Goal: Feedback & Contribution: Contribute content

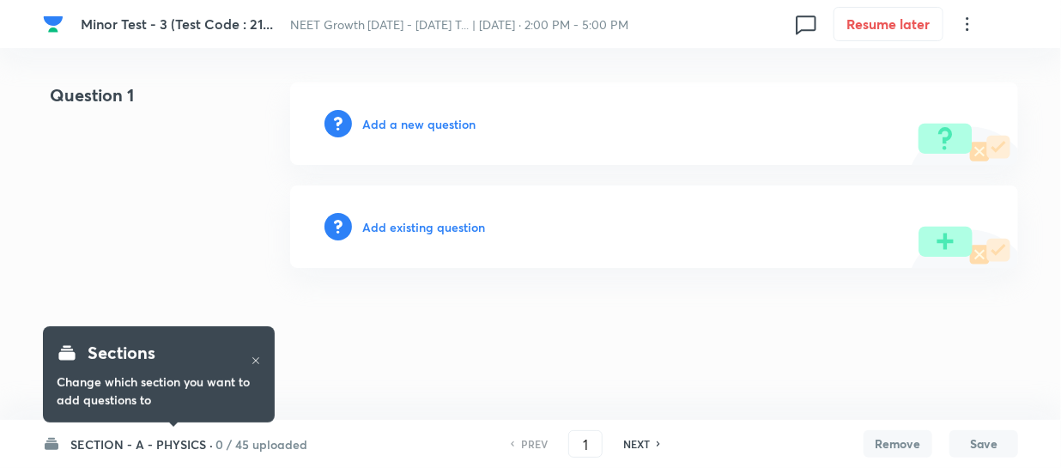
click at [122, 443] on h6 "SECTION - A - PHYSICS ·" at bounding box center [141, 444] width 143 height 18
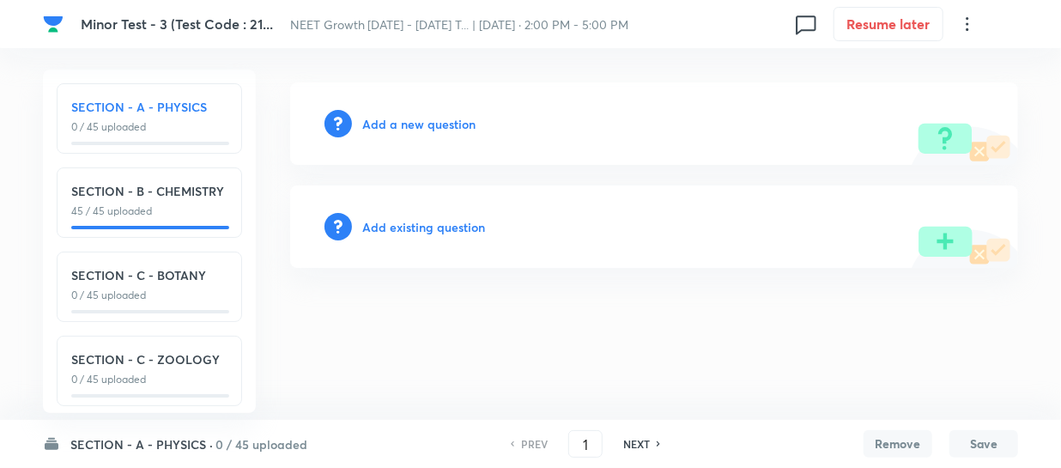
scroll to position [17, 0]
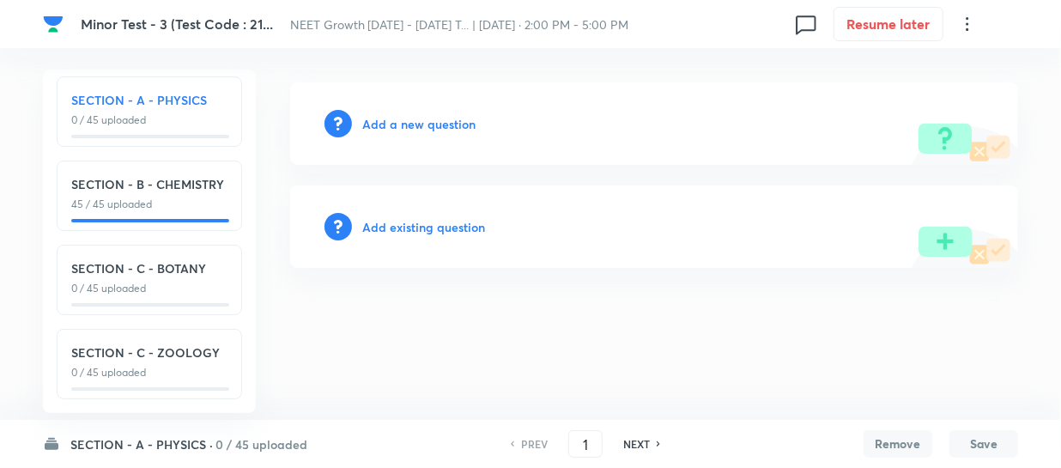
click at [134, 281] on p "0 / 45 uploaded" at bounding box center [149, 288] width 156 height 15
type input "91"
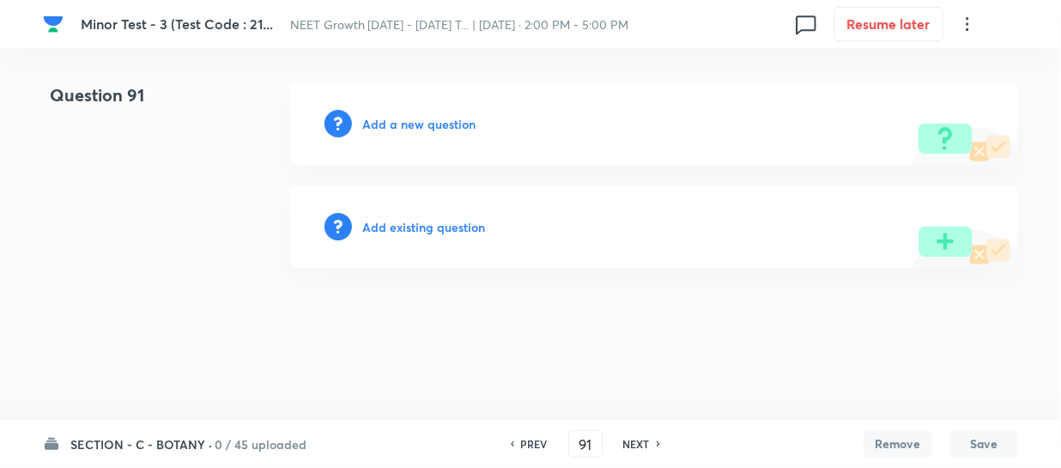
click at [396, 118] on h6 "Add a new question" at bounding box center [418, 124] width 113 height 18
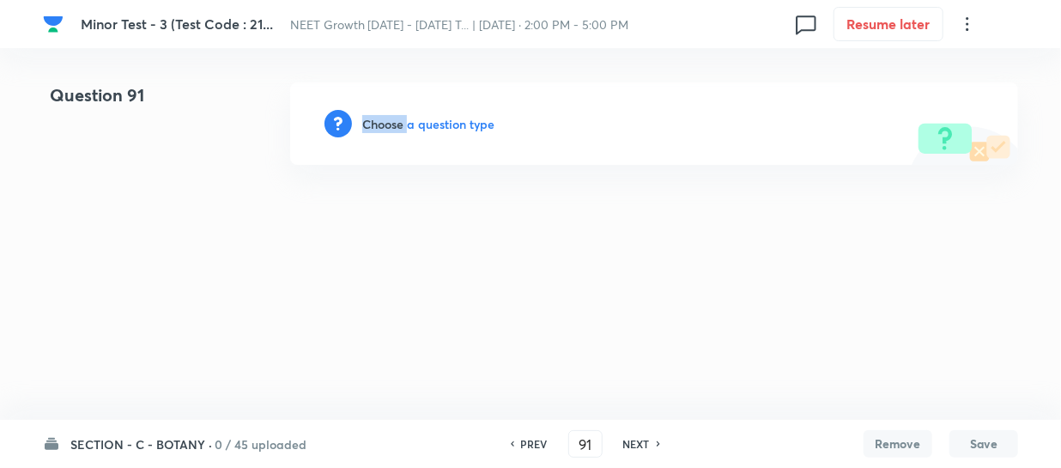
click at [396, 118] on h6 "Choose a question type" at bounding box center [428, 124] width 132 height 18
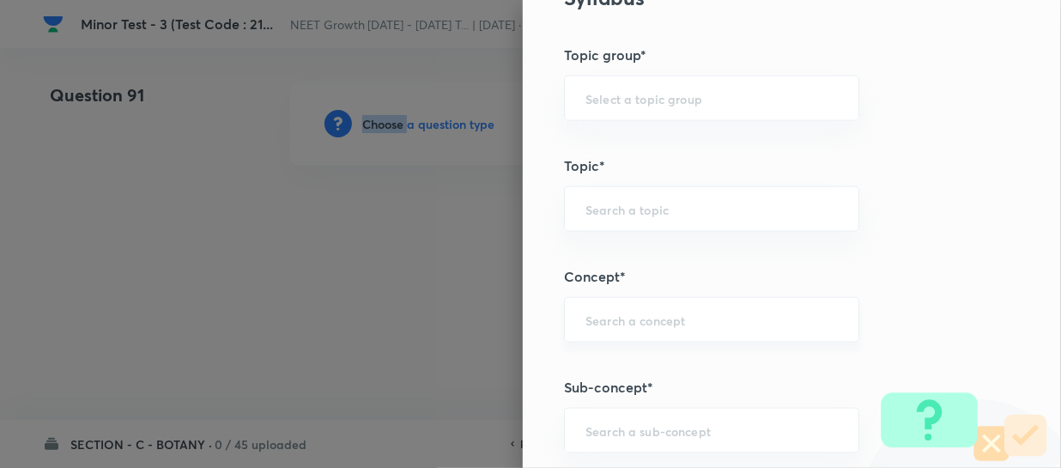
scroll to position [936, 0]
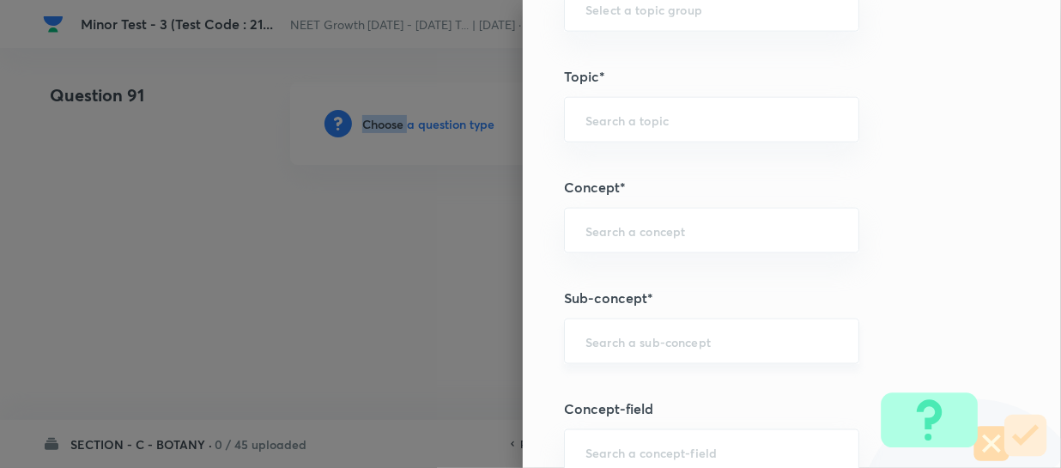
click at [603, 358] on div "​" at bounding box center [711, 342] width 295 height 46
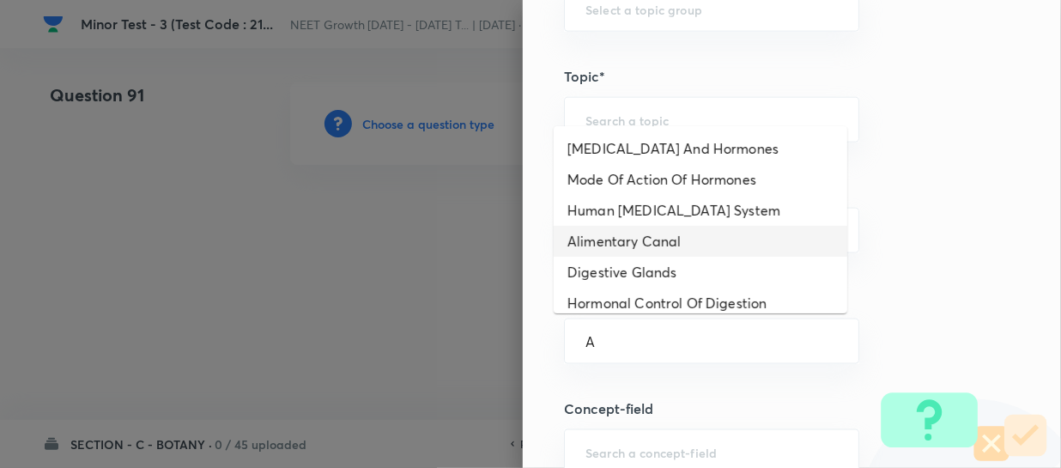
click at [706, 226] on li "Alimentary Canal" at bounding box center [701, 241] width 294 height 31
type input "Alimentary Canal"
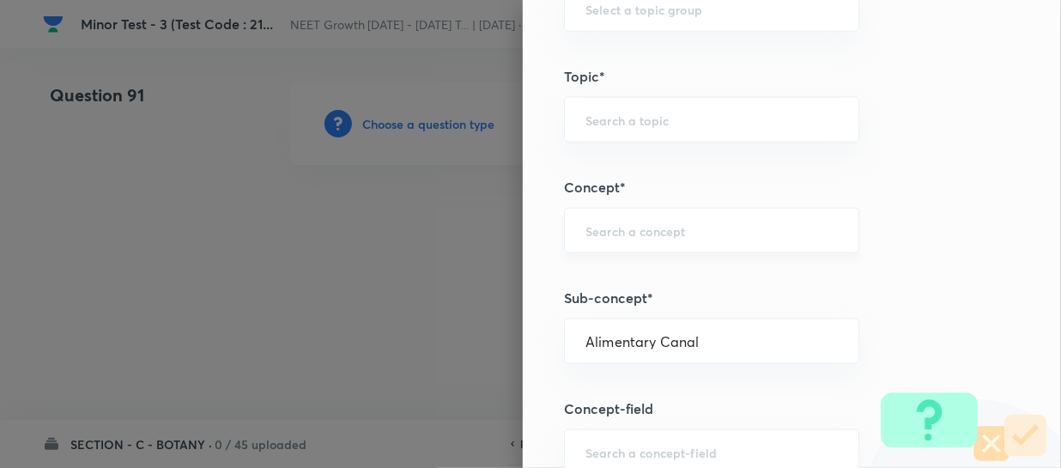
type input "Biology"
type input "Human Physiology"
type input "Digestion & Absorption"
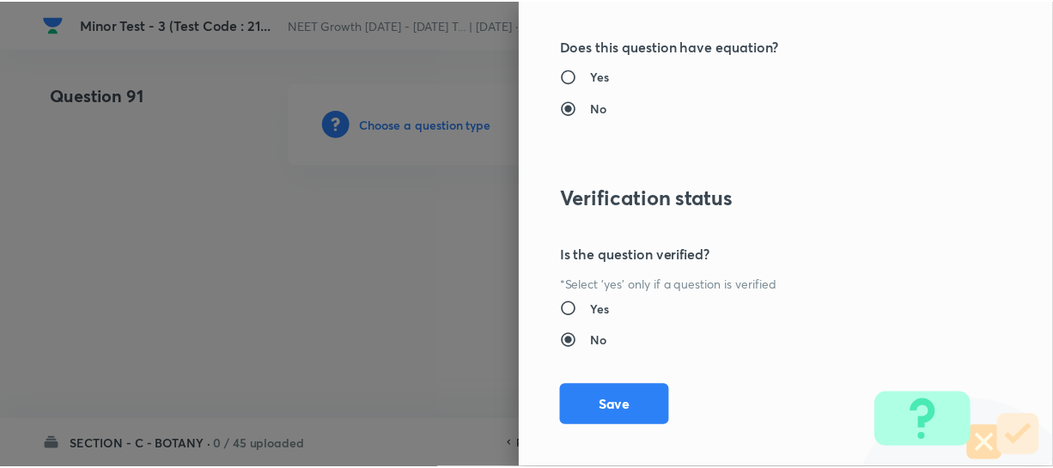
scroll to position [1986, 0]
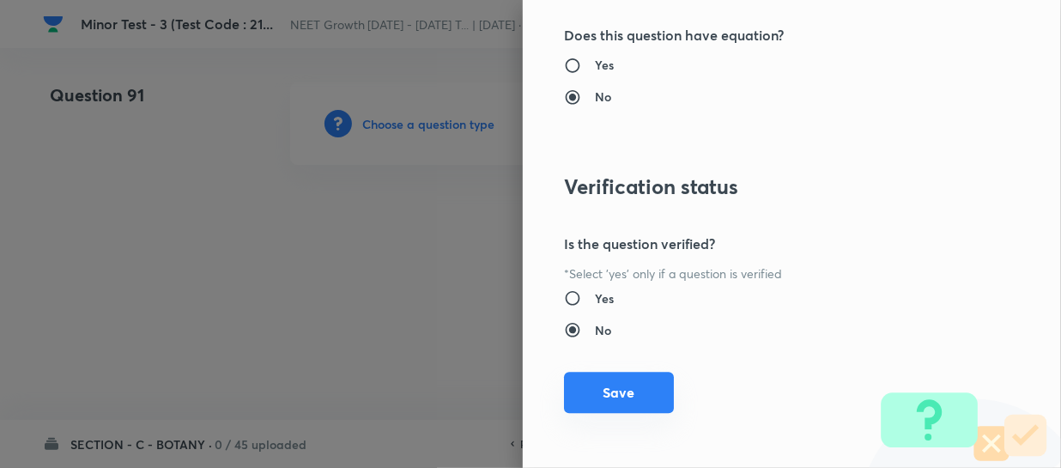
click at [624, 397] on button "Save" at bounding box center [619, 392] width 110 height 41
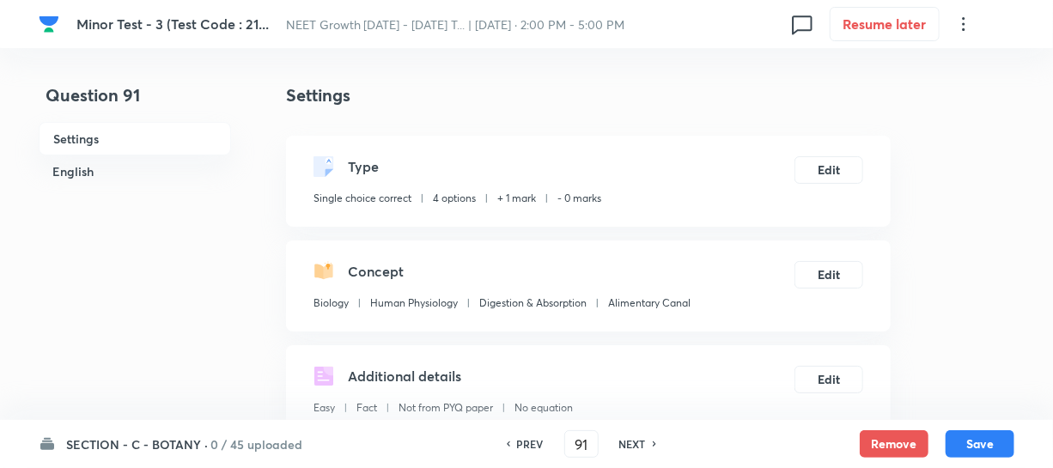
scroll to position [312, 0]
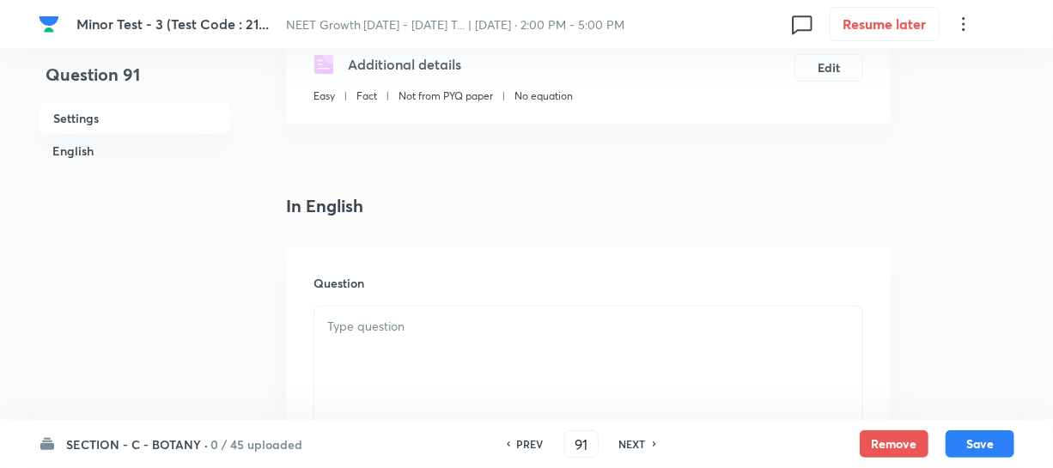
click at [471, 333] on p at bounding box center [588, 327] width 522 height 20
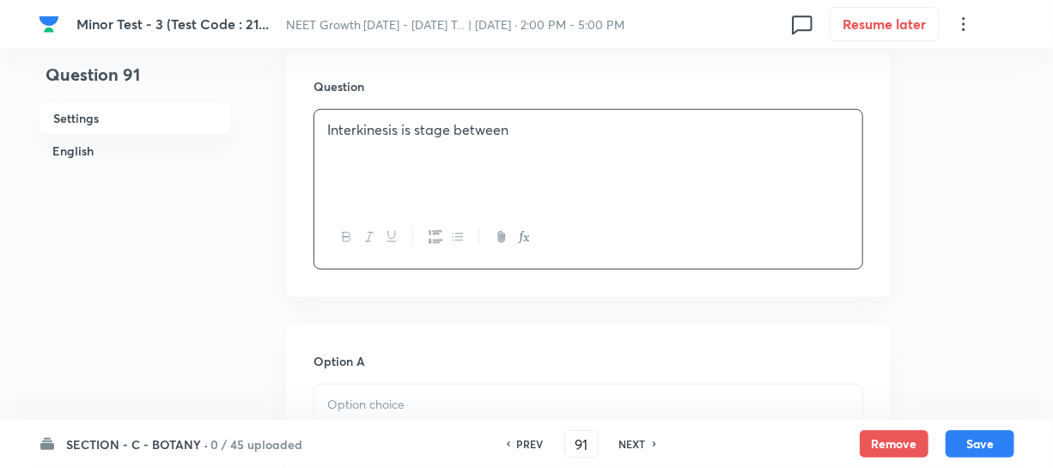
scroll to position [702, 0]
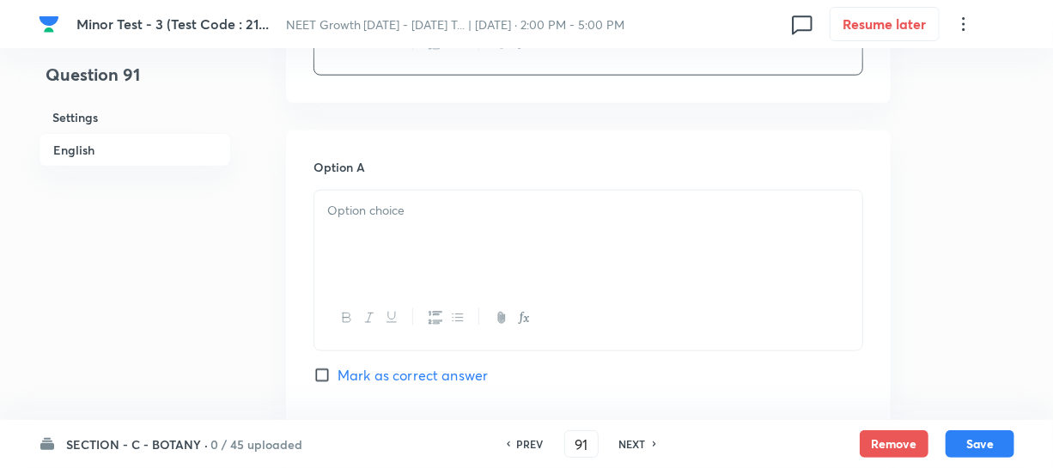
click at [378, 259] on div at bounding box center [588, 239] width 548 height 96
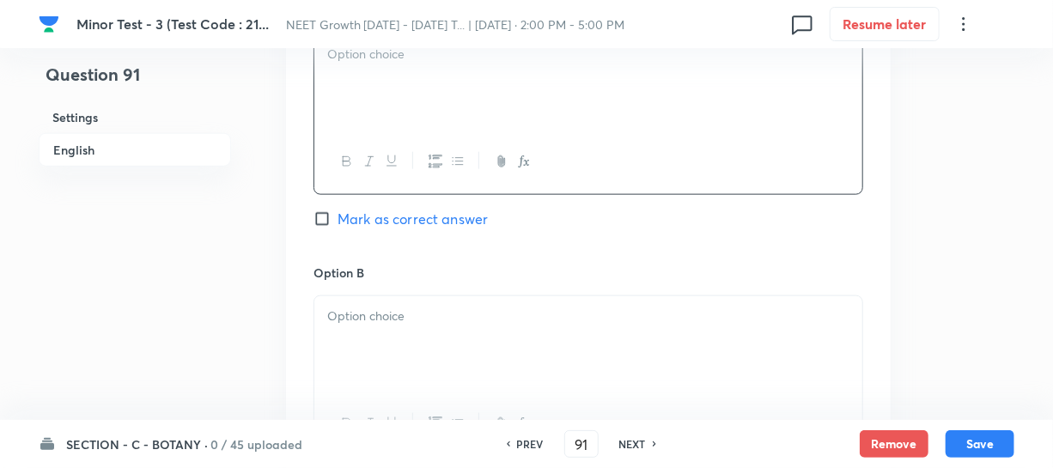
paste div
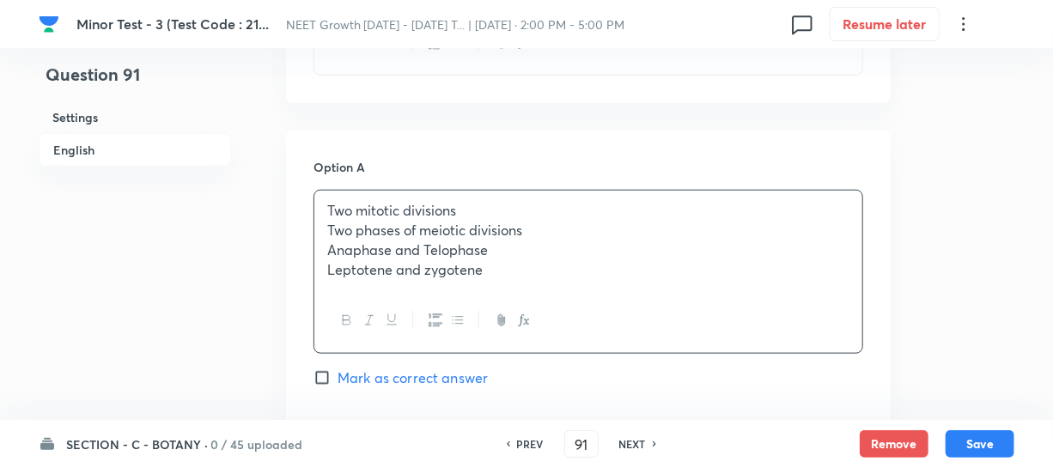
click at [392, 227] on p "Two phases of meiotic divisions" at bounding box center [588, 231] width 522 height 20
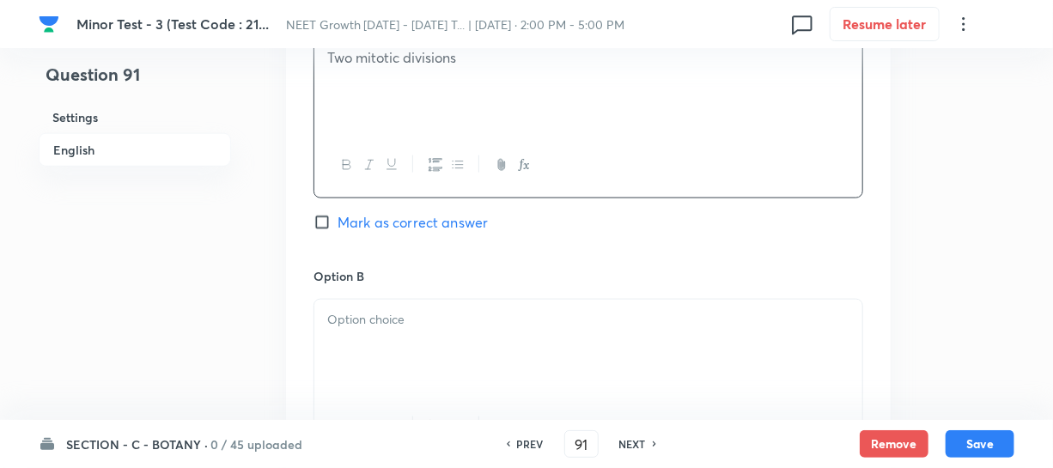
scroll to position [859, 0]
click at [426, 293] on div "Option B [PERSON_NAME] as correct answer" at bounding box center [588, 394] width 550 height 261
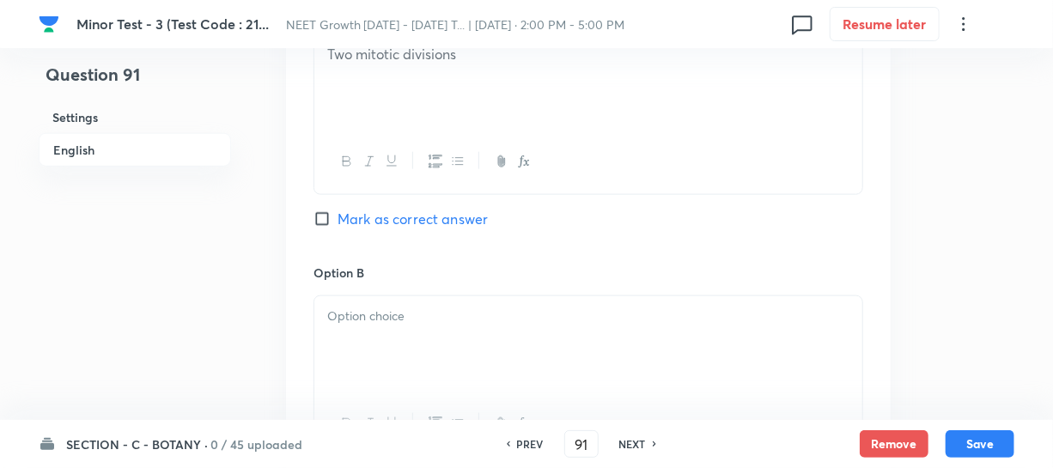
click at [426, 326] on div at bounding box center [588, 344] width 548 height 96
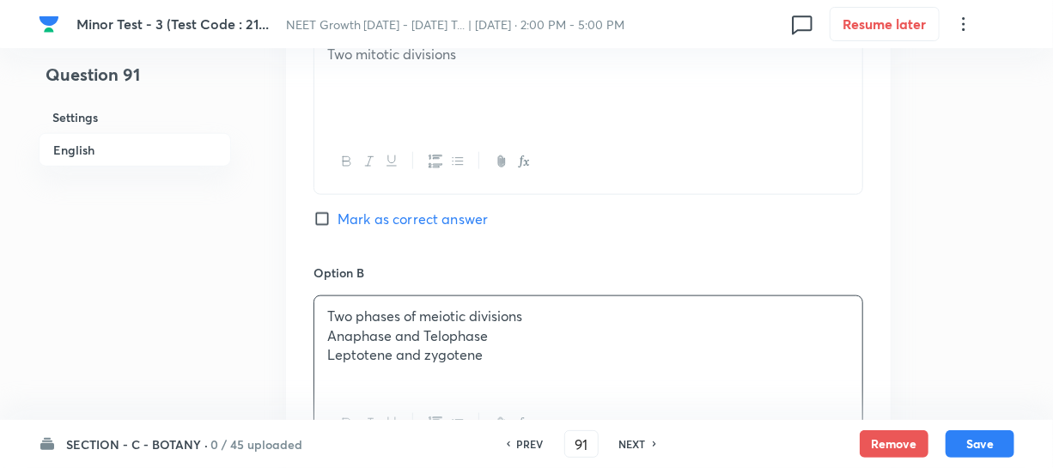
click at [416, 337] on p "Anaphase and Telophase" at bounding box center [588, 336] width 522 height 20
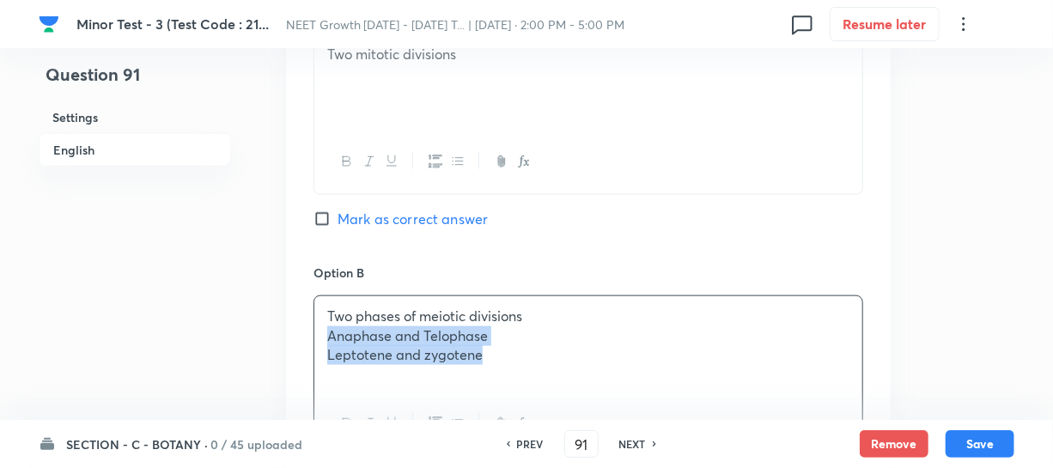
click at [493, 377] on div "Two phases of meiotic divisions Anaphase and Telophase Leptotene and zygotene" at bounding box center [588, 344] width 548 height 96
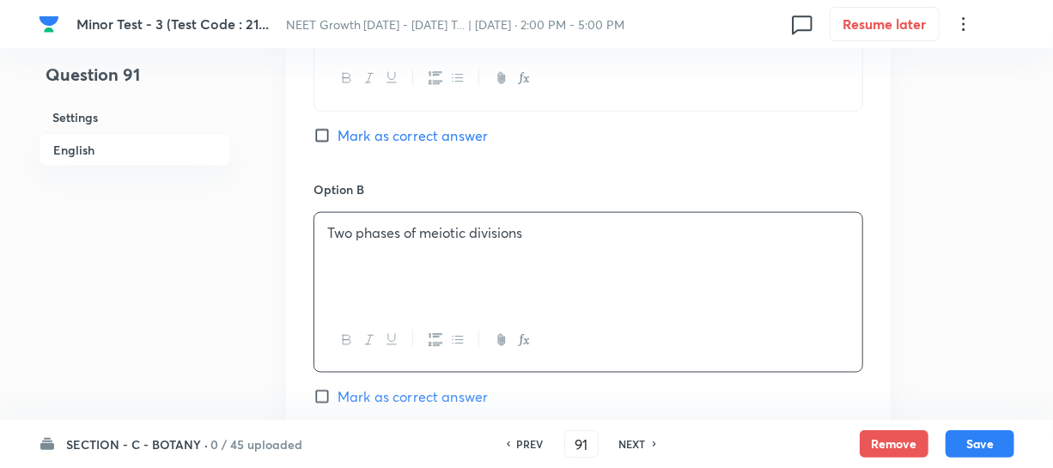
scroll to position [1092, 0]
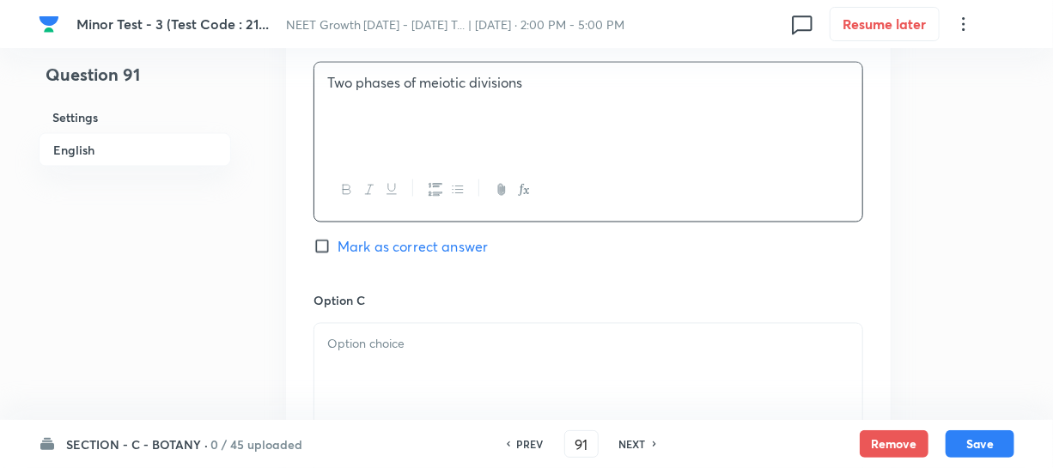
click at [389, 358] on div at bounding box center [588, 372] width 548 height 96
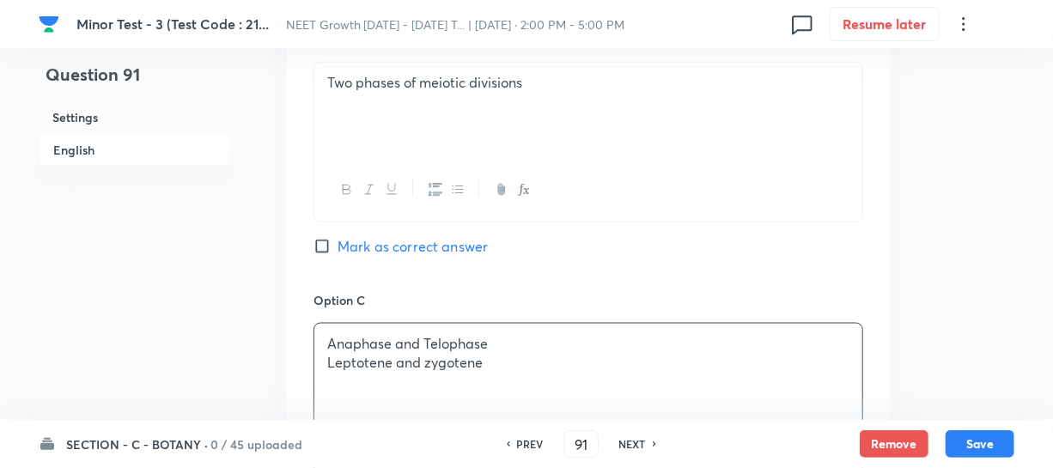
click at [389, 358] on p "Leptotene and zygotene" at bounding box center [588, 364] width 522 height 20
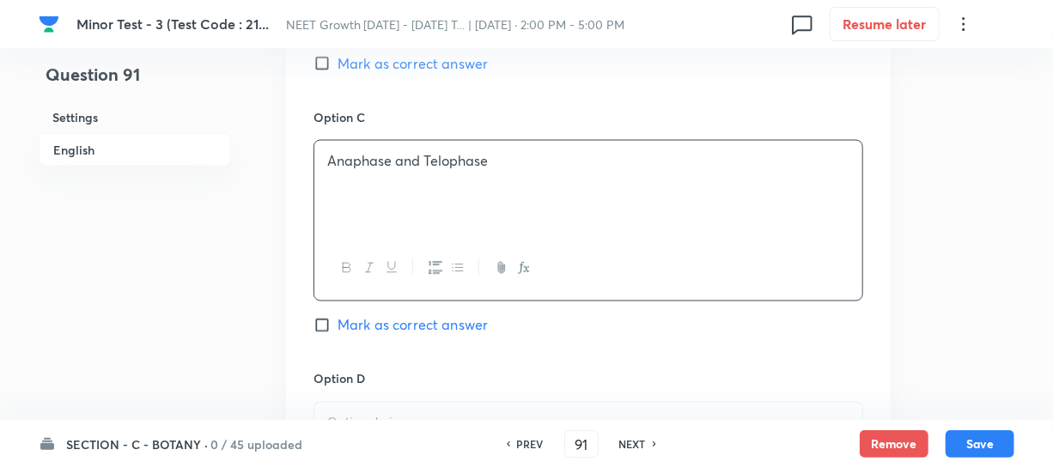
scroll to position [1327, 0]
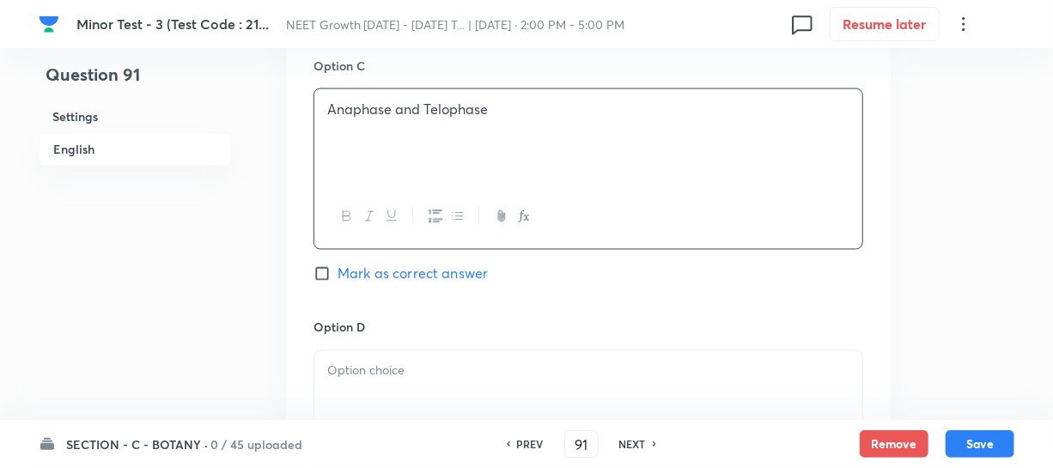
click at [416, 371] on p at bounding box center [588, 371] width 522 height 20
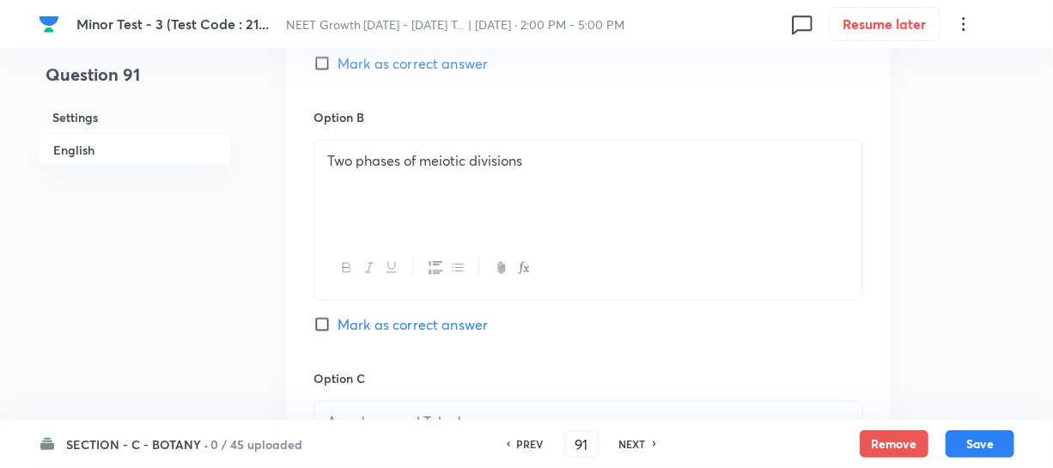
click at [324, 322] on input "Mark as correct answer" at bounding box center [325, 324] width 24 height 17
checkbox input "true"
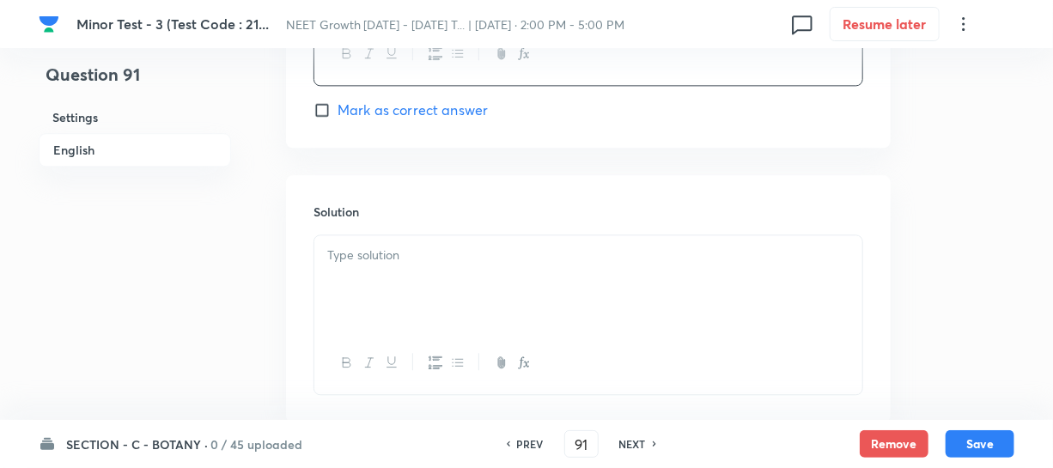
scroll to position [1795, 0]
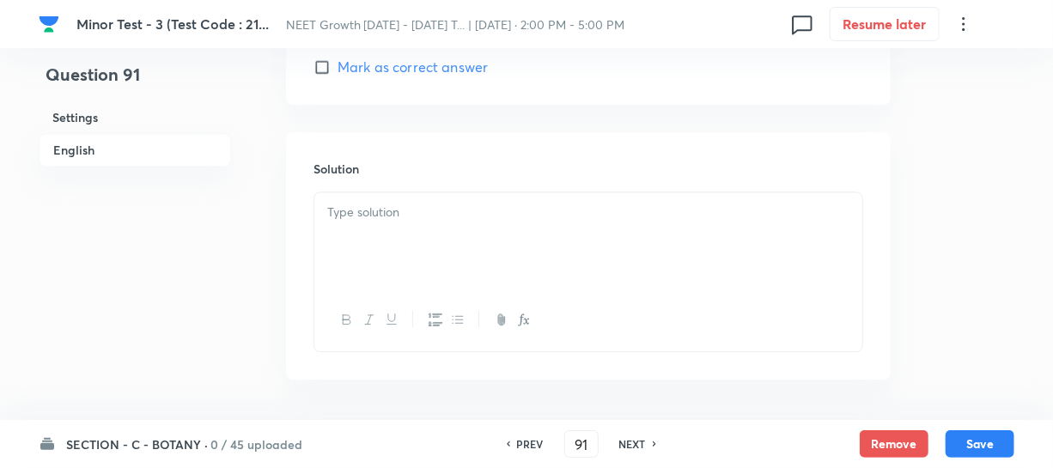
click at [357, 239] on div at bounding box center [588, 240] width 548 height 96
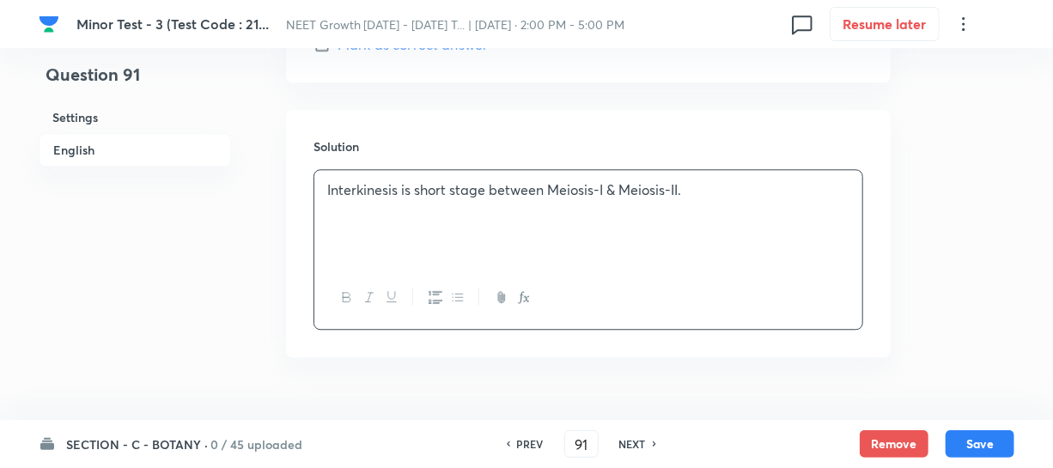
scroll to position [1858, 0]
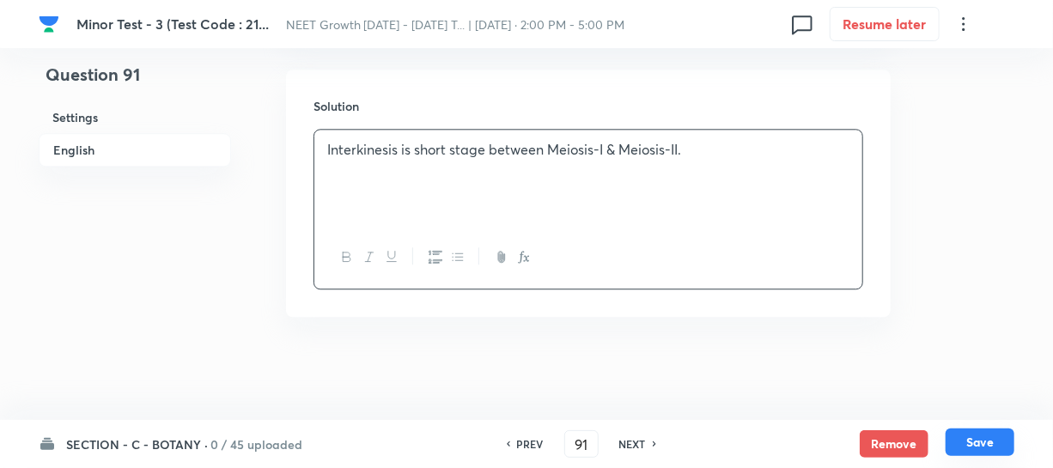
click at [969, 448] on button "Save" at bounding box center [979, 441] width 69 height 27
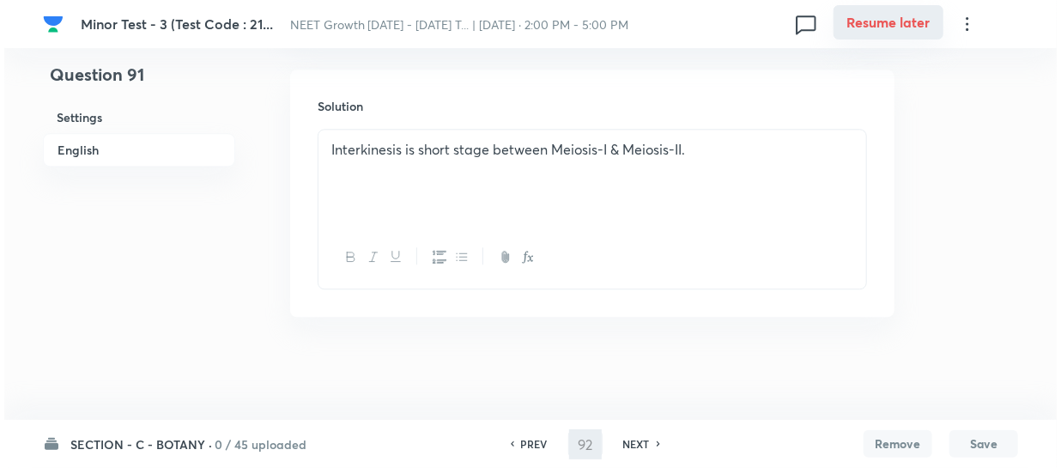
scroll to position [0, 0]
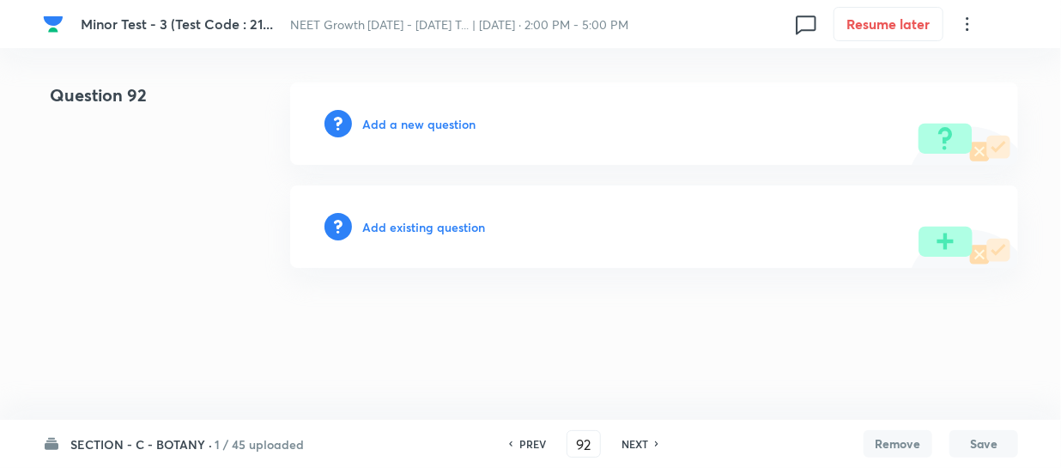
drag, startPoint x: 538, startPoint y: 446, endPoint x: 663, endPoint y: 455, distance: 125.7
click at [538, 445] on h6 "PREV" at bounding box center [532, 443] width 27 height 15
type input "91"
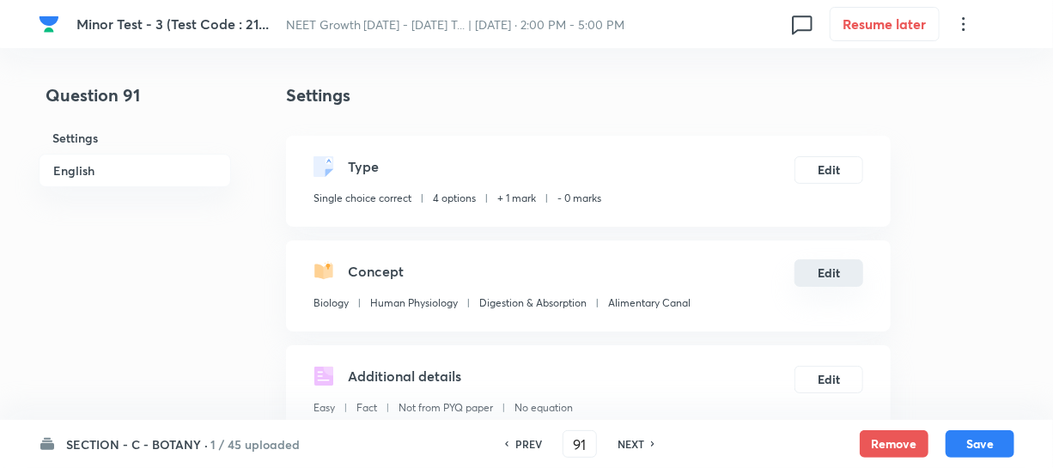
click at [828, 272] on button "Edit" at bounding box center [828, 272] width 69 height 27
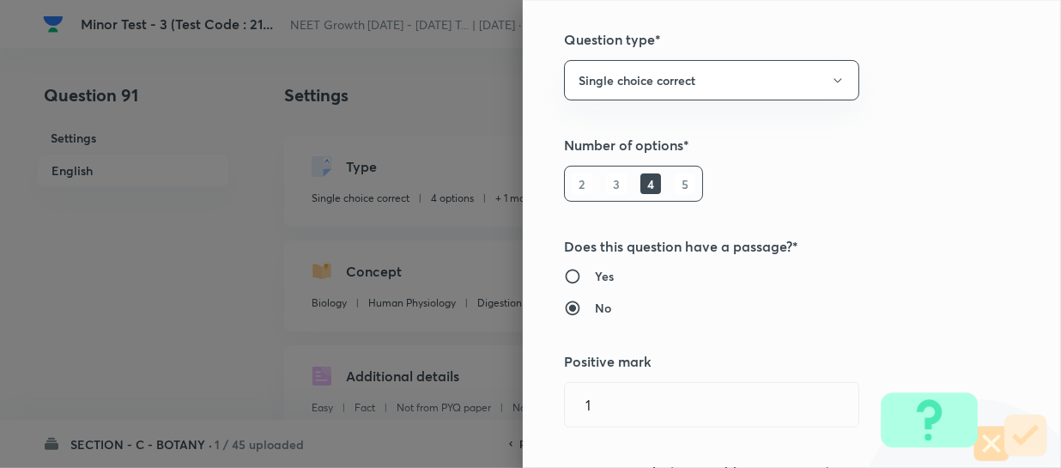
scroll to position [312, 0]
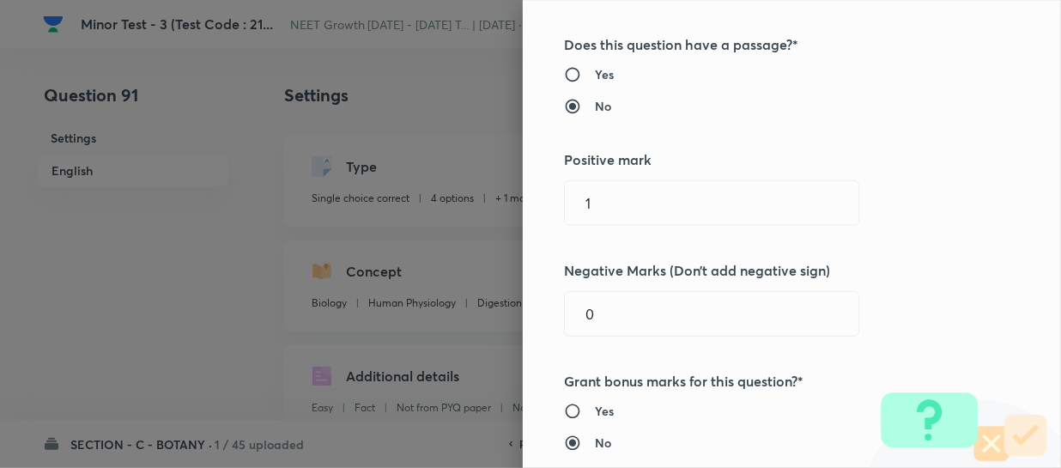
drag, startPoint x: 620, startPoint y: 210, endPoint x: 365, endPoint y: 181, distance: 256.6
click at [477, 191] on div "Question settings Question type* Single choice correct Number of options* 2 3 4…" at bounding box center [530, 234] width 1061 height 468
type input "4"
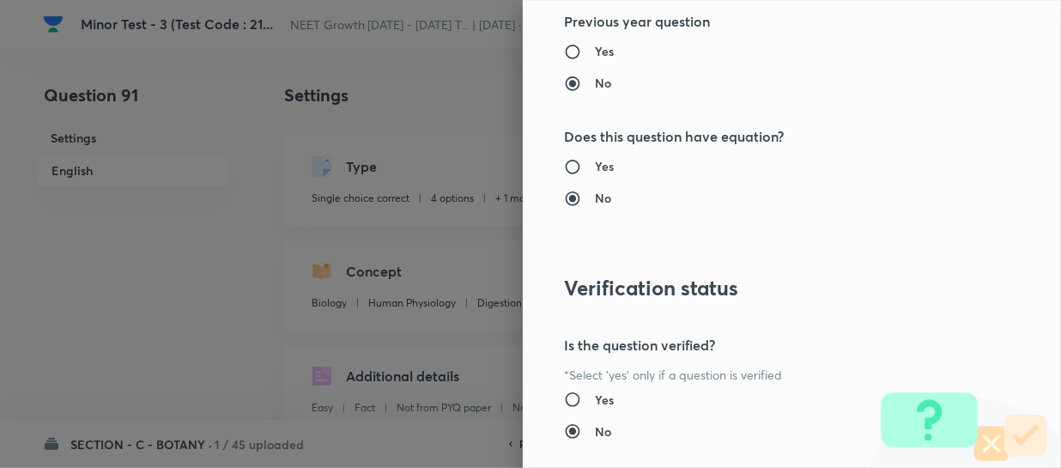
scroll to position [1986, 0]
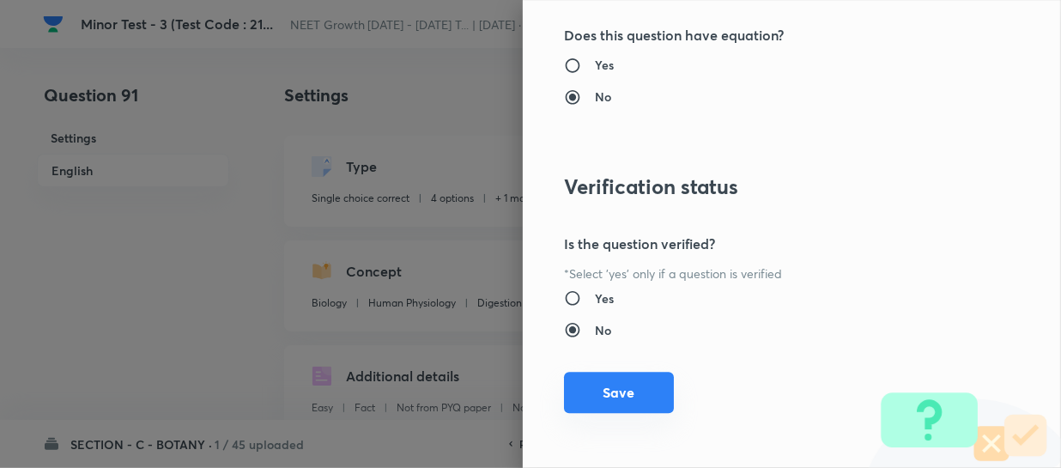
type input "1"
click at [580, 390] on button "Save" at bounding box center [619, 392] width 110 height 41
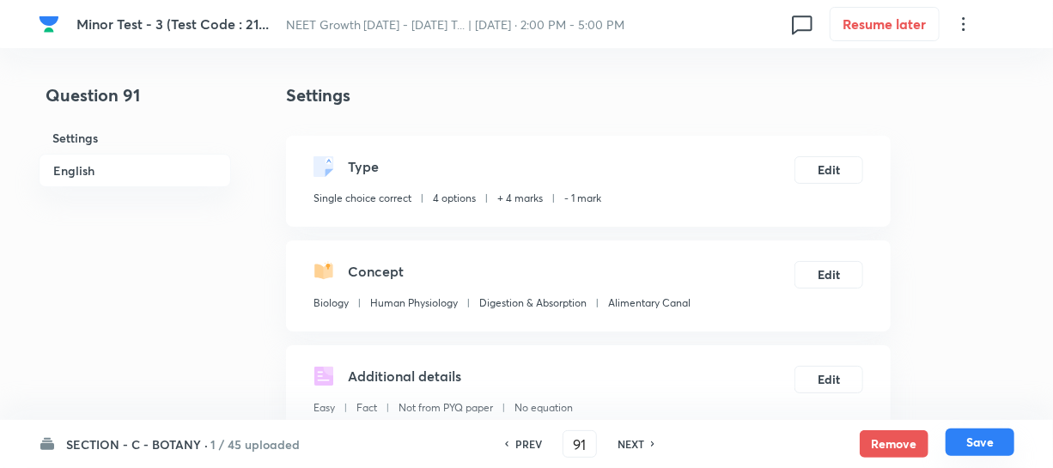
click at [975, 444] on button "Save" at bounding box center [979, 441] width 69 height 27
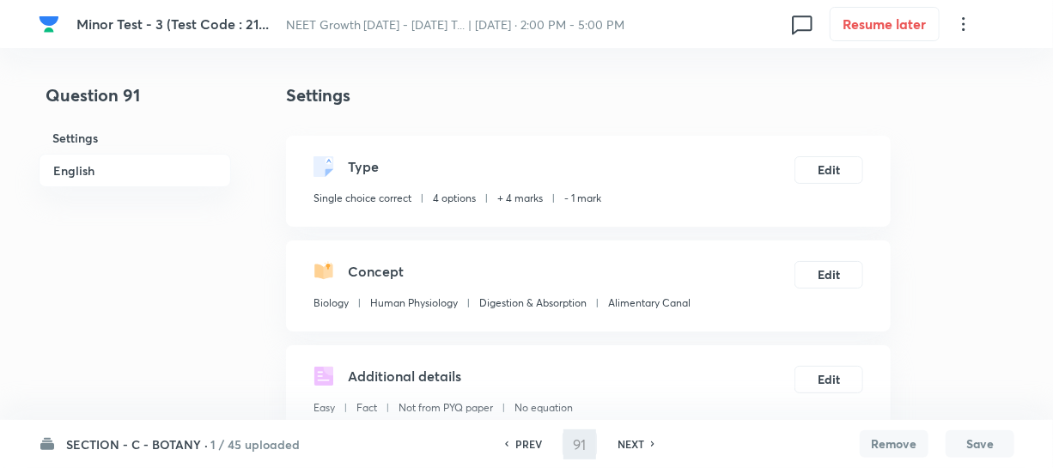
type input "92"
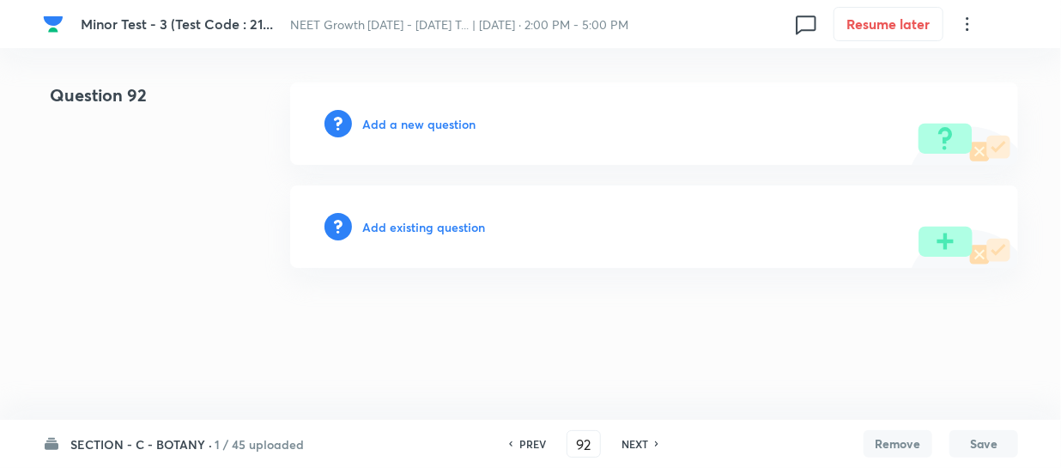
click at [386, 118] on h6 "Add a new question" at bounding box center [418, 124] width 113 height 18
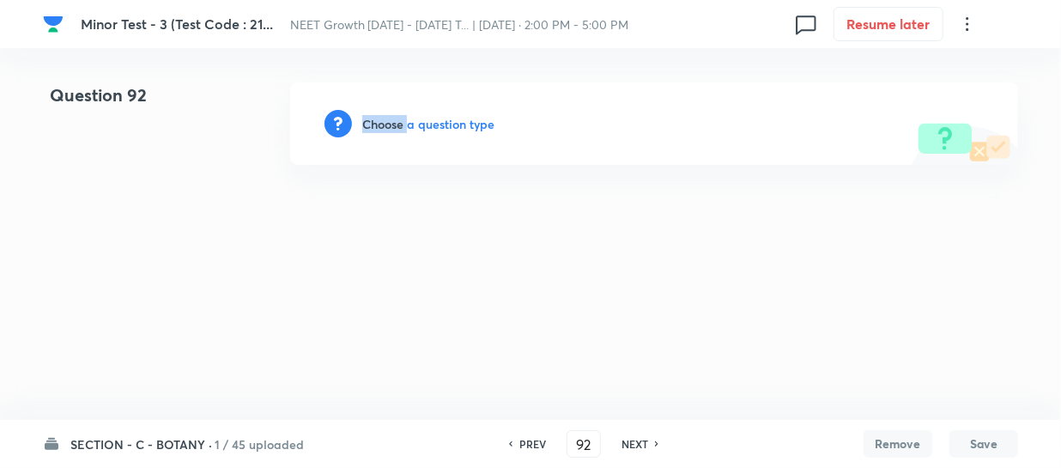
click at [386, 118] on h6 "Choose a question type" at bounding box center [428, 124] width 132 height 18
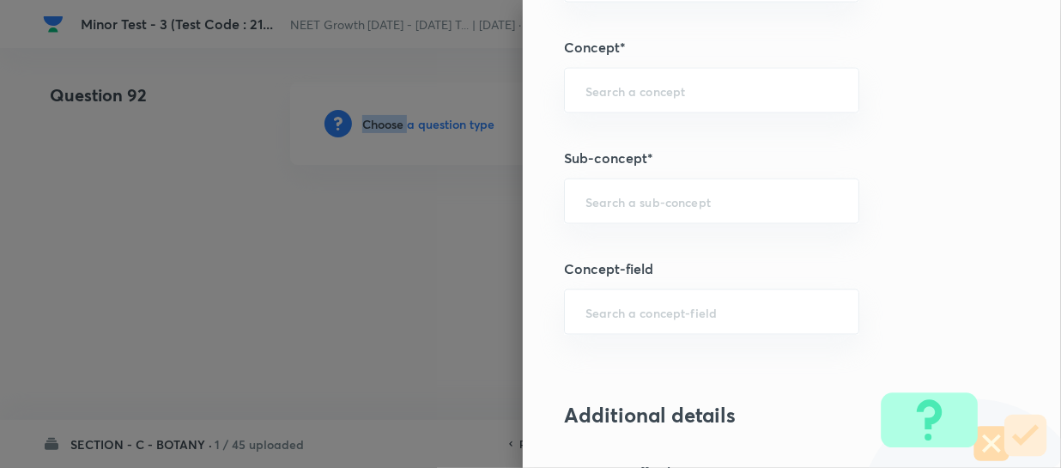
scroll to position [1092, 0]
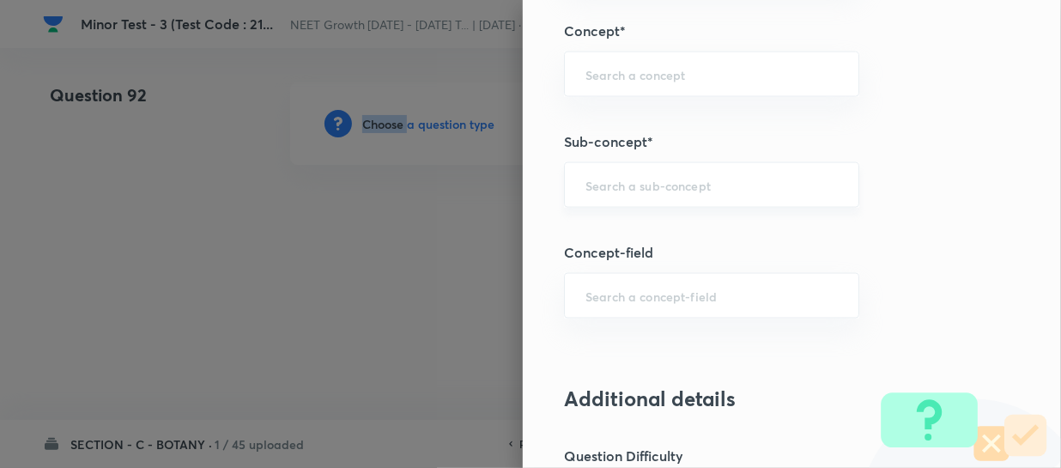
click at [615, 195] on div "​" at bounding box center [711, 185] width 295 height 46
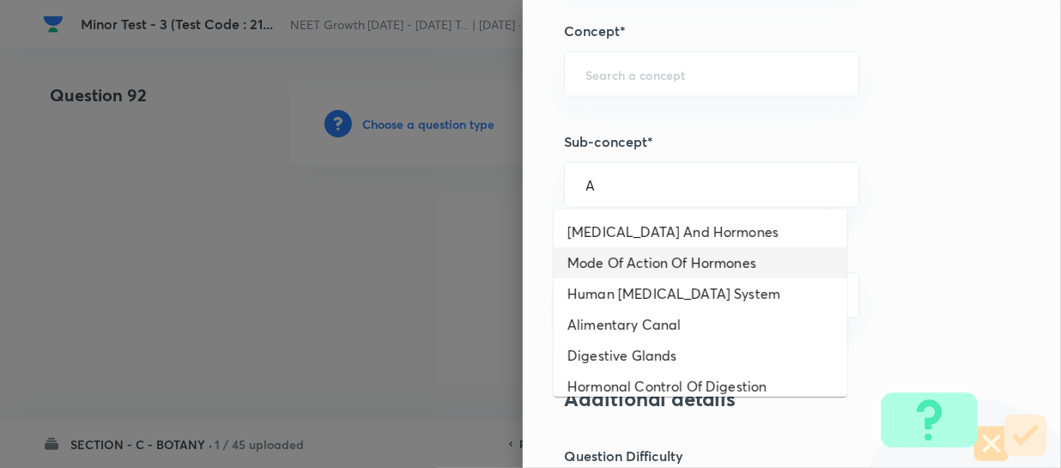
click at [611, 263] on li "Mode Of Action Of Hormones" at bounding box center [701, 262] width 294 height 31
type input "Mode Of Action Of Hormones"
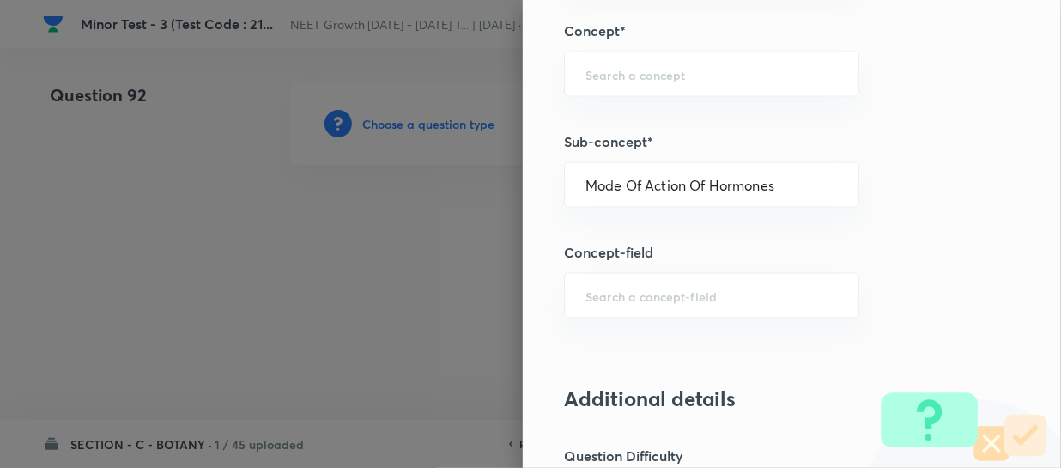
type input "Biology"
type input "Human Physiology"
type input "Chemical Coordinate & Integration"
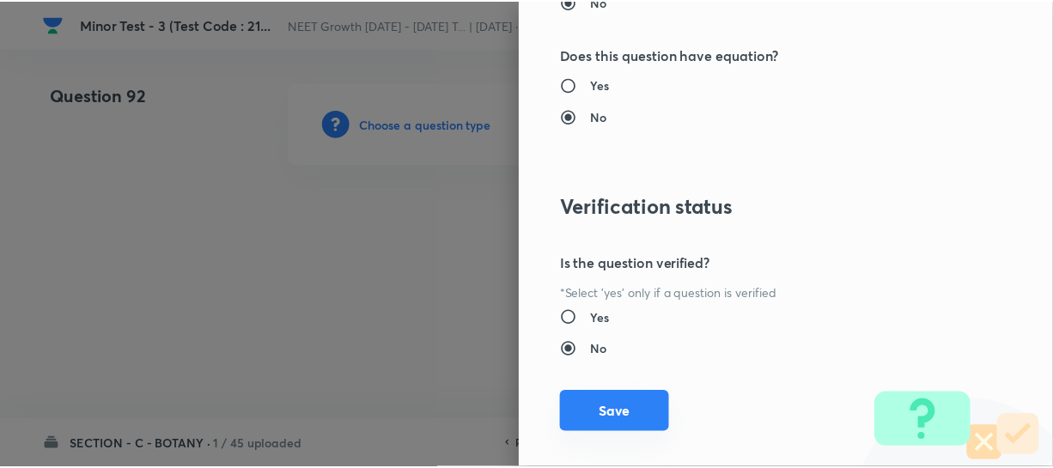
scroll to position [1986, 0]
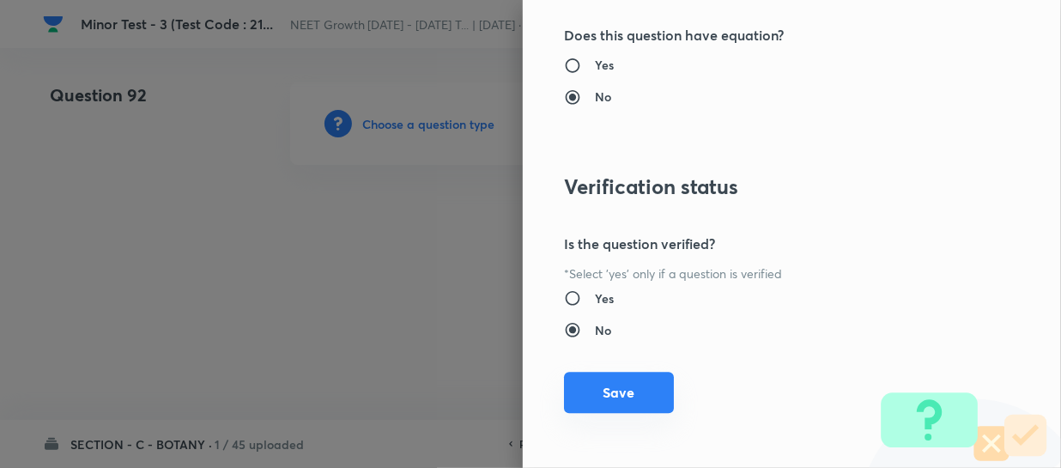
click at [601, 396] on button "Save" at bounding box center [619, 392] width 110 height 41
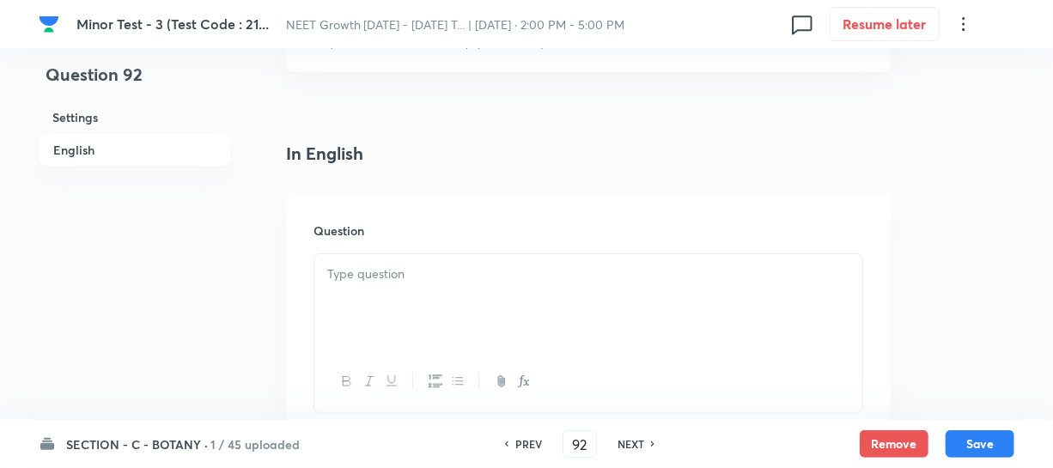
scroll to position [468, 0]
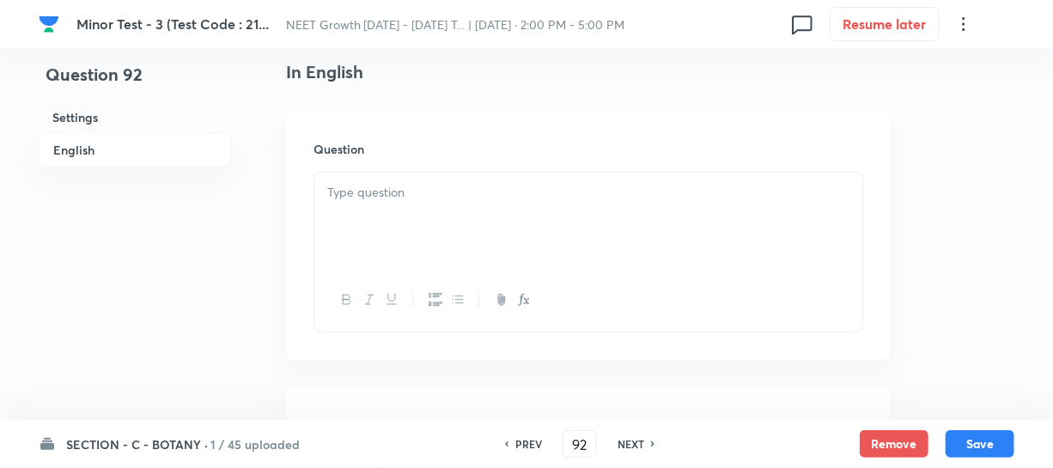
click at [411, 245] on div at bounding box center [588, 221] width 548 height 96
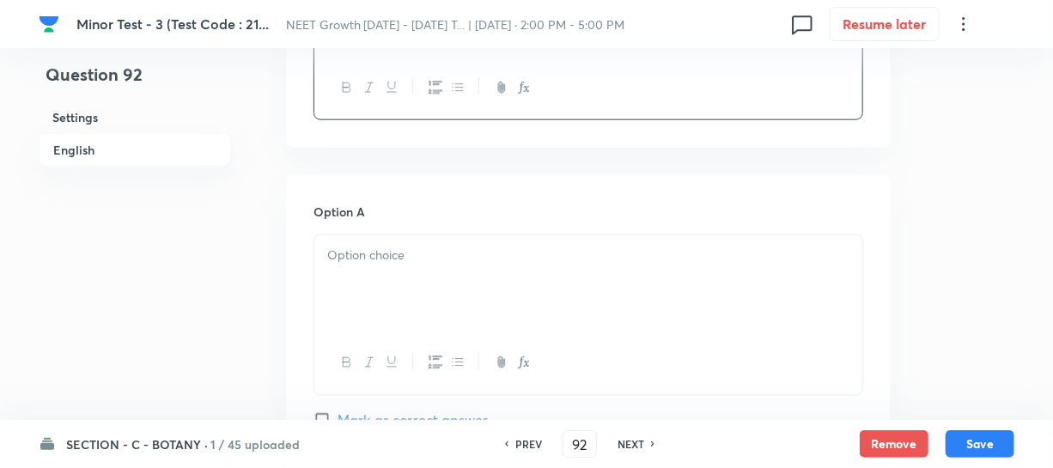
scroll to position [936, 0]
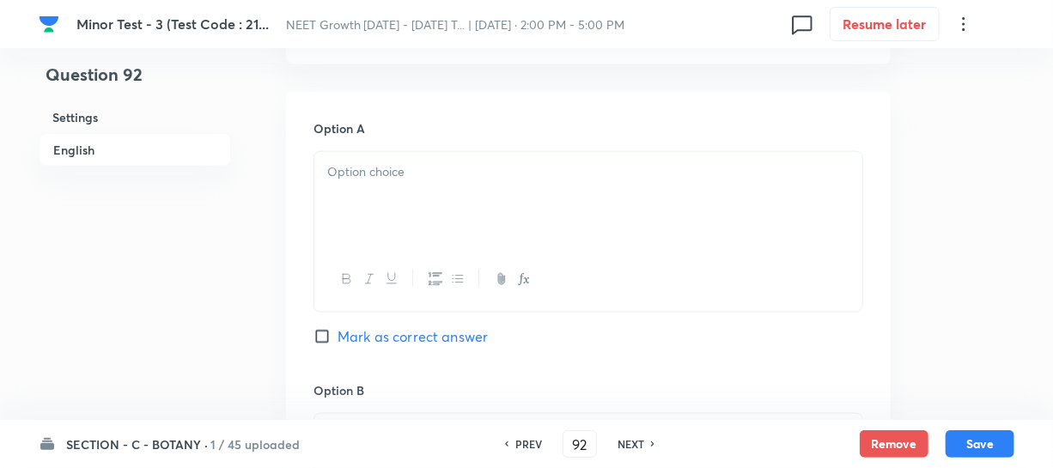
click at [428, 215] on div at bounding box center [588, 200] width 548 height 96
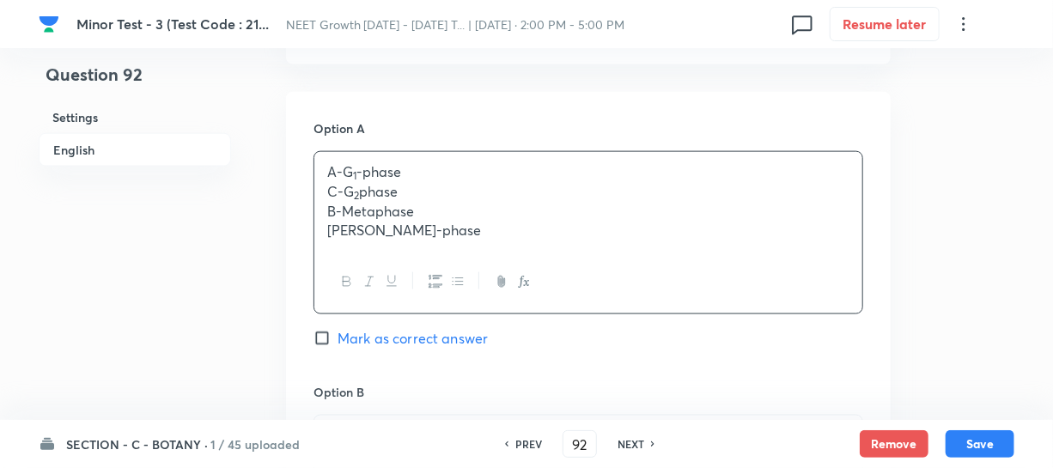
click at [361, 197] on p "C-G 2 phase" at bounding box center [588, 192] width 522 height 20
click at [446, 232] on p "[PERSON_NAME]-phase" at bounding box center [588, 231] width 522 height 20
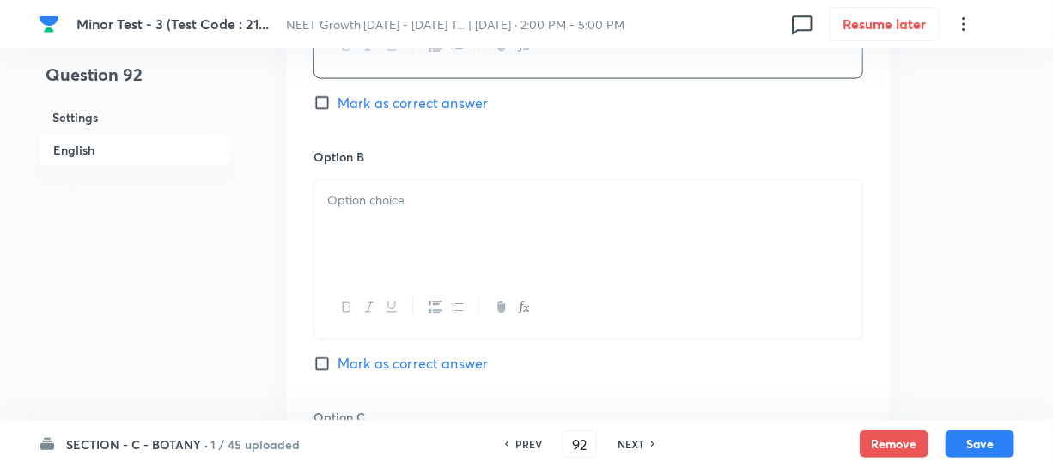
scroll to position [1170, 0]
click at [398, 234] on div at bounding box center [588, 227] width 548 height 96
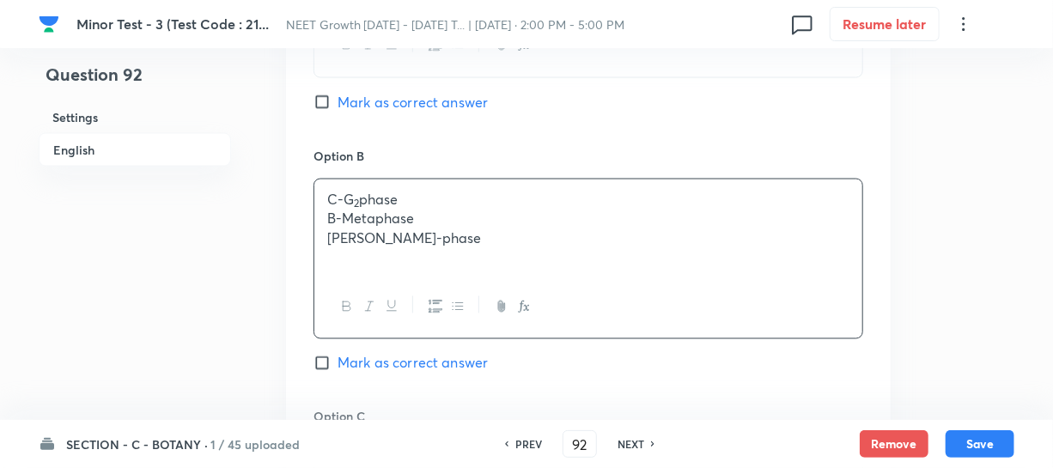
click at [370, 222] on p "B-Metaphase" at bounding box center [588, 219] width 522 height 20
click at [455, 252] on div "C-G 2 phase B-Metaphase [PERSON_NAME]-phase" at bounding box center [588, 227] width 548 height 96
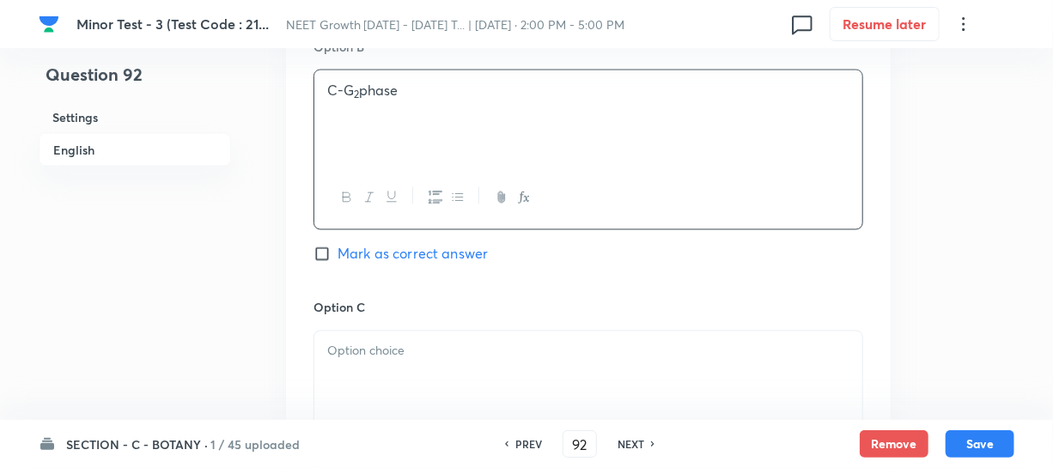
scroll to position [1405, 0]
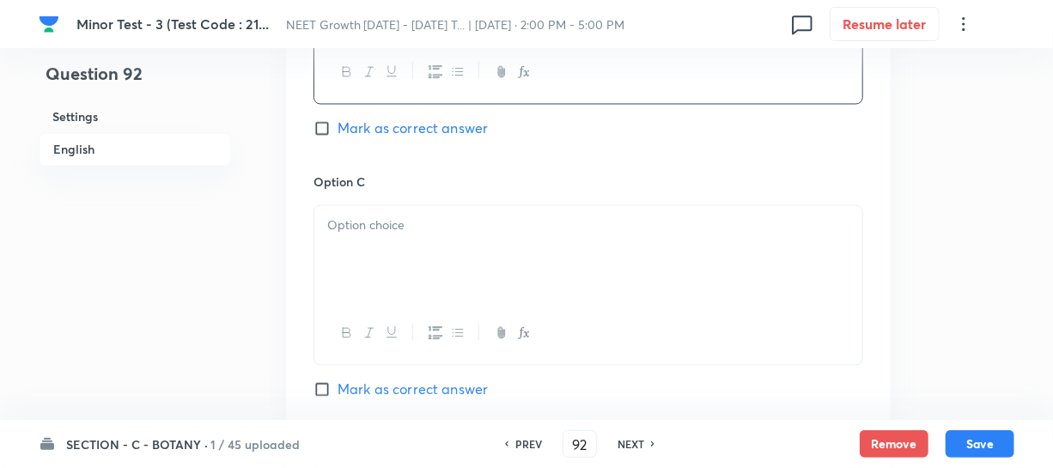
click at [400, 289] on div at bounding box center [588, 254] width 548 height 96
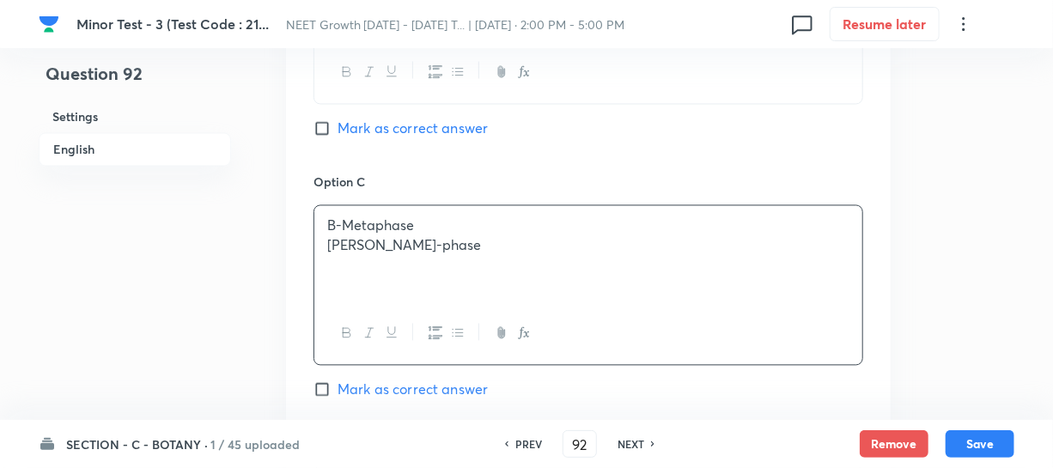
click at [371, 258] on div "B-Metaphase [PERSON_NAME]-phase" at bounding box center [588, 254] width 548 height 96
click at [368, 251] on p "[PERSON_NAME]-phase" at bounding box center [588, 246] width 522 height 20
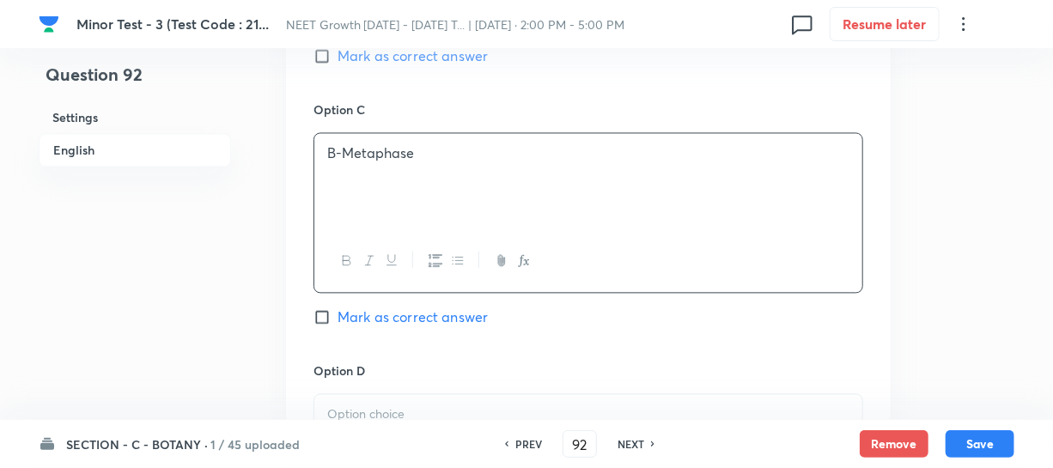
scroll to position [1561, 0]
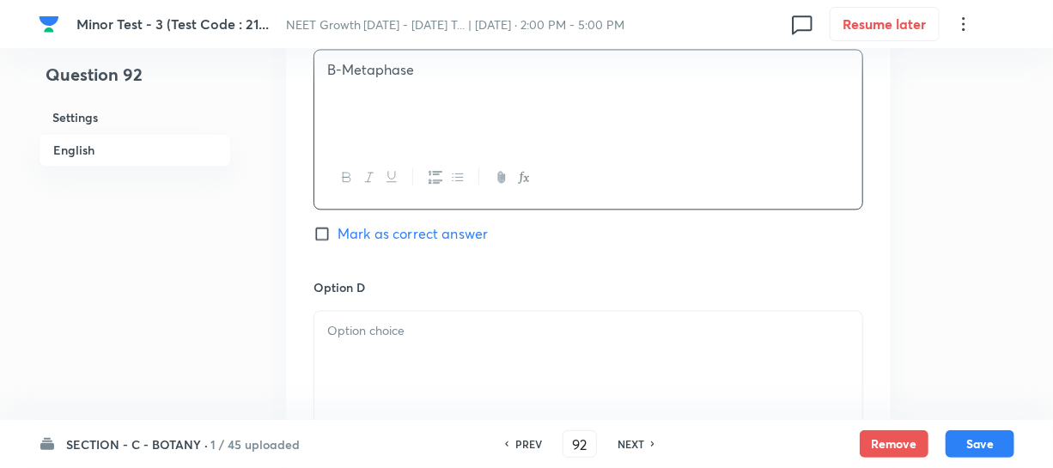
click at [388, 318] on div at bounding box center [588, 359] width 548 height 96
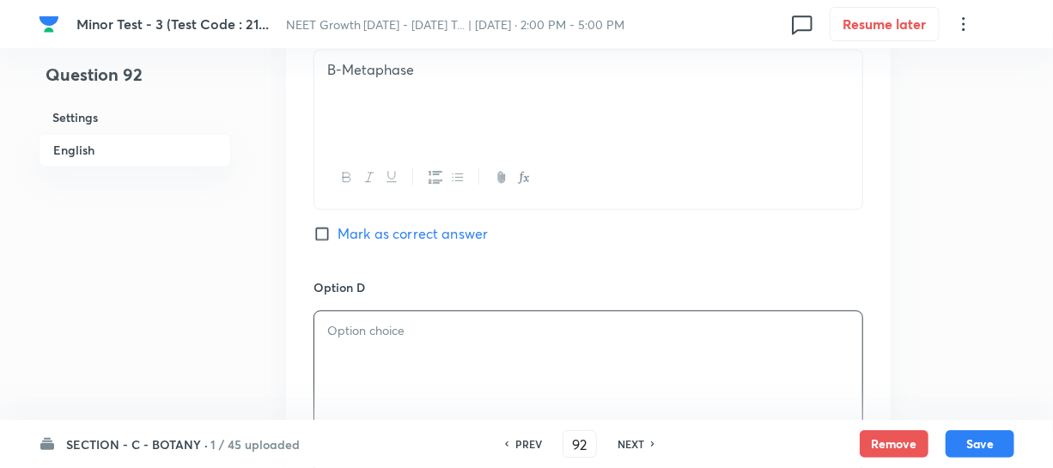
paste div
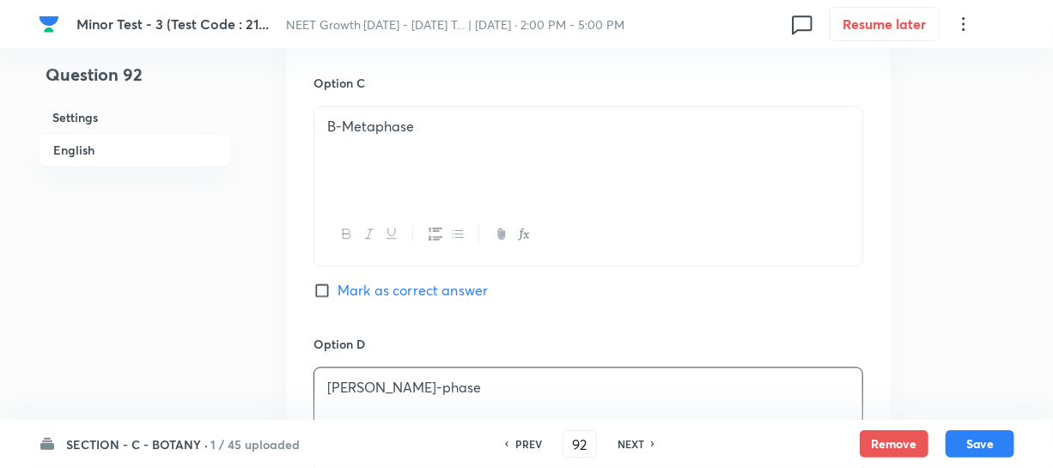
scroll to position [1405, 0]
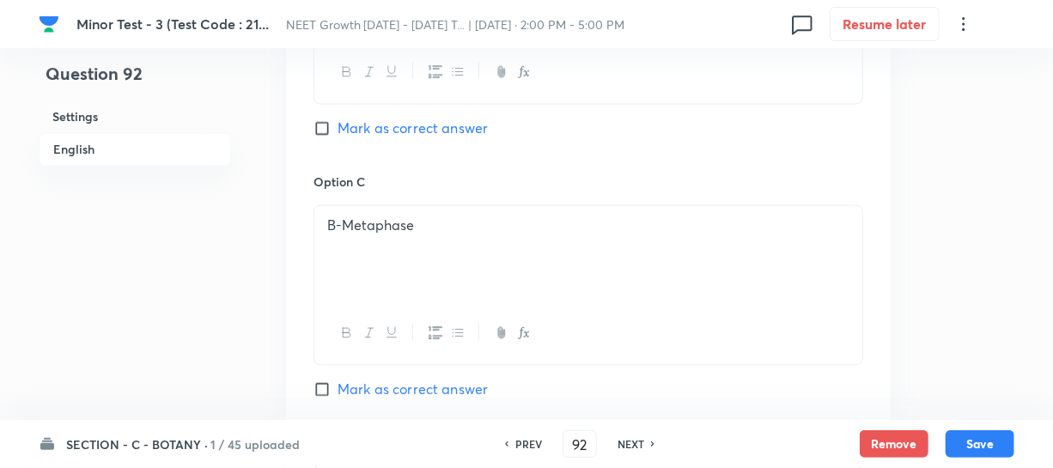
click at [314, 394] on input "Mark as correct answer" at bounding box center [325, 389] width 24 height 17
checkbox input "true"
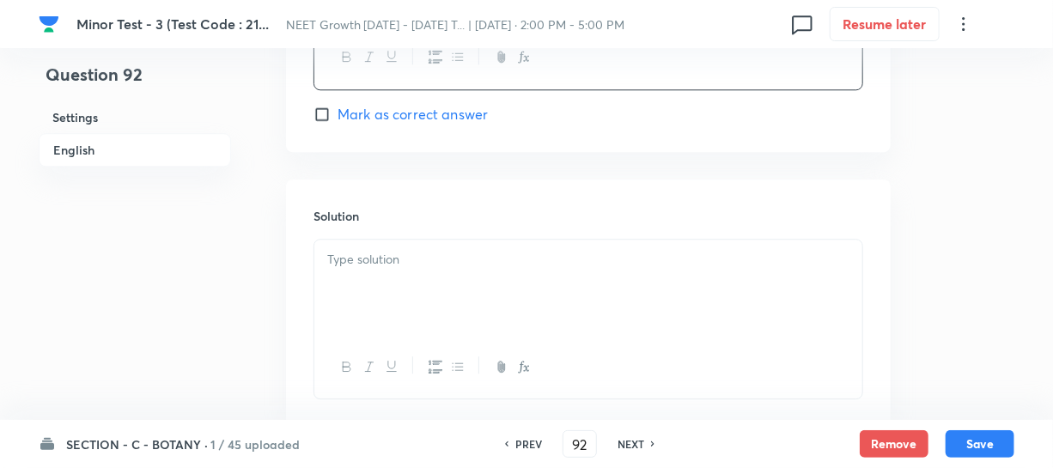
scroll to position [2053, 0]
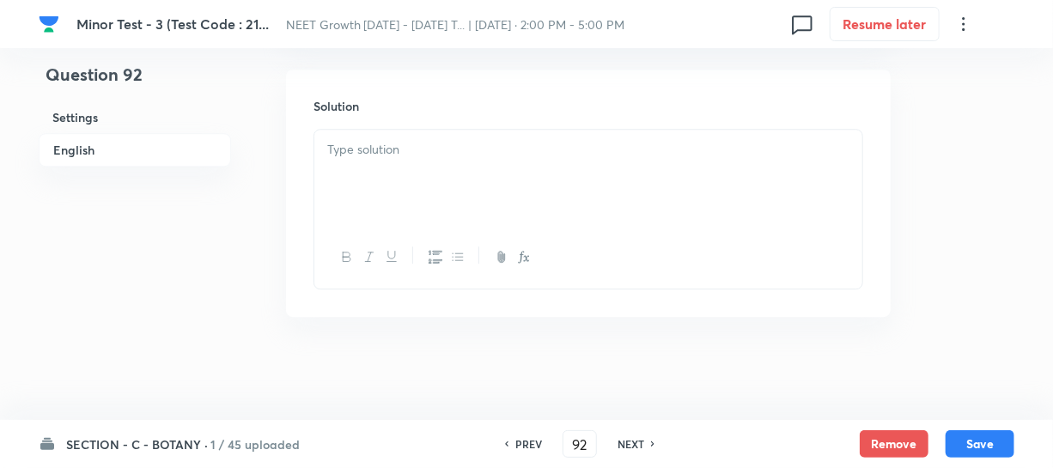
click at [370, 197] on div at bounding box center [588, 178] width 548 height 96
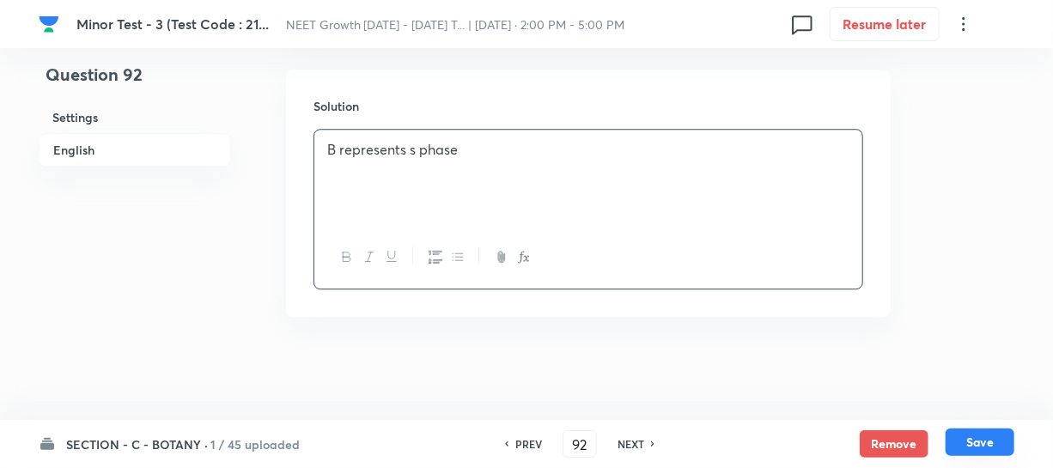
click at [957, 440] on button "Save" at bounding box center [979, 441] width 69 height 27
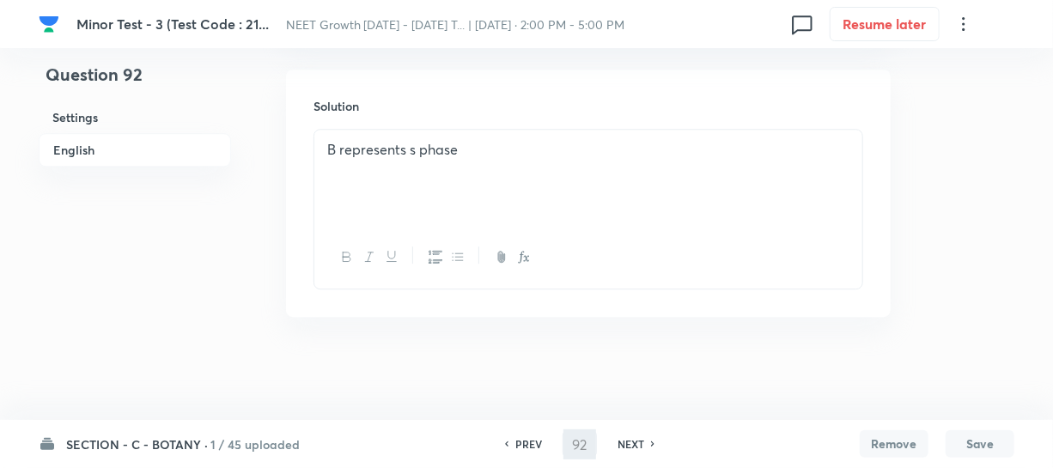
type input "93"
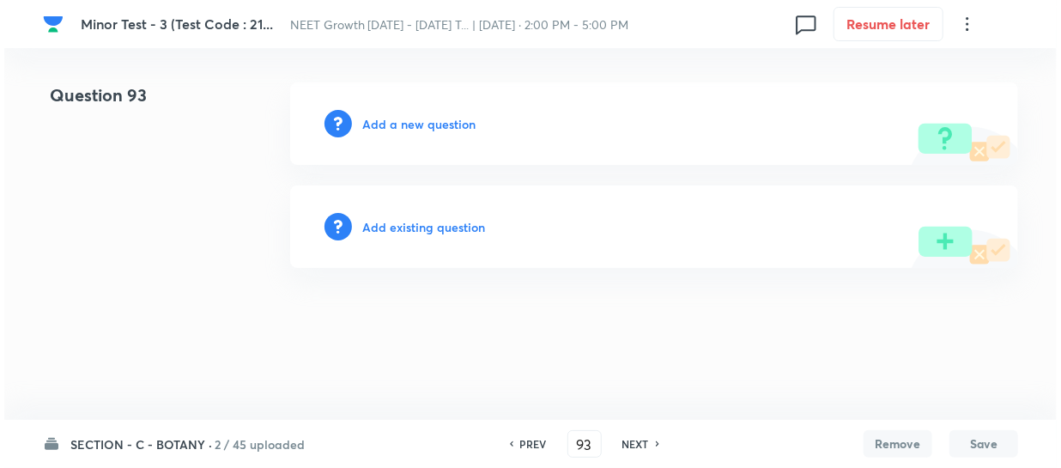
scroll to position [0, 0]
click at [358, 120] on div "Add a new question" at bounding box center [654, 123] width 728 height 82
click at [392, 125] on h6 "Add a new question" at bounding box center [418, 124] width 113 height 18
click at [391, 125] on h6 "Choose a question type" at bounding box center [428, 124] width 132 height 18
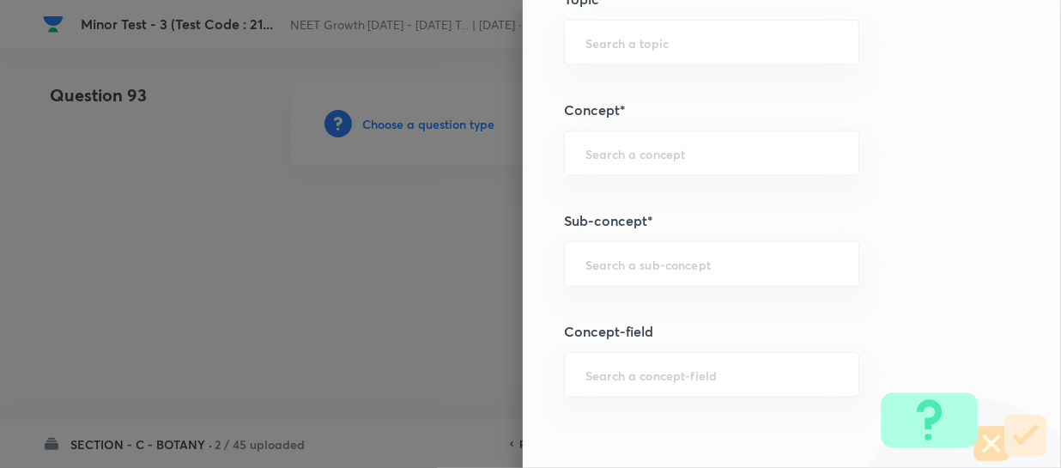
scroll to position [1014, 0]
click at [610, 273] on div "​" at bounding box center [711, 263] width 295 height 46
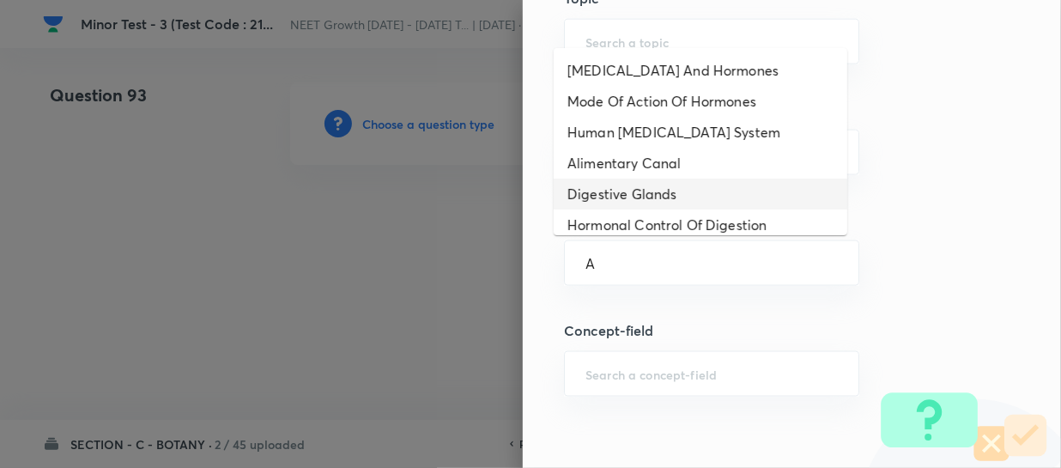
click at [635, 189] on li "Digestive Glands" at bounding box center [701, 194] width 294 height 31
type input "Digestive Glands"
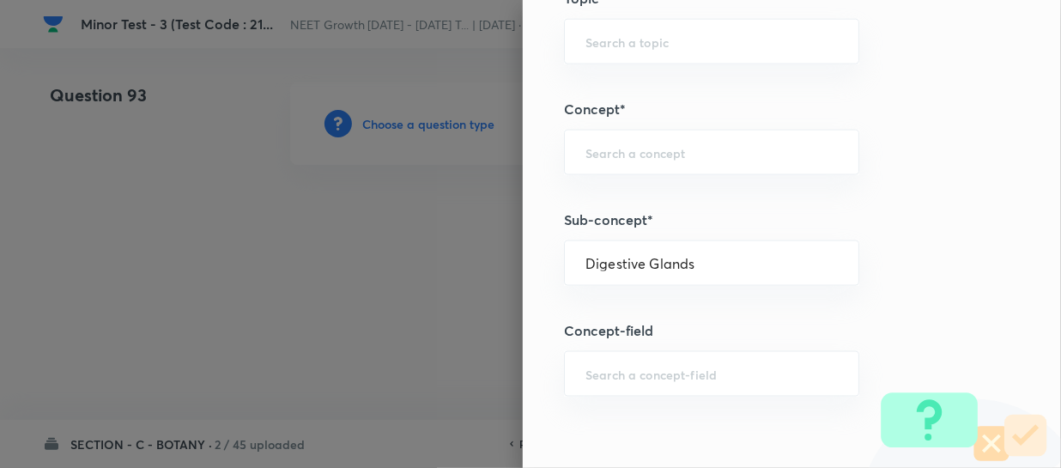
type input "Biology"
type input "Human Physiology"
type input "Digestion & Absorption"
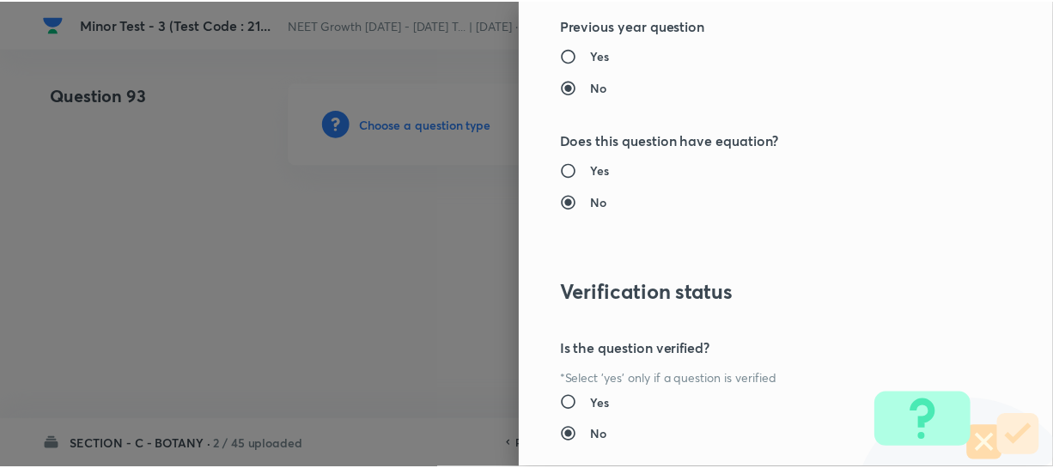
scroll to position [1986, 0]
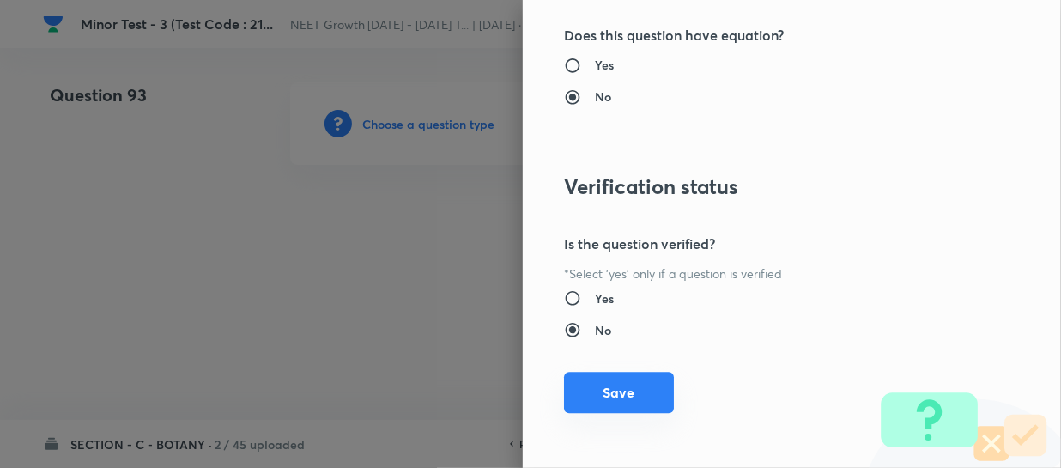
click at [620, 398] on button "Save" at bounding box center [619, 392] width 110 height 41
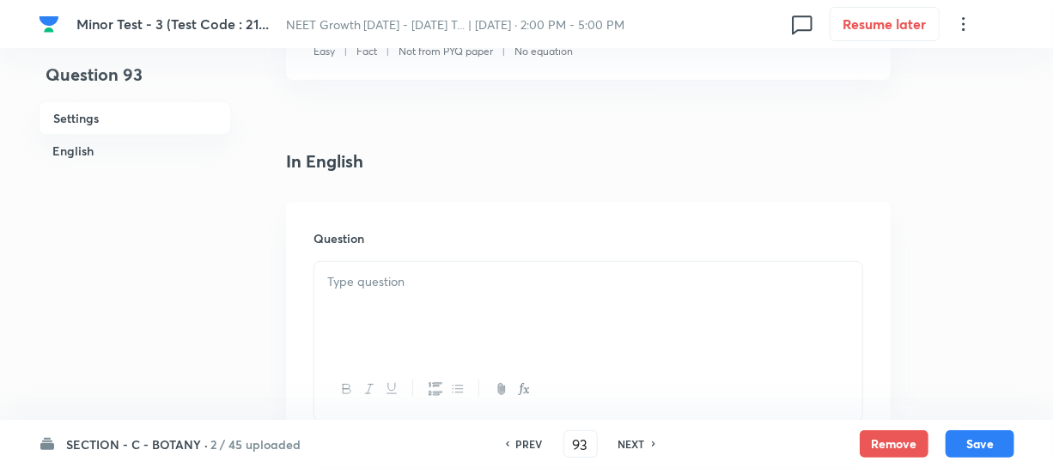
scroll to position [390, 0]
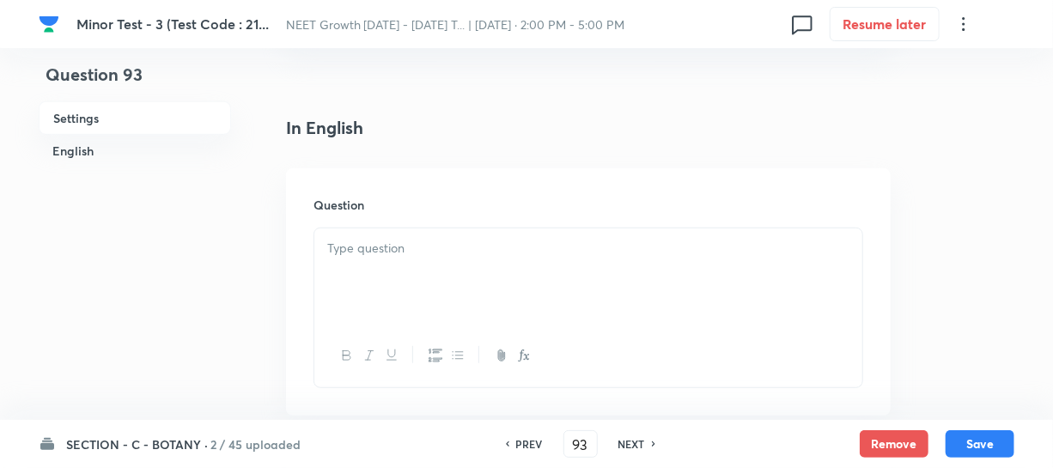
click at [370, 258] on div at bounding box center [588, 276] width 548 height 96
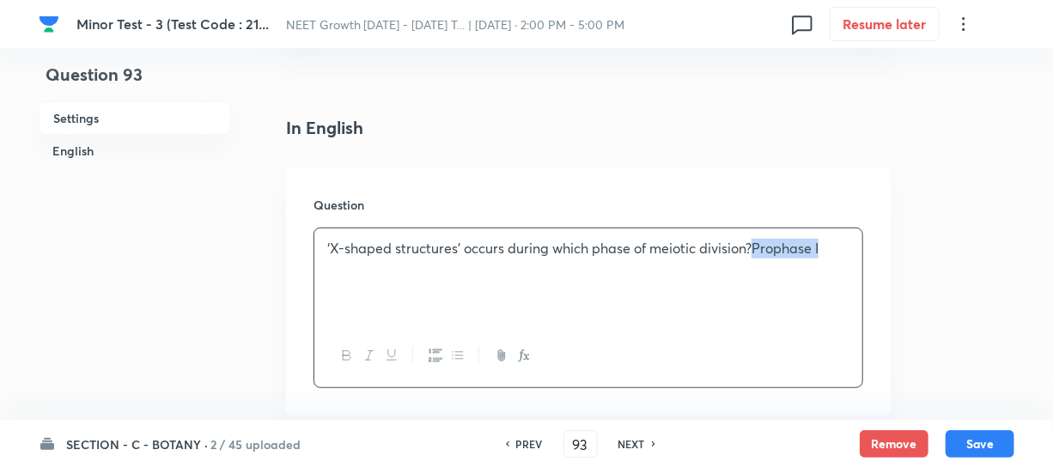
click at [756, 247] on p "‘X-shaped structures’ occurs during which phase of meiotic division?Prophase I" at bounding box center [588, 249] width 522 height 20
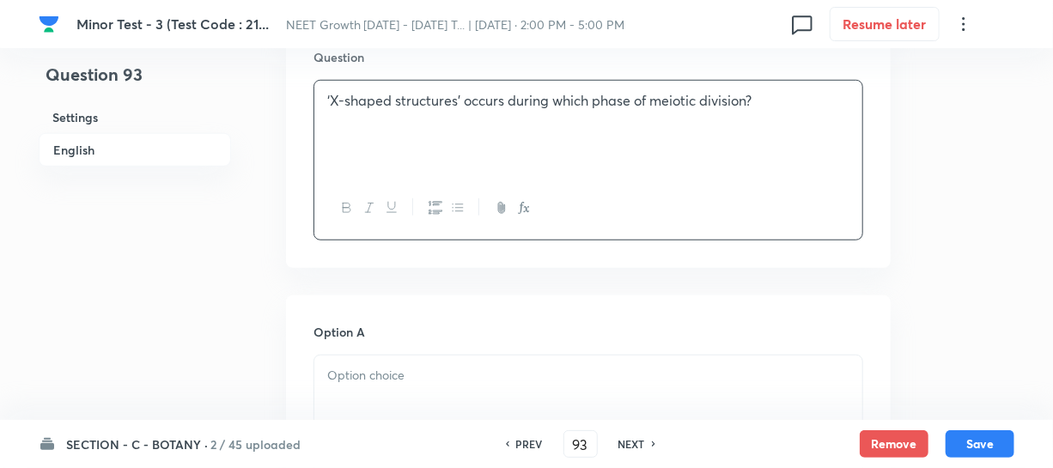
scroll to position [546, 0]
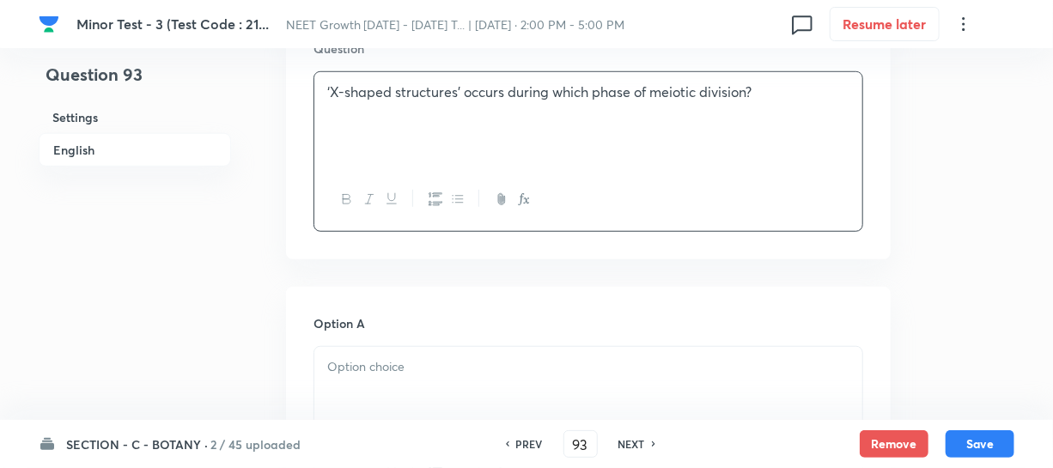
click at [525, 346] on div at bounding box center [588, 426] width 550 height 161
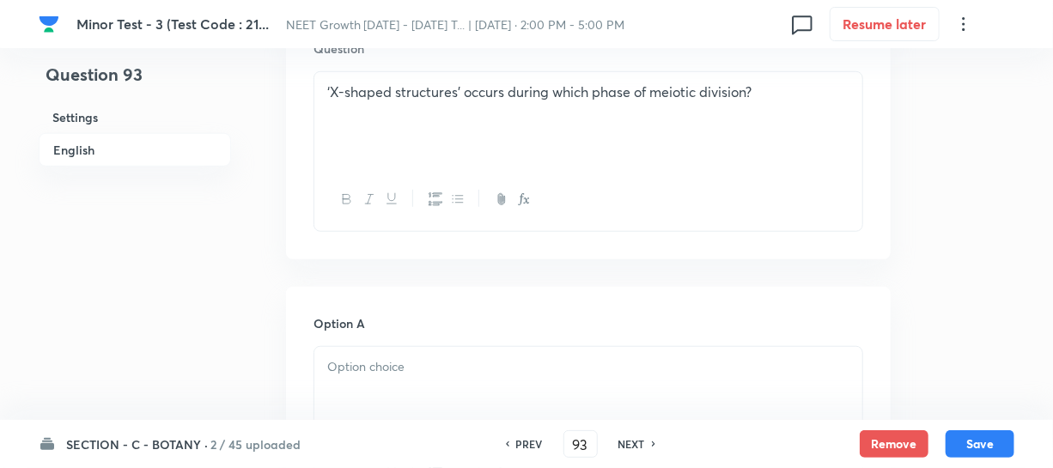
click at [473, 376] on p at bounding box center [588, 367] width 522 height 20
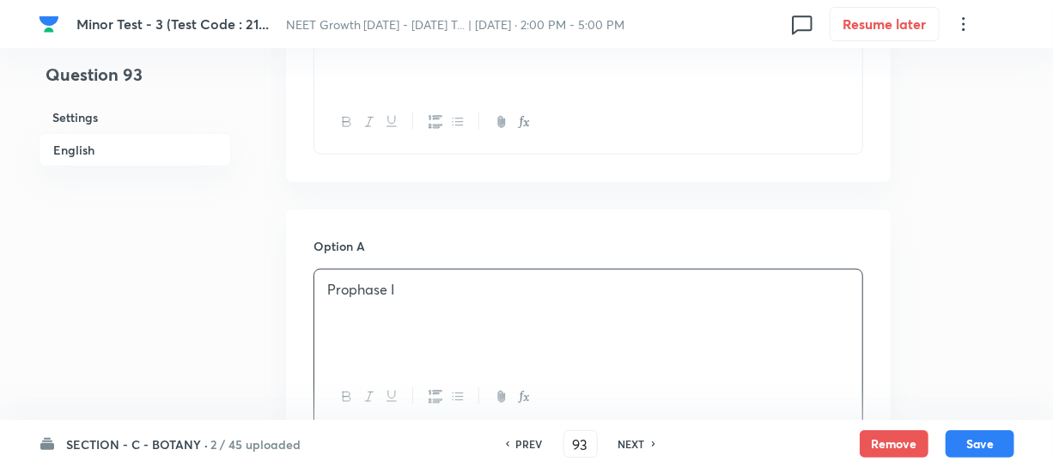
scroll to position [859, 0]
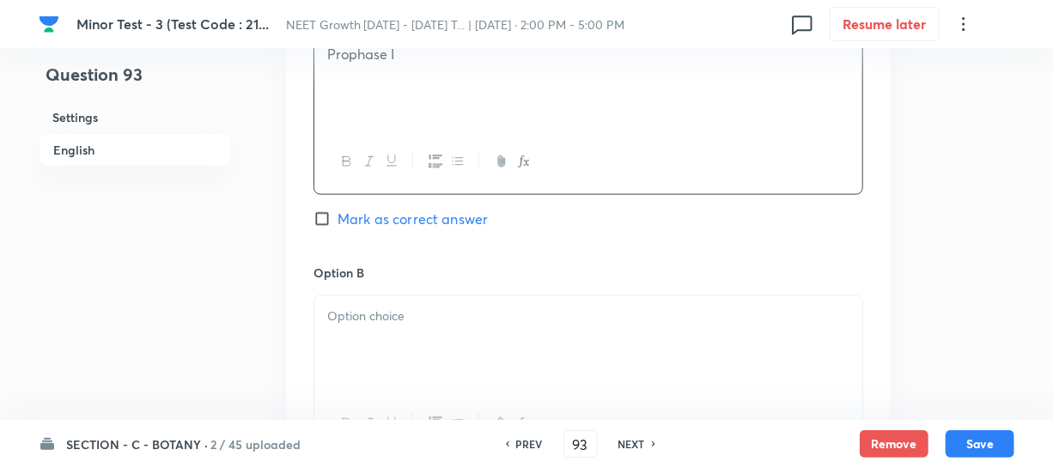
click at [373, 355] on div at bounding box center [588, 344] width 548 height 96
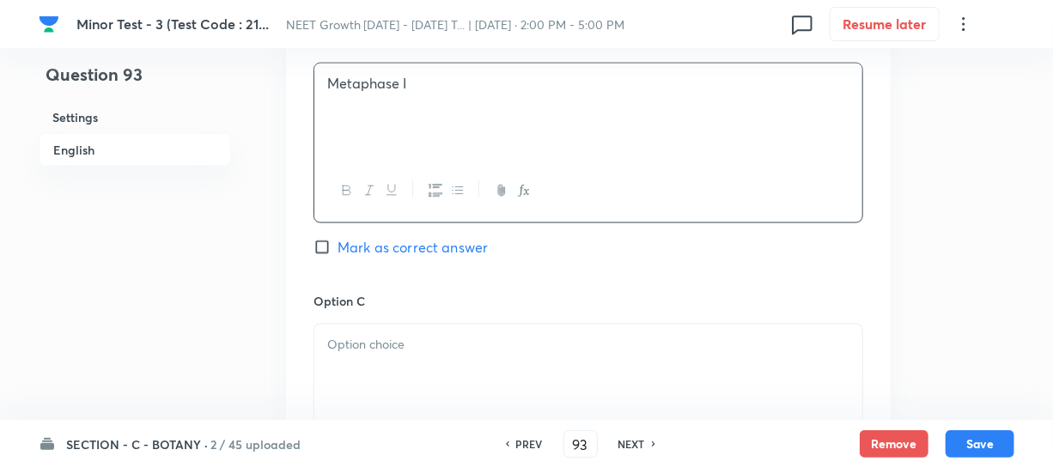
scroll to position [1092, 0]
click at [401, 365] on div at bounding box center [588, 372] width 548 height 96
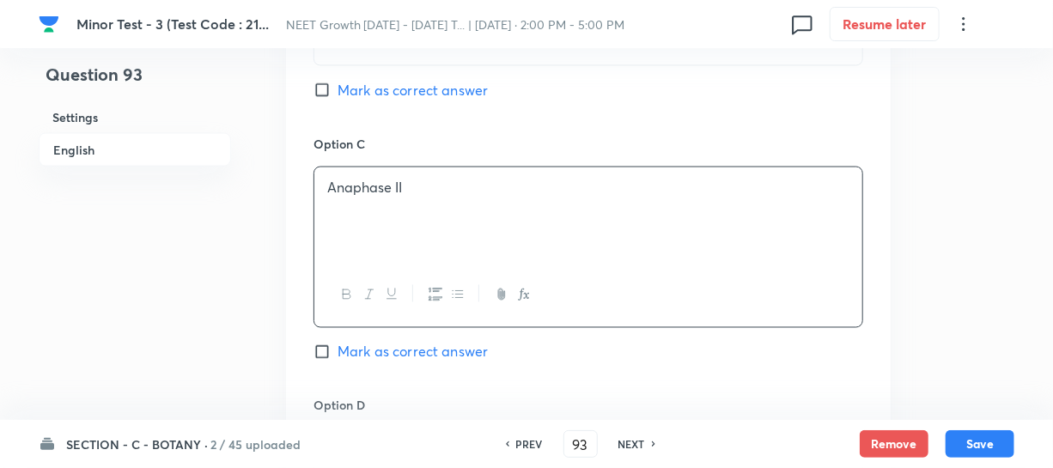
click at [420, 390] on div "Option C Anaphase II Mark as correct answer" at bounding box center [588, 265] width 550 height 261
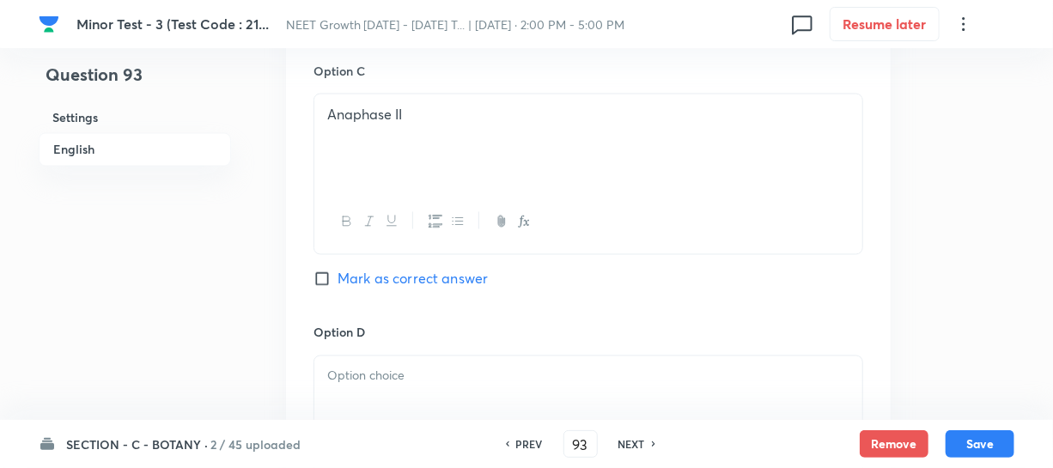
scroll to position [1405, 0]
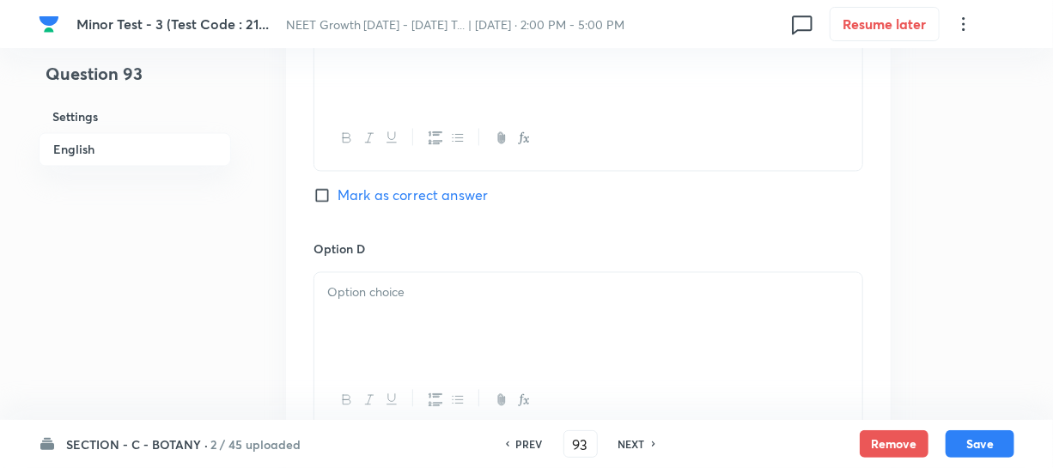
click at [384, 314] on div at bounding box center [588, 321] width 548 height 96
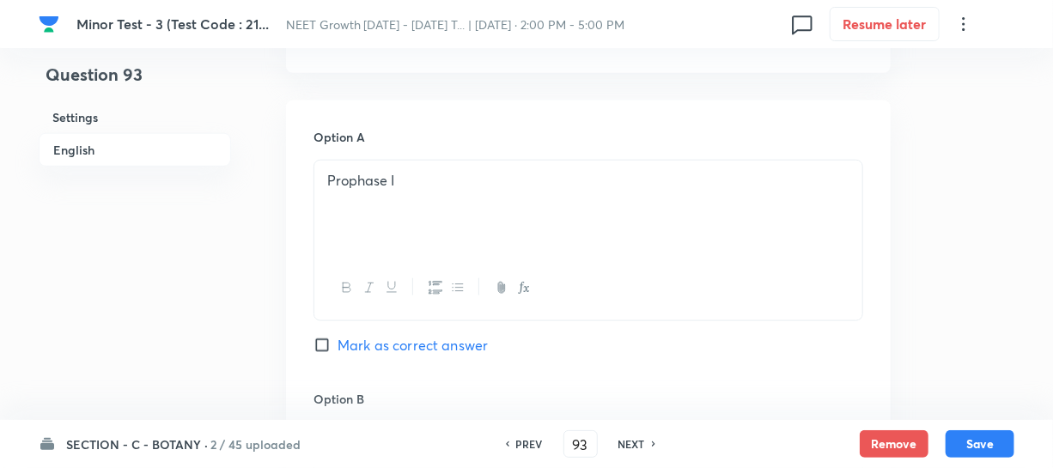
scroll to position [859, 0]
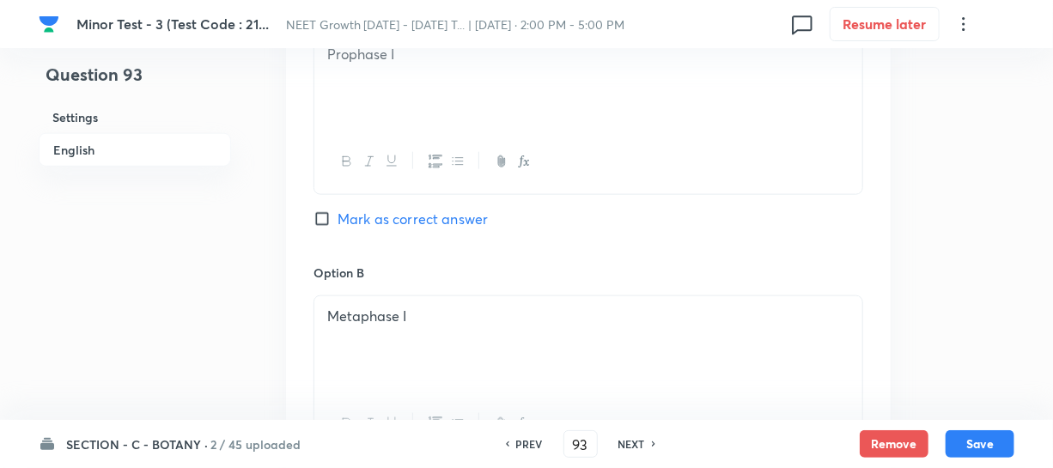
click at [323, 218] on input "Mark as correct answer" at bounding box center [325, 218] width 24 height 17
checkbox input "true"
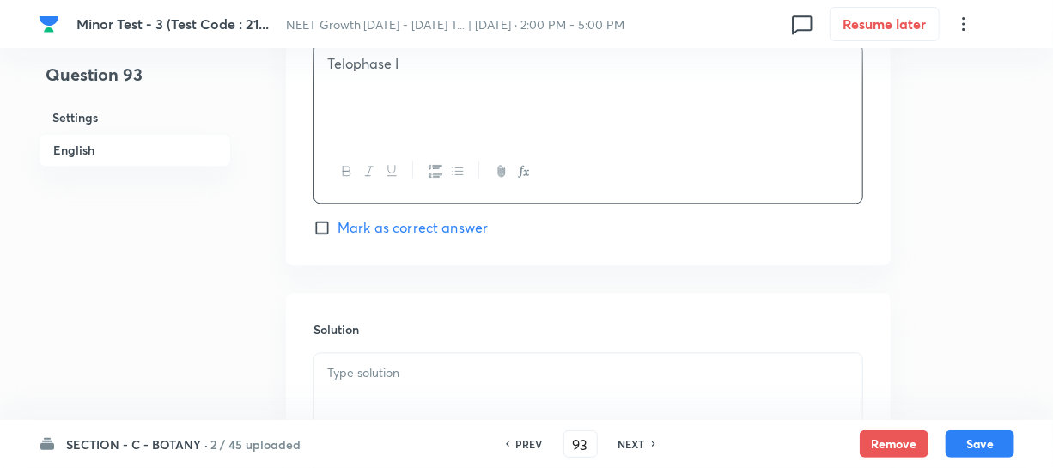
scroll to position [1717, 0]
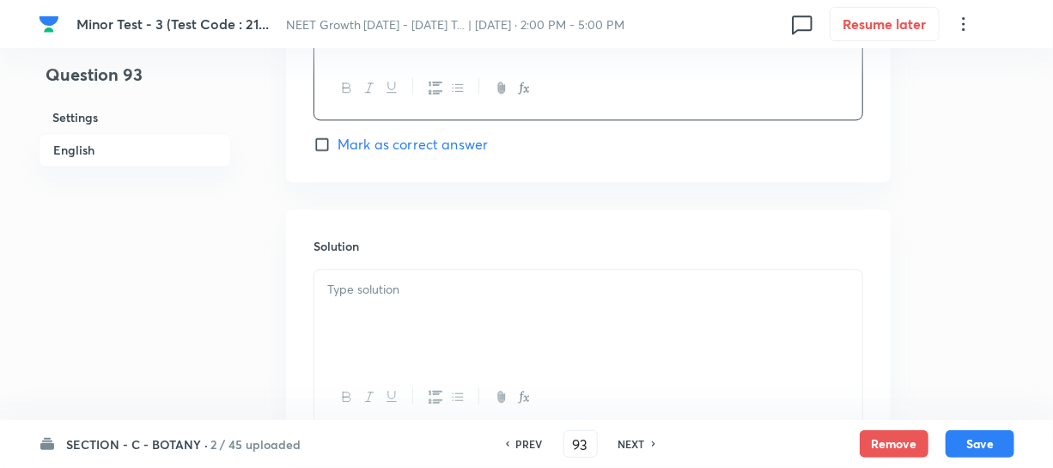
click at [374, 322] on div at bounding box center [588, 318] width 548 height 96
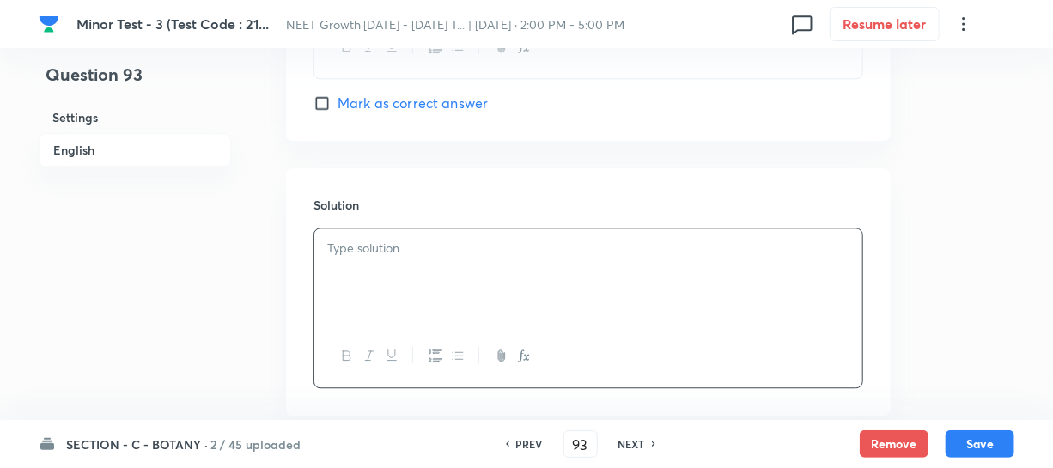
scroll to position [1858, 0]
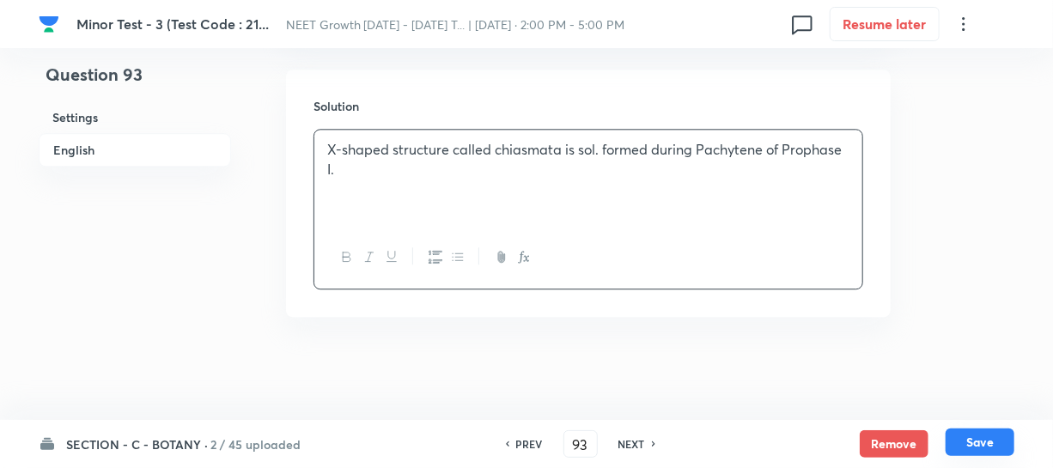
click at [982, 454] on button "Save" at bounding box center [979, 441] width 69 height 27
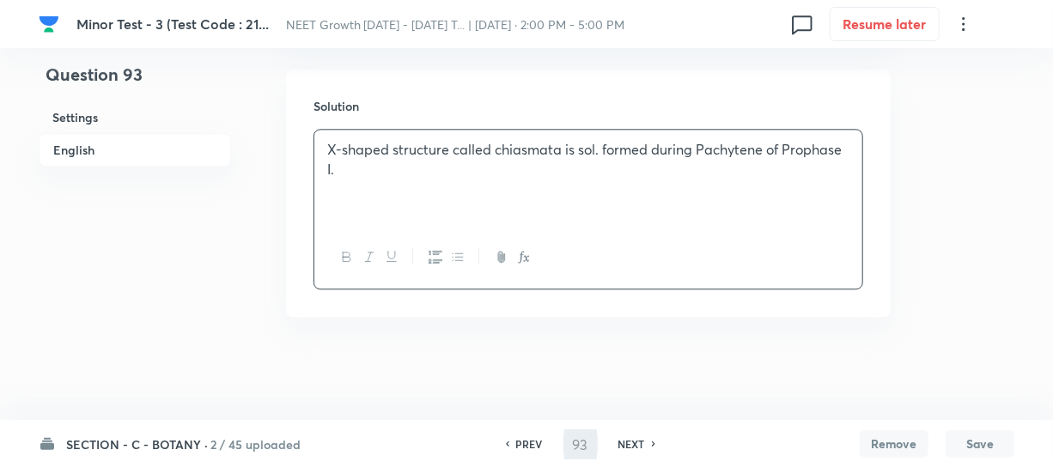
type input "94"
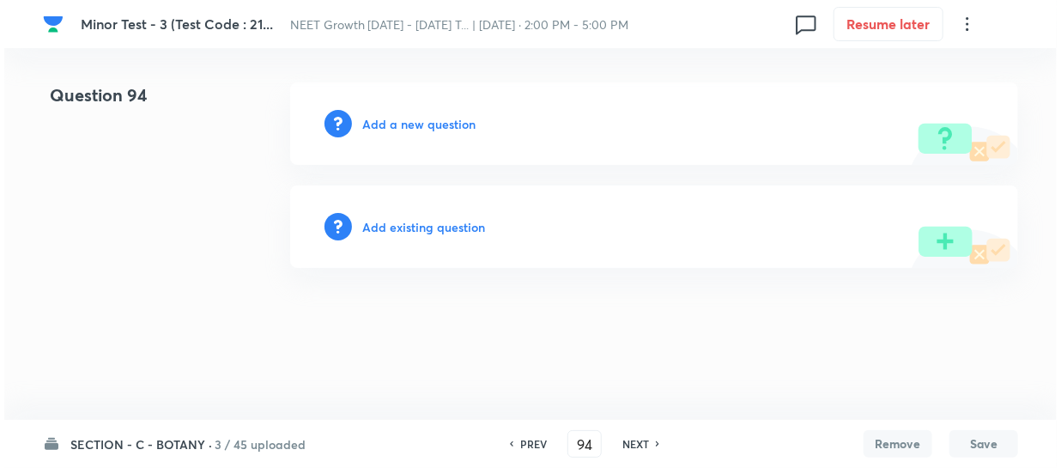
scroll to position [0, 0]
click at [384, 131] on h6 "Add a new question" at bounding box center [418, 124] width 113 height 18
click at [384, 131] on h6 "Choose a question type" at bounding box center [428, 124] width 132 height 18
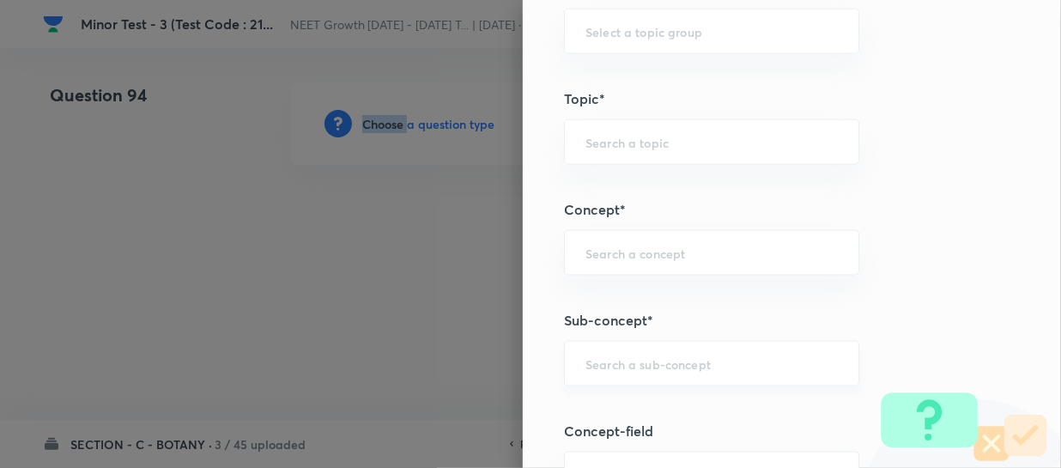
scroll to position [1014, 0]
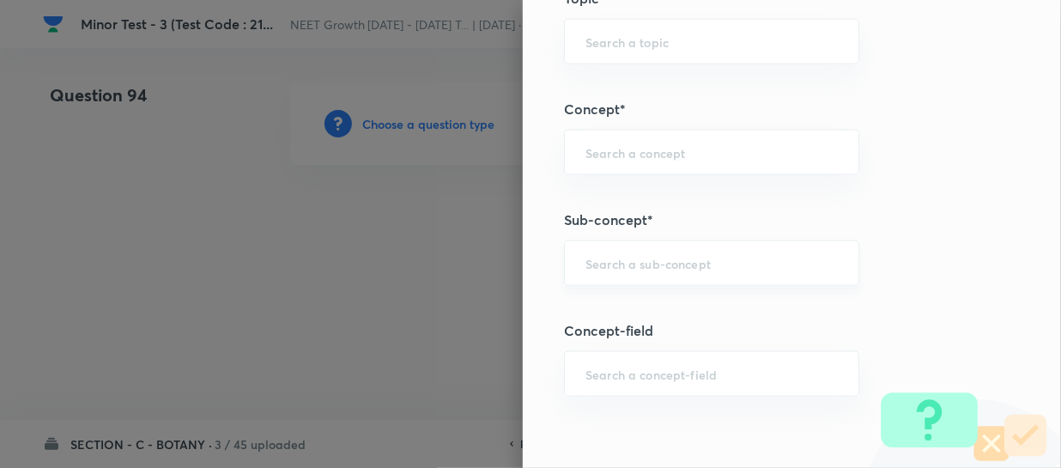
click at [593, 265] on input "text" at bounding box center [712, 263] width 252 height 16
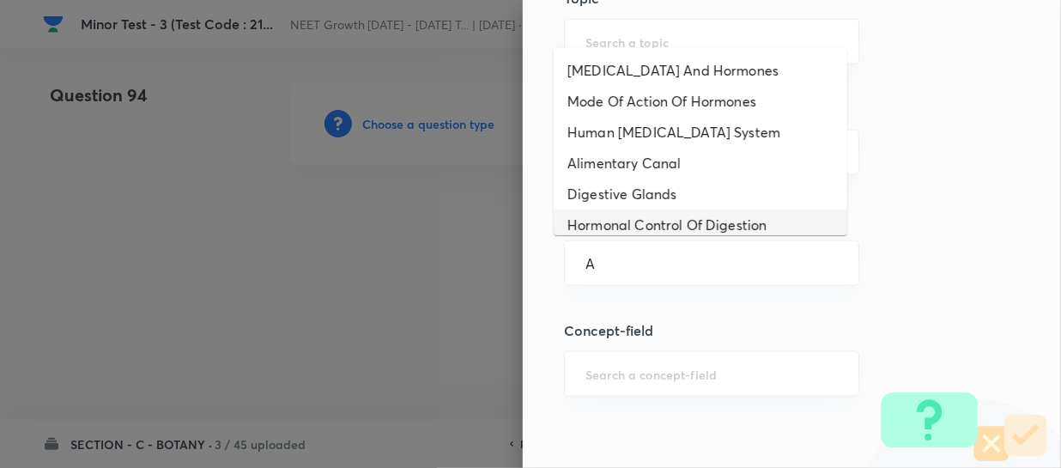
drag, startPoint x: 638, startPoint y: 174, endPoint x: 660, endPoint y: 180, distance: 23.1
click at [641, 175] on li "Alimentary Canal" at bounding box center [701, 163] width 294 height 31
type input "Alimentary Canal"
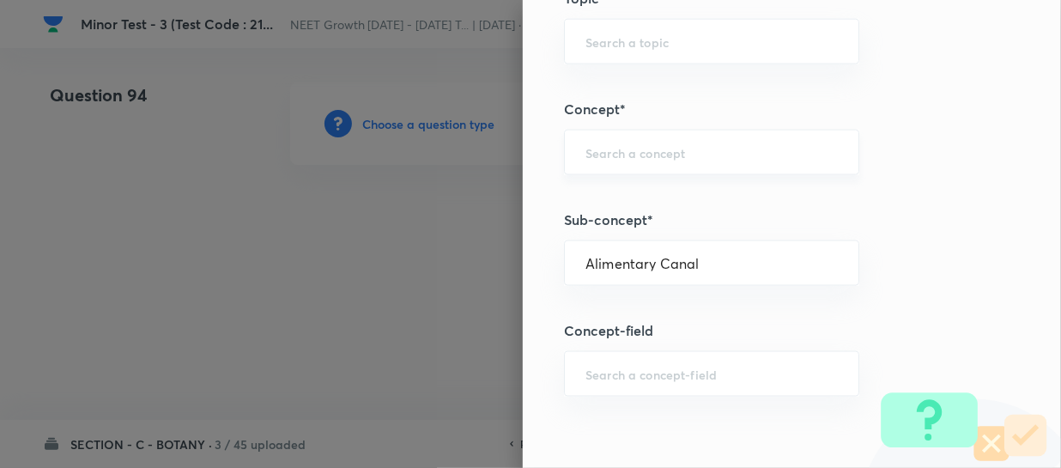
type input "Biology"
type input "Human Physiology"
type input "Digestion & Absorption"
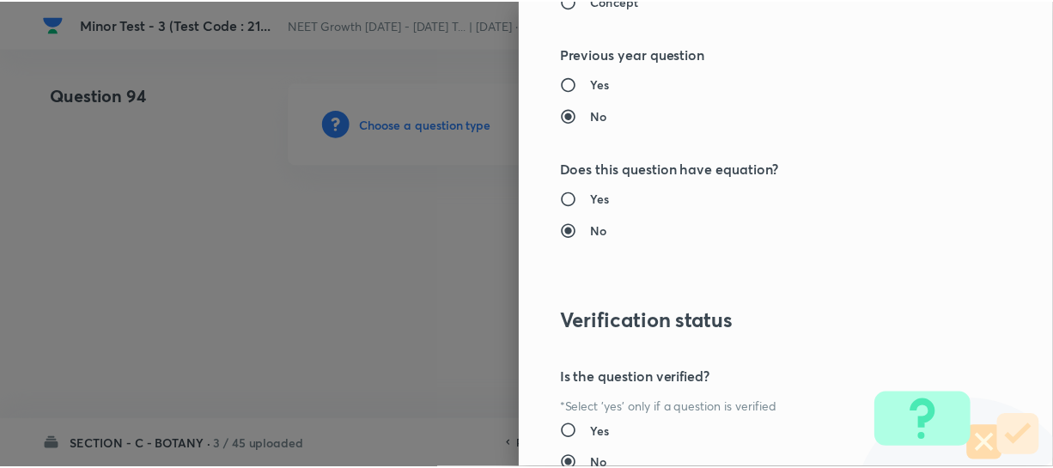
scroll to position [1986, 0]
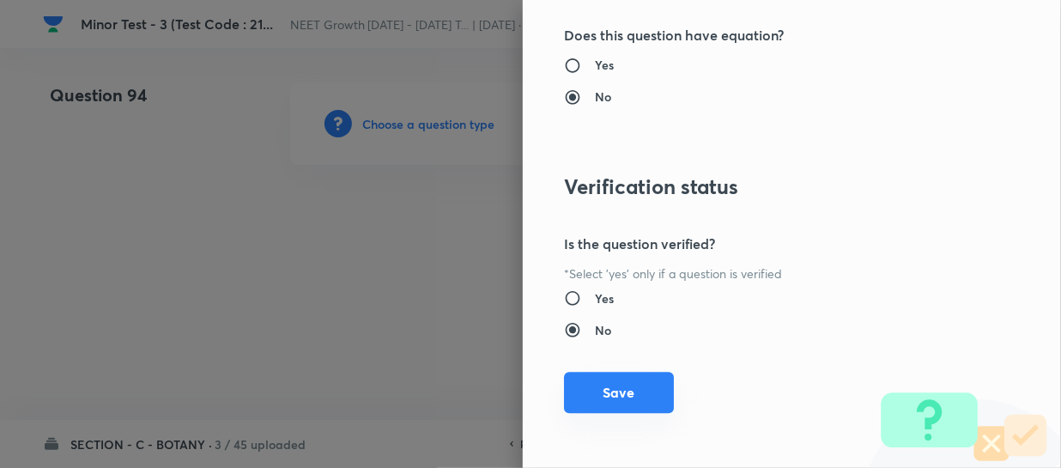
drag, startPoint x: 618, startPoint y: 401, endPoint x: 681, endPoint y: 392, distance: 63.3
click at [619, 401] on button "Save" at bounding box center [619, 392] width 110 height 41
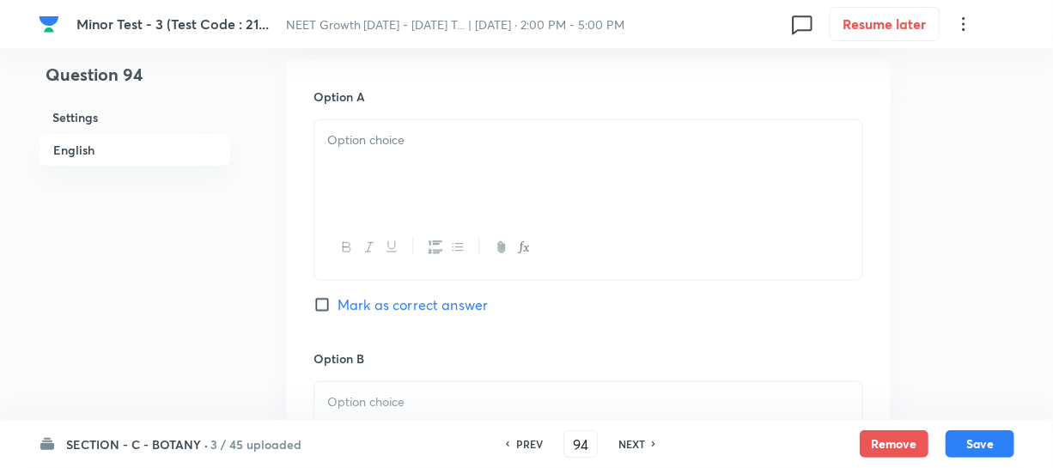
scroll to position [781, 0]
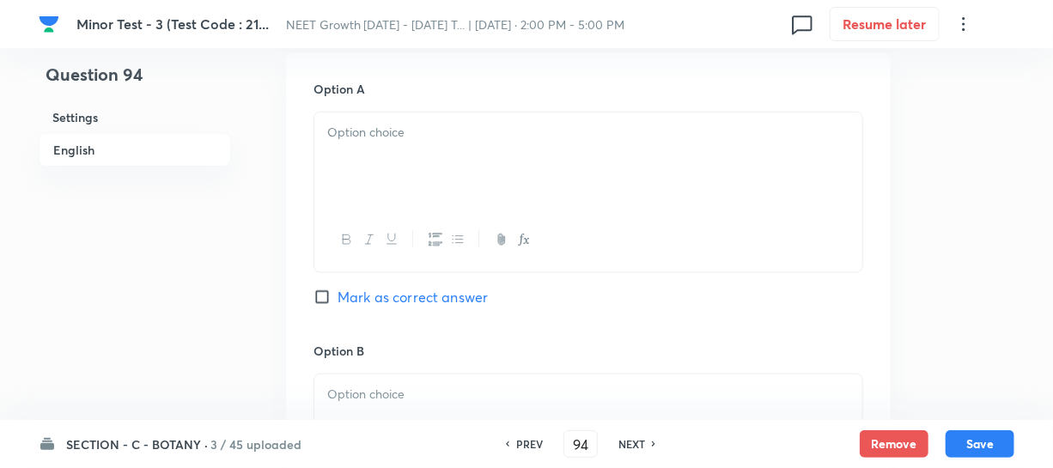
click at [367, 147] on div at bounding box center [588, 160] width 548 height 96
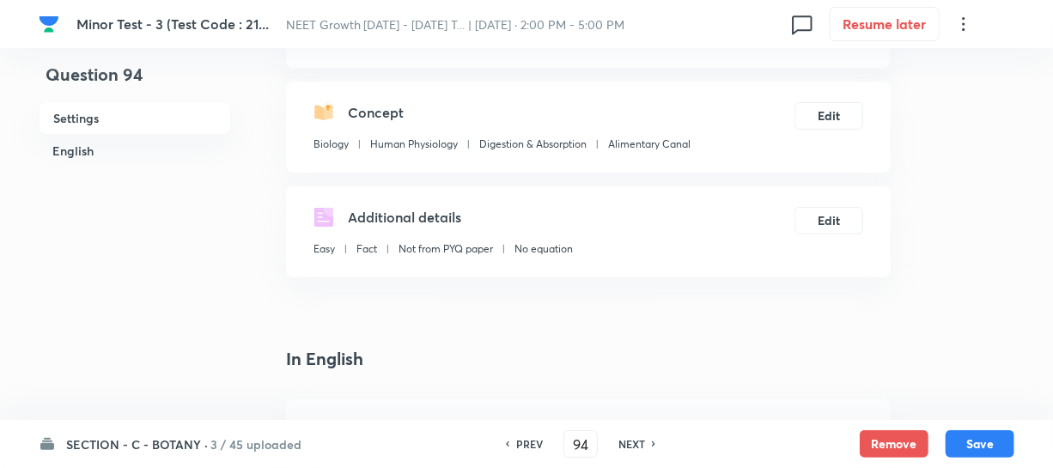
scroll to position [312, 0]
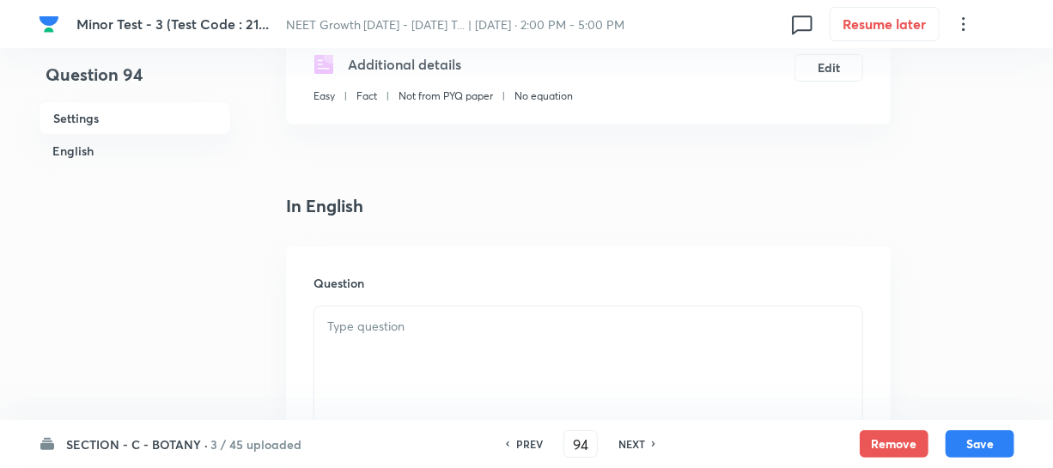
click at [404, 328] on p at bounding box center [588, 327] width 522 height 20
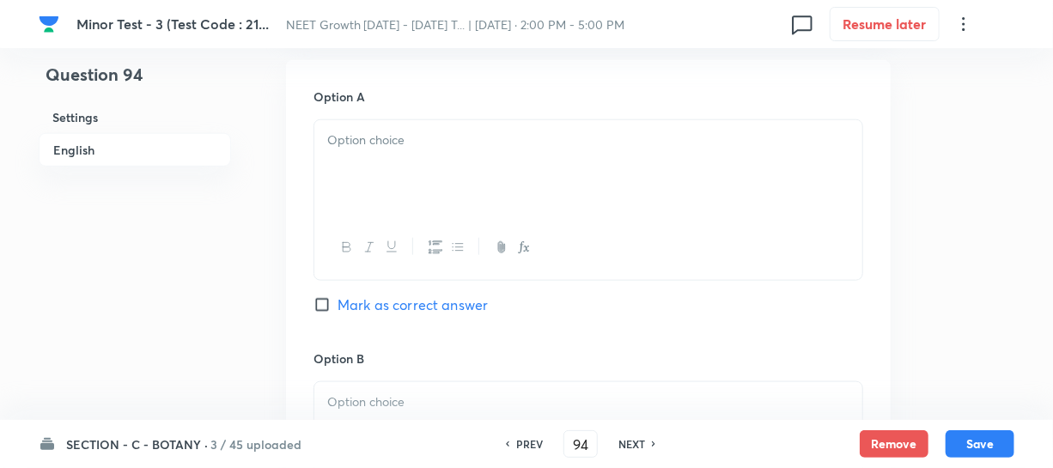
scroll to position [781, 0]
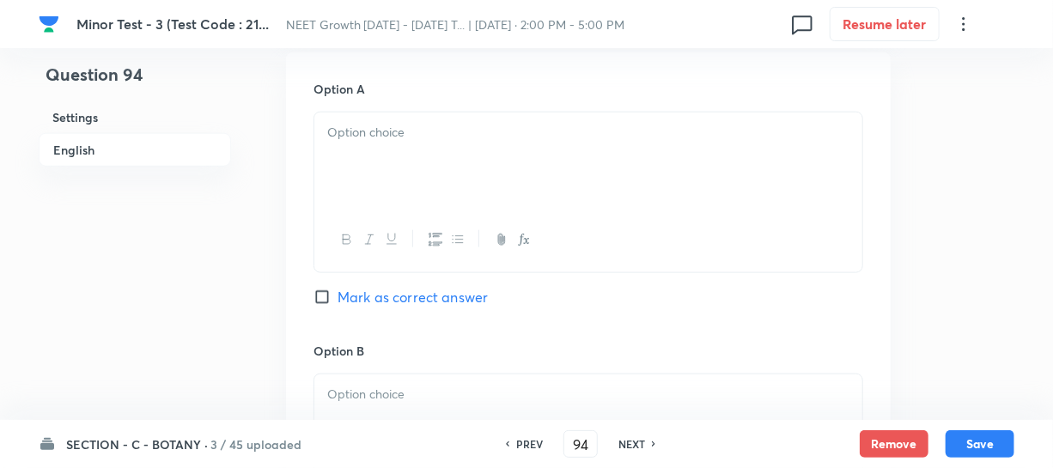
click at [465, 181] on div at bounding box center [588, 160] width 548 height 96
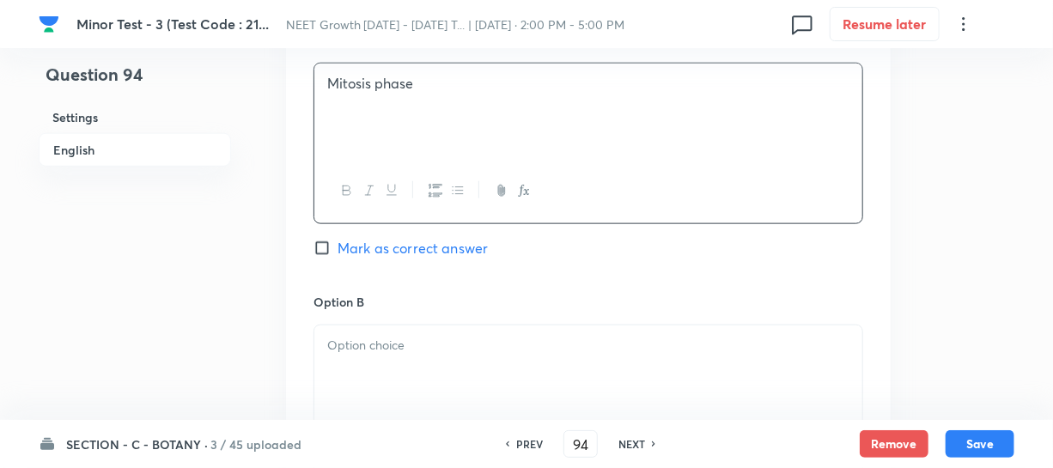
scroll to position [936, 0]
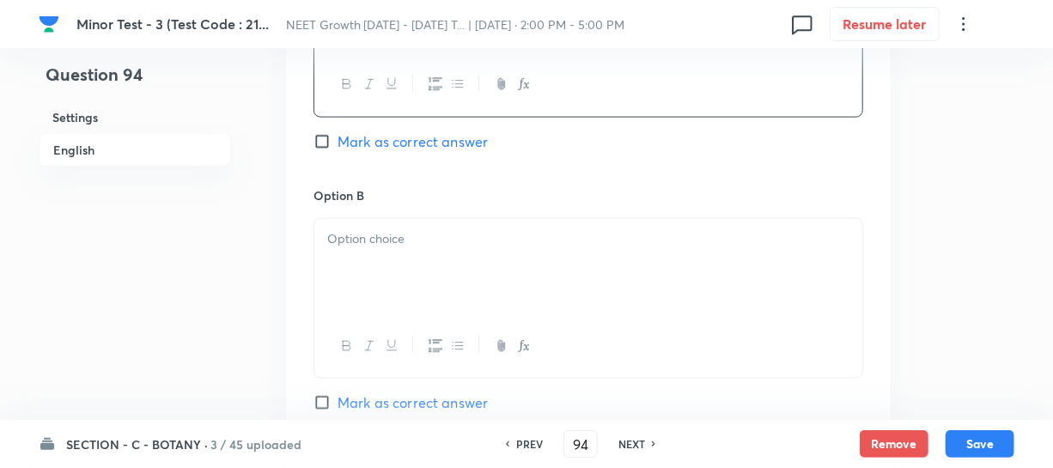
drag, startPoint x: 373, startPoint y: 273, endPoint x: 373, endPoint y: 260, distance: 12.9
click at [374, 273] on div at bounding box center [588, 267] width 548 height 96
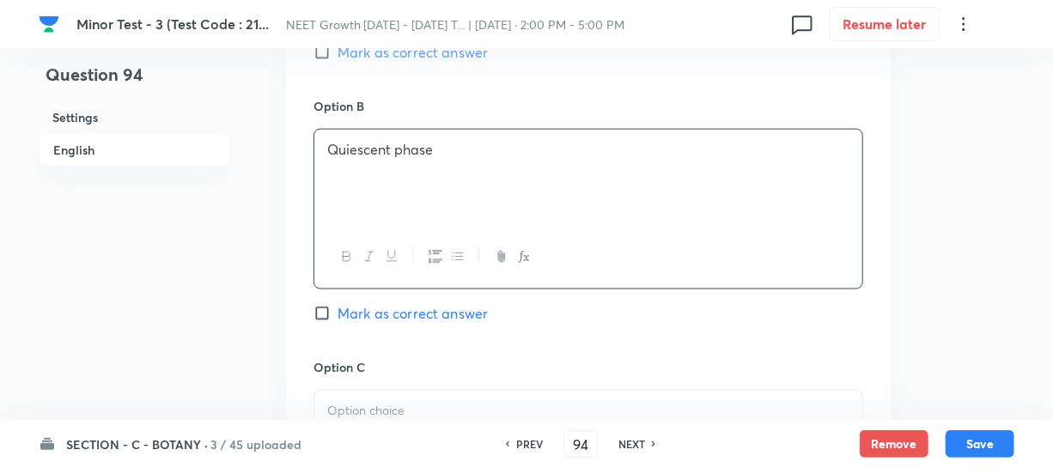
scroll to position [1170, 0]
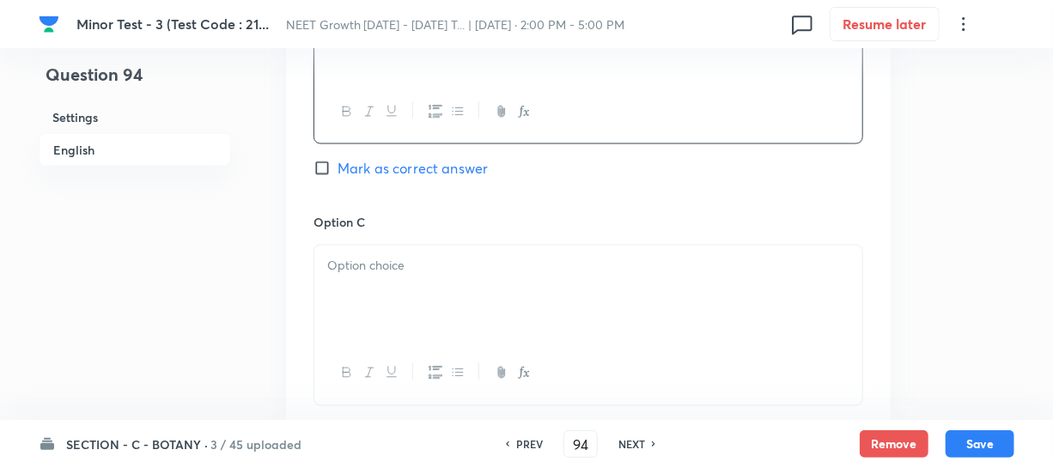
click at [401, 341] on div at bounding box center [588, 294] width 548 height 96
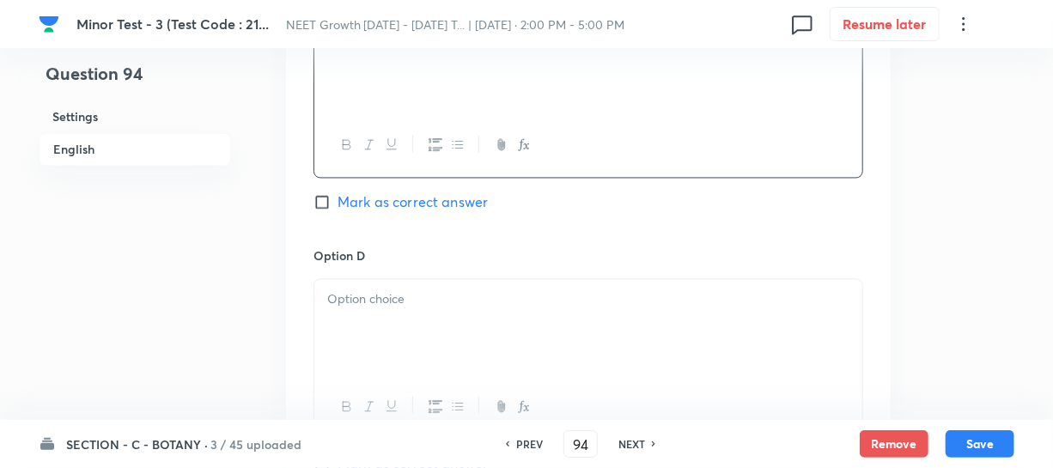
scroll to position [1405, 0]
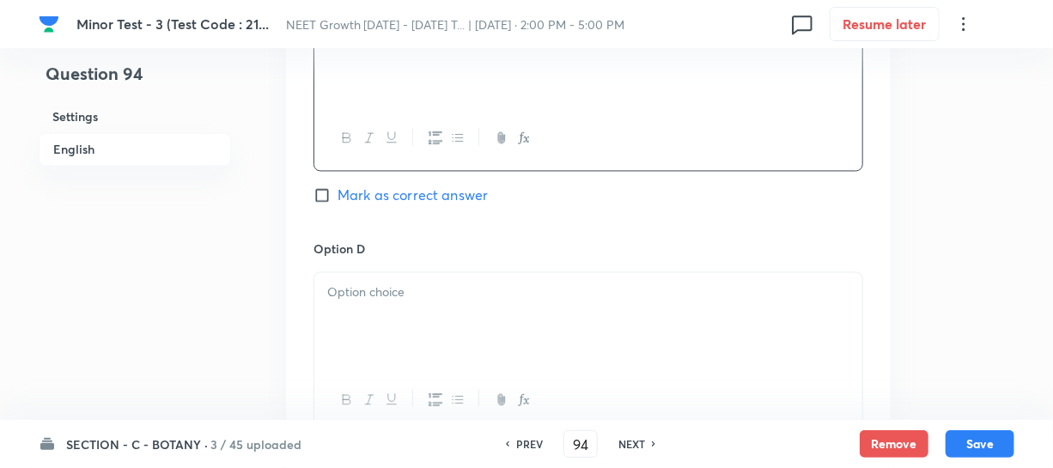
click at [370, 329] on div at bounding box center [588, 321] width 548 height 96
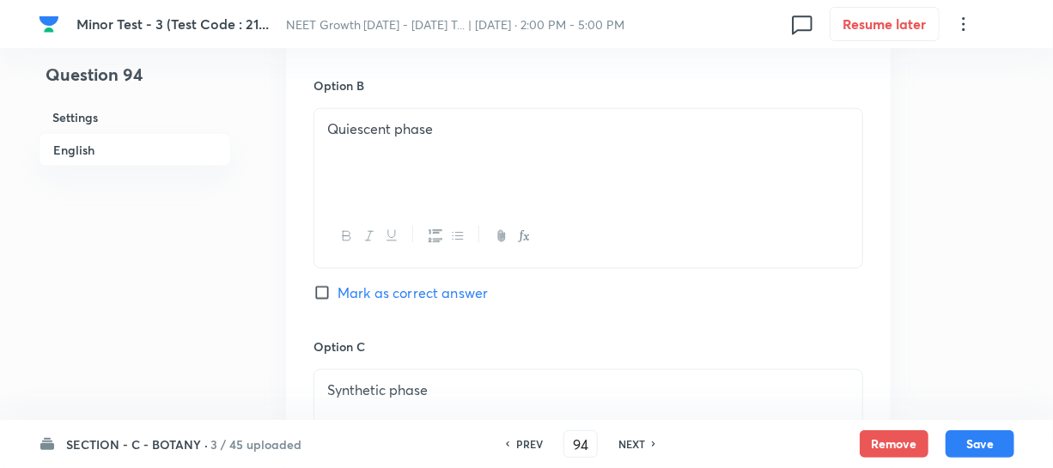
scroll to position [1014, 0]
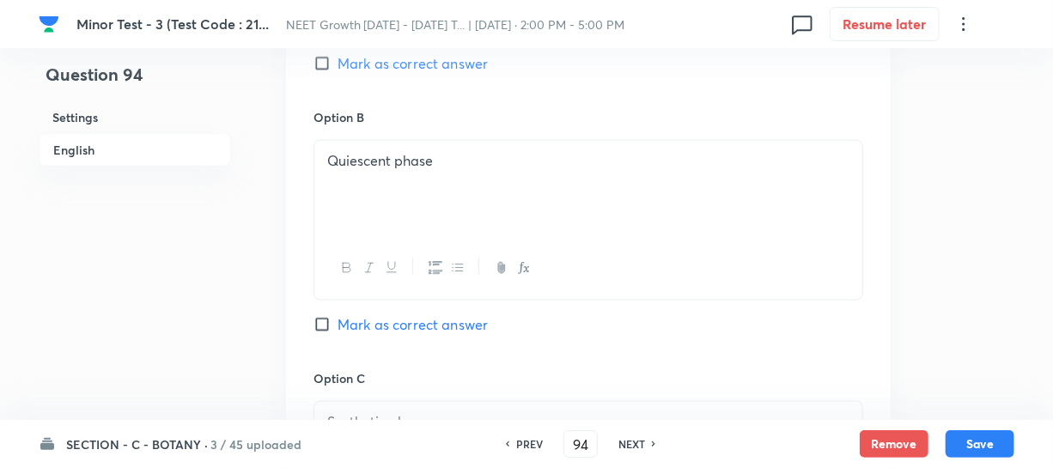
click at [318, 329] on input "Mark as correct answer" at bounding box center [325, 324] width 24 height 17
checkbox input "true"
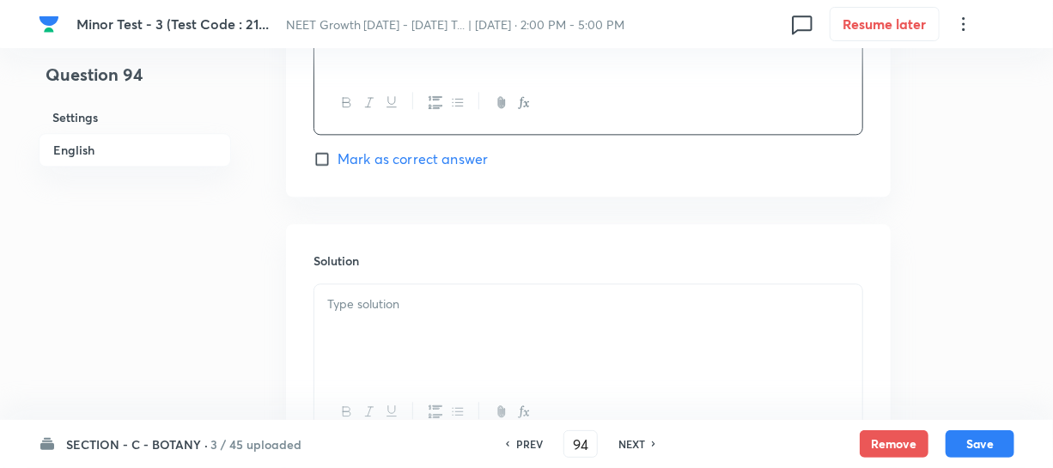
scroll to position [1858, 0]
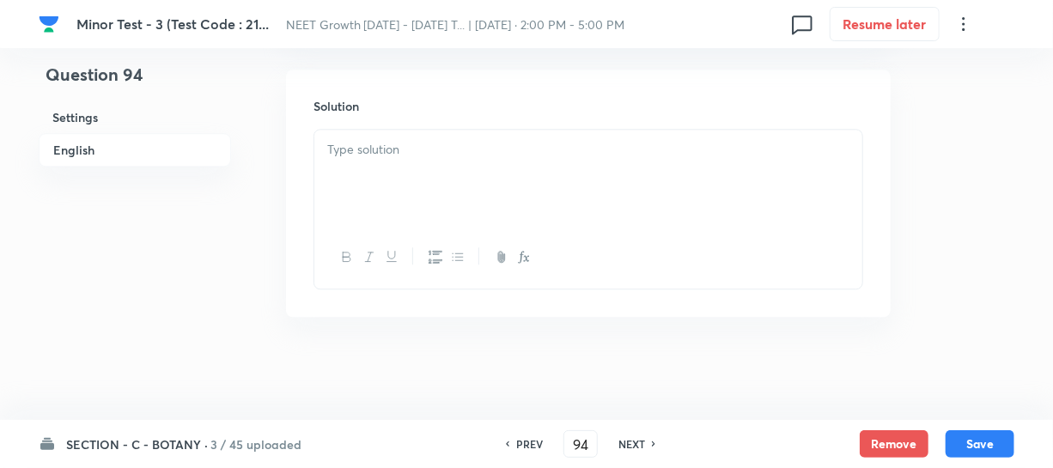
click at [386, 165] on div at bounding box center [588, 178] width 548 height 96
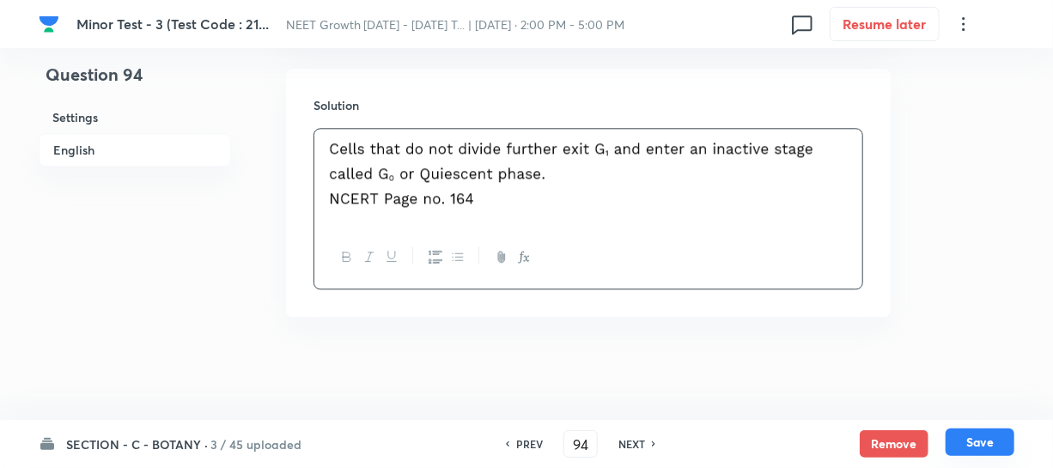
click at [979, 438] on button "Save" at bounding box center [979, 441] width 69 height 27
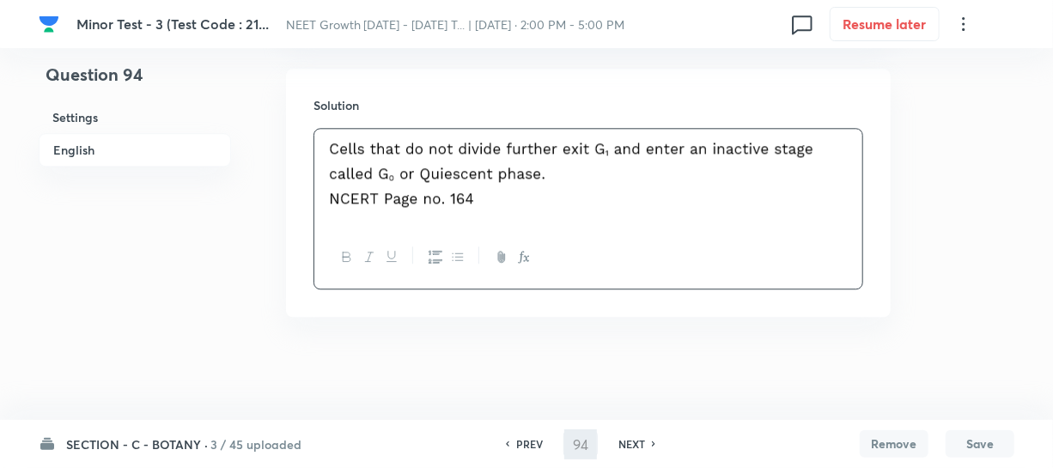
type input "95"
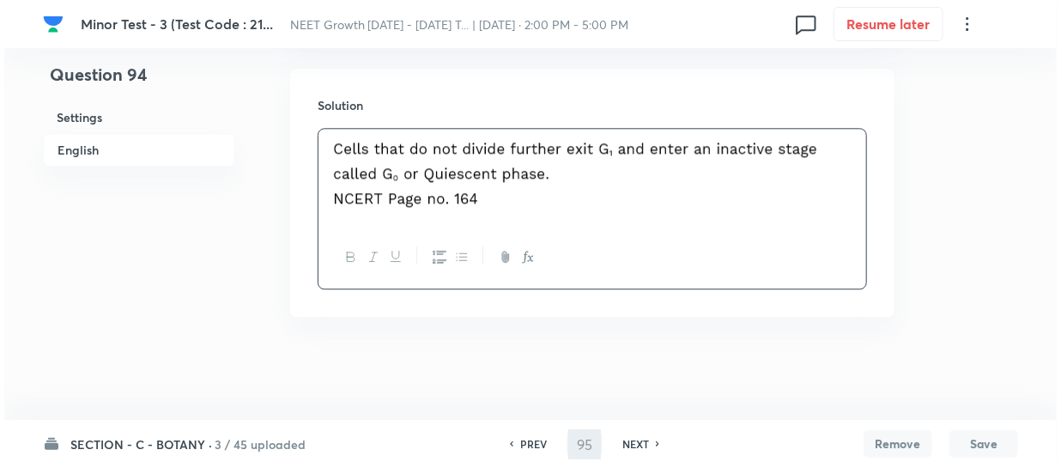
scroll to position [0, 0]
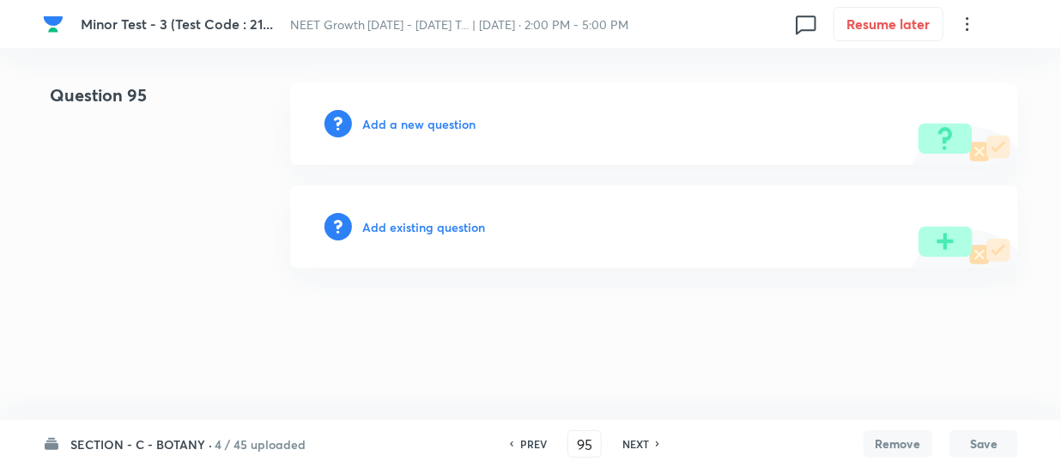
click at [369, 118] on h6 "Add a new question" at bounding box center [418, 124] width 113 height 18
click at [369, 118] on h6 "Choose a question type" at bounding box center [428, 124] width 132 height 18
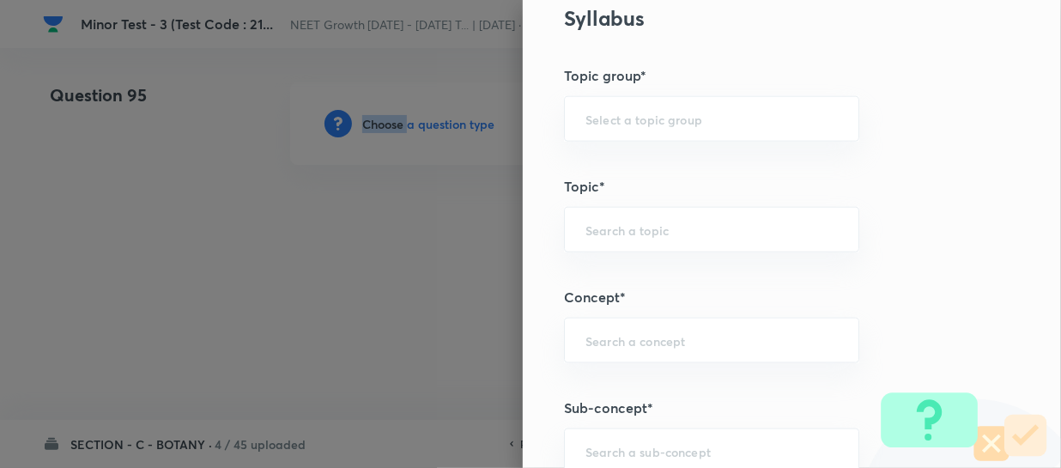
scroll to position [936, 0]
click at [604, 325] on div "​" at bounding box center [711, 342] width 295 height 46
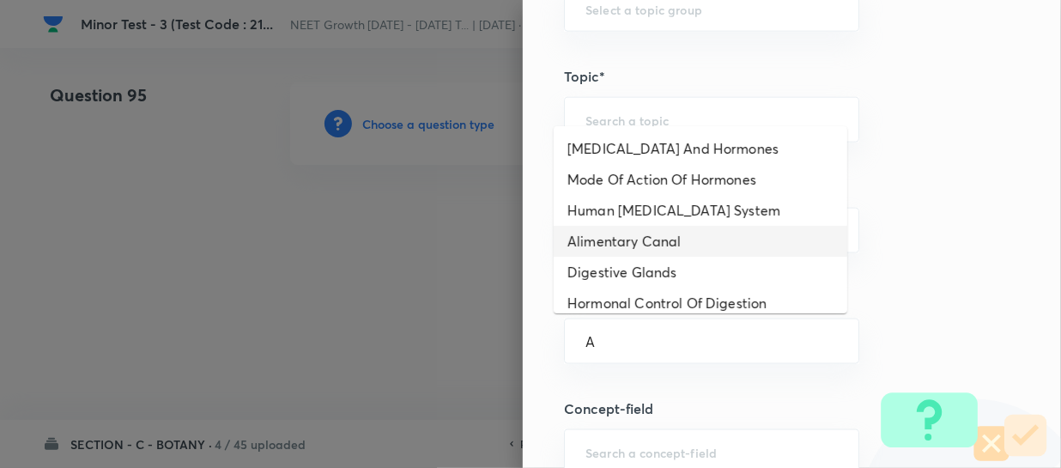
click at [633, 232] on li "Alimentary Canal" at bounding box center [701, 241] width 294 height 31
type input "Alimentary Canal"
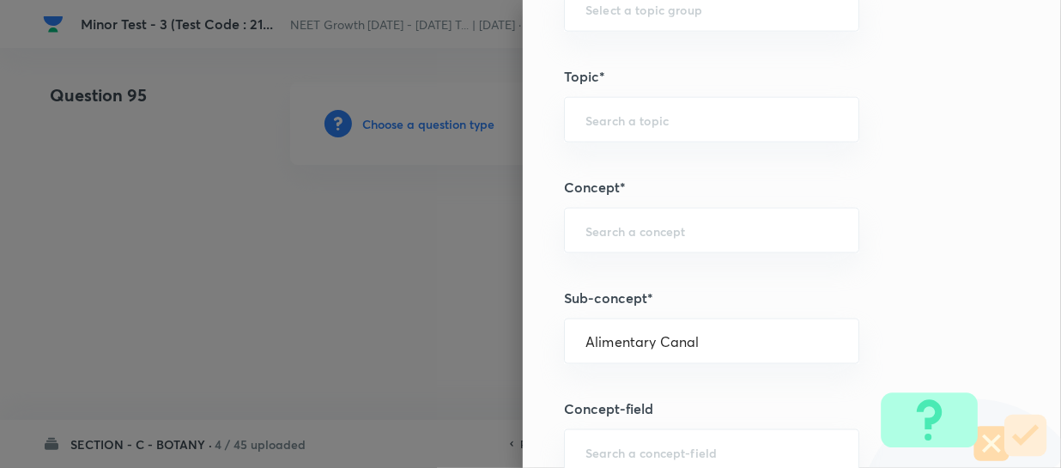
type input "Biology"
type input "Human Physiology"
type input "Digestion & Absorption"
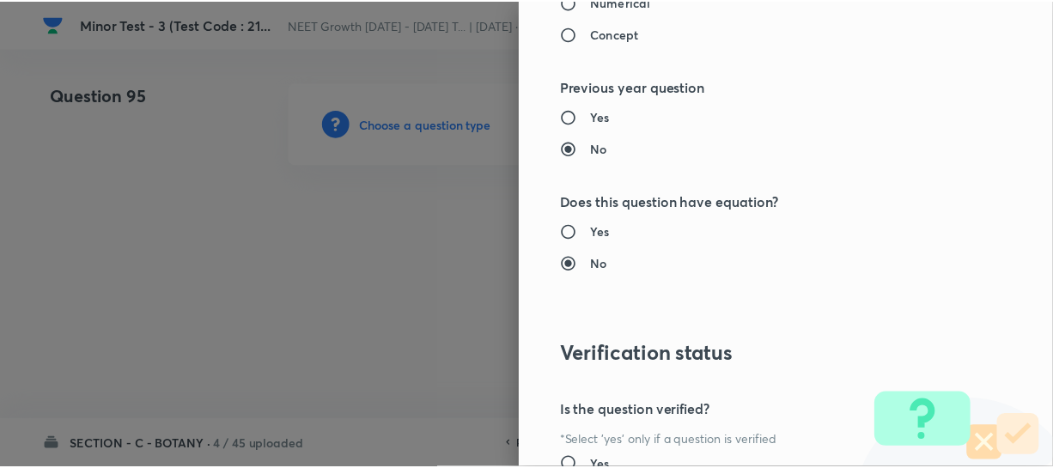
scroll to position [1986, 0]
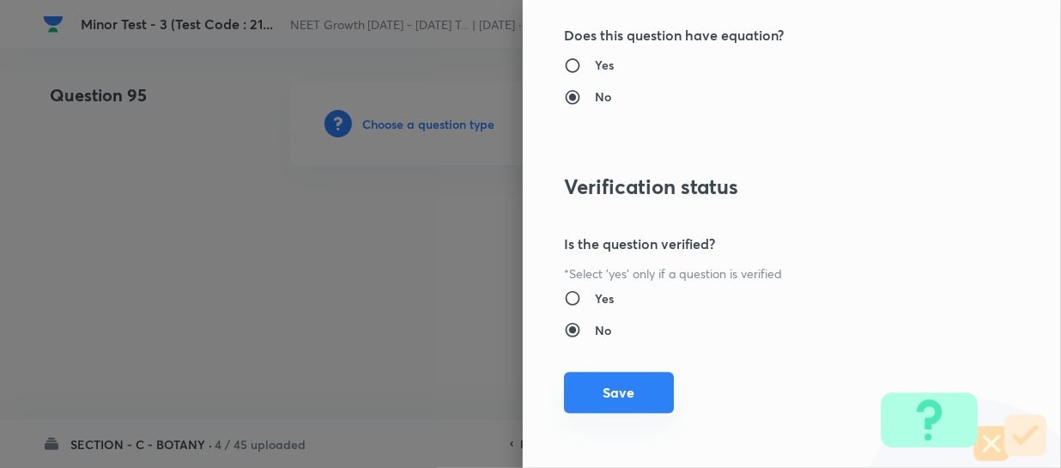
click at [606, 390] on button "Save" at bounding box center [619, 392] width 110 height 41
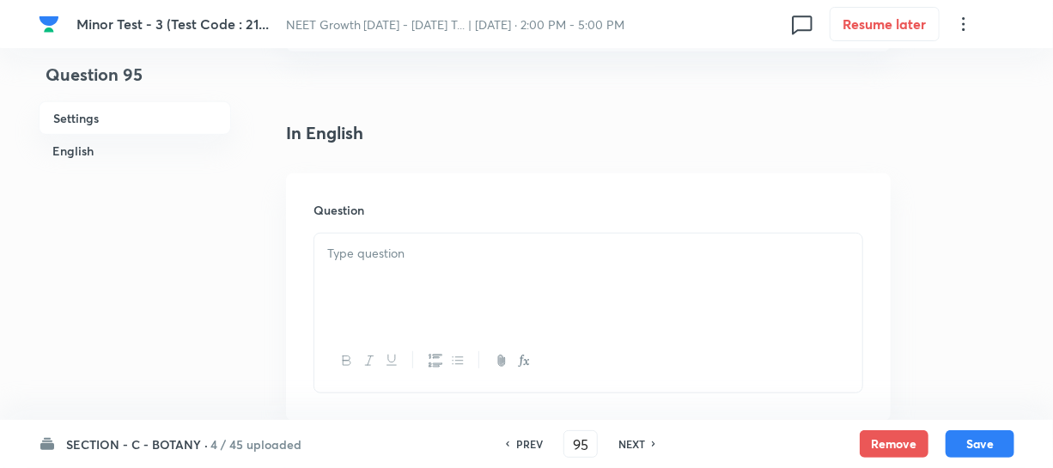
scroll to position [390, 0]
click at [376, 282] on div at bounding box center [588, 276] width 548 height 96
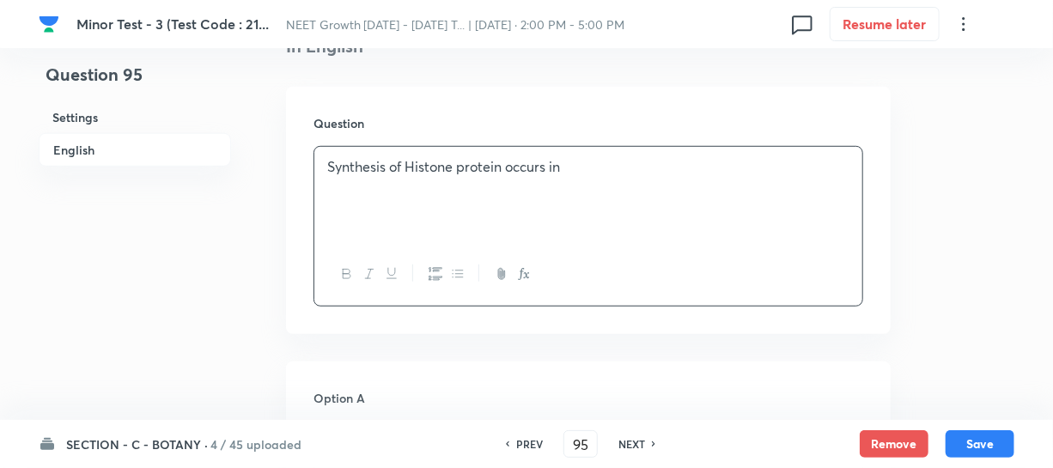
scroll to position [468, 0]
click at [562, 172] on p "Synthesis of Histone protein occurs inG 1 phase" at bounding box center [588, 171] width 522 height 20
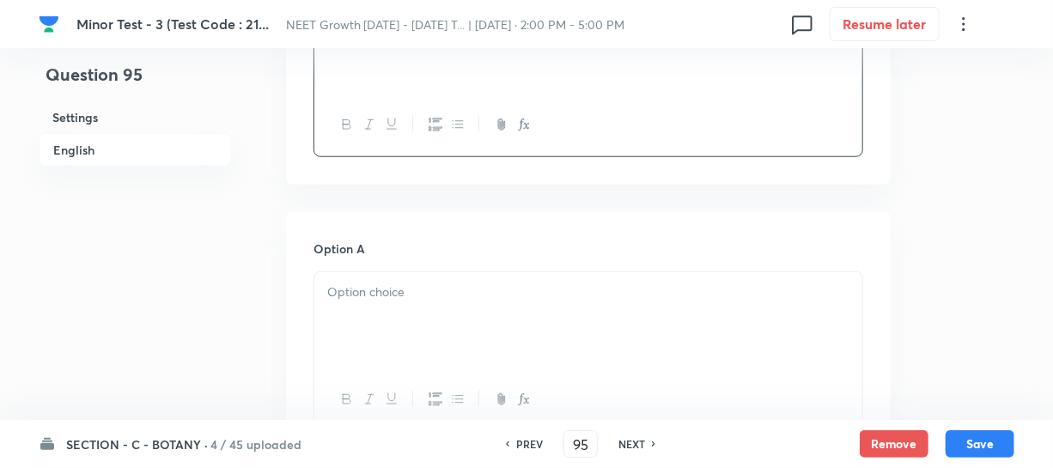
scroll to position [624, 0]
click at [453, 299] on div at bounding box center [588, 317] width 548 height 96
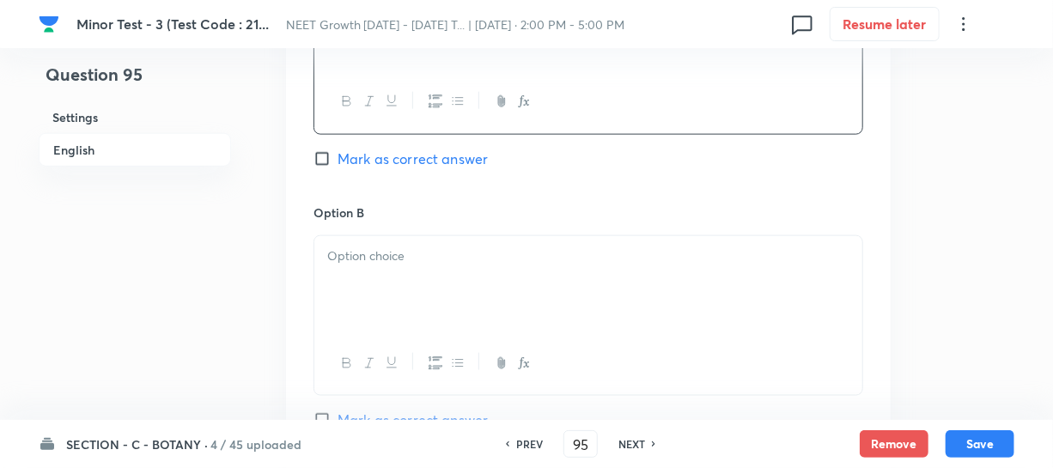
scroll to position [936, 0]
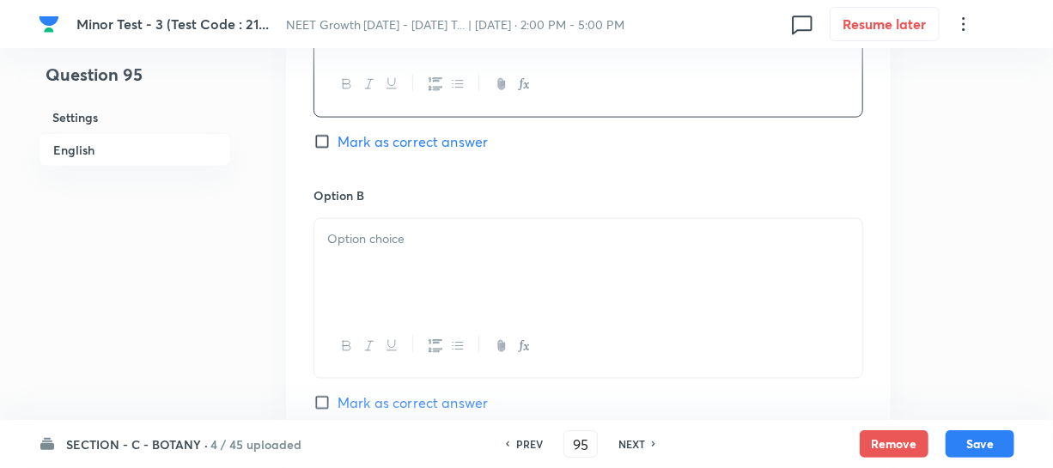
click at [401, 296] on div at bounding box center [588, 267] width 548 height 96
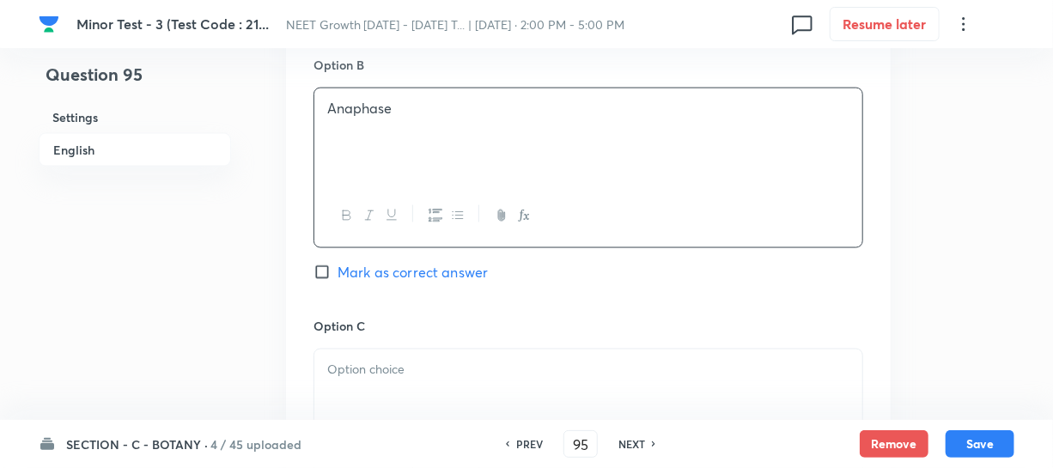
scroll to position [1092, 0]
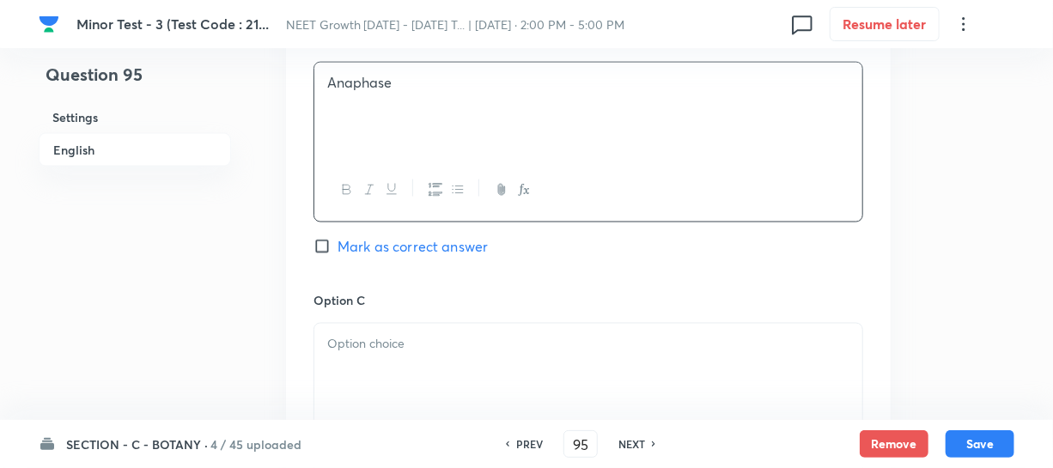
click at [371, 350] on p at bounding box center [588, 344] width 522 height 20
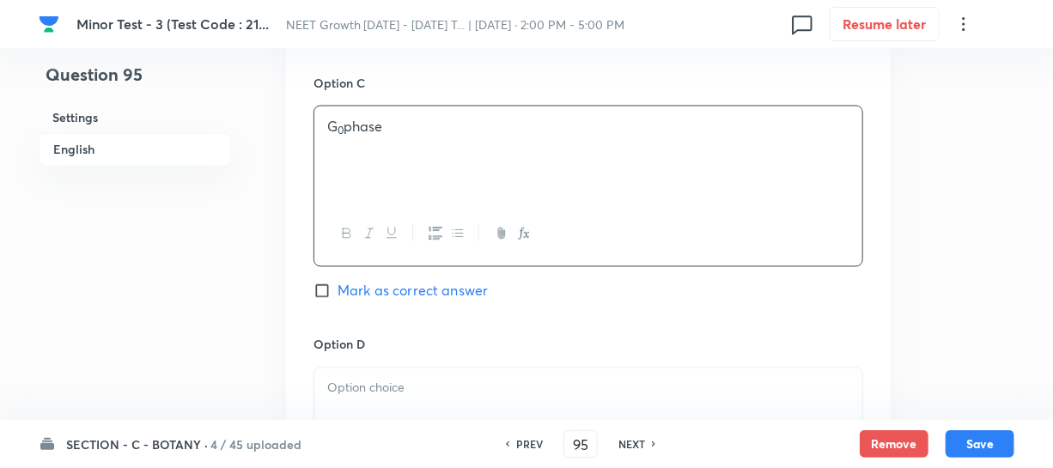
scroll to position [1405, 0]
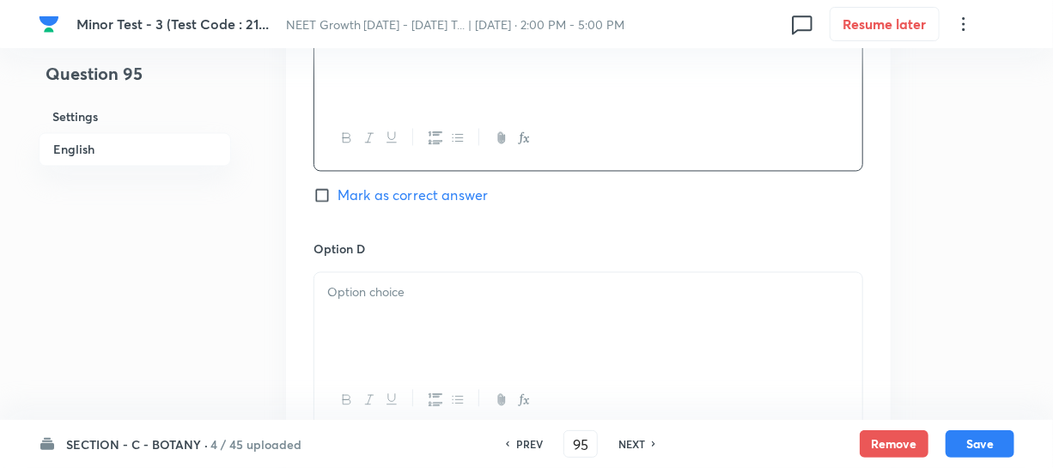
click at [386, 348] on div at bounding box center [588, 321] width 548 height 96
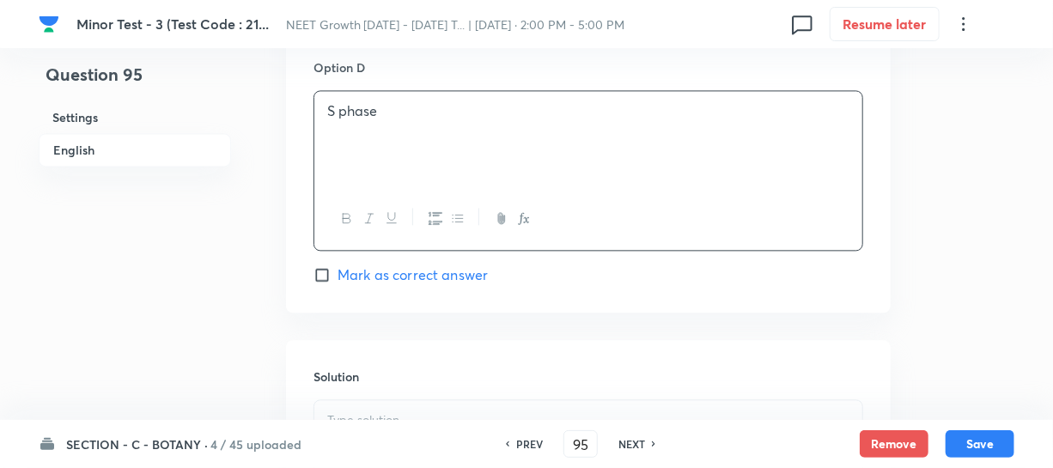
scroll to position [1639, 0]
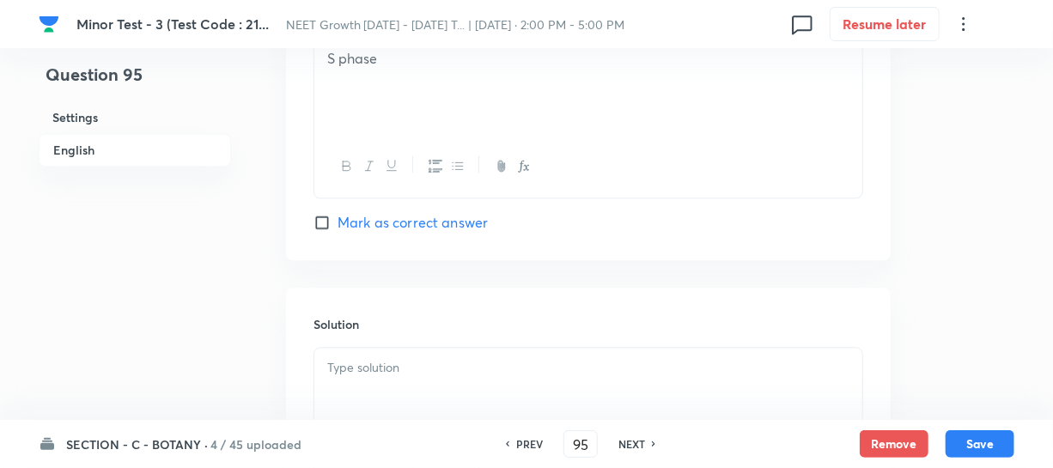
drag, startPoint x: 320, startPoint y: 219, endPoint x: 339, endPoint y: 227, distance: 20.4
click at [320, 220] on input "Mark as correct answer" at bounding box center [325, 222] width 24 height 17
checkbox input "true"
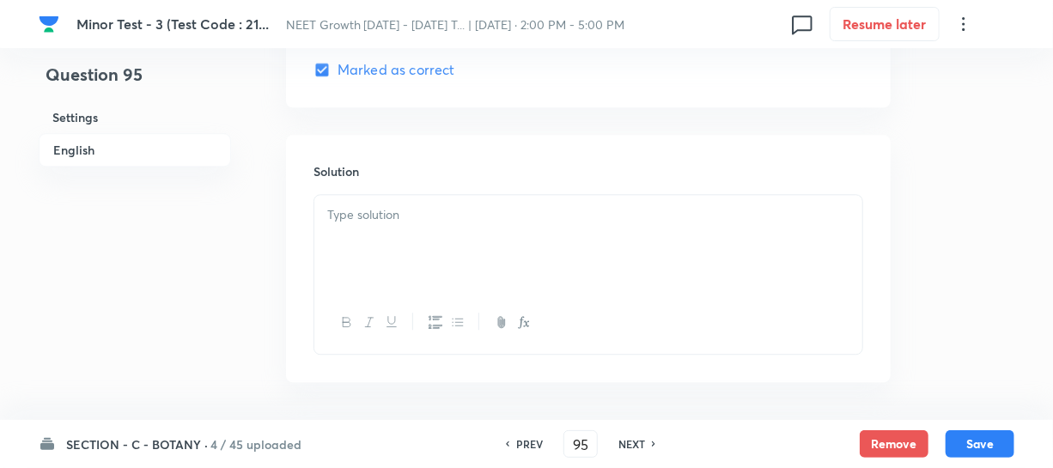
scroll to position [1795, 0]
click at [362, 275] on div at bounding box center [588, 240] width 548 height 96
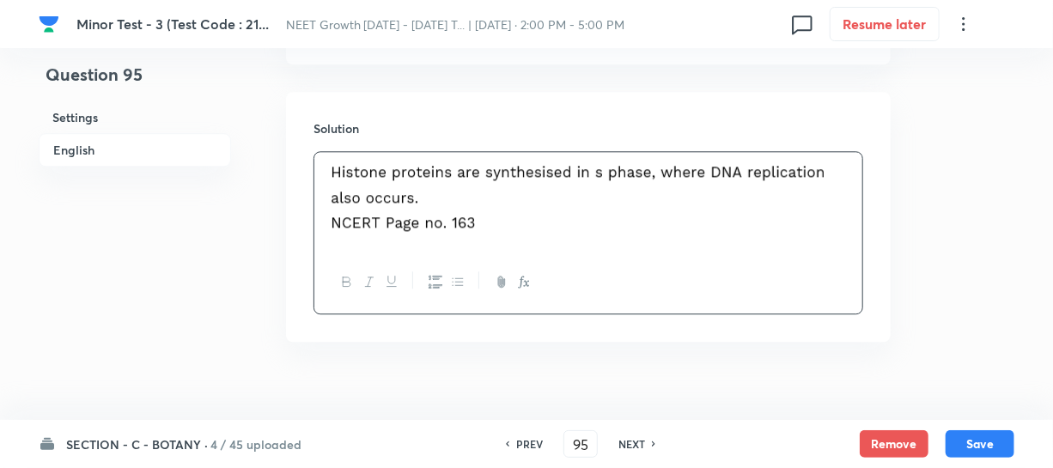
scroll to position [1862, 0]
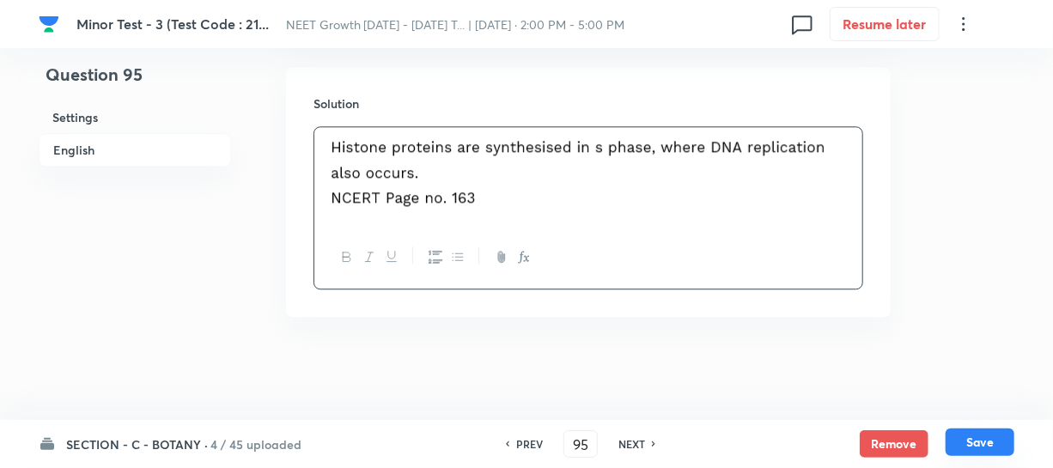
click at [992, 444] on button "Save" at bounding box center [979, 441] width 69 height 27
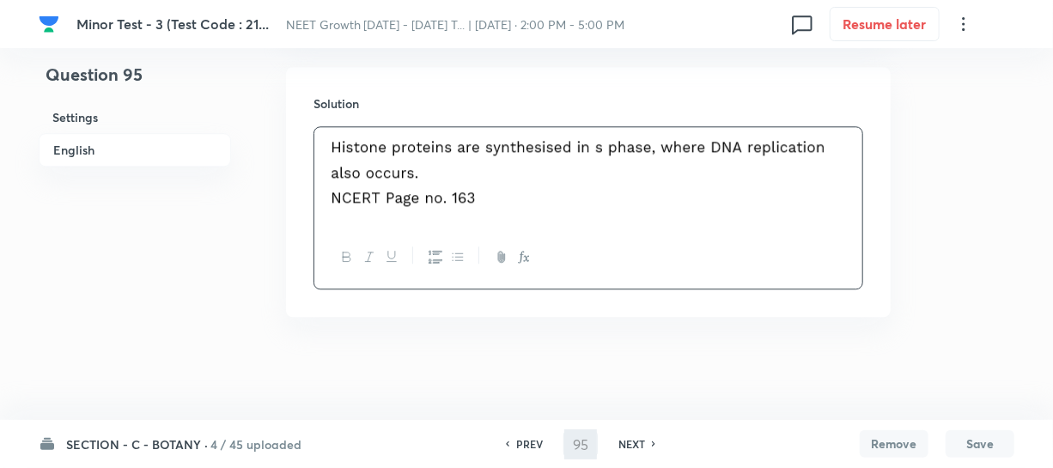
type input "96"
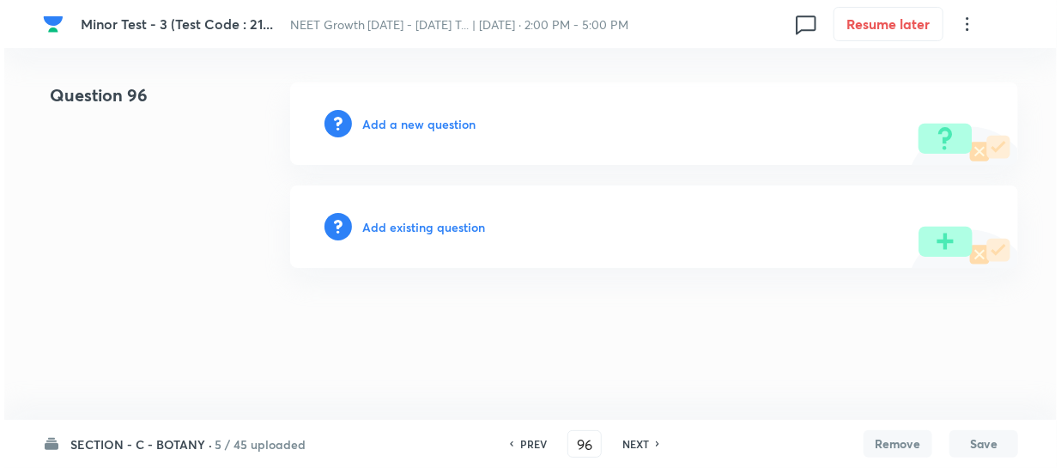
scroll to position [0, 0]
click at [393, 118] on h6 "Add a new question" at bounding box center [418, 124] width 113 height 18
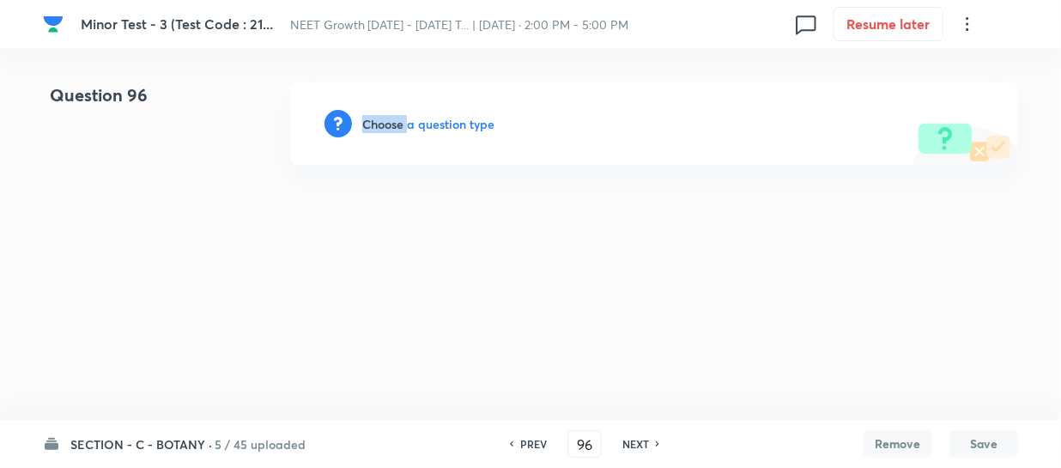
click at [393, 118] on h6 "Choose a question type" at bounding box center [428, 124] width 132 height 18
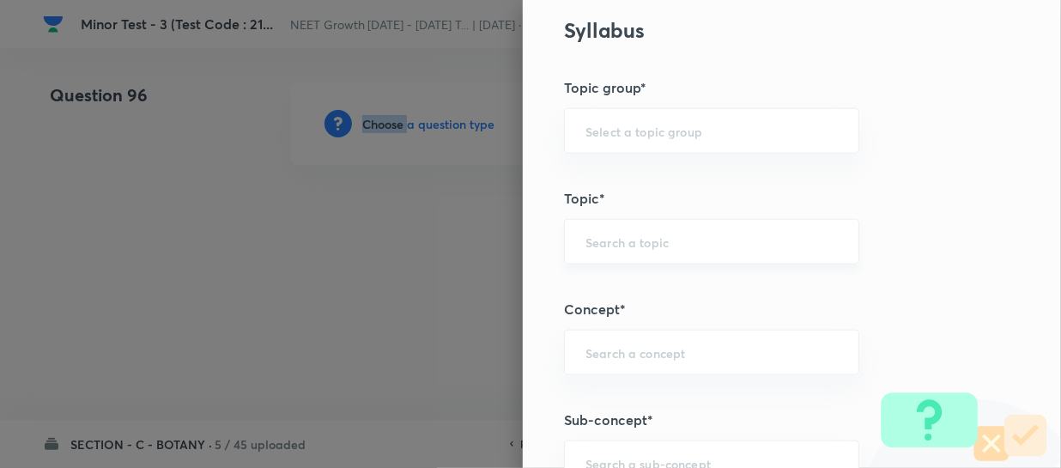
scroll to position [936, 0]
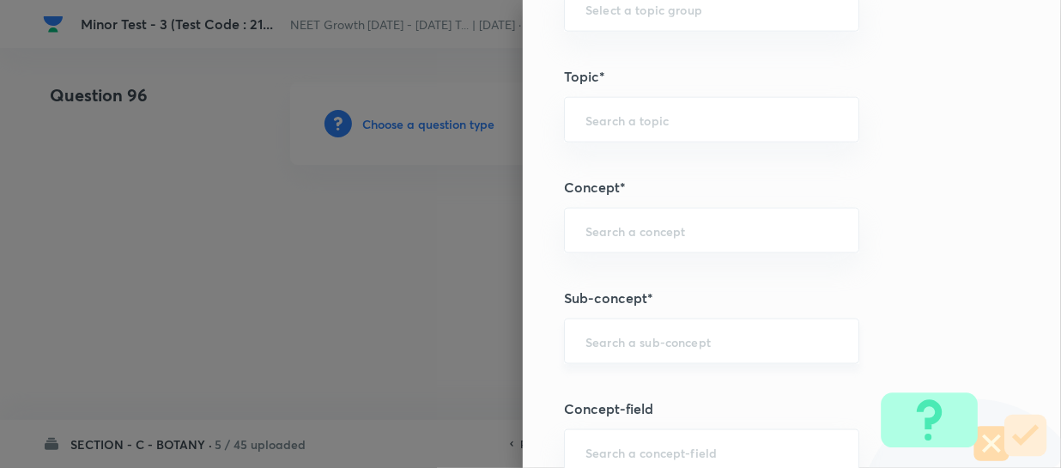
click at [610, 333] on input "text" at bounding box center [712, 341] width 252 height 16
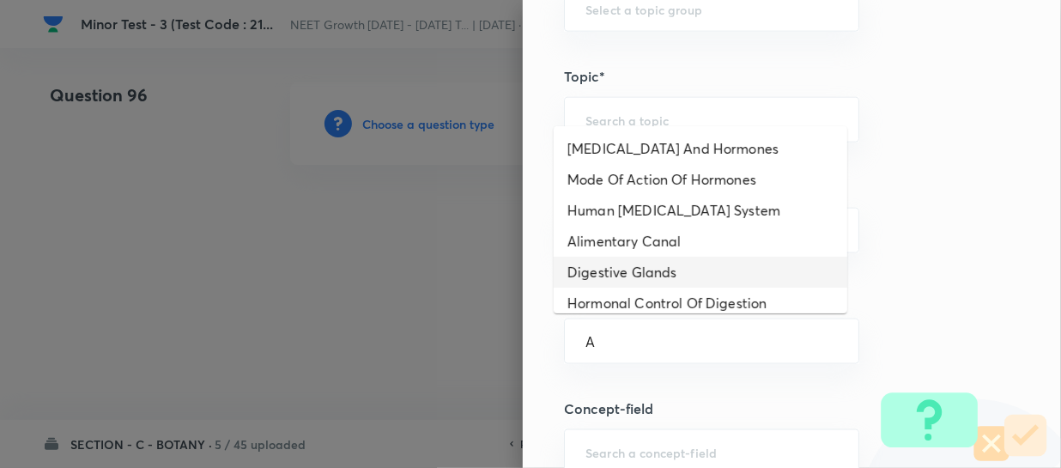
click at [644, 261] on li "Digestive Glands" at bounding box center [701, 272] width 294 height 31
type input "Digestive Glands"
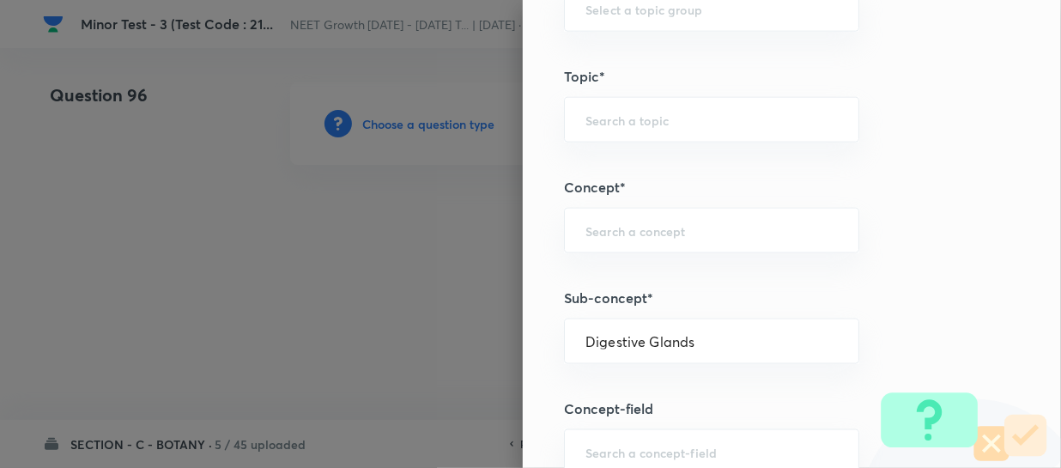
type input "Biology"
type input "Human Physiology"
type input "Digestion & Absorption"
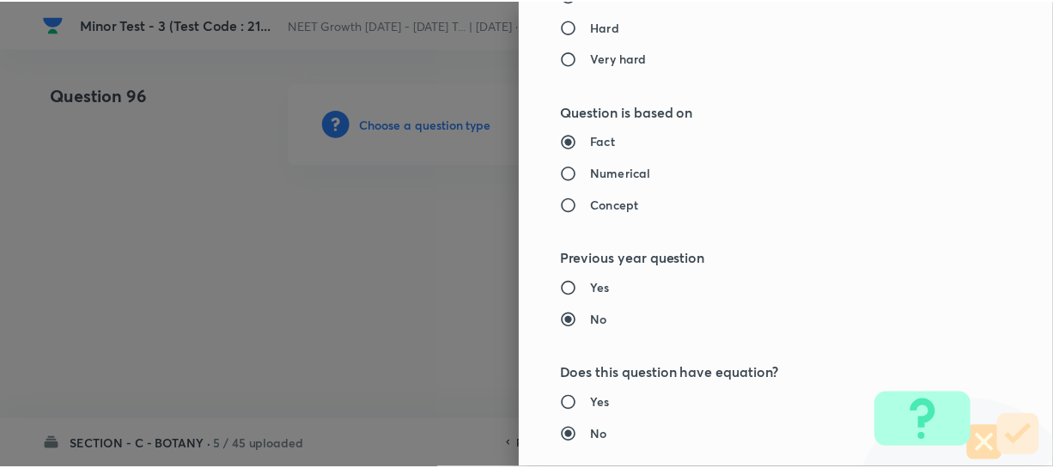
scroll to position [1986, 0]
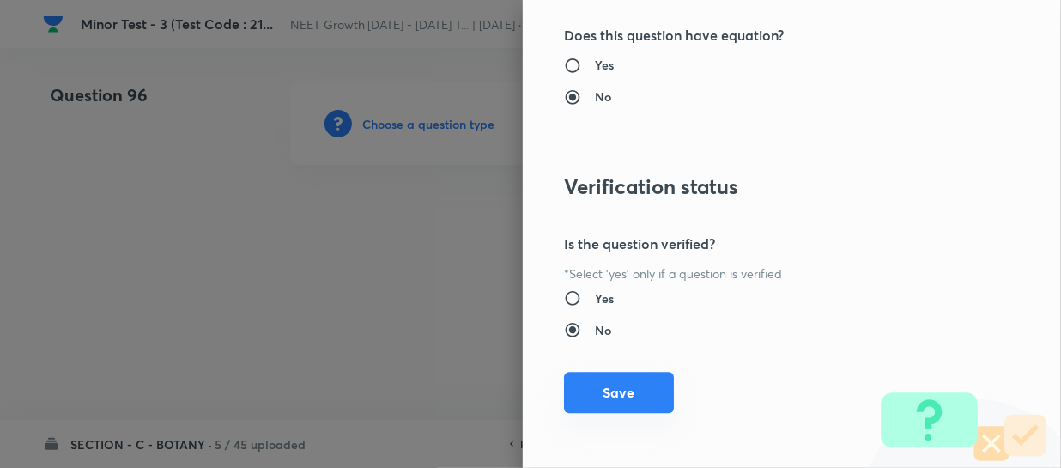
click at [605, 403] on button "Save" at bounding box center [619, 392] width 110 height 41
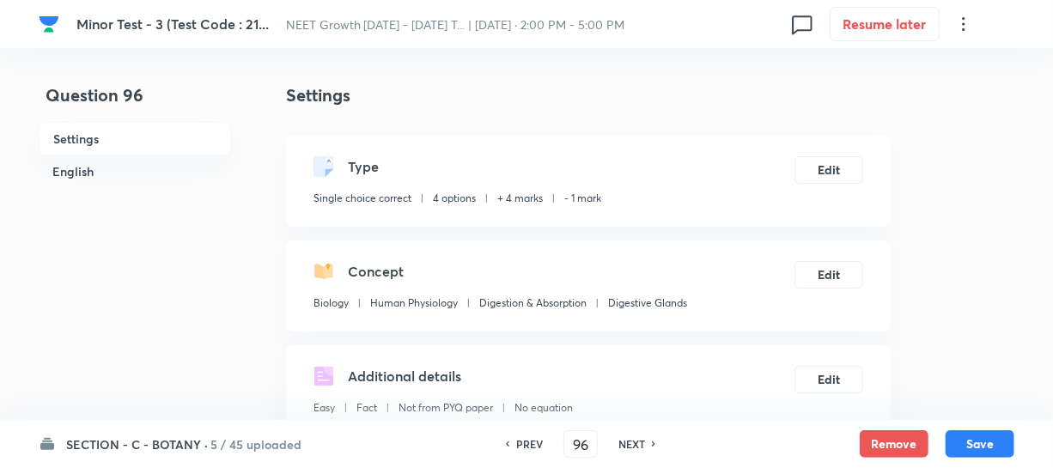
scroll to position [390, 0]
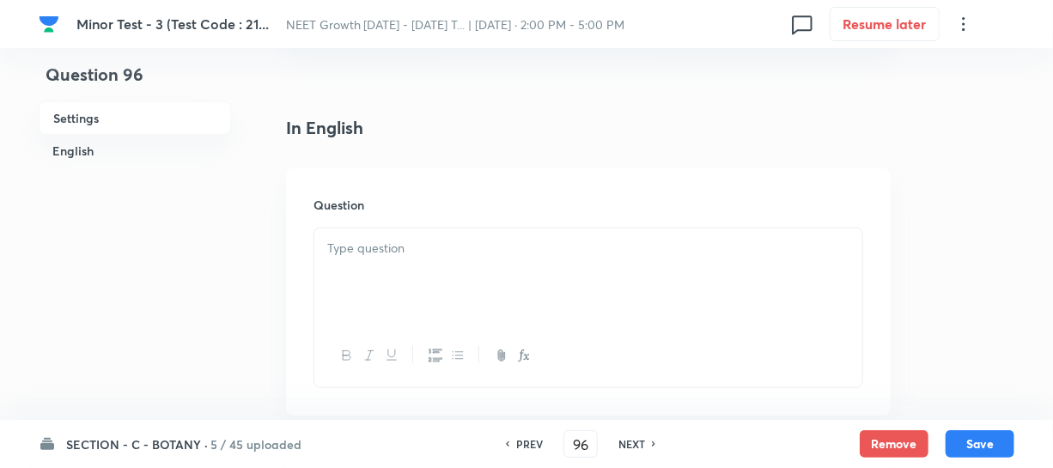
click at [366, 289] on div at bounding box center [588, 276] width 548 height 96
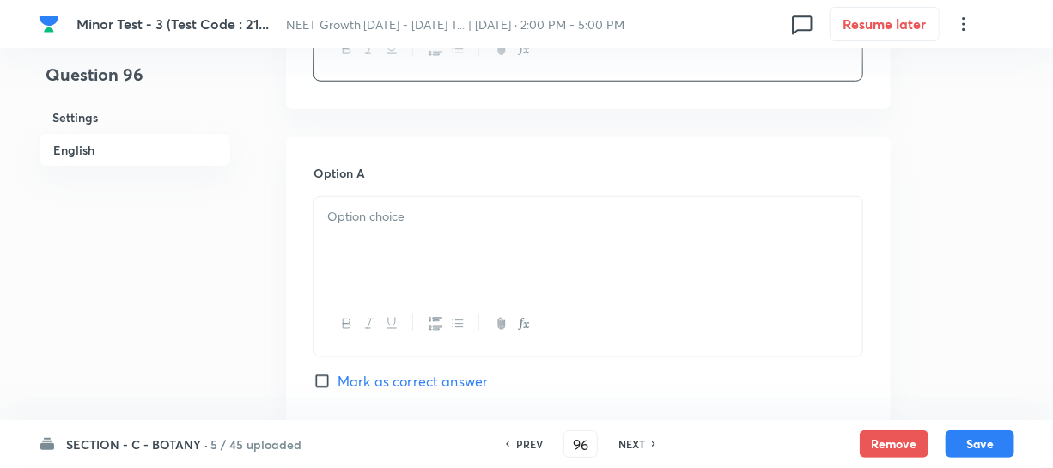
scroll to position [702, 0]
click at [379, 240] on div at bounding box center [588, 239] width 548 height 96
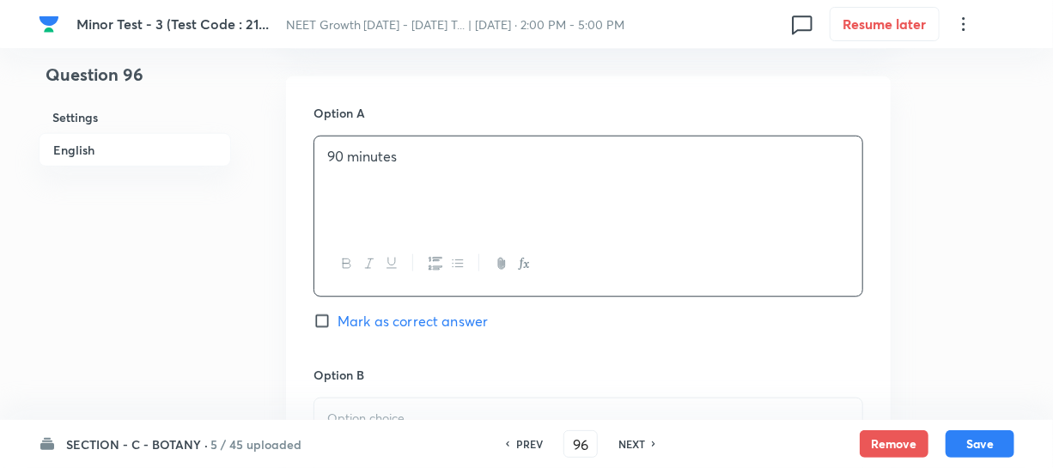
scroll to position [859, 0]
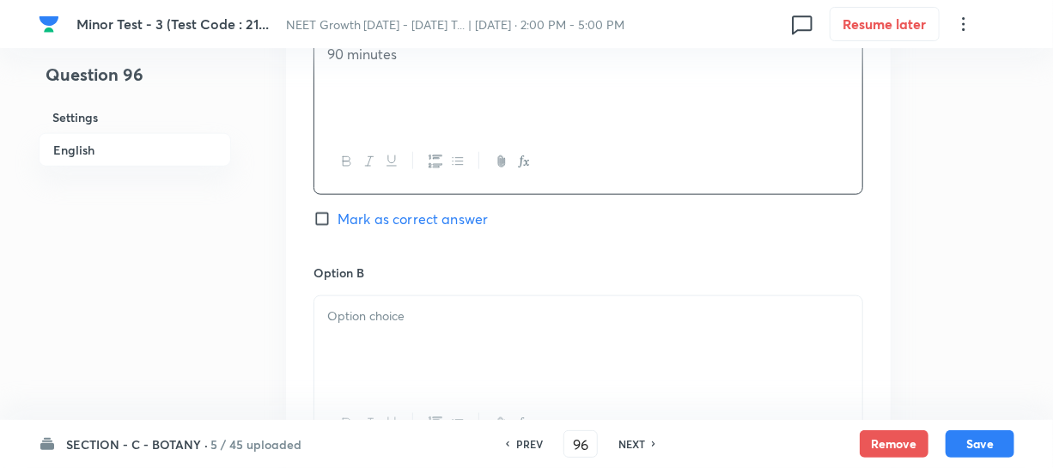
click at [370, 319] on p at bounding box center [588, 317] width 522 height 20
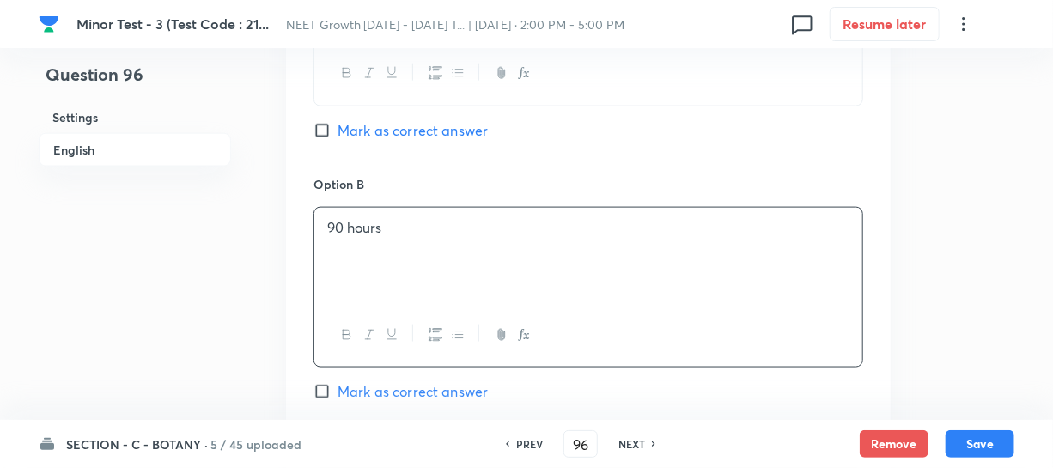
scroll to position [1092, 0]
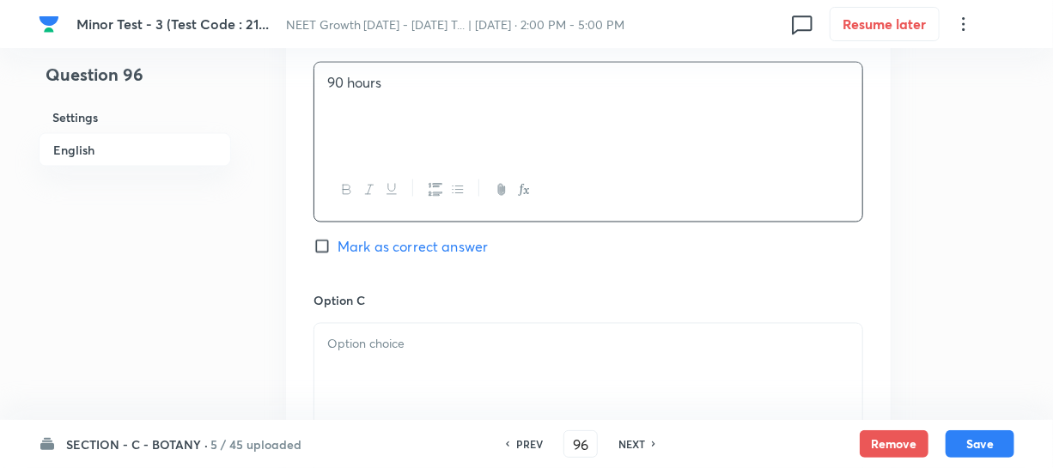
click at [394, 363] on div at bounding box center [588, 372] width 548 height 96
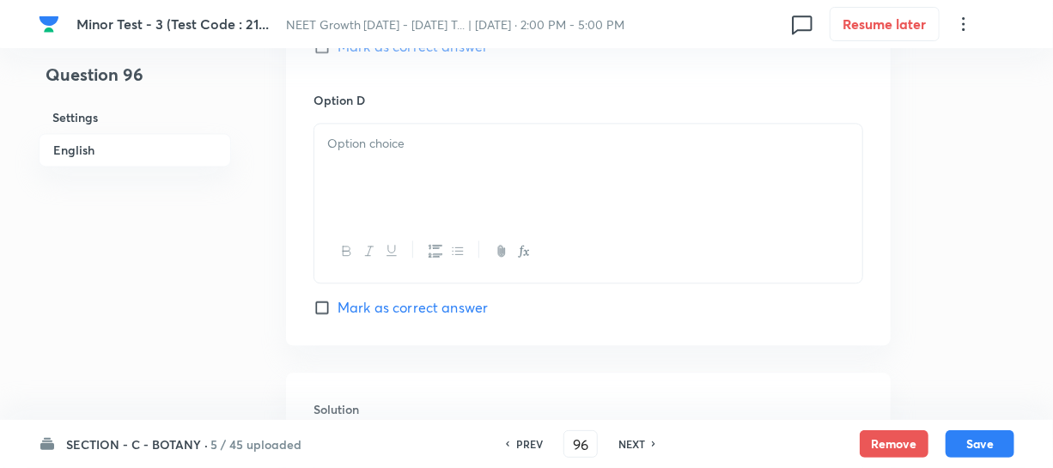
scroll to position [1561, 0]
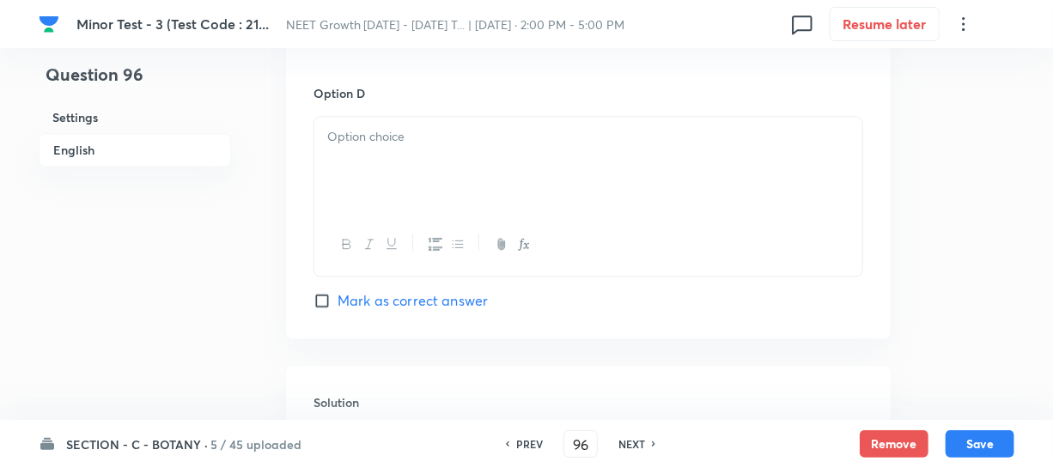
click at [377, 172] on div at bounding box center [588, 165] width 548 height 96
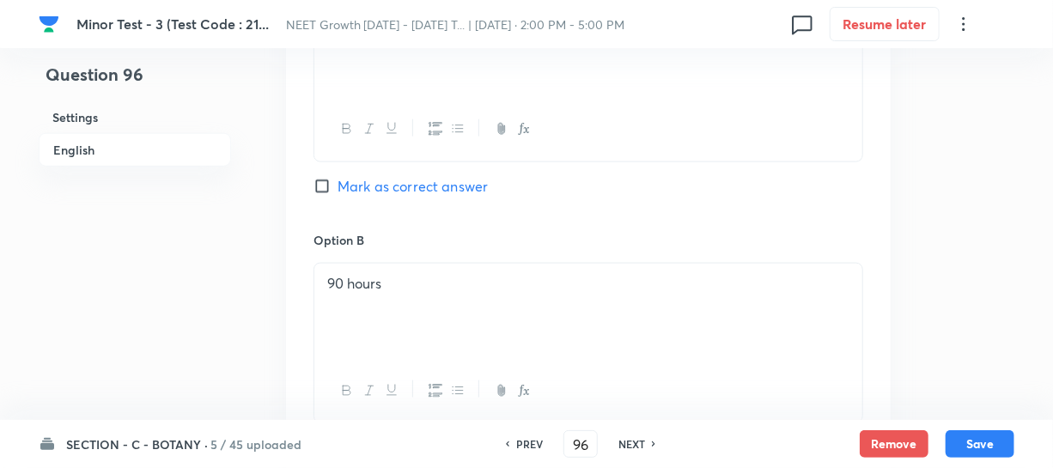
scroll to position [859, 0]
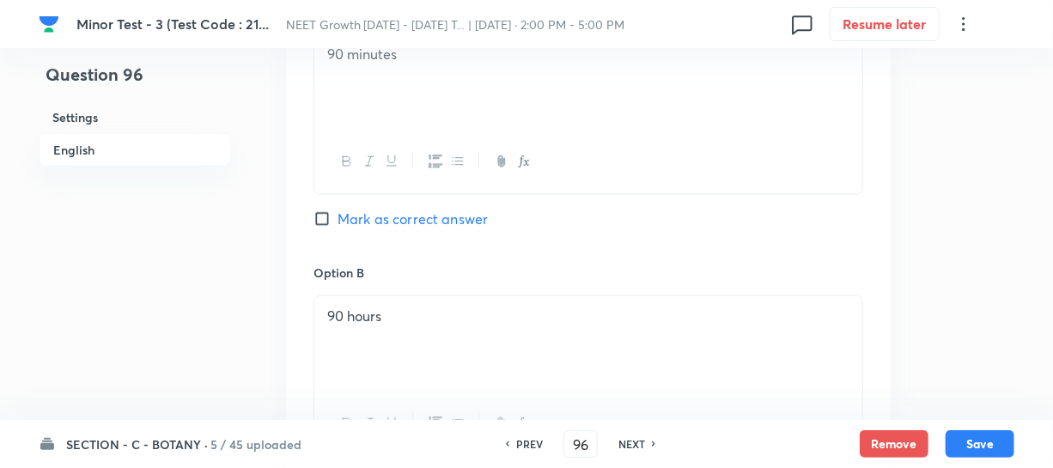
click at [338, 221] on span "Mark as correct answer" at bounding box center [412, 219] width 150 height 21
click at [337, 221] on input "Mark as correct answer" at bounding box center [325, 218] width 24 height 17
checkbox input "true"
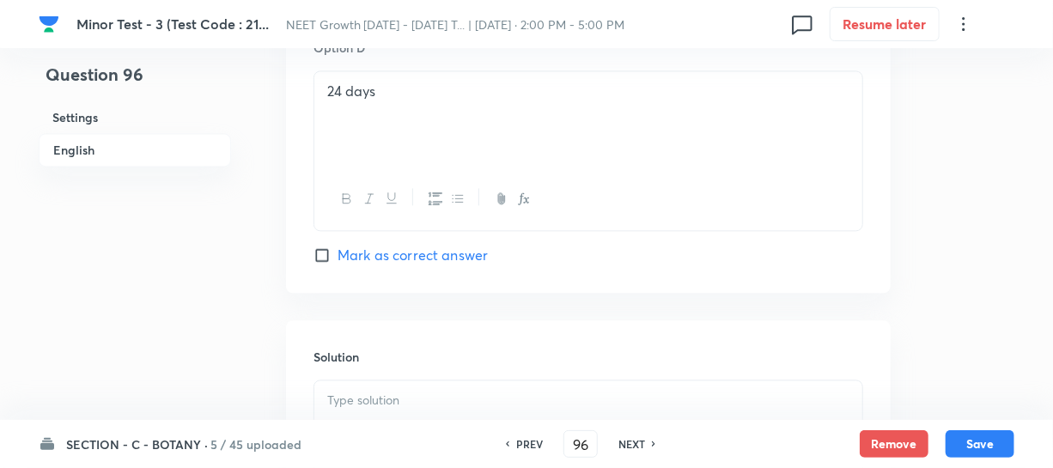
scroll to position [1795, 0]
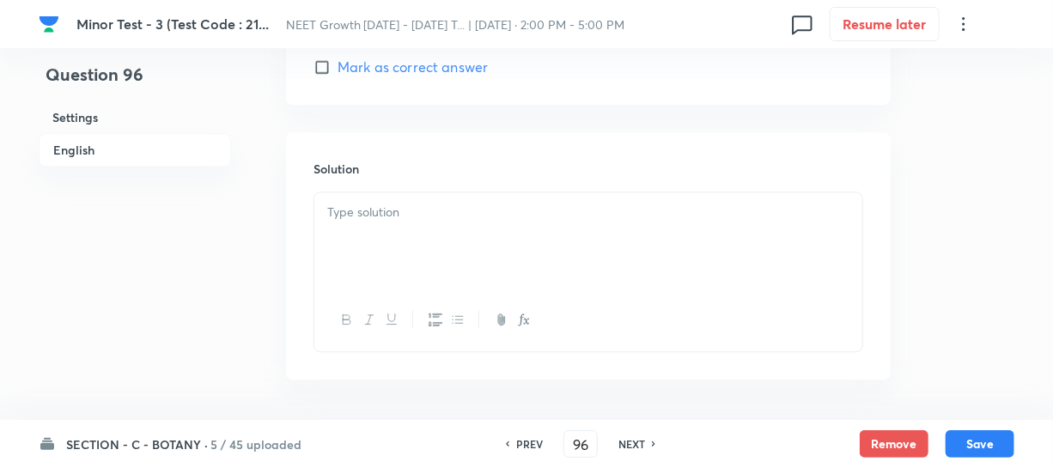
click at [363, 261] on div at bounding box center [588, 240] width 548 height 96
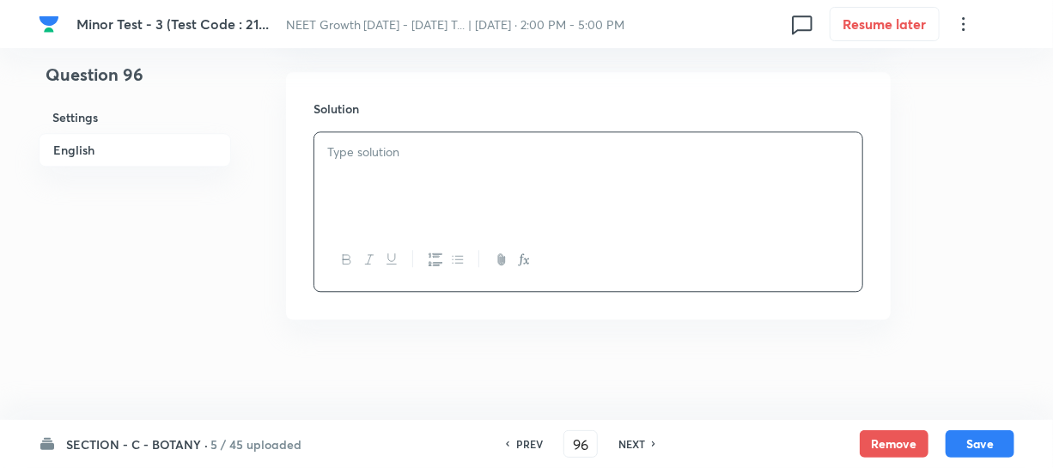
scroll to position [1858, 0]
click at [116, 449] on h6 "SECTION - C - BOTANY ·" at bounding box center [137, 444] width 142 height 18
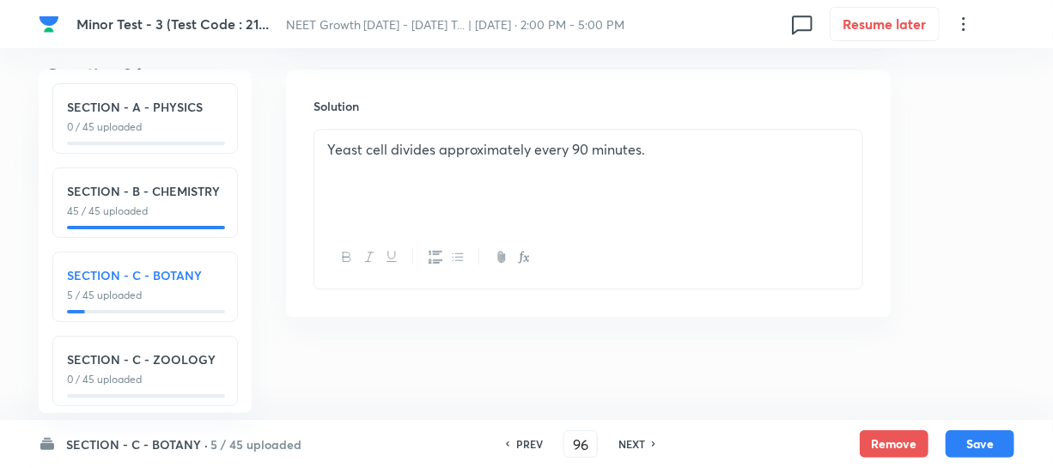
click at [118, 446] on h6 "SECTION - C - BOTANY ·" at bounding box center [137, 444] width 142 height 18
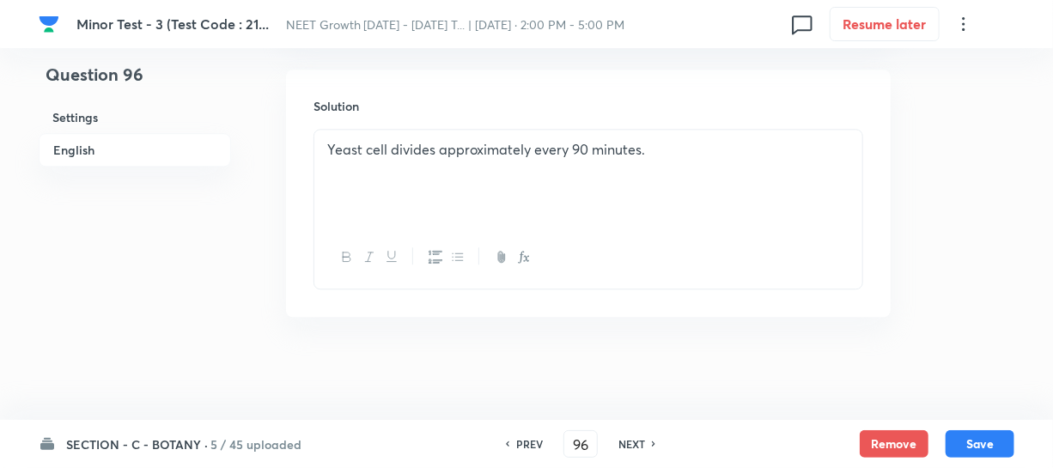
click at [702, 162] on div "Yeast cell divides approximately every 90 minutes." at bounding box center [588, 178] width 548 height 96
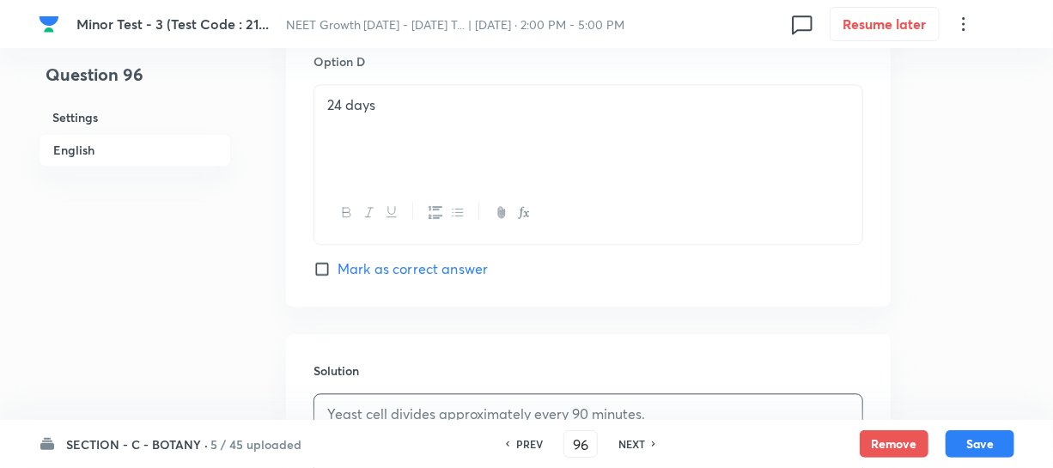
scroll to position [1624, 0]
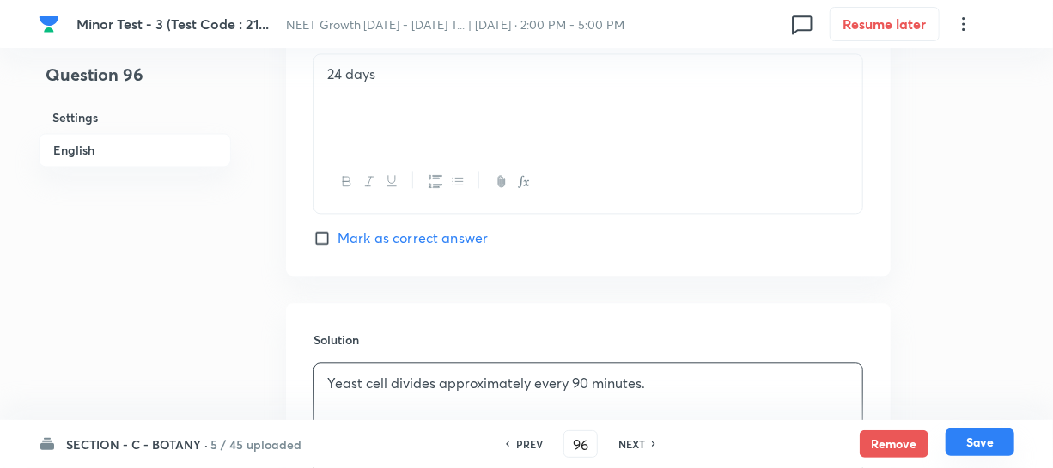
click at [975, 441] on button "Save" at bounding box center [979, 441] width 69 height 27
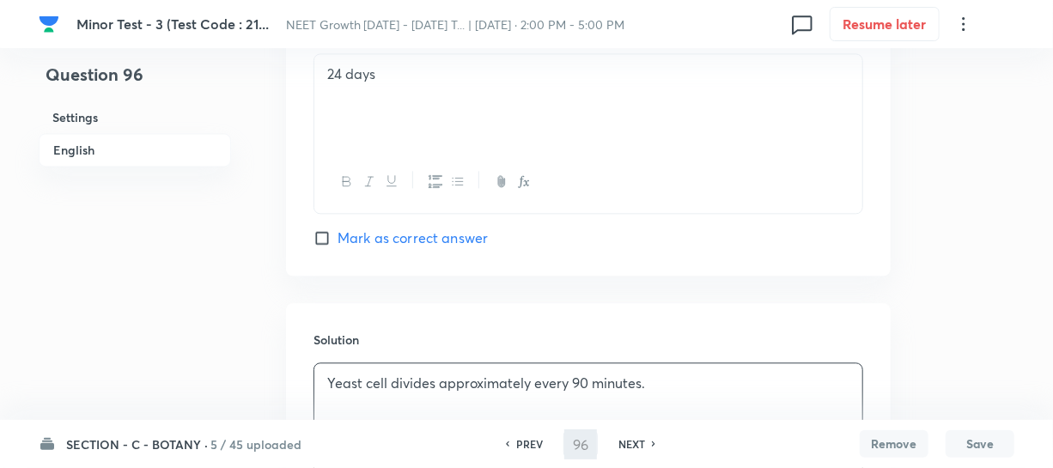
type input "97"
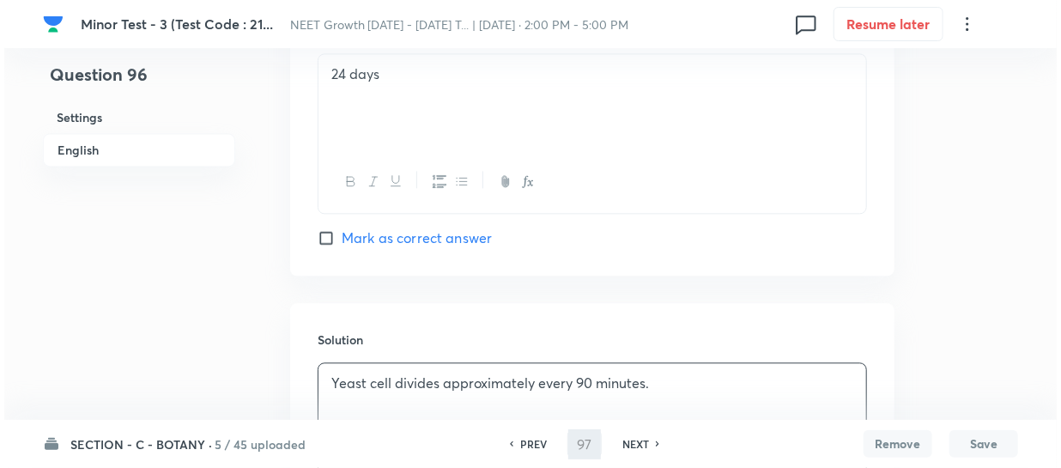
scroll to position [0, 0]
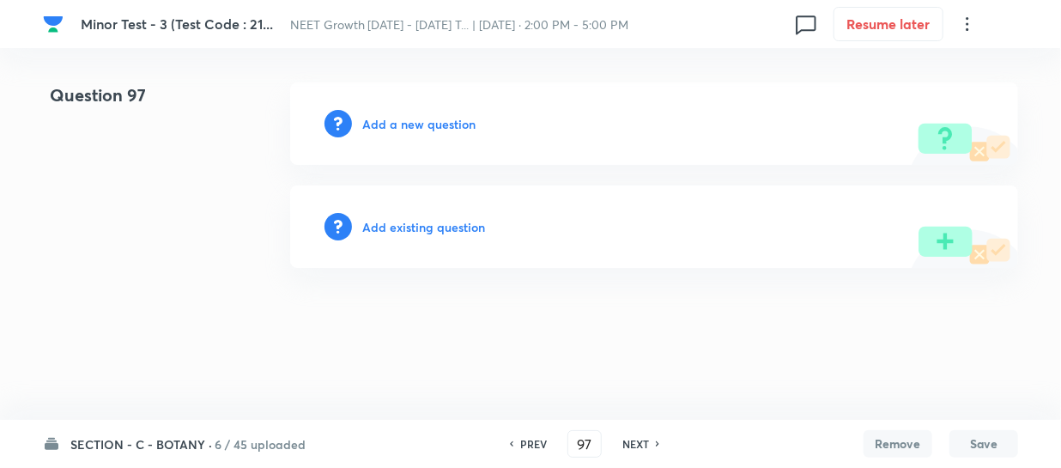
click at [381, 124] on h6 "Add a new question" at bounding box center [418, 124] width 113 height 18
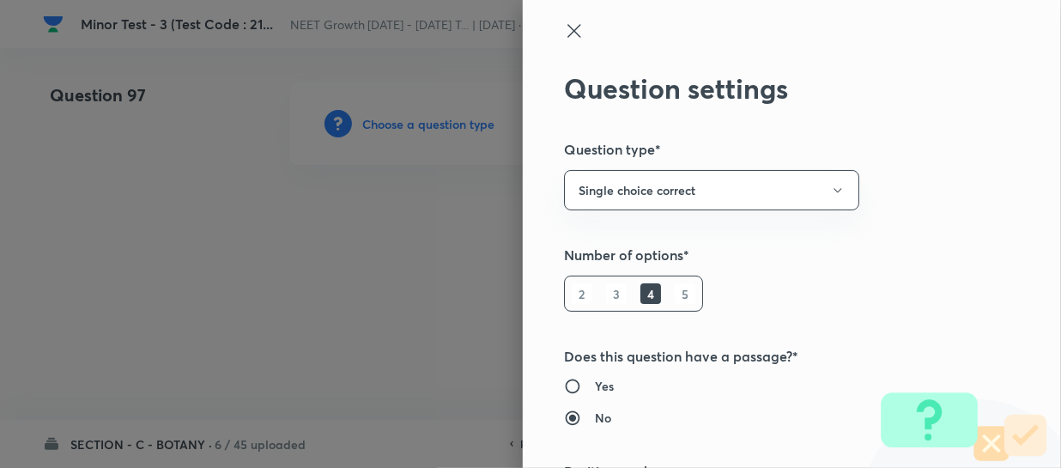
type input "Biology"
type input "Human Physiology"
type input "Digestion & Absorption"
type input "Digestive Glands"
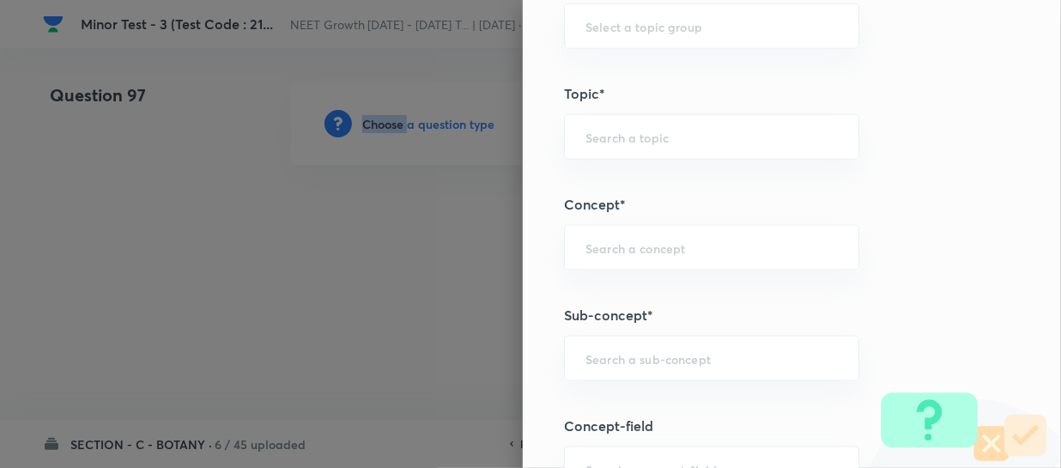
scroll to position [1014, 0]
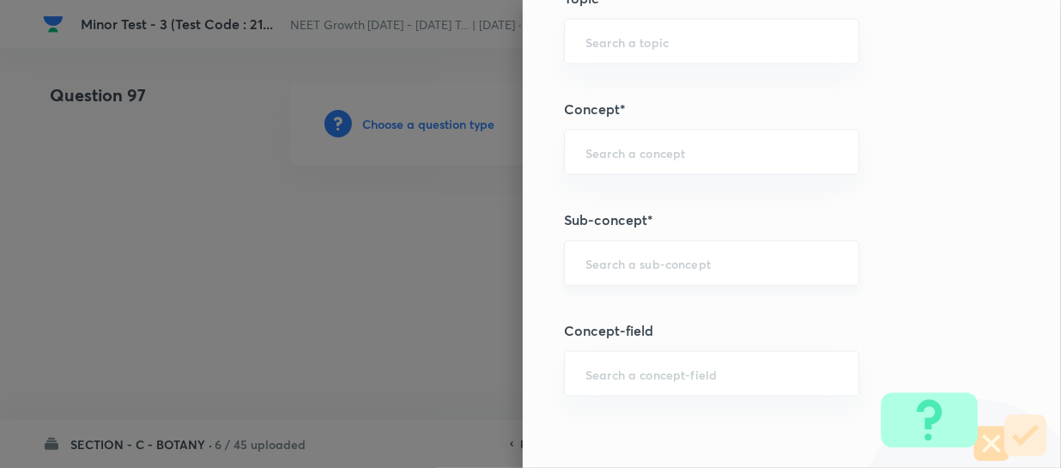
click at [612, 258] on input "text" at bounding box center [712, 263] width 252 height 16
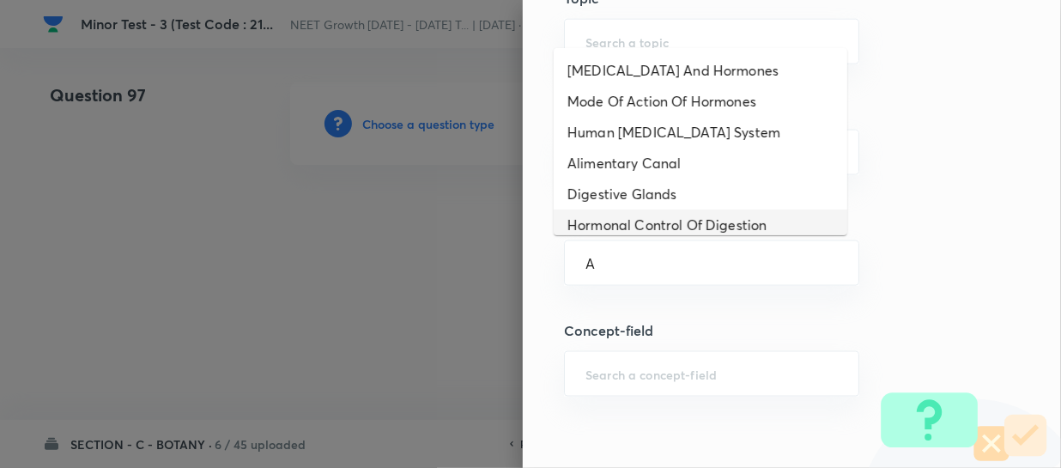
click at [627, 210] on li "Hormonal Control Of Digestion" at bounding box center [701, 225] width 294 height 31
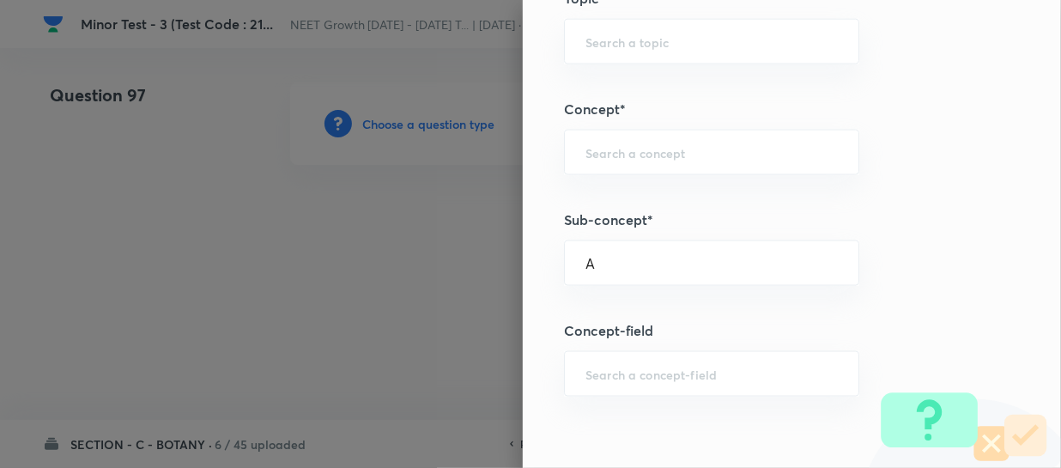
type input "Hormonal Control Of Digestion"
type input "Biology"
type input "Human Physiology"
type input "Digestion & Absorption"
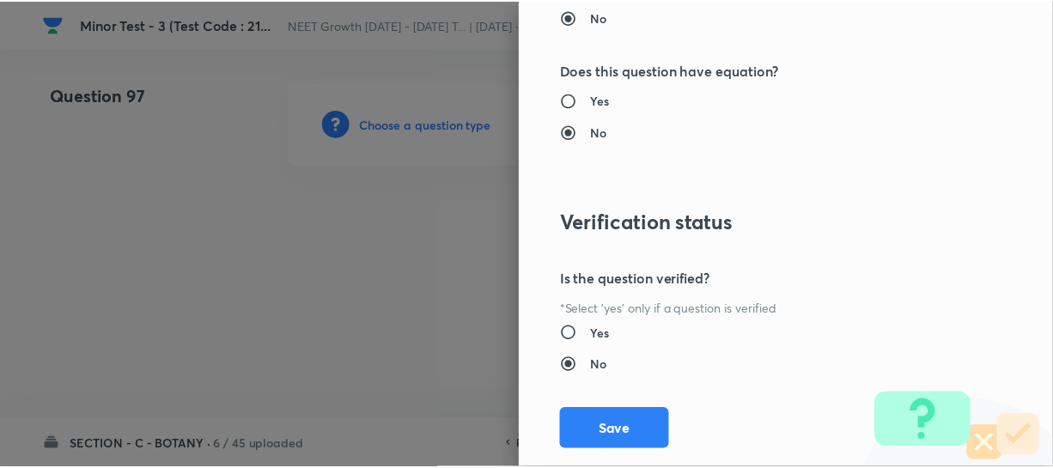
scroll to position [1986, 0]
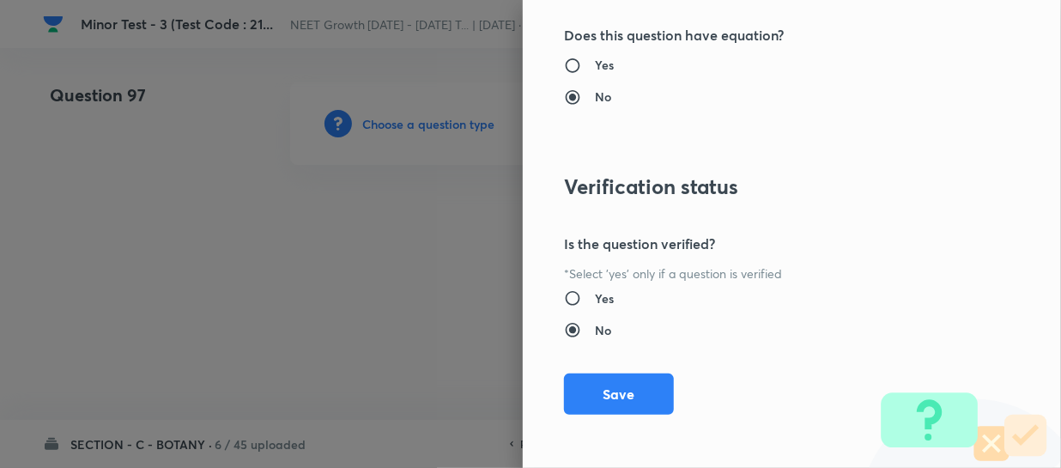
click at [608, 391] on button "Save" at bounding box center [619, 394] width 110 height 41
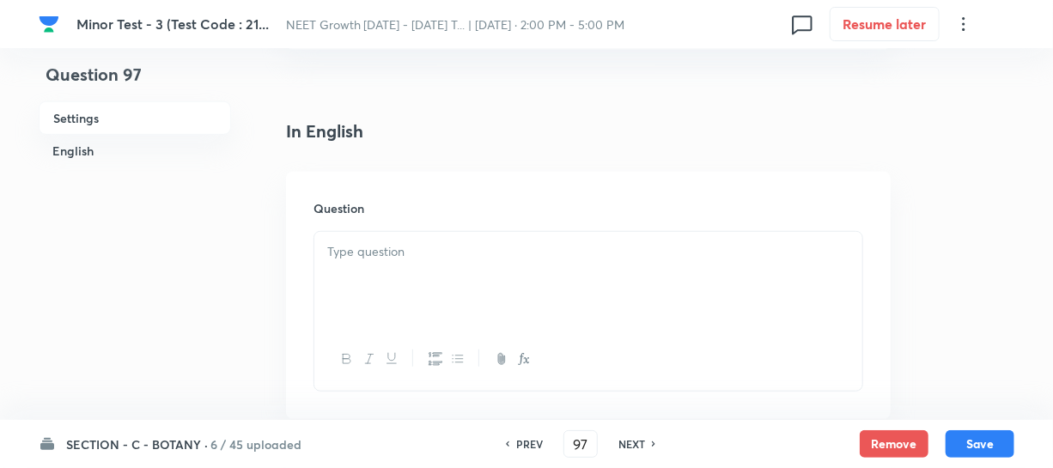
scroll to position [390, 0]
click at [394, 273] on div at bounding box center [588, 276] width 548 height 96
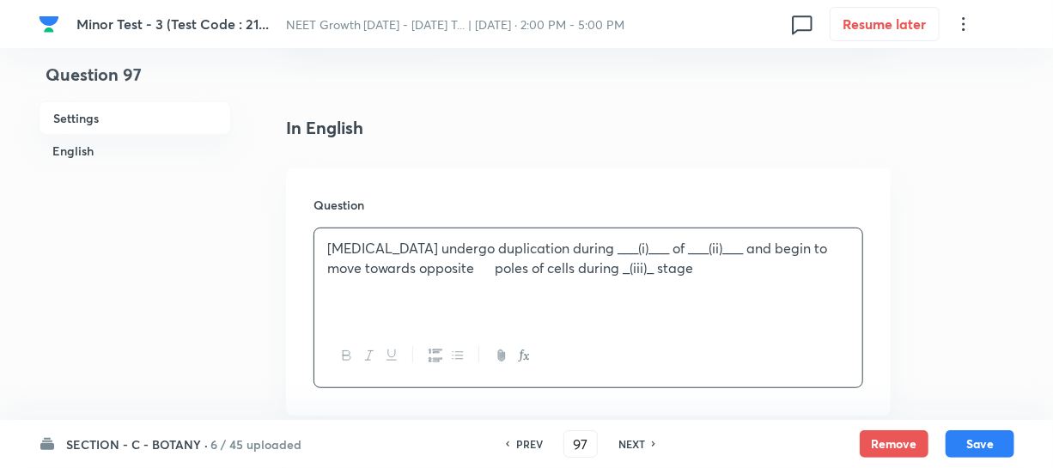
click at [449, 266] on p "[MEDICAL_DATA] undergo duplication during ___(i)___ of ___(ii)___ and begin to …" at bounding box center [588, 258] width 522 height 39
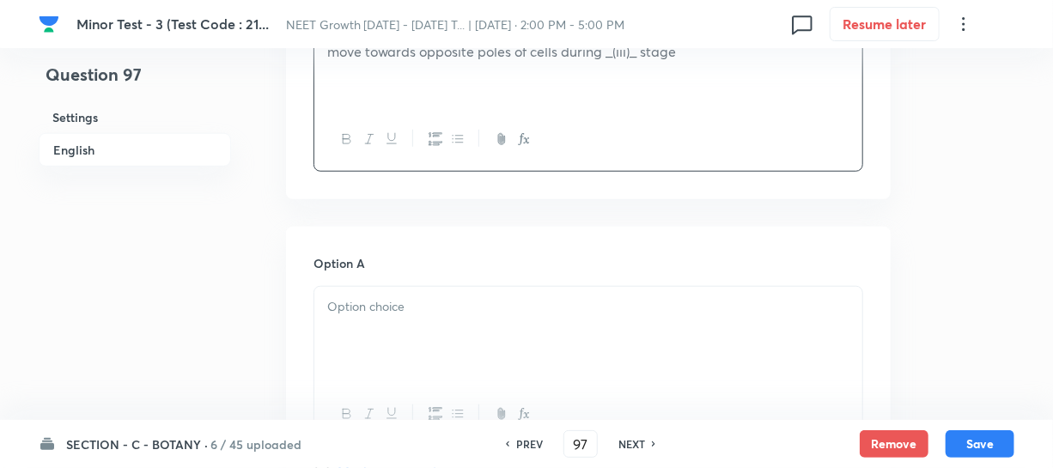
scroll to position [624, 0]
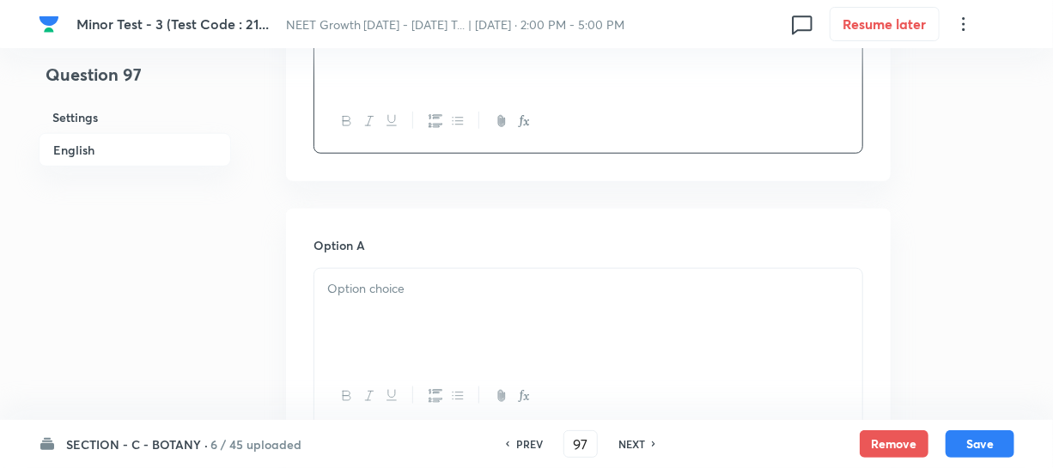
click at [365, 303] on div at bounding box center [588, 317] width 548 height 96
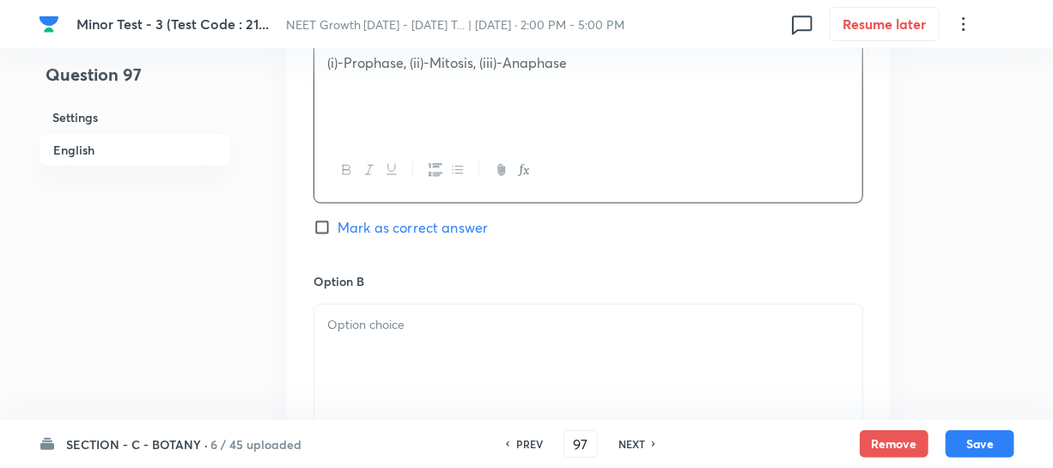
scroll to position [859, 0]
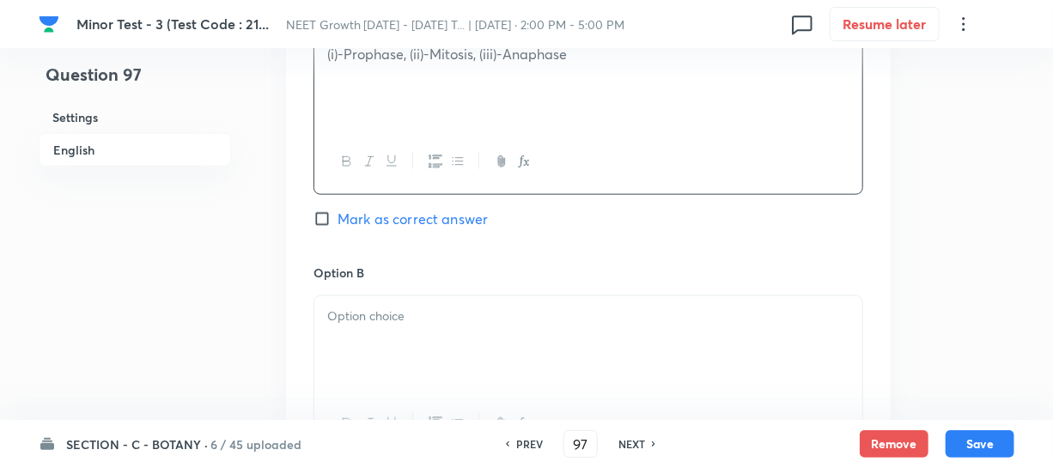
click at [395, 337] on div at bounding box center [588, 344] width 548 height 96
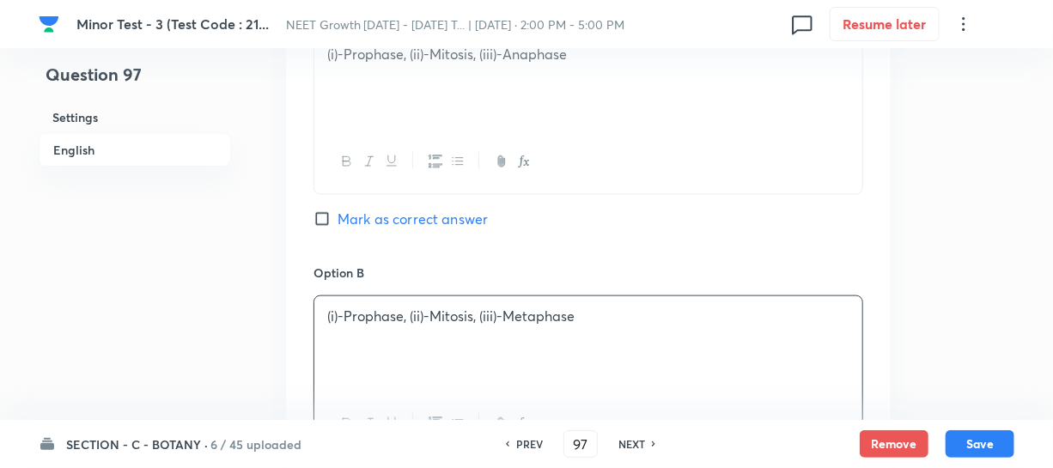
scroll to position [1092, 0]
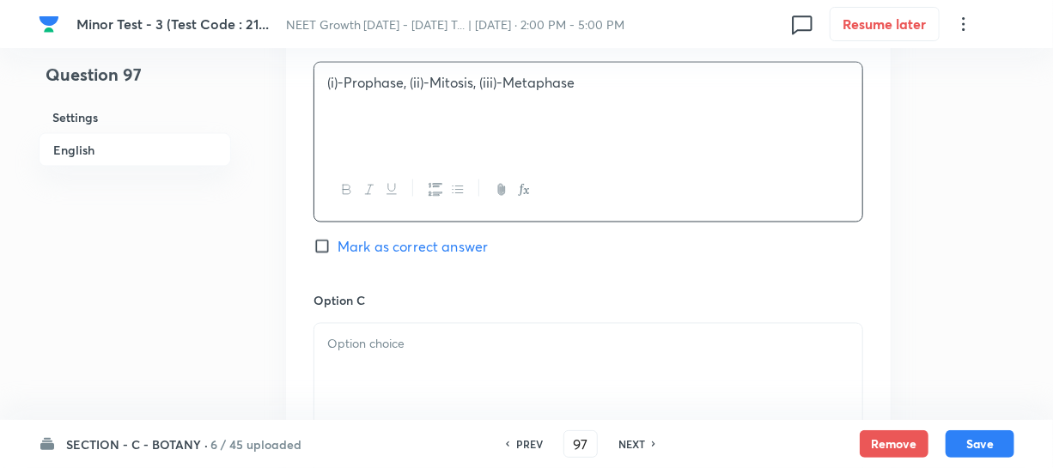
click at [433, 349] on p at bounding box center [588, 344] width 522 height 20
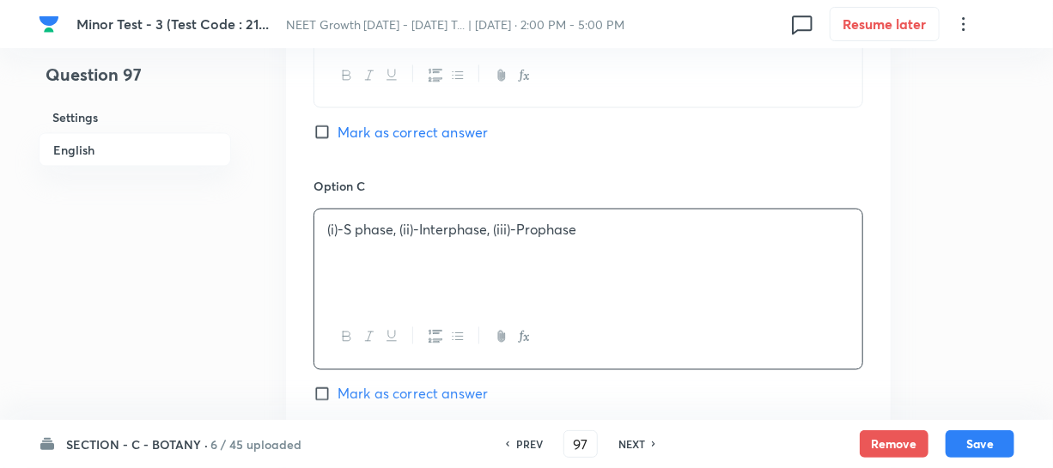
scroll to position [1405, 0]
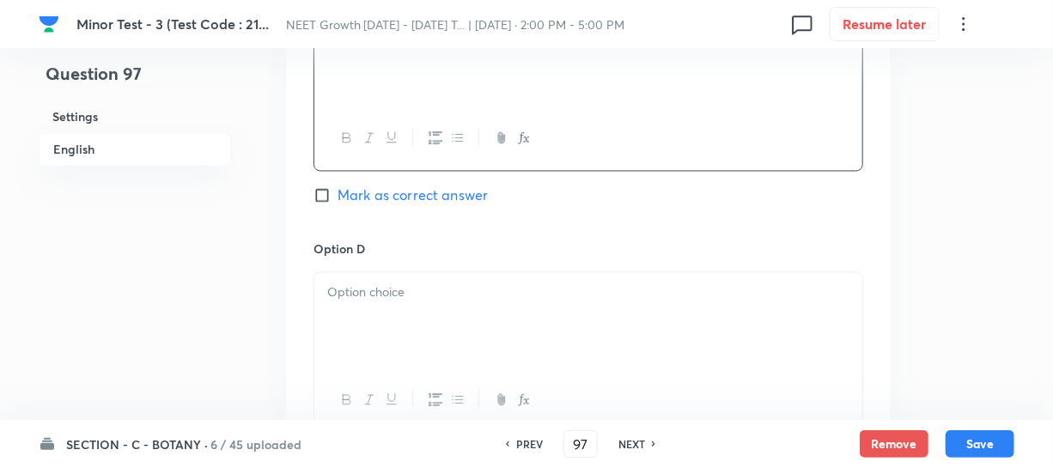
click at [392, 322] on div at bounding box center [588, 321] width 548 height 96
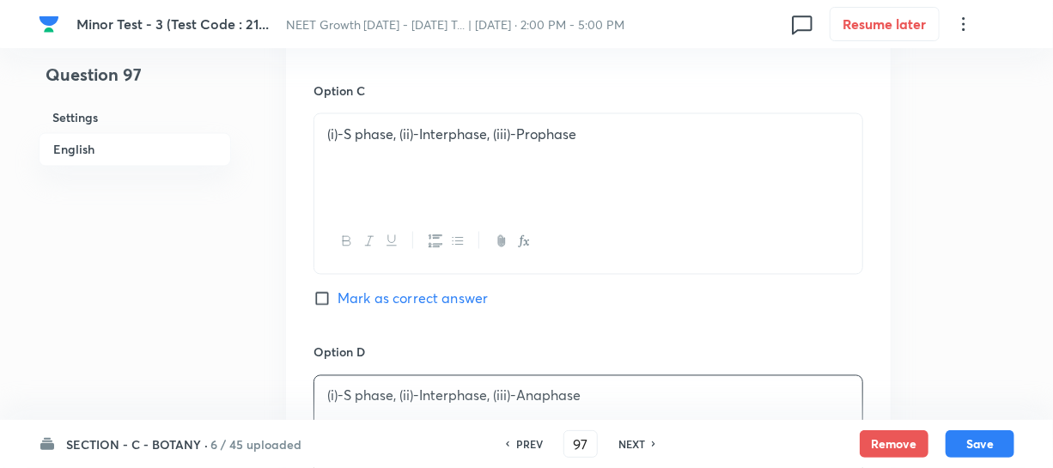
scroll to position [1327, 0]
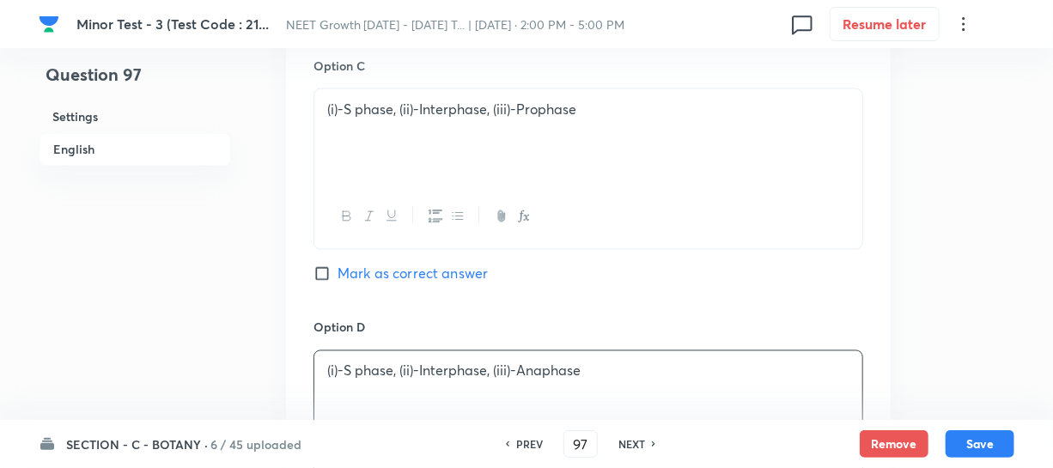
click at [327, 270] on input "Mark as correct answer" at bounding box center [325, 273] width 24 height 17
checkbox input "true"
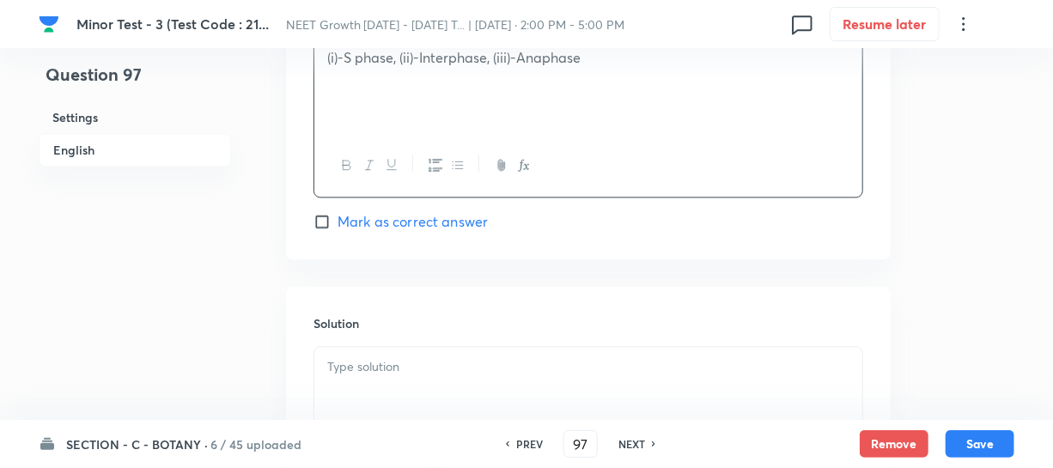
scroll to position [1795, 0]
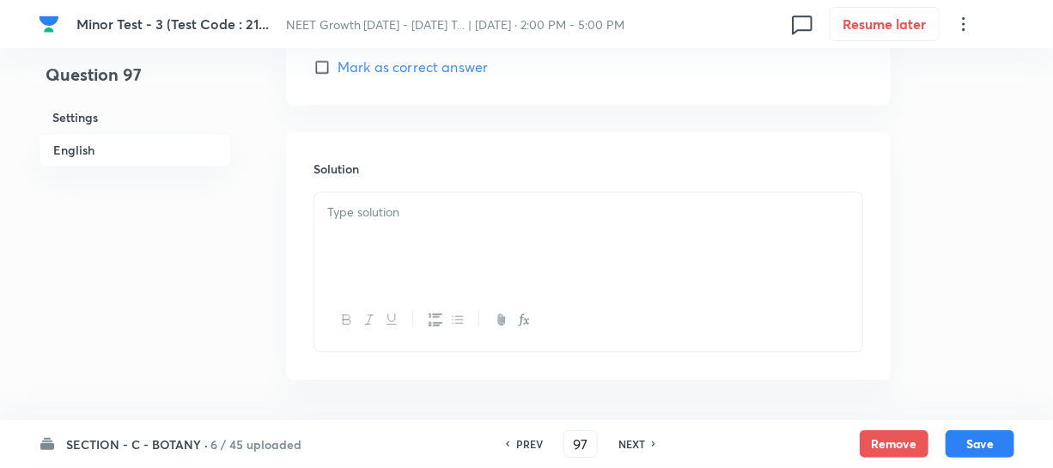
click at [364, 248] on div at bounding box center [588, 240] width 548 height 96
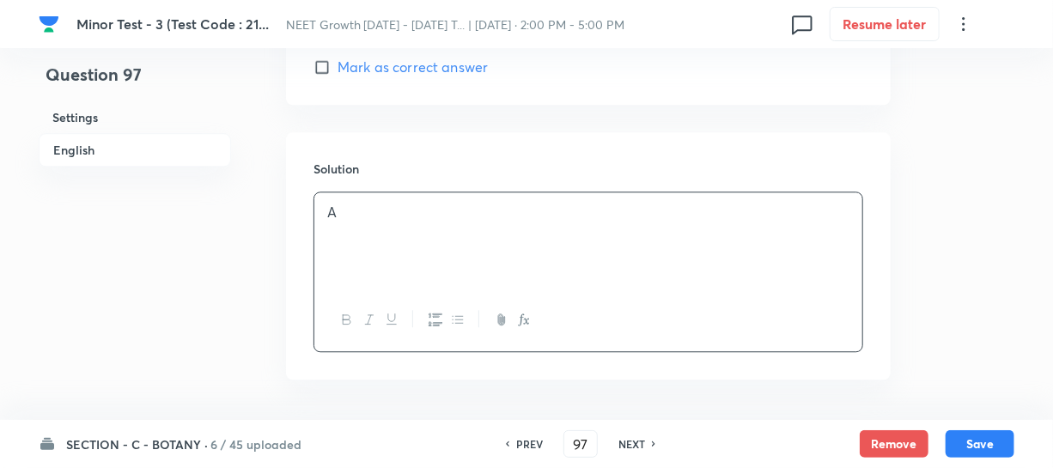
drag, startPoint x: 352, startPoint y: 211, endPoint x: 276, endPoint y: 251, distance: 85.3
click at [292, 227] on div "Solution A" at bounding box center [588, 255] width 604 height 247
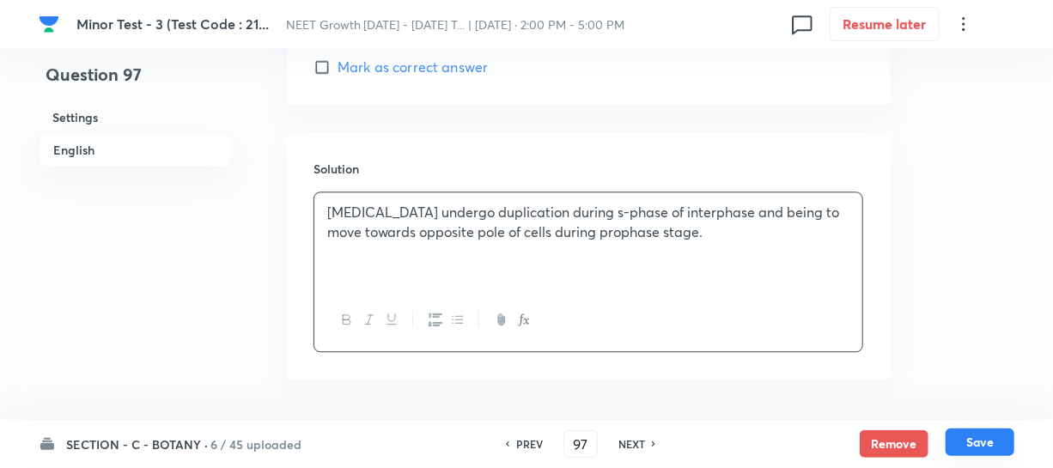
click at [975, 446] on button "Save" at bounding box center [979, 441] width 69 height 27
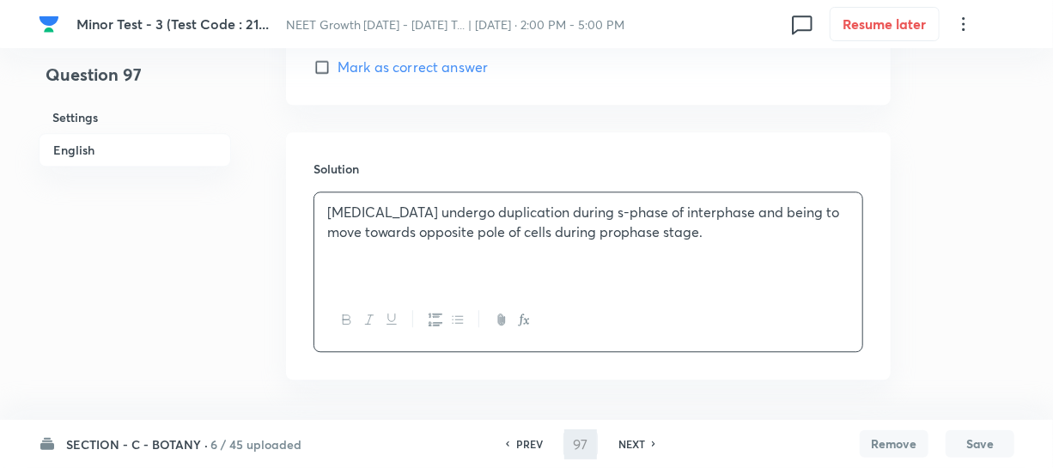
type input "98"
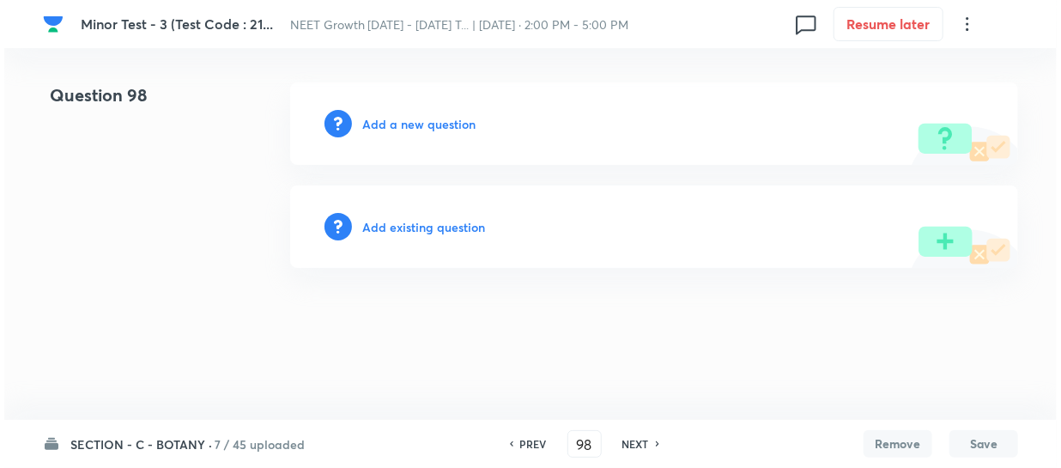
scroll to position [0, 0]
click at [371, 122] on h6 "Add a new question" at bounding box center [418, 124] width 113 height 18
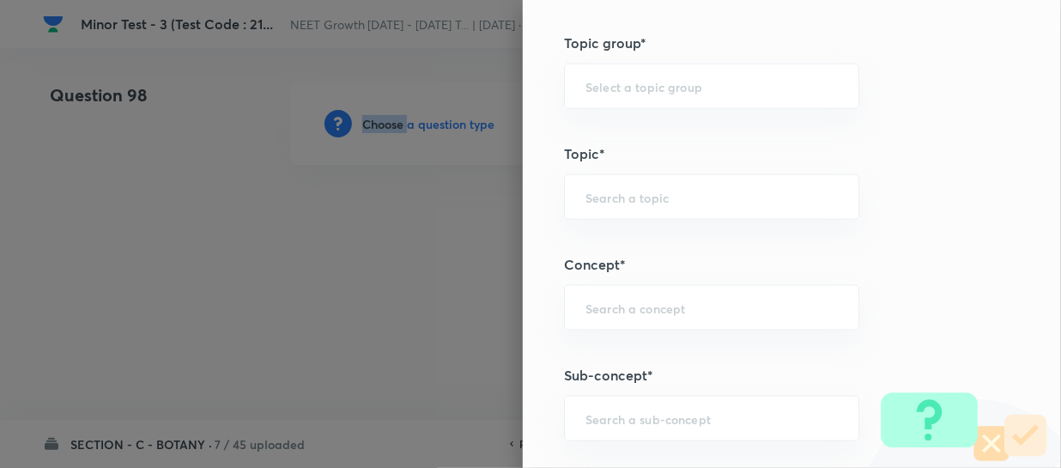
scroll to position [936, 0]
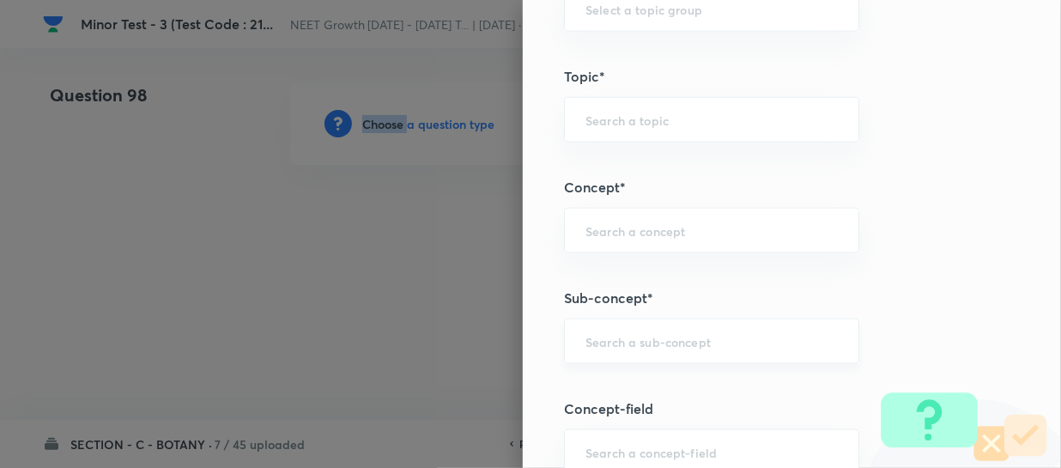
click at [586, 335] on input "text" at bounding box center [712, 341] width 252 height 16
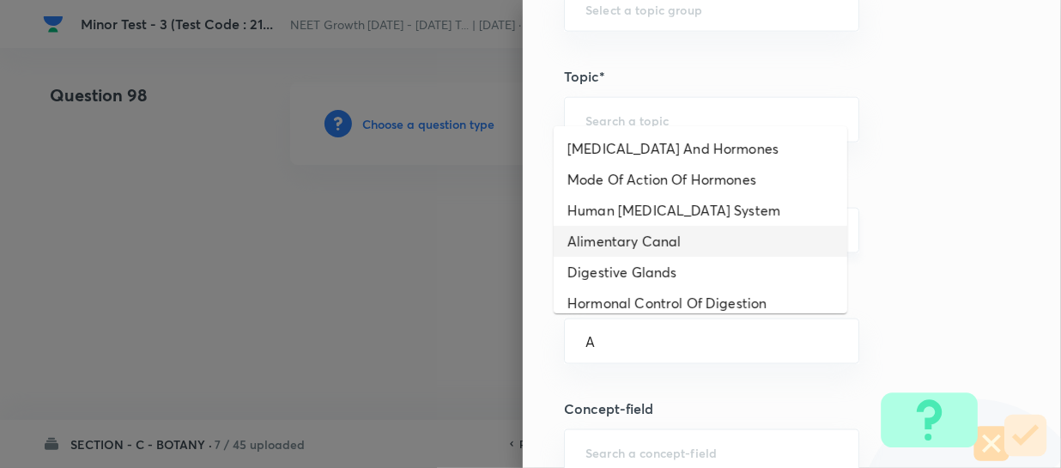
click at [613, 245] on li "Alimentary Canal" at bounding box center [701, 241] width 294 height 31
type input "Alimentary Canal"
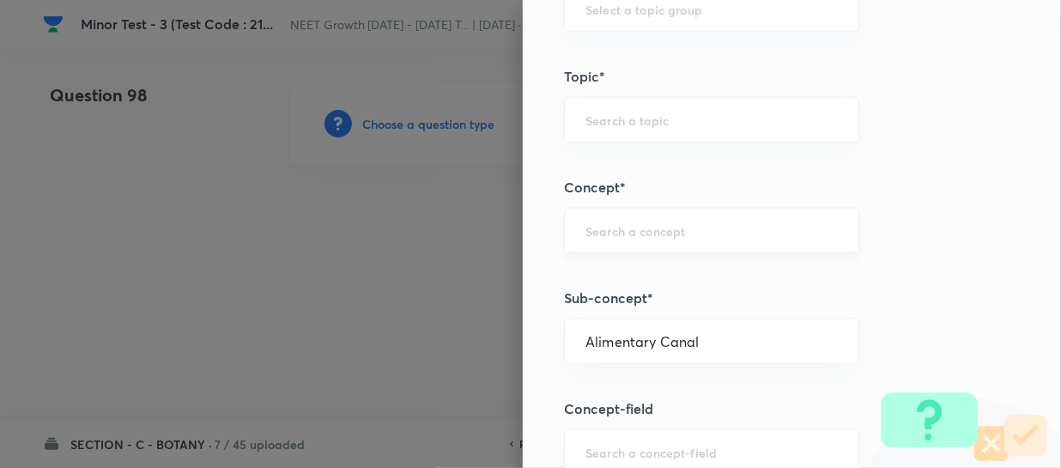
type input "Biology"
type input "Human Physiology"
type input "Digestion & Absorption"
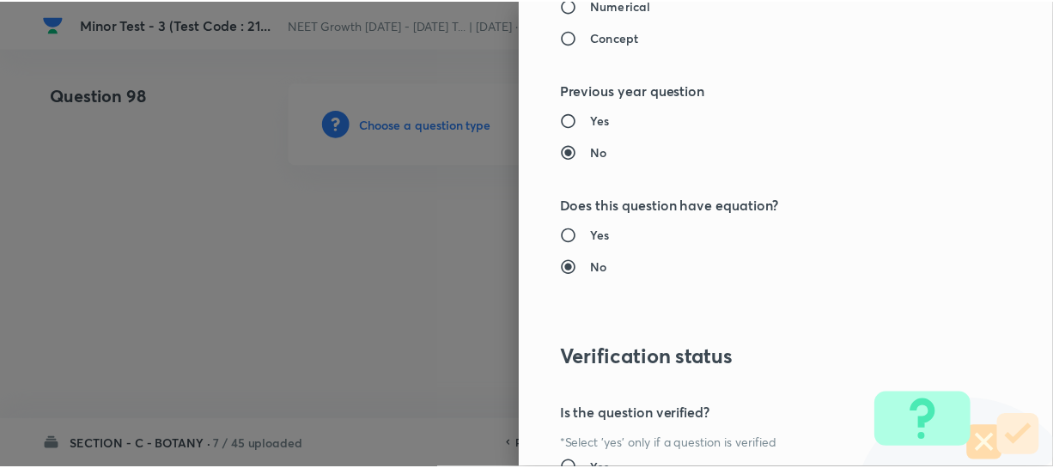
scroll to position [1986, 0]
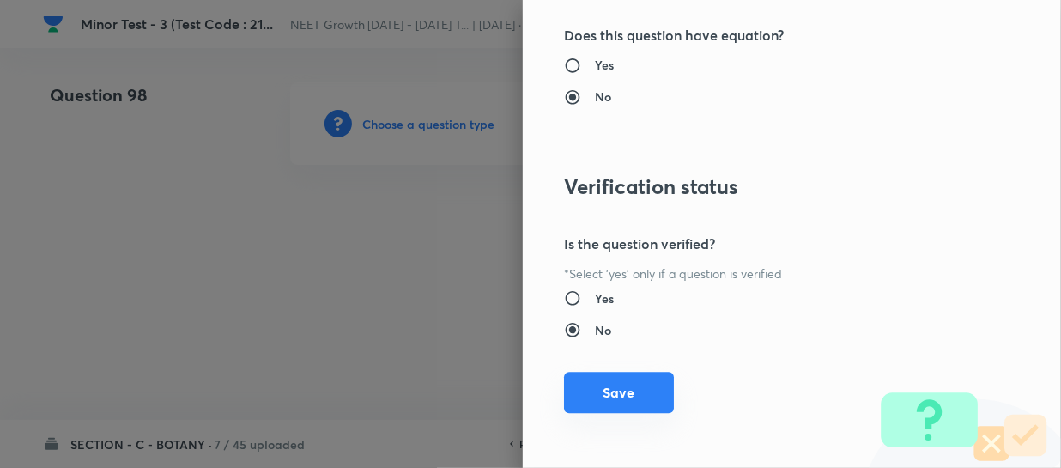
click at [612, 392] on button "Save" at bounding box center [619, 392] width 110 height 41
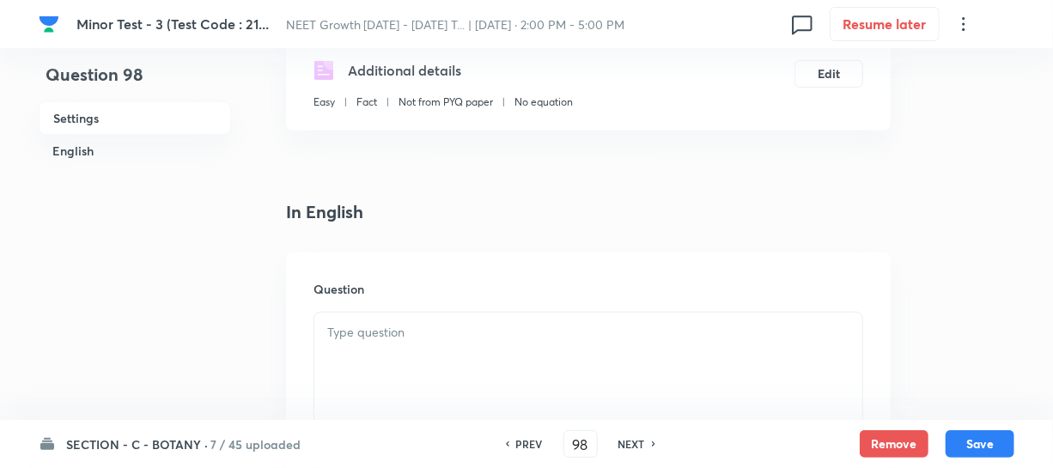
scroll to position [312, 0]
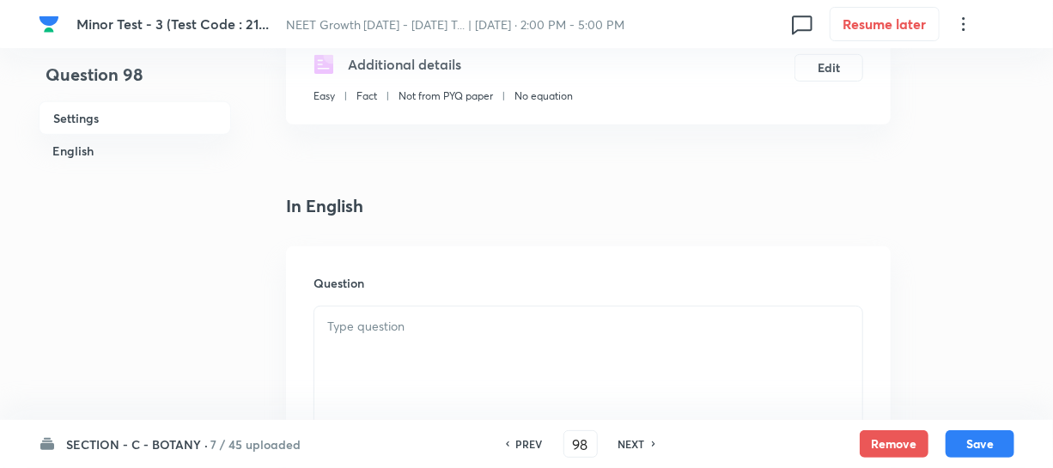
click at [395, 340] on div at bounding box center [588, 355] width 548 height 96
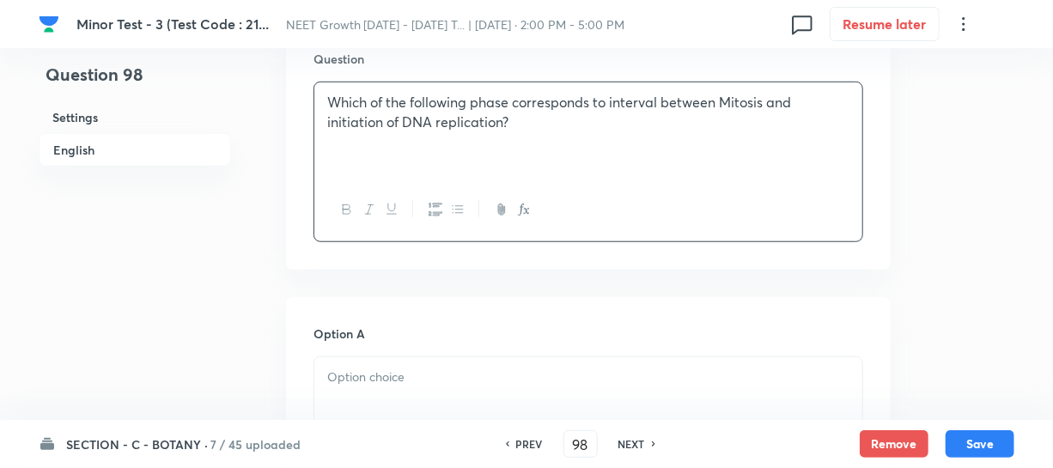
scroll to position [546, 0]
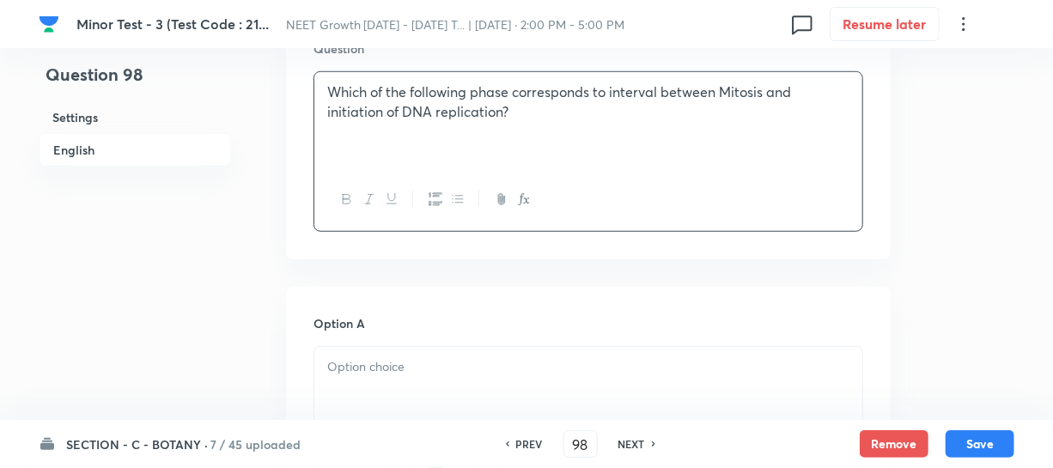
click at [412, 321] on h6 "Option A" at bounding box center [588, 323] width 550 height 18
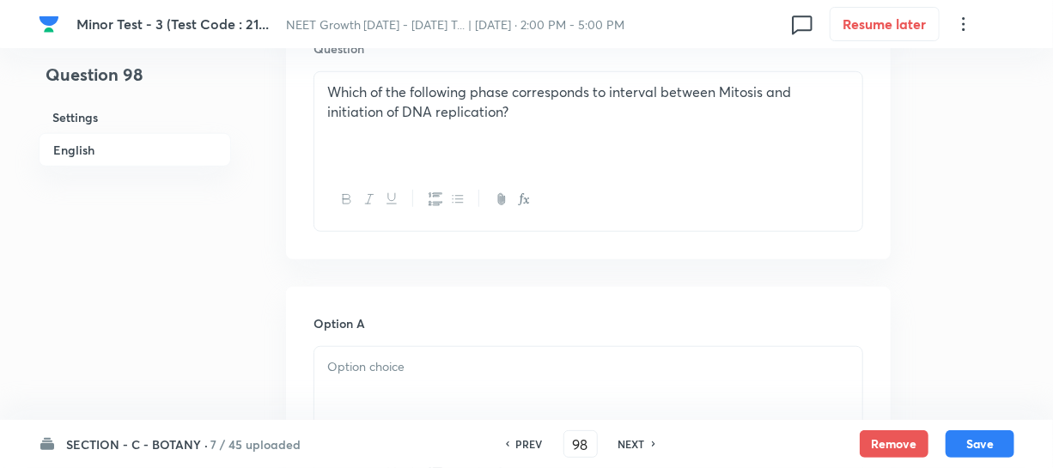
click at [407, 375] on p at bounding box center [588, 367] width 522 height 20
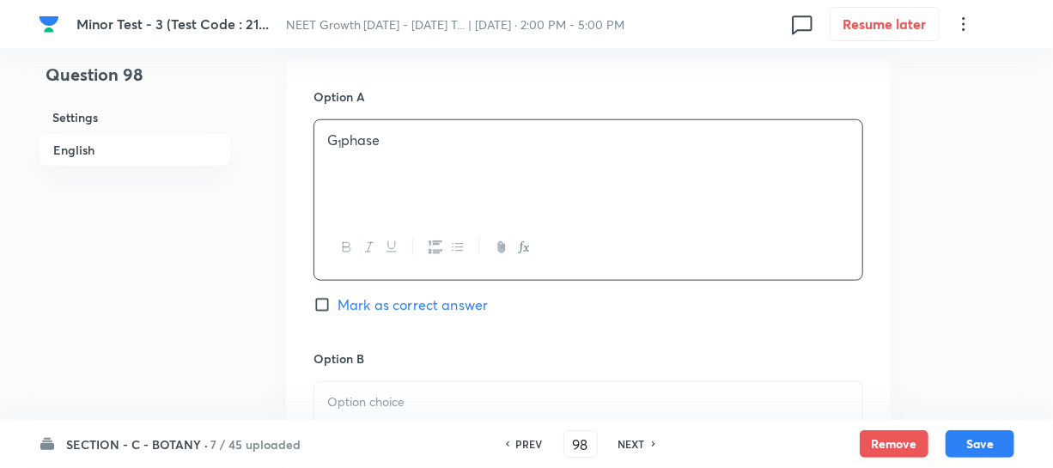
scroll to position [781, 0]
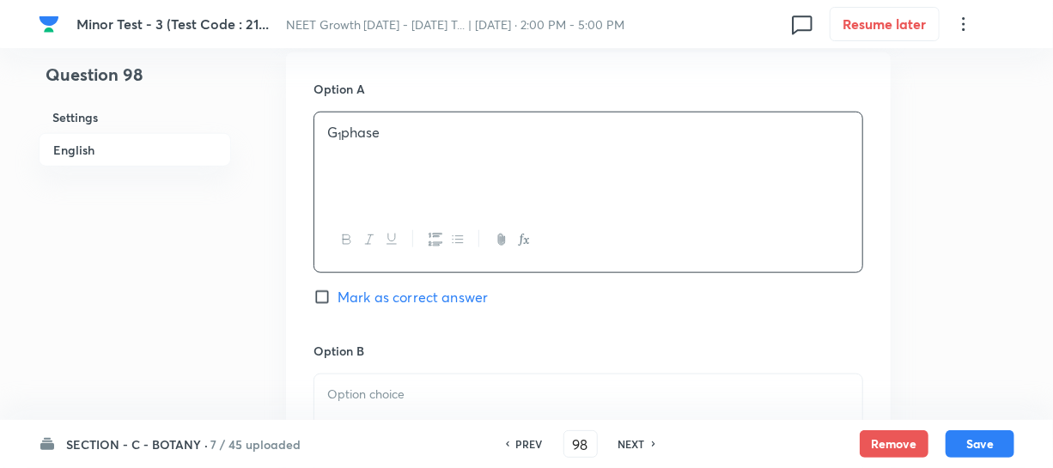
click at [404, 397] on p at bounding box center [588, 395] width 522 height 20
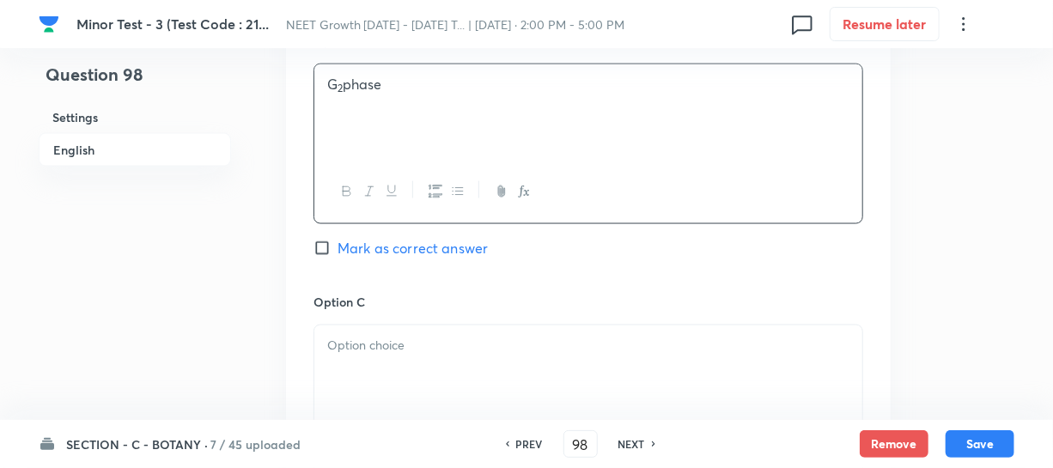
scroll to position [1092, 0]
click at [390, 370] on div at bounding box center [588, 372] width 548 height 96
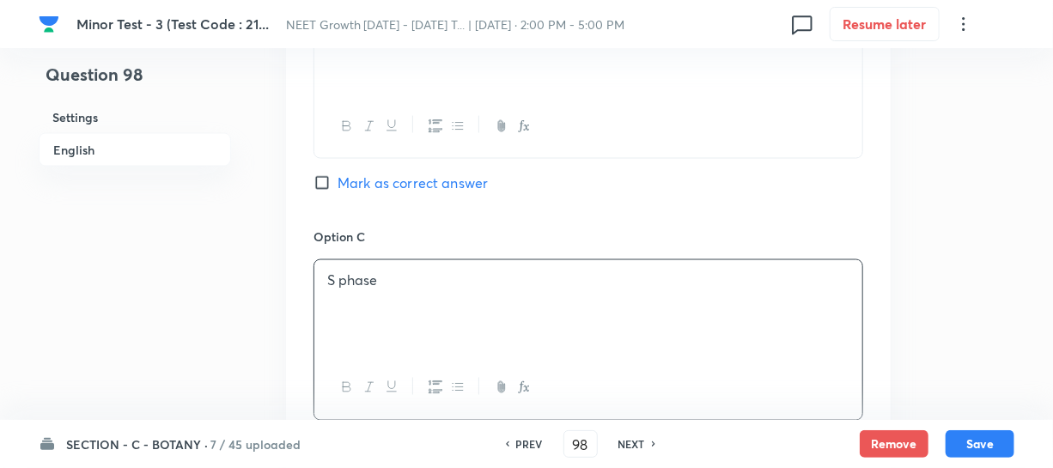
scroll to position [1327, 0]
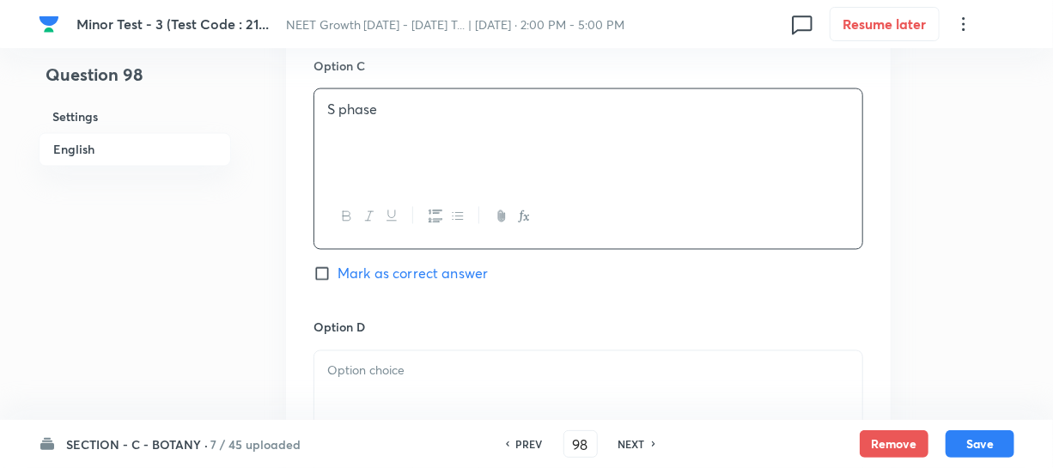
click at [376, 409] on div at bounding box center [588, 399] width 548 height 96
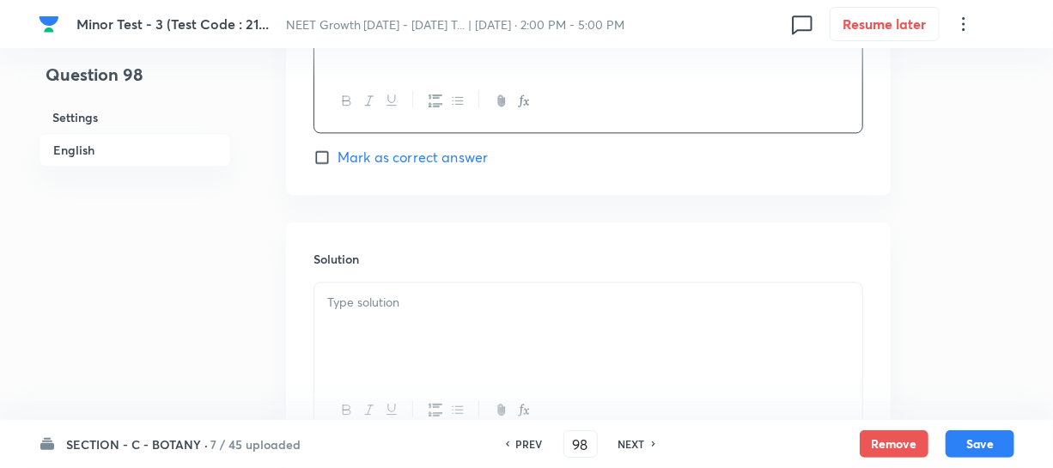
scroll to position [1717, 0]
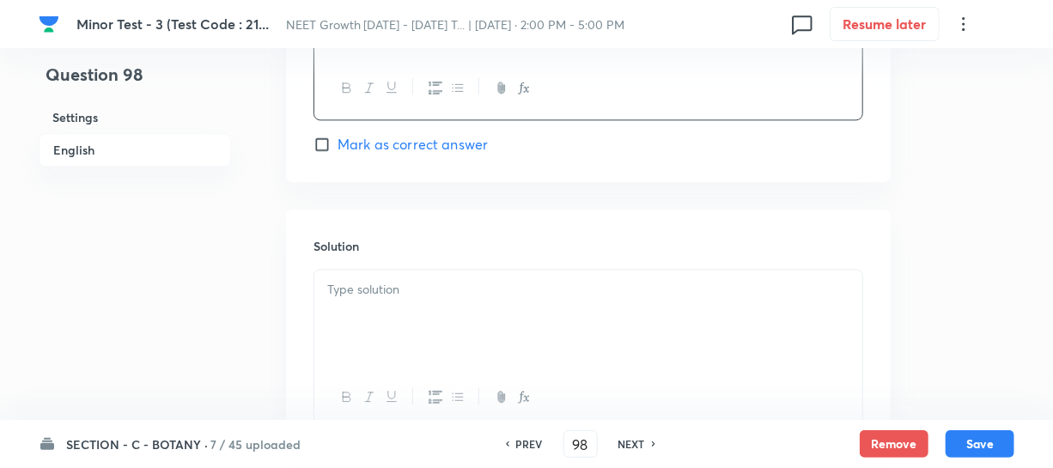
click at [357, 331] on div at bounding box center [588, 318] width 548 height 96
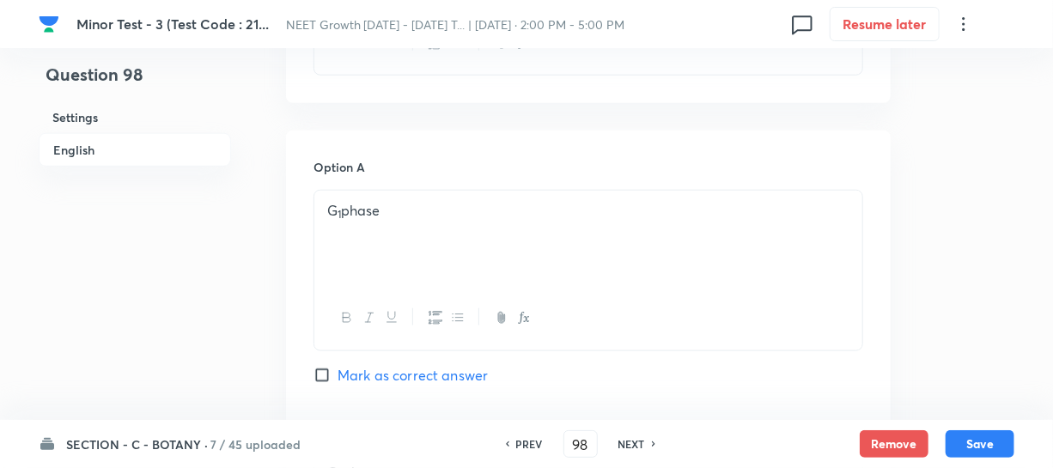
click at [328, 377] on input "Mark as correct answer" at bounding box center [325, 375] width 24 height 17
checkbox input "true"
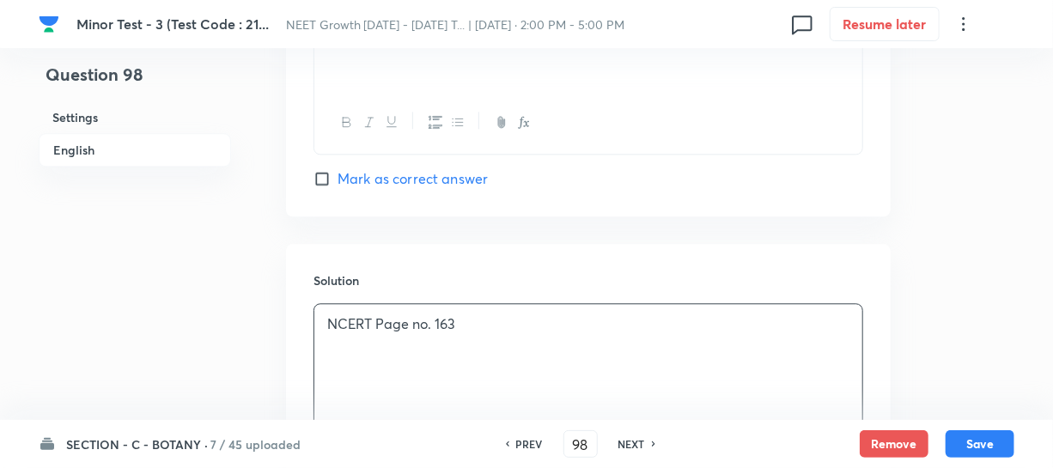
scroll to position [1858, 0]
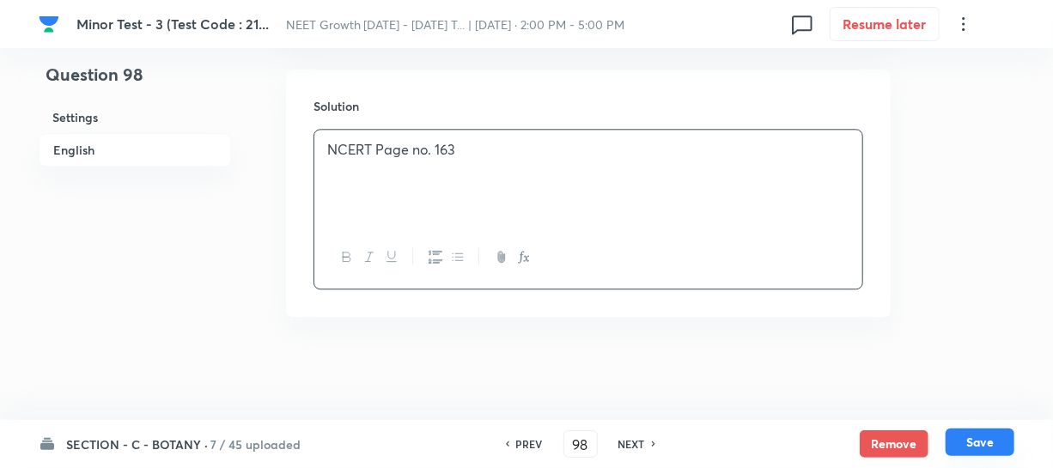
click at [971, 452] on button "Save" at bounding box center [979, 441] width 69 height 27
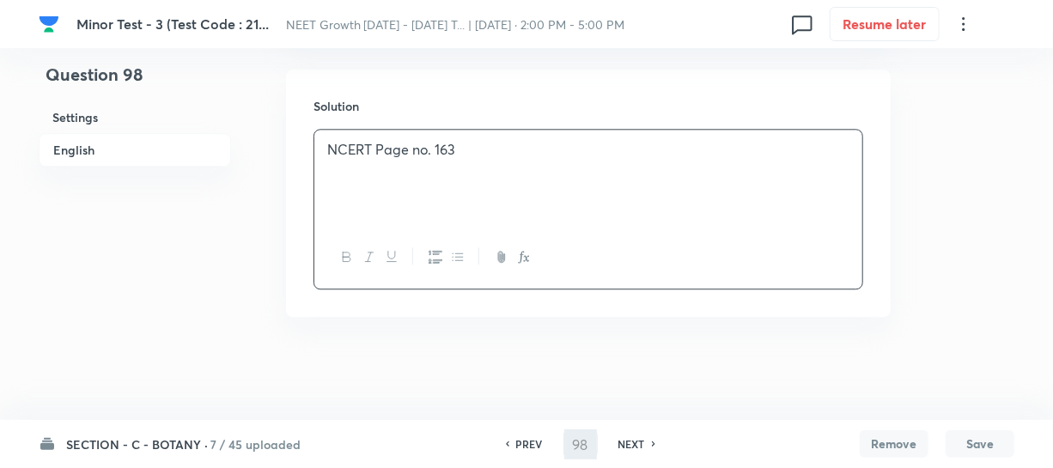
type input "99"
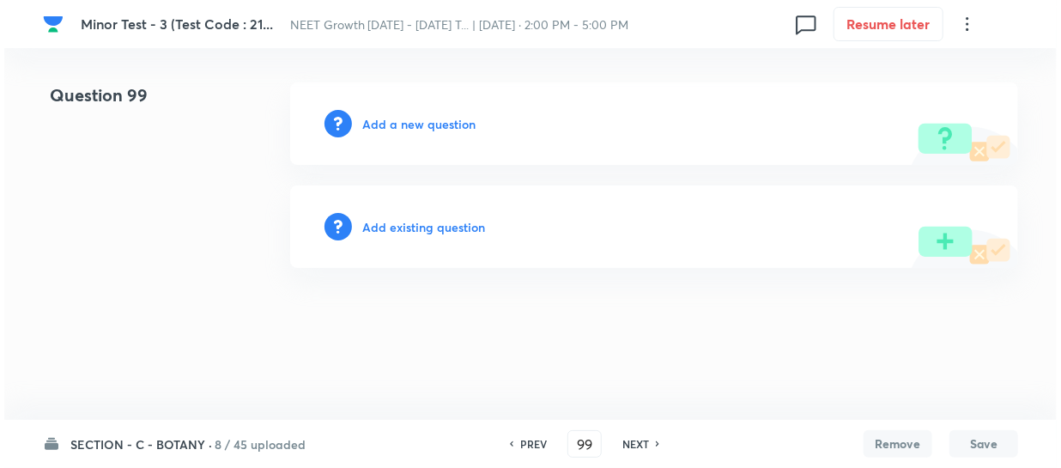
scroll to position [0, 0]
click at [378, 120] on h6 "Add a new question" at bounding box center [418, 124] width 113 height 18
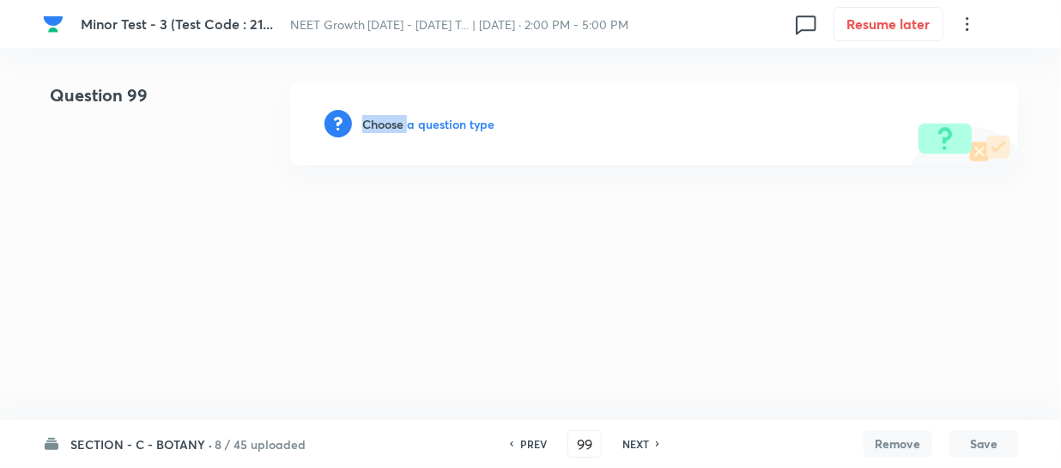
click at [378, 120] on h6 "Choose a question type" at bounding box center [428, 124] width 132 height 18
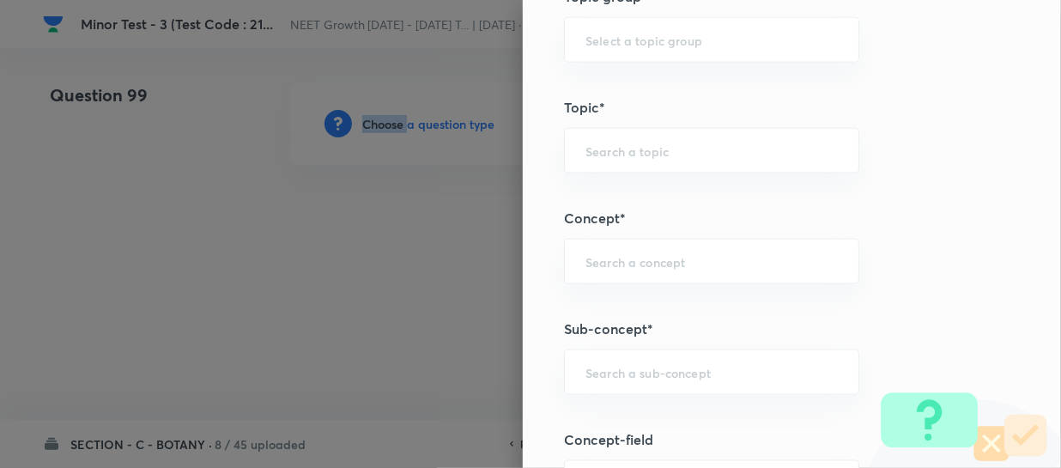
scroll to position [1014, 0]
click at [592, 275] on div "​" at bounding box center [711, 263] width 295 height 46
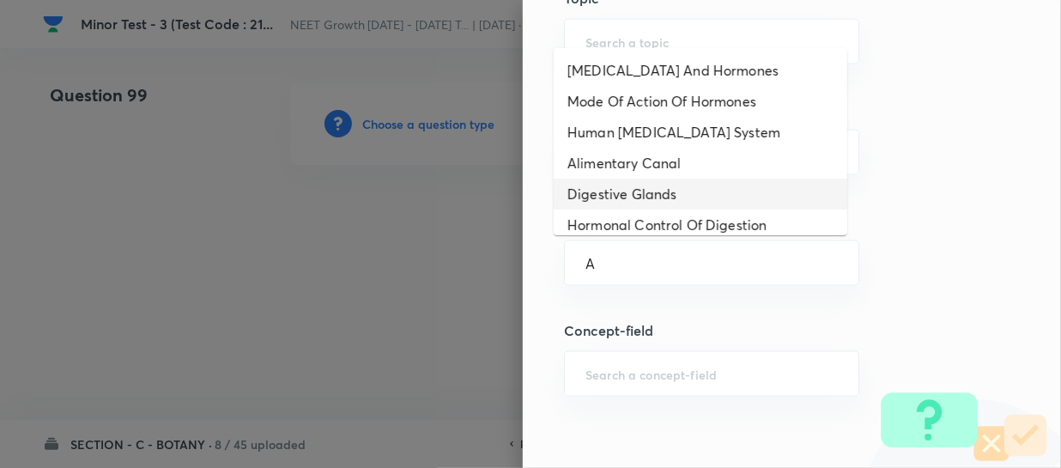
click at [618, 181] on li "Digestive Glands" at bounding box center [701, 194] width 294 height 31
type input "Digestive Glands"
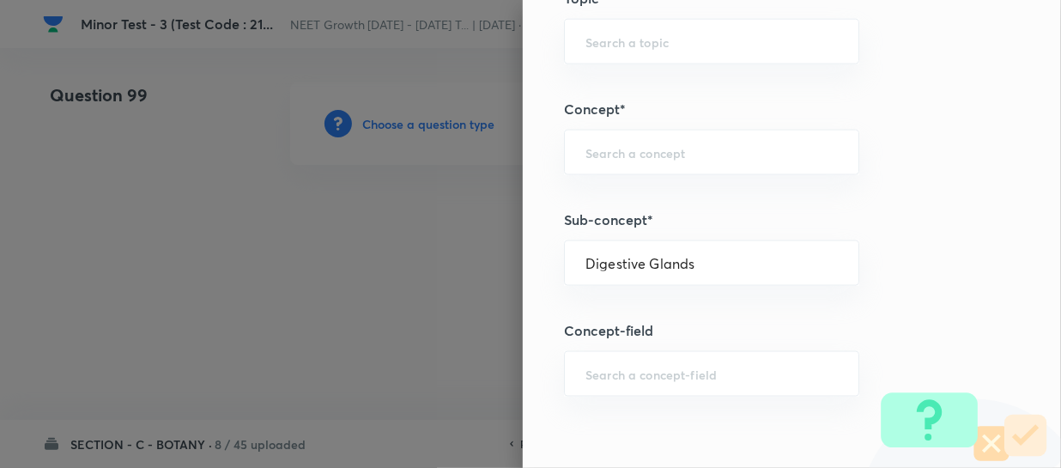
type input "Biology"
type input "Human Physiology"
type input "Digestion & Absorption"
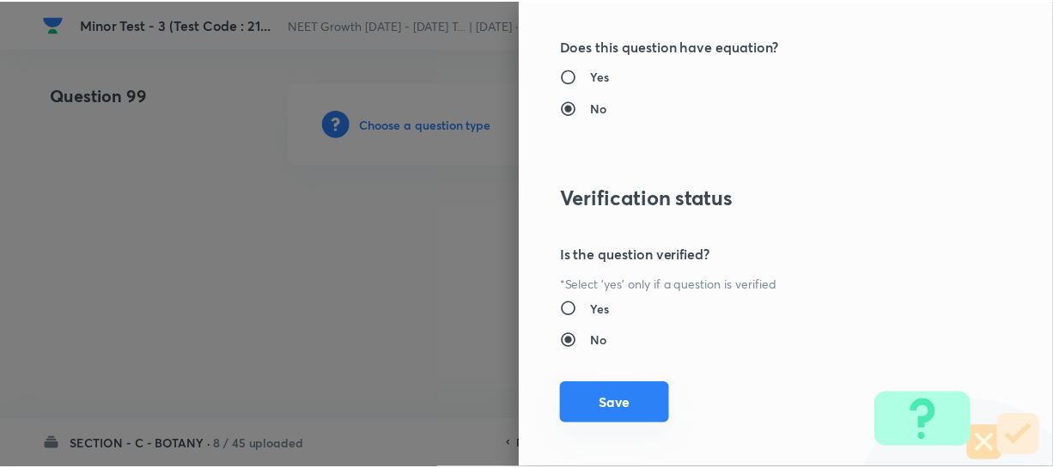
scroll to position [1986, 0]
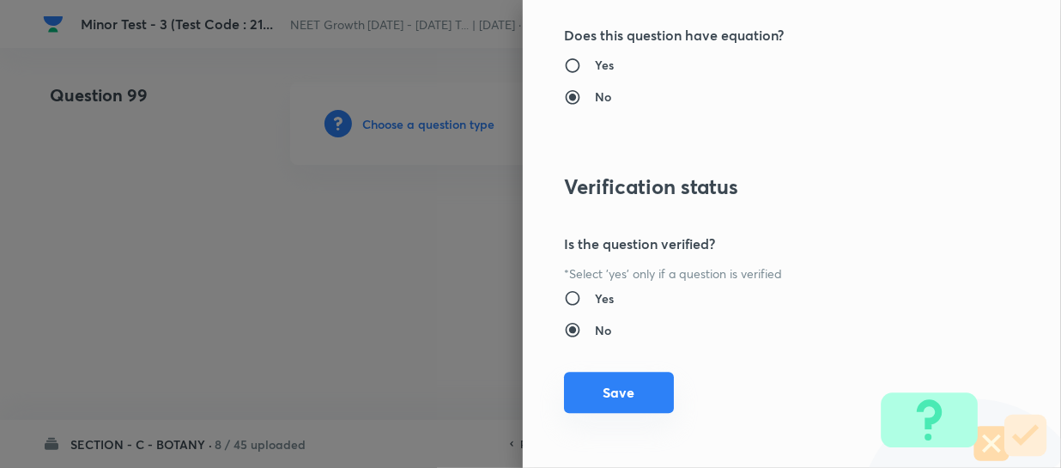
click at [612, 392] on button "Save" at bounding box center [619, 392] width 110 height 41
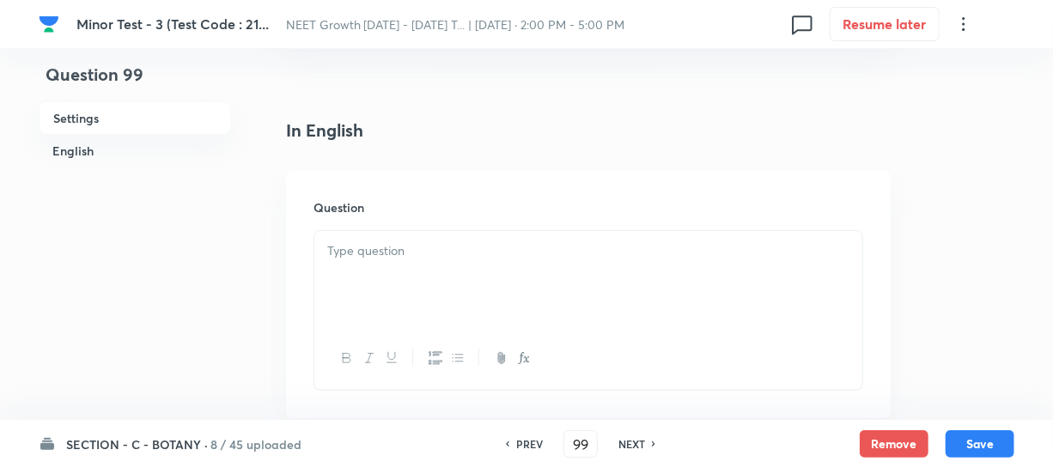
scroll to position [390, 0]
click at [386, 289] on div at bounding box center [588, 276] width 548 height 96
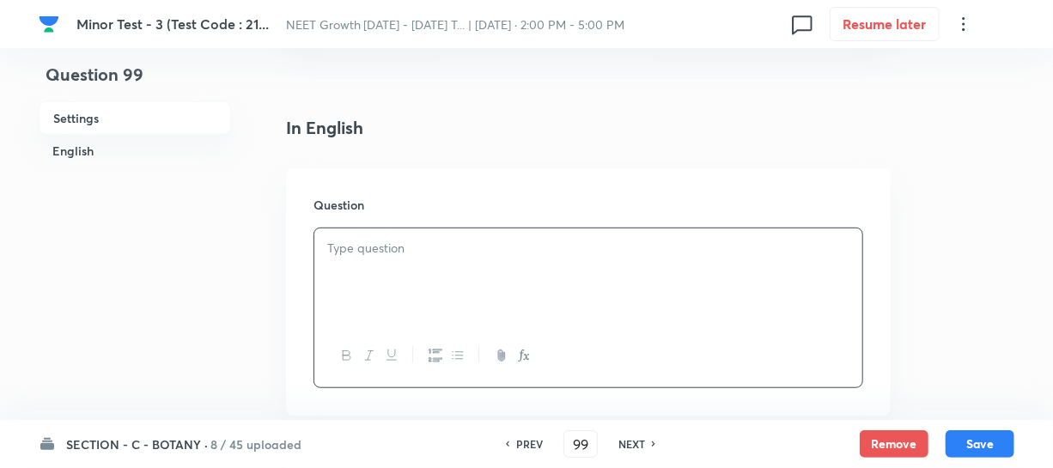
paste div
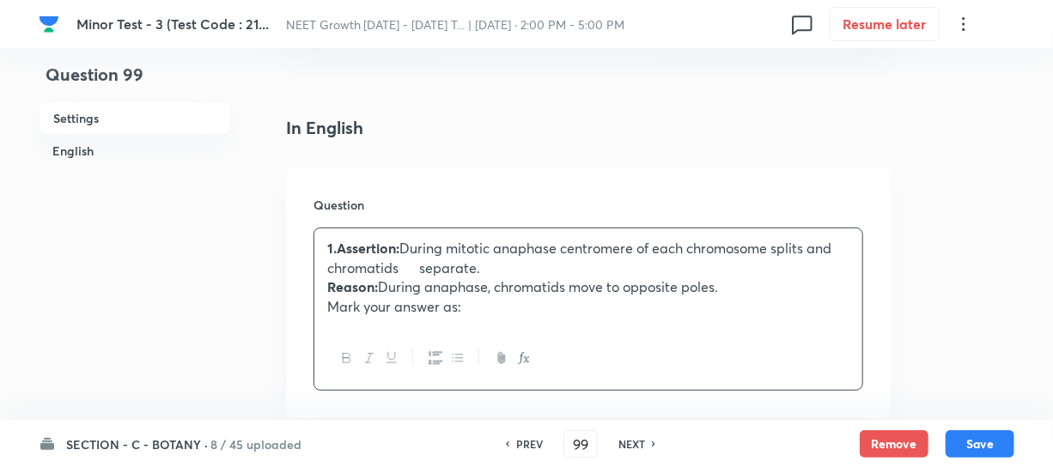
click at [436, 253] on p "1.Assertion: During mitotic anaphase centromere of each chromosome splits and c…" at bounding box center [588, 258] width 522 height 39
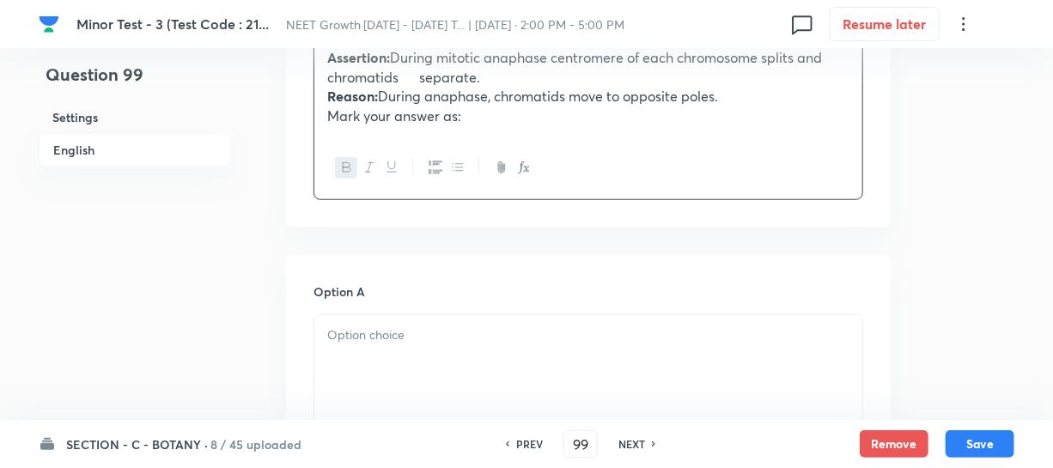
scroll to position [546, 0]
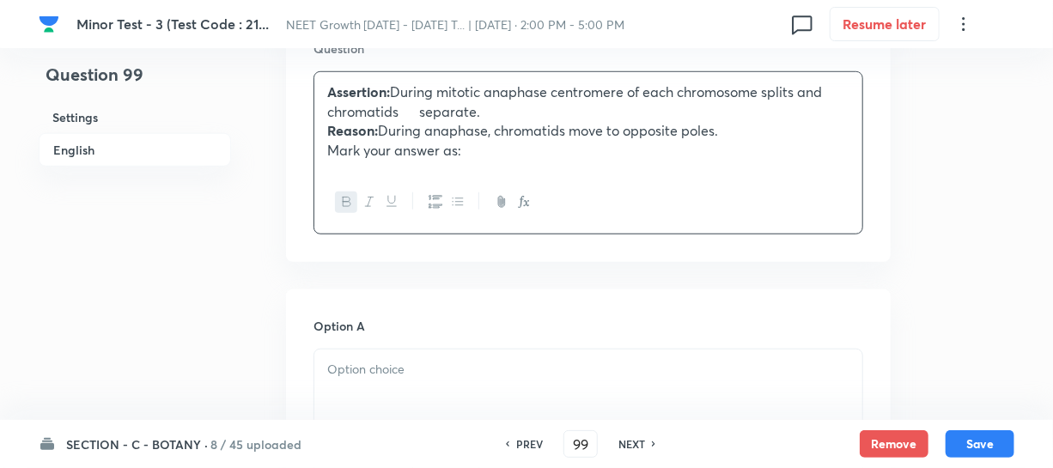
click at [402, 122] on p "Reason: During anaphase, chromatids move to opposite poles." at bounding box center [588, 131] width 522 height 20
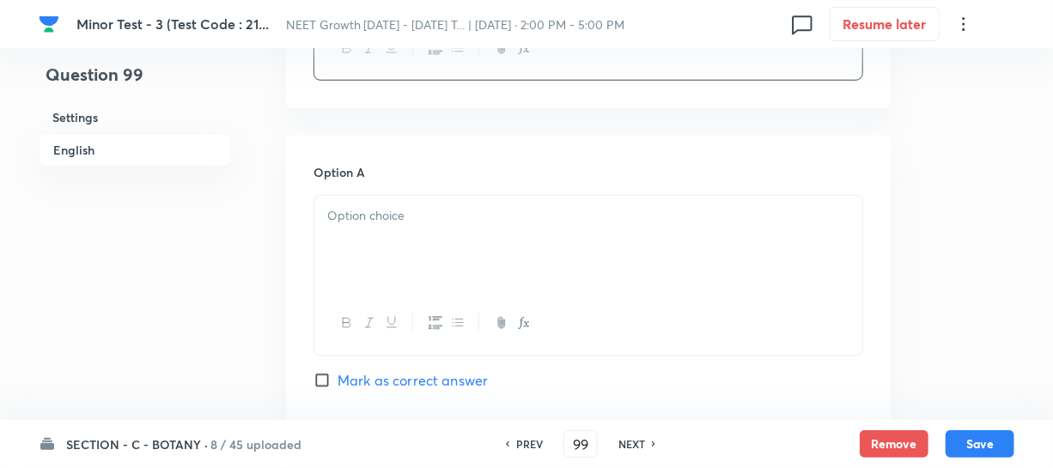
scroll to position [702, 0]
click at [405, 233] on div at bounding box center [588, 241] width 548 height 96
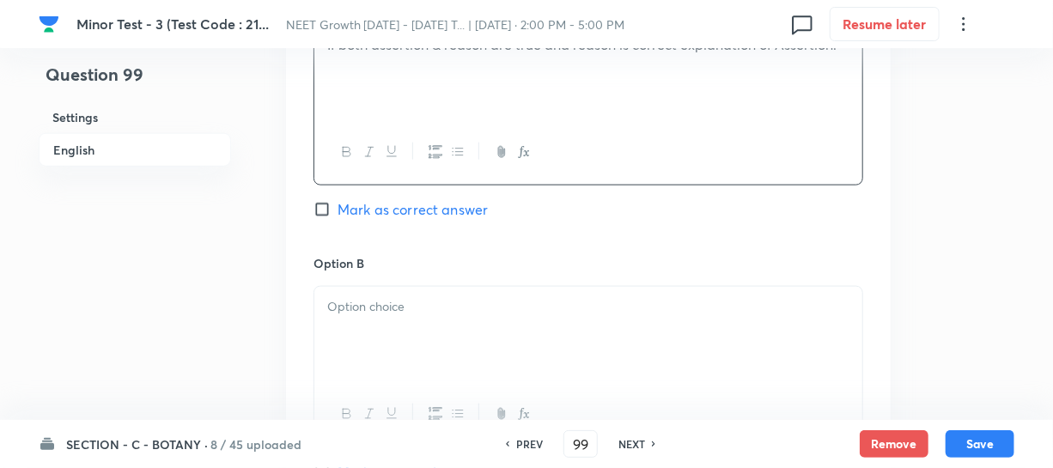
scroll to position [1014, 0]
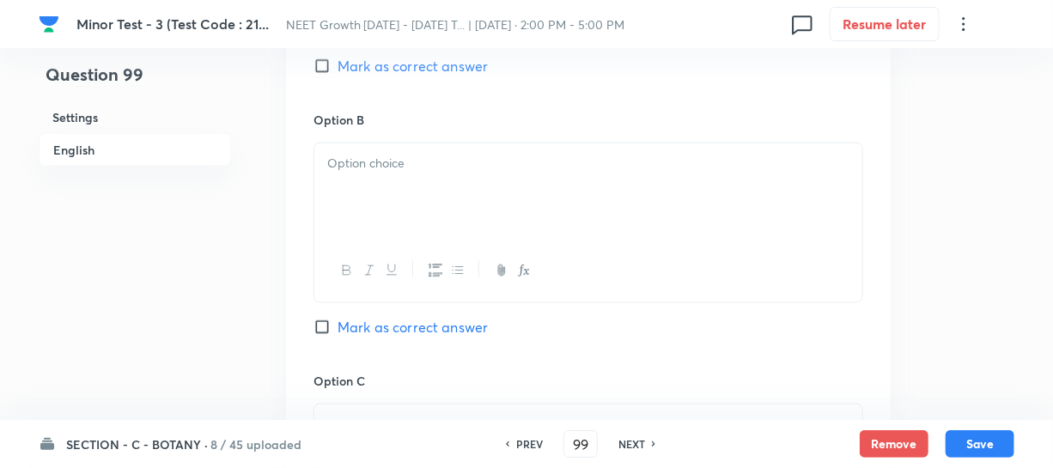
click at [360, 223] on div at bounding box center [588, 191] width 548 height 96
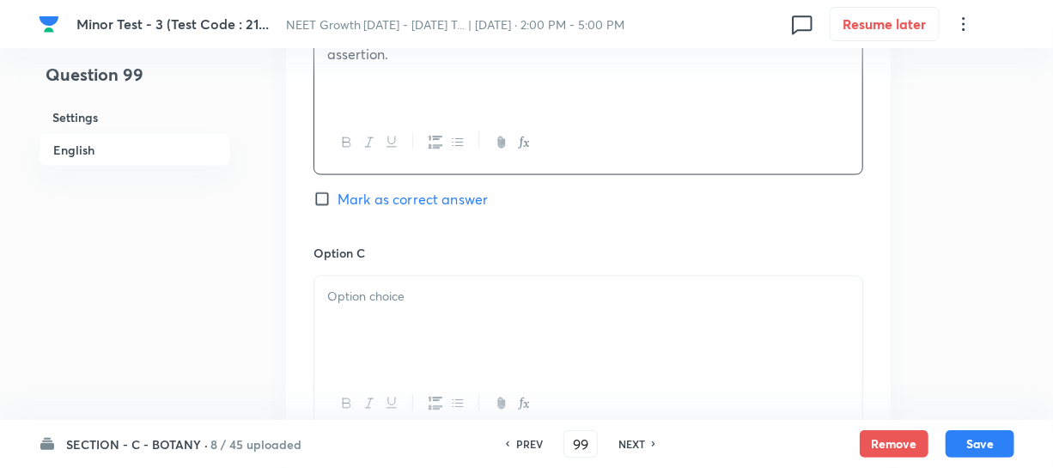
scroll to position [1170, 0]
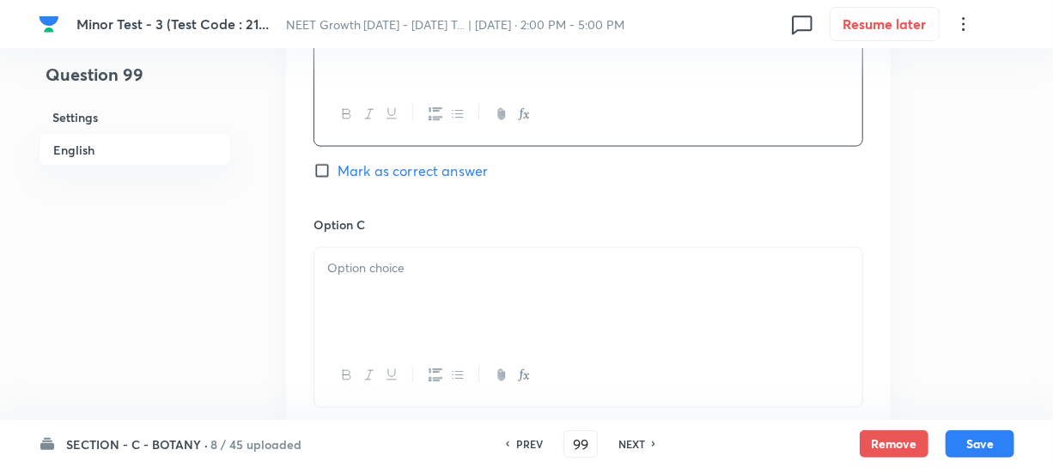
click at [408, 309] on div at bounding box center [588, 296] width 548 height 96
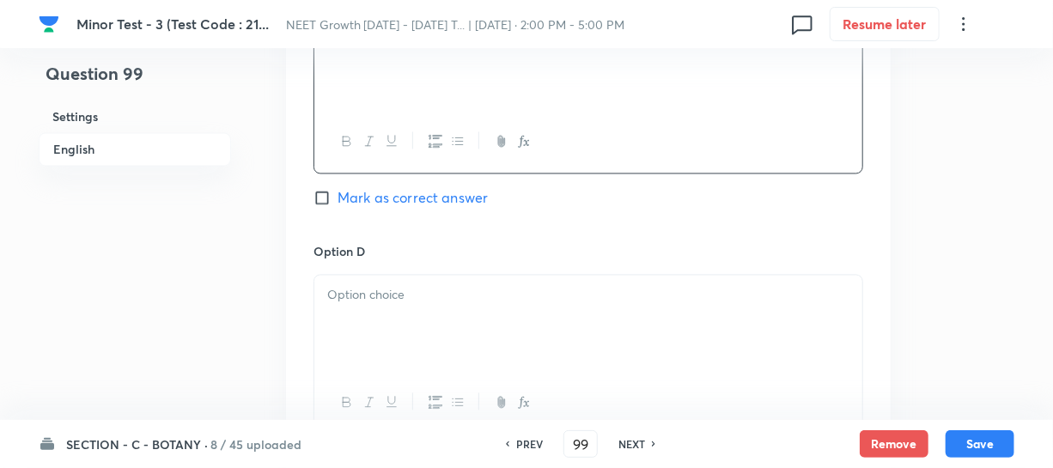
scroll to position [1405, 0]
click at [424, 335] on div at bounding box center [588, 323] width 548 height 96
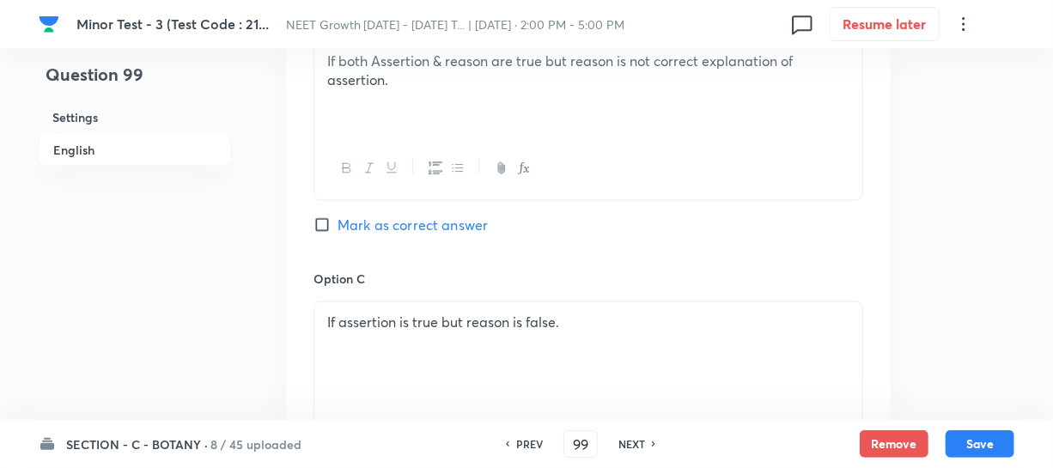
scroll to position [1014, 0]
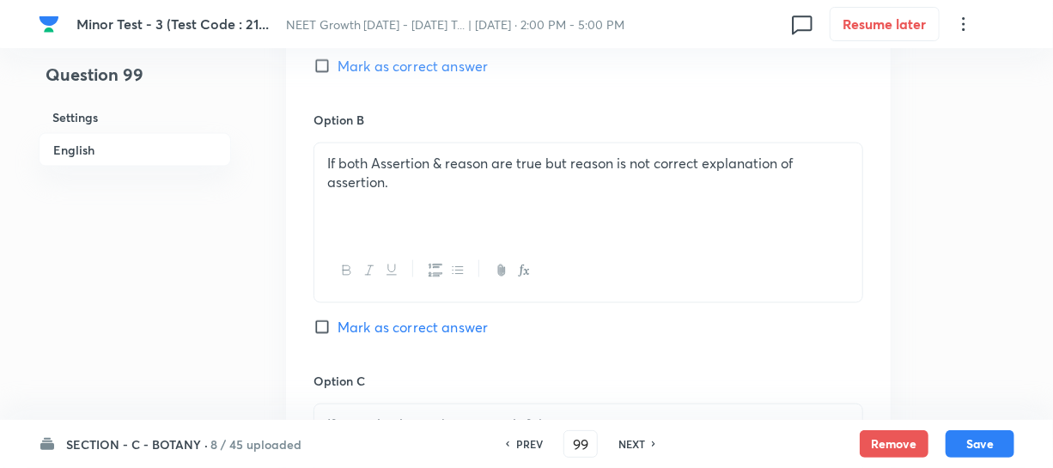
click at [319, 331] on input "Mark as correct answer" at bounding box center [325, 327] width 24 height 17
checkbox input "true"
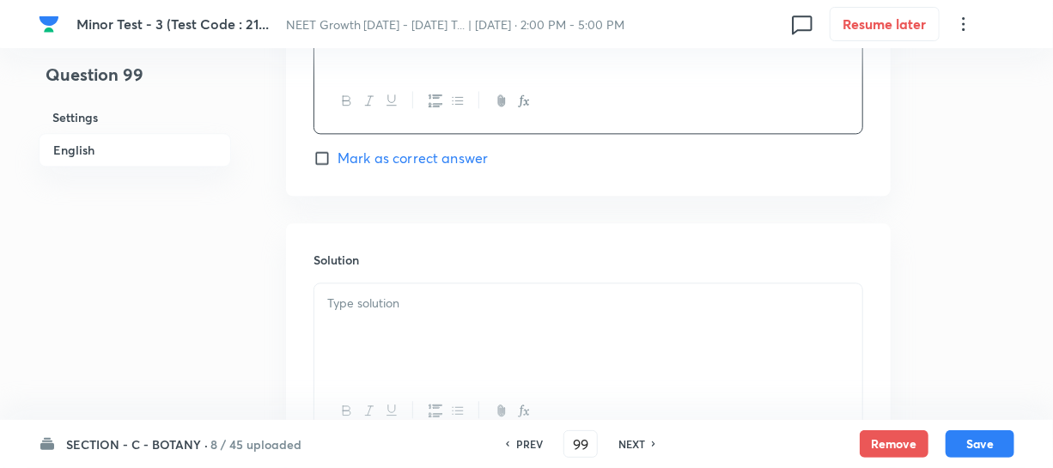
scroll to position [1862, 0]
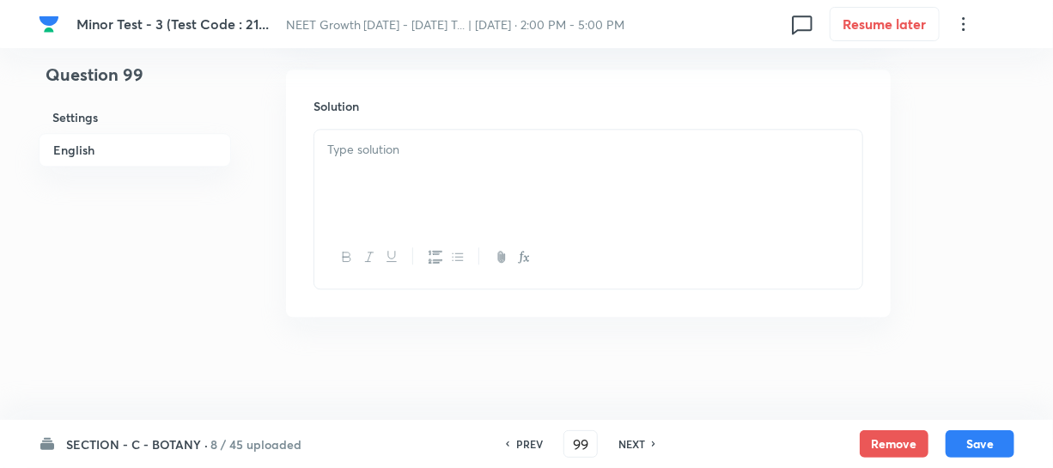
click at [349, 203] on div at bounding box center [588, 178] width 548 height 96
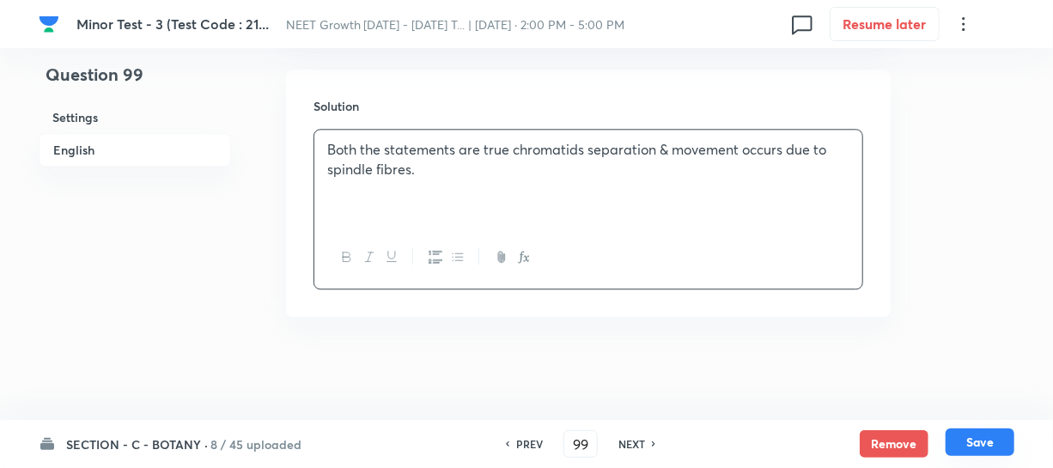
click at [958, 441] on button "Save" at bounding box center [979, 441] width 69 height 27
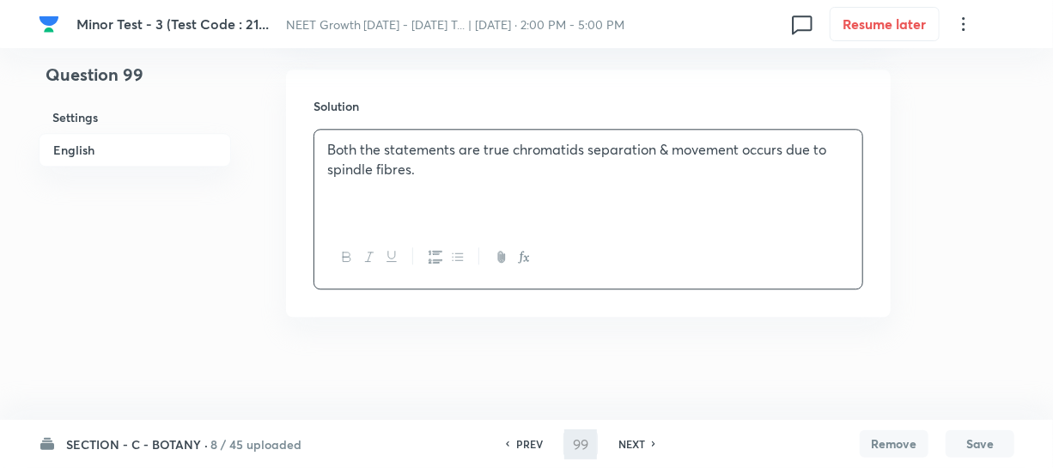
type input "100"
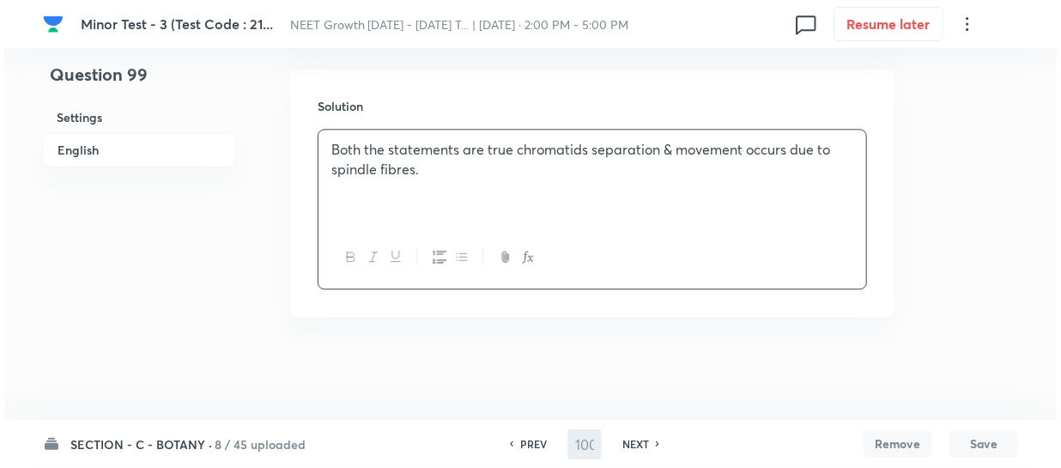
scroll to position [0, 0]
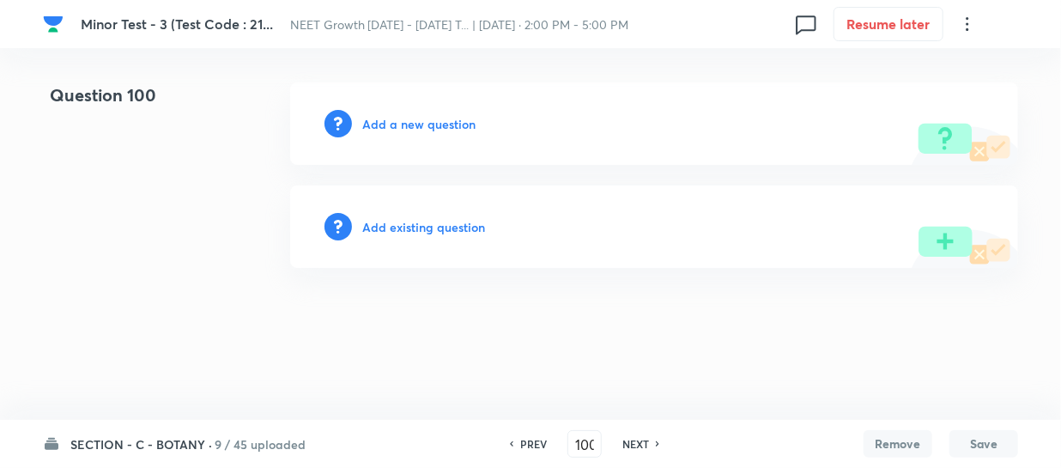
click at [386, 120] on h6 "Add a new question" at bounding box center [418, 124] width 113 height 18
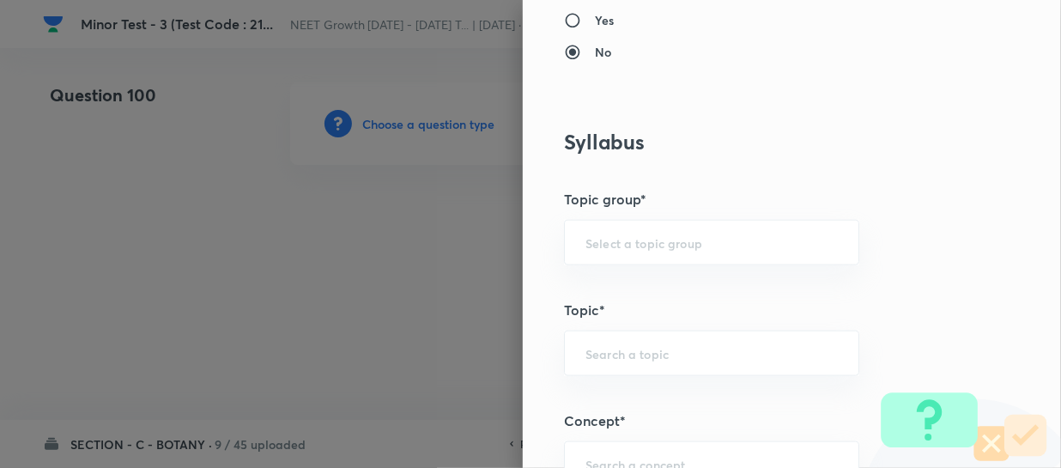
scroll to position [1014, 0]
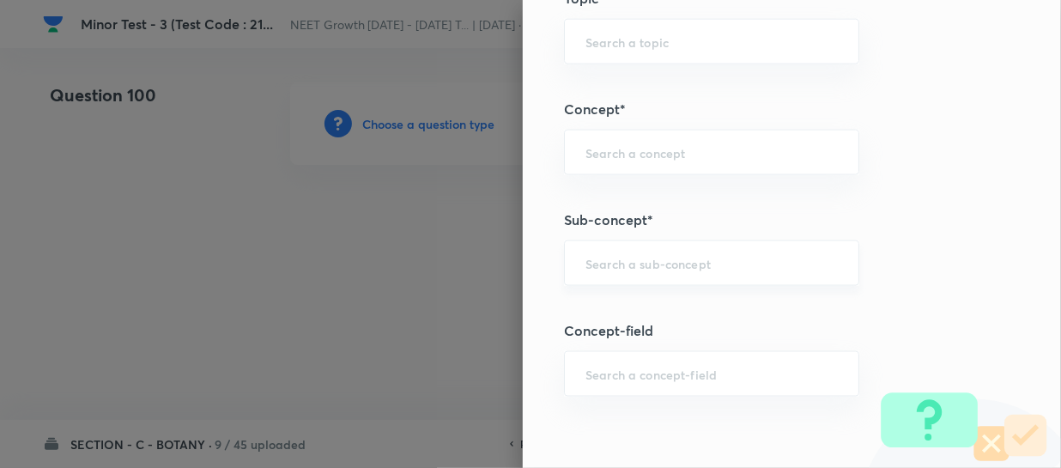
click at [610, 242] on div "​" at bounding box center [711, 263] width 295 height 46
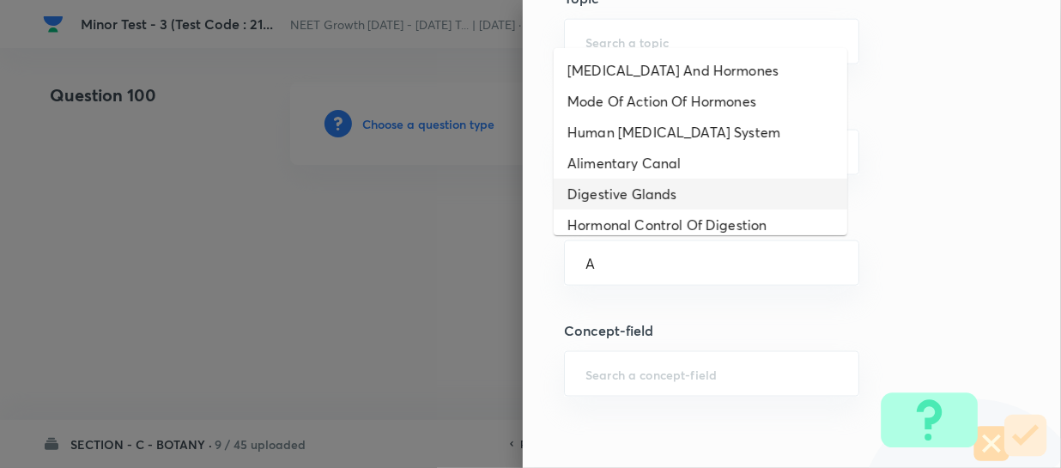
click at [624, 198] on li "Digestive Glands" at bounding box center [701, 194] width 294 height 31
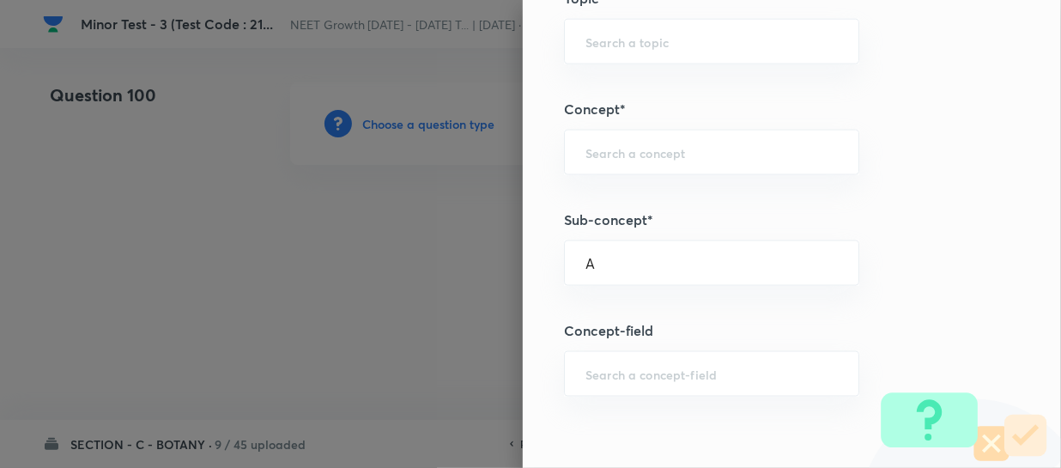
type input "Digestive Glands"
type input "Biology"
type input "Human Physiology"
type input "Digestion & Absorption"
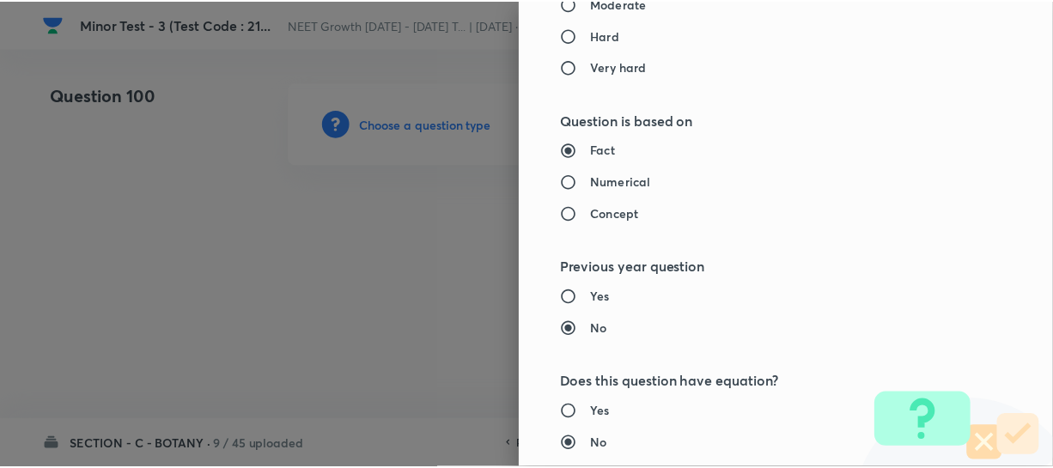
scroll to position [1986, 0]
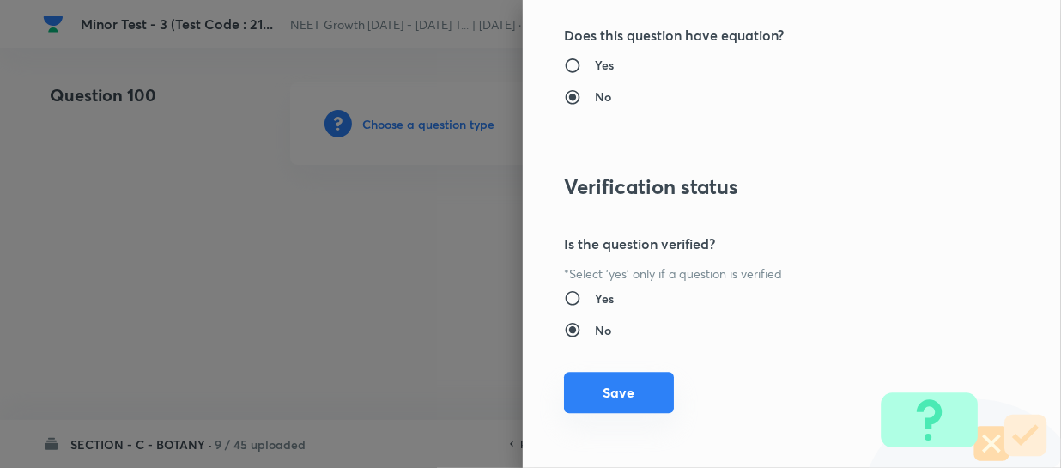
click at [582, 387] on button "Save" at bounding box center [619, 392] width 110 height 41
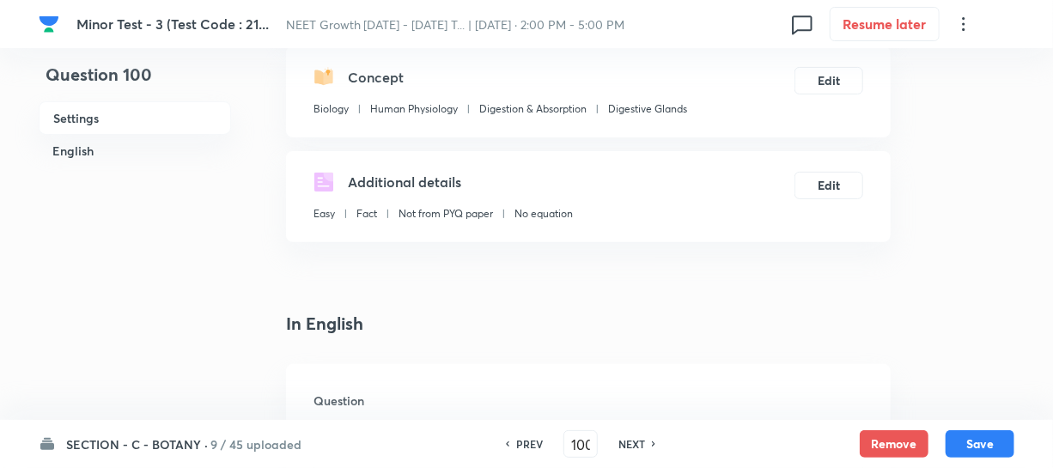
scroll to position [312, 0]
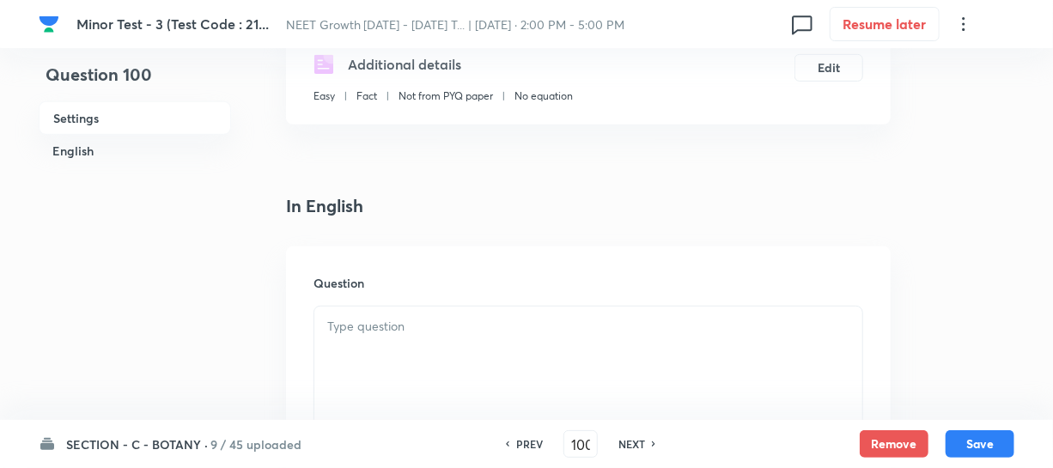
click at [370, 349] on div at bounding box center [588, 355] width 548 height 96
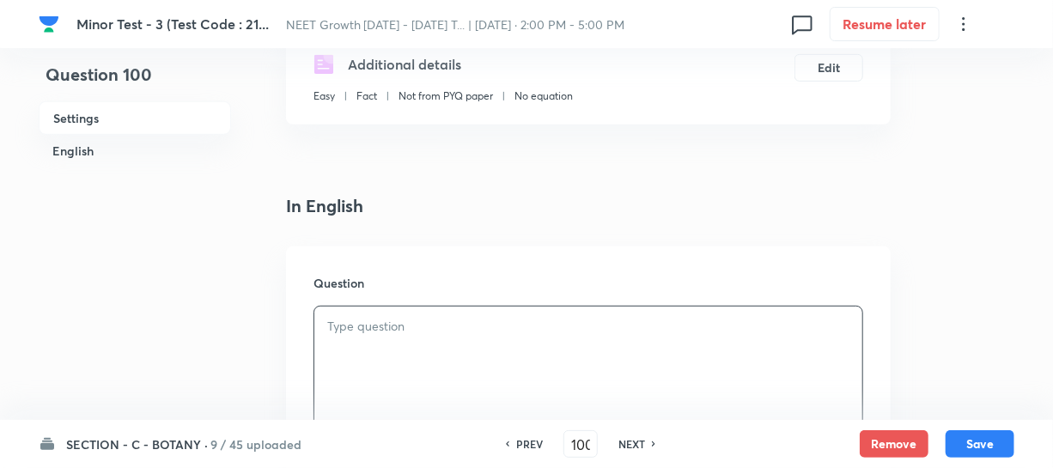
paste div
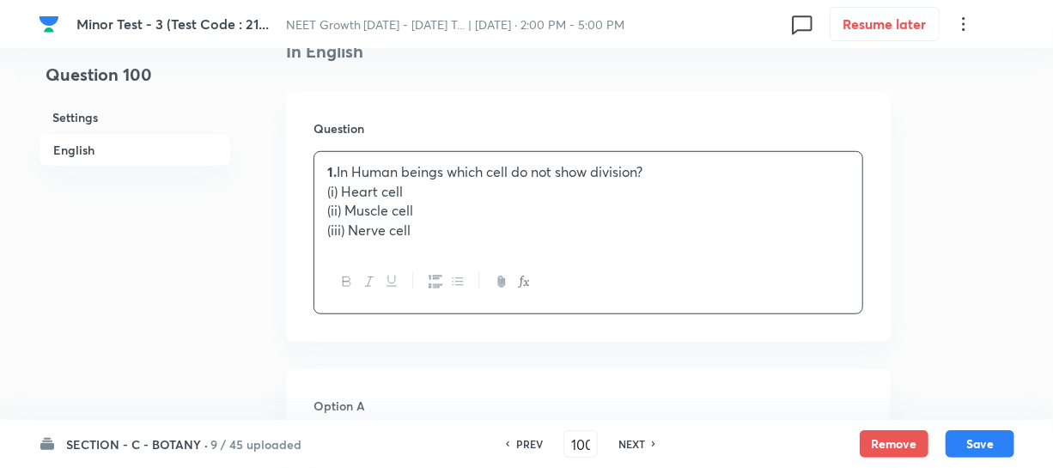
scroll to position [468, 0]
click at [376, 186] on p "(i) Heart cell" at bounding box center [588, 190] width 522 height 20
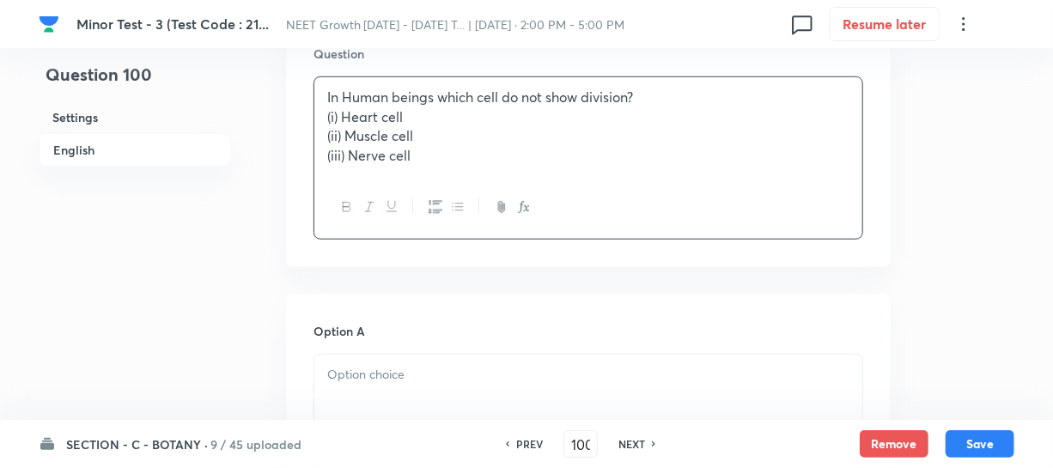
scroll to position [624, 0]
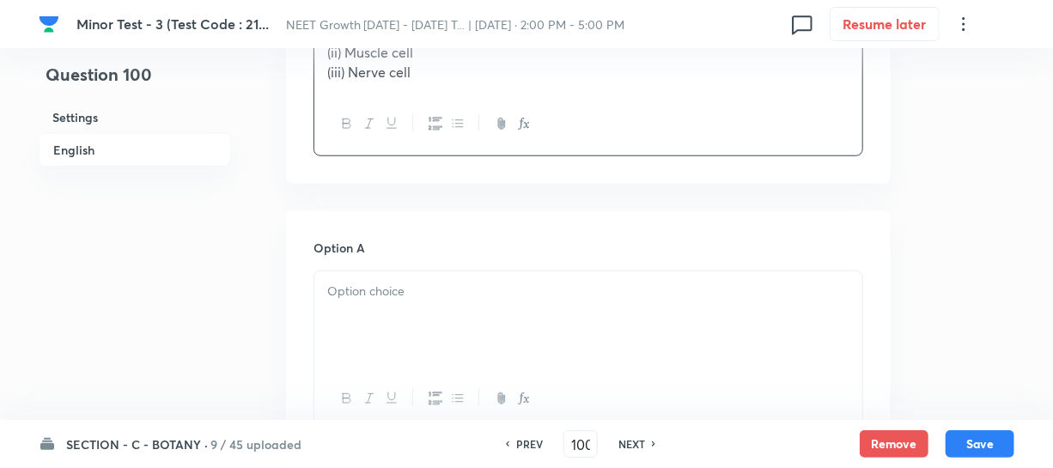
click at [392, 309] on div at bounding box center [588, 319] width 548 height 96
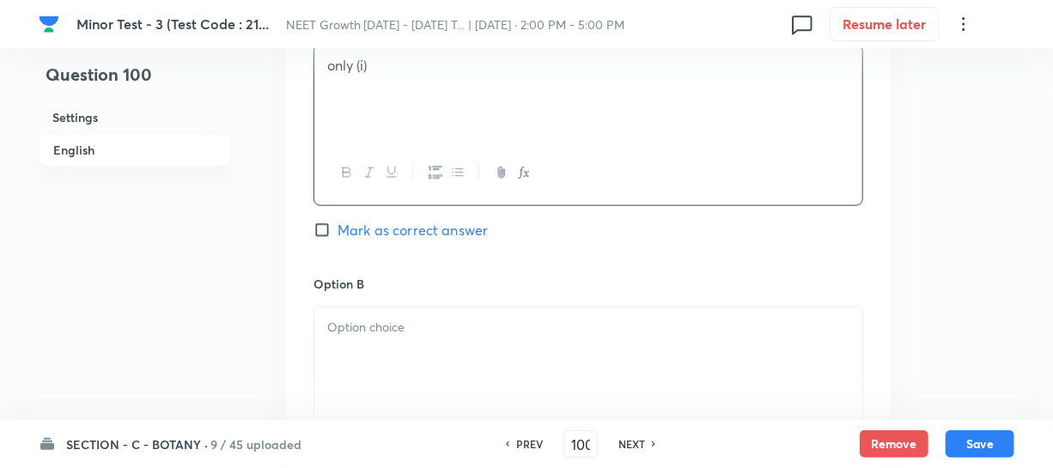
scroll to position [859, 0]
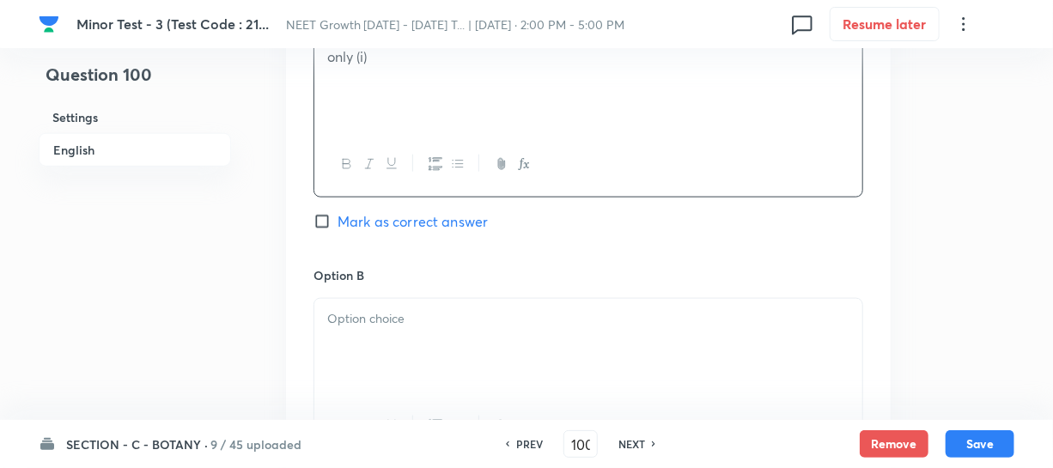
click at [370, 361] on div at bounding box center [588, 347] width 548 height 96
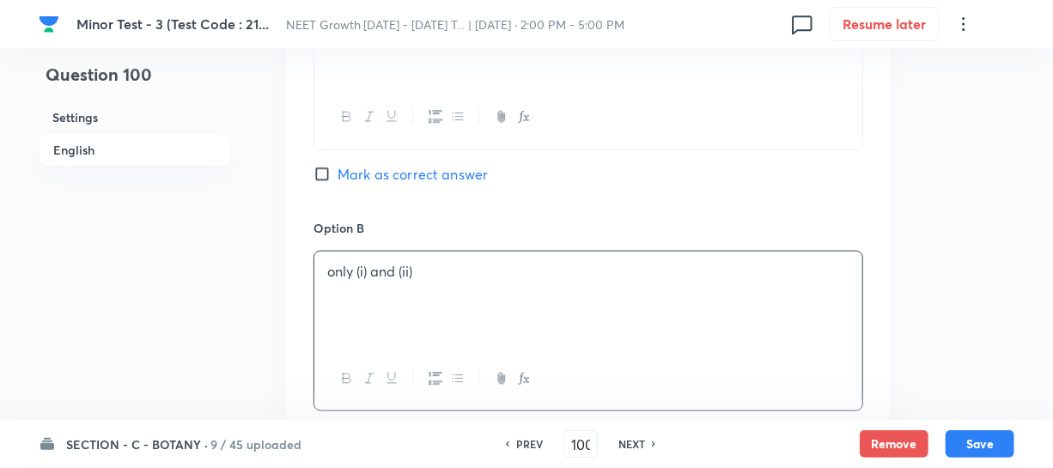
scroll to position [1092, 0]
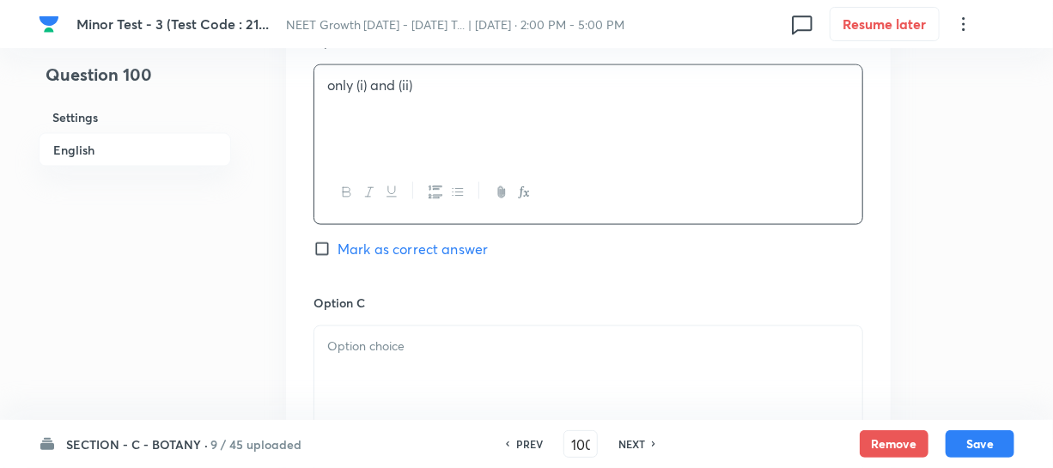
click at [369, 363] on div at bounding box center [588, 374] width 548 height 96
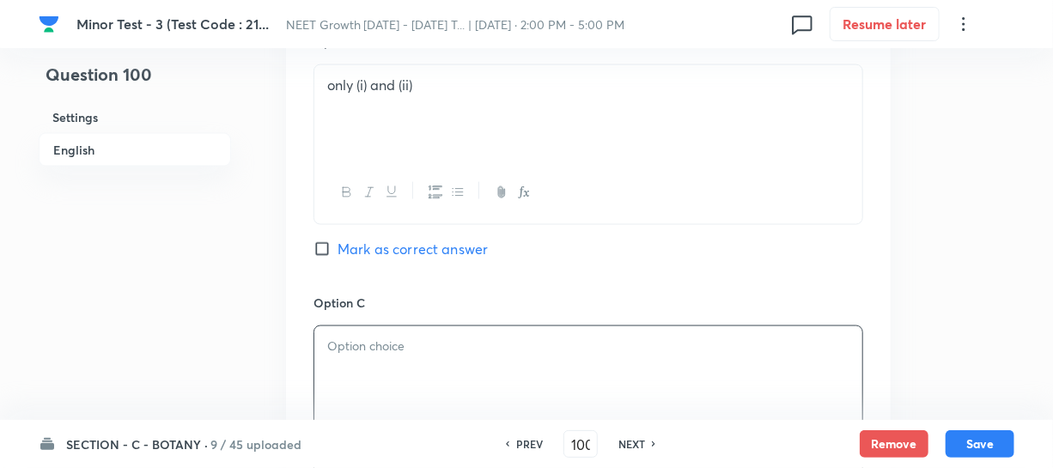
paste div
click at [396, 344] on p "only (i) and iii)" at bounding box center [588, 347] width 522 height 20
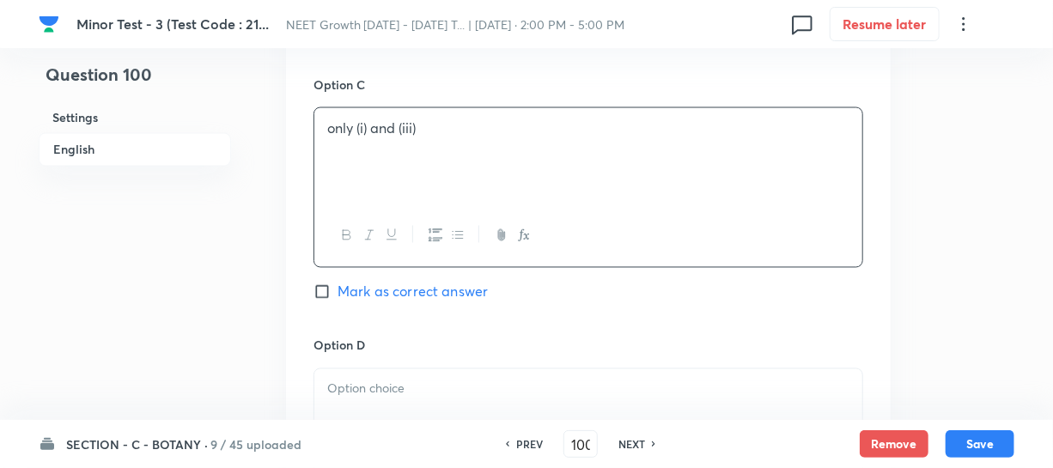
scroll to position [1483, 0]
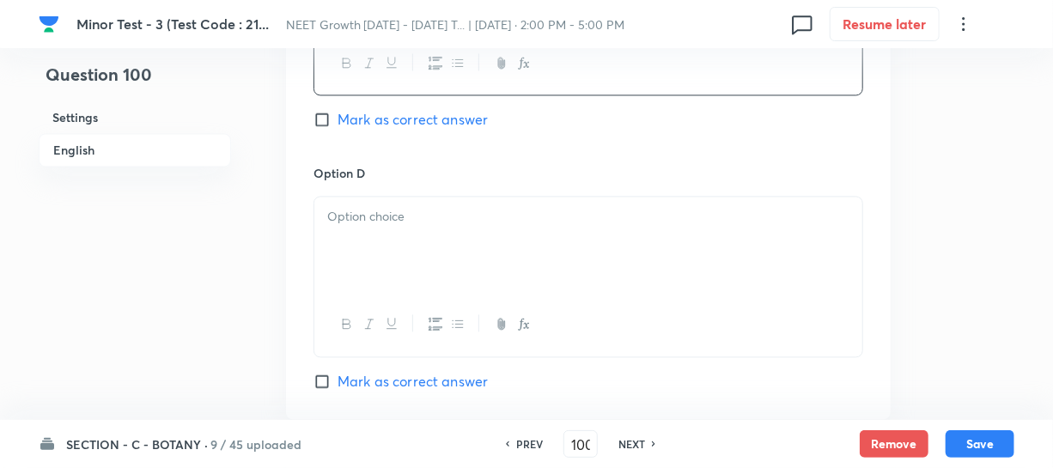
click at [402, 252] on div at bounding box center [588, 245] width 548 height 96
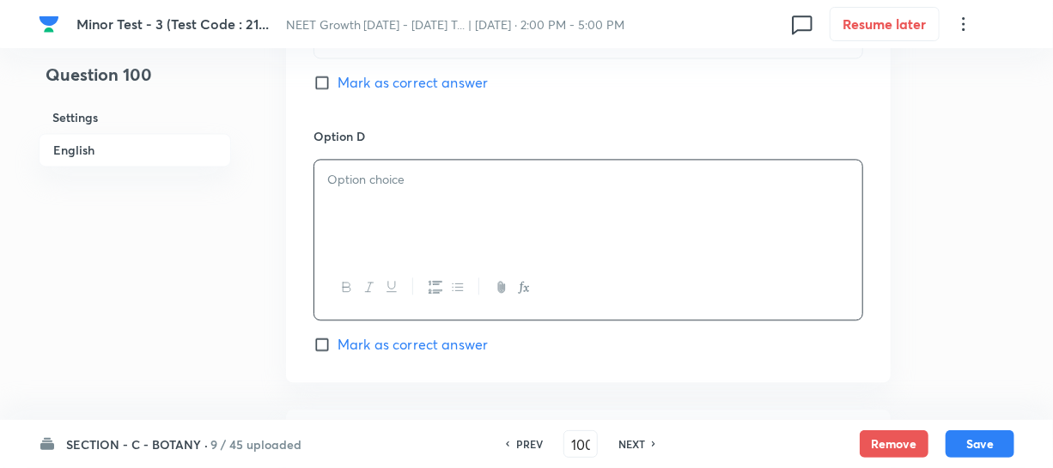
scroll to position [1561, 0]
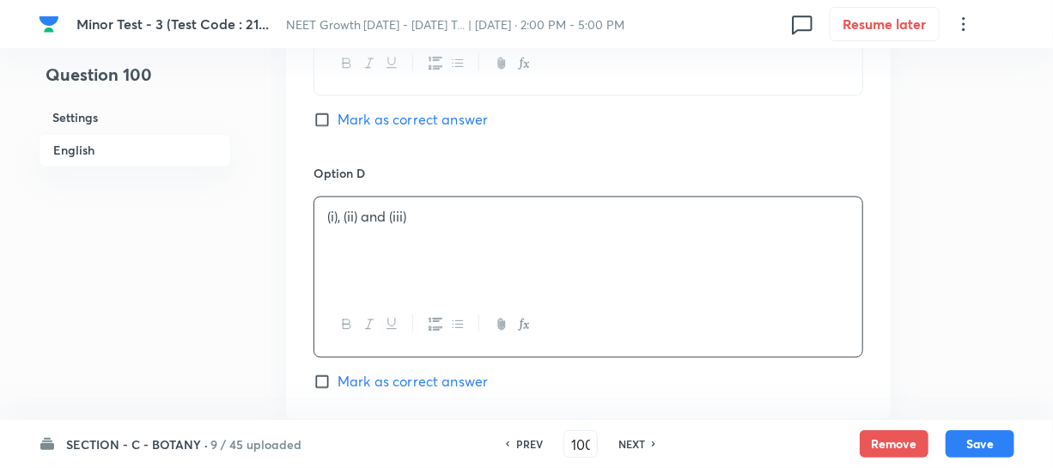
click at [329, 129] on label "Mark as correct answer" at bounding box center [400, 119] width 174 height 21
click at [329, 128] on input "Mark as correct answer" at bounding box center [325, 119] width 24 height 17
checkbox input "true"
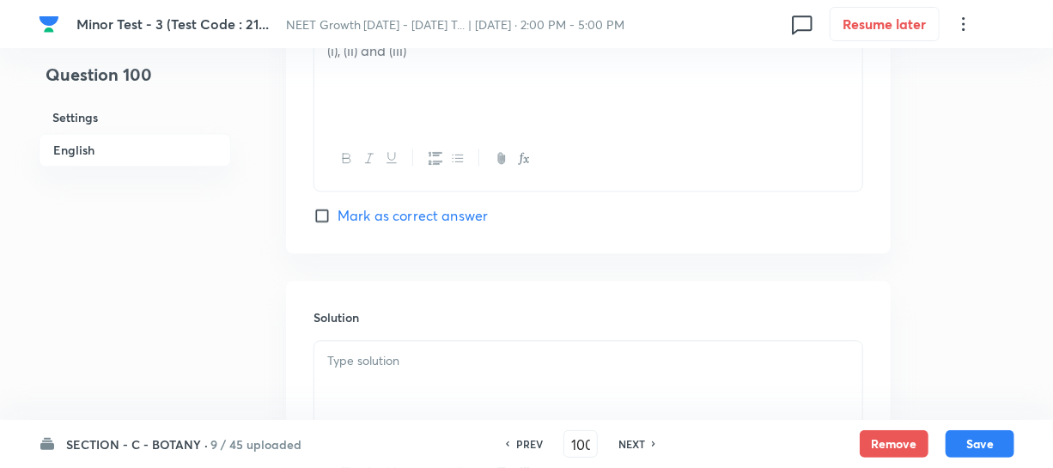
scroll to position [1795, 0]
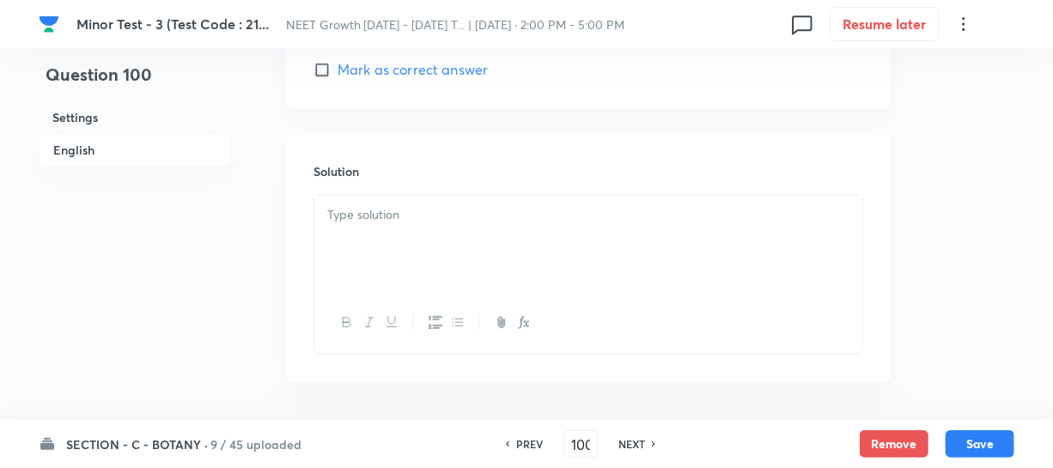
click at [371, 237] on div at bounding box center [588, 243] width 548 height 96
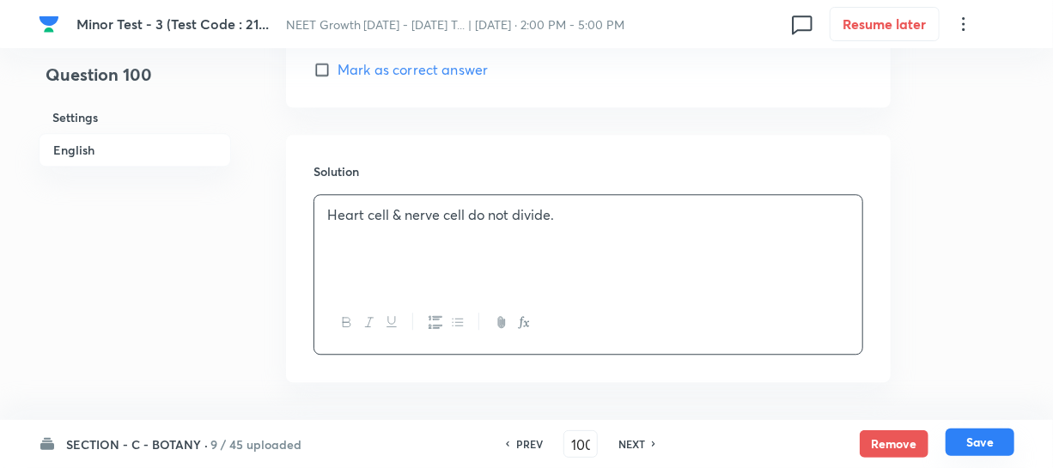
click at [965, 443] on button "Save" at bounding box center [979, 441] width 69 height 27
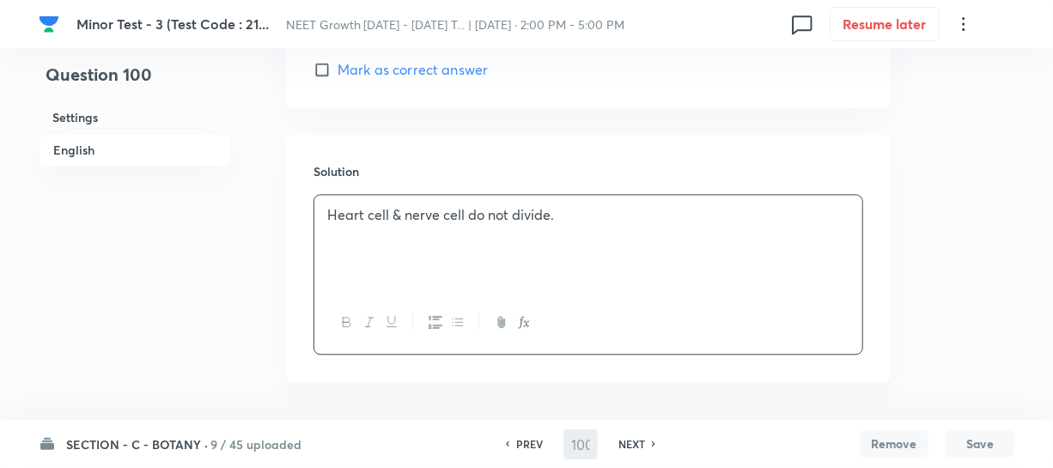
type input "101"
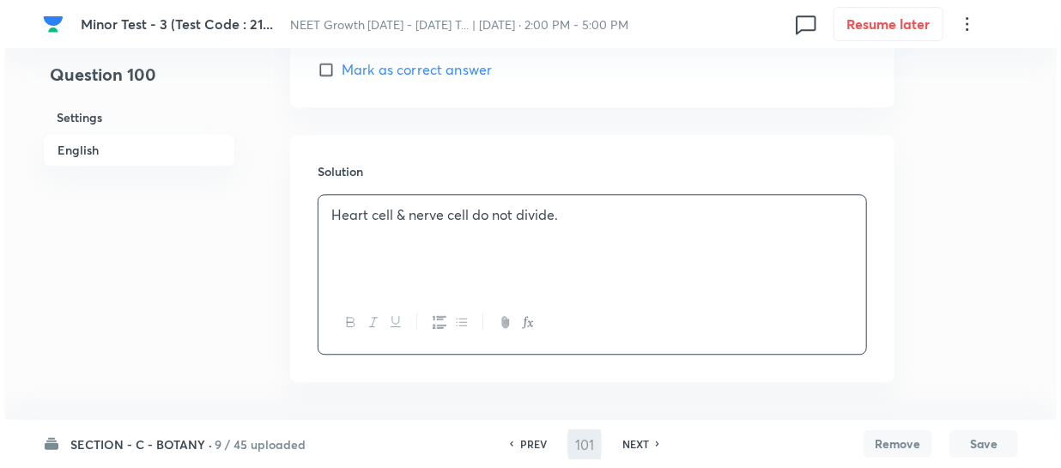
scroll to position [0, 0]
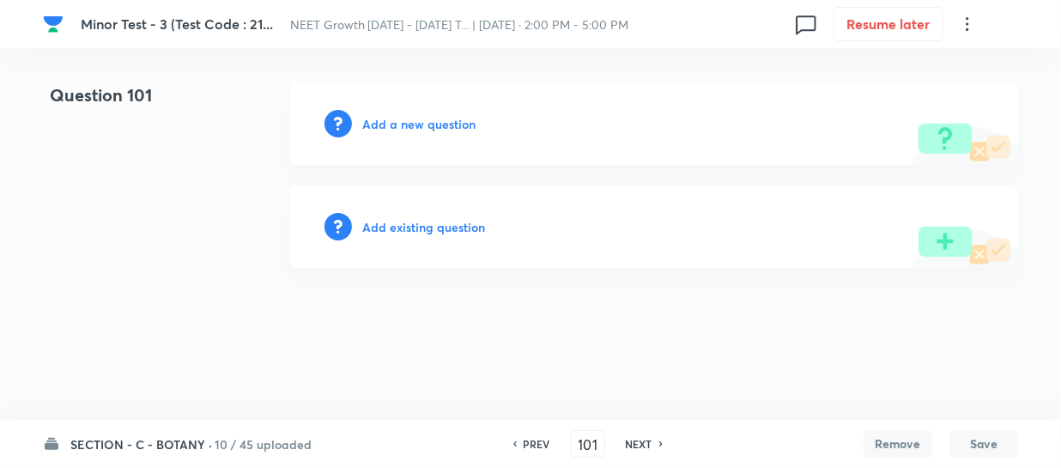
click at [389, 128] on h6 "Add a new question" at bounding box center [418, 124] width 113 height 18
click at [393, 124] on h6 "Choose a question type" at bounding box center [428, 124] width 132 height 18
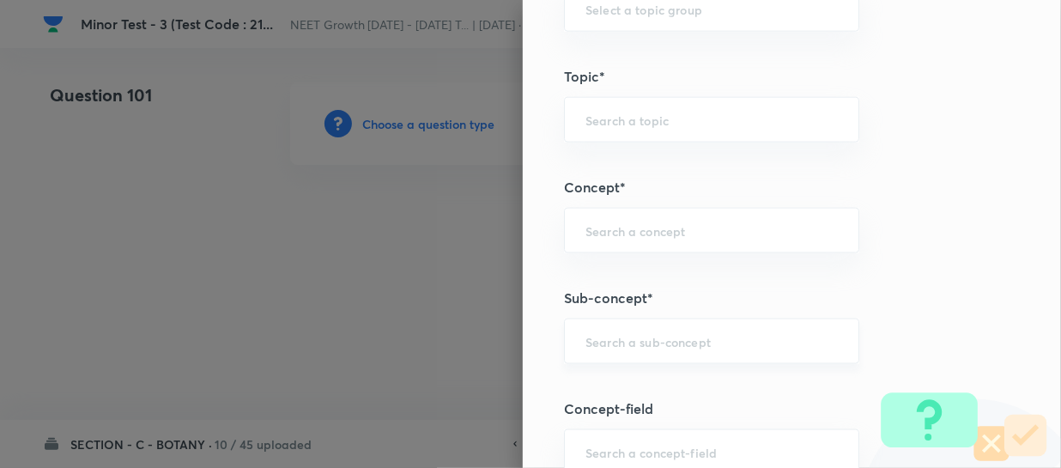
scroll to position [1014, 0]
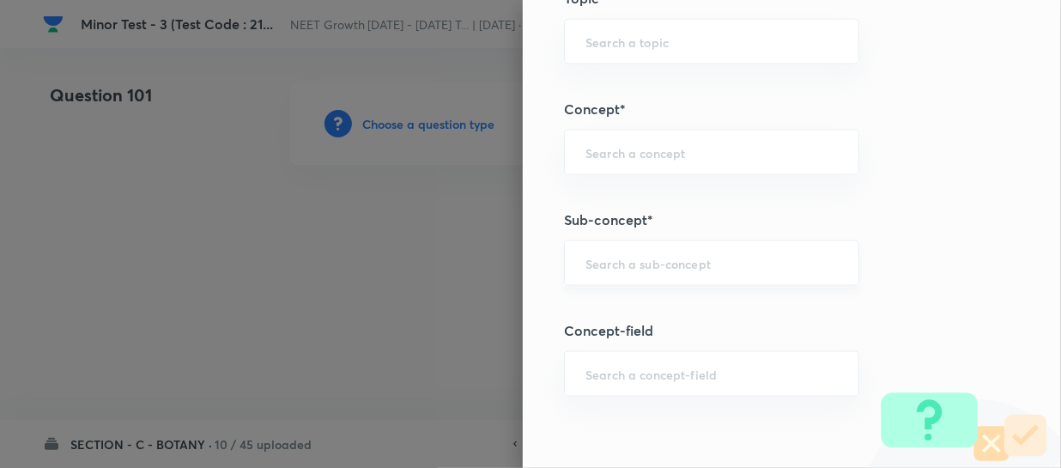
click at [598, 267] on input "text" at bounding box center [712, 263] width 252 height 16
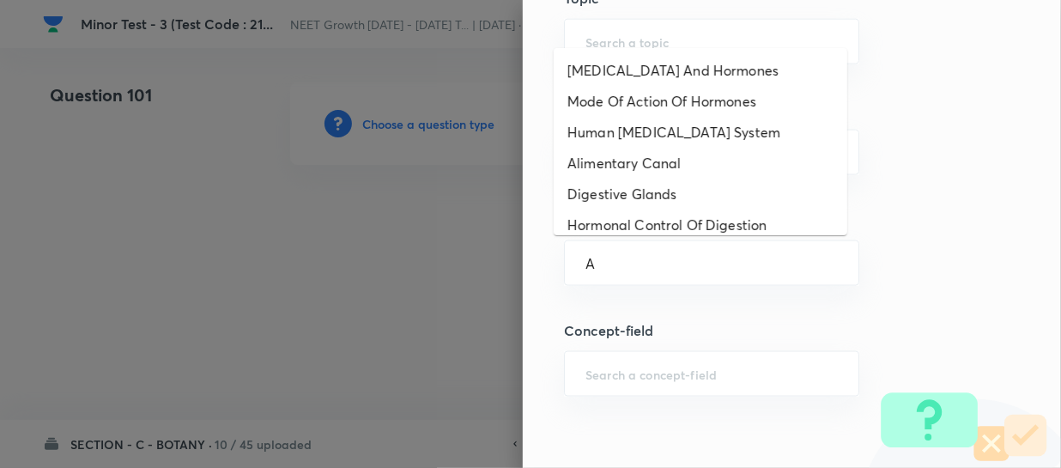
click at [656, 205] on li "Digestive Glands" at bounding box center [701, 194] width 294 height 31
type input "Digestive Glands"
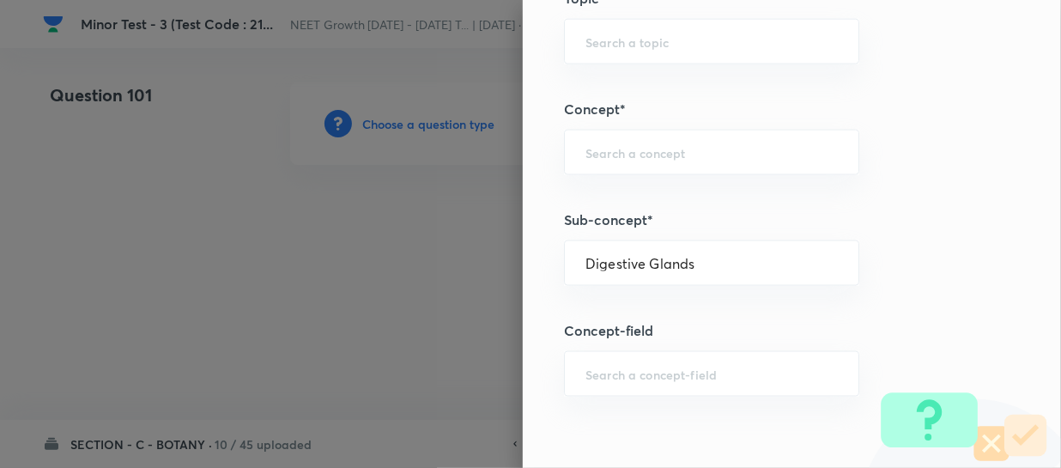
type input "Biology"
type input "Human Physiology"
type input "Digestion & Absorption"
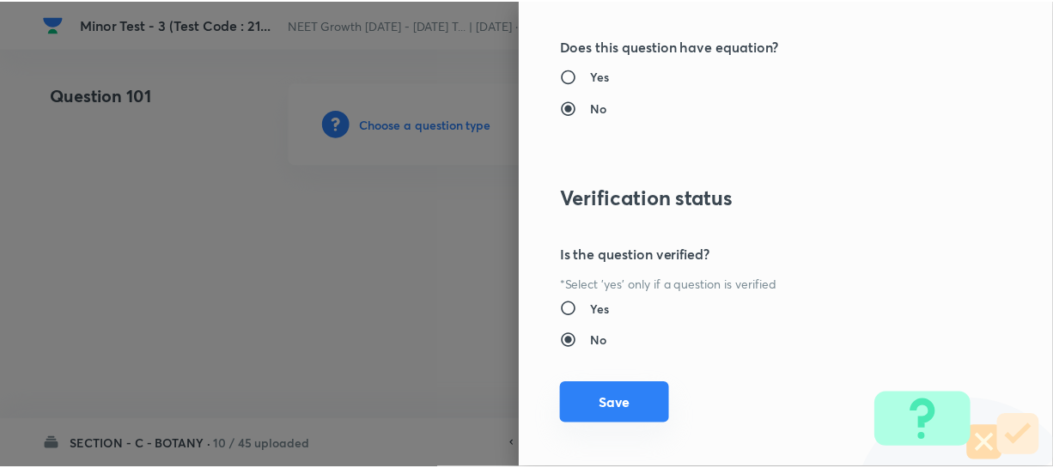
scroll to position [1986, 0]
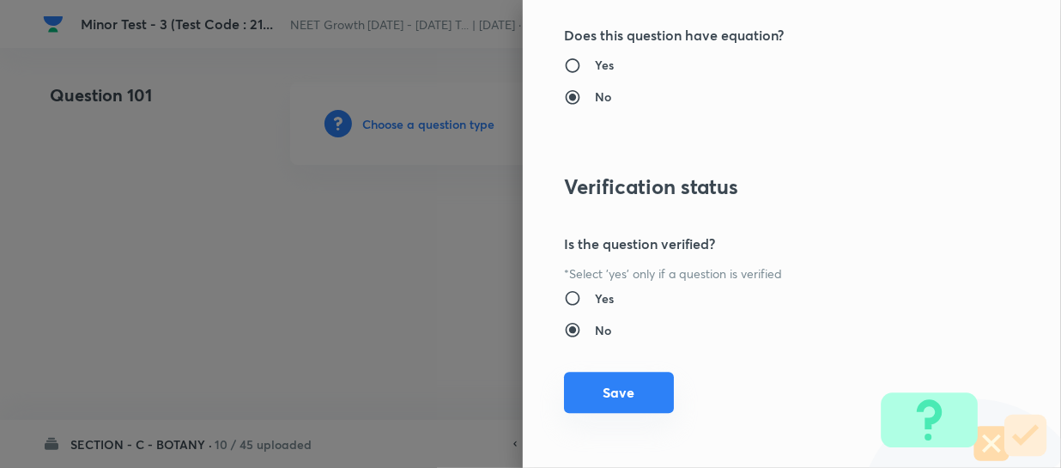
click at [580, 394] on button "Save" at bounding box center [619, 392] width 110 height 41
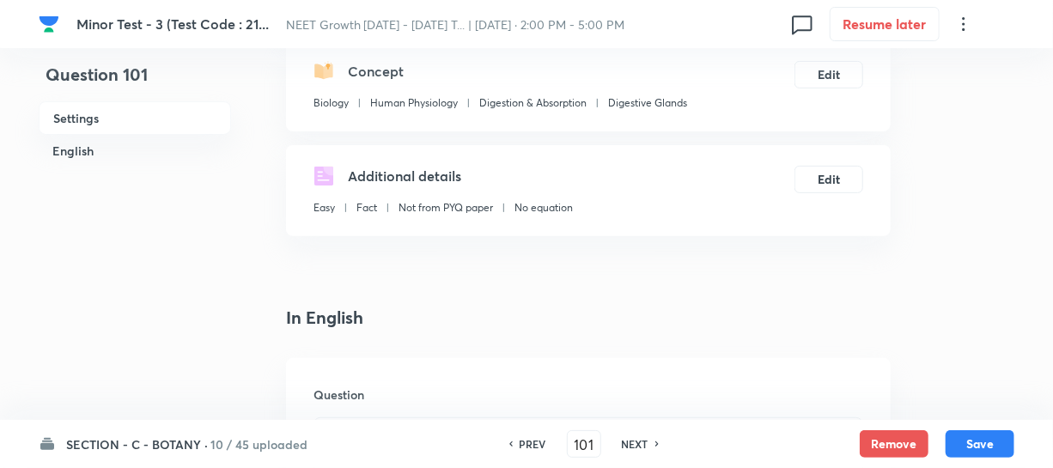
scroll to position [390, 0]
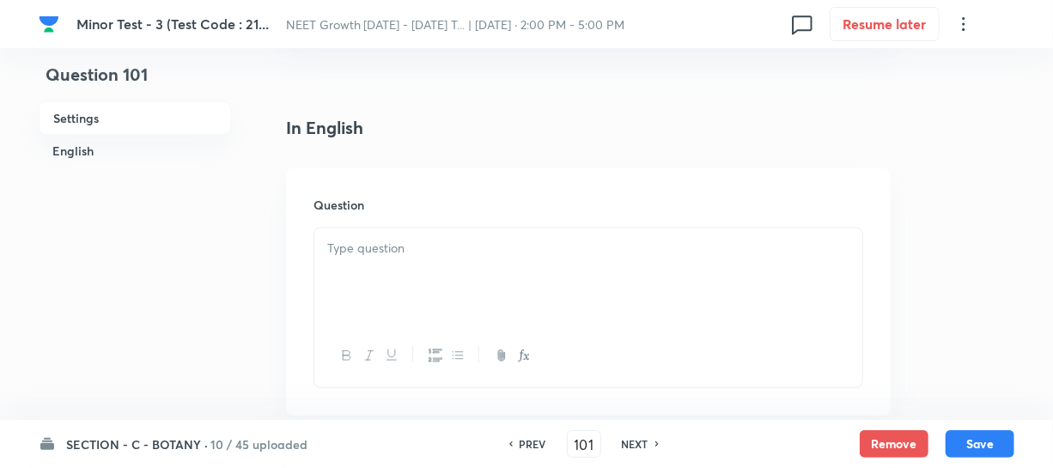
click at [349, 283] on div at bounding box center [588, 276] width 548 height 96
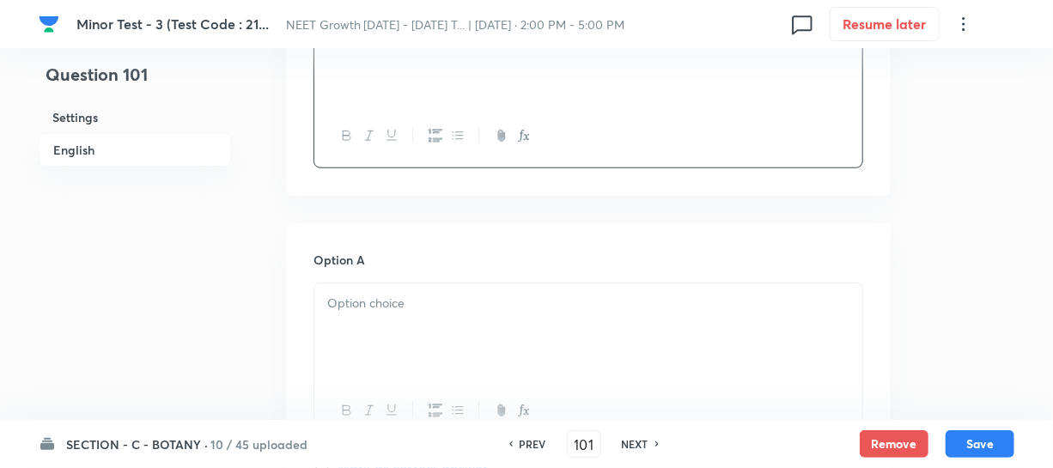
scroll to position [624, 0]
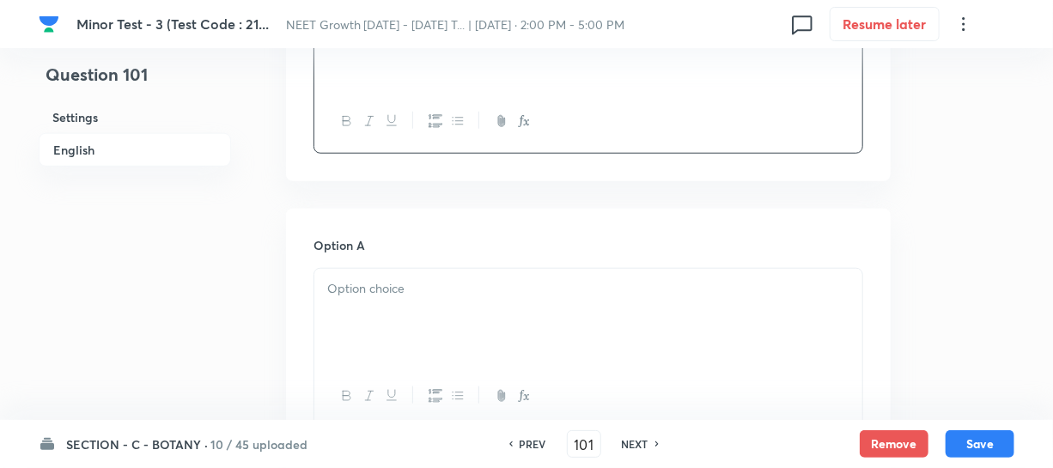
click at [371, 318] on div at bounding box center [588, 317] width 548 height 96
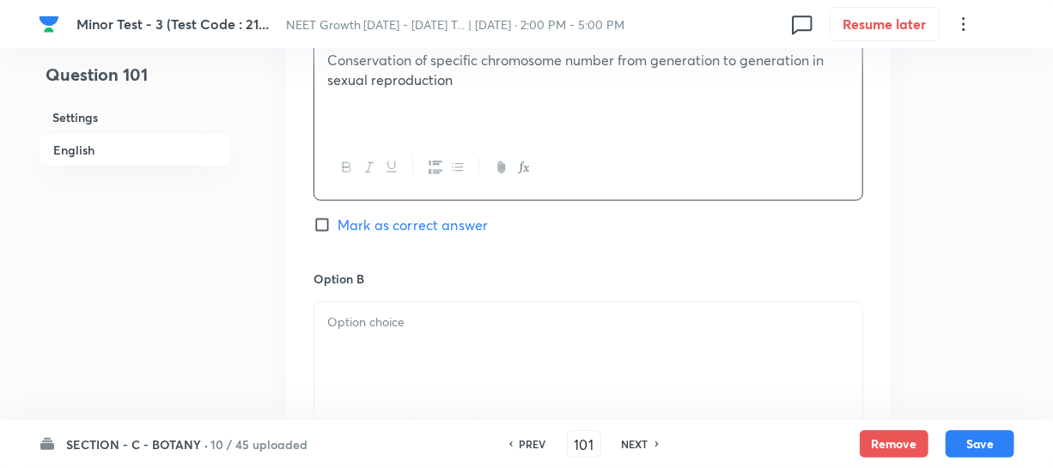
scroll to position [859, 0]
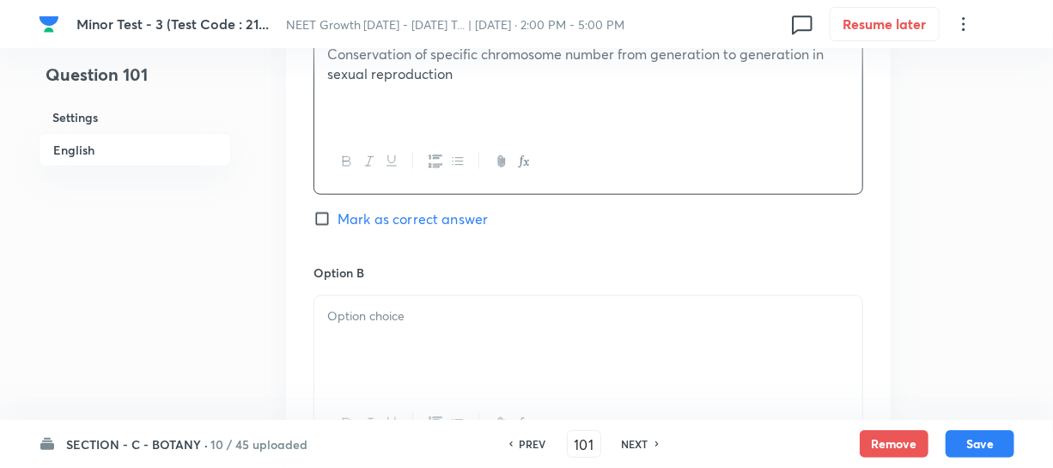
click at [406, 344] on div at bounding box center [588, 344] width 548 height 96
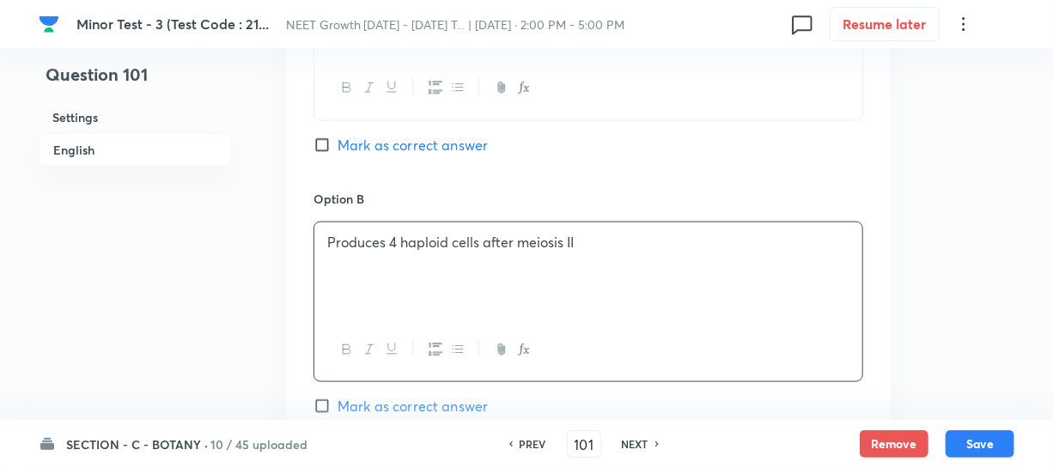
scroll to position [1170, 0]
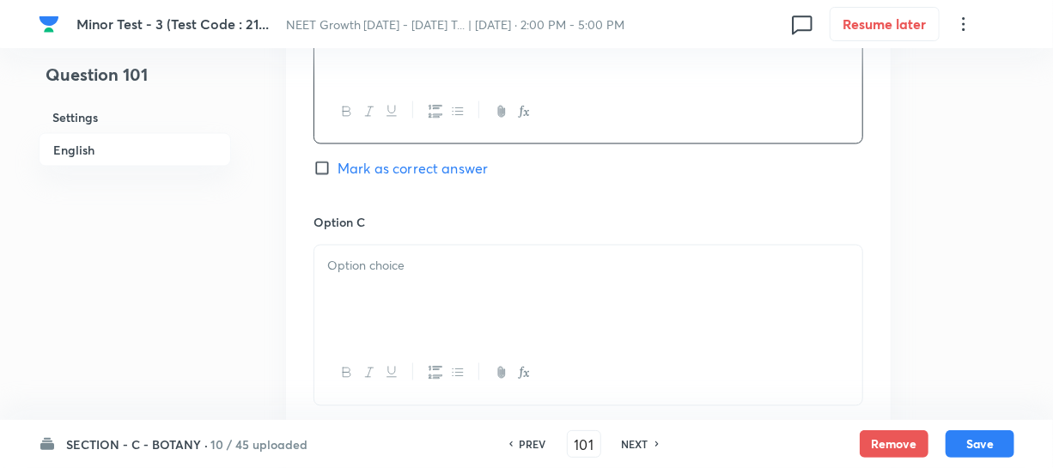
click at [405, 295] on div at bounding box center [588, 294] width 548 height 96
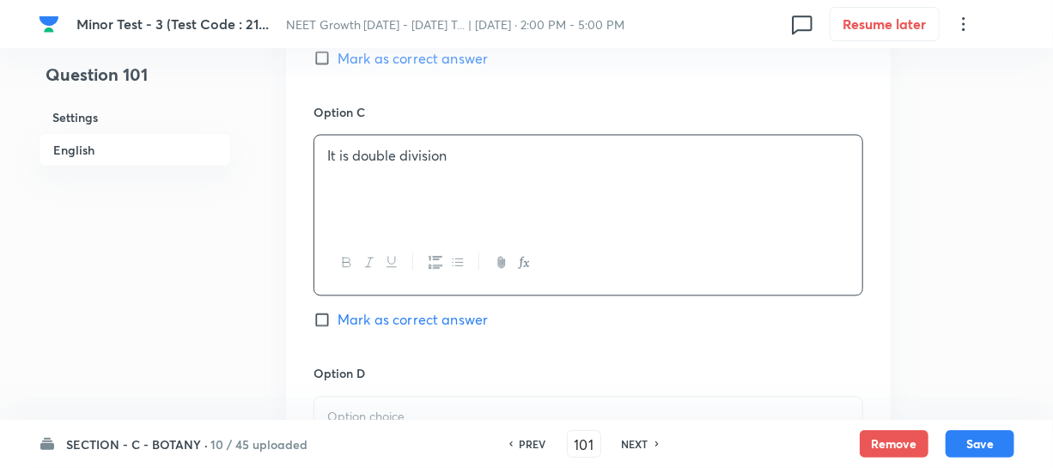
scroll to position [1405, 0]
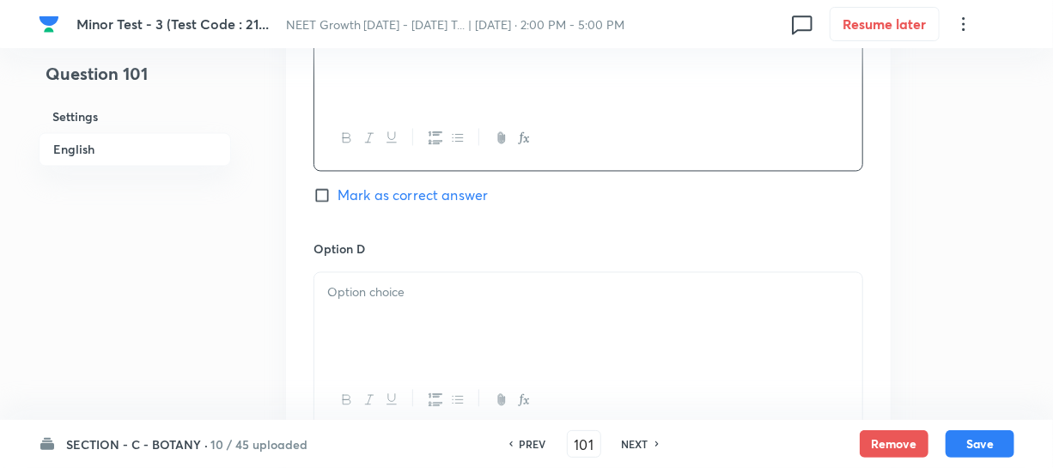
click at [388, 327] on div at bounding box center [588, 321] width 548 height 96
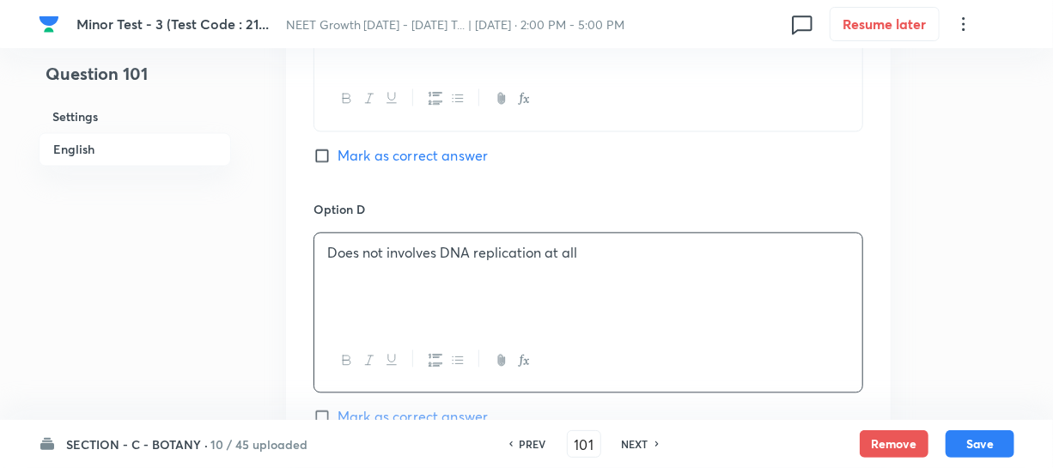
scroll to position [1639, 0]
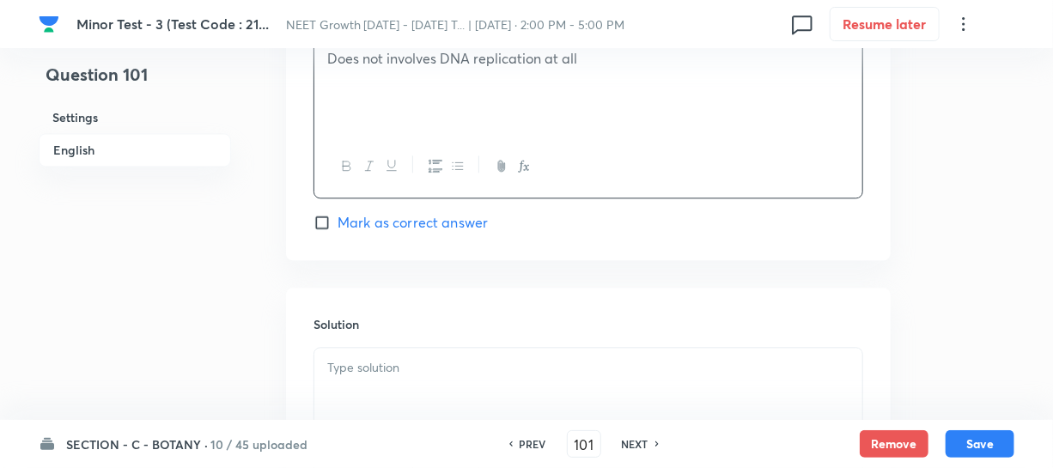
click at [325, 226] on input "Mark as correct answer" at bounding box center [325, 222] width 24 height 17
checkbox input "true"
click at [386, 368] on p at bounding box center [588, 368] width 522 height 20
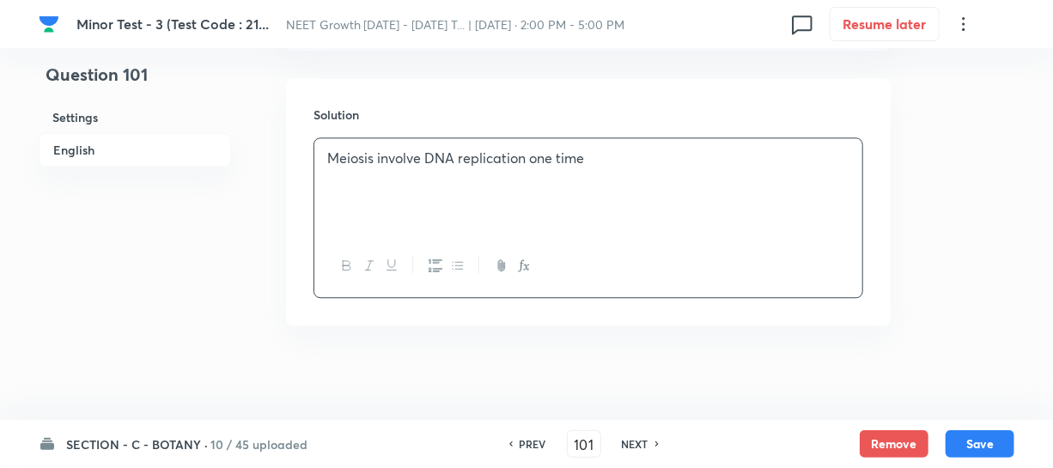
scroll to position [1858, 0]
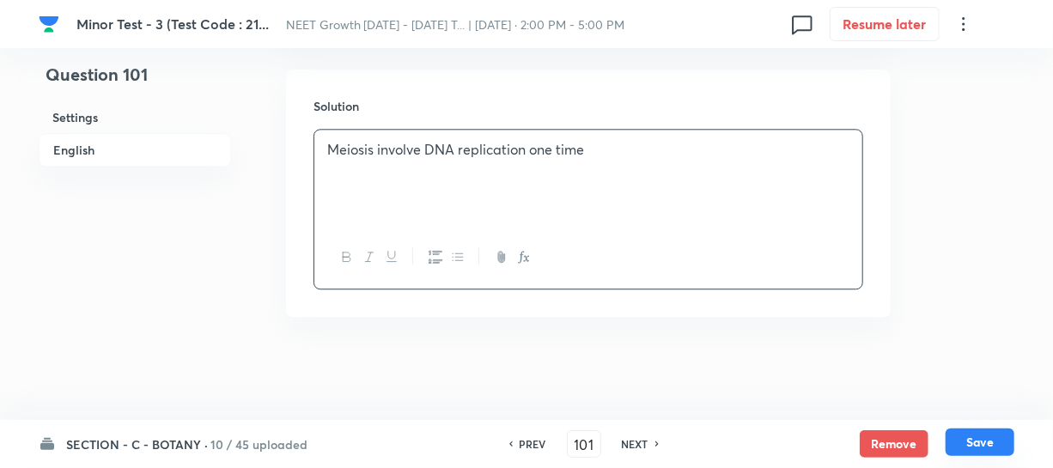
click at [966, 443] on button "Save" at bounding box center [979, 441] width 69 height 27
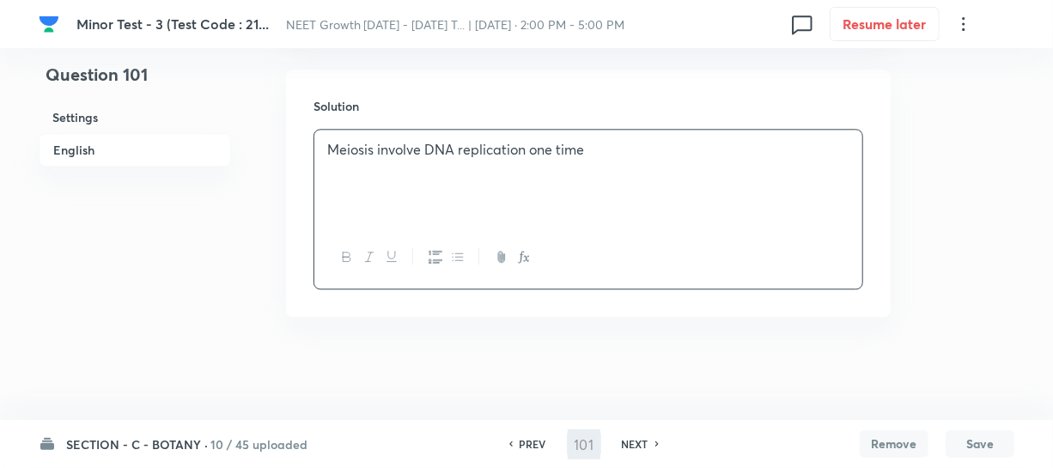
type input "102"
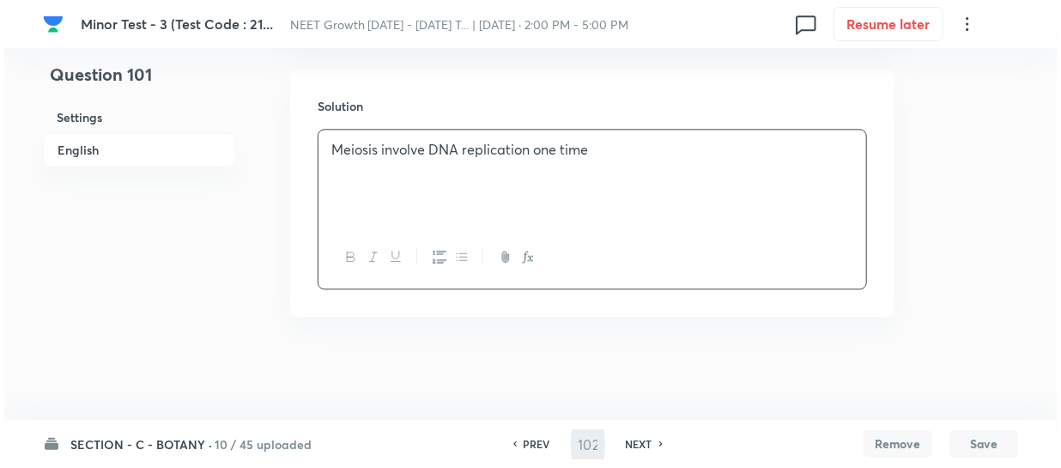
scroll to position [0, 0]
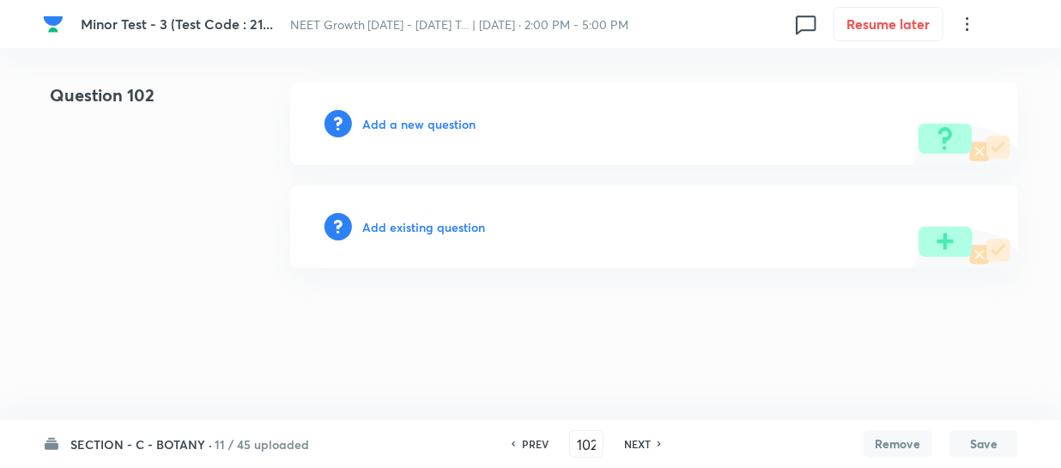
click at [392, 112] on div "Add a new question" at bounding box center [654, 123] width 728 height 82
click at [388, 118] on h6 "Add a new question" at bounding box center [418, 124] width 113 height 18
click at [392, 125] on h6 "Choose a question type" at bounding box center [428, 124] width 132 height 18
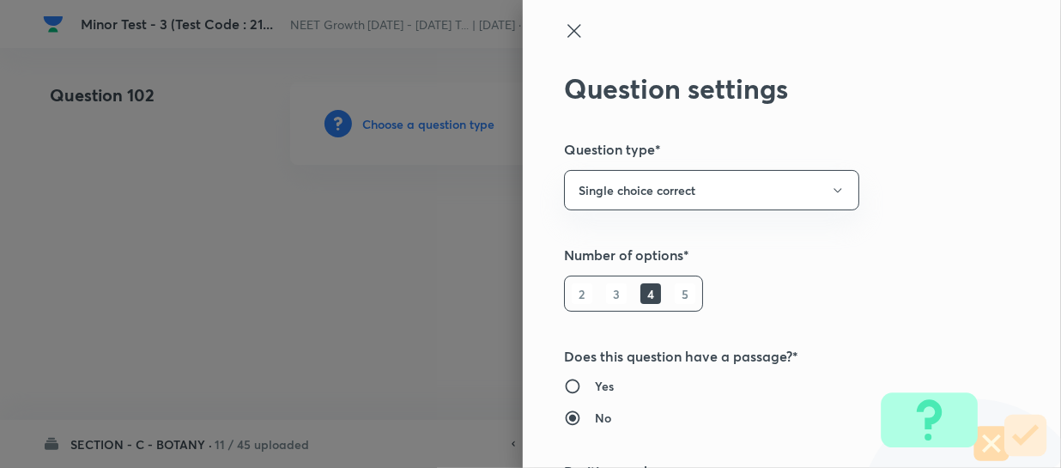
click at [376, 126] on div at bounding box center [530, 234] width 1061 height 468
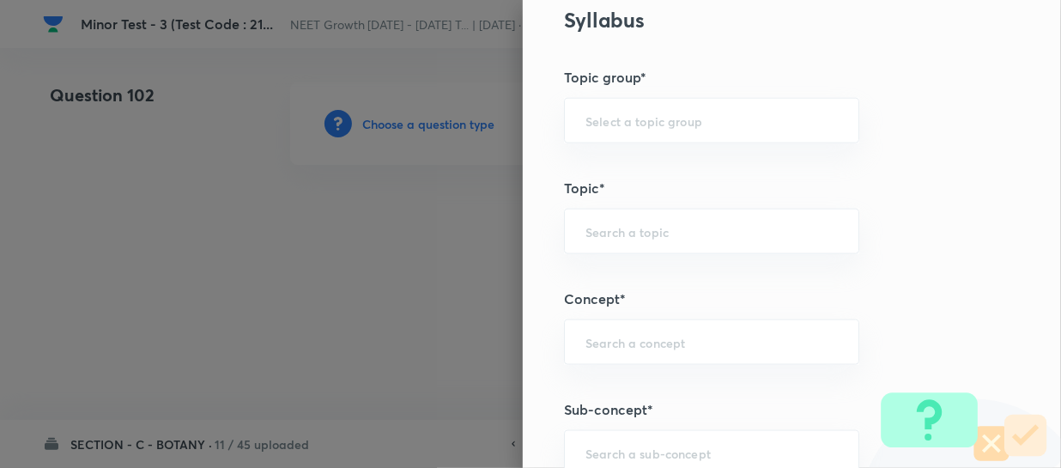
scroll to position [859, 0]
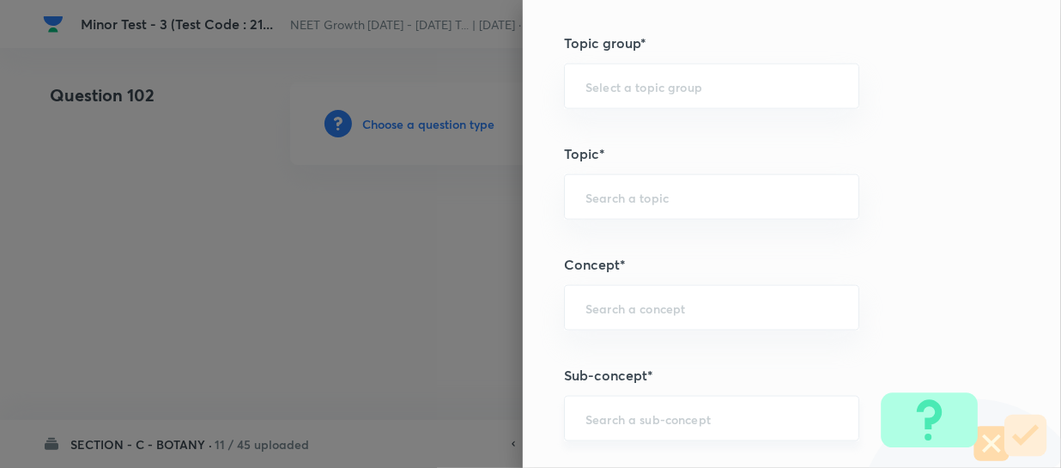
click at [598, 398] on div "​" at bounding box center [711, 419] width 295 height 46
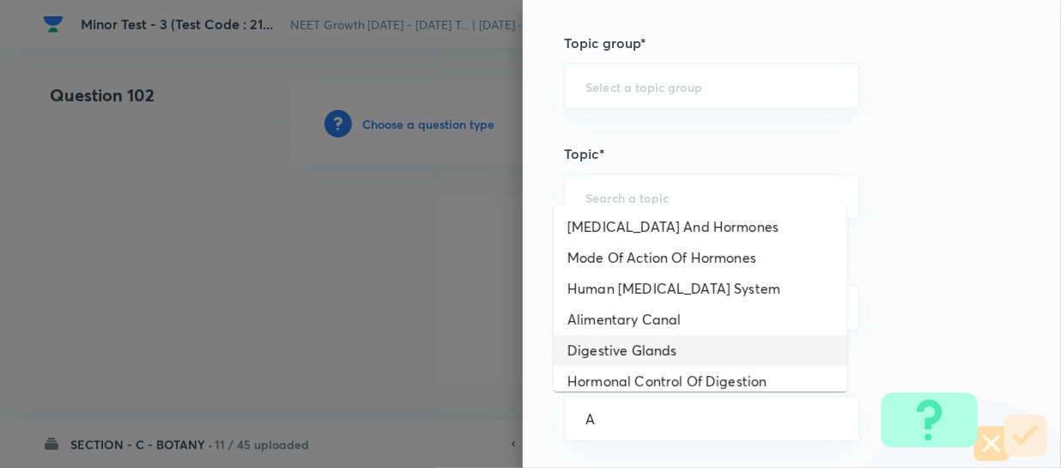
click at [621, 355] on li "Digestive Glands" at bounding box center [701, 350] width 294 height 31
type input "Digestive Glands"
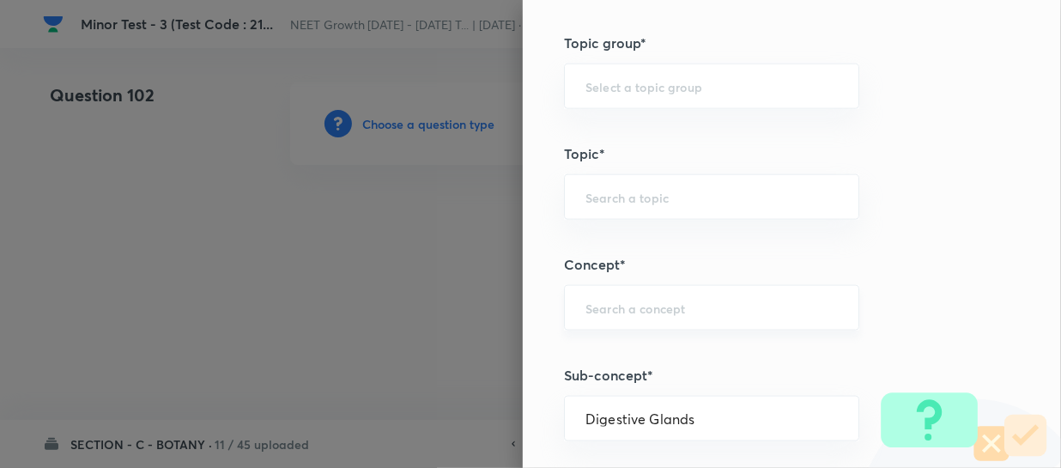
type input "Biology"
type input "Human Physiology"
type input "Digestion & Absorption"
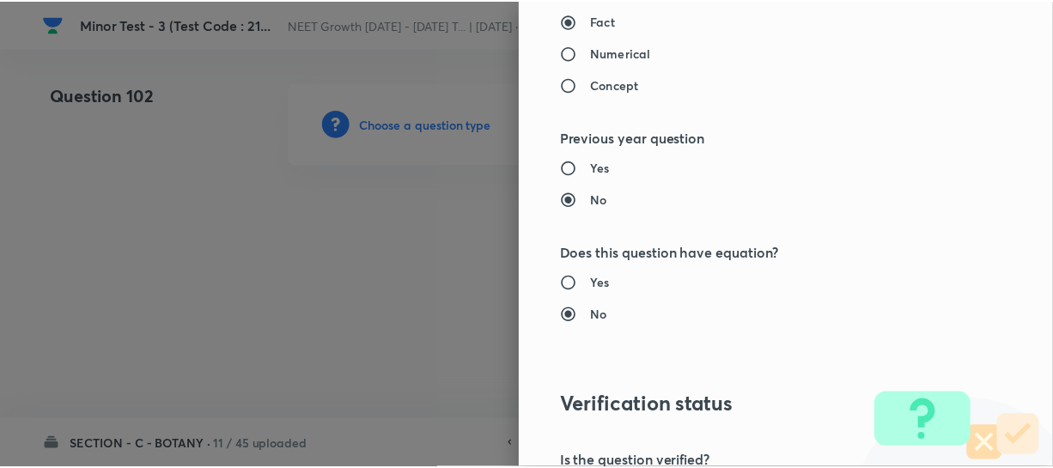
scroll to position [1986, 0]
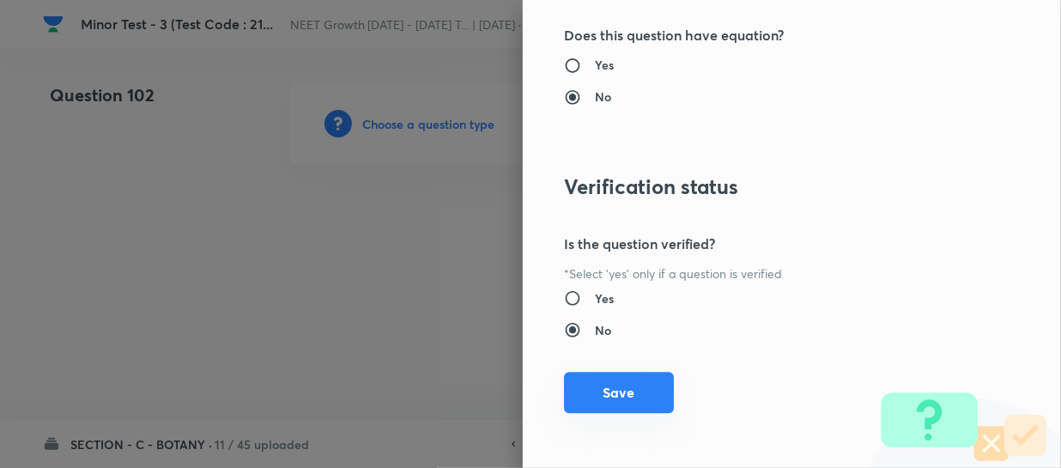
click at [607, 395] on button "Save" at bounding box center [619, 392] width 110 height 41
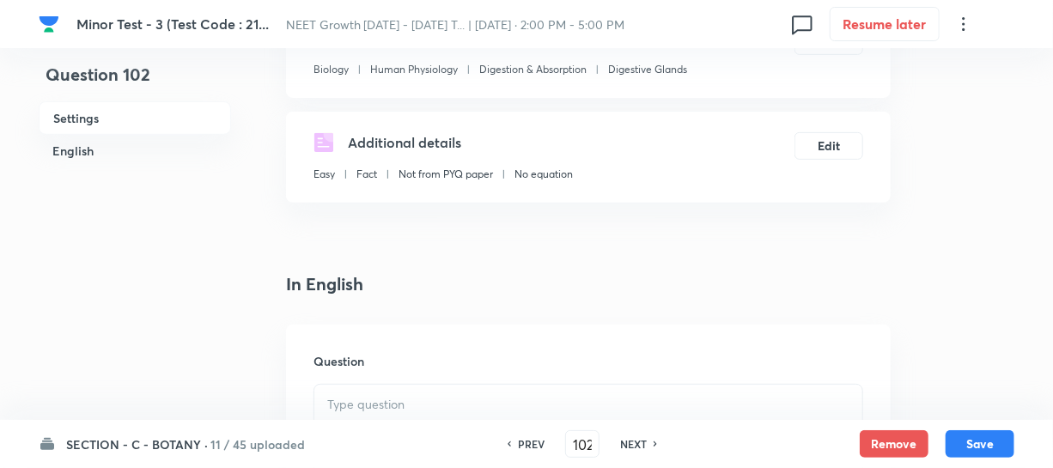
click at [382, 385] on div at bounding box center [588, 433] width 548 height 96
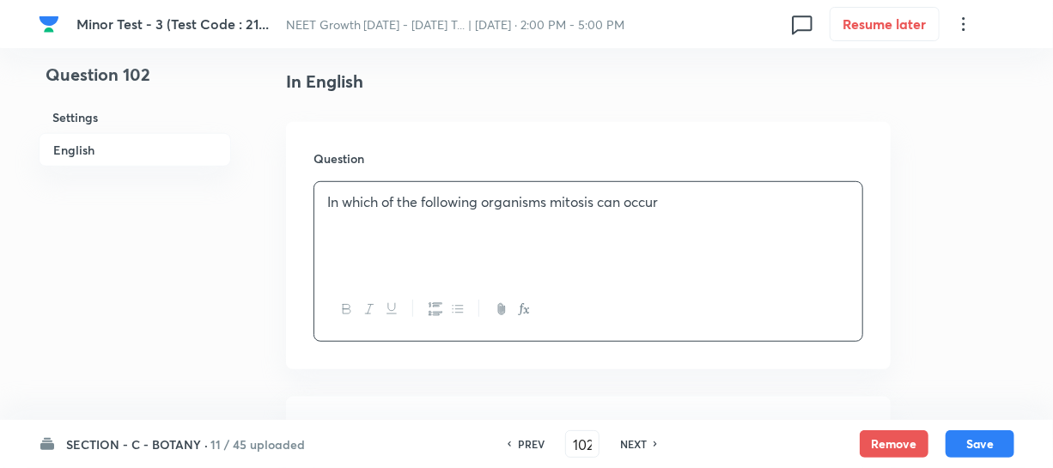
scroll to position [624, 0]
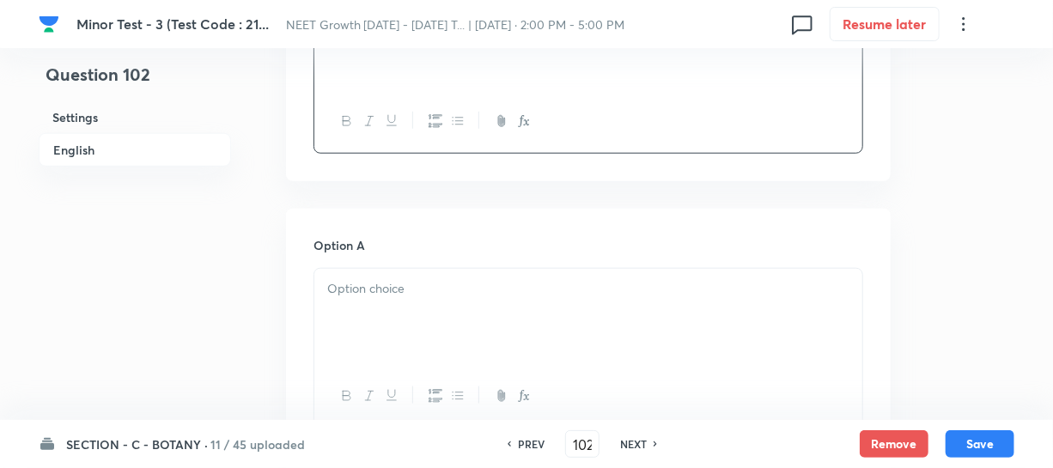
click at [371, 326] on div at bounding box center [588, 317] width 548 height 96
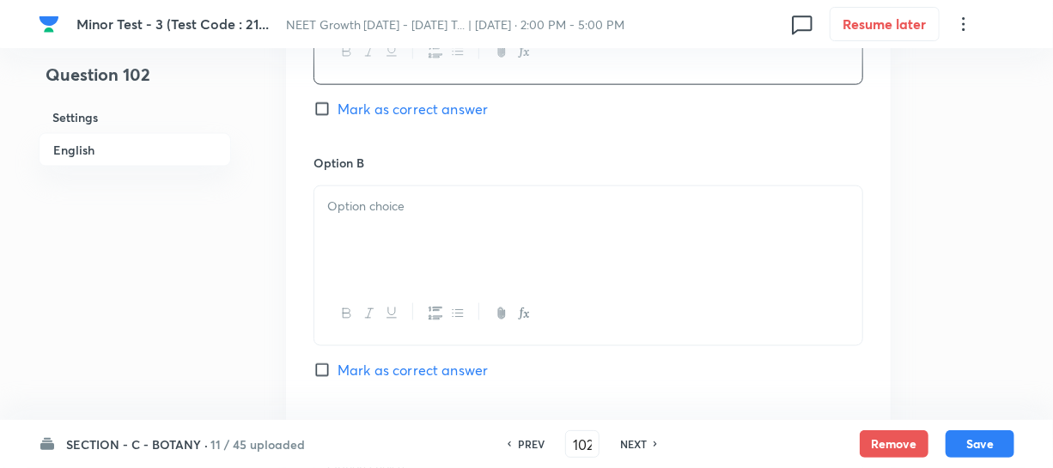
scroll to position [1092, 0]
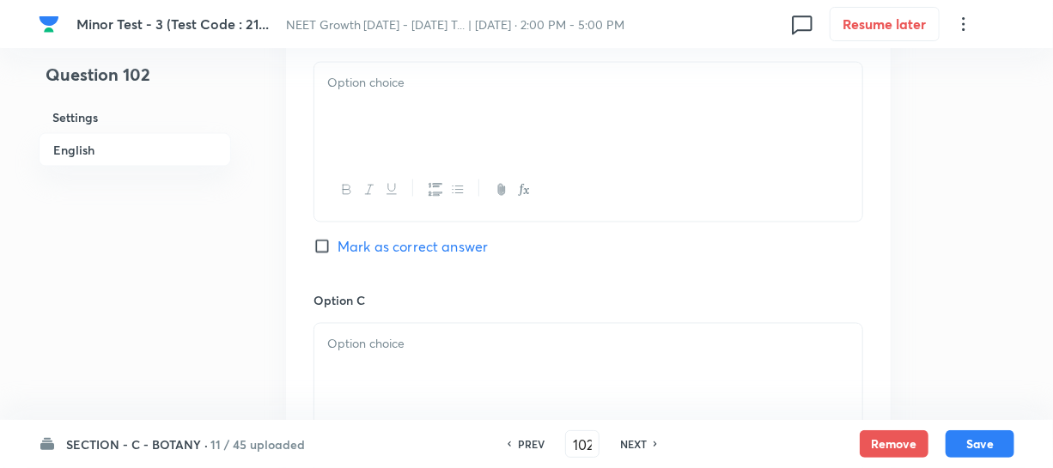
click at [403, 137] on div at bounding box center [588, 111] width 548 height 96
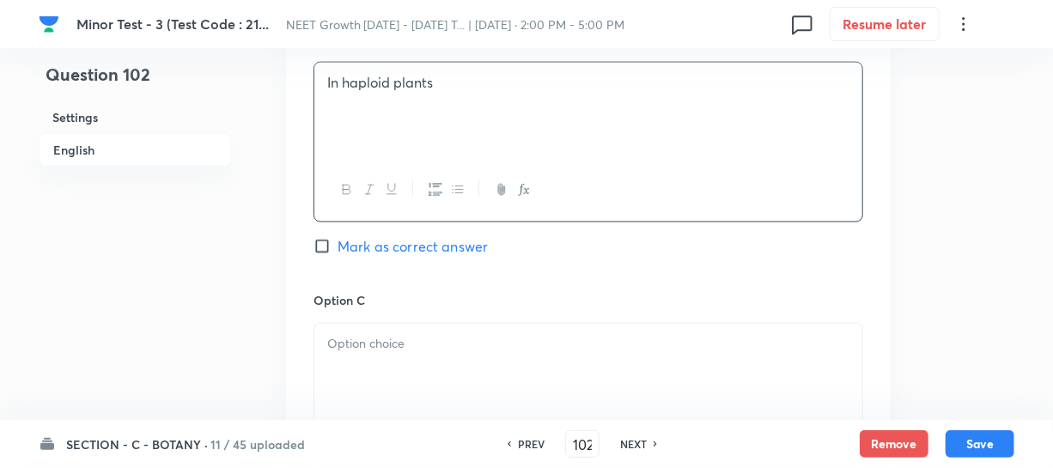
click at [411, 355] on div at bounding box center [588, 372] width 548 height 96
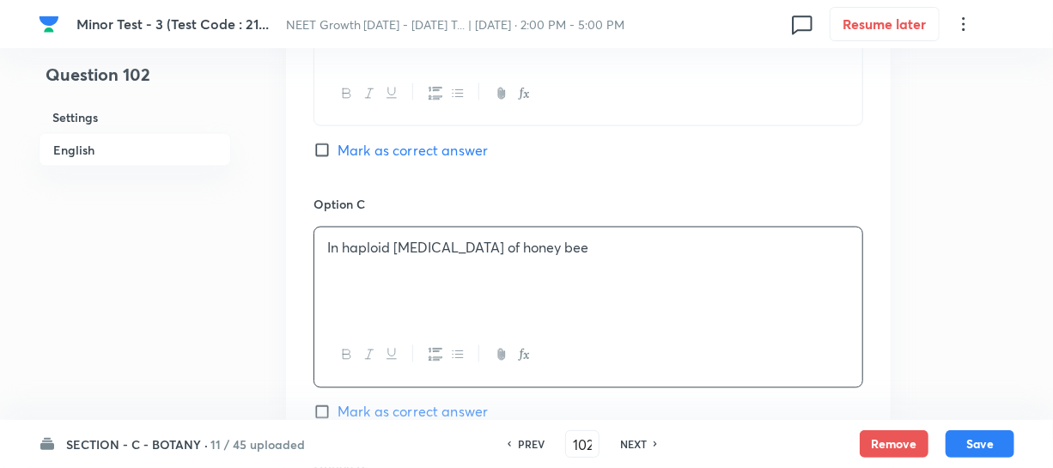
scroll to position [1405, 0]
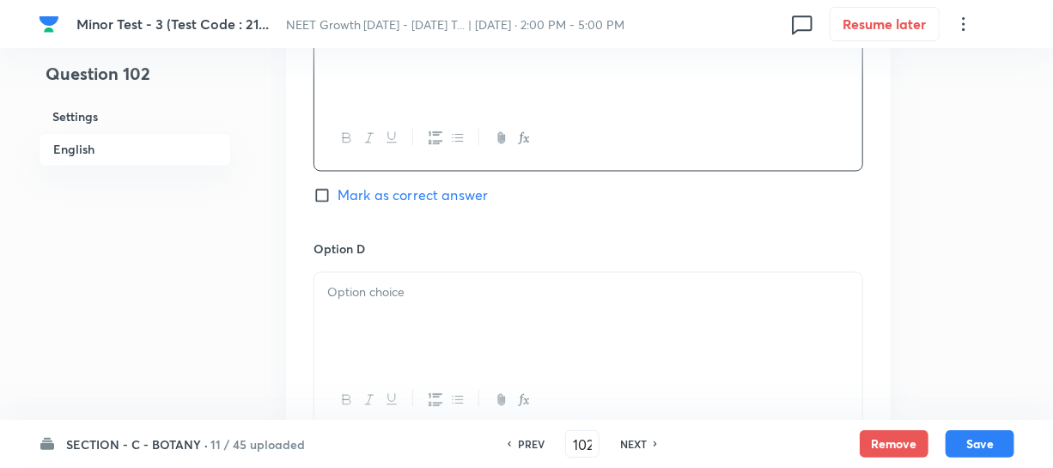
click at [394, 339] on div at bounding box center [588, 321] width 548 height 96
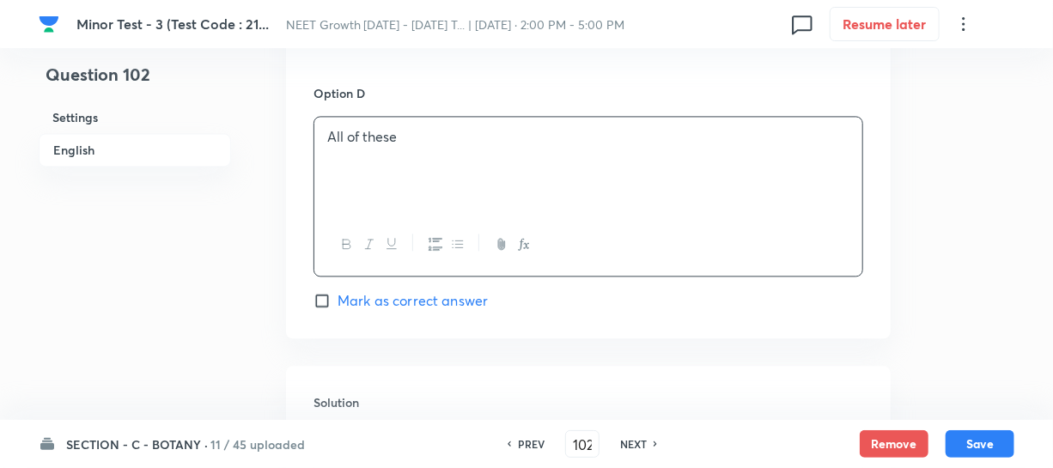
click at [334, 302] on input "Mark as correct answer" at bounding box center [325, 300] width 24 height 17
checkbox input "true"
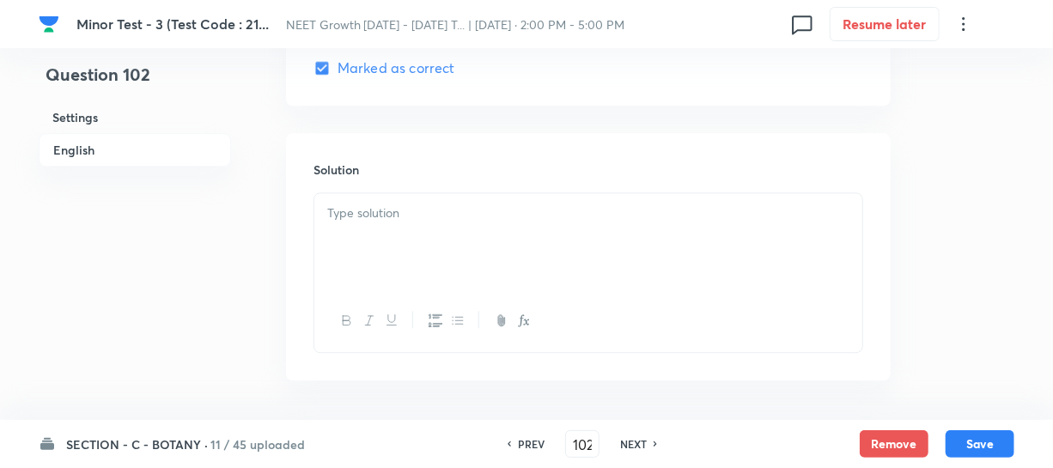
scroll to position [1795, 0]
click at [348, 246] on div at bounding box center [588, 240] width 548 height 96
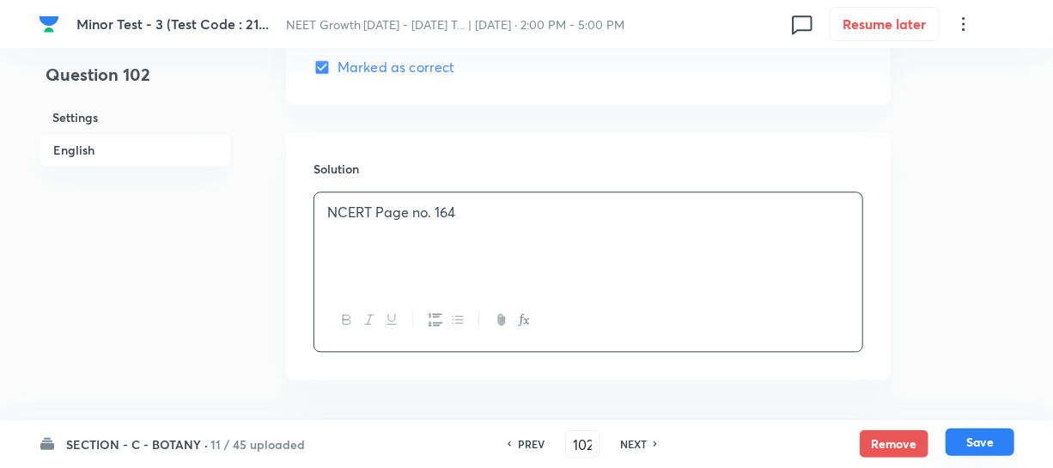
click at [953, 443] on button "Save" at bounding box center [979, 441] width 69 height 27
type input "103"
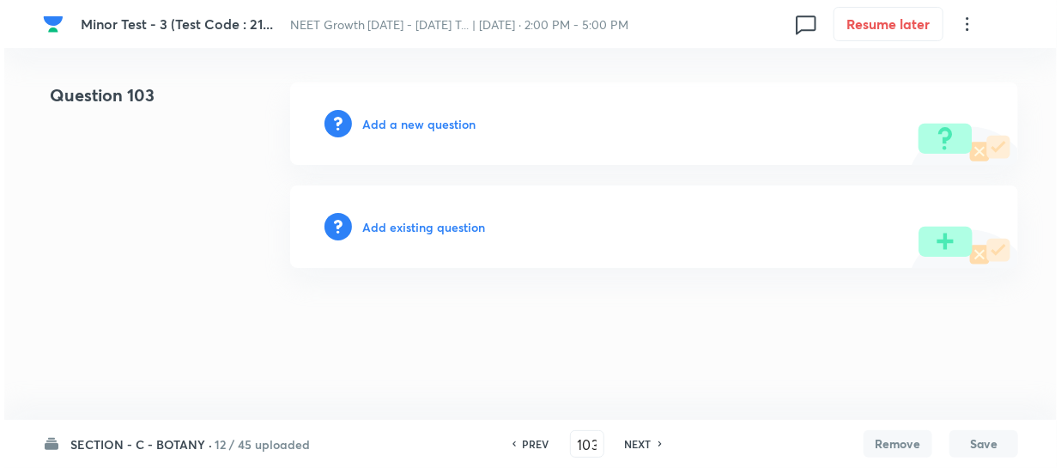
scroll to position [0, 0]
click at [380, 123] on h6 "Add a new question" at bounding box center [418, 124] width 113 height 18
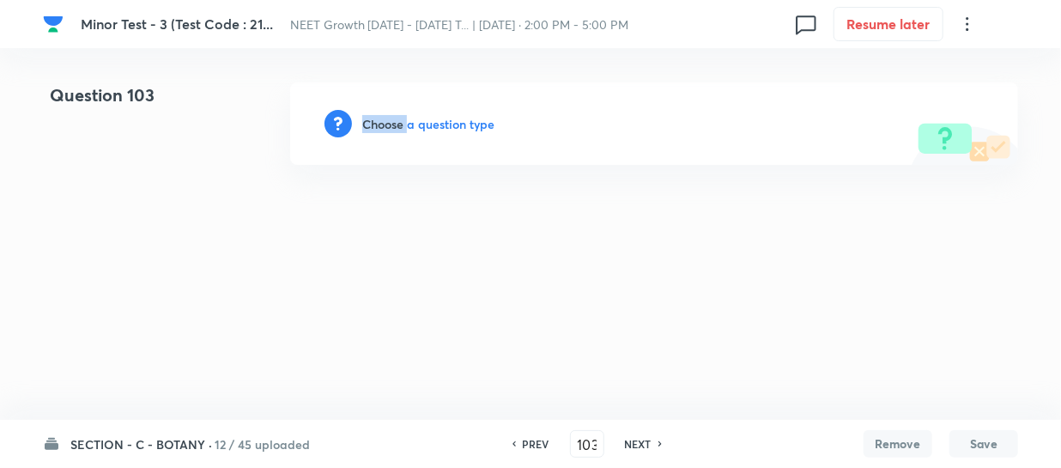
click at [380, 123] on h6 "Choose a question type" at bounding box center [428, 124] width 132 height 18
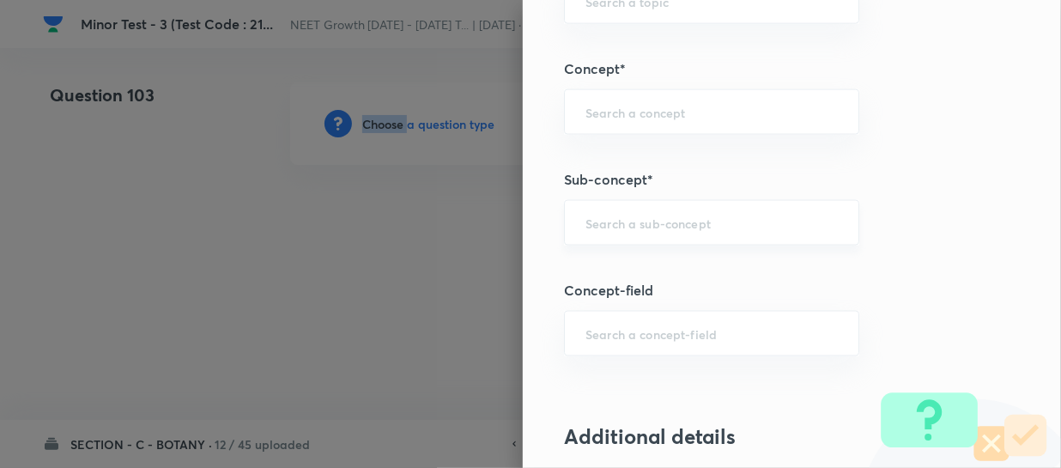
scroll to position [1170, 0]
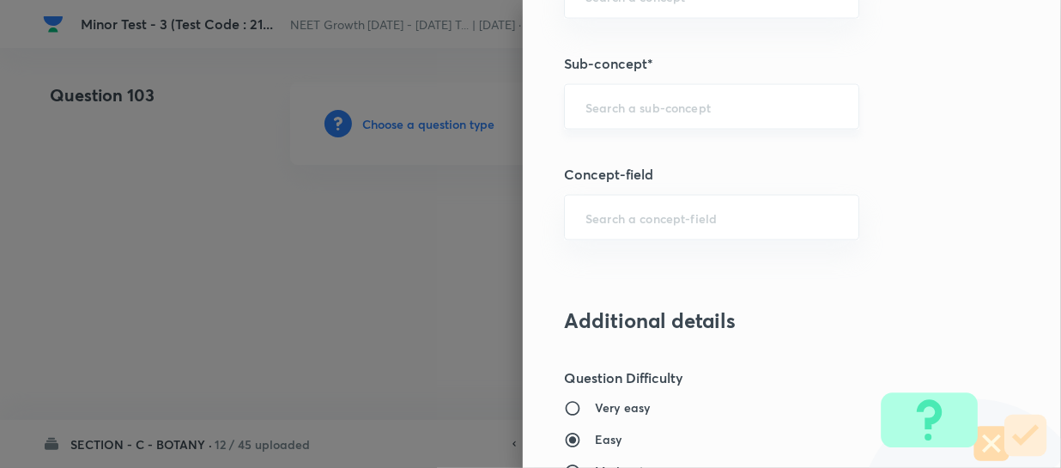
click at [592, 102] on input "text" at bounding box center [712, 107] width 252 height 16
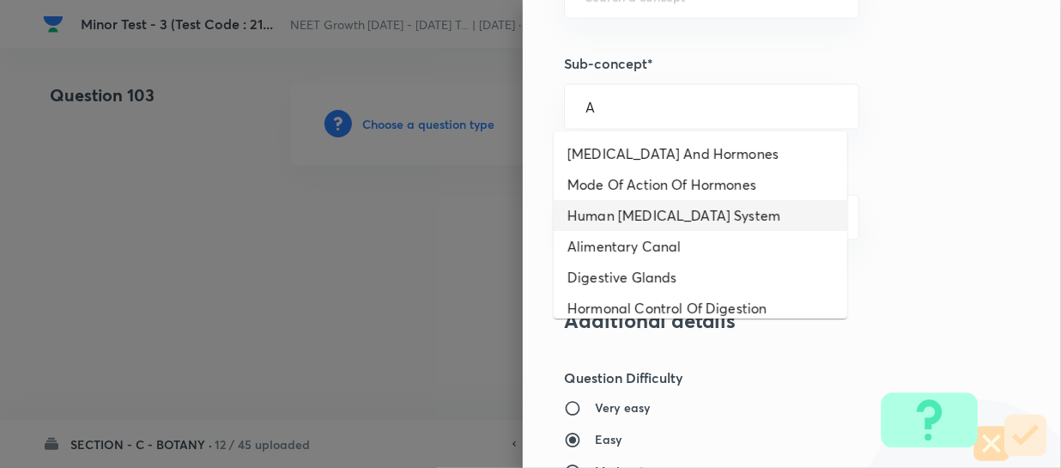
click at [655, 209] on li "Human [MEDICAL_DATA] System" at bounding box center [701, 215] width 294 height 31
type input "Human [MEDICAL_DATA] System"
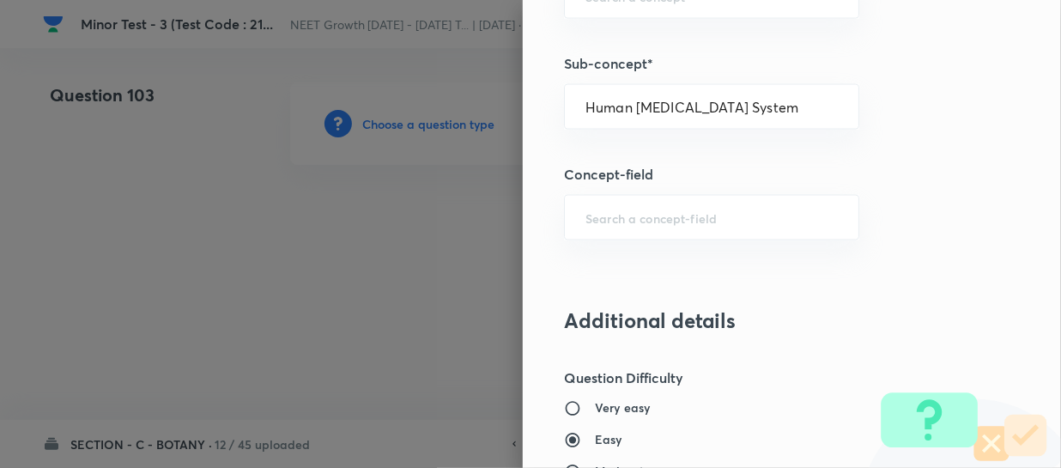
type input "Biology"
type input "Human Physiology"
type input "Chemical Coordinate & Integration"
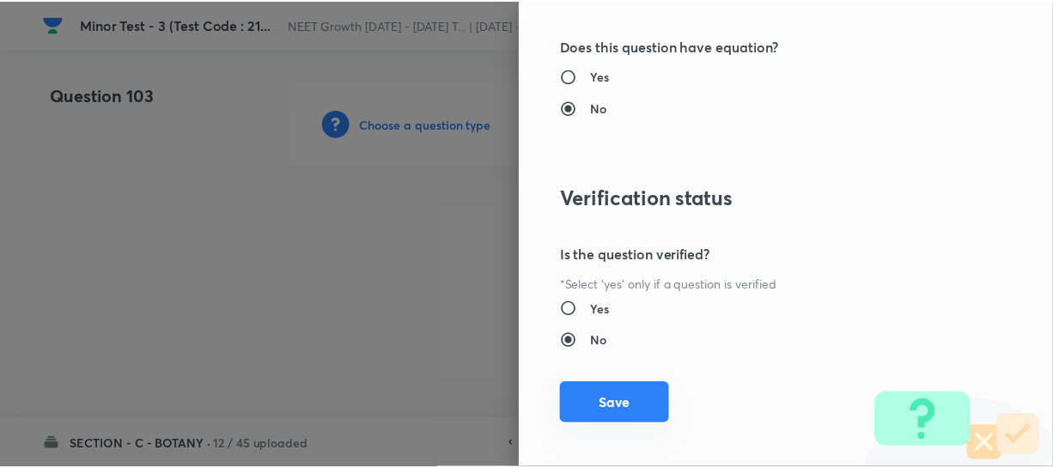
scroll to position [1986, 0]
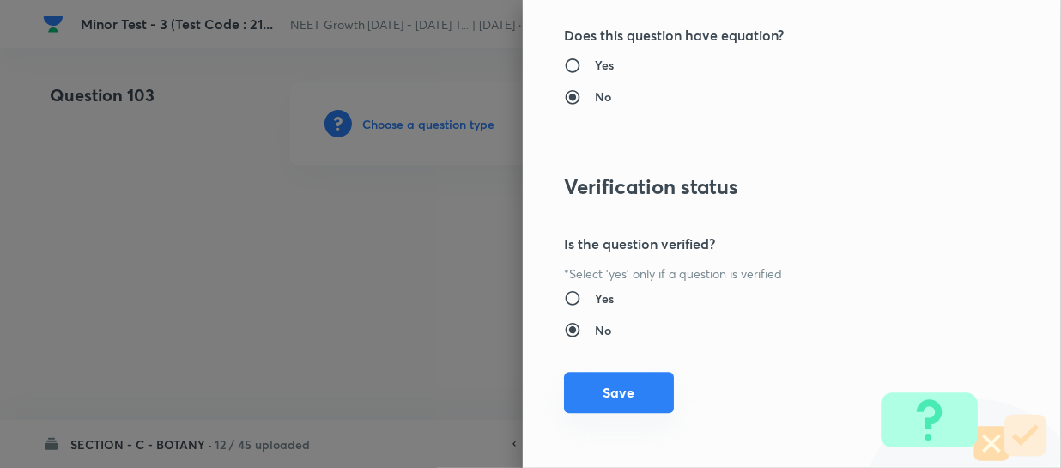
click at [590, 394] on button "Save" at bounding box center [619, 392] width 110 height 41
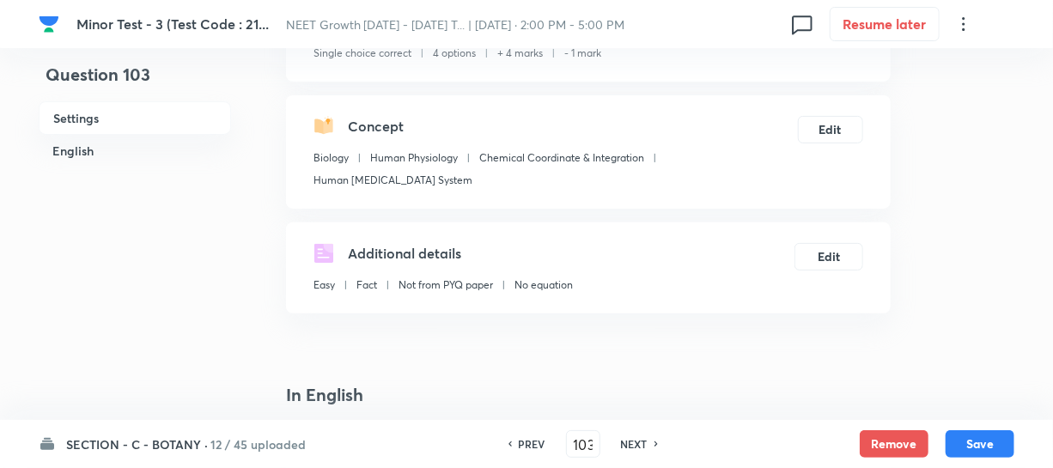
scroll to position [312, 0]
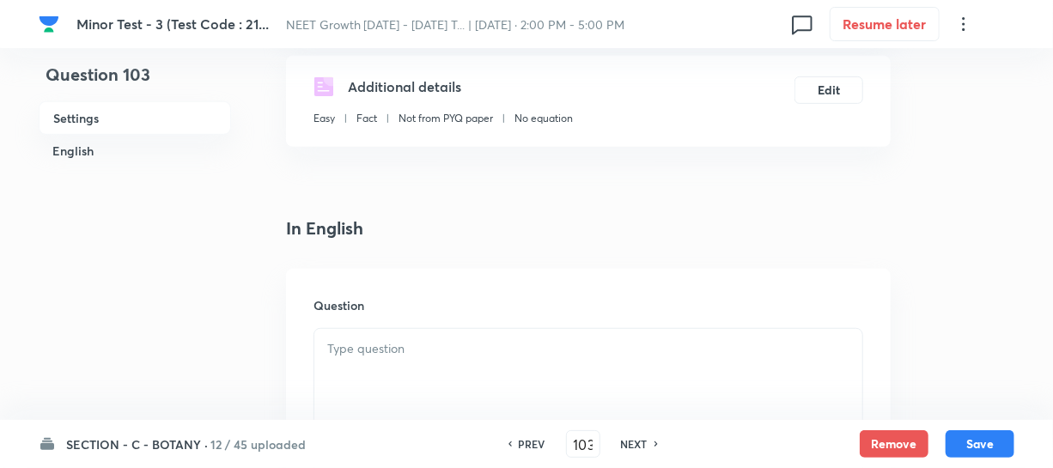
click at [346, 339] on p at bounding box center [588, 349] width 522 height 20
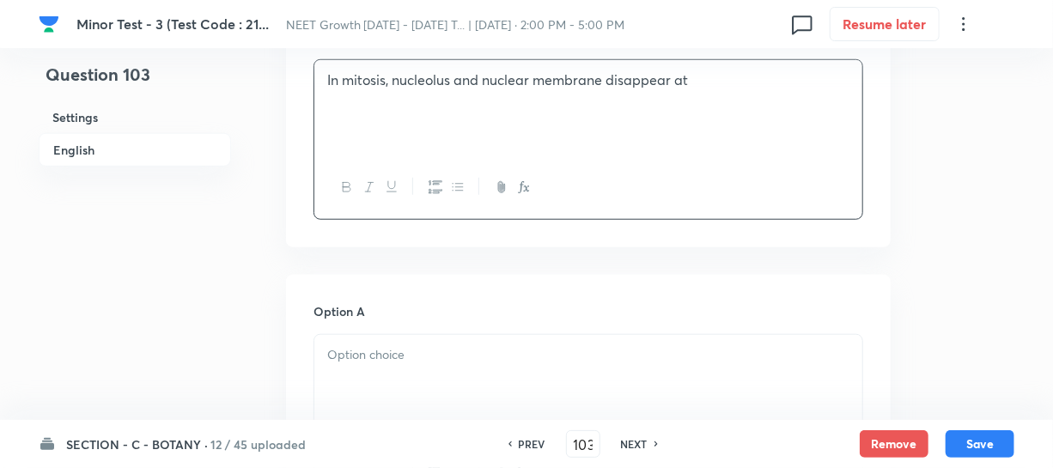
scroll to position [624, 0]
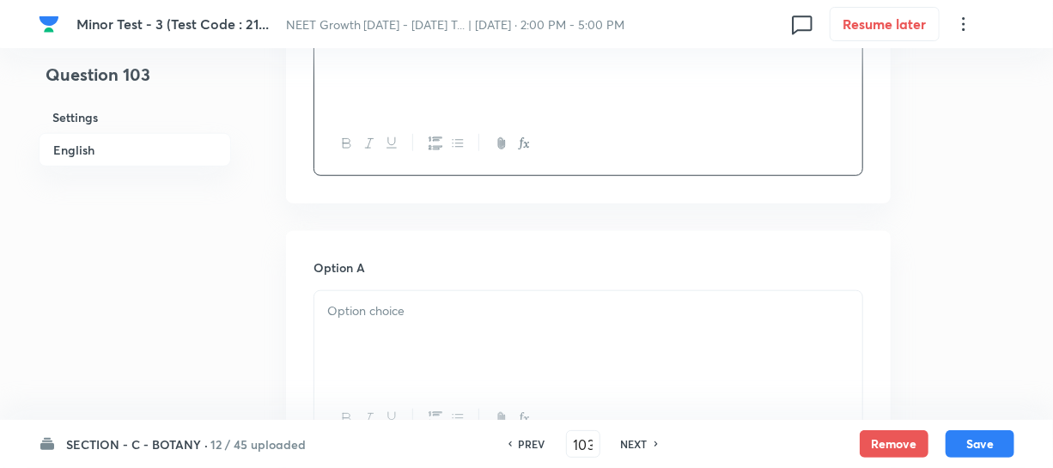
click at [396, 318] on div at bounding box center [588, 339] width 548 height 96
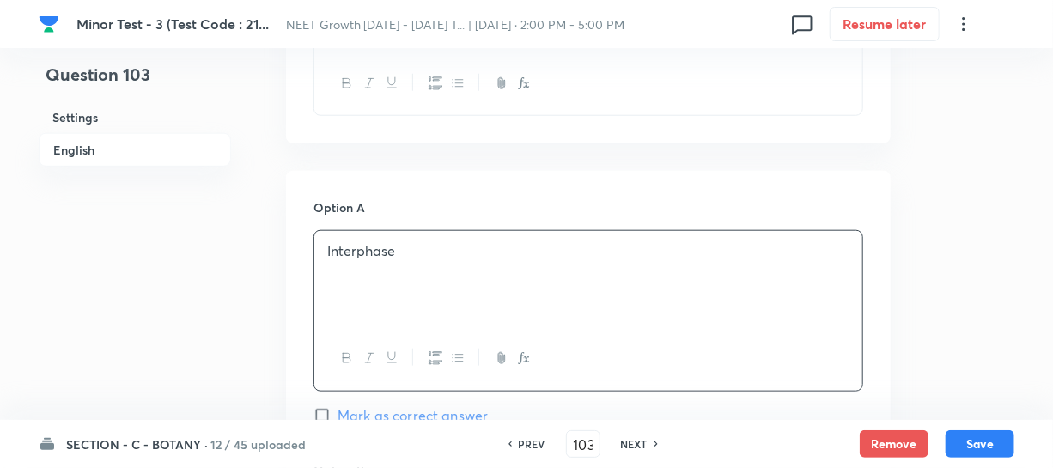
scroll to position [859, 0]
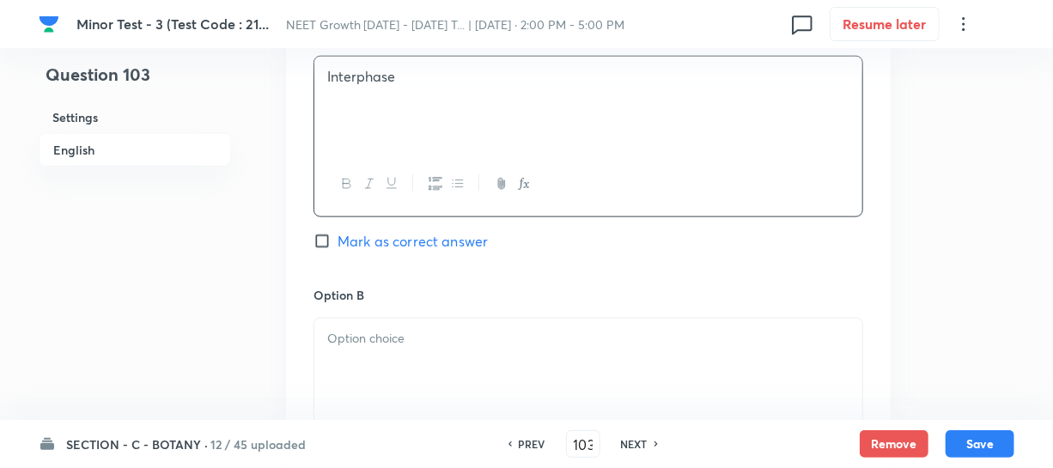
click at [420, 331] on div at bounding box center [588, 367] width 548 height 96
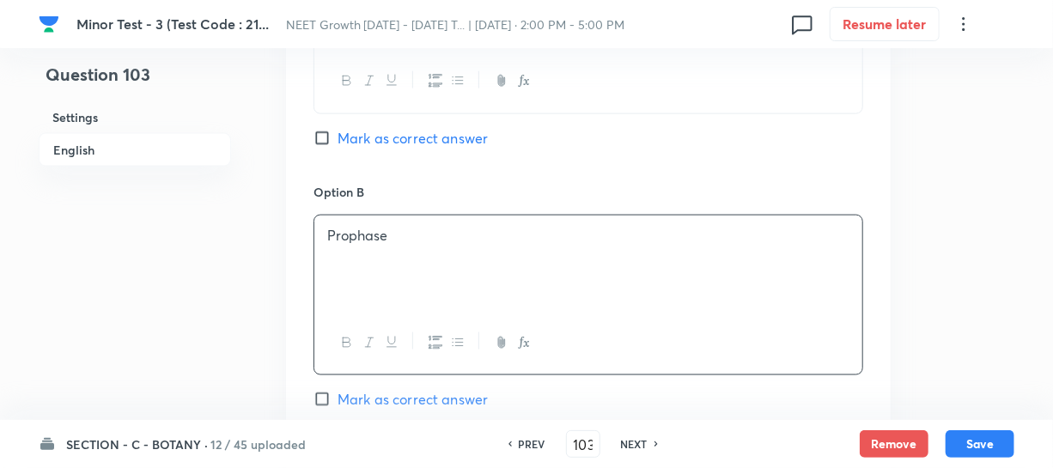
scroll to position [1170, 0]
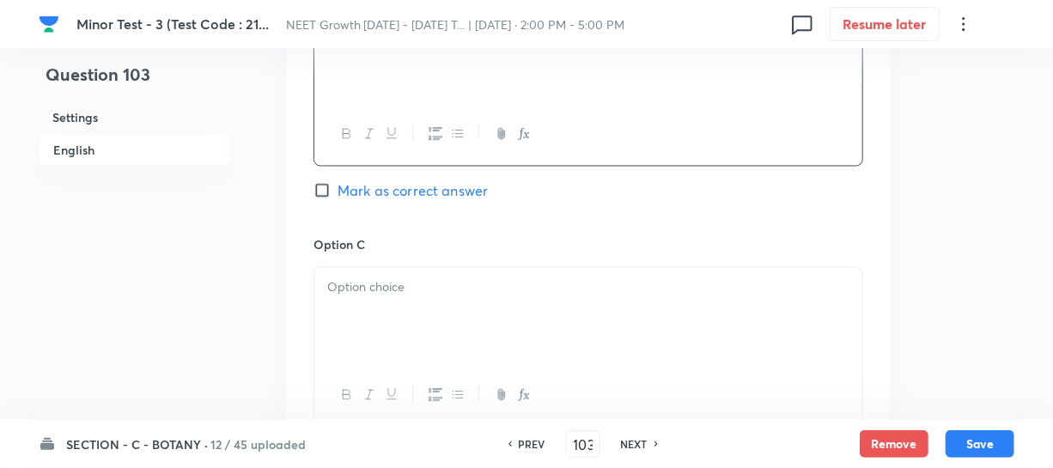
click at [422, 301] on div at bounding box center [588, 316] width 548 height 96
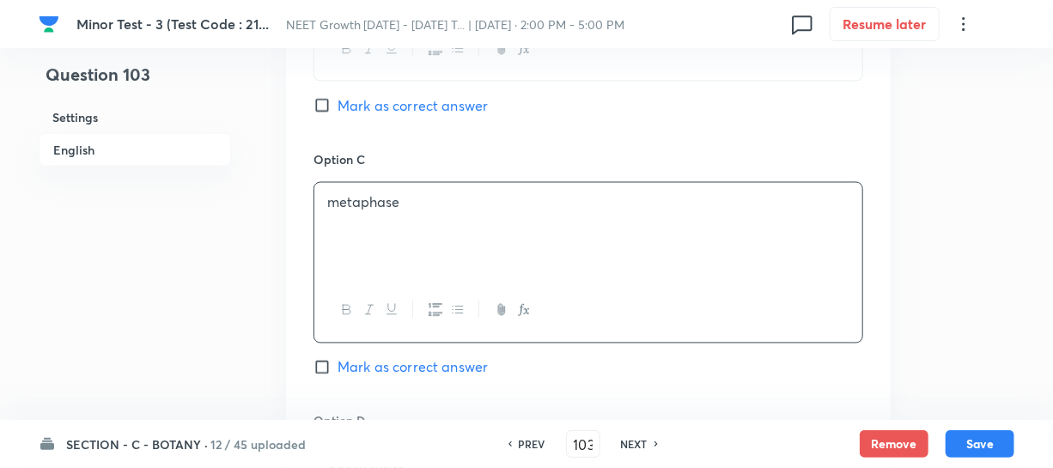
scroll to position [1405, 0]
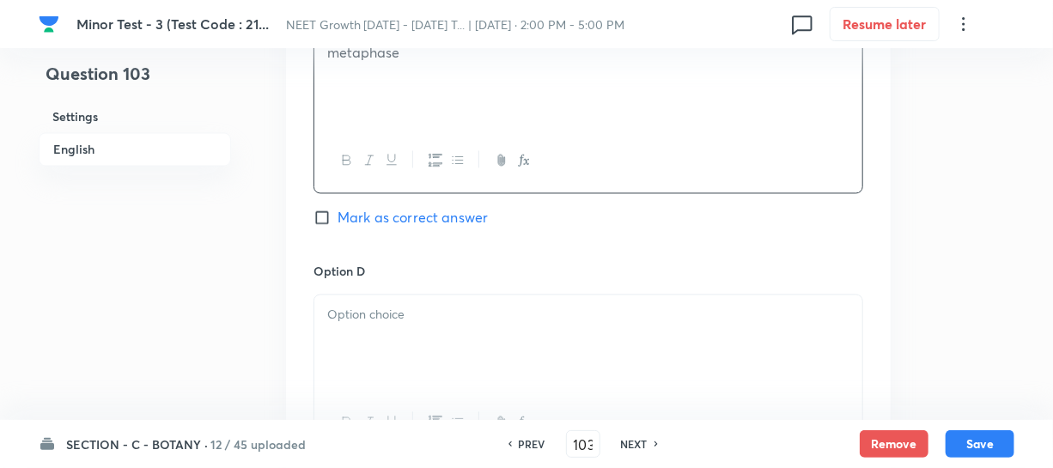
click at [455, 337] on div at bounding box center [588, 343] width 548 height 96
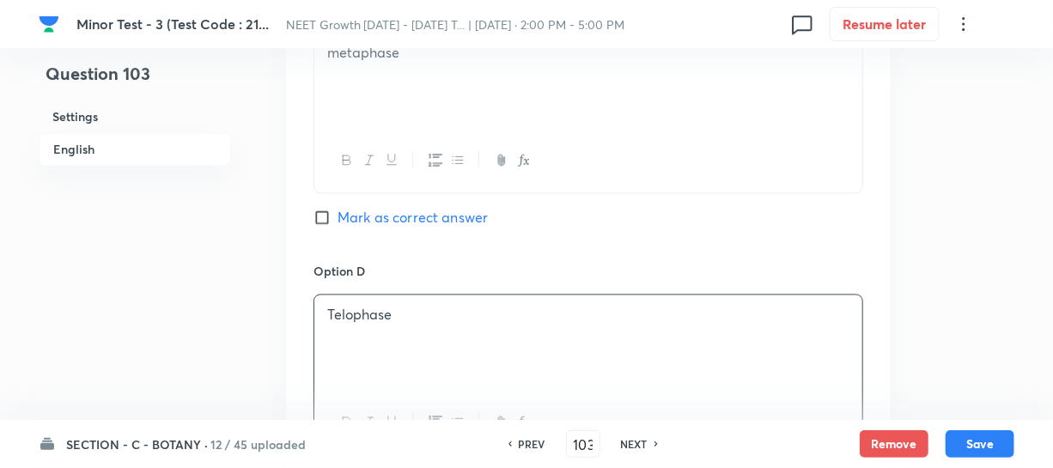
scroll to position [1170, 0]
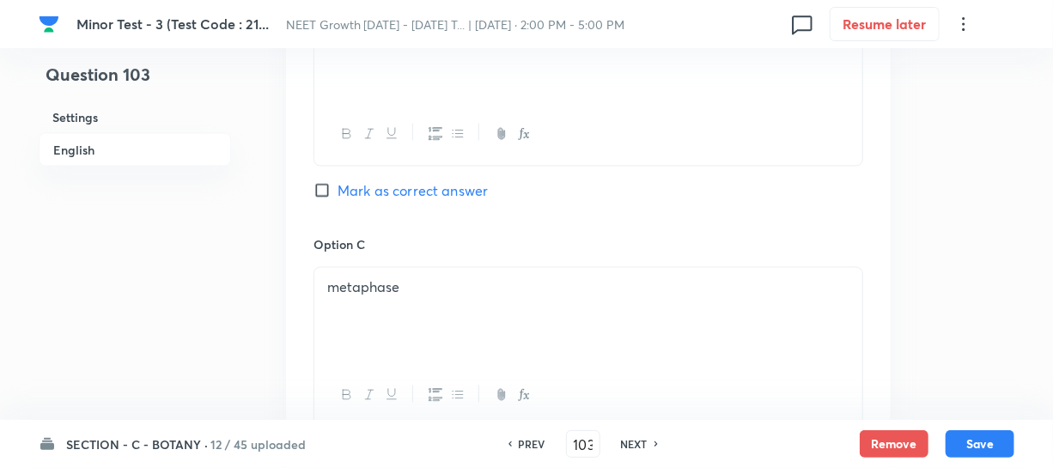
click at [331, 182] on input "Mark as correct answer" at bounding box center [325, 190] width 24 height 17
checkbox input "true"
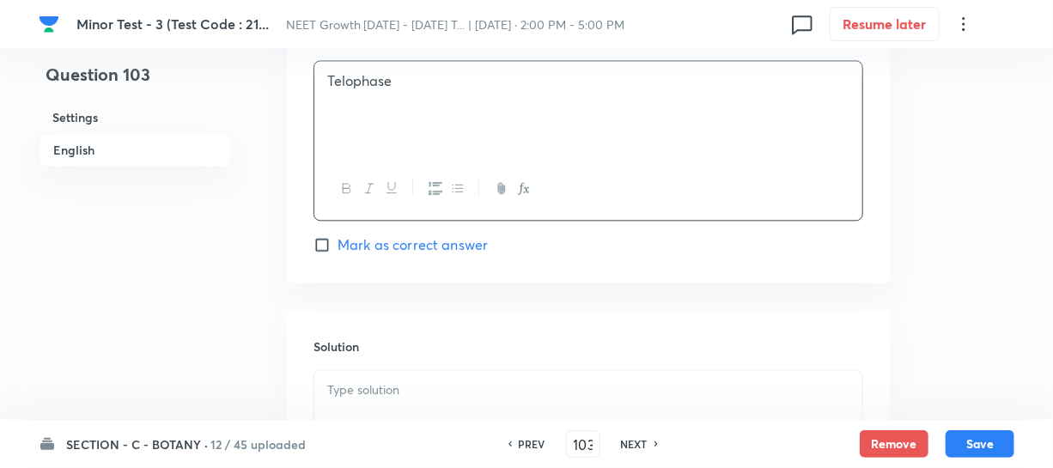
scroll to position [1795, 0]
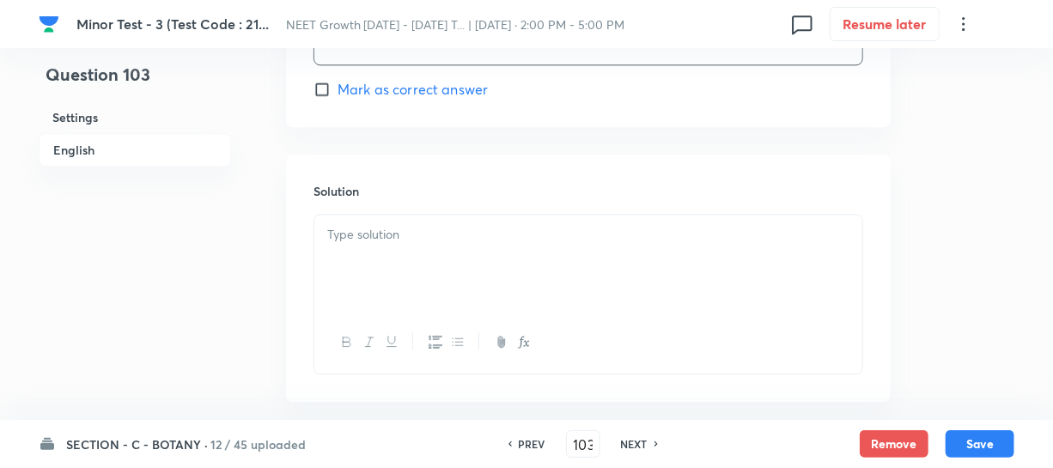
click at [364, 245] on div at bounding box center [588, 263] width 548 height 96
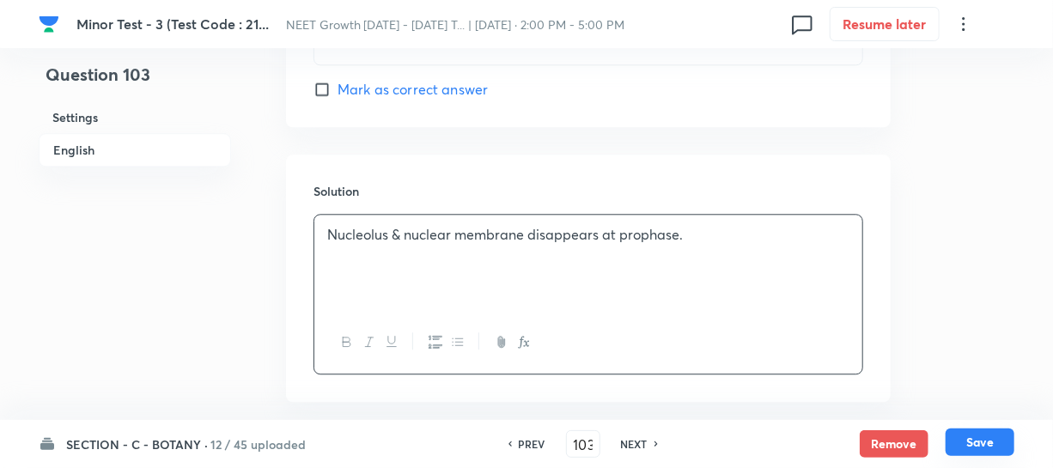
click at [981, 446] on button "Save" at bounding box center [979, 441] width 69 height 27
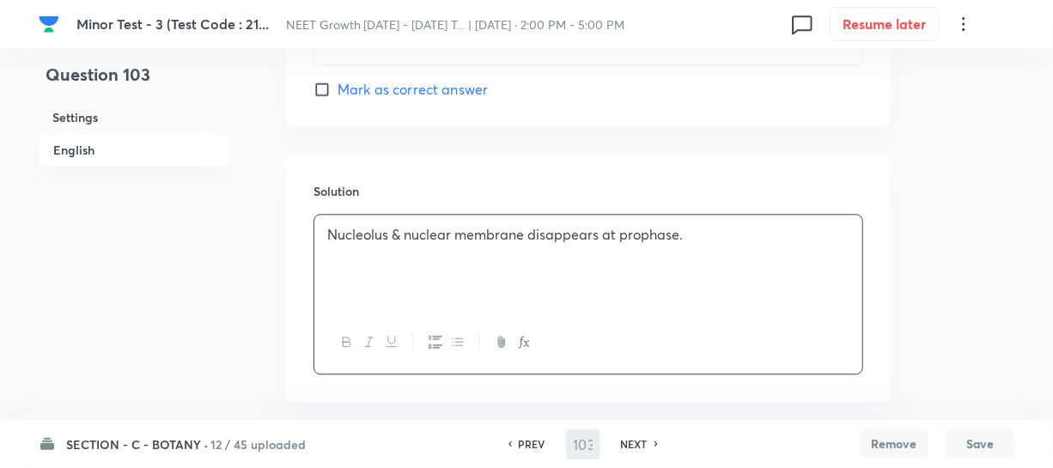
type input "104"
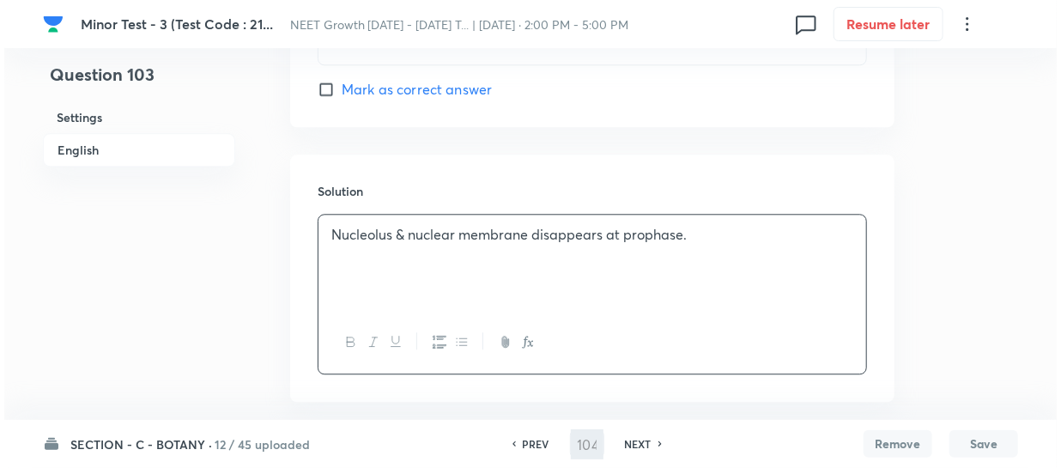
scroll to position [0, 0]
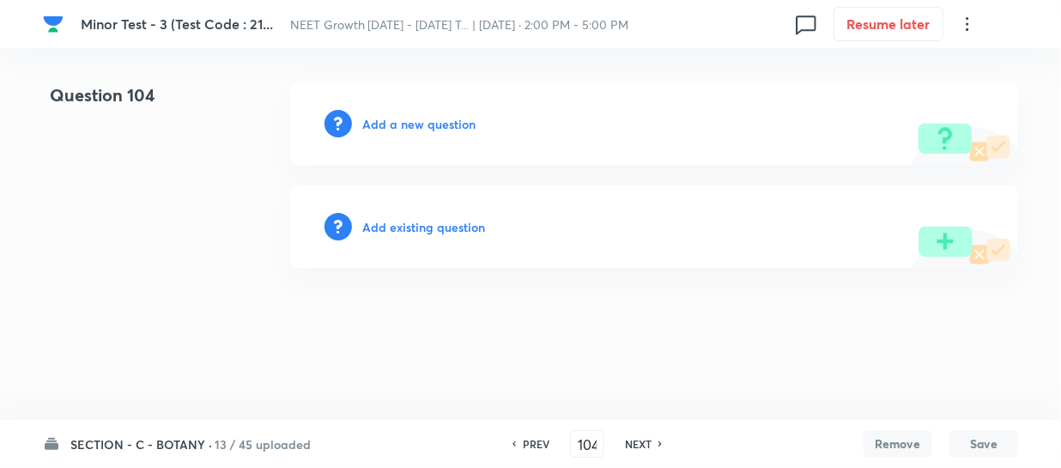
click at [383, 125] on h6 "Add a new question" at bounding box center [418, 124] width 113 height 18
click at [383, 125] on h6 "Choose a question type" at bounding box center [428, 124] width 132 height 18
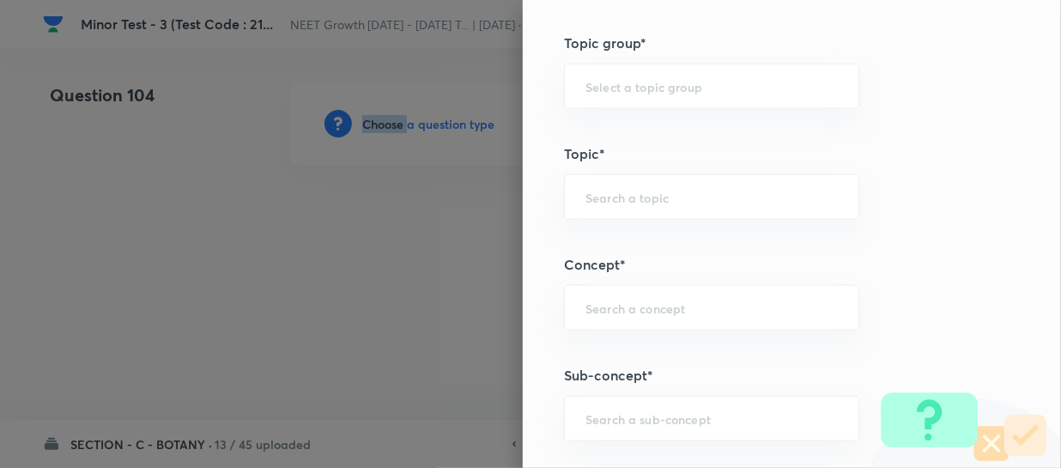
scroll to position [1014, 0]
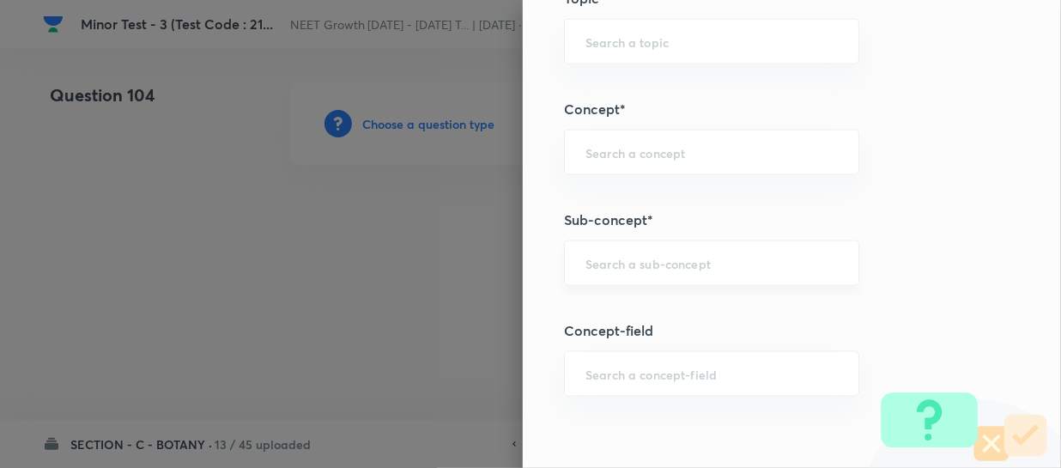
click at [635, 258] on input "text" at bounding box center [712, 263] width 252 height 16
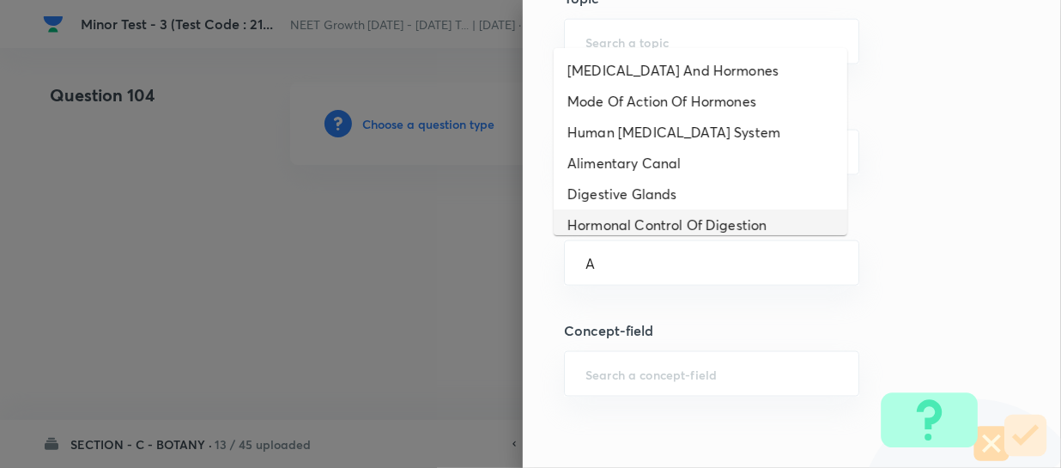
click at [640, 205] on li "Digestive Glands" at bounding box center [701, 194] width 294 height 31
type input "Digestive Glands"
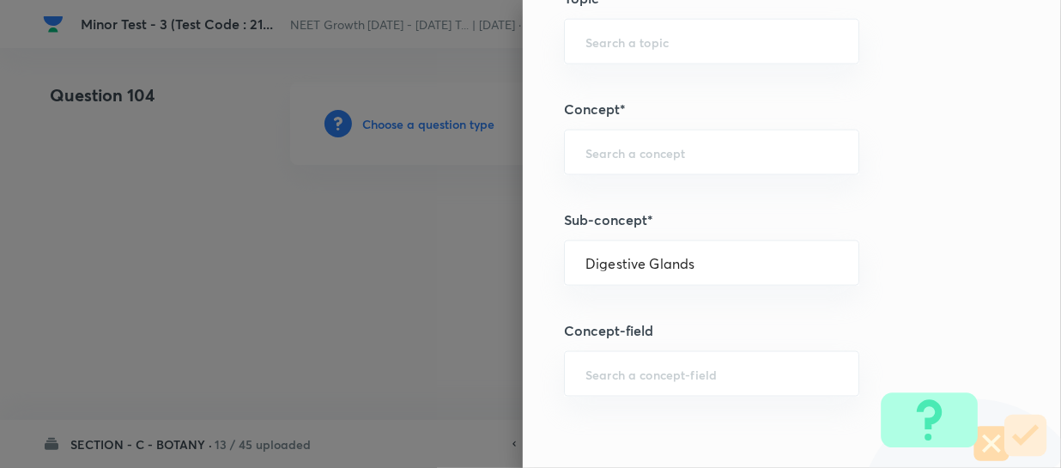
type input "Biology"
type input "Human Physiology"
type input "Digestion & Absorption"
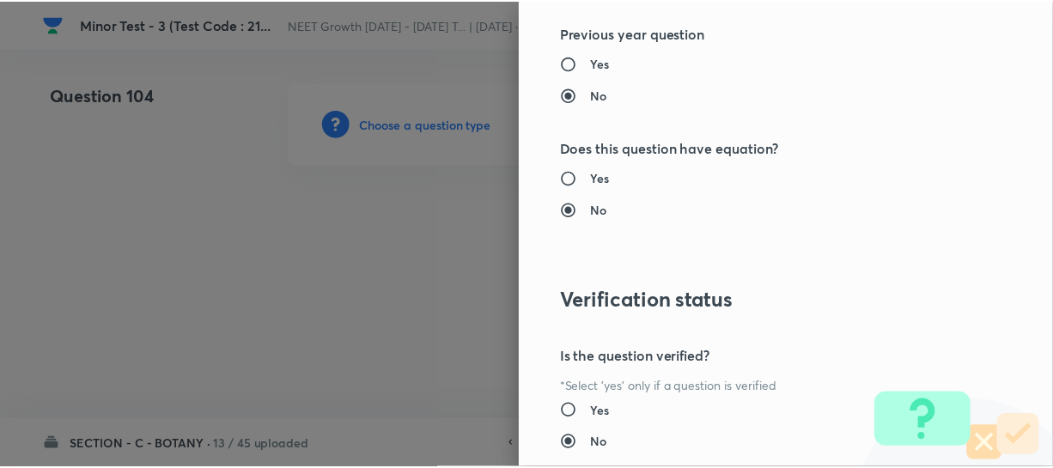
scroll to position [1986, 0]
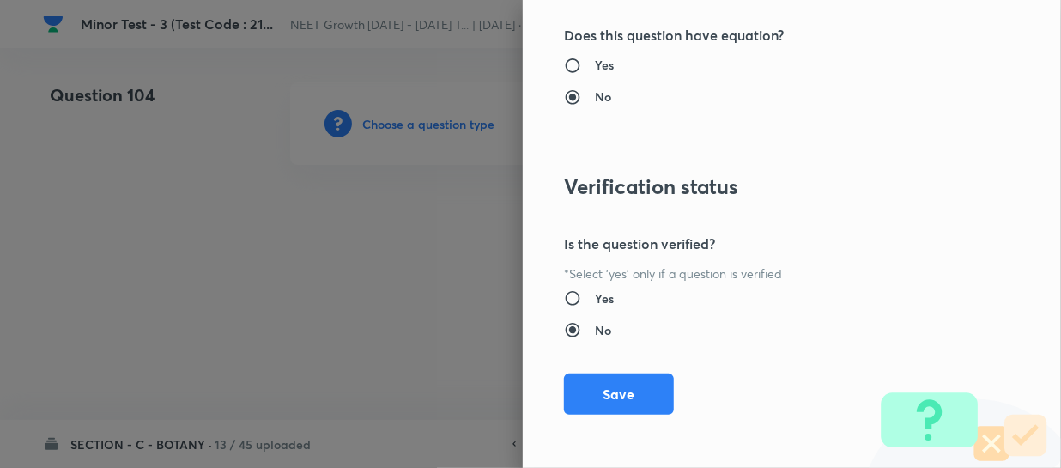
click at [584, 392] on button "Save" at bounding box center [619, 394] width 110 height 41
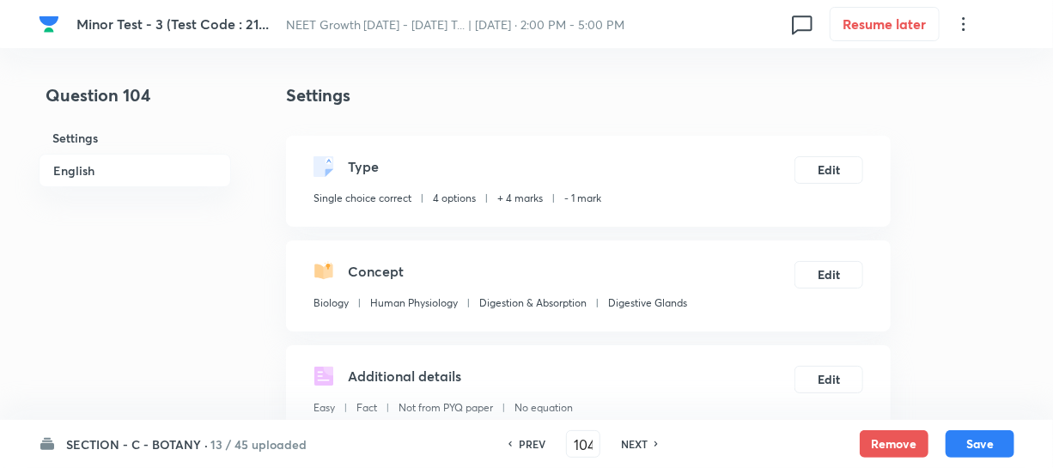
scroll to position [390, 0]
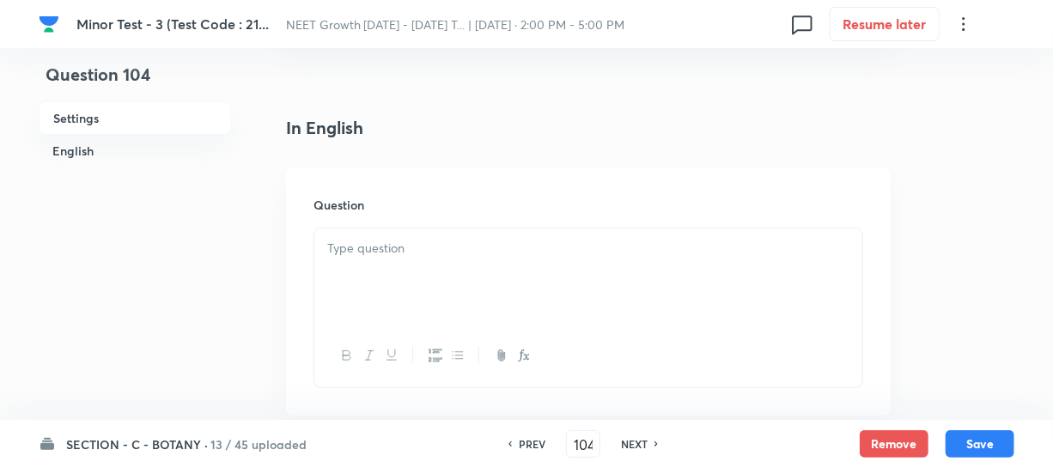
click at [377, 289] on div at bounding box center [588, 276] width 548 height 96
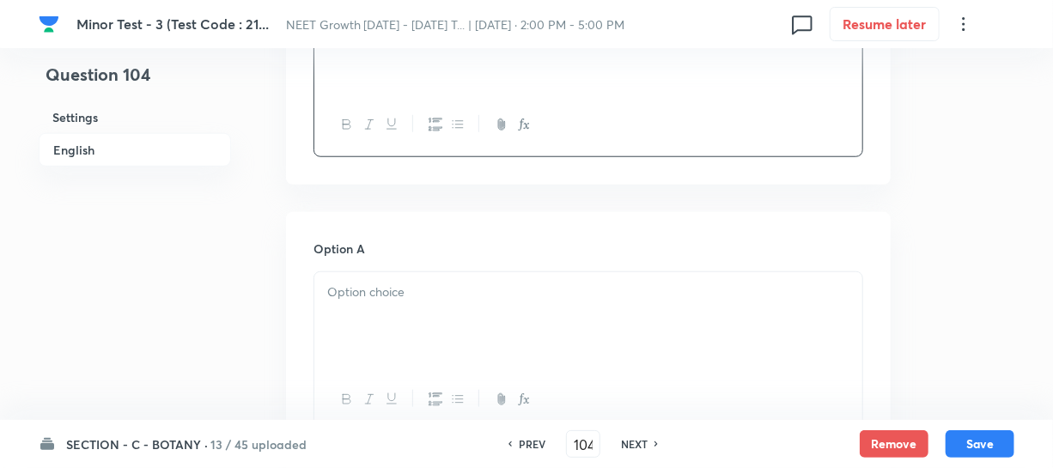
scroll to position [624, 0]
click at [425, 302] on div at bounding box center [588, 317] width 548 height 96
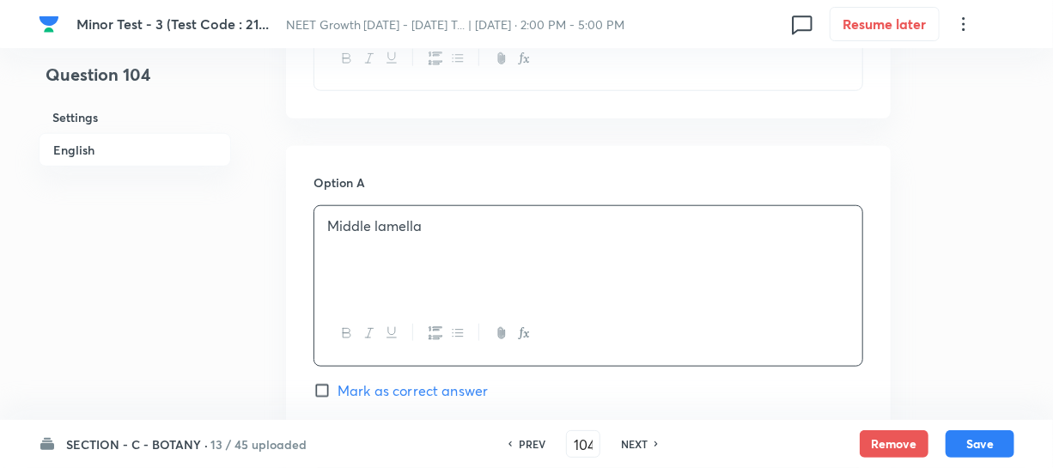
scroll to position [859, 0]
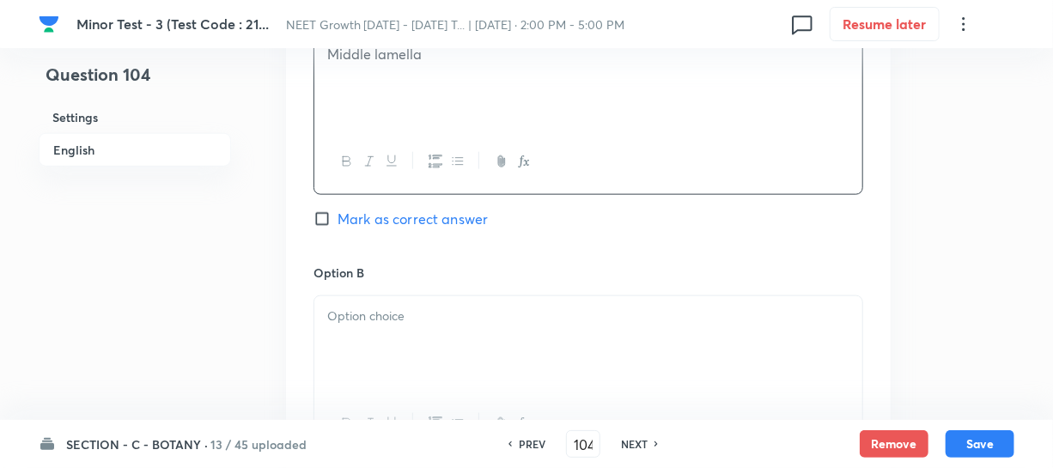
click at [349, 316] on p at bounding box center [588, 317] width 522 height 20
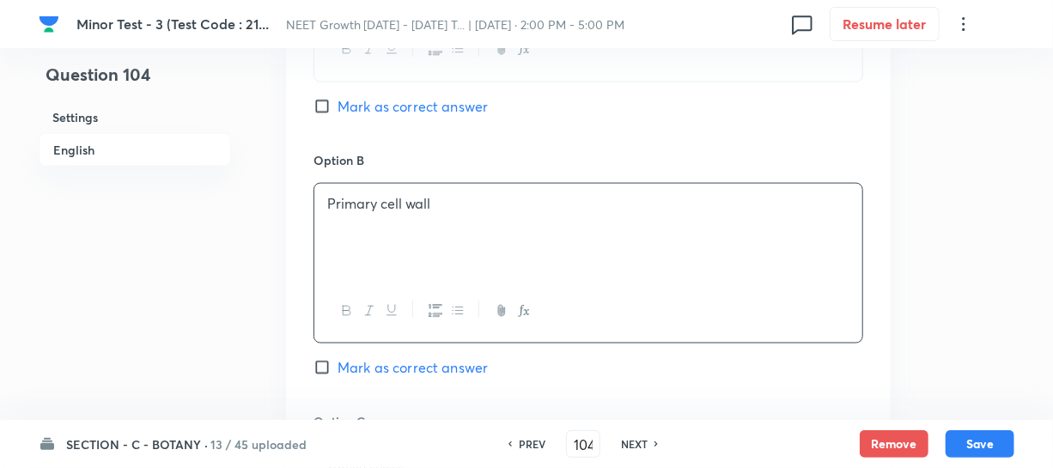
scroll to position [1170, 0]
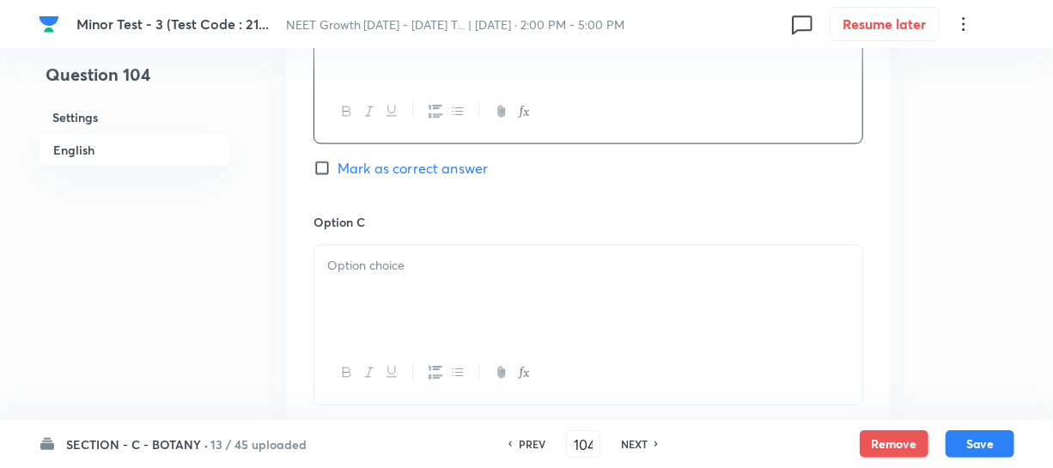
click at [386, 284] on div at bounding box center [588, 294] width 548 height 96
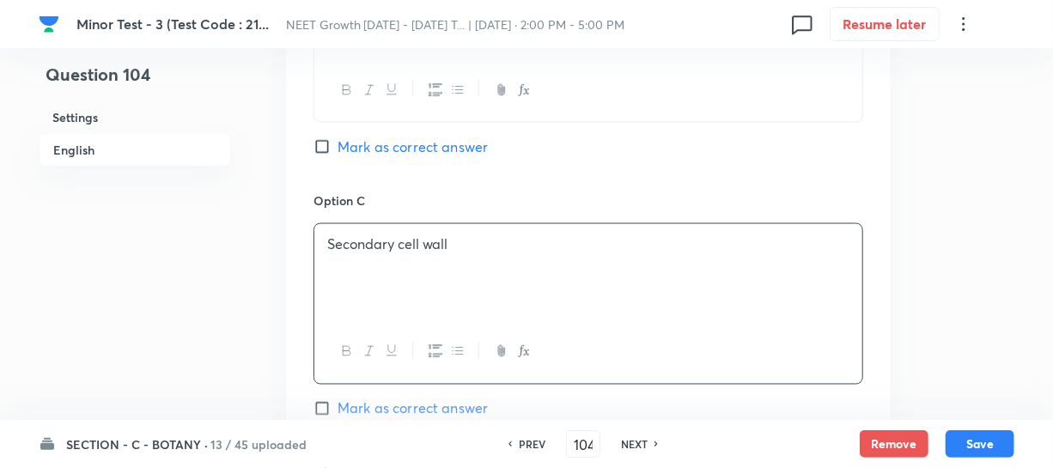
scroll to position [1327, 0]
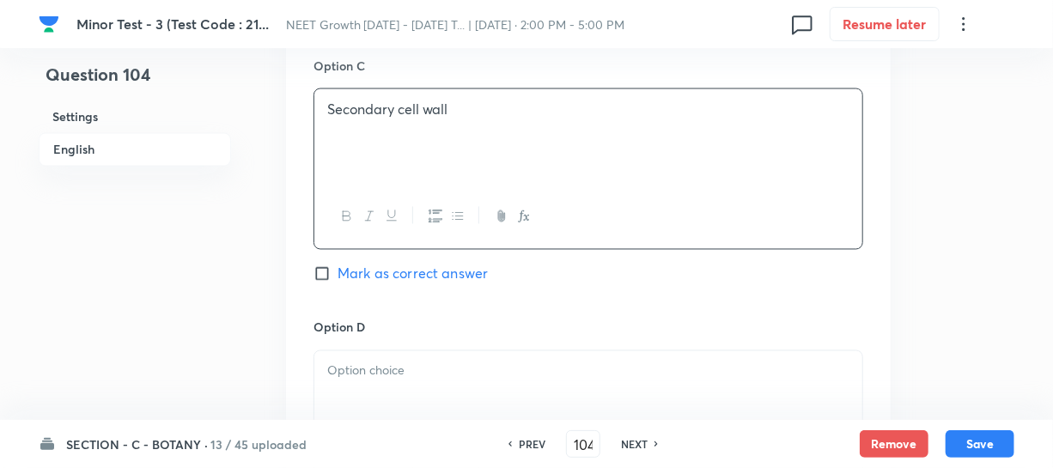
click at [388, 396] on div at bounding box center [588, 399] width 548 height 96
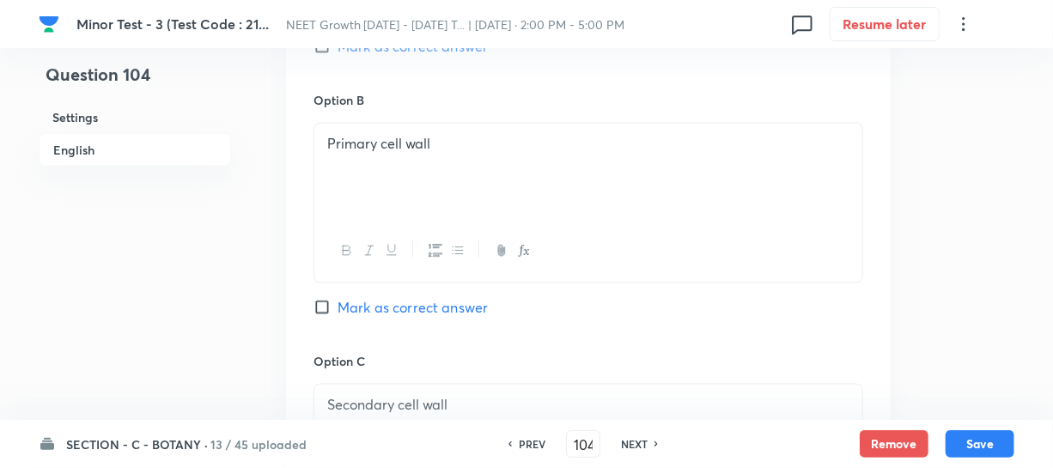
scroll to position [936, 0]
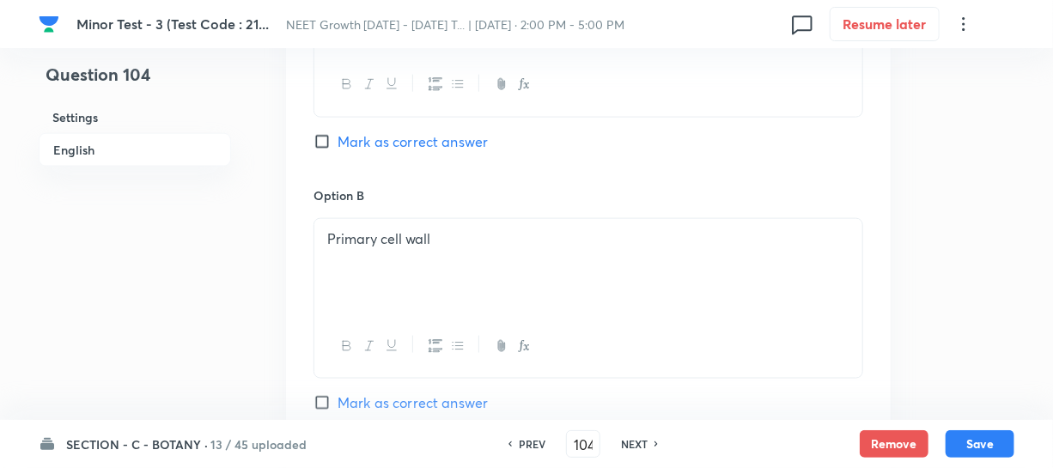
click at [321, 143] on input "Mark as correct answer" at bounding box center [325, 141] width 24 height 17
checkbox input "true"
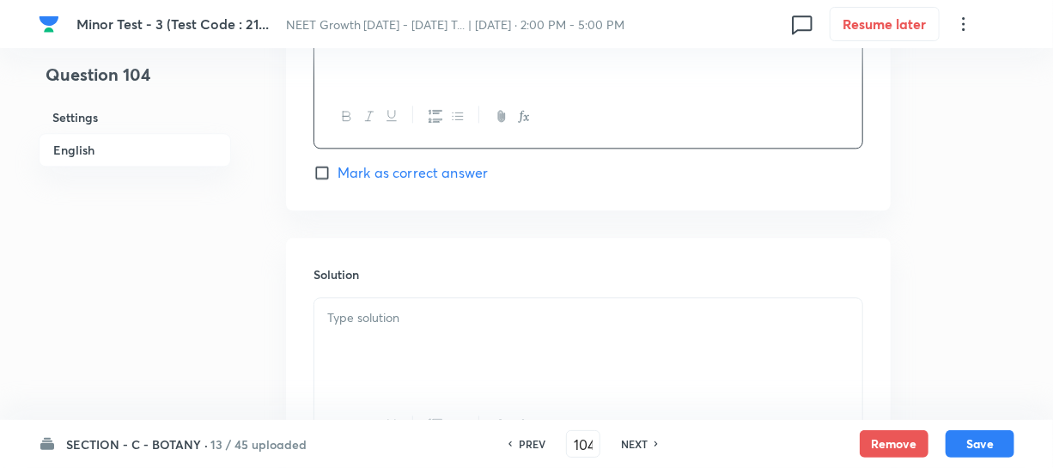
scroll to position [1858, 0]
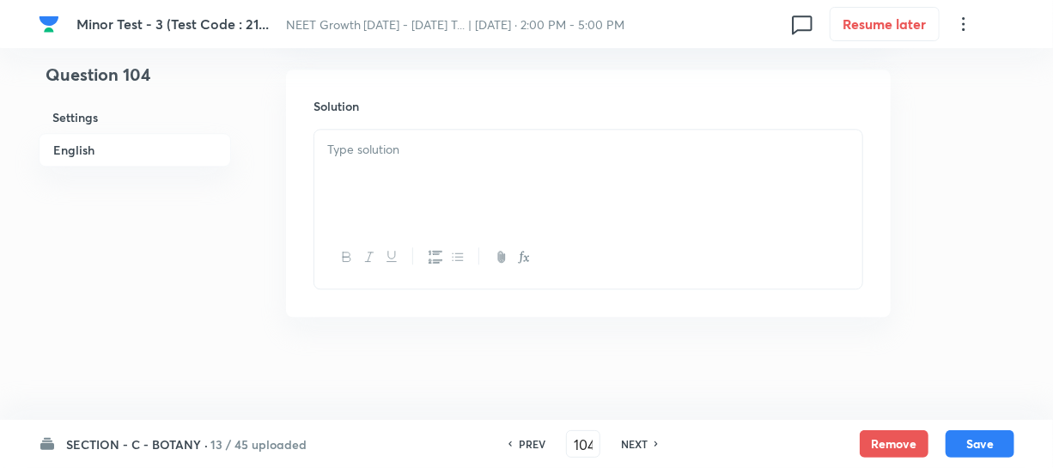
click at [398, 240] on div at bounding box center [588, 257] width 548 height 63
click at [393, 186] on div at bounding box center [588, 178] width 548 height 96
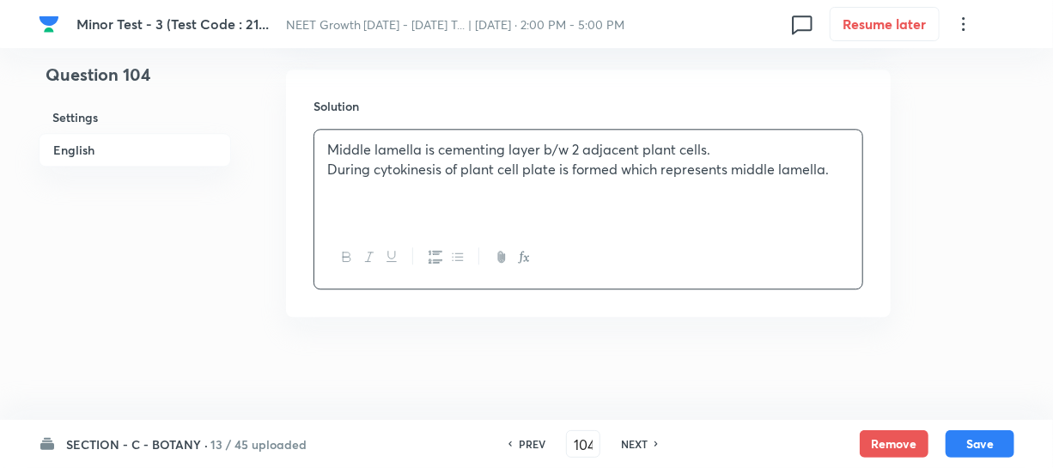
click at [387, 173] on p "During cytokinesis of plant cell plate is formed which represents middle lamell…" at bounding box center [588, 170] width 522 height 20
click at [957, 437] on button "Save" at bounding box center [979, 441] width 69 height 27
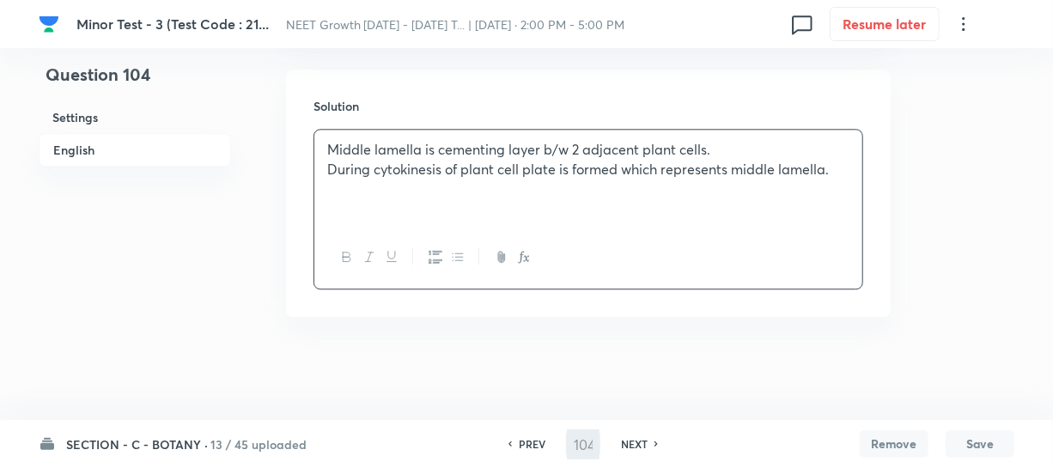
type input "105"
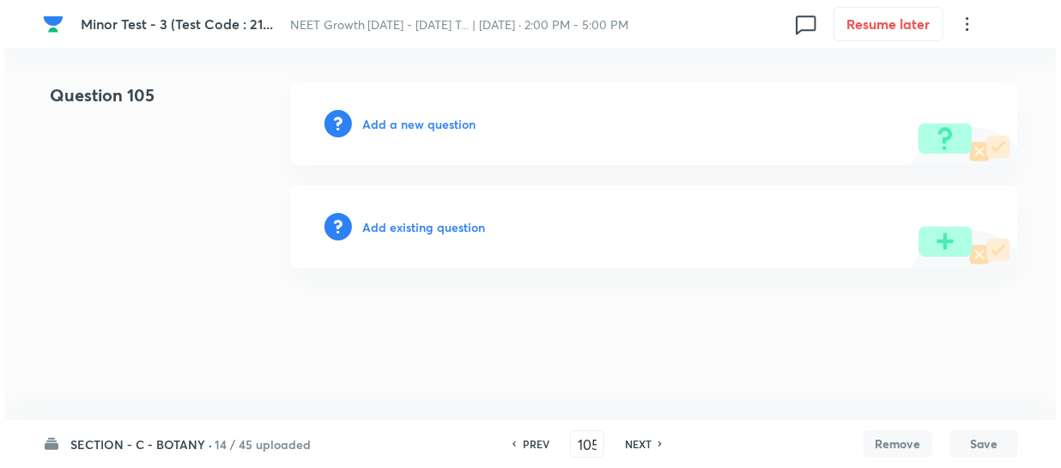
scroll to position [0, 0]
click at [386, 124] on h6 "Add a new question" at bounding box center [418, 124] width 113 height 18
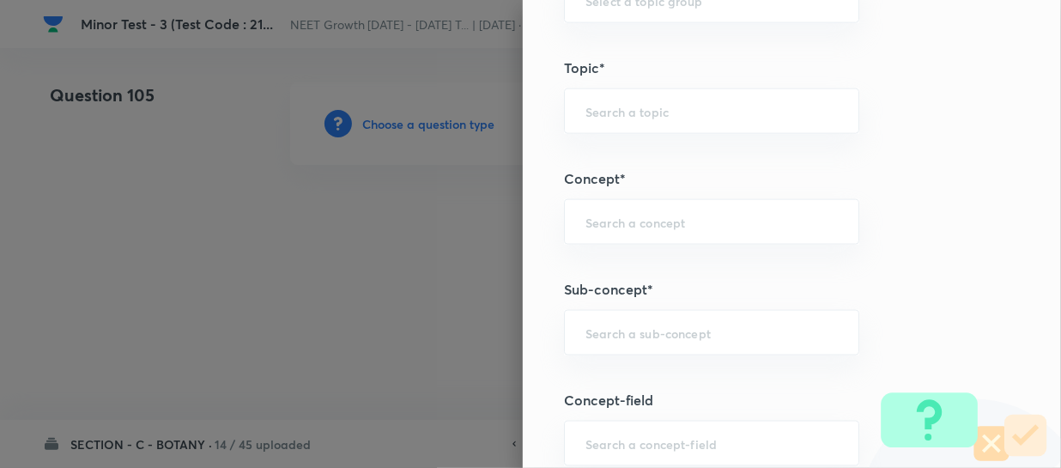
scroll to position [1092, 0]
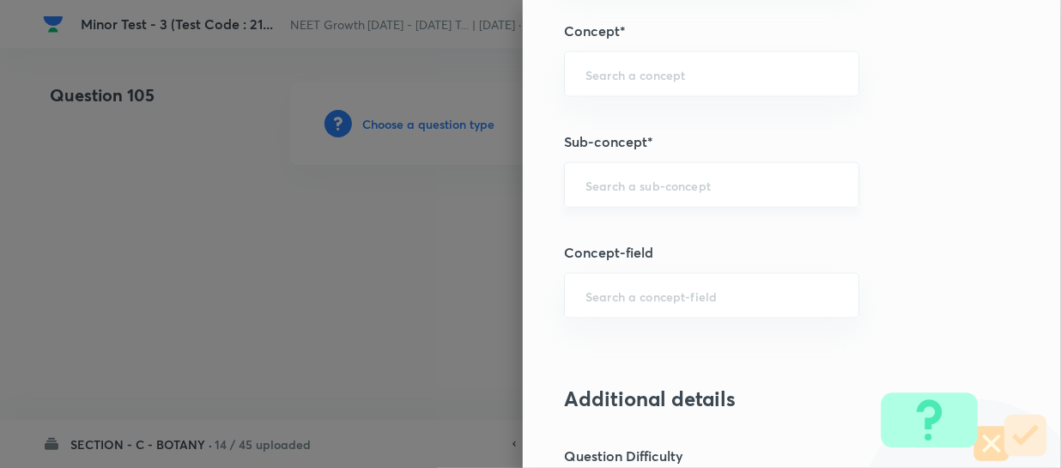
click at [651, 203] on div "​" at bounding box center [711, 185] width 295 height 46
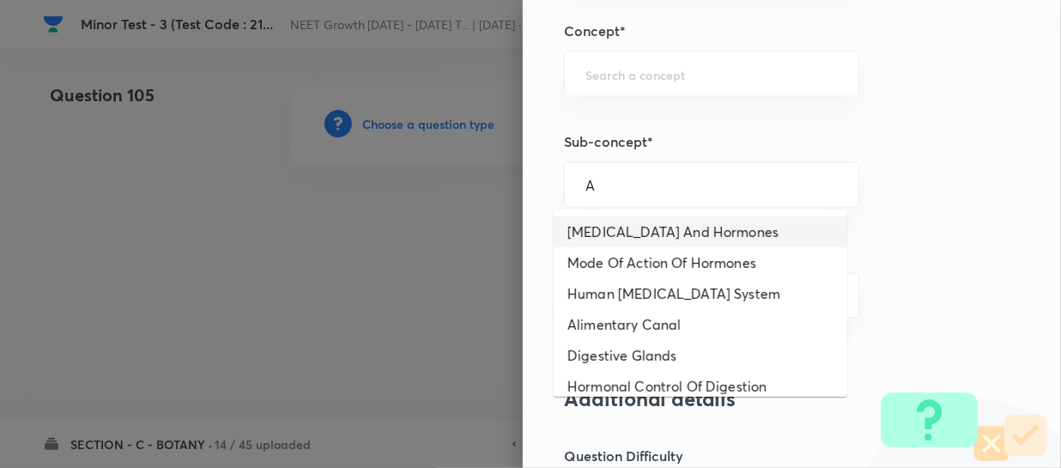
click at [678, 258] on li "Mode Of Action Of Hormones" at bounding box center [701, 262] width 294 height 31
type input "Mode Of Action Of Hormones"
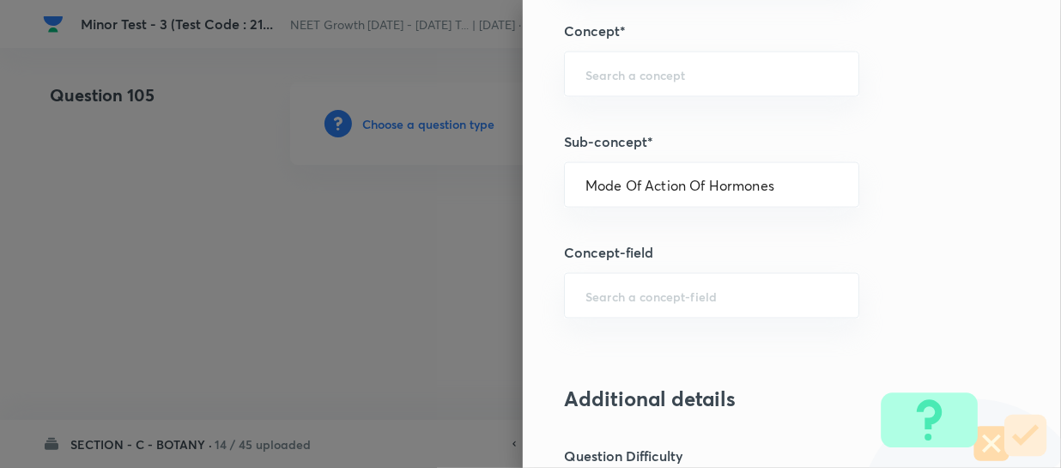
type input "Biology"
type input "Human Physiology"
type input "Chemical Coordinate & Integration"
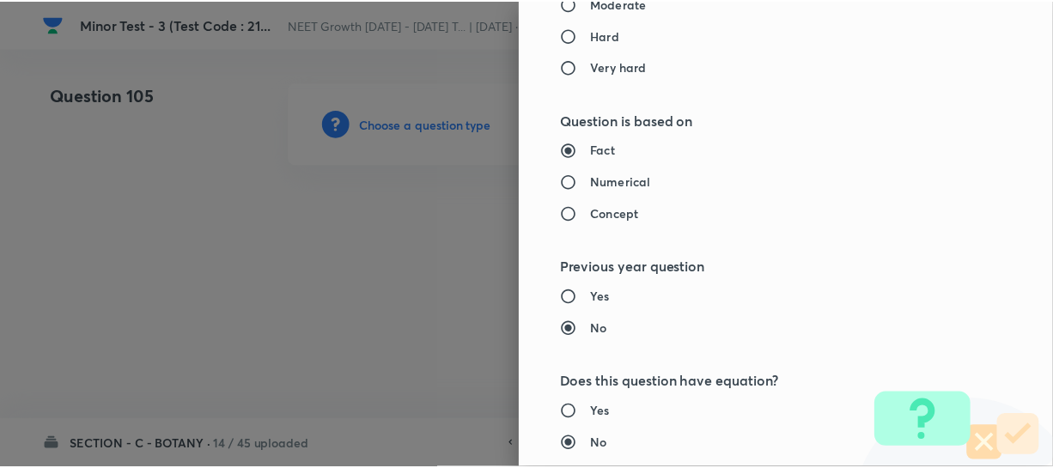
scroll to position [1986, 0]
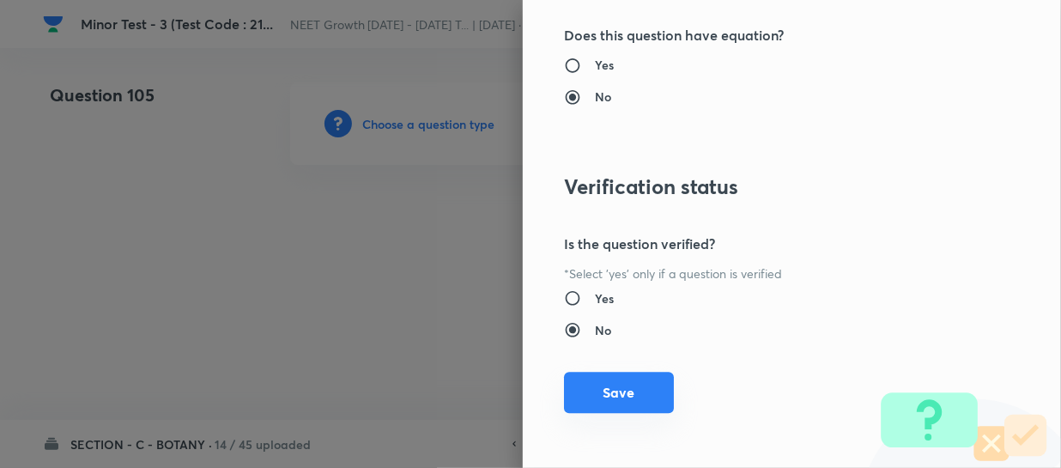
drag, startPoint x: 577, startPoint y: 386, endPoint x: 591, endPoint y: 368, distance: 22.0
click at [580, 386] on button "Save" at bounding box center [619, 392] width 110 height 41
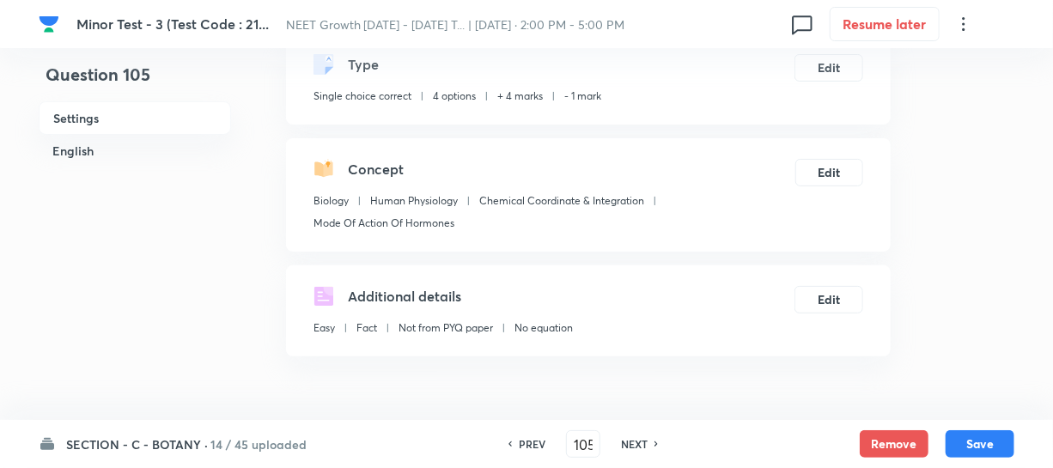
scroll to position [390, 0]
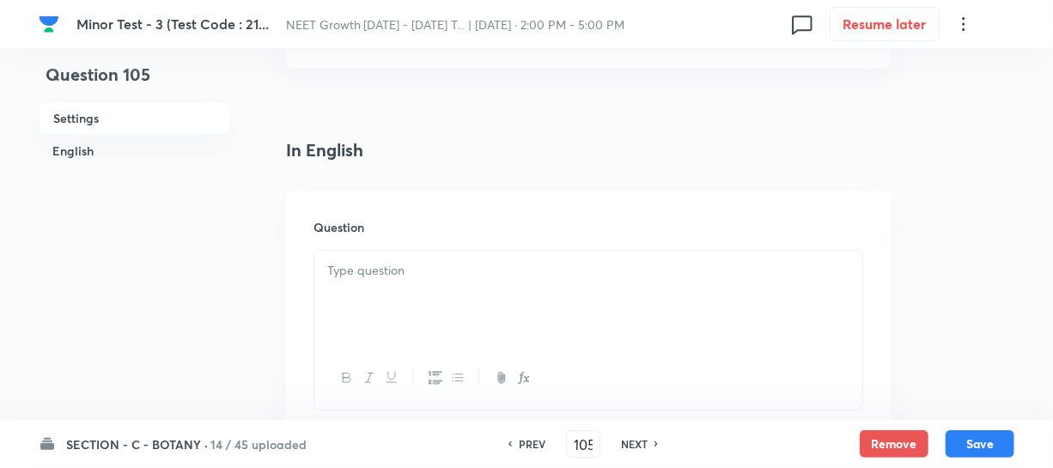
click at [388, 316] on div at bounding box center [588, 299] width 548 height 96
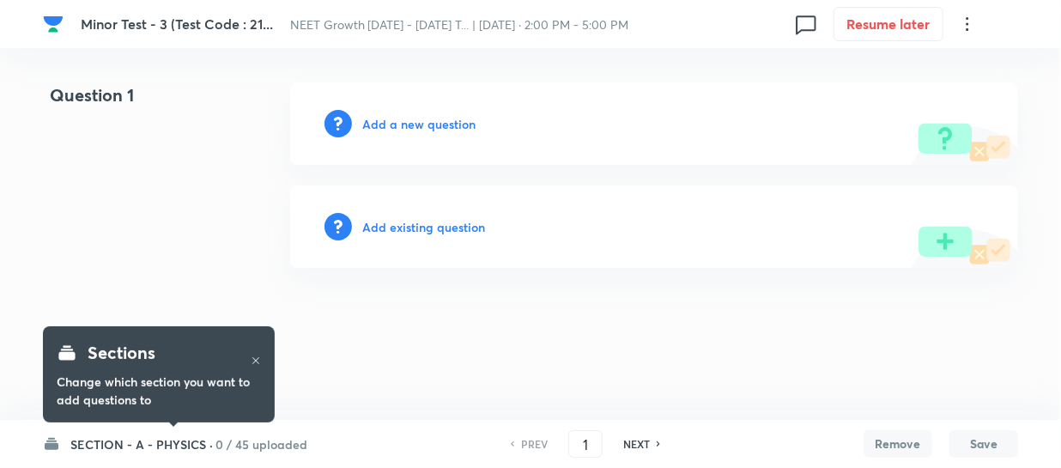
click at [130, 446] on h6 "SECTION - A - PHYSICS ·" at bounding box center [141, 444] width 143 height 18
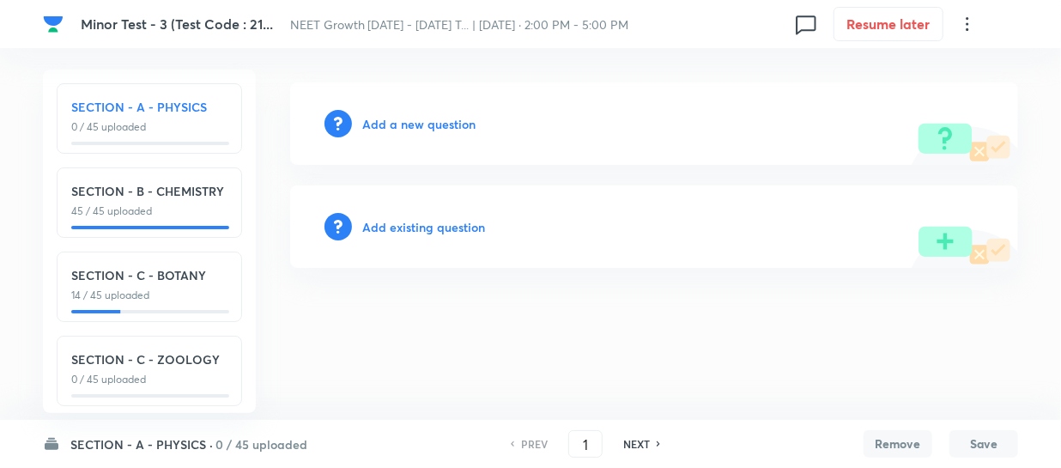
click at [129, 307] on div "SECTION - C - BOTANY 14 / 45 uploaded" at bounding box center [149, 287] width 185 height 70
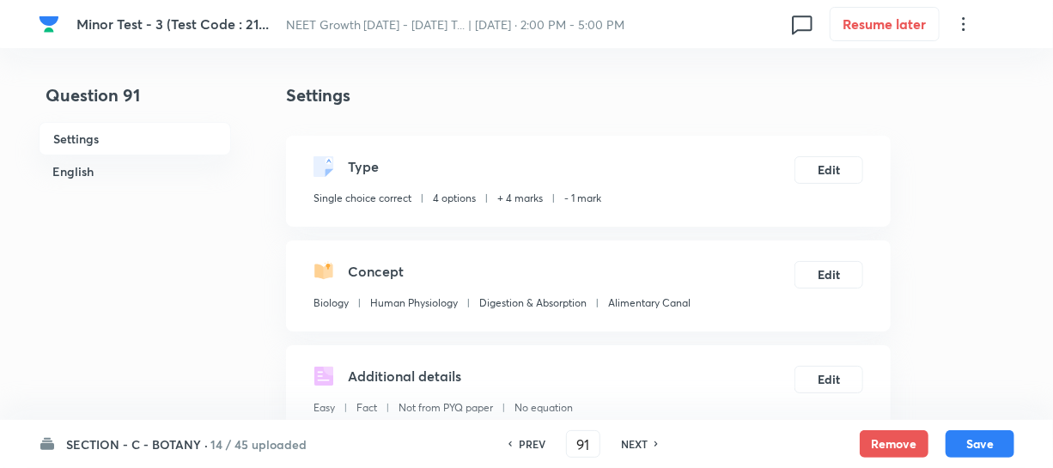
click at [630, 445] on h6 "NEXT" at bounding box center [634, 443] width 27 height 15
type input "92"
checkbox input "false"
checkbox input "true"
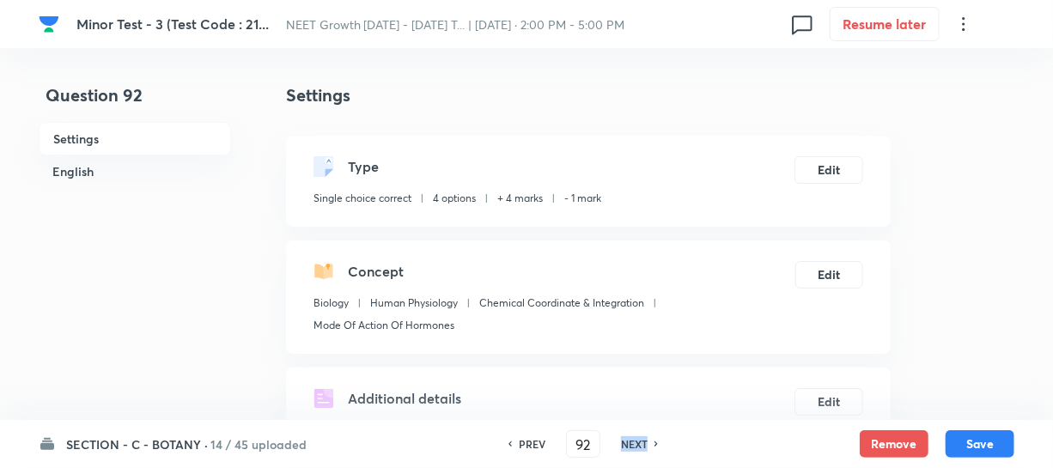
click at [630, 445] on h6 "NEXT" at bounding box center [634, 443] width 27 height 15
type input "93"
checkbox input "false"
checkbox input "true"
click at [630, 445] on h6 "NEXT" at bounding box center [634, 443] width 27 height 15
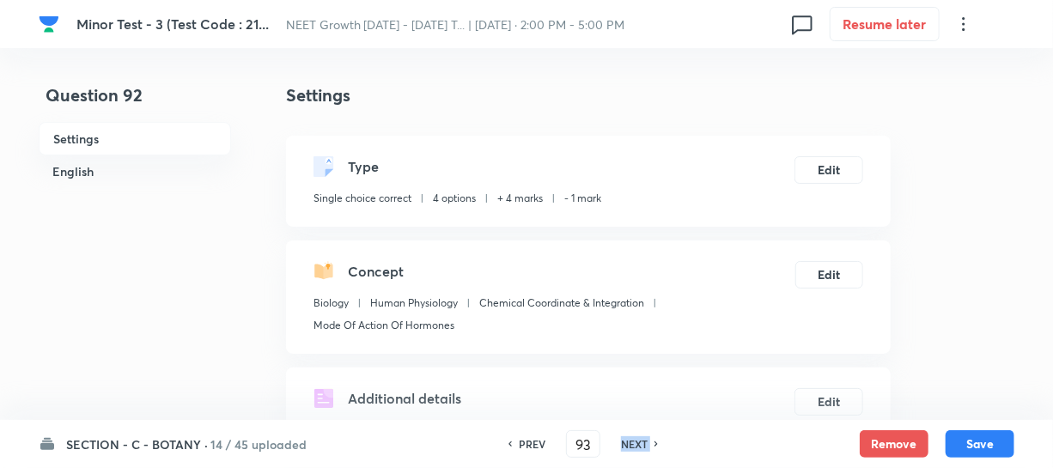
type input "94"
checkbox input "false"
checkbox input "true"
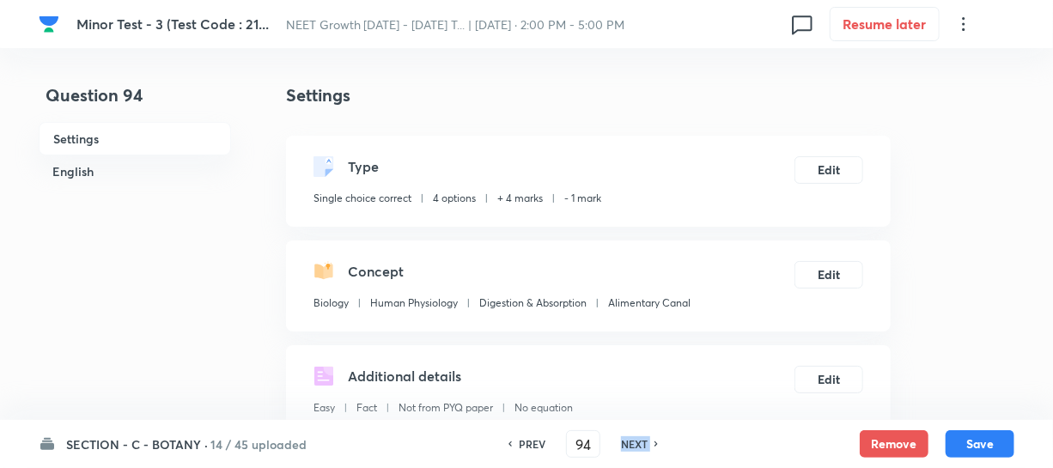
click at [630, 445] on h6 "NEXT" at bounding box center [634, 443] width 27 height 15
type input "95"
checkbox input "false"
checkbox input "true"
click at [630, 445] on h6 "NEXT" at bounding box center [634, 443] width 27 height 15
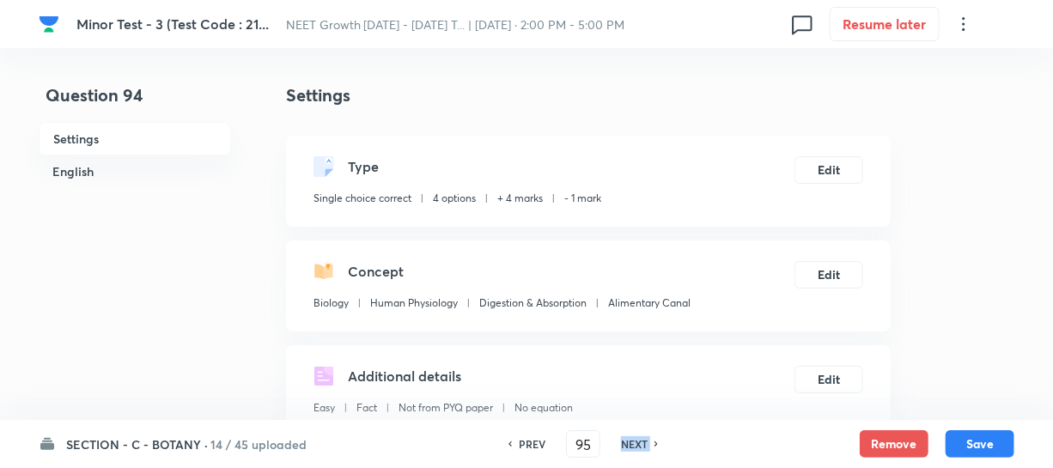
type input "96"
checkbox input "false"
checkbox input "true"
click at [630, 445] on h6 "NEXT" at bounding box center [634, 443] width 27 height 15
type input "97"
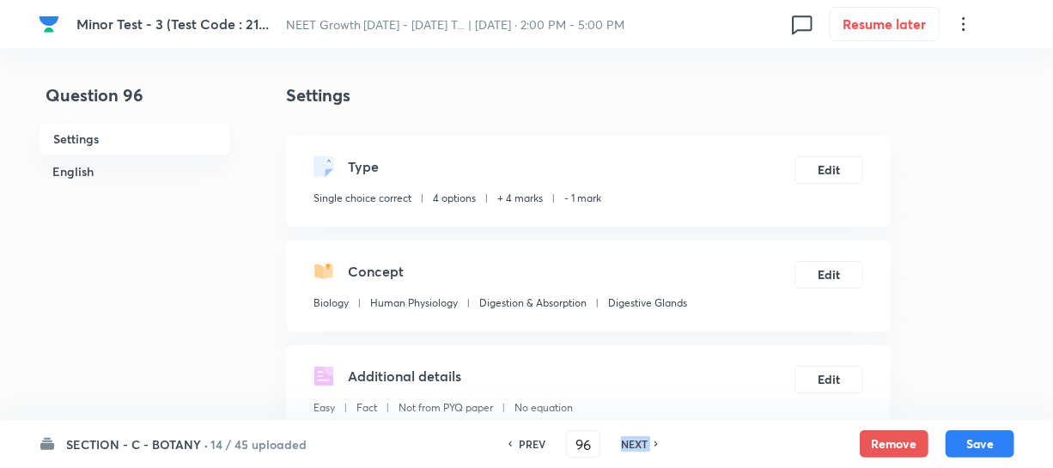
checkbox input "false"
checkbox input "true"
click at [630, 445] on h6 "NEXT" at bounding box center [634, 443] width 27 height 15
type input "98"
checkbox input "false"
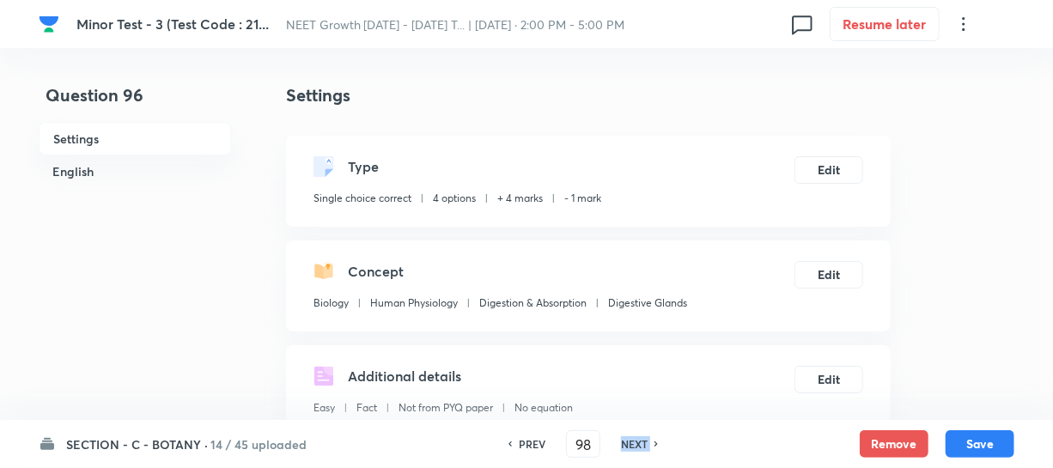
checkbox input "true"
click at [630, 445] on h6 "NEXT" at bounding box center [634, 443] width 27 height 15
type input "99"
checkbox input "false"
checkbox input "true"
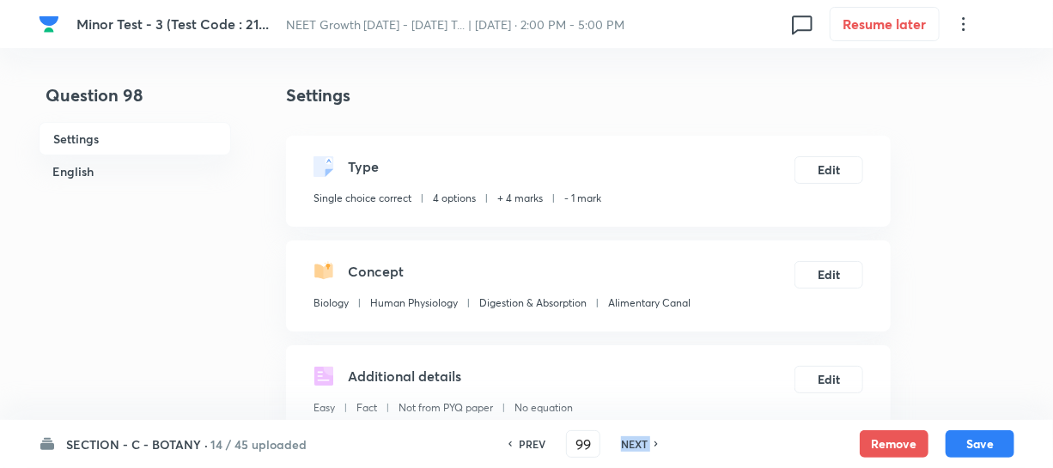
click at [630, 445] on h6 "NEXT" at bounding box center [634, 443] width 27 height 15
type input "100"
checkbox input "false"
checkbox input "true"
click at [630, 445] on h6 "NEXT" at bounding box center [634, 443] width 27 height 15
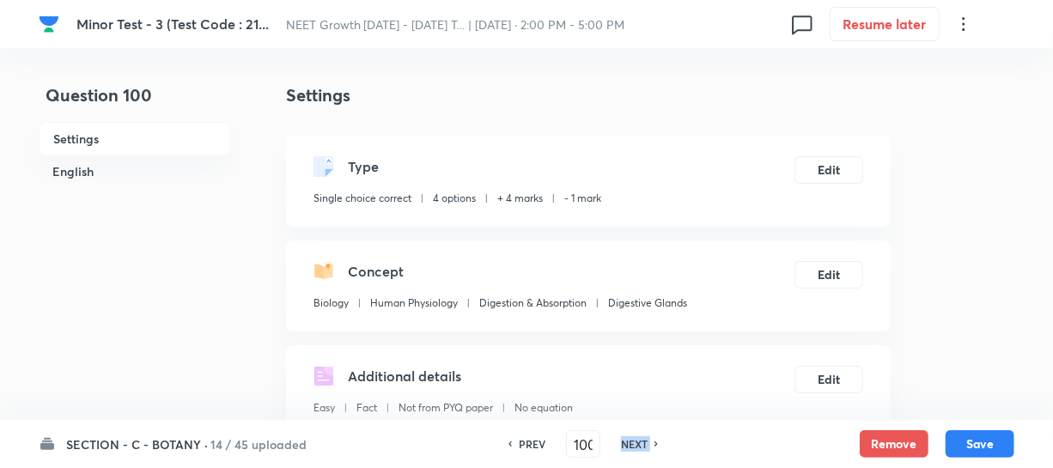
type input "101"
checkbox input "false"
checkbox input "true"
click at [630, 445] on h6 "NEXT" at bounding box center [634, 443] width 27 height 15
type input "102"
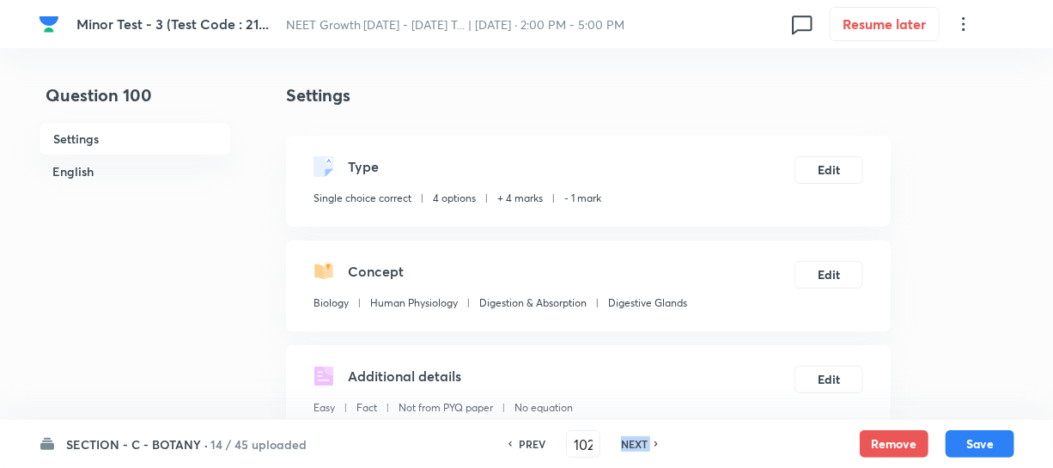
checkbox input "true"
click at [630, 445] on h6 "NEXT" at bounding box center [634, 443] width 27 height 15
type input "103"
checkbox input "true"
checkbox input "false"
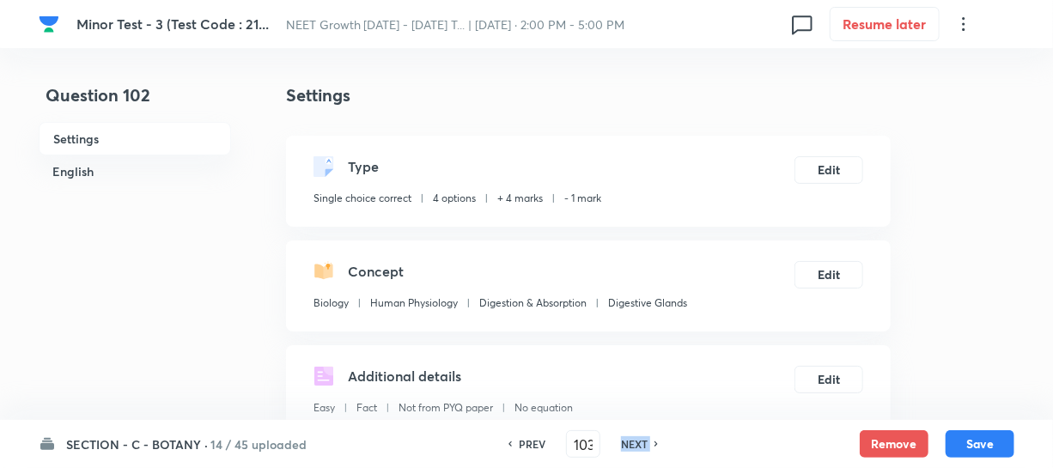
click at [630, 445] on h6 "NEXT" at bounding box center [634, 443] width 27 height 15
type input "104"
checkbox input "false"
checkbox input "true"
click at [630, 445] on h6 "NEXT" at bounding box center [634, 443] width 27 height 15
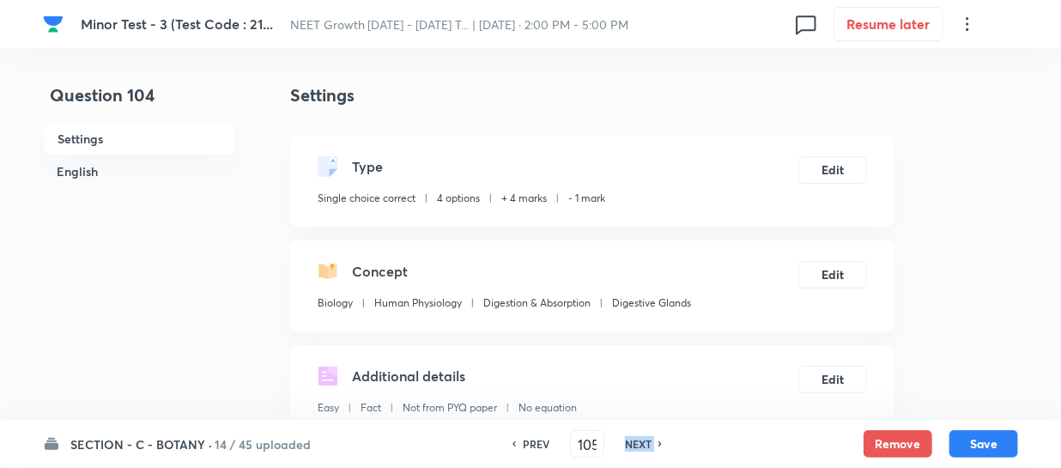
click at [630, 445] on h6 "NEXT" at bounding box center [638, 443] width 27 height 15
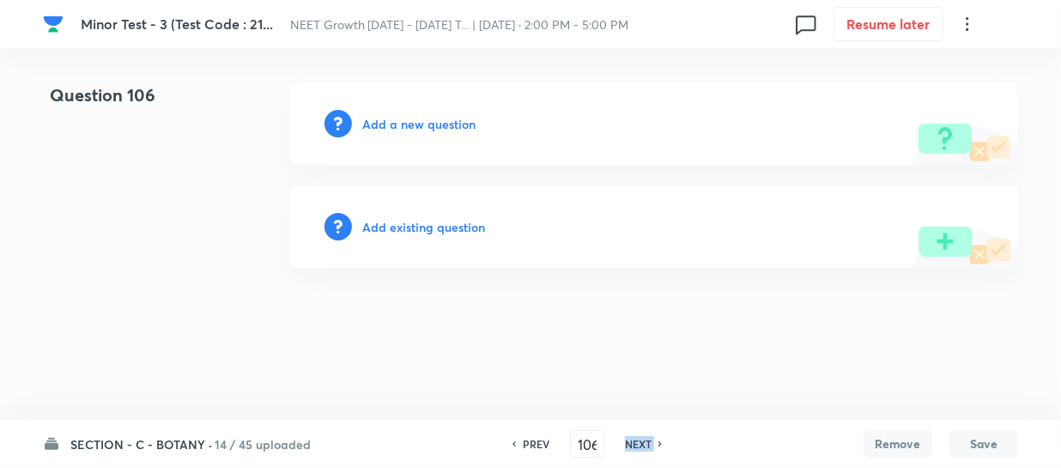
click at [630, 445] on h6 "NEXT" at bounding box center [638, 443] width 27 height 15
click at [536, 441] on h6 "PREV" at bounding box center [536, 443] width 27 height 15
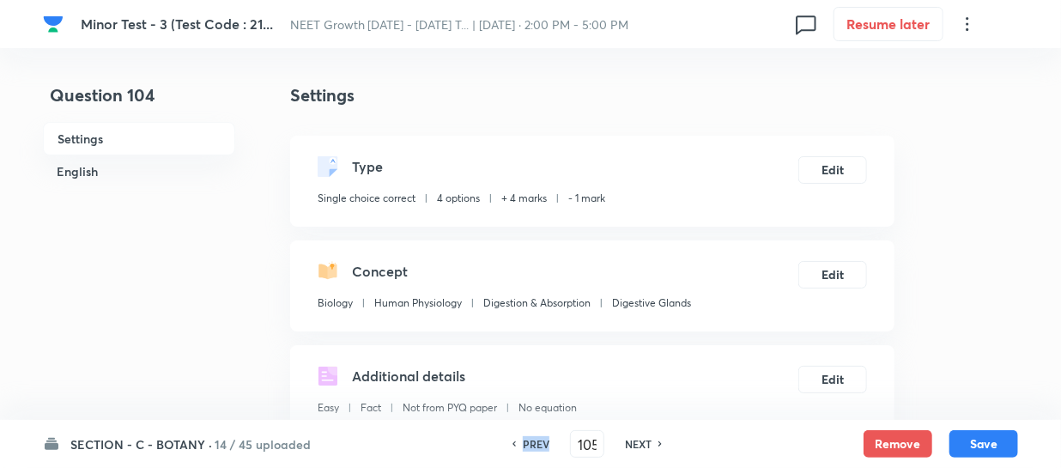
type input "104"
checkbox input "true"
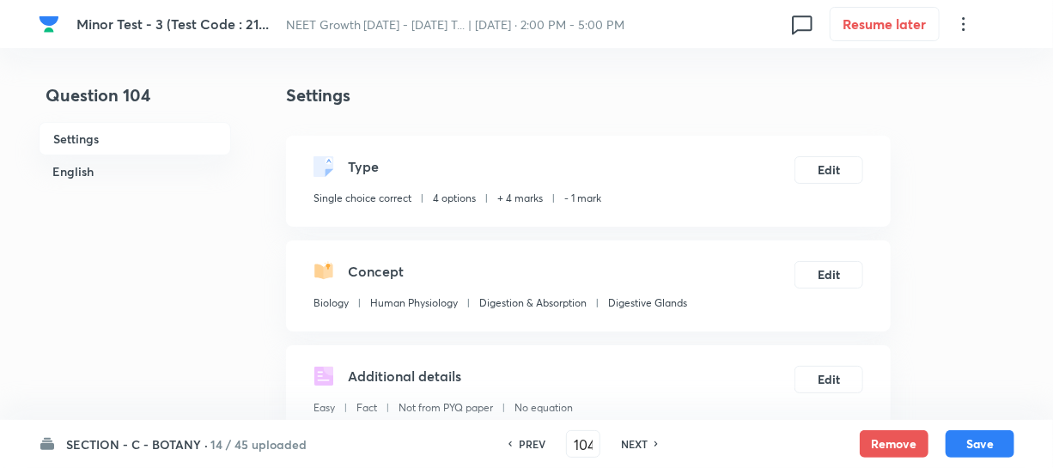
click at [627, 444] on h6 "NEXT" at bounding box center [634, 443] width 27 height 15
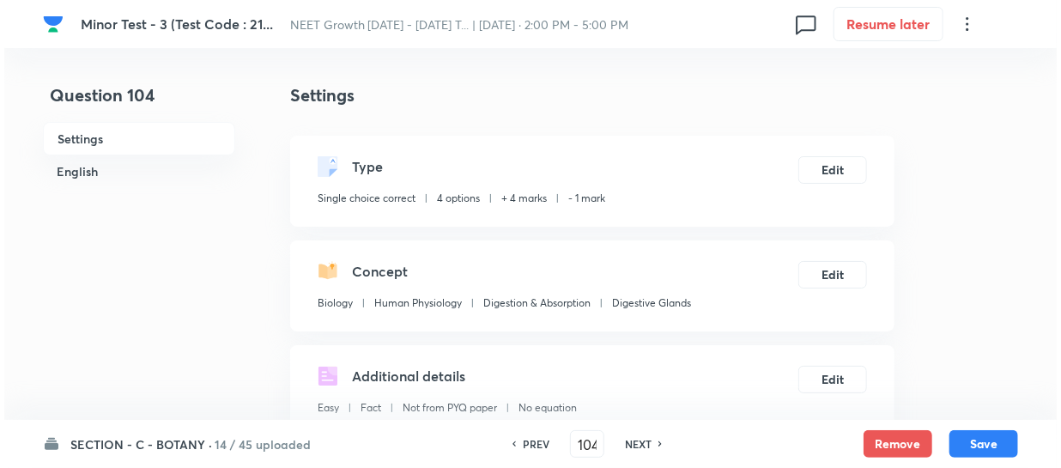
type input "105"
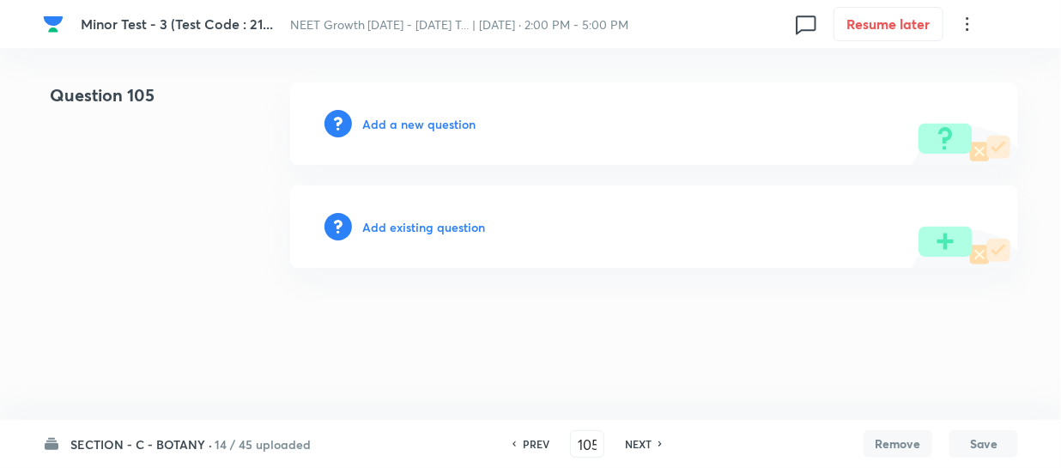
click at [392, 129] on h6 "Add a new question" at bounding box center [418, 124] width 113 height 18
click at [392, 118] on h6 "Choose a question type" at bounding box center [428, 124] width 132 height 18
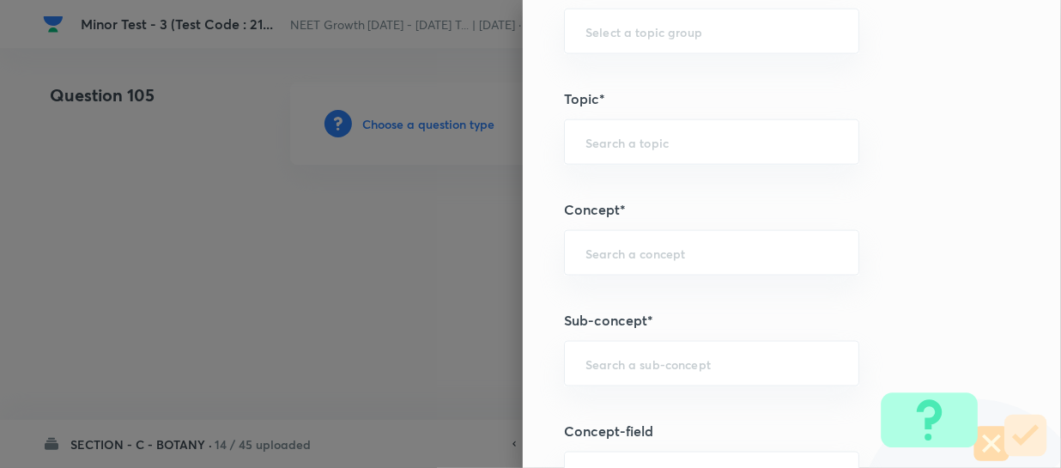
scroll to position [1014, 0]
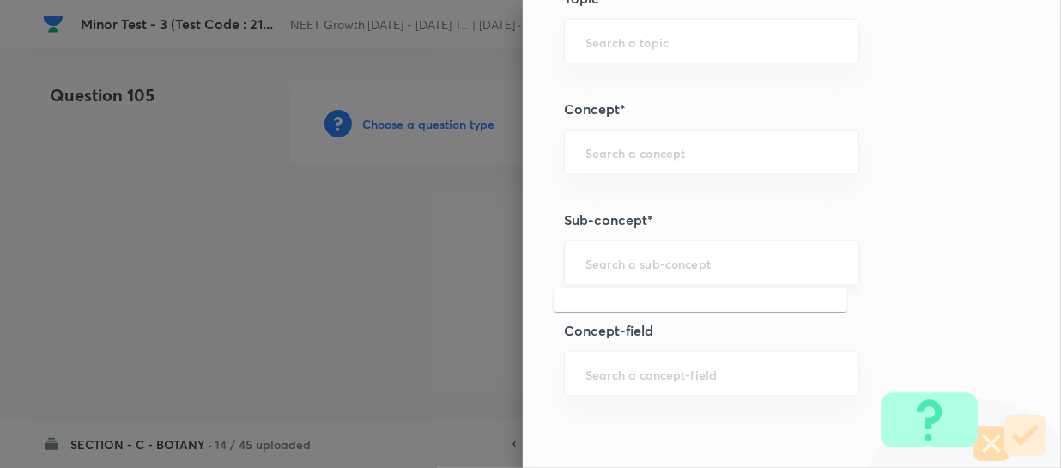
click at [633, 264] on input "text" at bounding box center [712, 263] width 252 height 16
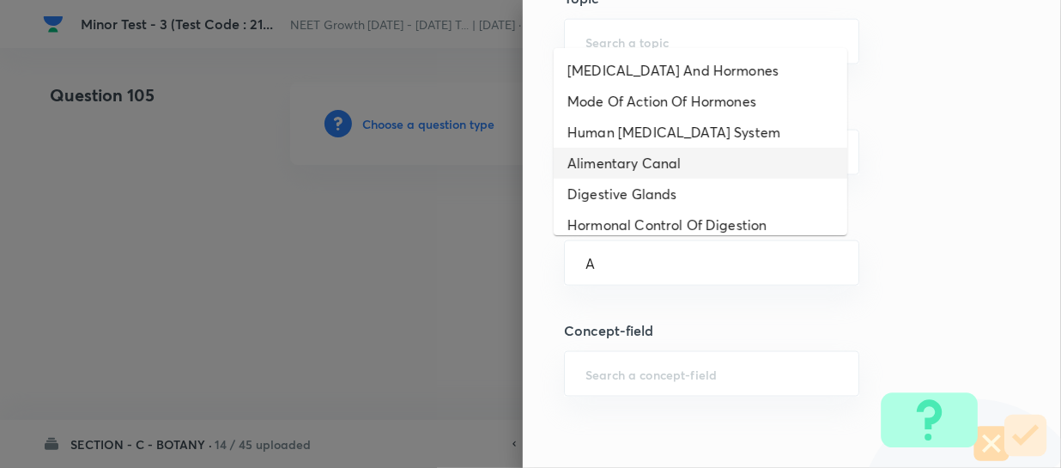
click at [655, 161] on li "Alimentary Canal" at bounding box center [701, 163] width 294 height 31
type input "Alimentary Canal"
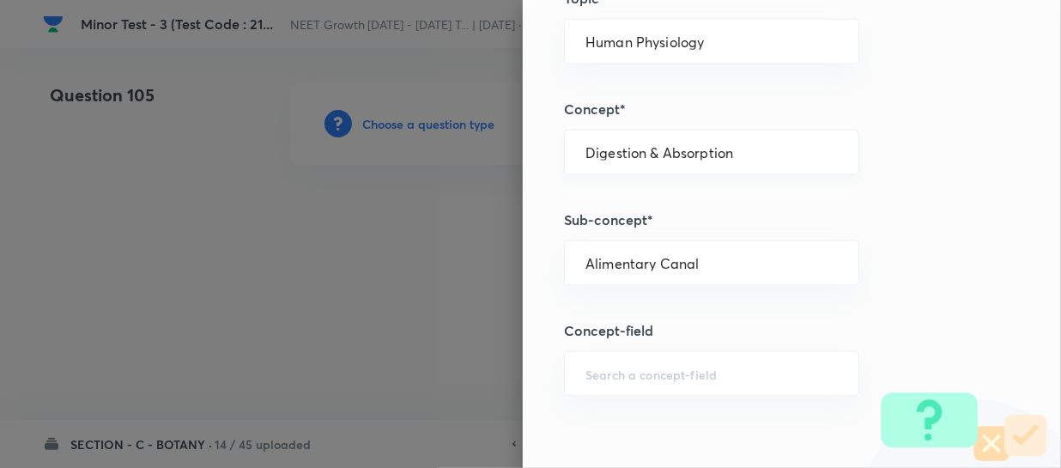
type input "Biology"
type input "Human Physiology"
type input "Digestion & Absorption"
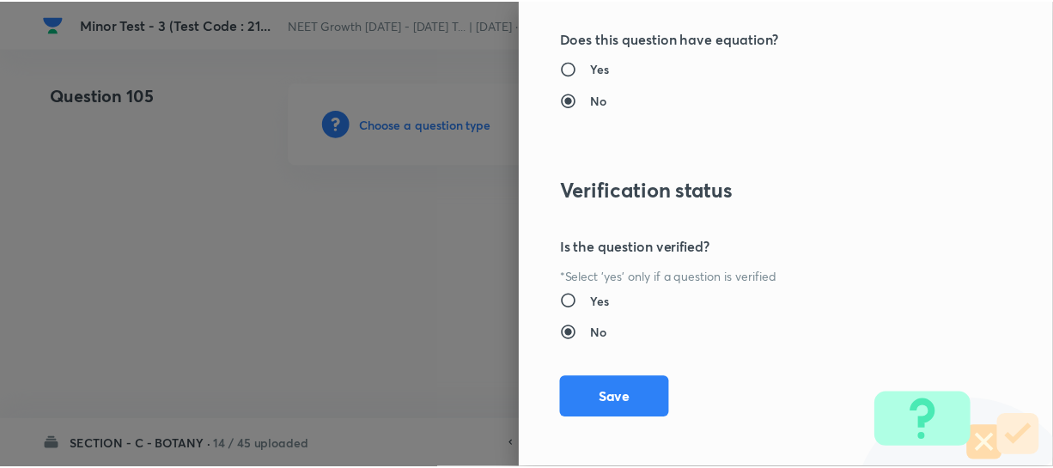
scroll to position [1986, 0]
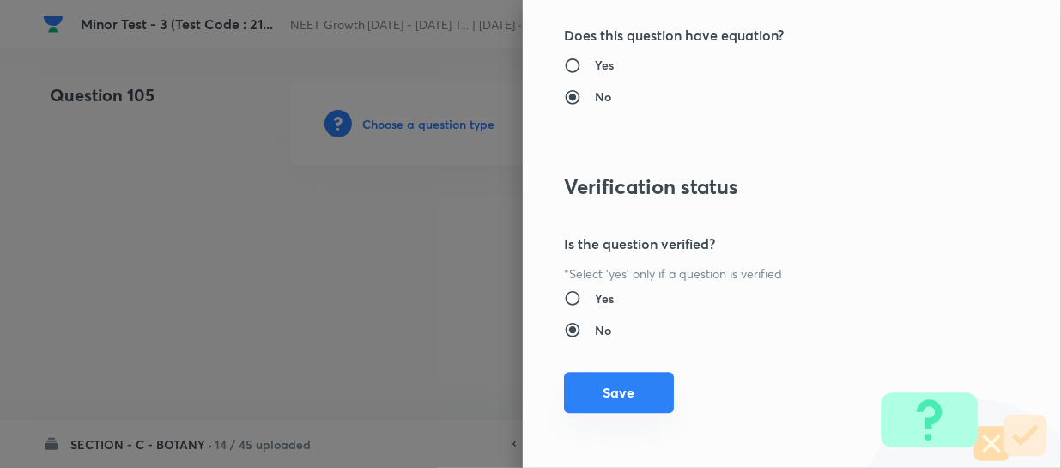
click at [601, 393] on button "Save" at bounding box center [619, 392] width 110 height 41
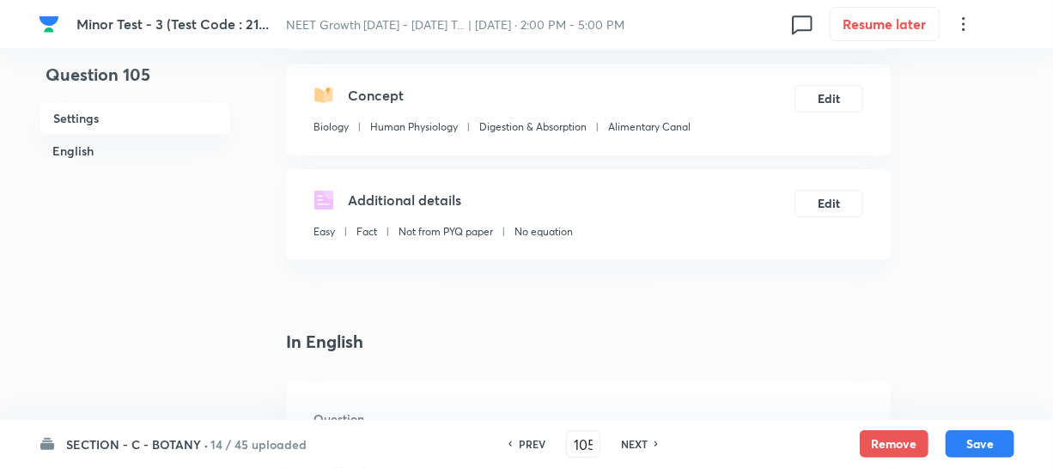
scroll to position [390, 0]
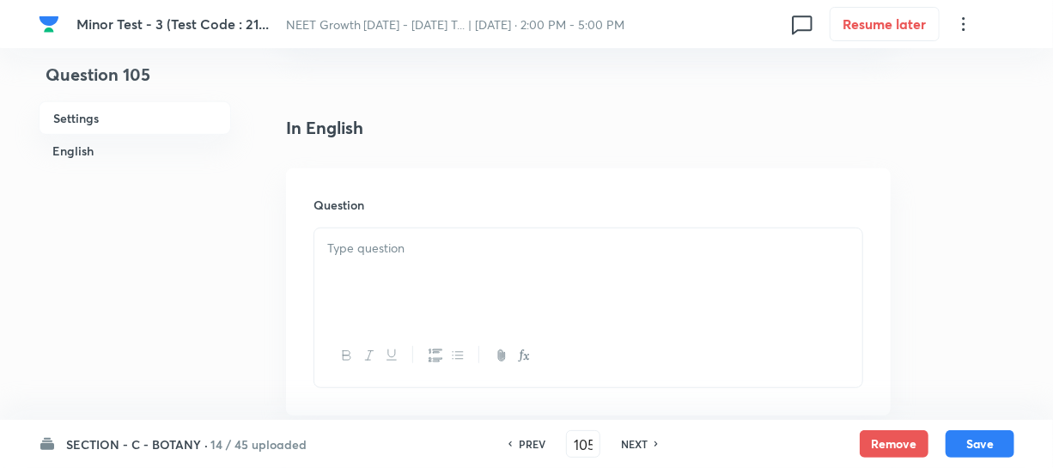
click at [430, 276] on div at bounding box center [588, 276] width 548 height 96
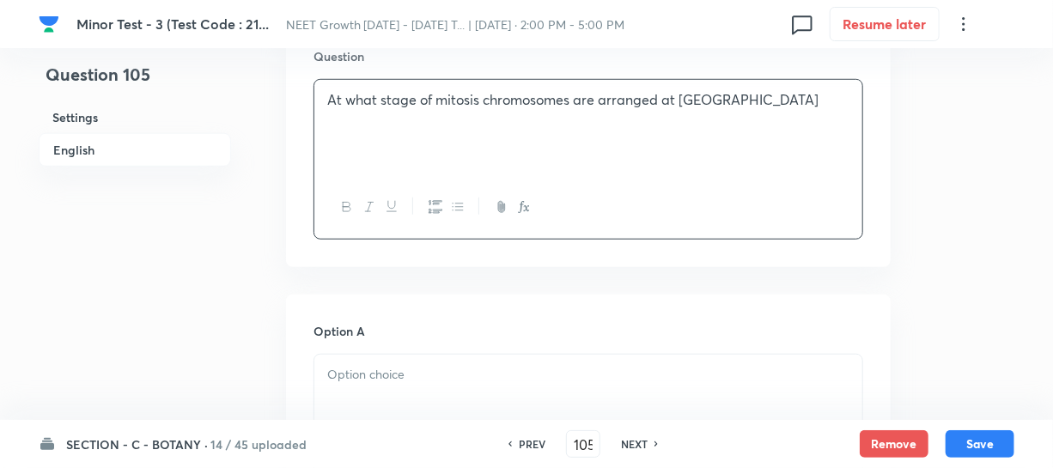
scroll to position [546, 0]
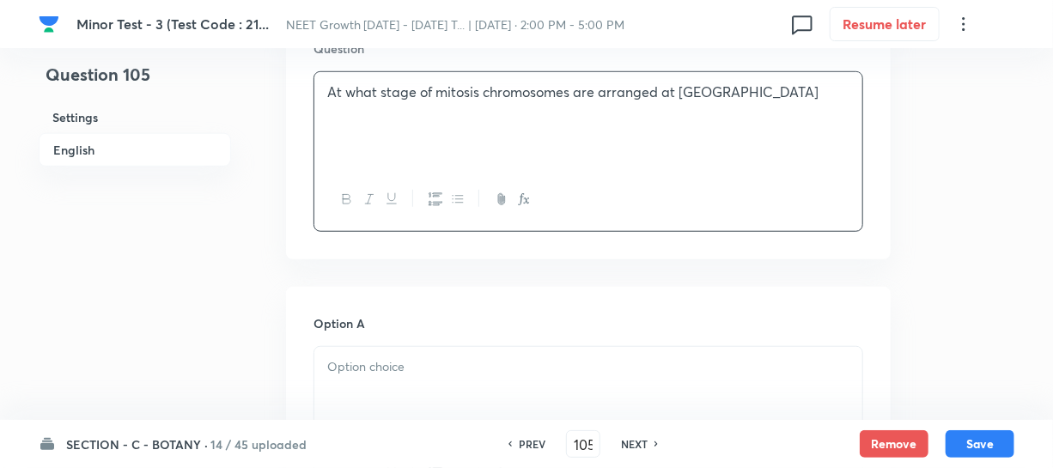
click at [422, 349] on div at bounding box center [588, 395] width 548 height 96
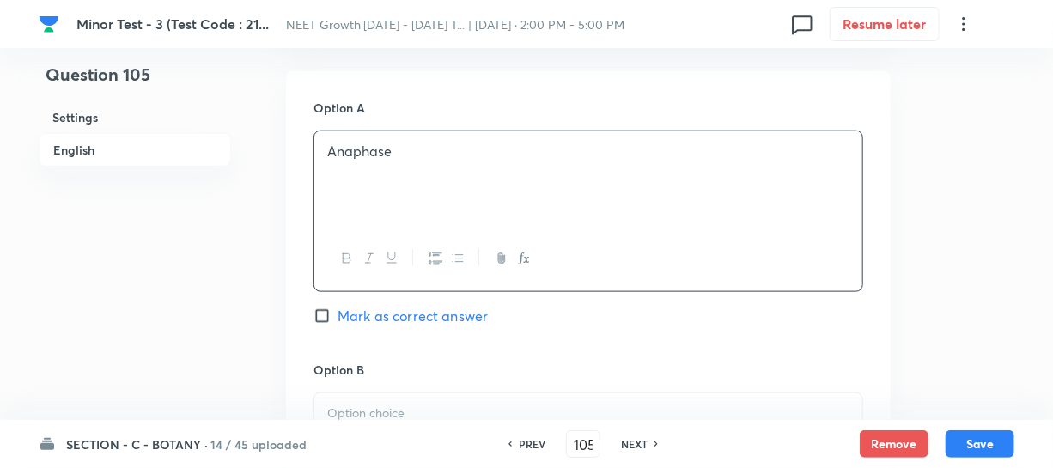
scroll to position [781, 0]
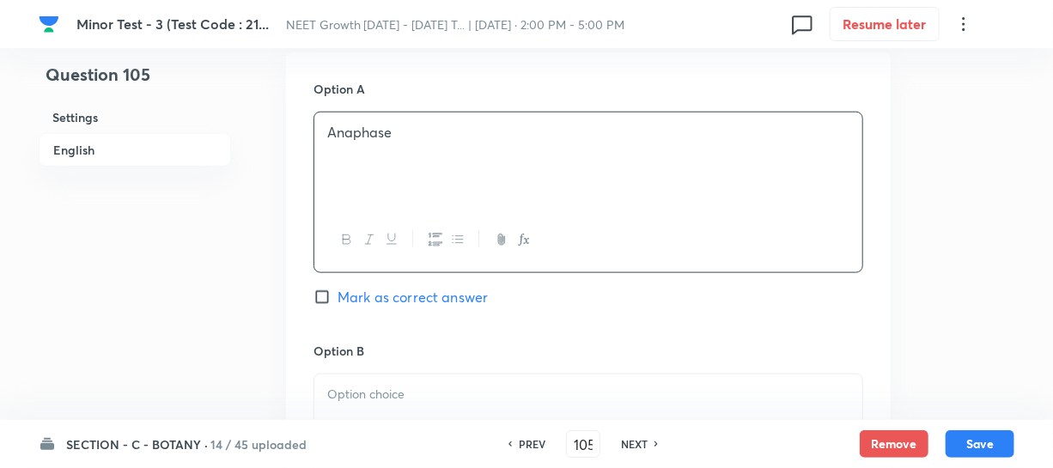
click at [349, 395] on p at bounding box center [588, 395] width 522 height 20
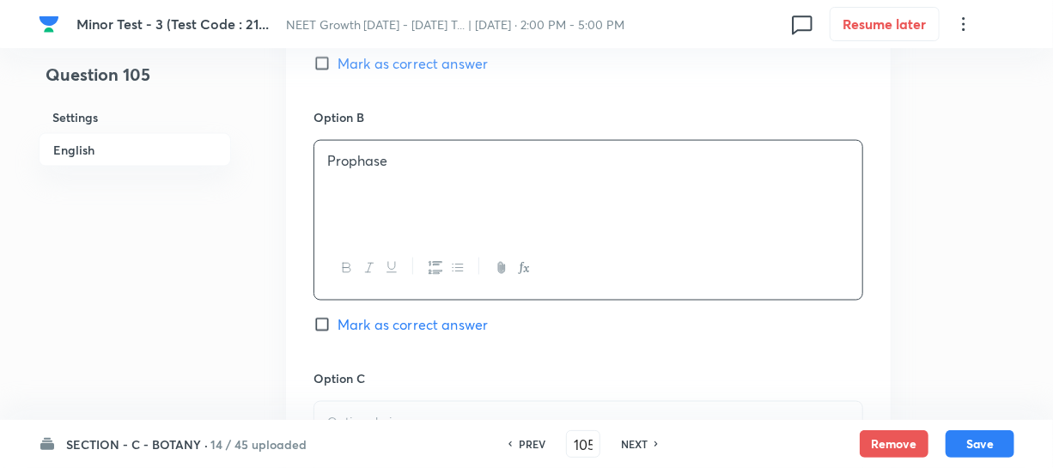
scroll to position [1092, 0]
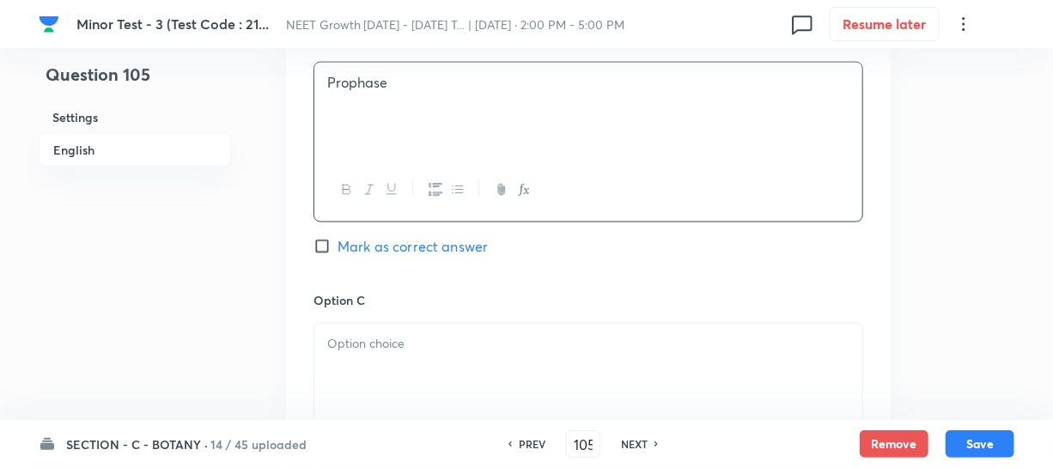
click at [358, 366] on div at bounding box center [588, 372] width 548 height 96
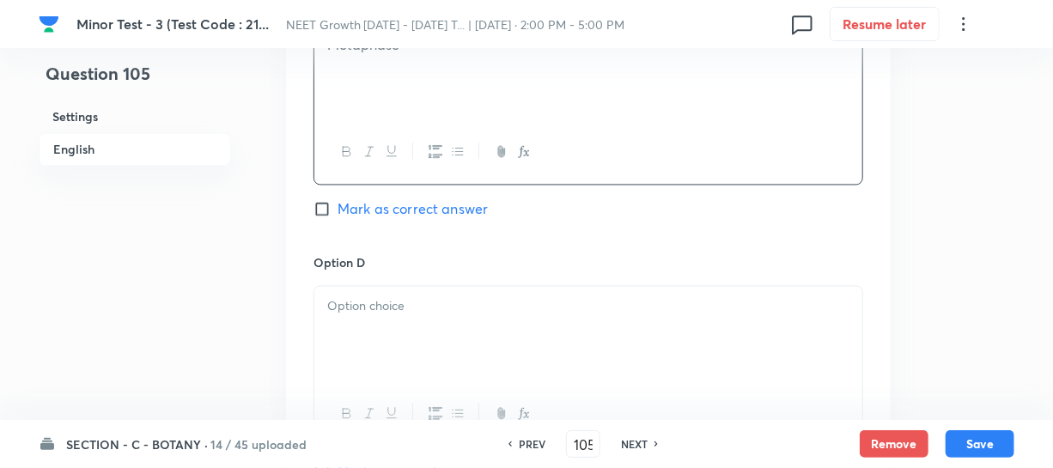
scroll to position [1405, 0]
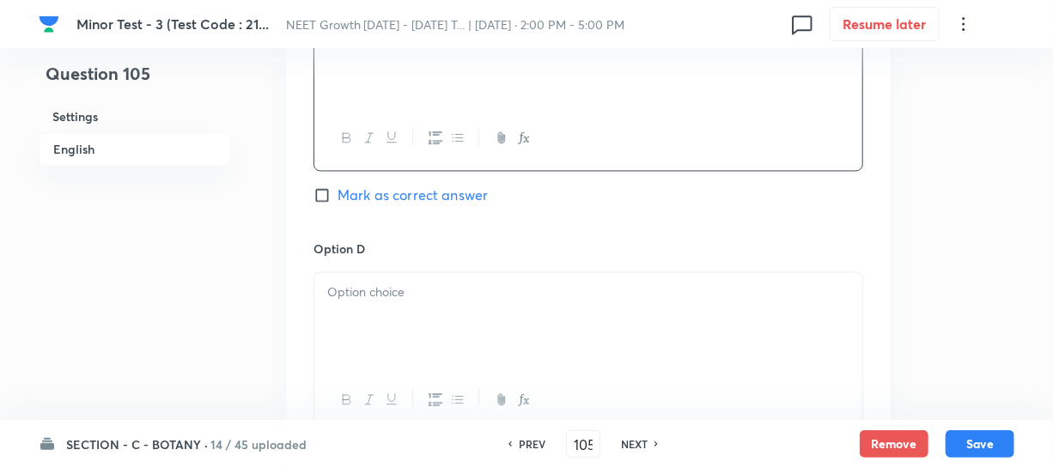
click at [396, 288] on p at bounding box center [588, 293] width 522 height 20
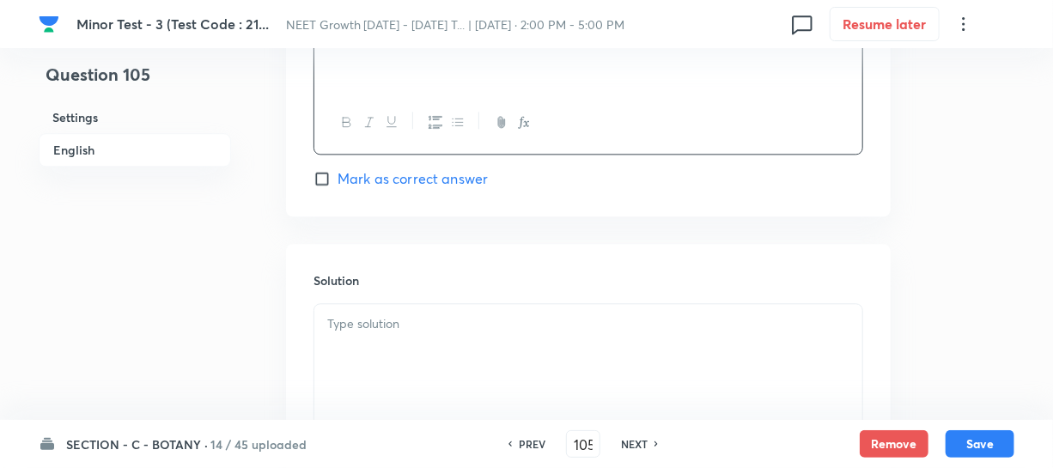
scroll to position [1795, 0]
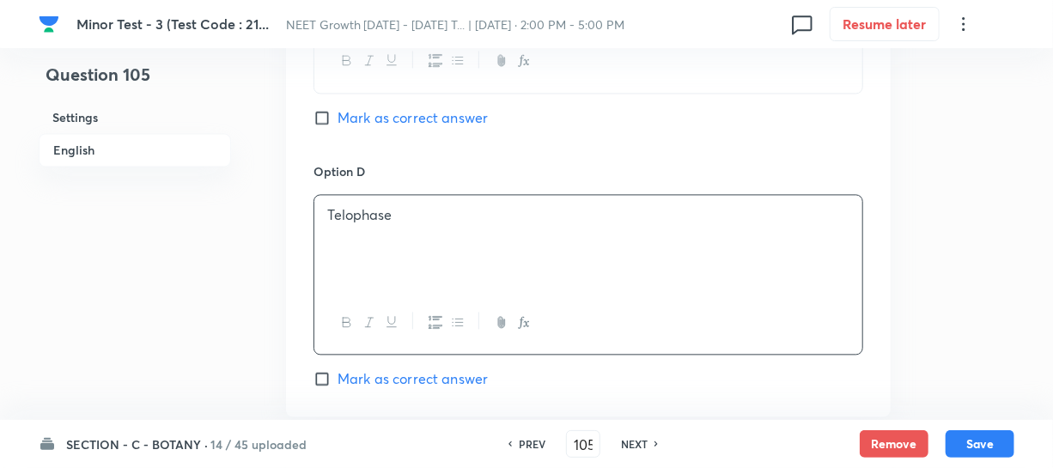
click at [332, 123] on input "Mark as correct answer" at bounding box center [325, 117] width 24 height 17
checkbox input "true"
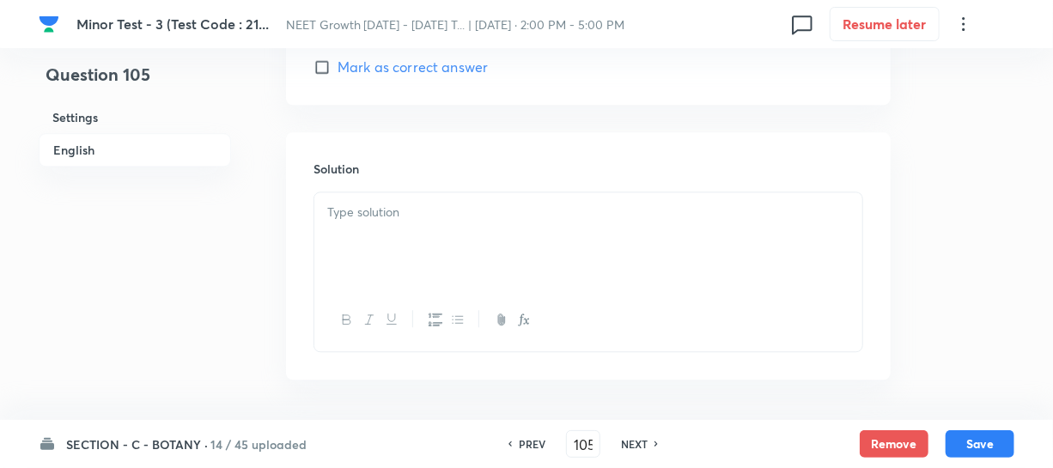
scroll to position [1858, 0]
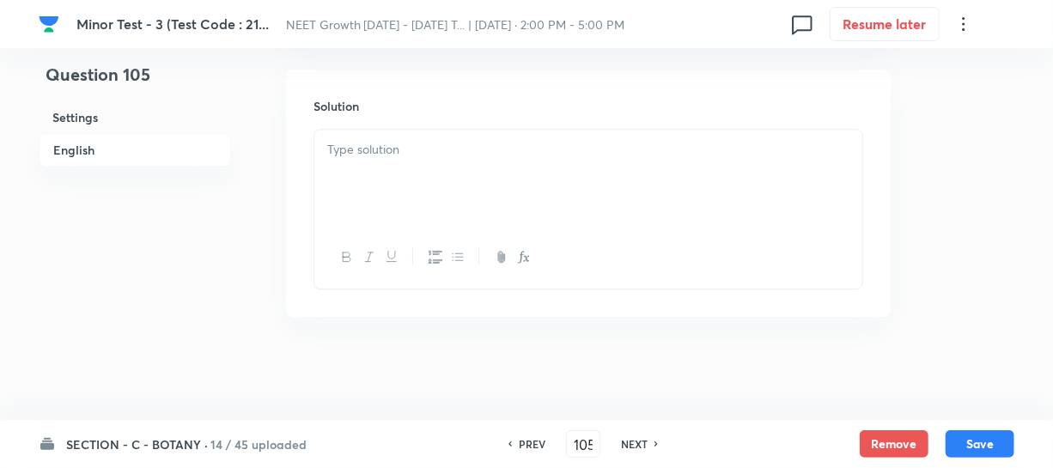
click at [361, 178] on div at bounding box center [588, 178] width 548 height 96
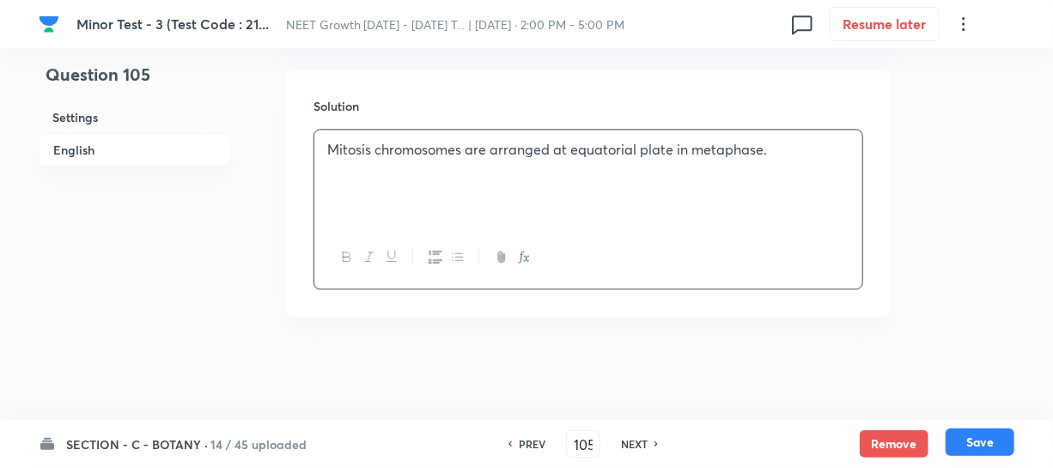
drag, startPoint x: 999, startPoint y: 443, endPoint x: 983, endPoint y: 446, distance: 15.7
click at [999, 442] on button "Save" at bounding box center [979, 441] width 69 height 27
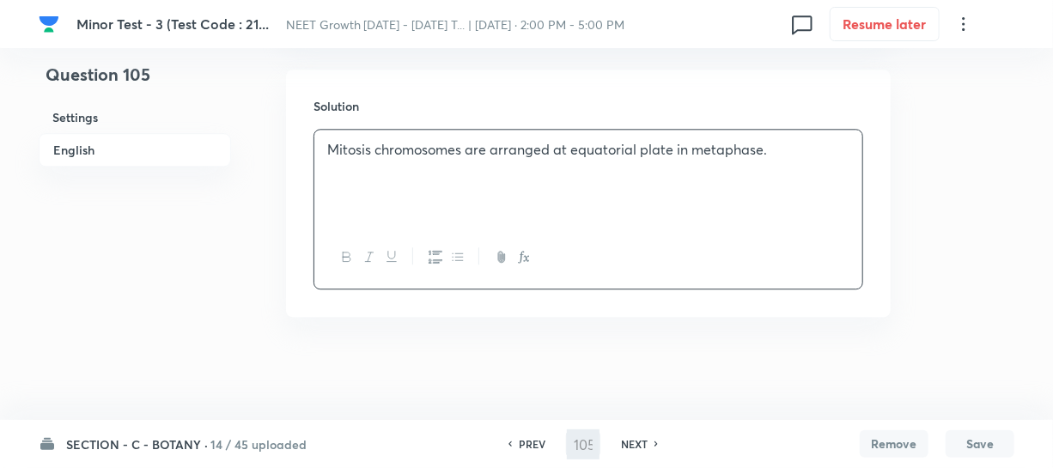
type input "106"
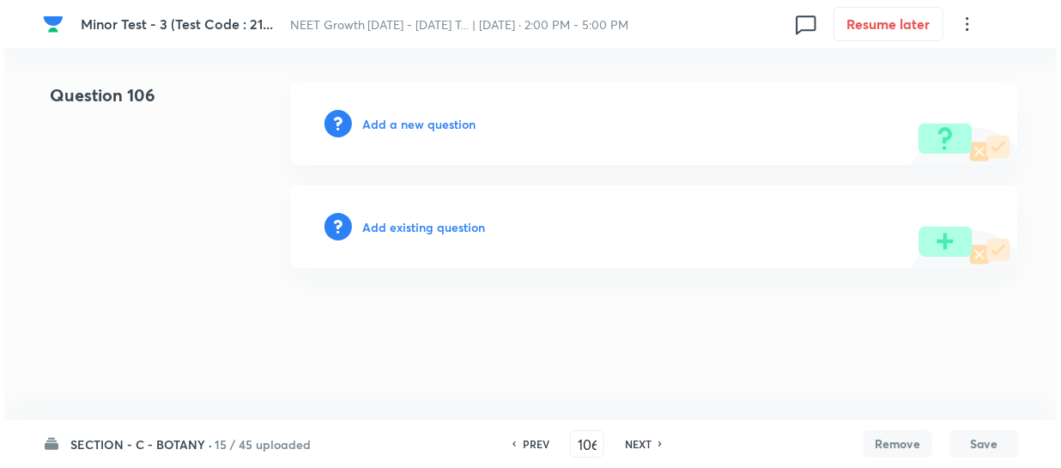
scroll to position [0, 0]
click at [385, 120] on h6 "Add a new question" at bounding box center [418, 124] width 113 height 18
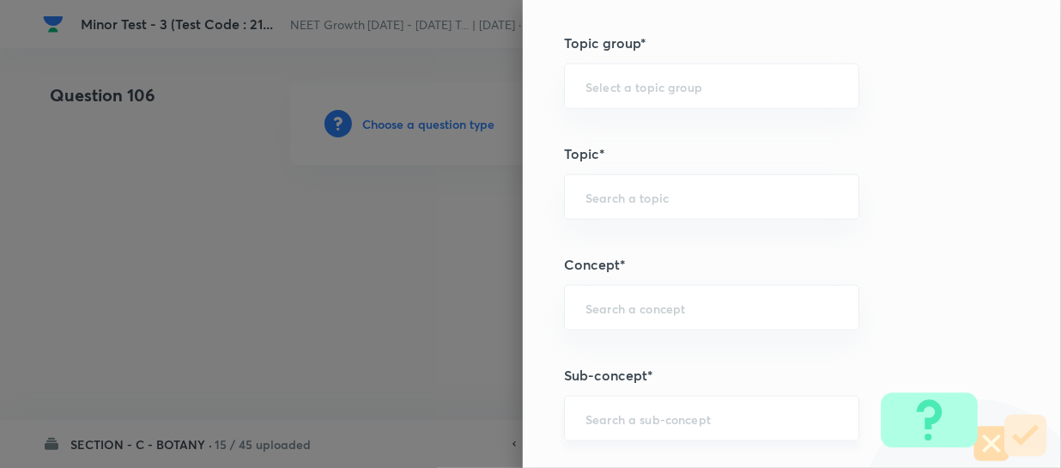
scroll to position [1014, 0]
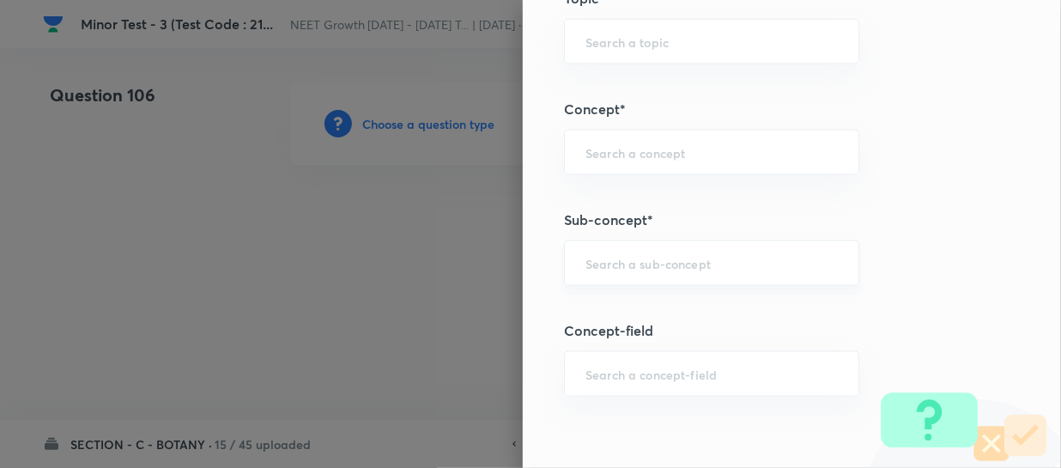
click at [594, 277] on div "​" at bounding box center [711, 263] width 295 height 46
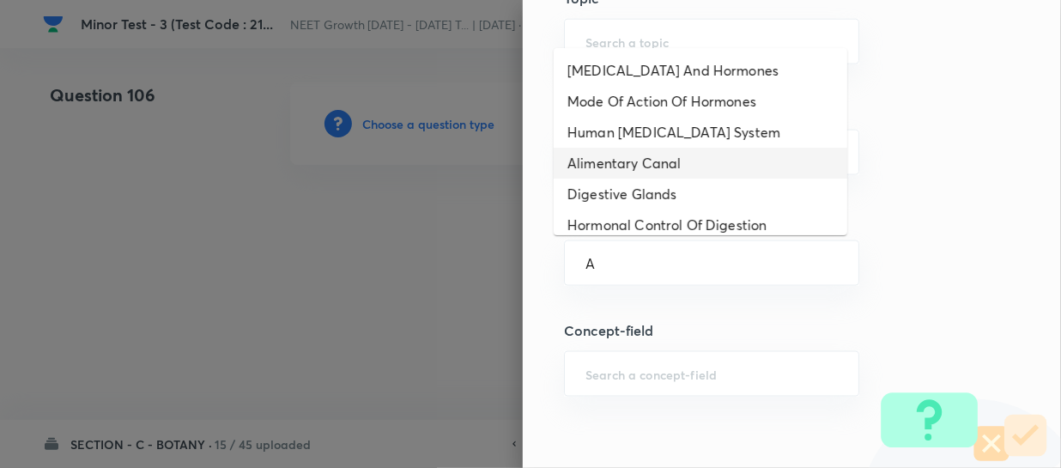
click at [636, 167] on li "Alimentary Canal" at bounding box center [701, 163] width 294 height 31
type input "Alimentary Canal"
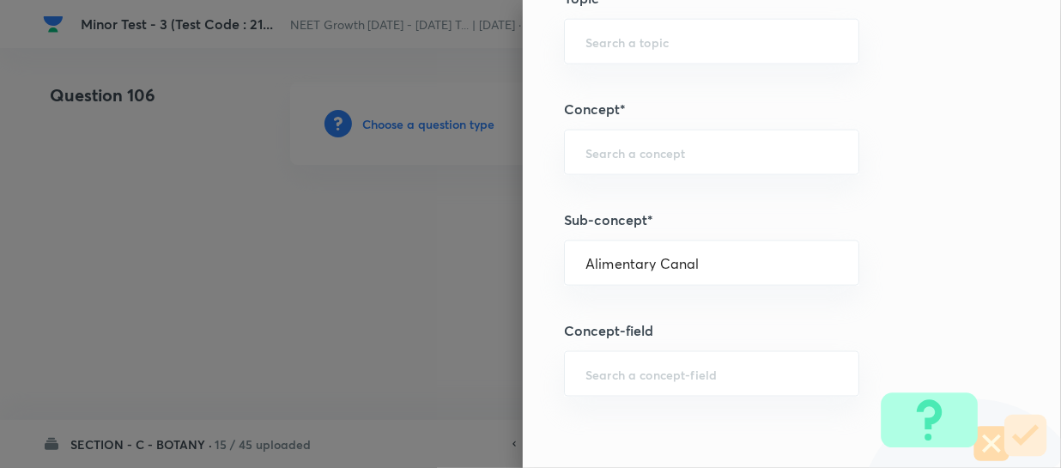
type input "Biology"
type input "Human Physiology"
type input "Digestion & Absorption"
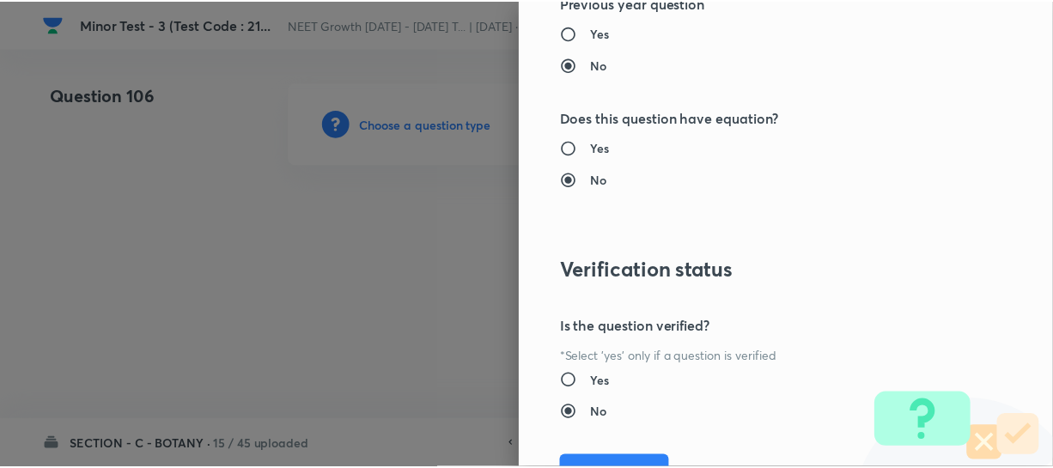
scroll to position [1986, 0]
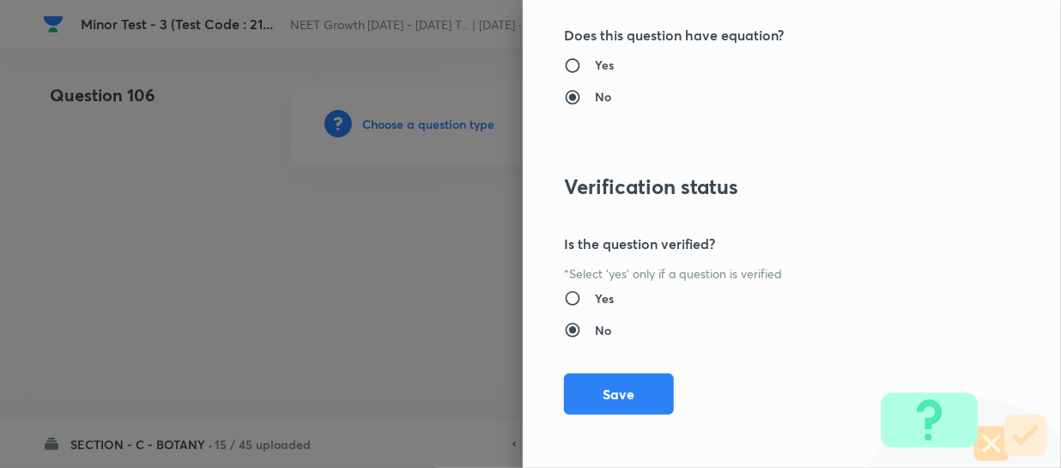
drag, startPoint x: 594, startPoint y: 386, endPoint x: 736, endPoint y: 364, distance: 143.4
click at [596, 386] on button "Save" at bounding box center [619, 394] width 110 height 41
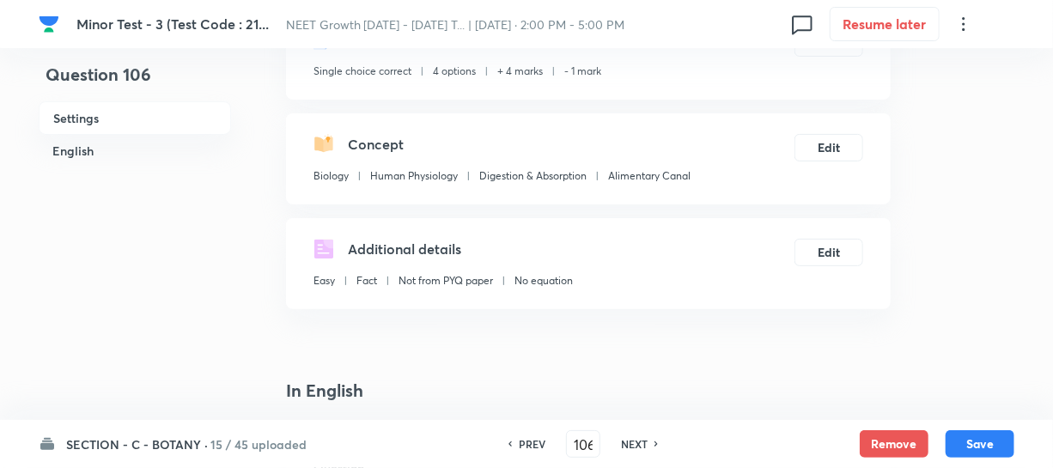
scroll to position [312, 0]
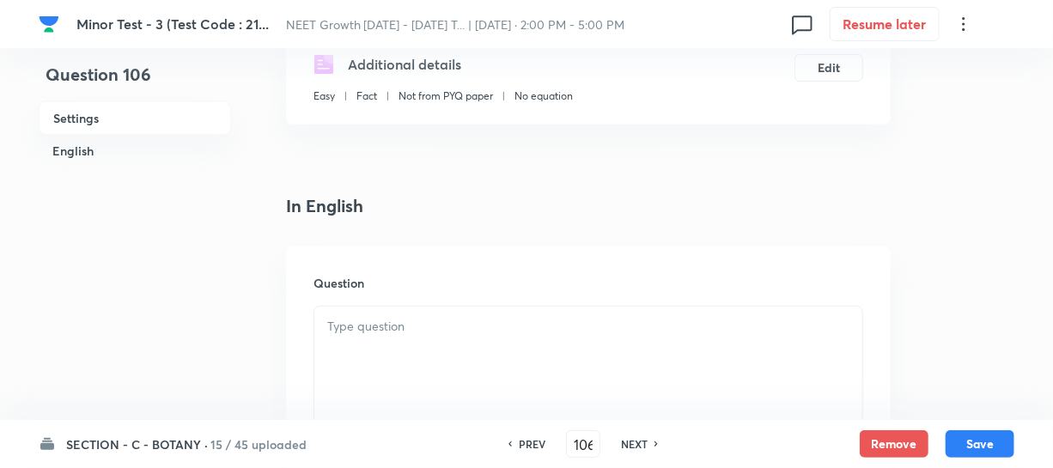
drag, startPoint x: 369, startPoint y: 347, endPoint x: 492, endPoint y: 355, distance: 123.0
click at [371, 349] on div at bounding box center [588, 355] width 548 height 96
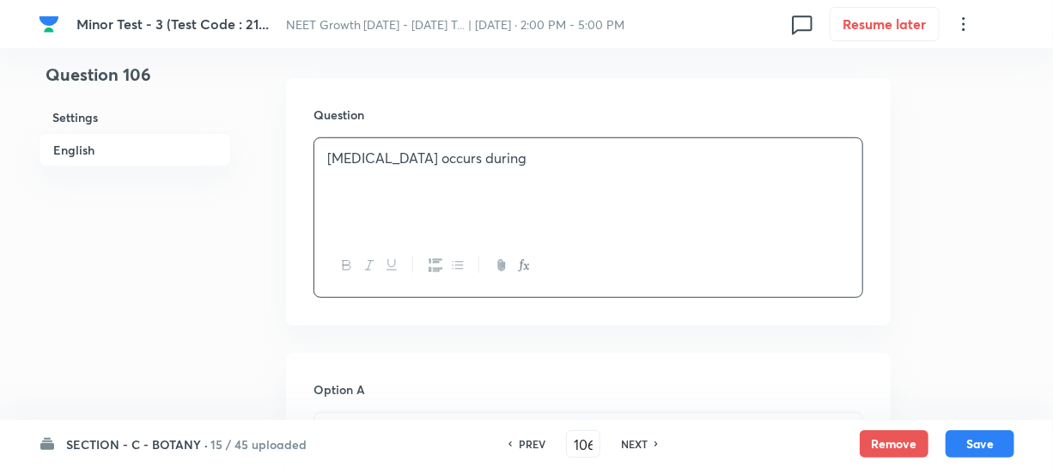
scroll to position [702, 0]
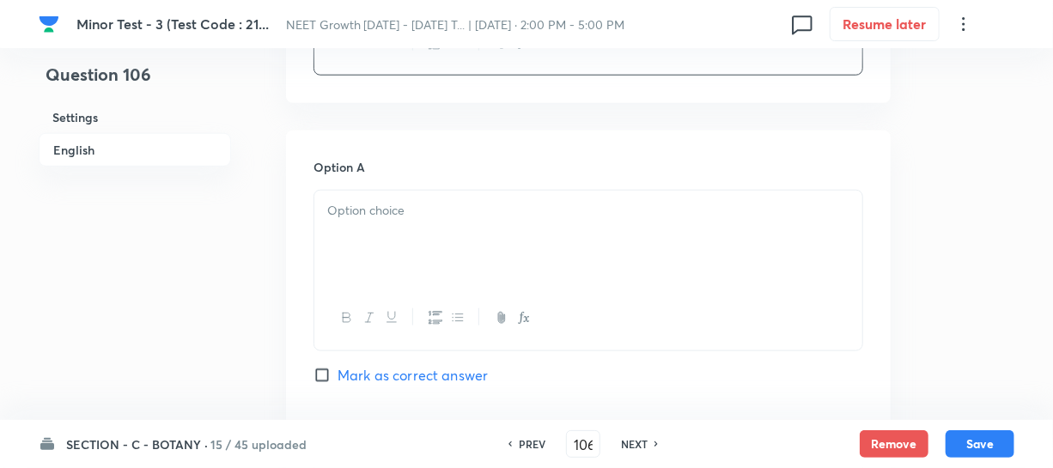
click at [367, 213] on p at bounding box center [588, 211] width 522 height 20
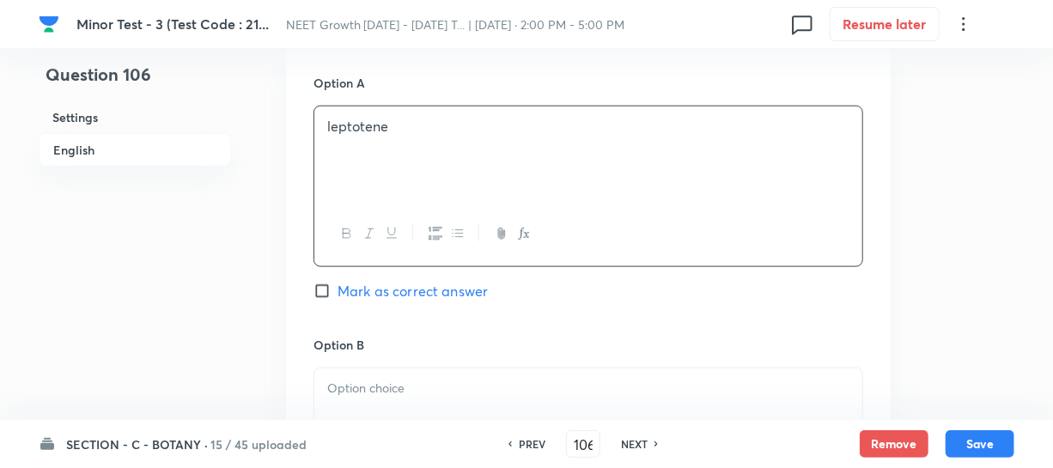
scroll to position [936, 0]
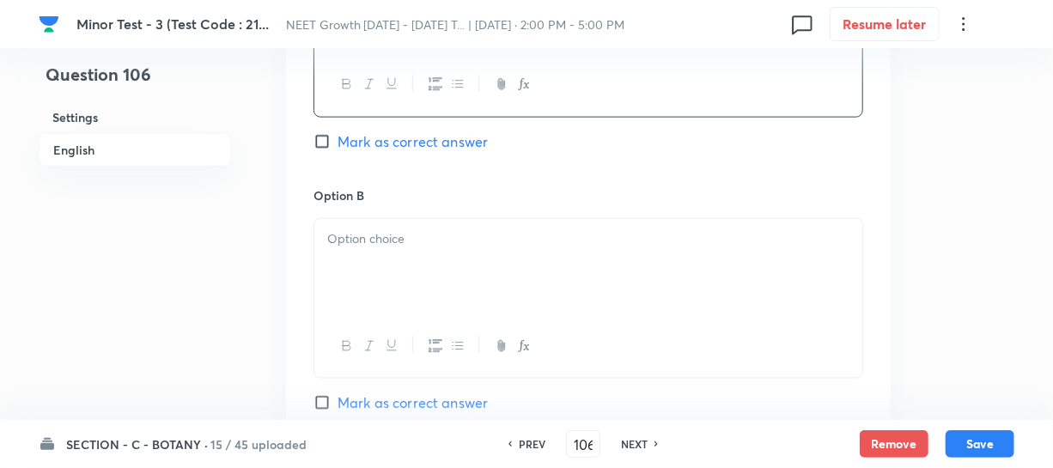
click at [365, 240] on p at bounding box center [588, 239] width 522 height 20
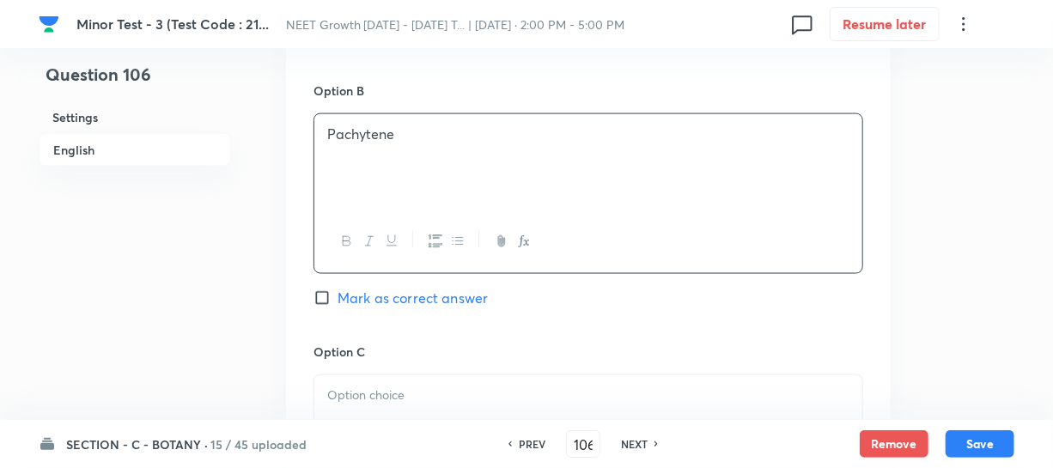
scroll to position [1248, 0]
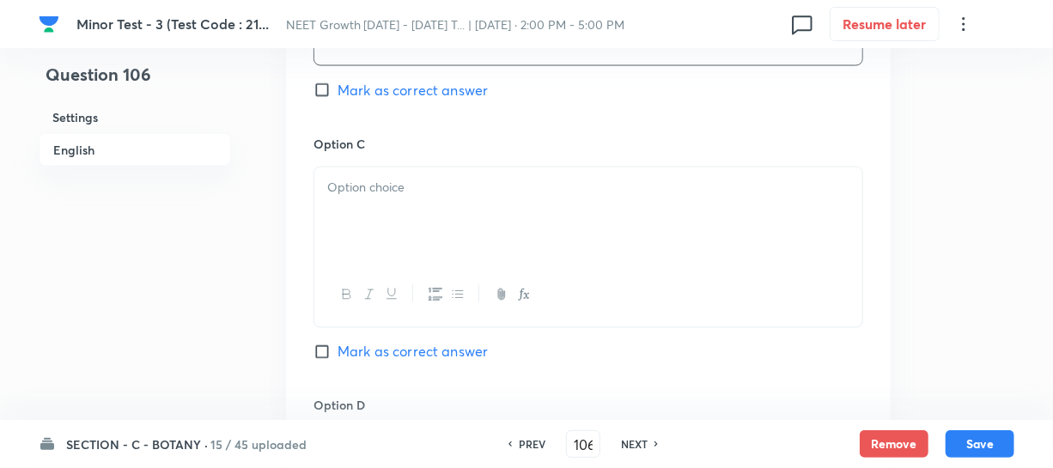
click at [423, 228] on div at bounding box center [588, 215] width 548 height 96
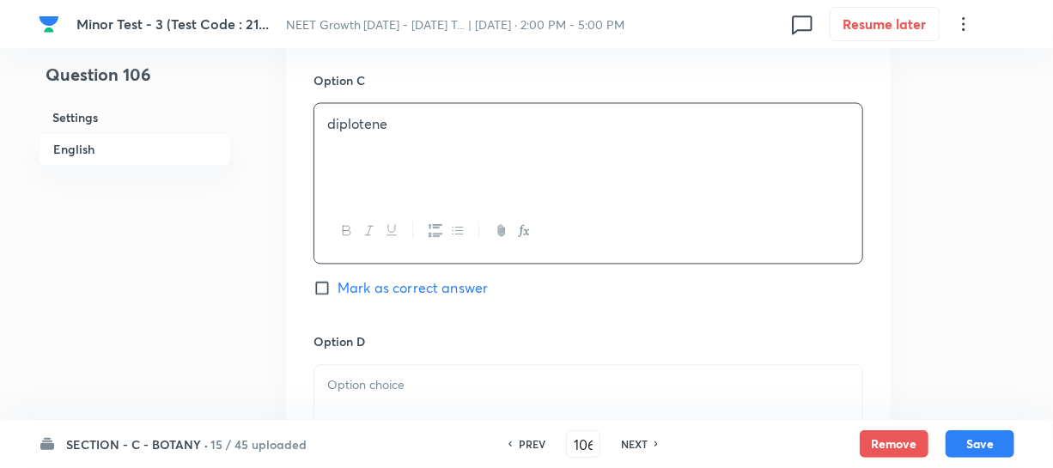
scroll to position [1483, 0]
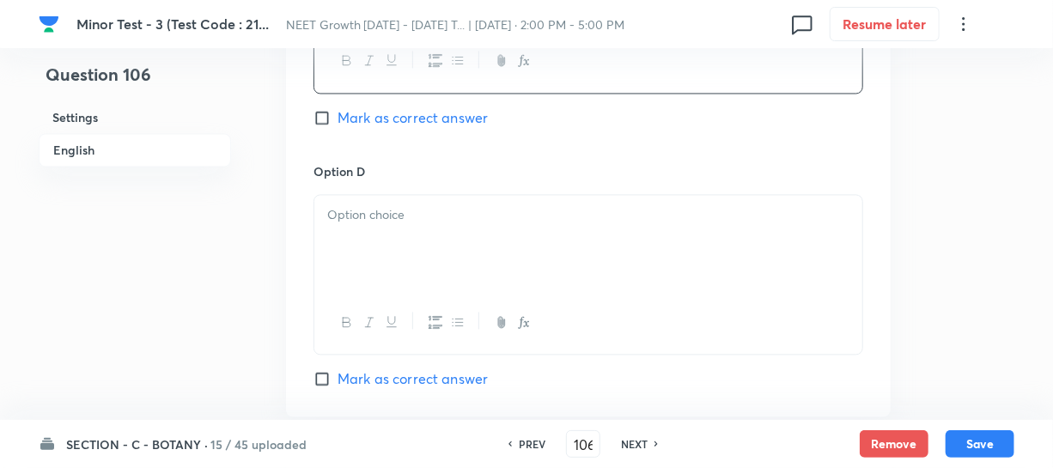
click at [391, 248] on div at bounding box center [588, 243] width 548 height 96
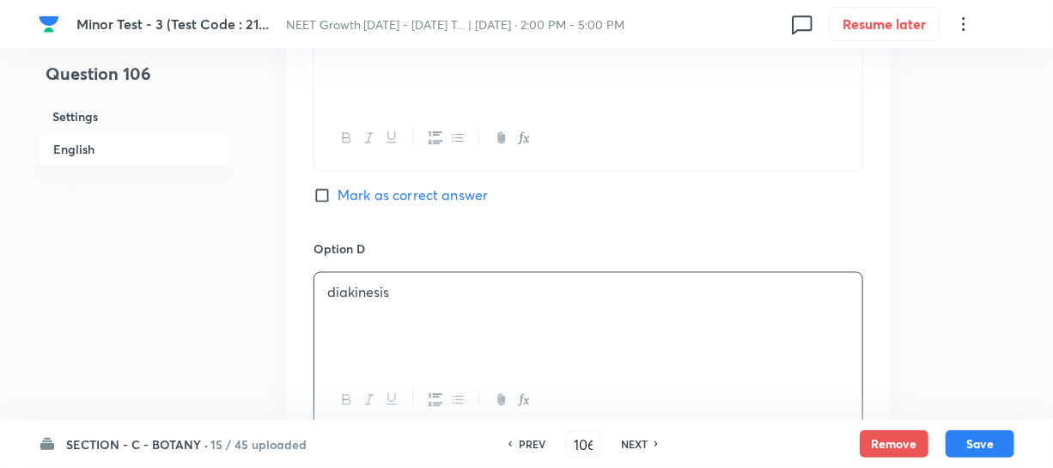
scroll to position [1248, 0]
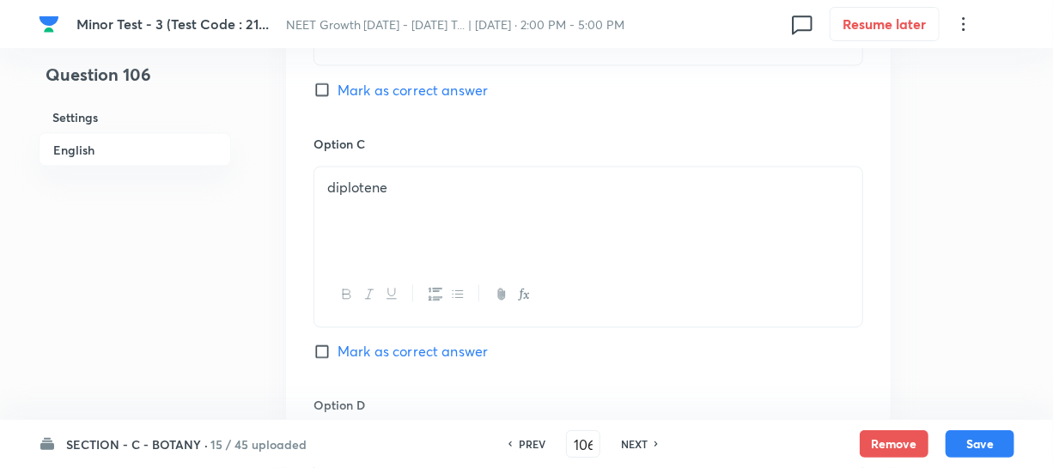
click at [323, 77] on div "Option B Pachytene Mark as correct answer" at bounding box center [588, 4] width 550 height 261
click at [325, 94] on input "Mark as correct answer" at bounding box center [325, 90] width 24 height 17
checkbox input "true"
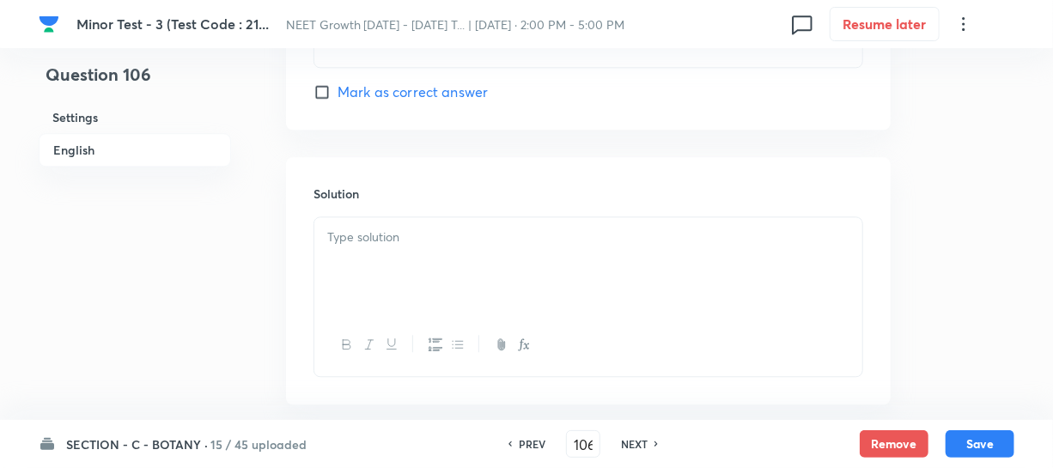
scroll to position [1858, 0]
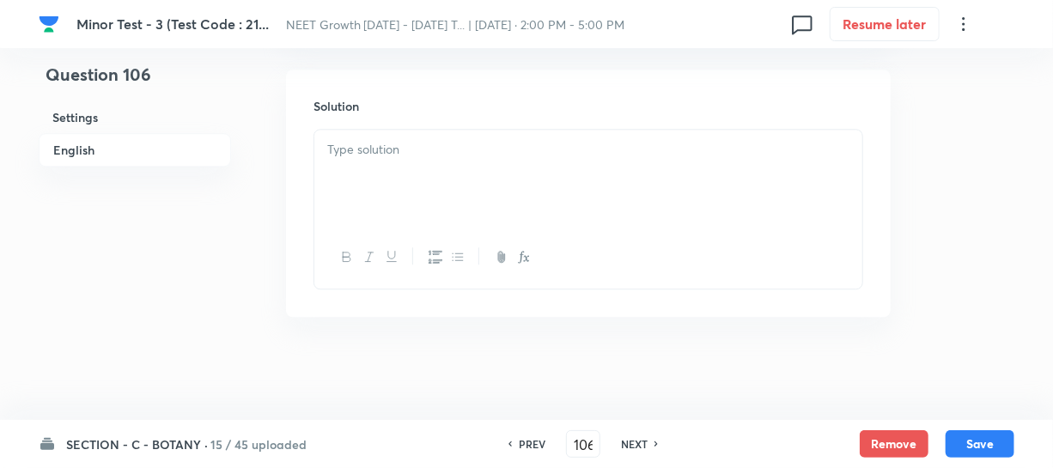
click at [352, 172] on div at bounding box center [588, 178] width 548 height 96
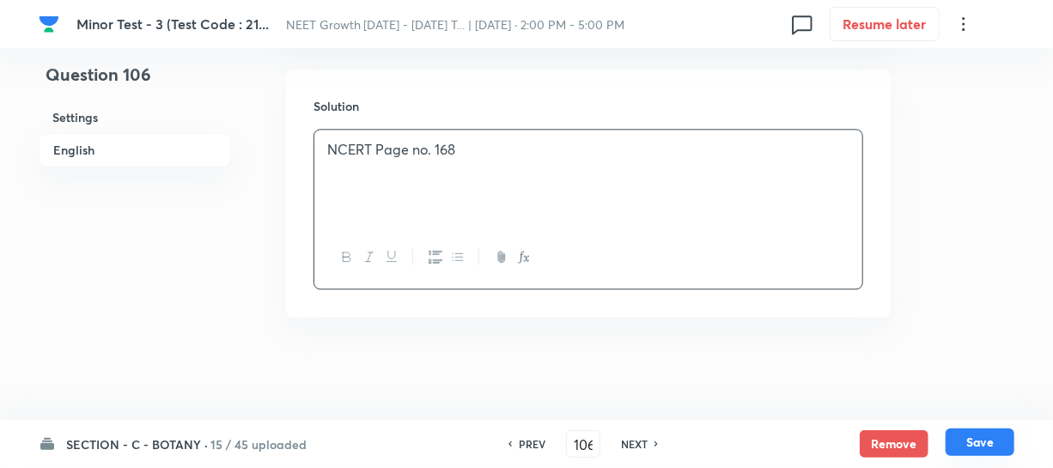
click at [964, 442] on button "Save" at bounding box center [979, 441] width 69 height 27
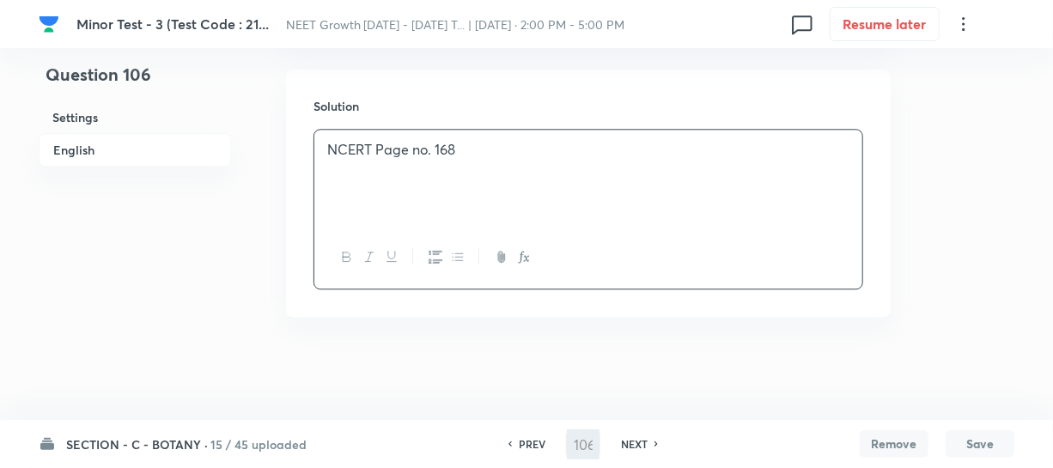
type input "107"
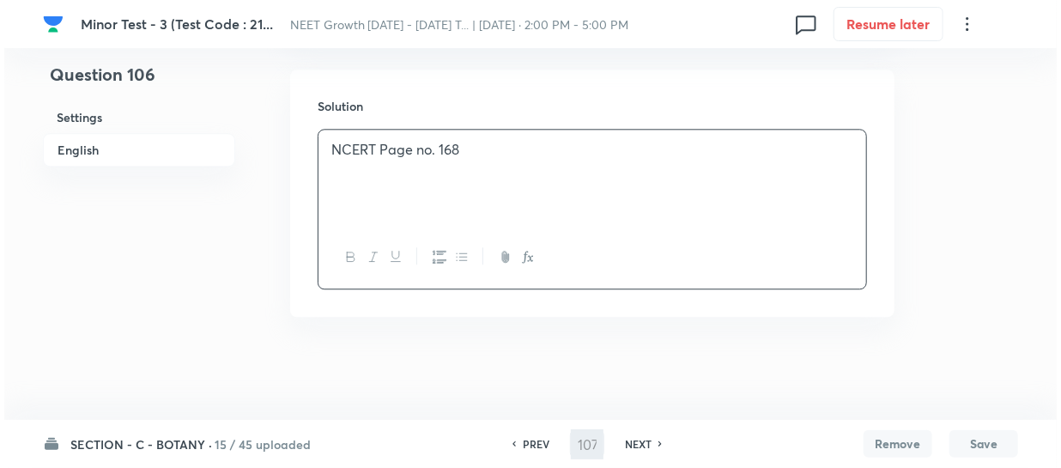
scroll to position [0, 0]
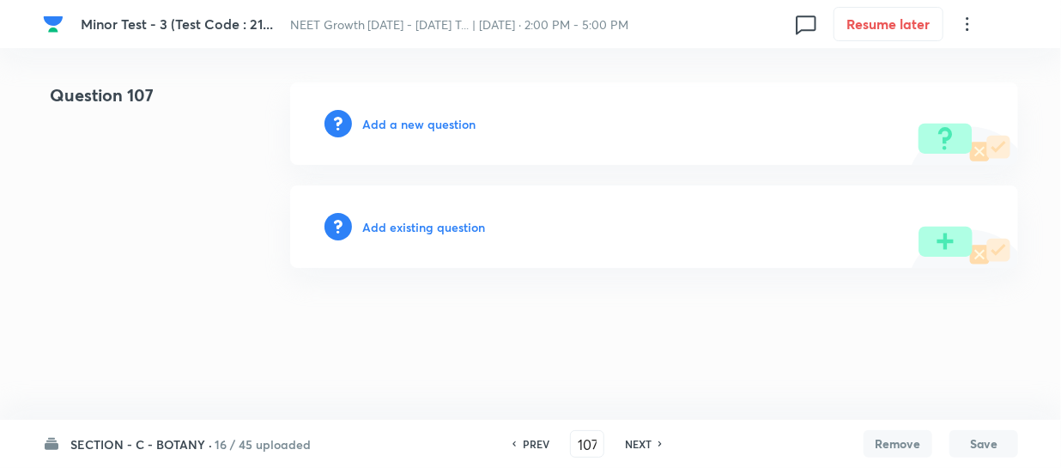
click at [401, 125] on h6 "Add a new question" at bounding box center [418, 124] width 113 height 18
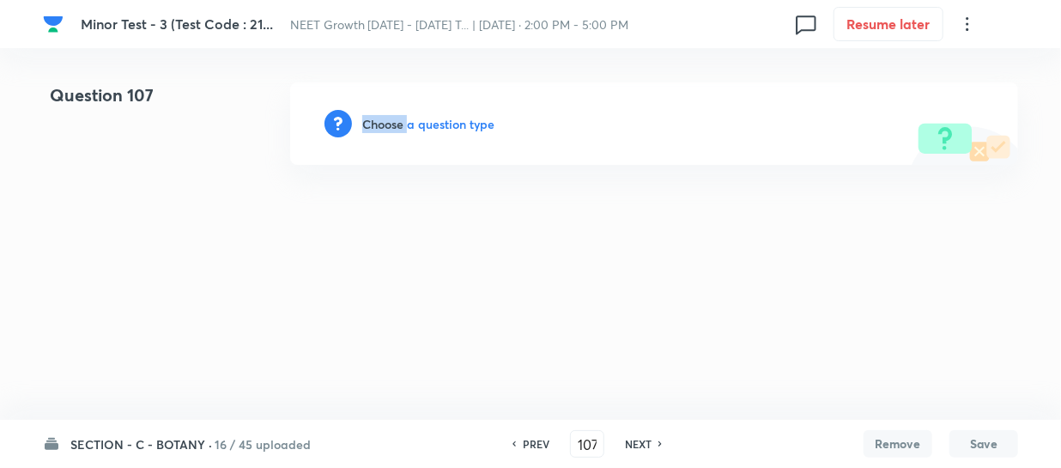
click at [401, 125] on h6 "Choose a question type" at bounding box center [428, 124] width 132 height 18
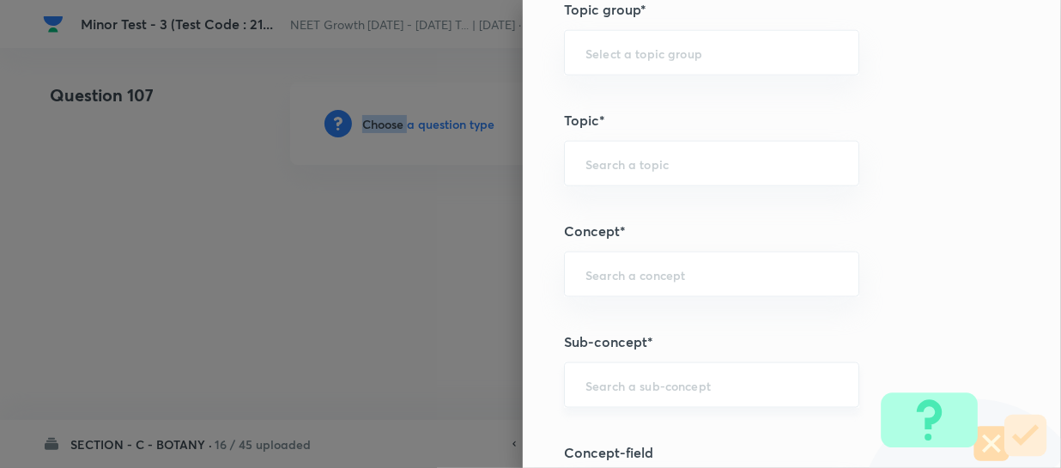
scroll to position [1014, 0]
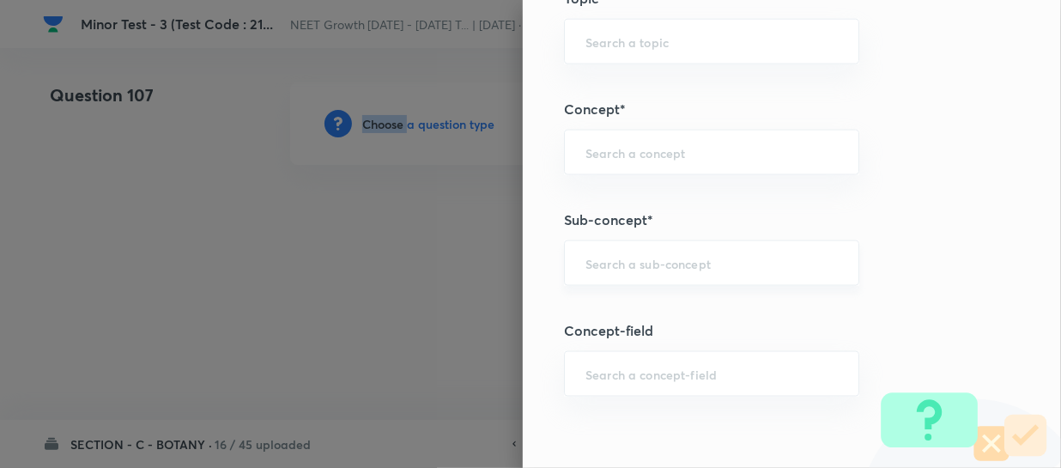
click at [619, 251] on div "​" at bounding box center [711, 263] width 295 height 46
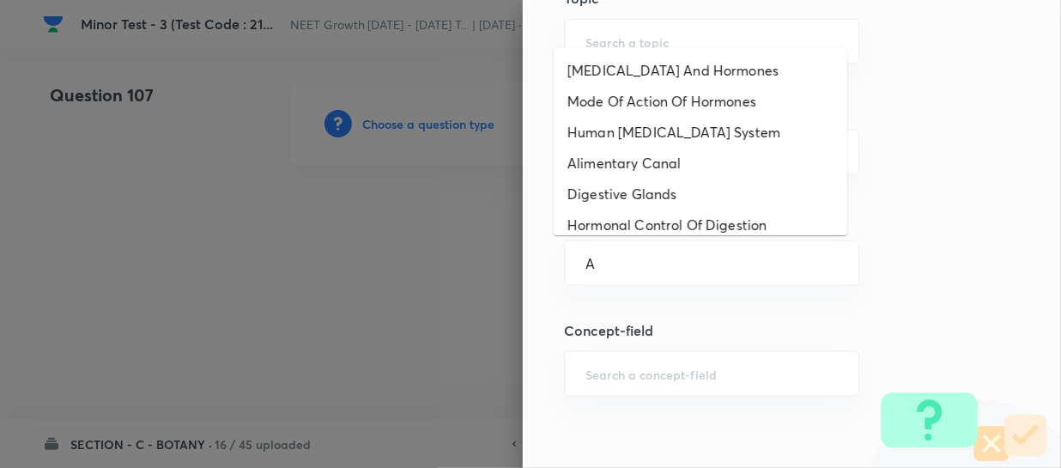
type input "A"
click at [617, 266] on input "text" at bounding box center [712, 263] width 252 height 16
click at [625, 170] on li "Alimentary Canal" at bounding box center [701, 163] width 294 height 31
type input "Alimentary Canal"
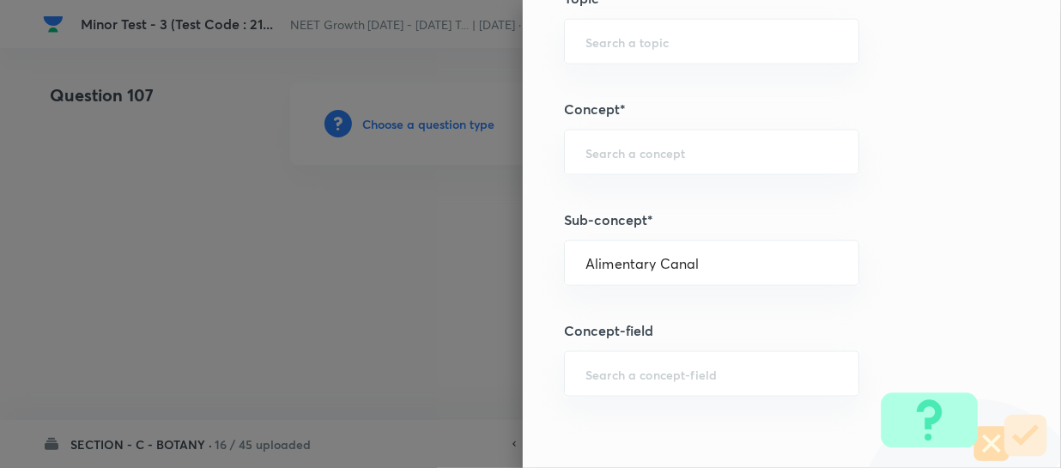
type input "Biology"
type input "Human Physiology"
type input "Digestion & Absorption"
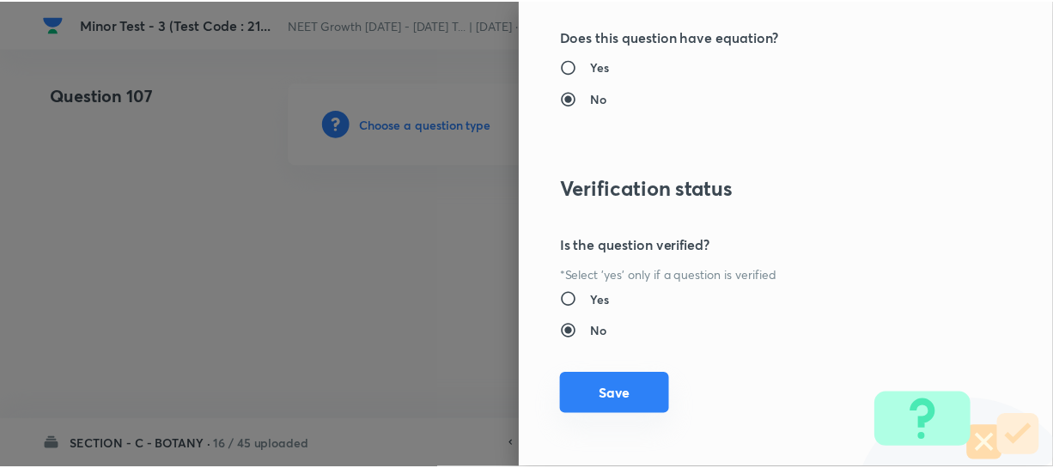
scroll to position [1986, 0]
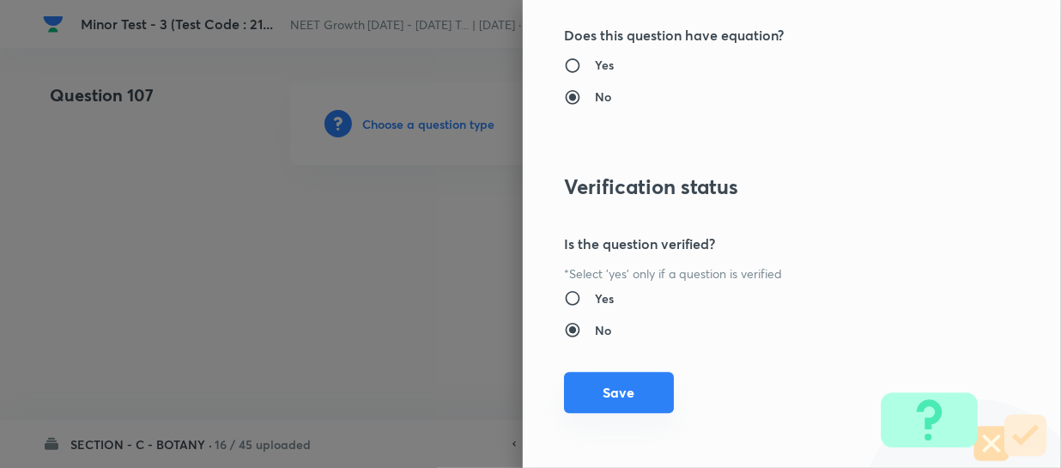
click at [609, 396] on button "Save" at bounding box center [619, 392] width 110 height 41
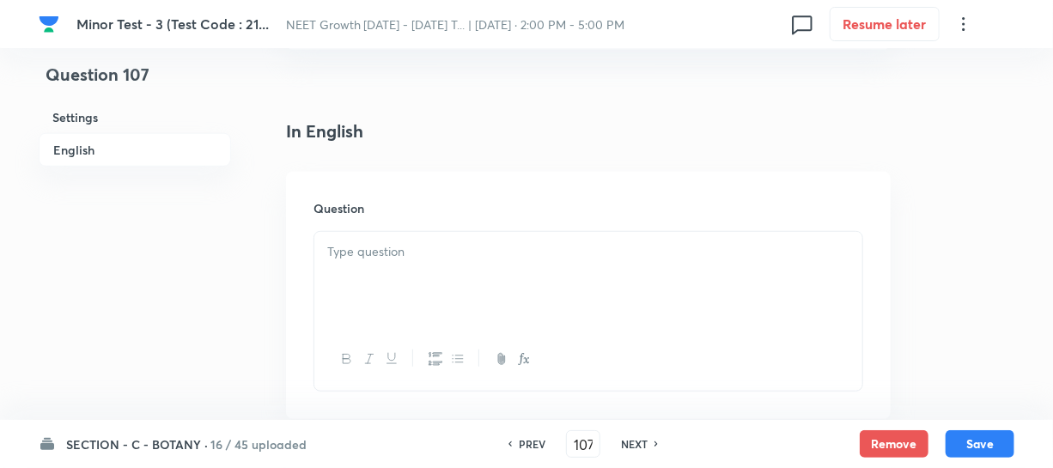
scroll to position [468, 0]
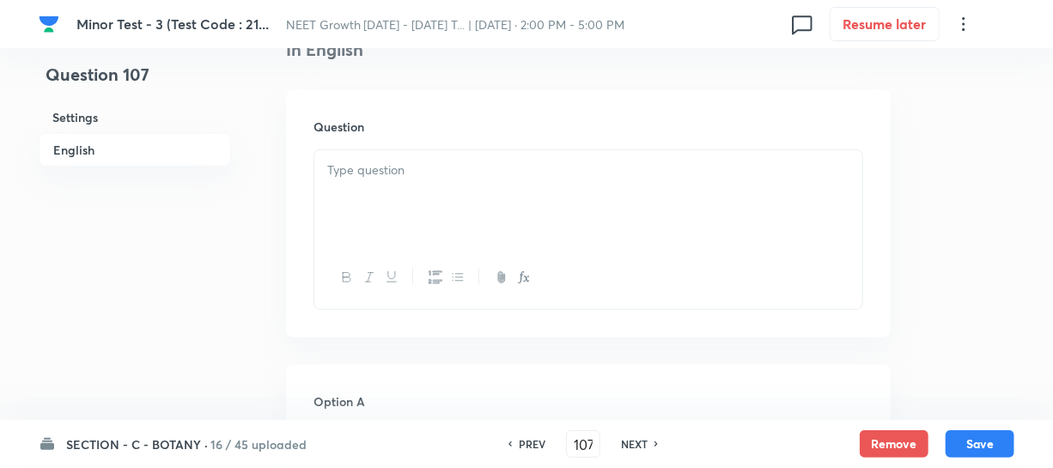
click at [392, 217] on div at bounding box center [588, 198] width 548 height 96
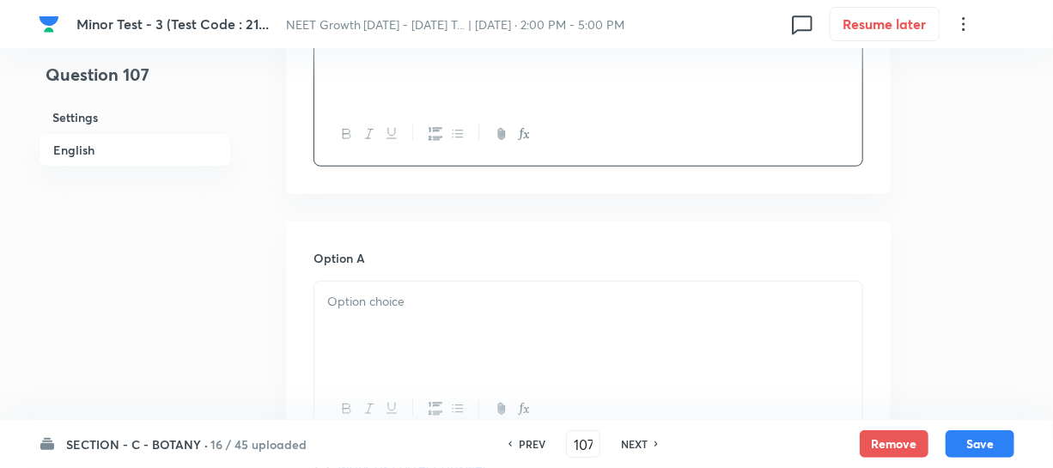
scroll to position [624, 0]
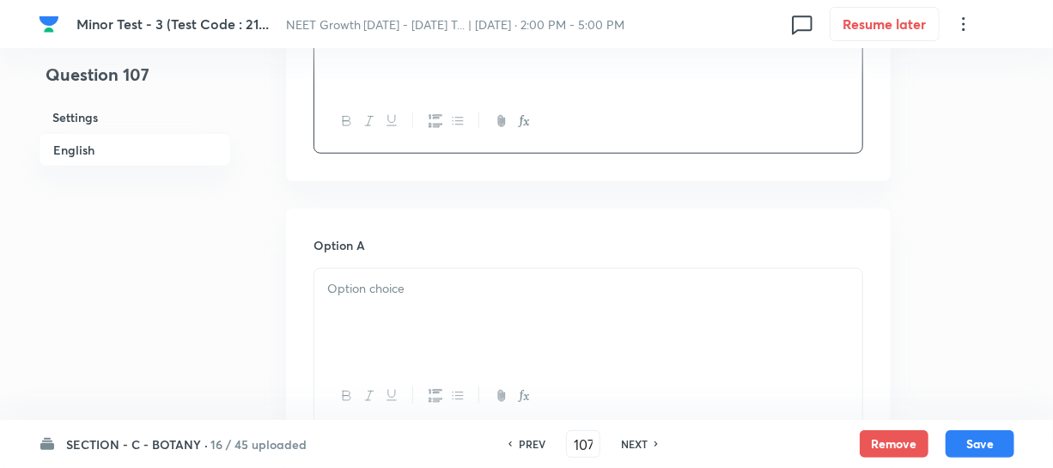
click at [370, 319] on div at bounding box center [588, 317] width 548 height 96
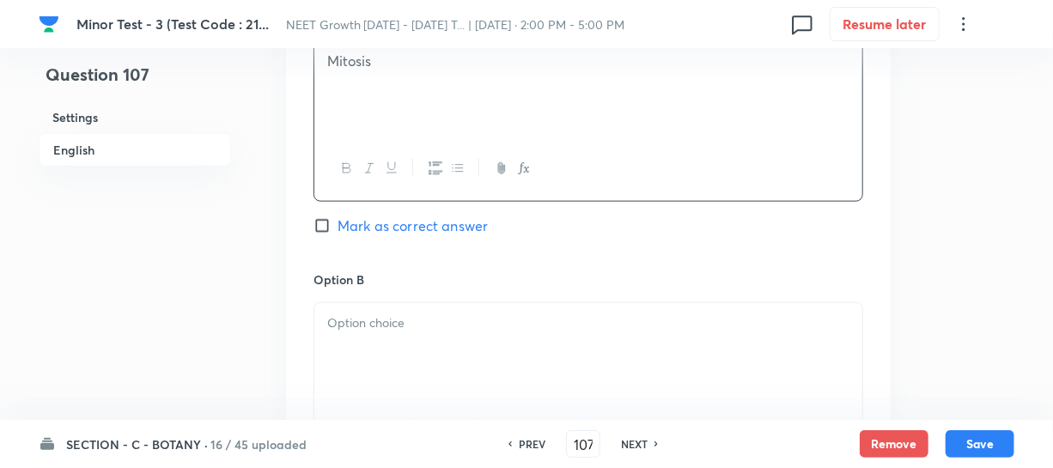
scroll to position [859, 0]
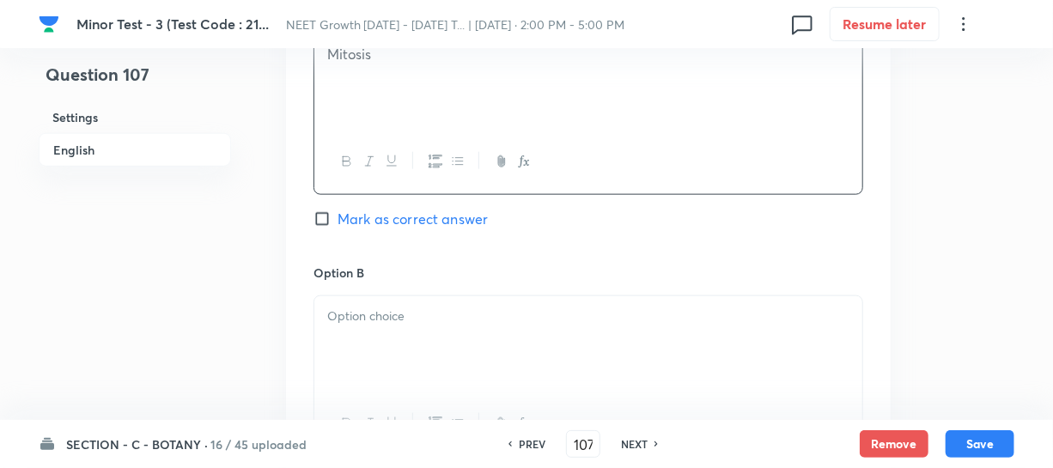
click at [390, 325] on div at bounding box center [588, 344] width 548 height 96
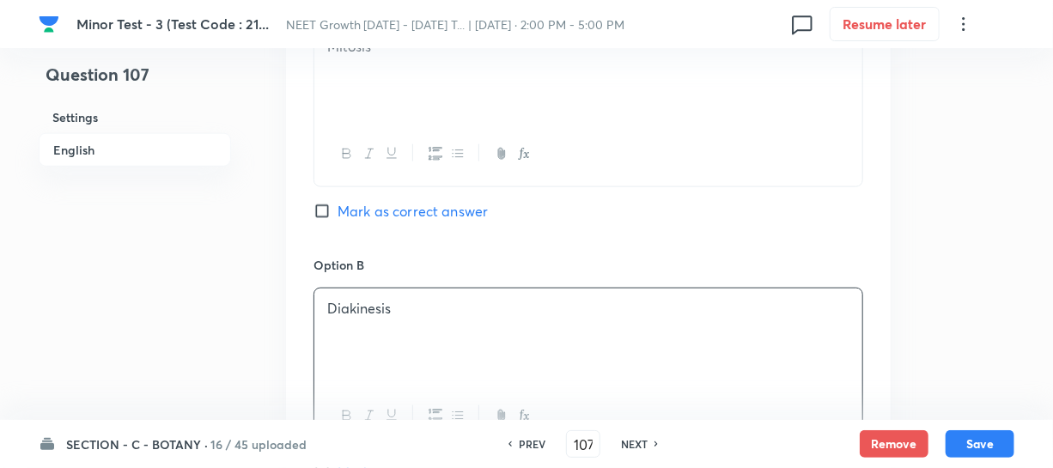
scroll to position [1170, 0]
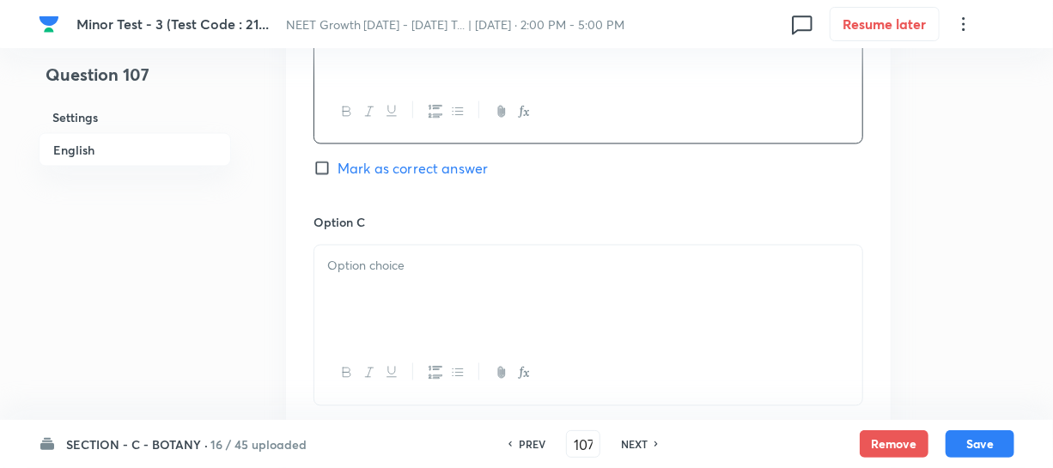
click at [428, 343] on div at bounding box center [588, 373] width 548 height 63
click at [375, 290] on div at bounding box center [588, 294] width 548 height 96
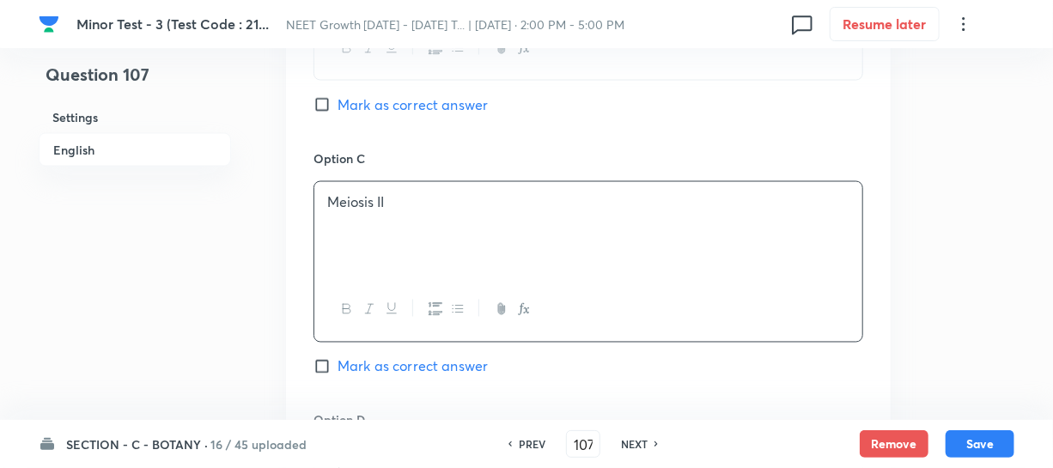
scroll to position [1405, 0]
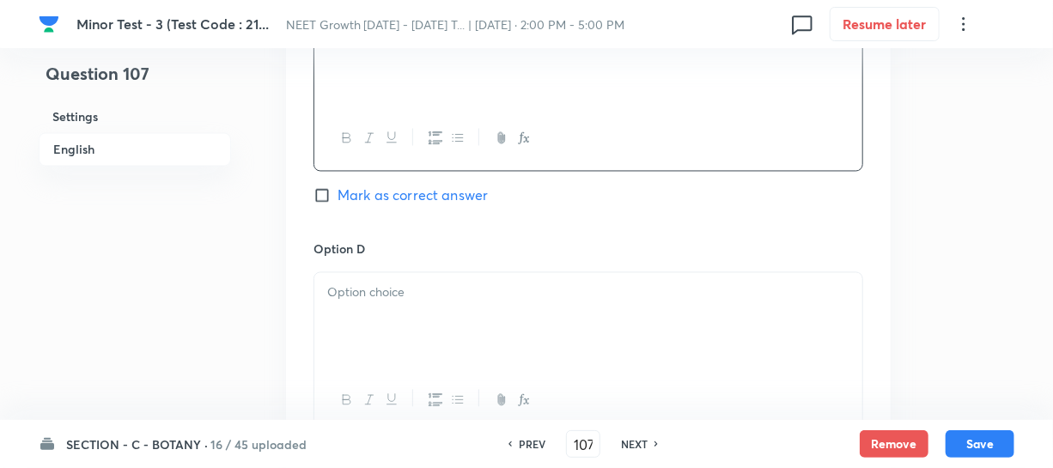
click at [399, 320] on div at bounding box center [588, 321] width 548 height 96
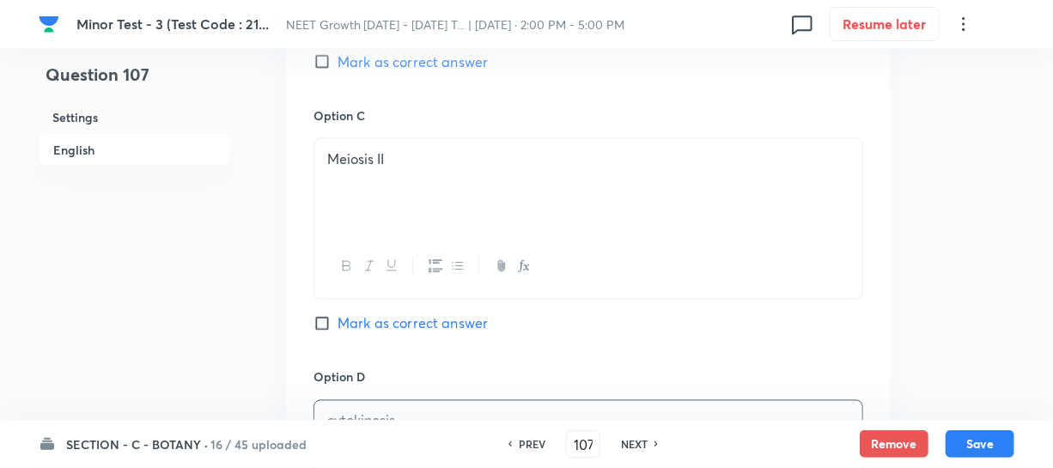
scroll to position [1248, 0]
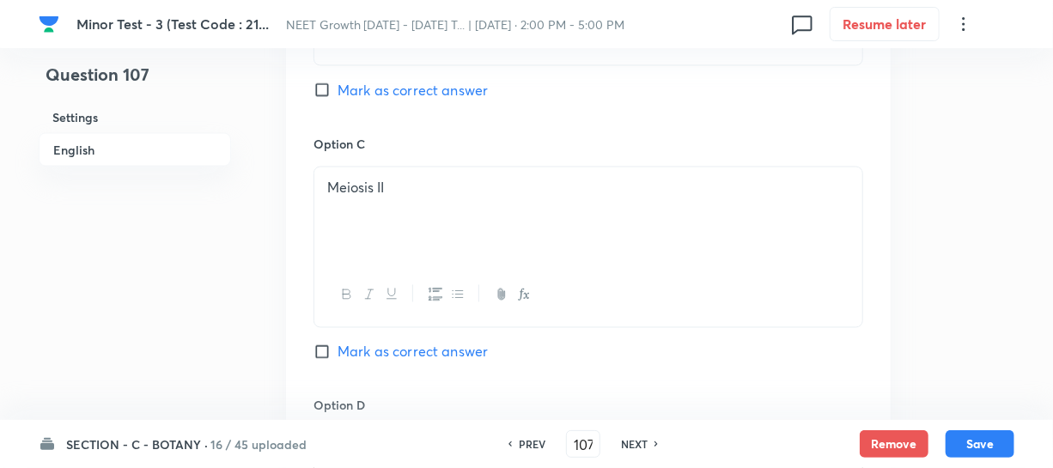
click at [329, 90] on input "Mark as correct answer" at bounding box center [325, 90] width 24 height 17
checkbox input "true"
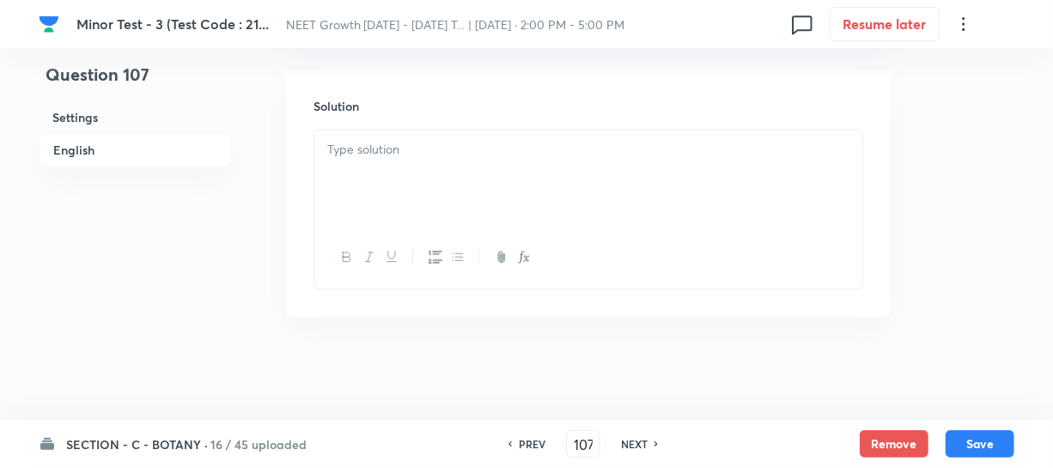
click at [372, 184] on div at bounding box center [588, 178] width 548 height 96
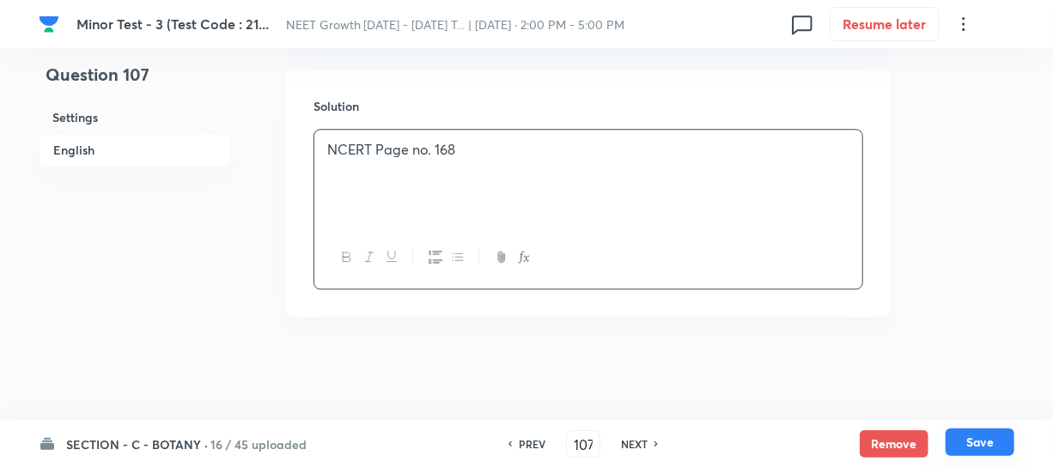
click at [969, 442] on button "Save" at bounding box center [979, 441] width 69 height 27
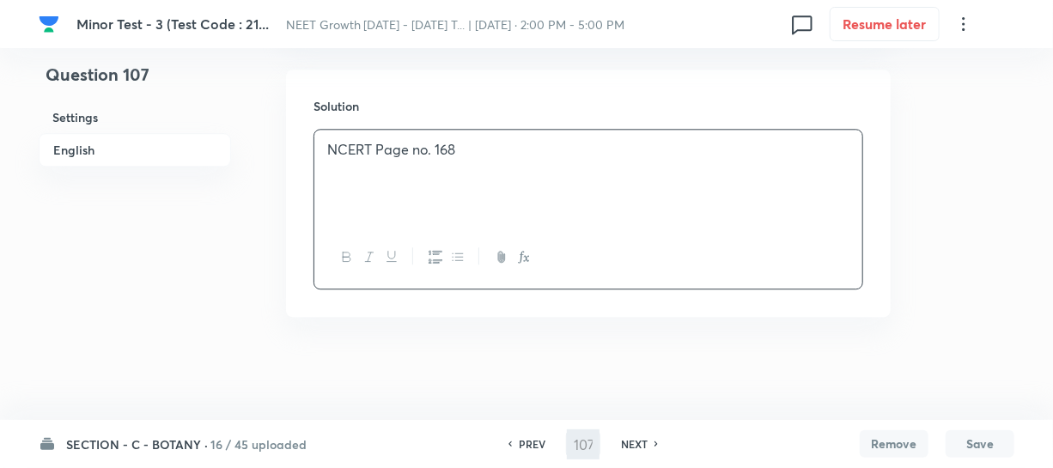
type input "108"
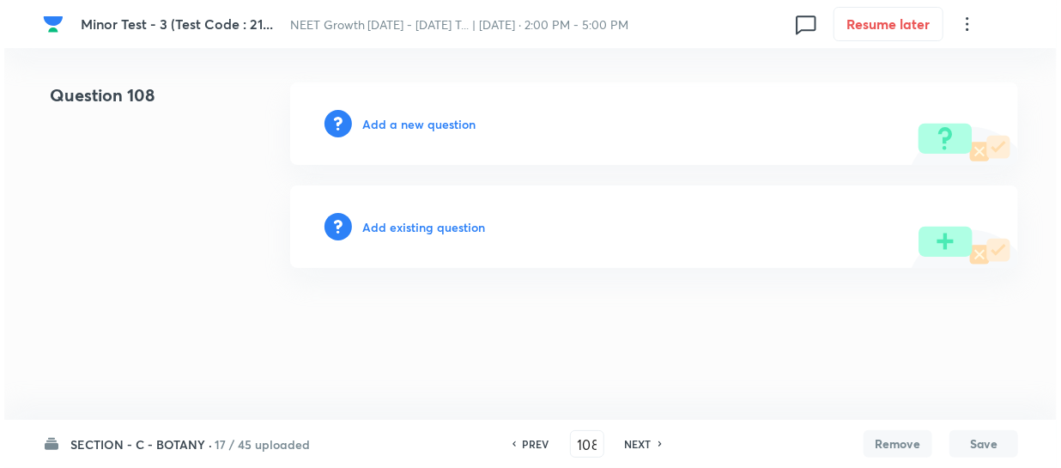
scroll to position [0, 0]
click at [386, 116] on h6 "Add a new question" at bounding box center [418, 124] width 113 height 18
click at [390, 120] on h6 "Choose a question type" at bounding box center [428, 124] width 132 height 18
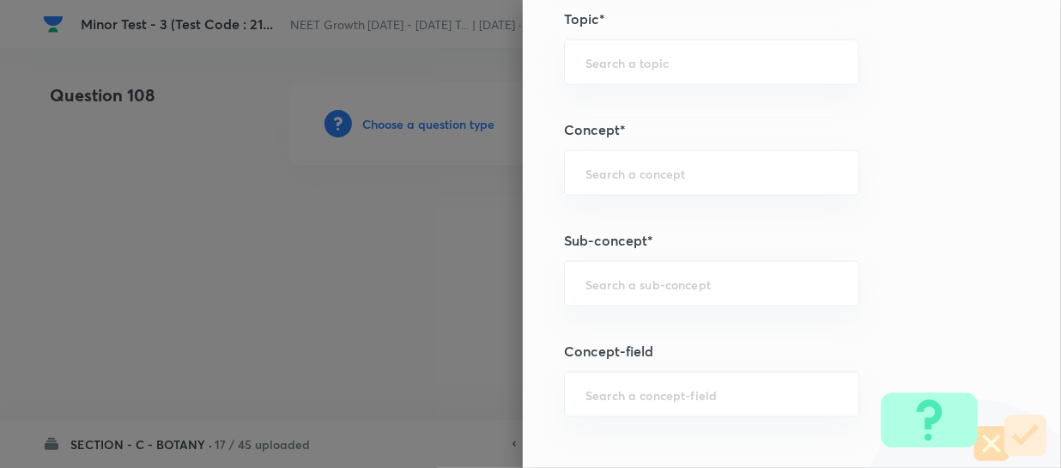
scroll to position [1014, 0]
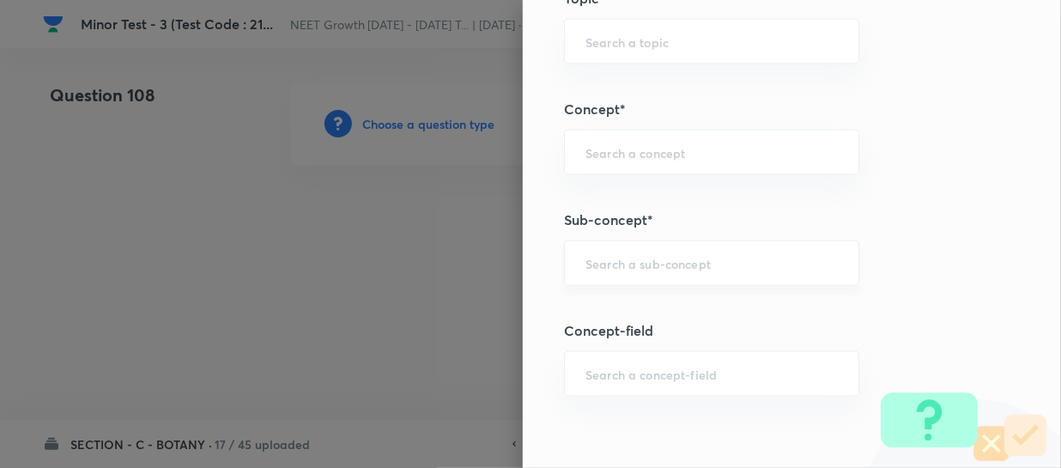
click at [611, 272] on div "​" at bounding box center [711, 263] width 295 height 46
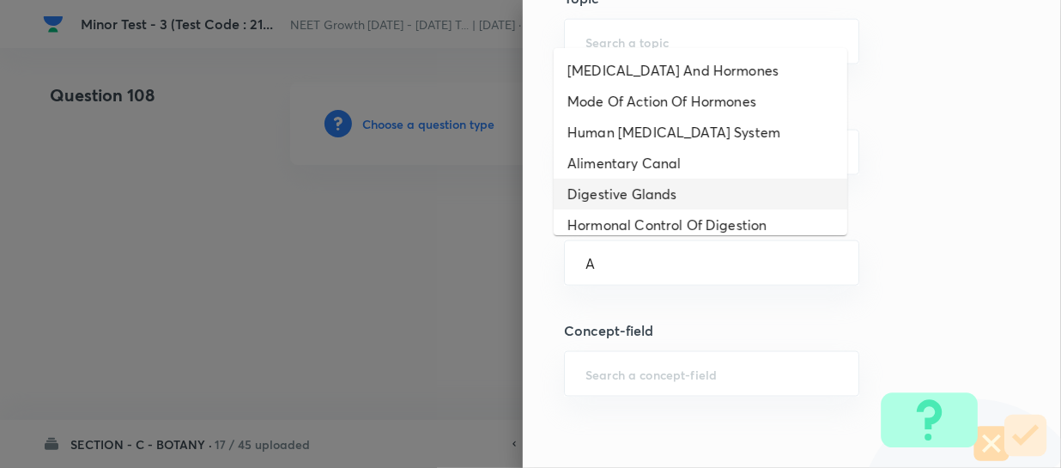
click at [654, 188] on li "Digestive Glands" at bounding box center [701, 194] width 294 height 31
type input "Digestive Glands"
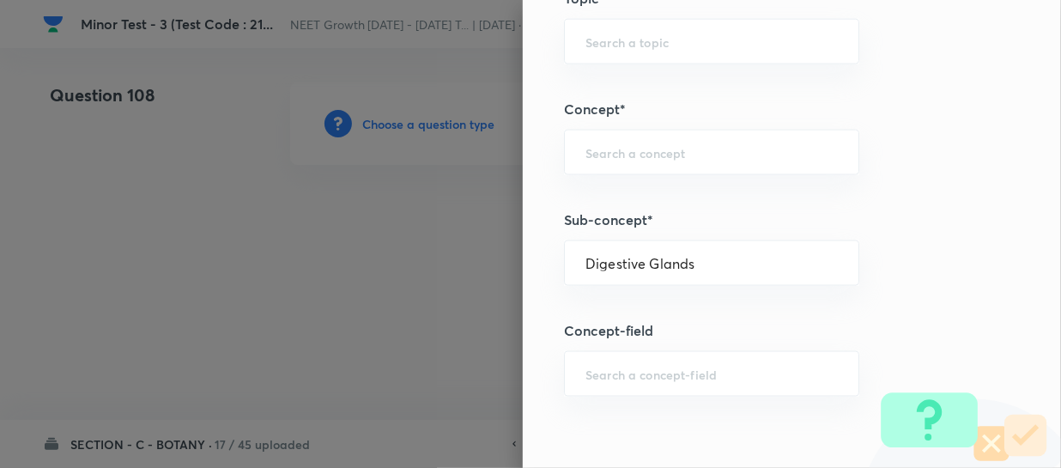
type input "Biology"
type input "Human Physiology"
type input "Digestion & Absorption"
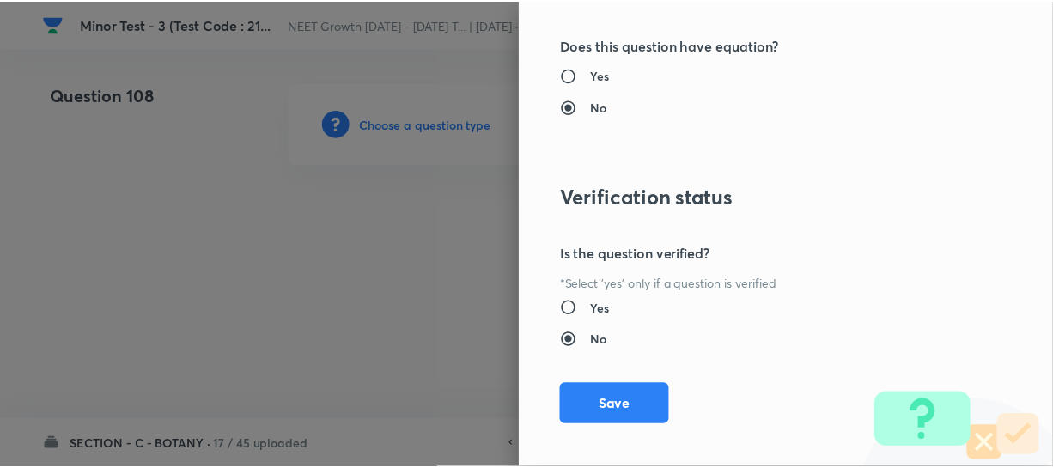
scroll to position [1986, 0]
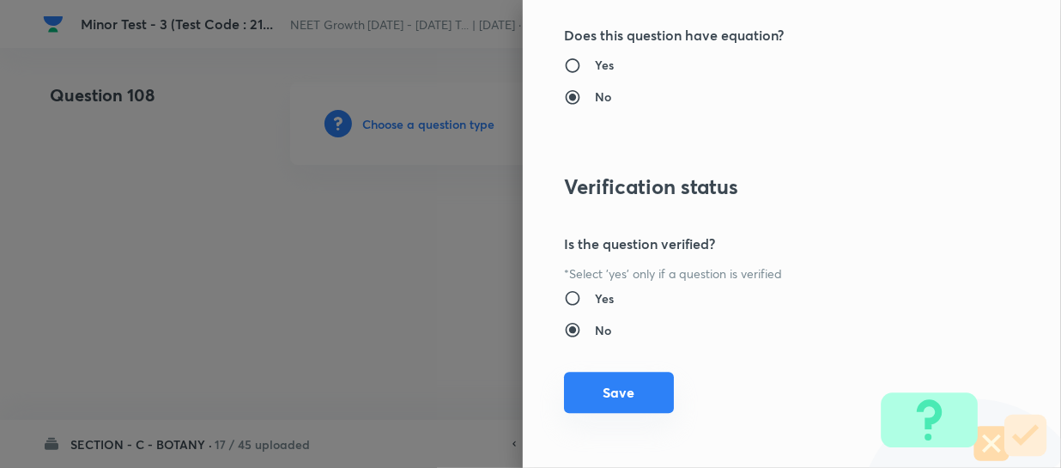
click at [594, 400] on button "Save" at bounding box center [619, 392] width 110 height 41
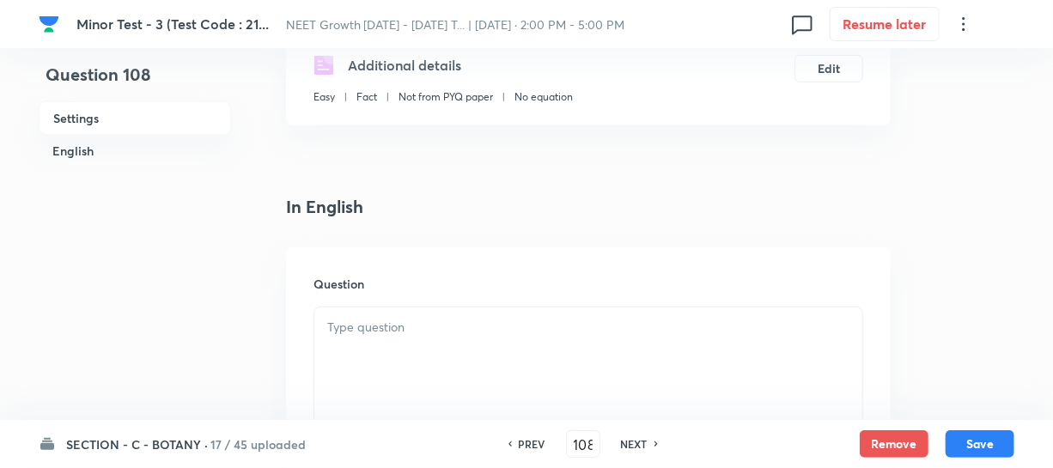
scroll to position [312, 0]
drag, startPoint x: 388, startPoint y: 332, endPoint x: 657, endPoint y: 410, distance: 279.6
click at [388, 331] on p at bounding box center [588, 327] width 522 height 20
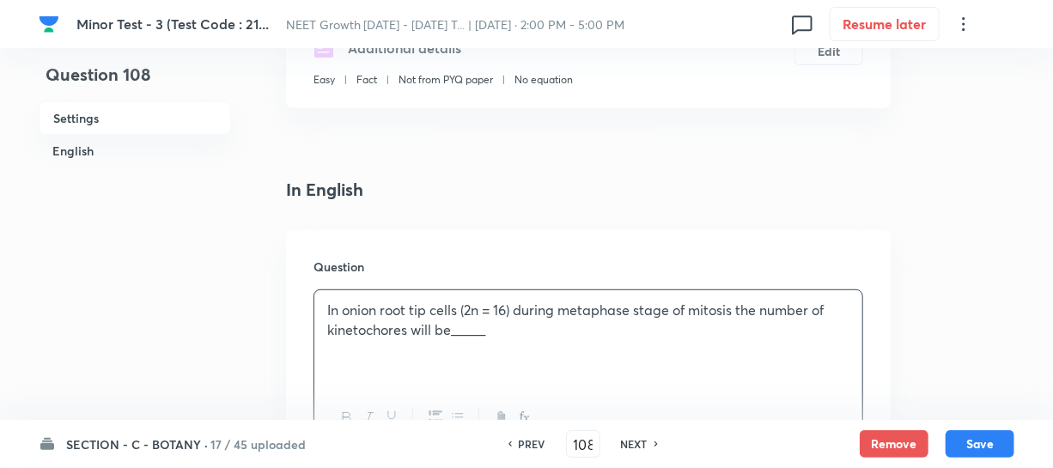
scroll to position [546, 0]
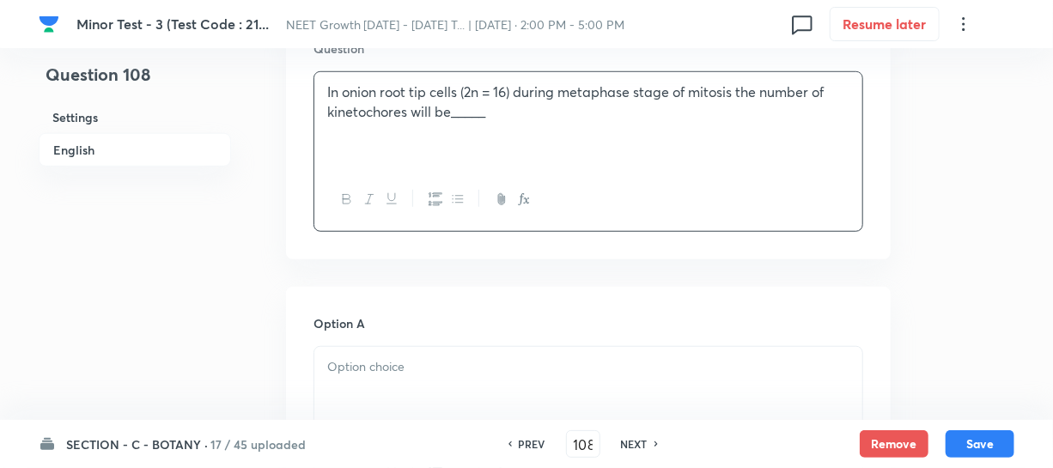
click at [392, 368] on p at bounding box center [588, 367] width 522 height 20
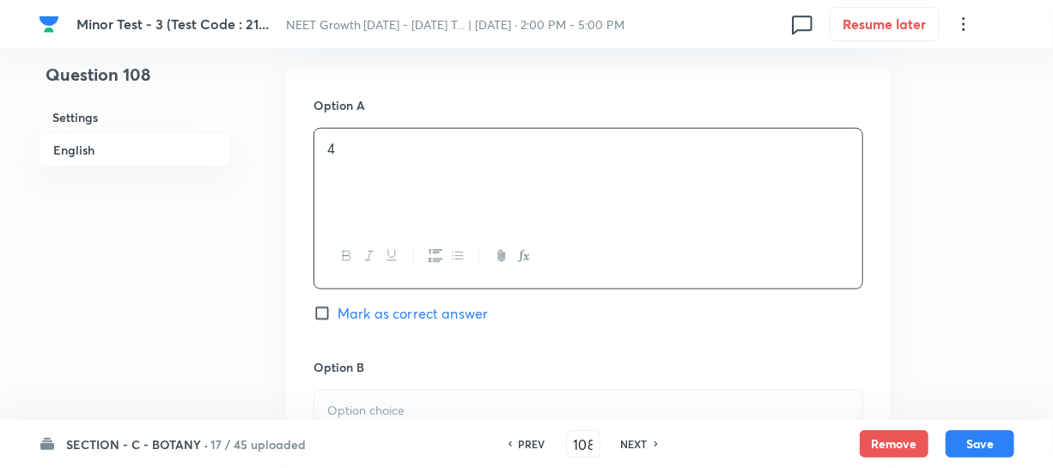
scroll to position [859, 0]
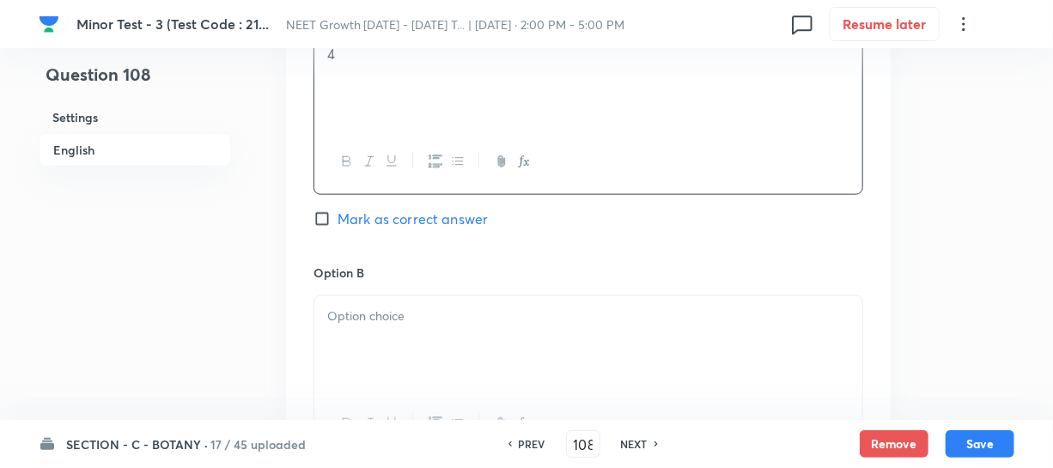
click at [428, 338] on div at bounding box center [588, 344] width 548 height 96
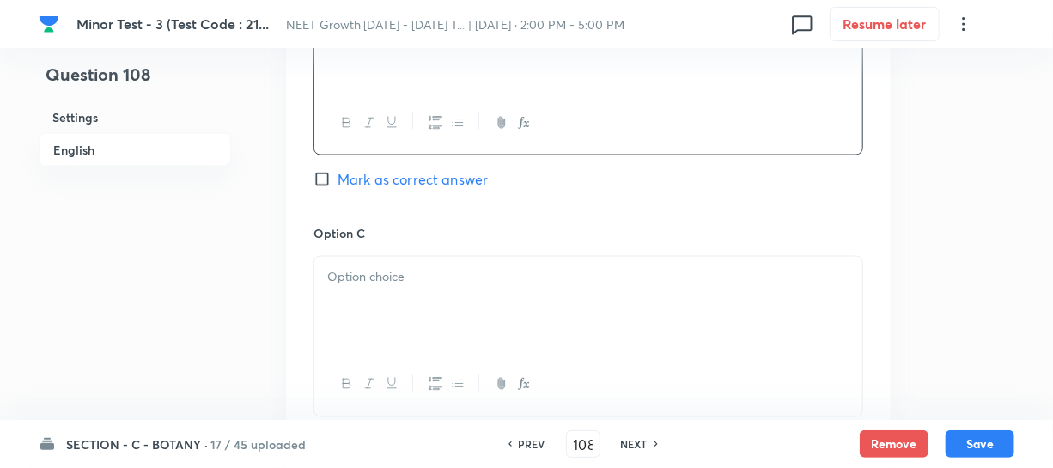
scroll to position [1248, 0]
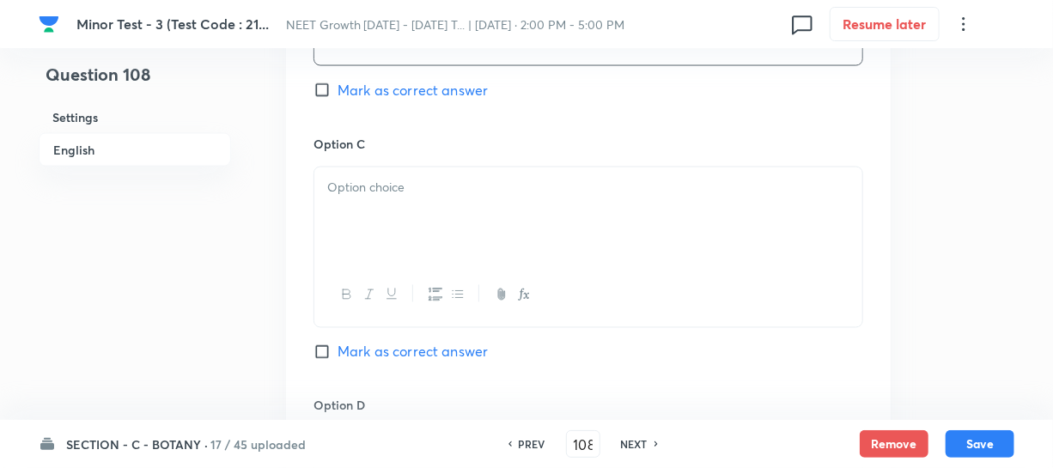
click at [404, 223] on div at bounding box center [588, 215] width 548 height 96
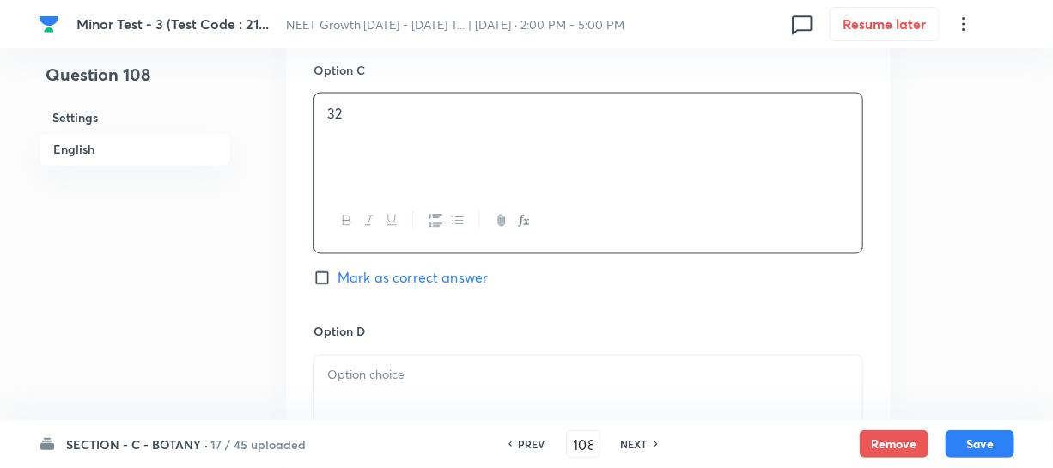
scroll to position [1405, 0]
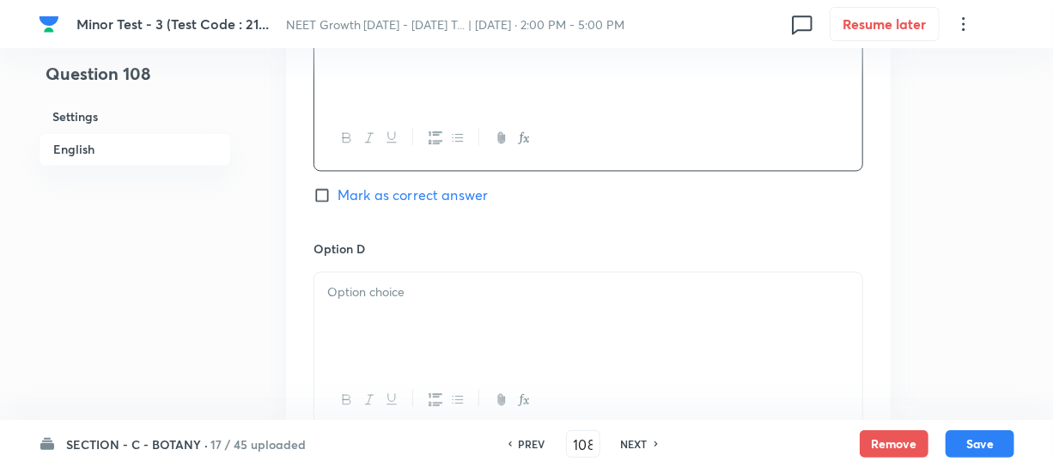
click at [381, 293] on p at bounding box center [588, 293] width 522 height 20
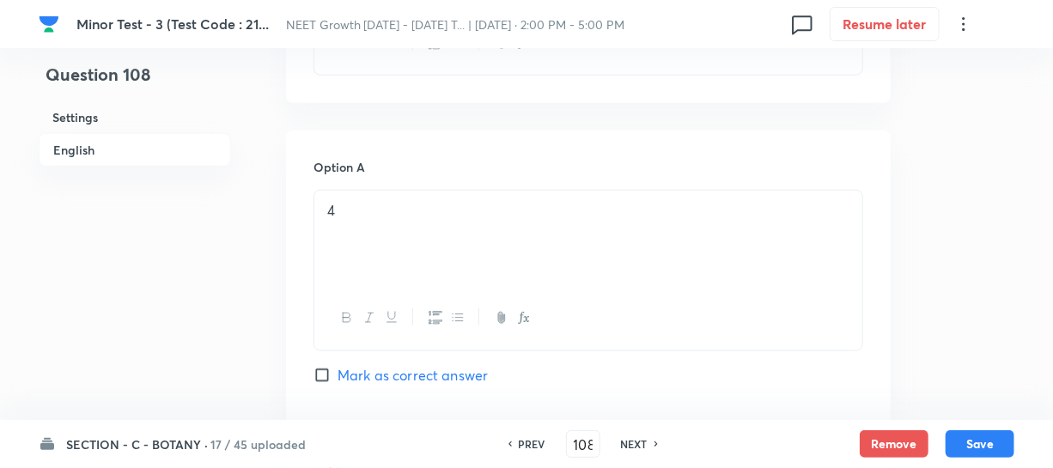
click at [373, 224] on div "4" at bounding box center [588, 239] width 548 height 96
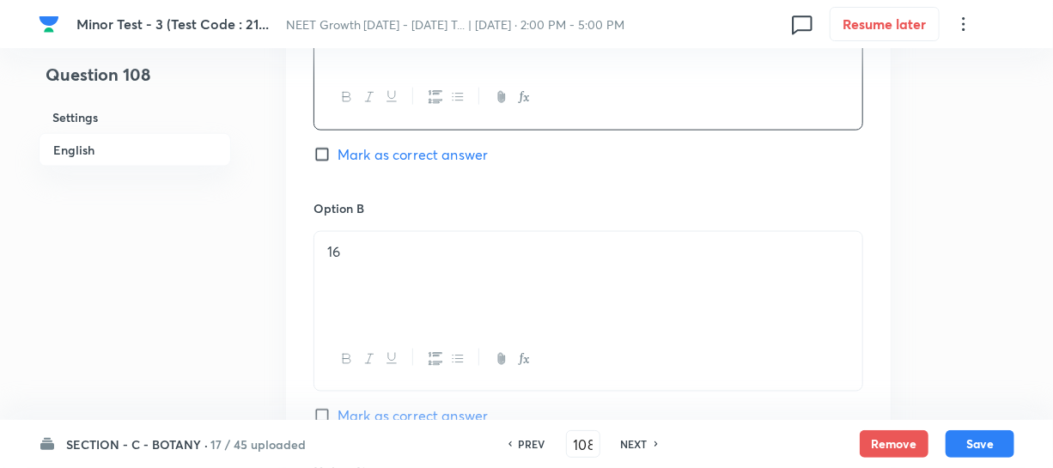
scroll to position [1092, 0]
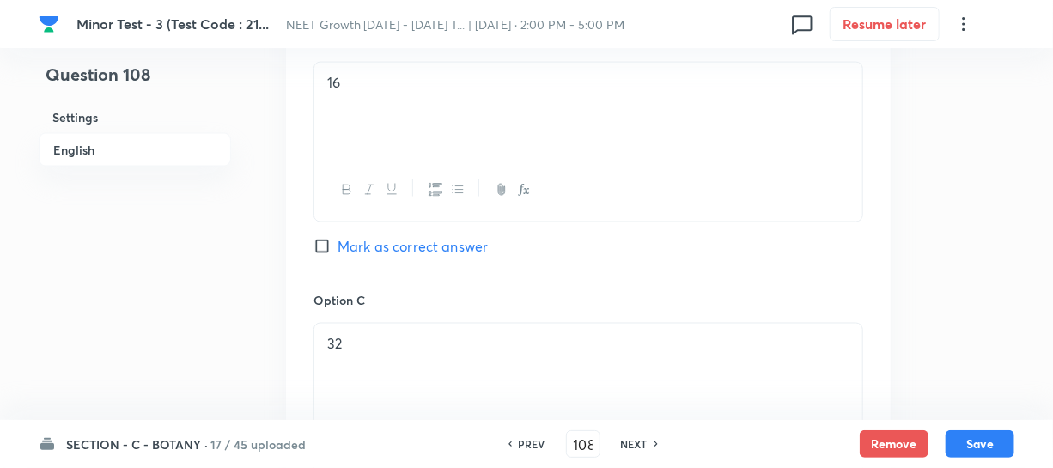
click at [391, 129] on div "16" at bounding box center [588, 111] width 548 height 96
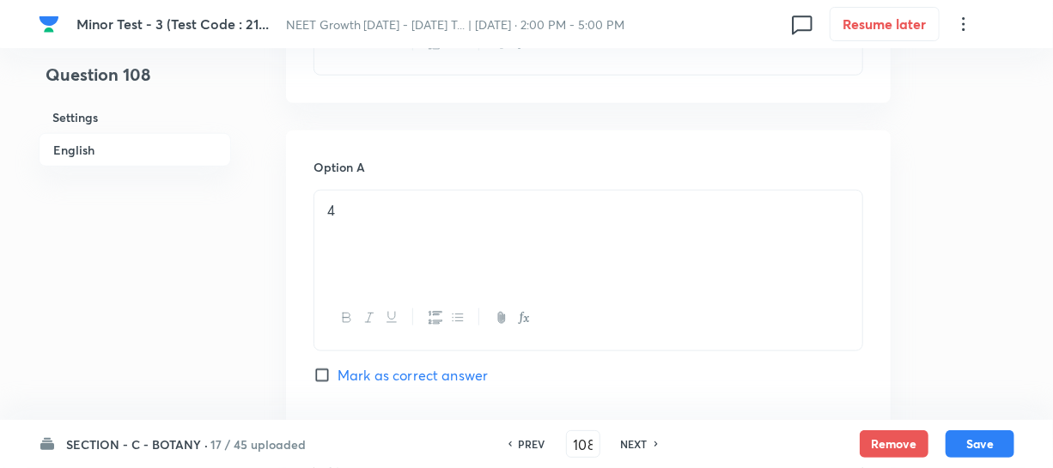
click at [385, 224] on div "4" at bounding box center [588, 239] width 548 height 96
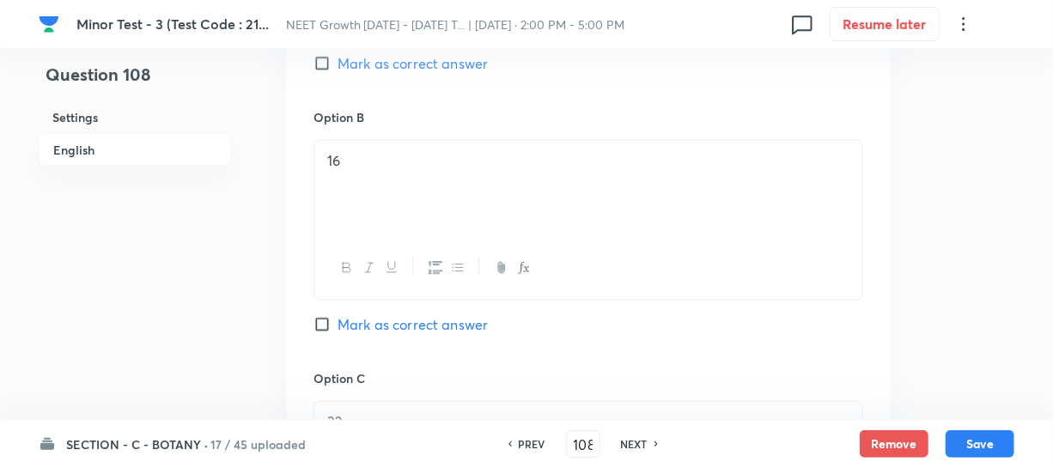
click at [362, 146] on div "16" at bounding box center [588, 189] width 548 height 96
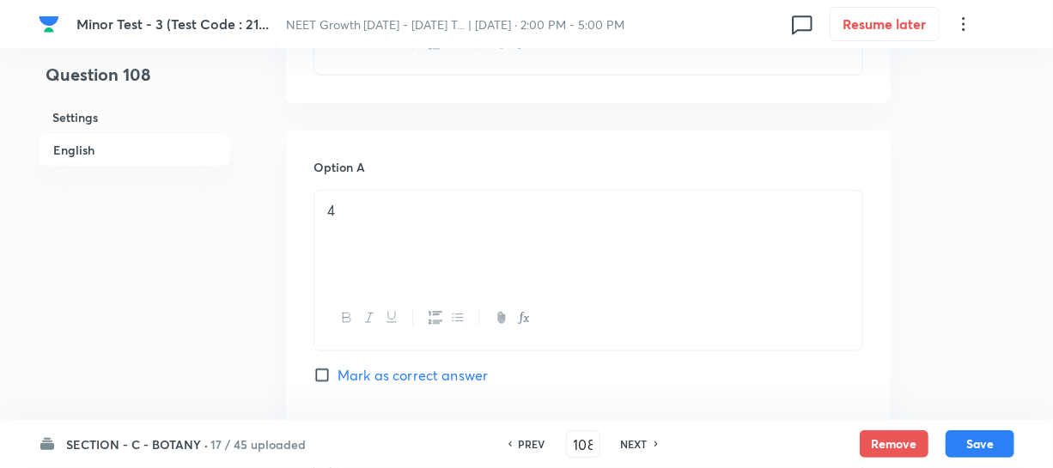
click at [370, 214] on p "4" at bounding box center [588, 211] width 522 height 20
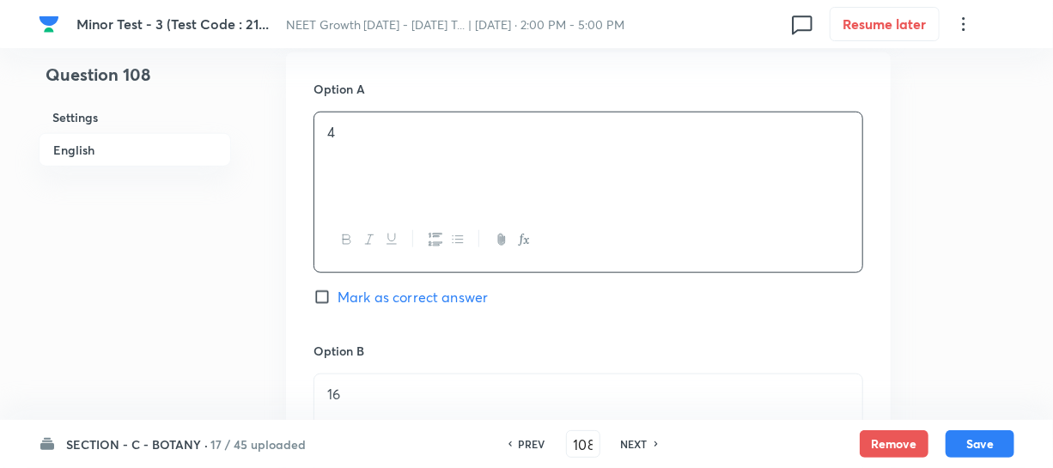
click at [384, 144] on div "4" at bounding box center [588, 160] width 548 height 96
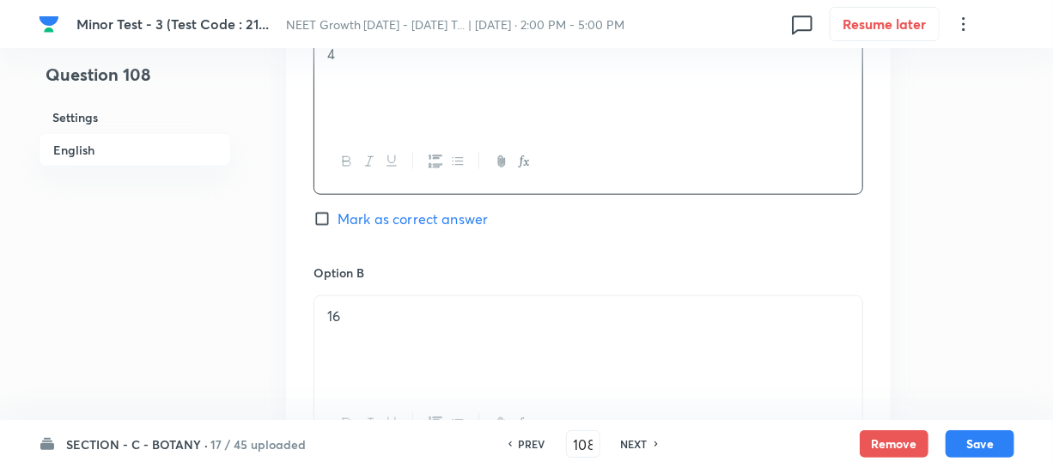
click at [367, 309] on p "16" at bounding box center [588, 317] width 522 height 20
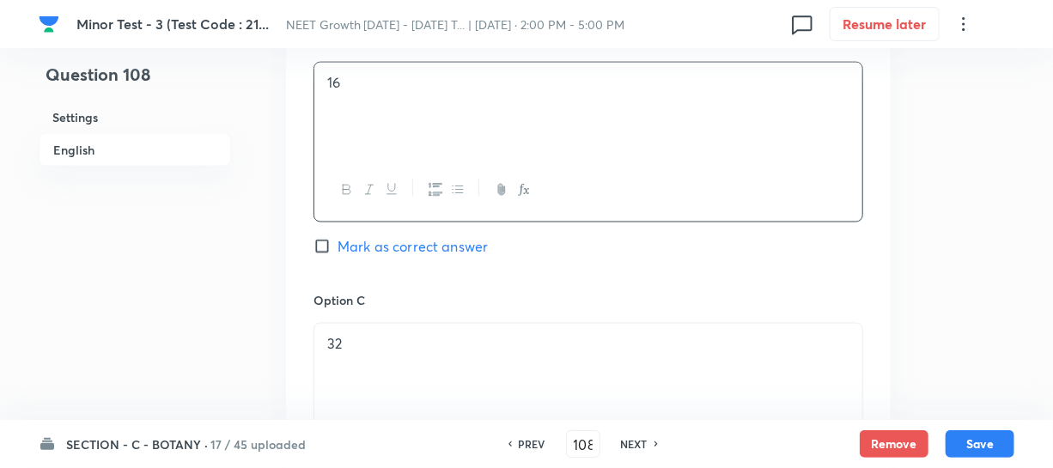
click at [361, 348] on p "32" at bounding box center [588, 344] width 522 height 20
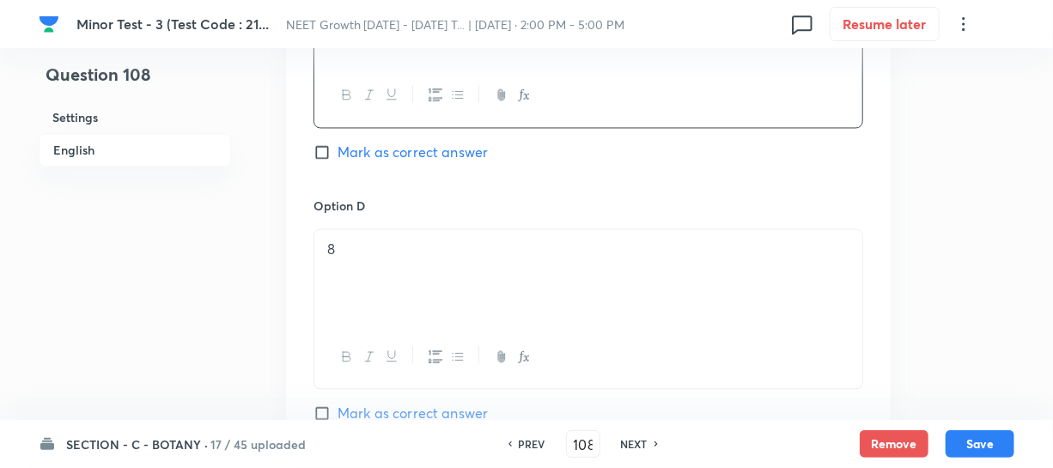
scroll to position [1483, 0]
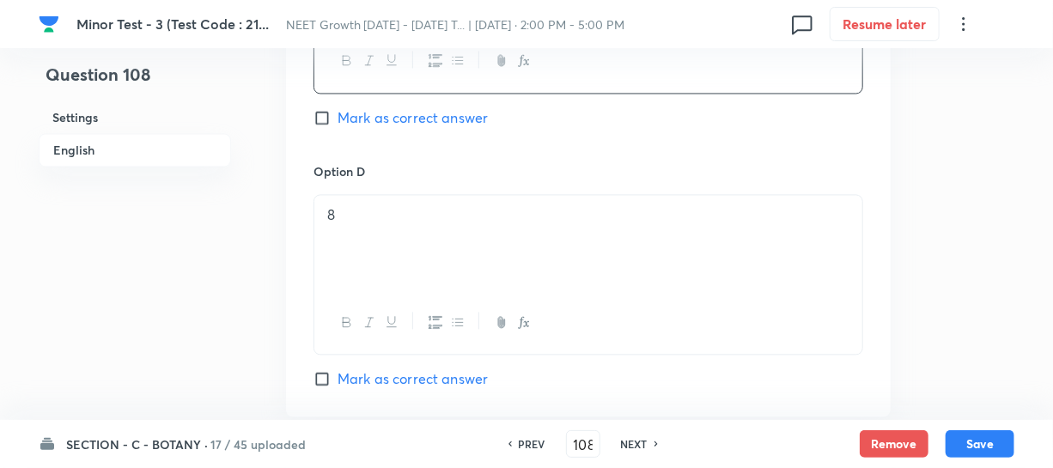
click at [326, 122] on input "Mark as correct answer" at bounding box center [325, 117] width 24 height 17
checkbox input "true"
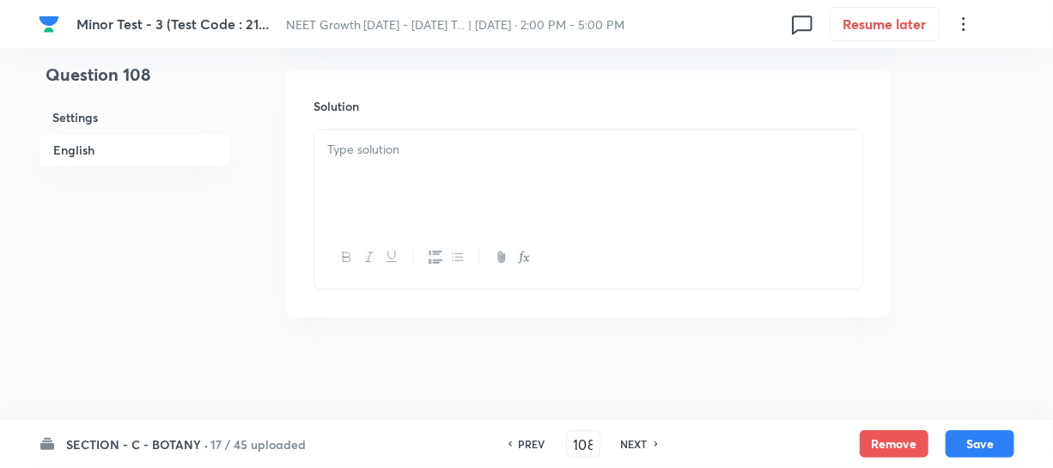
click at [375, 208] on div at bounding box center [588, 178] width 548 height 96
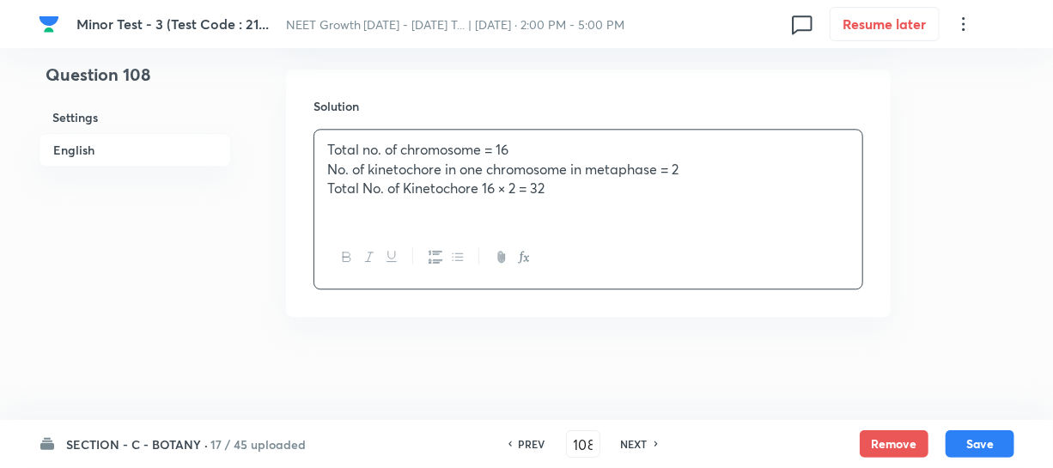
drag, startPoint x: 465, startPoint y: 163, endPoint x: 481, endPoint y: 143, distance: 25.6
click at [465, 163] on p "No. of kinetochore in one chromosome in metaphase = 2" at bounding box center [588, 170] width 522 height 20
click at [994, 448] on button "Save" at bounding box center [979, 441] width 69 height 27
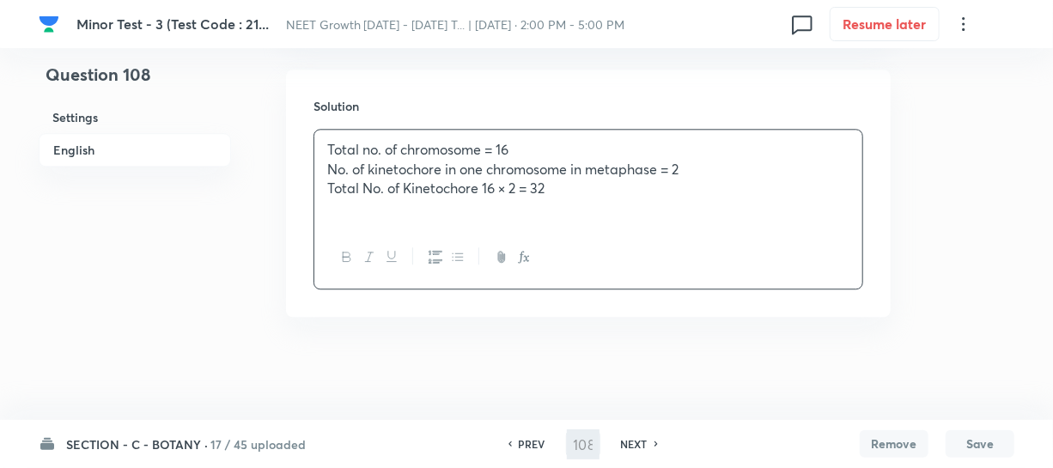
type input "109"
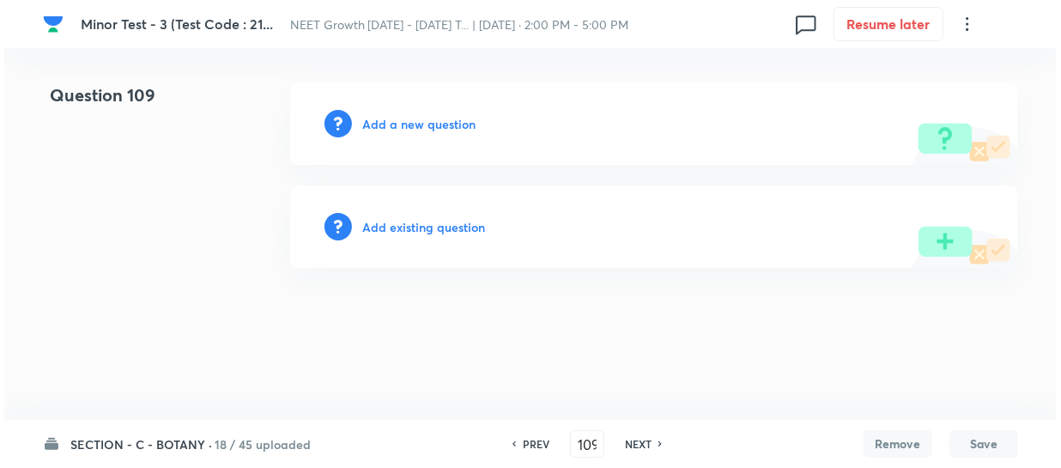
scroll to position [0, 0]
click at [383, 124] on h6 "Add a new question" at bounding box center [418, 124] width 113 height 18
click at [383, 129] on h6 "Choose a question type" at bounding box center [428, 124] width 132 height 18
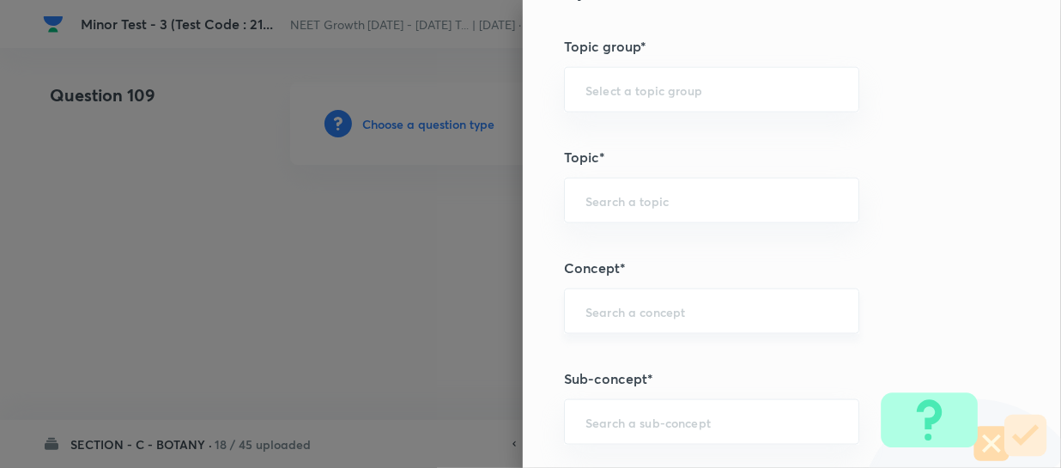
scroll to position [859, 0]
drag, startPoint x: 621, startPoint y: 409, endPoint x: 634, endPoint y: 409, distance: 12.9
click at [622, 410] on input "text" at bounding box center [712, 418] width 252 height 16
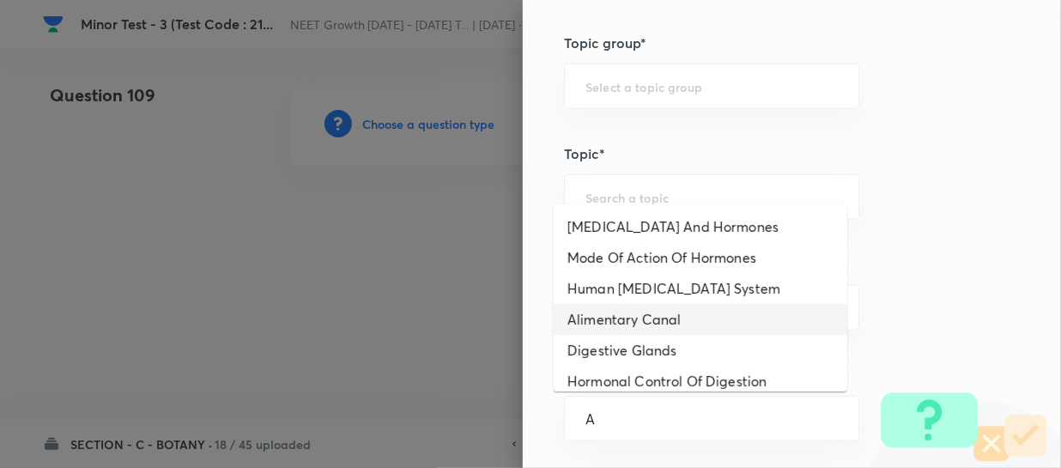
click at [649, 331] on li "Alimentary Canal" at bounding box center [701, 319] width 294 height 31
type input "Alimentary Canal"
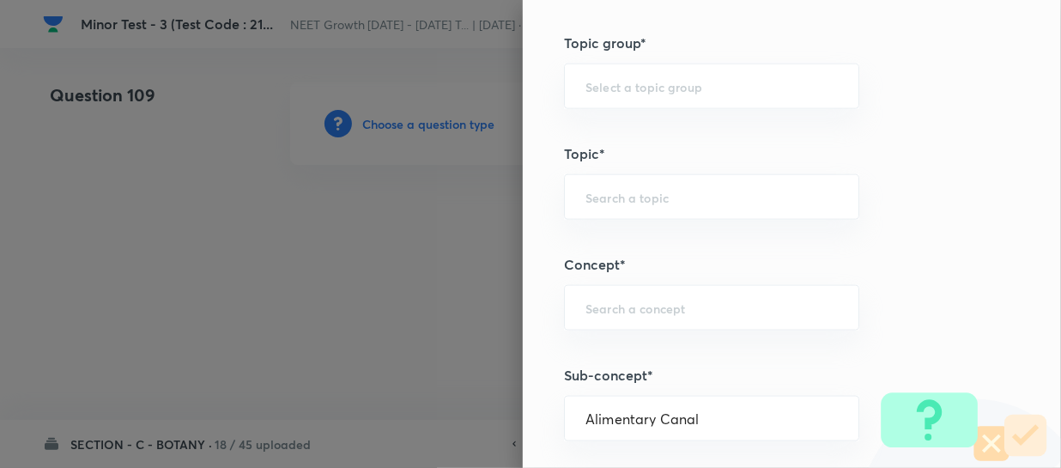
type input "Biology"
type input "Human Physiology"
type input "Digestion & Absorption"
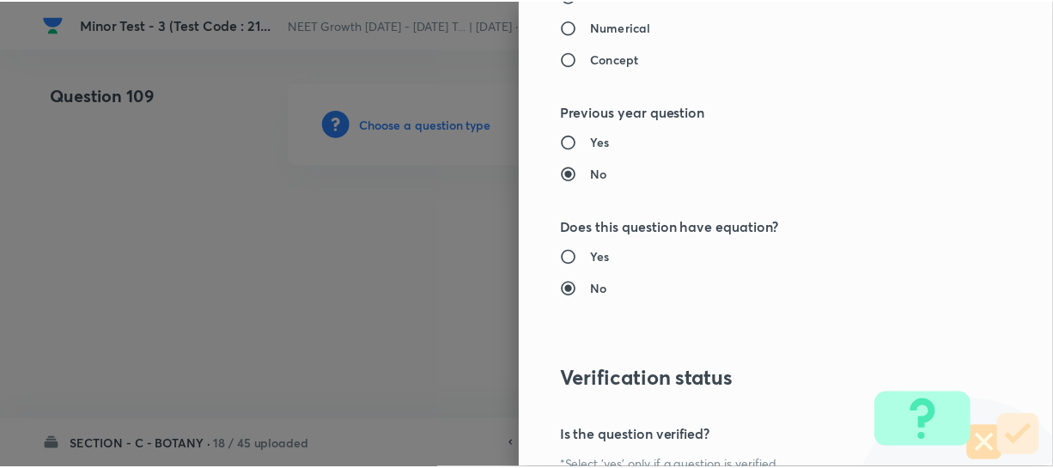
scroll to position [1986, 0]
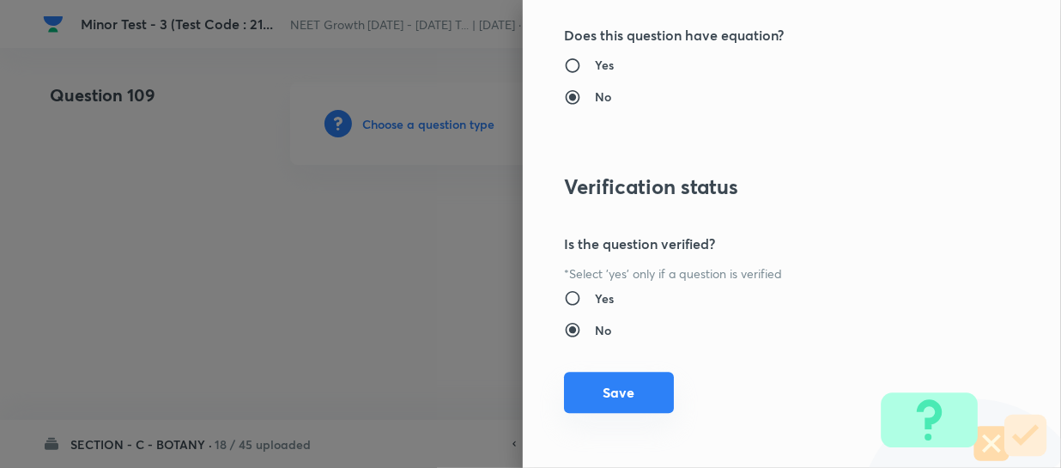
click at [606, 395] on button "Save" at bounding box center [619, 392] width 110 height 41
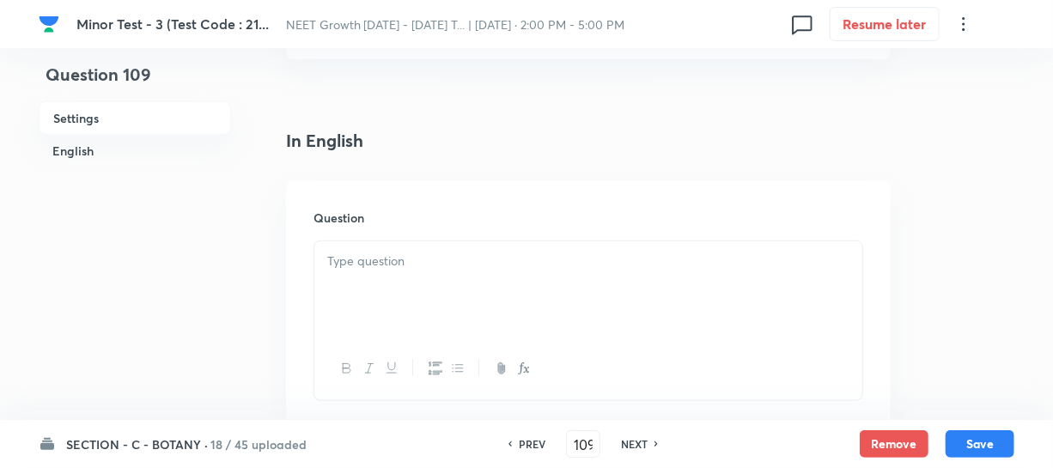
scroll to position [390, 0]
click at [411, 277] on div at bounding box center [588, 276] width 548 height 96
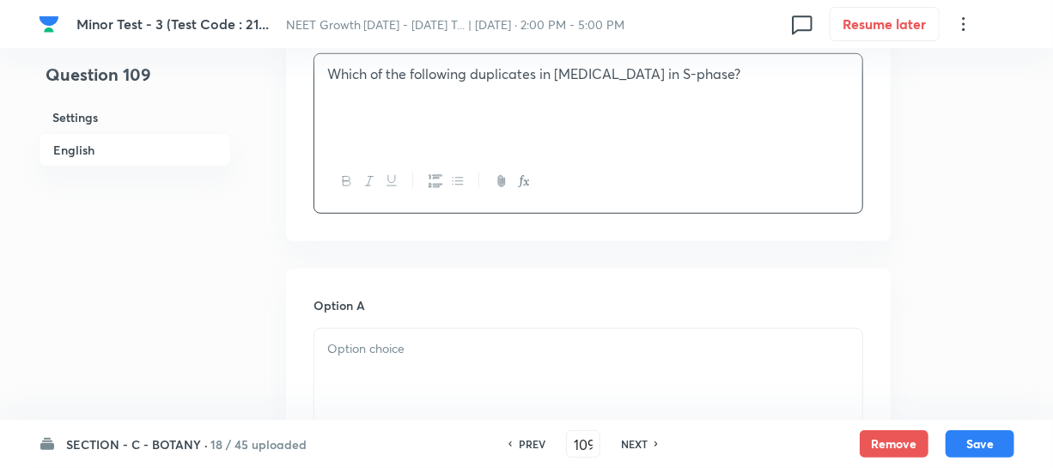
scroll to position [624, 0]
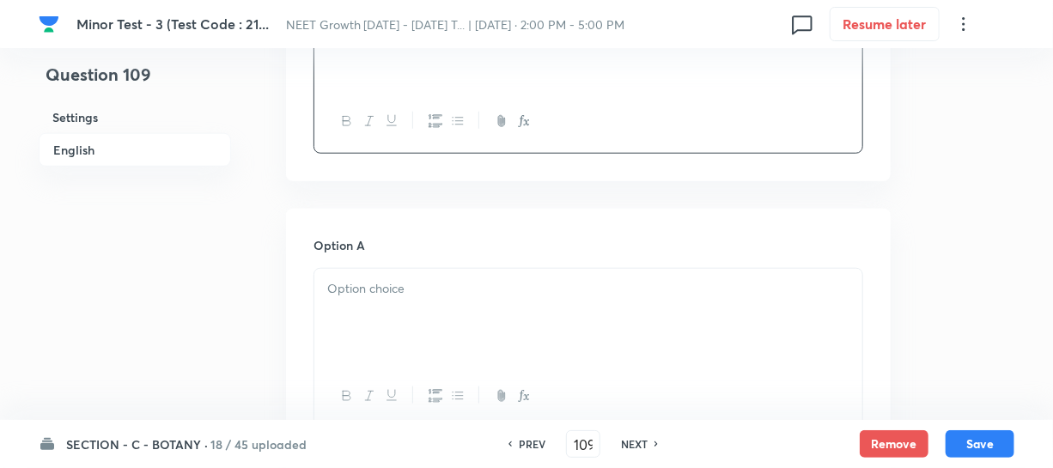
click at [361, 351] on div at bounding box center [588, 317] width 548 height 96
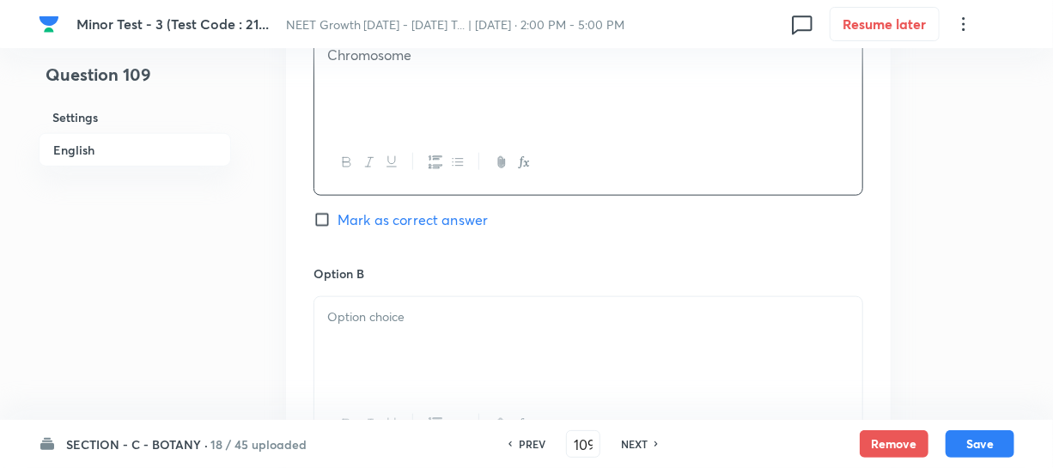
scroll to position [859, 0]
drag, startPoint x: 406, startPoint y: 331, endPoint x: 404, endPoint y: 320, distance: 10.4
click at [407, 330] on div at bounding box center [588, 344] width 548 height 96
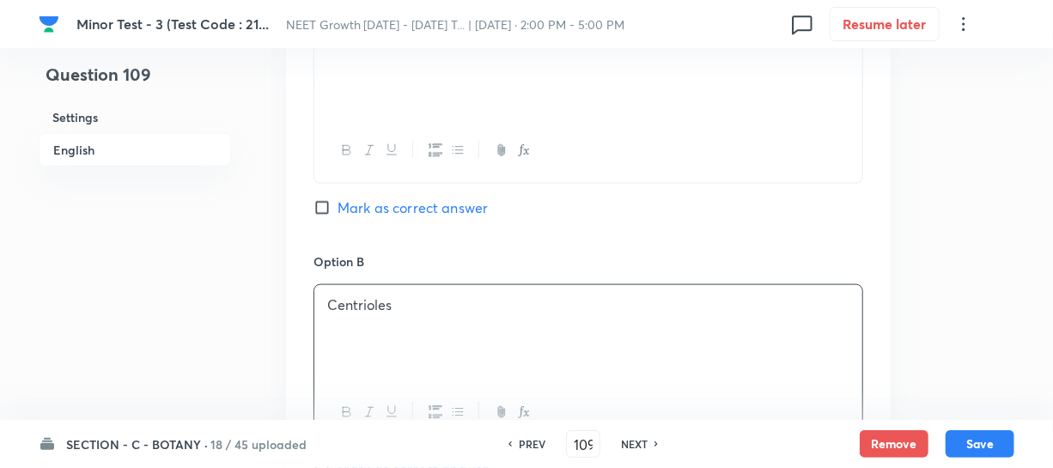
scroll to position [1170, 0]
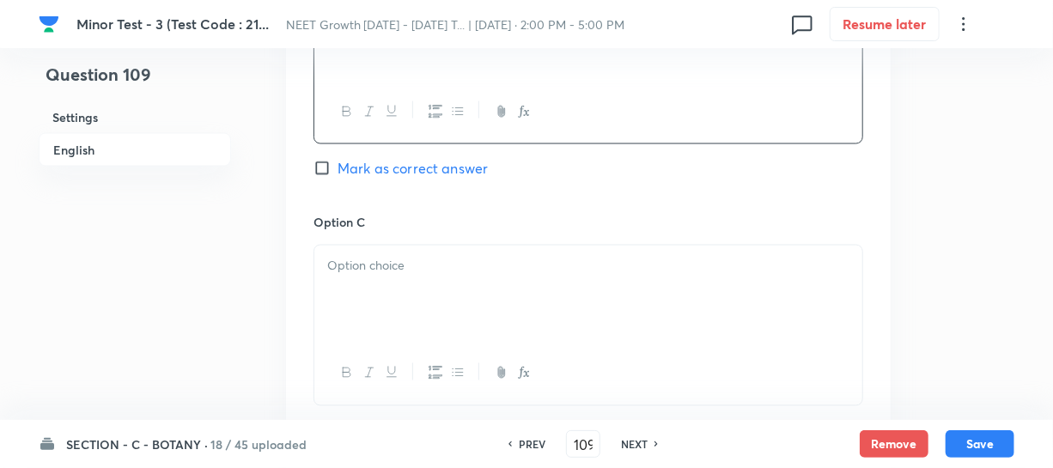
drag, startPoint x: 441, startPoint y: 295, endPoint x: 445, endPoint y: 440, distance: 145.2
click at [441, 295] on div at bounding box center [588, 294] width 548 height 96
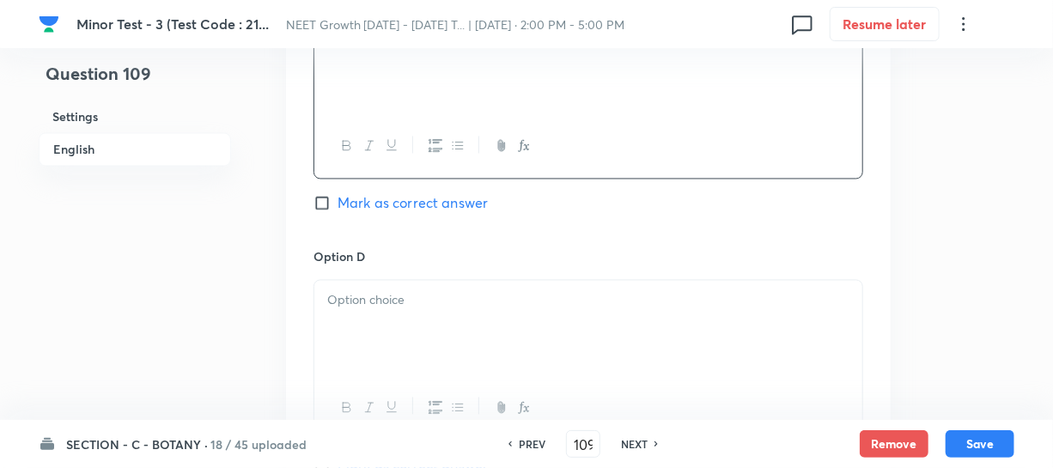
scroll to position [1405, 0]
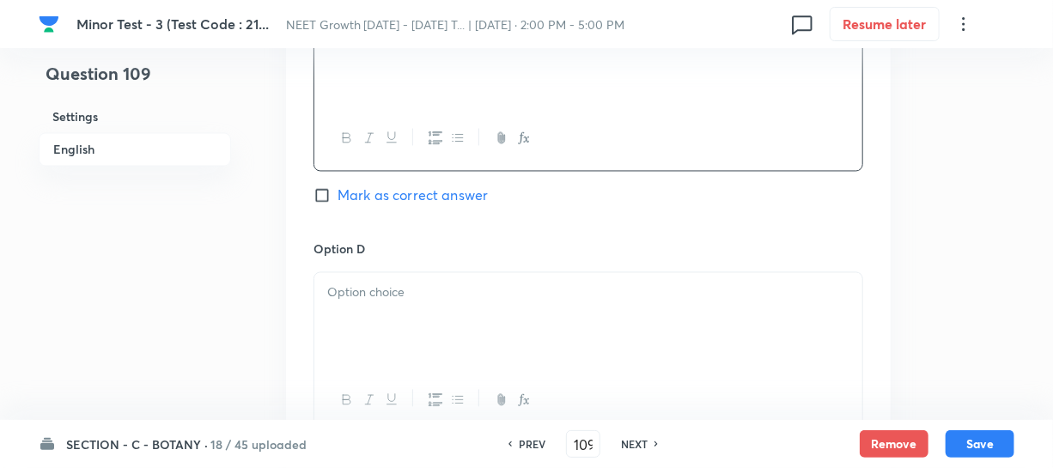
click at [386, 331] on div at bounding box center [588, 321] width 548 height 96
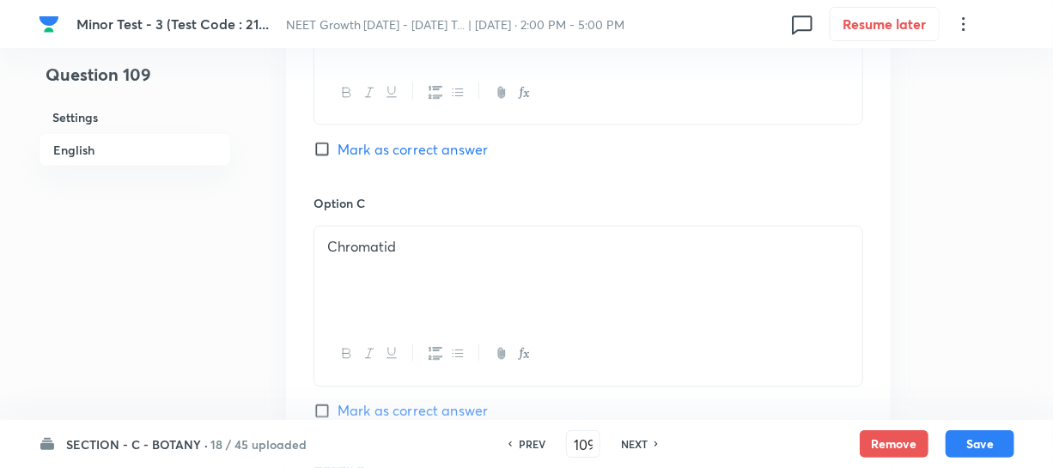
scroll to position [1170, 0]
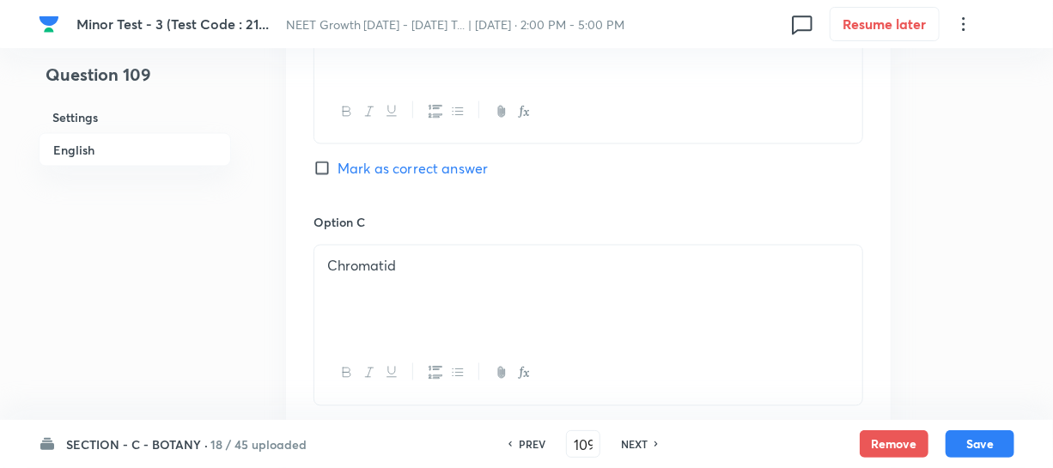
click at [323, 164] on input "Mark as correct answer" at bounding box center [325, 168] width 24 height 17
checkbox input "true"
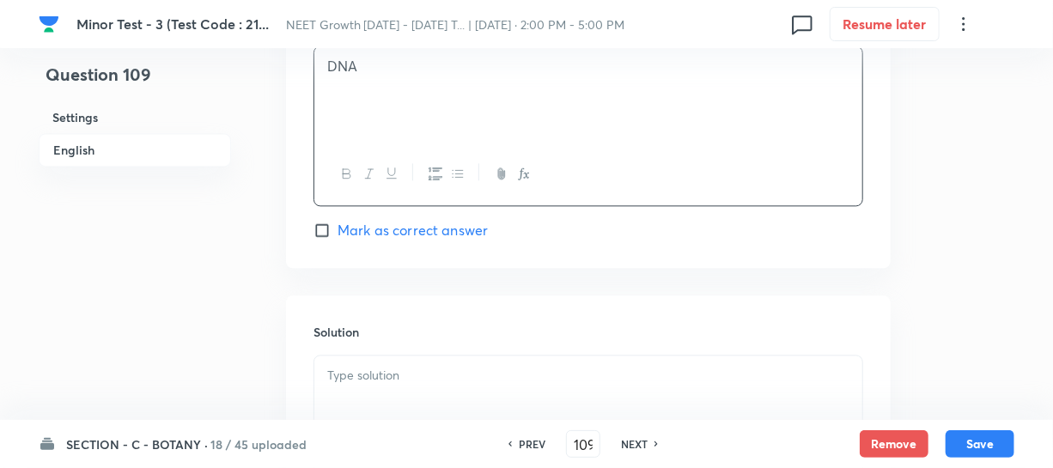
scroll to position [1858, 0]
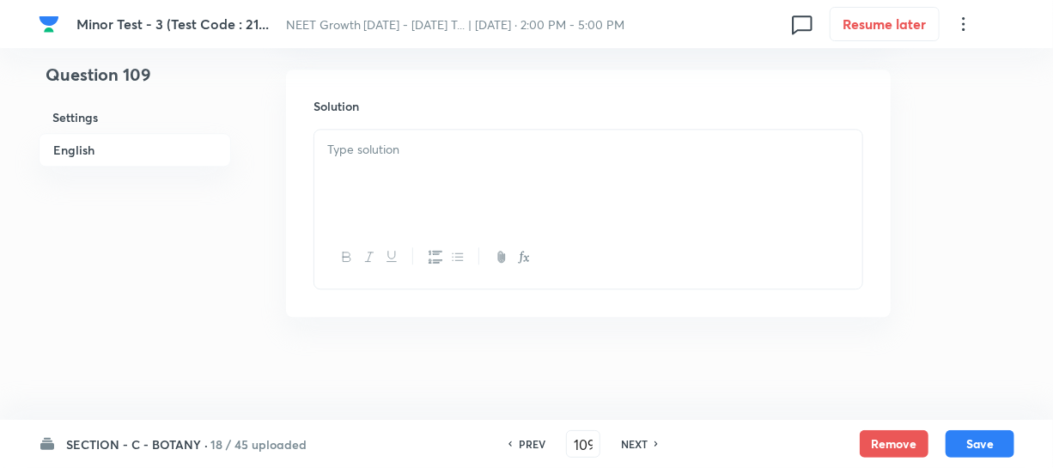
click at [361, 206] on div at bounding box center [588, 178] width 548 height 96
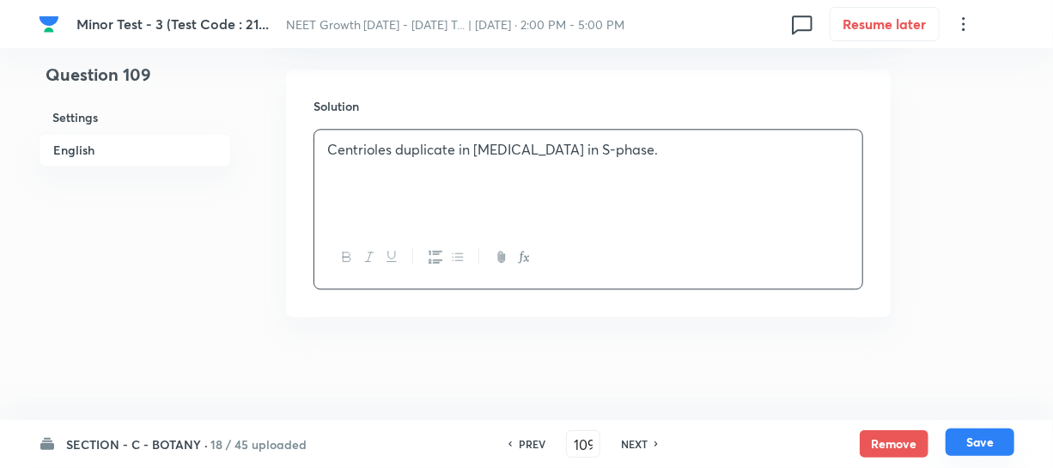
click at [972, 440] on button "Save" at bounding box center [979, 441] width 69 height 27
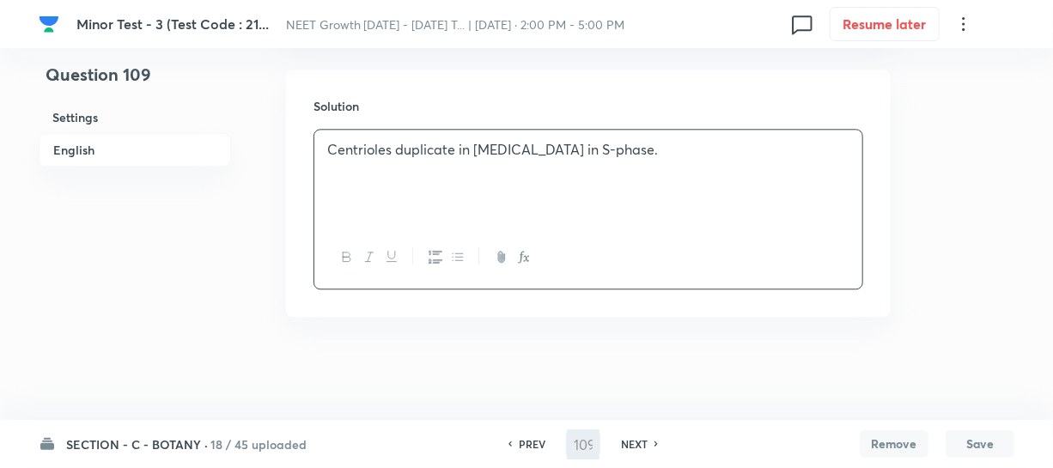
type input "110"
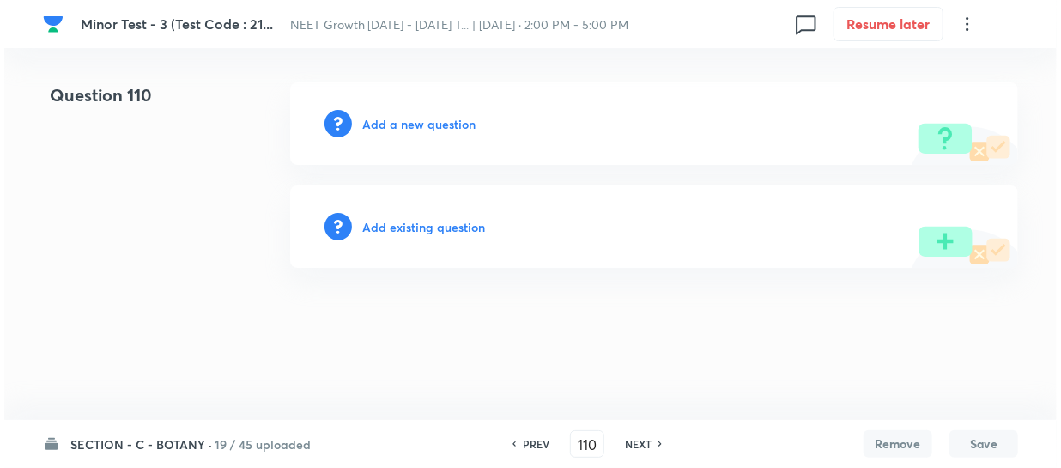
scroll to position [0, 0]
click at [381, 126] on h6 "Add a new question" at bounding box center [418, 124] width 113 height 18
click at [381, 126] on h6 "Choose a question type" at bounding box center [428, 124] width 132 height 18
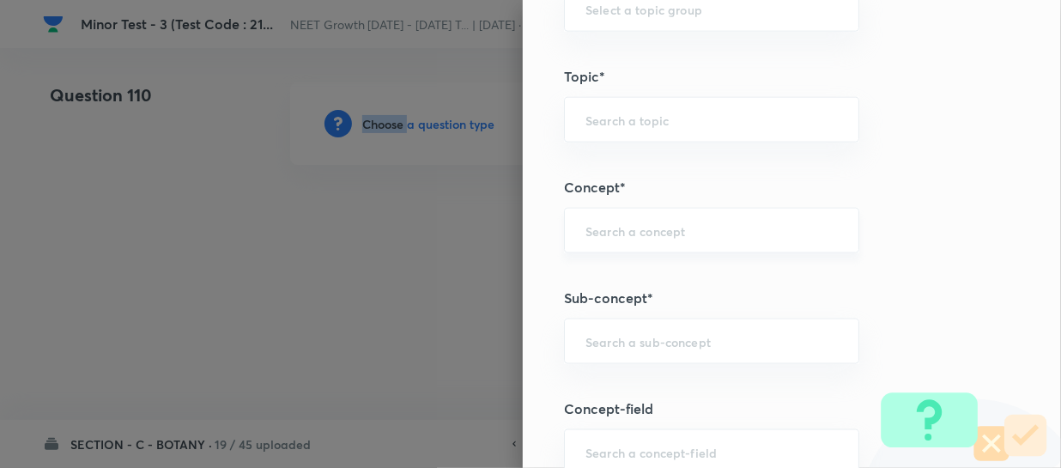
scroll to position [1014, 0]
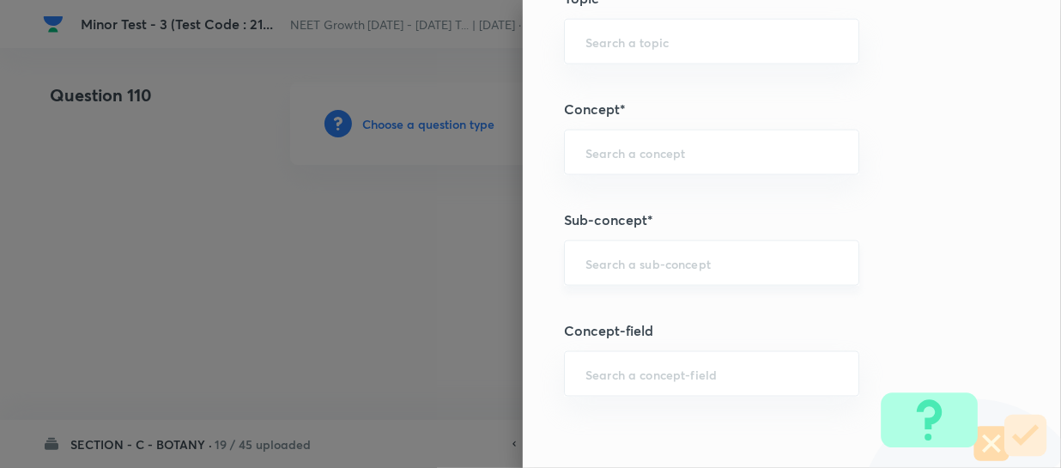
click at [609, 258] on input "text" at bounding box center [712, 263] width 252 height 16
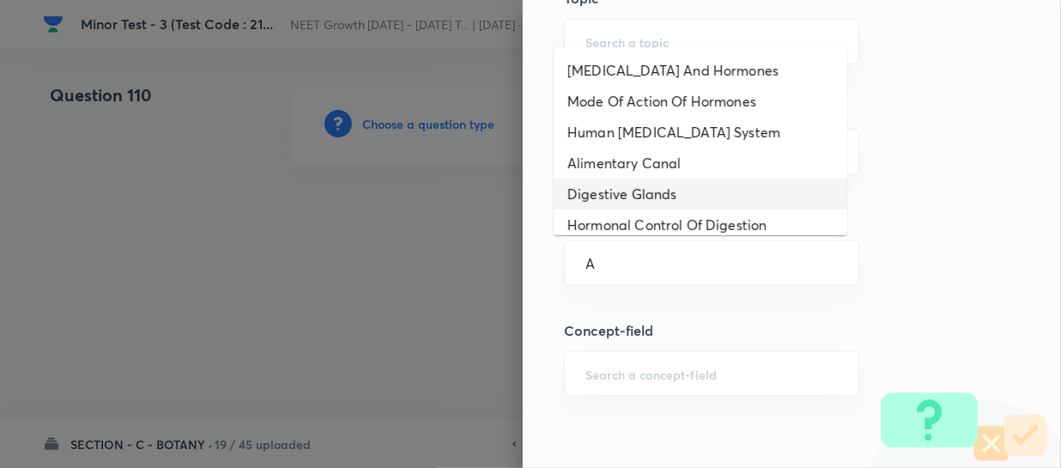
click at [634, 204] on li "Digestive Glands" at bounding box center [701, 194] width 294 height 31
type input "Digestive Glands"
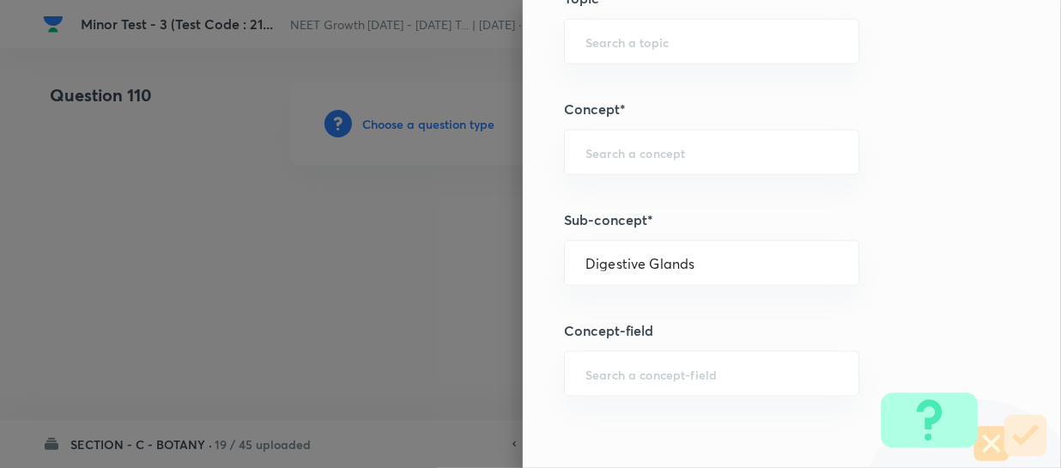
type input "Biology"
type input "Human Physiology"
type input "Digestion & Absorption"
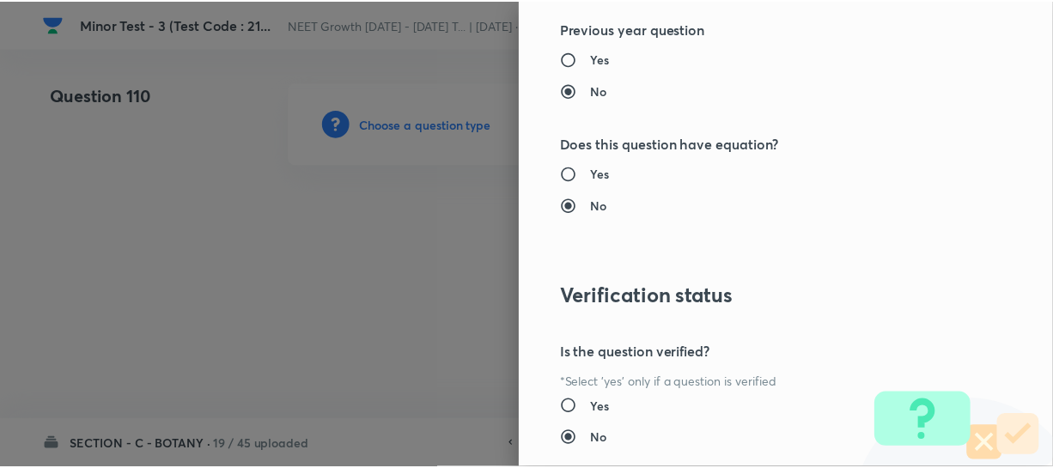
scroll to position [1986, 0]
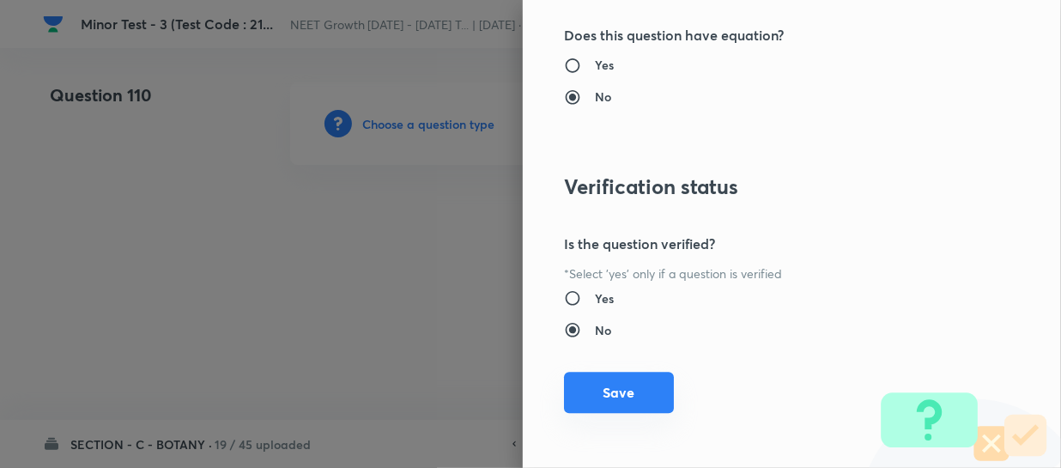
click at [601, 383] on button "Save" at bounding box center [619, 392] width 110 height 41
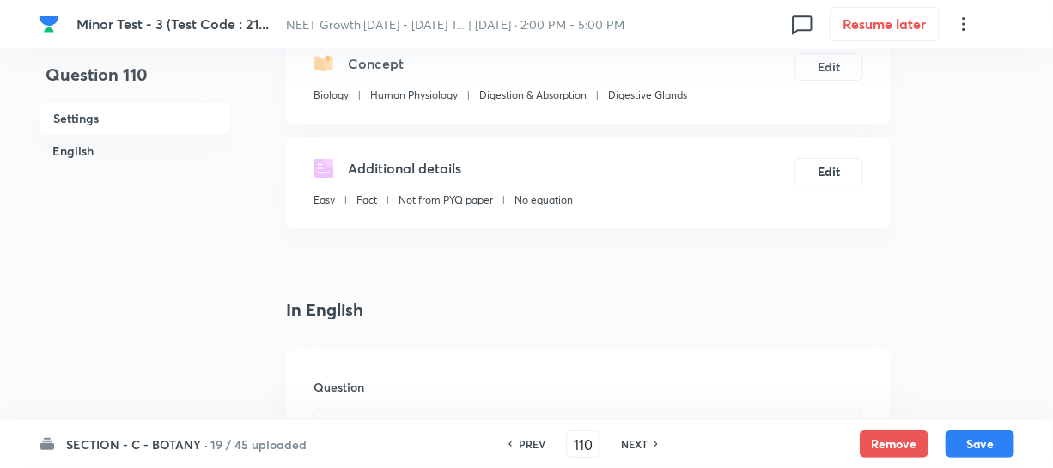
scroll to position [390, 0]
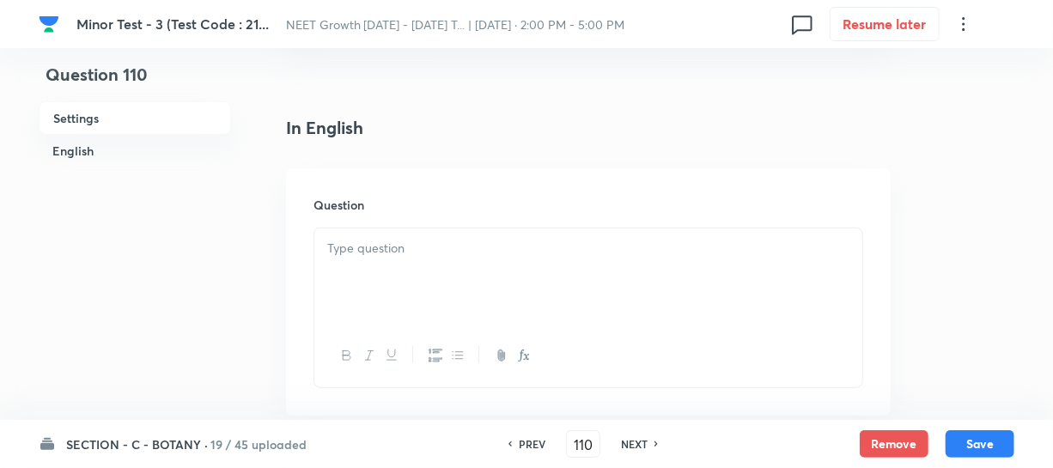
click at [394, 293] on div at bounding box center [588, 276] width 548 height 96
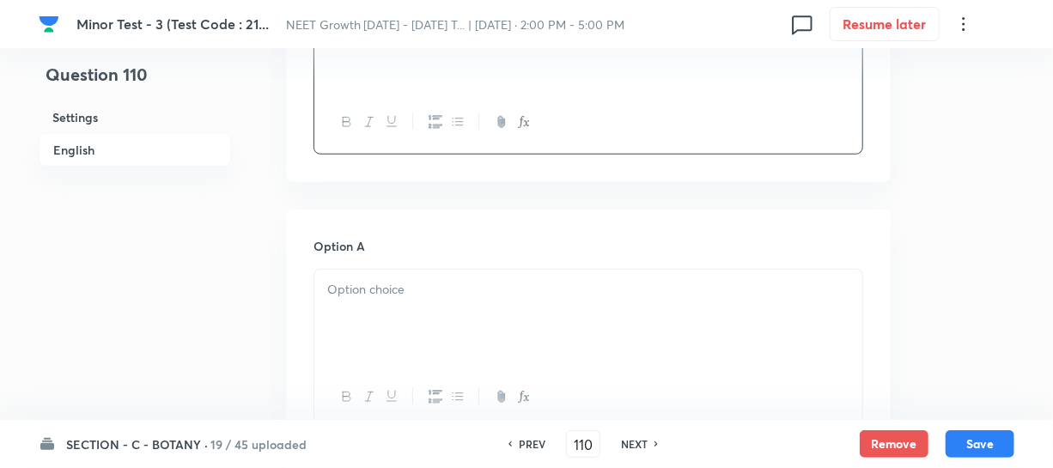
scroll to position [624, 0]
click at [388, 323] on div at bounding box center [588, 317] width 548 height 96
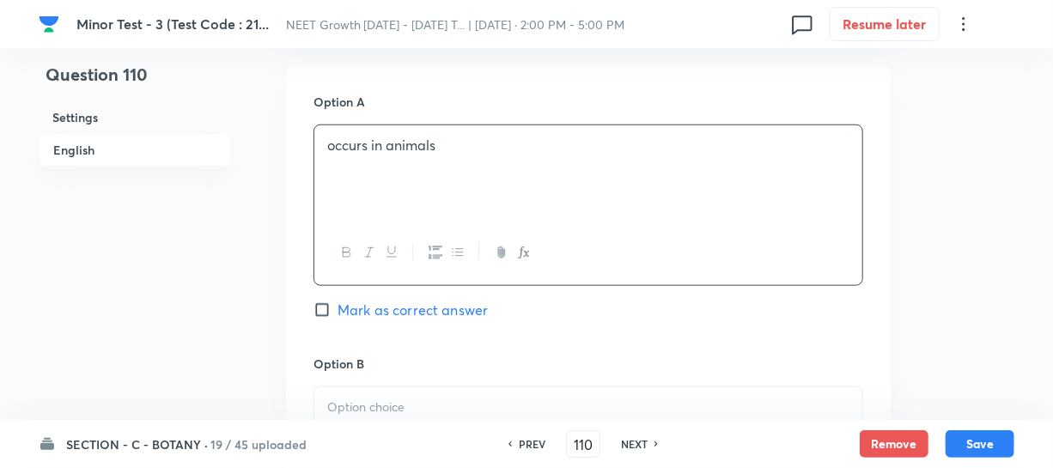
scroll to position [936, 0]
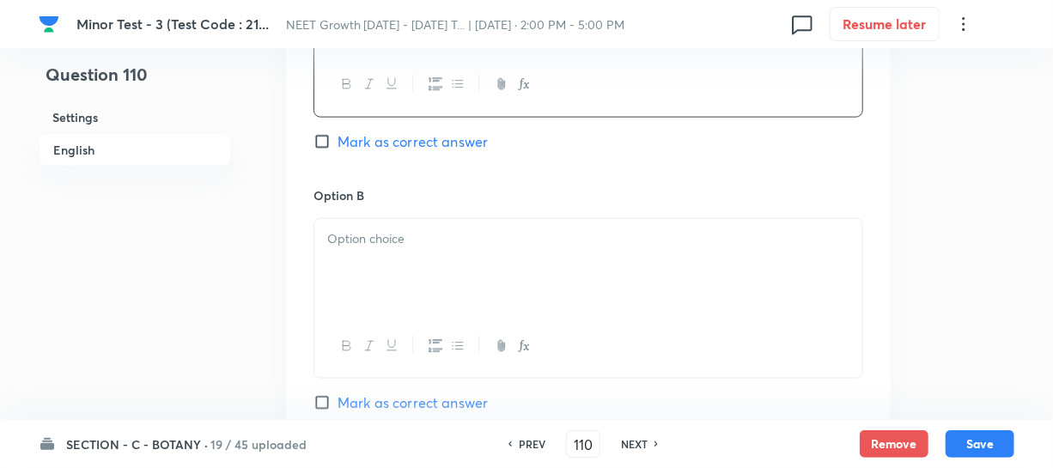
click at [365, 252] on div at bounding box center [588, 267] width 548 height 96
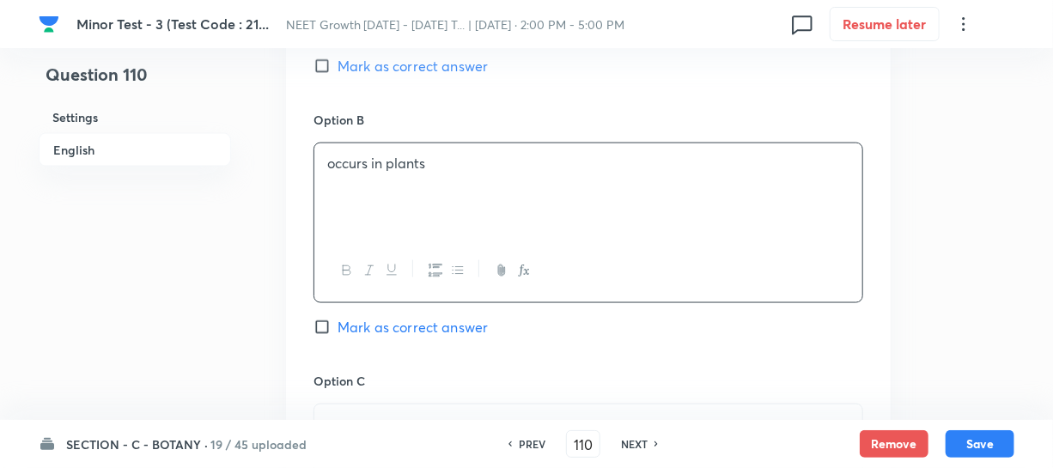
scroll to position [1170, 0]
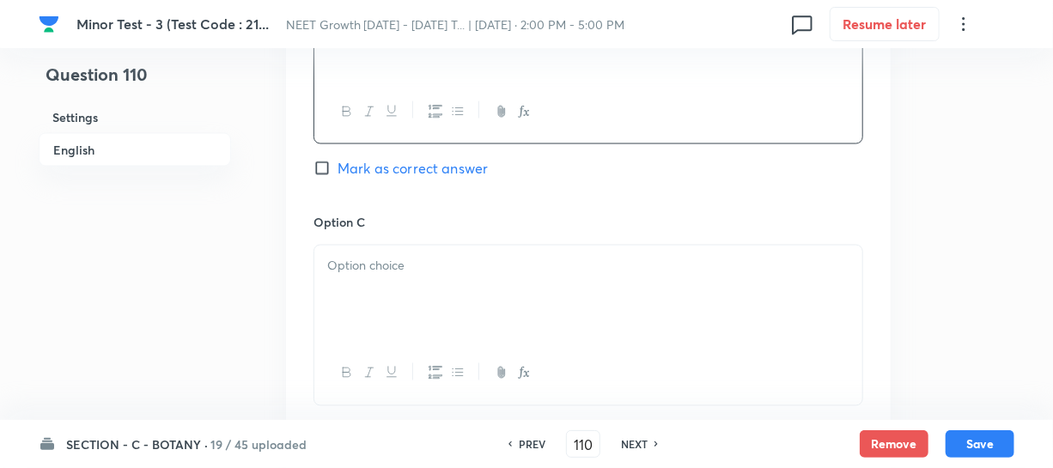
click at [391, 330] on div at bounding box center [588, 294] width 548 height 96
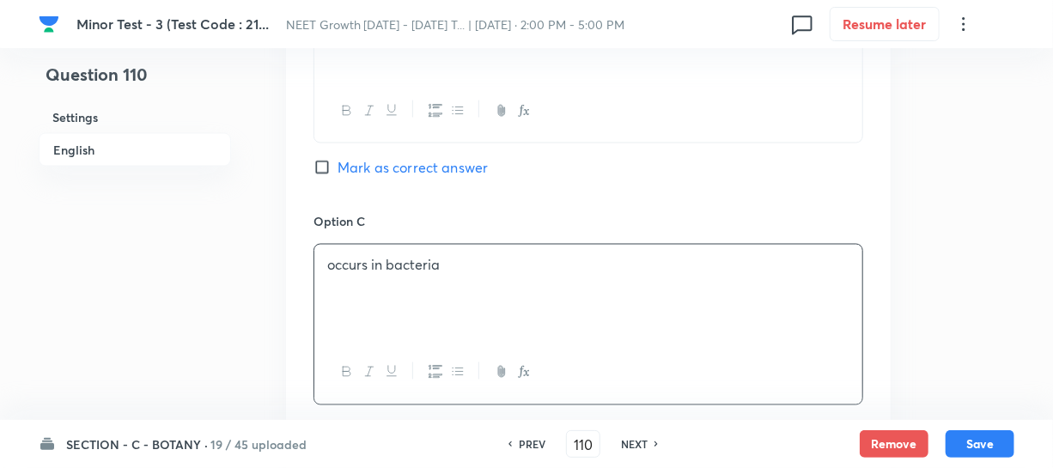
scroll to position [1405, 0]
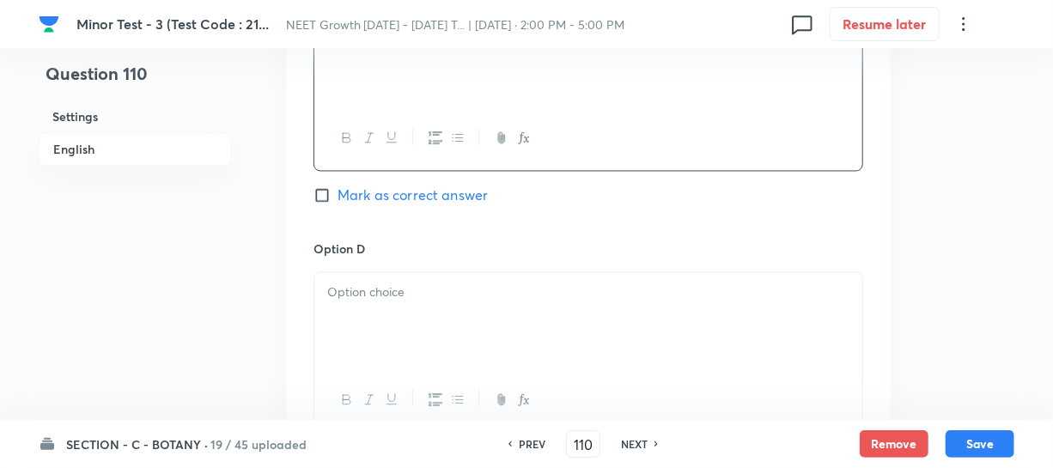
click at [497, 296] on p at bounding box center [588, 293] width 522 height 20
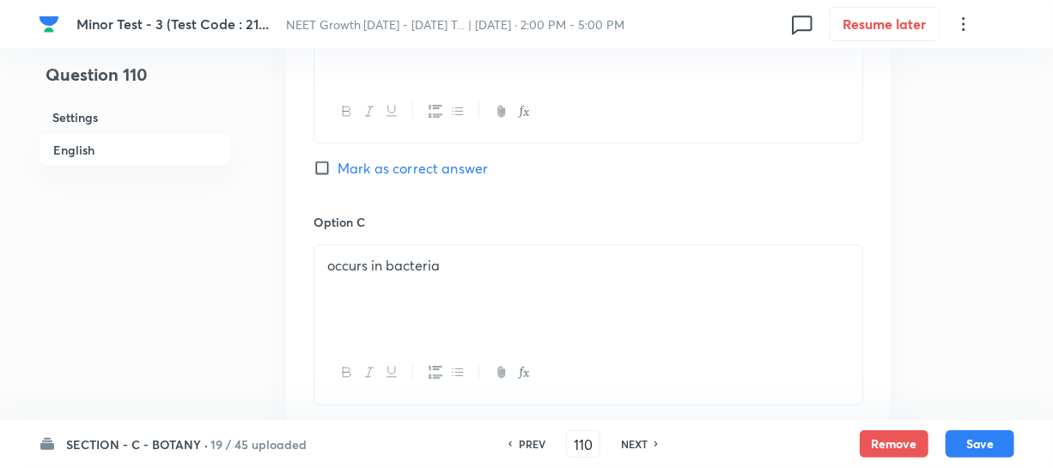
click at [329, 171] on input "Mark as correct answer" at bounding box center [325, 168] width 24 height 17
checkbox input "true"
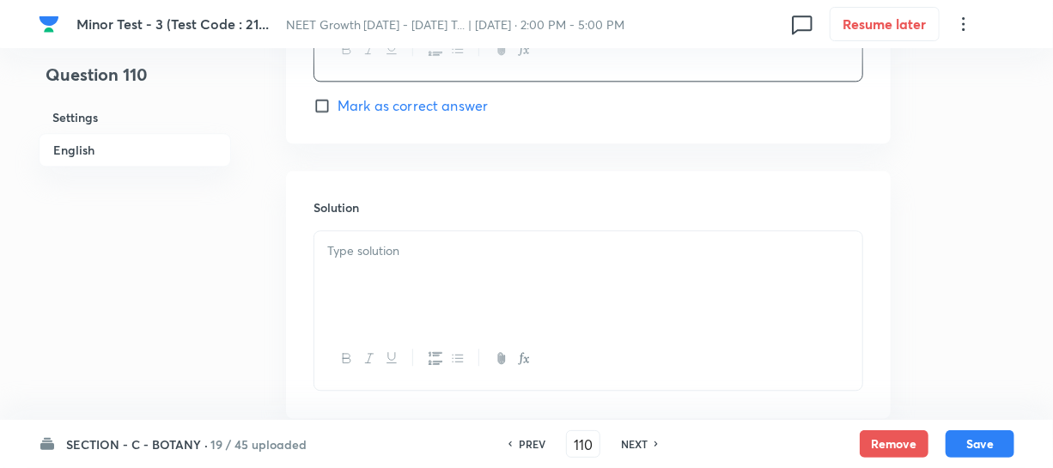
scroll to position [1858, 0]
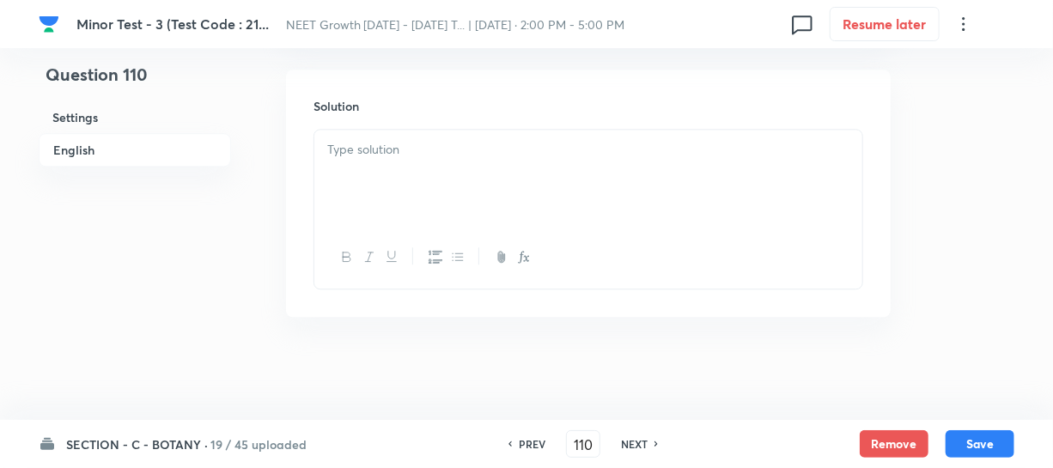
drag, startPoint x: 409, startPoint y: 205, endPoint x: 632, endPoint y: 403, distance: 298.1
click at [409, 204] on div at bounding box center [588, 178] width 548 height 96
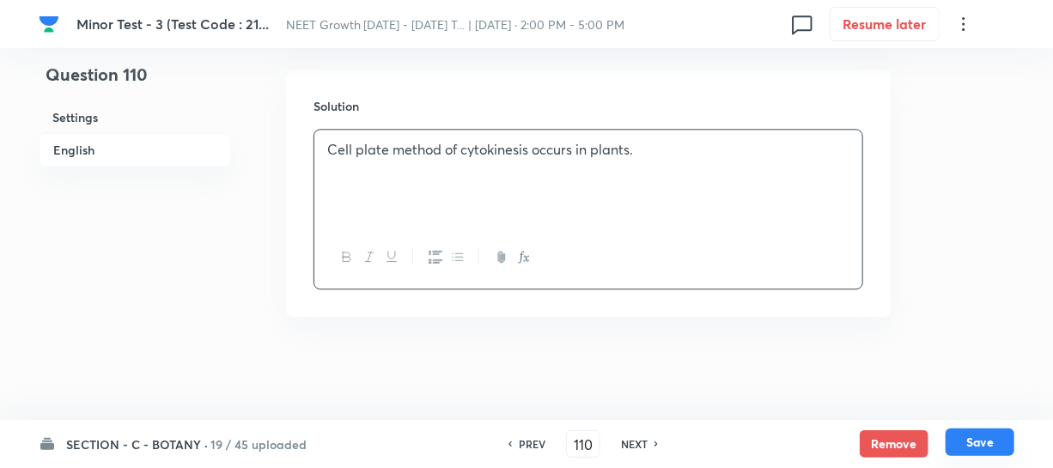
click at [978, 446] on button "Save" at bounding box center [979, 441] width 69 height 27
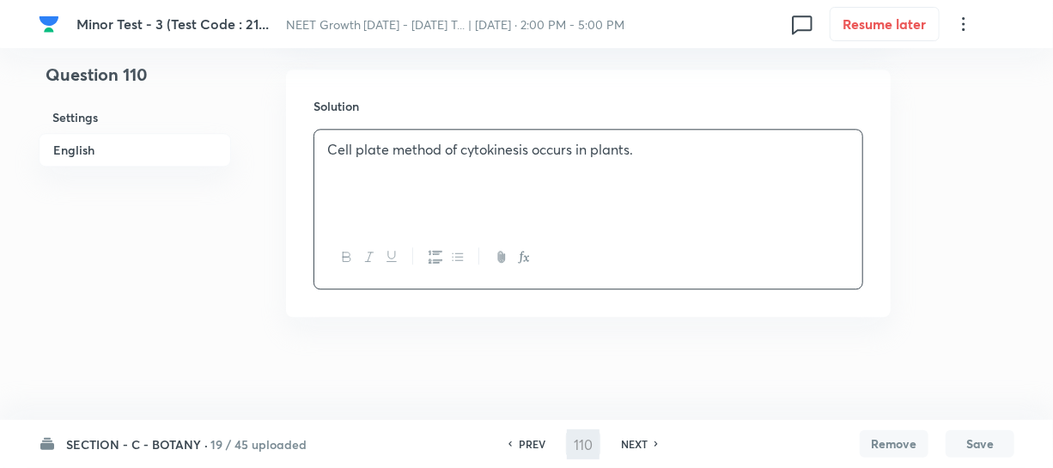
type input "111"
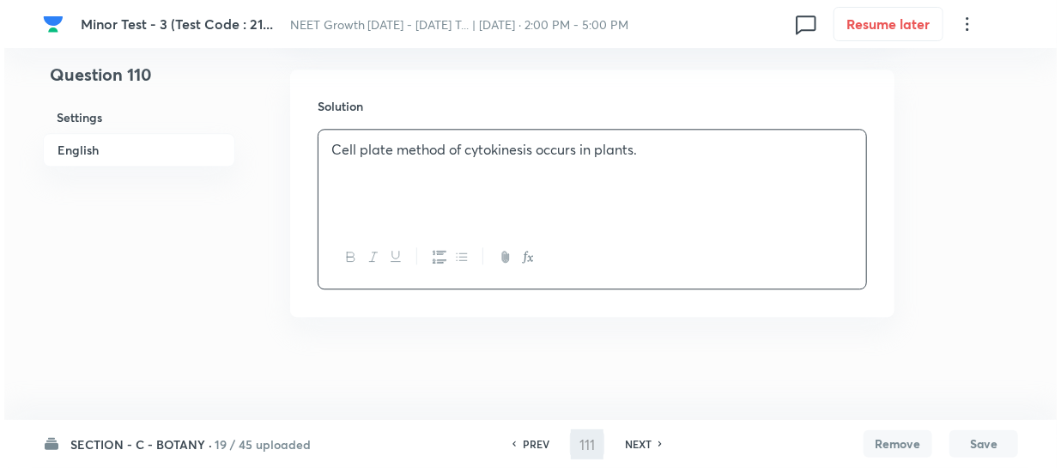
scroll to position [0, 0]
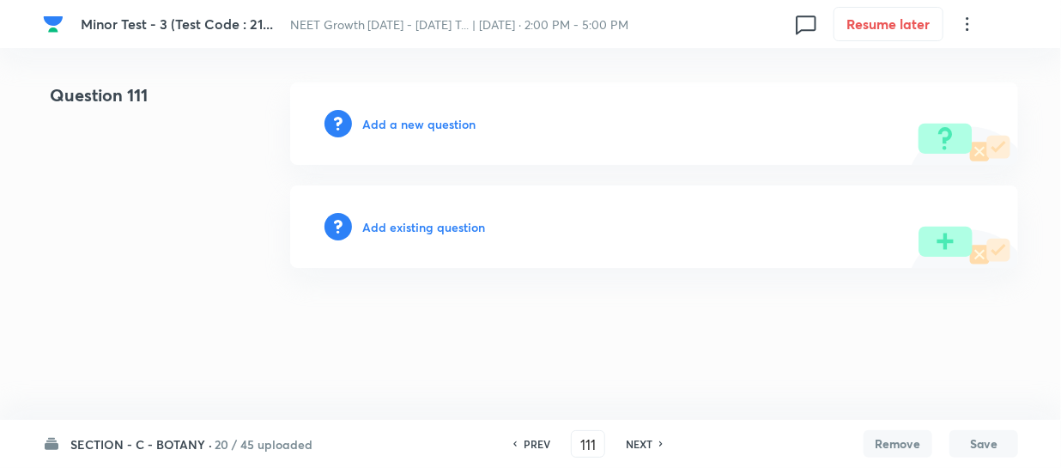
click at [386, 123] on h6 "Add a new question" at bounding box center [418, 124] width 113 height 18
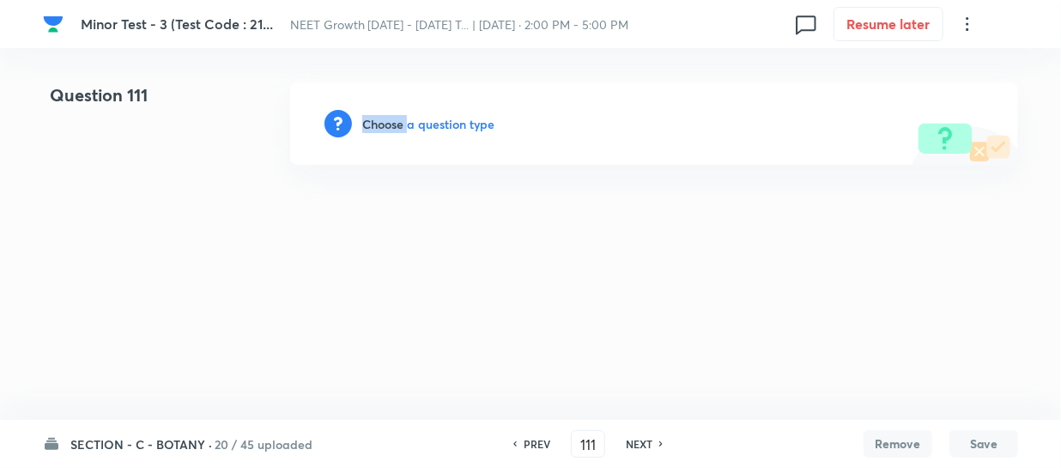
click at [386, 123] on h6 "Choose a question type" at bounding box center [428, 124] width 132 height 18
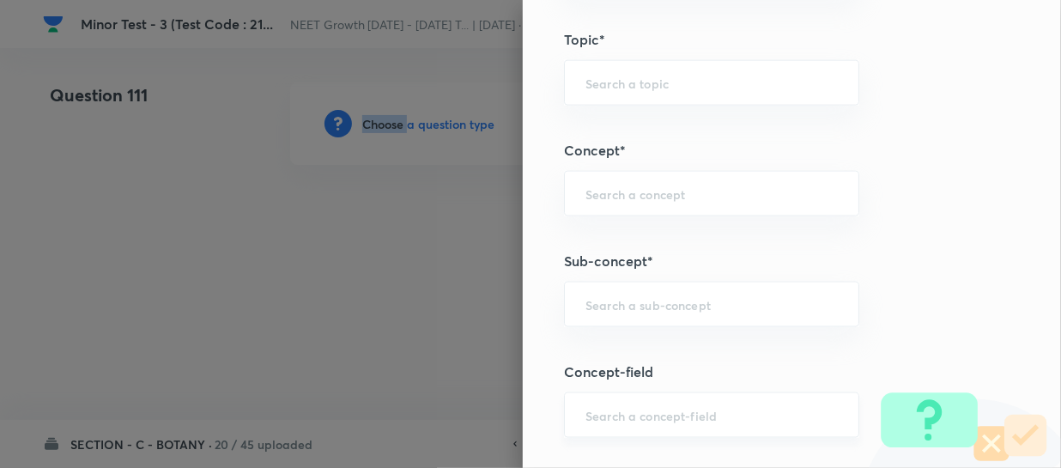
scroll to position [1092, 0]
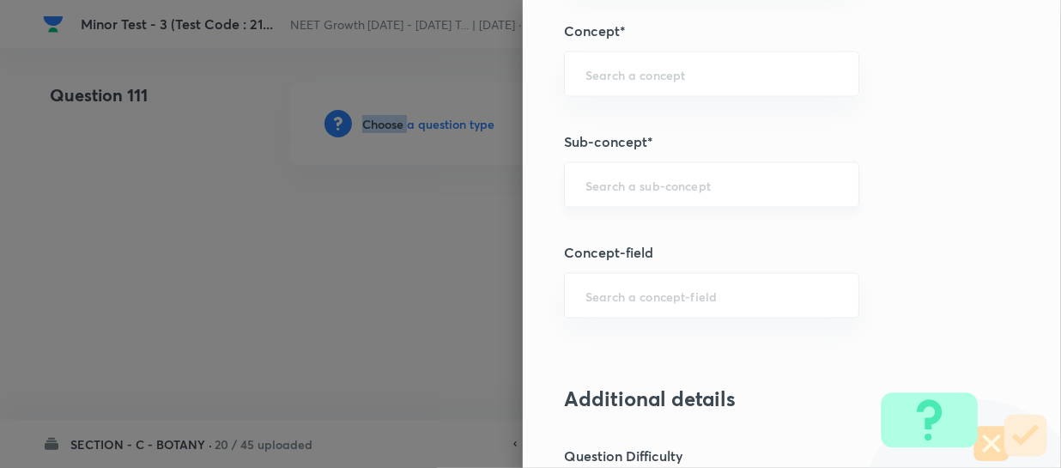
click at [611, 197] on div "​" at bounding box center [711, 185] width 295 height 46
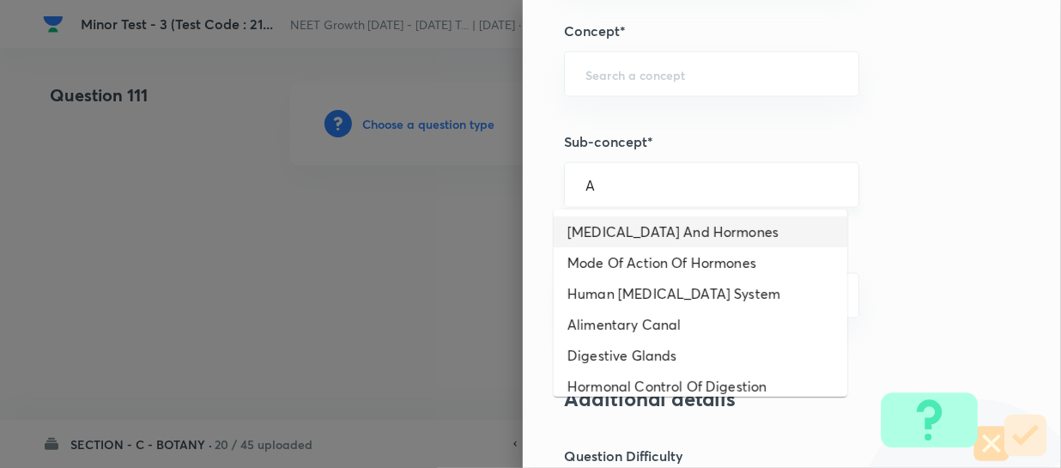
click at [641, 202] on div "A ​" at bounding box center [711, 185] width 295 height 46
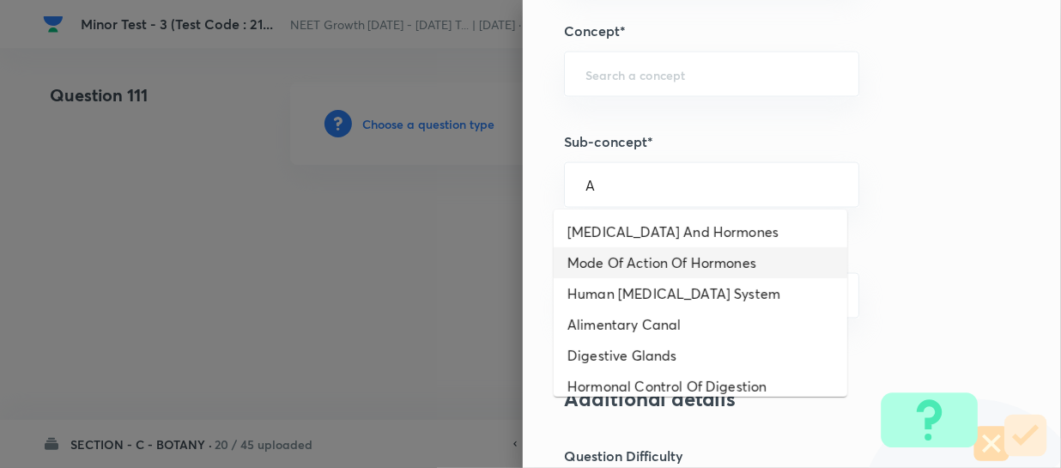
click at [627, 272] on li "Mode Of Action Of Hormones" at bounding box center [701, 262] width 294 height 31
type input "Mode Of Action Of Hormones"
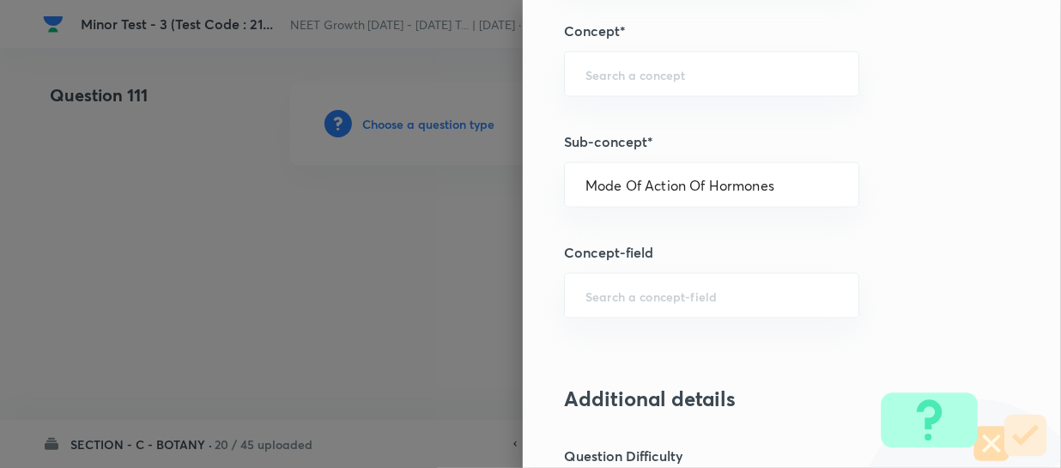
type input "Biology"
type input "Human Physiology"
type input "Chemical Coordinate & Integration"
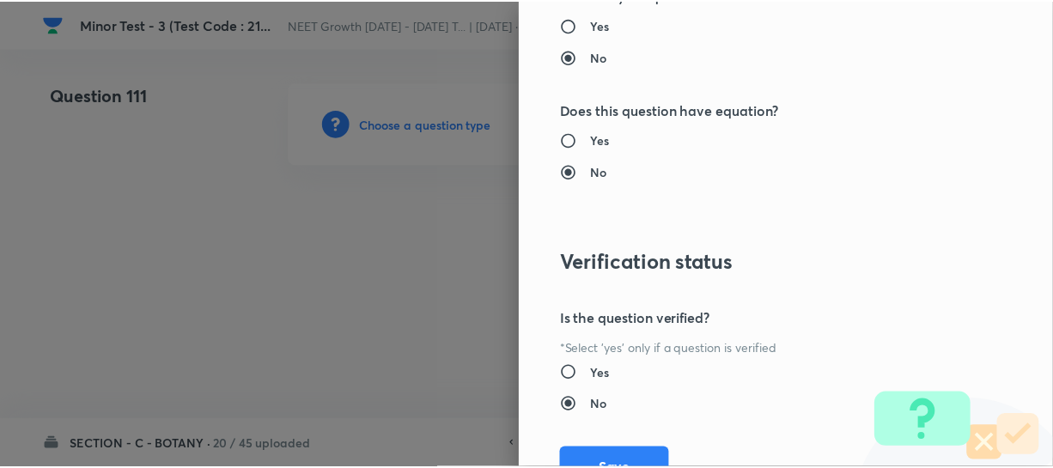
scroll to position [1986, 0]
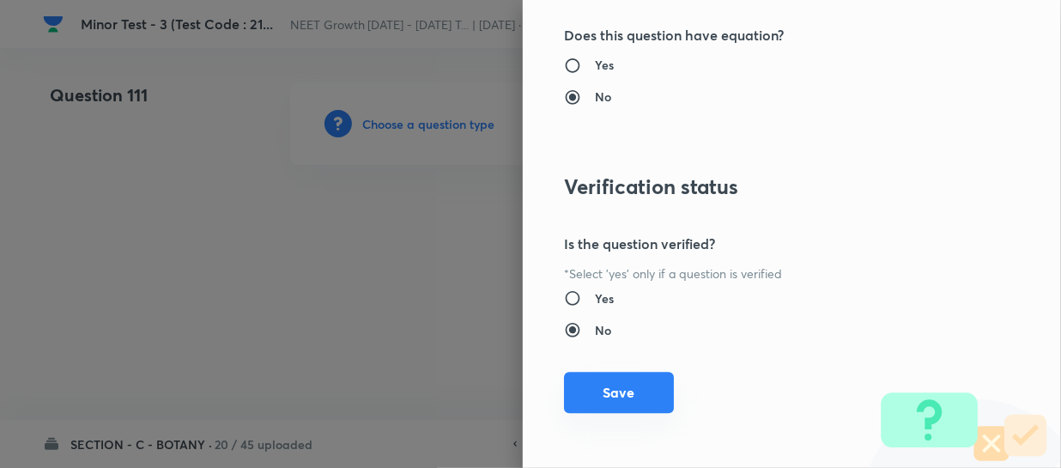
click at [607, 385] on button "Save" at bounding box center [619, 392] width 110 height 41
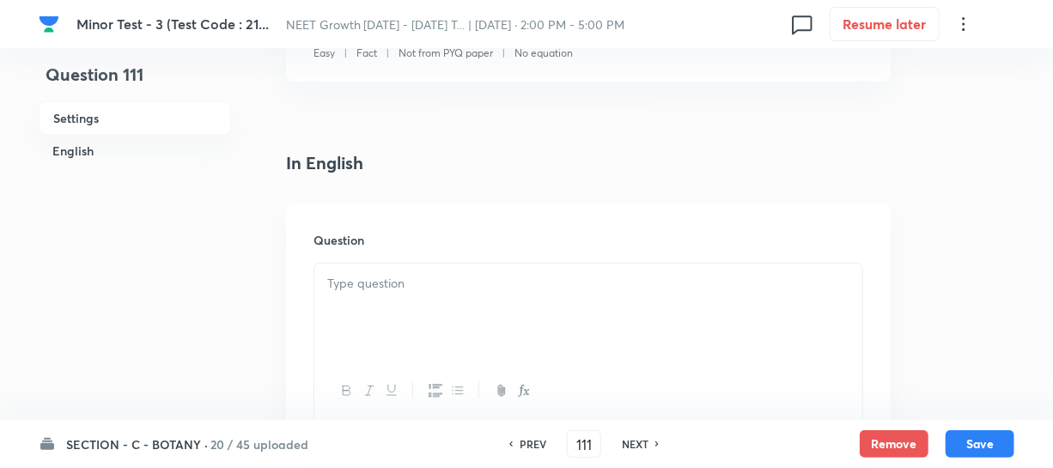
scroll to position [390, 0]
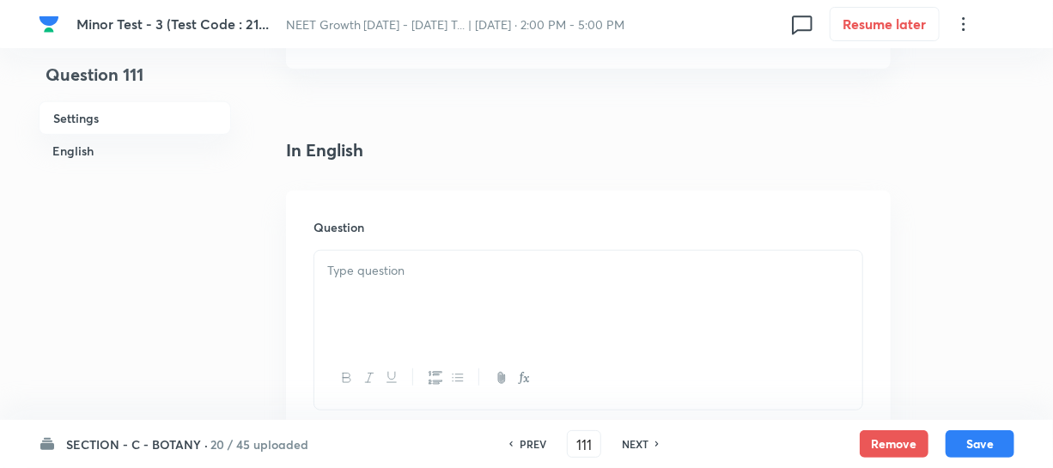
click at [366, 291] on div at bounding box center [588, 299] width 548 height 96
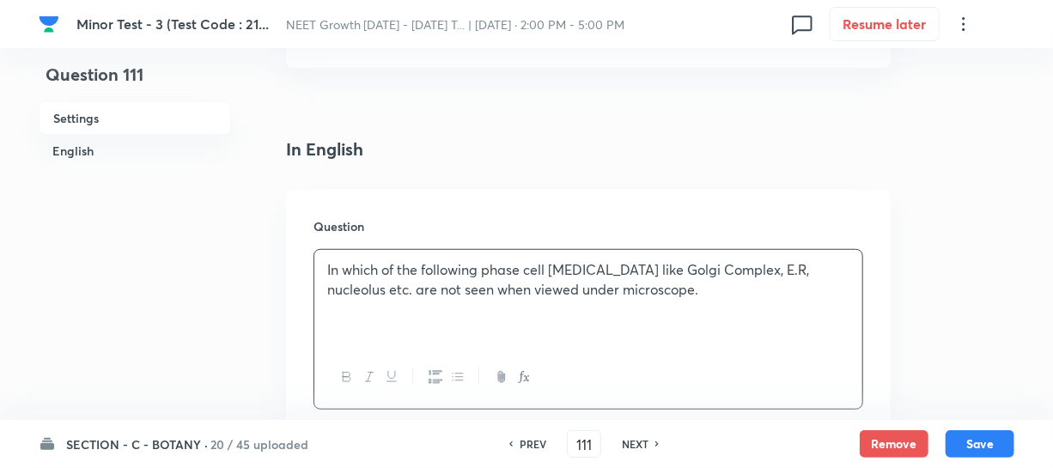
scroll to position [624, 0]
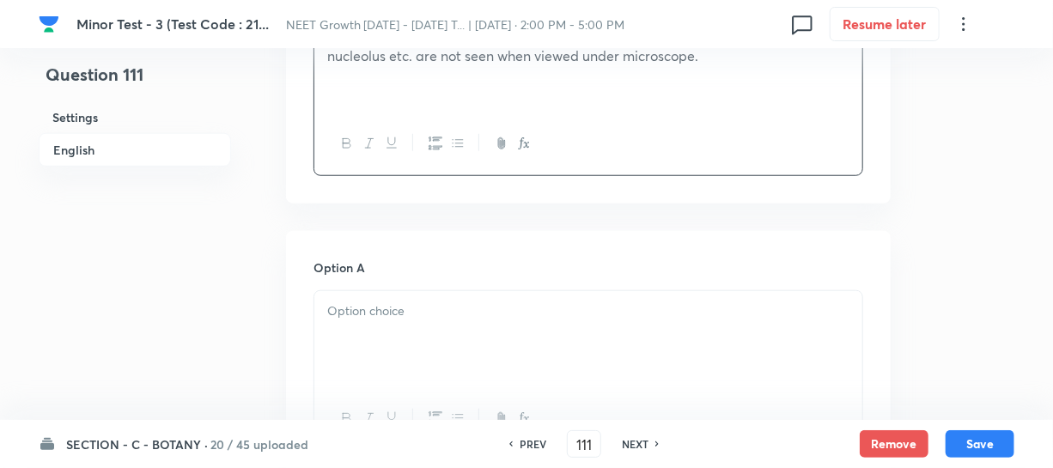
click at [411, 337] on div at bounding box center [588, 339] width 548 height 96
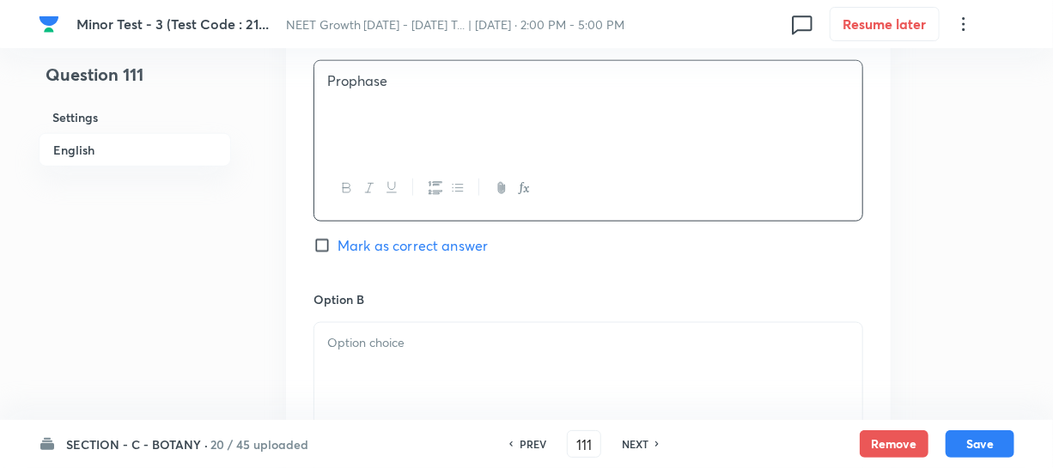
scroll to position [859, 0]
click at [360, 330] on p at bounding box center [588, 339] width 522 height 20
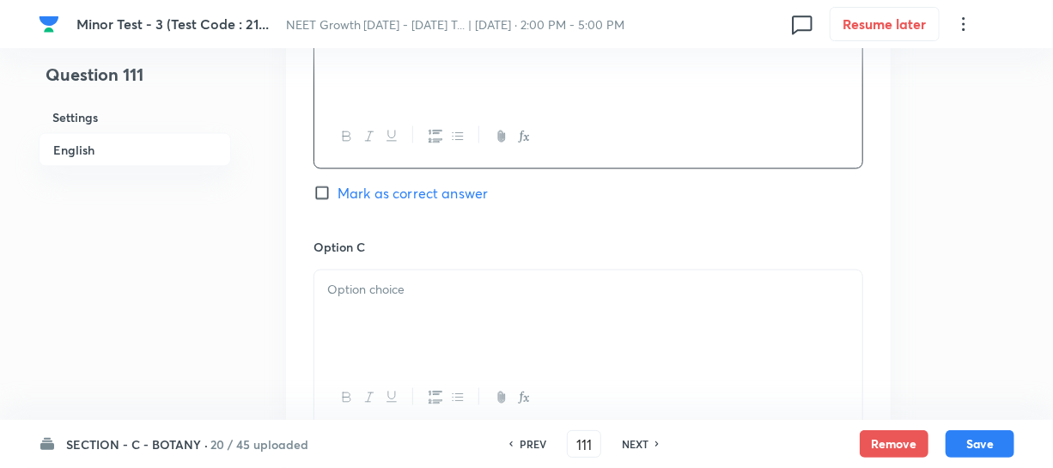
scroll to position [1170, 0]
drag, startPoint x: 377, startPoint y: 309, endPoint x: 377, endPoint y: 290, distance: 18.9
click at [378, 309] on div at bounding box center [588, 316] width 548 height 96
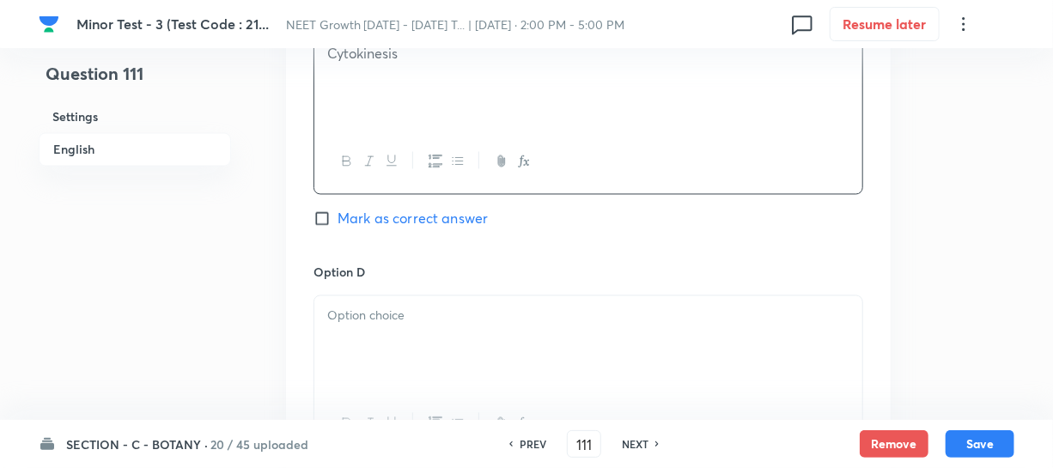
scroll to position [1405, 0]
click at [363, 325] on p at bounding box center [588, 316] width 522 height 20
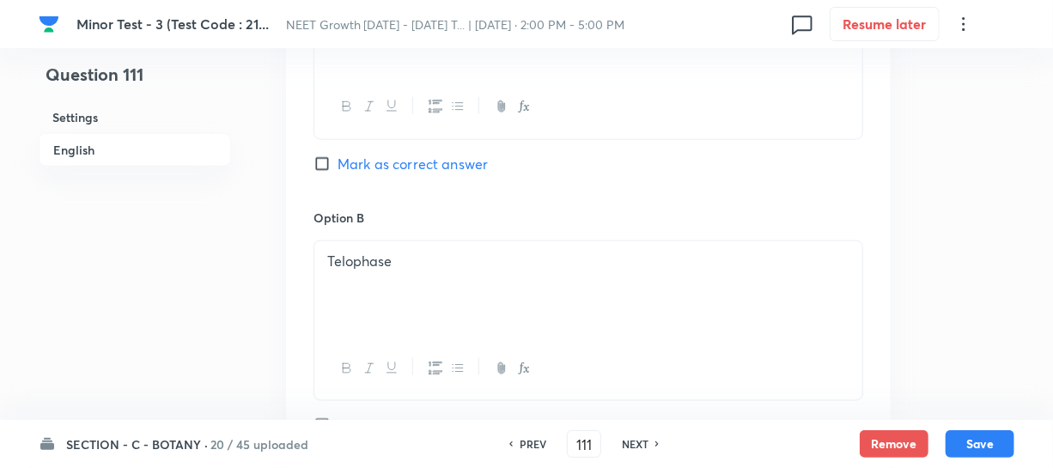
click at [323, 160] on input "Mark as correct answer" at bounding box center [325, 163] width 24 height 17
checkbox input "true"
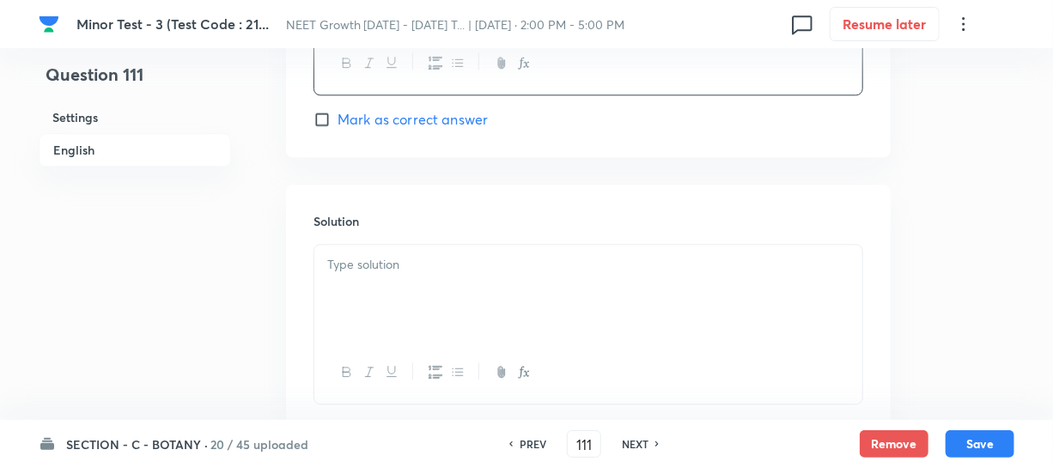
scroll to position [1880, 0]
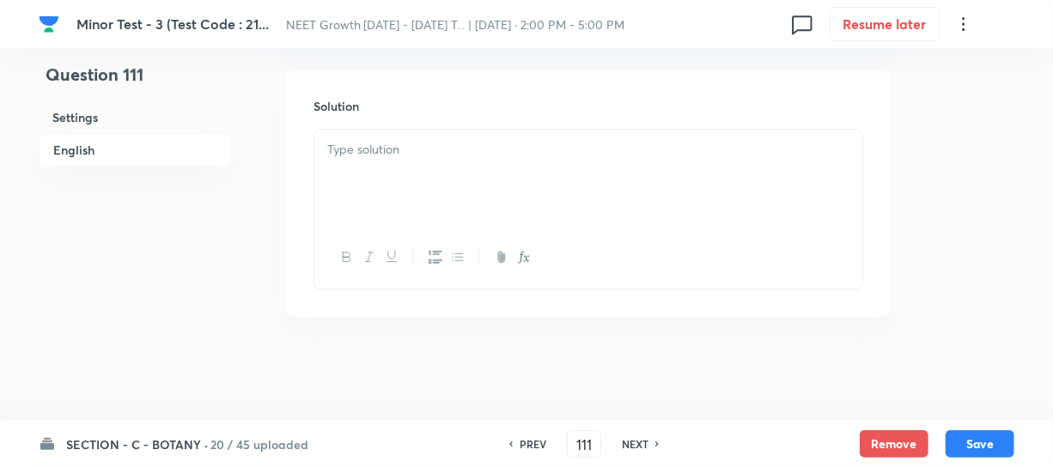
click at [403, 196] on div at bounding box center [588, 178] width 548 height 96
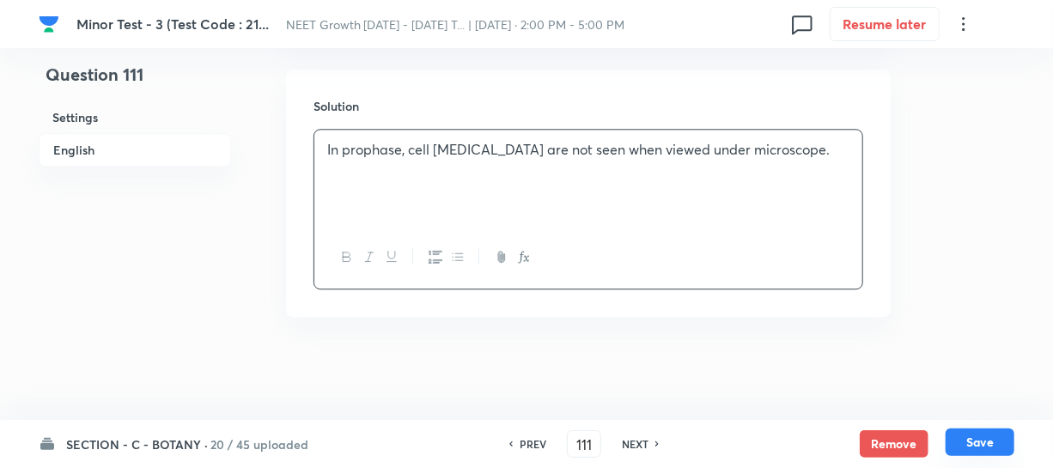
click at [981, 446] on button "Save" at bounding box center [979, 441] width 69 height 27
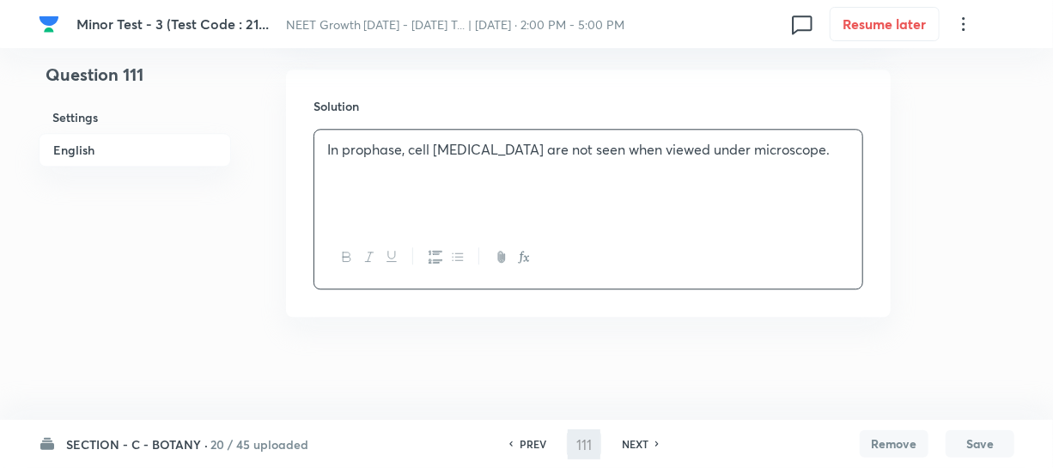
type input "112"
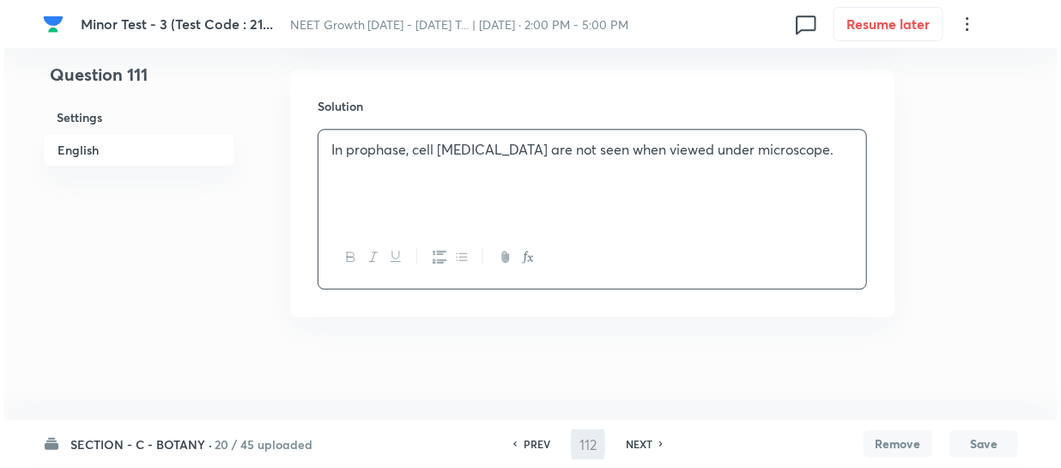
scroll to position [0, 0]
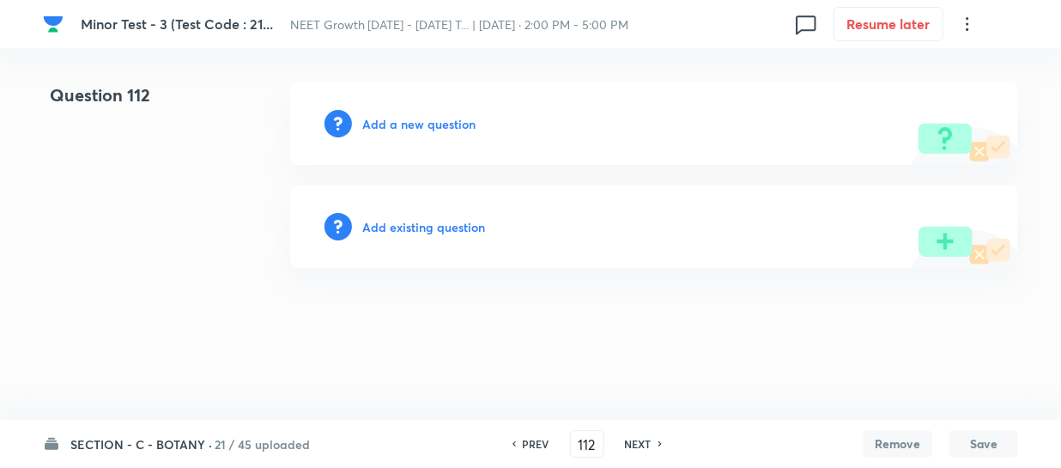
click at [386, 123] on h6 "Add a new question" at bounding box center [418, 124] width 113 height 18
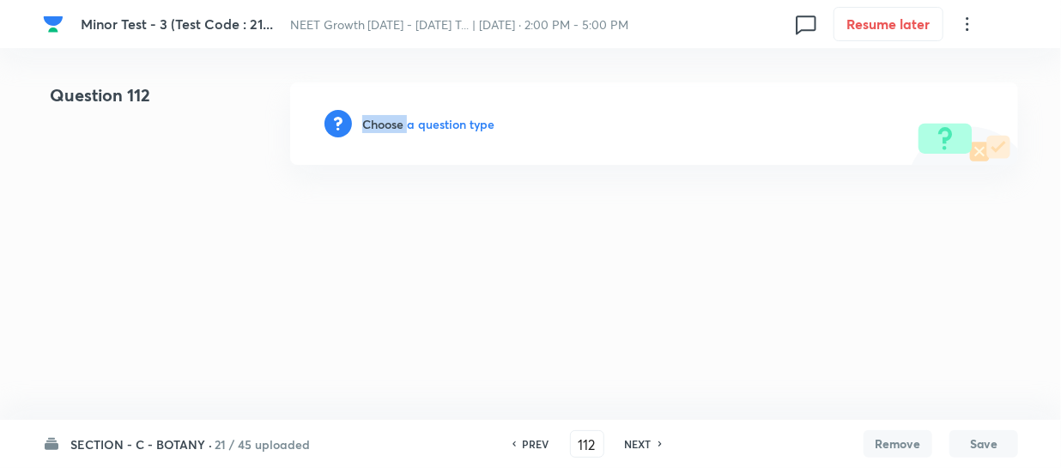
click at [386, 123] on h6 "Choose a question type" at bounding box center [428, 124] width 132 height 18
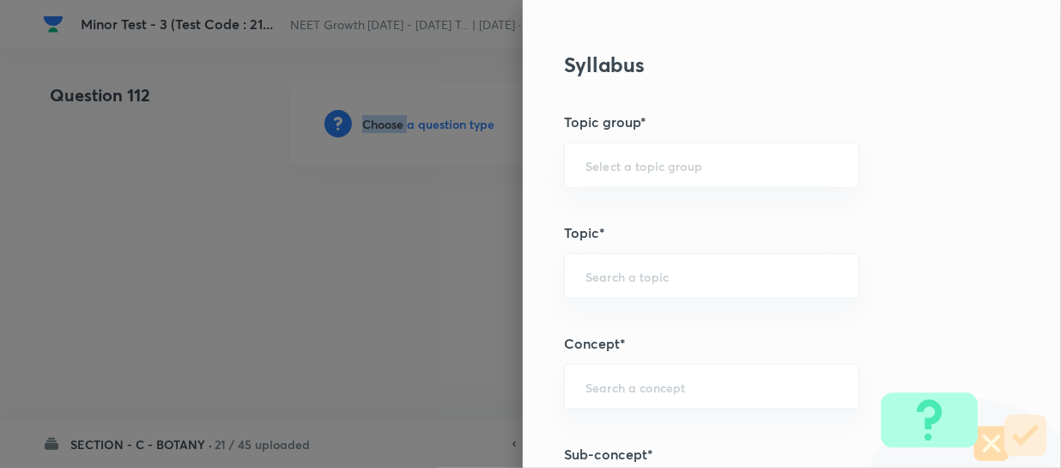
scroll to position [859, 0]
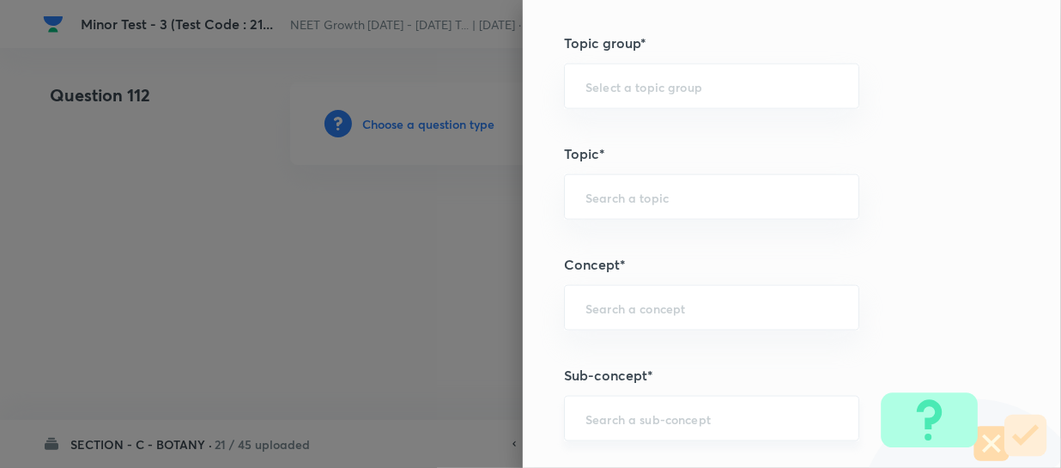
click at [594, 416] on input "text" at bounding box center [712, 418] width 252 height 16
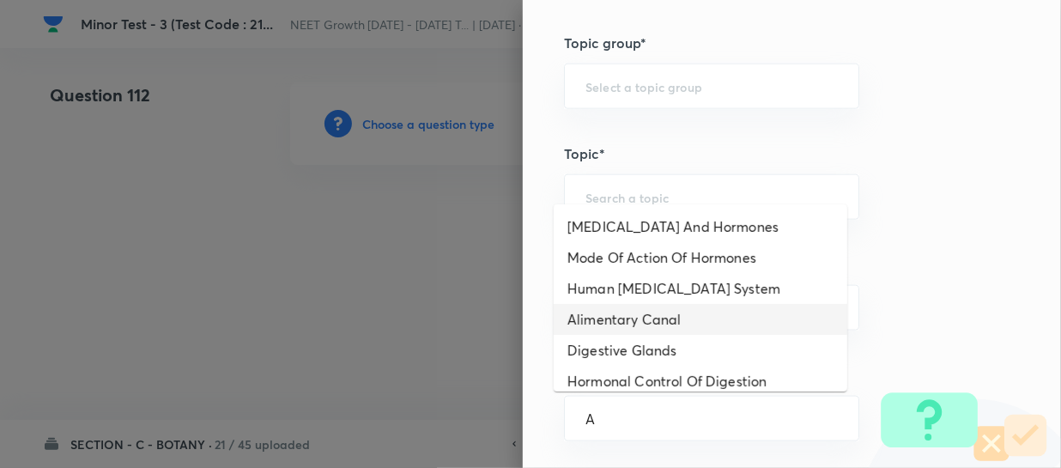
click at [629, 319] on li "Alimentary Canal" at bounding box center [701, 319] width 294 height 31
type input "Alimentary Canal"
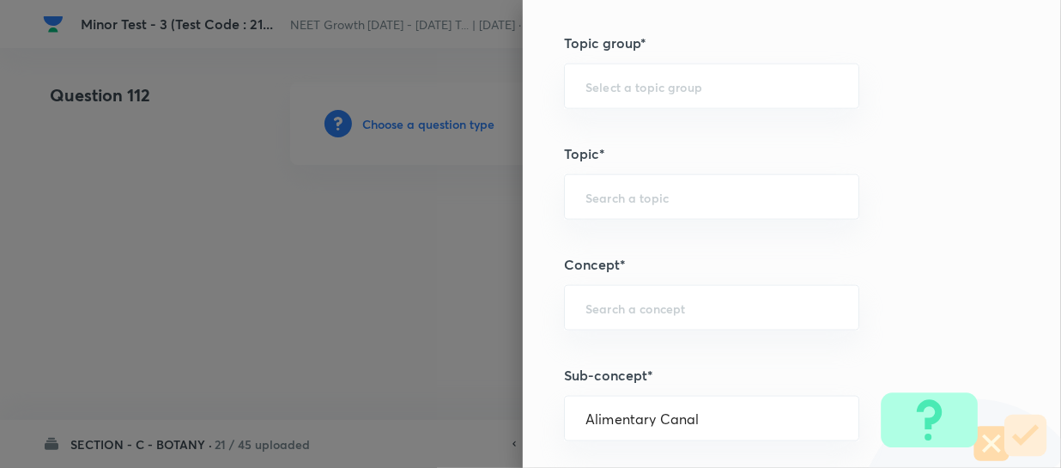
type input "Biology"
type input "Human Physiology"
type input "Digestion & Absorption"
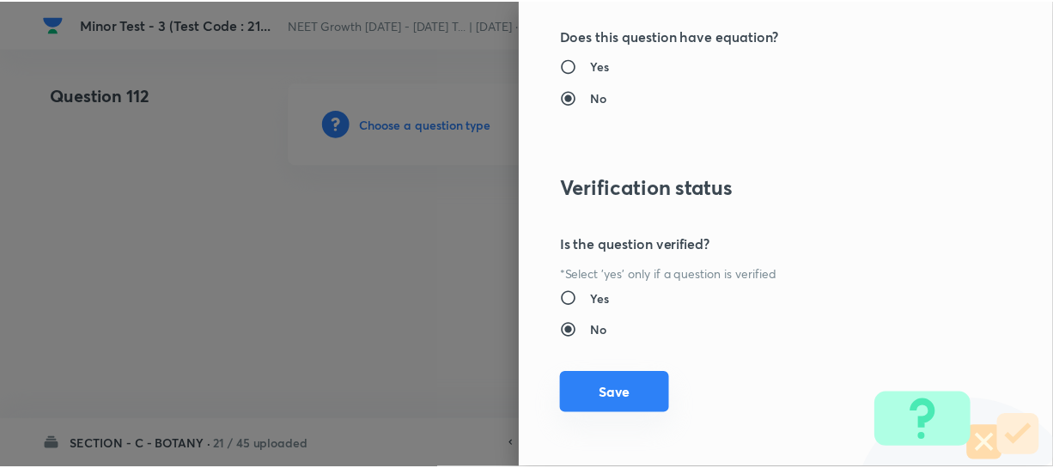
scroll to position [1986, 0]
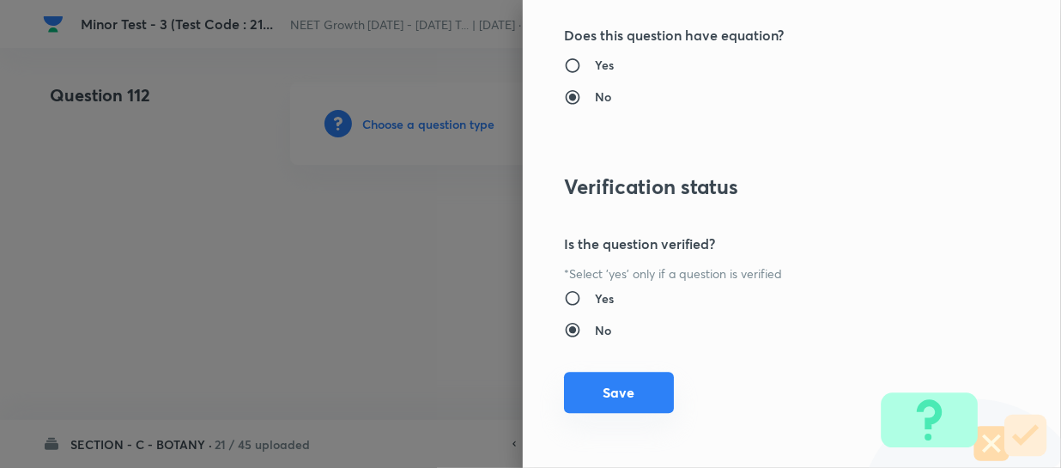
click at [596, 398] on button "Save" at bounding box center [619, 392] width 110 height 41
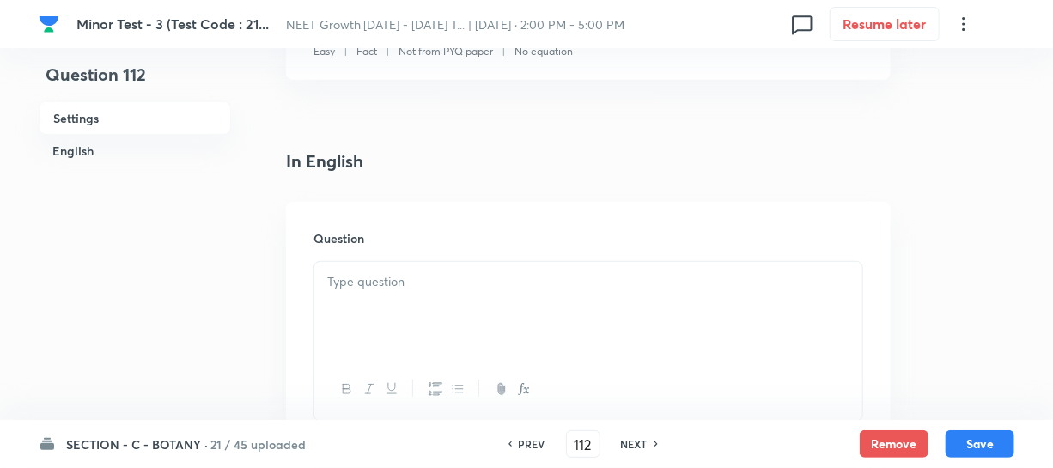
scroll to position [390, 0]
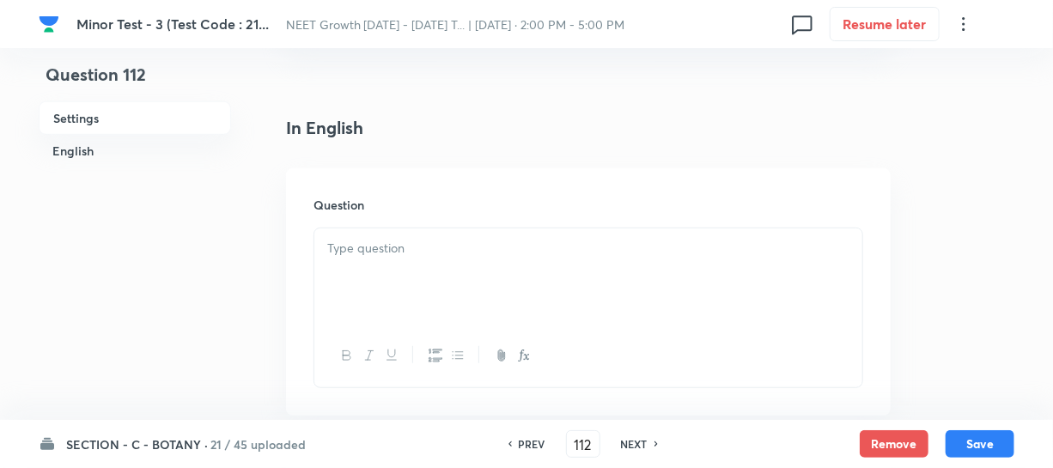
click at [377, 266] on div at bounding box center [588, 276] width 548 height 96
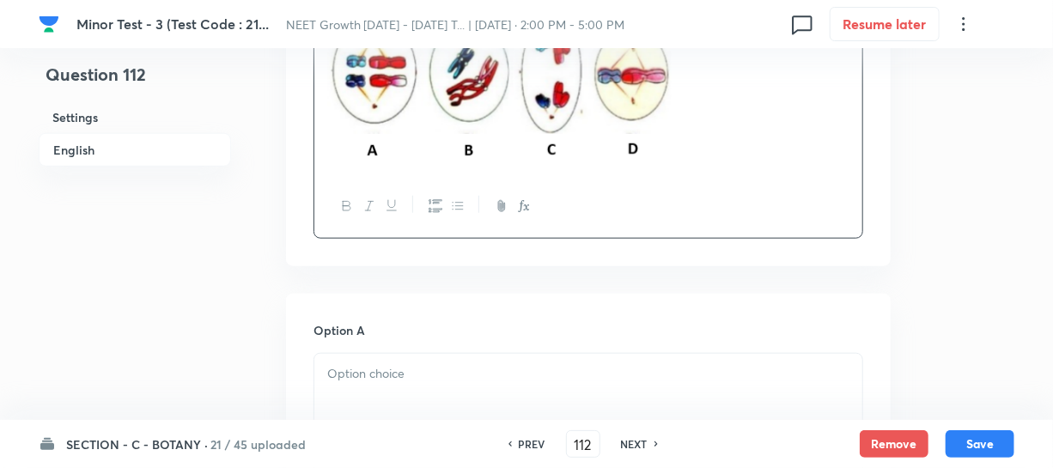
scroll to position [859, 0]
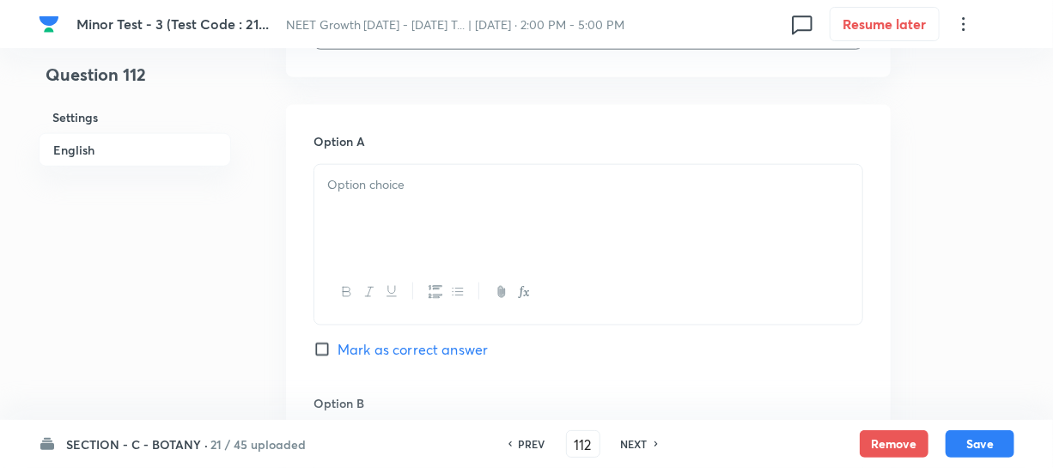
click at [394, 232] on div at bounding box center [588, 213] width 548 height 96
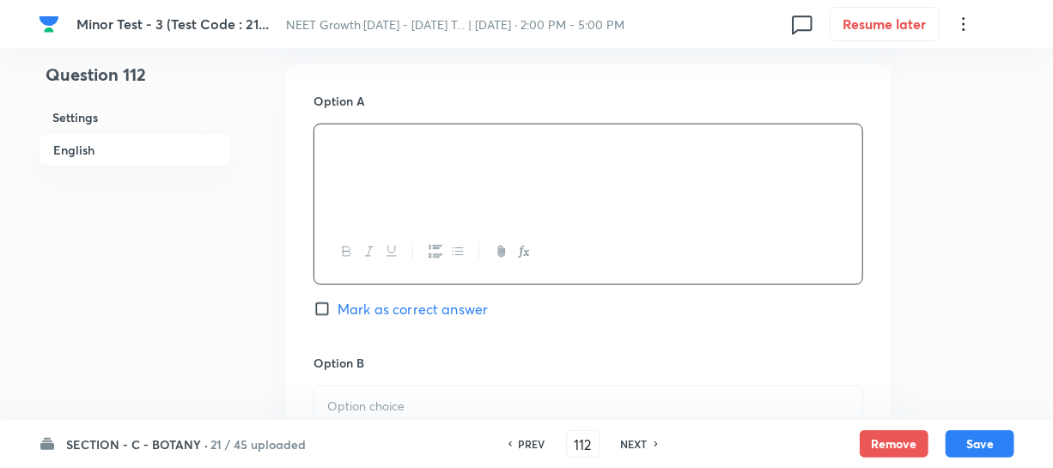
scroll to position [1092, 0]
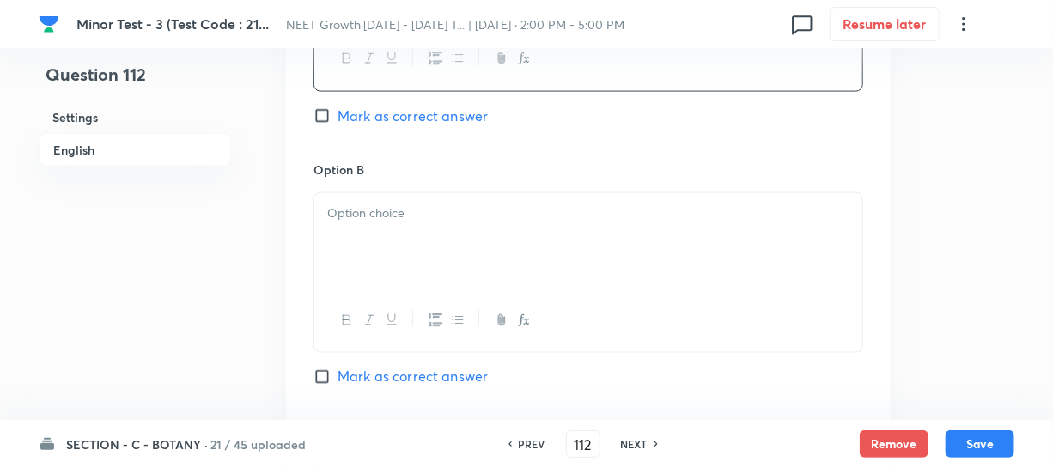
click at [390, 262] on div at bounding box center [588, 241] width 548 height 96
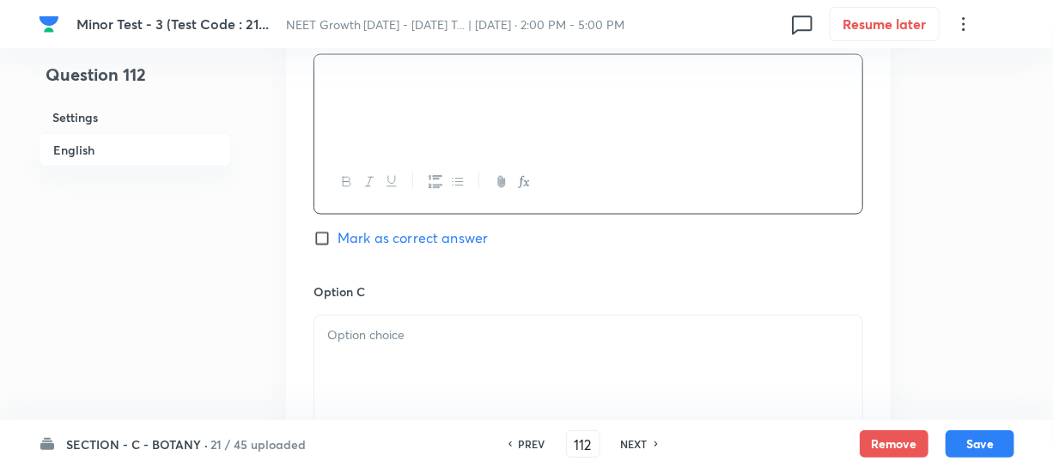
scroll to position [1248, 0]
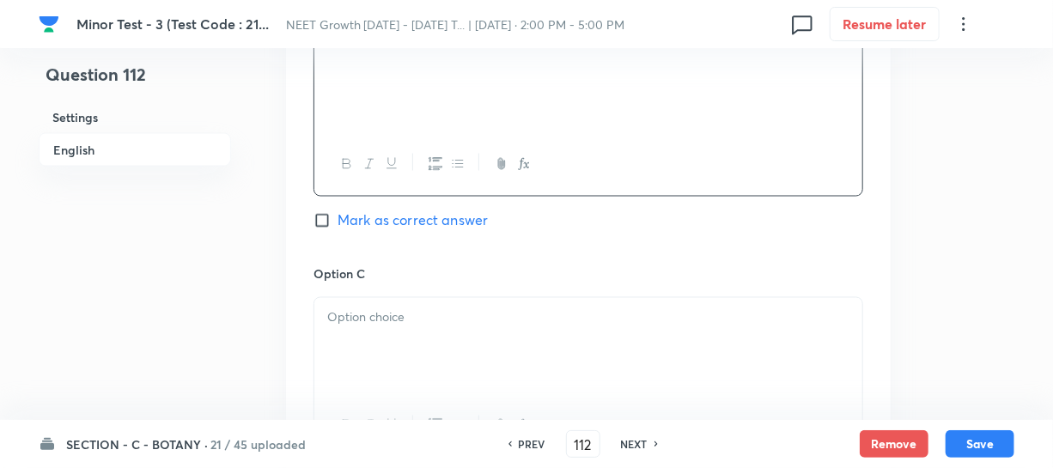
click at [392, 326] on p at bounding box center [588, 318] width 522 height 20
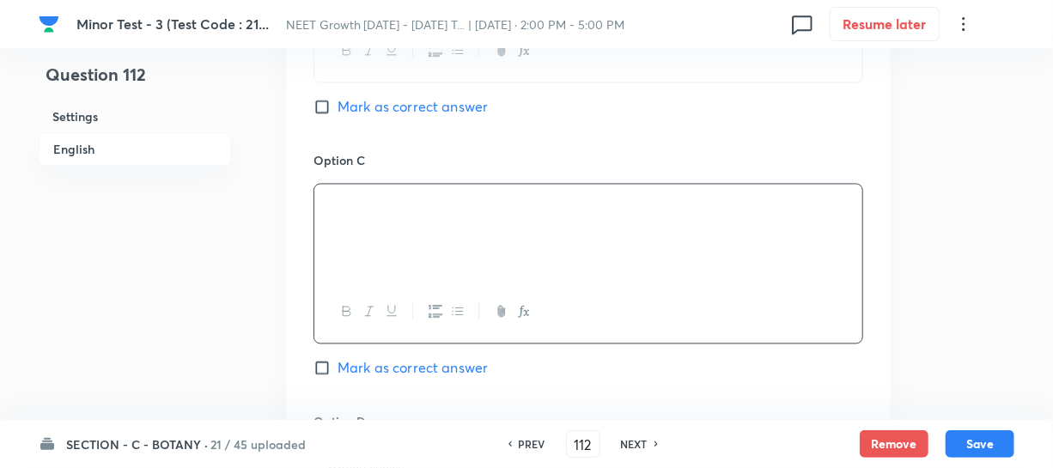
scroll to position [1561, 0]
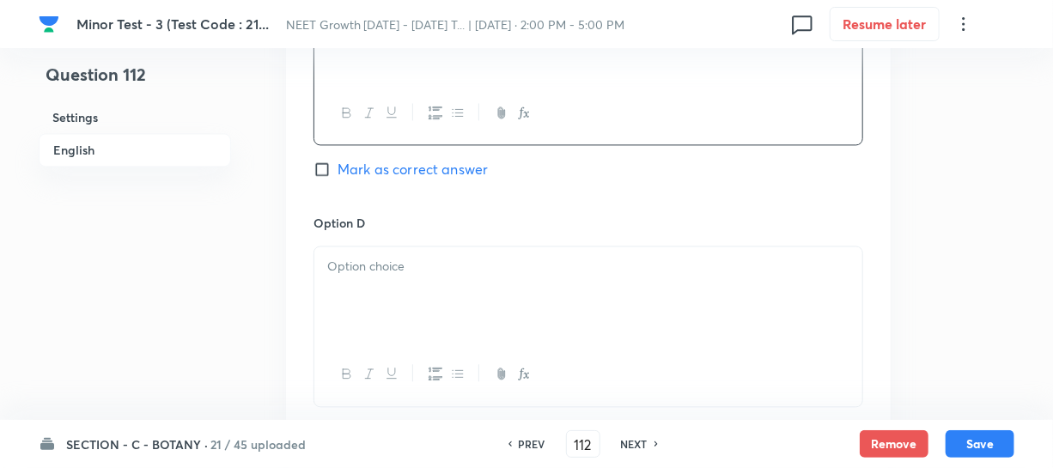
click at [352, 283] on div at bounding box center [588, 294] width 548 height 96
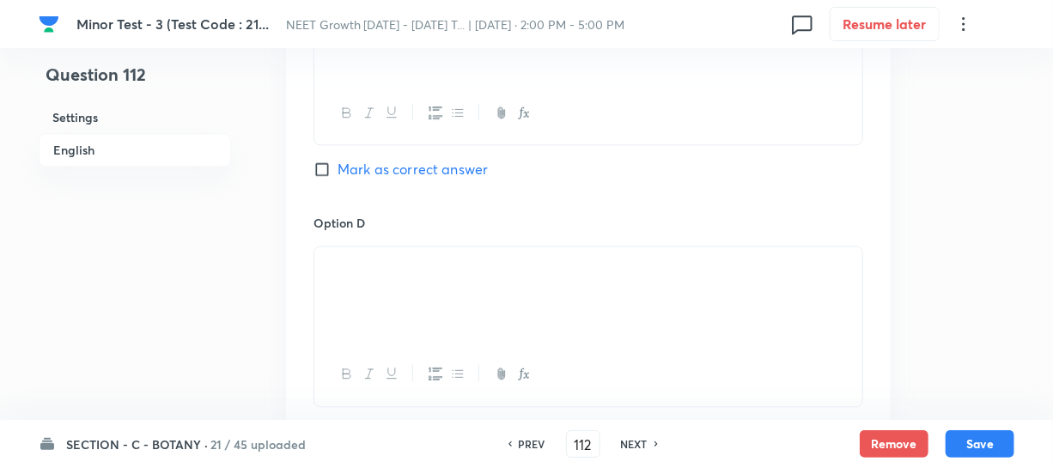
click at [323, 167] on input "Mark as correct answer" at bounding box center [325, 169] width 24 height 17
checkbox input "true"
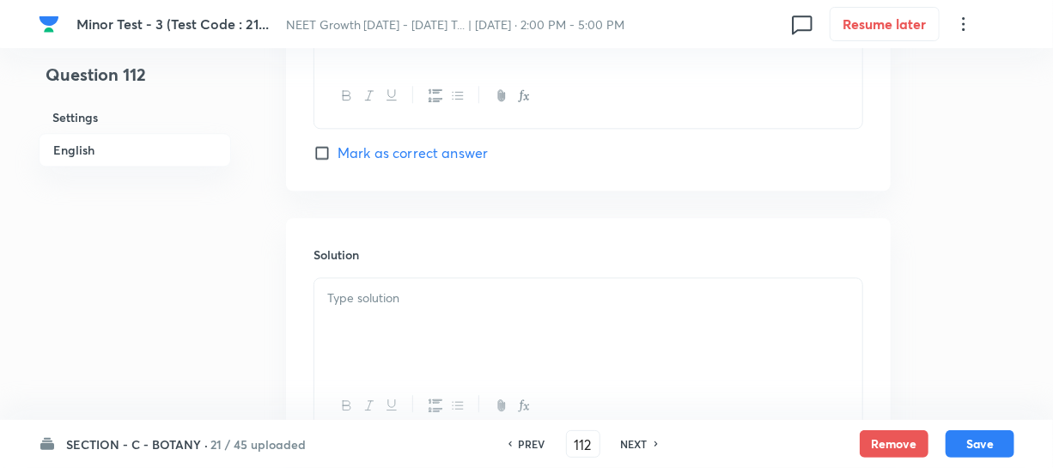
scroll to position [1873, 0]
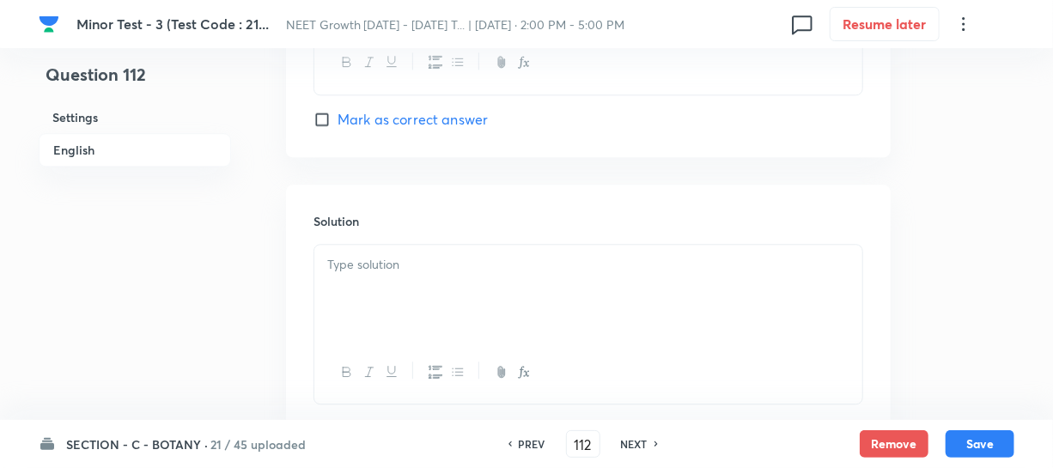
click at [345, 289] on div at bounding box center [588, 293] width 548 height 96
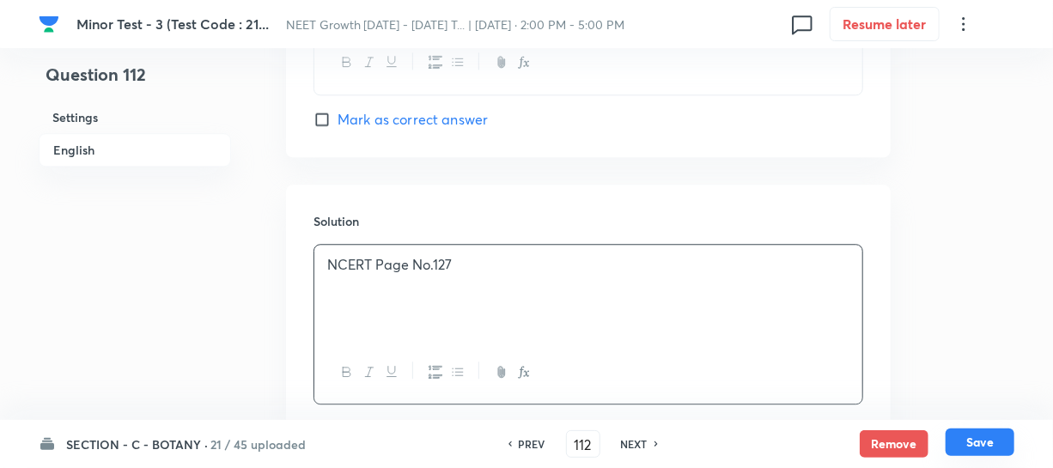
click at [958, 442] on button "Save" at bounding box center [979, 441] width 69 height 27
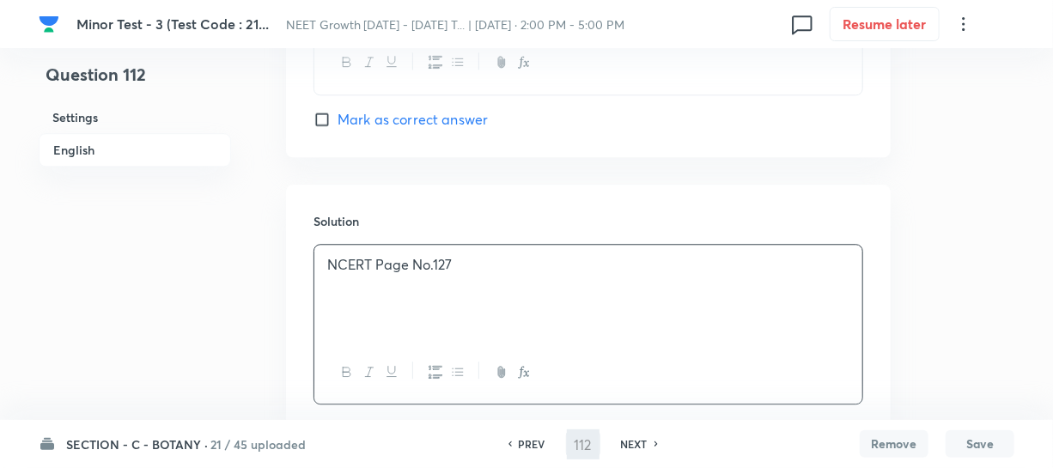
type input "113"
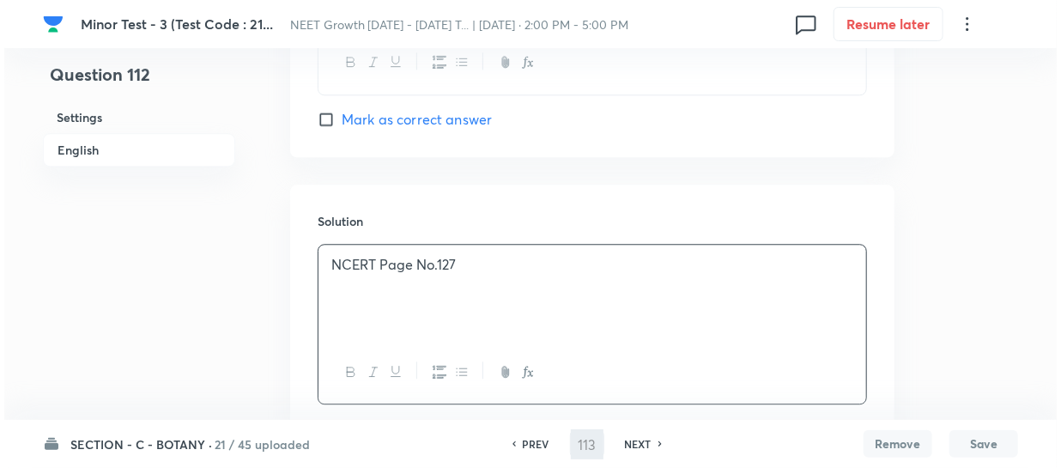
scroll to position [0, 0]
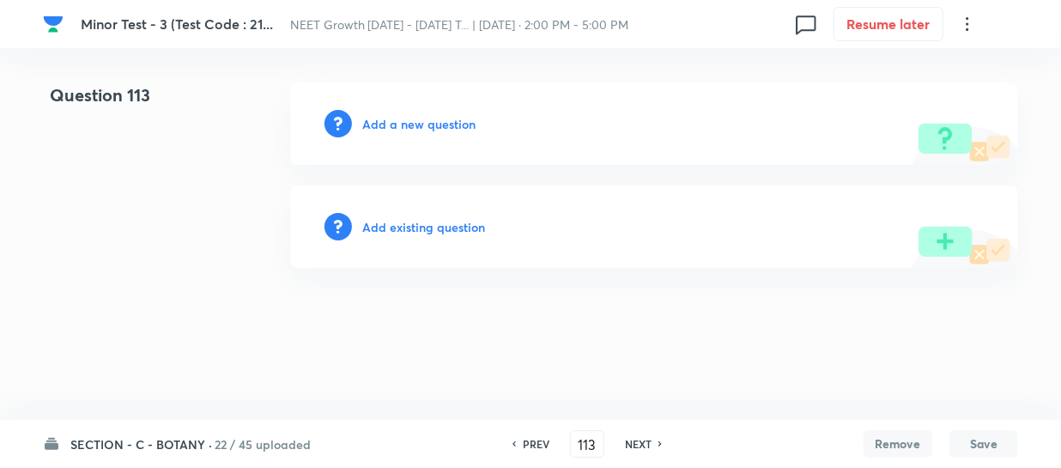
click at [380, 116] on h6 "Add a new question" at bounding box center [418, 124] width 113 height 18
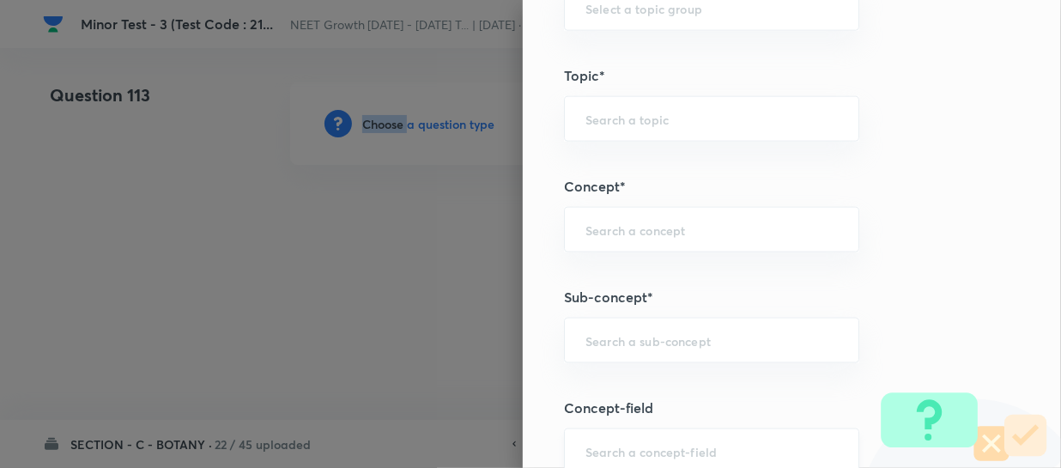
scroll to position [1092, 0]
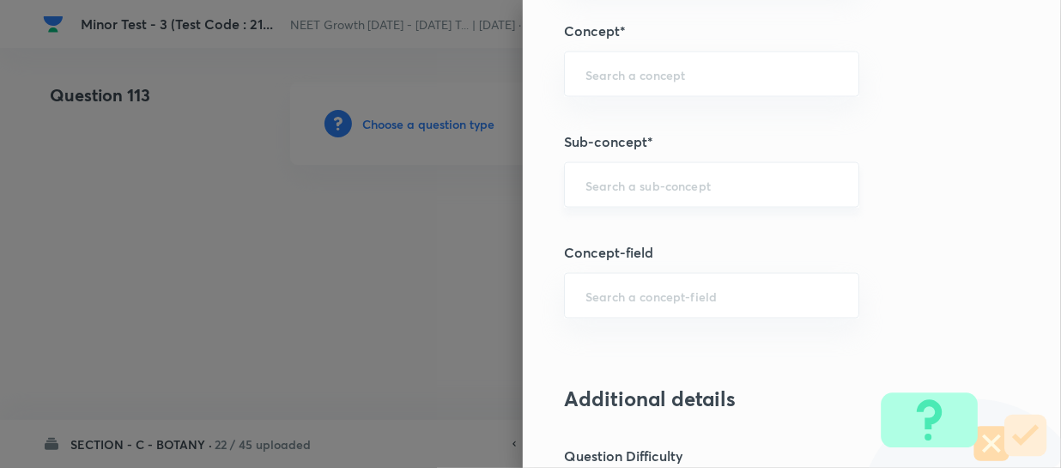
click at [599, 191] on input "text" at bounding box center [712, 185] width 252 height 16
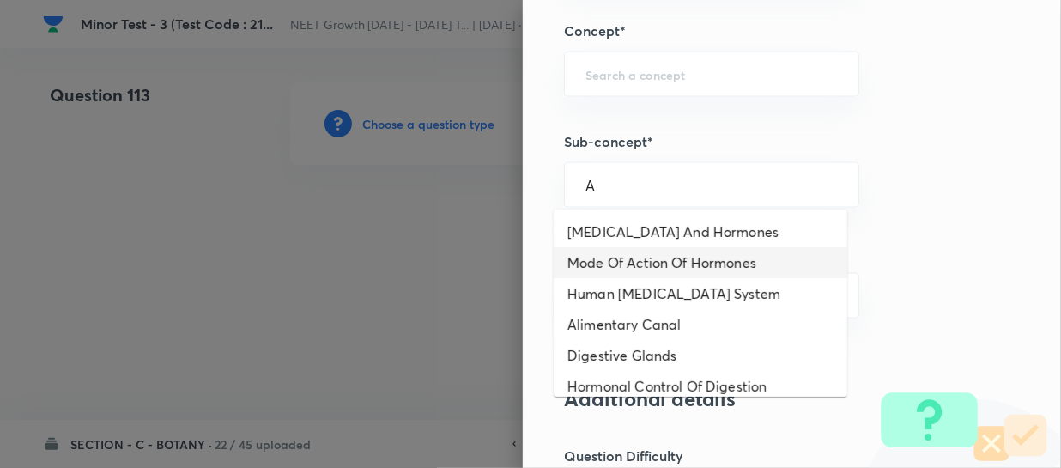
click at [627, 266] on li "Mode Of Action Of Hormones" at bounding box center [701, 262] width 294 height 31
type input "Mode Of Action Of Hormones"
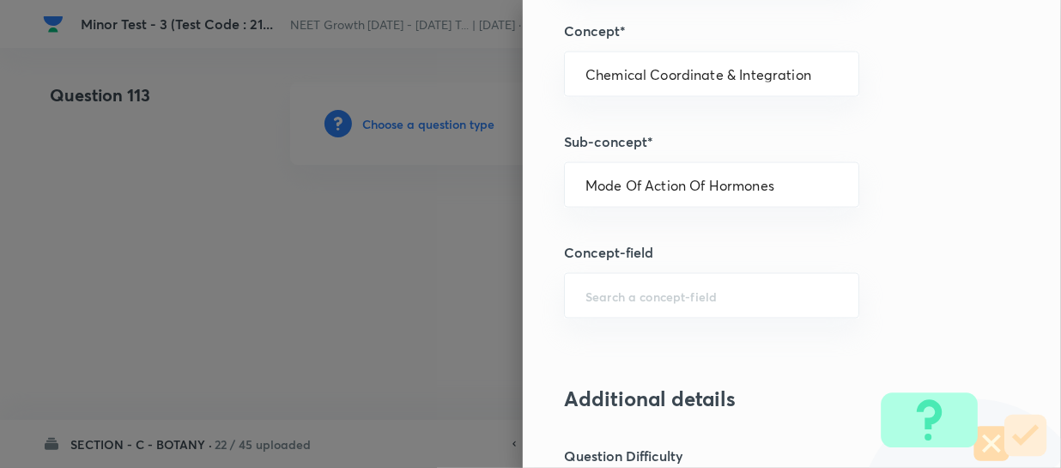
type input "Biology"
type input "Human Physiology"
type input "Chemical Coordinate & Integration"
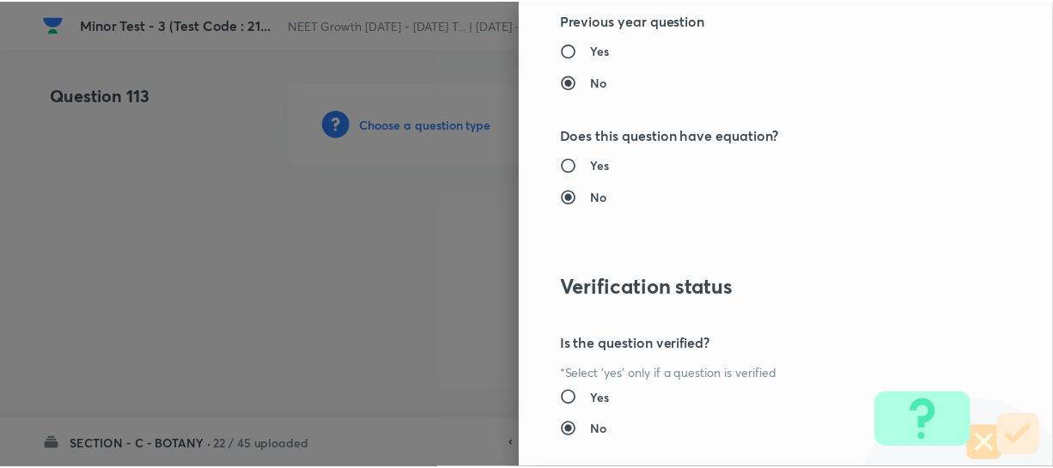
scroll to position [1986, 0]
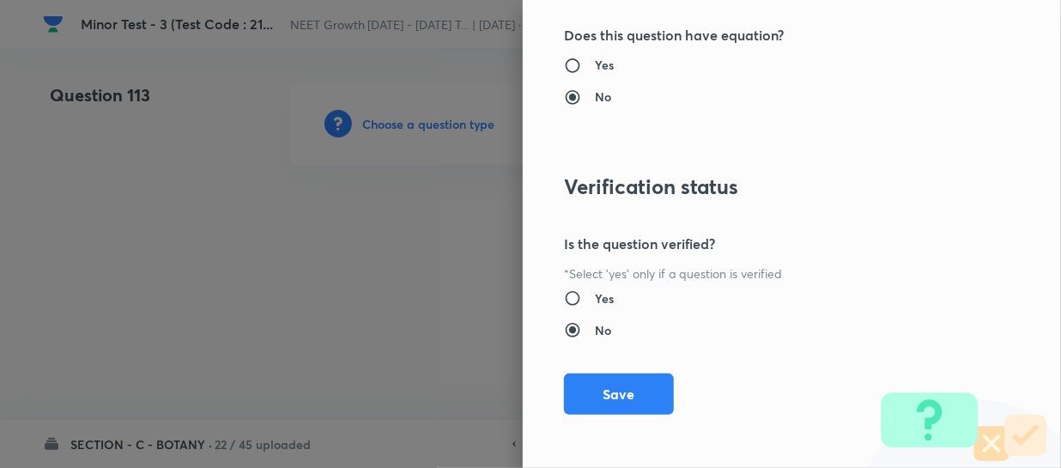
drag, startPoint x: 595, startPoint y: 380, endPoint x: 1060, endPoint y: 172, distance: 509.7
click at [601, 379] on button "Save" at bounding box center [619, 394] width 110 height 41
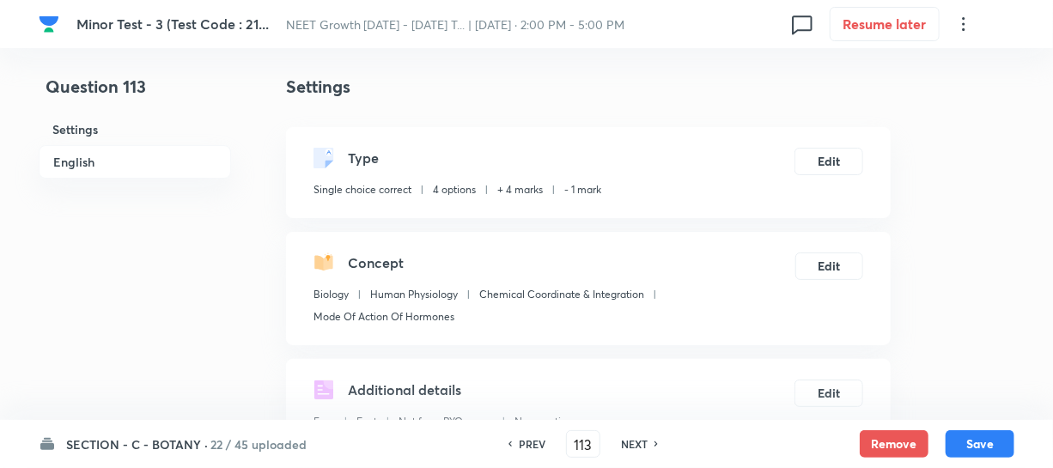
scroll to position [312, 0]
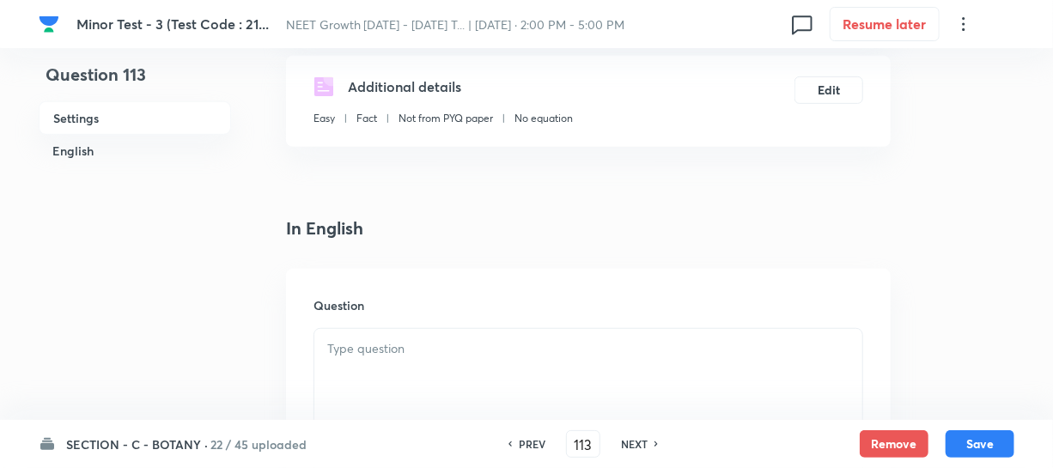
click at [492, 312] on h6 "Question" at bounding box center [588, 305] width 550 height 18
drag, startPoint x: 489, startPoint y: 382, endPoint x: 501, endPoint y: 377, distance: 12.3
click at [489, 380] on div at bounding box center [588, 377] width 548 height 96
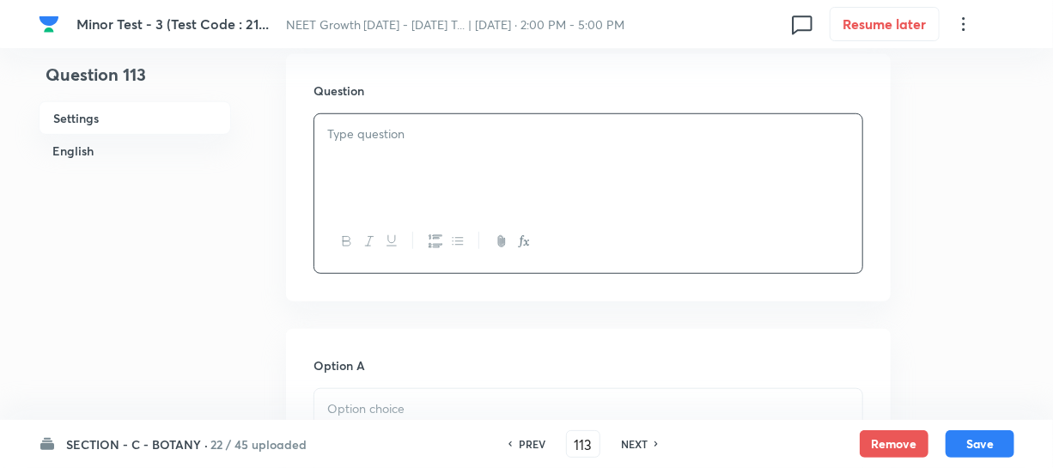
scroll to position [546, 0]
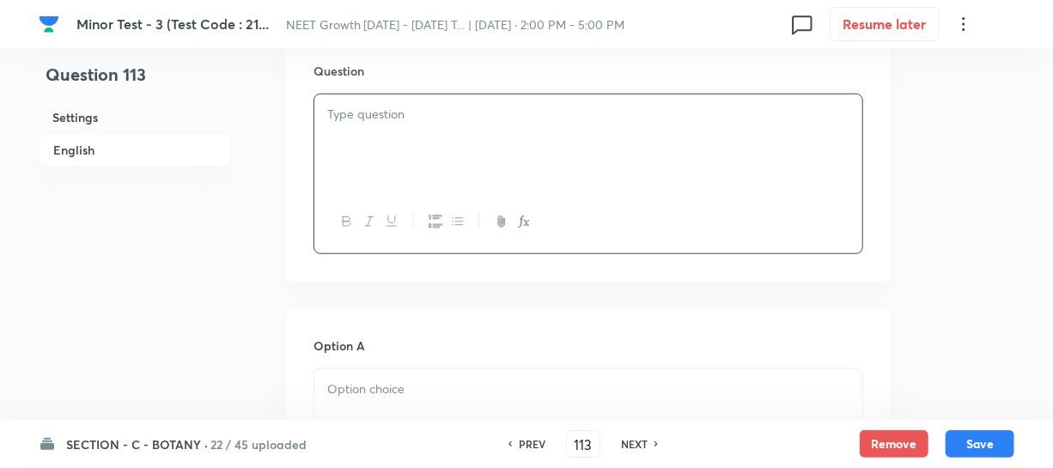
paste div
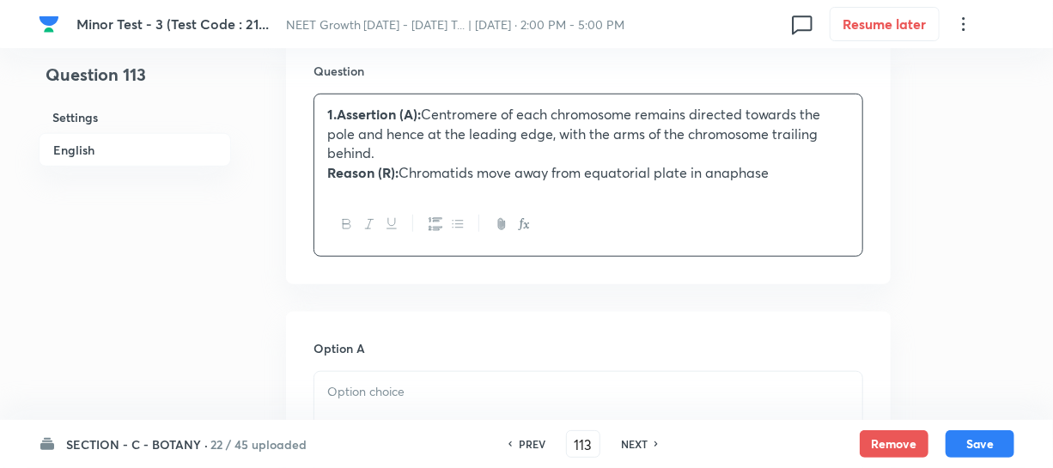
click at [352, 112] on strong "1.Assertion (A):" at bounding box center [374, 114] width 94 height 18
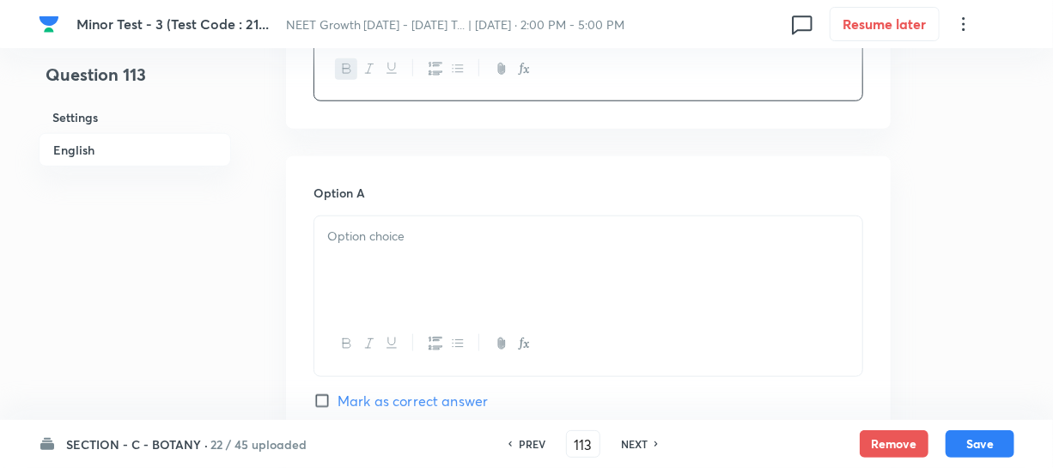
scroll to position [702, 0]
drag, startPoint x: 331, startPoint y: 259, endPoint x: 334, endPoint y: 240, distance: 20.0
click at [332, 258] on div at bounding box center [588, 261] width 548 height 96
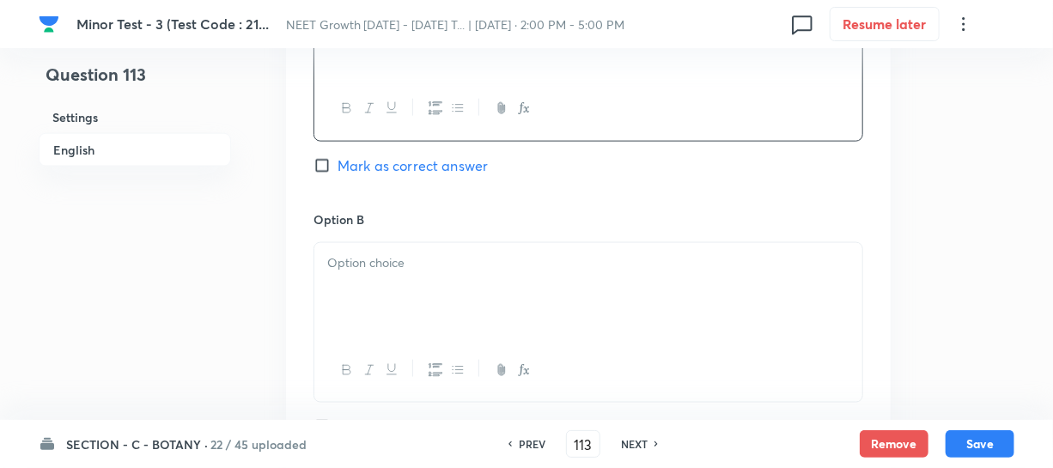
scroll to position [936, 0]
click at [438, 319] on div at bounding box center [588, 289] width 548 height 96
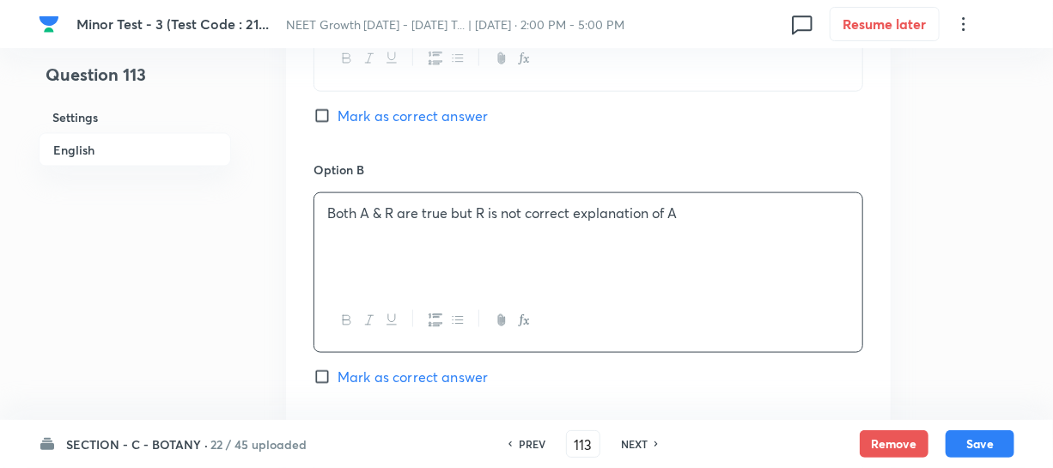
scroll to position [1092, 0]
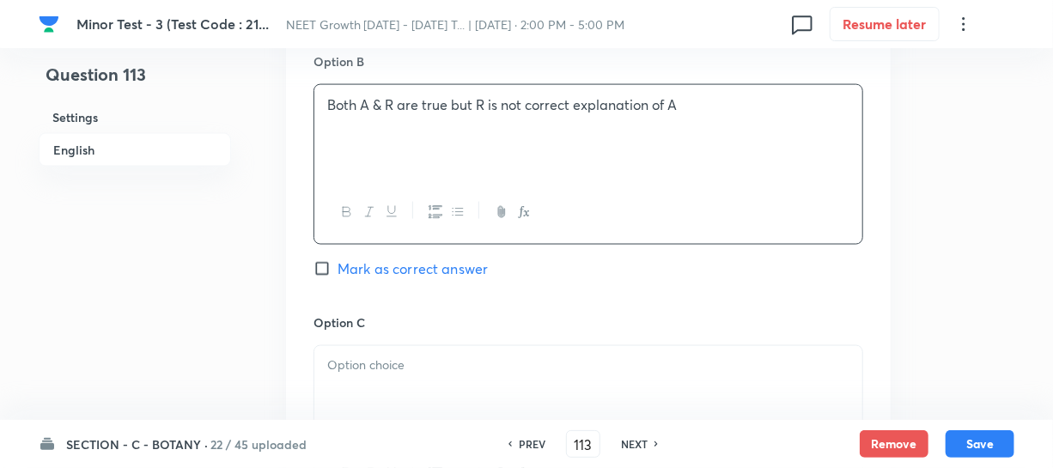
click at [471, 374] on p at bounding box center [588, 366] width 522 height 20
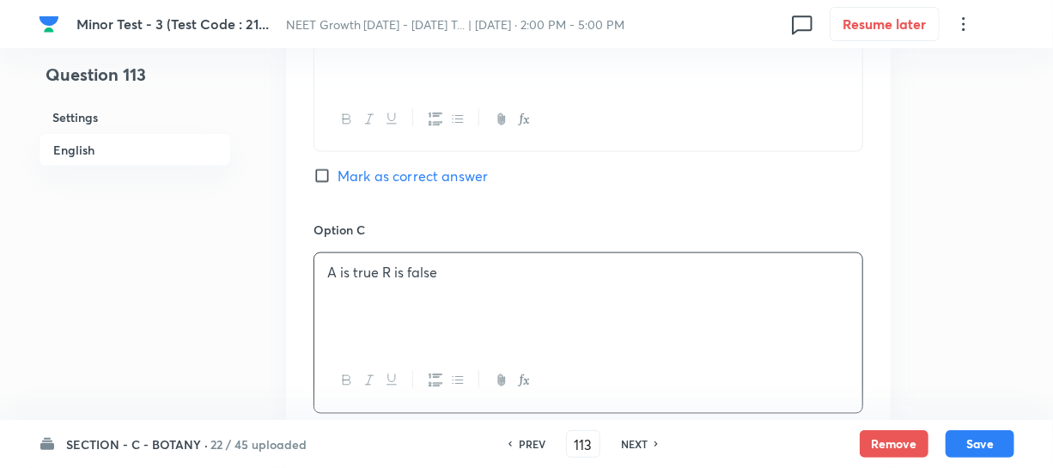
scroll to position [1483, 0]
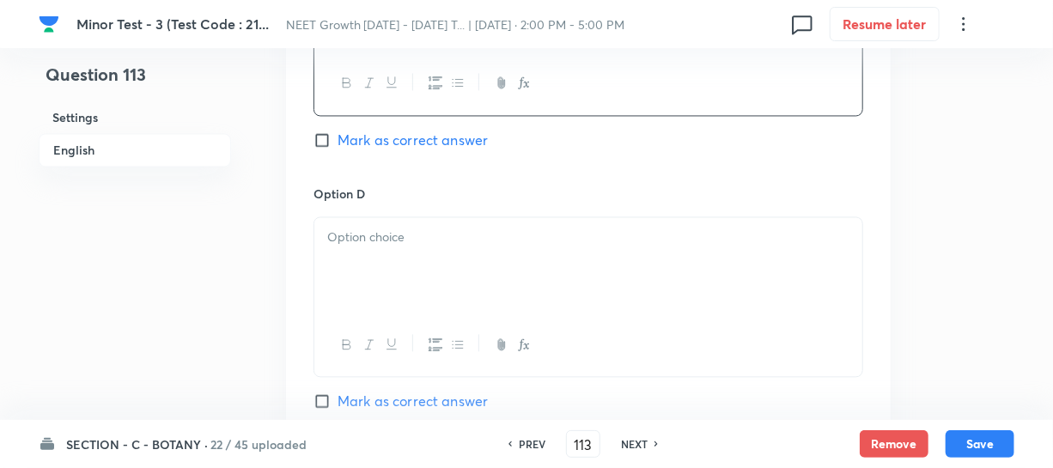
click at [417, 279] on div at bounding box center [588, 265] width 548 height 96
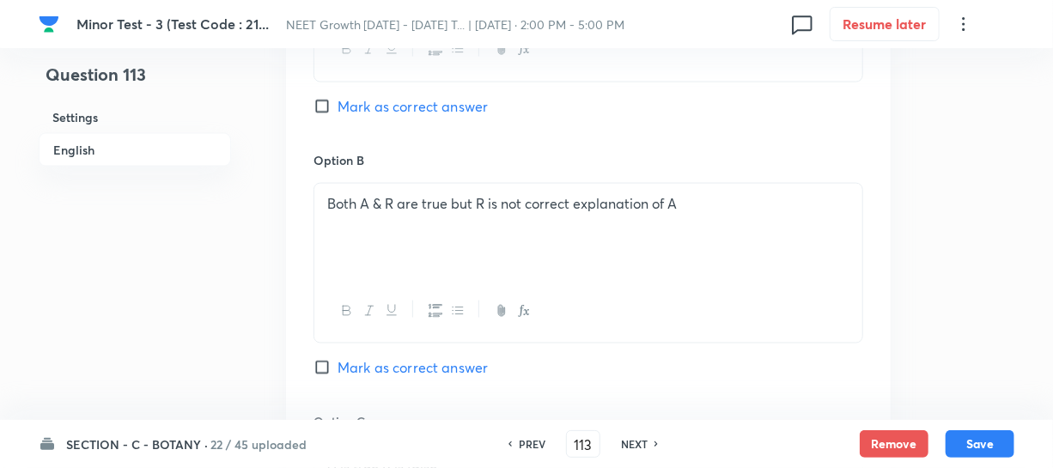
scroll to position [1092, 0]
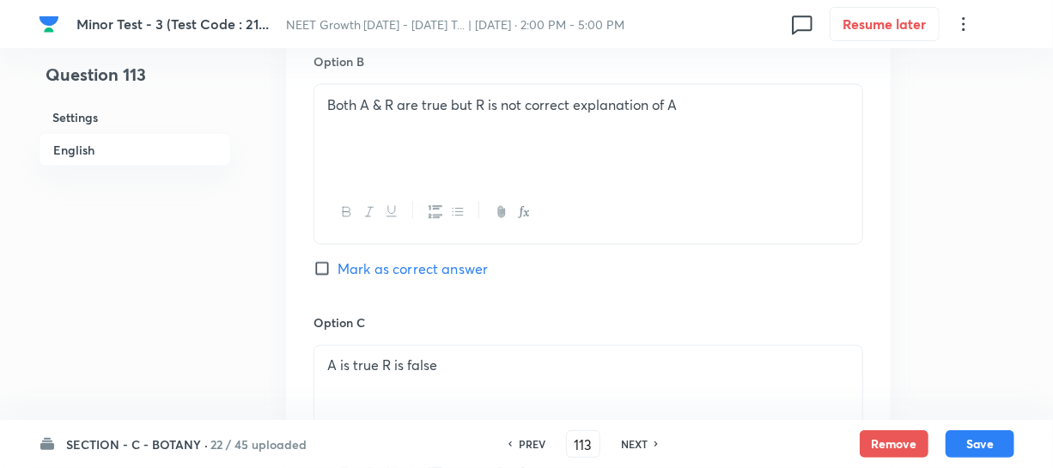
drag, startPoint x: 331, startPoint y: 254, endPoint x: 367, endPoint y: 256, distance: 37.0
click at [331, 255] on div "Option B Both A & R are true but R is not correct explanation of A Mark as corr…" at bounding box center [588, 182] width 550 height 261
drag, startPoint x: 326, startPoint y: 271, endPoint x: 367, endPoint y: 259, distance: 42.1
click at [326, 272] on input "Mark as correct answer" at bounding box center [325, 268] width 24 height 17
checkbox input "true"
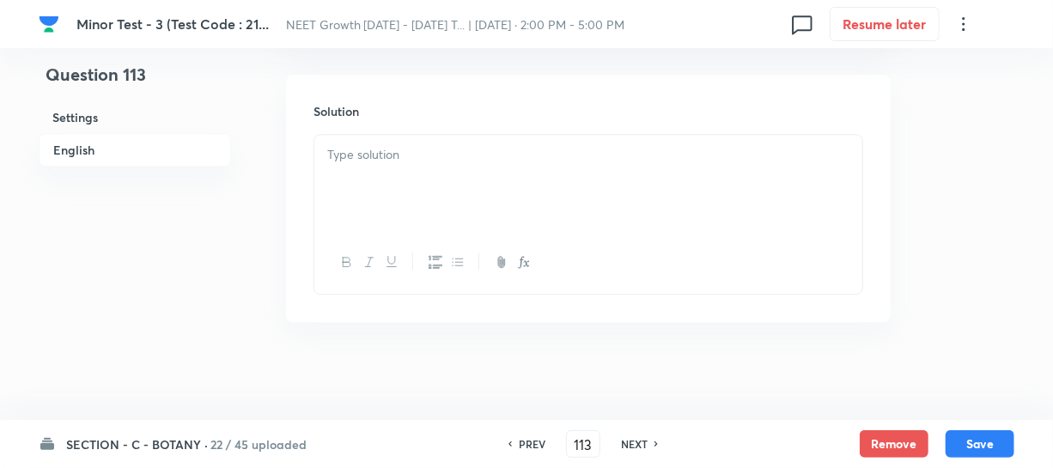
scroll to position [1880, 0]
click at [388, 188] on div at bounding box center [588, 178] width 548 height 96
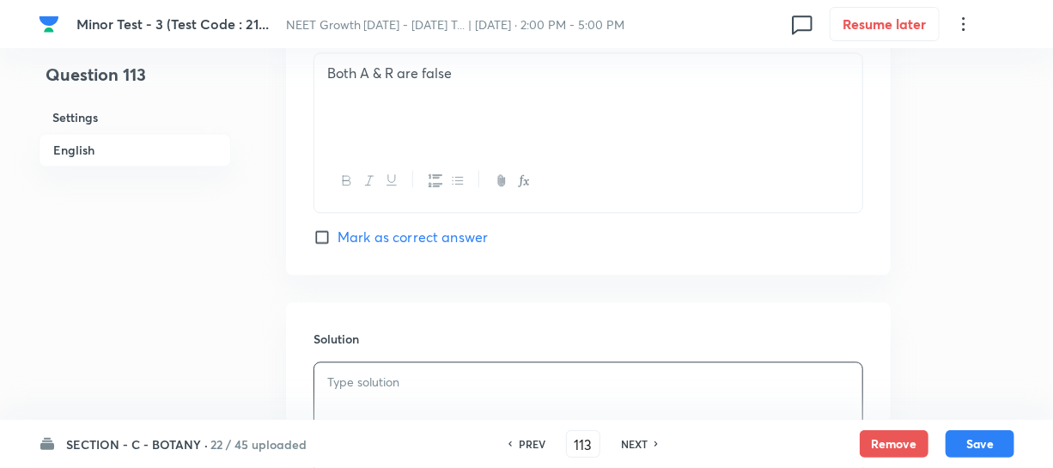
scroll to position [1803, 0]
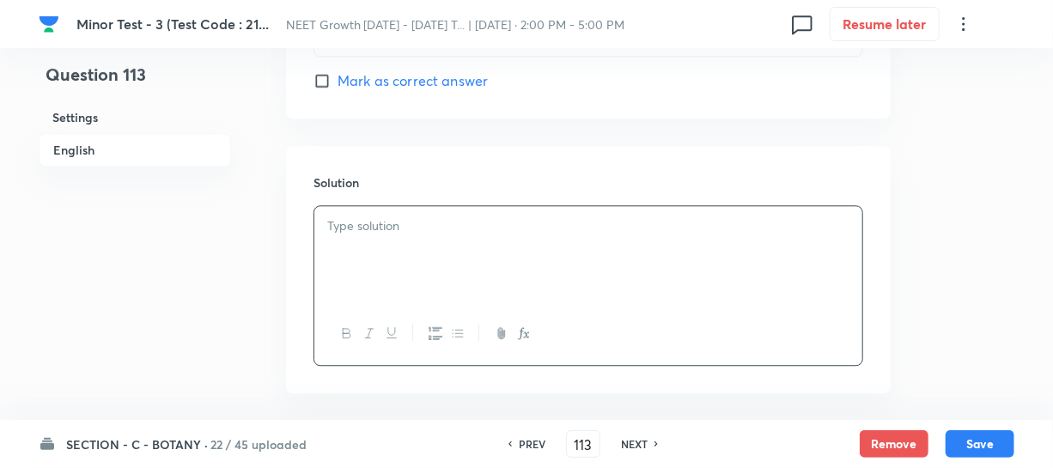
click at [368, 267] on div at bounding box center [588, 254] width 548 height 96
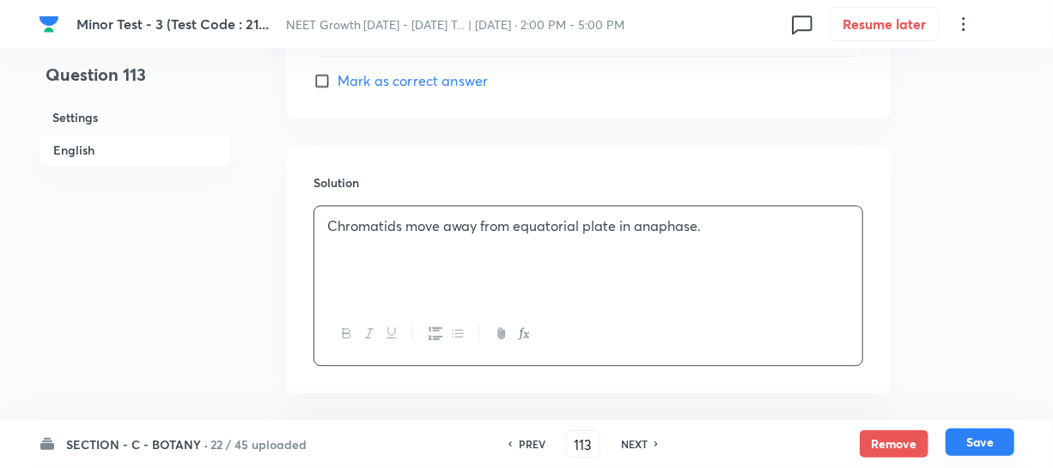
click at [962, 451] on button "Save" at bounding box center [979, 441] width 69 height 27
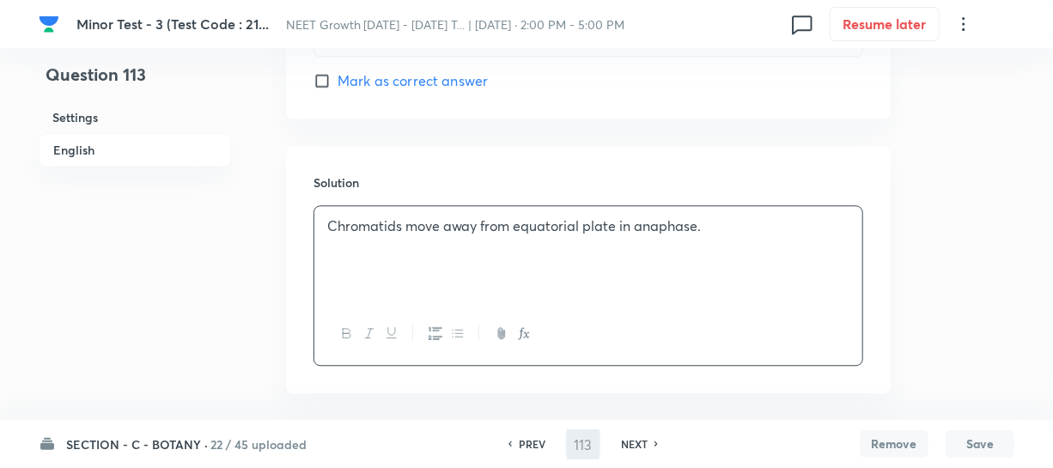
type input "114"
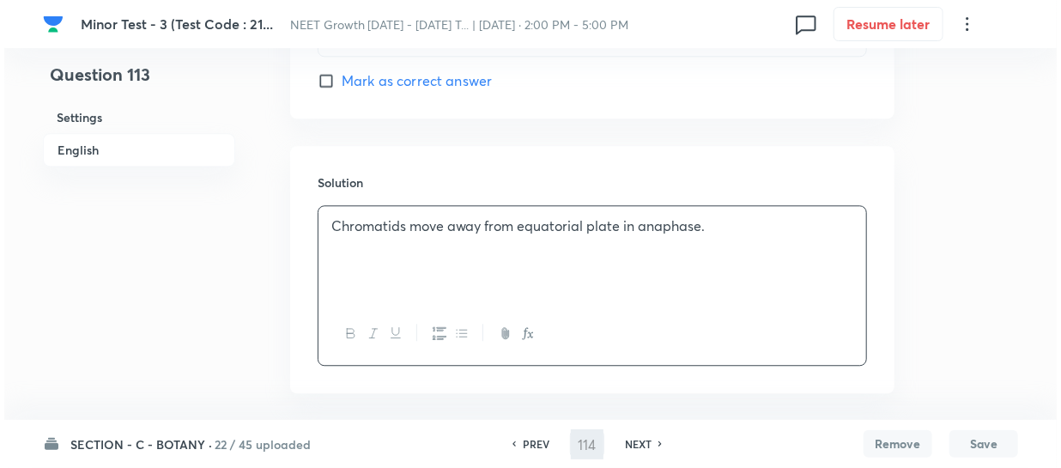
scroll to position [0, 0]
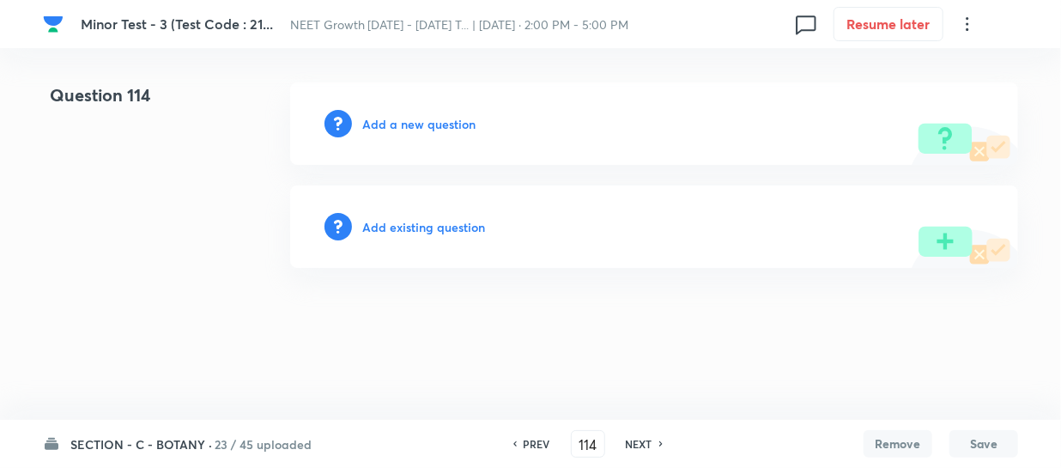
click at [386, 122] on h6 "Add a new question" at bounding box center [418, 124] width 113 height 18
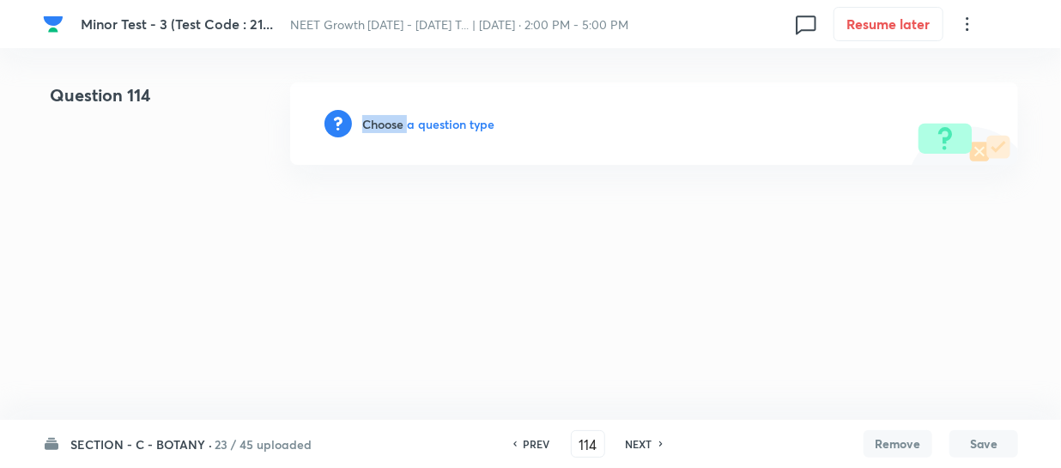
click at [386, 122] on h6 "Choose a question type" at bounding box center [428, 124] width 132 height 18
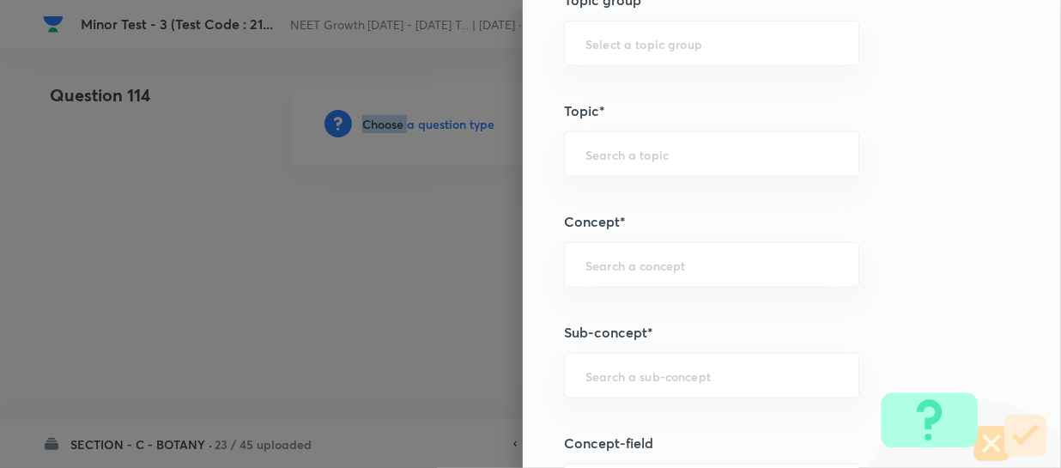
scroll to position [1092, 0]
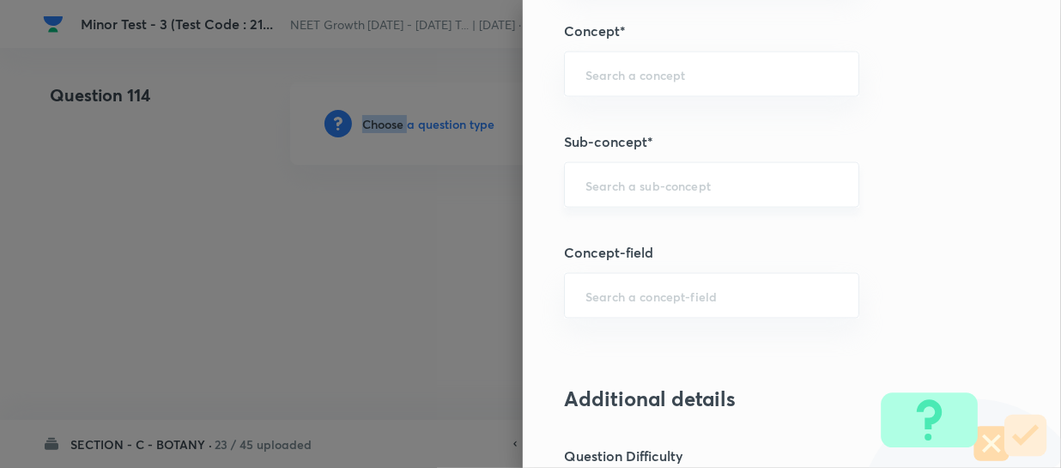
click at [610, 196] on div "​" at bounding box center [711, 185] width 295 height 46
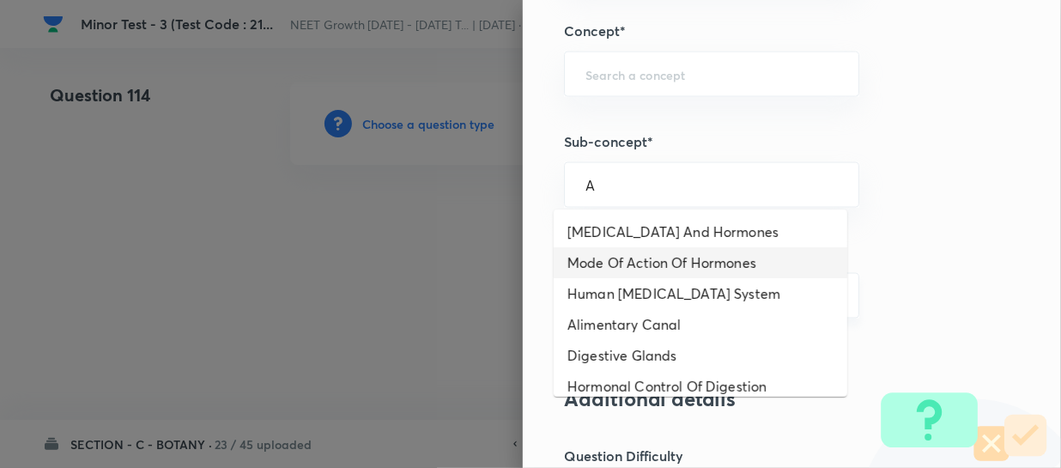
click at [655, 266] on li "Mode Of Action Of Hormones" at bounding box center [701, 262] width 294 height 31
type input "Mode Of Action Of Hormones"
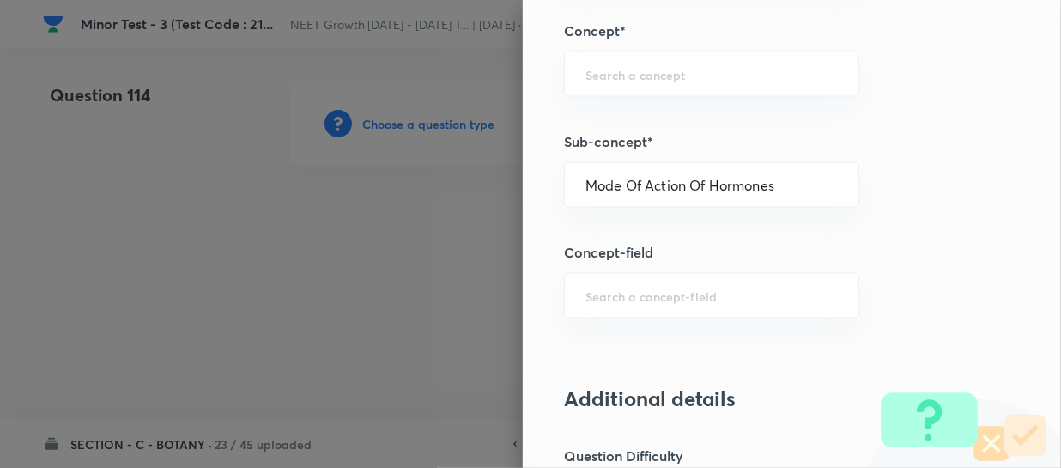
type input "Biology"
type input "Human Physiology"
type input "Chemical Coordinate & Integration"
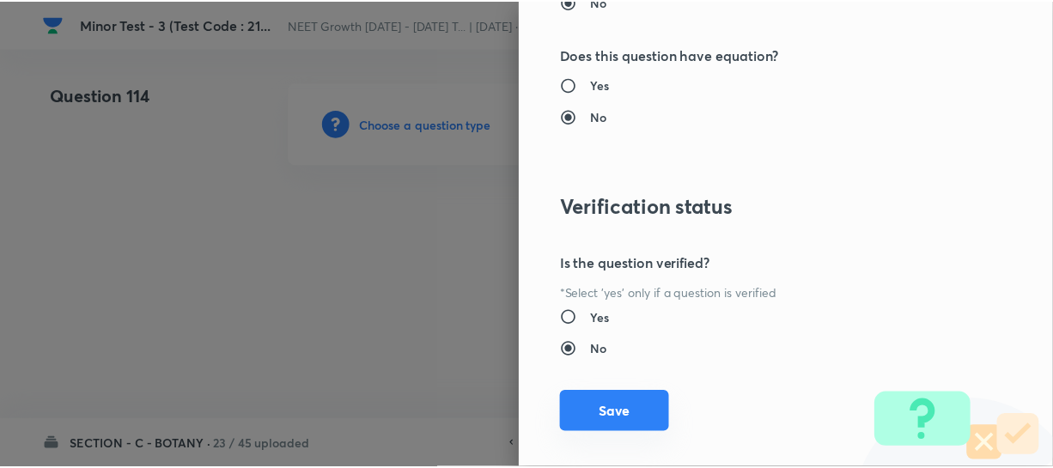
scroll to position [1986, 0]
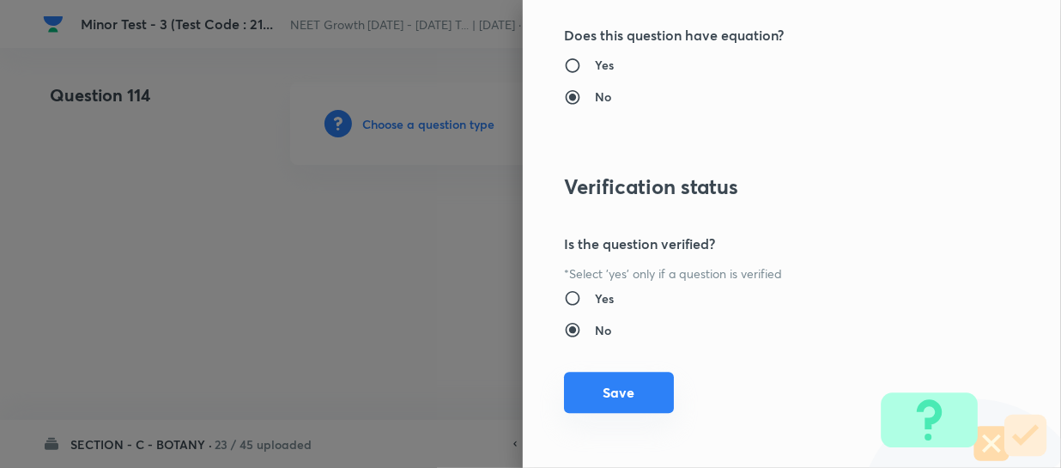
click at [590, 387] on button "Save" at bounding box center [619, 392] width 110 height 41
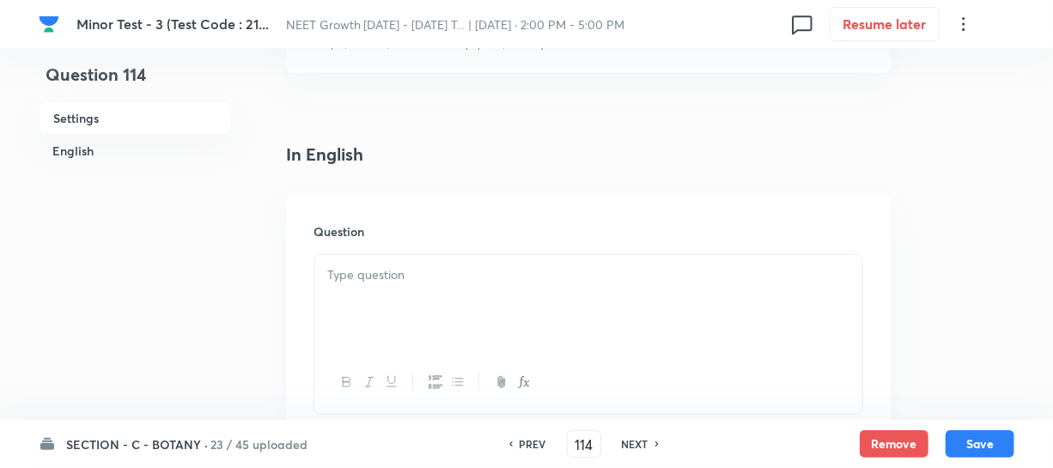
scroll to position [390, 0]
click at [390, 321] on div at bounding box center [588, 299] width 548 height 96
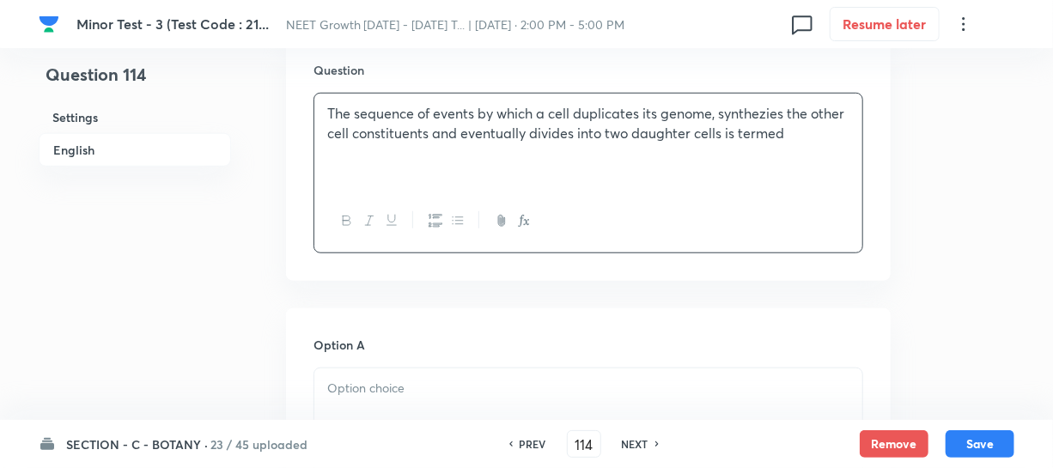
scroll to position [781, 0]
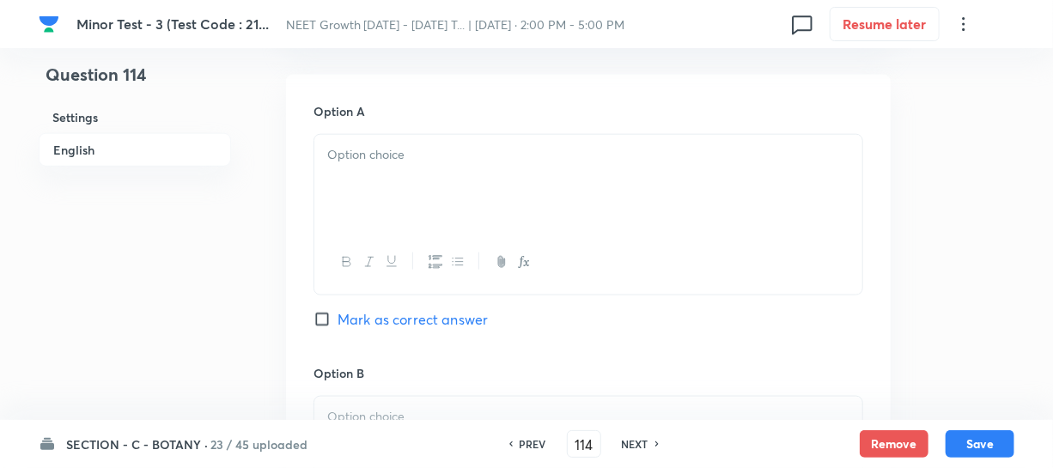
click at [419, 190] on div at bounding box center [588, 183] width 548 height 96
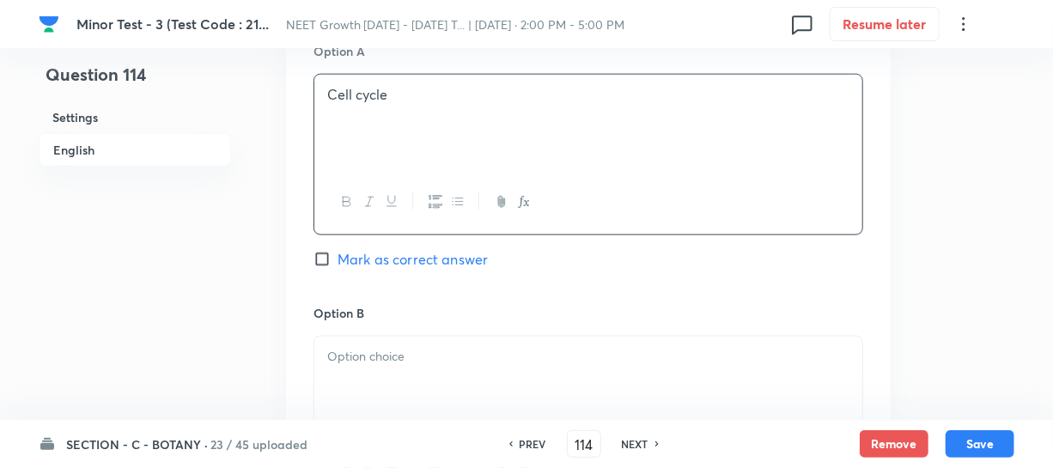
scroll to position [936, 0]
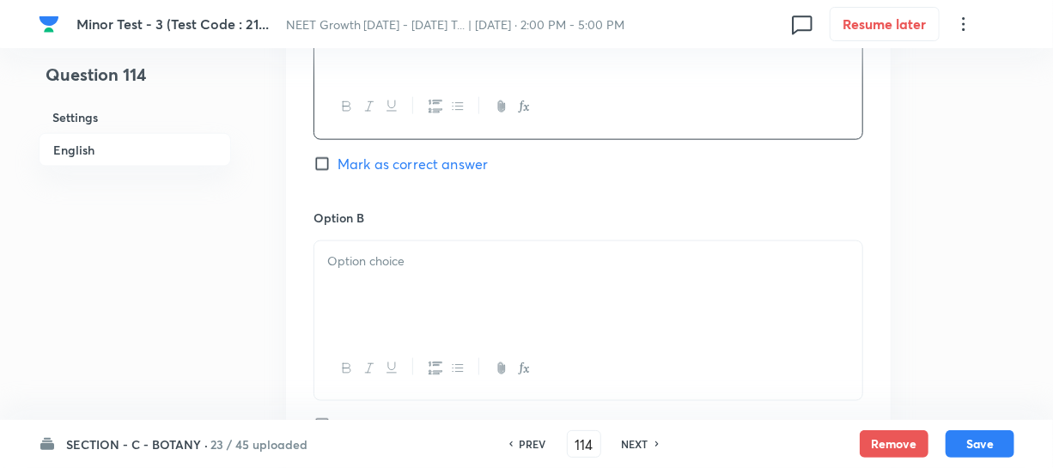
click at [388, 275] on div at bounding box center [588, 289] width 548 height 96
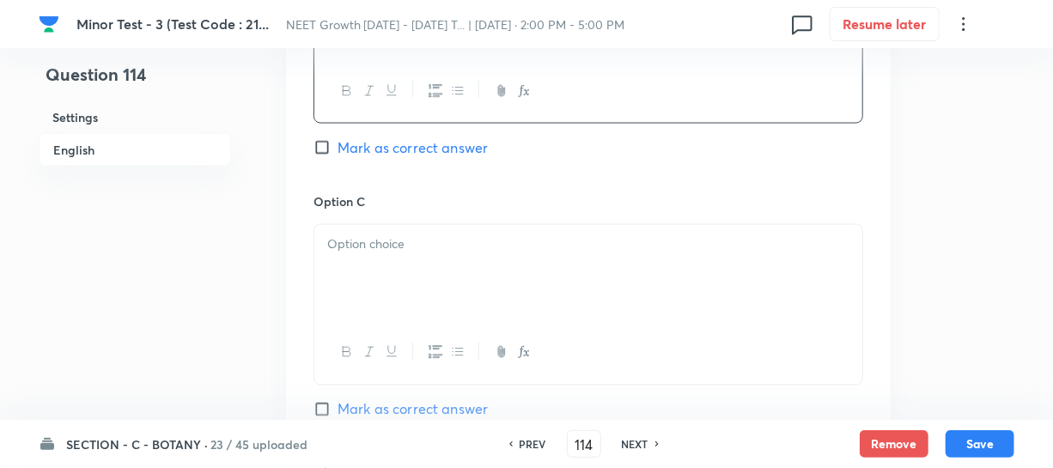
scroll to position [1248, 0]
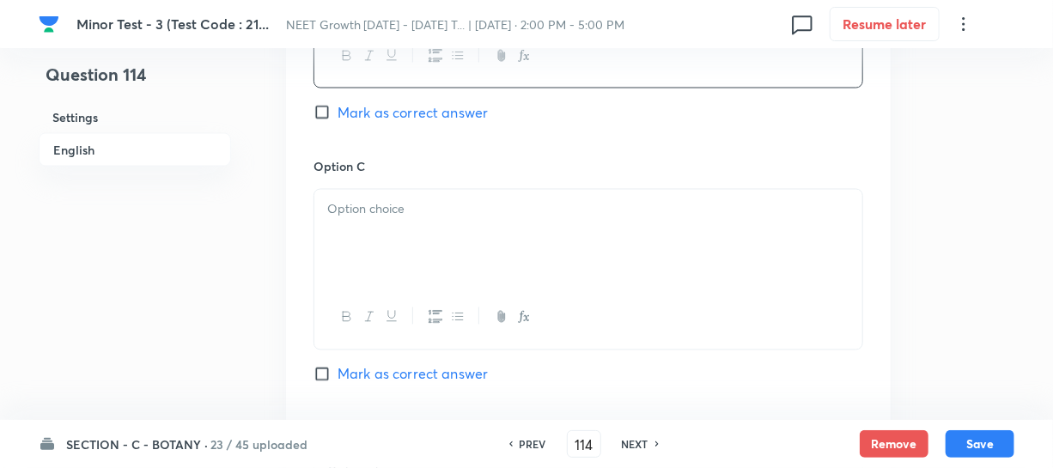
click at [382, 246] on div at bounding box center [588, 238] width 548 height 96
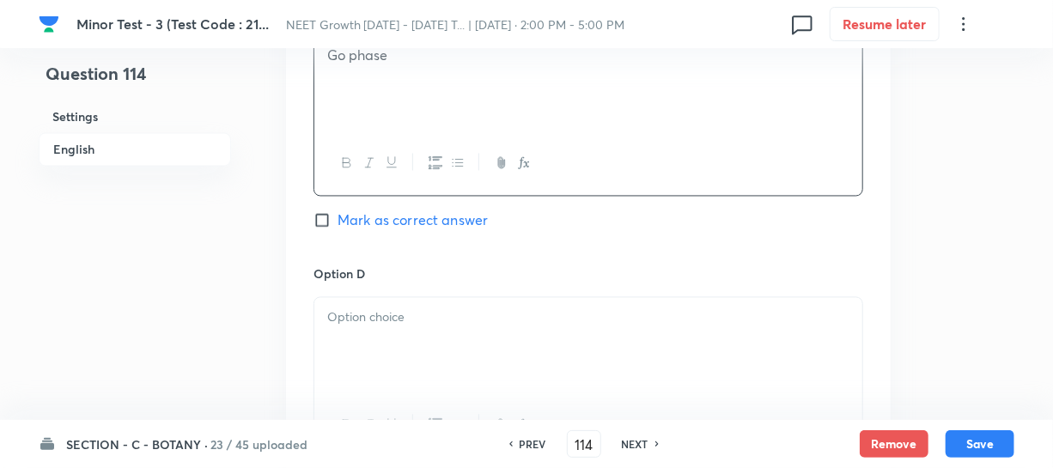
scroll to position [1405, 0]
click at [360, 363] on div at bounding box center [588, 343] width 548 height 96
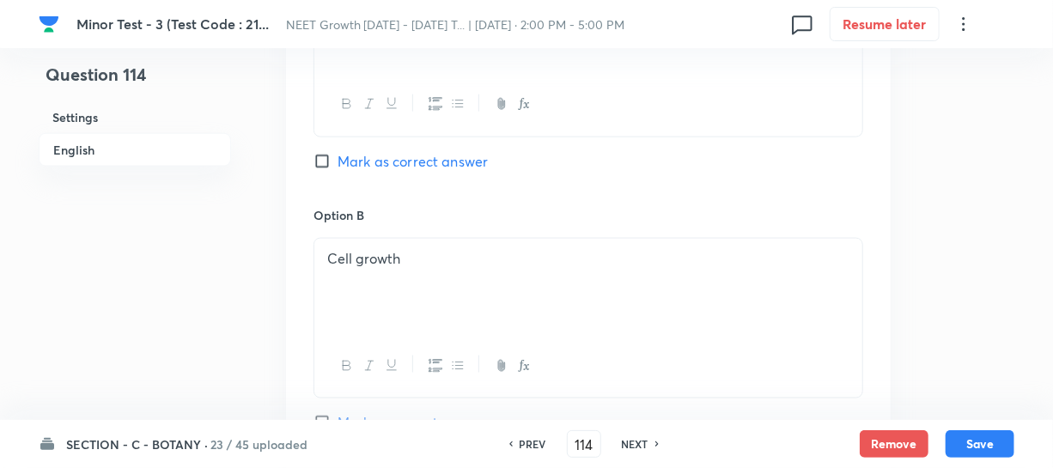
scroll to position [936, 0]
click at [327, 167] on input "Mark as correct answer" at bounding box center [325, 163] width 24 height 17
checkbox input "true"
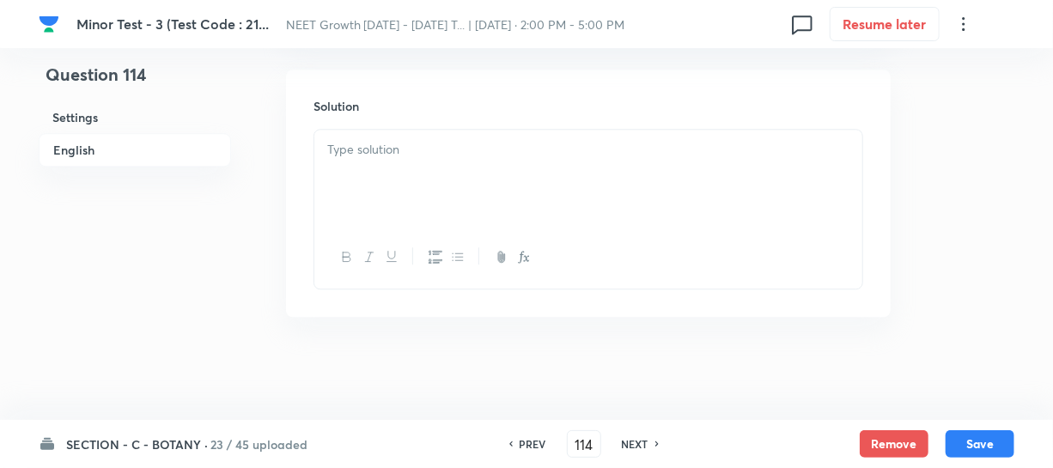
scroll to position [1880, 0]
click at [377, 184] on div at bounding box center [588, 178] width 548 height 96
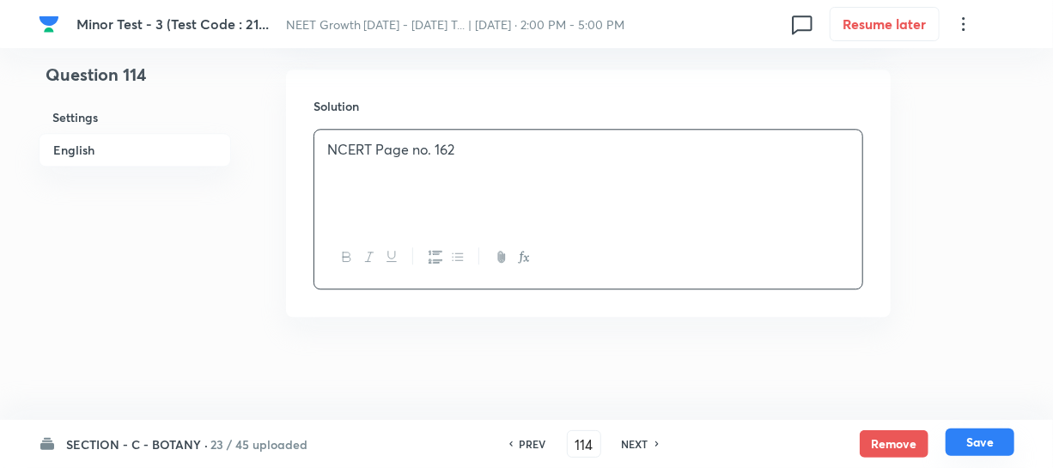
click at [963, 436] on button "Save" at bounding box center [979, 441] width 69 height 27
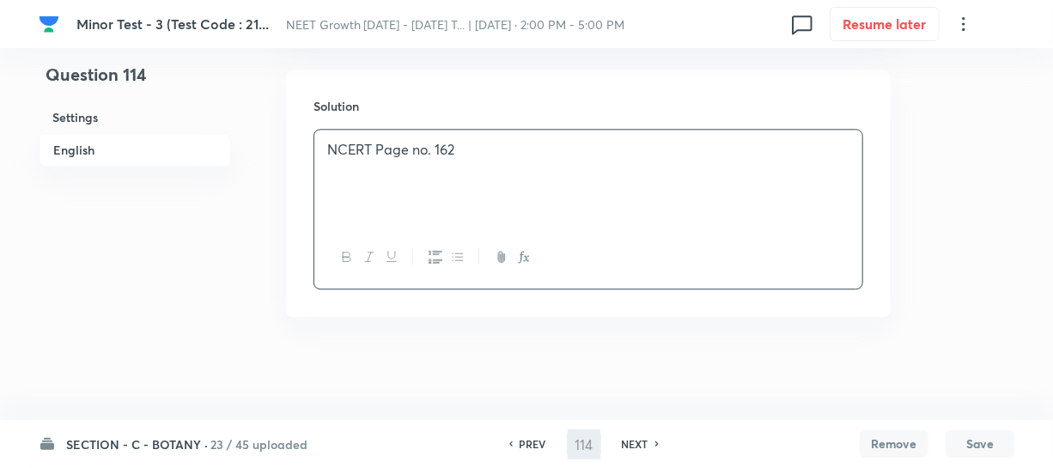
type input "115"
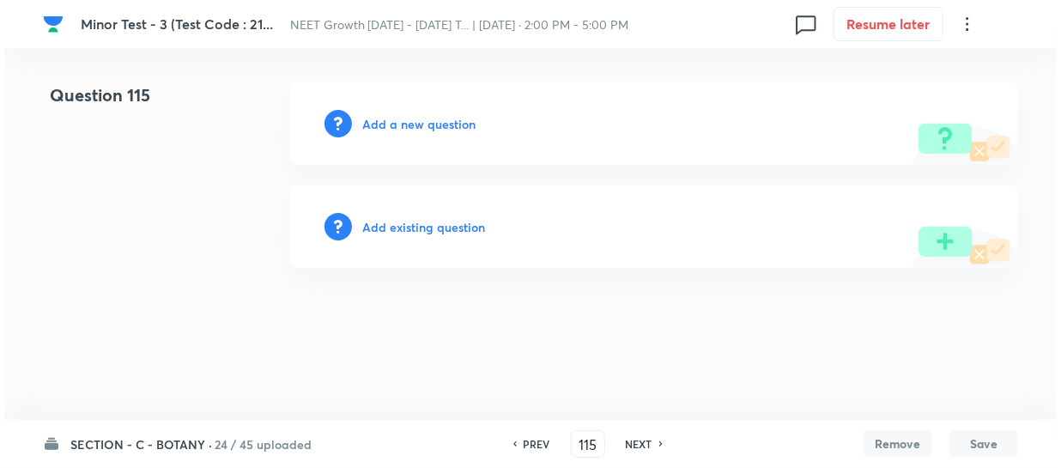
scroll to position [0, 0]
click at [395, 122] on h6 "Add a new question" at bounding box center [418, 124] width 113 height 18
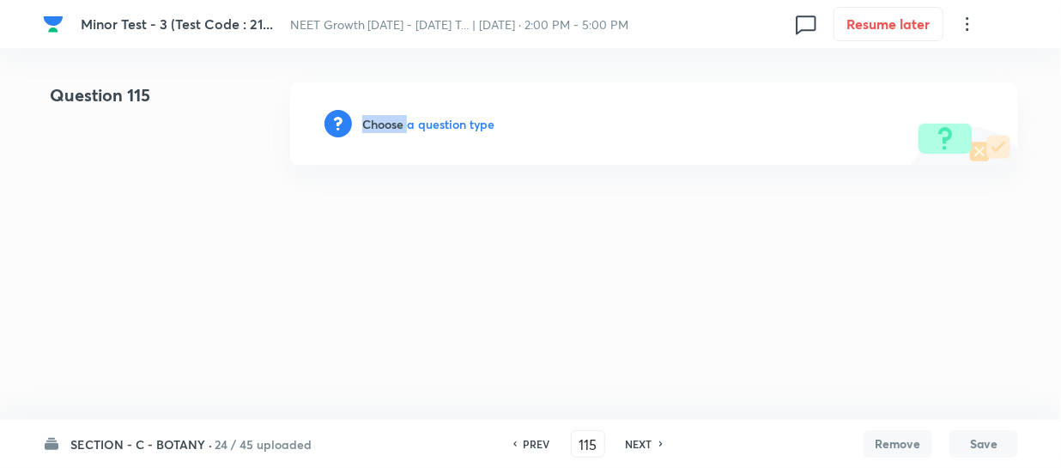
click at [395, 122] on h6 "Choose a question type" at bounding box center [428, 124] width 132 height 18
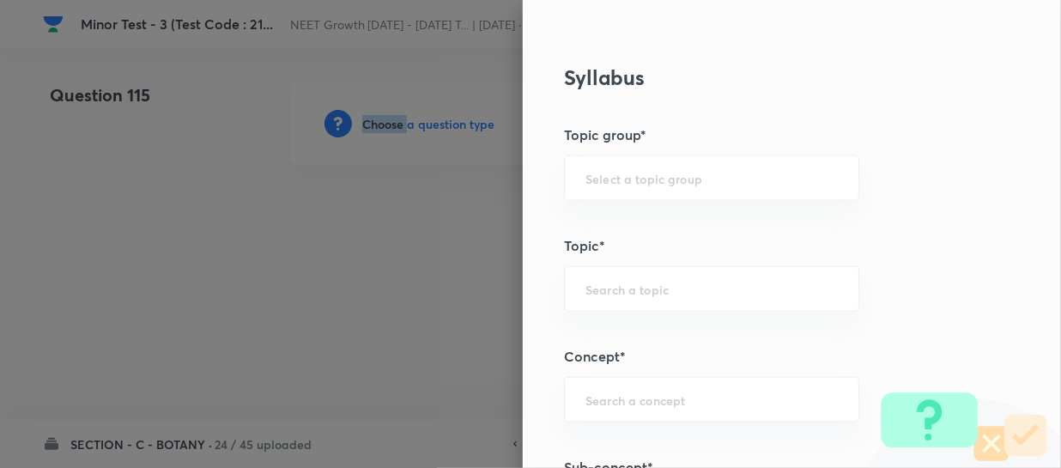
scroll to position [936, 0]
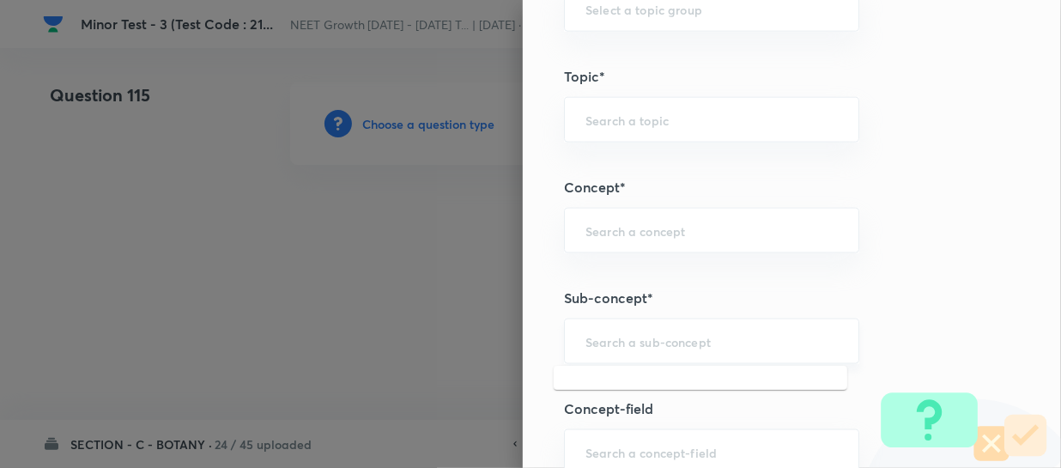
click at [618, 343] on input "text" at bounding box center [712, 341] width 252 height 16
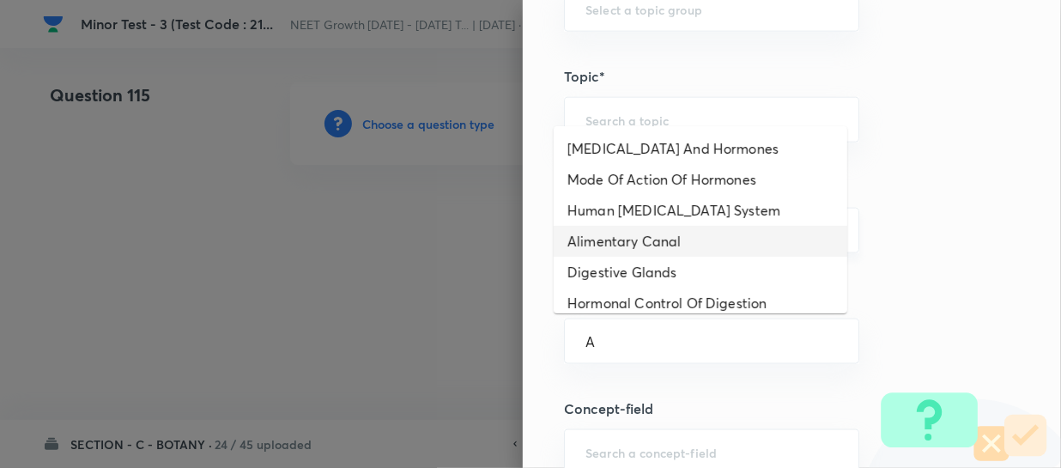
click at [668, 248] on li "Alimentary Canal" at bounding box center [701, 241] width 294 height 31
type input "Alimentary Canal"
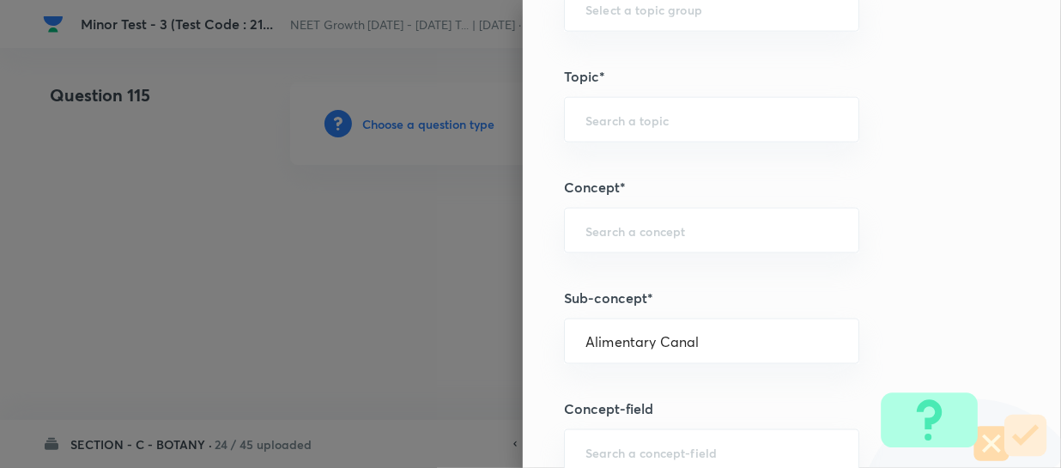
type input "Biology"
type input "Human Physiology"
type input "Digestion & Absorption"
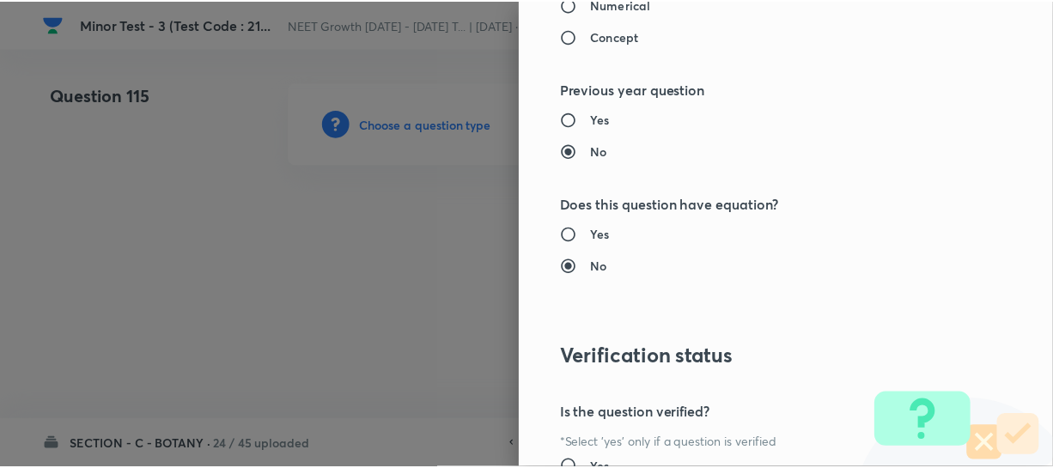
scroll to position [1986, 0]
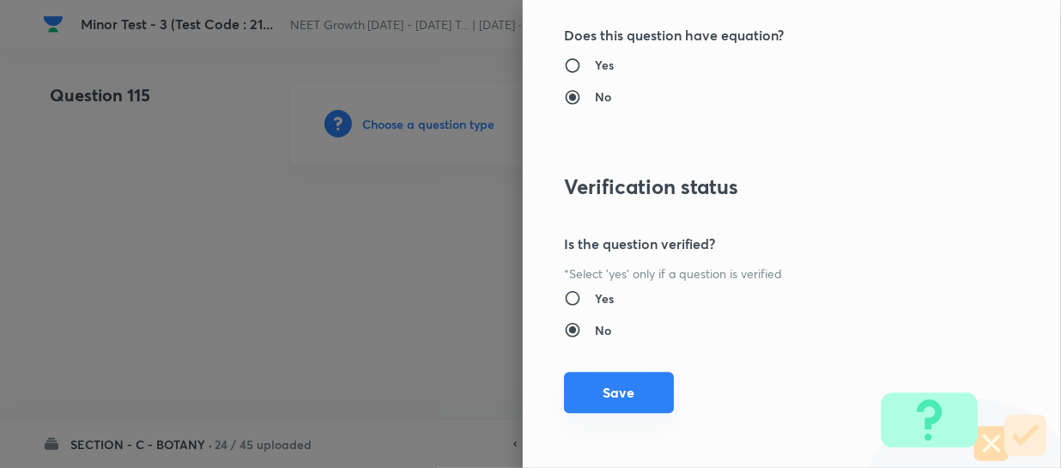
click at [601, 398] on button "Save" at bounding box center [619, 392] width 110 height 41
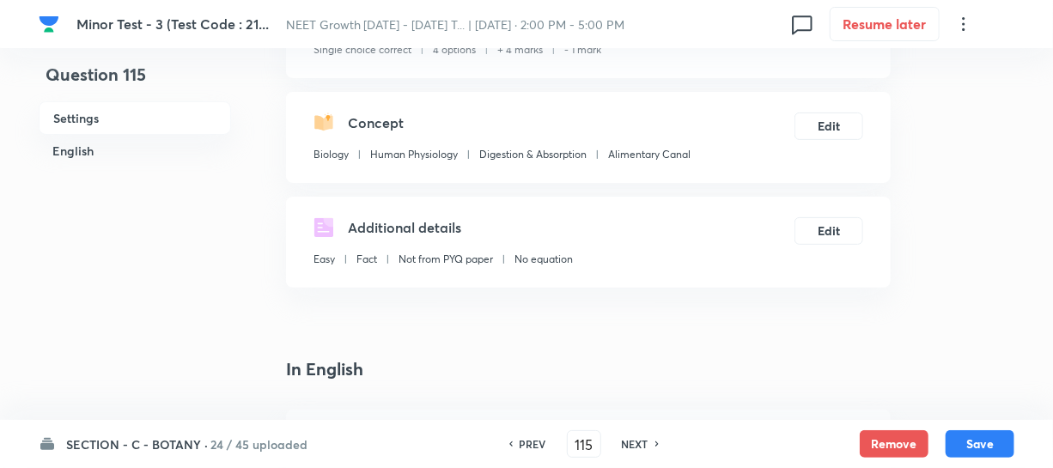
scroll to position [312, 0]
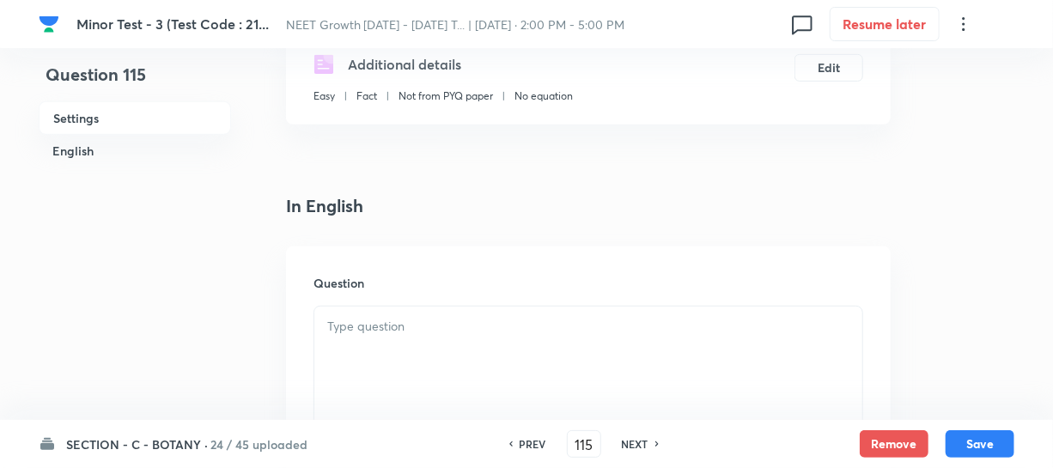
click at [379, 349] on div at bounding box center [588, 355] width 548 height 96
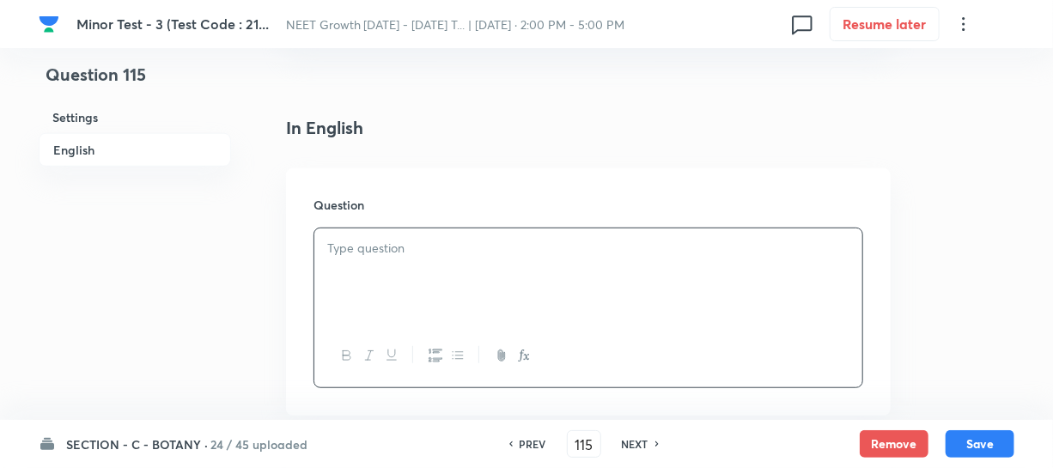
scroll to position [468, 0]
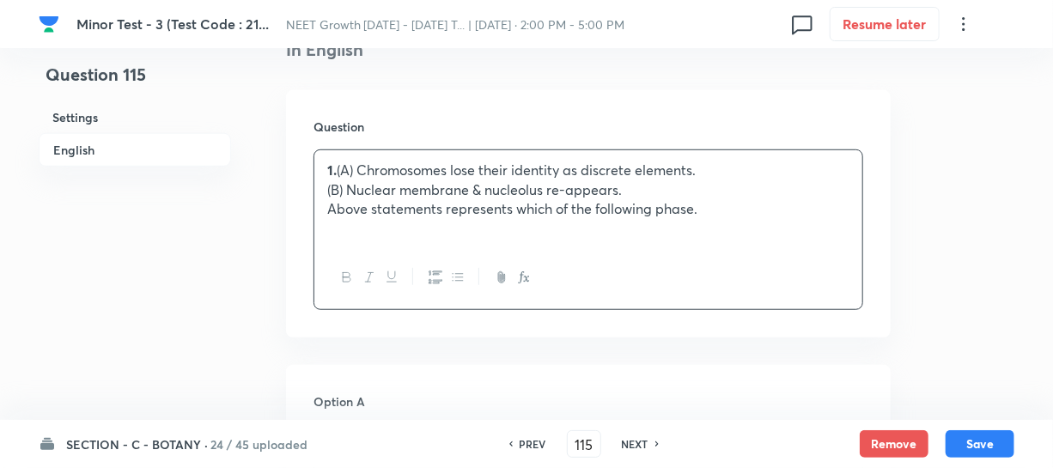
click at [407, 182] on p "(B) Nuclear membrane & nucleolus re-appears." at bounding box center [588, 190] width 522 height 20
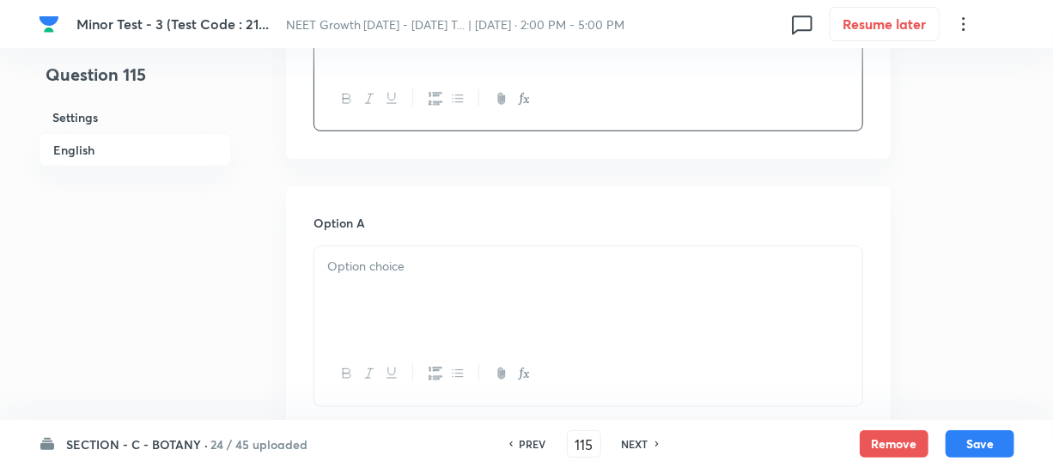
scroll to position [702, 0]
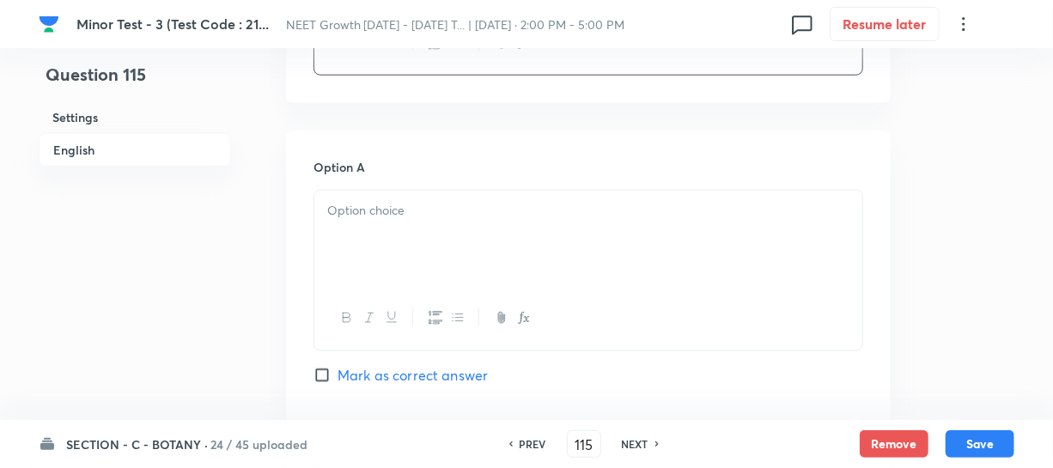
click at [380, 288] on div at bounding box center [588, 318] width 548 height 63
click at [386, 240] on div at bounding box center [588, 239] width 548 height 96
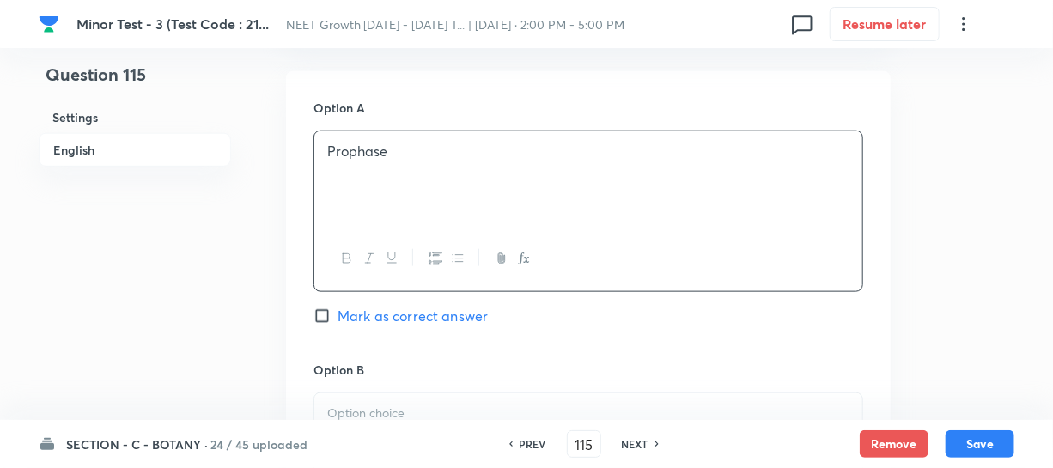
scroll to position [936, 0]
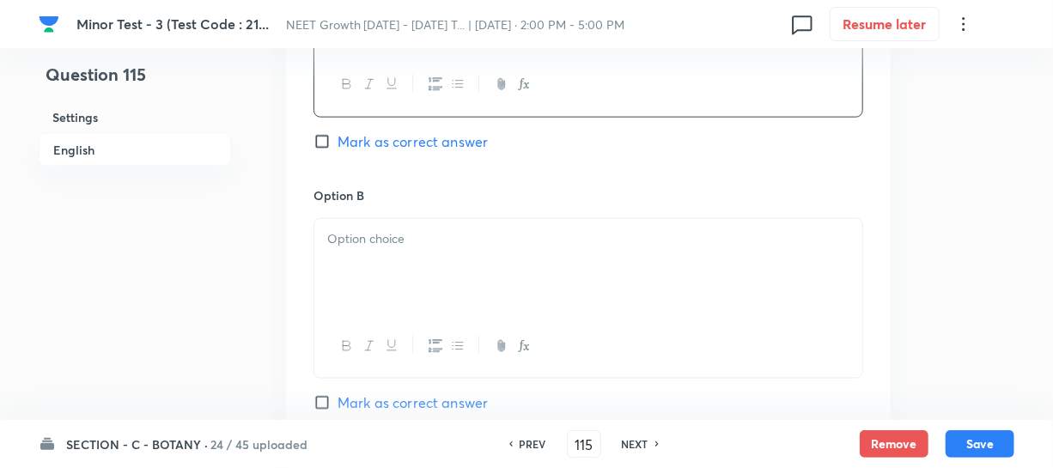
click at [392, 295] on div at bounding box center [588, 267] width 548 height 96
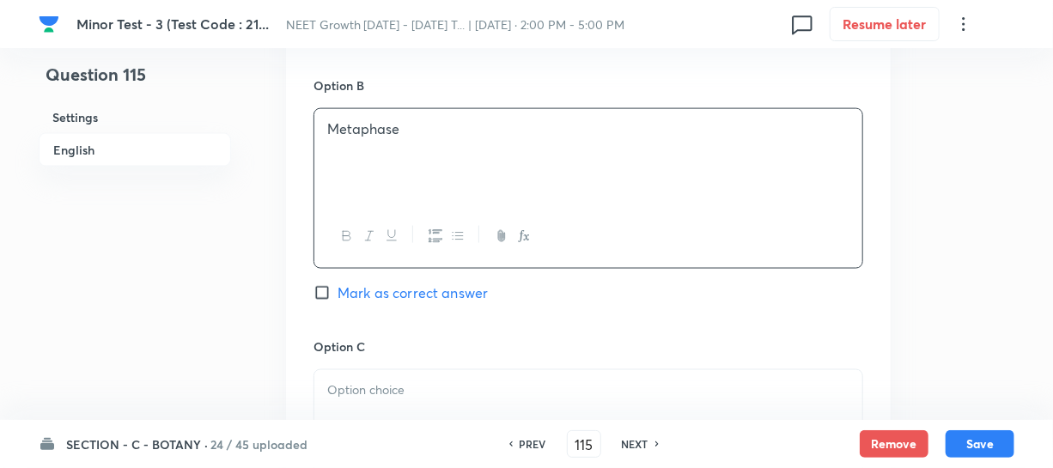
scroll to position [1092, 0]
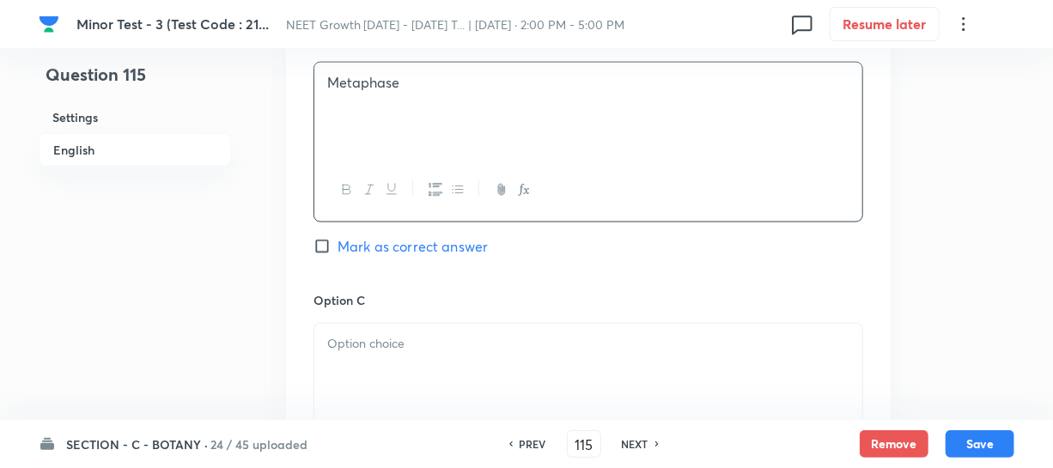
click at [386, 347] on p at bounding box center [588, 344] width 522 height 20
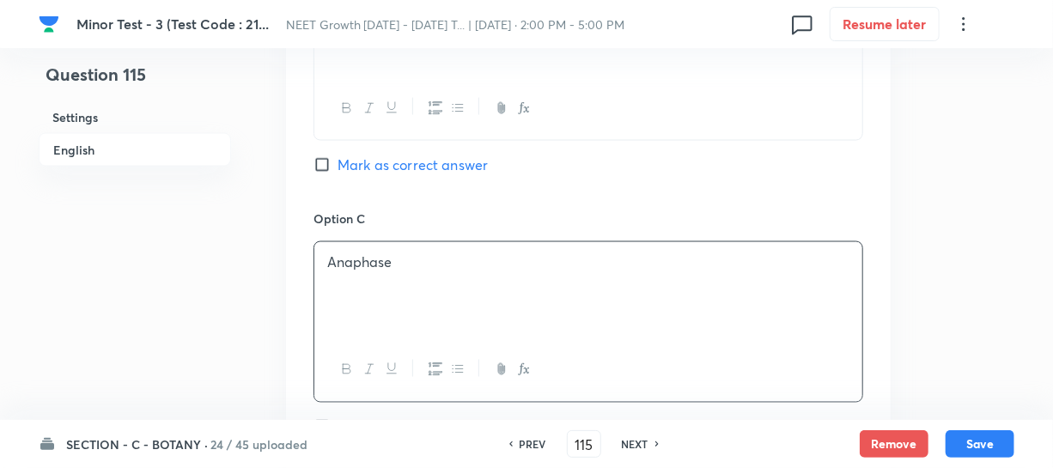
scroll to position [1405, 0]
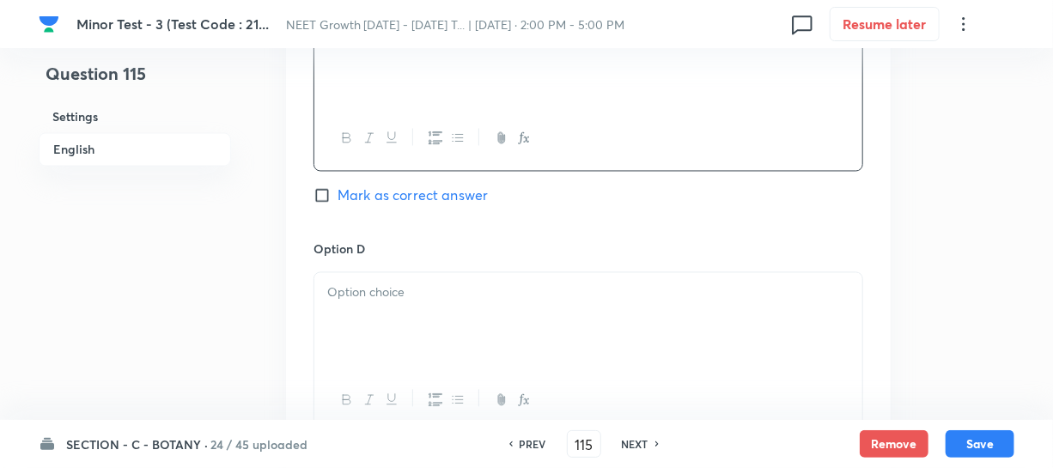
click at [433, 355] on div at bounding box center [588, 321] width 548 height 96
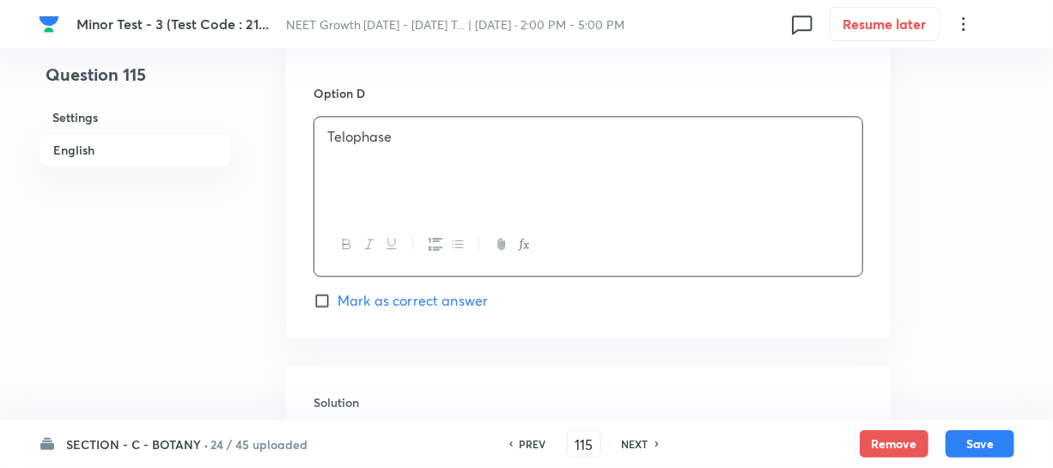
click at [334, 308] on input "Mark as correct answer" at bounding box center [325, 300] width 24 height 17
checkbox input "true"
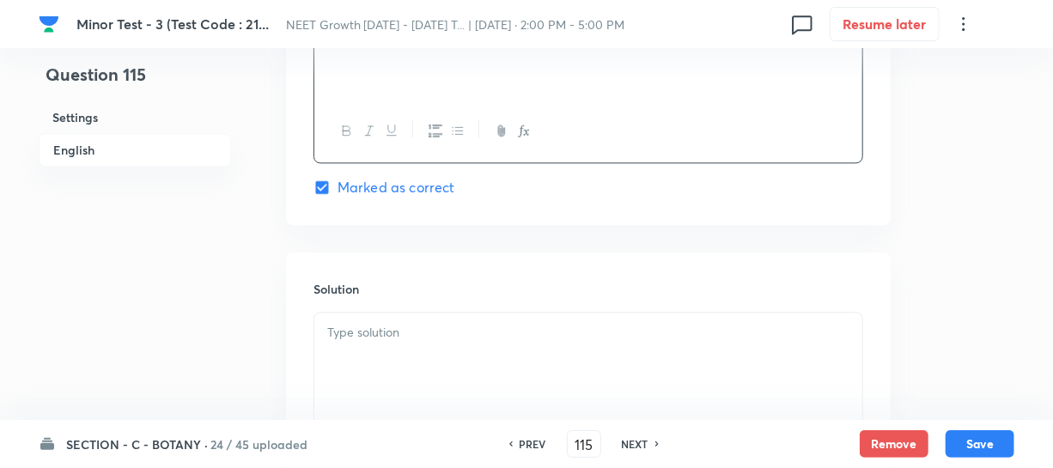
scroll to position [1795, 0]
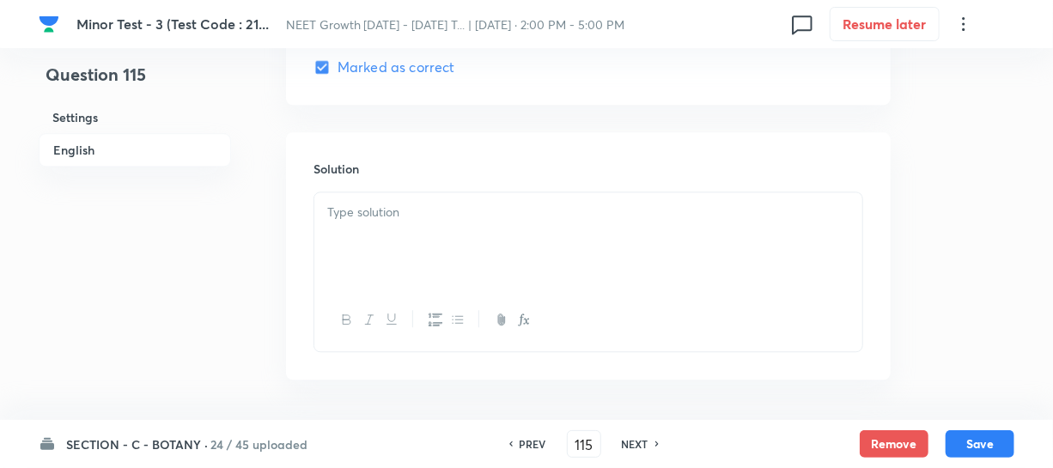
click at [401, 262] on div at bounding box center [588, 240] width 548 height 96
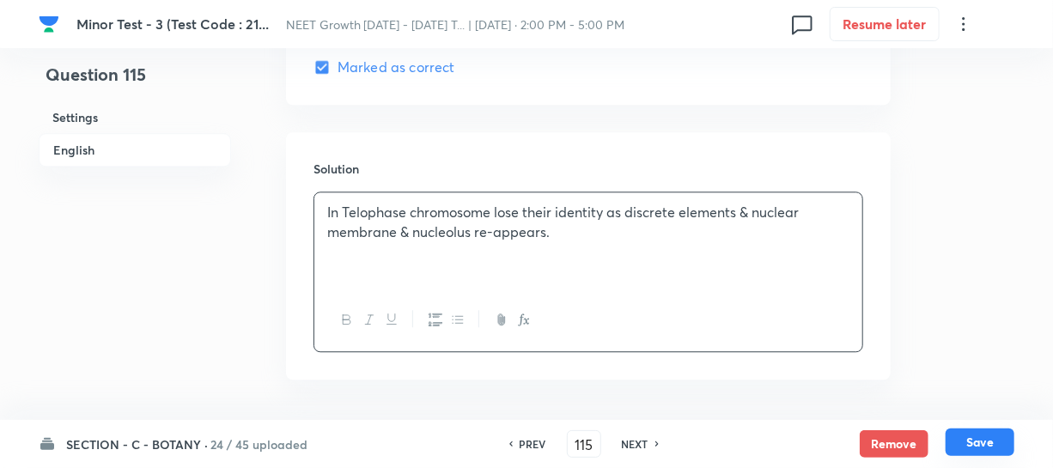
click at [999, 446] on button "Save" at bounding box center [979, 441] width 69 height 27
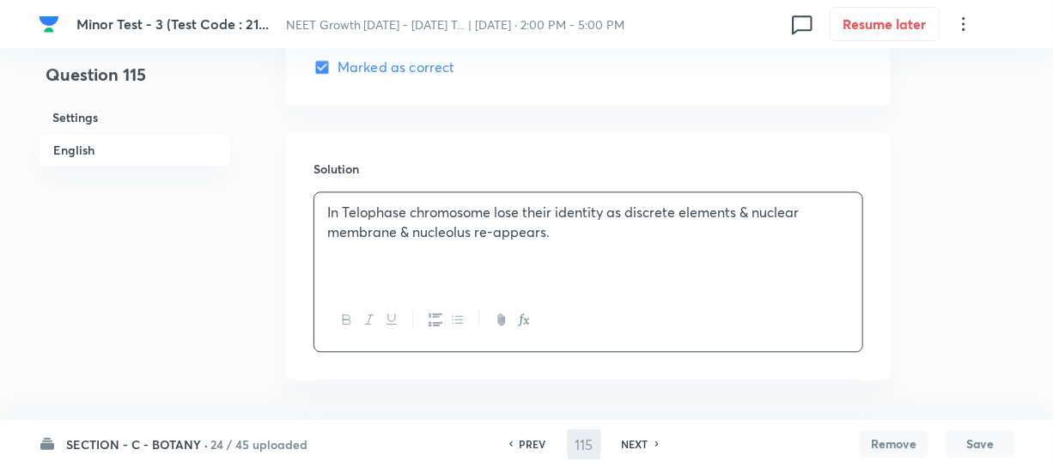
type input "116"
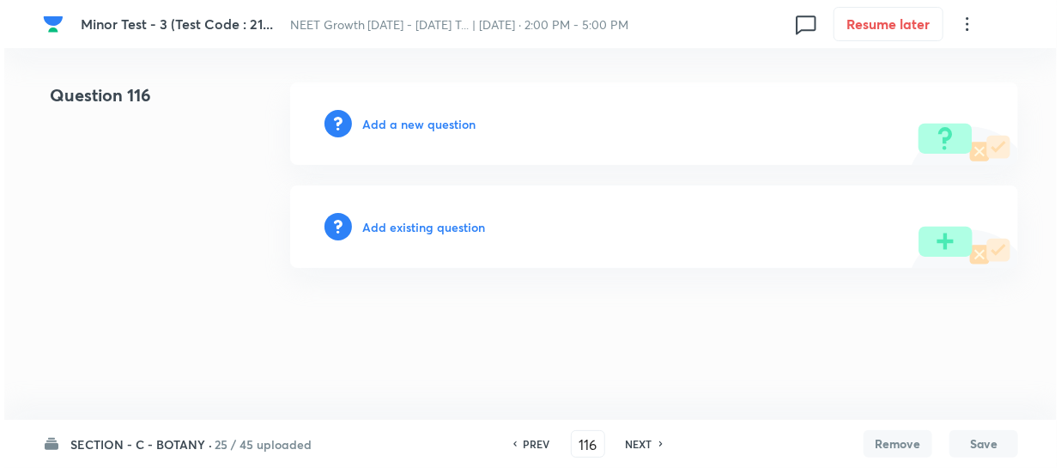
scroll to position [0, 0]
click at [388, 120] on h6 "Add a new question" at bounding box center [418, 124] width 113 height 18
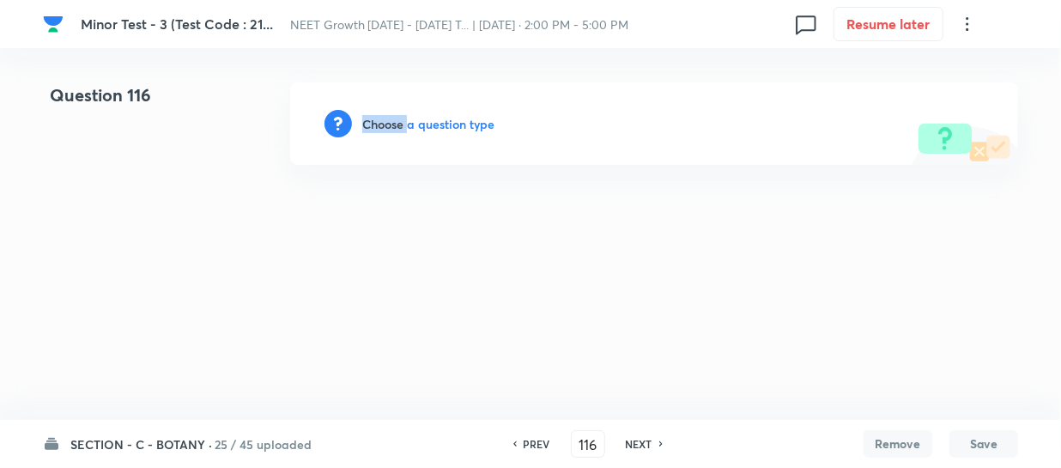
click at [388, 120] on h6 "Choose a question type" at bounding box center [428, 124] width 132 height 18
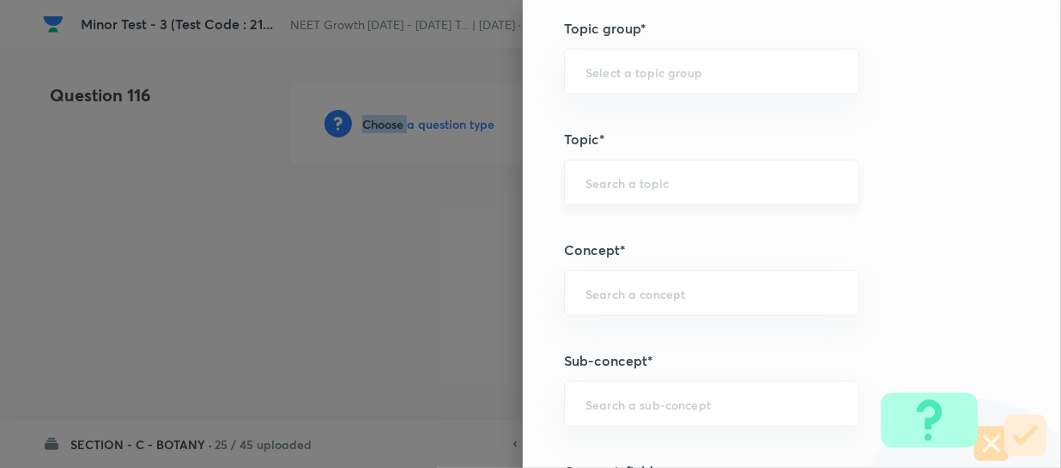
scroll to position [936, 0]
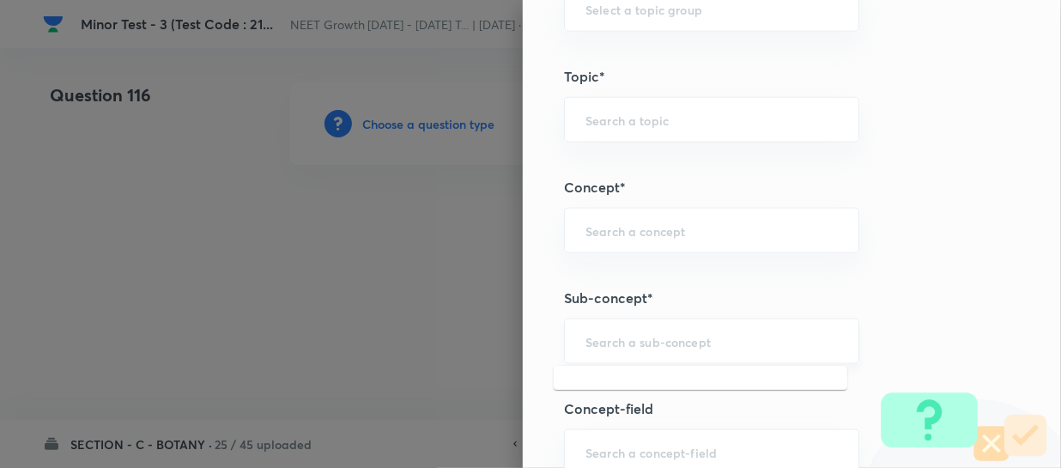
click at [599, 333] on input "text" at bounding box center [712, 341] width 252 height 16
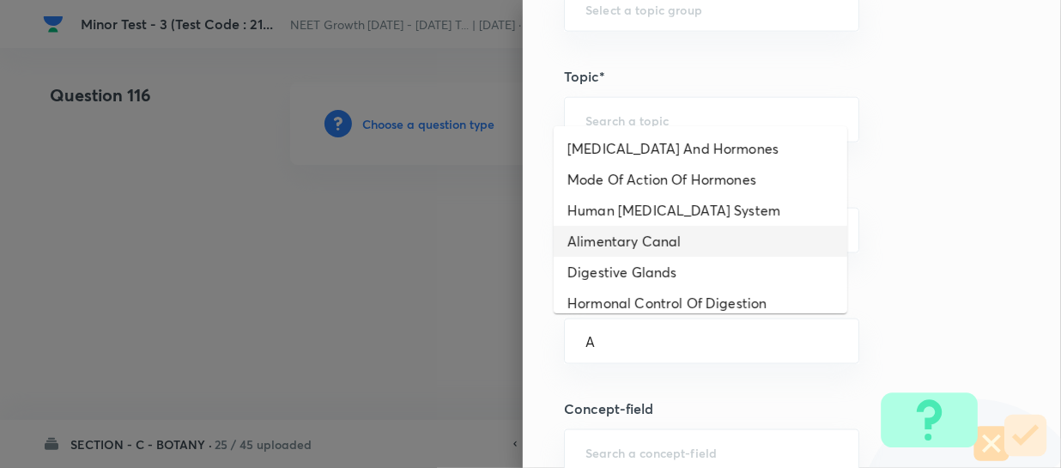
click at [656, 236] on li "Alimentary Canal" at bounding box center [701, 241] width 294 height 31
type input "Alimentary Canal"
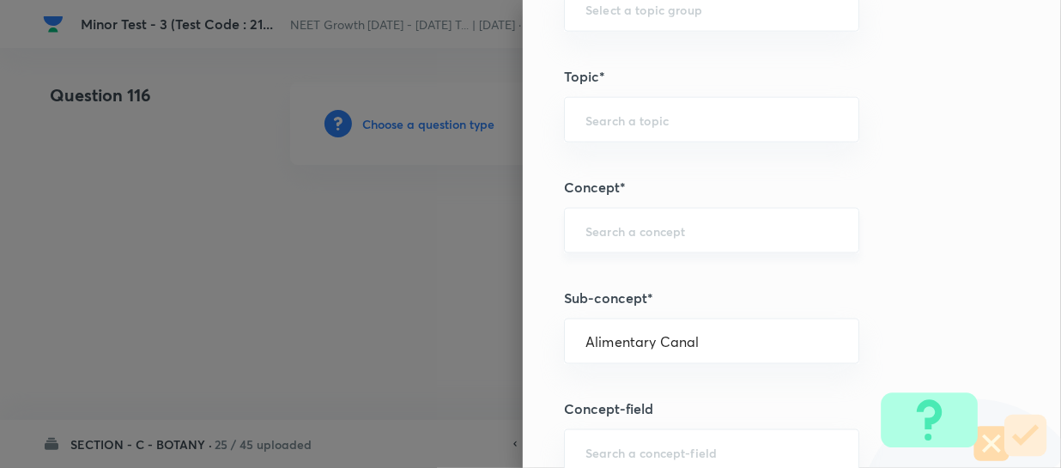
type input "Biology"
type input "Human Physiology"
type input "Digestion & Absorption"
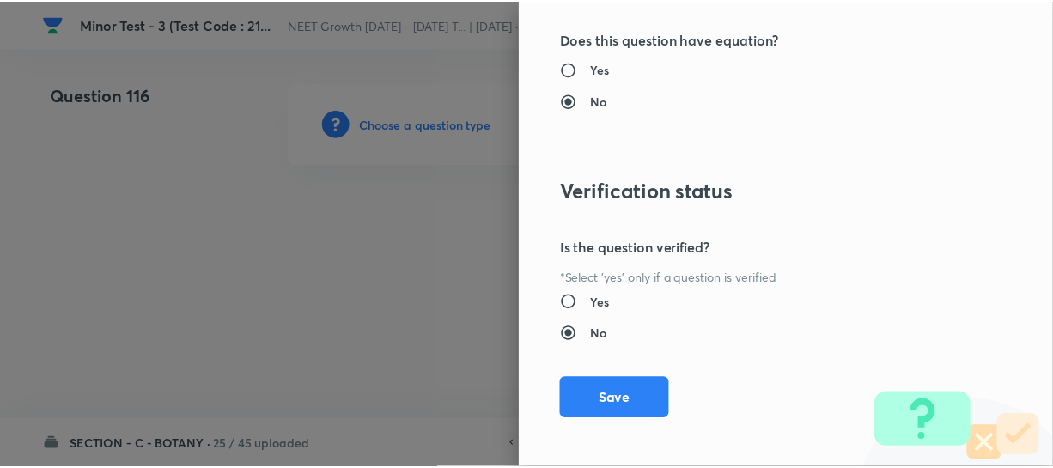
scroll to position [1986, 0]
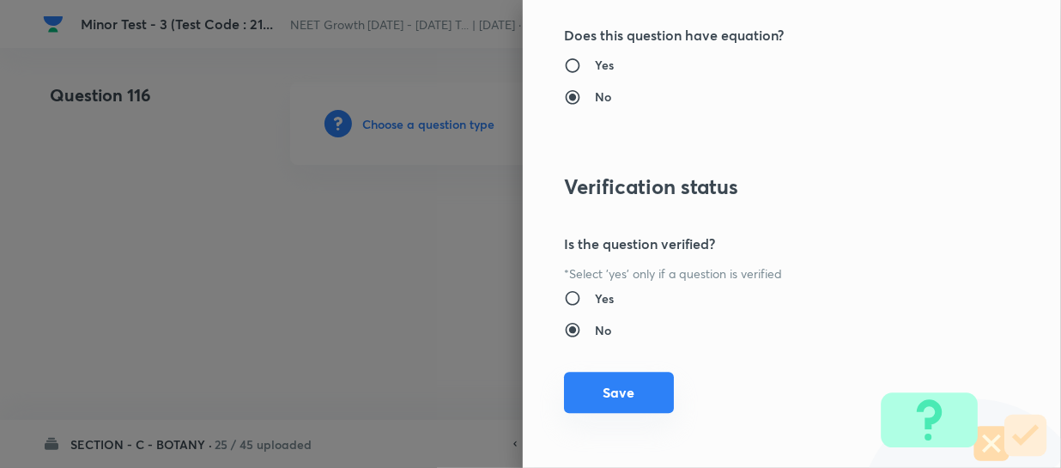
click at [586, 393] on button "Save" at bounding box center [619, 392] width 110 height 41
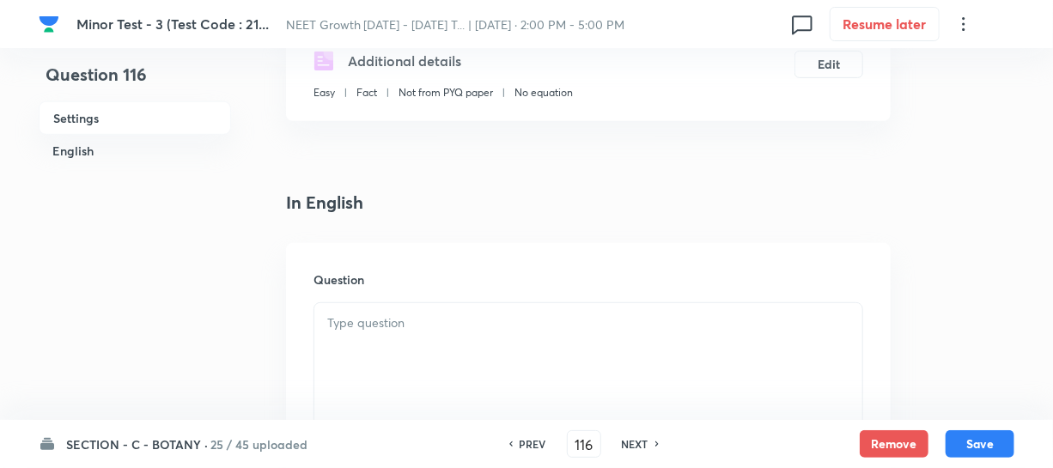
scroll to position [390, 0]
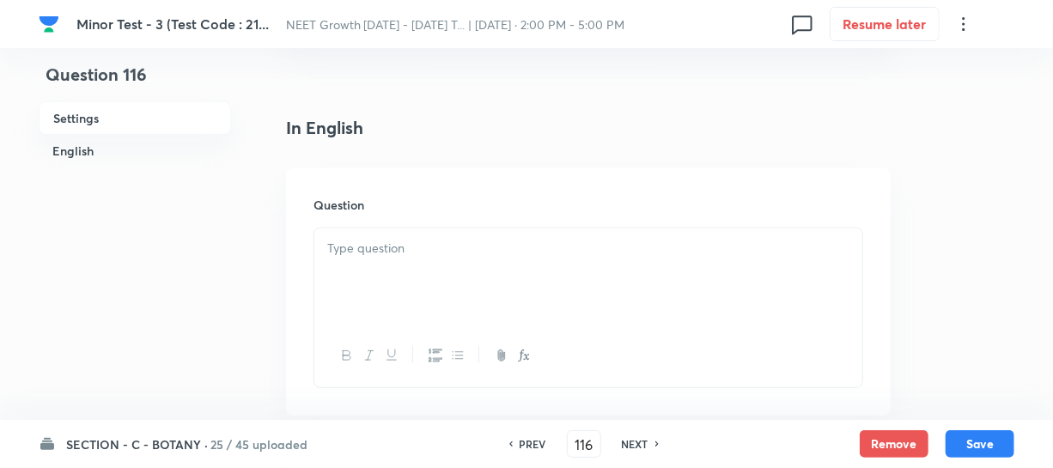
click at [396, 276] on div at bounding box center [588, 276] width 548 height 96
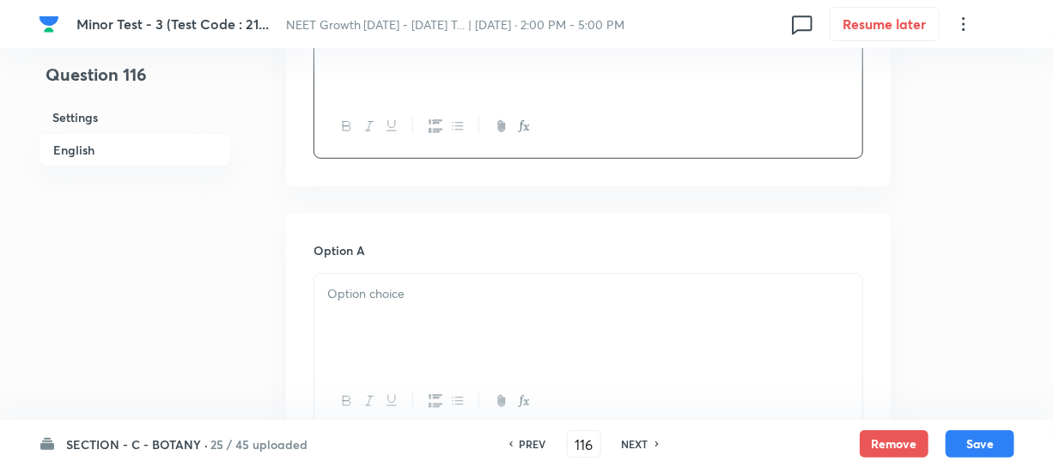
scroll to position [624, 0]
click at [457, 331] on div at bounding box center [588, 317] width 548 height 96
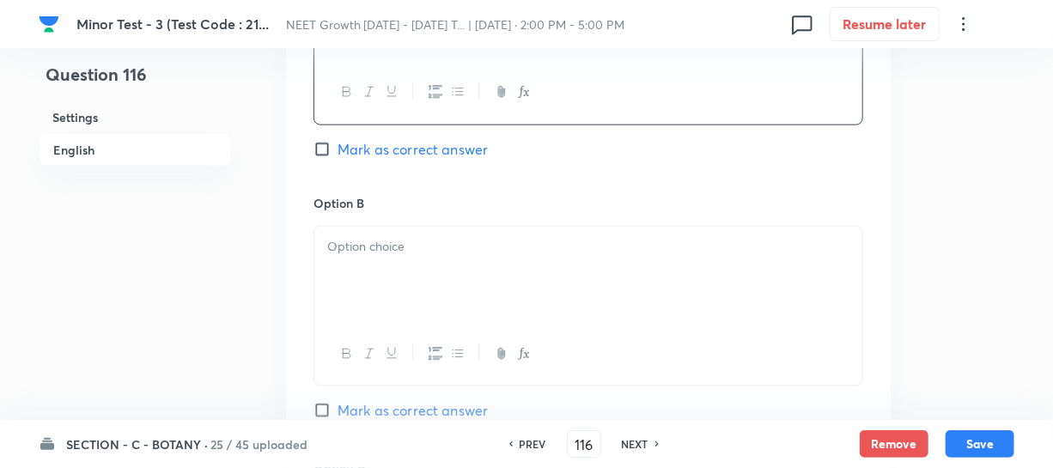
scroll to position [936, 0]
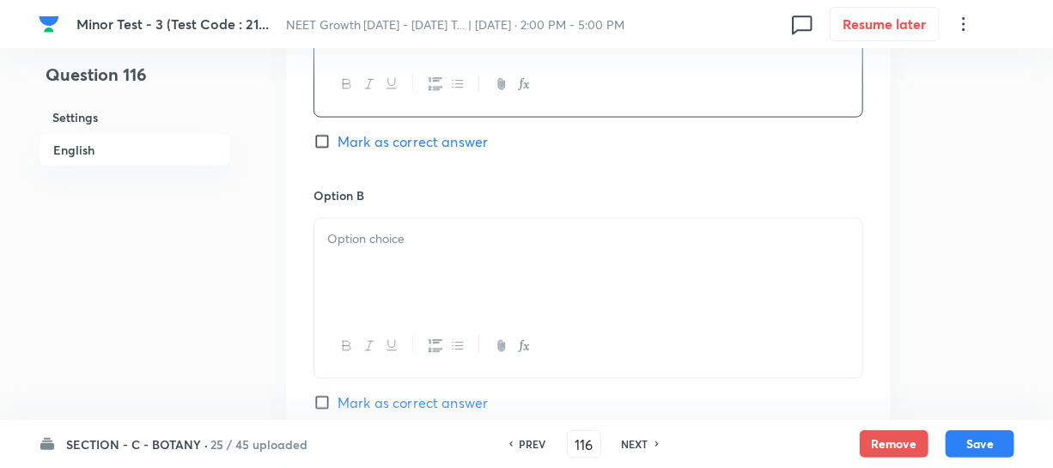
click at [392, 280] on div at bounding box center [588, 267] width 548 height 96
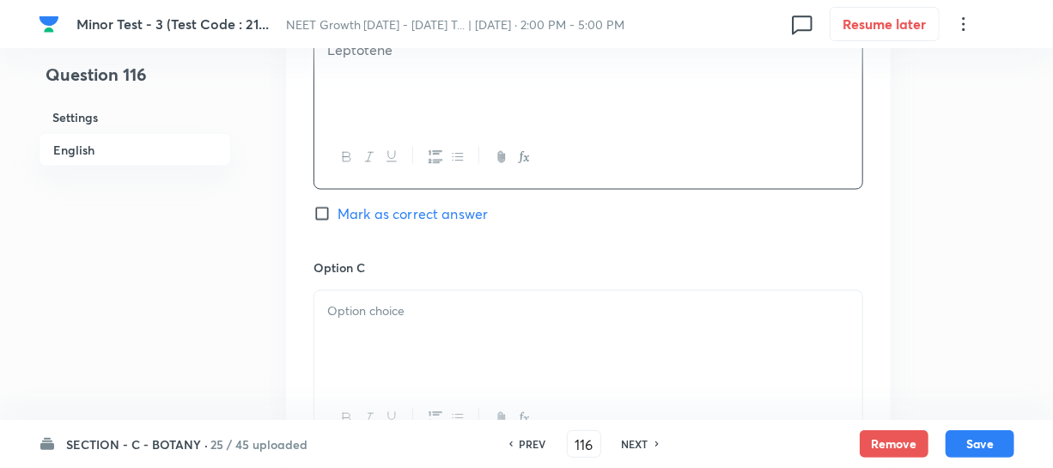
scroll to position [1248, 0]
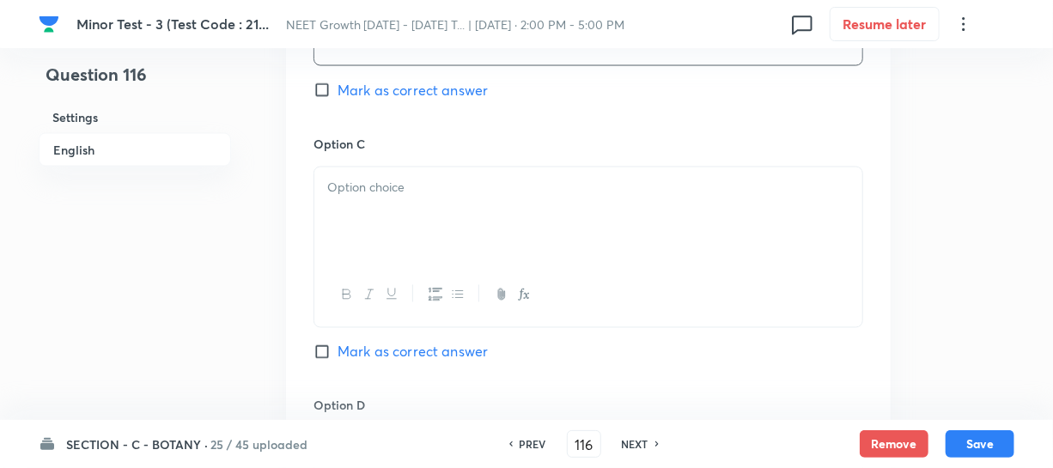
click at [427, 217] on div at bounding box center [588, 215] width 548 height 96
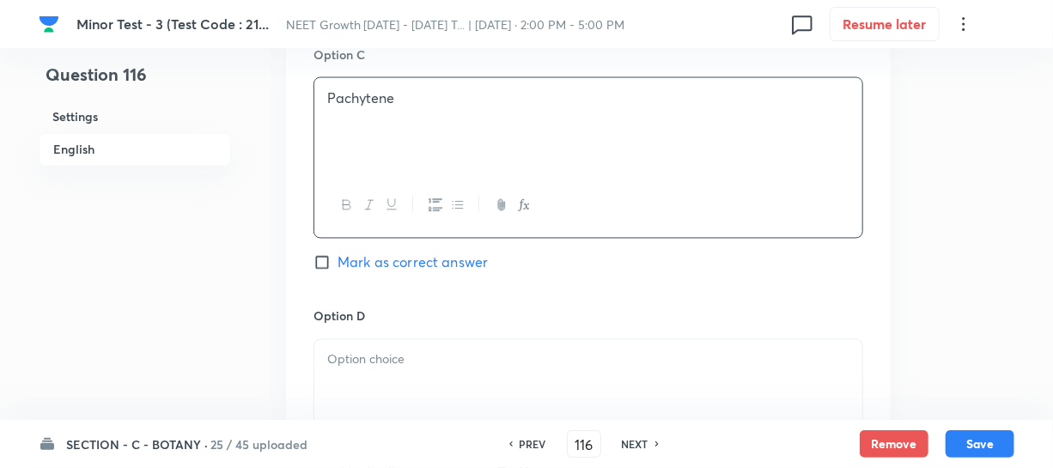
scroll to position [1483, 0]
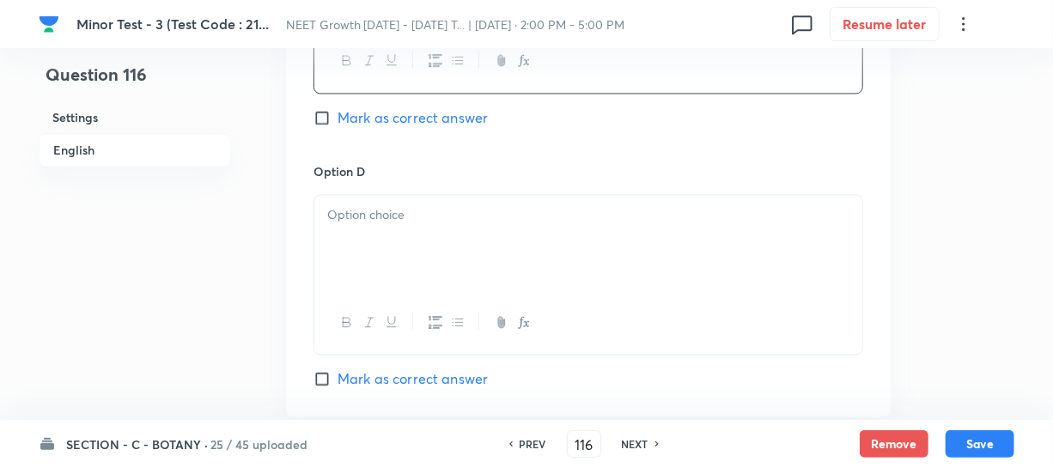
click at [343, 295] on div at bounding box center [588, 322] width 548 height 63
drag, startPoint x: 367, startPoint y: 259, endPoint x: 583, endPoint y: 291, distance: 217.8
click at [369, 260] on div at bounding box center [588, 243] width 548 height 96
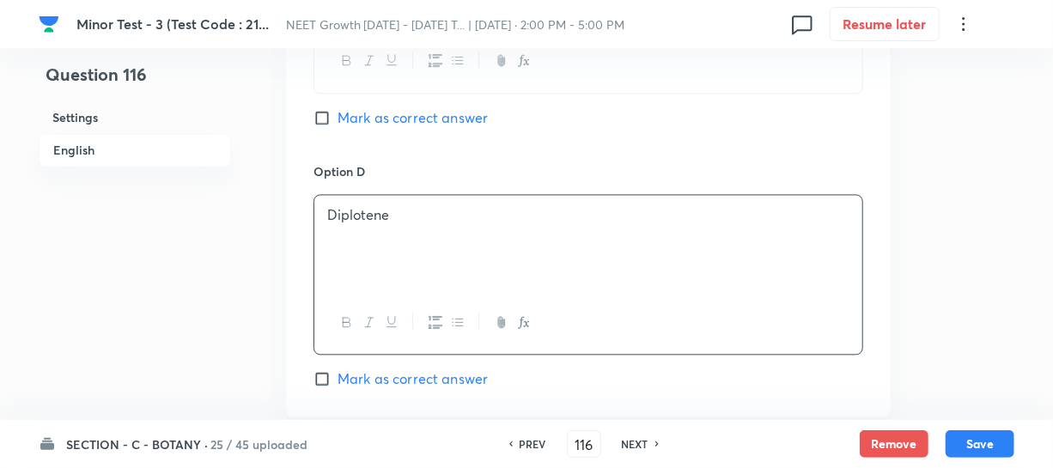
click at [318, 376] on input "Mark as correct answer" at bounding box center [325, 378] width 24 height 17
checkbox input "true"
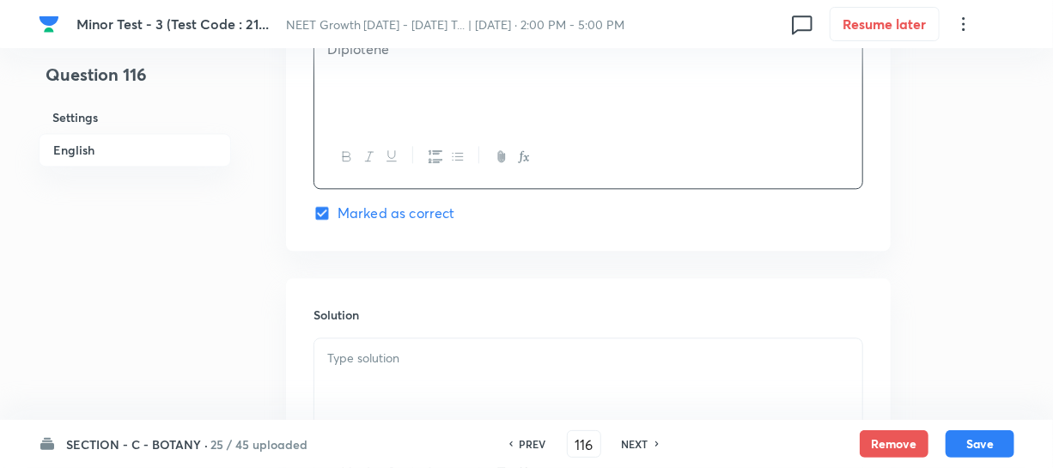
scroll to position [1858, 0]
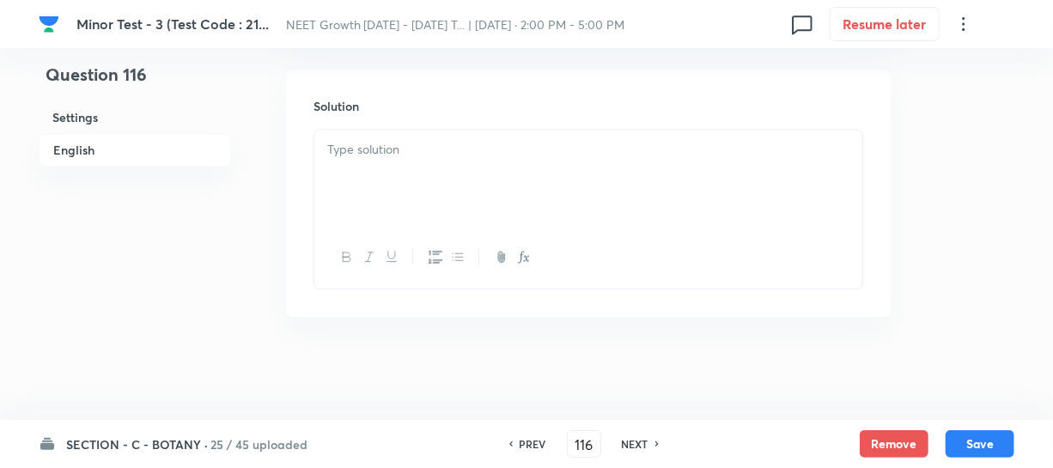
click at [450, 195] on div at bounding box center [588, 178] width 548 height 96
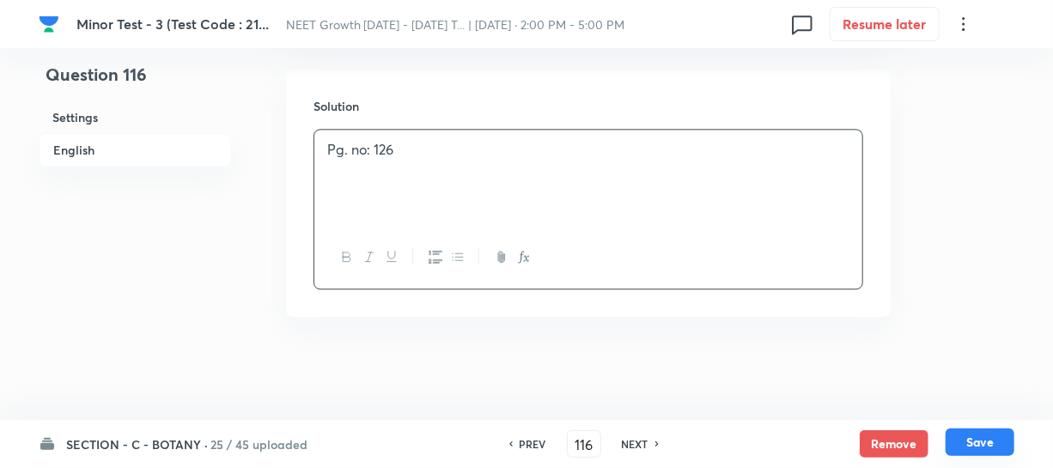
click at [964, 434] on button "Save" at bounding box center [979, 441] width 69 height 27
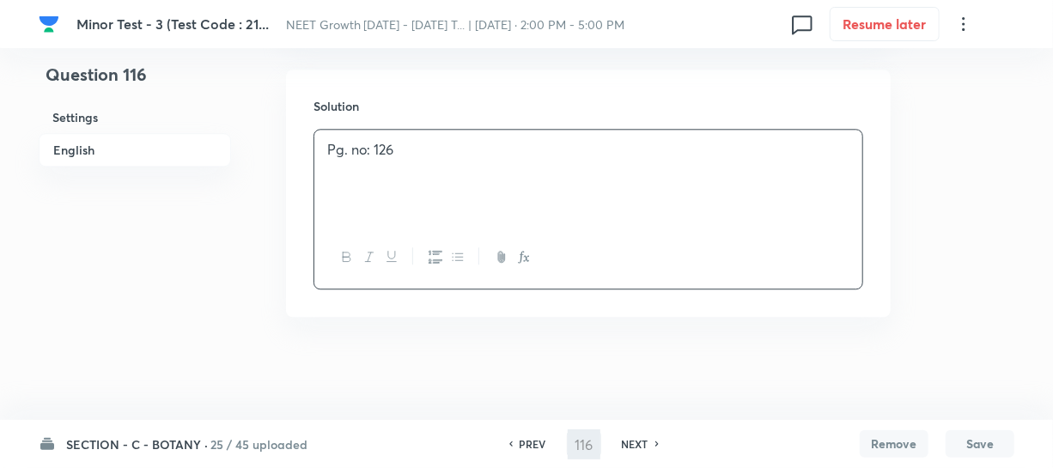
type input "117"
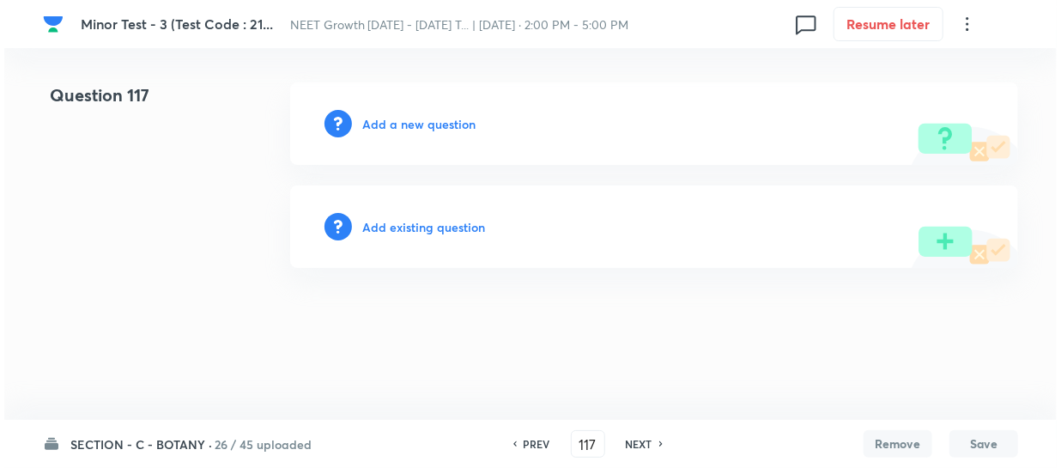
scroll to position [0, 0]
click at [393, 126] on h6 "Add a new question" at bounding box center [418, 124] width 113 height 18
click at [393, 126] on h6 "Choose a question type" at bounding box center [428, 124] width 132 height 18
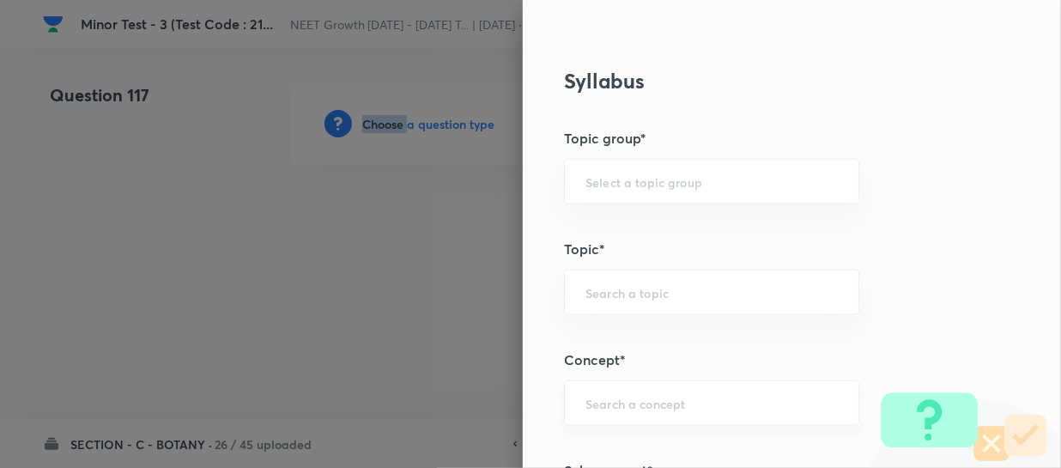
scroll to position [859, 0]
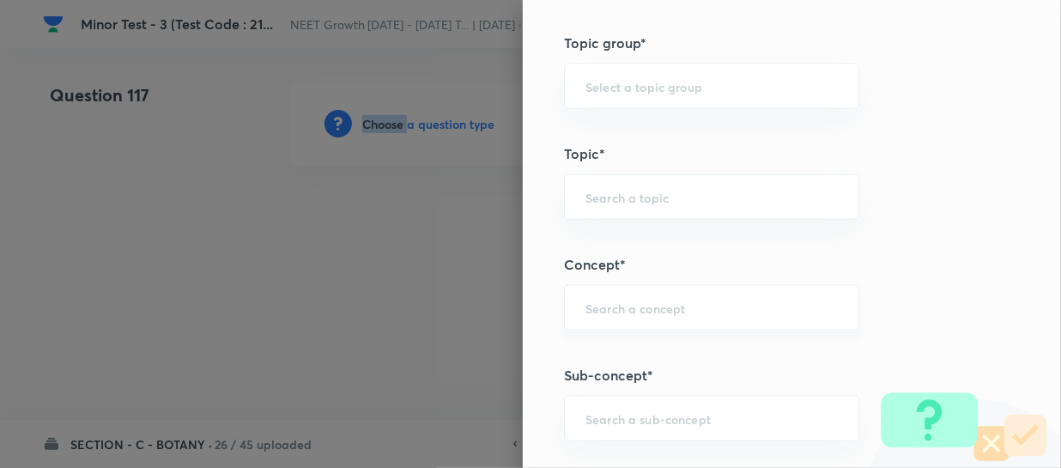
click at [585, 319] on div "​" at bounding box center [711, 308] width 295 height 46
click at [592, 419] on input "text" at bounding box center [712, 418] width 252 height 16
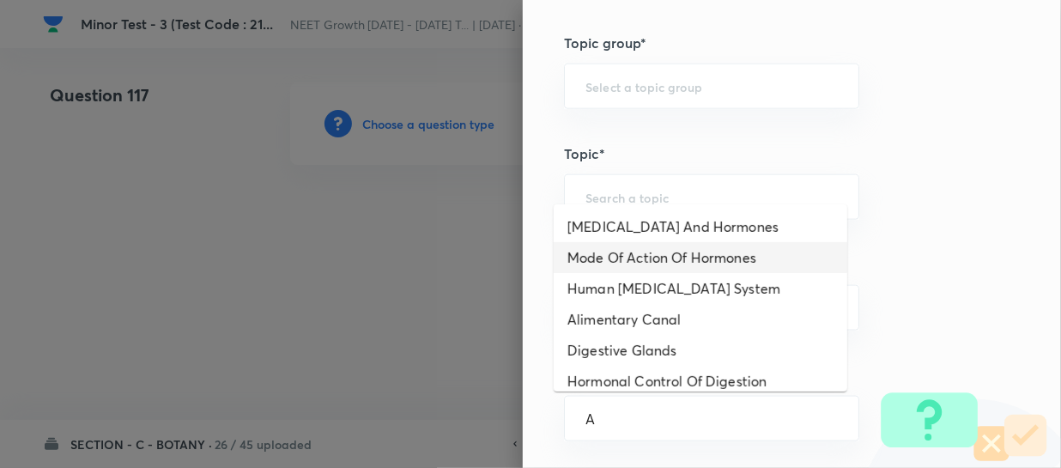
drag, startPoint x: 654, startPoint y: 262, endPoint x: 1060, endPoint y: 295, distance: 407.5
click at [656, 262] on li "Mode Of Action Of Hormones" at bounding box center [701, 257] width 294 height 31
type input "Mode Of Action Of Hormones"
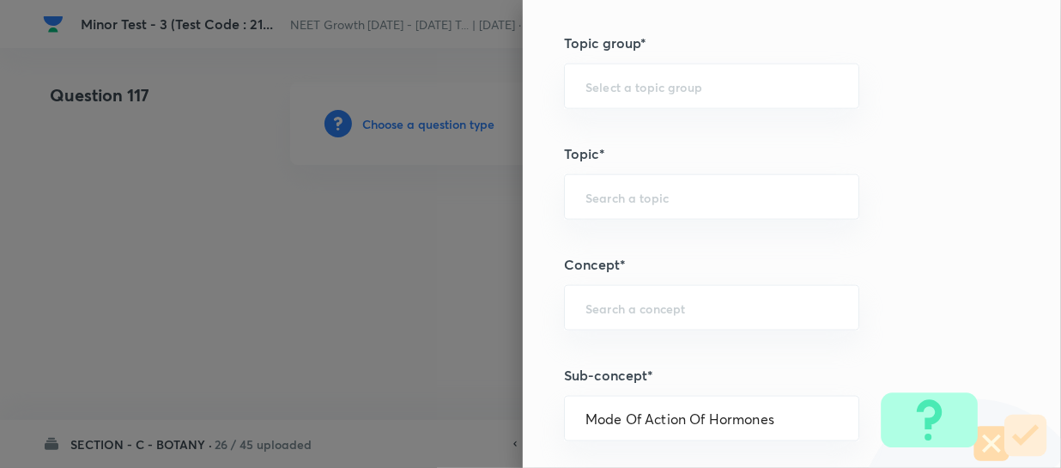
type input "Biology"
type input "Human Physiology"
type input "Chemical Coordinate & Integration"
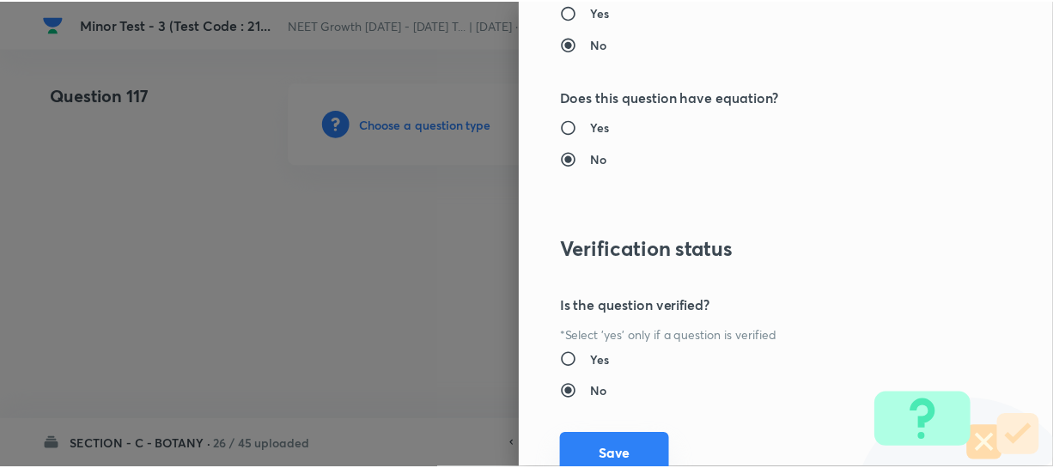
scroll to position [1986, 0]
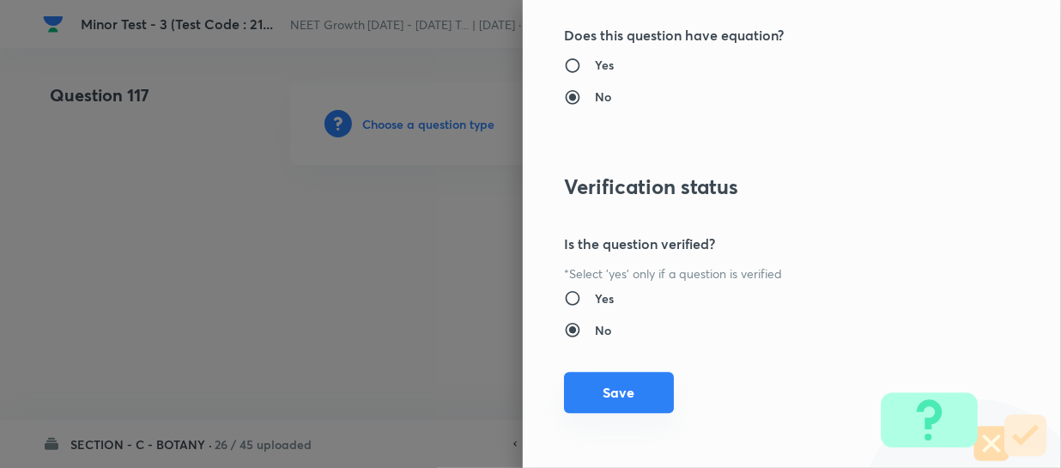
click at [594, 396] on button "Save" at bounding box center [619, 392] width 110 height 41
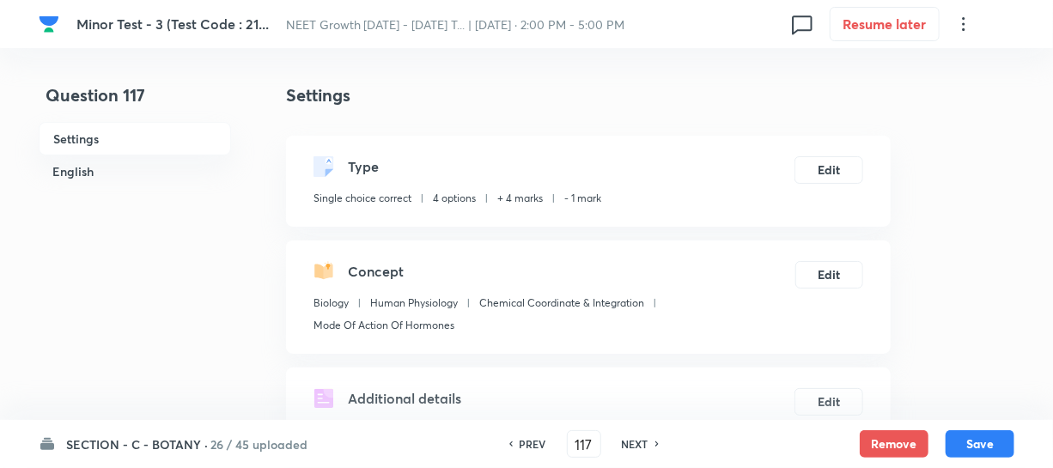
scroll to position [390, 0]
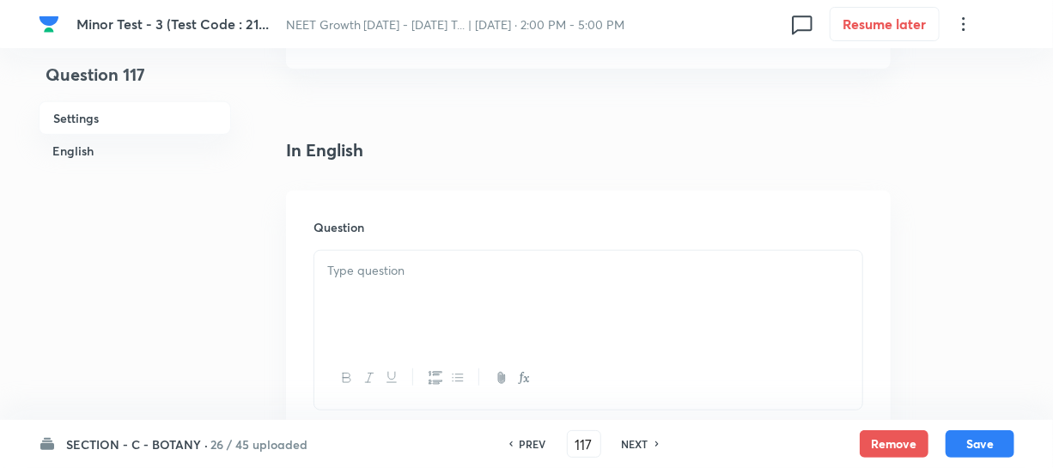
click at [397, 295] on div at bounding box center [588, 299] width 548 height 96
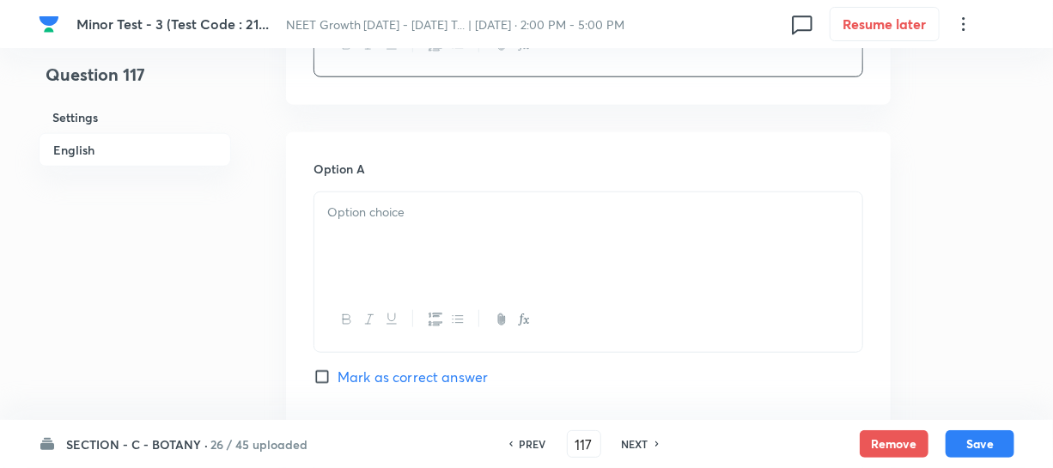
scroll to position [781, 0]
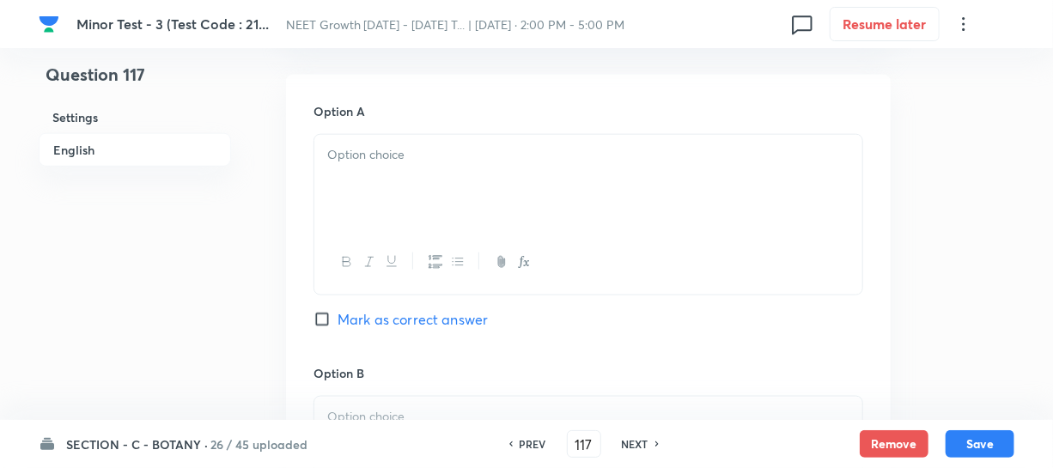
drag, startPoint x: 403, startPoint y: 251, endPoint x: 386, endPoint y: 197, distance: 55.9
click at [400, 242] on div at bounding box center [588, 262] width 548 height 63
click at [379, 173] on div at bounding box center [588, 183] width 548 height 96
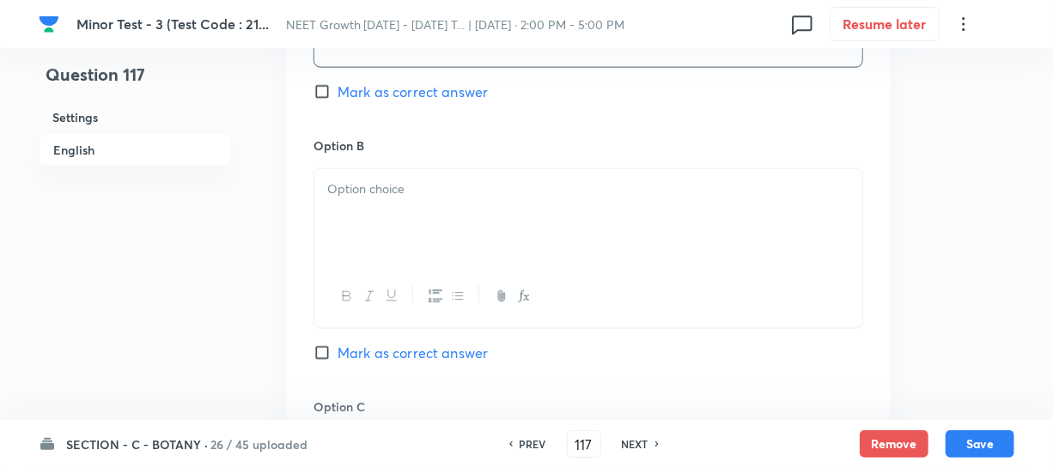
scroll to position [1014, 0]
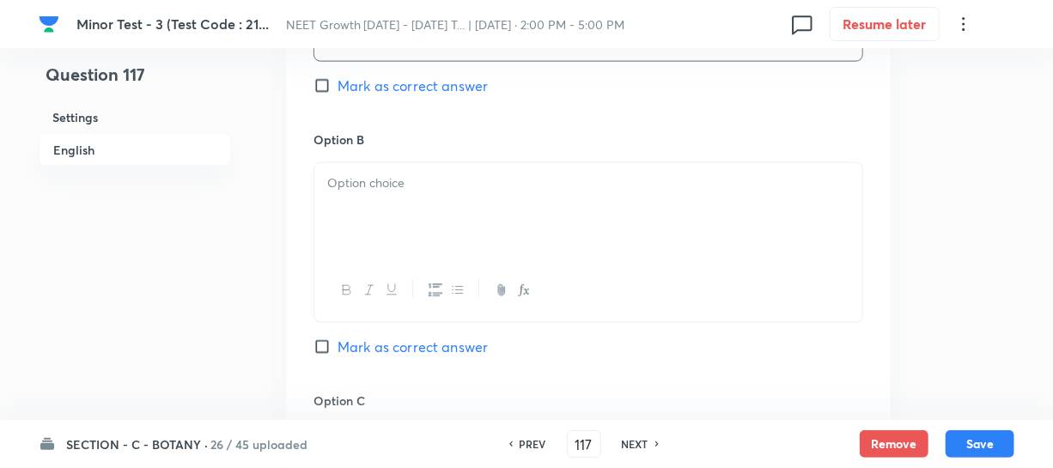
click at [353, 259] on div at bounding box center [588, 290] width 548 height 63
click at [385, 199] on div at bounding box center [588, 211] width 548 height 96
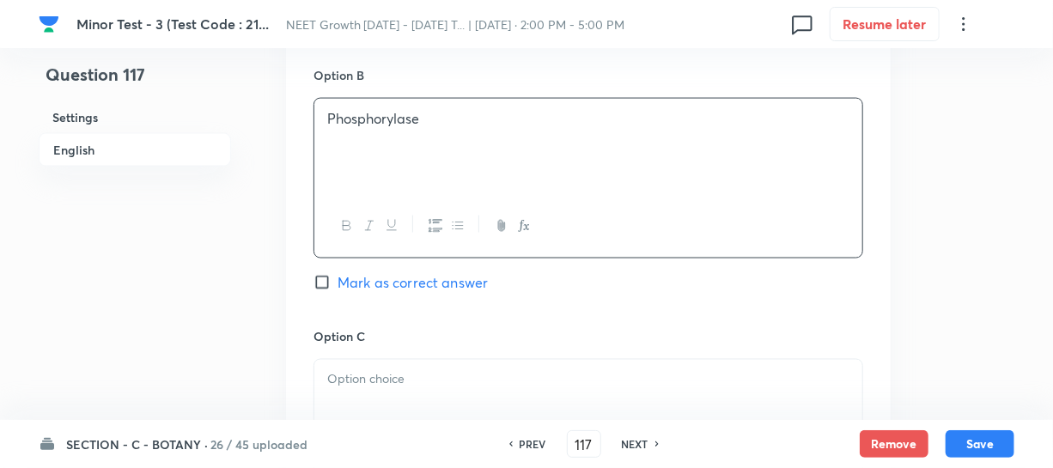
scroll to position [1248, 0]
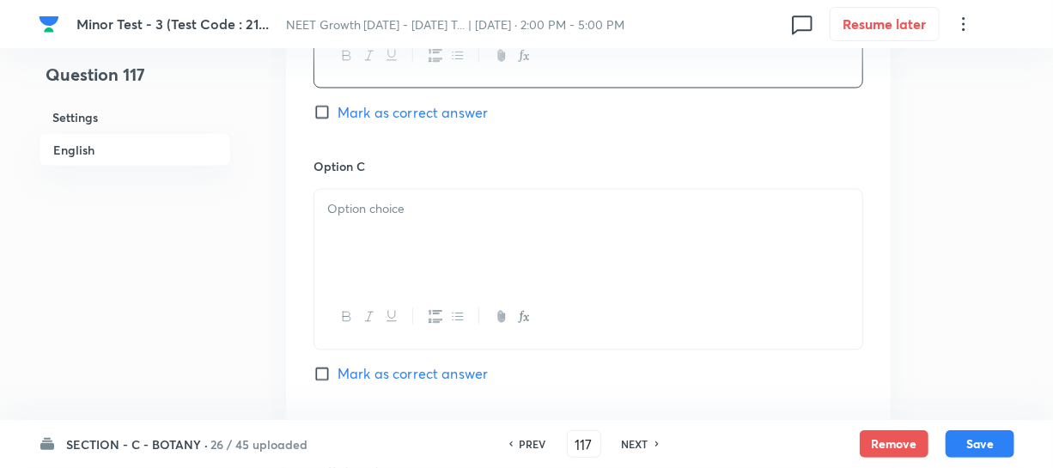
click at [388, 214] on p at bounding box center [588, 210] width 522 height 20
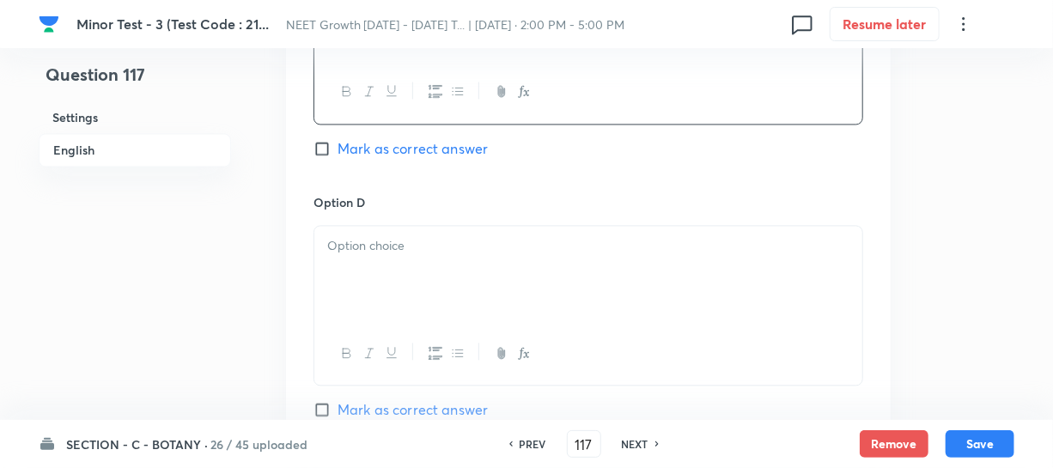
scroll to position [1483, 0]
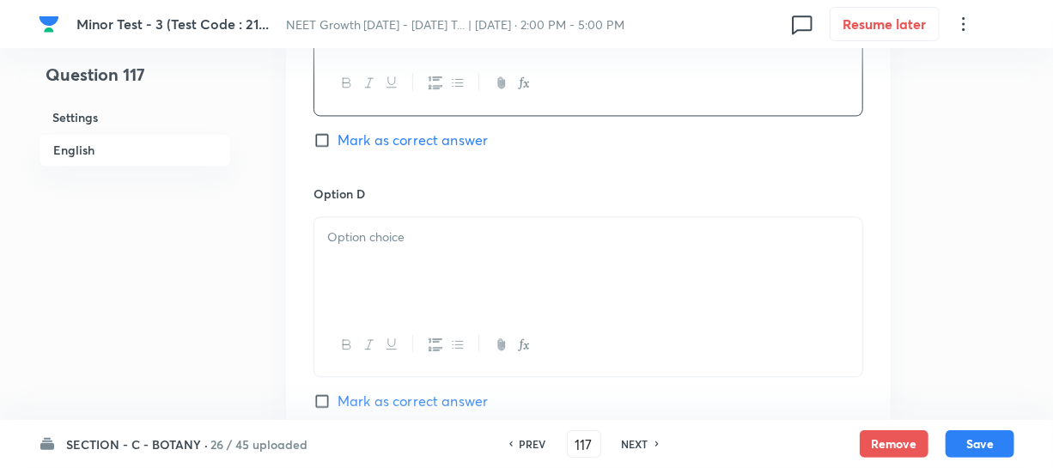
drag, startPoint x: 423, startPoint y: 296, endPoint x: 443, endPoint y: 298, distance: 19.8
click at [424, 296] on div at bounding box center [588, 265] width 548 height 96
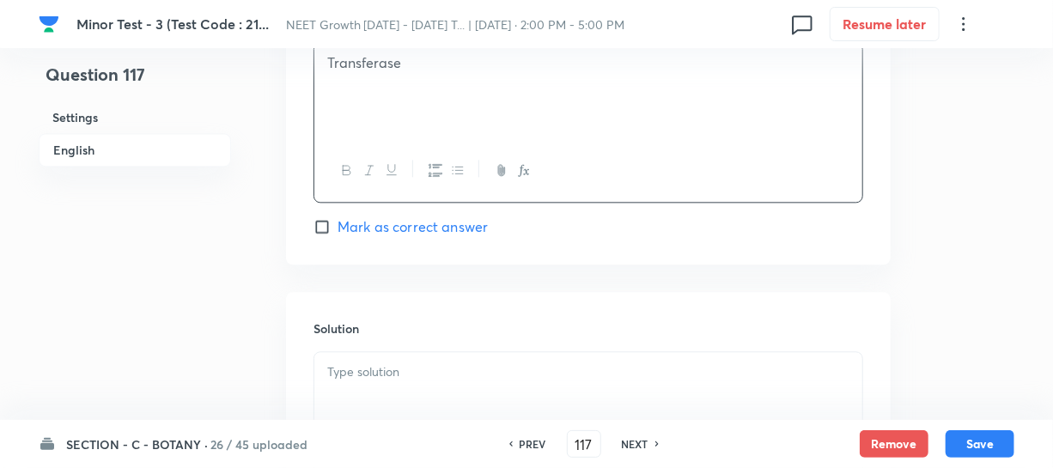
scroll to position [1717, 0]
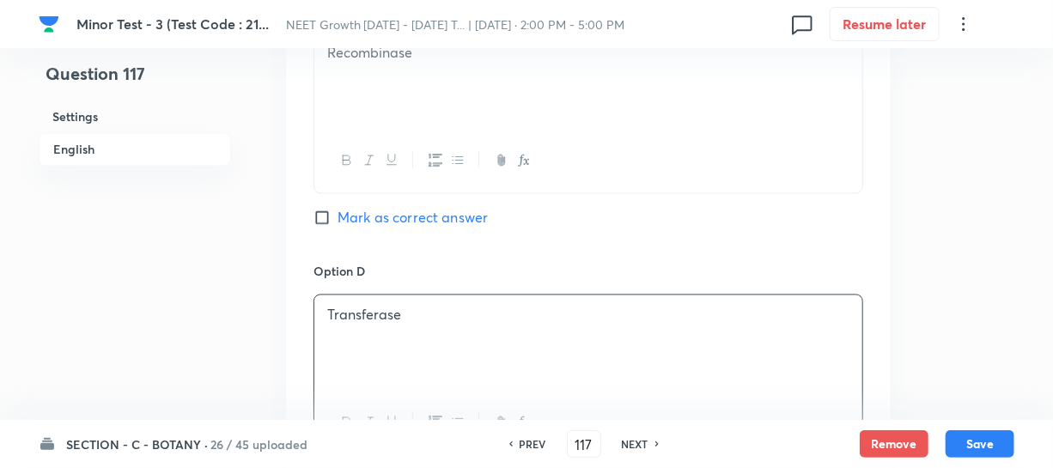
click at [325, 214] on input "Mark as correct answer" at bounding box center [325, 218] width 24 height 17
checkbox input "true"
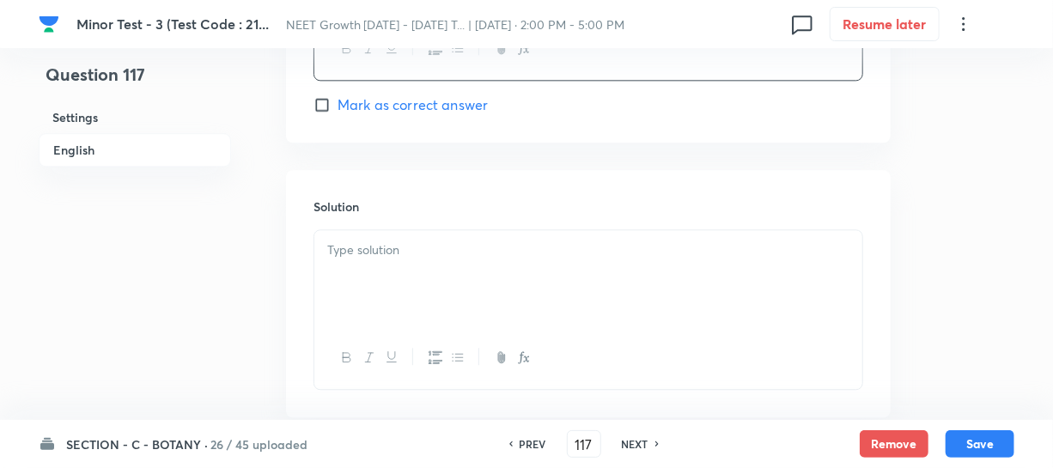
scroll to position [1880, 0]
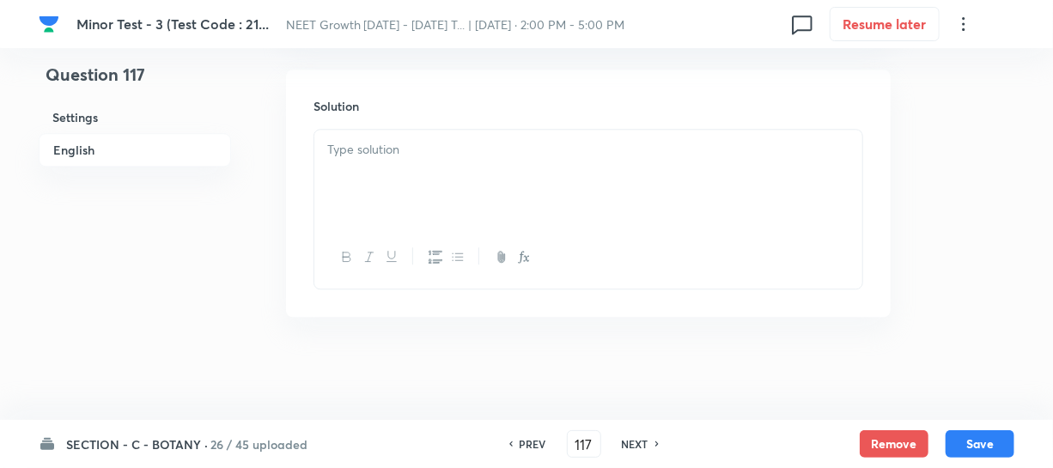
click at [404, 172] on div at bounding box center [588, 178] width 548 height 96
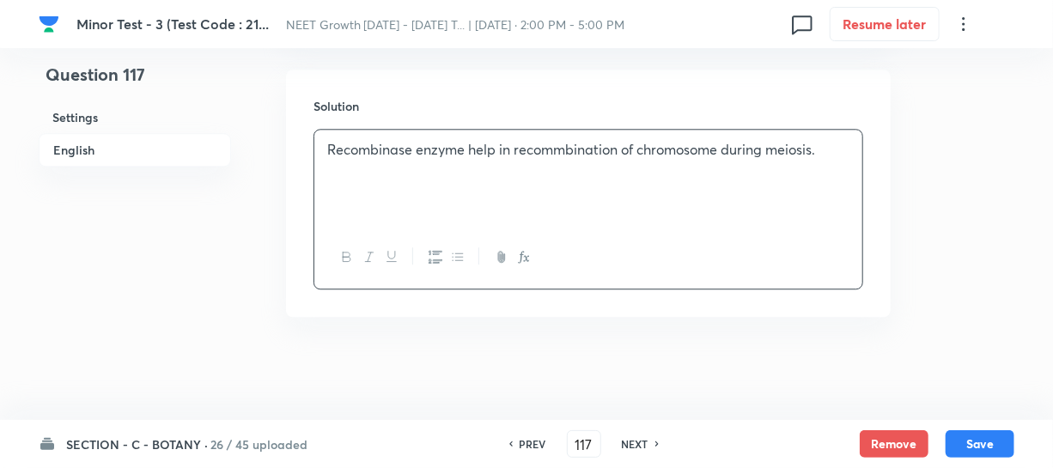
drag, startPoint x: 971, startPoint y: 437, endPoint x: 1039, endPoint y: 163, distance: 282.2
click at [972, 437] on button "Save" at bounding box center [979, 443] width 69 height 27
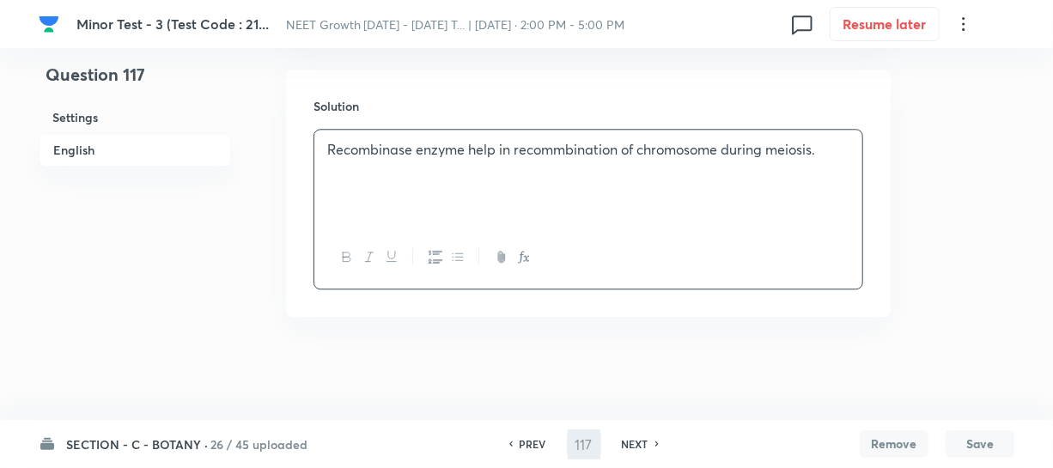
type input "118"
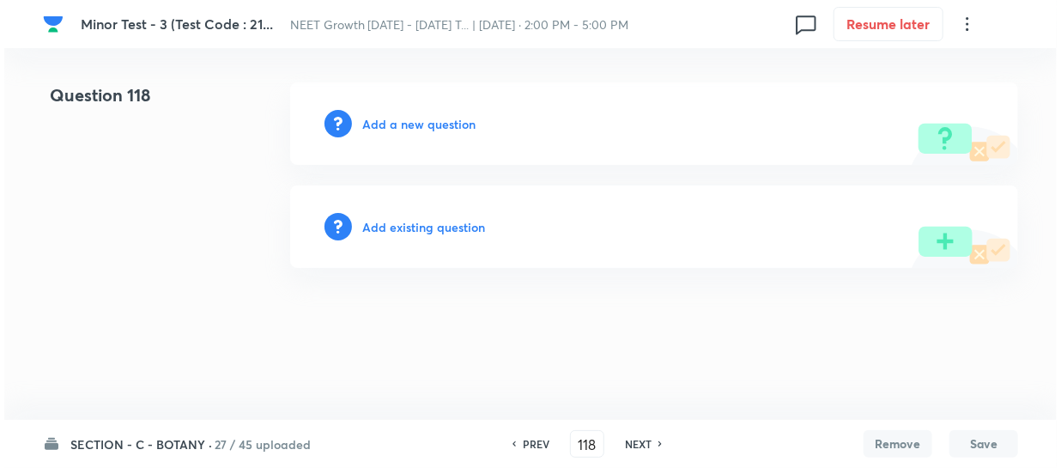
scroll to position [0, 0]
click at [382, 115] on h6 "Add a new question" at bounding box center [418, 124] width 113 height 18
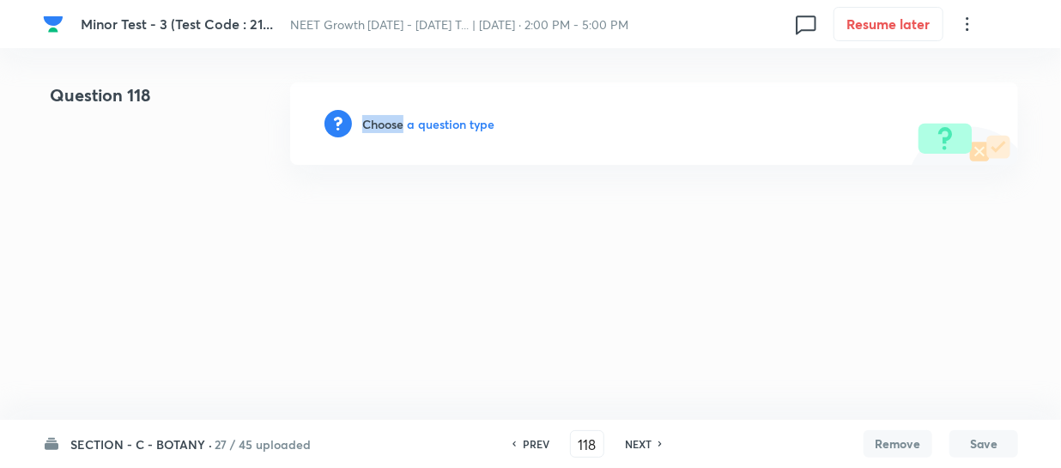
click at [384, 115] on h6 "Choose a question type" at bounding box center [428, 124] width 132 height 18
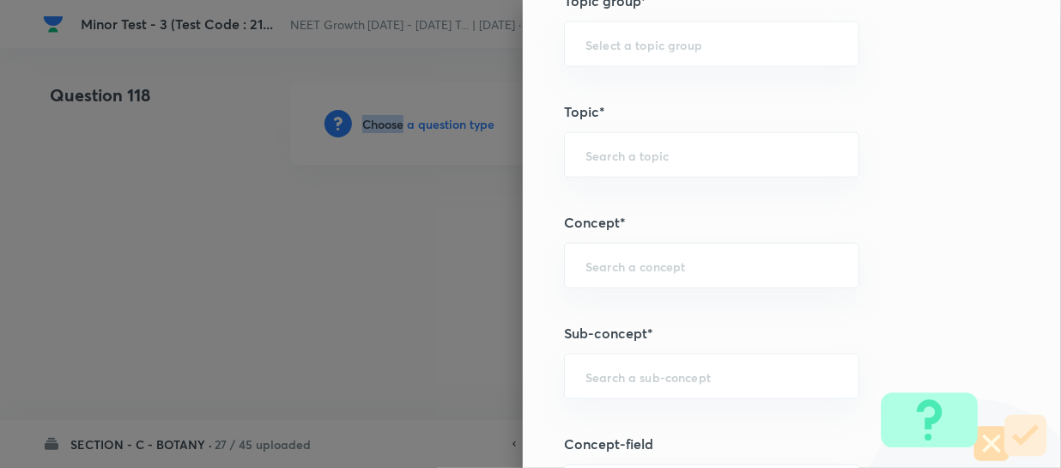
scroll to position [1014, 0]
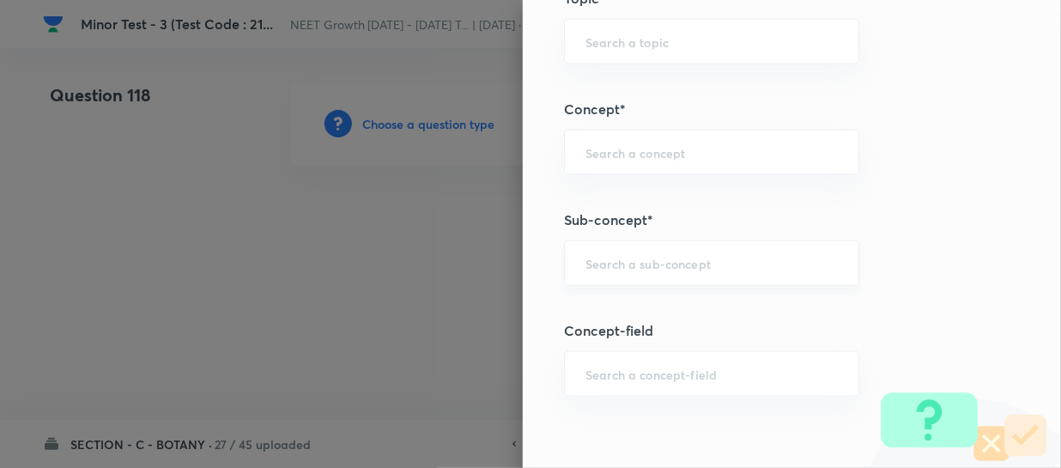
click at [592, 257] on input "text" at bounding box center [712, 263] width 252 height 16
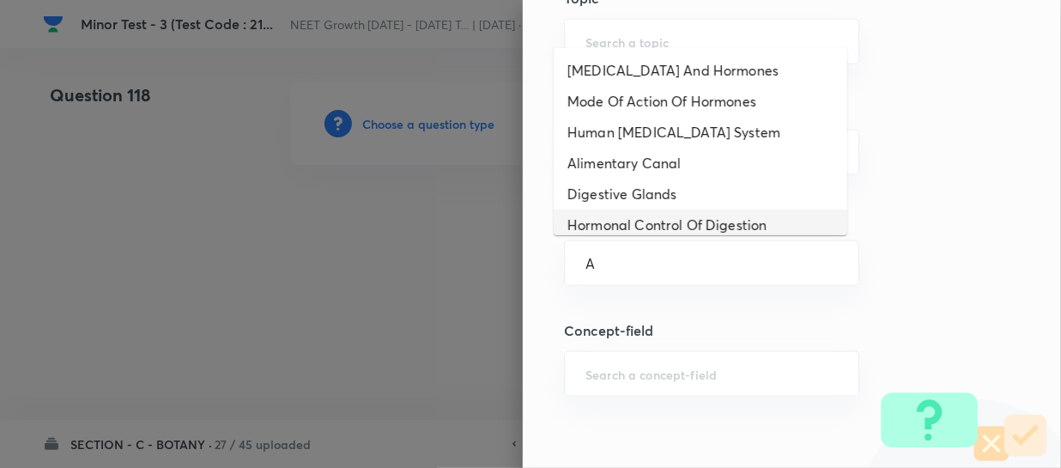
click at [636, 203] on li "Digestive Glands" at bounding box center [701, 194] width 294 height 31
type input "Digestive Glands"
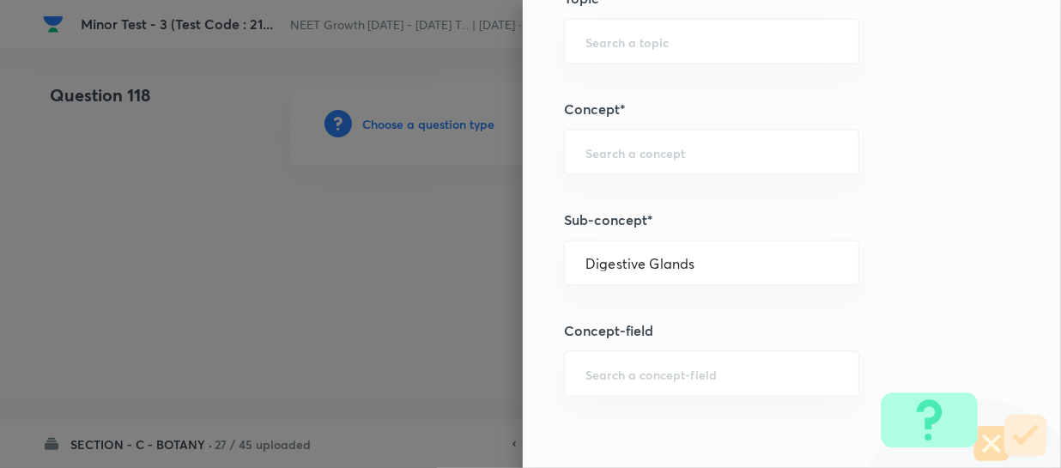
type input "Biology"
type input "Human Physiology"
type input "Digestion & Absorption"
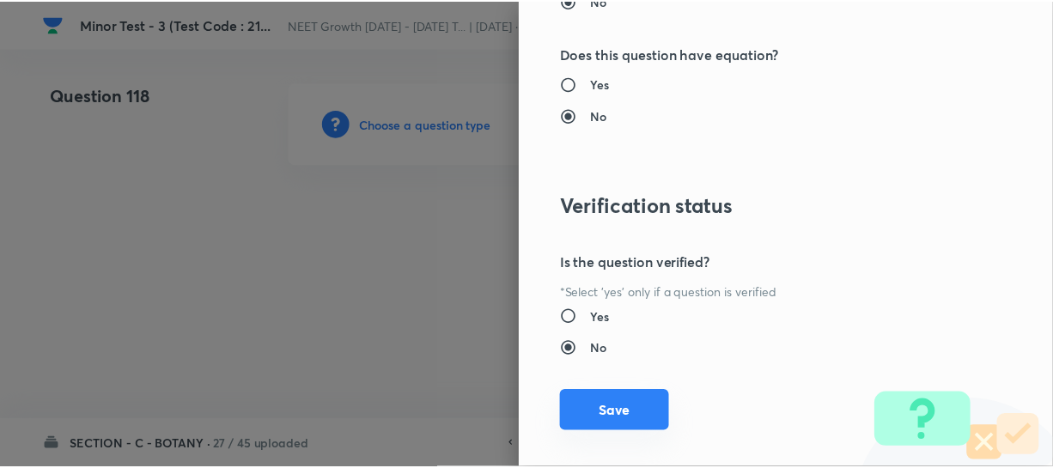
scroll to position [1986, 0]
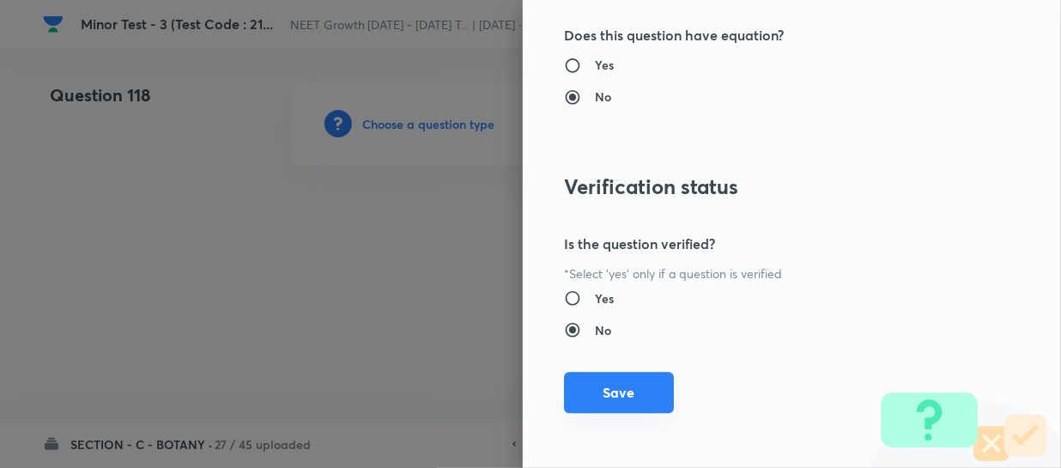
click at [594, 393] on button "Save" at bounding box center [619, 392] width 110 height 41
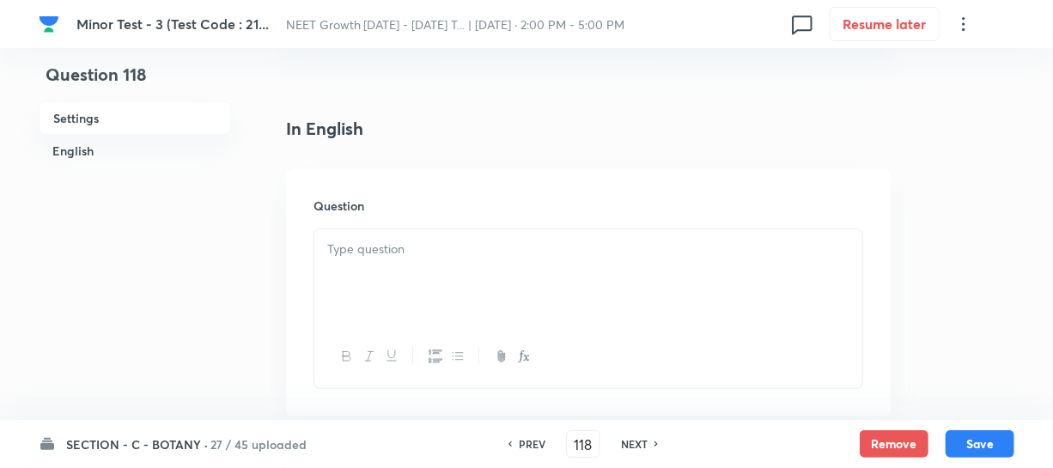
scroll to position [390, 0]
click at [406, 279] on div at bounding box center [588, 276] width 548 height 96
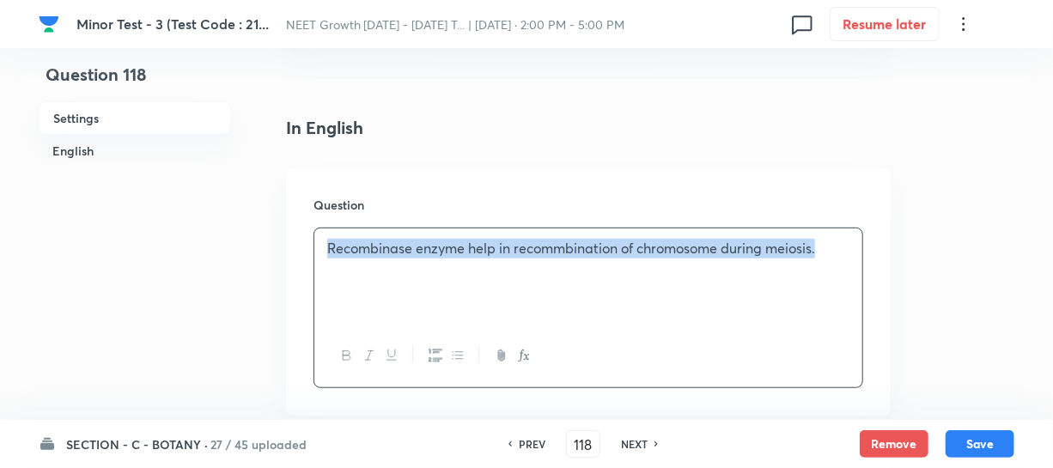
click at [835, 232] on div "Recombinase enzyme help in recommbination of chromosome during meiosis." at bounding box center [588, 276] width 548 height 96
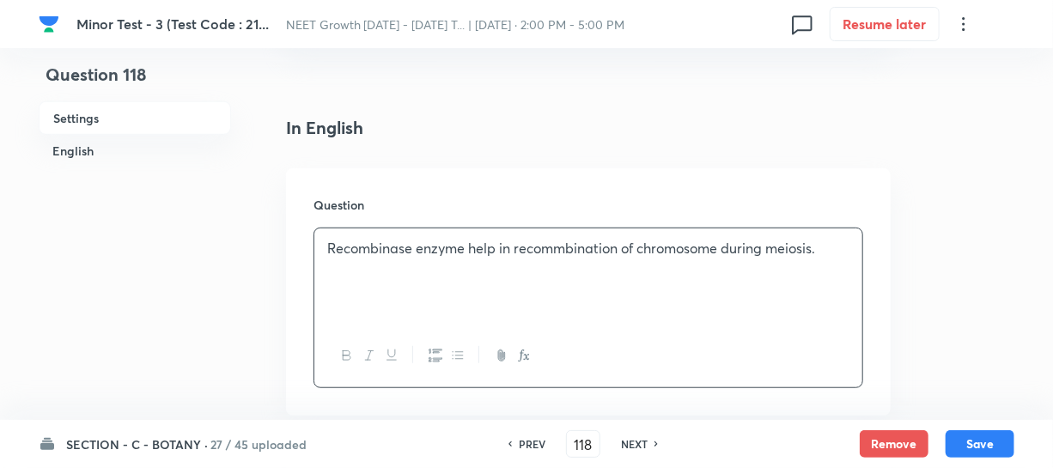
click at [833, 246] on p "Recombinase enzyme help in recommbination of chromosome during meiosis." at bounding box center [588, 249] width 522 height 20
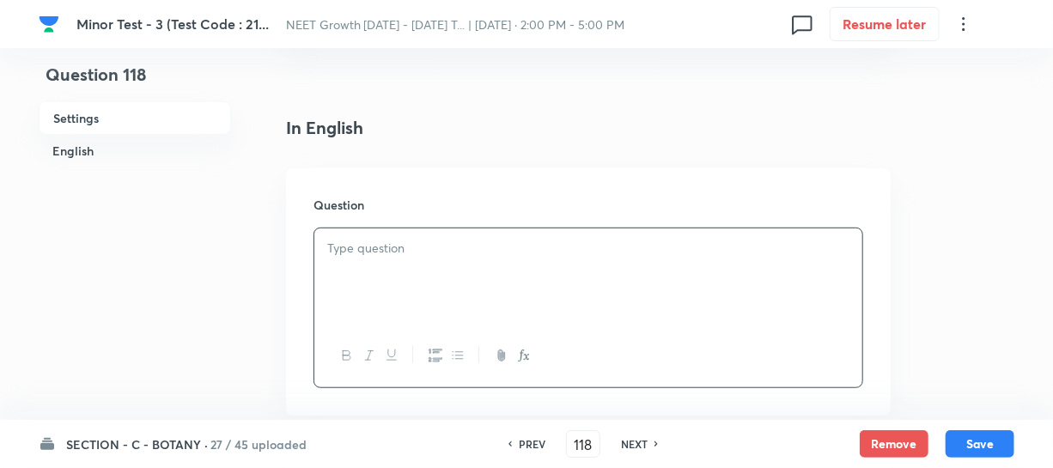
click at [523, 442] on h6 "PREV" at bounding box center [532, 443] width 27 height 15
type input "117"
checkbox input "true"
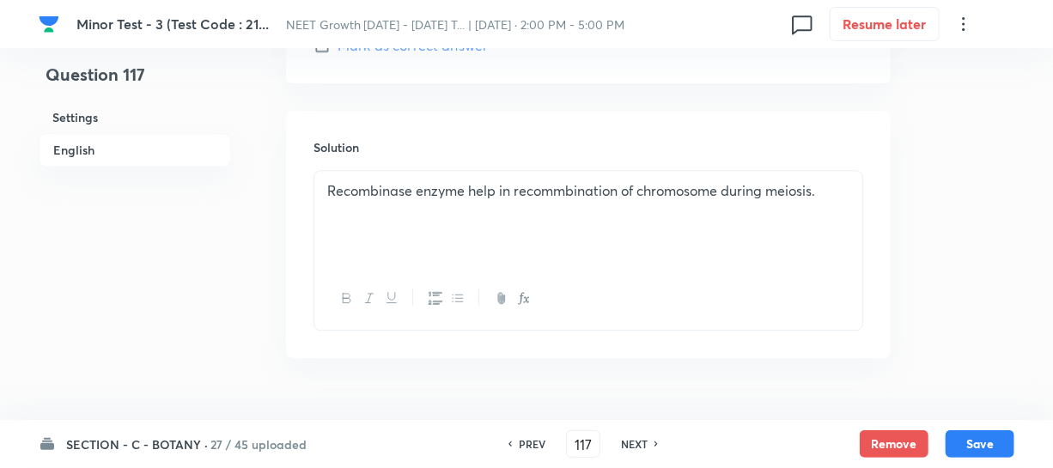
scroll to position [1873, 0]
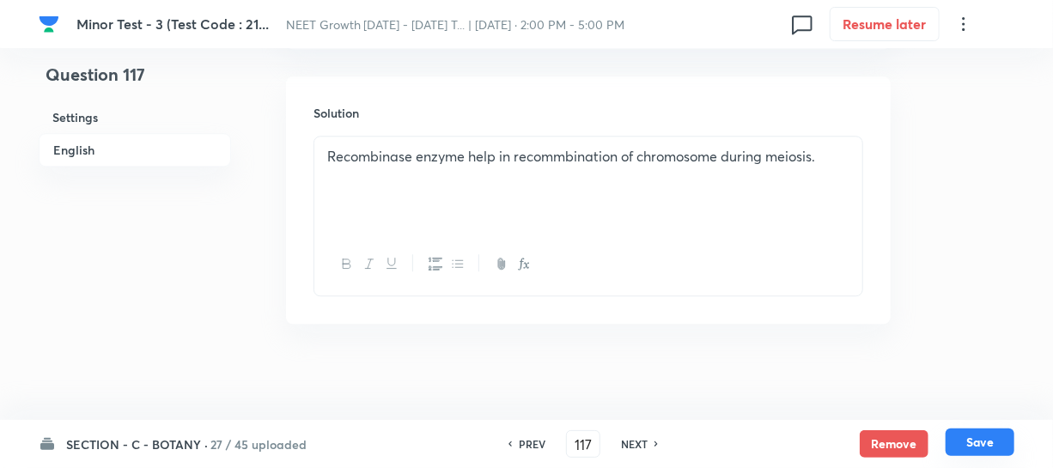
click at [975, 440] on button "Save" at bounding box center [979, 441] width 69 height 27
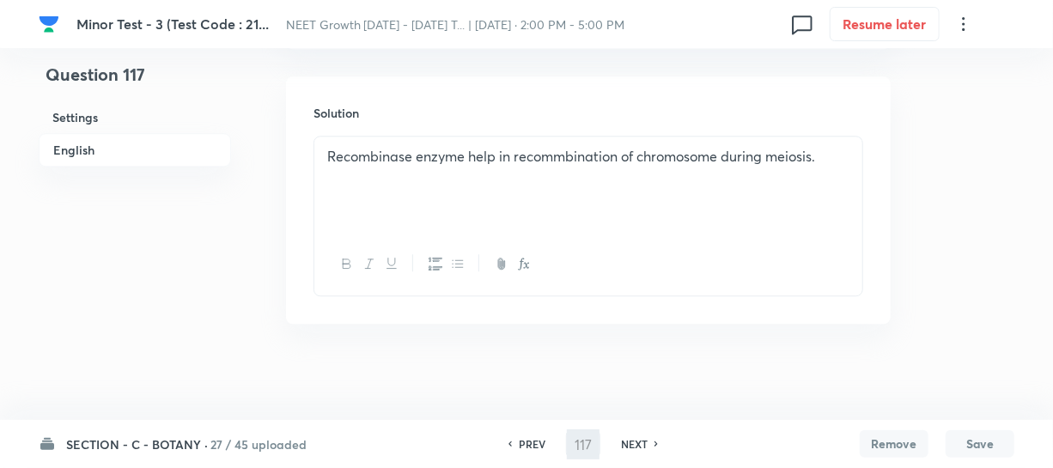
type input "118"
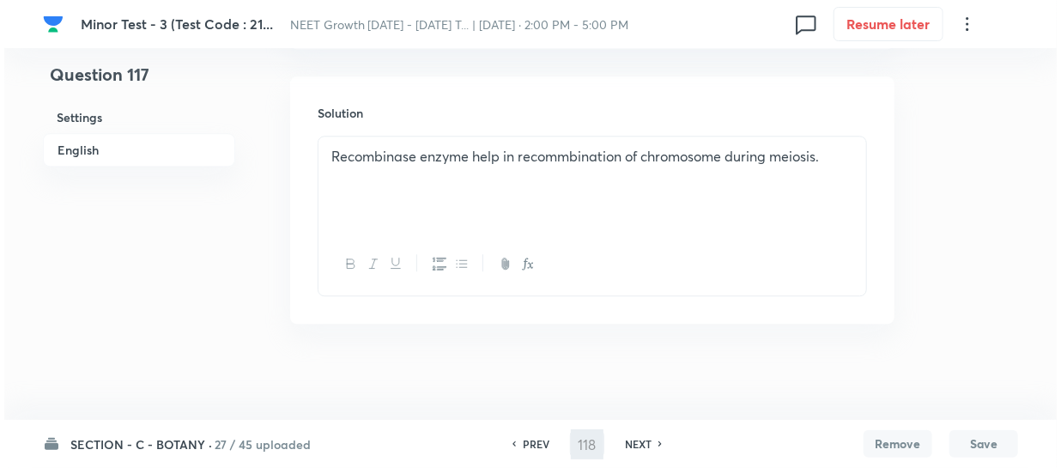
scroll to position [0, 0]
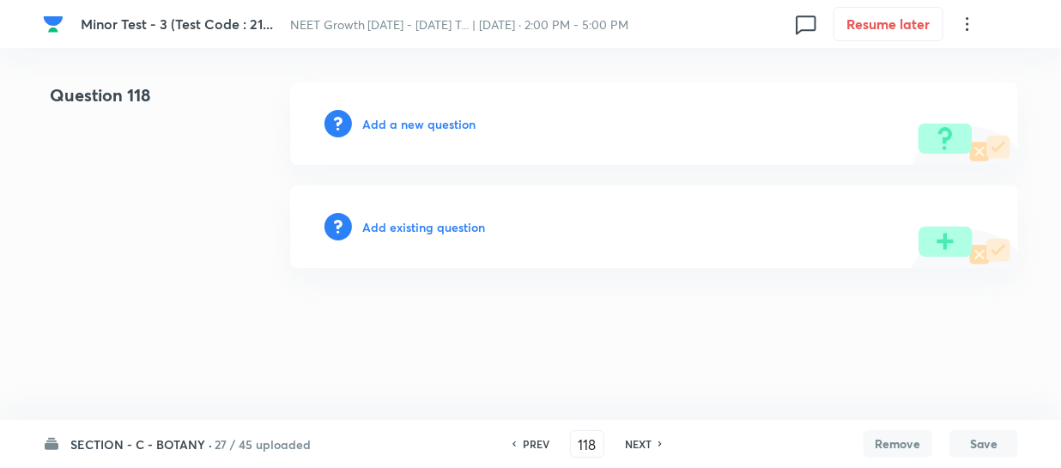
click at [386, 119] on h6 "Add a new question" at bounding box center [418, 124] width 113 height 18
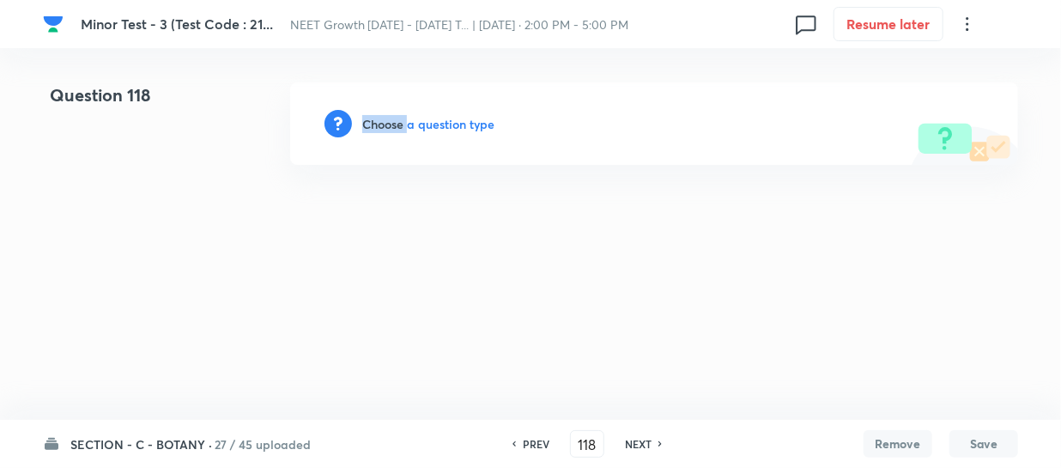
click at [386, 119] on h6 "Choose a question type" at bounding box center [428, 124] width 132 height 18
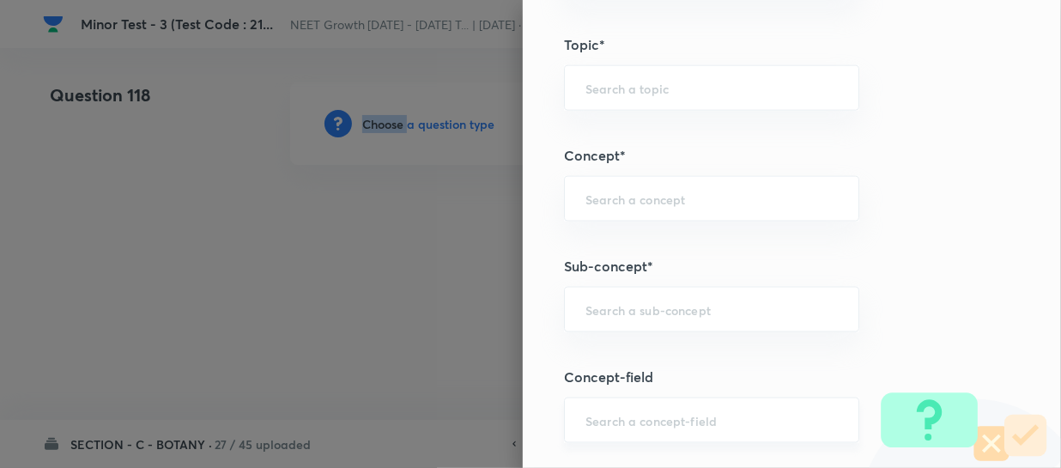
scroll to position [1092, 0]
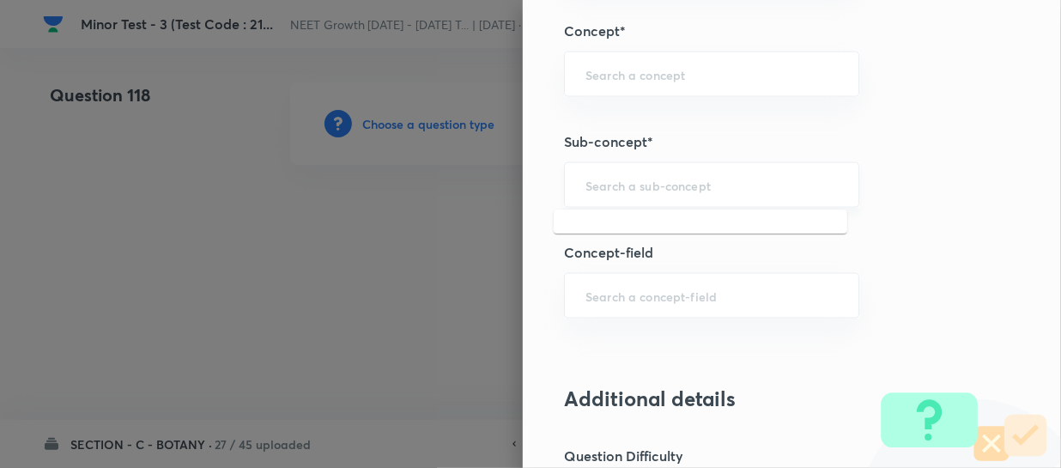
click at [610, 178] on input "text" at bounding box center [712, 185] width 252 height 16
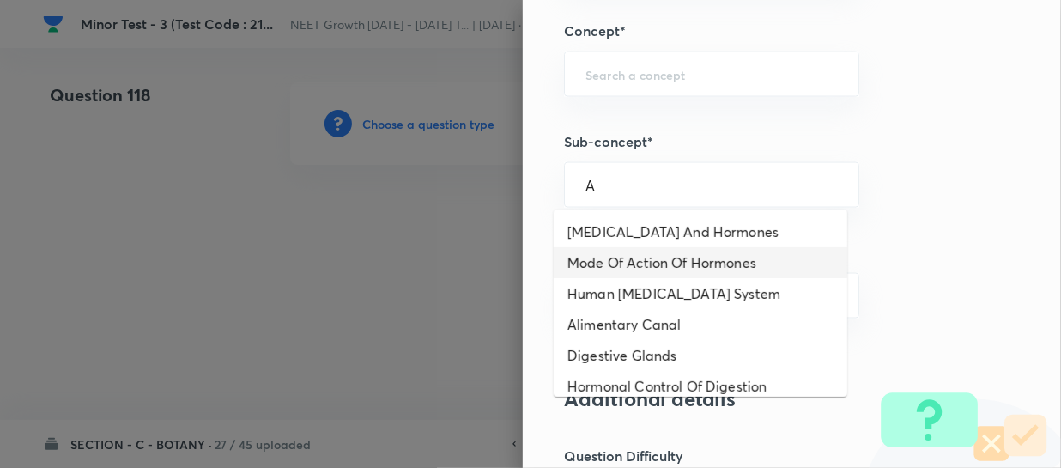
click at [665, 253] on li "Mode Of Action Of Hormones" at bounding box center [701, 262] width 294 height 31
type input "Mode Of Action Of Hormones"
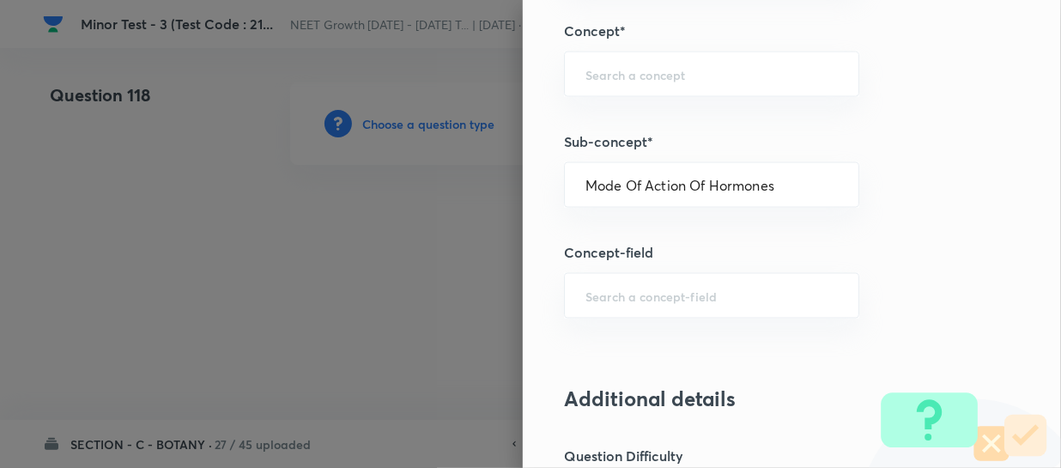
type input "Biology"
type input "Human Physiology"
type input "Chemical Coordinate & Integration"
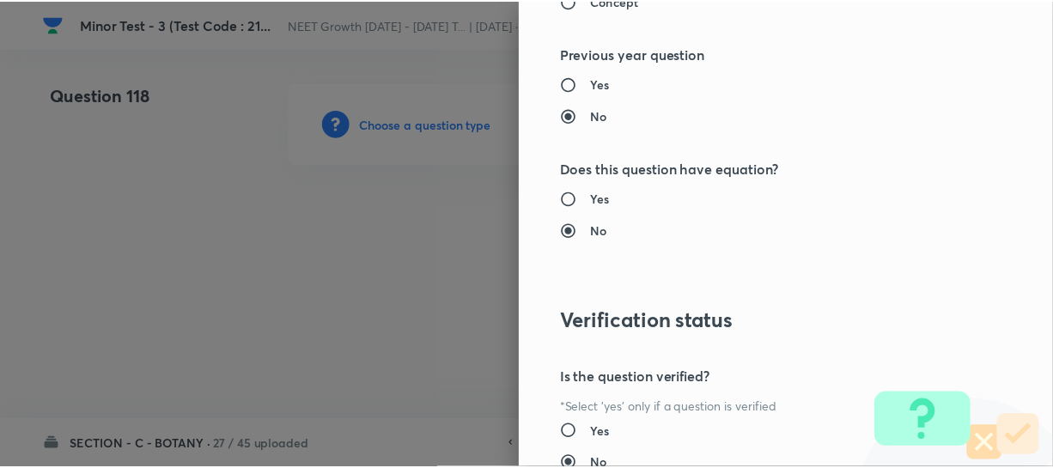
scroll to position [1986, 0]
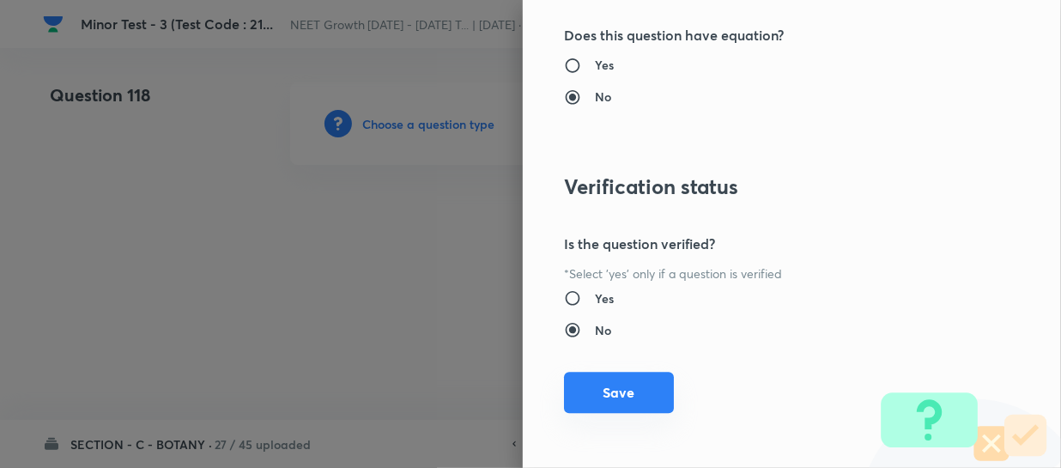
click at [581, 386] on button "Save" at bounding box center [619, 392] width 110 height 41
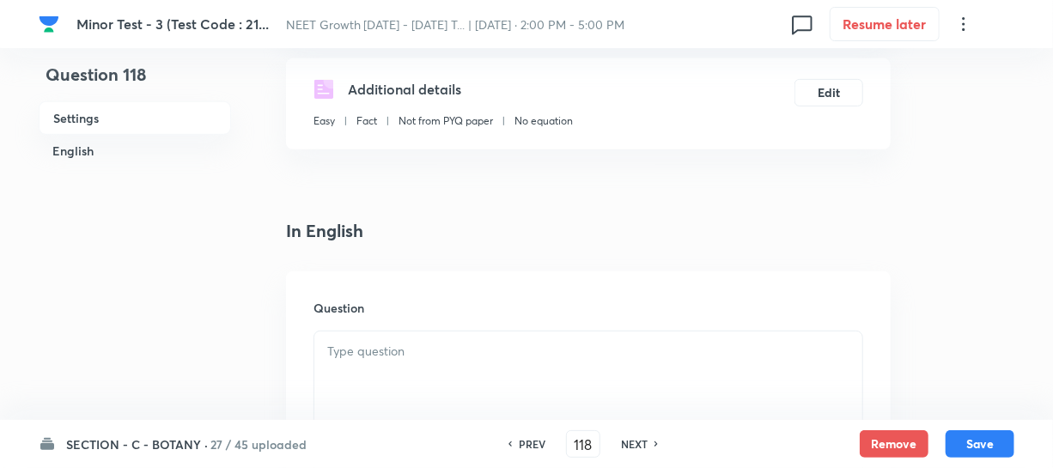
scroll to position [390, 0]
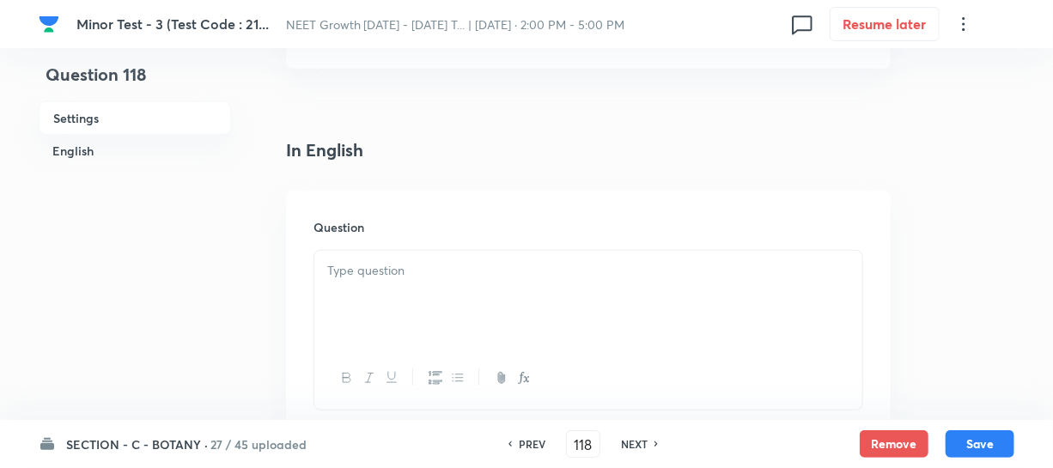
drag, startPoint x: 360, startPoint y: 299, endPoint x: 375, endPoint y: 295, distance: 16.0
click at [361, 299] on div at bounding box center [588, 299] width 548 height 96
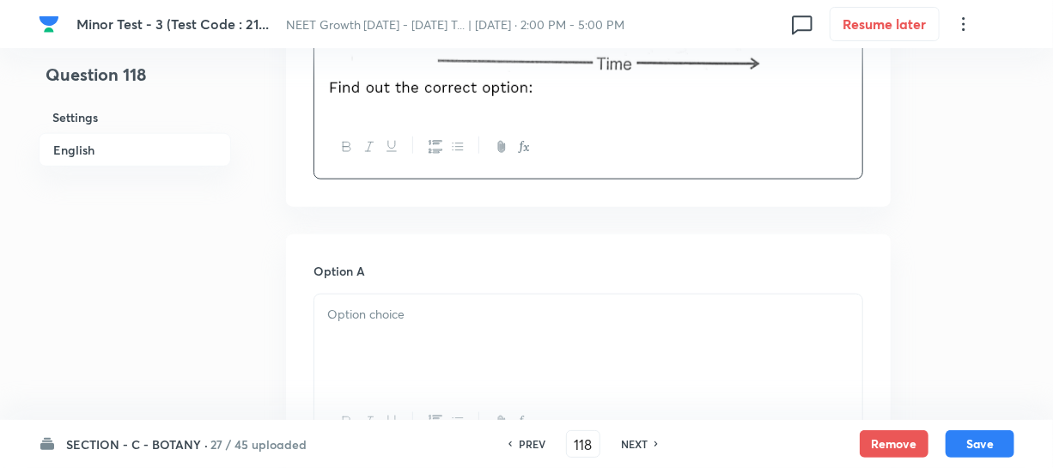
scroll to position [781, 0]
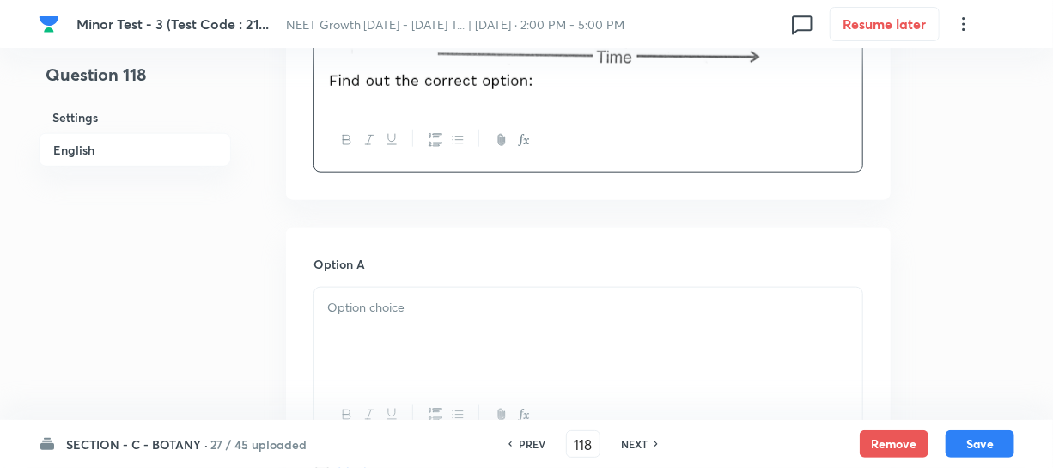
click at [404, 360] on div at bounding box center [588, 336] width 548 height 96
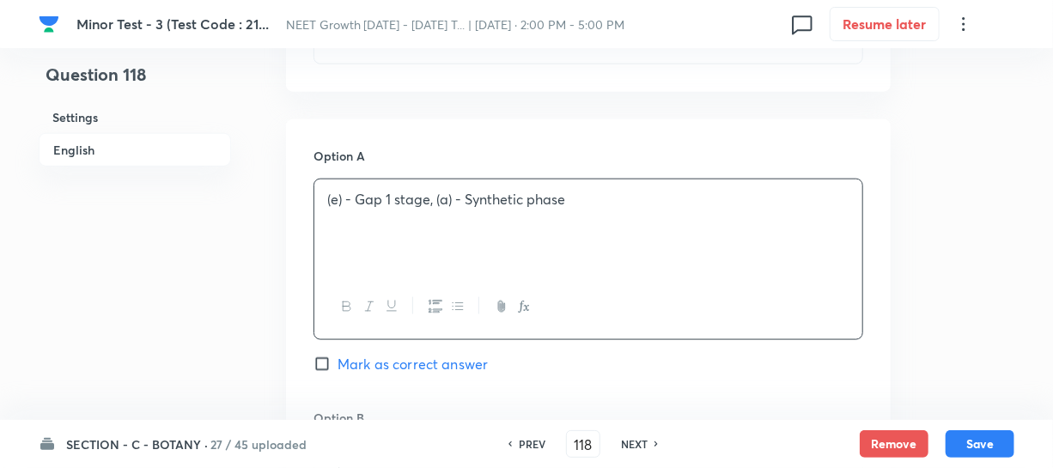
scroll to position [1014, 0]
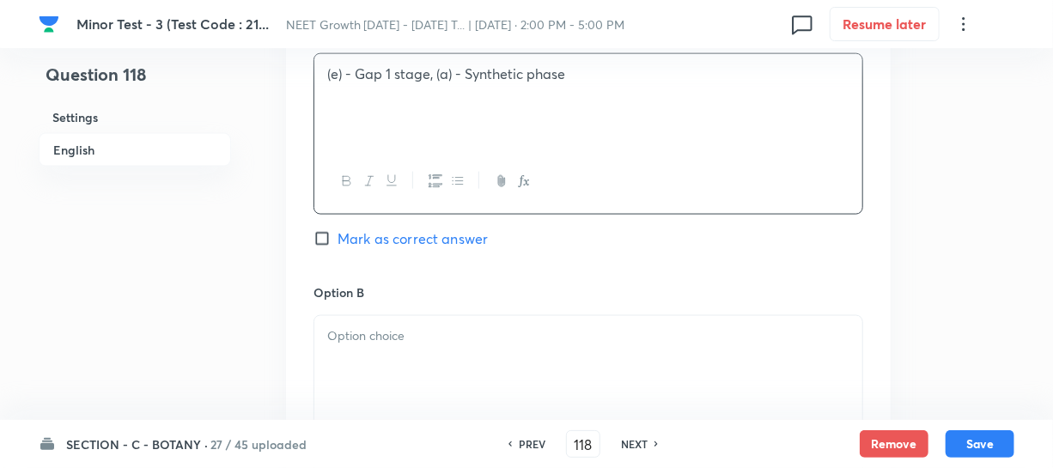
drag, startPoint x: 420, startPoint y: 335, endPoint x: 525, endPoint y: 342, distance: 105.8
click at [420, 336] on p at bounding box center [588, 336] width 522 height 20
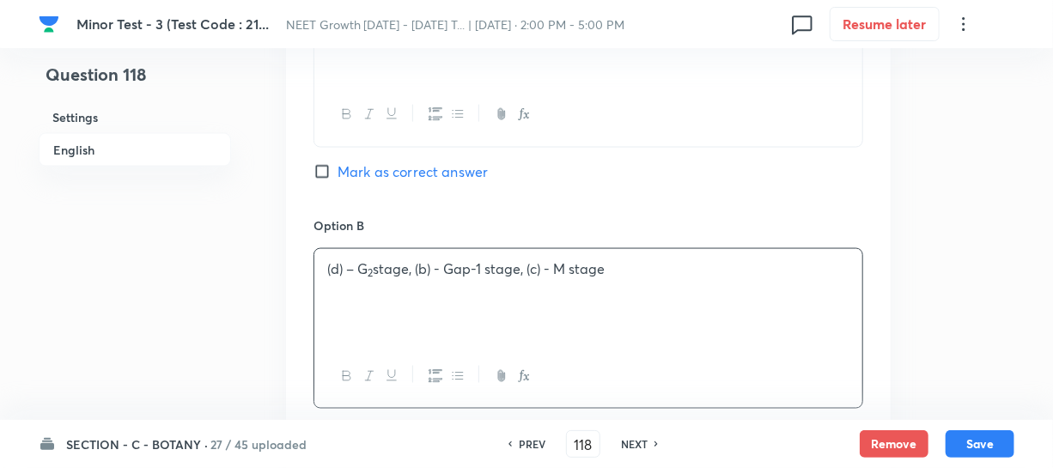
scroll to position [1248, 0]
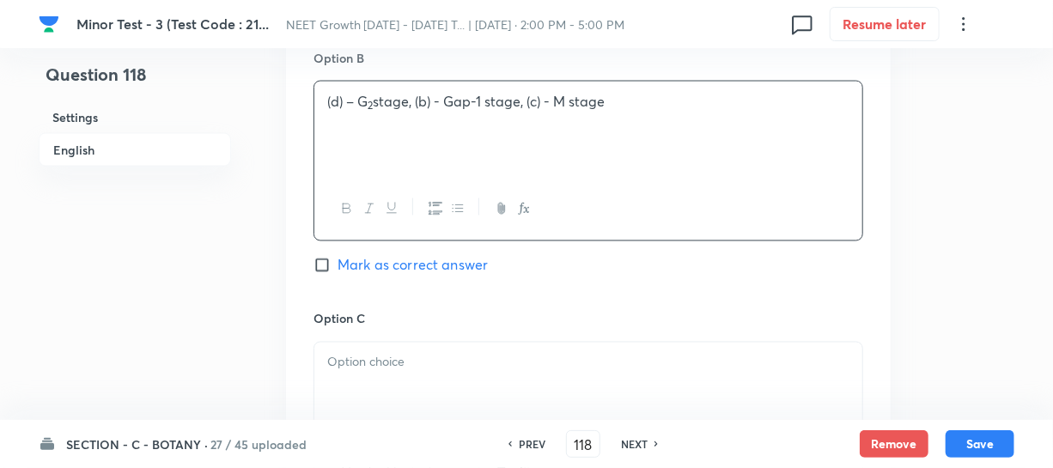
click at [425, 345] on div at bounding box center [588, 391] width 548 height 96
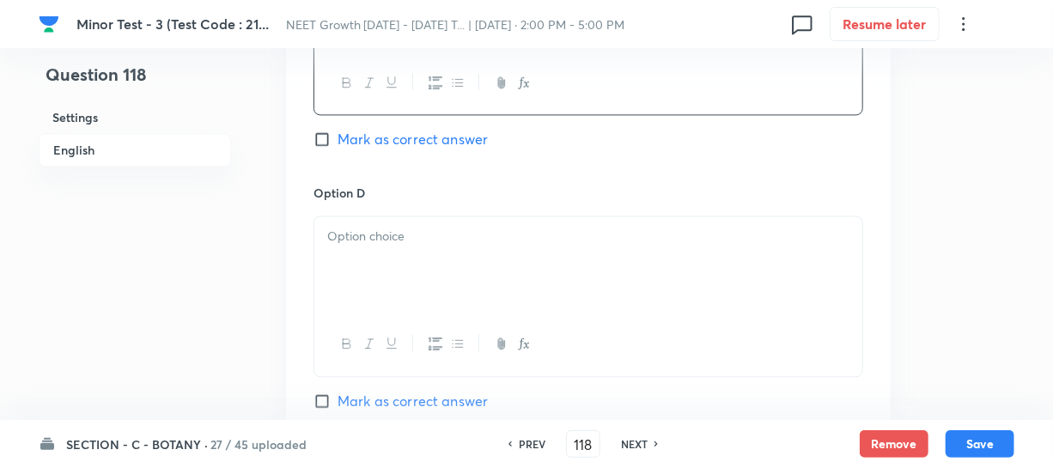
scroll to position [1639, 0]
click at [410, 270] on div at bounding box center [588, 261] width 548 height 96
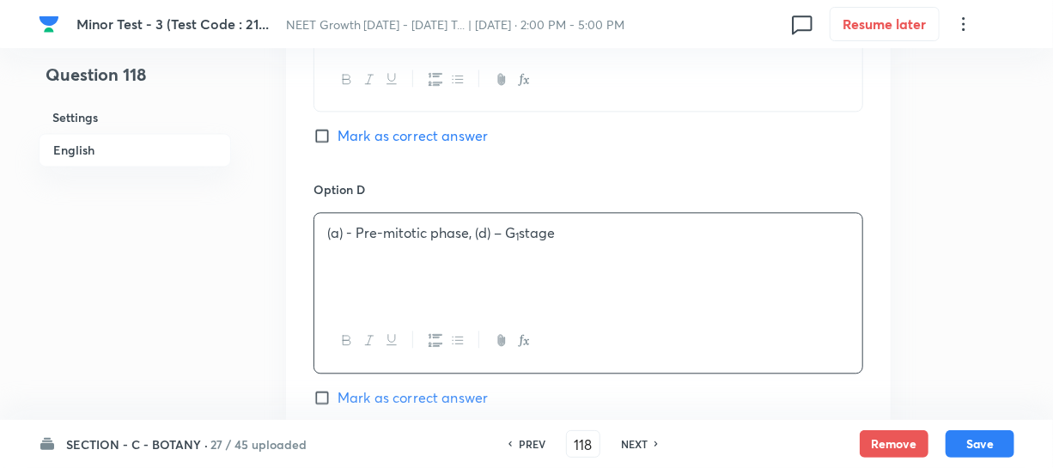
click at [326, 394] on input "Mark as correct answer" at bounding box center [325, 397] width 24 height 17
checkbox input "true"
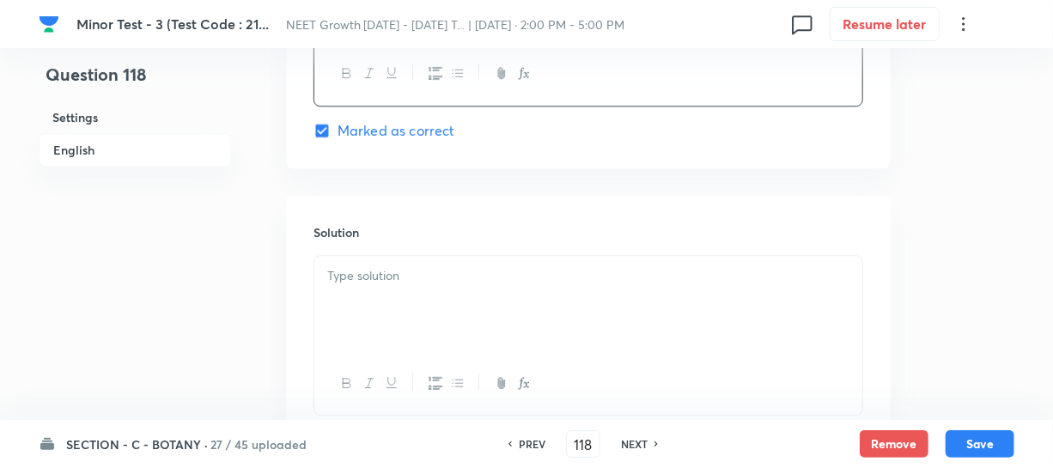
scroll to position [2034, 0]
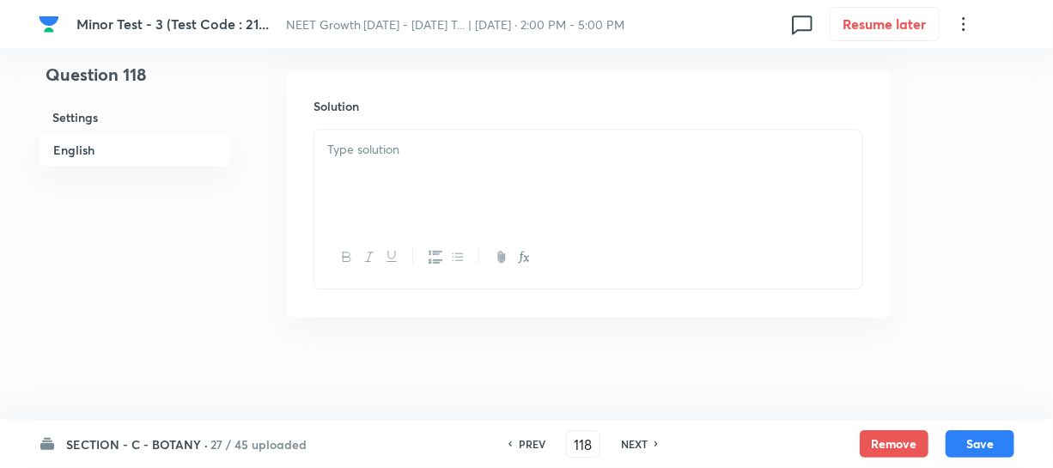
click at [377, 162] on div at bounding box center [588, 178] width 548 height 96
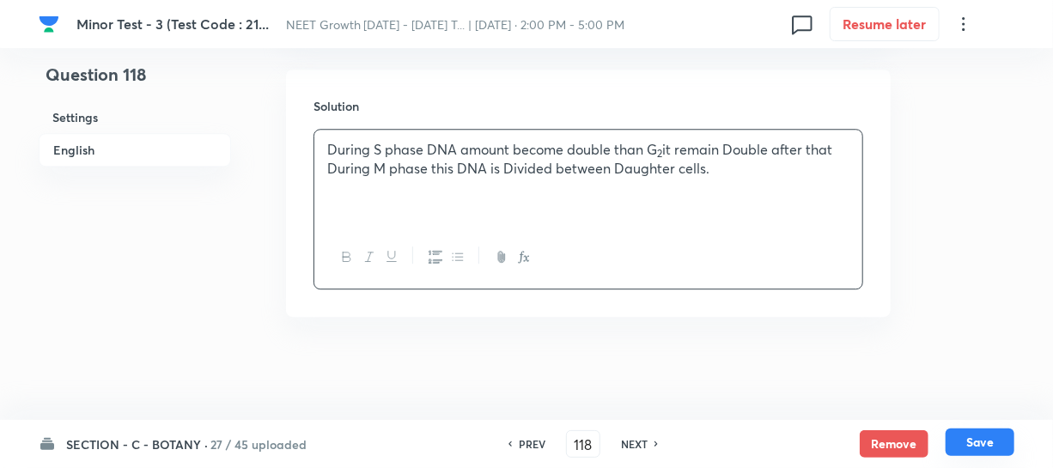
click at [967, 446] on button "Save" at bounding box center [979, 441] width 69 height 27
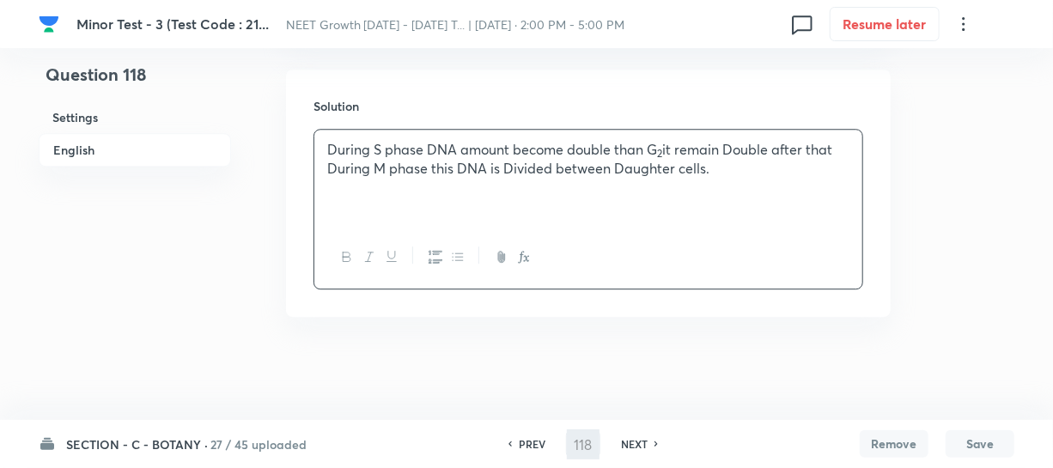
type input "119"
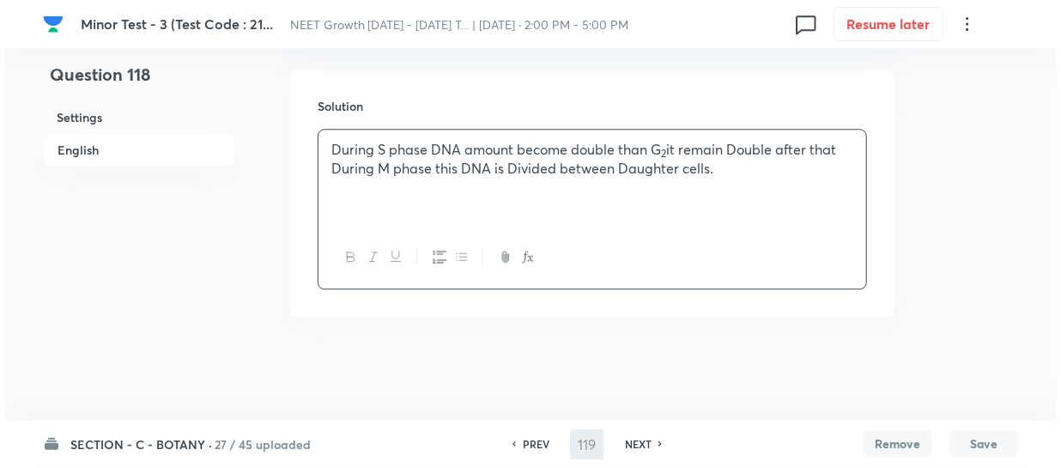
scroll to position [0, 0]
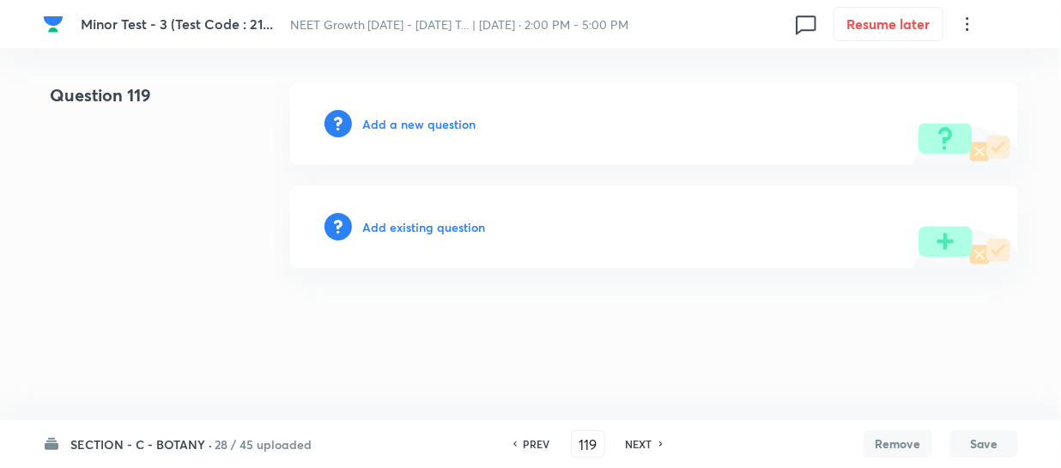
click at [392, 128] on h6 "Add a new question" at bounding box center [418, 124] width 113 height 18
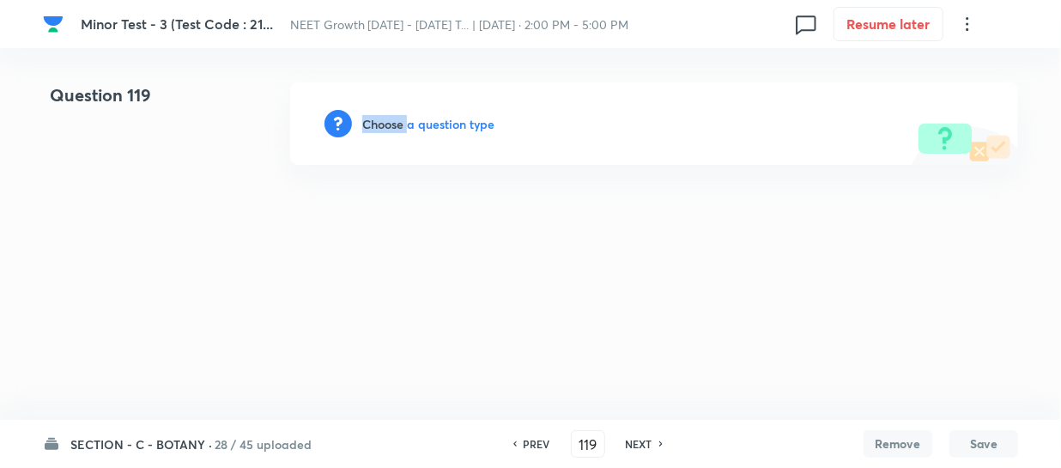
click at [392, 128] on h6 "Choose a question type" at bounding box center [428, 124] width 132 height 18
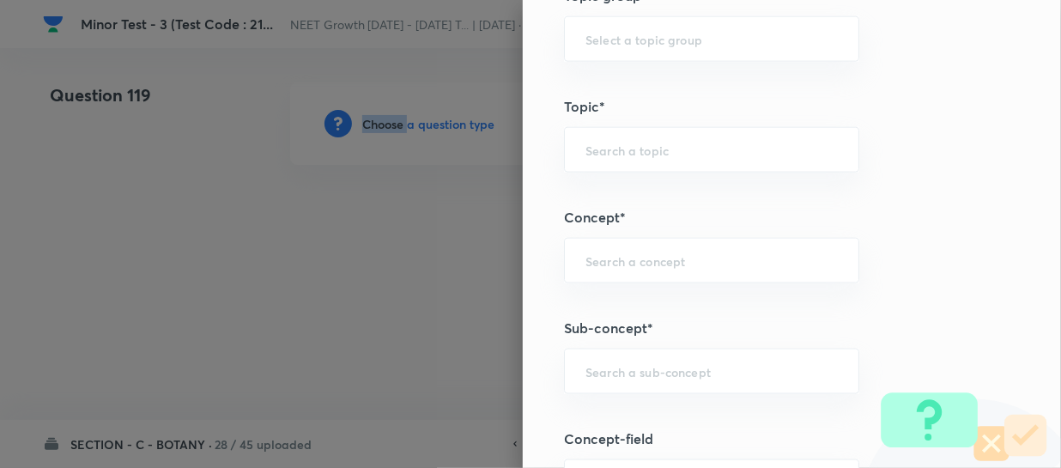
scroll to position [1014, 0]
click at [586, 261] on input "text" at bounding box center [712, 263] width 252 height 16
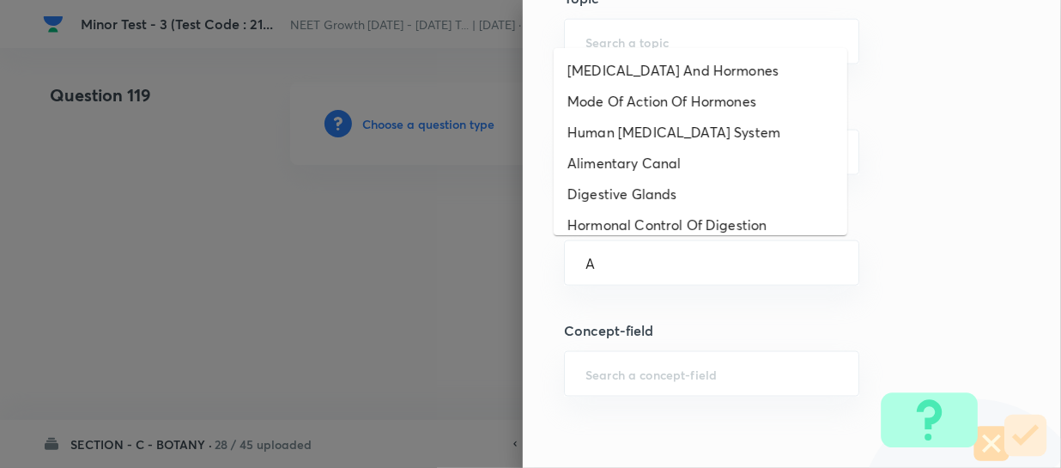
click at [629, 207] on li "Digestive Glands" at bounding box center [701, 194] width 294 height 31
type input "Digestive Glands"
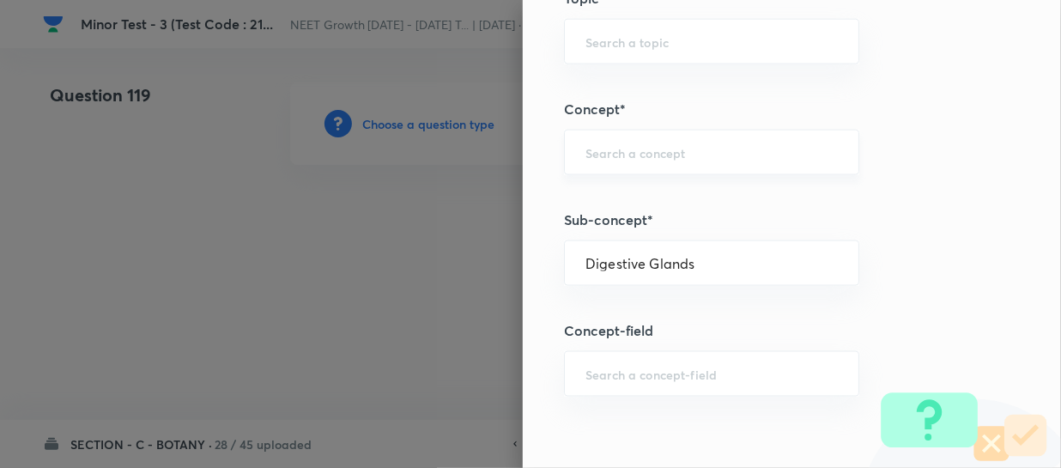
type input "Biology"
type input "Human Physiology"
type input "Digestion & Absorption"
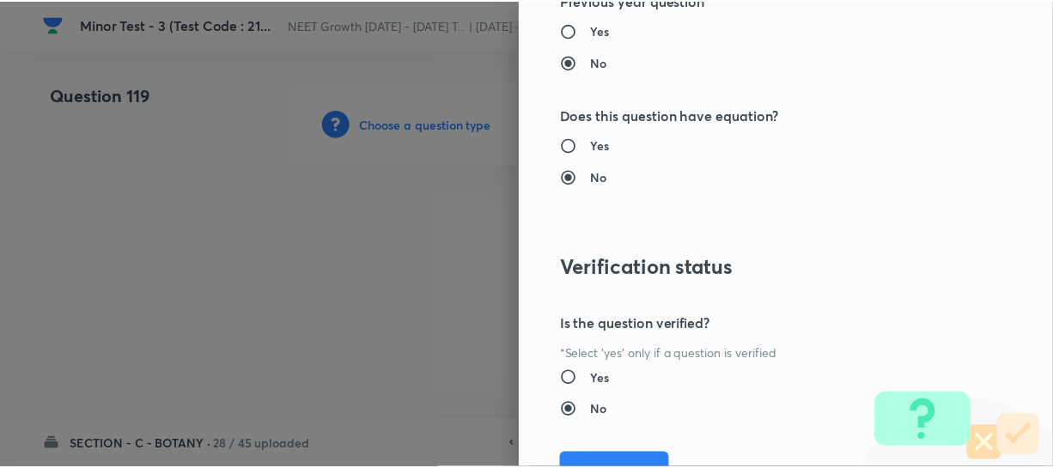
scroll to position [1986, 0]
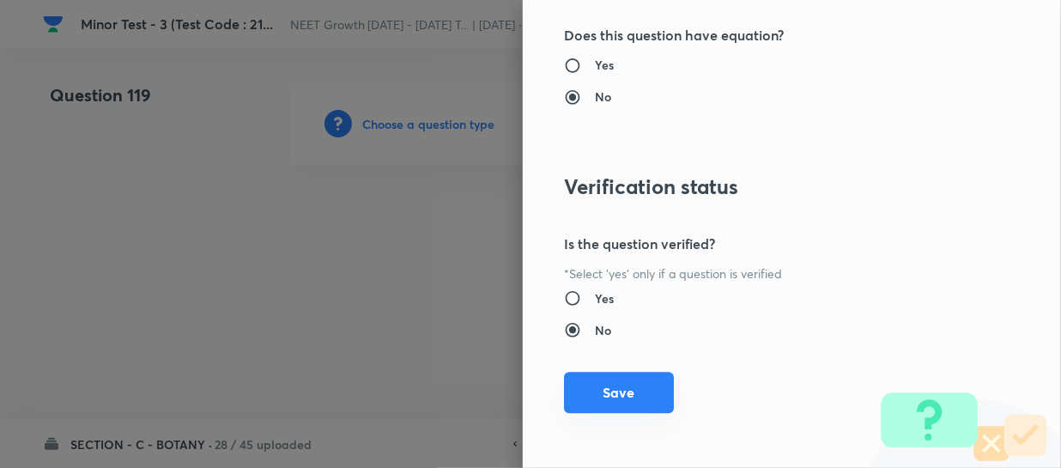
click at [601, 390] on button "Save" at bounding box center [619, 392] width 110 height 41
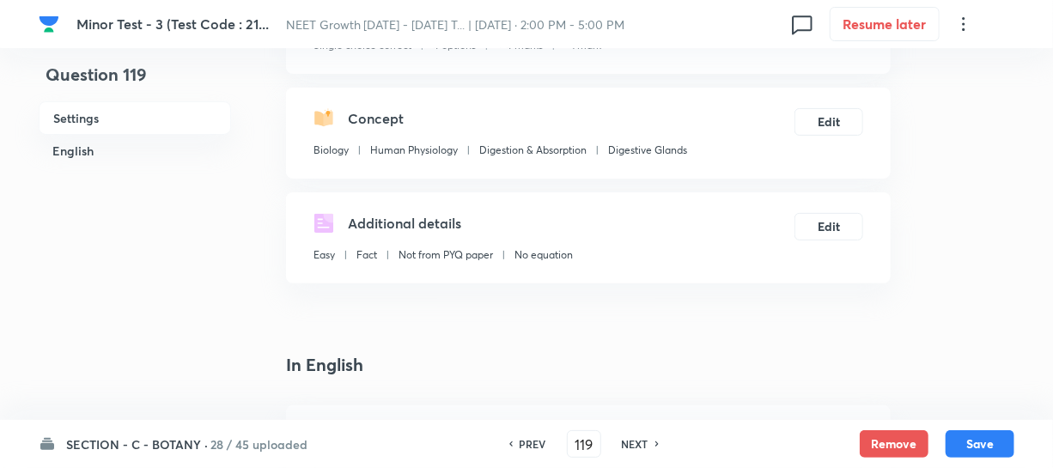
scroll to position [390, 0]
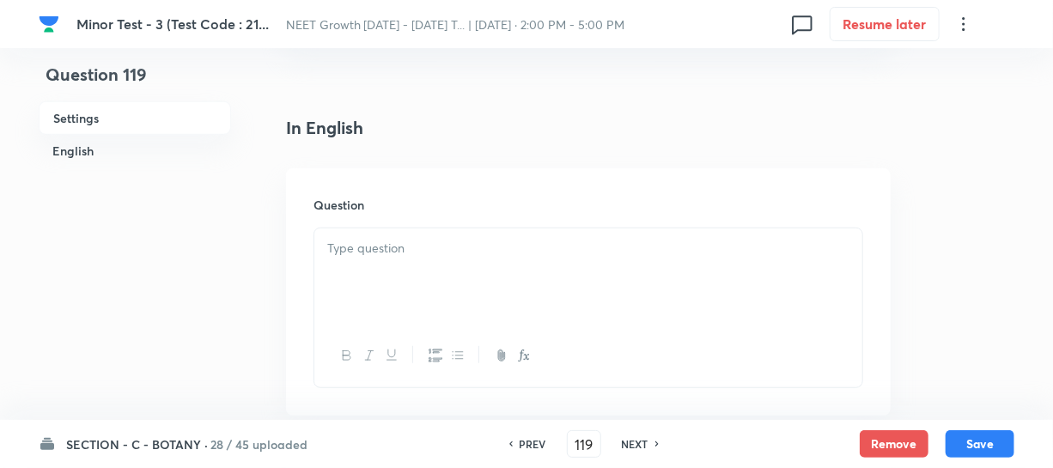
click at [410, 274] on div at bounding box center [588, 276] width 548 height 96
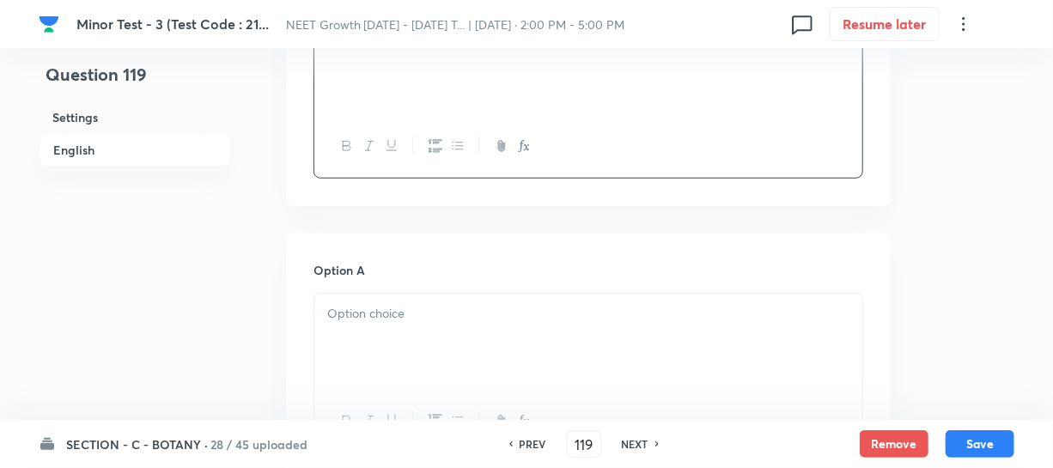
scroll to position [624, 0]
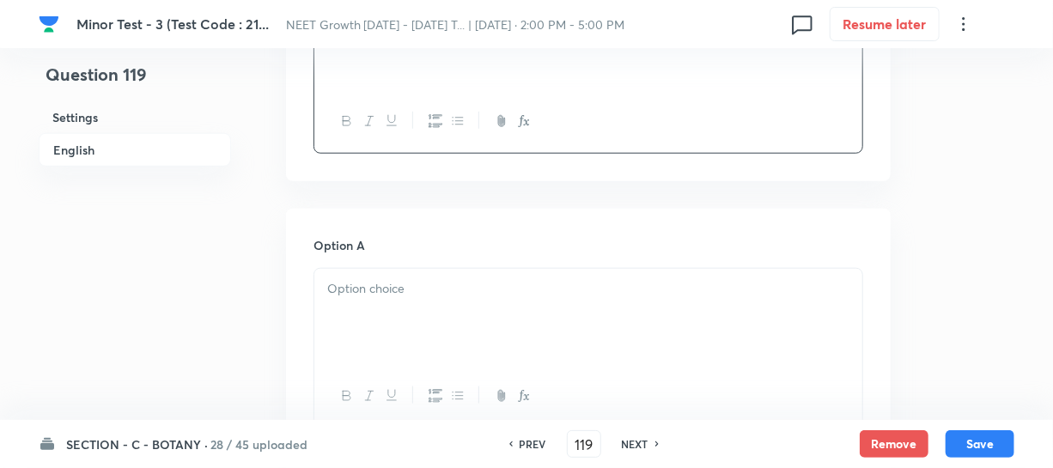
click at [374, 333] on div at bounding box center [588, 317] width 548 height 96
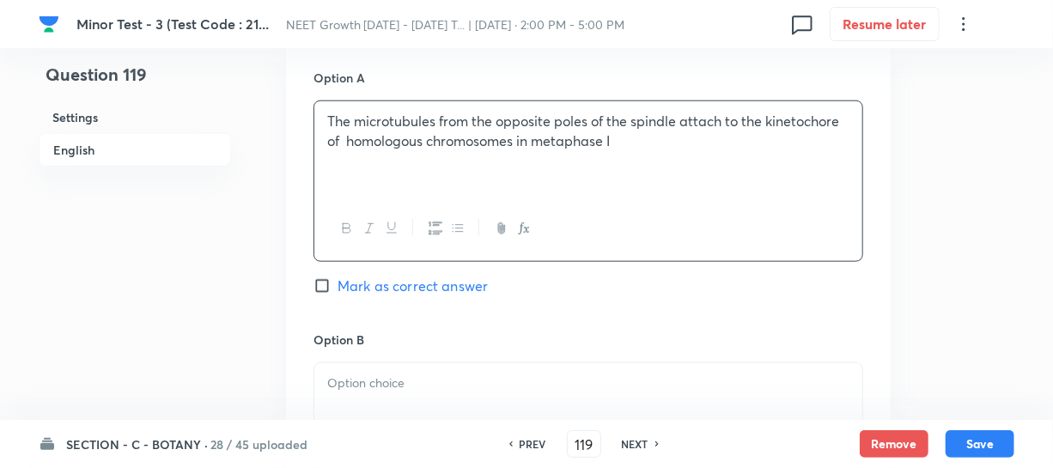
scroll to position [859, 0]
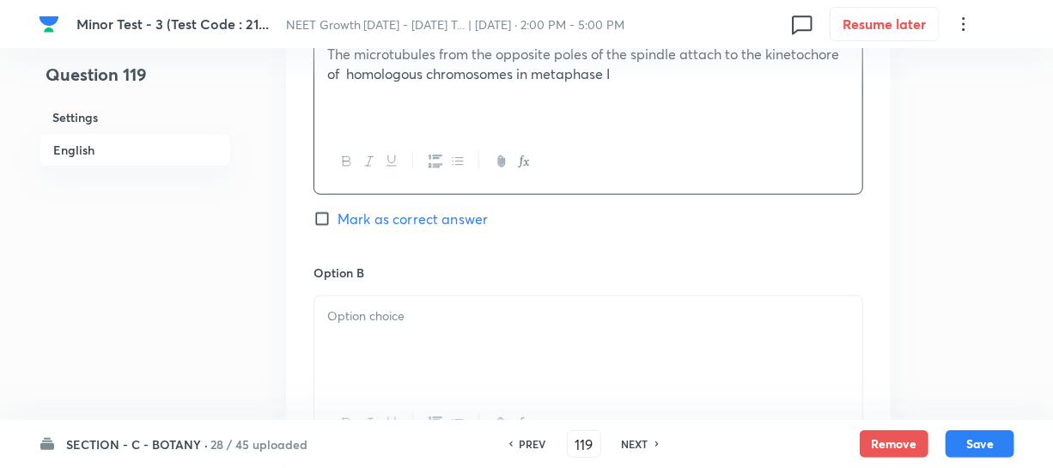
click at [361, 328] on div at bounding box center [588, 344] width 548 height 96
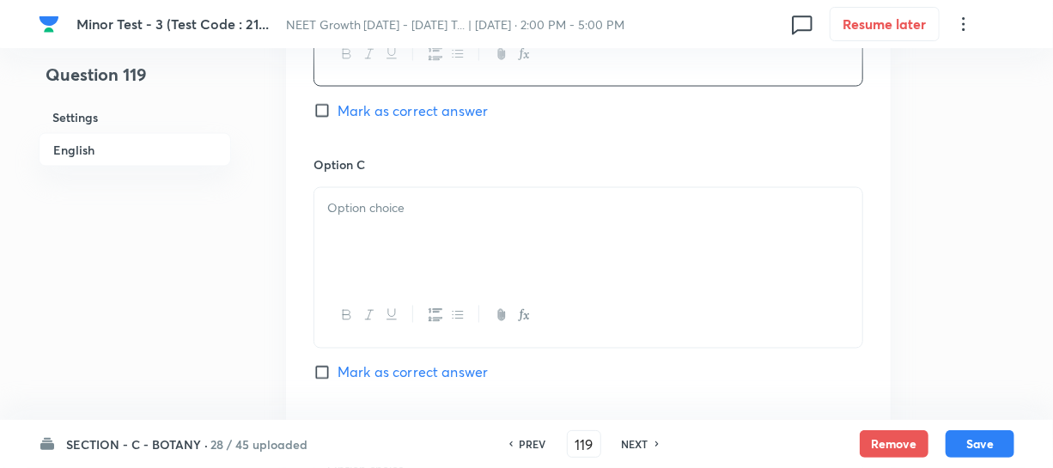
scroll to position [1248, 0]
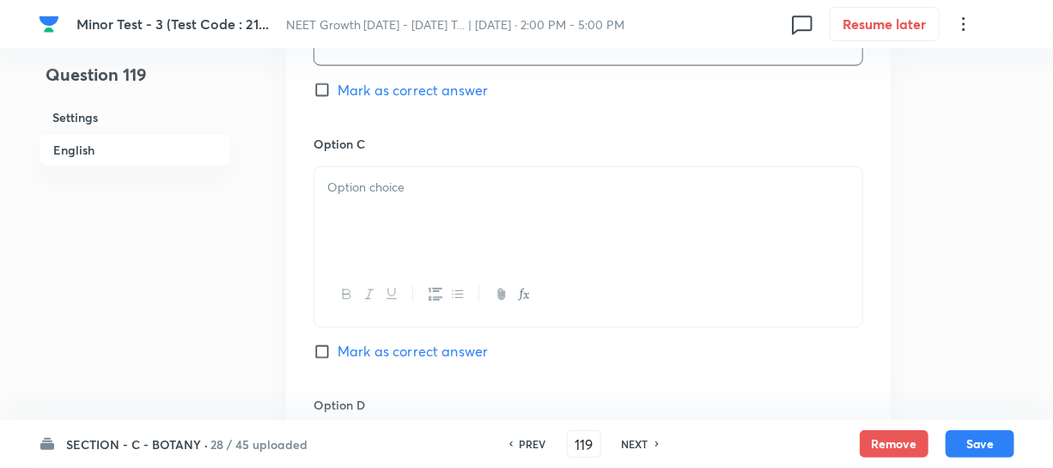
click at [403, 220] on div at bounding box center [588, 215] width 548 height 96
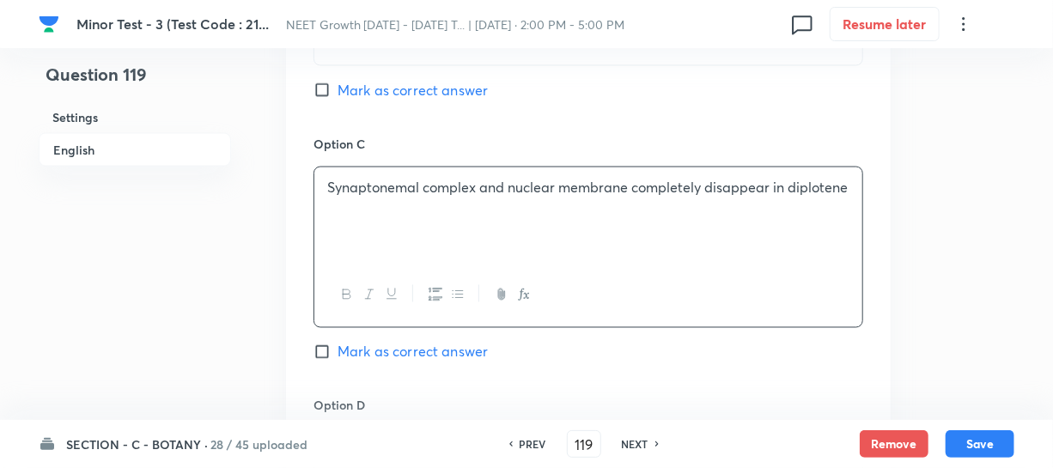
click at [471, 194] on p "Synaptonemal complex and nuclear membrane completely disappear in diplotene" at bounding box center [588, 188] width 522 height 20
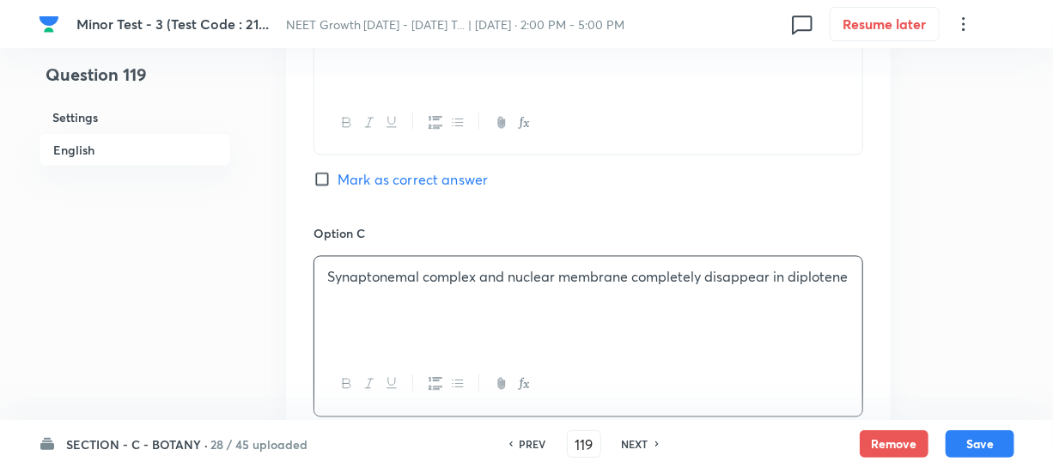
scroll to position [1327, 0]
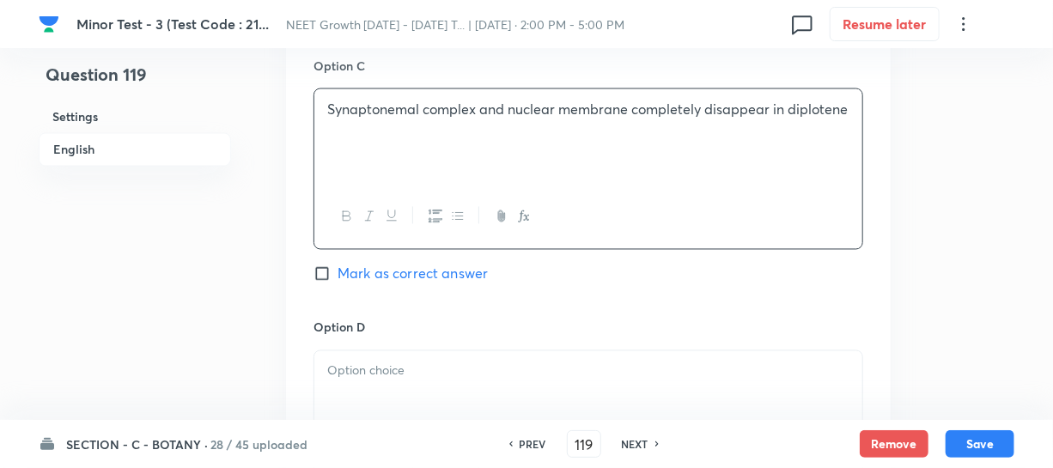
click at [418, 328] on h6 "Option D" at bounding box center [588, 328] width 550 height 18
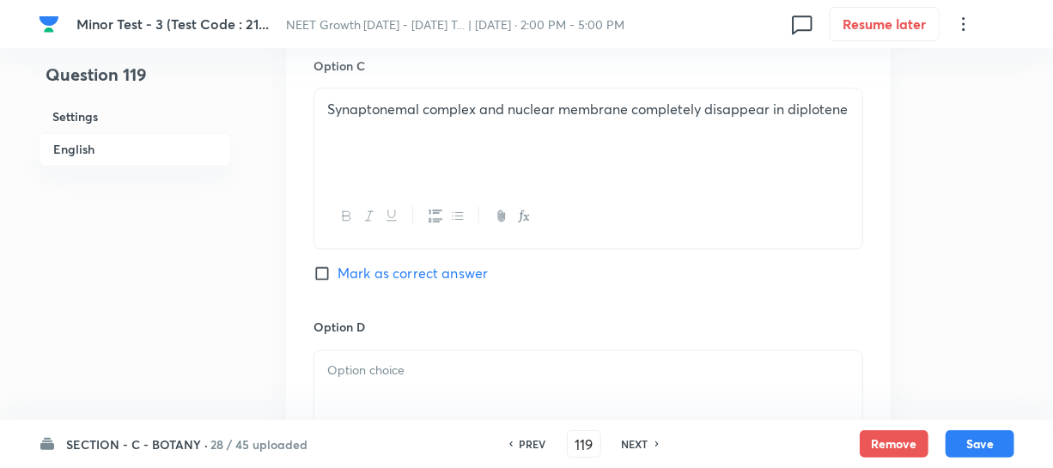
click at [392, 367] on p at bounding box center [588, 371] width 522 height 20
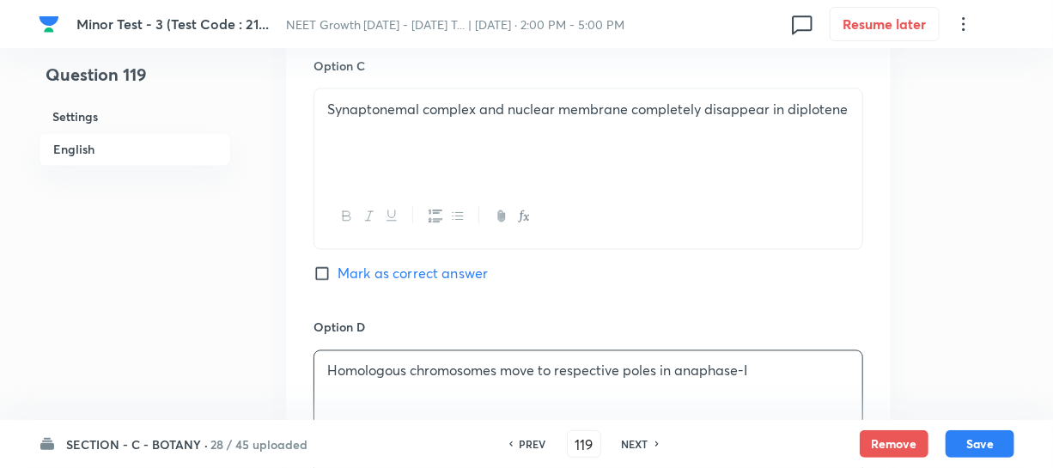
click at [331, 269] on input "Mark as correct answer" at bounding box center [325, 273] width 24 height 17
checkbox input "true"
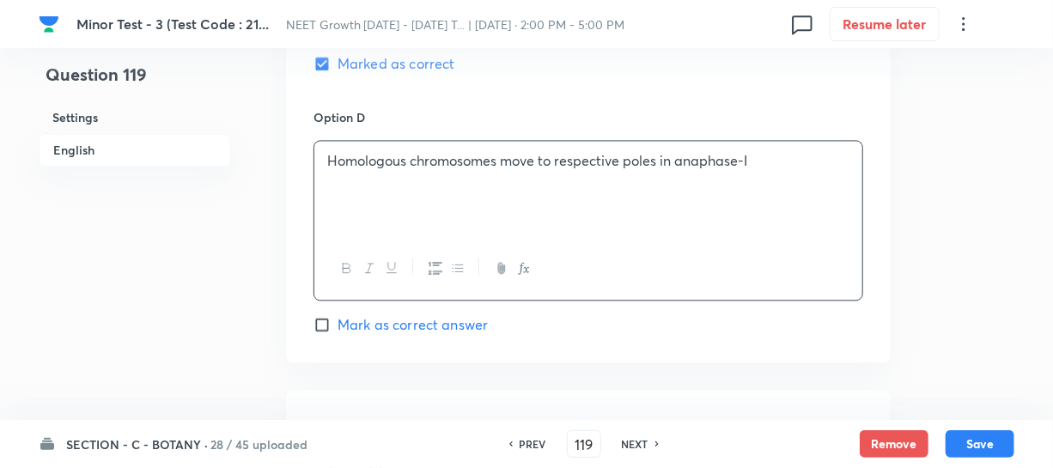
scroll to position [1717, 0]
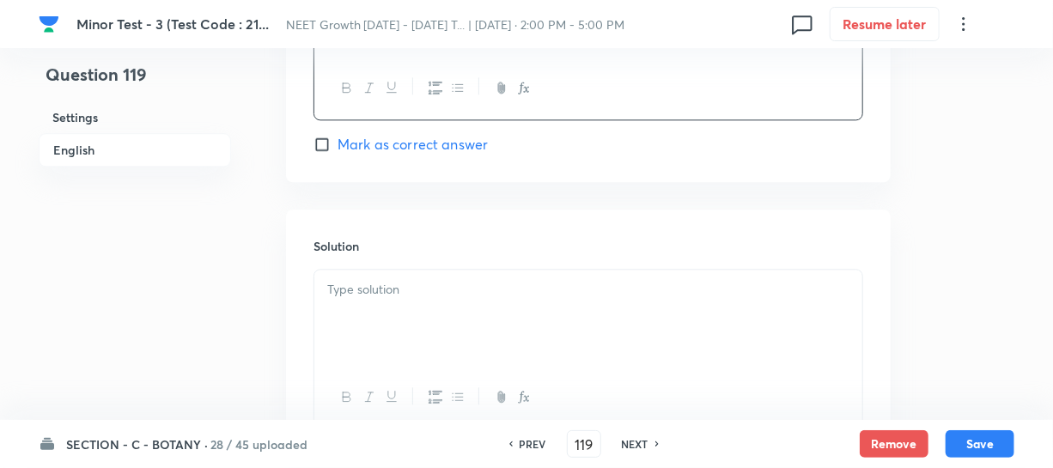
click at [387, 301] on div at bounding box center [588, 318] width 548 height 96
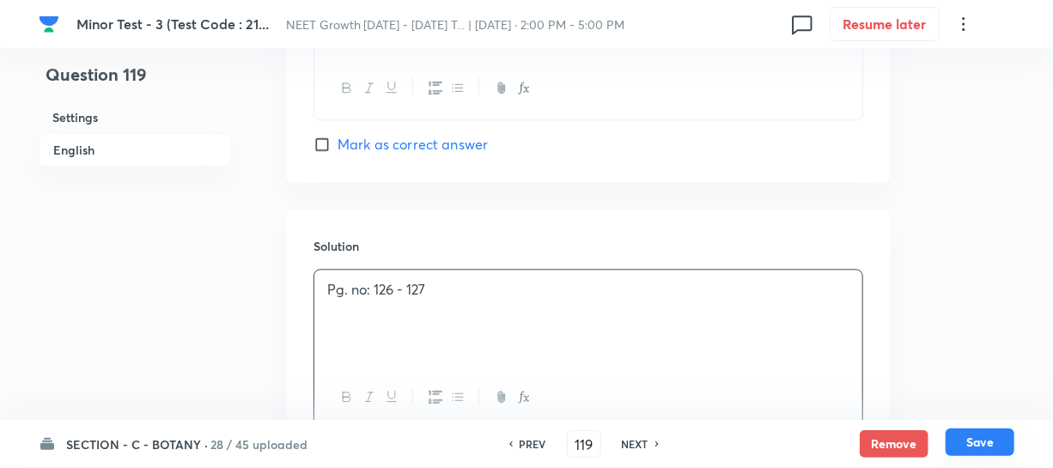
click at [963, 440] on button "Save" at bounding box center [979, 441] width 69 height 27
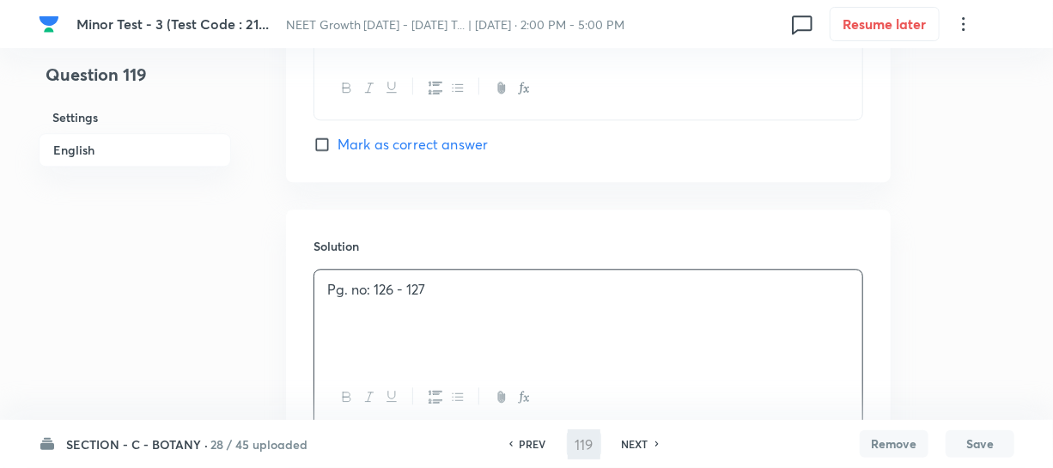
type input "120"
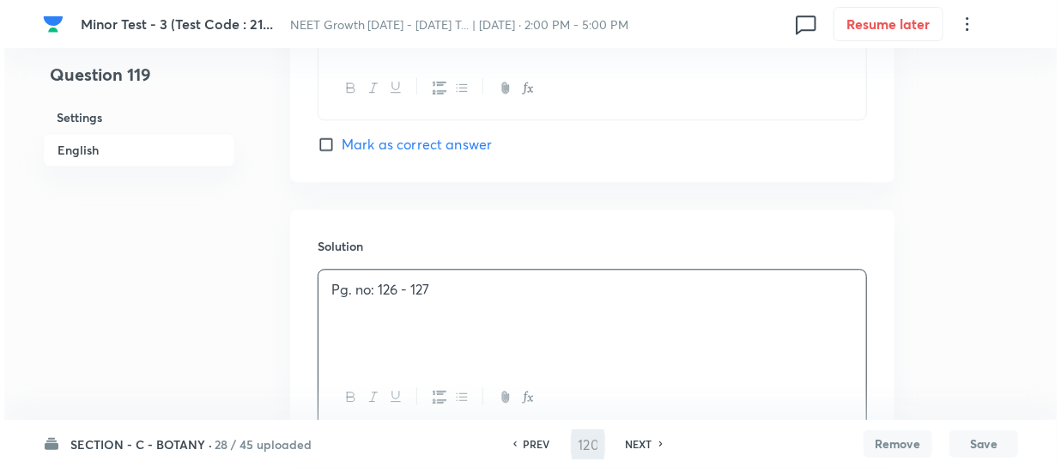
scroll to position [0, 0]
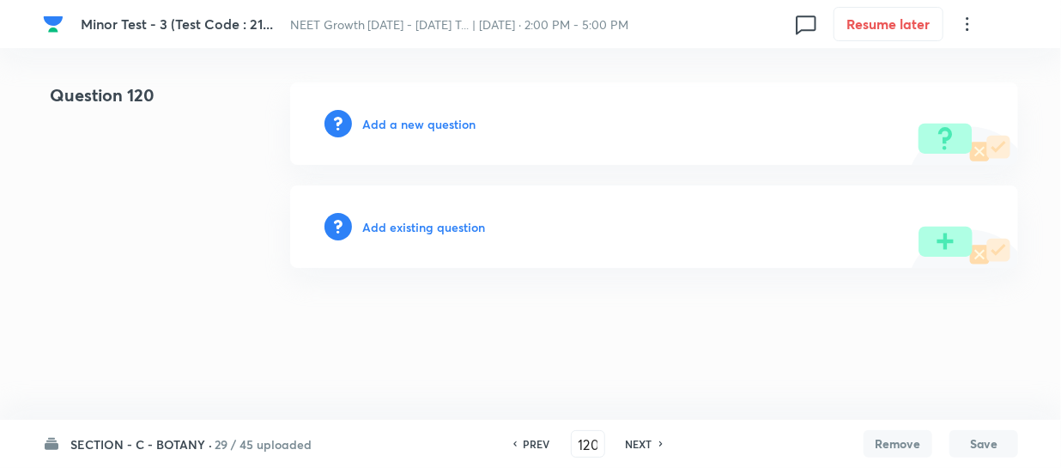
click at [386, 125] on h6 "Add a new question" at bounding box center [418, 124] width 113 height 18
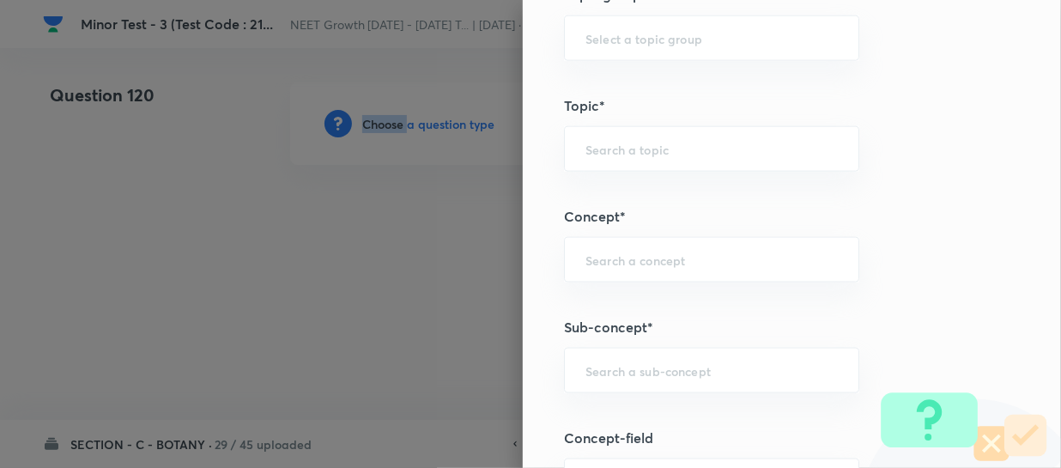
scroll to position [1014, 0]
click at [603, 266] on input "text" at bounding box center [712, 263] width 252 height 16
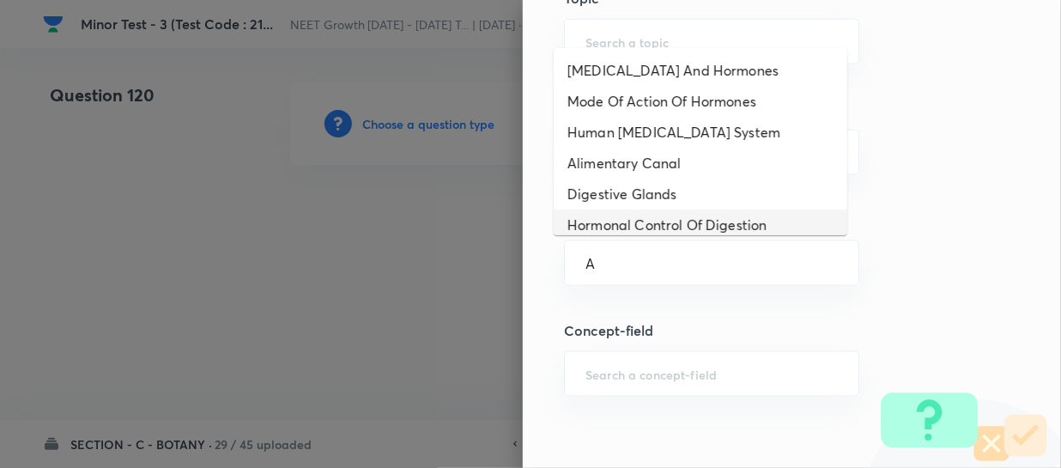
click at [641, 214] on li "Hormonal Control Of Digestion" at bounding box center [701, 225] width 294 height 31
type input "Hormonal Control Of Digestion"
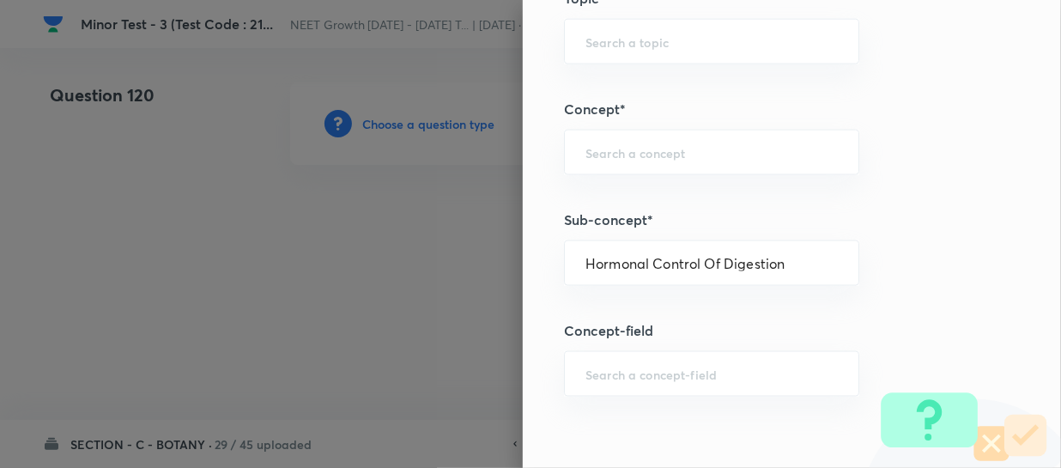
type input "Biology"
type input "Human Physiology"
type input "Digestion & Absorption"
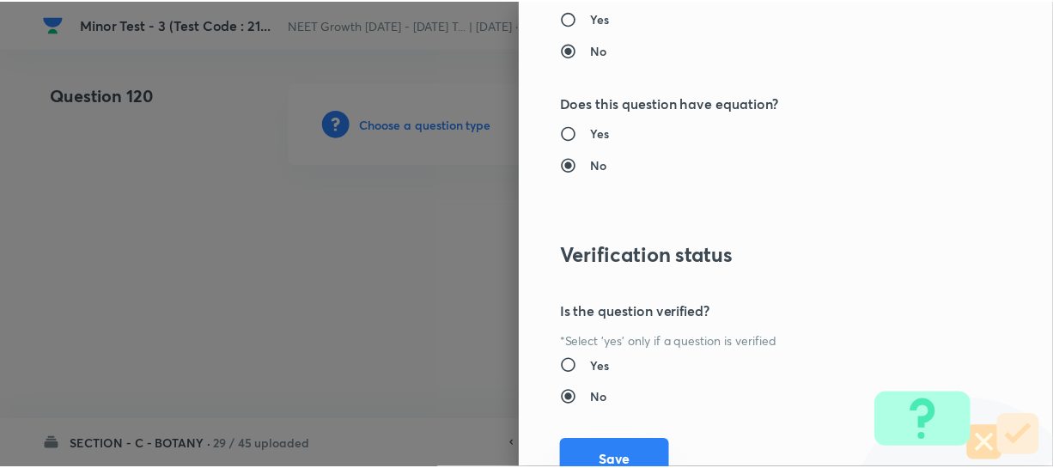
scroll to position [1986, 0]
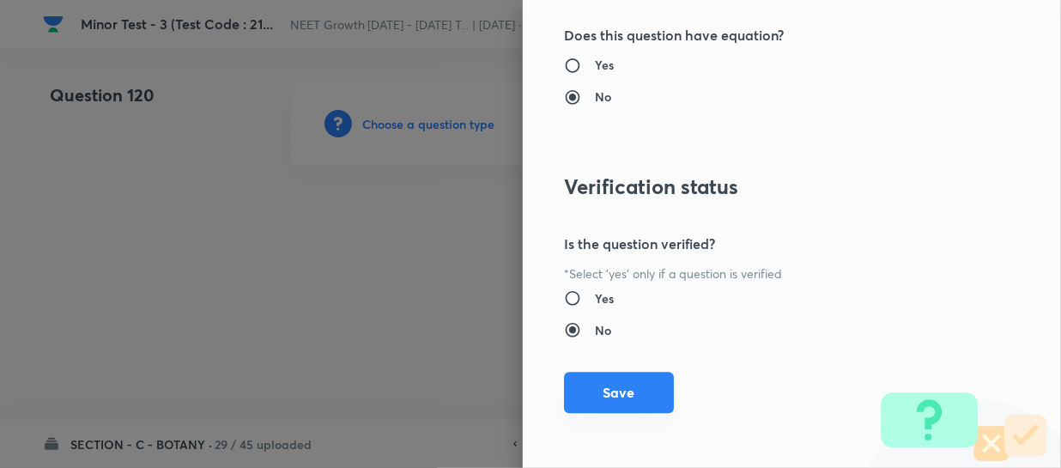
click at [601, 393] on button "Save" at bounding box center [619, 392] width 110 height 41
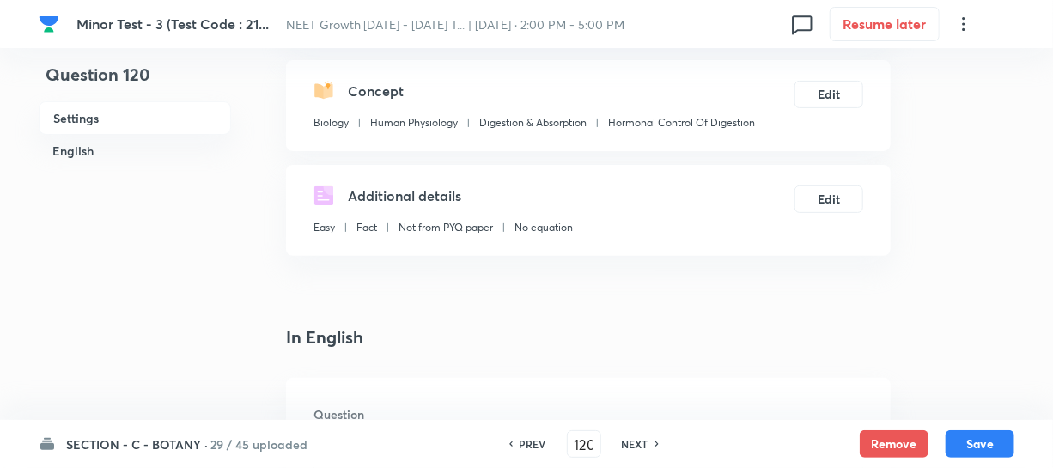
scroll to position [390, 0]
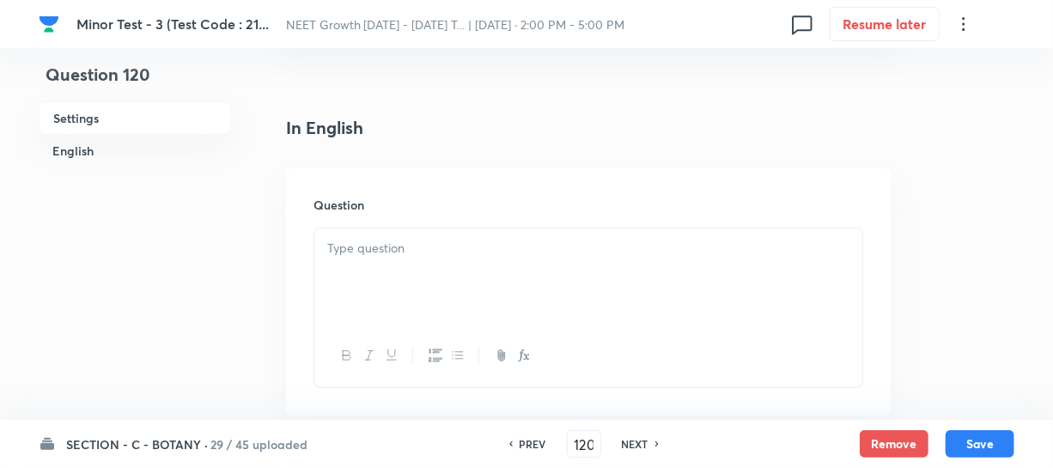
click at [404, 309] on div at bounding box center [588, 276] width 548 height 96
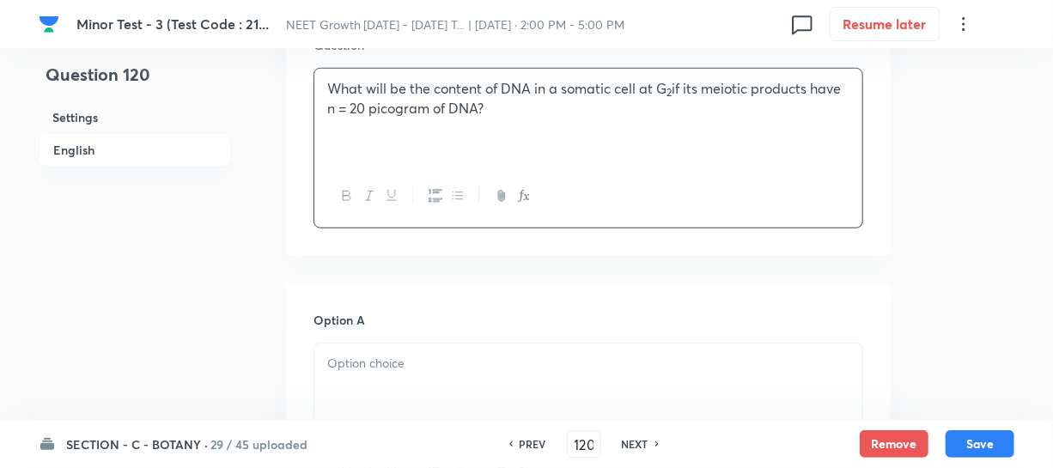
scroll to position [624, 0]
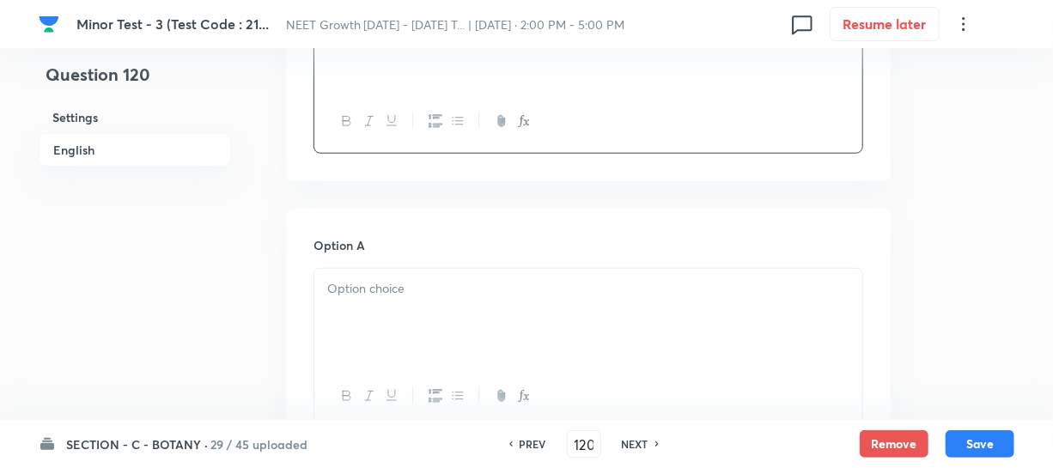
click at [393, 313] on div at bounding box center [588, 317] width 548 height 96
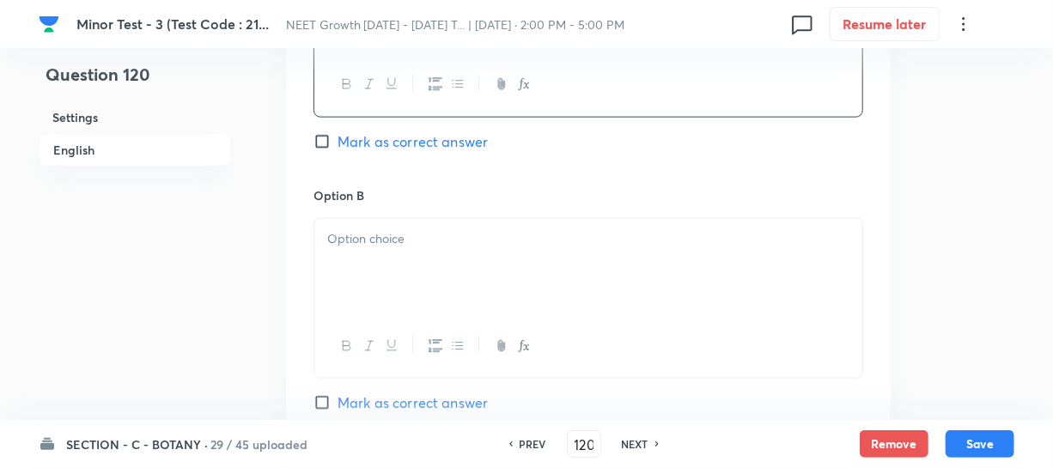
click at [378, 271] on div at bounding box center [588, 267] width 548 height 96
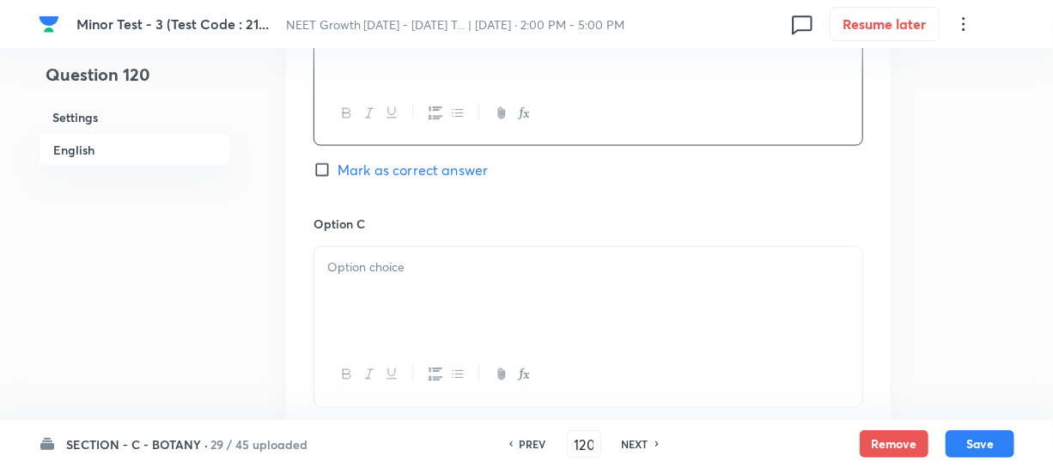
scroll to position [1170, 0]
click at [368, 308] on div at bounding box center [588, 294] width 548 height 96
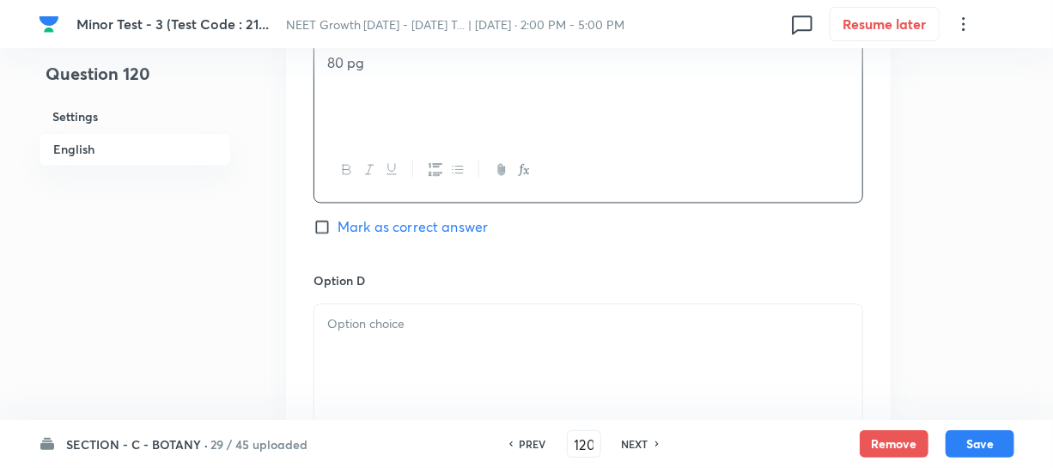
scroll to position [1483, 0]
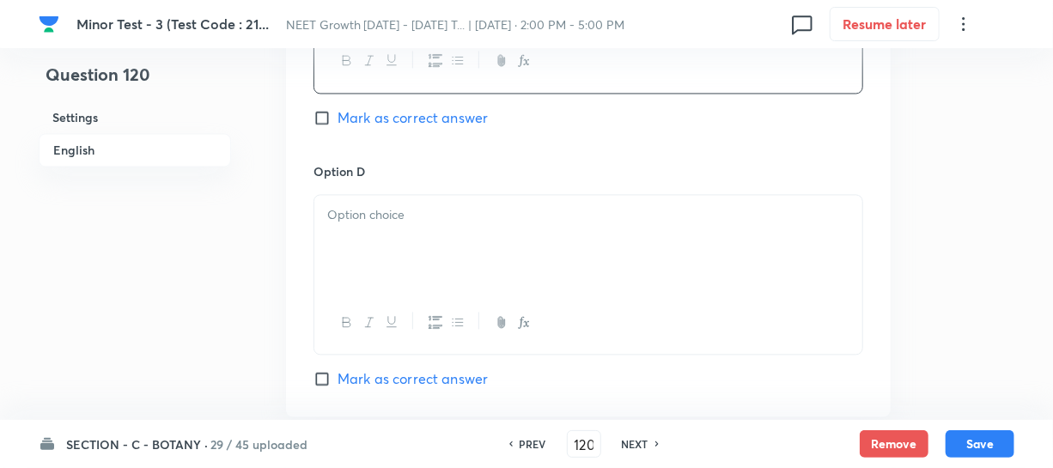
click at [373, 276] on div at bounding box center [588, 243] width 548 height 96
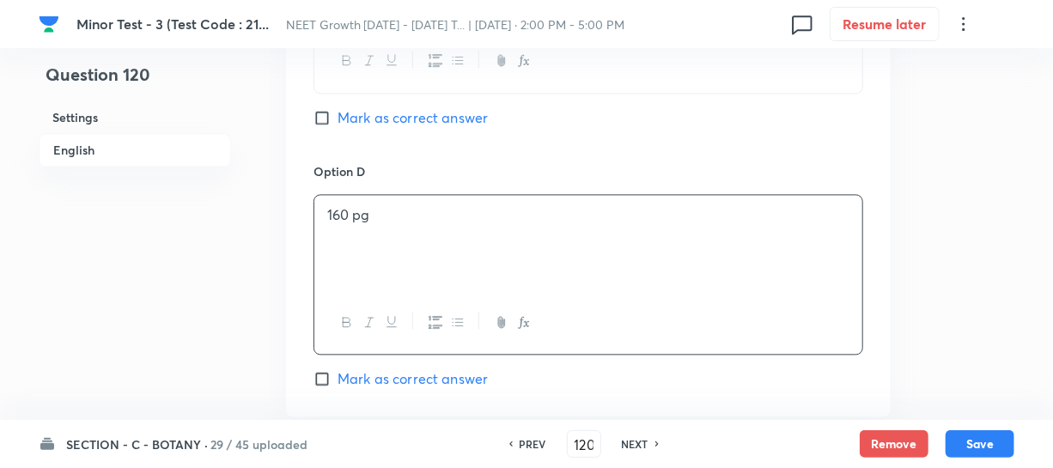
click at [321, 129] on div "Option C 80 pg Mark as correct answer" at bounding box center [588, 30] width 550 height 261
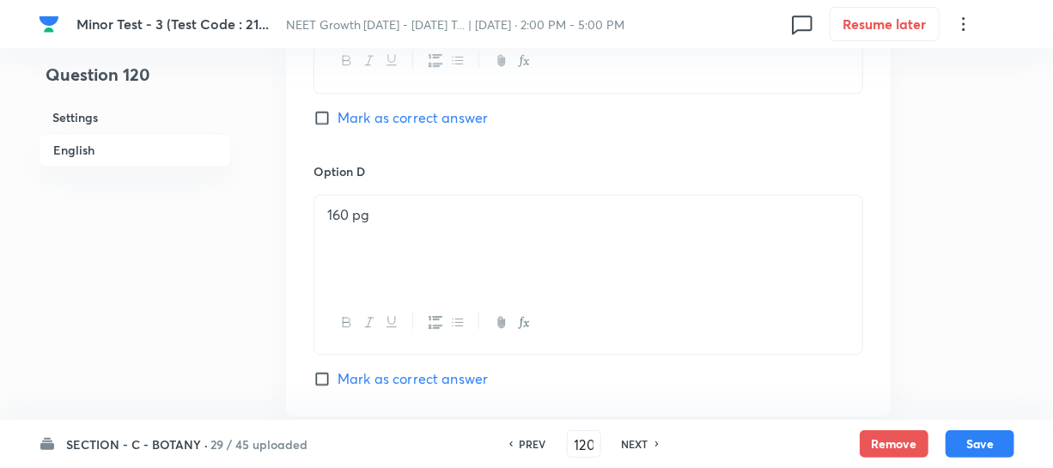
click at [322, 120] on input "Mark as correct answer" at bounding box center [325, 117] width 24 height 17
checkbox input "true"
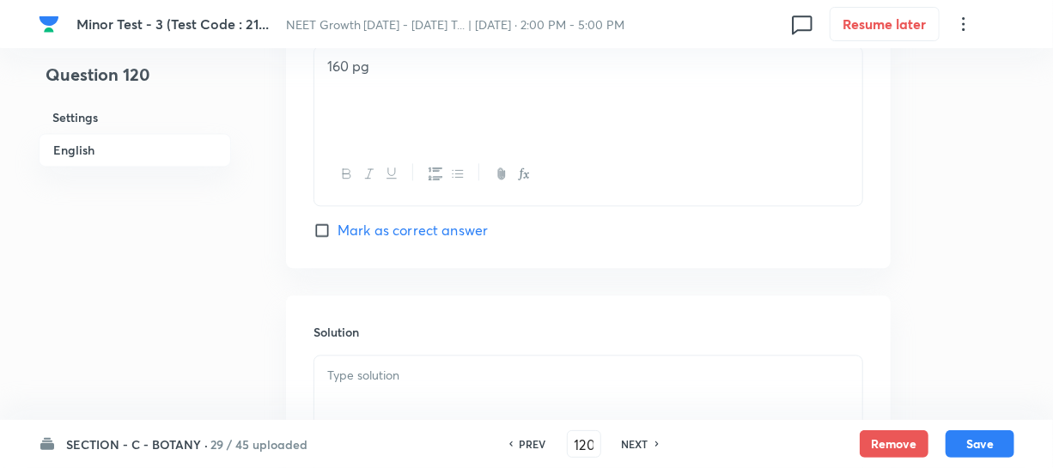
scroll to position [1639, 0]
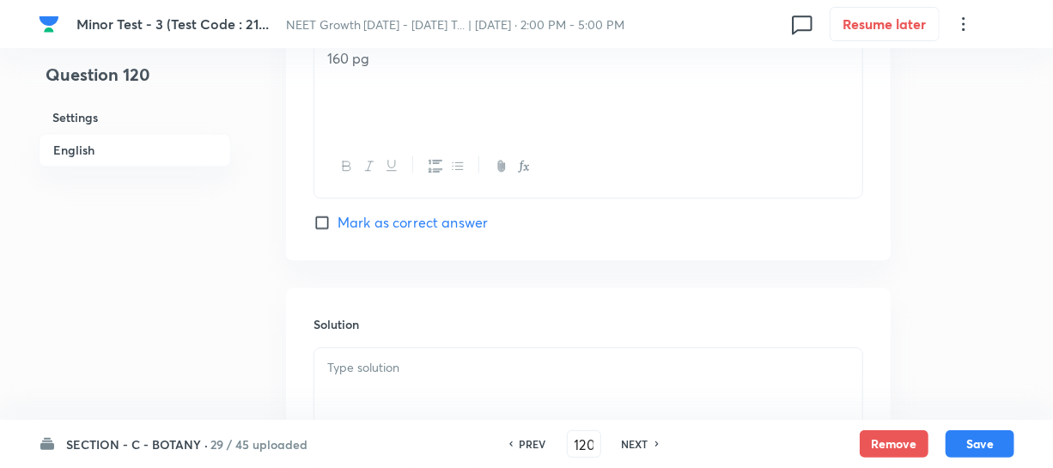
click at [393, 317] on h6 "Solution" at bounding box center [588, 324] width 550 height 18
click at [395, 349] on div at bounding box center [588, 427] width 550 height 161
click at [386, 378] on div at bounding box center [588, 396] width 548 height 96
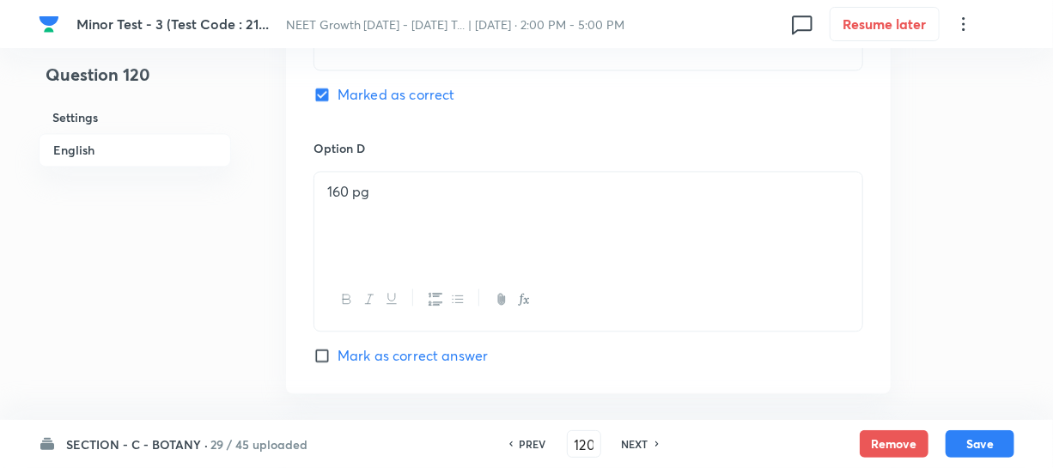
scroll to position [1405, 0]
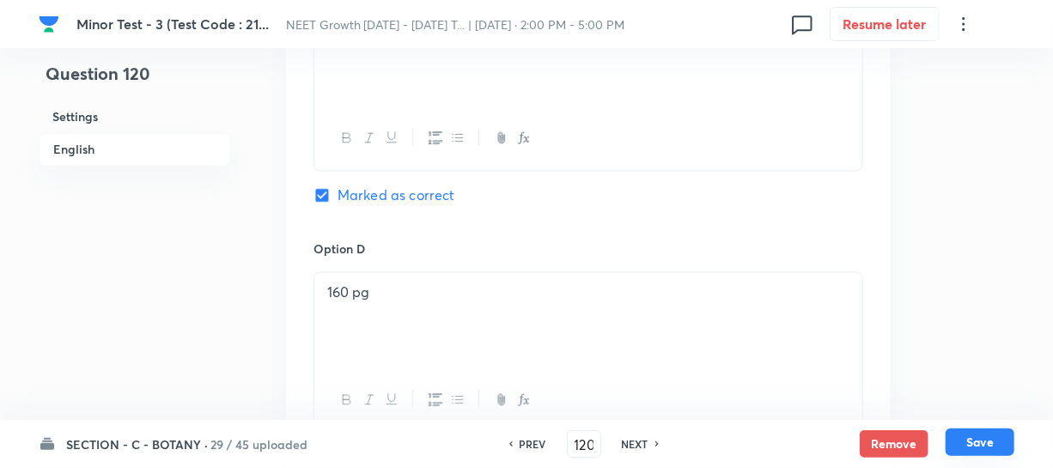
click at [975, 441] on button "Save" at bounding box center [979, 441] width 69 height 27
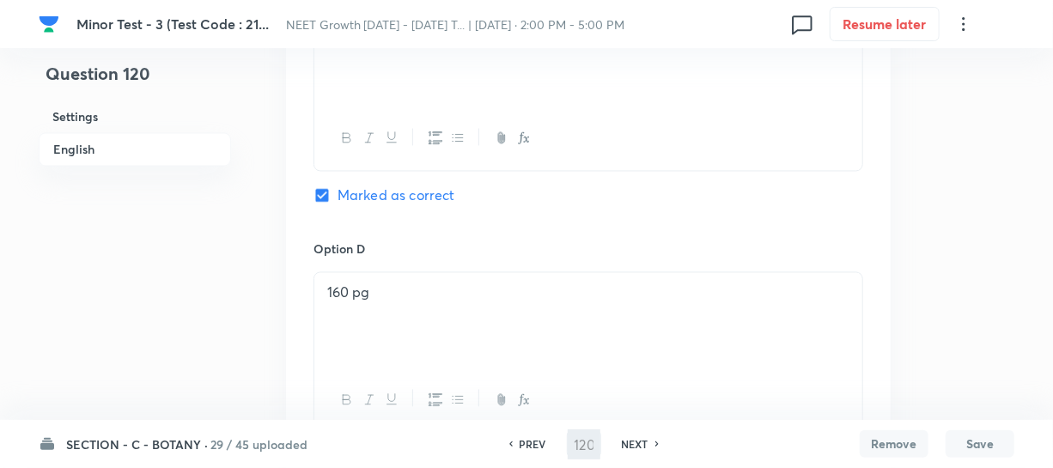
type input "121"
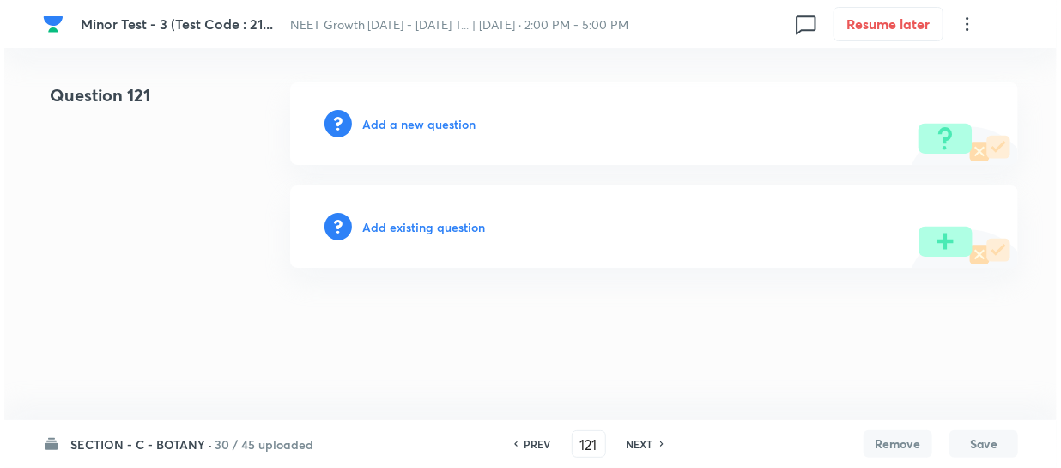
scroll to position [0, 0]
click at [391, 120] on h6 "Add a new question" at bounding box center [418, 124] width 113 height 18
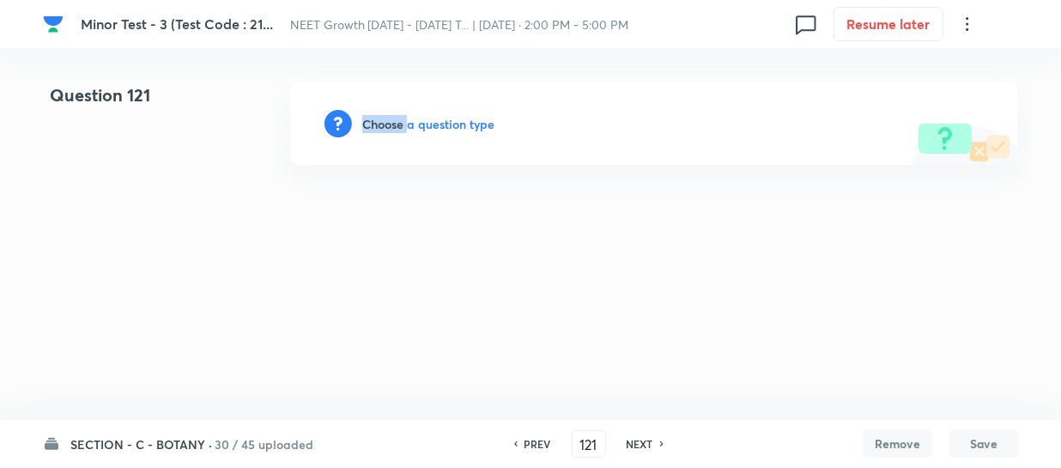
click at [391, 120] on h6 "Choose a question type" at bounding box center [428, 124] width 132 height 18
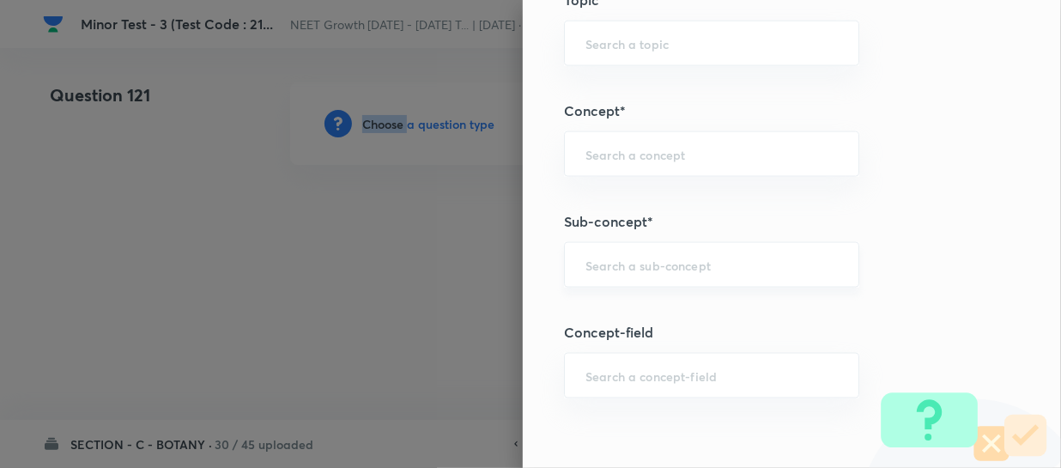
scroll to position [1014, 0]
click at [608, 256] on input "text" at bounding box center [712, 263] width 252 height 16
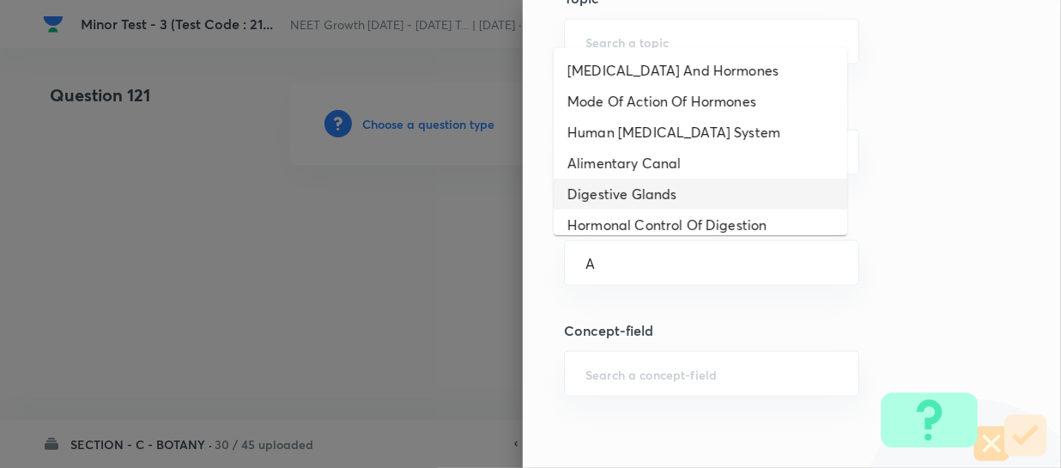
click at [622, 192] on li "Digestive Glands" at bounding box center [701, 194] width 294 height 31
type input "Digestive Glands"
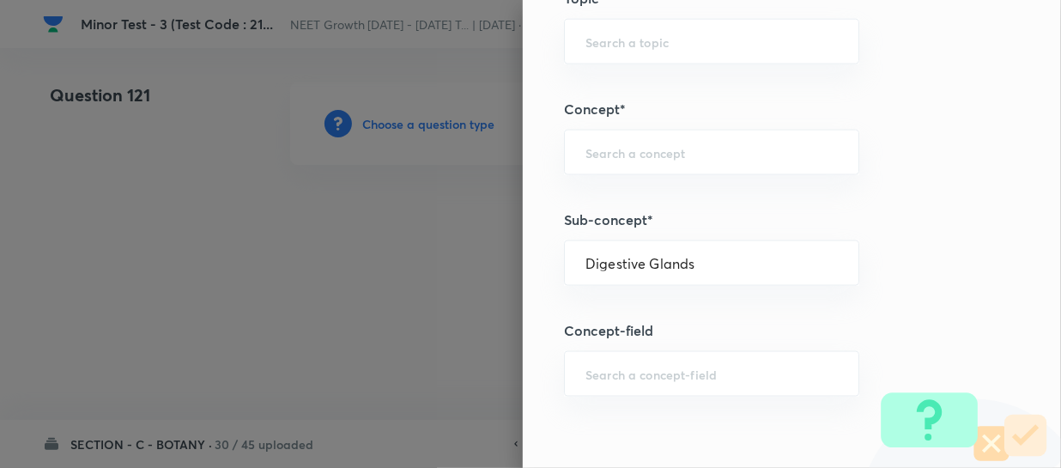
type input "Biology"
type input "Human Physiology"
type input "Digestion & Absorption"
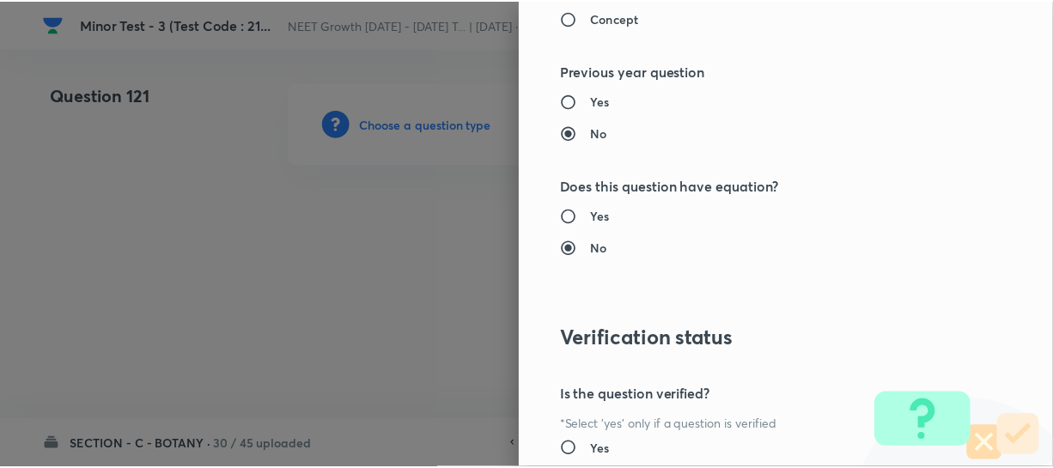
scroll to position [1986, 0]
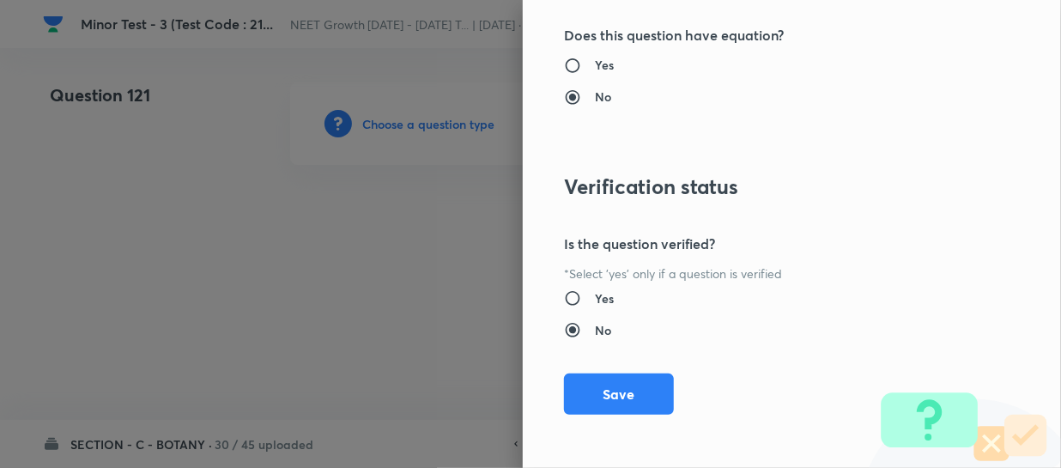
drag, startPoint x: 615, startPoint y: 380, endPoint x: 702, endPoint y: 346, distance: 93.8
click at [616, 380] on button "Save" at bounding box center [619, 394] width 110 height 41
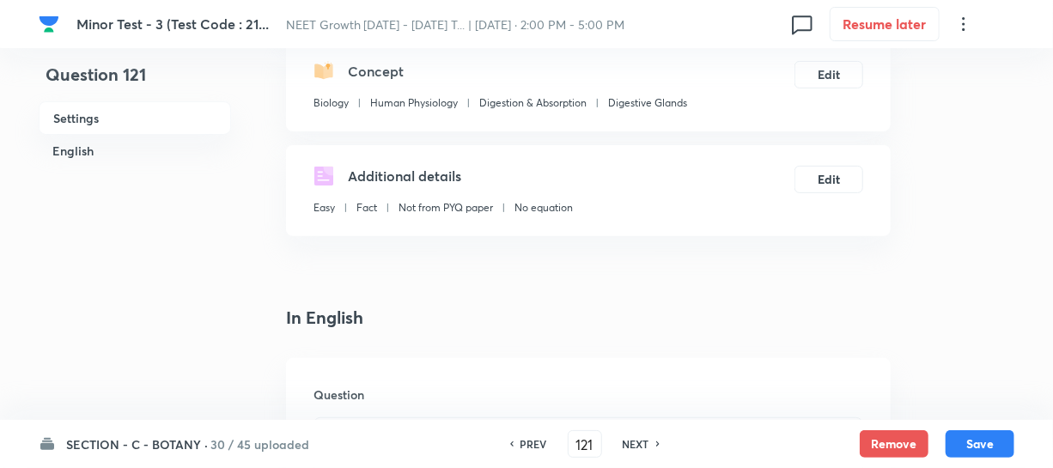
scroll to position [312, 0]
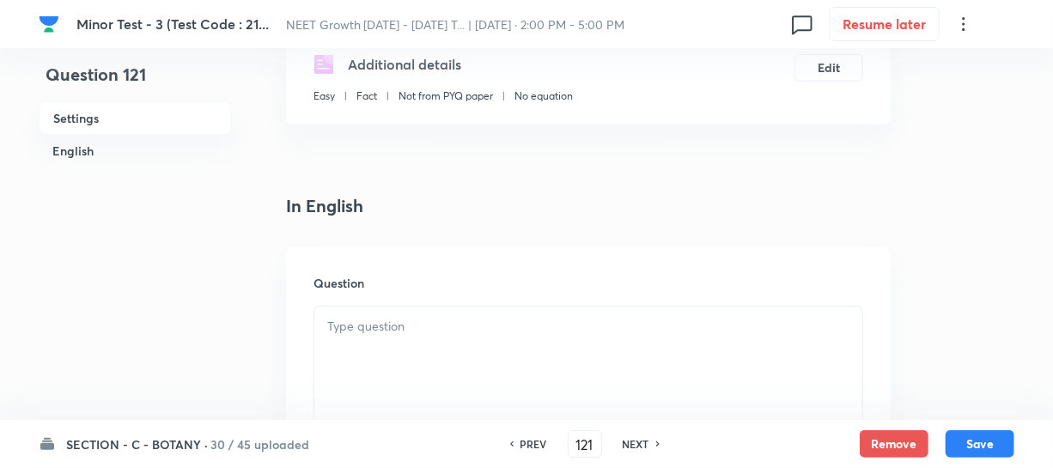
click at [379, 343] on div at bounding box center [588, 355] width 548 height 96
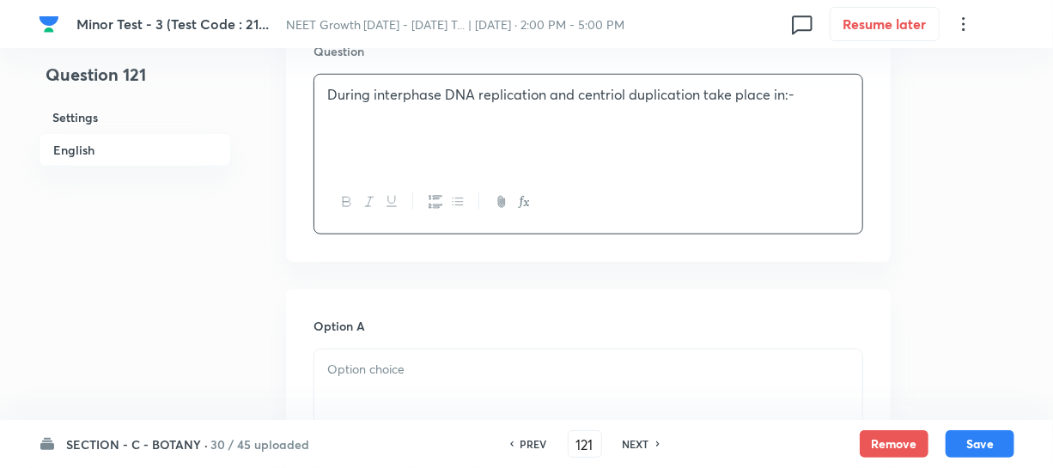
scroll to position [546, 0]
click at [361, 366] on p at bounding box center [588, 367] width 522 height 20
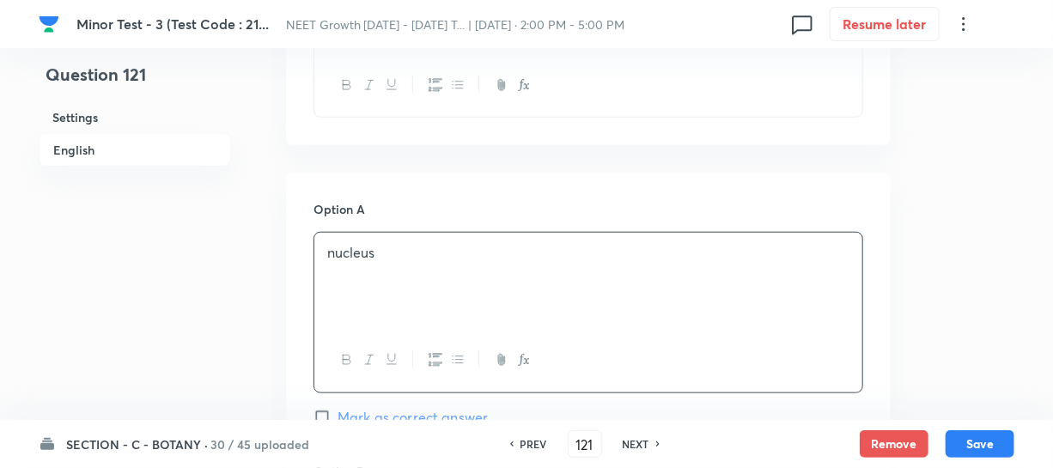
scroll to position [936, 0]
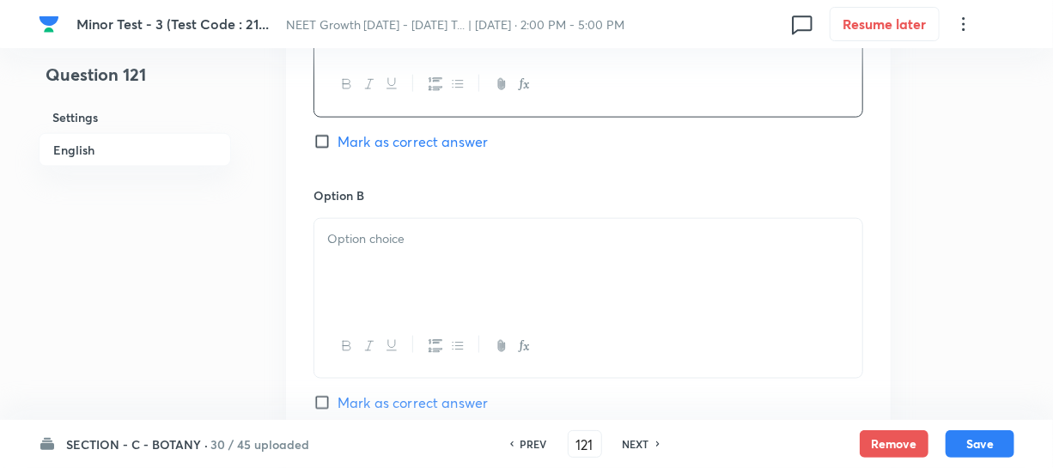
click at [373, 271] on div at bounding box center [588, 267] width 548 height 96
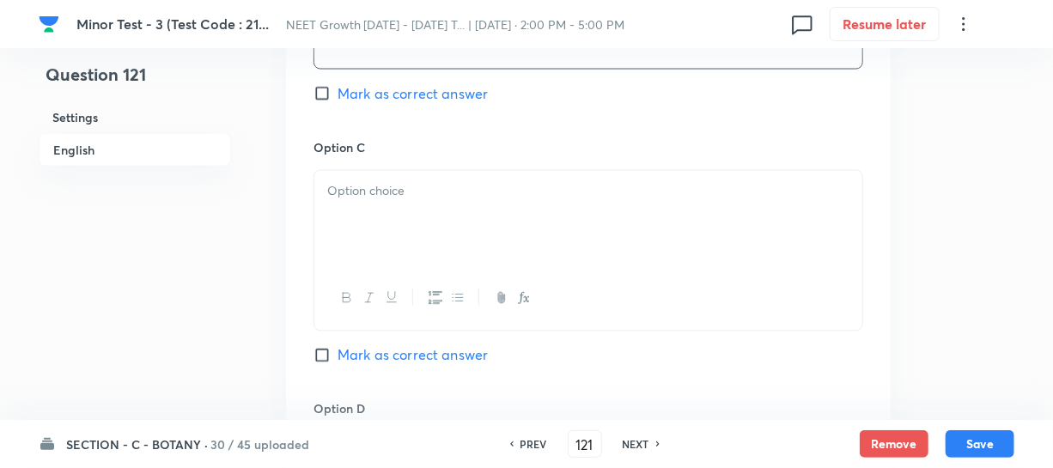
scroll to position [1248, 0]
click at [400, 276] on div at bounding box center [588, 295] width 548 height 63
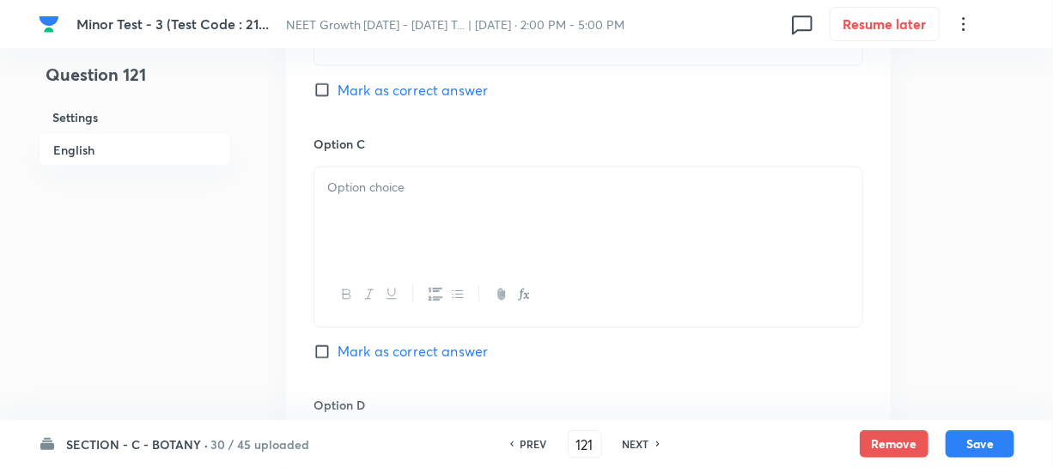
click at [401, 205] on div at bounding box center [588, 215] width 548 height 96
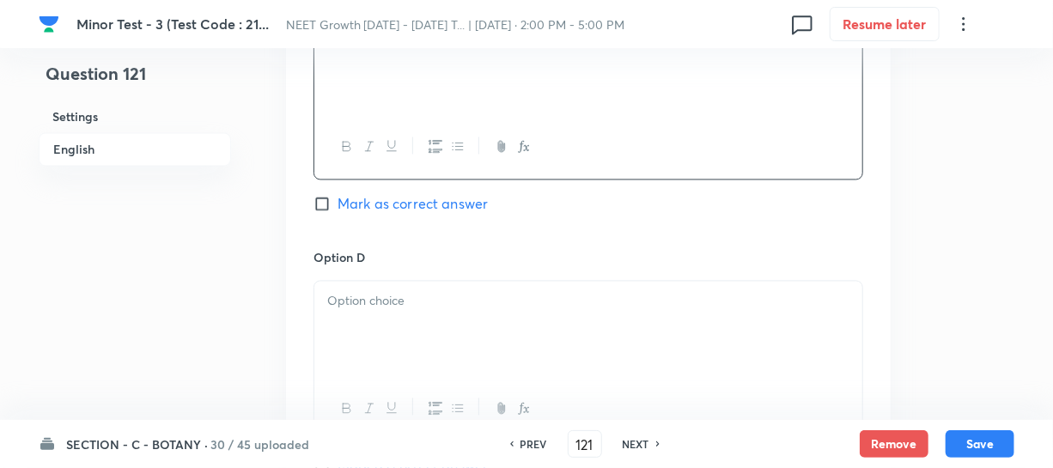
scroll to position [1405, 0]
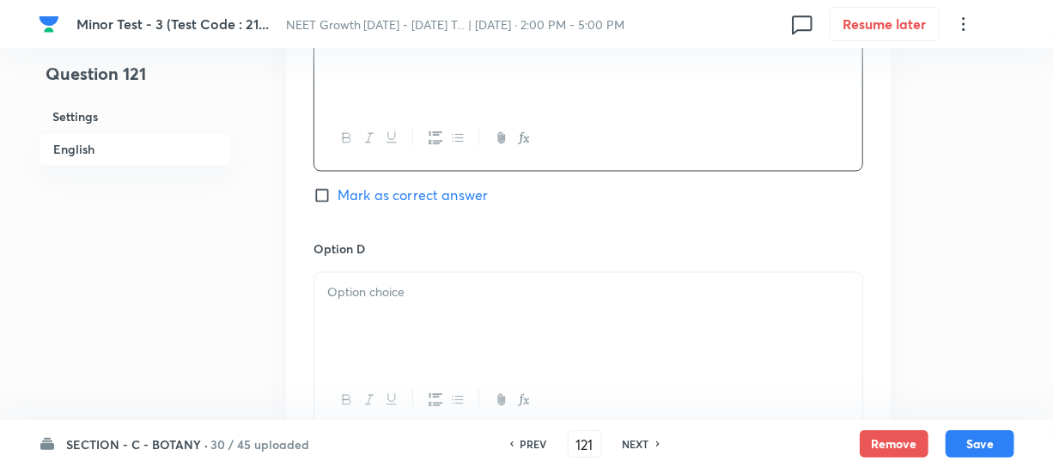
click at [437, 306] on div at bounding box center [588, 321] width 548 height 96
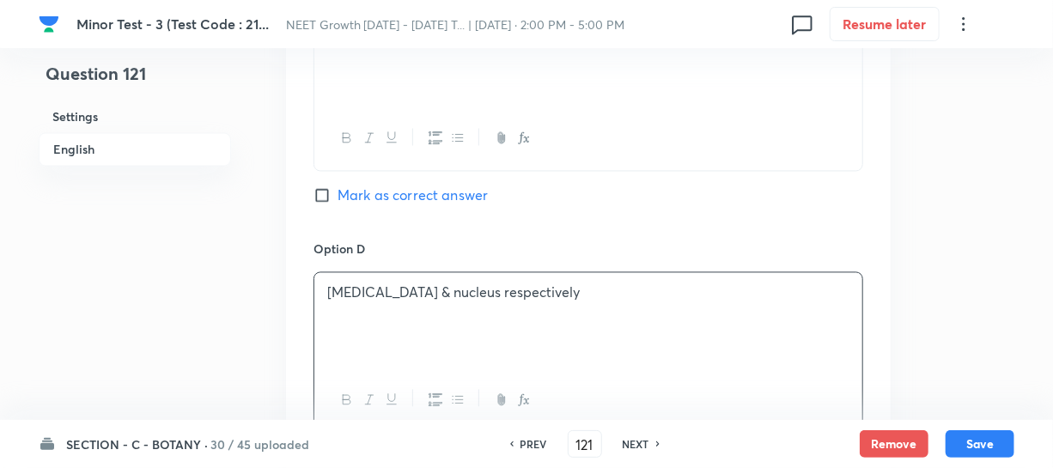
click at [328, 195] on input "Mark as correct answer" at bounding box center [325, 195] width 24 height 17
checkbox input "true"
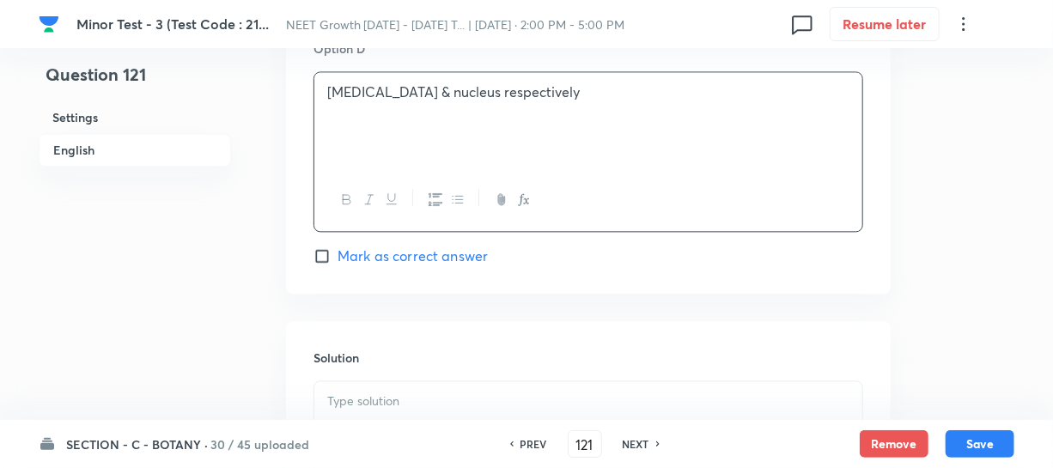
scroll to position [1717, 0]
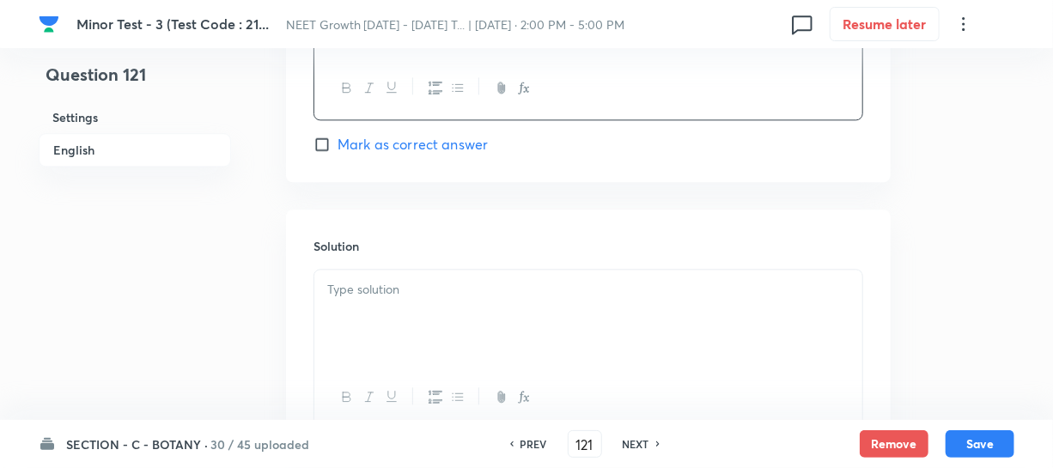
drag, startPoint x: 412, startPoint y: 305, endPoint x: 501, endPoint y: 452, distance: 171.4
click at [412, 304] on div at bounding box center [588, 318] width 548 height 96
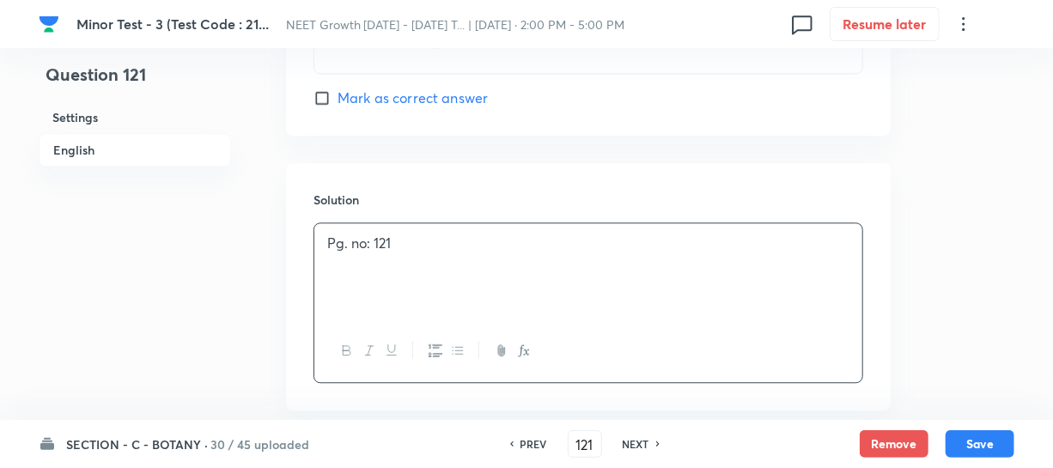
scroll to position [1858, 0]
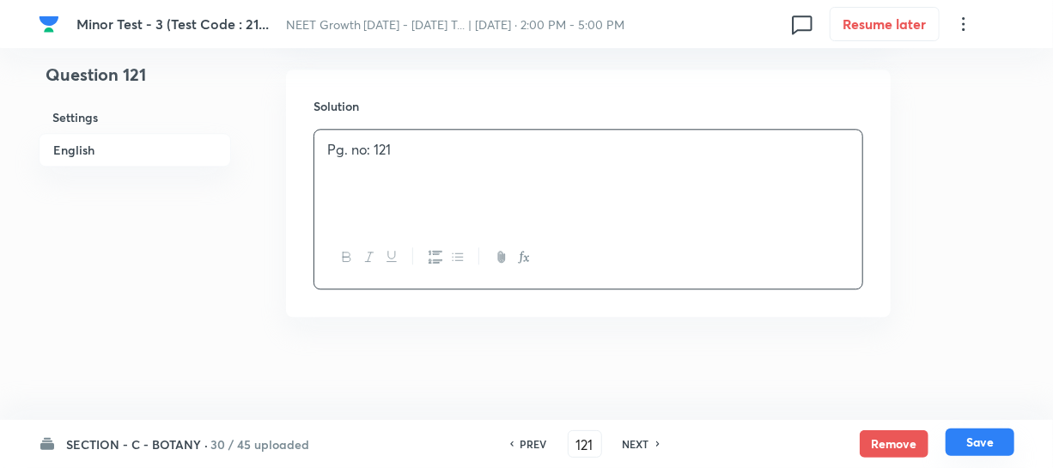
click at [970, 440] on button "Save" at bounding box center [979, 441] width 69 height 27
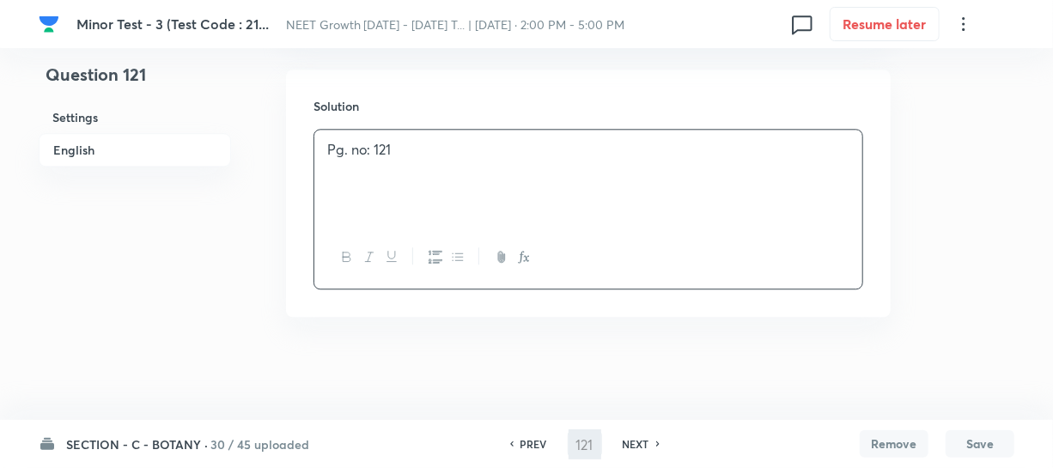
type input "122"
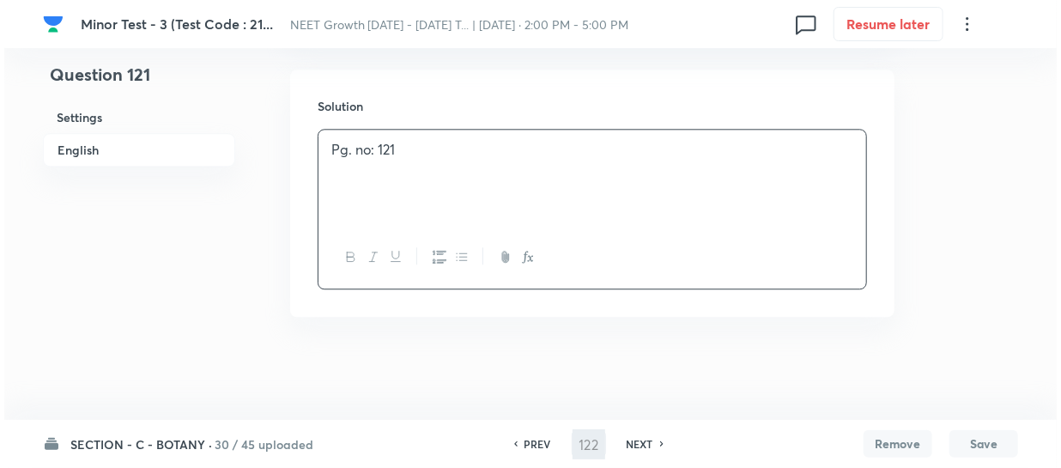
scroll to position [0, 0]
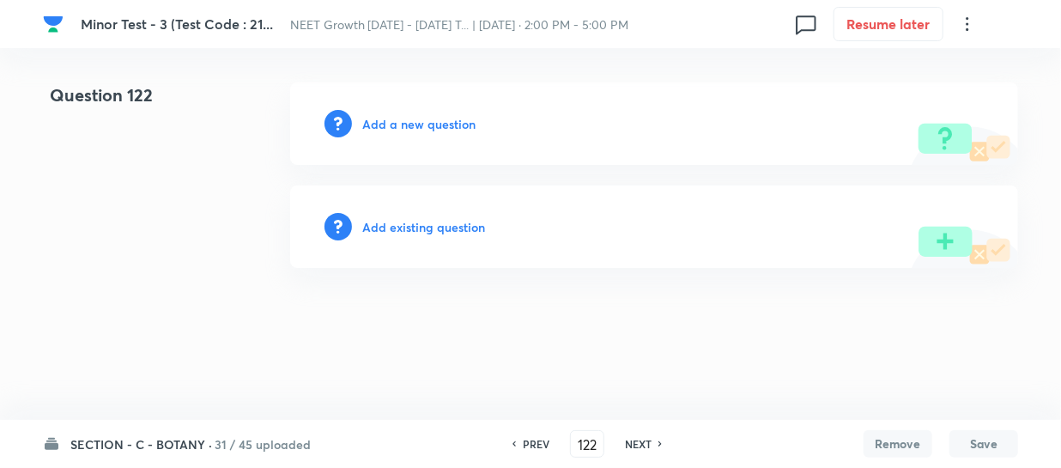
click at [375, 128] on h6 "Add a new question" at bounding box center [418, 124] width 113 height 18
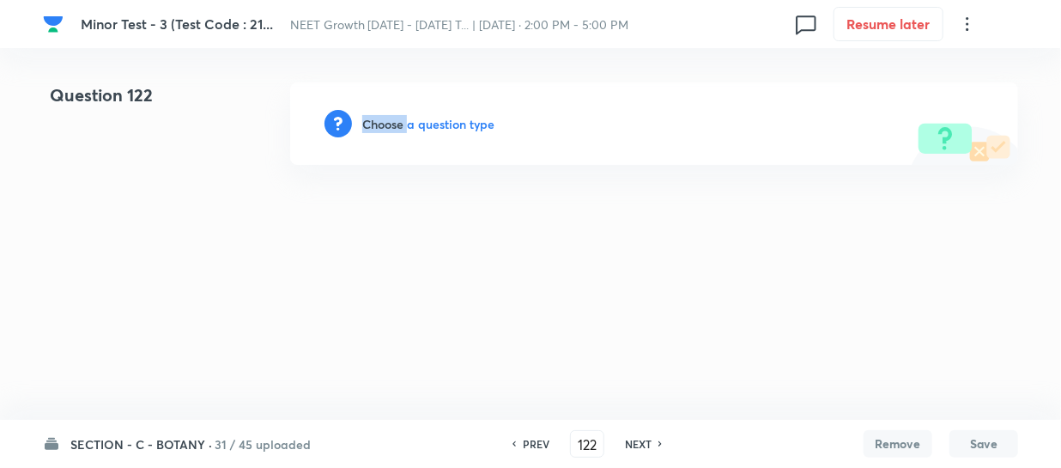
click at [375, 128] on h6 "Choose a question type" at bounding box center [428, 124] width 132 height 18
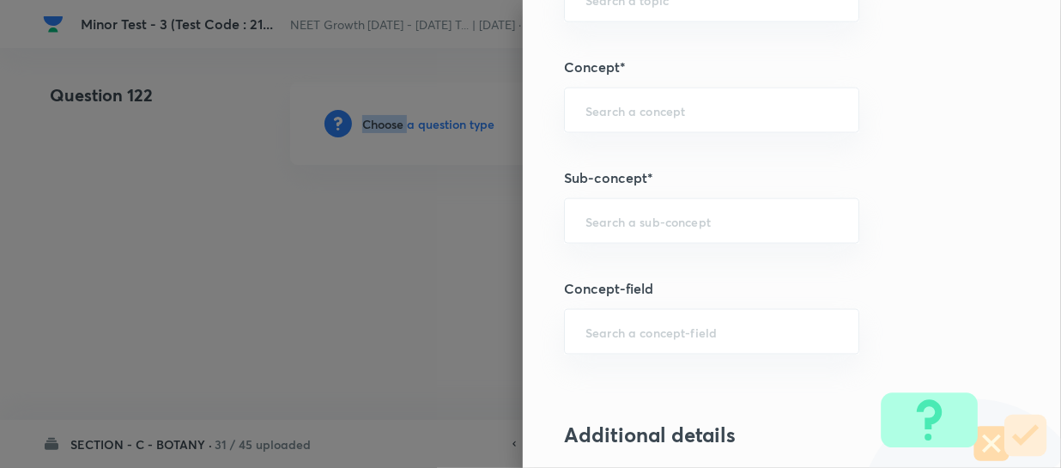
scroll to position [1170, 0]
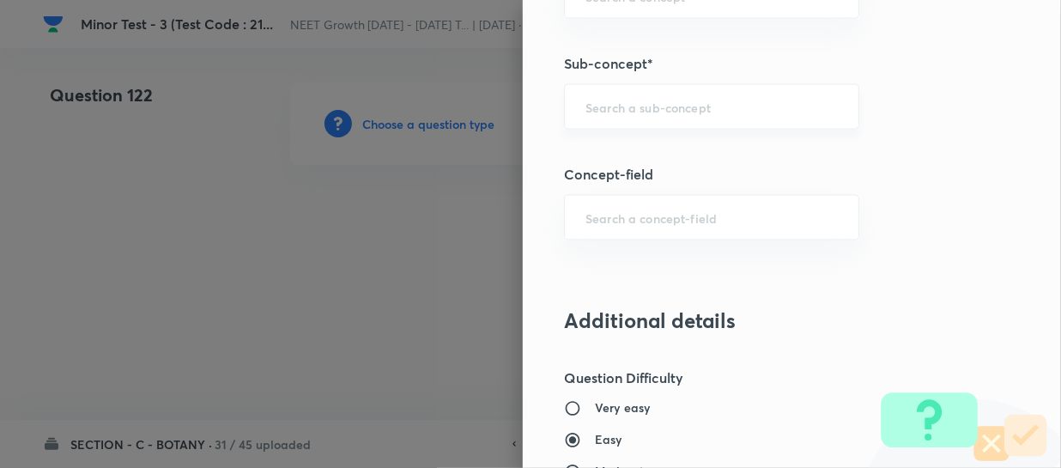
click at [601, 105] on input "text" at bounding box center [712, 107] width 252 height 16
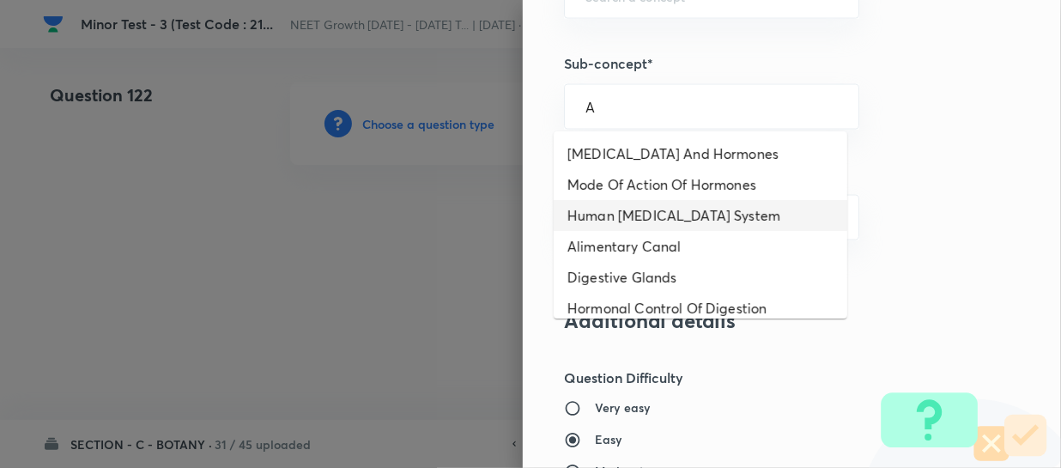
click at [627, 202] on li "Human [MEDICAL_DATA] System" at bounding box center [701, 215] width 294 height 31
type input "Human [MEDICAL_DATA] System"
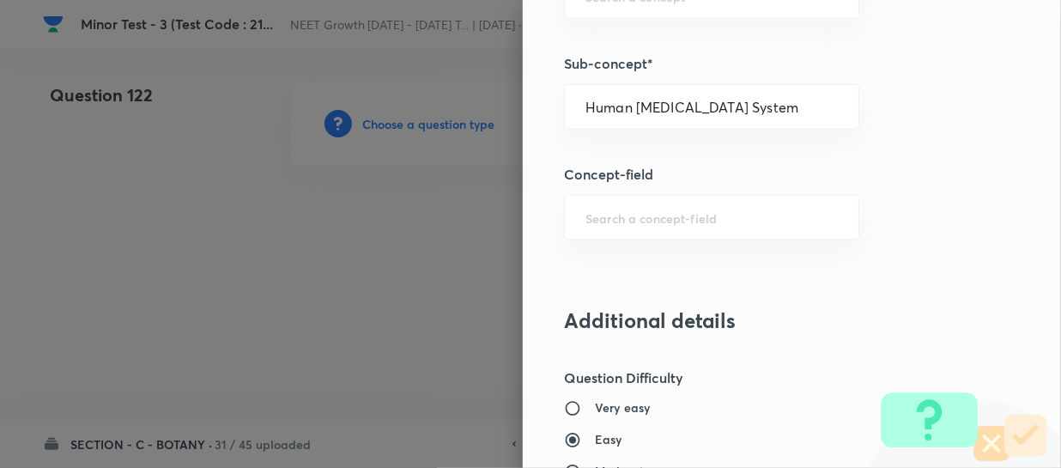
type input "Biology"
type input "Human Physiology"
type input "Chemical Coordinate & Integration"
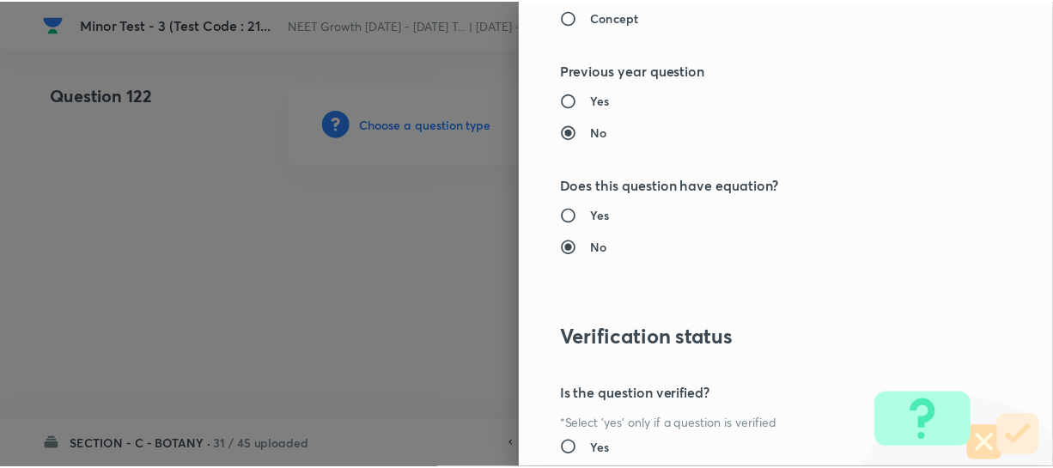
scroll to position [1986, 0]
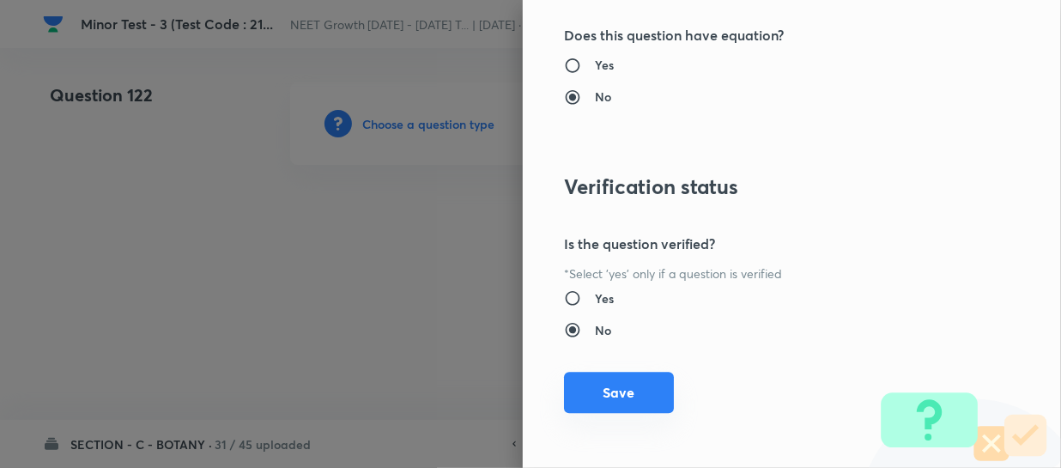
click at [601, 385] on button "Save" at bounding box center [619, 392] width 110 height 41
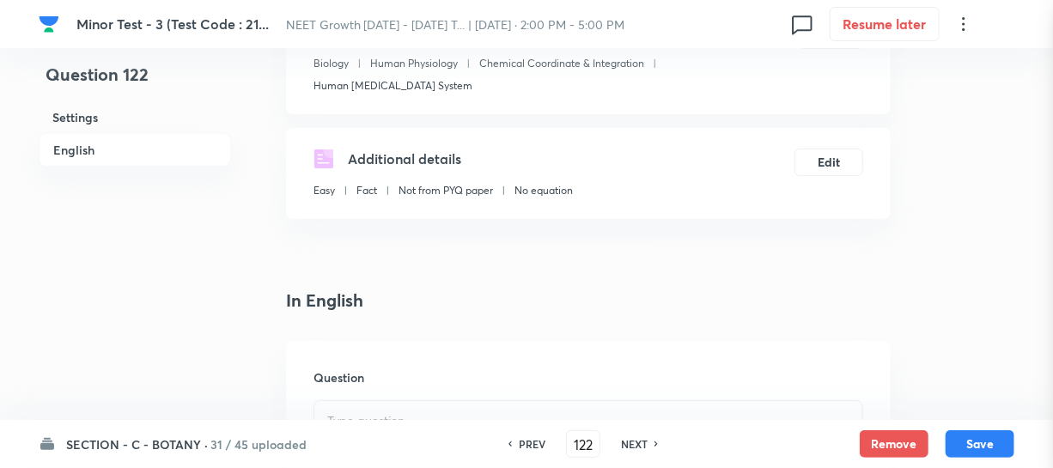
scroll to position [468, 0]
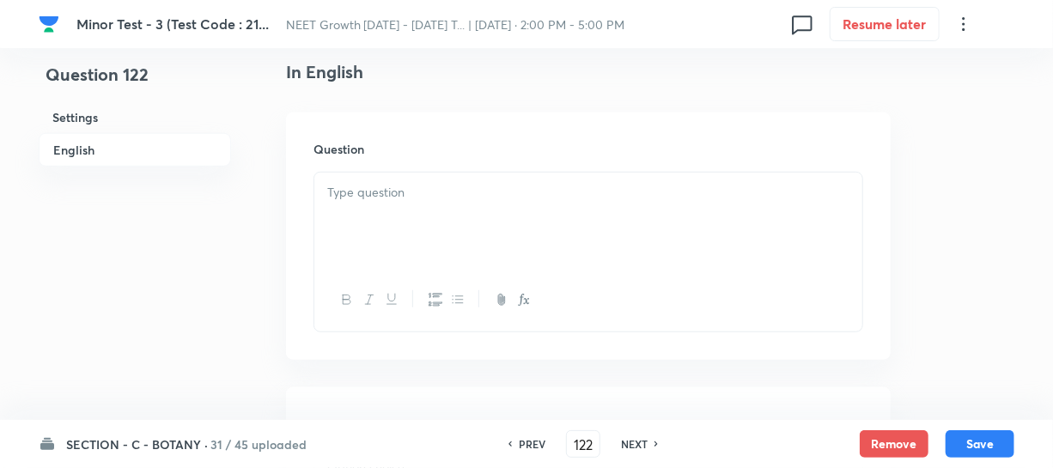
click at [364, 206] on div at bounding box center [588, 221] width 548 height 96
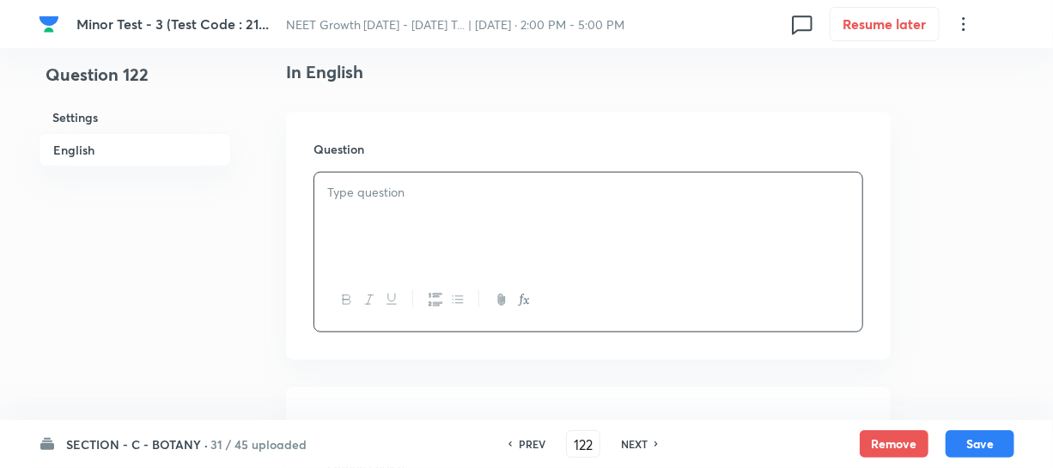
paste div
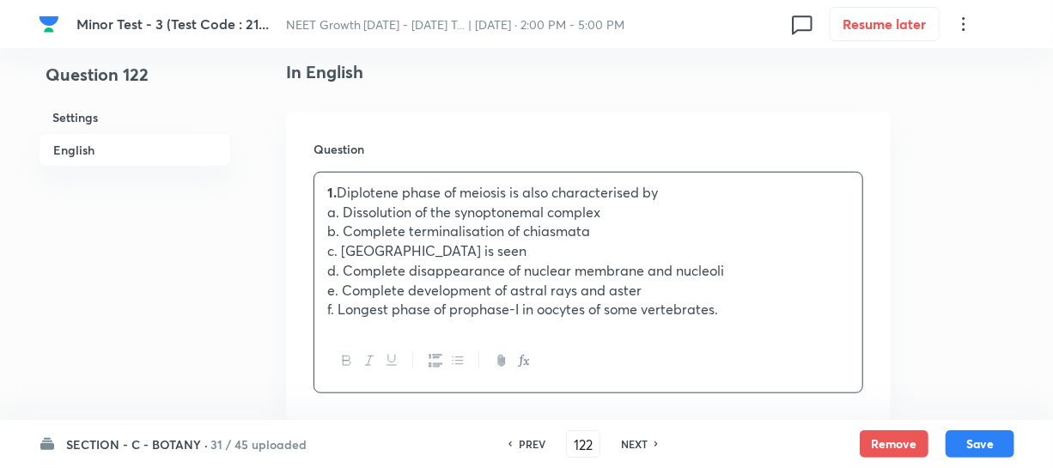
click at [434, 203] on p "a. Dissolution of the synoptonemal complex" at bounding box center [588, 213] width 522 height 20
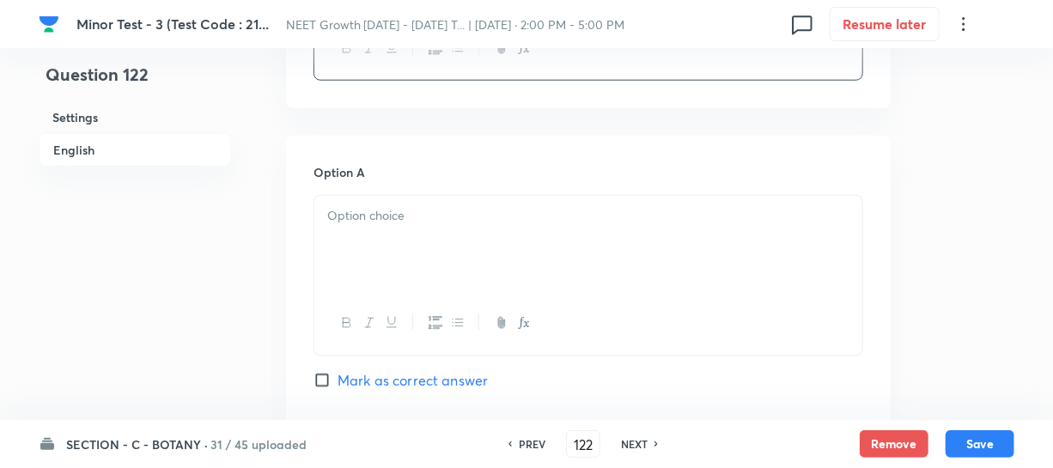
click at [392, 225] on div at bounding box center [588, 244] width 548 height 96
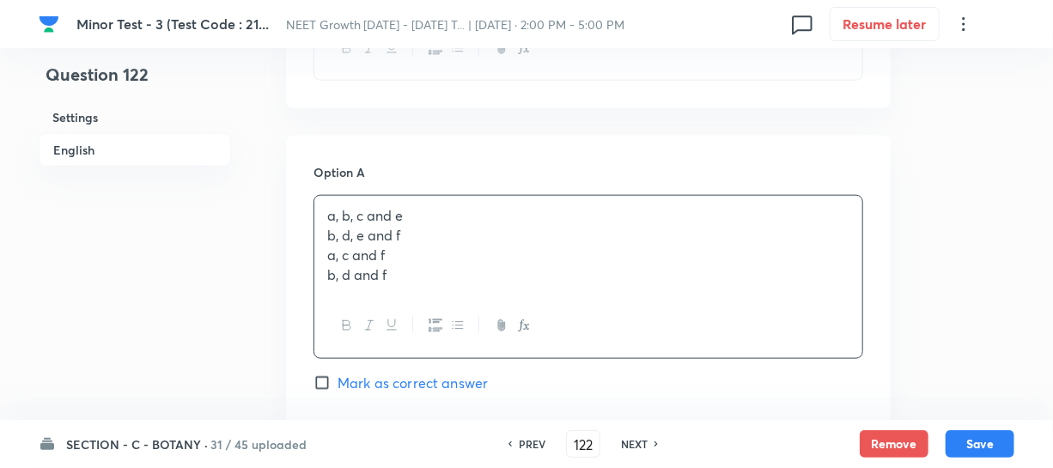
click at [358, 226] on p "b, d, e and f" at bounding box center [588, 236] width 522 height 20
click at [411, 265] on p "b, d and f" at bounding box center [588, 275] width 522 height 20
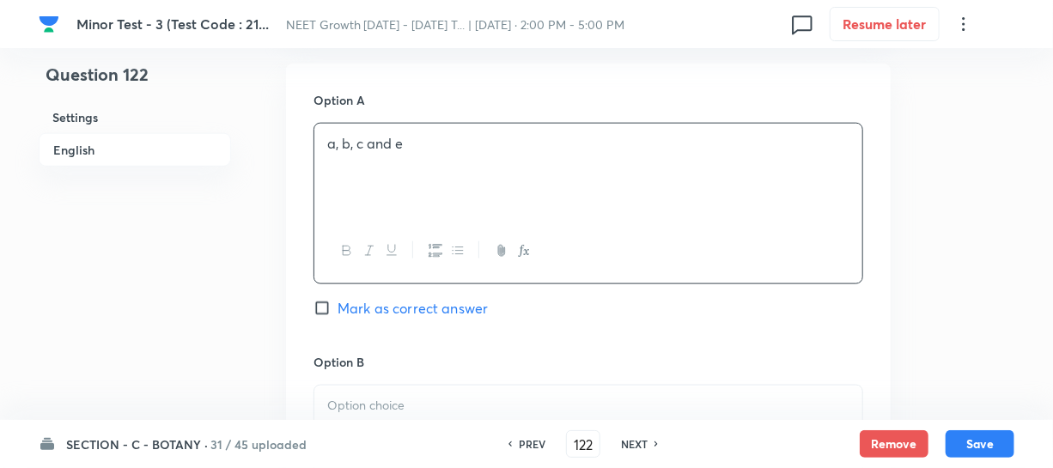
scroll to position [936, 0]
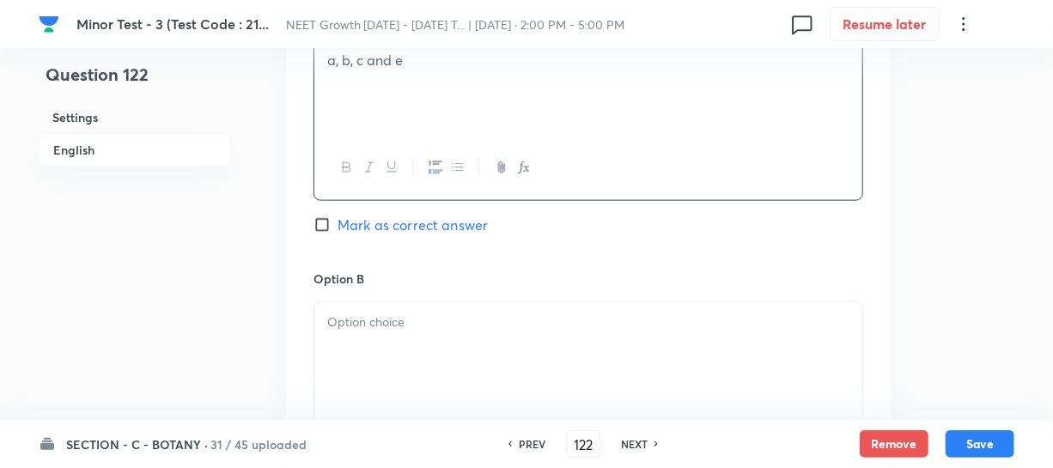
click at [386, 275] on div "Option B [PERSON_NAME] as correct answer" at bounding box center [588, 400] width 550 height 261
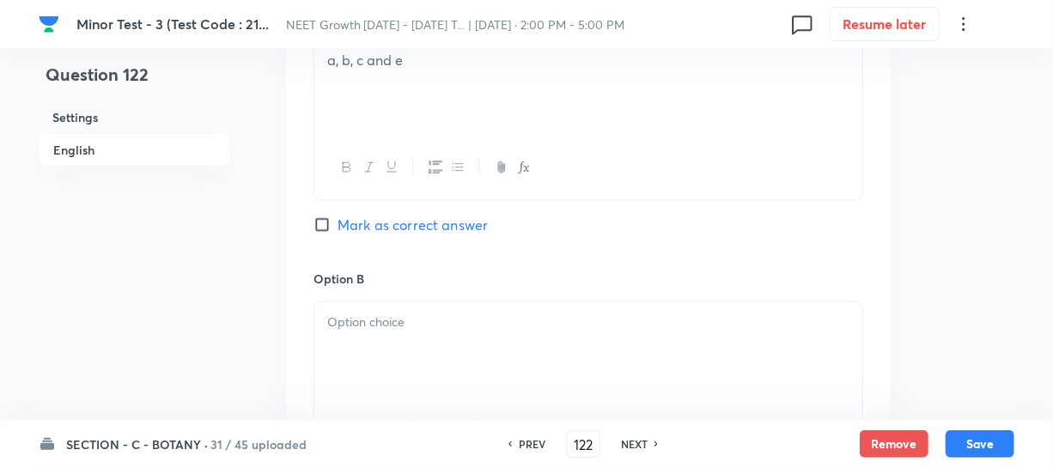
click at [377, 313] on p at bounding box center [588, 323] width 522 height 20
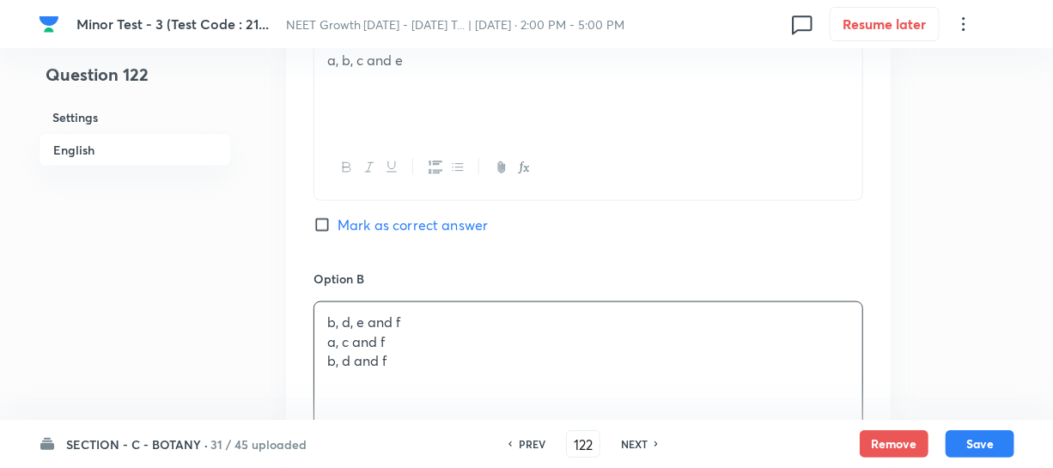
click at [375, 332] on p "a, c and f" at bounding box center [588, 342] width 522 height 20
click at [408, 351] on p "b, d and f" at bounding box center [588, 361] width 522 height 20
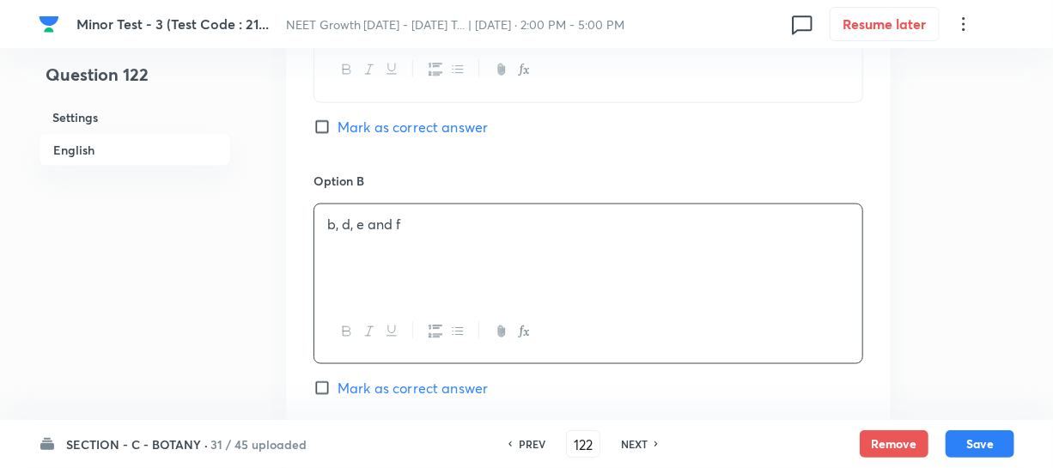
scroll to position [1248, 0]
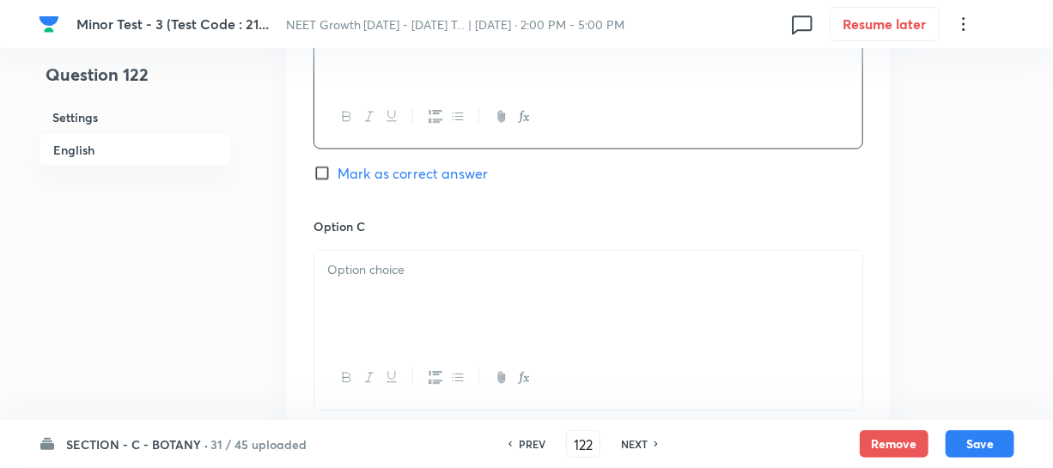
click at [389, 286] on div at bounding box center [588, 299] width 548 height 96
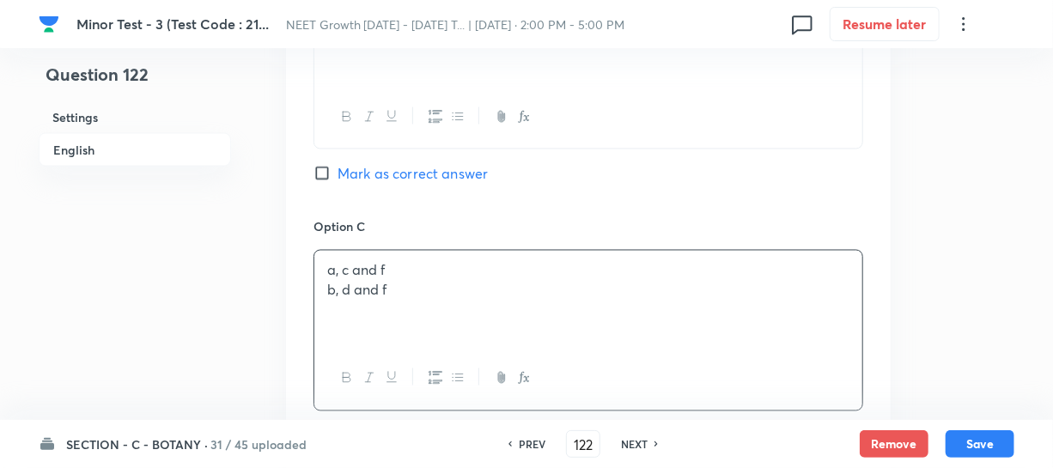
click at [369, 281] on p "b, d and f" at bounding box center [588, 291] width 522 height 20
copy p "b, d and f"
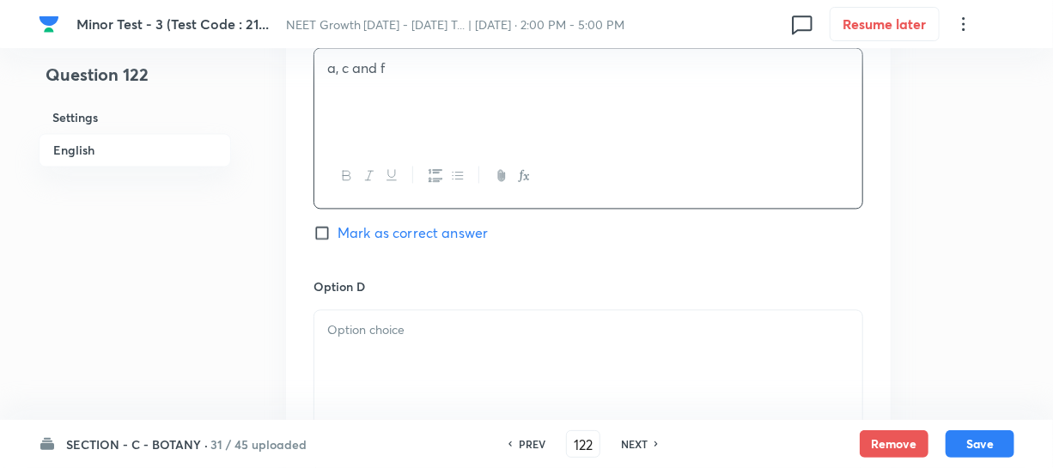
scroll to position [1483, 0]
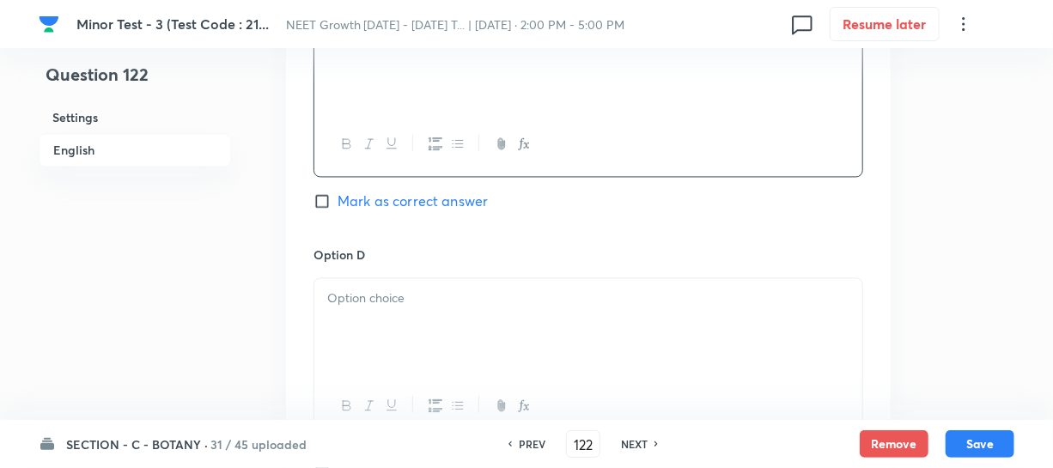
click at [359, 309] on div at bounding box center [588, 326] width 548 height 96
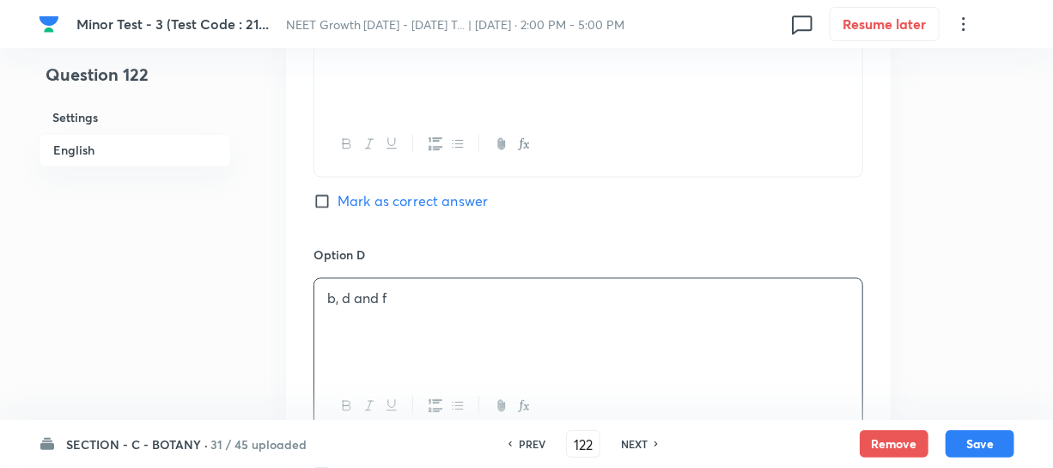
drag, startPoint x: 326, startPoint y: 178, endPoint x: 412, endPoint y: 186, distance: 86.3
click at [326, 192] on input "Mark as correct answer" at bounding box center [325, 200] width 24 height 17
checkbox input "true"
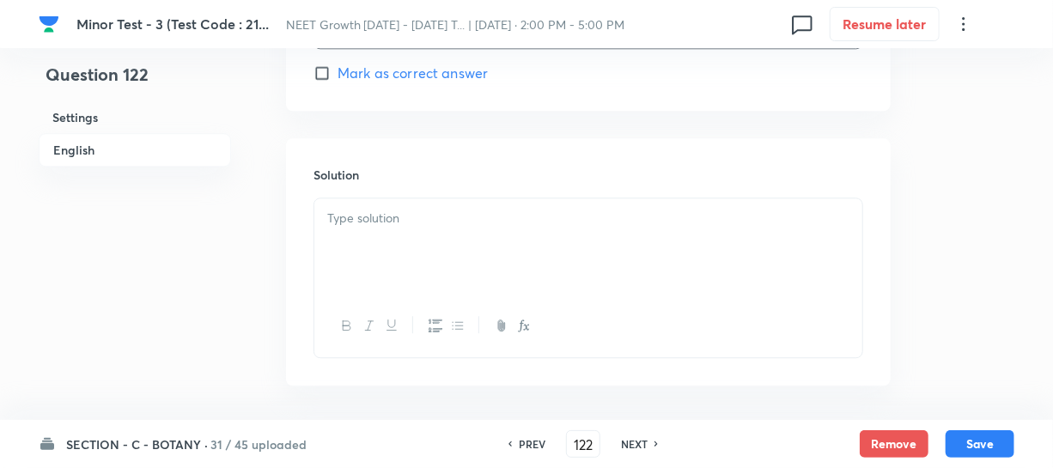
scroll to position [1873, 0]
click at [352, 249] on div at bounding box center [588, 245] width 548 height 96
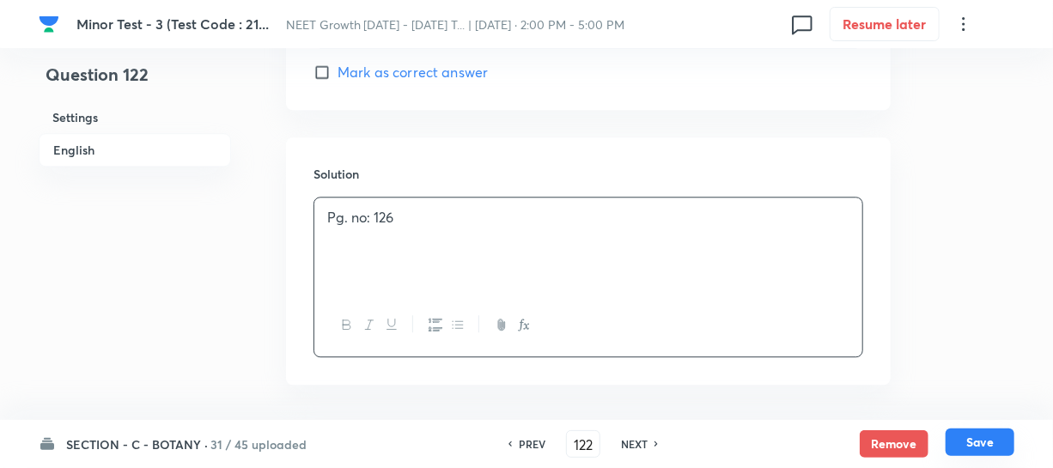
click at [972, 442] on button "Save" at bounding box center [979, 441] width 69 height 27
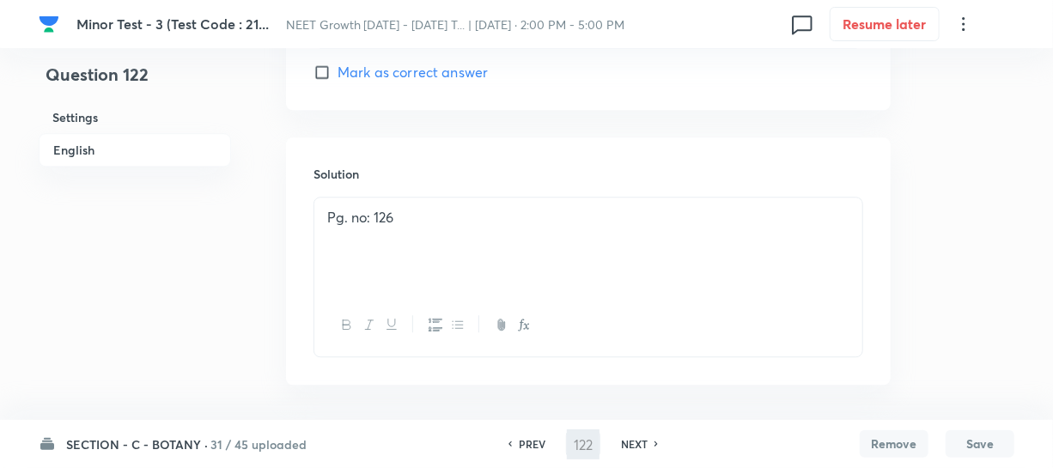
type input "123"
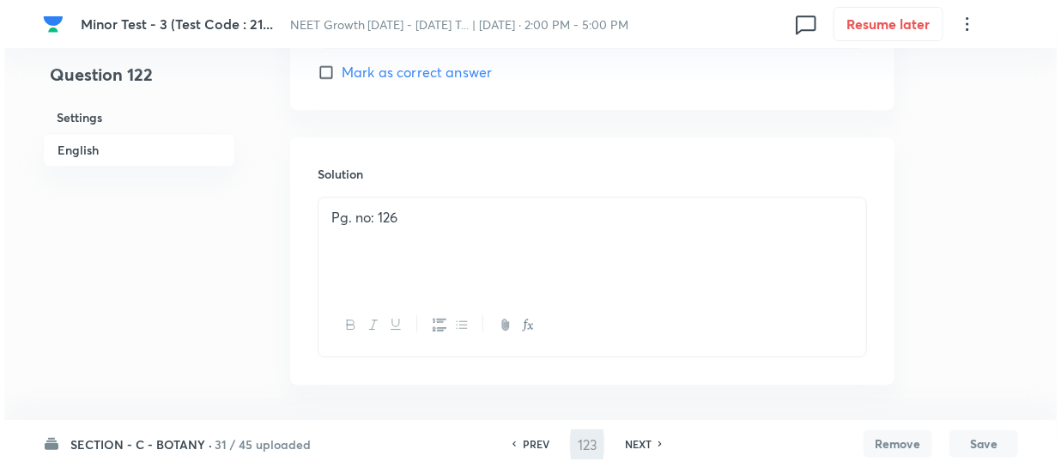
scroll to position [0, 0]
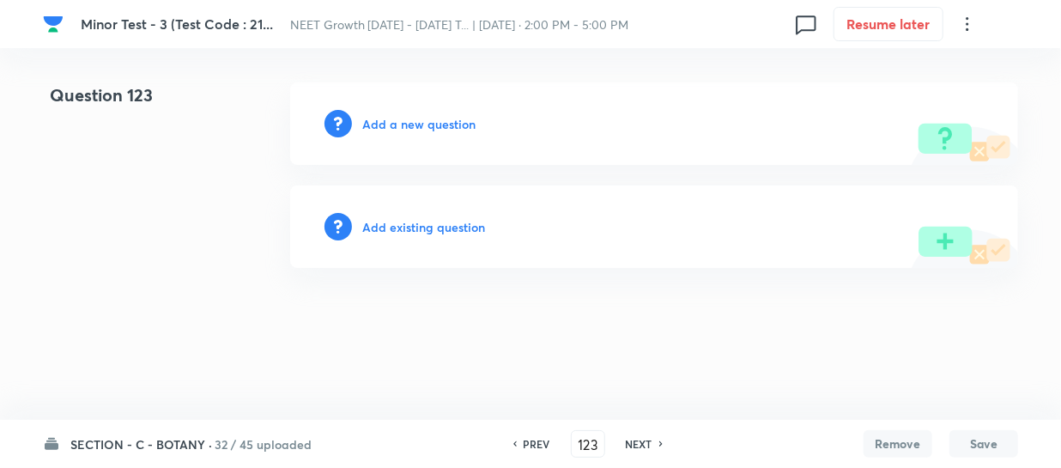
click at [392, 125] on h6 "Add a new question" at bounding box center [418, 124] width 113 height 18
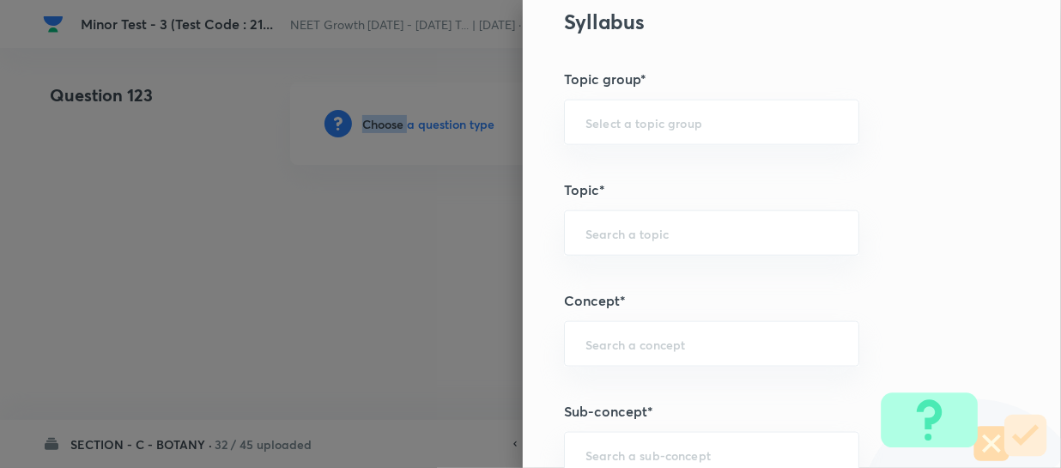
scroll to position [859, 0]
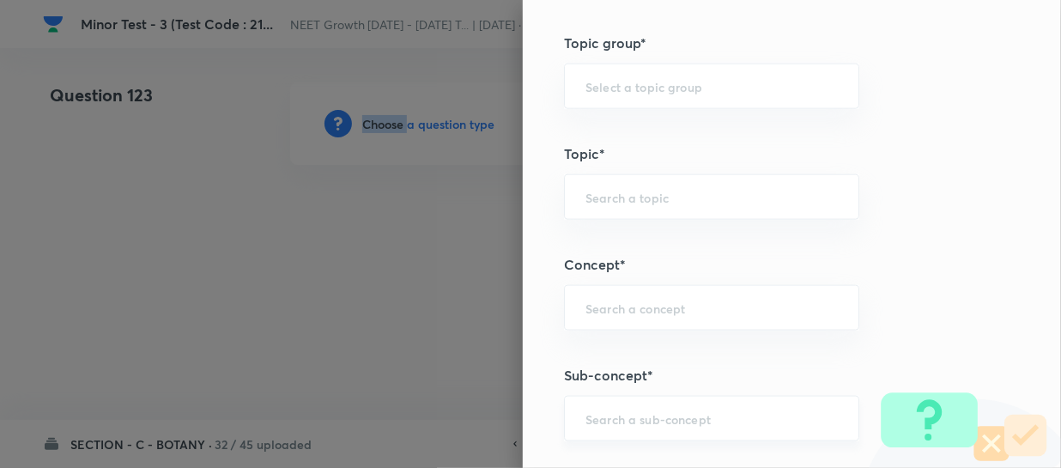
click at [598, 403] on div "​" at bounding box center [711, 419] width 295 height 46
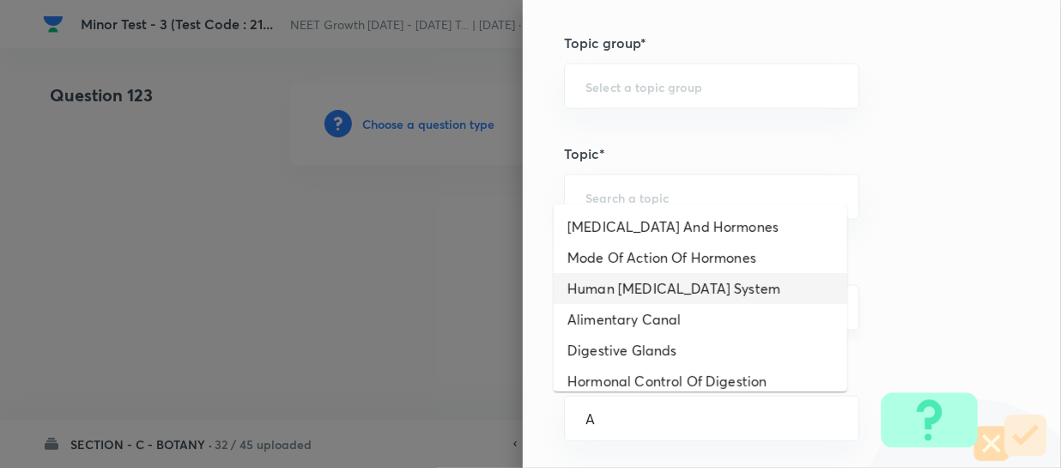
click at [658, 285] on li "Human [MEDICAL_DATA] System" at bounding box center [701, 288] width 294 height 31
type input "Human [MEDICAL_DATA] System"
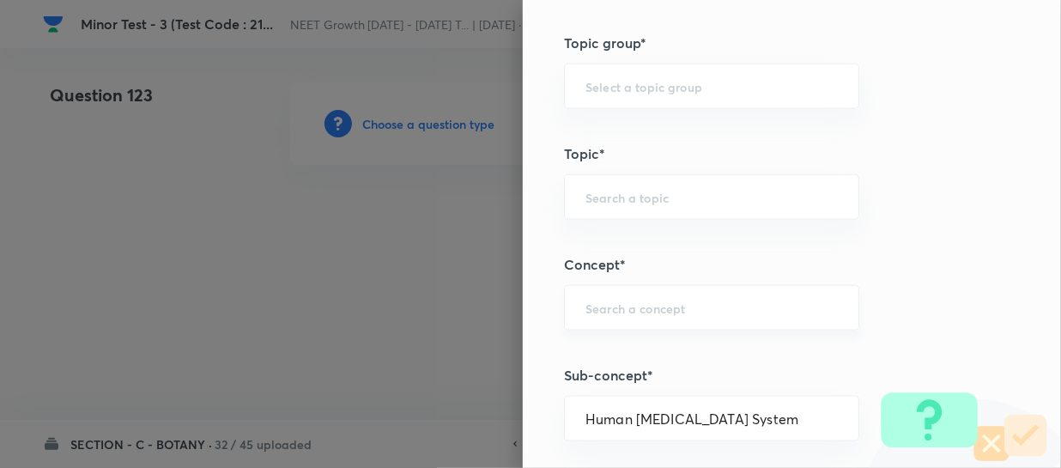
type input "Biology"
type input "Human Physiology"
type input "Chemical Coordinate & Integration"
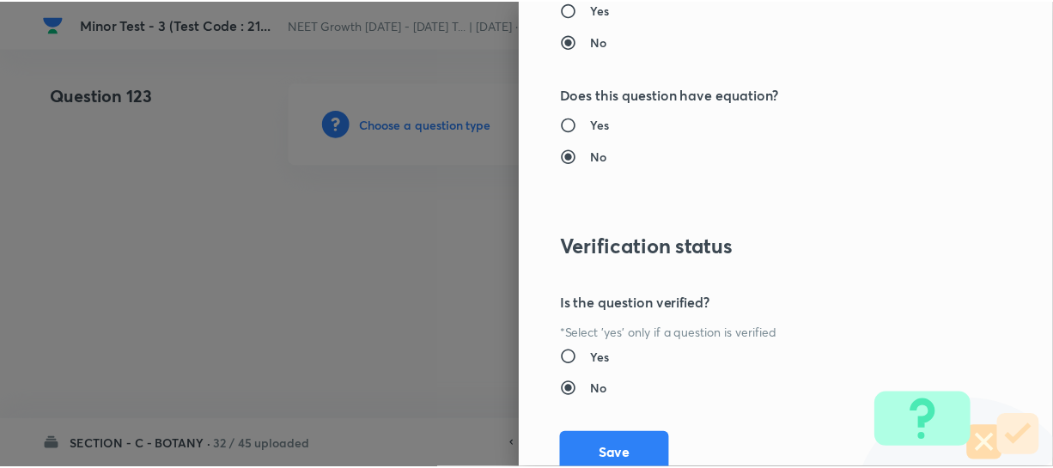
scroll to position [1986, 0]
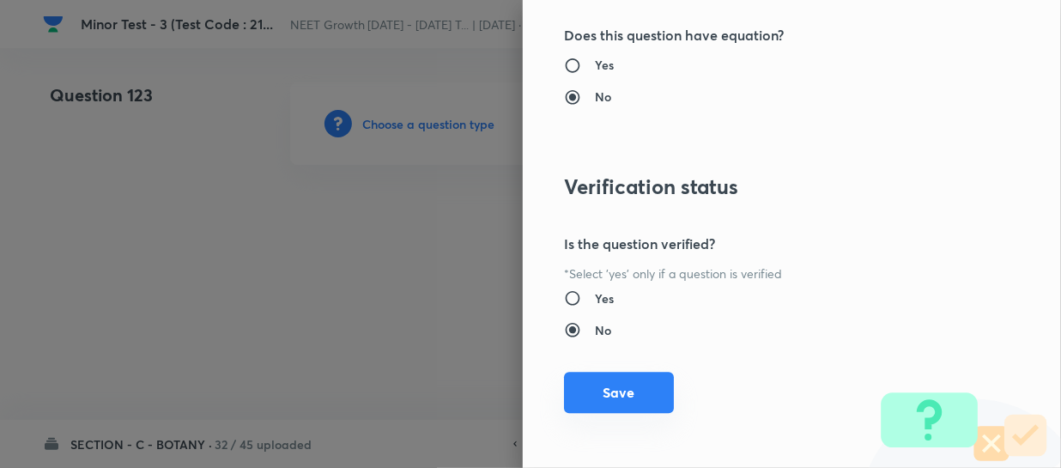
click at [595, 393] on button "Save" at bounding box center [619, 392] width 110 height 41
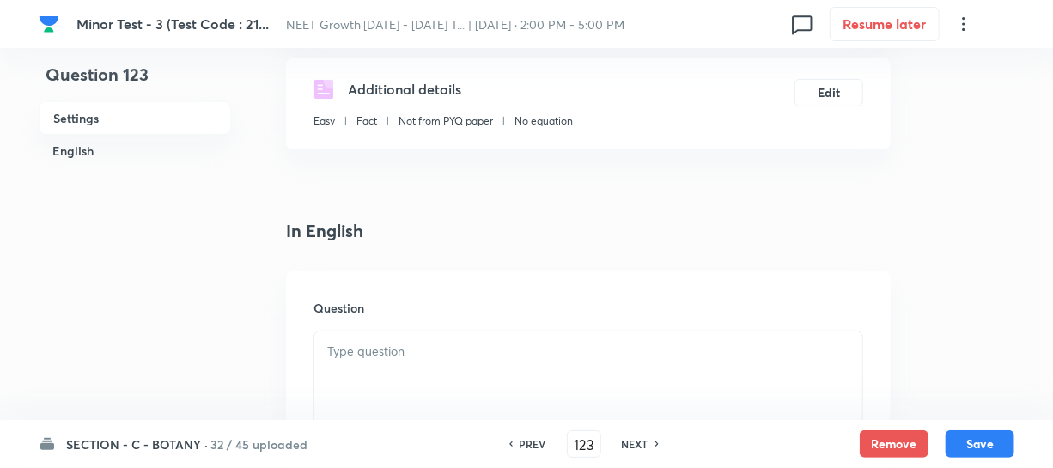
scroll to position [312, 0]
click at [377, 336] on div at bounding box center [588, 377] width 548 height 96
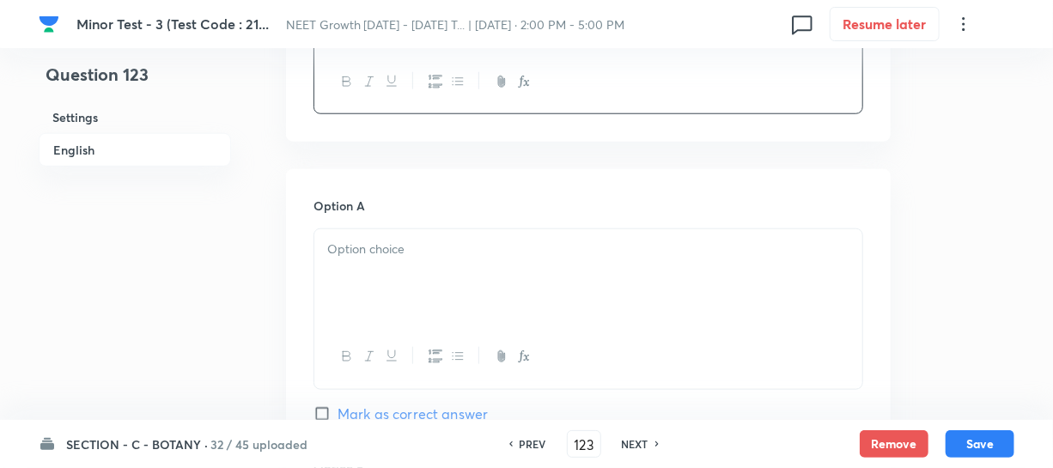
scroll to position [702, 0]
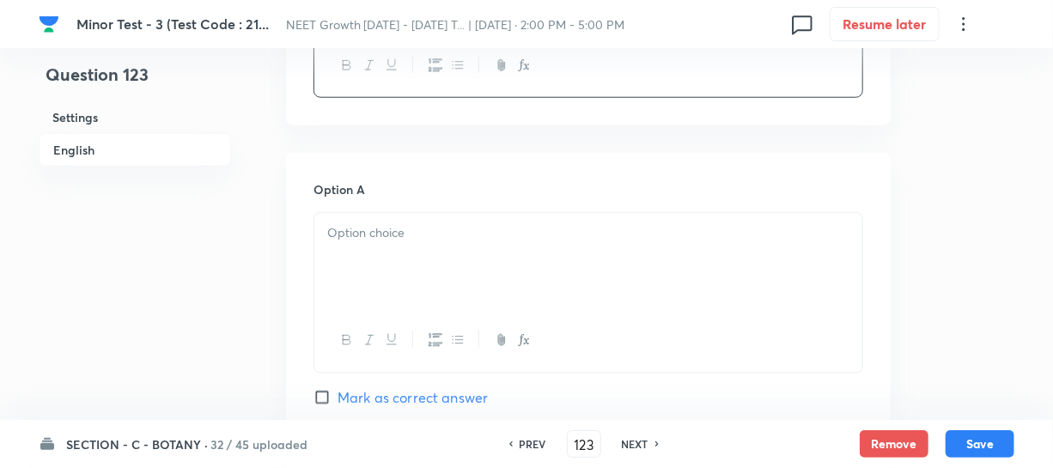
click at [398, 263] on div at bounding box center [588, 261] width 548 height 96
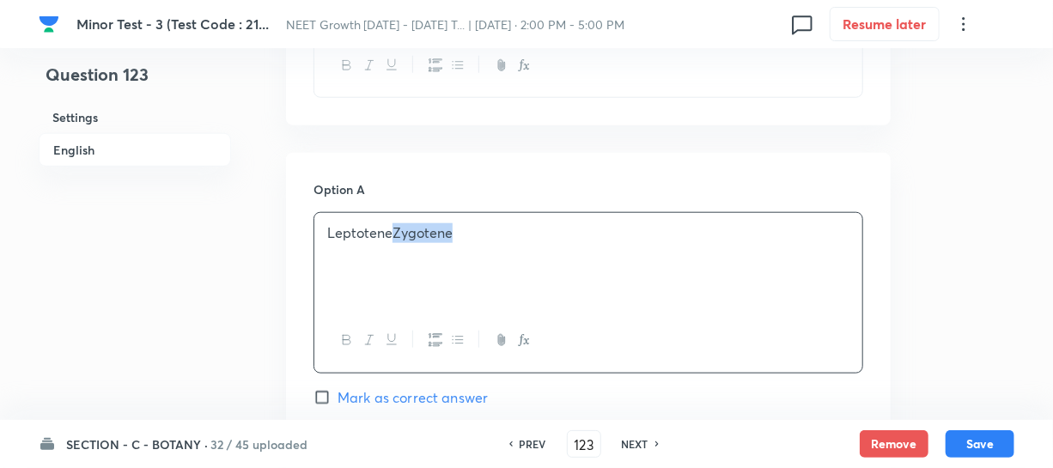
click at [393, 223] on p "LeptoteneZygotene" at bounding box center [588, 233] width 522 height 20
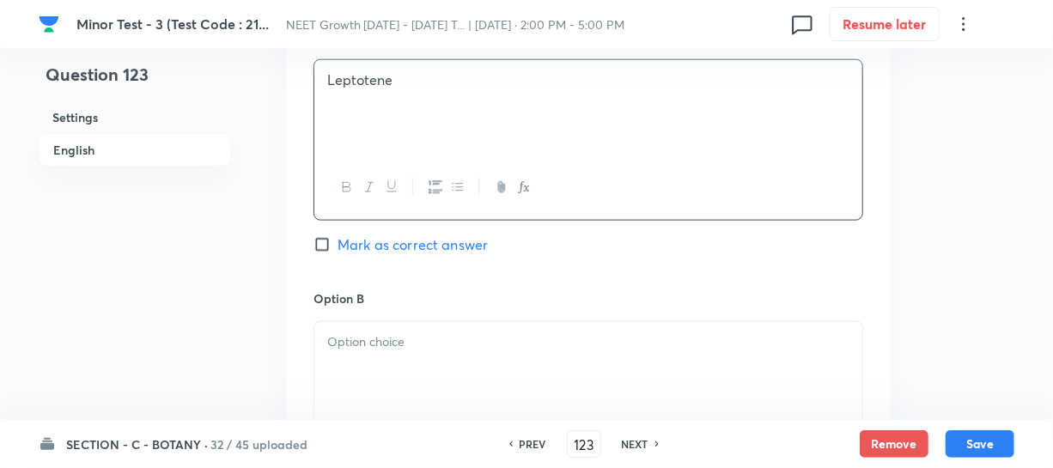
scroll to position [859, 0]
click at [369, 292] on div "Option B [PERSON_NAME] as correct answer" at bounding box center [588, 416] width 550 height 261
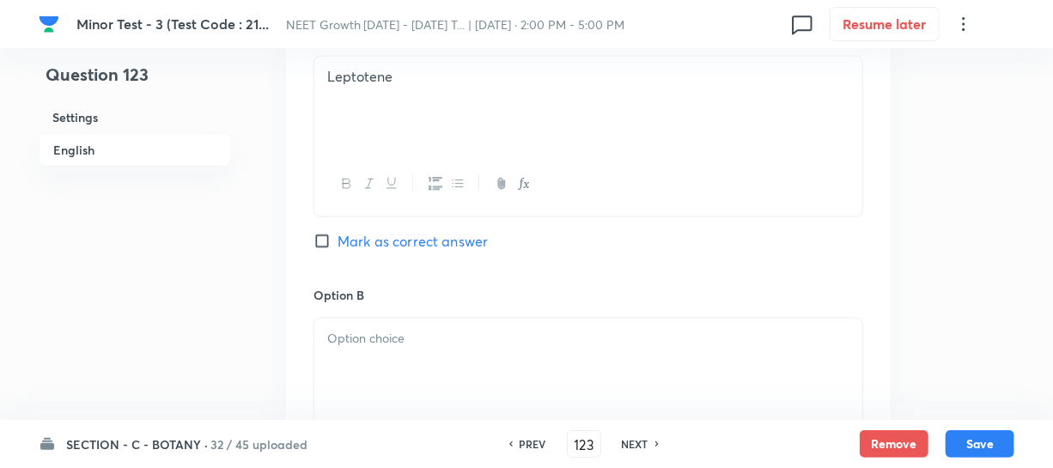
click at [362, 336] on div at bounding box center [588, 367] width 548 height 96
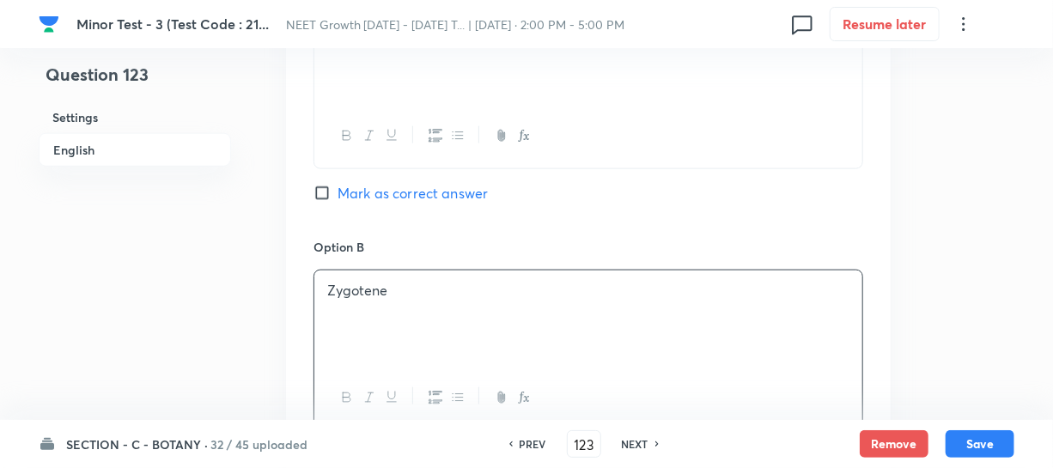
scroll to position [1092, 0]
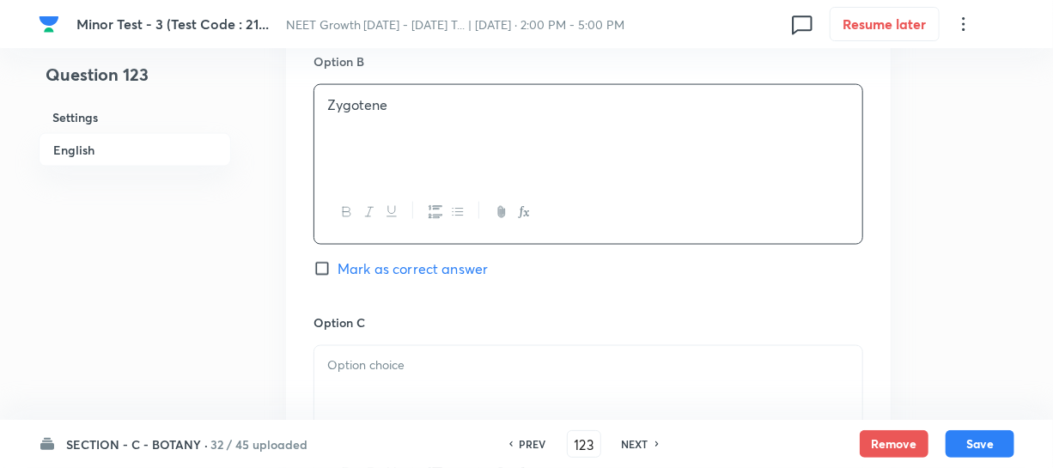
click at [383, 353] on div at bounding box center [588, 394] width 548 height 96
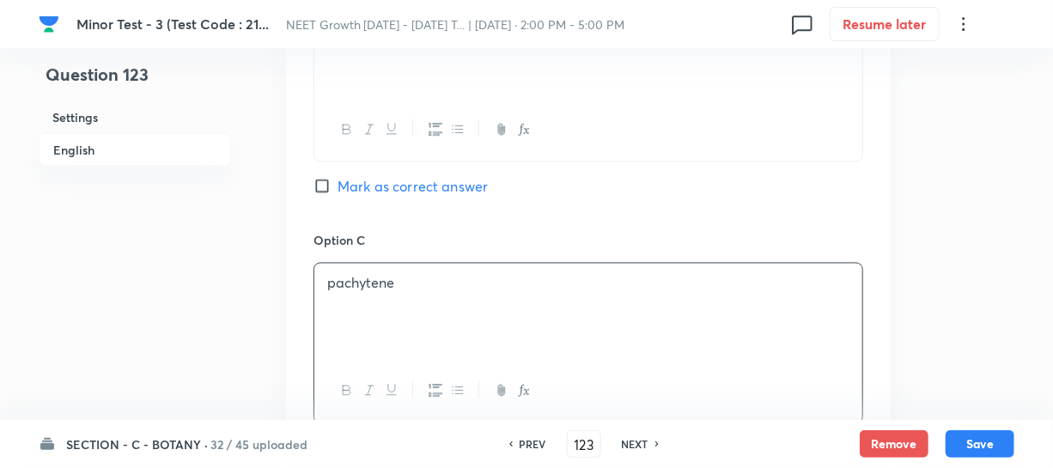
scroll to position [1327, 0]
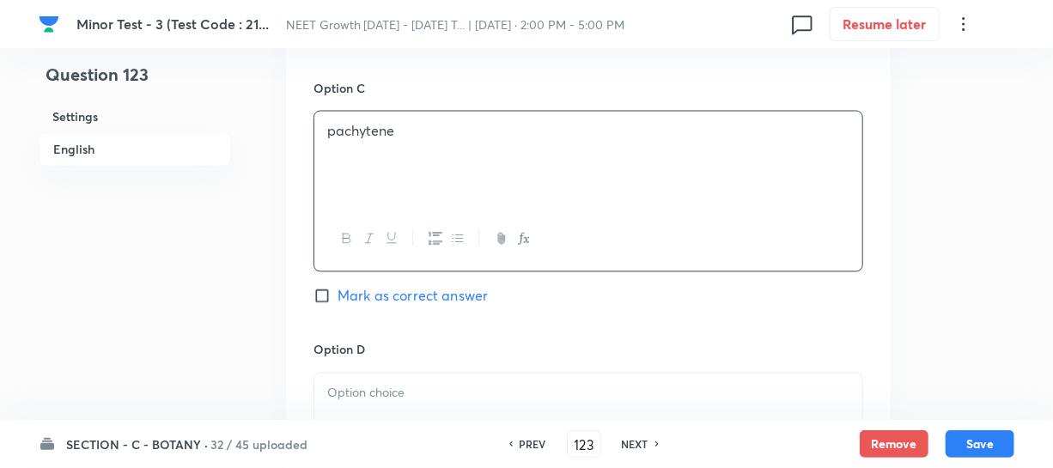
click at [388, 386] on div at bounding box center [588, 422] width 548 height 96
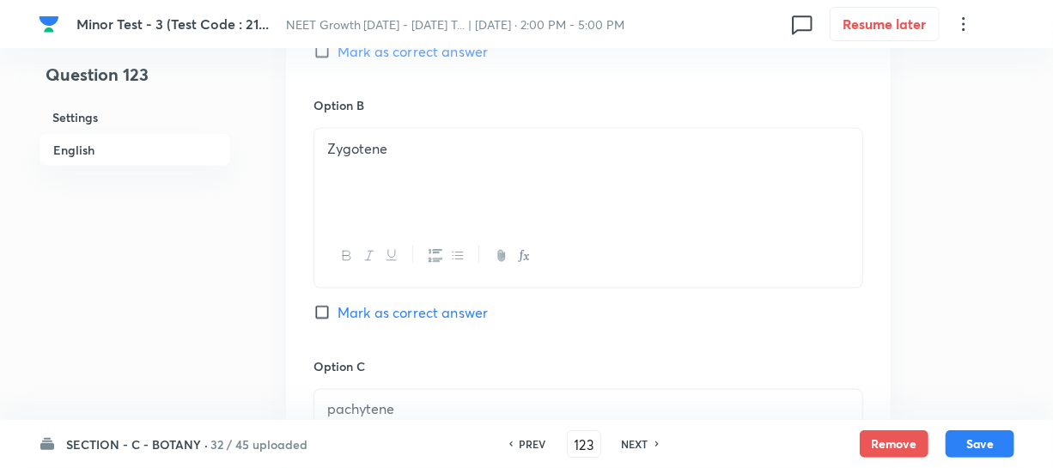
scroll to position [1014, 0]
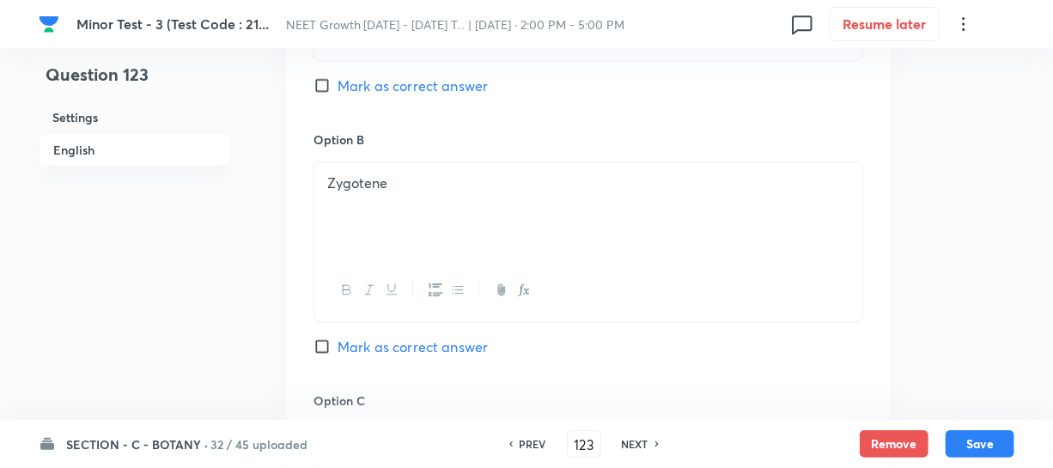
click at [324, 77] on input "Mark as correct answer" at bounding box center [325, 85] width 24 height 17
checkbox input "true"
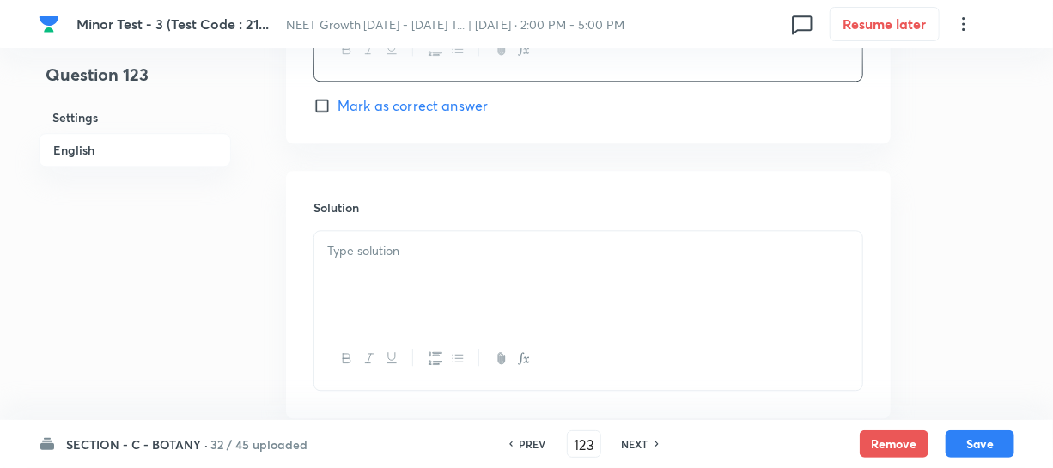
scroll to position [1858, 0]
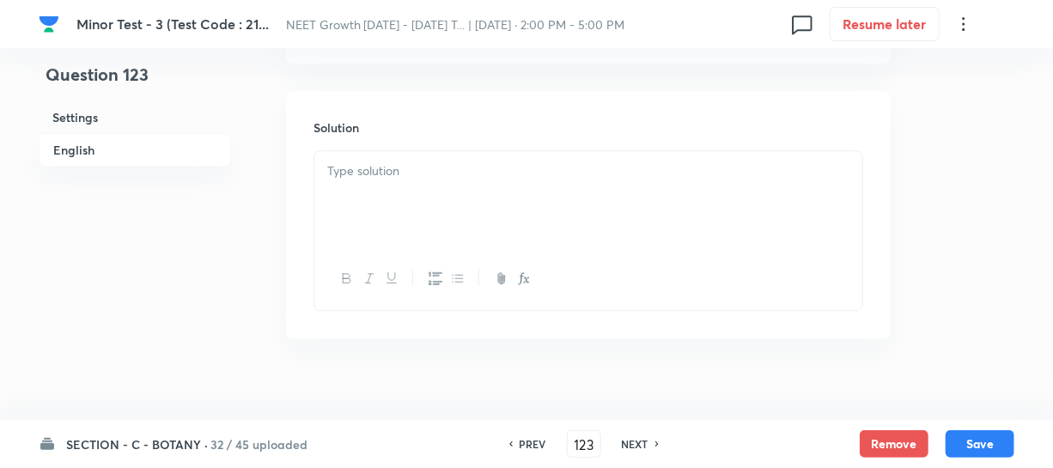
click at [368, 175] on div at bounding box center [588, 199] width 548 height 96
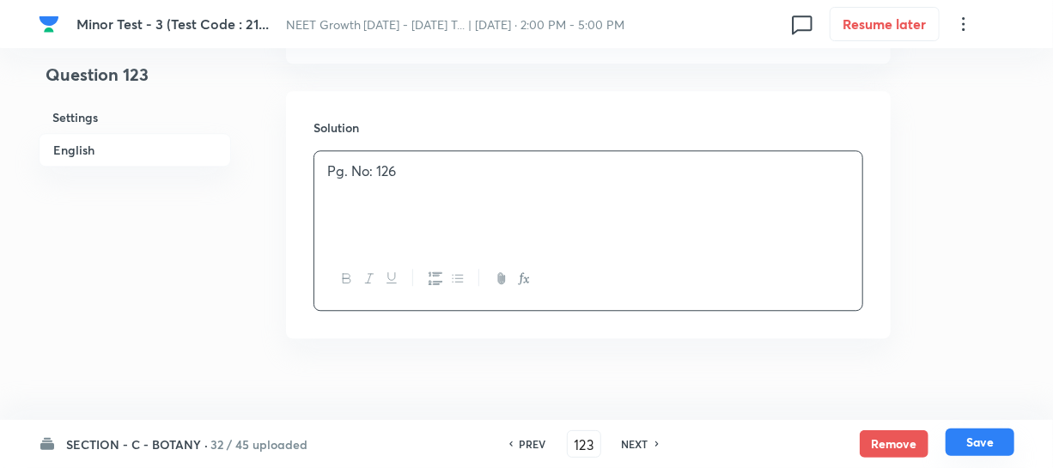
click at [979, 449] on button "Save" at bounding box center [979, 441] width 69 height 27
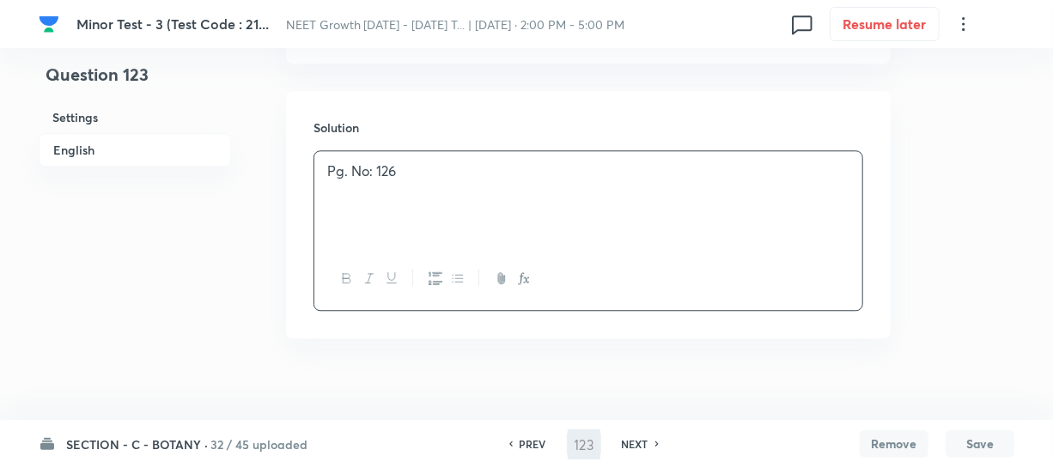
type input "124"
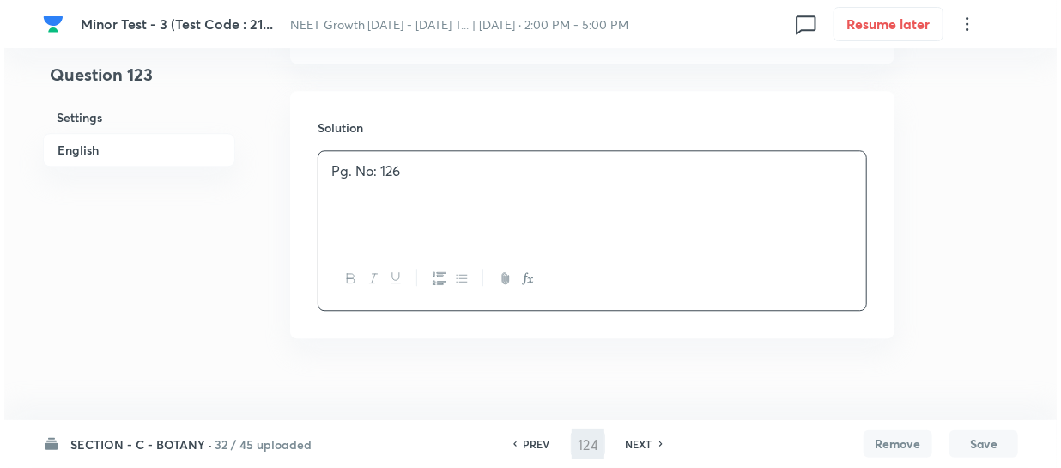
scroll to position [0, 0]
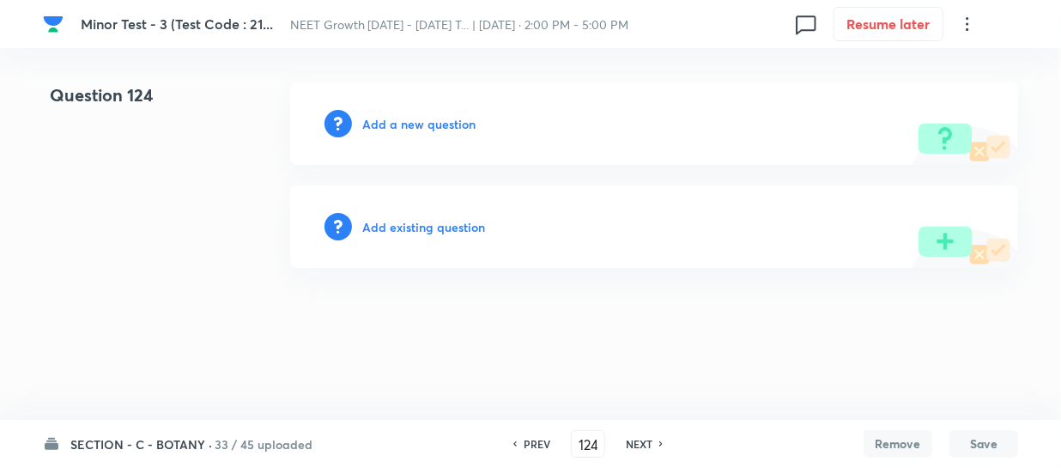
click at [380, 128] on h6 "Add a new question" at bounding box center [418, 124] width 113 height 18
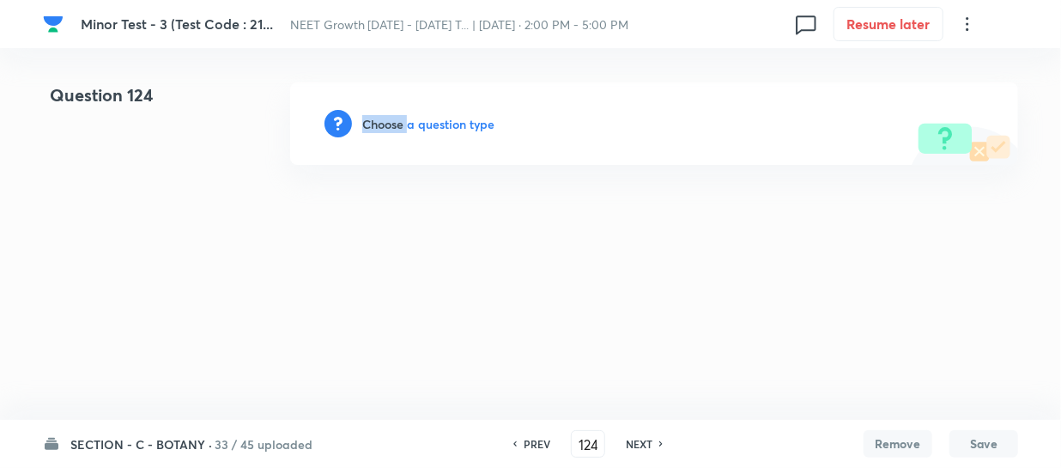
click at [380, 128] on h6 "Choose a question type" at bounding box center [428, 124] width 132 height 18
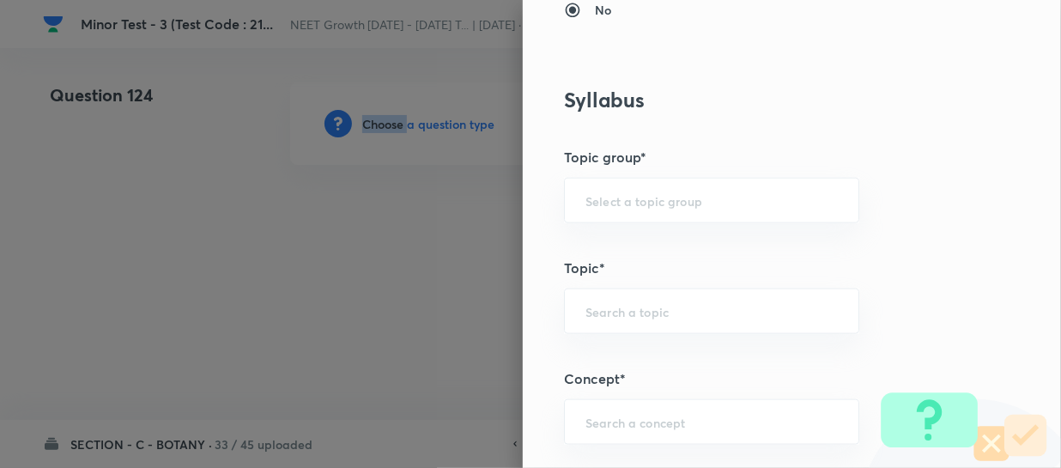
scroll to position [859, 0]
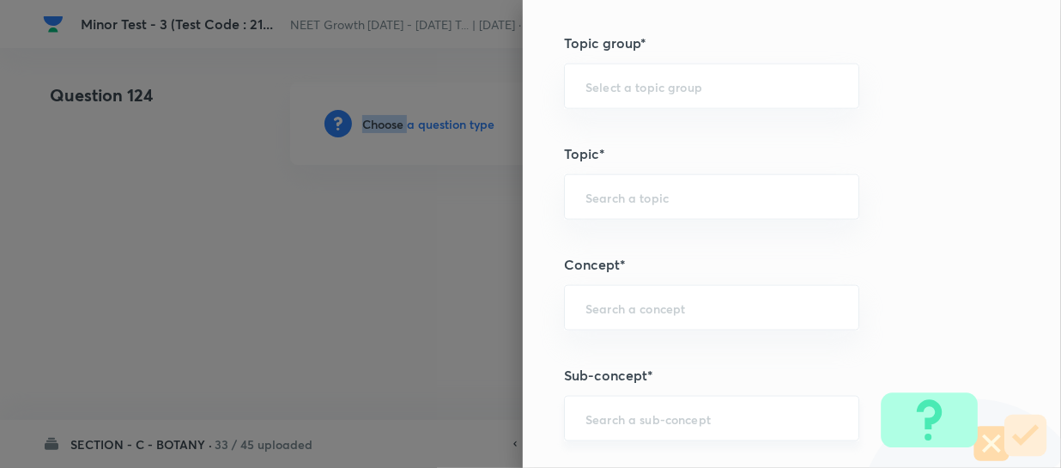
click at [603, 408] on div "​" at bounding box center [711, 419] width 295 height 46
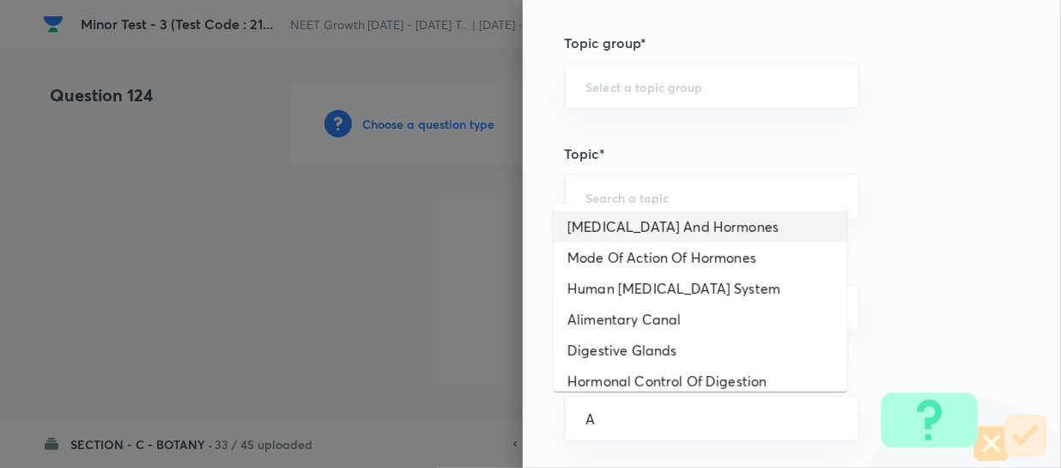
click at [655, 222] on li "[MEDICAL_DATA] And Hormones" at bounding box center [701, 226] width 294 height 31
type input "[MEDICAL_DATA] And Hormones"
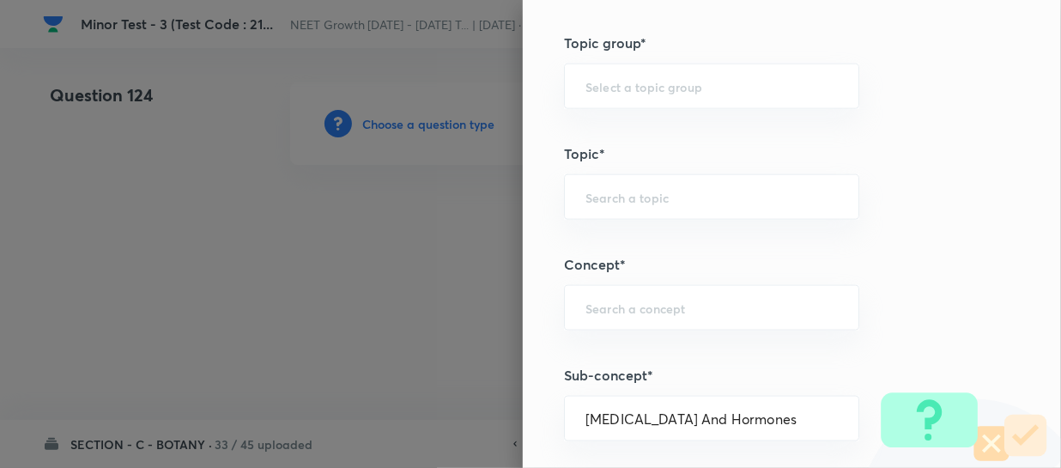
type input "Biology"
type input "Human Physiology"
type input "Chemical Coordinate & Integration"
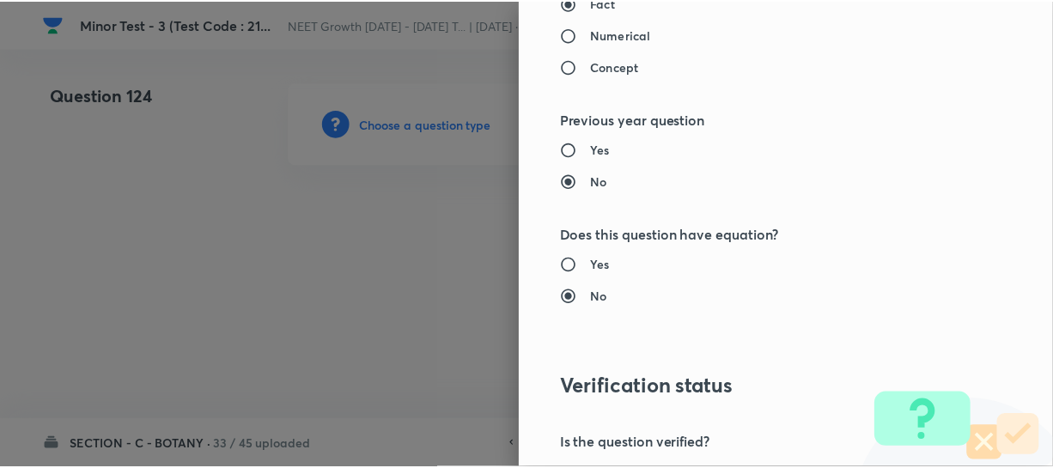
scroll to position [1986, 0]
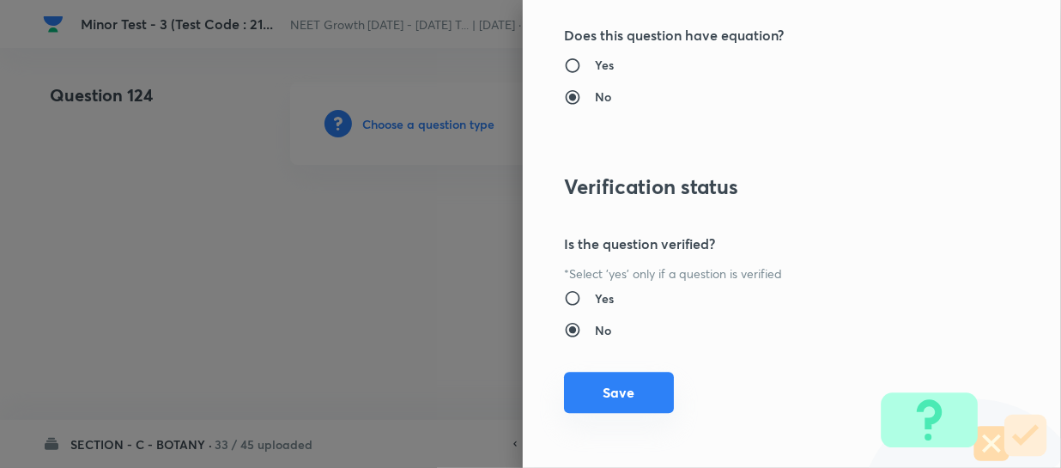
click at [589, 379] on button "Save" at bounding box center [619, 392] width 110 height 41
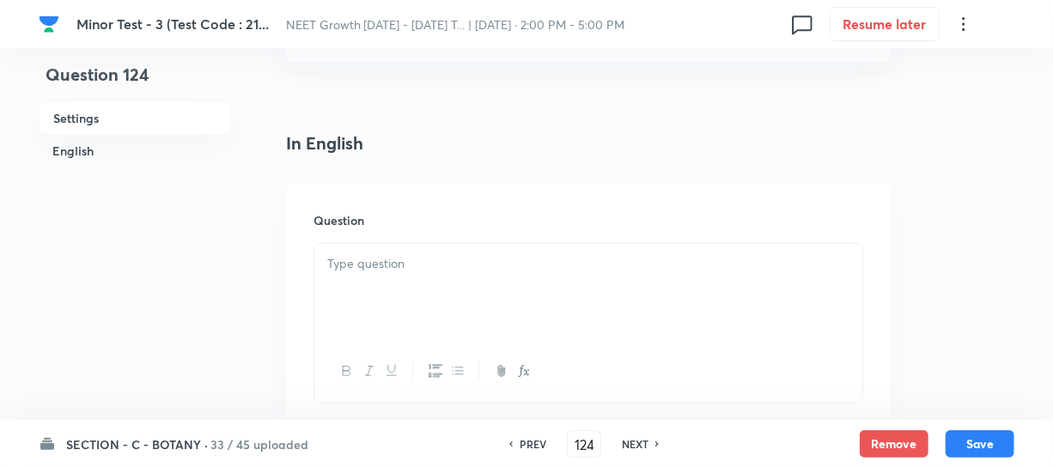
scroll to position [546, 0]
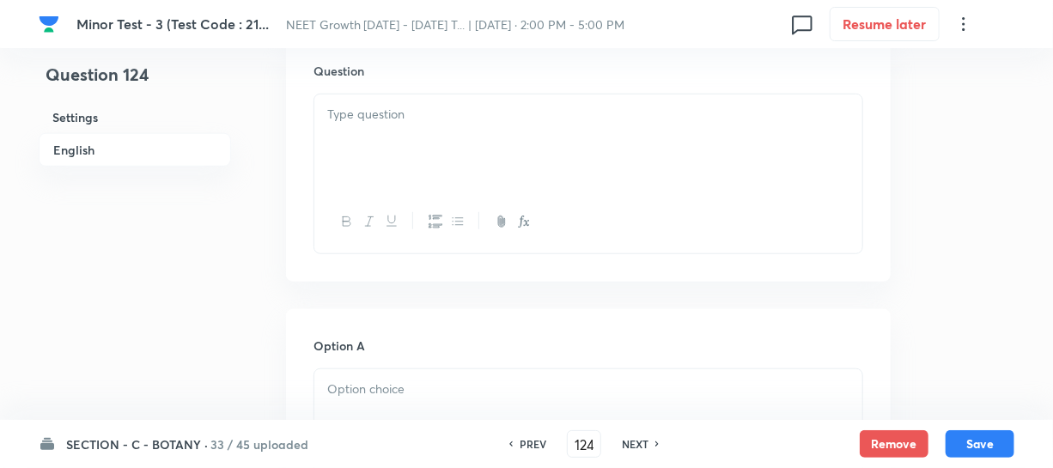
drag, startPoint x: 426, startPoint y: 146, endPoint x: 423, endPoint y: 158, distance: 12.3
click at [426, 145] on div at bounding box center [588, 142] width 548 height 96
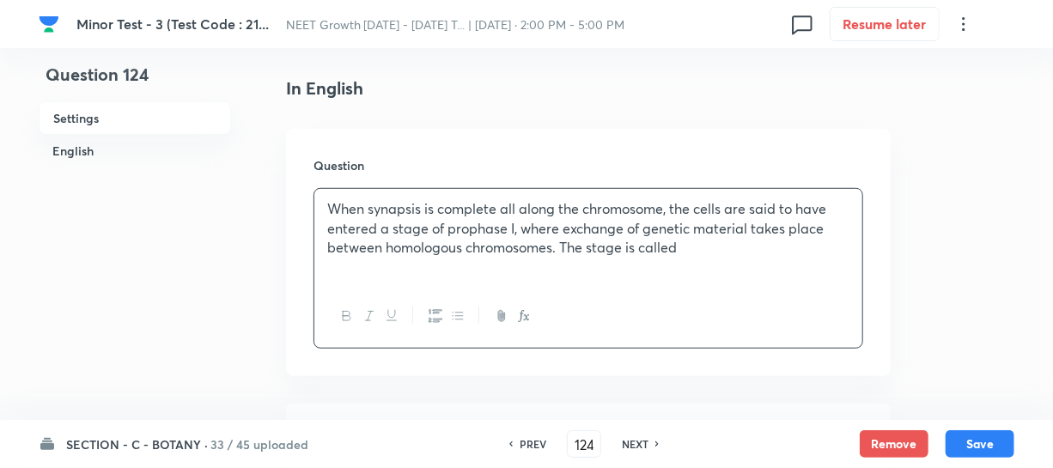
scroll to position [702, 0]
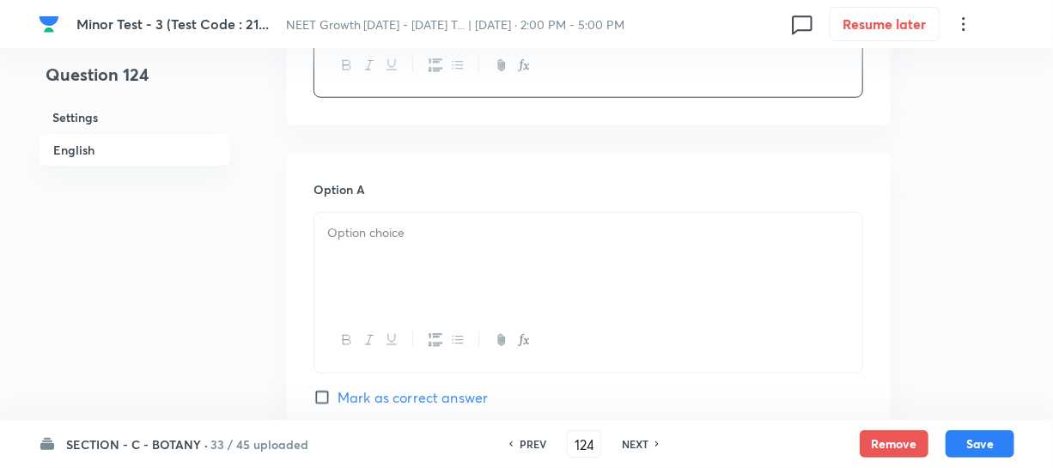
drag, startPoint x: 383, startPoint y: 258, endPoint x: 815, endPoint y: 359, distance: 443.6
click at [383, 258] on div at bounding box center [588, 261] width 548 height 96
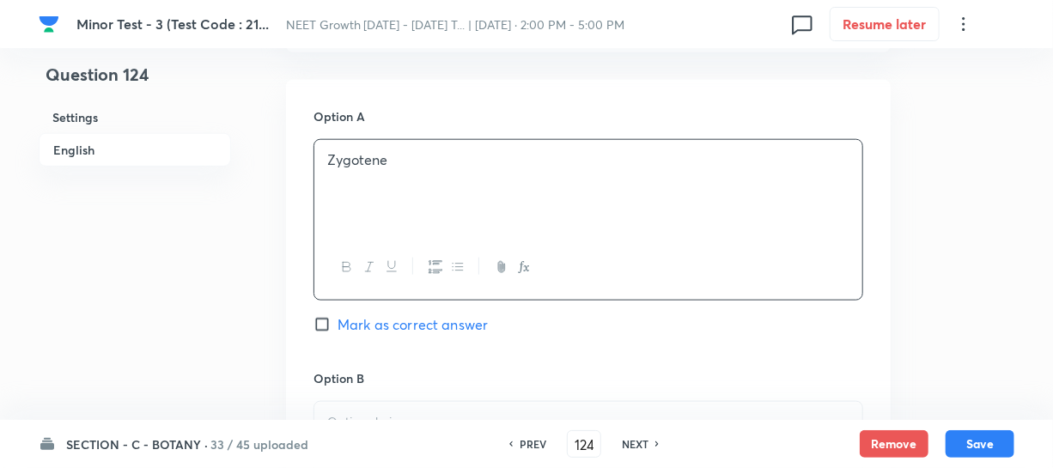
scroll to position [859, 0]
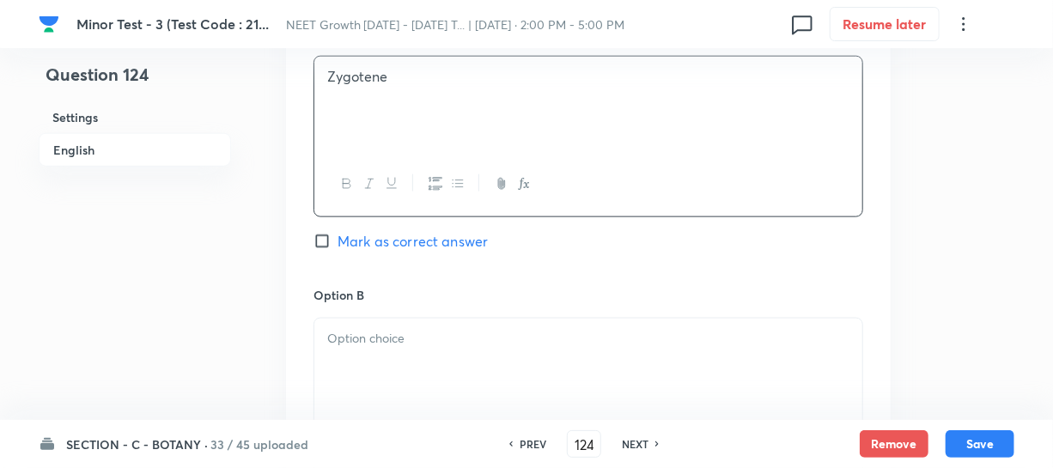
click at [378, 367] on div at bounding box center [588, 367] width 548 height 96
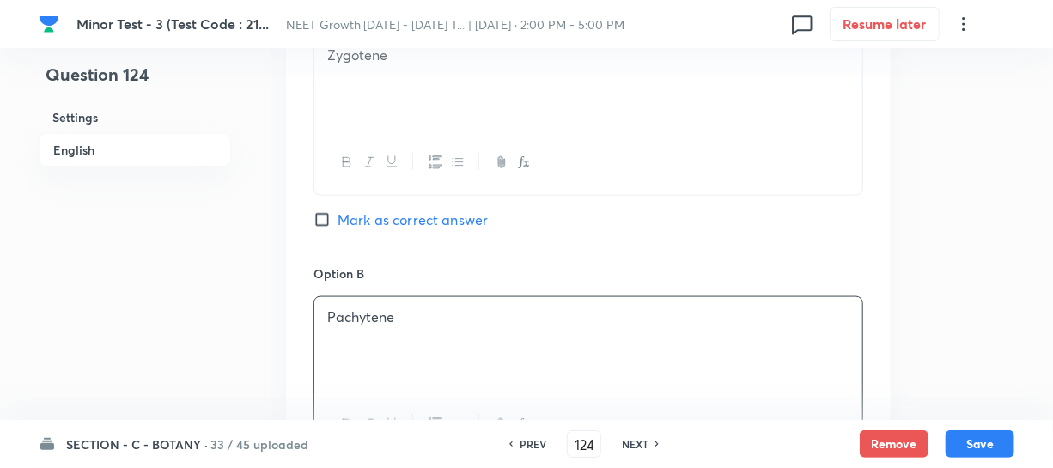
scroll to position [1170, 0]
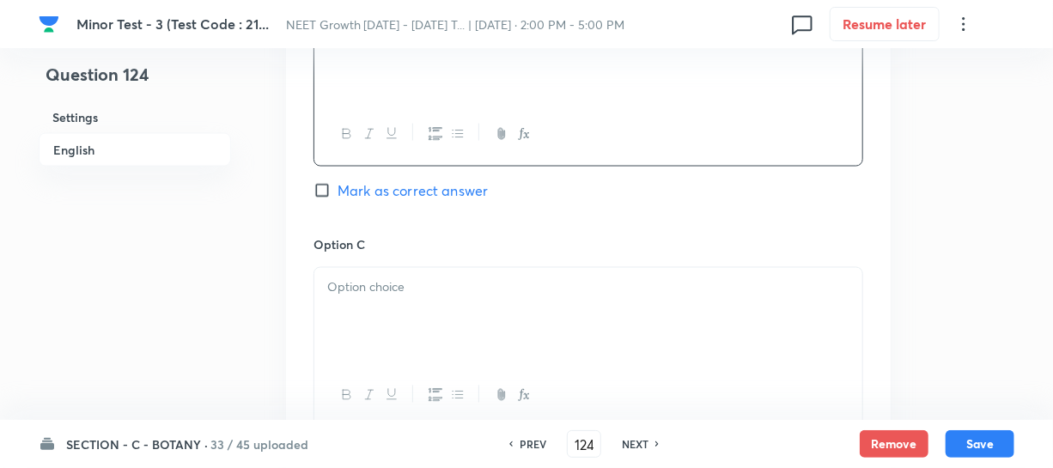
click at [383, 353] on div at bounding box center [588, 316] width 548 height 96
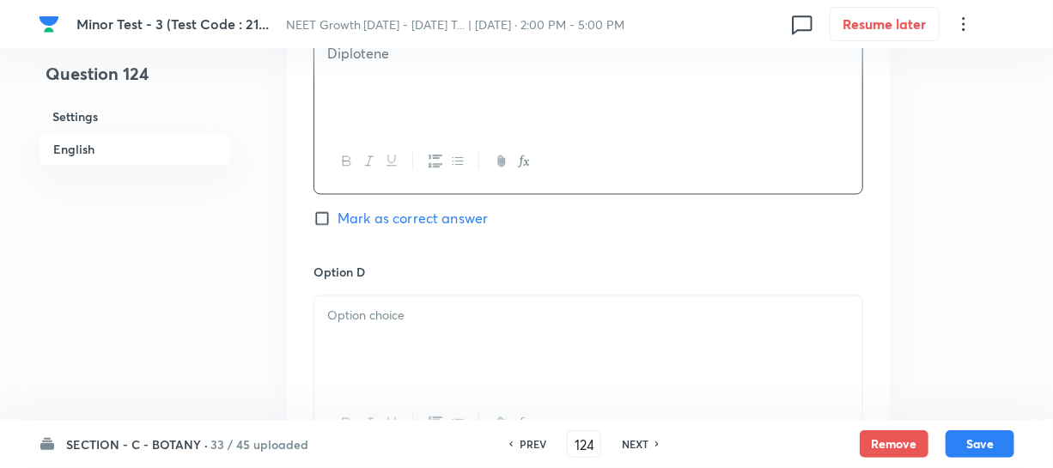
scroll to position [1405, 0]
click at [378, 349] on div at bounding box center [588, 343] width 548 height 96
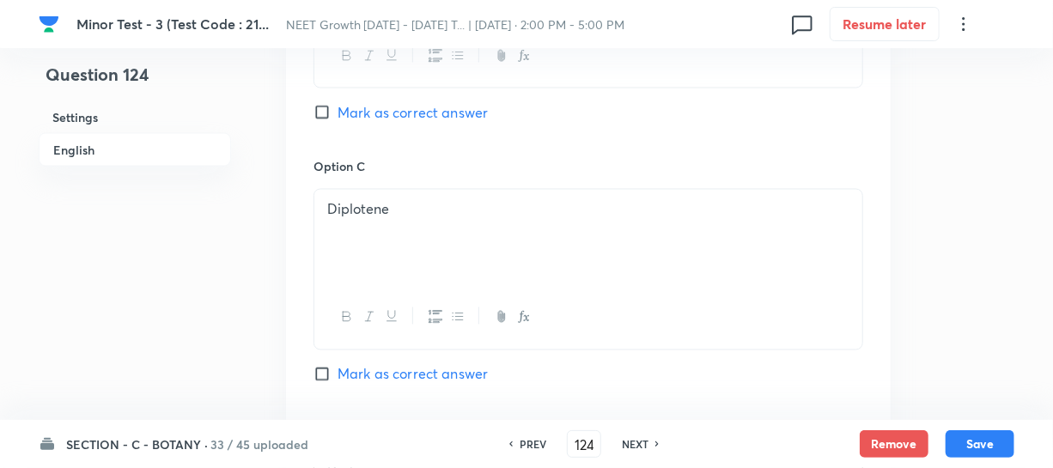
click at [325, 116] on input "Mark as correct answer" at bounding box center [325, 112] width 24 height 17
checkbox input "true"
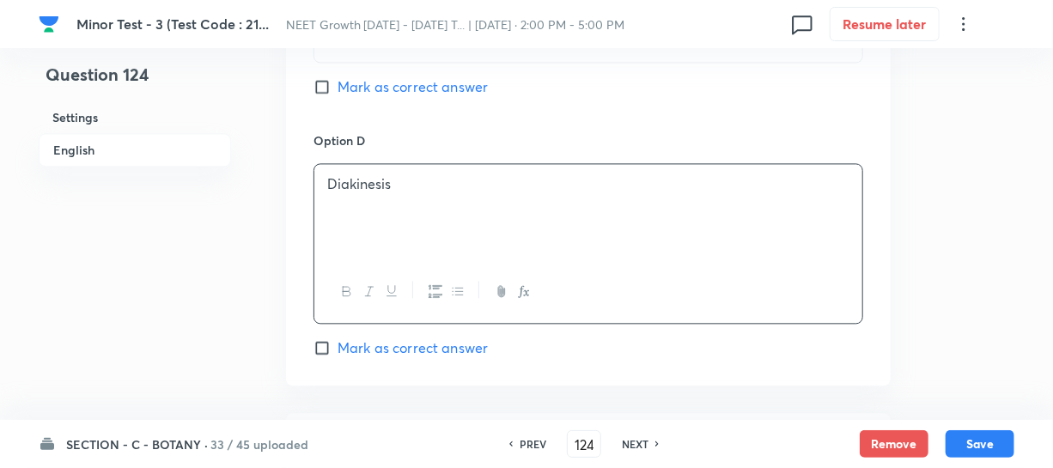
scroll to position [1717, 0]
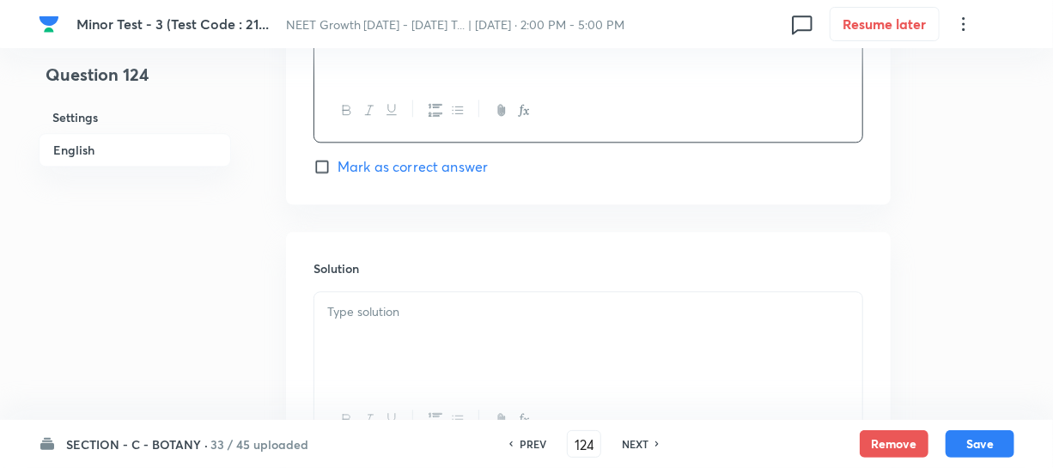
drag, startPoint x: 351, startPoint y: 325, endPoint x: 355, endPoint y: 292, distance: 32.9
click at [352, 324] on div at bounding box center [588, 340] width 548 height 96
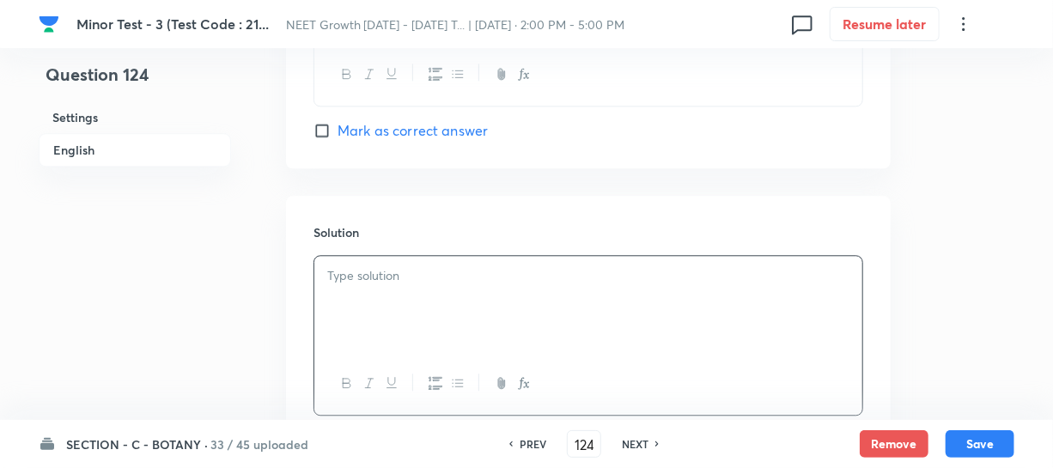
scroll to position [1795, 0]
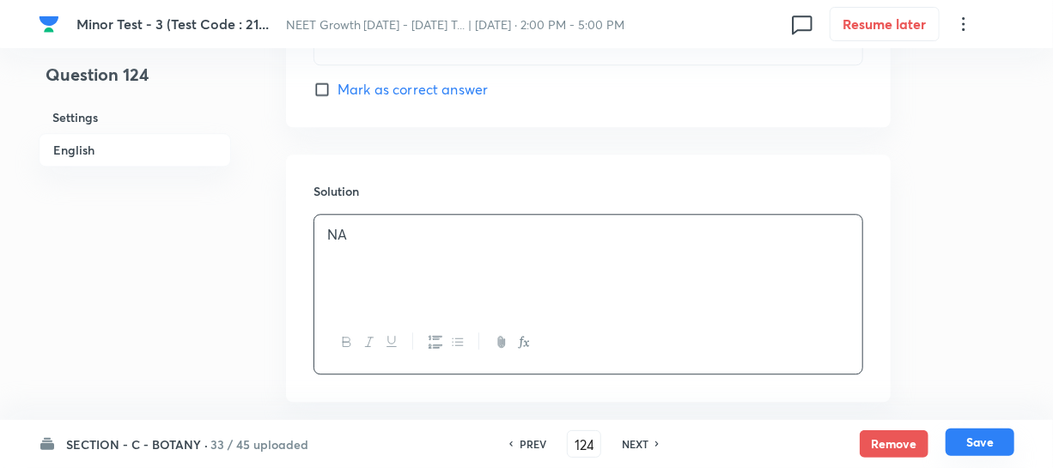
click at [981, 448] on button "Save" at bounding box center [979, 441] width 69 height 27
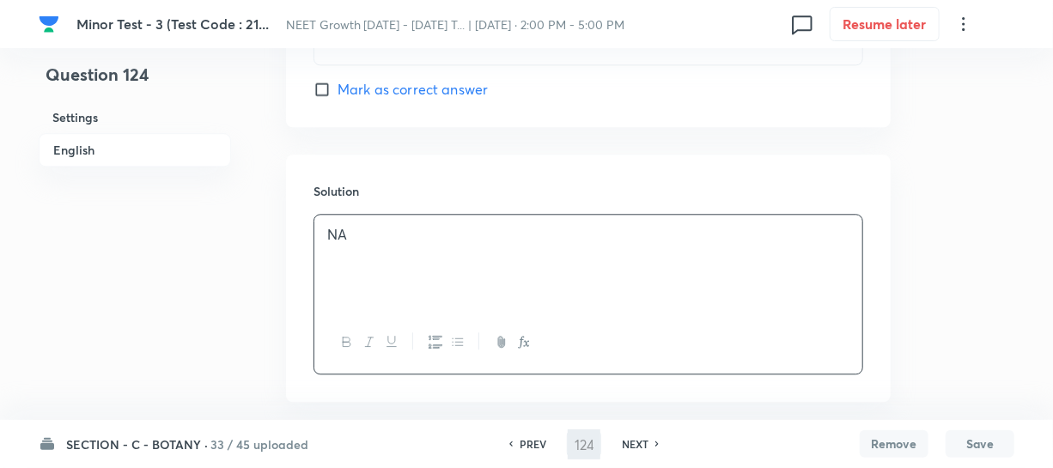
type input "125"
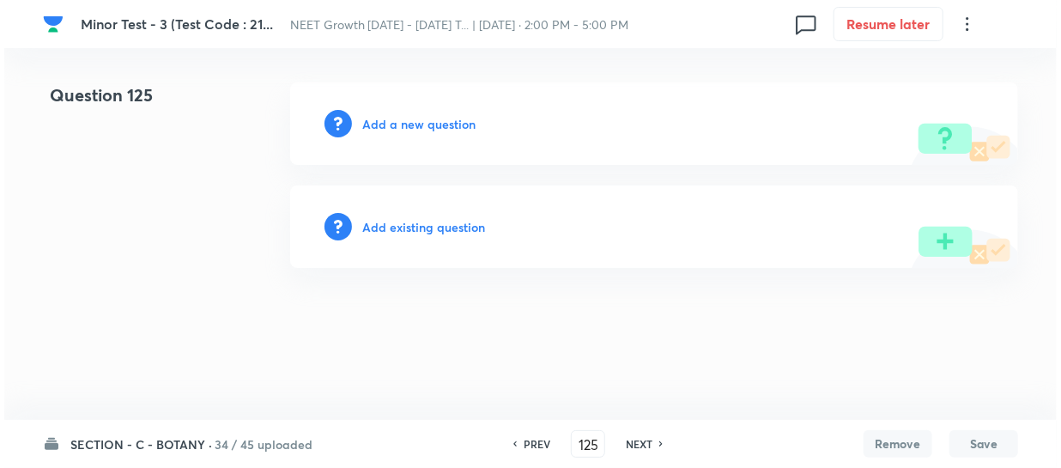
scroll to position [0, 0]
click at [392, 124] on h6 "Add a new question" at bounding box center [418, 124] width 113 height 18
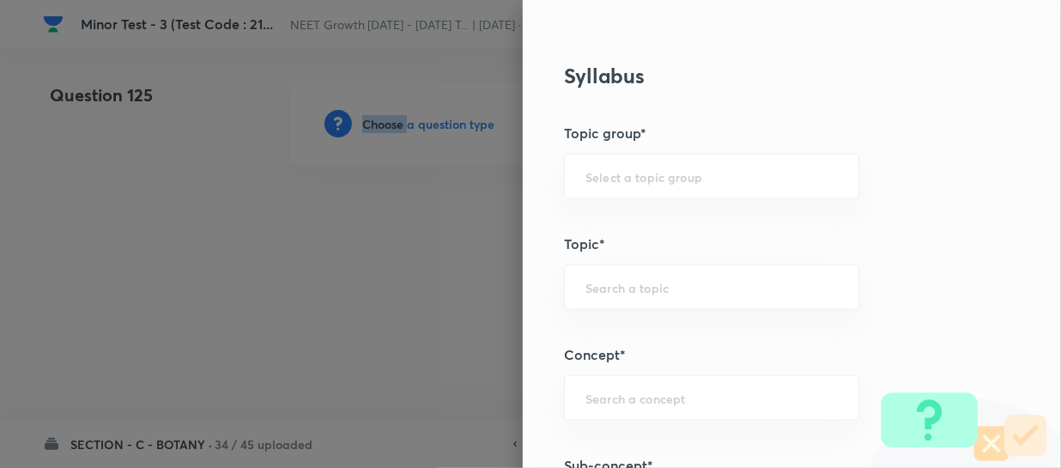
scroll to position [936, 0]
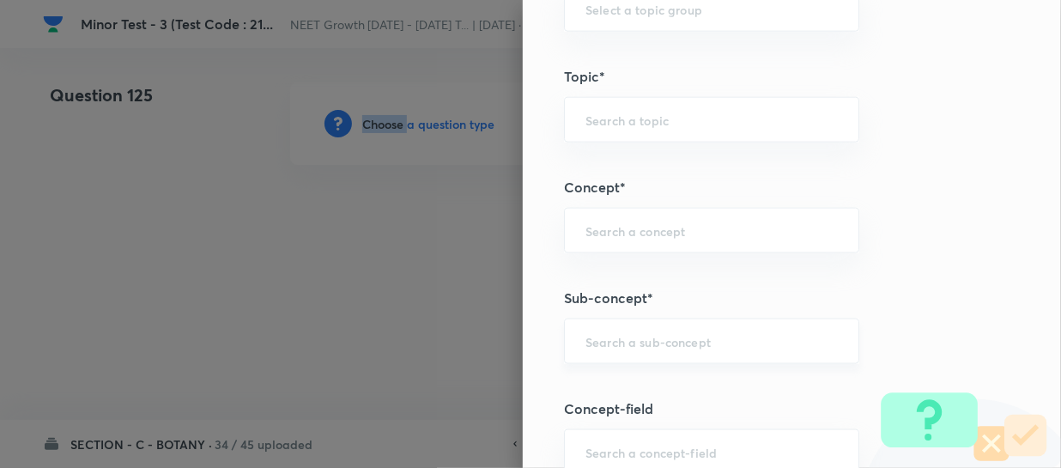
click at [587, 336] on input "text" at bounding box center [712, 341] width 252 height 16
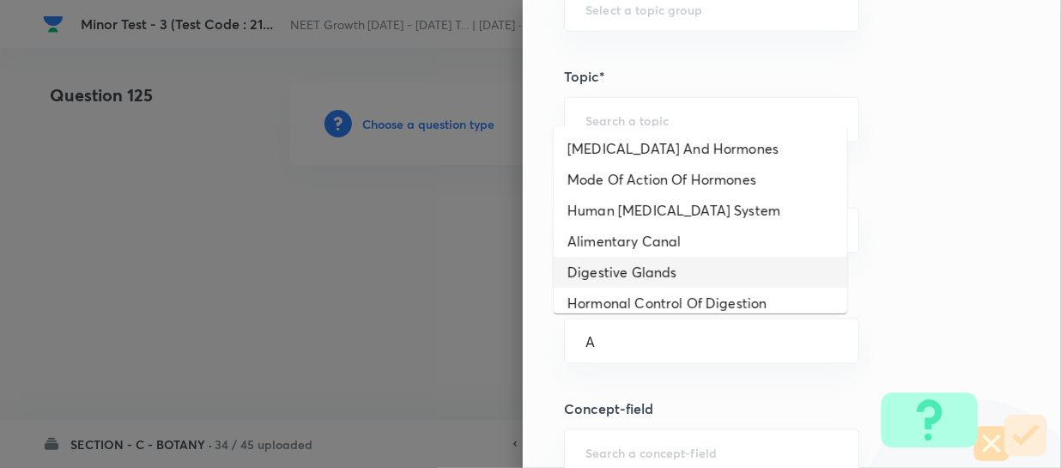
click at [633, 270] on li "Digestive Glands" at bounding box center [701, 272] width 294 height 31
type input "Digestive Glands"
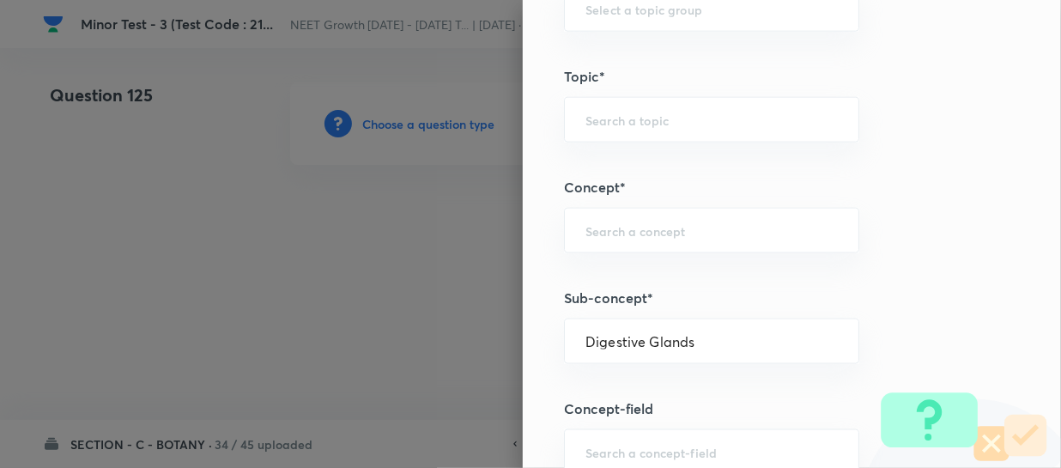
type input "Biology"
type input "Human Physiology"
type input "Digestion & Absorption"
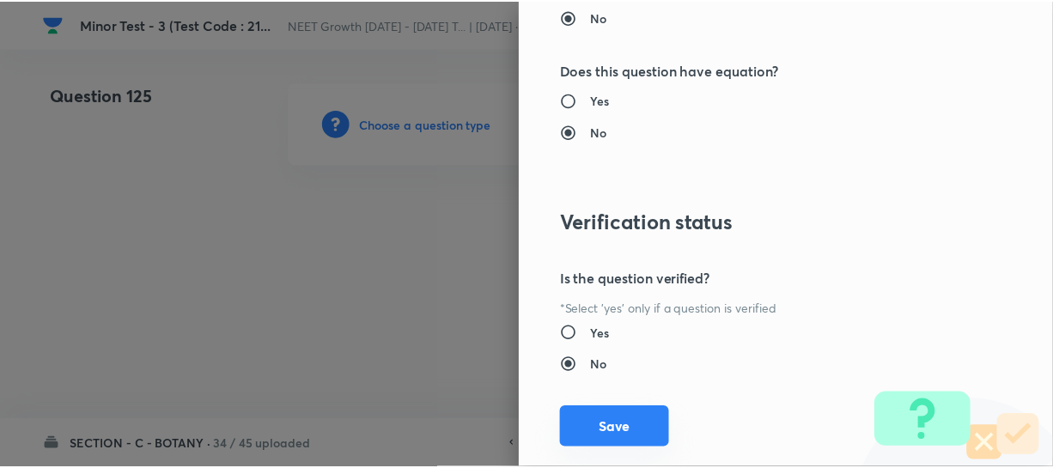
scroll to position [1986, 0]
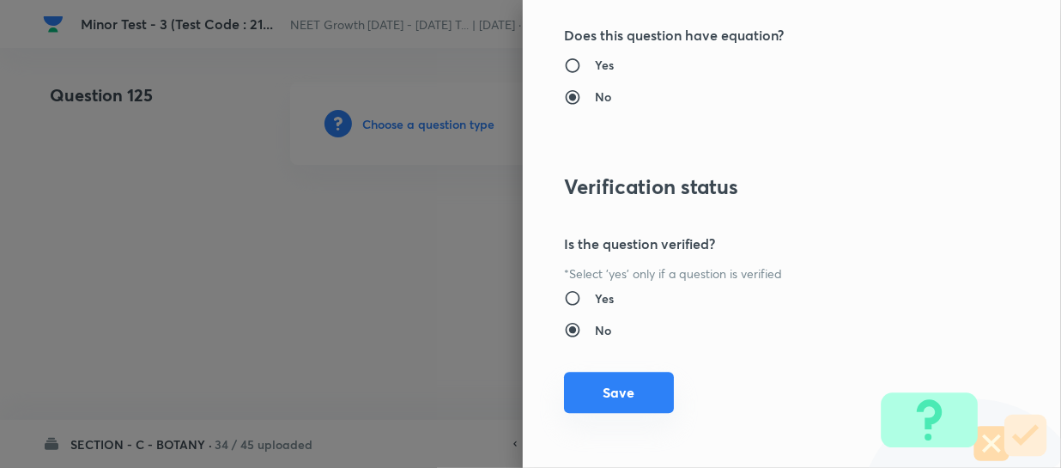
click at [604, 387] on button "Save" at bounding box center [619, 392] width 110 height 41
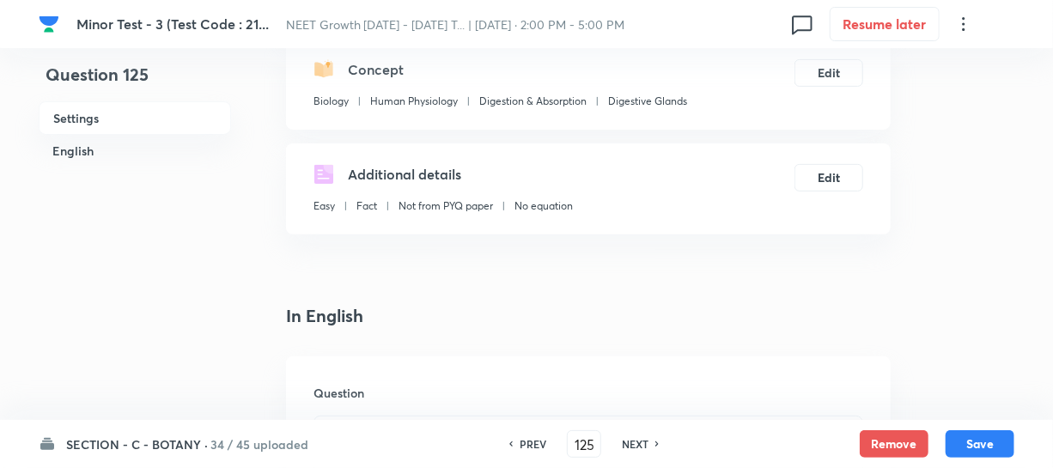
scroll to position [234, 0]
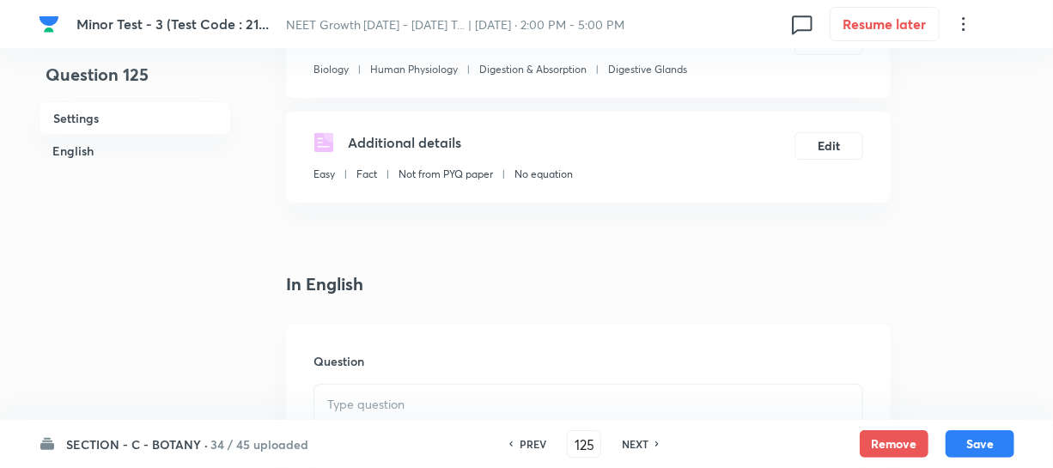
click at [399, 366] on h6 "Question" at bounding box center [588, 361] width 550 height 18
click at [377, 407] on p at bounding box center [588, 405] width 522 height 20
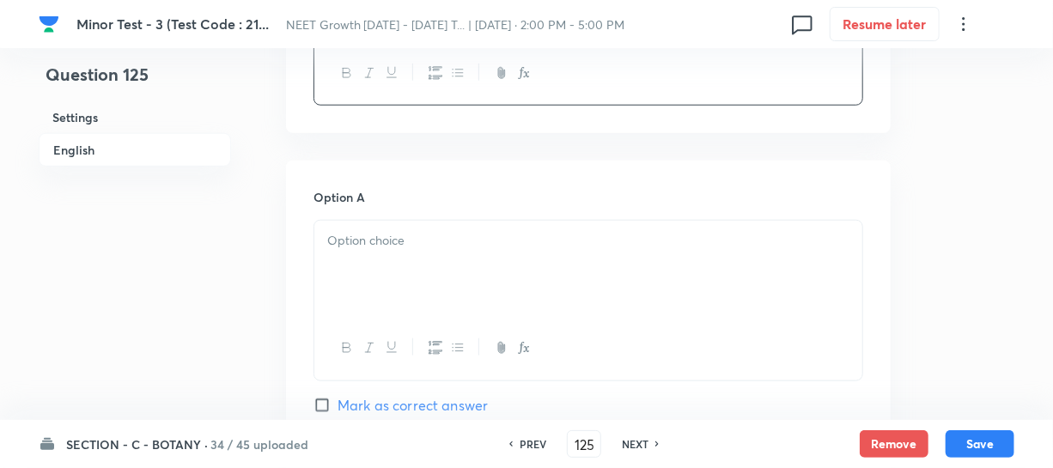
scroll to position [702, 0]
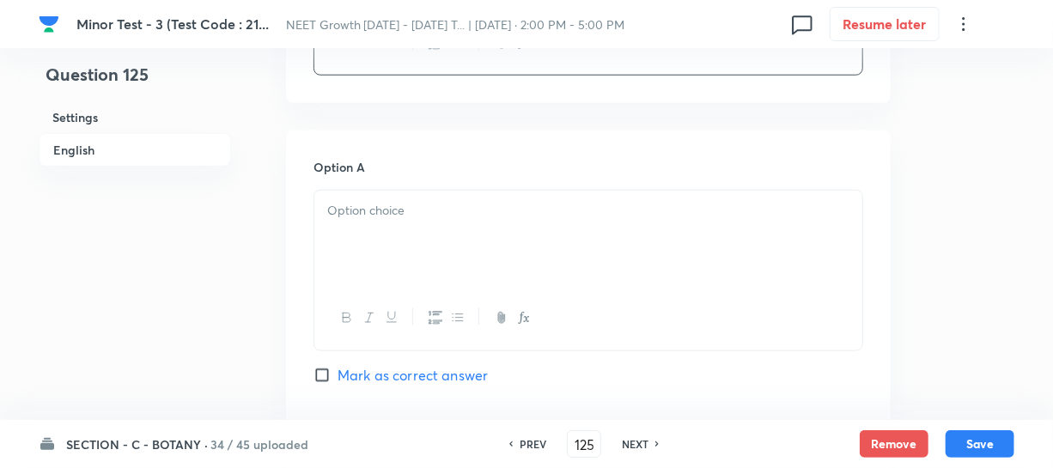
click at [417, 288] on div at bounding box center [588, 318] width 548 height 63
click at [404, 225] on div at bounding box center [588, 239] width 548 height 96
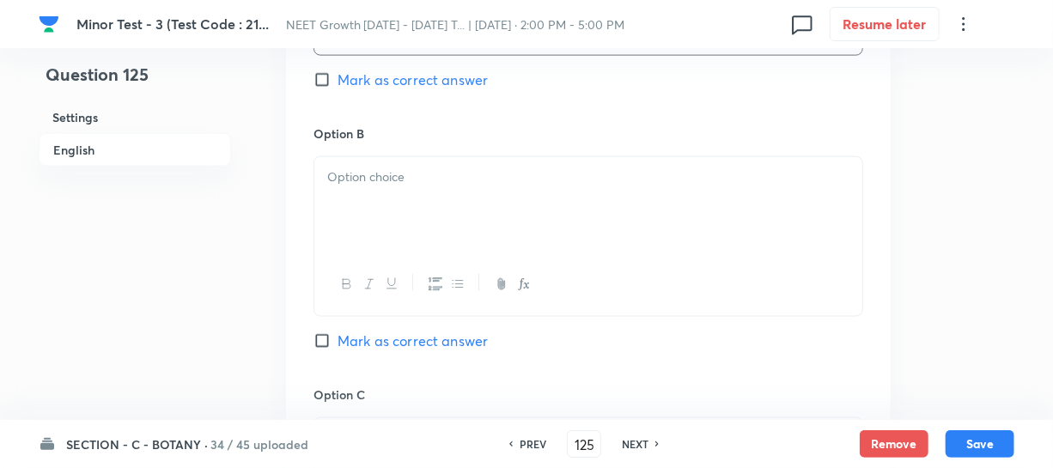
scroll to position [1014, 0]
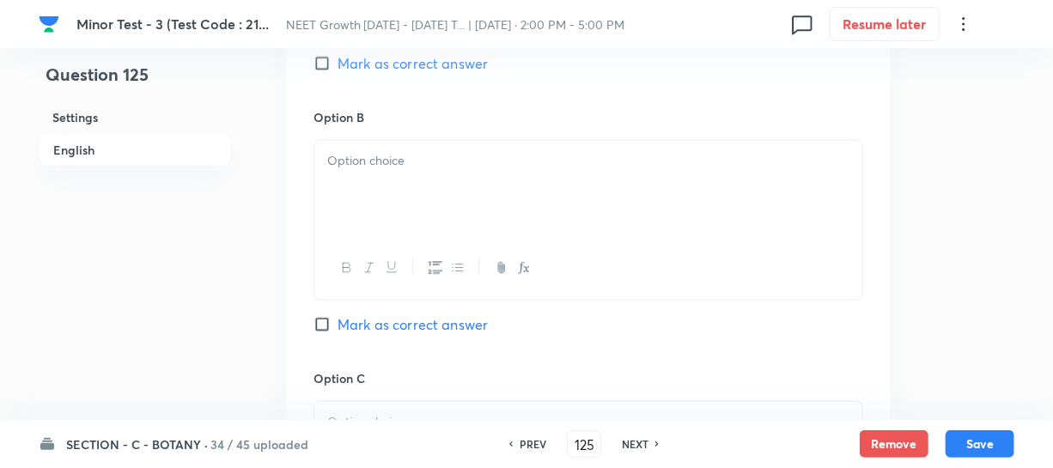
click at [385, 205] on div at bounding box center [588, 189] width 548 height 96
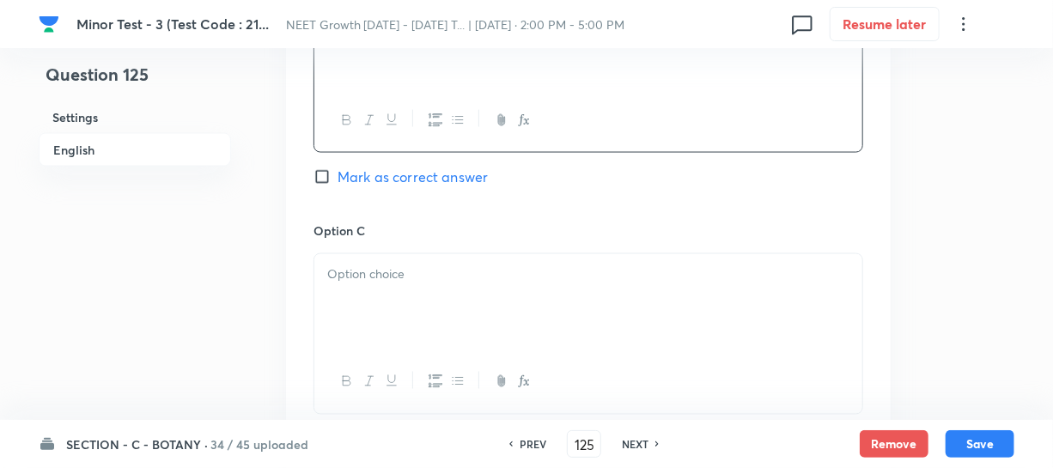
scroll to position [1170, 0]
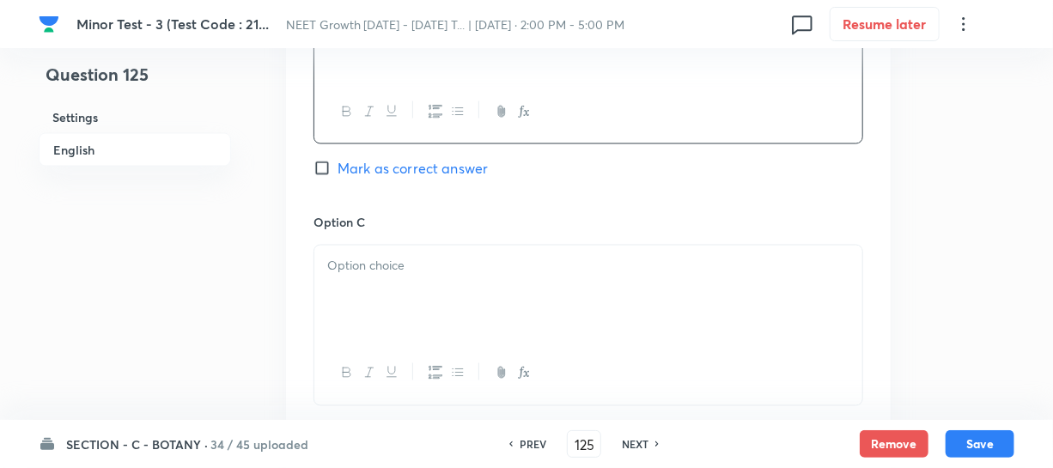
click at [373, 285] on div at bounding box center [588, 294] width 548 height 96
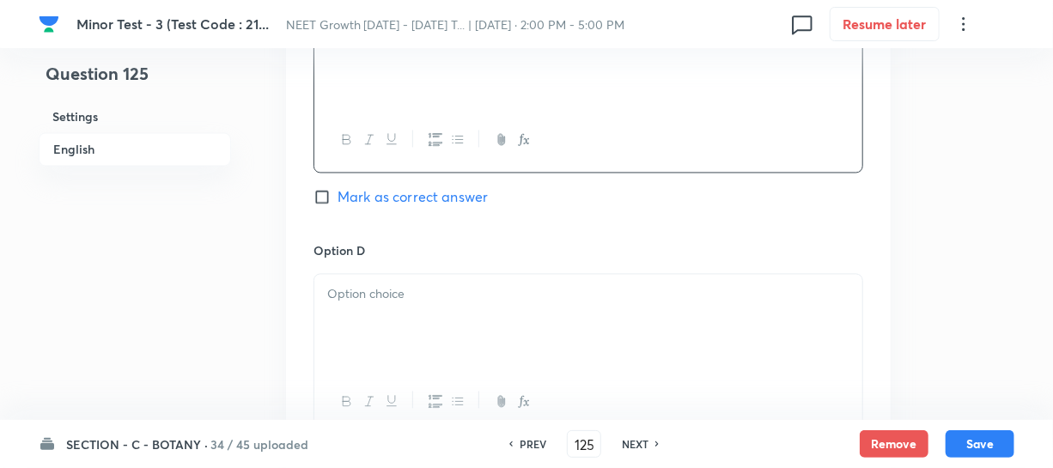
scroll to position [1405, 0]
drag, startPoint x: 368, startPoint y: 326, endPoint x: 814, endPoint y: 362, distance: 447.1
click at [368, 325] on div at bounding box center [588, 321] width 548 height 96
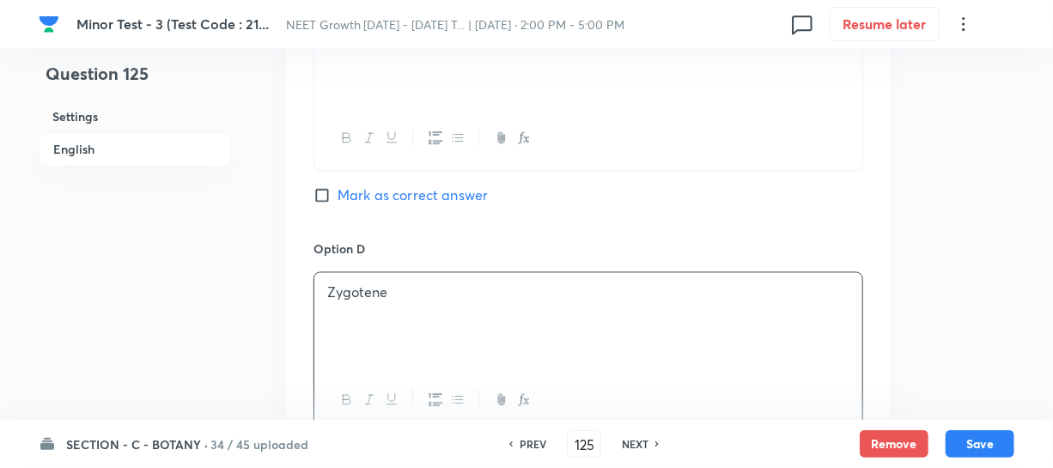
click at [324, 197] on input "Mark as correct answer" at bounding box center [325, 195] width 24 height 17
checkbox input "true"
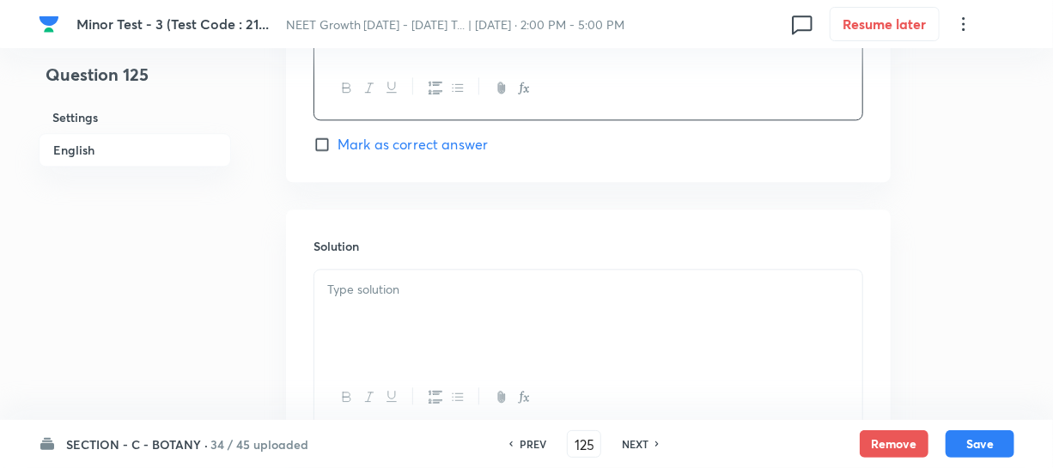
click at [356, 300] on p at bounding box center [588, 290] width 522 height 20
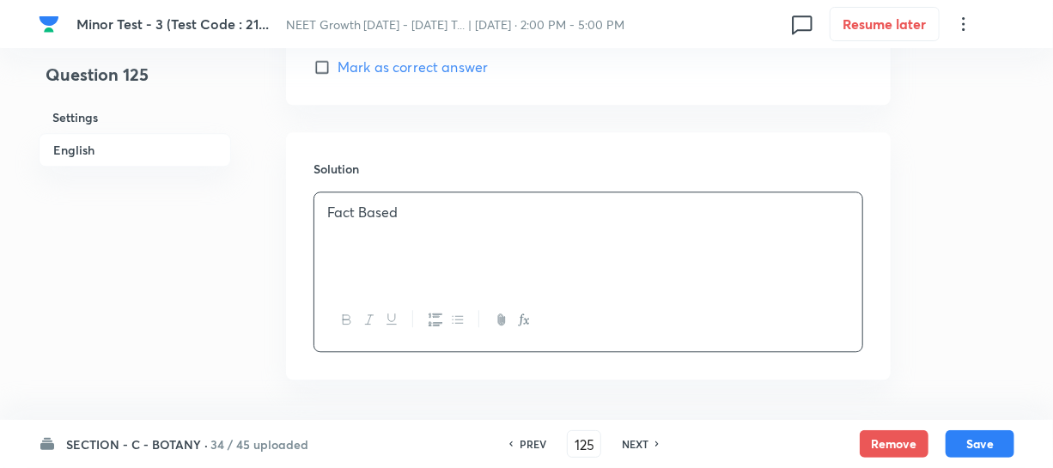
scroll to position [1858, 0]
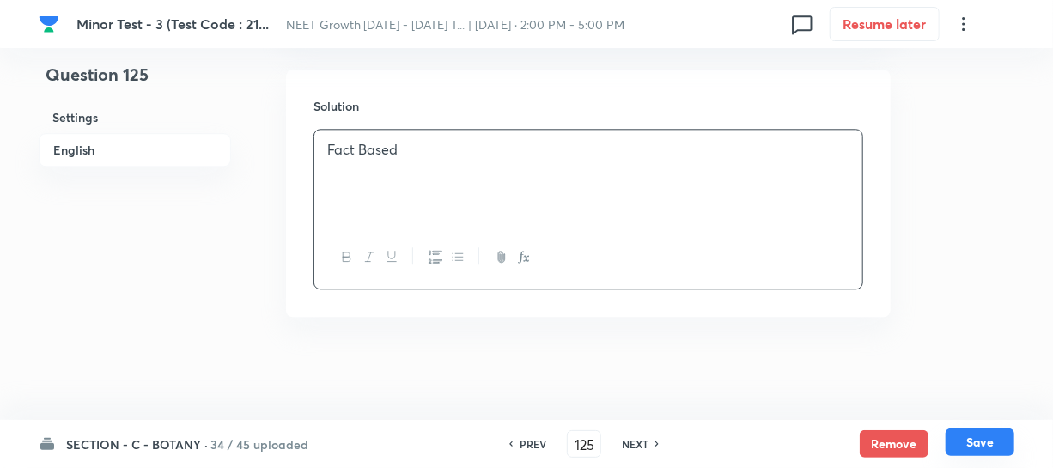
click at [969, 445] on button "Save" at bounding box center [979, 441] width 69 height 27
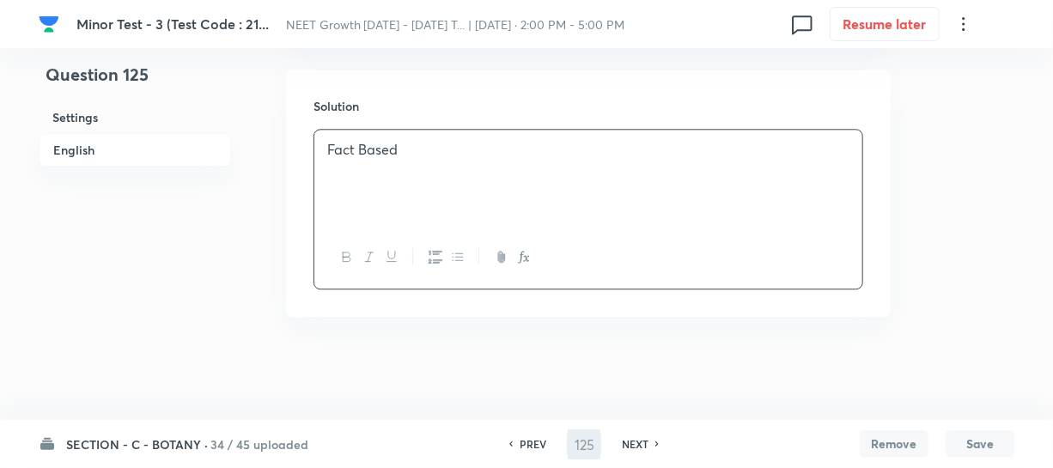
type input "126"
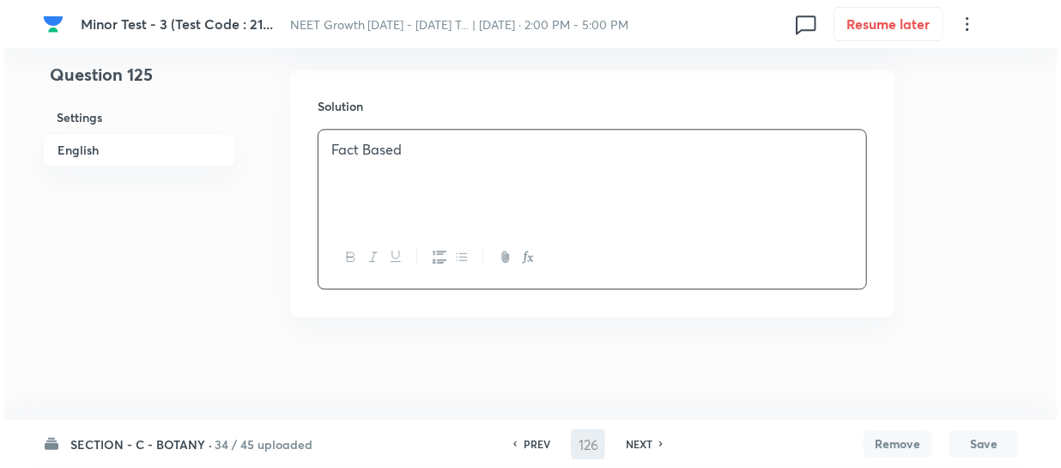
scroll to position [0, 0]
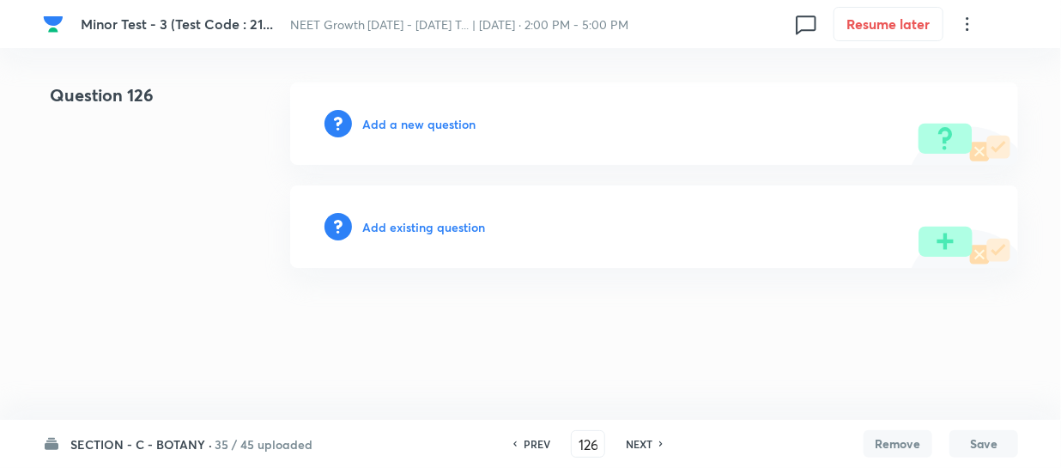
click at [386, 120] on h6 "Add a new question" at bounding box center [418, 124] width 113 height 18
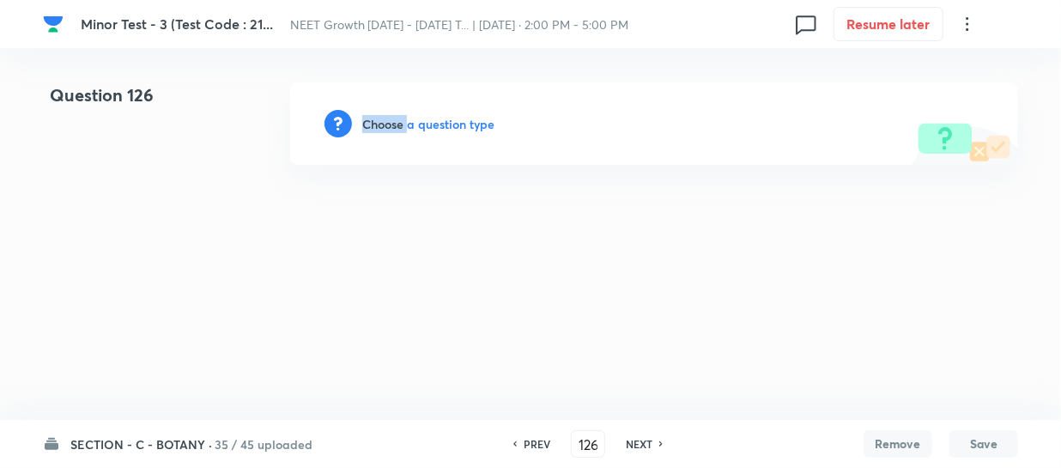
click at [386, 120] on h6 "Choose a question type" at bounding box center [428, 124] width 132 height 18
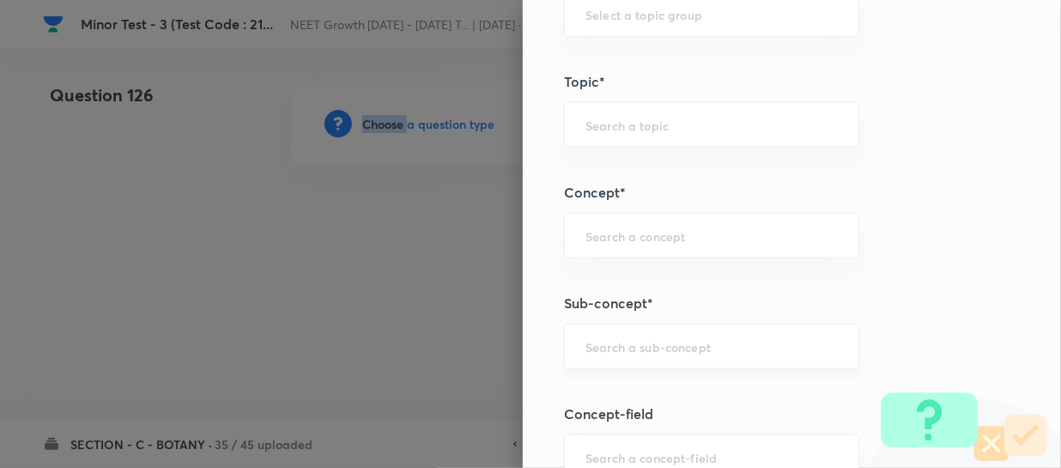
scroll to position [936, 0]
click at [588, 353] on div "​" at bounding box center [711, 342] width 295 height 46
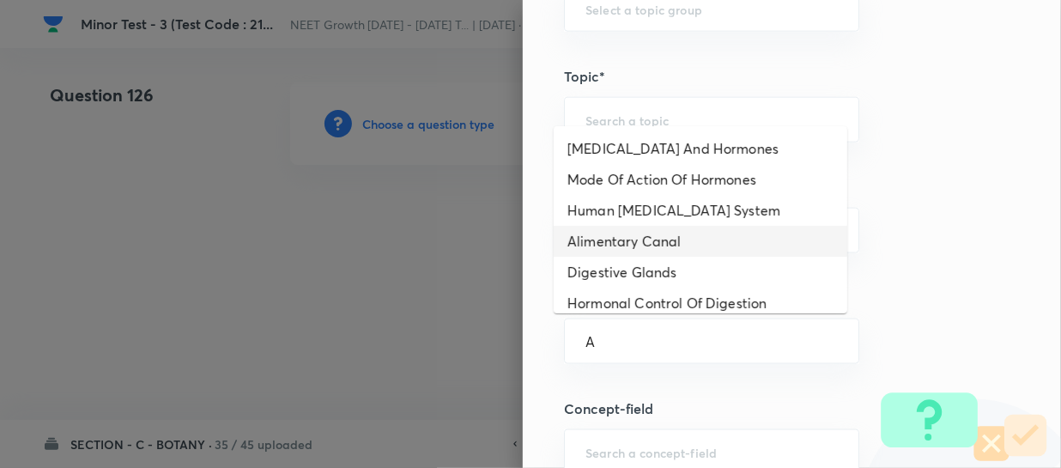
click at [647, 231] on li "Alimentary Canal" at bounding box center [701, 241] width 294 height 31
type input "Alimentary Canal"
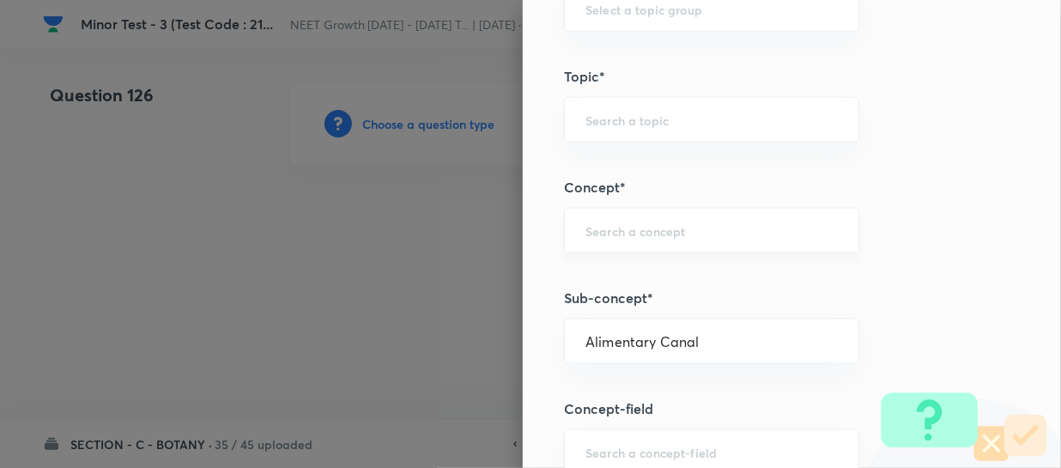
type input "Biology"
type input "Human Physiology"
type input "Digestion & Absorption"
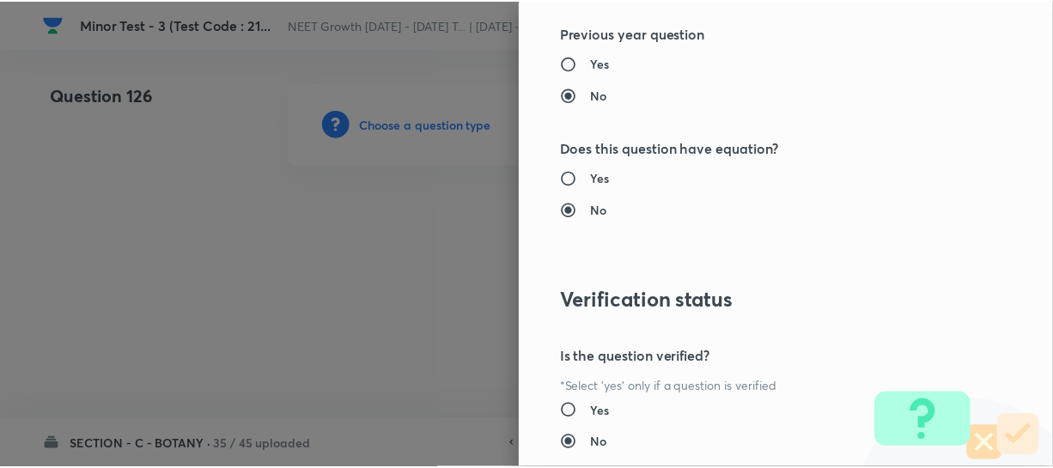
scroll to position [1986, 0]
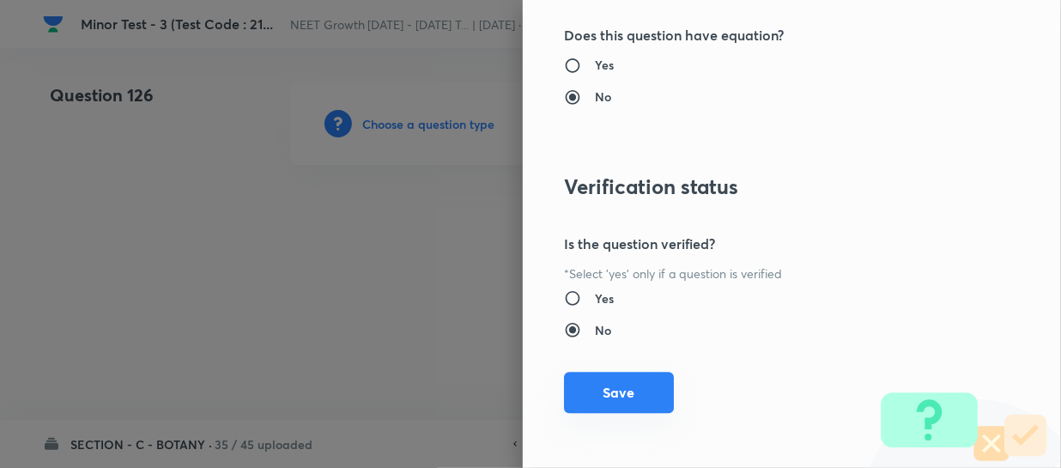
click at [604, 386] on button "Save" at bounding box center [619, 392] width 110 height 41
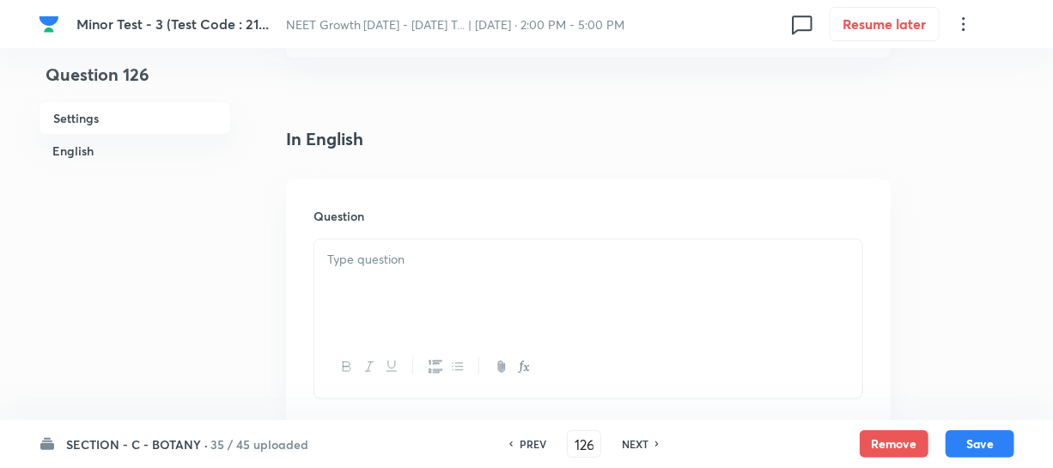
scroll to position [390, 0]
drag, startPoint x: 369, startPoint y: 270, endPoint x: 474, endPoint y: 290, distance: 106.8
click at [370, 270] on div at bounding box center [588, 276] width 548 height 96
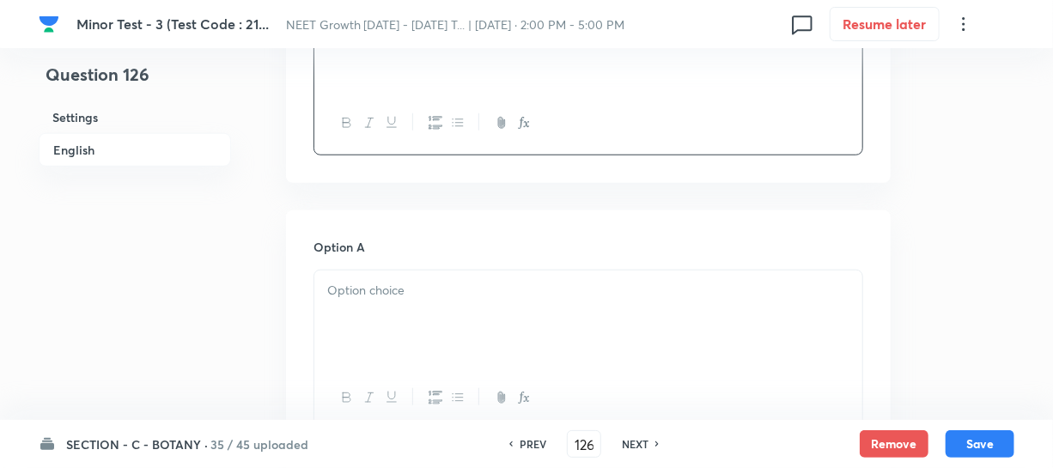
scroll to position [624, 0]
click at [380, 307] on div at bounding box center [588, 317] width 548 height 96
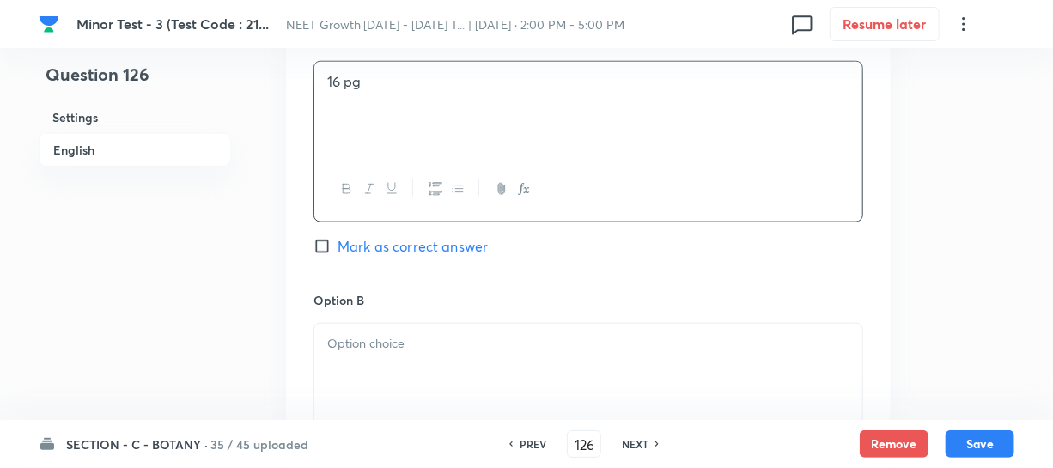
scroll to position [859, 0]
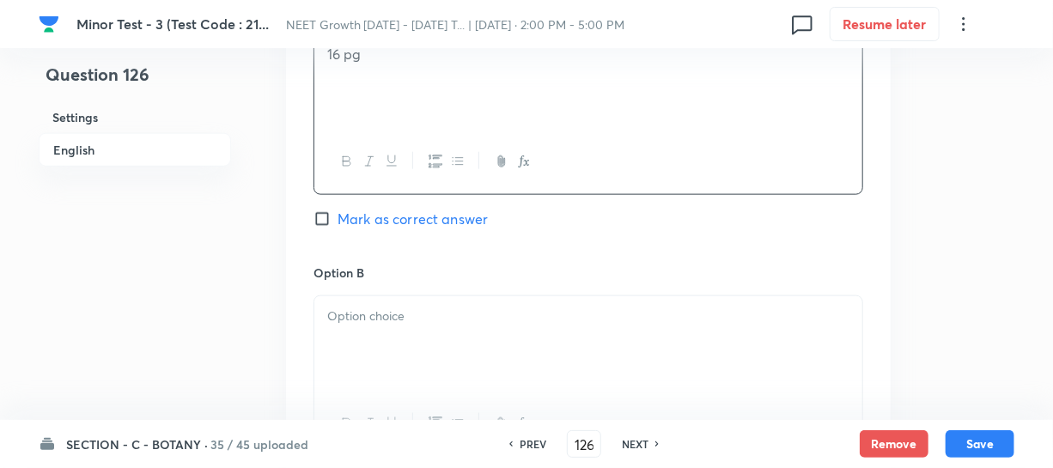
click at [393, 343] on div at bounding box center [588, 344] width 548 height 96
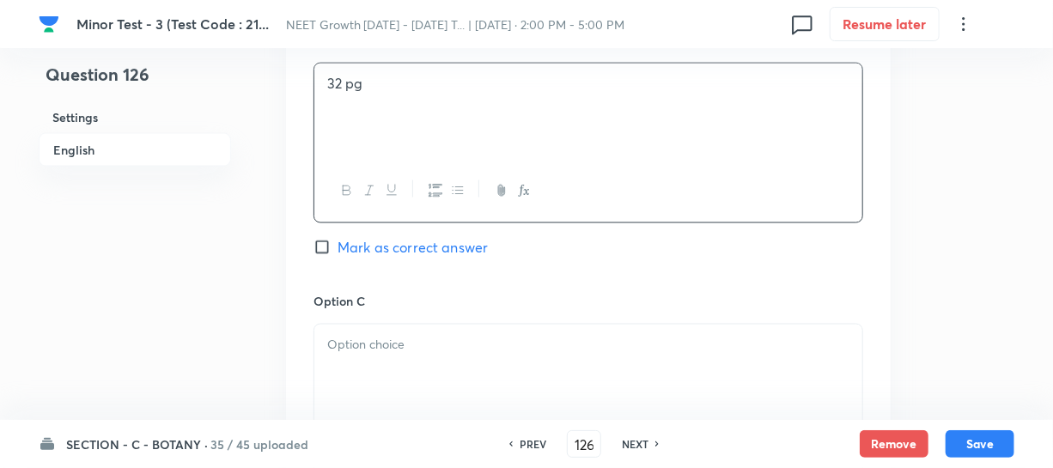
scroll to position [1092, 0]
click at [337, 343] on p at bounding box center [588, 344] width 522 height 20
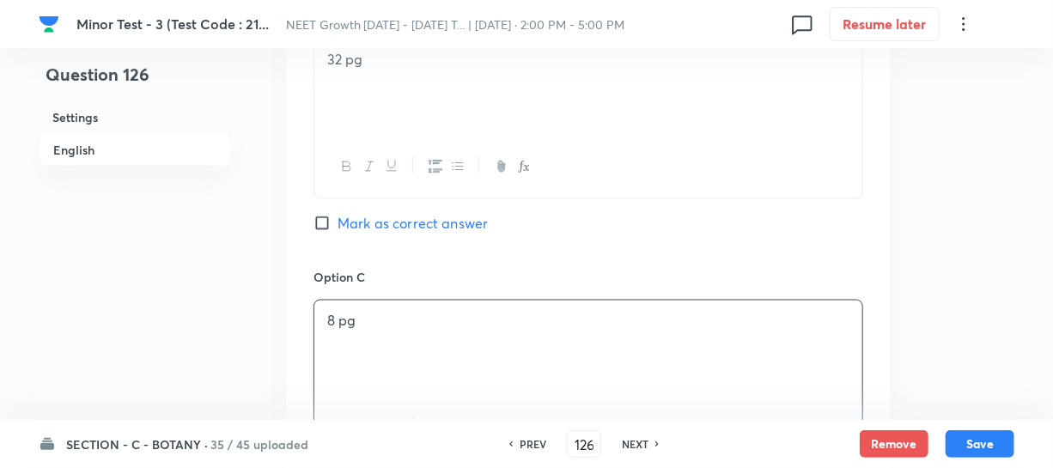
scroll to position [1327, 0]
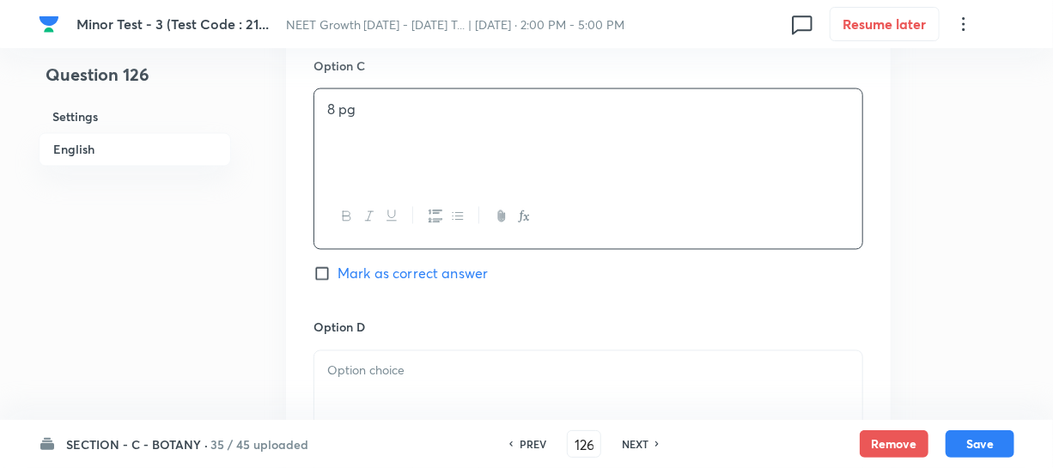
click at [390, 355] on div at bounding box center [588, 399] width 548 height 96
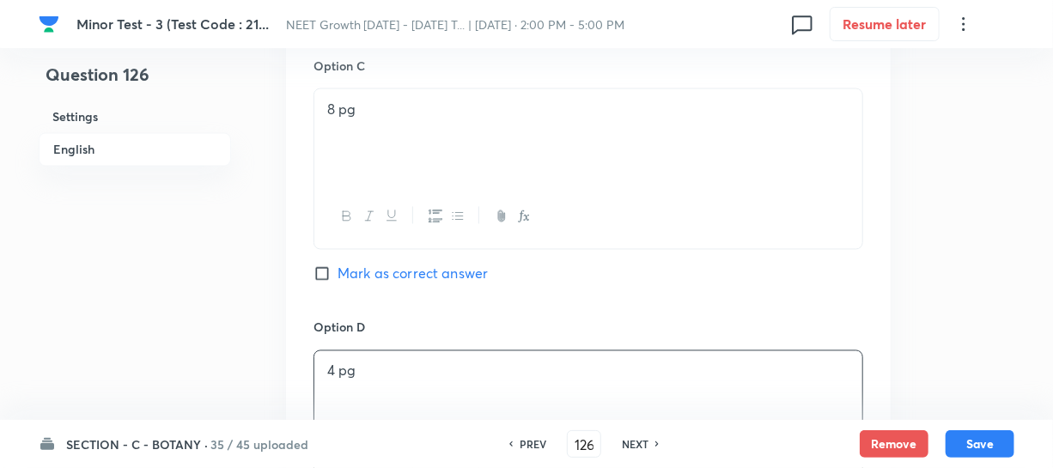
click at [329, 287] on div "Option C 8 pg Mark as correct answer" at bounding box center [588, 187] width 550 height 261
click at [326, 273] on input "Mark as correct answer" at bounding box center [325, 273] width 24 height 17
checkbox input "true"
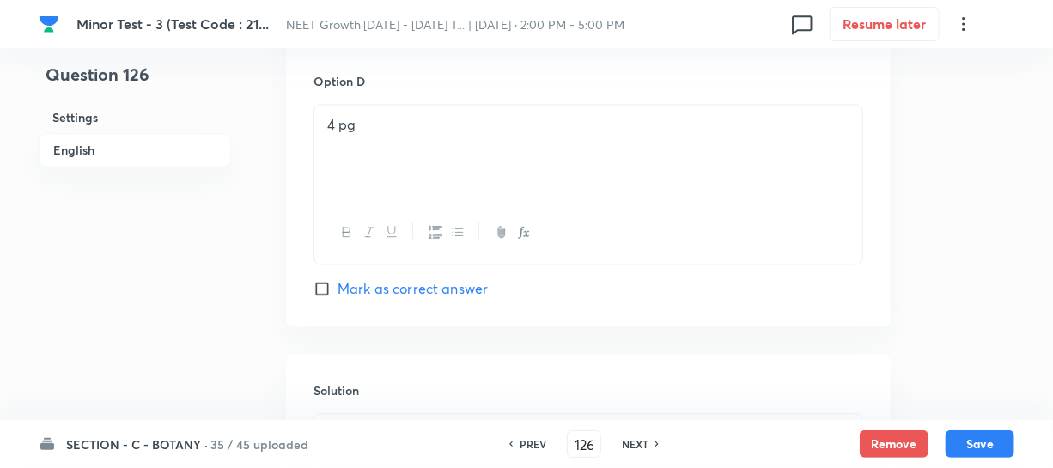
scroll to position [1639, 0]
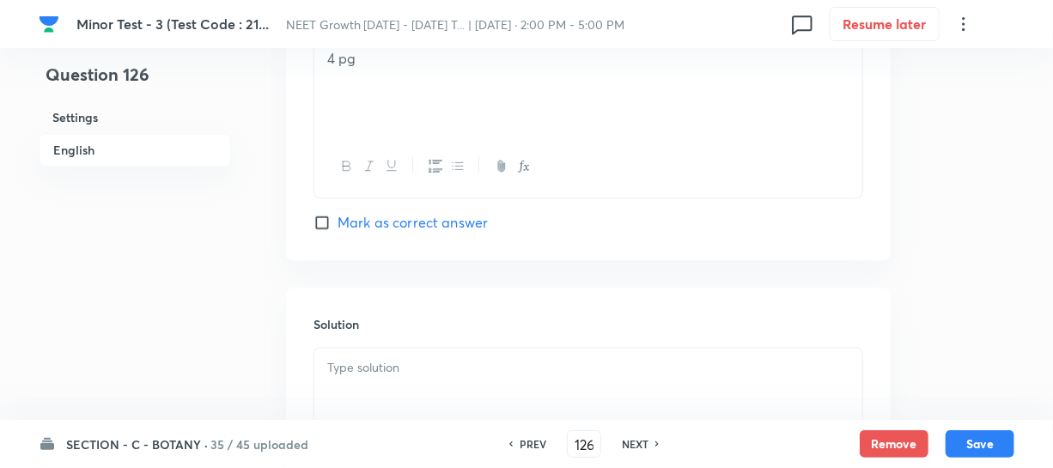
click at [394, 314] on div "Solution" at bounding box center [588, 411] width 604 height 247
click at [368, 377] on p at bounding box center [588, 368] width 522 height 20
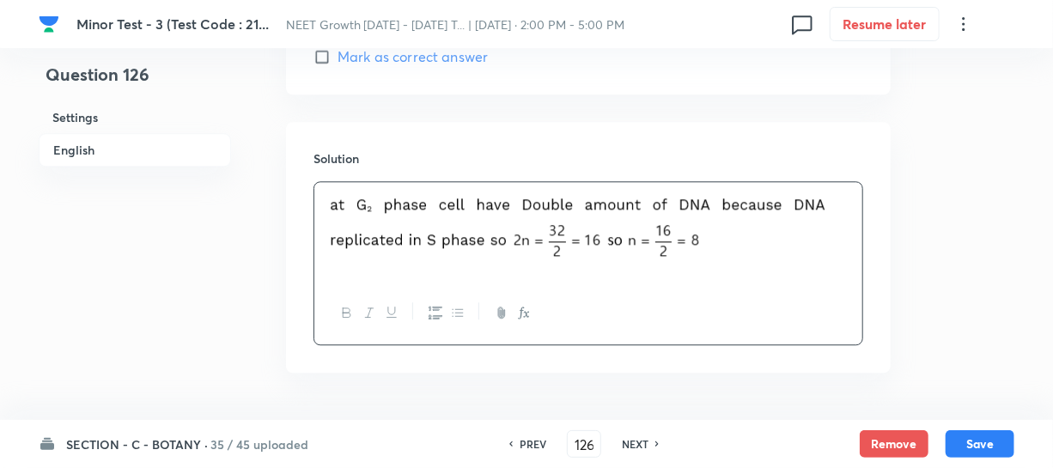
scroll to position [1858, 0]
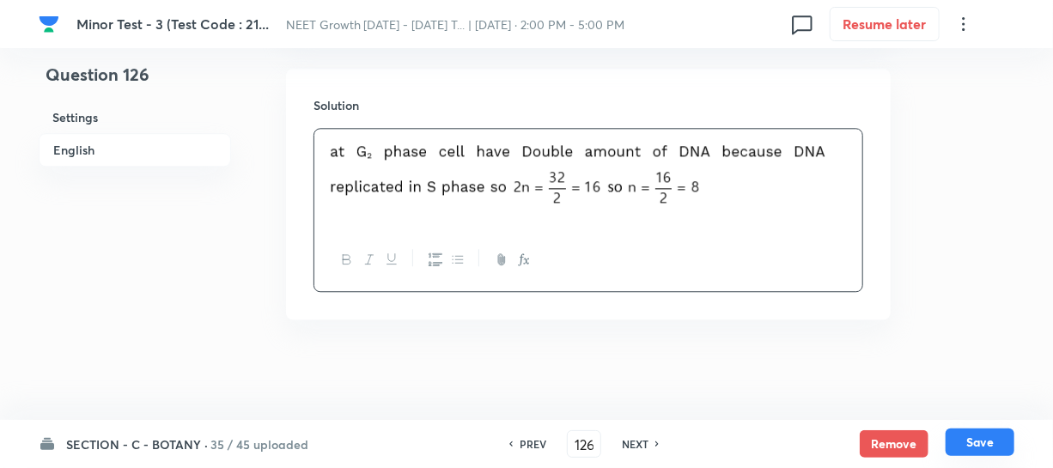
click at [977, 439] on button "Save" at bounding box center [979, 441] width 69 height 27
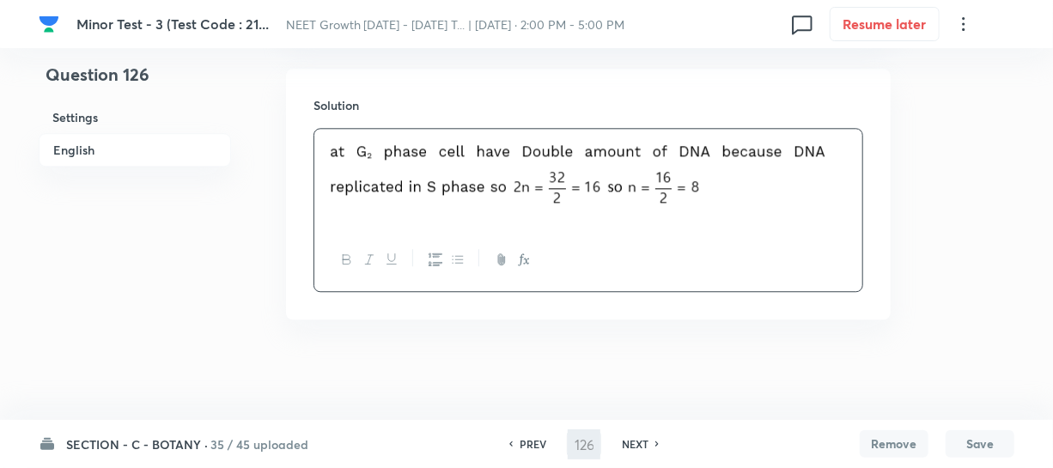
type input "127"
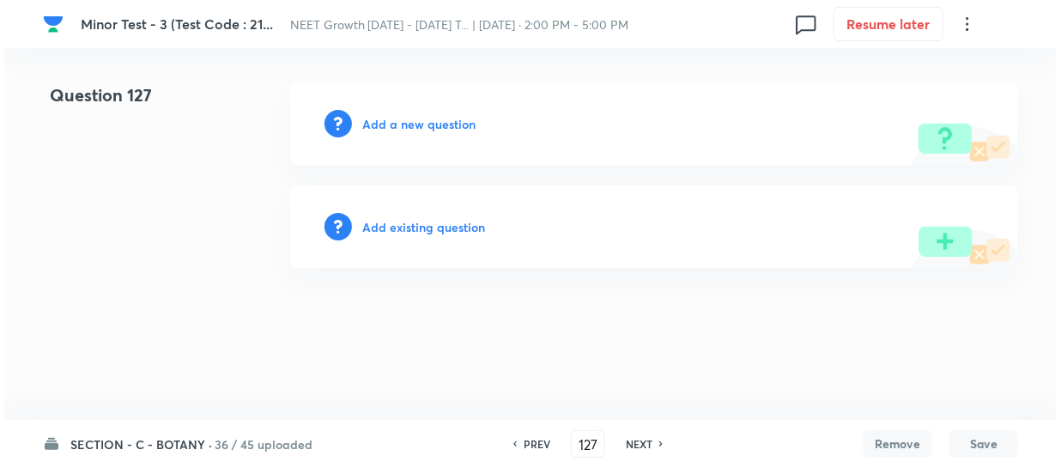
scroll to position [0, 0]
click at [391, 124] on h6 "Add a new question" at bounding box center [418, 124] width 113 height 18
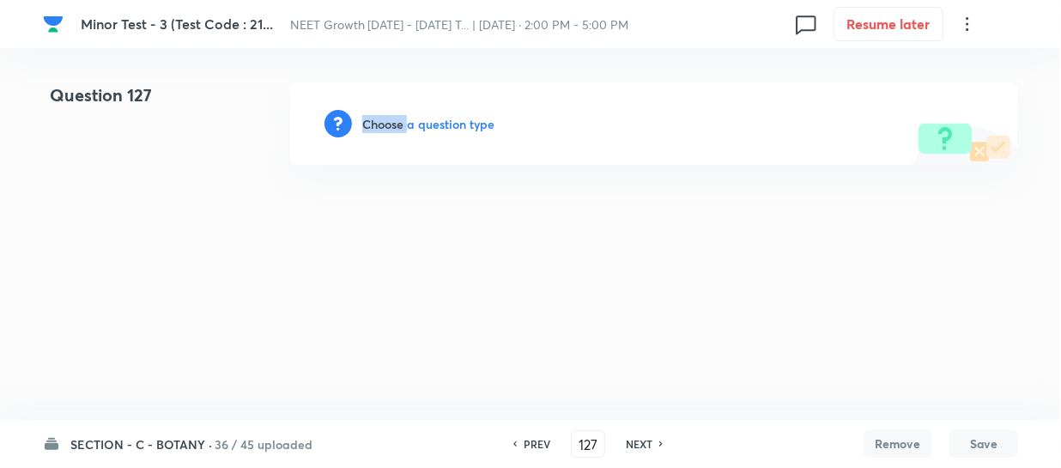
click at [391, 124] on h6 "Choose a question type" at bounding box center [428, 124] width 132 height 18
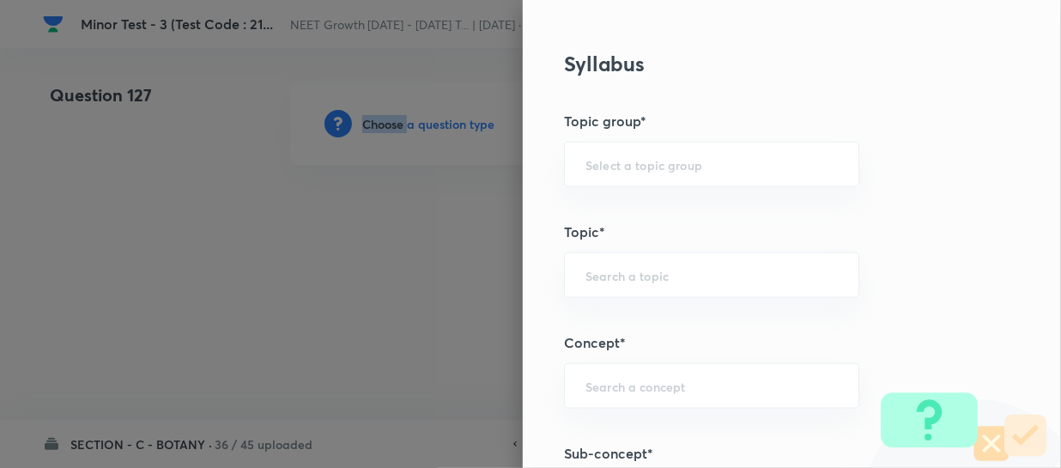
scroll to position [936, 0]
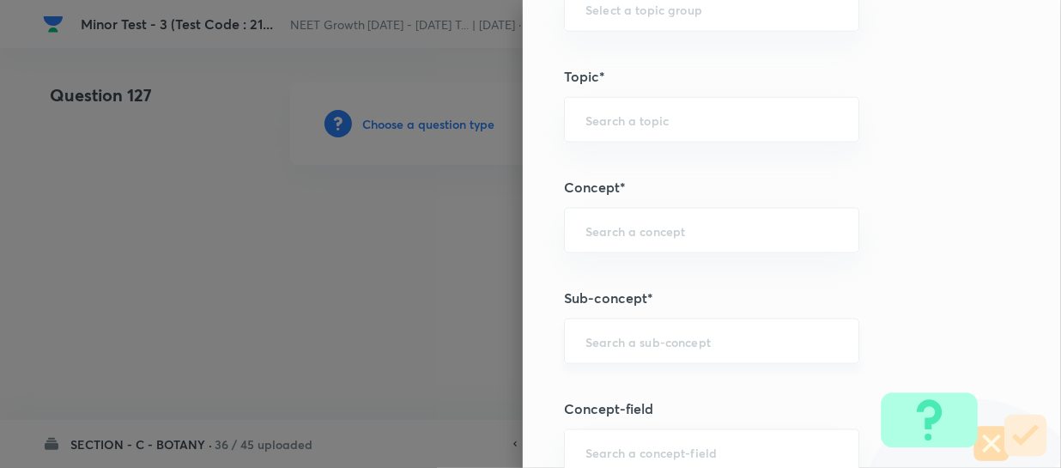
click at [586, 335] on input "text" at bounding box center [712, 341] width 252 height 16
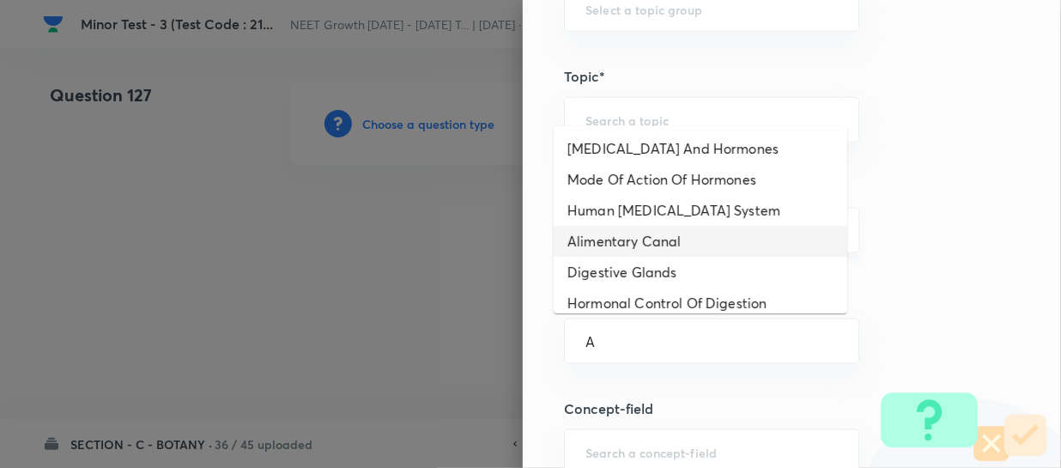
click at [635, 249] on li "Alimentary Canal" at bounding box center [701, 241] width 294 height 31
type input "Alimentary Canal"
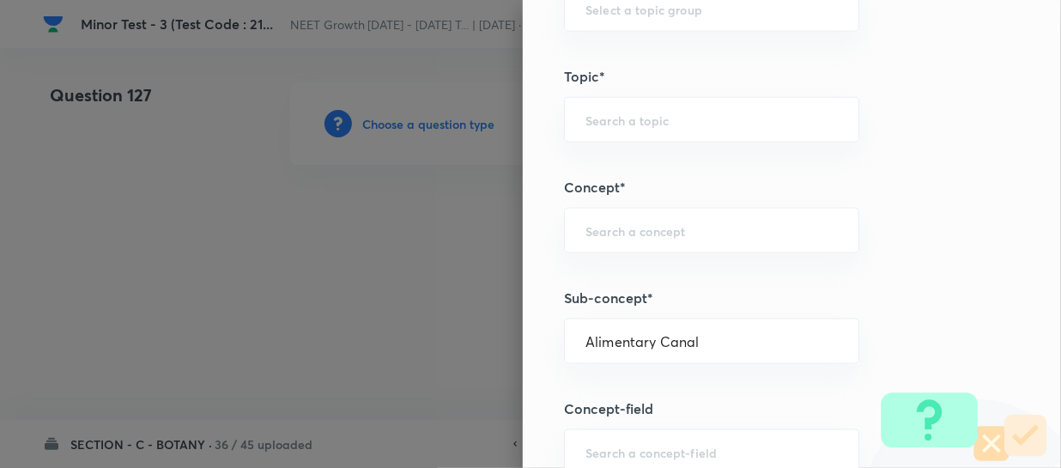
type input "Biology"
type input "Human Physiology"
type input "Digestion & Absorption"
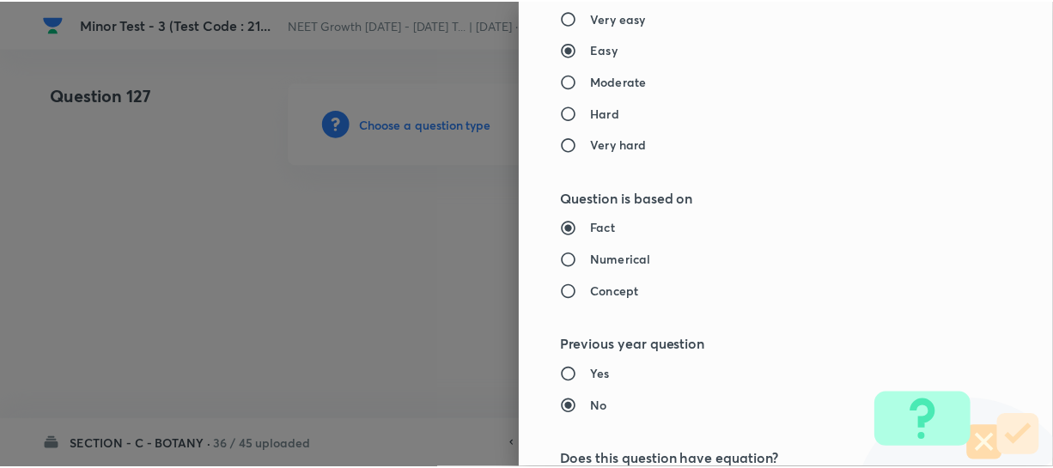
scroll to position [1986, 0]
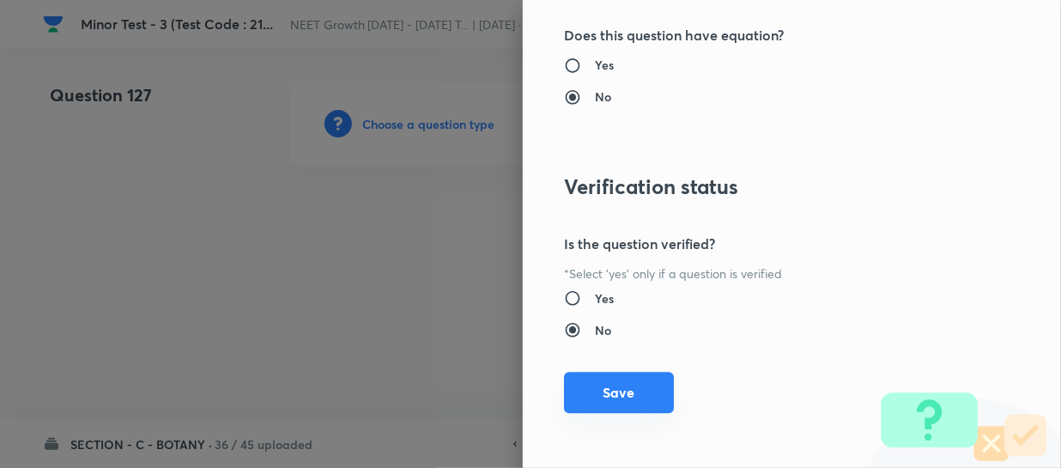
click at [593, 393] on button "Save" at bounding box center [619, 392] width 110 height 41
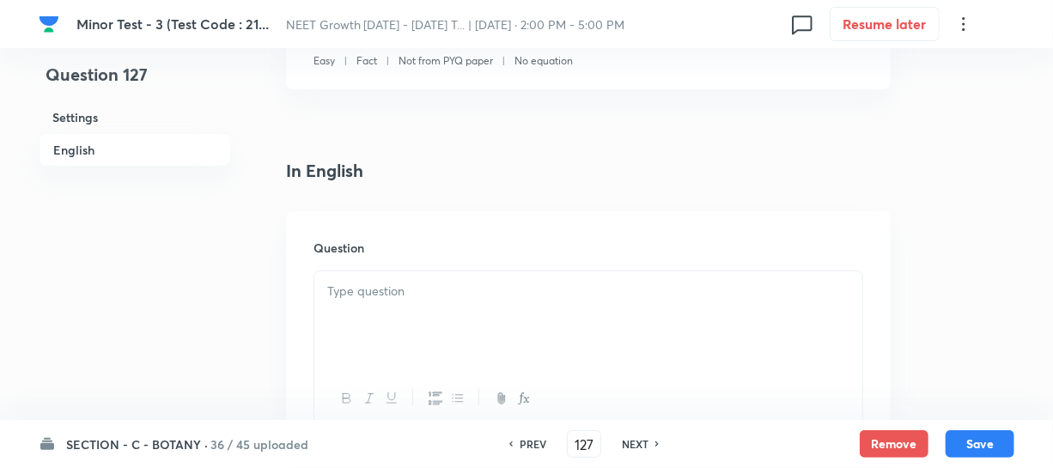
scroll to position [546, 0]
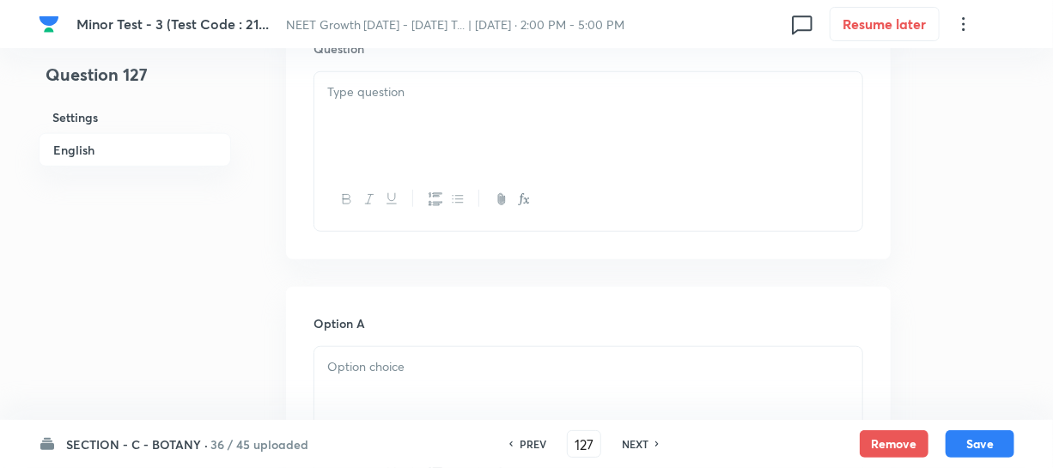
drag, startPoint x: 389, startPoint y: 188, endPoint x: 386, endPoint y: 155, distance: 32.8
click at [389, 189] on button "button" at bounding box center [391, 199] width 22 height 21
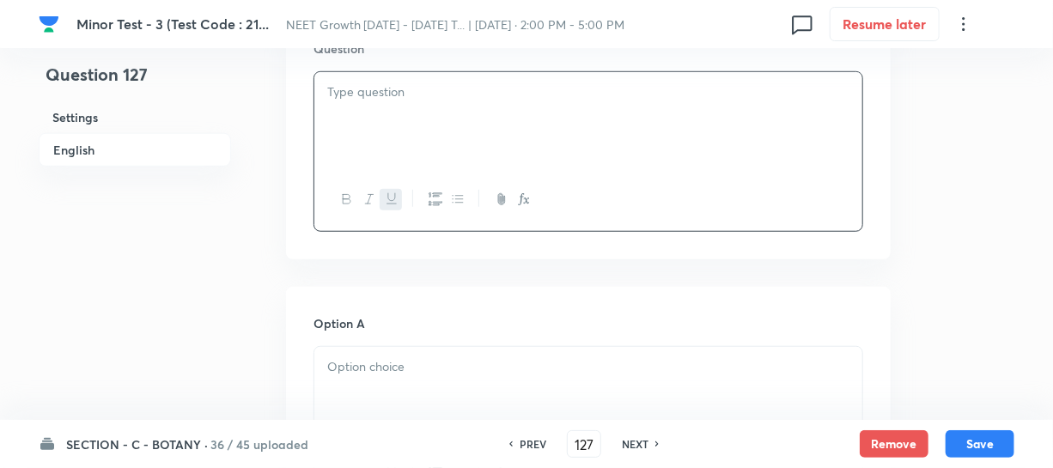
click at [392, 199] on icon "button" at bounding box center [392, 199] width 14 height 14
click at [411, 128] on div "﻿" at bounding box center [588, 120] width 548 height 96
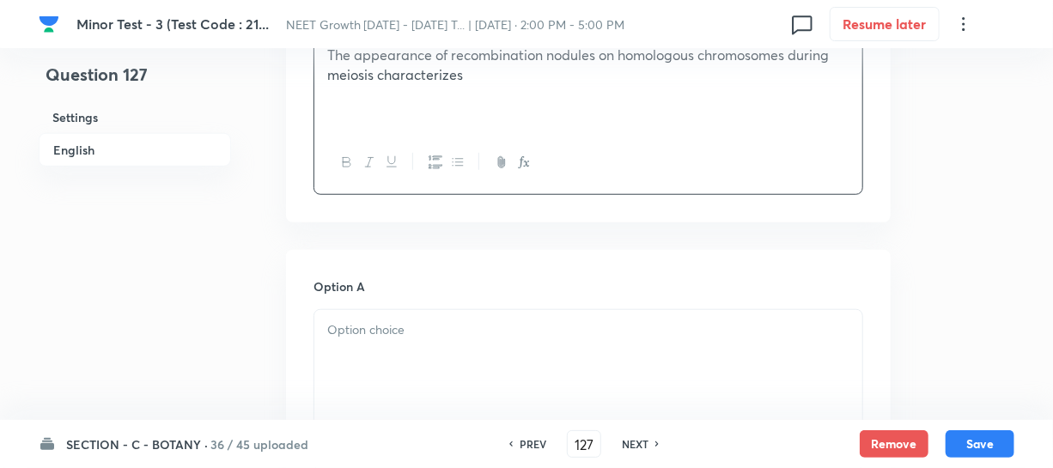
scroll to position [624, 0]
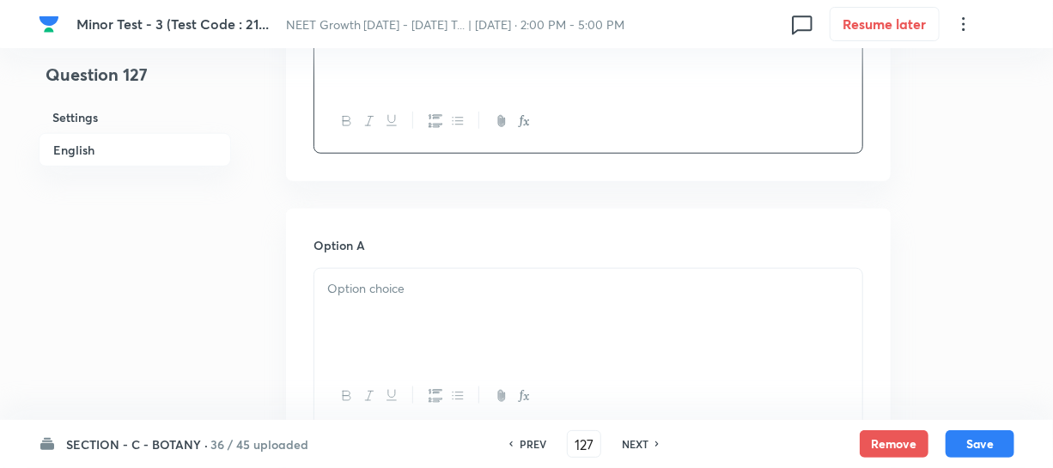
click at [382, 288] on p at bounding box center [588, 289] width 522 height 20
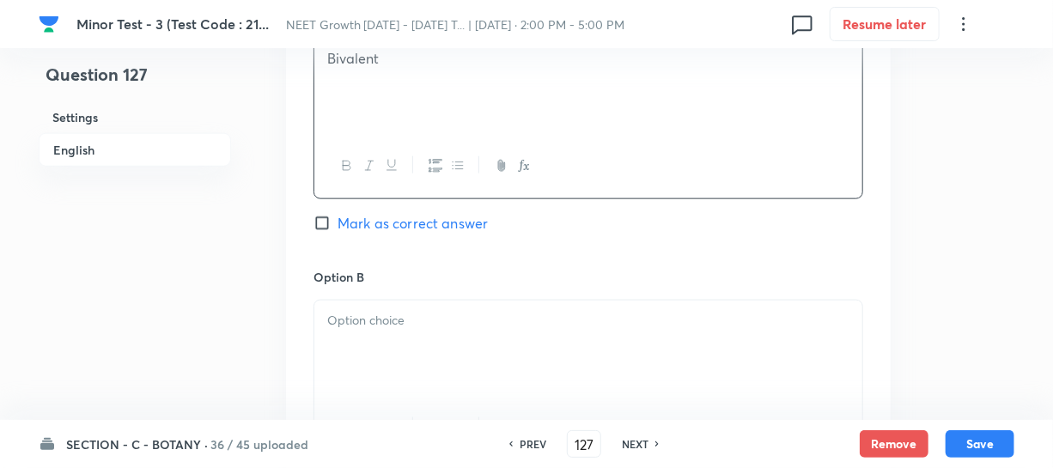
scroll to position [859, 0]
click at [351, 351] on div at bounding box center [588, 344] width 548 height 96
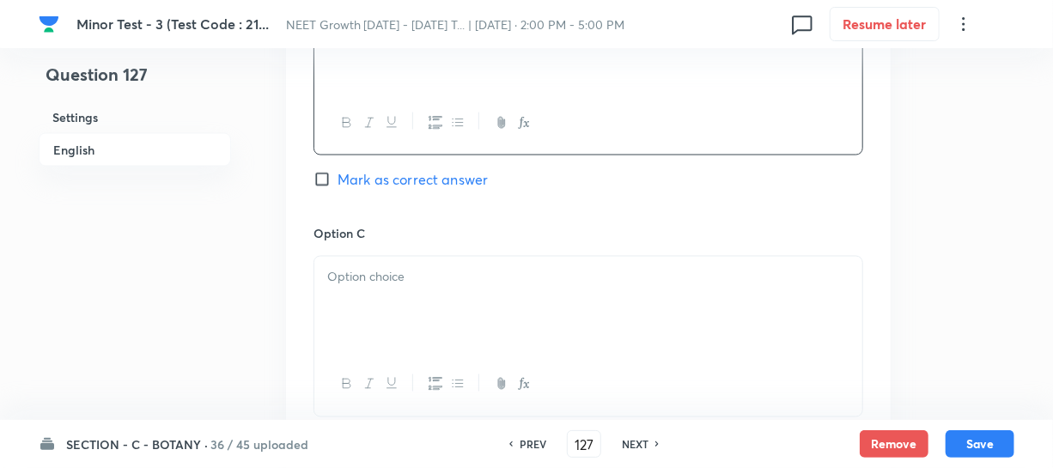
scroll to position [1170, 0]
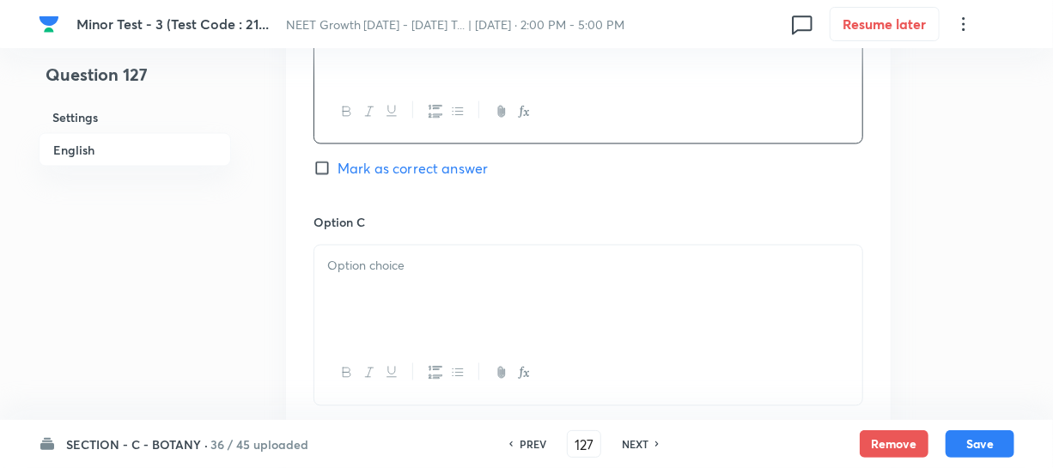
click at [419, 307] on div at bounding box center [588, 294] width 548 height 96
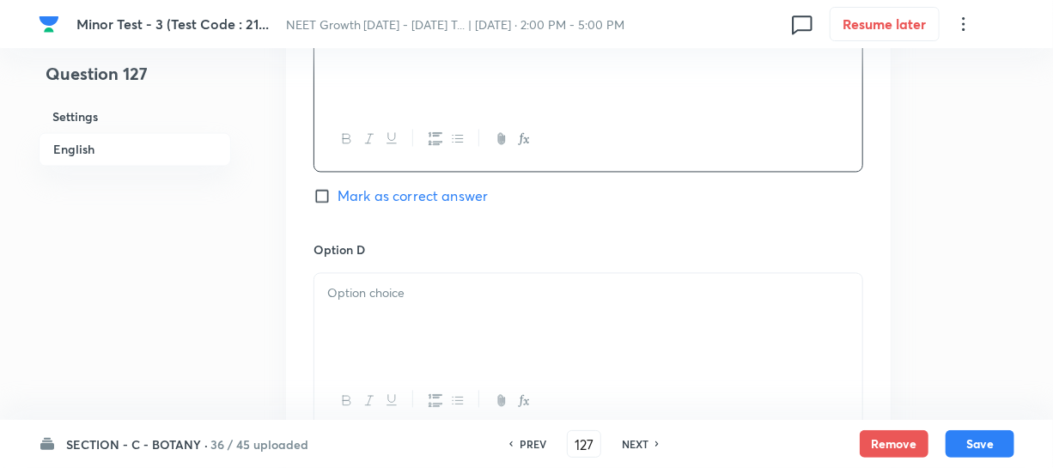
scroll to position [1405, 0]
click at [380, 373] on div at bounding box center [588, 400] width 548 height 63
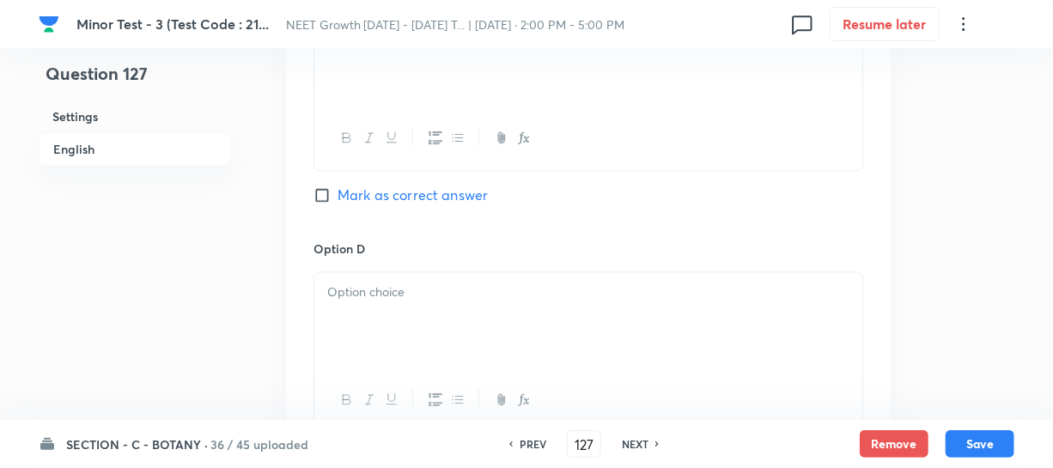
click at [379, 319] on div at bounding box center [588, 321] width 548 height 96
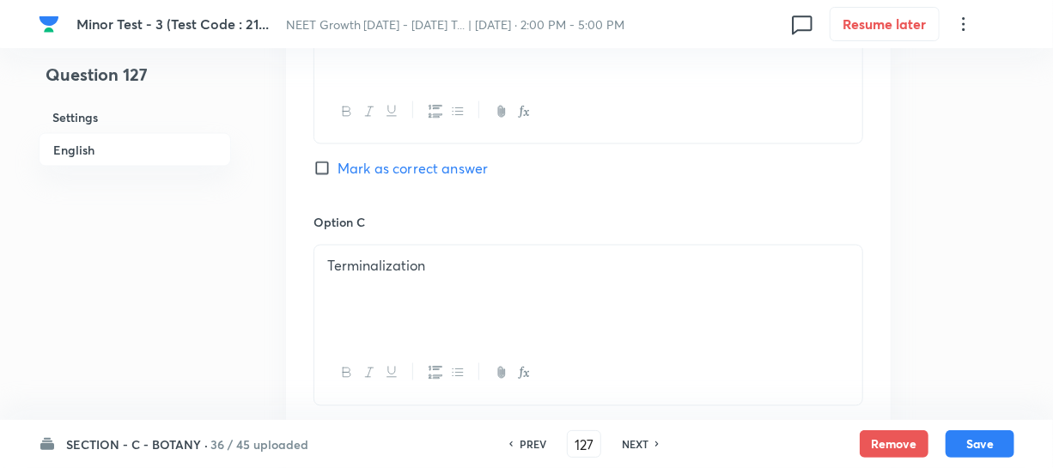
click at [332, 173] on input "Mark as correct answer" at bounding box center [325, 168] width 24 height 17
checkbox input "true"
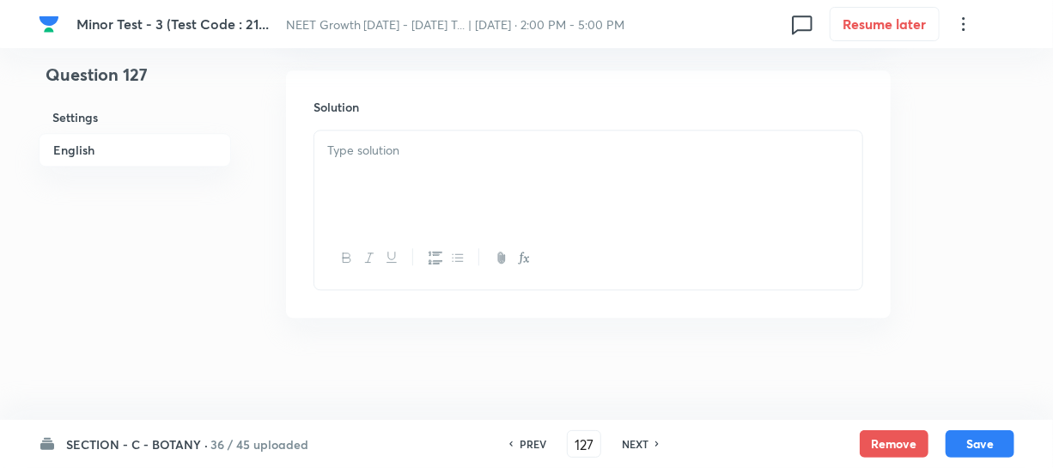
scroll to position [1858, 0]
click at [375, 205] on div at bounding box center [588, 178] width 548 height 96
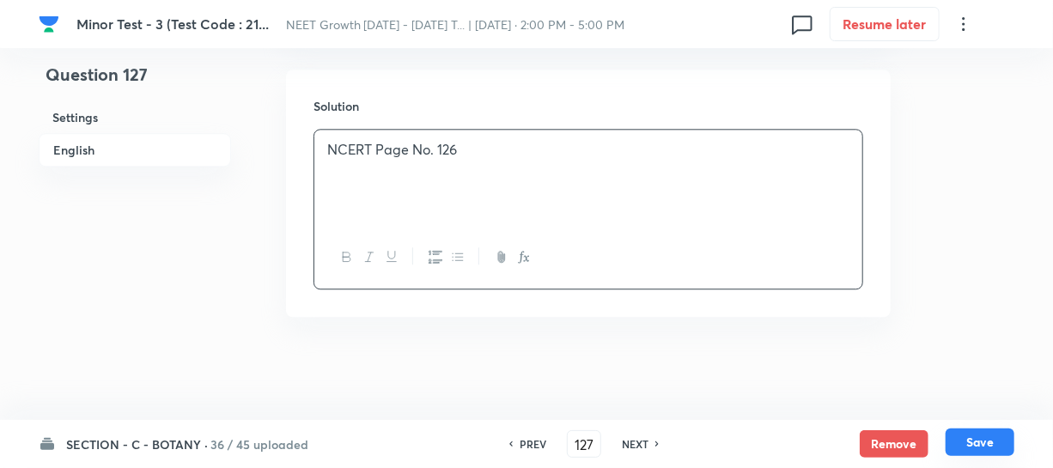
drag, startPoint x: 960, startPoint y: 434, endPoint x: 965, endPoint y: 446, distance: 13.9
click at [965, 446] on button "Save" at bounding box center [979, 441] width 69 height 27
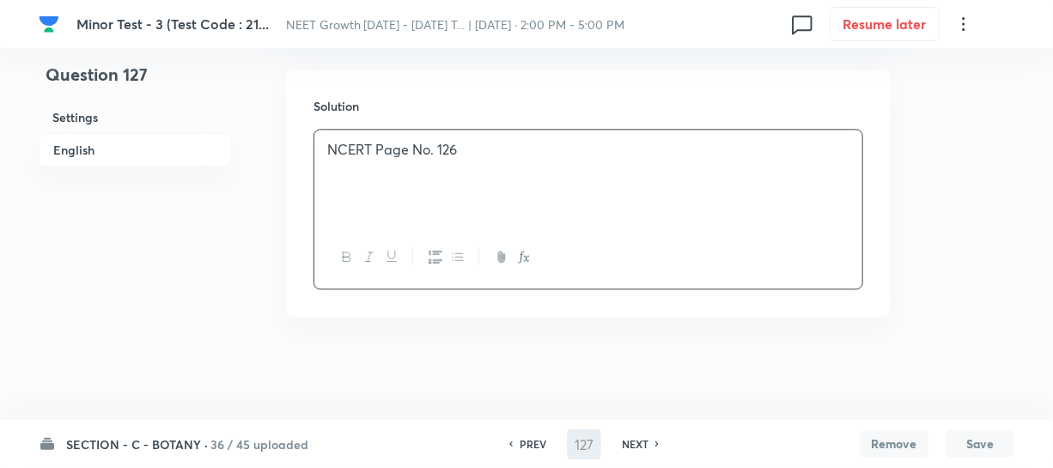
type input "128"
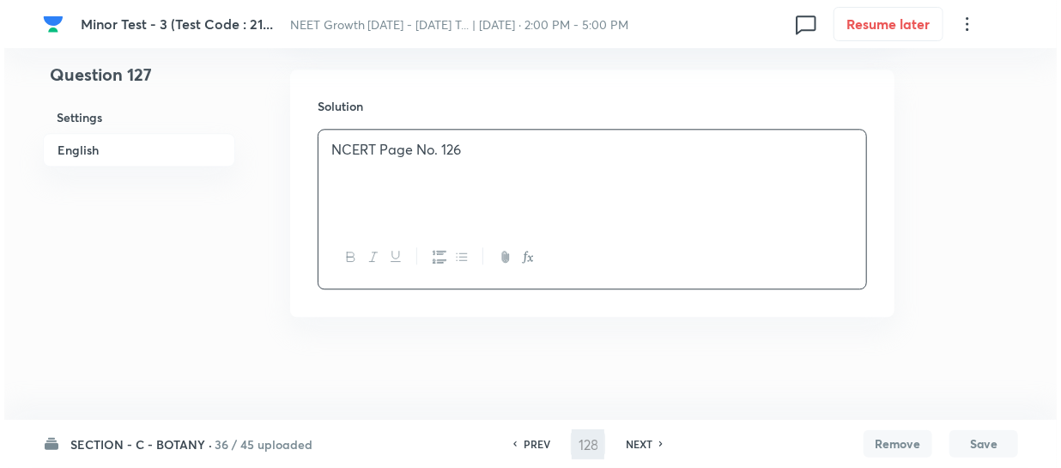
scroll to position [0, 0]
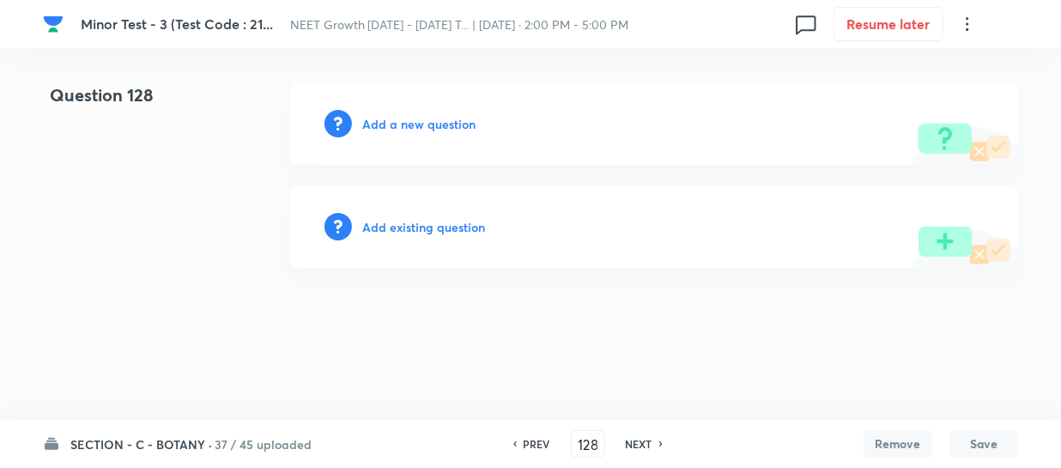
click at [383, 125] on h6 "Add a new question" at bounding box center [418, 124] width 113 height 18
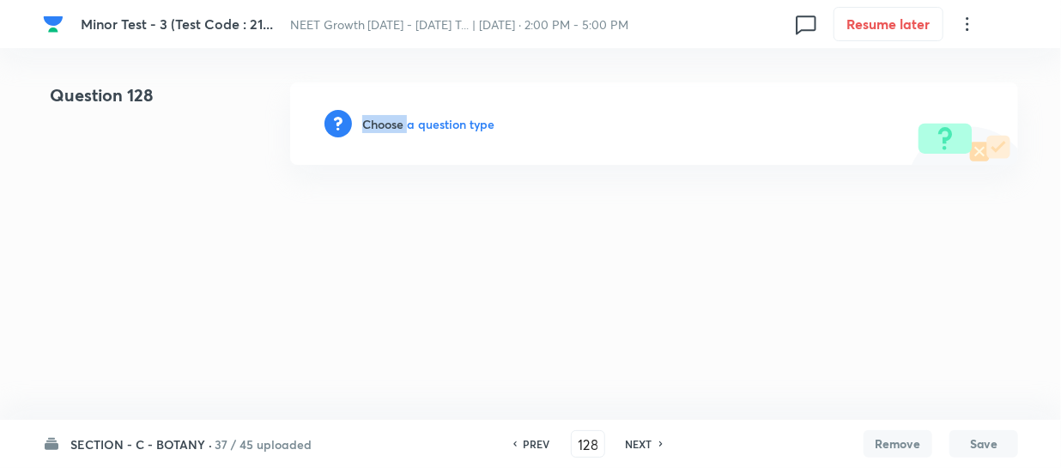
click at [383, 125] on h6 "Choose a question type" at bounding box center [428, 124] width 132 height 18
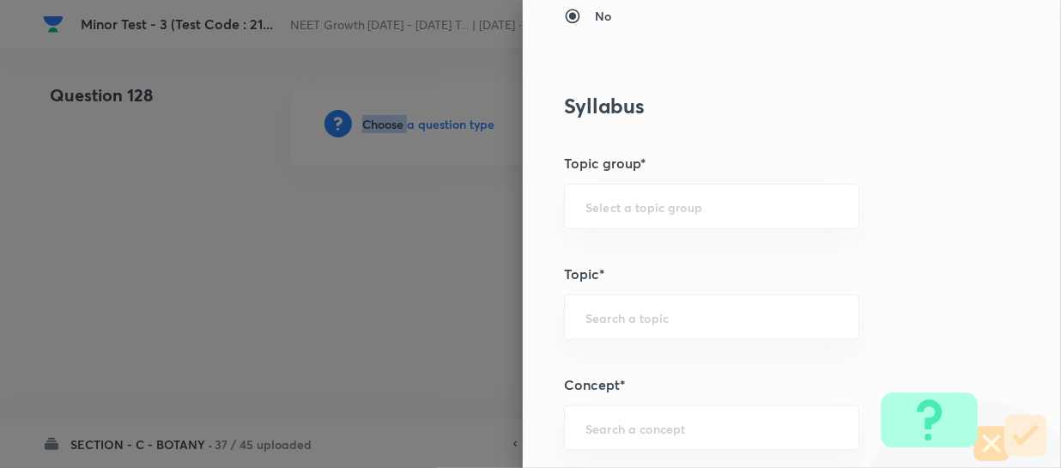
scroll to position [936, 0]
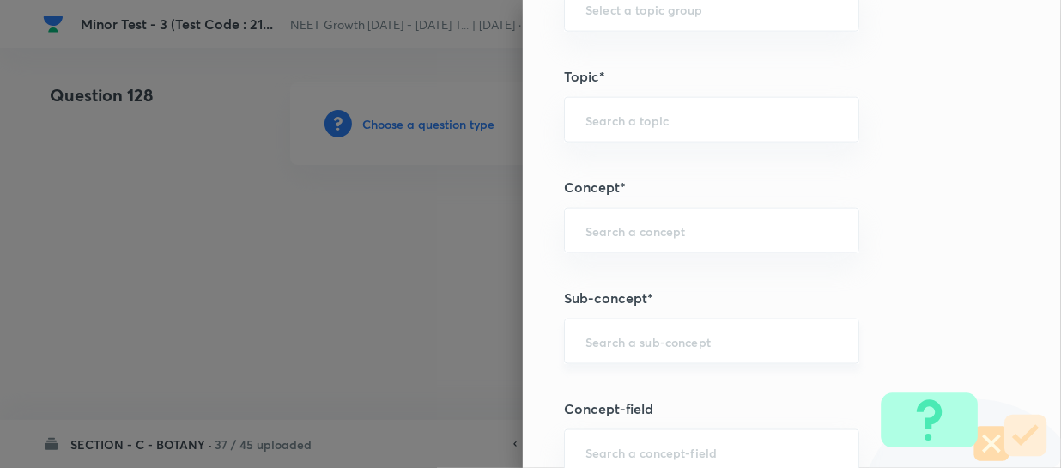
click at [610, 338] on input "text" at bounding box center [712, 341] width 252 height 16
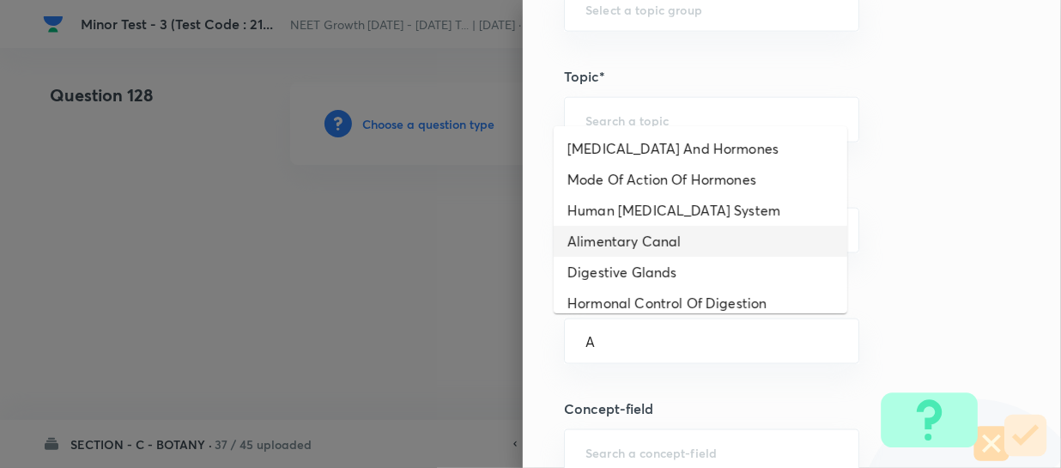
click at [642, 255] on li "Alimentary Canal" at bounding box center [701, 241] width 294 height 31
type input "Alimentary Canal"
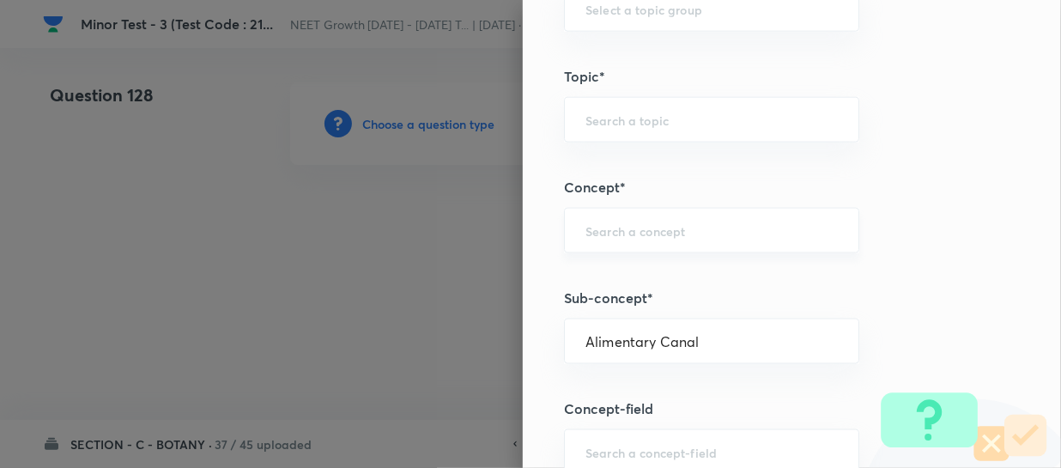
type input "Biology"
type input "Human Physiology"
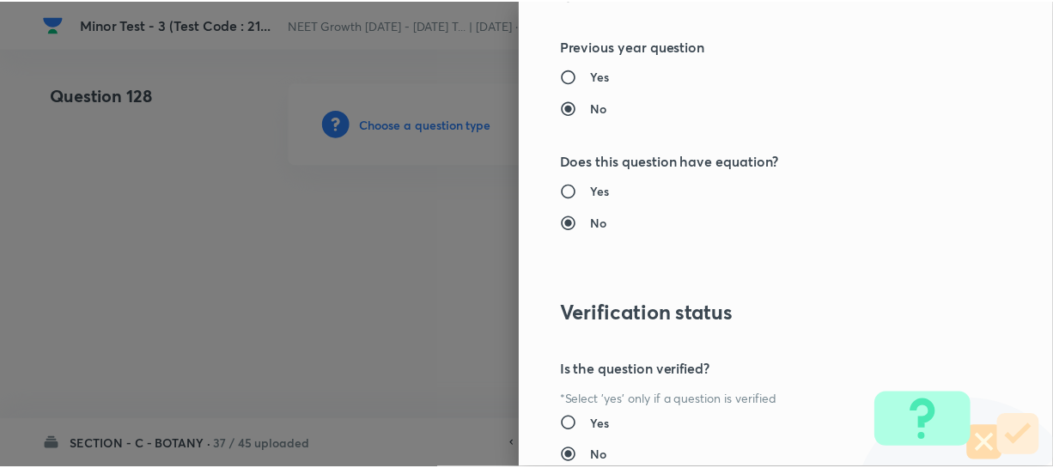
scroll to position [1986, 0]
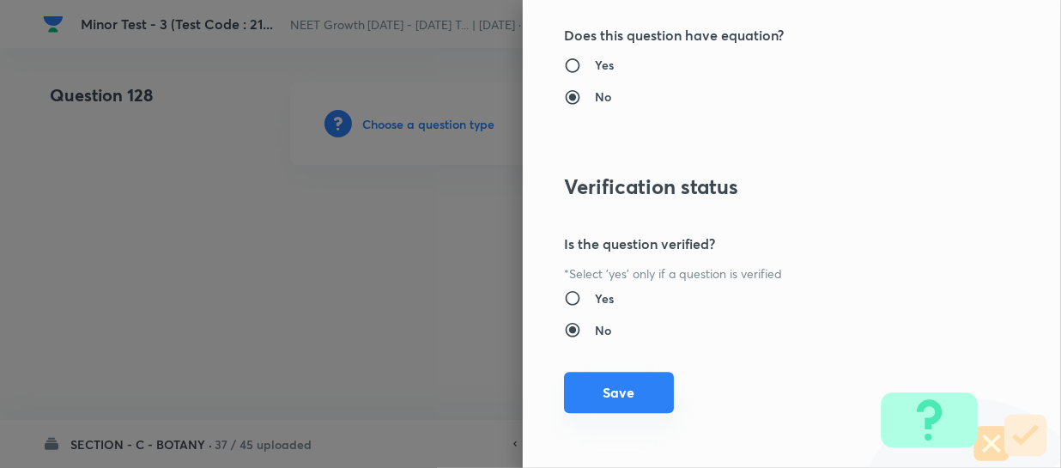
click at [592, 395] on button "Save" at bounding box center [619, 392] width 110 height 41
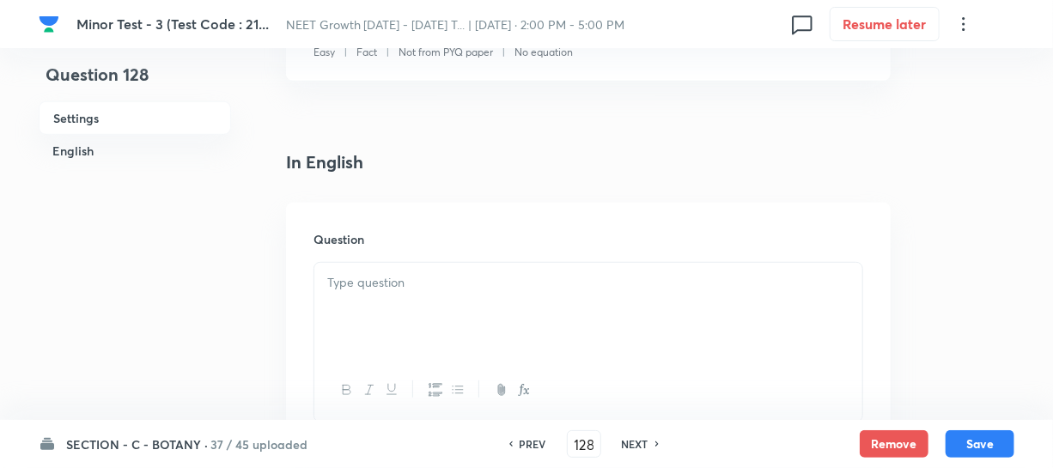
scroll to position [390, 0]
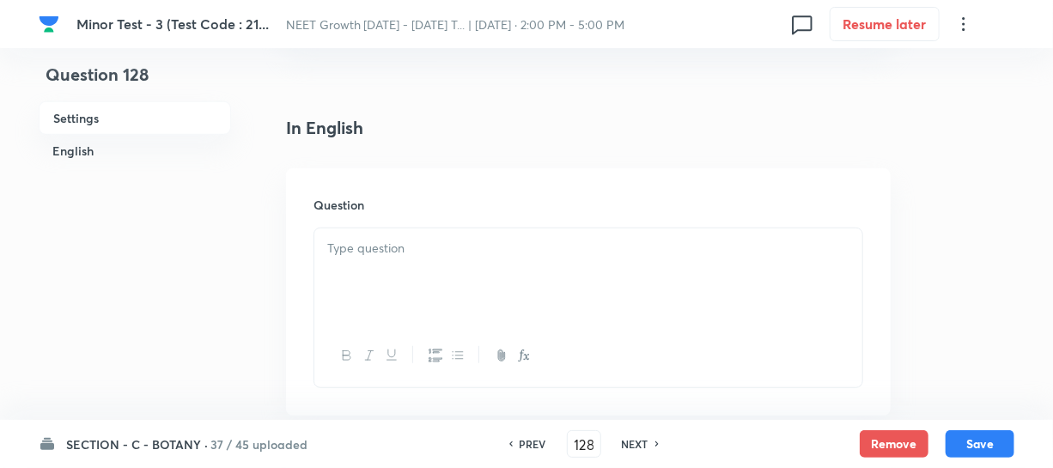
click at [367, 270] on div at bounding box center [588, 276] width 548 height 96
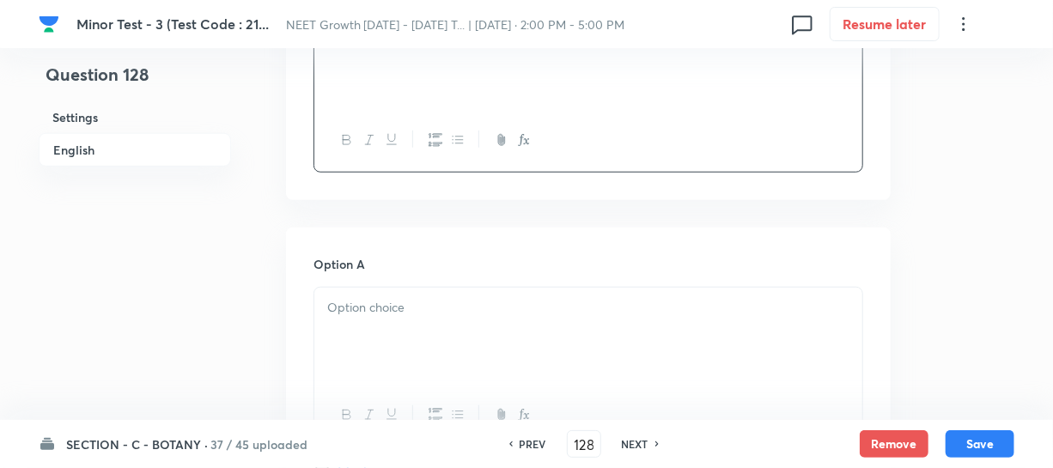
scroll to position [624, 0]
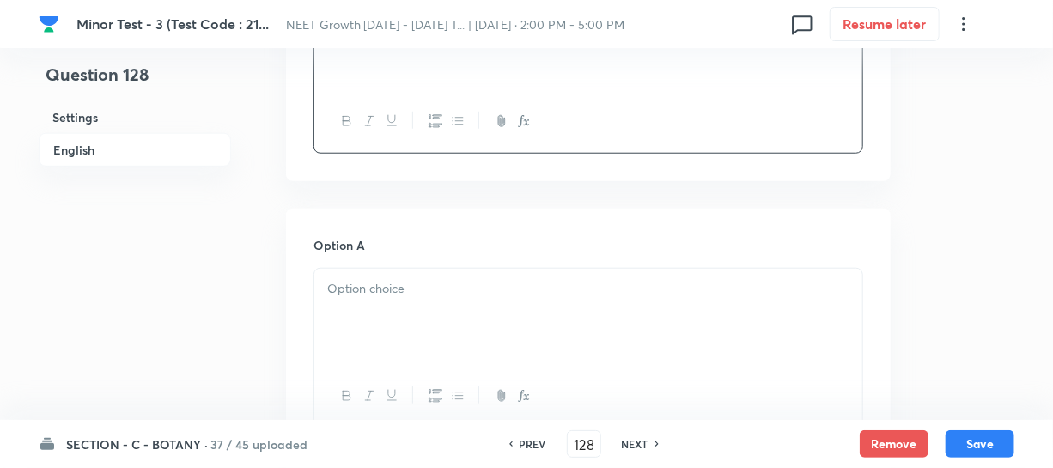
click at [394, 305] on div at bounding box center [588, 317] width 548 height 96
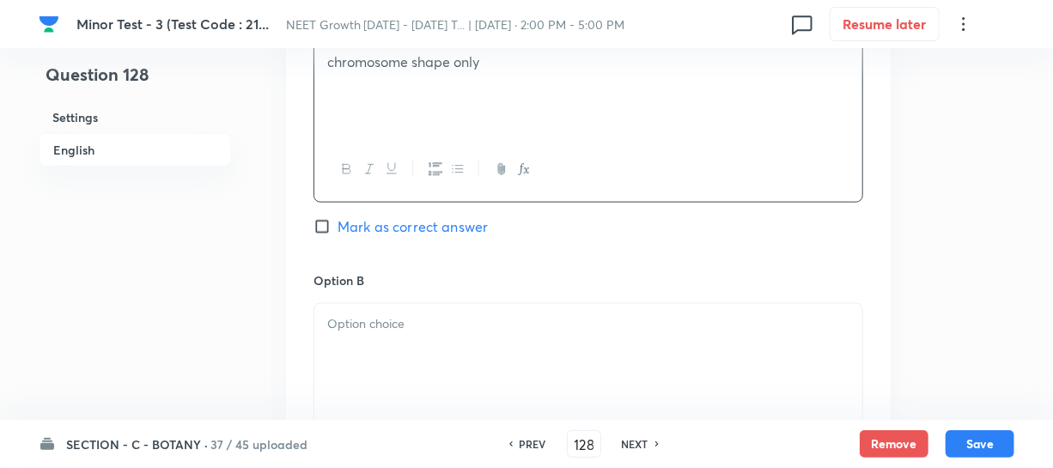
scroll to position [859, 0]
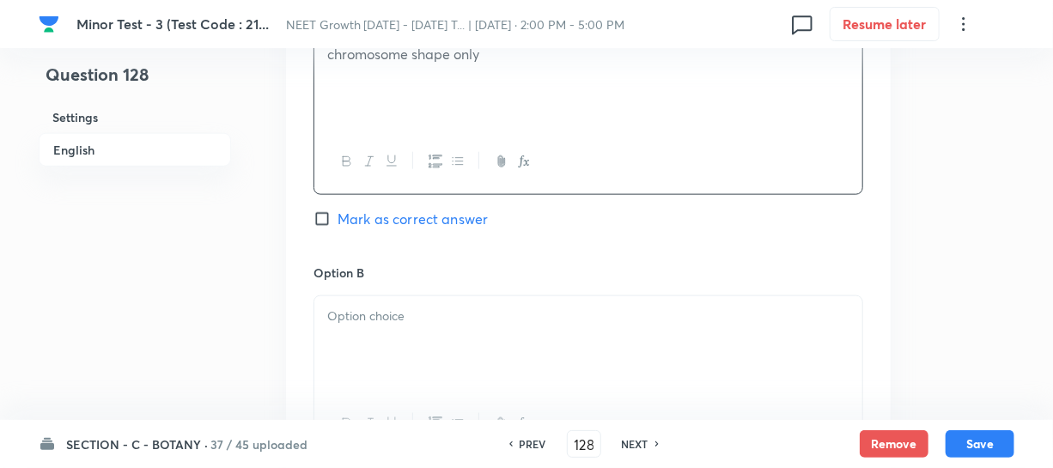
drag, startPoint x: 376, startPoint y: 370, endPoint x: 430, endPoint y: 349, distance: 58.2
click at [380, 372] on div at bounding box center [588, 344] width 548 height 96
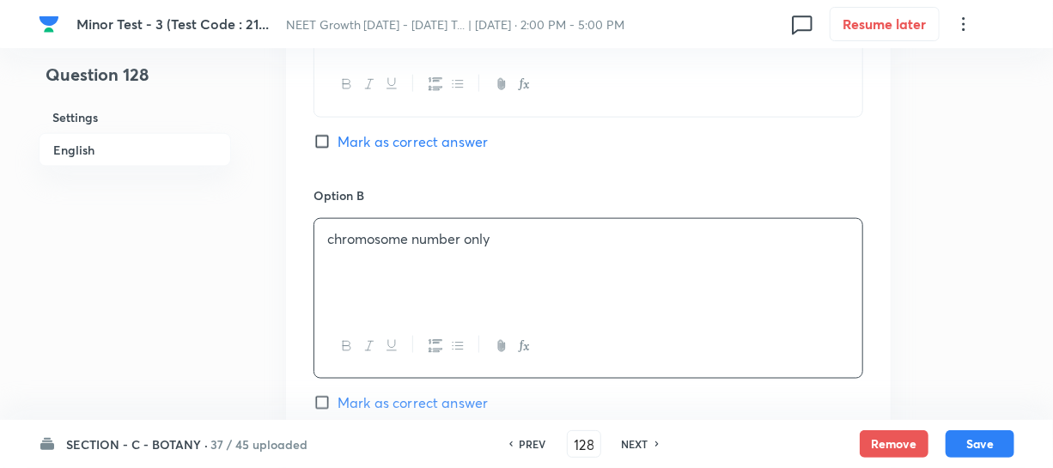
scroll to position [1092, 0]
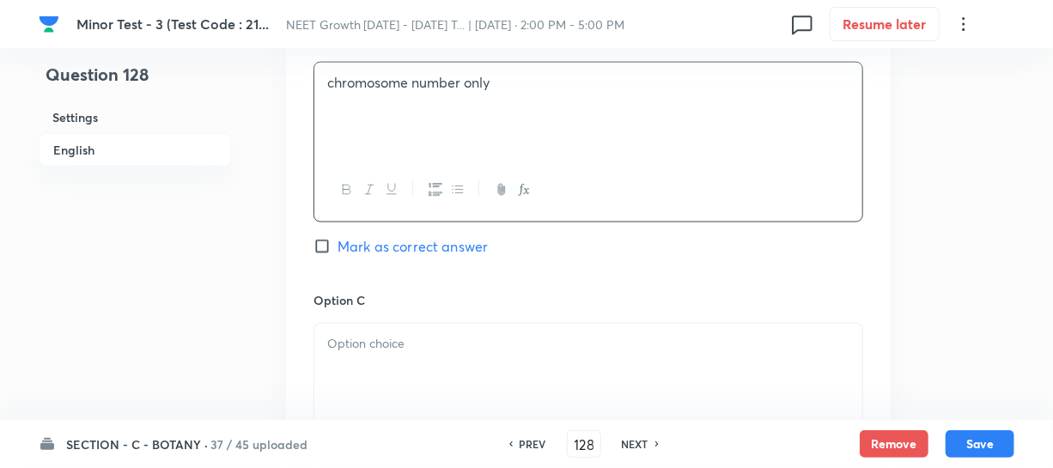
click at [387, 317] on div "Option C Mark as correct answer" at bounding box center [588, 421] width 550 height 261
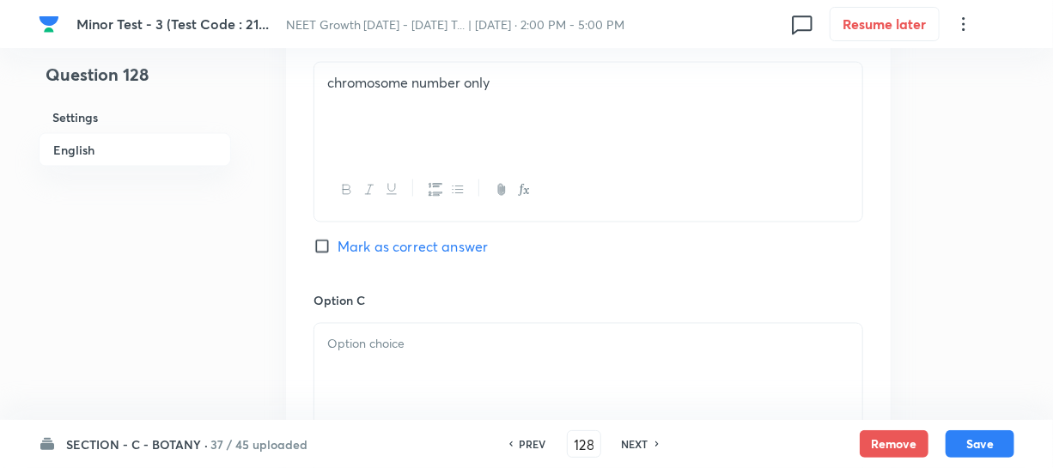
click at [368, 352] on p at bounding box center [588, 344] width 522 height 20
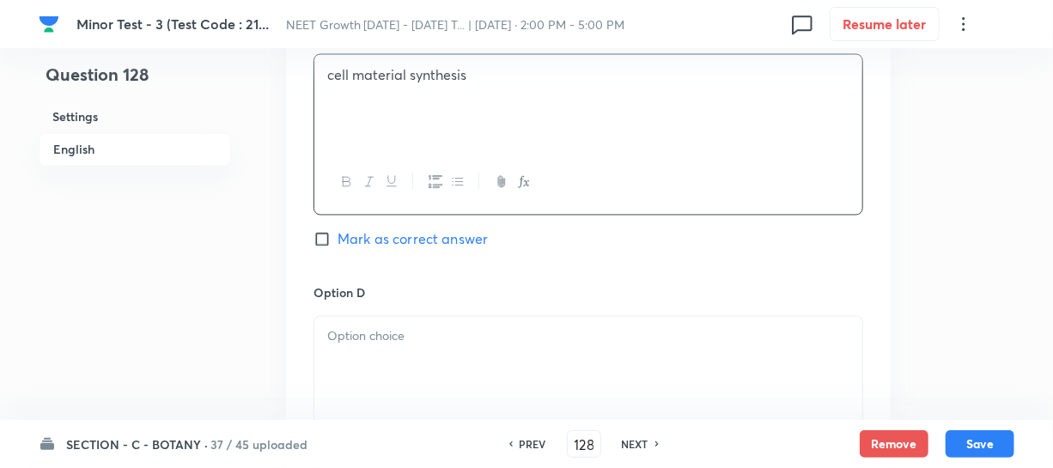
scroll to position [1405, 0]
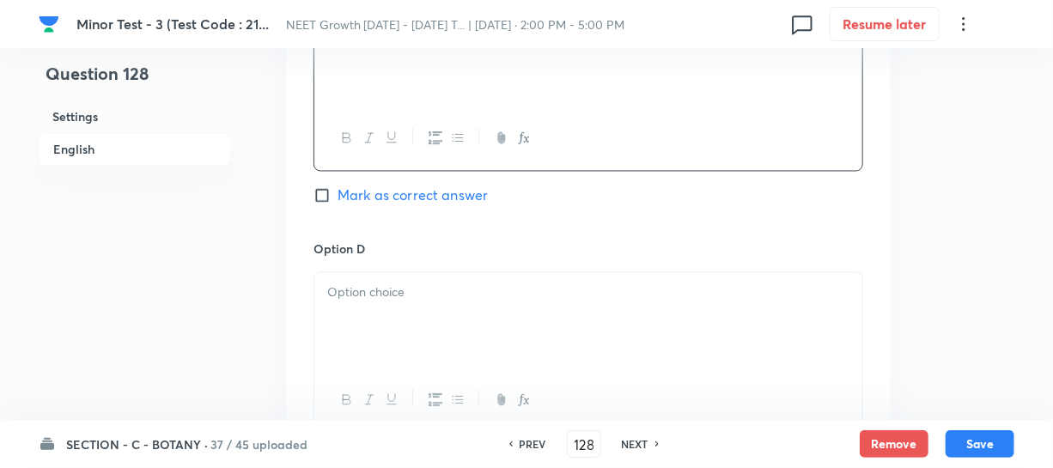
click at [368, 327] on div at bounding box center [588, 321] width 548 height 96
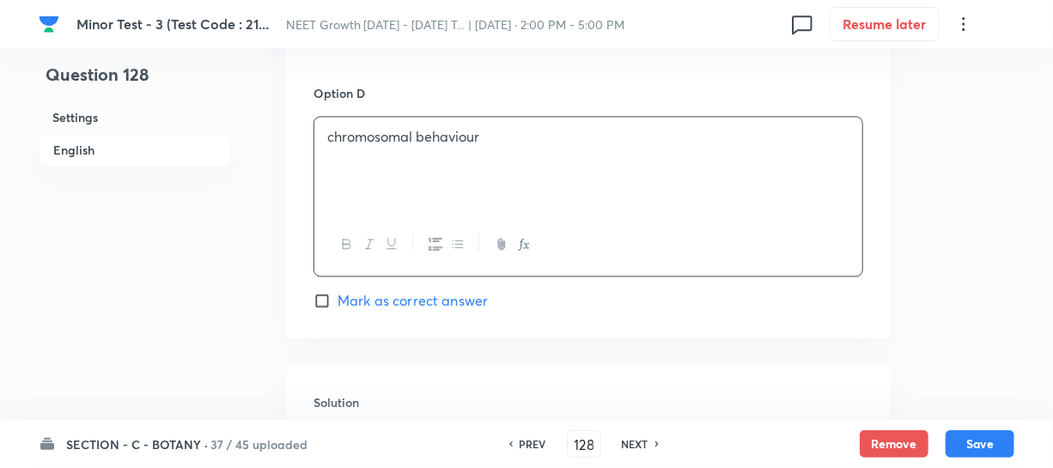
click at [318, 310] on label "Mark as correct answer" at bounding box center [400, 300] width 174 height 21
click at [318, 309] on input "Mark as correct answer" at bounding box center [325, 300] width 24 height 17
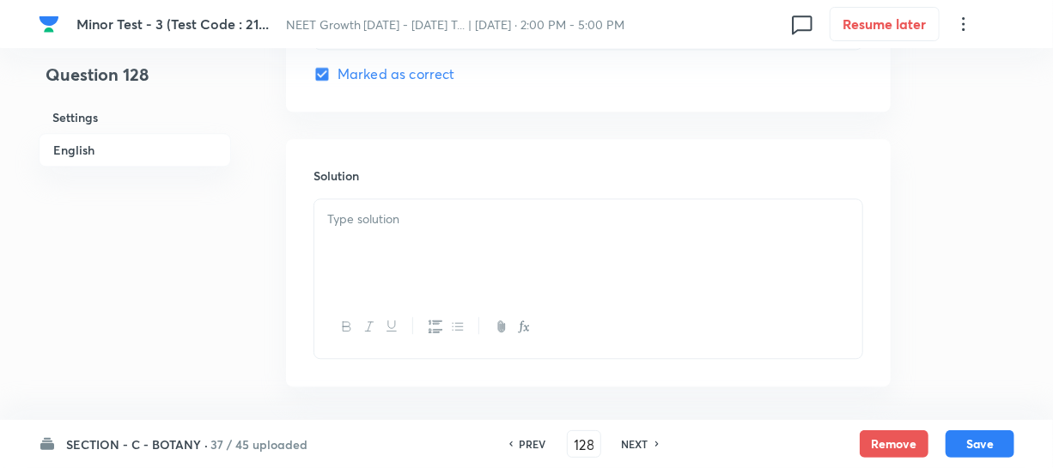
scroll to position [1795, 0]
click at [343, 239] on div at bounding box center [588, 240] width 548 height 96
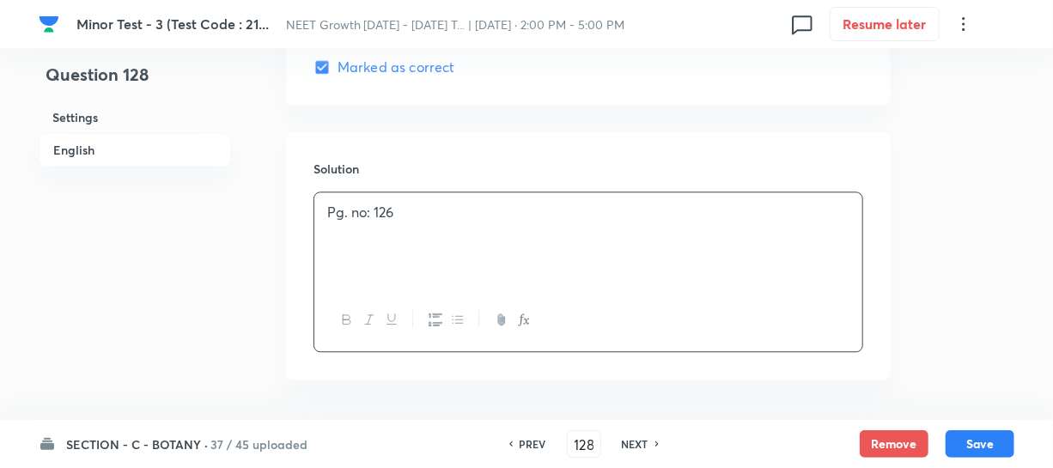
drag, startPoint x: 964, startPoint y: 440, endPoint x: 951, endPoint y: 283, distance: 156.8
click at [966, 440] on button "Save" at bounding box center [979, 443] width 69 height 27
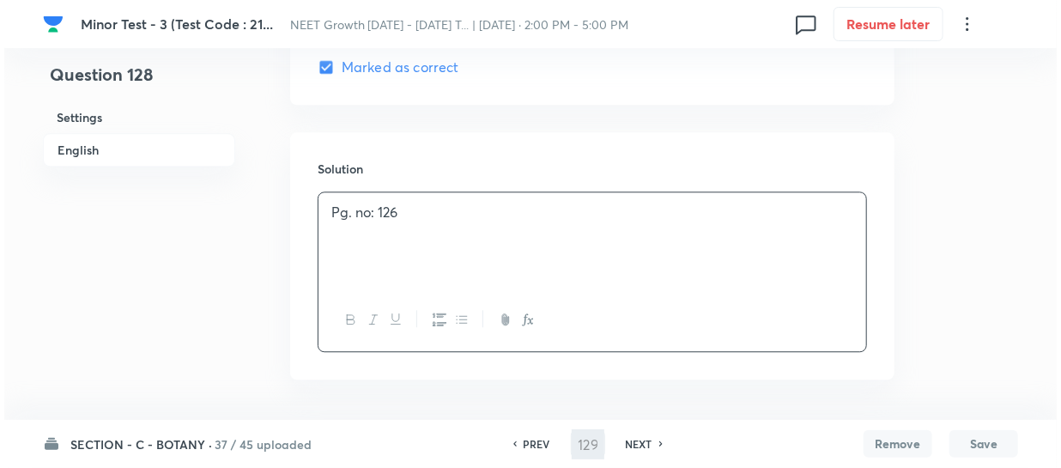
scroll to position [0, 0]
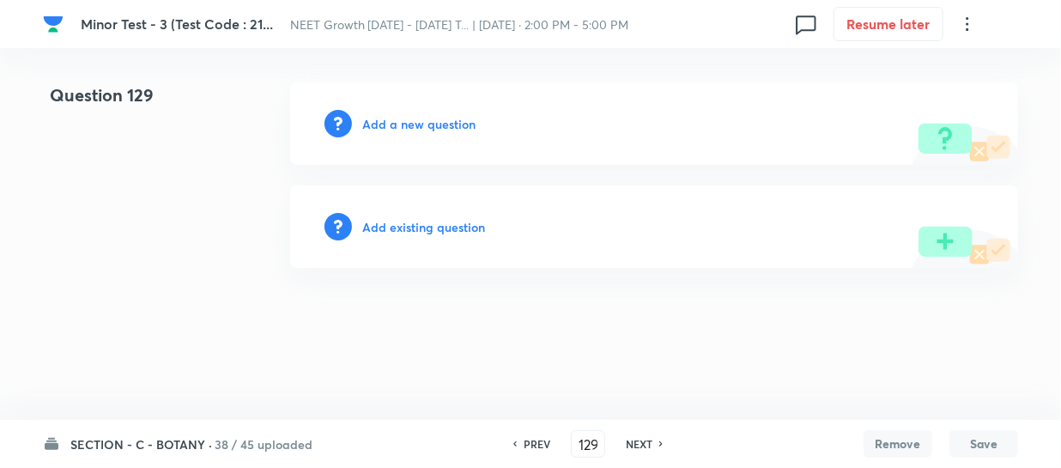
click at [384, 119] on h6 "Add a new question" at bounding box center [418, 124] width 113 height 18
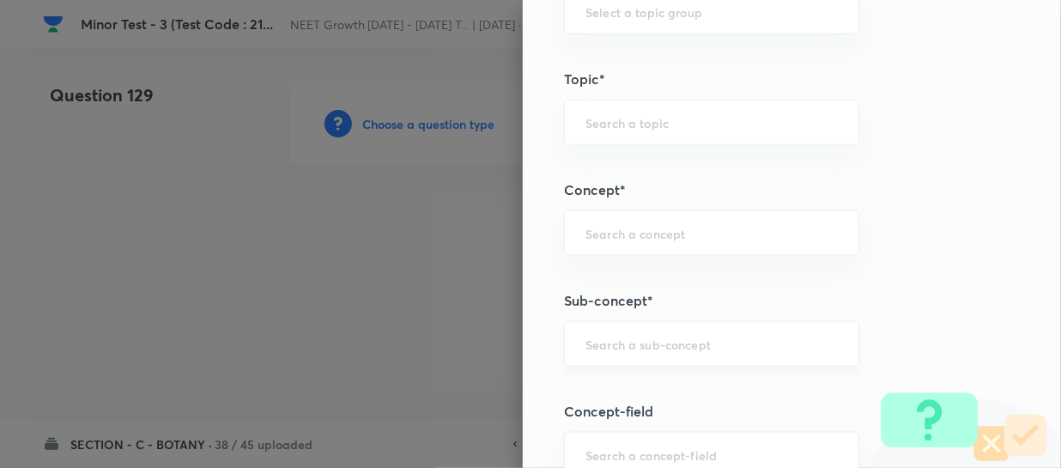
scroll to position [936, 0]
click at [610, 321] on div "​" at bounding box center [711, 342] width 295 height 46
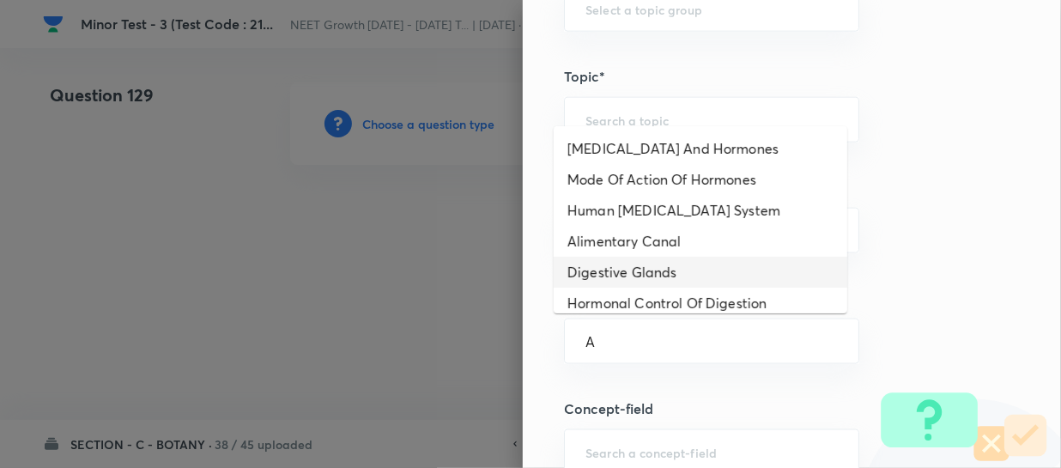
click at [627, 270] on li "Digestive Glands" at bounding box center [701, 272] width 294 height 31
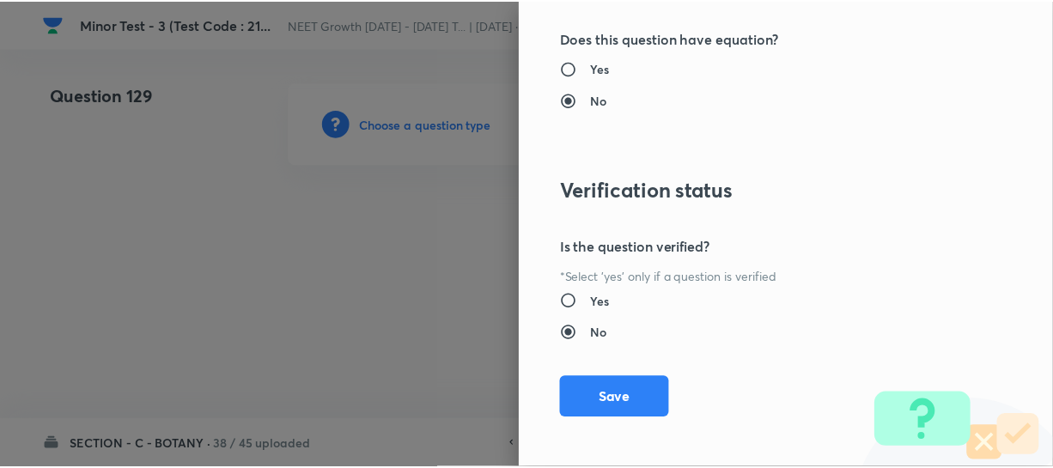
scroll to position [1986, 0]
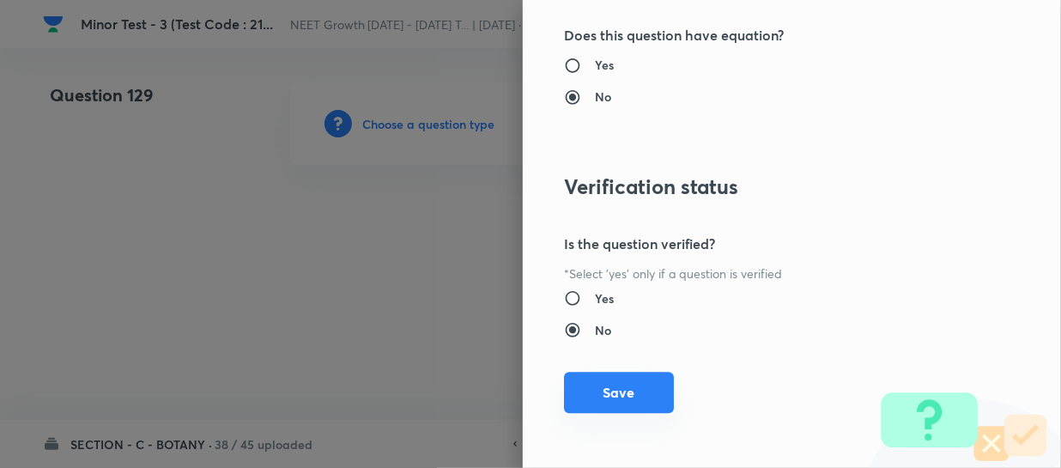
click at [614, 393] on button "Save" at bounding box center [619, 392] width 110 height 41
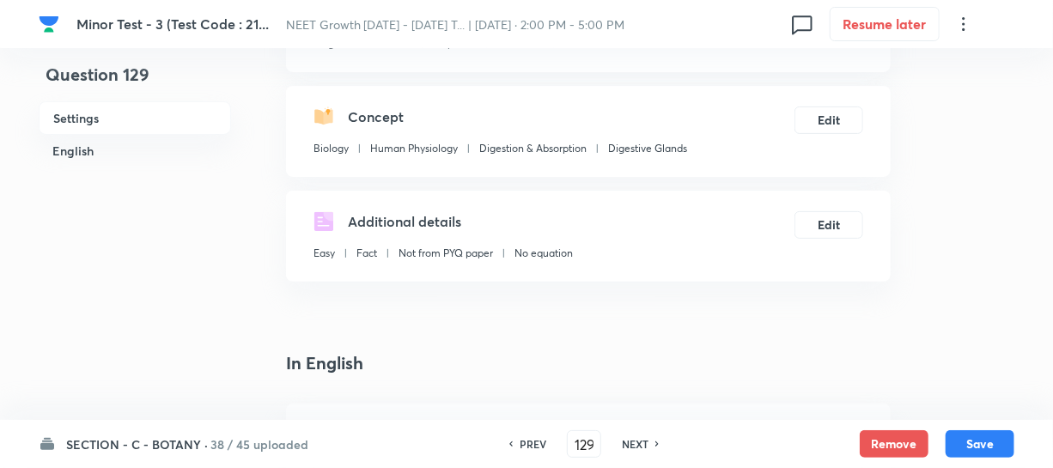
scroll to position [390, 0]
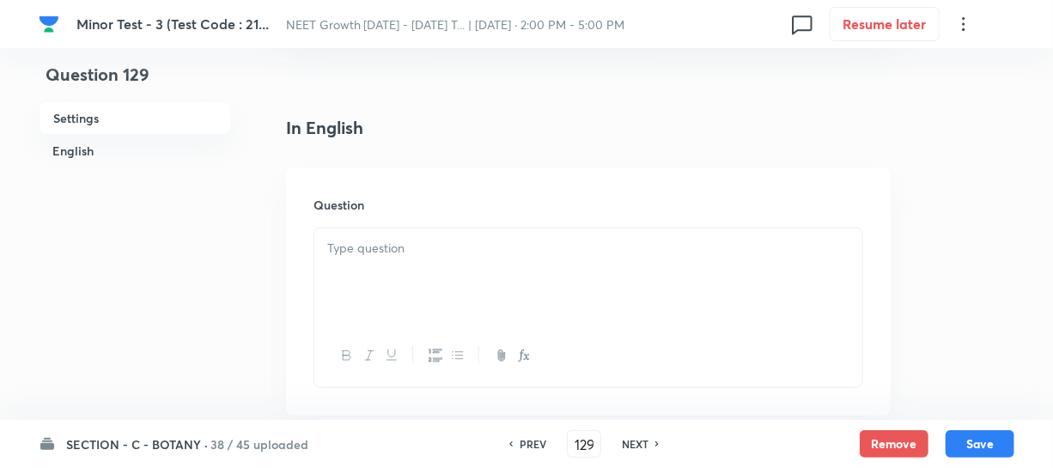
click at [349, 267] on div at bounding box center [588, 276] width 548 height 96
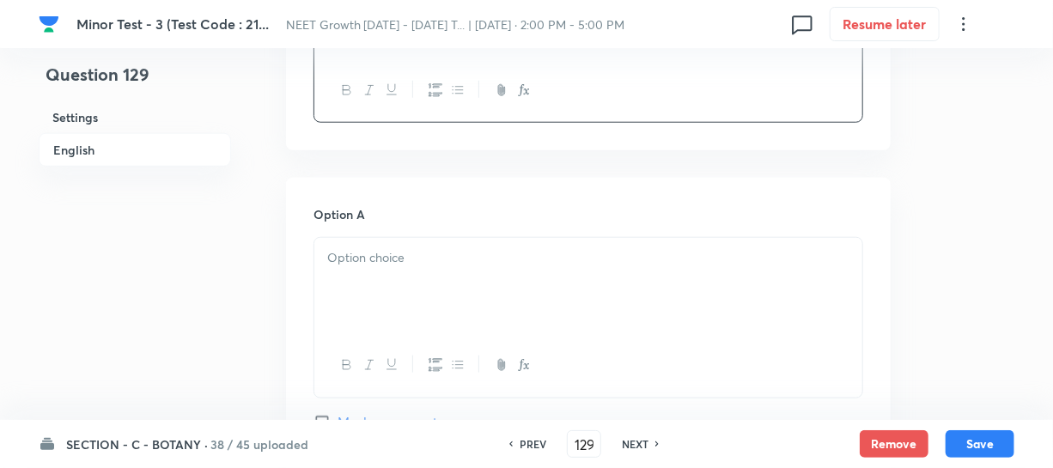
scroll to position [702, 0]
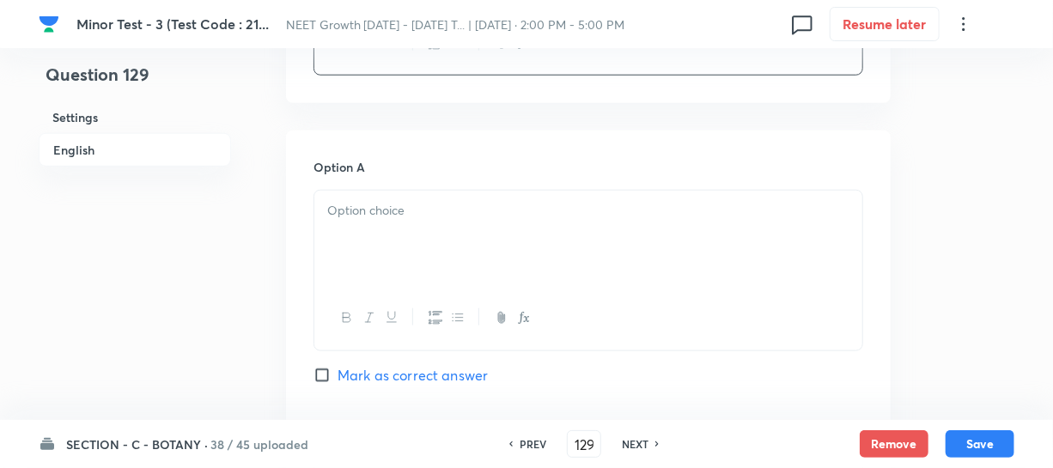
drag, startPoint x: 406, startPoint y: 237, endPoint x: 391, endPoint y: 232, distance: 16.3
click at [406, 236] on div at bounding box center [588, 239] width 548 height 96
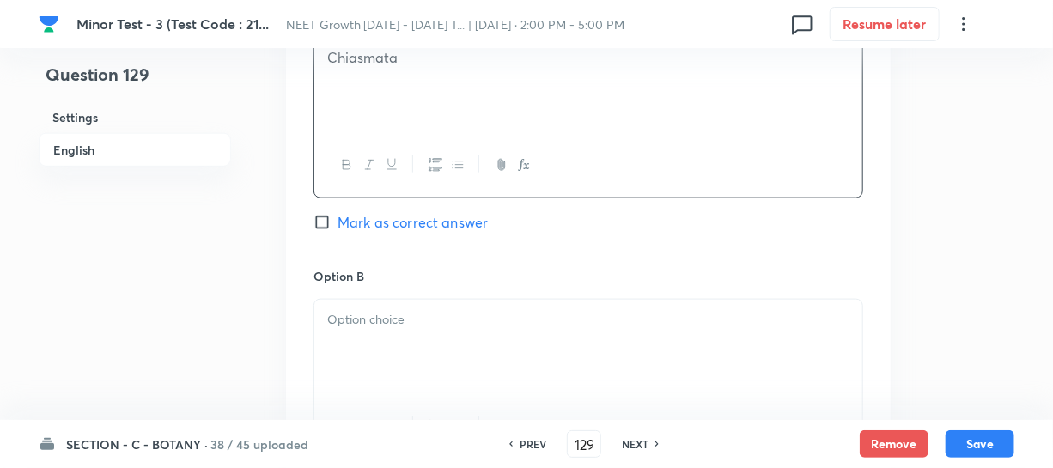
scroll to position [859, 0]
click at [325, 349] on div at bounding box center [588, 344] width 548 height 96
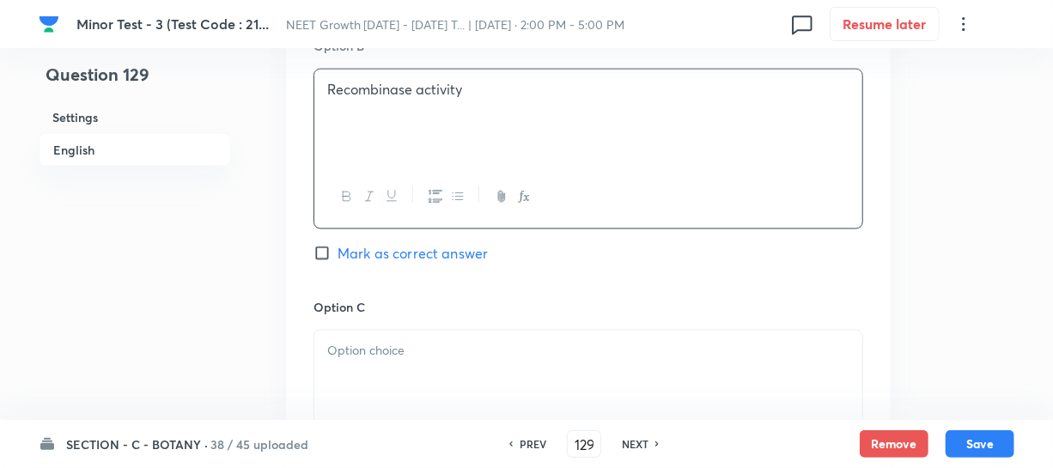
scroll to position [1092, 0]
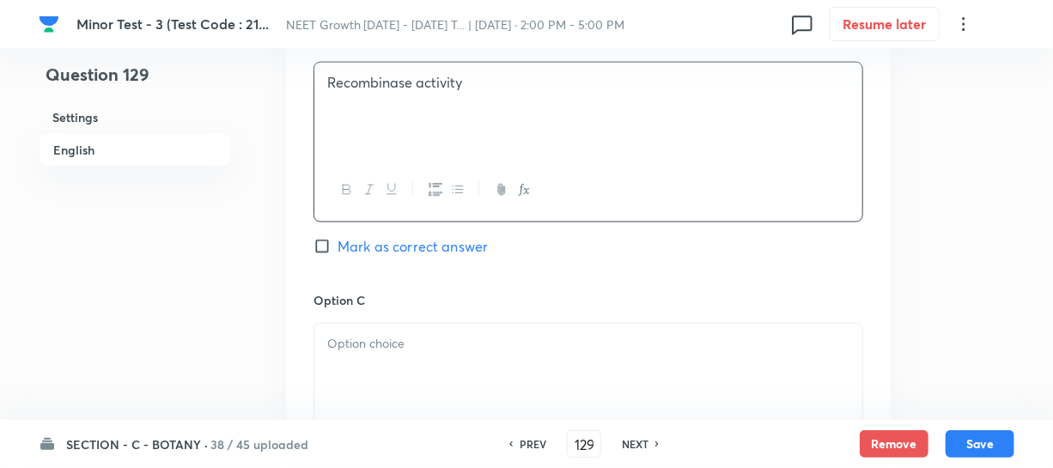
click at [362, 303] on h6 "Option C" at bounding box center [588, 300] width 550 height 18
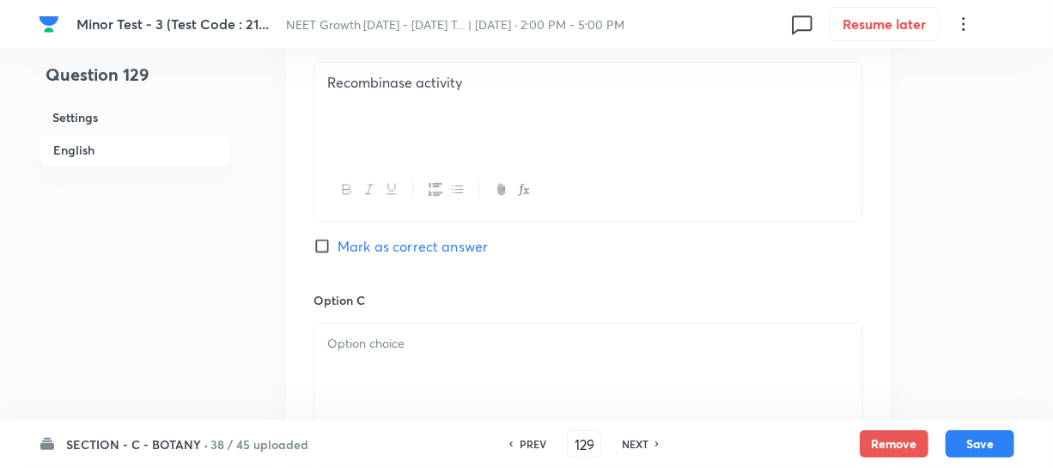
click at [368, 343] on p at bounding box center [588, 344] width 522 height 20
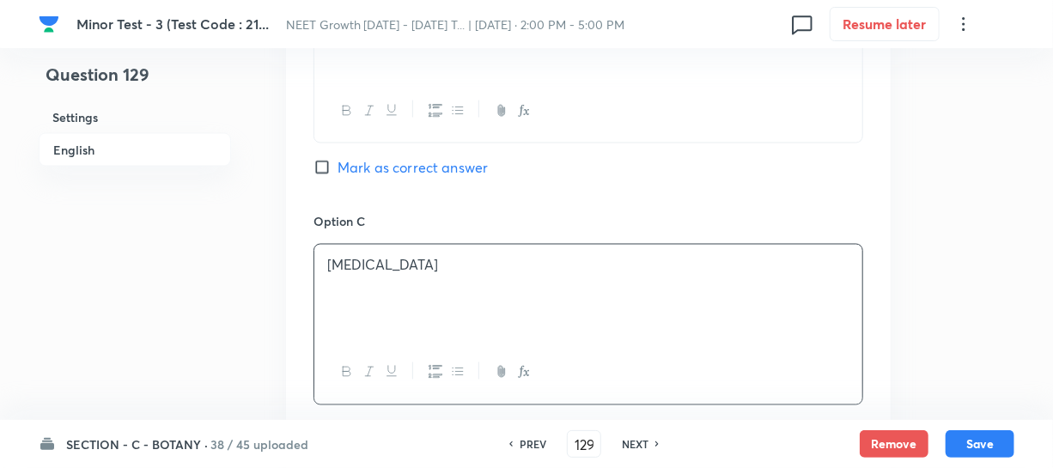
scroll to position [1327, 0]
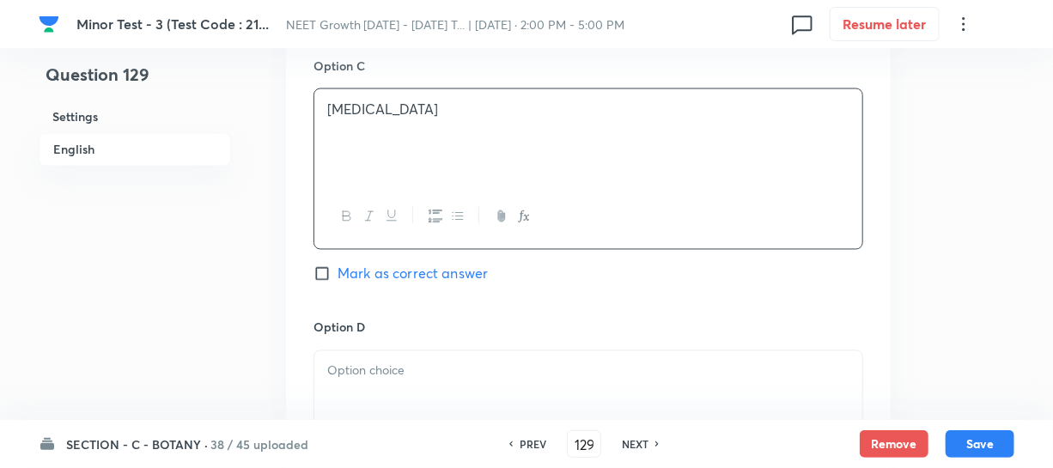
click at [421, 379] on p at bounding box center [588, 371] width 522 height 20
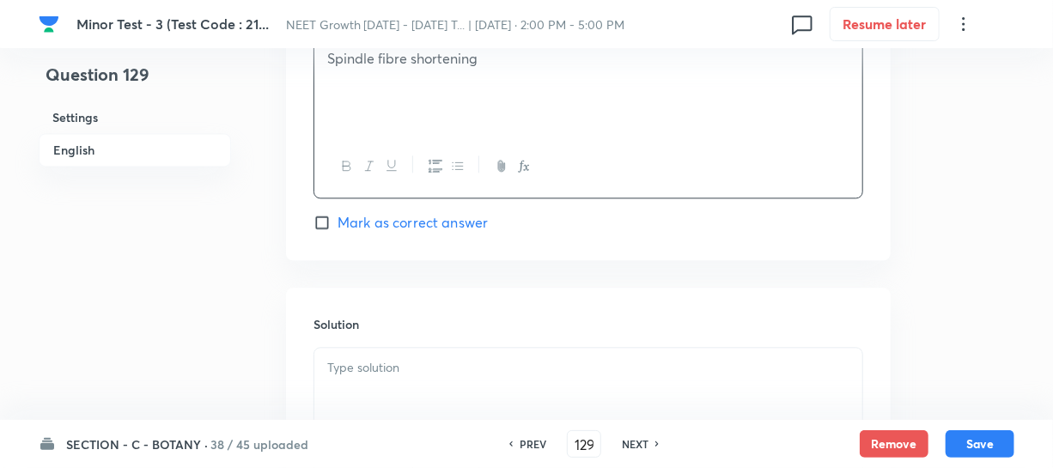
scroll to position [1717, 0]
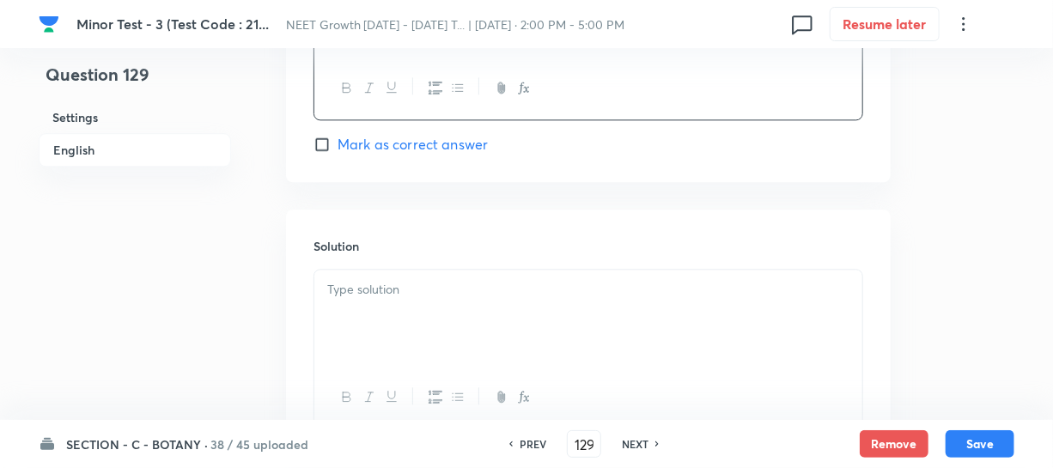
click at [330, 132] on div "Option D Spindle fibre shortening Mark as correct answer" at bounding box center [588, 41] width 550 height 227
click at [324, 137] on label "Mark as correct answer" at bounding box center [400, 144] width 174 height 21
click at [324, 137] on input "Mark as correct answer" at bounding box center [325, 144] width 24 height 17
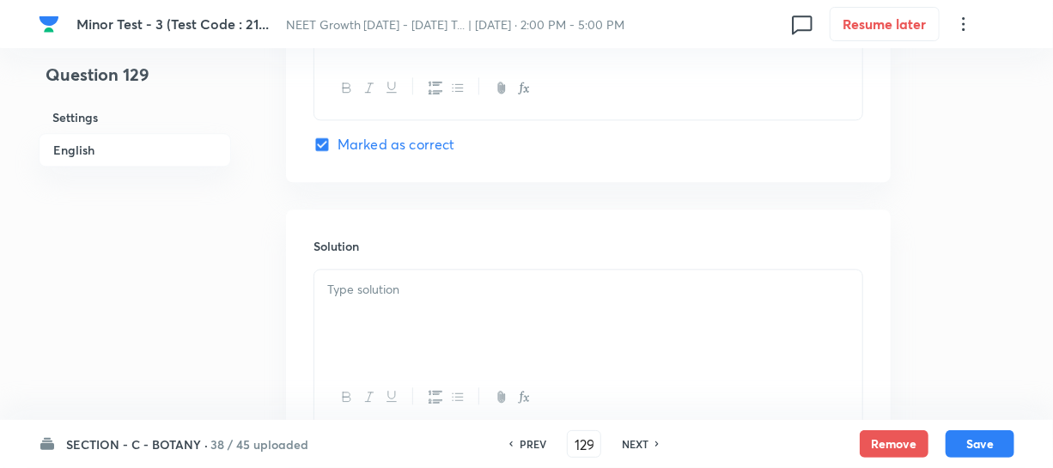
click at [408, 314] on div at bounding box center [588, 318] width 548 height 96
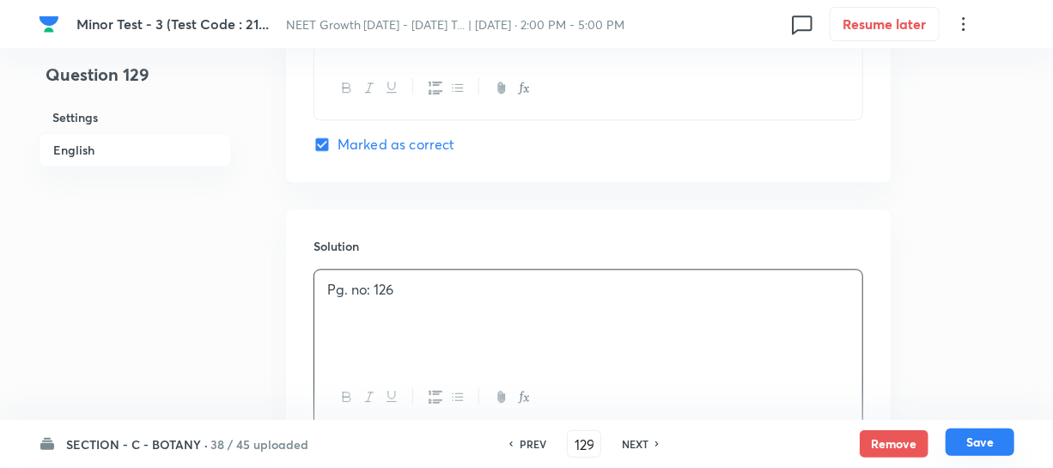
click at [963, 446] on button "Save" at bounding box center [979, 441] width 69 height 27
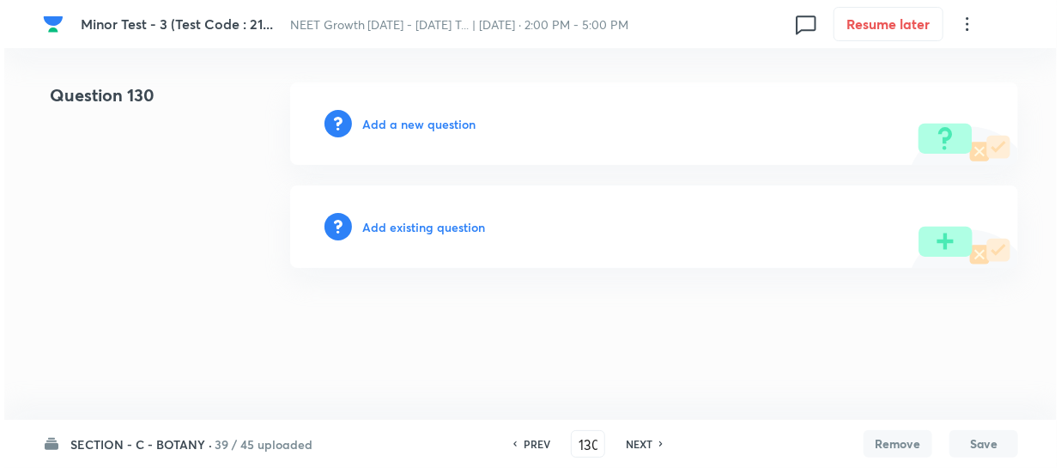
scroll to position [0, 0]
click at [383, 123] on h6 "Add a new question" at bounding box center [418, 124] width 113 height 18
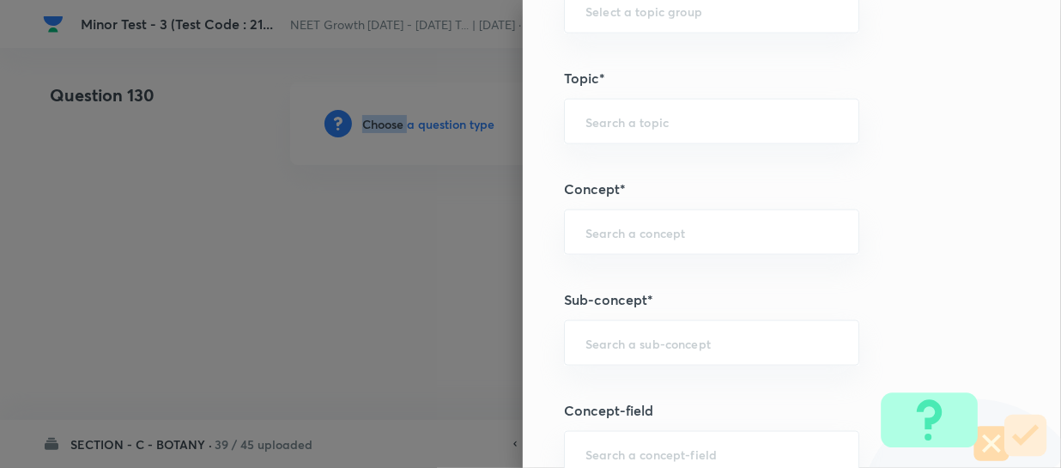
scroll to position [936, 0]
click at [586, 358] on div "​" at bounding box center [711, 342] width 295 height 46
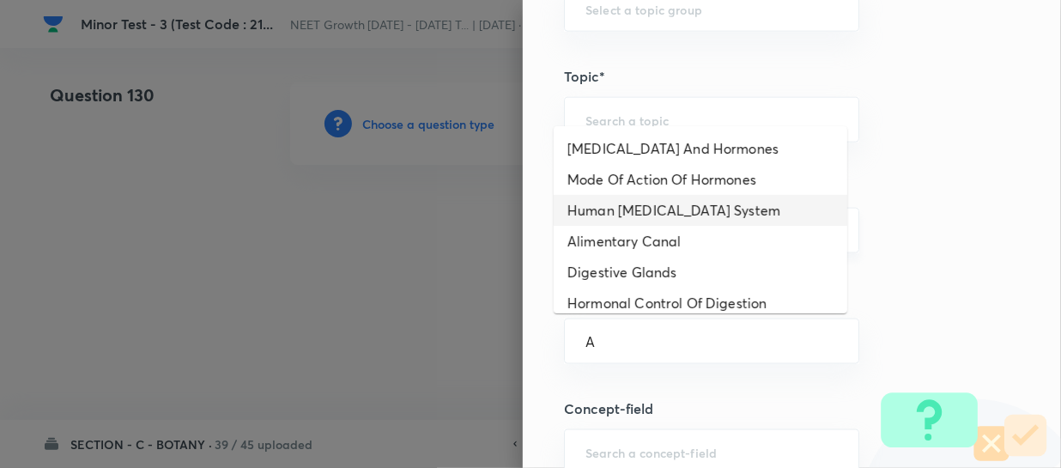
click at [653, 210] on li "Human [MEDICAL_DATA] System" at bounding box center [701, 210] width 294 height 31
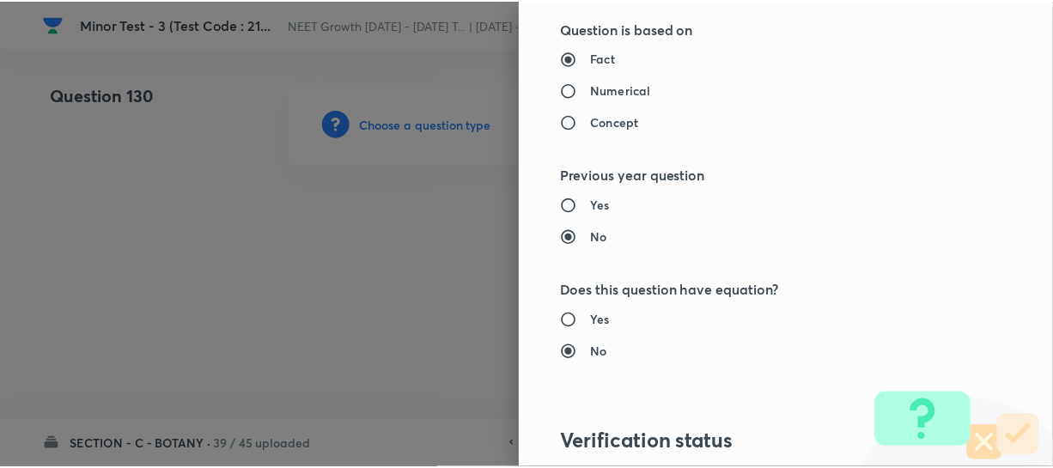
scroll to position [1986, 0]
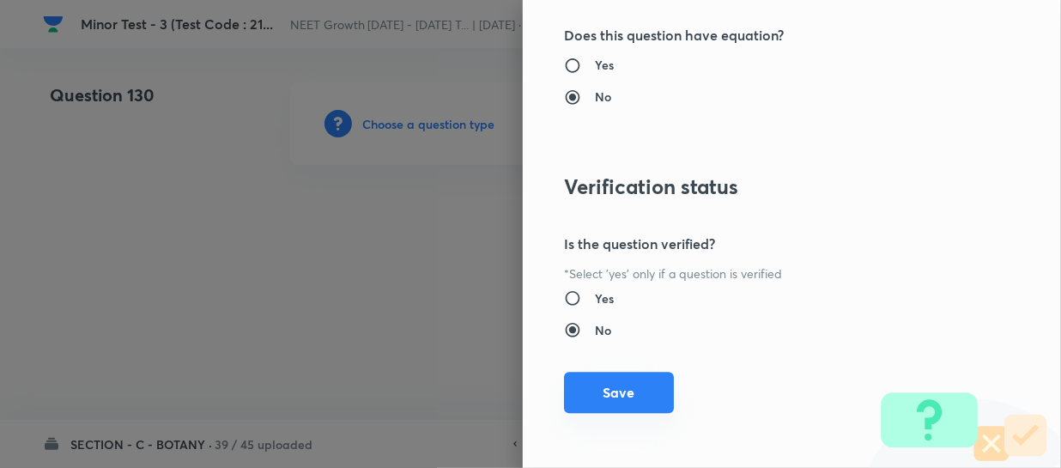
click at [574, 394] on button "Save" at bounding box center [619, 392] width 110 height 41
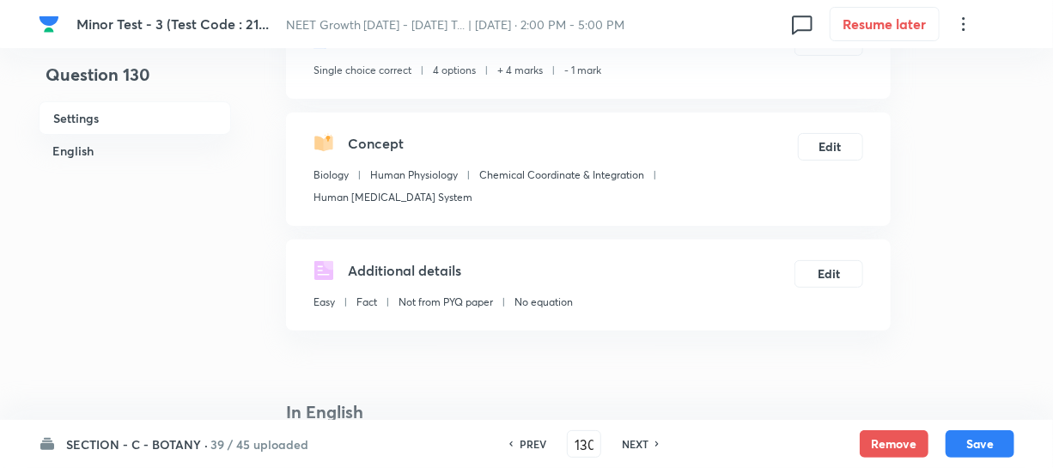
scroll to position [234, 0]
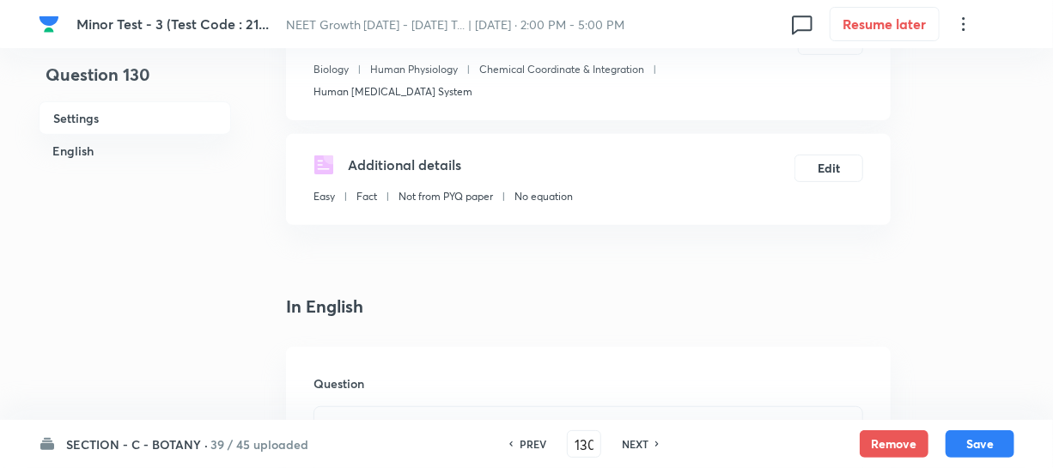
click at [378, 417] on p at bounding box center [588, 427] width 522 height 20
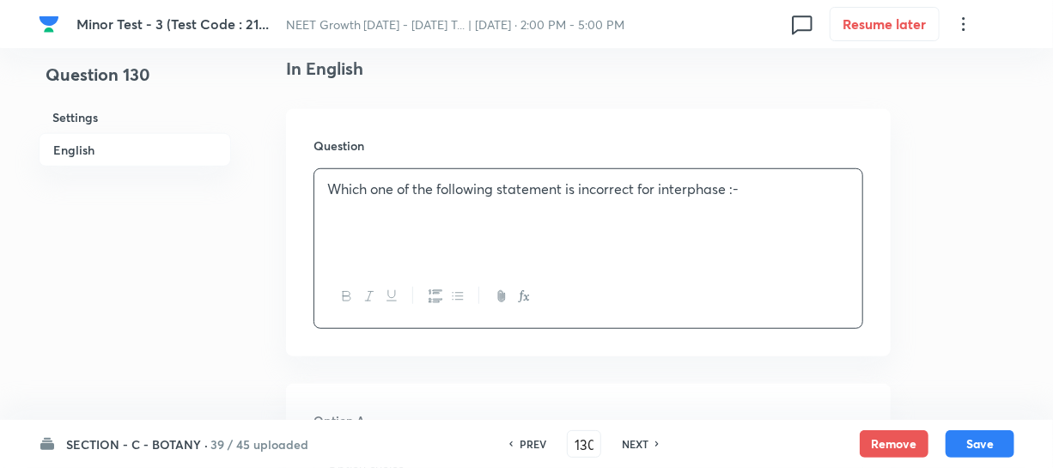
scroll to position [624, 0]
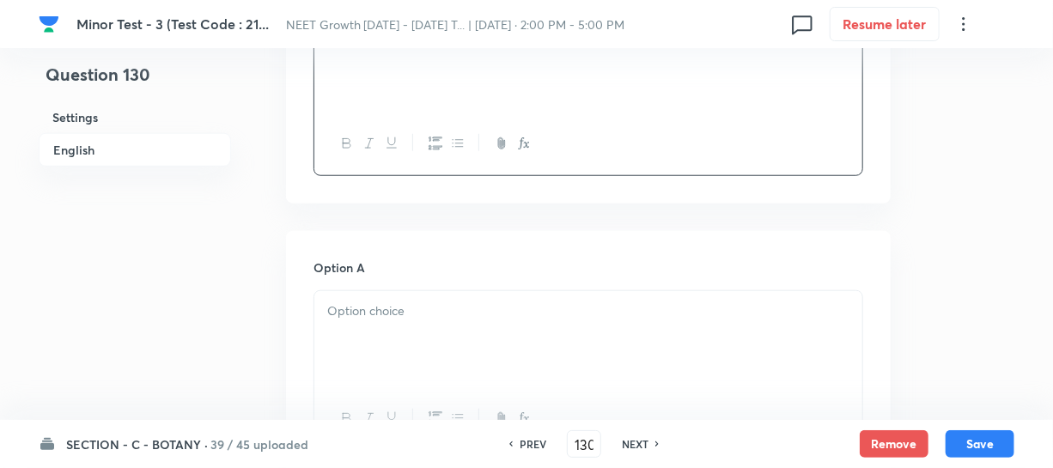
click at [367, 303] on div at bounding box center [588, 339] width 548 height 96
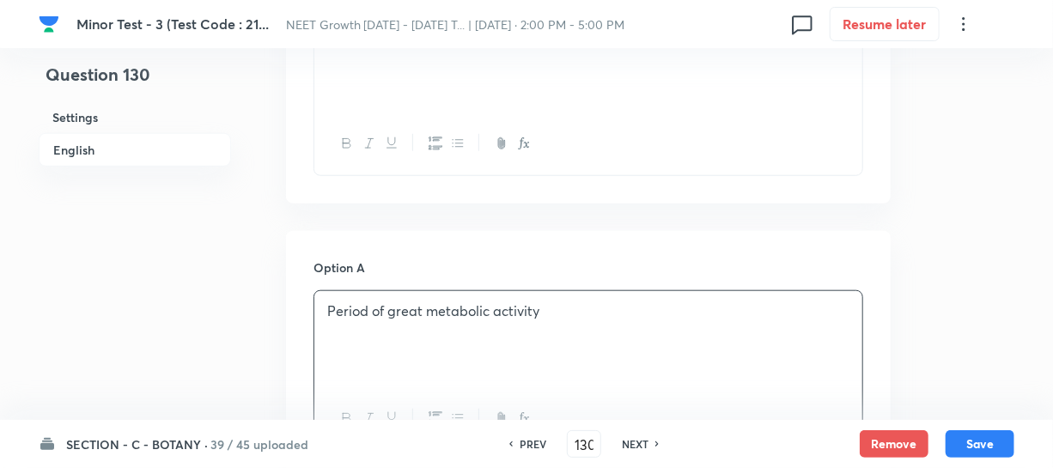
scroll to position [936, 0]
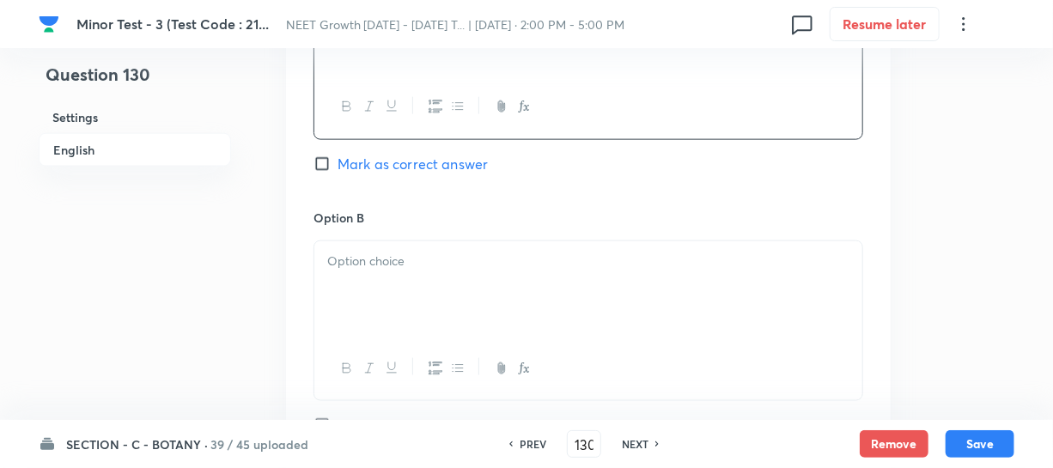
click at [397, 264] on div at bounding box center [588, 289] width 548 height 96
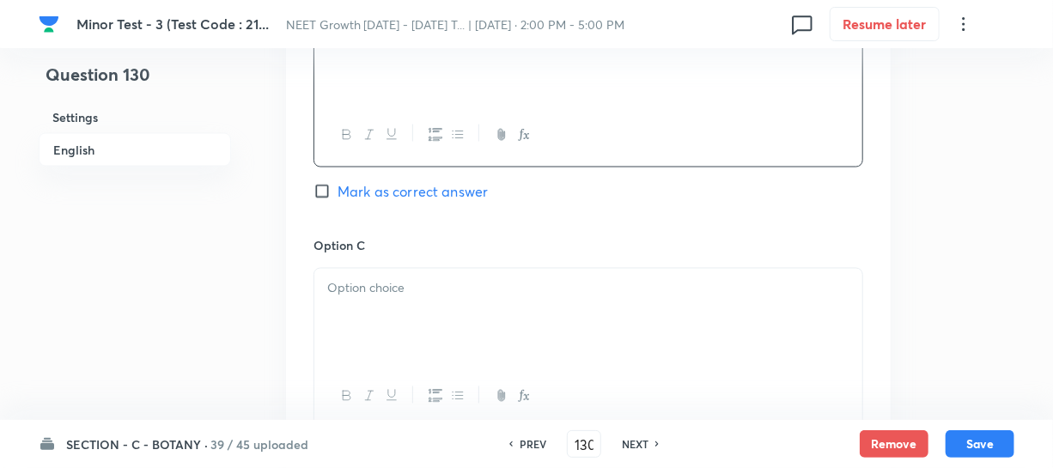
scroll to position [1170, 0]
click at [380, 327] on div at bounding box center [588, 316] width 548 height 96
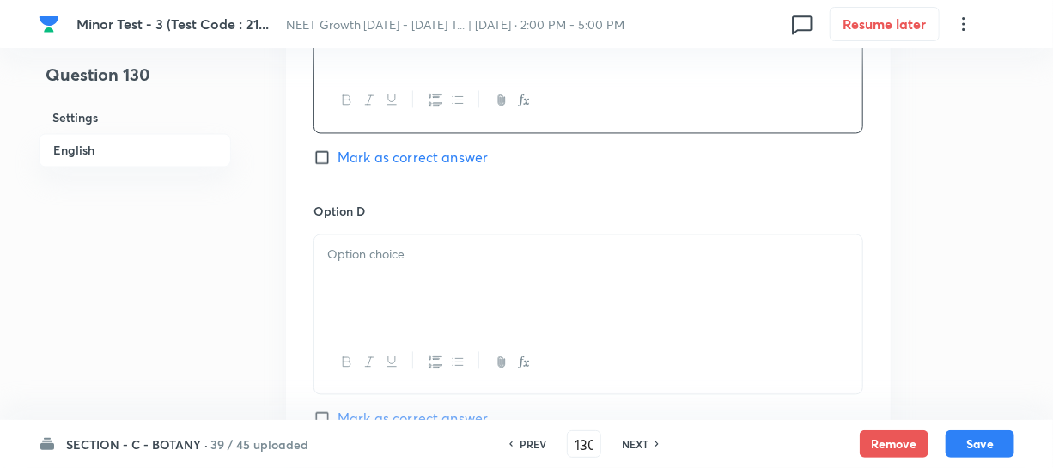
scroll to position [1483, 0]
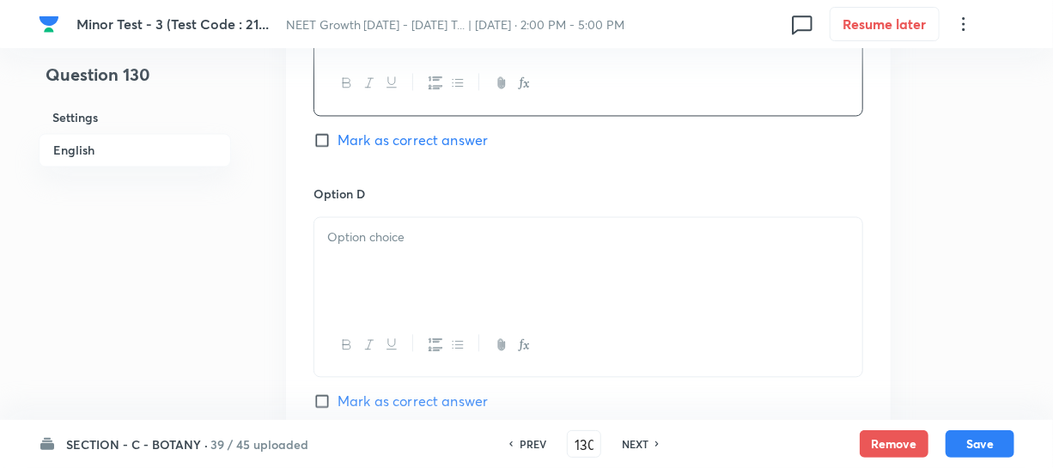
click at [392, 228] on p at bounding box center [588, 238] width 522 height 20
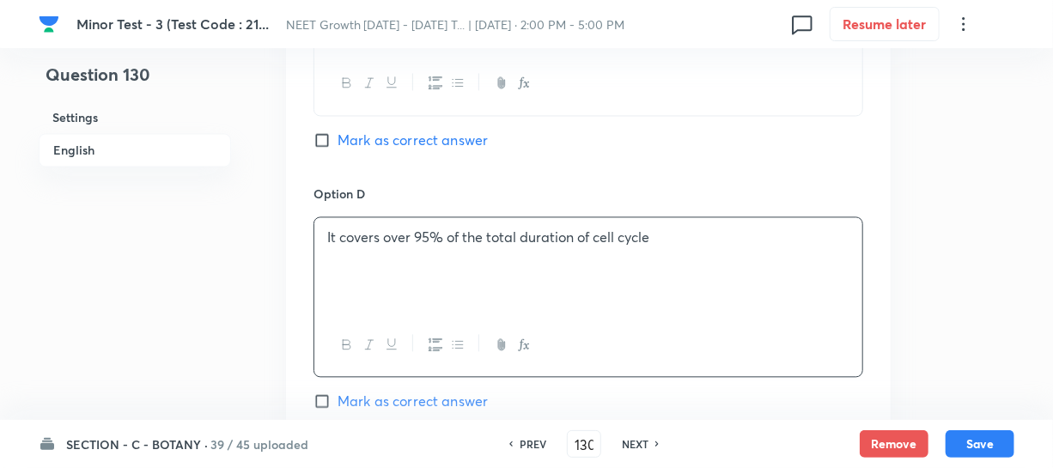
drag, startPoint x: 314, startPoint y: 118, endPoint x: 341, endPoint y: 125, distance: 27.5
click at [316, 131] on input "Mark as correct answer" at bounding box center [325, 139] width 24 height 17
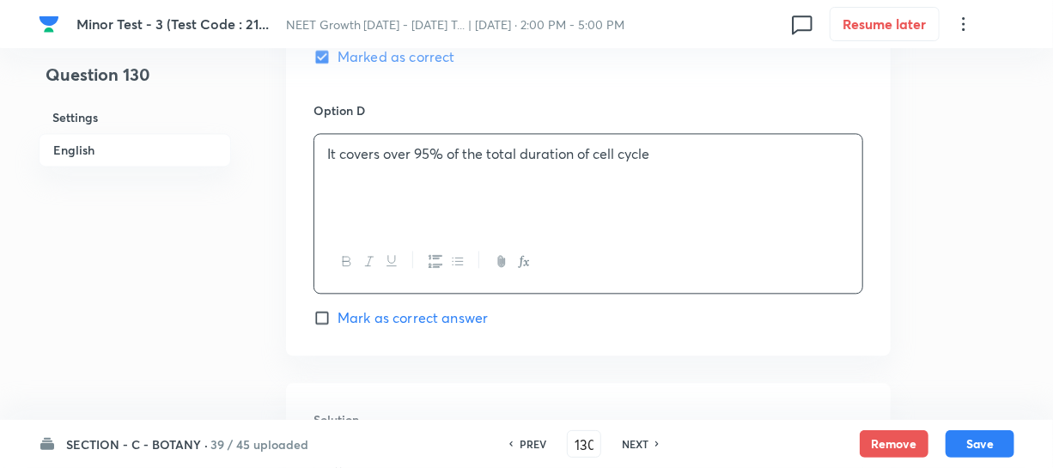
scroll to position [1717, 0]
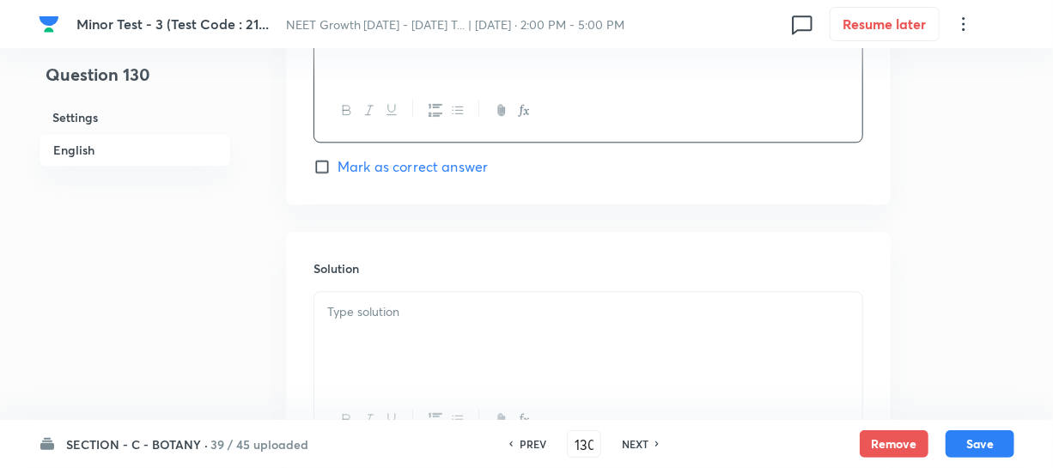
click at [364, 325] on div at bounding box center [588, 340] width 548 height 96
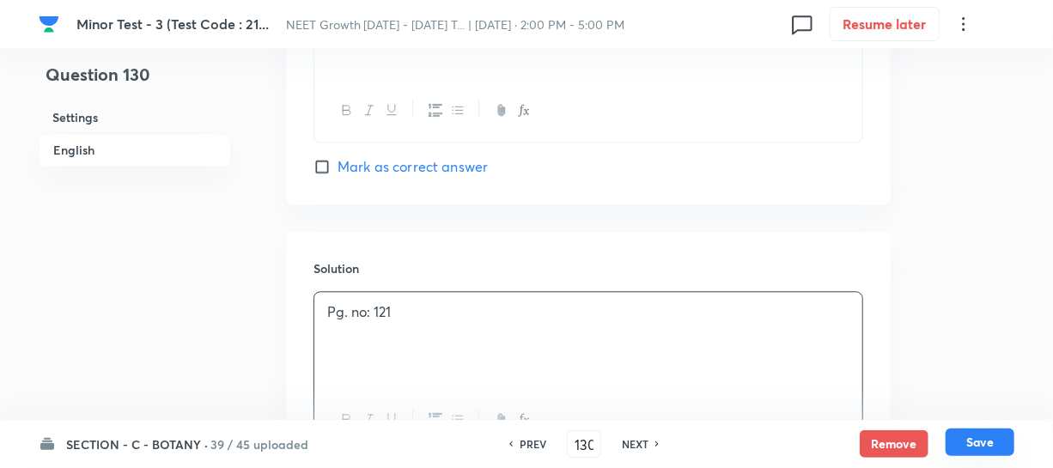
click at [964, 439] on button "Save" at bounding box center [979, 441] width 69 height 27
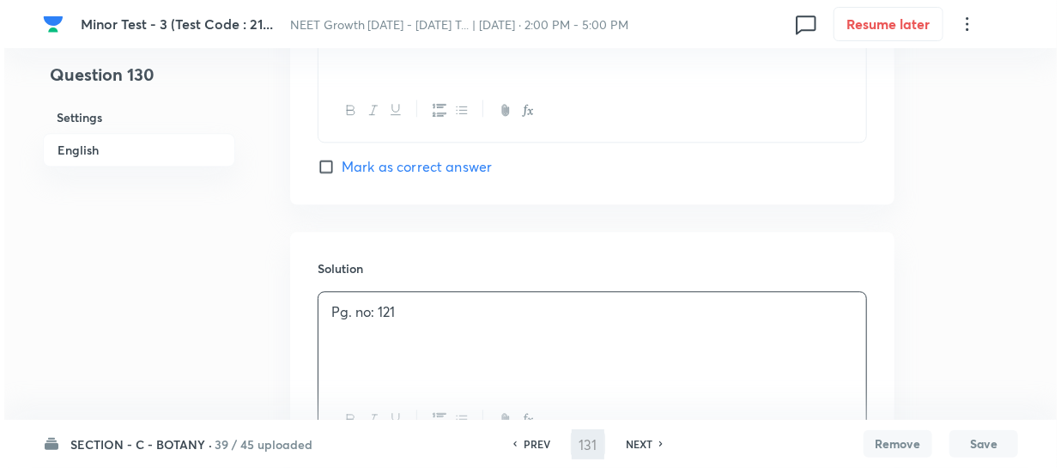
scroll to position [0, 0]
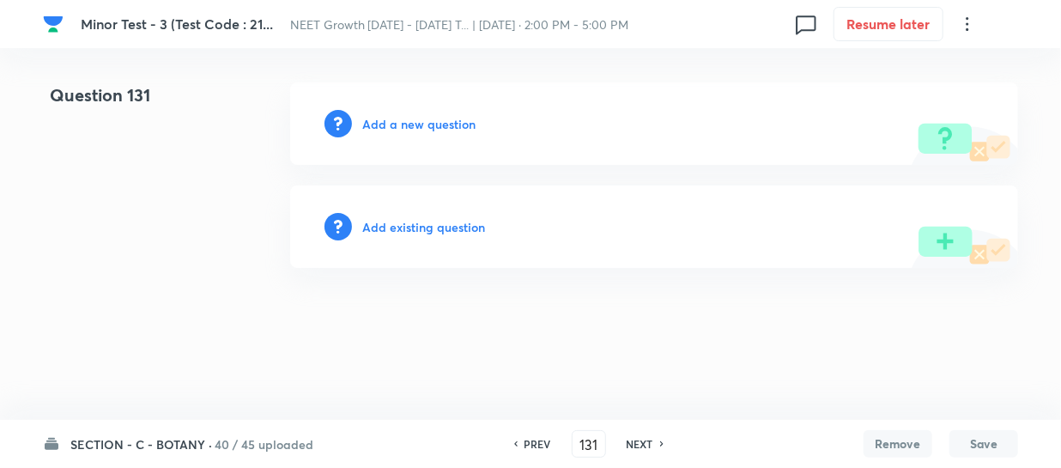
click at [383, 126] on h6 "Add a new question" at bounding box center [418, 124] width 113 height 18
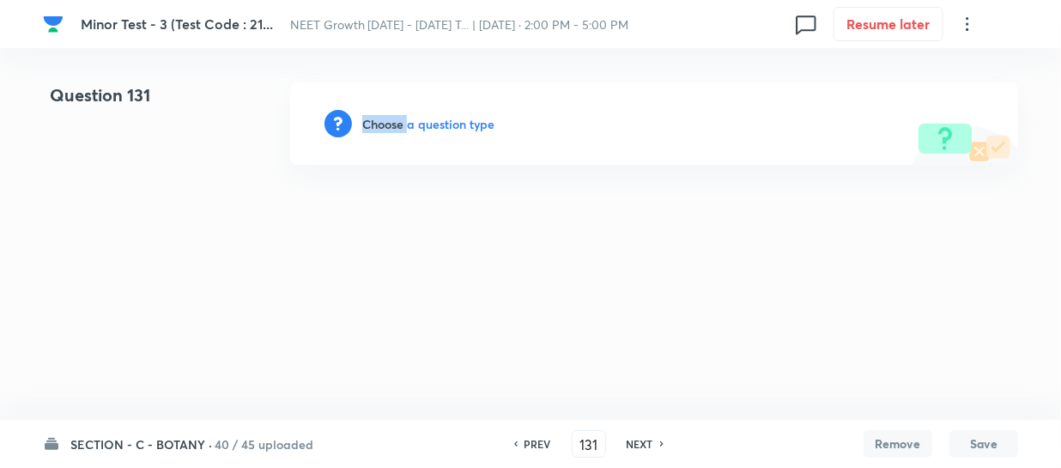
click at [383, 126] on h6 "Choose a question type" at bounding box center [428, 124] width 132 height 18
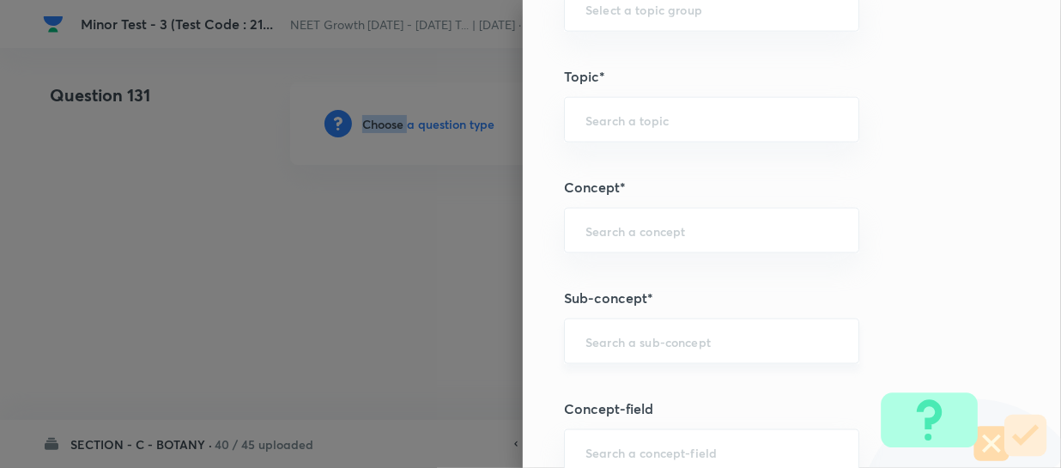
scroll to position [936, 0]
click at [600, 344] on input "text" at bounding box center [712, 341] width 252 height 16
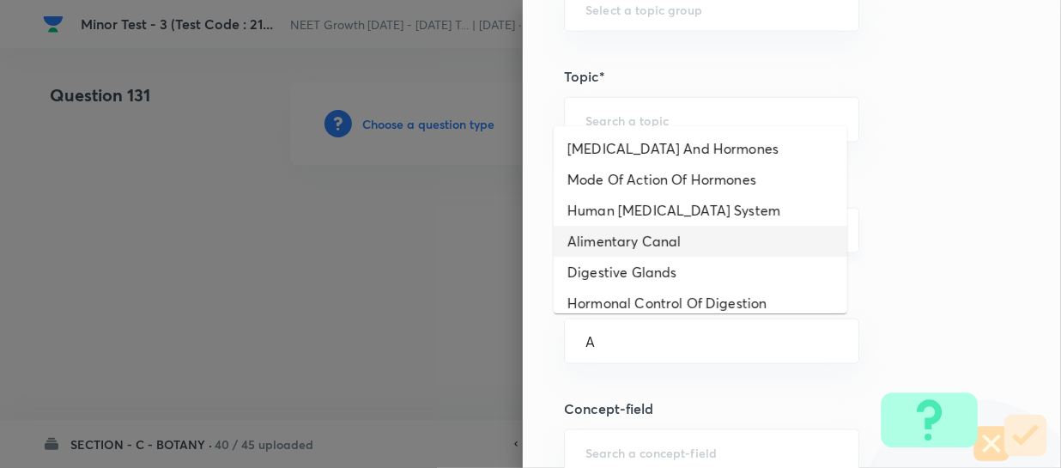
click at [660, 232] on li "Alimentary Canal" at bounding box center [701, 241] width 294 height 31
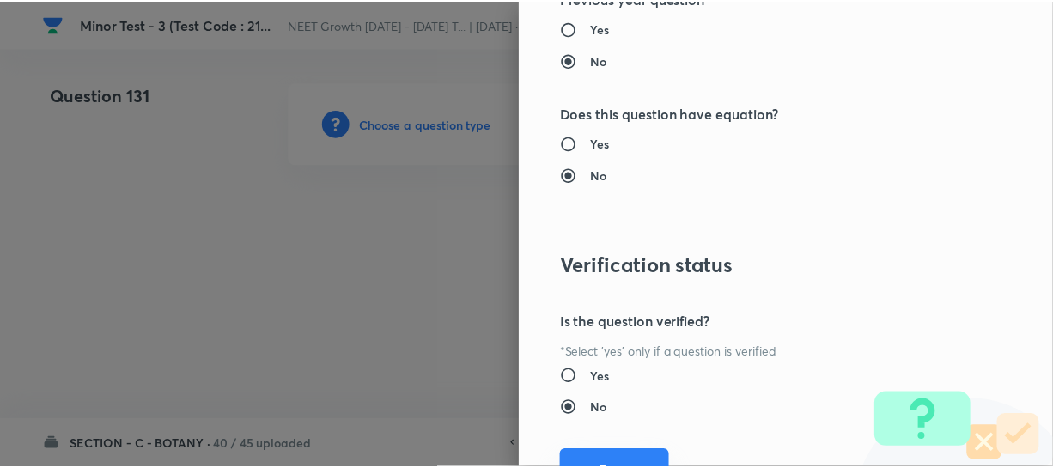
scroll to position [1986, 0]
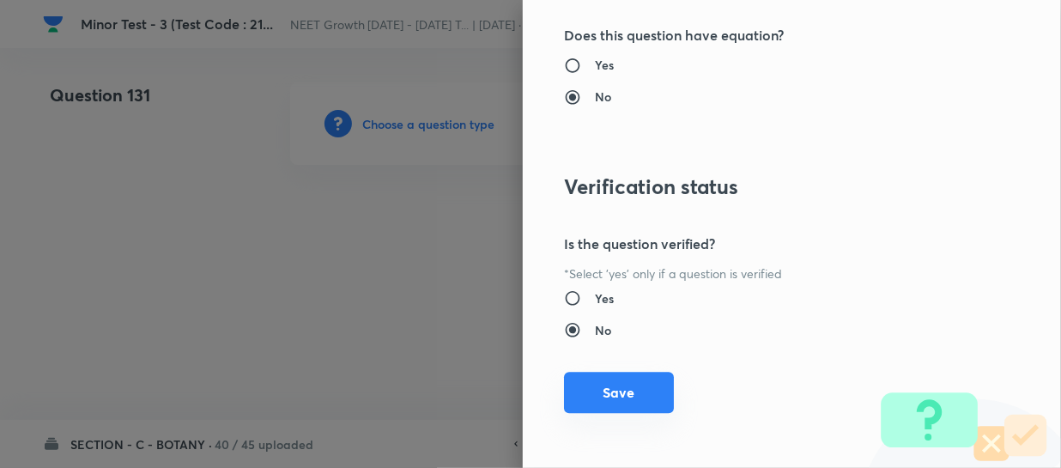
click at [602, 394] on button "Save" at bounding box center [619, 392] width 110 height 41
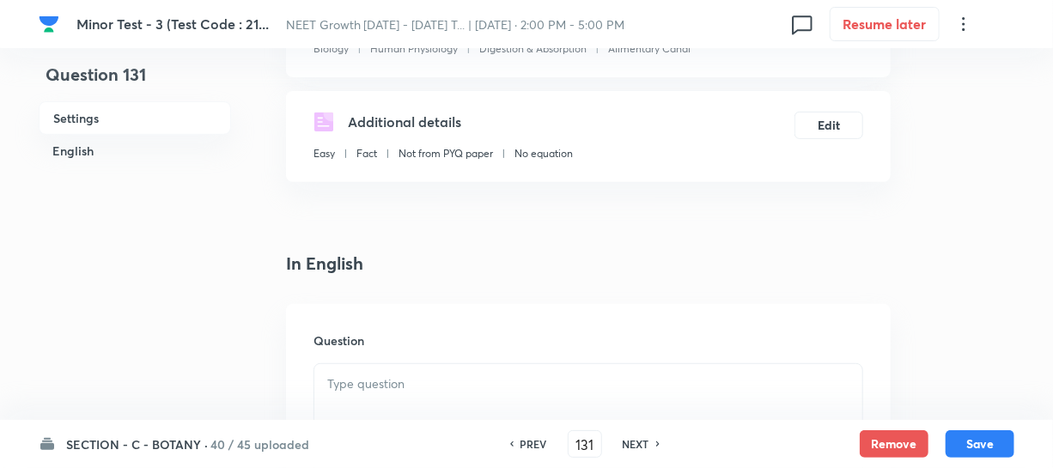
scroll to position [390, 0]
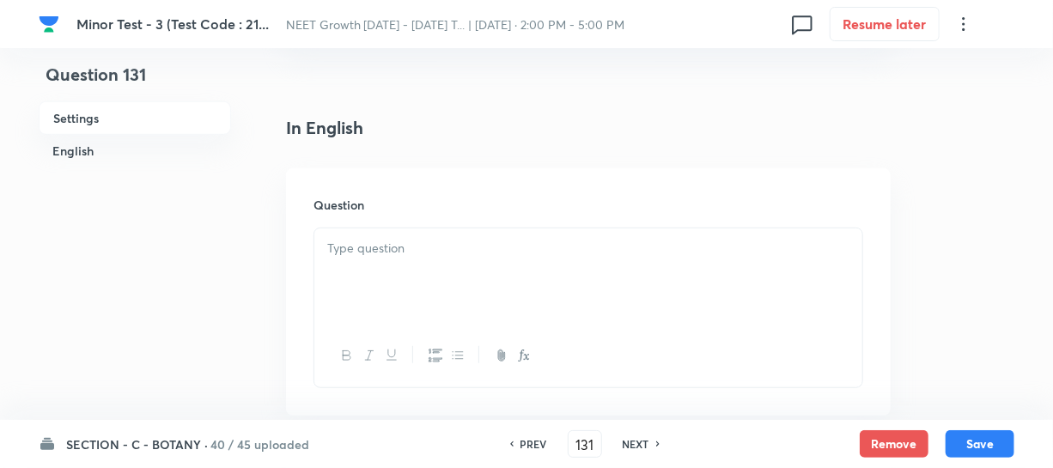
click at [475, 325] on div at bounding box center [588, 356] width 548 height 63
click at [437, 262] on div at bounding box center [588, 276] width 548 height 96
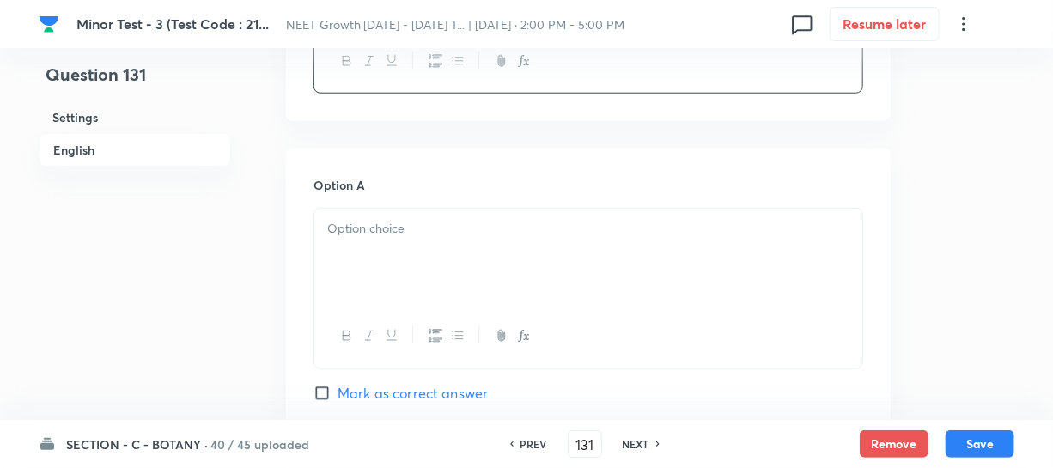
scroll to position [702, 0]
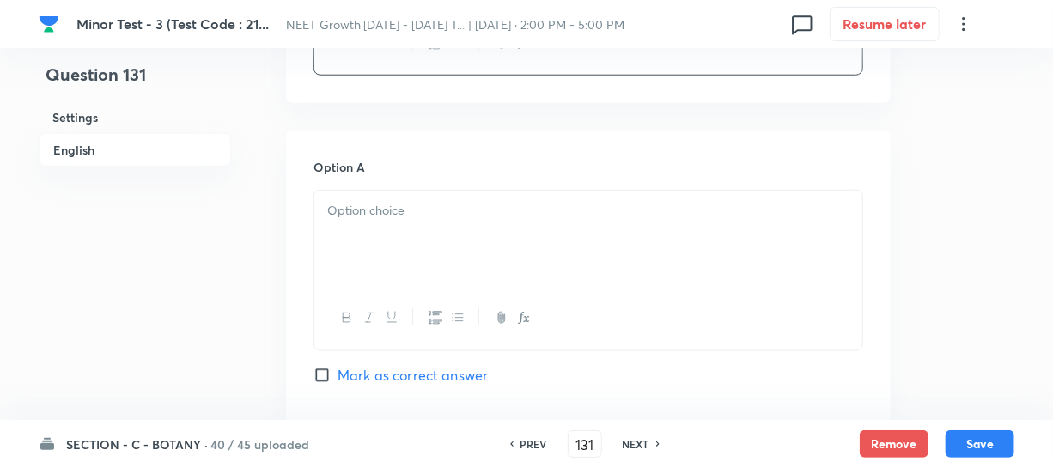
click at [372, 234] on div at bounding box center [588, 239] width 548 height 96
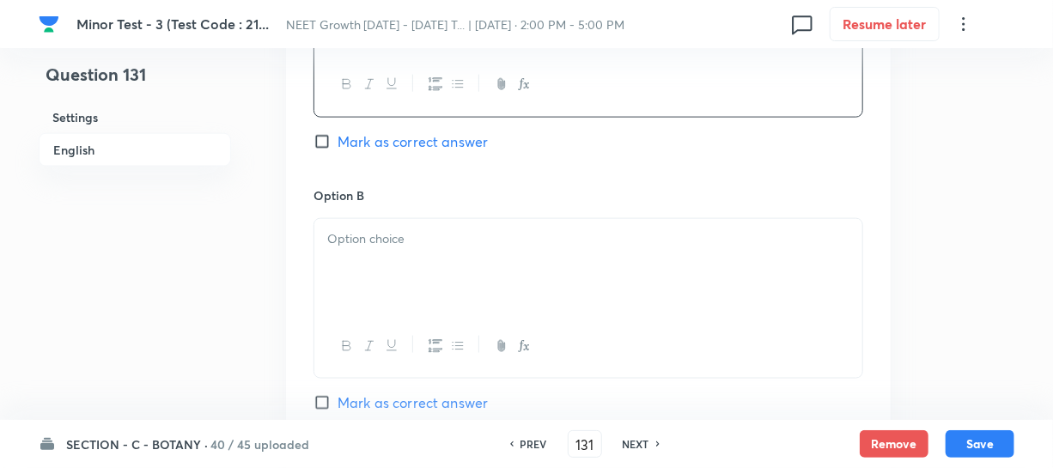
scroll to position [936, 0]
click at [337, 263] on div at bounding box center [588, 267] width 548 height 96
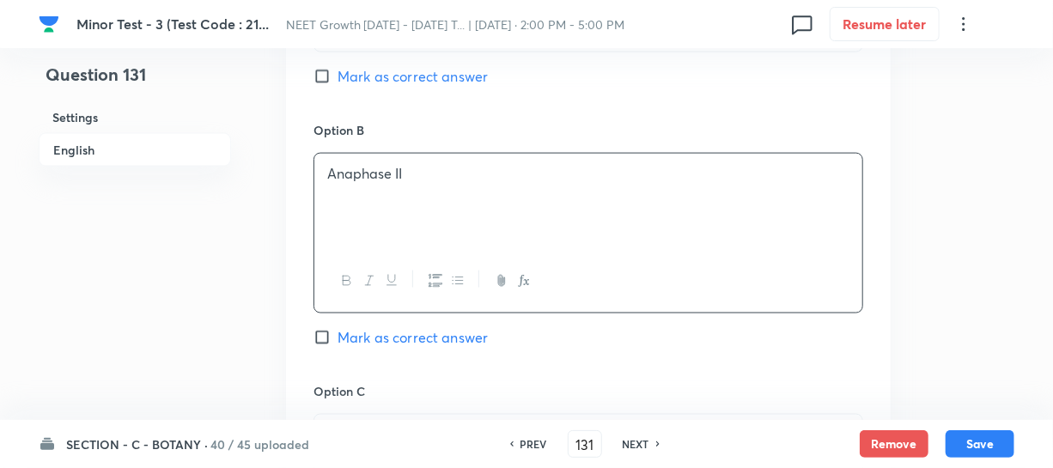
scroll to position [1092, 0]
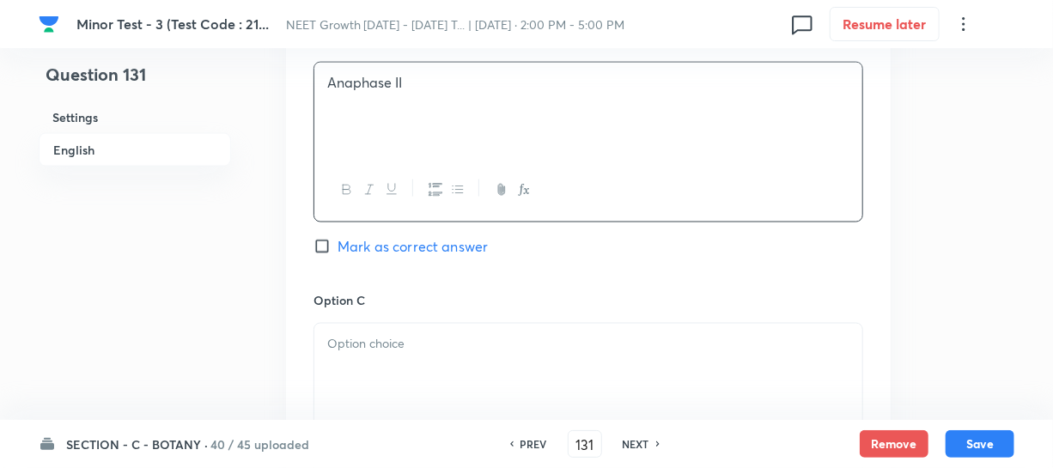
click at [387, 344] on p at bounding box center [588, 344] width 522 height 20
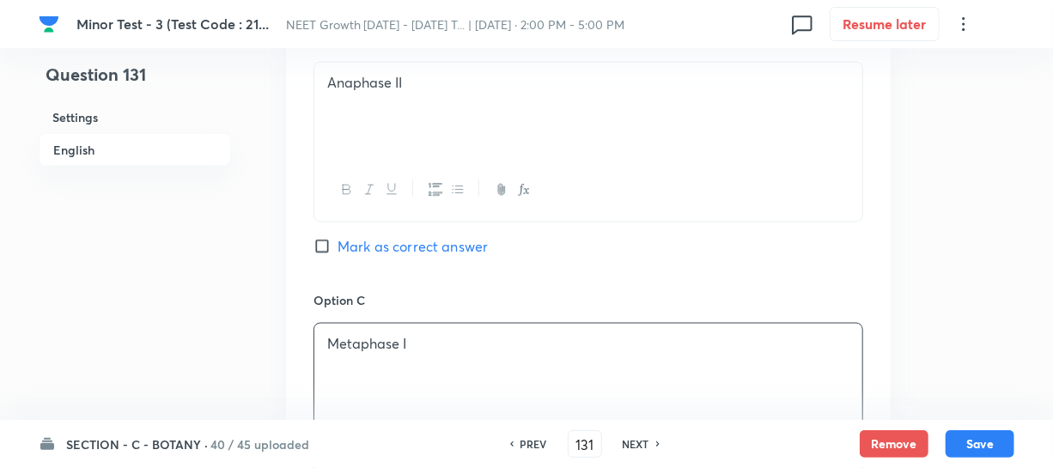
scroll to position [1405, 0]
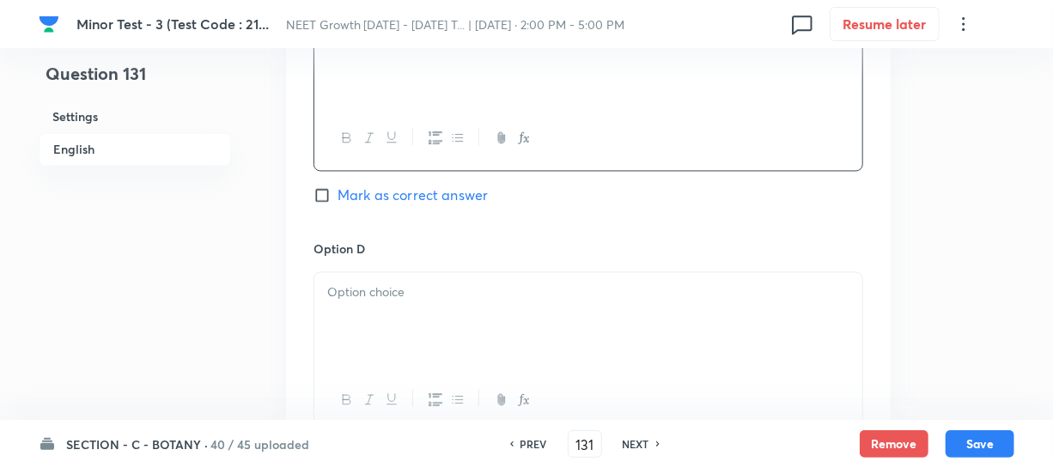
click at [383, 361] on div at bounding box center [588, 321] width 548 height 96
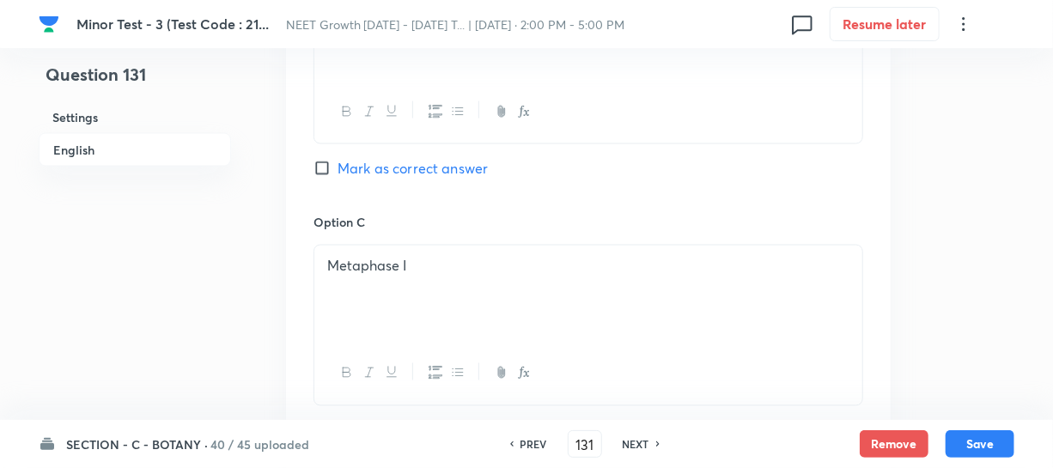
click at [328, 169] on input "Mark as correct answer" at bounding box center [325, 168] width 24 height 17
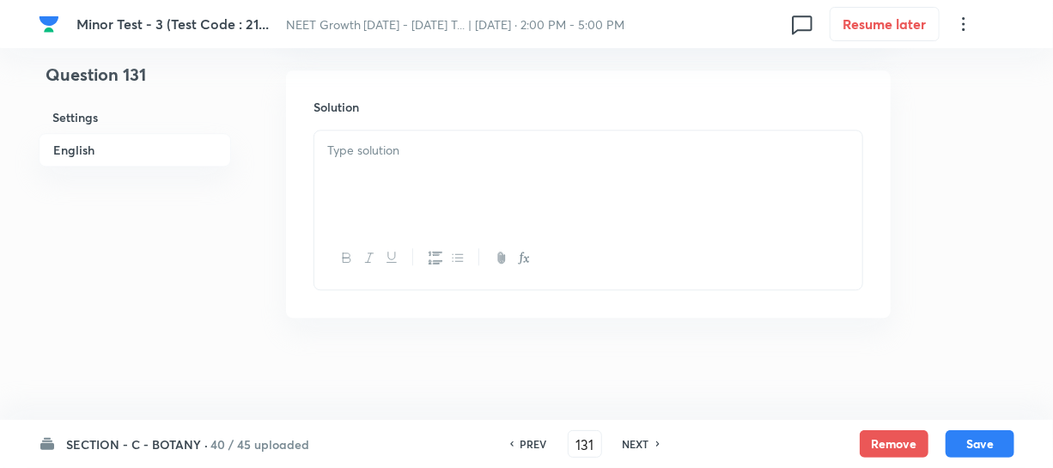
scroll to position [1858, 0]
click at [352, 176] on div at bounding box center [588, 178] width 548 height 96
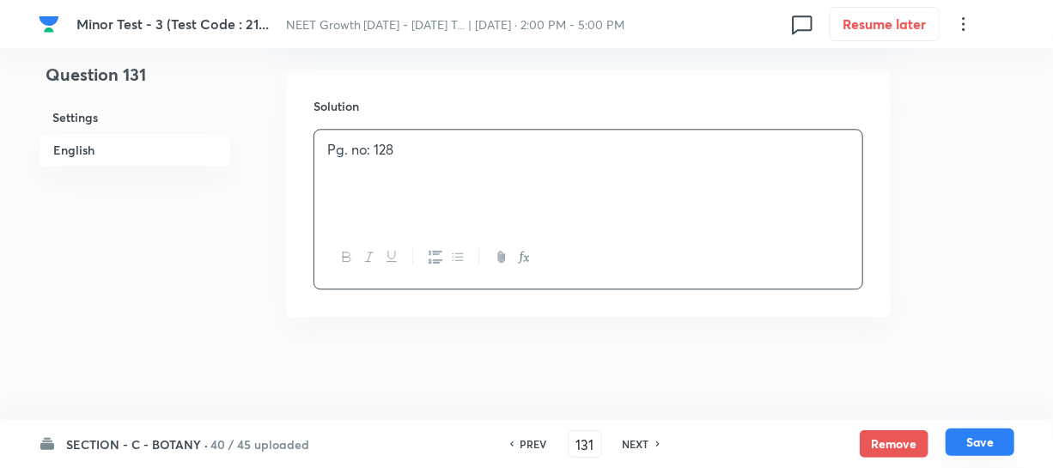
click at [970, 446] on button "Save" at bounding box center [979, 441] width 69 height 27
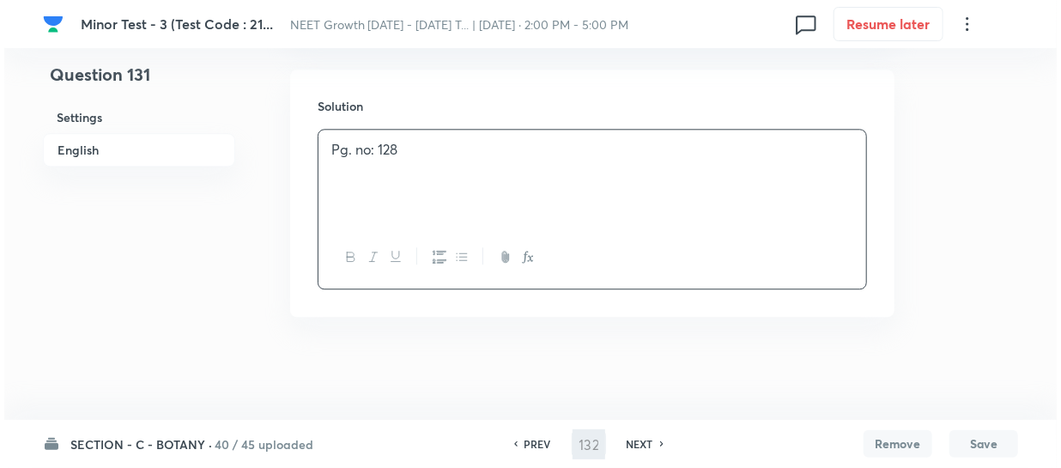
scroll to position [0, 0]
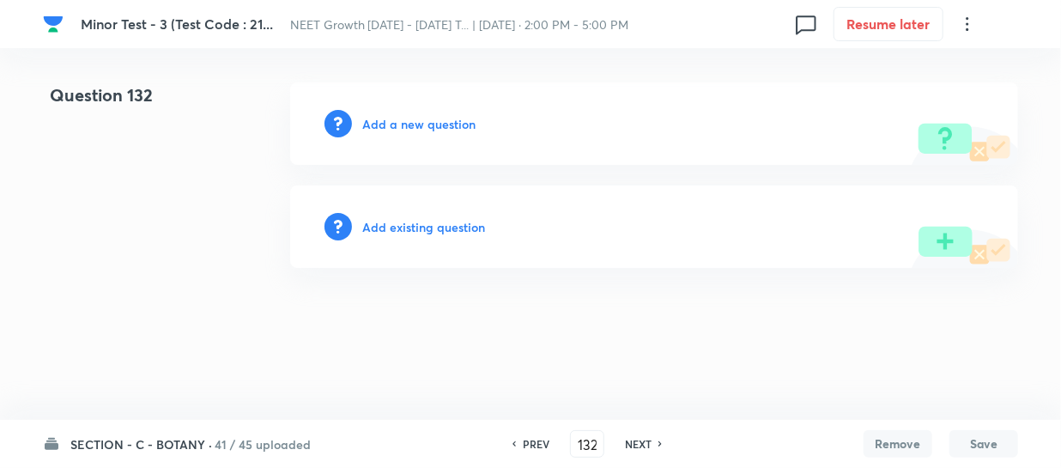
click at [370, 120] on h6 "Add a new question" at bounding box center [418, 124] width 113 height 18
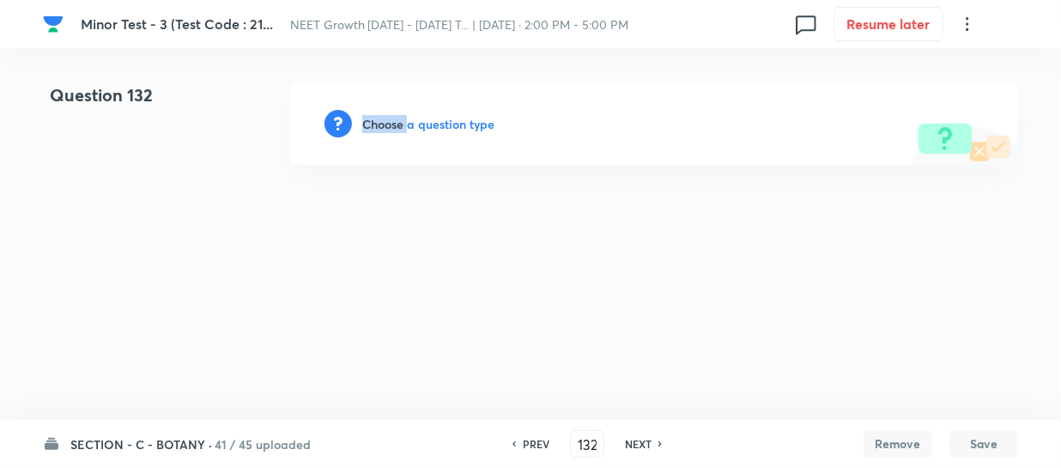
click at [370, 120] on h6 "Choose a question type" at bounding box center [428, 124] width 132 height 18
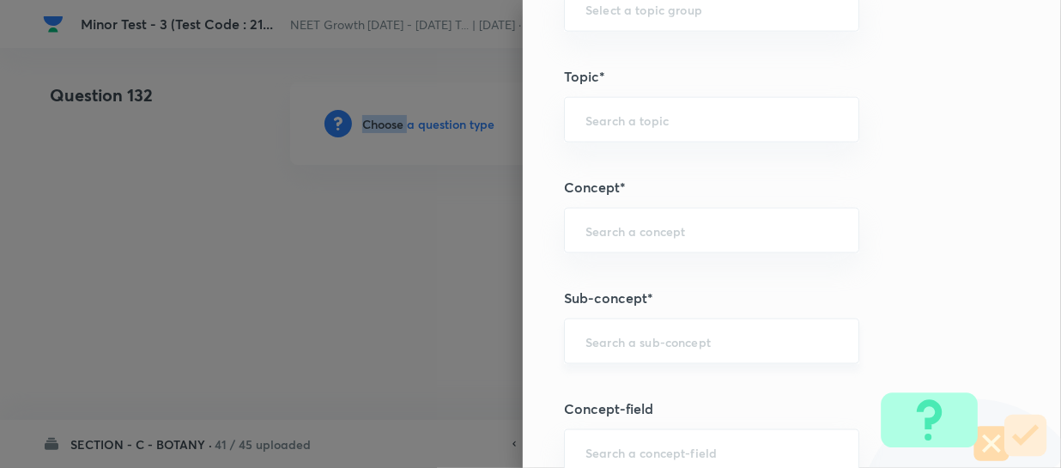
scroll to position [936, 0]
click at [617, 326] on div "​" at bounding box center [711, 342] width 295 height 46
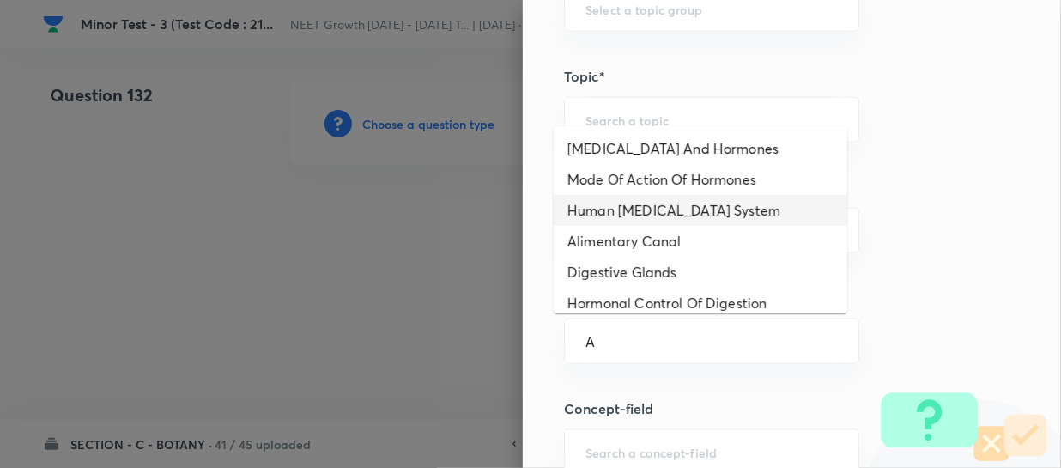
click at [643, 202] on li "Human [MEDICAL_DATA] System" at bounding box center [701, 210] width 294 height 31
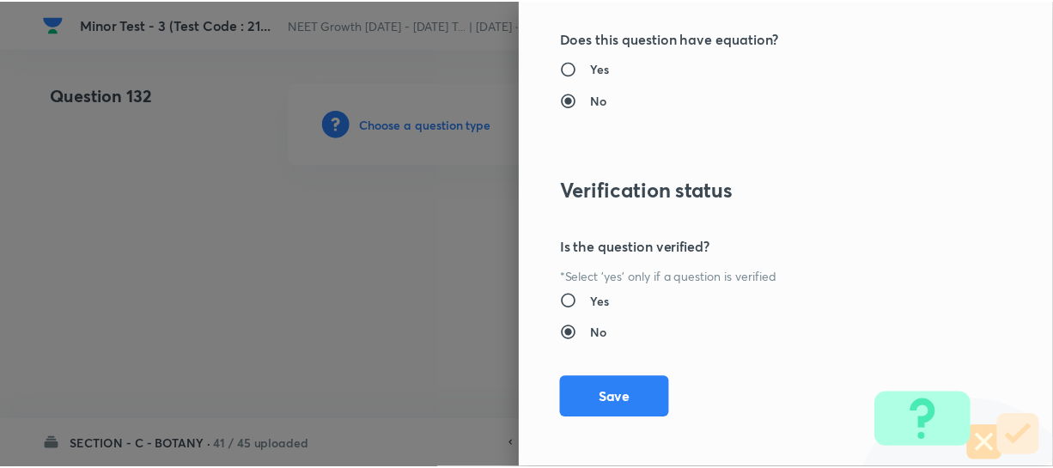
scroll to position [1986, 0]
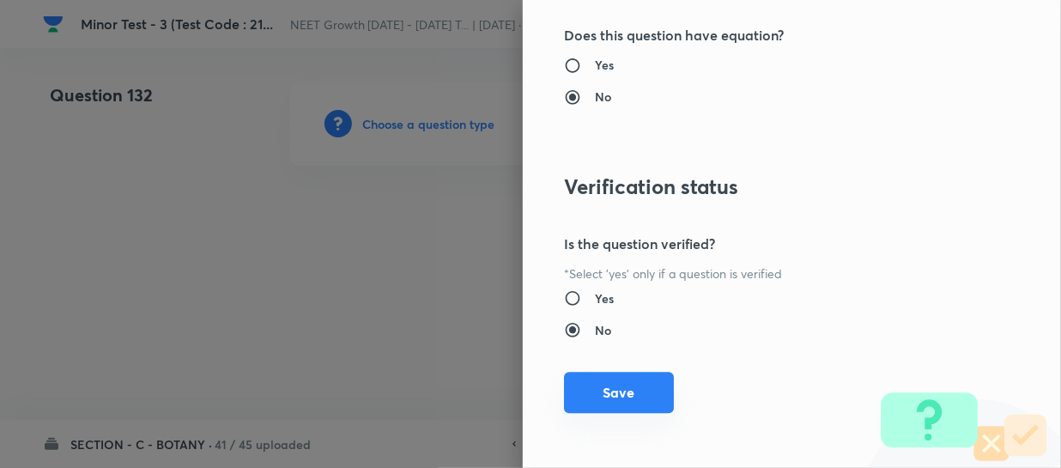
click at [606, 397] on button "Save" at bounding box center [619, 392] width 110 height 41
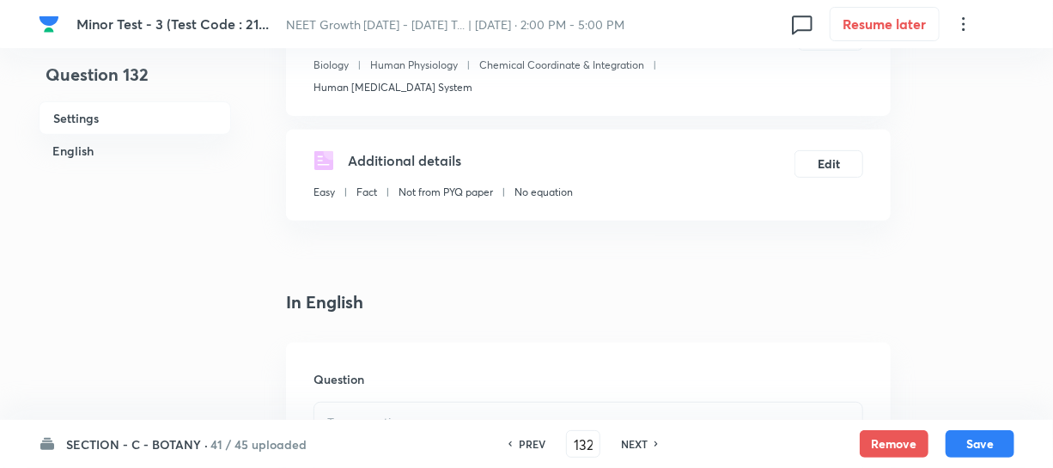
scroll to position [312, 0]
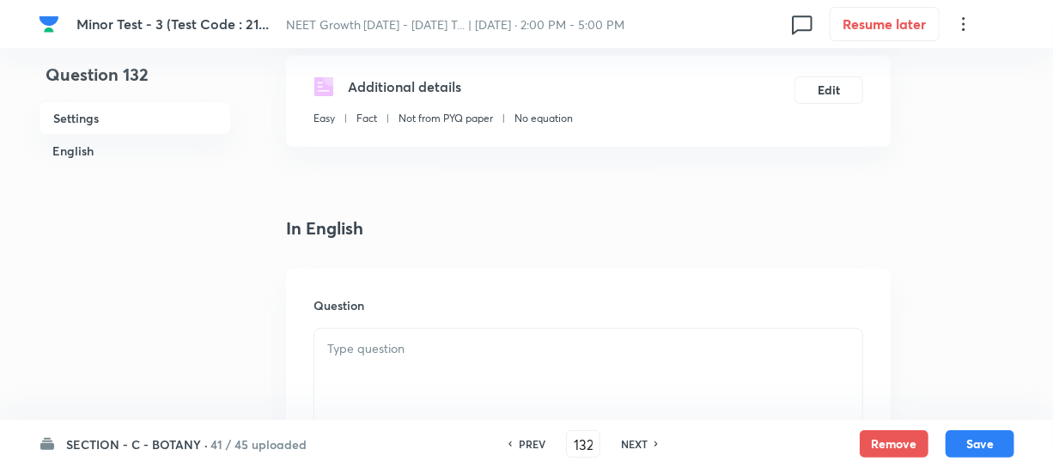
click at [411, 339] on p at bounding box center [588, 349] width 522 height 20
paste div
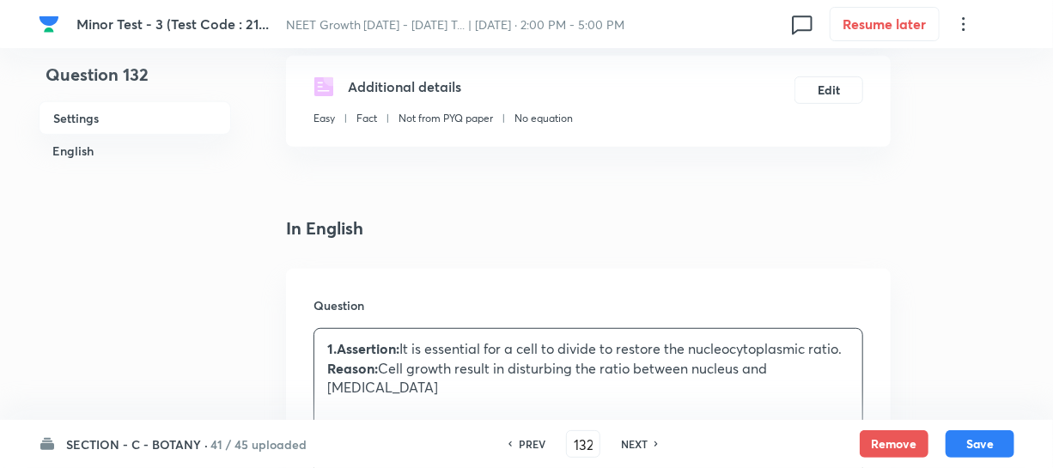
click at [404, 339] on p "1.Assertion: It is essential for a cell to divide to restore the nucleocytoplas…" at bounding box center [588, 349] width 522 height 20
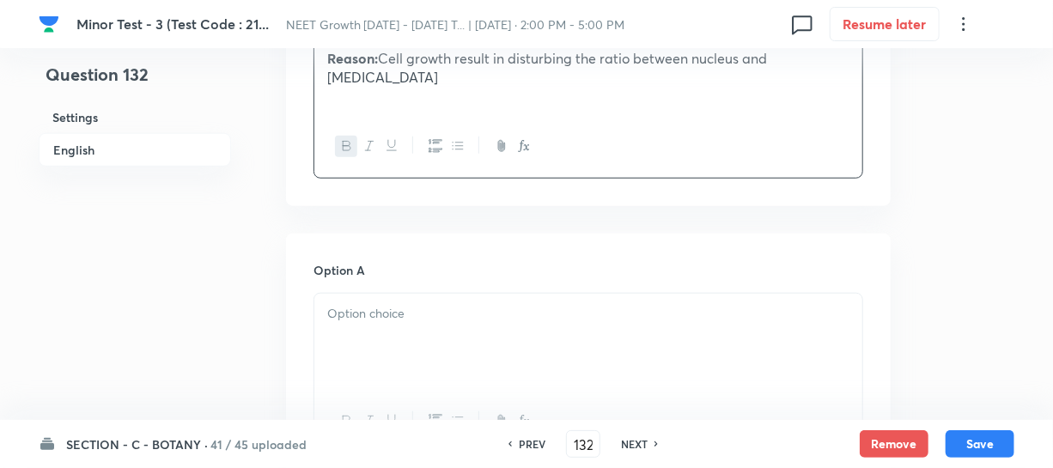
scroll to position [624, 0]
click at [332, 321] on div at bounding box center [588, 339] width 548 height 96
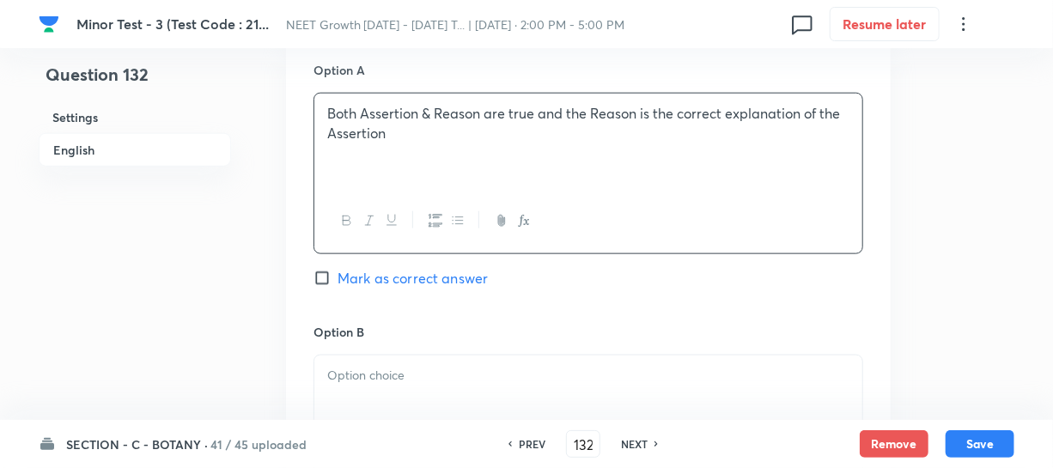
scroll to position [781, 0]
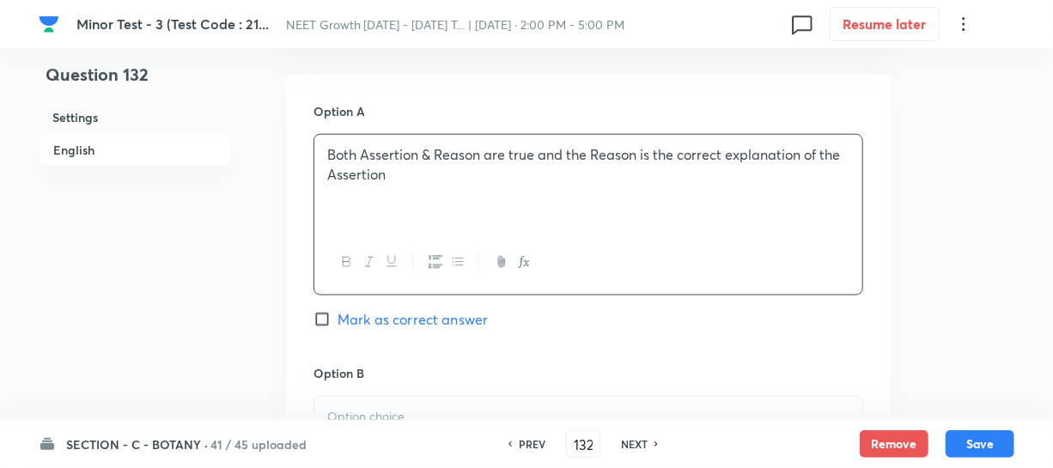
click at [406, 407] on p at bounding box center [588, 417] width 522 height 20
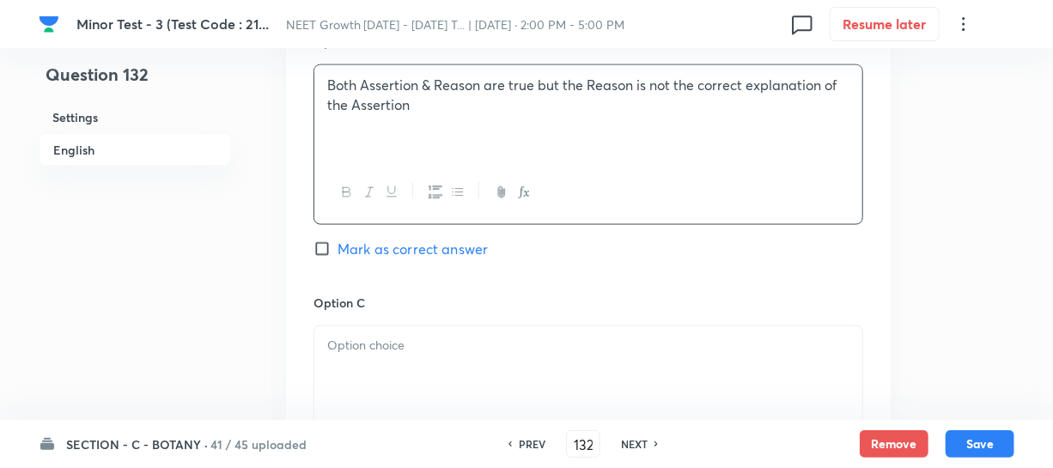
scroll to position [1170, 0]
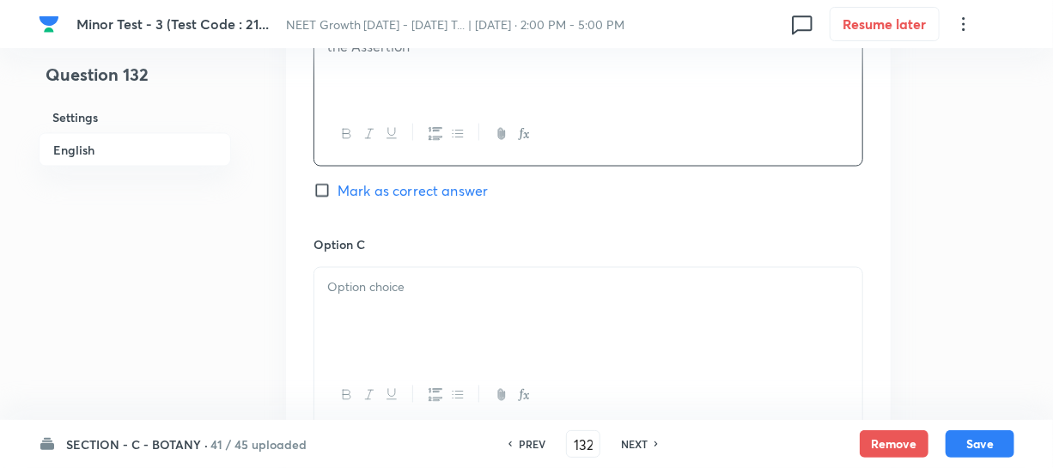
click at [411, 319] on div at bounding box center [588, 316] width 548 height 96
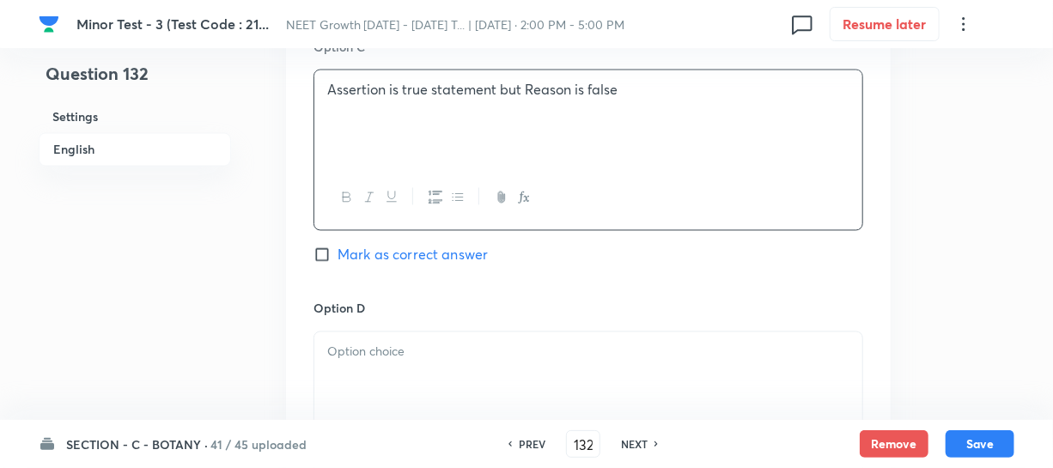
scroll to position [1405, 0]
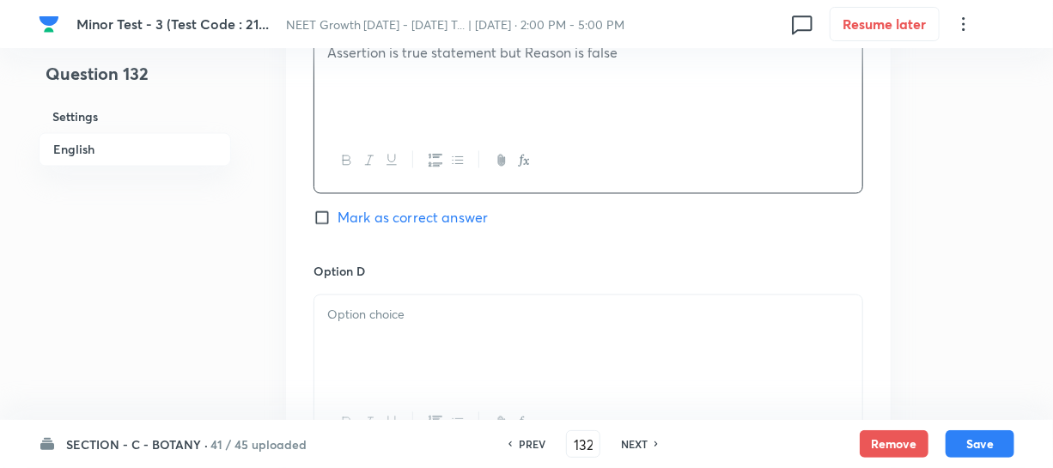
click at [416, 335] on div at bounding box center [588, 343] width 548 height 96
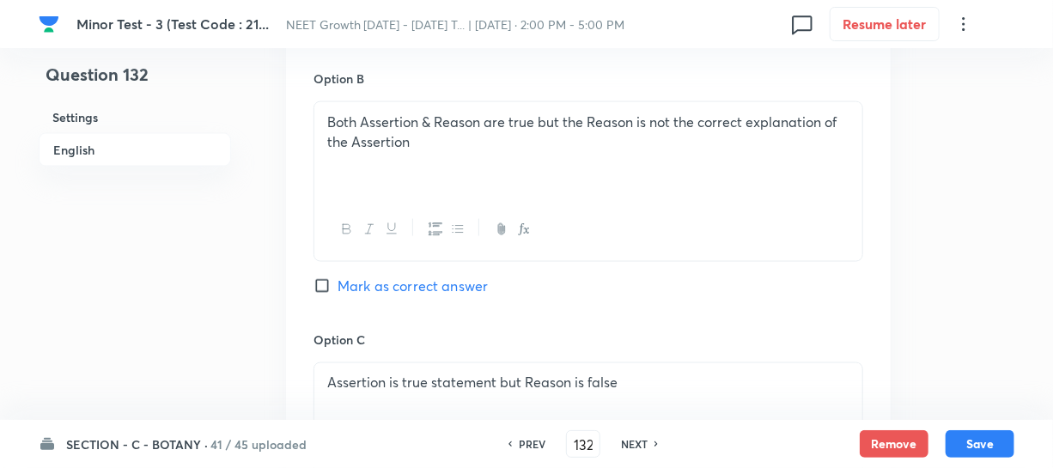
scroll to position [1014, 0]
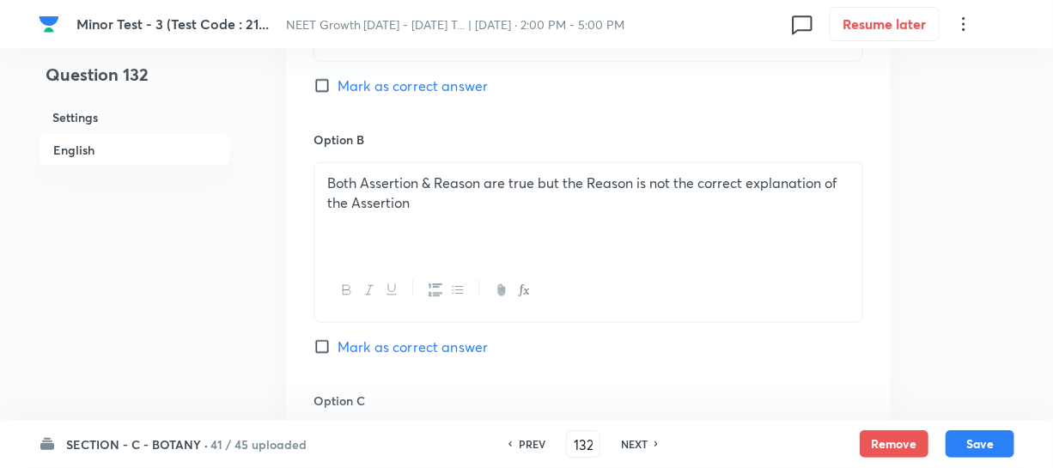
click at [323, 77] on input "Mark as correct answer" at bounding box center [325, 85] width 24 height 17
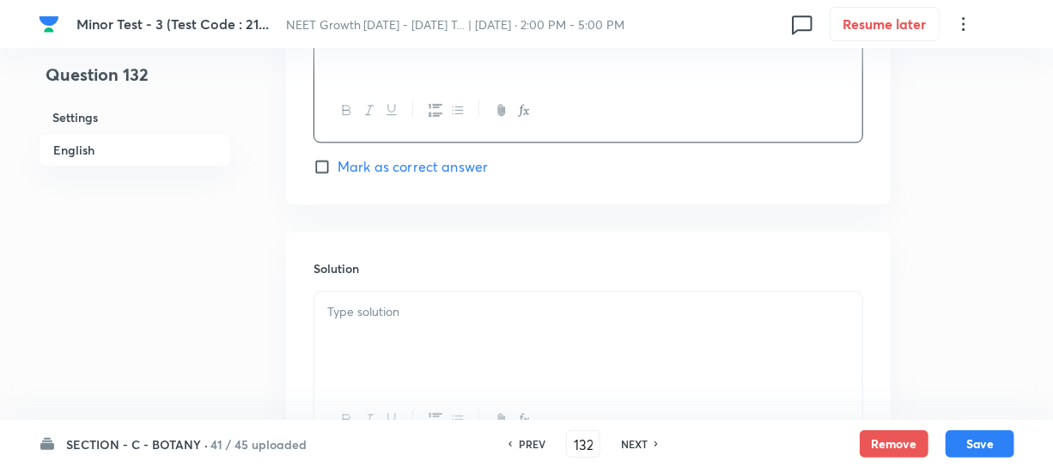
drag, startPoint x: 377, startPoint y: 321, endPoint x: 386, endPoint y: 316, distance: 10.0
click at [377, 320] on div at bounding box center [588, 340] width 548 height 96
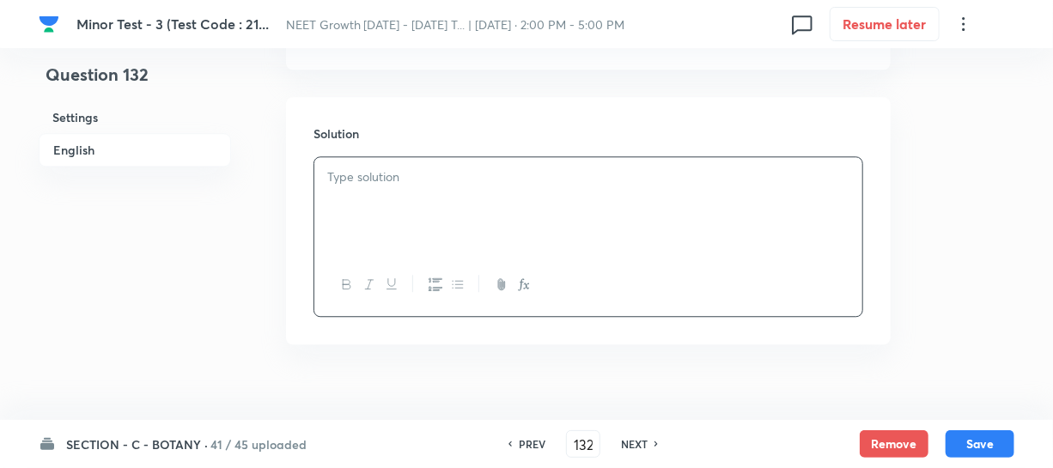
scroll to position [1858, 0]
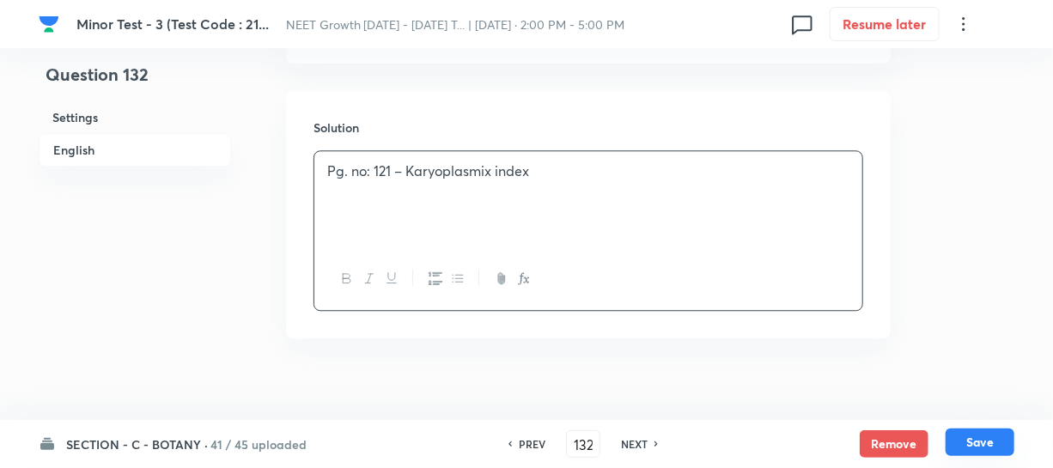
click at [964, 446] on button "Save" at bounding box center [979, 441] width 69 height 27
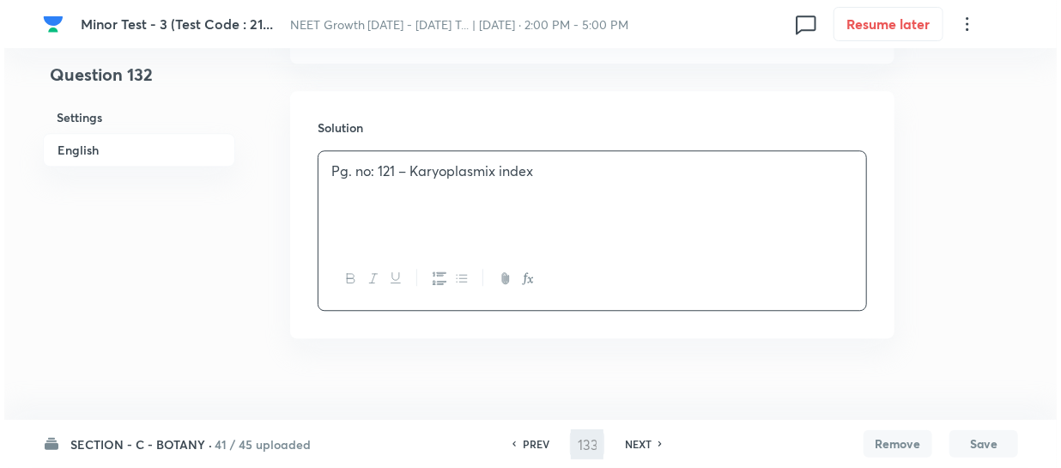
scroll to position [0, 0]
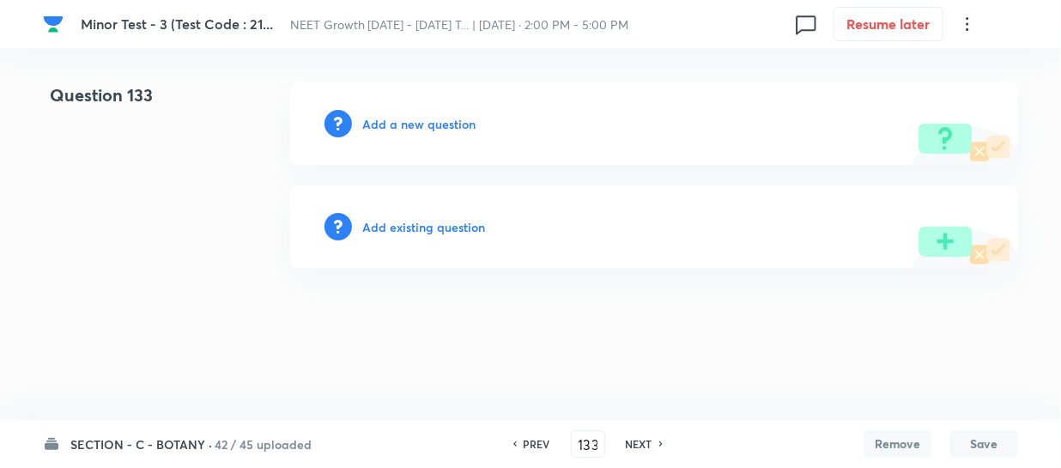
click at [377, 125] on h6 "Add a new question" at bounding box center [418, 124] width 113 height 18
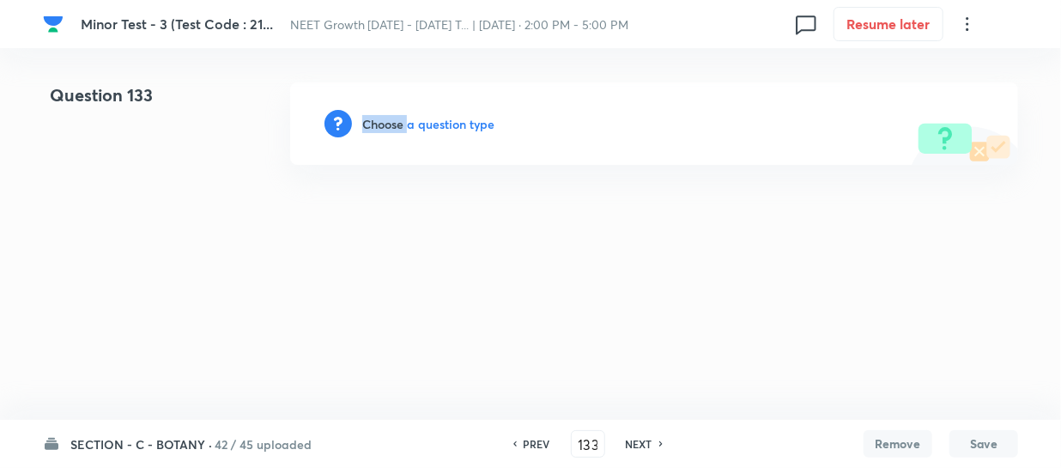
click at [377, 125] on h6 "Choose a question type" at bounding box center [428, 124] width 132 height 18
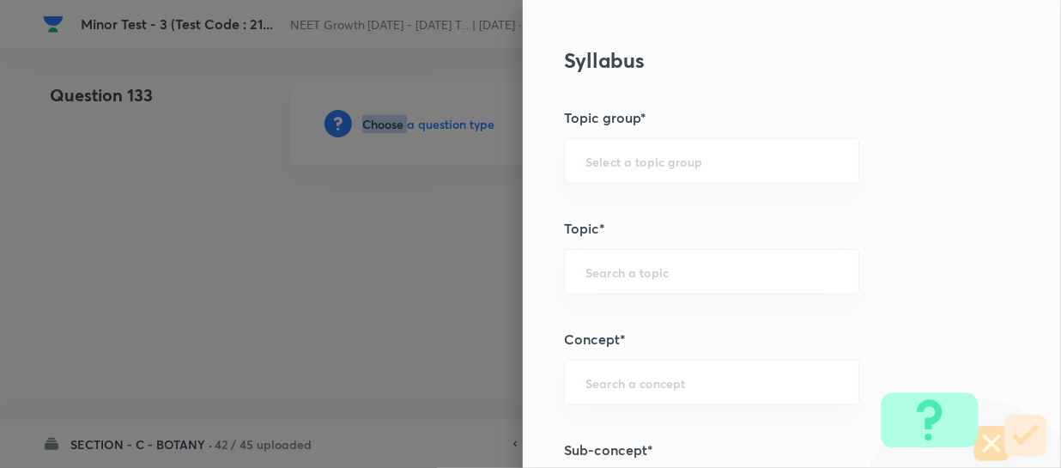
scroll to position [936, 0]
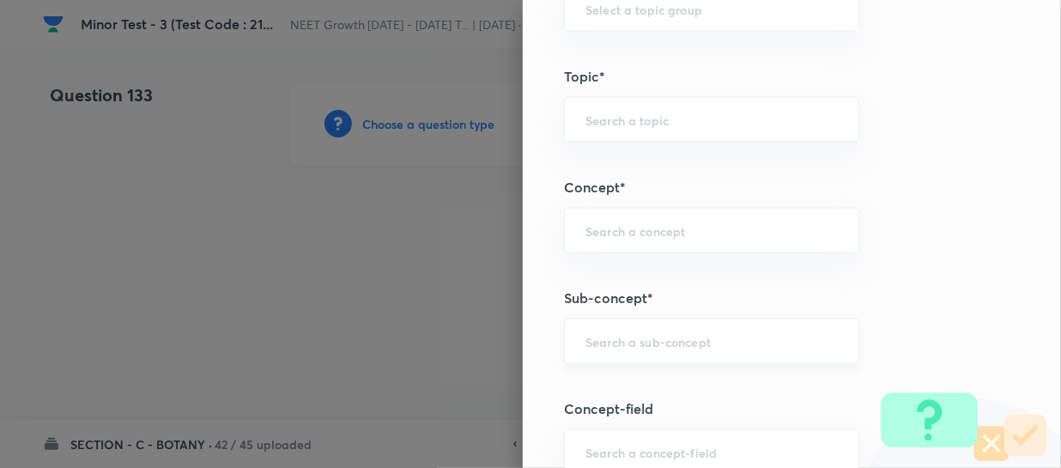
click at [586, 341] on input "text" at bounding box center [712, 341] width 252 height 16
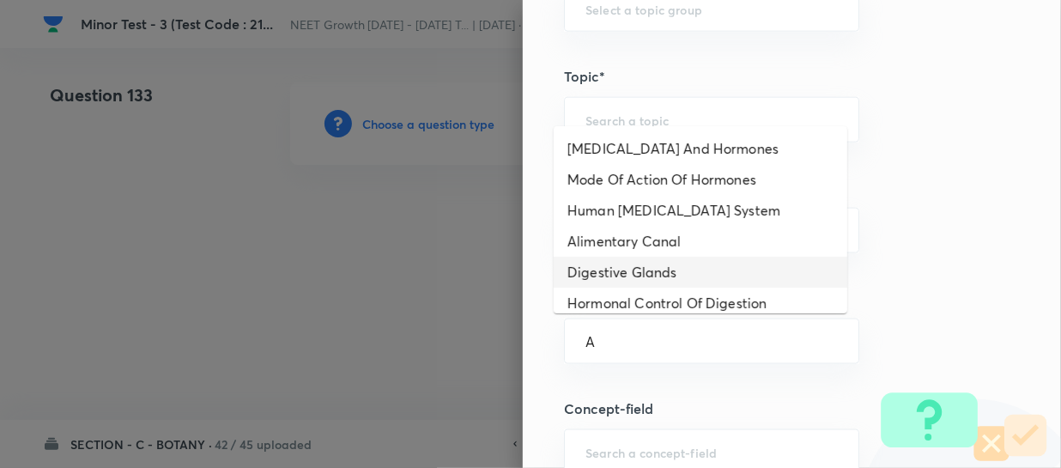
click at [641, 277] on li "Digestive Glands" at bounding box center [701, 272] width 294 height 31
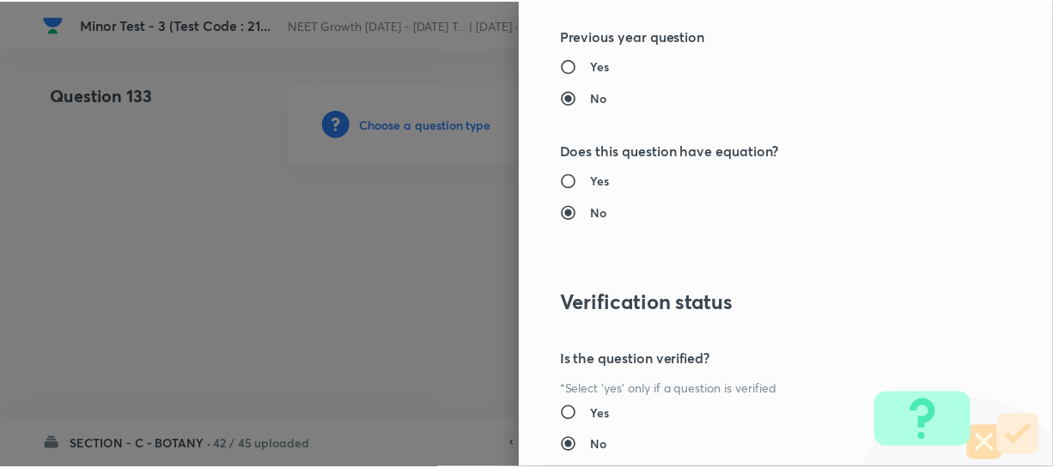
scroll to position [1986, 0]
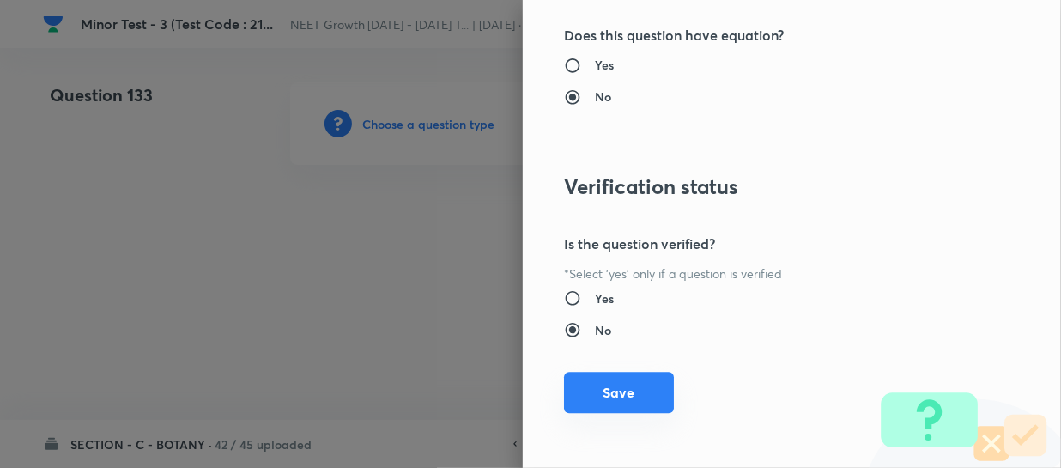
click at [585, 386] on button "Save" at bounding box center [619, 392] width 110 height 41
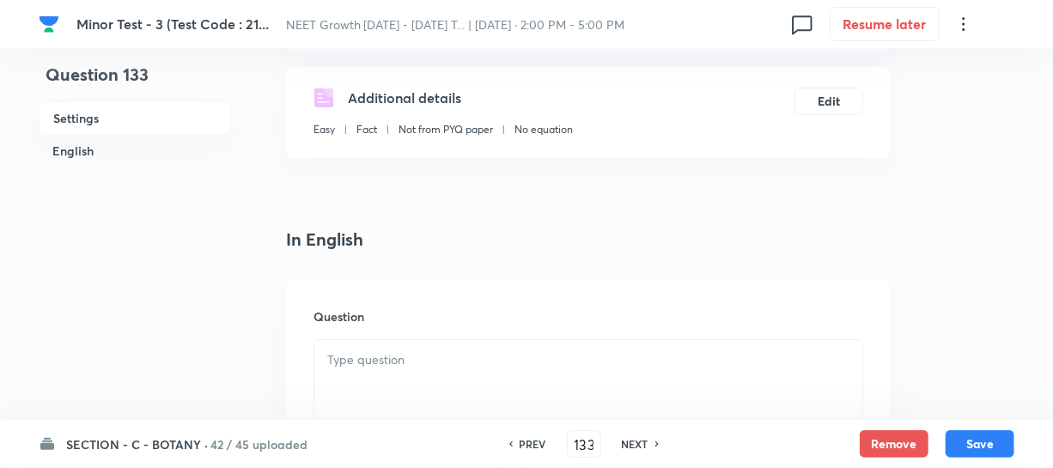
scroll to position [312, 0]
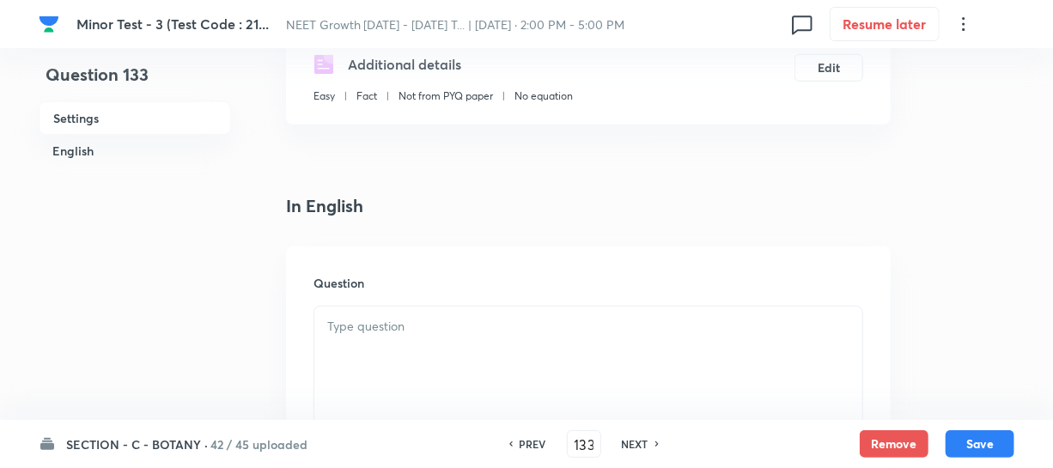
click at [370, 325] on p at bounding box center [588, 327] width 522 height 20
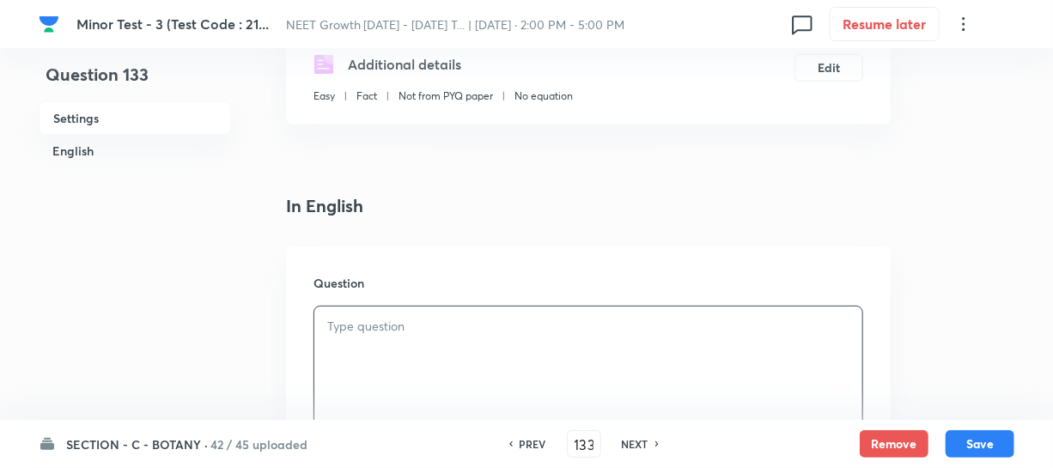
paste div
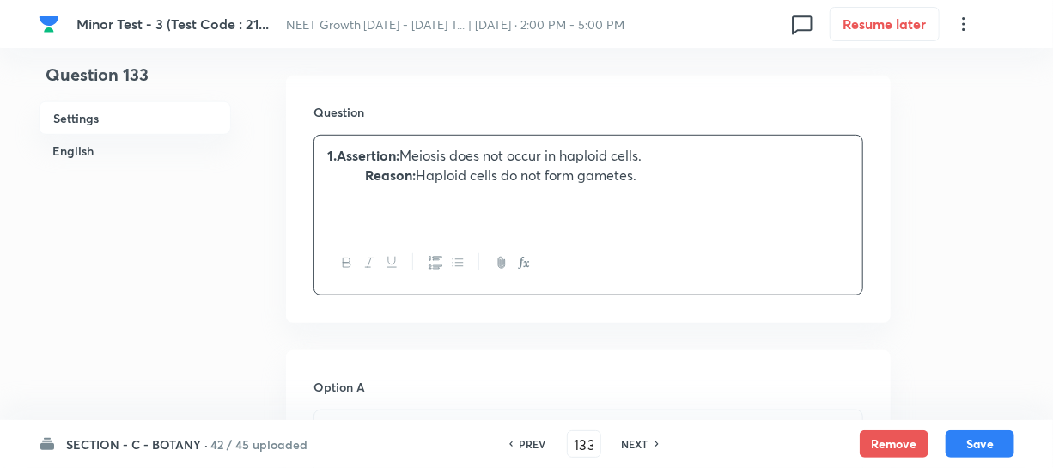
scroll to position [546, 0]
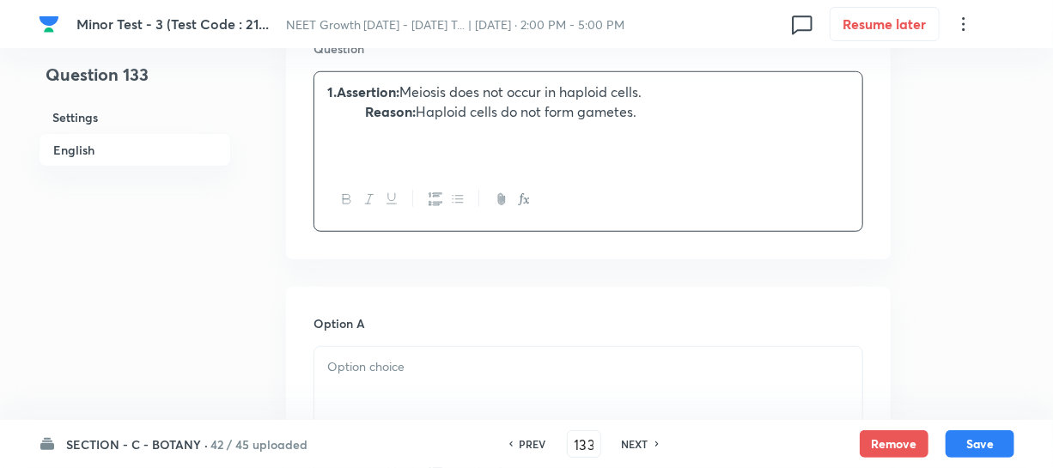
click at [446, 94] on p "1.Assertion: Meiosis does not occur in haploid cells." at bounding box center [588, 92] width 522 height 20
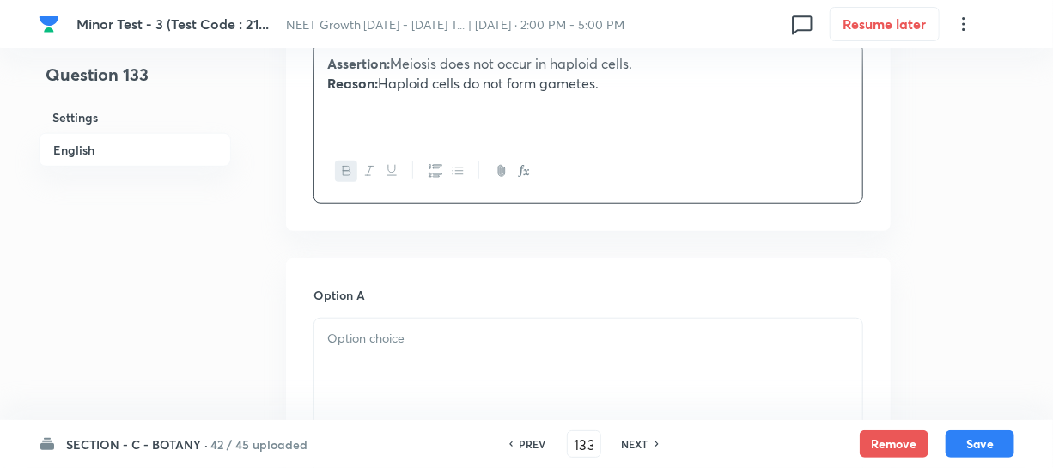
scroll to position [702, 0]
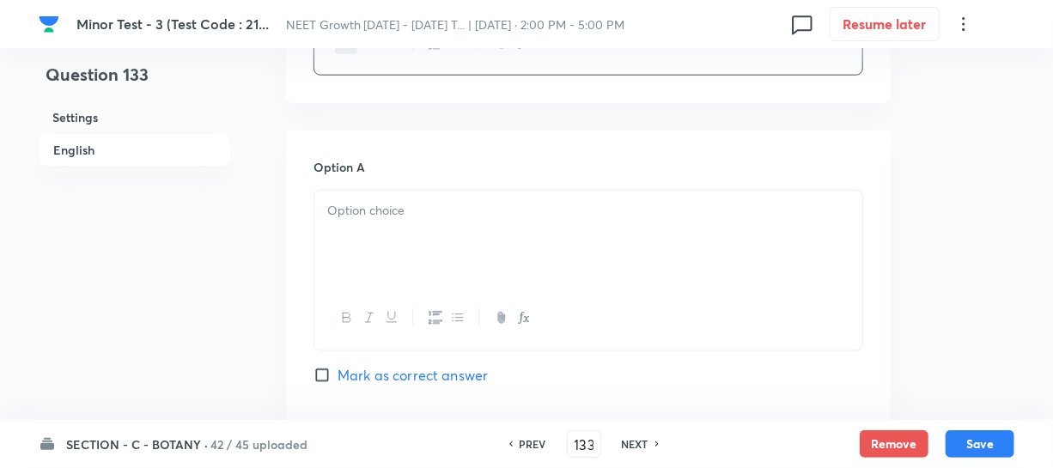
click at [421, 280] on div at bounding box center [588, 239] width 548 height 96
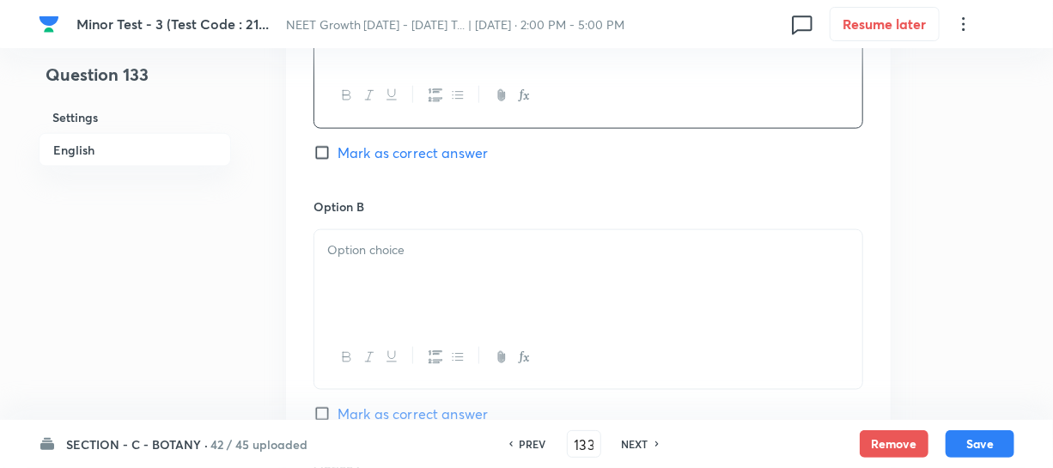
scroll to position [936, 0]
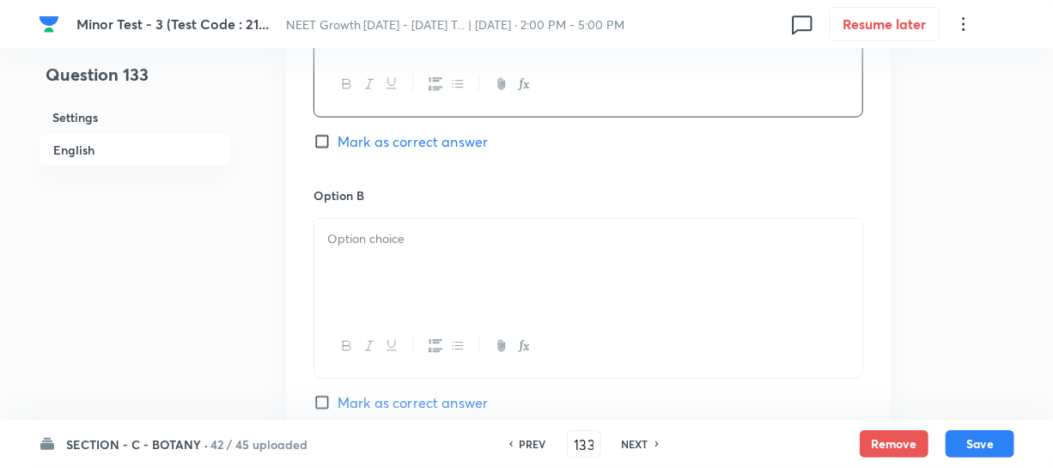
click at [392, 253] on div at bounding box center [588, 267] width 548 height 96
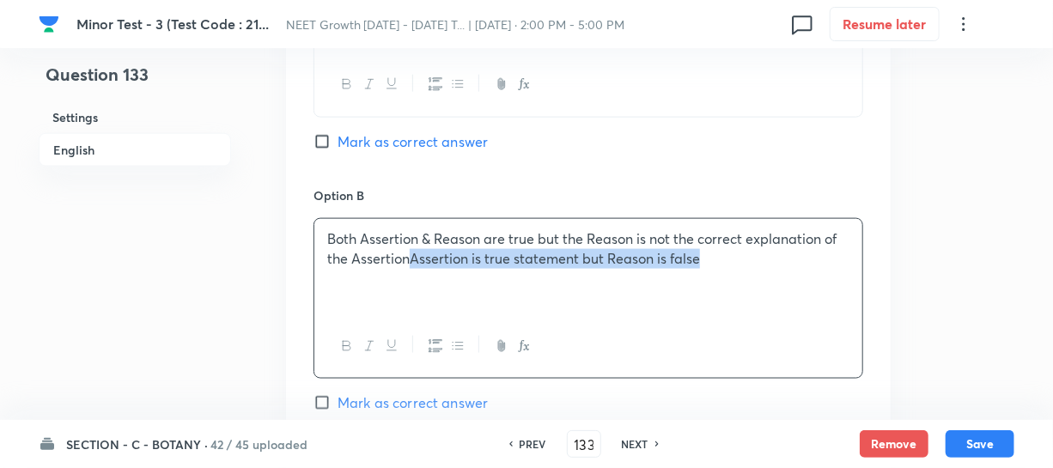
click at [411, 255] on p "Both Assertion & Reason are true but the Reason is not the correct explanation …" at bounding box center [588, 248] width 522 height 39
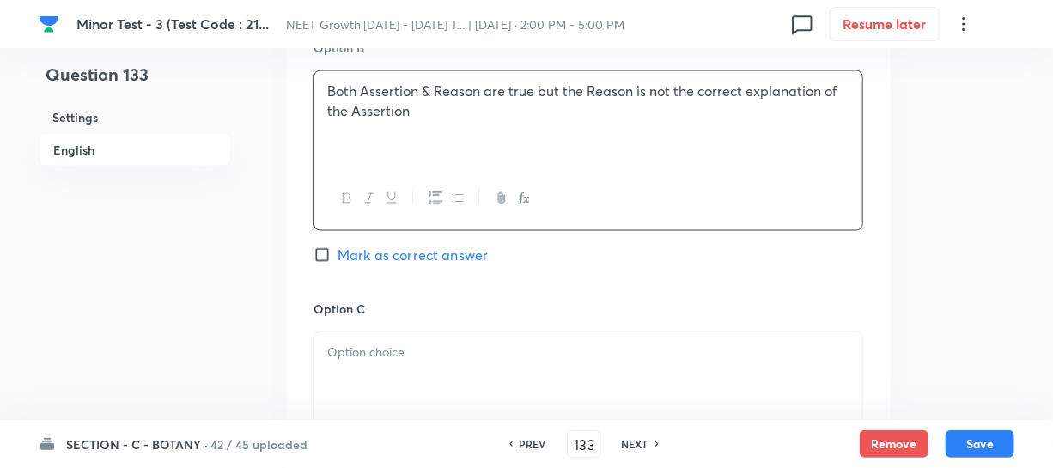
scroll to position [1092, 0]
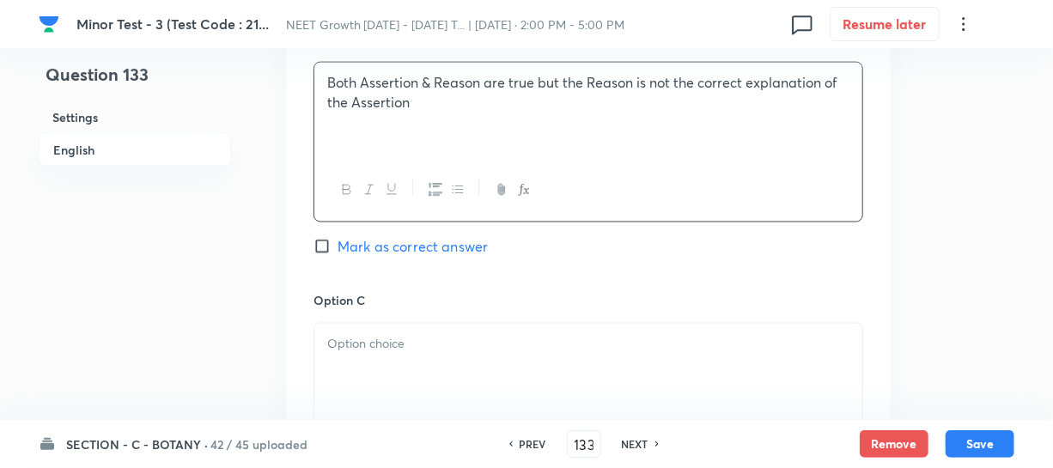
click at [436, 343] on p at bounding box center [588, 344] width 522 height 20
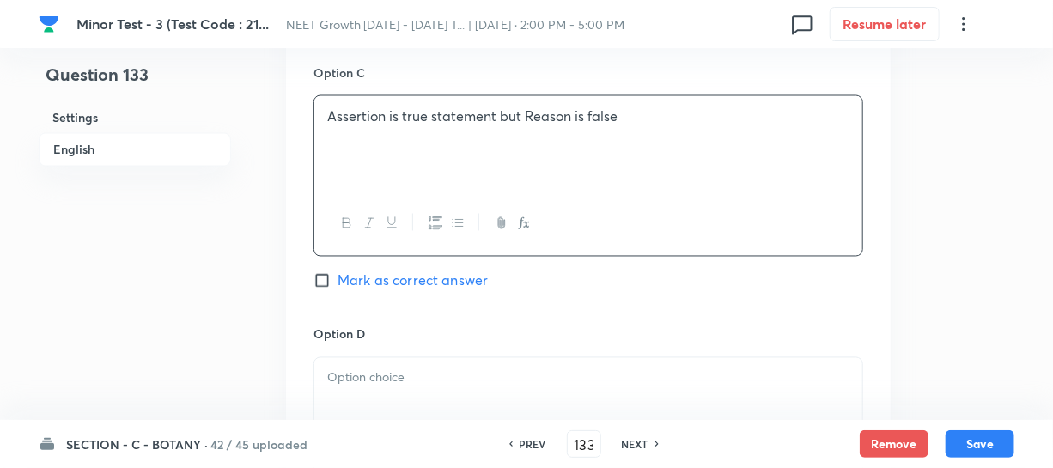
scroll to position [1327, 0]
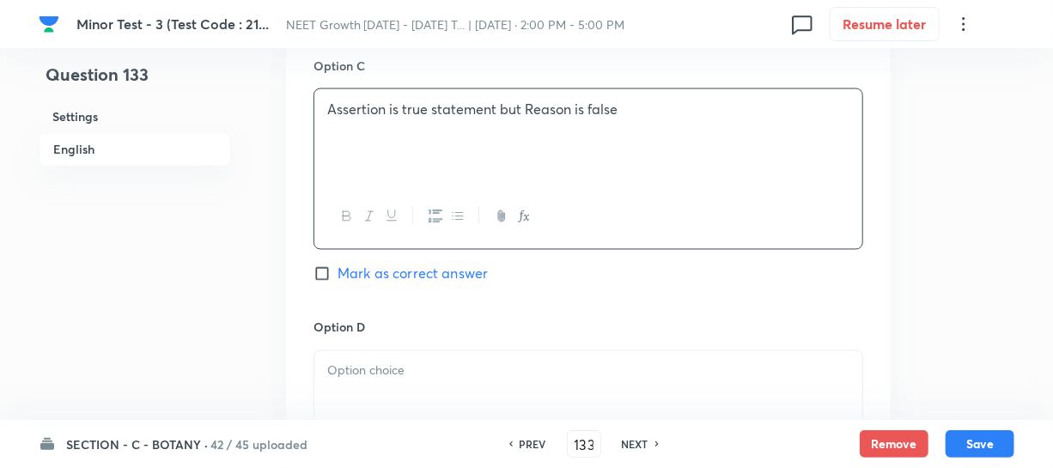
click at [418, 363] on p at bounding box center [588, 371] width 522 height 20
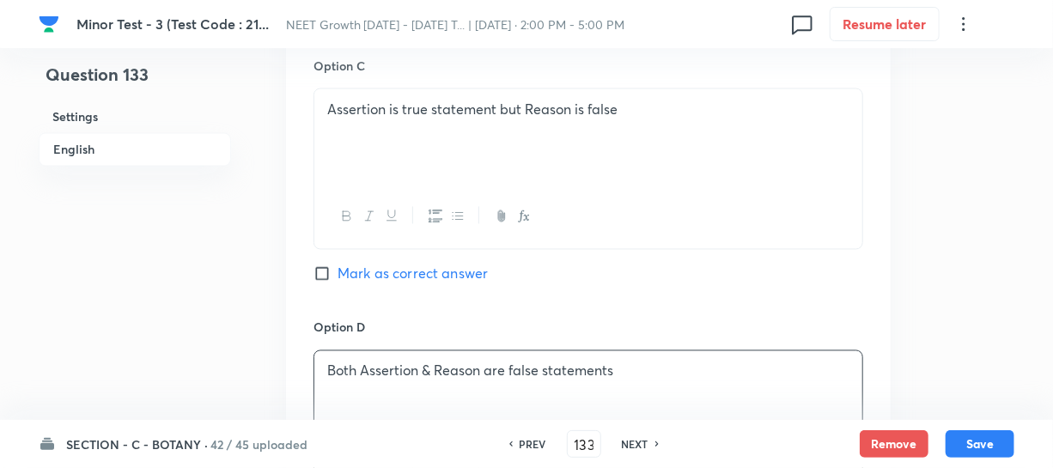
click at [327, 272] on input "Mark as correct answer" at bounding box center [325, 273] width 24 height 17
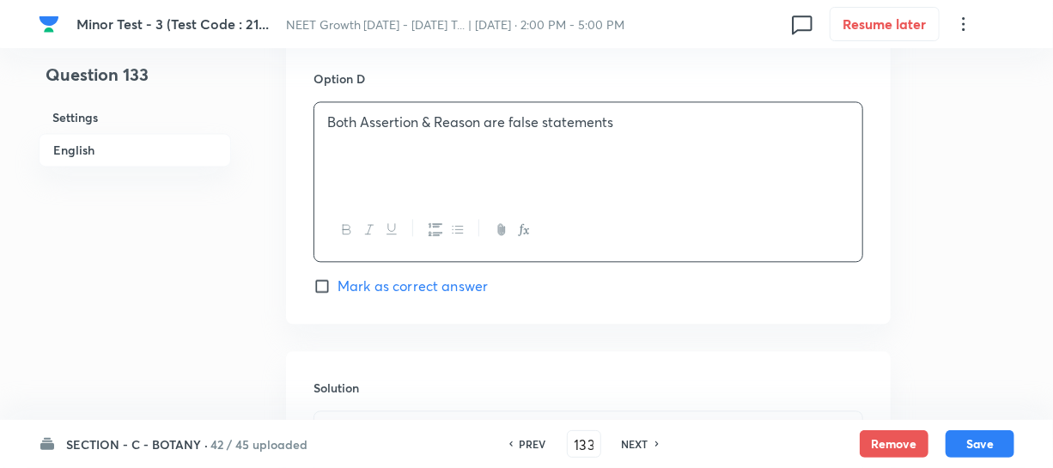
scroll to position [1795, 0]
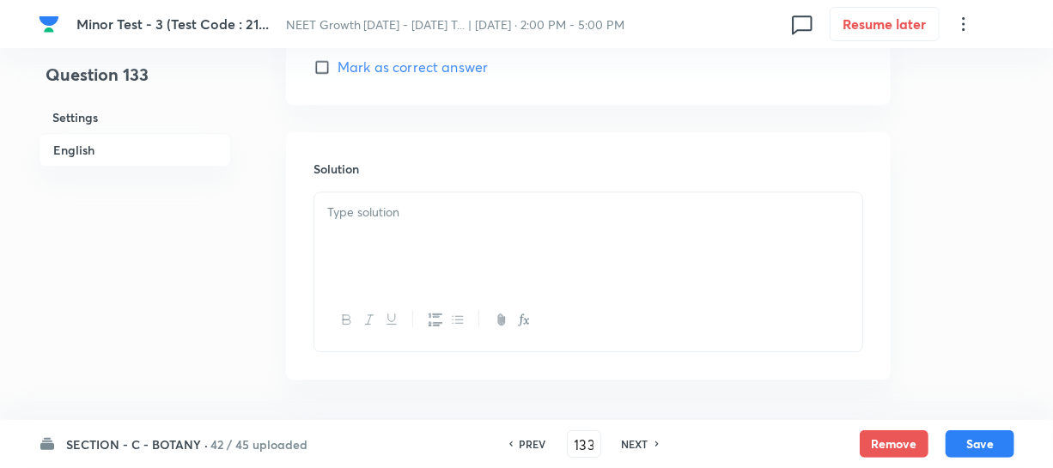
click at [404, 231] on div at bounding box center [588, 240] width 548 height 96
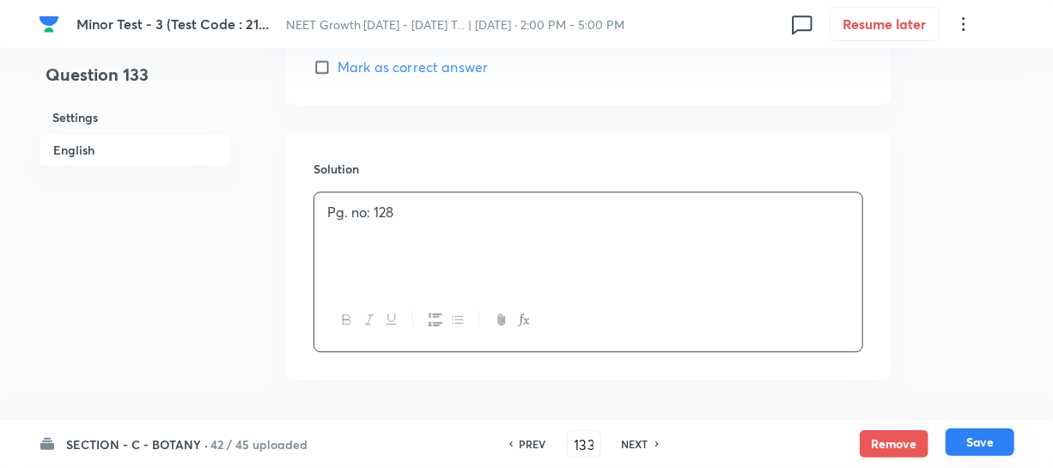
click at [979, 442] on button "Save" at bounding box center [979, 441] width 69 height 27
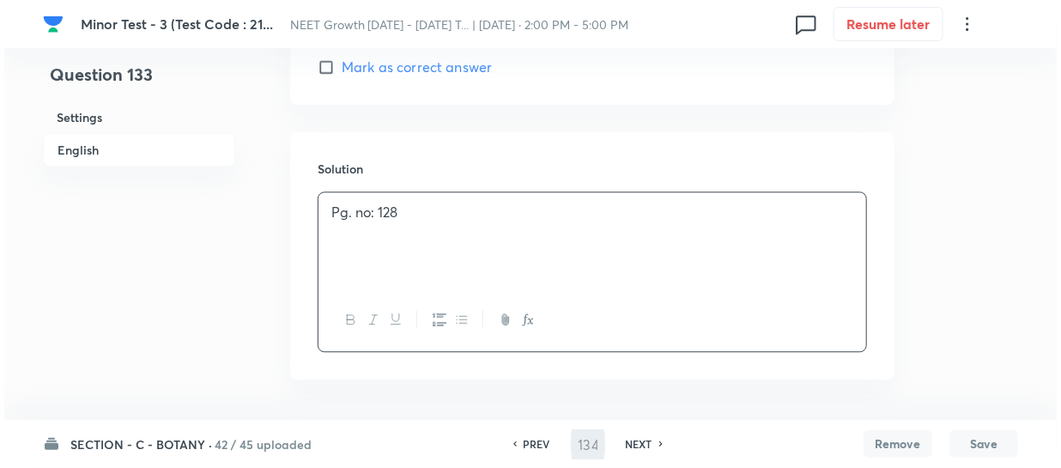
scroll to position [0, 0]
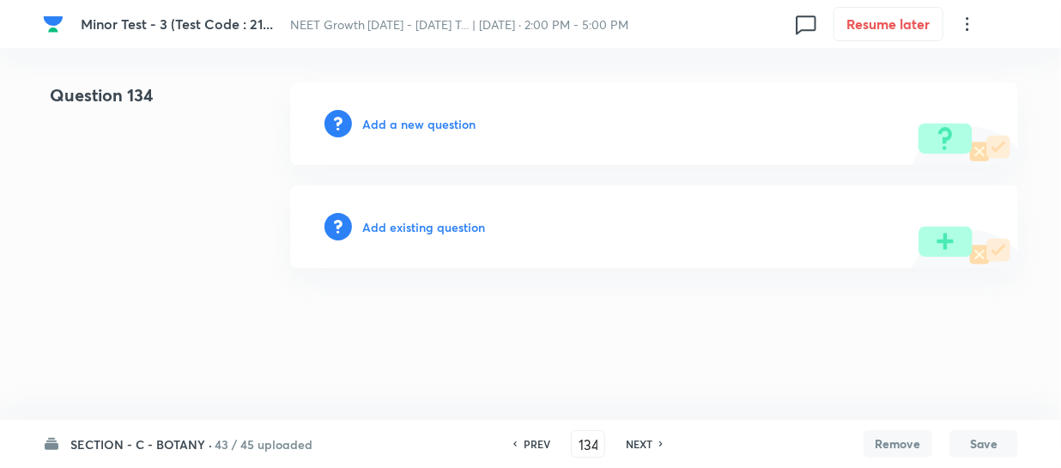
click at [386, 121] on h6 "Add a new question" at bounding box center [418, 124] width 113 height 18
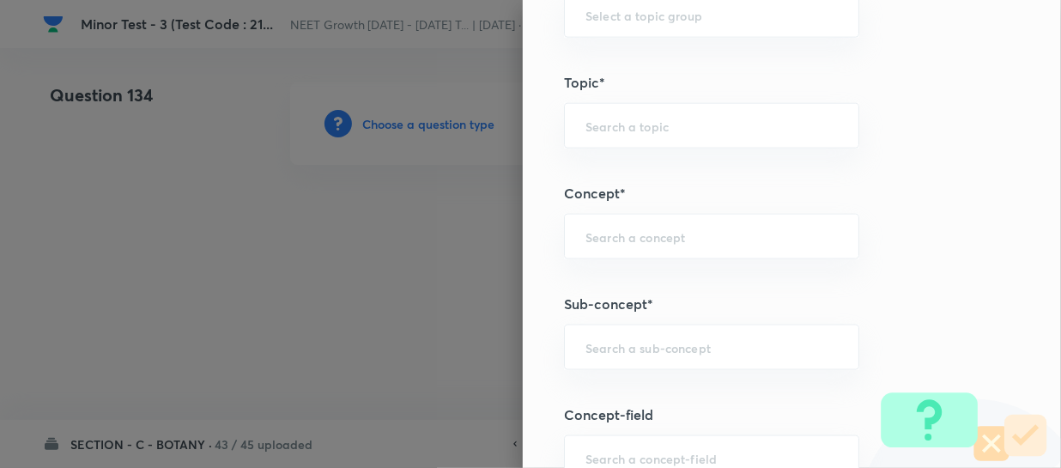
scroll to position [936, 0]
click at [586, 336] on input "text" at bounding box center [712, 341] width 252 height 16
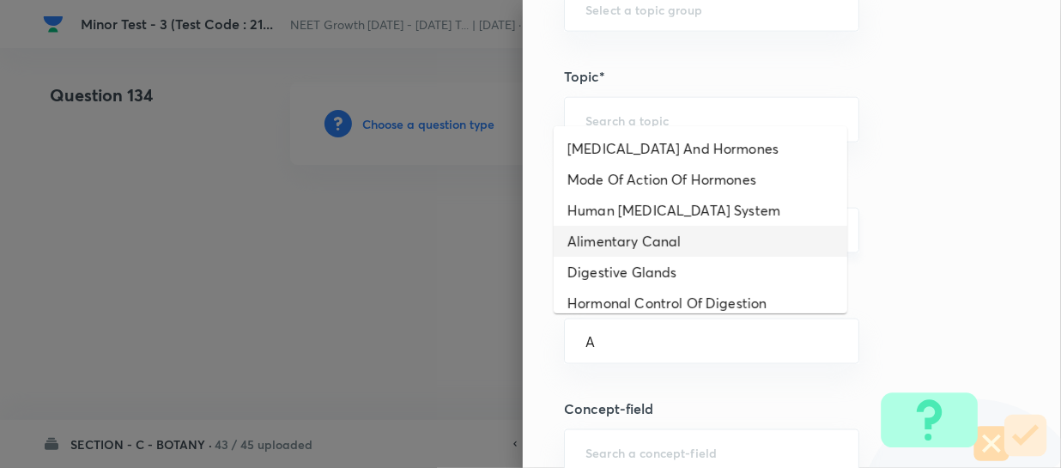
click at [623, 240] on li "Alimentary Canal" at bounding box center [701, 241] width 294 height 31
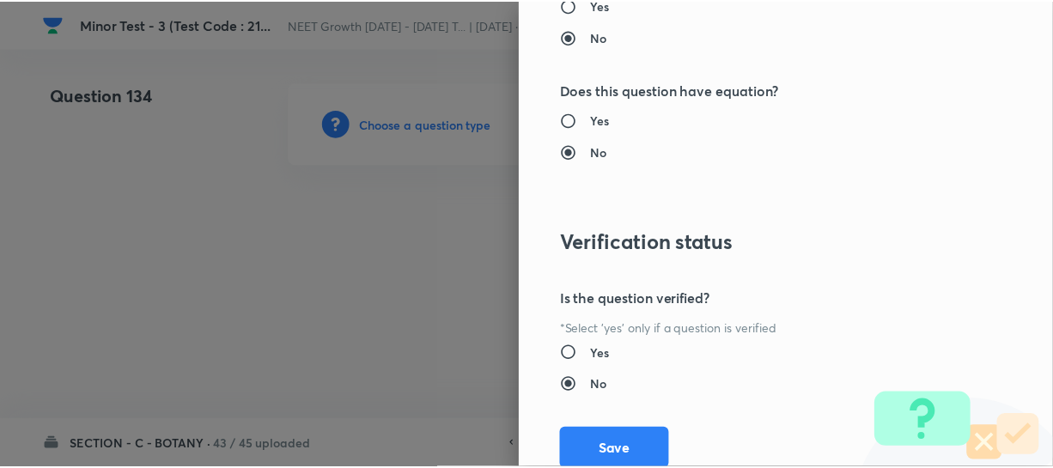
scroll to position [1986, 0]
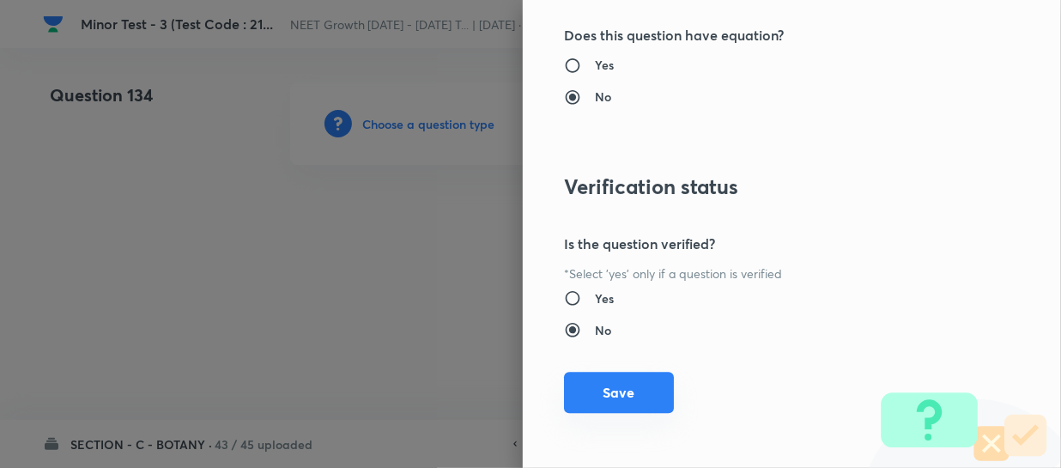
click at [592, 383] on button "Save" at bounding box center [619, 392] width 110 height 41
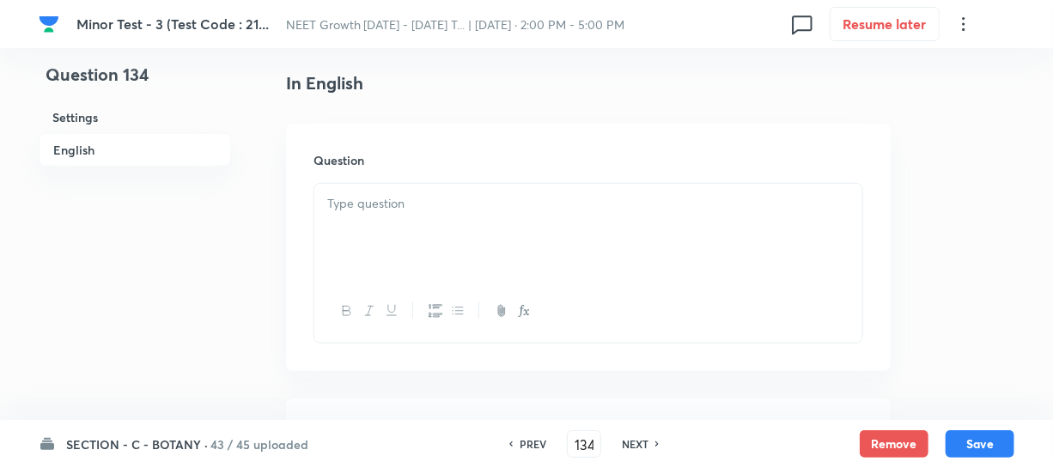
scroll to position [468, 0]
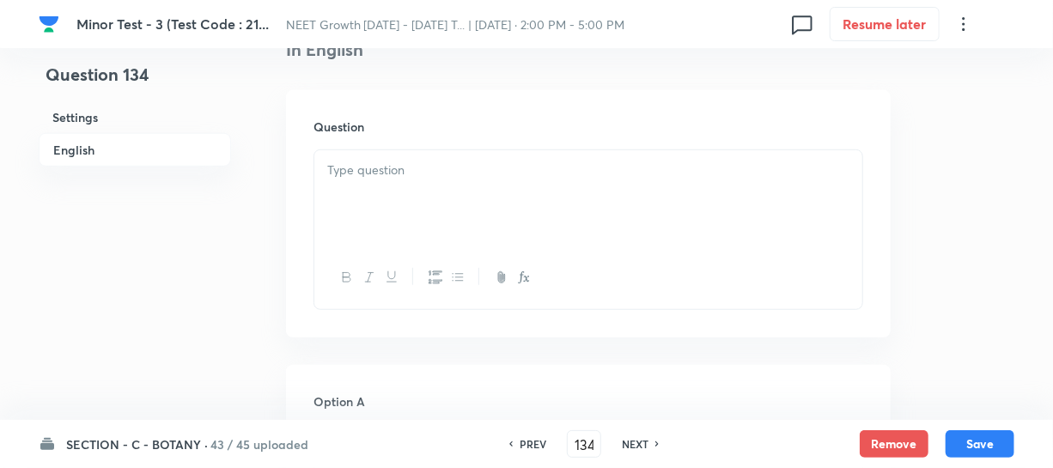
click at [379, 188] on div at bounding box center [588, 198] width 548 height 96
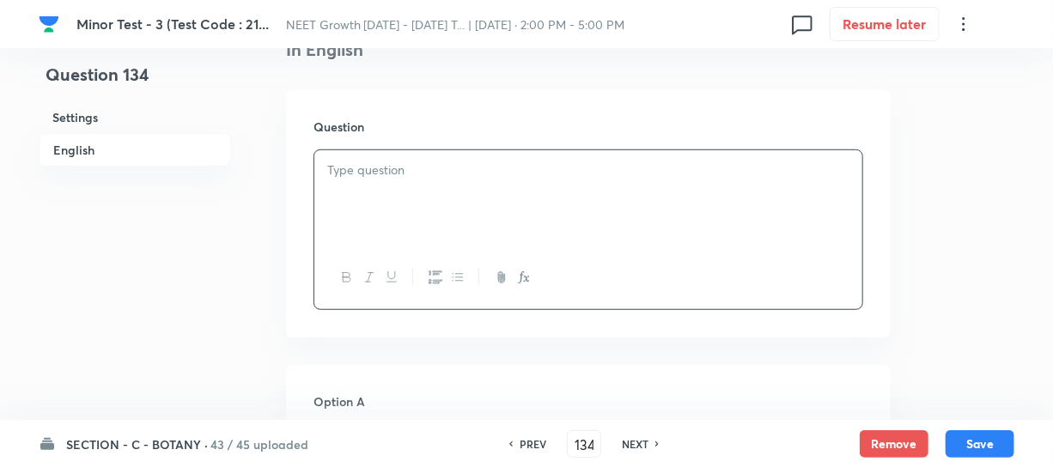
paste div
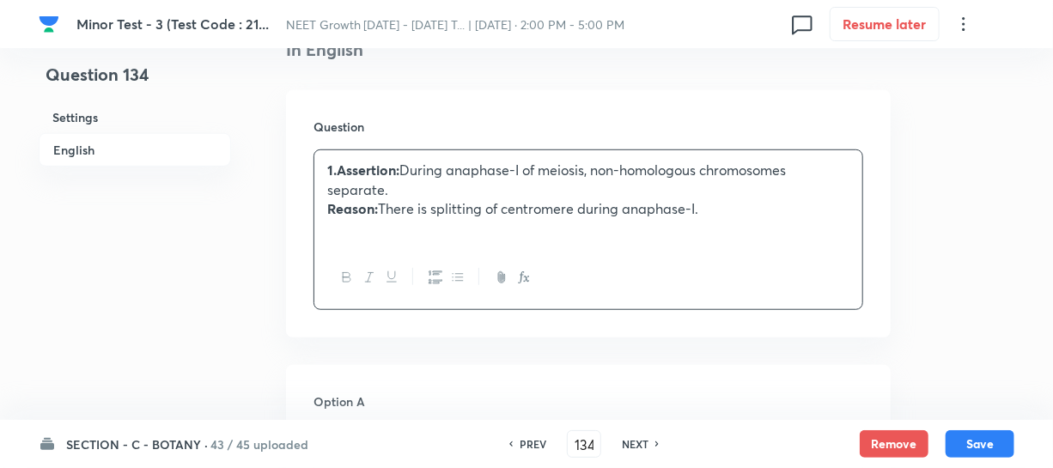
click at [434, 170] on p "1.Assertion: During anaphase-I of meiosis, non-homologous chromosomes separate." at bounding box center [588, 180] width 522 height 39
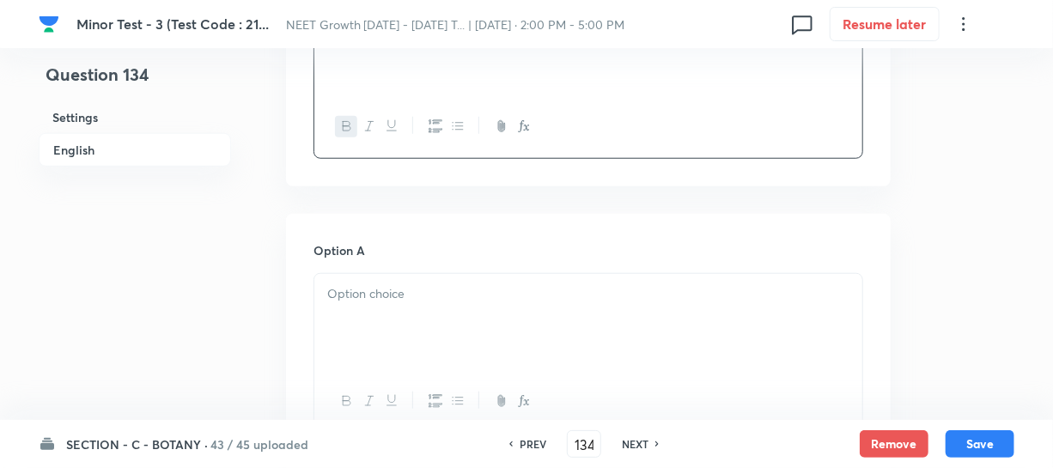
scroll to position [624, 0]
click at [380, 292] on p at bounding box center [588, 289] width 522 height 20
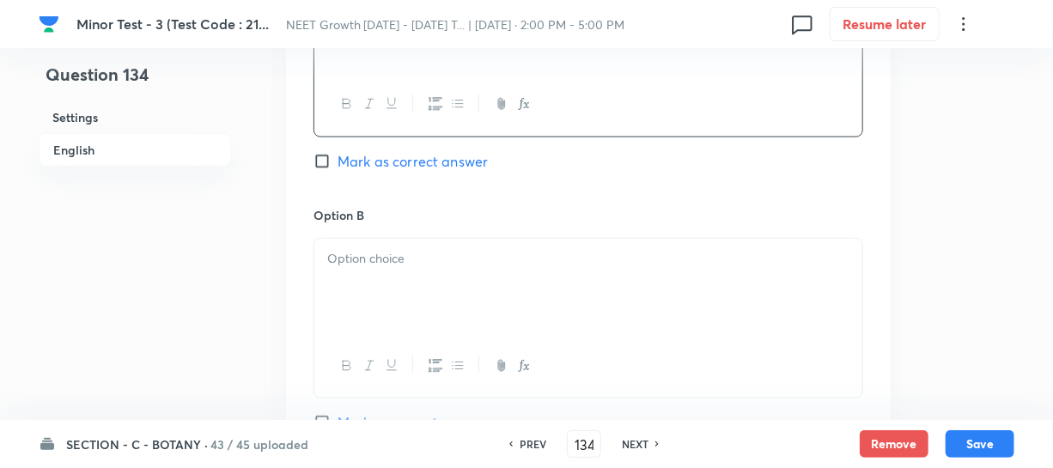
scroll to position [936, 0]
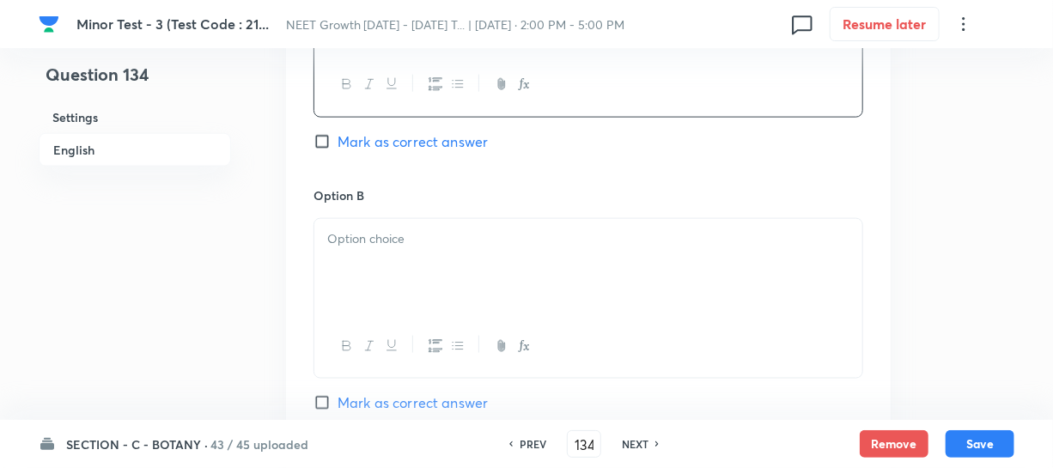
click at [380, 282] on div at bounding box center [588, 267] width 548 height 96
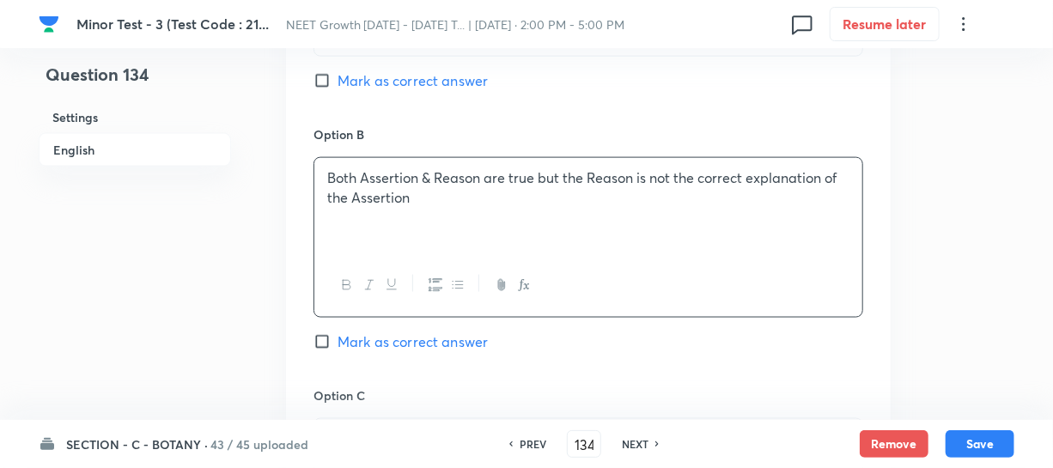
scroll to position [1092, 0]
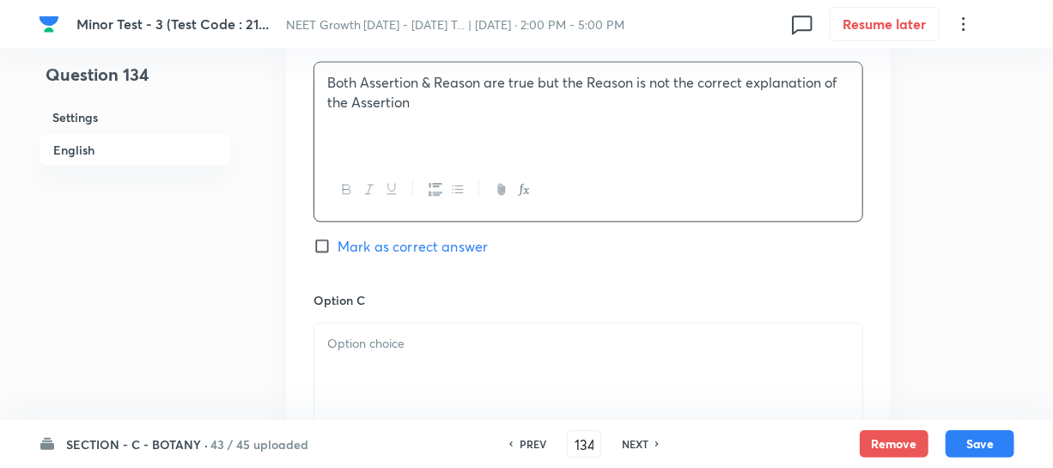
click at [402, 335] on p at bounding box center [588, 344] width 522 height 20
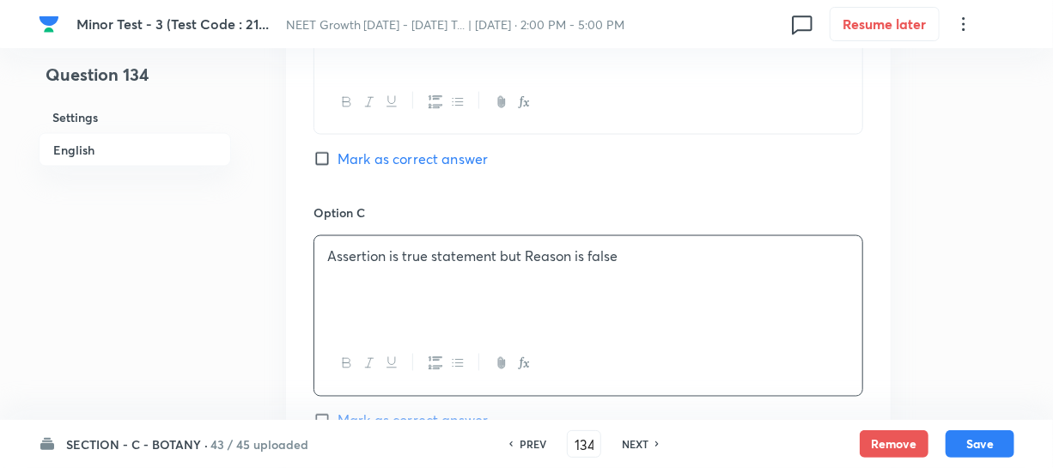
scroll to position [1405, 0]
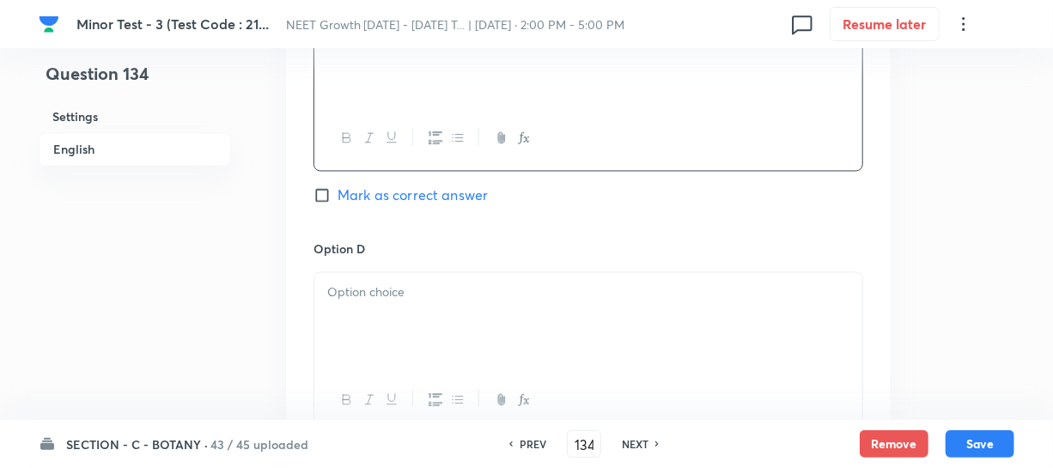
click at [406, 318] on div at bounding box center [588, 321] width 548 height 96
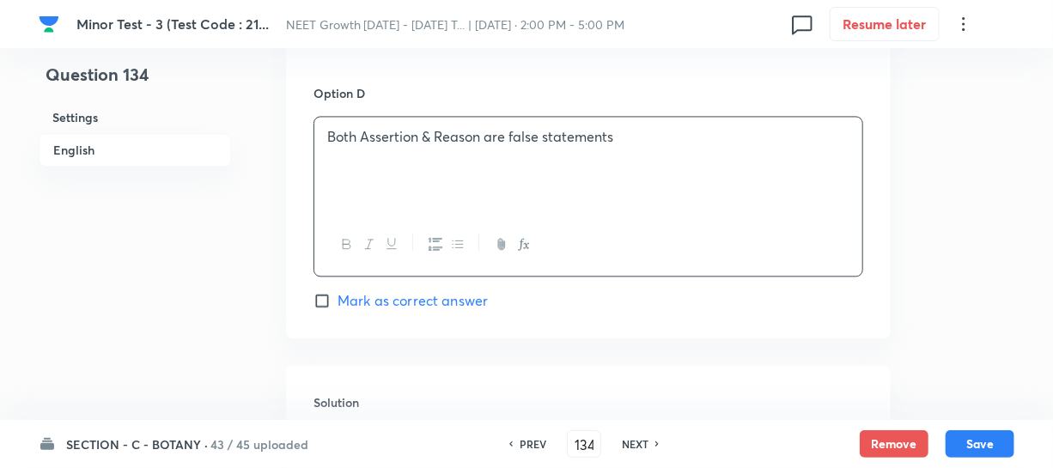
click at [323, 306] on input "Mark as correct answer" at bounding box center [325, 300] width 24 height 17
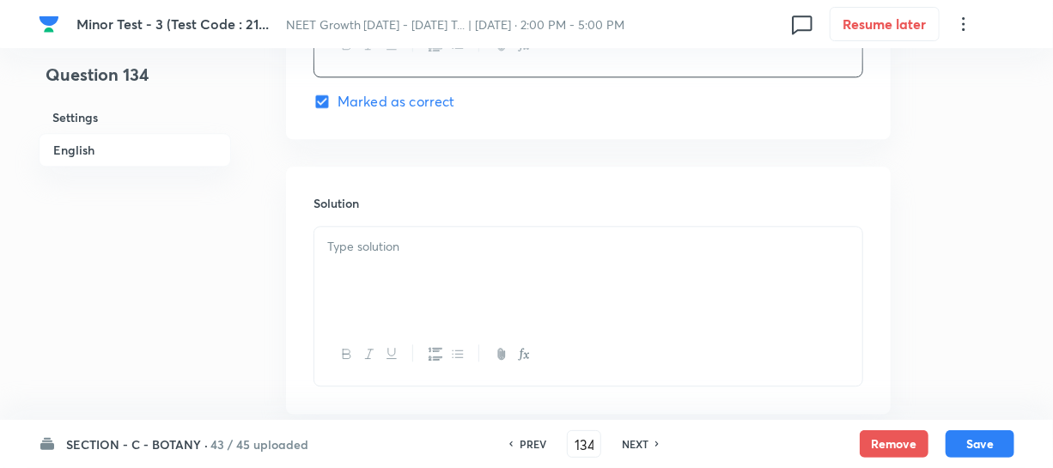
scroll to position [1795, 0]
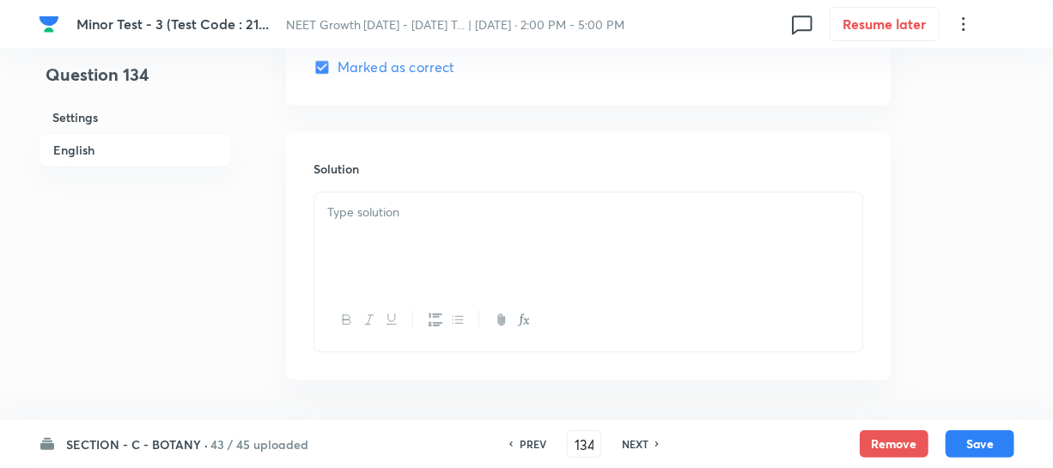
click at [386, 233] on div at bounding box center [588, 240] width 548 height 96
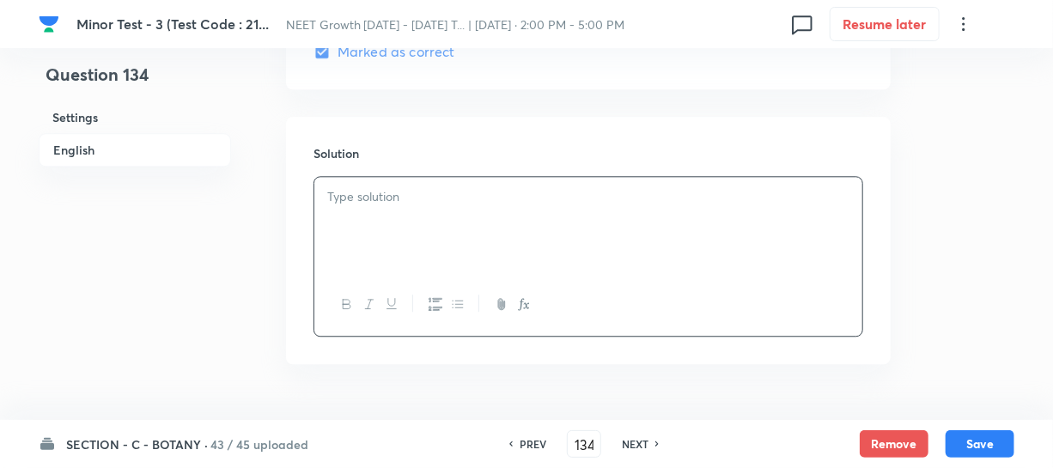
scroll to position [1858, 0]
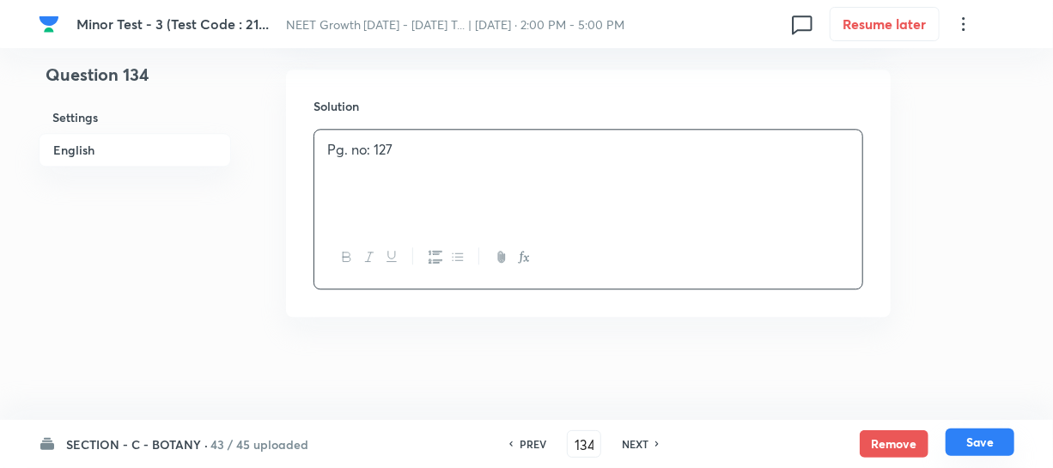
click at [967, 448] on button "Save" at bounding box center [979, 441] width 69 height 27
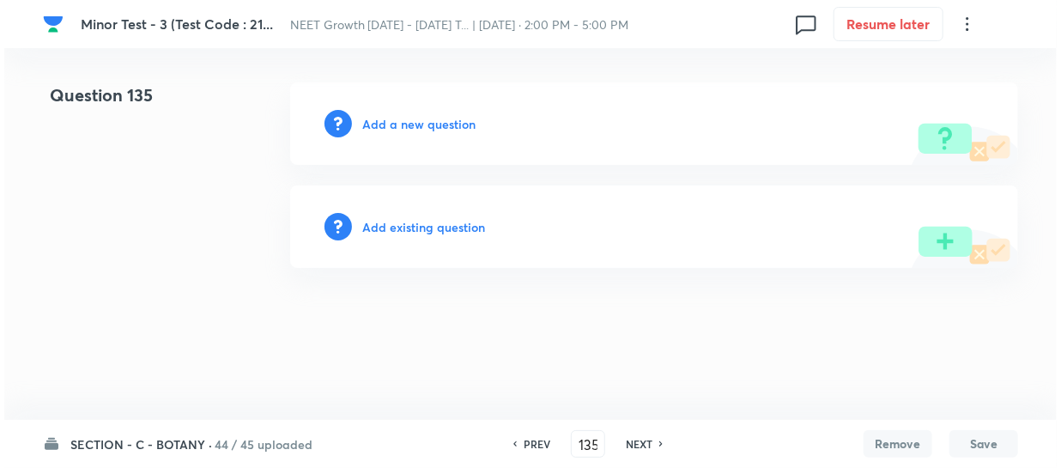
scroll to position [0, 0]
click at [389, 119] on h6 "Add a new question" at bounding box center [418, 124] width 113 height 18
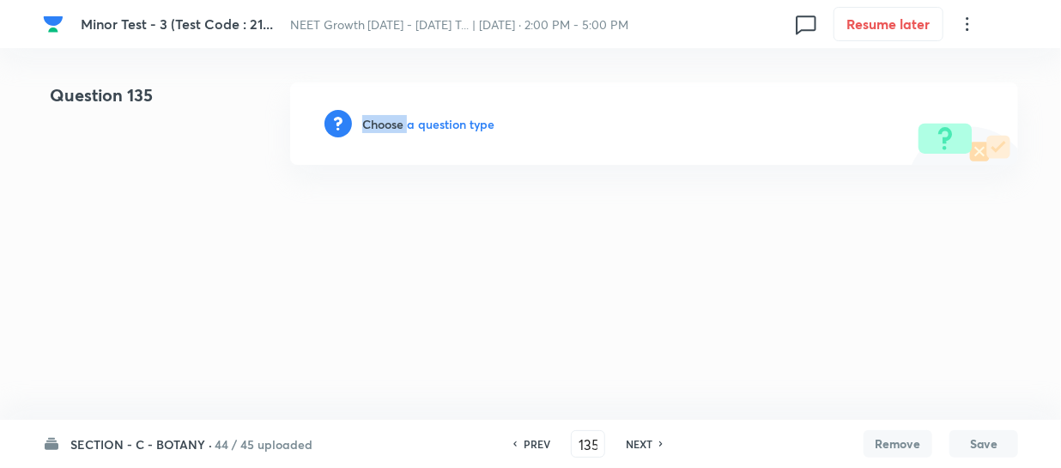
click at [389, 119] on h6 "Choose a question type" at bounding box center [428, 124] width 132 height 18
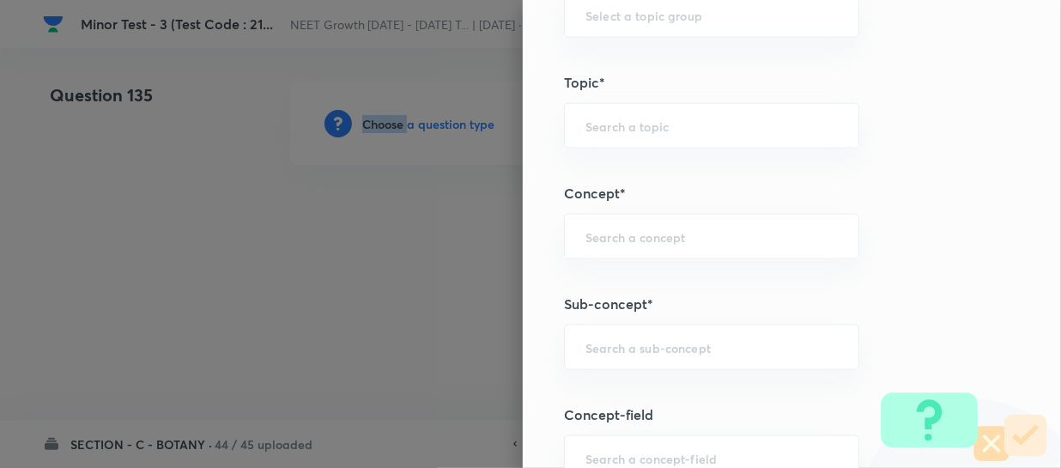
scroll to position [936, 0]
click at [594, 338] on input "text" at bounding box center [712, 341] width 252 height 16
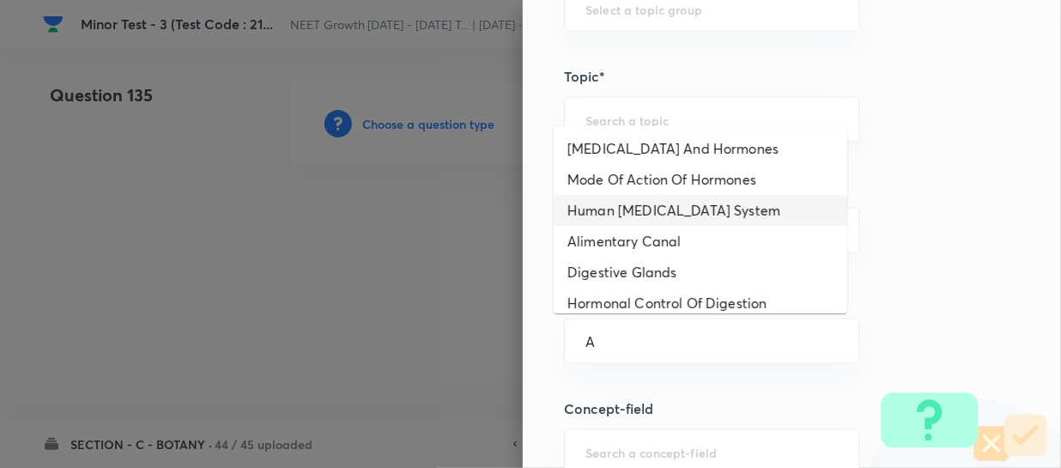
click at [618, 216] on li "Human [MEDICAL_DATA] System" at bounding box center [701, 210] width 294 height 31
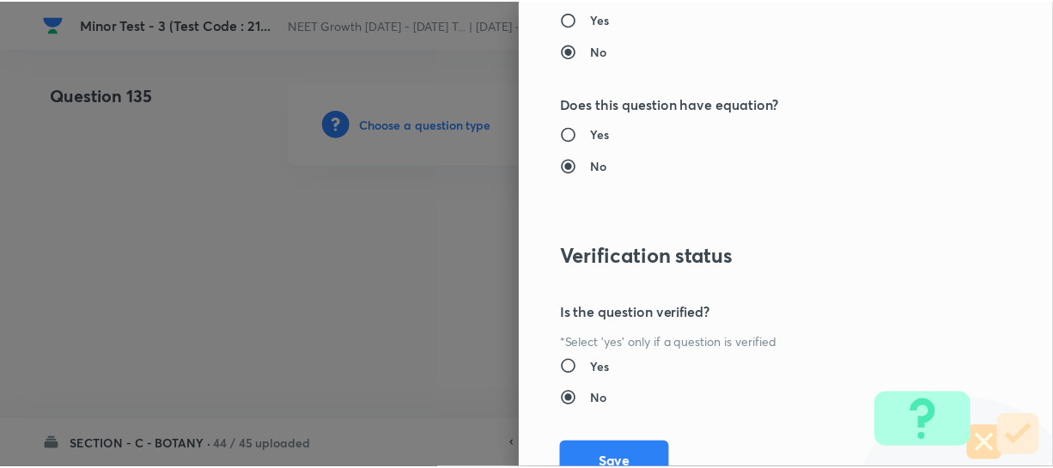
scroll to position [1986, 0]
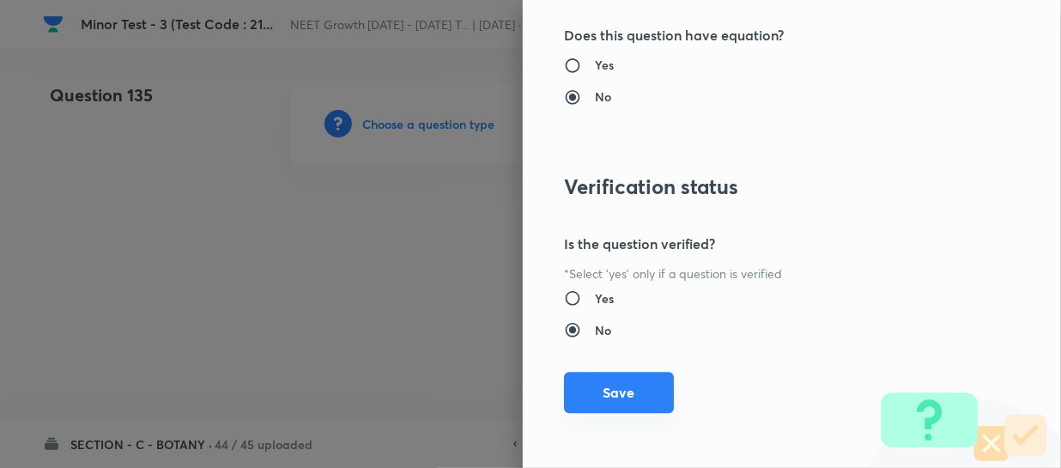
click at [579, 395] on button "Save" at bounding box center [619, 392] width 110 height 41
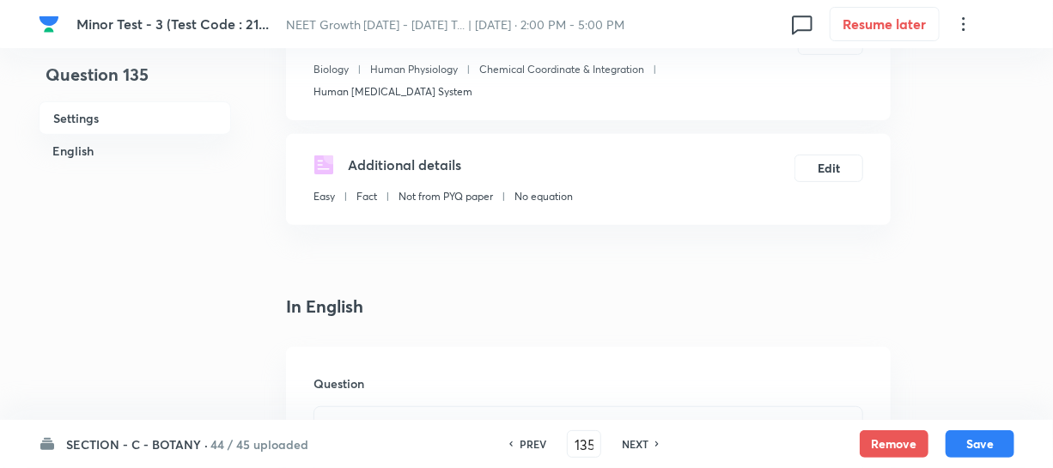
click at [352, 417] on p at bounding box center [588, 427] width 522 height 20
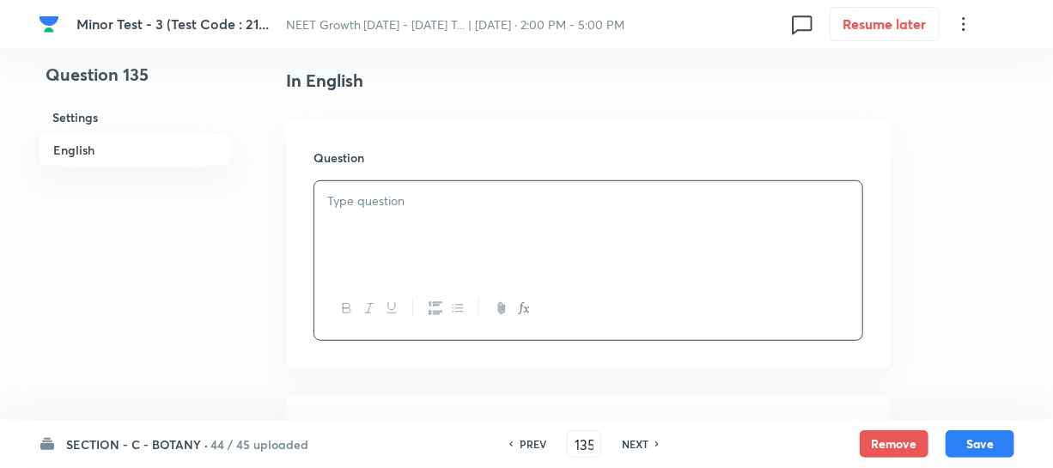
scroll to position [468, 0]
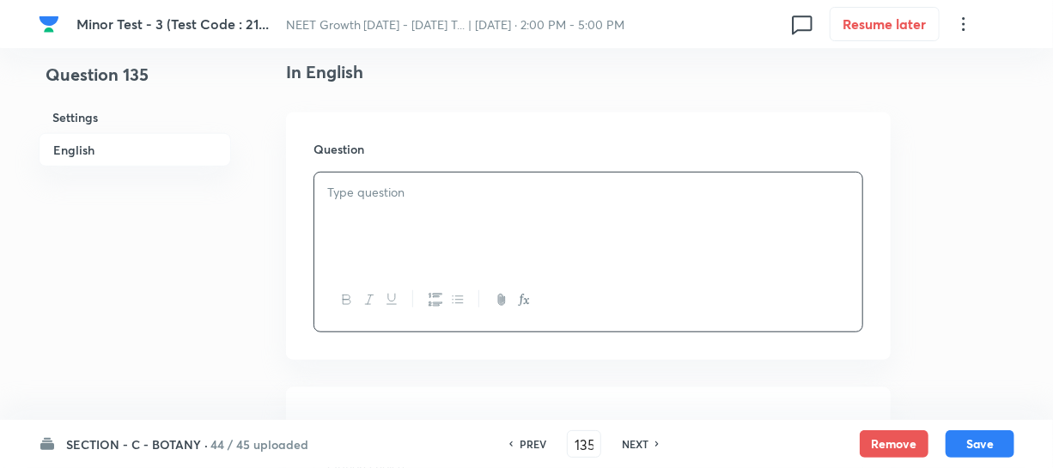
paste div
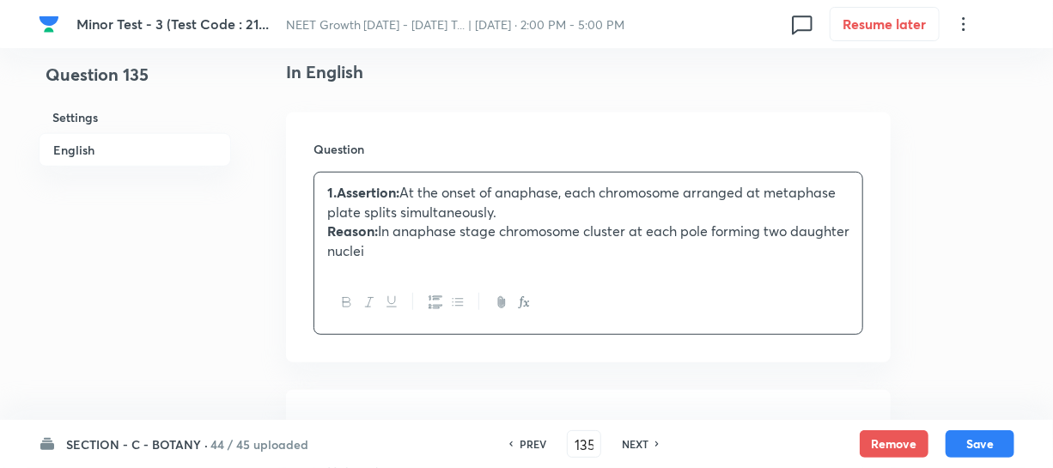
click at [392, 183] on strong "1.Assertion:" at bounding box center [363, 192] width 72 height 18
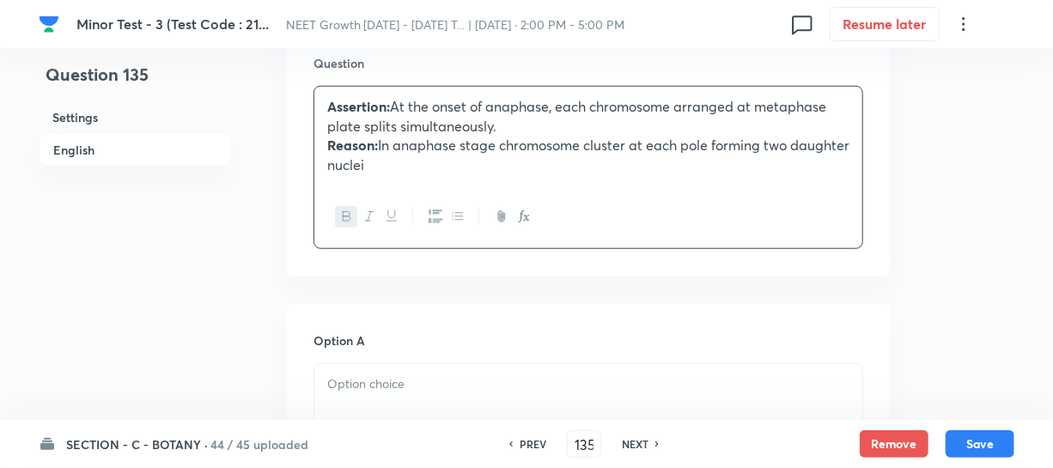
scroll to position [702, 0]
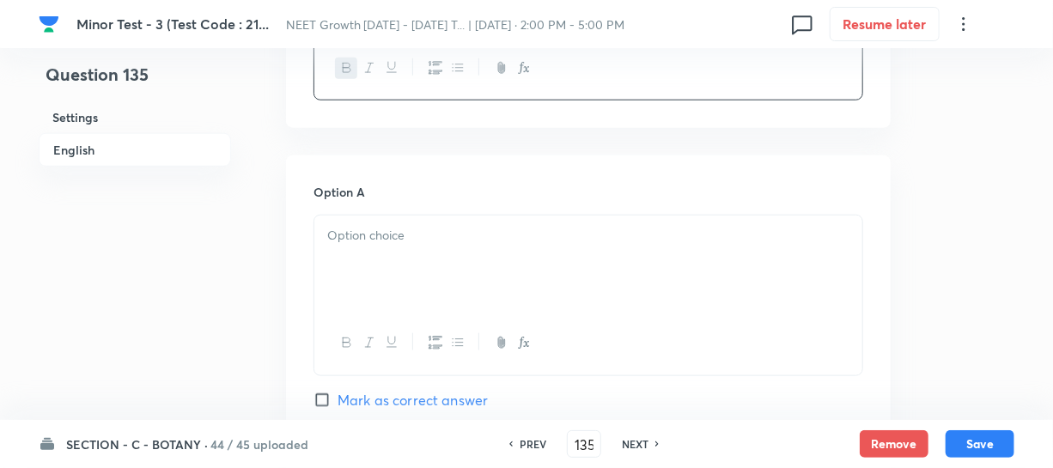
click at [424, 259] on div at bounding box center [588, 264] width 548 height 96
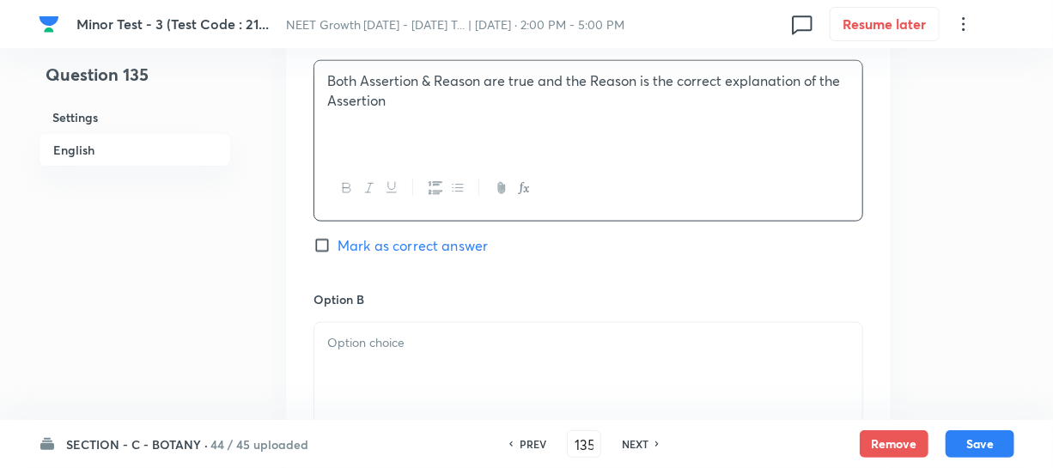
scroll to position [859, 0]
click at [380, 345] on div at bounding box center [588, 369] width 548 height 96
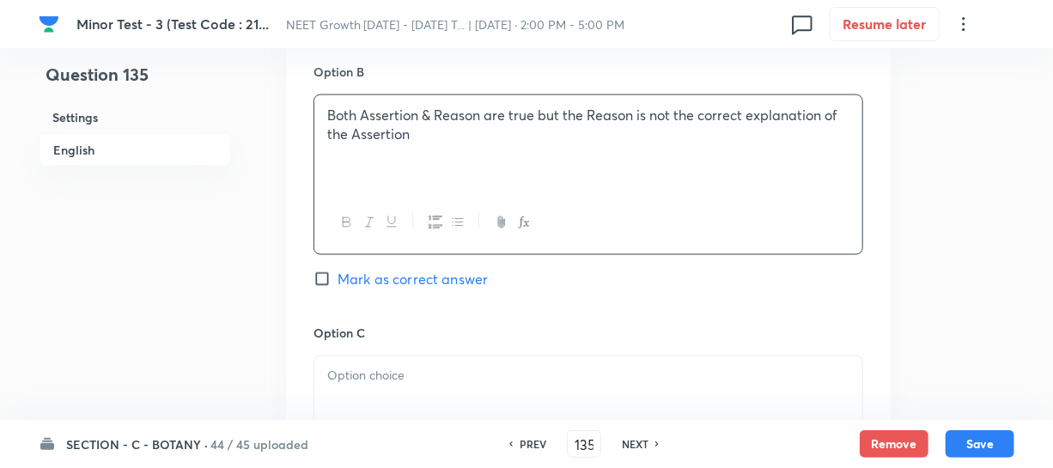
scroll to position [1092, 0]
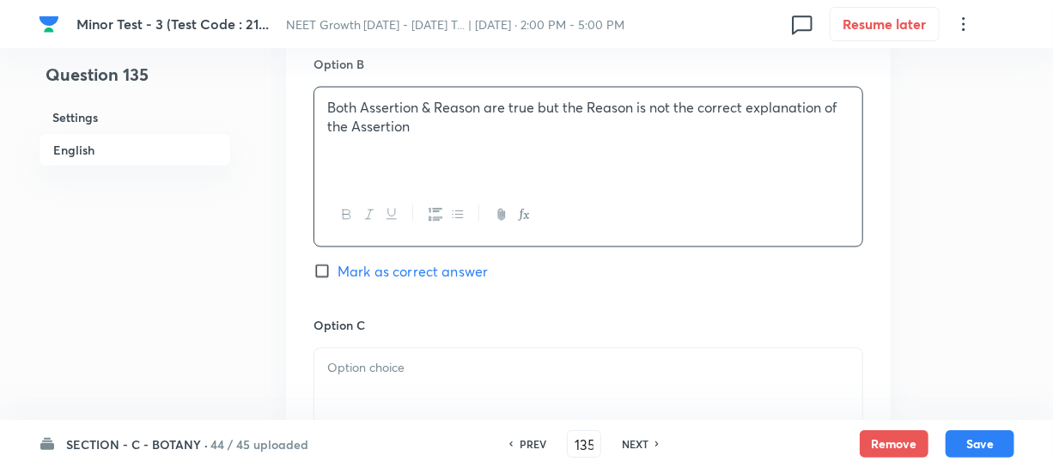
click at [363, 349] on div at bounding box center [588, 397] width 548 height 96
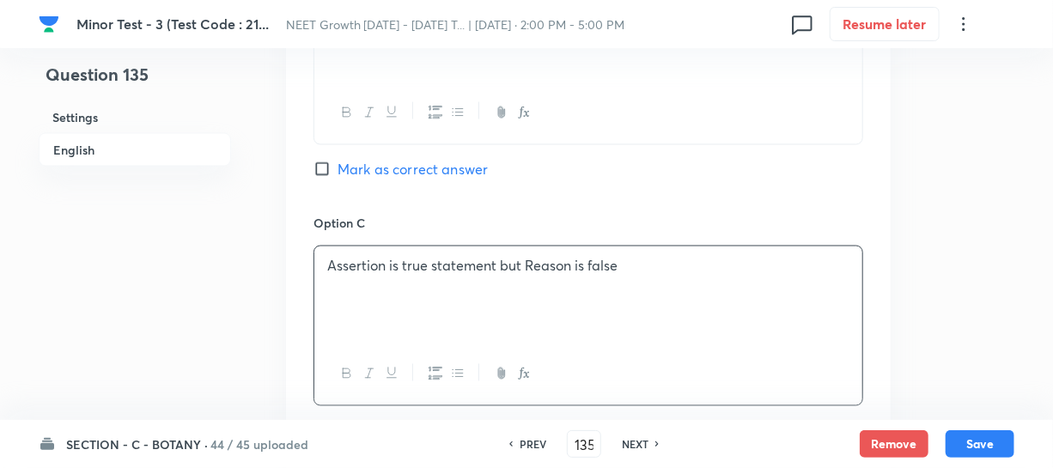
scroll to position [1327, 0]
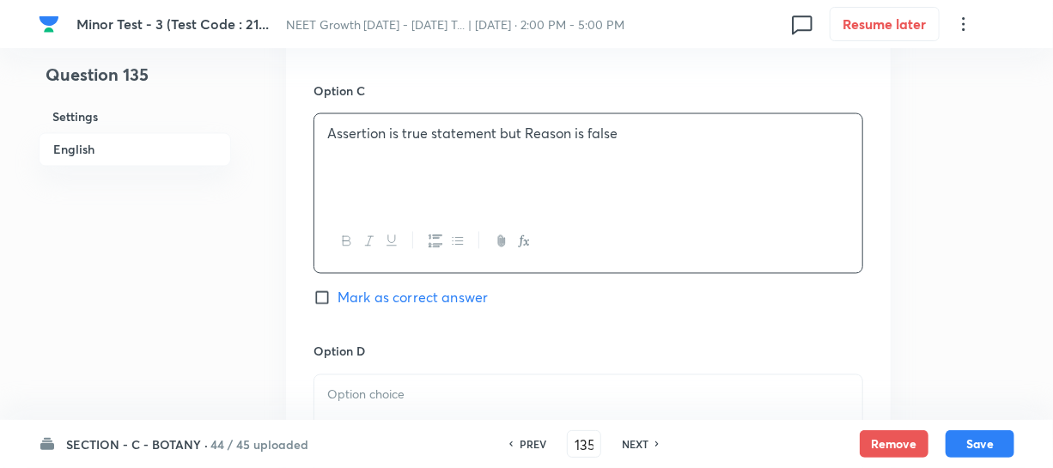
click at [359, 386] on p at bounding box center [588, 396] width 522 height 20
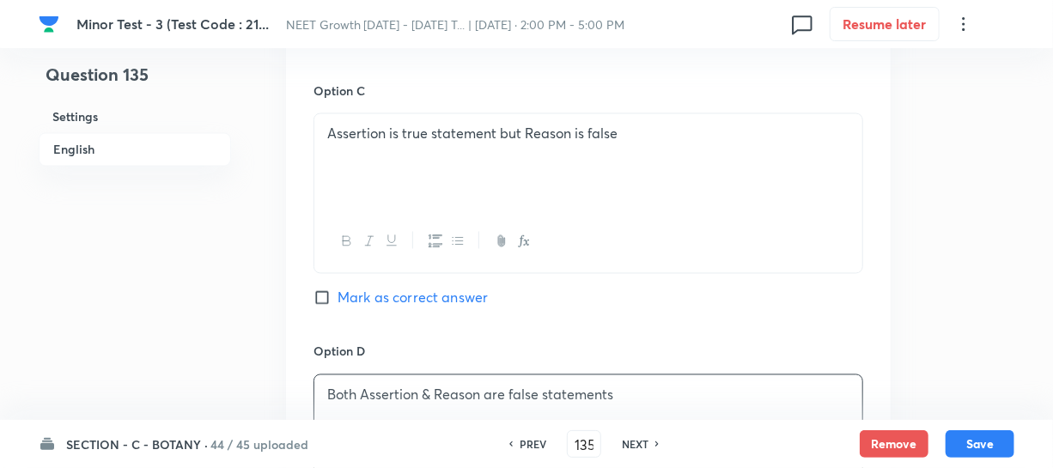
click at [324, 289] on input "Mark as correct answer" at bounding box center [325, 297] width 24 height 17
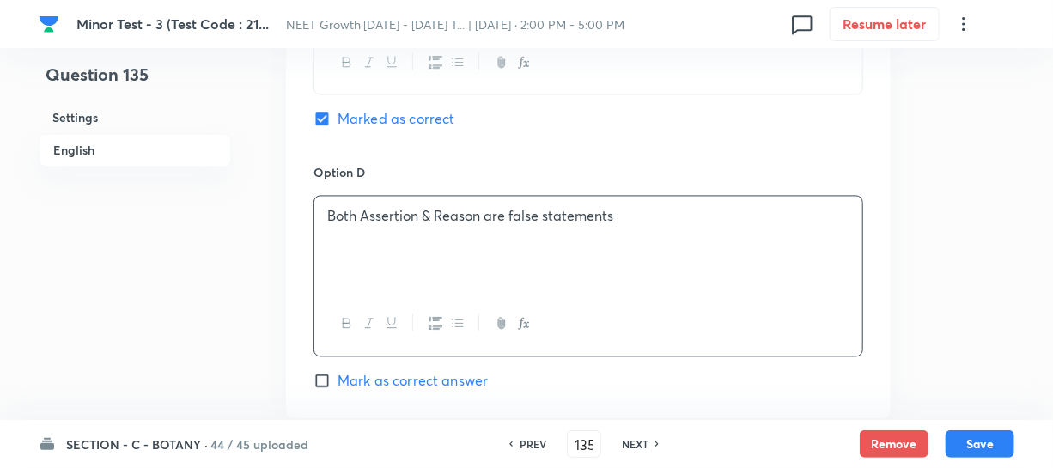
scroll to position [1717, 0]
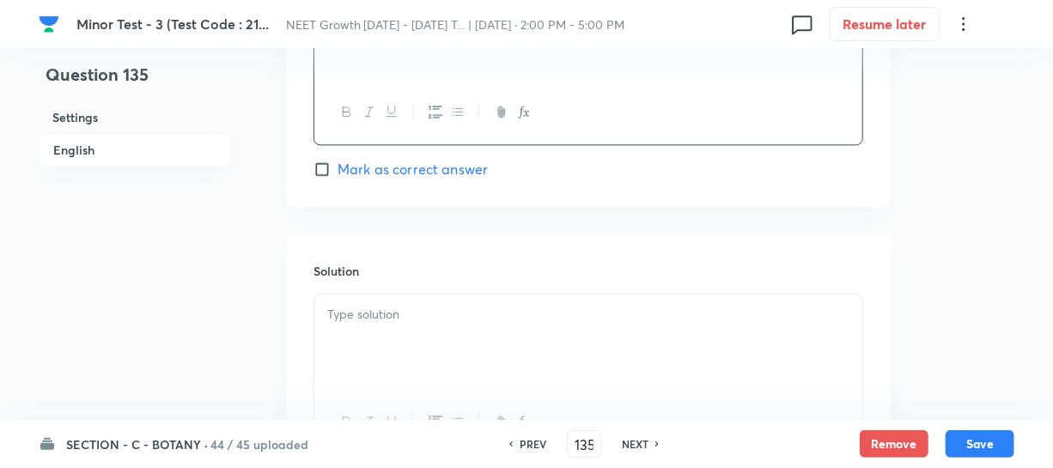
click at [381, 305] on p at bounding box center [588, 315] width 522 height 20
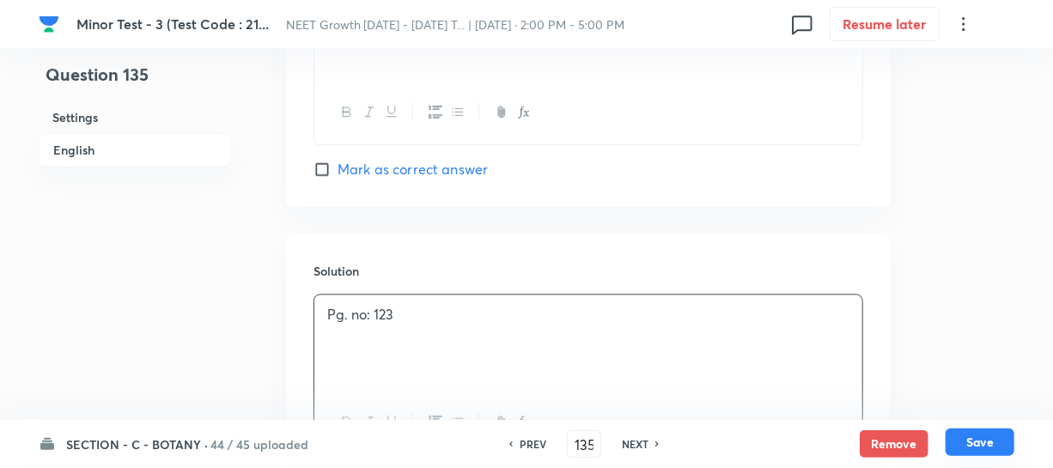
click at [994, 438] on button "Save" at bounding box center [979, 441] width 69 height 27
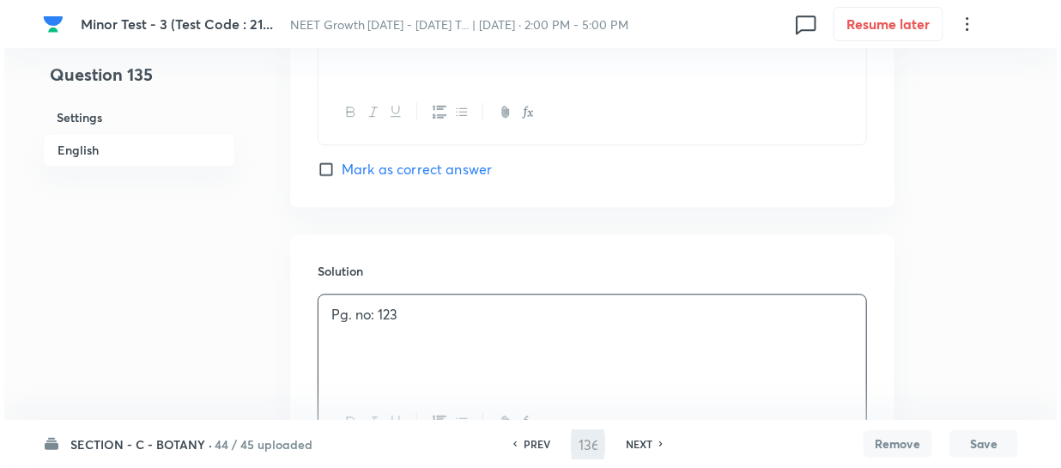
scroll to position [0, 0]
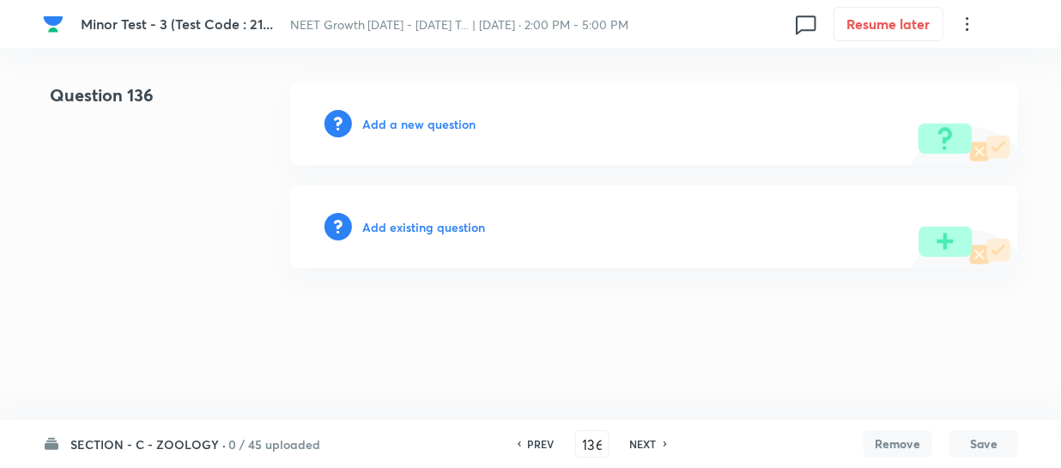
click at [383, 125] on h6 "Add a new question" at bounding box center [418, 124] width 113 height 18
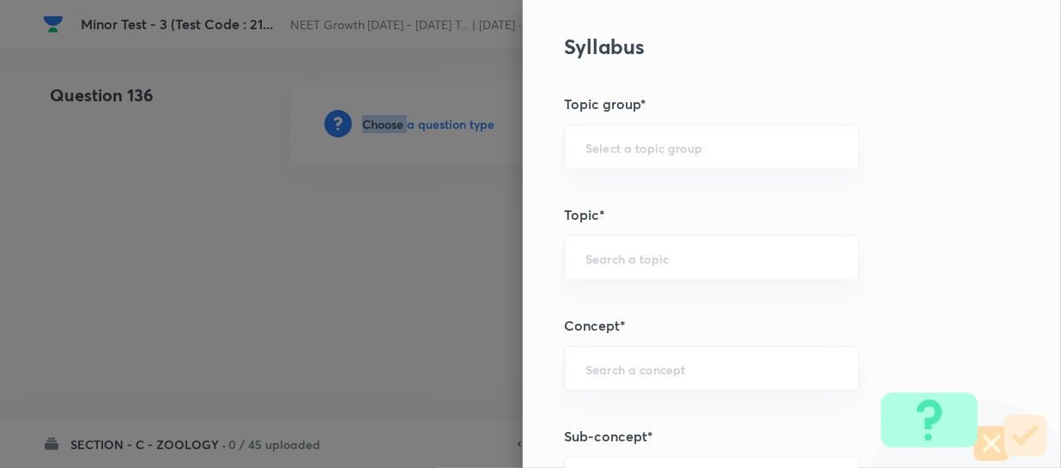
scroll to position [936, 0]
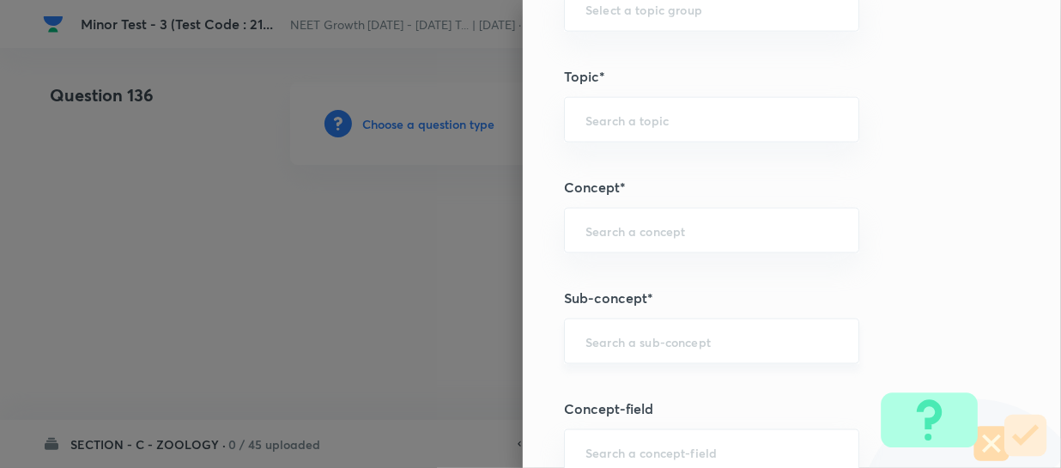
click at [592, 333] on input "text" at bounding box center [712, 341] width 252 height 16
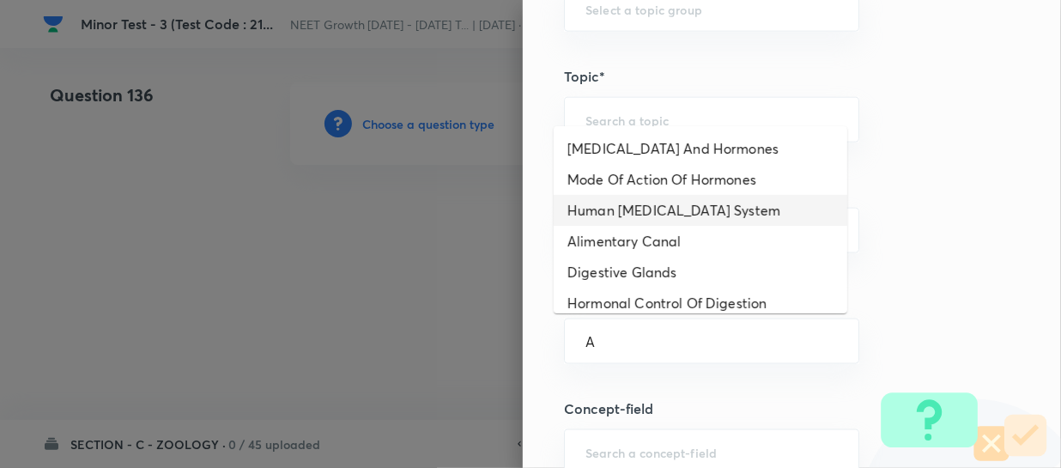
click at [624, 221] on li "Human [MEDICAL_DATA] System" at bounding box center [701, 210] width 294 height 31
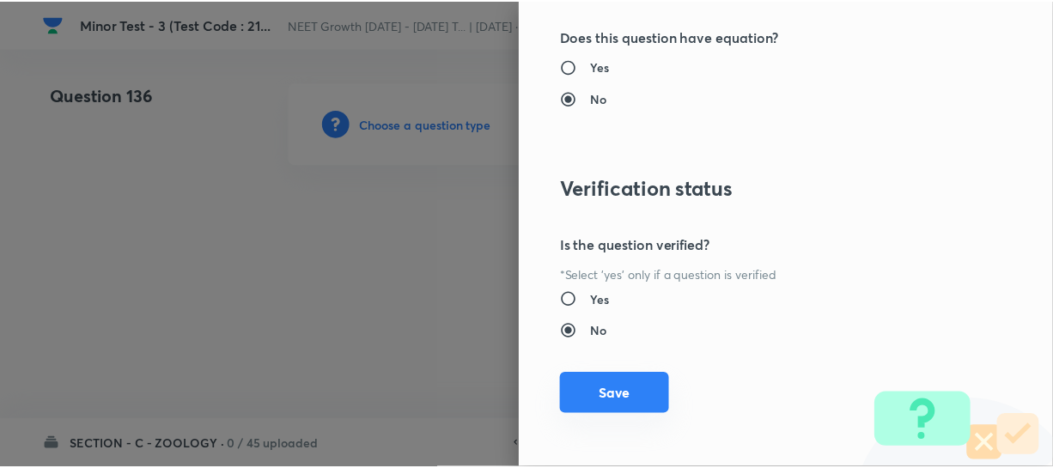
scroll to position [1986, 0]
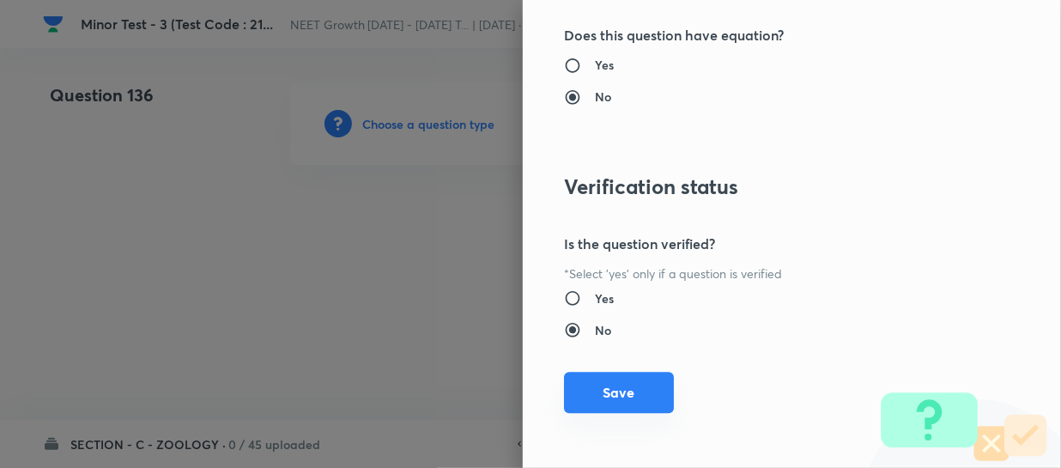
click at [586, 398] on button "Save" at bounding box center [619, 392] width 110 height 41
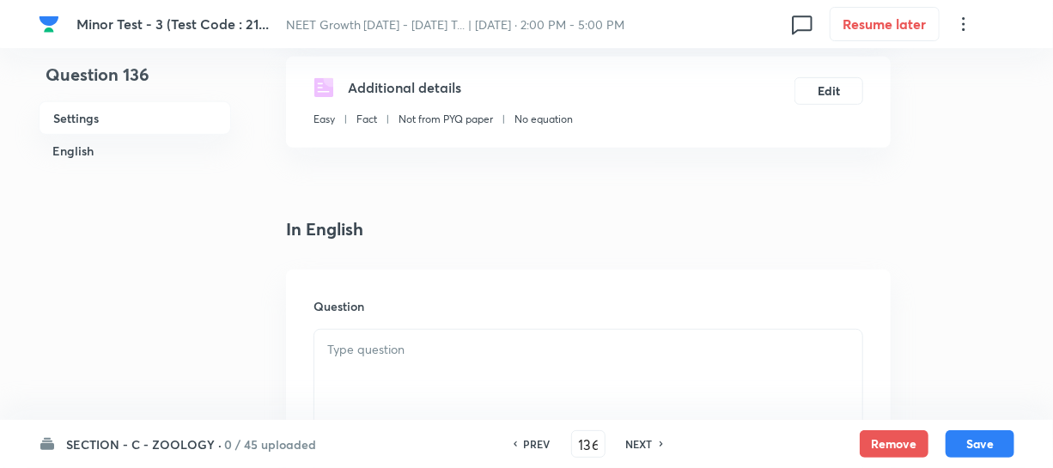
scroll to position [312, 0]
click at [355, 337] on div at bounding box center [588, 377] width 548 height 96
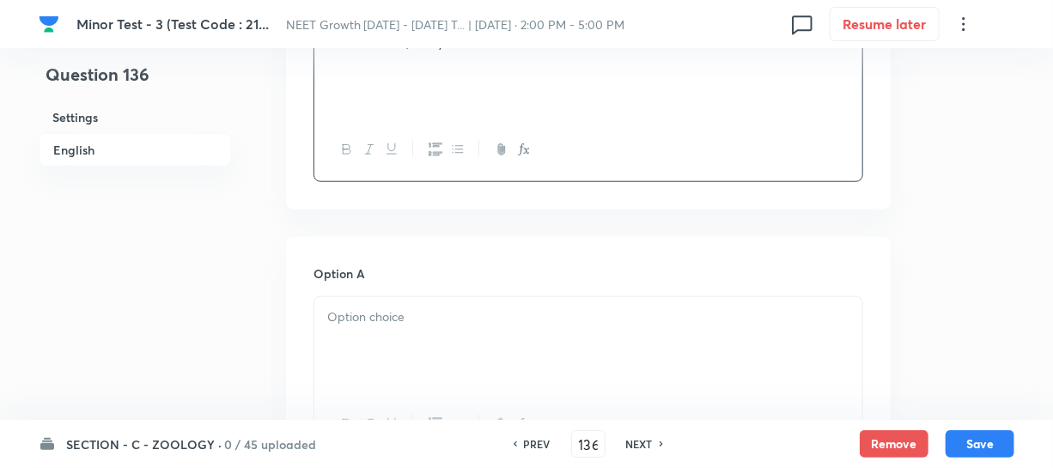
scroll to position [624, 0]
click at [448, 318] on div at bounding box center [588, 339] width 548 height 96
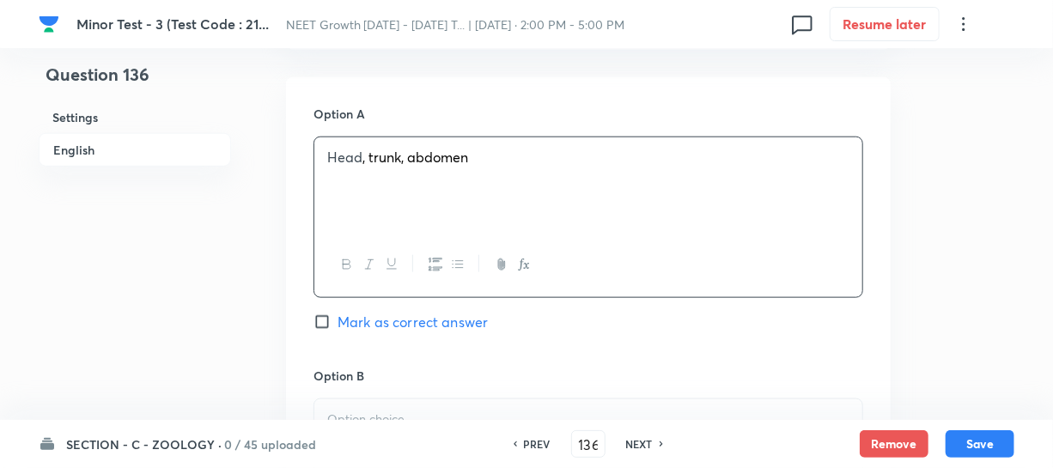
scroll to position [781, 0]
click at [388, 407] on p at bounding box center [588, 417] width 522 height 20
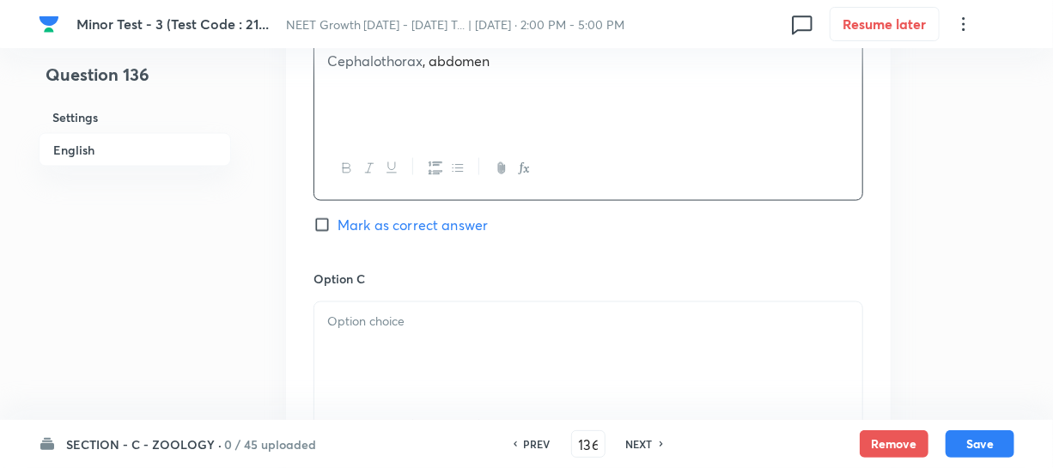
scroll to position [1170, 0]
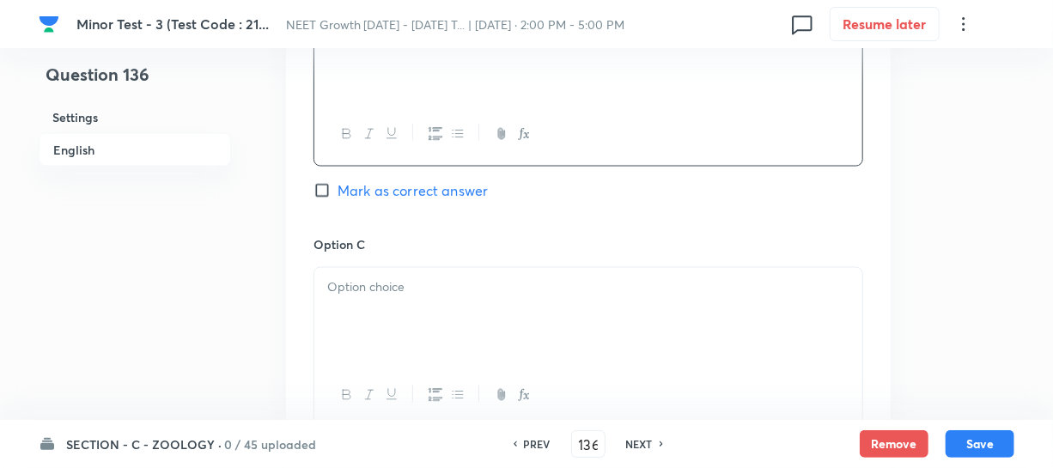
click at [358, 278] on p at bounding box center [588, 288] width 522 height 20
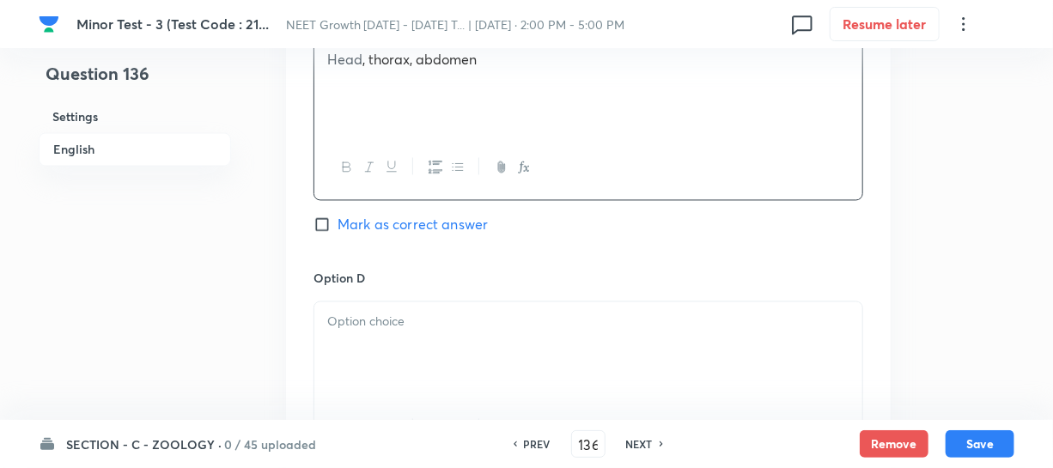
scroll to position [1405, 0]
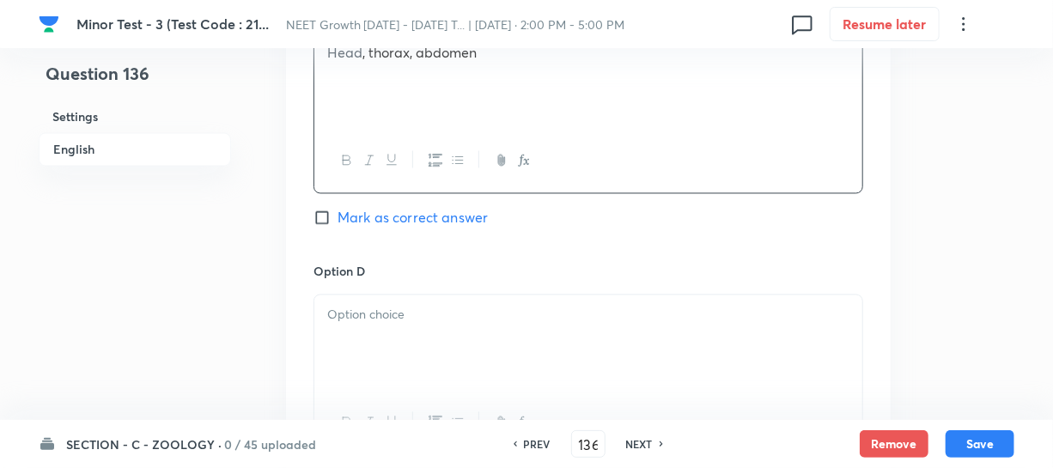
click at [392, 338] on div at bounding box center [588, 343] width 548 height 96
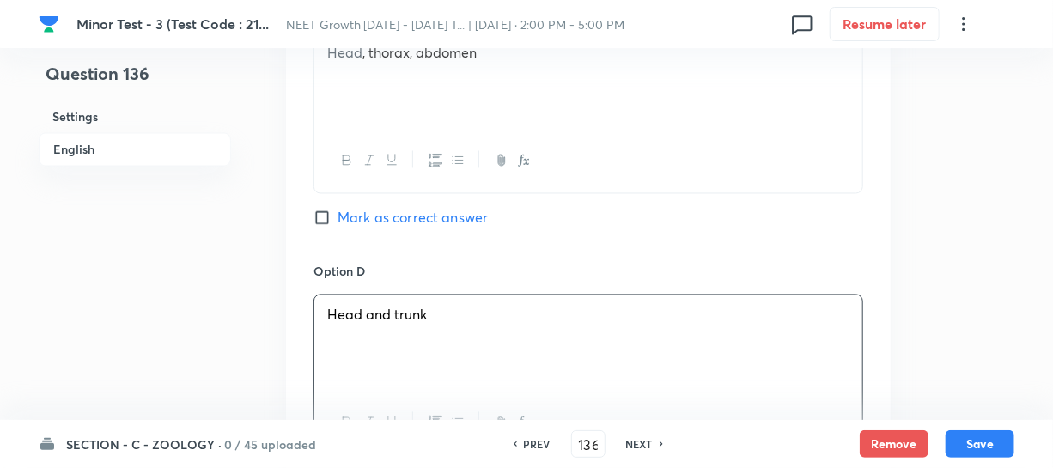
click at [329, 210] on input "Mark as correct answer" at bounding box center [325, 218] width 24 height 17
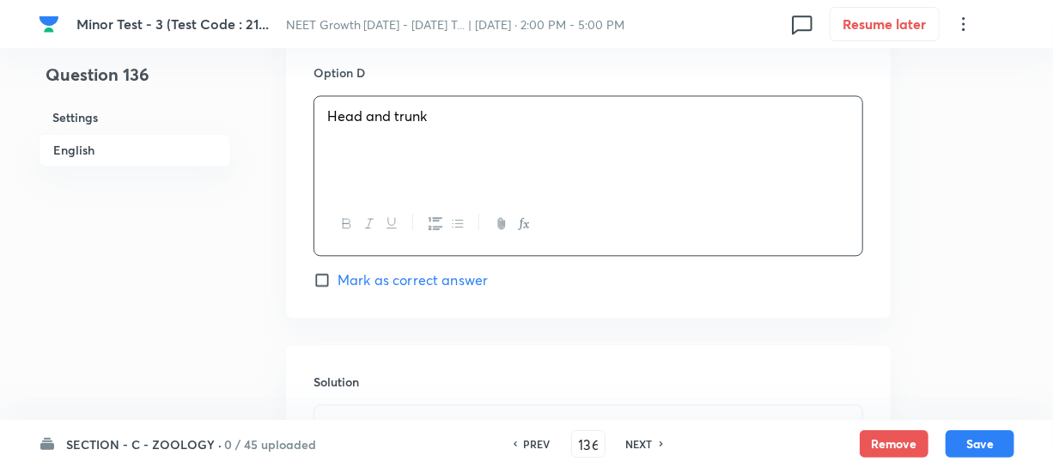
scroll to position [1795, 0]
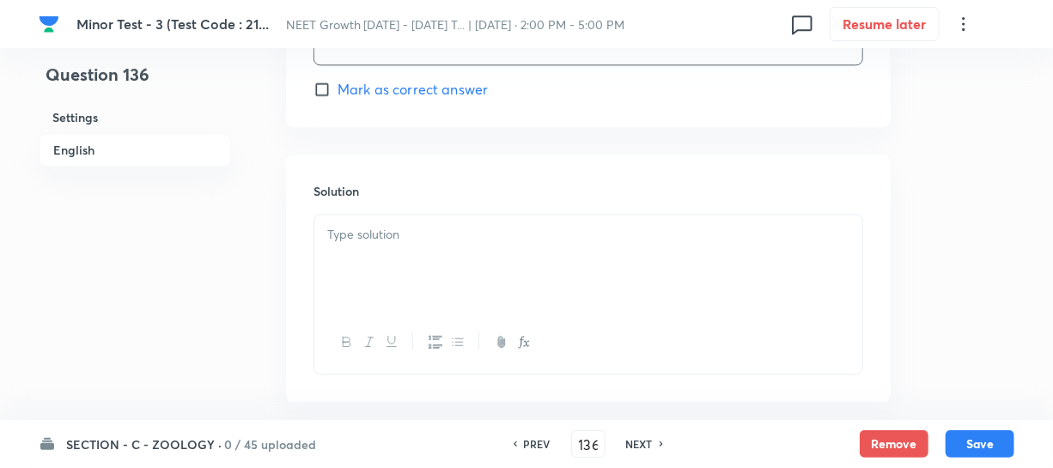
drag, startPoint x: 376, startPoint y: 244, endPoint x: 841, endPoint y: 266, distance: 465.1
click at [376, 243] on div at bounding box center [588, 263] width 548 height 96
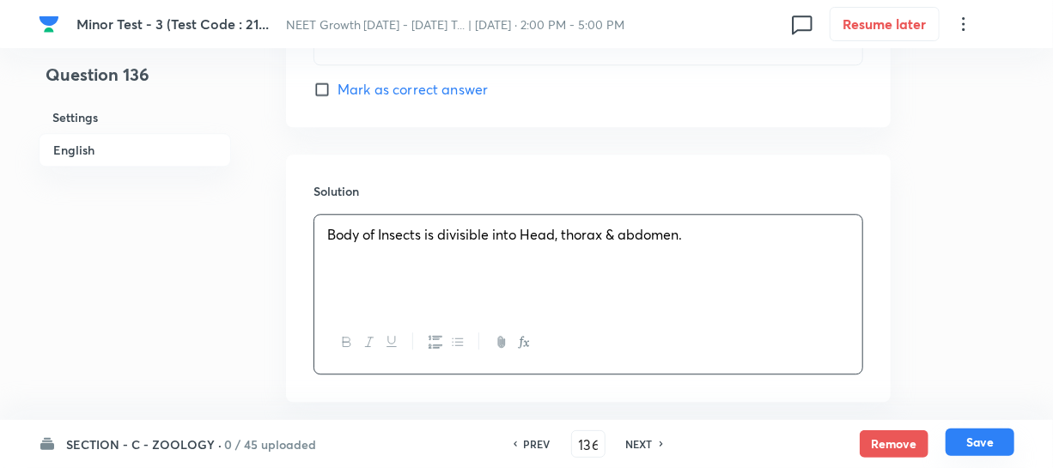
click at [978, 441] on button "Save" at bounding box center [979, 441] width 69 height 27
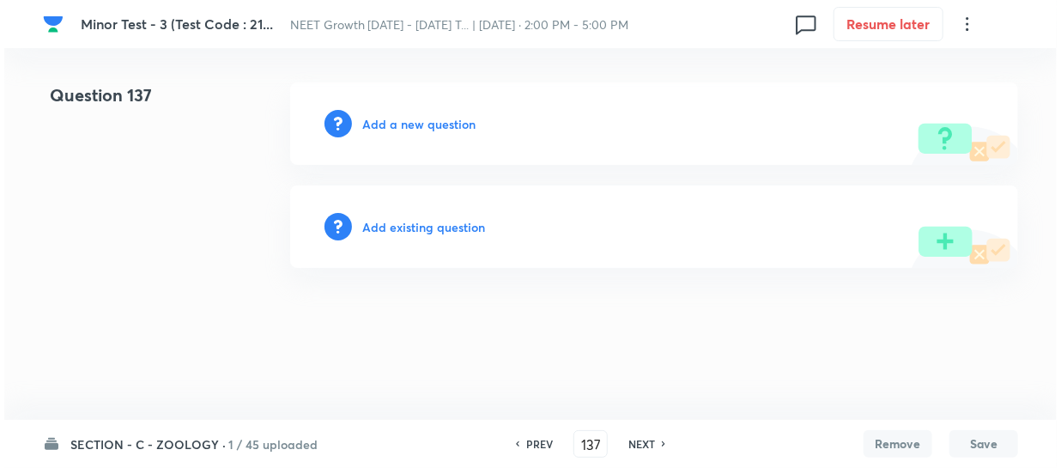
scroll to position [0, 0]
click at [383, 126] on h6 "Add a new question" at bounding box center [418, 124] width 113 height 18
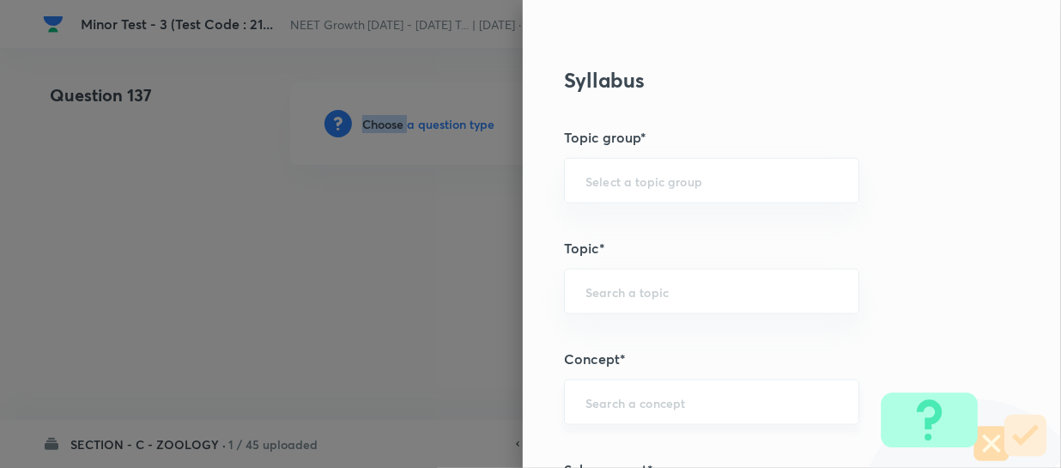
scroll to position [859, 0]
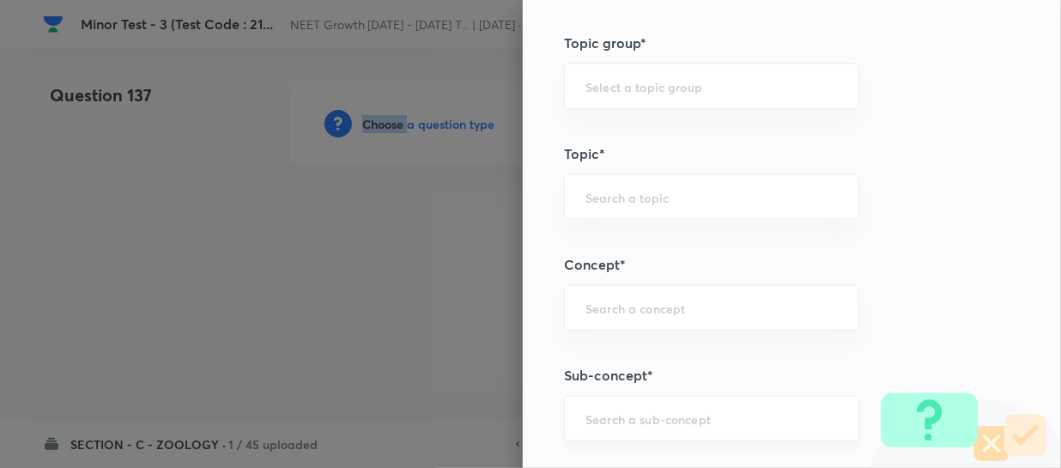
click at [586, 413] on input "text" at bounding box center [712, 418] width 252 height 16
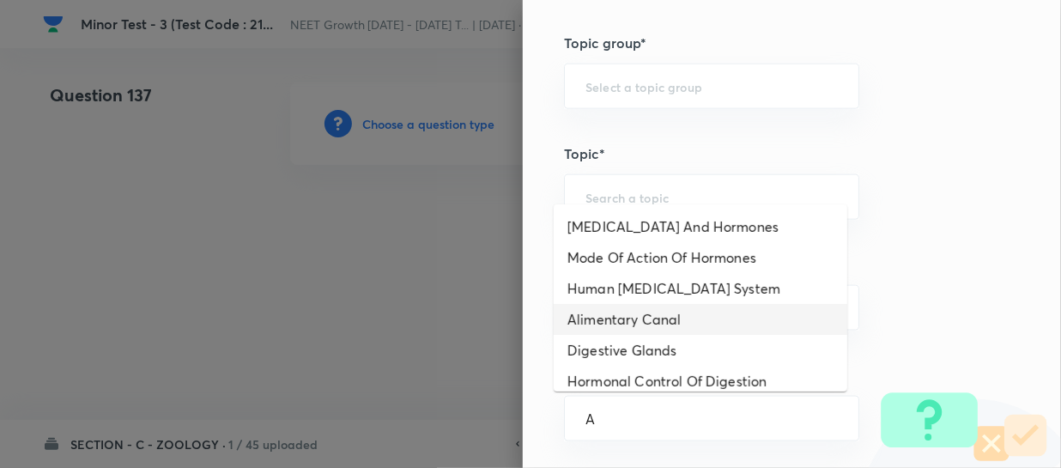
click at [641, 322] on li "Alimentary Canal" at bounding box center [701, 319] width 294 height 31
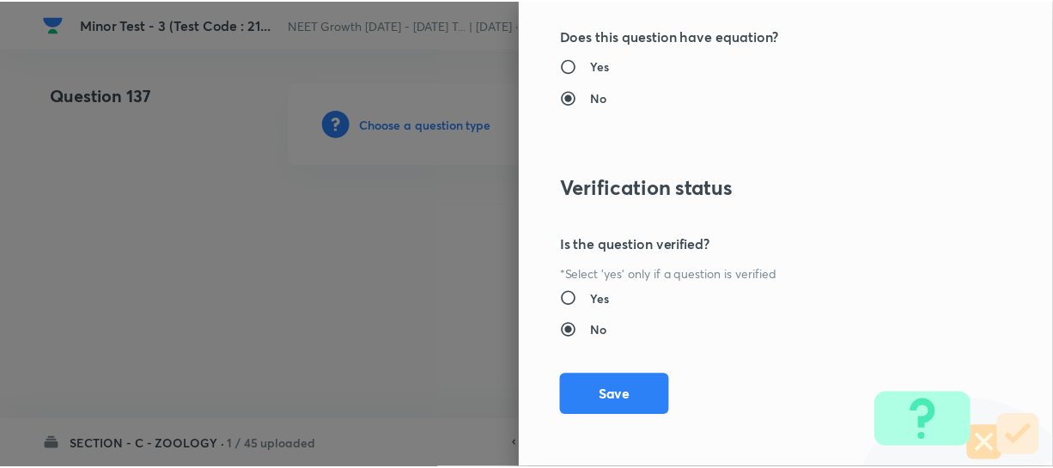
scroll to position [1986, 0]
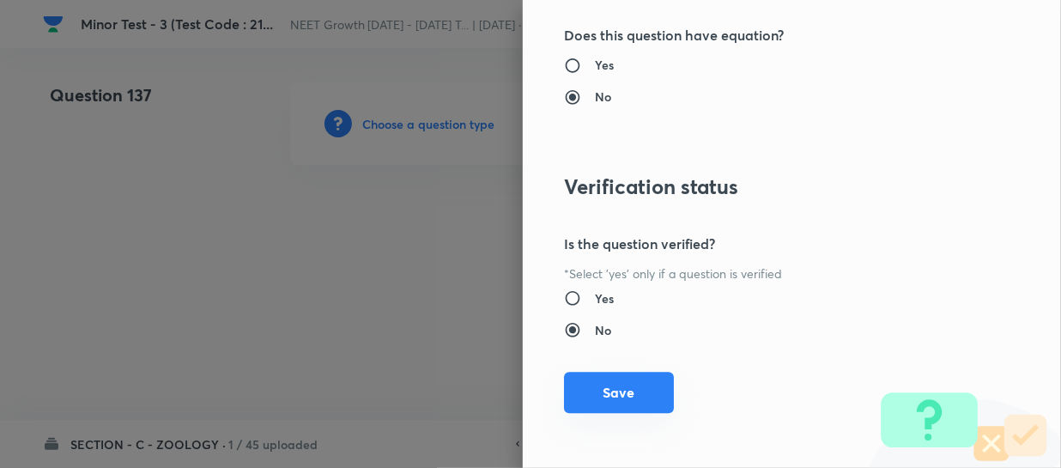
click at [597, 386] on button "Save" at bounding box center [619, 392] width 110 height 41
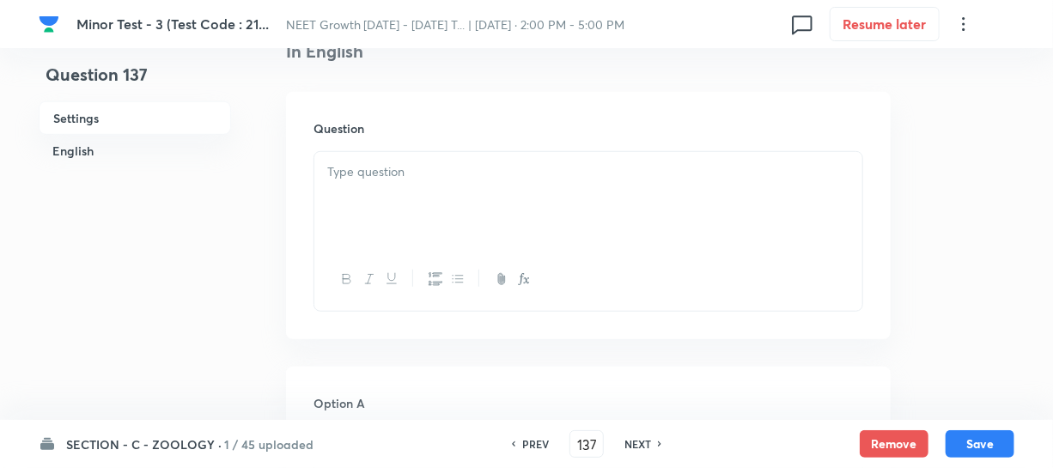
scroll to position [468, 0]
click at [359, 167] on p at bounding box center [588, 171] width 522 height 20
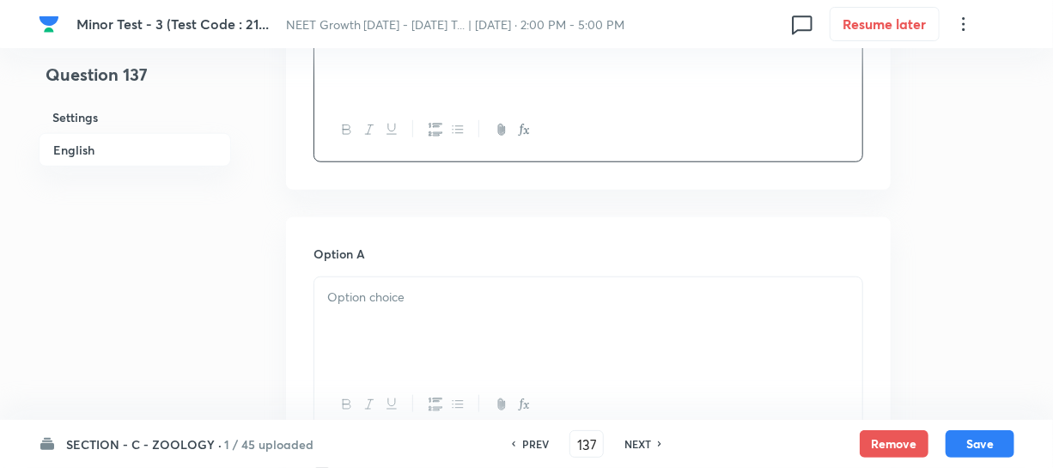
scroll to position [624, 0]
click at [396, 305] on div at bounding box center [588, 317] width 548 height 96
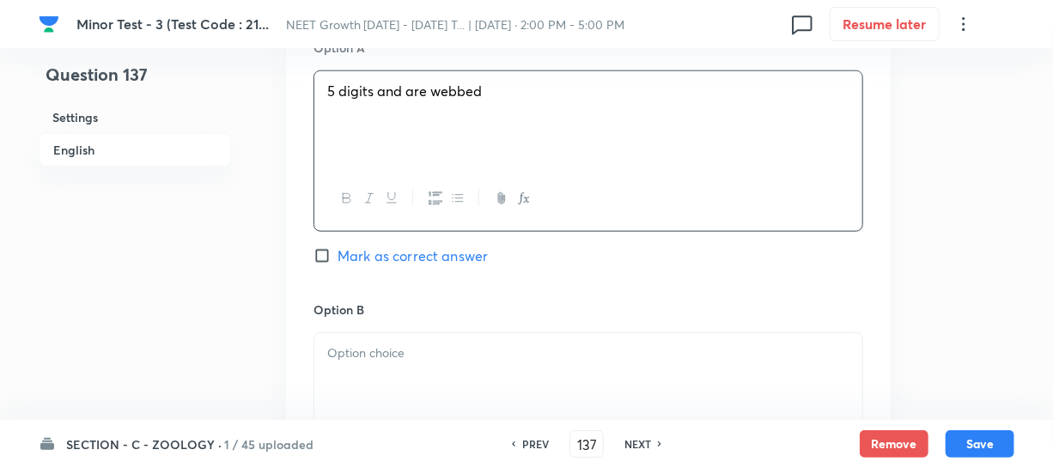
scroll to position [859, 0]
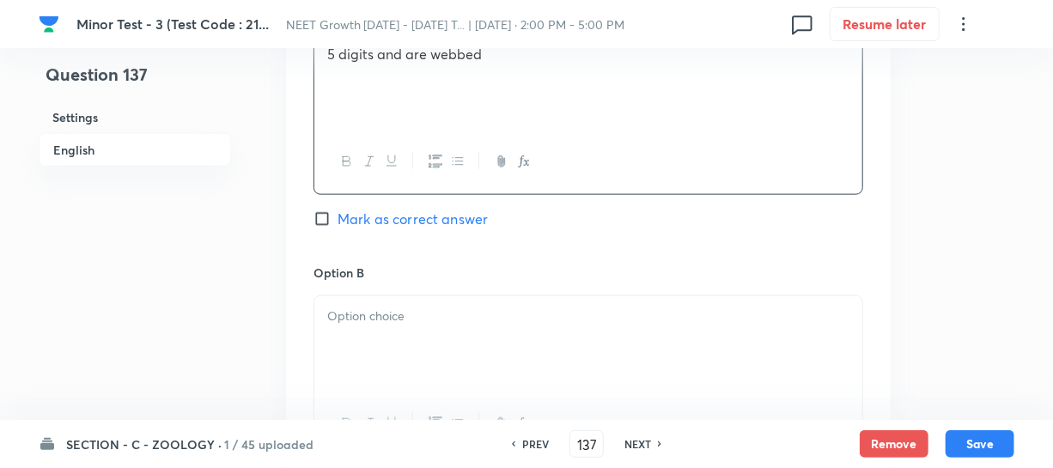
drag, startPoint x: 355, startPoint y: 325, endPoint x: 355, endPoint y: 314, distance: 10.3
click at [355, 325] on p at bounding box center [588, 317] width 522 height 20
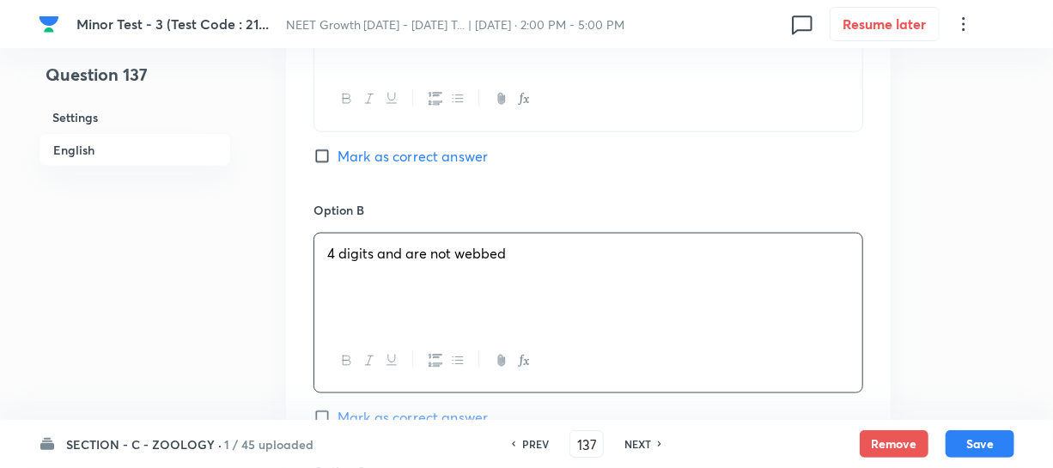
scroll to position [1092, 0]
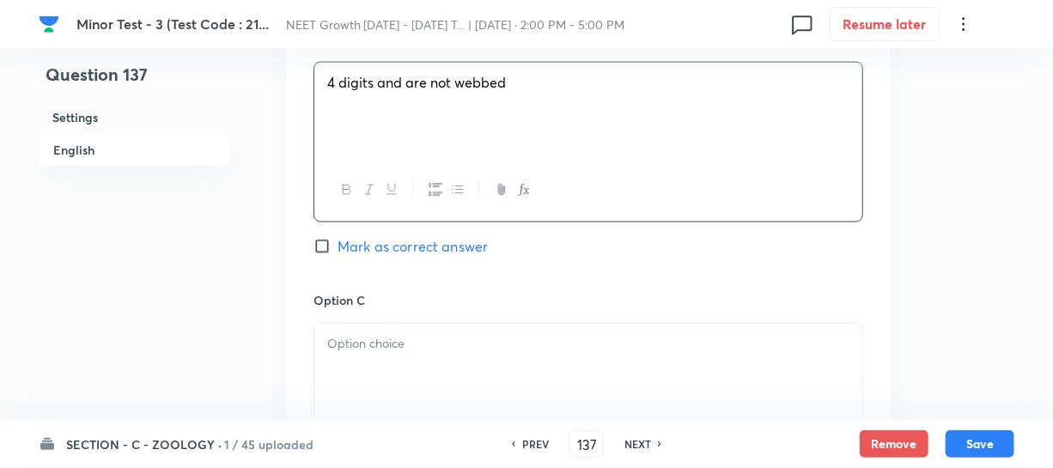
click at [353, 328] on div at bounding box center [588, 372] width 548 height 96
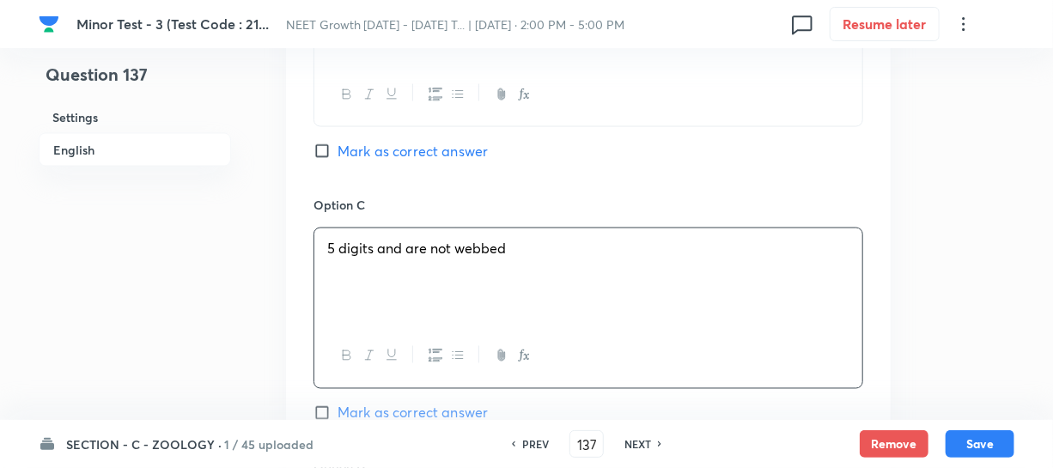
scroll to position [1405, 0]
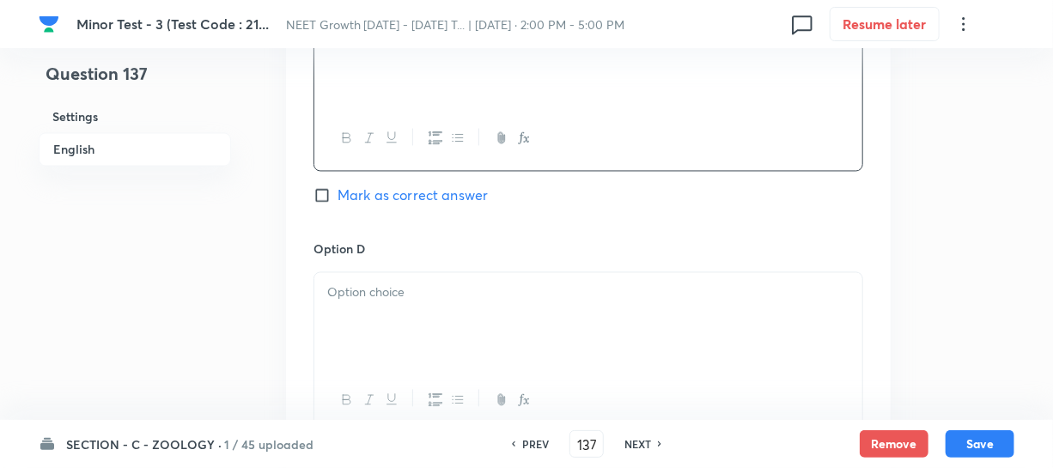
click at [386, 319] on div at bounding box center [588, 321] width 548 height 96
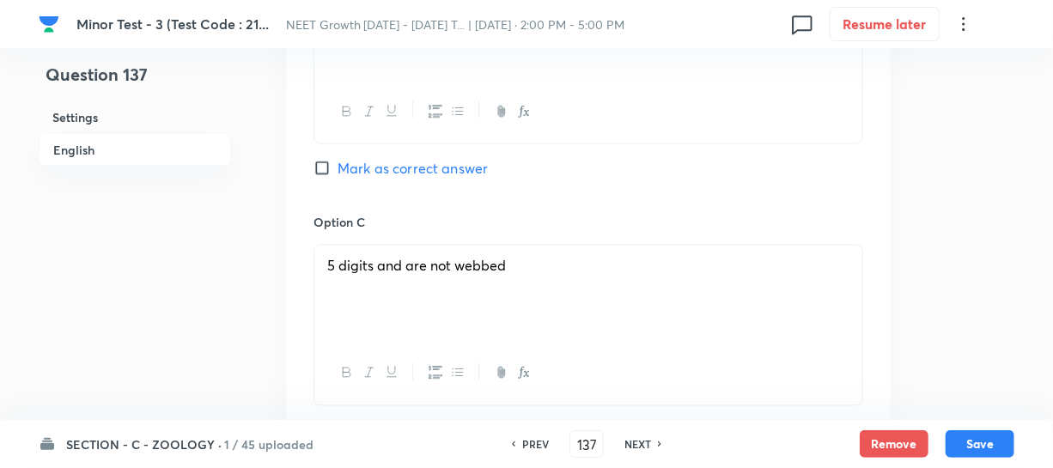
scroll to position [1014, 0]
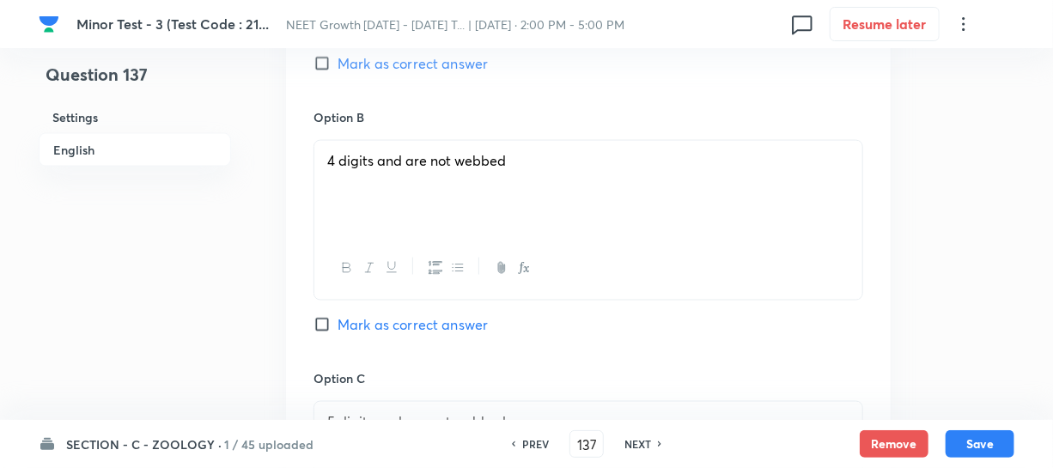
click at [321, 66] on input "Mark as correct answer" at bounding box center [325, 63] width 24 height 17
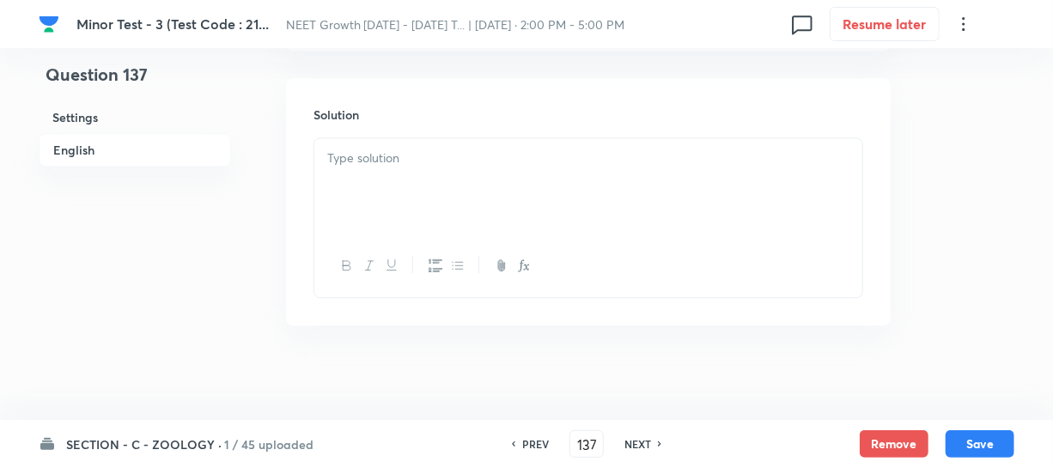
scroll to position [1858, 0]
click at [384, 172] on div at bounding box center [588, 178] width 548 height 96
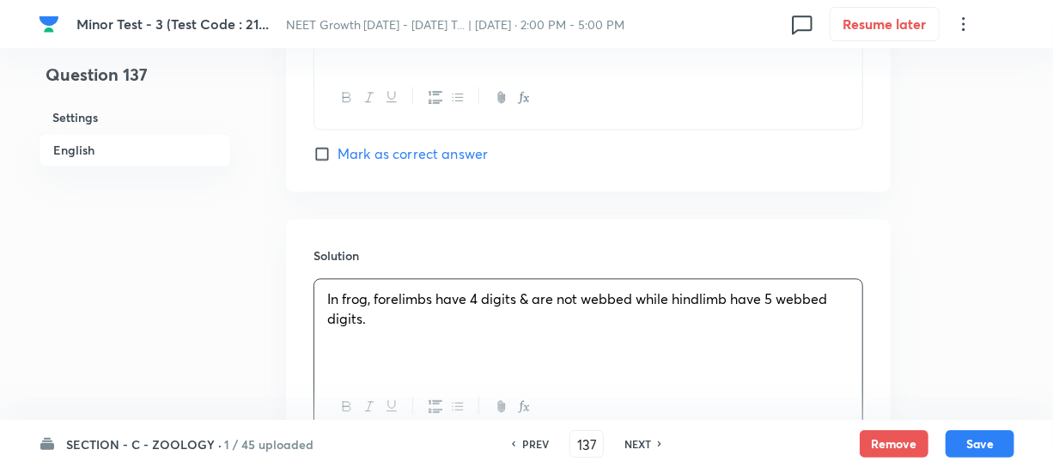
scroll to position [1702, 0]
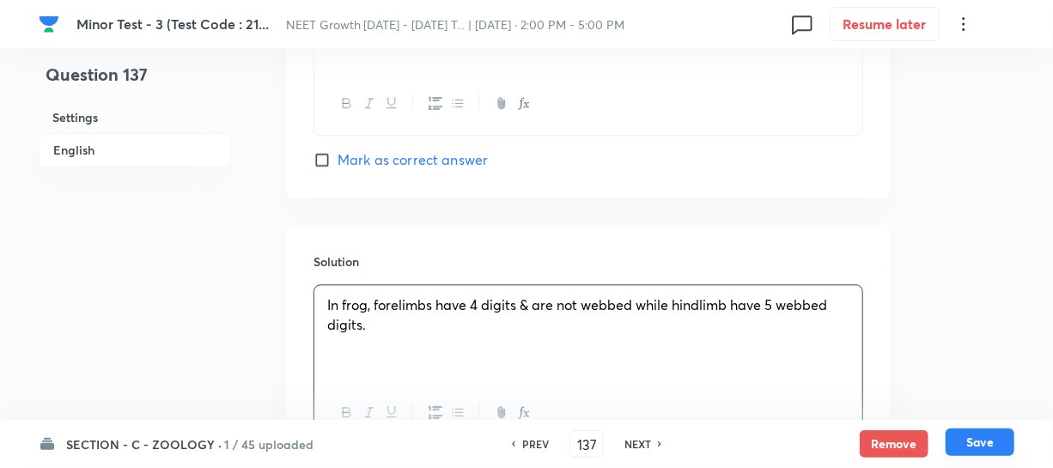
click at [977, 452] on button "Save" at bounding box center [979, 441] width 69 height 27
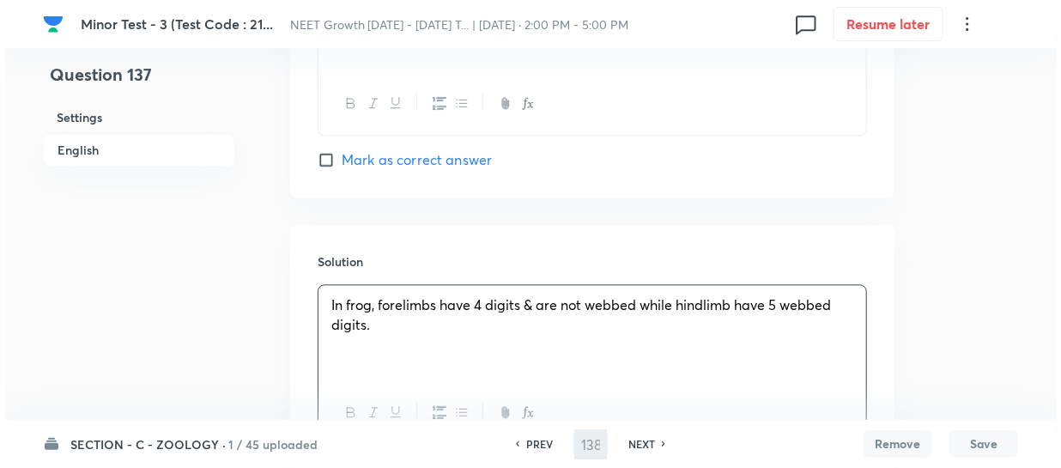
scroll to position [0, 0]
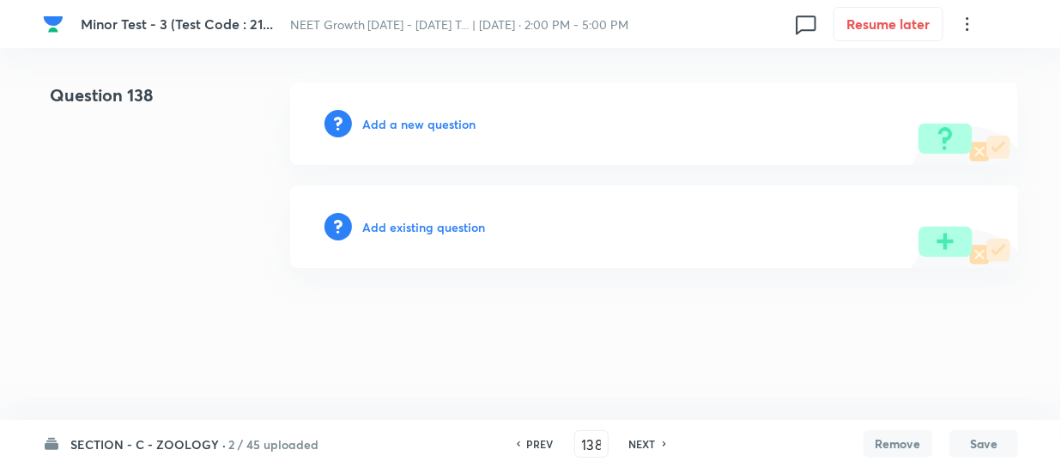
click at [382, 122] on h6 "Add a new question" at bounding box center [418, 124] width 113 height 18
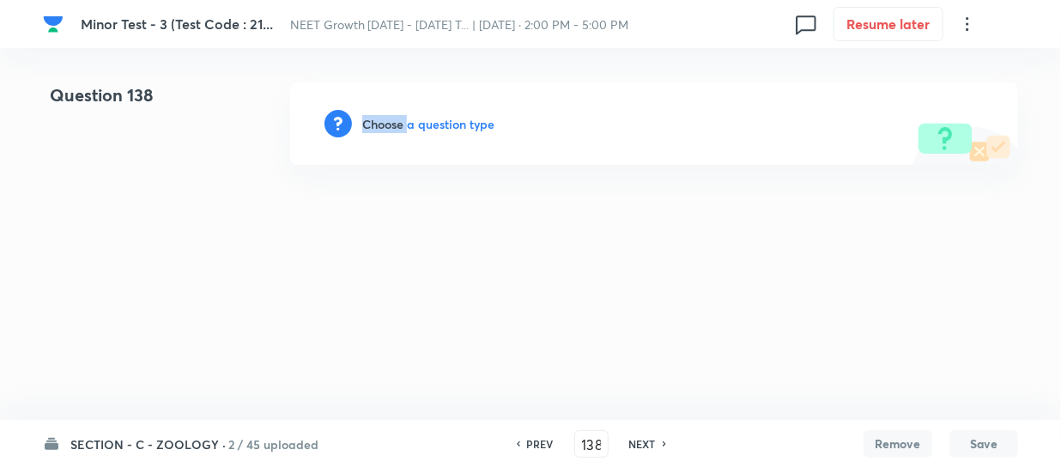
click at [382, 122] on h6 "Choose a question type" at bounding box center [428, 124] width 132 height 18
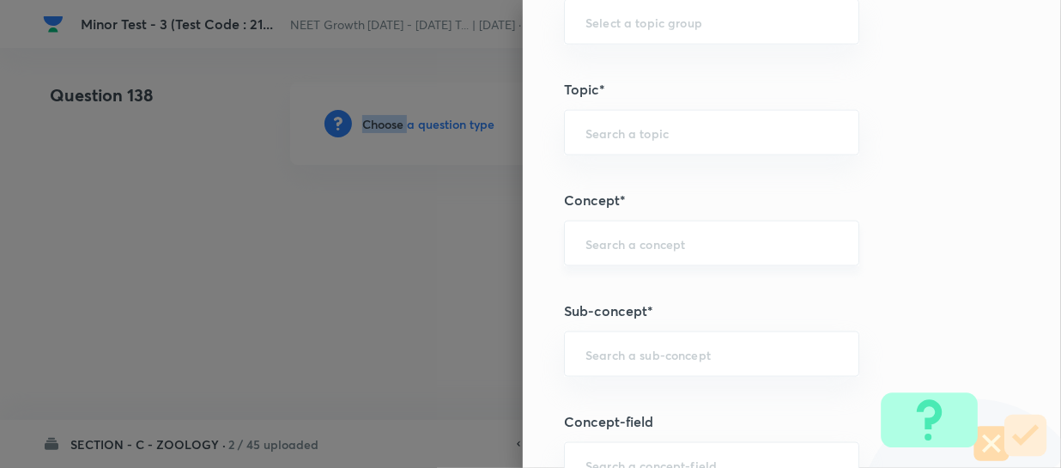
scroll to position [1092, 0]
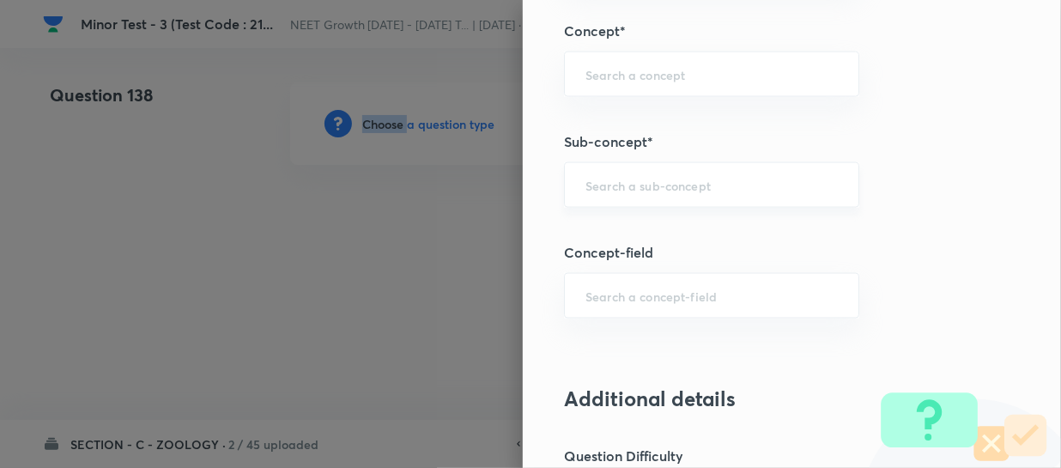
click at [601, 192] on div "​" at bounding box center [711, 185] width 295 height 46
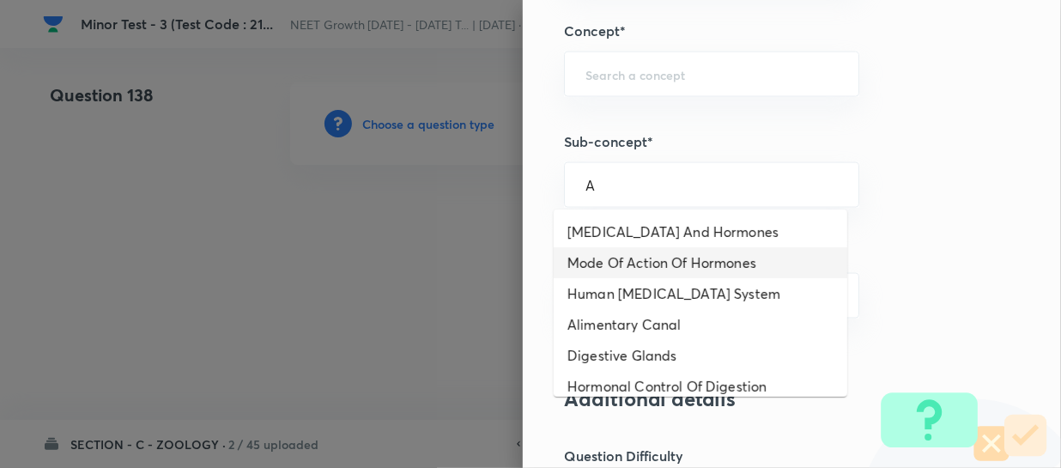
click at [626, 259] on li "Mode Of Action Of Hormones" at bounding box center [701, 262] width 294 height 31
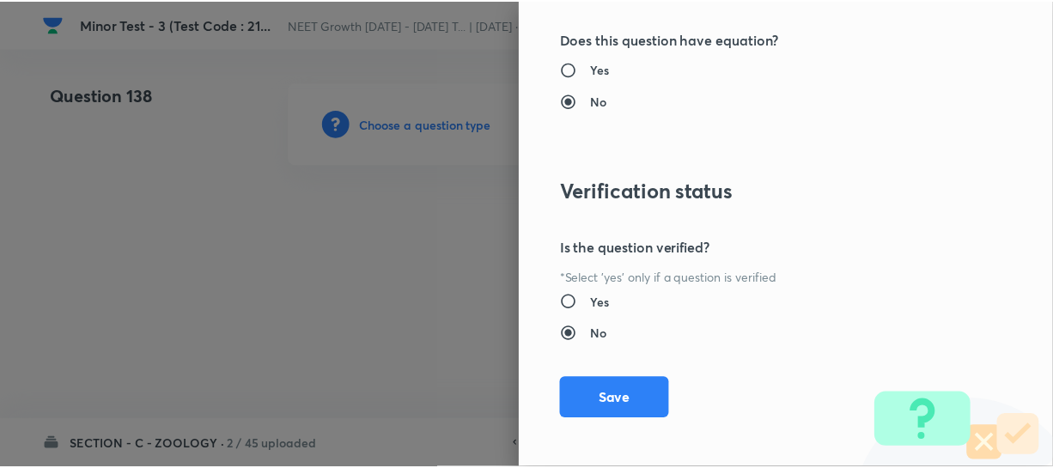
scroll to position [1986, 0]
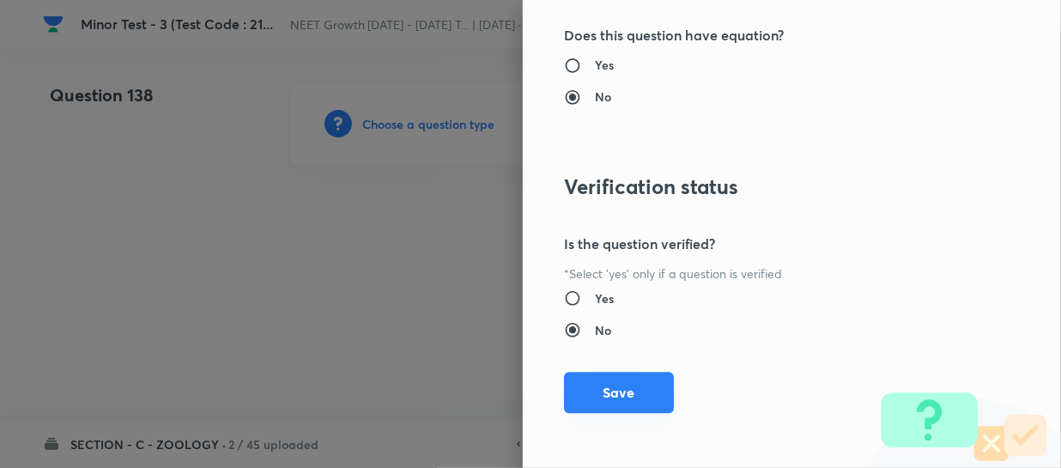
click at [596, 390] on button "Save" at bounding box center [619, 392] width 110 height 41
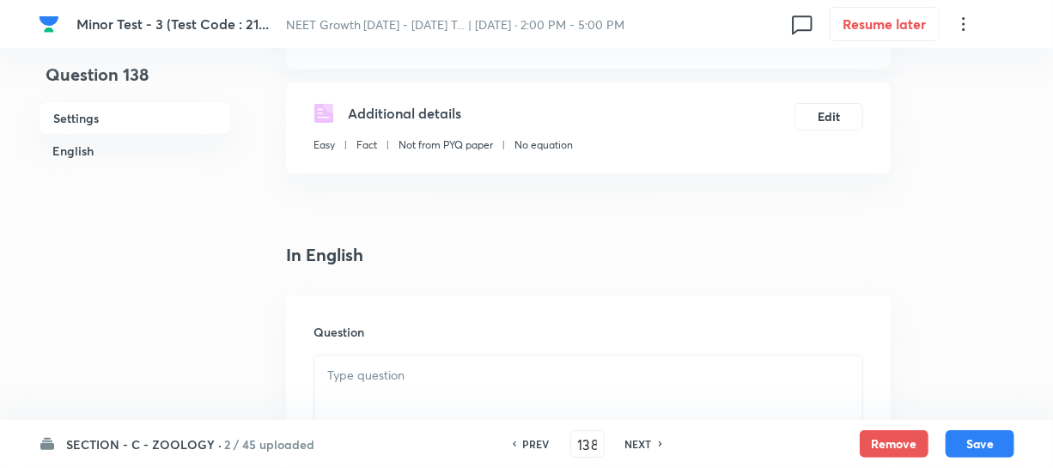
scroll to position [312, 0]
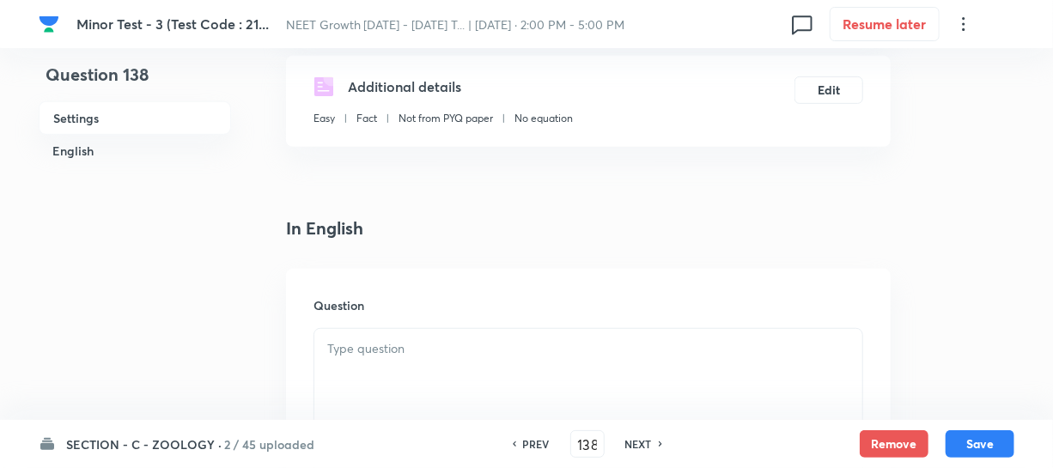
click at [423, 313] on h6 "Question" at bounding box center [588, 305] width 550 height 18
click at [410, 354] on p at bounding box center [588, 349] width 522 height 20
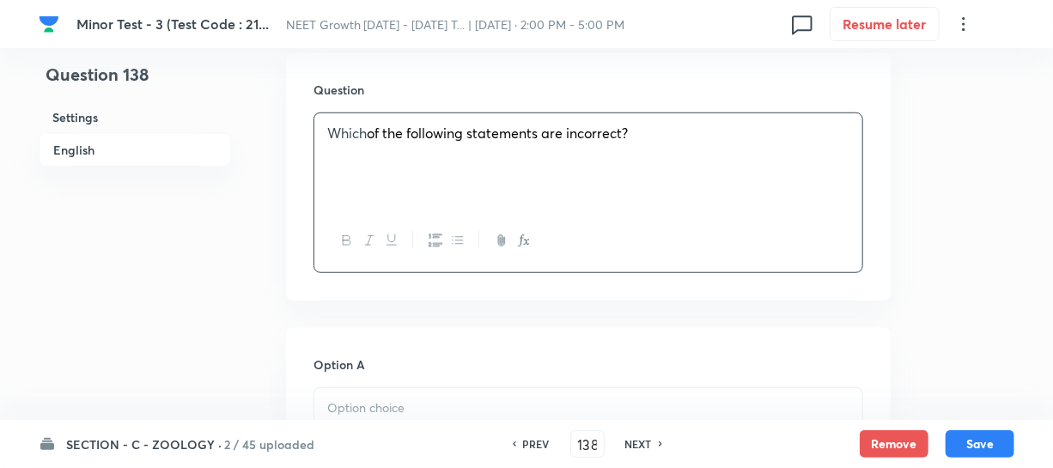
scroll to position [546, 0]
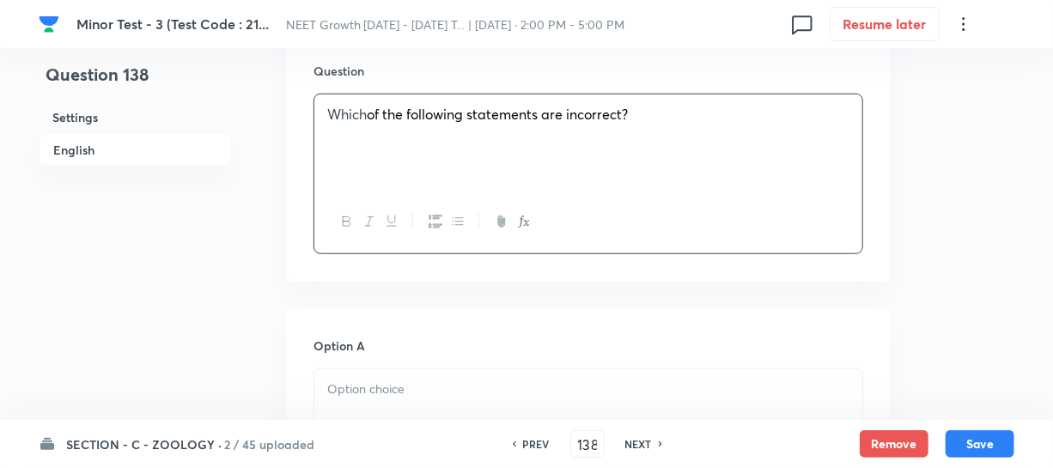
click at [403, 411] on div at bounding box center [588, 417] width 548 height 96
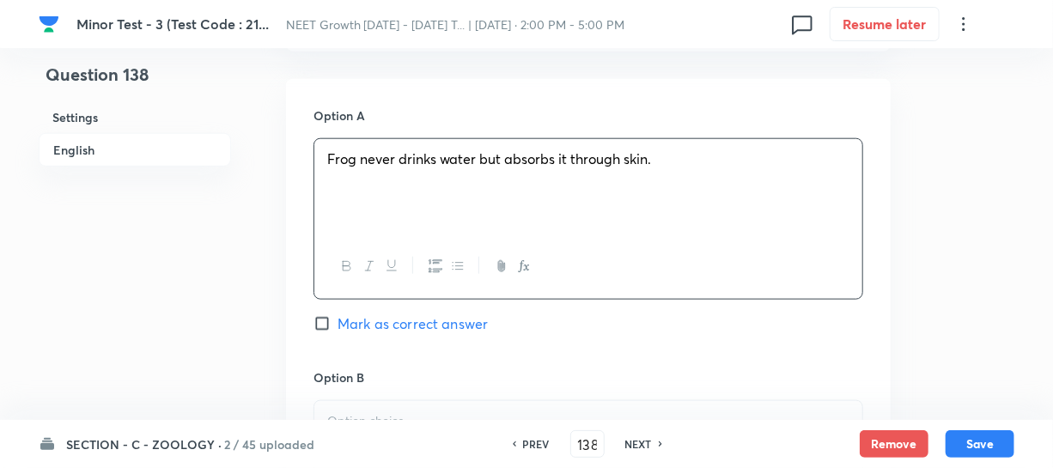
scroll to position [936, 0]
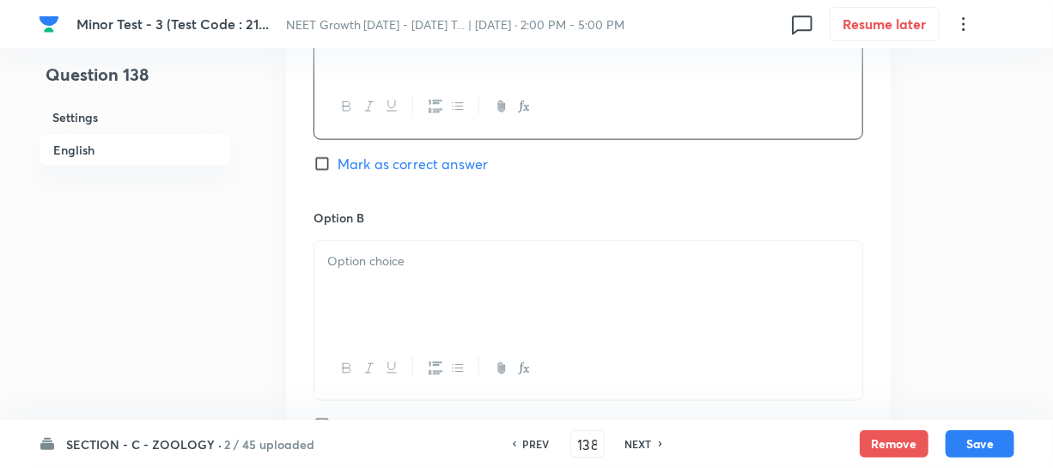
click at [387, 327] on div at bounding box center [588, 289] width 548 height 96
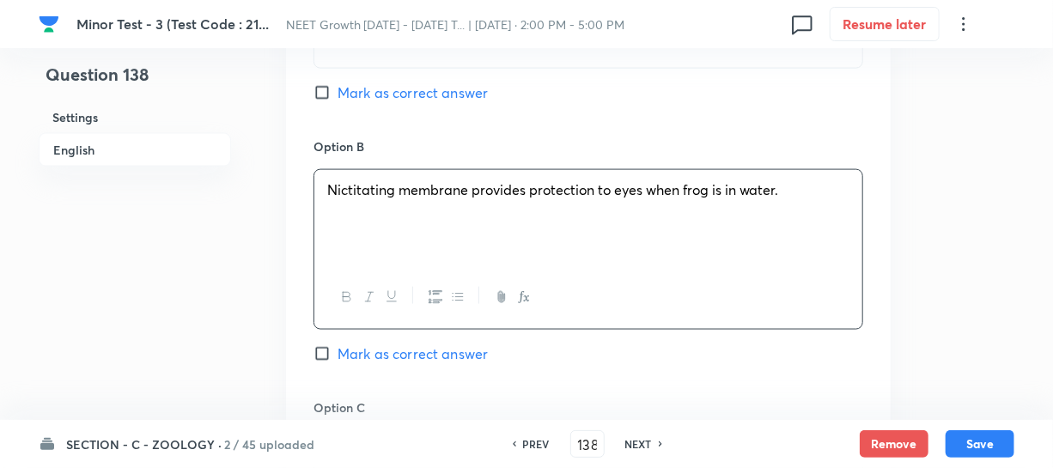
scroll to position [1170, 0]
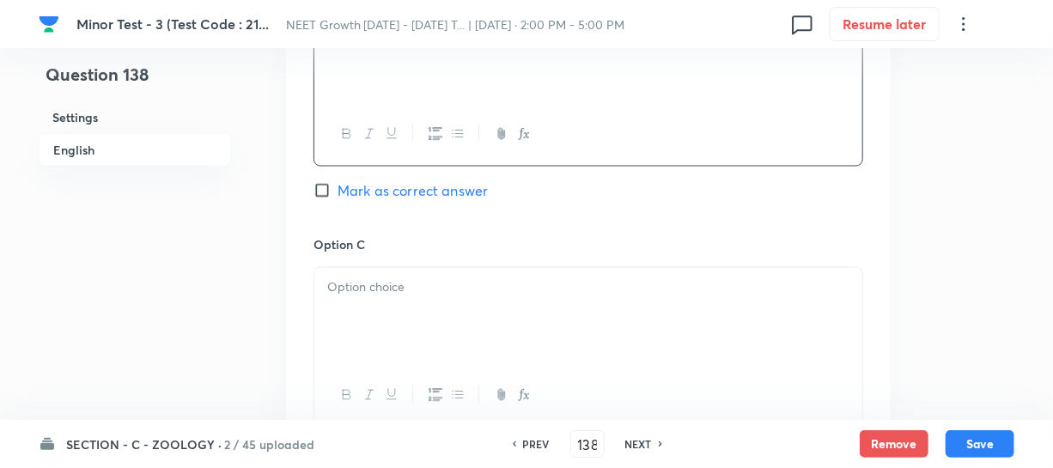
drag, startPoint x: 400, startPoint y: 366, endPoint x: 444, endPoint y: 337, distance: 52.6
click at [401, 366] on div at bounding box center [588, 395] width 548 height 63
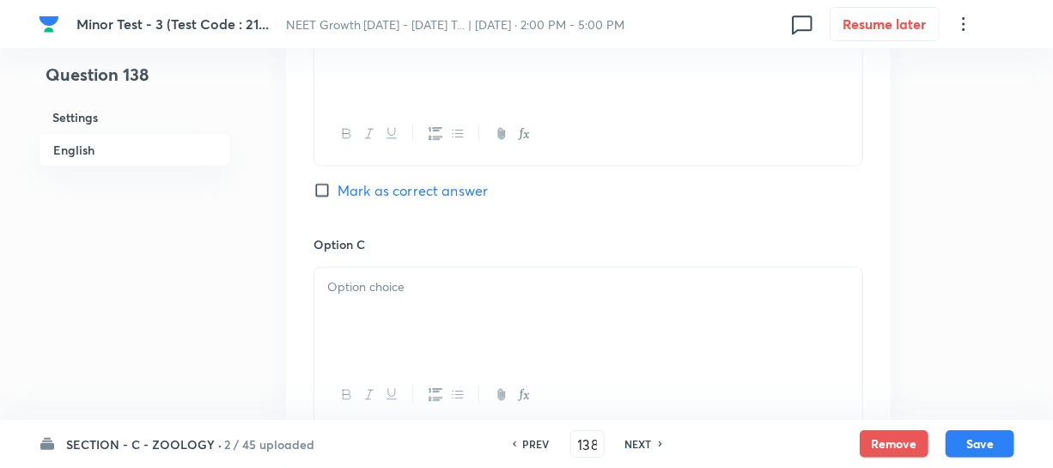
click at [427, 307] on div at bounding box center [588, 316] width 548 height 96
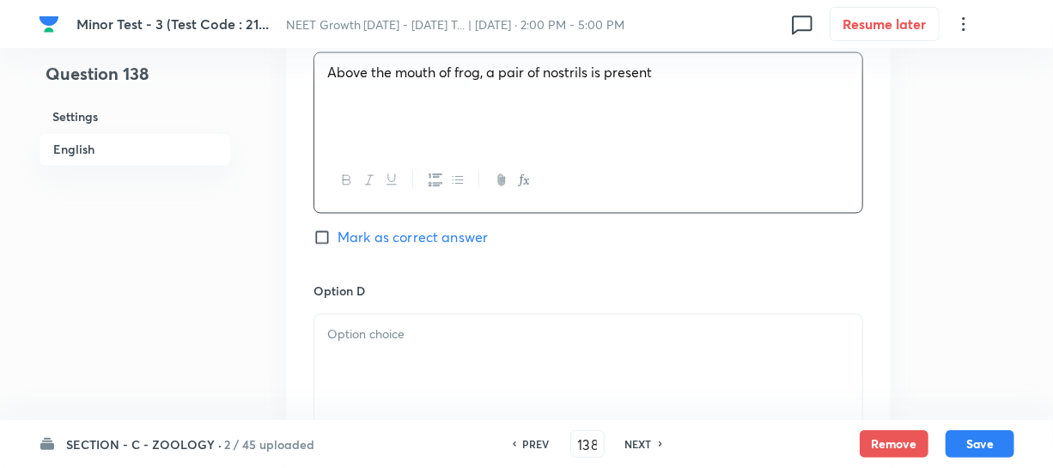
scroll to position [1405, 0]
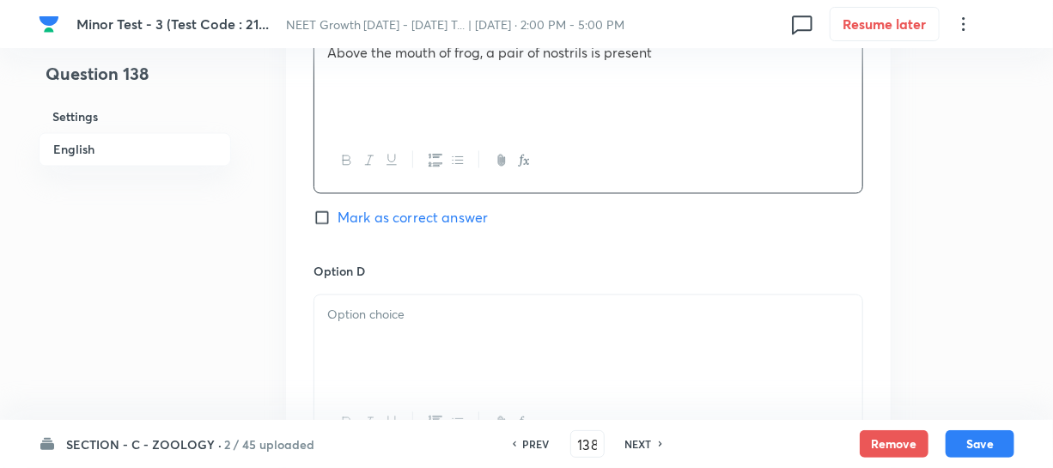
click at [410, 342] on div at bounding box center [588, 343] width 548 height 96
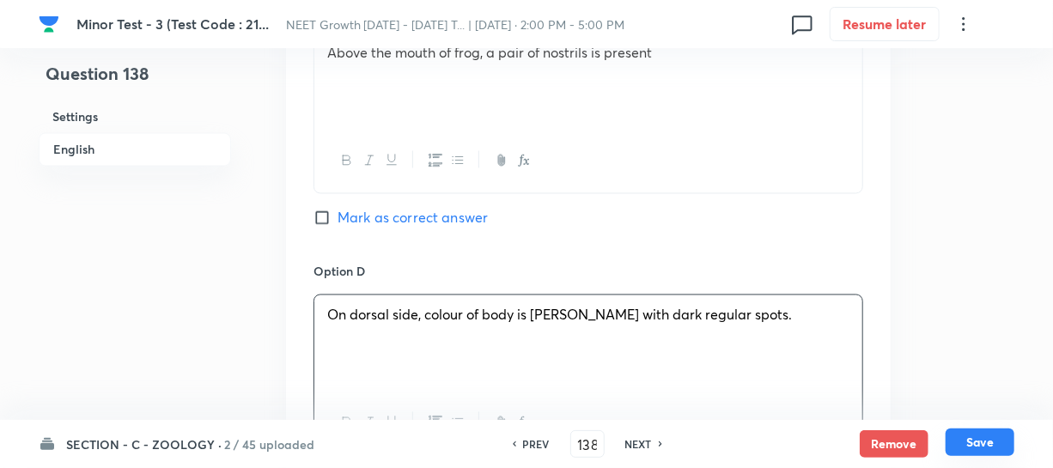
click at [982, 448] on button "Save" at bounding box center [979, 441] width 69 height 27
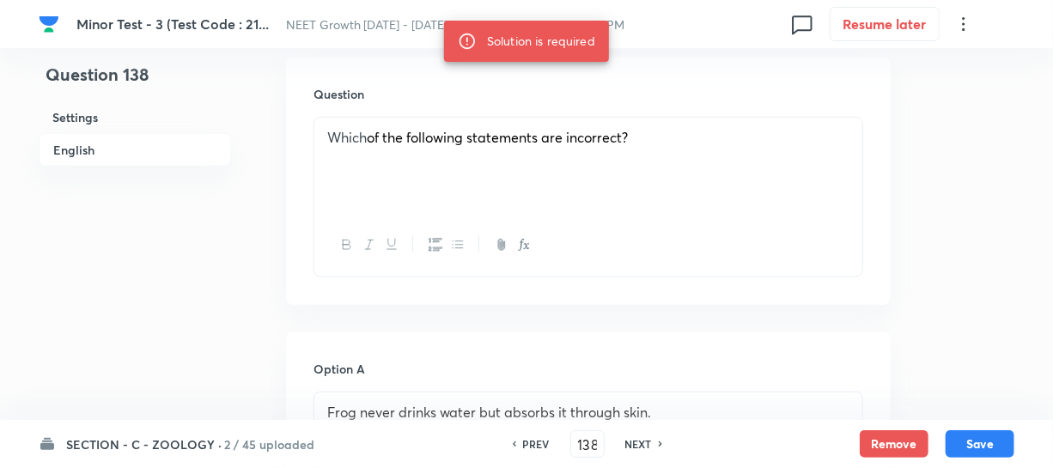
scroll to position [312, 0]
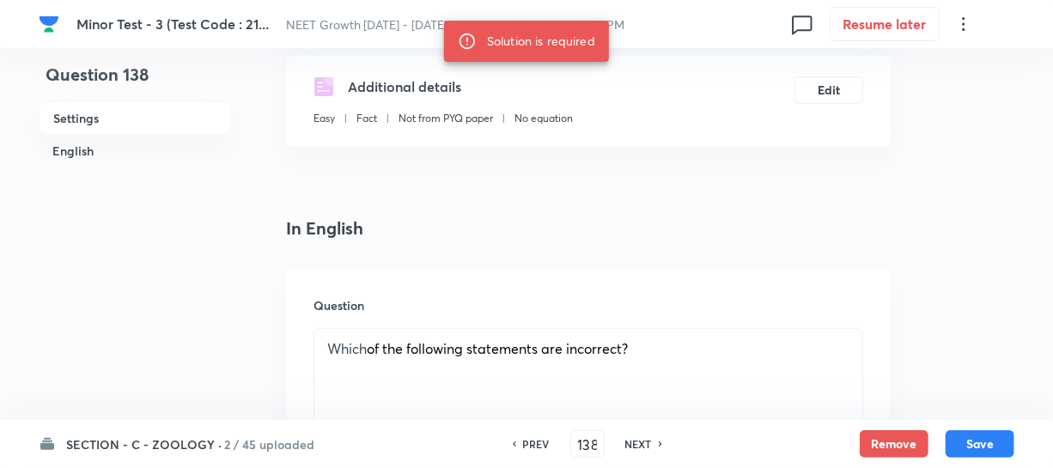
click at [414, 335] on div "Which of the following statements are incorrect?" at bounding box center [588, 377] width 548 height 96
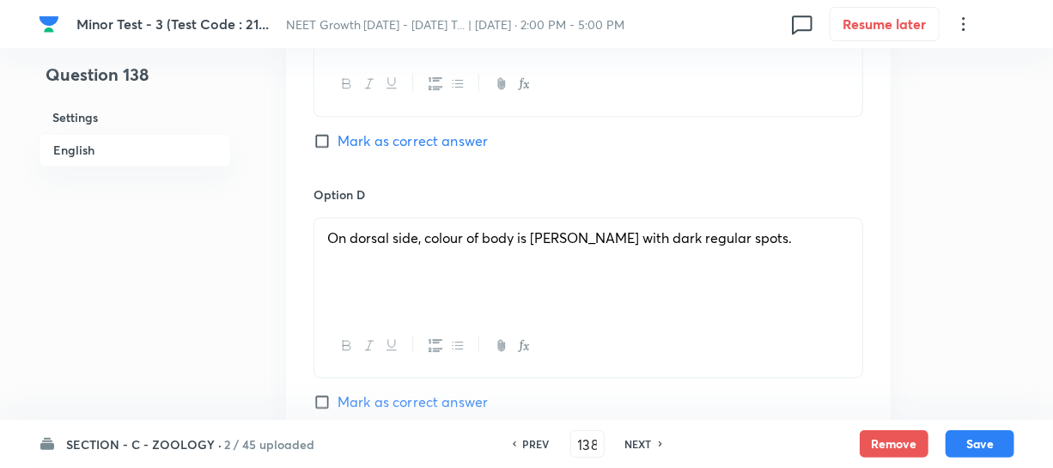
scroll to position [1483, 0]
click at [326, 389] on div "Option D On dorsal side, colour of body is Olive green with dark regular spots.…" at bounding box center [588, 298] width 550 height 227
click at [321, 394] on input "Mark as correct answer" at bounding box center [325, 400] width 24 height 17
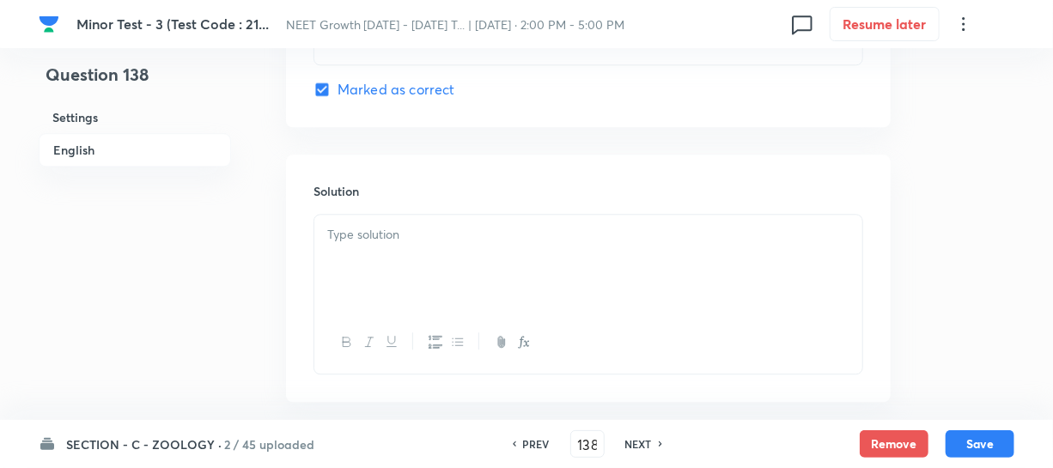
click at [426, 253] on div at bounding box center [588, 263] width 548 height 96
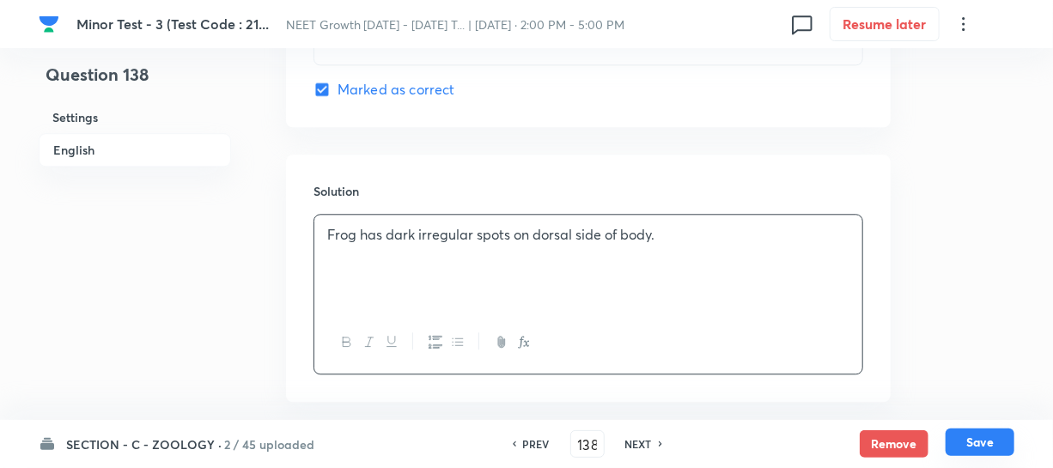
click at [966, 437] on button "Save" at bounding box center [979, 441] width 69 height 27
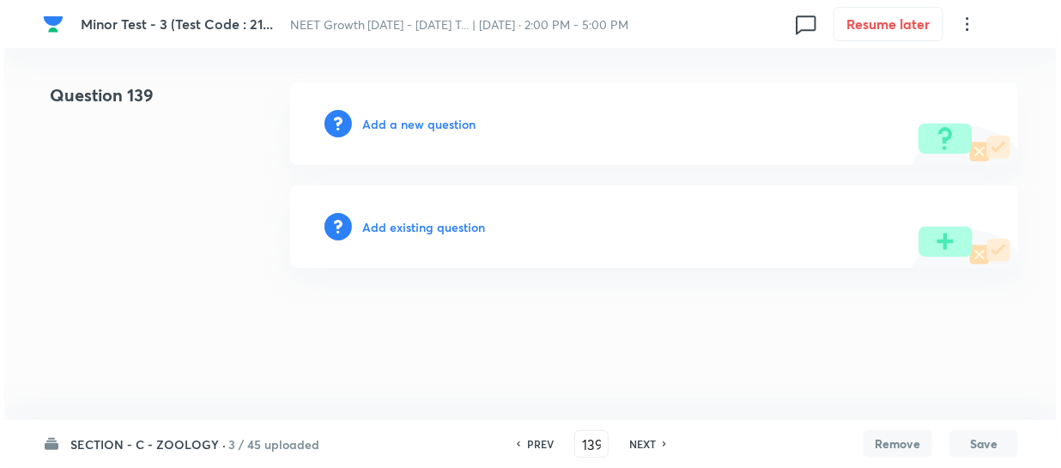
scroll to position [0, 0]
click at [381, 120] on h6 "Add a new question" at bounding box center [418, 124] width 113 height 18
click at [384, 125] on h6 "Choose a question type" at bounding box center [428, 124] width 132 height 18
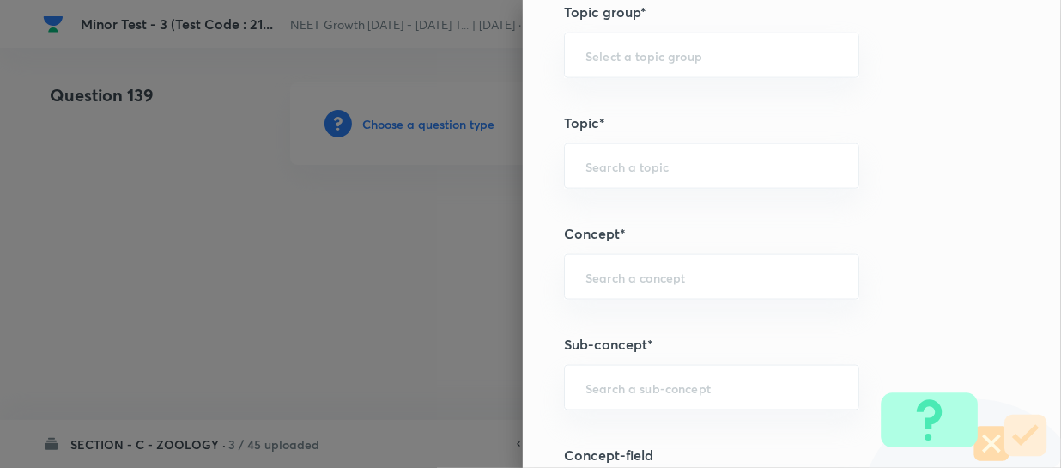
scroll to position [1014, 0]
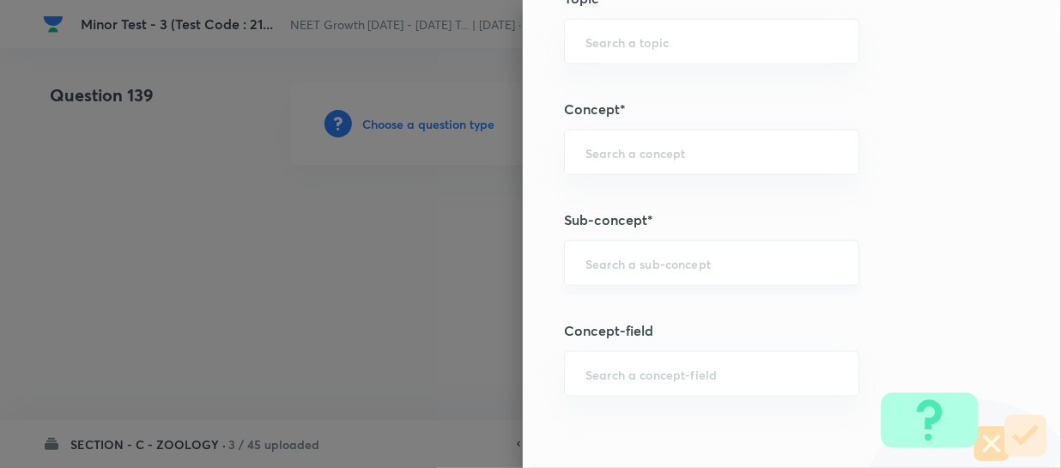
click at [602, 270] on div "​" at bounding box center [711, 263] width 295 height 46
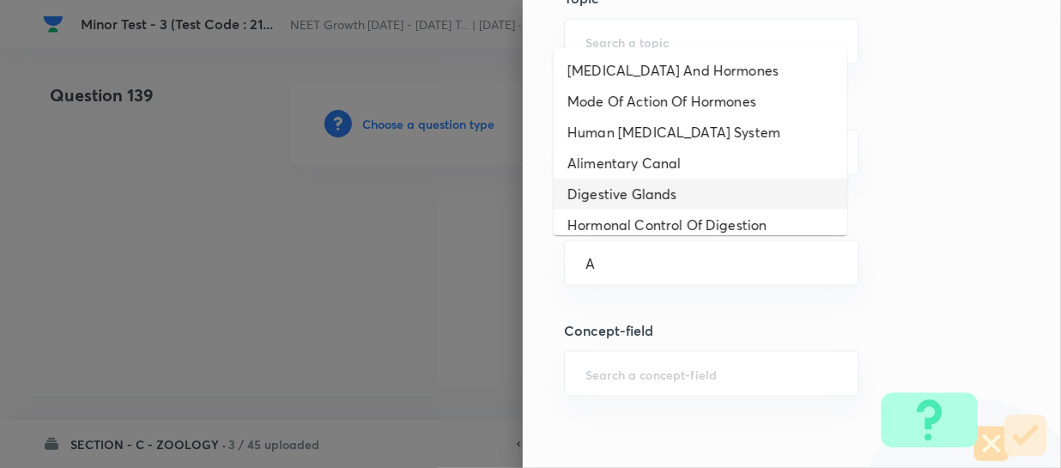
click at [622, 205] on li "Digestive Glands" at bounding box center [701, 194] width 294 height 31
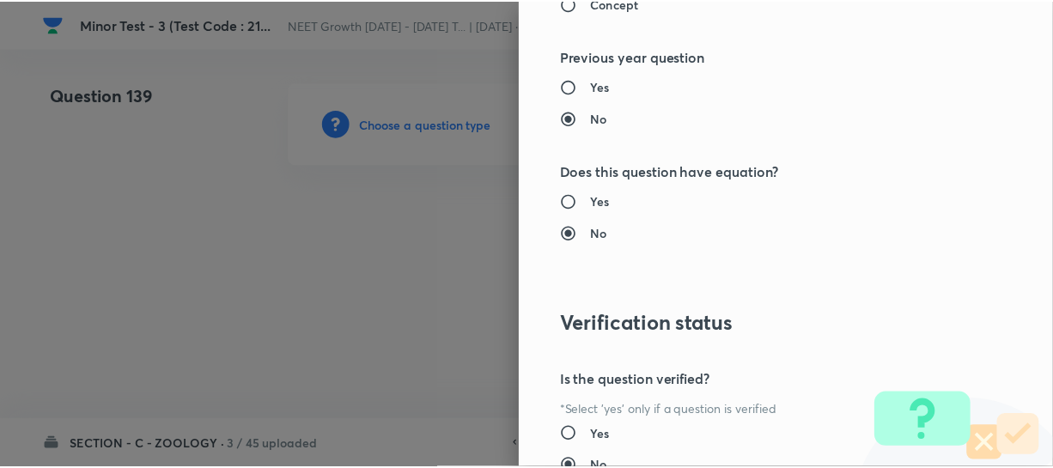
scroll to position [1986, 0]
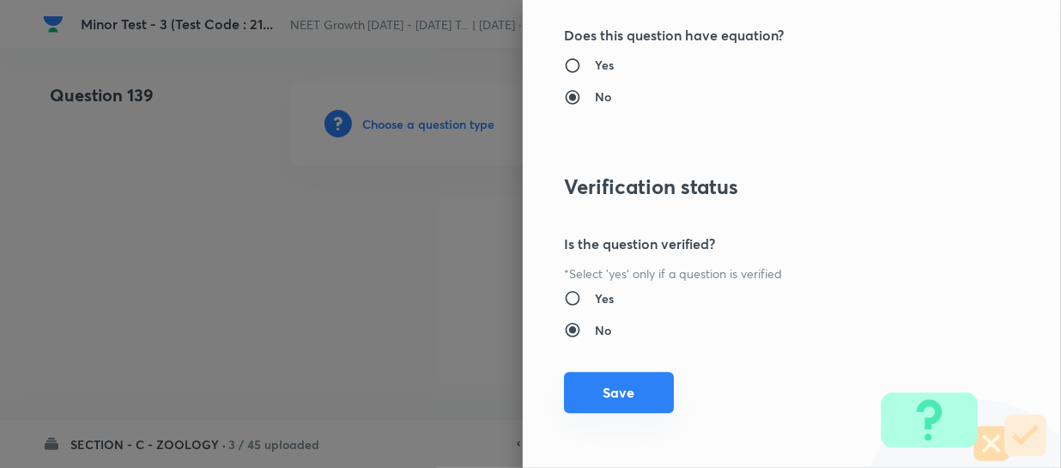
click at [585, 394] on button "Save" at bounding box center [619, 392] width 110 height 41
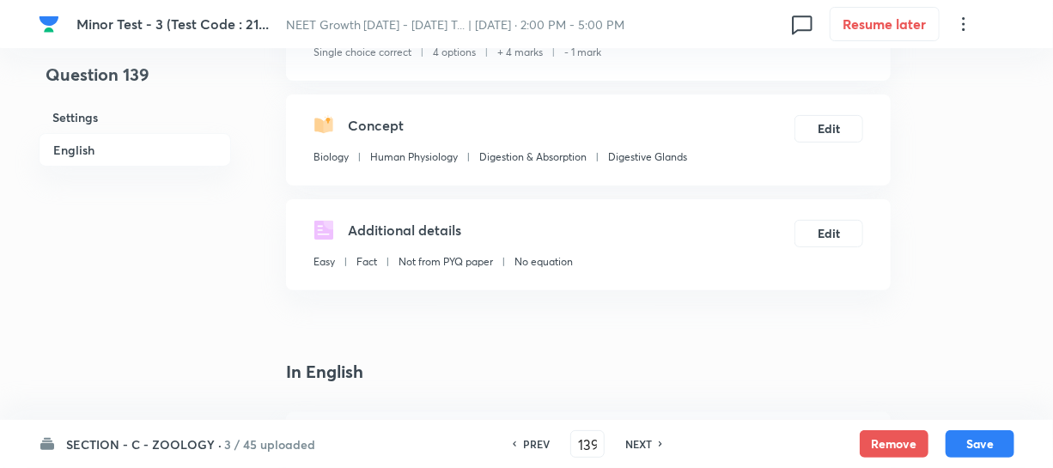
scroll to position [312, 0]
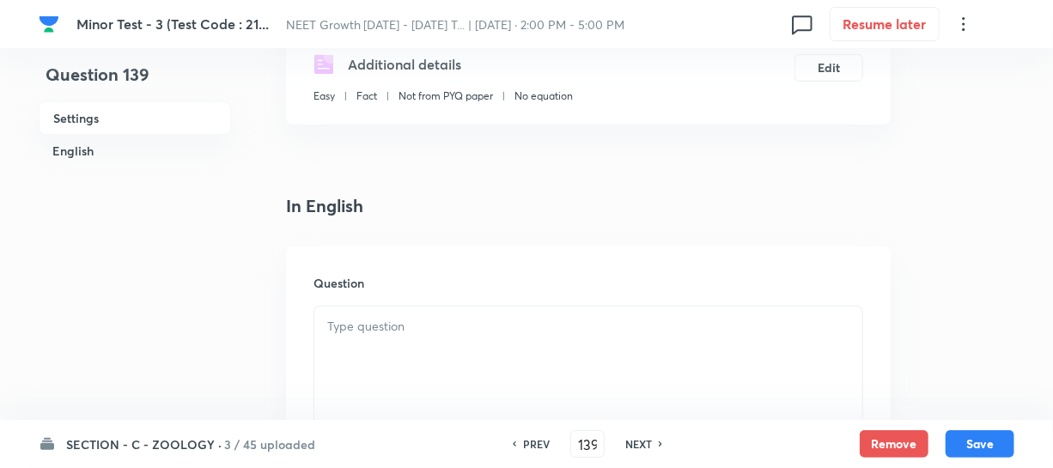
click at [355, 338] on div at bounding box center [588, 355] width 548 height 96
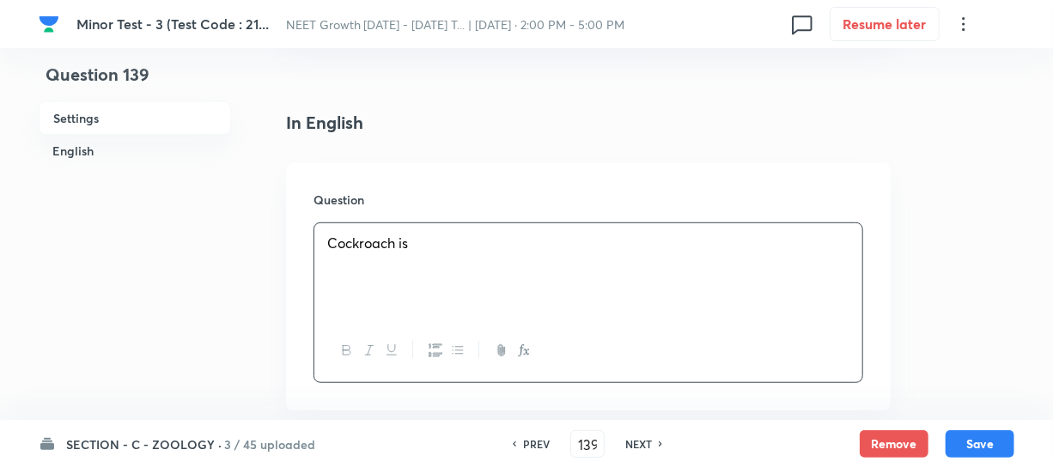
scroll to position [546, 0]
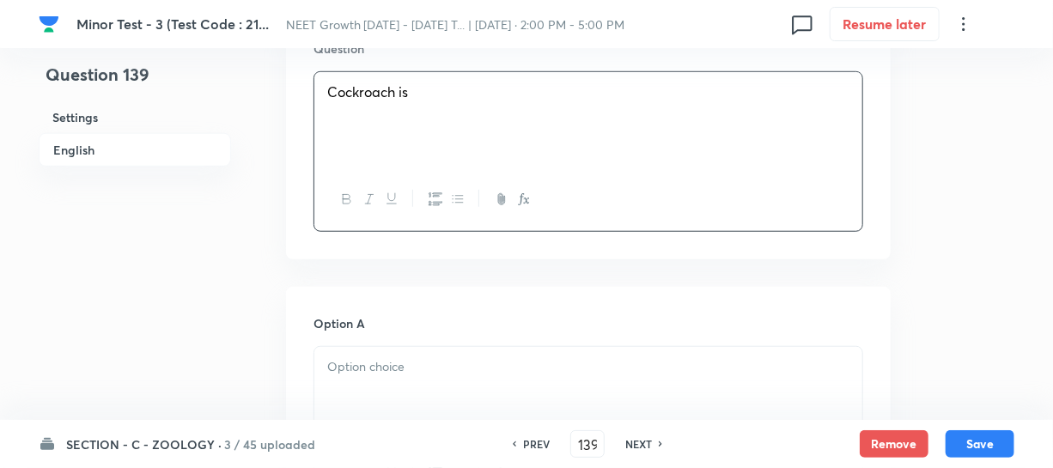
drag, startPoint x: 398, startPoint y: 324, endPoint x: 391, endPoint y: 341, distance: 18.5
click at [398, 324] on h6 "Option A" at bounding box center [588, 323] width 550 height 18
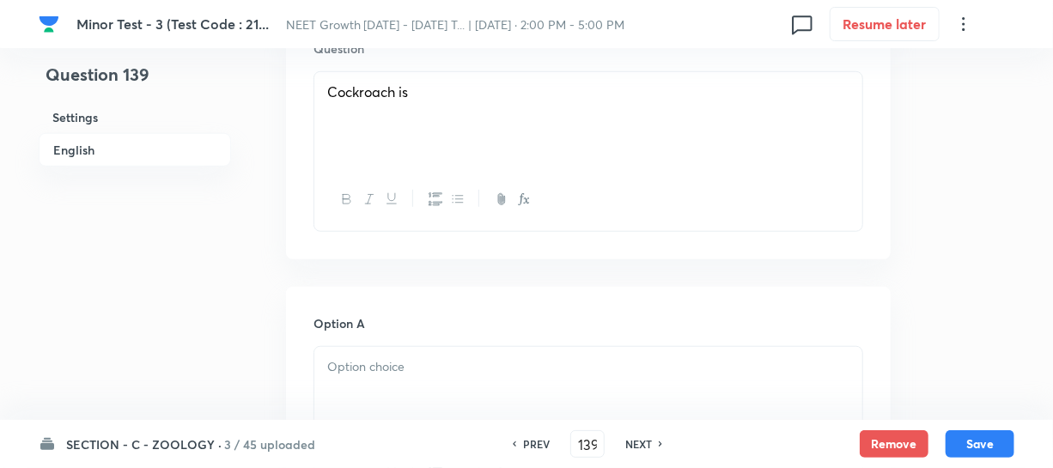
click at [379, 376] on p at bounding box center [588, 367] width 522 height 20
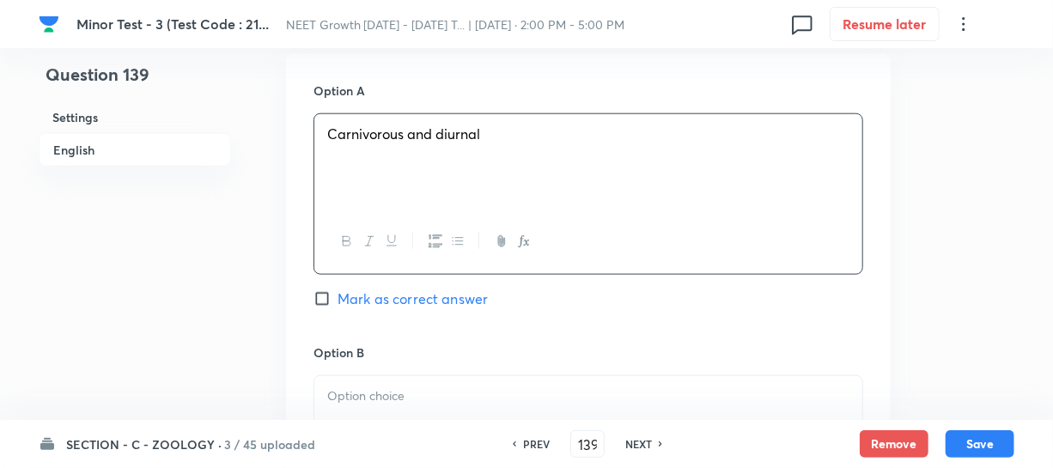
scroll to position [781, 0]
click at [455, 391] on p at bounding box center [588, 395] width 522 height 20
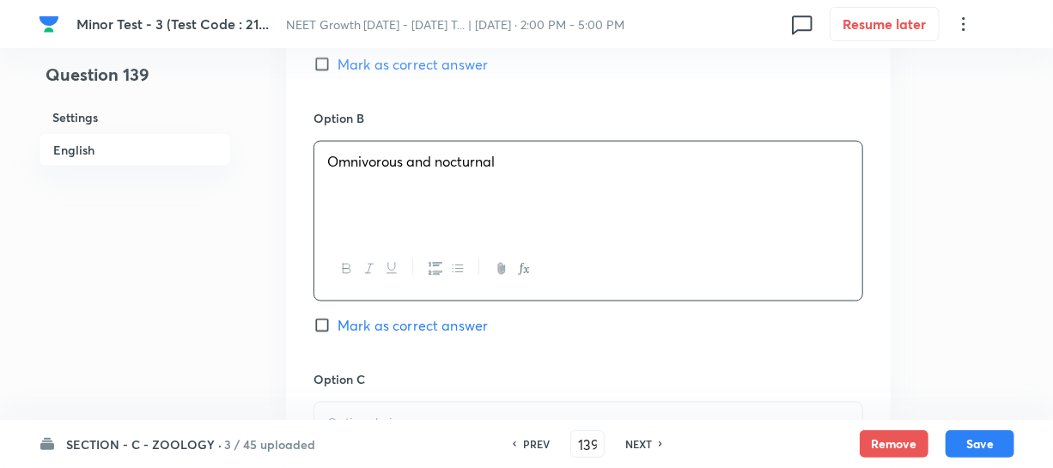
scroll to position [1014, 0]
click at [385, 386] on h6 "Option C" at bounding box center [588, 378] width 550 height 18
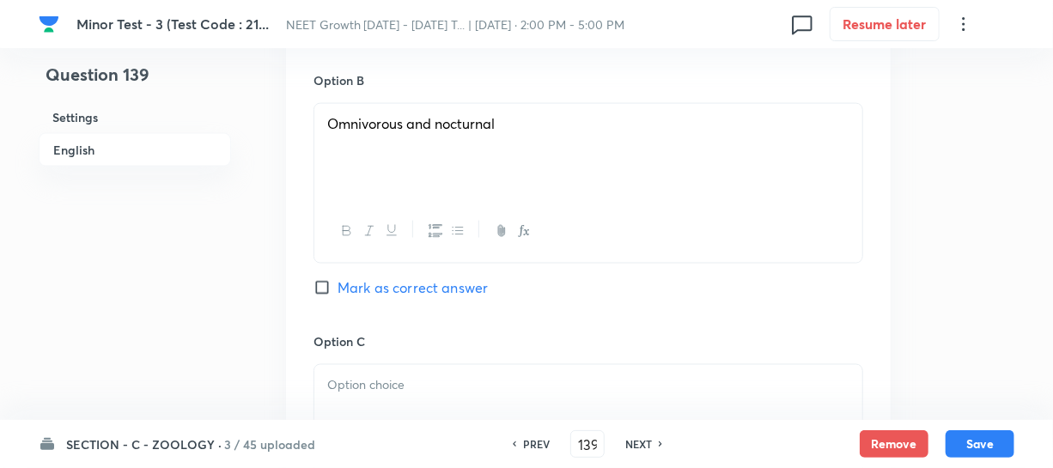
scroll to position [1092, 0]
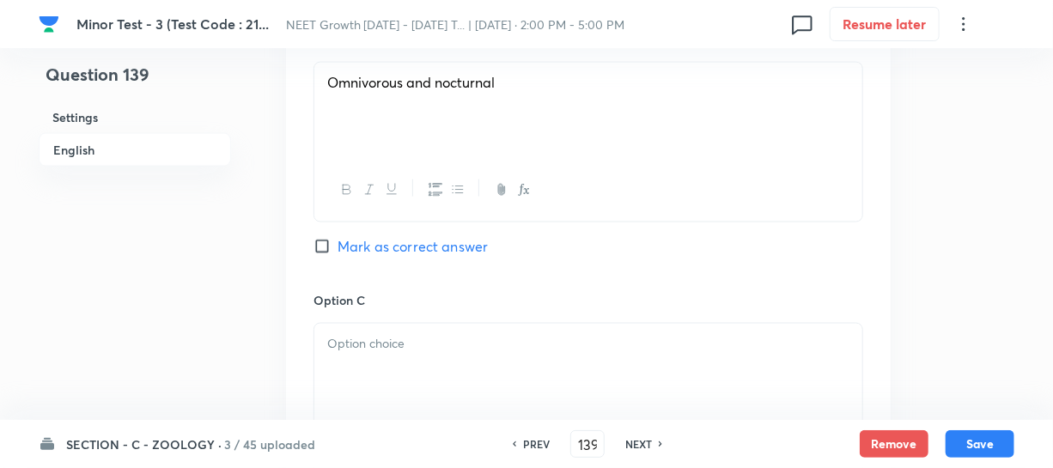
click at [363, 355] on div at bounding box center [588, 372] width 548 height 96
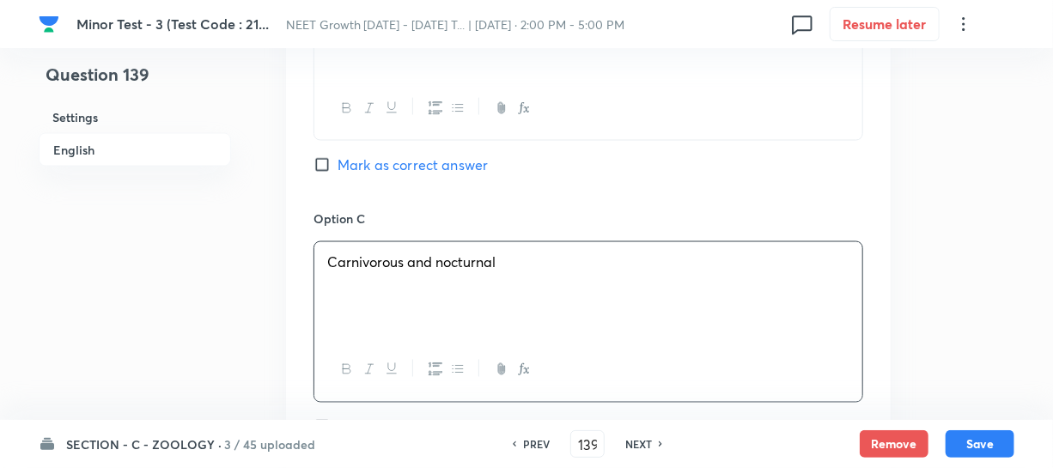
scroll to position [1405, 0]
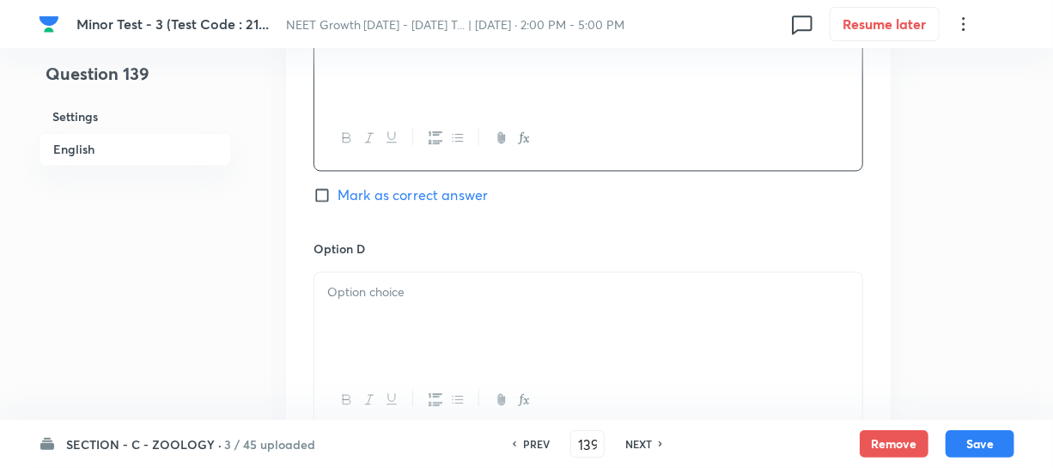
click at [386, 325] on div at bounding box center [588, 321] width 548 height 96
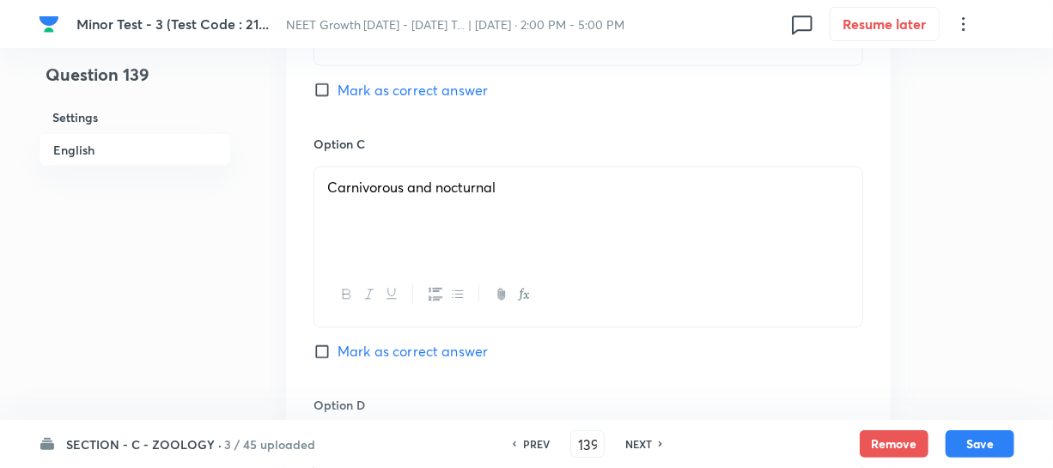
click at [328, 80] on label "Mark as correct answer" at bounding box center [400, 90] width 174 height 21
click at [328, 82] on input "Mark as correct answer" at bounding box center [325, 90] width 24 height 17
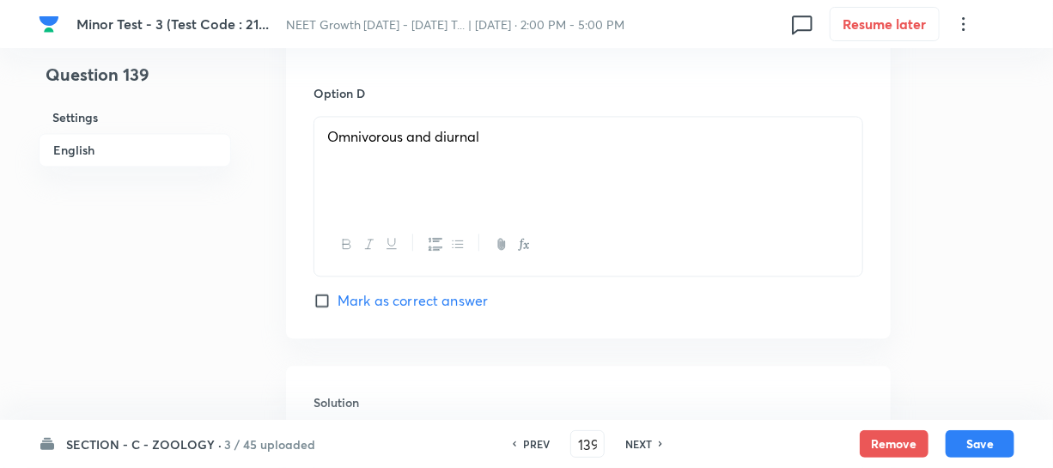
scroll to position [1858, 0]
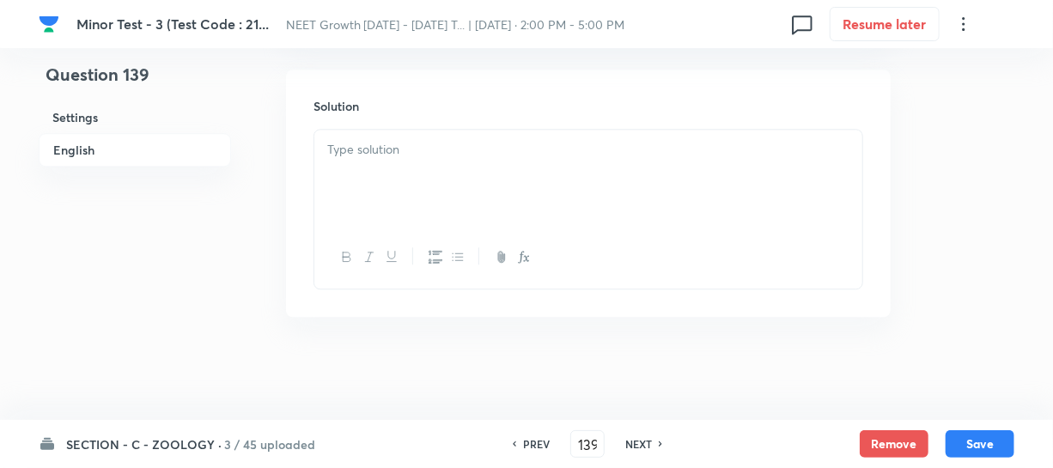
click at [344, 190] on div at bounding box center [588, 178] width 548 height 96
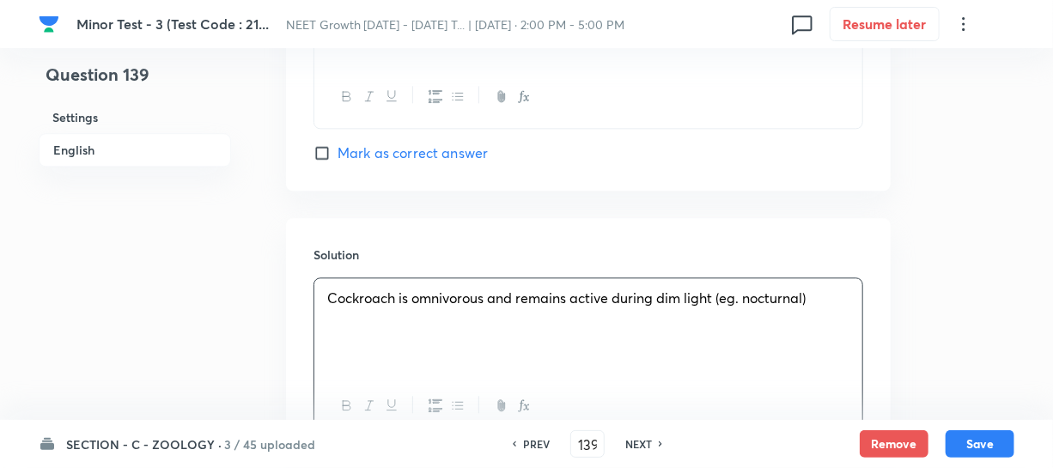
scroll to position [1702, 0]
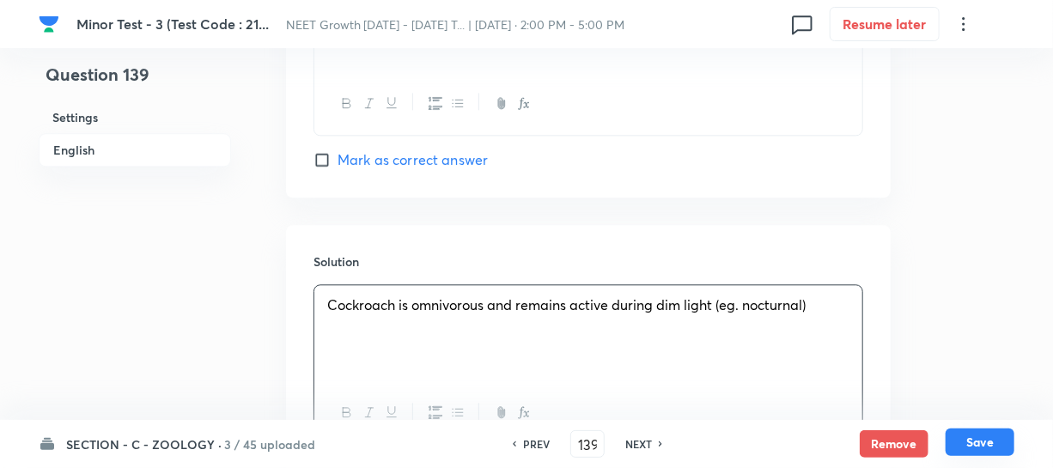
drag, startPoint x: 986, startPoint y: 442, endPoint x: 850, endPoint y: 306, distance: 192.5
click at [986, 443] on button "Save" at bounding box center [979, 441] width 69 height 27
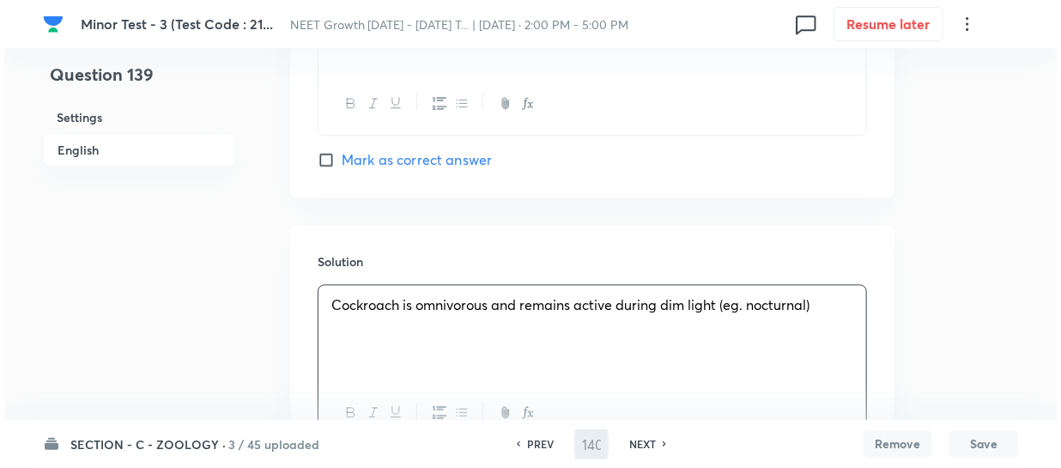
scroll to position [0, 0]
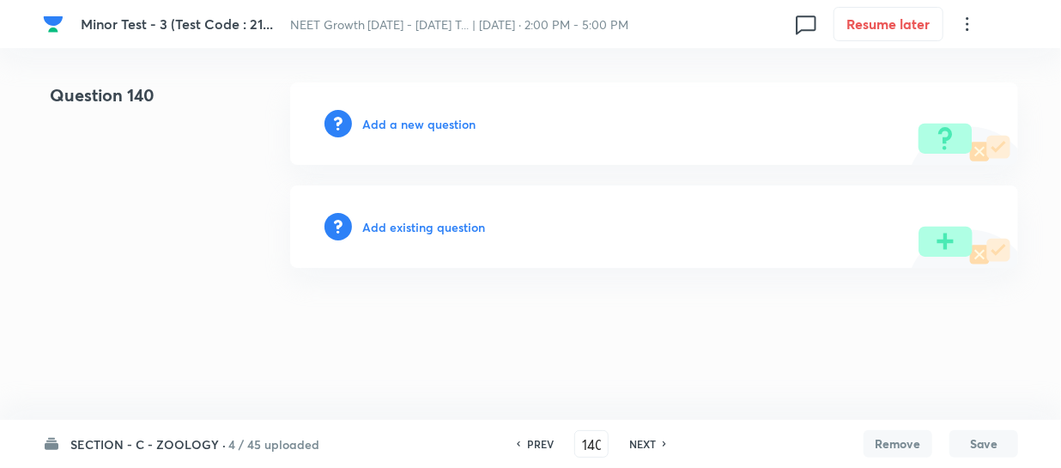
click at [378, 125] on h6 "Add a new question" at bounding box center [418, 124] width 113 height 18
click at [378, 125] on h6 "Choose a question type" at bounding box center [428, 124] width 132 height 18
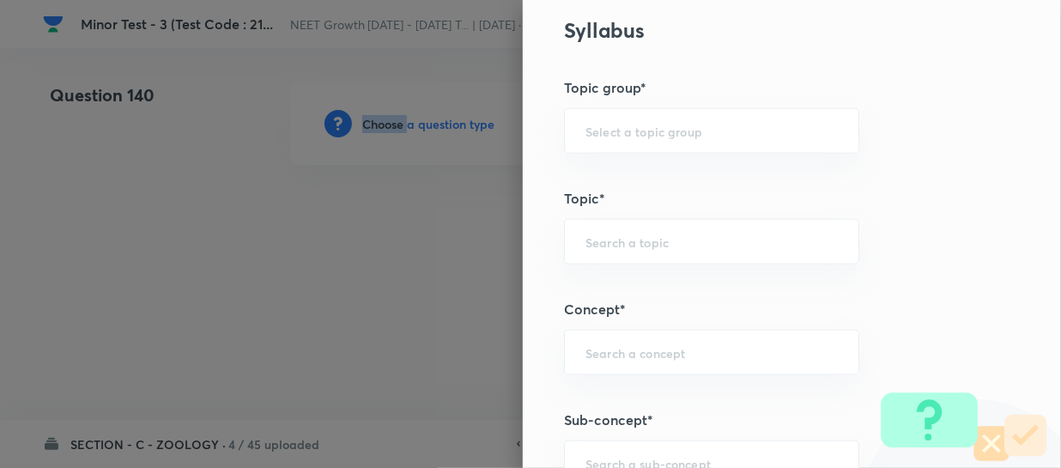
scroll to position [936, 0]
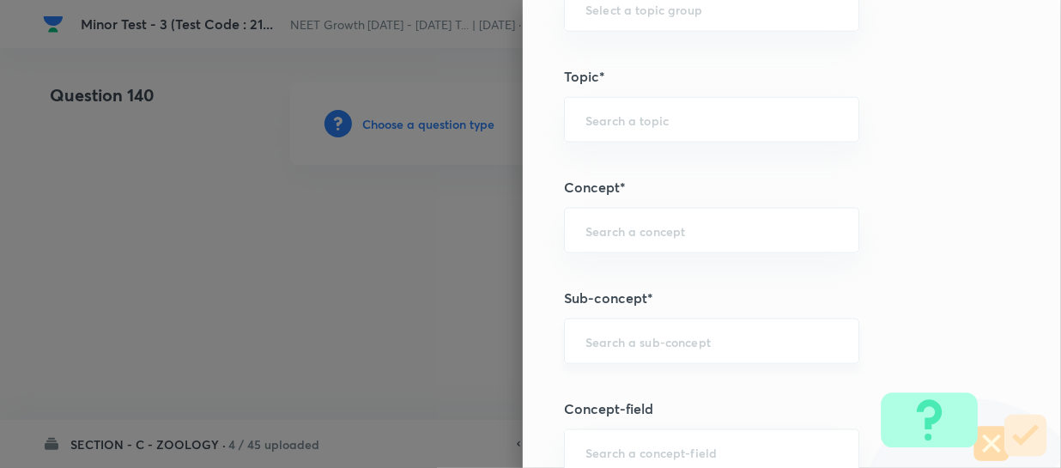
click at [617, 316] on div "Question settings Question type* Single choice correct Number of options* 2 3 4…" at bounding box center [792, 234] width 538 height 468
click at [569, 344] on div "​" at bounding box center [711, 342] width 295 height 46
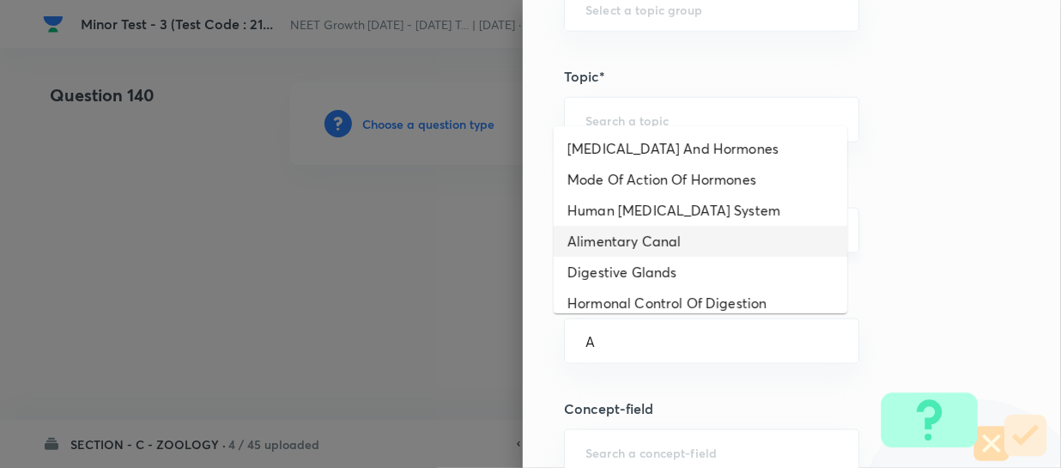
click at [652, 238] on li "Alimentary Canal" at bounding box center [701, 241] width 294 height 31
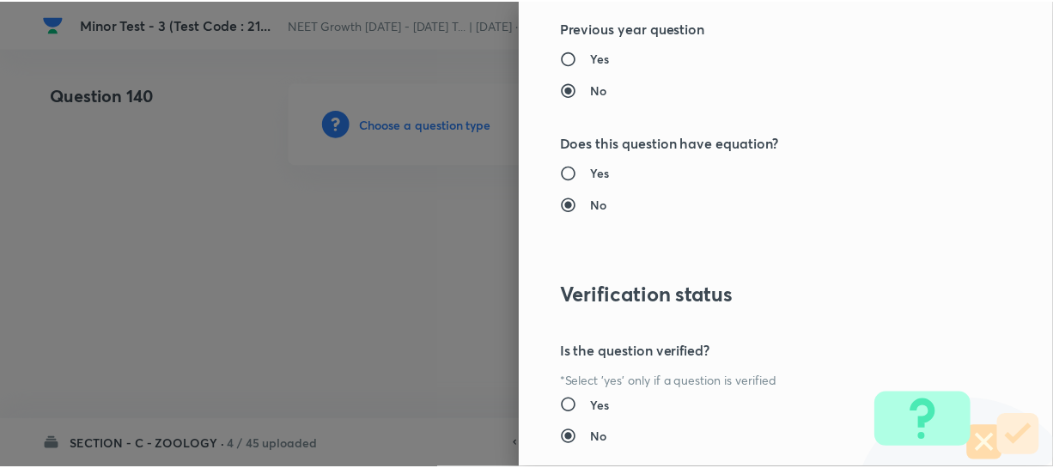
scroll to position [1986, 0]
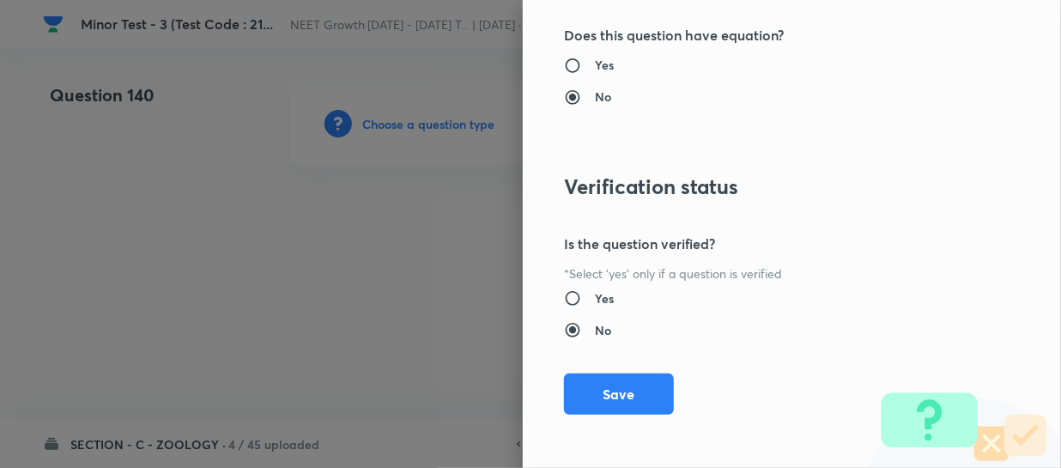
drag, startPoint x: 587, startPoint y: 386, endPoint x: 721, endPoint y: 404, distance: 135.0
click at [587, 387] on button "Save" at bounding box center [619, 394] width 110 height 41
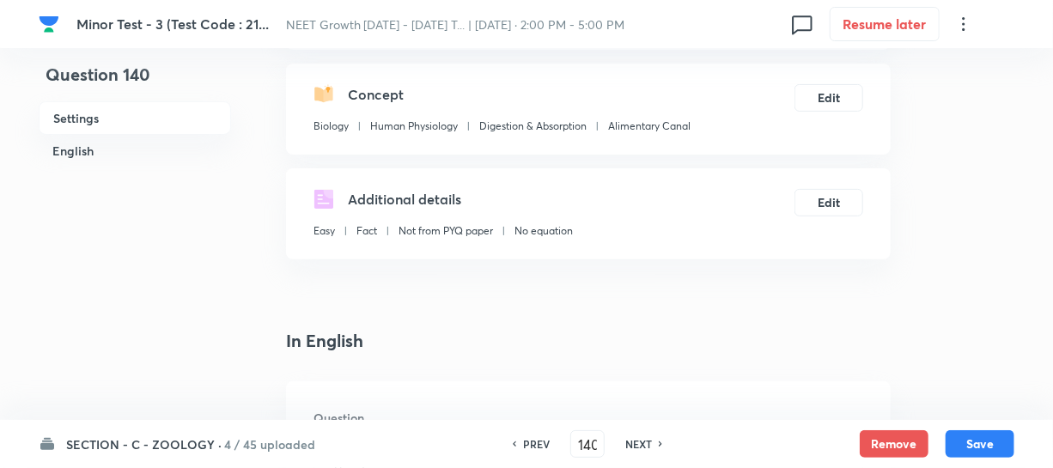
scroll to position [390, 0]
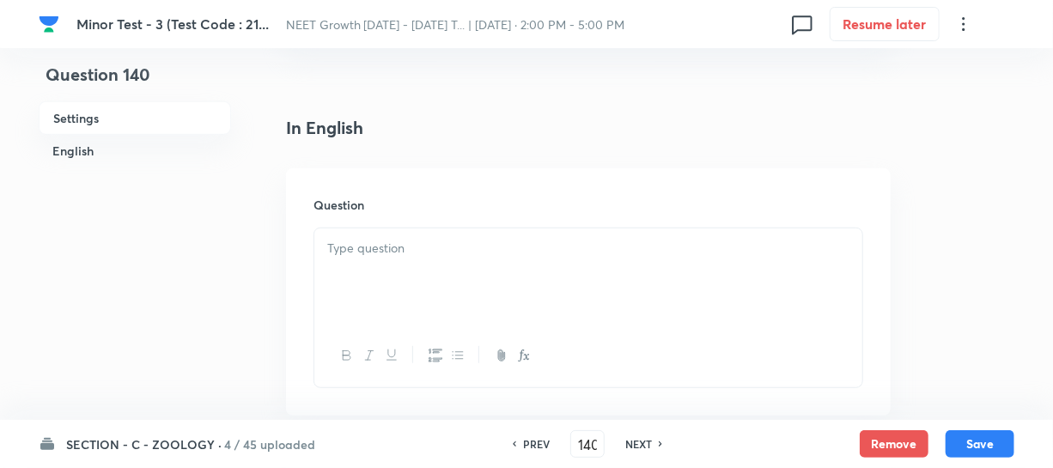
click at [397, 325] on div at bounding box center [588, 356] width 548 height 63
click at [391, 273] on div at bounding box center [588, 276] width 548 height 96
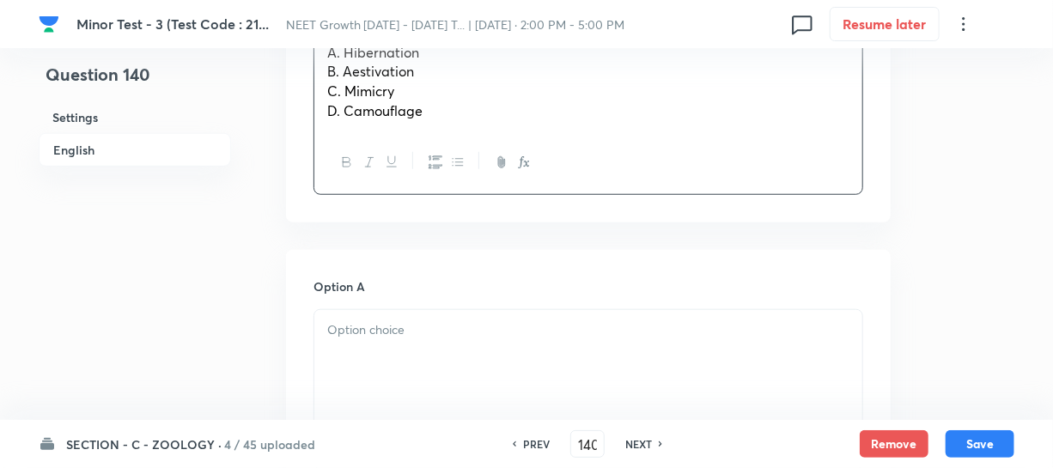
scroll to position [624, 0]
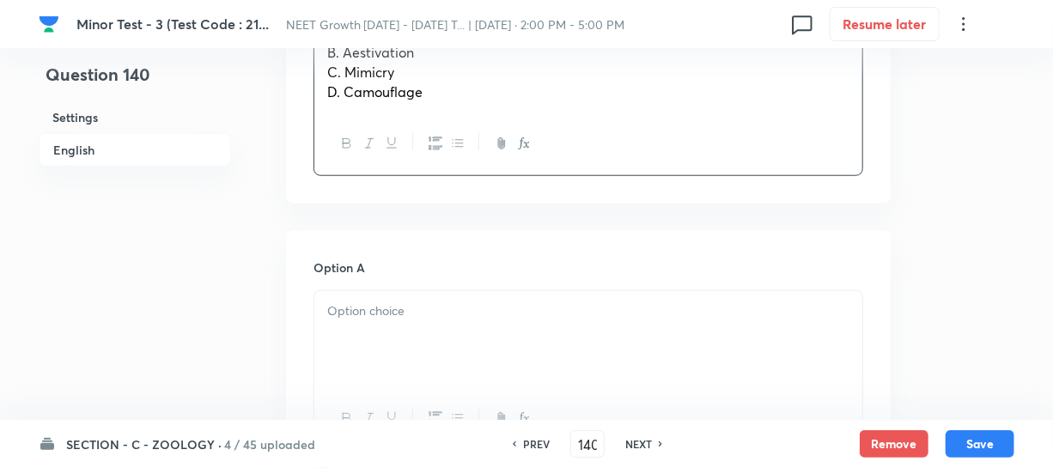
drag, startPoint x: 343, startPoint y: 341, endPoint x: 419, endPoint y: 367, distance: 80.9
click at [343, 340] on div at bounding box center [588, 339] width 548 height 96
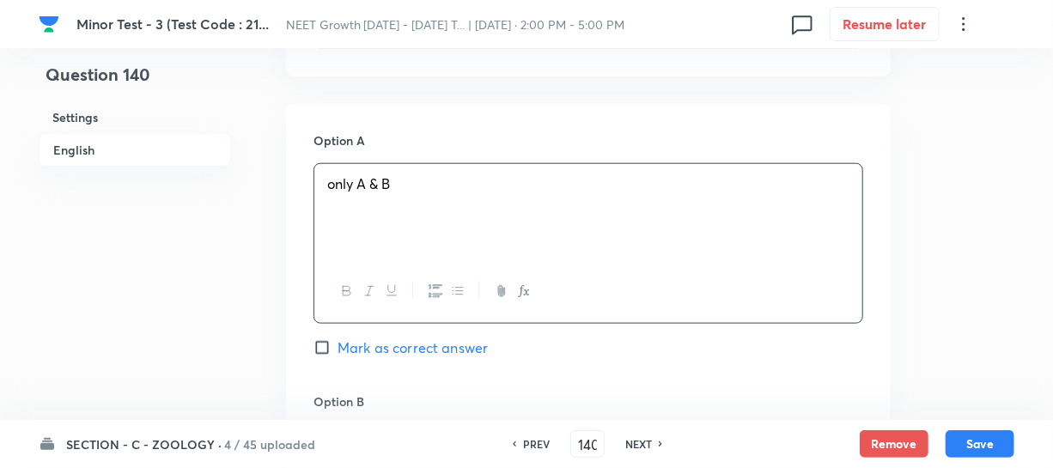
scroll to position [781, 0]
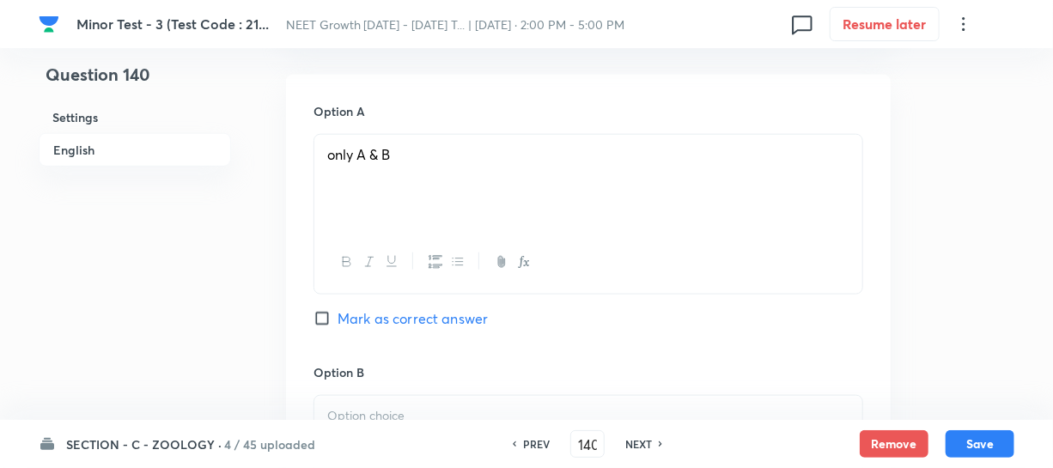
click at [383, 406] on p at bounding box center [588, 416] width 522 height 20
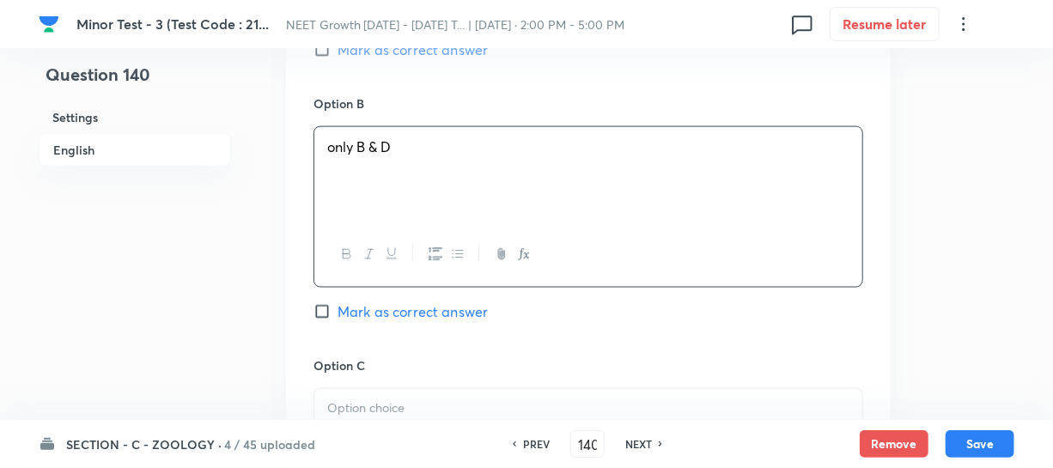
scroll to position [1092, 0]
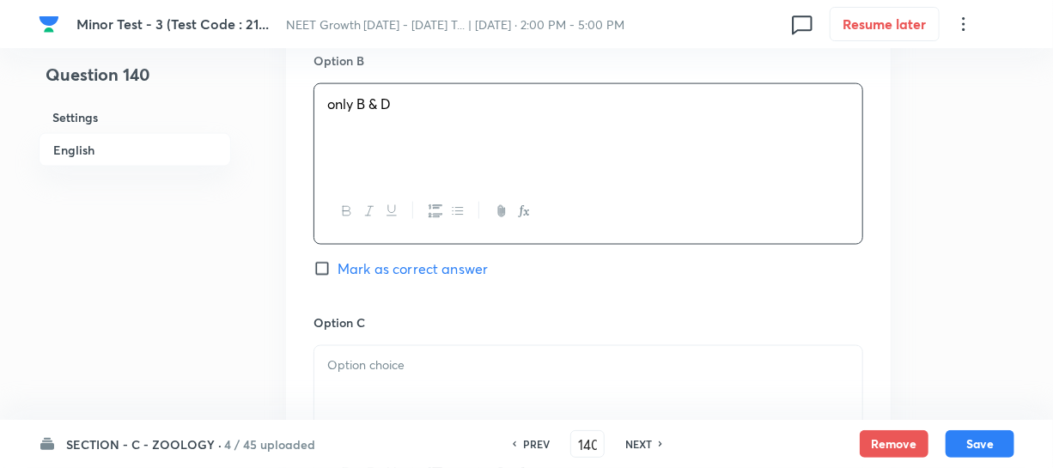
click at [389, 352] on div at bounding box center [588, 394] width 548 height 96
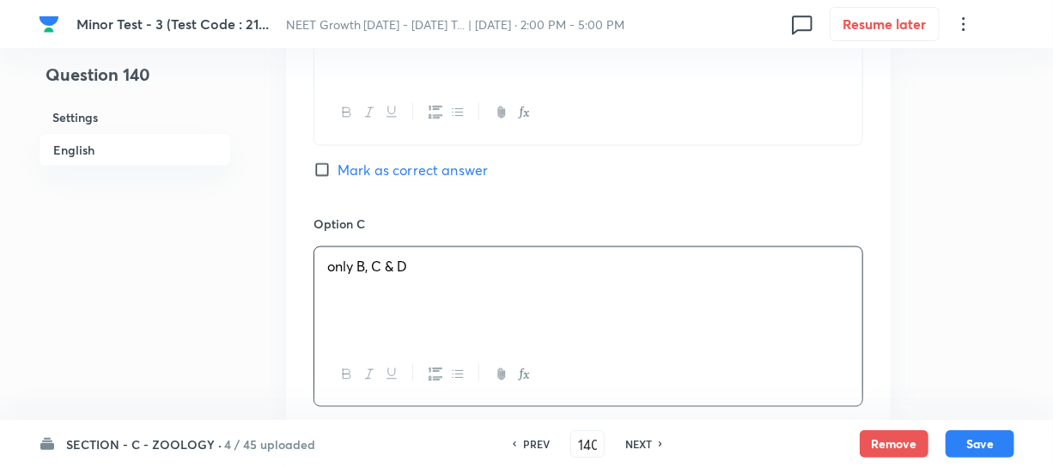
scroll to position [1405, 0]
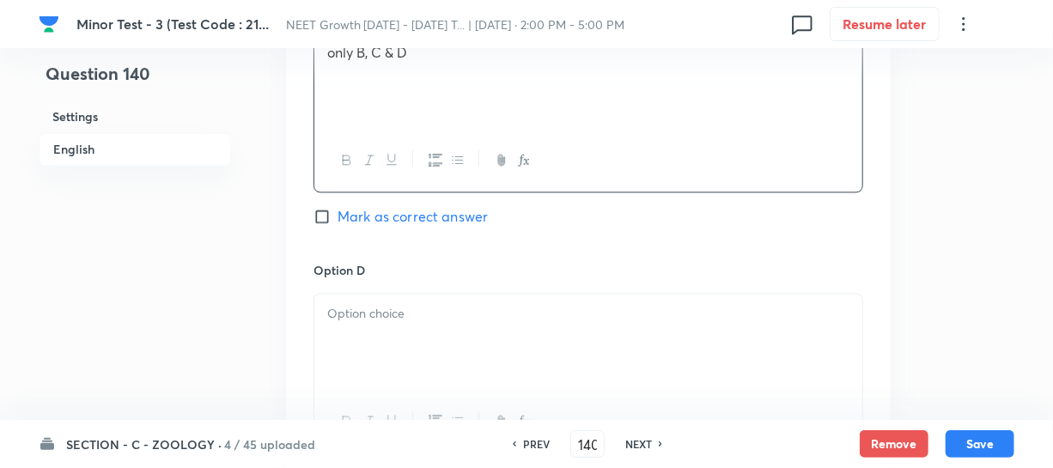
click at [416, 306] on p at bounding box center [588, 315] width 522 height 20
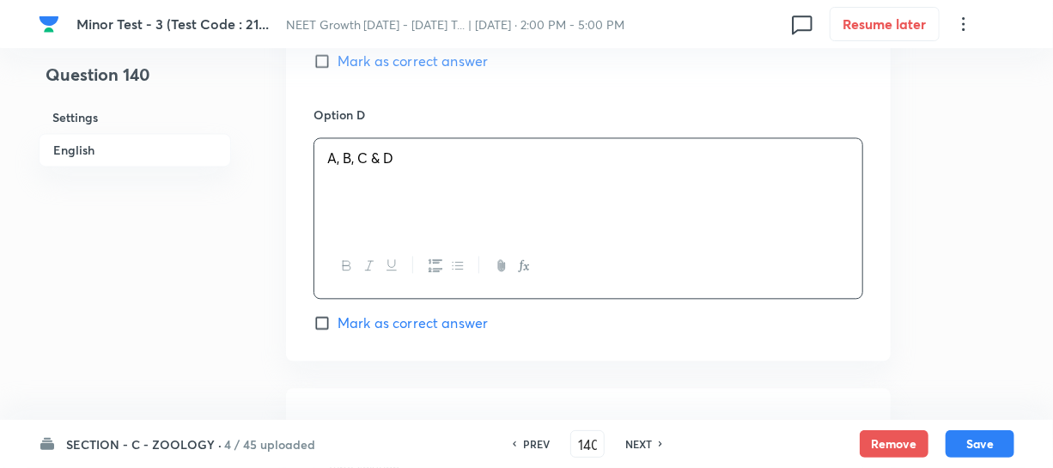
click at [326, 328] on input "Mark as correct answer" at bounding box center [325, 322] width 24 height 17
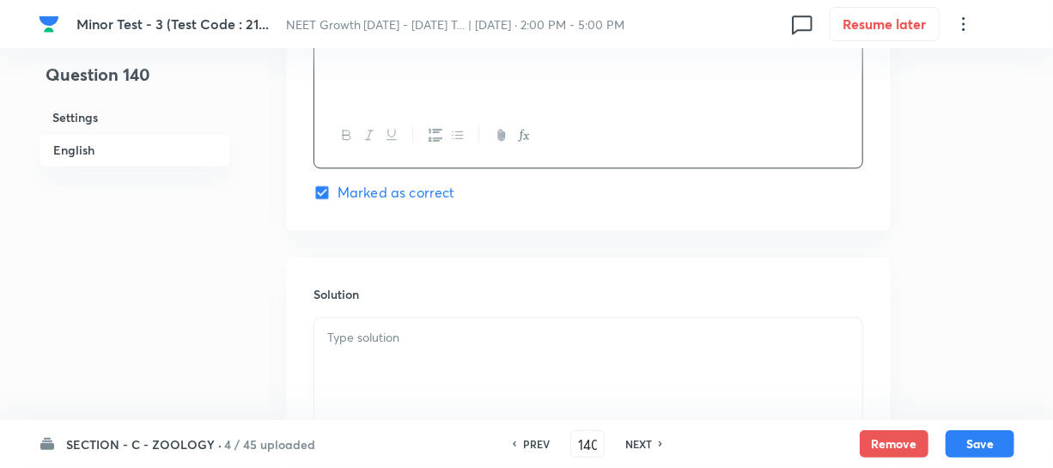
scroll to position [1795, 0]
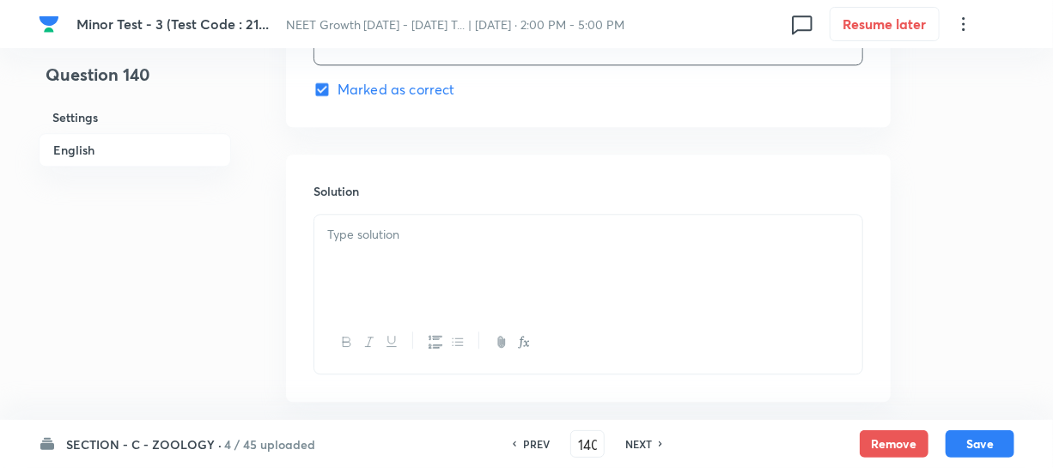
click at [379, 288] on div at bounding box center [588, 263] width 548 height 96
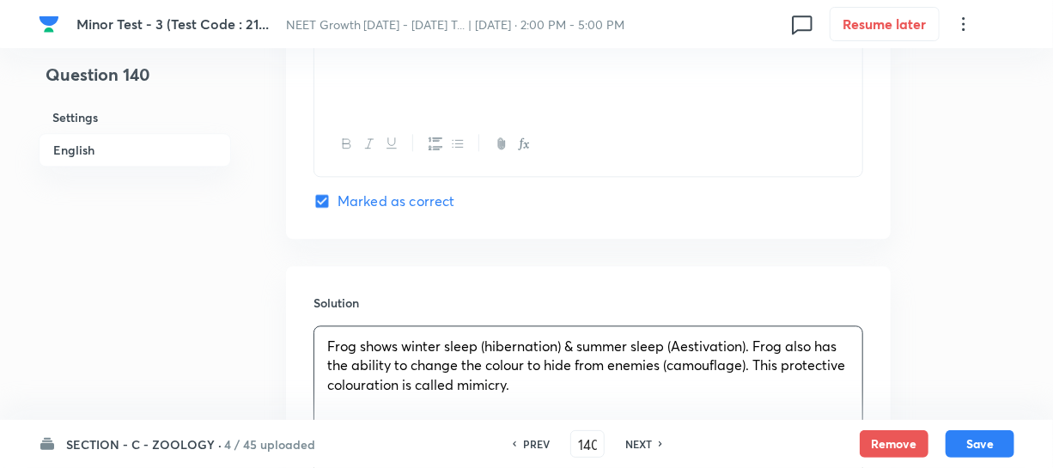
scroll to position [1717, 0]
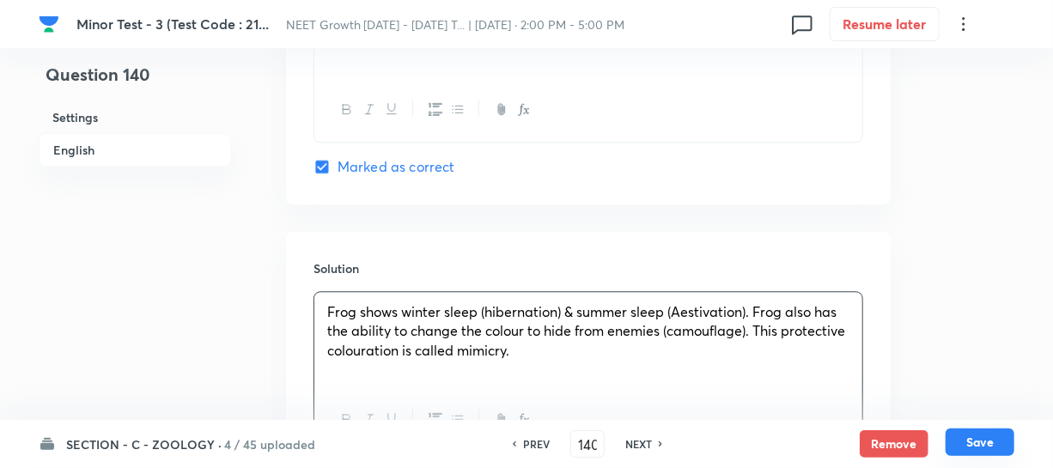
click at [976, 435] on button "Save" at bounding box center [979, 441] width 69 height 27
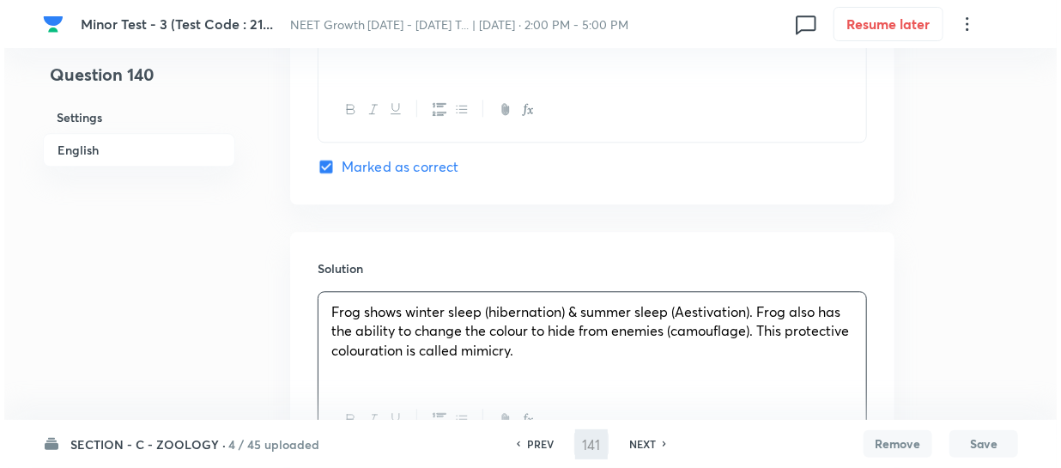
scroll to position [0, 0]
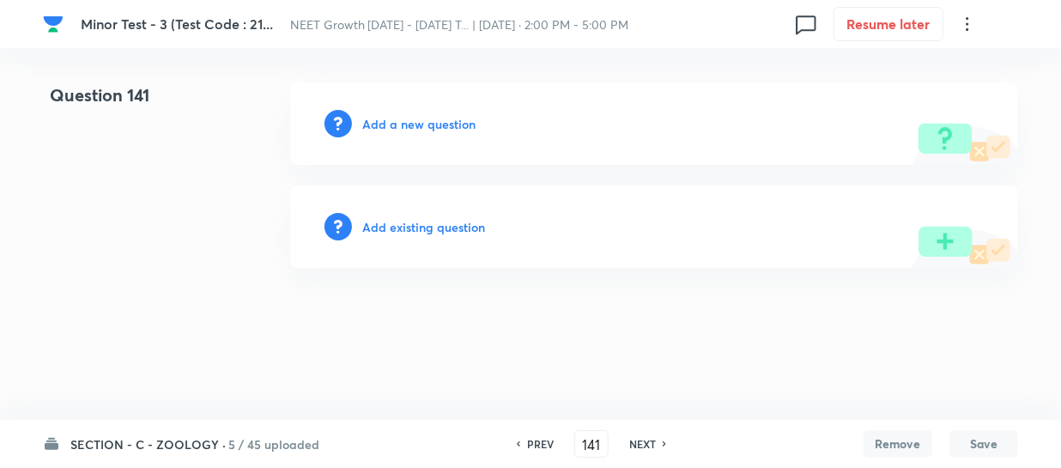
click at [391, 118] on h6 "Add a new question" at bounding box center [418, 124] width 113 height 18
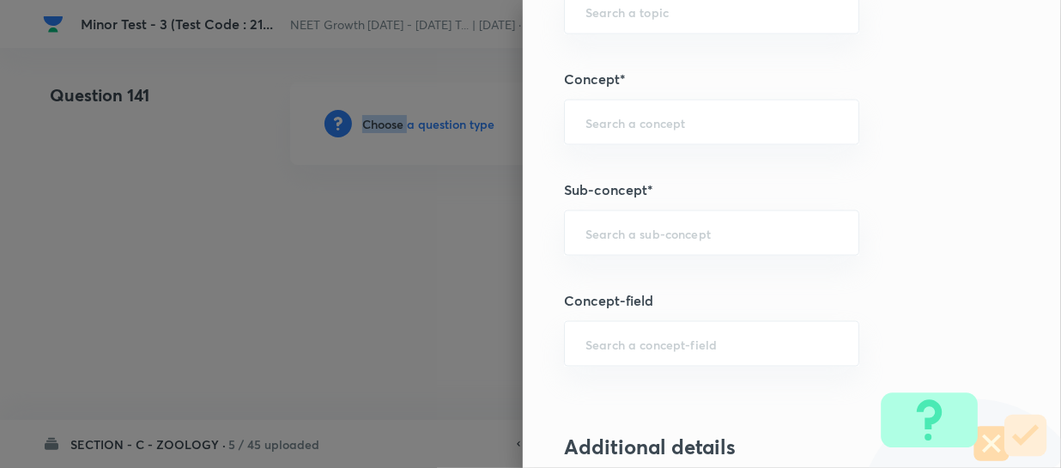
scroll to position [1170, 0]
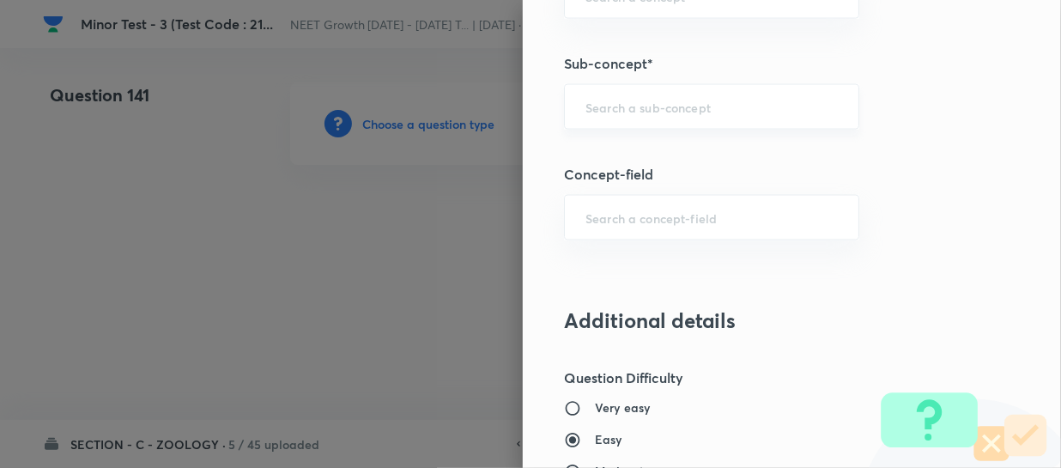
click at [627, 102] on input "text" at bounding box center [712, 107] width 252 height 16
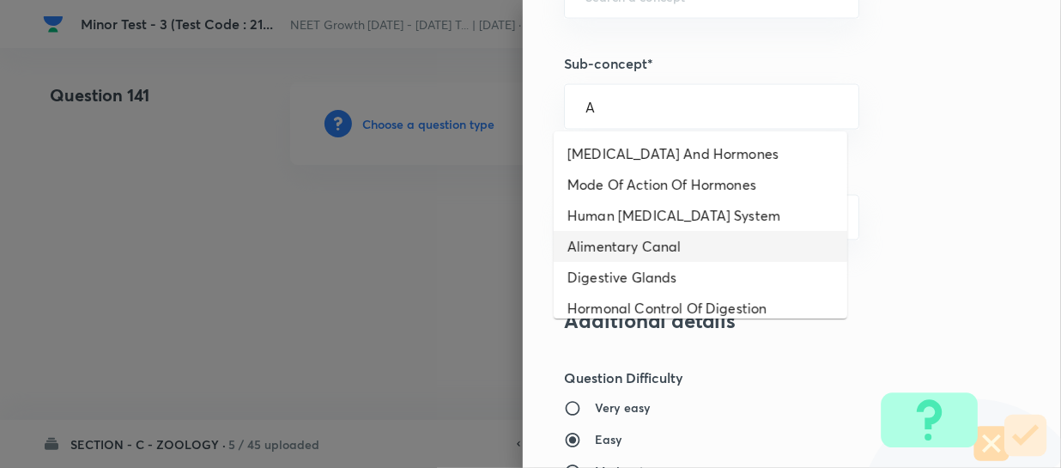
click at [612, 233] on li "Alimentary Canal" at bounding box center [701, 246] width 294 height 31
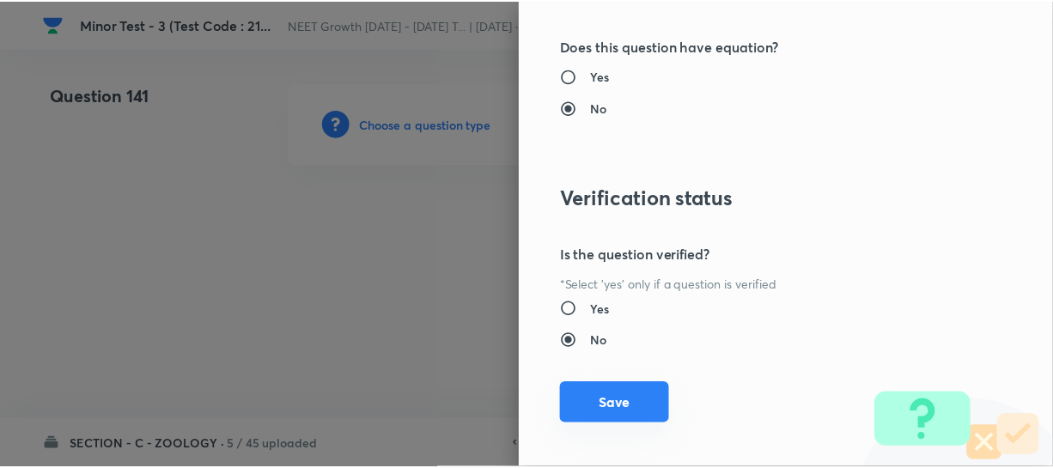
scroll to position [1986, 0]
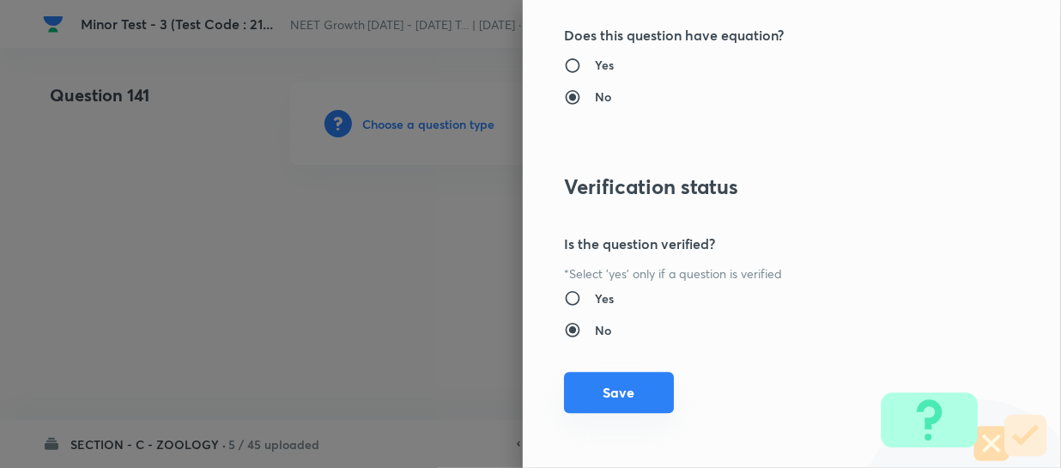
click at [590, 386] on button "Save" at bounding box center [619, 392] width 110 height 41
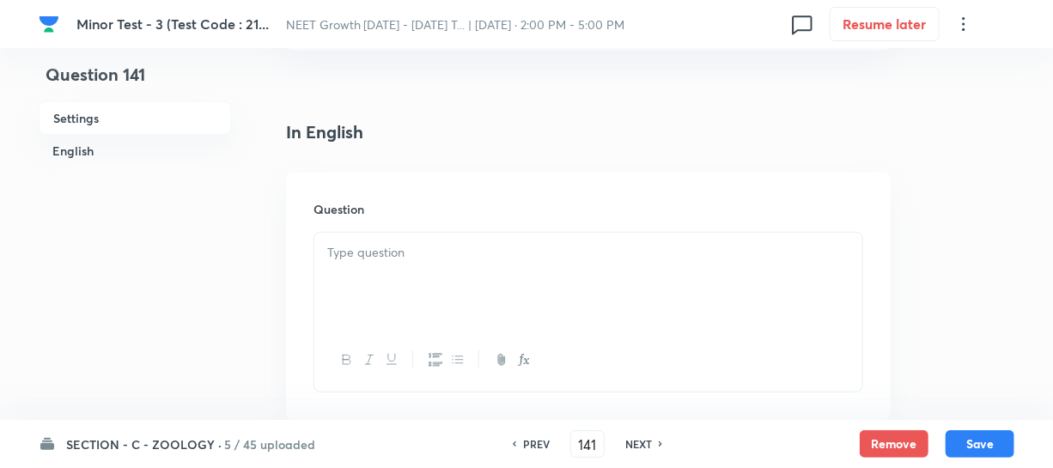
scroll to position [390, 0]
click at [381, 276] on div at bounding box center [588, 276] width 548 height 96
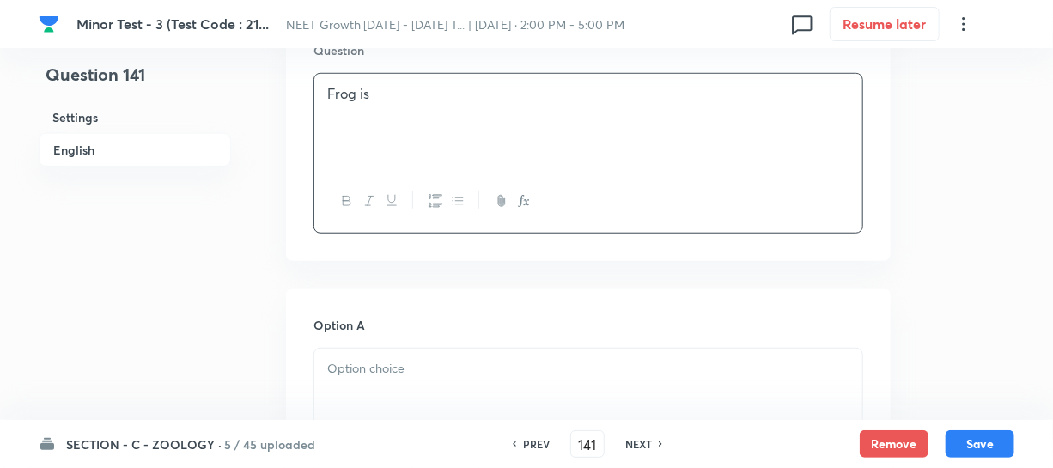
scroll to position [546, 0]
click at [366, 384] on div at bounding box center [588, 395] width 548 height 96
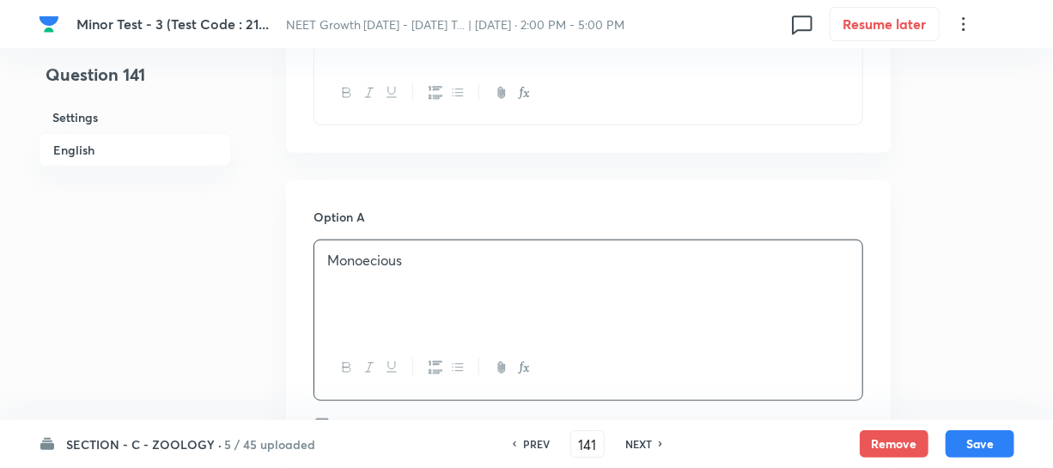
scroll to position [859, 0]
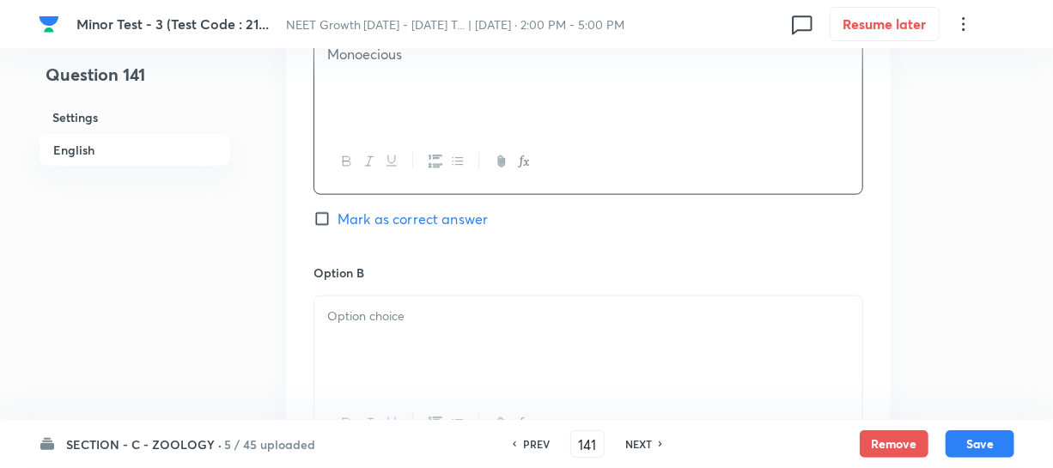
click at [356, 345] on div at bounding box center [588, 344] width 548 height 96
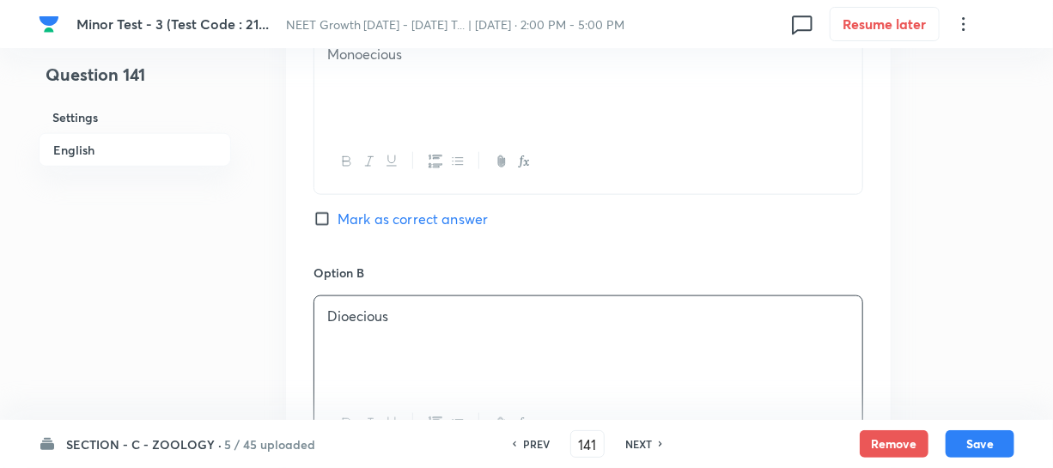
scroll to position [1170, 0]
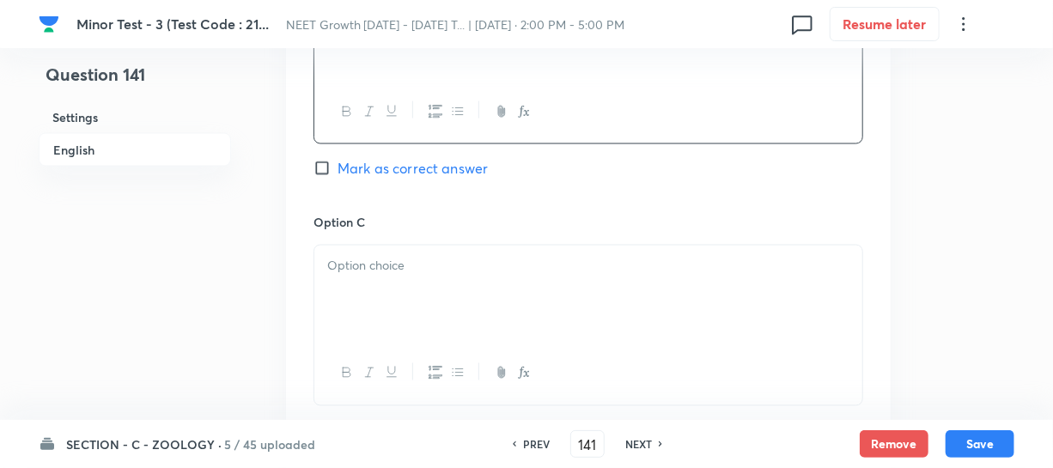
click at [434, 256] on p at bounding box center [588, 266] width 522 height 20
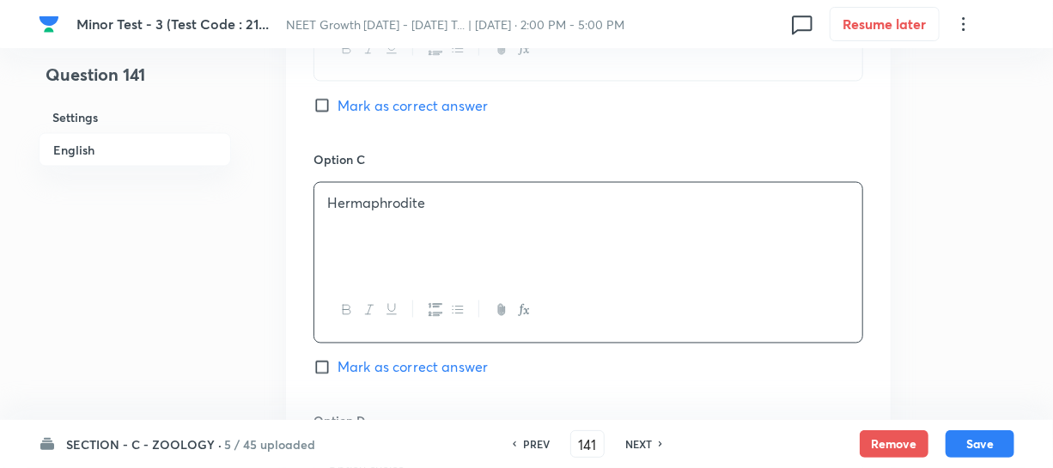
scroll to position [1405, 0]
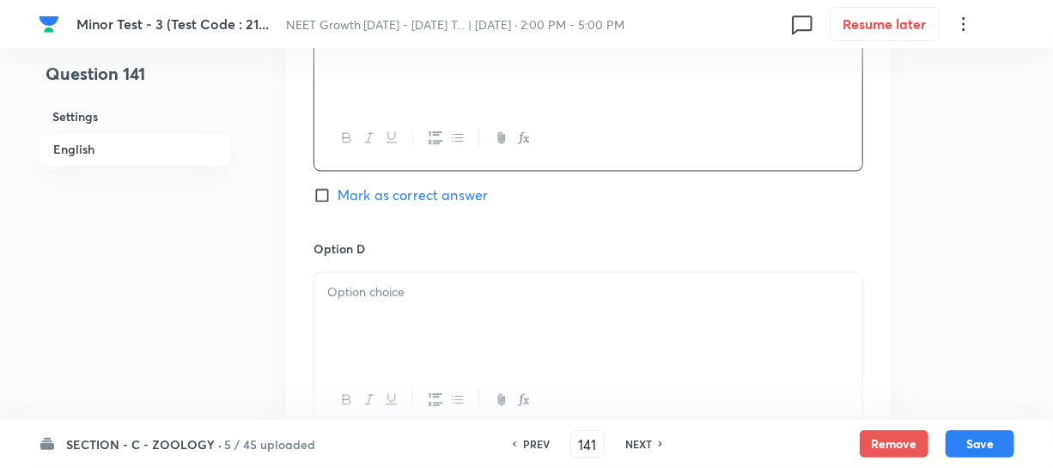
drag, startPoint x: 388, startPoint y: 324, endPoint x: 377, endPoint y: 307, distance: 19.8
click at [389, 319] on div at bounding box center [588, 321] width 548 height 96
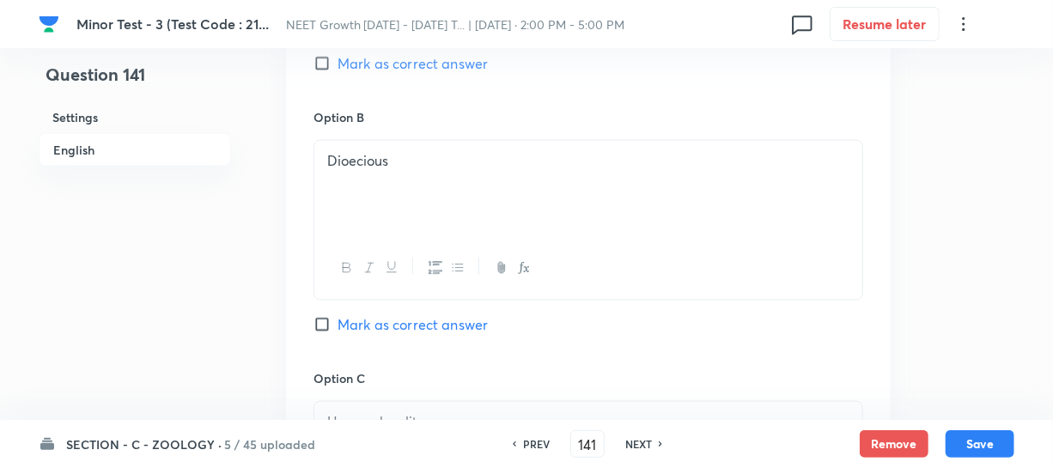
scroll to position [936, 0]
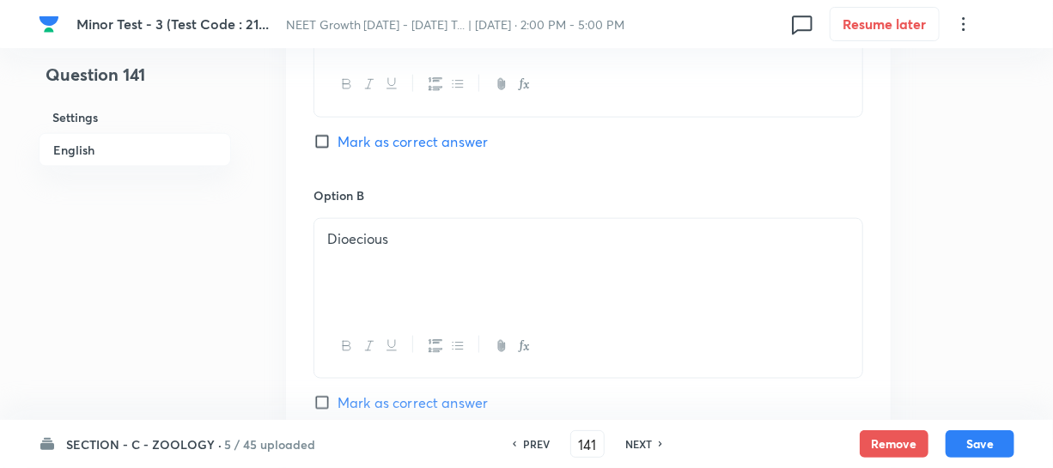
click at [321, 398] on input "Mark as correct answer" at bounding box center [325, 402] width 24 height 17
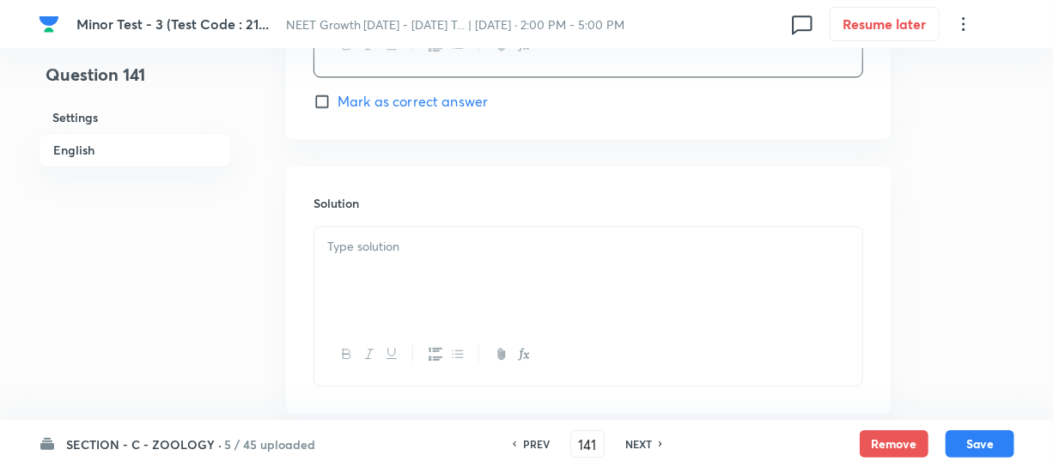
scroll to position [1795, 0]
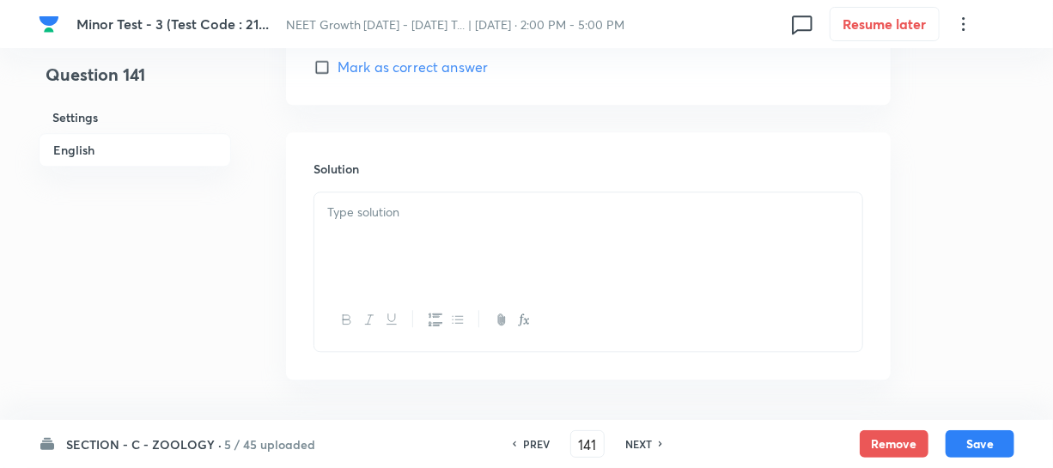
click at [356, 273] on div at bounding box center [588, 240] width 548 height 96
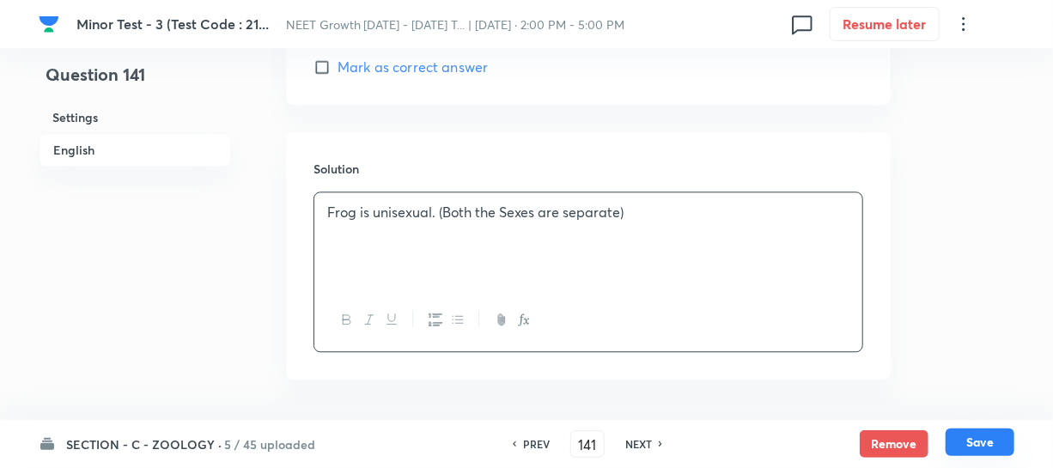
click at [972, 447] on button "Save" at bounding box center [979, 441] width 69 height 27
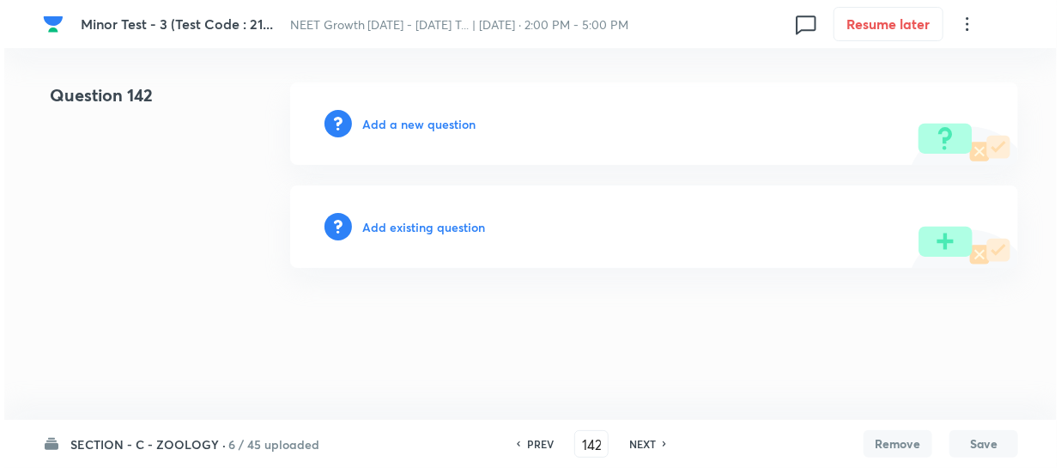
scroll to position [0, 0]
click at [382, 126] on h6 "Add a new question" at bounding box center [418, 124] width 113 height 18
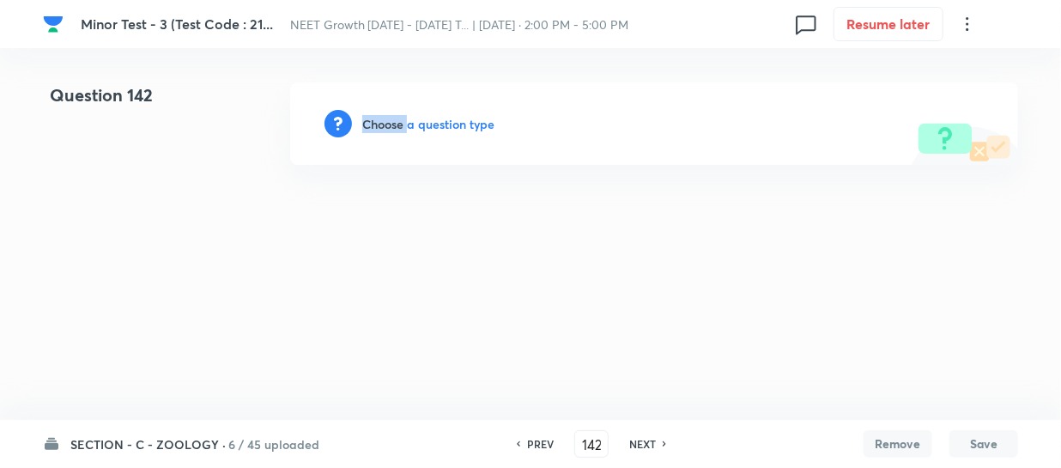
click at [382, 126] on h6 "Choose a question type" at bounding box center [428, 124] width 132 height 18
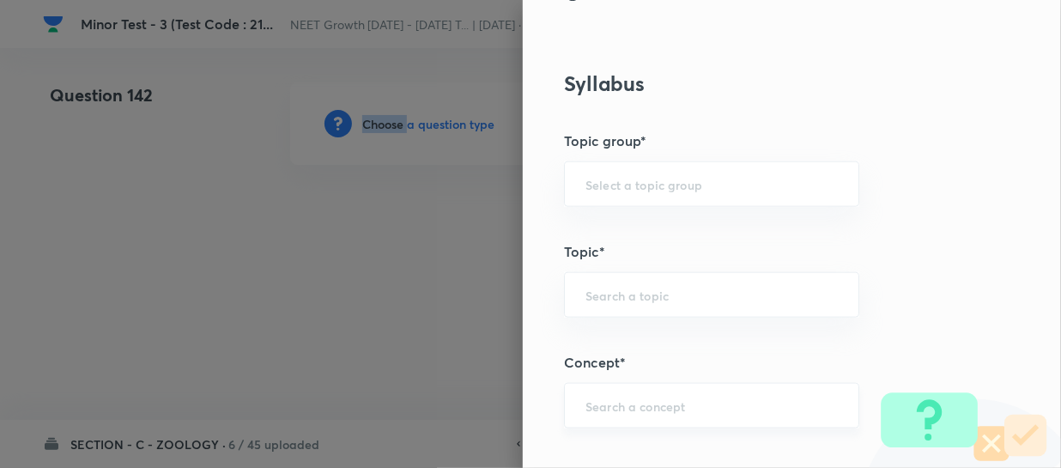
scroll to position [936, 0]
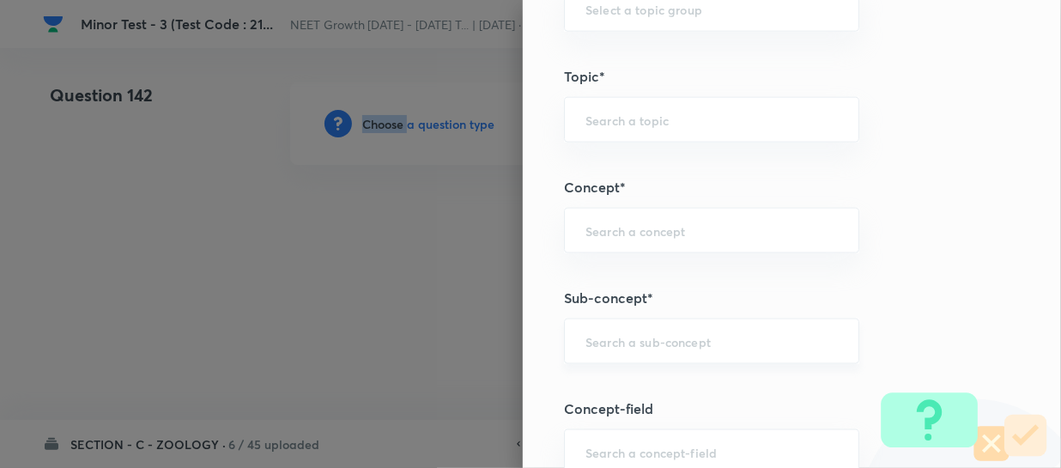
click at [600, 328] on div "​" at bounding box center [711, 342] width 295 height 46
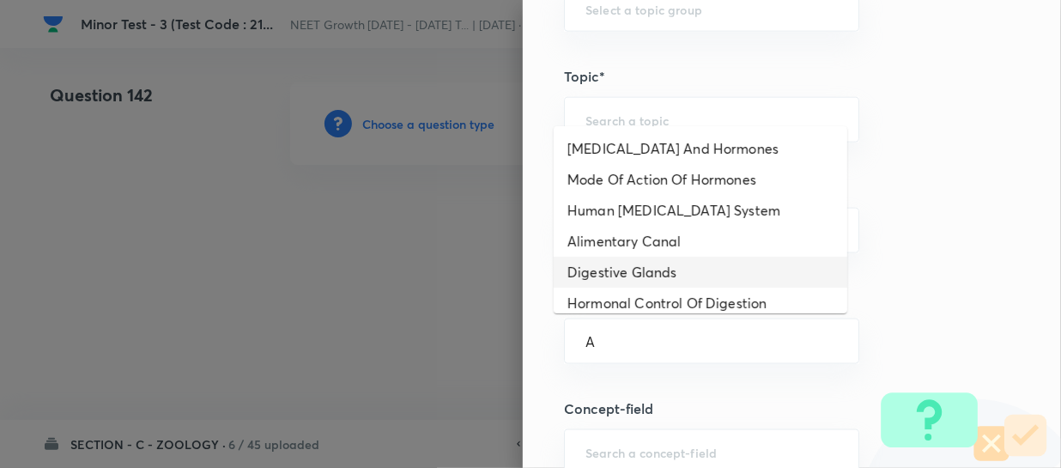
click at [629, 250] on li "Alimentary Canal" at bounding box center [701, 241] width 294 height 31
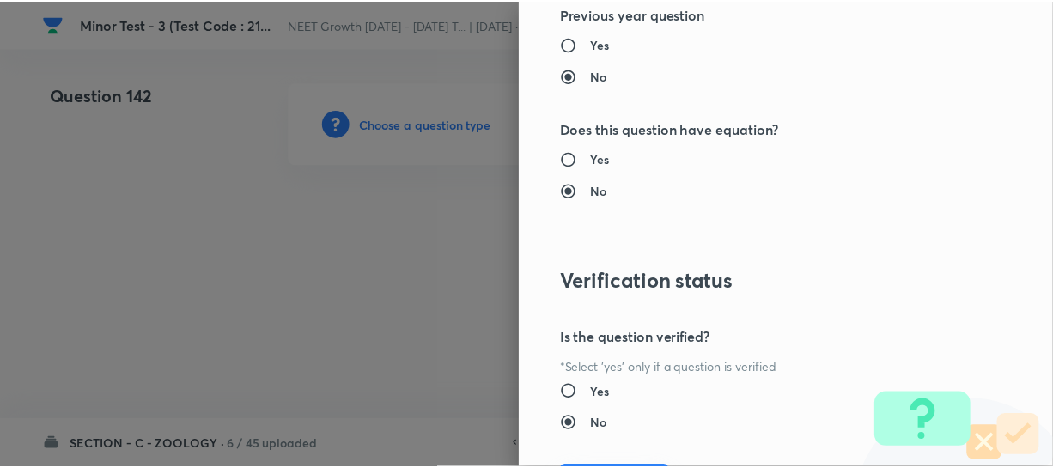
scroll to position [1986, 0]
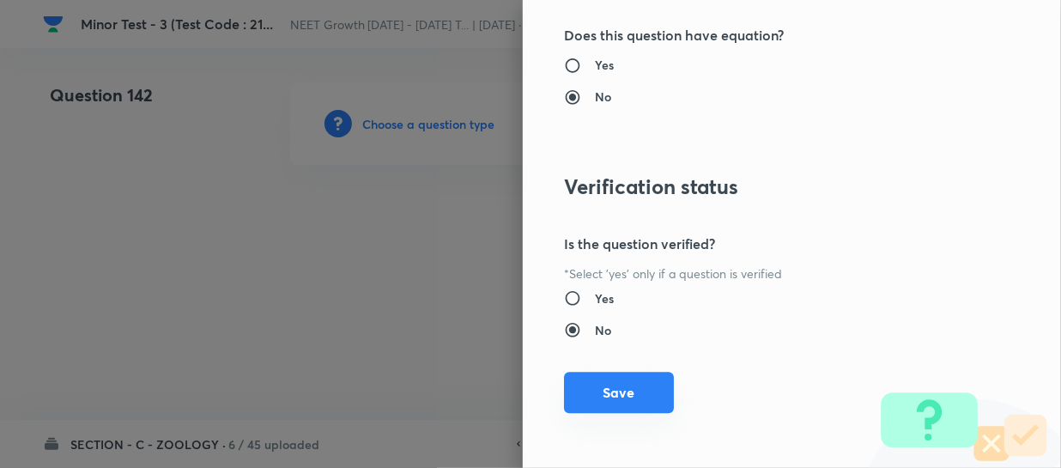
click at [590, 388] on button "Save" at bounding box center [619, 392] width 110 height 41
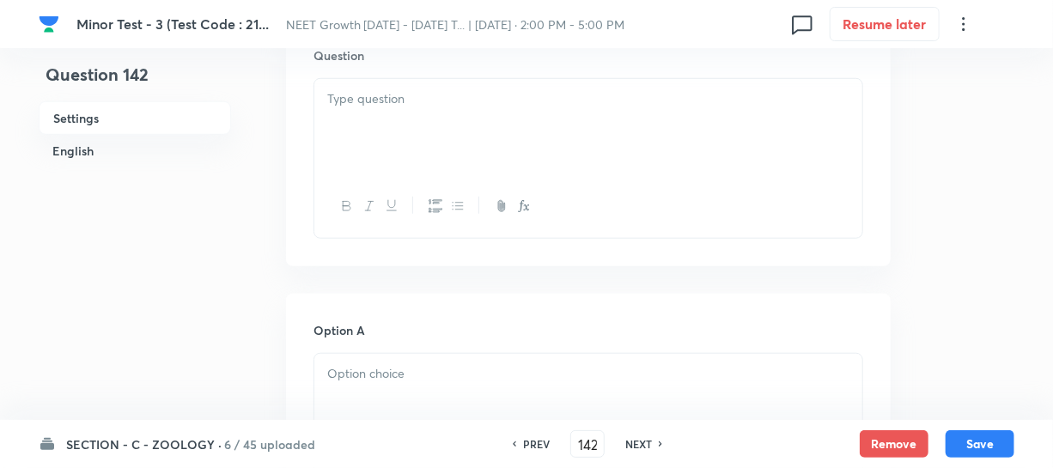
scroll to position [546, 0]
click at [418, 131] on div at bounding box center [588, 120] width 548 height 96
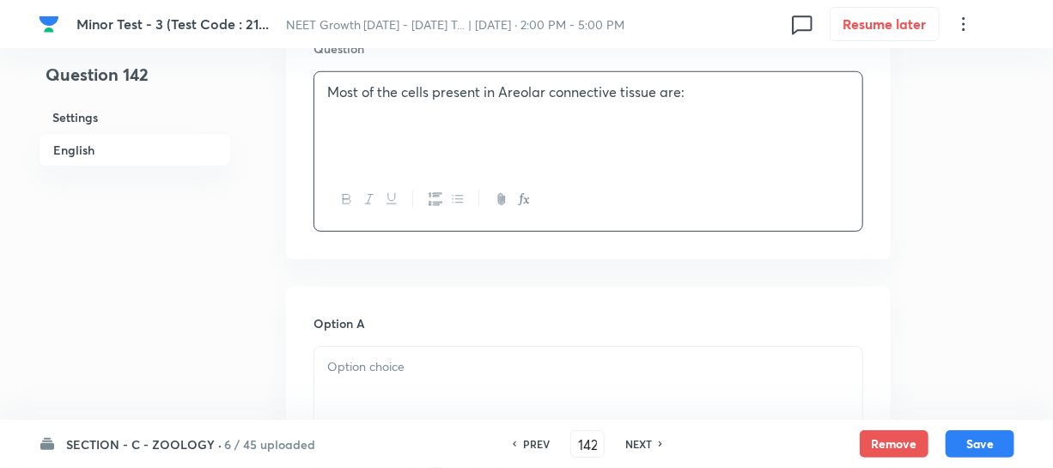
click at [390, 384] on div at bounding box center [588, 395] width 548 height 96
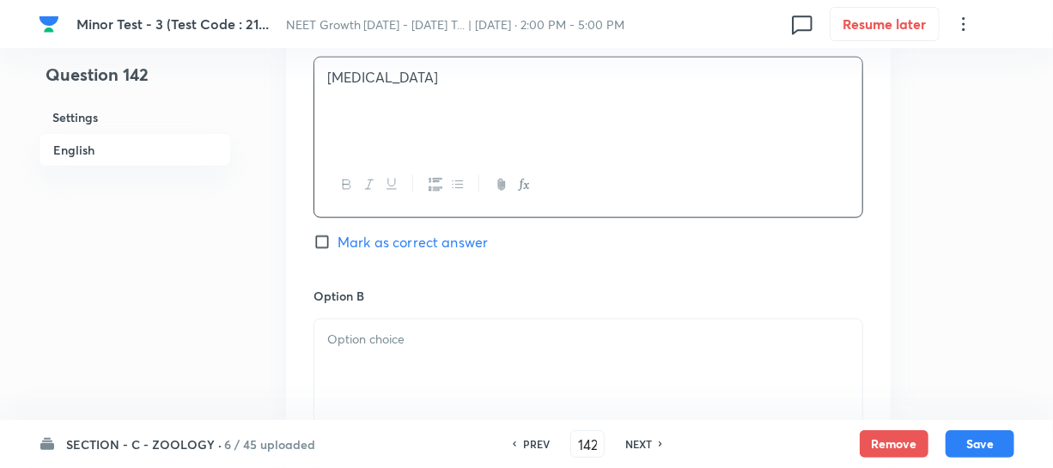
scroll to position [859, 0]
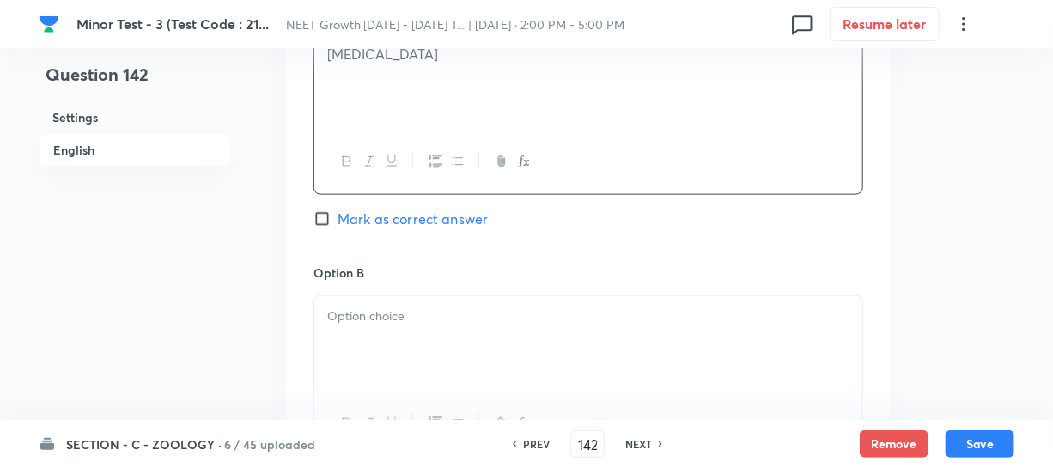
click at [417, 337] on div at bounding box center [588, 344] width 548 height 96
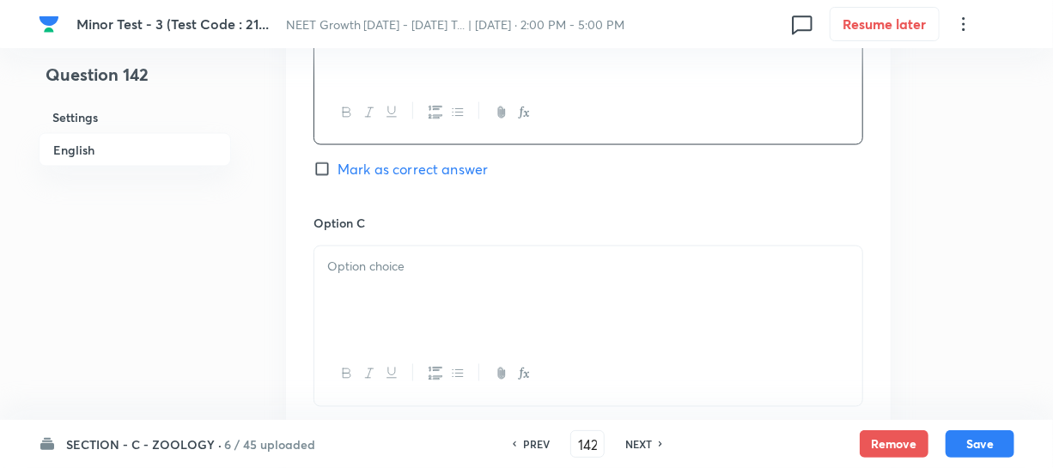
scroll to position [1170, 0]
click at [398, 299] on div at bounding box center [588, 294] width 548 height 96
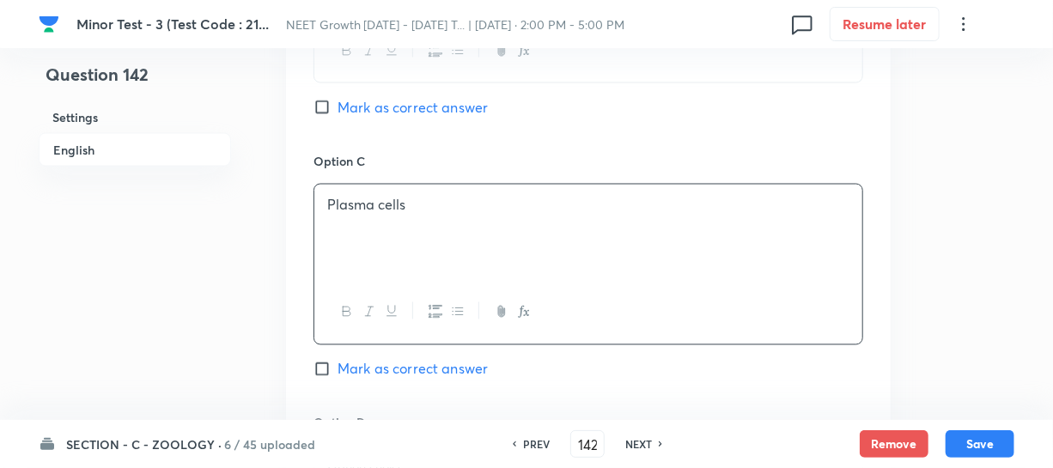
scroll to position [1327, 0]
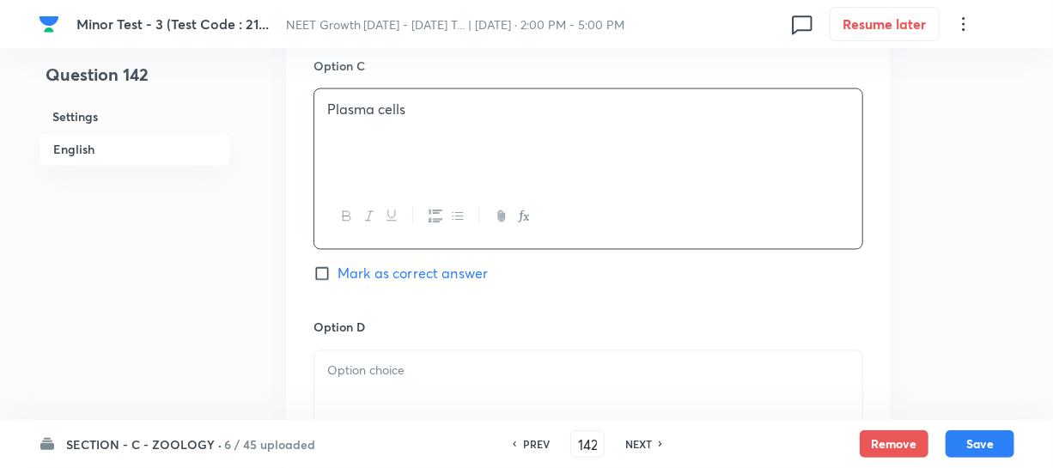
click at [428, 376] on p at bounding box center [588, 371] width 522 height 20
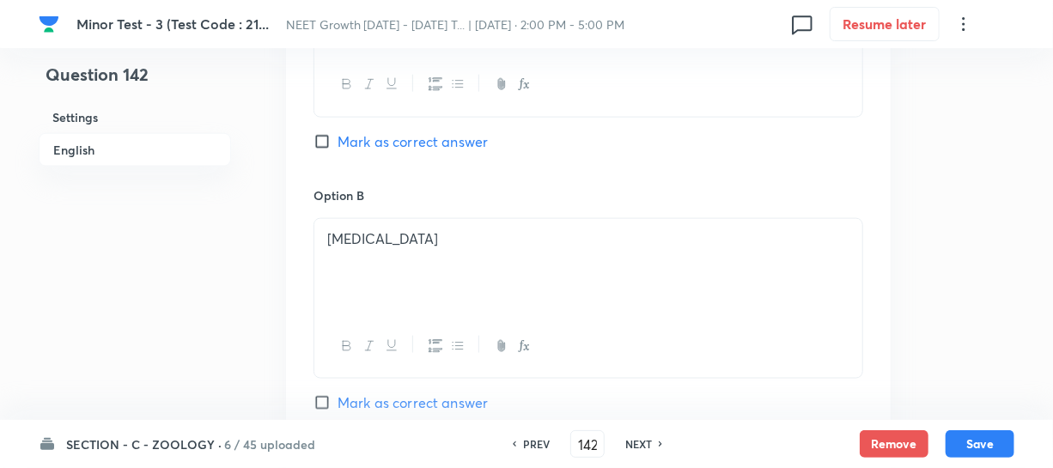
click at [323, 143] on input "Mark as correct answer" at bounding box center [325, 141] width 24 height 17
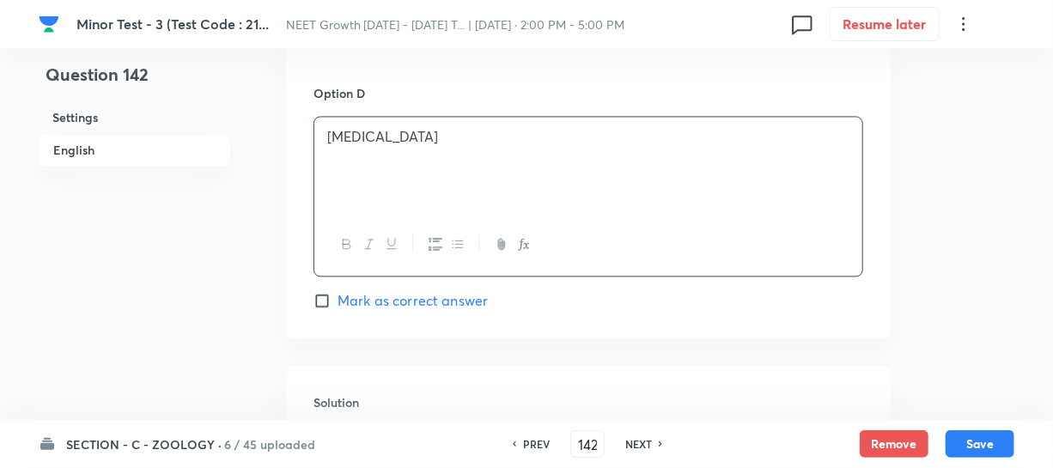
scroll to position [1717, 0]
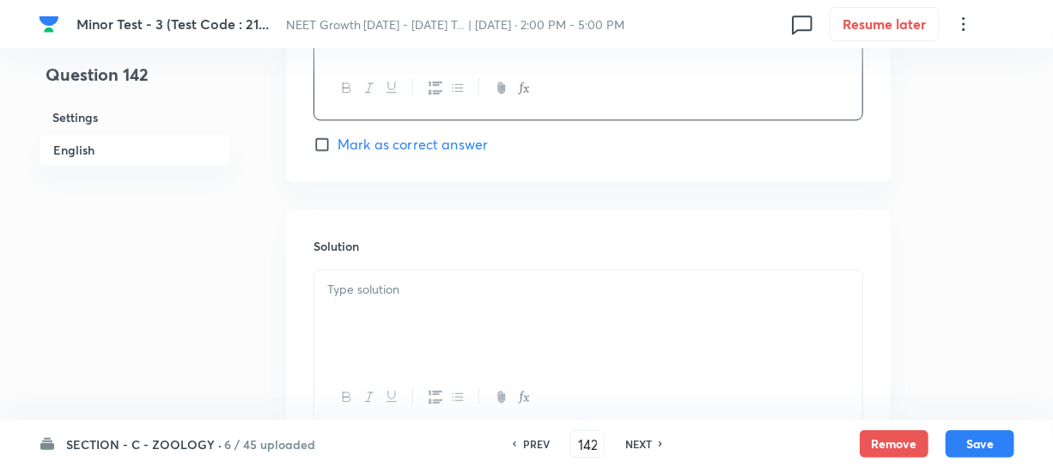
click at [352, 313] on div at bounding box center [588, 318] width 548 height 96
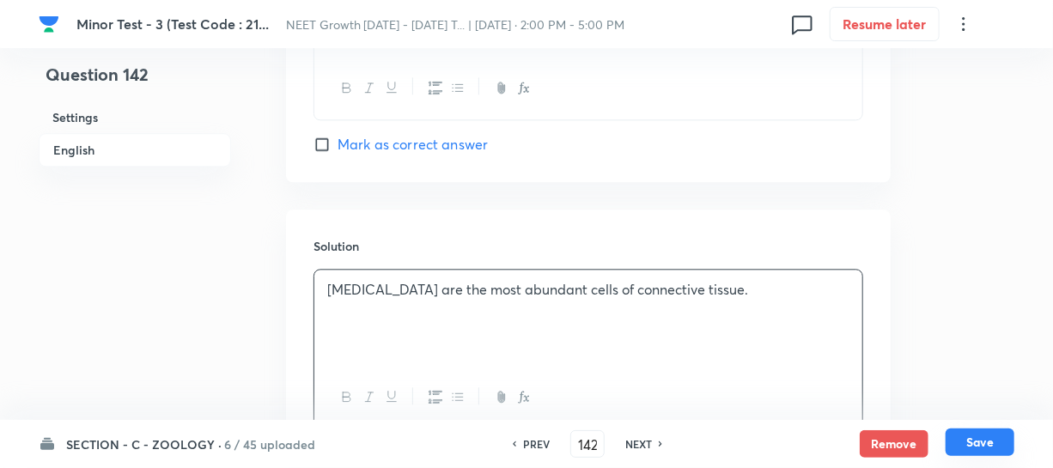
click at [979, 444] on button "Save" at bounding box center [979, 441] width 69 height 27
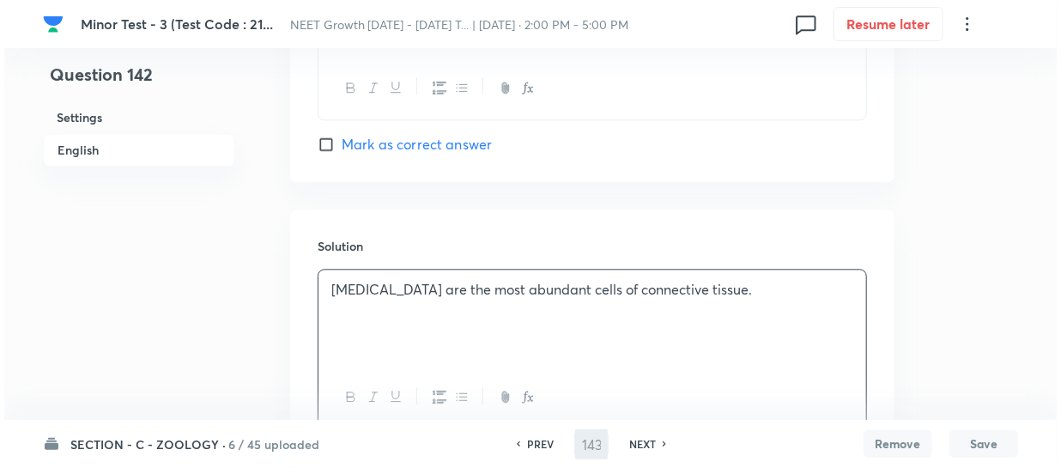
scroll to position [0, 0]
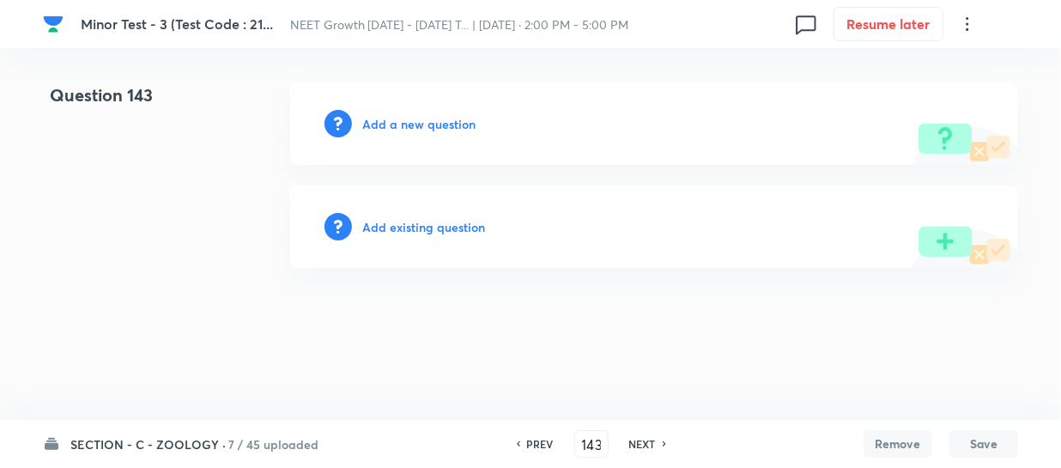
click at [399, 121] on h6 "Add a new question" at bounding box center [418, 124] width 113 height 18
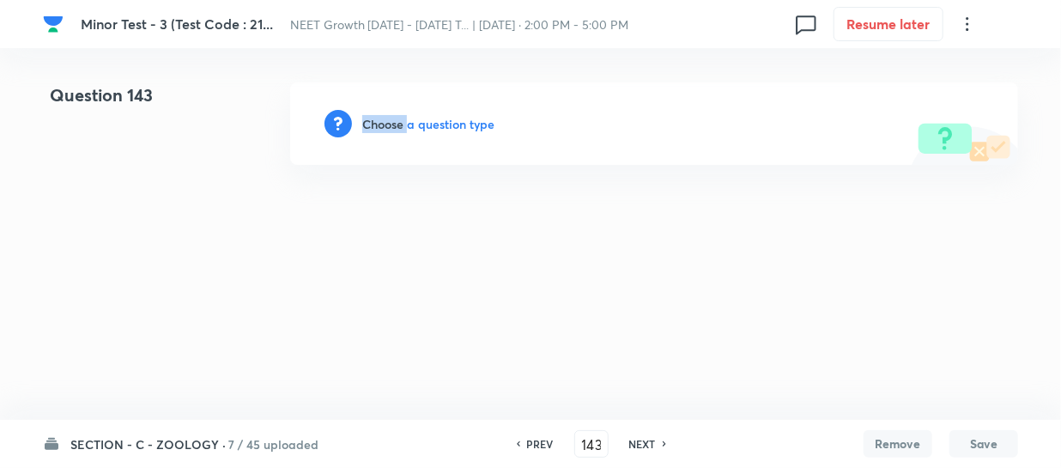
click at [399, 121] on h6 "Choose a question type" at bounding box center [428, 124] width 132 height 18
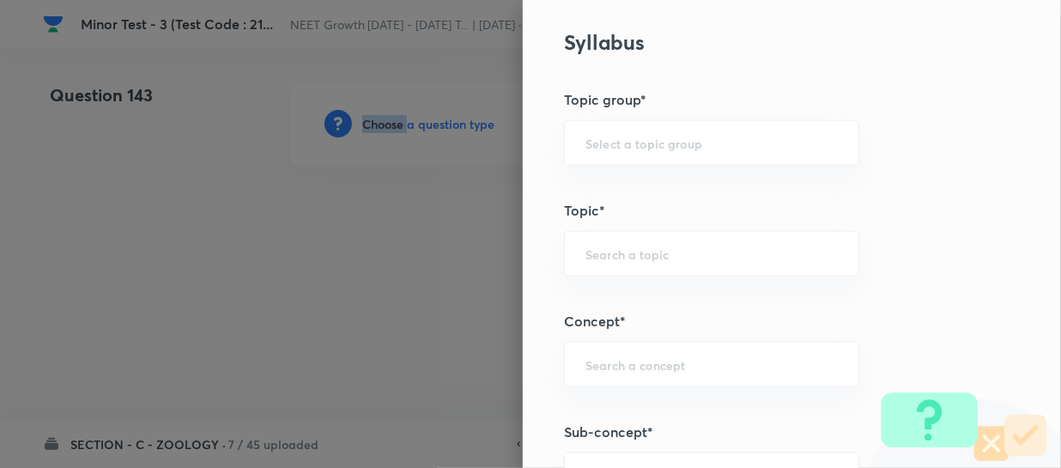
scroll to position [1014, 0]
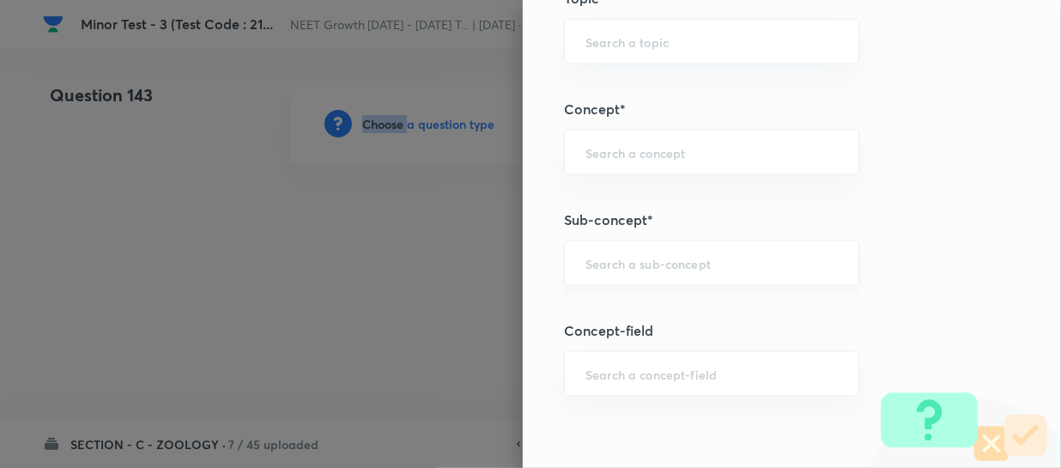
click at [584, 270] on div "​" at bounding box center [711, 263] width 295 height 46
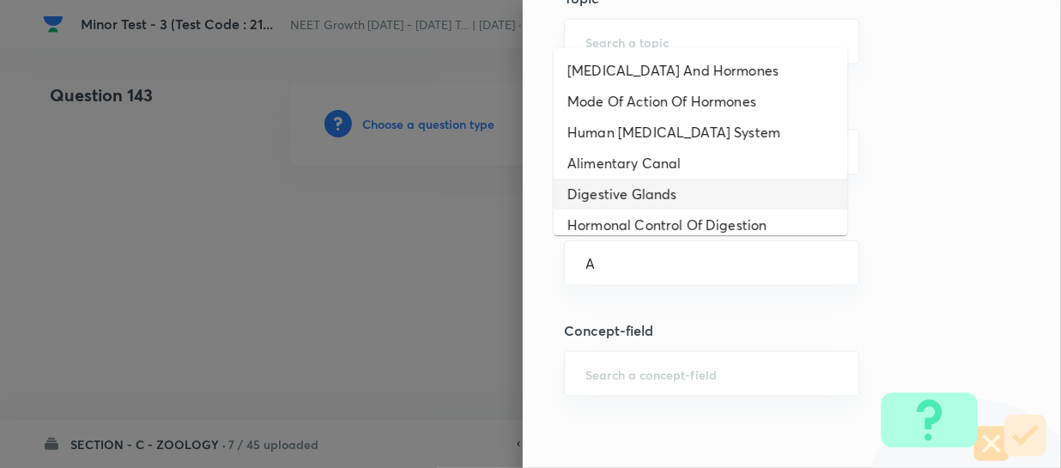
click at [618, 203] on li "Digestive Glands" at bounding box center [701, 194] width 294 height 31
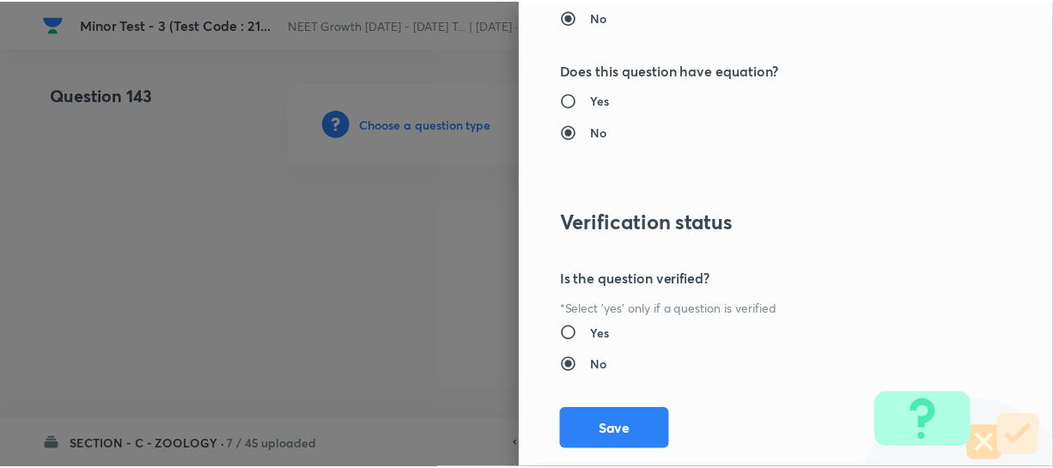
scroll to position [1986, 0]
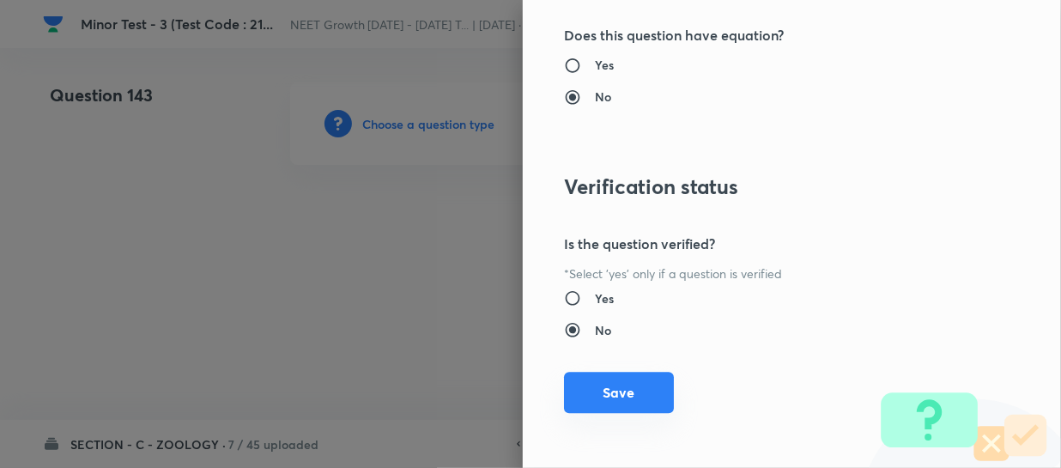
click at [589, 382] on button "Save" at bounding box center [619, 392] width 110 height 41
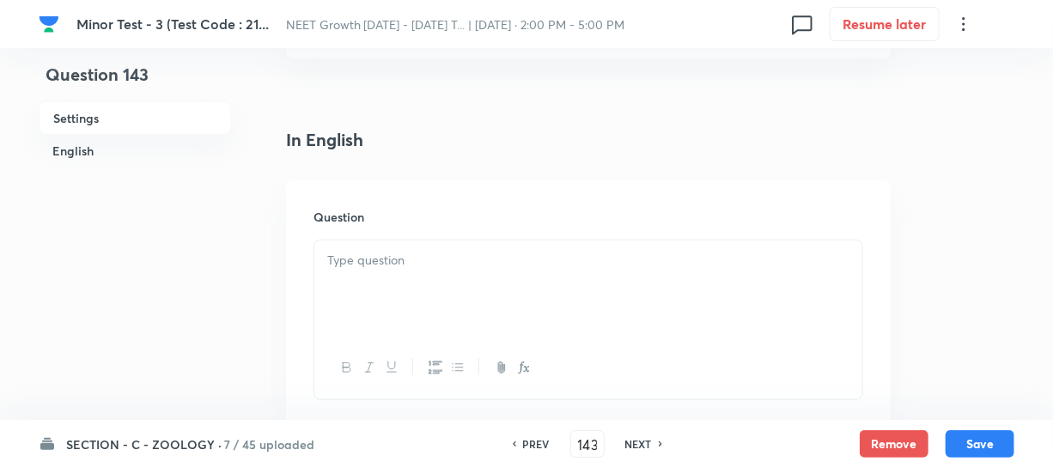
scroll to position [390, 0]
click at [350, 313] on div at bounding box center [588, 276] width 548 height 96
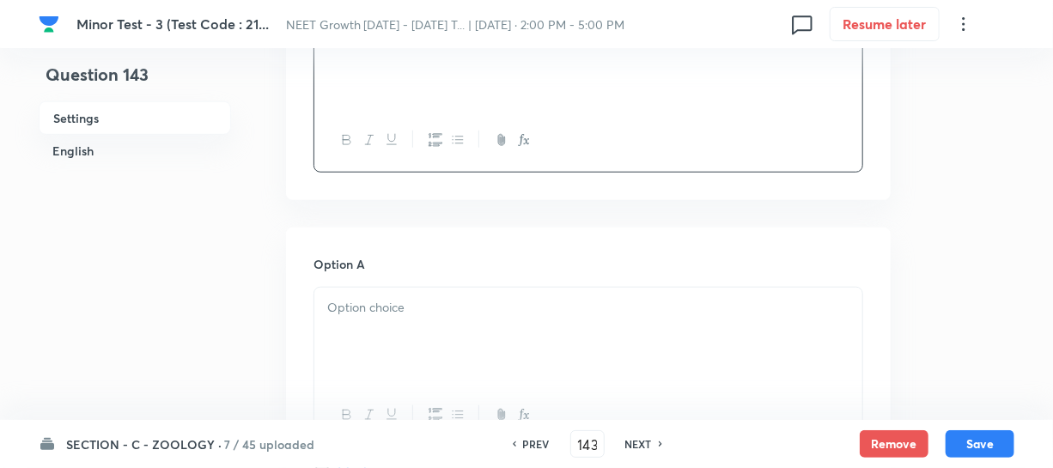
scroll to position [624, 0]
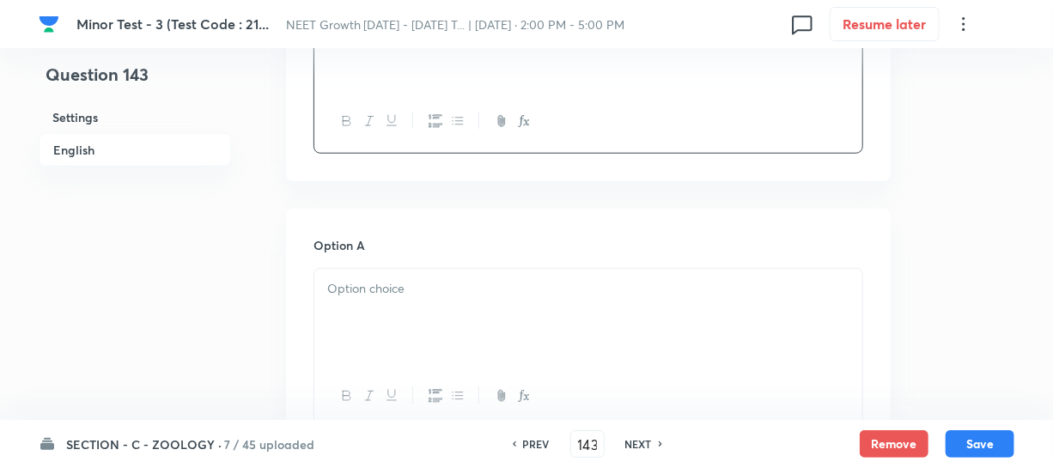
click at [384, 317] on div at bounding box center [588, 317] width 548 height 96
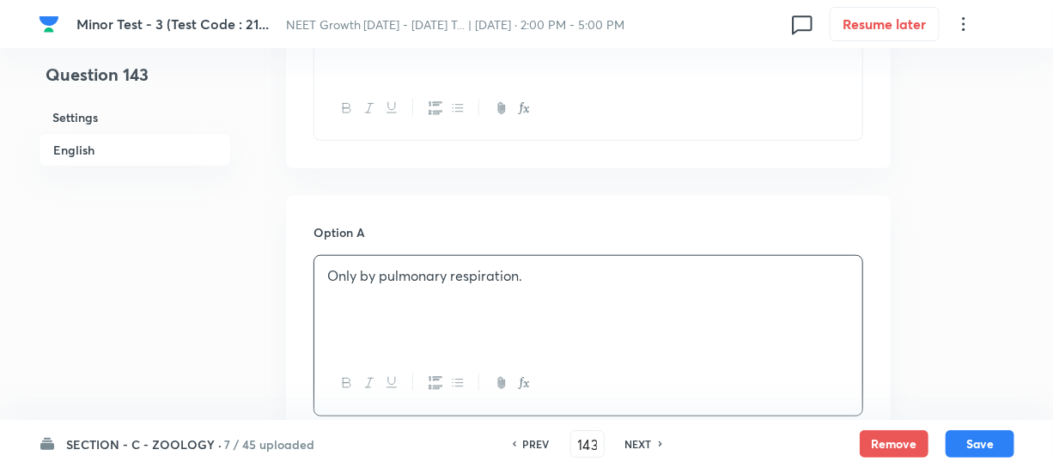
scroll to position [859, 0]
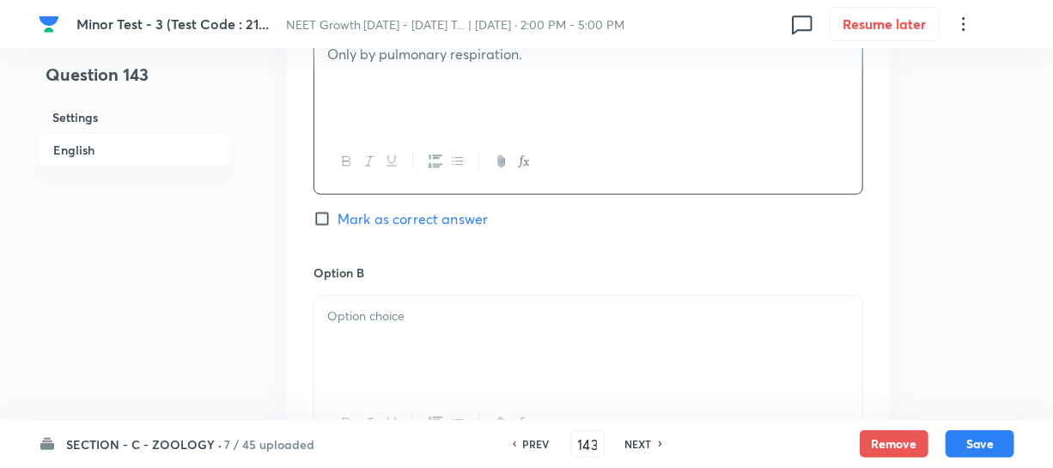
click at [423, 343] on div at bounding box center [588, 344] width 548 height 96
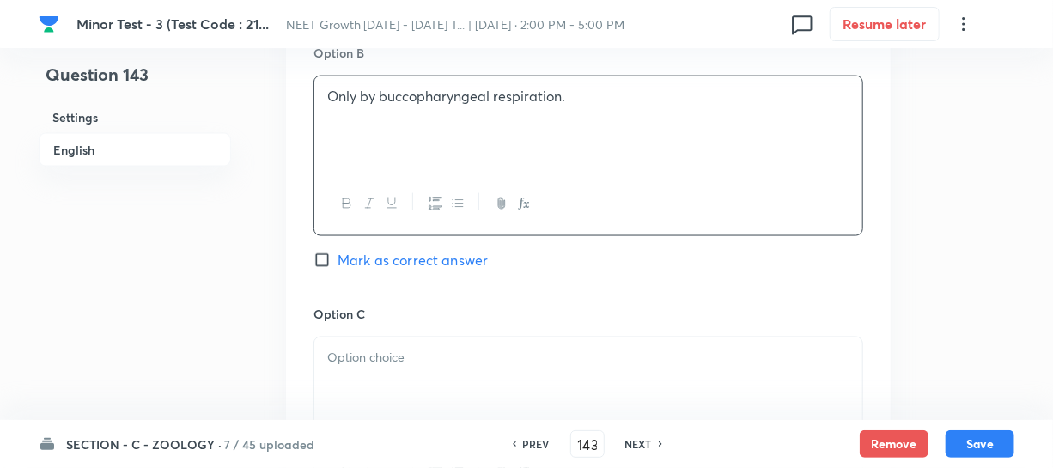
scroll to position [1092, 0]
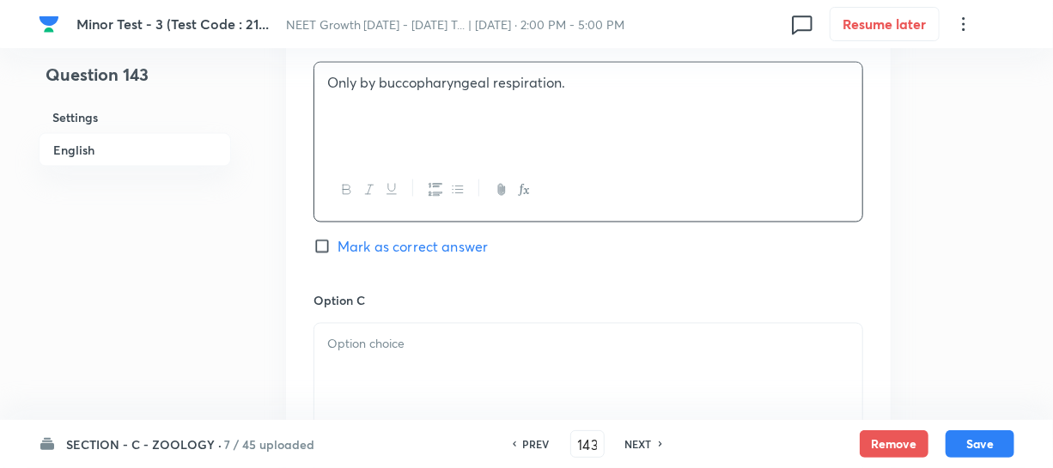
click at [449, 348] on p at bounding box center [588, 344] width 522 height 20
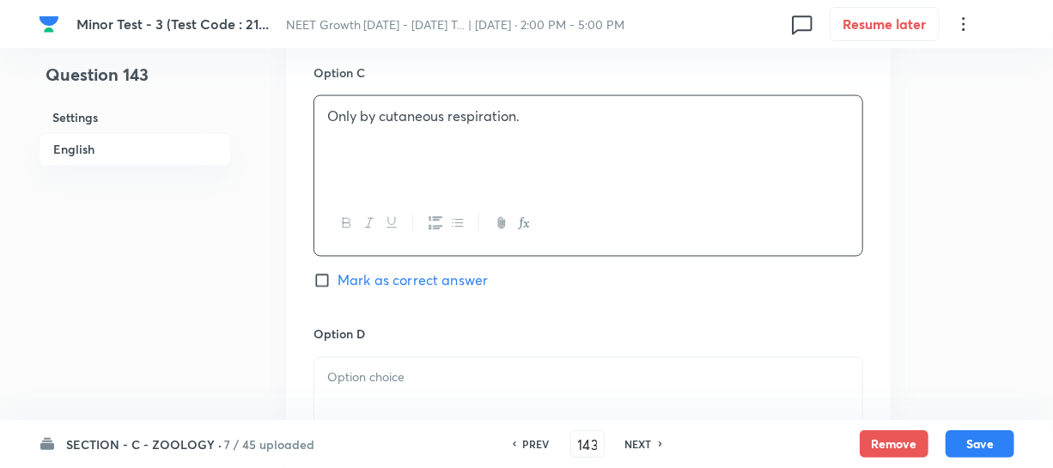
scroll to position [1327, 0]
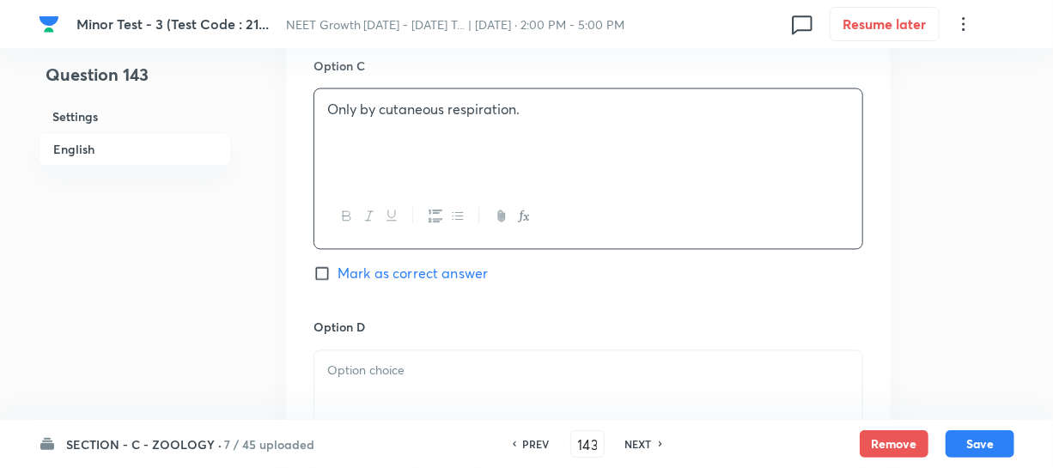
click at [390, 350] on div at bounding box center [588, 430] width 550 height 161
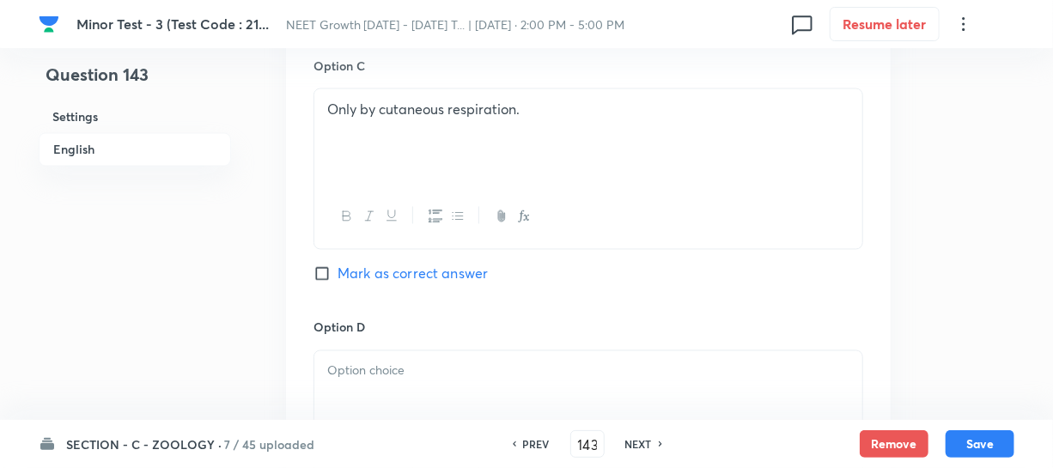
click at [353, 385] on div at bounding box center [588, 399] width 548 height 96
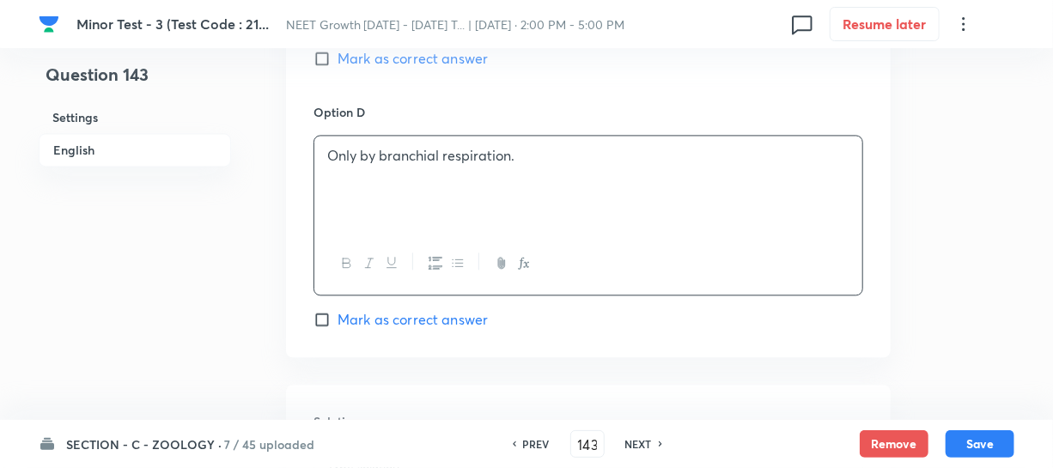
scroll to position [1405, 0]
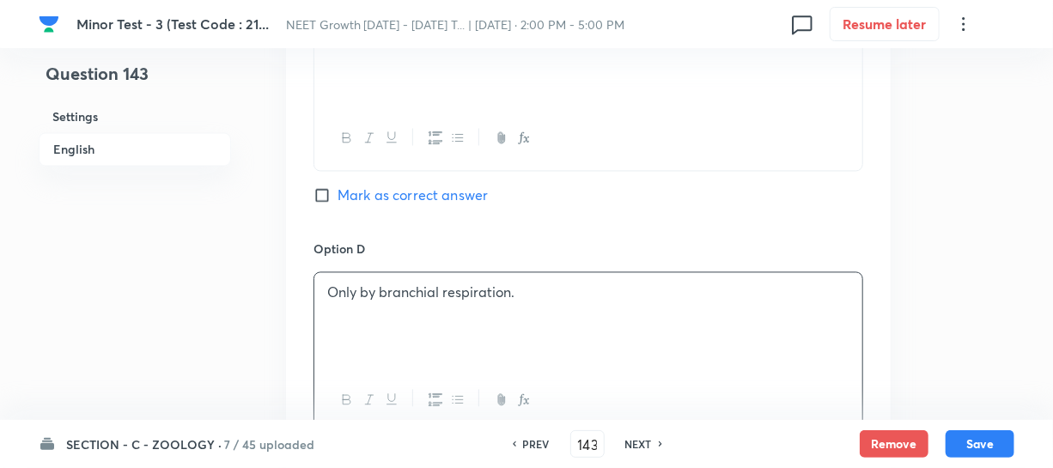
click at [327, 197] on input "Mark as correct answer" at bounding box center [325, 195] width 24 height 17
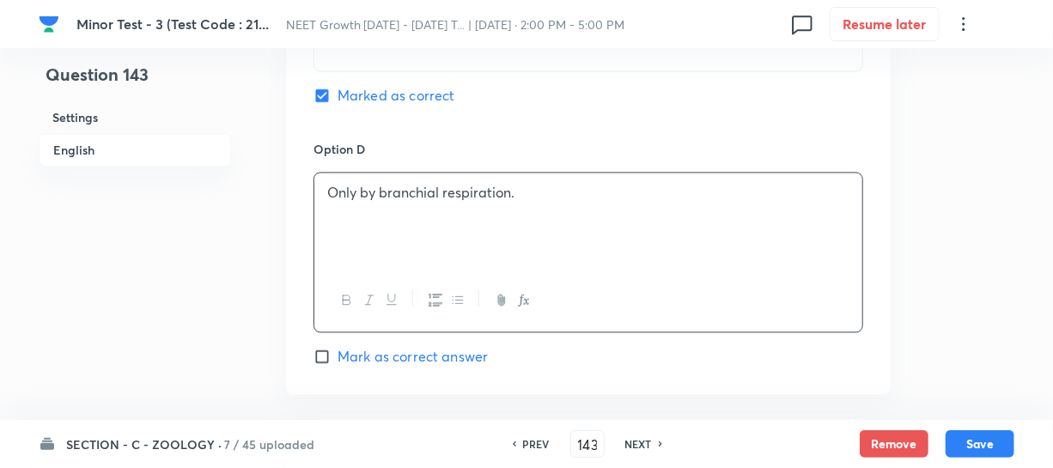
scroll to position [1795, 0]
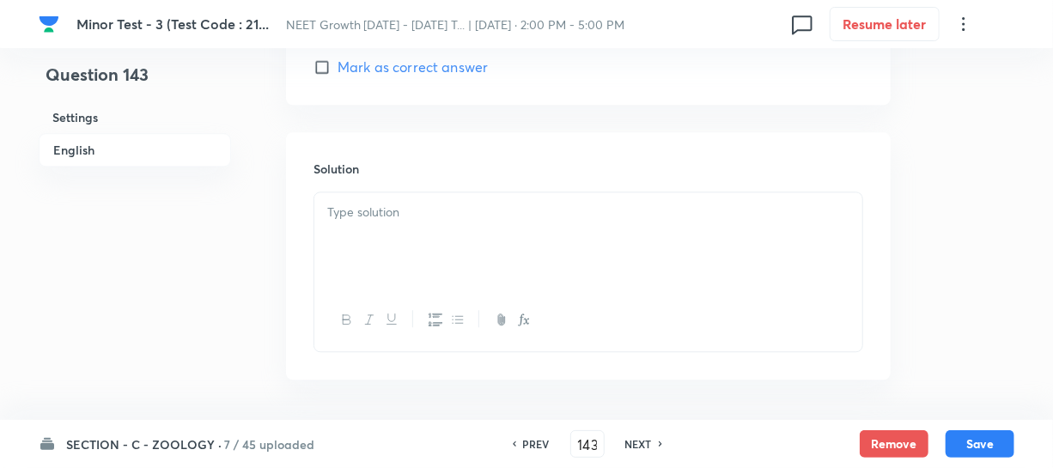
drag, startPoint x: 355, startPoint y: 254, endPoint x: 416, endPoint y: 267, distance: 61.5
click at [355, 252] on div at bounding box center [588, 240] width 548 height 96
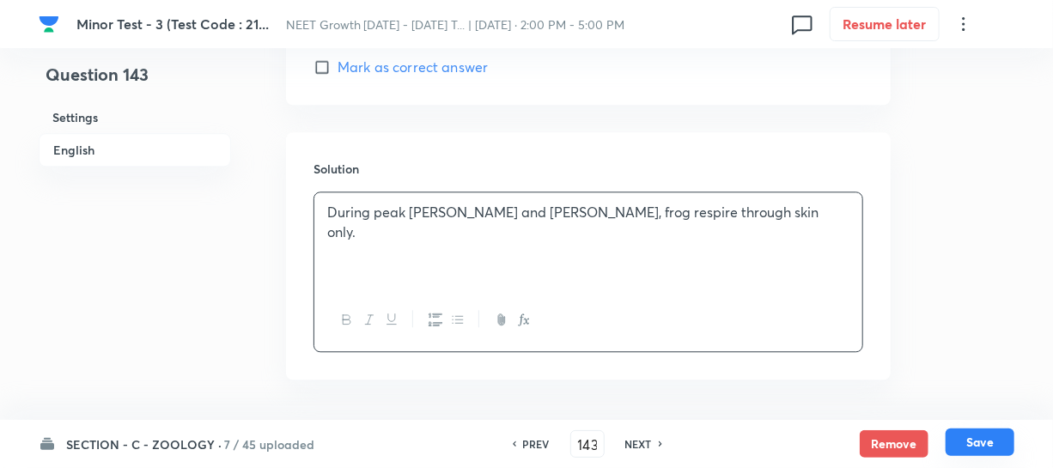
click at [963, 440] on button "Save" at bounding box center [979, 441] width 69 height 27
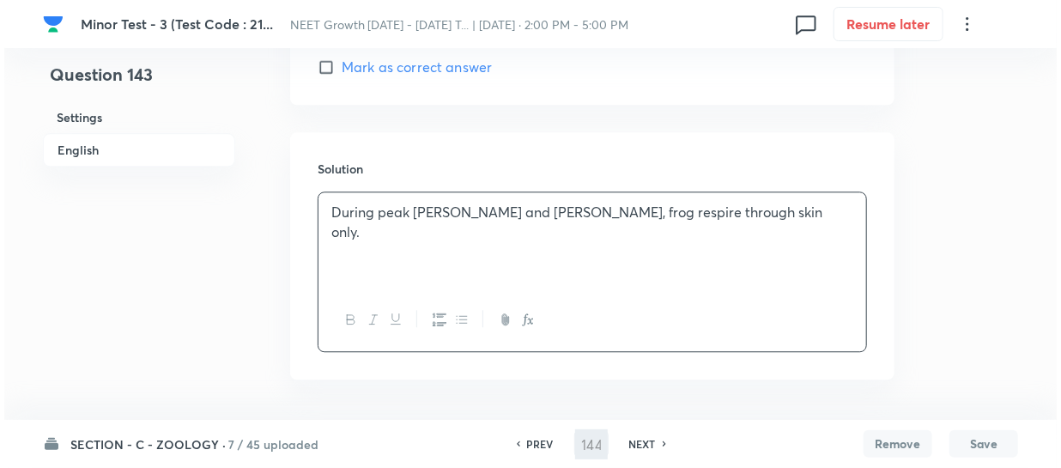
scroll to position [0, 0]
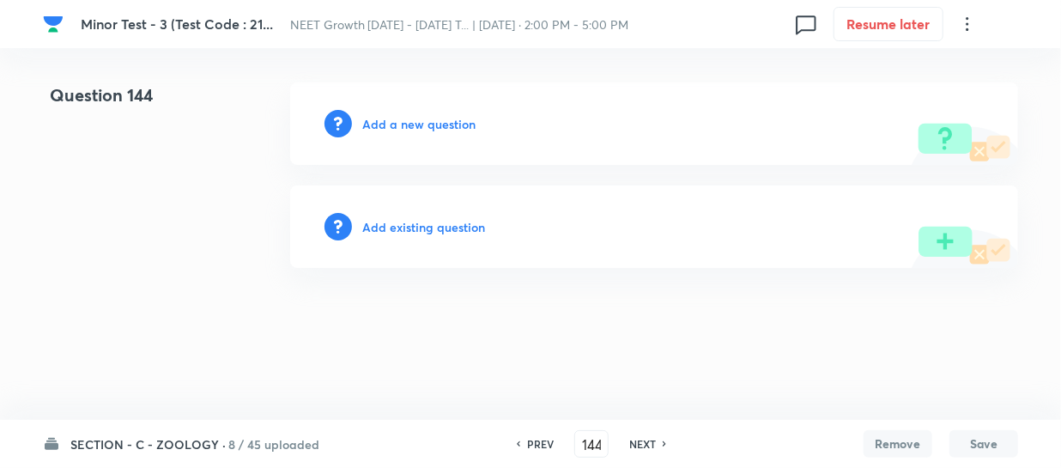
click at [377, 125] on h6 "Add a new question" at bounding box center [418, 124] width 113 height 18
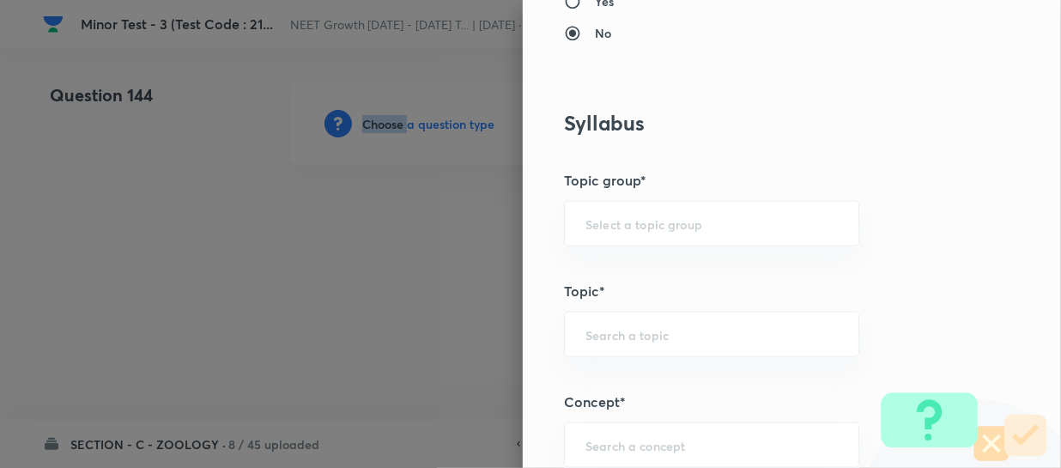
scroll to position [936, 0]
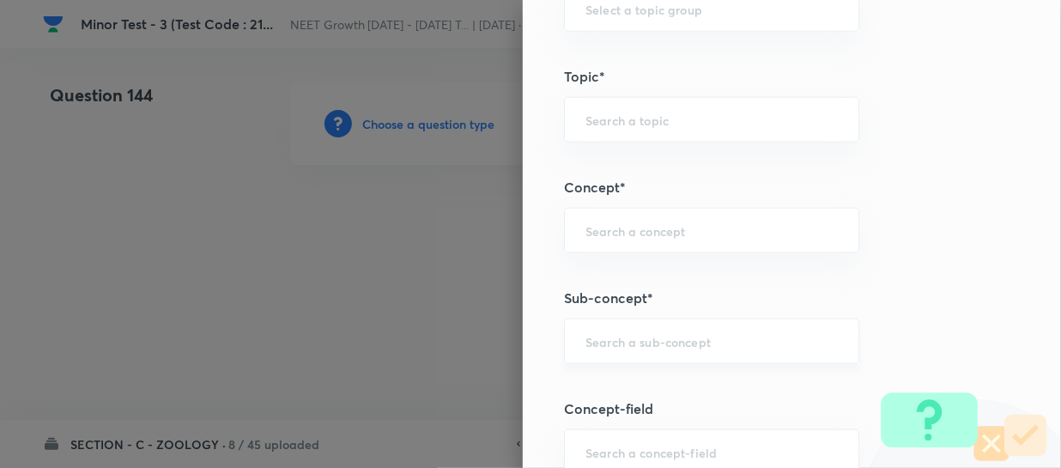
click at [604, 344] on input "text" at bounding box center [712, 341] width 252 height 16
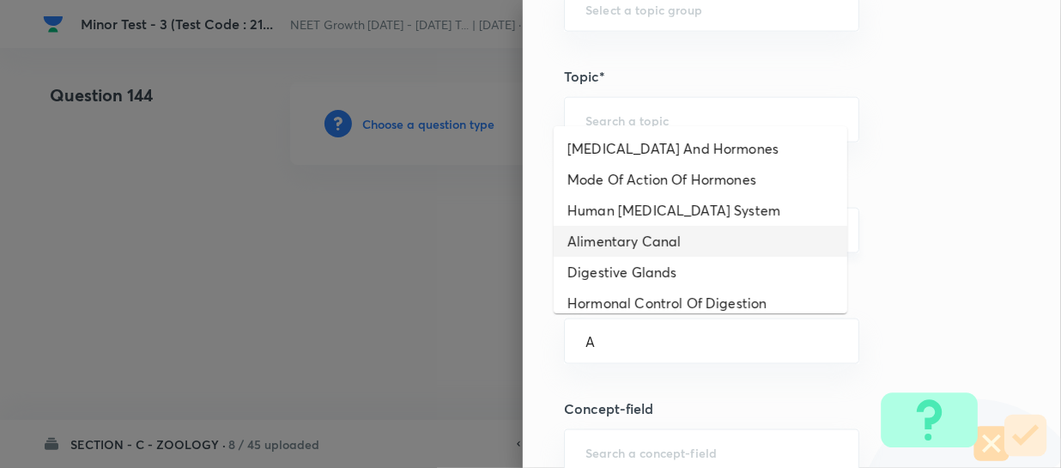
click at [645, 243] on li "Alimentary Canal" at bounding box center [701, 241] width 294 height 31
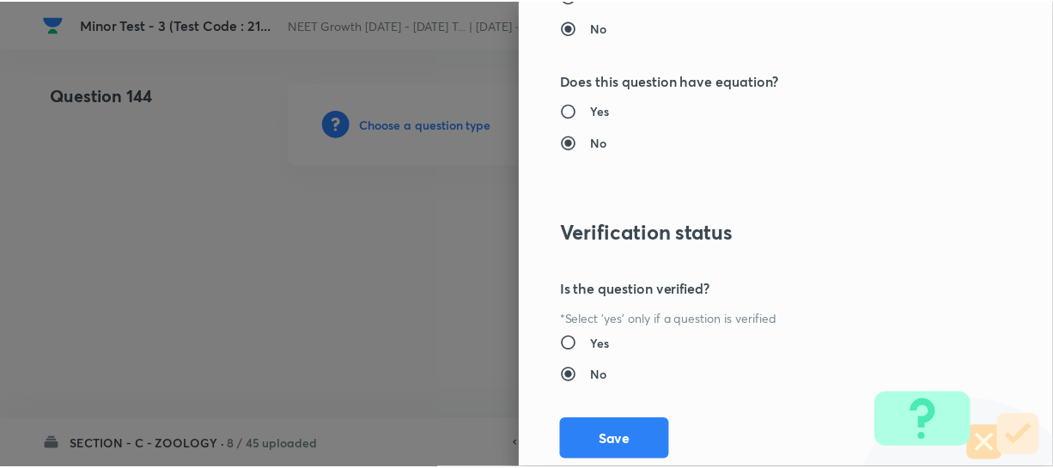
scroll to position [1986, 0]
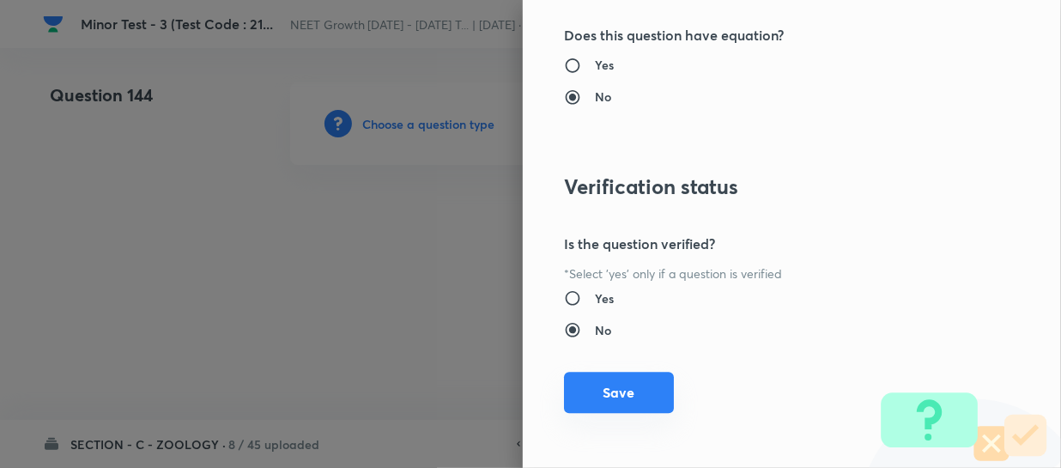
click at [590, 396] on button "Save" at bounding box center [619, 392] width 110 height 41
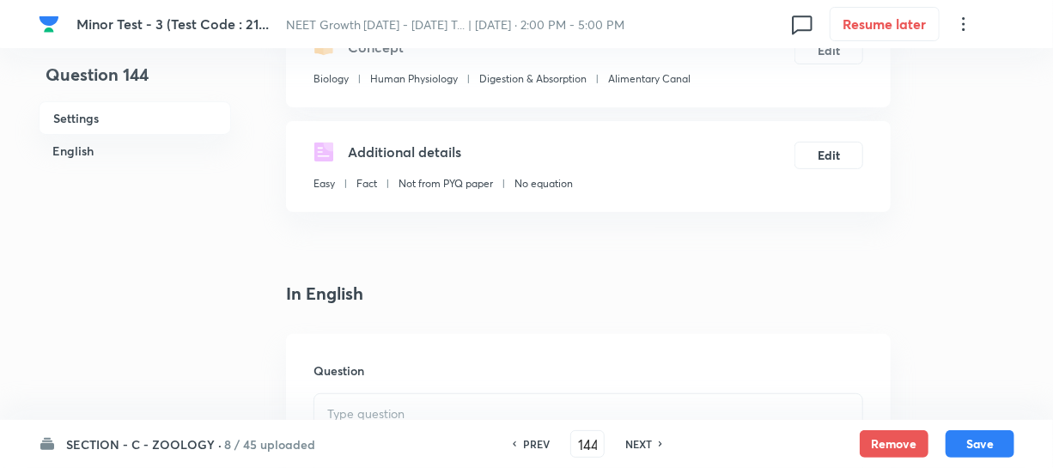
scroll to position [468, 0]
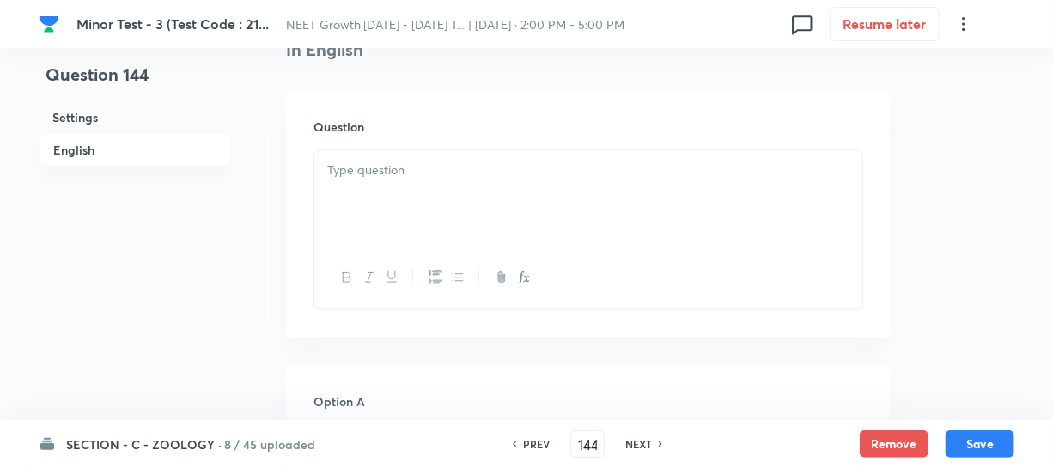
click at [344, 192] on div at bounding box center [588, 198] width 548 height 96
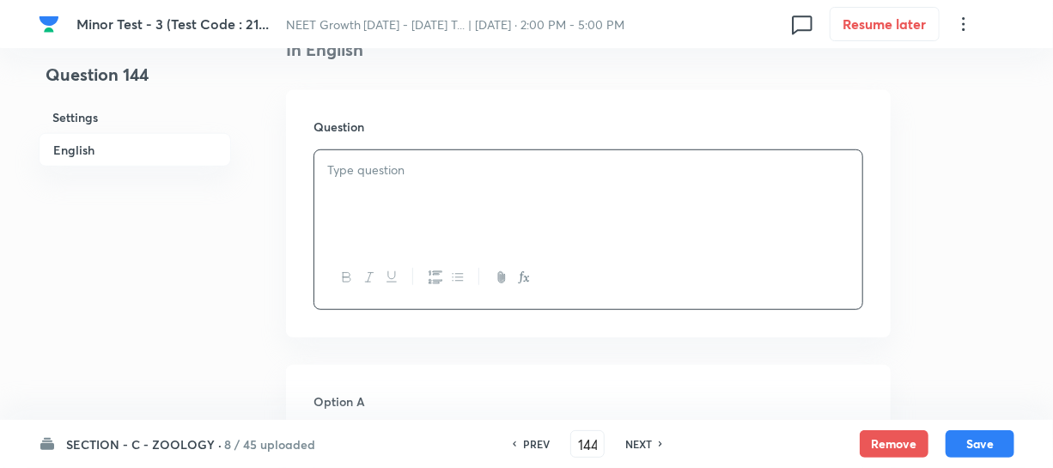
paste div
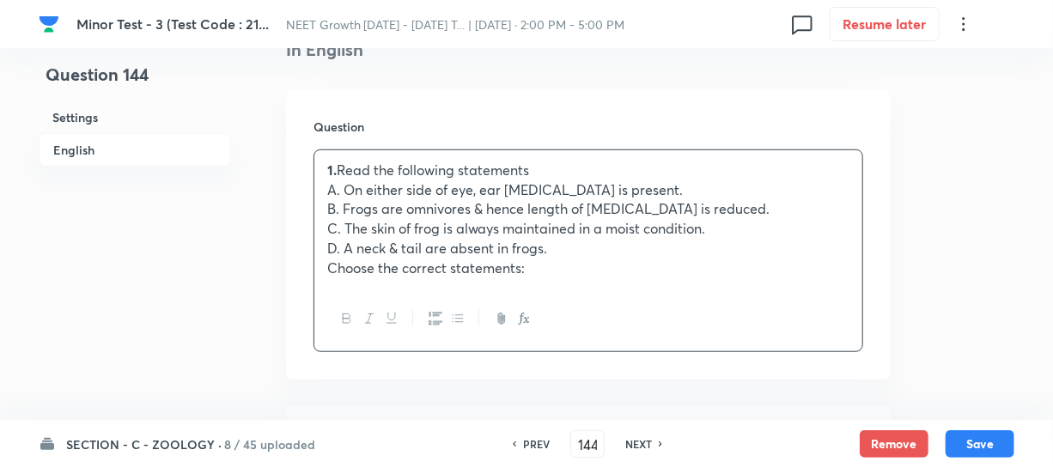
click at [403, 184] on p "A. On either side of eye, ear pinna is present." at bounding box center [588, 190] width 522 height 20
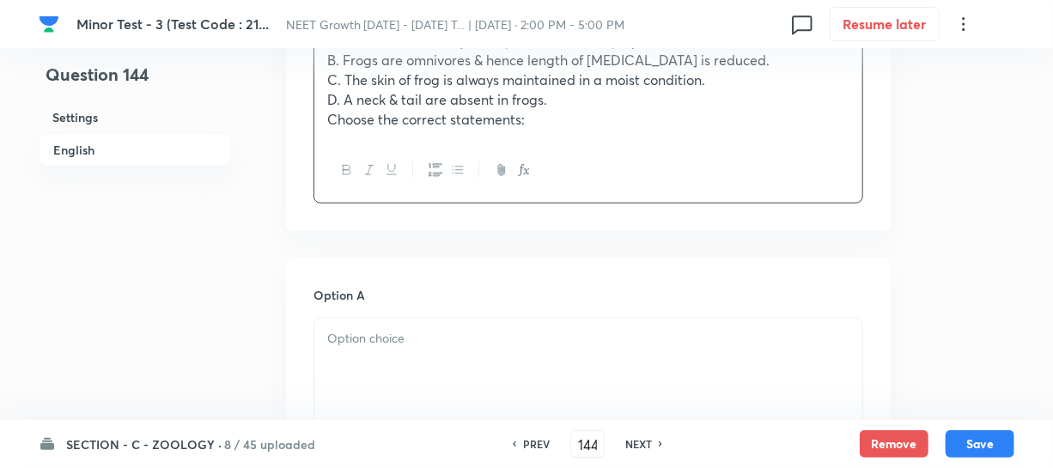
scroll to position [702, 0]
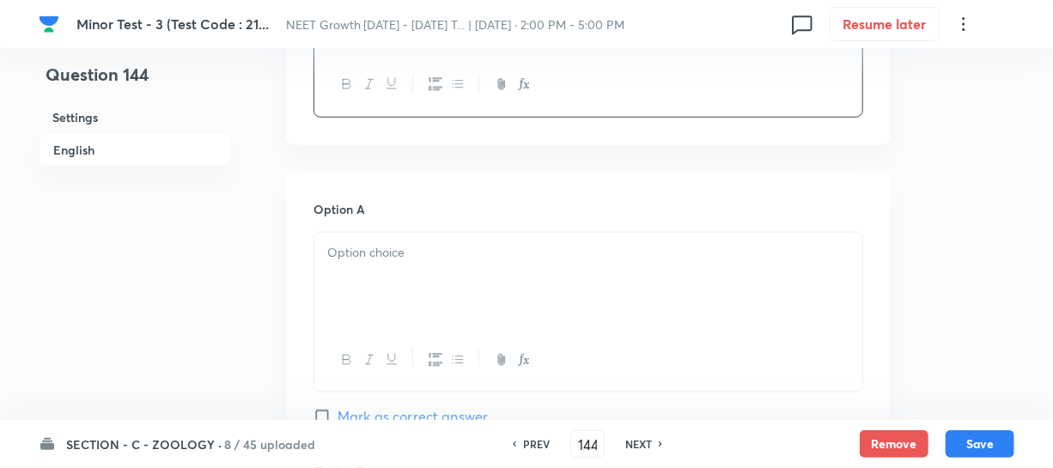
click at [373, 284] on div at bounding box center [588, 281] width 548 height 96
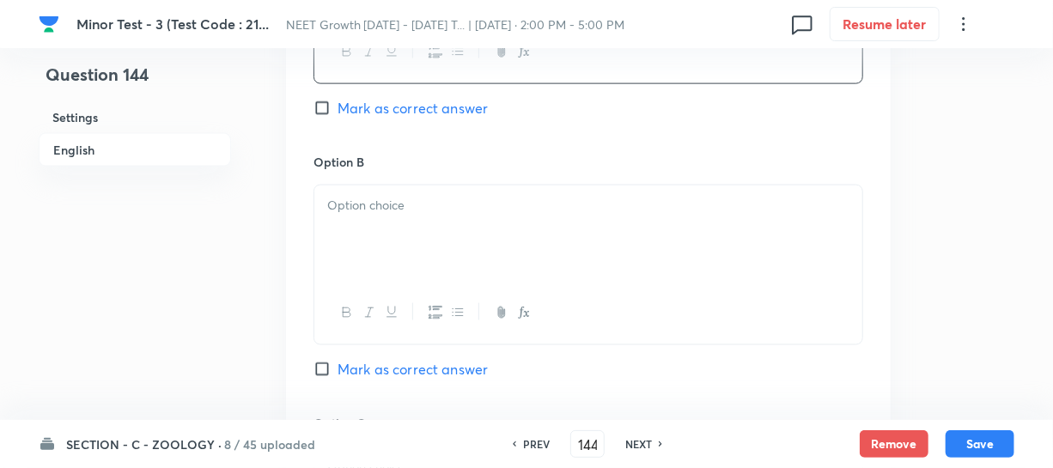
scroll to position [1014, 0]
click at [380, 223] on div at bounding box center [588, 230] width 548 height 96
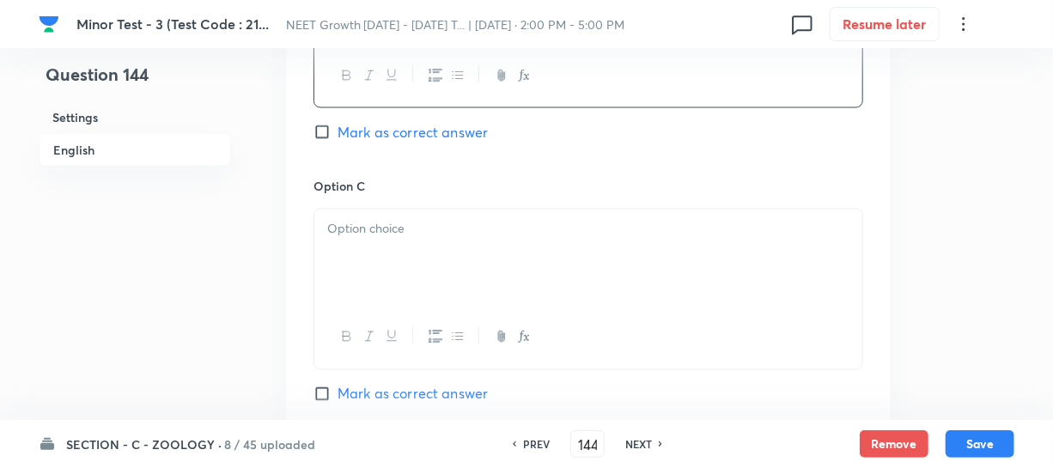
scroll to position [1248, 0]
click at [377, 248] on div at bounding box center [588, 257] width 548 height 96
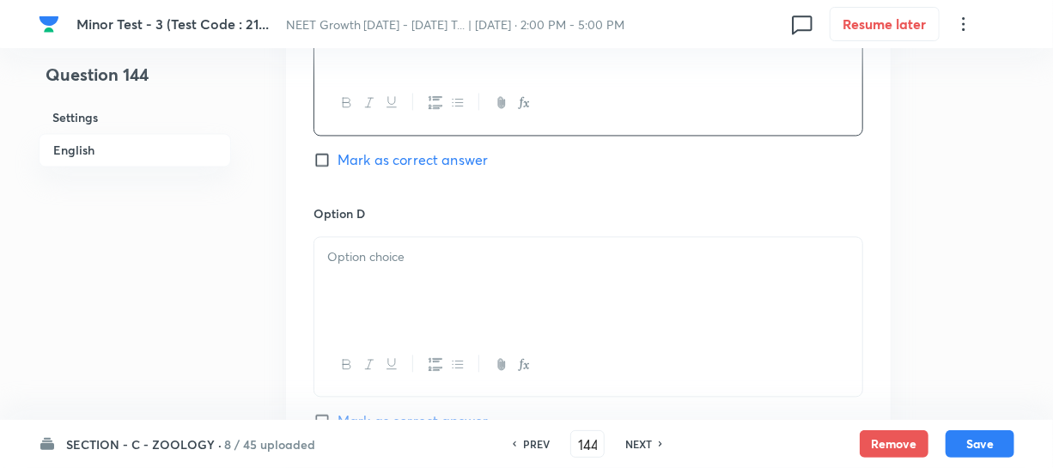
scroll to position [1483, 0]
click at [377, 272] on div at bounding box center [588, 284] width 548 height 96
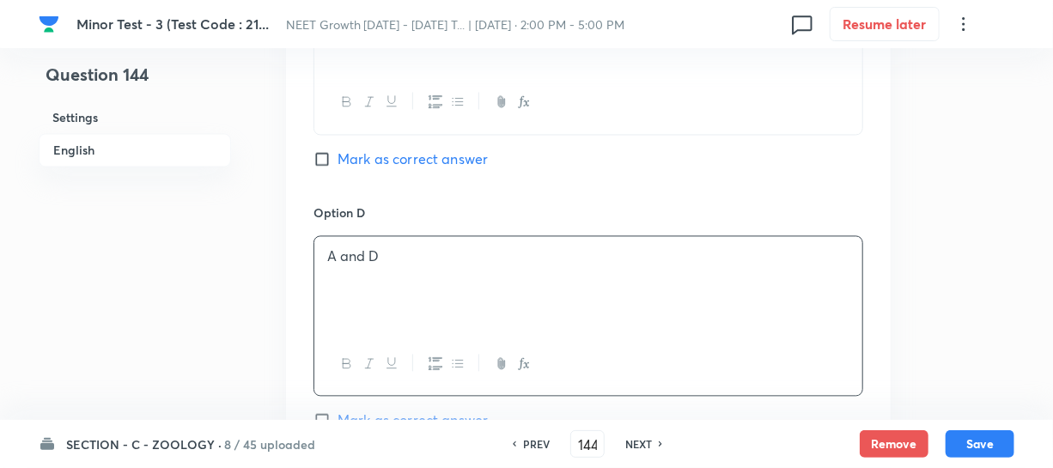
click at [320, 162] on input "Mark as correct answer" at bounding box center [325, 158] width 24 height 17
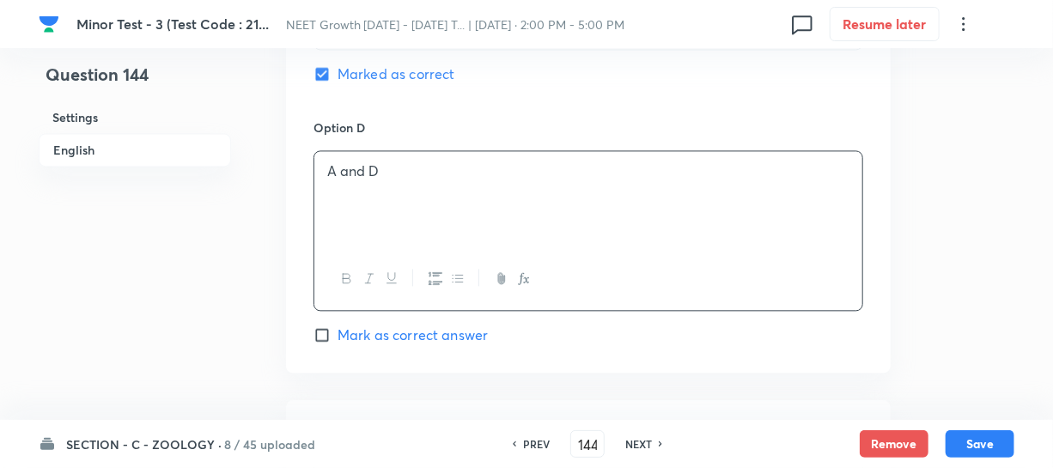
scroll to position [1717, 0]
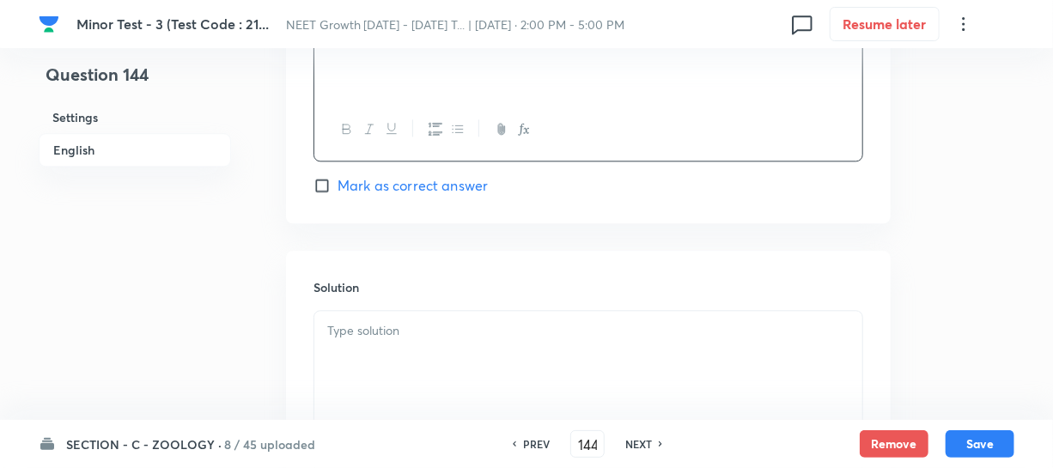
click at [368, 355] on div at bounding box center [588, 359] width 548 height 96
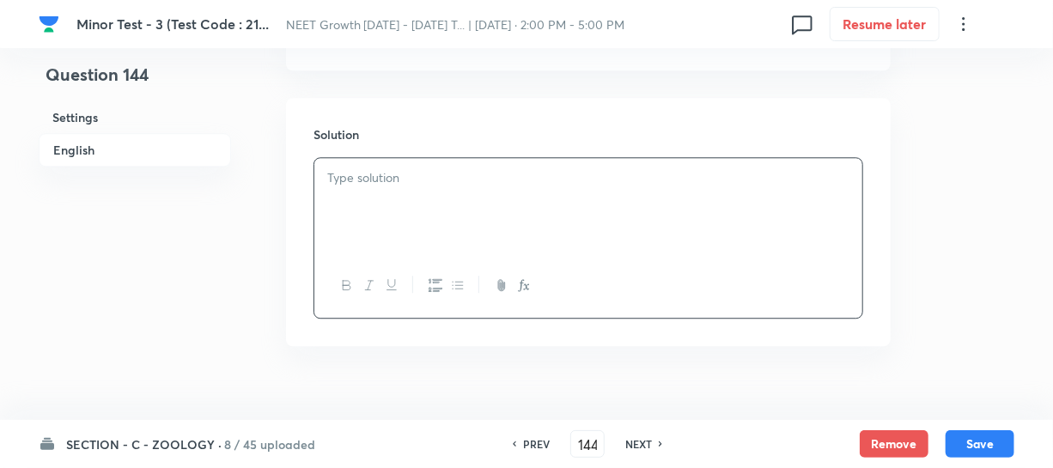
scroll to position [1899, 0]
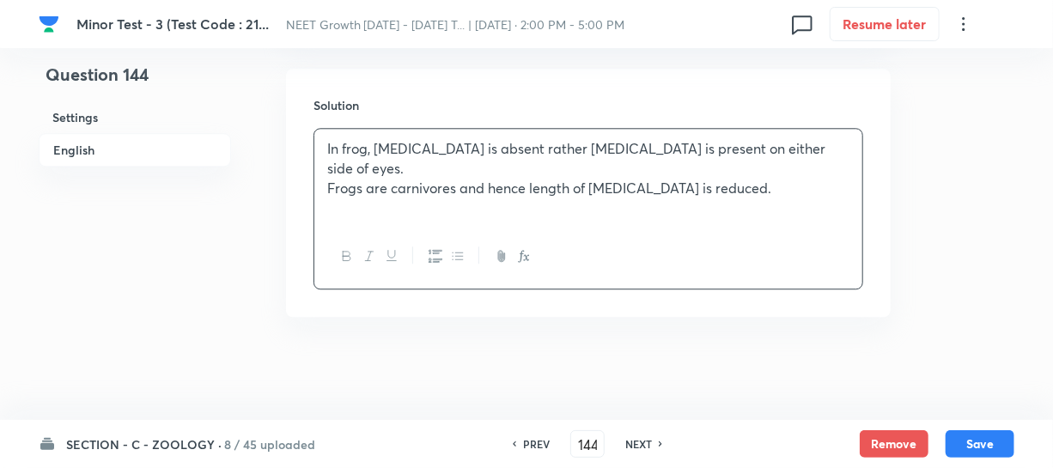
click at [629, 179] on div "In frog, pinna is absent rather tympanum is present on either side of eyes. Fro…" at bounding box center [588, 177] width 548 height 96
click at [963, 435] on button "Save" at bounding box center [979, 441] width 69 height 27
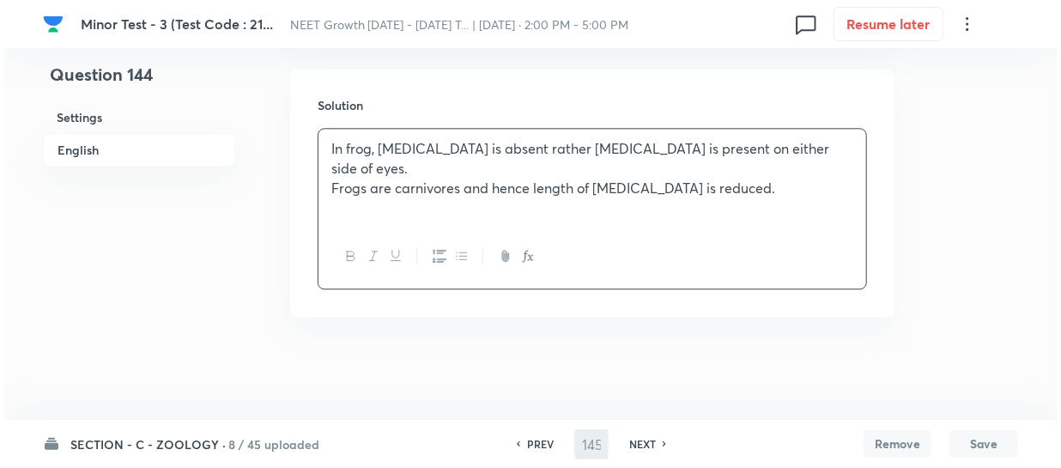
scroll to position [0, 0]
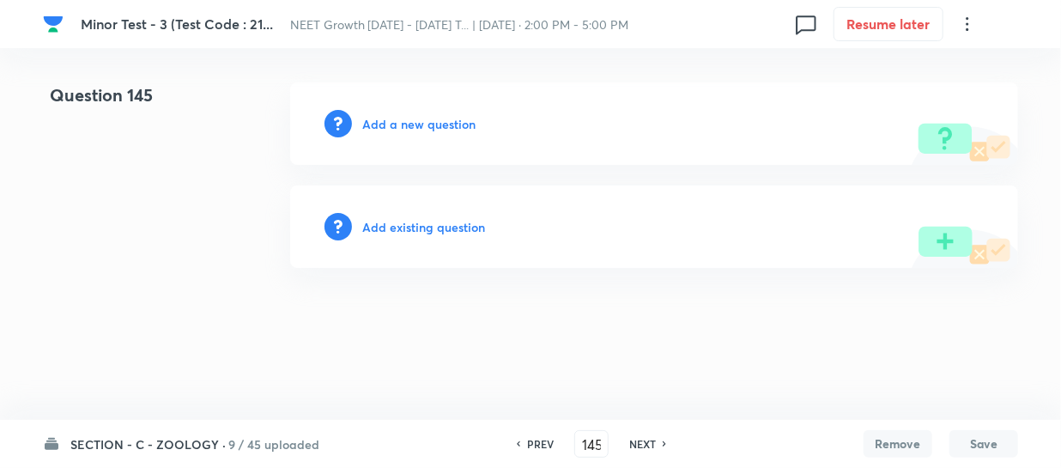
click at [386, 120] on h6 "Add a new question" at bounding box center [418, 124] width 113 height 18
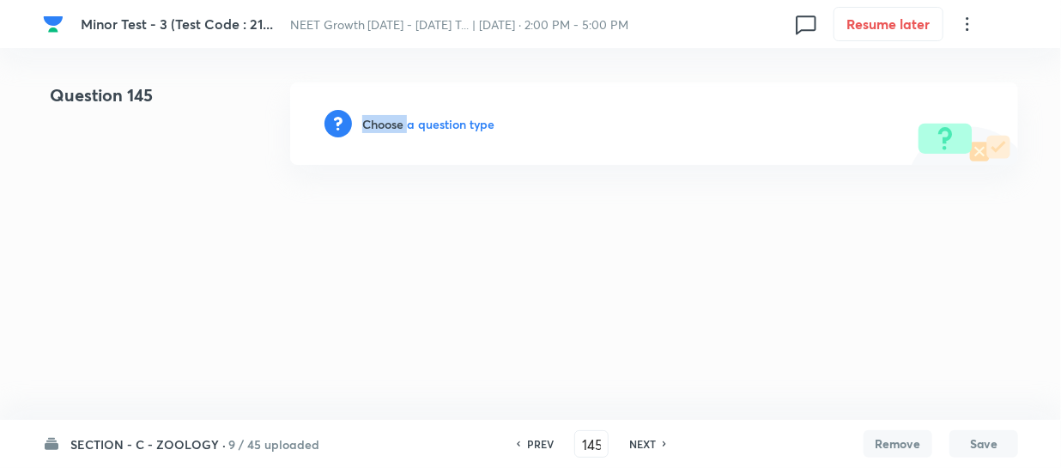
click at [386, 120] on h6 "Choose a question type" at bounding box center [428, 124] width 132 height 18
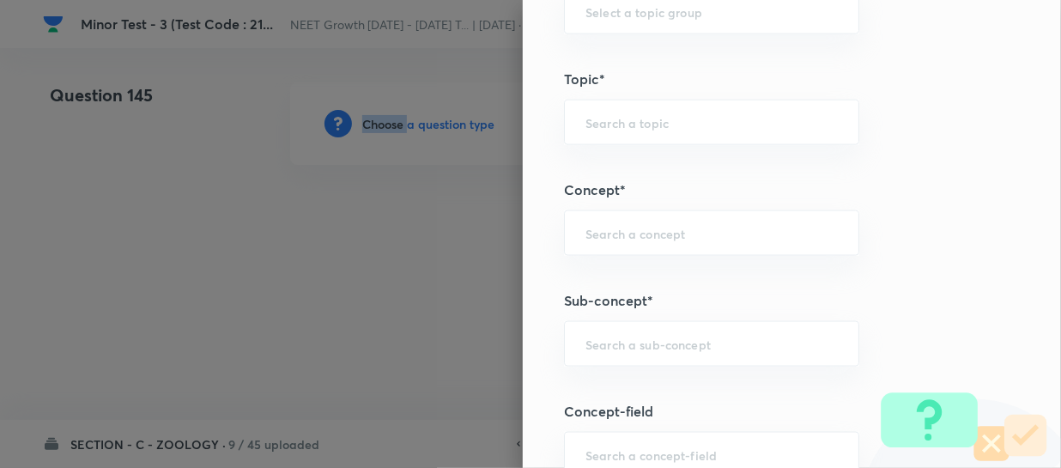
scroll to position [936, 0]
click at [597, 341] on input "text" at bounding box center [712, 341] width 252 height 16
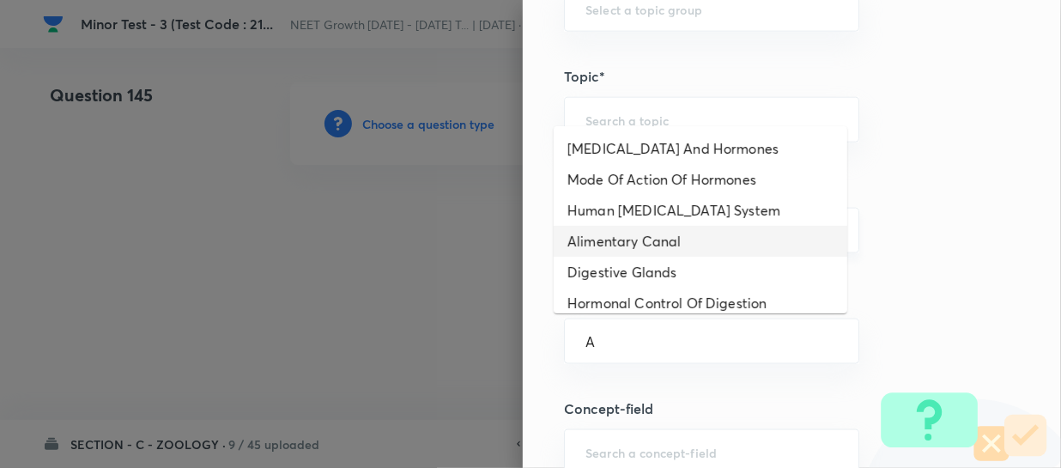
click at [635, 240] on li "Alimentary Canal" at bounding box center [701, 241] width 294 height 31
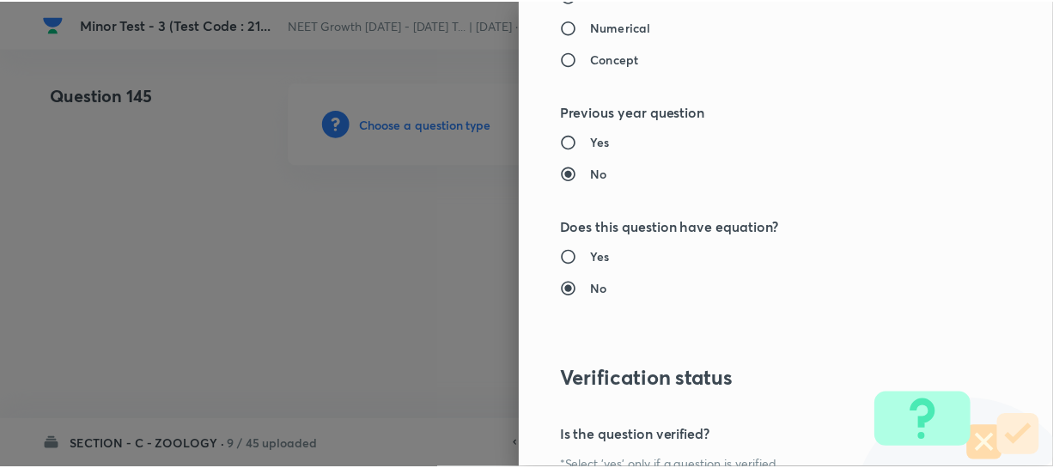
scroll to position [1986, 0]
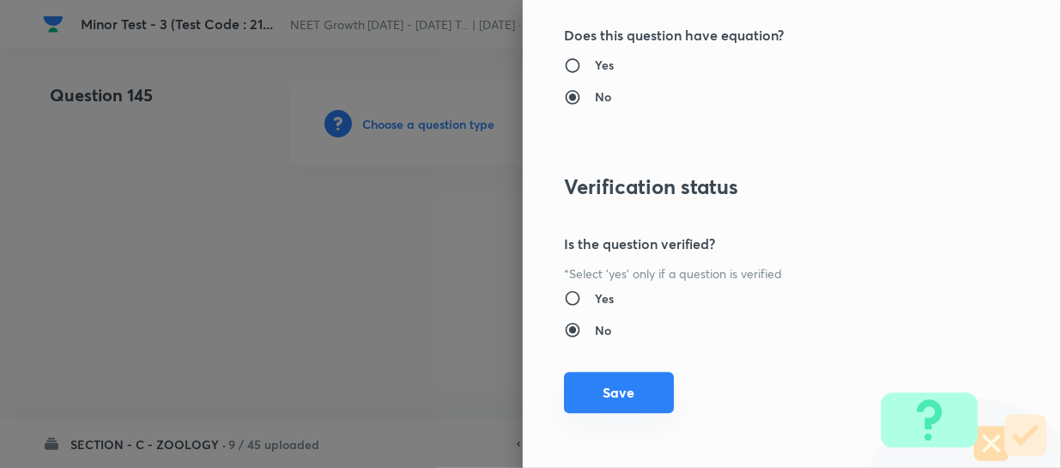
click at [586, 386] on button "Save" at bounding box center [619, 392] width 110 height 41
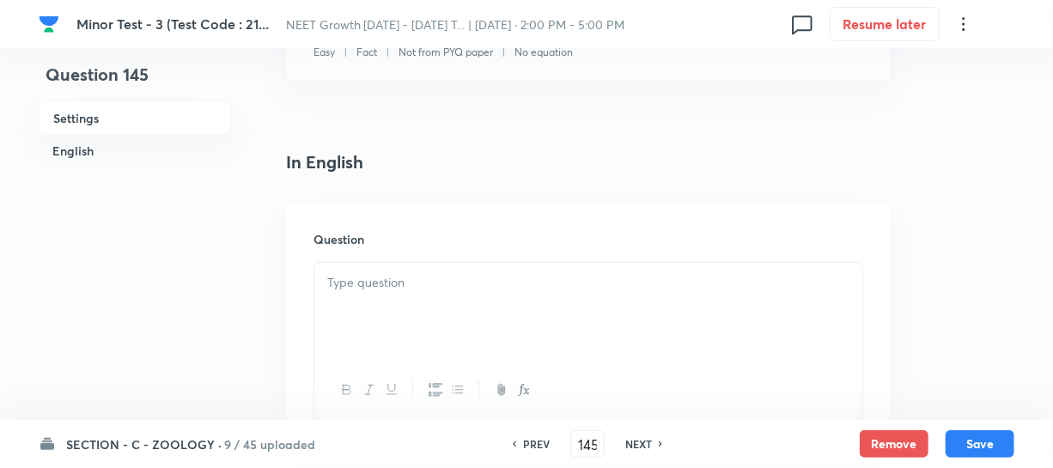
scroll to position [390, 0]
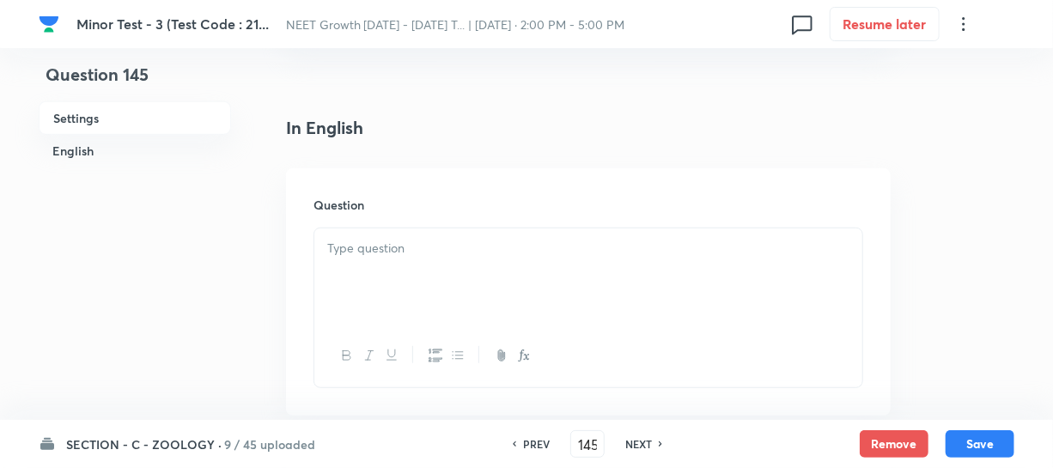
click at [383, 255] on p at bounding box center [588, 249] width 522 height 20
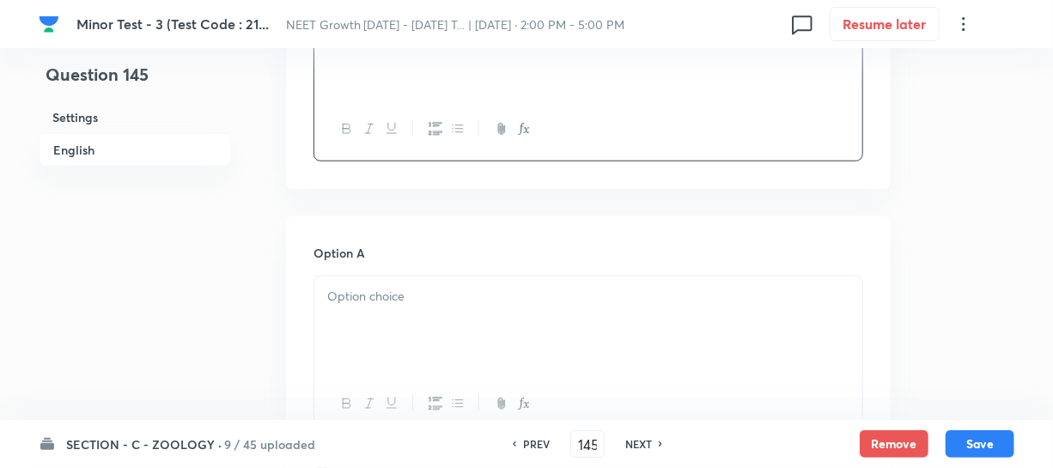
scroll to position [624, 0]
click at [388, 303] on div at bounding box center [588, 317] width 548 height 96
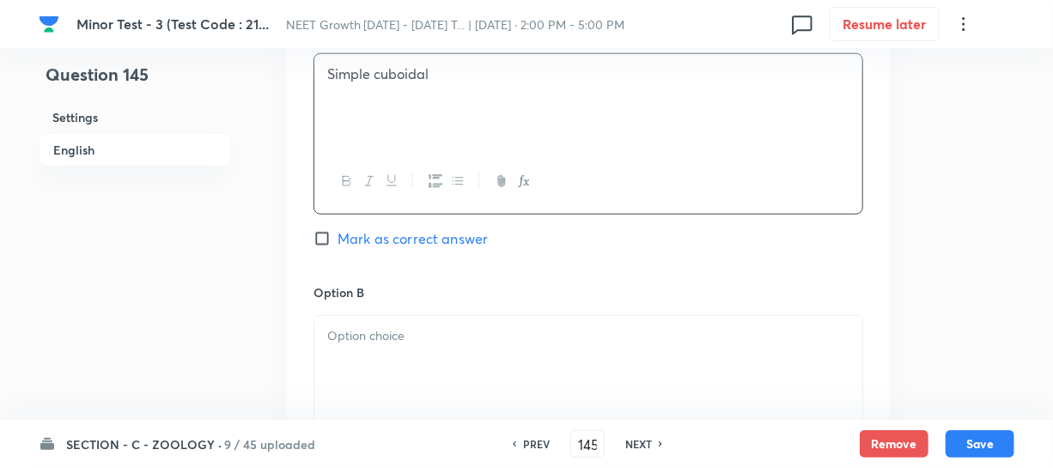
scroll to position [859, 0]
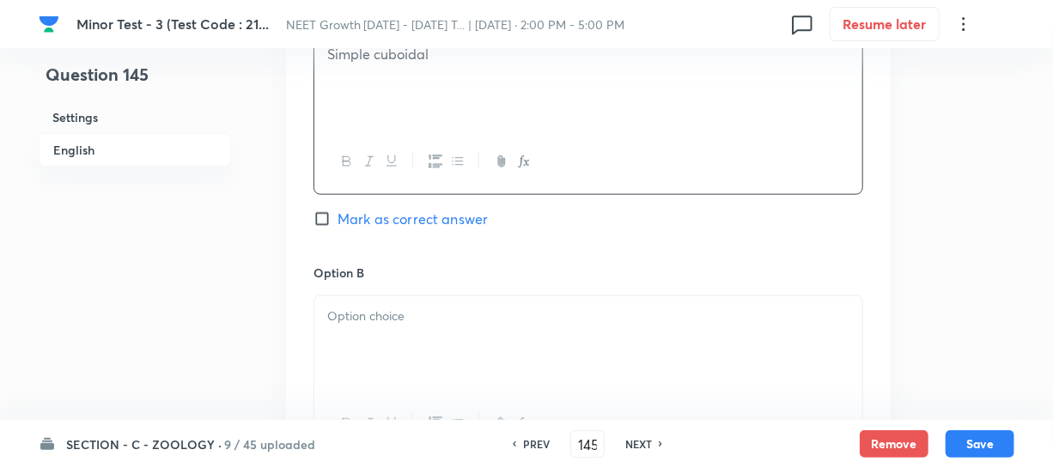
click at [364, 343] on div at bounding box center [588, 344] width 548 height 96
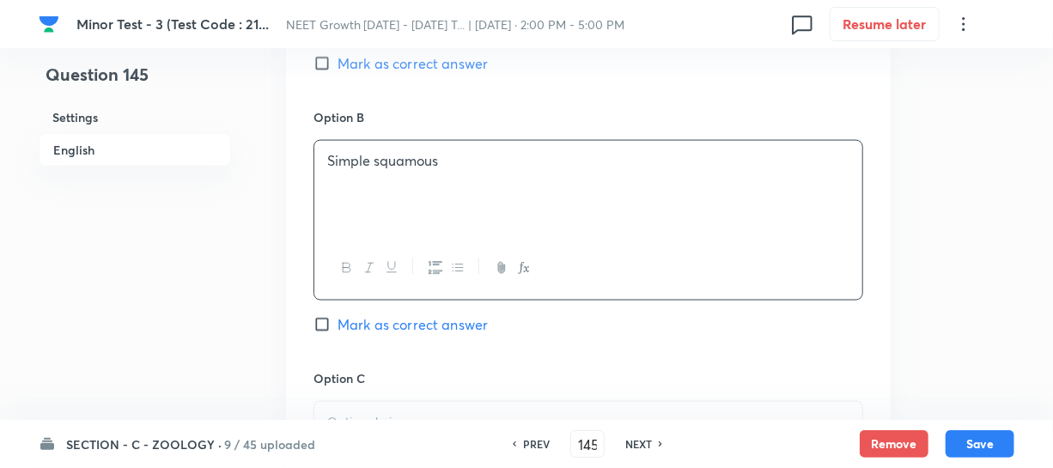
click at [387, 374] on h6 "Option C" at bounding box center [588, 378] width 550 height 18
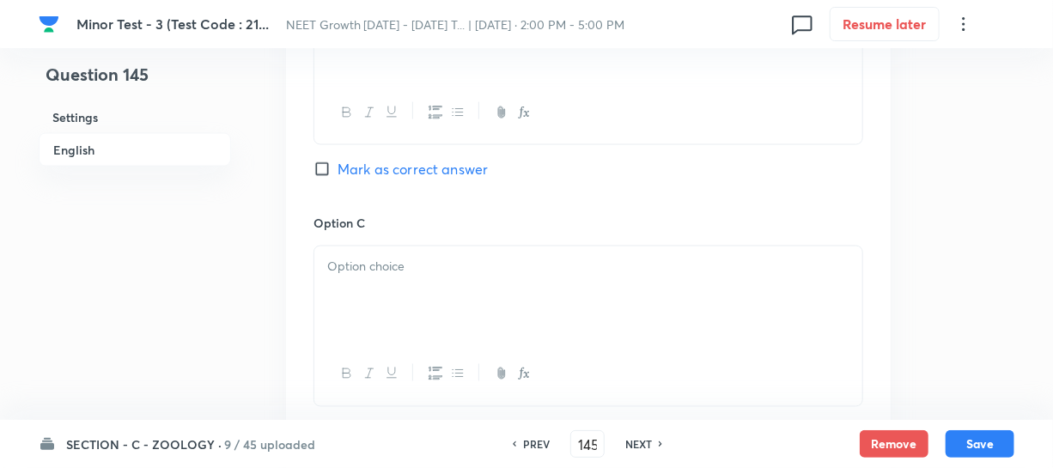
scroll to position [1170, 0]
click at [378, 264] on p at bounding box center [588, 266] width 522 height 20
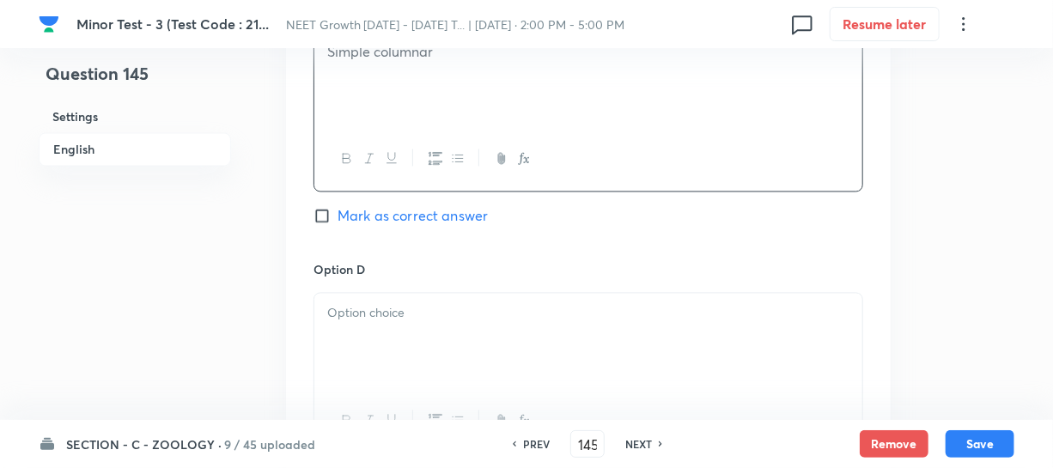
scroll to position [1405, 0]
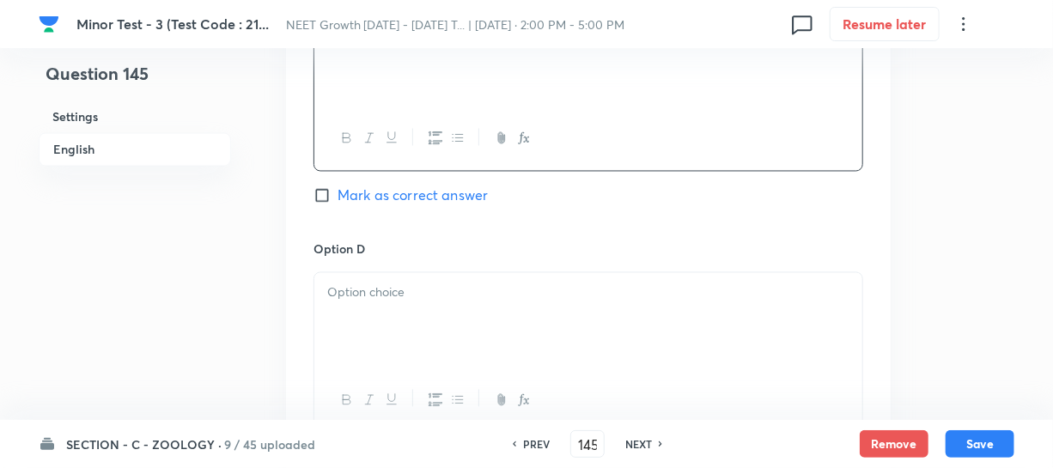
click at [381, 309] on div at bounding box center [588, 321] width 548 height 96
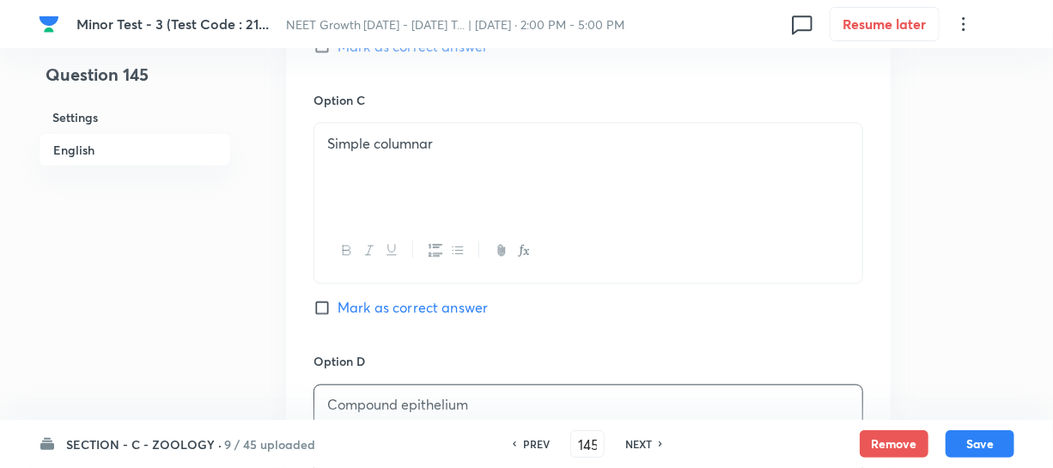
scroll to position [1248, 0]
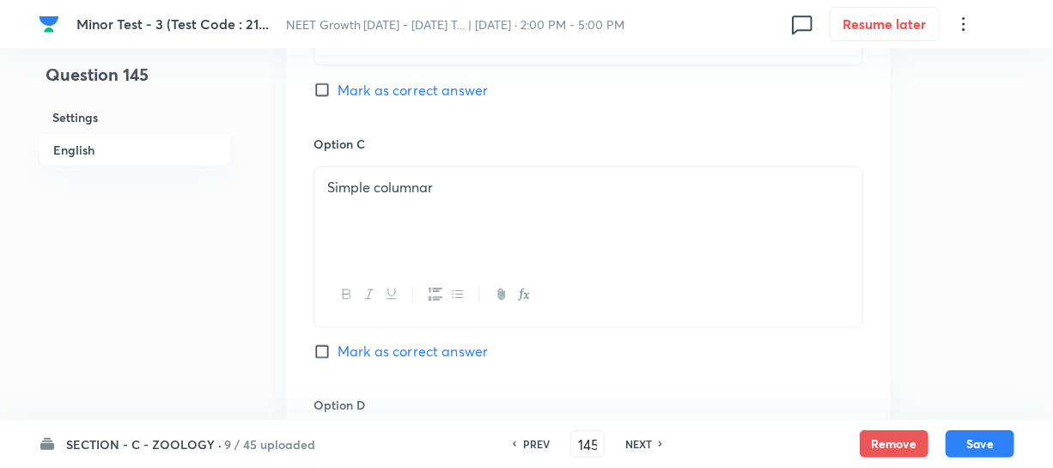
click at [332, 95] on input "Mark as correct answer" at bounding box center [325, 90] width 24 height 17
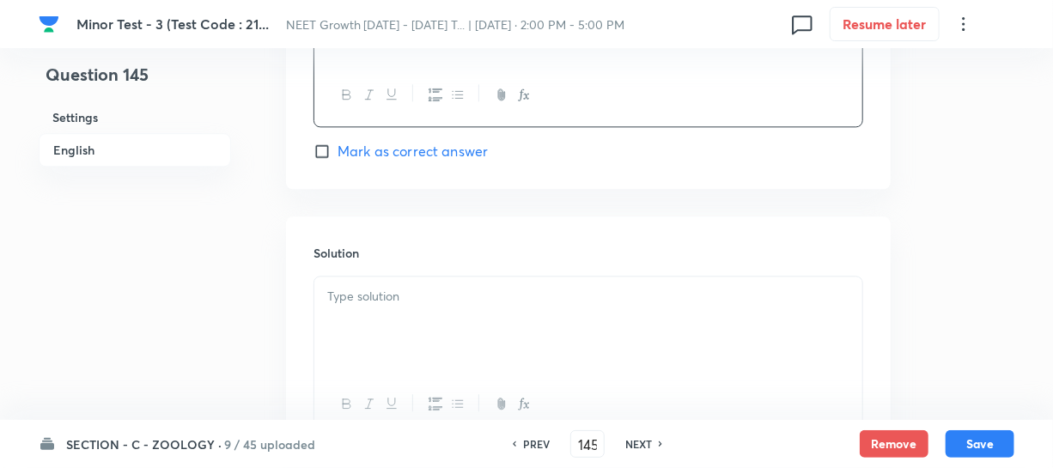
scroll to position [1717, 0]
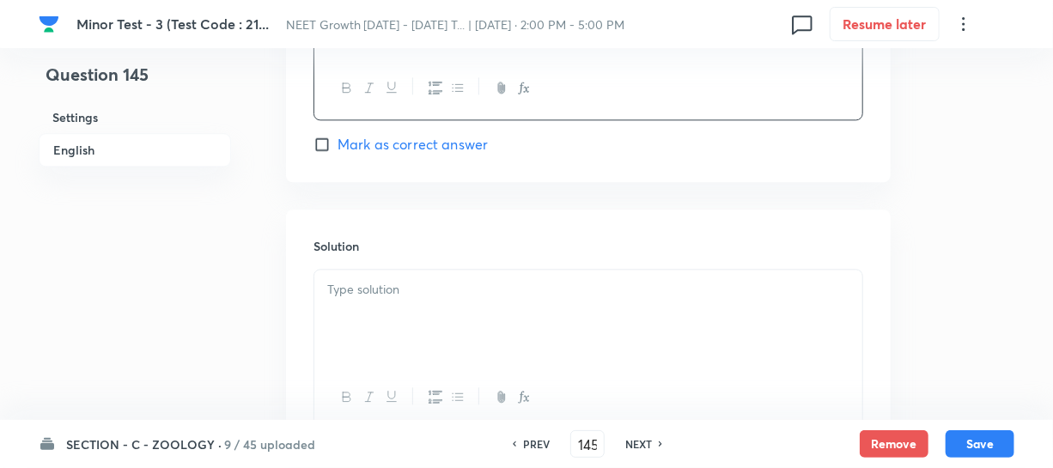
click at [354, 301] on div at bounding box center [588, 318] width 548 height 96
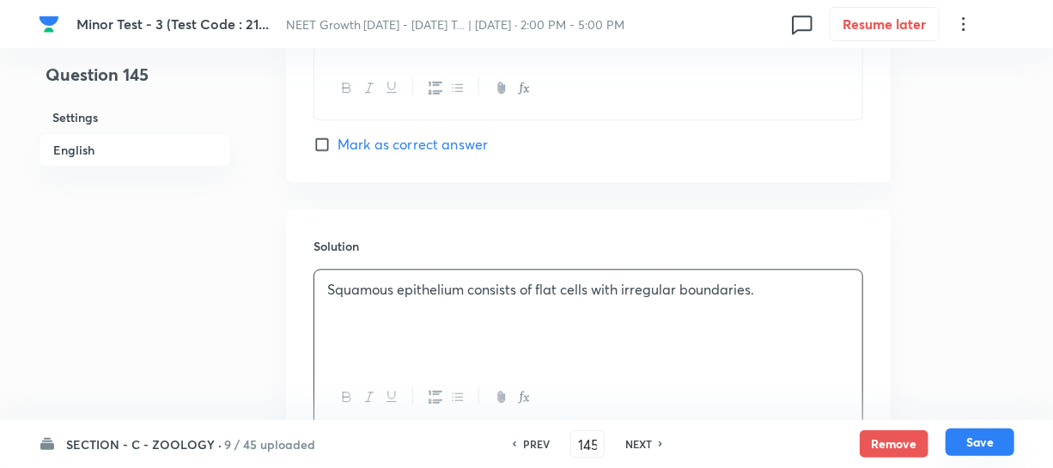
click at [987, 446] on button "Save" at bounding box center [979, 441] width 69 height 27
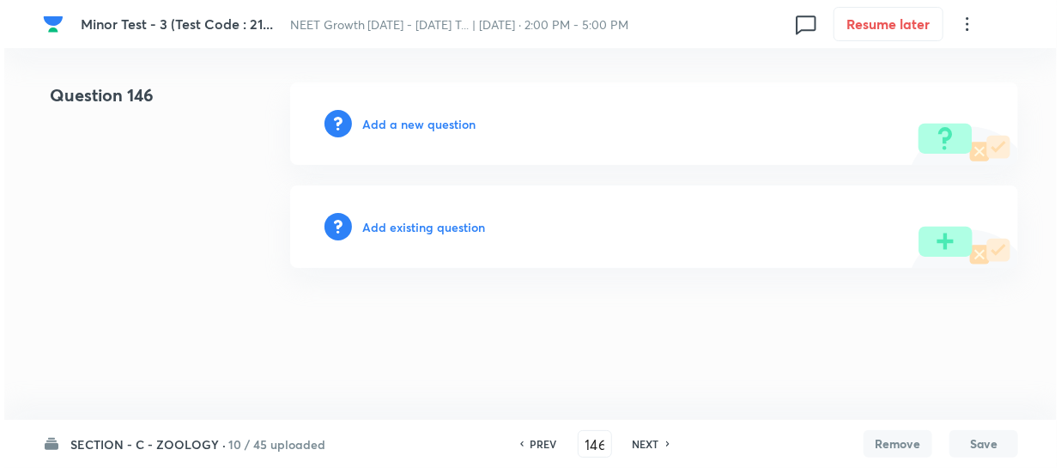
scroll to position [0, 0]
click at [382, 121] on h6 "Add a new question" at bounding box center [418, 124] width 113 height 18
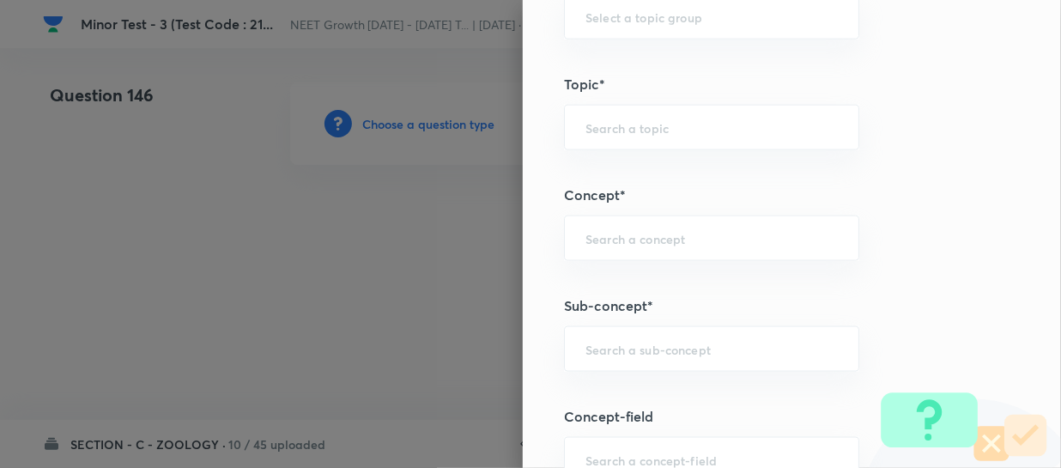
scroll to position [936, 0]
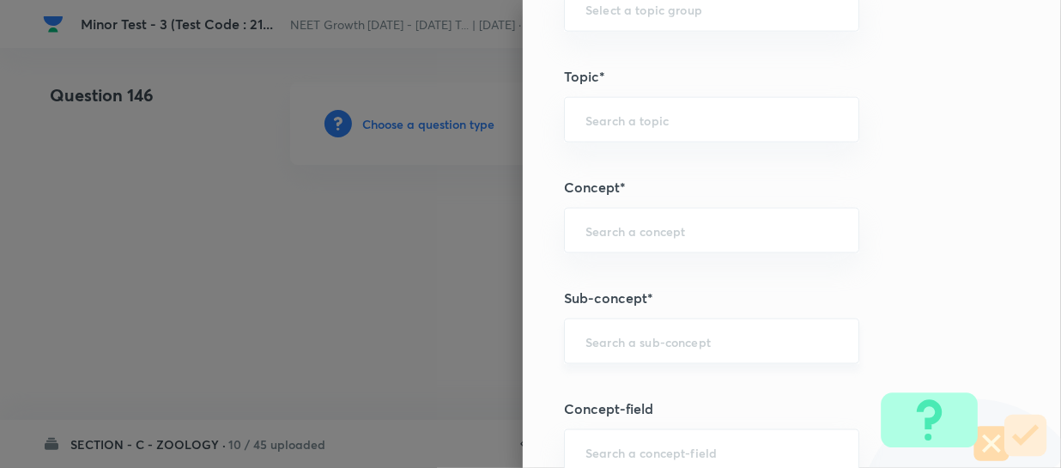
click at [589, 327] on div "​" at bounding box center [711, 342] width 295 height 46
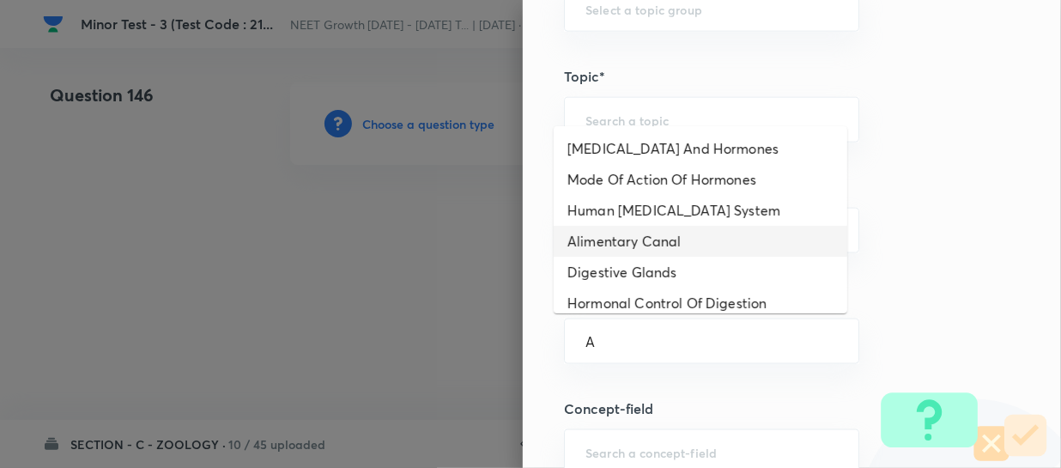
click at [644, 236] on li "Alimentary Canal" at bounding box center [701, 241] width 294 height 31
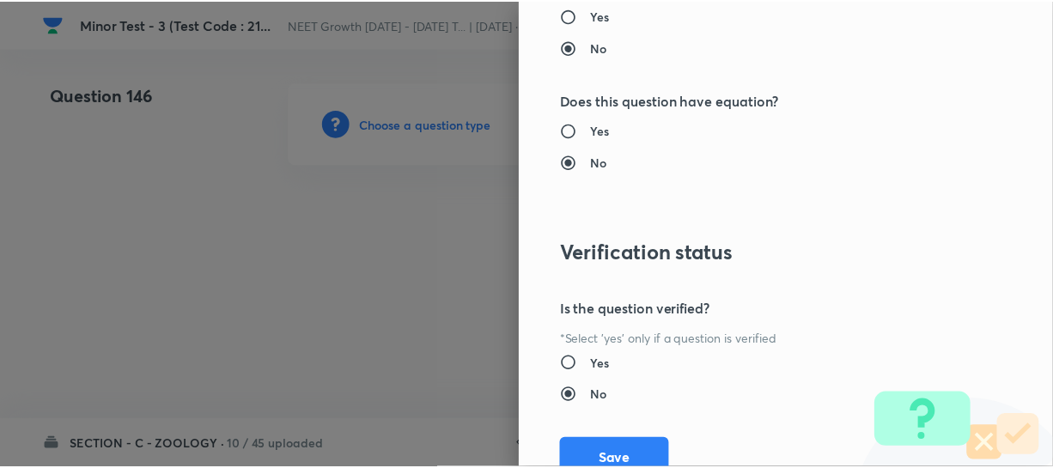
scroll to position [1986, 0]
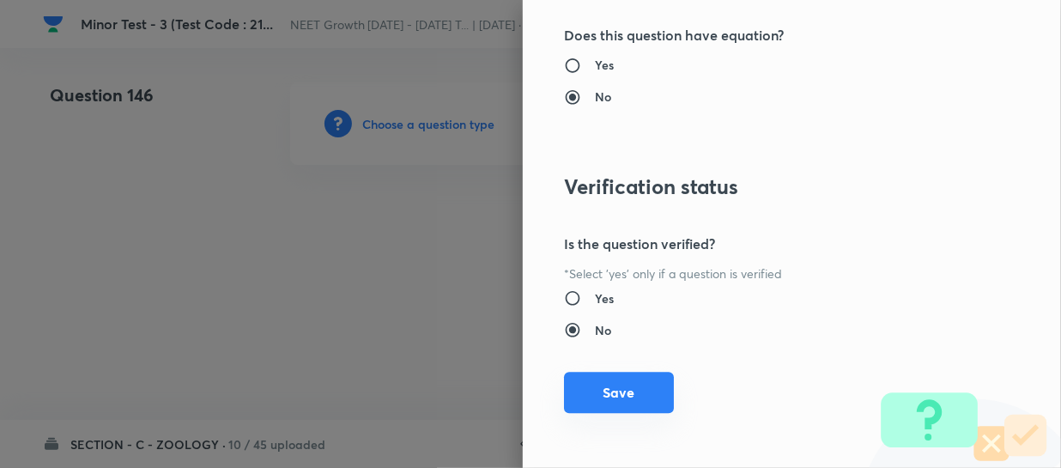
click at [598, 393] on button "Save" at bounding box center [619, 392] width 110 height 41
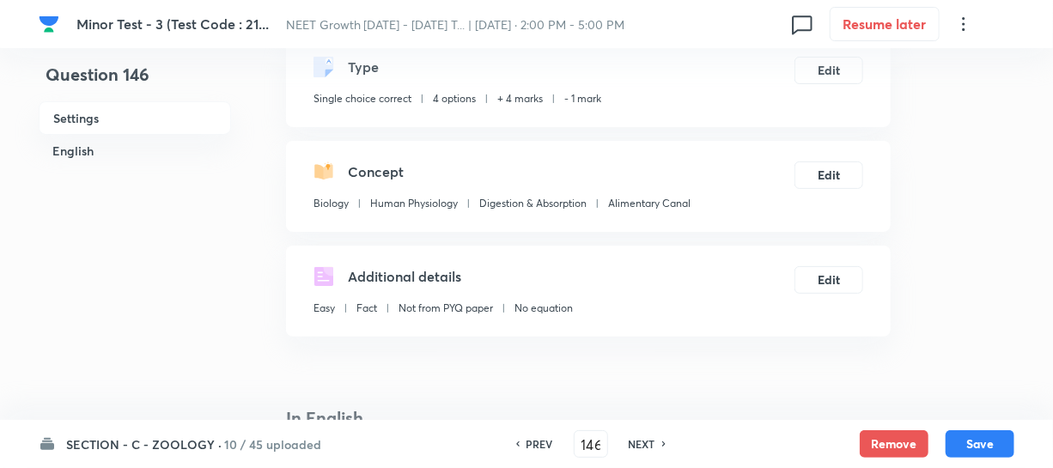
scroll to position [312, 0]
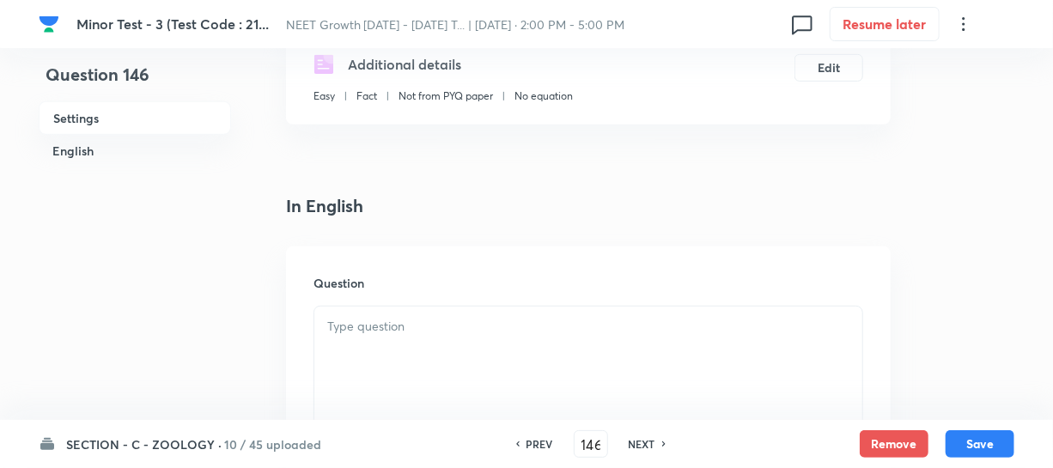
click at [380, 349] on div at bounding box center [588, 355] width 548 height 96
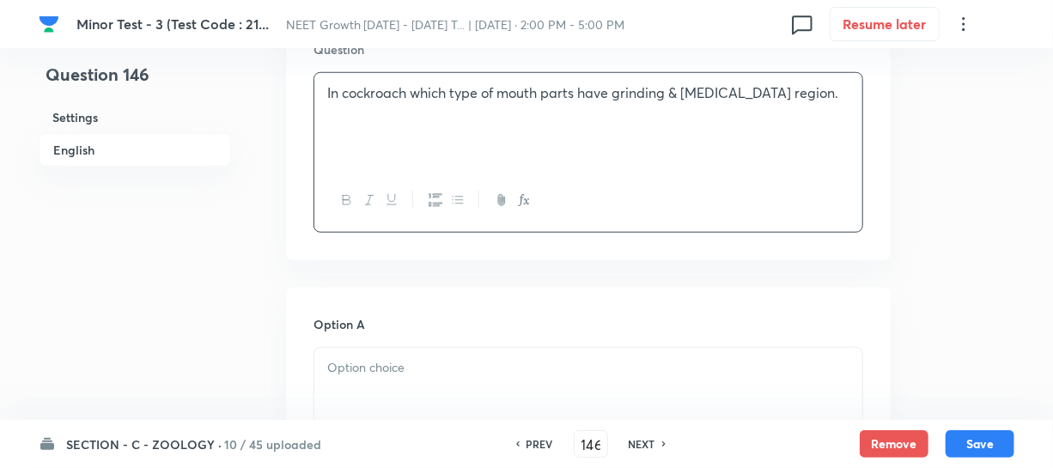
scroll to position [546, 0]
click at [359, 347] on div at bounding box center [588, 395] width 548 height 96
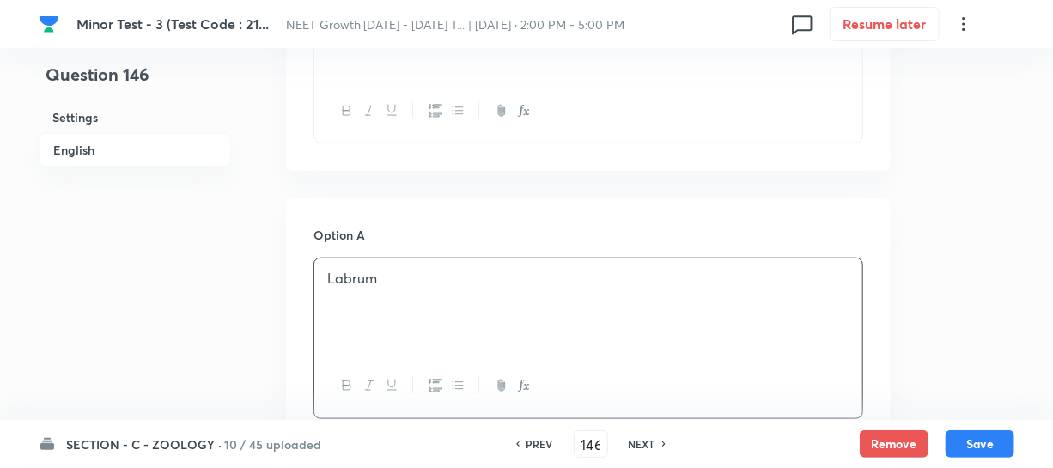
scroll to position [781, 0]
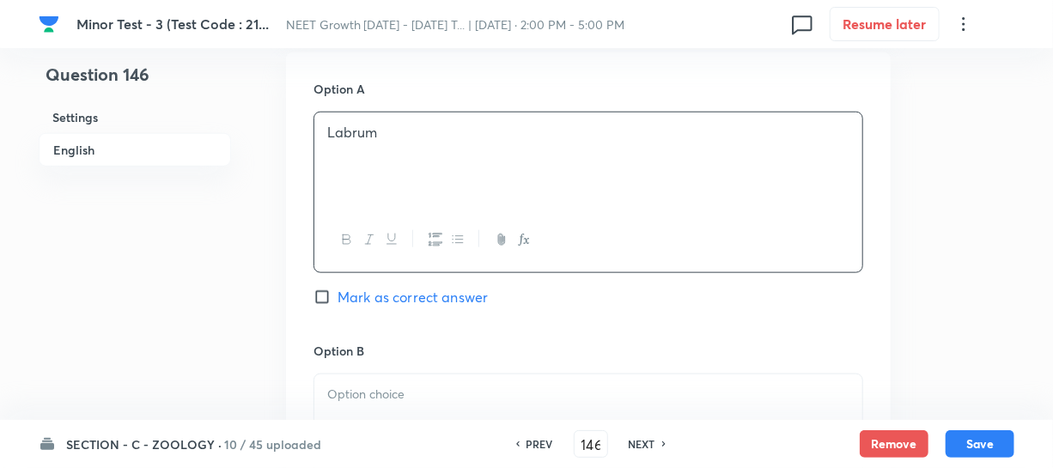
click at [344, 392] on p at bounding box center [588, 395] width 522 height 20
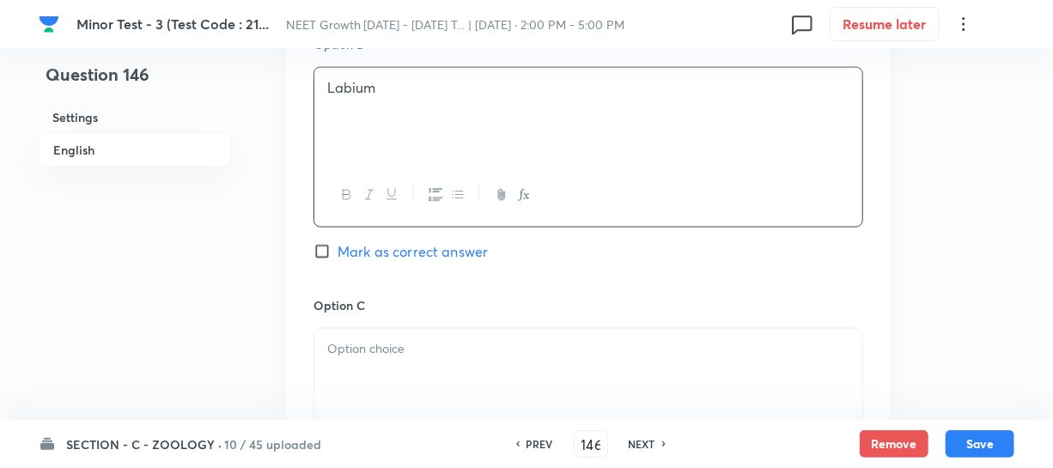
scroll to position [1092, 0]
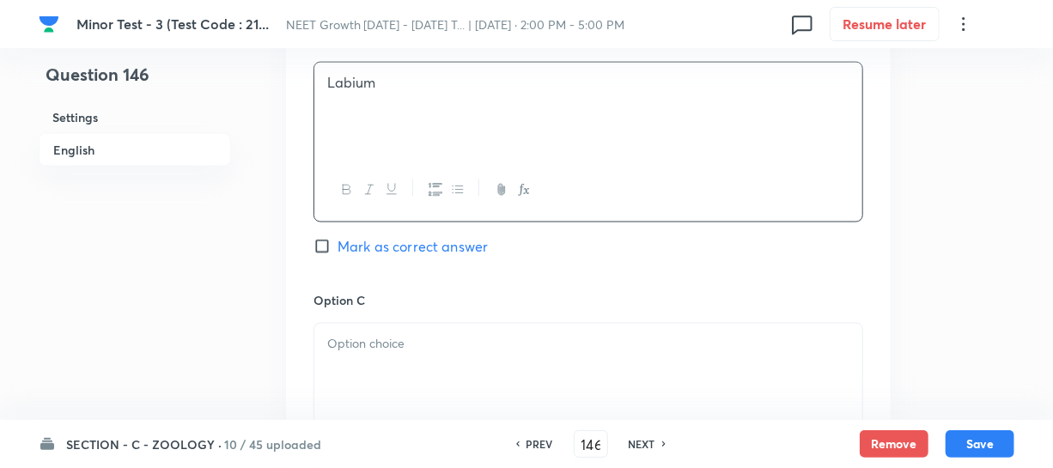
click at [395, 337] on p at bounding box center [588, 344] width 522 height 20
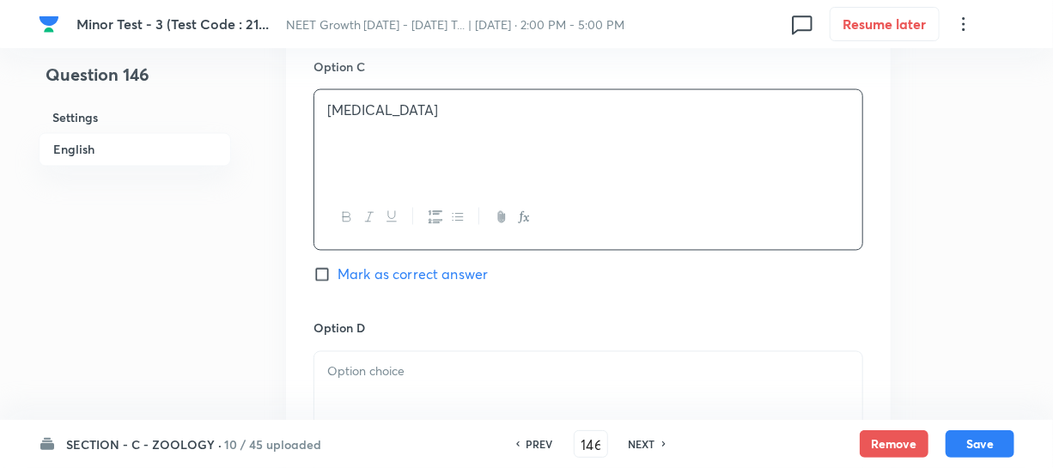
scroll to position [1327, 0]
click at [373, 388] on div at bounding box center [588, 399] width 548 height 96
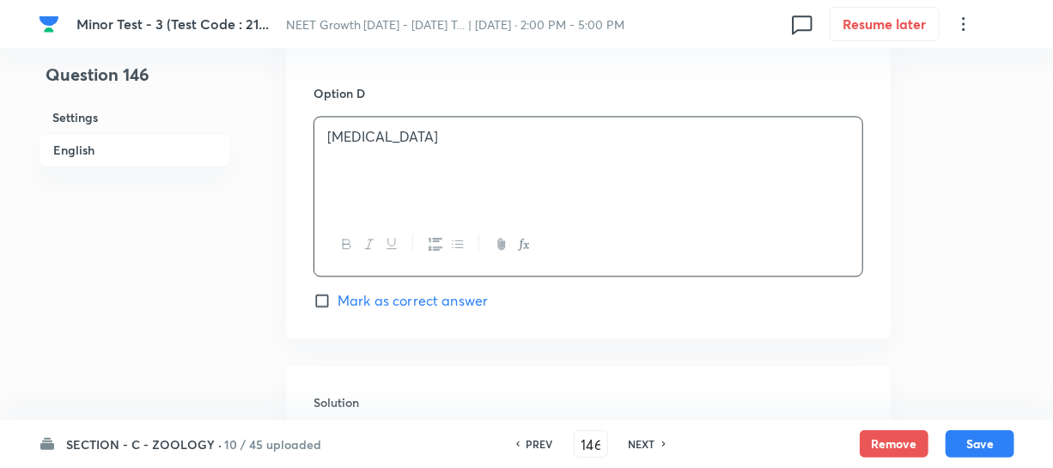
click at [320, 303] on input "Mark as correct answer" at bounding box center [325, 300] width 24 height 17
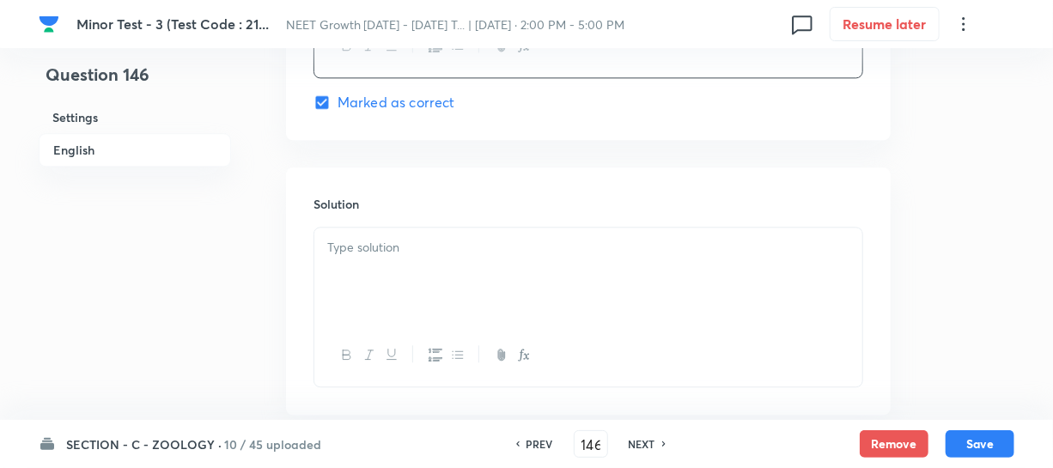
scroll to position [1795, 0]
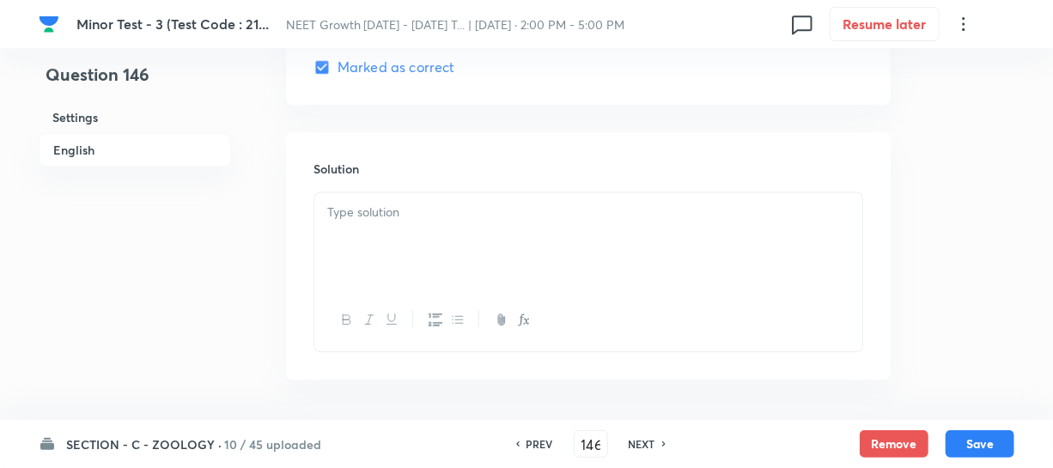
click at [362, 261] on div at bounding box center [588, 240] width 548 height 96
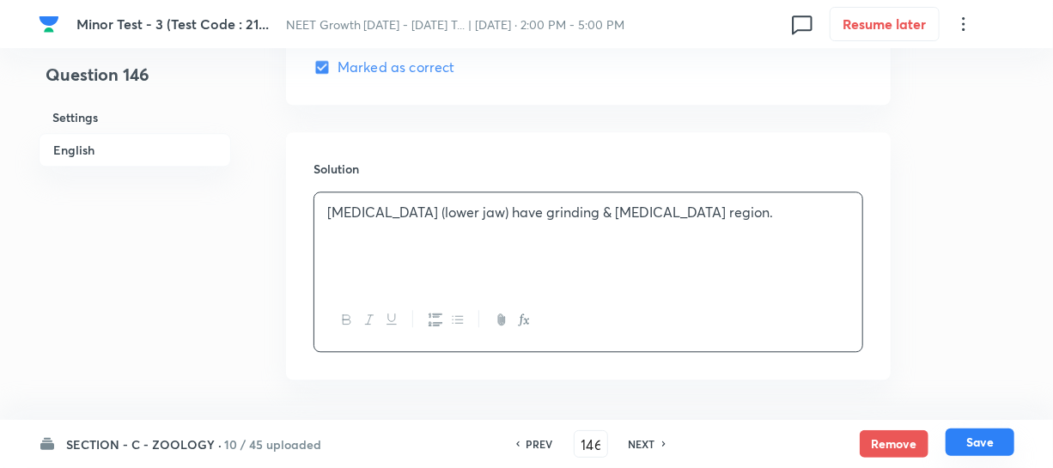
click at [987, 444] on button "Save" at bounding box center [979, 441] width 69 height 27
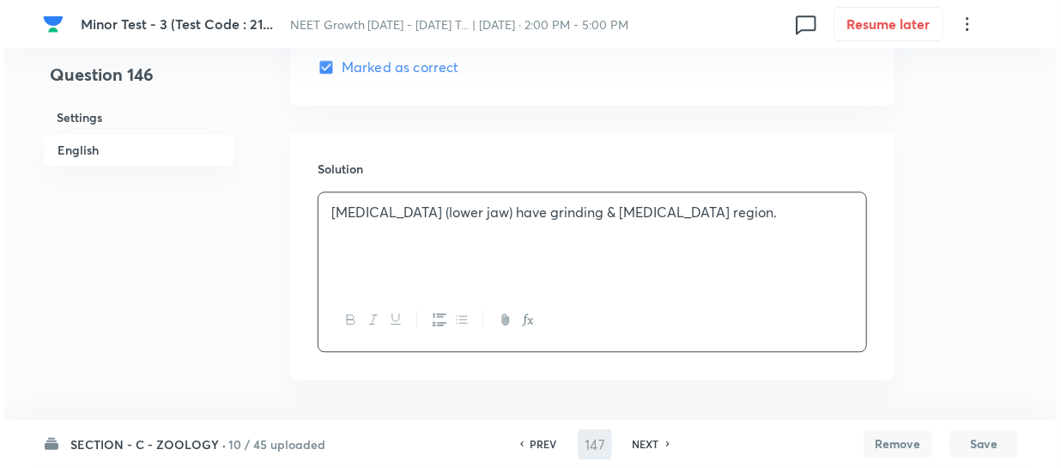
scroll to position [0, 0]
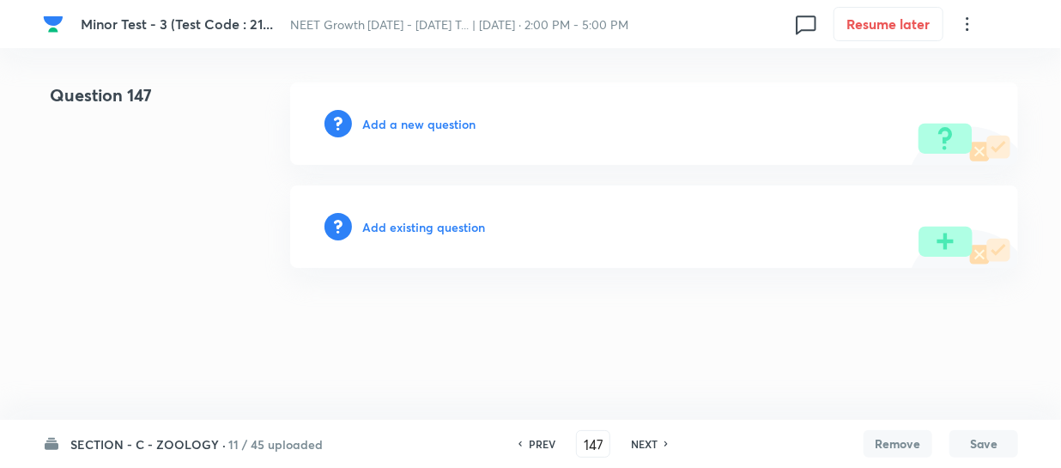
click at [378, 119] on h6 "Add a new question" at bounding box center [418, 124] width 113 height 18
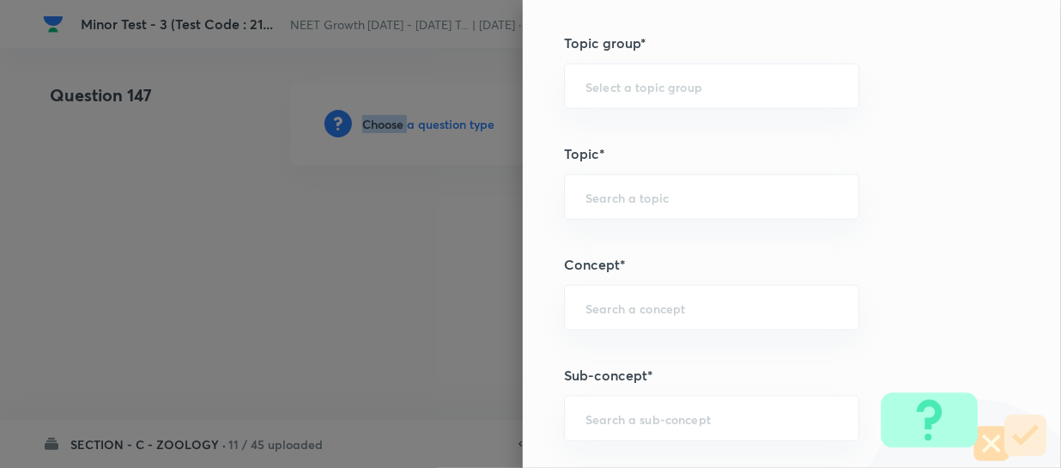
scroll to position [936, 0]
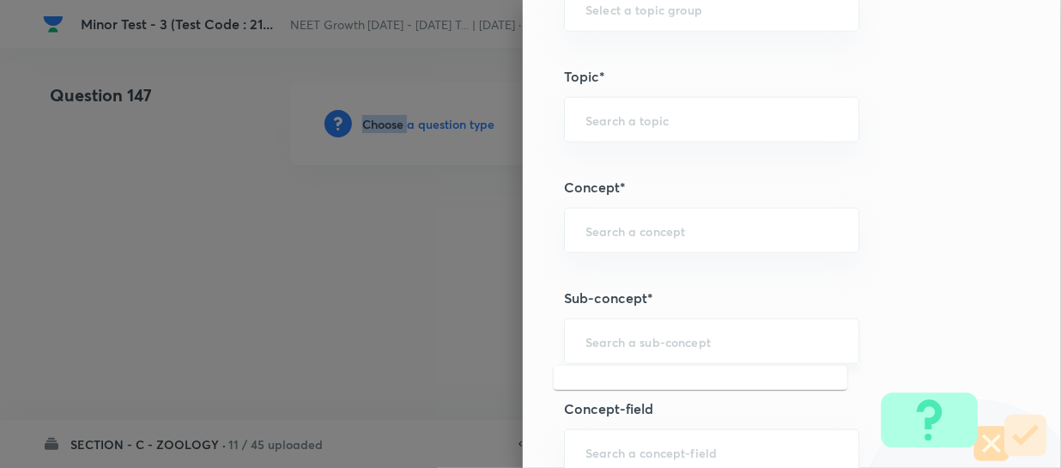
click at [586, 333] on input "text" at bounding box center [712, 341] width 252 height 16
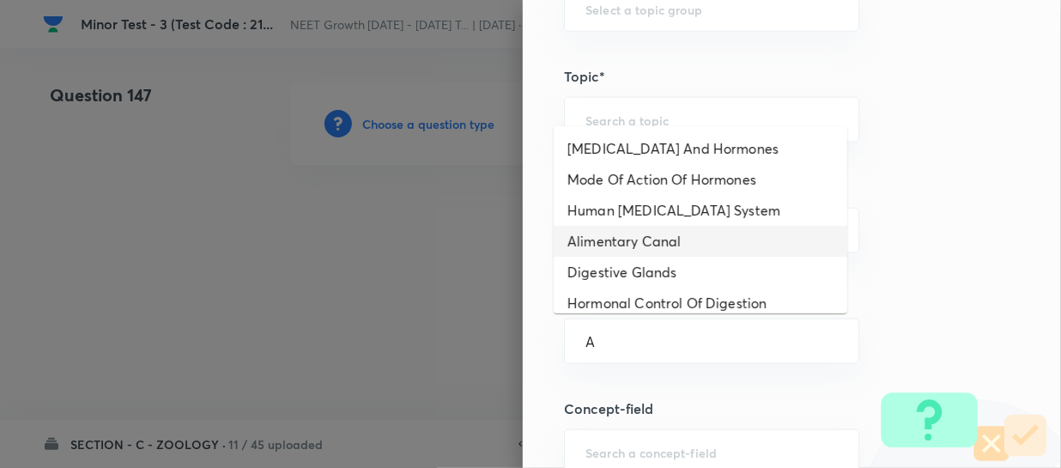
click at [632, 242] on li "Alimentary Canal" at bounding box center [701, 241] width 294 height 31
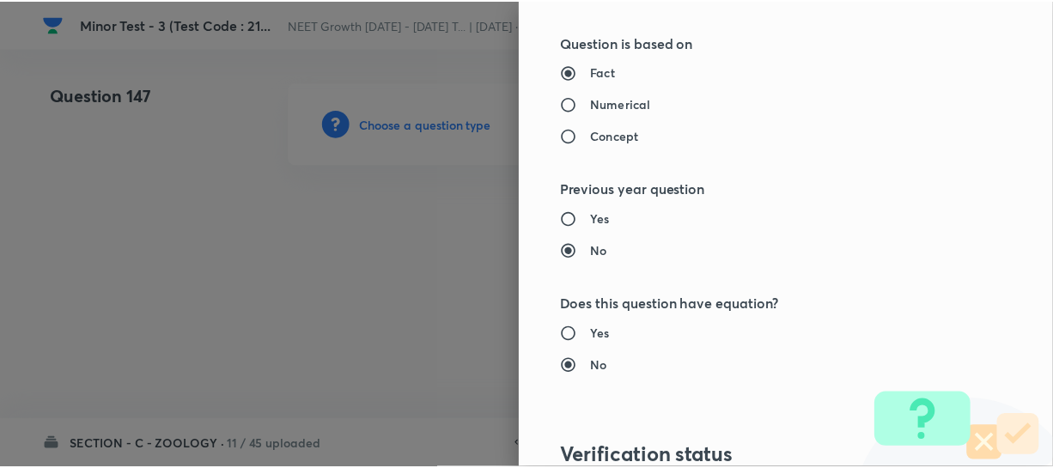
scroll to position [1986, 0]
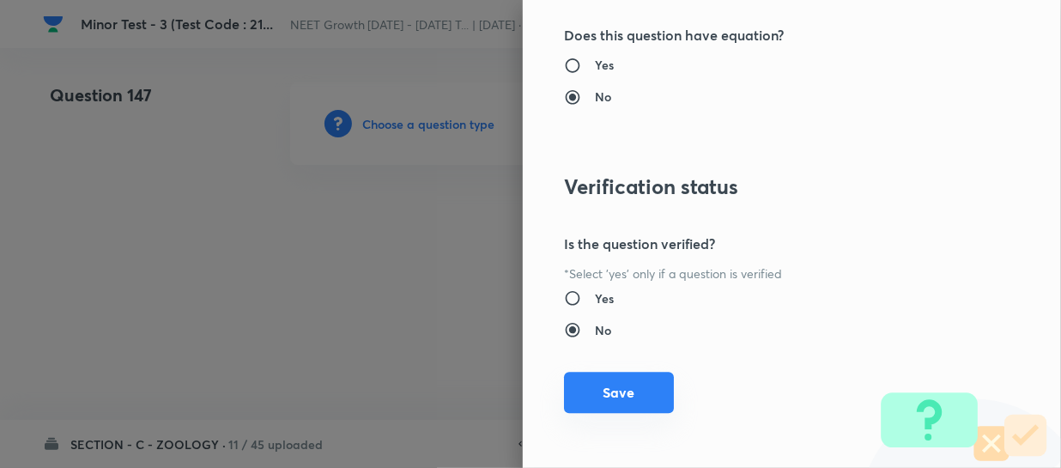
click at [590, 393] on button "Save" at bounding box center [619, 392] width 110 height 41
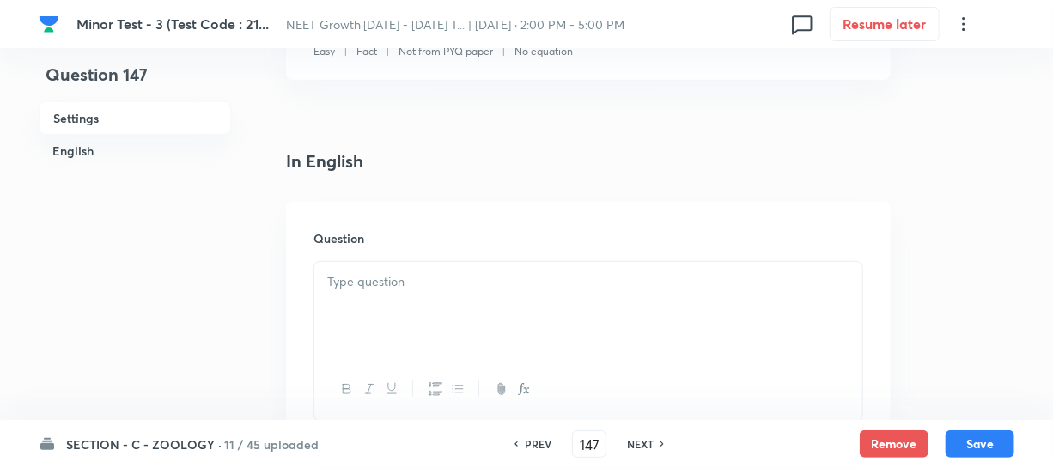
scroll to position [390, 0]
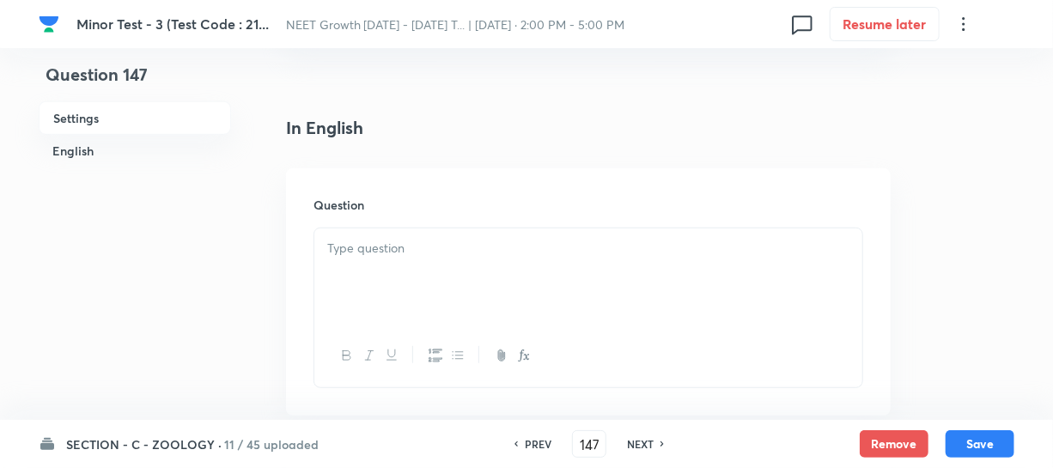
click at [404, 265] on div at bounding box center [588, 276] width 548 height 96
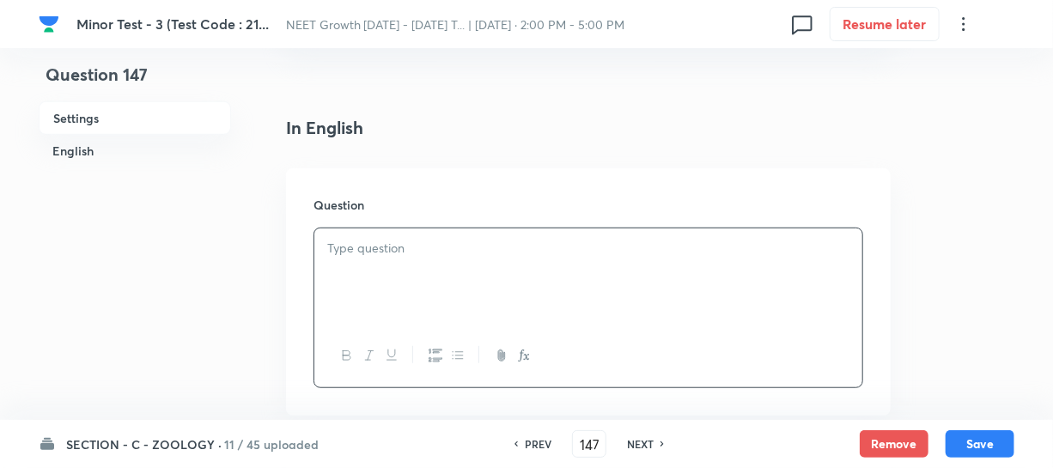
paste div
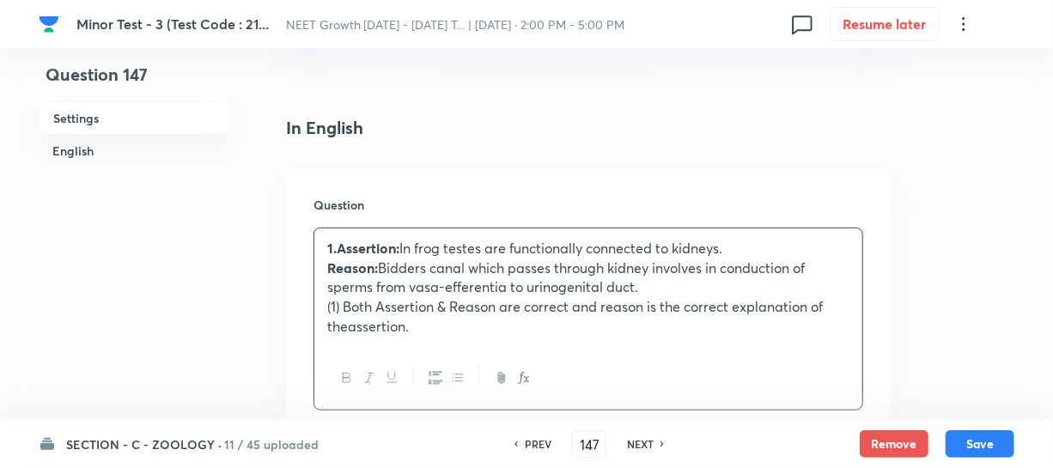
click at [443, 258] on p "Reason: Bidders canal which passes through kidney involves in conduction of spe…" at bounding box center [588, 277] width 522 height 39
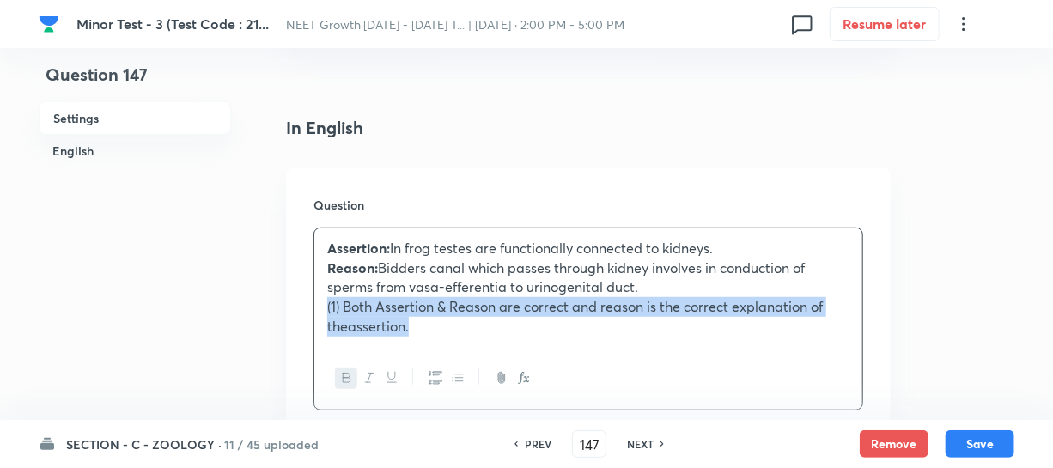
drag, startPoint x: 440, startPoint y: 333, endPoint x: 318, endPoint y: 307, distance: 124.8
click at [318, 307] on div "Assertion: In frog testes are functionally connected to kidneys. Reason: Bidder…" at bounding box center [588, 287] width 548 height 118
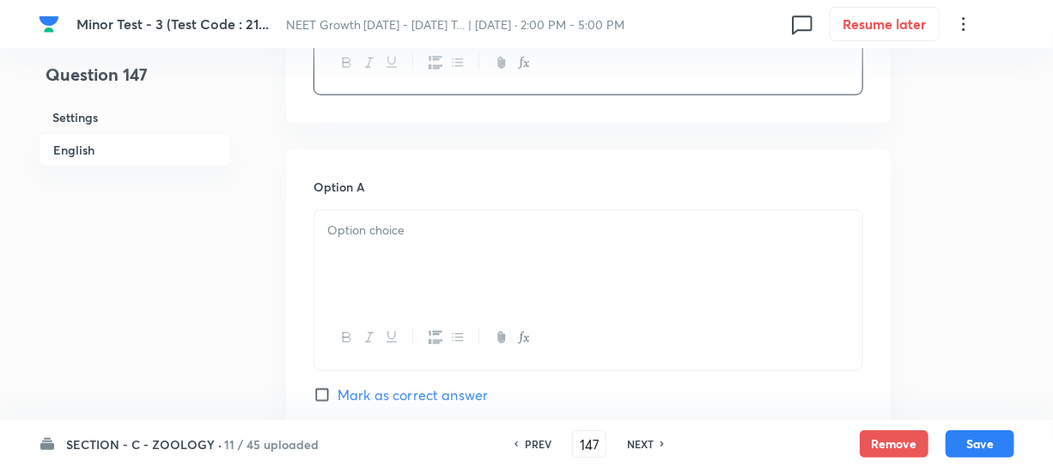
scroll to position [702, 0]
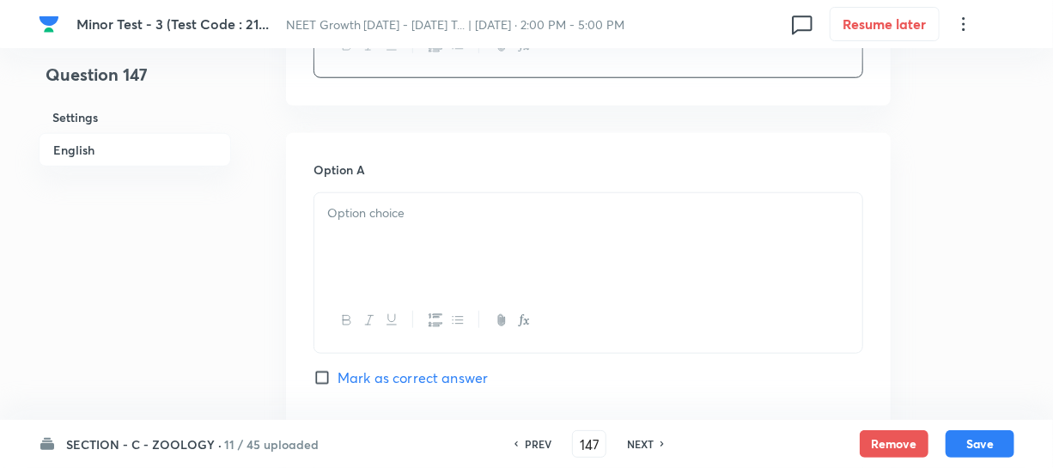
click at [395, 240] on div at bounding box center [588, 241] width 548 height 96
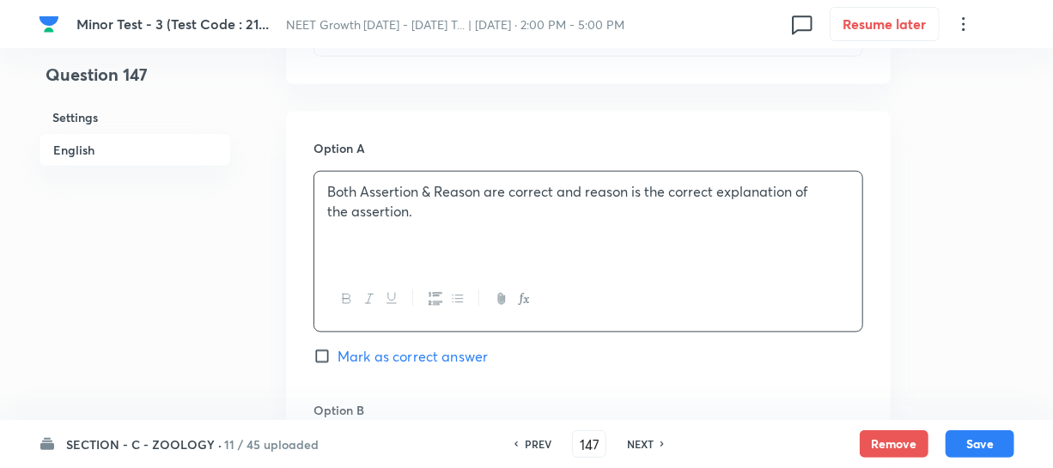
scroll to position [936, 0]
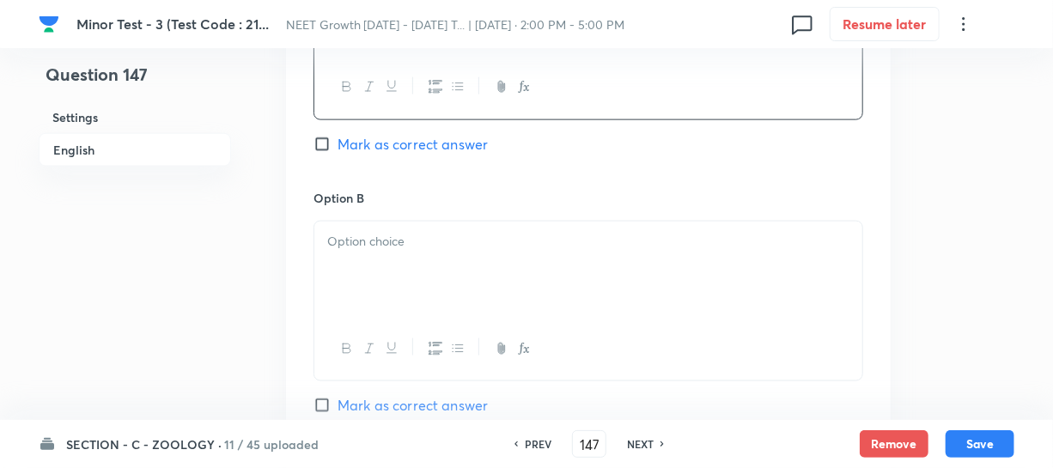
drag, startPoint x: 398, startPoint y: 262, endPoint x: 1060, endPoint y: 98, distance: 682.9
click at [413, 269] on div at bounding box center [588, 270] width 548 height 96
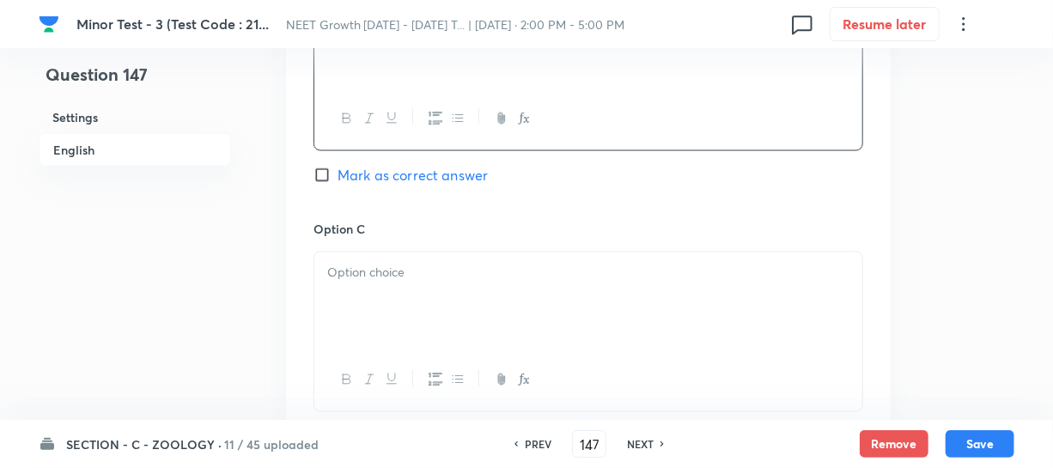
scroll to position [1170, 0]
click at [360, 300] on div at bounding box center [588, 296] width 548 height 96
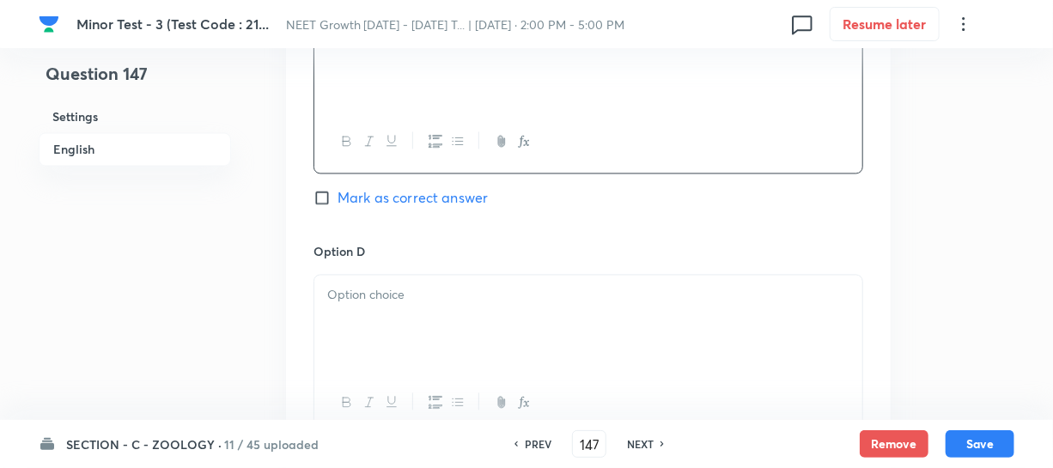
scroll to position [1405, 0]
click at [396, 339] on div at bounding box center [588, 323] width 548 height 96
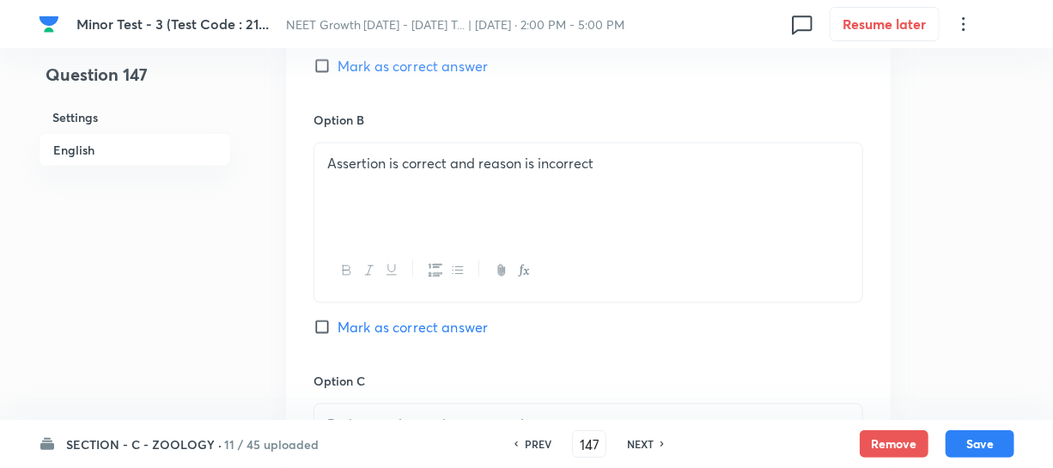
click at [325, 68] on input "Mark as correct answer" at bounding box center [325, 66] width 24 height 17
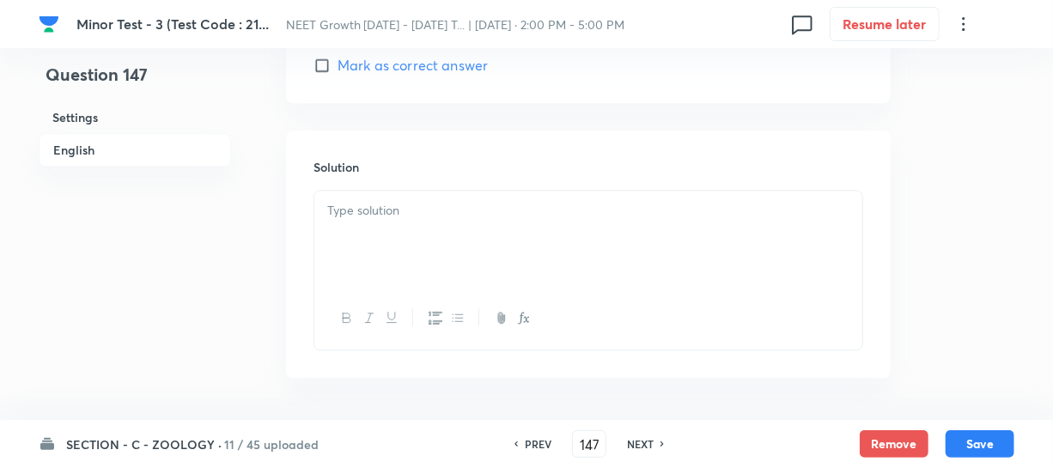
scroll to position [1862, 0]
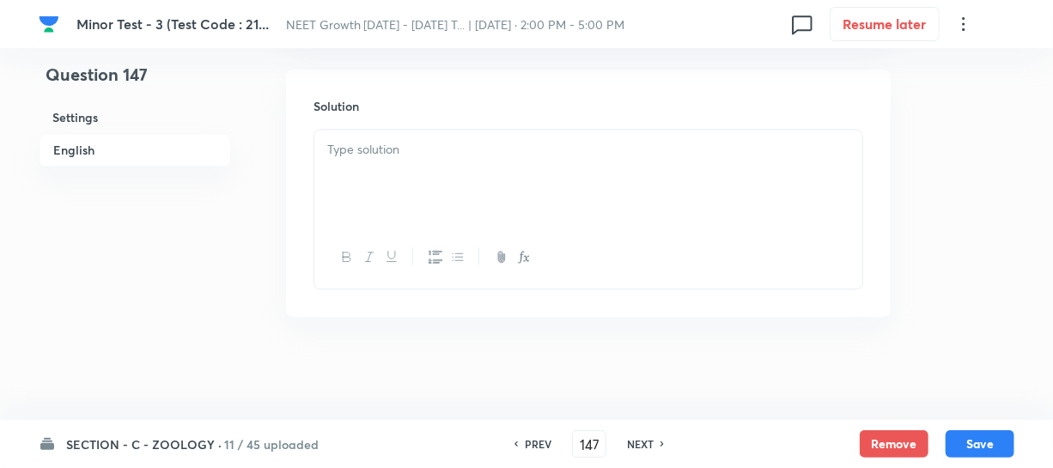
click at [383, 164] on div at bounding box center [588, 178] width 548 height 96
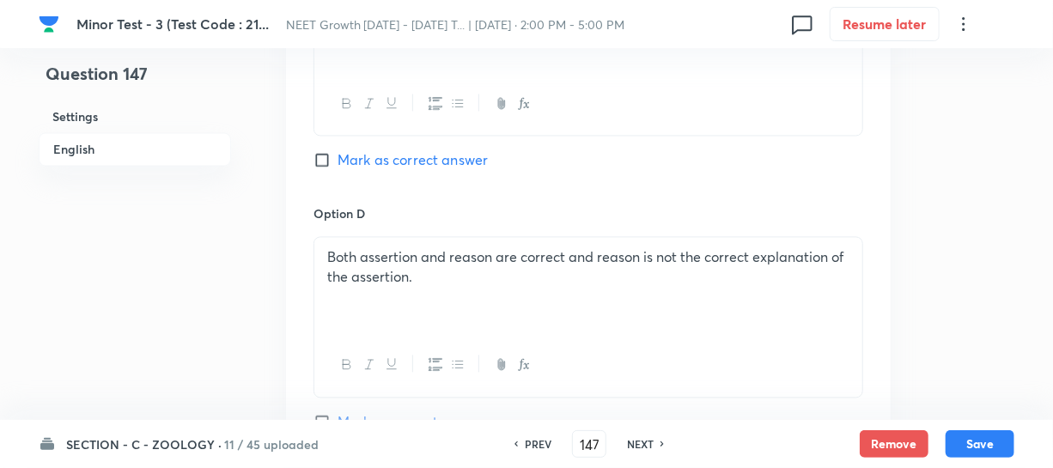
scroll to position [1706, 0]
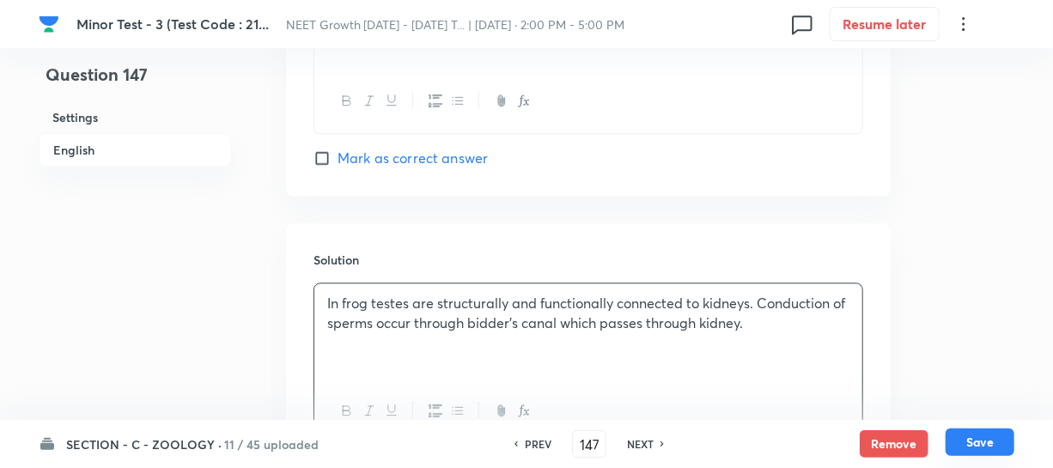
click at [968, 444] on button "Save" at bounding box center [979, 441] width 69 height 27
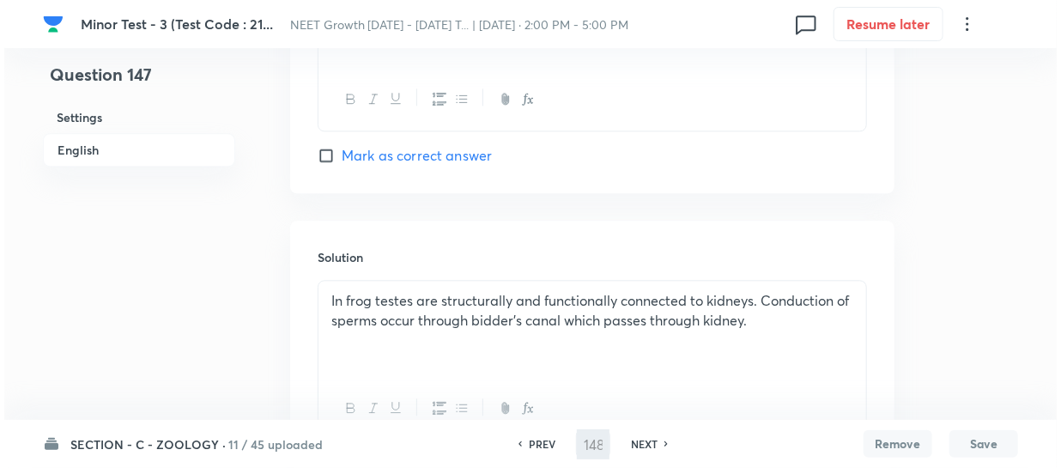
scroll to position [0, 0]
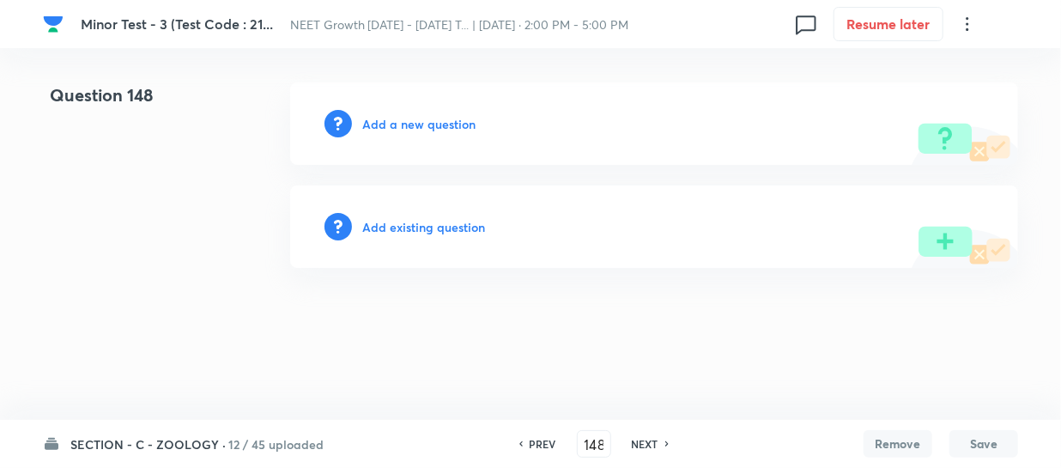
click at [374, 125] on h6 "Add a new question" at bounding box center [418, 124] width 113 height 18
click at [374, 125] on h6 "Choose a question type" at bounding box center [428, 124] width 132 height 18
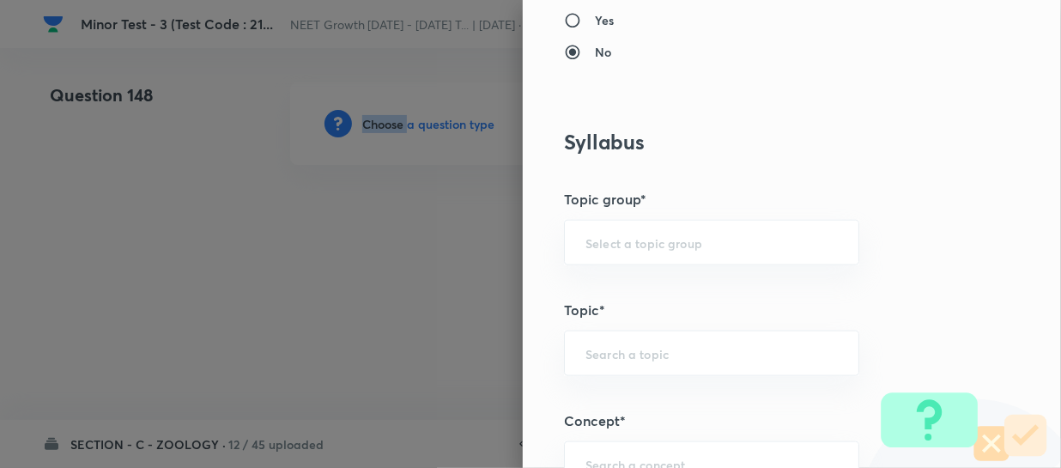
scroll to position [936, 0]
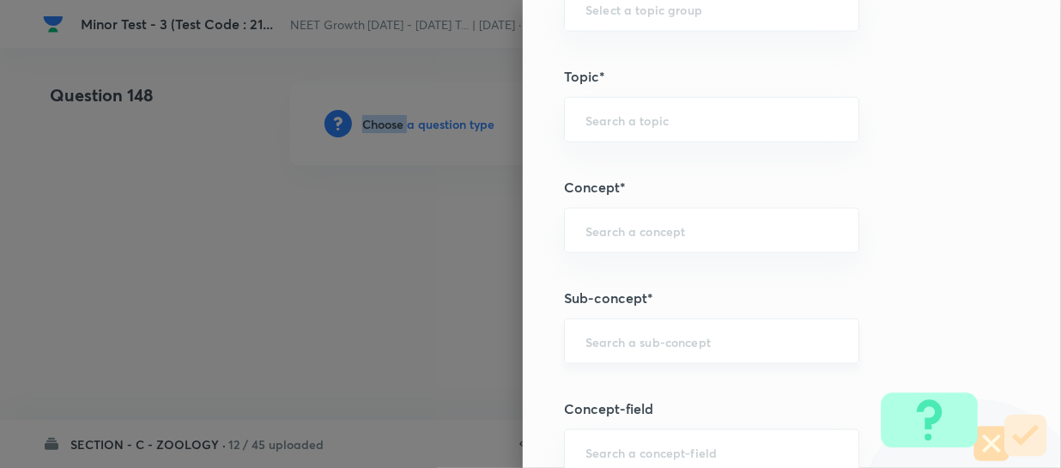
click at [608, 350] on div "​" at bounding box center [711, 342] width 295 height 46
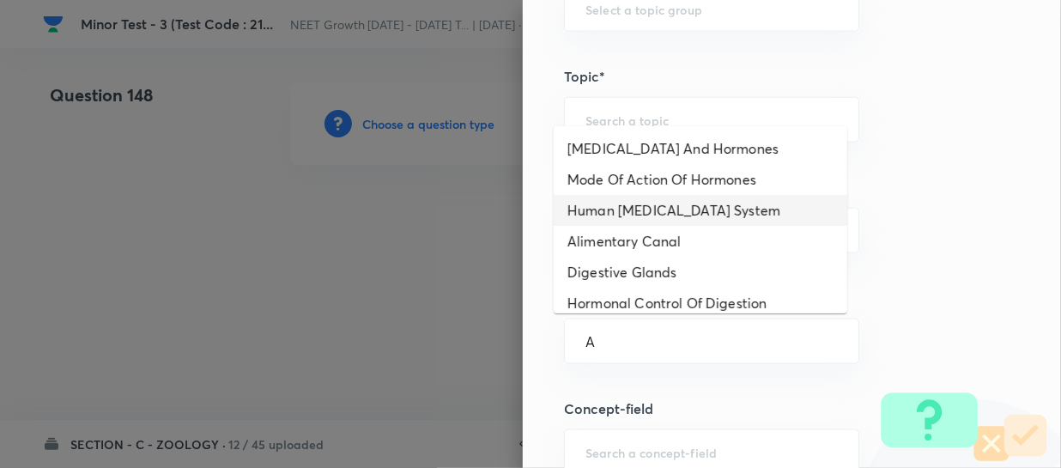
click at [644, 219] on li "Human [MEDICAL_DATA] System" at bounding box center [701, 210] width 294 height 31
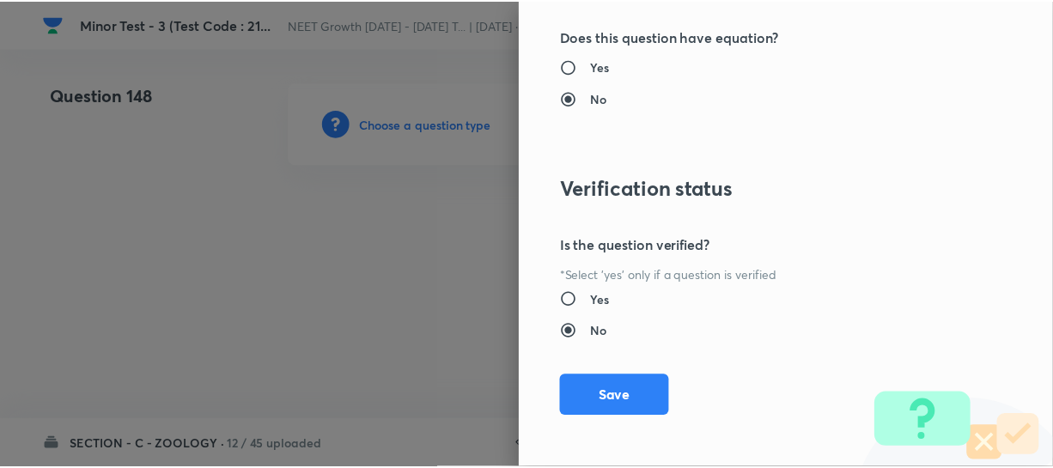
scroll to position [1986, 0]
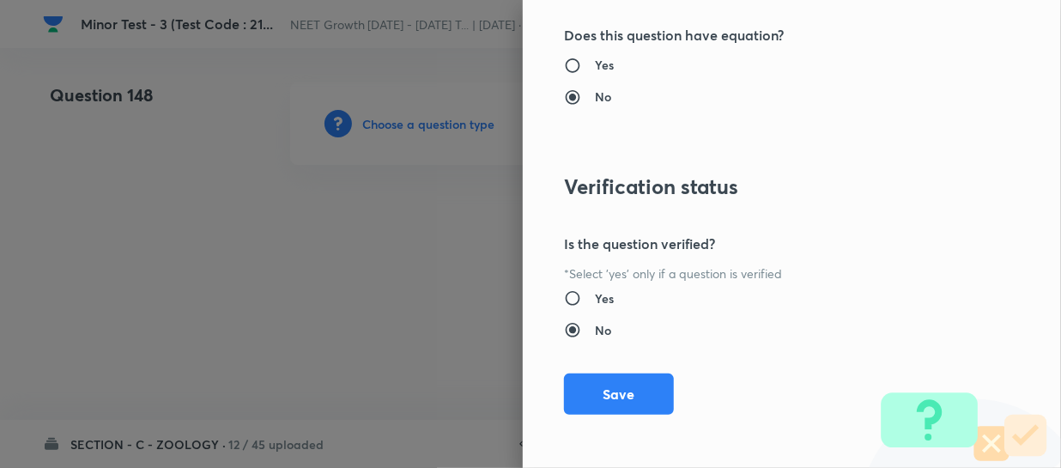
drag, startPoint x: 605, startPoint y: 386, endPoint x: 1016, endPoint y: 282, distance: 423.4
click at [606, 386] on button "Save" at bounding box center [619, 394] width 110 height 41
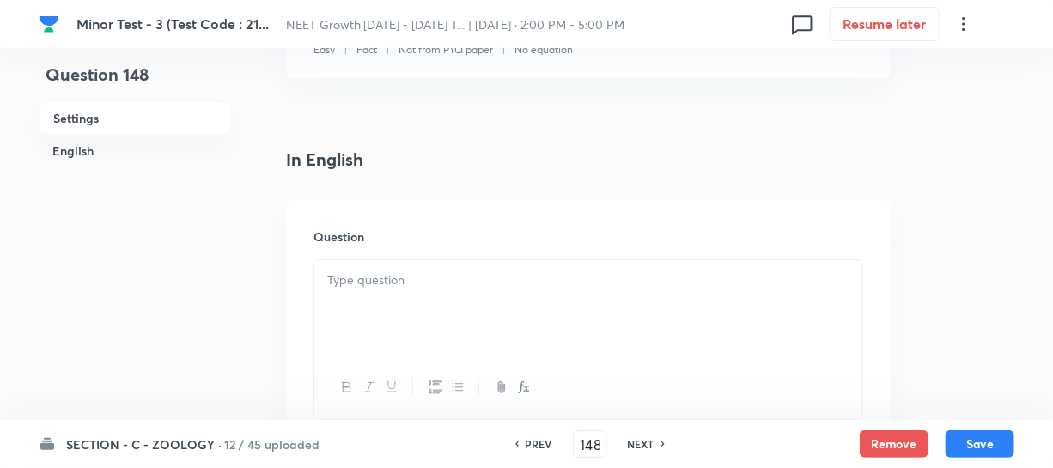
scroll to position [390, 0]
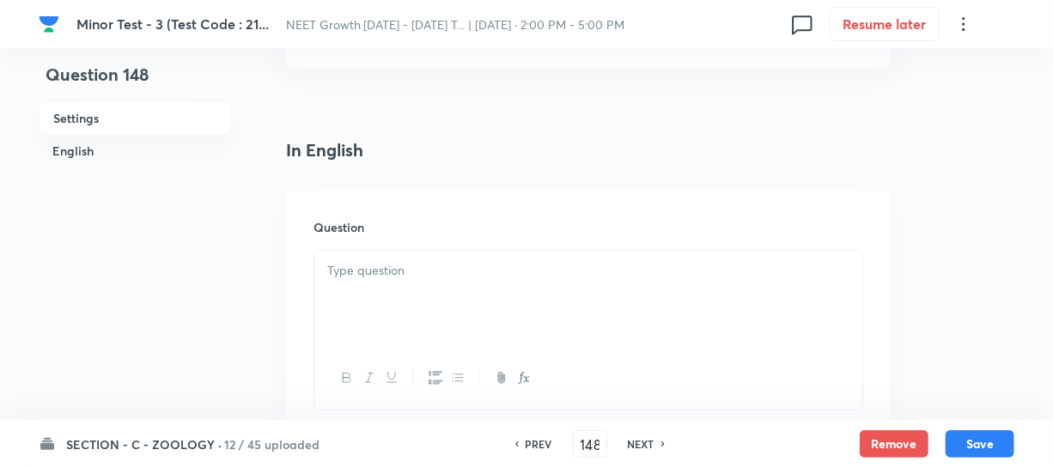
click at [393, 298] on div at bounding box center [588, 299] width 548 height 96
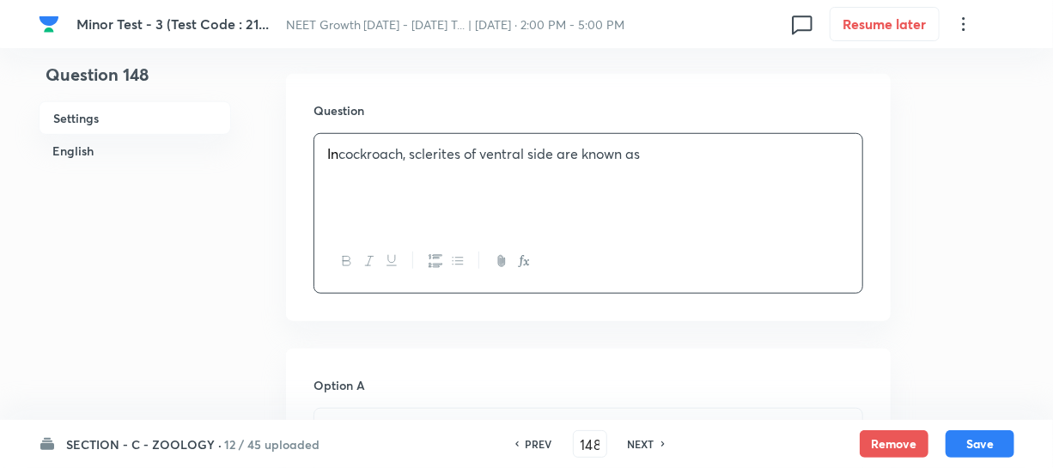
scroll to position [624, 0]
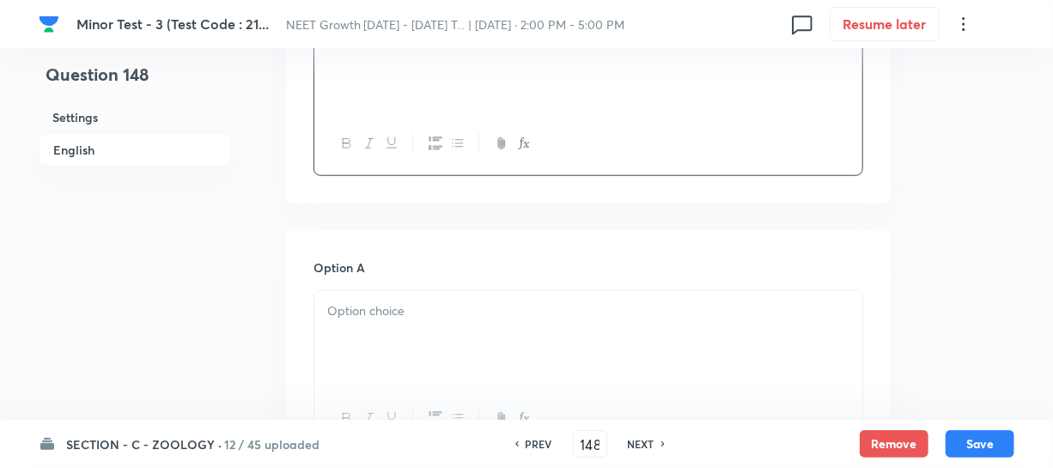
click at [353, 307] on div at bounding box center [588, 339] width 548 height 96
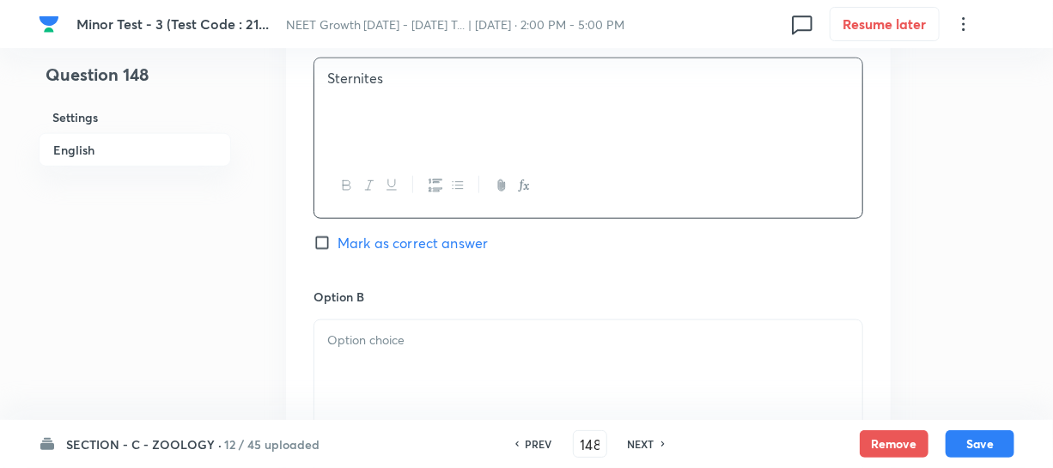
scroll to position [859, 0]
click at [365, 338] on div at bounding box center [588, 367] width 548 height 96
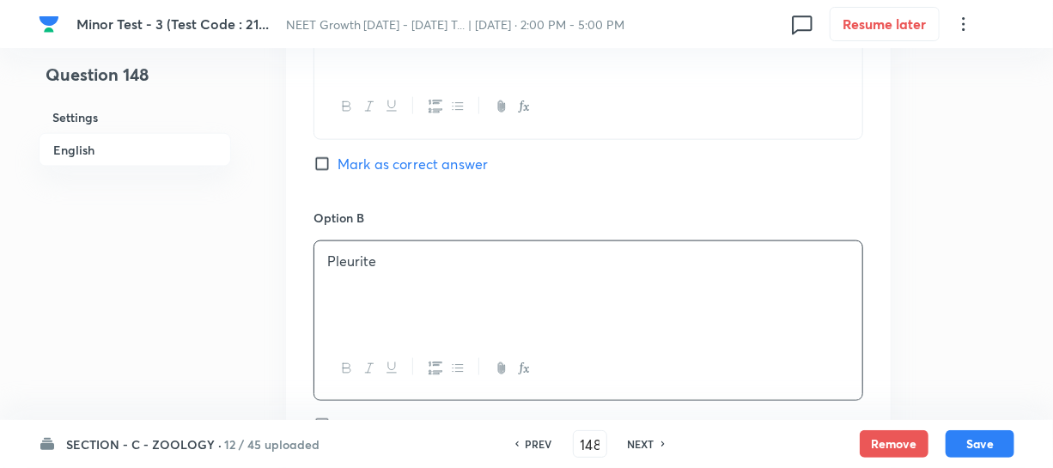
scroll to position [1092, 0]
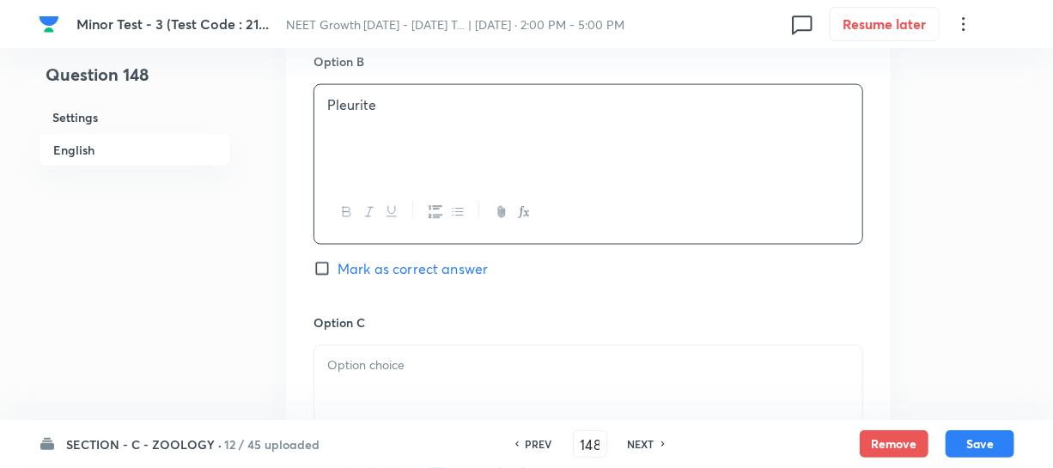
click at [375, 361] on div at bounding box center [588, 394] width 548 height 96
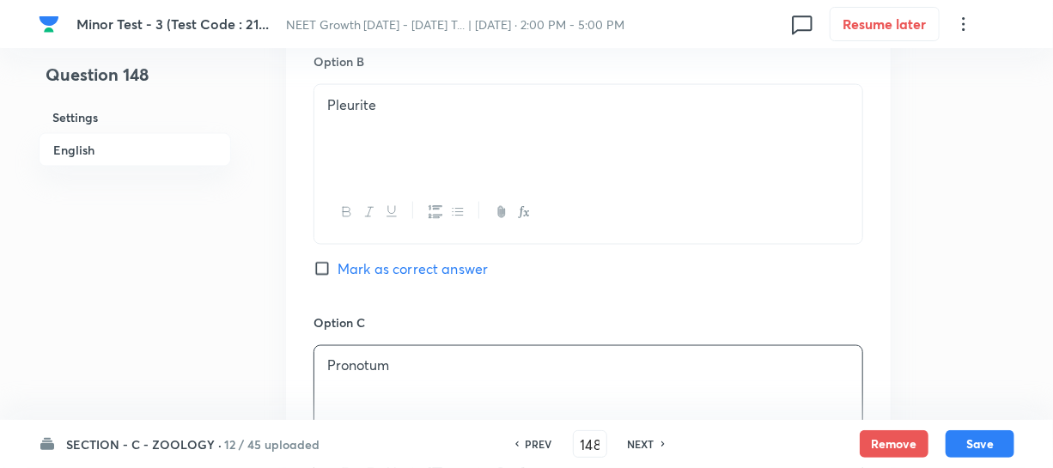
click at [394, 357] on div "Pronotum" at bounding box center [588, 394] width 548 height 96
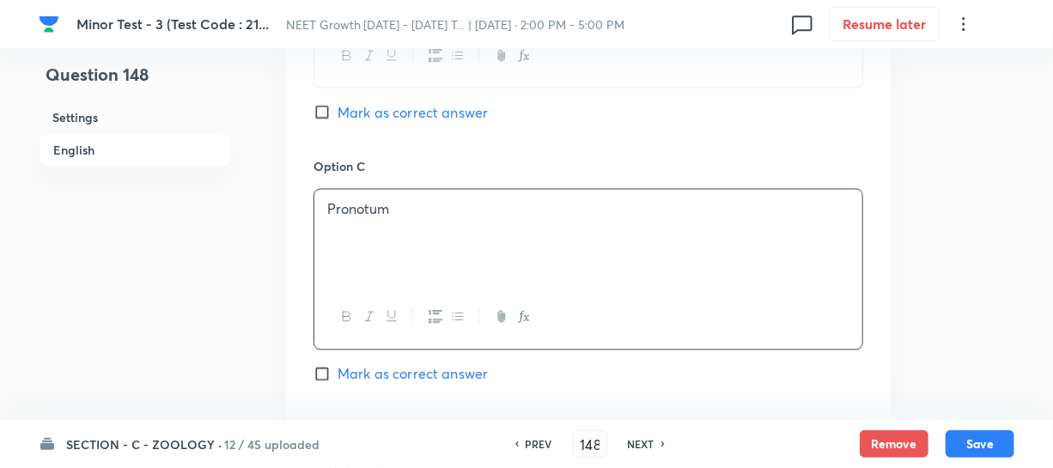
click at [386, 375] on div "Option C Pronotum Mark as correct answer" at bounding box center [588, 287] width 550 height 261
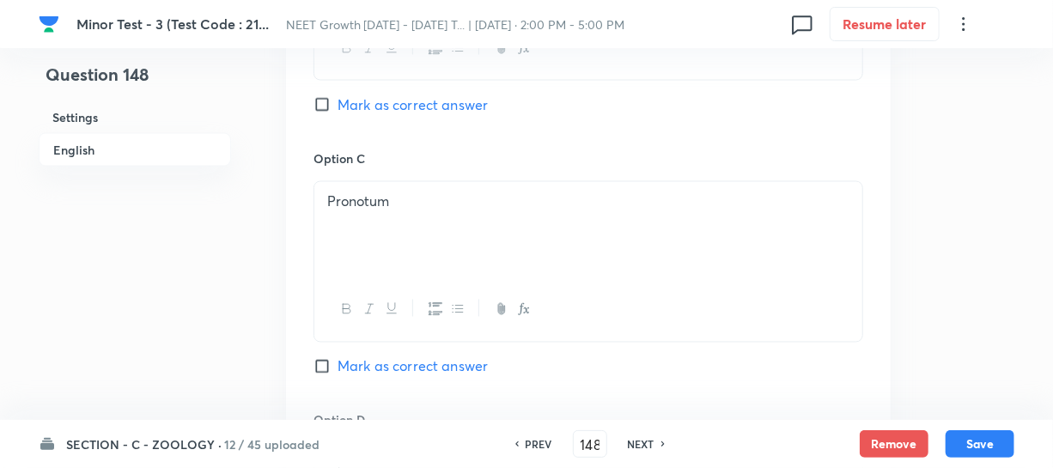
scroll to position [1405, 0]
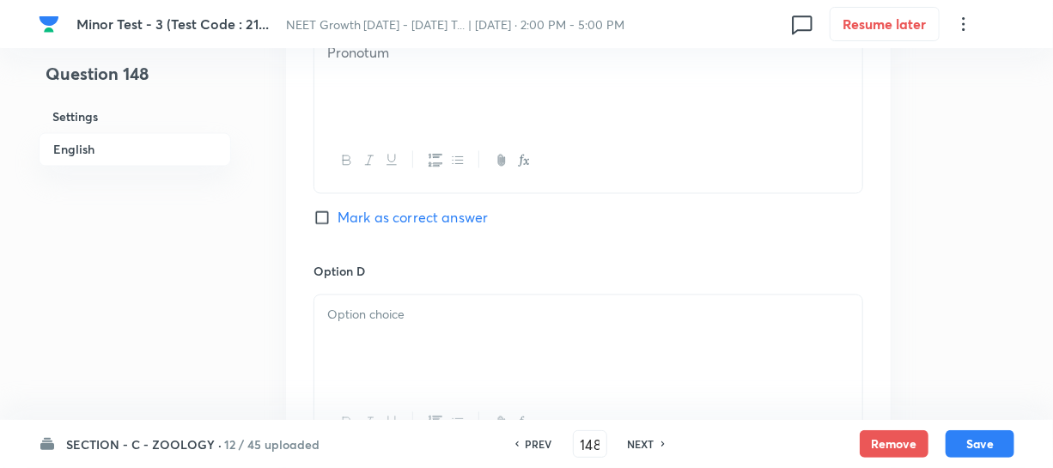
click at [374, 329] on div at bounding box center [588, 343] width 548 height 96
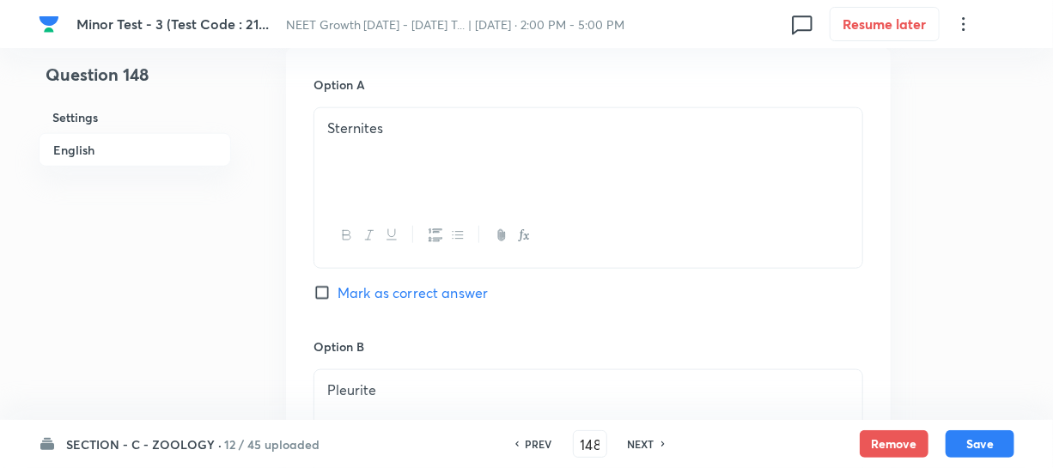
scroll to position [781, 0]
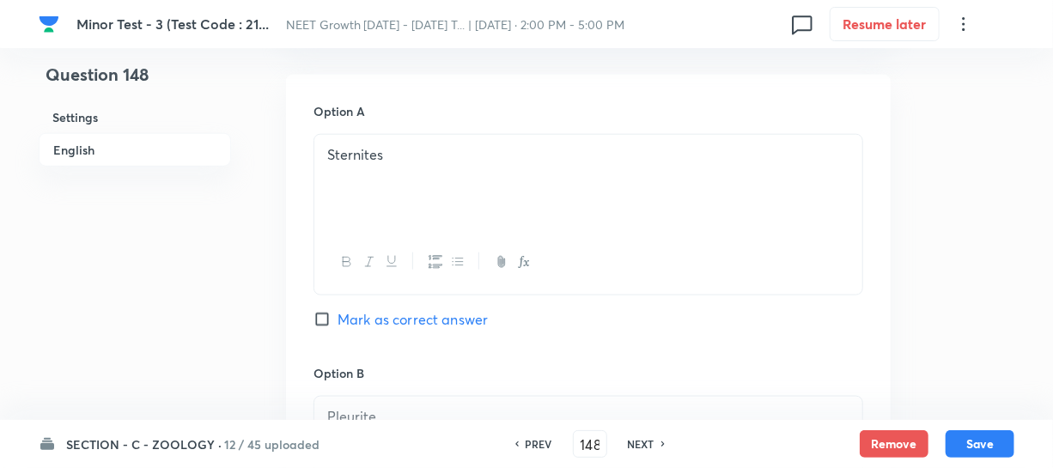
click at [325, 311] on input "Mark as correct answer" at bounding box center [325, 319] width 24 height 17
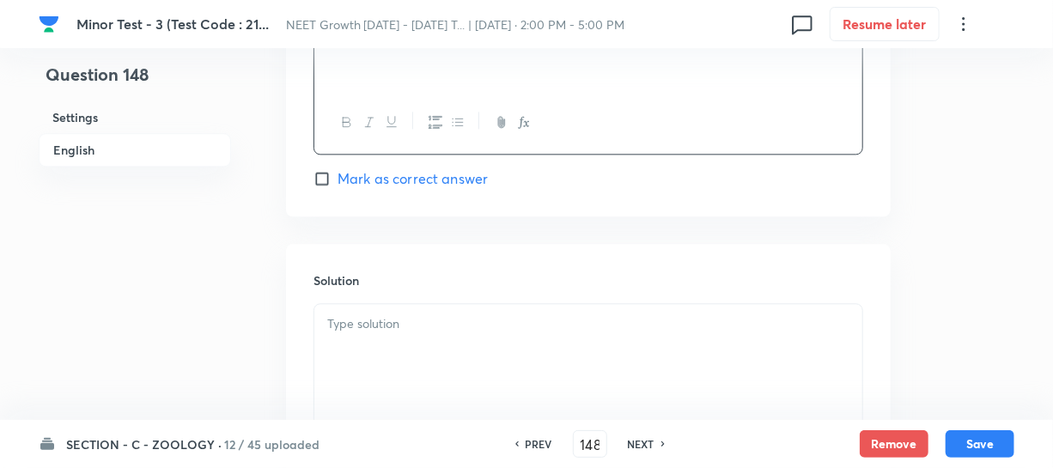
scroll to position [1717, 0]
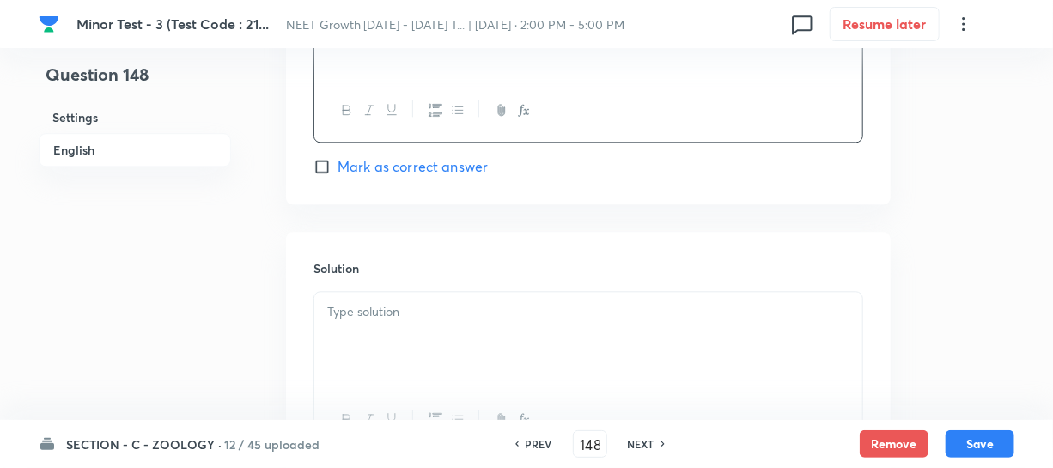
click at [361, 331] on div at bounding box center [588, 340] width 548 height 96
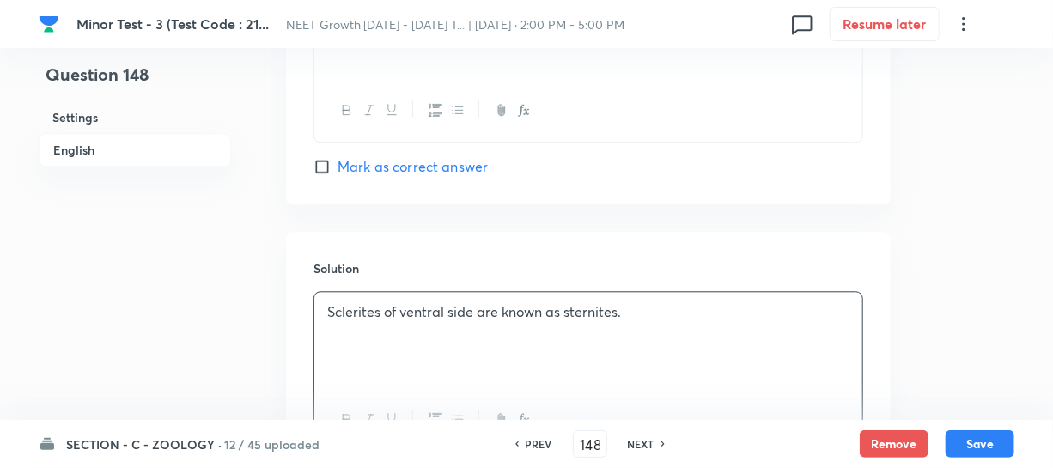
drag, startPoint x: 966, startPoint y: 451, endPoint x: 1040, endPoint y: 394, distance: 93.1
click at [967, 451] on button "Save" at bounding box center [979, 443] width 69 height 27
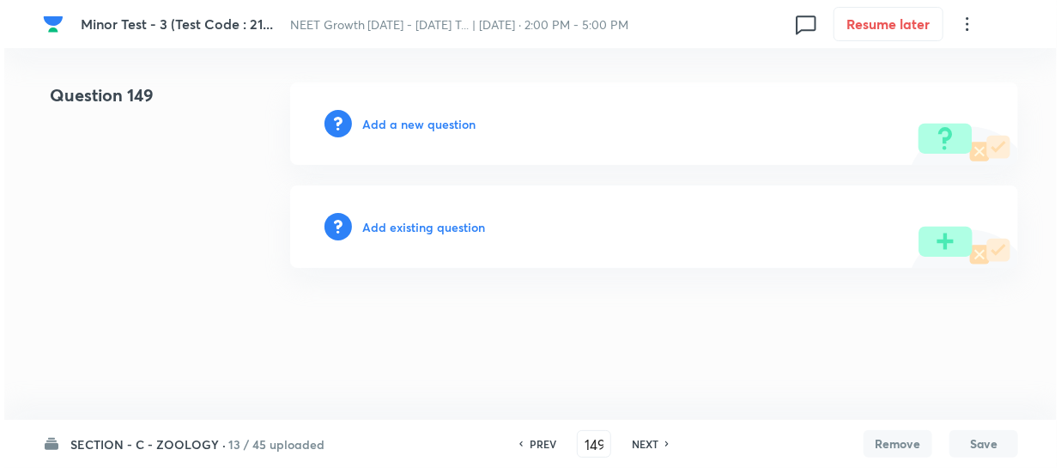
scroll to position [0, 0]
click at [381, 117] on h6 "Add a new question" at bounding box center [418, 124] width 113 height 18
click at [386, 127] on h6 "Choose a question type" at bounding box center [428, 124] width 132 height 18
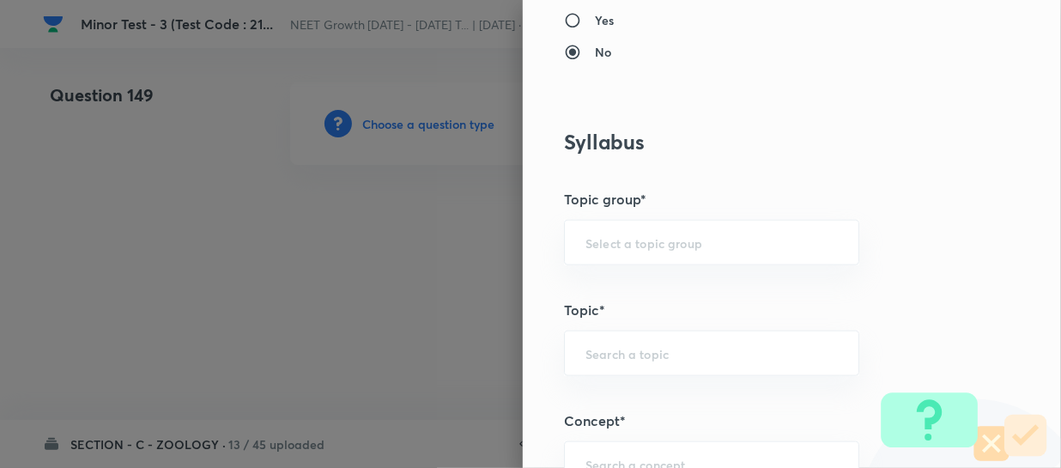
scroll to position [1014, 0]
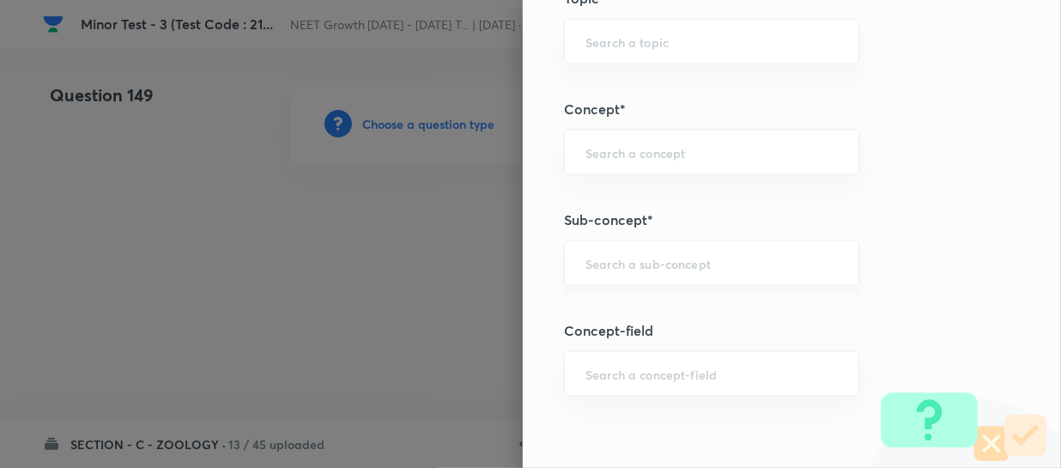
drag, startPoint x: 606, startPoint y: 285, endPoint x: 615, endPoint y: 282, distance: 9.0
click at [606, 284] on div "Question settings Question type* Single choice correct Number of options* 2 3 4…" at bounding box center [792, 234] width 538 height 468
click at [691, 271] on div "​" at bounding box center [711, 263] width 295 height 46
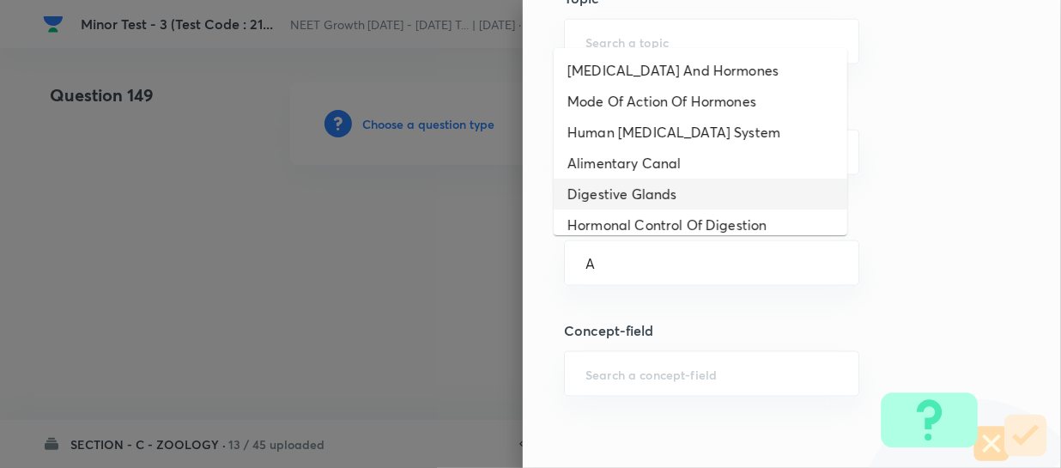
click at [661, 208] on li "Digestive Glands" at bounding box center [701, 194] width 294 height 31
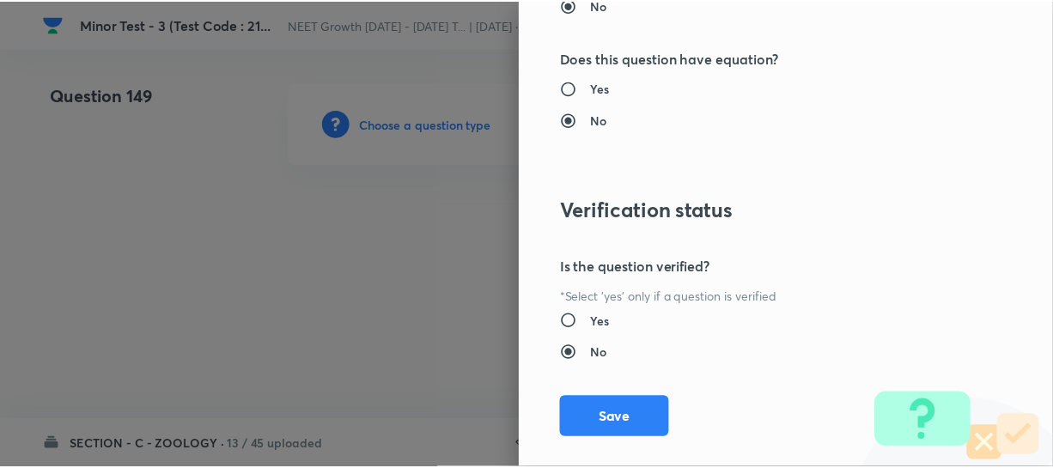
scroll to position [1986, 0]
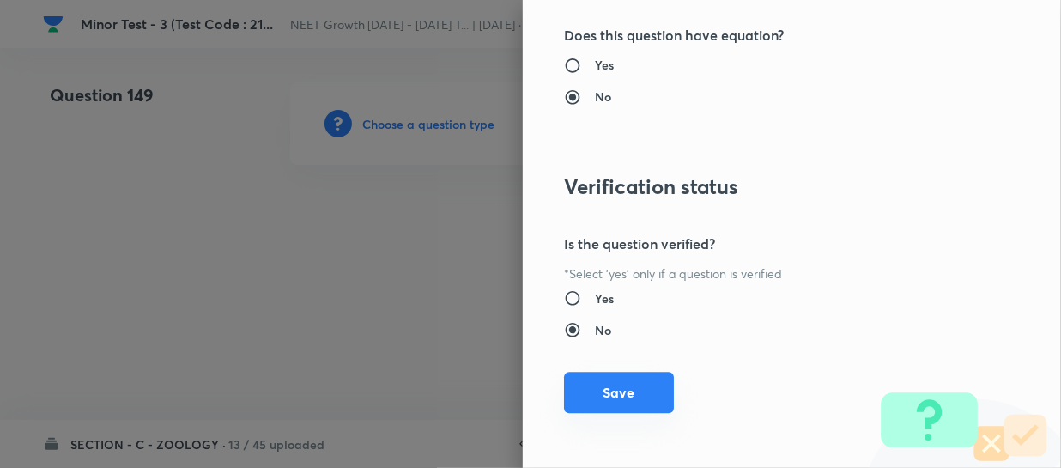
click at [601, 392] on button "Save" at bounding box center [619, 392] width 110 height 41
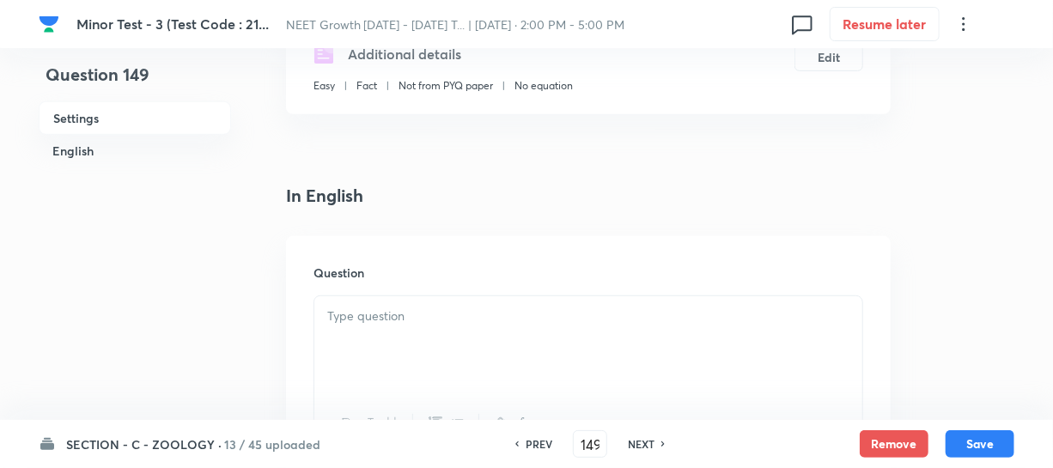
scroll to position [390, 0]
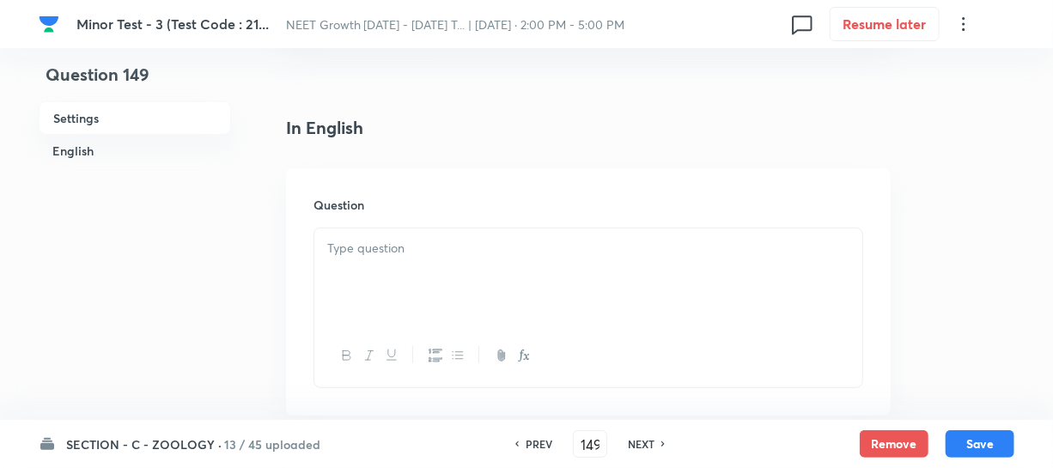
click at [404, 286] on div at bounding box center [588, 276] width 548 height 96
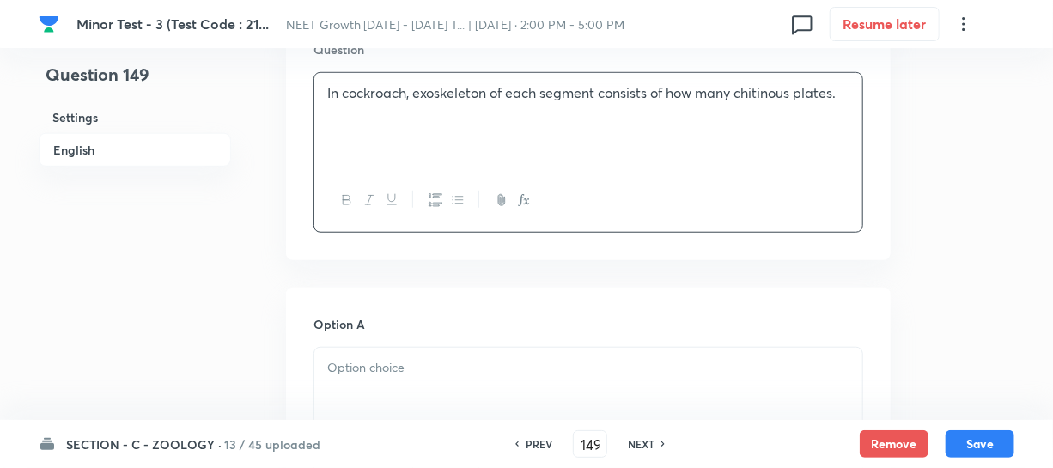
scroll to position [546, 0]
click at [369, 367] on p at bounding box center [588, 367] width 522 height 20
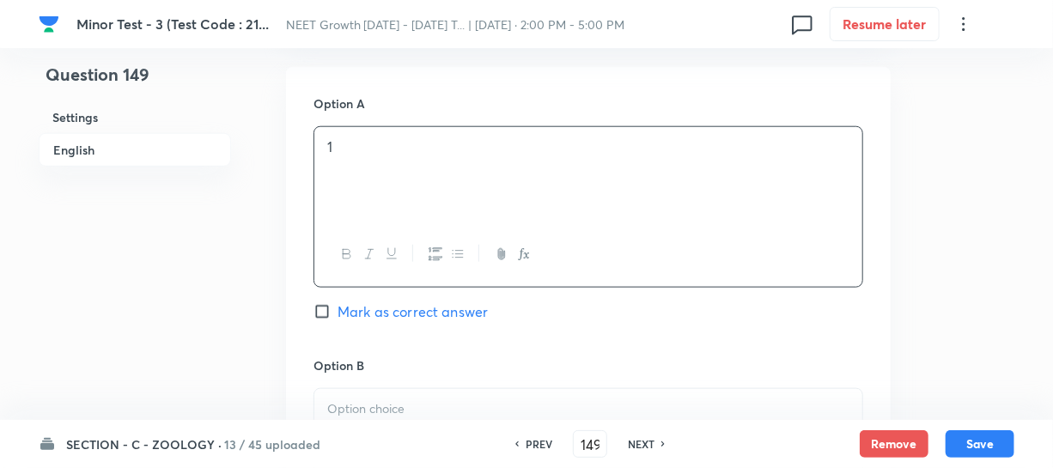
scroll to position [859, 0]
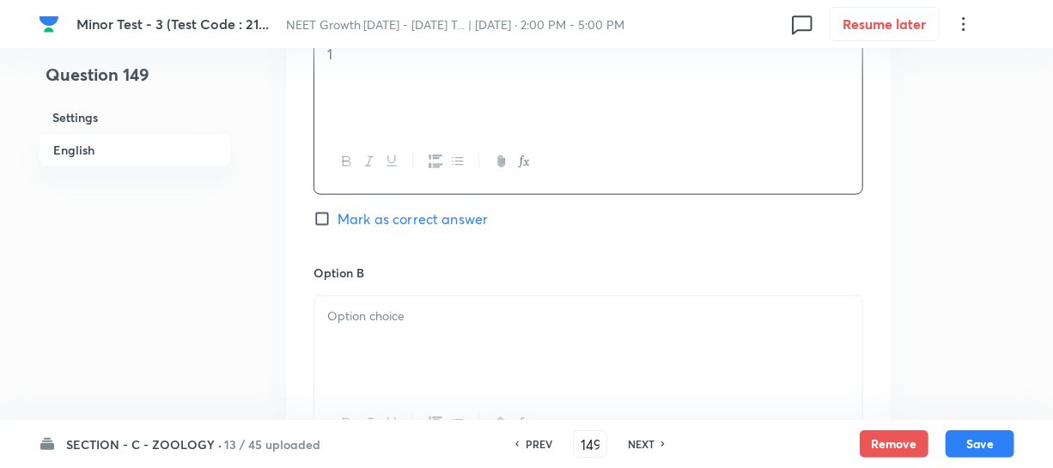
click at [374, 322] on p at bounding box center [588, 317] width 522 height 20
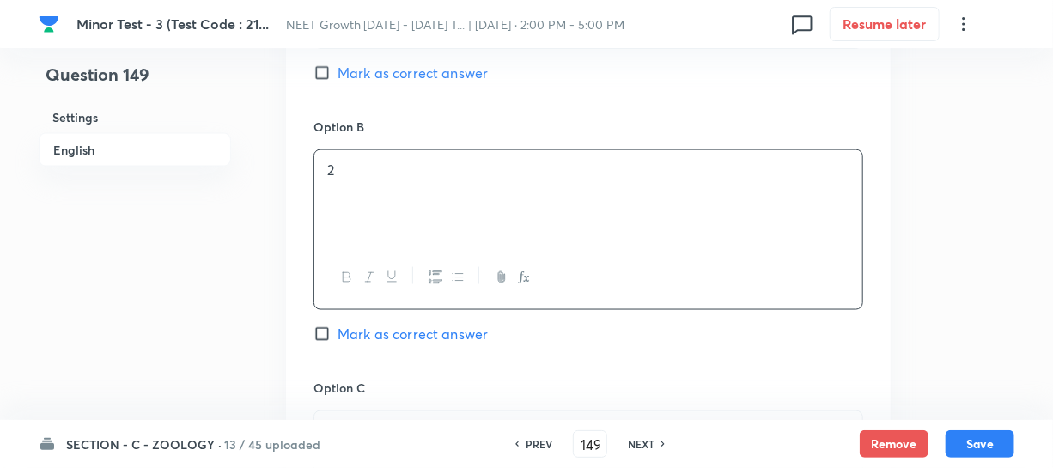
scroll to position [1170, 0]
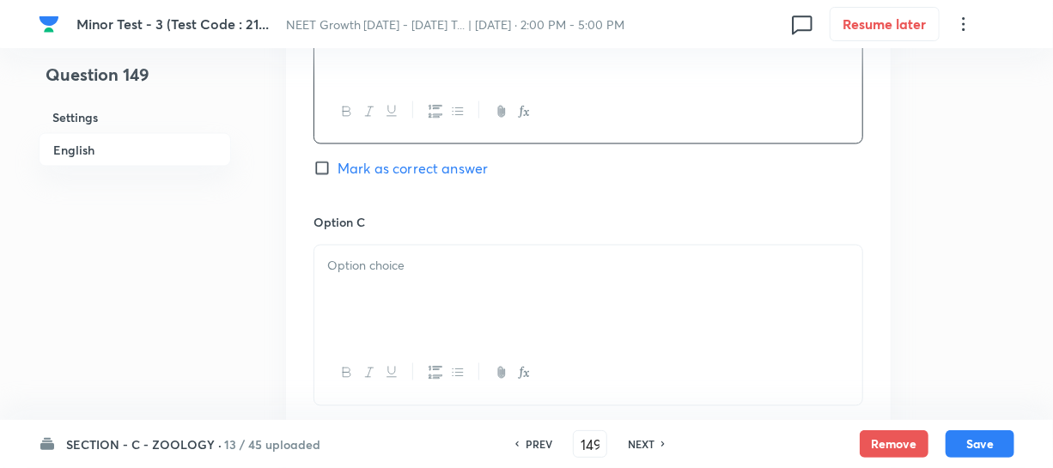
click at [369, 286] on div at bounding box center [588, 294] width 548 height 96
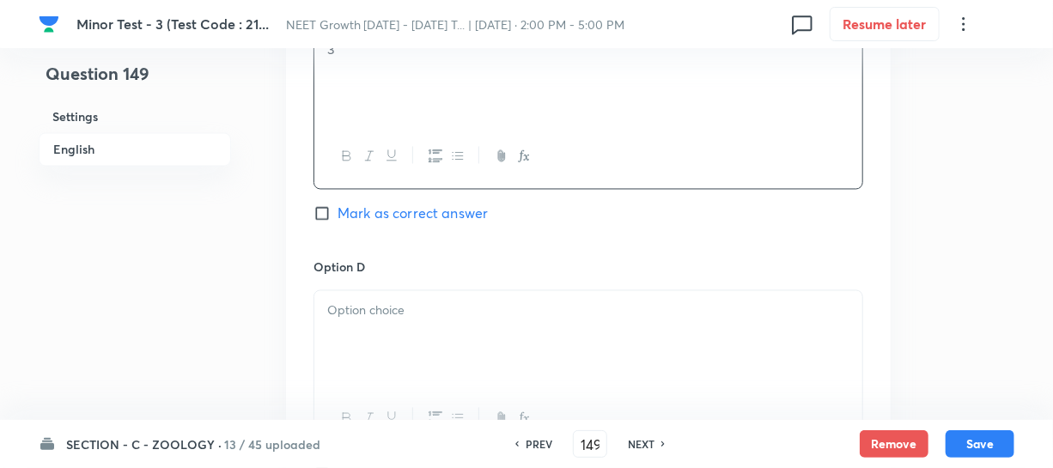
scroll to position [1405, 0]
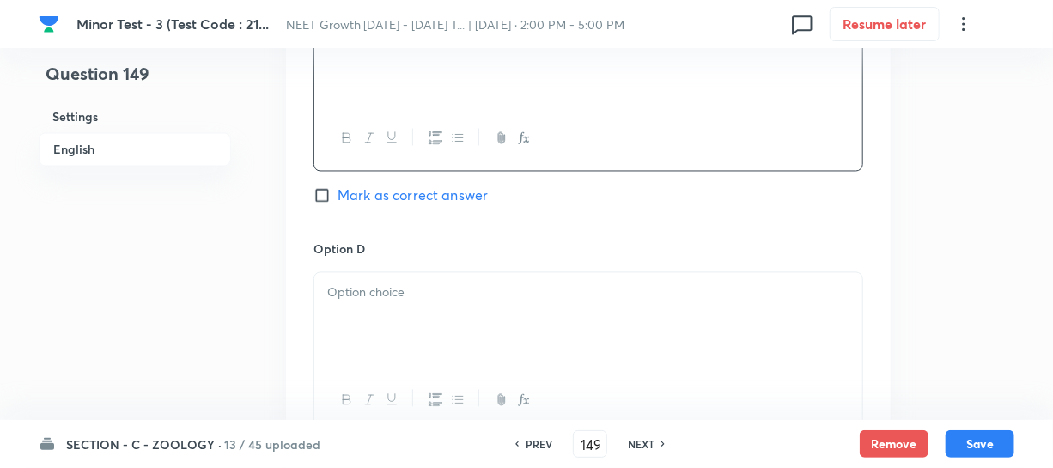
click at [395, 325] on div at bounding box center [588, 321] width 548 height 96
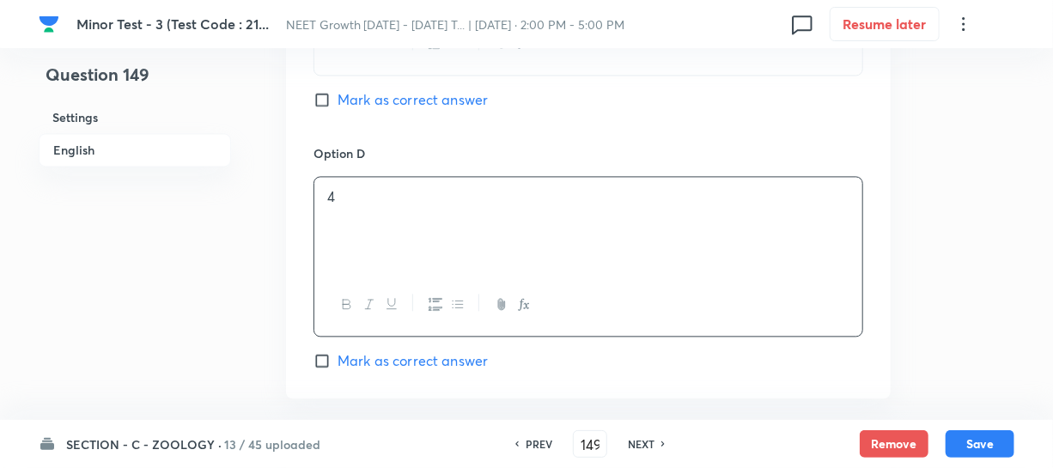
scroll to position [1639, 0]
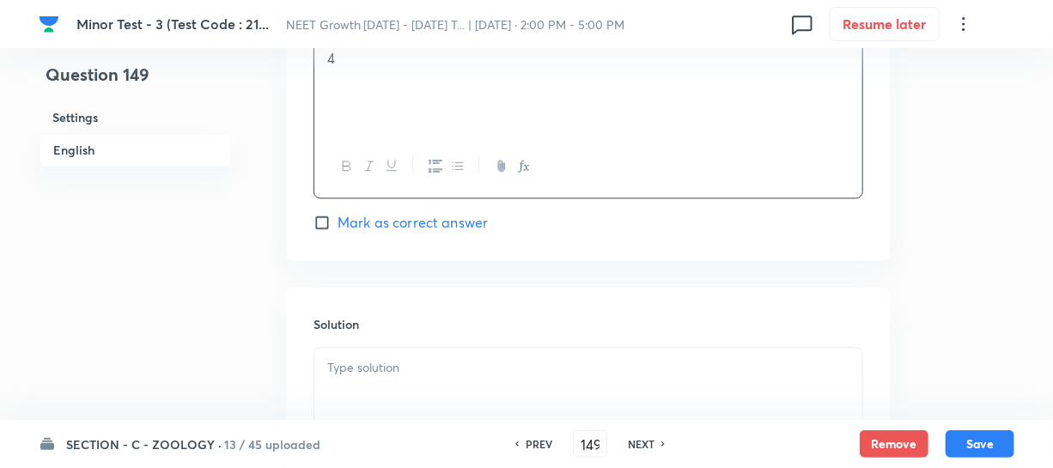
click at [324, 231] on input "Mark as correct answer" at bounding box center [325, 222] width 24 height 17
click at [404, 344] on div "Solution" at bounding box center [588, 411] width 604 height 247
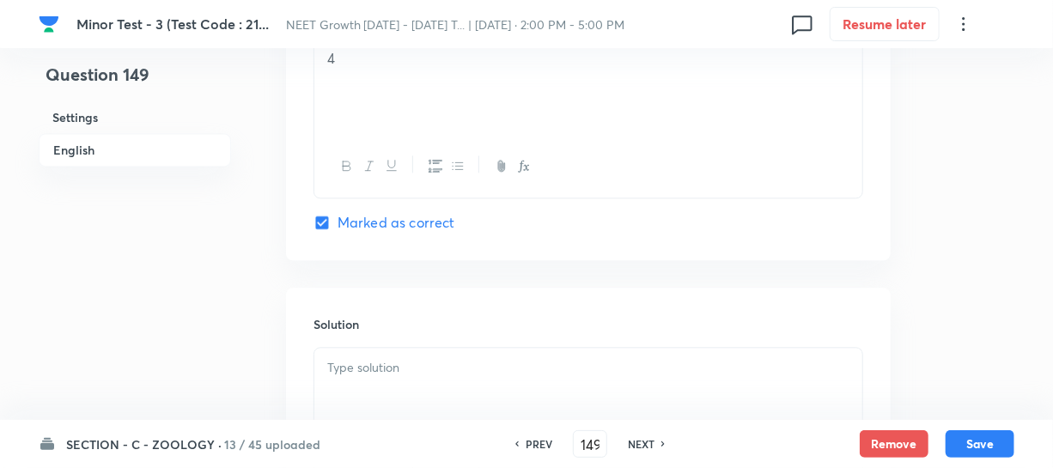
click at [428, 385] on div at bounding box center [588, 396] width 548 height 96
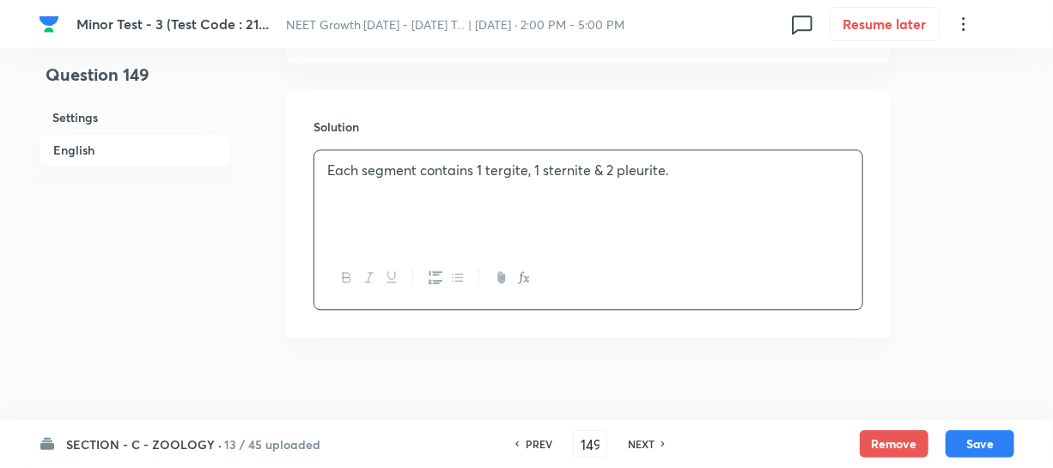
scroll to position [1858, 0]
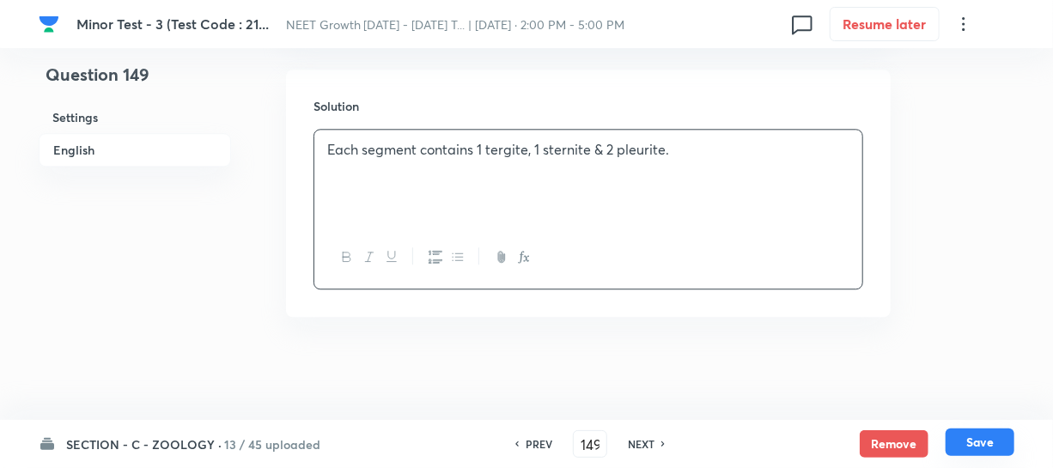
click at [967, 440] on button "Save" at bounding box center [979, 441] width 69 height 27
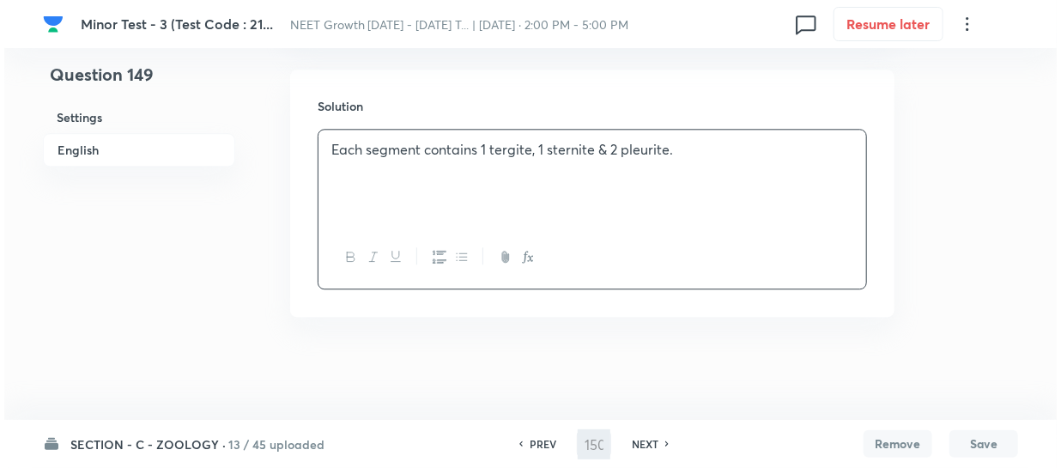
scroll to position [0, 0]
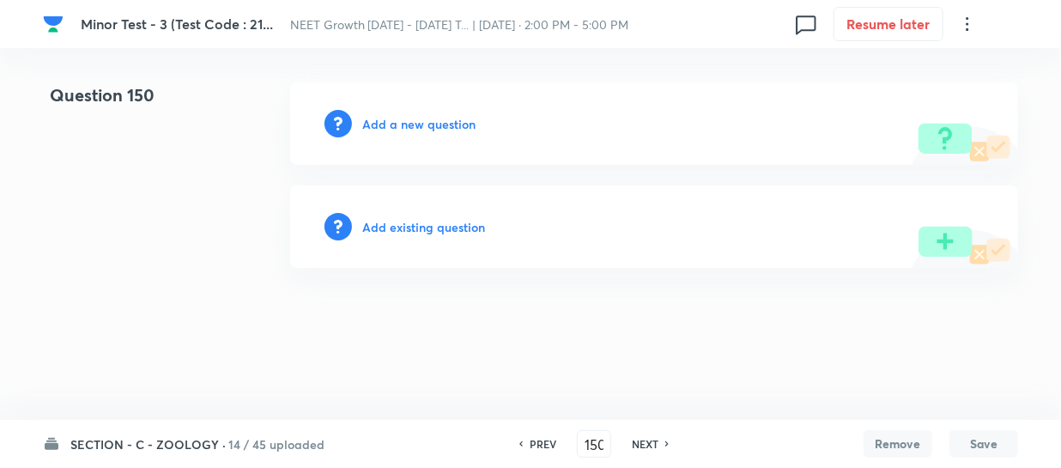
click at [388, 127] on h6 "Add a new question" at bounding box center [418, 124] width 113 height 18
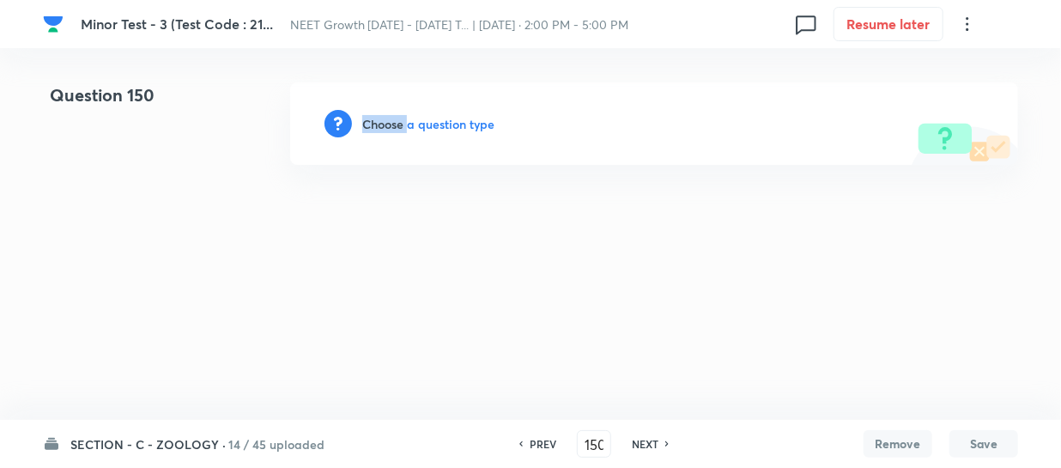
click at [388, 127] on h6 "Choose a question type" at bounding box center [428, 124] width 132 height 18
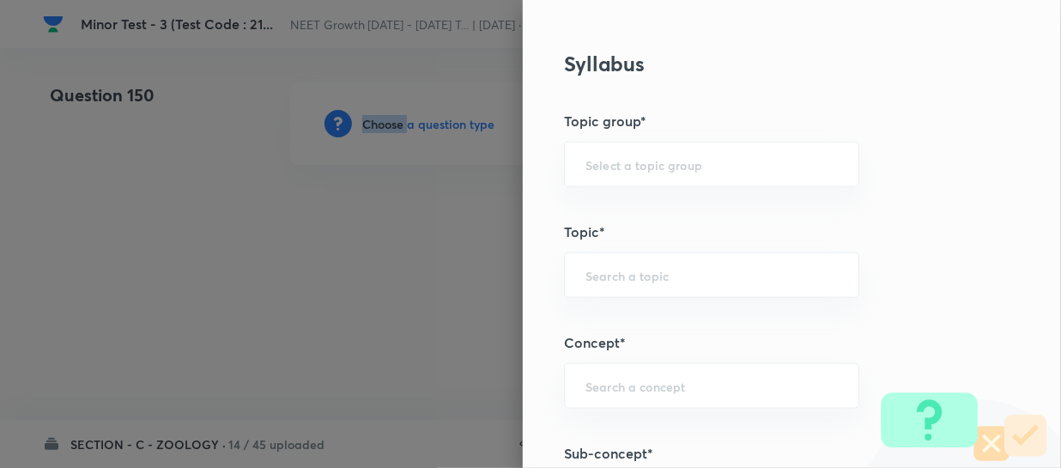
scroll to position [1092, 0]
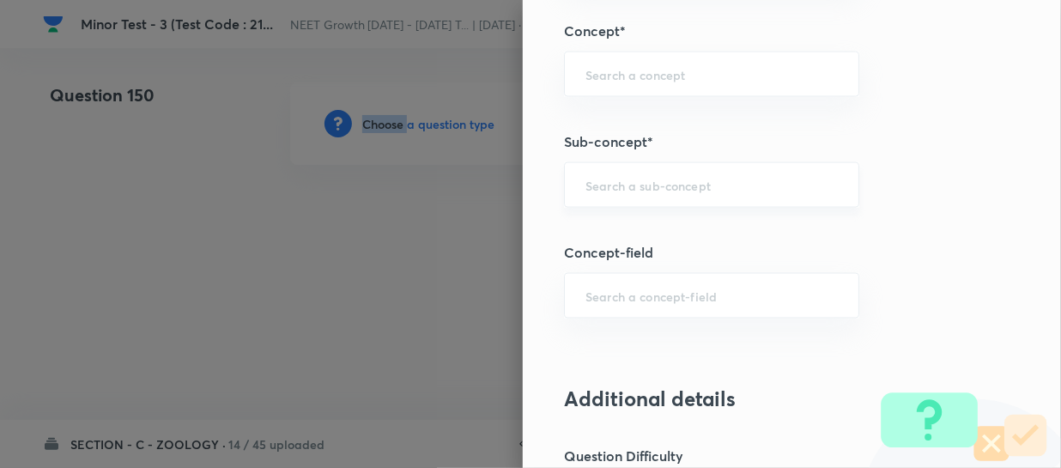
click at [621, 201] on div "​" at bounding box center [711, 185] width 295 height 46
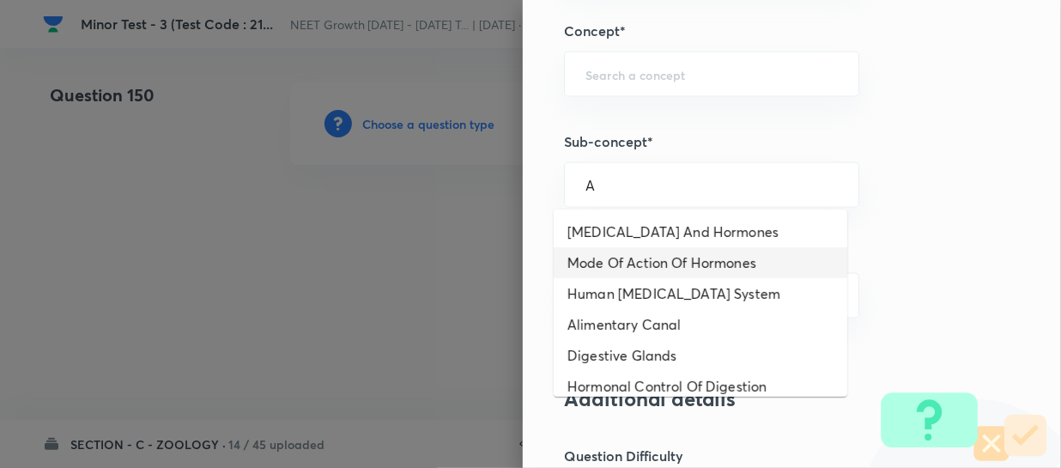
click at [635, 266] on li "Mode Of Action Of Hormones" at bounding box center [701, 262] width 294 height 31
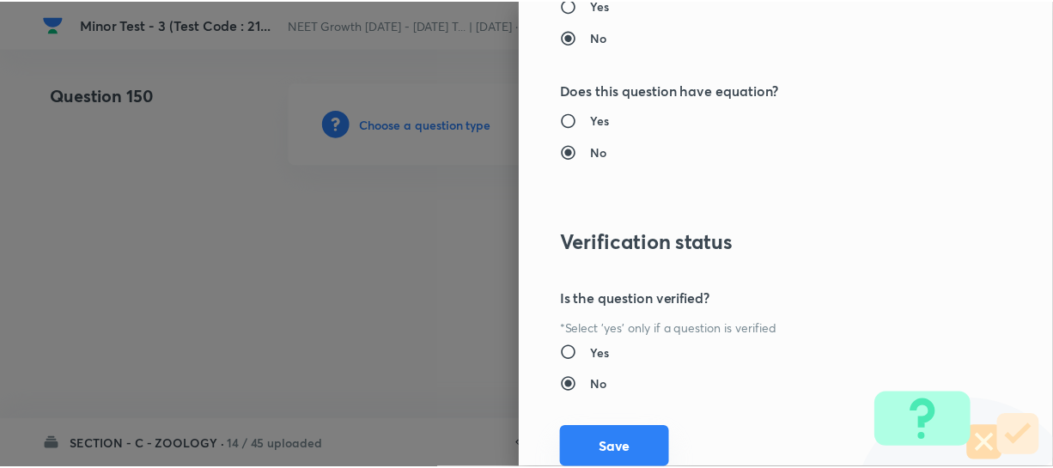
scroll to position [1986, 0]
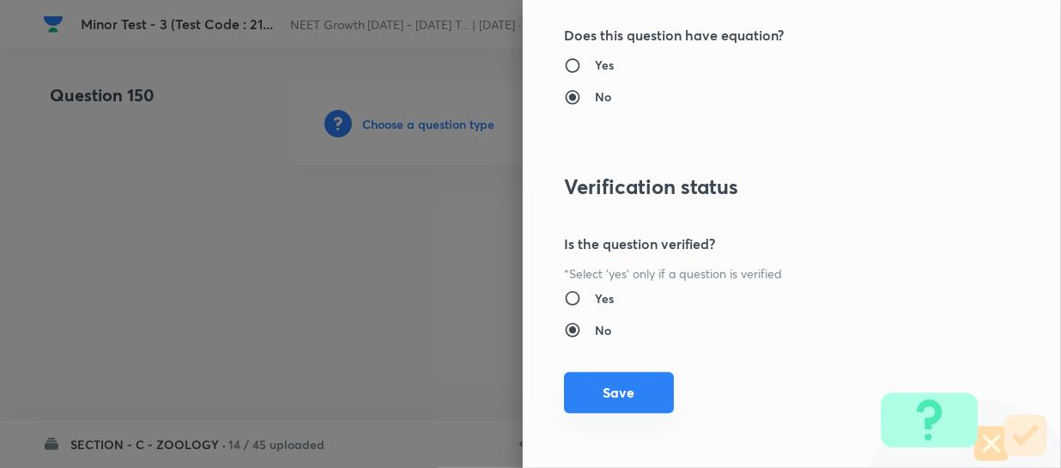
click at [581, 389] on button "Save" at bounding box center [619, 392] width 110 height 41
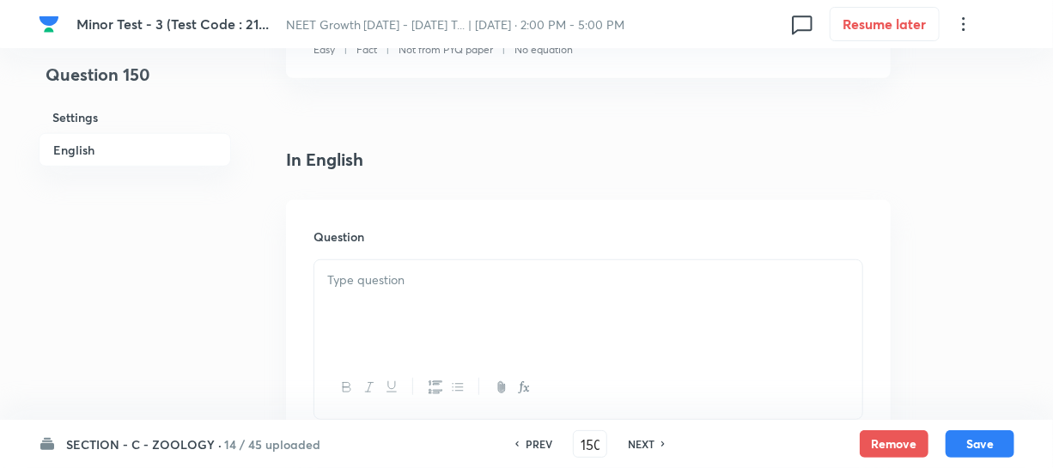
scroll to position [468, 0]
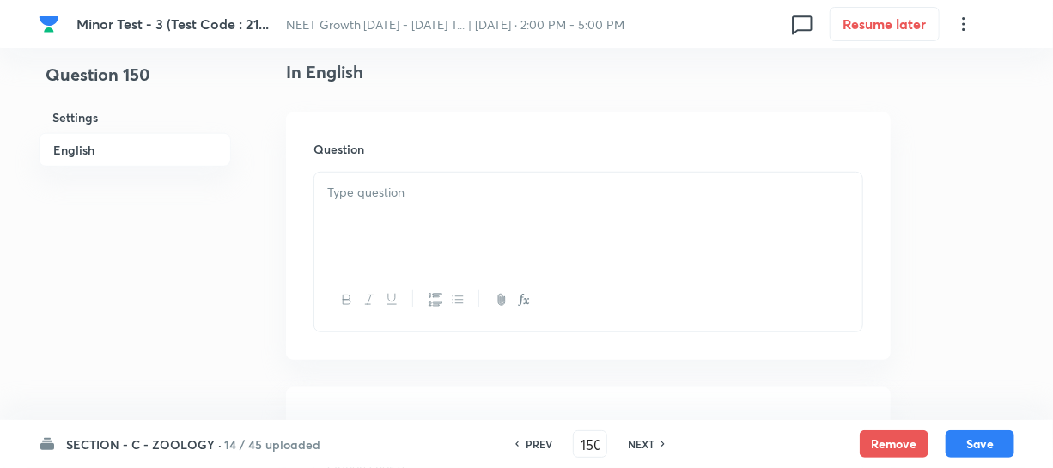
click at [394, 216] on div at bounding box center [588, 221] width 548 height 96
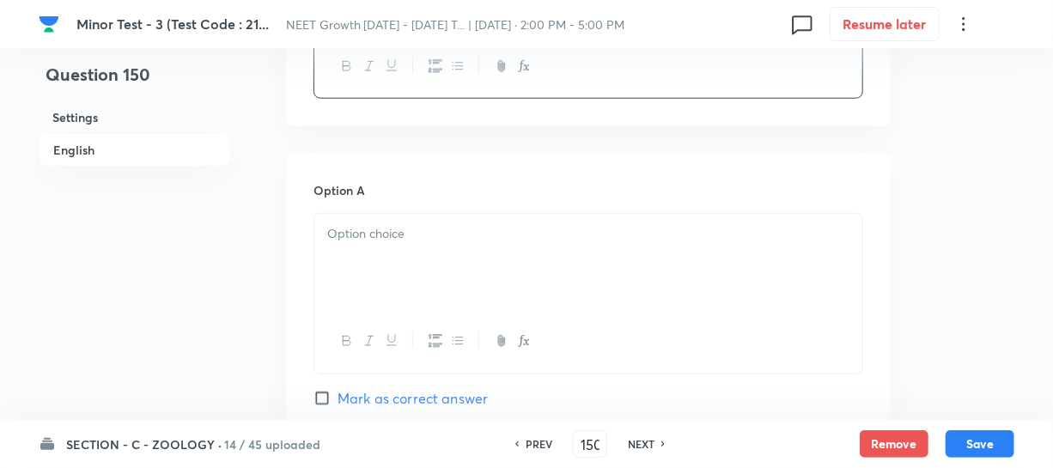
scroll to position [702, 0]
click at [428, 232] on p at bounding box center [588, 233] width 522 height 20
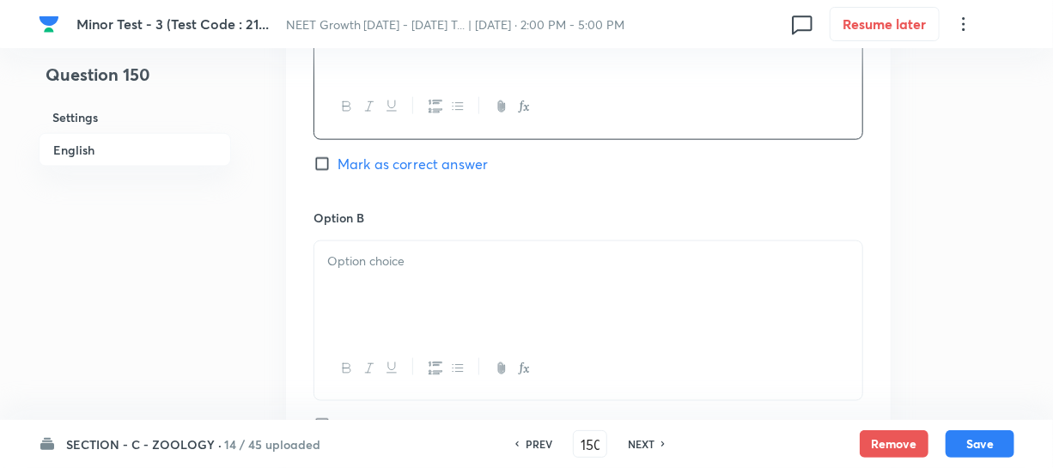
scroll to position [936, 0]
drag, startPoint x: 355, startPoint y: 350, endPoint x: 368, endPoint y: 339, distance: 17.0
click at [358, 349] on div at bounding box center [588, 368] width 548 height 63
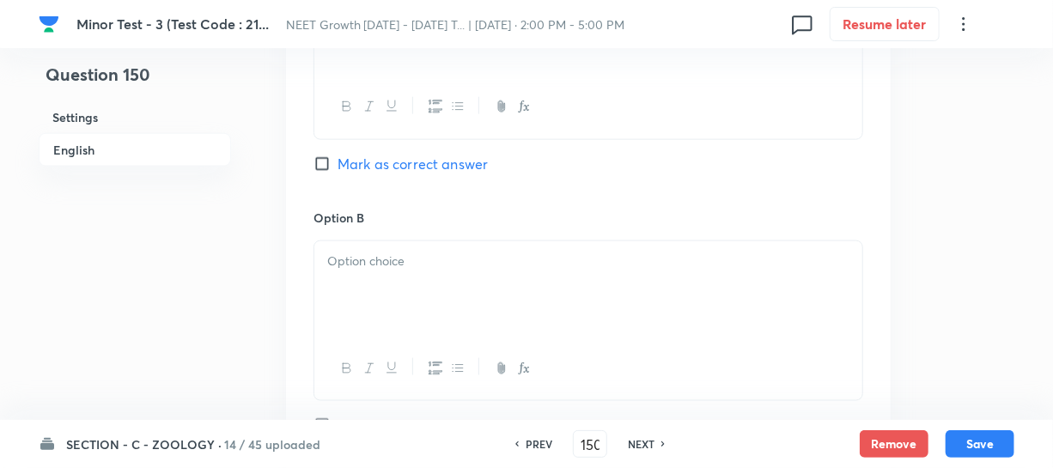
click at [386, 275] on div at bounding box center [588, 289] width 548 height 96
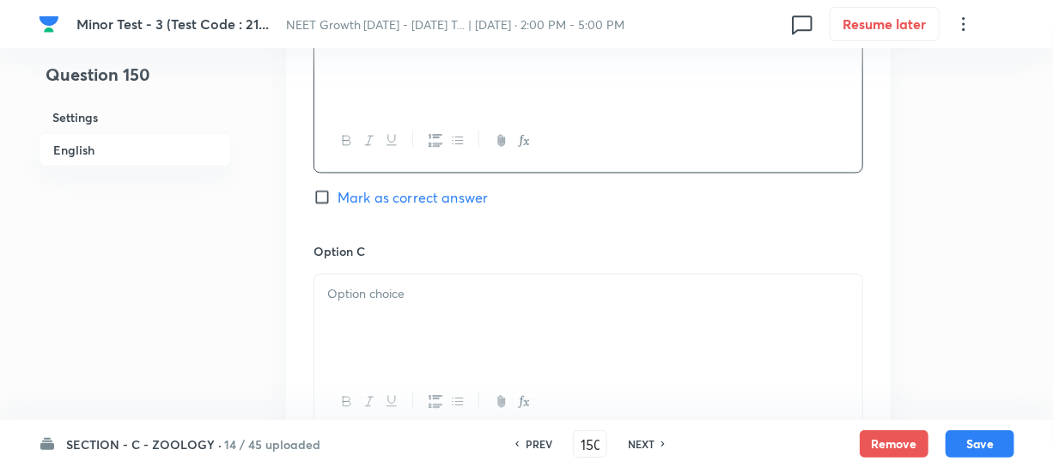
scroll to position [1170, 0]
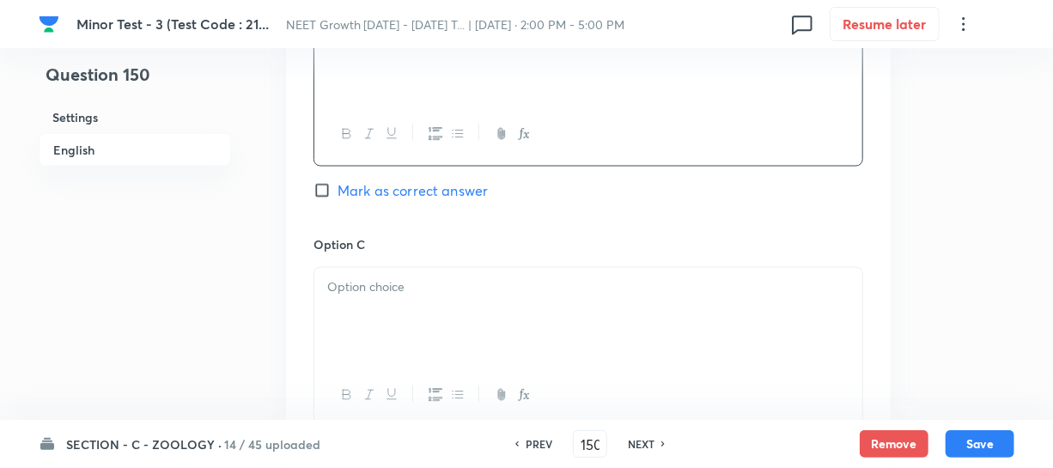
click at [368, 295] on p at bounding box center [588, 288] width 522 height 20
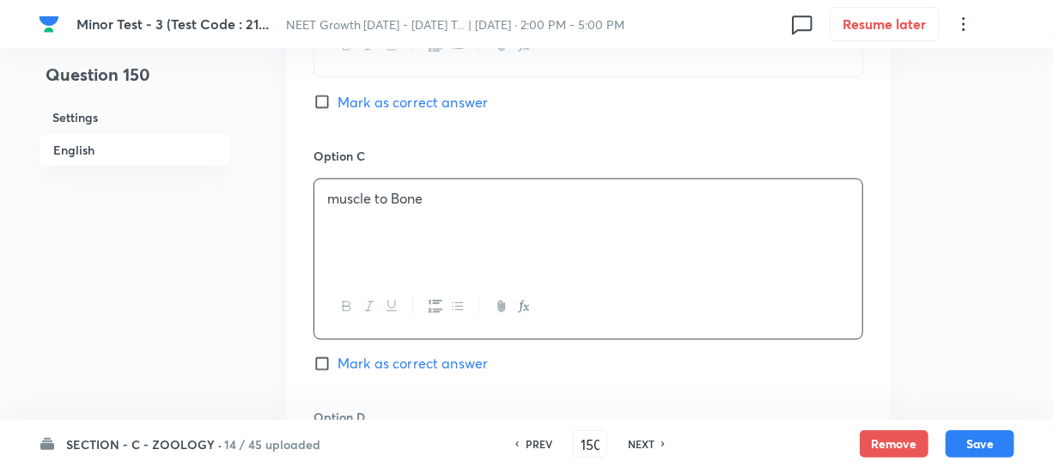
scroll to position [1405, 0]
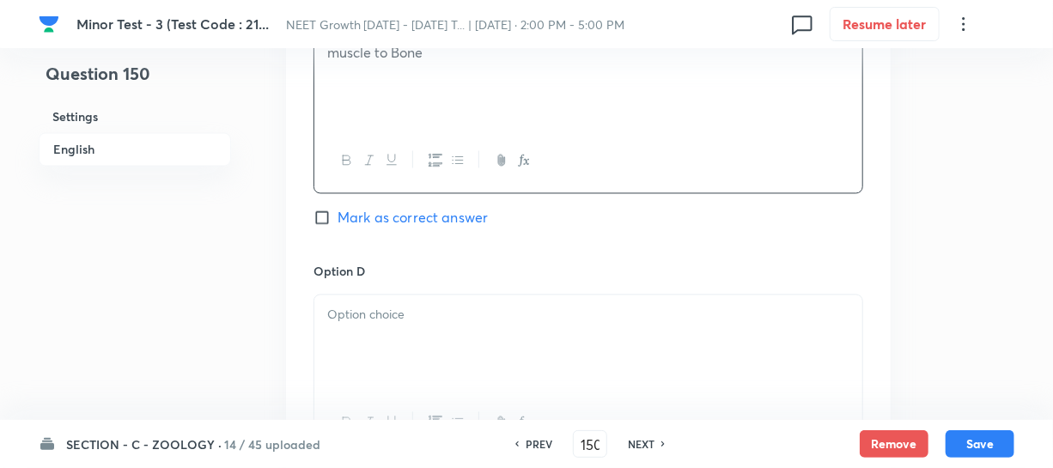
drag, startPoint x: 389, startPoint y: 358, endPoint x: 489, endPoint y: 350, distance: 100.8
click at [390, 357] on div at bounding box center [588, 343] width 548 height 96
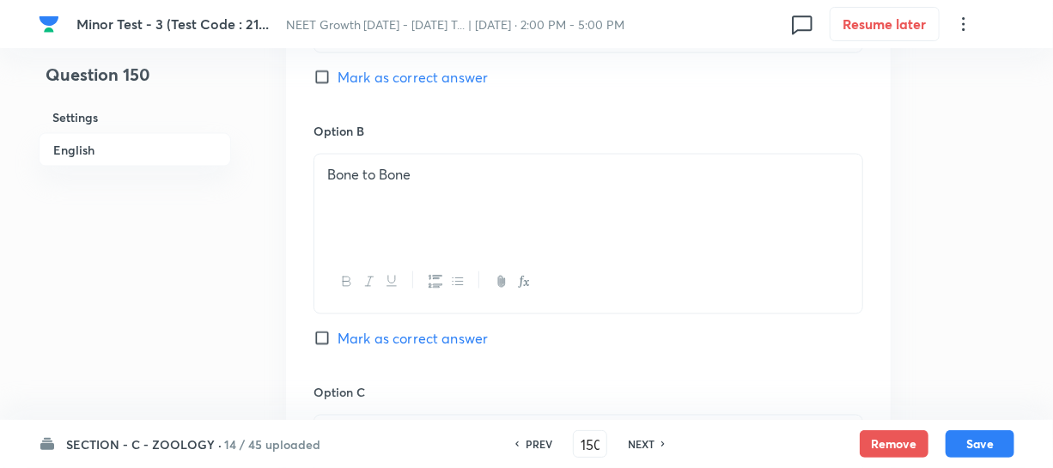
scroll to position [1014, 0]
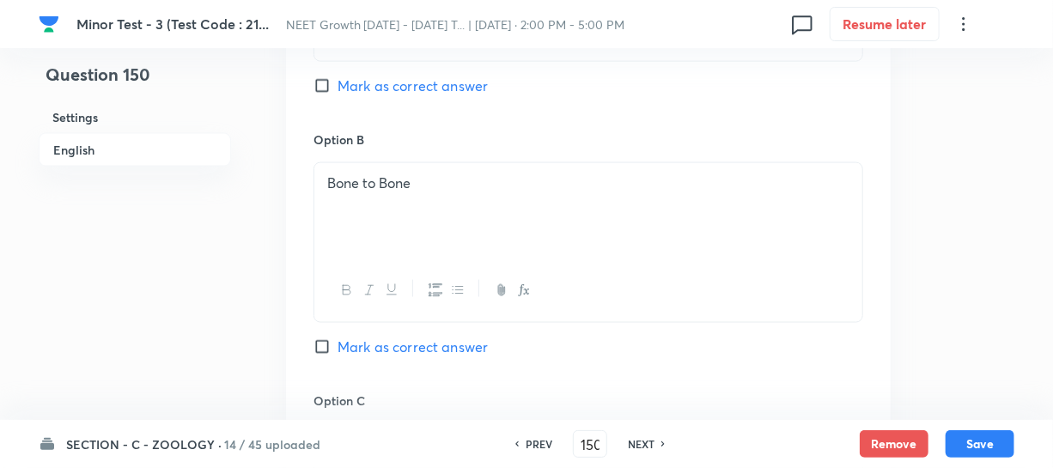
click at [319, 350] on input "Mark as correct answer" at bounding box center [325, 346] width 24 height 17
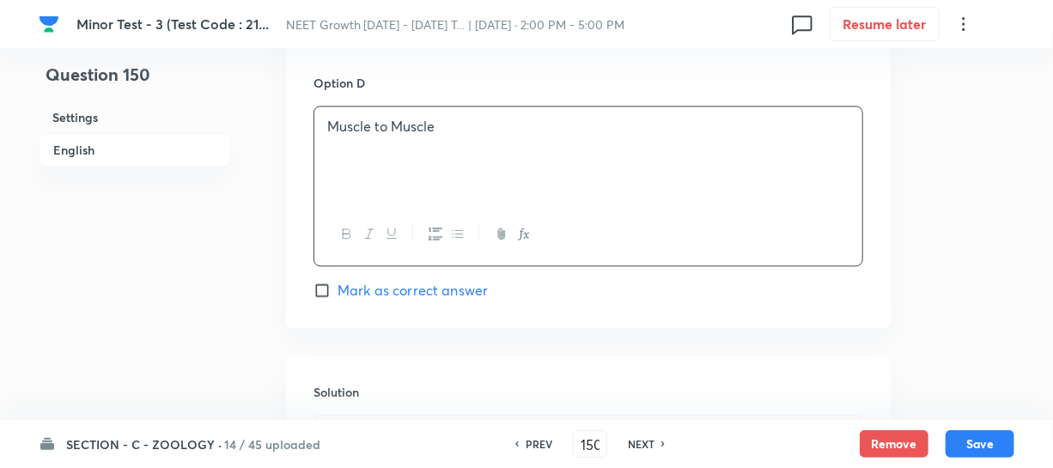
scroll to position [1717, 0]
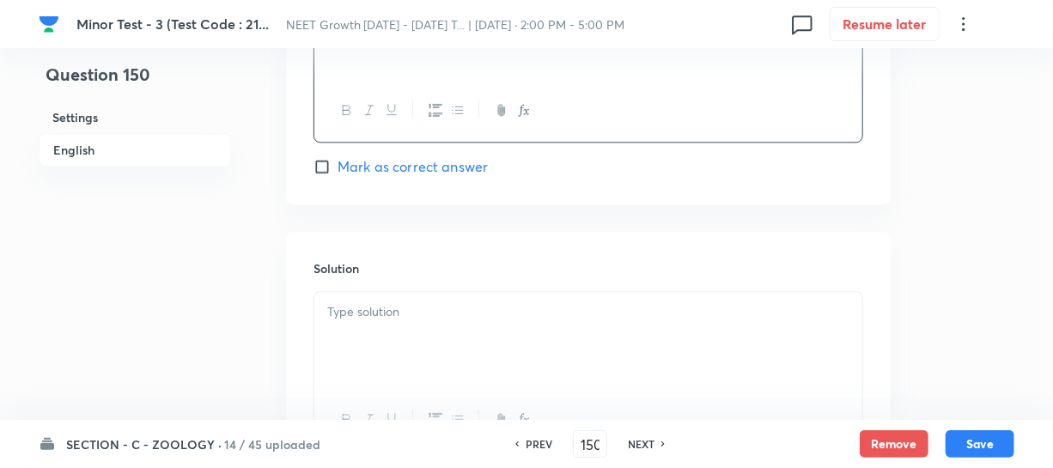
click at [413, 329] on div at bounding box center [588, 340] width 548 height 96
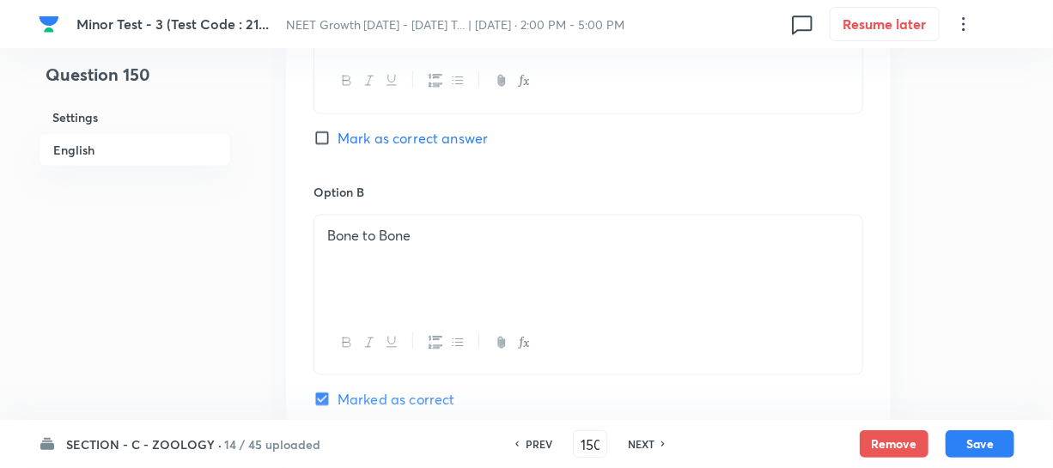
scroll to position [936, 0]
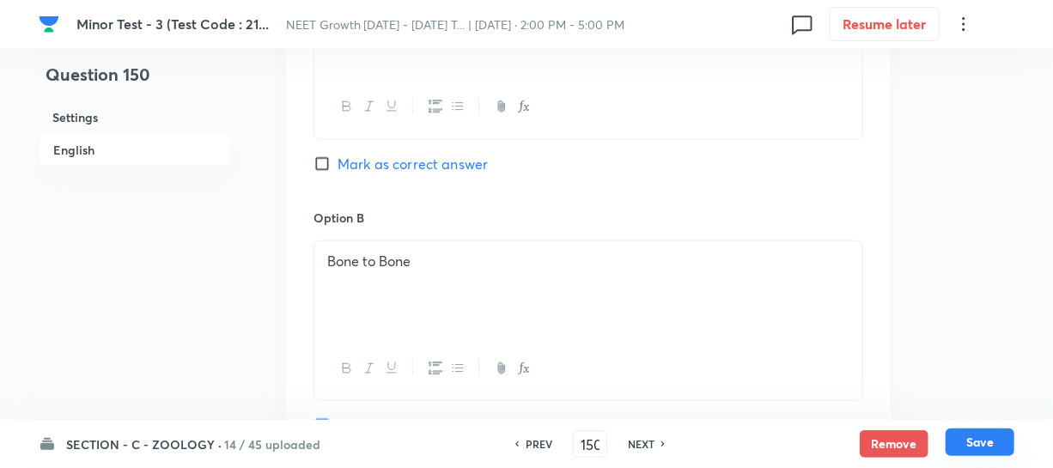
click at [970, 446] on button "Save" at bounding box center [979, 441] width 69 height 27
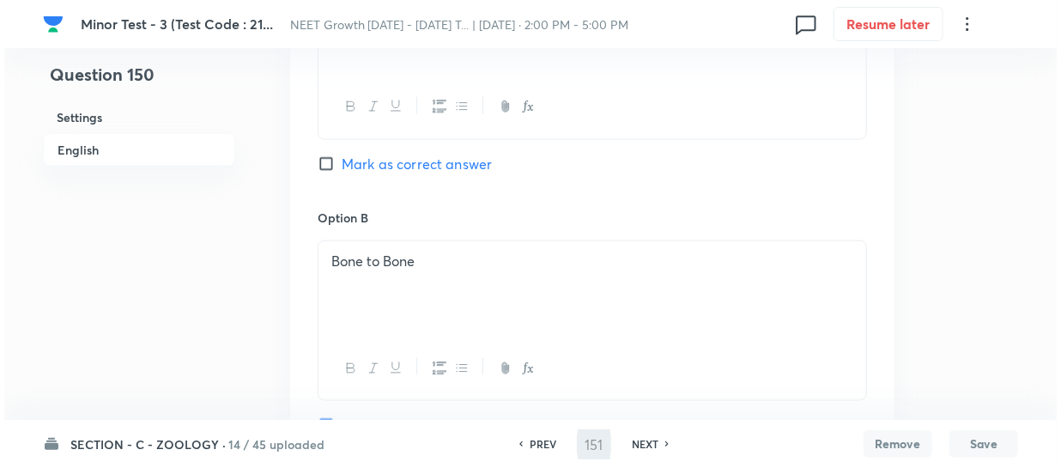
scroll to position [0, 0]
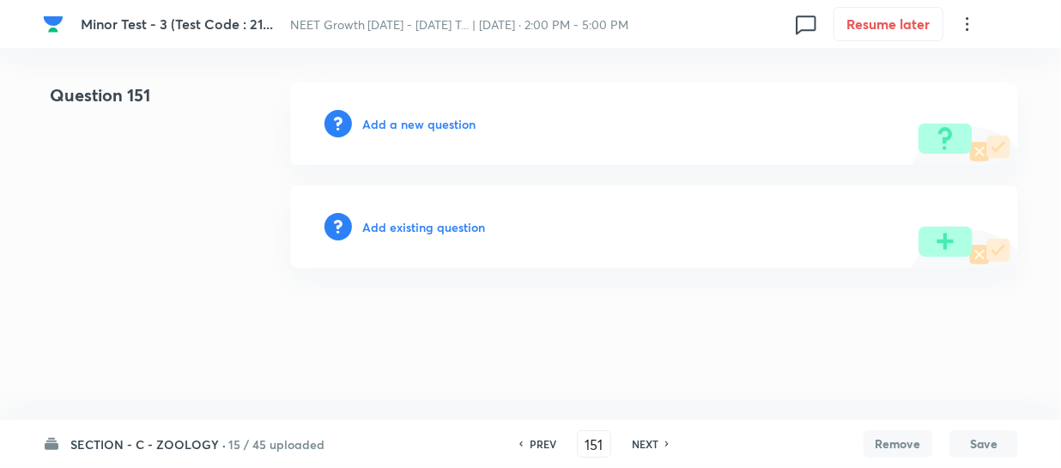
click at [382, 123] on h6 "Add a new question" at bounding box center [418, 124] width 113 height 18
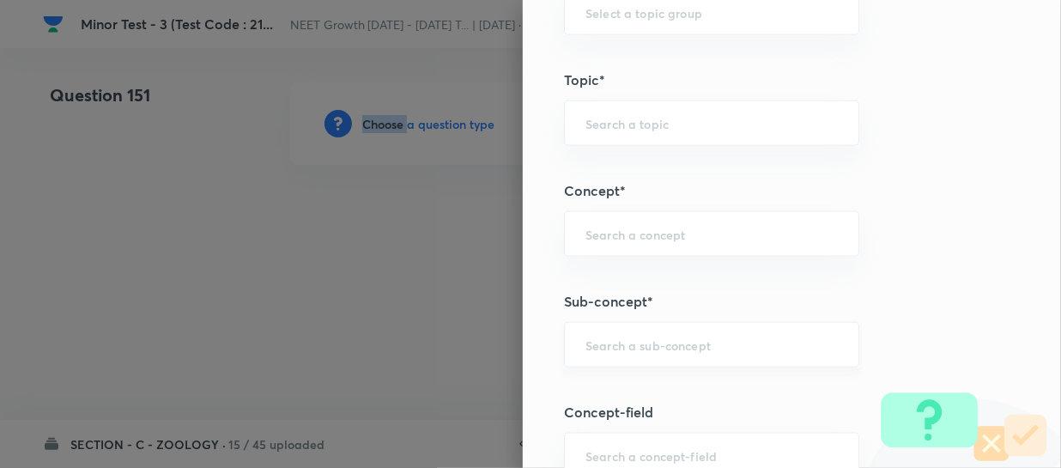
scroll to position [936, 0]
click at [615, 342] on input "text" at bounding box center [712, 341] width 252 height 16
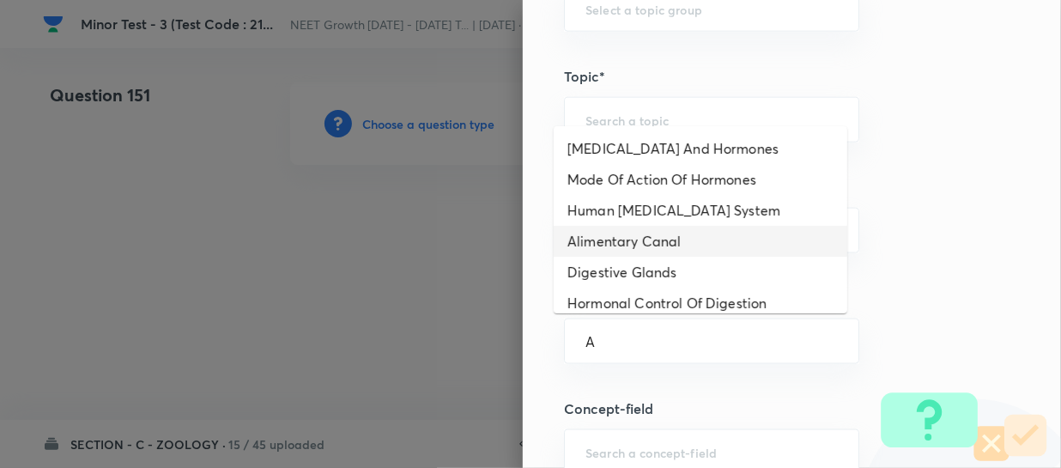
click at [633, 240] on li "Alimentary Canal" at bounding box center [701, 241] width 294 height 31
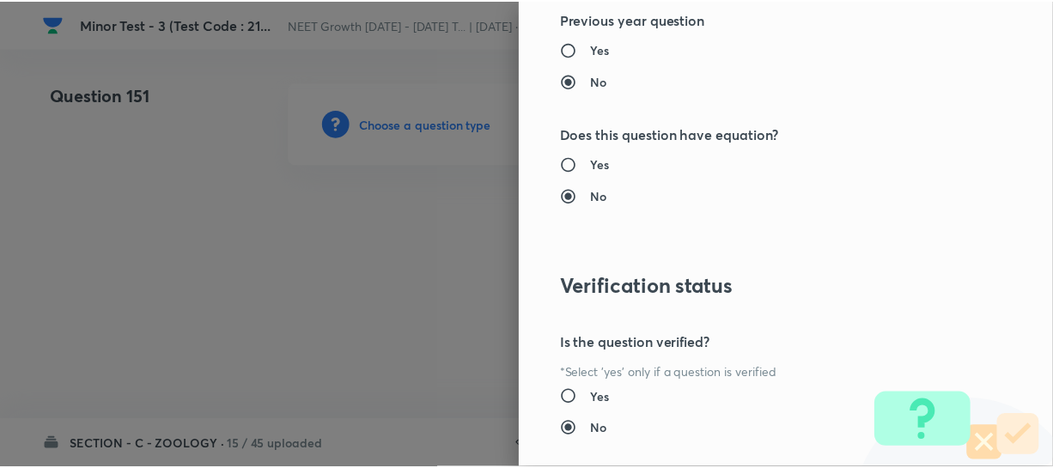
scroll to position [1986, 0]
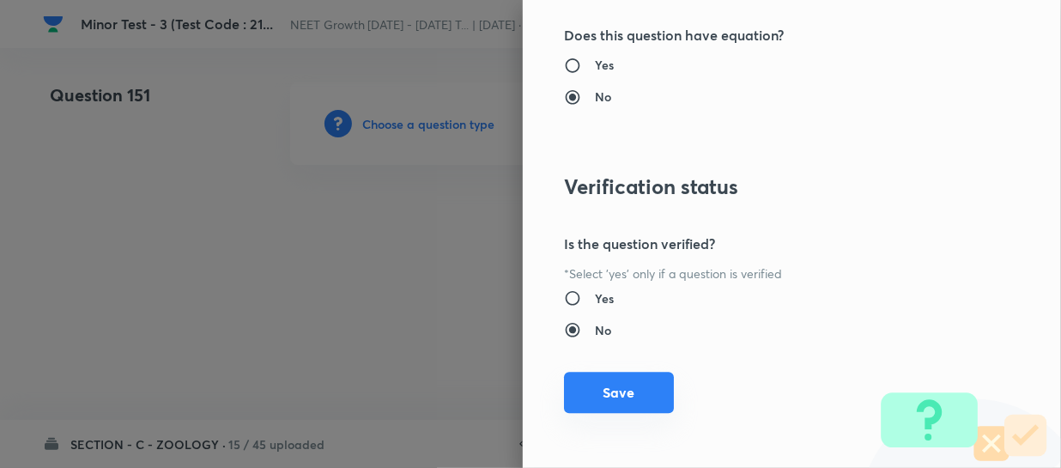
click at [596, 393] on button "Save" at bounding box center [619, 392] width 110 height 41
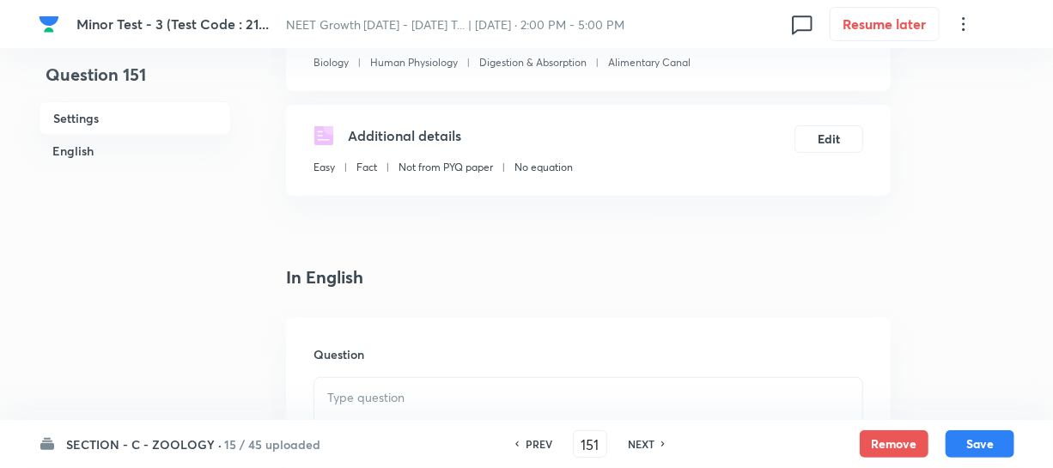
scroll to position [390, 0]
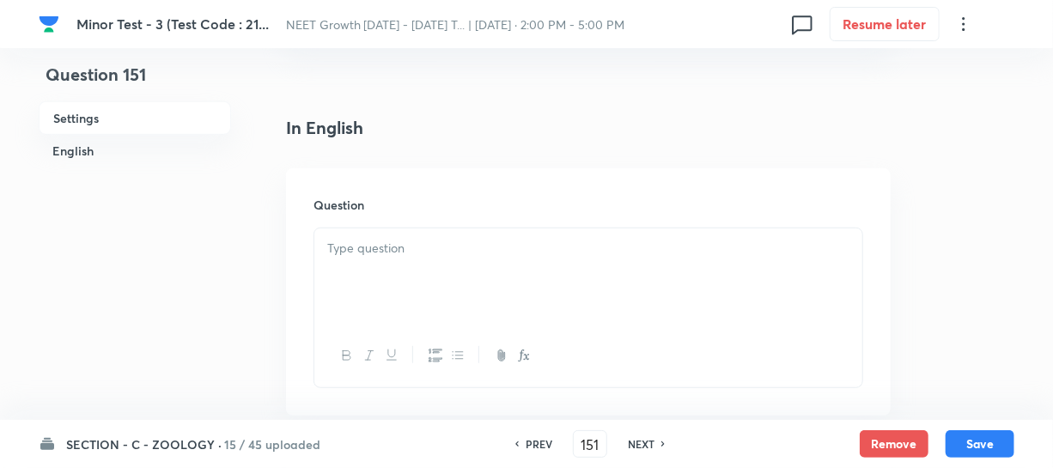
click at [392, 285] on div at bounding box center [588, 276] width 548 height 96
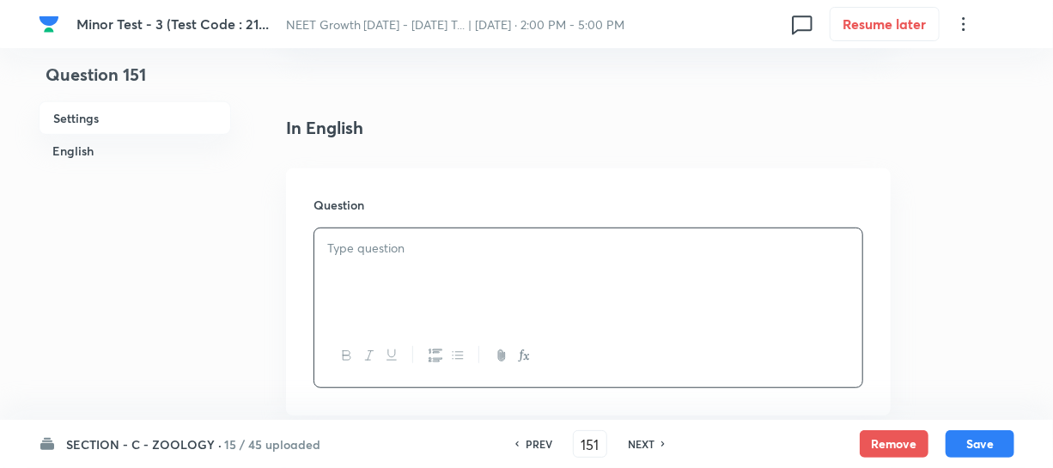
paste div
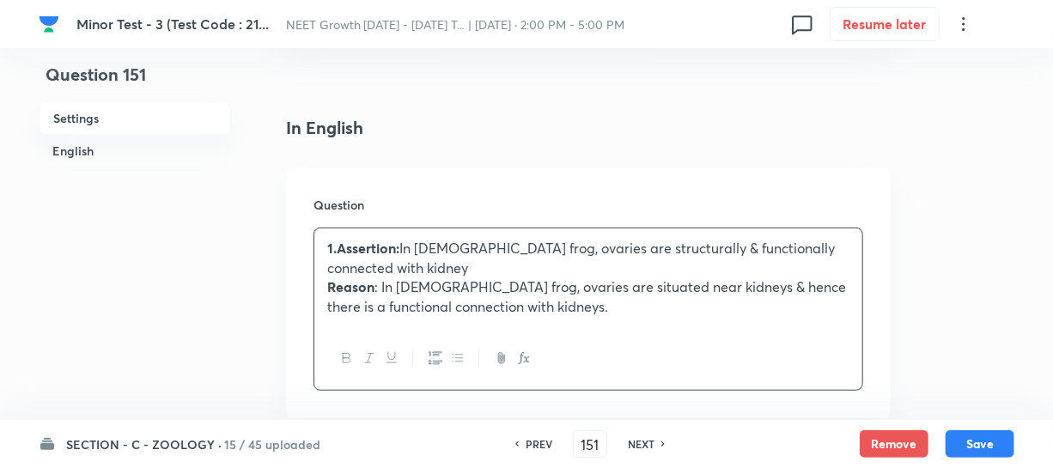
click at [399, 247] on p "1.Assertion: In female frog, ovaries are structurally & functionally connected …" at bounding box center [588, 258] width 522 height 39
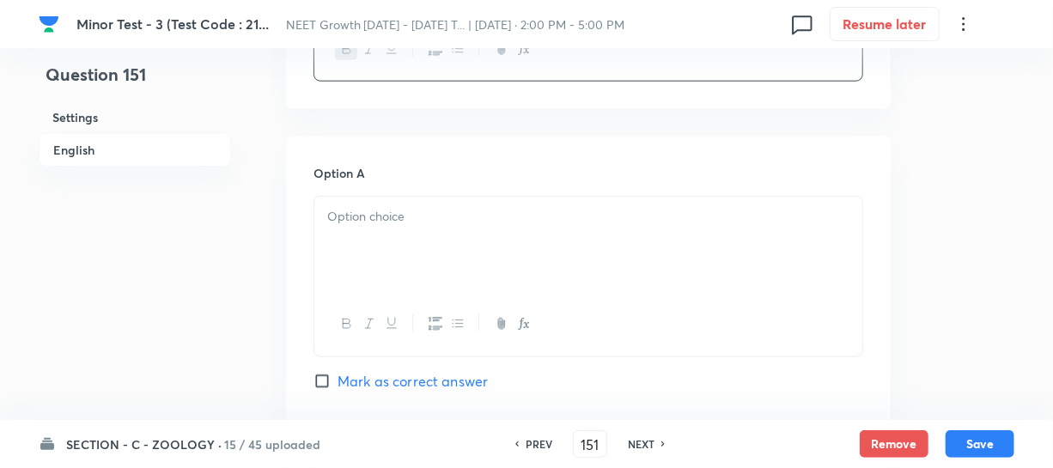
scroll to position [702, 0]
click at [392, 221] on p at bounding box center [588, 213] width 522 height 20
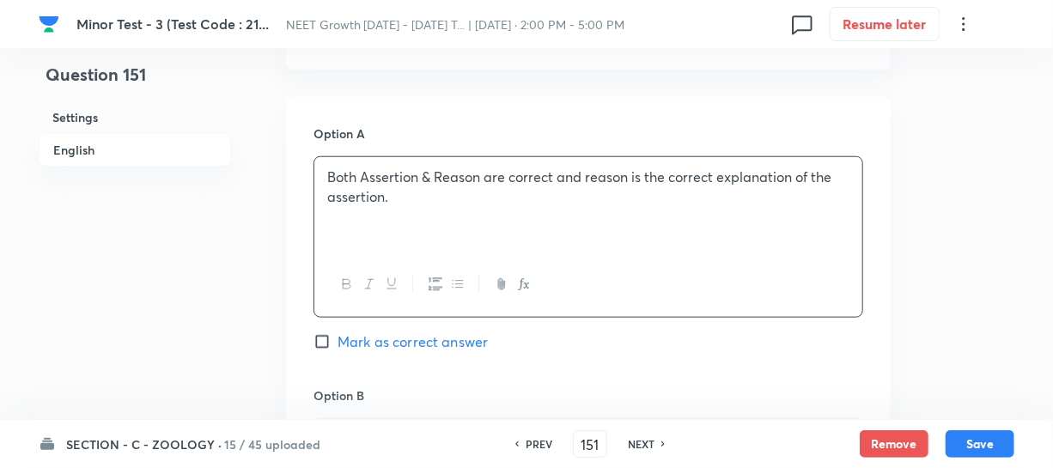
scroll to position [781, 0]
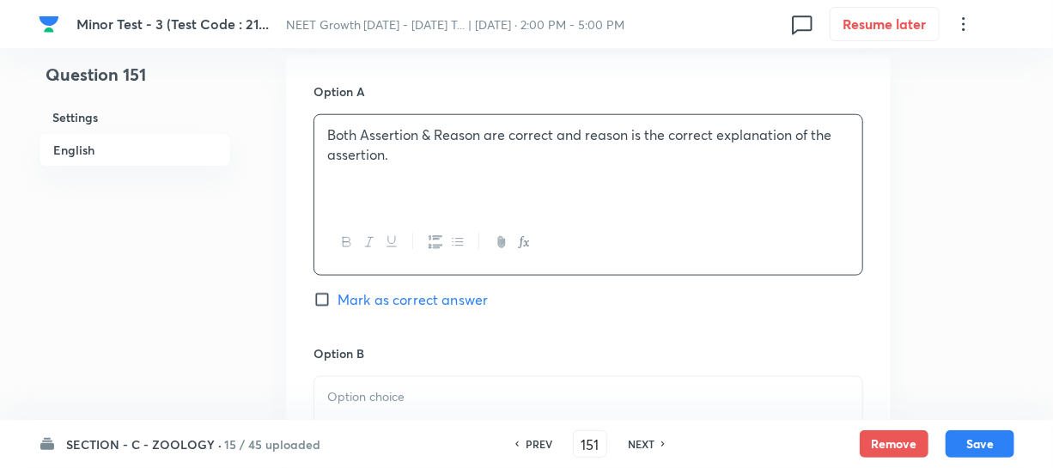
click at [394, 373] on div "Option B [PERSON_NAME] as correct answer" at bounding box center [588, 474] width 550 height 261
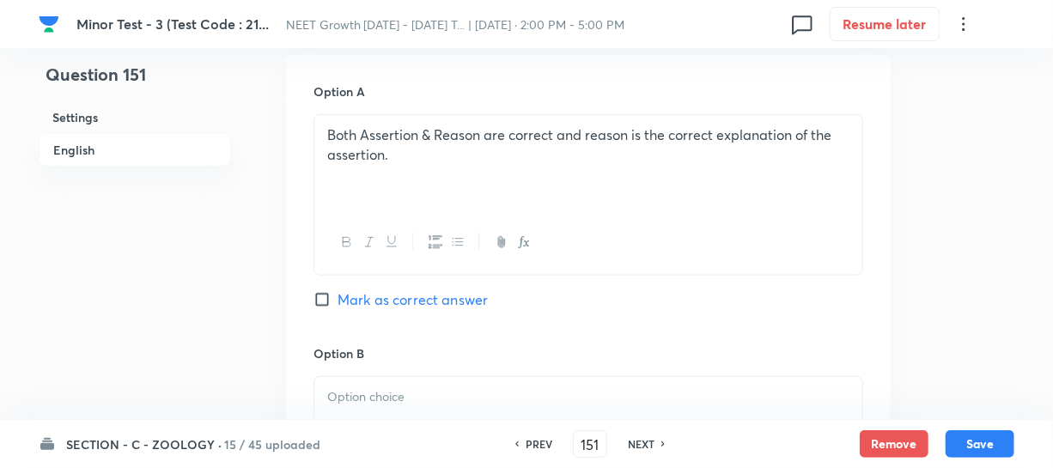
click at [388, 385] on div at bounding box center [588, 425] width 548 height 96
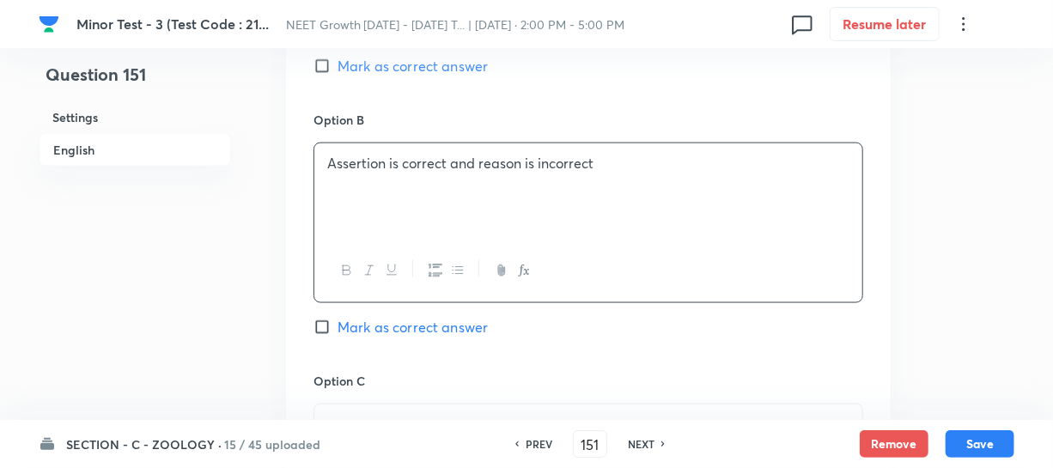
click at [370, 363] on div "Option B Assertion is correct and reason is incorrect Mark as correct answer" at bounding box center [588, 241] width 550 height 261
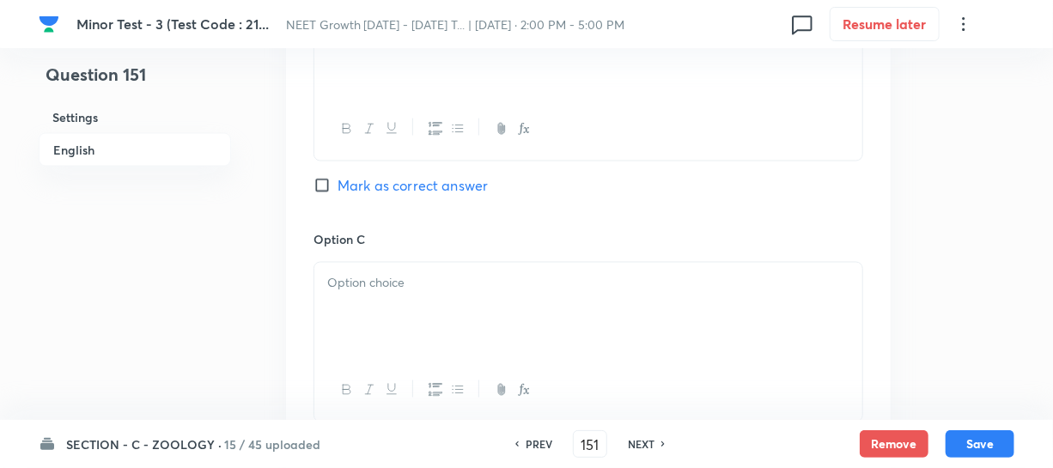
scroll to position [1170, 0]
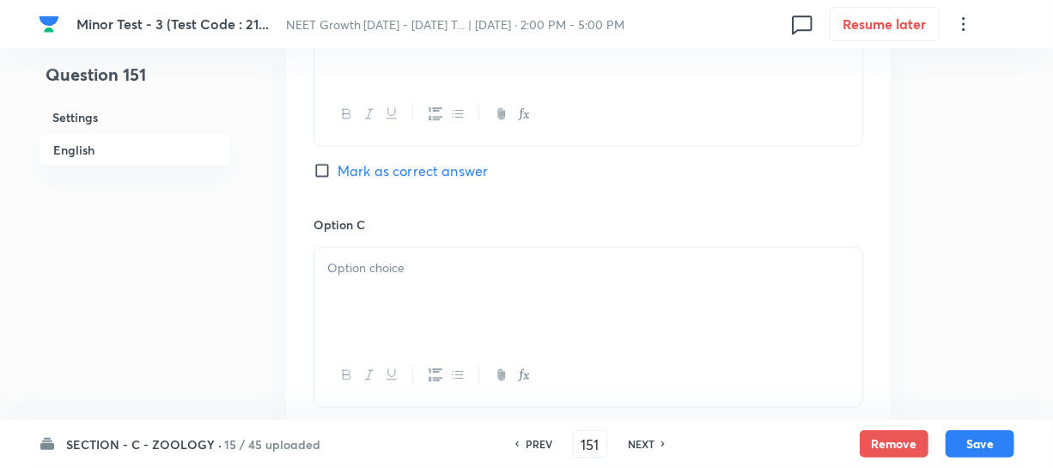
click at [362, 288] on div at bounding box center [588, 296] width 548 height 96
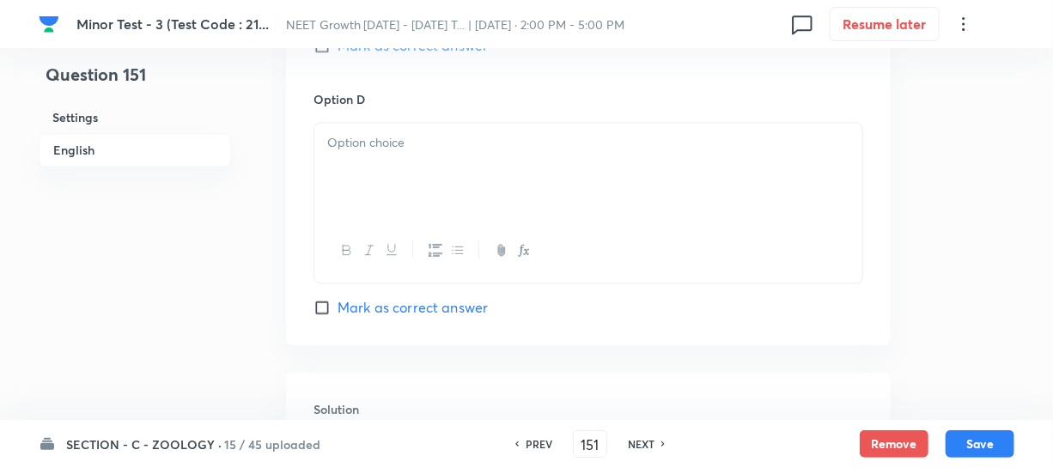
scroll to position [1561, 0]
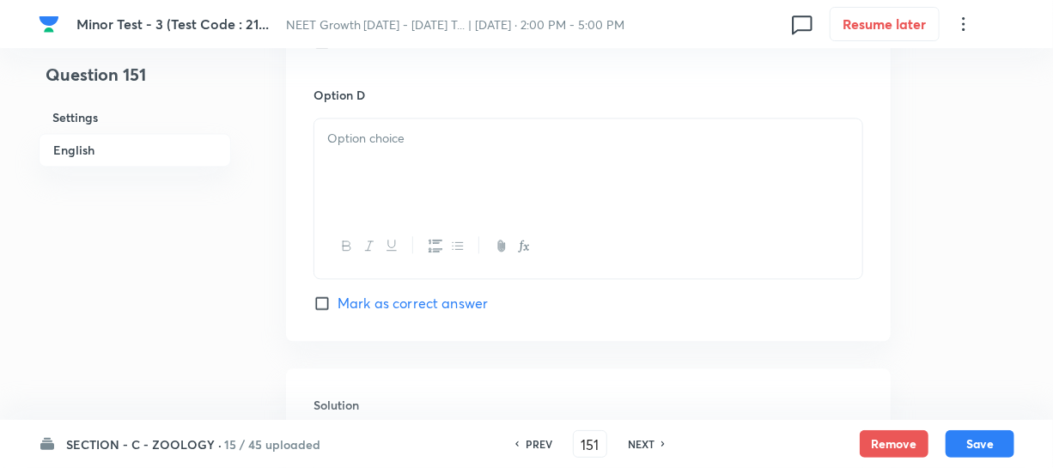
click at [384, 177] on div at bounding box center [588, 166] width 548 height 96
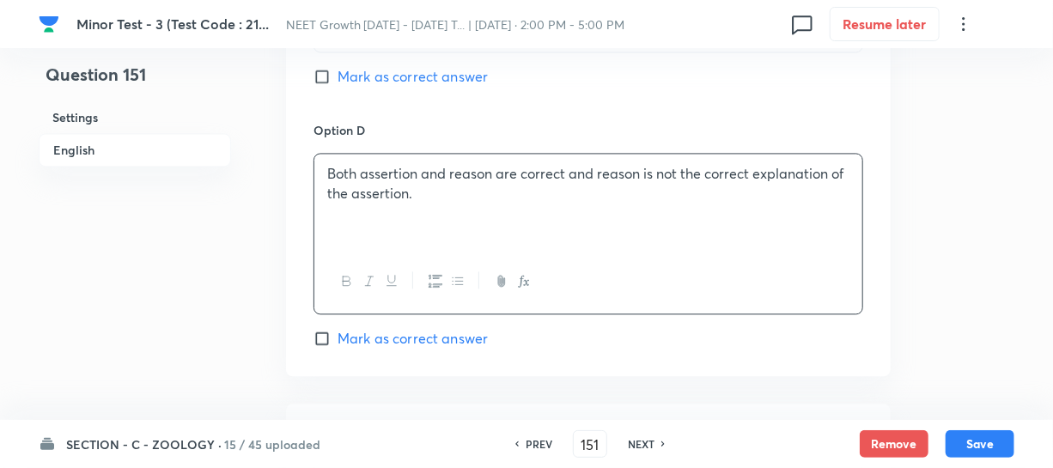
scroll to position [1483, 0]
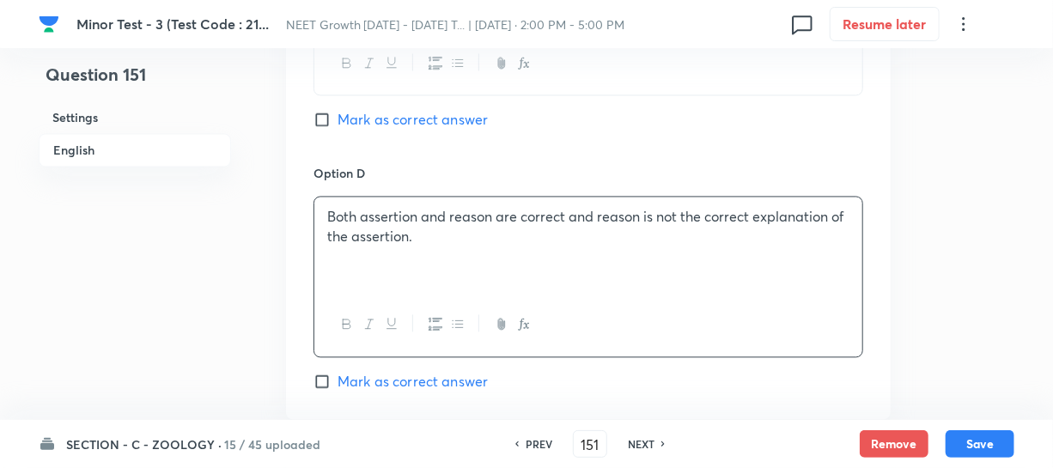
click at [333, 116] on input "Mark as correct answer" at bounding box center [325, 119] width 24 height 17
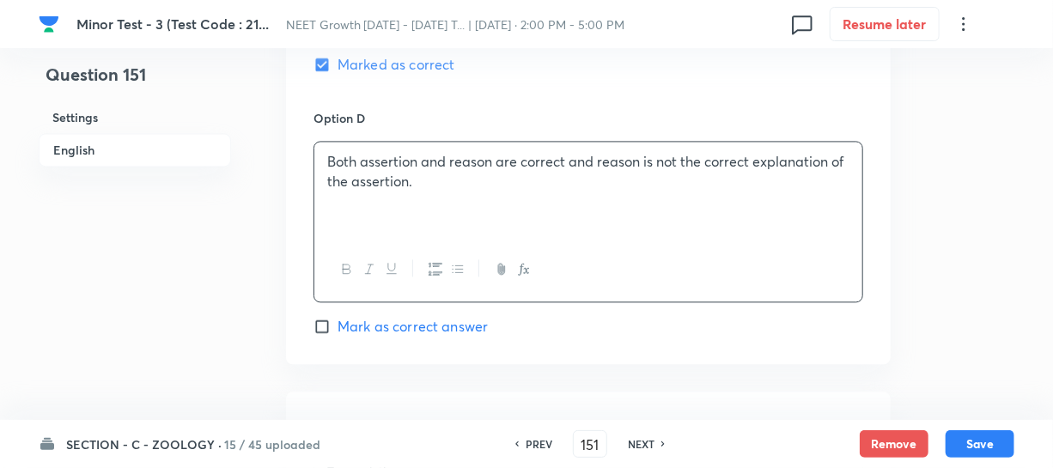
scroll to position [1639, 0]
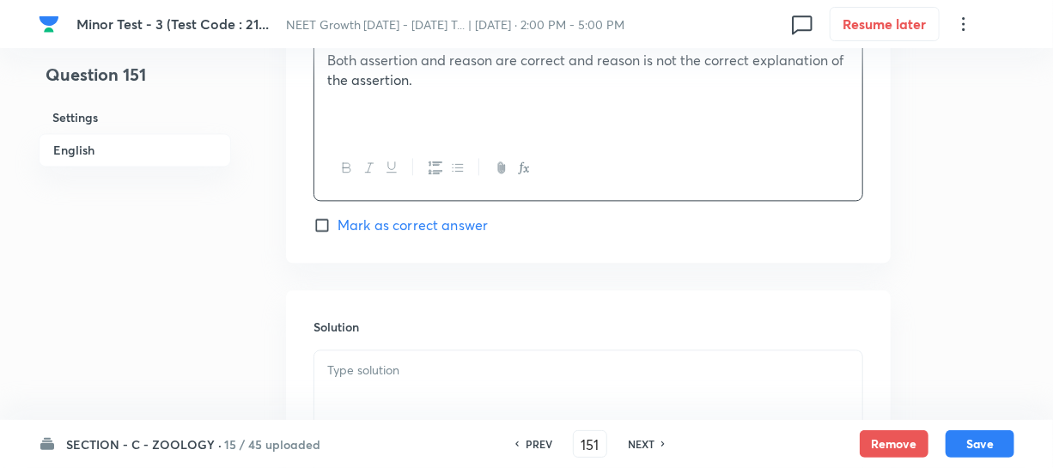
click at [365, 377] on p at bounding box center [588, 371] width 522 height 20
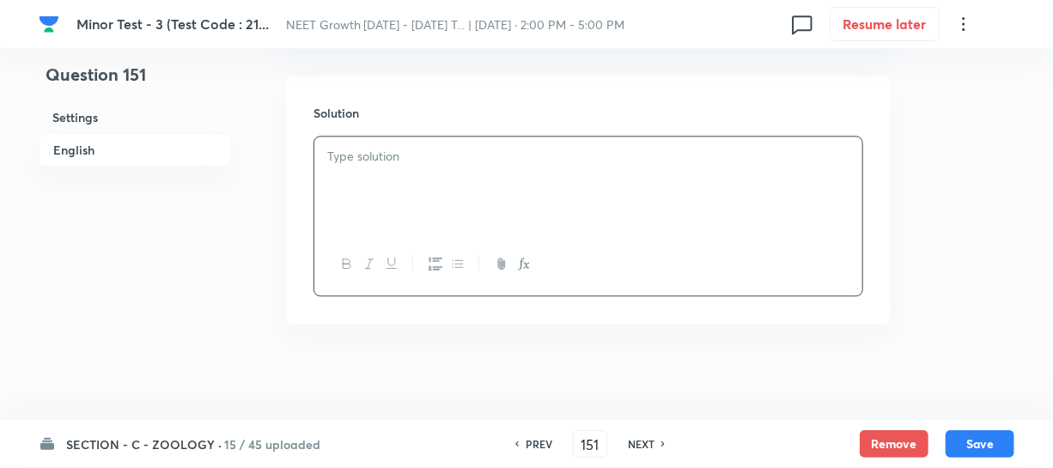
scroll to position [1862, 0]
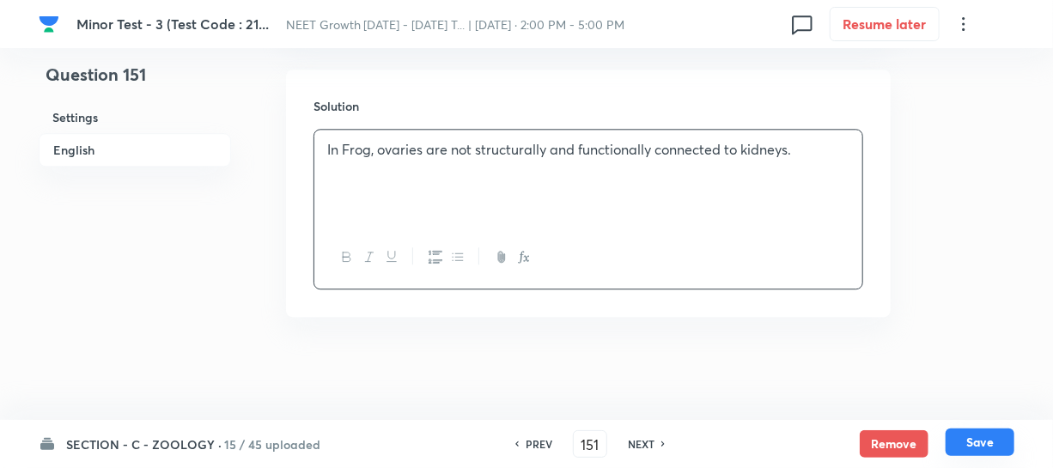
drag, startPoint x: 961, startPoint y: 436, endPoint x: 974, endPoint y: 442, distance: 14.2
click at [962, 437] on button "Save" at bounding box center [979, 441] width 69 height 27
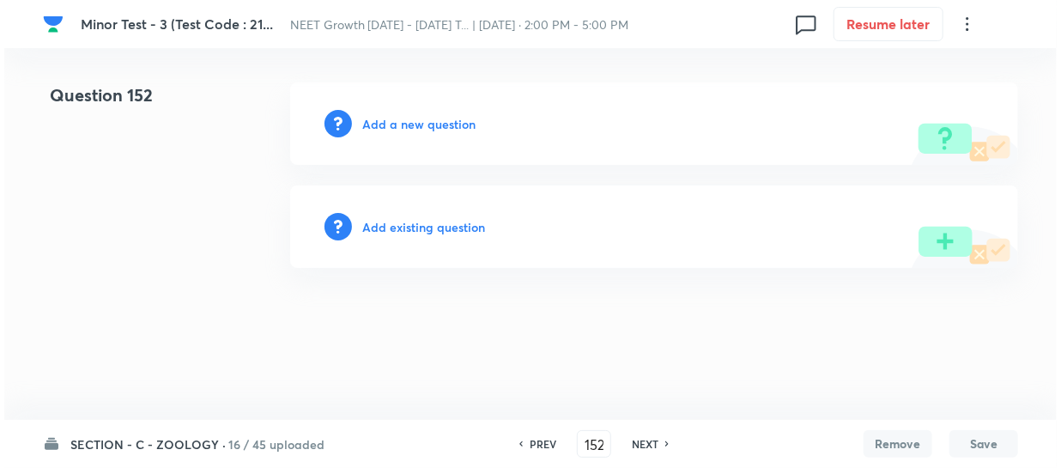
scroll to position [0, 0]
click at [376, 119] on h6 "Add a new question" at bounding box center [418, 124] width 113 height 18
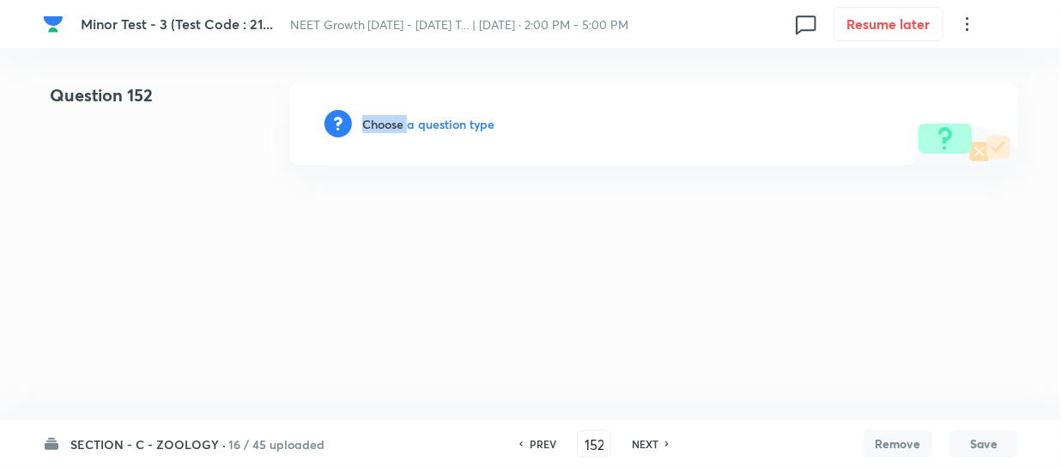
click at [376, 119] on h6 "Choose a question type" at bounding box center [428, 124] width 132 height 18
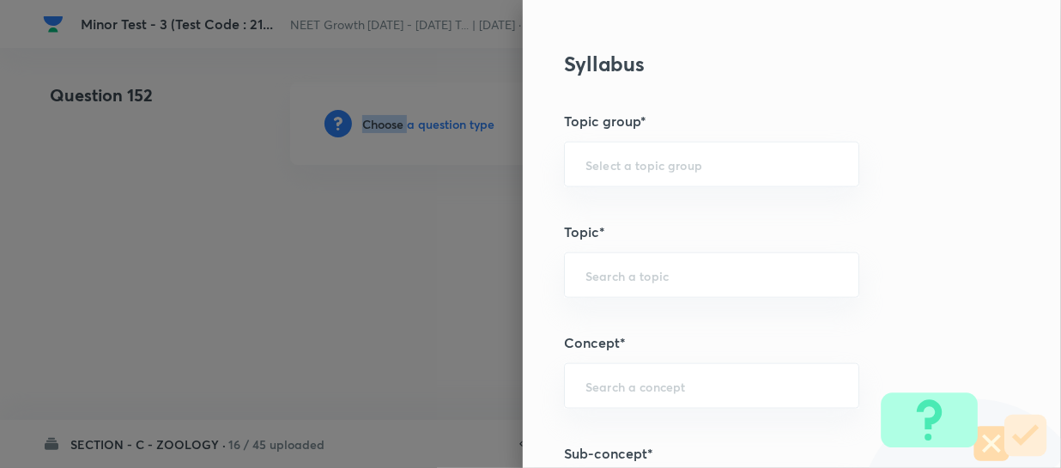
scroll to position [1092, 0]
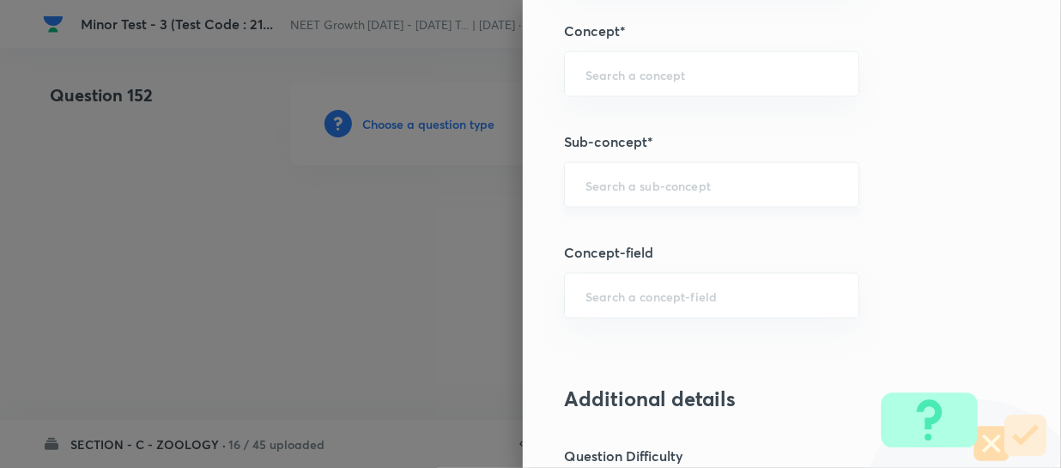
click at [586, 187] on input "text" at bounding box center [712, 185] width 252 height 16
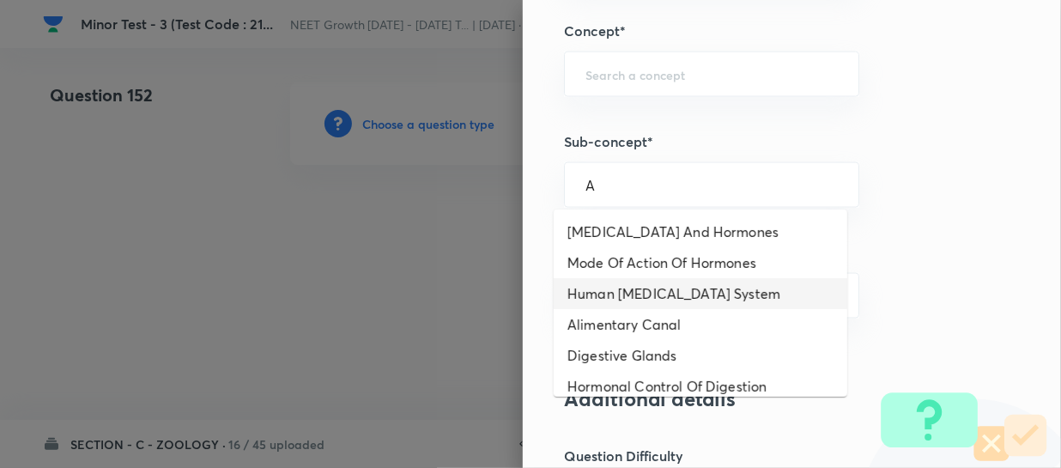
click at [614, 280] on li "Human [MEDICAL_DATA] System" at bounding box center [701, 293] width 294 height 31
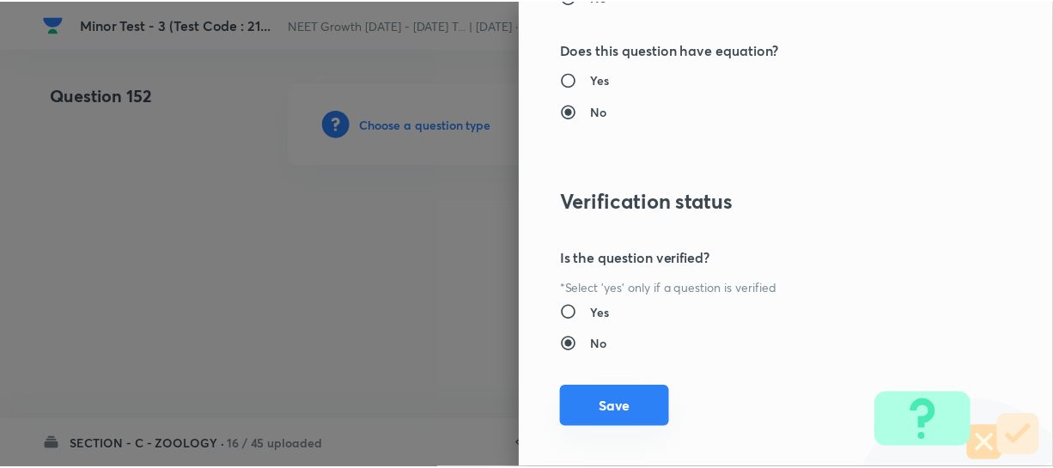
scroll to position [1986, 0]
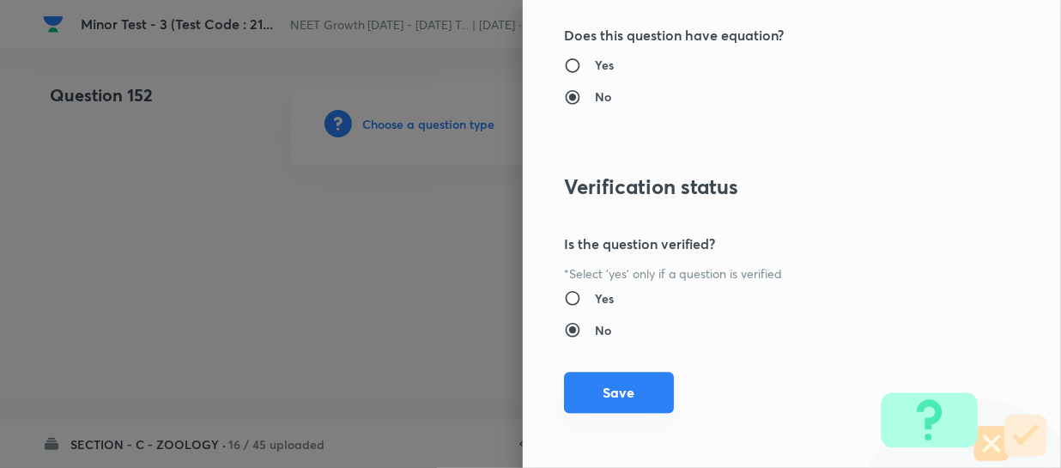
click at [602, 401] on button "Save" at bounding box center [619, 392] width 110 height 41
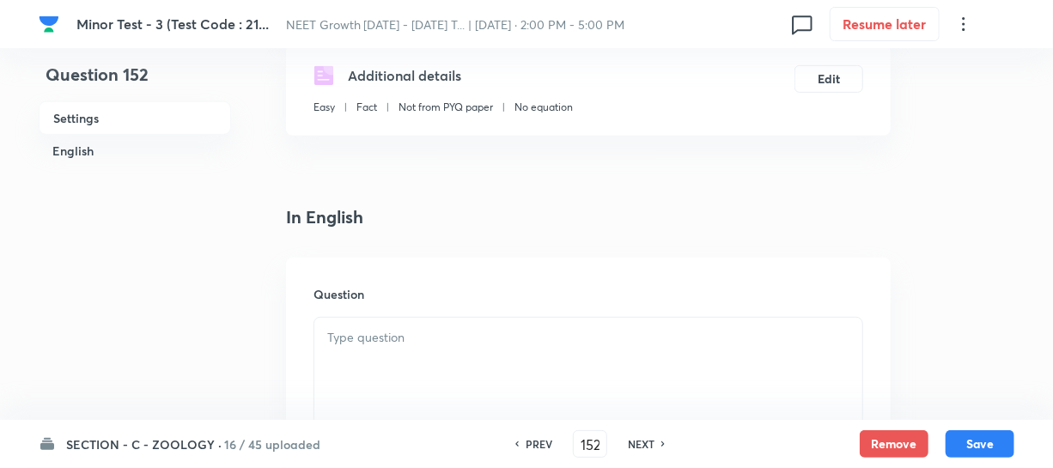
scroll to position [468, 0]
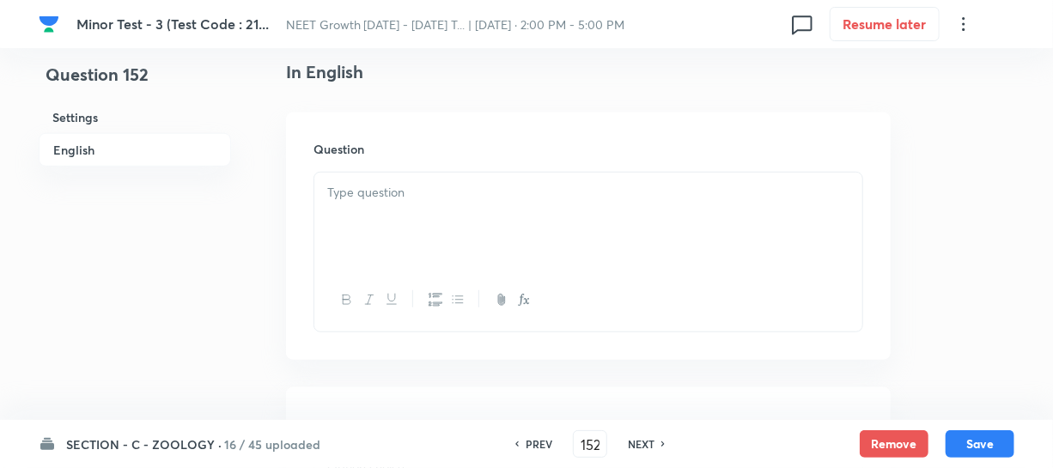
click at [404, 224] on div at bounding box center [588, 221] width 548 height 96
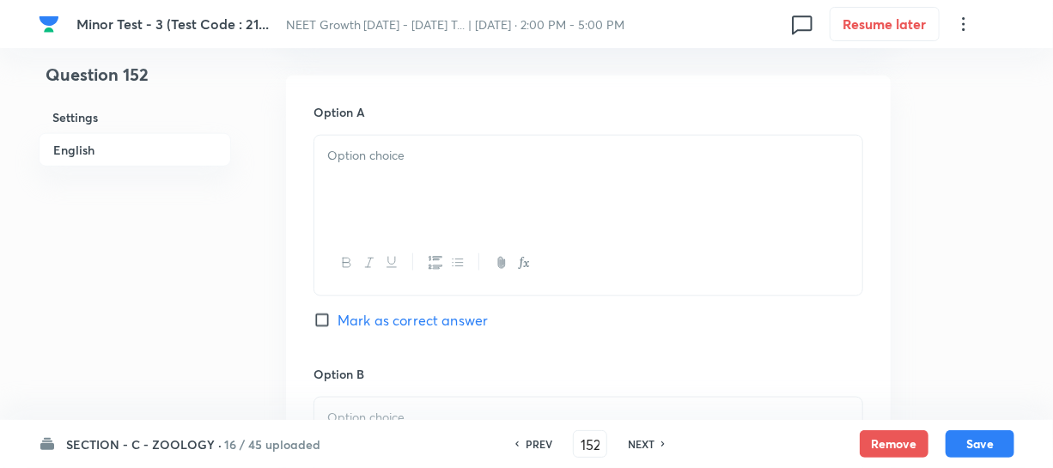
scroll to position [781, 0]
click at [367, 152] on div at bounding box center [588, 183] width 548 height 96
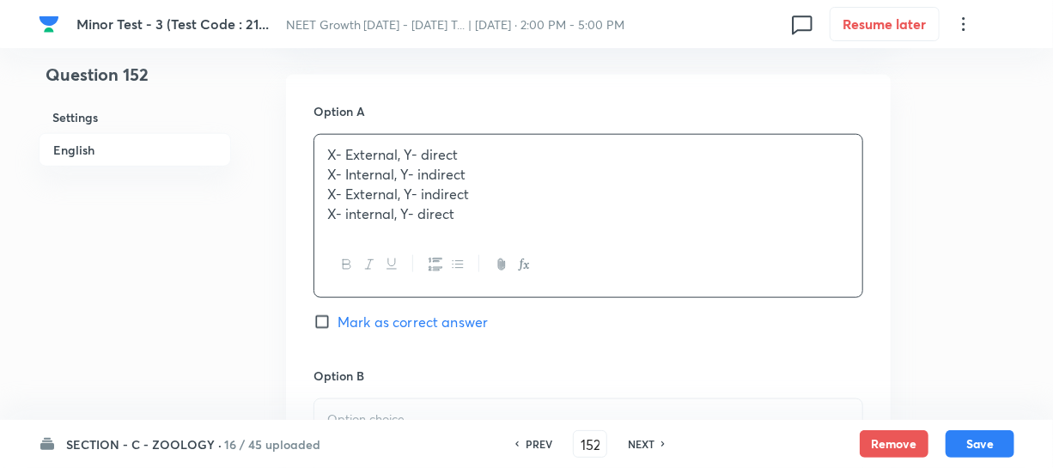
click at [362, 165] on p "X- Internal, Y- indirect" at bounding box center [588, 175] width 522 height 20
click at [480, 204] on p "X- internal, Y- direct" at bounding box center [588, 214] width 522 height 20
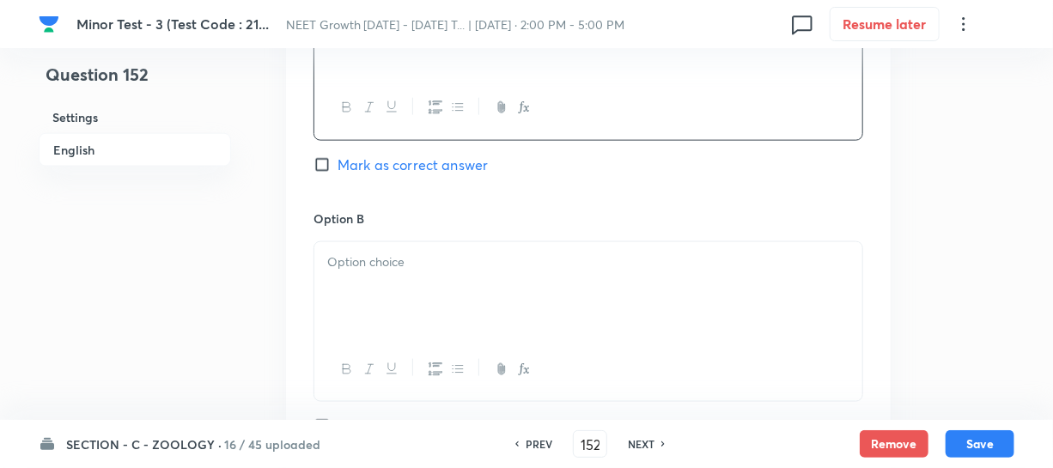
scroll to position [936, 0]
click at [376, 278] on div at bounding box center [588, 289] width 548 height 96
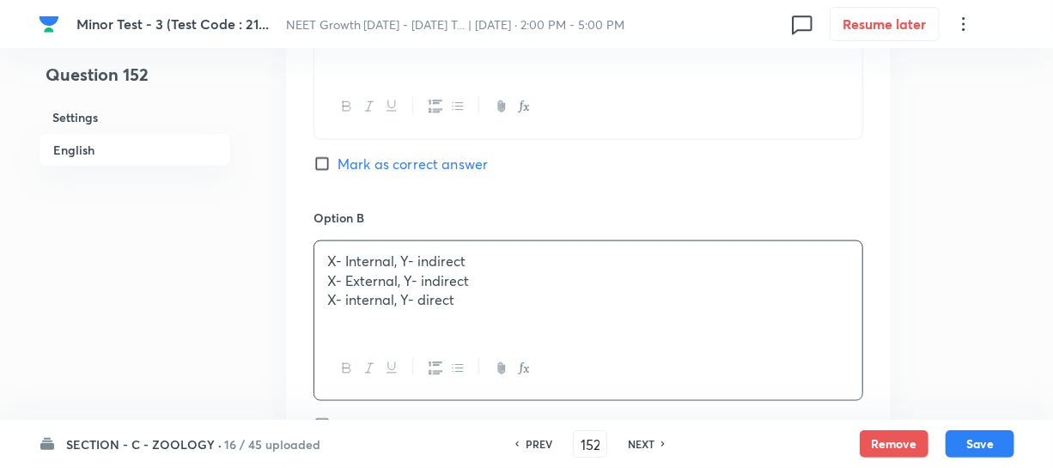
click at [367, 271] on p "X- External, Y- indirect" at bounding box center [588, 281] width 522 height 20
click at [446, 297] on div "X- Internal, Y- indirect X- External, Y- indirect X- internal, Y- direct" at bounding box center [588, 289] width 548 height 96
click at [423, 271] on p "X- External, Y- indirect" at bounding box center [588, 281] width 522 height 20
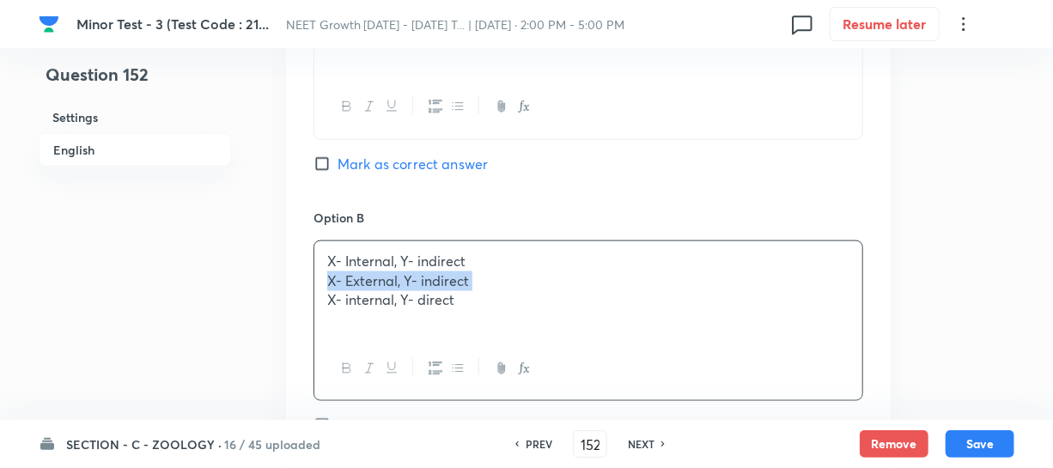
click at [423, 271] on p "X- External, Y- indirect" at bounding box center [588, 281] width 522 height 20
click at [454, 290] on p "X- internal, Y- direct" at bounding box center [588, 300] width 522 height 20
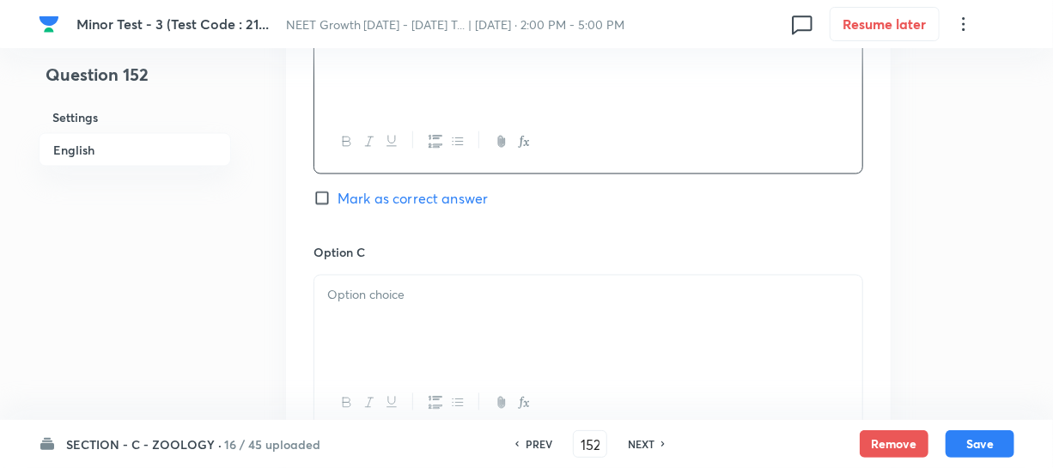
scroll to position [1170, 0]
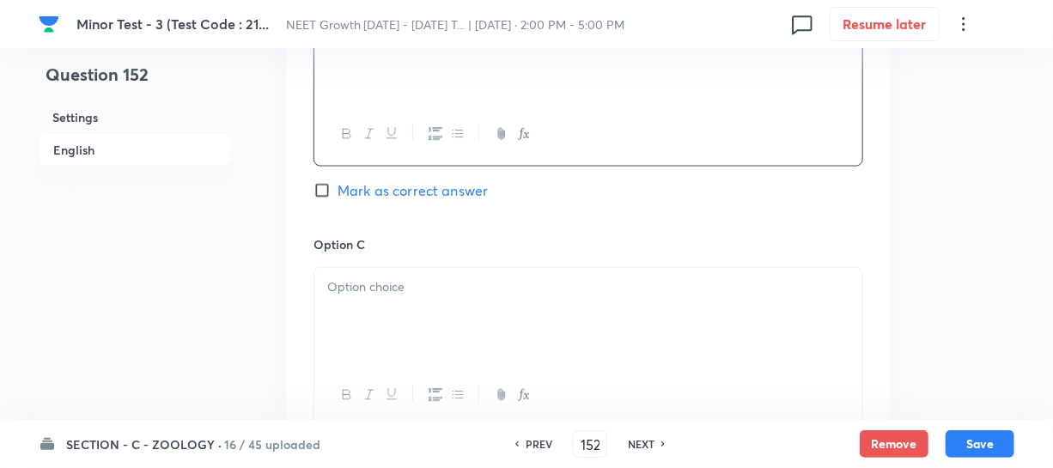
click at [405, 287] on div at bounding box center [588, 316] width 548 height 96
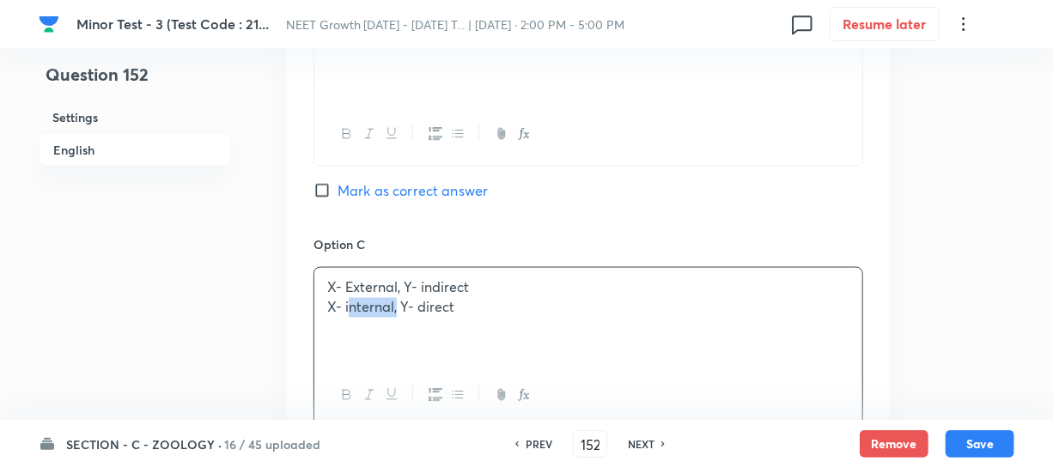
click at [392, 298] on p "X- internal, Y- direct" at bounding box center [588, 308] width 522 height 20
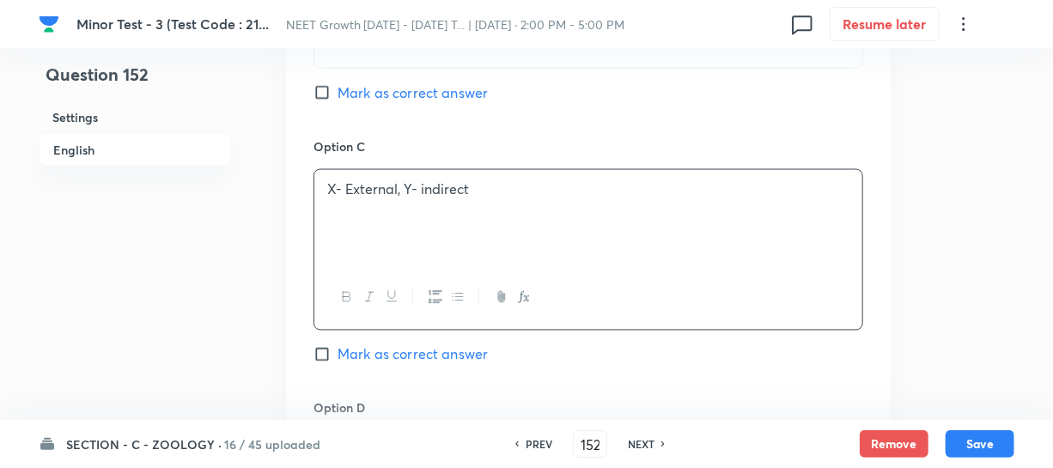
scroll to position [1483, 0]
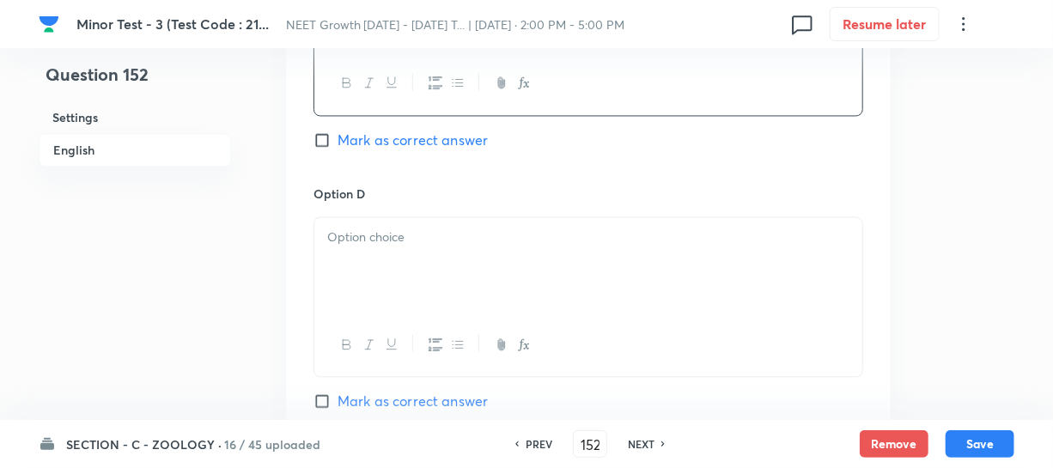
click at [413, 254] on div at bounding box center [588, 265] width 548 height 96
paste div
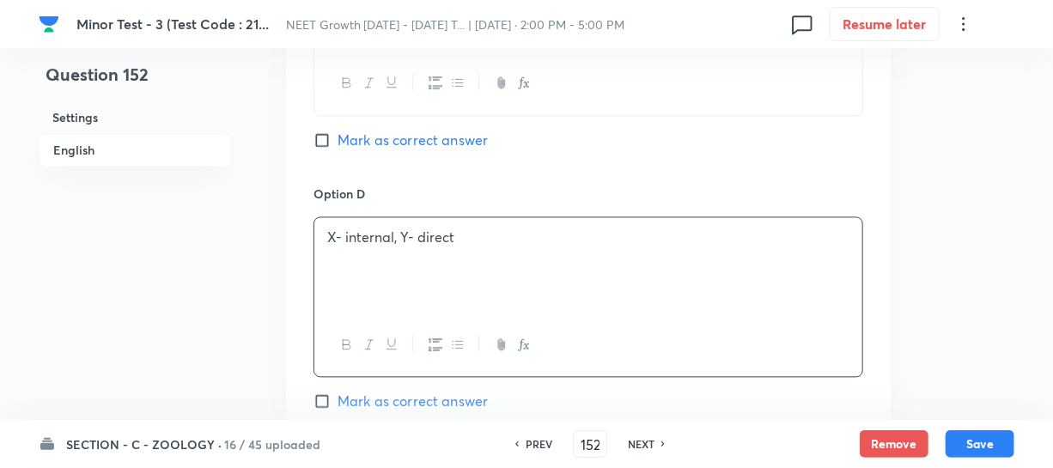
click at [326, 131] on input "Mark as correct answer" at bounding box center [325, 139] width 24 height 17
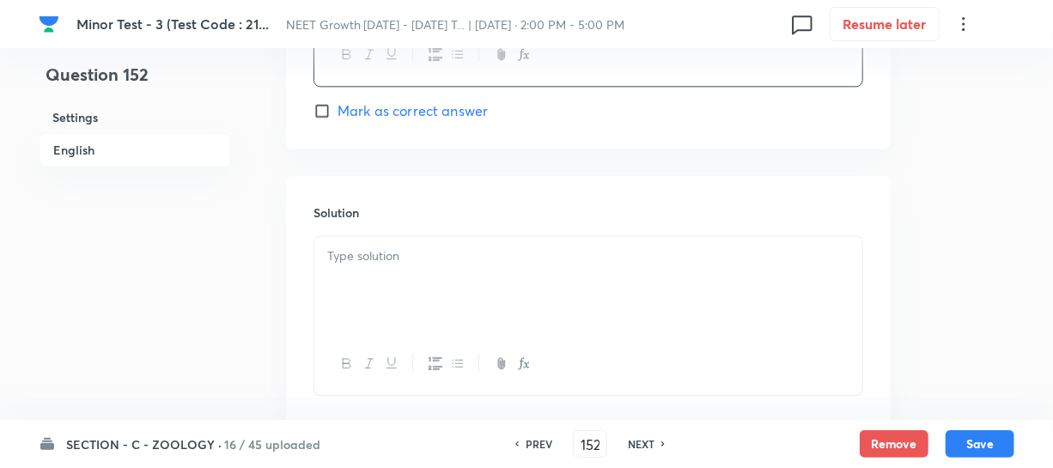
scroll to position [1858, 0]
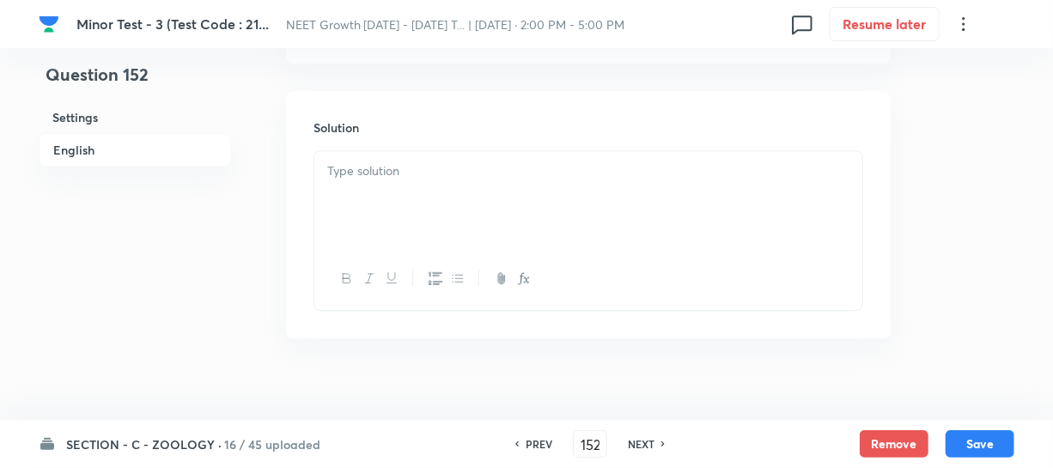
click at [365, 161] on div at bounding box center [588, 199] width 548 height 96
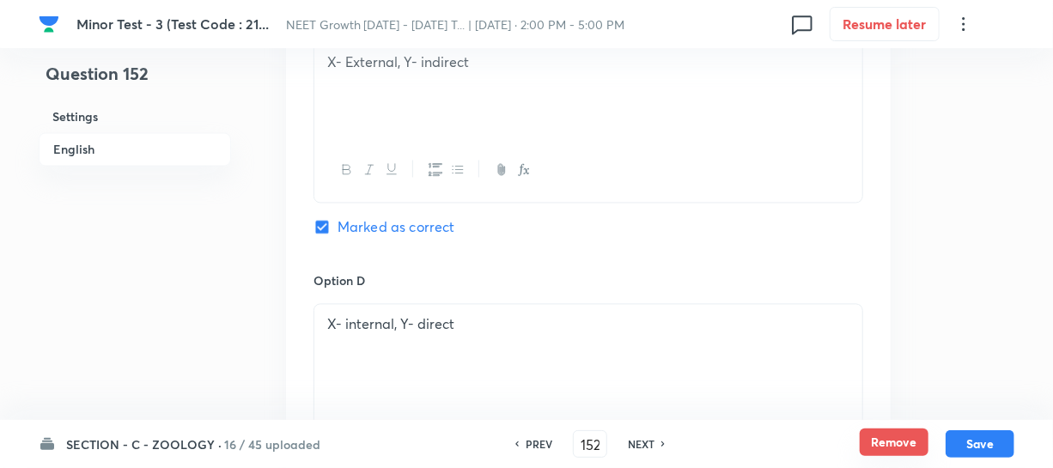
scroll to position [1312, 0]
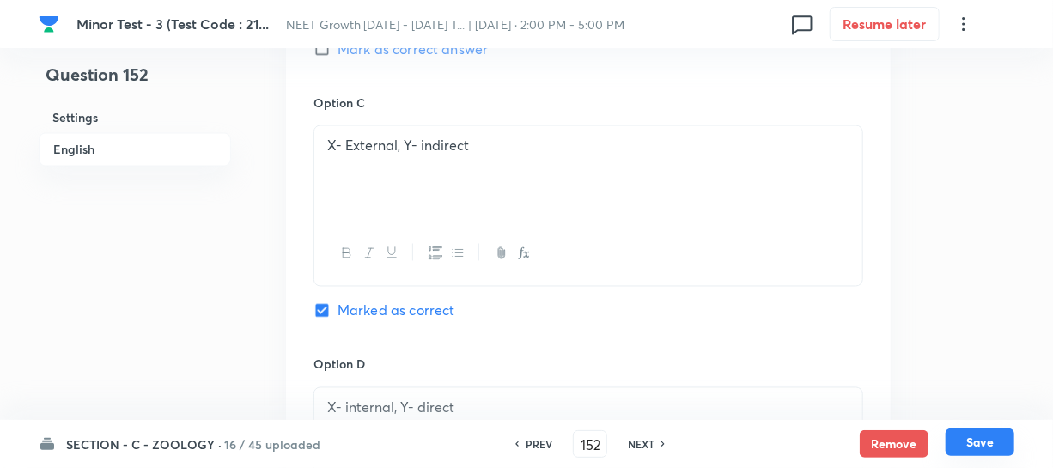
click at [969, 448] on button "Save" at bounding box center [979, 441] width 69 height 27
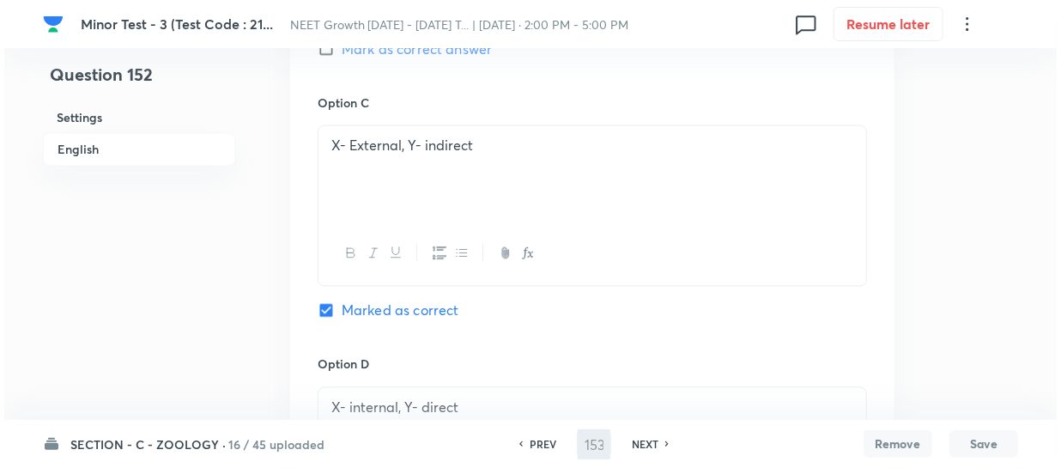
scroll to position [0, 0]
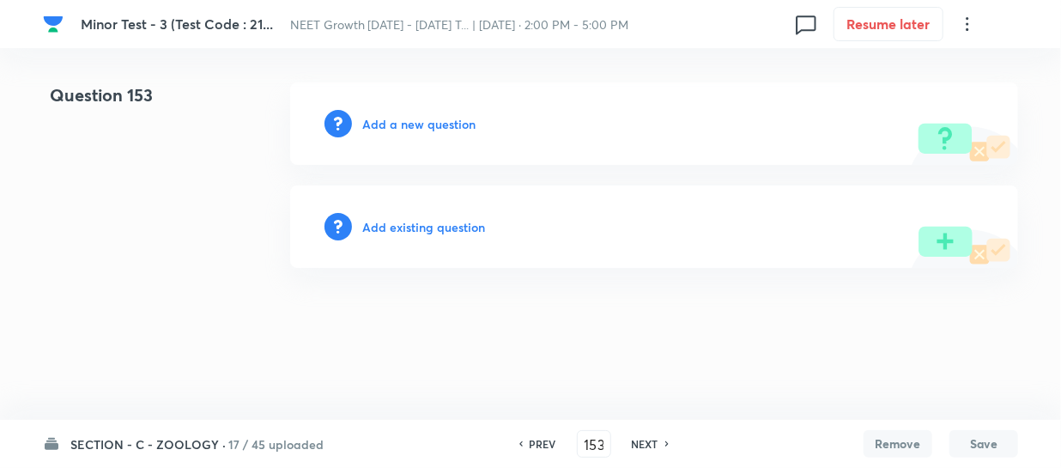
click at [380, 124] on h6 "Add a new question" at bounding box center [418, 124] width 113 height 18
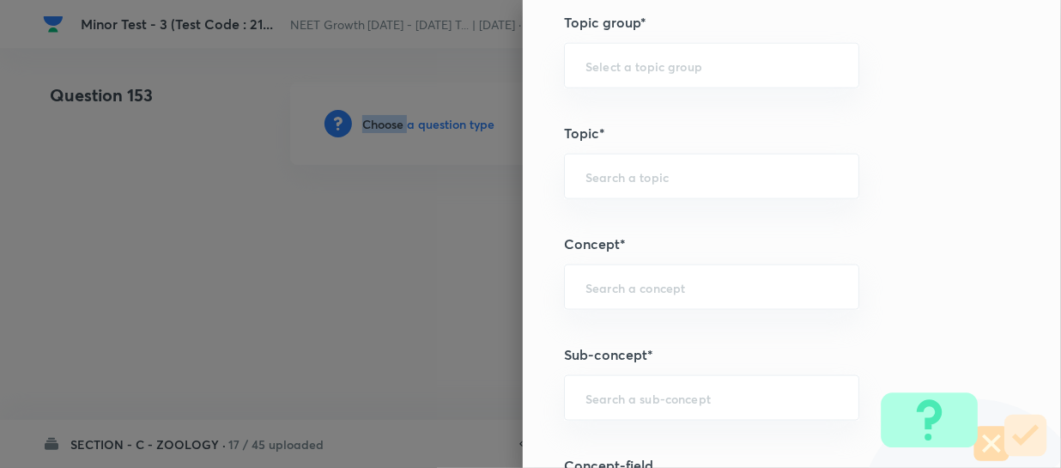
scroll to position [1092, 0]
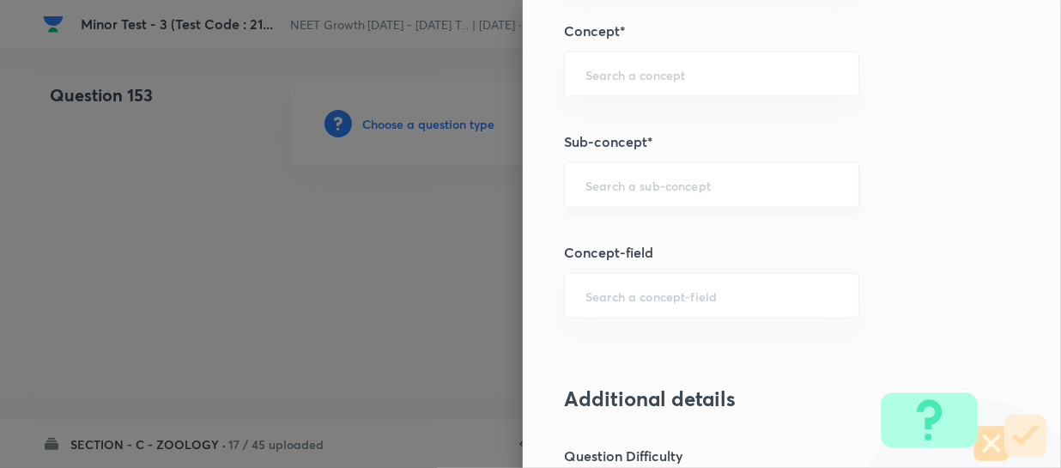
click at [601, 180] on input "text" at bounding box center [712, 185] width 252 height 16
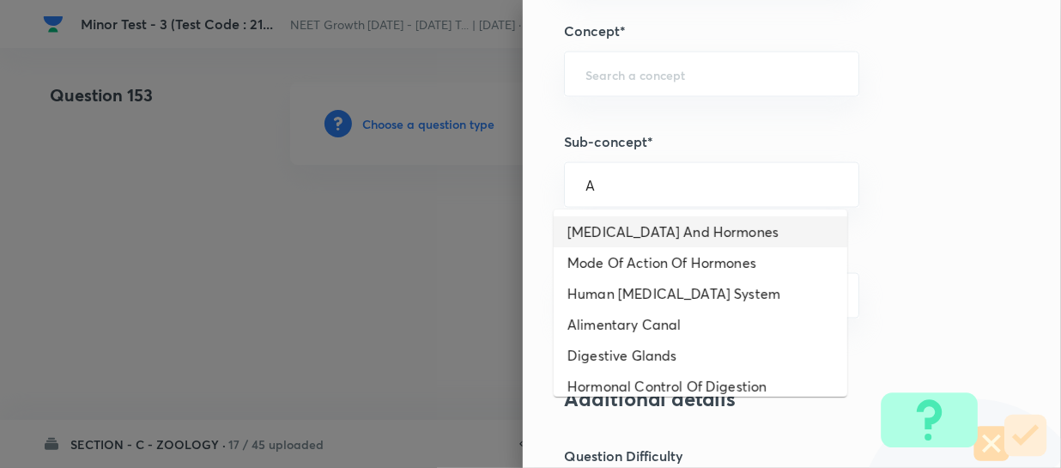
click at [634, 242] on li "[MEDICAL_DATA] And Hormones" at bounding box center [701, 231] width 294 height 31
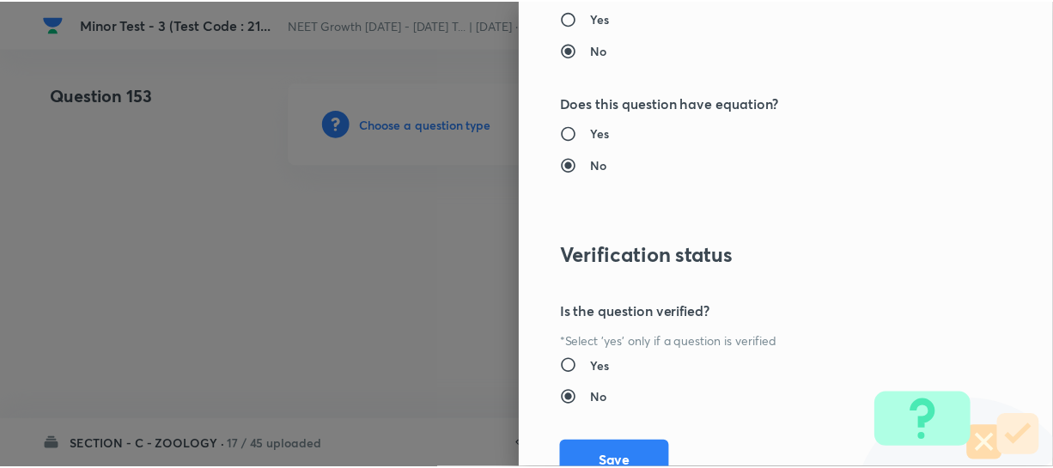
scroll to position [1986, 0]
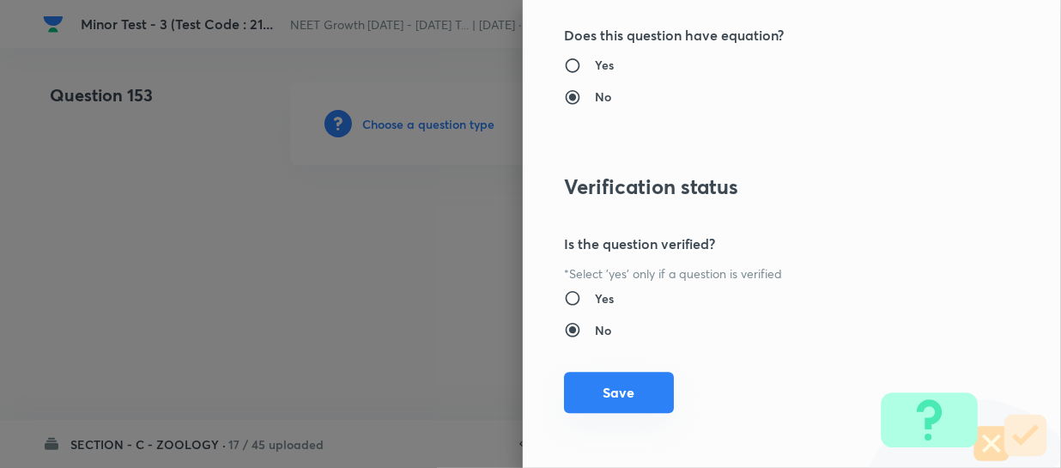
click at [608, 396] on button "Save" at bounding box center [619, 392] width 110 height 41
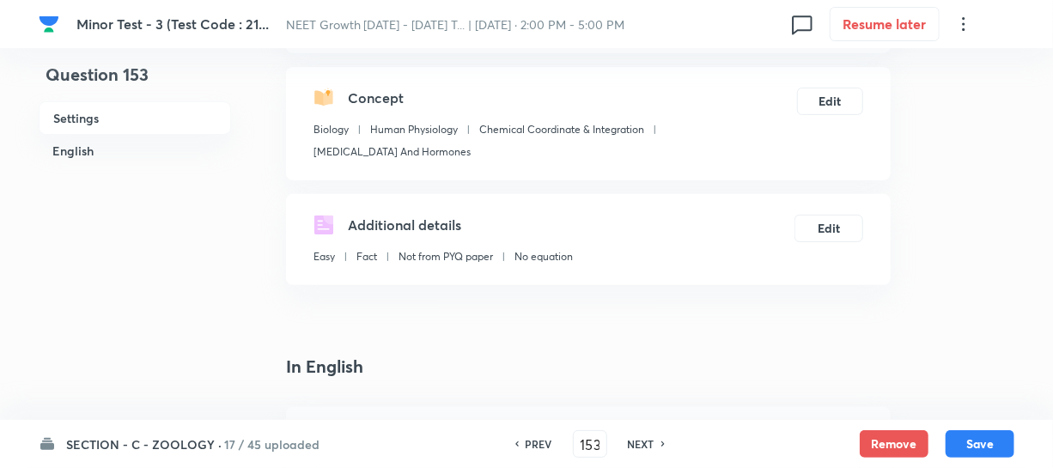
scroll to position [390, 0]
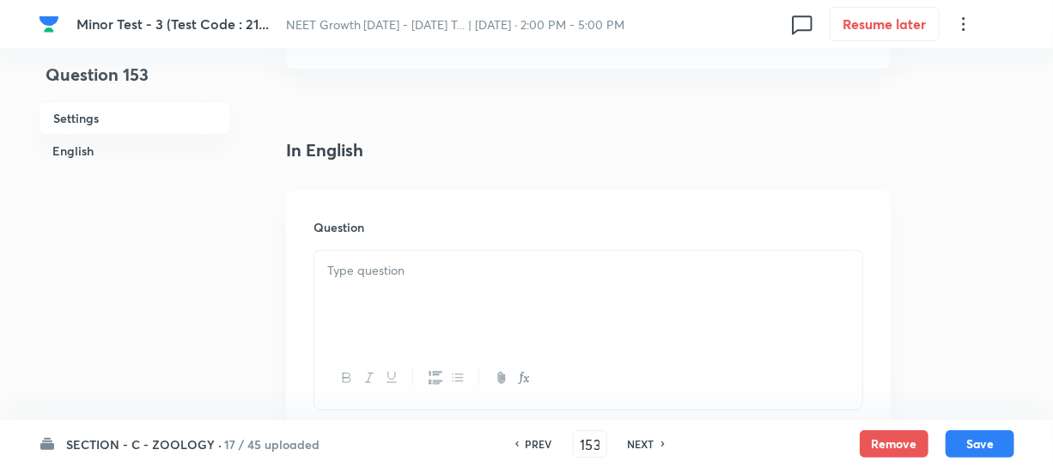
click at [427, 301] on div at bounding box center [588, 299] width 548 height 96
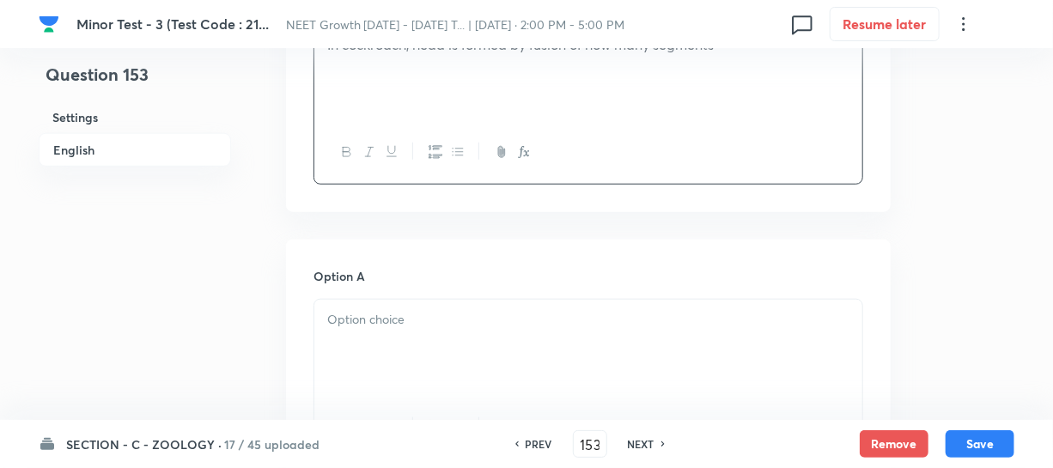
scroll to position [624, 0]
click at [412, 322] on div at bounding box center [588, 339] width 548 height 96
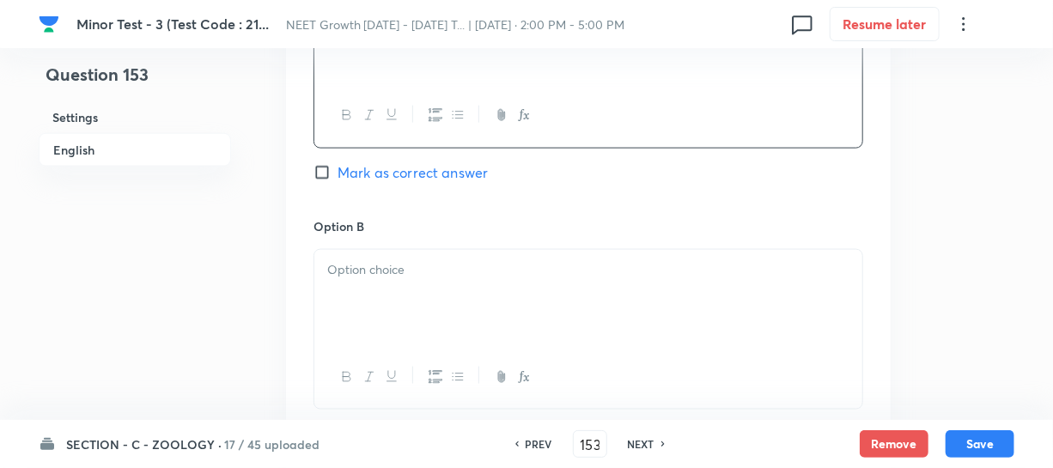
scroll to position [936, 0]
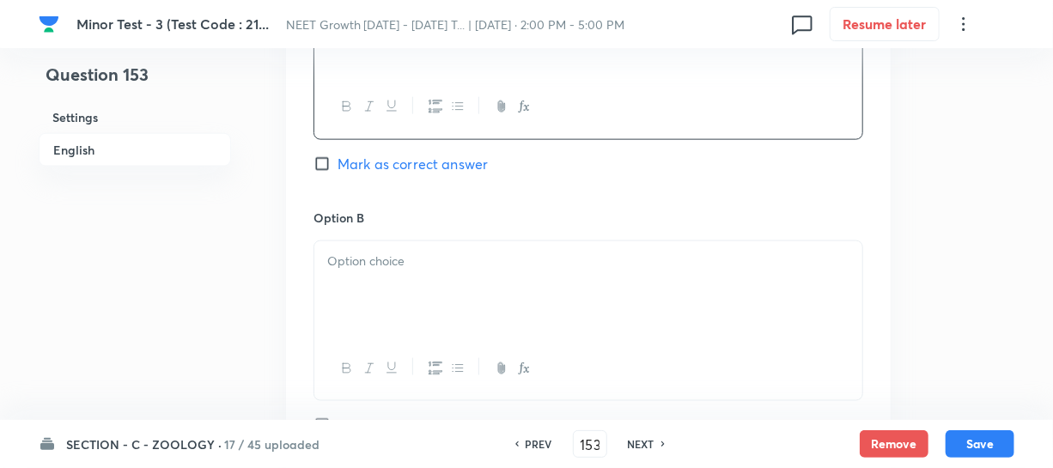
click at [377, 276] on div at bounding box center [588, 289] width 548 height 96
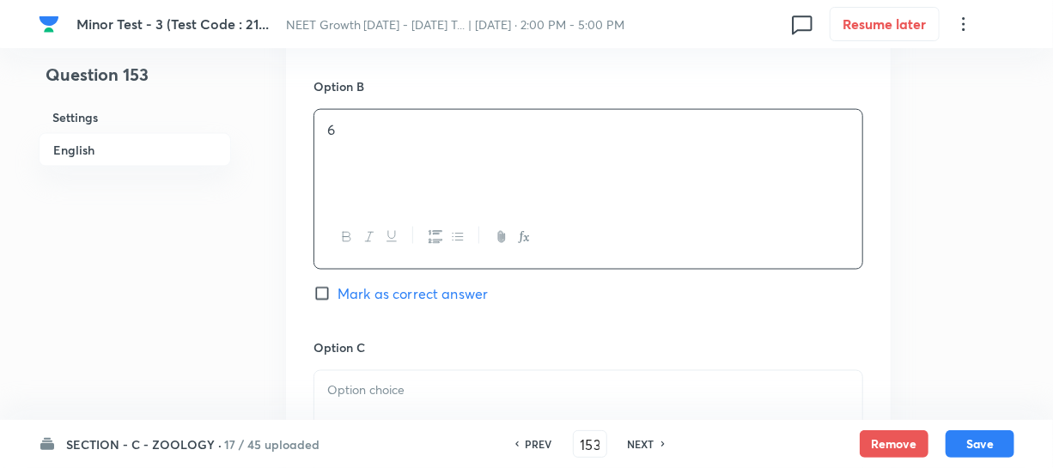
scroll to position [1248, 0]
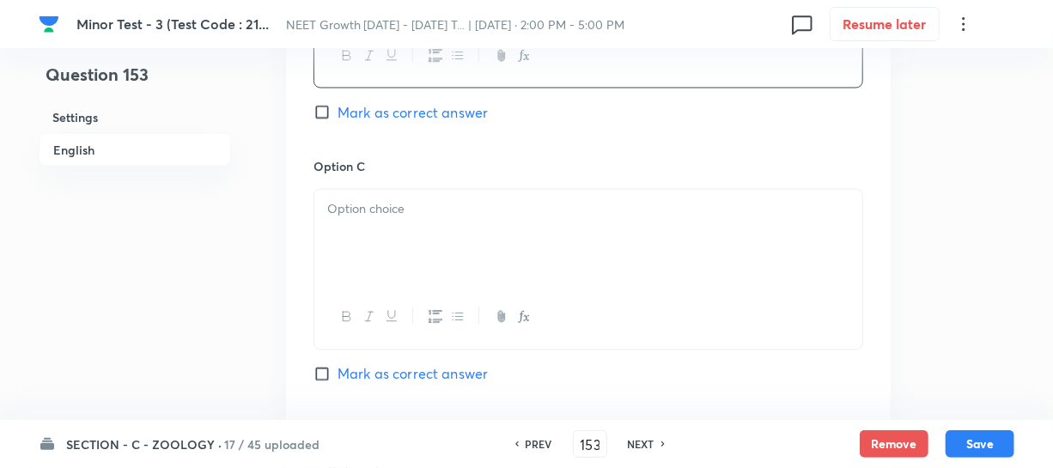
drag, startPoint x: 370, startPoint y: 233, endPoint x: 513, endPoint y: 379, distance: 204.6
click at [370, 232] on div at bounding box center [588, 238] width 548 height 96
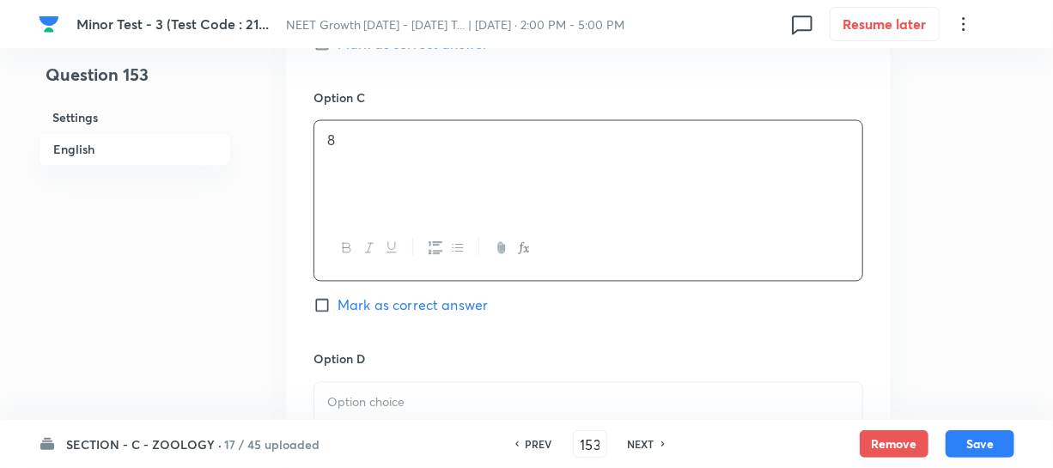
scroll to position [1405, 0]
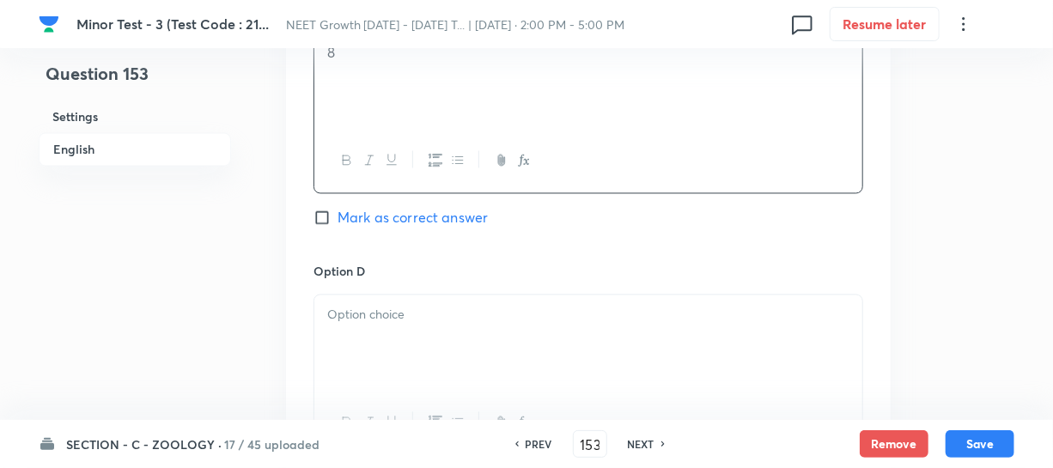
drag, startPoint x: 374, startPoint y: 339, endPoint x: 384, endPoint y: 332, distance: 12.4
click at [374, 338] on div at bounding box center [588, 343] width 548 height 96
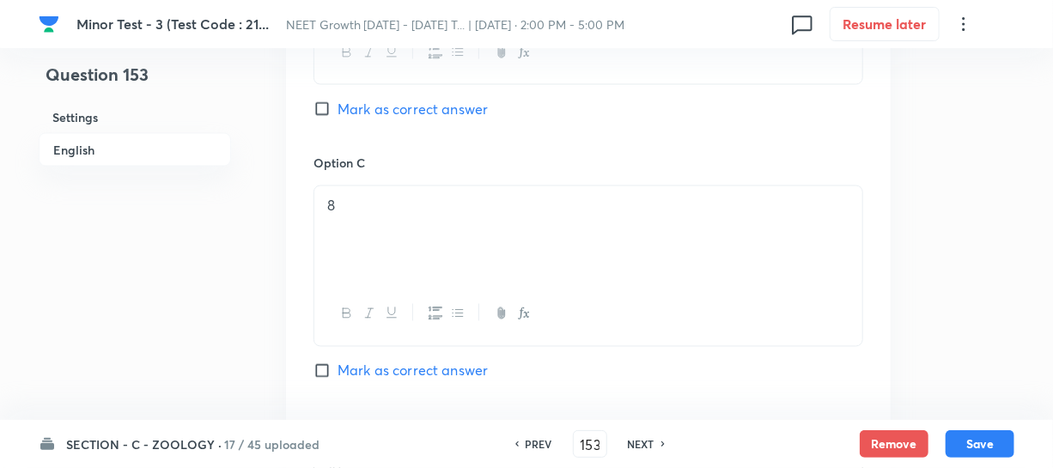
scroll to position [1248, 0]
click at [321, 125] on div "Option B 6 Mark as correct answer" at bounding box center [588, 26] width 550 height 261
click at [320, 107] on input "Mark as correct answer" at bounding box center [325, 112] width 24 height 17
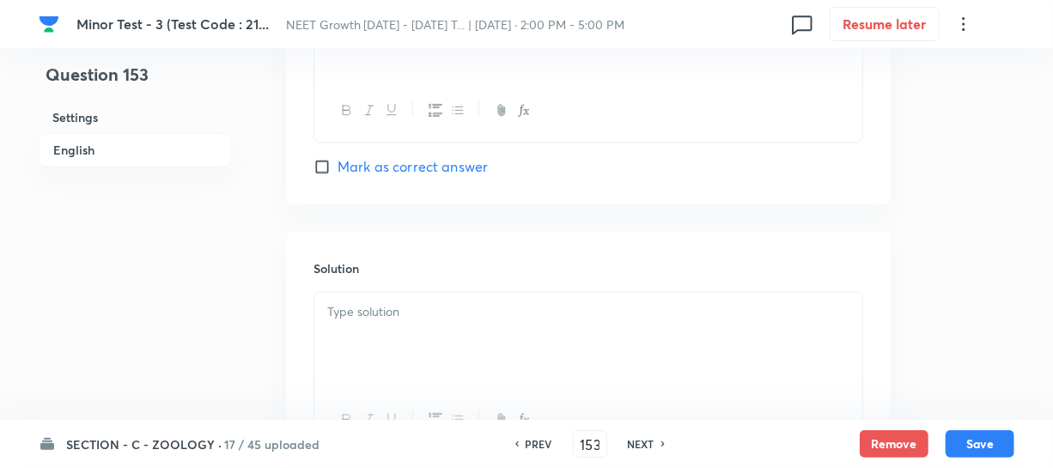
scroll to position [1873, 0]
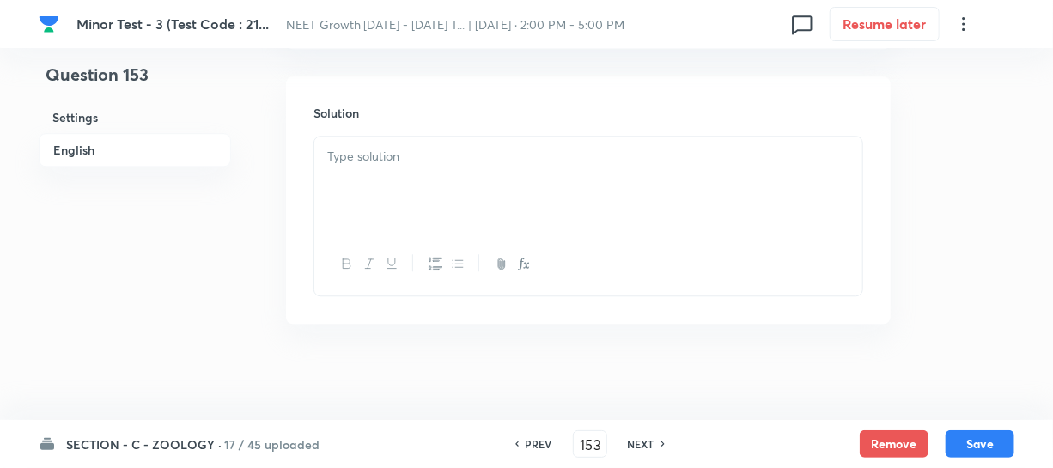
click at [366, 178] on div at bounding box center [588, 185] width 548 height 96
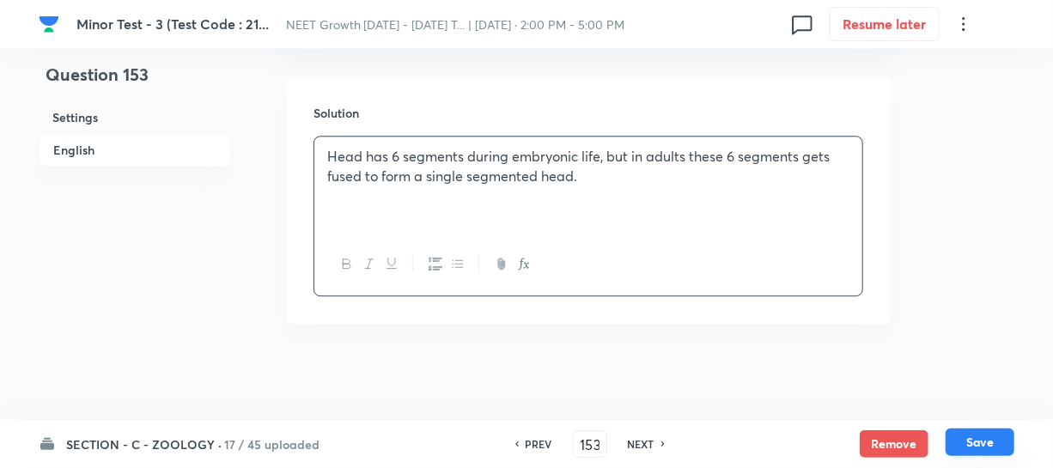
click at [968, 441] on button "Save" at bounding box center [979, 441] width 69 height 27
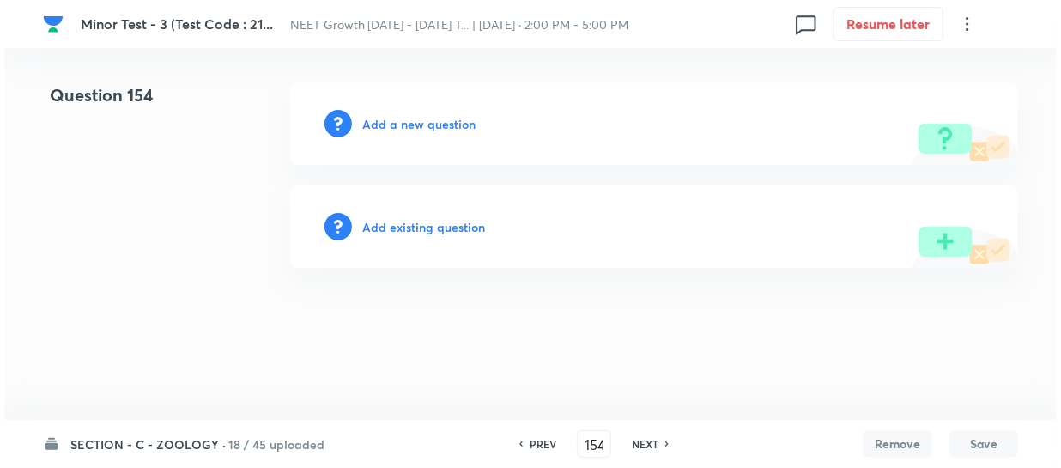
scroll to position [0, 0]
click at [376, 123] on h6 "Add a new question" at bounding box center [418, 124] width 113 height 18
click at [376, 123] on h6 "Choose a question type" at bounding box center [428, 124] width 132 height 18
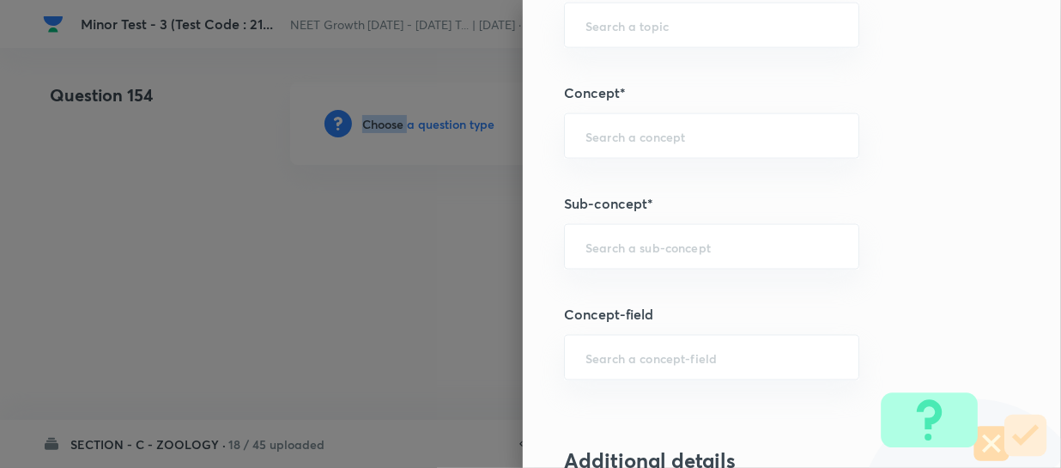
scroll to position [1170, 0]
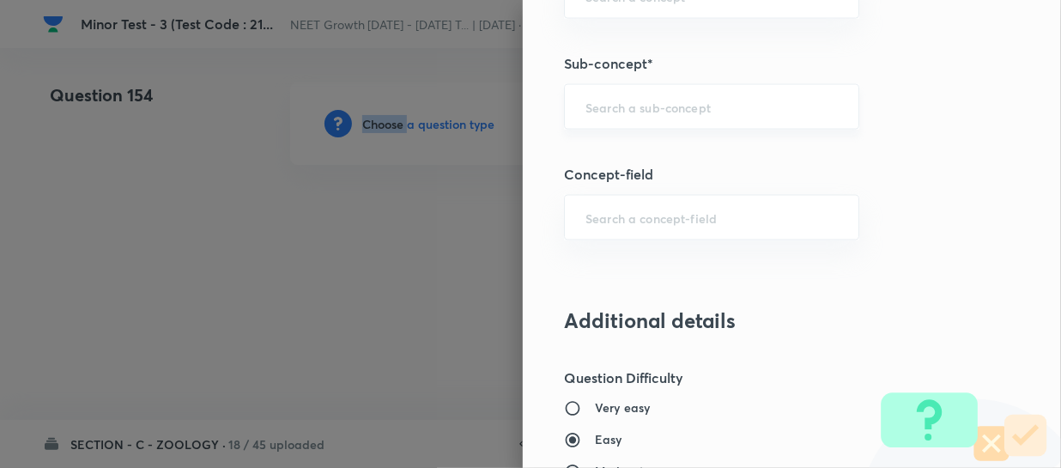
click at [618, 120] on div "​" at bounding box center [711, 107] width 295 height 46
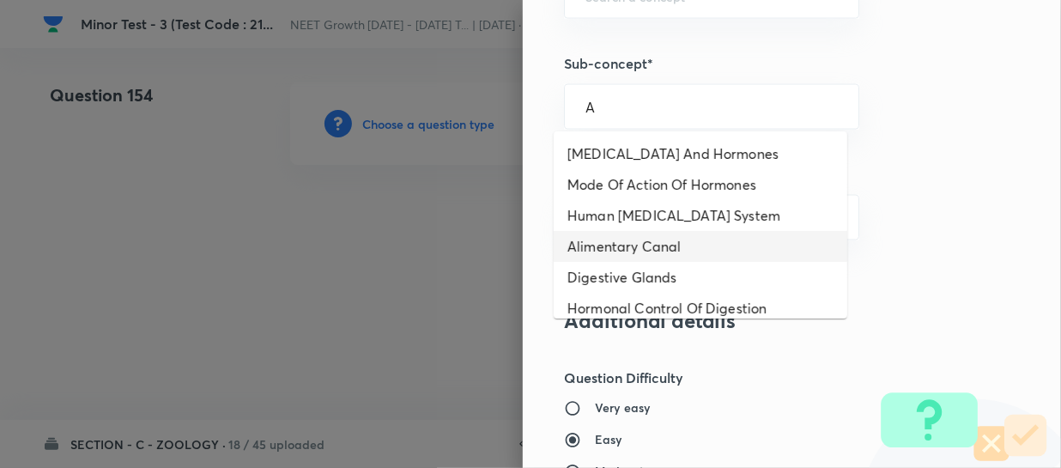
click at [611, 238] on li "Alimentary Canal" at bounding box center [701, 246] width 294 height 31
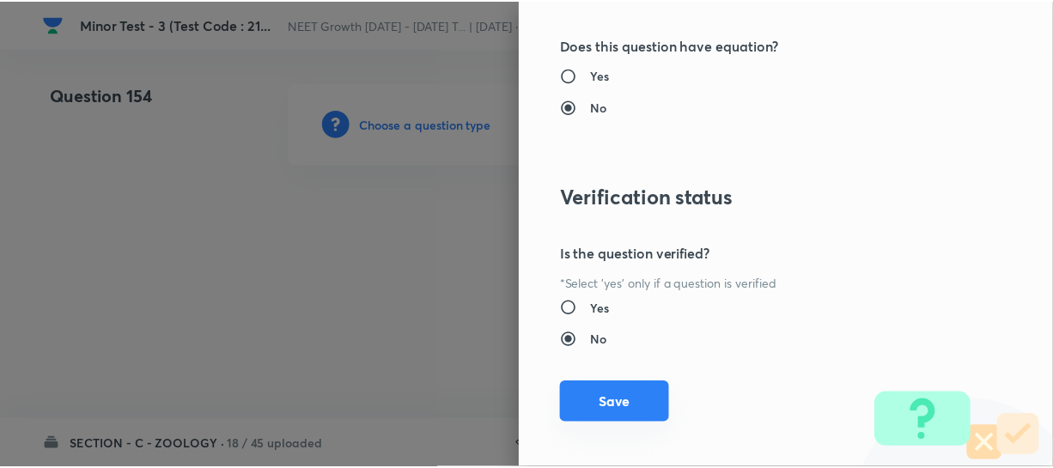
scroll to position [1986, 0]
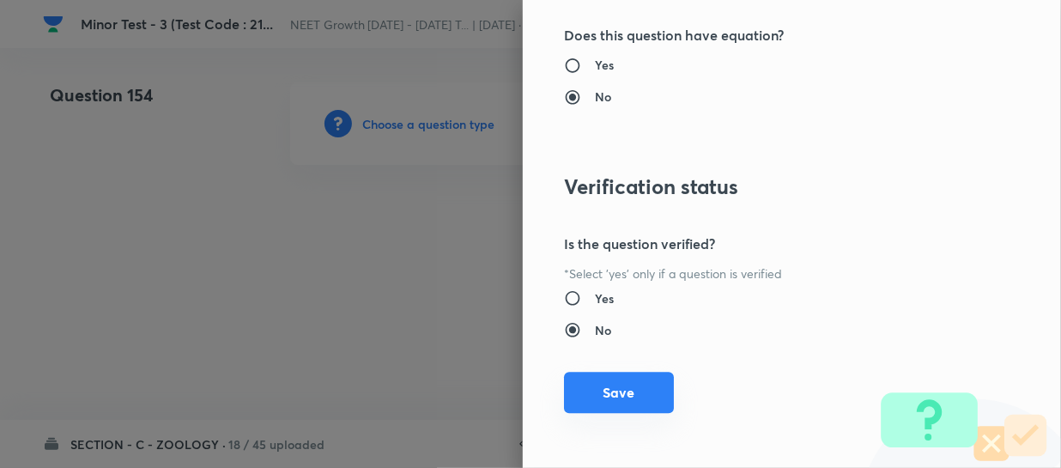
click at [601, 394] on button "Save" at bounding box center [619, 392] width 110 height 41
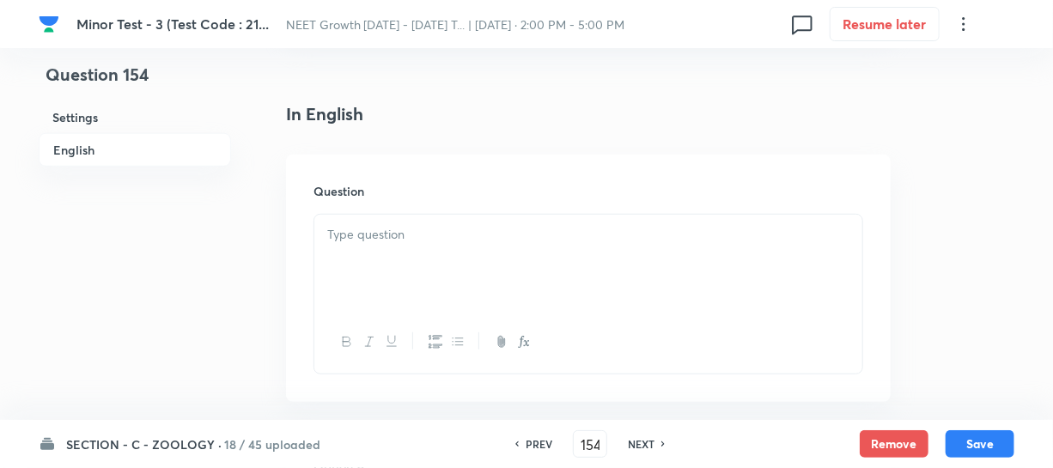
scroll to position [468, 0]
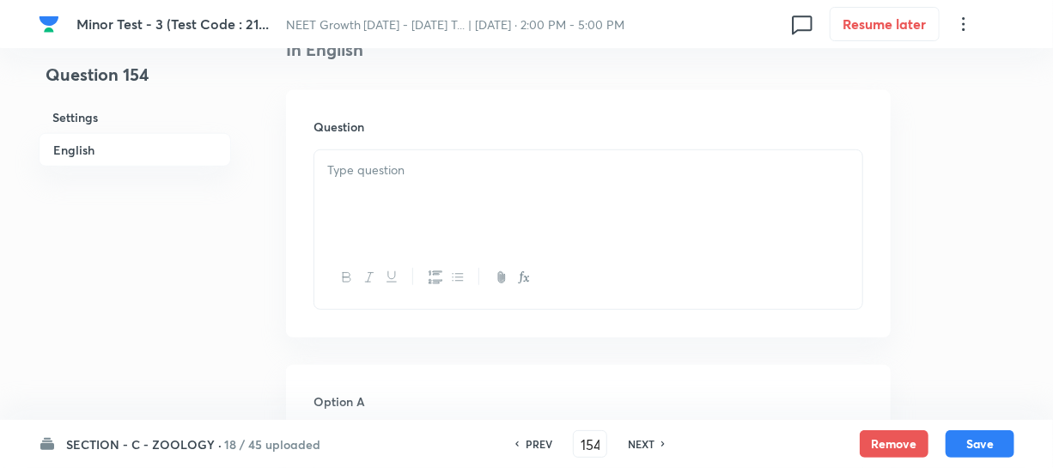
click at [399, 240] on div at bounding box center [588, 198] width 548 height 96
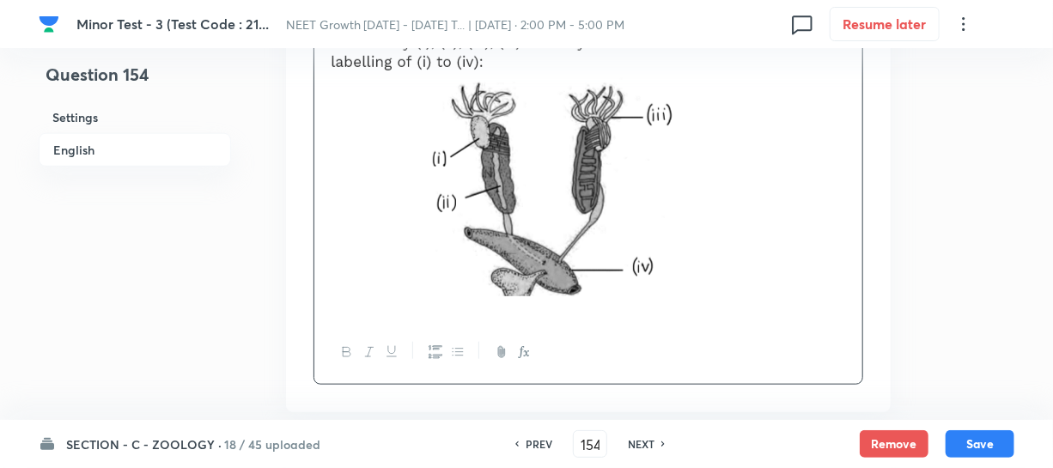
scroll to position [624, 0]
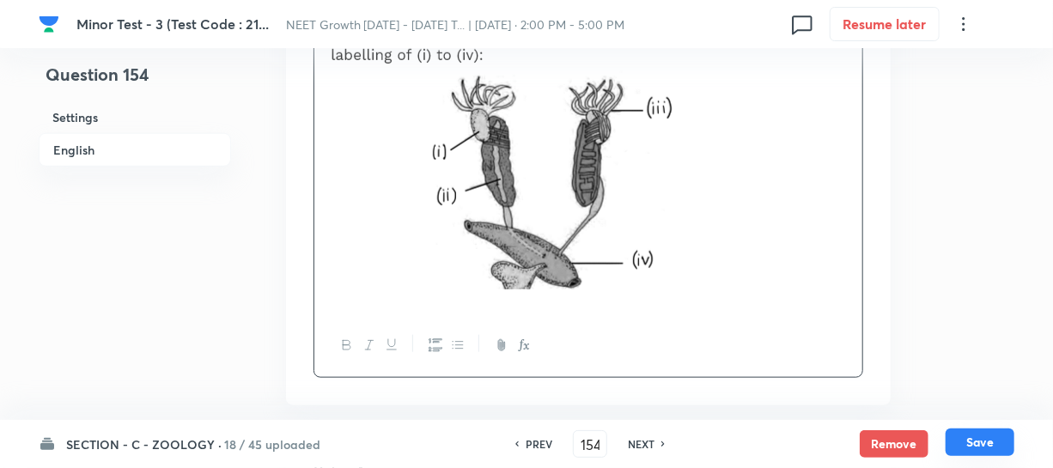
click at [963, 445] on button "Save" at bounding box center [979, 441] width 69 height 27
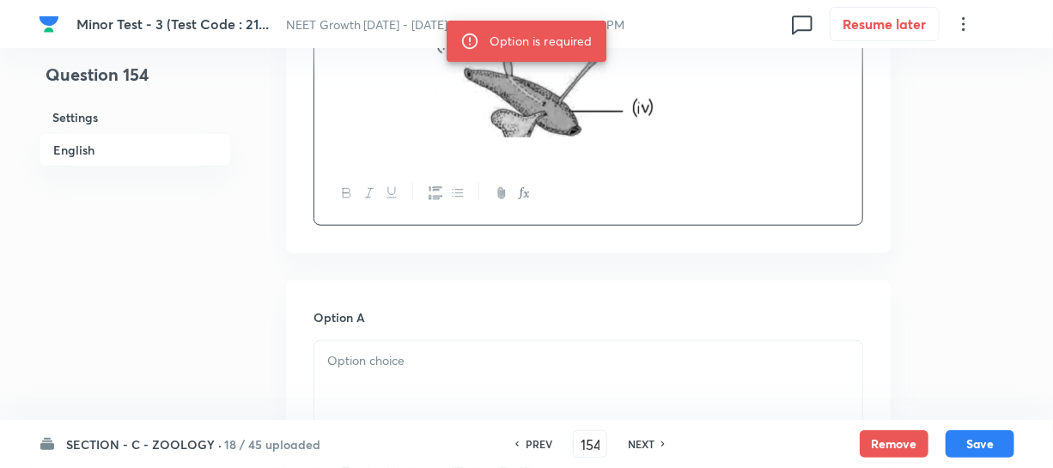
scroll to position [859, 0]
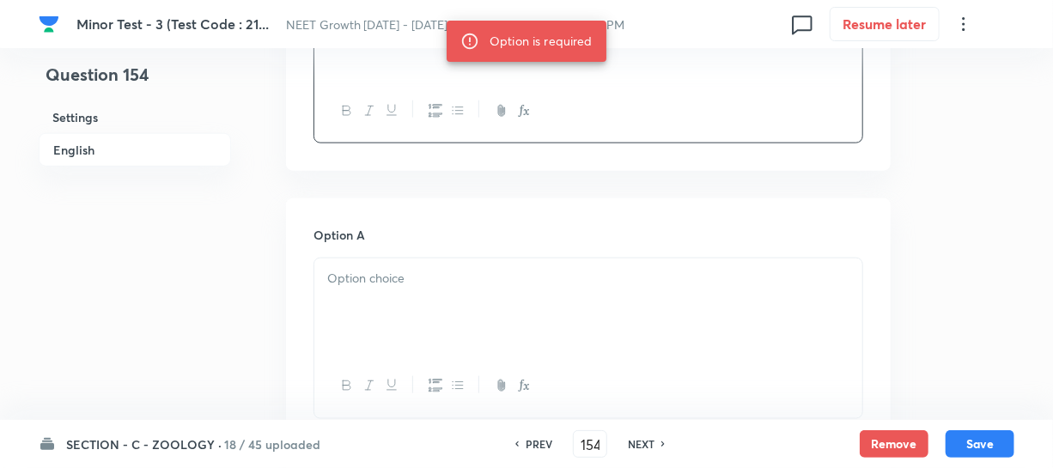
click at [387, 352] on div at bounding box center [588, 306] width 548 height 96
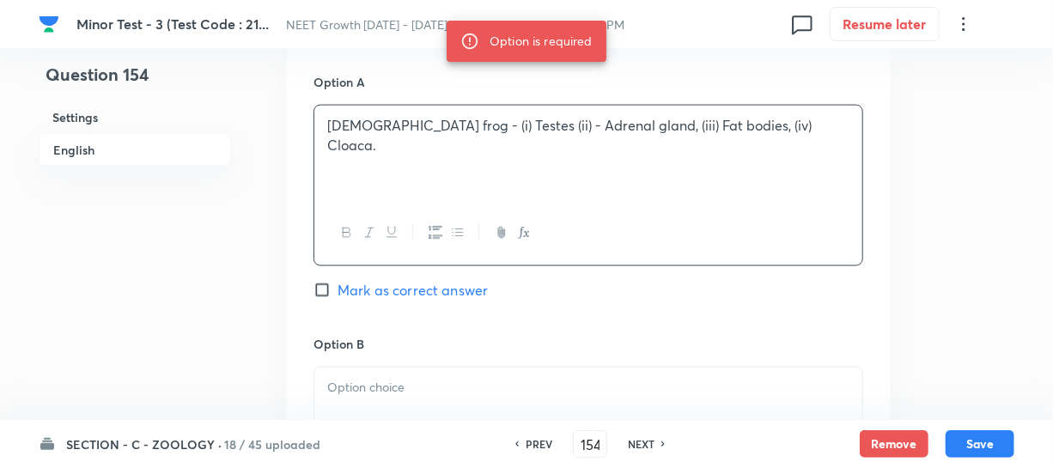
scroll to position [1014, 0]
drag, startPoint x: 361, startPoint y: 401, endPoint x: 367, endPoint y: 388, distance: 13.9
click at [362, 399] on div at bounding box center [588, 413] width 548 height 96
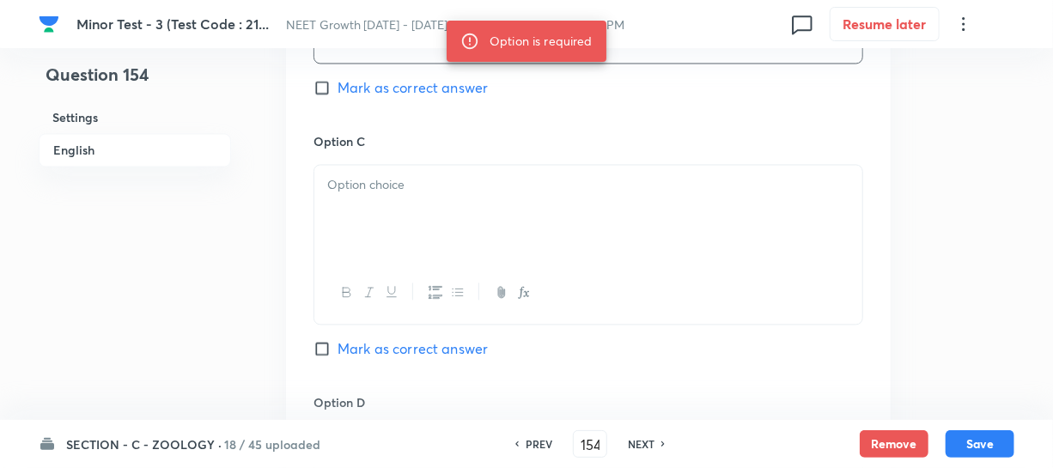
scroll to position [1483, 0]
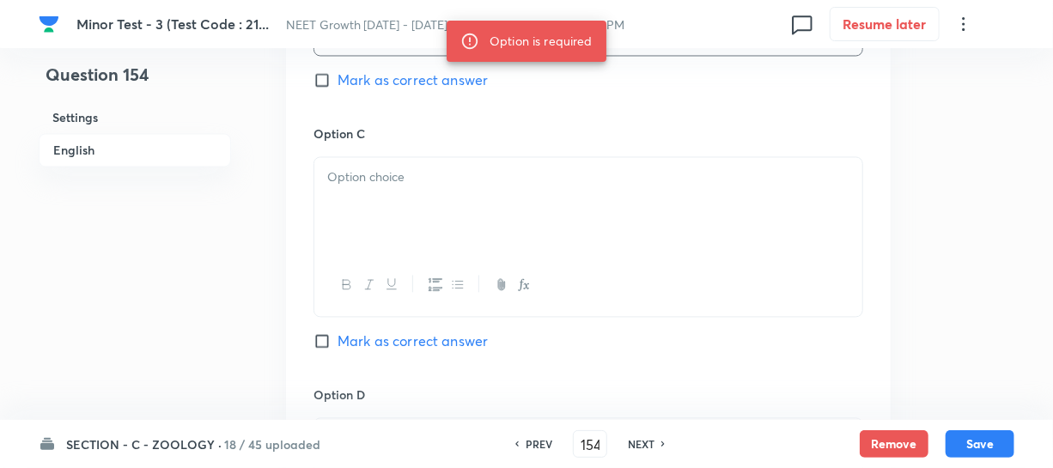
click at [394, 223] on div at bounding box center [588, 205] width 548 height 96
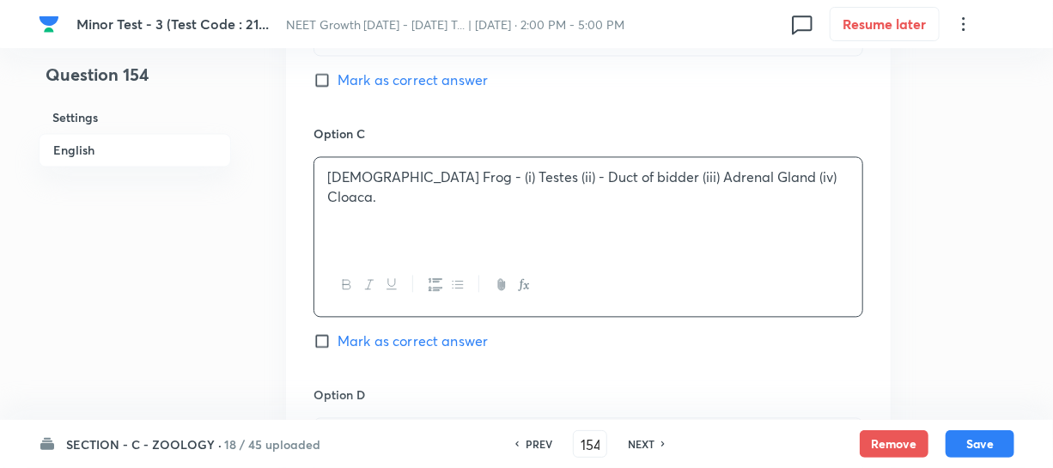
click at [789, 186] on p "Male Frog - (i) Testes (ii) - Duct of bidder (iii) Adrenal Gland (iv) Cloaca." at bounding box center [588, 186] width 522 height 39
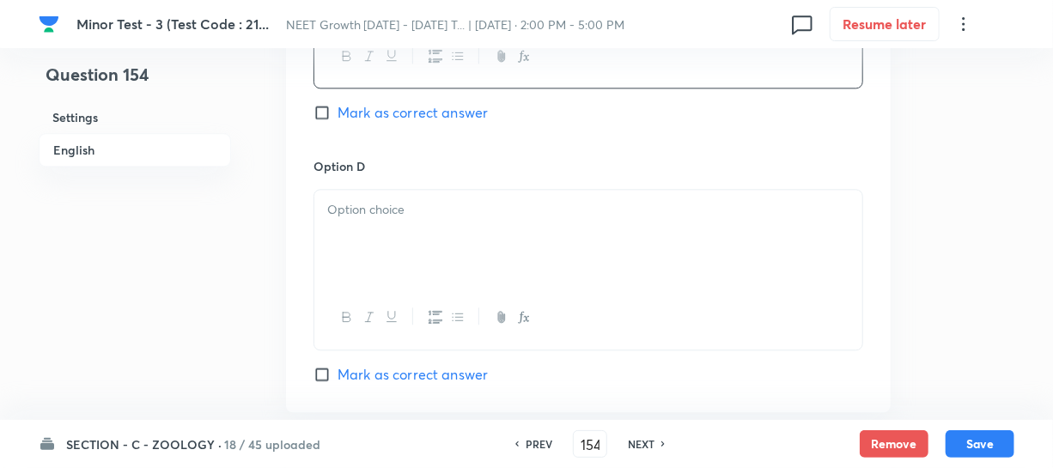
scroll to position [1717, 0]
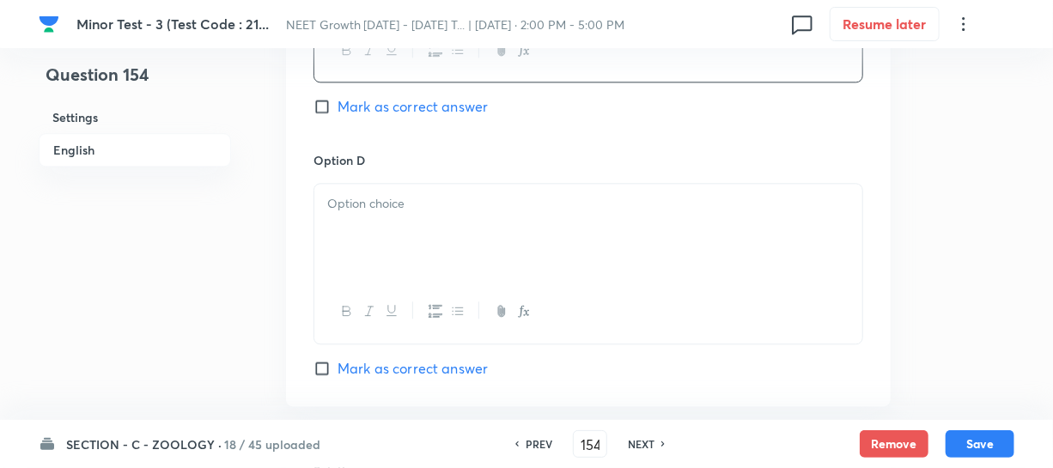
drag, startPoint x: 367, startPoint y: 256, endPoint x: 386, endPoint y: 272, distance: 24.3
click at [367, 254] on div at bounding box center [588, 232] width 548 height 96
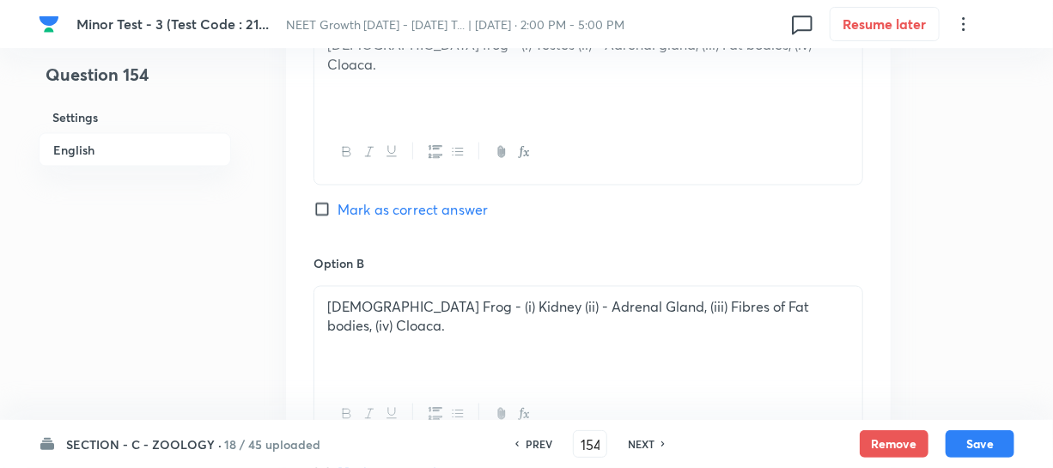
click at [326, 203] on input "Mark as correct answer" at bounding box center [325, 209] width 24 height 17
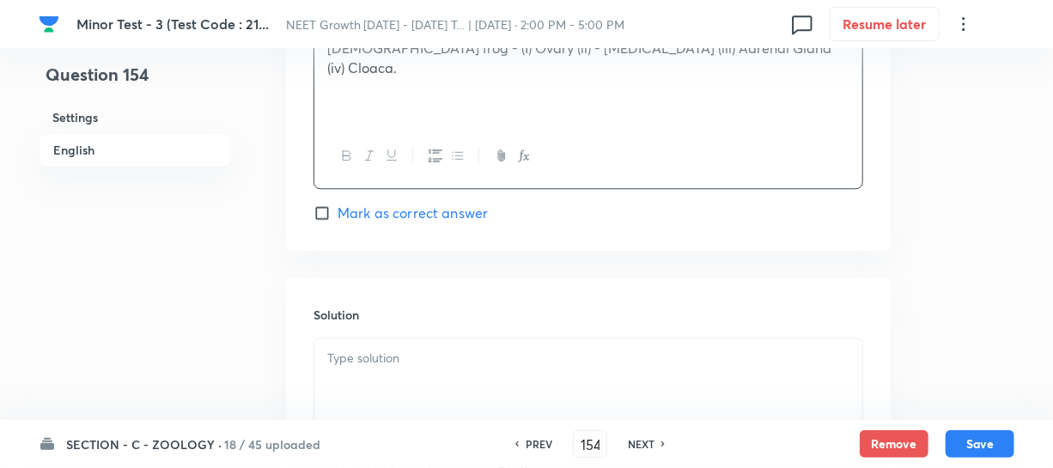
scroll to position [2083, 0]
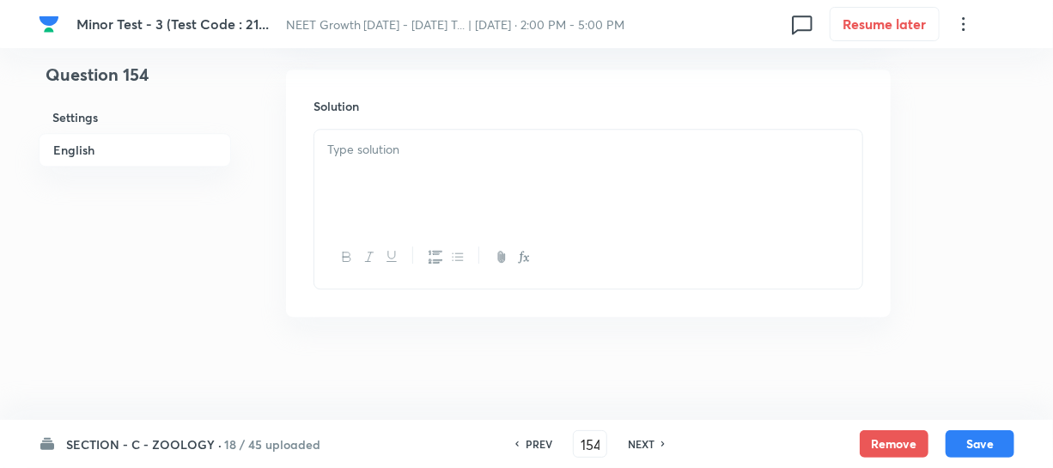
click at [377, 190] on div at bounding box center [588, 178] width 548 height 96
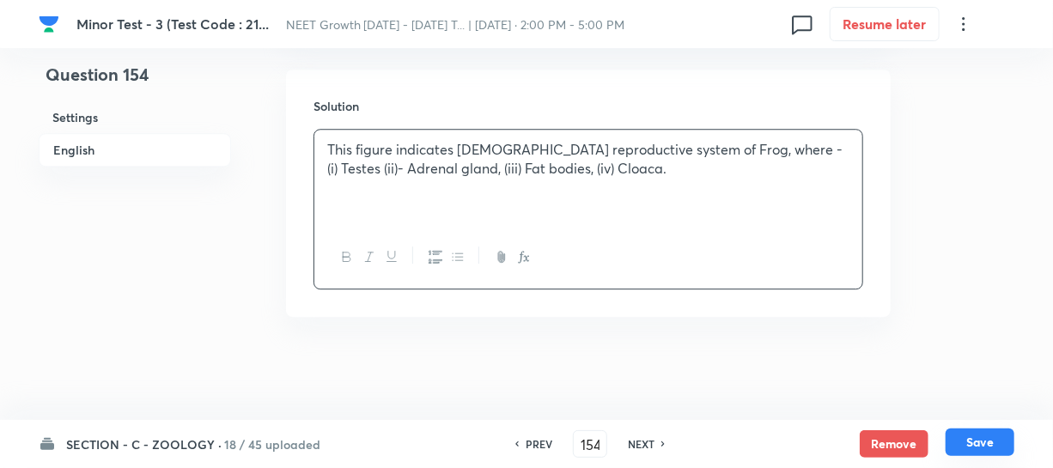
click at [977, 440] on button "Save" at bounding box center [979, 441] width 69 height 27
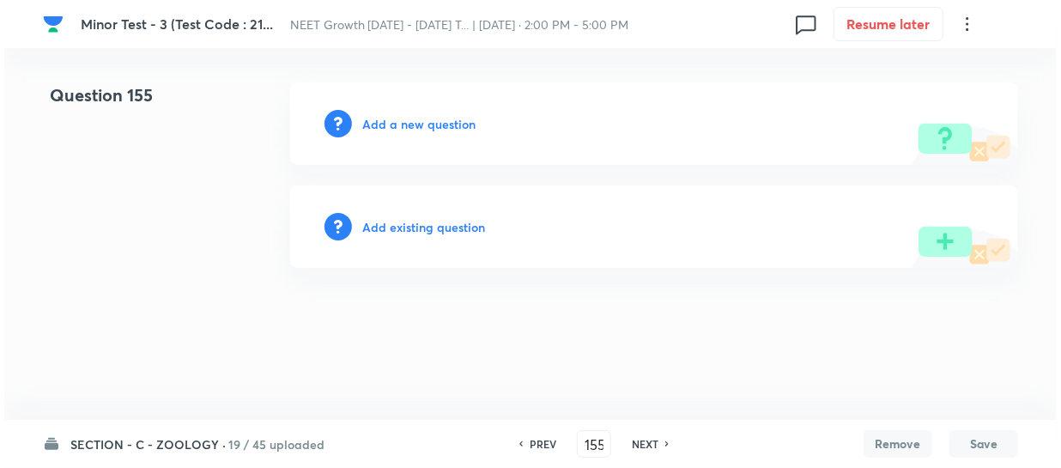
scroll to position [0, 0]
click at [383, 120] on h6 "Add a new question" at bounding box center [418, 124] width 113 height 18
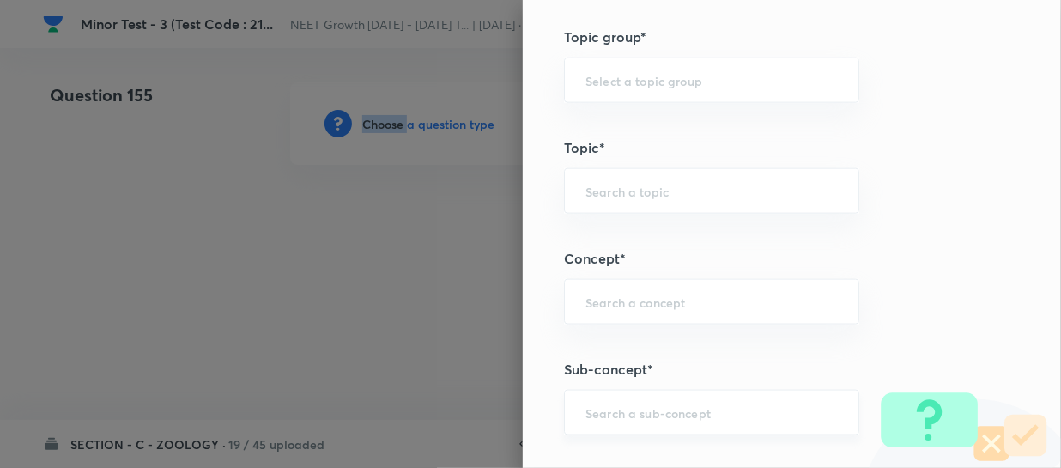
scroll to position [1014, 0]
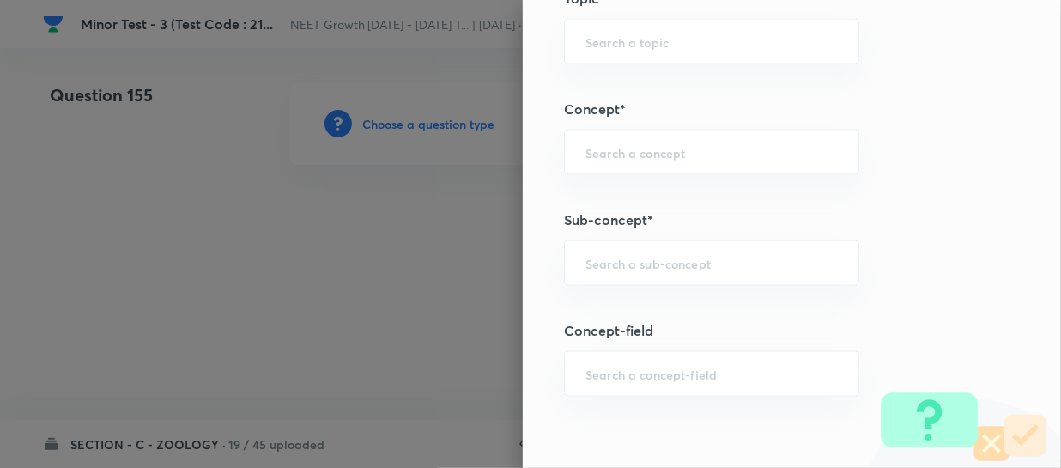
click at [605, 216] on h5 "Sub-concept*" at bounding box center [763, 220] width 398 height 21
click at [608, 271] on div "​" at bounding box center [711, 263] width 295 height 46
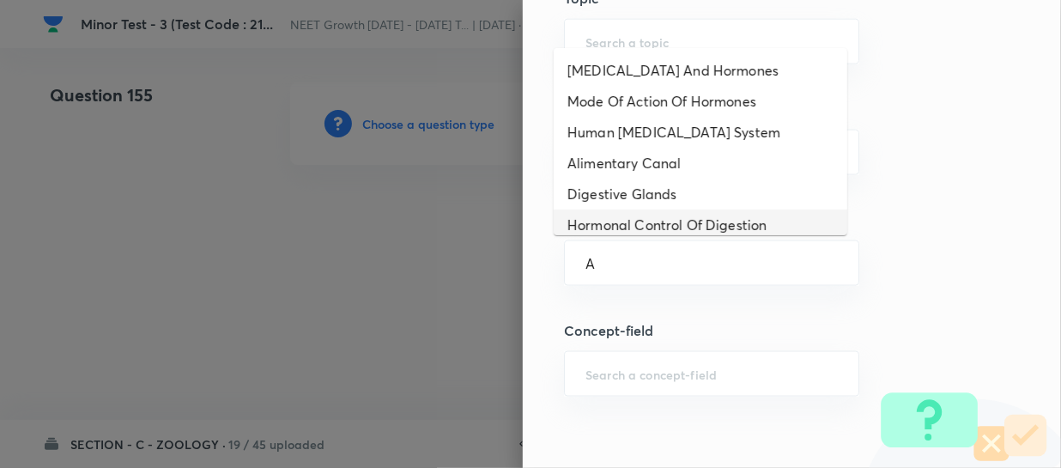
click at [637, 218] on li "Hormonal Control Of Digestion" at bounding box center [701, 225] width 294 height 31
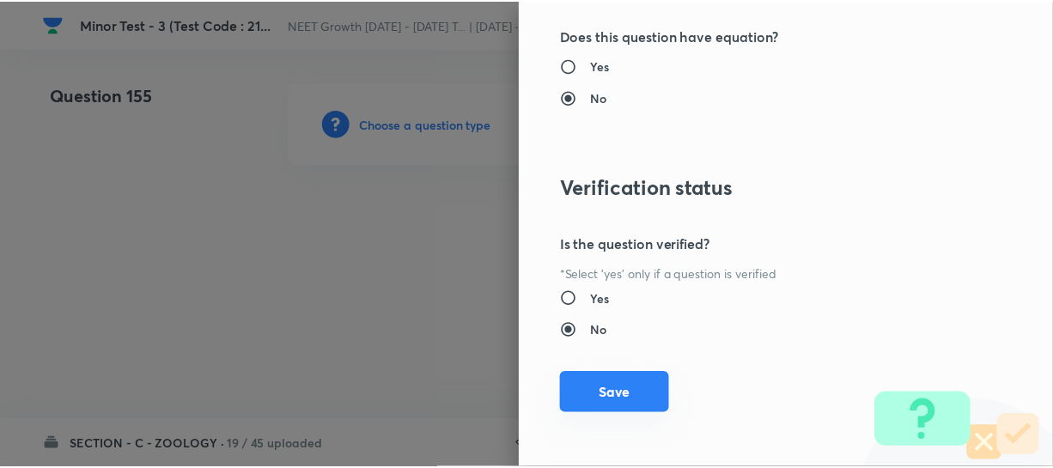
scroll to position [1986, 0]
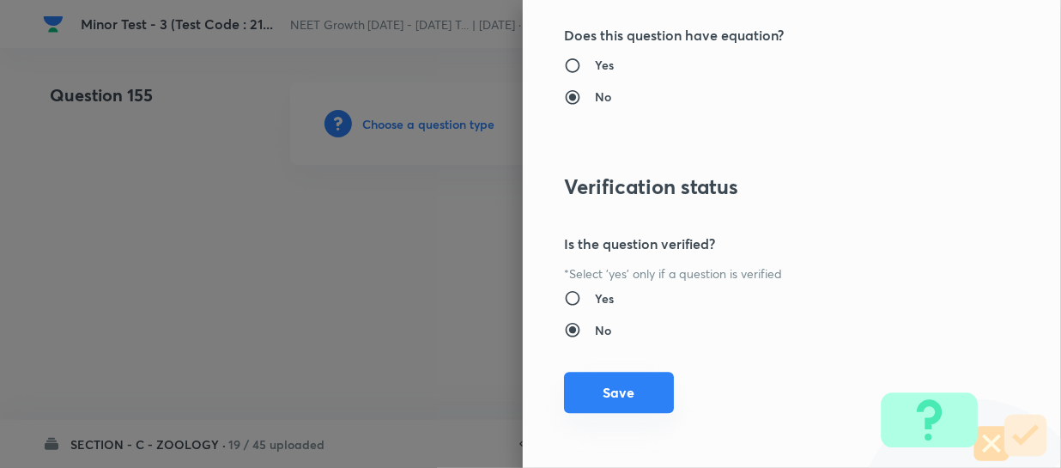
click at [594, 393] on button "Save" at bounding box center [619, 392] width 110 height 41
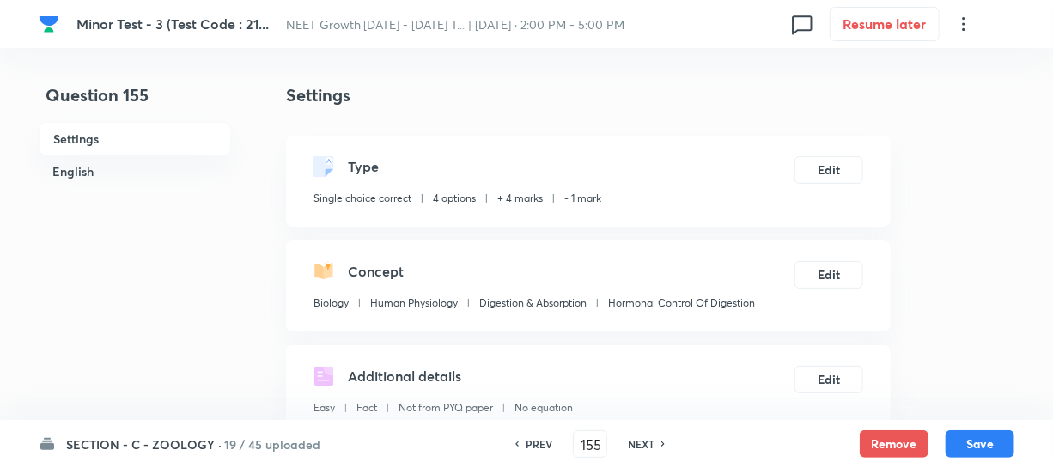
scroll to position [390, 0]
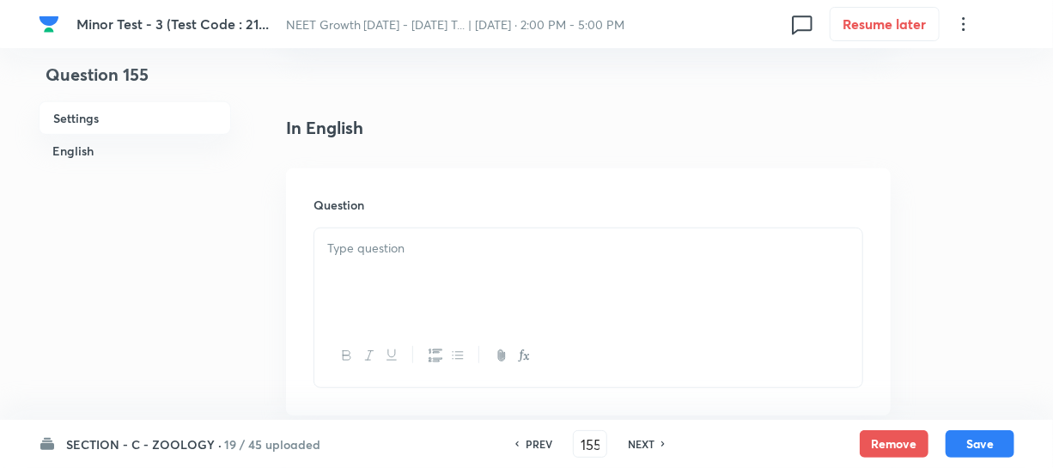
click at [424, 292] on div at bounding box center [588, 276] width 548 height 96
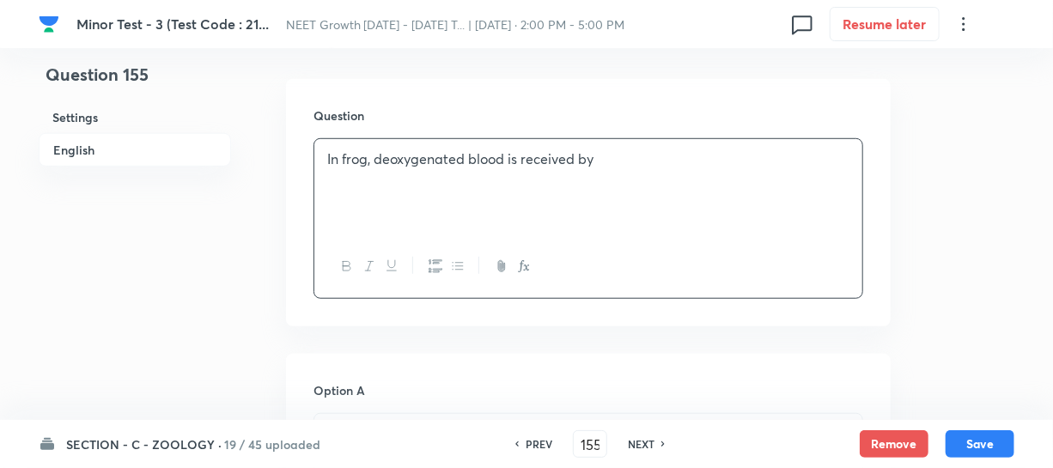
scroll to position [624, 0]
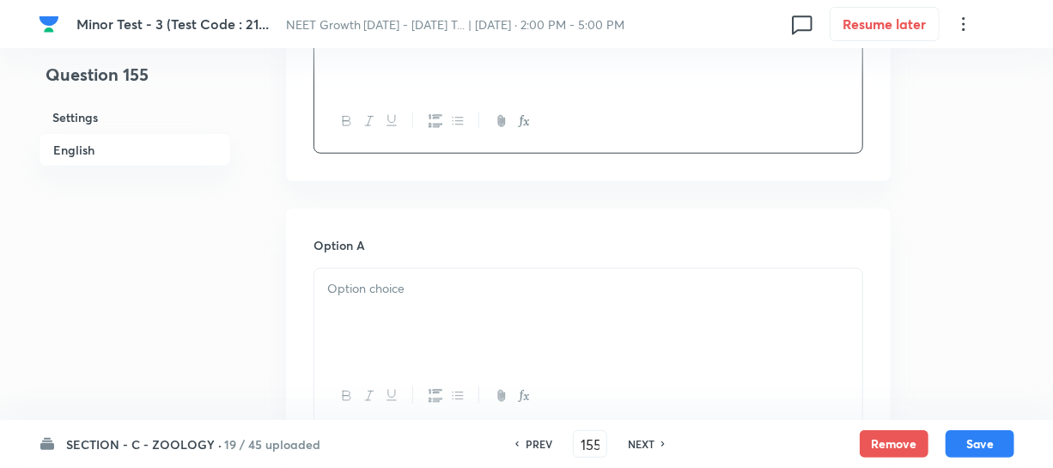
click at [449, 335] on div at bounding box center [588, 317] width 548 height 96
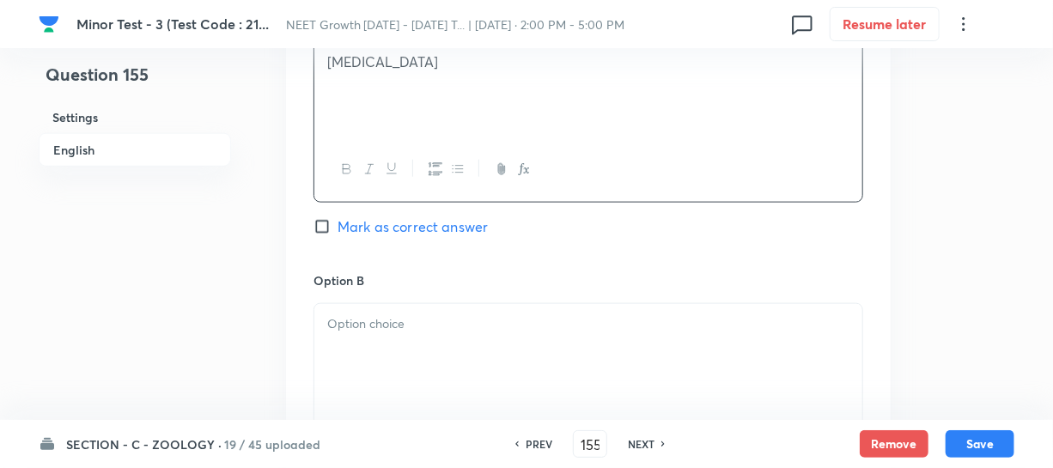
scroll to position [859, 0]
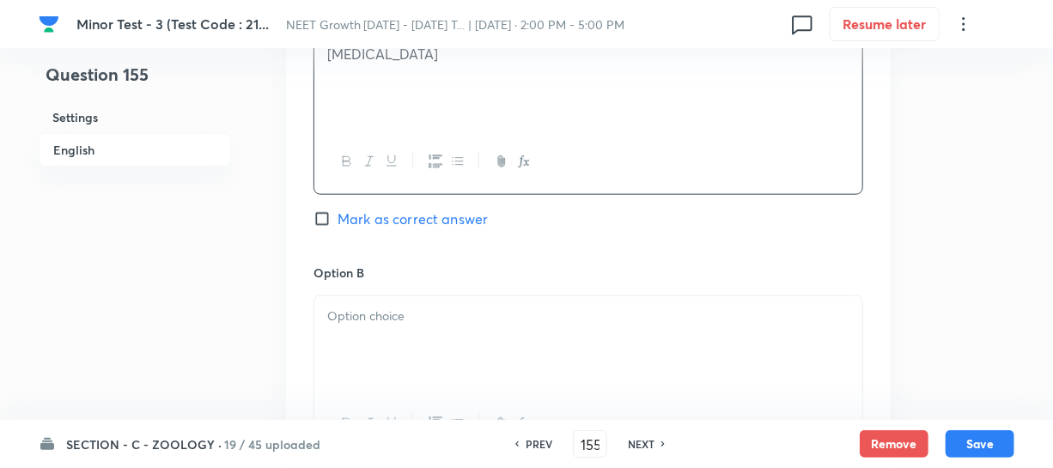
click at [386, 355] on div at bounding box center [588, 344] width 548 height 96
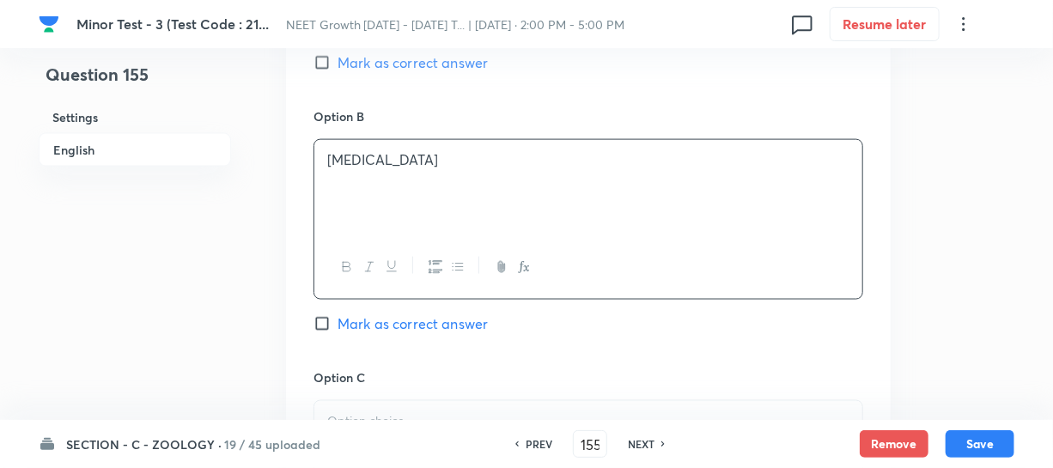
scroll to position [1092, 0]
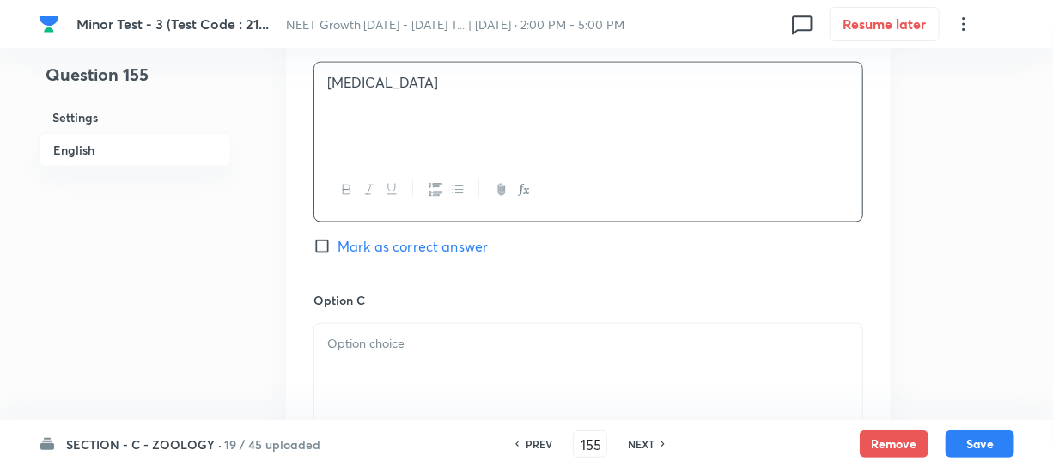
click at [371, 320] on div "Option C Mark as correct answer" at bounding box center [588, 421] width 550 height 261
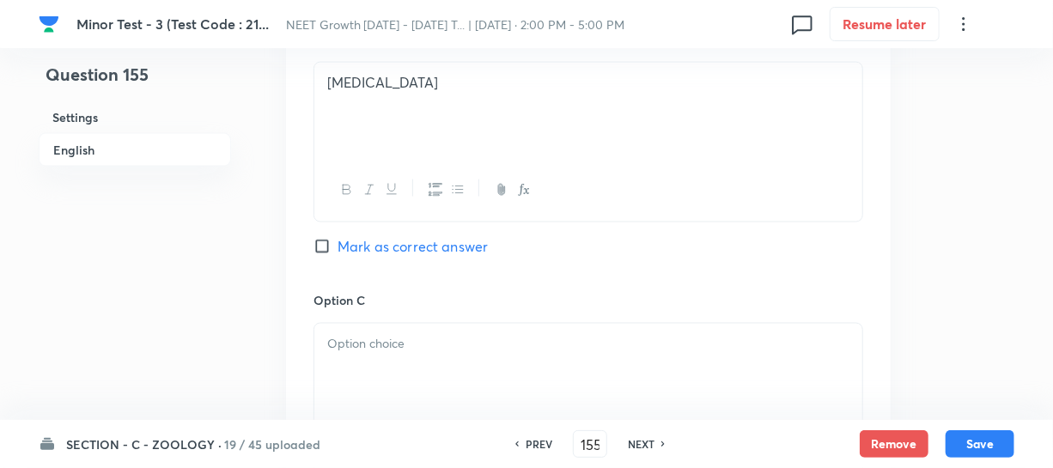
click at [379, 365] on div at bounding box center [588, 372] width 548 height 96
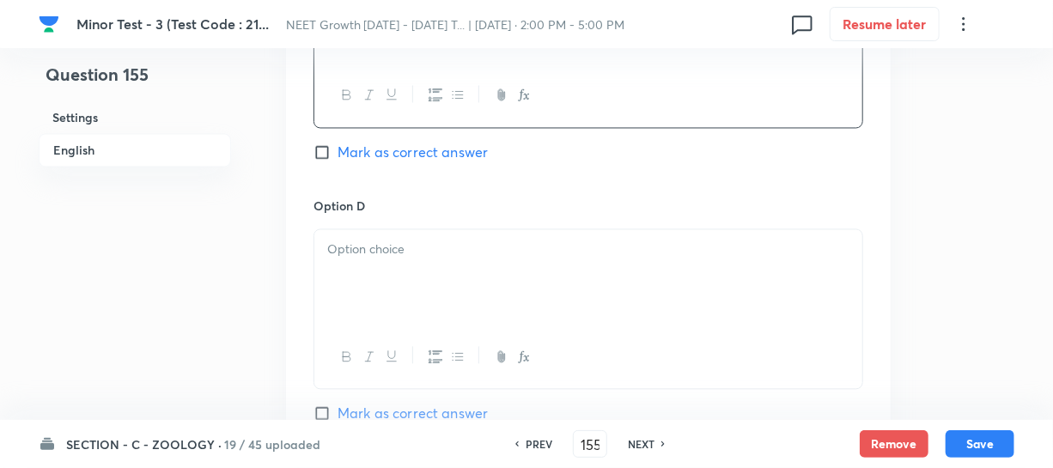
scroll to position [1483, 0]
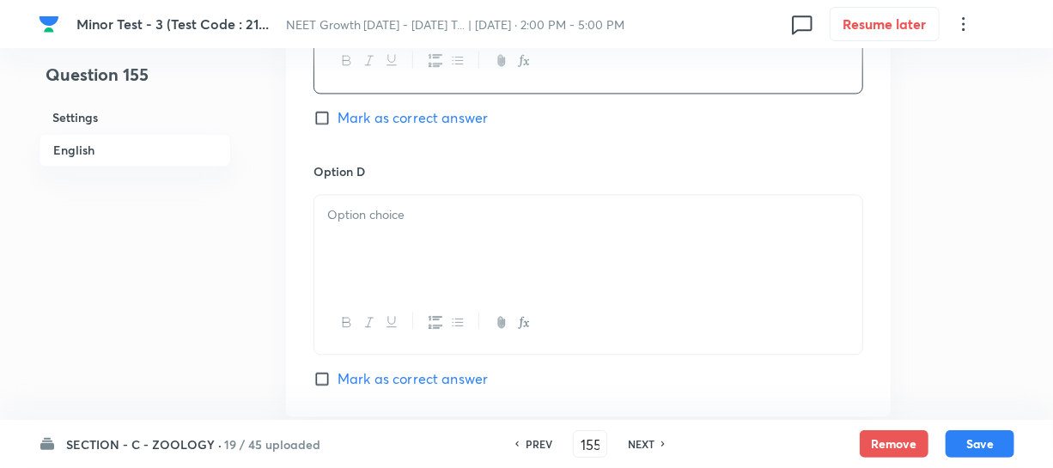
click at [383, 258] on div at bounding box center [588, 243] width 548 height 96
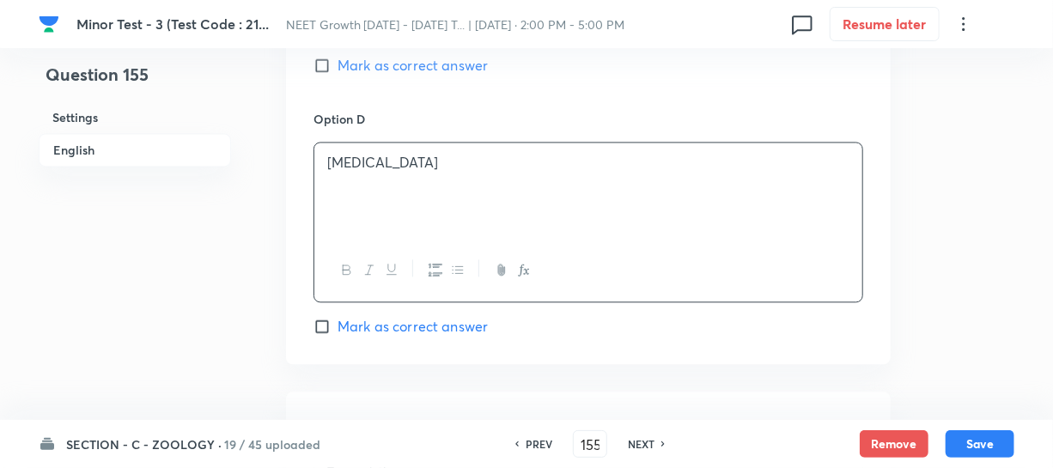
scroll to position [1639, 0]
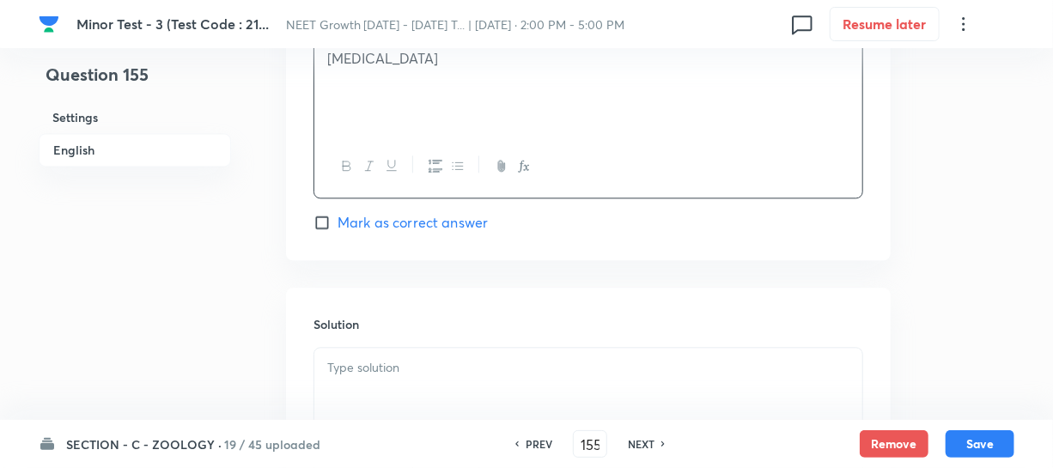
click at [358, 355] on div at bounding box center [588, 396] width 548 height 96
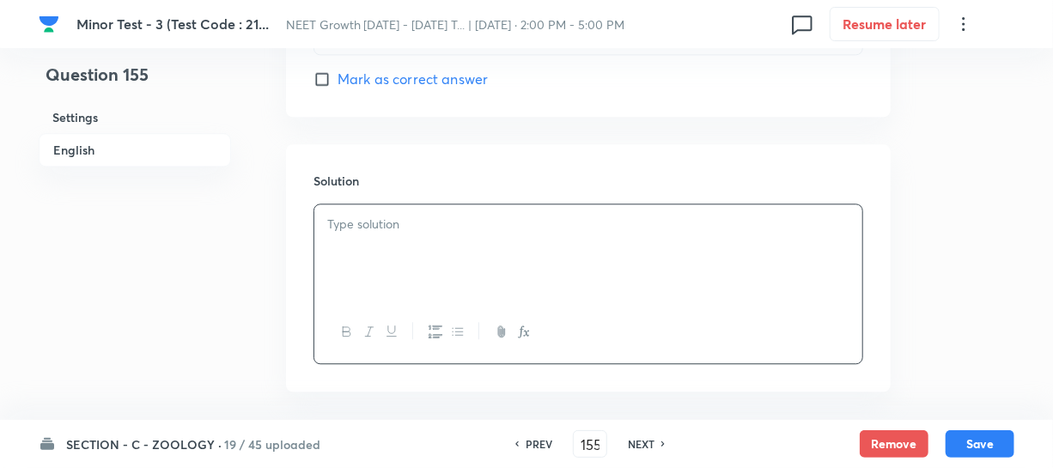
scroll to position [1795, 0]
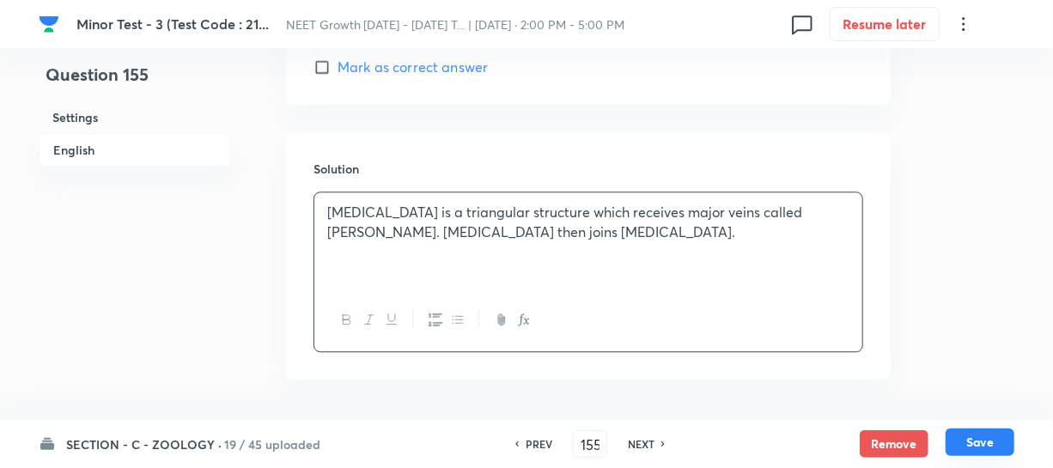
click at [977, 442] on button "Save" at bounding box center [979, 441] width 69 height 27
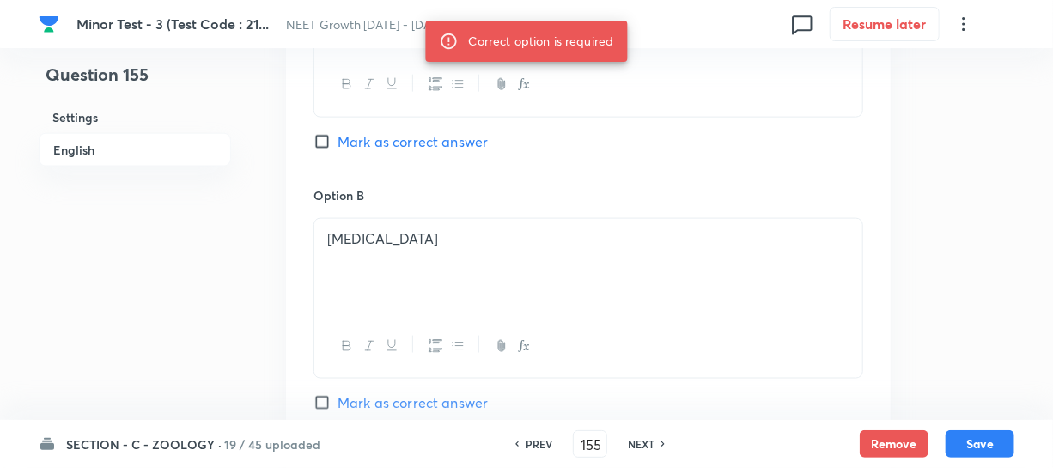
click at [318, 140] on input "Mark as correct answer" at bounding box center [325, 141] width 24 height 17
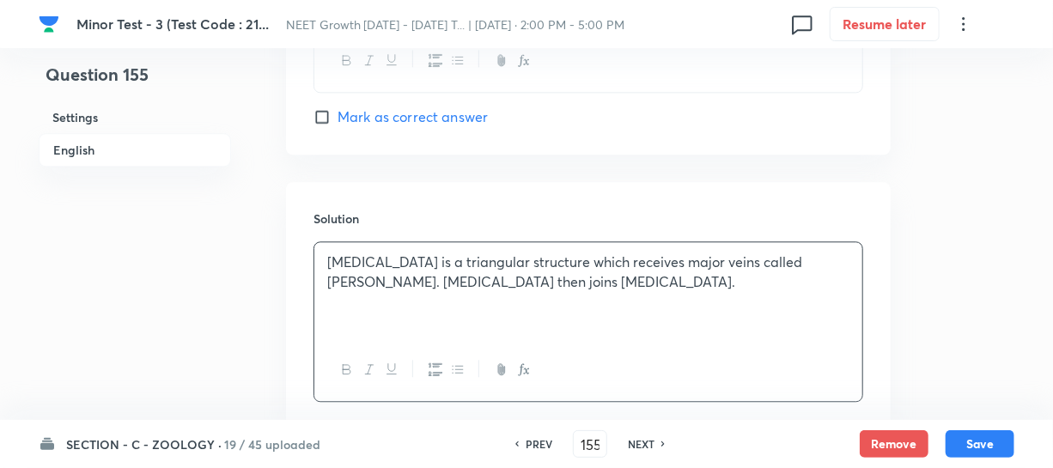
scroll to position [1858, 0]
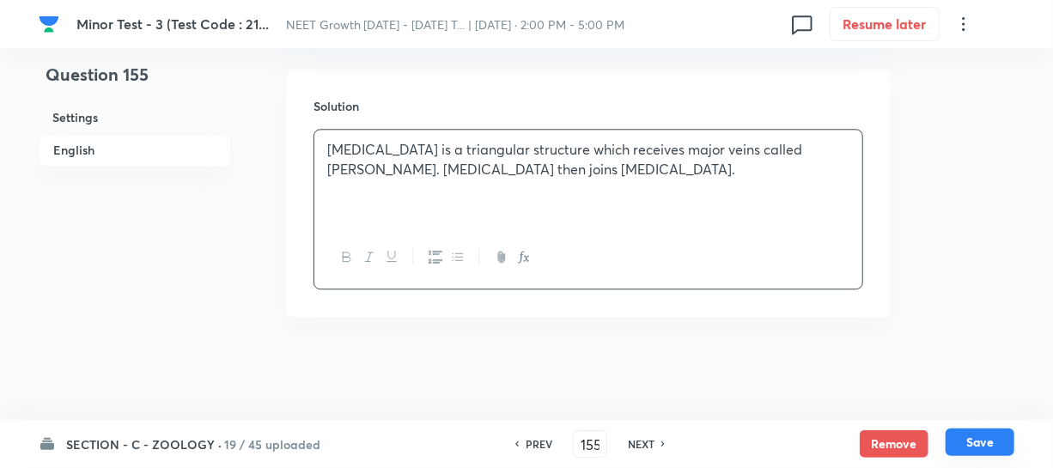
click at [957, 440] on button "Save" at bounding box center [979, 441] width 69 height 27
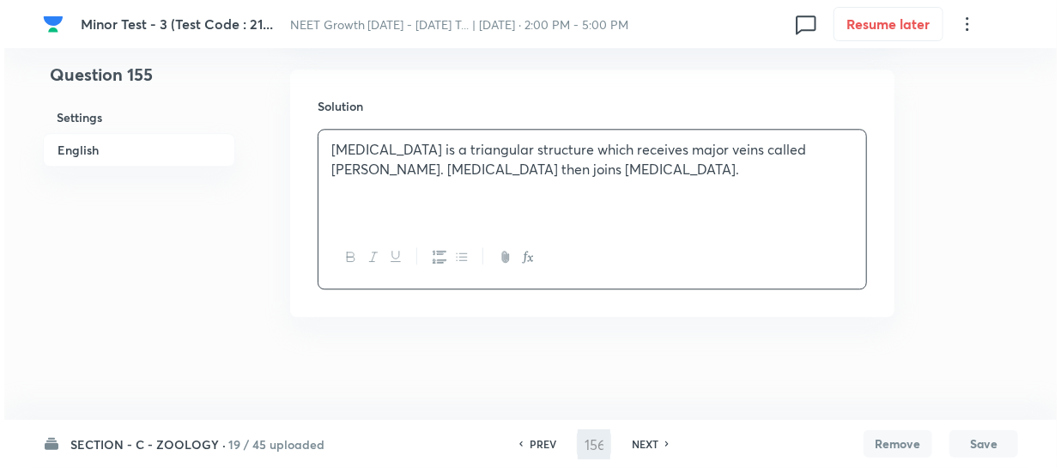
scroll to position [0, 0]
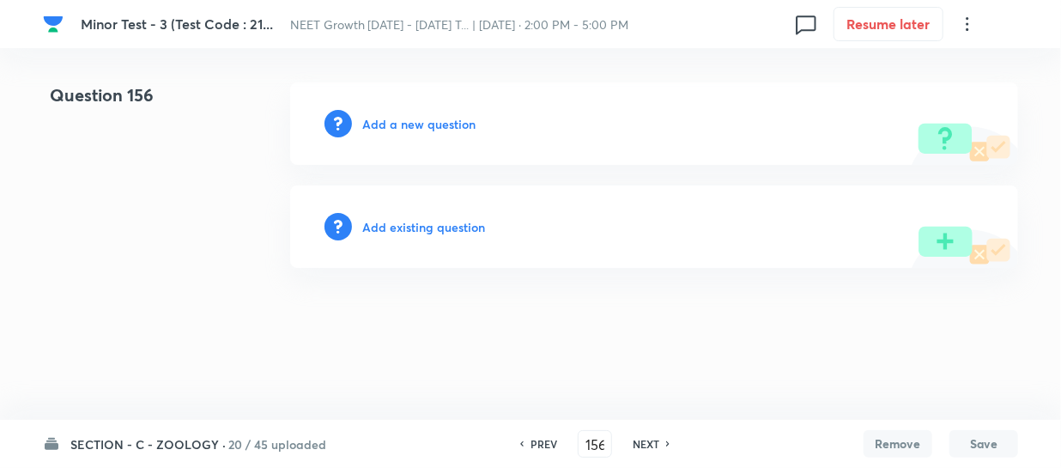
click at [384, 131] on h6 "Add a new question" at bounding box center [418, 124] width 113 height 18
click at [384, 120] on h6 "Choose a question type" at bounding box center [428, 124] width 132 height 18
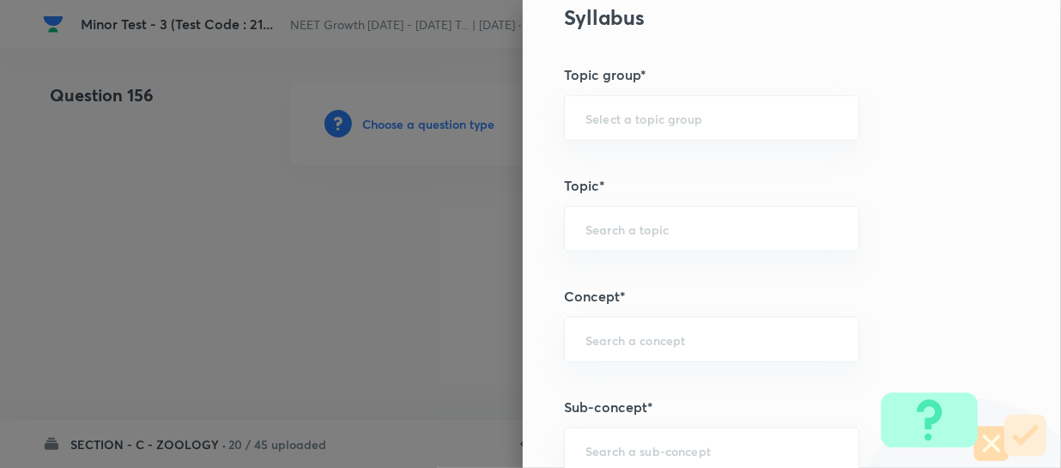
scroll to position [1014, 0]
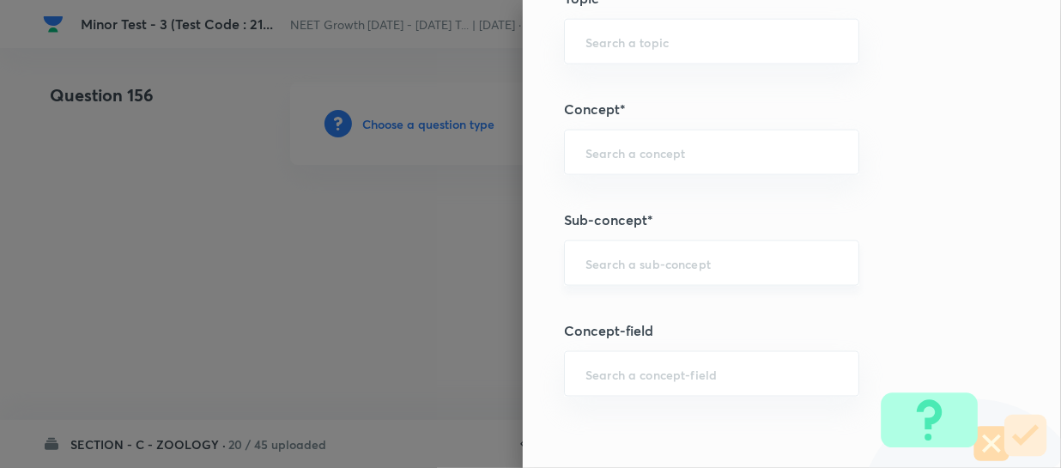
click at [610, 257] on input "text" at bounding box center [712, 263] width 252 height 16
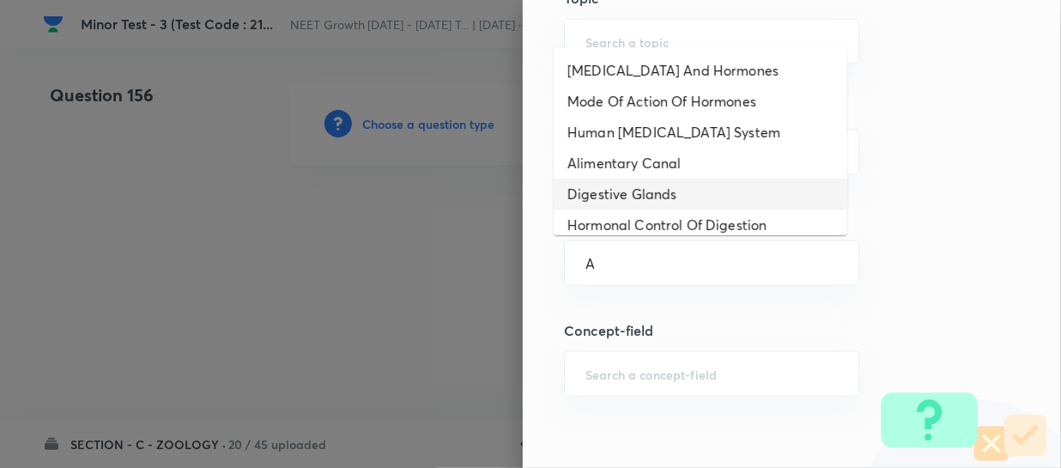
click at [614, 190] on li "Digestive Glands" at bounding box center [701, 194] width 294 height 31
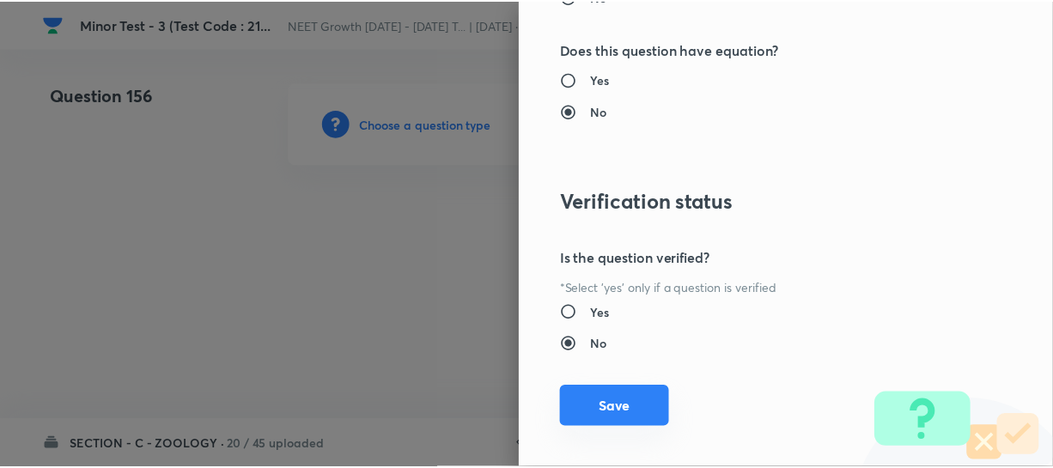
scroll to position [1986, 0]
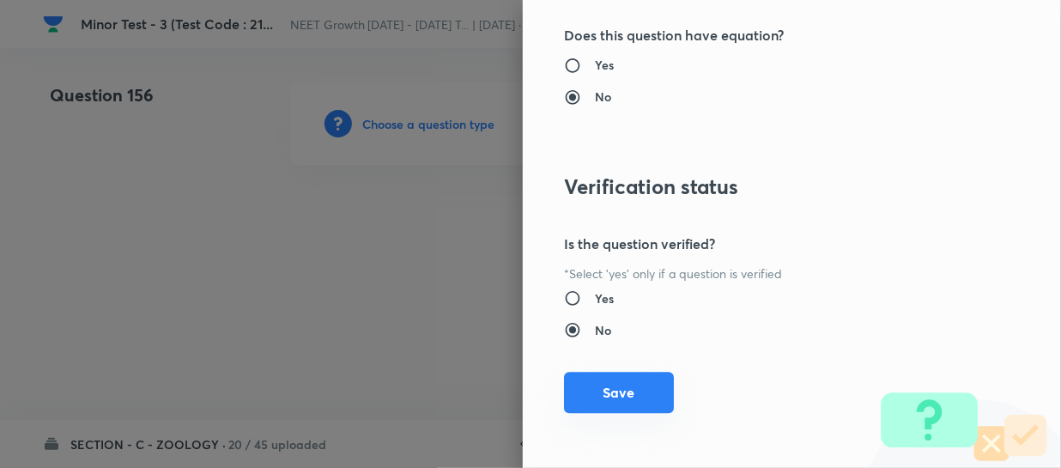
click at [591, 397] on button "Save" at bounding box center [619, 392] width 110 height 41
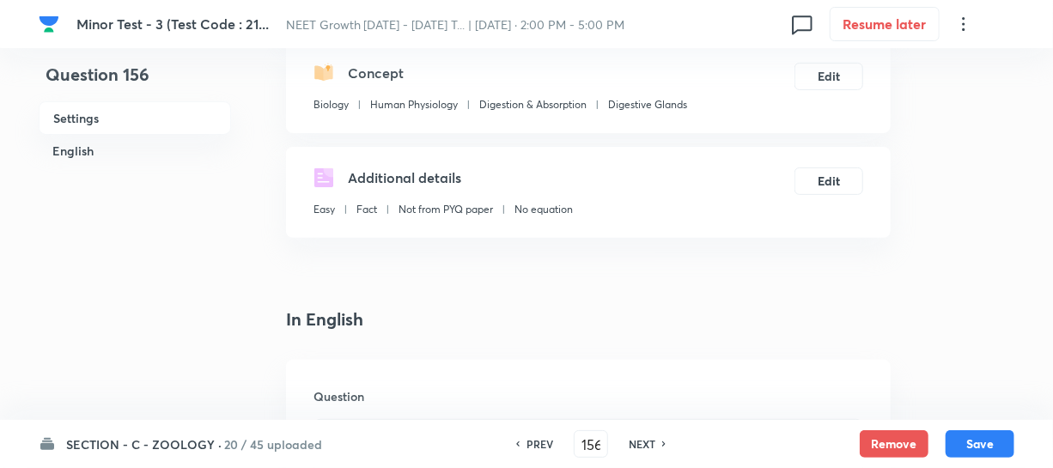
scroll to position [468, 0]
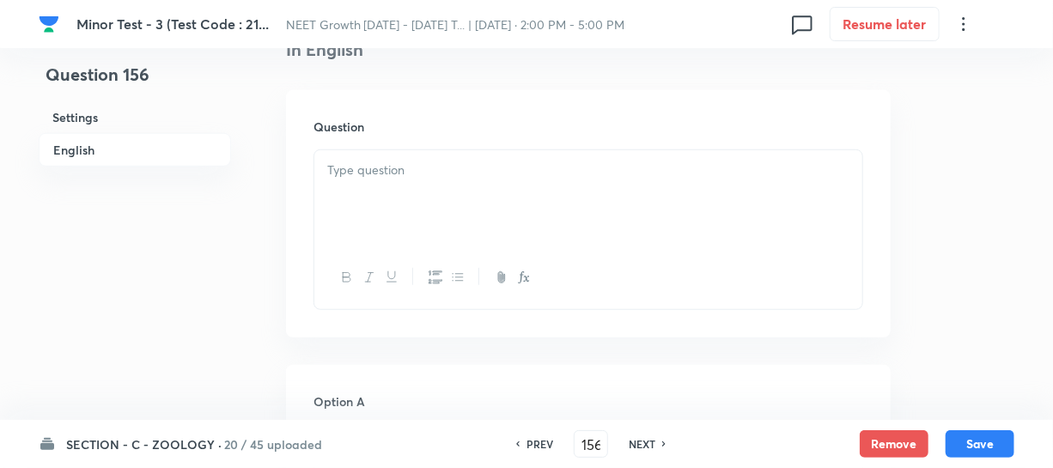
click at [425, 200] on div at bounding box center [588, 198] width 548 height 96
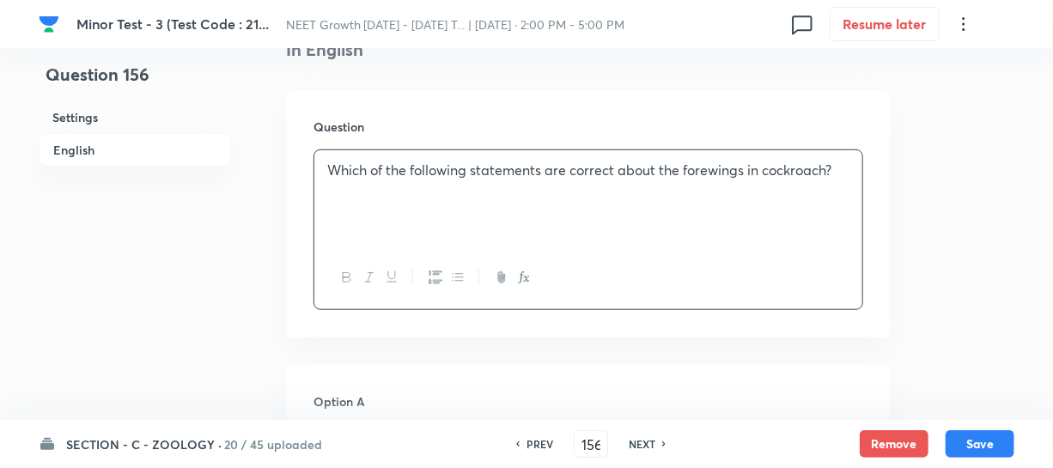
scroll to position [624, 0]
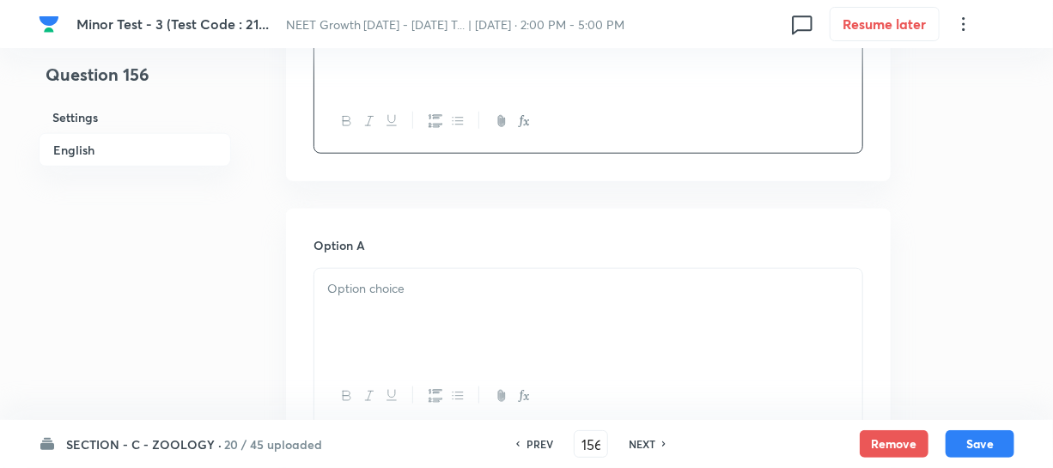
click at [386, 307] on div at bounding box center [588, 317] width 548 height 96
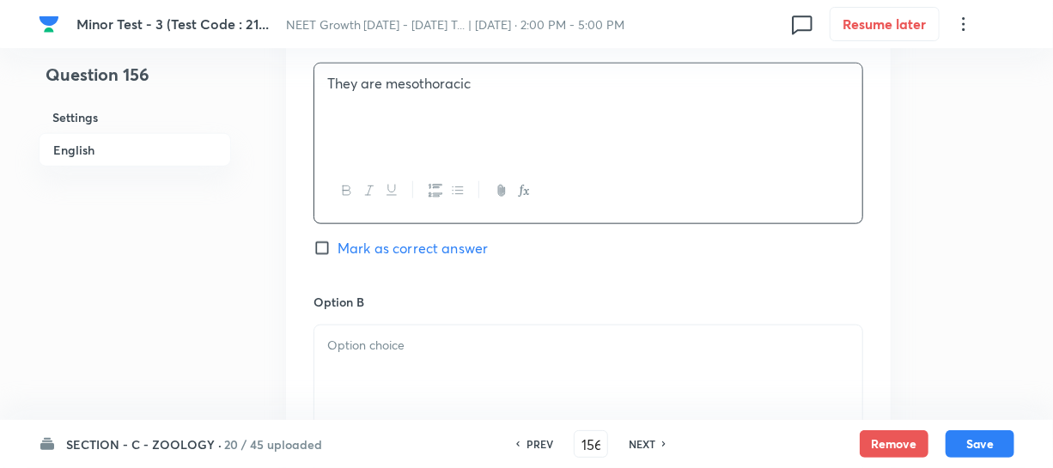
scroll to position [859, 0]
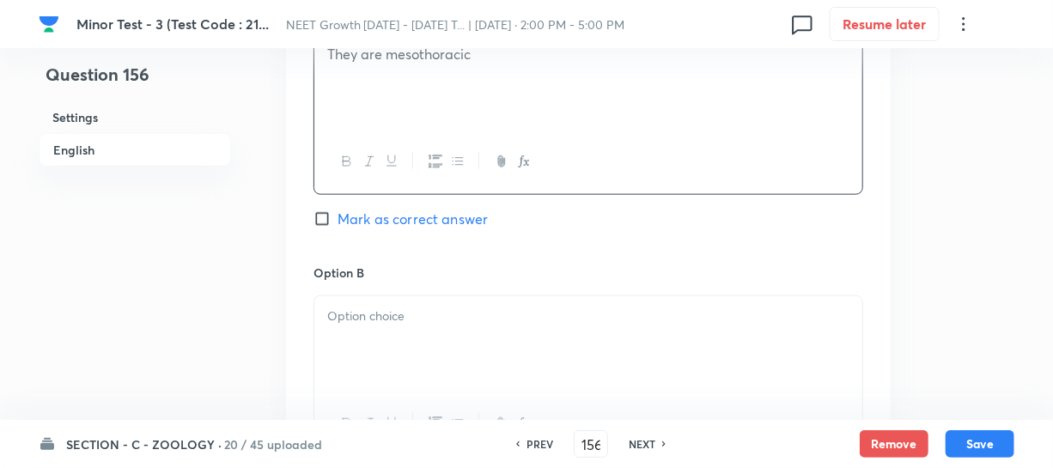
click at [396, 381] on div at bounding box center [588, 344] width 548 height 96
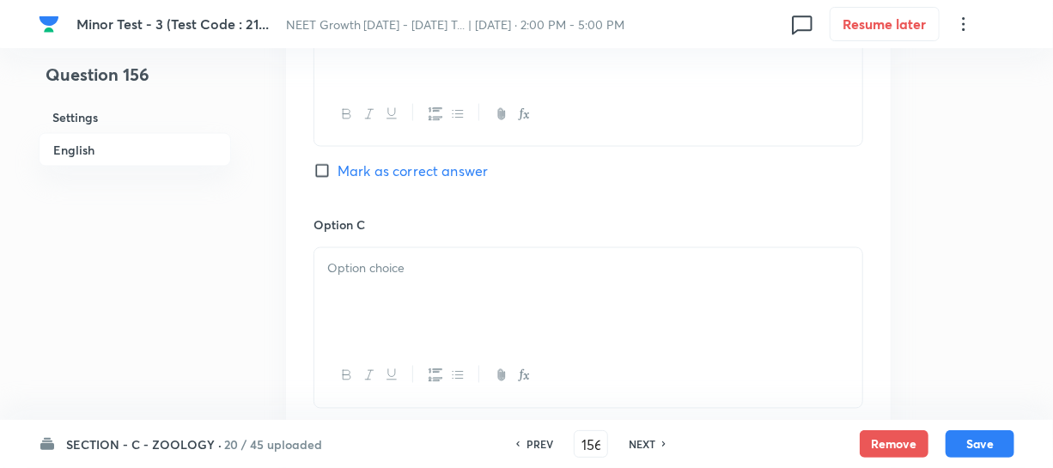
scroll to position [1170, 0]
click at [368, 323] on div at bounding box center [588, 294] width 548 height 96
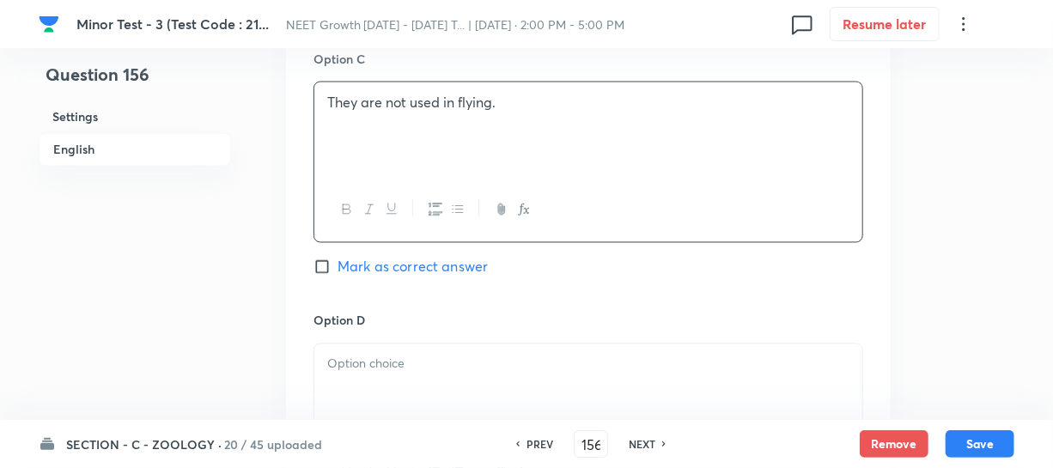
scroll to position [1483, 0]
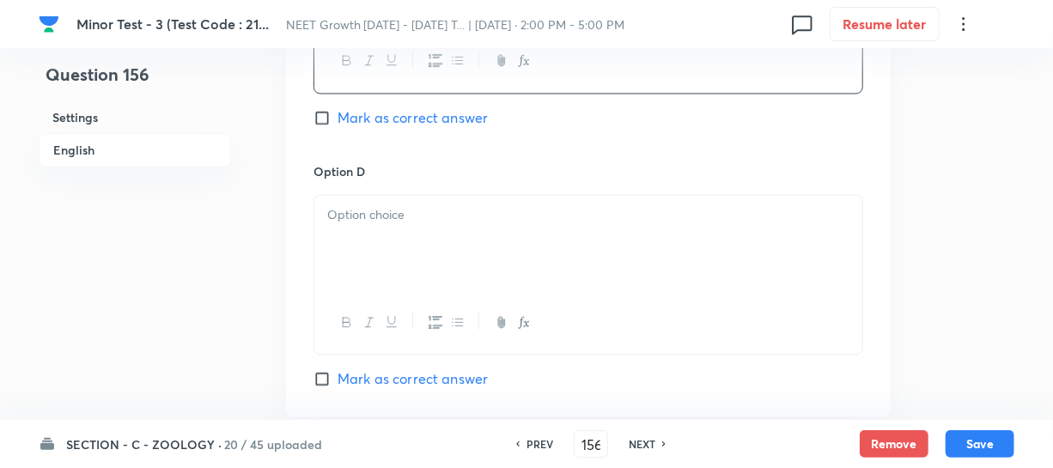
click at [374, 243] on div at bounding box center [588, 243] width 548 height 96
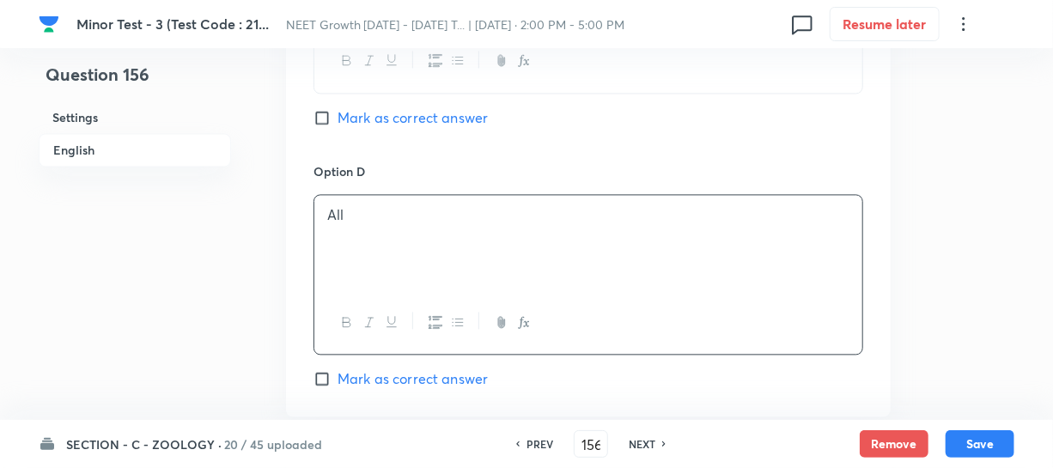
click at [325, 370] on input "Mark as correct answer" at bounding box center [325, 378] width 24 height 17
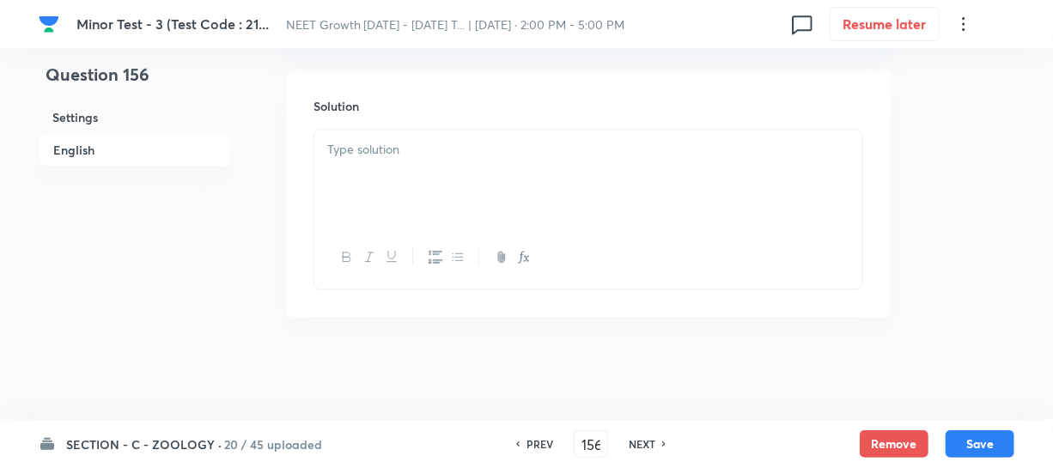
click at [414, 205] on div at bounding box center [588, 178] width 548 height 96
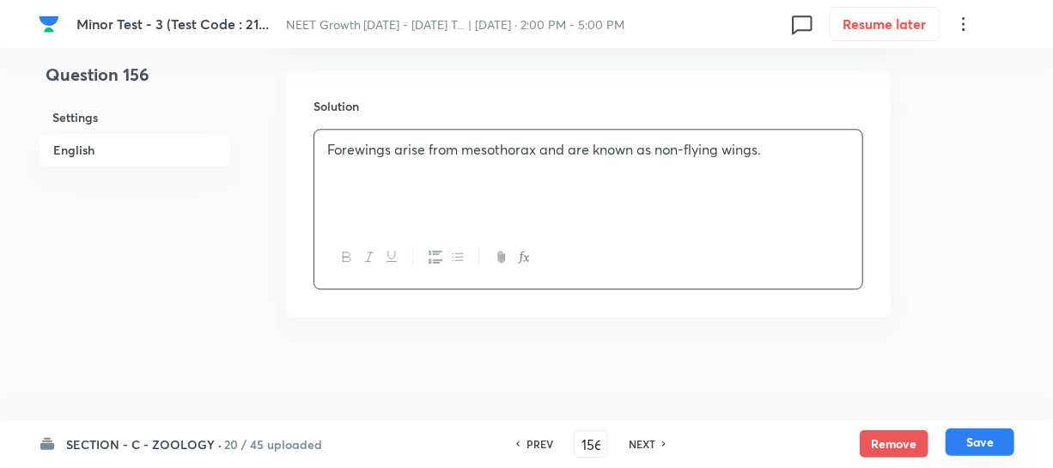
click at [970, 447] on button "Save" at bounding box center [979, 441] width 69 height 27
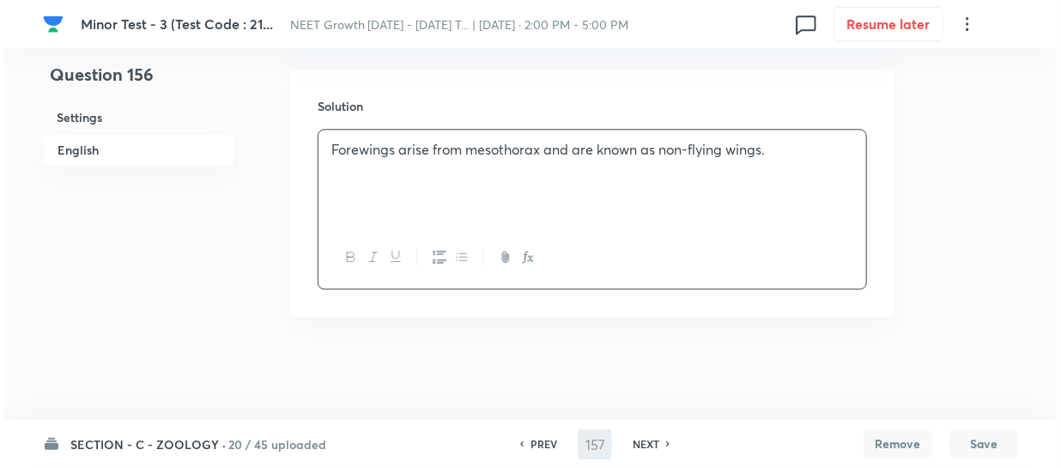
scroll to position [0, 0]
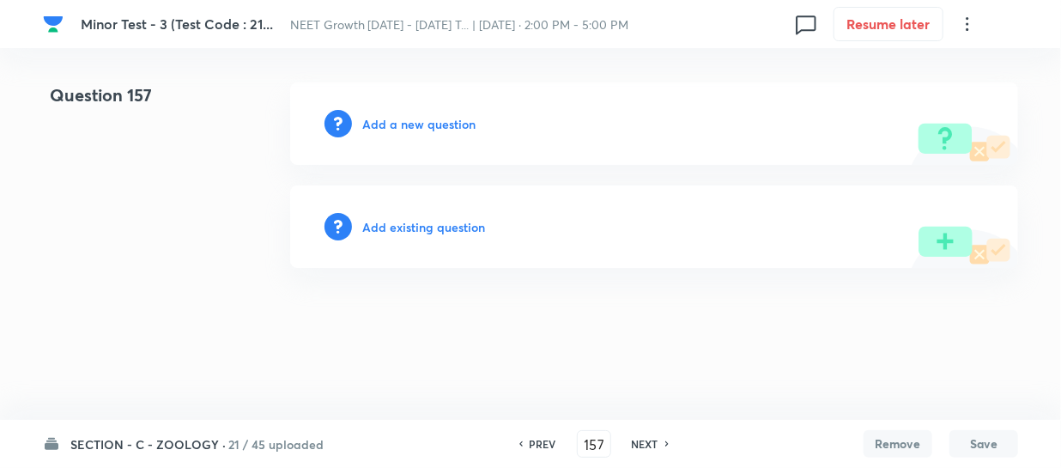
click at [383, 124] on h6 "Add a new question" at bounding box center [418, 124] width 113 height 18
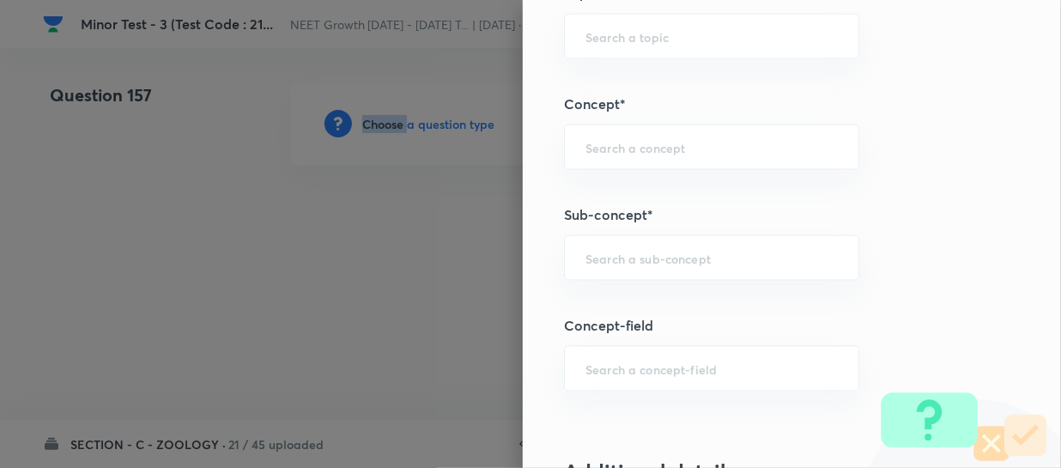
scroll to position [1092, 0]
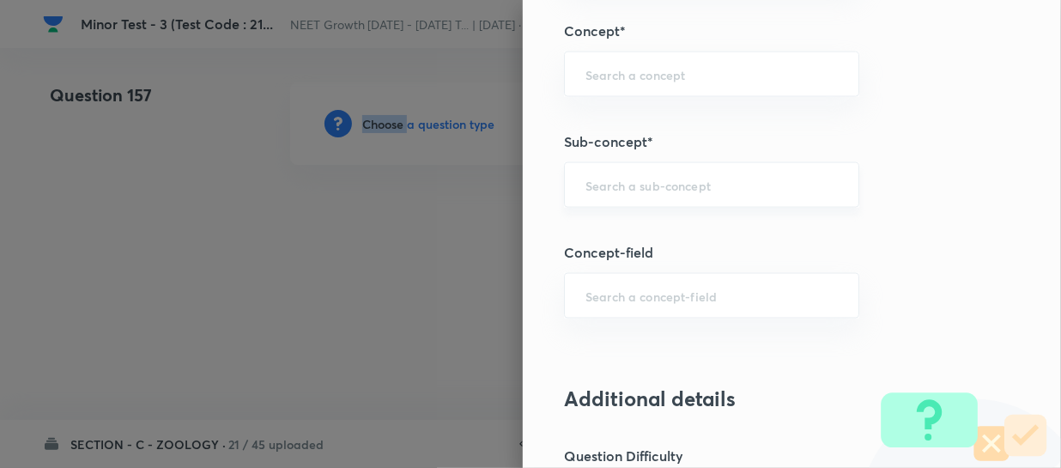
click at [601, 197] on div "​" at bounding box center [711, 185] width 295 height 46
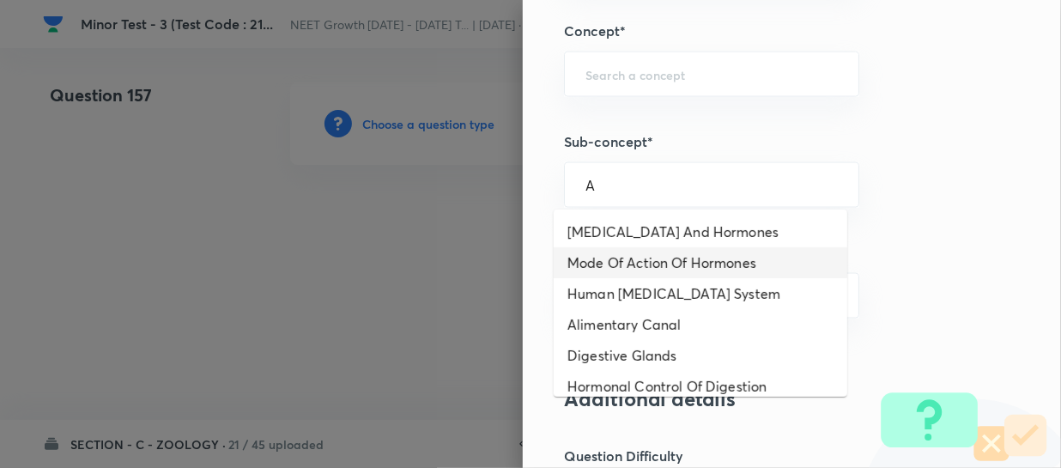
click at [647, 268] on li "Mode Of Action Of Hormones" at bounding box center [701, 262] width 294 height 31
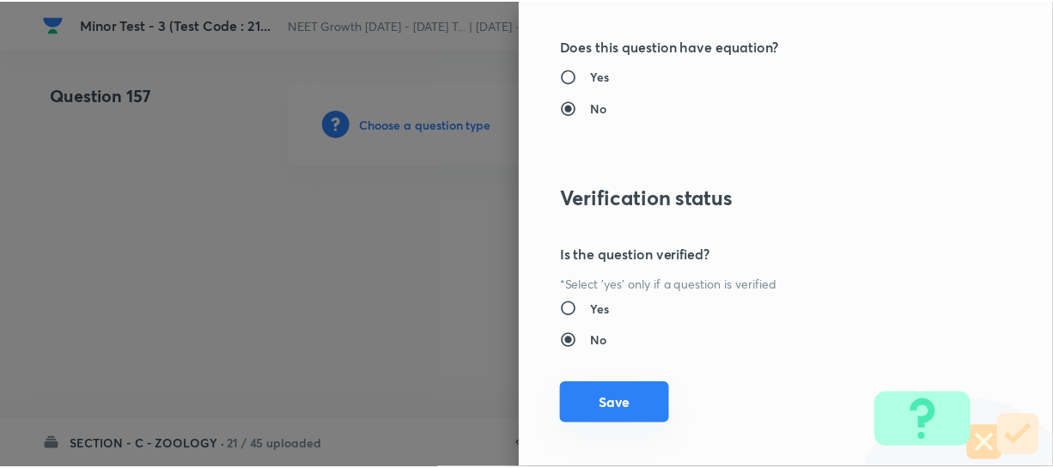
scroll to position [1986, 0]
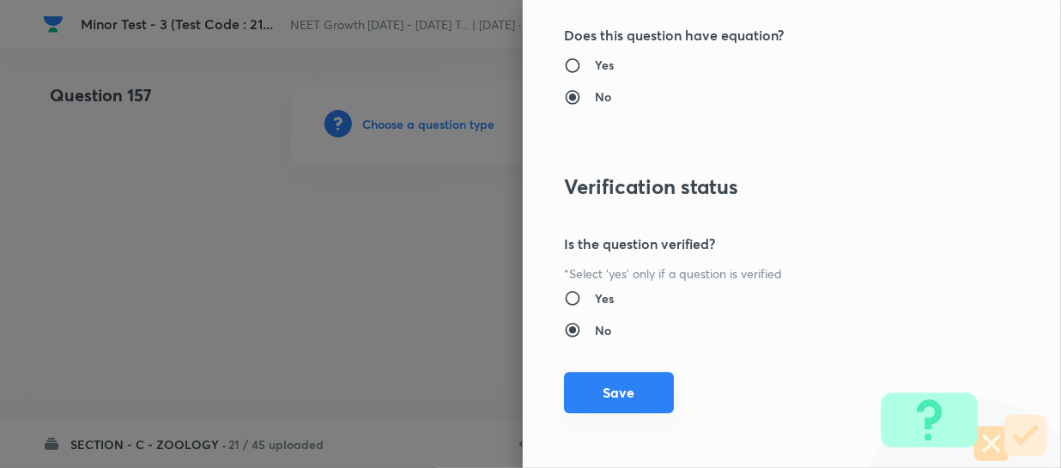
click at [595, 394] on button "Save" at bounding box center [619, 392] width 110 height 41
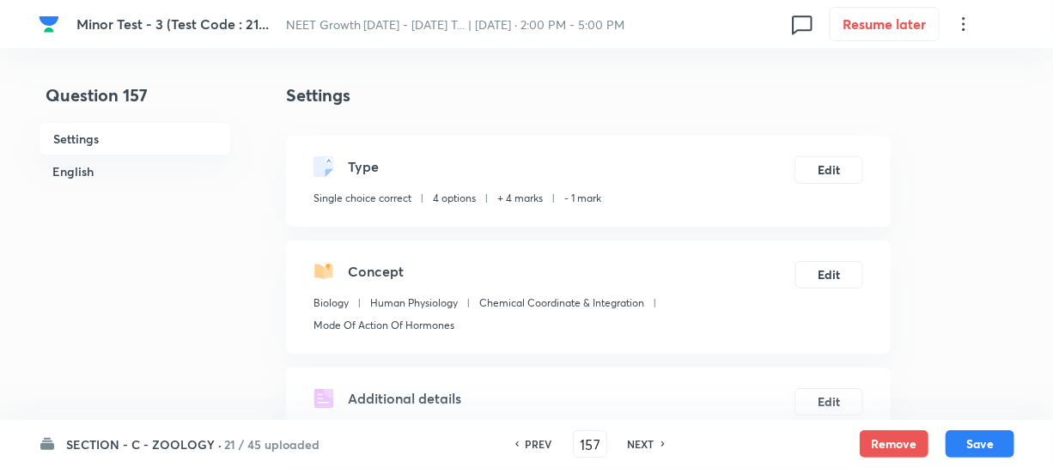
scroll to position [390, 0]
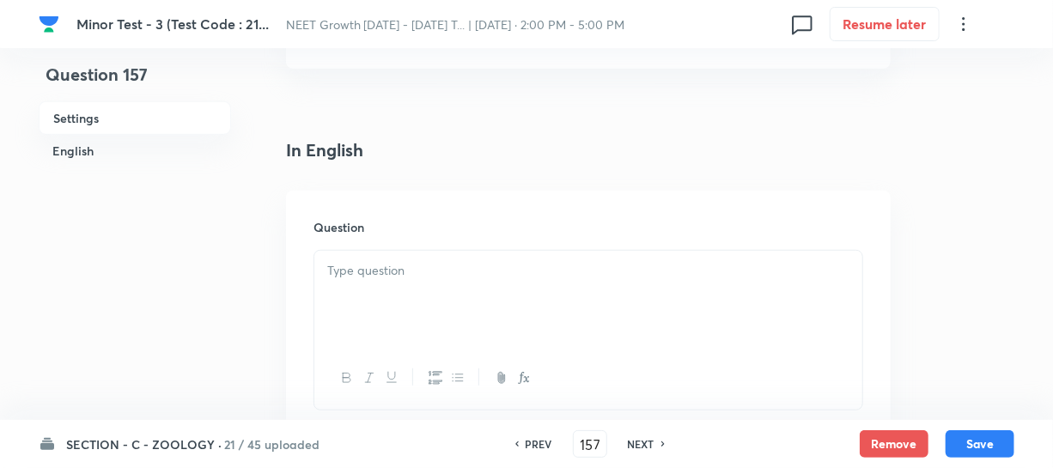
click at [330, 292] on div at bounding box center [588, 299] width 548 height 96
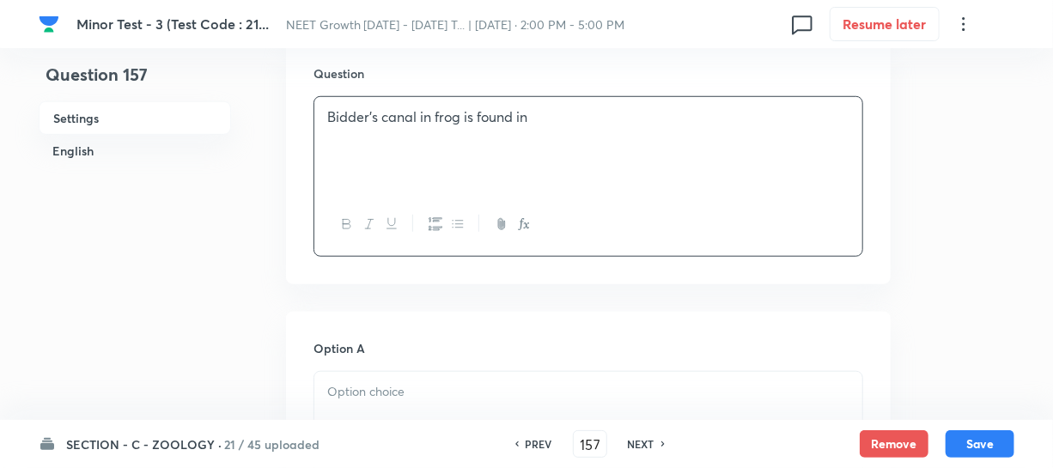
scroll to position [546, 0]
click at [386, 384] on p at bounding box center [588, 390] width 522 height 20
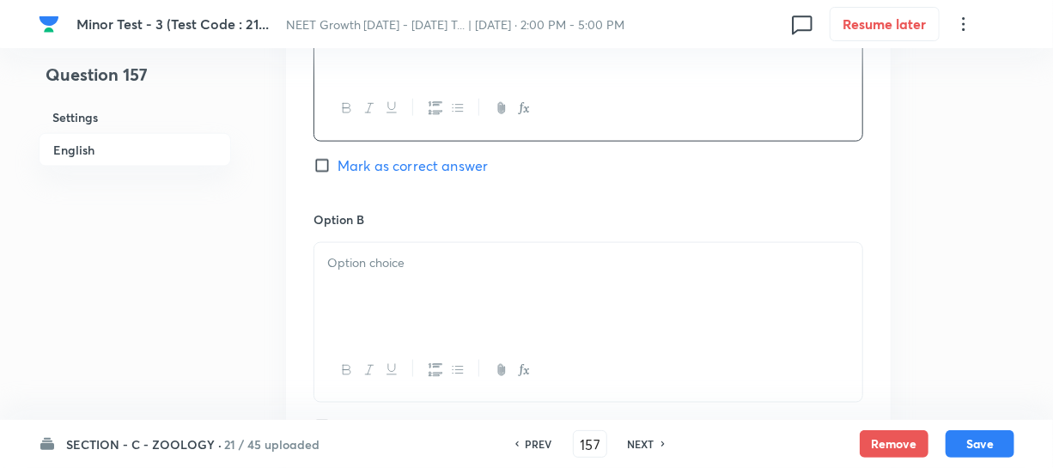
scroll to position [936, 0]
click at [361, 291] on div at bounding box center [588, 289] width 548 height 96
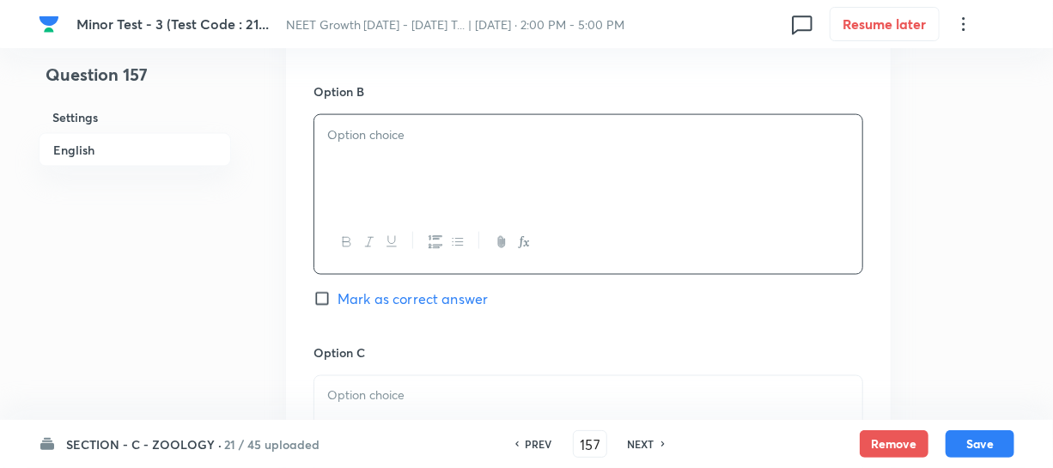
scroll to position [1170, 0]
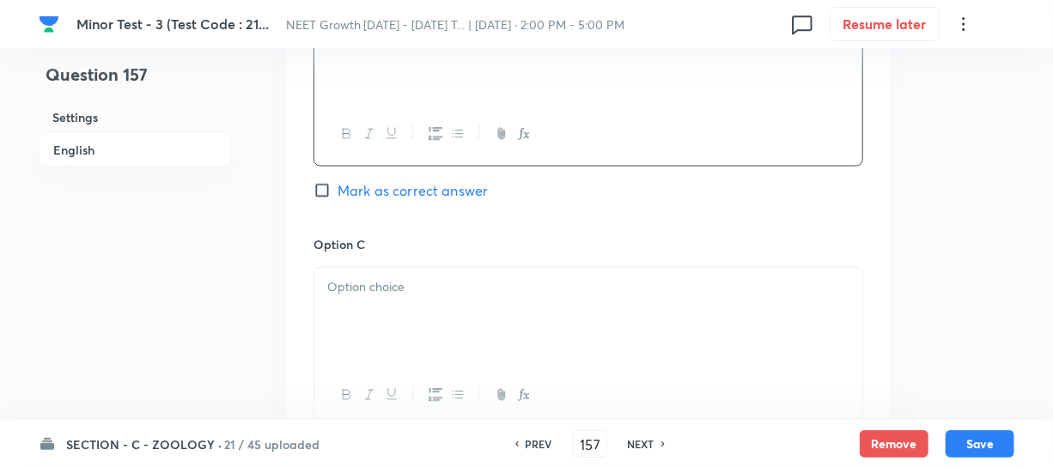
click at [382, 297] on p at bounding box center [588, 288] width 522 height 20
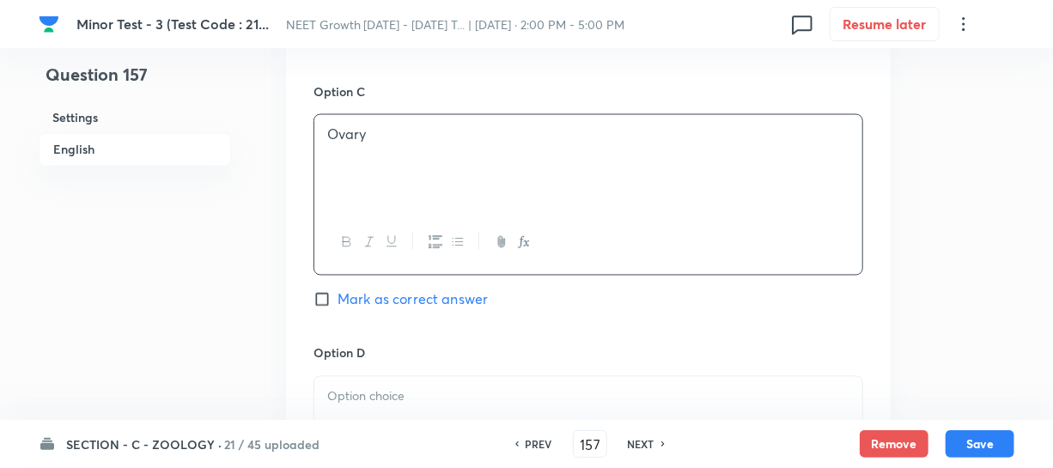
scroll to position [1327, 0]
click at [374, 398] on p at bounding box center [588, 394] width 522 height 20
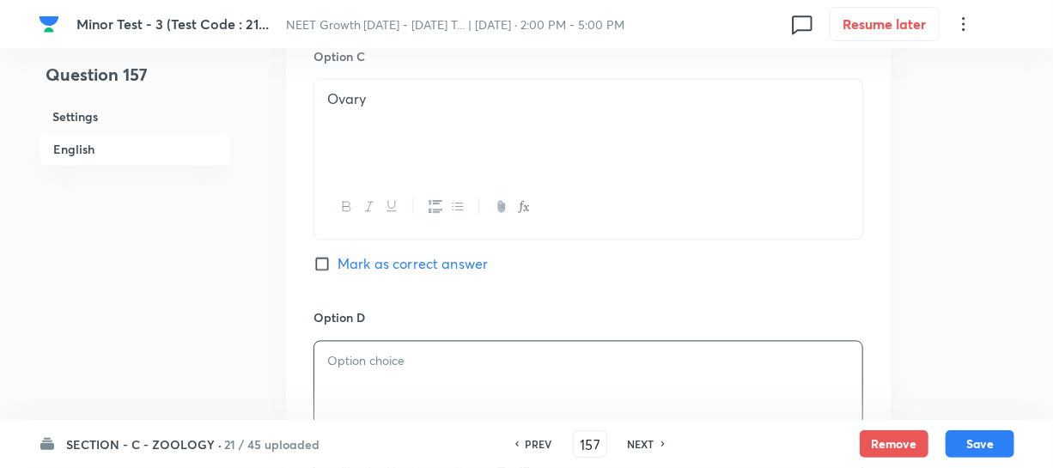
scroll to position [1561, 0]
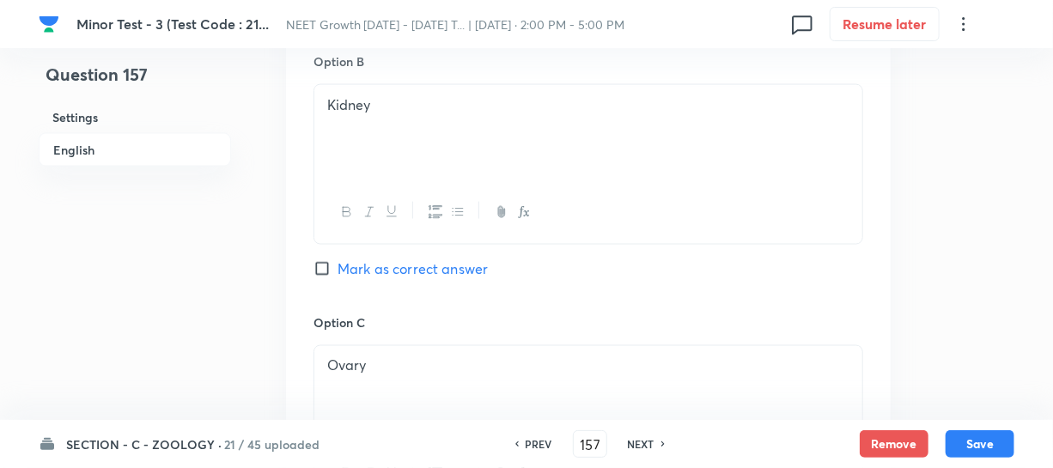
click at [326, 271] on input "Mark as correct answer" at bounding box center [325, 268] width 24 height 17
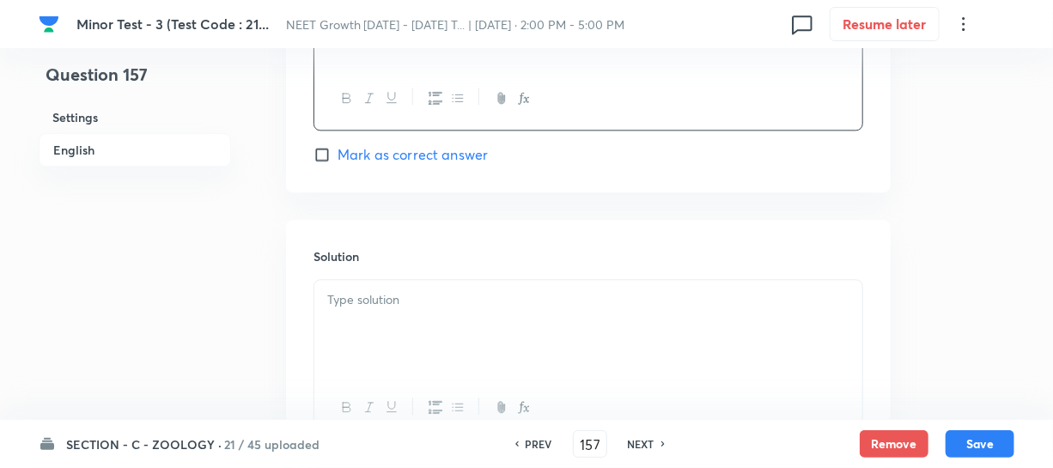
scroll to position [1873, 0]
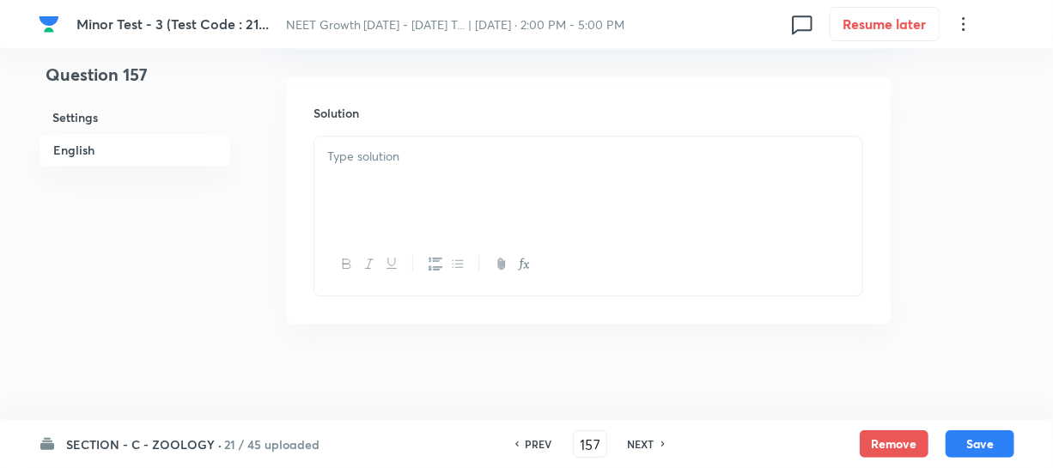
drag, startPoint x: 367, startPoint y: 185, endPoint x: 481, endPoint y: 210, distance: 116.7
click at [367, 185] on div at bounding box center [588, 185] width 548 height 96
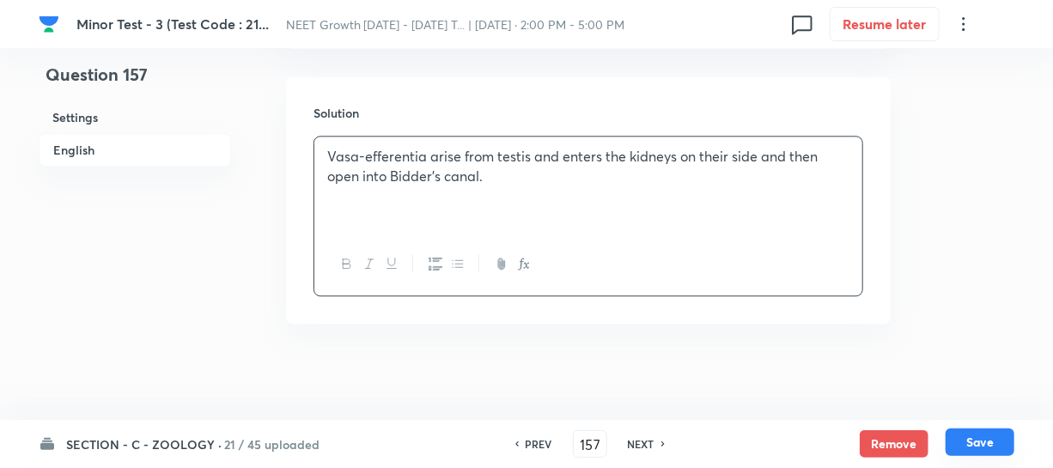
click at [979, 431] on button "Save" at bounding box center [979, 441] width 69 height 27
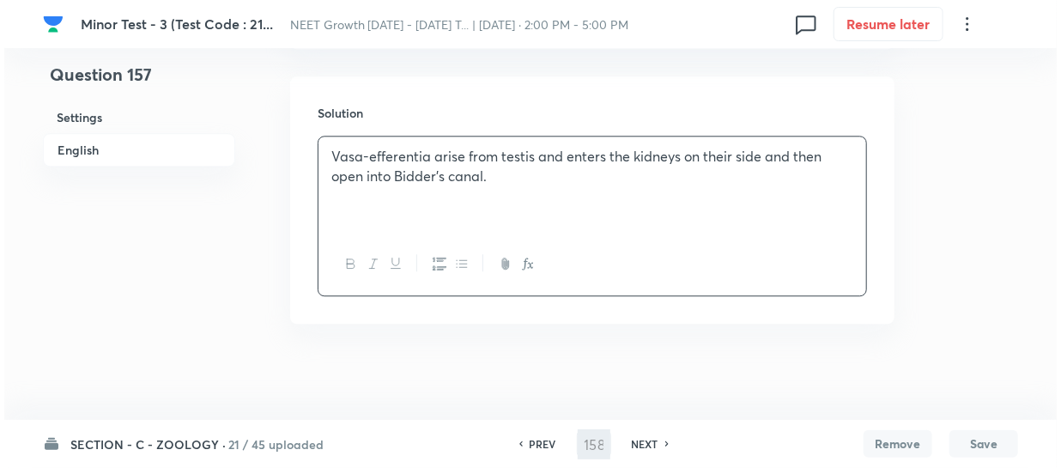
scroll to position [0, 0]
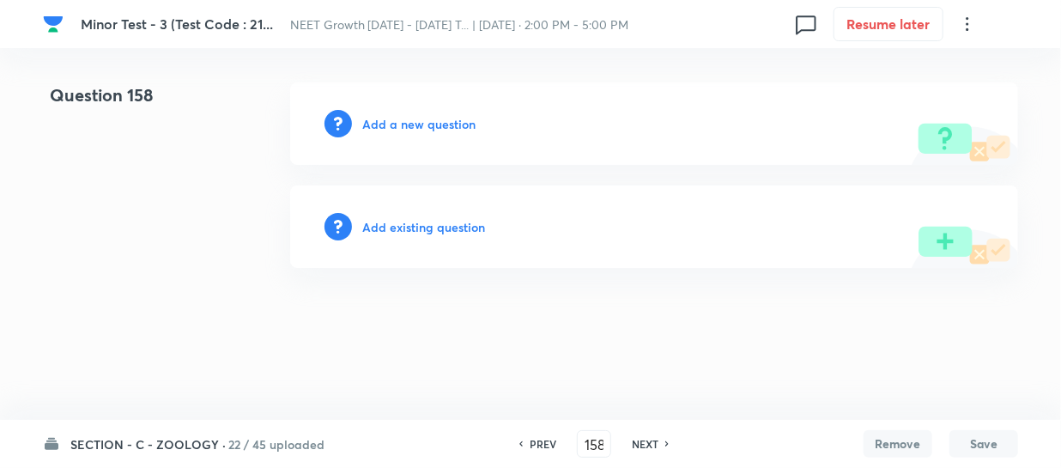
click at [390, 128] on h6 "Add a new question" at bounding box center [418, 124] width 113 height 18
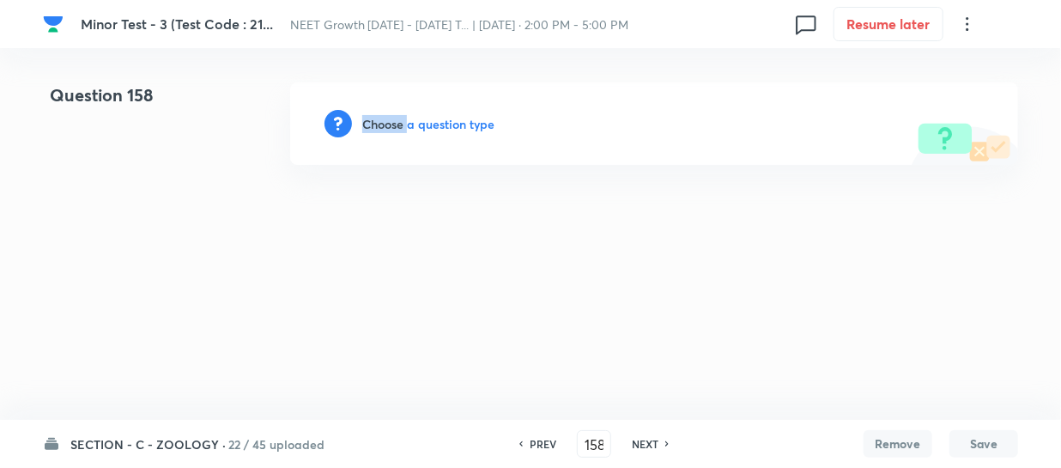
click at [390, 128] on h6 "Choose a question type" at bounding box center [428, 124] width 132 height 18
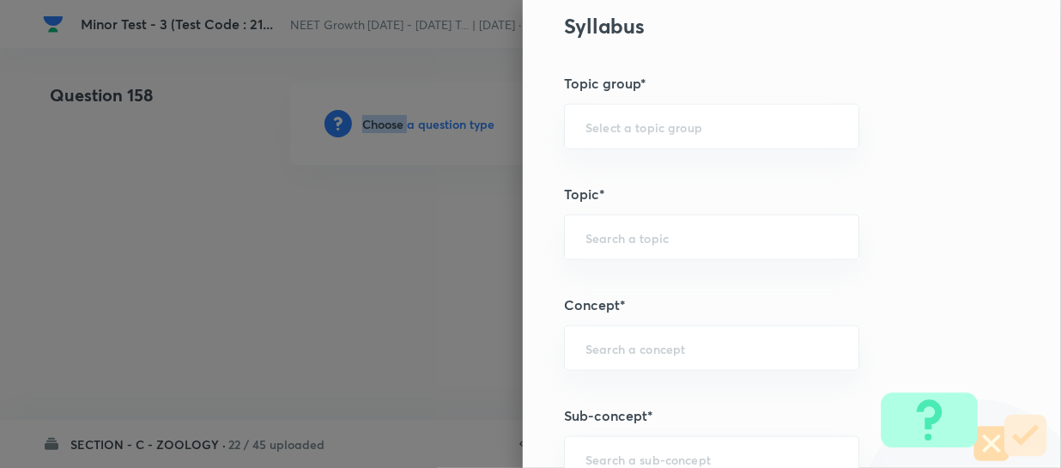
scroll to position [936, 0]
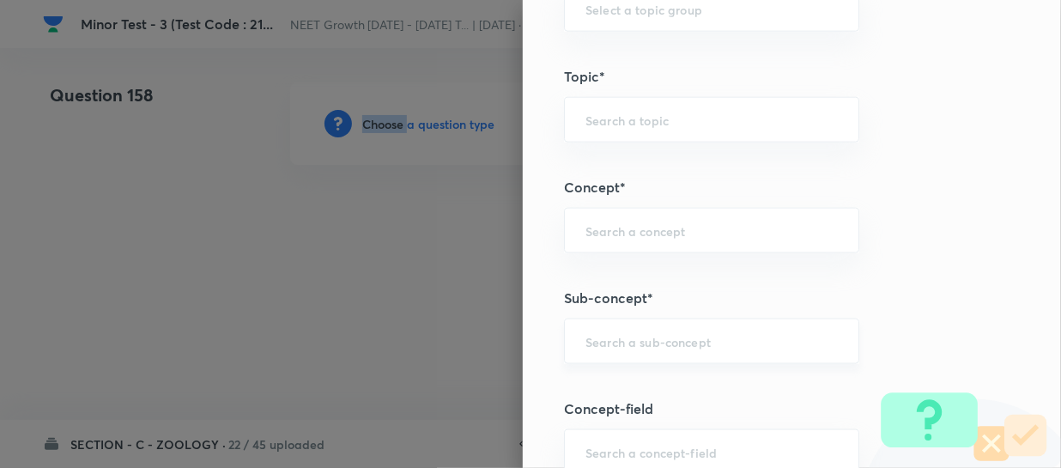
click at [606, 328] on div "​" at bounding box center [711, 342] width 295 height 46
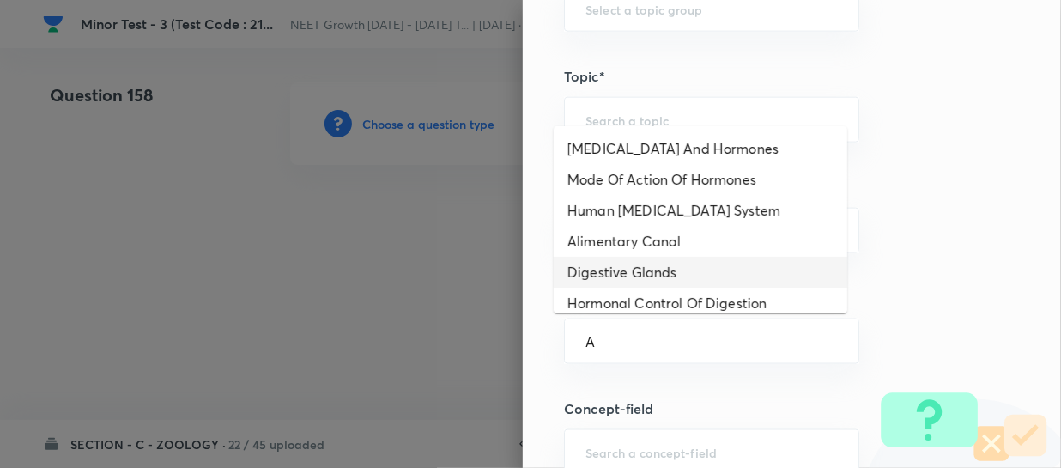
click at [632, 259] on li "Digestive Glands" at bounding box center [701, 272] width 294 height 31
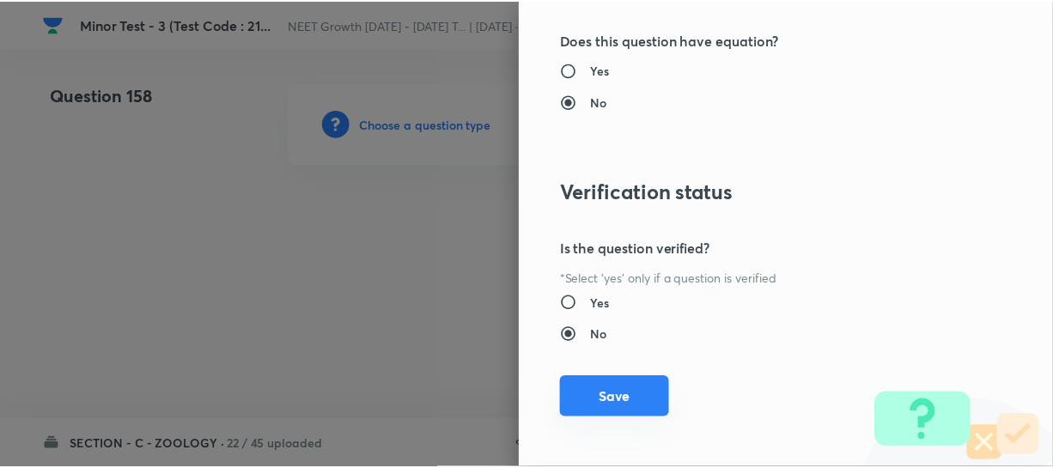
scroll to position [1986, 0]
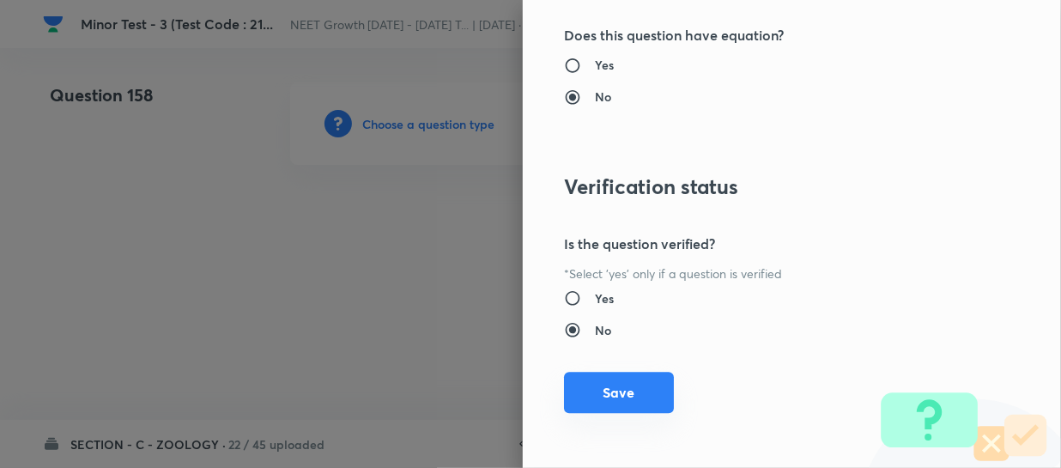
click at [602, 410] on button "Save" at bounding box center [619, 392] width 110 height 41
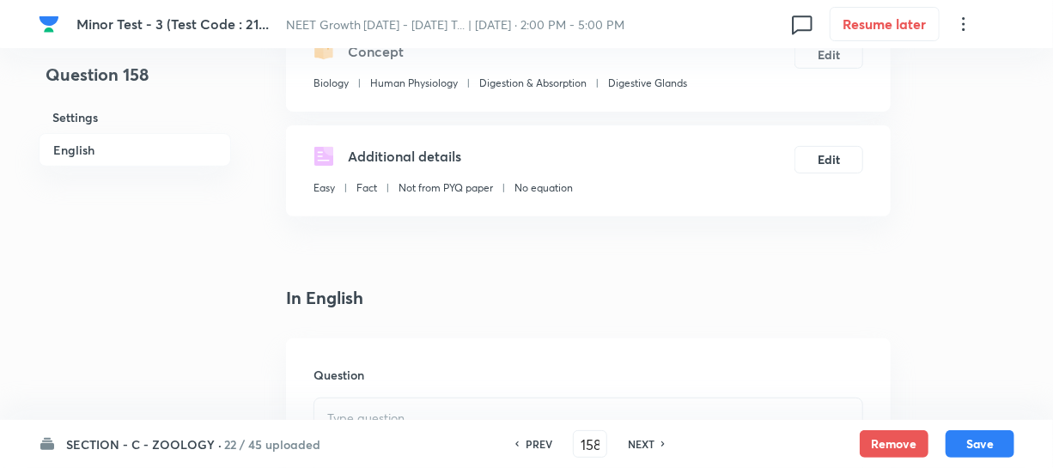
scroll to position [468, 0]
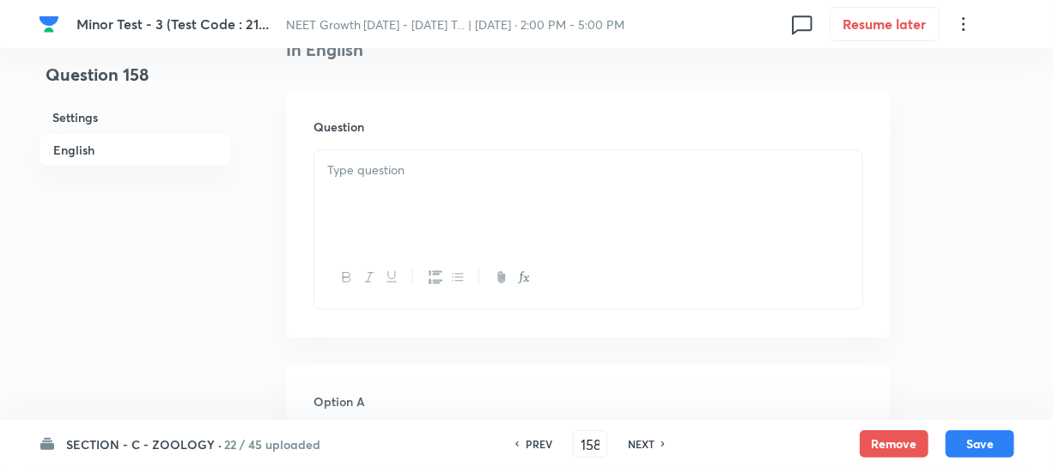
click at [454, 195] on div at bounding box center [588, 198] width 548 height 96
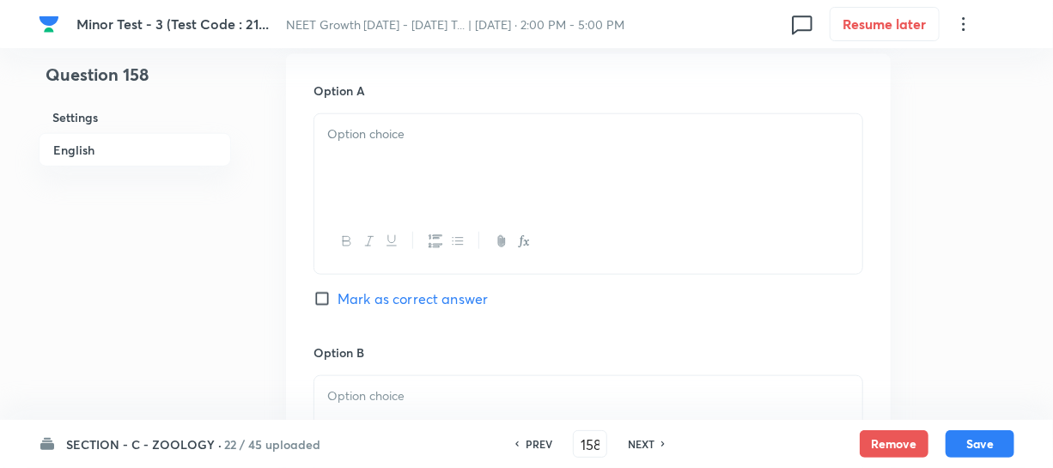
scroll to position [781, 0]
drag, startPoint x: 370, startPoint y: 181, endPoint x: 370, endPoint y: 172, distance: 9.4
click at [370, 174] on div at bounding box center [588, 160] width 548 height 96
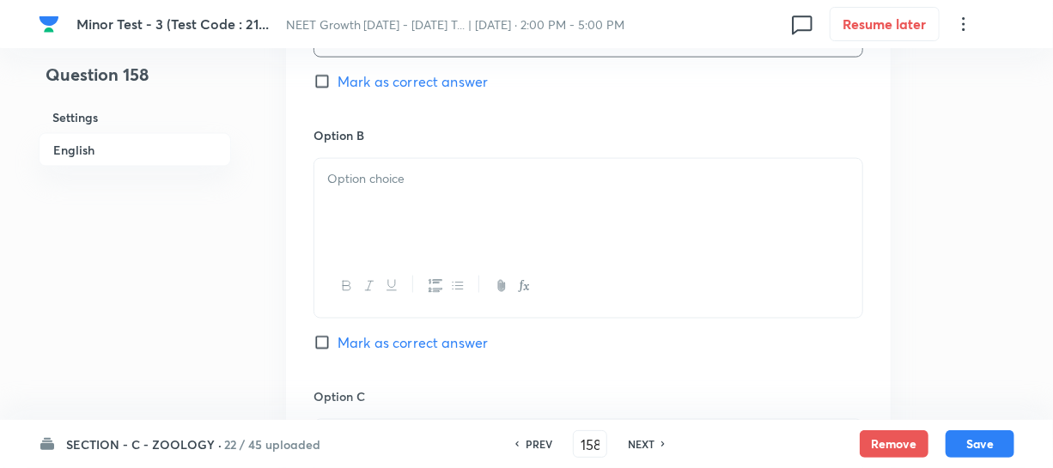
scroll to position [1014, 0]
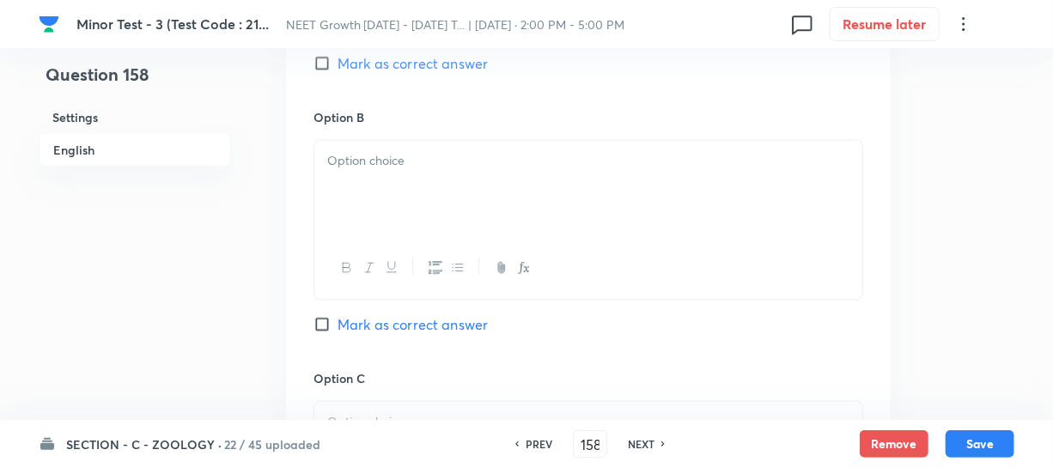
click at [358, 242] on div at bounding box center [588, 268] width 548 height 63
click at [374, 183] on div at bounding box center [588, 189] width 548 height 96
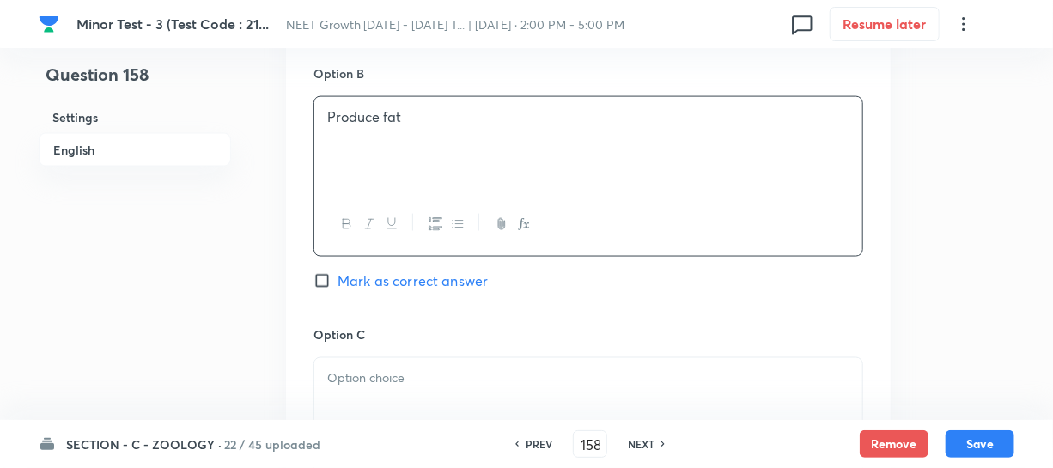
scroll to position [1092, 0]
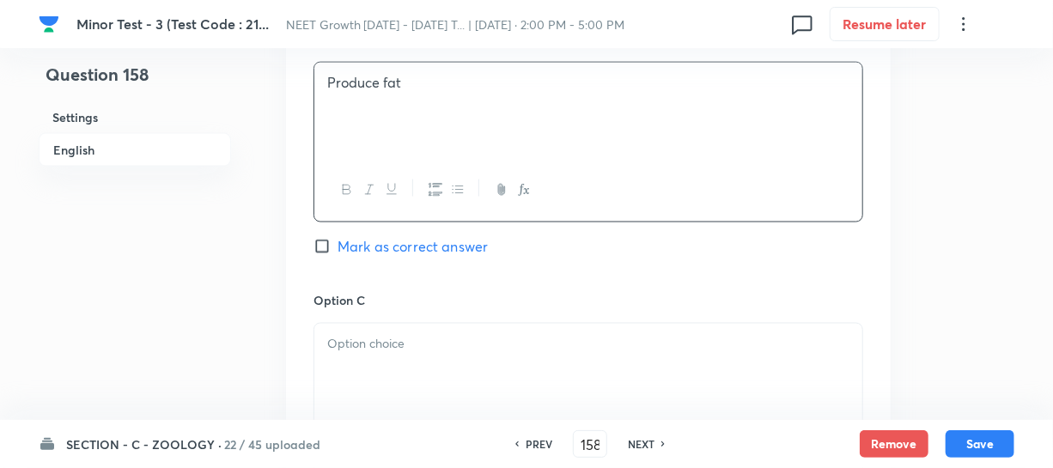
click at [362, 344] on p at bounding box center [588, 344] width 522 height 20
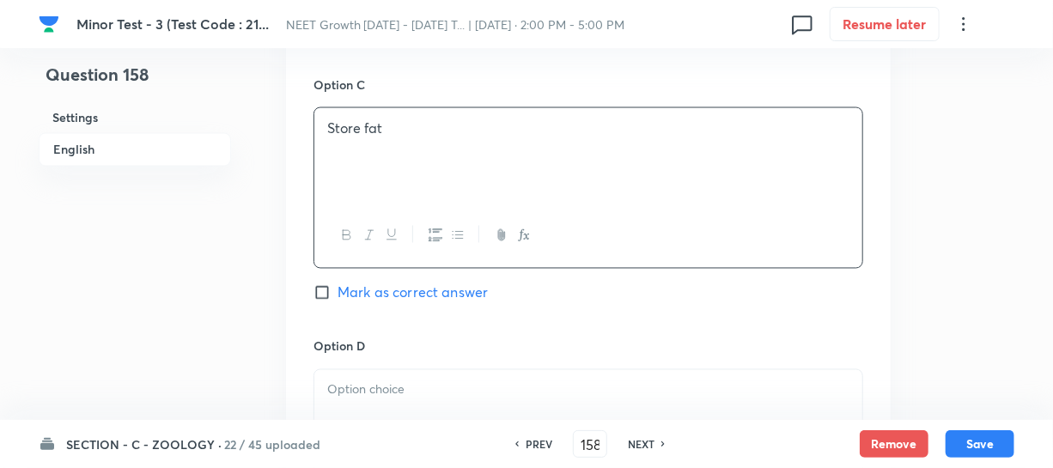
scroll to position [1327, 0]
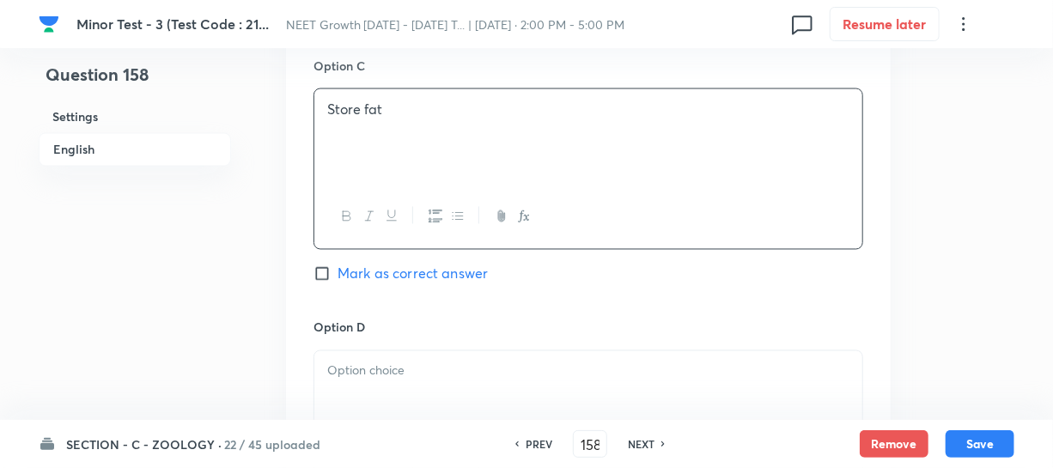
click at [419, 377] on p at bounding box center [588, 371] width 522 height 20
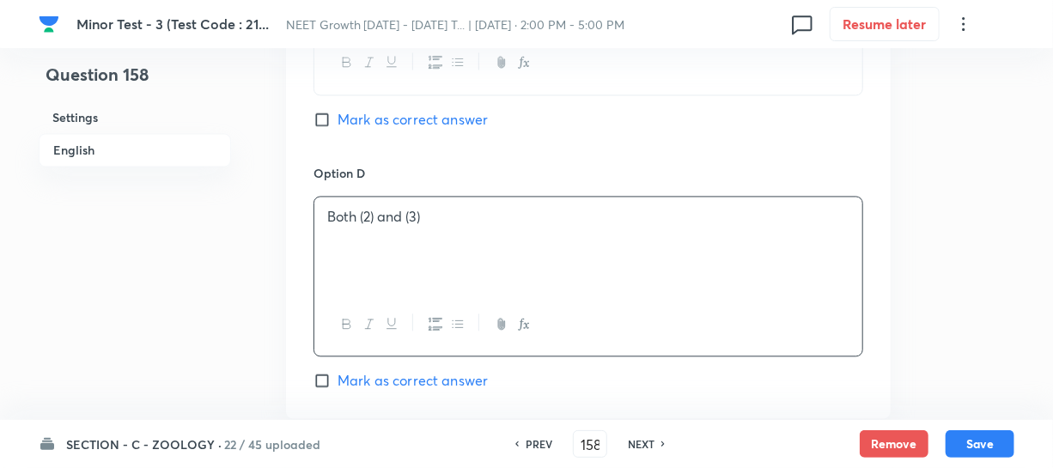
scroll to position [1483, 0]
click at [337, 122] on input "Mark as correct answer" at bounding box center [325, 117] width 24 height 17
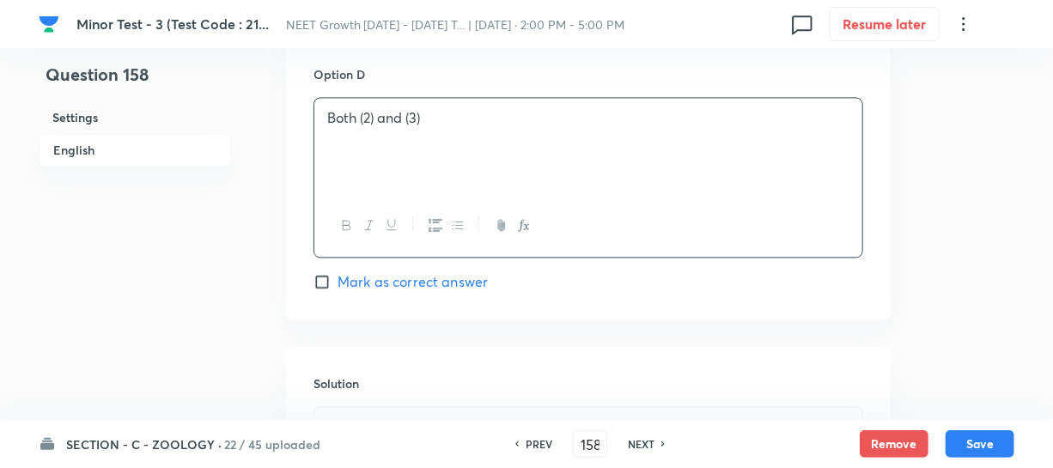
scroll to position [1717, 0]
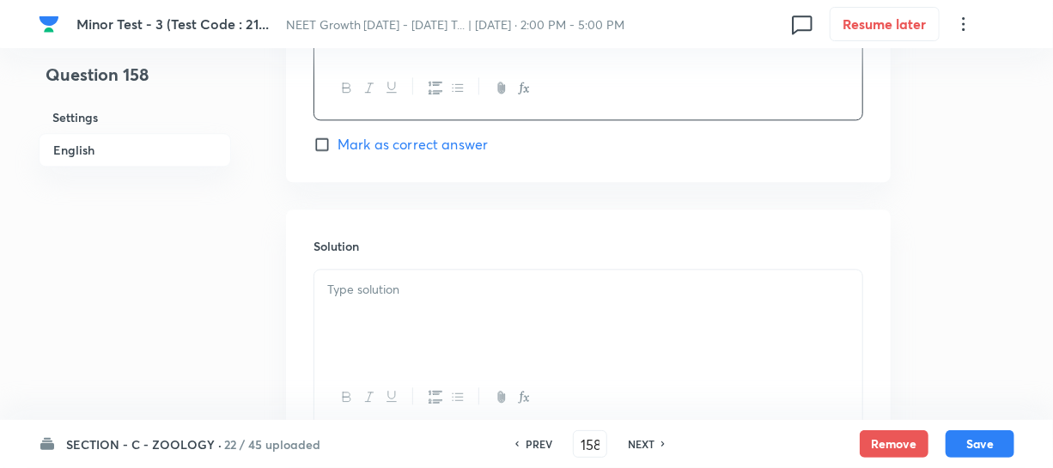
click at [411, 238] on h6 "Solution" at bounding box center [588, 246] width 550 height 18
click at [377, 304] on div at bounding box center [588, 318] width 548 height 96
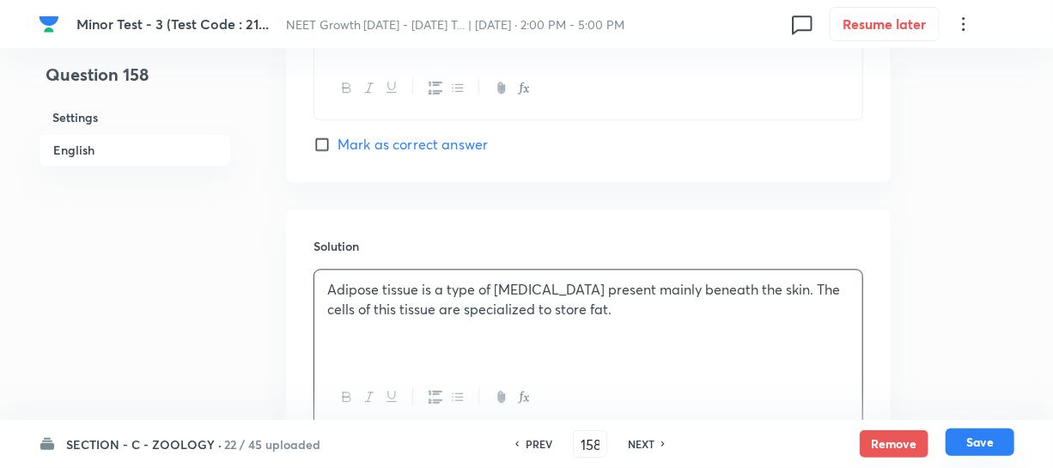
click at [975, 452] on button "Save" at bounding box center [979, 441] width 69 height 27
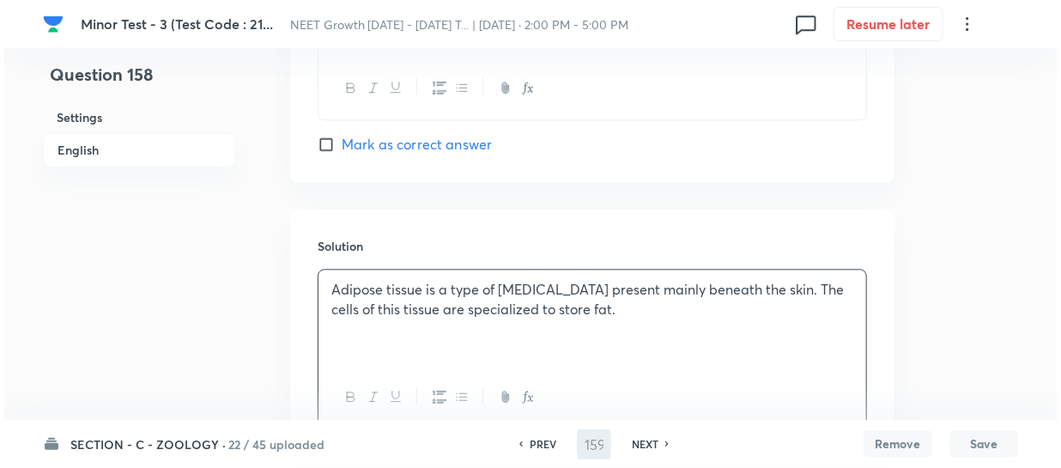
scroll to position [0, 0]
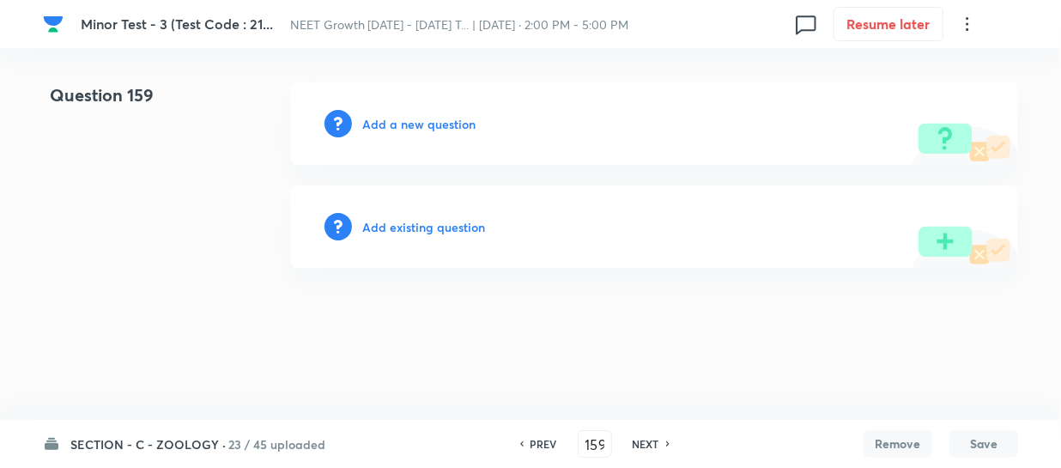
click at [394, 122] on h6 "Add a new question" at bounding box center [418, 124] width 113 height 18
click at [394, 122] on h6 "Choose a question type" at bounding box center [428, 124] width 132 height 18
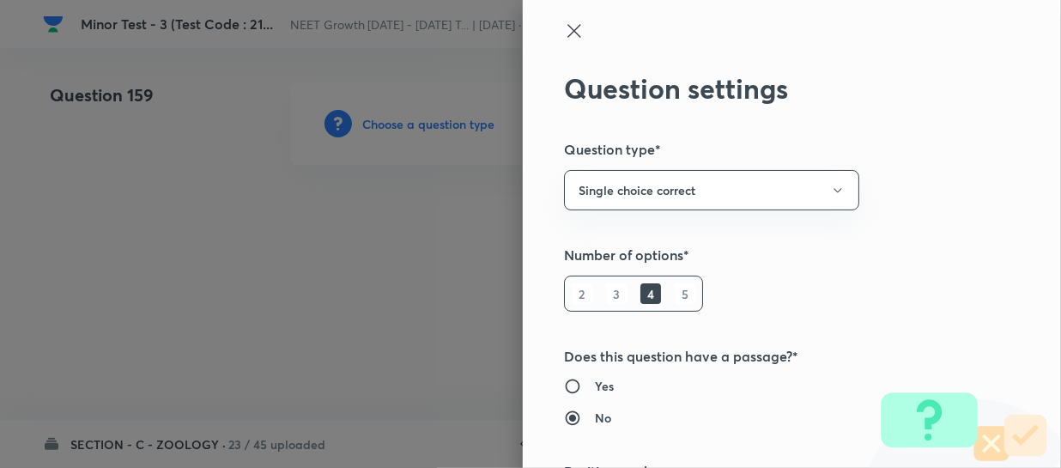
click at [397, 120] on div at bounding box center [530, 234] width 1061 height 468
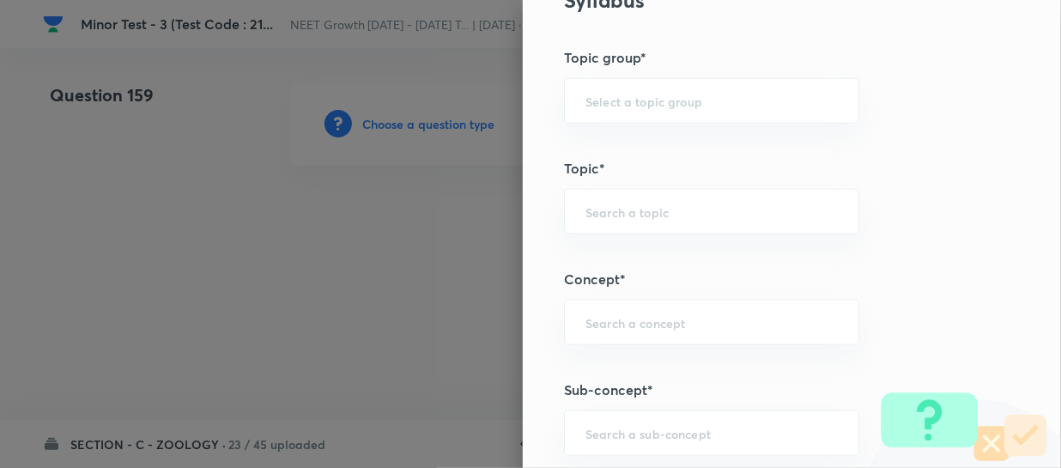
scroll to position [859, 0]
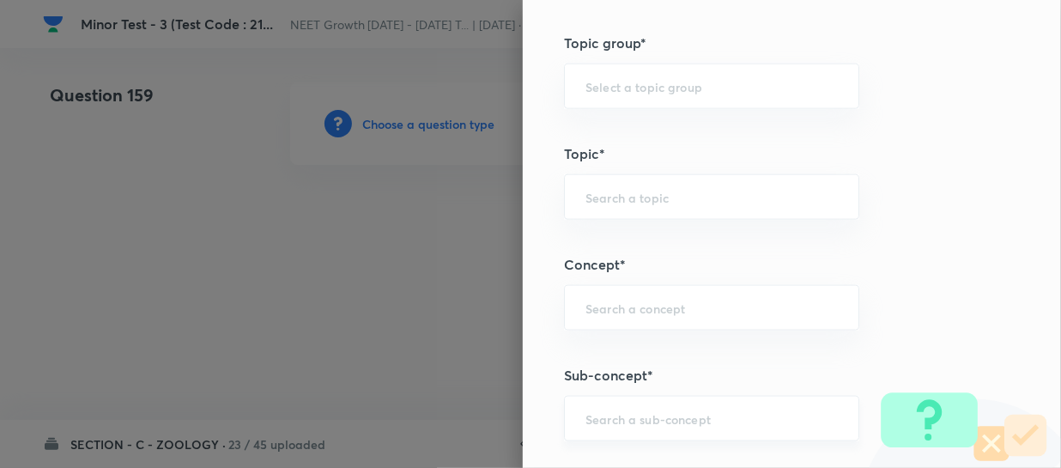
click at [580, 406] on div "​" at bounding box center [711, 419] width 295 height 46
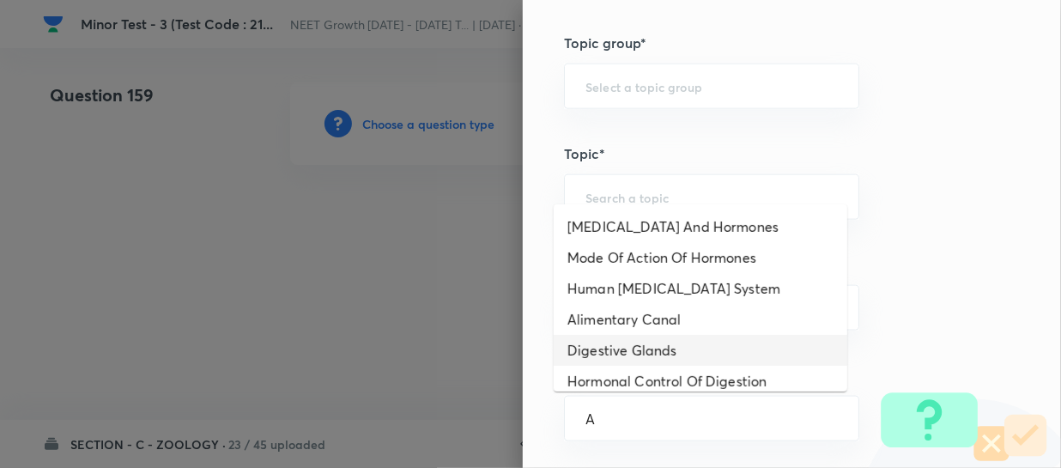
click at [625, 337] on li "Digestive Glands" at bounding box center [701, 350] width 294 height 31
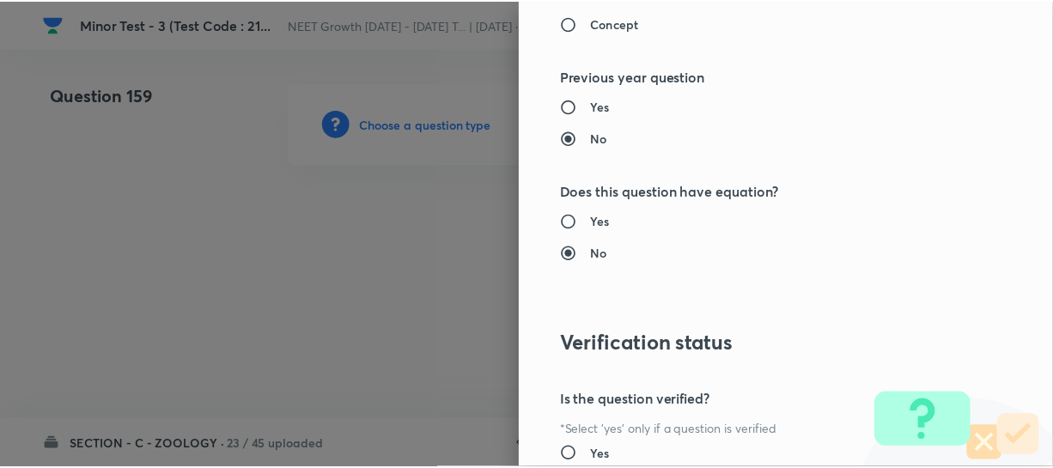
scroll to position [1986, 0]
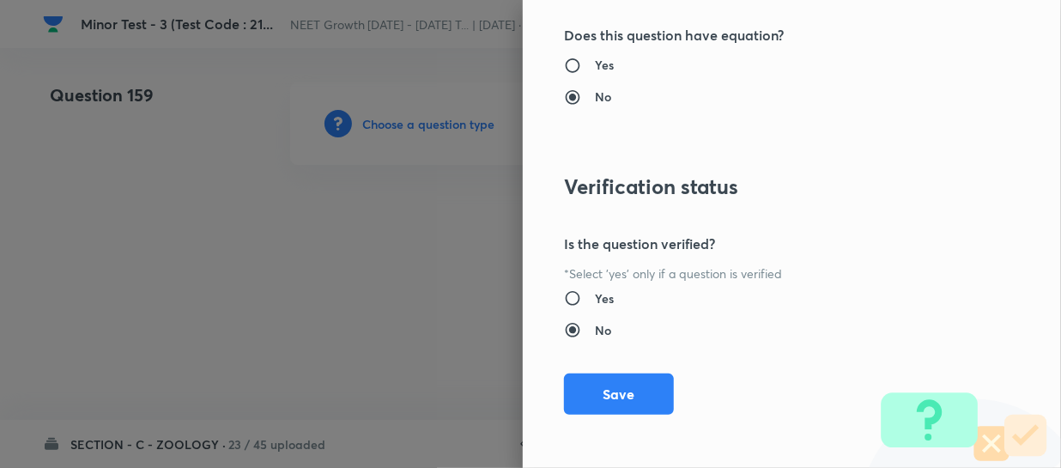
drag, startPoint x: 584, startPoint y: 386, endPoint x: 753, endPoint y: 391, distance: 169.2
click at [585, 386] on button "Save" at bounding box center [619, 394] width 110 height 41
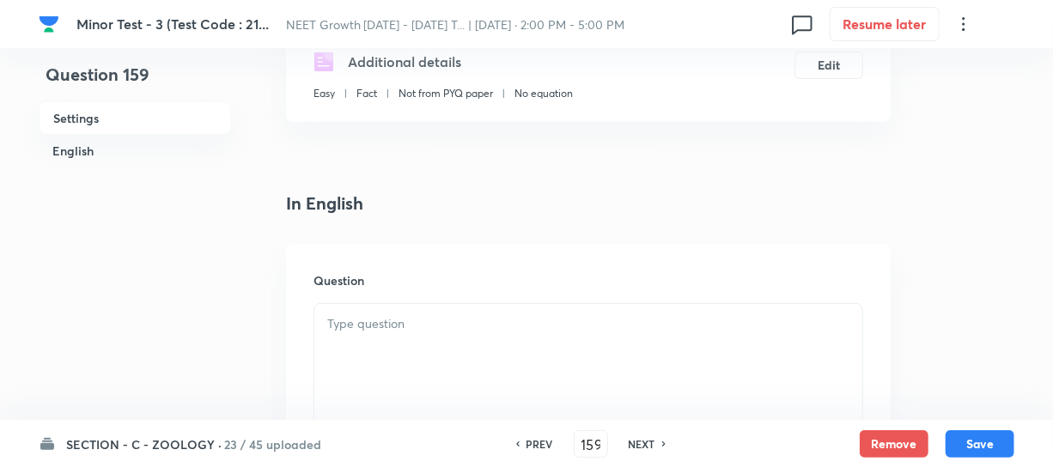
scroll to position [390, 0]
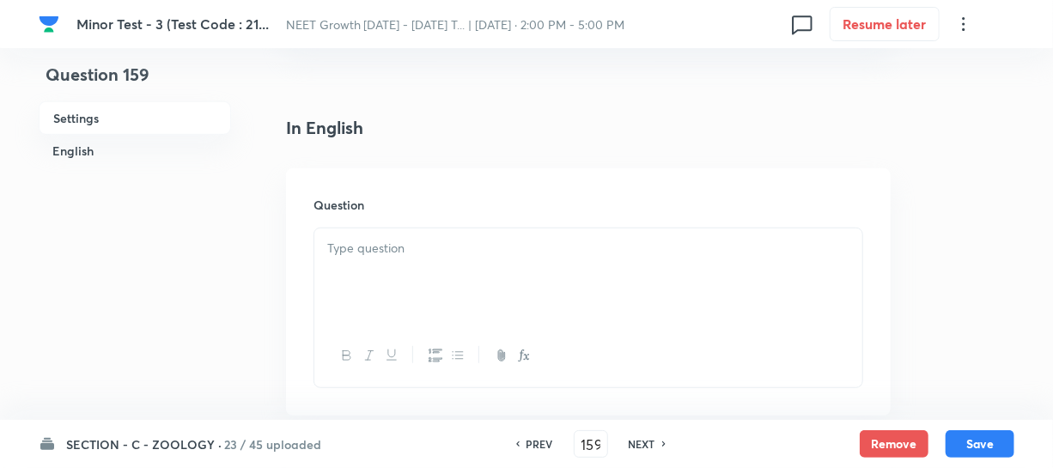
click at [411, 307] on div at bounding box center [588, 276] width 548 height 96
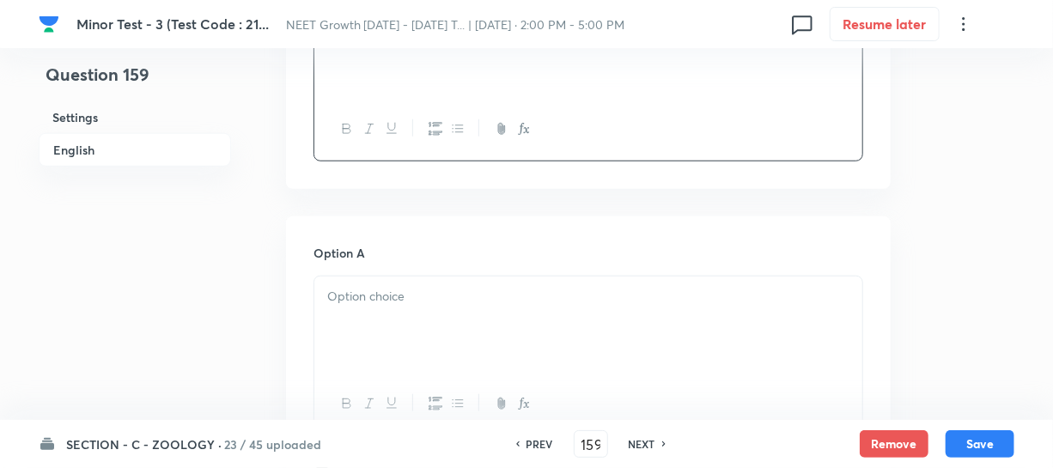
scroll to position [624, 0]
click at [380, 322] on div at bounding box center [588, 317] width 548 height 96
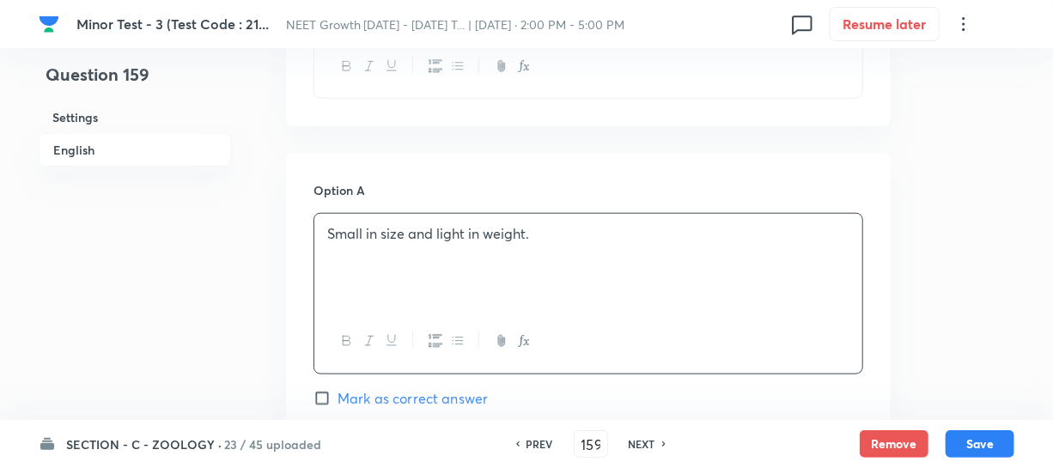
scroll to position [781, 0]
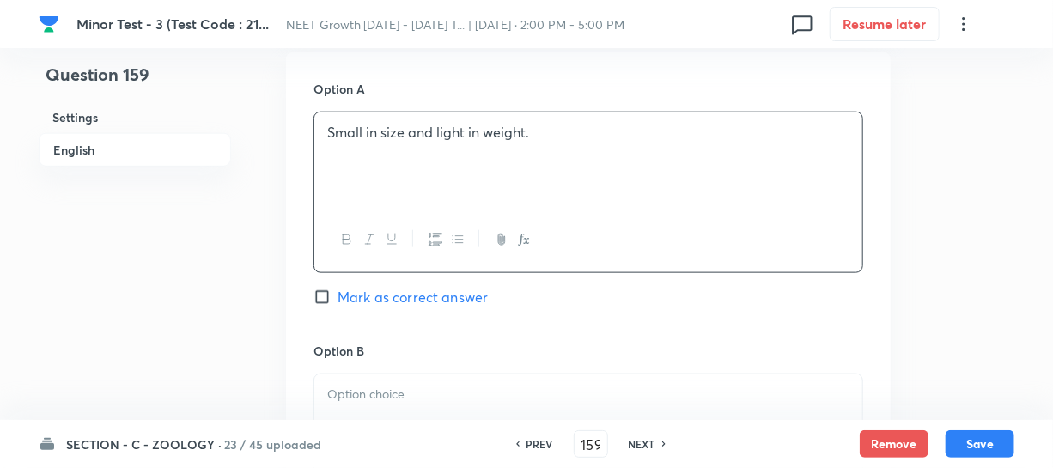
click at [496, 394] on p at bounding box center [588, 395] width 522 height 20
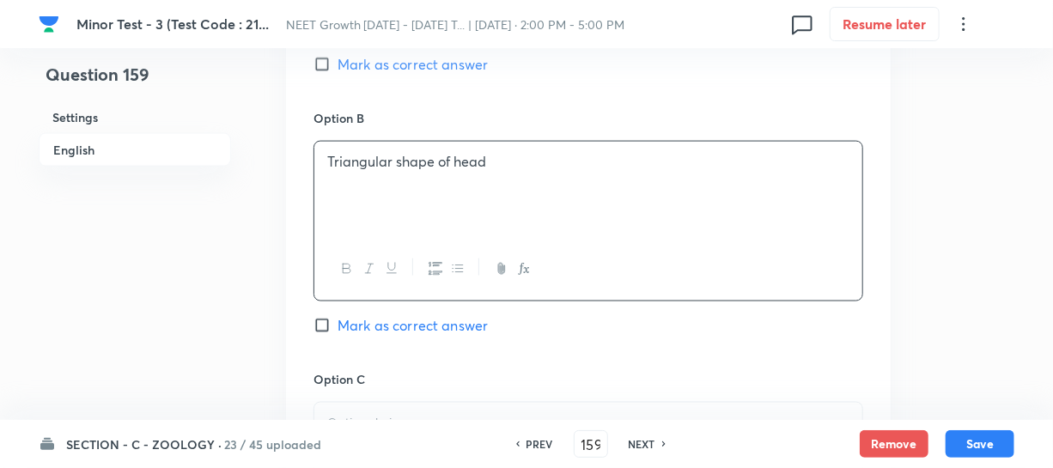
scroll to position [1014, 0]
click at [456, 403] on div at bounding box center [588, 450] width 548 height 96
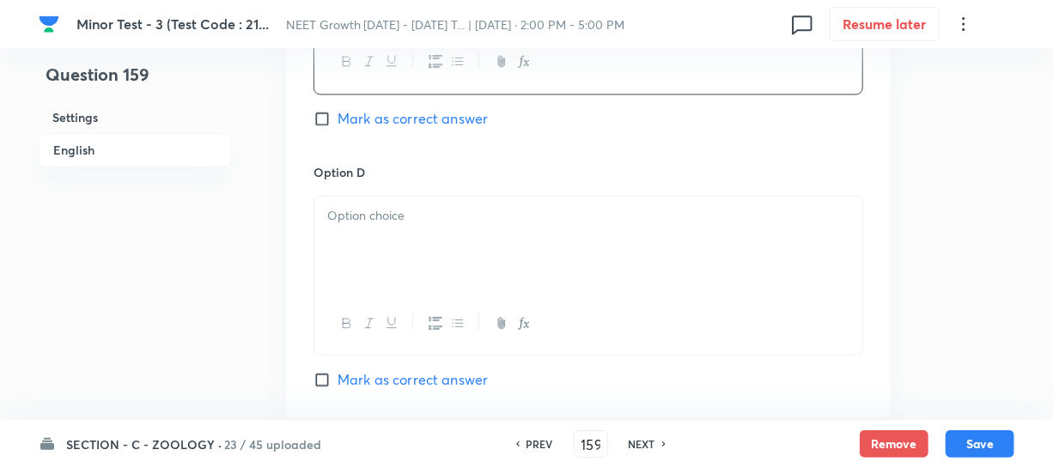
scroll to position [1483, 0]
click at [410, 323] on div at bounding box center [588, 322] width 548 height 63
click at [414, 252] on div at bounding box center [588, 243] width 548 height 96
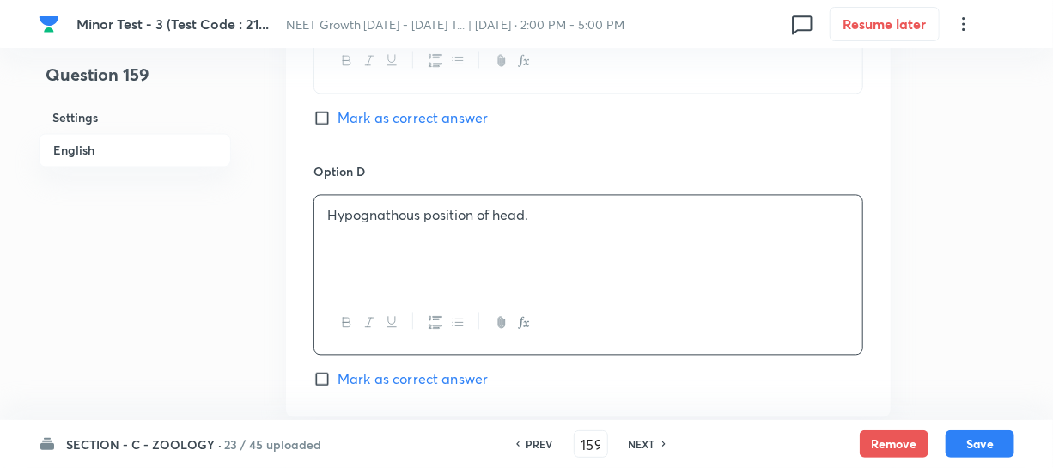
click at [332, 118] on input "Mark as correct answer" at bounding box center [325, 117] width 24 height 17
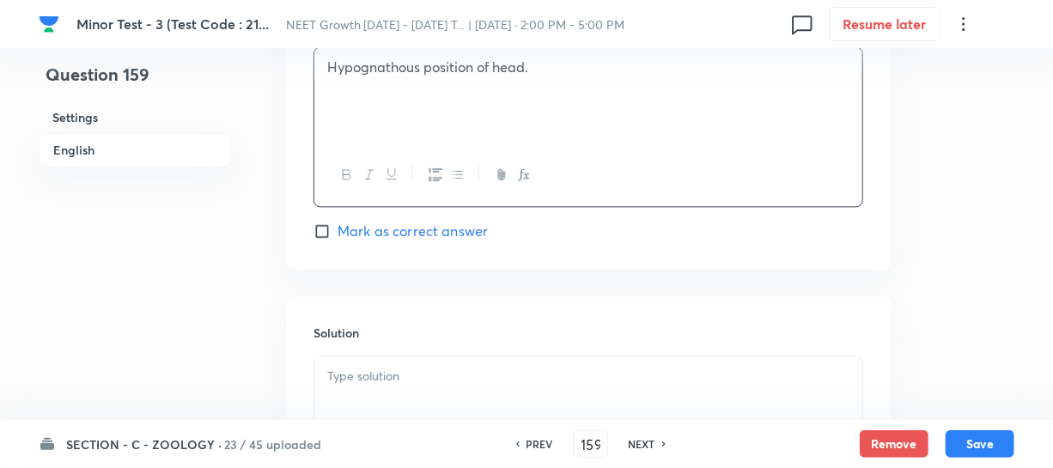
scroll to position [1639, 0]
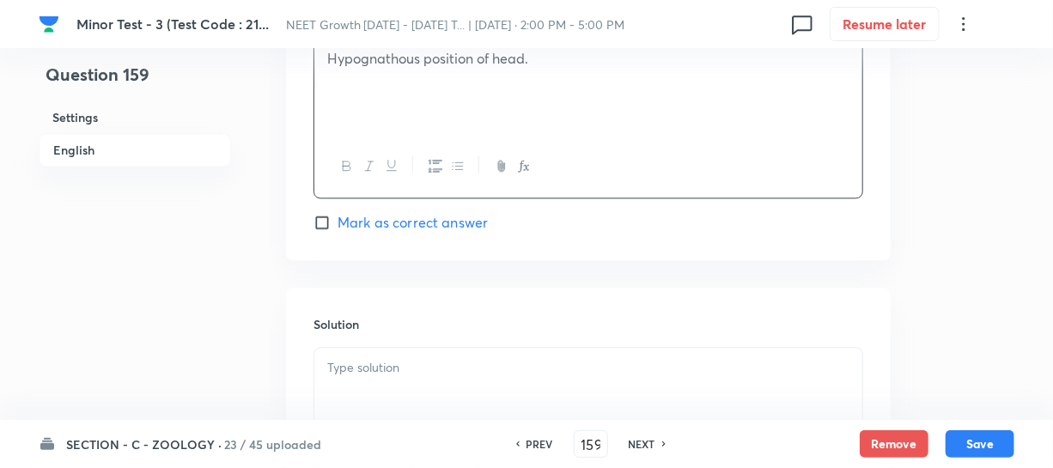
click at [394, 337] on div "Solution" at bounding box center [588, 411] width 604 height 247
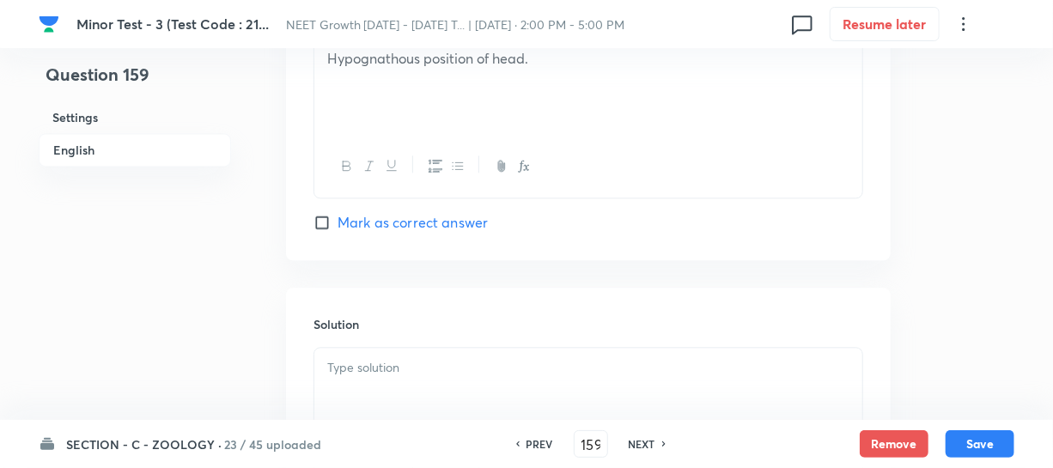
click at [384, 366] on p at bounding box center [588, 368] width 522 height 20
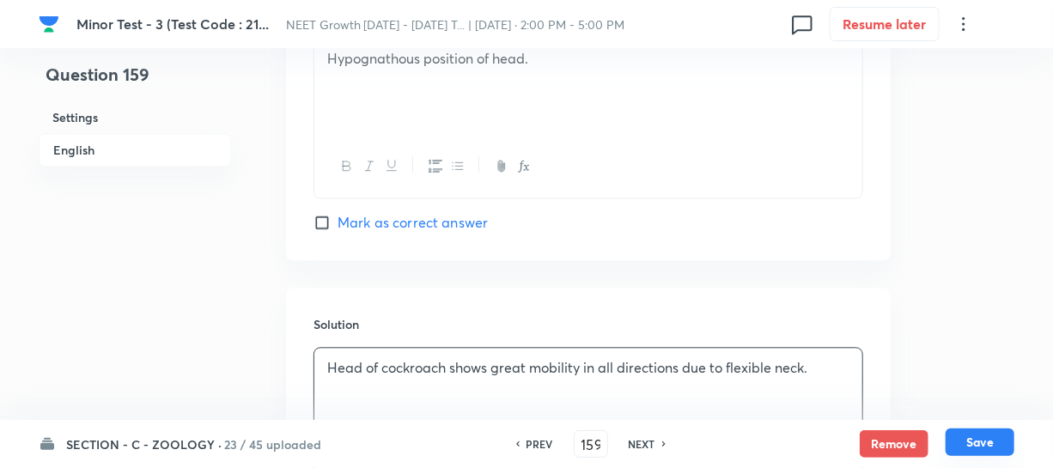
click at [969, 445] on button "Save" at bounding box center [979, 441] width 69 height 27
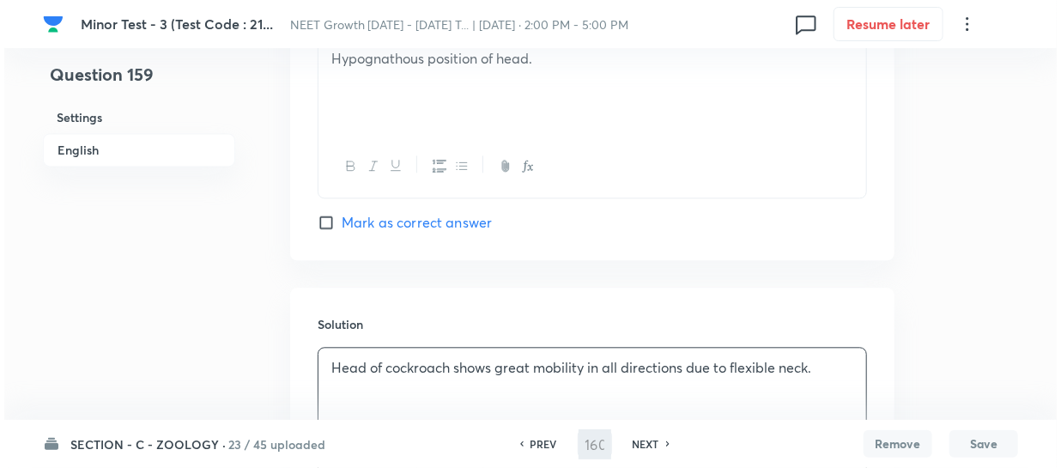
scroll to position [0, 0]
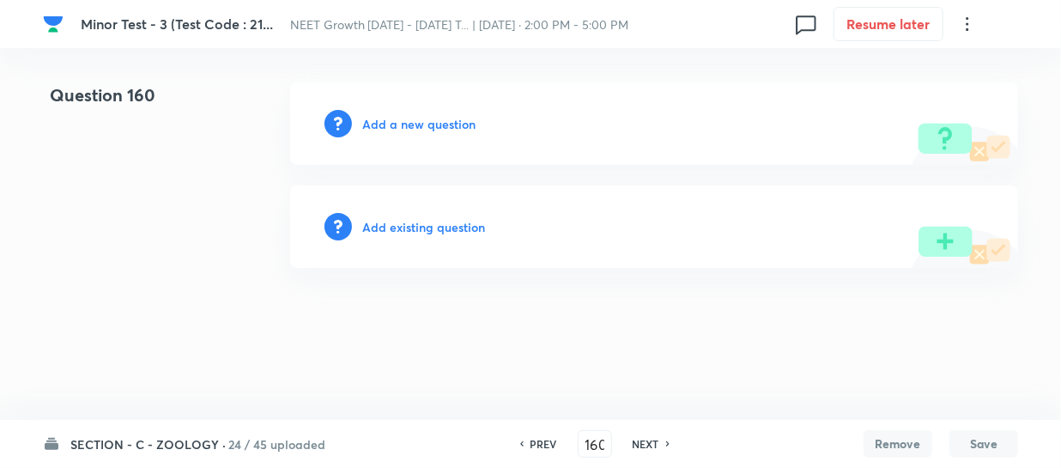
click at [377, 119] on h6 "Add a new question" at bounding box center [418, 124] width 113 height 18
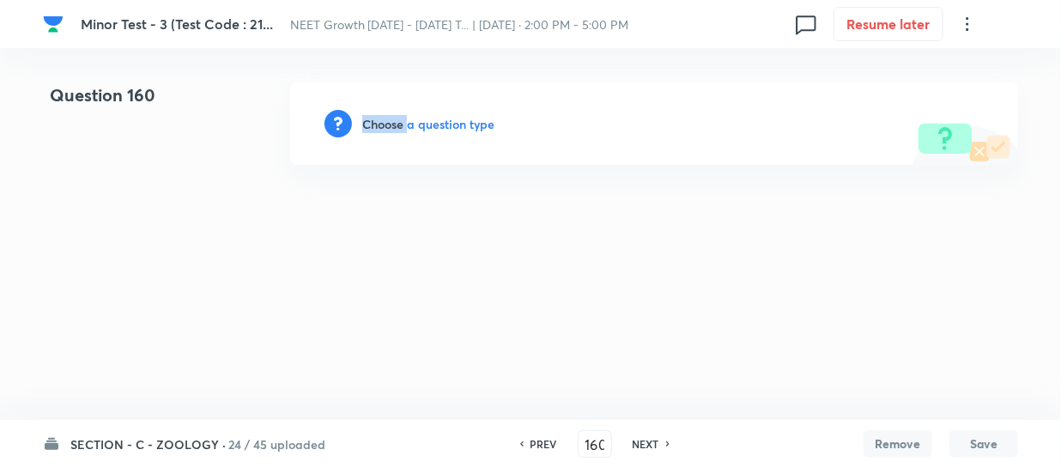
click at [377, 119] on h6 "Choose a question type" at bounding box center [428, 124] width 132 height 18
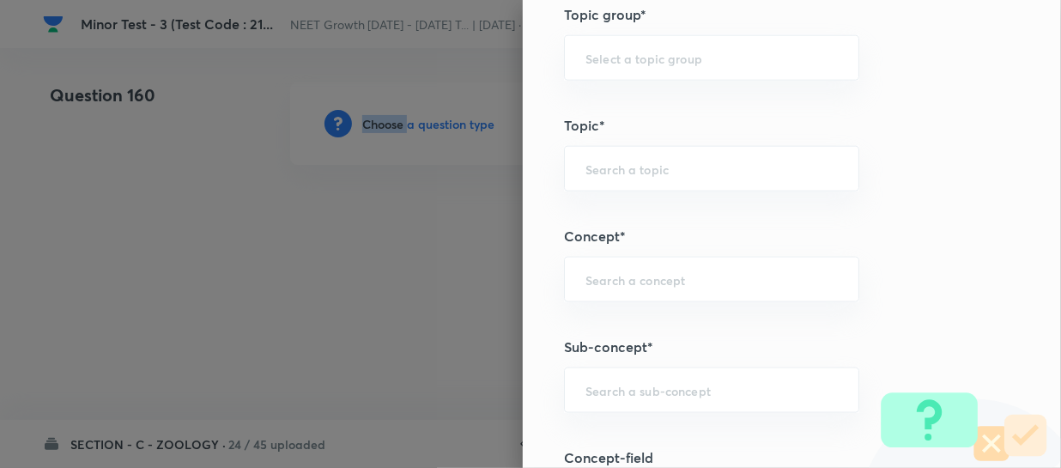
scroll to position [1014, 0]
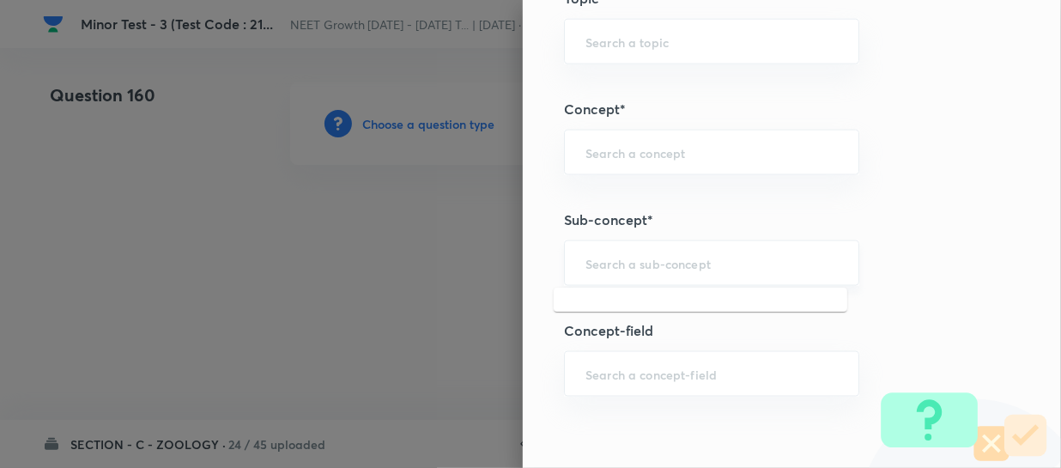
click at [617, 262] on input "text" at bounding box center [712, 263] width 252 height 16
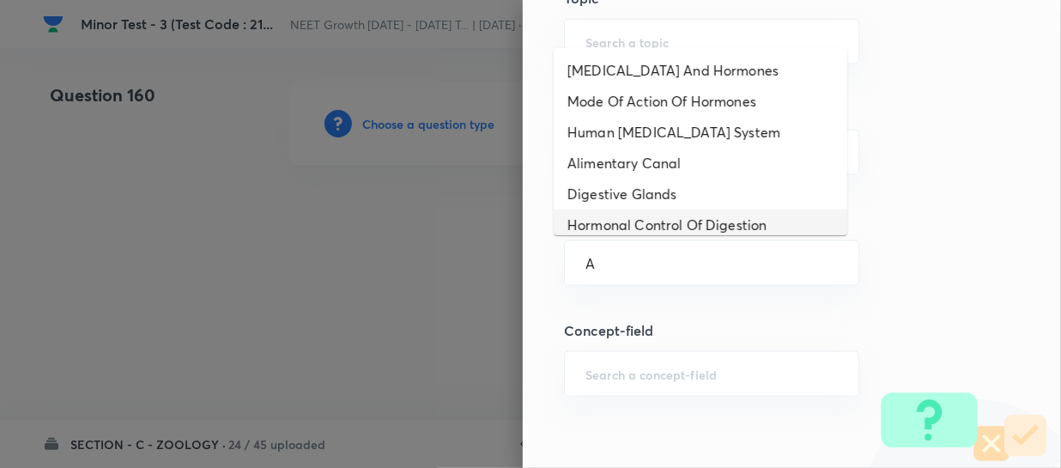
click at [647, 210] on li "Hormonal Control Of Digestion" at bounding box center [701, 225] width 294 height 31
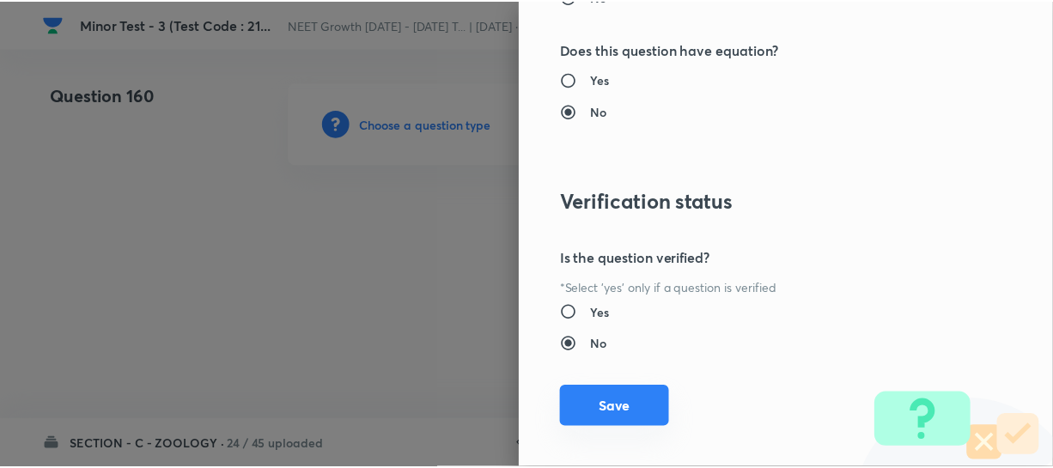
scroll to position [1986, 0]
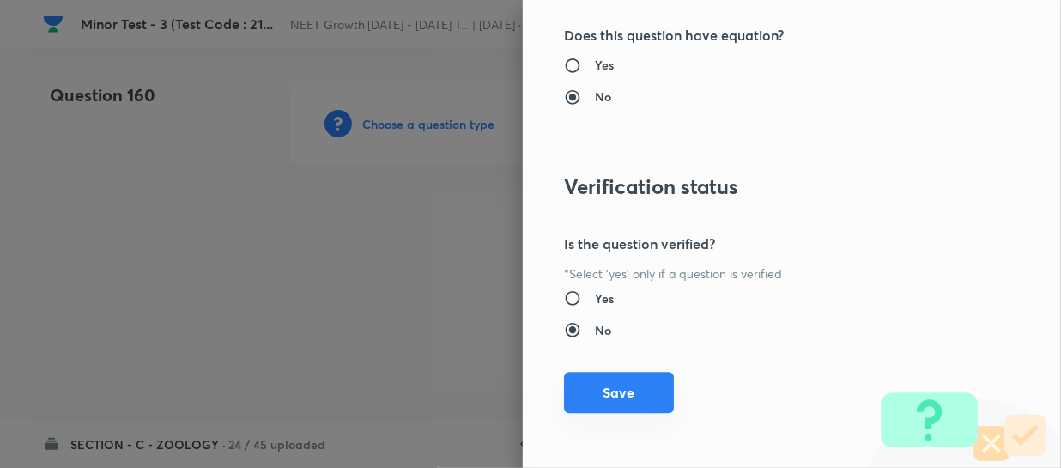
click at [610, 392] on button "Save" at bounding box center [619, 392] width 110 height 41
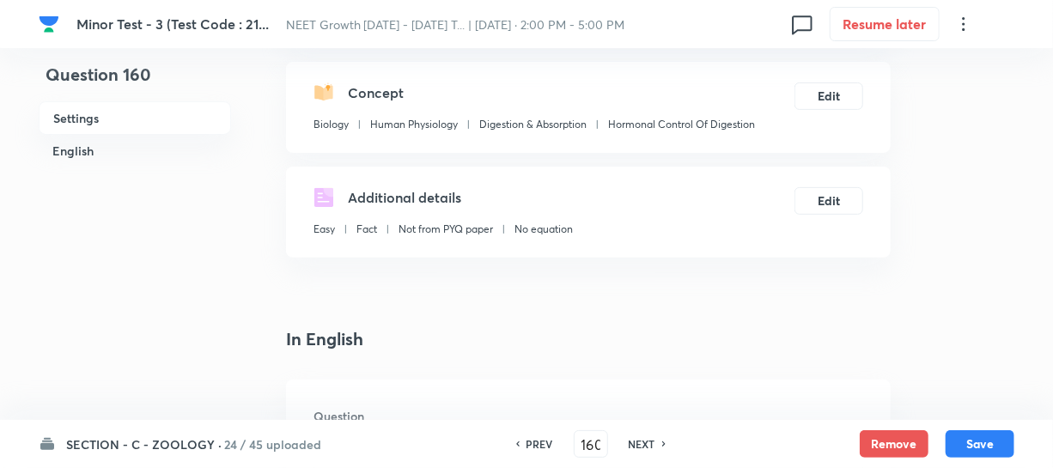
scroll to position [390, 0]
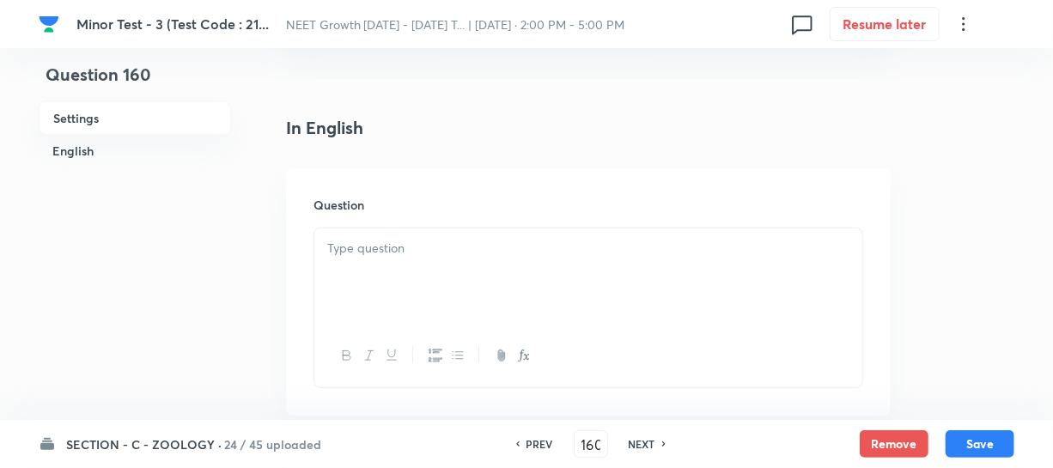
click at [361, 289] on div at bounding box center [588, 276] width 548 height 96
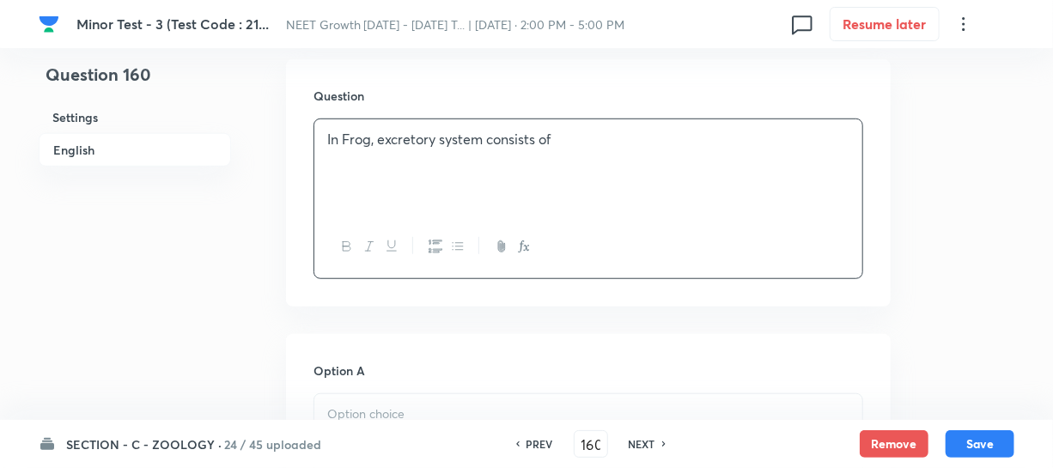
scroll to position [546, 0]
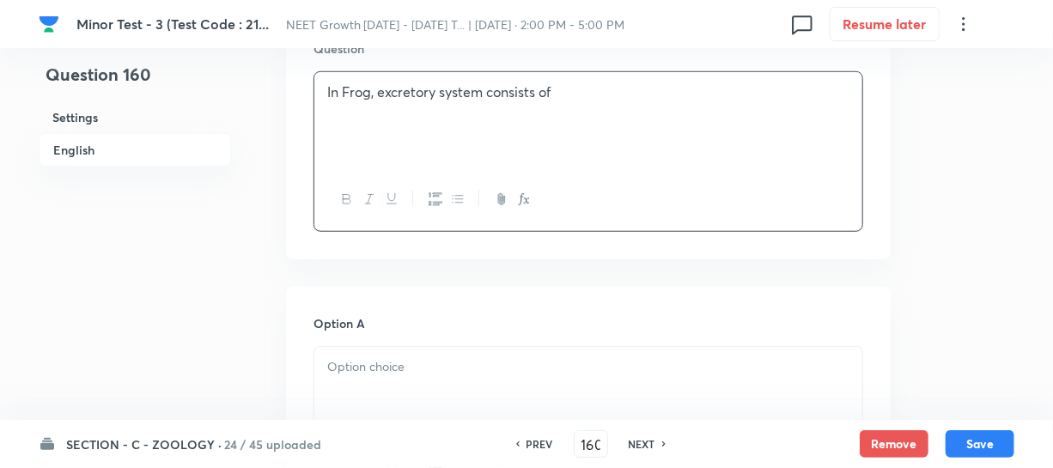
click at [340, 370] on p at bounding box center [588, 367] width 522 height 20
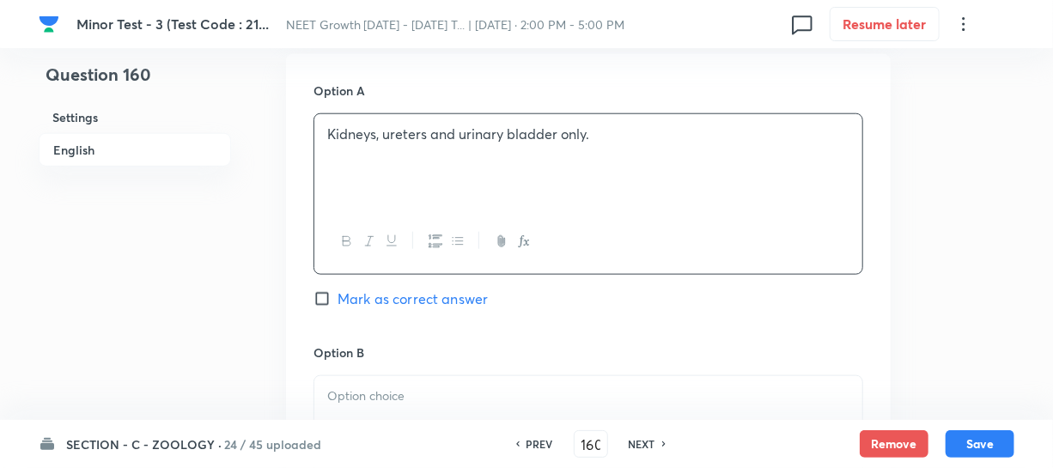
scroll to position [781, 0]
click at [417, 429] on div "SECTION - C - ZOOLOGY · 24 / 45 uploaded PREV 160 ​ NEXT Remove Save" at bounding box center [526, 444] width 975 height 48
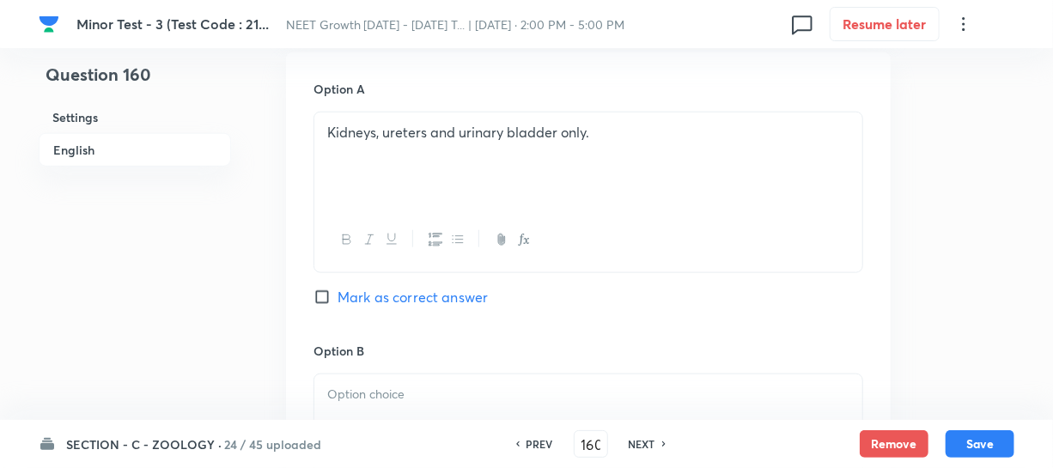
click at [394, 398] on p at bounding box center [588, 395] width 522 height 20
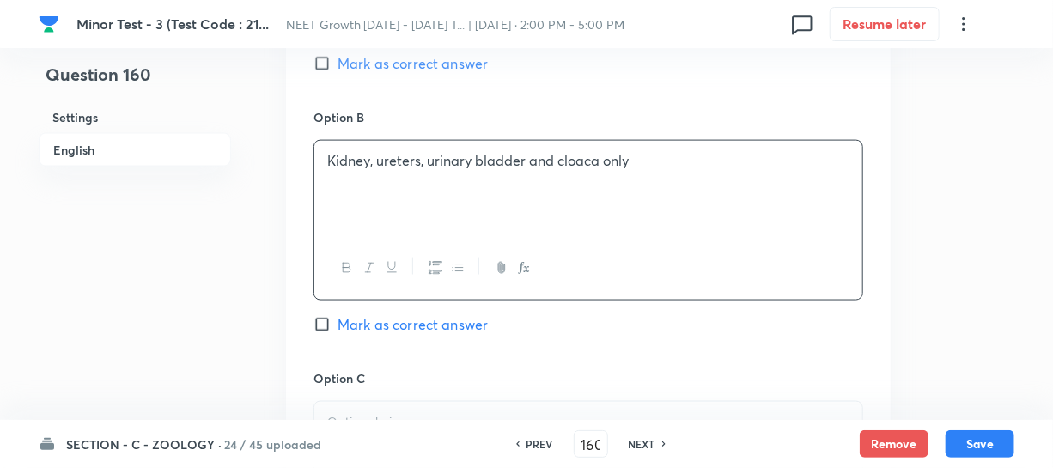
click at [501, 402] on div at bounding box center [588, 450] width 548 height 96
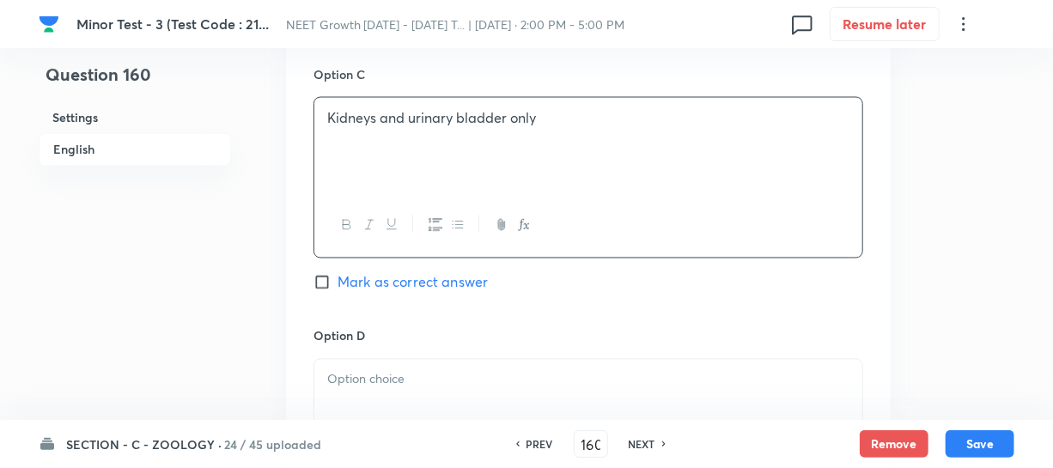
scroll to position [1327, 0]
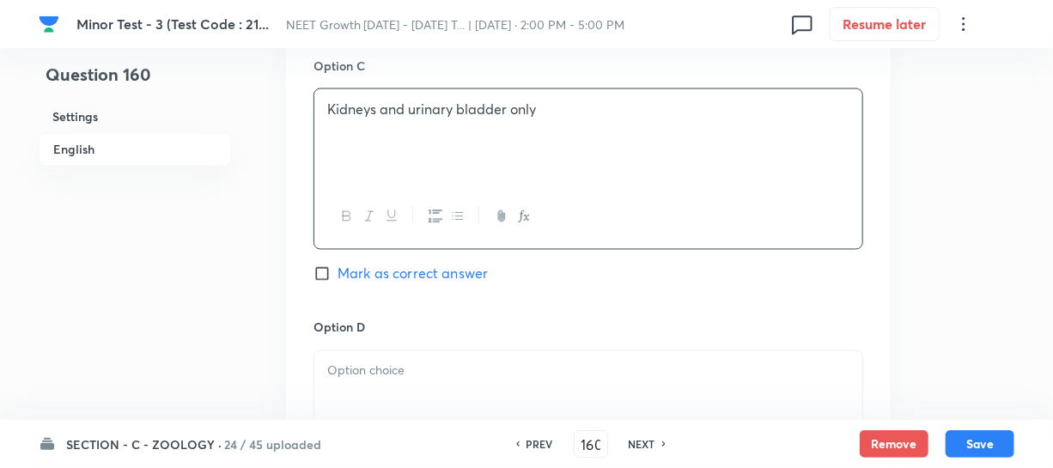
click at [396, 386] on div at bounding box center [588, 399] width 548 height 96
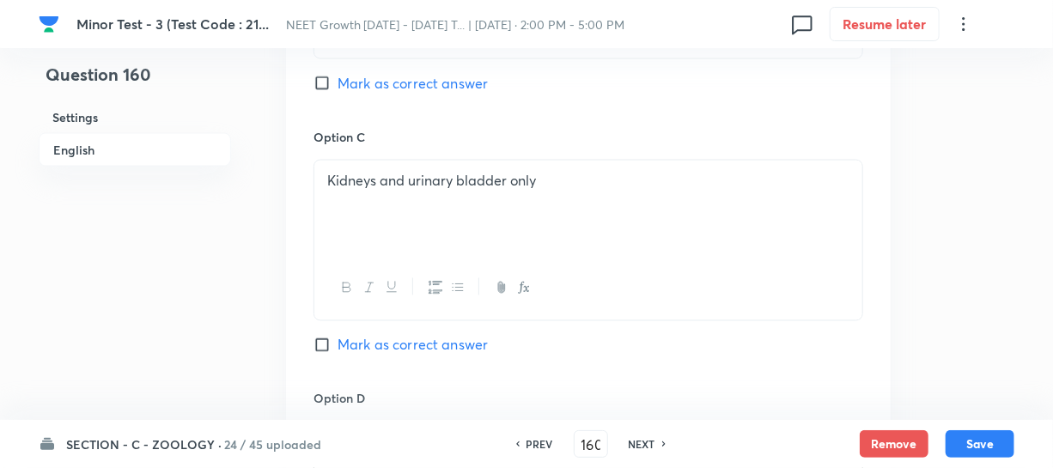
scroll to position [1092, 0]
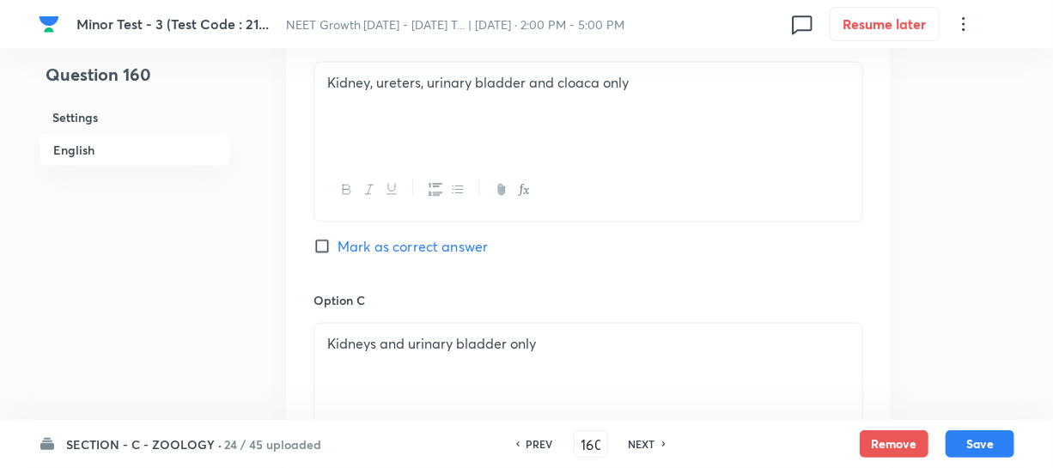
click at [321, 246] on input "Mark as correct answer" at bounding box center [325, 246] width 24 height 17
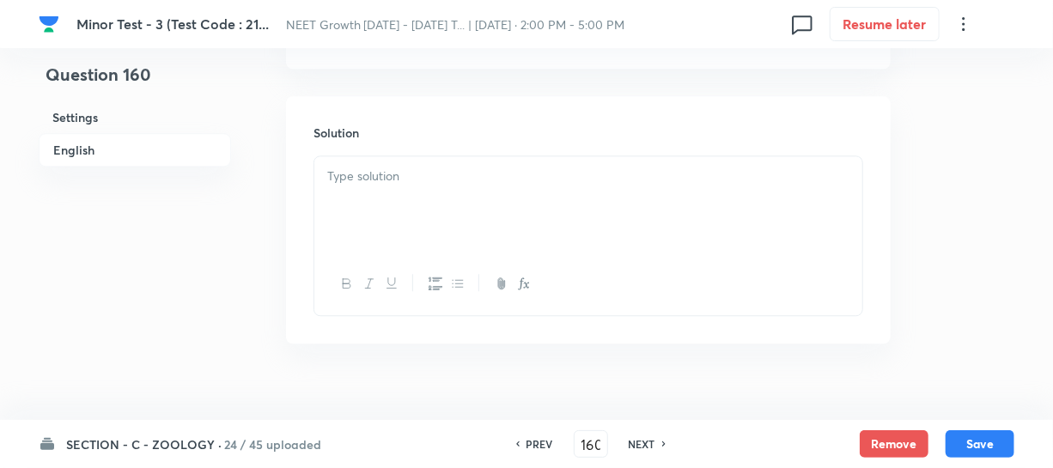
scroll to position [1858, 0]
click at [367, 179] on div at bounding box center [588, 178] width 548 height 96
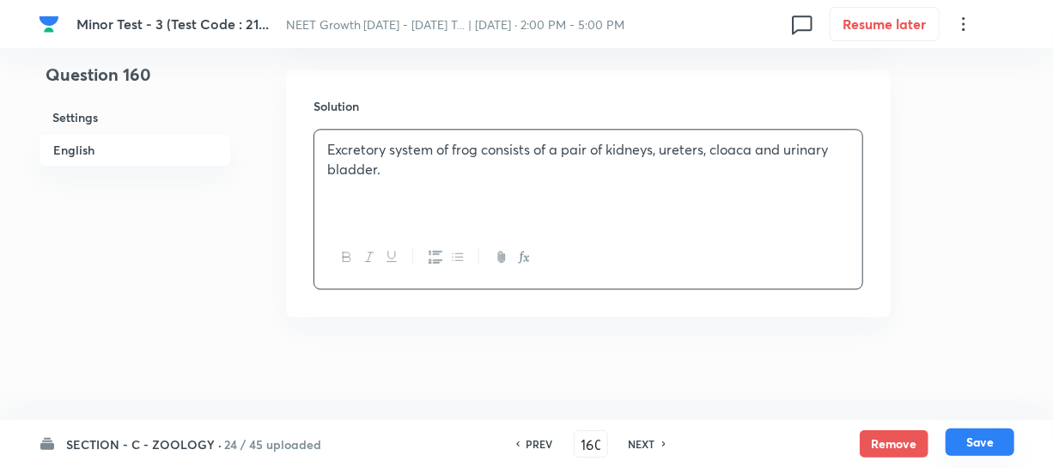
click at [973, 440] on button "Save" at bounding box center [979, 441] width 69 height 27
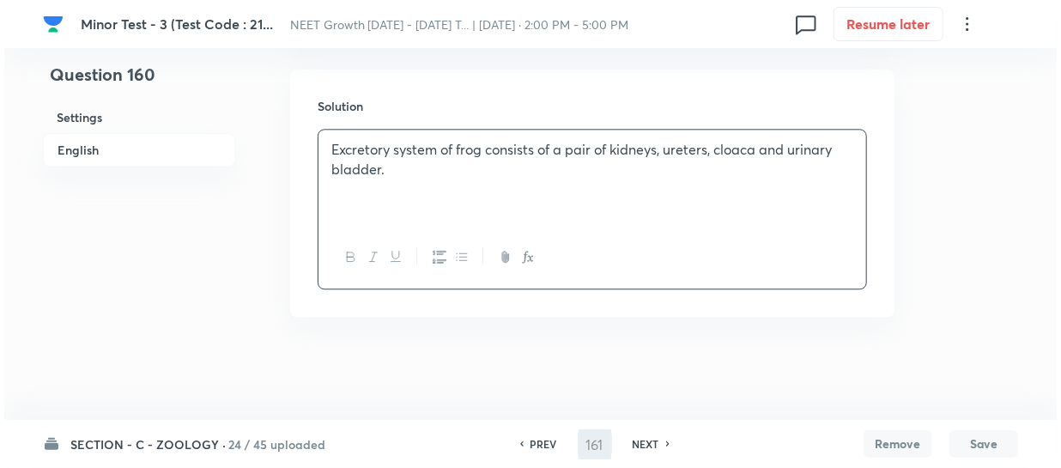
scroll to position [0, 0]
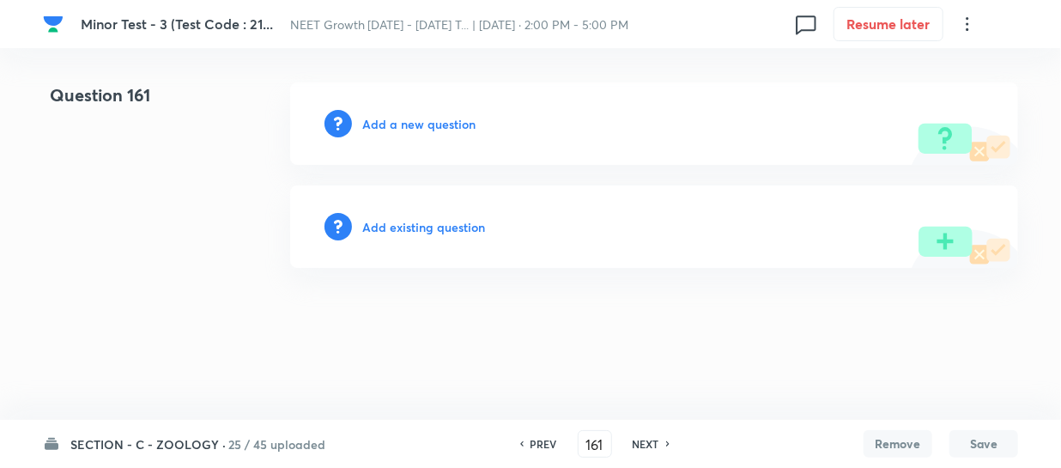
click at [379, 121] on h6 "Add a new question" at bounding box center [418, 124] width 113 height 18
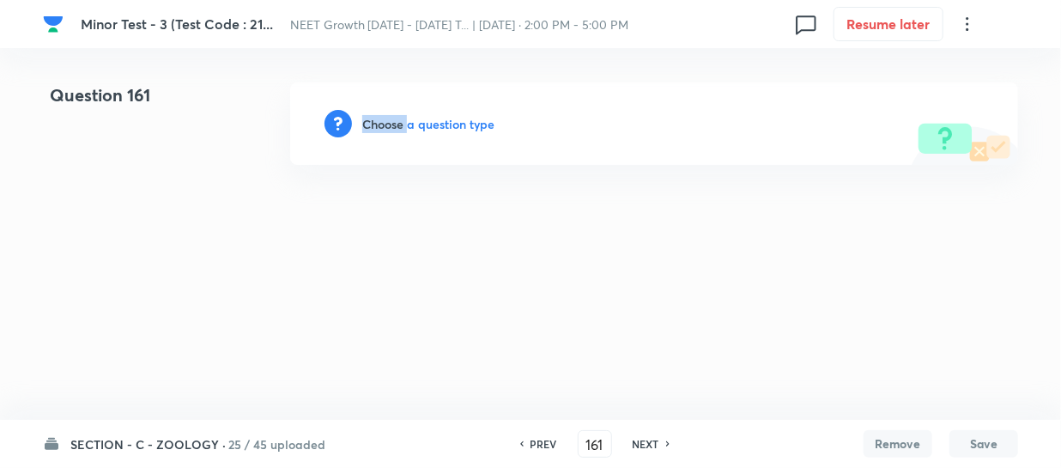
click at [379, 121] on h6 "Choose a question type" at bounding box center [428, 124] width 132 height 18
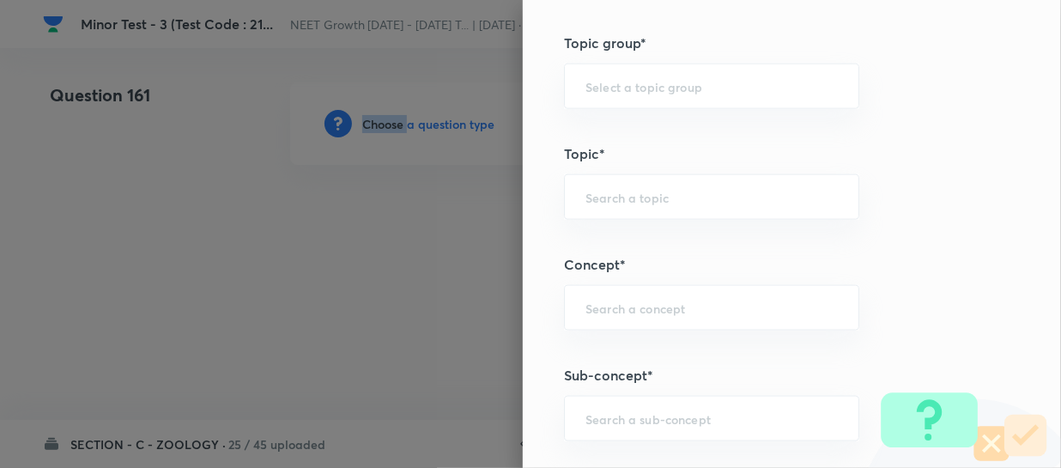
scroll to position [936, 0]
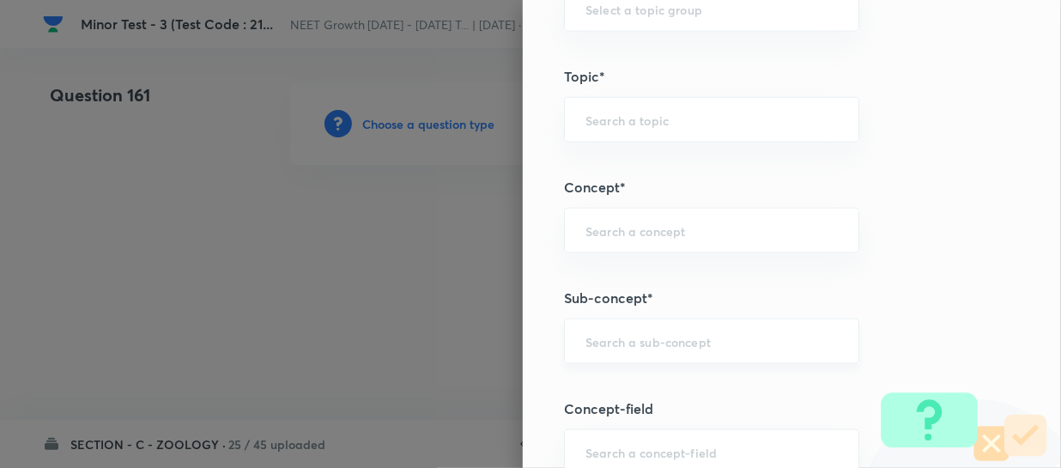
click at [598, 338] on input "text" at bounding box center [712, 341] width 252 height 16
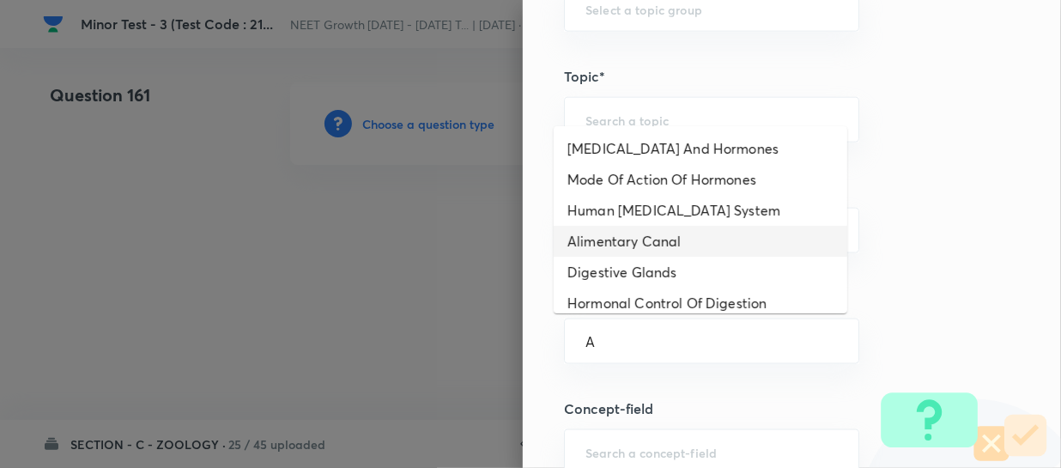
click at [639, 234] on li "Alimentary Canal" at bounding box center [701, 241] width 294 height 31
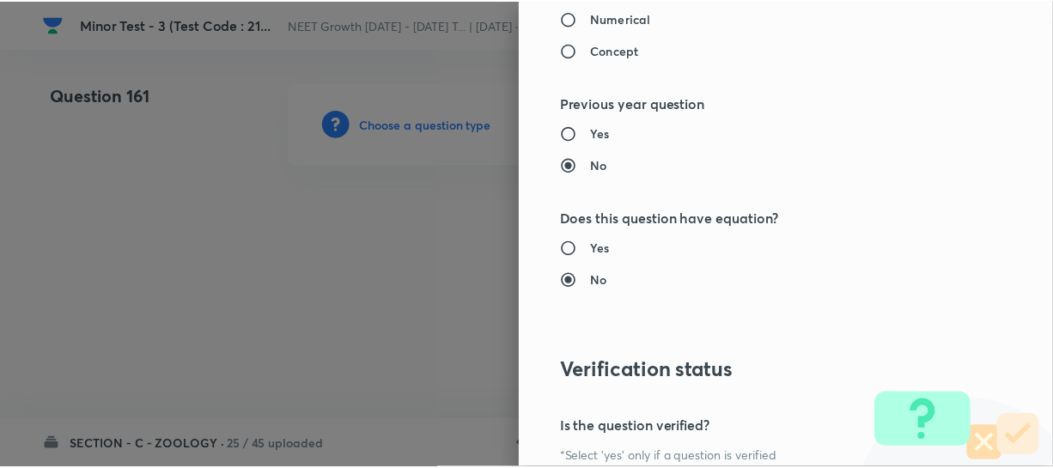
scroll to position [1951, 0]
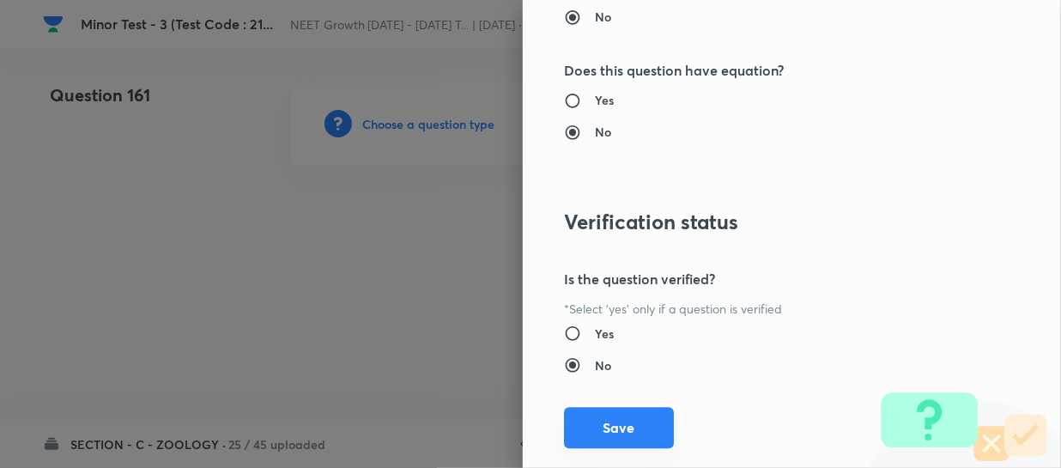
click at [590, 431] on button "Save" at bounding box center [619, 427] width 110 height 41
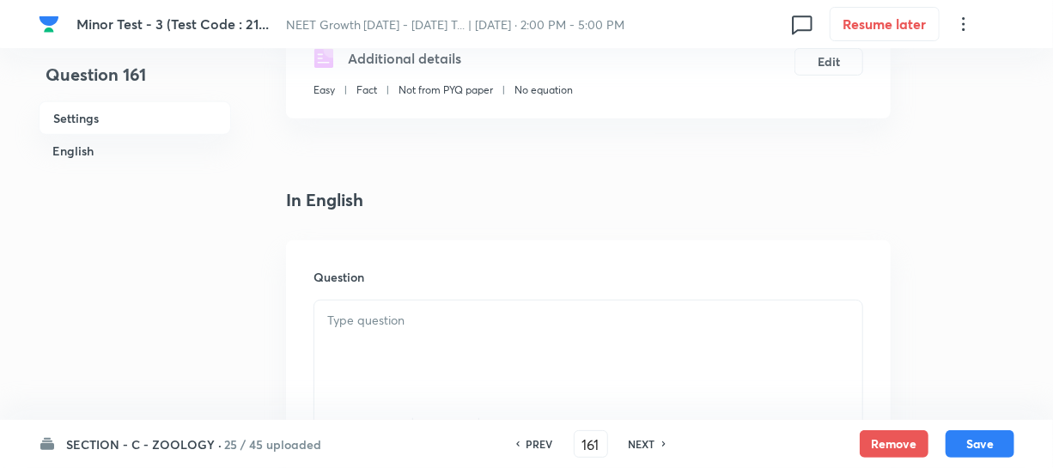
scroll to position [390, 0]
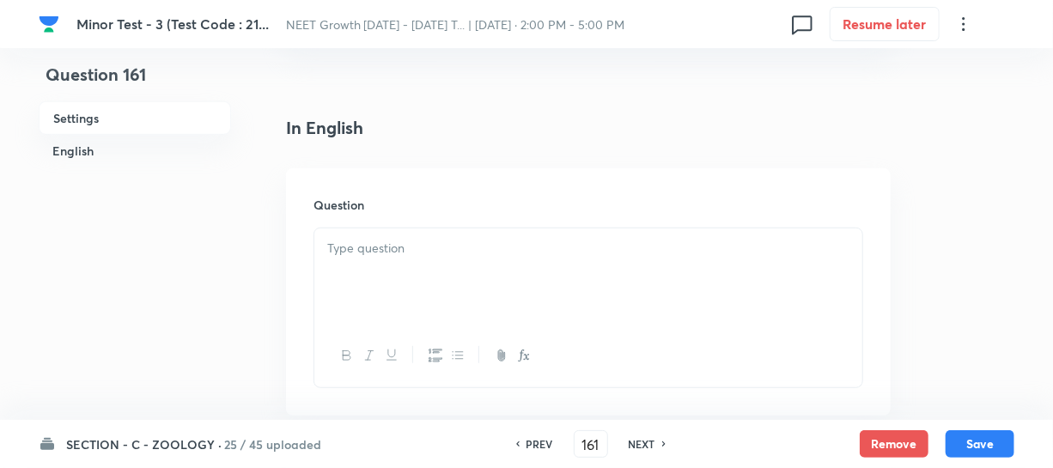
click at [378, 259] on div at bounding box center [588, 276] width 548 height 96
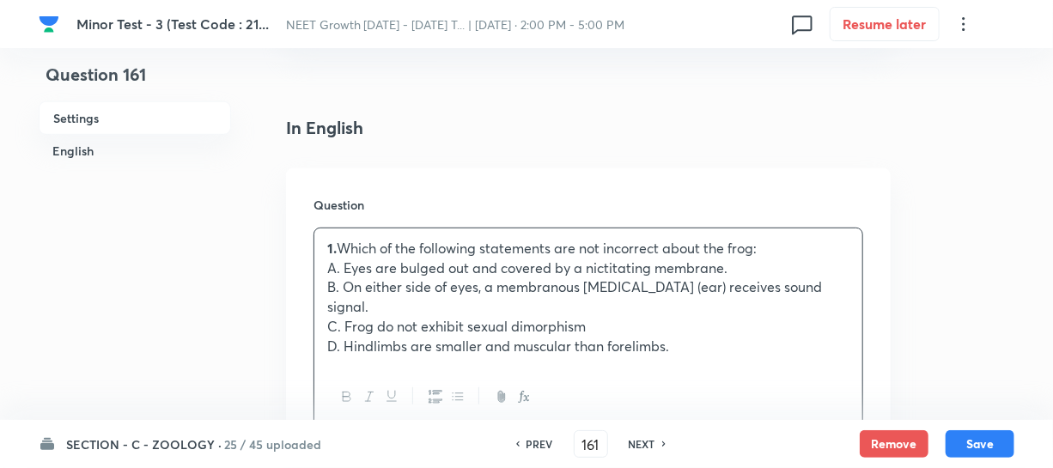
click at [441, 274] on p "A. Eyes are bulged out and covered by a nictitating membrane." at bounding box center [588, 268] width 522 height 20
click at [478, 247] on p "1. Which of the following statements are not incorrect about the frog:" at bounding box center [588, 249] width 522 height 20
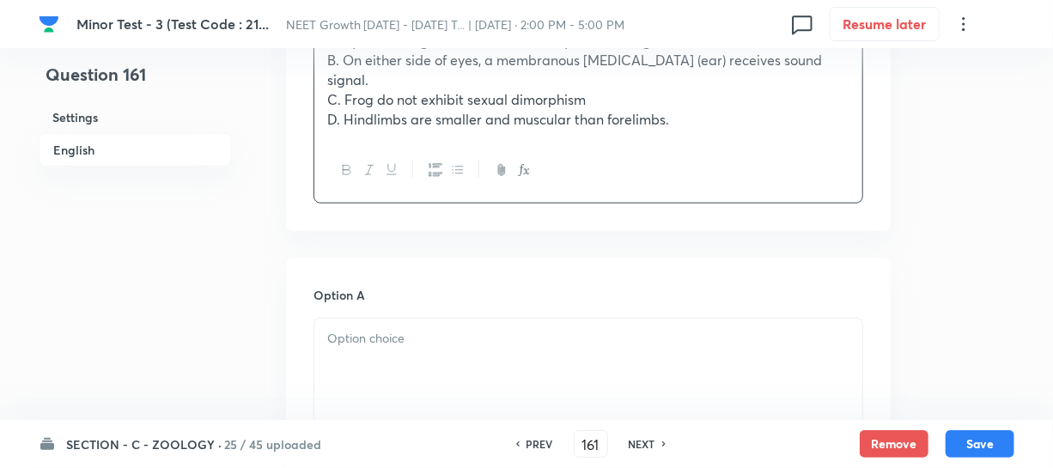
scroll to position [624, 0]
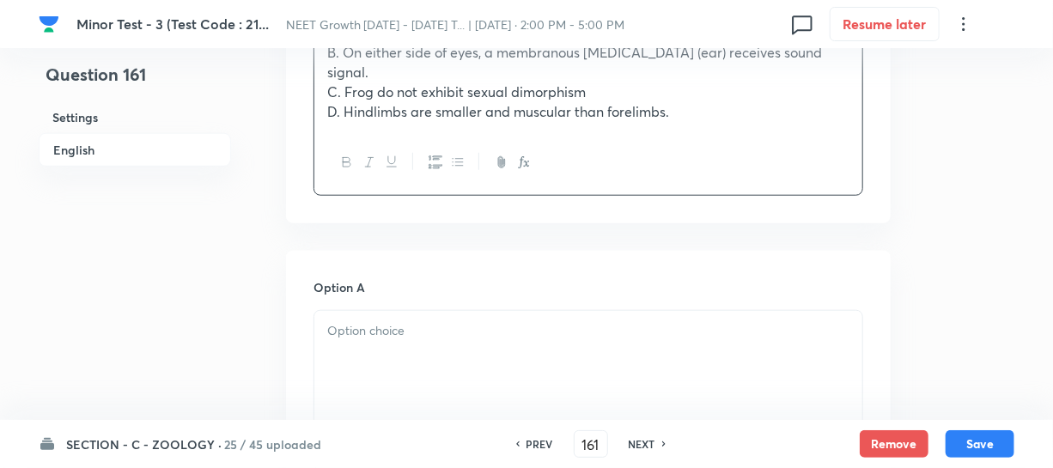
click at [377, 361] on div at bounding box center [588, 359] width 548 height 96
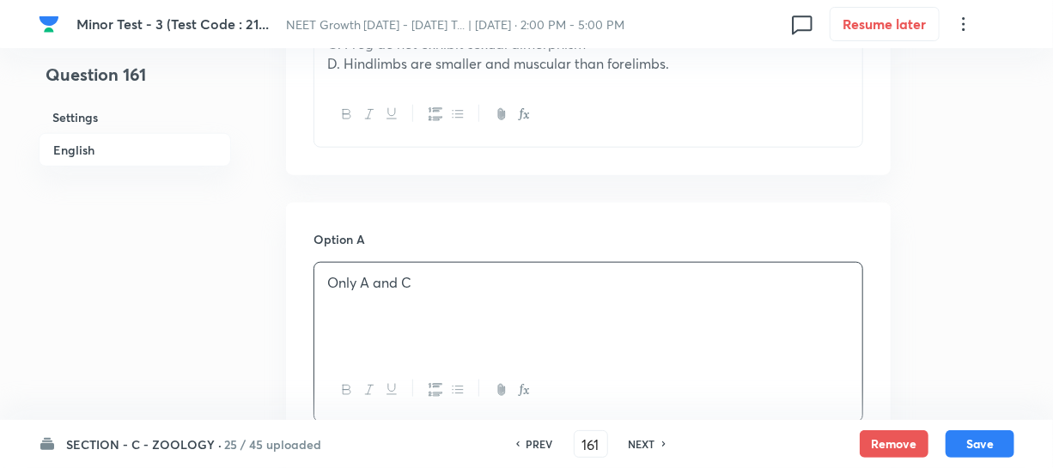
scroll to position [859, 0]
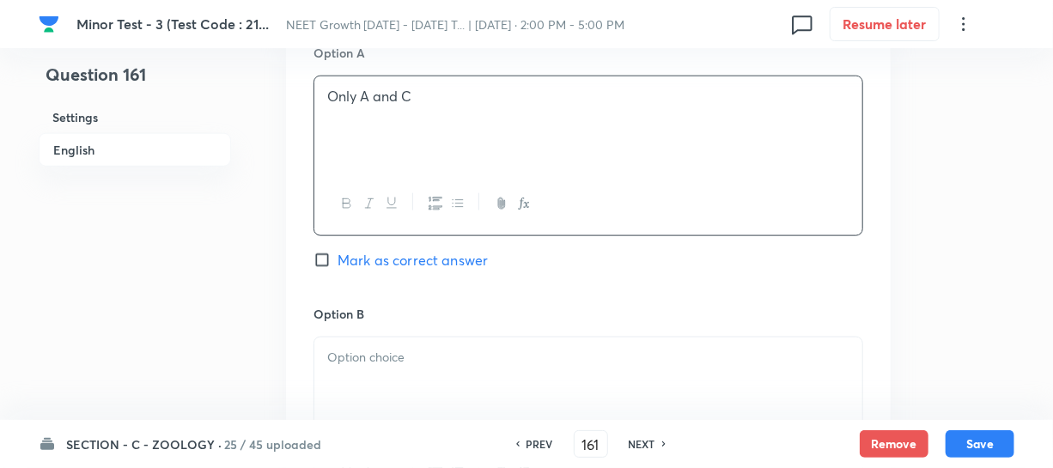
click at [377, 374] on div at bounding box center [588, 385] width 548 height 96
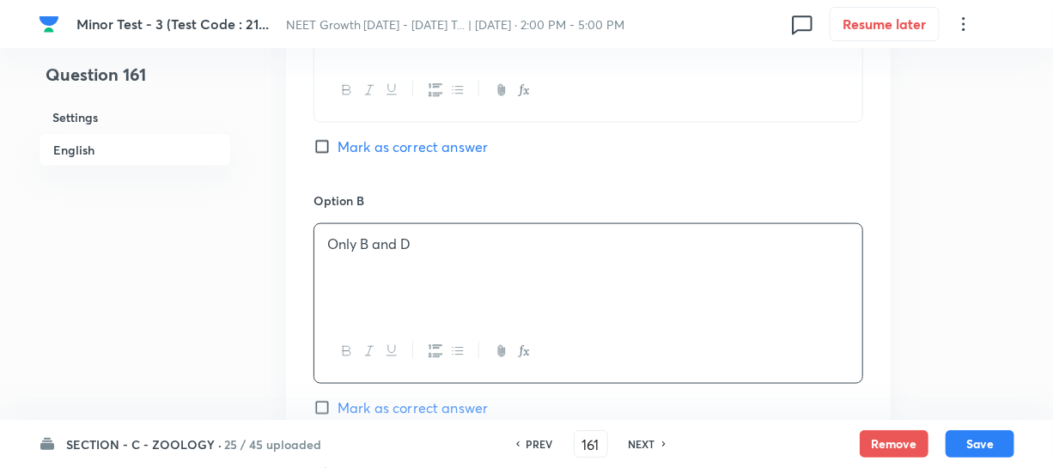
scroll to position [1092, 0]
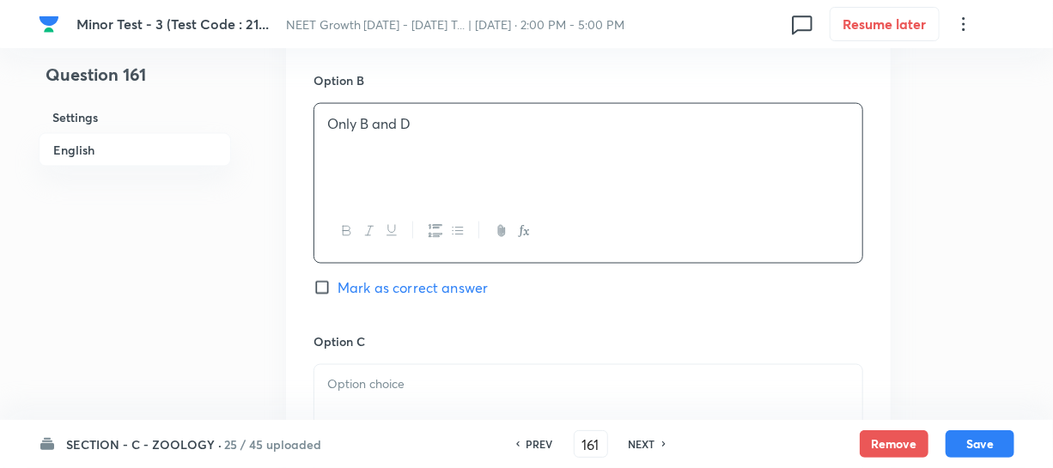
click at [367, 374] on div at bounding box center [588, 413] width 548 height 96
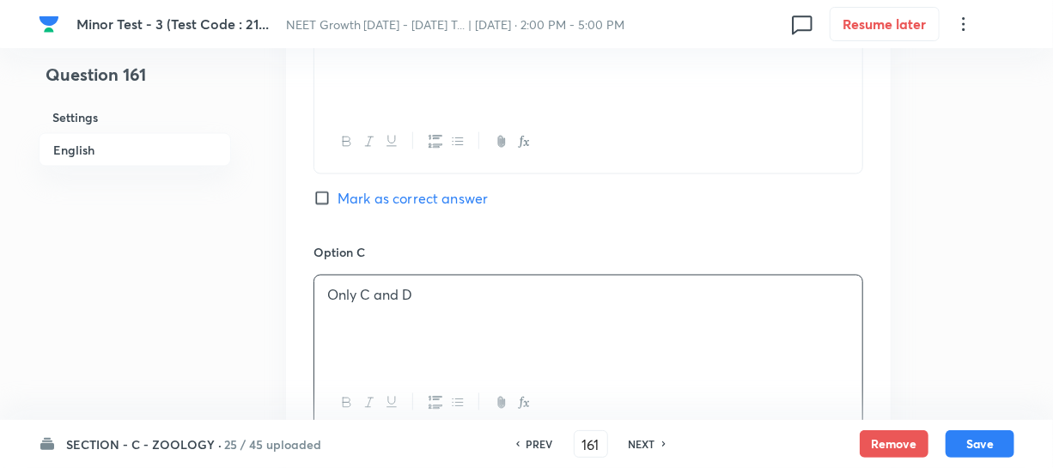
scroll to position [1327, 0]
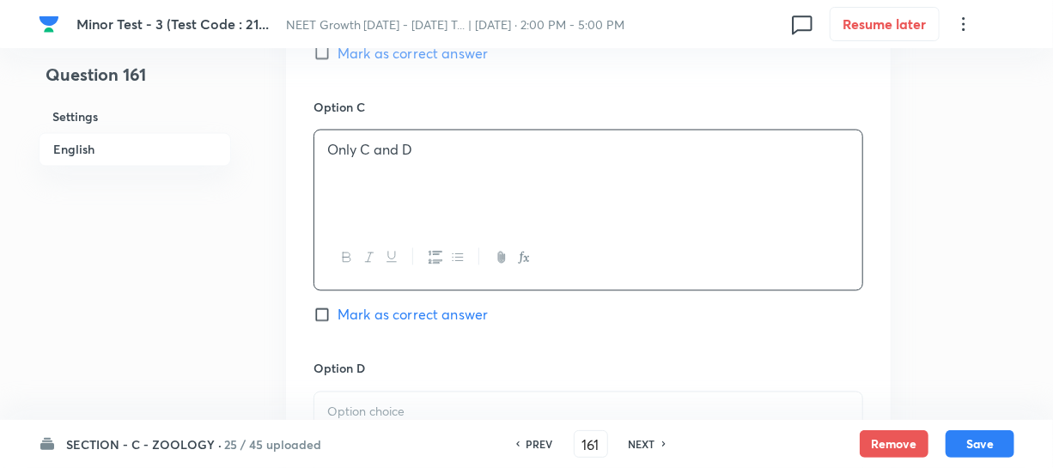
click at [397, 406] on div at bounding box center [588, 440] width 548 height 96
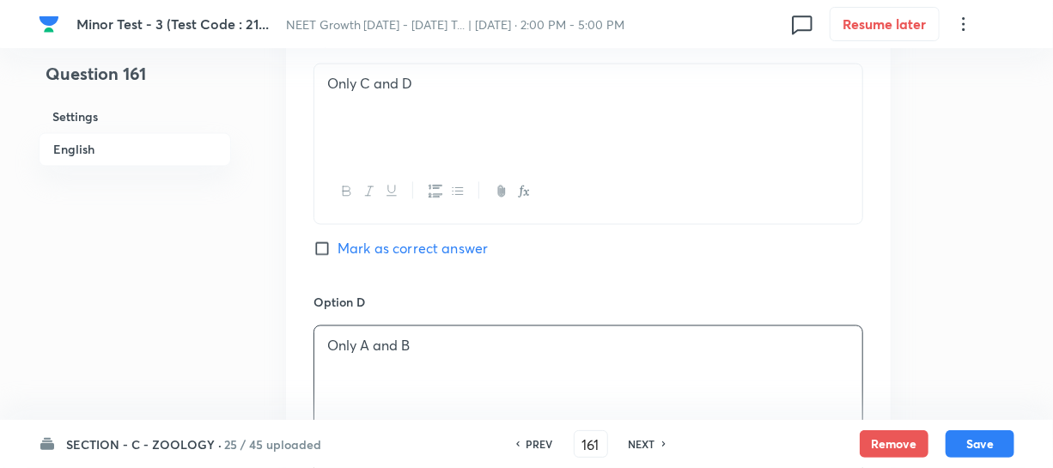
scroll to position [1561, 0]
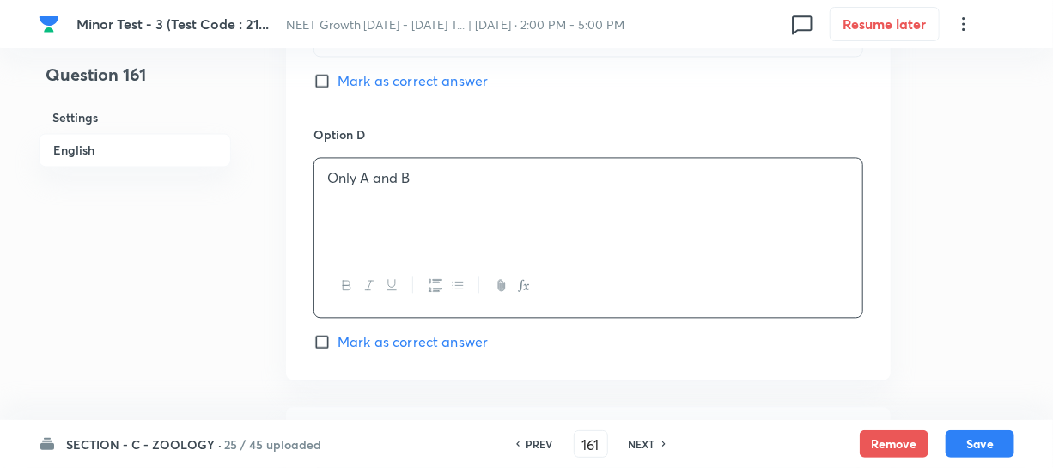
click at [321, 333] on input "Mark as correct answer" at bounding box center [325, 341] width 24 height 17
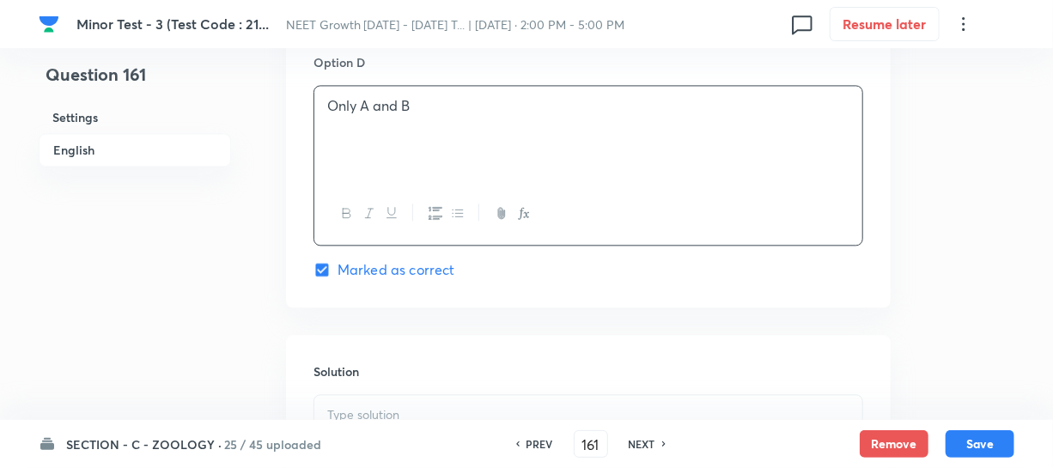
scroll to position [1873, 0]
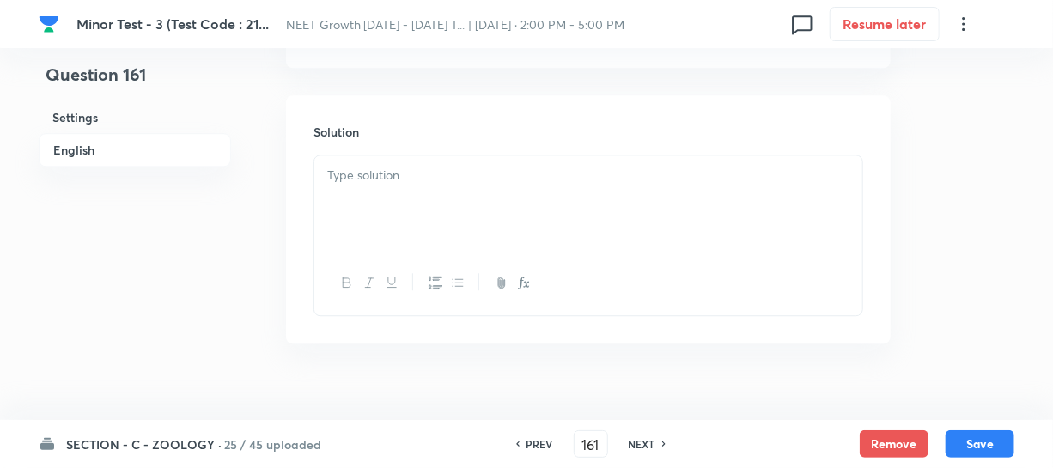
click at [371, 190] on div at bounding box center [588, 203] width 548 height 96
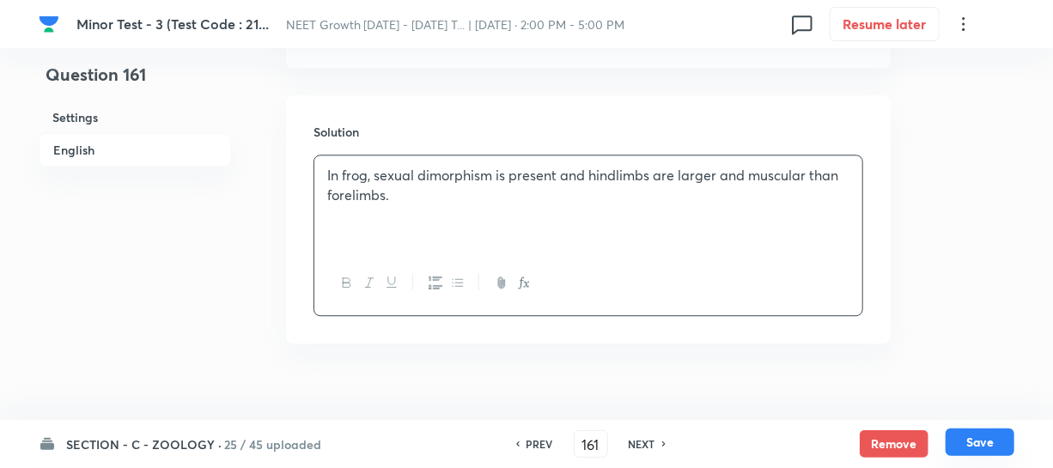
click at [978, 444] on button "Save" at bounding box center [979, 441] width 69 height 27
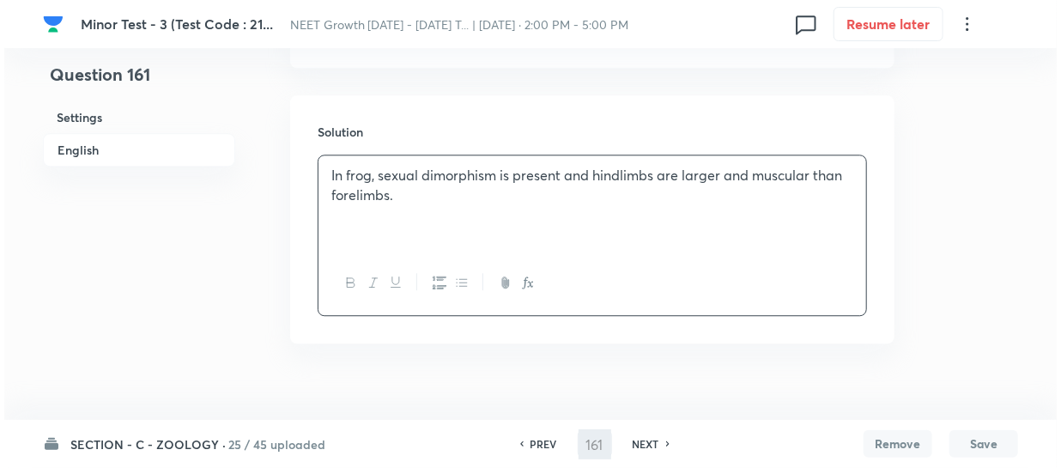
scroll to position [0, 0]
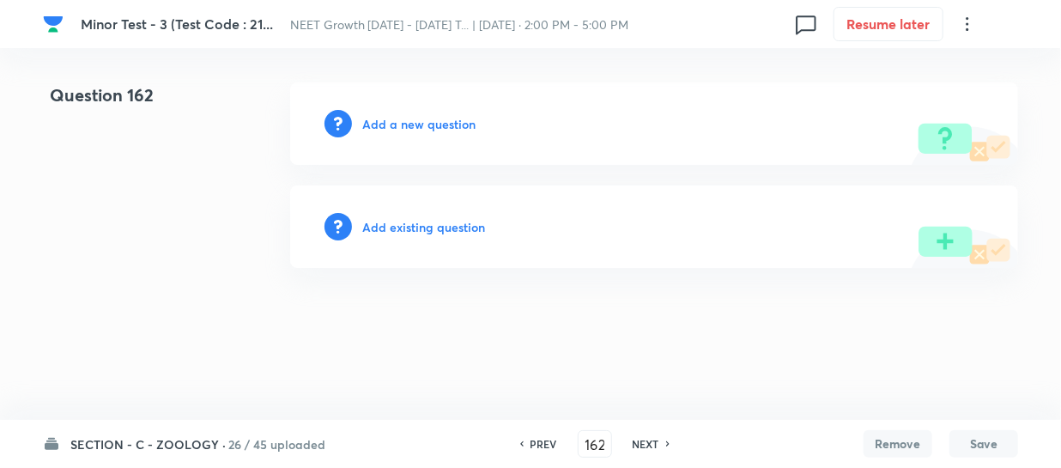
click at [374, 124] on h6 "Add a new question" at bounding box center [418, 124] width 113 height 18
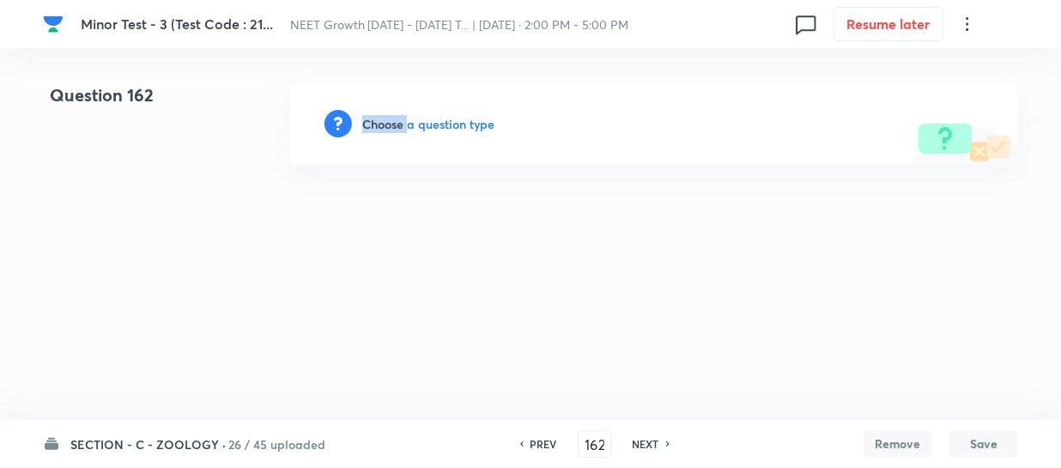
click at [374, 124] on h6 "Choose a question type" at bounding box center [428, 124] width 132 height 18
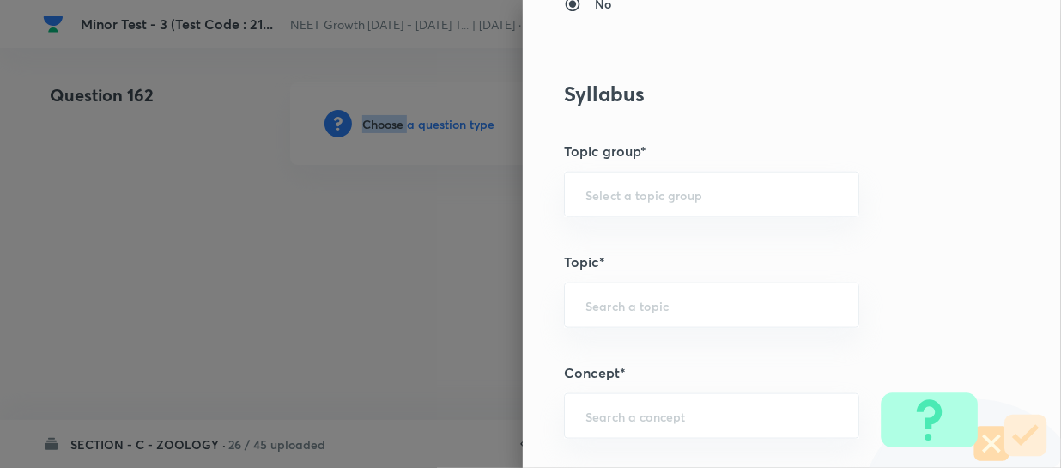
scroll to position [859, 0]
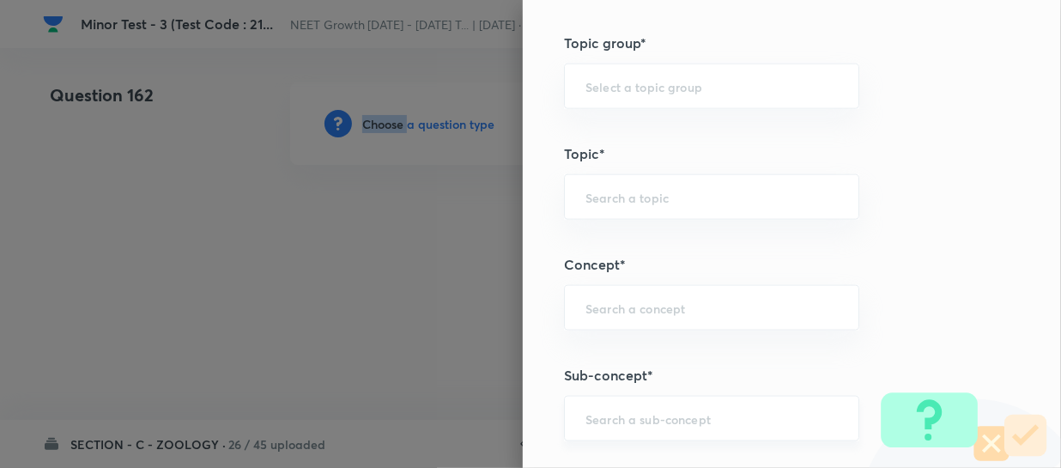
click at [611, 401] on div "​" at bounding box center [711, 419] width 295 height 46
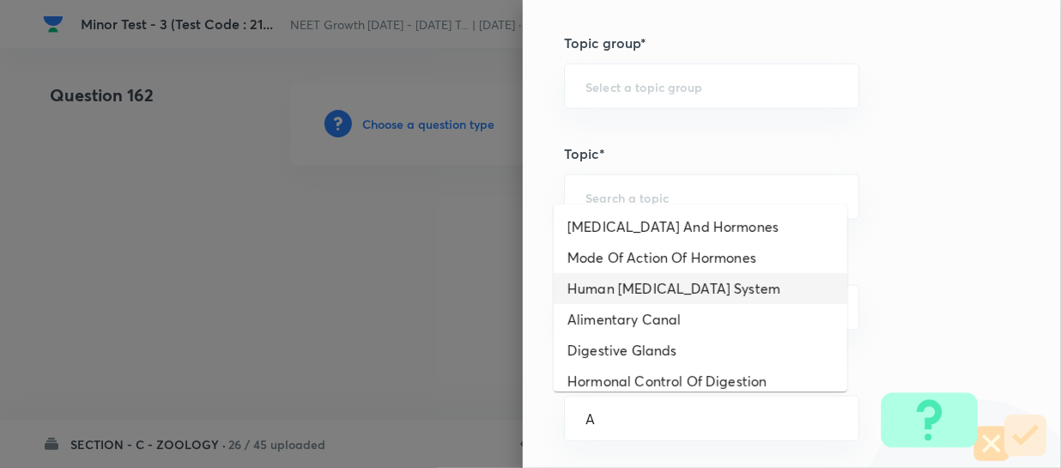
click at [649, 286] on li "Human [MEDICAL_DATA] System" at bounding box center [701, 288] width 294 height 31
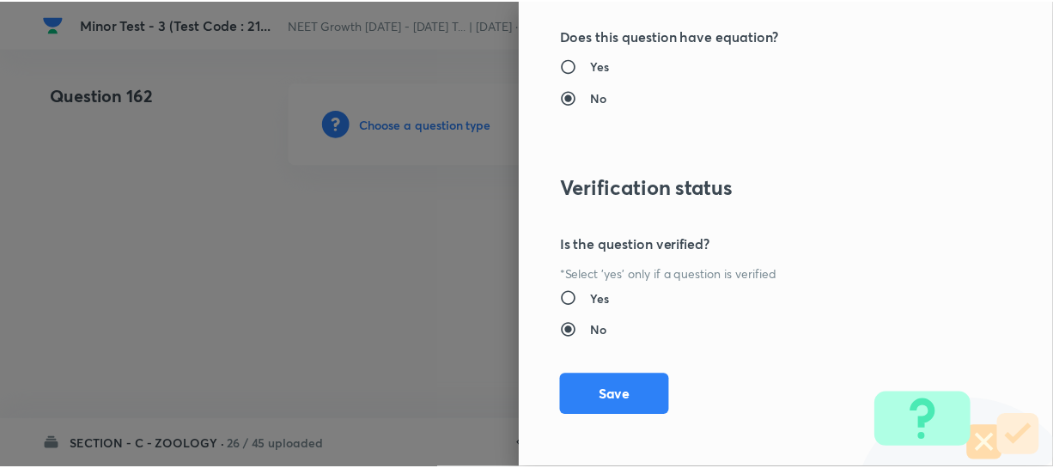
scroll to position [1986, 0]
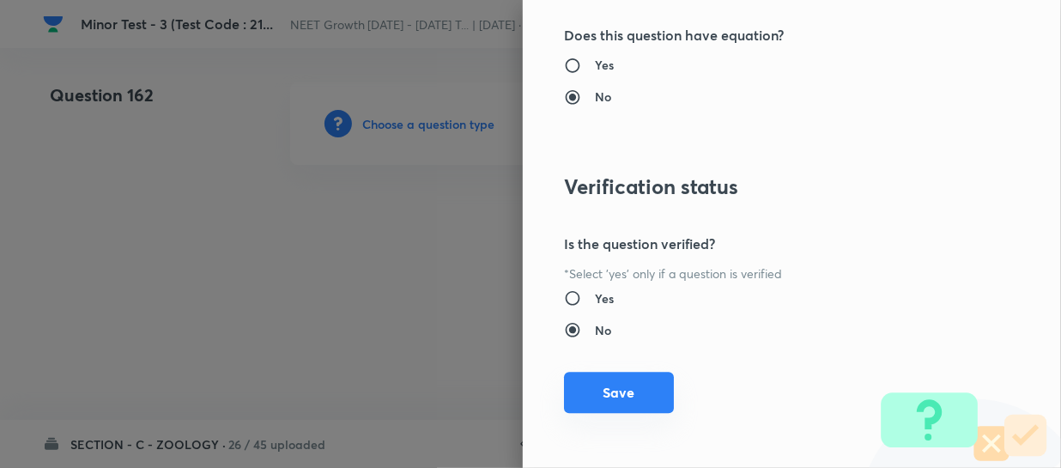
click at [586, 388] on button "Save" at bounding box center [619, 392] width 110 height 41
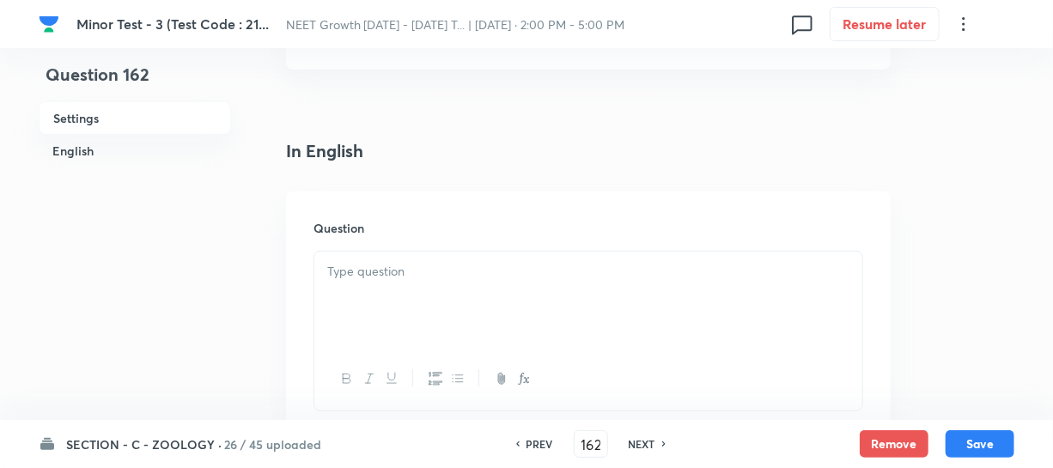
scroll to position [390, 0]
click at [368, 280] on div at bounding box center [588, 299] width 548 height 96
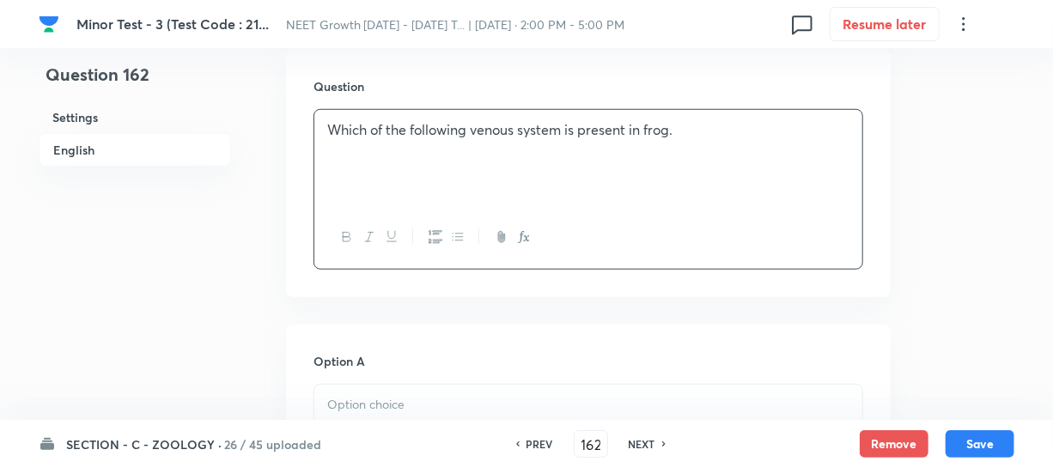
scroll to position [546, 0]
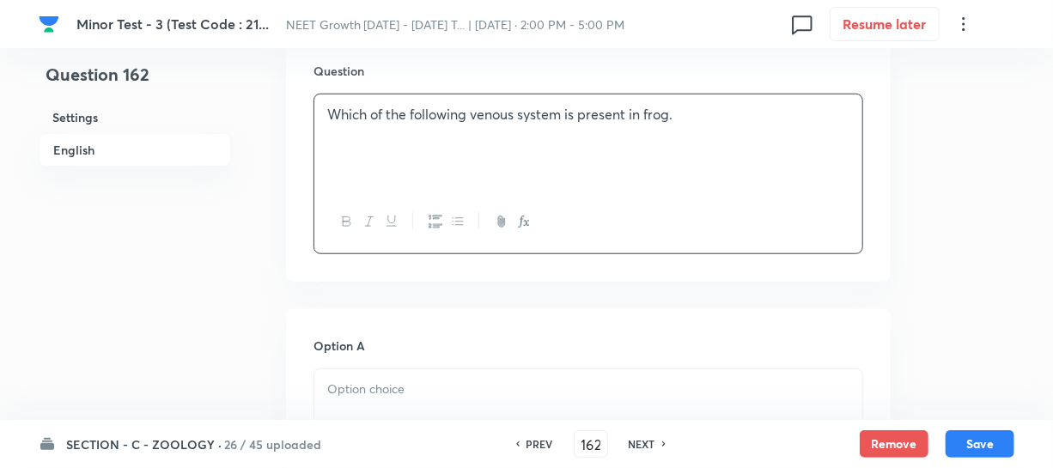
click at [377, 380] on p at bounding box center [588, 390] width 522 height 20
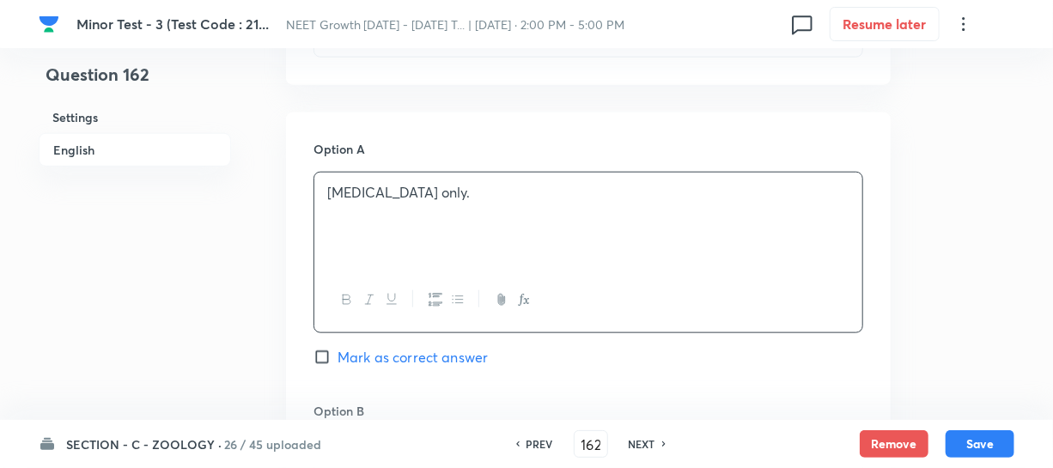
scroll to position [781, 0]
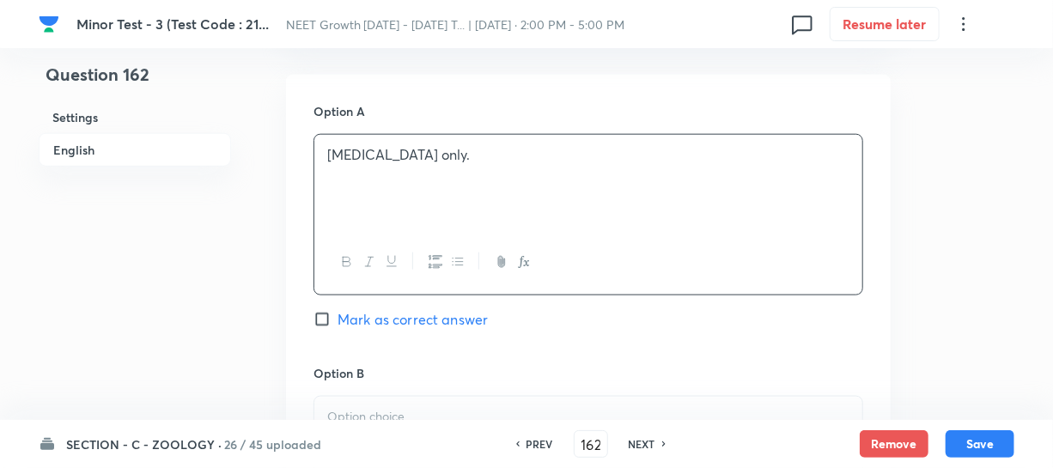
click at [335, 411] on div at bounding box center [588, 445] width 548 height 96
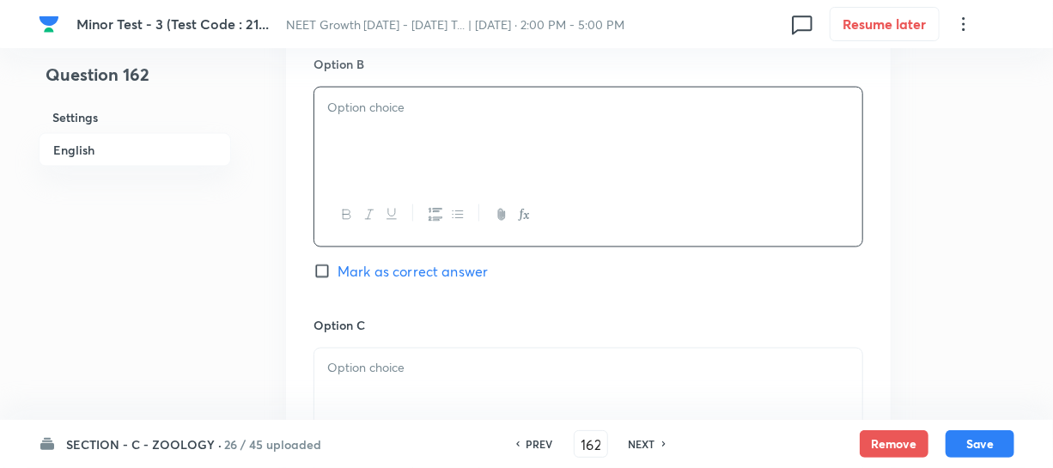
scroll to position [1092, 0]
click at [394, 126] on div at bounding box center [588, 133] width 548 height 96
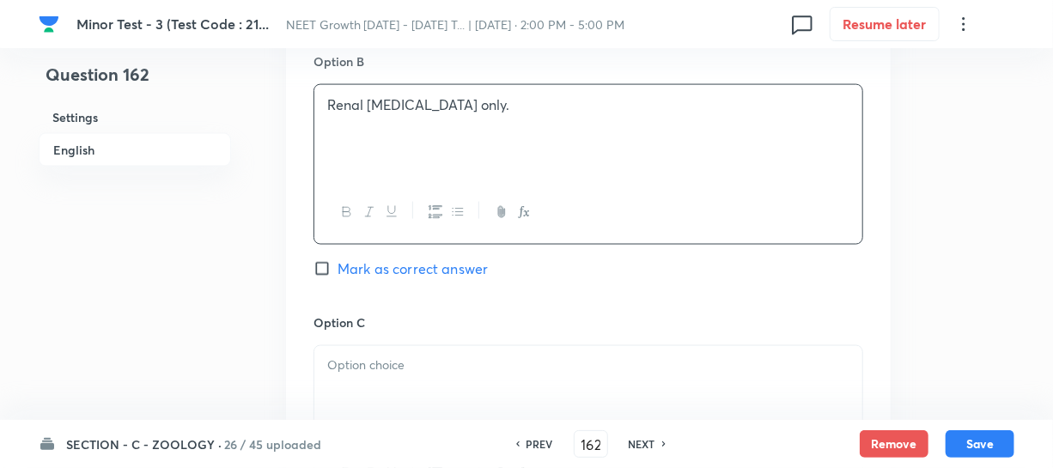
click at [392, 313] on div "Option C Mark as correct answer" at bounding box center [588, 443] width 550 height 261
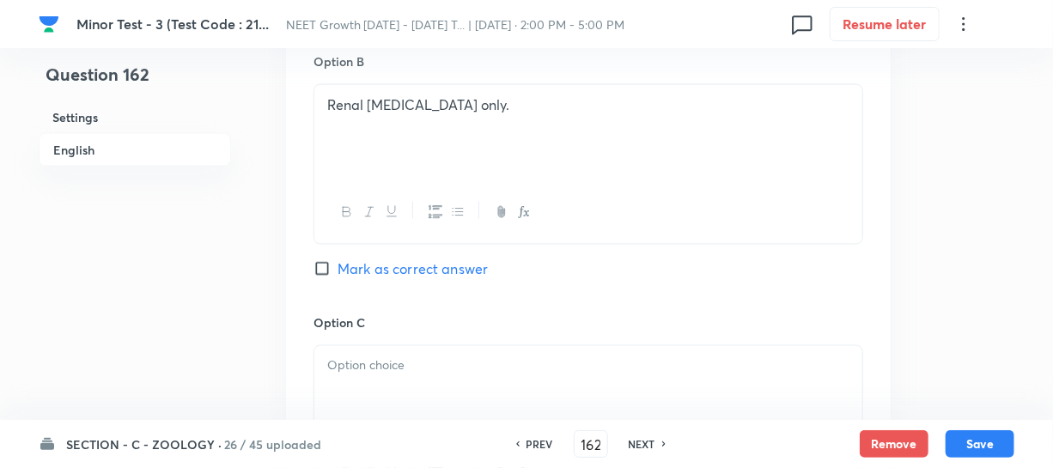
click at [394, 356] on p at bounding box center [588, 366] width 522 height 20
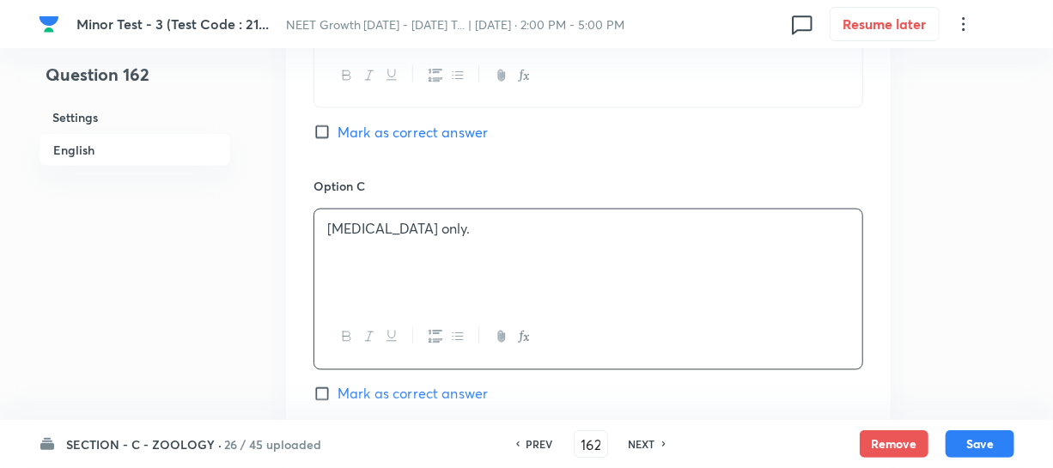
scroll to position [1327, 0]
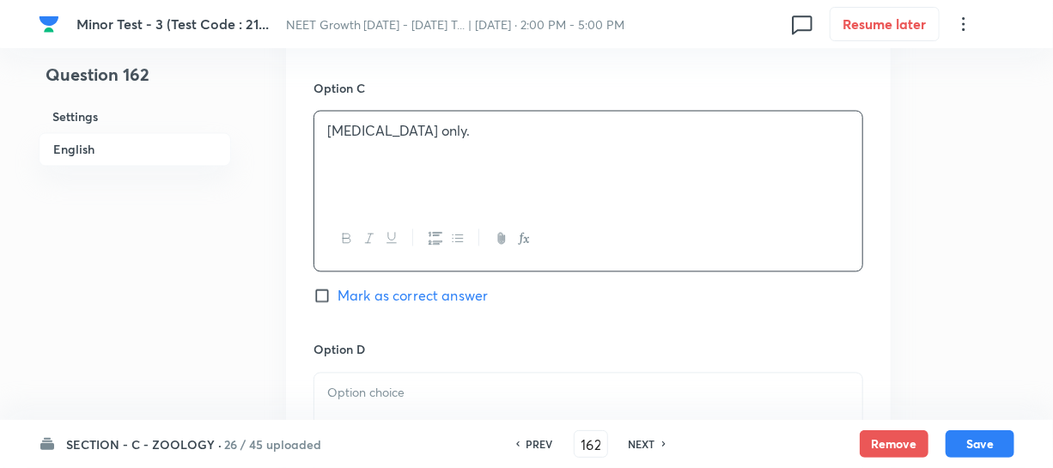
click at [364, 386] on div at bounding box center [588, 422] width 548 height 96
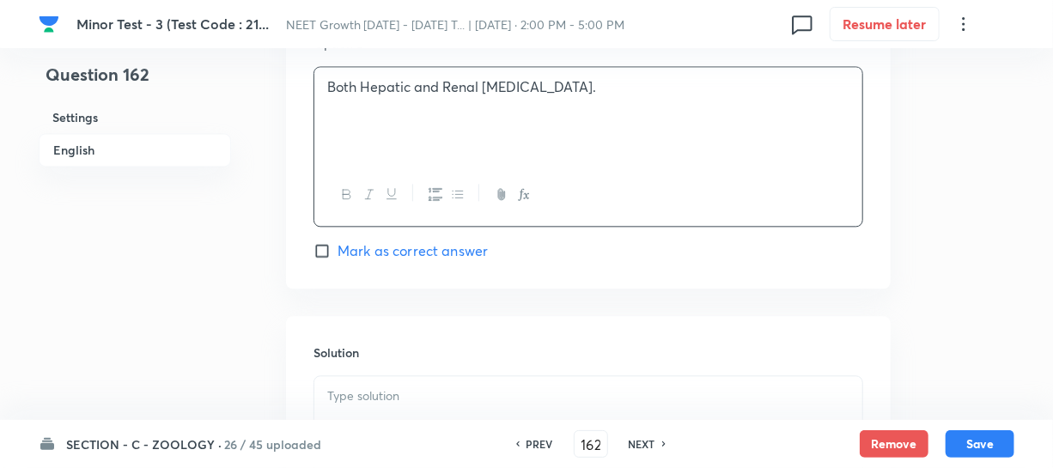
scroll to position [1717, 0]
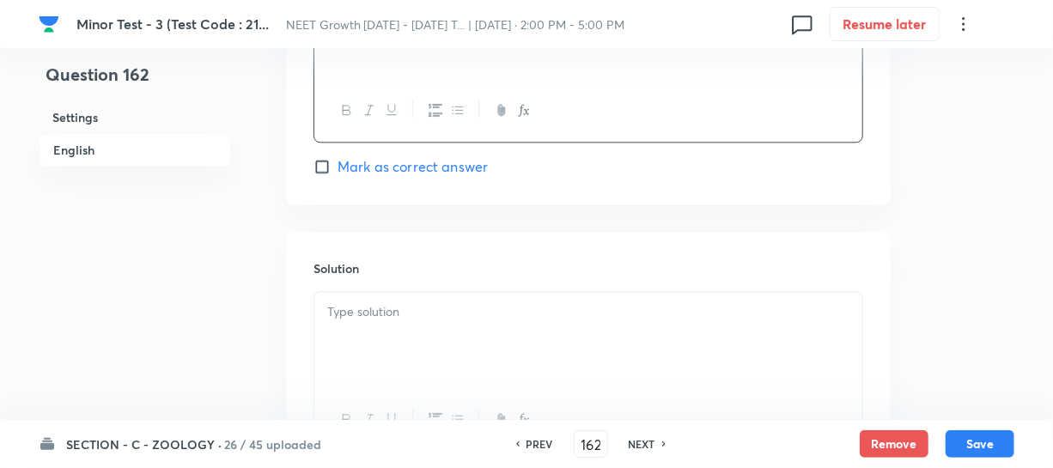
click at [336, 158] on input "Mark as correct answer" at bounding box center [325, 166] width 24 height 17
click at [385, 316] on div at bounding box center [588, 340] width 548 height 96
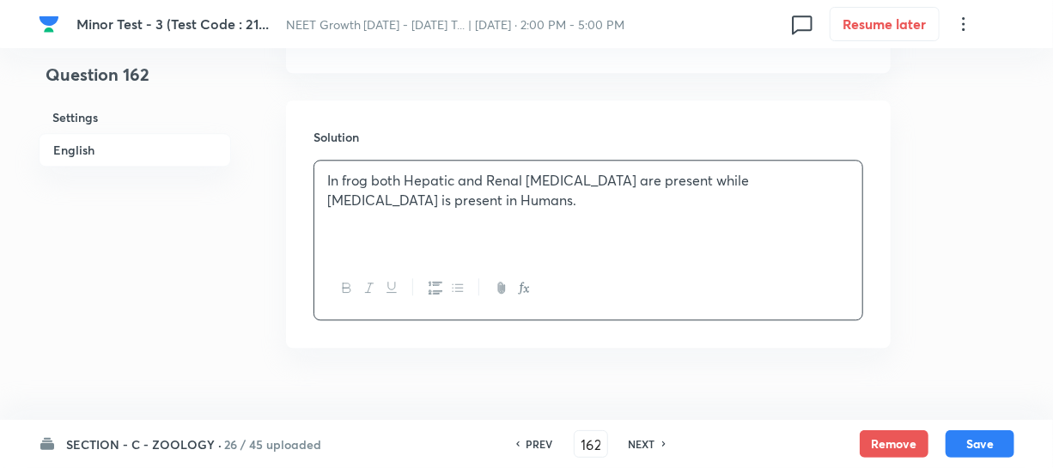
scroll to position [1858, 0]
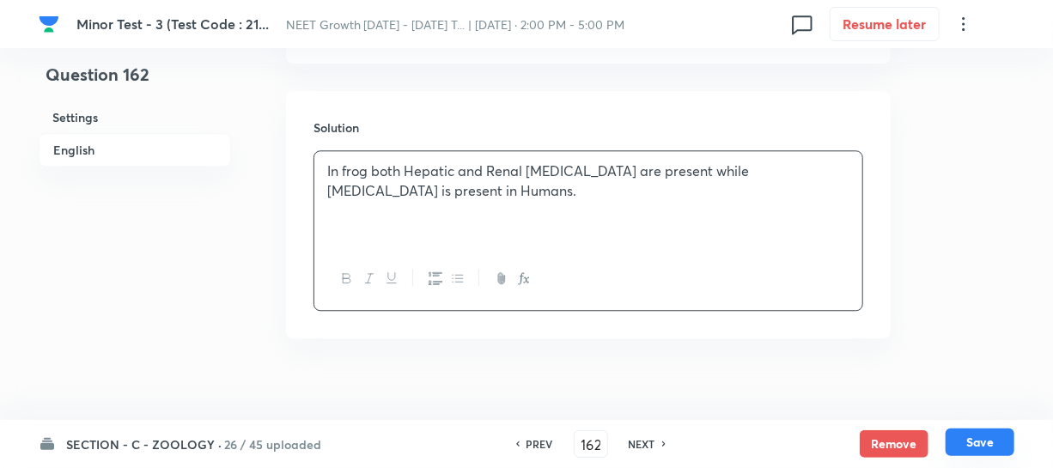
click at [975, 445] on button "Save" at bounding box center [979, 441] width 69 height 27
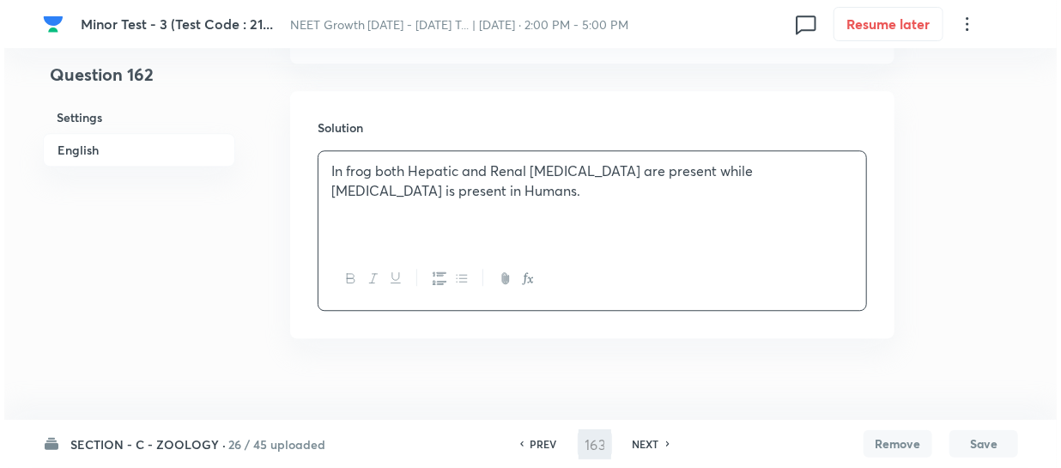
scroll to position [0, 0]
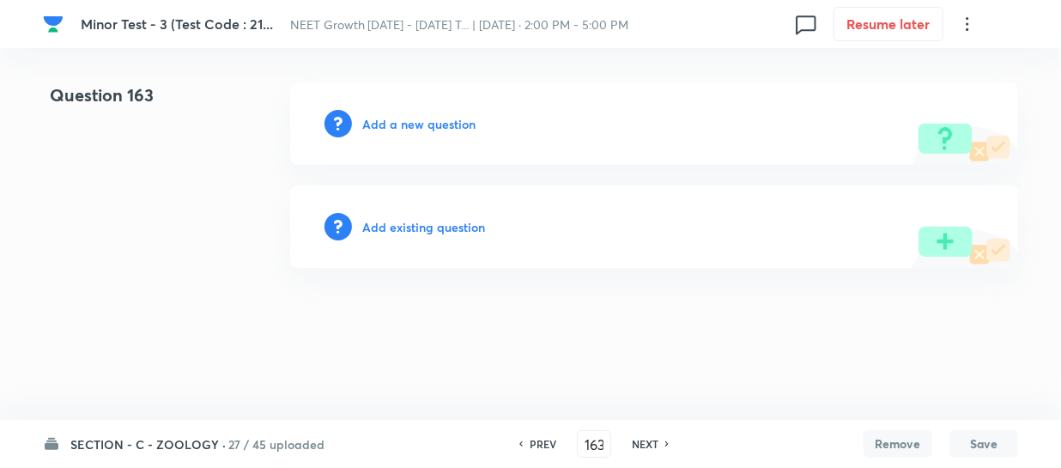
click at [382, 123] on h6 "Add a new question" at bounding box center [418, 124] width 113 height 18
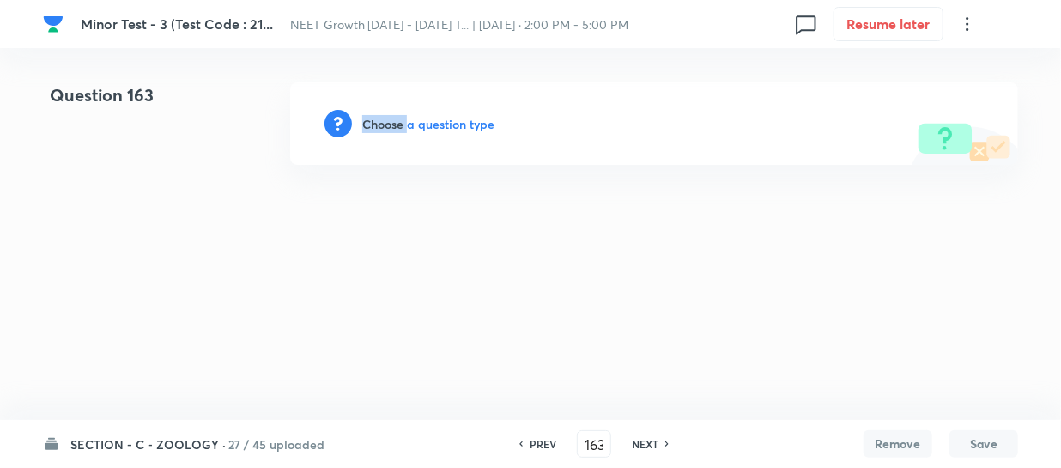
click at [382, 123] on h6 "Choose a question type" at bounding box center [428, 124] width 132 height 18
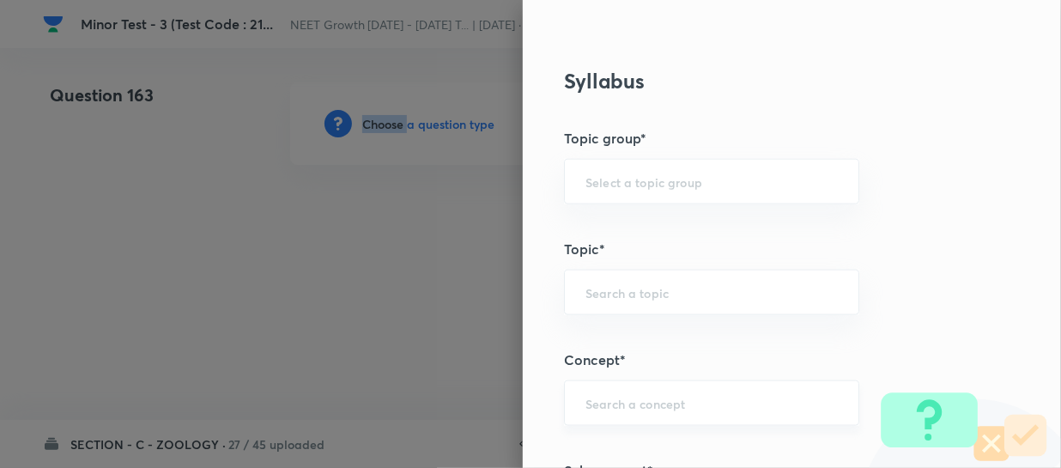
scroll to position [859, 0]
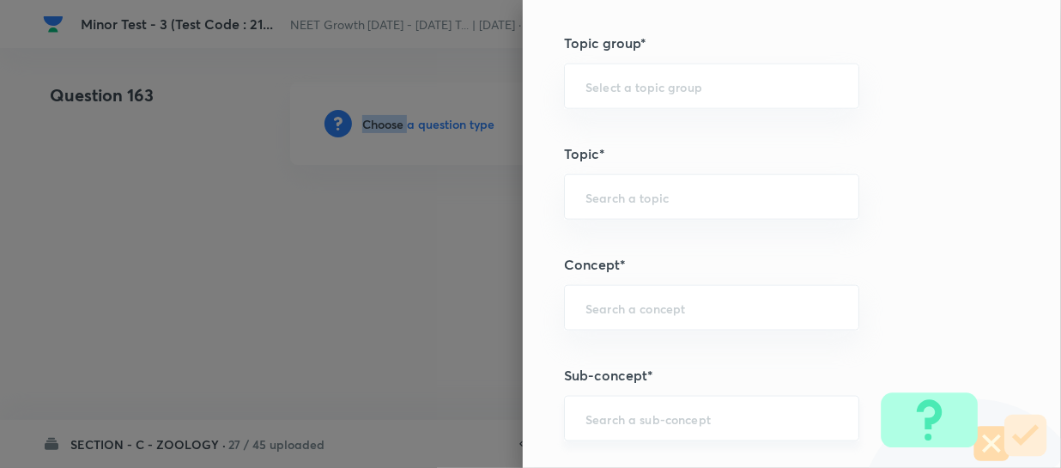
click at [589, 403] on div "​" at bounding box center [711, 419] width 295 height 46
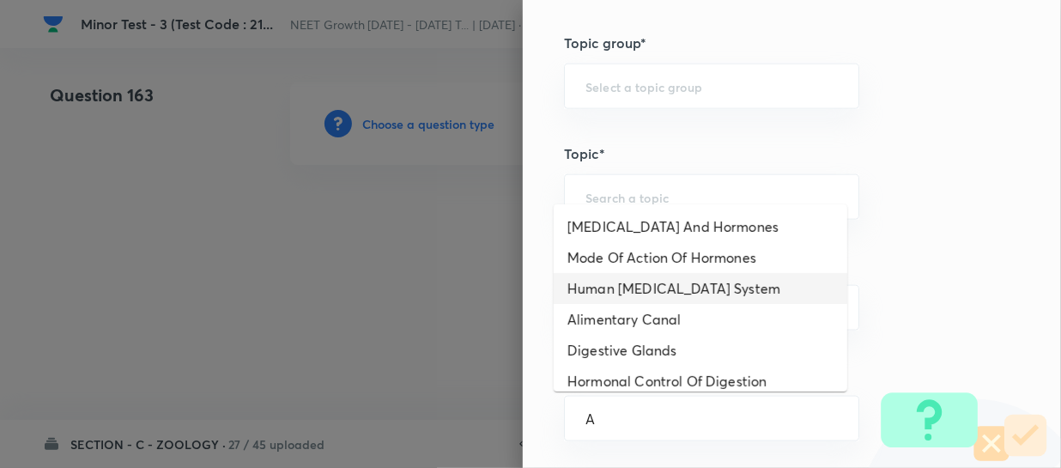
click at [623, 282] on li "Human [MEDICAL_DATA] System" at bounding box center [701, 288] width 294 height 31
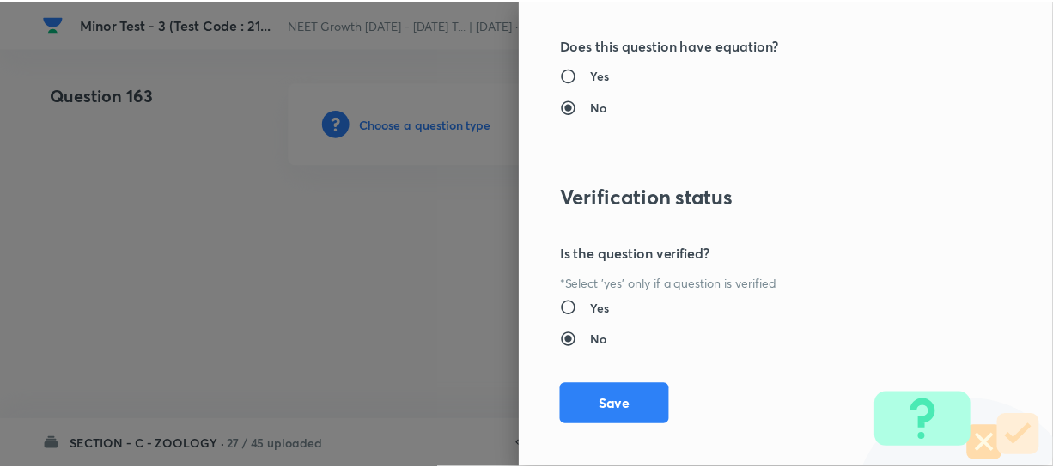
scroll to position [1986, 0]
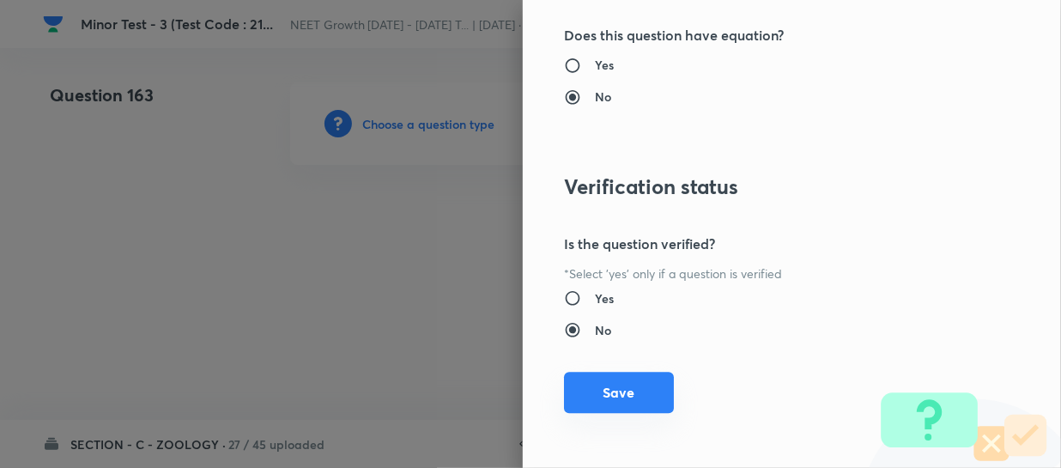
click at [592, 386] on button "Save" at bounding box center [619, 392] width 110 height 41
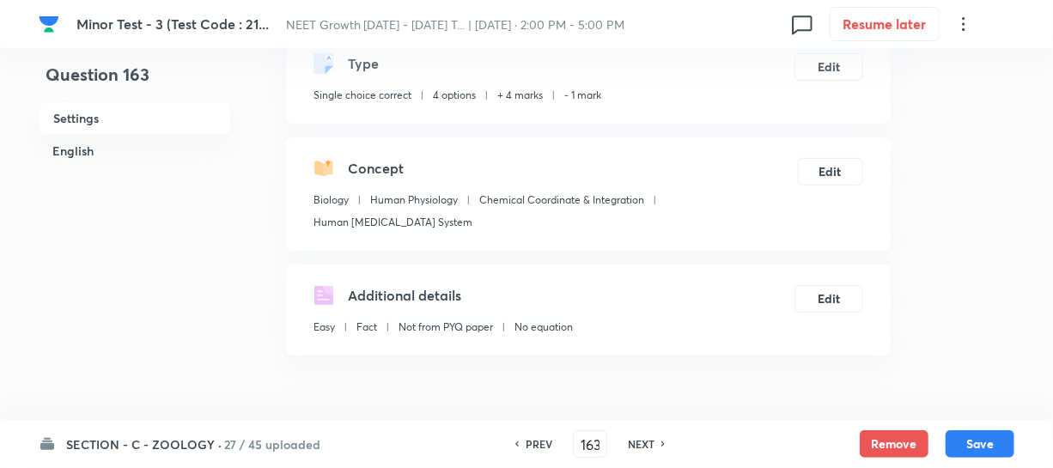
scroll to position [312, 0]
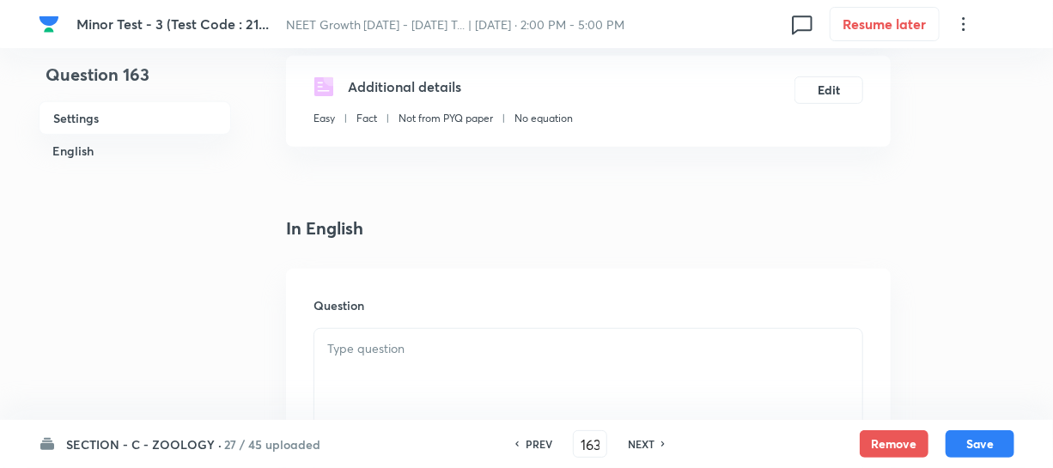
click at [360, 351] on div at bounding box center [588, 377] width 548 height 96
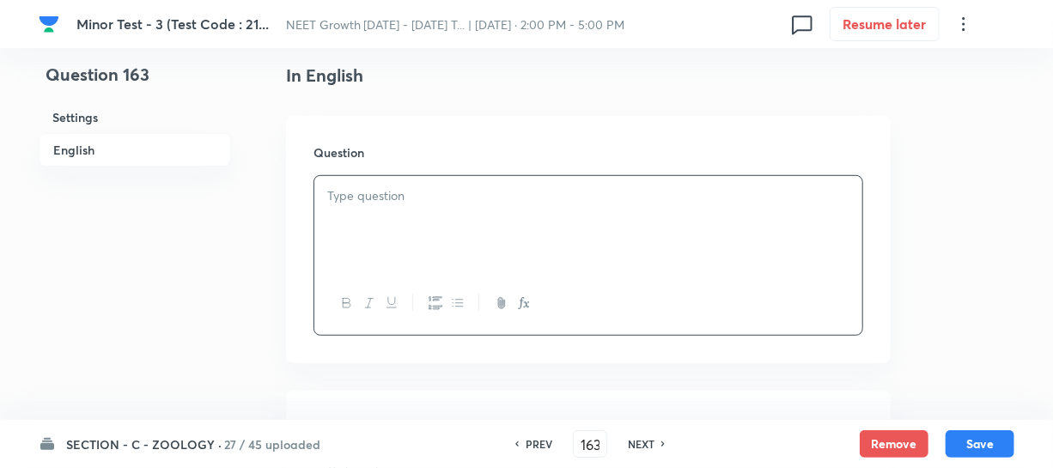
scroll to position [468, 0]
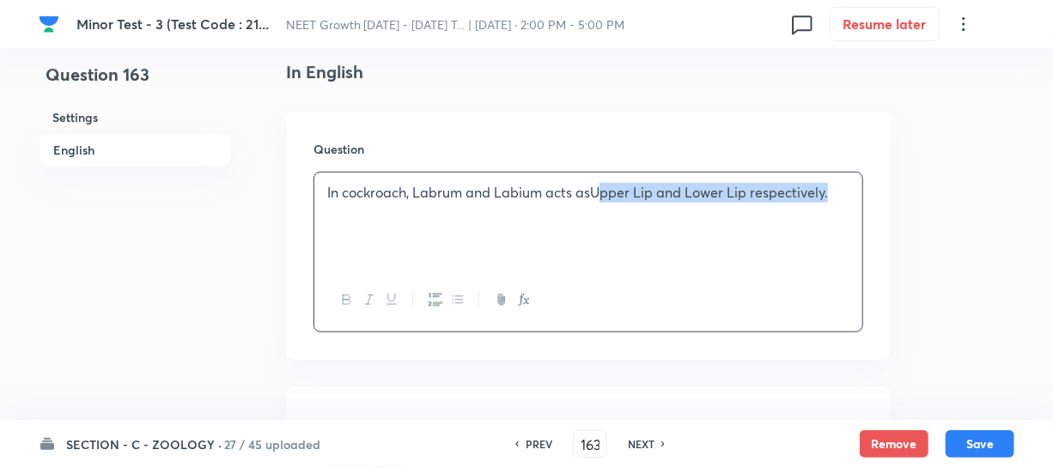
click at [597, 183] on p "In cockroach, Labrum and Labium acts asUpper Lip and Lower Lip respectively." at bounding box center [588, 193] width 522 height 20
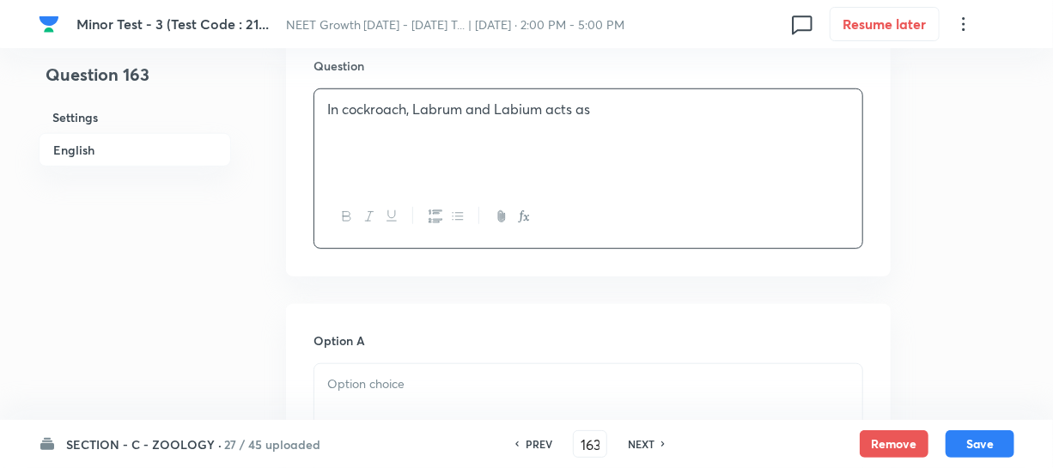
scroll to position [702, 0]
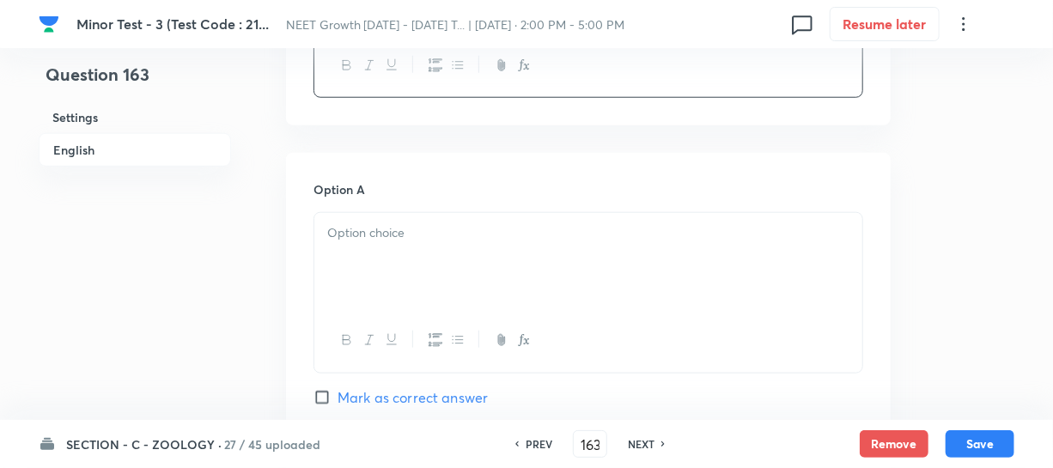
click at [441, 275] on div at bounding box center [588, 261] width 548 height 96
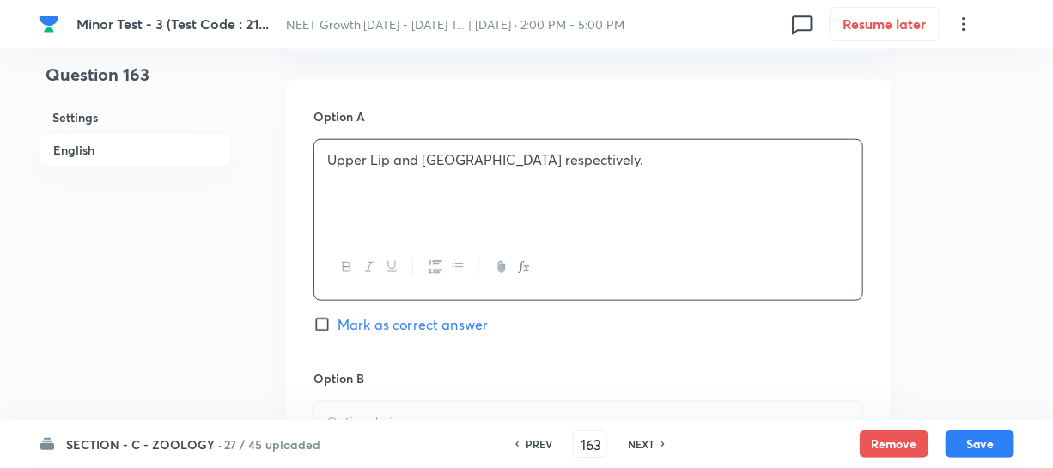
scroll to position [859, 0]
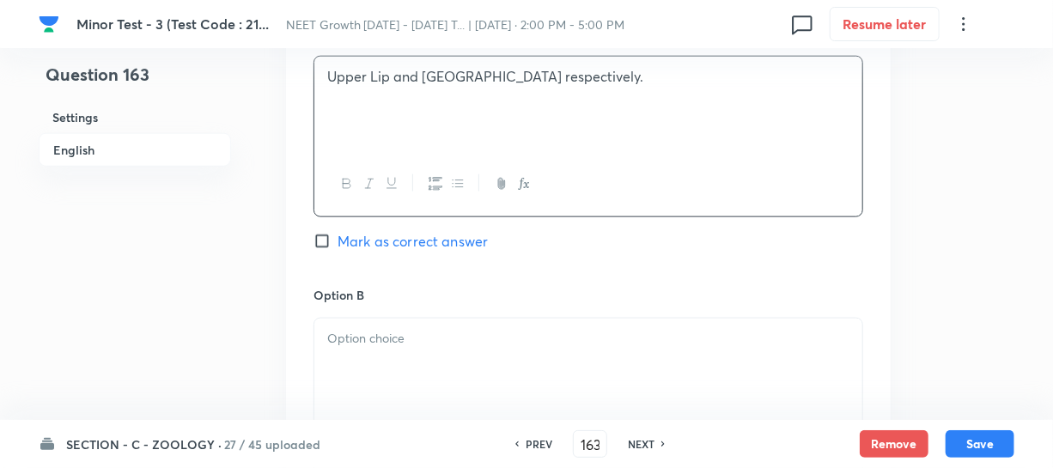
click at [383, 329] on p at bounding box center [588, 339] width 522 height 20
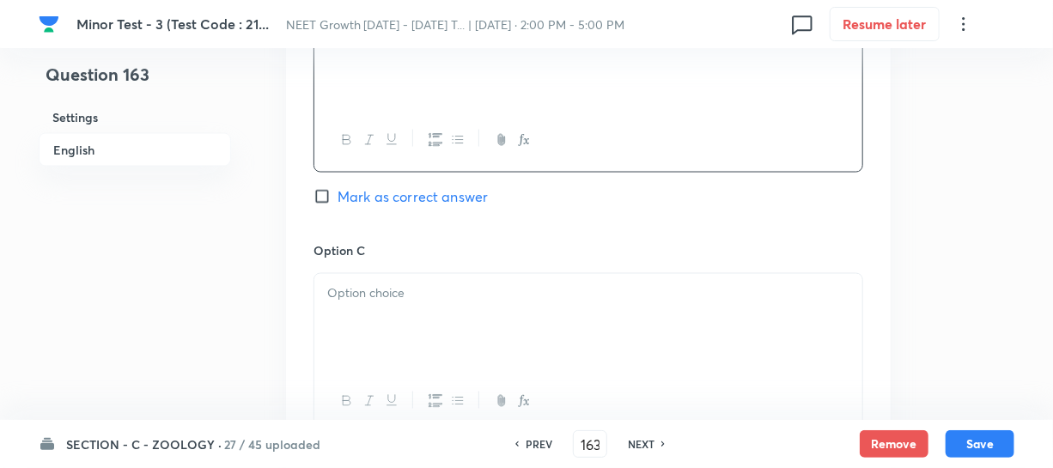
scroll to position [1170, 0]
click at [376, 278] on div at bounding box center [588, 316] width 548 height 96
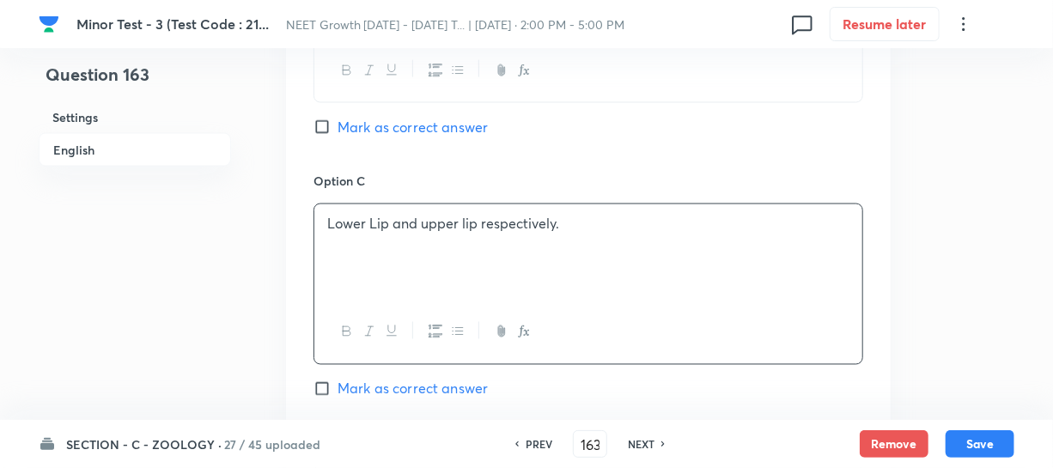
scroll to position [1405, 0]
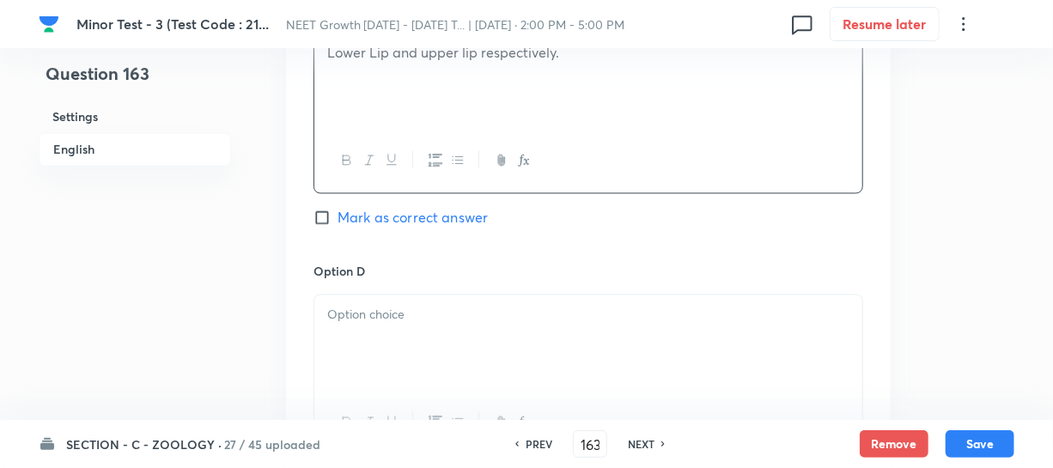
click at [405, 316] on div at bounding box center [588, 343] width 548 height 96
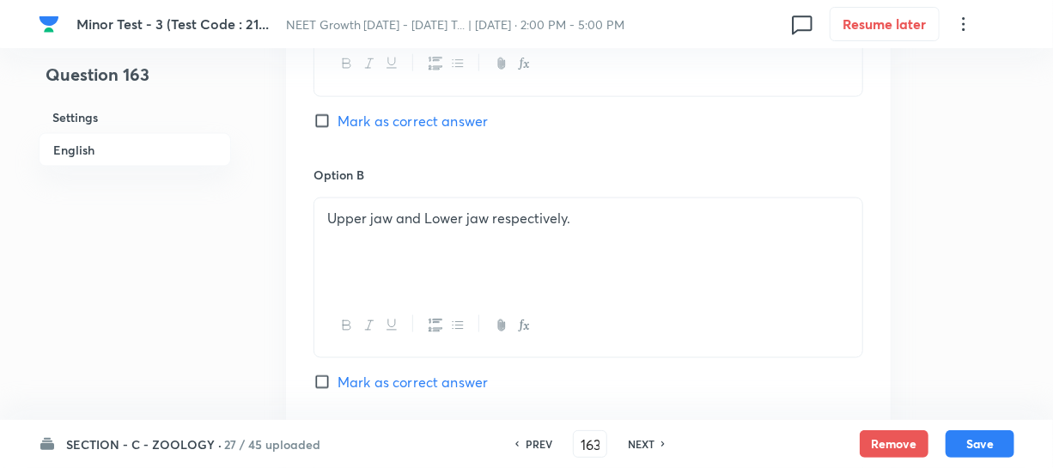
scroll to position [936, 0]
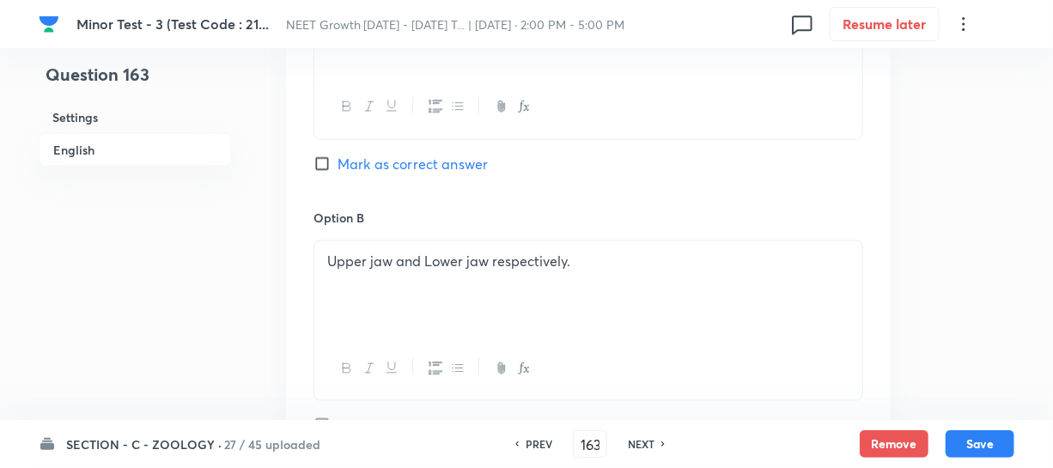
click at [313, 155] on input "Mark as correct answer" at bounding box center [325, 163] width 24 height 17
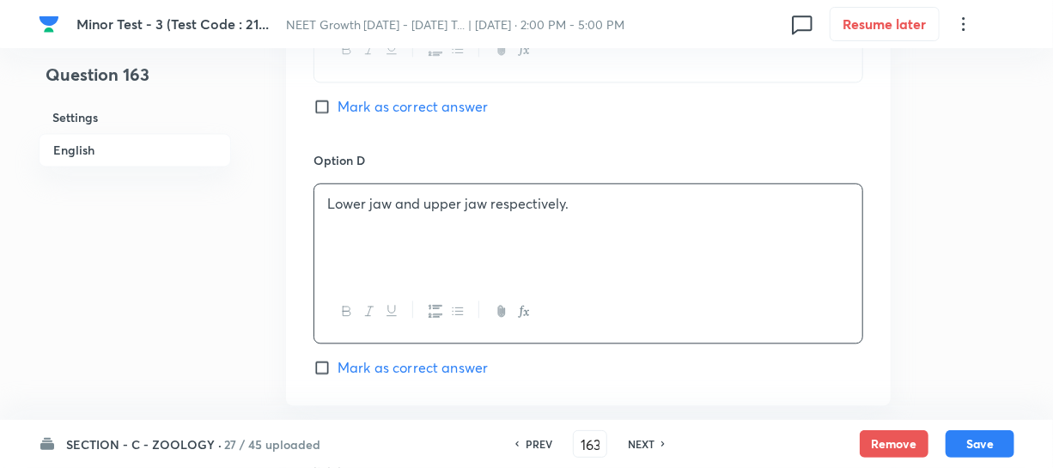
scroll to position [1795, 0]
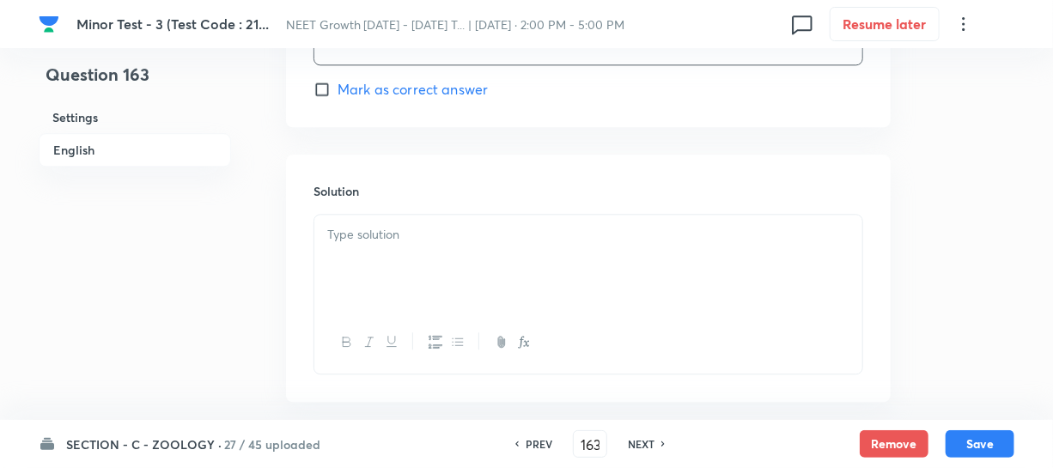
click at [361, 253] on div at bounding box center [588, 263] width 548 height 96
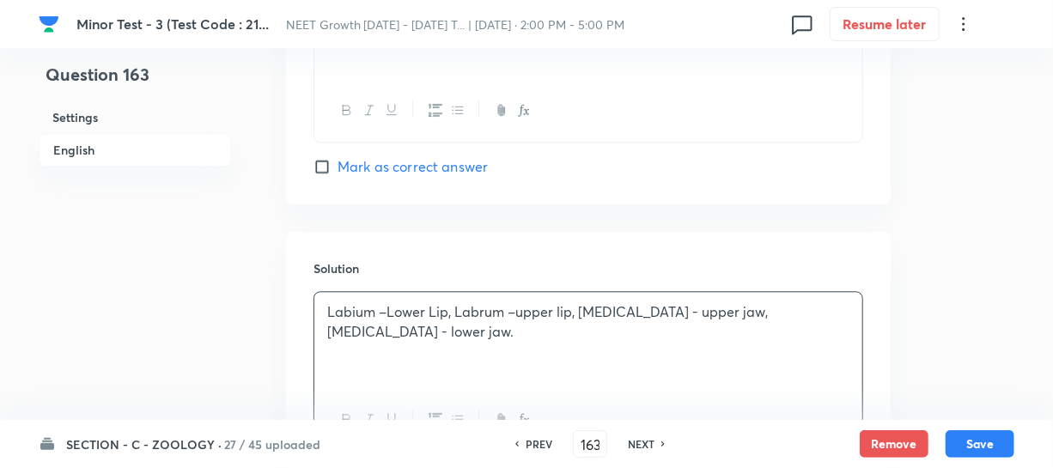
scroll to position [1717, 0]
click at [967, 445] on button "Save" at bounding box center [979, 441] width 69 height 27
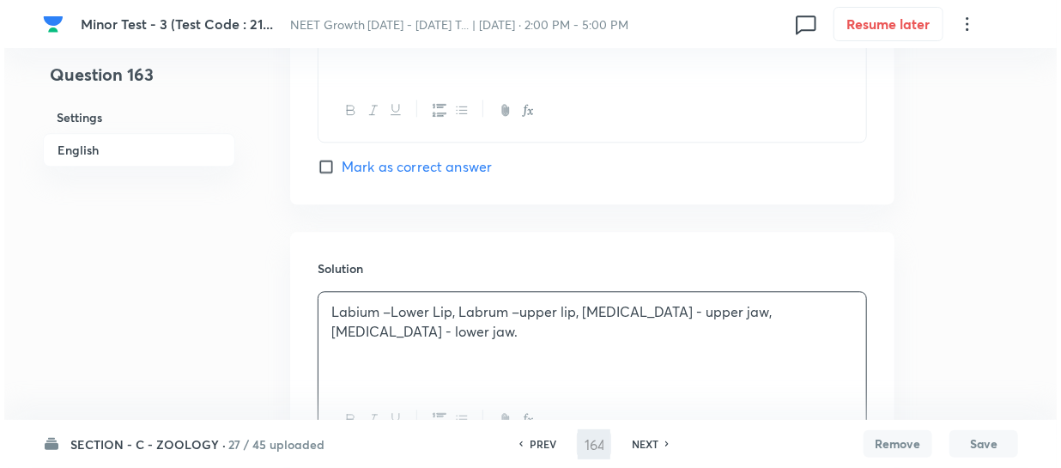
scroll to position [0, 0]
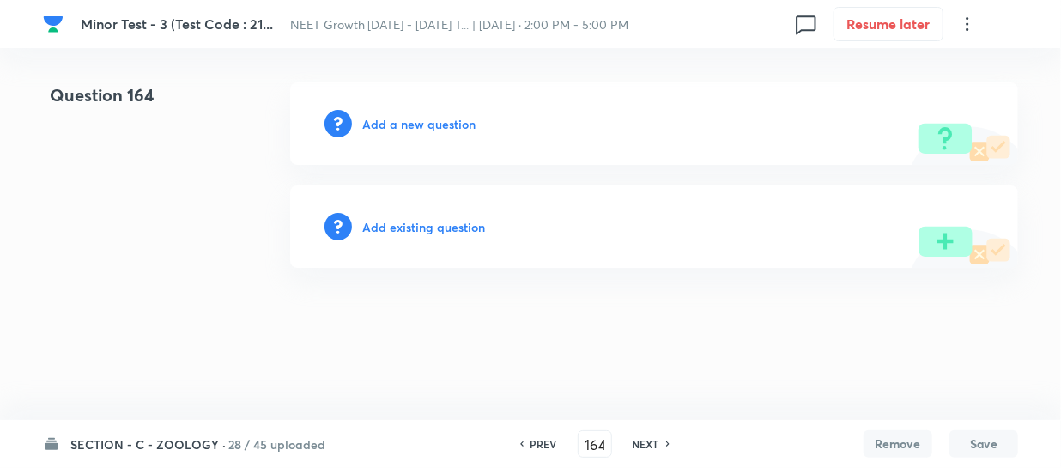
click at [374, 117] on h6 "Add a new question" at bounding box center [418, 124] width 113 height 18
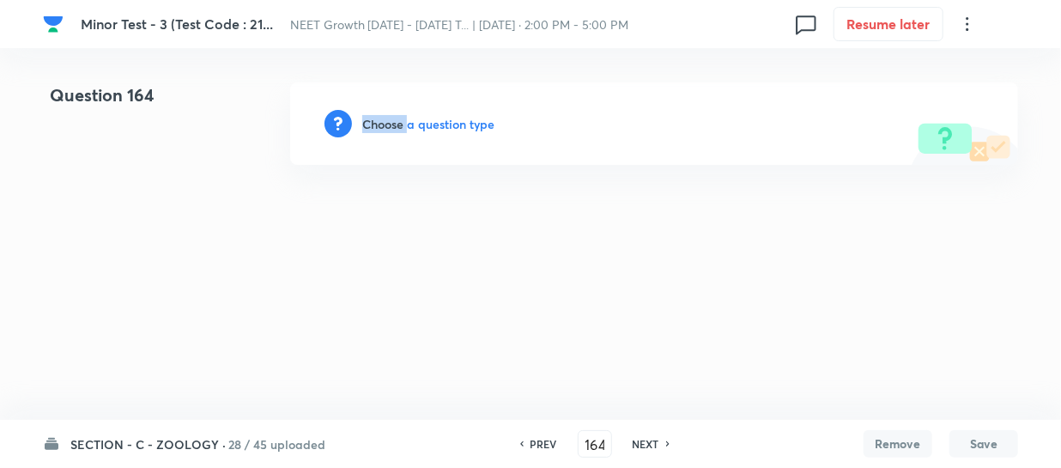
click at [374, 117] on h6 "Choose a question type" at bounding box center [428, 124] width 132 height 18
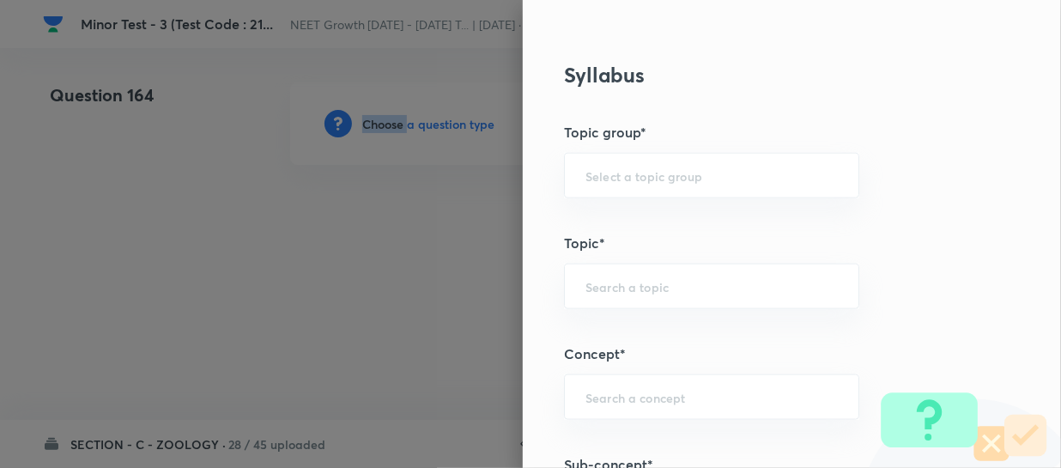
scroll to position [936, 0]
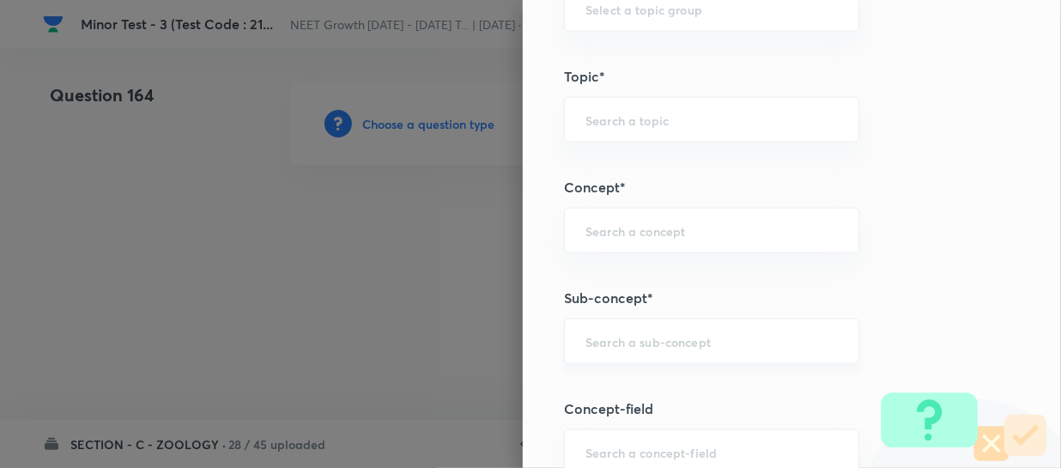
click at [593, 338] on input "text" at bounding box center [712, 341] width 252 height 16
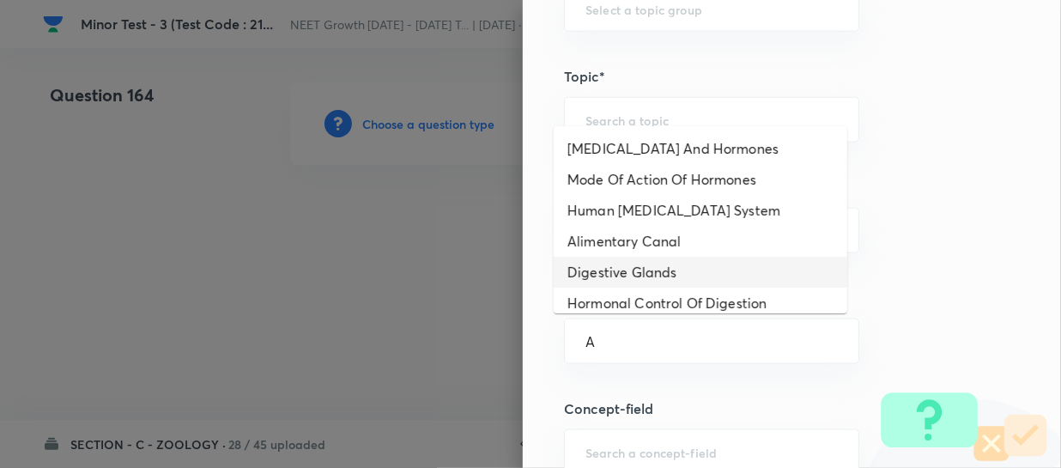
click at [614, 257] on li "Digestive Glands" at bounding box center [701, 272] width 294 height 31
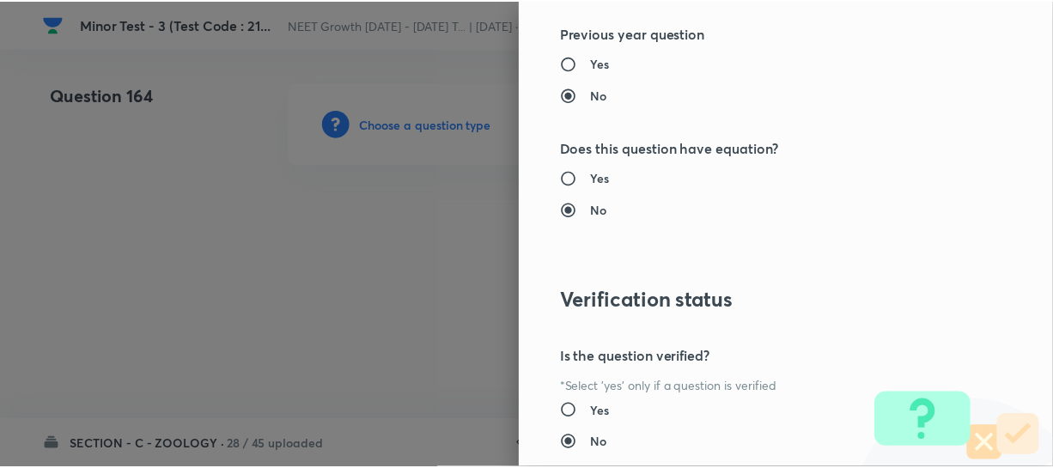
scroll to position [1986, 0]
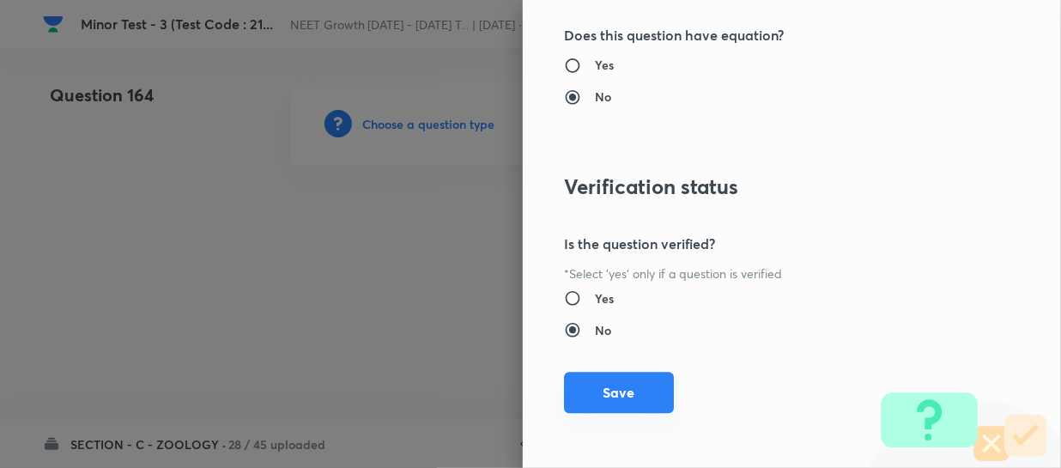
click at [591, 392] on button "Save" at bounding box center [619, 392] width 110 height 41
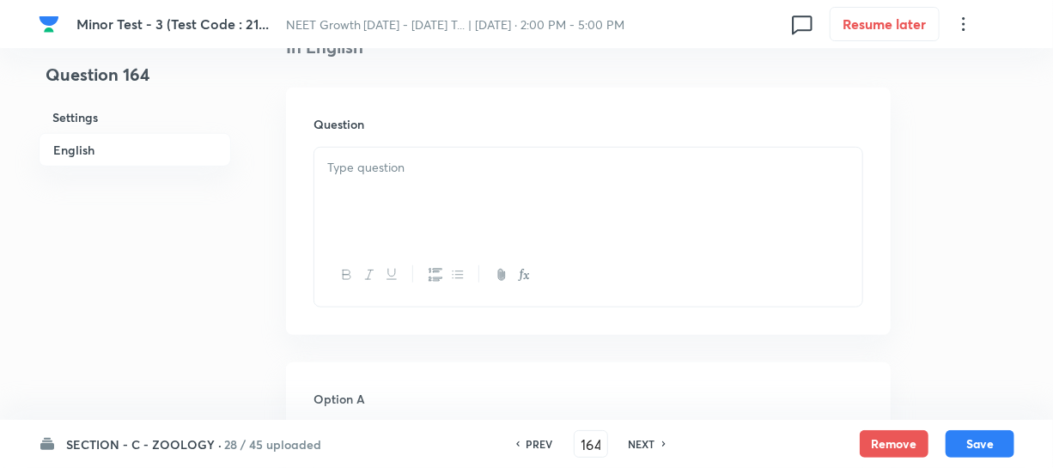
scroll to position [468, 0]
click at [420, 205] on div at bounding box center [588, 198] width 548 height 96
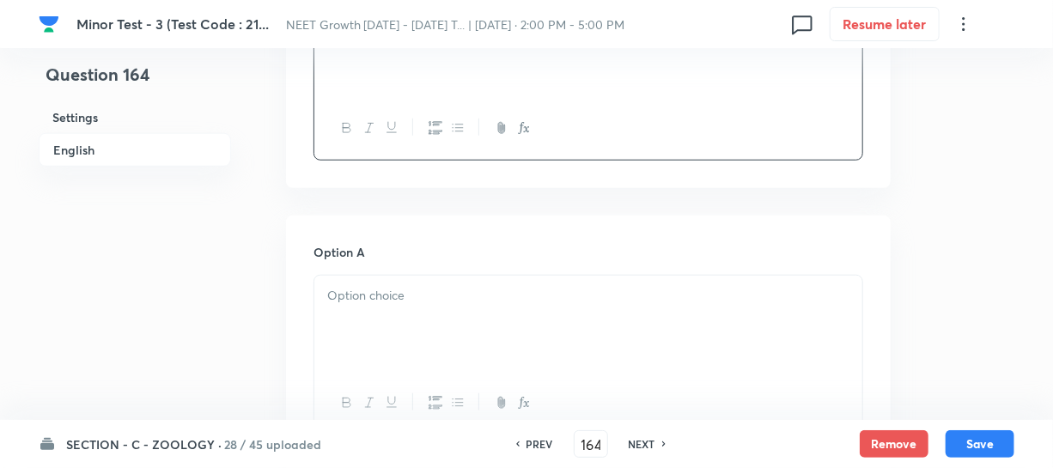
scroll to position [624, 0]
click at [361, 290] on p at bounding box center [588, 289] width 522 height 20
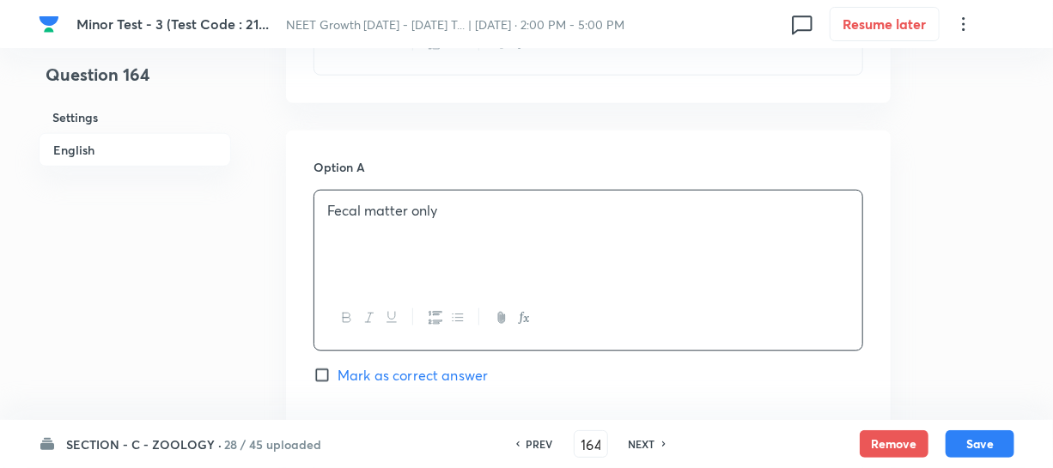
scroll to position [936, 0]
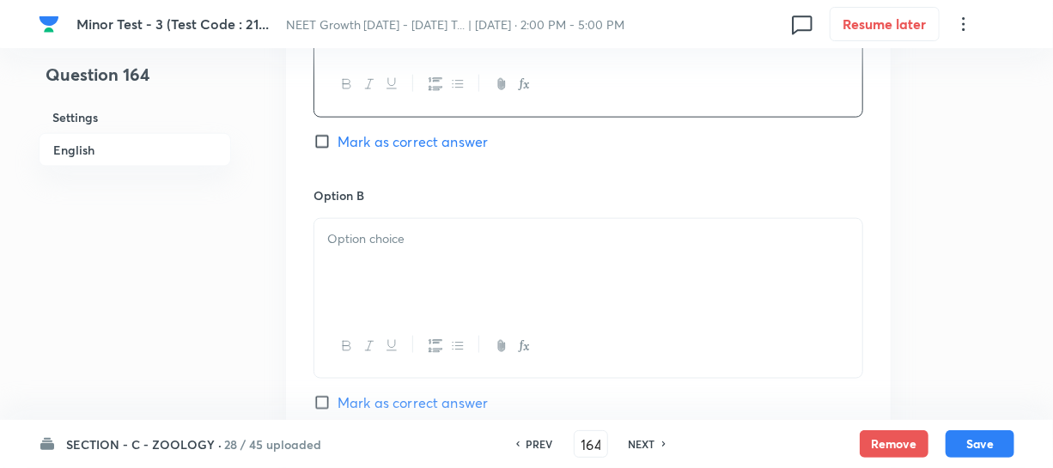
click at [407, 290] on div at bounding box center [588, 267] width 548 height 96
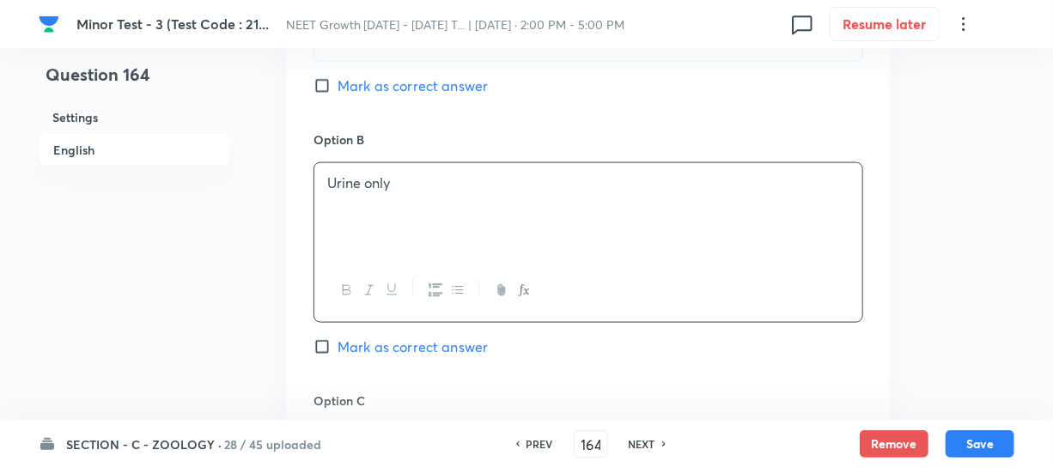
scroll to position [1092, 0]
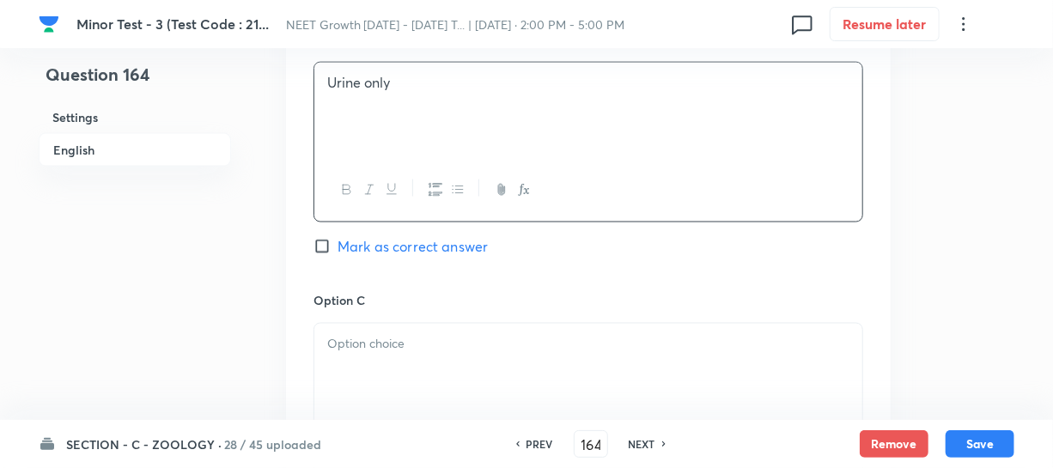
click at [390, 352] on p at bounding box center [588, 344] width 522 height 20
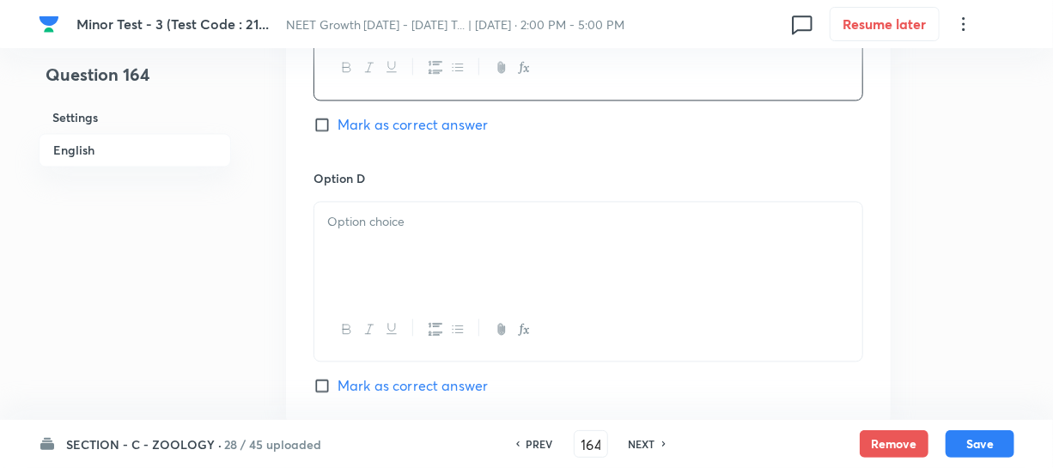
scroll to position [1483, 0]
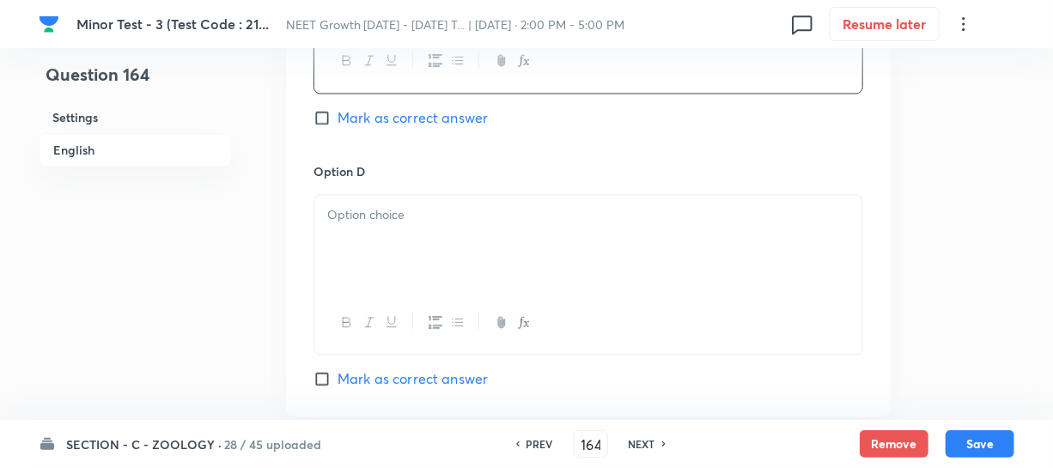
click at [358, 264] on div at bounding box center [588, 243] width 548 height 96
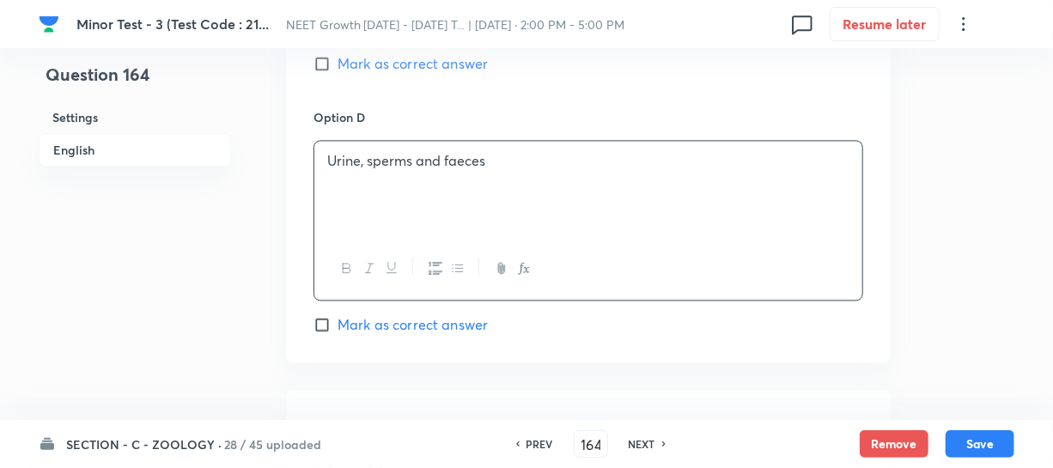
scroll to position [1717, 0]
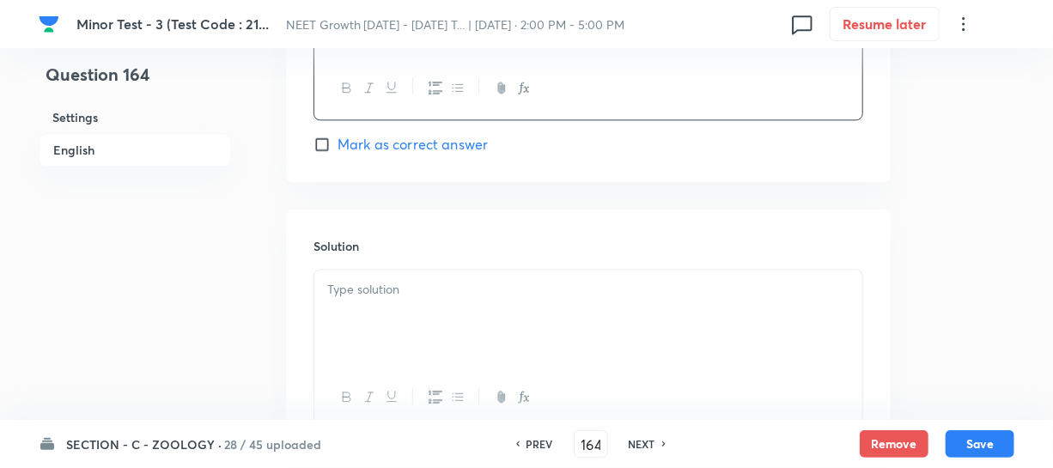
click at [364, 307] on div at bounding box center [588, 318] width 548 height 96
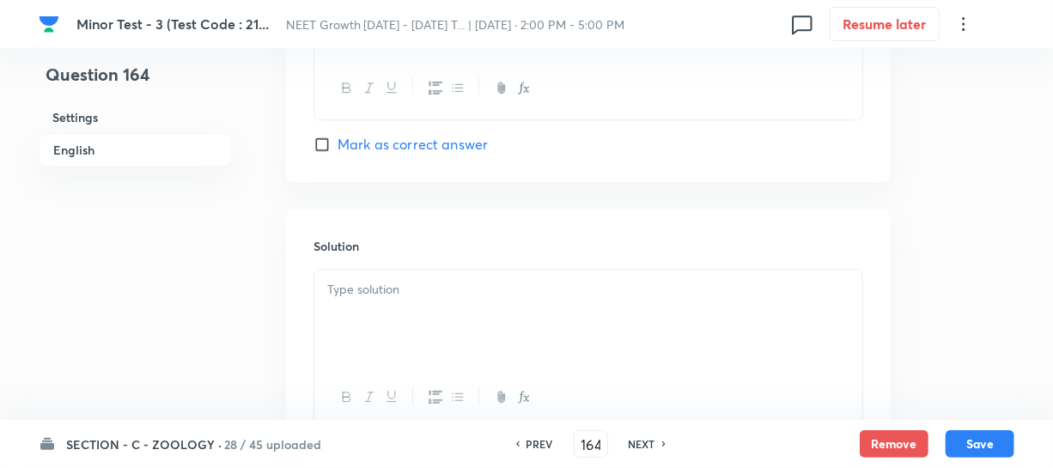
click at [326, 149] on input "Mark as correct answer" at bounding box center [325, 144] width 24 height 17
drag, startPoint x: 404, startPoint y: 386, endPoint x: 407, endPoint y: 369, distance: 16.7
click at [404, 386] on div at bounding box center [588, 397] width 548 height 63
click at [381, 304] on div at bounding box center [588, 318] width 548 height 96
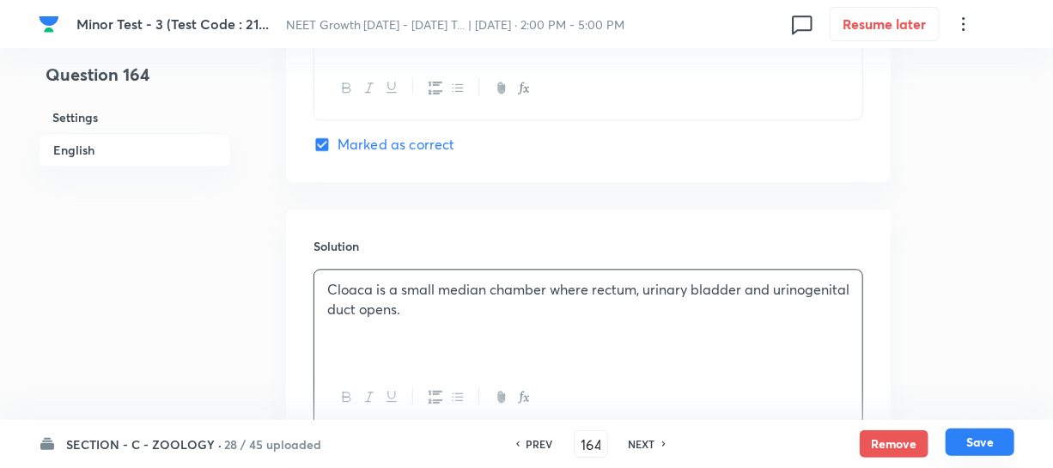
click at [967, 440] on button "Save" at bounding box center [979, 441] width 69 height 27
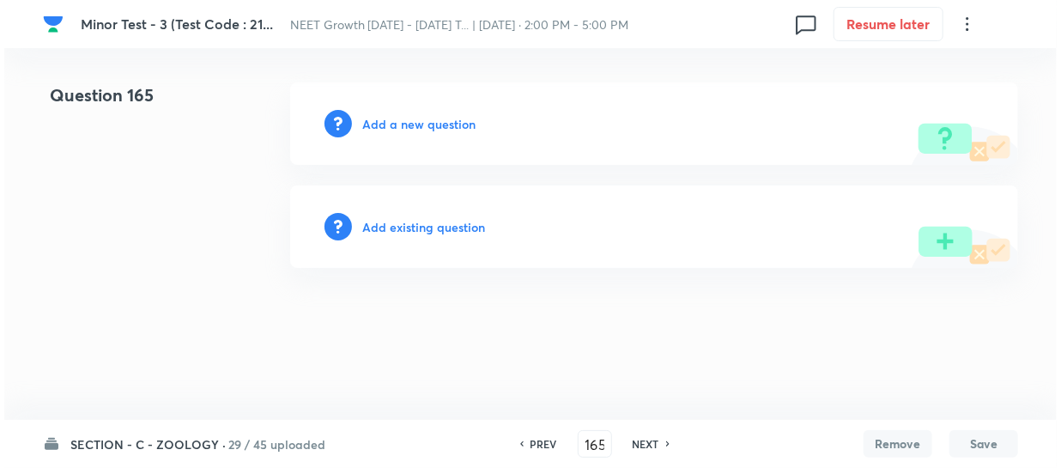
scroll to position [0, 0]
click at [374, 120] on h6 "Add a new question" at bounding box center [418, 124] width 113 height 18
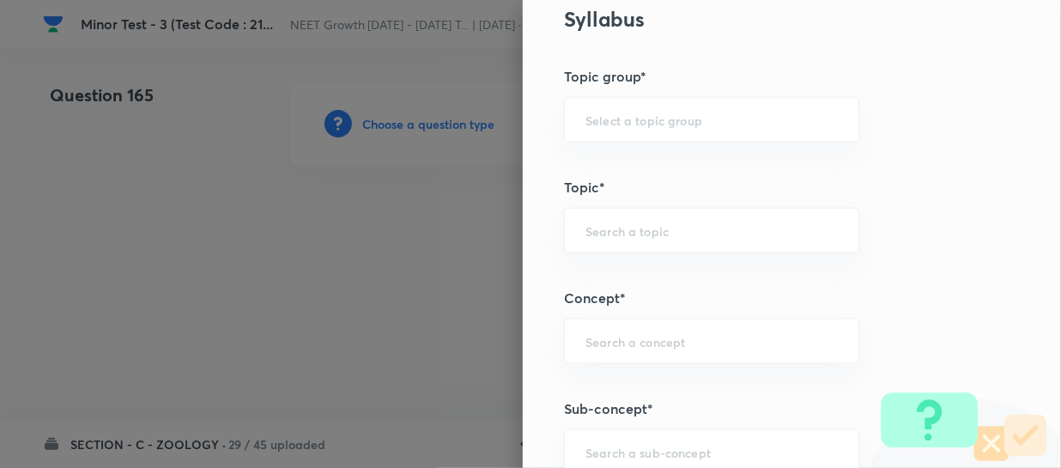
scroll to position [859, 0]
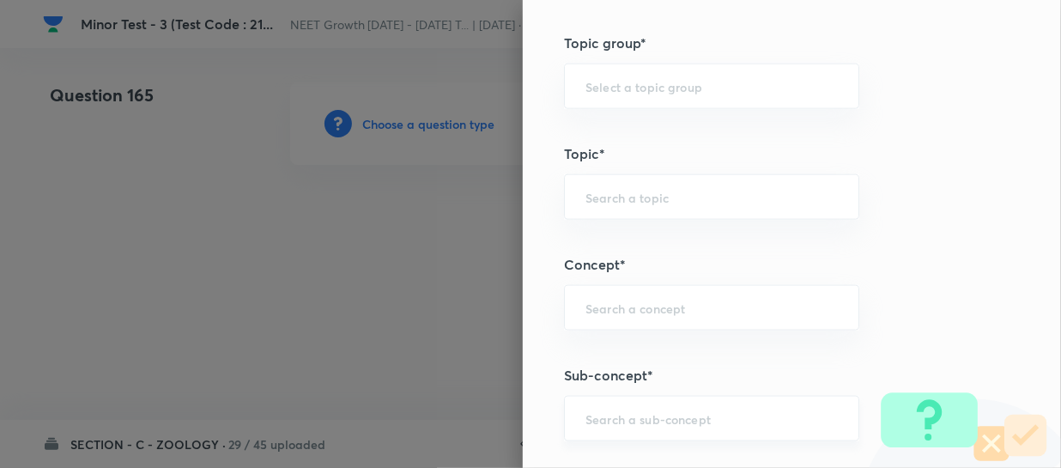
click at [594, 418] on input "text" at bounding box center [712, 418] width 252 height 16
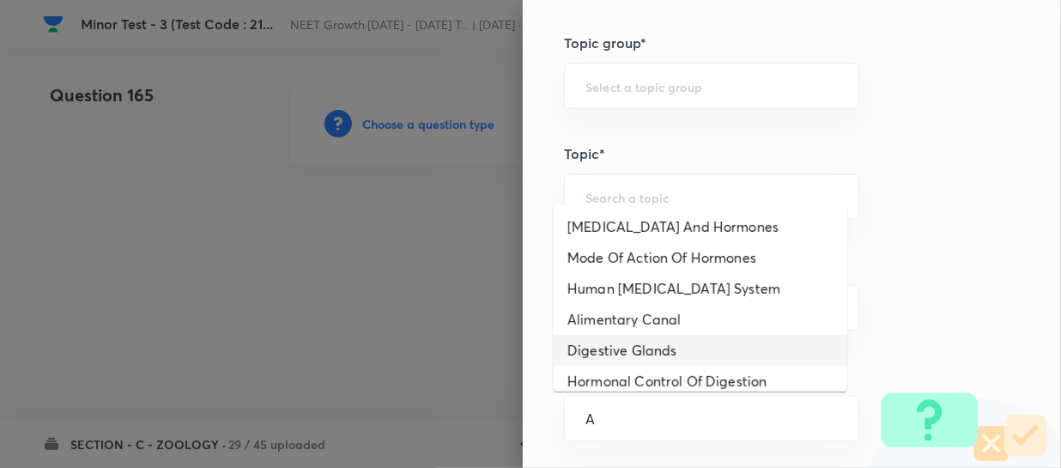
click at [606, 337] on li "Digestive Glands" at bounding box center [701, 350] width 294 height 31
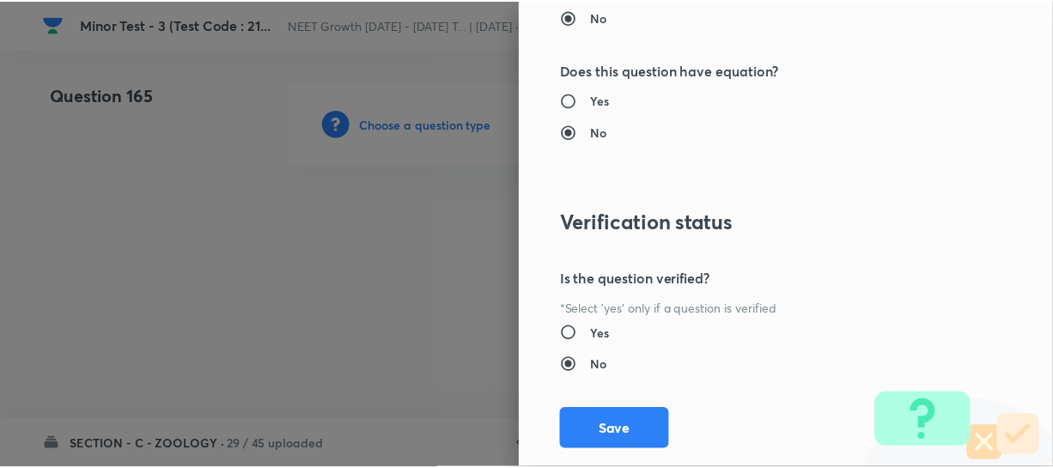
scroll to position [1986, 0]
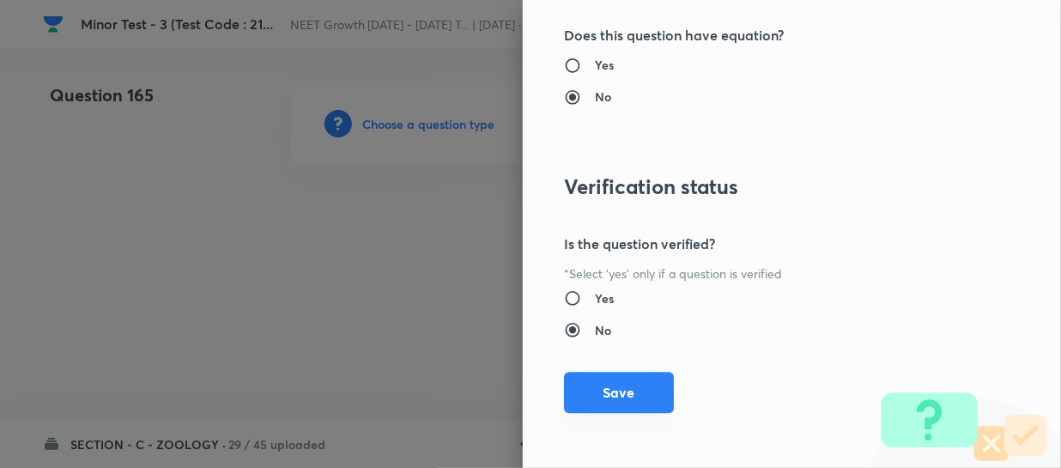
click at [600, 392] on button "Save" at bounding box center [619, 392] width 110 height 41
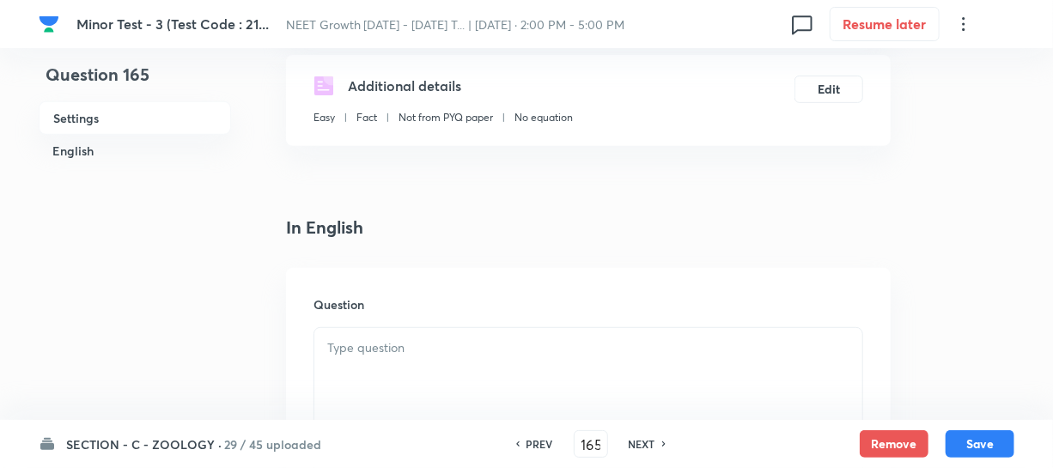
scroll to position [390, 0]
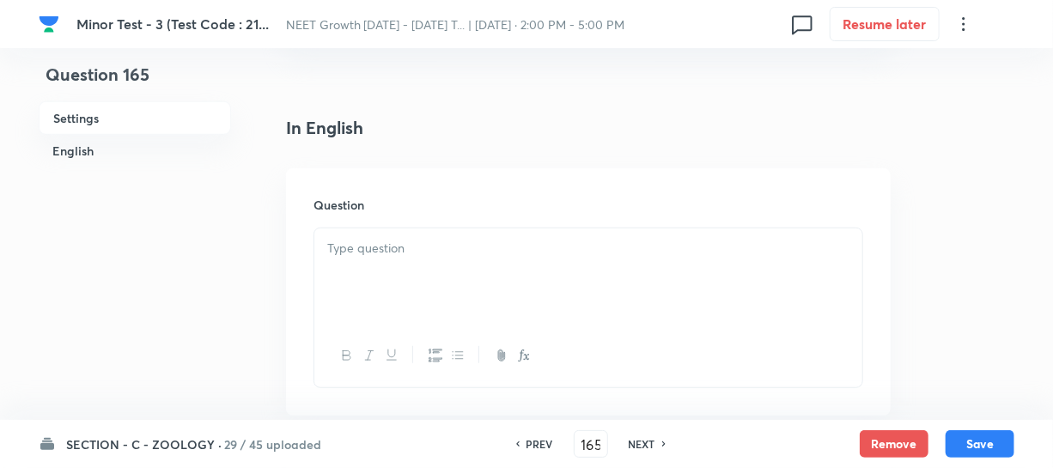
click at [349, 280] on div at bounding box center [588, 276] width 548 height 96
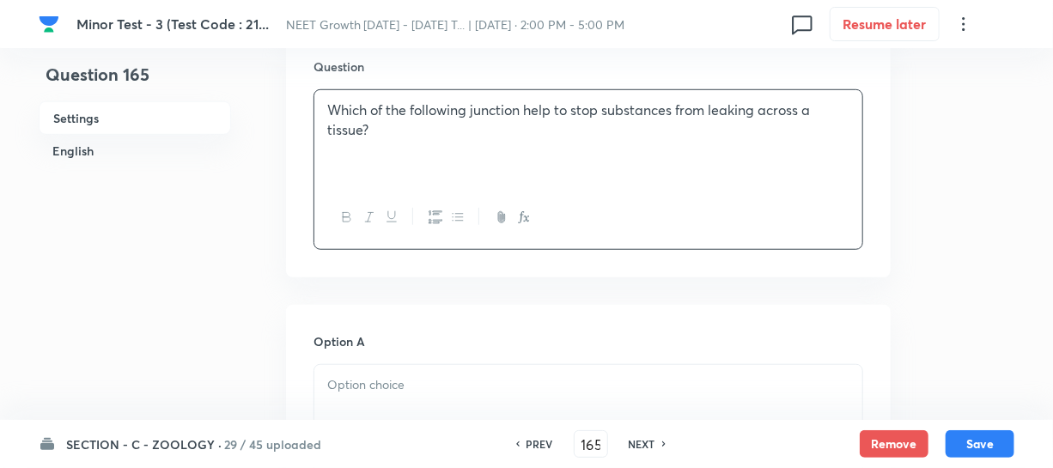
scroll to position [546, 0]
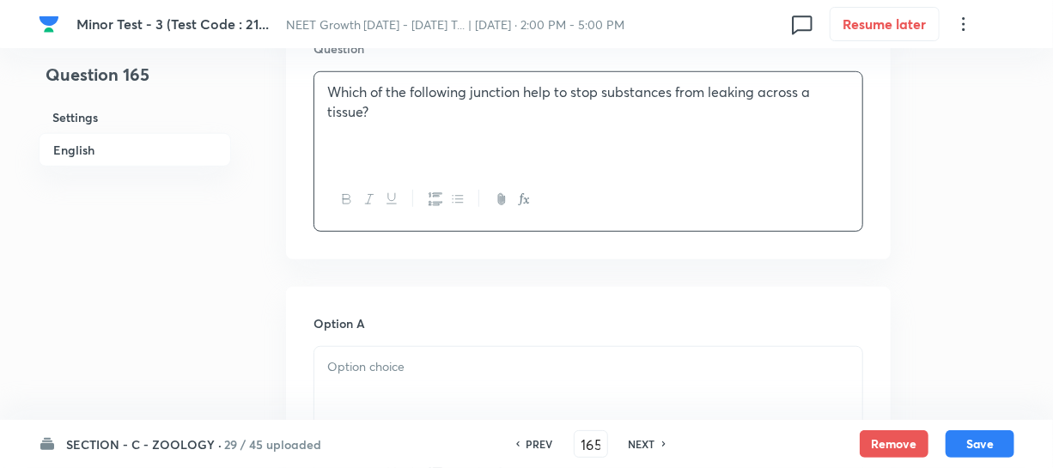
click at [356, 369] on p at bounding box center [588, 367] width 522 height 20
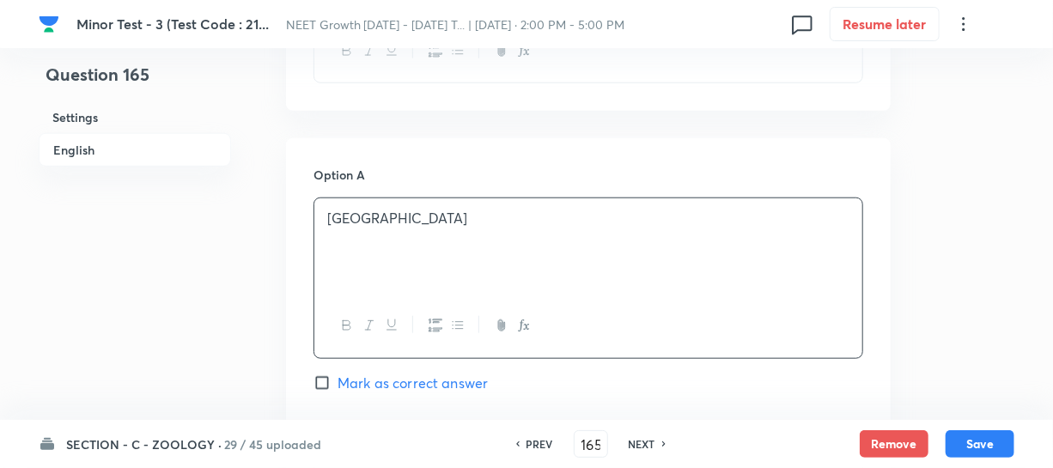
scroll to position [859, 0]
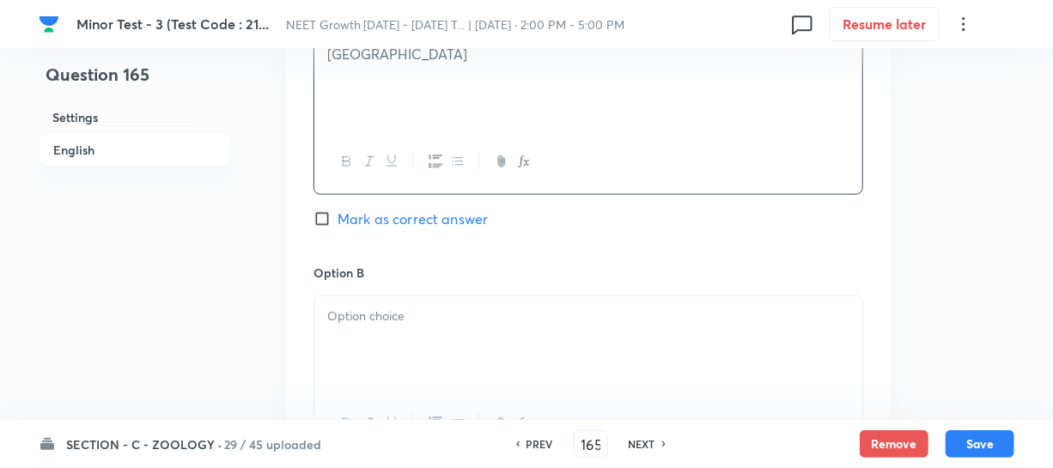
click at [381, 329] on div at bounding box center [588, 344] width 548 height 96
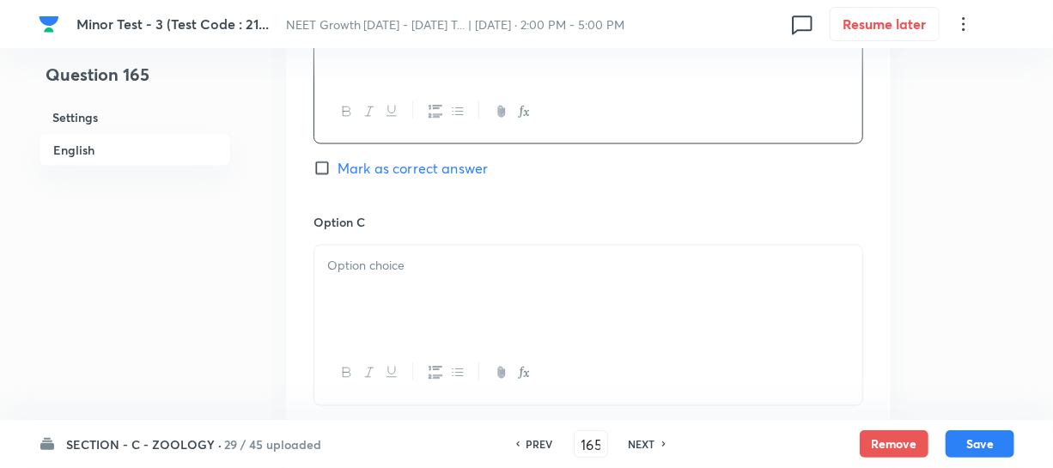
click at [399, 280] on div at bounding box center [588, 294] width 548 height 96
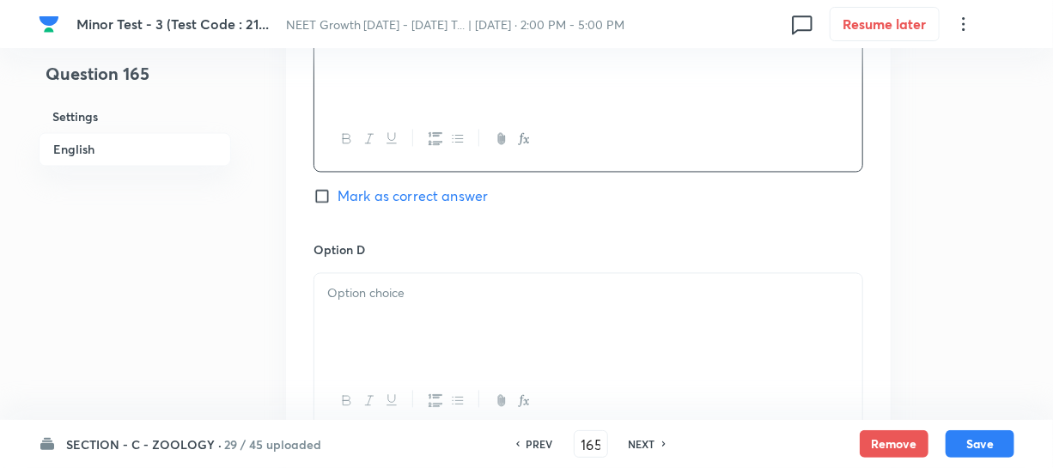
scroll to position [1405, 0]
click at [411, 307] on div at bounding box center [588, 321] width 548 height 96
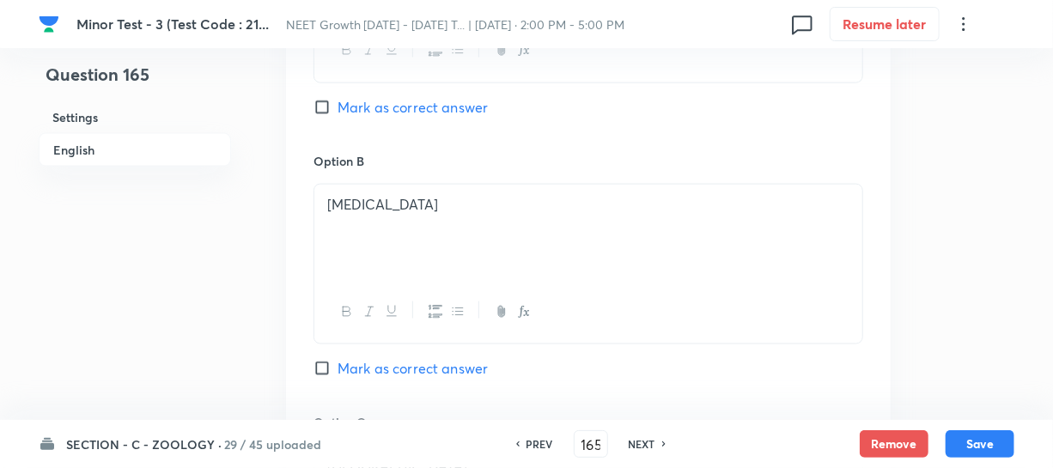
scroll to position [936, 0]
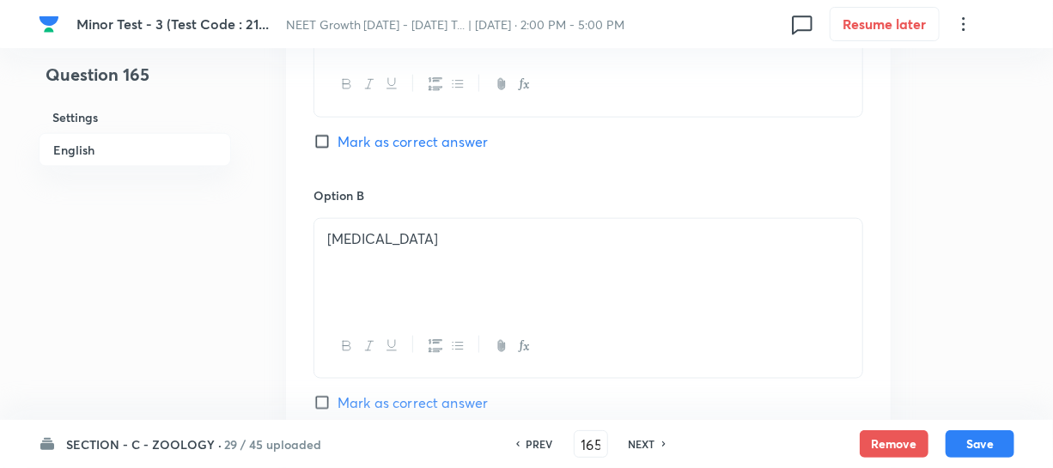
click at [322, 395] on input "Mark as correct answer" at bounding box center [325, 402] width 24 height 17
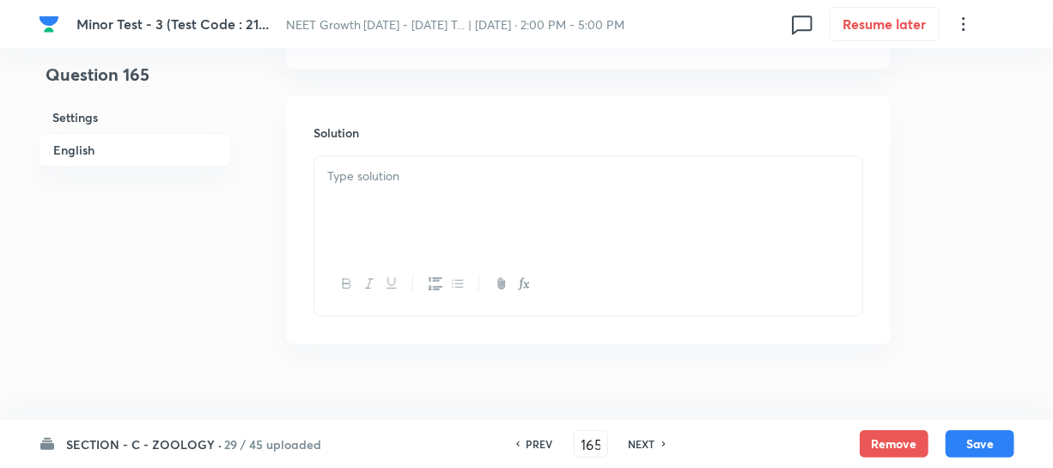
scroll to position [1858, 0]
click at [386, 192] on div at bounding box center [588, 178] width 548 height 96
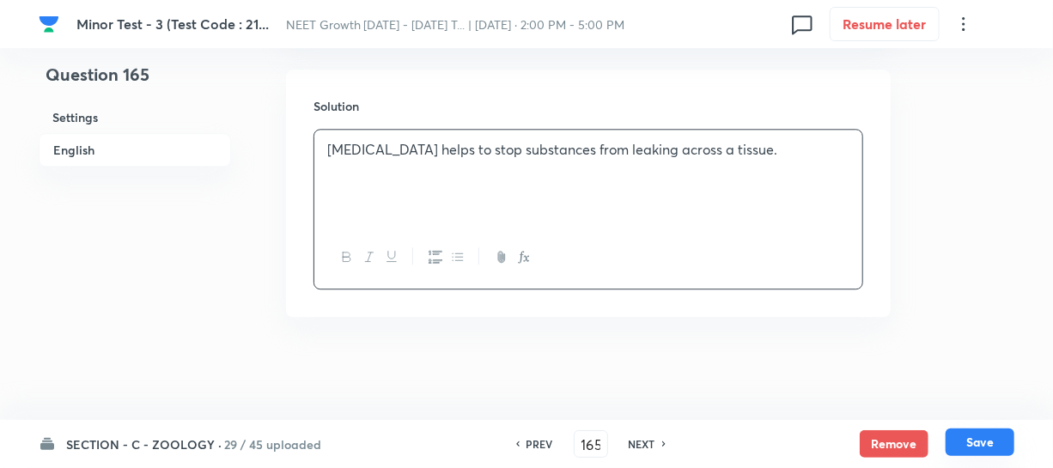
click at [975, 445] on button "Save" at bounding box center [979, 441] width 69 height 27
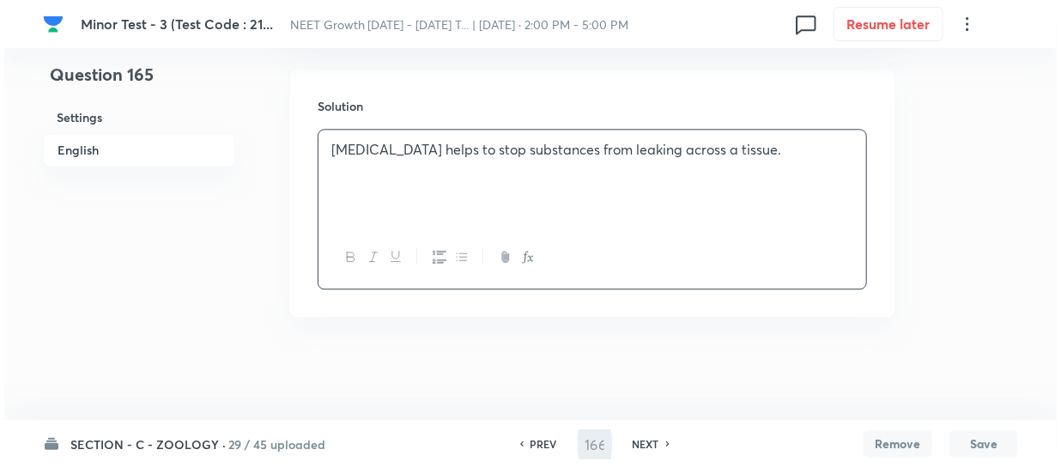
scroll to position [0, 0]
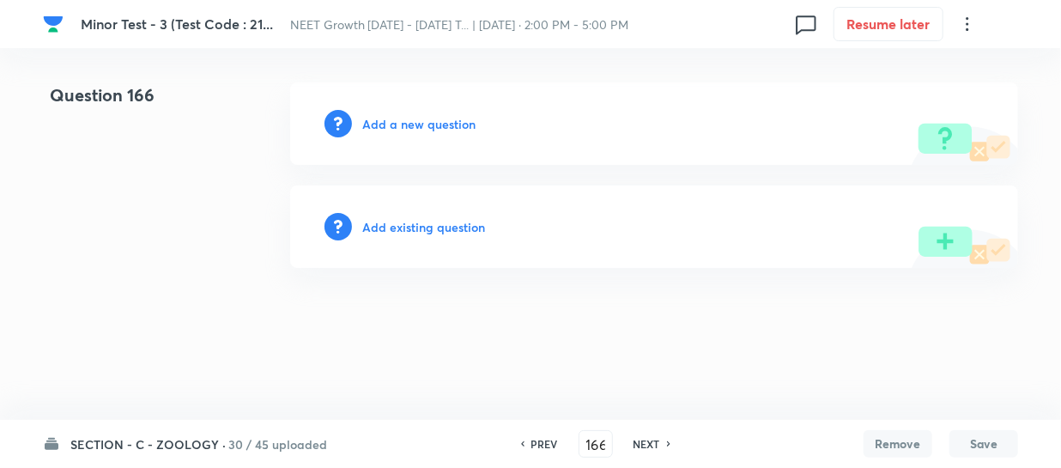
click at [377, 122] on h6 "Add a new question" at bounding box center [418, 124] width 113 height 18
click at [377, 122] on h6 "Choose a question type" at bounding box center [428, 124] width 132 height 18
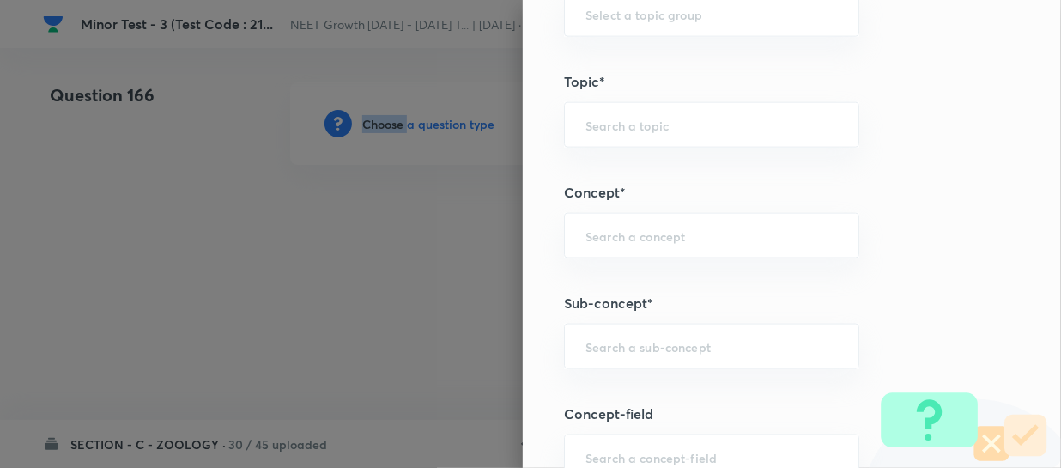
scroll to position [936, 0]
click at [599, 343] on input "text" at bounding box center [712, 341] width 252 height 16
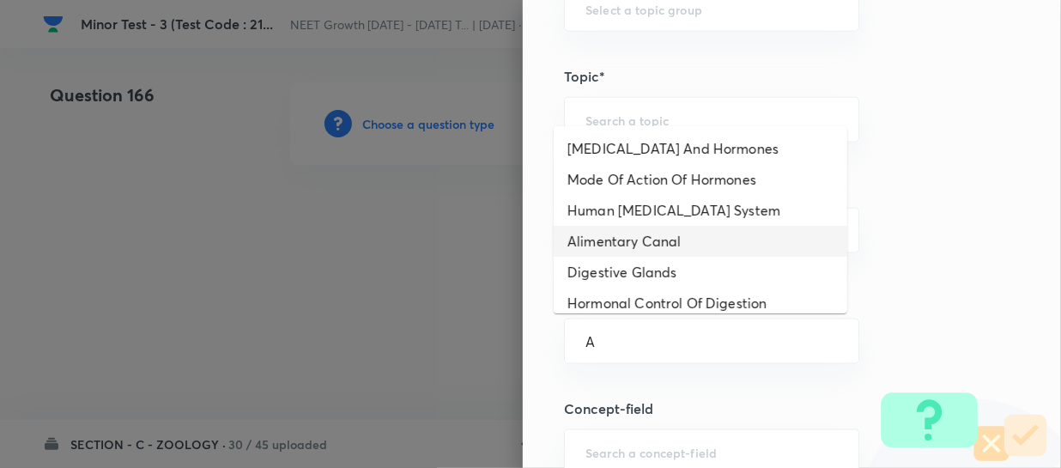
click at [644, 238] on li "Alimentary Canal" at bounding box center [701, 241] width 294 height 31
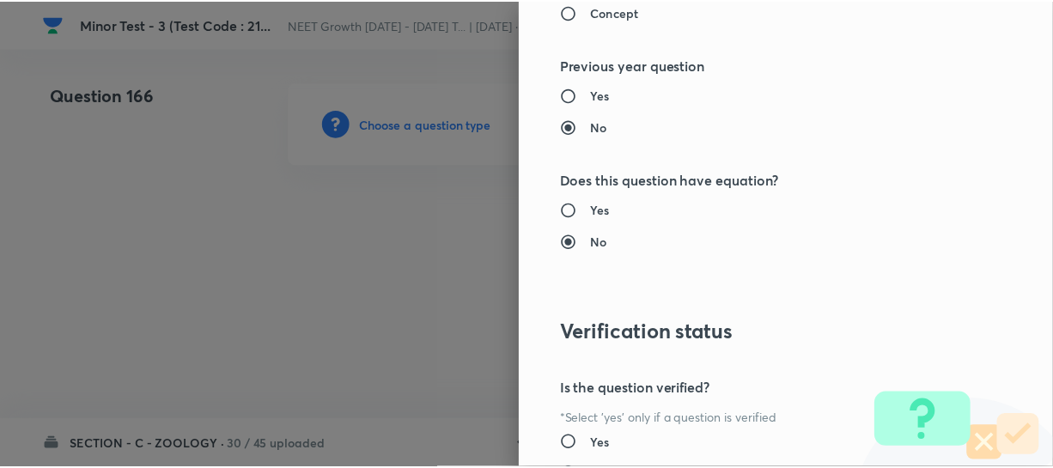
scroll to position [1986, 0]
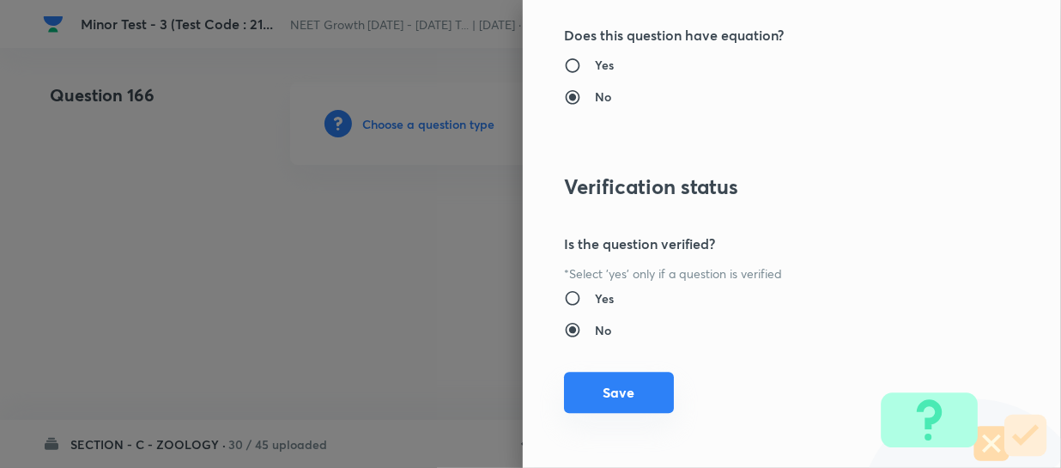
click at [584, 394] on button "Save" at bounding box center [619, 392] width 110 height 41
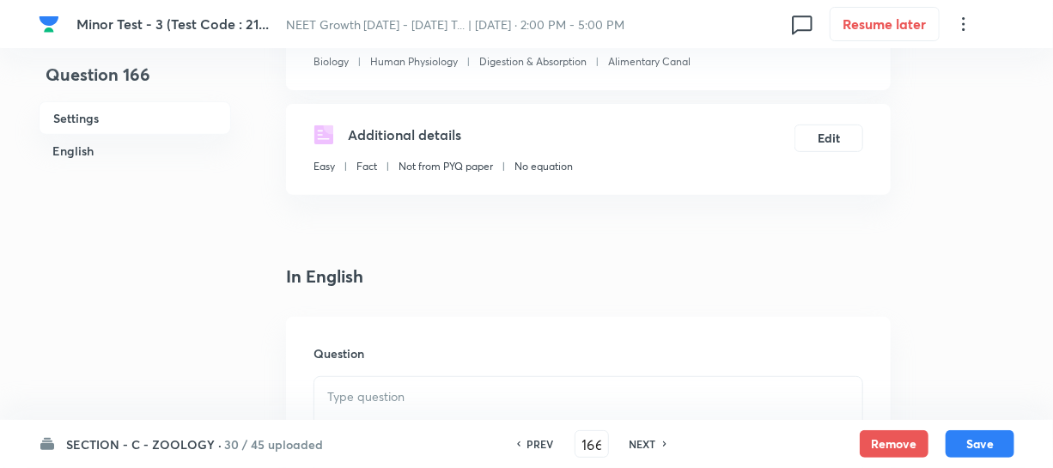
scroll to position [468, 0]
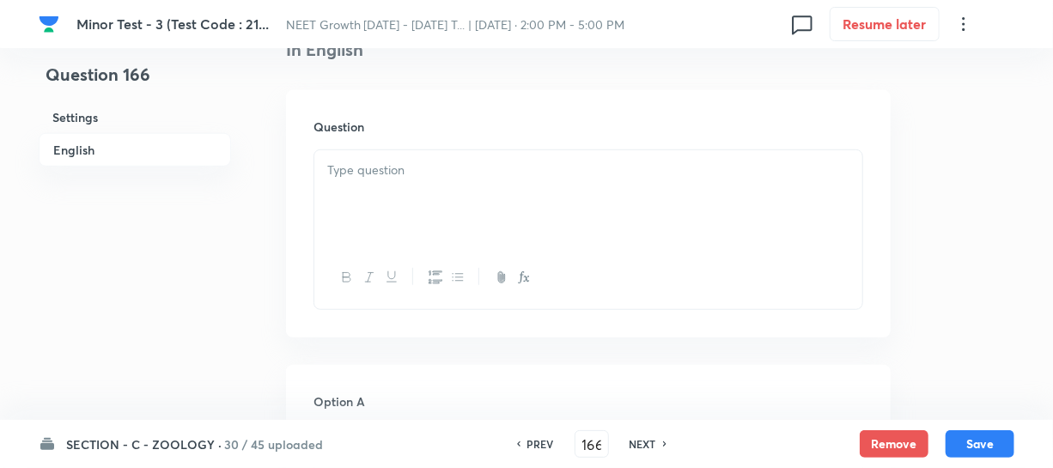
click at [380, 210] on div at bounding box center [588, 198] width 548 height 96
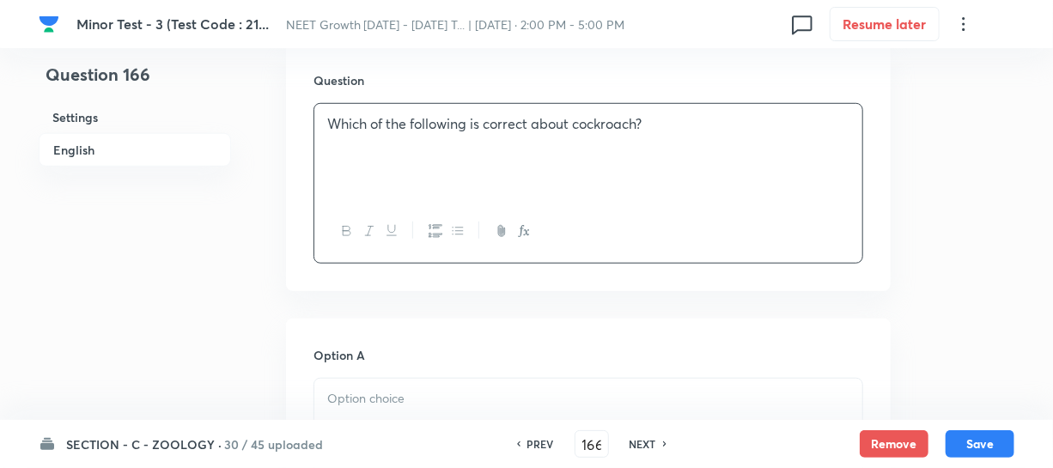
scroll to position [624, 0]
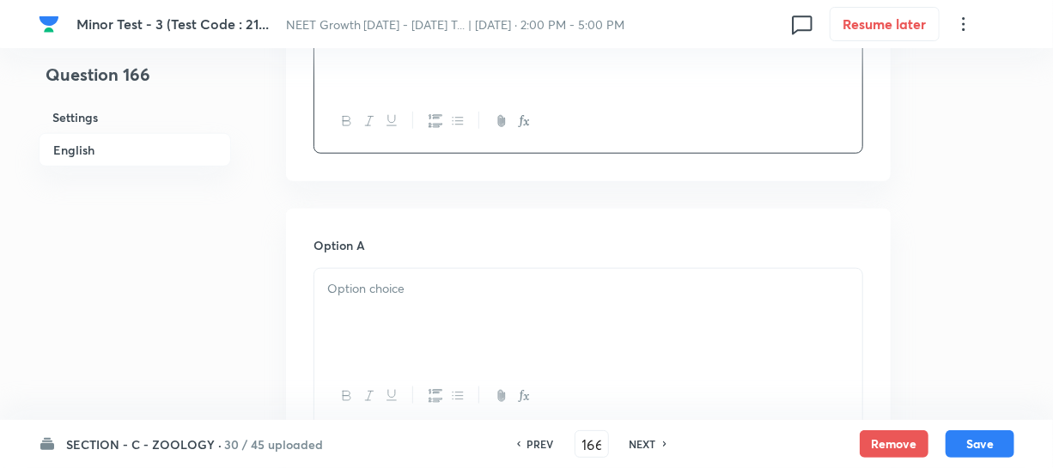
click at [434, 270] on div at bounding box center [588, 317] width 548 height 96
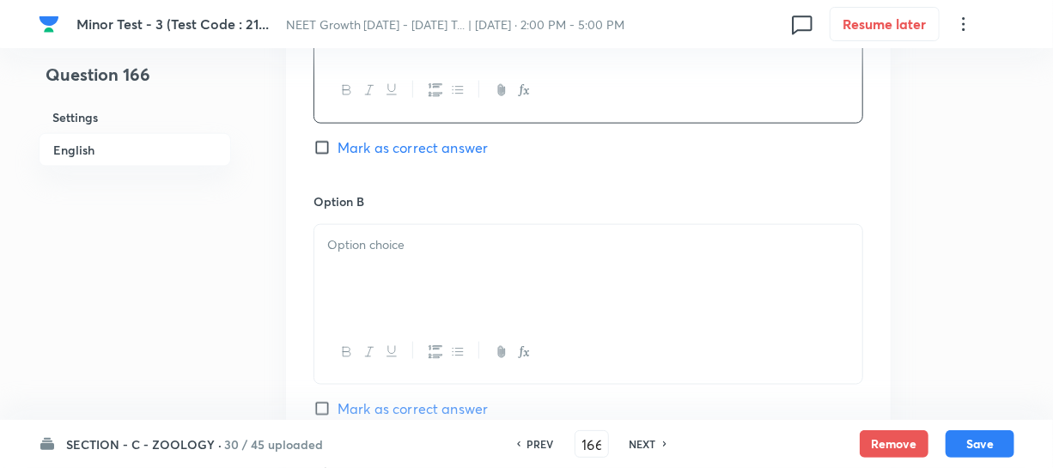
scroll to position [936, 0]
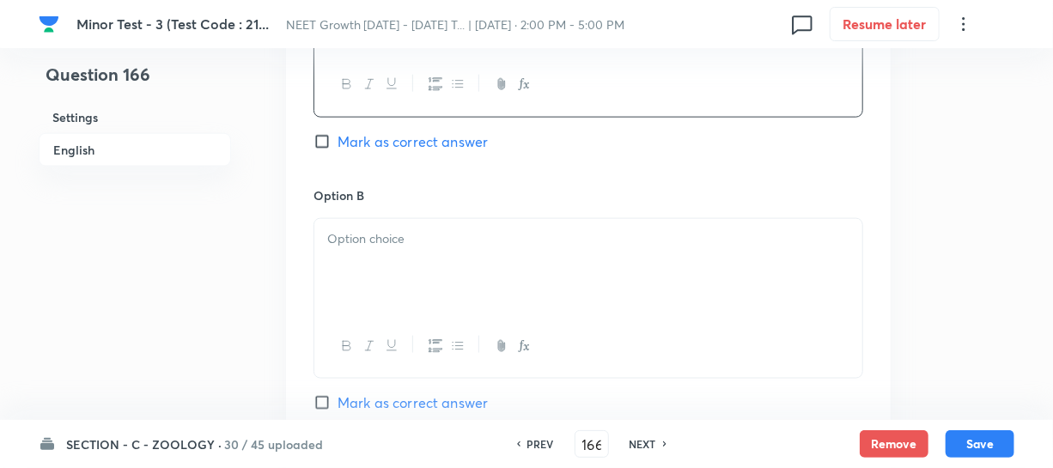
click at [374, 265] on div at bounding box center [588, 267] width 548 height 96
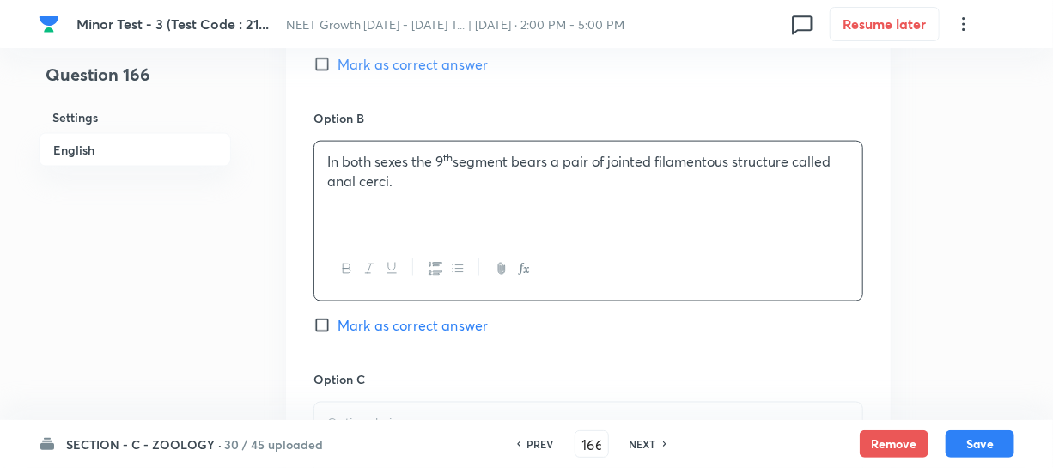
scroll to position [1170, 0]
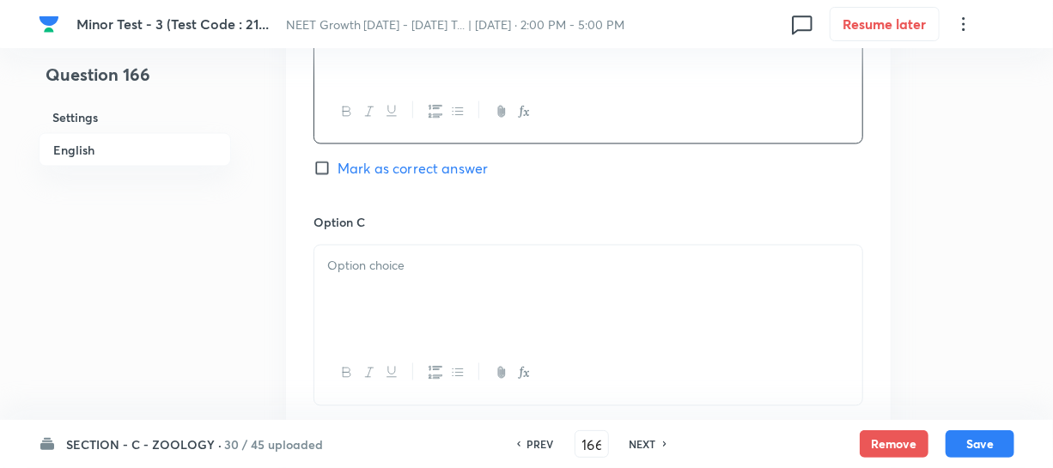
click at [424, 324] on div at bounding box center [588, 294] width 548 height 96
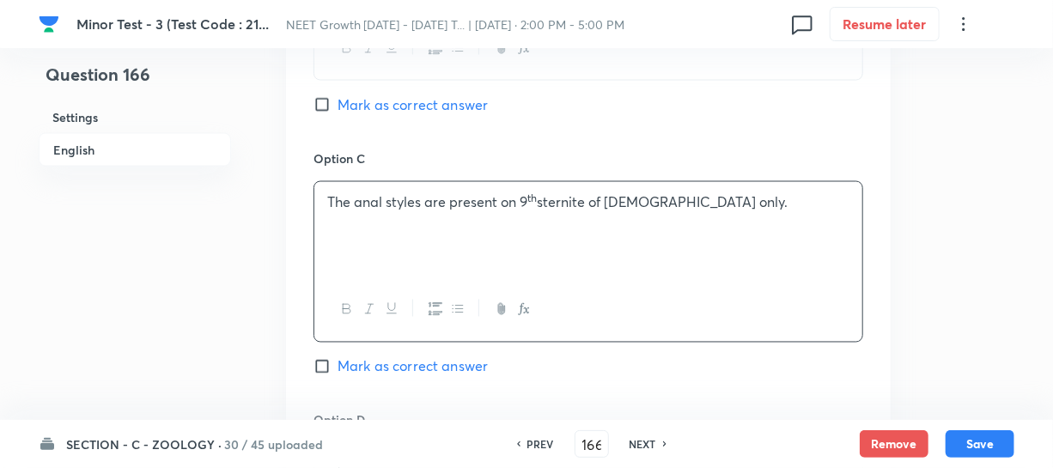
scroll to position [1405, 0]
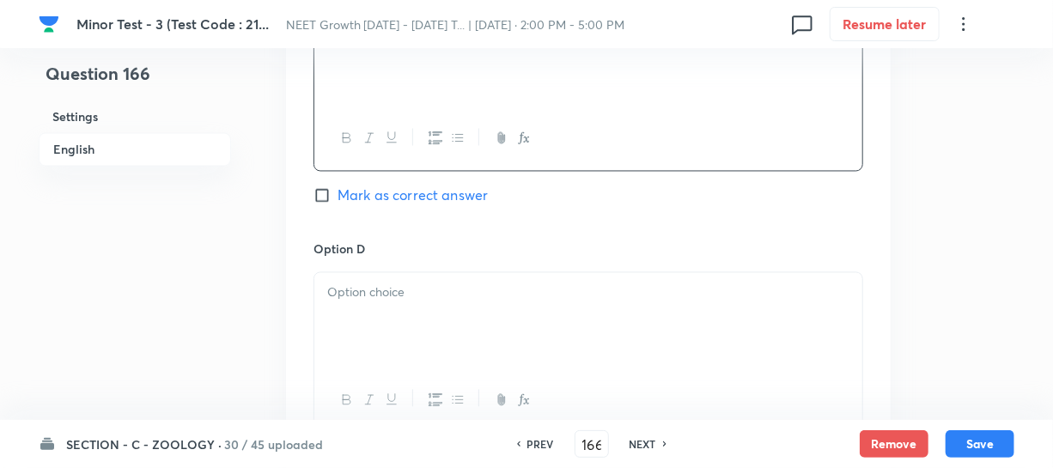
drag, startPoint x: 460, startPoint y: 324, endPoint x: 491, endPoint y: 314, distance: 32.3
click at [461, 323] on div at bounding box center [588, 321] width 548 height 96
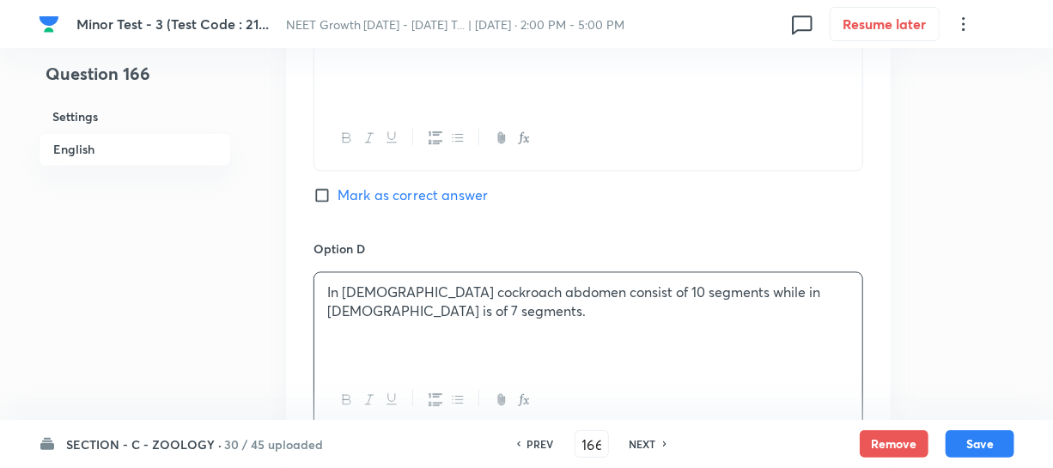
click at [328, 196] on input "Mark as correct answer" at bounding box center [325, 195] width 24 height 17
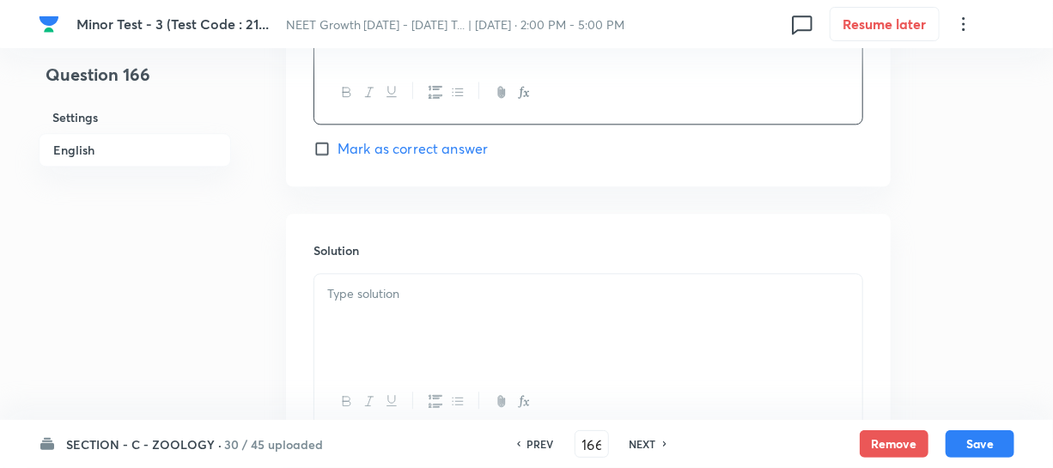
scroll to position [1858, 0]
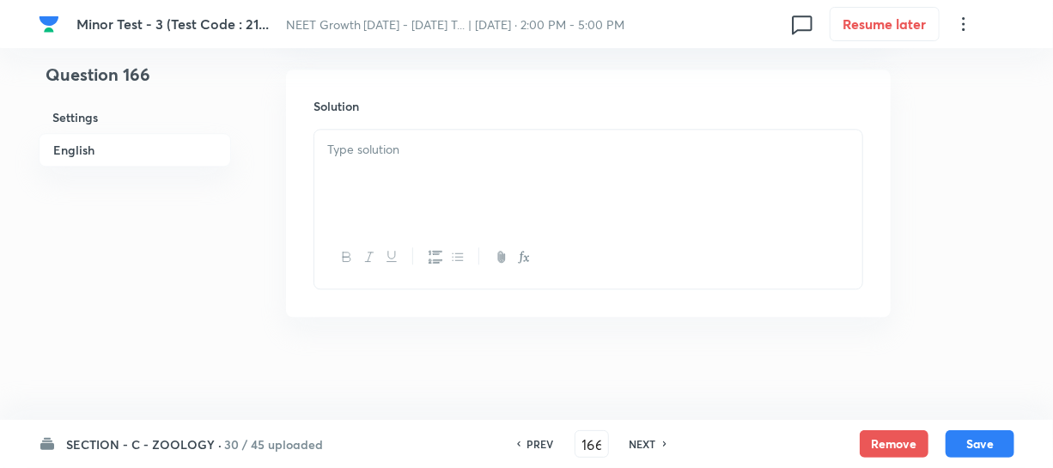
click at [377, 176] on div at bounding box center [588, 178] width 548 height 96
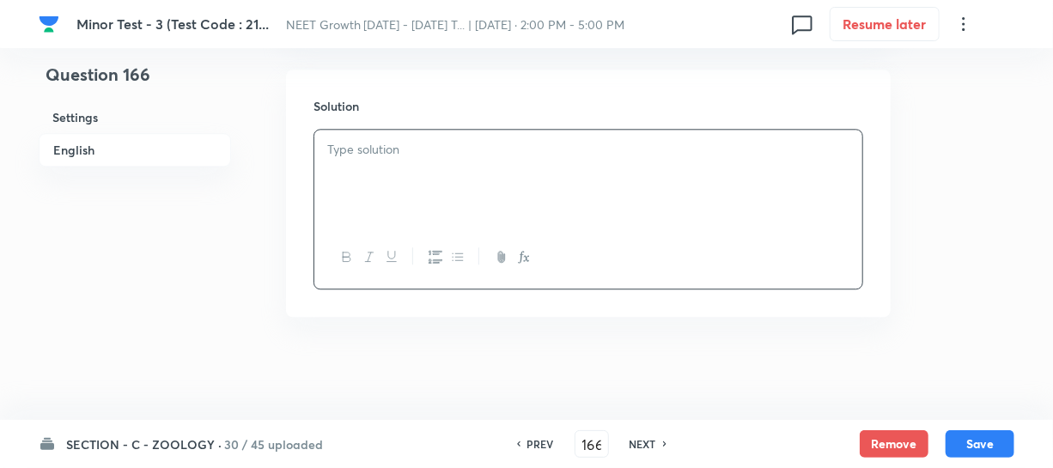
paste div
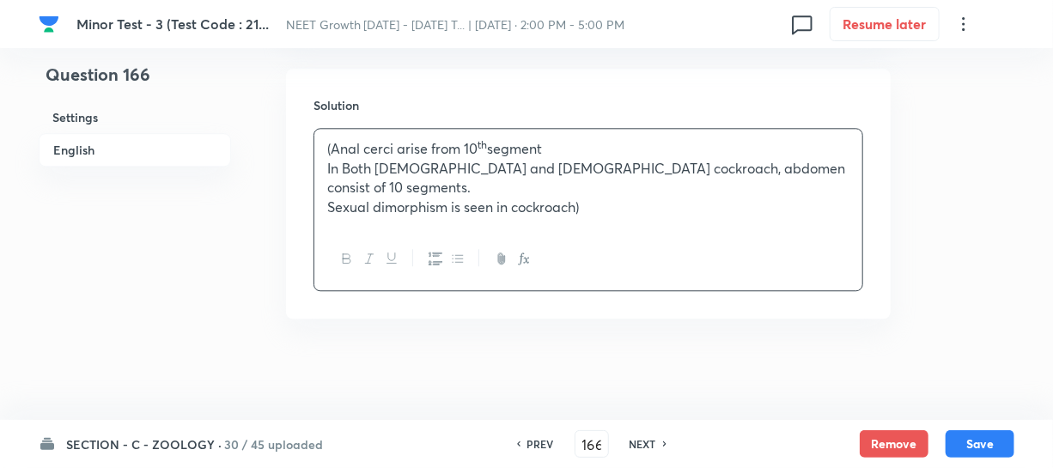
click at [443, 164] on p "In Both male and female cockroach, abdomen consist of 10 segments." at bounding box center [588, 178] width 522 height 39
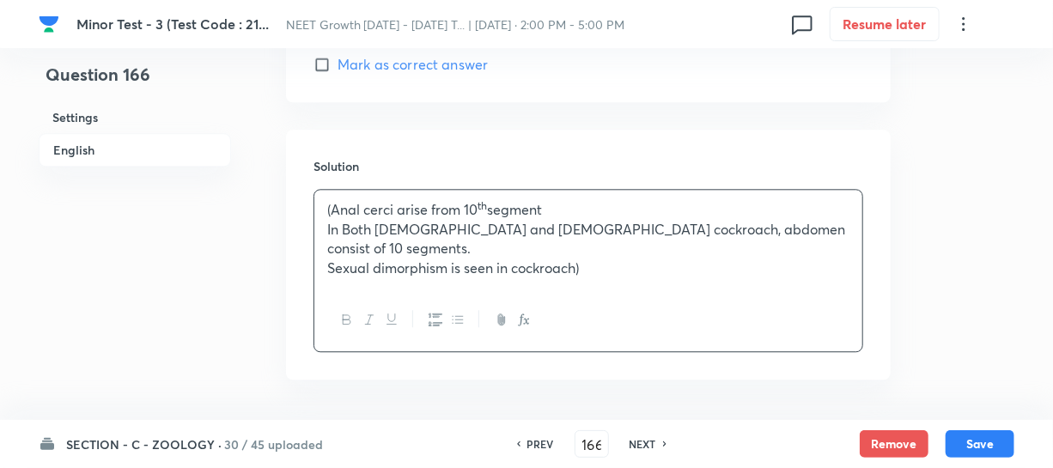
scroll to position [1702, 0]
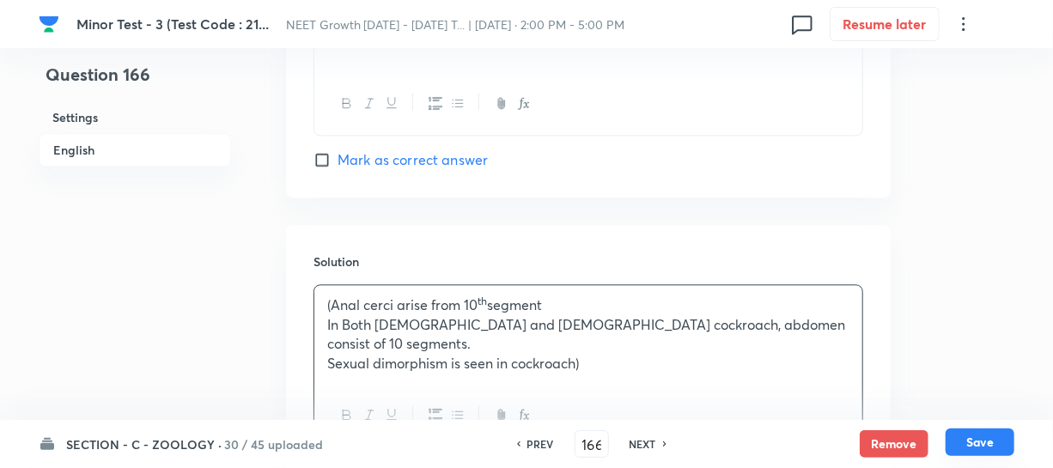
click at [971, 433] on button "Save" at bounding box center [979, 441] width 69 height 27
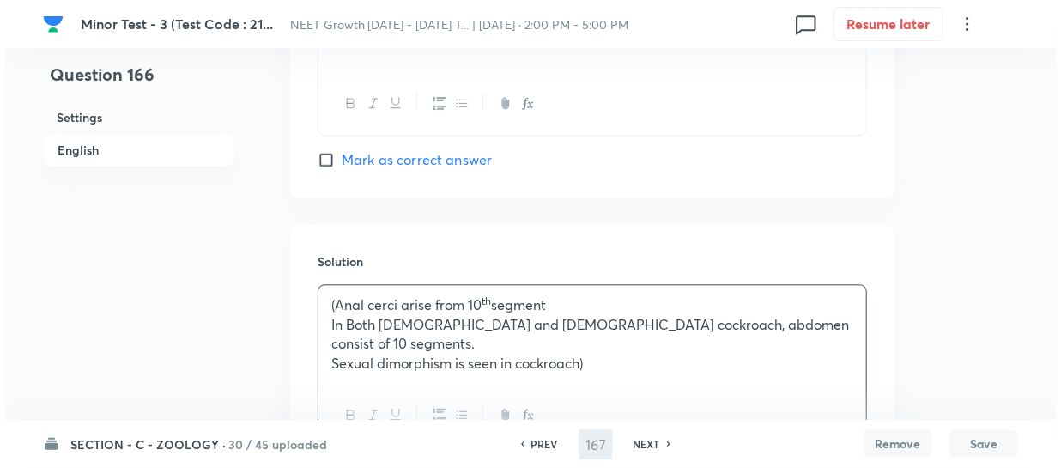
scroll to position [0, 0]
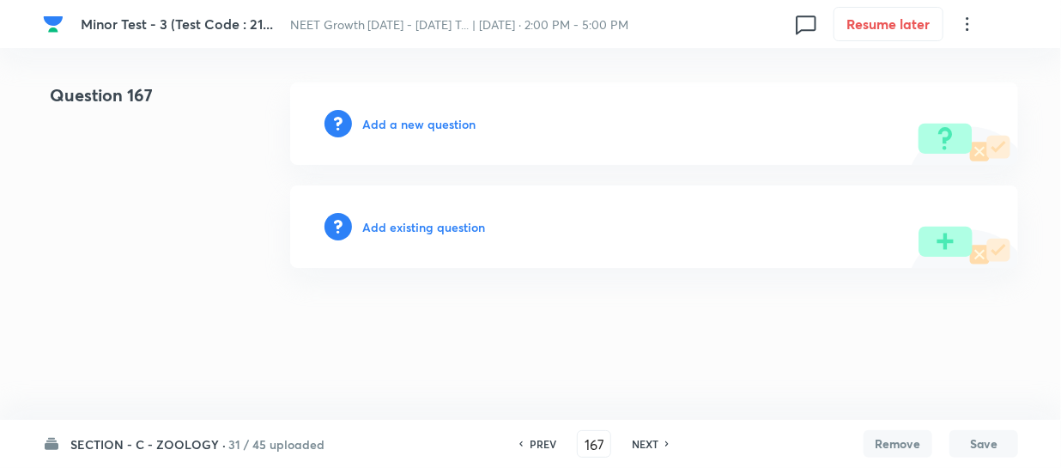
click at [374, 120] on h6 "Add a new question" at bounding box center [418, 124] width 113 height 18
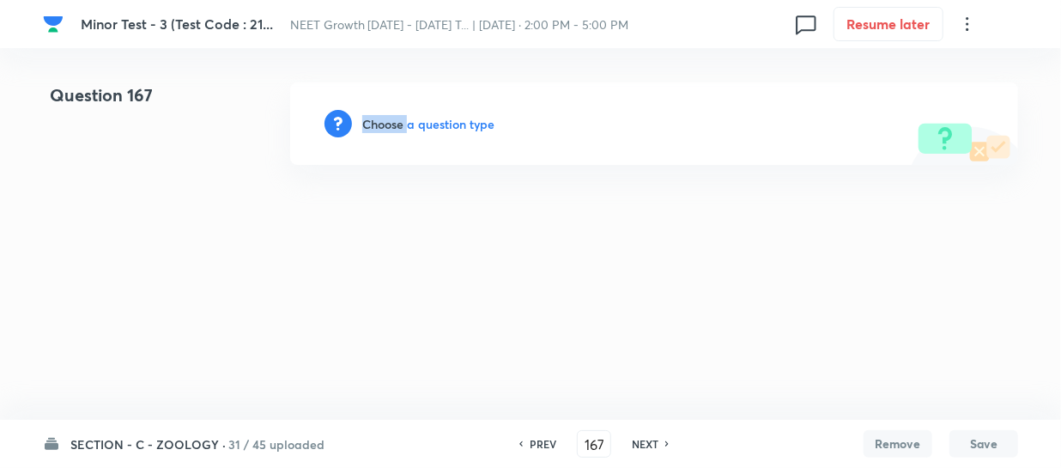
click at [374, 120] on h6 "Choose a question type" at bounding box center [428, 124] width 132 height 18
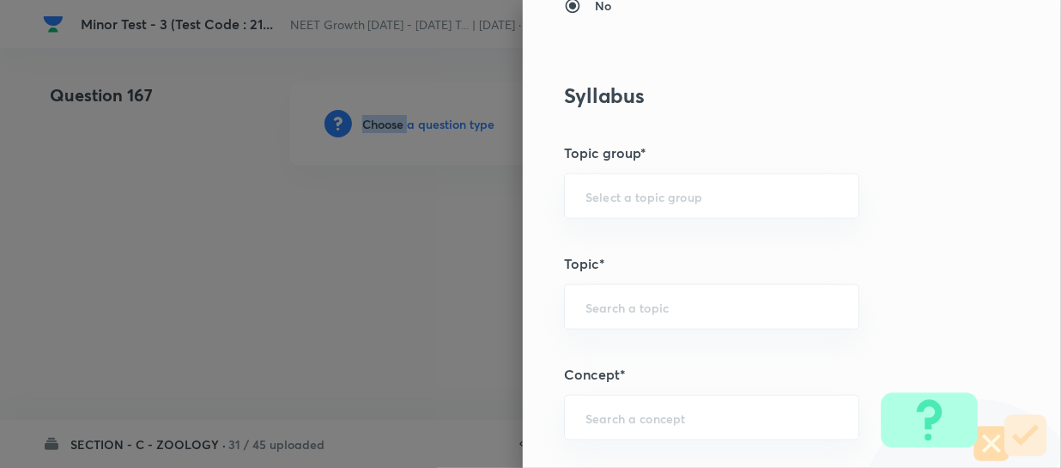
scroll to position [936, 0]
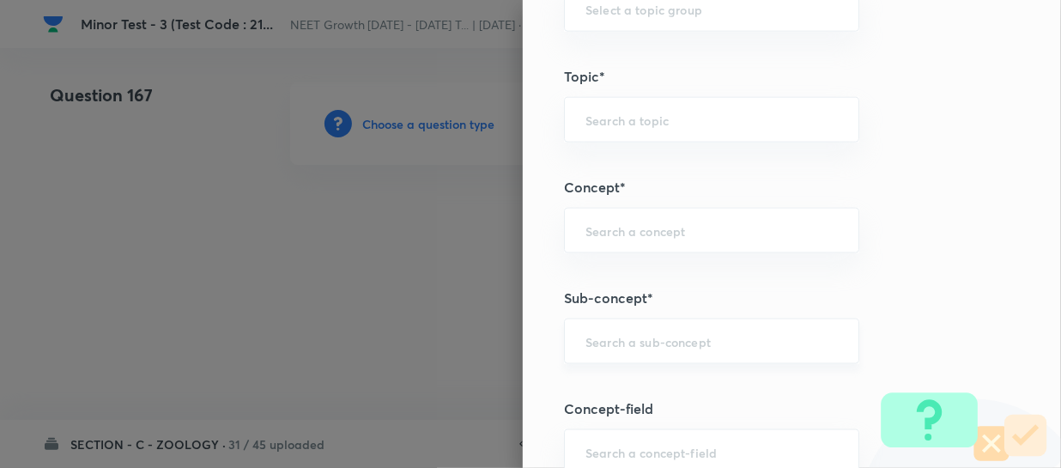
click at [595, 333] on input "text" at bounding box center [712, 341] width 252 height 16
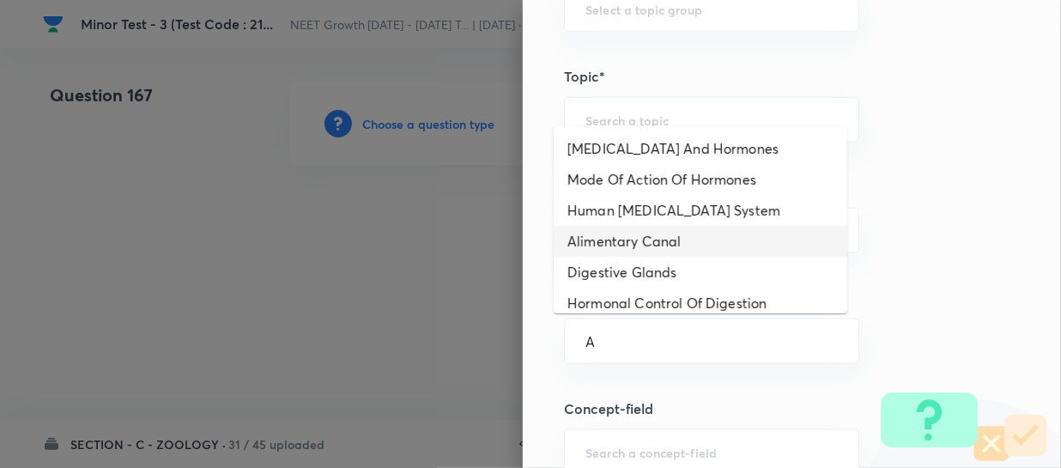
click at [629, 252] on li "Alimentary Canal" at bounding box center [701, 241] width 294 height 31
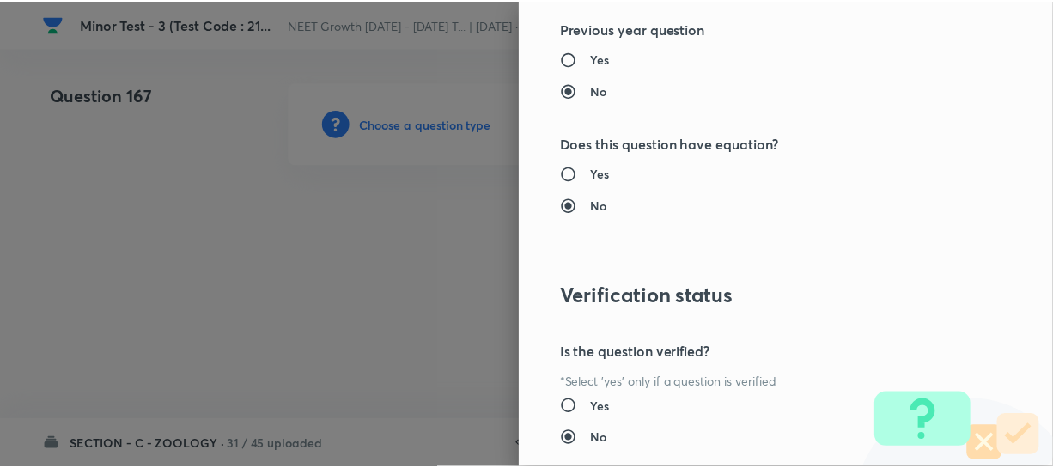
scroll to position [1986, 0]
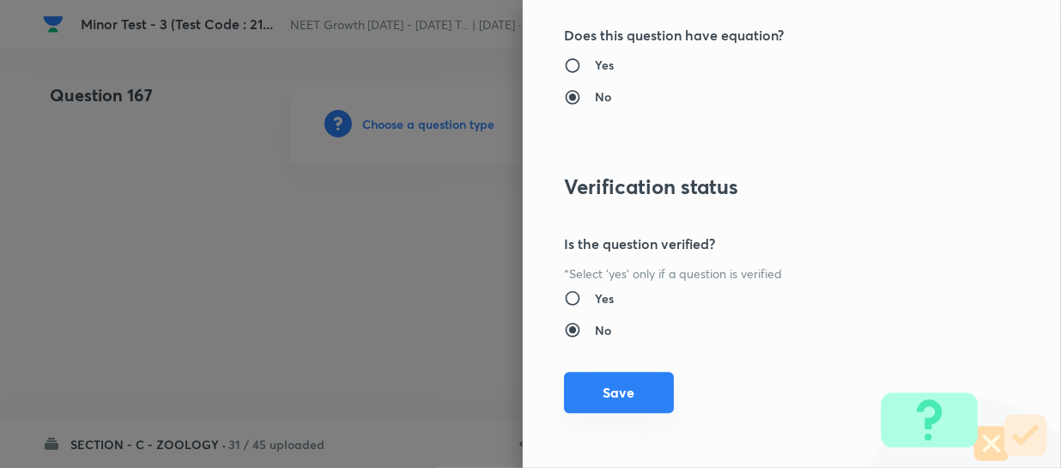
click at [586, 388] on button "Save" at bounding box center [619, 392] width 110 height 41
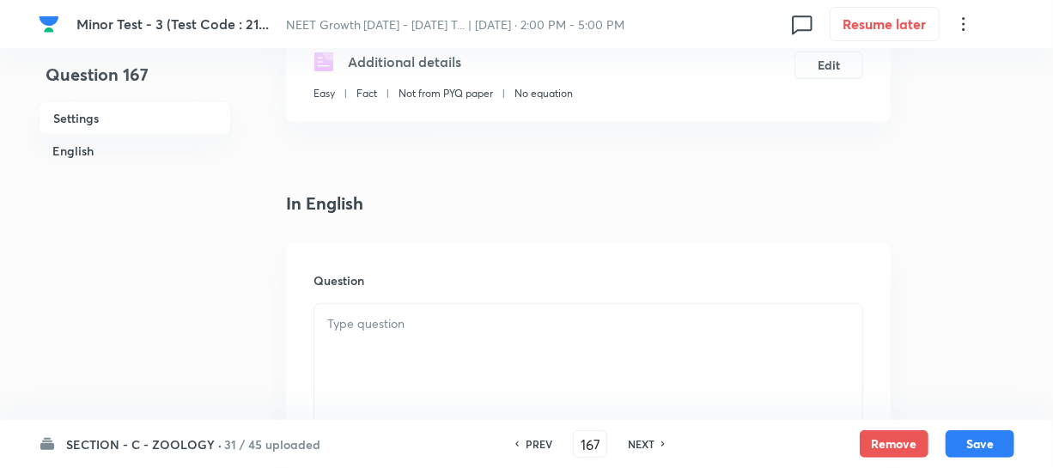
scroll to position [390, 0]
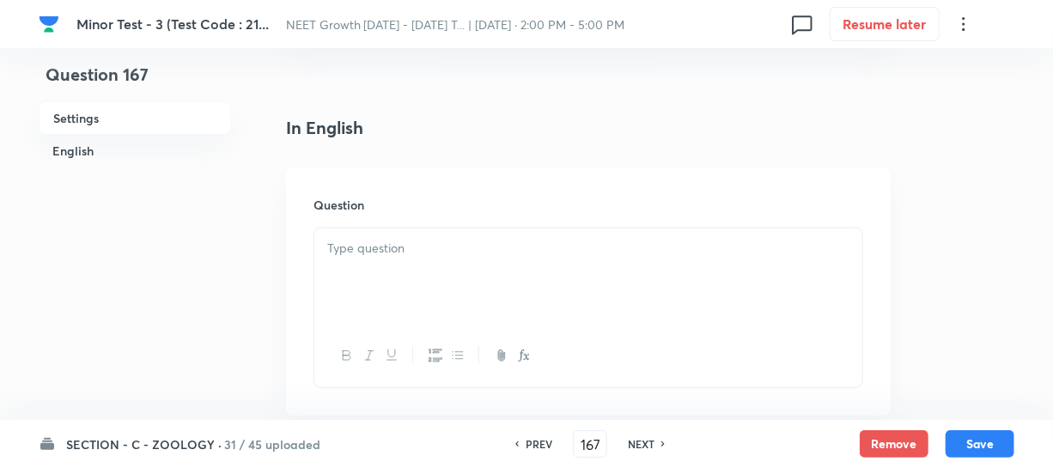
drag, startPoint x: 417, startPoint y: 280, endPoint x: 458, endPoint y: 278, distance: 40.4
click at [418, 280] on div at bounding box center [588, 276] width 548 height 96
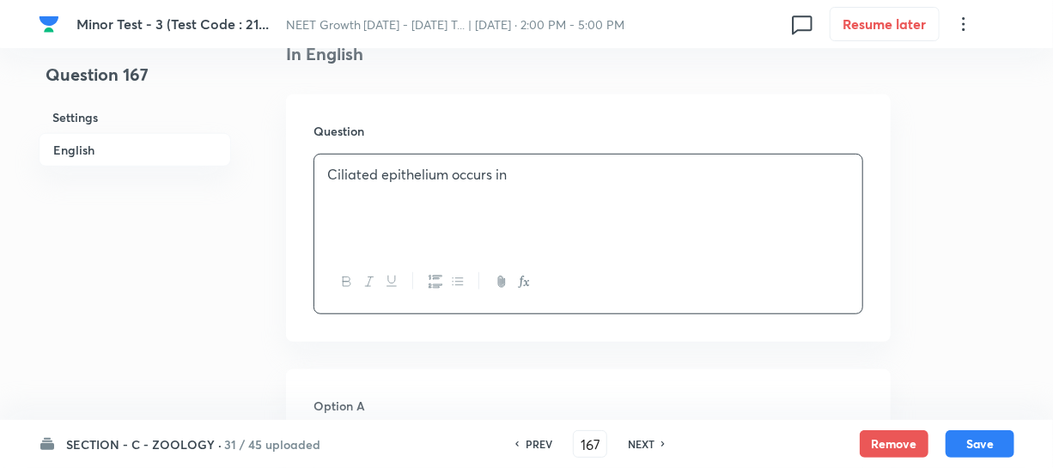
scroll to position [624, 0]
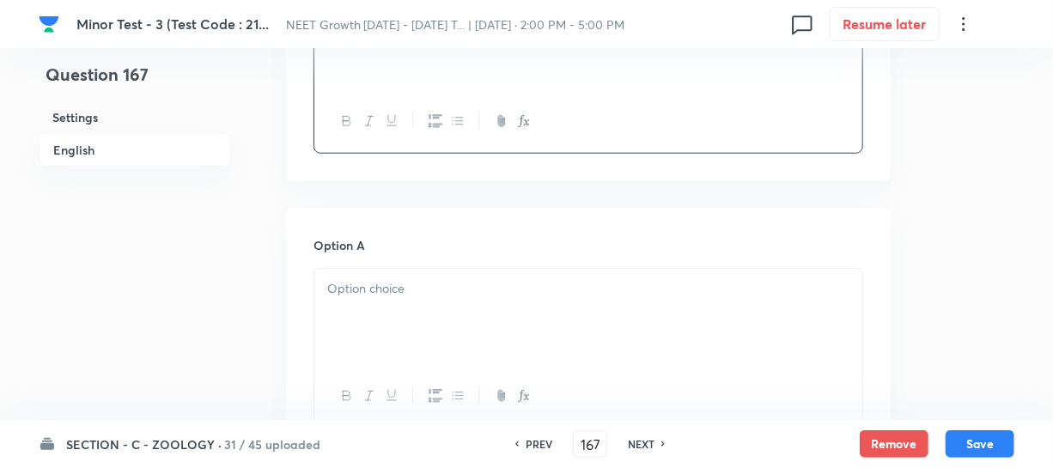
click at [367, 319] on div at bounding box center [588, 317] width 548 height 96
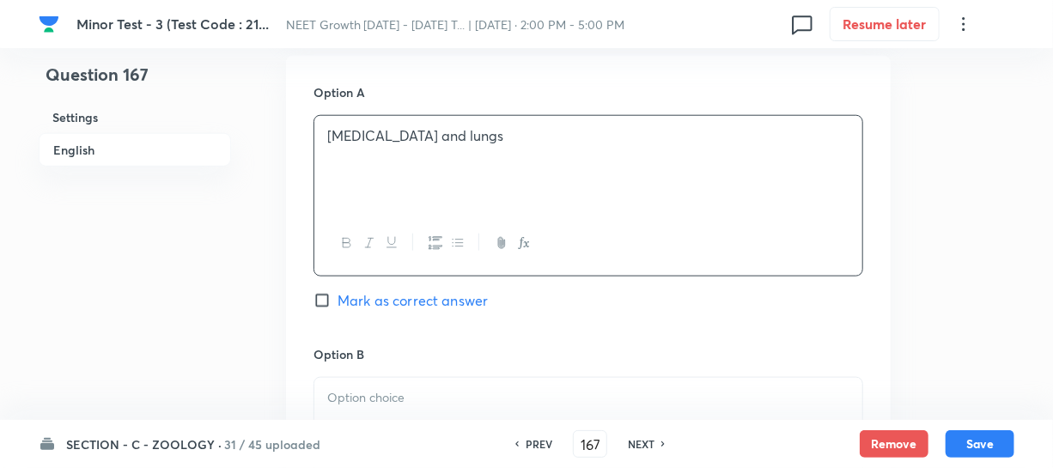
scroll to position [781, 0]
click at [364, 377] on div at bounding box center [588, 422] width 548 height 96
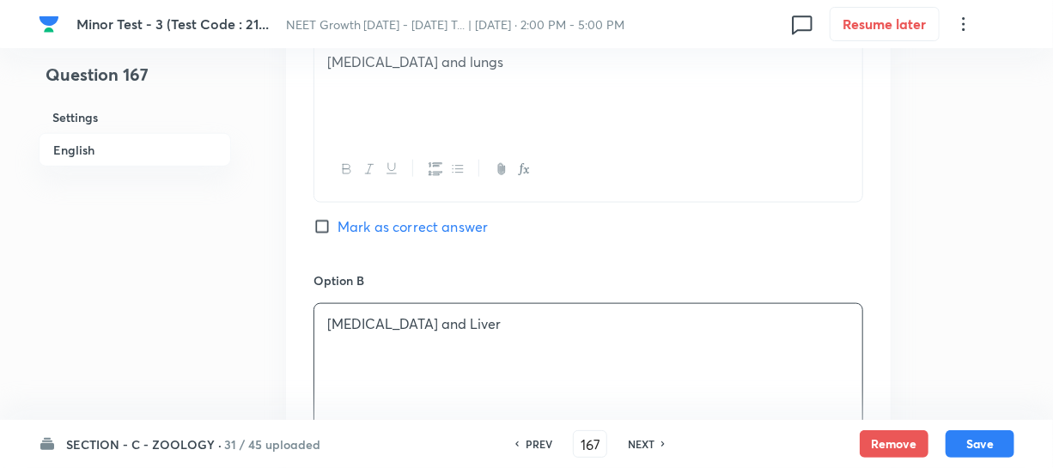
scroll to position [1092, 0]
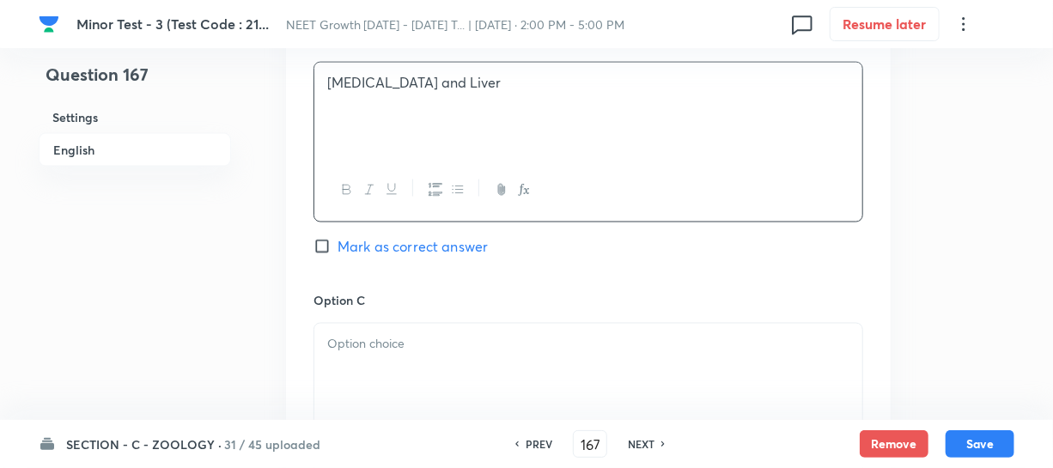
click at [416, 368] on div at bounding box center [588, 372] width 548 height 96
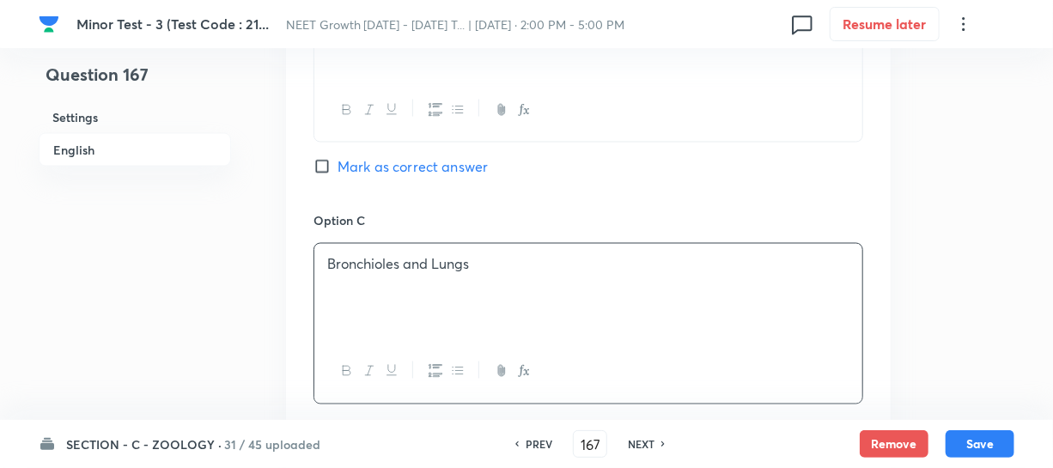
scroll to position [1327, 0]
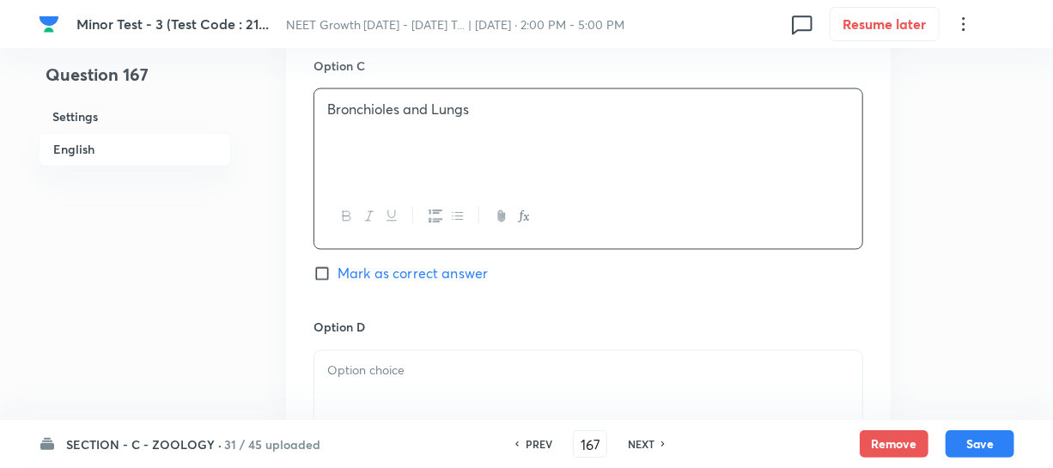
drag, startPoint x: 371, startPoint y: 362, endPoint x: 379, endPoint y: 370, distance: 10.9
click at [374, 361] on p at bounding box center [588, 371] width 522 height 20
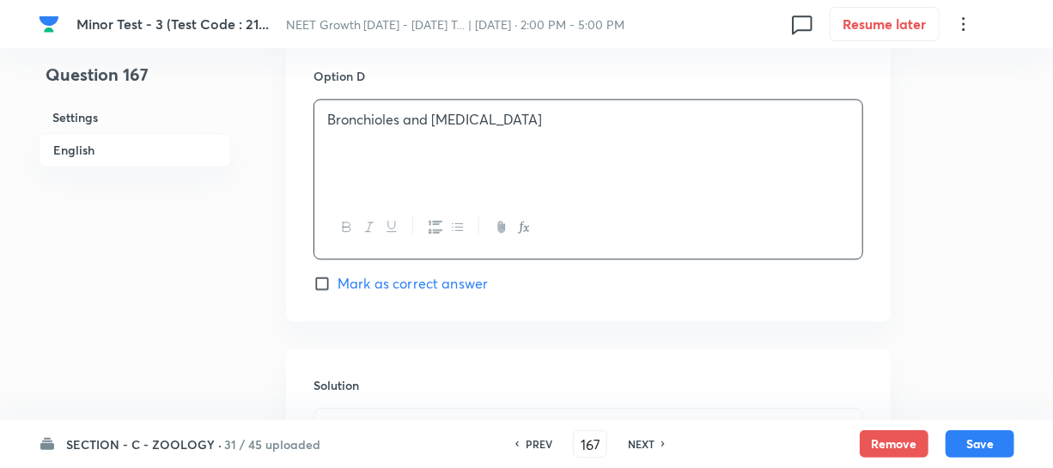
scroll to position [1639, 0]
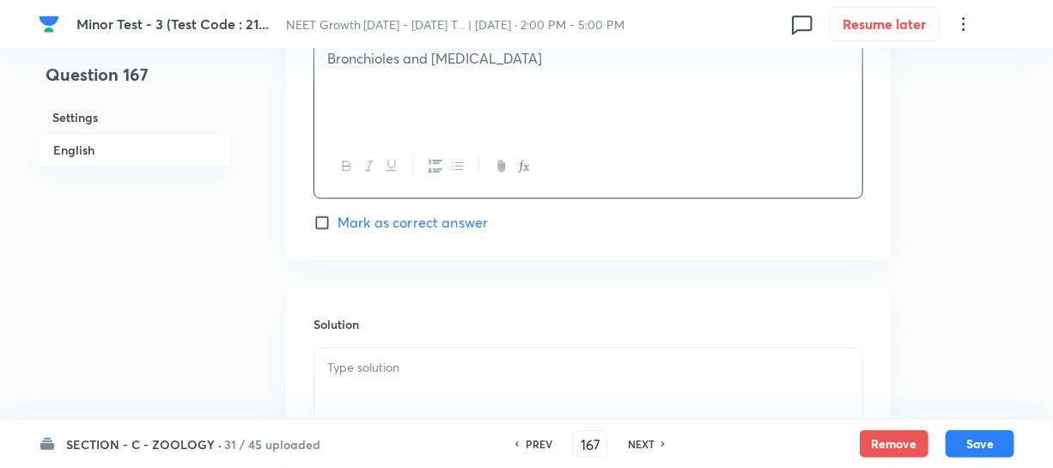
click at [321, 221] on input "Mark as correct answer" at bounding box center [325, 222] width 24 height 17
drag, startPoint x: 369, startPoint y: 374, endPoint x: 388, endPoint y: 374, distance: 18.9
click at [370, 374] on p at bounding box center [588, 368] width 522 height 20
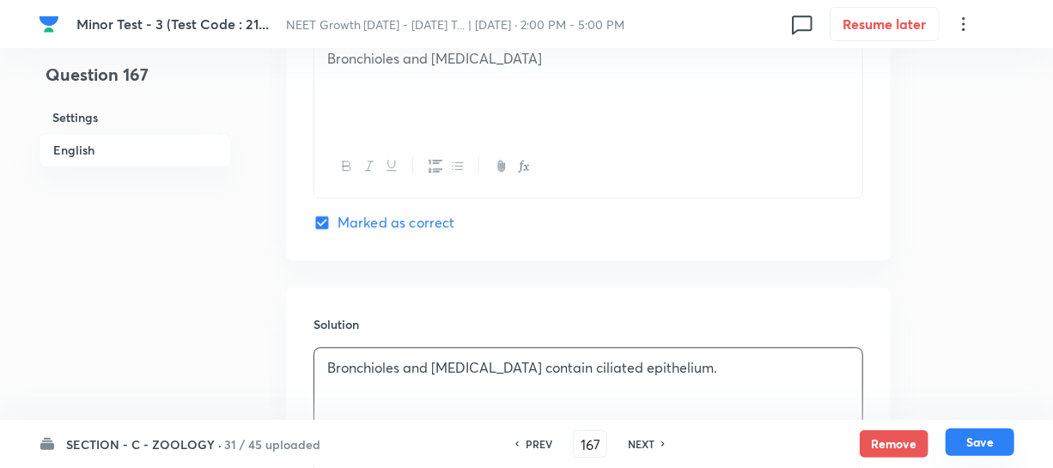
click at [963, 452] on button "Save" at bounding box center [979, 441] width 69 height 27
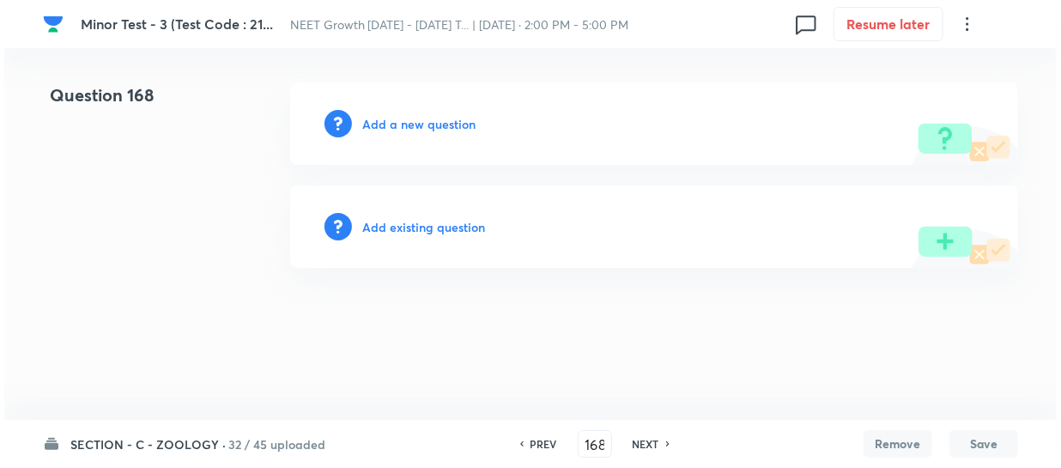
scroll to position [0, 0]
click at [379, 129] on h6 "Add a new question" at bounding box center [418, 124] width 113 height 18
click at [378, 125] on h6 "Choose a question type" at bounding box center [428, 124] width 132 height 18
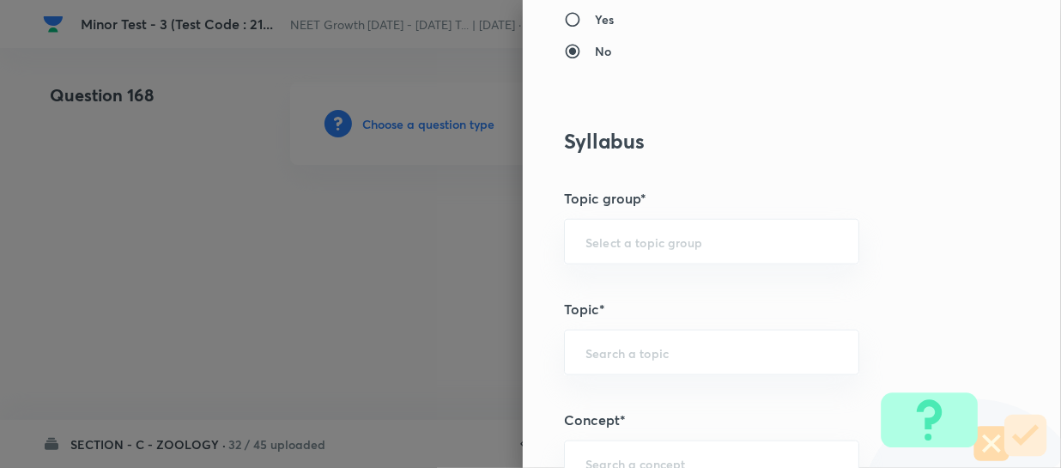
scroll to position [936, 0]
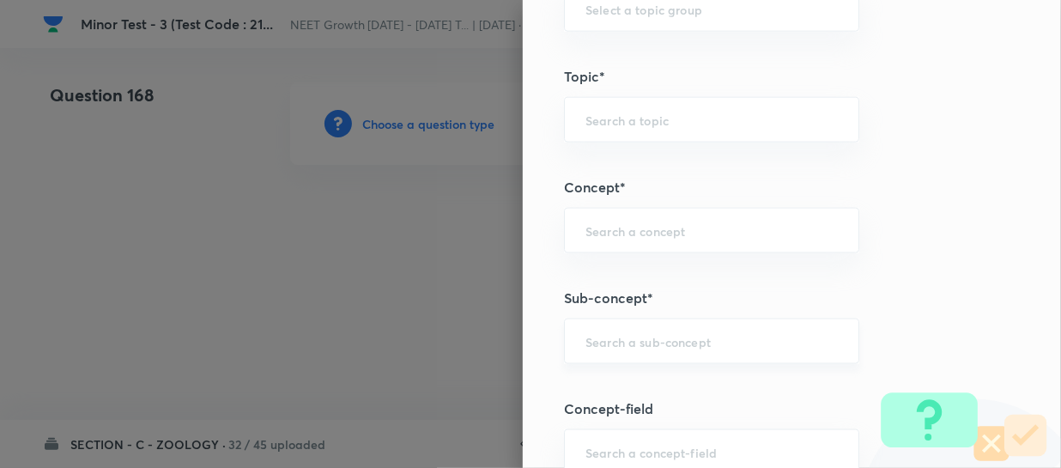
click at [598, 333] on input "text" at bounding box center [712, 341] width 252 height 16
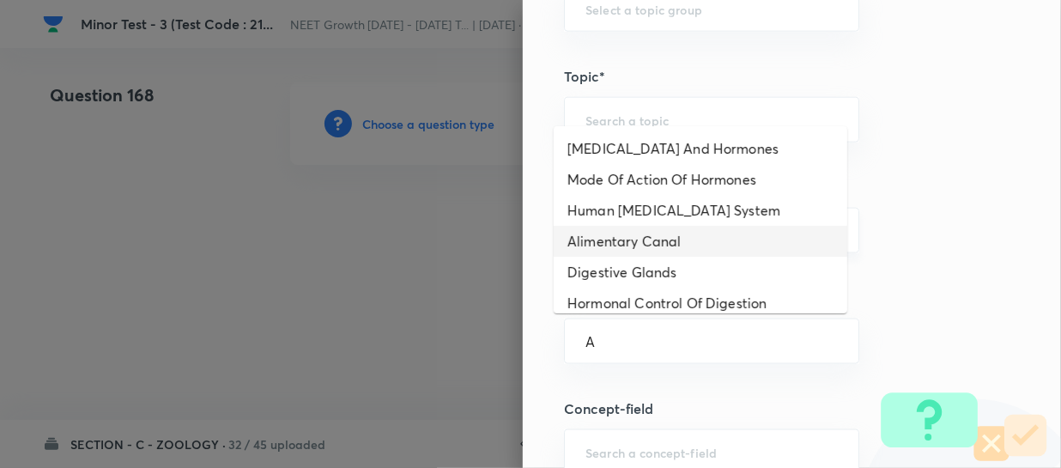
click at [623, 240] on li "Alimentary Canal" at bounding box center [701, 241] width 294 height 31
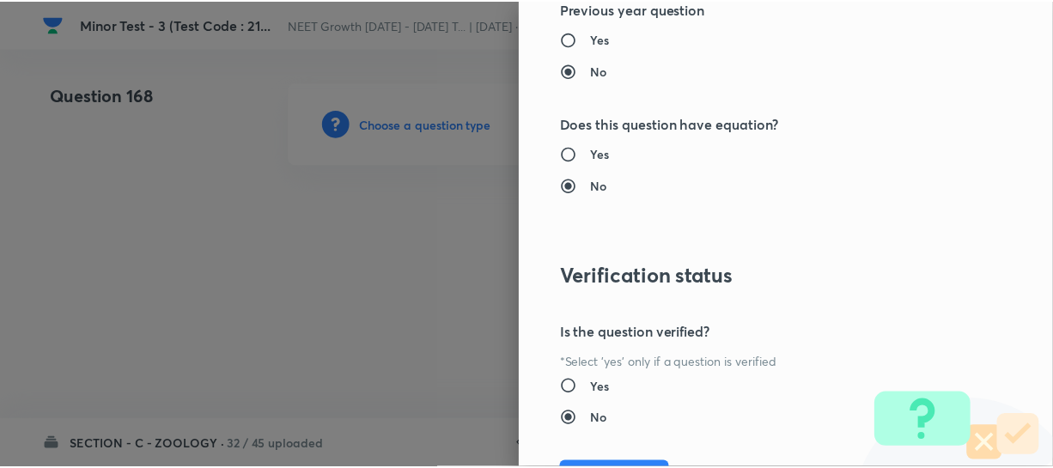
scroll to position [1986, 0]
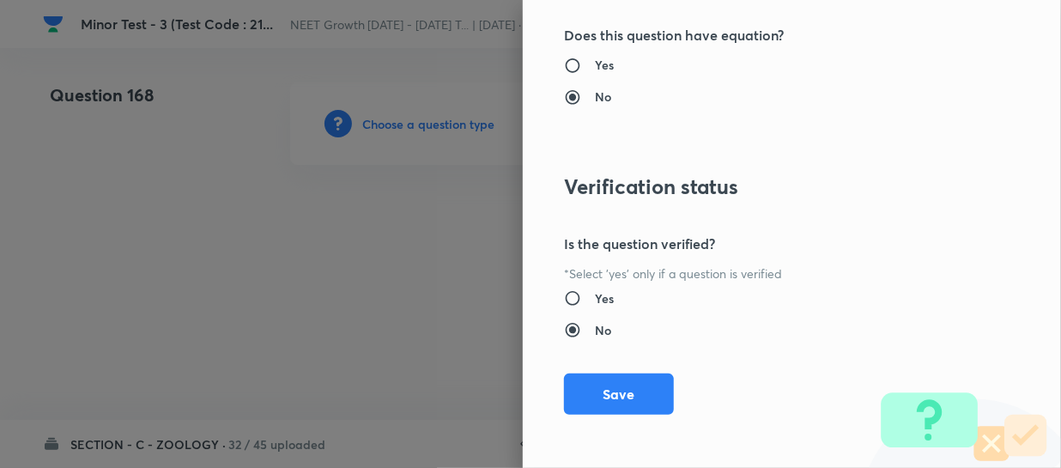
click at [635, 388] on button "Save" at bounding box center [619, 394] width 110 height 41
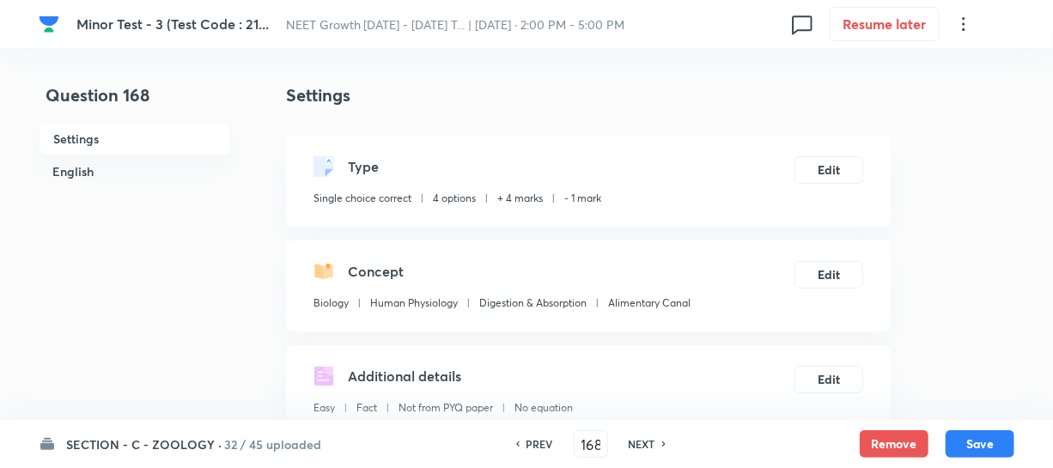
scroll to position [312, 0]
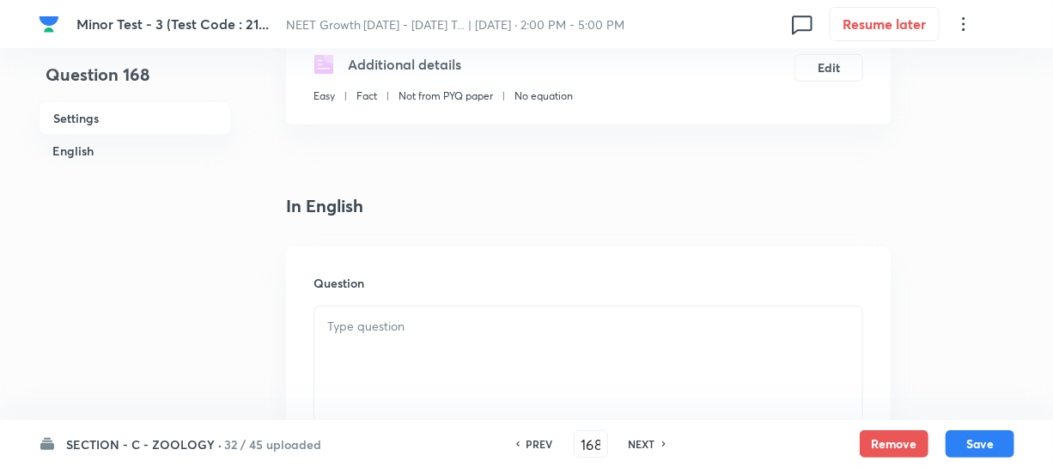
click at [428, 360] on div at bounding box center [588, 355] width 548 height 96
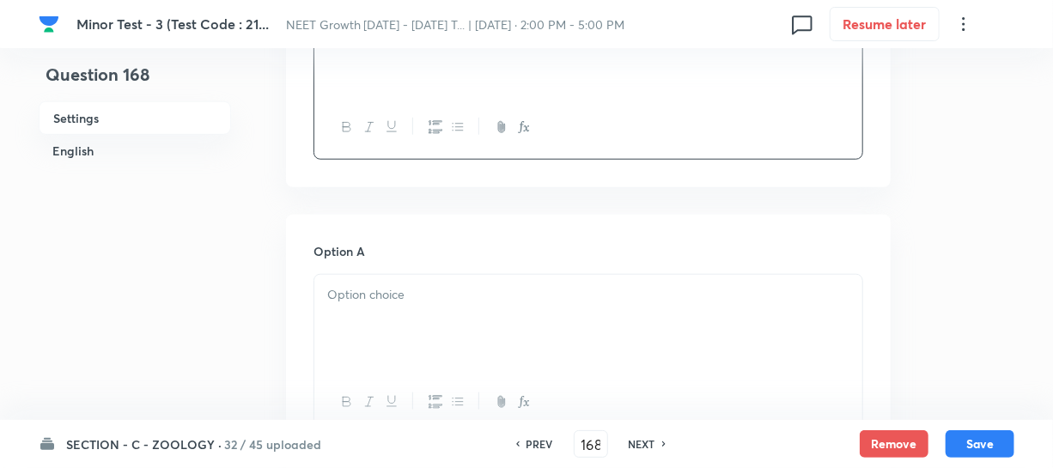
scroll to position [624, 0]
click at [412, 328] on div at bounding box center [588, 317] width 548 height 96
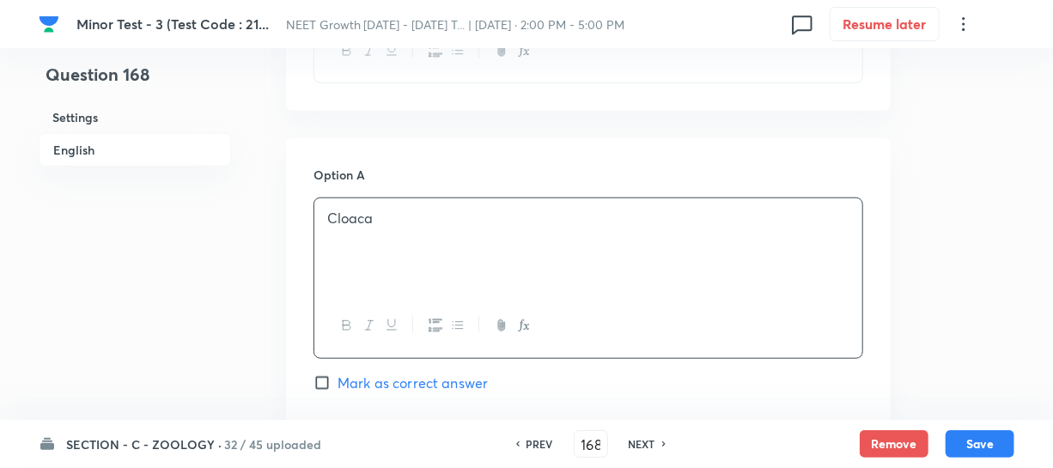
scroll to position [859, 0]
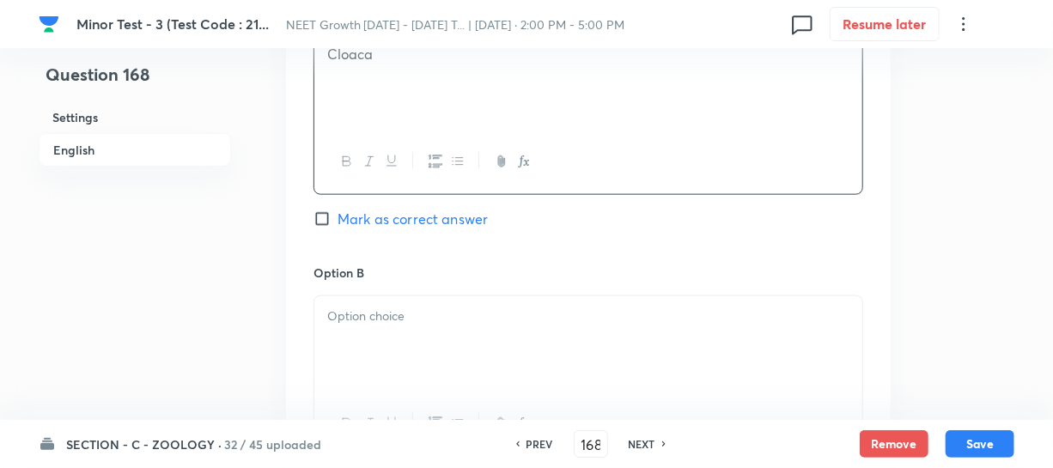
click at [350, 321] on p at bounding box center [588, 317] width 522 height 20
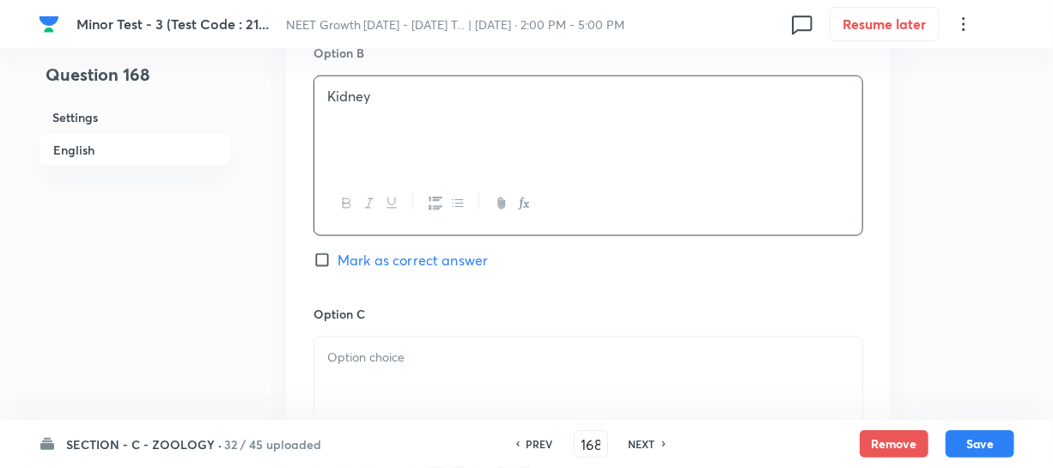
scroll to position [1092, 0]
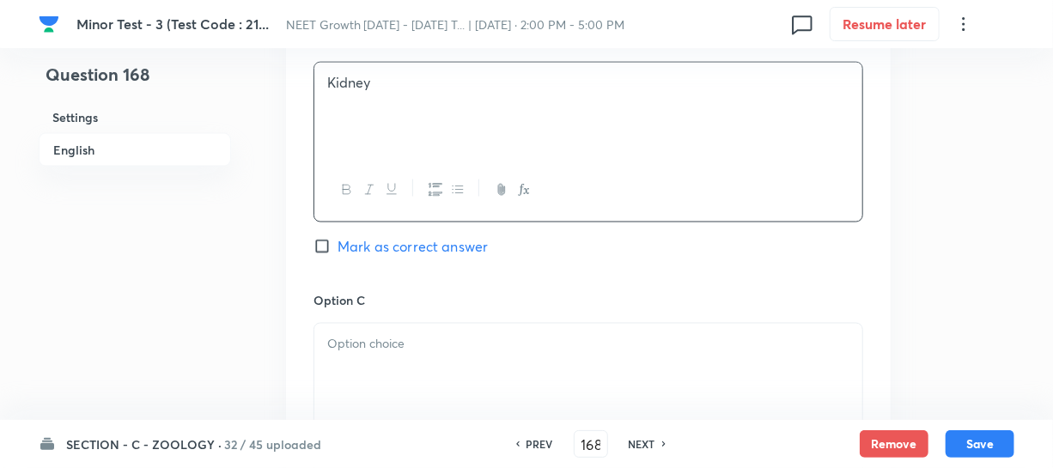
click at [400, 373] on div at bounding box center [588, 372] width 548 height 96
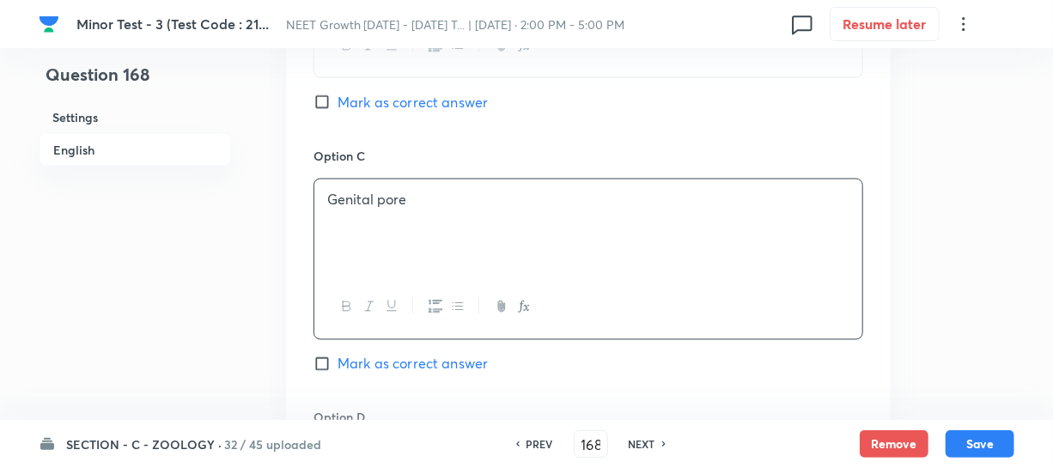
scroll to position [1327, 0]
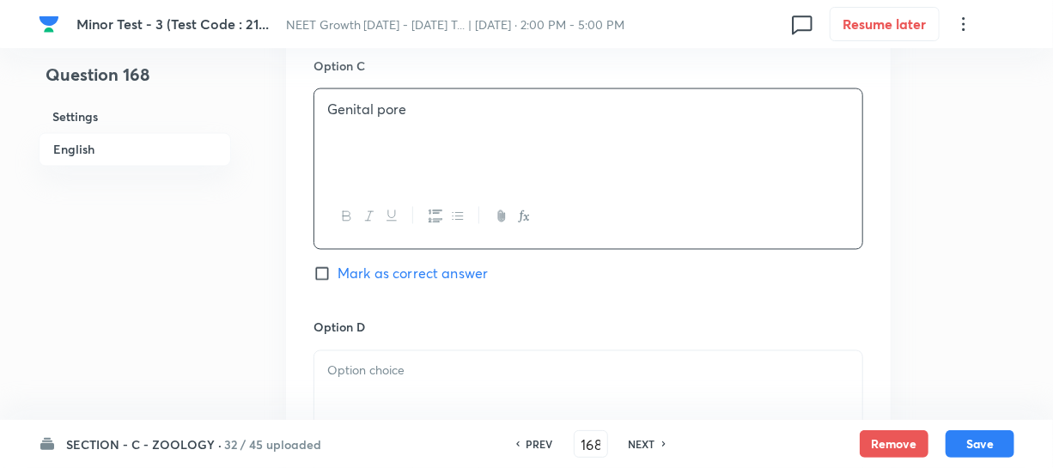
click at [399, 395] on div at bounding box center [588, 399] width 548 height 96
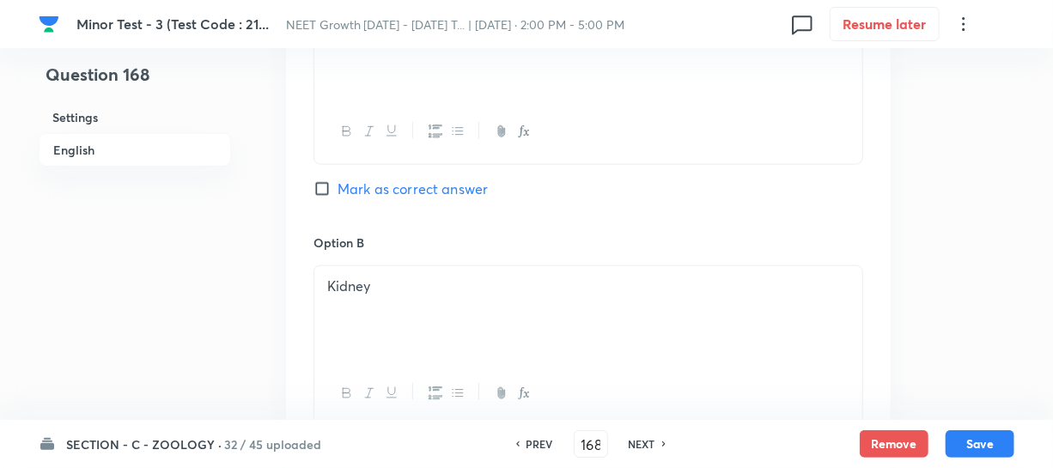
scroll to position [781, 0]
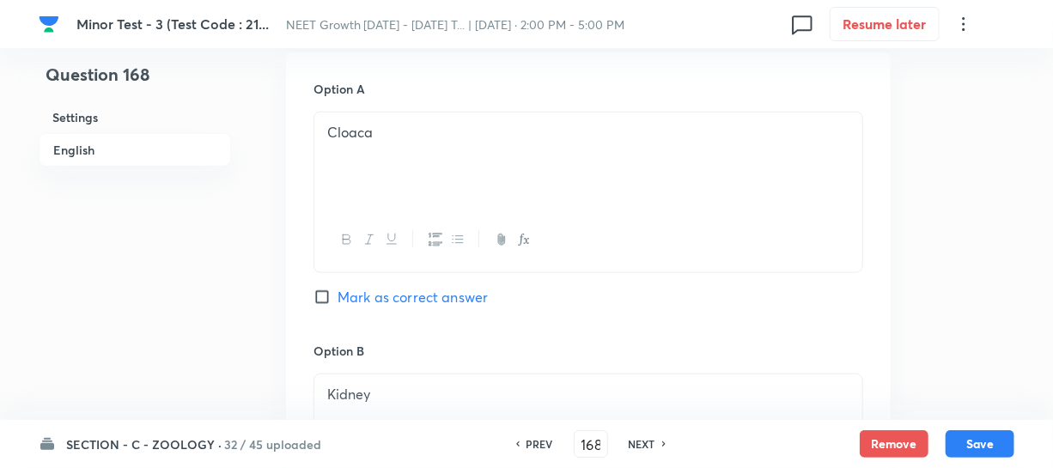
click at [317, 307] on div "Option A Cloaca Mark as correct answer" at bounding box center [588, 210] width 550 height 261
click at [314, 294] on input "Mark as correct answer" at bounding box center [325, 297] width 24 height 17
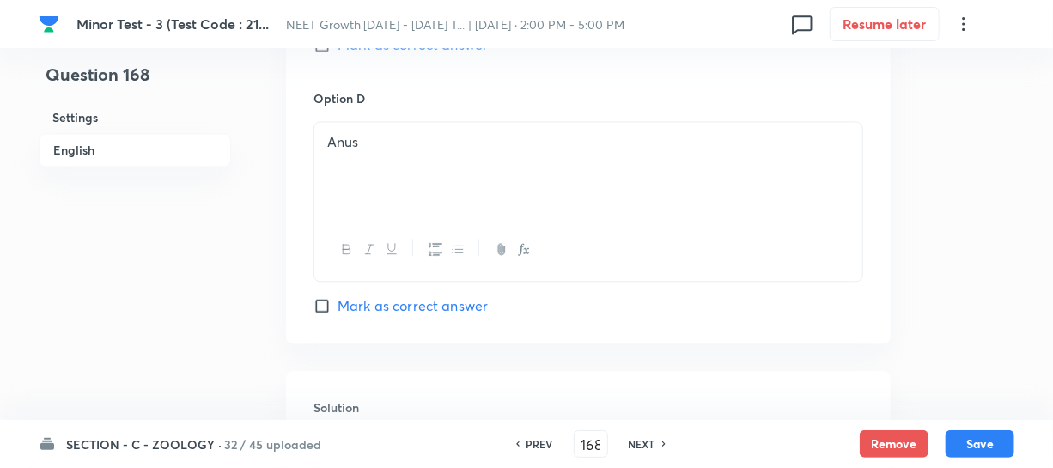
scroll to position [1639, 0]
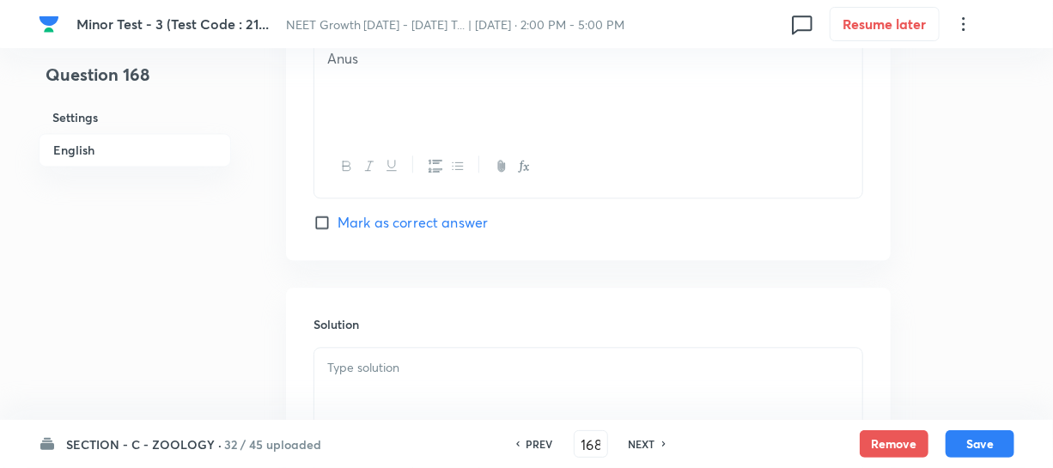
click at [368, 386] on div at bounding box center [588, 396] width 548 height 96
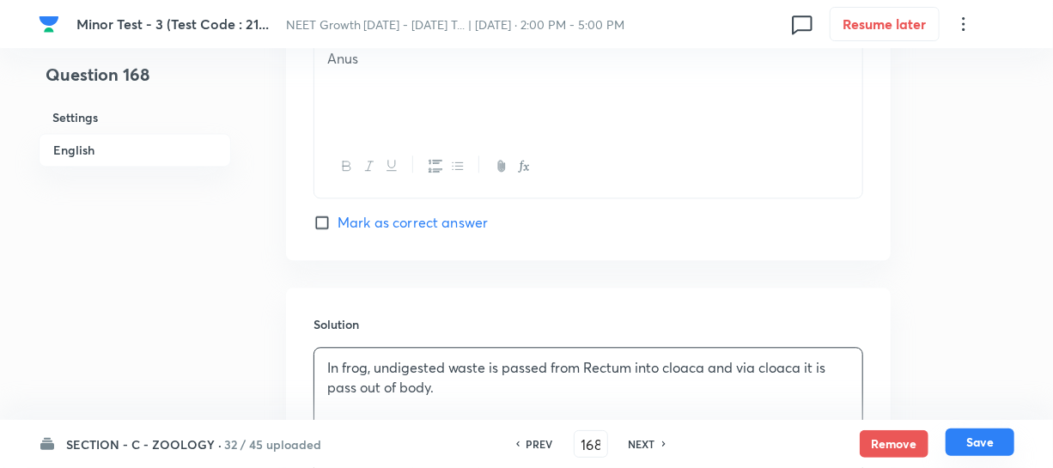
click at [973, 443] on button "Save" at bounding box center [979, 441] width 69 height 27
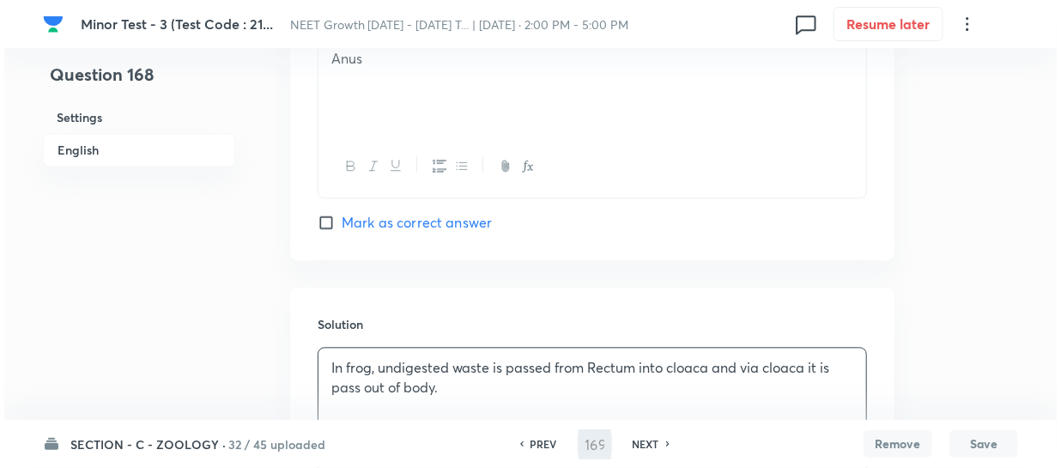
scroll to position [0, 0]
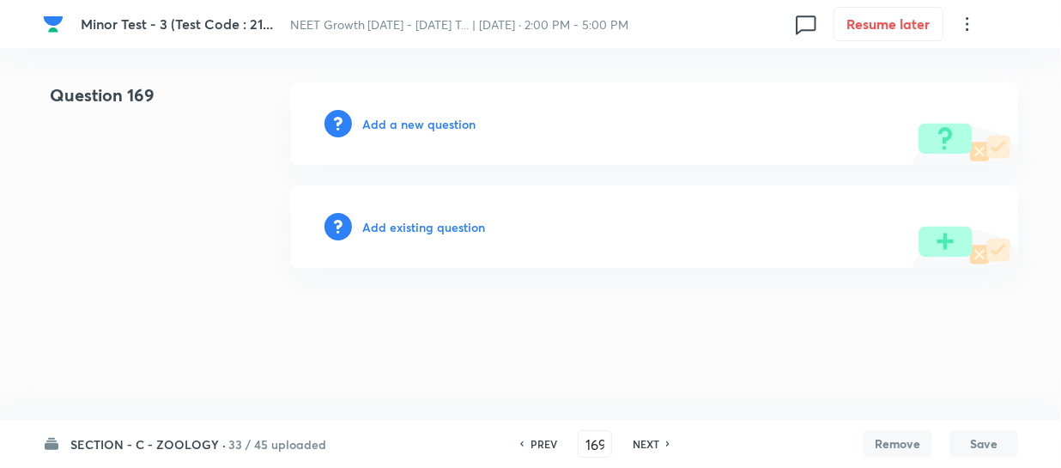
click at [372, 118] on h6 "Add a new question" at bounding box center [418, 124] width 113 height 18
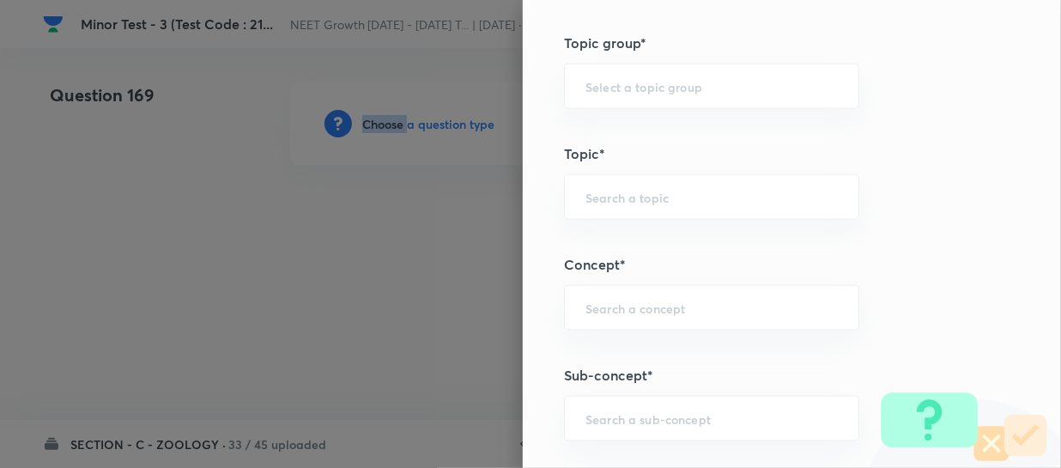
scroll to position [1014, 0]
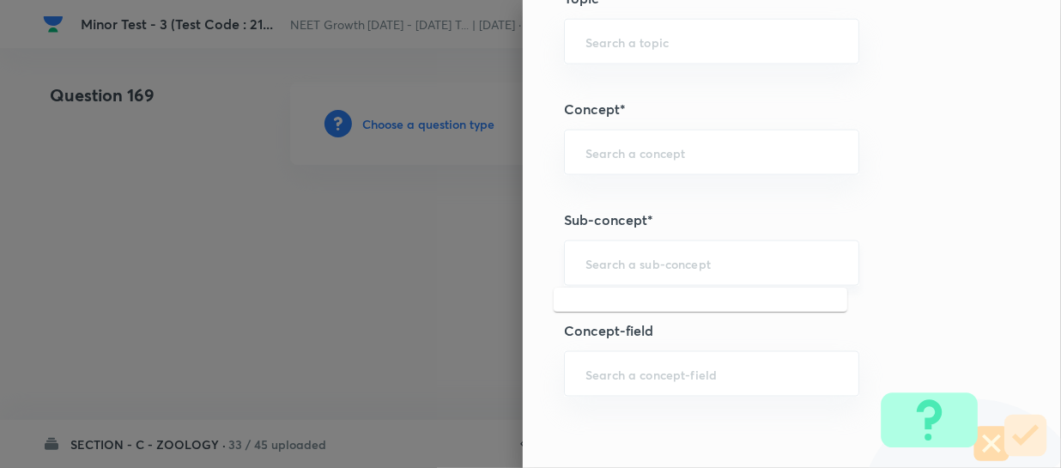
click at [598, 264] on input "text" at bounding box center [712, 263] width 252 height 16
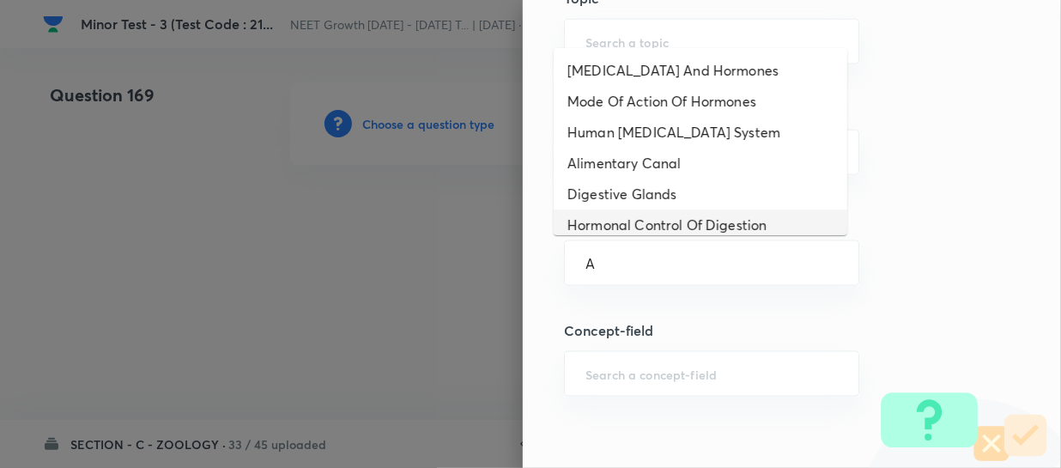
click at [653, 213] on li "Hormonal Control Of Digestion" at bounding box center [701, 225] width 294 height 31
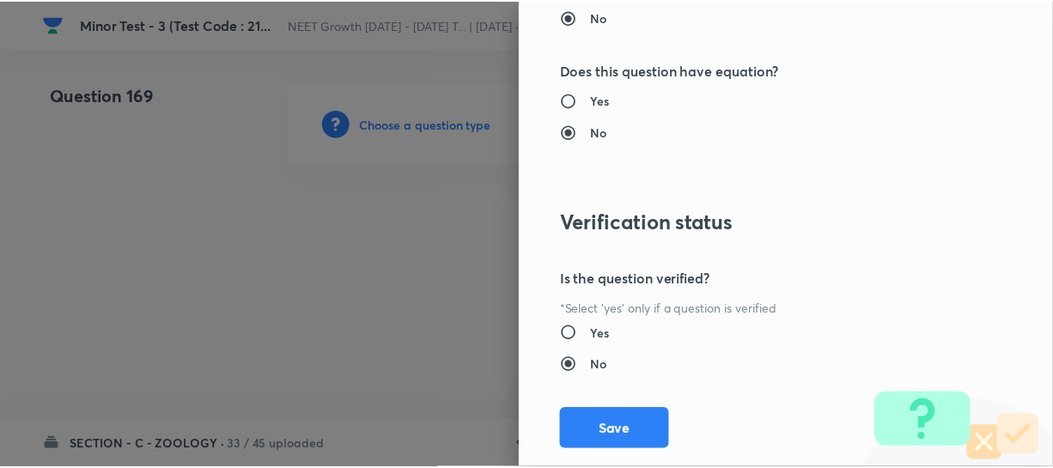
scroll to position [1986, 0]
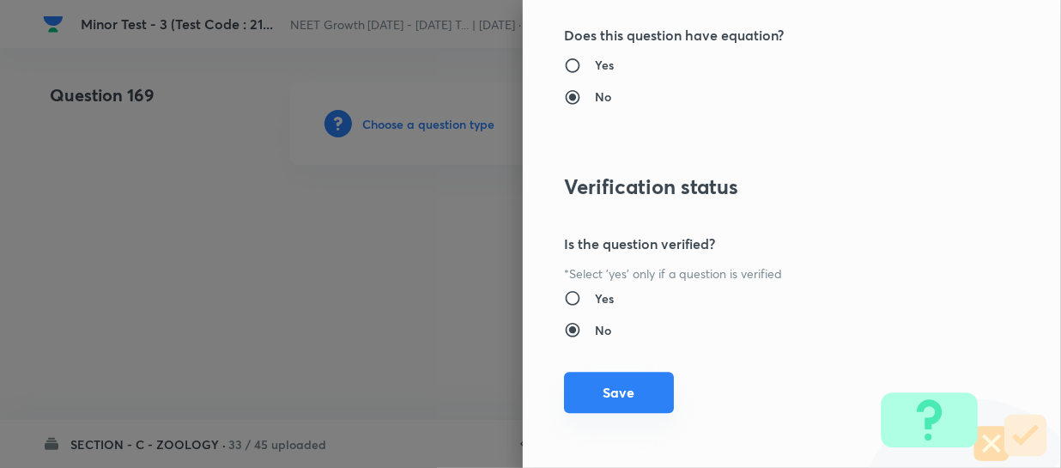
click at [627, 408] on button "Save" at bounding box center [619, 392] width 110 height 41
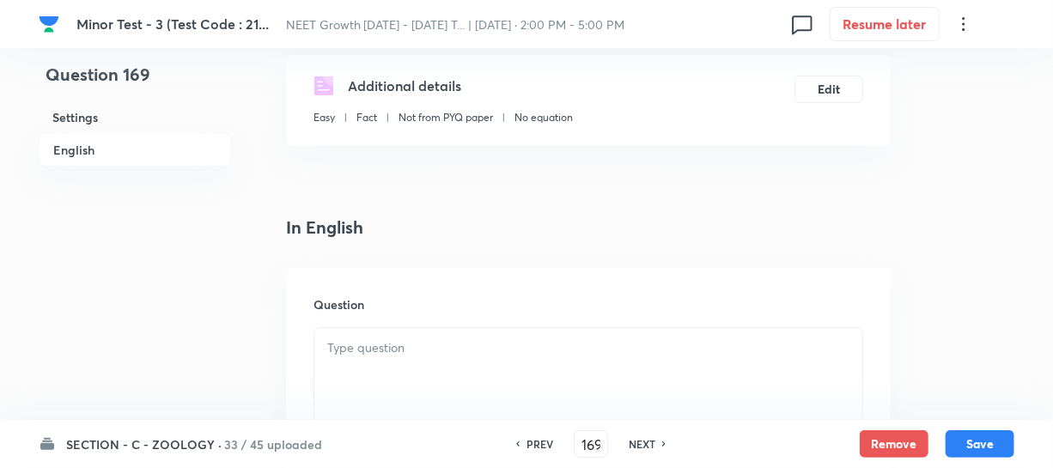
scroll to position [468, 0]
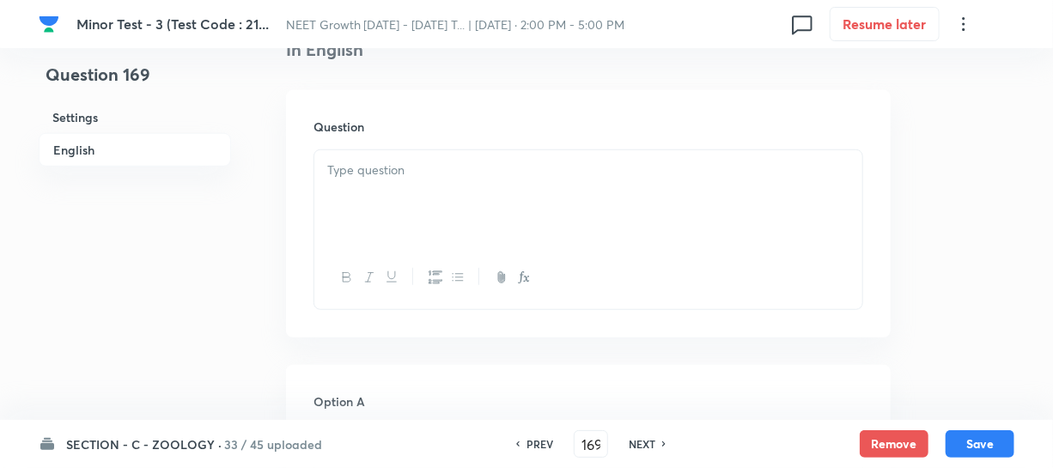
drag, startPoint x: 407, startPoint y: 212, endPoint x: 470, endPoint y: 412, distance: 209.7
click at [406, 212] on div at bounding box center [588, 198] width 548 height 96
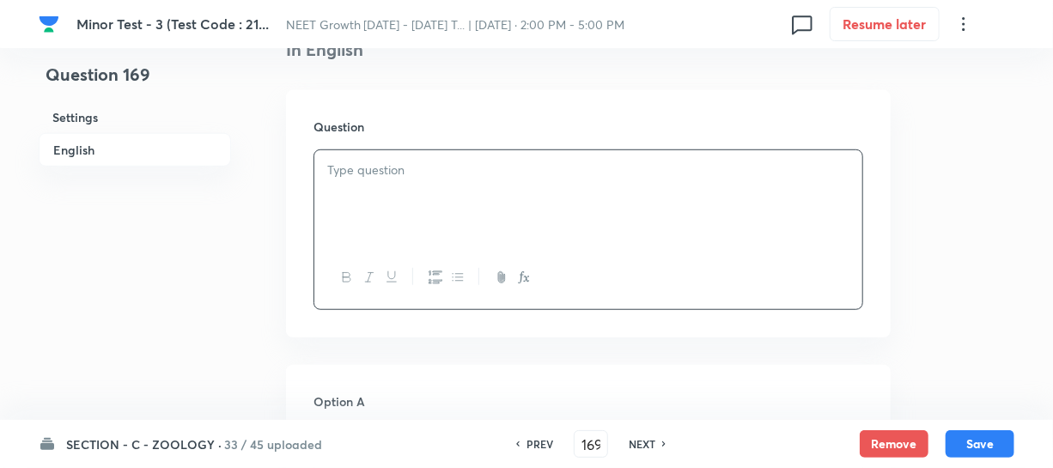
paste div
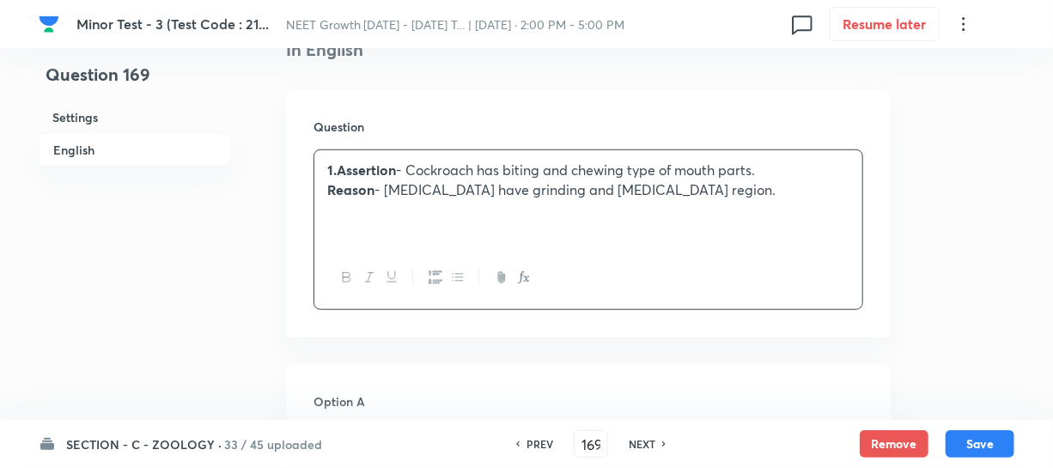
click at [349, 167] on strong "1.Assertion" at bounding box center [361, 170] width 69 height 18
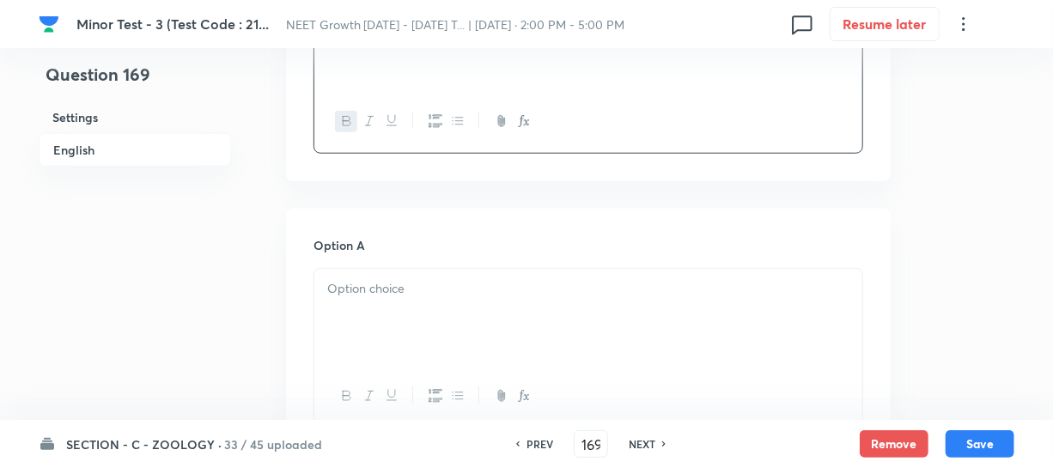
click at [410, 301] on div at bounding box center [588, 317] width 548 height 96
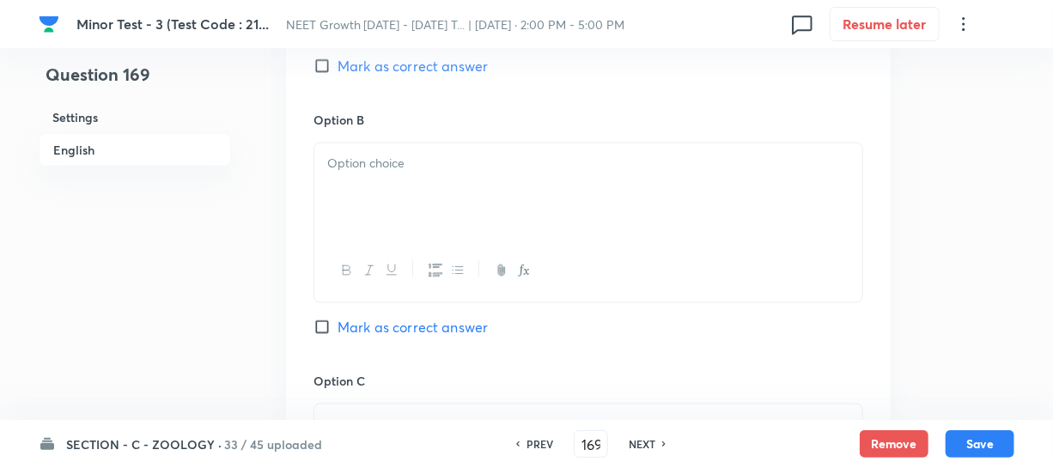
scroll to position [1014, 0]
click at [414, 186] on div at bounding box center [588, 189] width 548 height 96
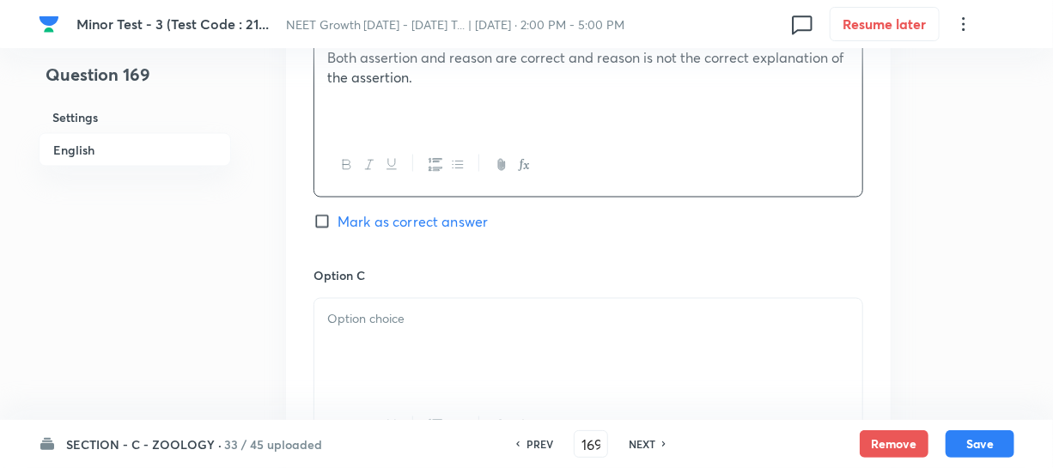
scroll to position [1327, 0]
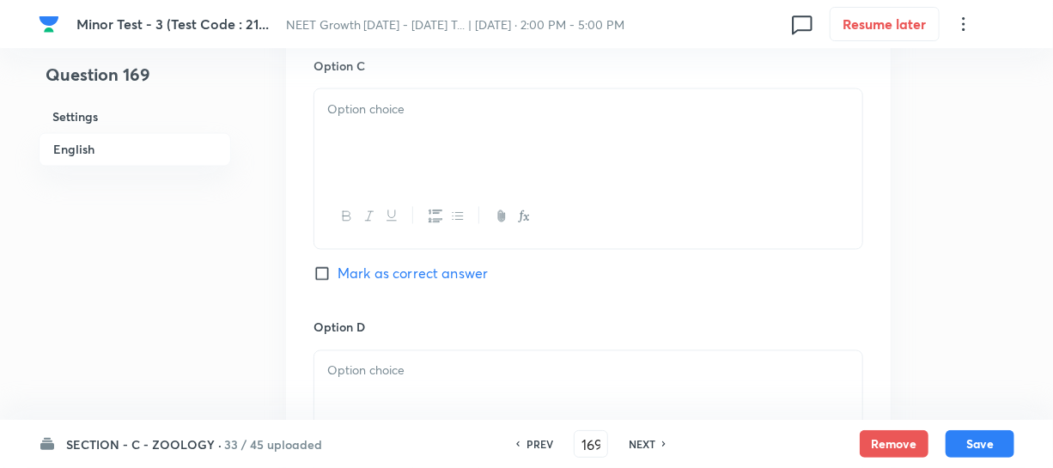
click at [405, 188] on div at bounding box center [588, 216] width 548 height 63
click at [396, 127] on div at bounding box center [588, 137] width 548 height 96
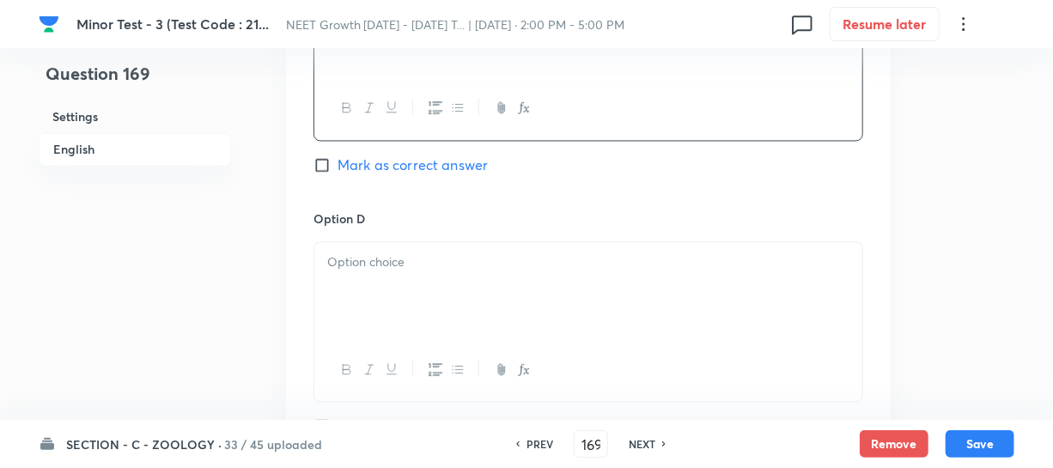
scroll to position [1561, 0]
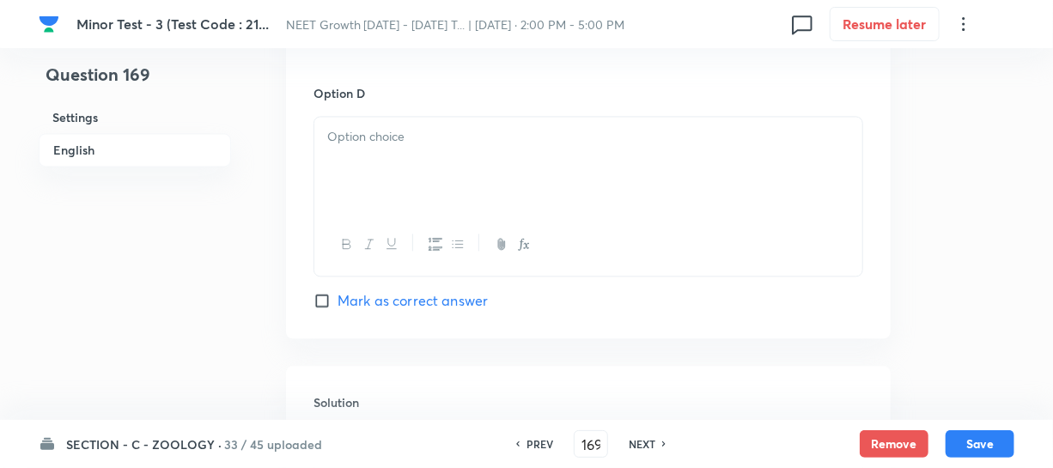
click at [419, 165] on div at bounding box center [588, 165] width 548 height 96
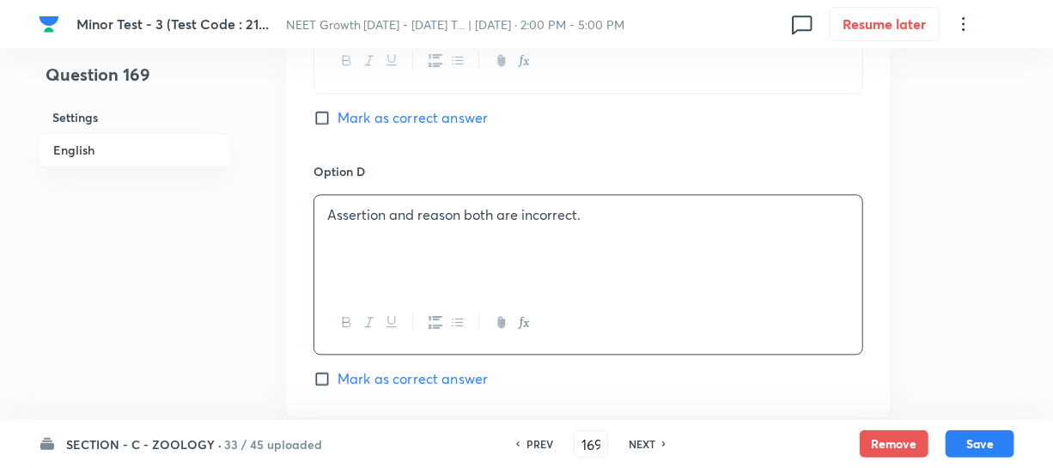
click at [325, 120] on input "Mark as correct answer" at bounding box center [325, 117] width 24 height 17
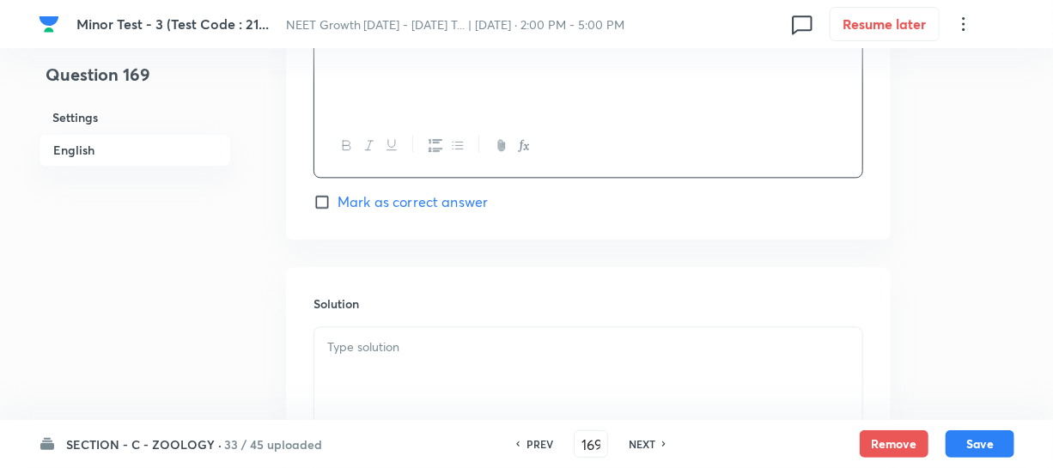
scroll to position [1717, 0]
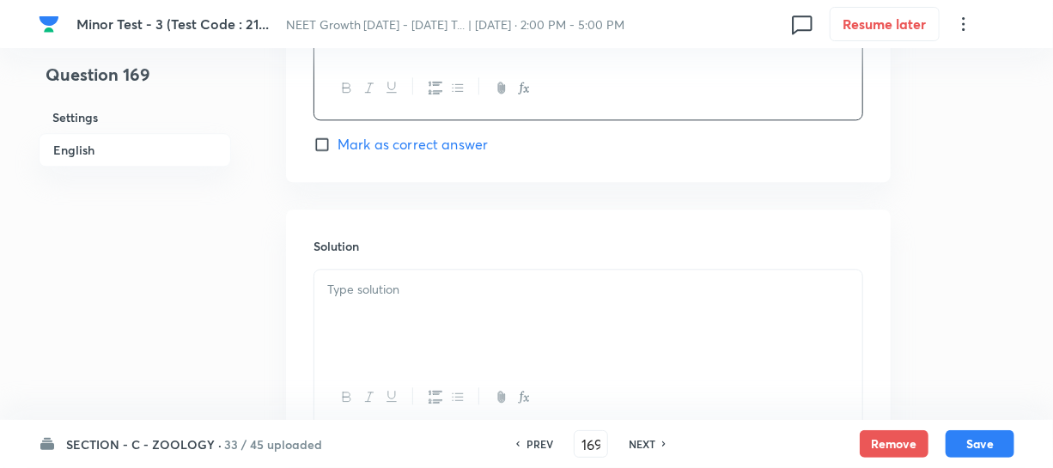
click at [362, 292] on p at bounding box center [588, 290] width 522 height 20
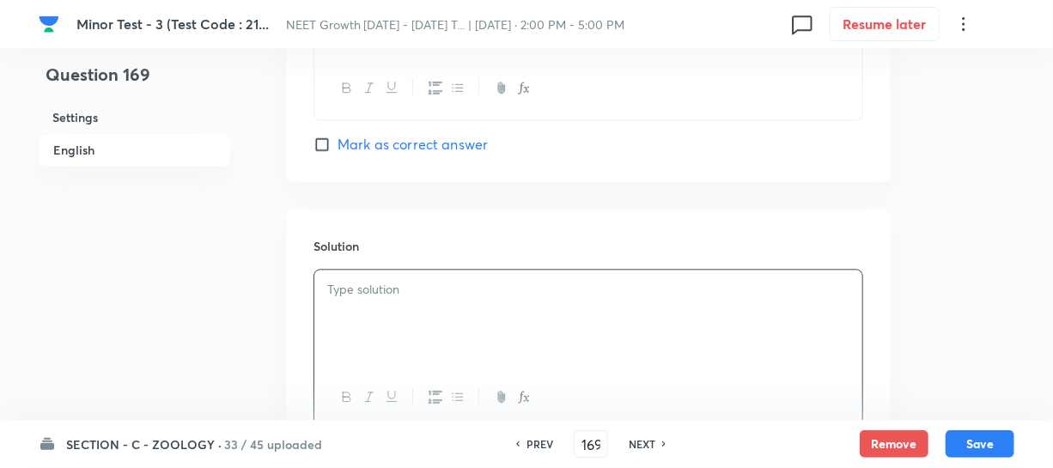
click at [514, 377] on div at bounding box center [588, 397] width 548 height 63
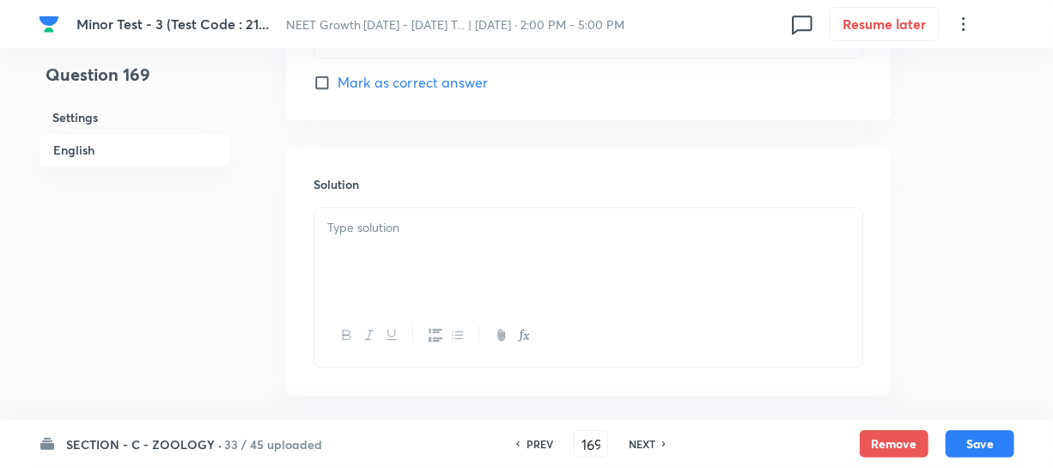
scroll to position [1858, 0]
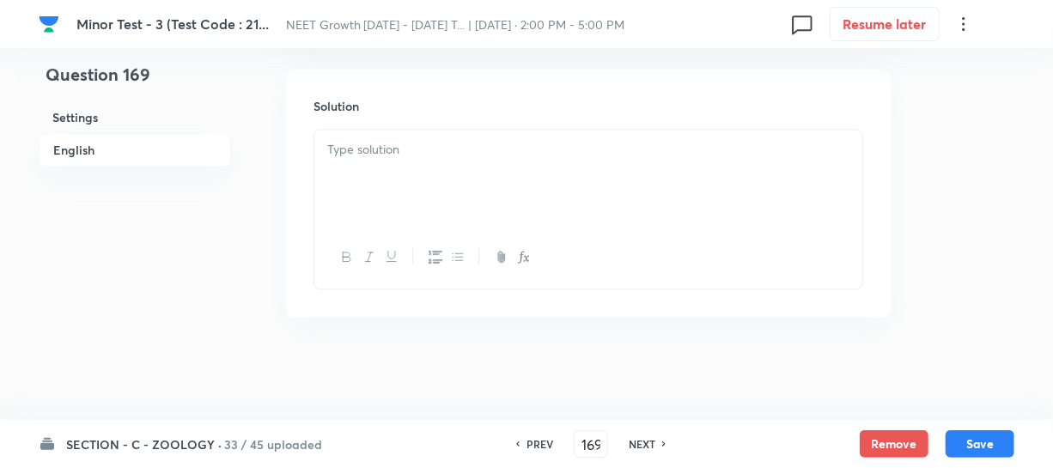
click at [418, 186] on div at bounding box center [588, 178] width 548 height 96
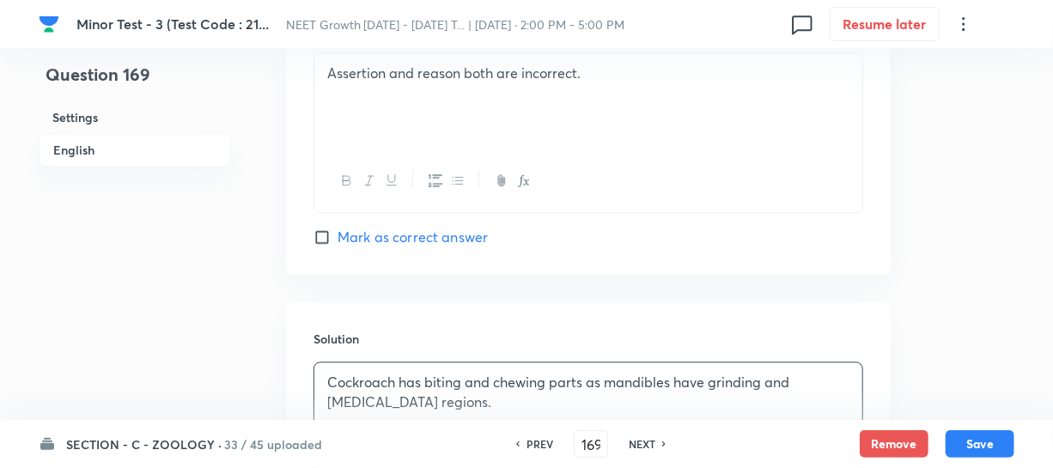
scroll to position [1624, 0]
click at [987, 442] on button "Save" at bounding box center [979, 441] width 69 height 27
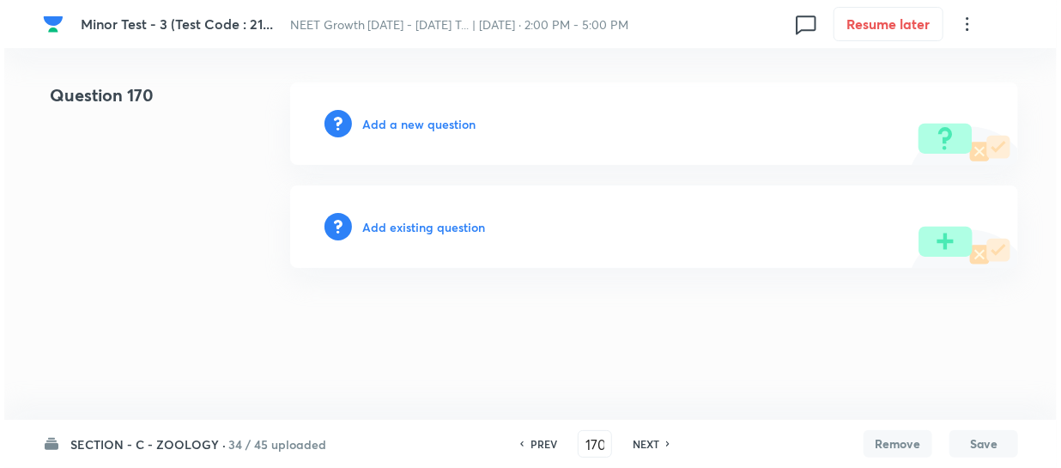
scroll to position [0, 0]
click at [381, 119] on h6 "Add a new question" at bounding box center [418, 124] width 113 height 18
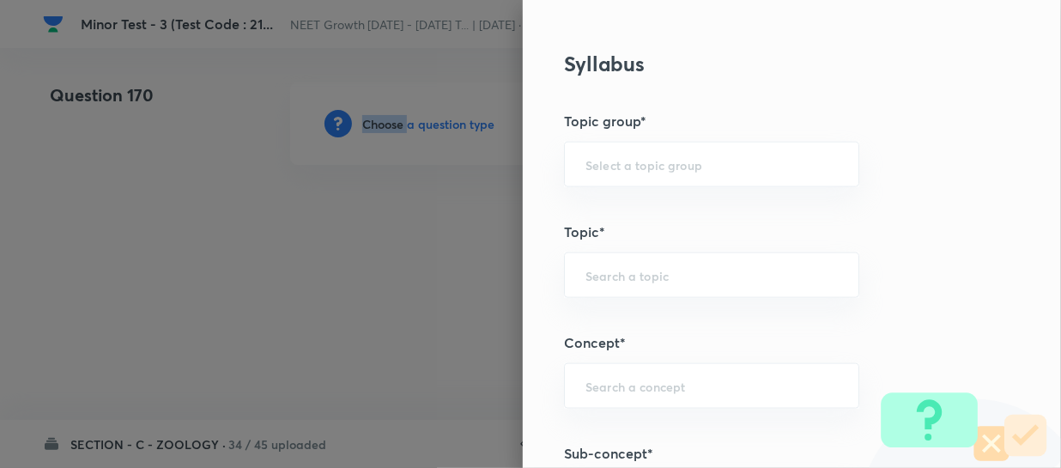
scroll to position [859, 0]
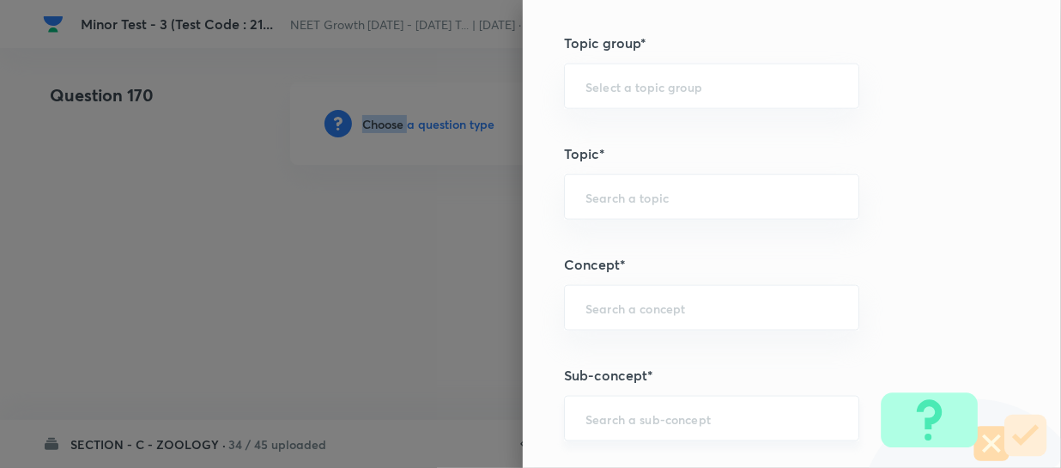
click at [601, 408] on div "​" at bounding box center [711, 419] width 295 height 46
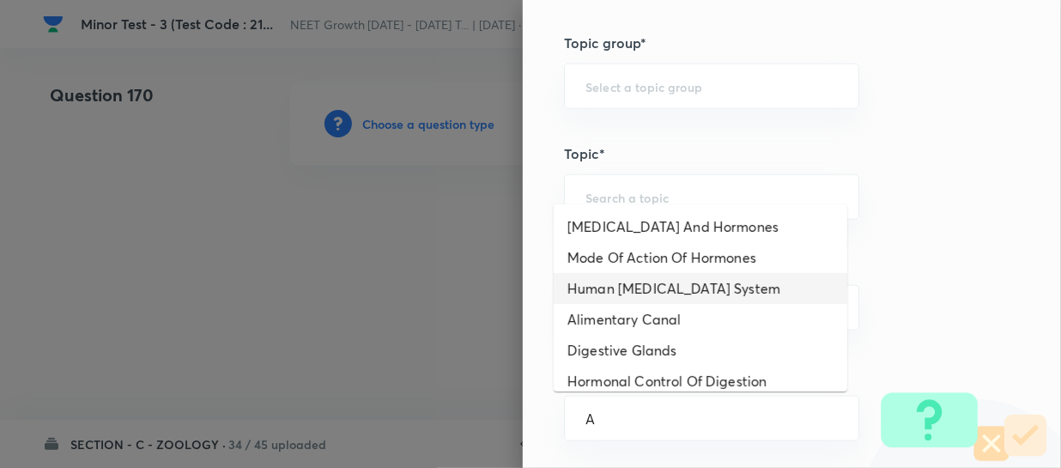
click at [626, 301] on li "Human [MEDICAL_DATA] System" at bounding box center [701, 288] width 294 height 31
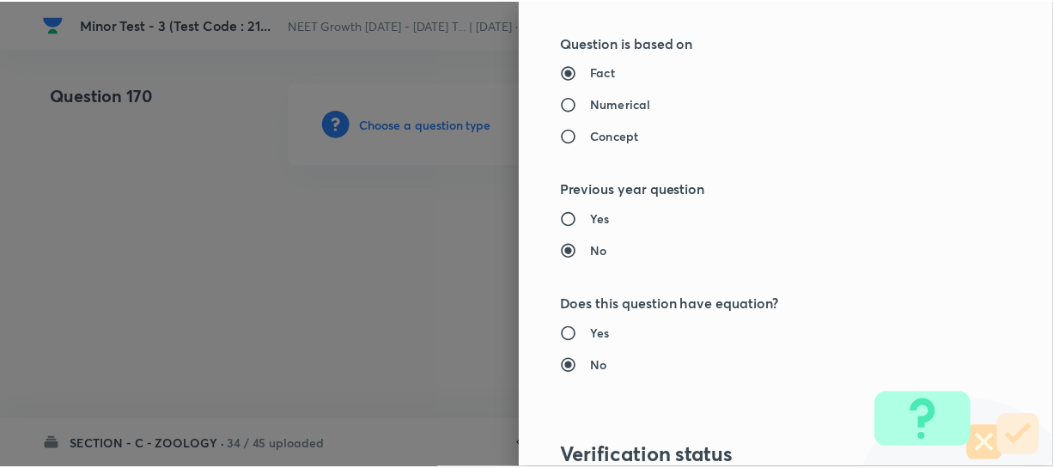
scroll to position [1986, 0]
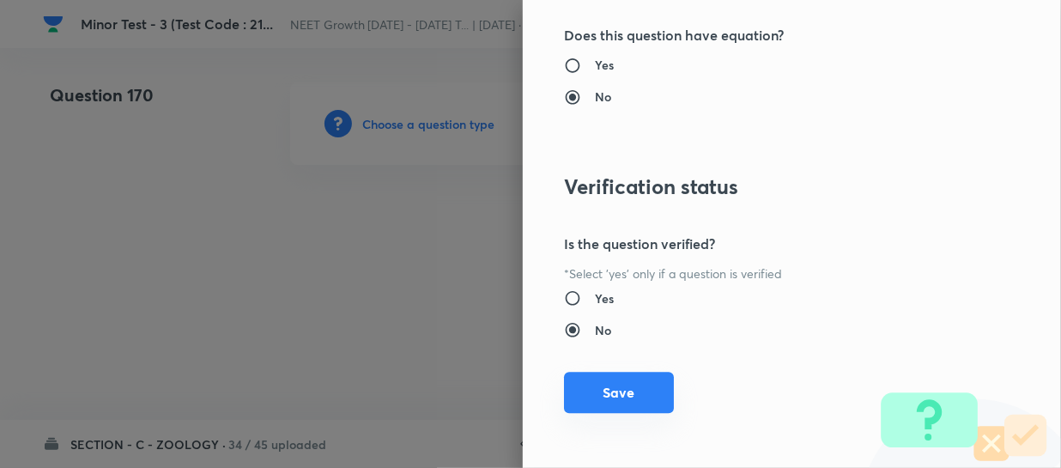
click at [590, 394] on button "Save" at bounding box center [619, 392] width 110 height 41
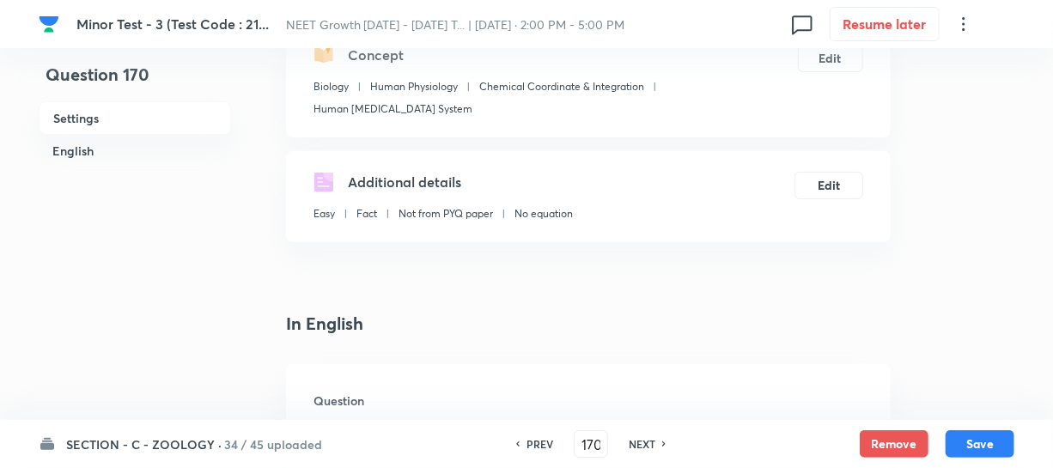
scroll to position [312, 0]
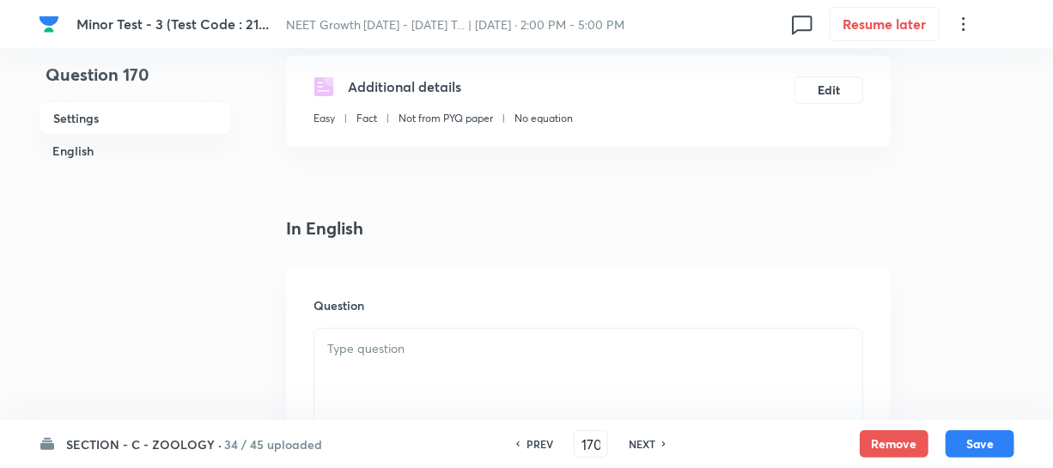
click at [386, 349] on div at bounding box center [588, 377] width 548 height 96
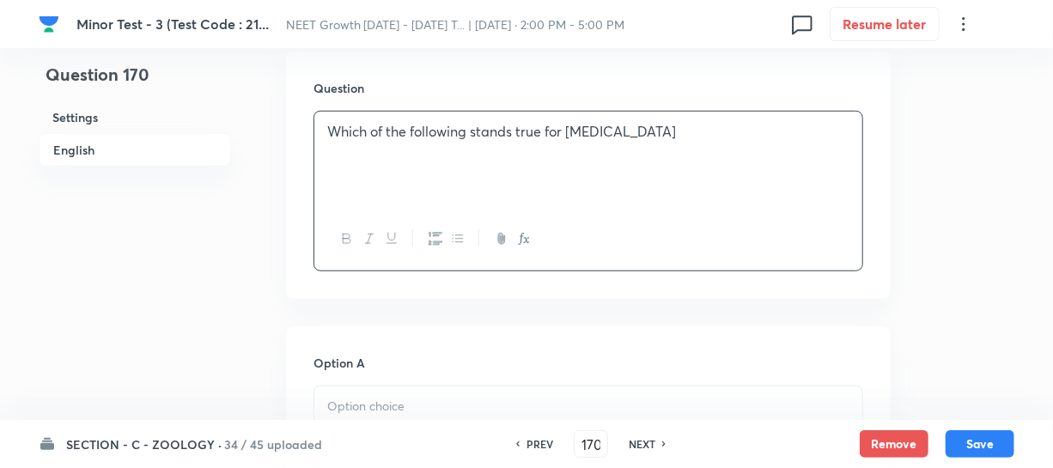
scroll to position [624, 0]
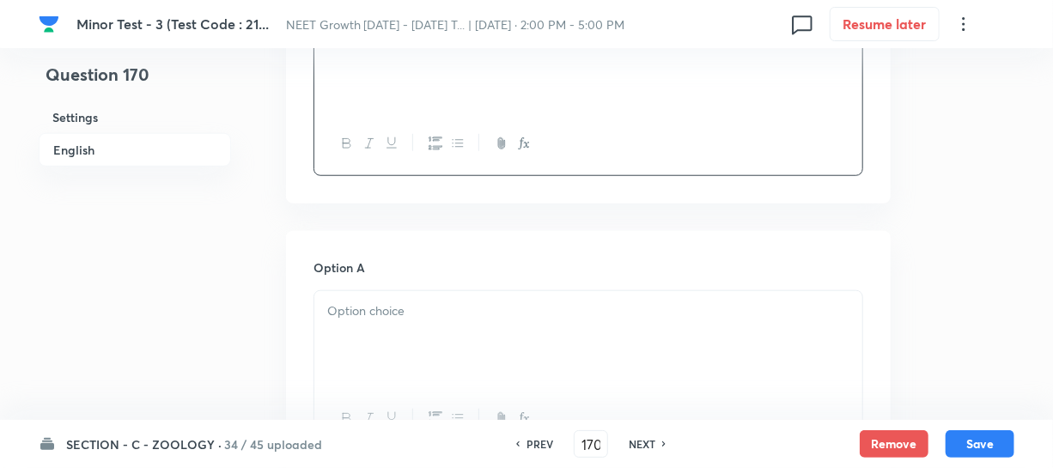
click at [374, 329] on div at bounding box center [588, 339] width 548 height 96
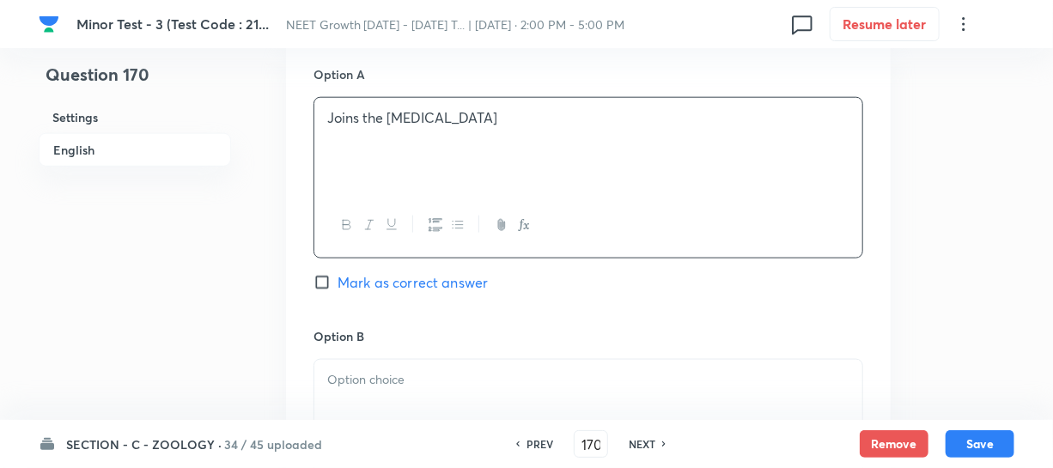
scroll to position [859, 0]
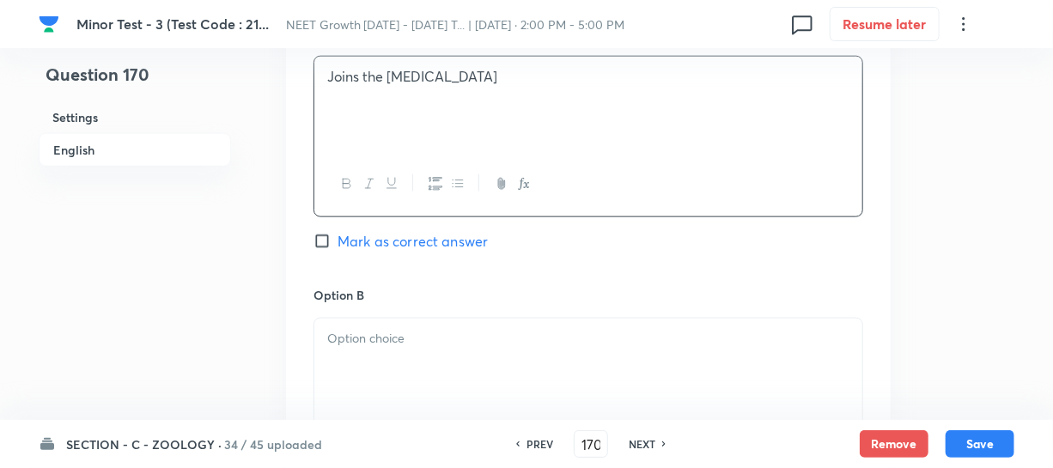
click at [369, 329] on p at bounding box center [588, 339] width 522 height 20
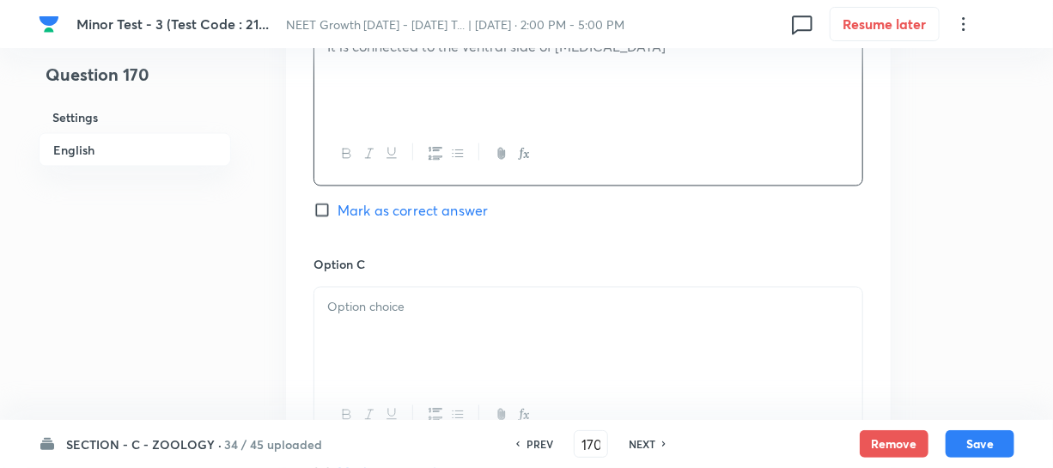
scroll to position [1170, 0]
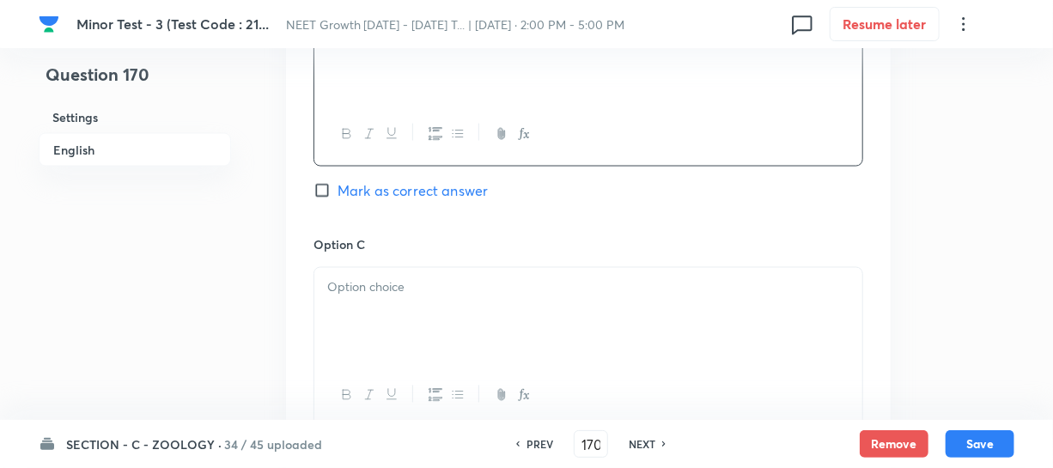
click at [395, 294] on div at bounding box center [588, 316] width 548 height 96
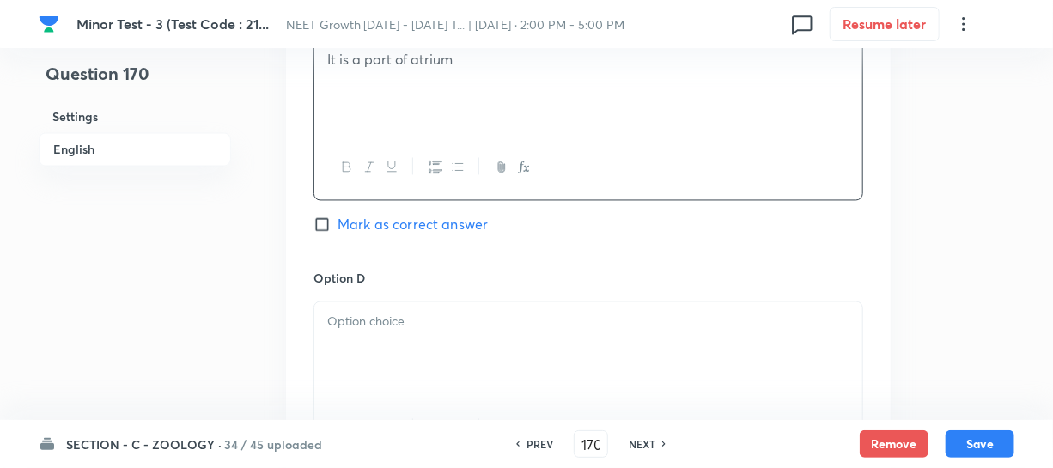
scroll to position [1405, 0]
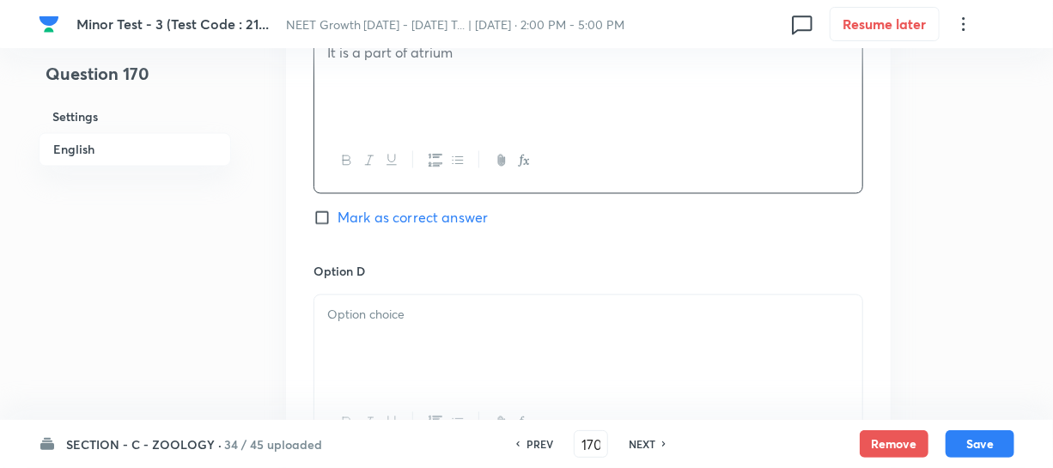
drag, startPoint x: 380, startPoint y: 329, endPoint x: 381, endPoint y: 311, distance: 18.1
click at [381, 328] on div at bounding box center [588, 343] width 548 height 96
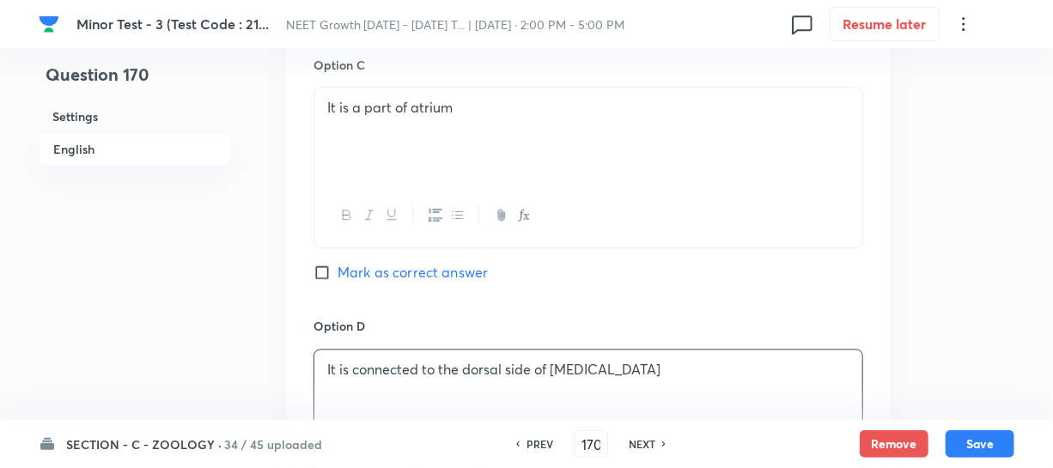
scroll to position [1248, 0]
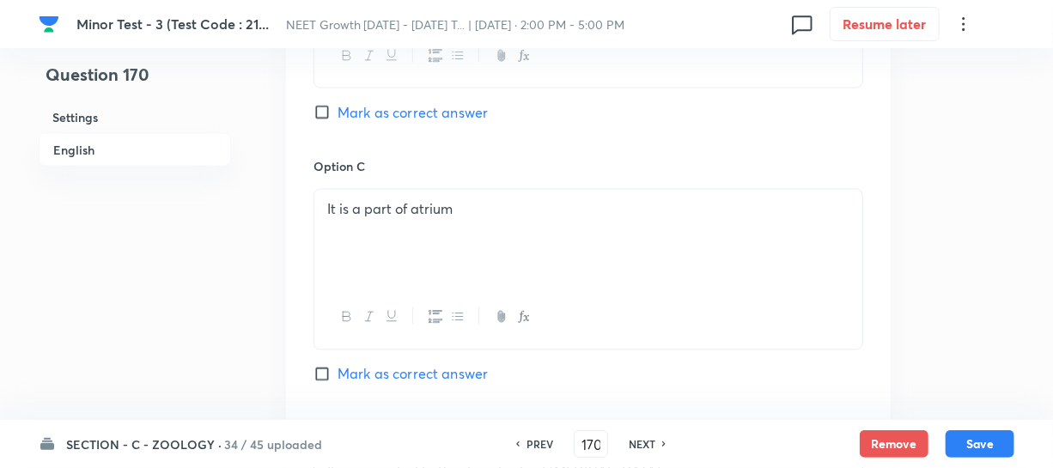
click at [328, 102] on label "Mark as correct answer" at bounding box center [400, 112] width 174 height 21
click at [328, 104] on input "Mark as correct answer" at bounding box center [325, 112] width 24 height 17
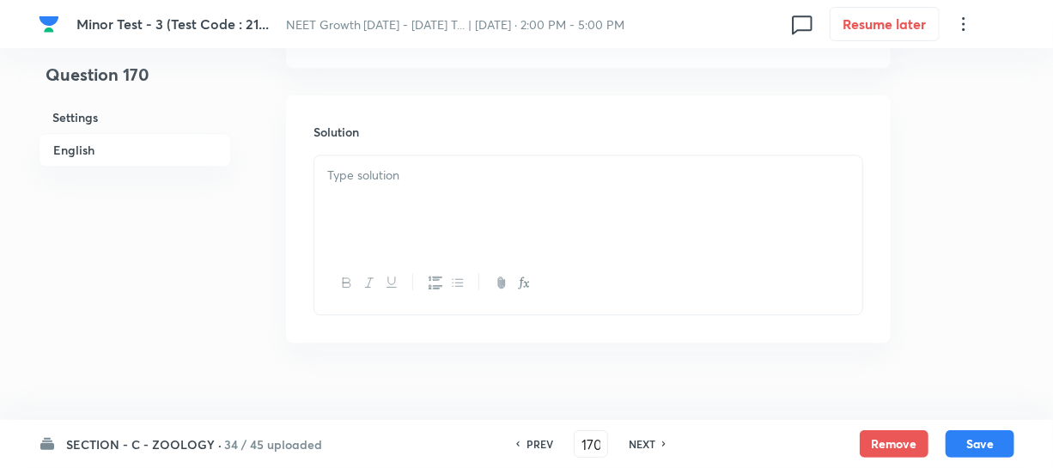
scroll to position [1858, 0]
click at [343, 188] on div at bounding box center [588, 199] width 548 height 96
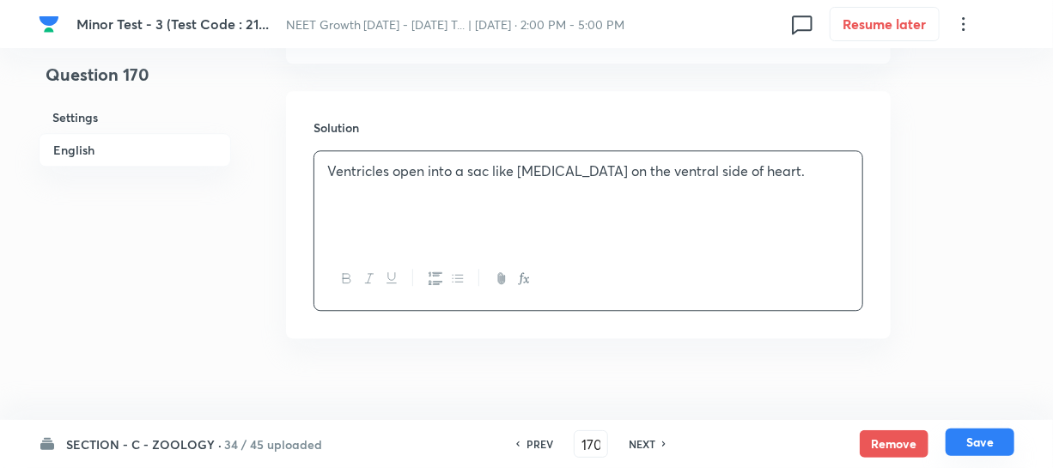
click at [984, 435] on button "Save" at bounding box center [979, 441] width 69 height 27
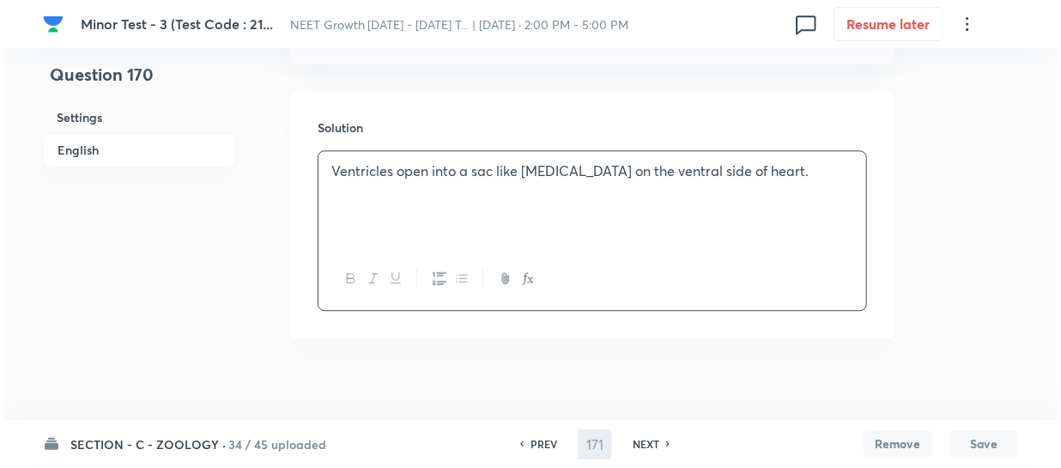
scroll to position [0, 0]
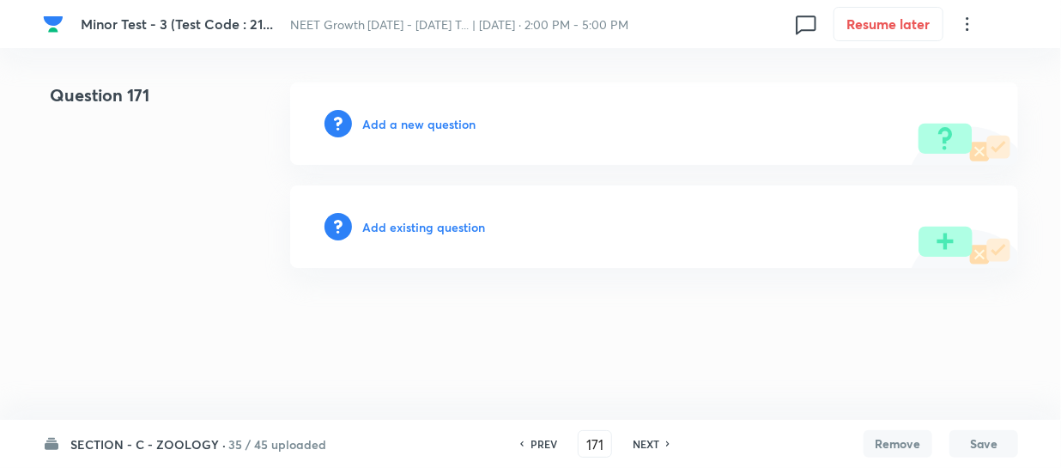
click at [380, 118] on h6 "Add a new question" at bounding box center [418, 124] width 113 height 18
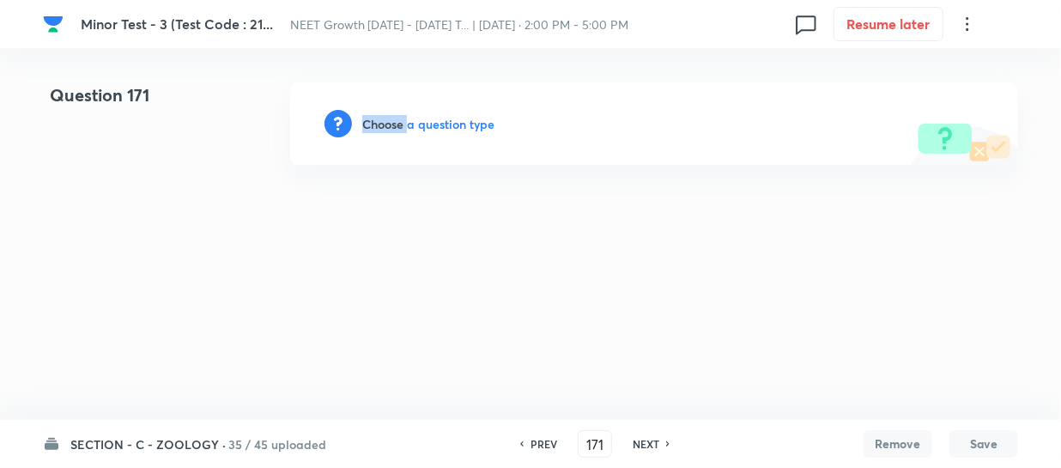
click at [380, 118] on h6 "Choose a question type" at bounding box center [428, 124] width 132 height 18
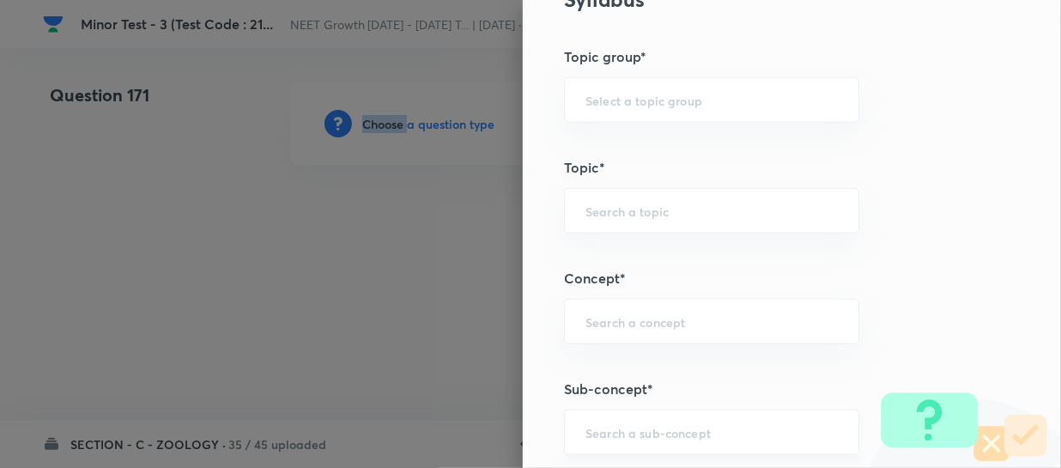
scroll to position [1014, 0]
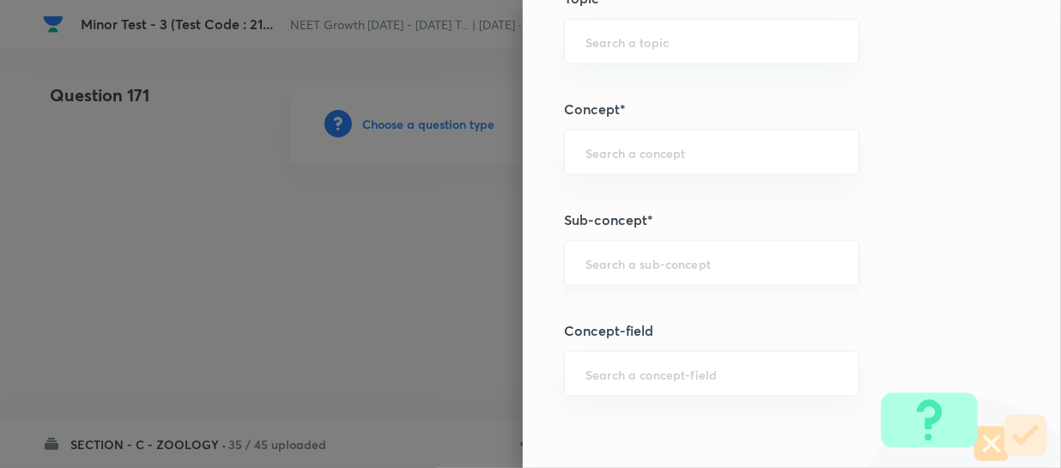
click at [604, 258] on input "text" at bounding box center [712, 263] width 252 height 16
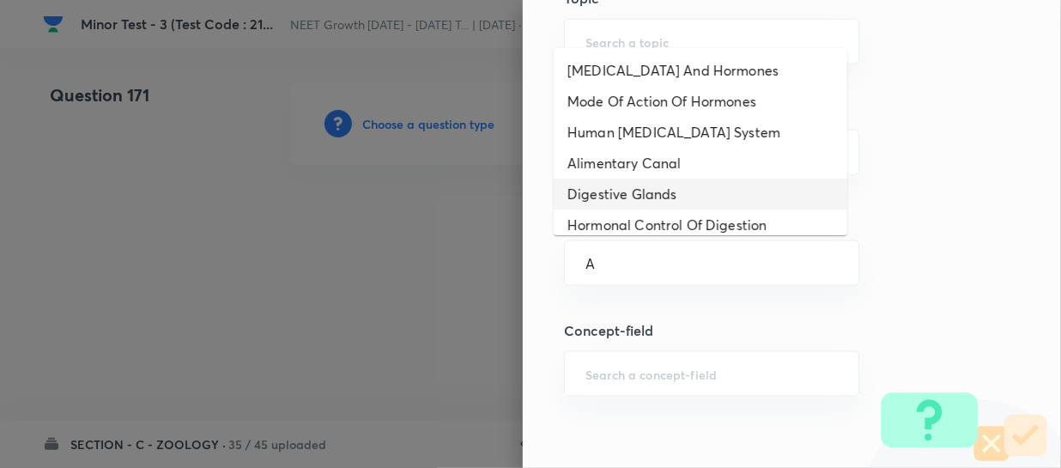
click at [680, 183] on li "Digestive Glands" at bounding box center [701, 194] width 294 height 31
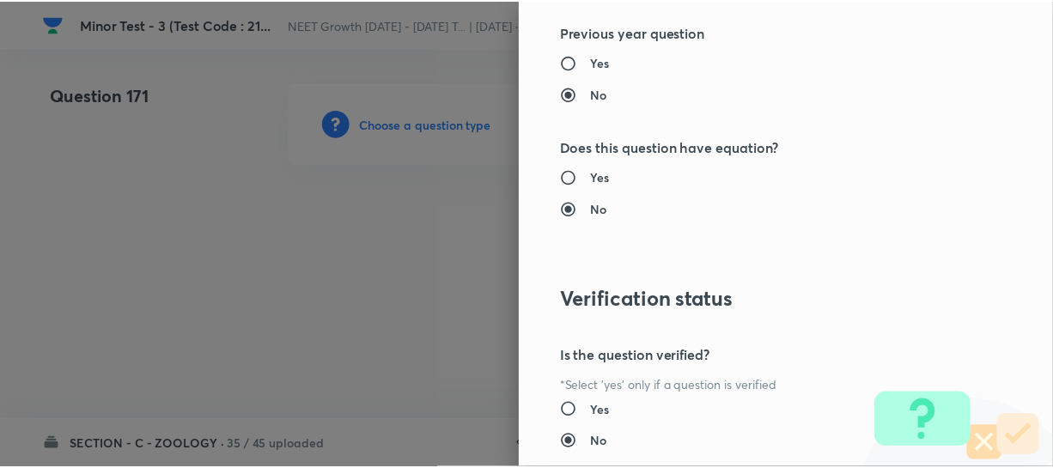
scroll to position [1986, 0]
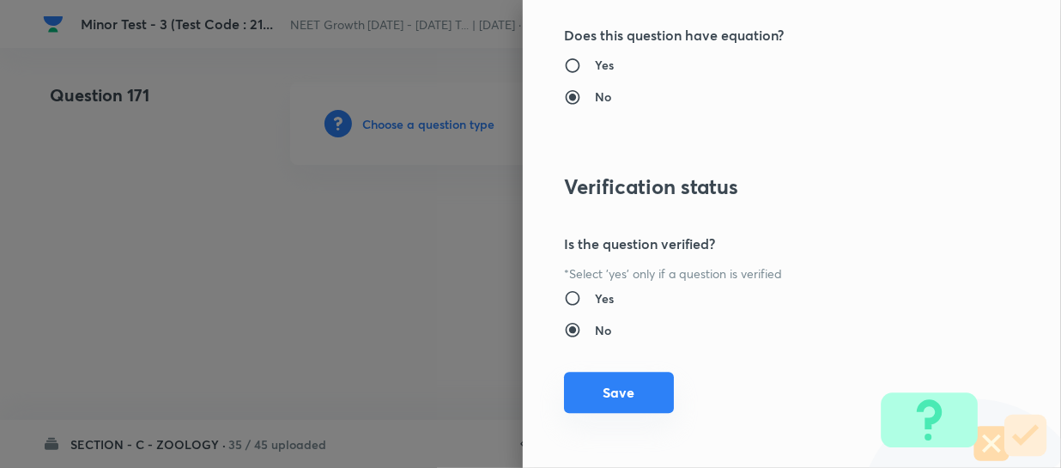
click at [603, 410] on button "Save" at bounding box center [619, 392] width 110 height 41
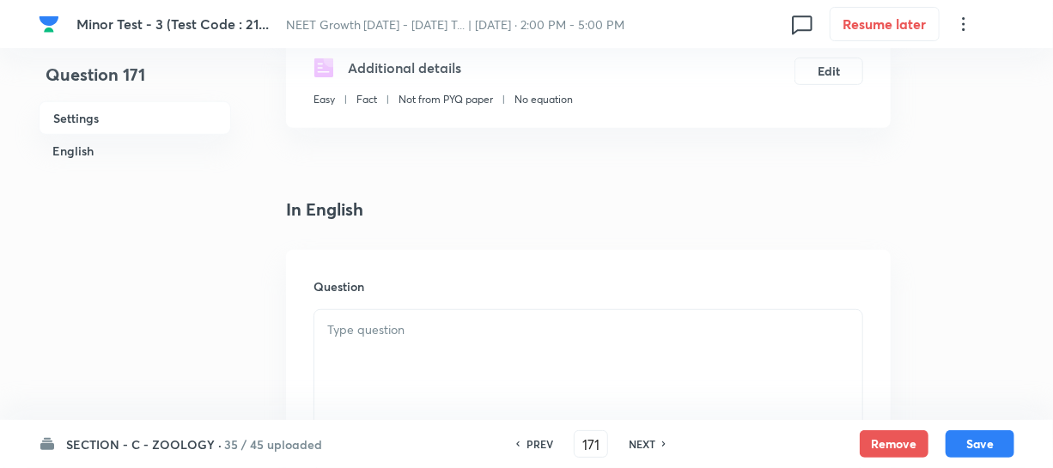
scroll to position [390, 0]
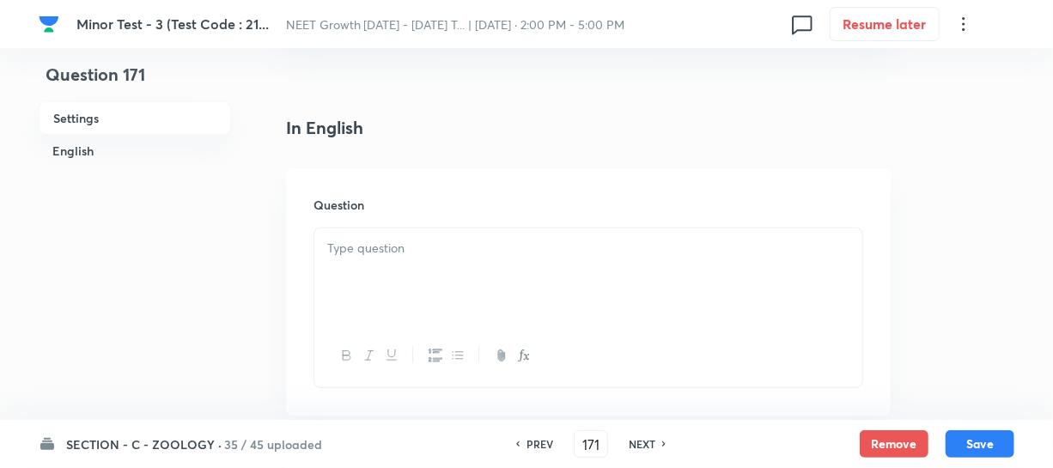
click at [403, 285] on div at bounding box center [588, 276] width 548 height 96
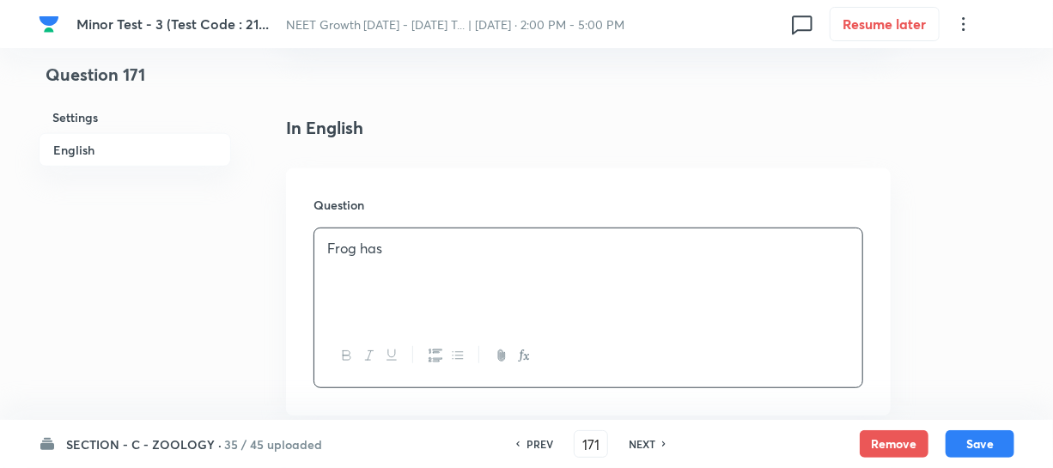
scroll to position [702, 0]
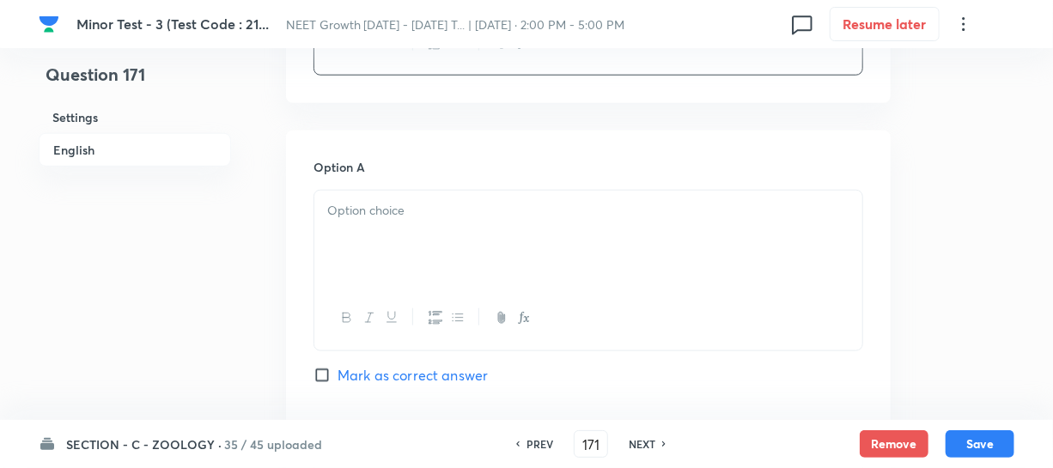
click at [357, 319] on div at bounding box center [588, 318] width 548 height 63
click at [352, 216] on p at bounding box center [588, 211] width 522 height 20
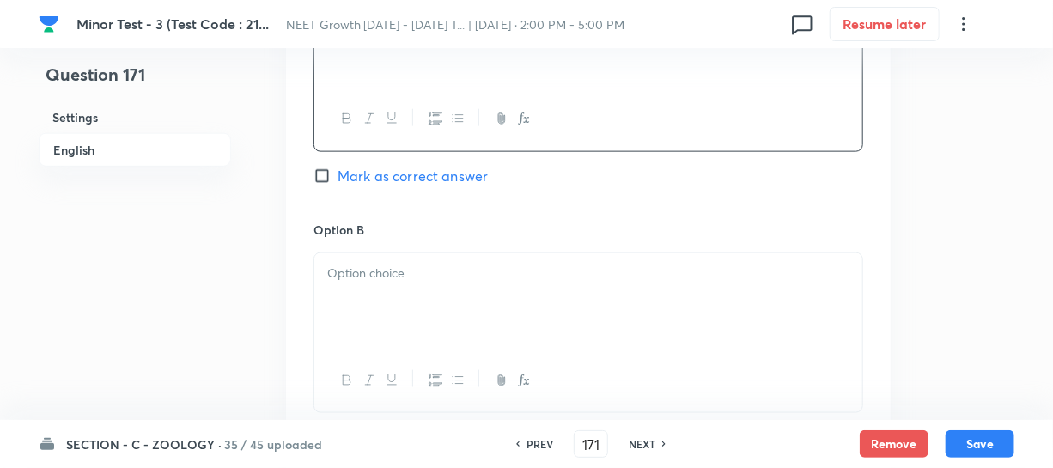
scroll to position [936, 0]
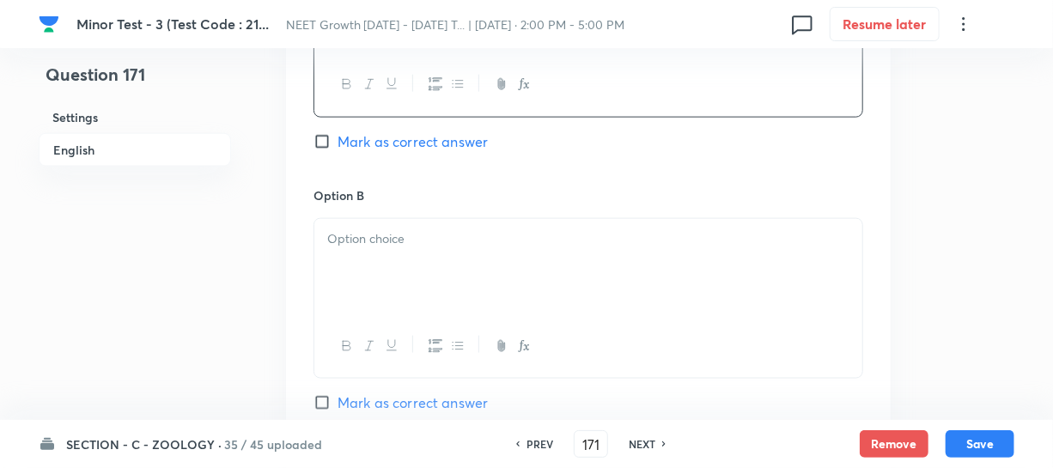
click at [416, 316] on div at bounding box center [588, 346] width 548 height 63
click at [398, 258] on div at bounding box center [588, 267] width 548 height 96
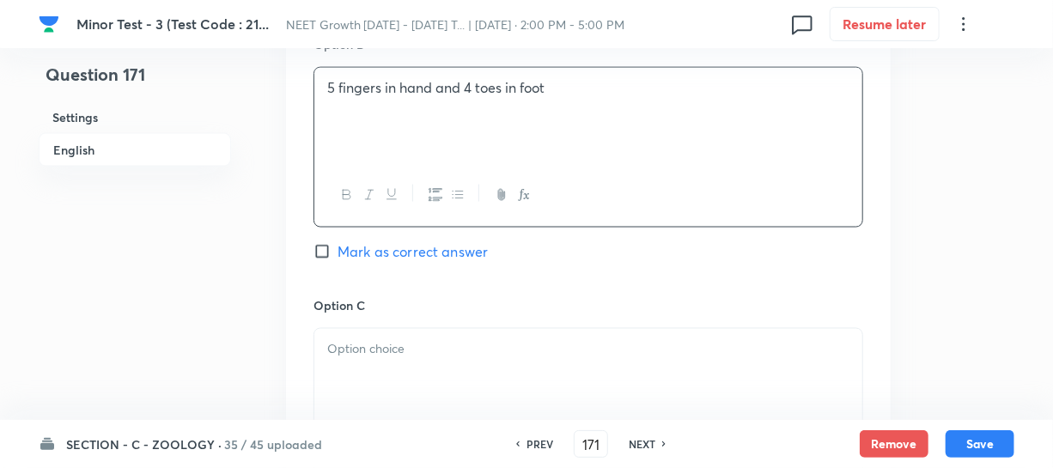
scroll to position [1170, 0]
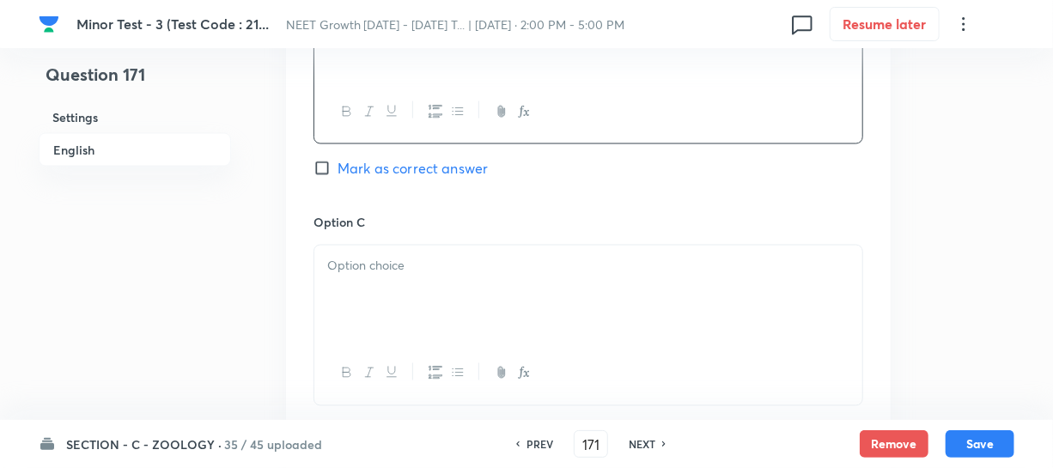
click at [344, 304] on div at bounding box center [588, 294] width 548 height 96
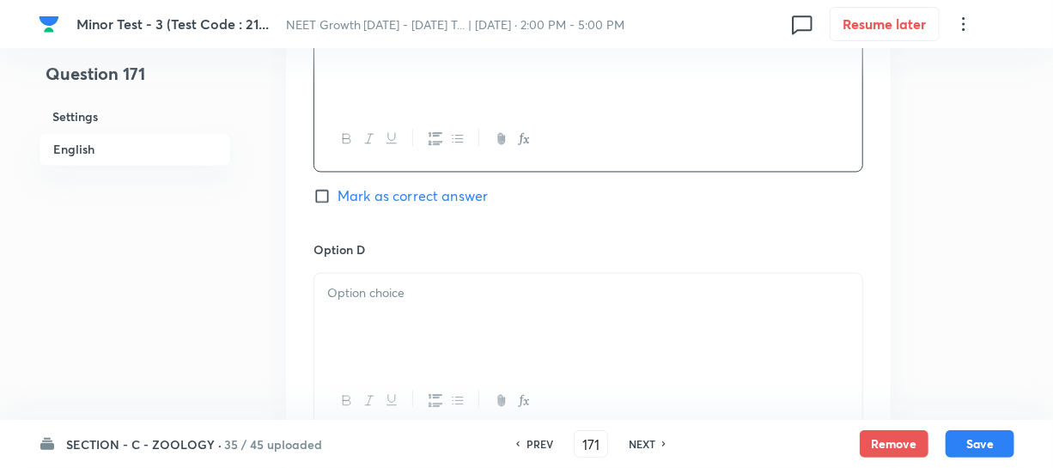
scroll to position [1405, 0]
drag, startPoint x: 438, startPoint y: 318, endPoint x: 450, endPoint y: 299, distance: 22.4
click at [440, 317] on div at bounding box center [588, 321] width 548 height 96
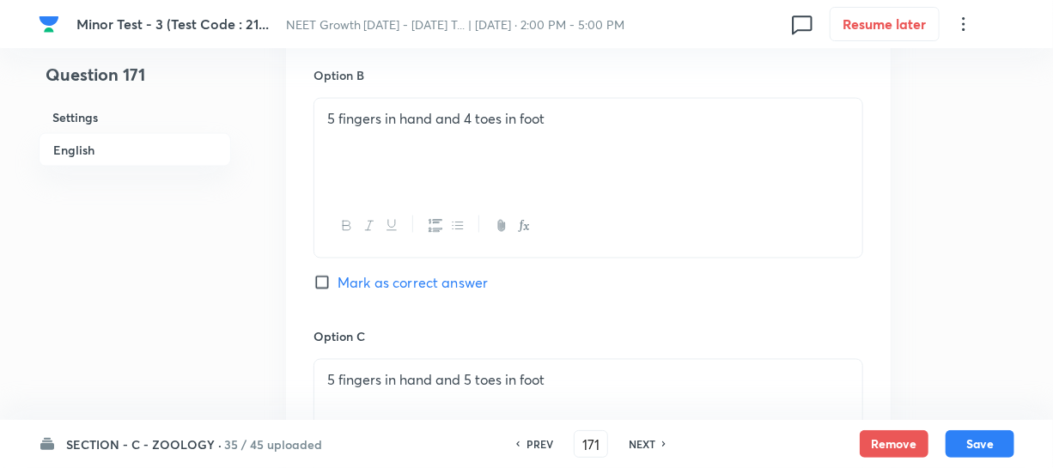
scroll to position [1014, 0]
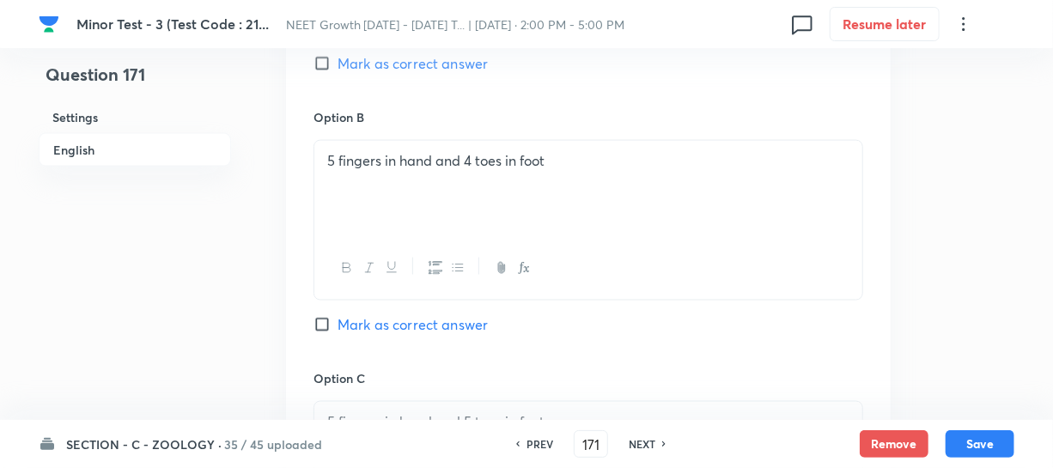
click at [321, 70] on input "Mark as correct answer" at bounding box center [325, 63] width 24 height 17
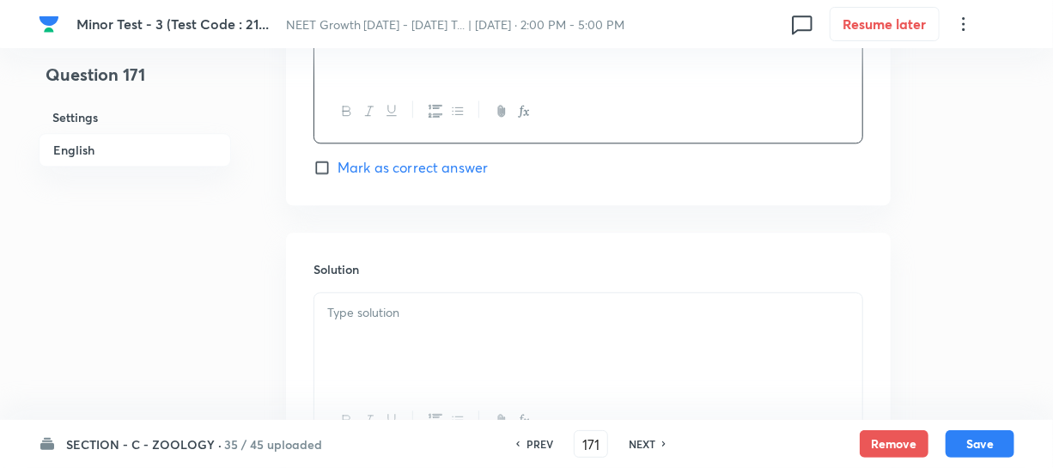
scroll to position [1717, 0]
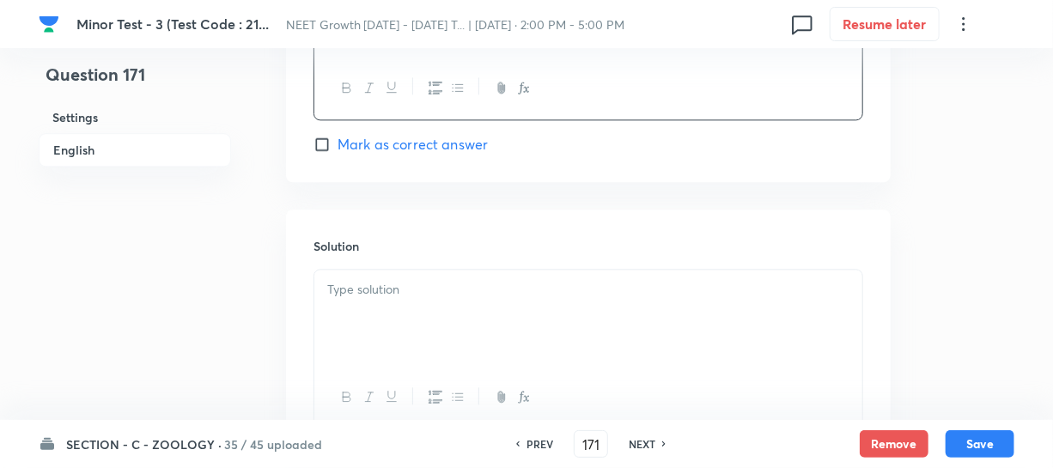
click at [387, 309] on div at bounding box center [588, 318] width 548 height 96
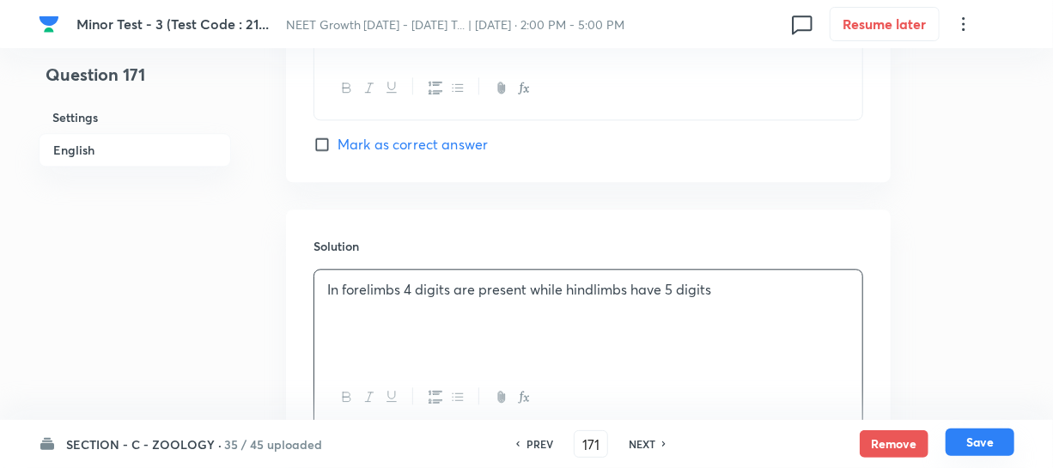
click at [977, 439] on button "Save" at bounding box center [979, 441] width 69 height 27
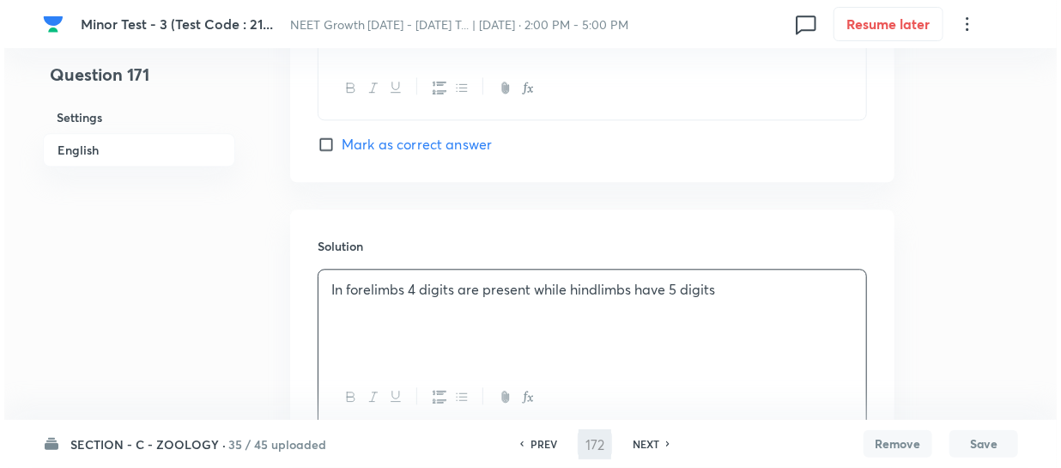
scroll to position [0, 0]
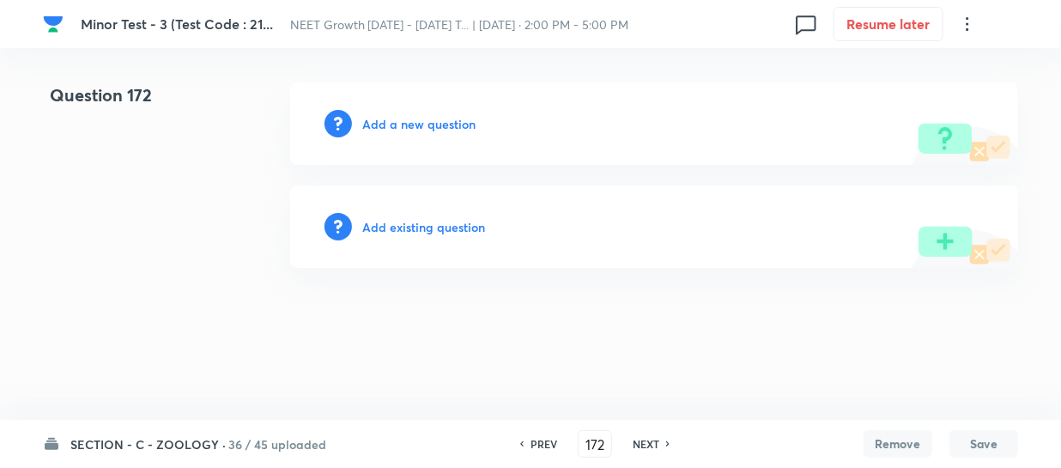
click at [381, 118] on h6 "Add a new question" at bounding box center [418, 124] width 113 height 18
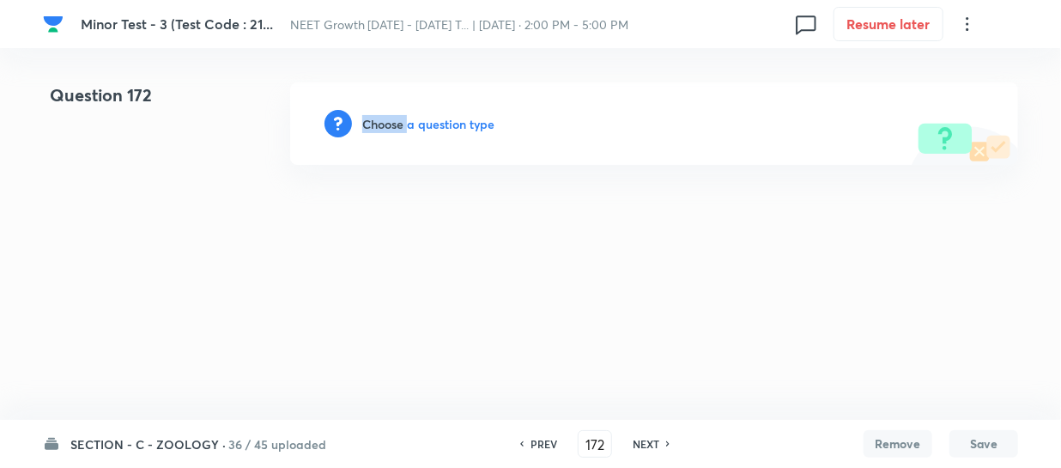
click at [381, 118] on h6 "Choose a question type" at bounding box center [428, 124] width 132 height 18
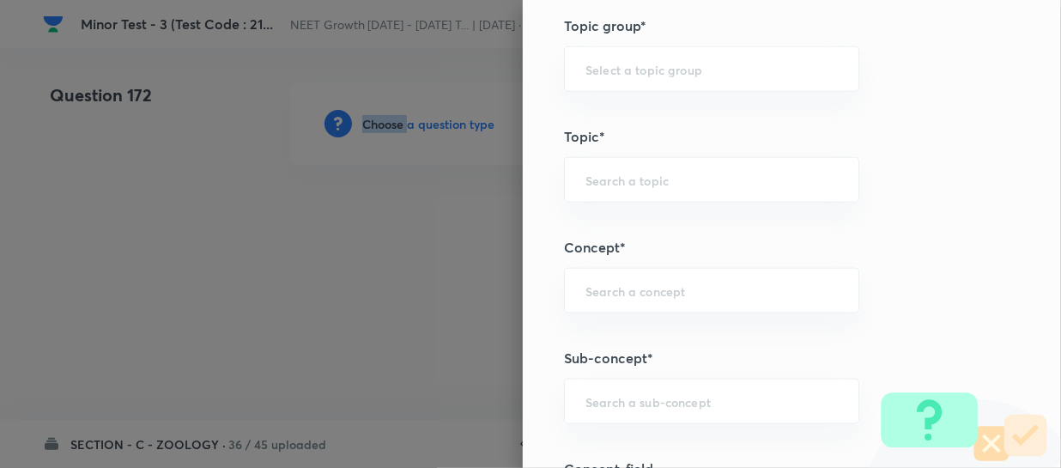
scroll to position [936, 0]
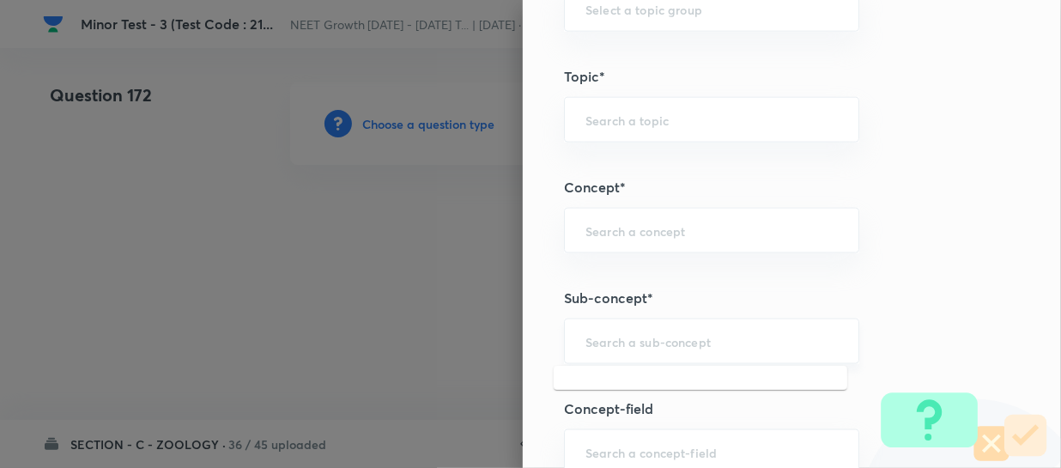
click at [633, 345] on input "text" at bounding box center [712, 341] width 252 height 16
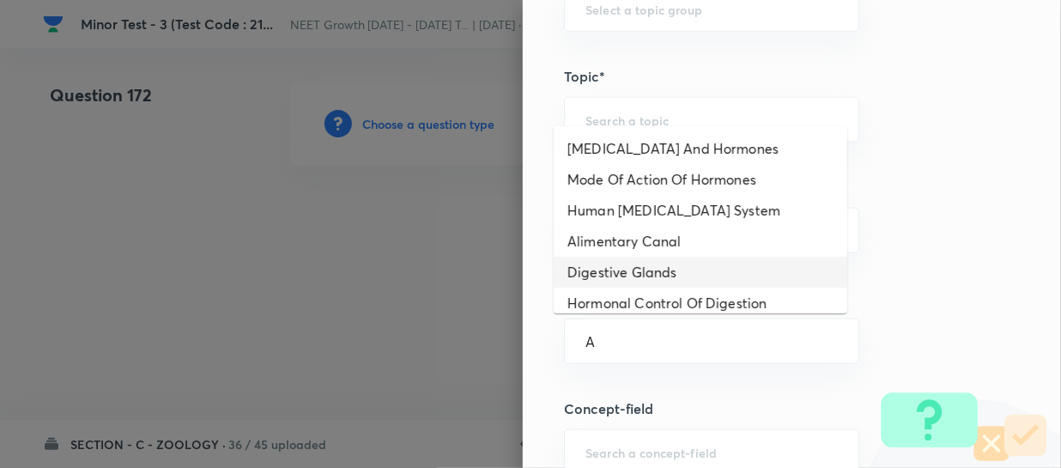
click at [665, 263] on li "Digestive Glands" at bounding box center [701, 272] width 294 height 31
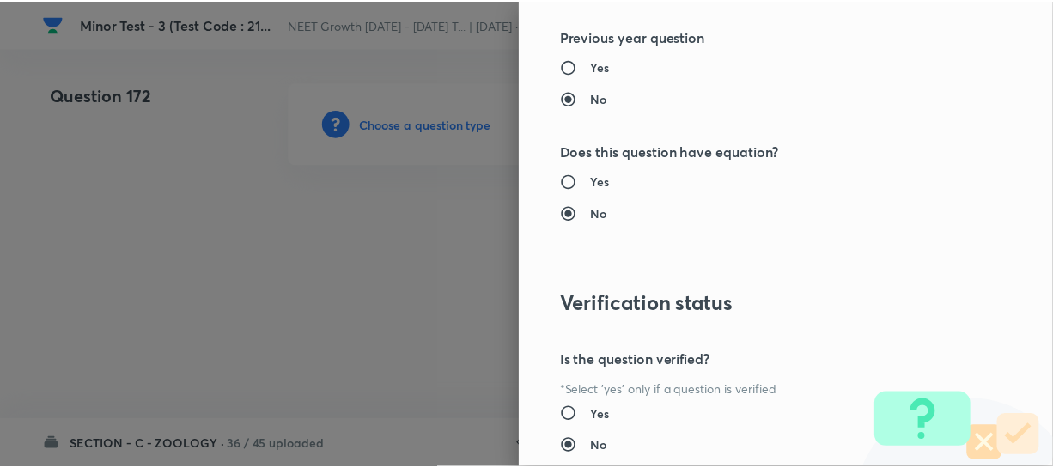
scroll to position [1986, 0]
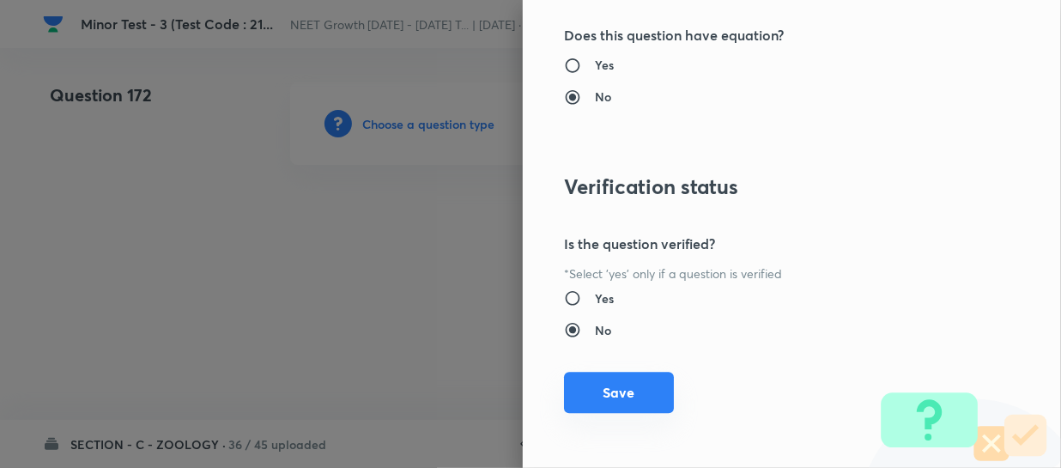
click at [580, 396] on button "Save" at bounding box center [619, 392] width 110 height 41
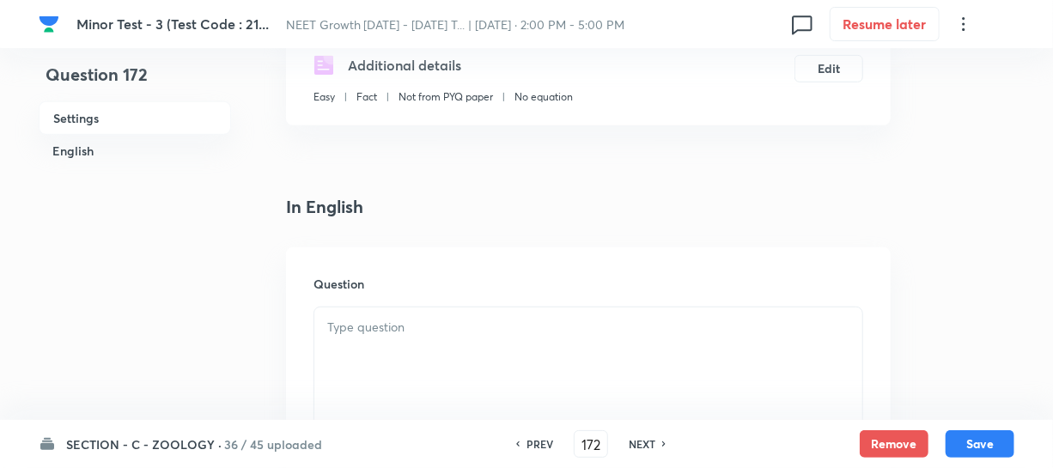
scroll to position [390, 0]
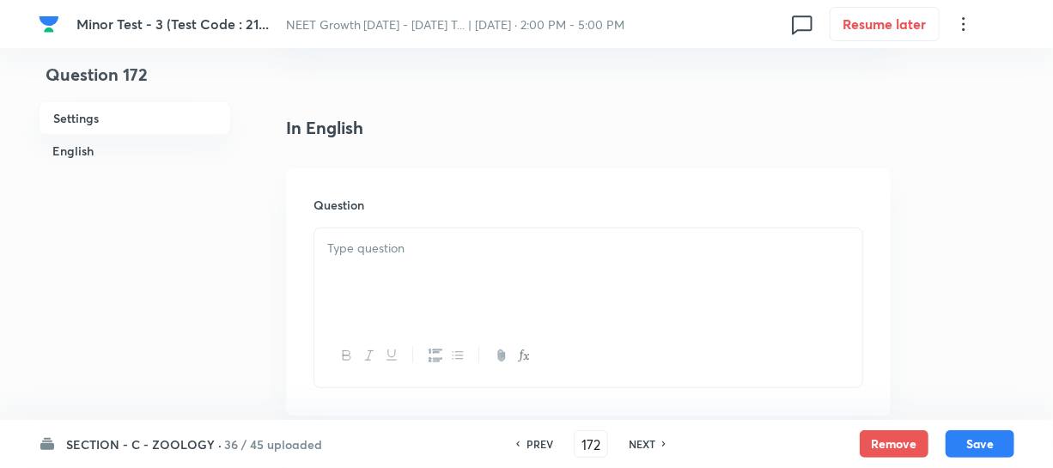
click at [453, 287] on div at bounding box center [588, 276] width 548 height 96
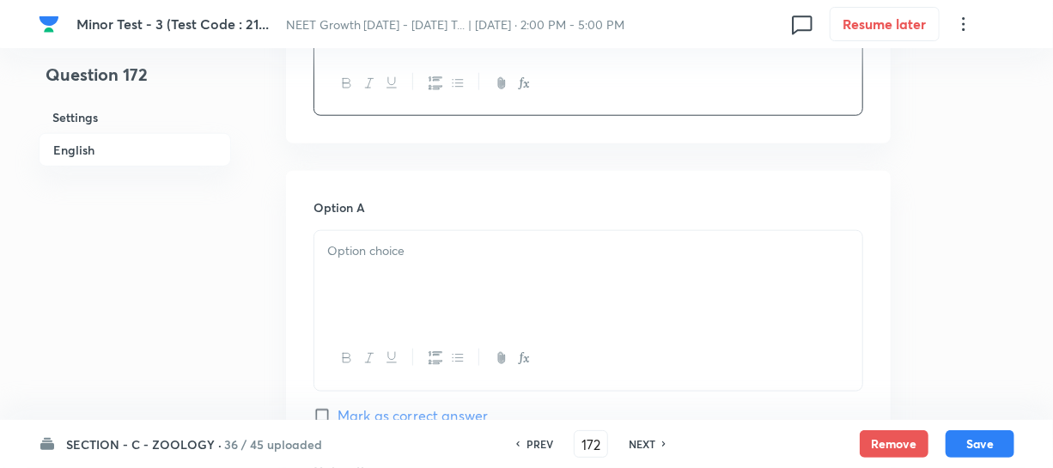
scroll to position [781, 0]
click at [431, 258] on div at bounding box center [588, 277] width 548 height 96
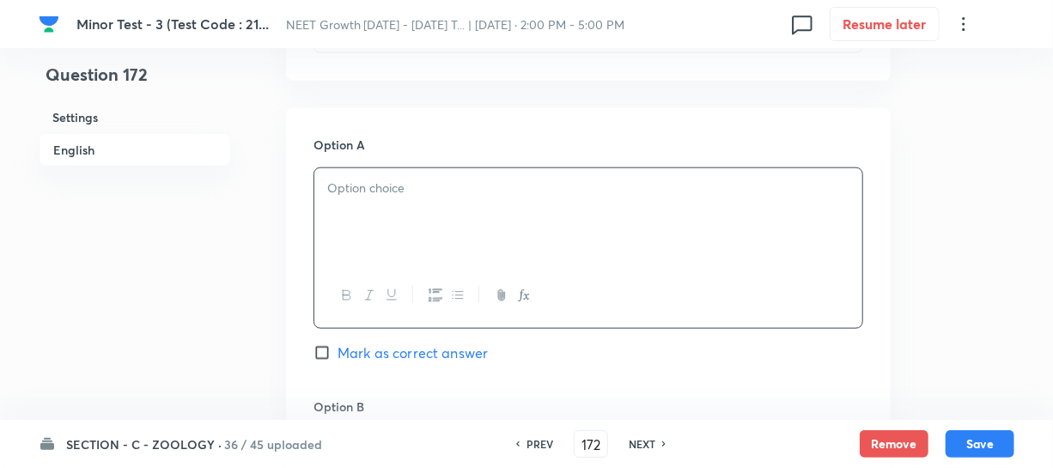
scroll to position [936, 0]
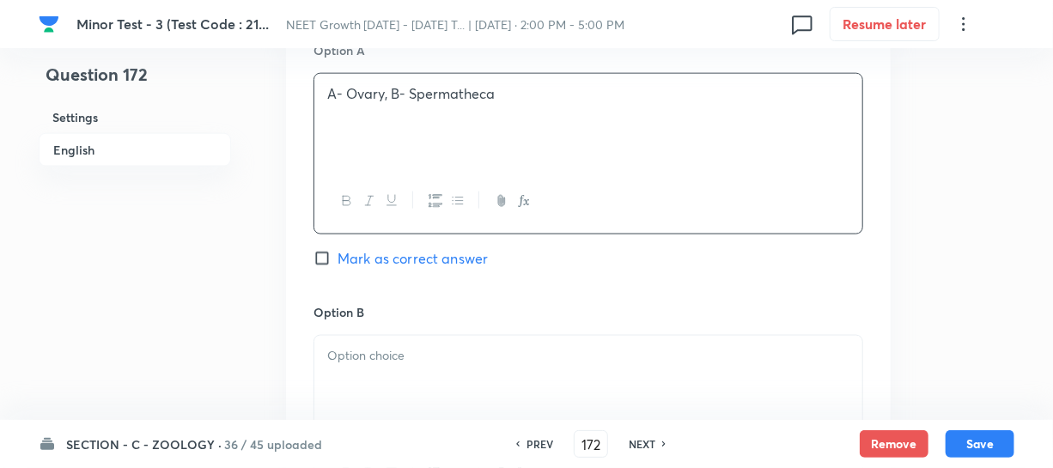
click at [381, 336] on div at bounding box center [588, 384] width 548 height 96
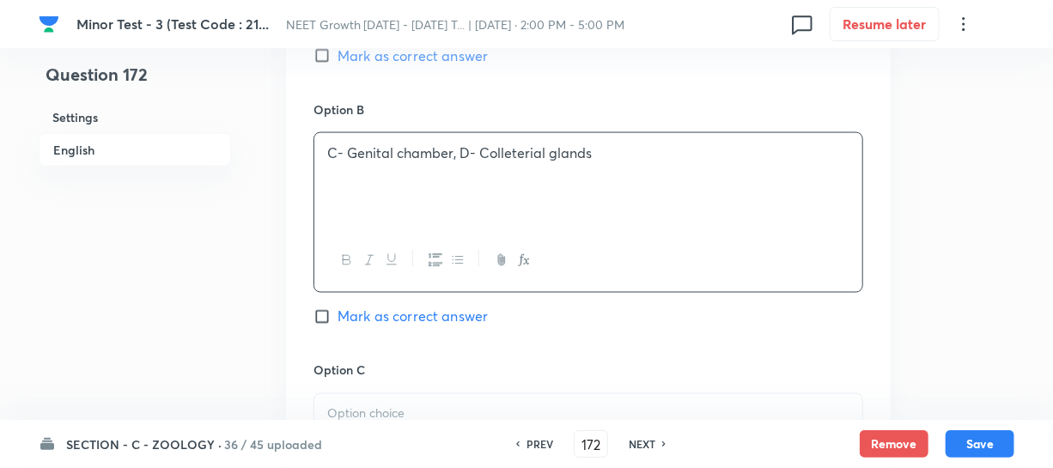
scroll to position [1170, 0]
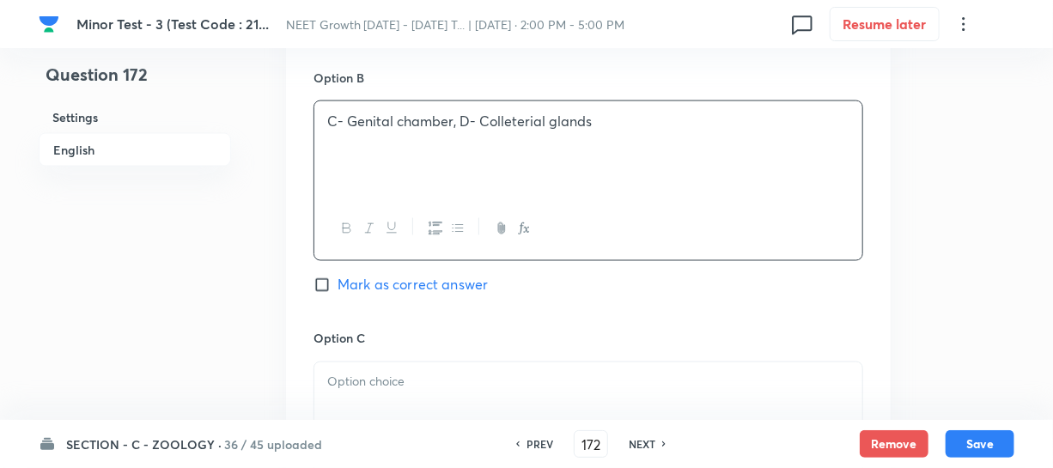
click at [393, 373] on div at bounding box center [588, 410] width 548 height 96
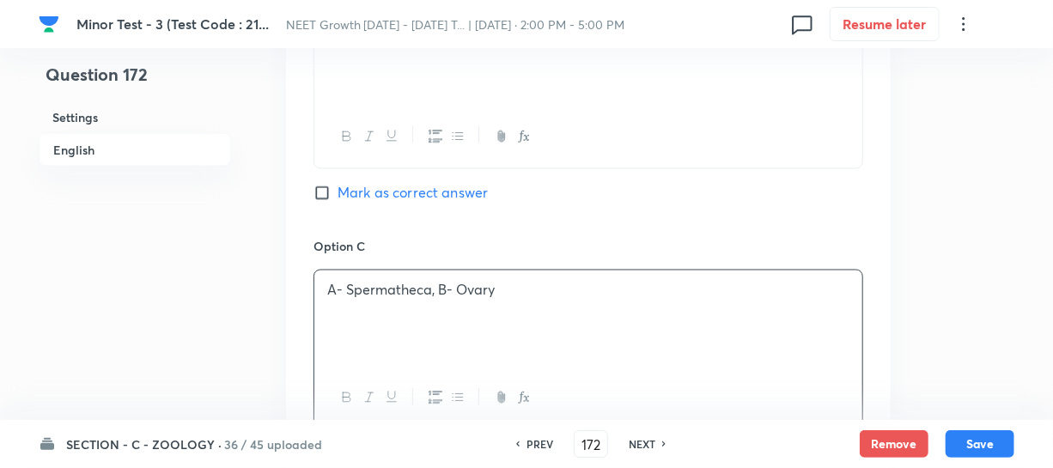
scroll to position [1483, 0]
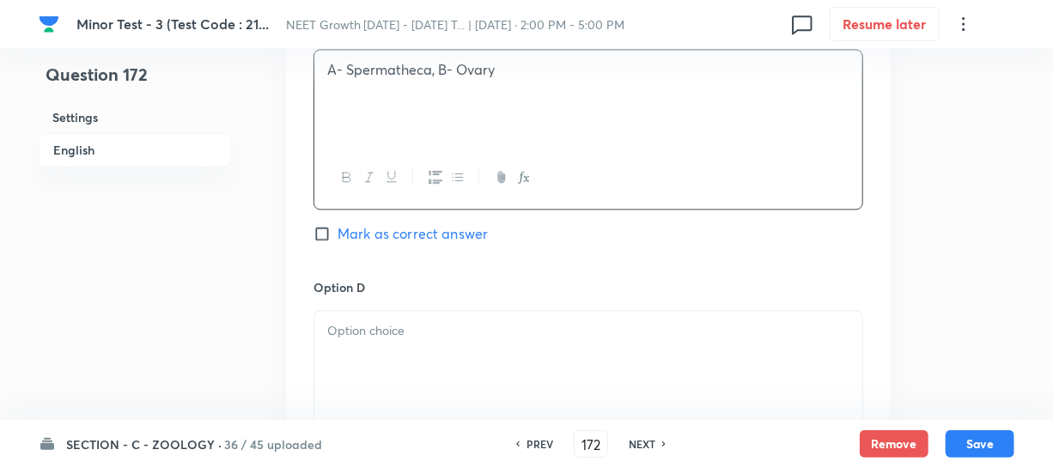
click at [450, 359] on div at bounding box center [588, 359] width 548 height 96
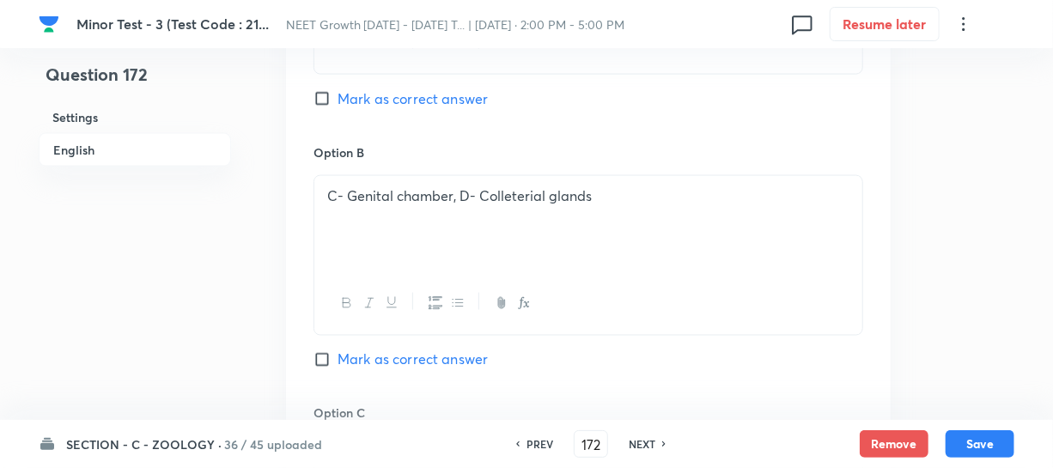
scroll to position [1092, 0]
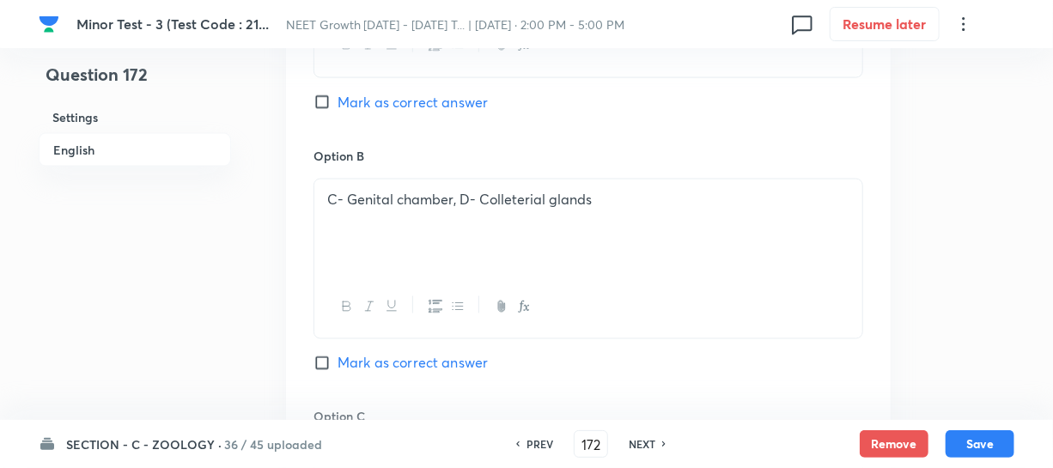
click at [323, 112] on label "Mark as correct answer" at bounding box center [400, 102] width 174 height 21
click at [323, 111] on input "Mark as correct answer" at bounding box center [325, 102] width 24 height 17
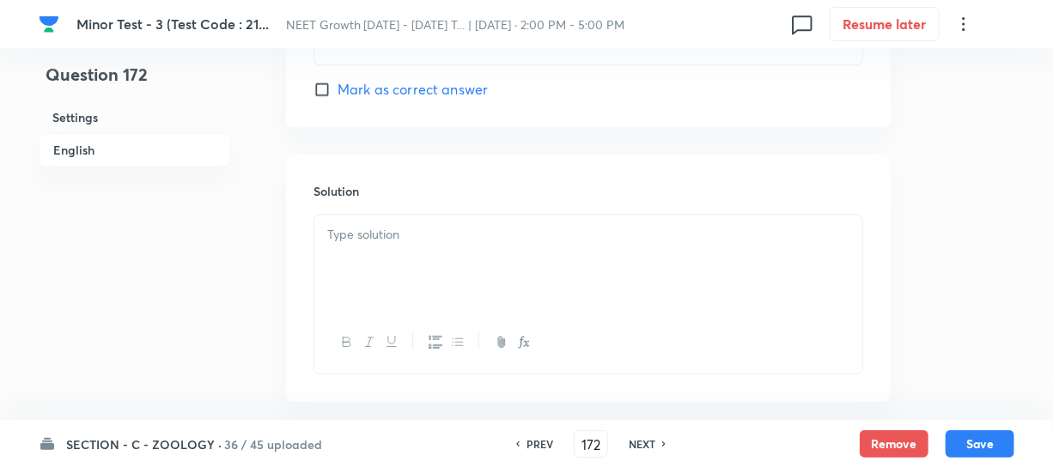
scroll to position [1975, 0]
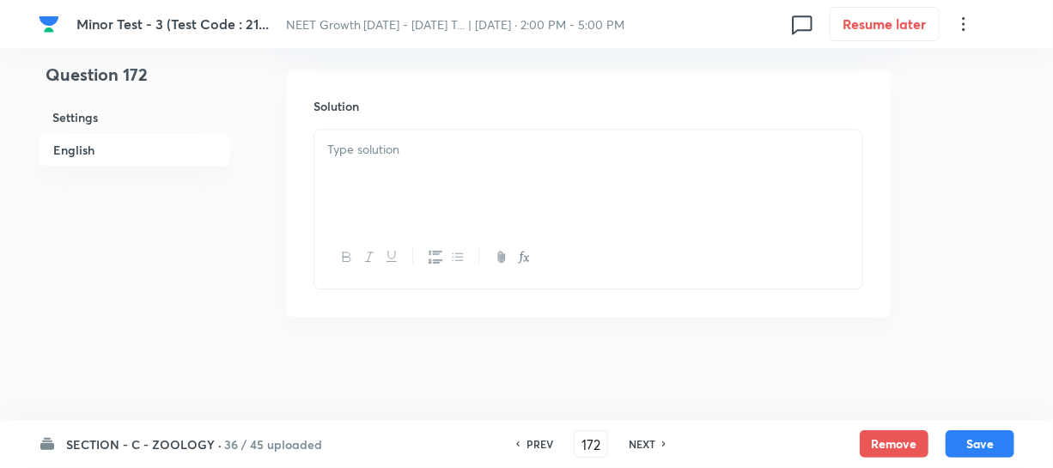
click at [365, 160] on div at bounding box center [588, 178] width 548 height 96
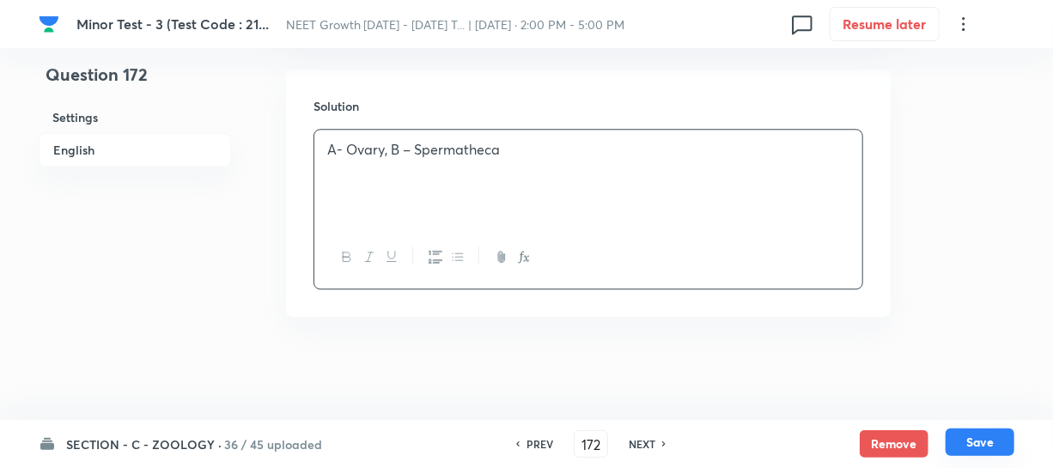
click at [969, 432] on button "Save" at bounding box center [979, 441] width 69 height 27
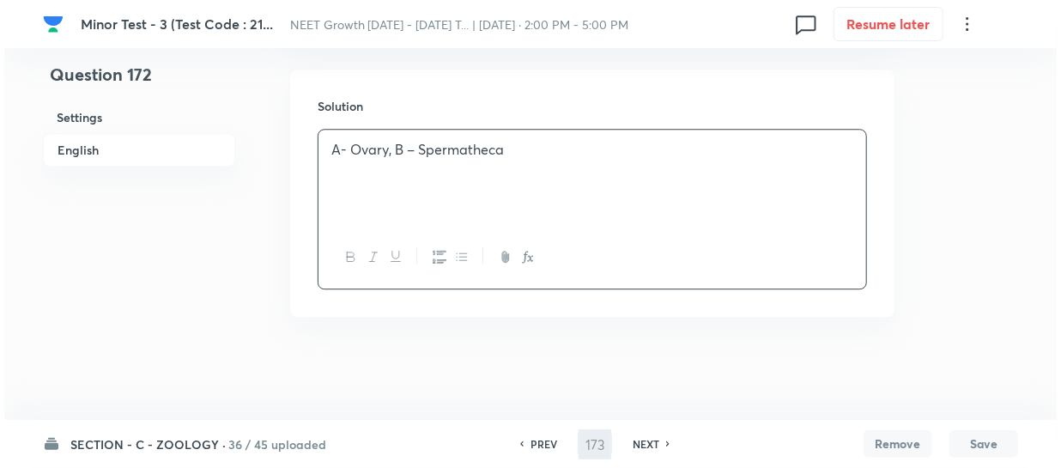
scroll to position [0, 0]
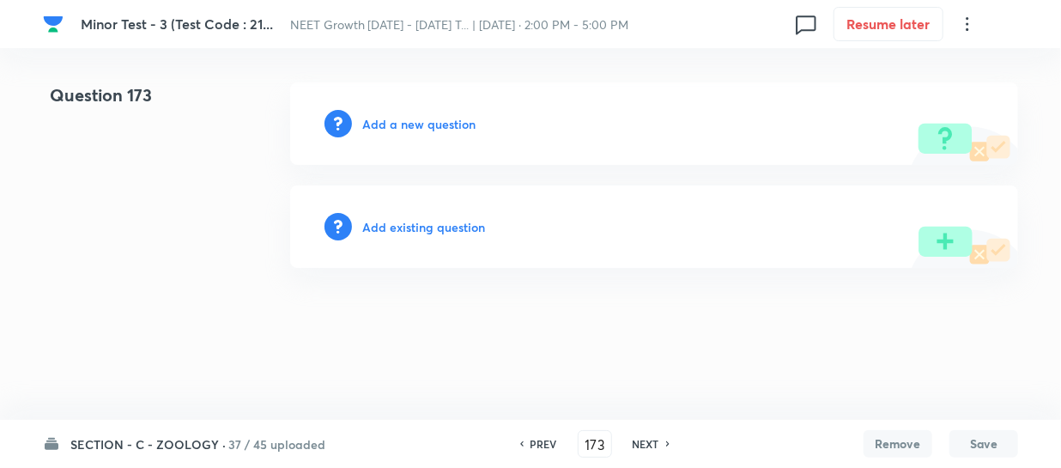
click at [380, 123] on h6 "Add a new question" at bounding box center [418, 124] width 113 height 18
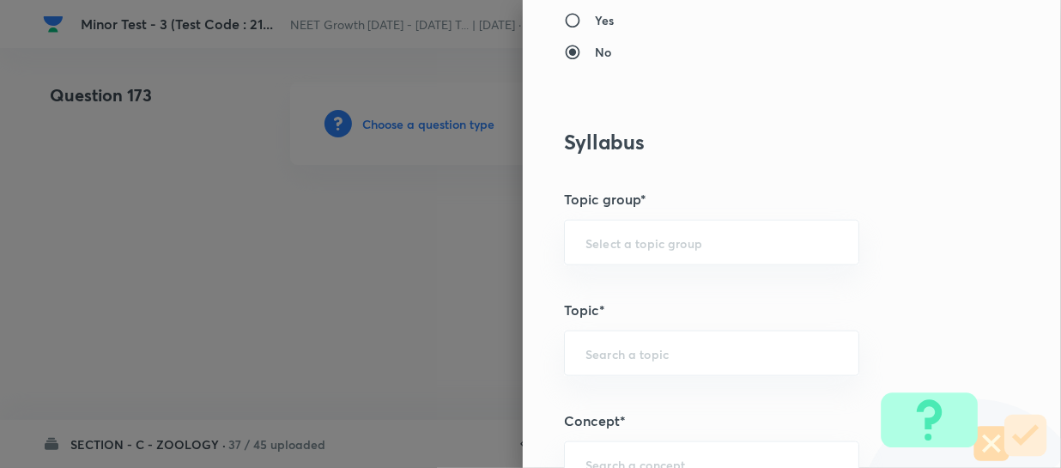
scroll to position [1092, 0]
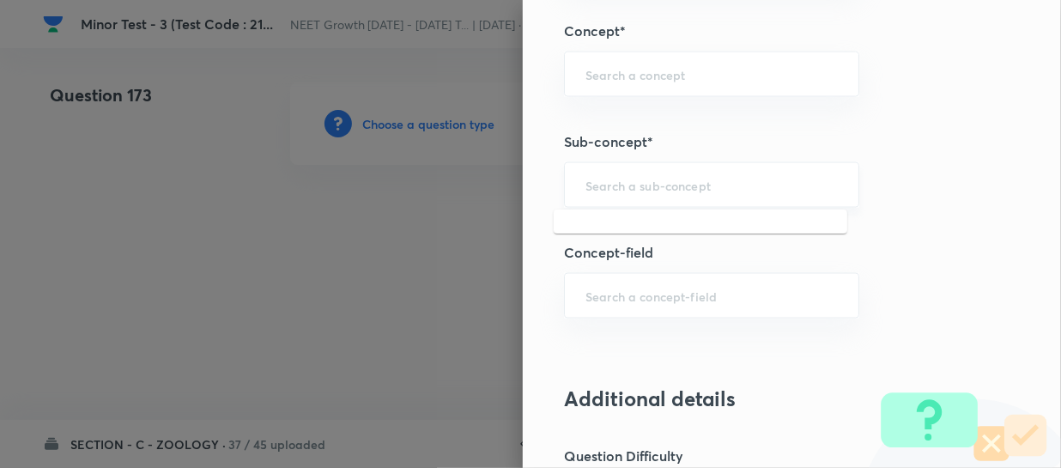
click at [600, 179] on input "text" at bounding box center [712, 185] width 252 height 16
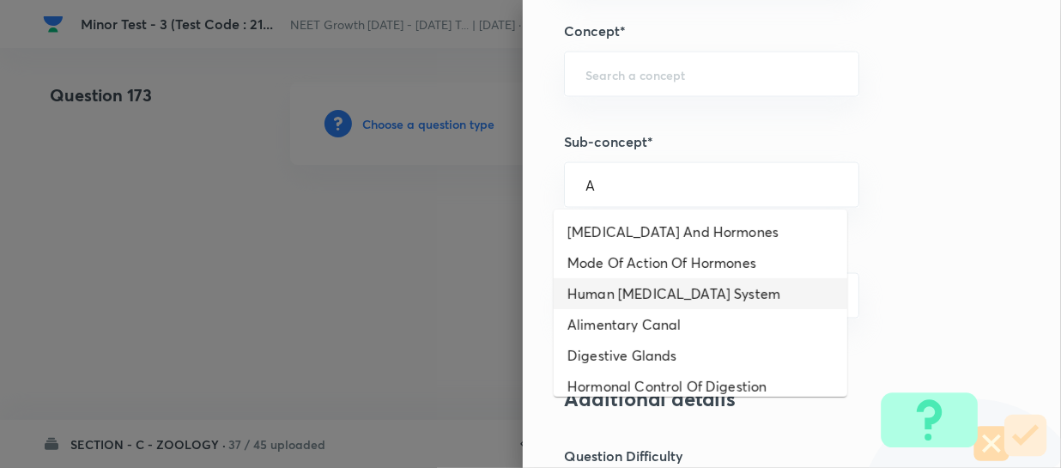
click at [617, 282] on li "Human [MEDICAL_DATA] System" at bounding box center [701, 293] width 294 height 31
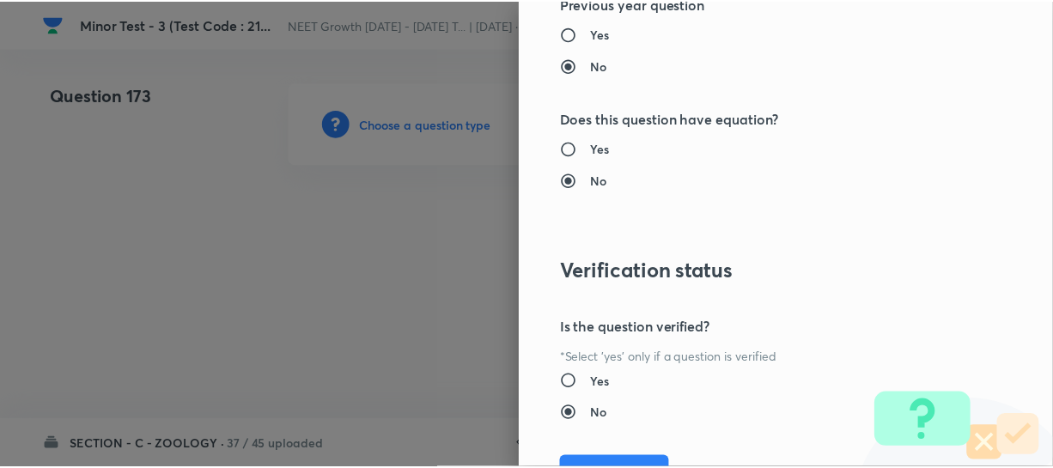
scroll to position [1986, 0]
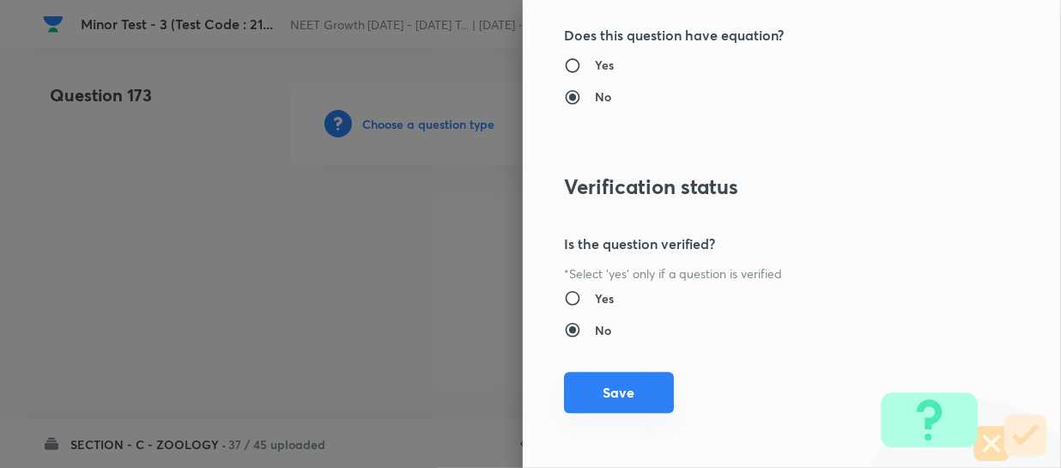
click at [607, 386] on button "Save" at bounding box center [619, 392] width 110 height 41
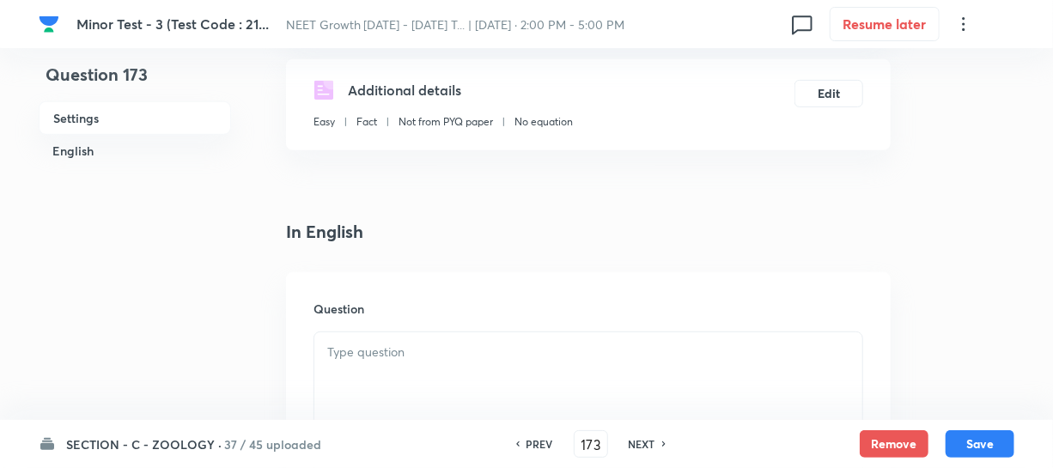
scroll to position [390, 0]
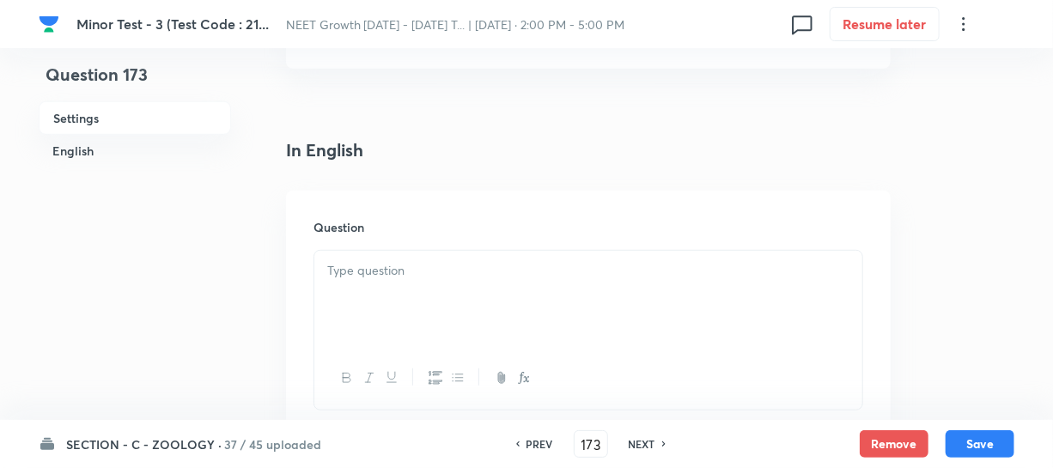
click at [386, 283] on div at bounding box center [588, 299] width 548 height 96
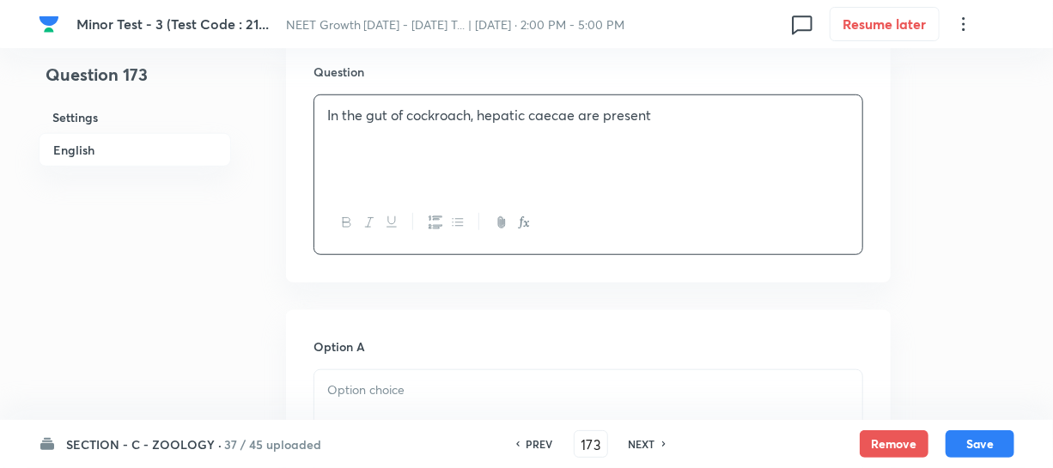
scroll to position [546, 0]
drag, startPoint x: 394, startPoint y: 342, endPoint x: 380, endPoint y: 371, distance: 32.6
click at [392, 349] on div "Option A Mark as correct answer" at bounding box center [588, 467] width 550 height 261
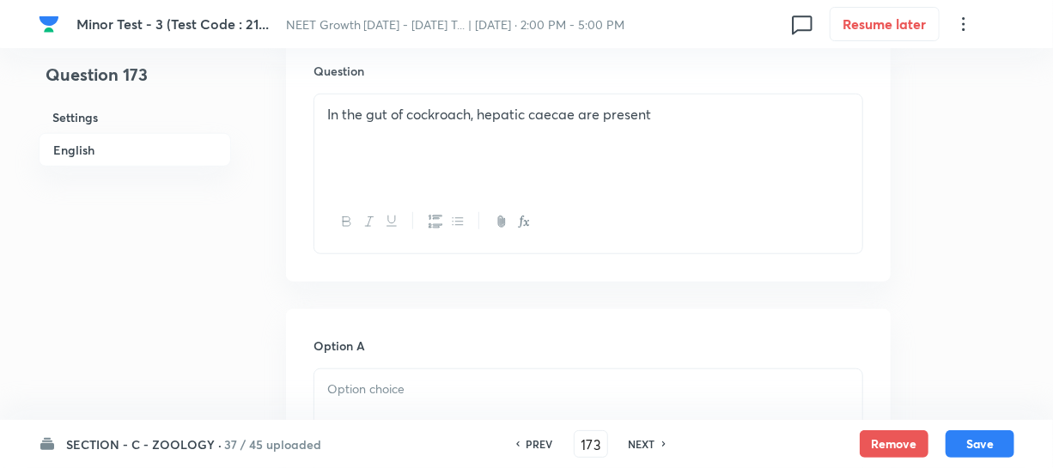
click at [380, 380] on p at bounding box center [588, 390] width 522 height 20
click at [386, 381] on div at bounding box center [588, 417] width 548 height 96
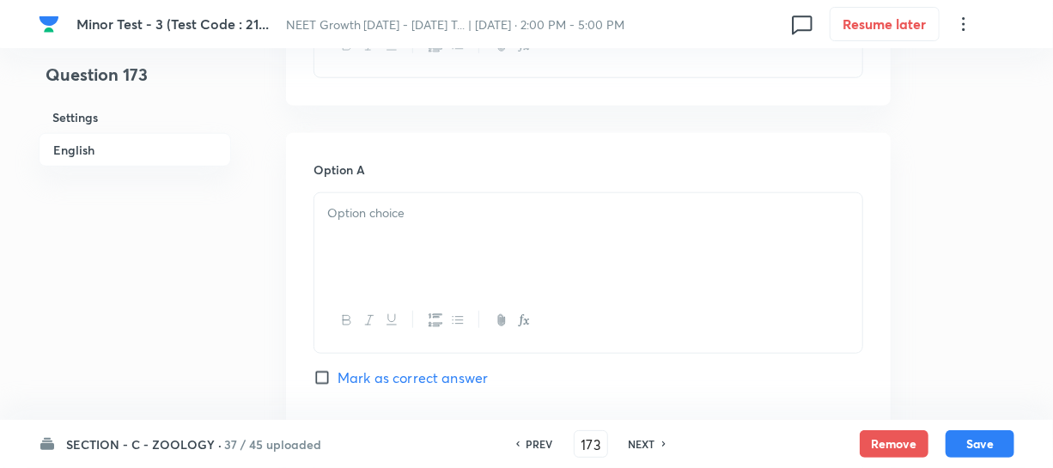
scroll to position [781, 0]
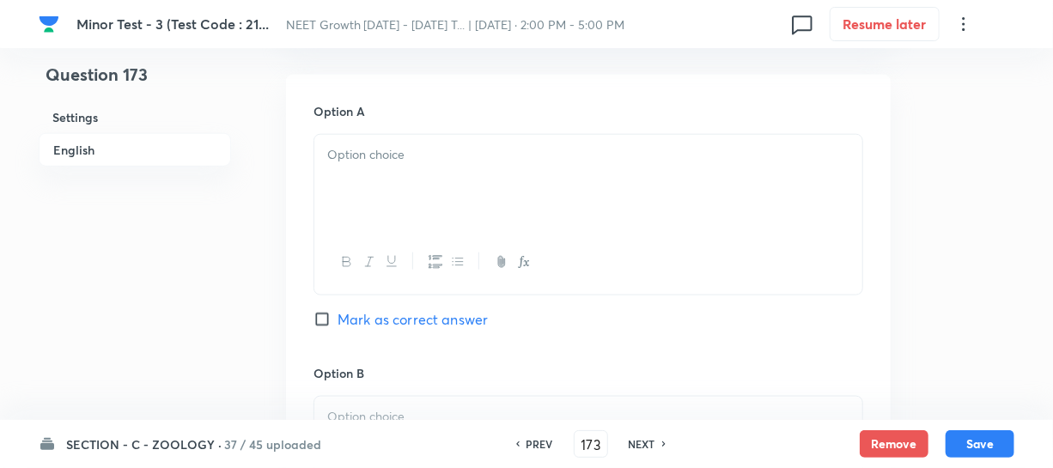
drag, startPoint x: 359, startPoint y: 397, endPoint x: 375, endPoint y: 375, distance: 27.0
click at [360, 407] on p at bounding box center [588, 417] width 522 height 20
click at [399, 145] on p at bounding box center [588, 155] width 522 height 20
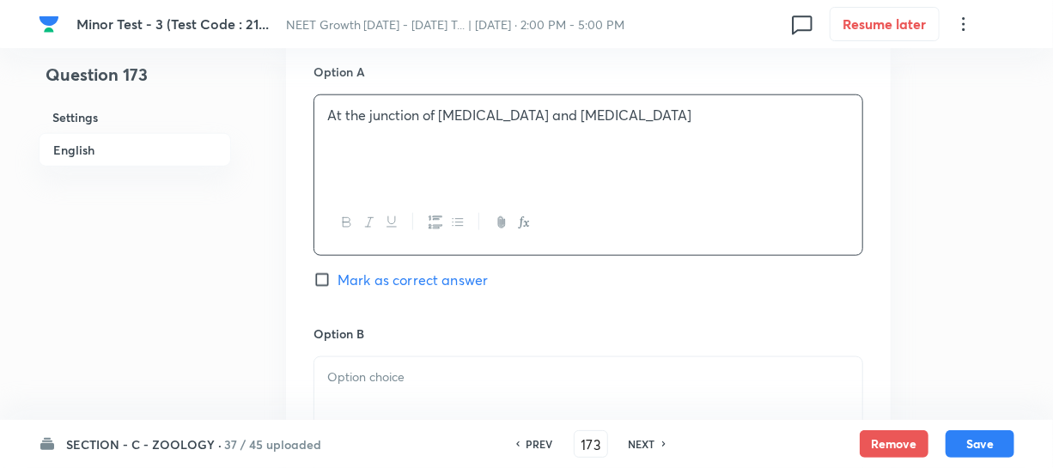
scroll to position [936, 0]
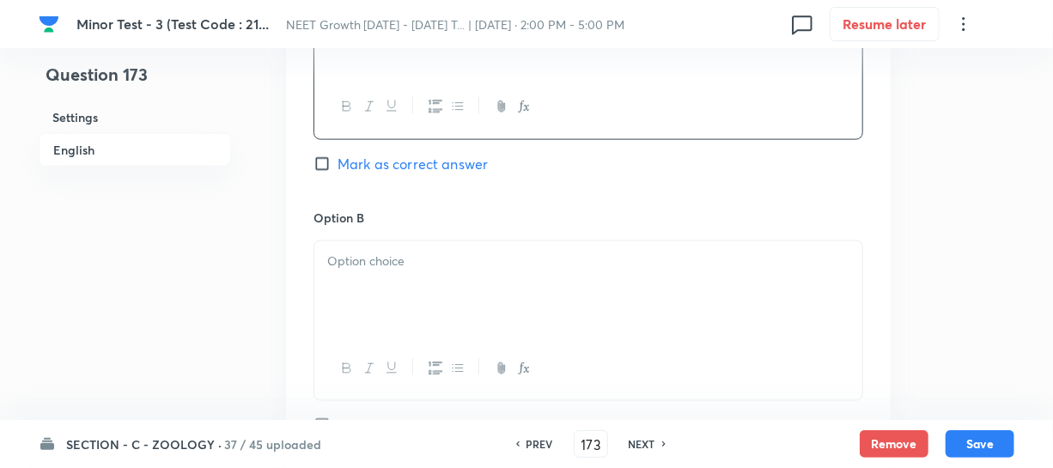
drag, startPoint x: 351, startPoint y: 301, endPoint x: 364, endPoint y: 286, distance: 19.5
click at [352, 300] on div at bounding box center [588, 289] width 548 height 96
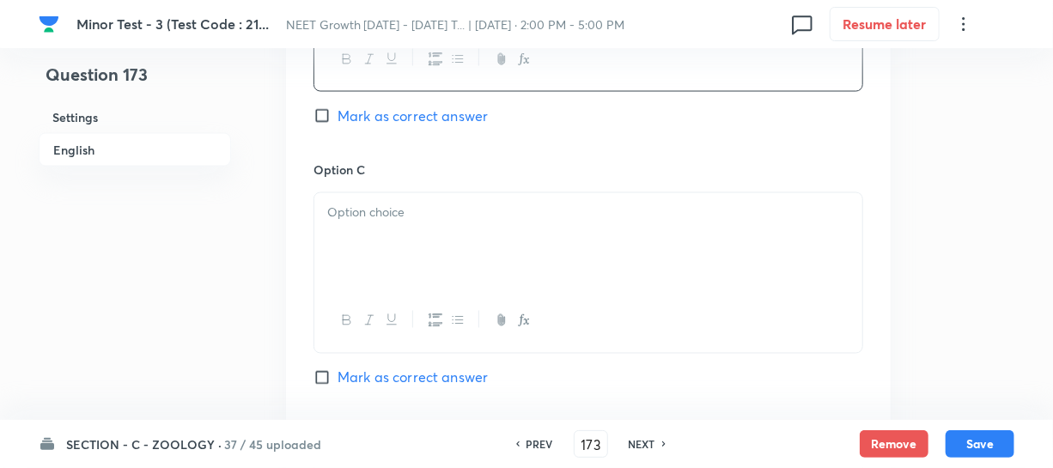
scroll to position [1248, 0]
click at [387, 222] on div at bounding box center [588, 238] width 548 height 96
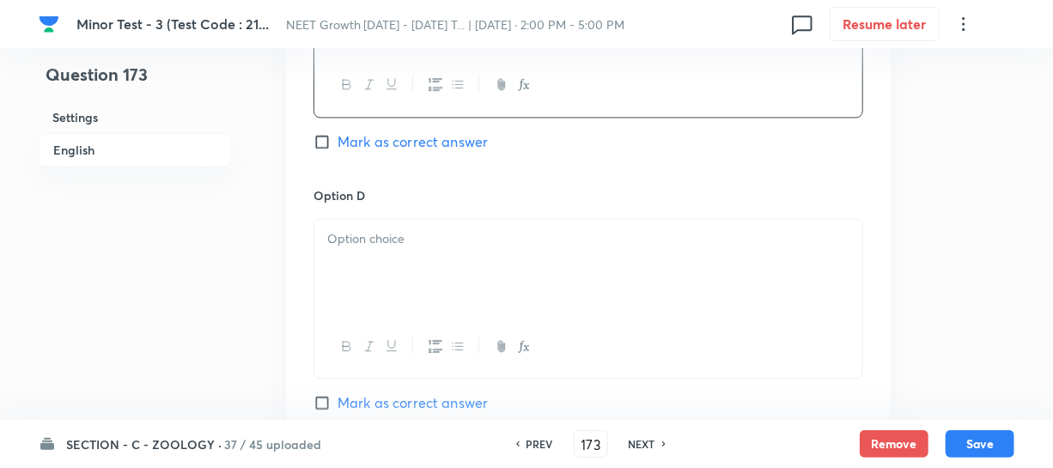
scroll to position [1483, 0]
drag, startPoint x: 379, startPoint y: 317, endPoint x: 392, endPoint y: 264, distance: 54.1
click at [380, 334] on button "button" at bounding box center [391, 344] width 22 height 21
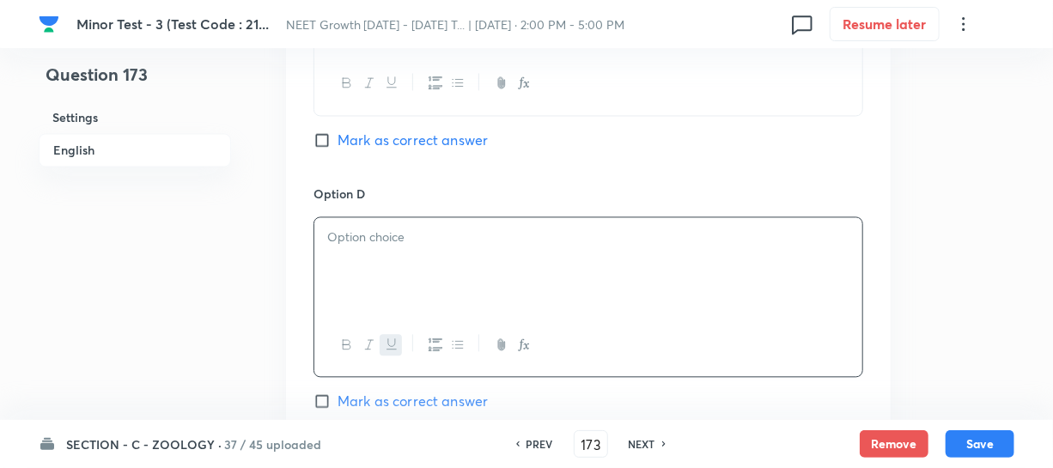
click at [398, 334] on button "button" at bounding box center [391, 344] width 22 height 21
click at [411, 243] on div "﻿" at bounding box center [588, 265] width 548 height 96
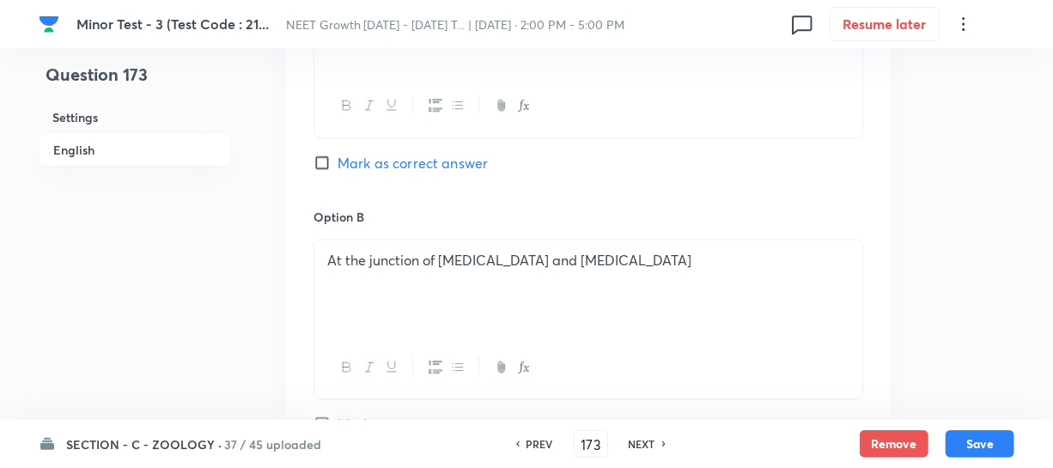
scroll to position [936, 0]
click at [328, 155] on input "Mark as correct answer" at bounding box center [325, 163] width 24 height 17
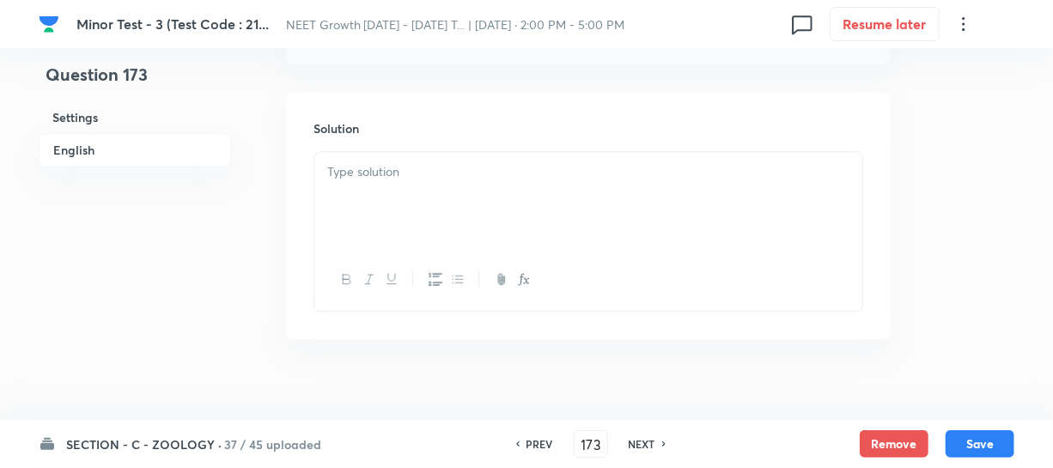
scroll to position [1858, 0]
click at [367, 183] on div at bounding box center [588, 199] width 548 height 96
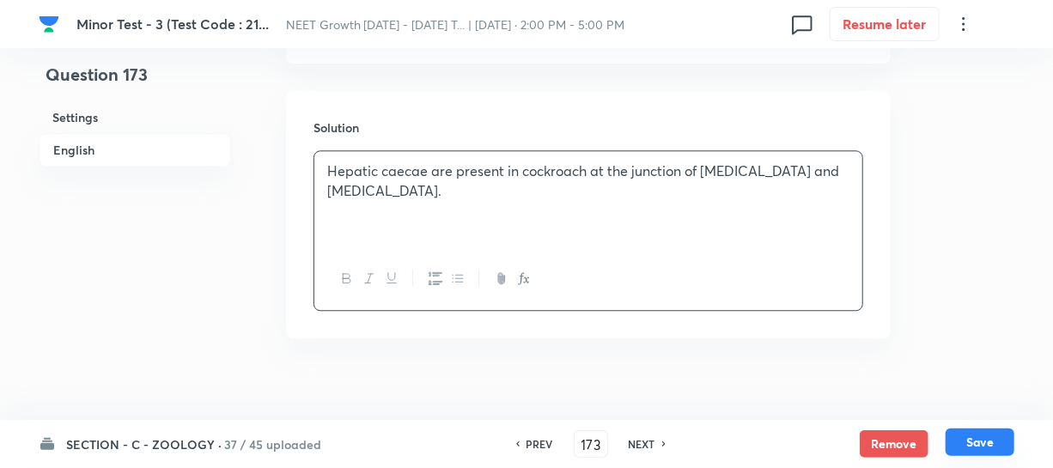
click at [970, 444] on button "Save" at bounding box center [979, 441] width 69 height 27
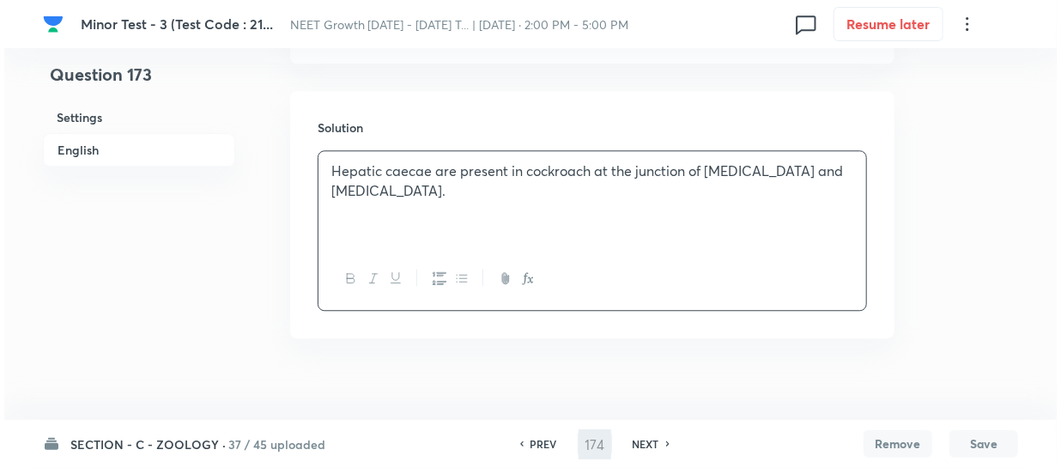
scroll to position [0, 0]
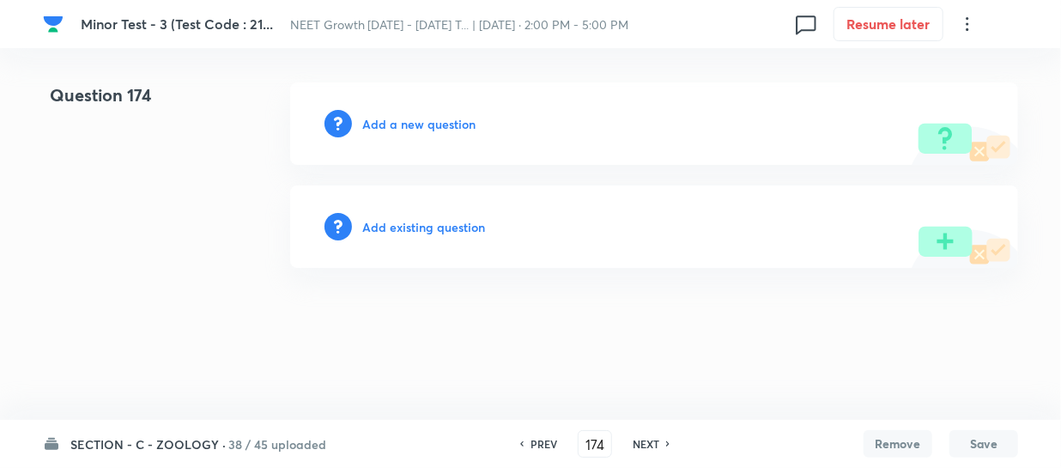
click at [389, 121] on h6 "Add a new question" at bounding box center [418, 124] width 113 height 18
click at [389, 121] on h6 "Choose a question type" at bounding box center [428, 124] width 132 height 18
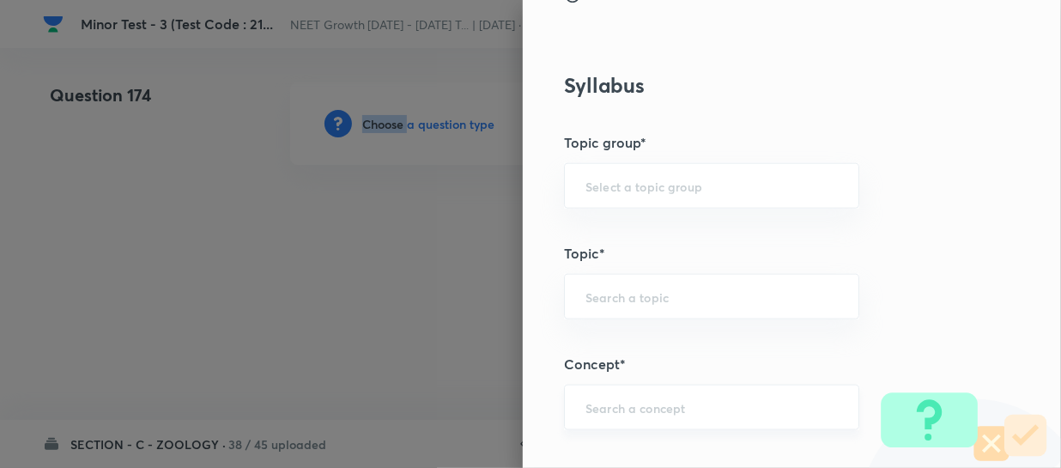
scroll to position [859, 0]
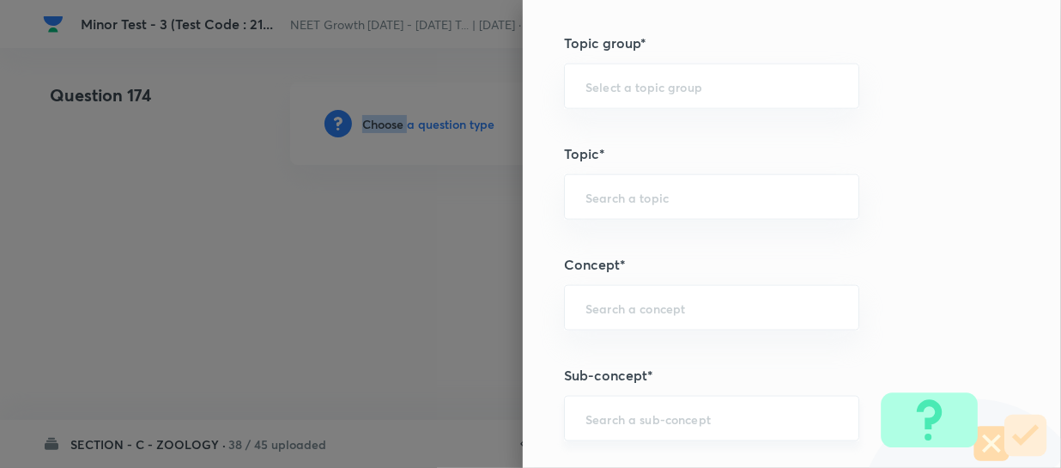
click at [586, 422] on input "text" at bounding box center [712, 418] width 252 height 16
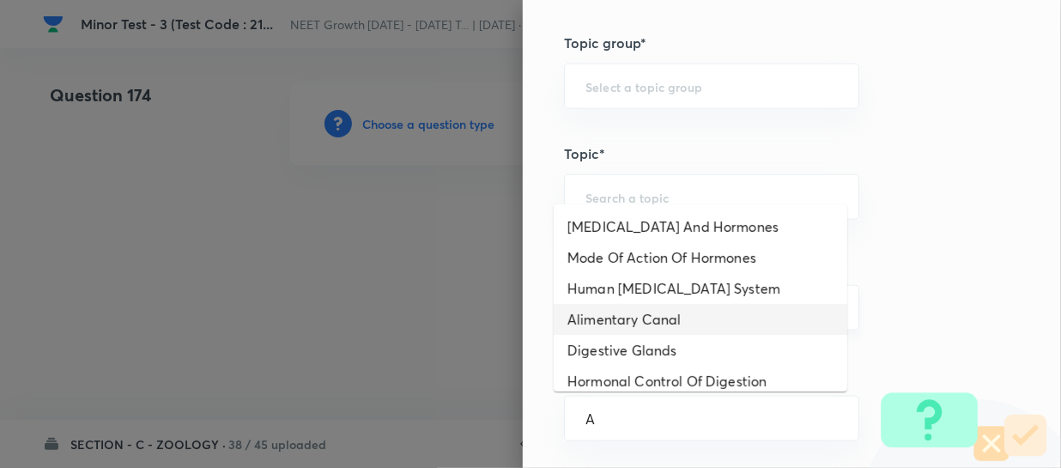
click at [689, 308] on li "Alimentary Canal" at bounding box center [701, 319] width 294 height 31
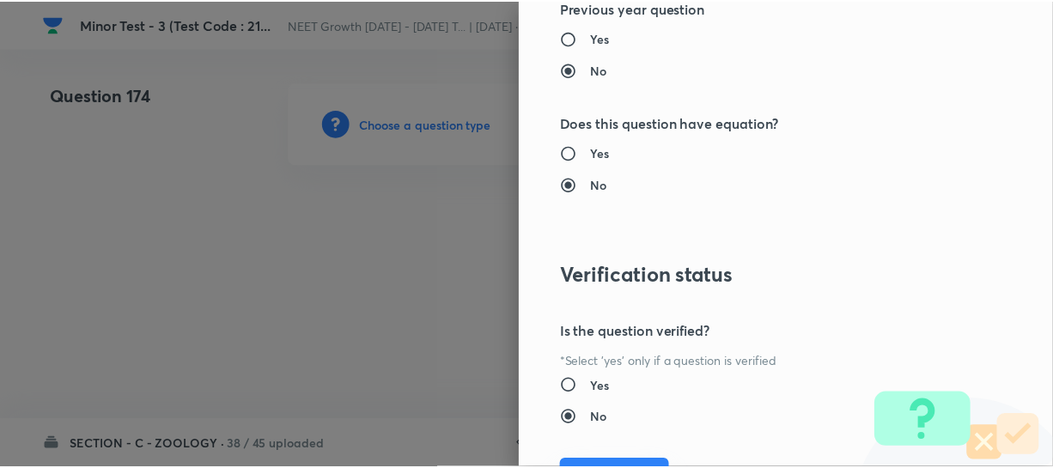
scroll to position [1986, 0]
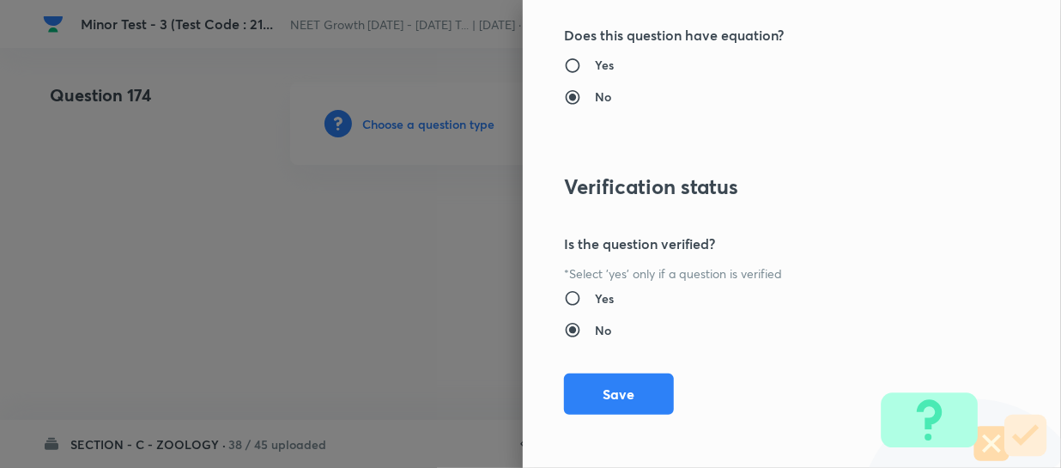
drag, startPoint x: 584, startPoint y: 392, endPoint x: 687, endPoint y: 368, distance: 105.6
click at [584, 392] on button "Save" at bounding box center [619, 394] width 110 height 41
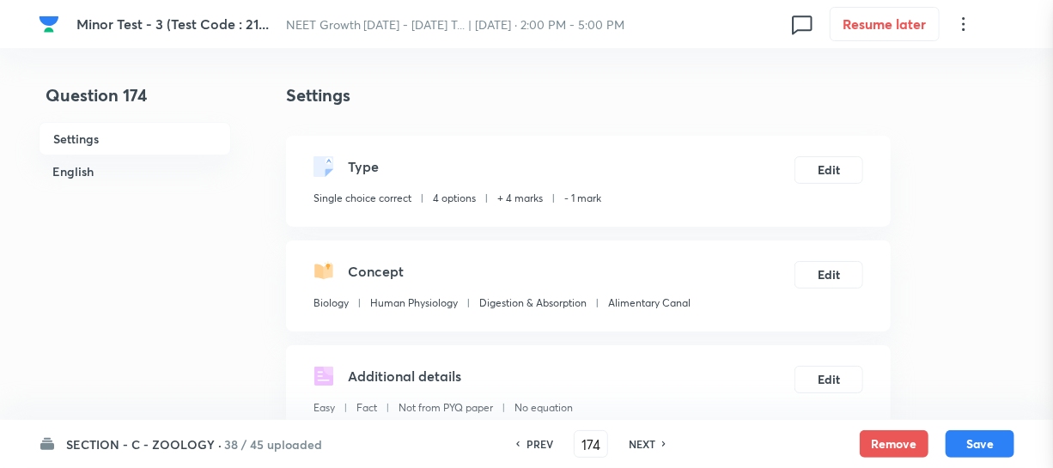
scroll to position [468, 0]
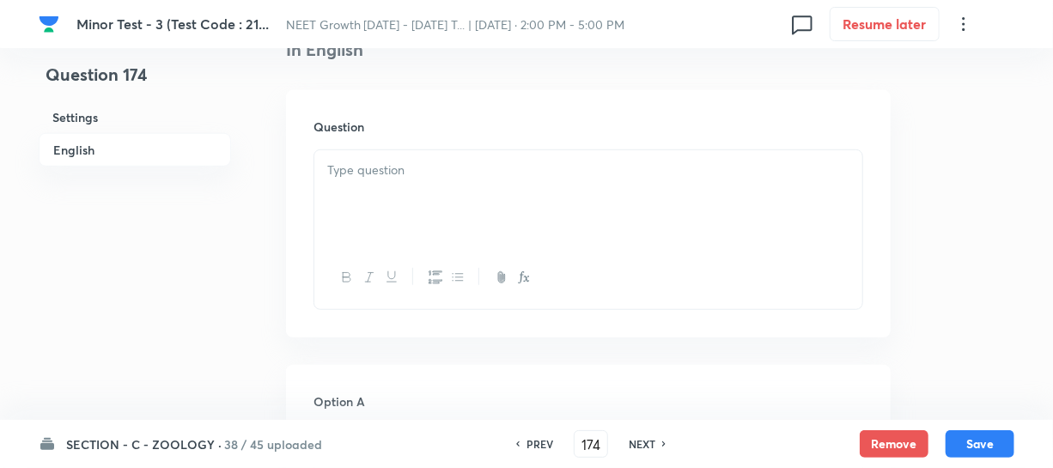
drag, startPoint x: 428, startPoint y: 200, endPoint x: 423, endPoint y: 233, distance: 32.9
click at [425, 197] on div at bounding box center [588, 198] width 548 height 96
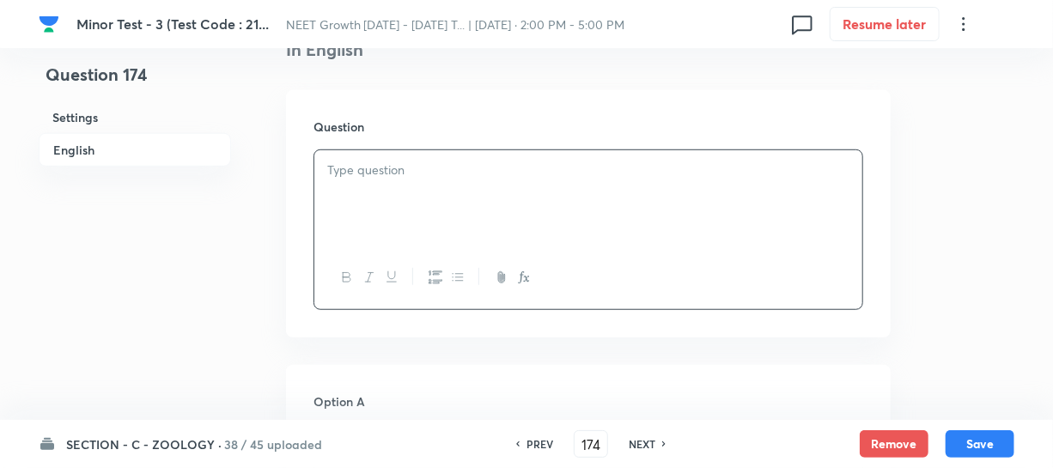
paste div
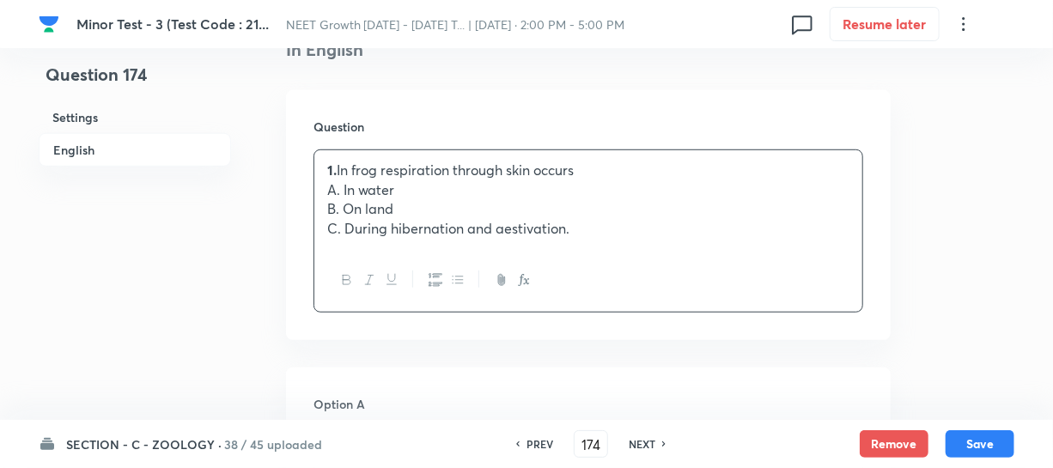
click at [417, 175] on p "1. In frog respiration through skin occurs" at bounding box center [588, 171] width 522 height 20
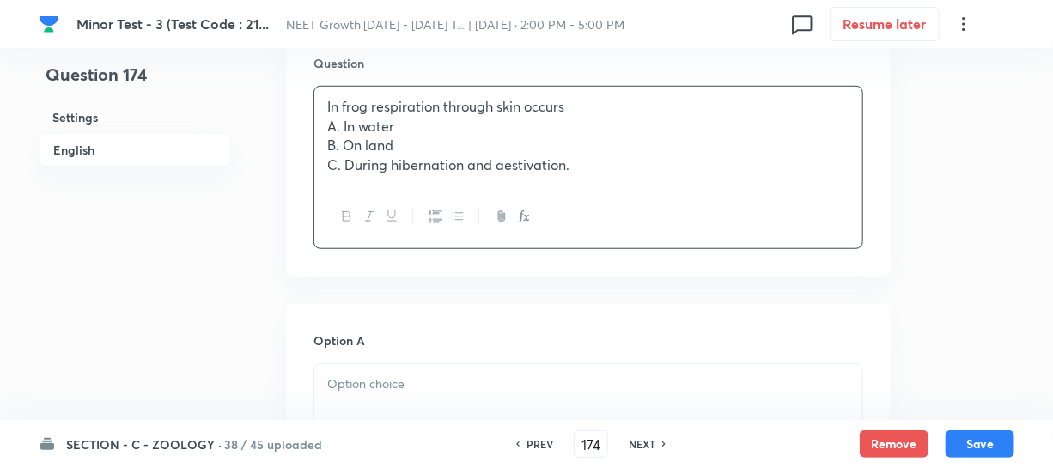
scroll to position [702, 0]
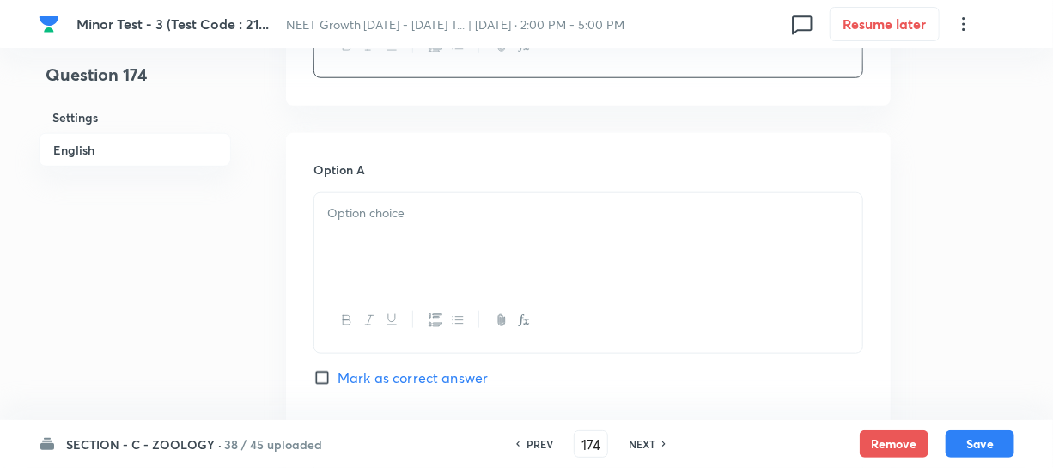
click at [352, 229] on div at bounding box center [588, 241] width 548 height 96
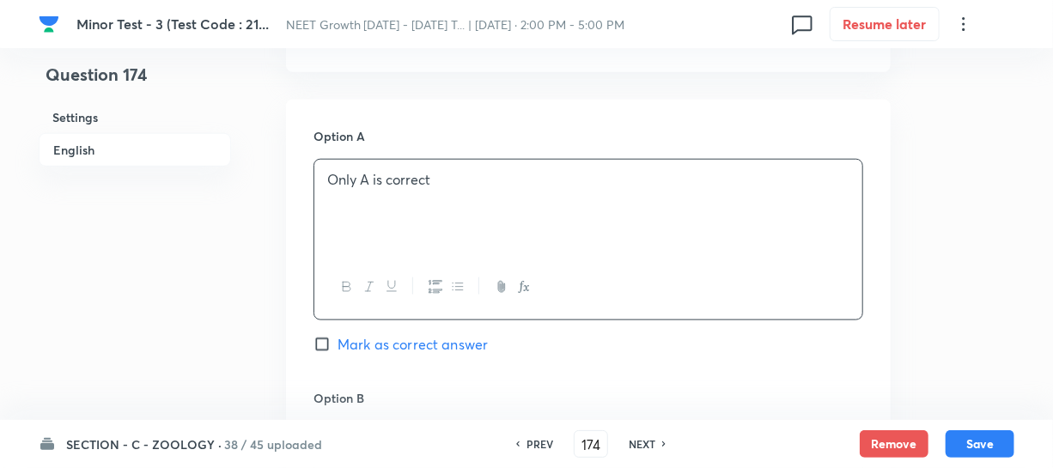
scroll to position [936, 0]
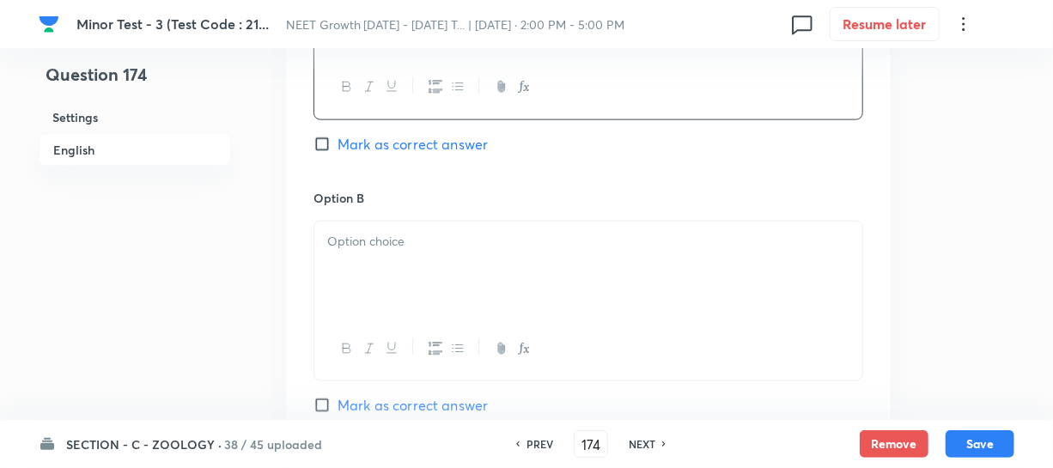
click at [423, 254] on div at bounding box center [588, 270] width 548 height 96
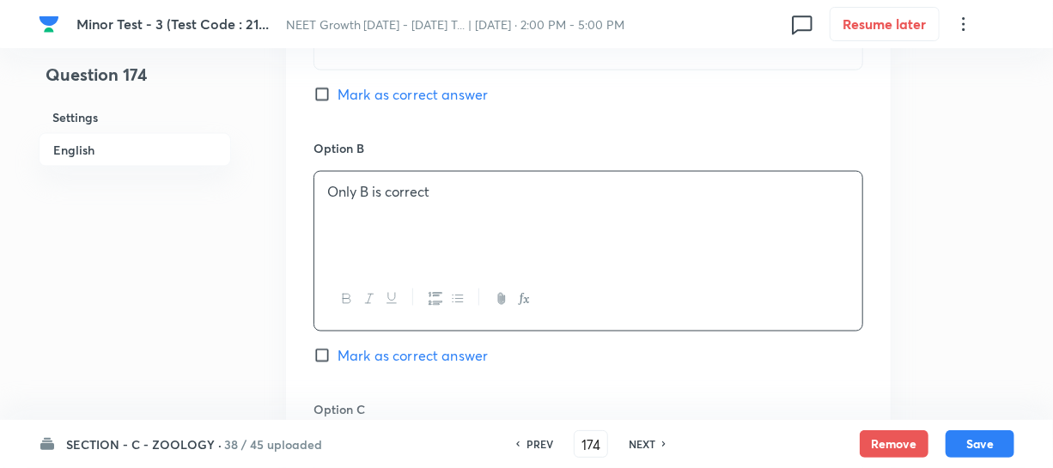
scroll to position [1170, 0]
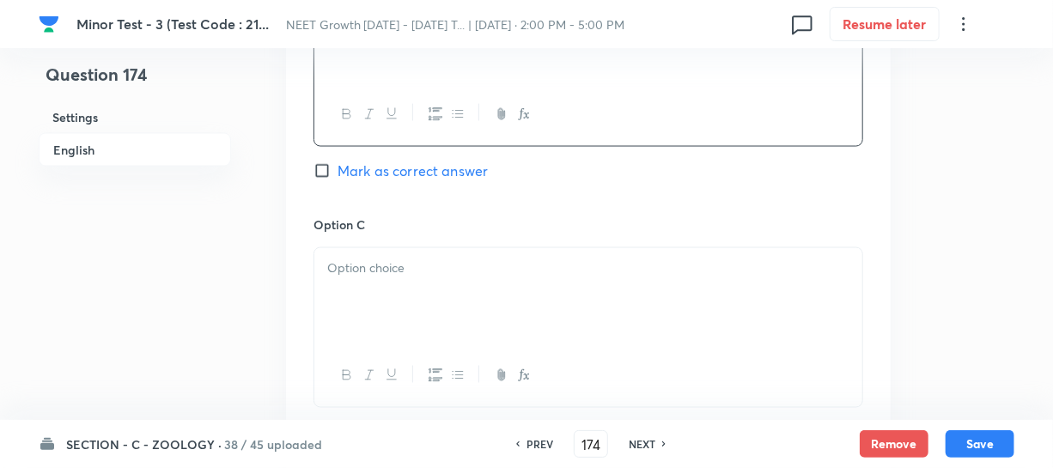
click at [398, 316] on div at bounding box center [588, 296] width 548 height 96
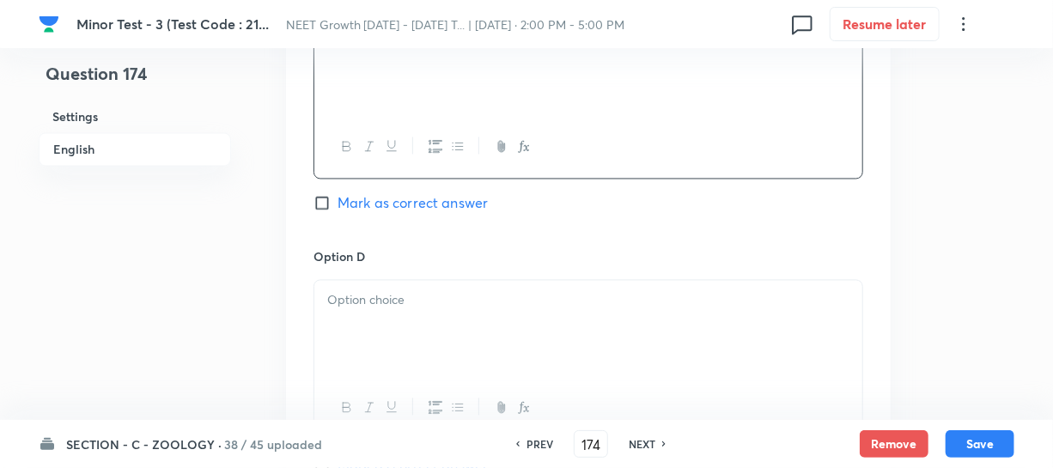
scroll to position [1405, 0]
click at [420, 327] on div at bounding box center [588, 323] width 548 height 96
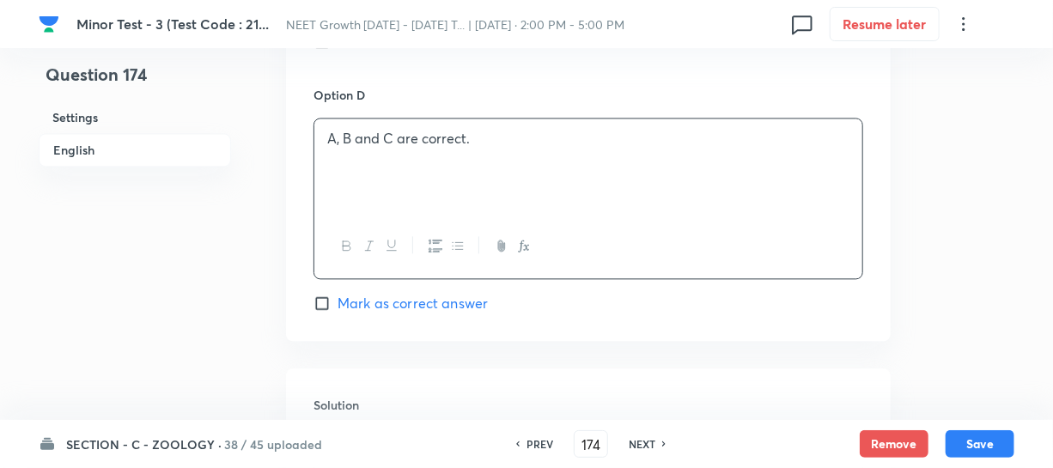
click at [337, 308] on input "Mark as correct answer" at bounding box center [325, 303] width 24 height 17
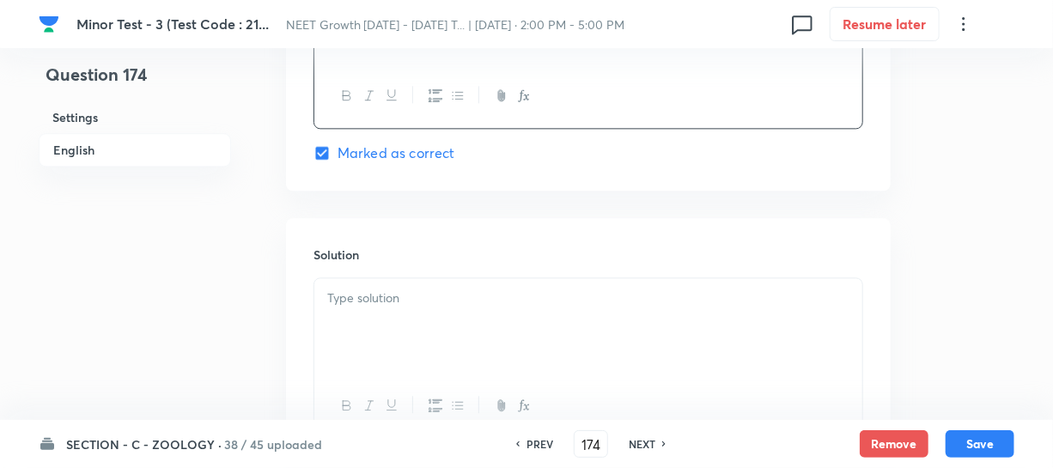
scroll to position [1717, 0]
click at [377, 282] on div at bounding box center [588, 320] width 548 height 96
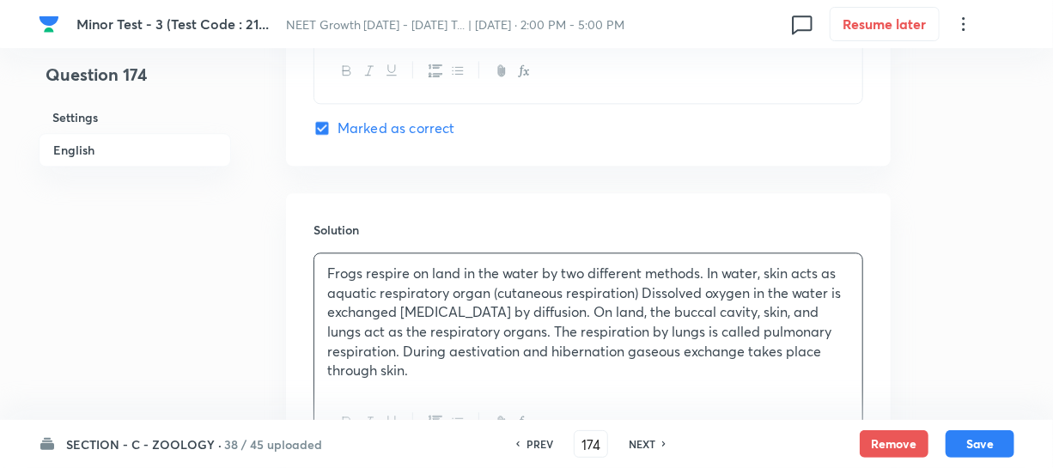
scroll to position [1704, 0]
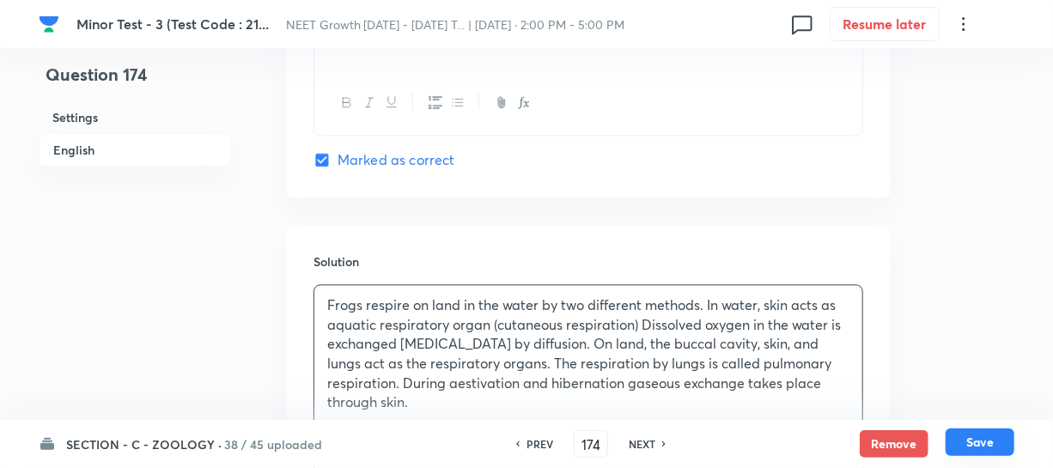
click at [976, 452] on button "Save" at bounding box center [979, 441] width 69 height 27
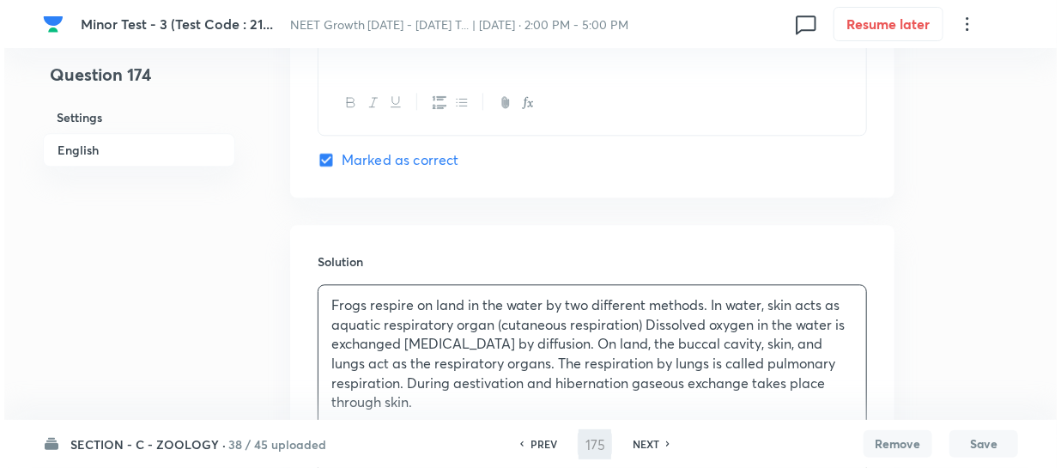
scroll to position [0, 0]
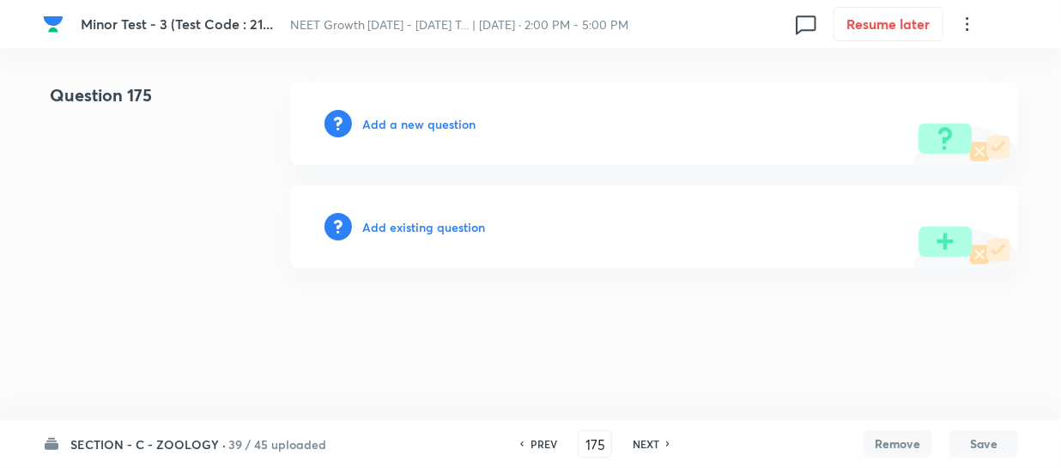
click at [374, 125] on h6 "Add a new question" at bounding box center [418, 124] width 113 height 18
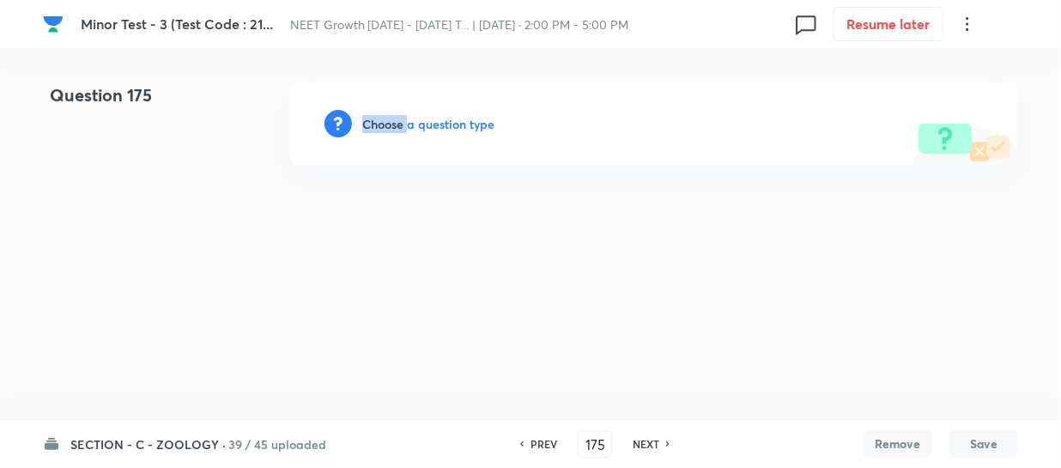
click at [374, 125] on h6 "Choose a question type" at bounding box center [428, 124] width 132 height 18
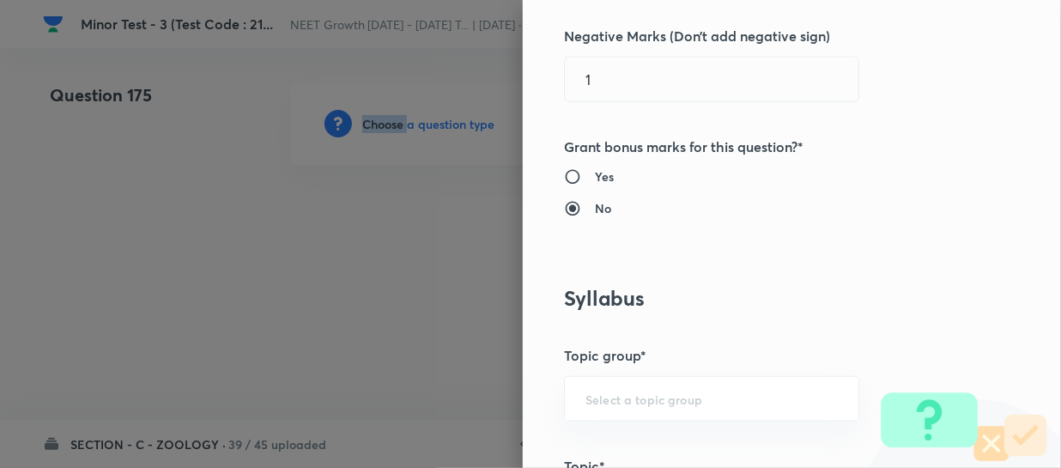
scroll to position [859, 0]
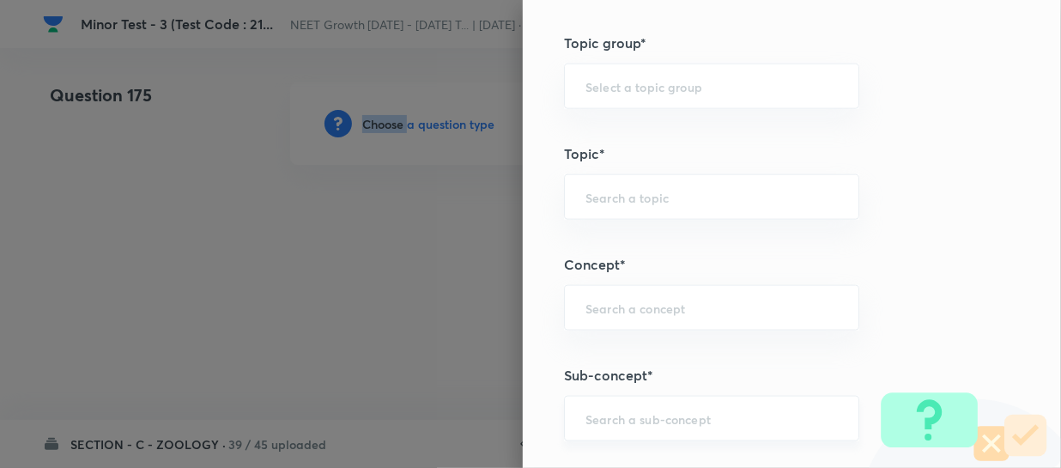
click at [593, 429] on div "​" at bounding box center [711, 419] width 295 height 46
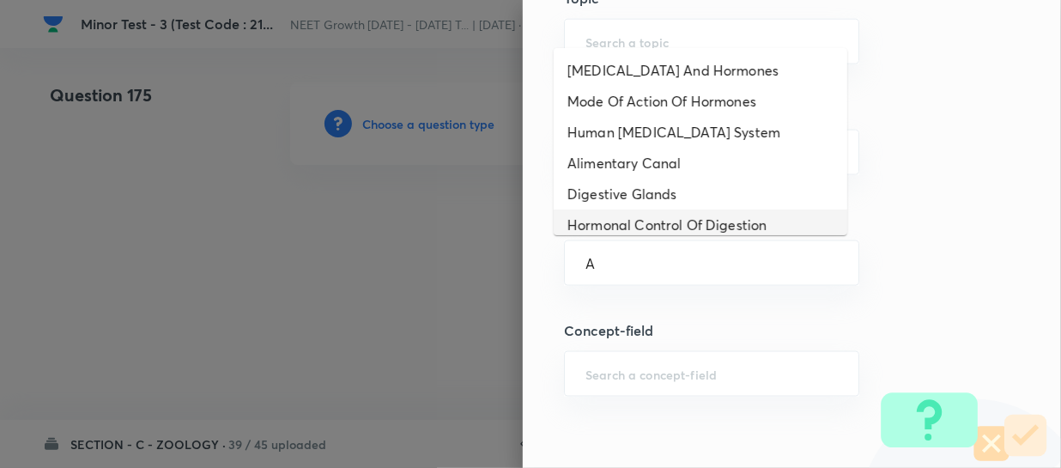
click at [653, 199] on li "Digestive Glands" at bounding box center [701, 194] width 294 height 31
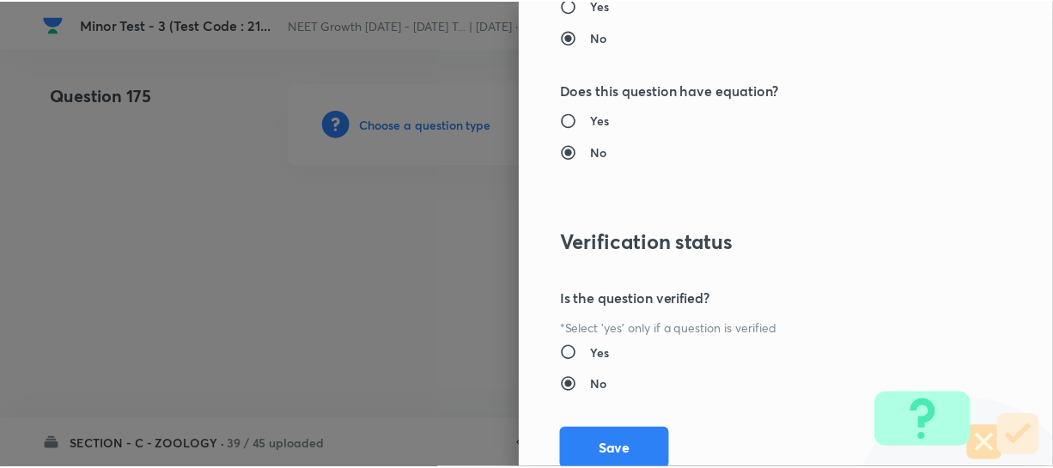
scroll to position [1986, 0]
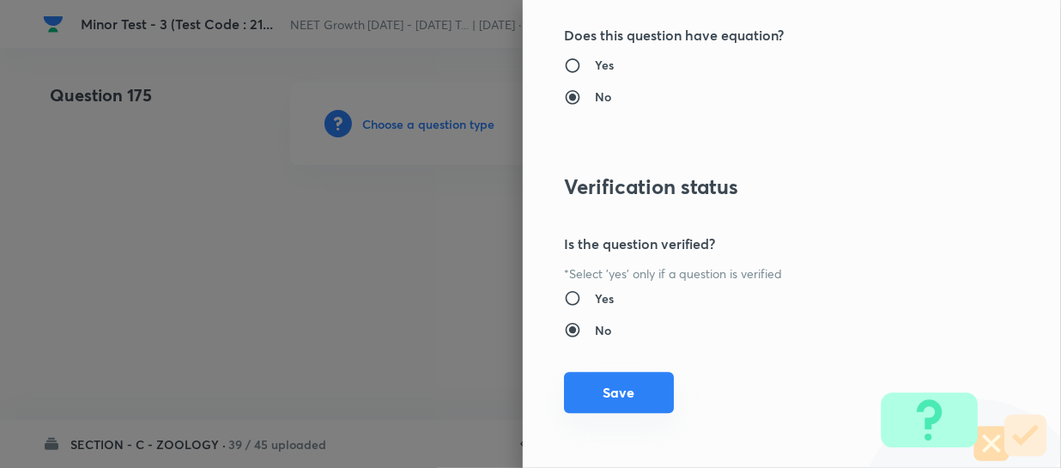
click at [597, 404] on button "Save" at bounding box center [619, 392] width 110 height 41
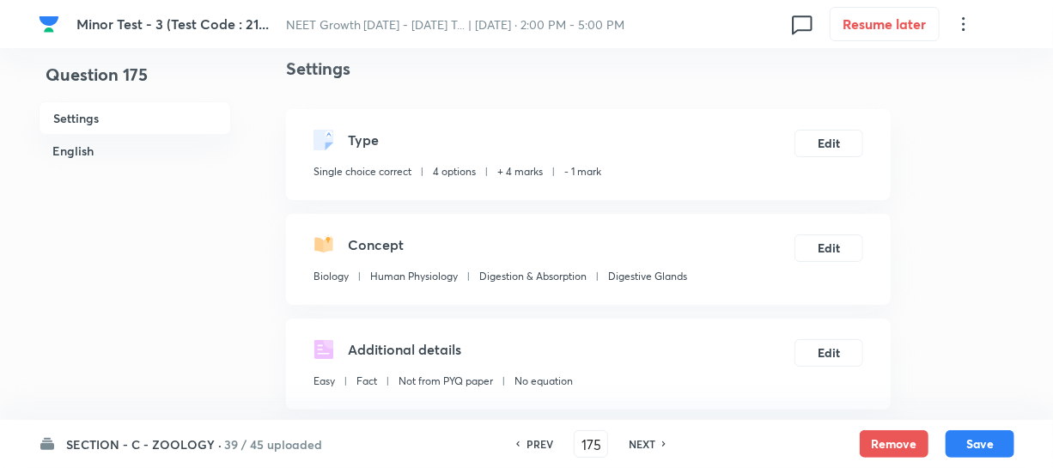
scroll to position [390, 0]
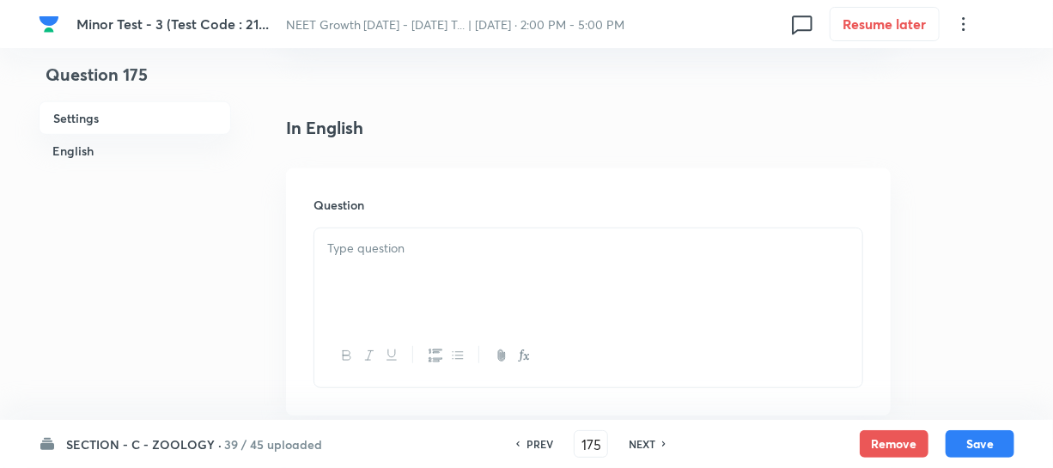
click at [424, 277] on div at bounding box center [588, 276] width 548 height 96
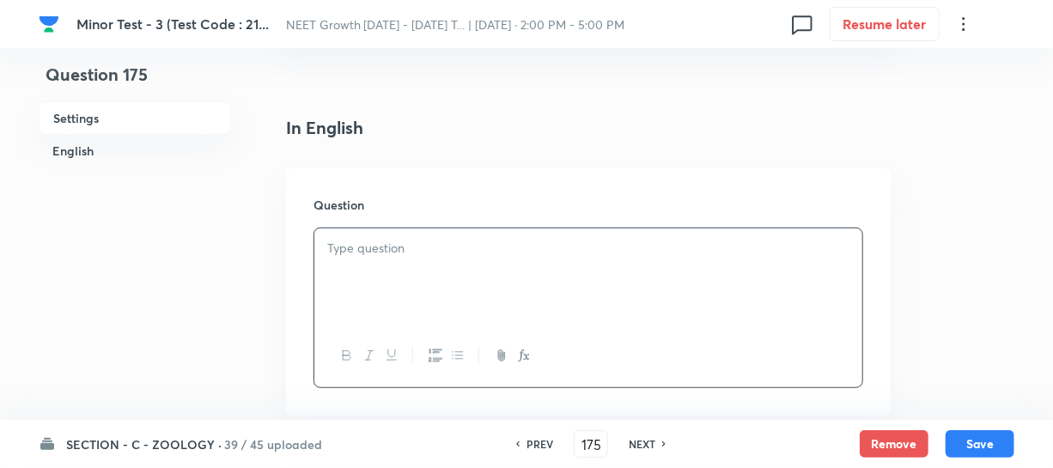
paste div
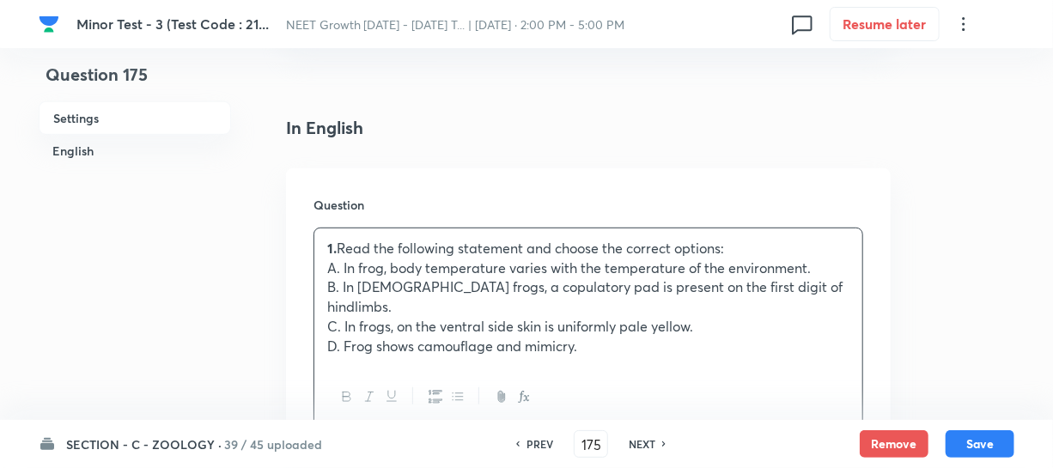
click at [367, 244] on p "1. Read the following statement and choose the correct options:" at bounding box center [588, 249] width 522 height 20
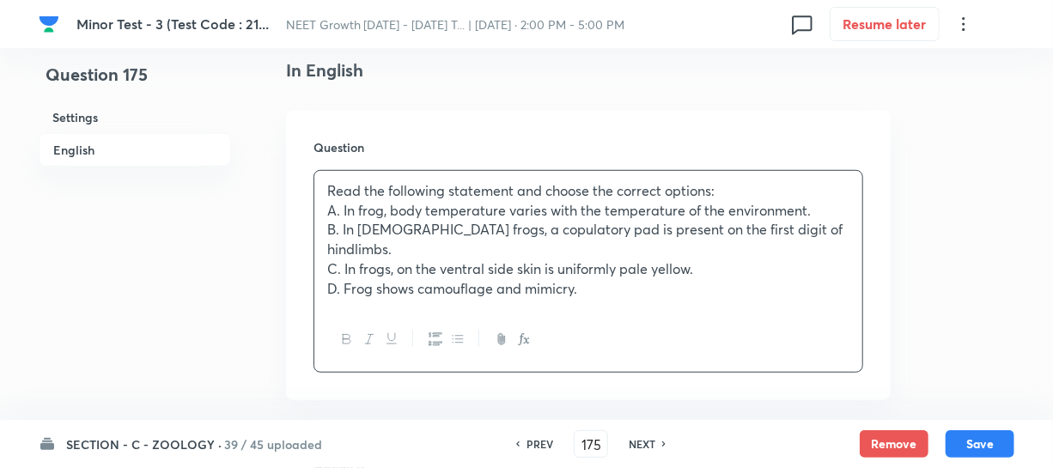
scroll to position [624, 0]
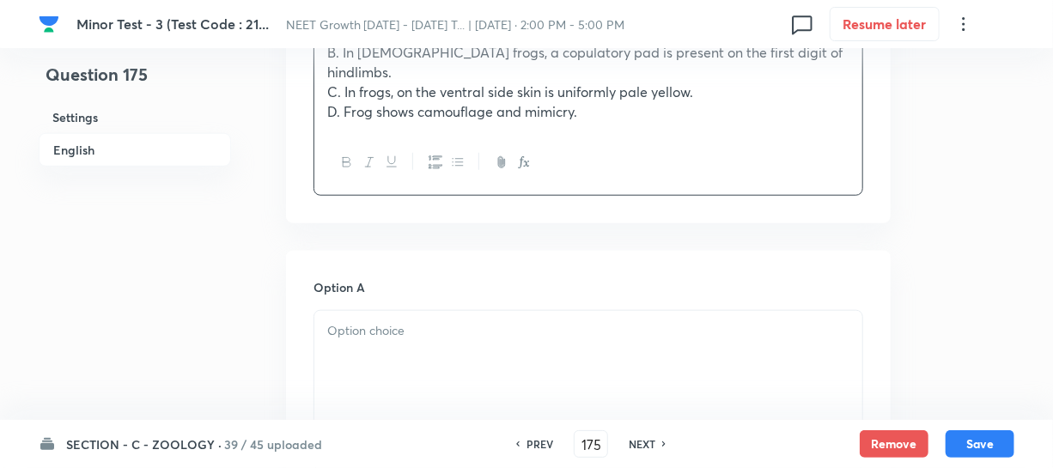
click at [420, 340] on div at bounding box center [588, 359] width 548 height 96
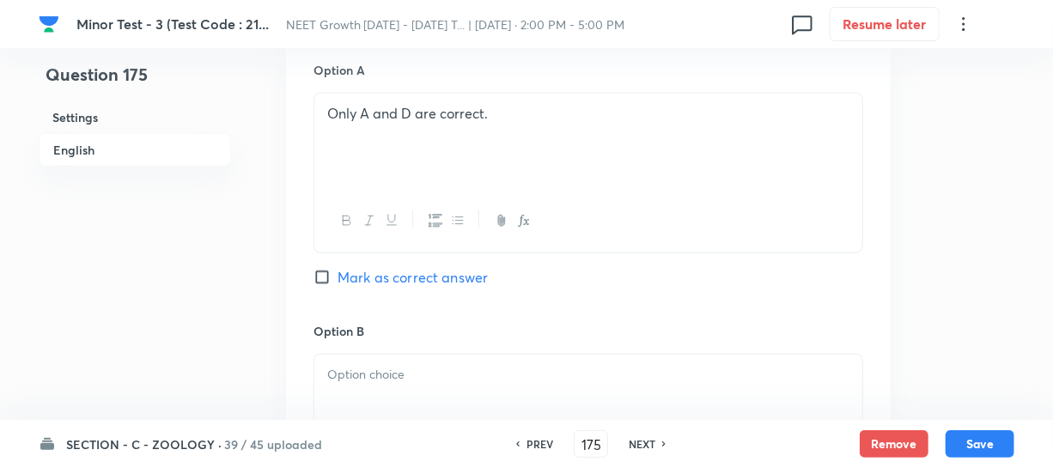
scroll to position [936, 0]
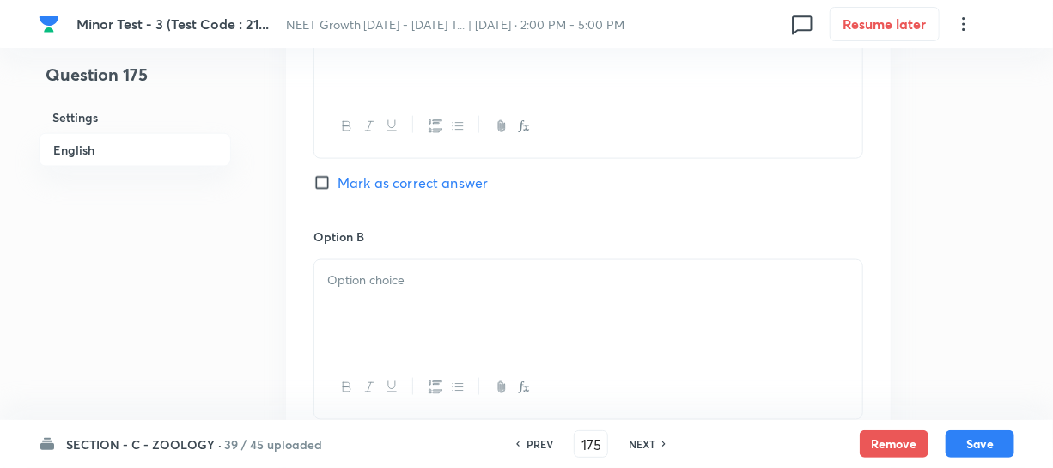
drag, startPoint x: 386, startPoint y: 257, endPoint x: 544, endPoint y: 312, distance: 168.1
click at [387, 270] on p at bounding box center [588, 280] width 522 height 20
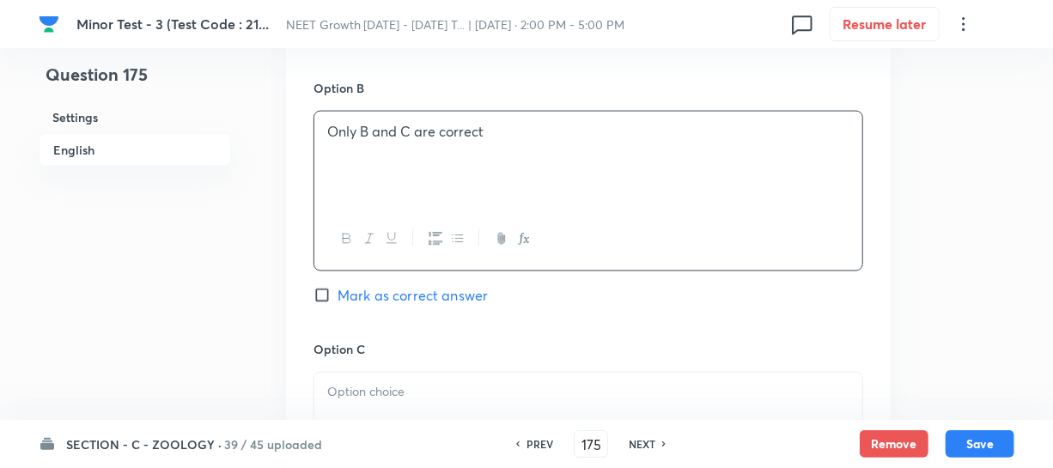
scroll to position [1092, 0]
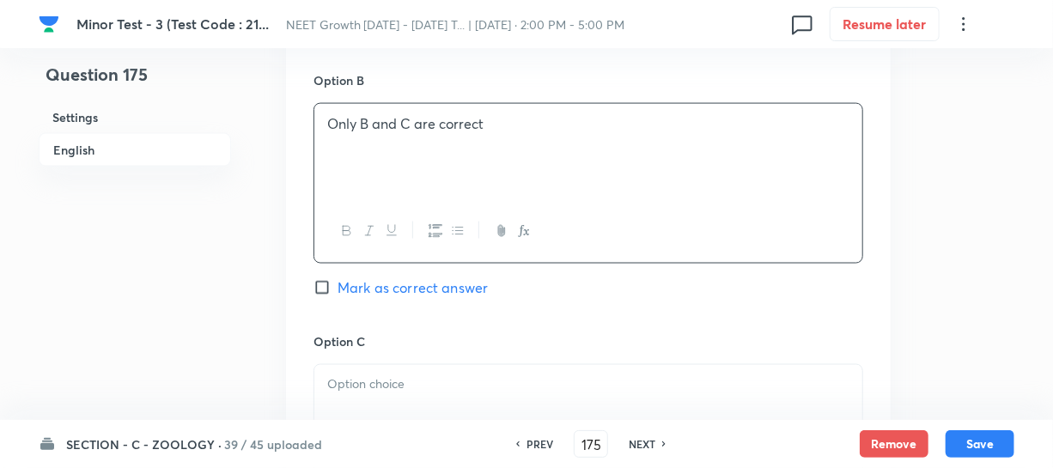
click at [399, 392] on div at bounding box center [588, 413] width 548 height 96
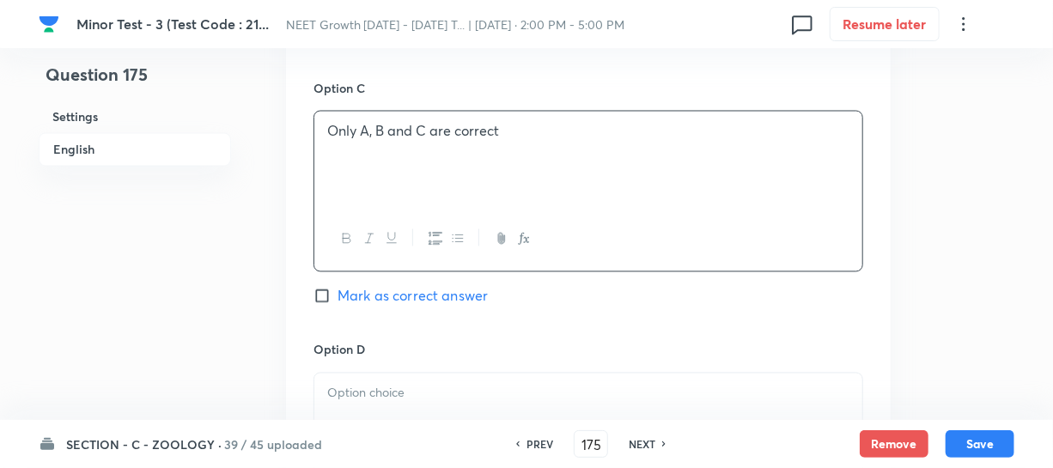
scroll to position [1405, 0]
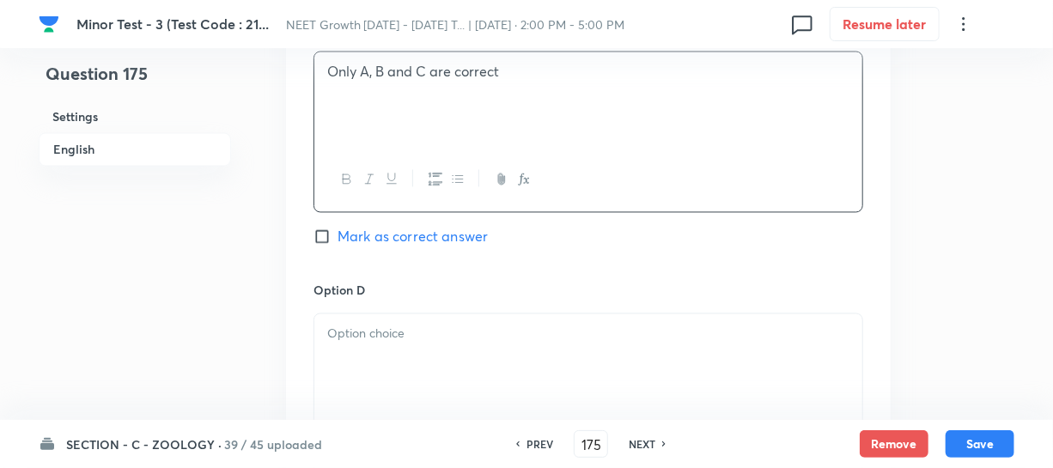
click at [386, 325] on div at bounding box center [588, 362] width 548 height 96
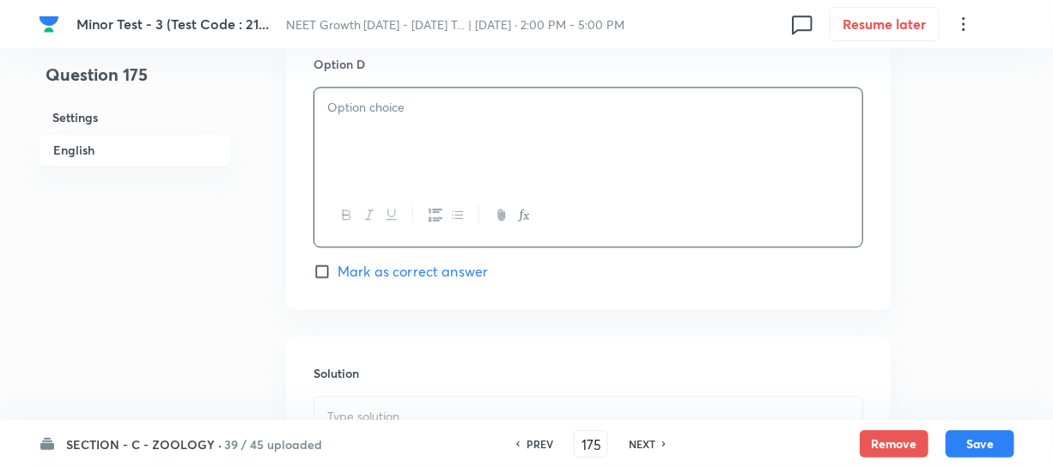
scroll to position [1639, 0]
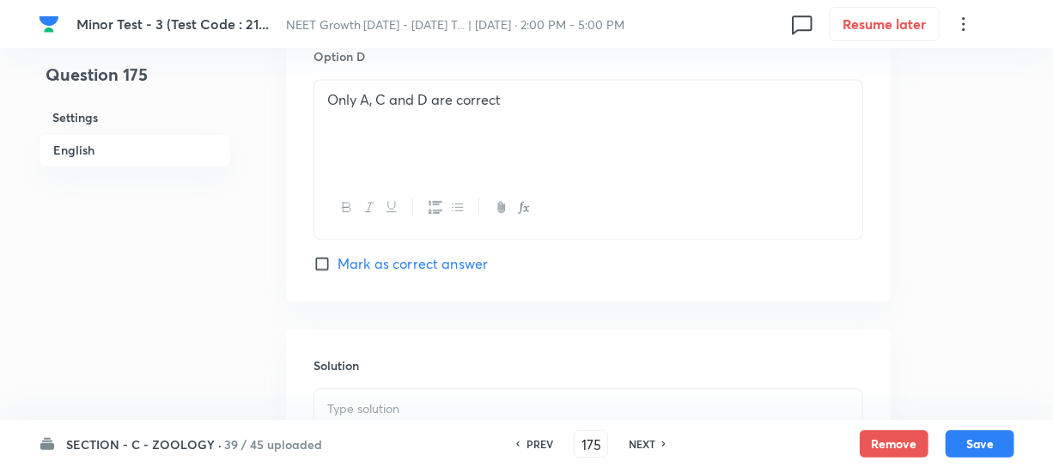
click at [326, 255] on input "Mark as correct answer" at bounding box center [325, 263] width 24 height 17
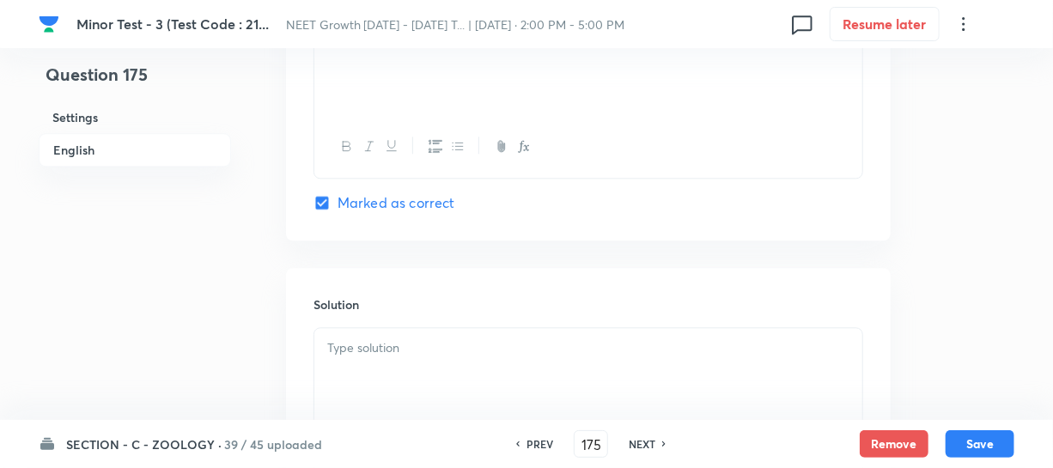
scroll to position [1717, 0]
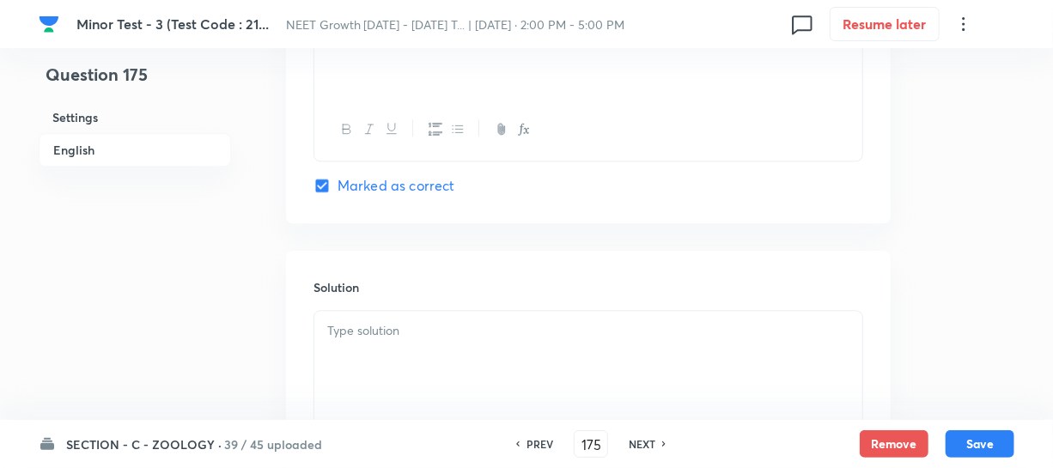
drag, startPoint x: 368, startPoint y: 341, endPoint x: 564, endPoint y: 322, distance: 196.7
click at [369, 341] on div at bounding box center [588, 359] width 548 height 96
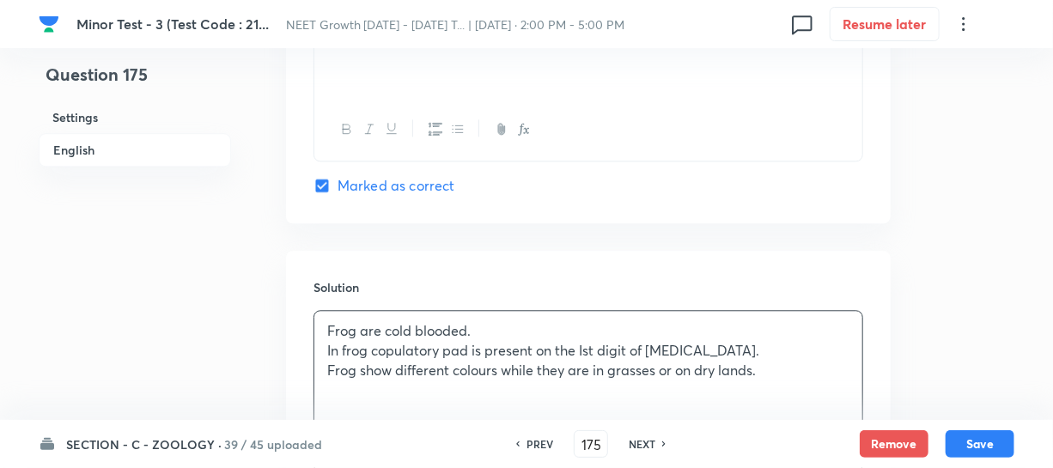
drag, startPoint x: 980, startPoint y: 448, endPoint x: 1011, endPoint y: 408, distance: 51.4
click at [981, 448] on button "Save" at bounding box center [979, 443] width 69 height 27
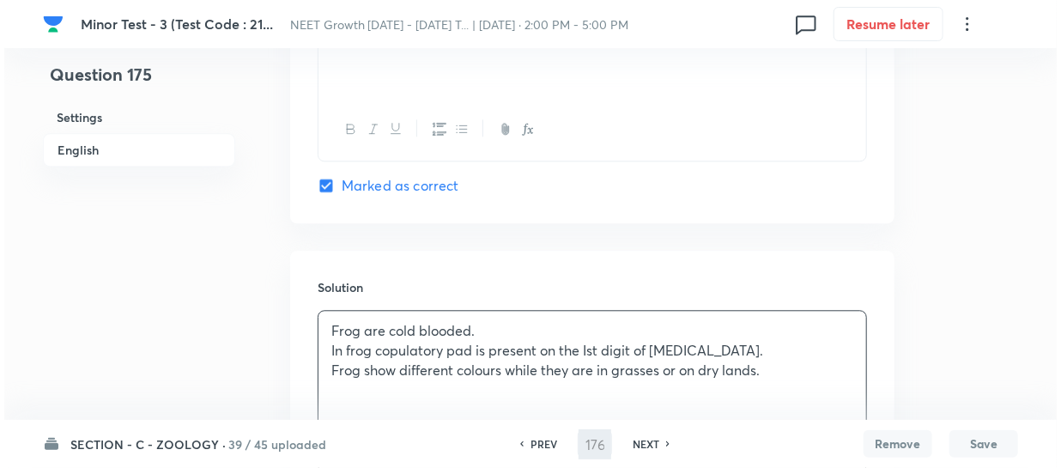
scroll to position [0, 0]
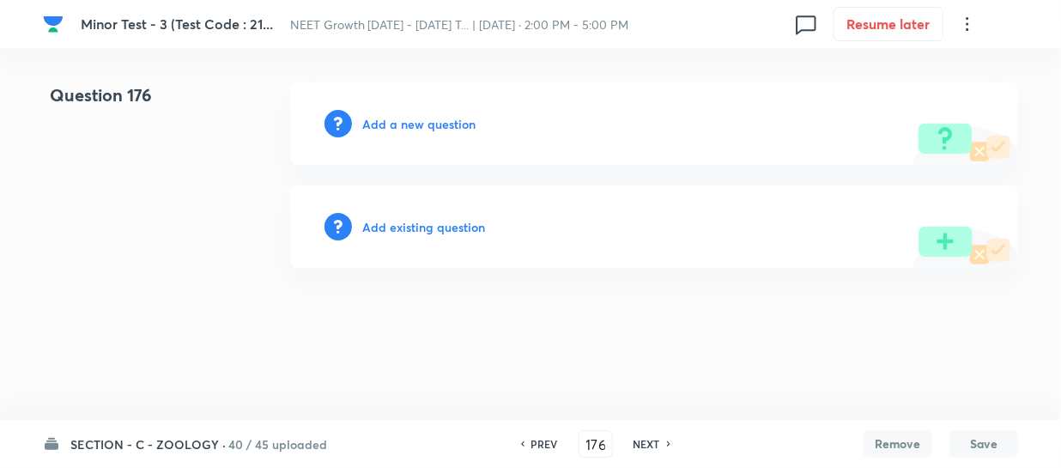
click at [371, 119] on h6 "Add a new question" at bounding box center [418, 124] width 113 height 18
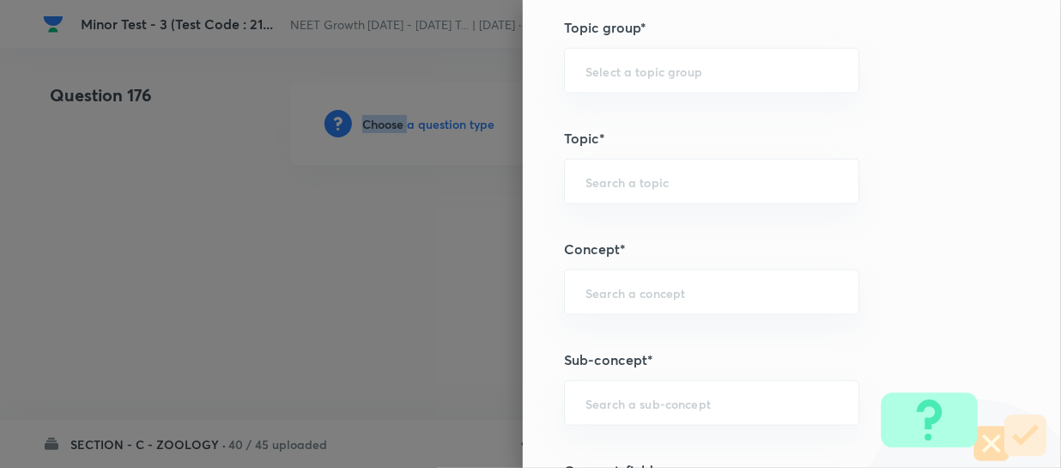
scroll to position [936, 0]
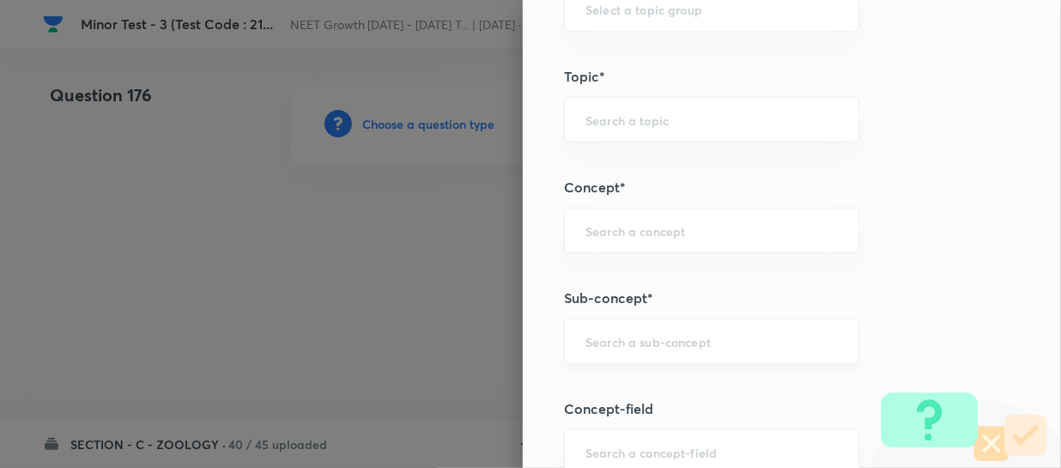
click at [600, 333] on input "text" at bounding box center [712, 341] width 252 height 16
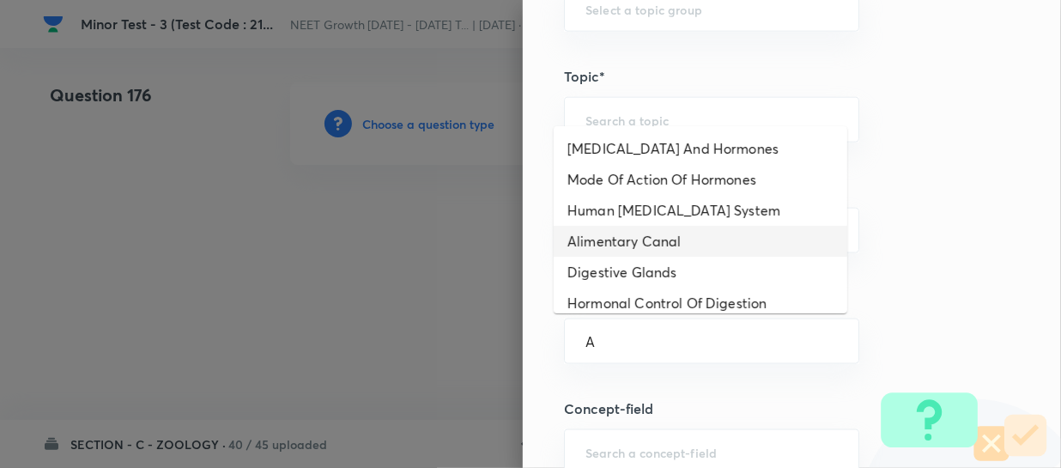
click at [647, 232] on li "Alimentary Canal" at bounding box center [701, 241] width 294 height 31
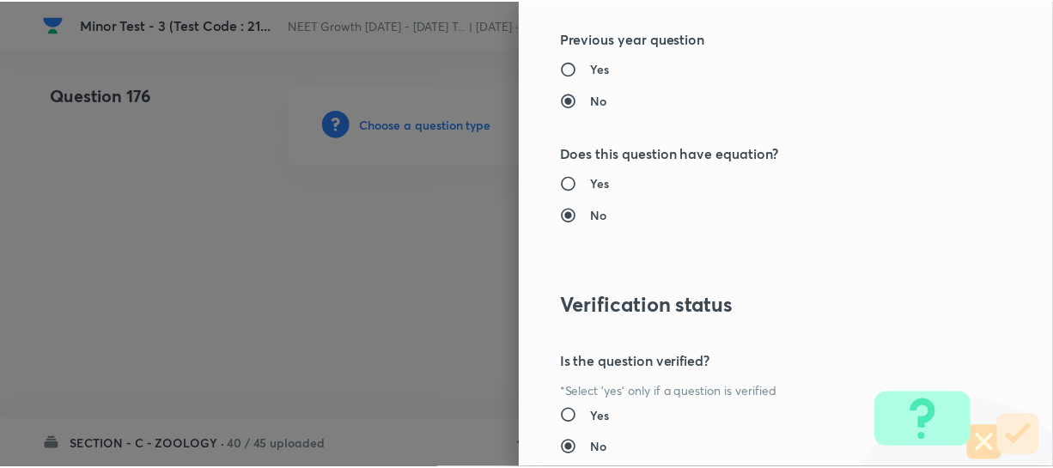
scroll to position [1986, 0]
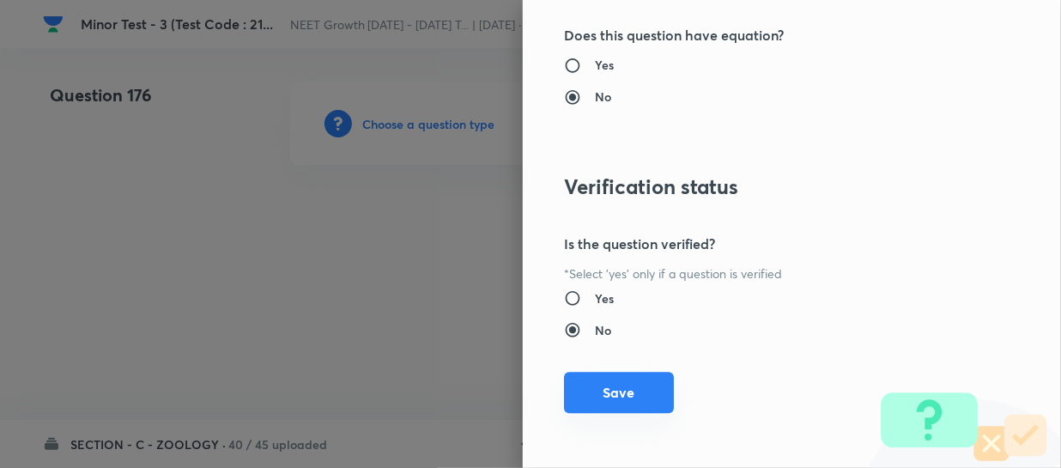
click at [586, 390] on button "Save" at bounding box center [619, 392] width 110 height 41
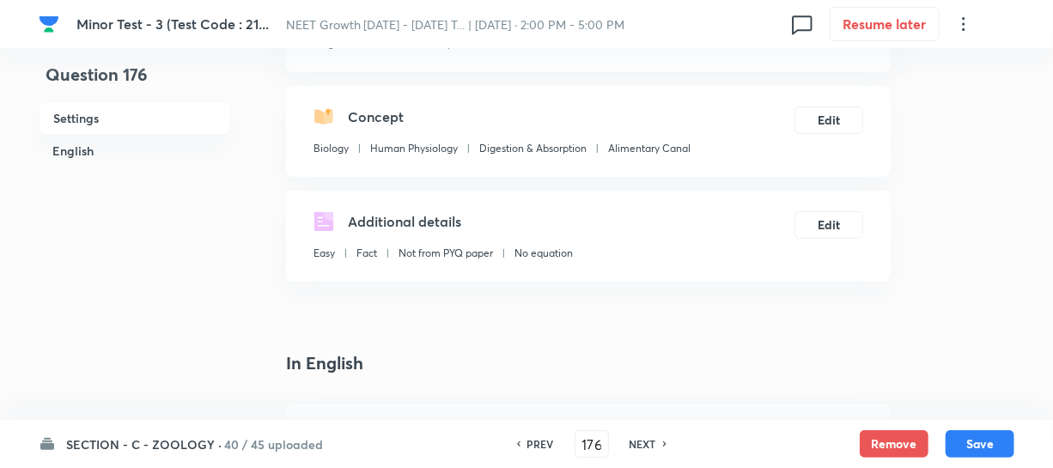
scroll to position [312, 0]
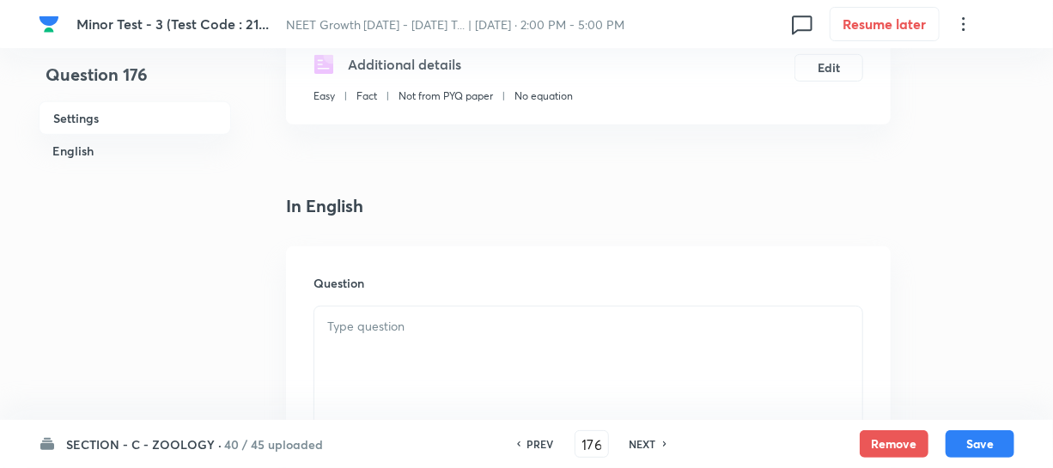
click at [428, 301] on div "Question" at bounding box center [588, 369] width 604 height 247
click at [482, 355] on div at bounding box center [588, 355] width 548 height 96
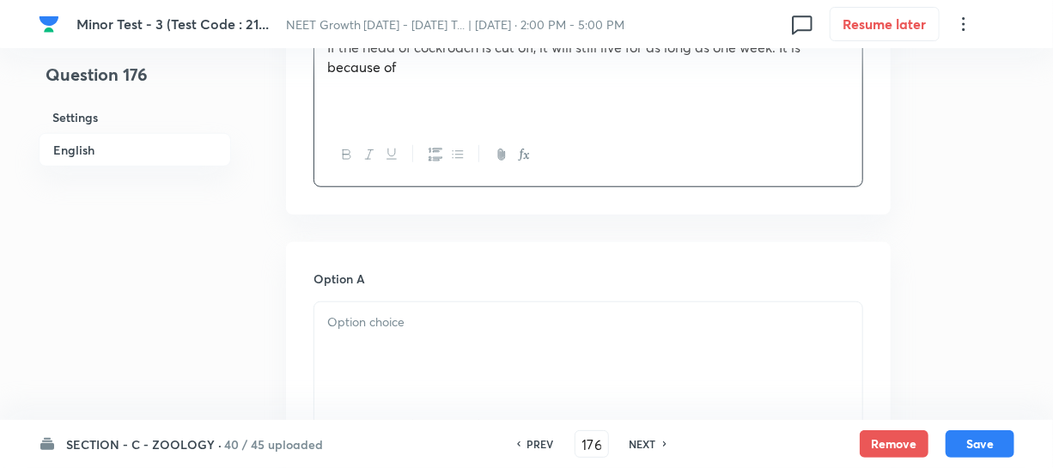
scroll to position [624, 0]
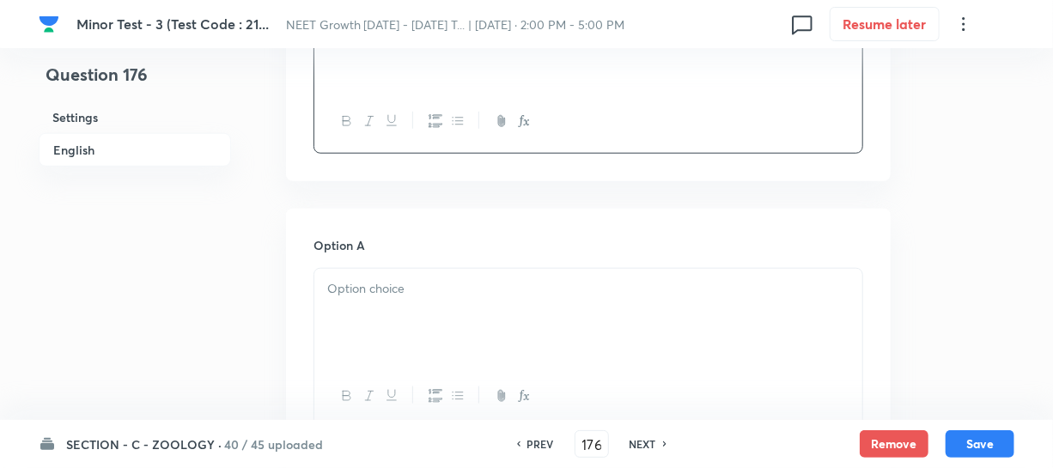
click at [377, 340] on div at bounding box center [588, 317] width 548 height 96
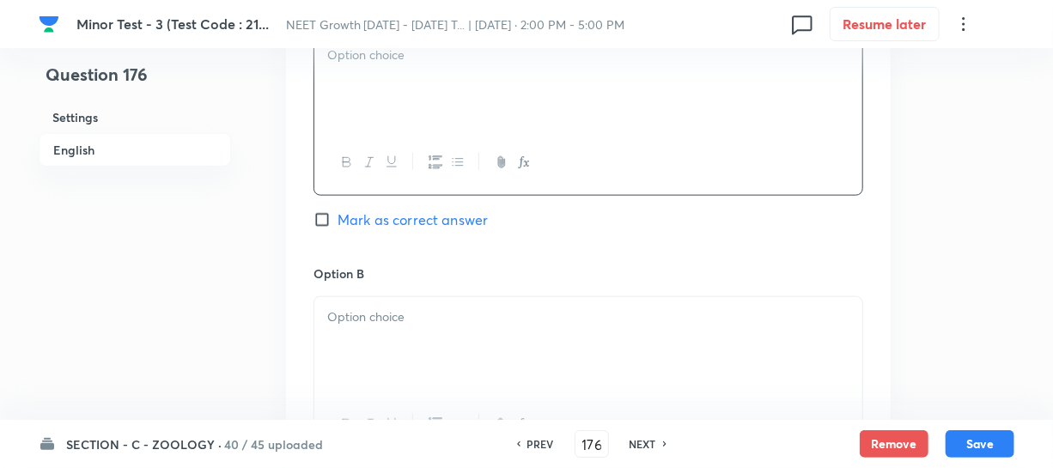
scroll to position [859, 0]
click at [423, 358] on div at bounding box center [588, 344] width 548 height 96
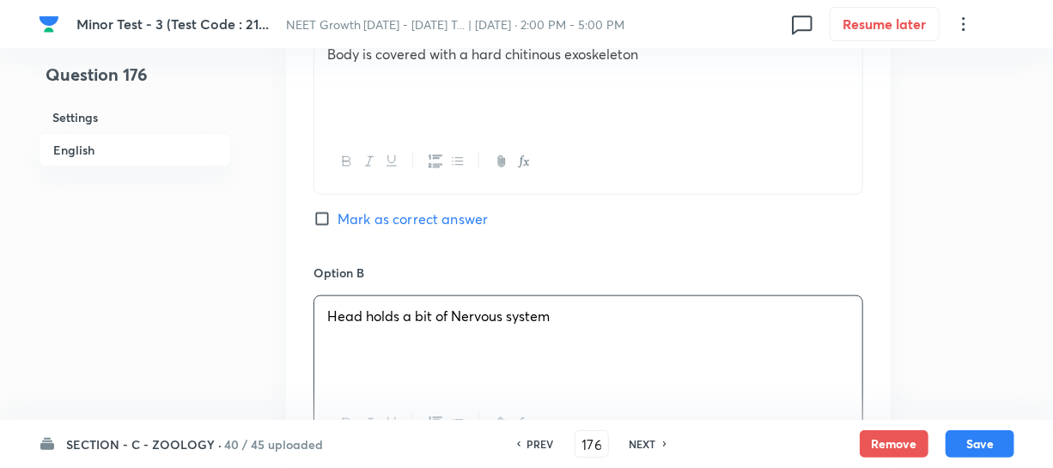
scroll to position [1092, 0]
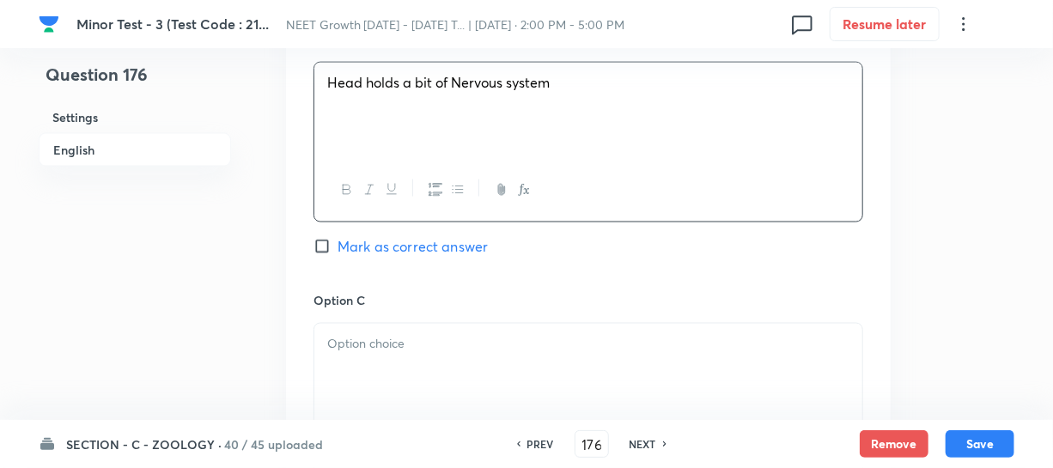
click at [404, 336] on p at bounding box center [588, 344] width 522 height 20
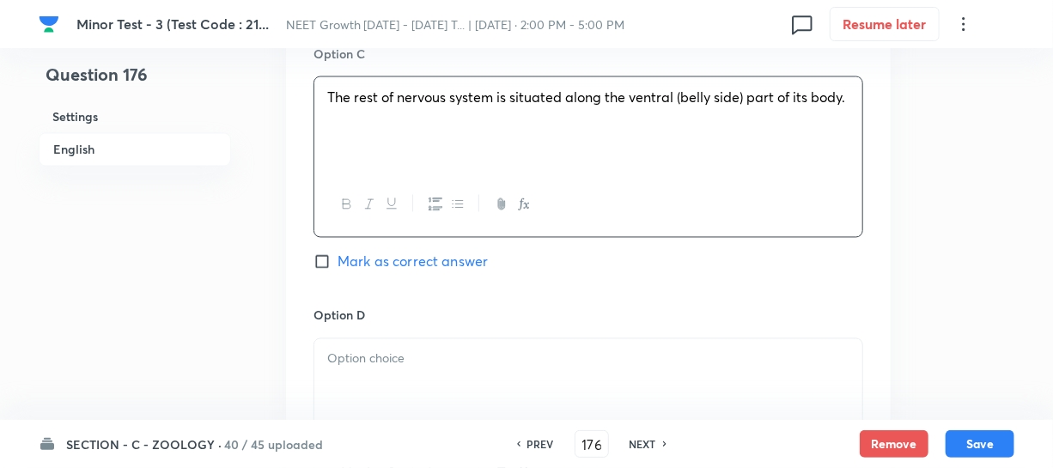
scroll to position [1405, 0]
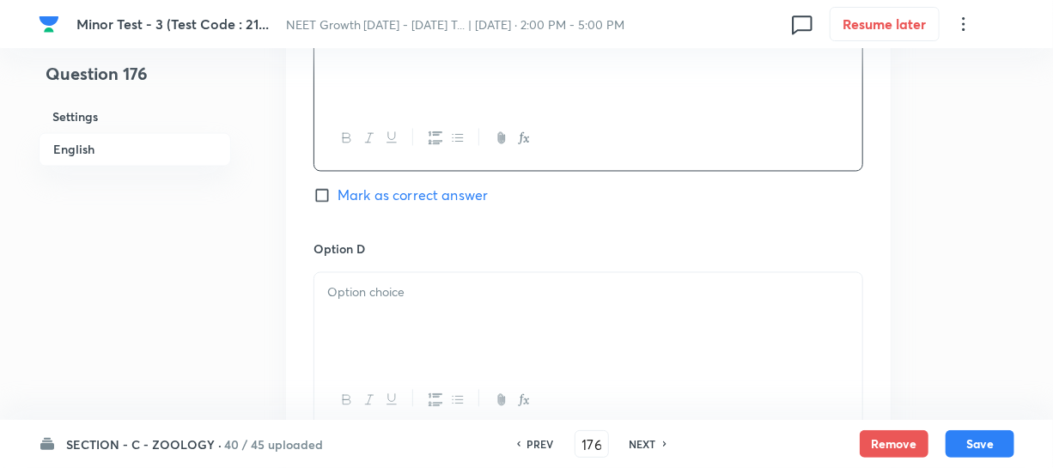
click at [464, 340] on div at bounding box center [588, 321] width 548 height 96
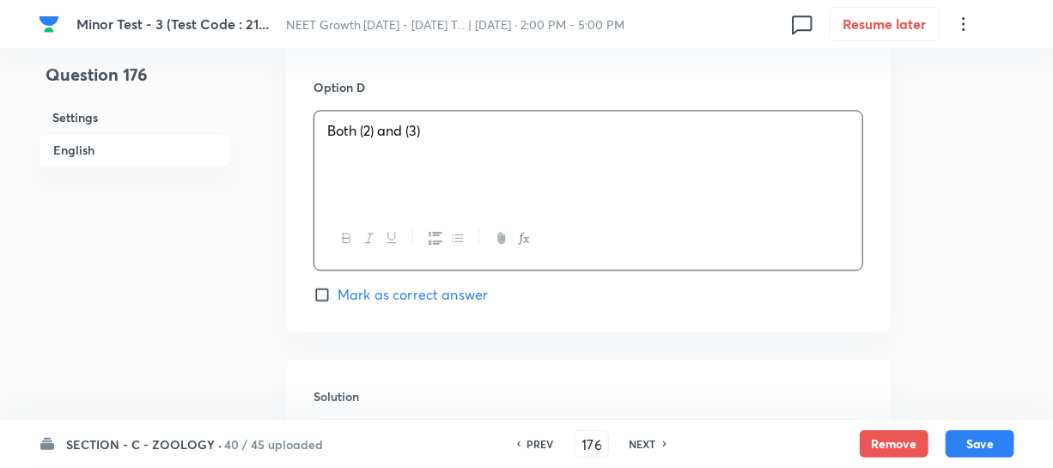
scroll to position [1639, 0]
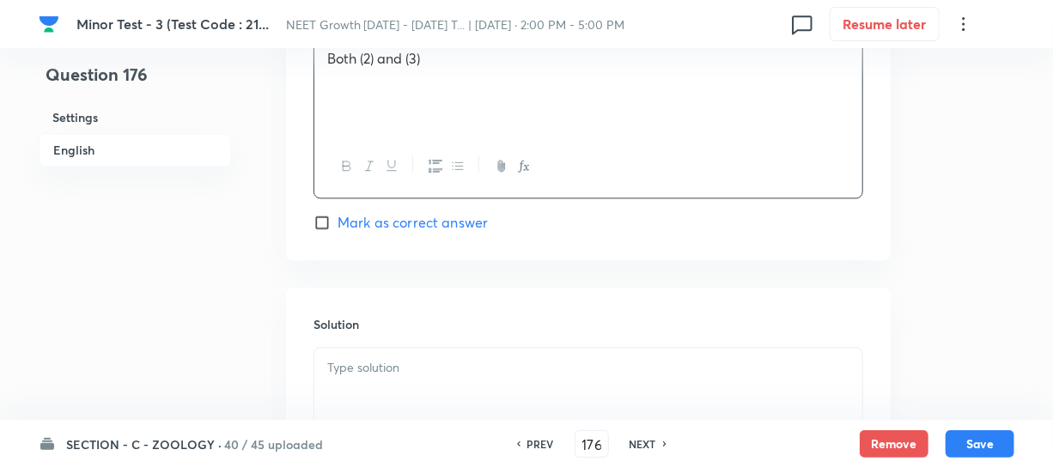
drag, startPoint x: 349, startPoint y: 221, endPoint x: 395, endPoint y: 316, distance: 105.6
click at [349, 220] on span "Mark as correct answer" at bounding box center [412, 222] width 150 height 21
click at [337, 220] on input "Mark as correct answer" at bounding box center [325, 222] width 24 height 17
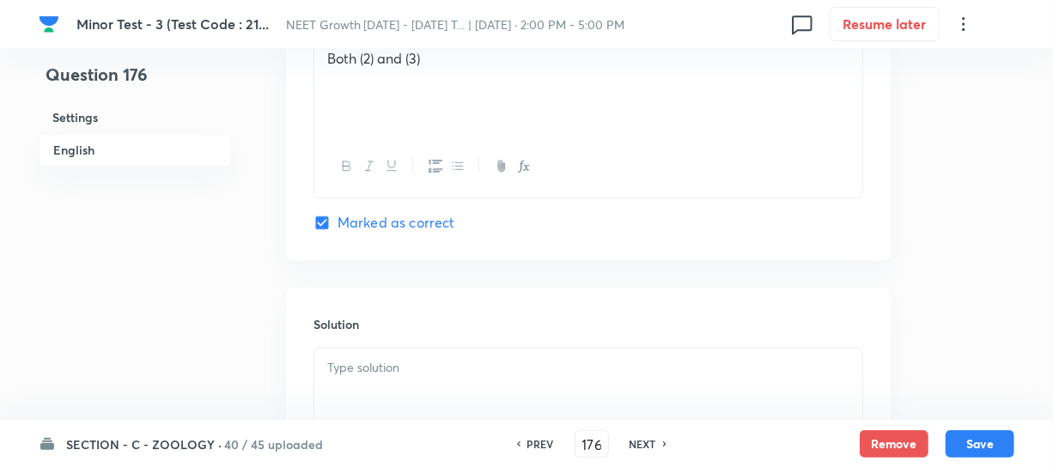
click at [396, 363] on p at bounding box center [588, 368] width 522 height 20
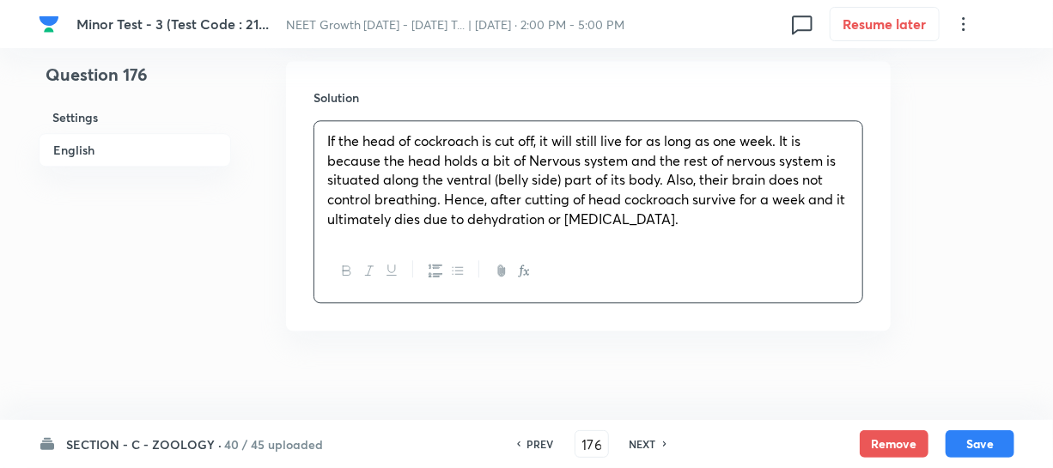
scroll to position [1873, 0]
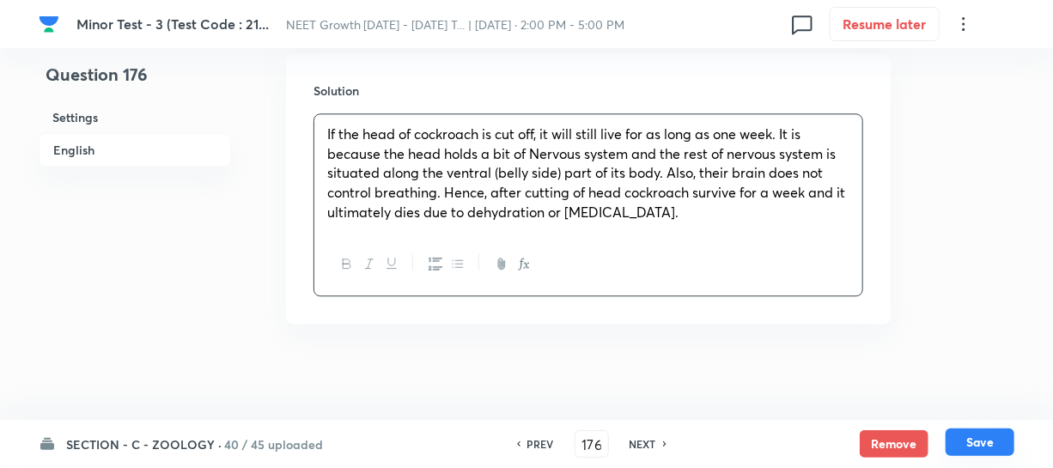
click at [972, 435] on button "Save" at bounding box center [979, 441] width 69 height 27
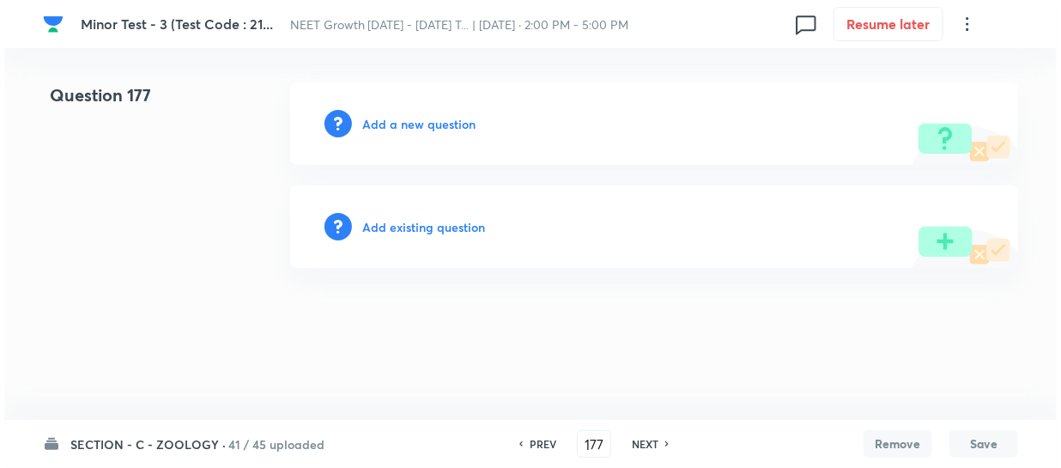
scroll to position [0, 0]
click at [389, 125] on h6 "Add a new question" at bounding box center [418, 124] width 113 height 18
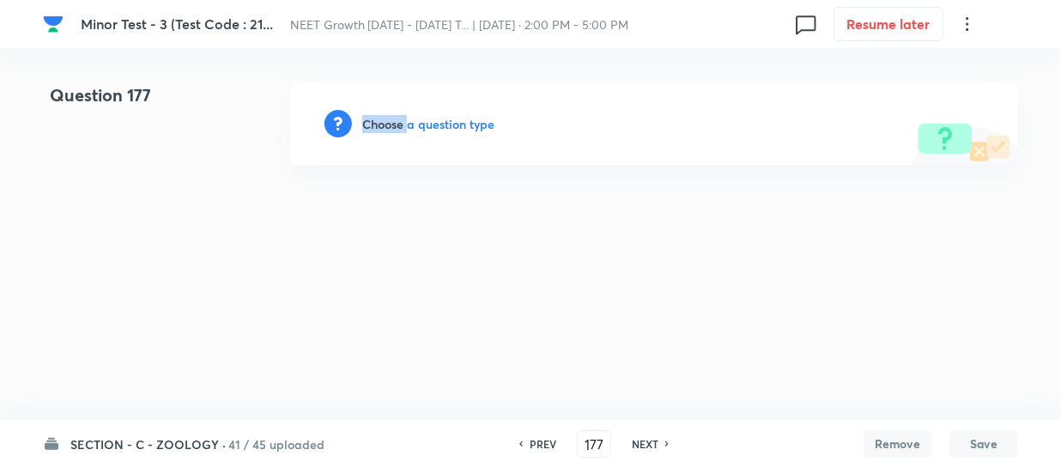
click at [389, 125] on h6 "Choose a question type" at bounding box center [428, 124] width 132 height 18
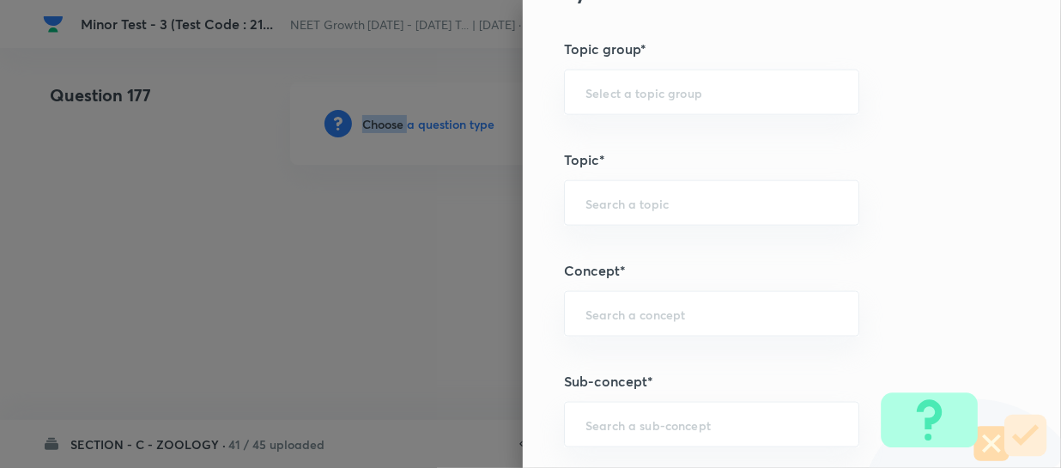
scroll to position [859, 0]
click at [590, 396] on div "​" at bounding box center [711, 419] width 295 height 46
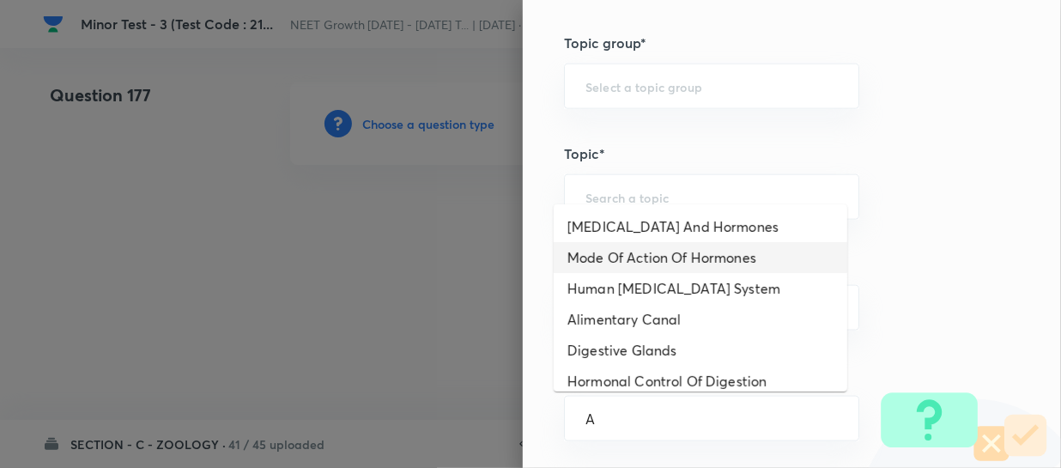
click at [680, 263] on li "Mode Of Action Of Hormones" at bounding box center [701, 257] width 294 height 31
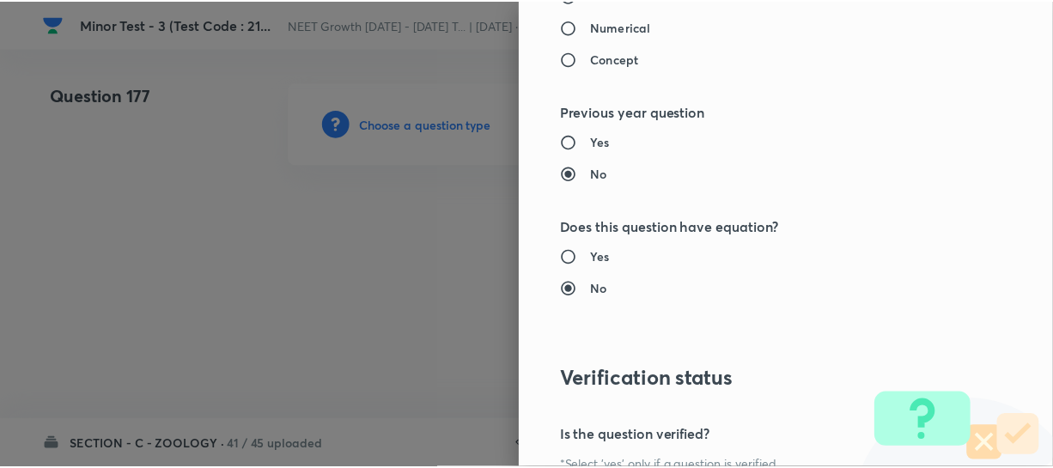
scroll to position [1986, 0]
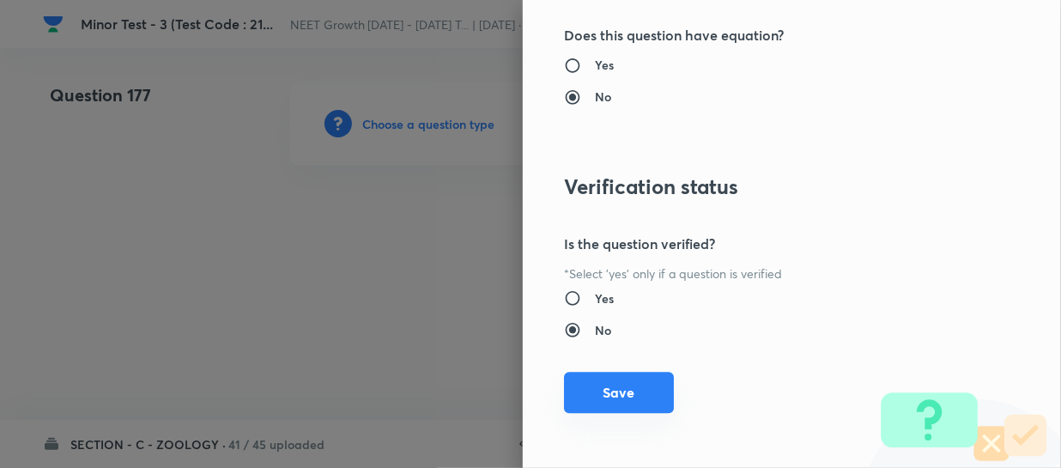
click at [564, 393] on button "Save" at bounding box center [619, 392] width 110 height 41
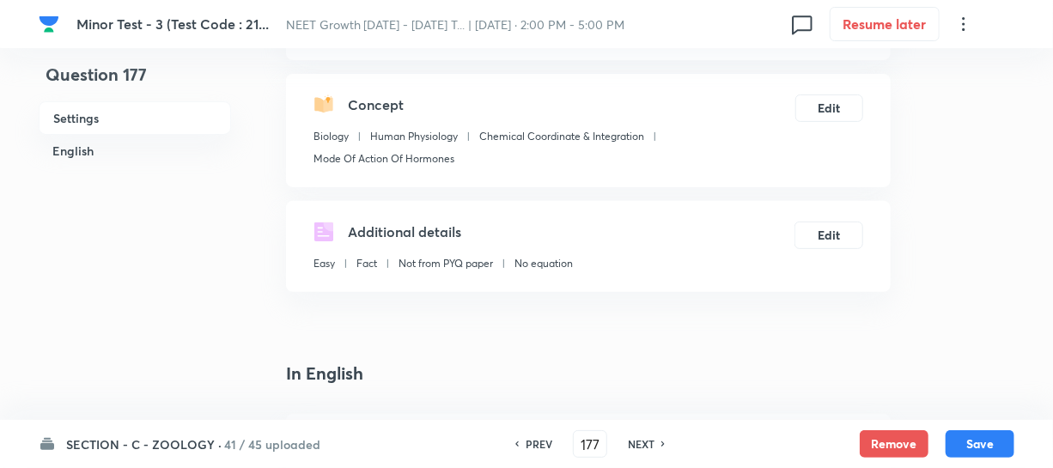
scroll to position [390, 0]
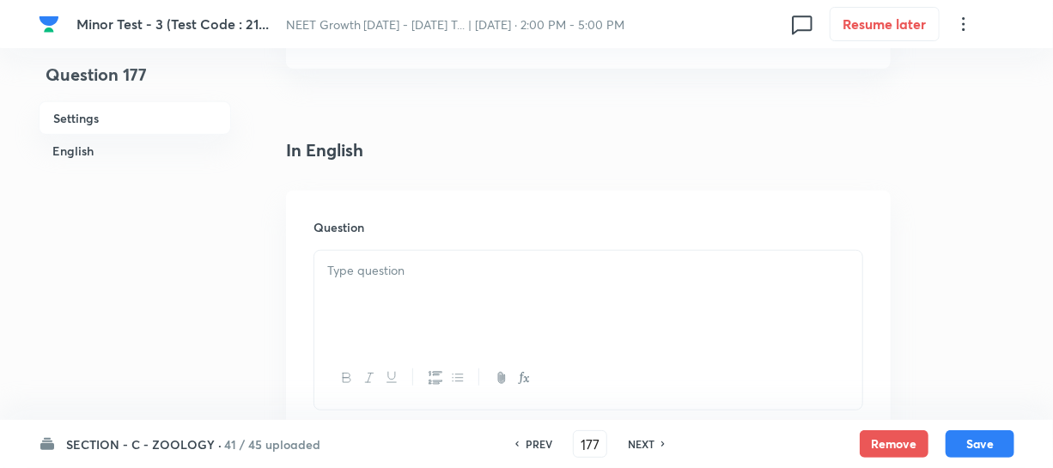
click at [418, 335] on div at bounding box center [588, 299] width 548 height 96
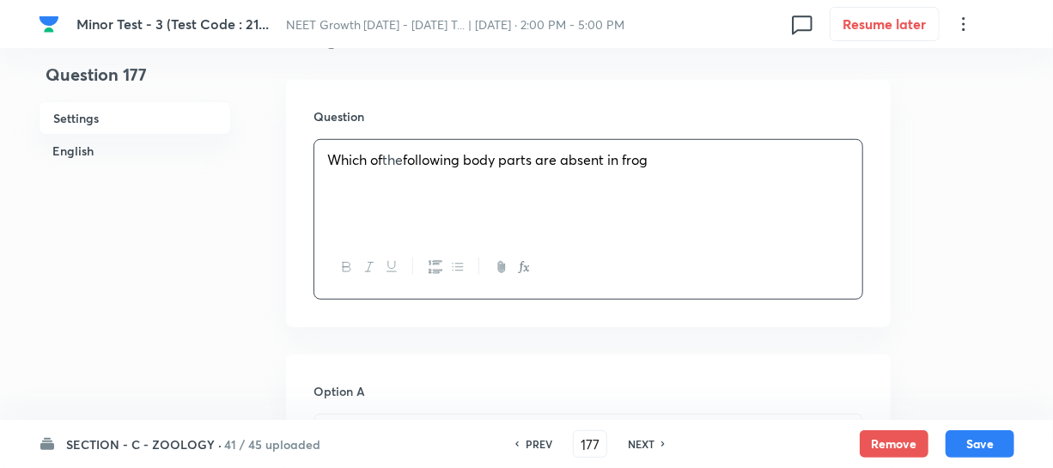
scroll to position [624, 0]
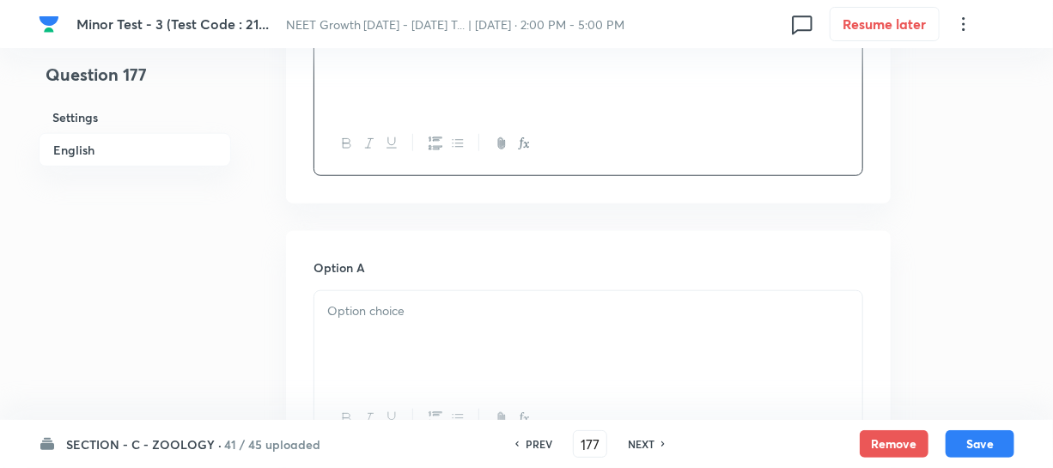
click at [397, 361] on div at bounding box center [588, 339] width 548 height 96
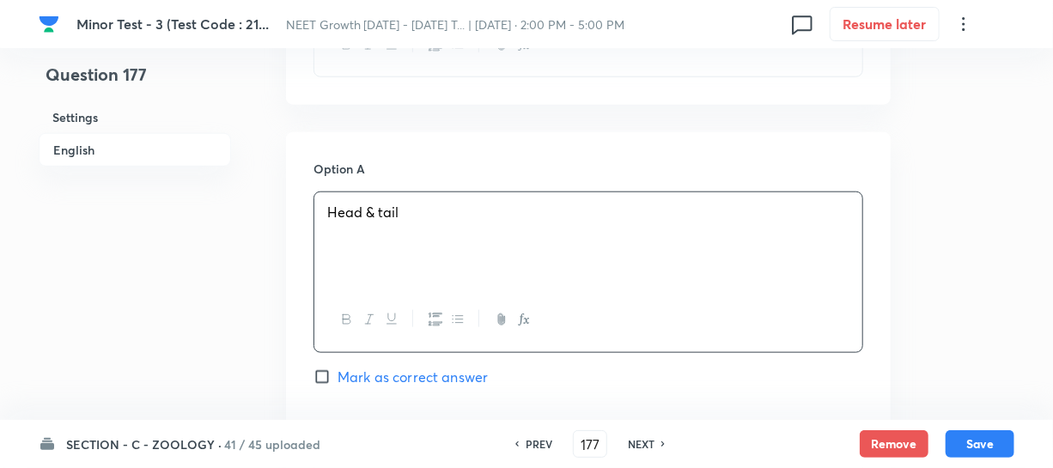
scroll to position [936, 0]
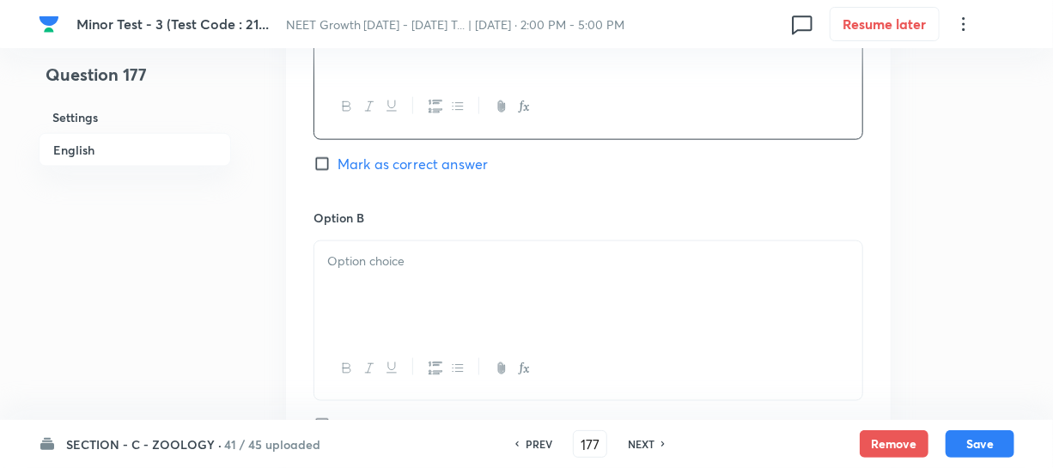
click at [394, 291] on div at bounding box center [588, 289] width 548 height 96
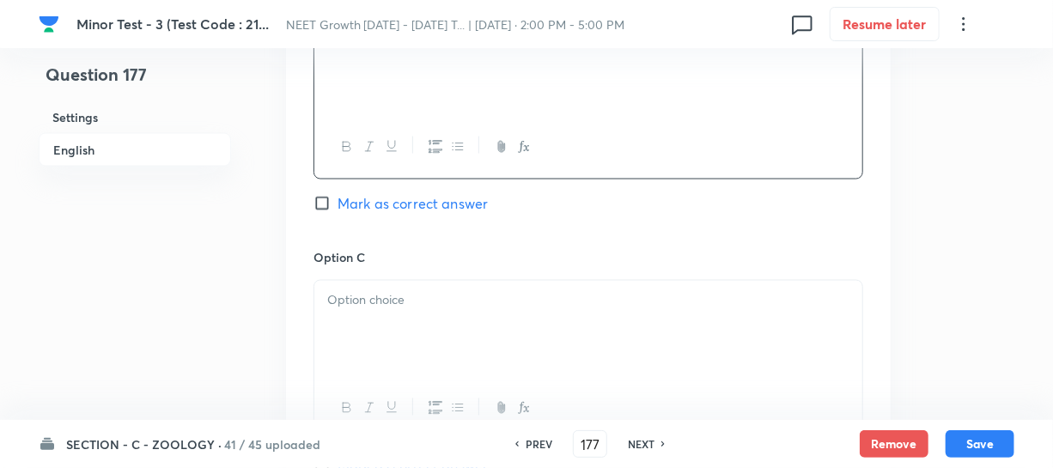
scroll to position [1170, 0]
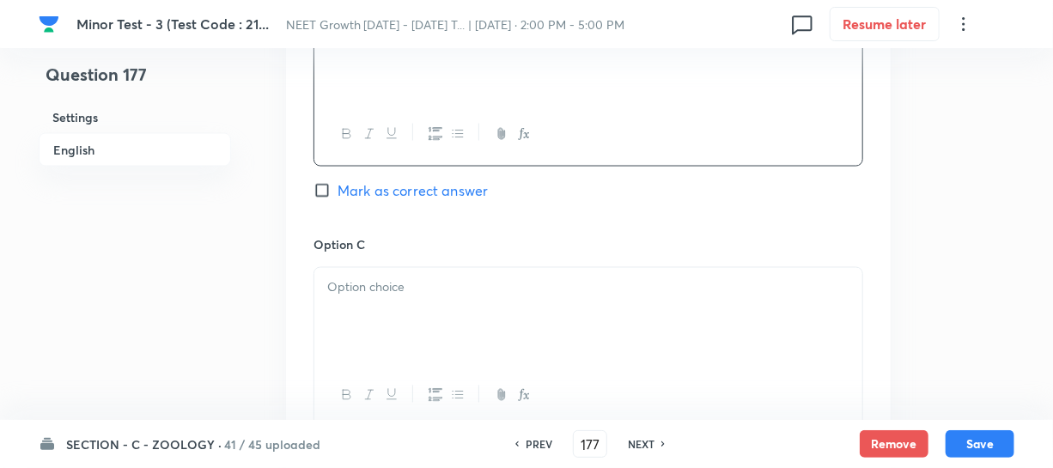
click at [392, 292] on p at bounding box center [588, 288] width 522 height 20
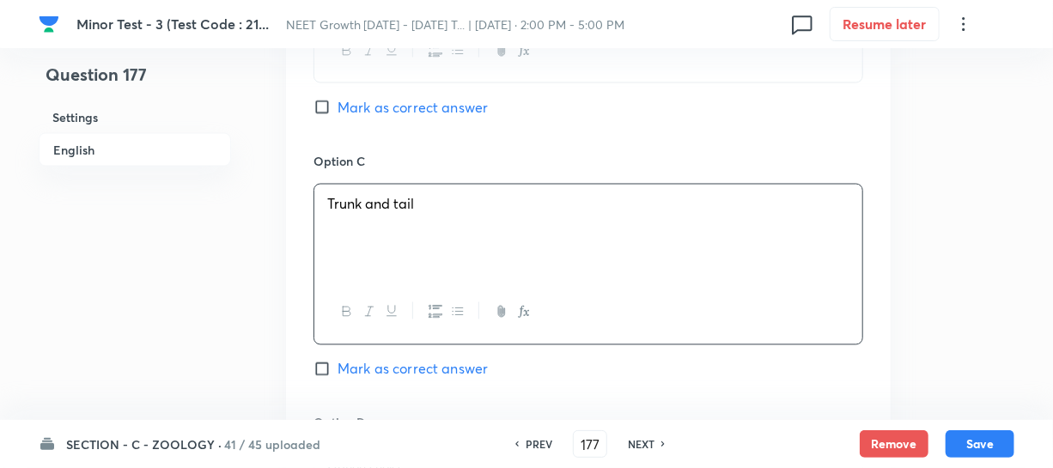
scroll to position [1405, 0]
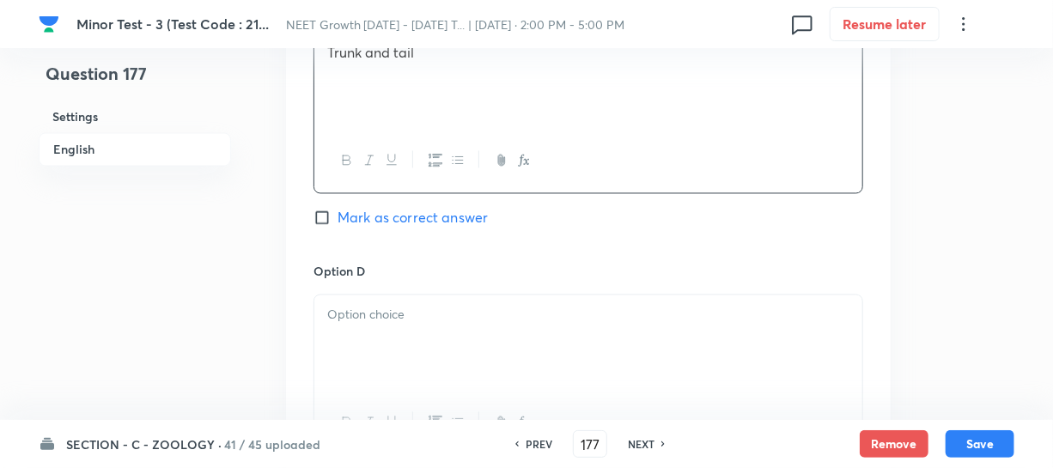
click at [420, 328] on div at bounding box center [588, 343] width 548 height 96
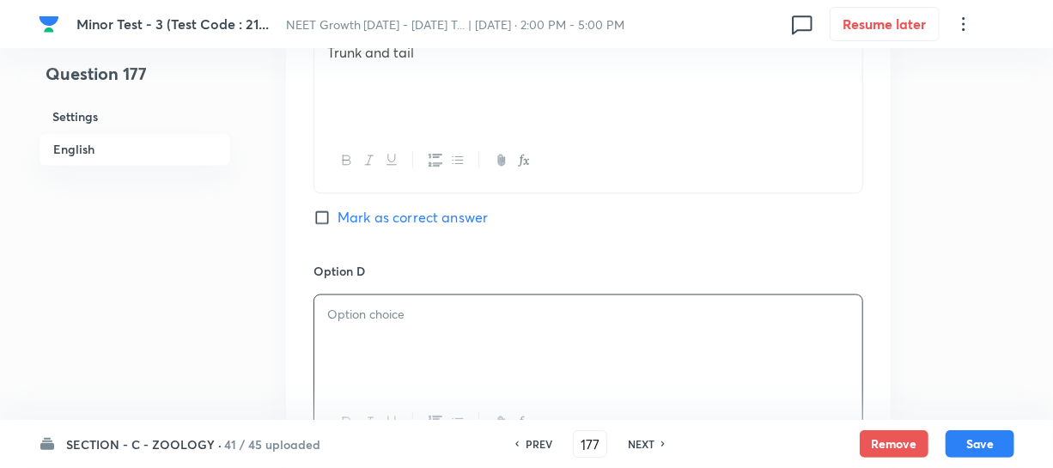
paste div
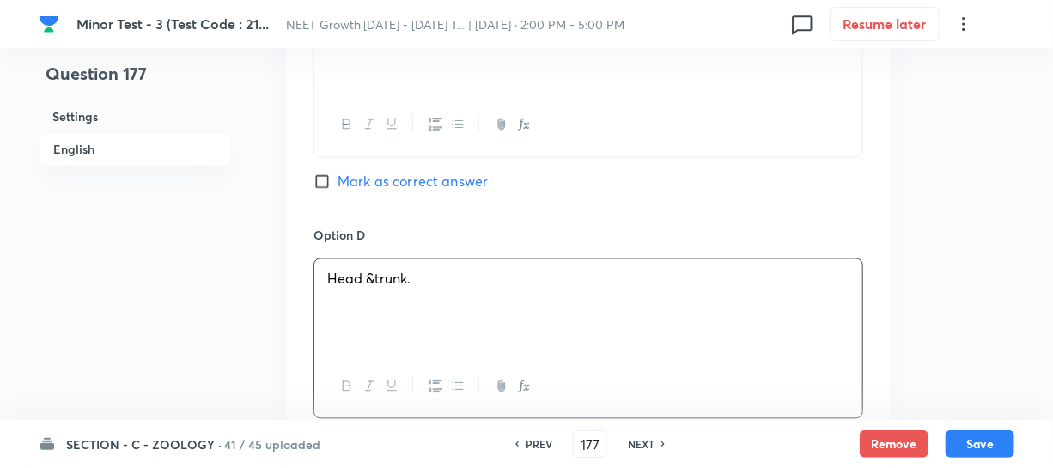
scroll to position [1483, 0]
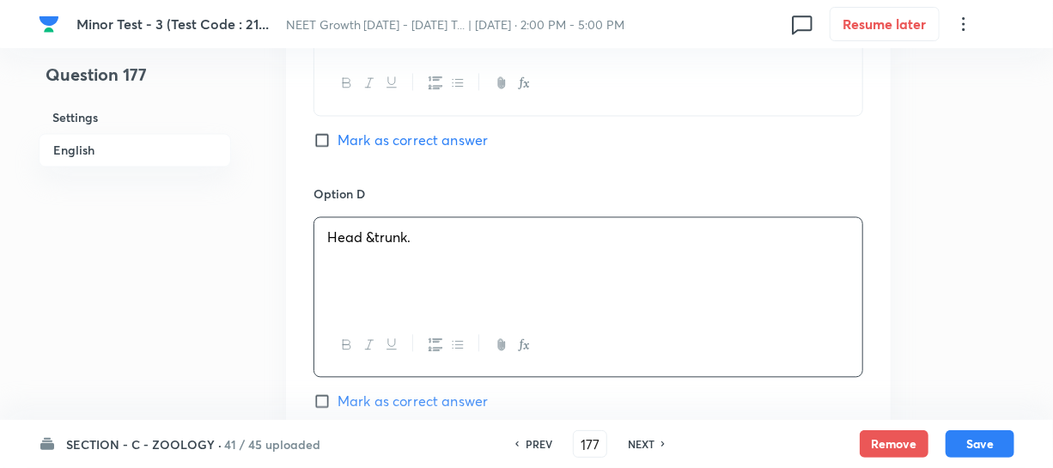
click at [372, 241] on span "Head &trunk." at bounding box center [368, 237] width 83 height 18
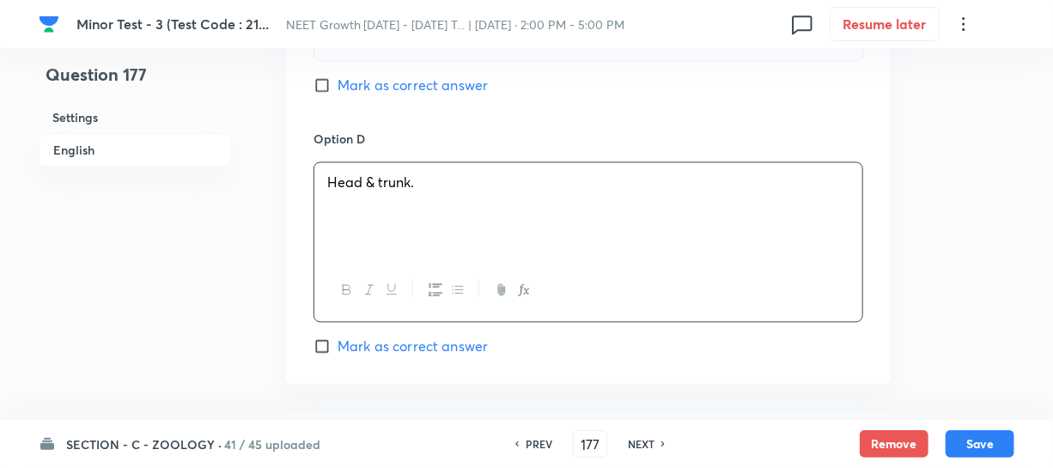
scroll to position [1639, 0]
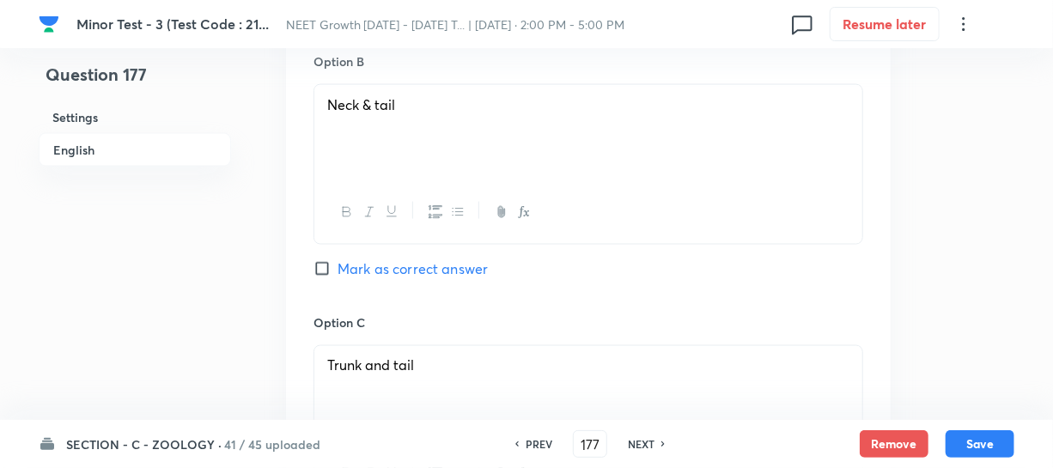
click at [331, 262] on input "Mark as correct answer" at bounding box center [325, 268] width 24 height 17
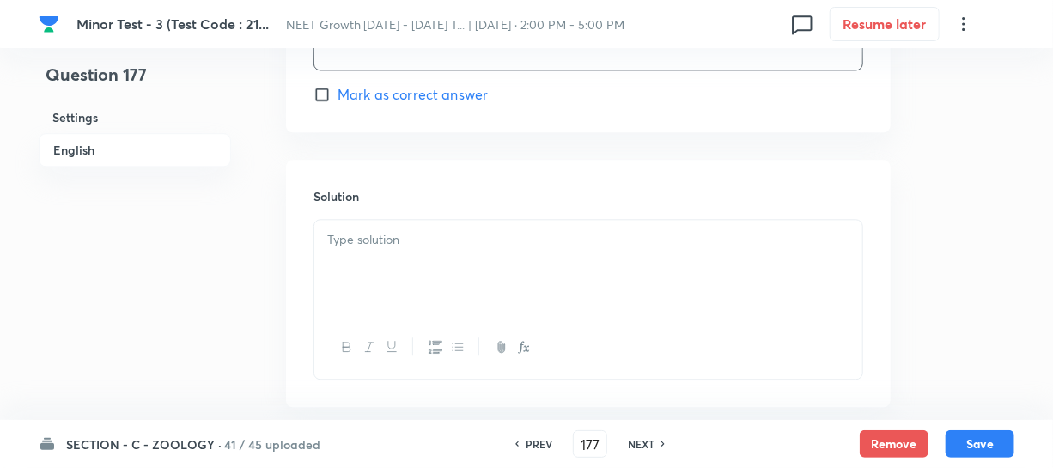
scroll to position [1880, 0]
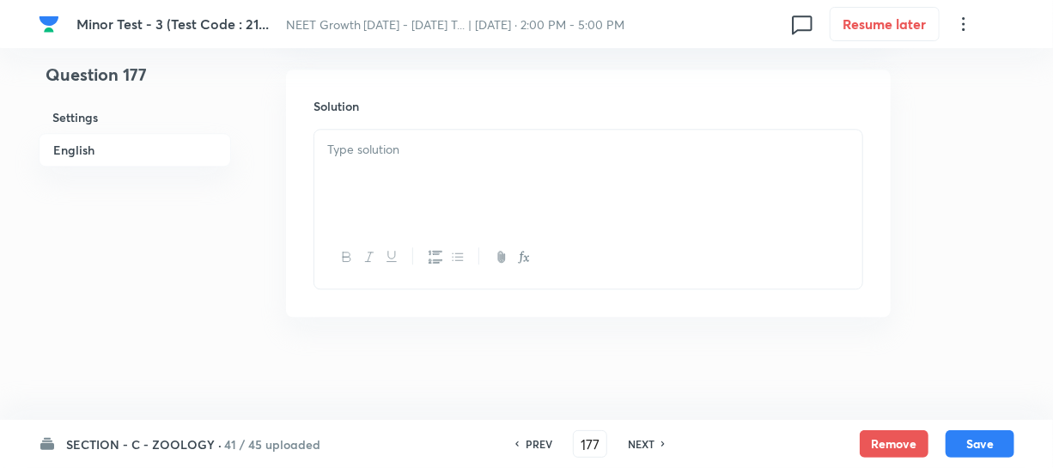
click at [382, 184] on div at bounding box center [588, 178] width 548 height 96
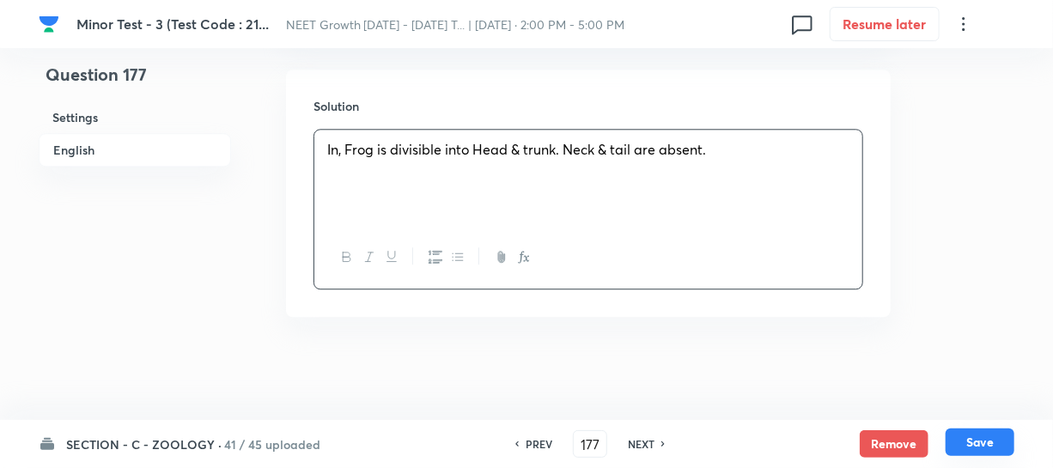
click at [975, 437] on button "Save" at bounding box center [979, 441] width 69 height 27
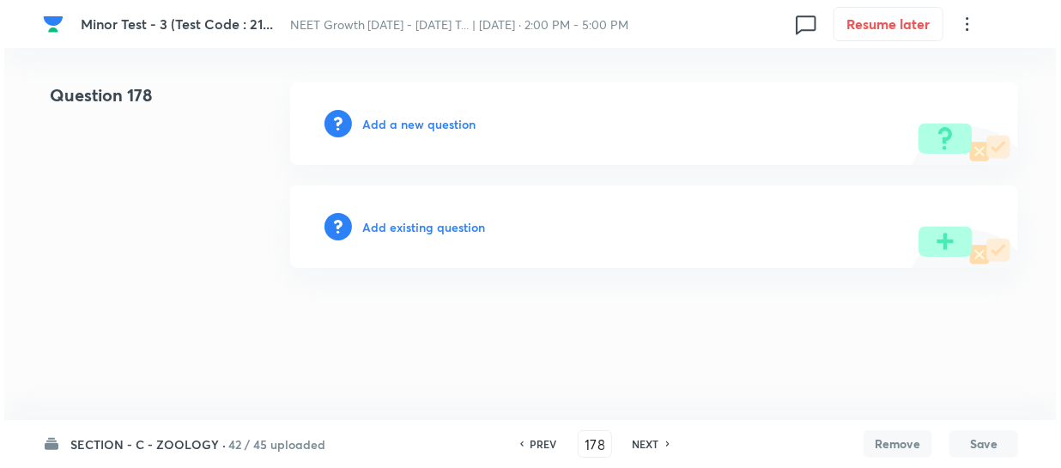
scroll to position [0, 0]
click at [372, 116] on h6 "Add a new question" at bounding box center [418, 124] width 113 height 18
click at [375, 125] on h6 "Choose a question type" at bounding box center [428, 124] width 132 height 18
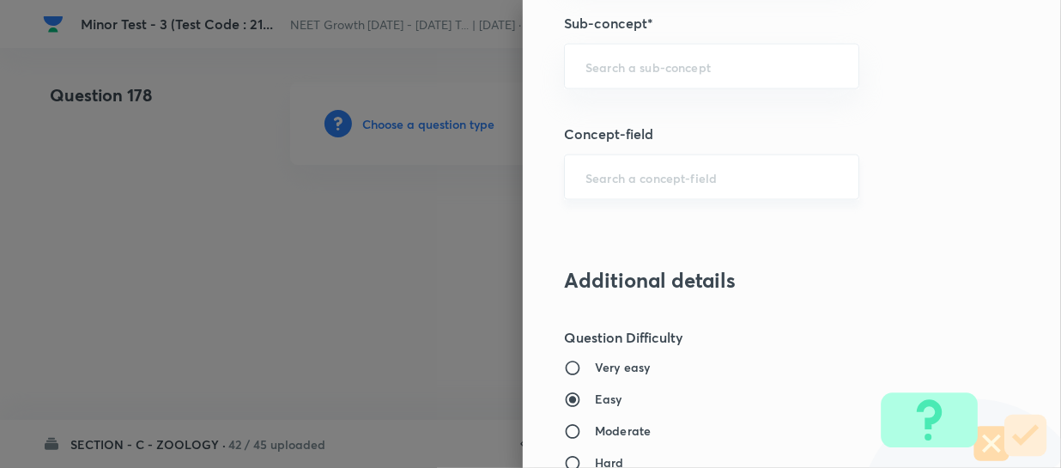
scroll to position [1170, 0]
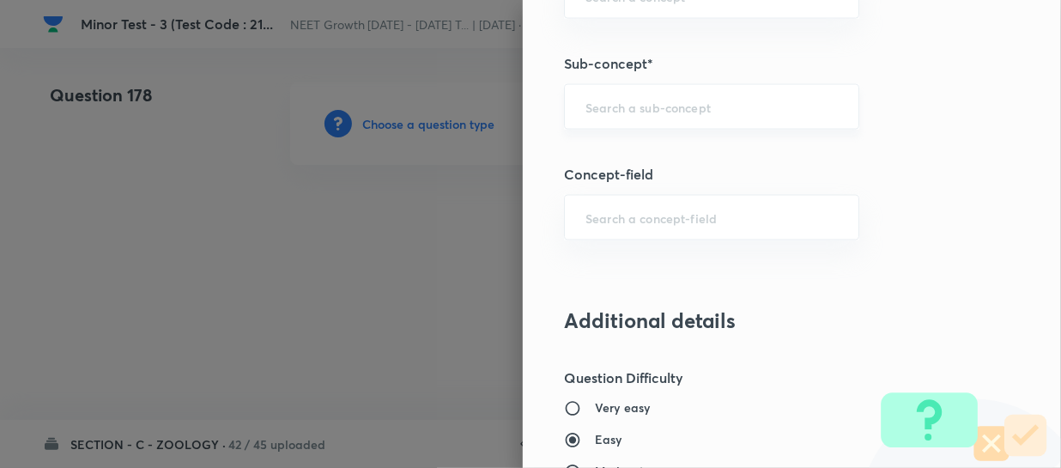
click at [598, 114] on div "​" at bounding box center [711, 107] width 295 height 46
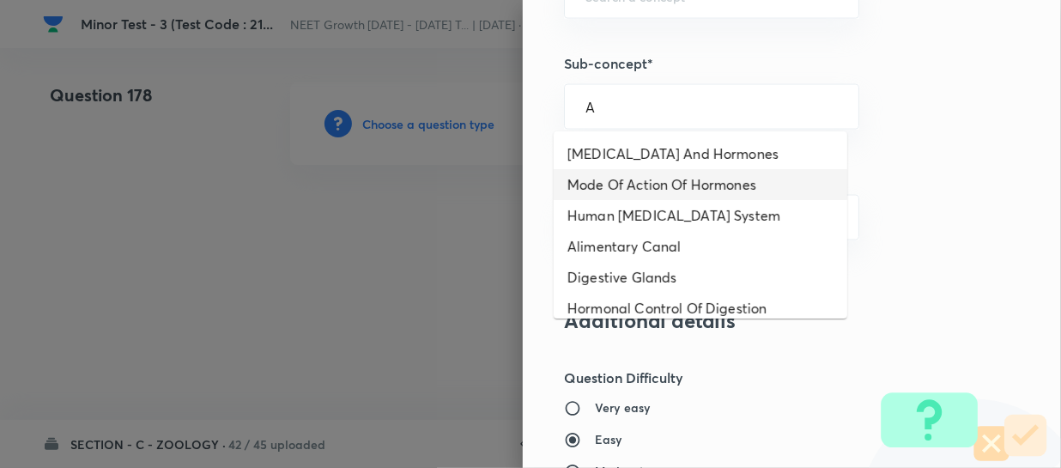
click at [645, 184] on li "Mode Of Action Of Hormones" at bounding box center [701, 184] width 294 height 31
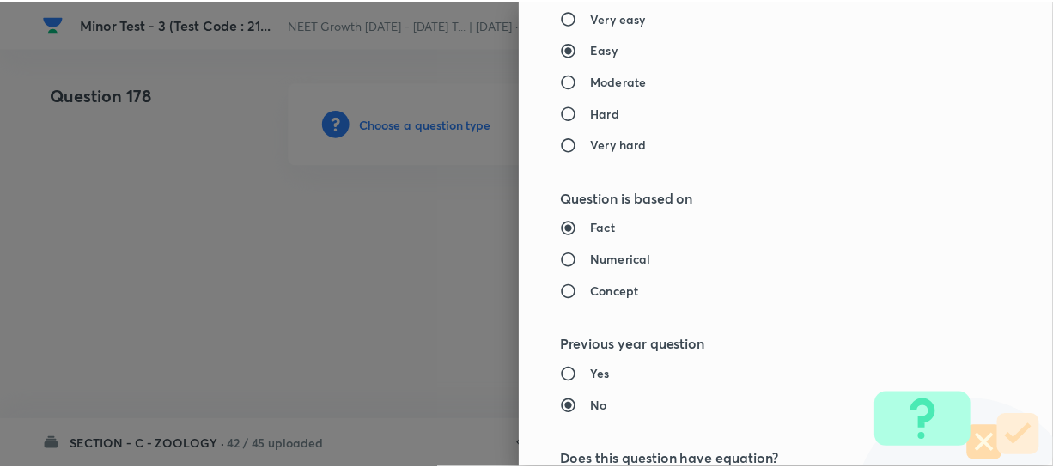
scroll to position [1951, 0]
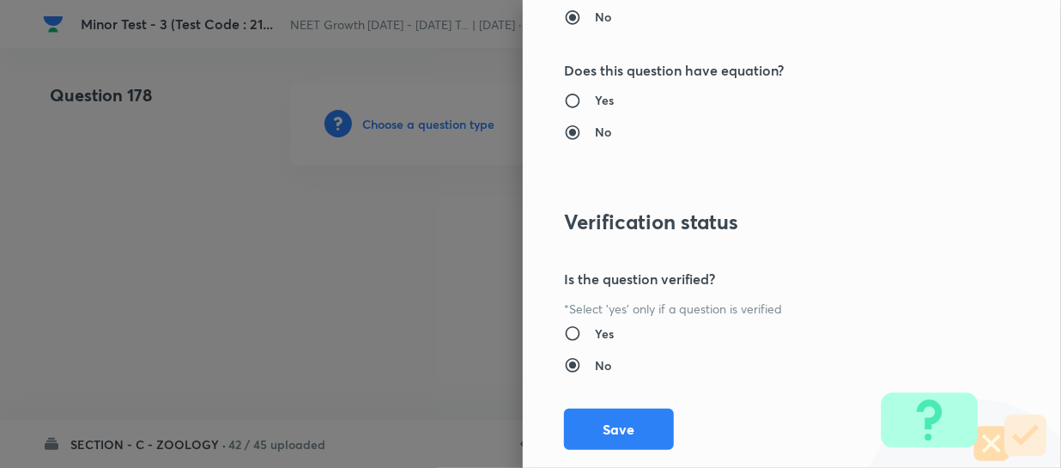
click at [601, 416] on button "Save" at bounding box center [619, 429] width 110 height 41
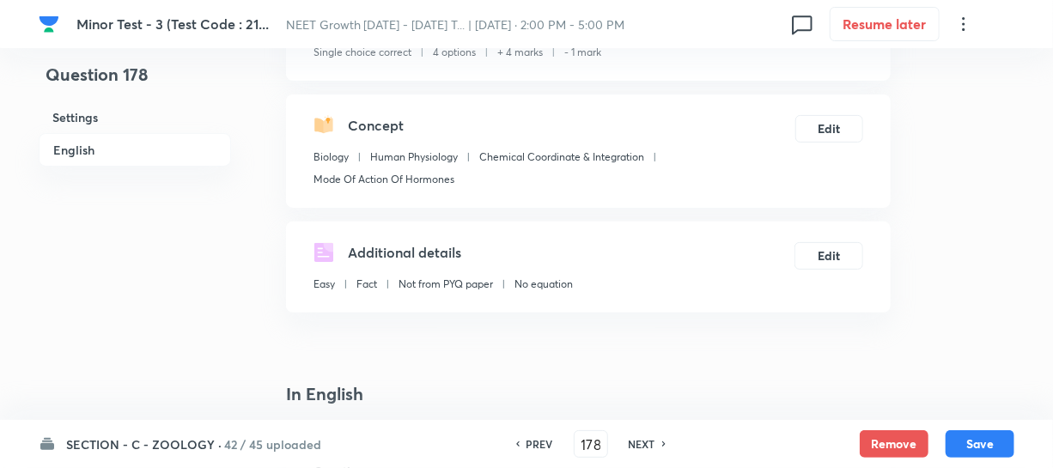
scroll to position [312, 0]
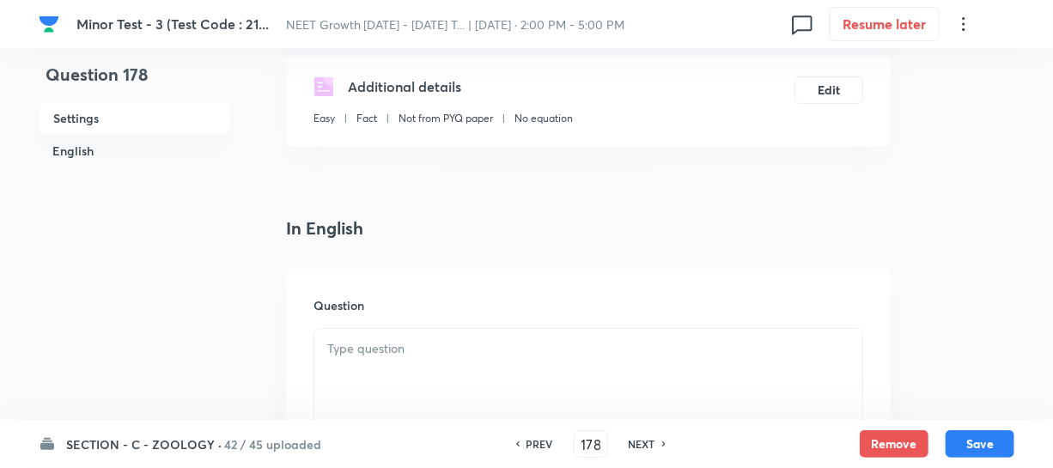
click at [338, 360] on div at bounding box center [588, 377] width 548 height 96
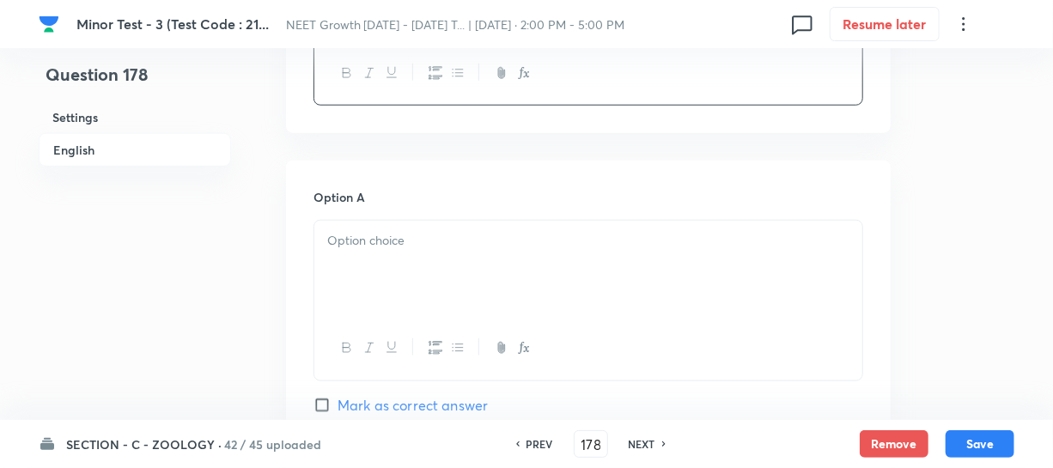
scroll to position [702, 0]
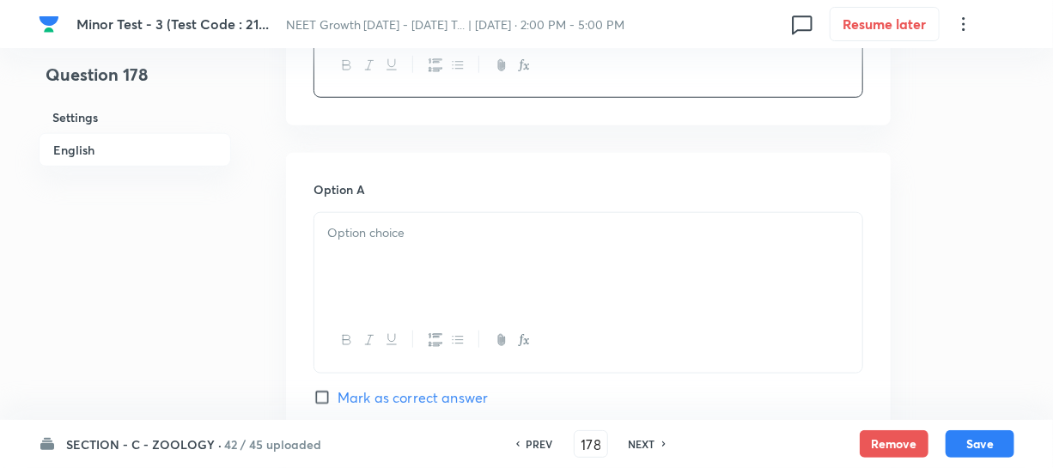
click at [449, 301] on div at bounding box center [588, 261] width 548 height 96
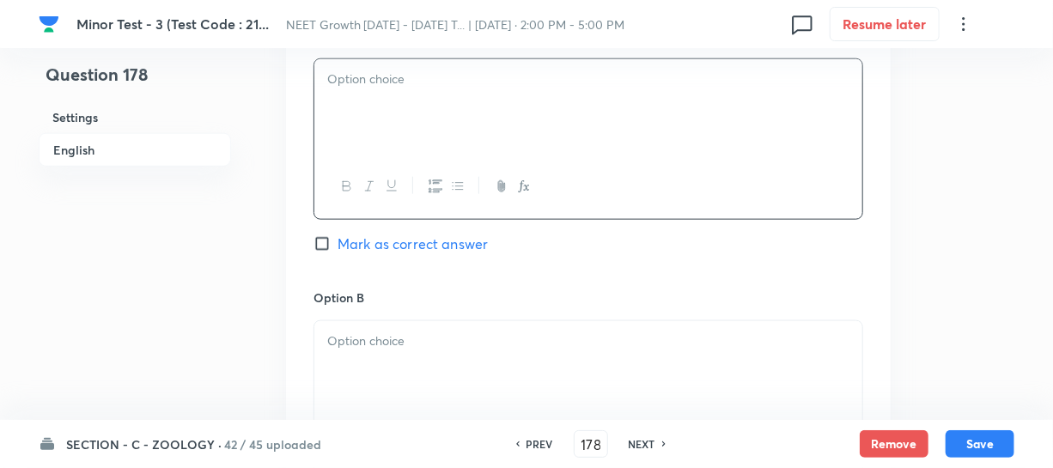
scroll to position [859, 0]
click at [396, 360] on div at bounding box center [588, 367] width 548 height 96
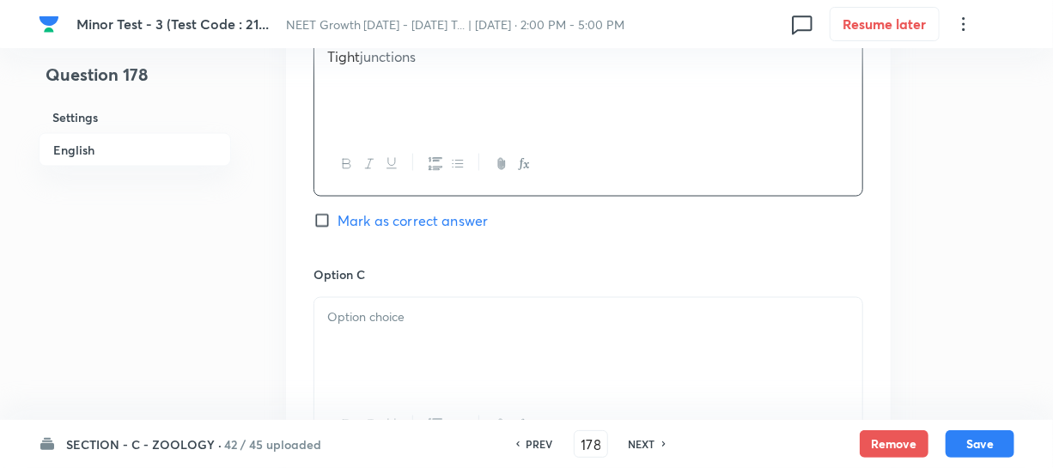
scroll to position [1170, 0]
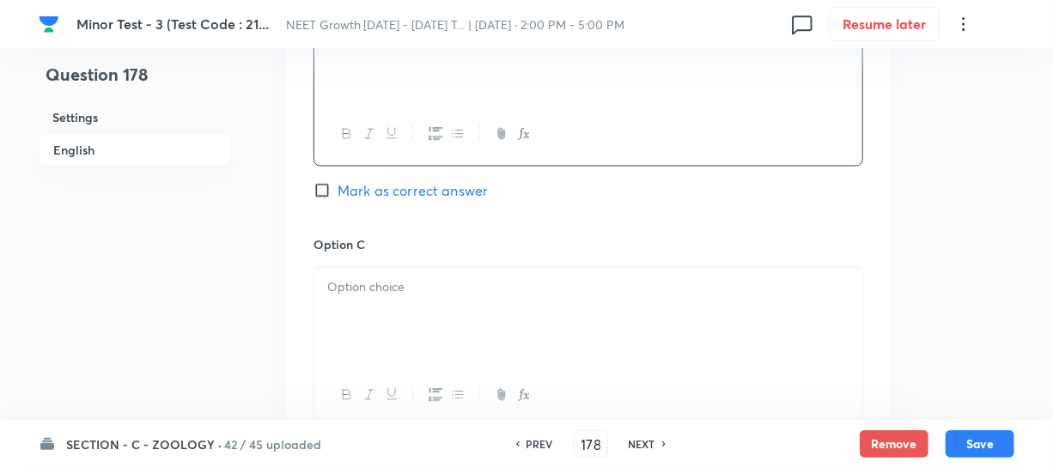
click at [398, 348] on div at bounding box center [588, 316] width 548 height 96
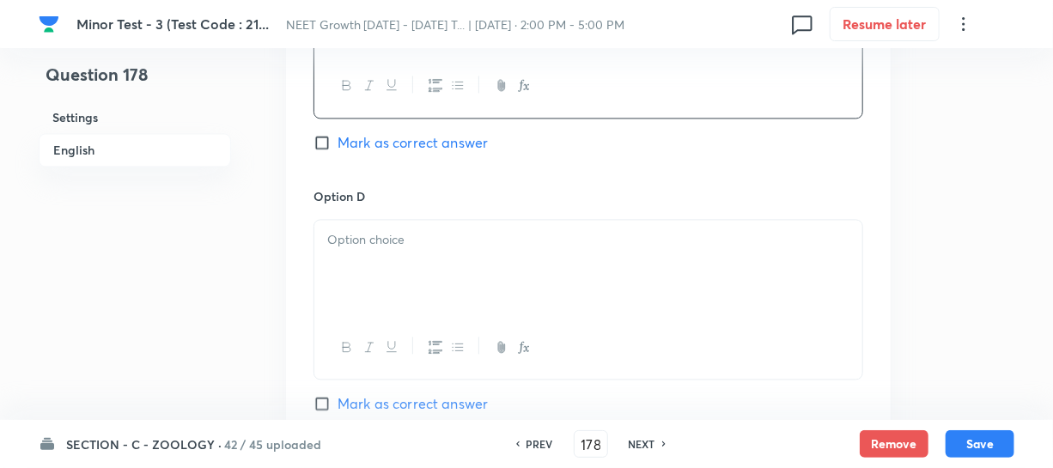
scroll to position [1483, 0]
click at [435, 305] on div at bounding box center [588, 265] width 548 height 96
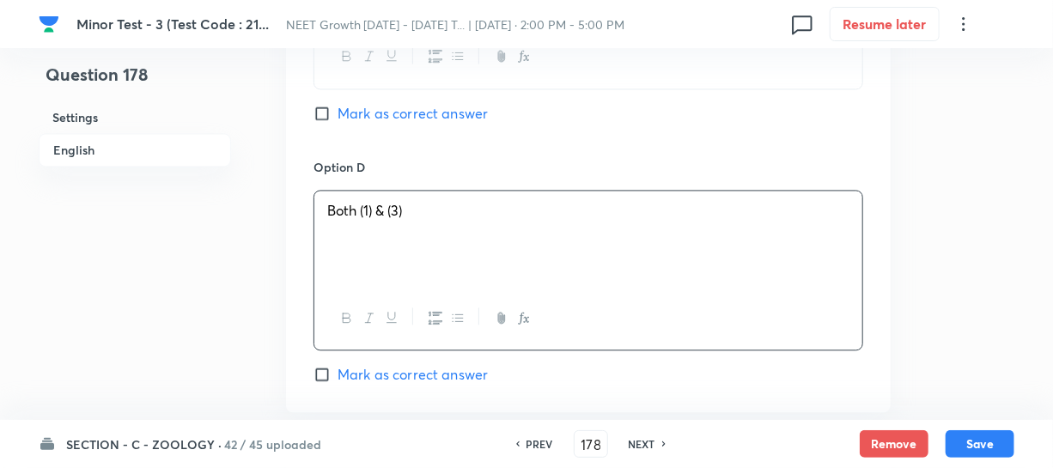
scroll to position [1639, 0]
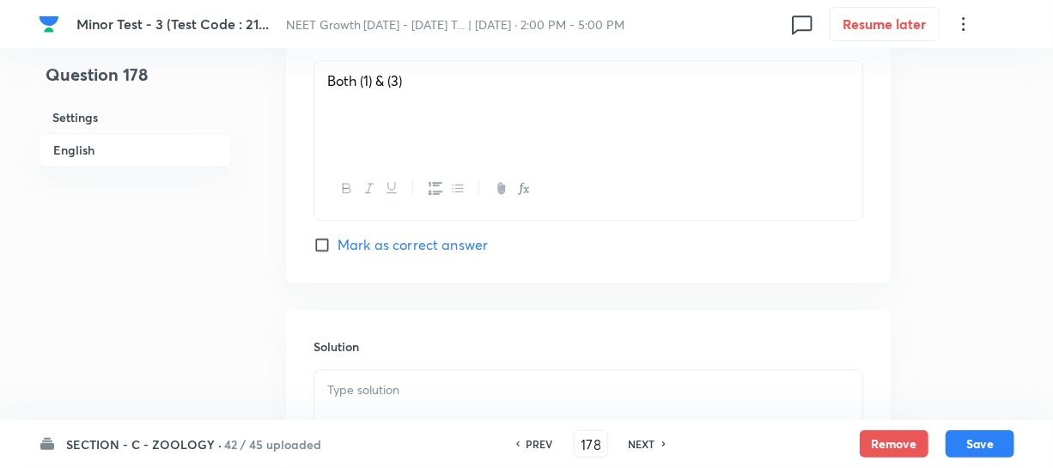
click at [324, 246] on input "Mark as correct answer" at bounding box center [325, 244] width 24 height 17
click at [362, 379] on div at bounding box center [588, 418] width 548 height 96
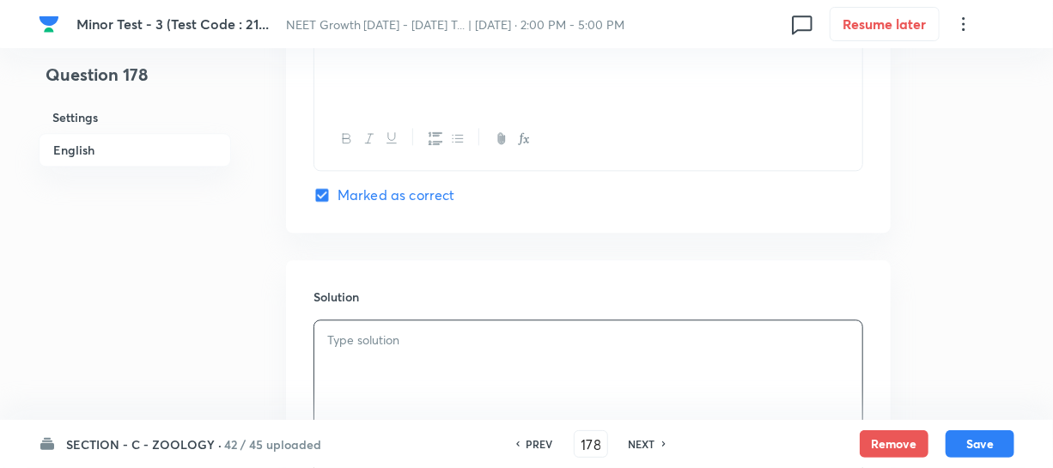
scroll to position [1873, 0]
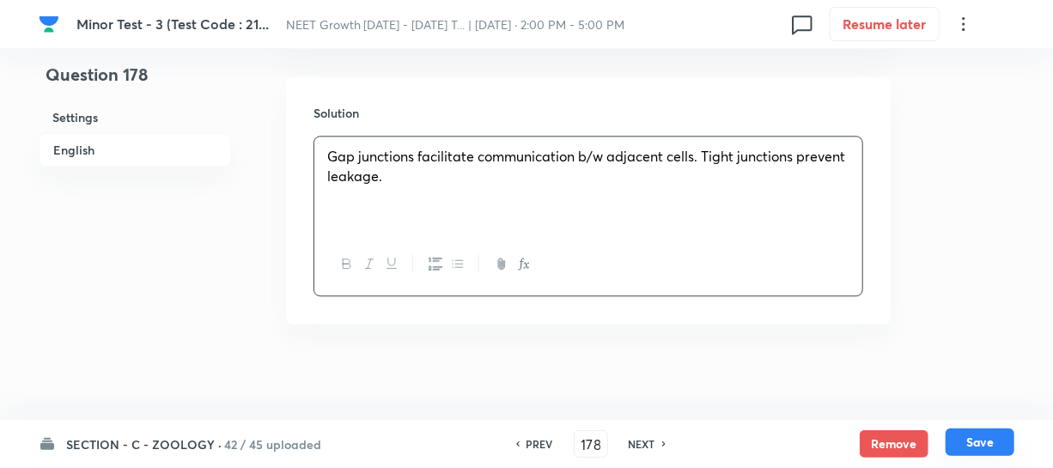
click at [966, 449] on button "Save" at bounding box center [979, 441] width 69 height 27
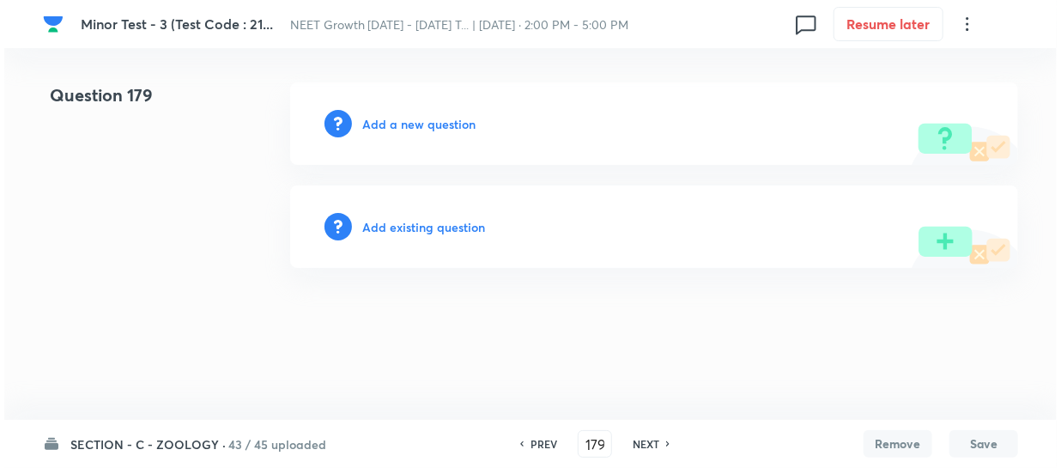
scroll to position [0, 0]
click at [382, 125] on h6 "Add a new question" at bounding box center [418, 124] width 113 height 18
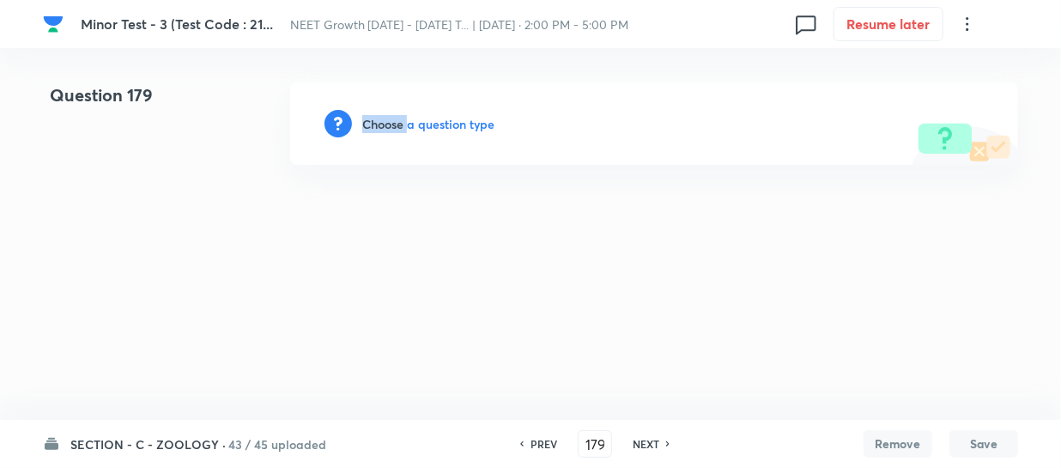
click at [382, 125] on h6 "Choose a question type" at bounding box center [428, 124] width 132 height 18
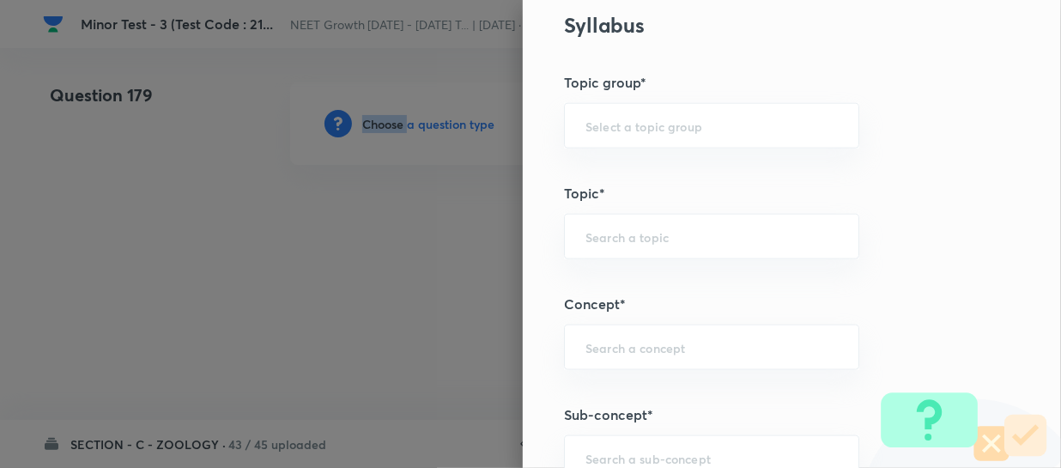
scroll to position [936, 0]
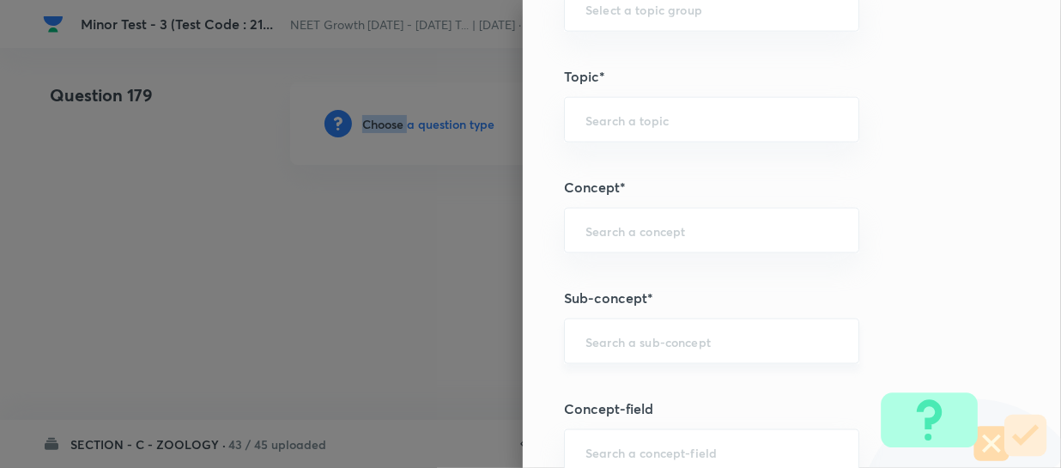
drag, startPoint x: 601, startPoint y: 323, endPoint x: 631, endPoint y: 325, distance: 30.2
click at [604, 323] on div "​" at bounding box center [711, 342] width 295 height 46
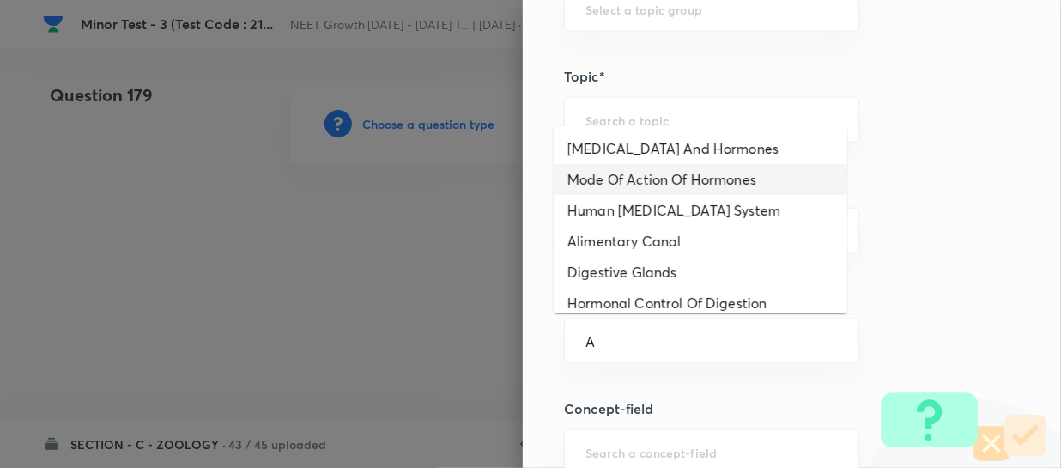
click at [611, 193] on li "Mode Of Action Of Hormones" at bounding box center [701, 179] width 294 height 31
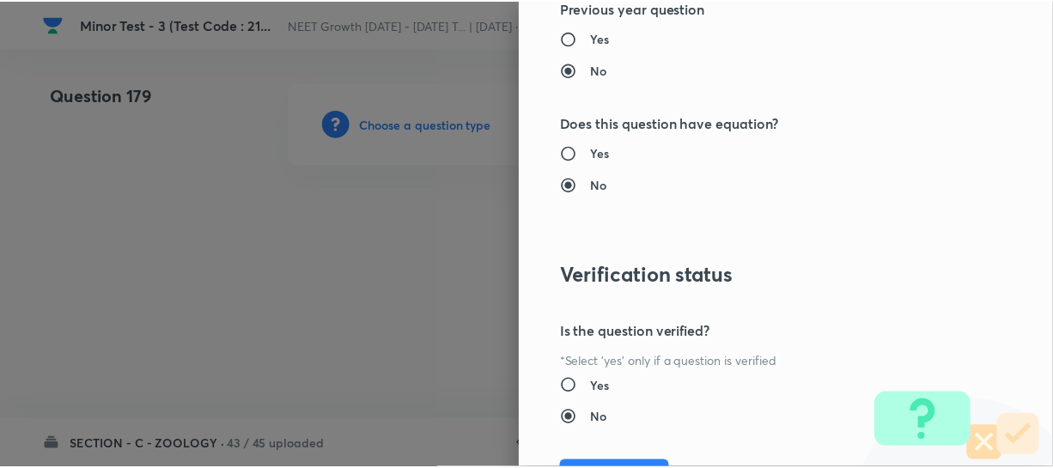
scroll to position [1986, 0]
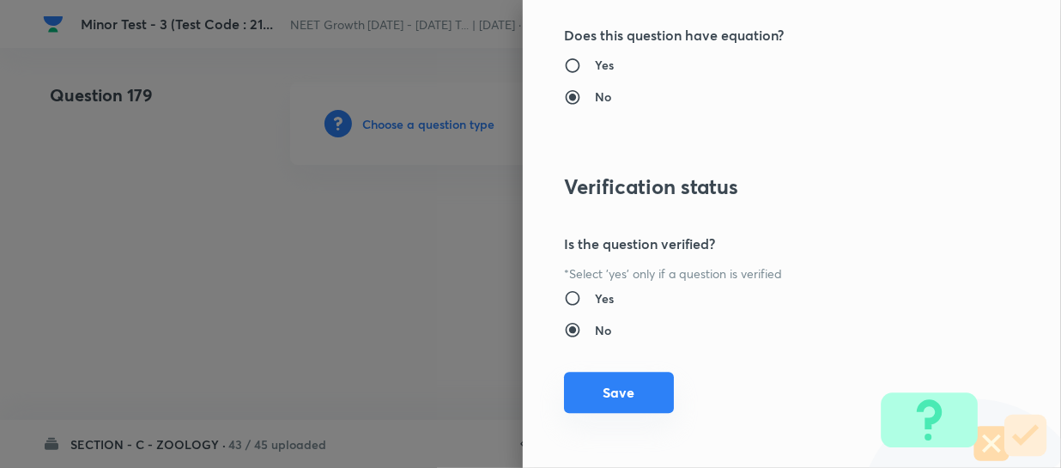
drag, startPoint x: 589, startPoint y: 380, endPoint x: 595, endPoint y: 389, distance: 10.5
click at [589, 386] on button "Save" at bounding box center [619, 392] width 110 height 41
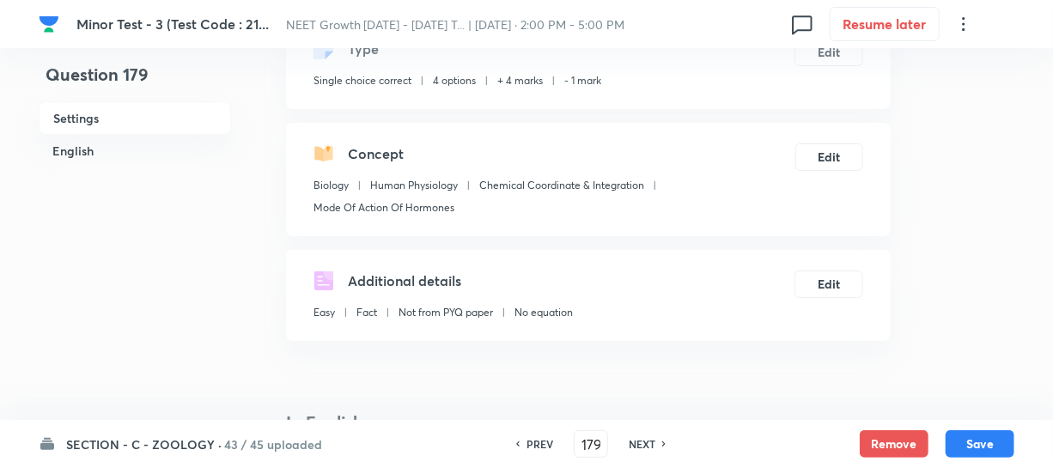
scroll to position [390, 0]
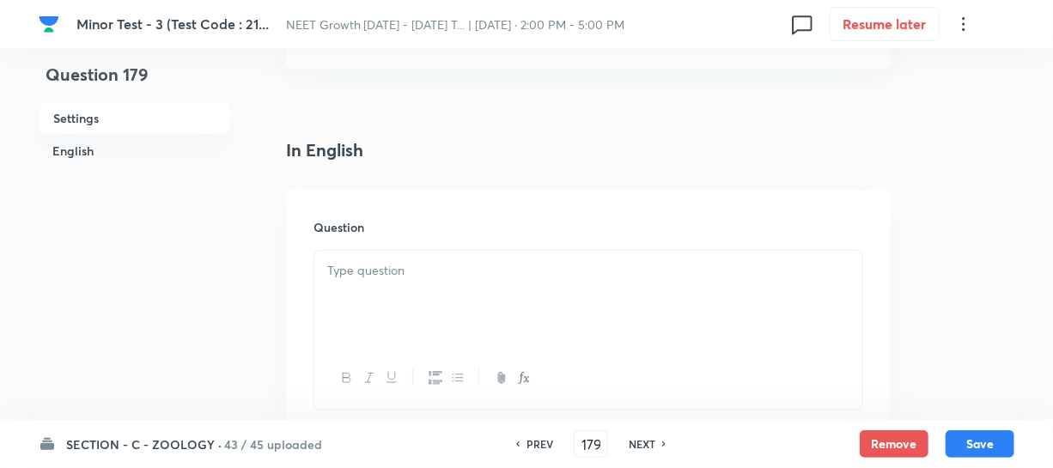
click at [461, 323] on div at bounding box center [588, 299] width 548 height 96
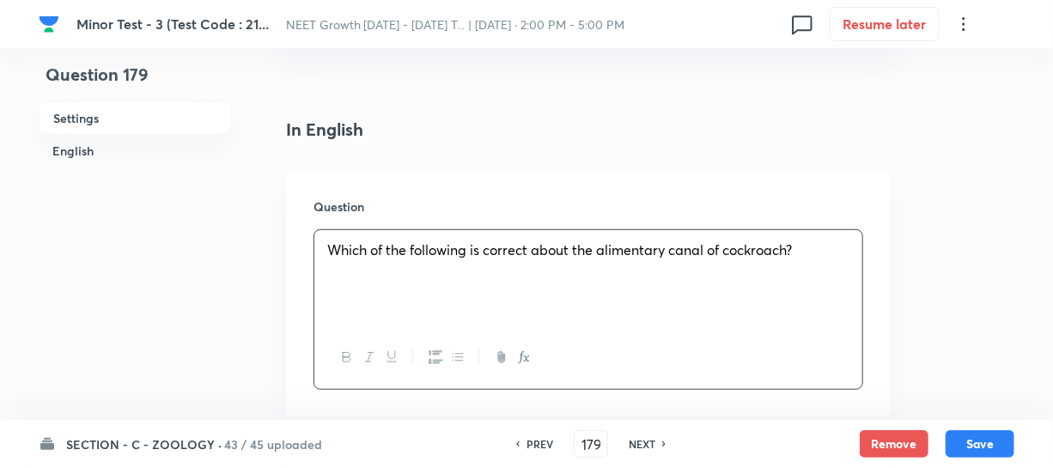
scroll to position [624, 0]
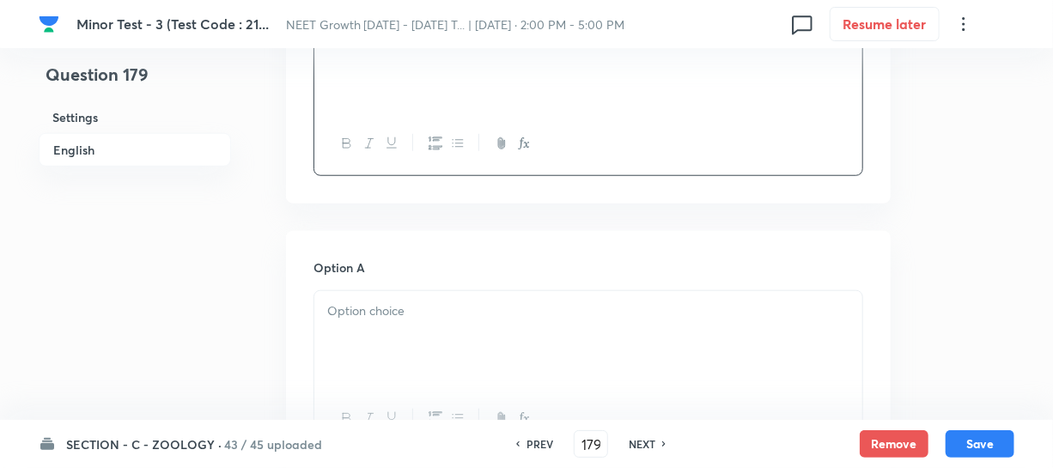
click at [406, 360] on div at bounding box center [588, 339] width 548 height 96
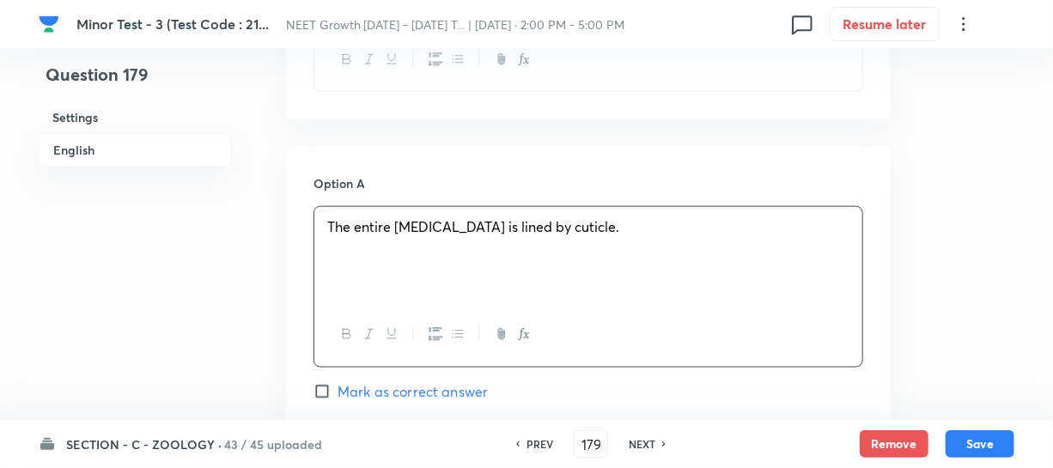
scroll to position [859, 0]
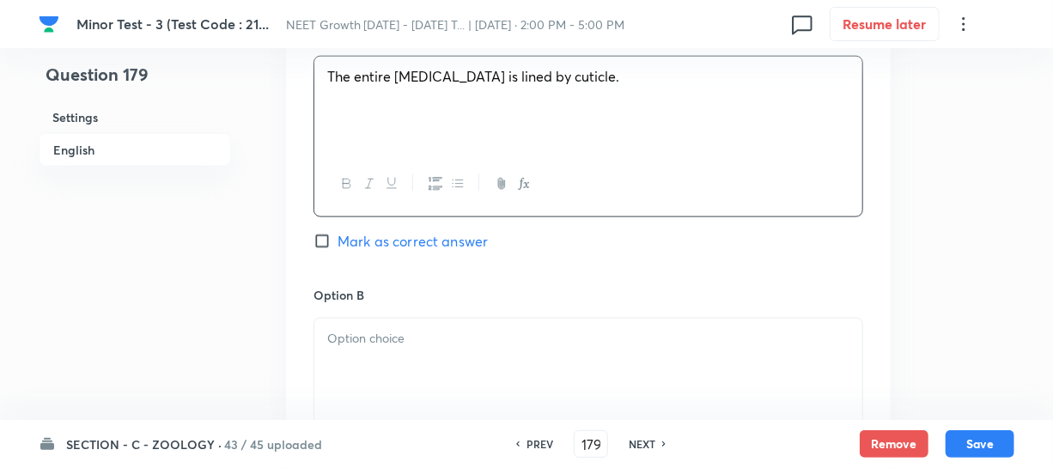
click at [396, 383] on div at bounding box center [588, 367] width 548 height 96
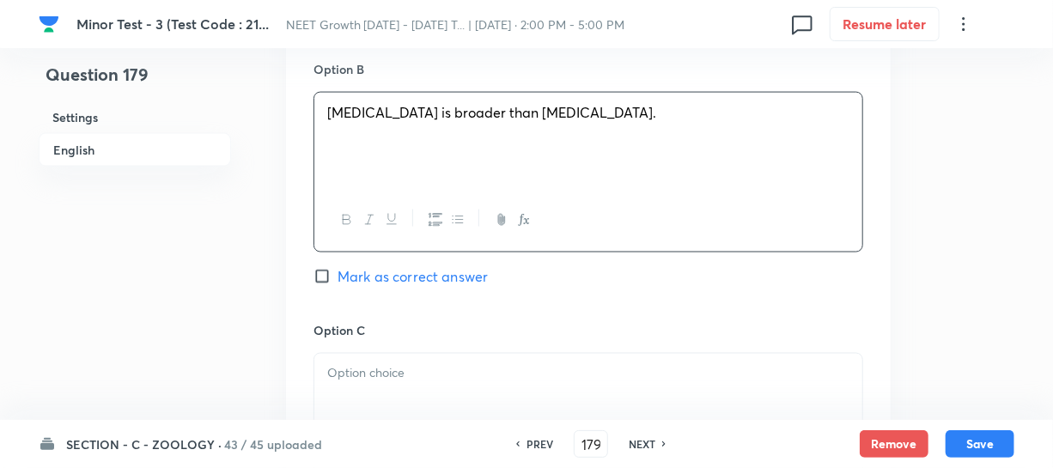
scroll to position [1092, 0]
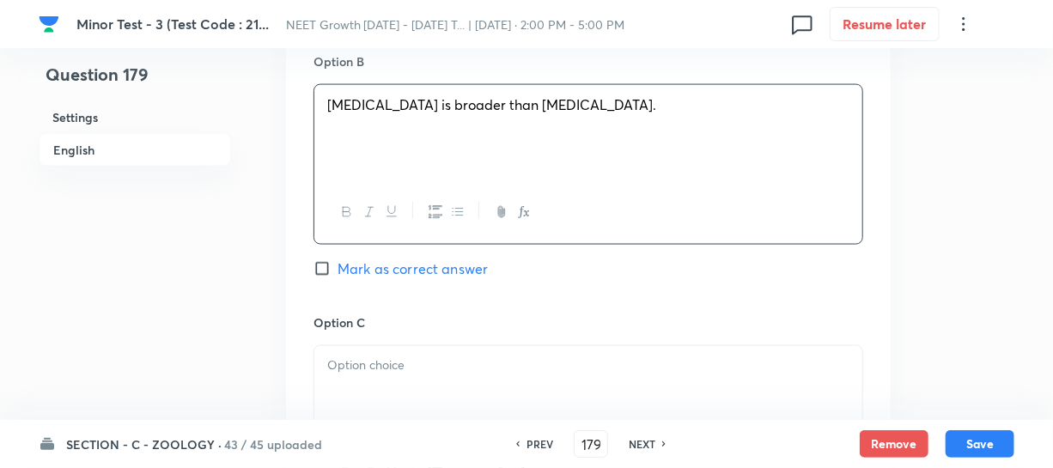
click at [374, 389] on div at bounding box center [588, 394] width 548 height 96
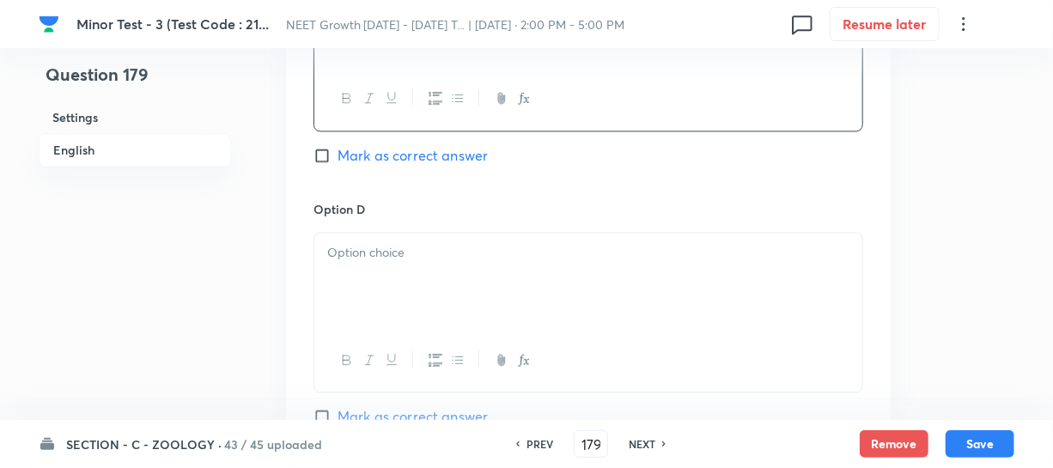
scroll to position [1483, 0]
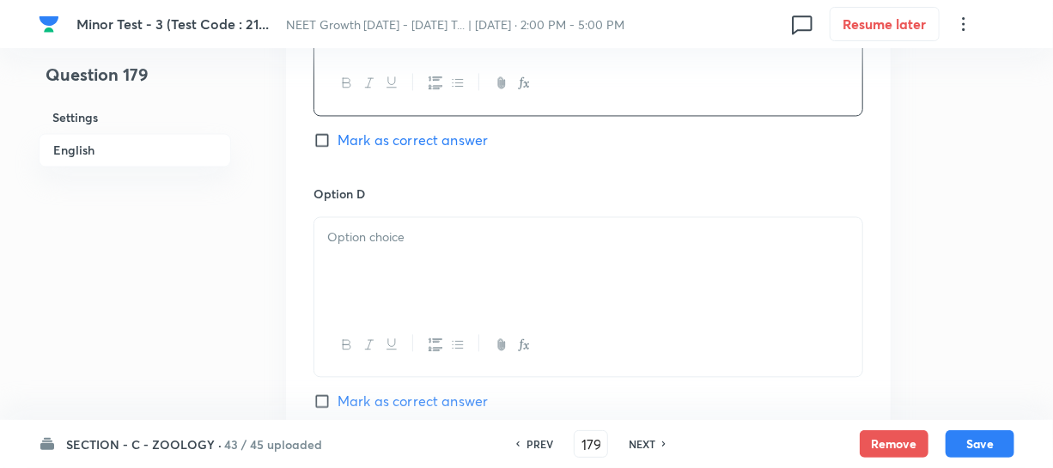
click at [423, 337] on button "button" at bounding box center [434, 344] width 22 height 21
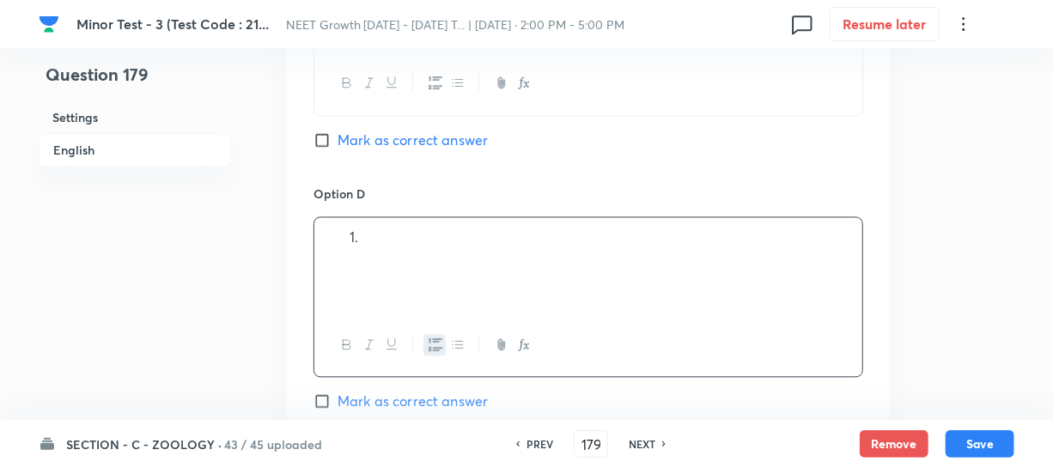
click at [430, 348] on icon "button" at bounding box center [435, 343] width 14 height 13
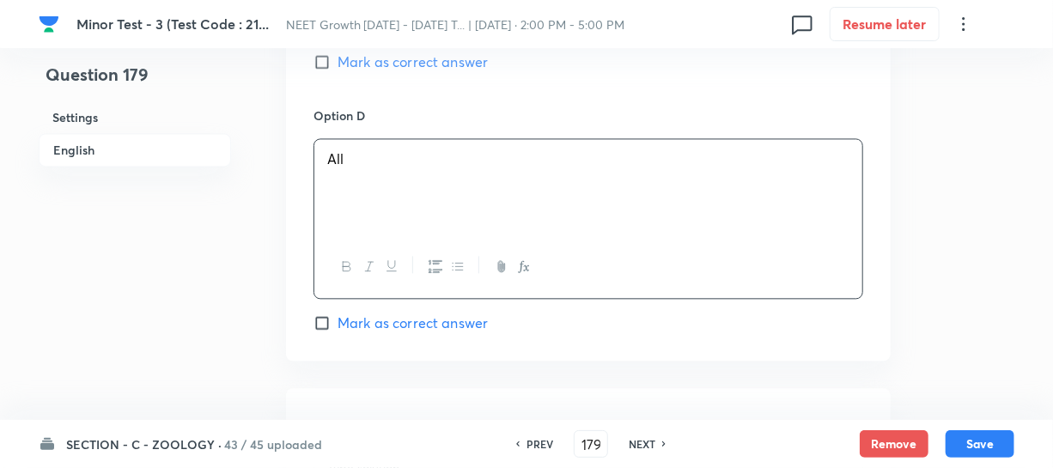
click at [334, 327] on input "Mark as correct answer" at bounding box center [325, 322] width 24 height 17
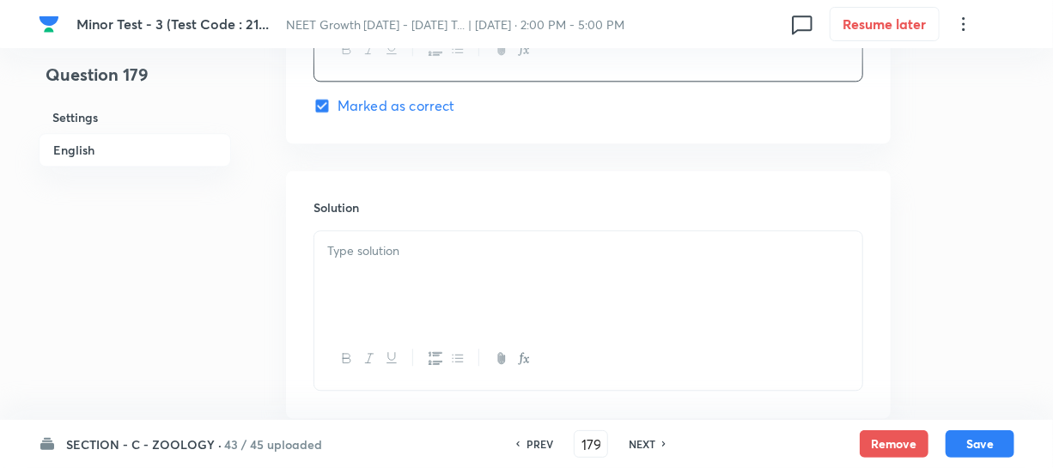
scroll to position [1795, 0]
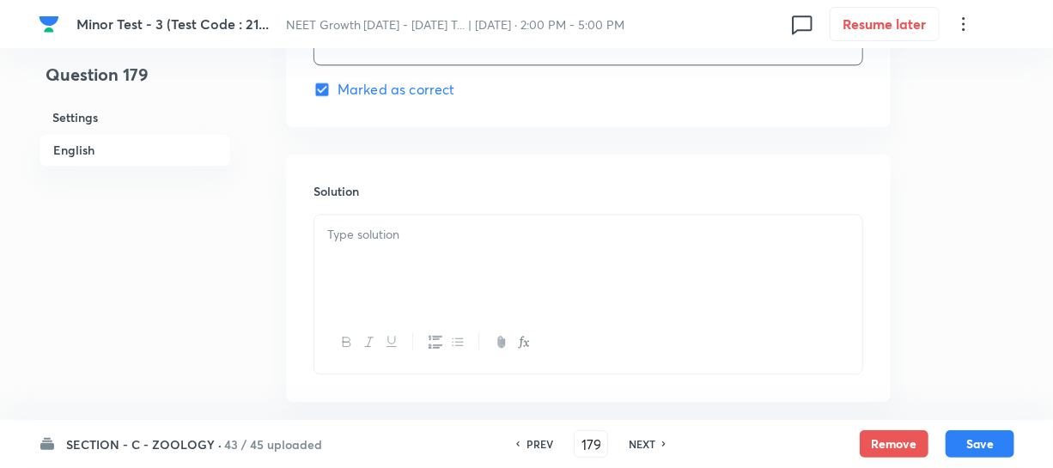
drag, startPoint x: 389, startPoint y: 266, endPoint x: 879, endPoint y: 261, distance: 490.3
click at [394, 266] on div at bounding box center [588, 263] width 548 height 96
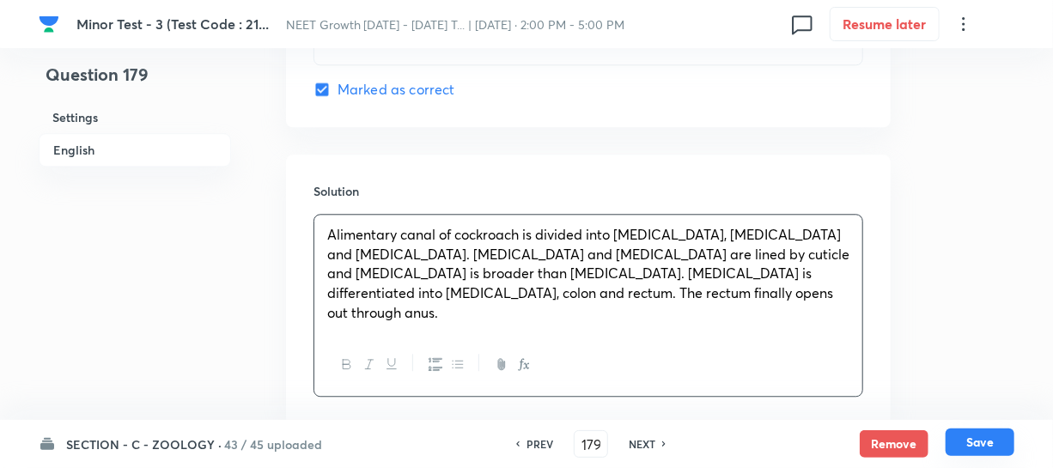
click at [981, 446] on button "Save" at bounding box center [979, 441] width 69 height 27
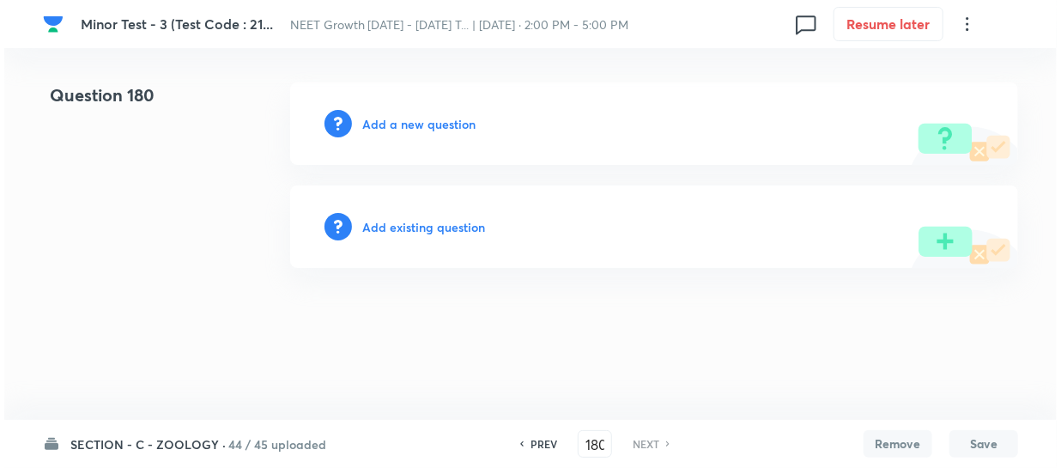
scroll to position [0, 0]
click at [382, 122] on h6 "Add a new question" at bounding box center [418, 124] width 113 height 18
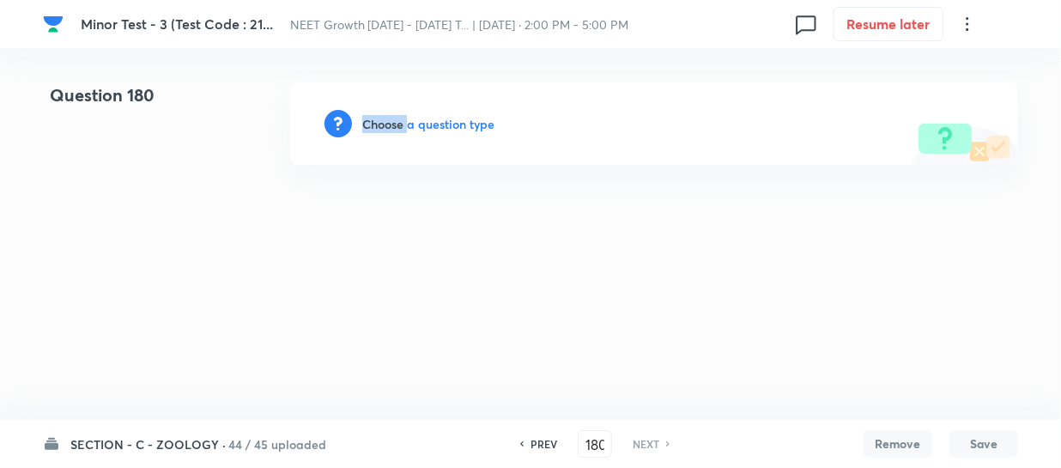
click at [382, 122] on h6 "Choose a question type" at bounding box center [428, 124] width 132 height 18
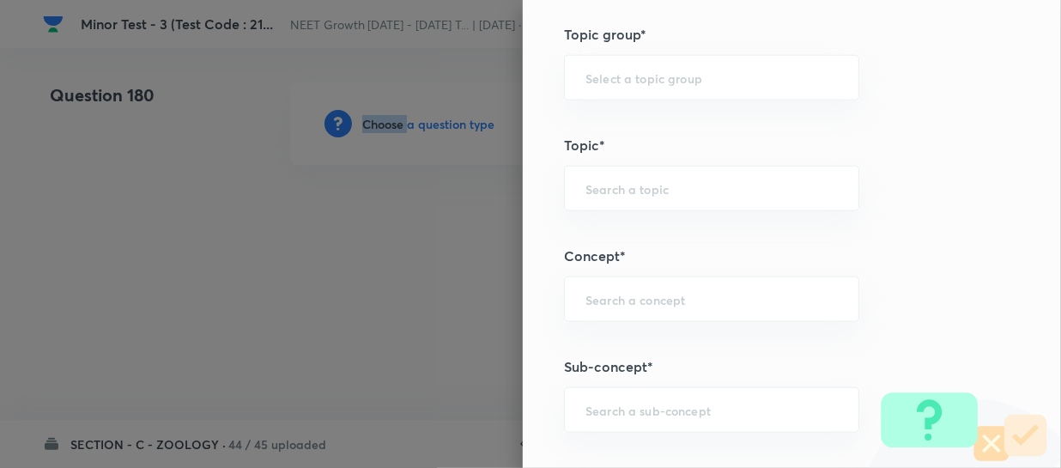
scroll to position [1092, 0]
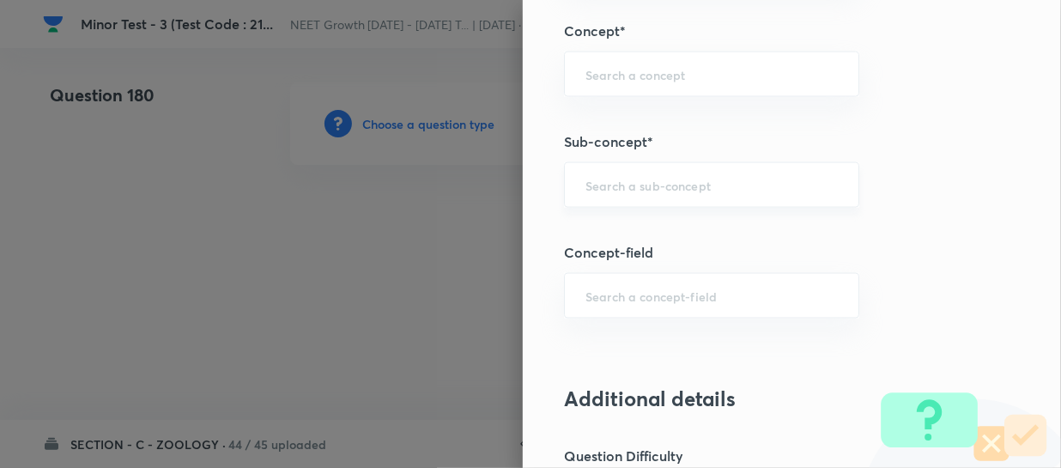
click at [609, 179] on input "text" at bounding box center [712, 185] width 252 height 16
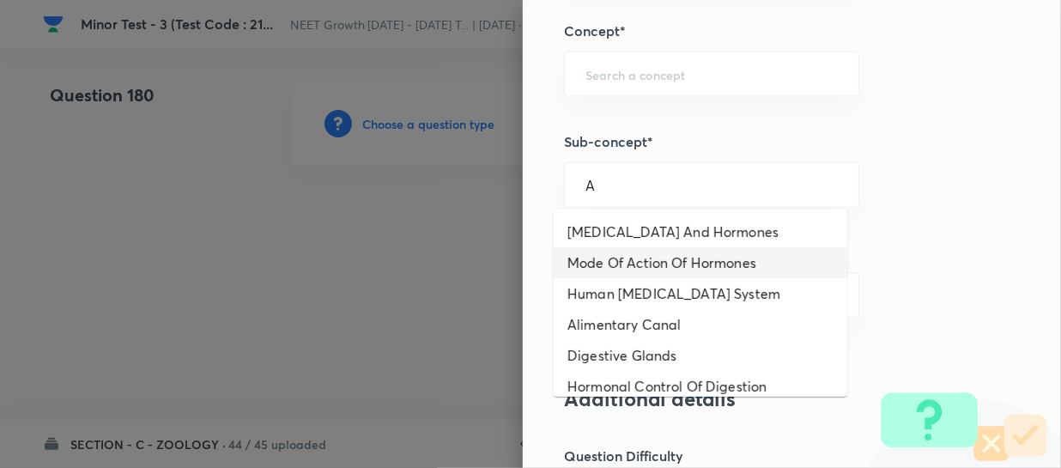
click at [631, 254] on li "Mode Of Action Of Hormones" at bounding box center [701, 262] width 294 height 31
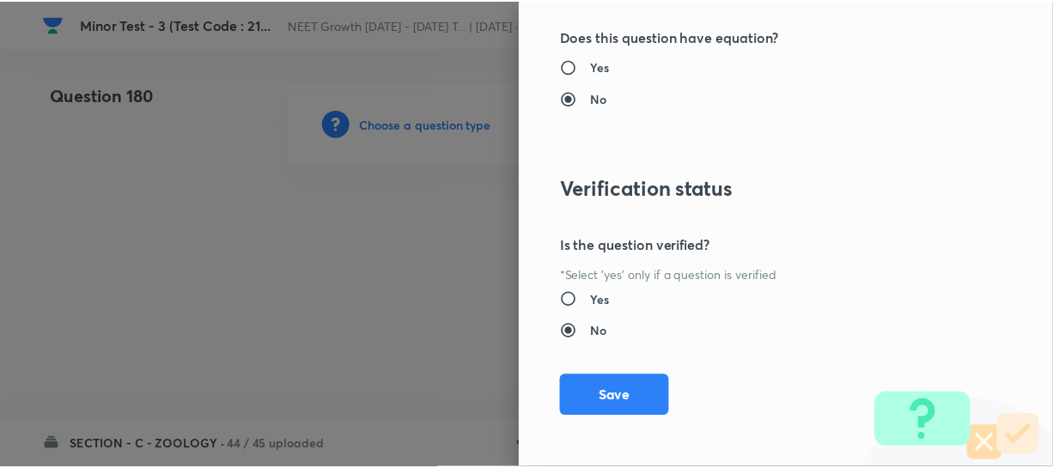
scroll to position [1986, 0]
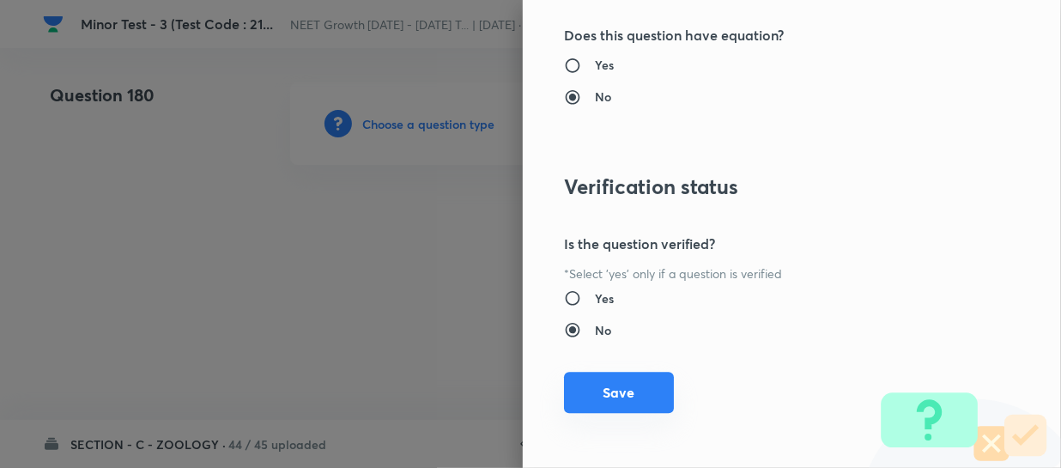
drag, startPoint x: 597, startPoint y: 398, endPoint x: 614, endPoint y: 394, distance: 17.7
click at [598, 398] on button "Save" at bounding box center [619, 392] width 110 height 41
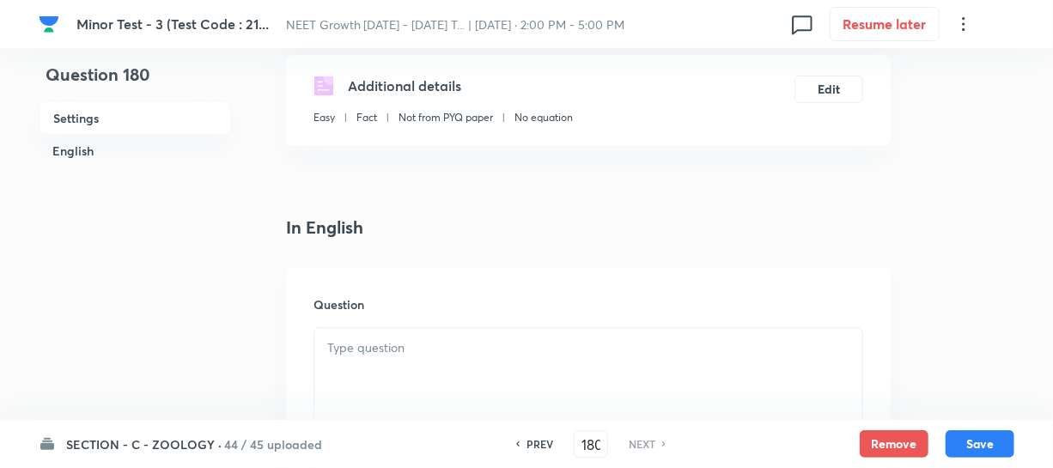
scroll to position [390, 0]
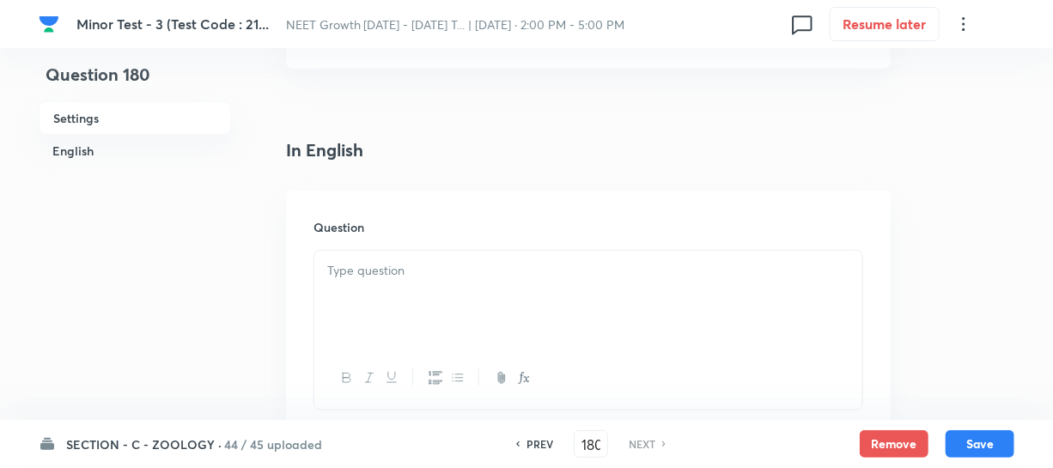
click at [367, 312] on div at bounding box center [588, 299] width 548 height 96
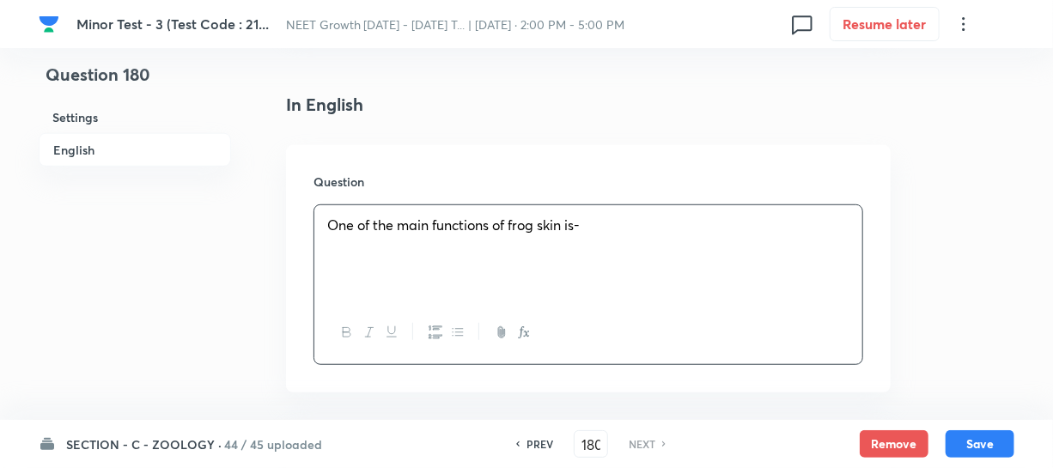
scroll to position [546, 0]
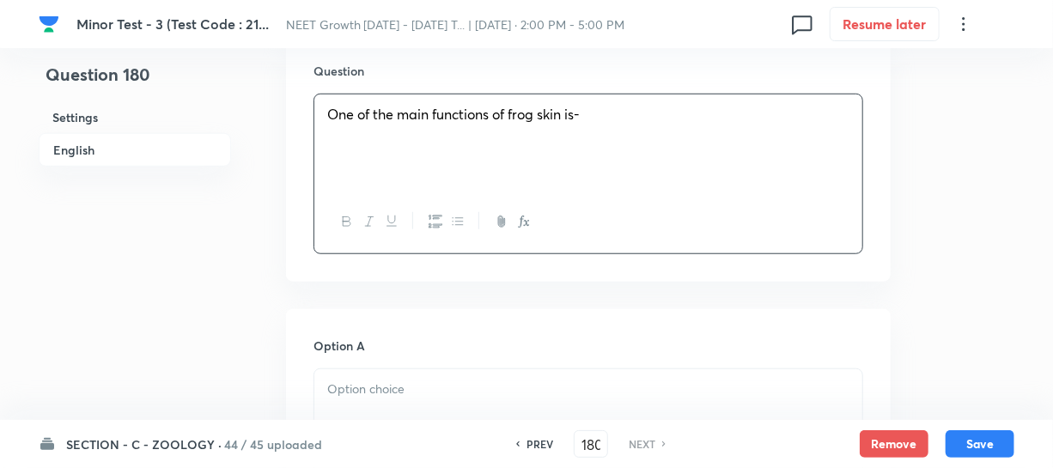
click at [380, 365] on div "Option A Mark as correct answer" at bounding box center [588, 467] width 550 height 261
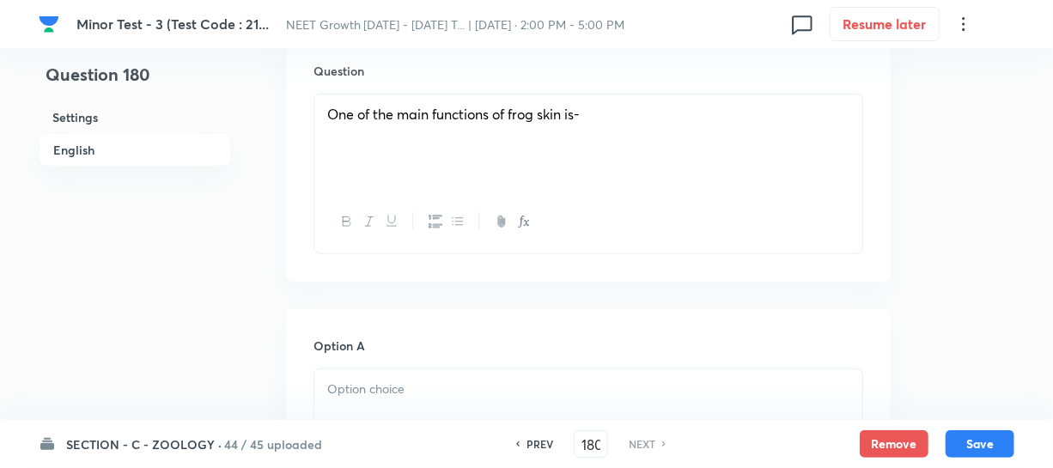
click at [386, 387] on p at bounding box center [588, 390] width 522 height 20
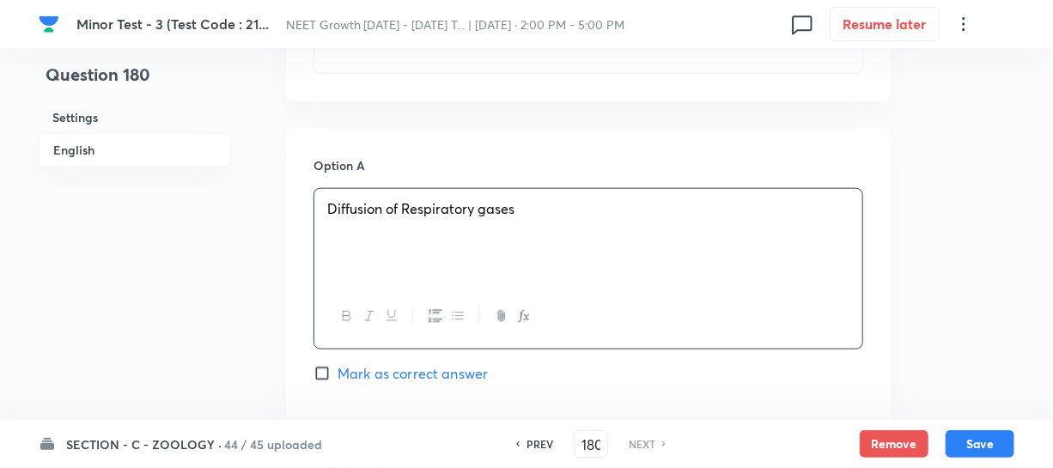
scroll to position [936, 0]
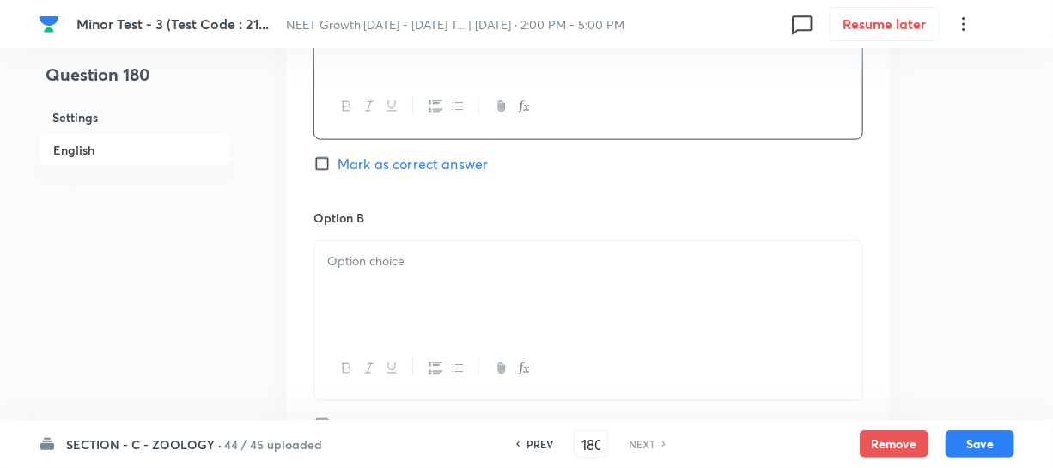
click at [371, 315] on div at bounding box center [588, 289] width 548 height 96
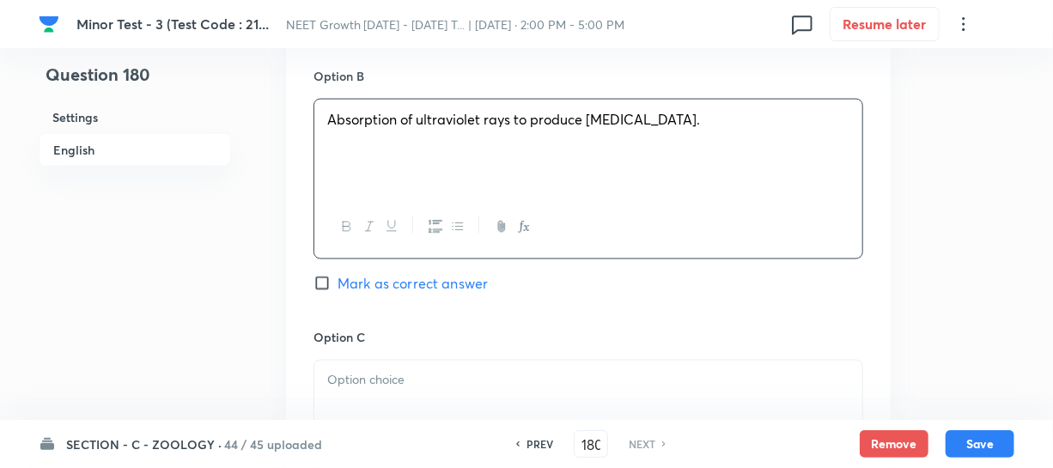
scroll to position [1092, 0]
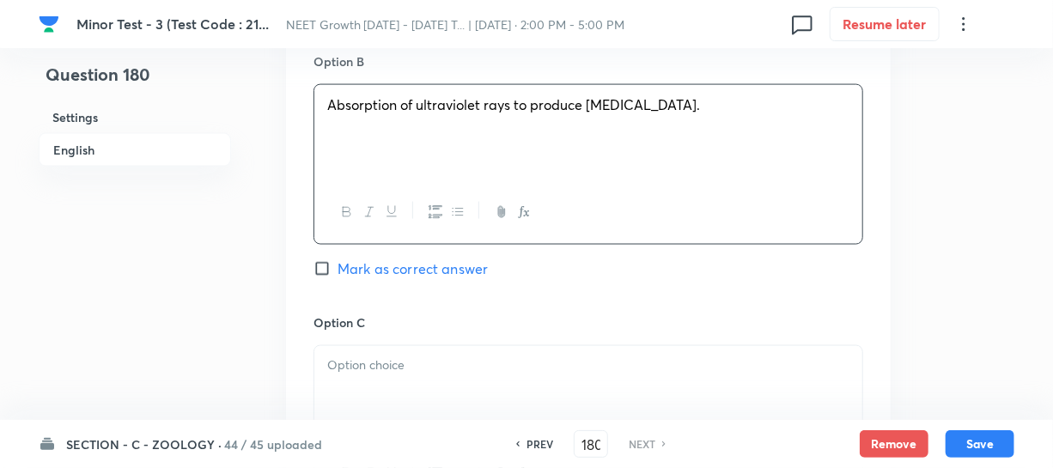
click at [422, 379] on div at bounding box center [588, 394] width 548 height 96
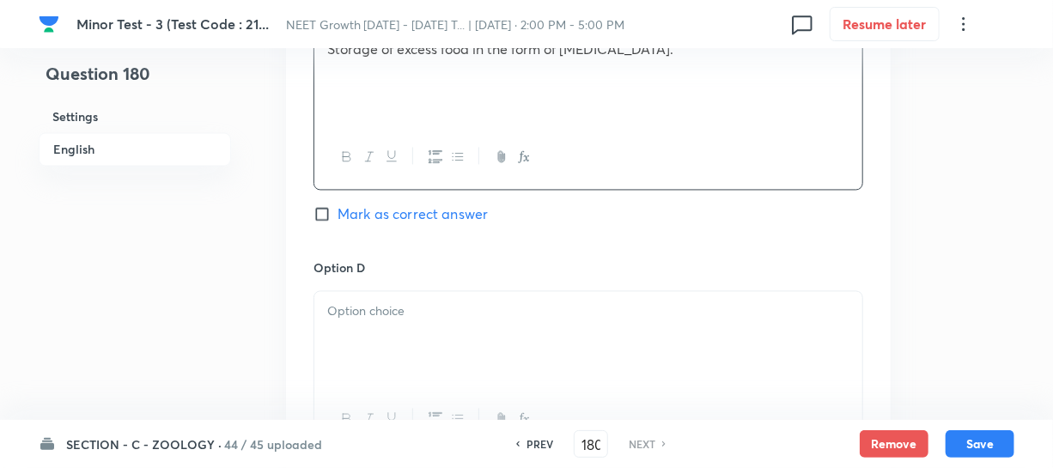
scroll to position [1483, 0]
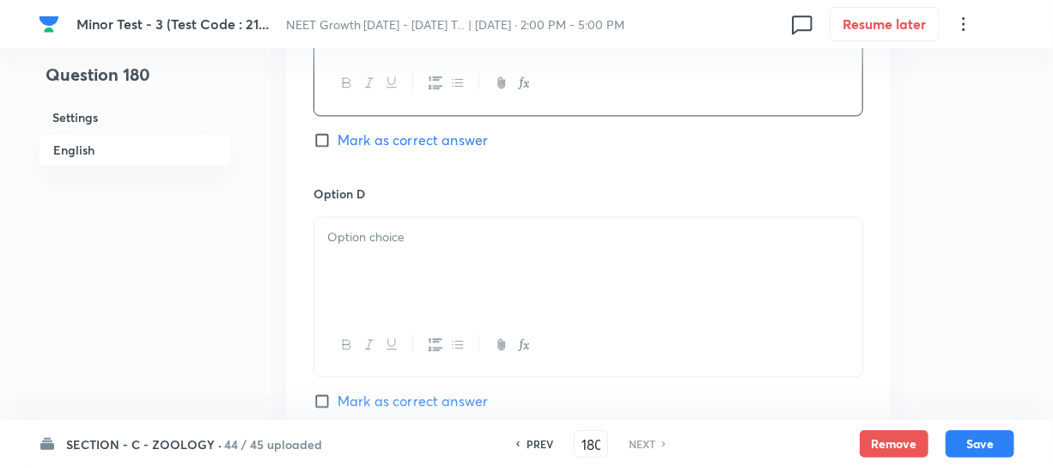
click at [411, 291] on div at bounding box center [588, 265] width 548 height 96
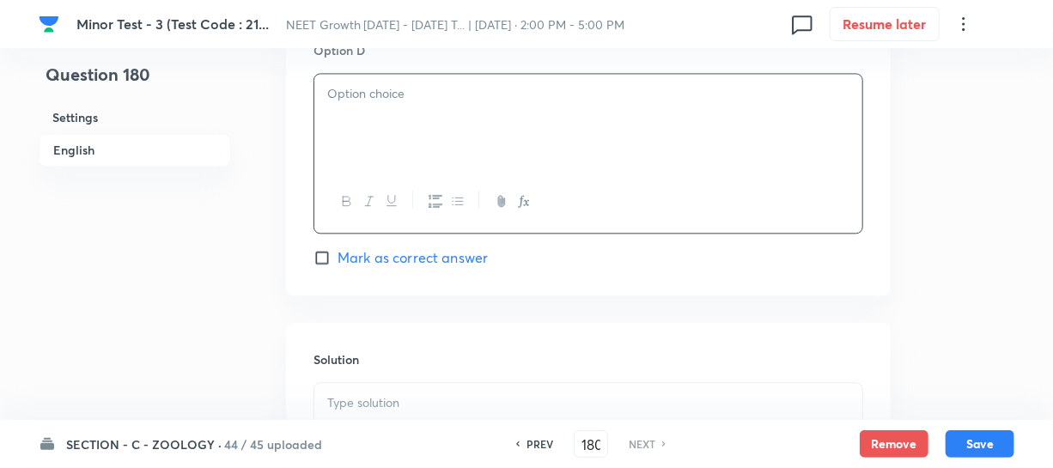
scroll to position [1639, 0]
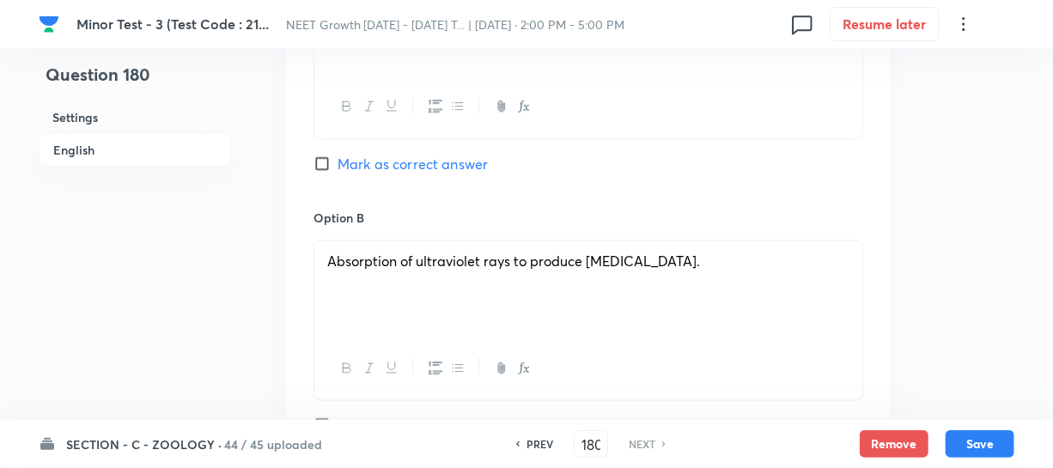
click at [331, 165] on input "Mark as correct answer" at bounding box center [325, 163] width 24 height 17
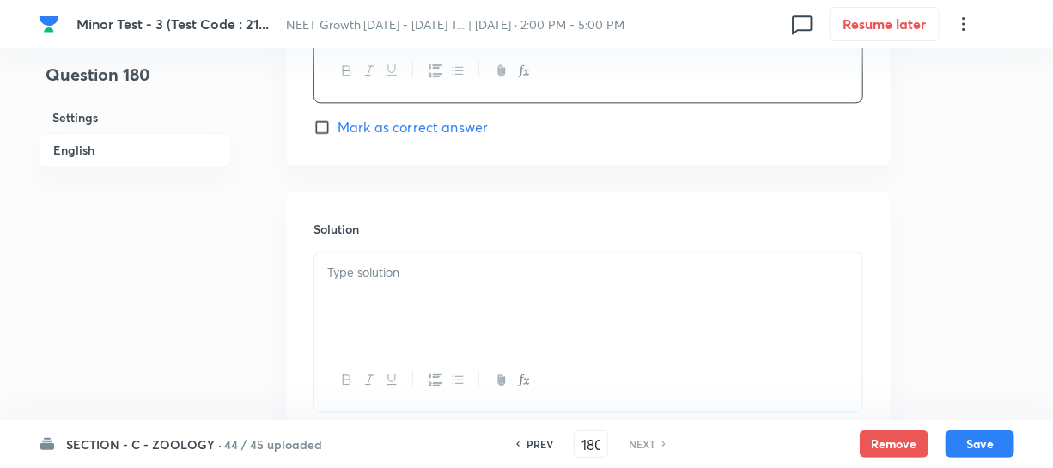
scroll to position [1880, 0]
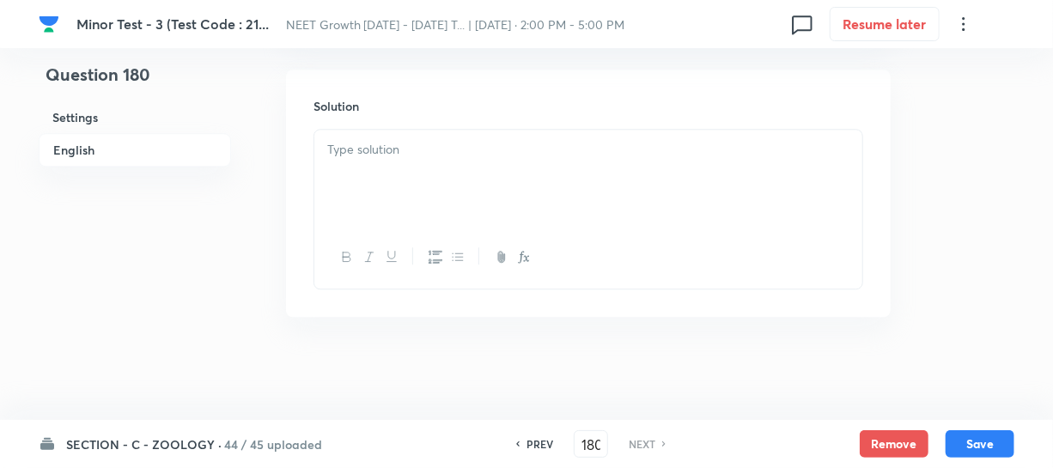
click at [343, 187] on div at bounding box center [588, 178] width 548 height 96
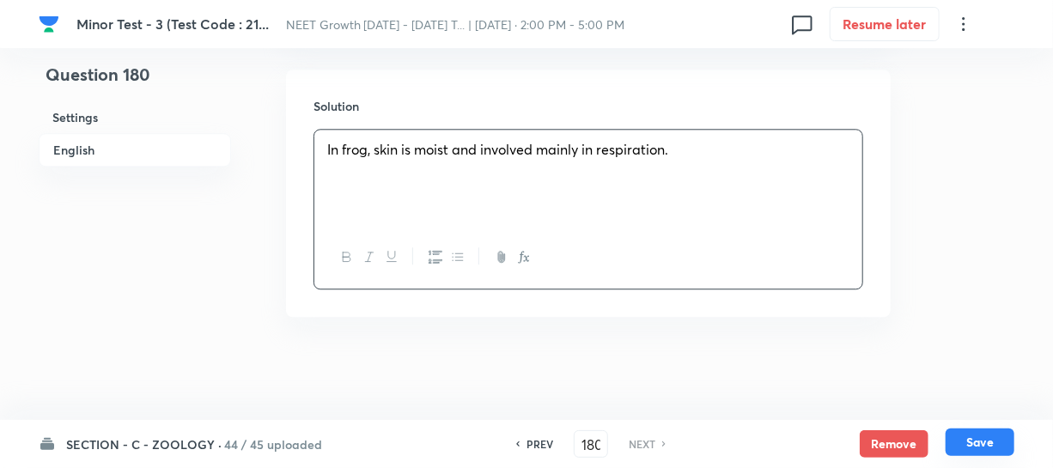
click at [969, 438] on button "Save" at bounding box center [979, 441] width 69 height 27
click at [993, 442] on button "Save" at bounding box center [979, 441] width 69 height 27
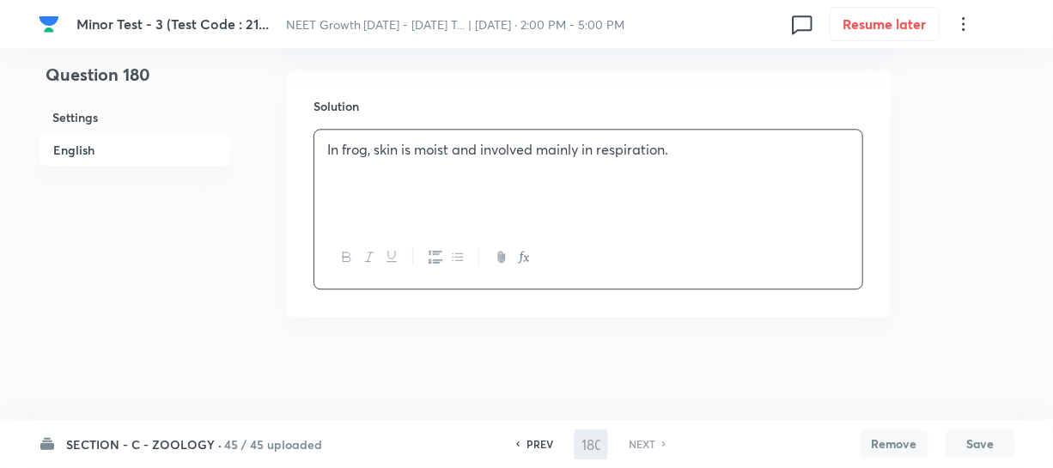
click at [993, 442] on button "Save" at bounding box center [979, 443] width 69 height 27
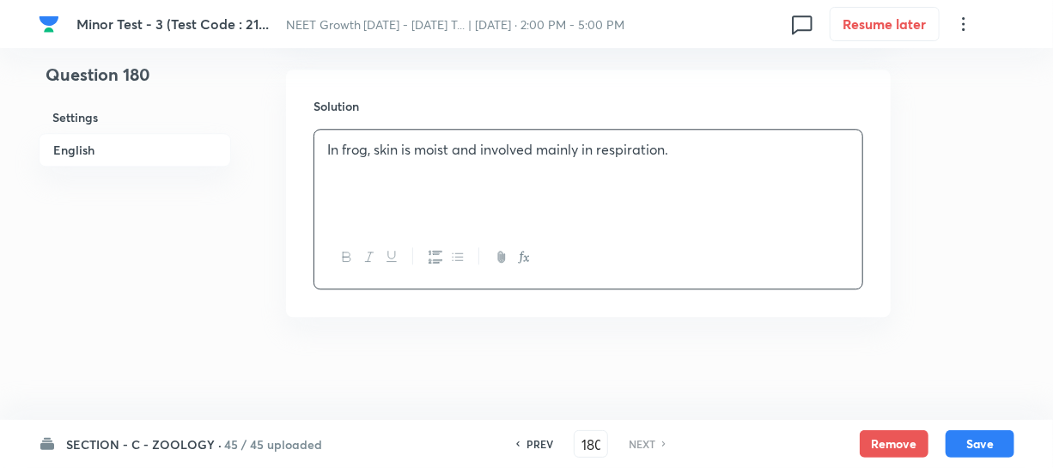
click at [102, 442] on h6 "SECTION - C - ZOOLOGY ·" at bounding box center [143, 444] width 155 height 18
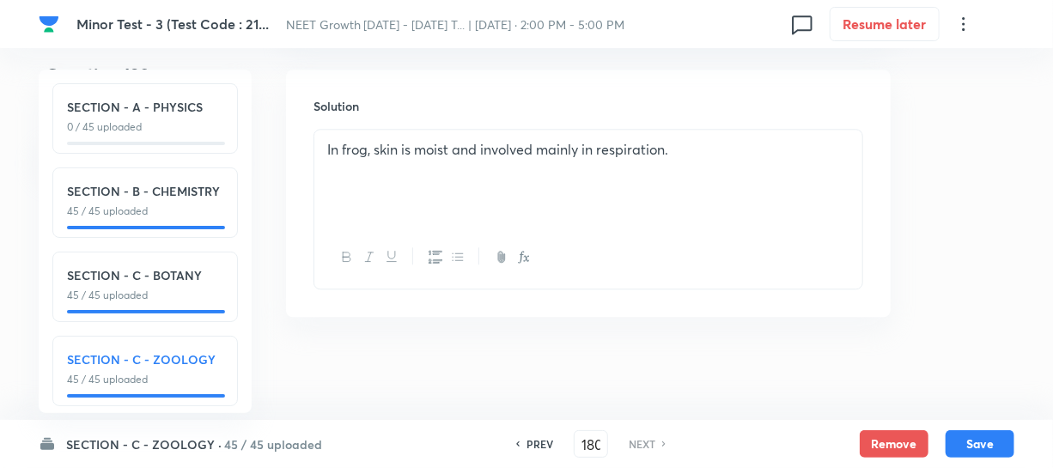
click at [151, 124] on p "0 / 45 uploaded" at bounding box center [145, 126] width 156 height 15
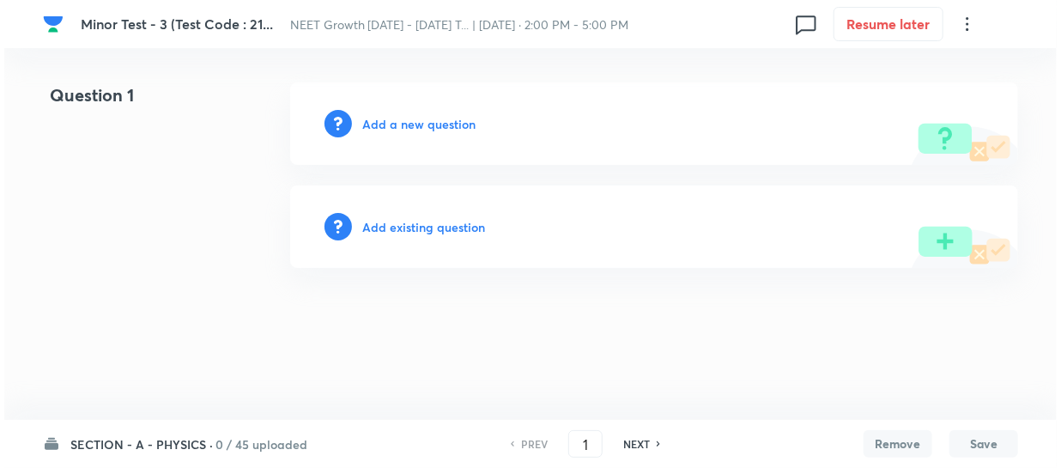
scroll to position [0, 0]
click at [392, 115] on h6 "Add a new question" at bounding box center [418, 124] width 113 height 18
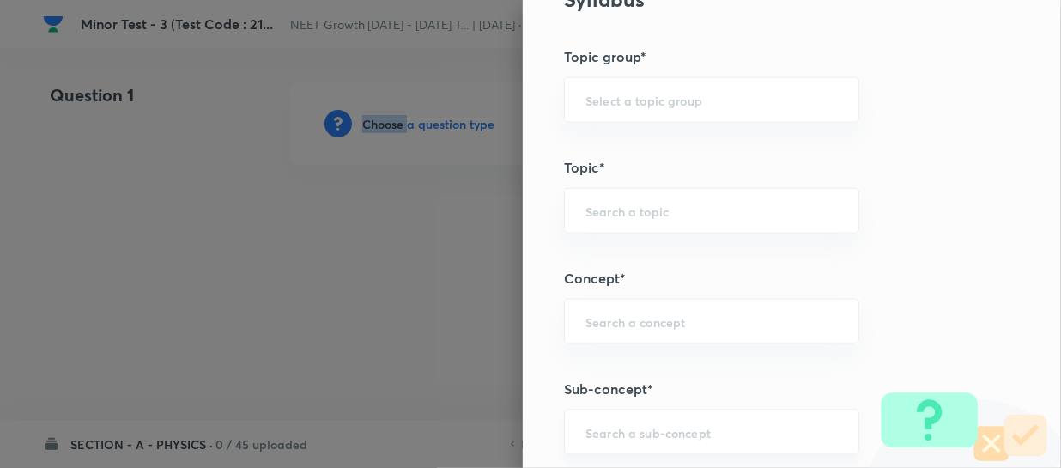
scroll to position [936, 0]
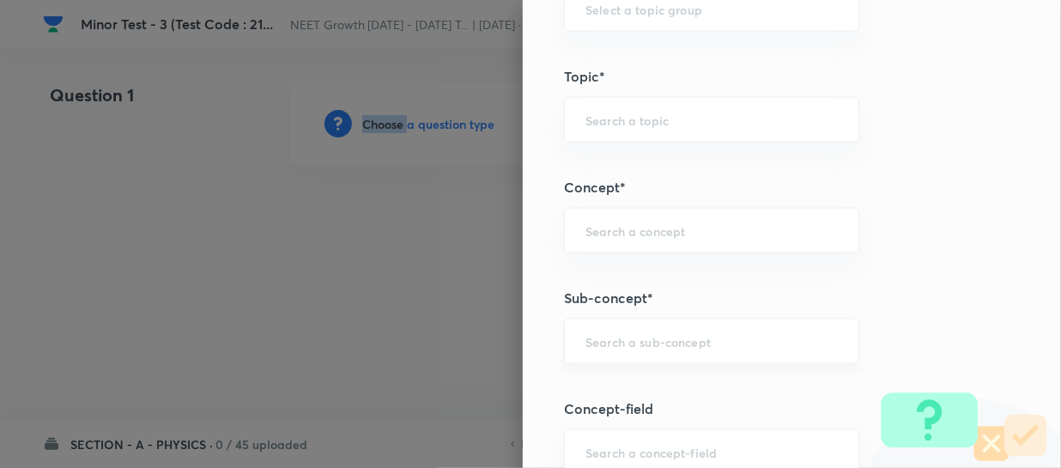
click at [593, 333] on input "text" at bounding box center [712, 341] width 252 height 16
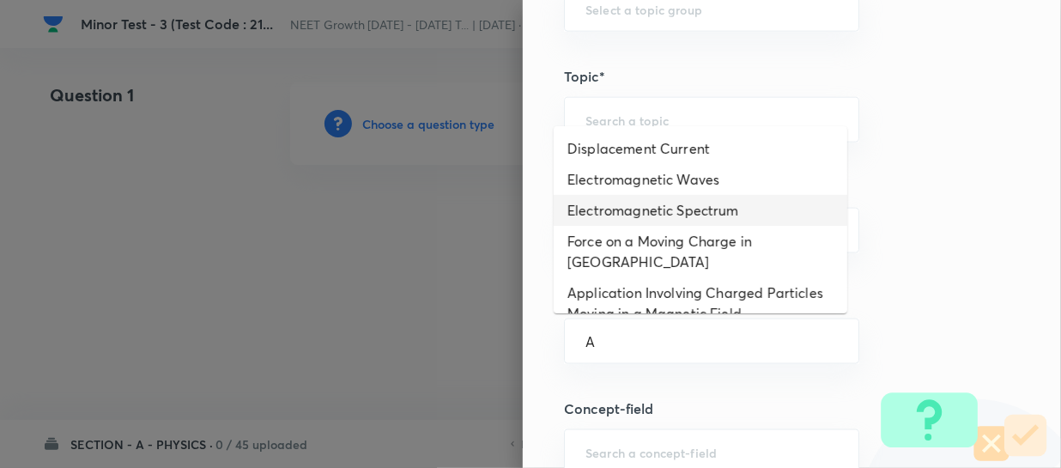
click at [746, 210] on li "Electromagnetic Spectrum" at bounding box center [701, 210] width 294 height 31
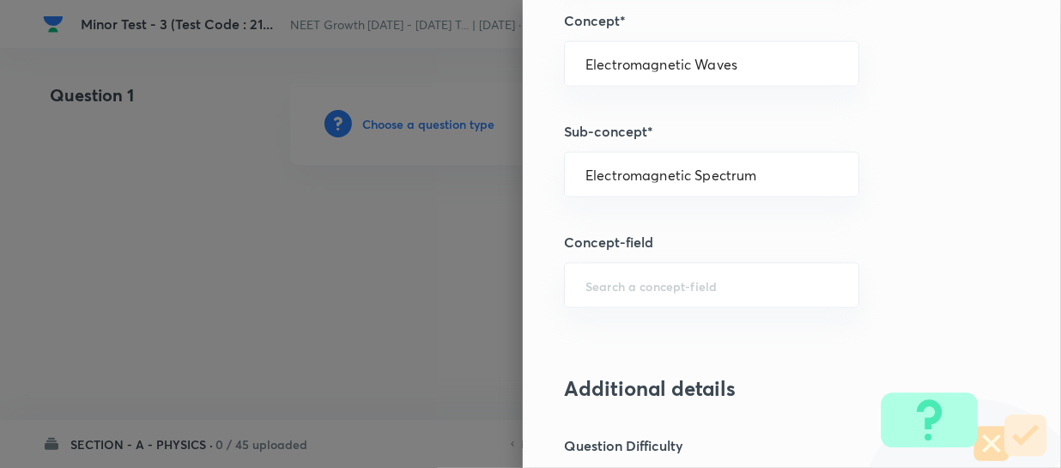
scroll to position [1327, 0]
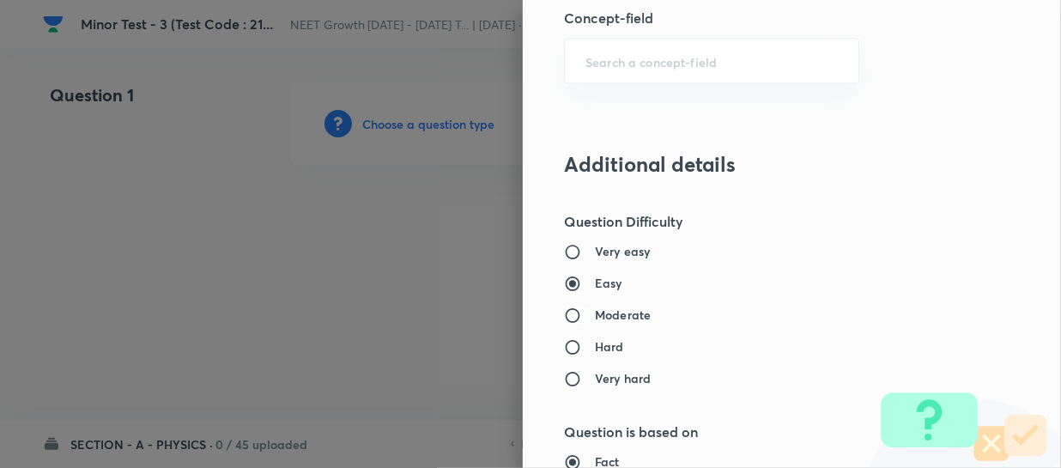
click at [567, 320] on input "Moderate" at bounding box center [579, 315] width 31 height 17
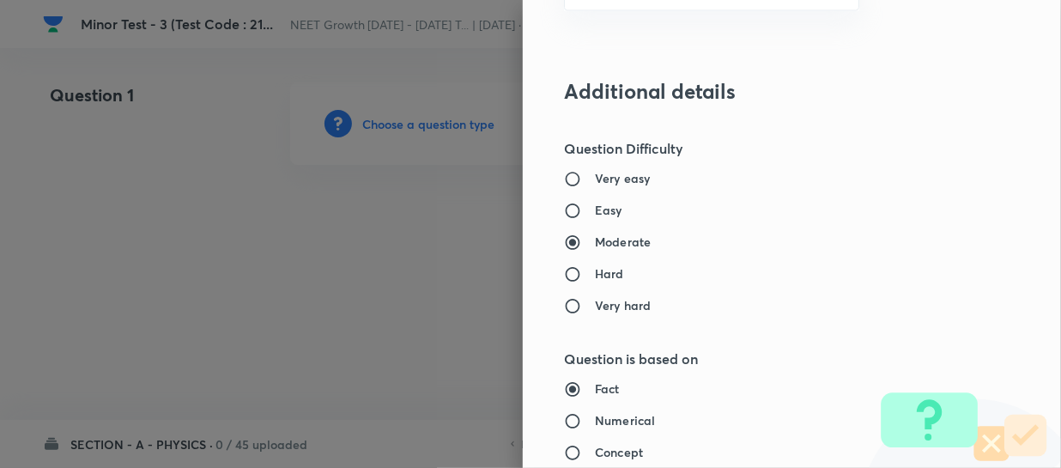
scroll to position [1561, 0]
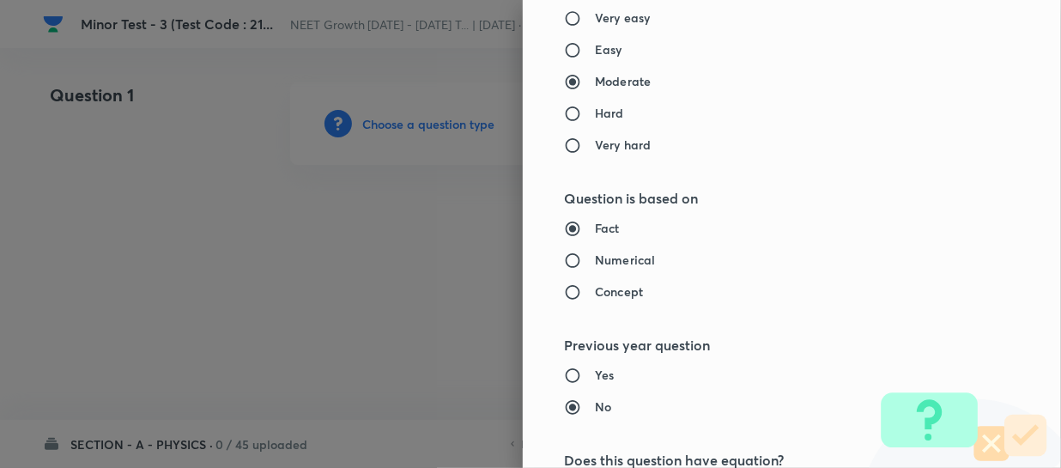
click at [594, 267] on div "Fact Numerical Concept" at bounding box center [763, 260] width 398 height 82
click at [601, 256] on h6 "Numerical" at bounding box center [625, 260] width 60 height 18
click at [595, 256] on input "Numerical" at bounding box center [579, 260] width 31 height 17
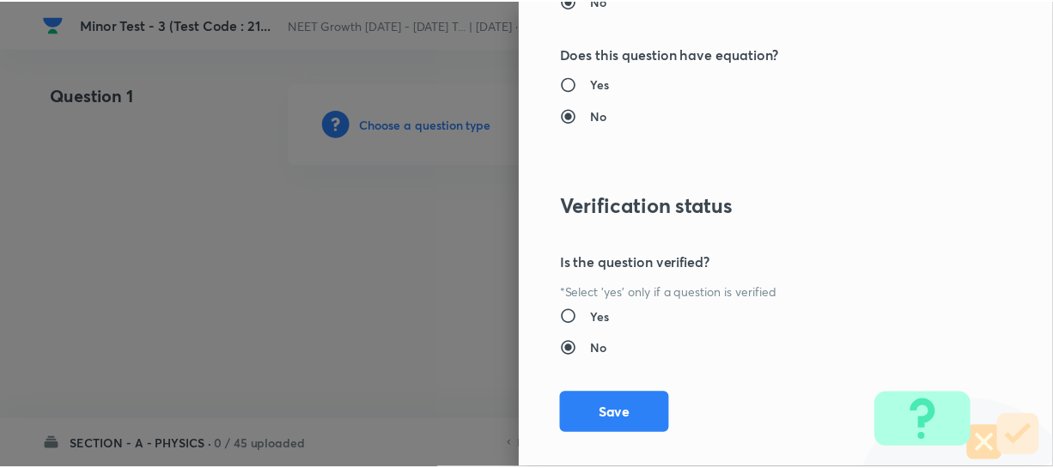
scroll to position [1986, 0]
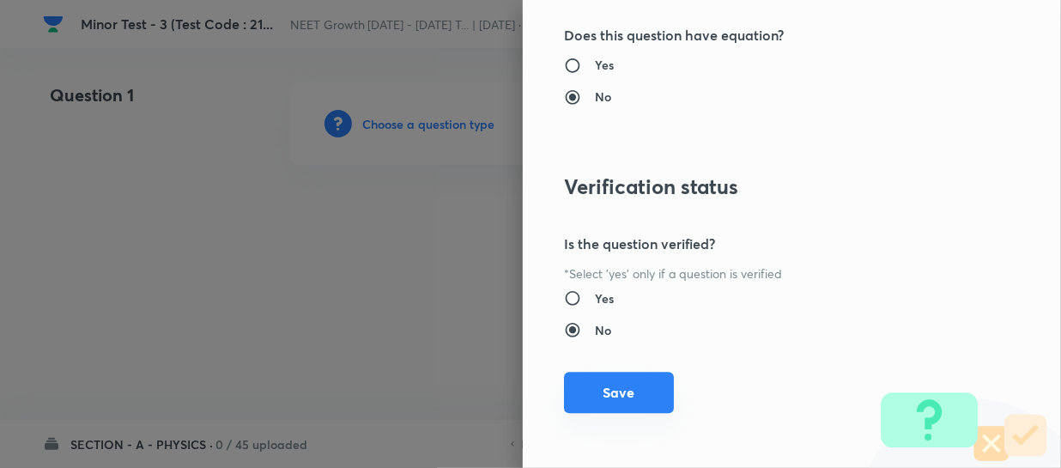
click at [599, 395] on button "Save" at bounding box center [619, 392] width 110 height 41
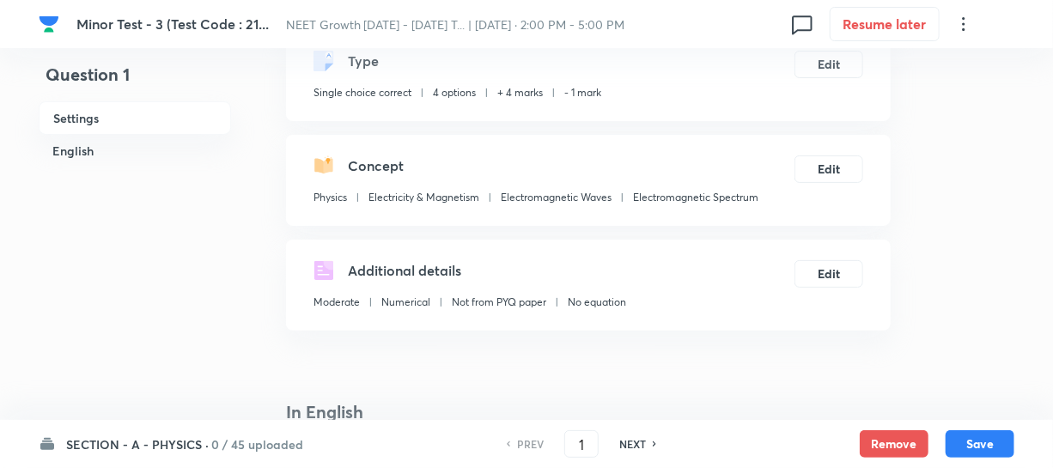
scroll to position [390, 0]
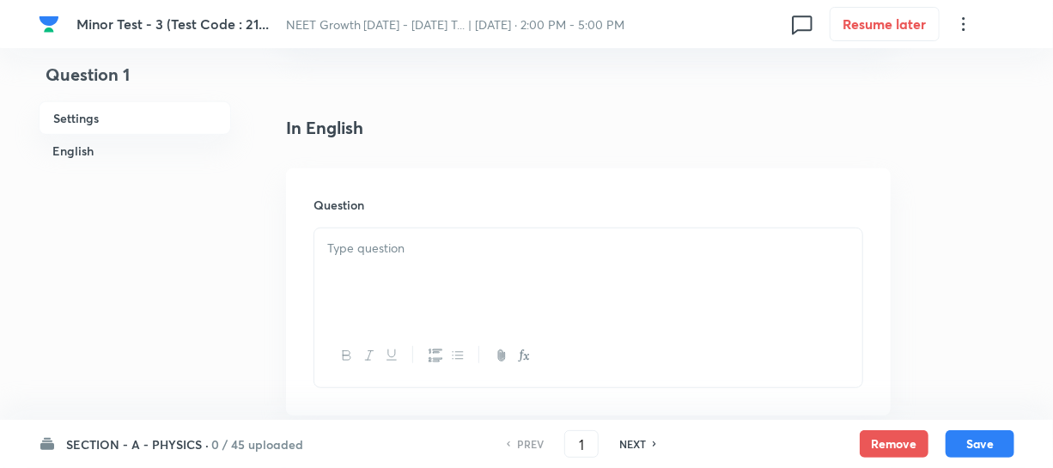
drag, startPoint x: 383, startPoint y: 292, endPoint x: 493, endPoint y: 344, distance: 121.7
click at [384, 292] on div at bounding box center [588, 276] width 548 height 96
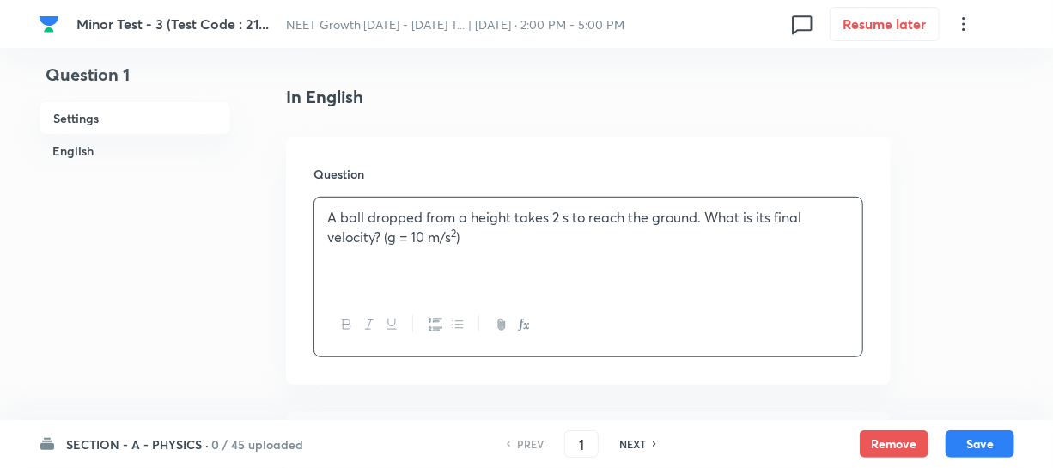
scroll to position [624, 0]
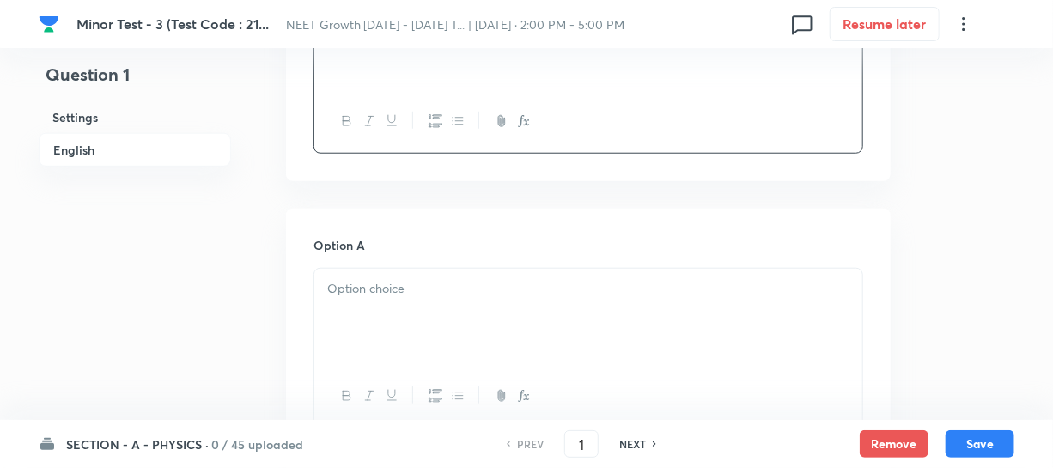
click at [365, 315] on div at bounding box center [588, 317] width 548 height 96
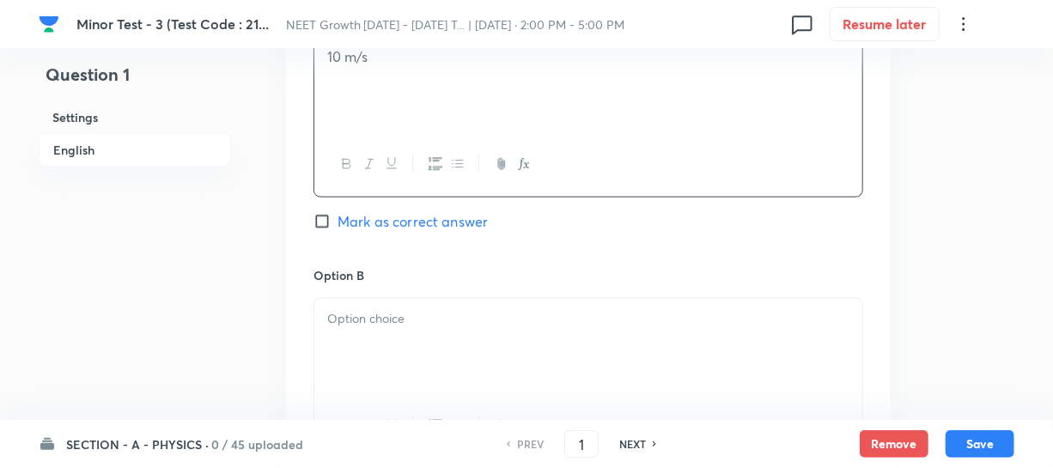
scroll to position [859, 0]
click at [366, 331] on div at bounding box center [588, 344] width 548 height 96
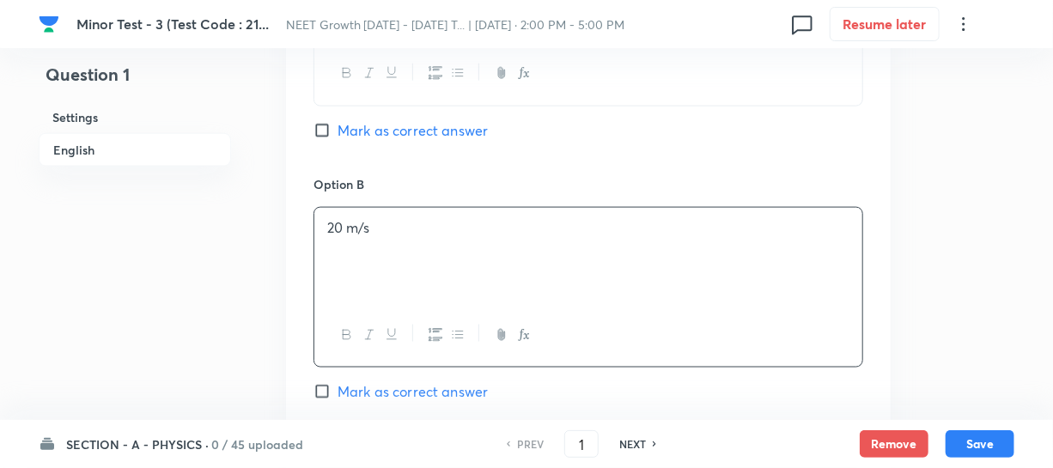
scroll to position [1092, 0]
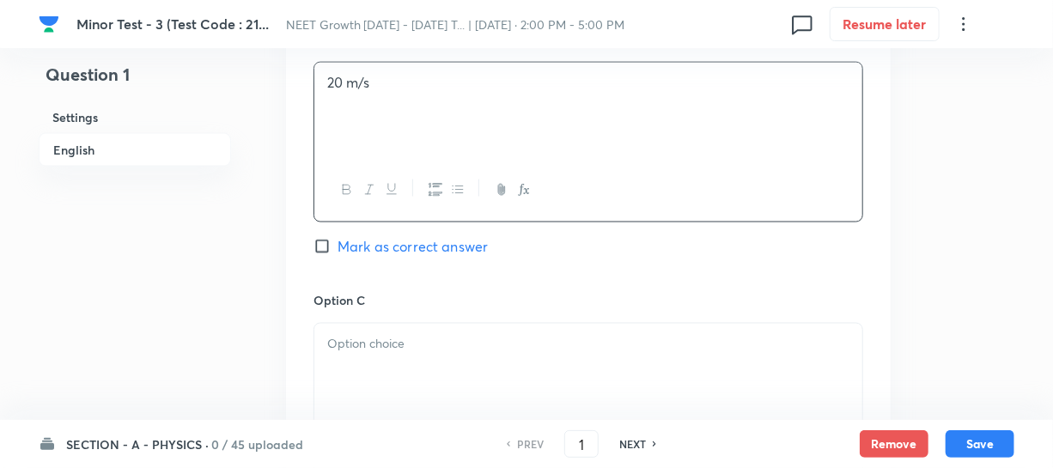
click at [386, 370] on div at bounding box center [588, 372] width 548 height 96
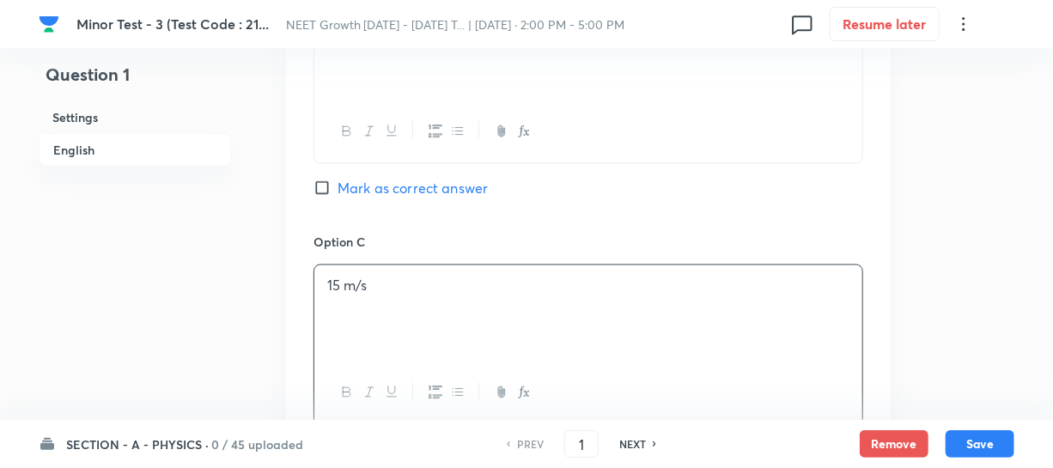
scroll to position [1483, 0]
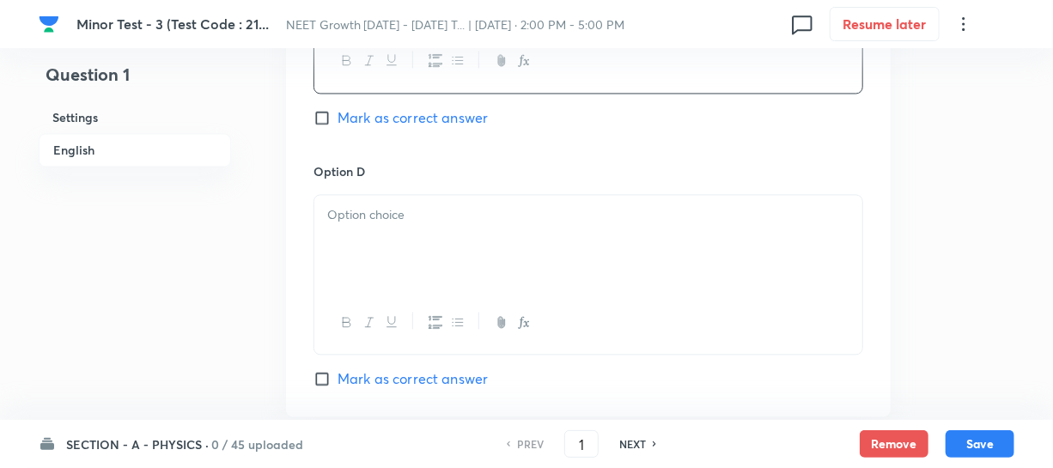
click at [403, 228] on div at bounding box center [588, 243] width 548 height 96
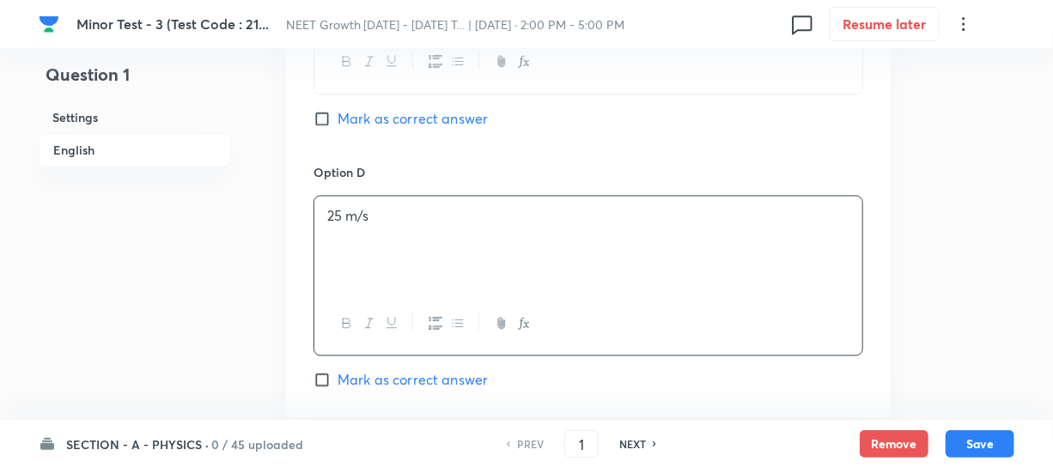
scroll to position [1248, 0]
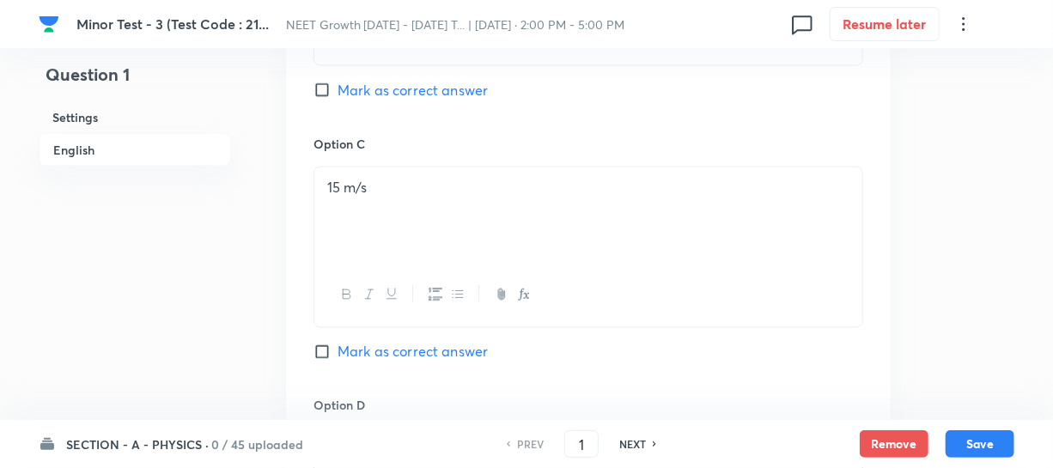
click at [326, 85] on input "Mark as correct answer" at bounding box center [325, 90] width 24 height 17
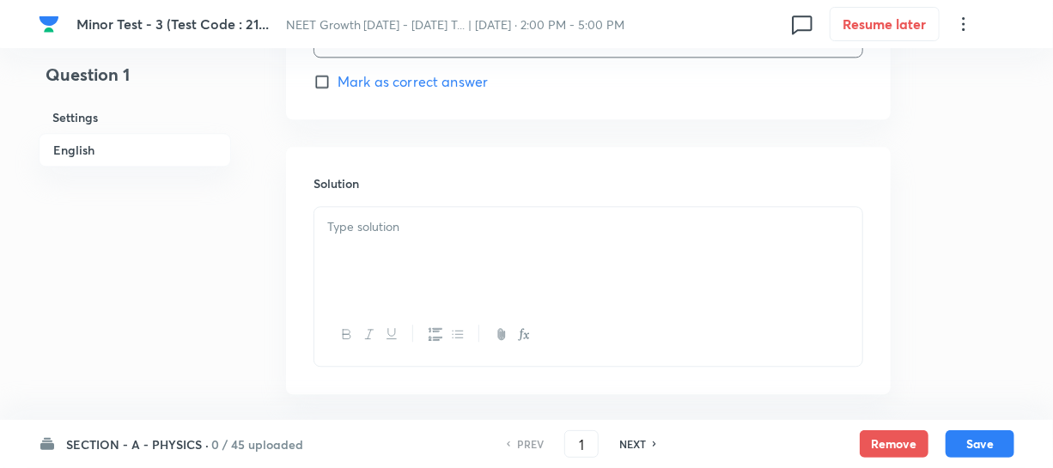
scroll to position [1795, 0]
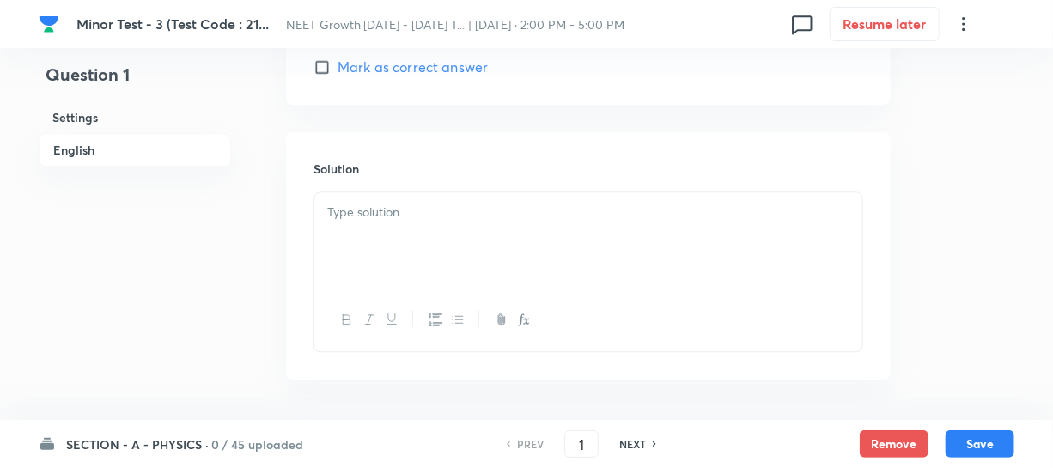
click at [361, 266] on div at bounding box center [588, 240] width 548 height 96
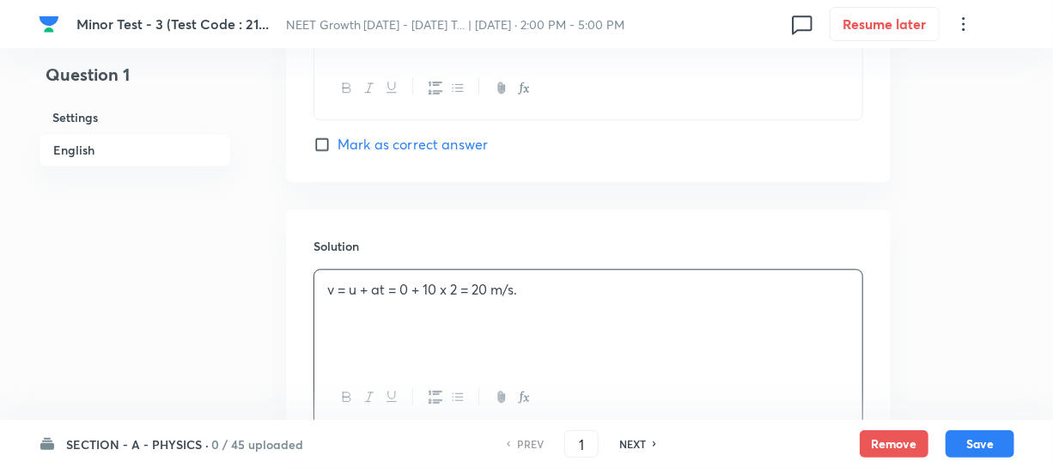
scroll to position [1717, 0]
click at [969, 441] on button "Save" at bounding box center [979, 441] width 69 height 27
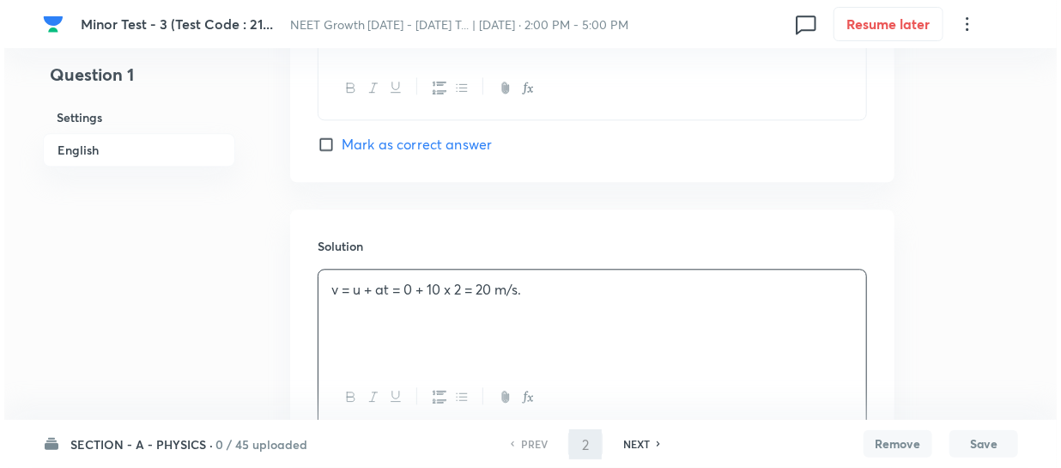
scroll to position [0, 0]
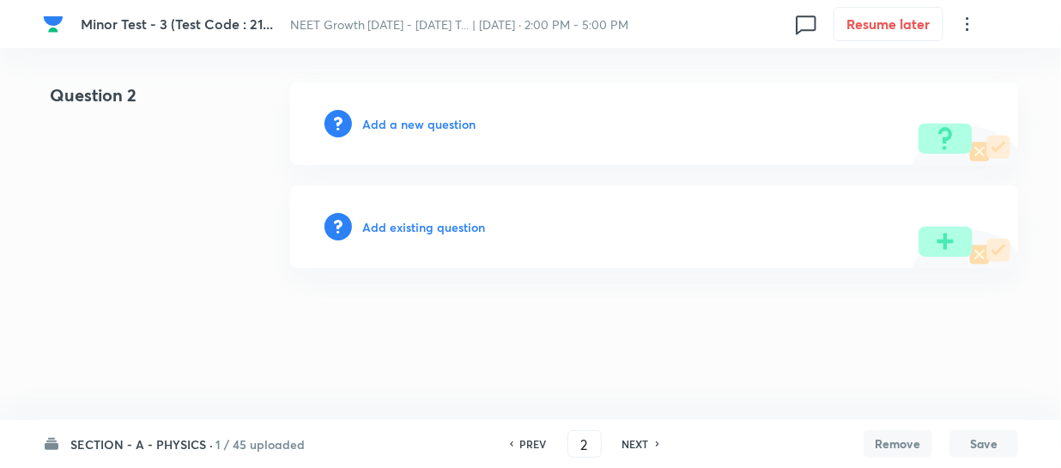
click at [374, 126] on h6 "Add a new question" at bounding box center [418, 124] width 113 height 18
click at [386, 123] on h6 "Choose a question type" at bounding box center [428, 124] width 132 height 18
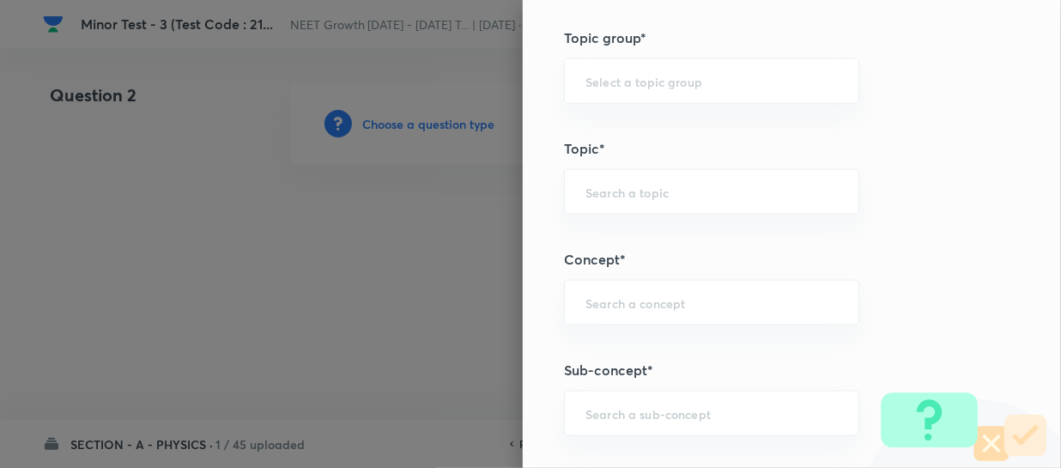
scroll to position [1092, 0]
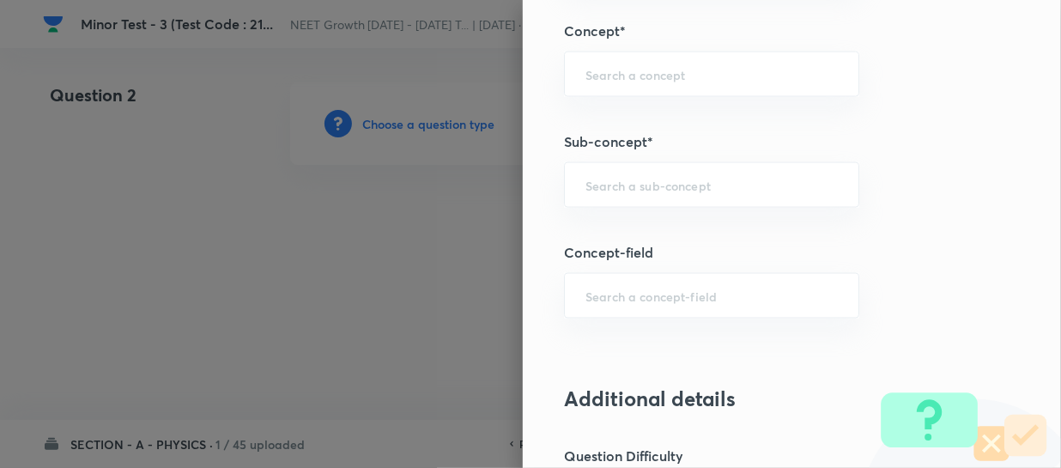
drag, startPoint x: 610, startPoint y: 277, endPoint x: 622, endPoint y: 244, distance: 35.6
click at [610, 276] on div "​" at bounding box center [711, 296] width 295 height 46
click at [610, 202] on div "​" at bounding box center [711, 185] width 295 height 46
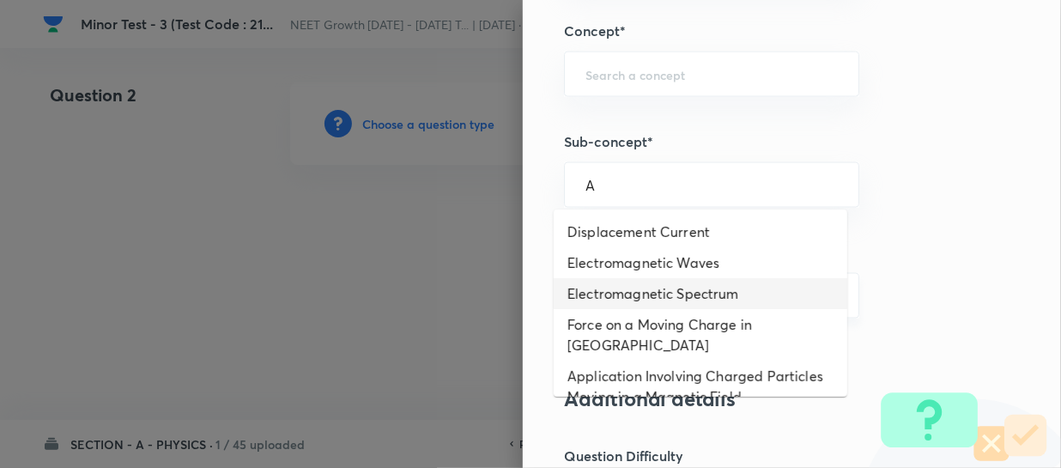
click at [683, 281] on li "Electromagnetic Spectrum" at bounding box center [701, 293] width 294 height 31
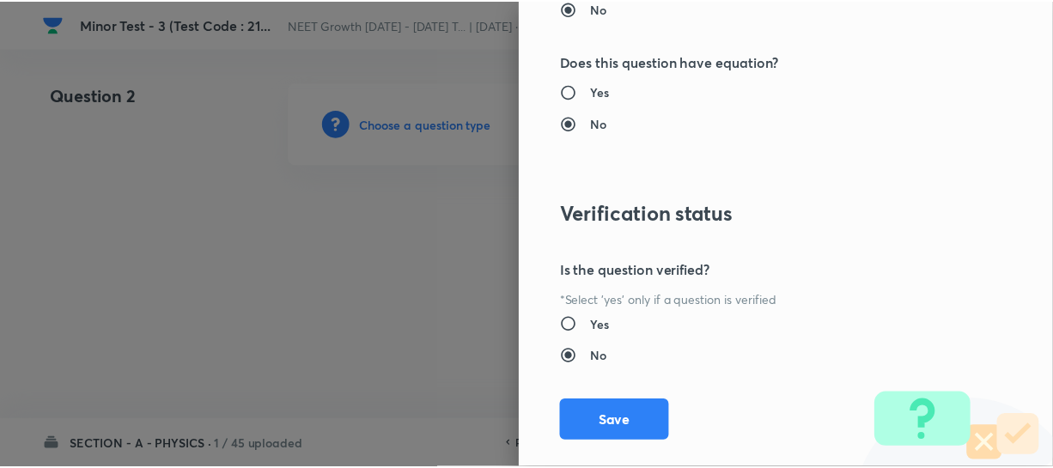
scroll to position [1986, 0]
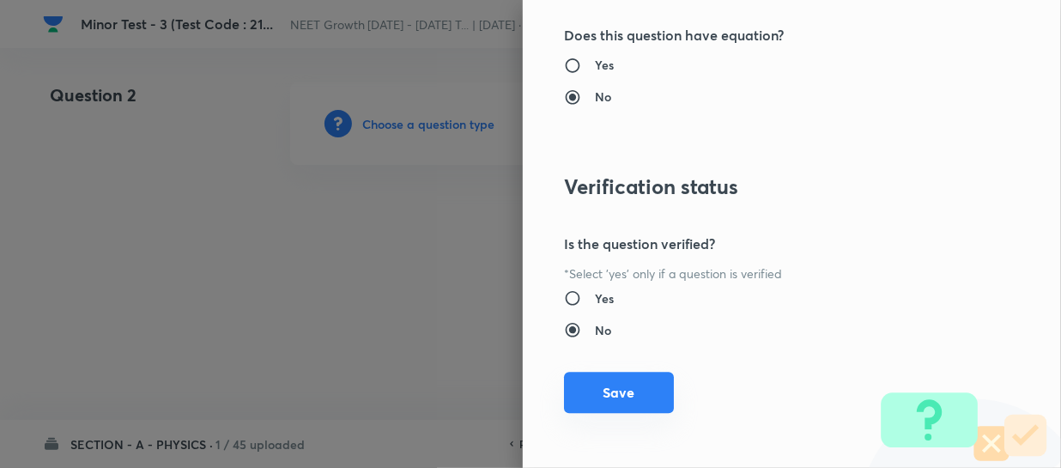
drag, startPoint x: 592, startPoint y: 380, endPoint x: 617, endPoint y: 387, distance: 25.3
click at [592, 380] on button "Save" at bounding box center [619, 392] width 110 height 41
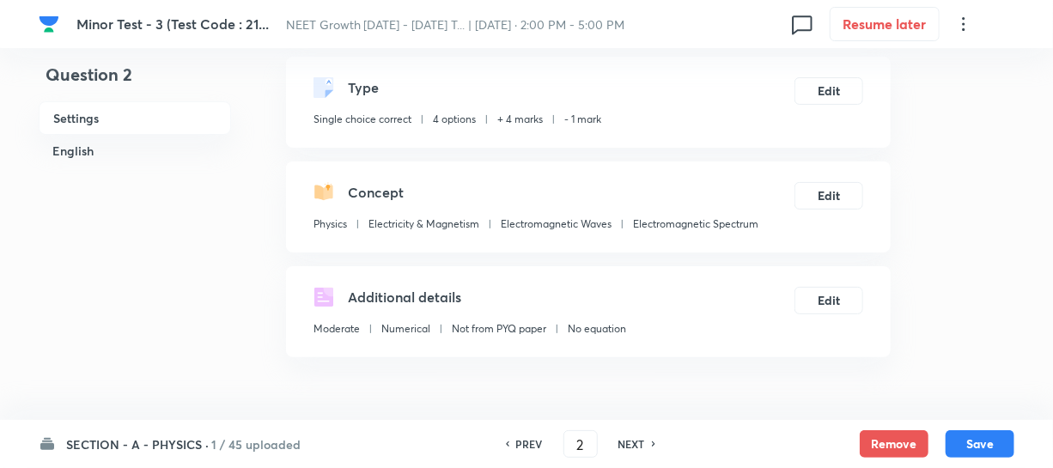
scroll to position [312, 0]
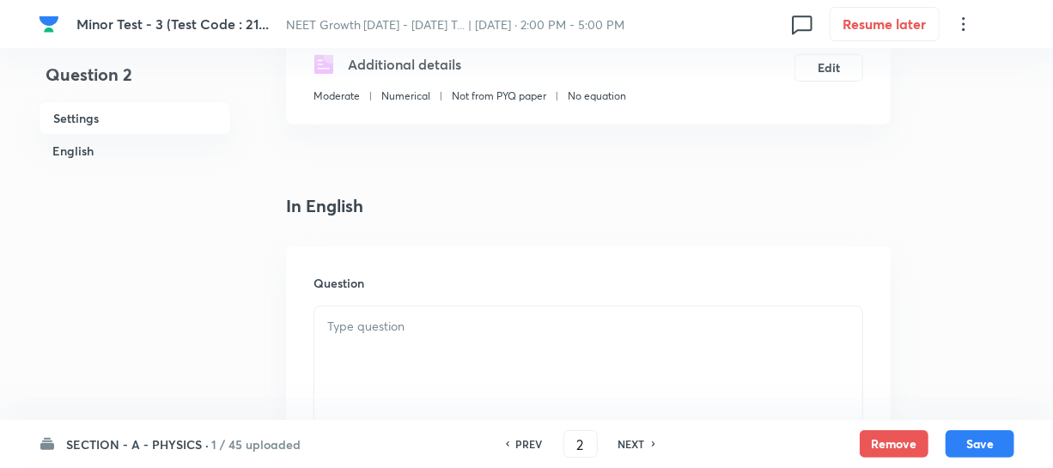
click at [359, 326] on p at bounding box center [588, 327] width 522 height 20
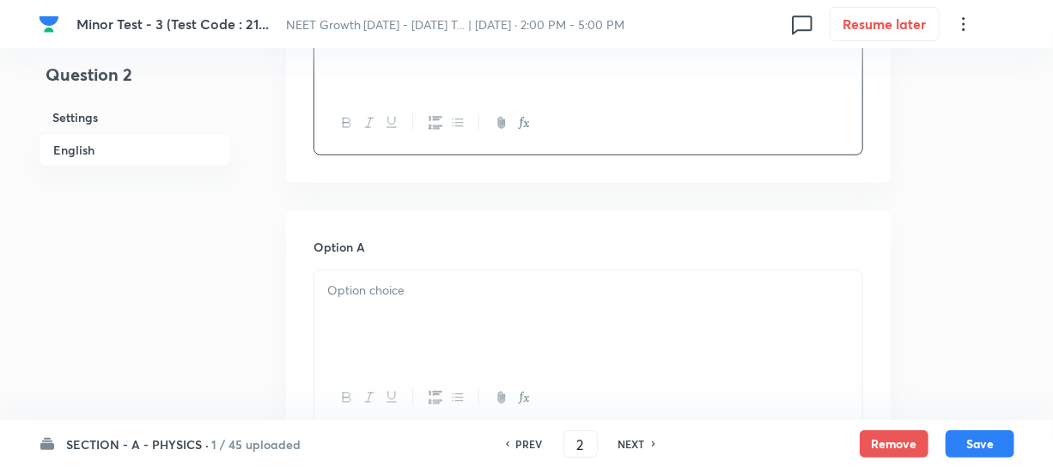
scroll to position [624, 0]
click at [398, 367] on div at bounding box center [588, 396] width 548 height 63
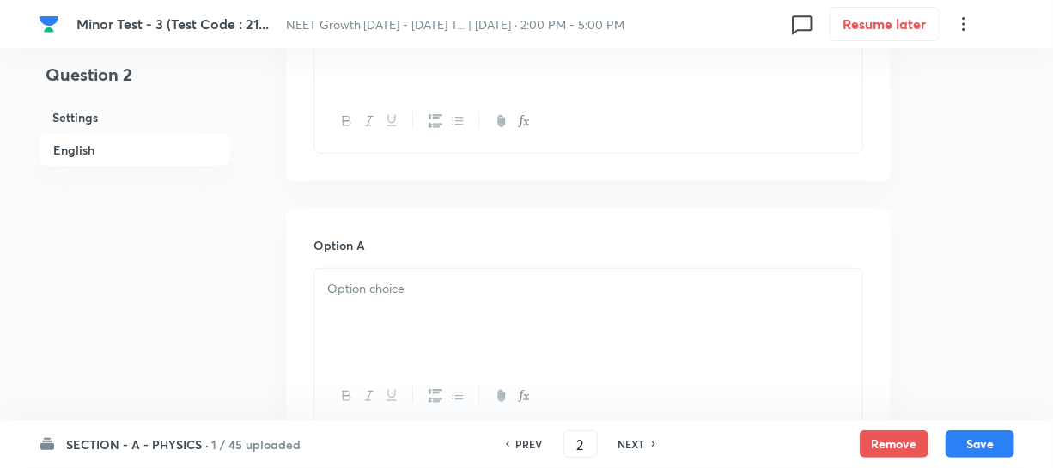
click at [374, 315] on div at bounding box center [588, 317] width 548 height 96
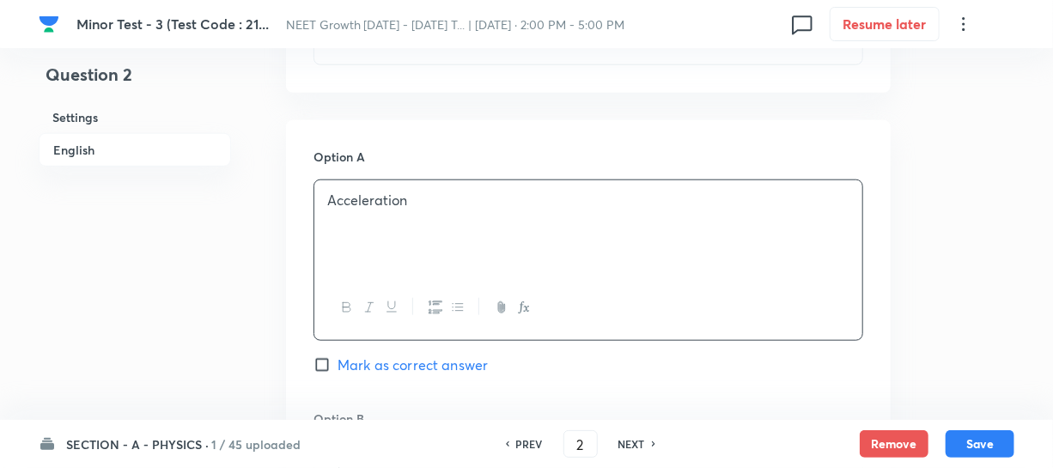
scroll to position [859, 0]
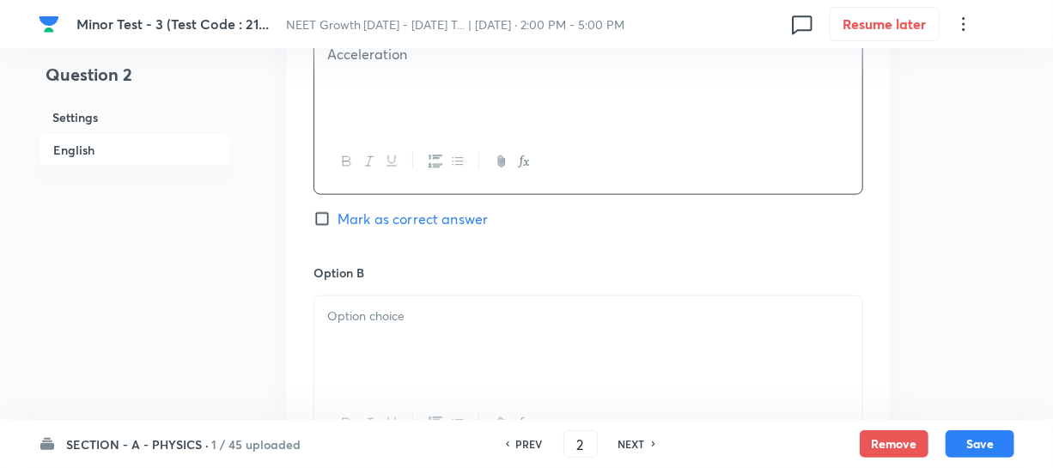
click at [435, 282] on div "Option B [PERSON_NAME] as correct answer" at bounding box center [588, 394] width 550 height 261
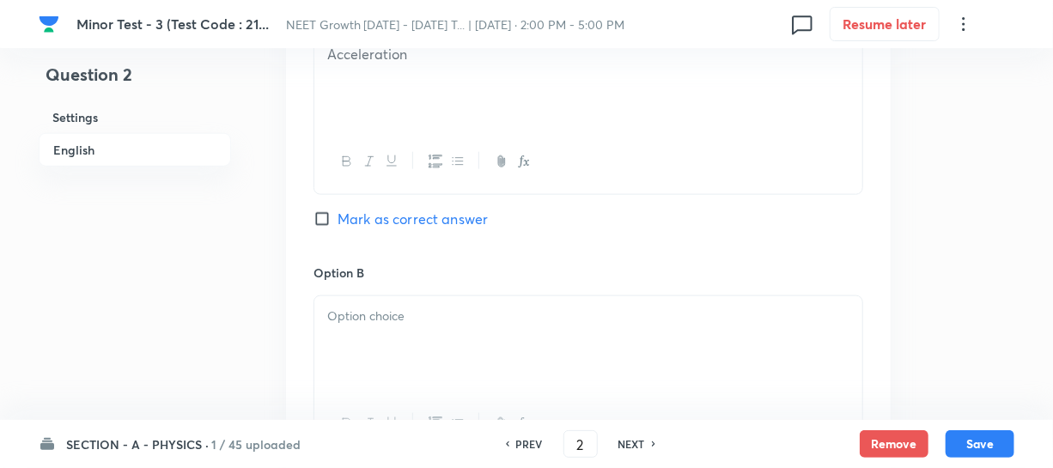
click at [360, 355] on div at bounding box center [588, 344] width 548 height 96
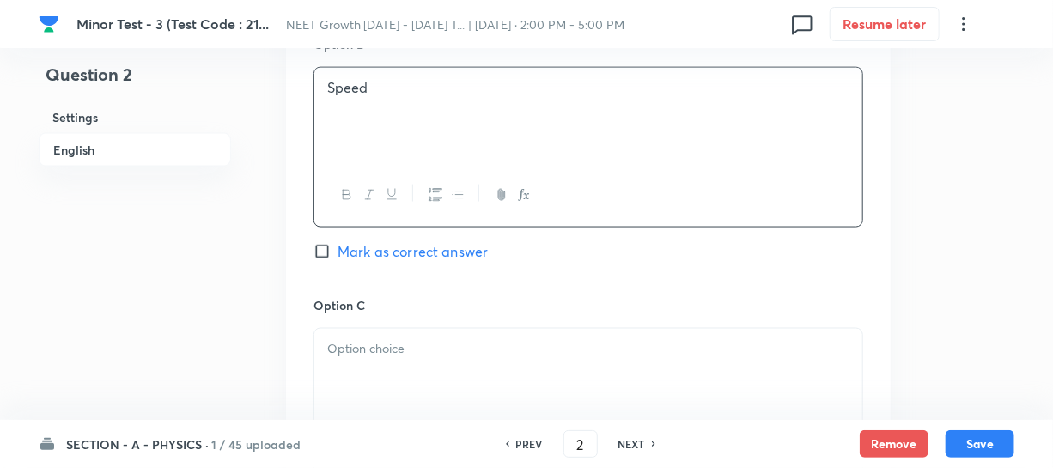
scroll to position [1092, 0]
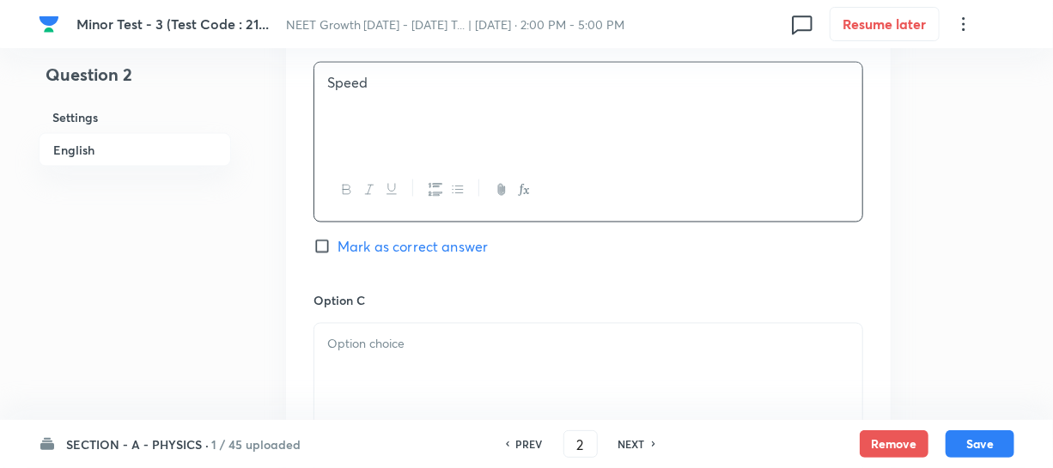
click at [374, 344] on p at bounding box center [588, 344] width 522 height 20
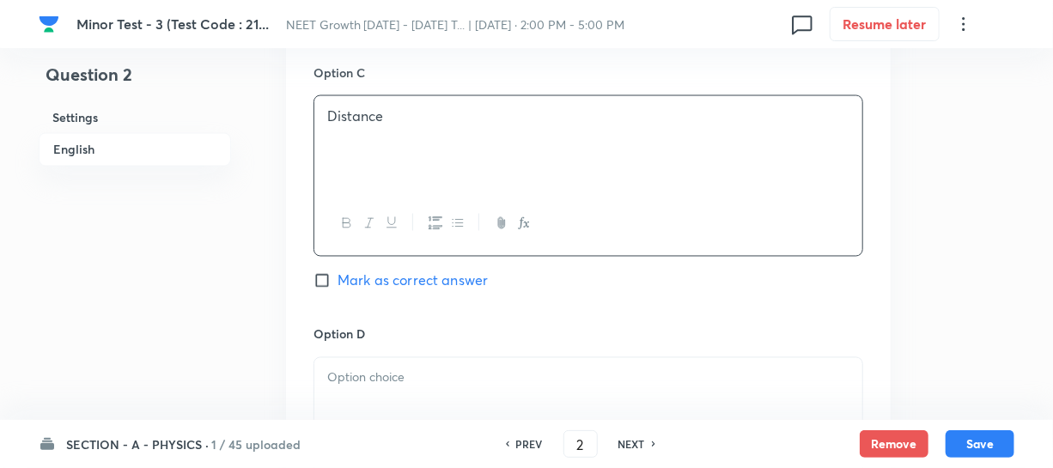
scroll to position [1327, 0]
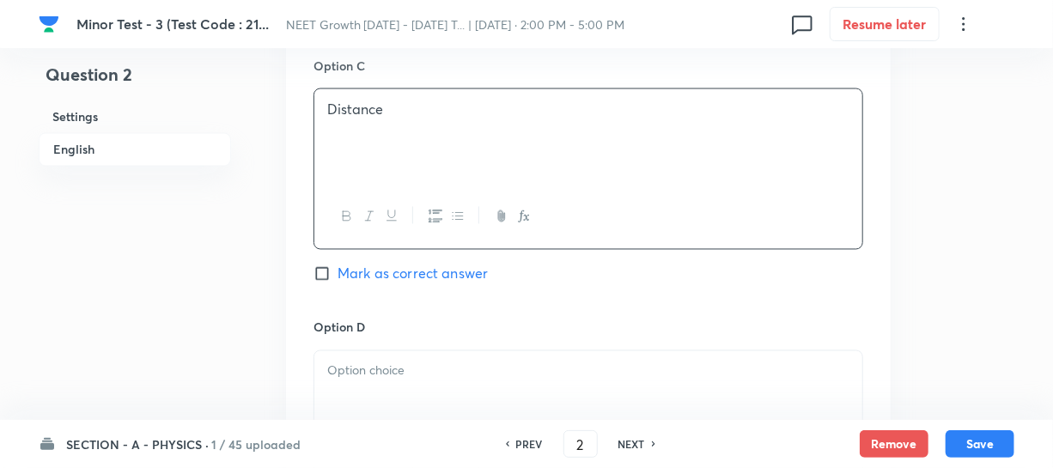
click at [386, 383] on div at bounding box center [588, 399] width 548 height 96
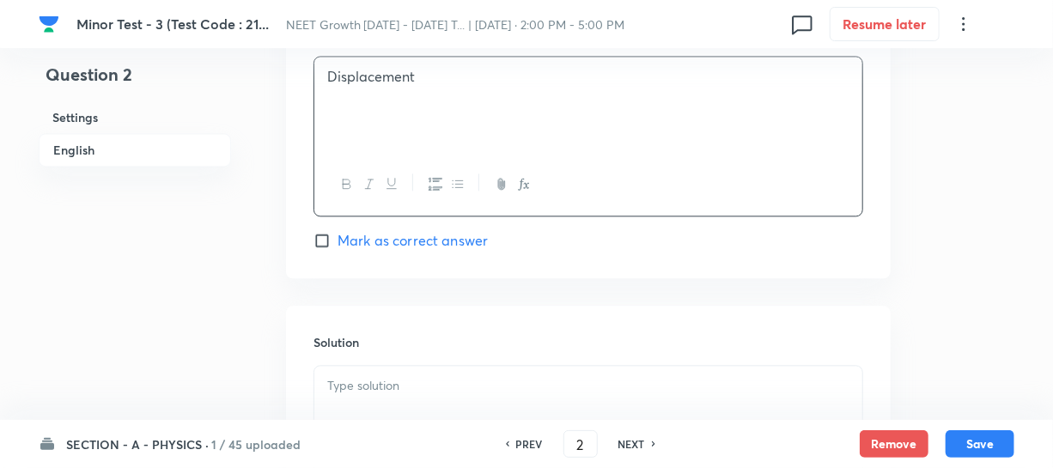
scroll to position [1717, 0]
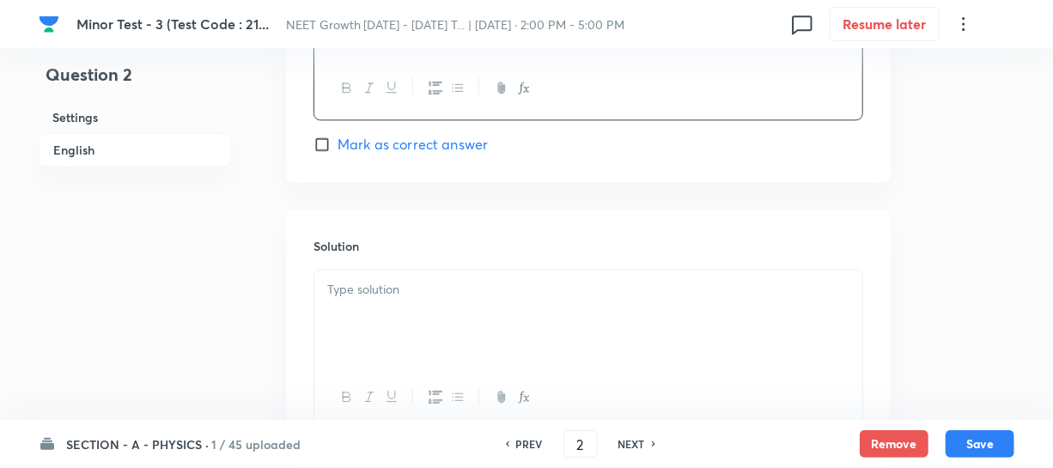
drag, startPoint x: 385, startPoint y: 303, endPoint x: 411, endPoint y: 314, distance: 28.9
click at [386, 303] on div at bounding box center [588, 318] width 548 height 96
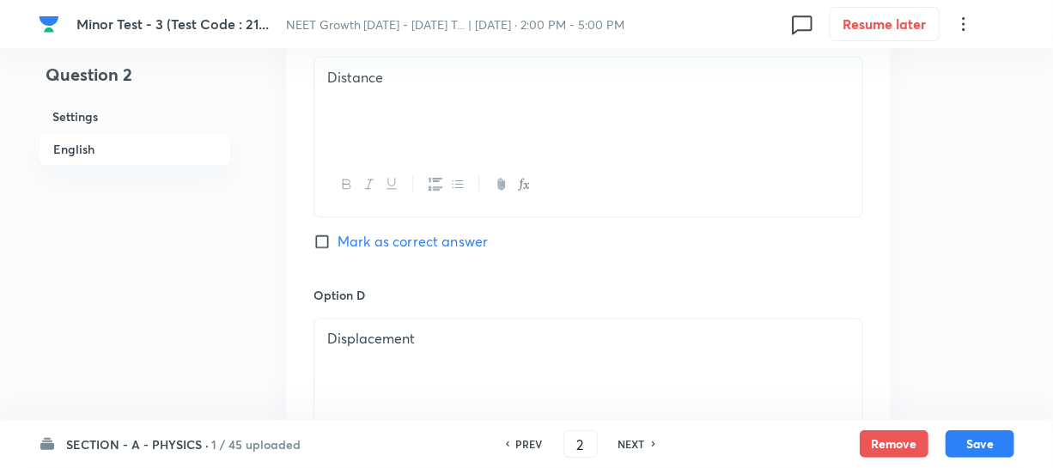
scroll to position [1170, 0]
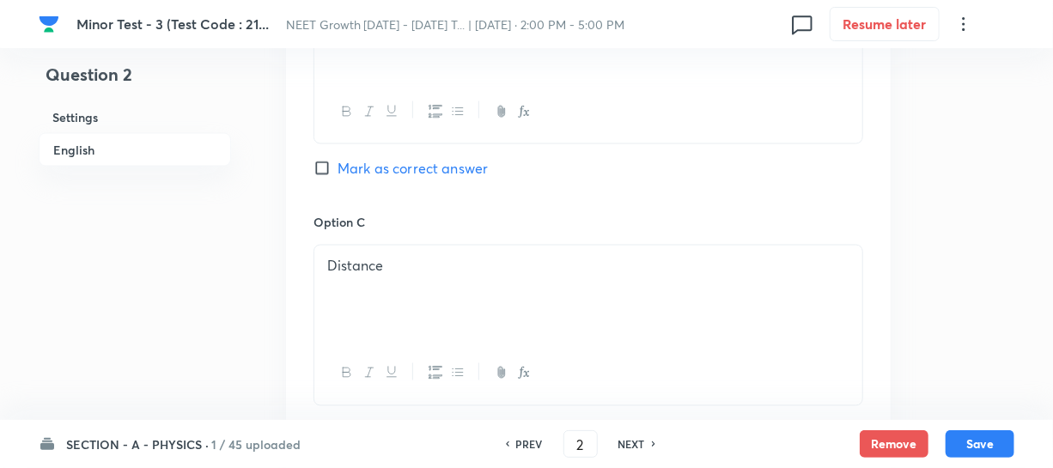
click at [321, 158] on label "Mark as correct answer" at bounding box center [400, 168] width 174 height 21
click at [321, 160] on input "Mark as correct answer" at bounding box center [325, 168] width 24 height 17
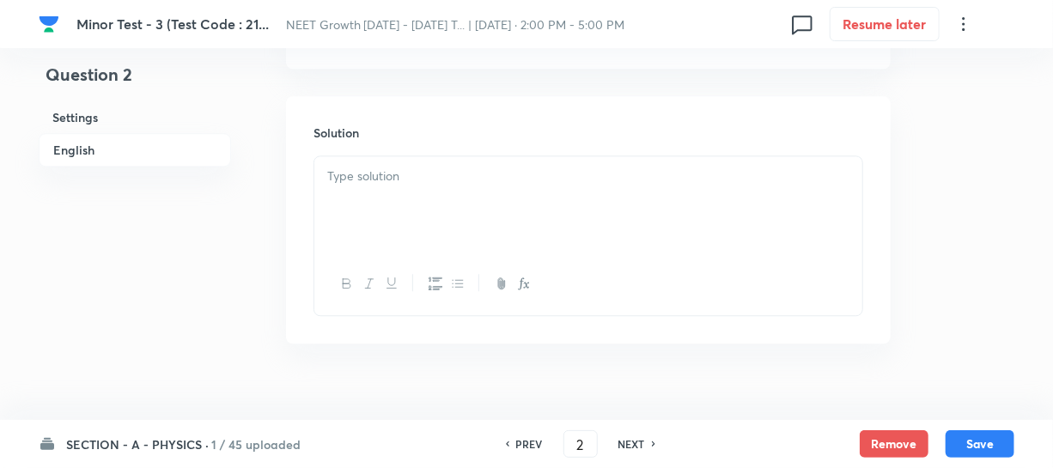
scroll to position [1858, 0]
click at [369, 173] on div at bounding box center [588, 178] width 548 height 96
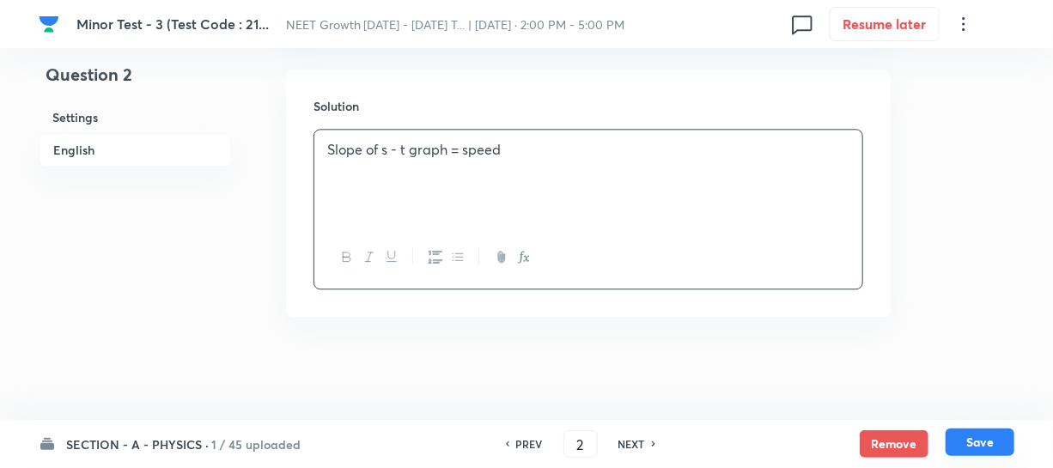
click at [977, 450] on button "Save" at bounding box center [979, 441] width 69 height 27
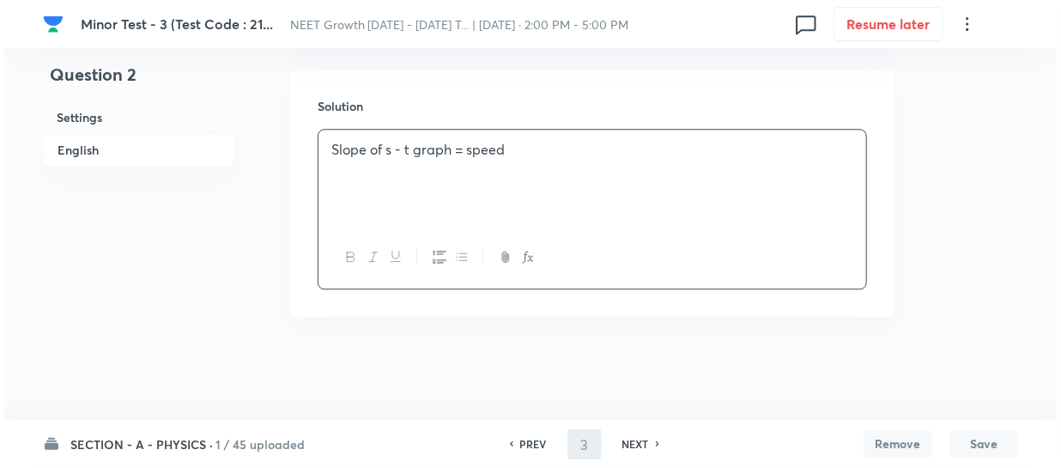
scroll to position [0, 0]
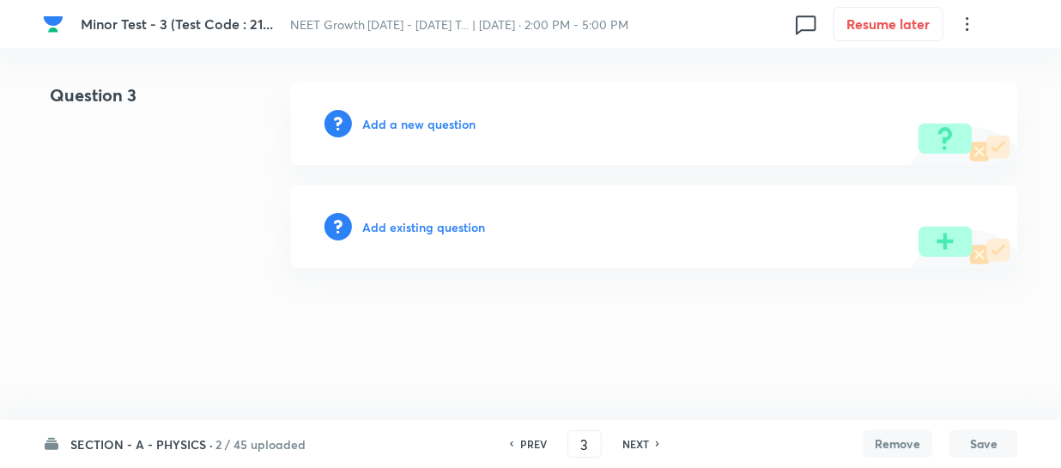
click at [382, 122] on h6 "Add a new question" at bounding box center [418, 124] width 113 height 18
click at [382, 122] on h6 "Choose a question type" at bounding box center [428, 124] width 132 height 18
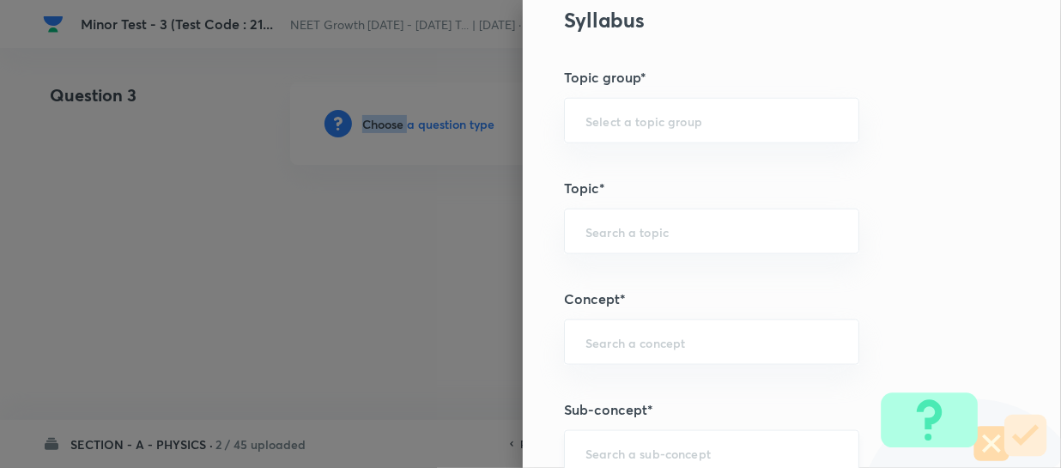
scroll to position [1014, 0]
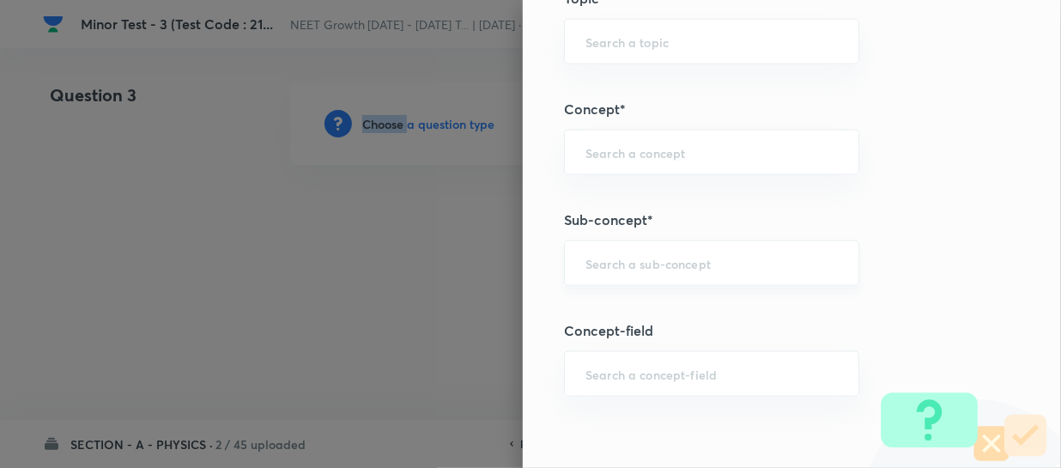
click at [591, 276] on div "​" at bounding box center [711, 263] width 295 height 46
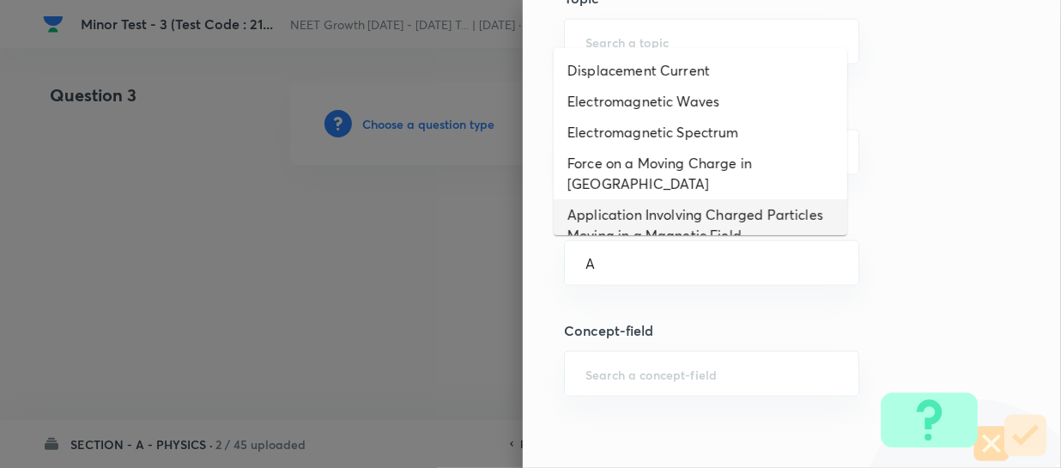
click at [648, 200] on li "Application Involving Charged Particles Moving in a Magnetic Field" at bounding box center [701, 225] width 294 height 52
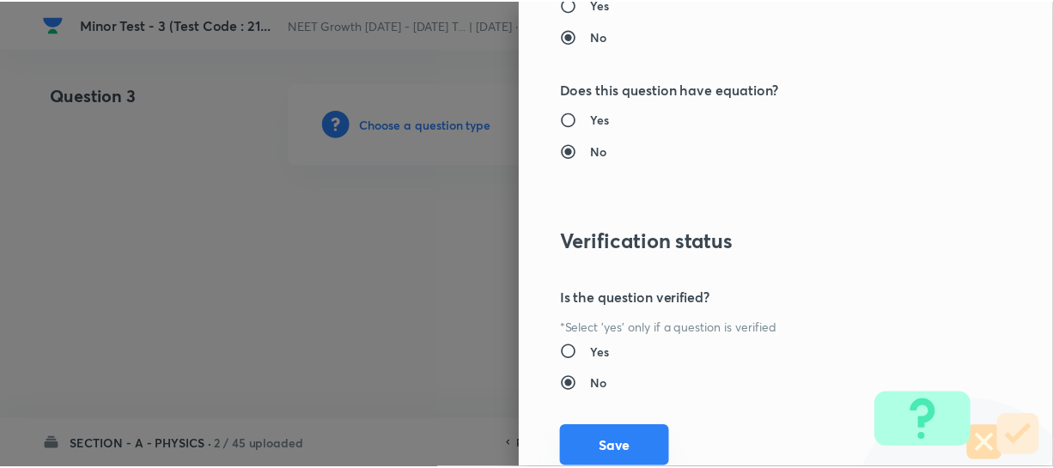
scroll to position [1986, 0]
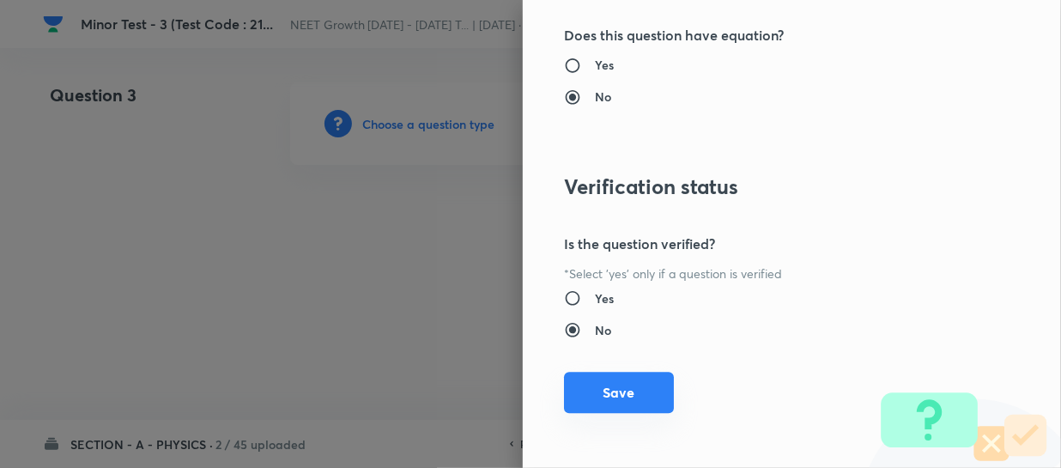
click at [609, 383] on button "Save" at bounding box center [619, 392] width 110 height 41
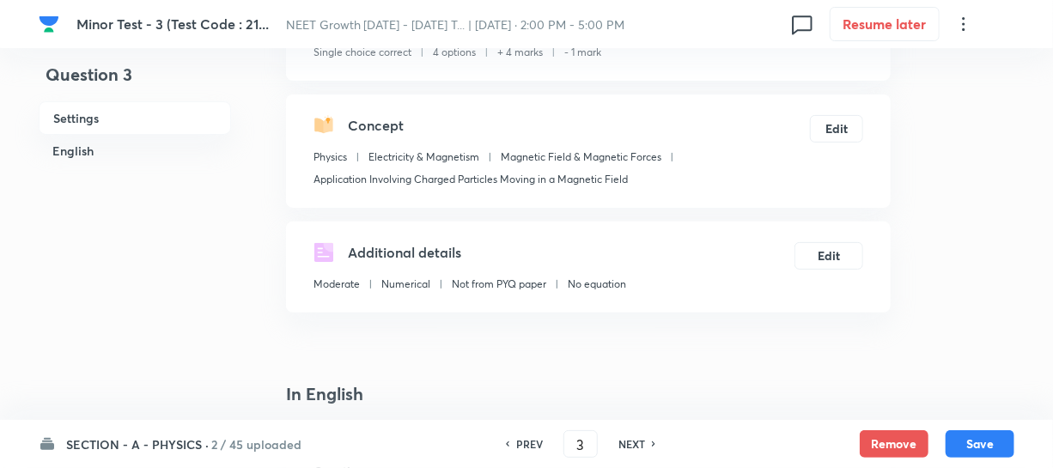
scroll to position [312, 0]
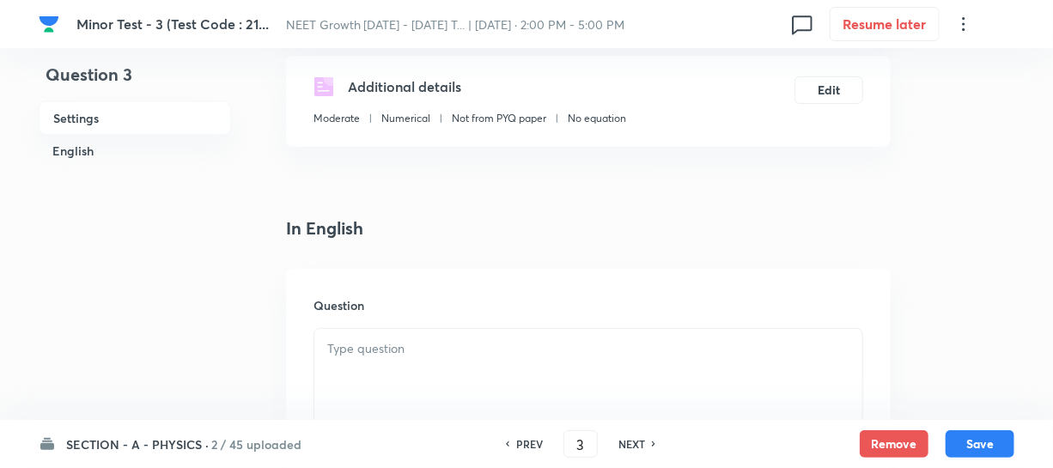
click at [368, 357] on p at bounding box center [588, 349] width 522 height 20
paste div
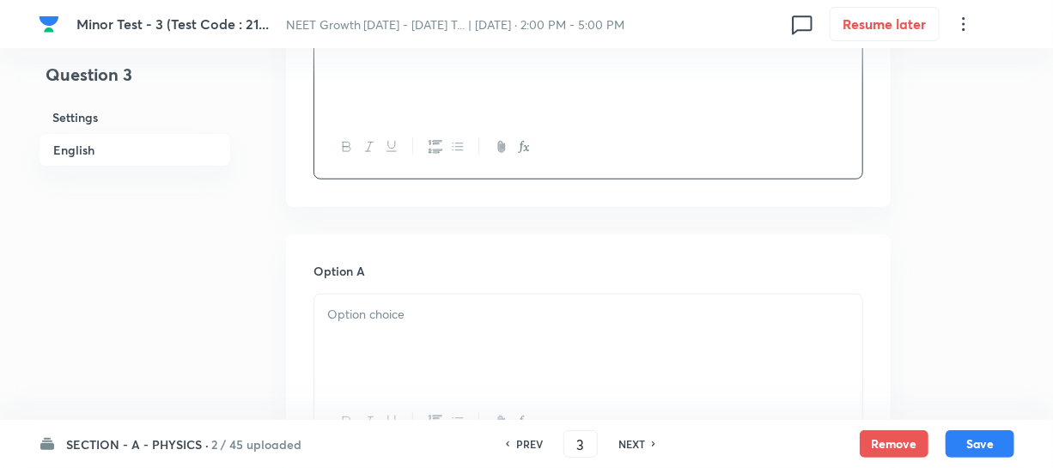
scroll to position [624, 0]
click at [360, 360] on div at bounding box center [588, 339] width 548 height 96
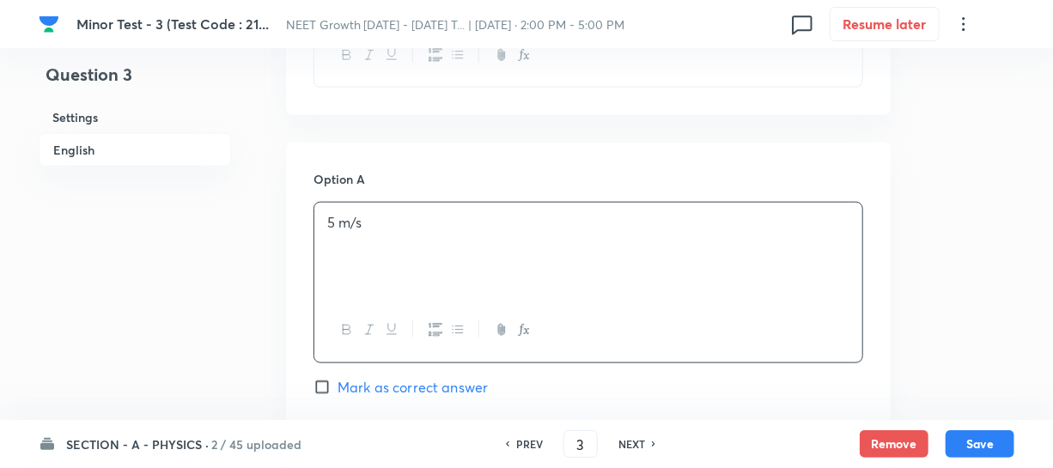
scroll to position [859, 0]
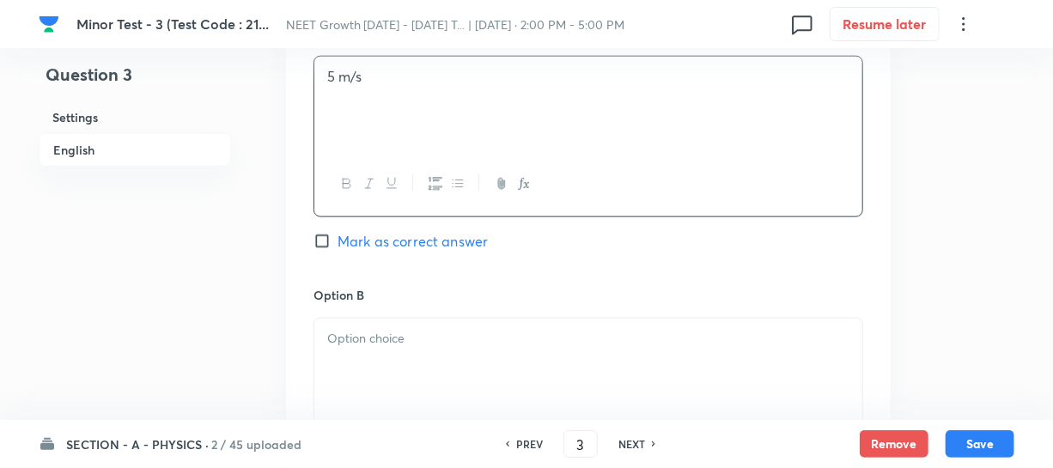
click at [377, 380] on div at bounding box center [588, 367] width 548 height 96
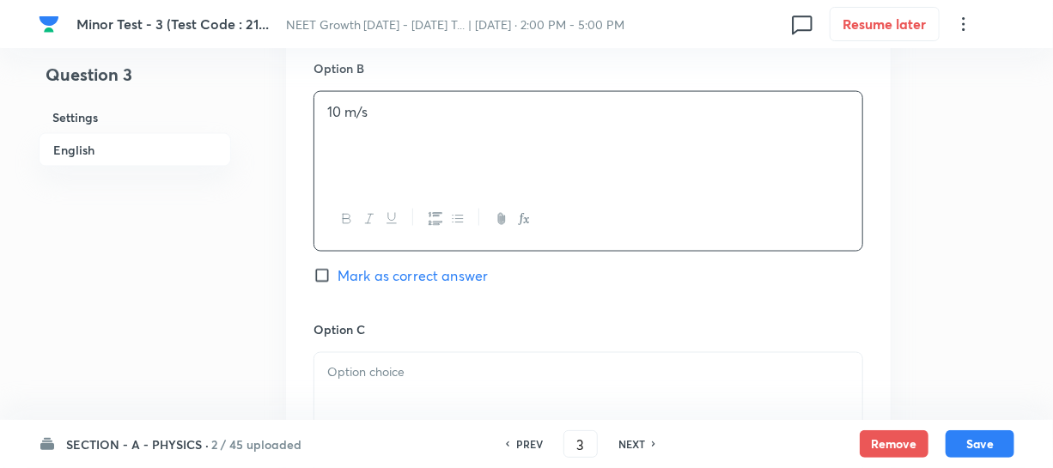
scroll to position [1092, 0]
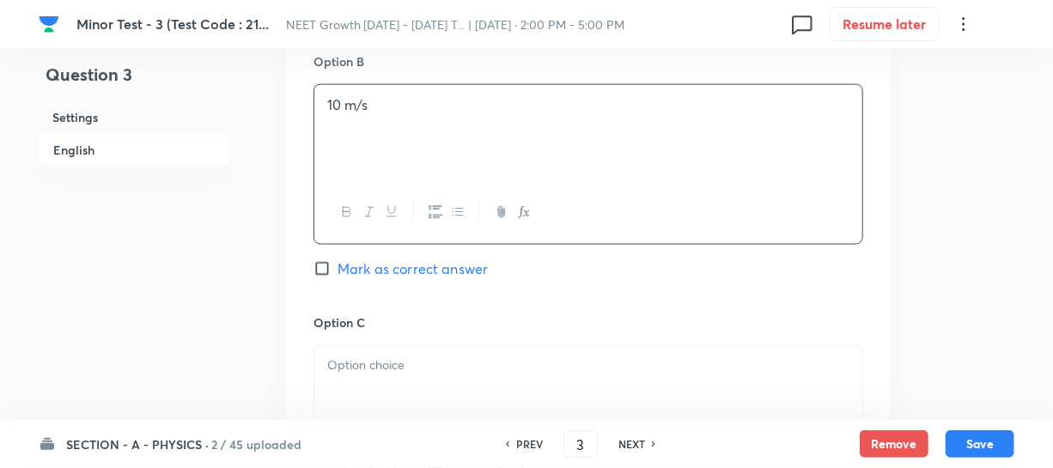
click at [355, 373] on p at bounding box center [588, 366] width 522 height 20
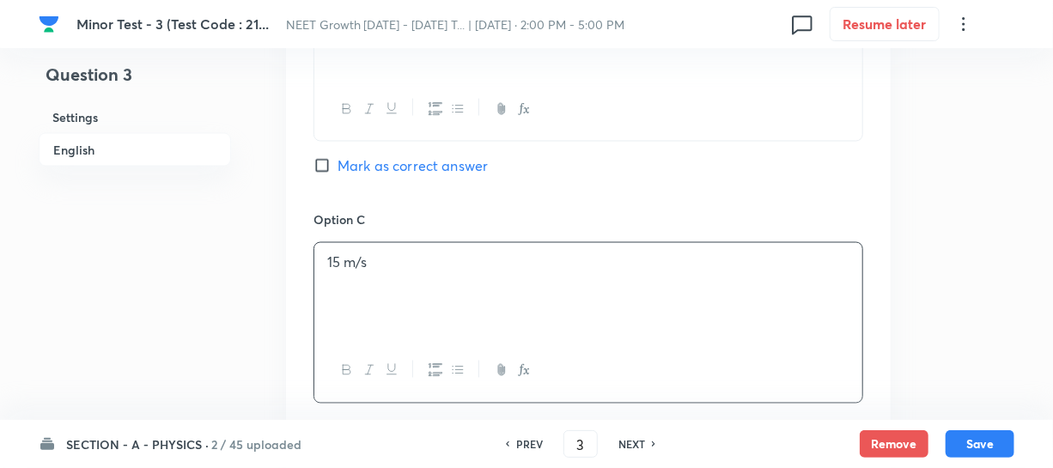
scroll to position [1405, 0]
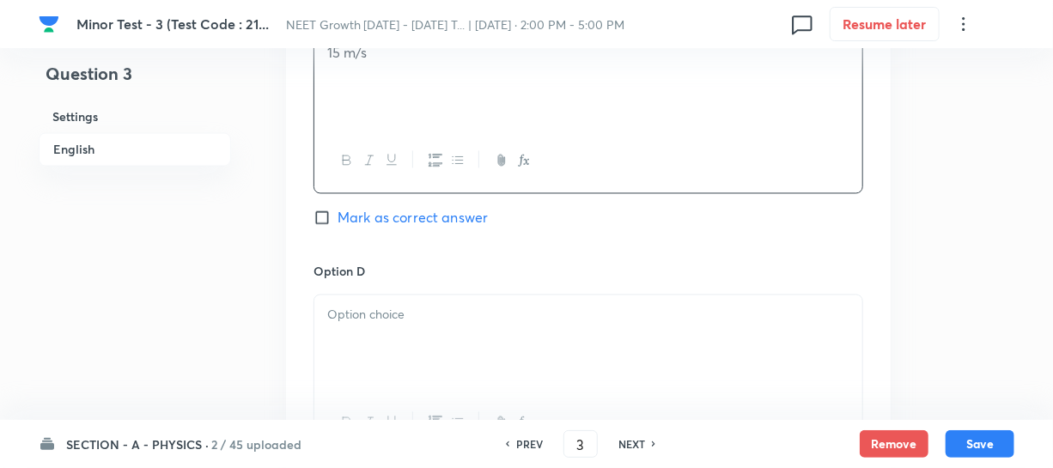
click at [384, 346] on div at bounding box center [588, 343] width 548 height 96
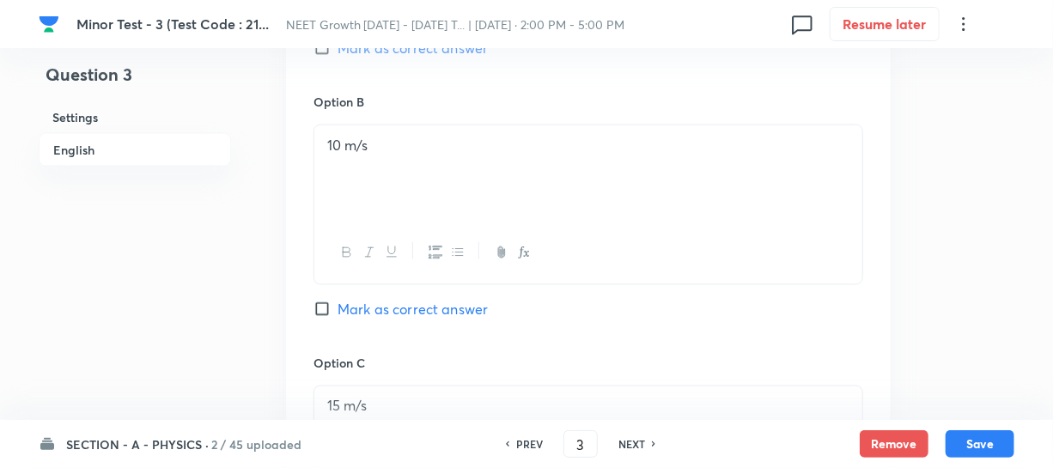
scroll to position [1170, 0]
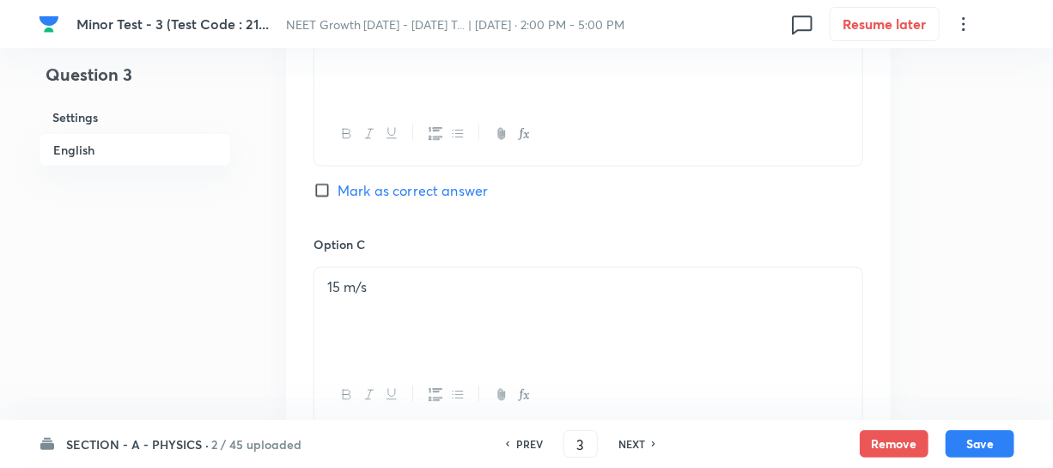
click at [322, 185] on input "Mark as correct answer" at bounding box center [325, 190] width 24 height 17
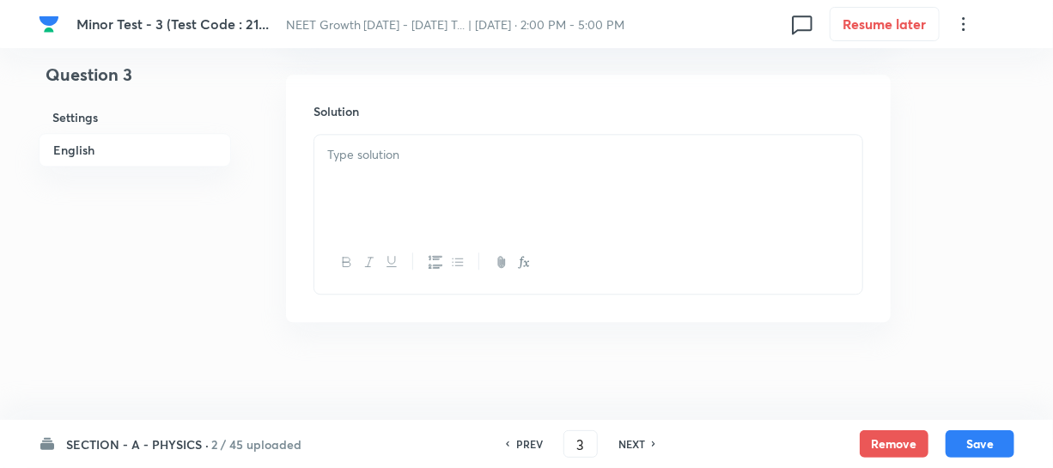
scroll to position [1880, 0]
click at [371, 185] on div at bounding box center [588, 178] width 548 height 96
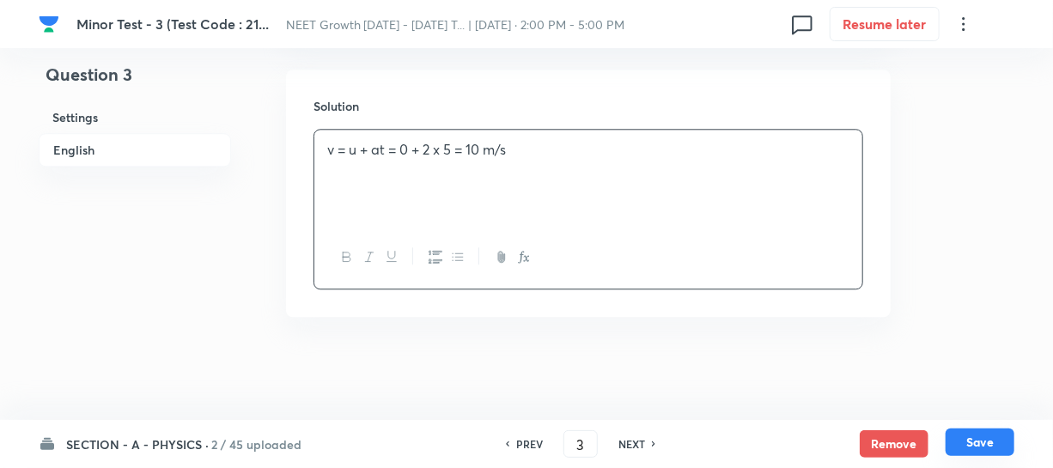
click at [961, 434] on button "Save" at bounding box center [979, 441] width 69 height 27
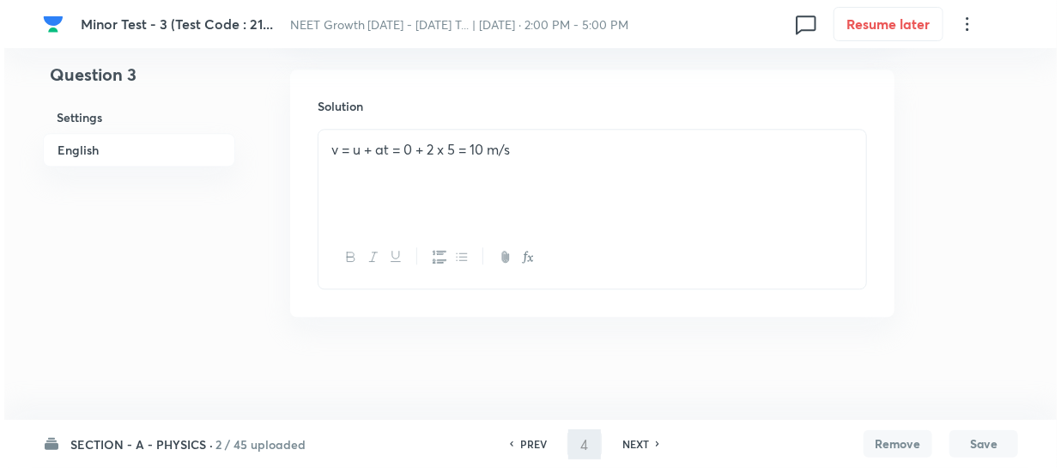
scroll to position [0, 0]
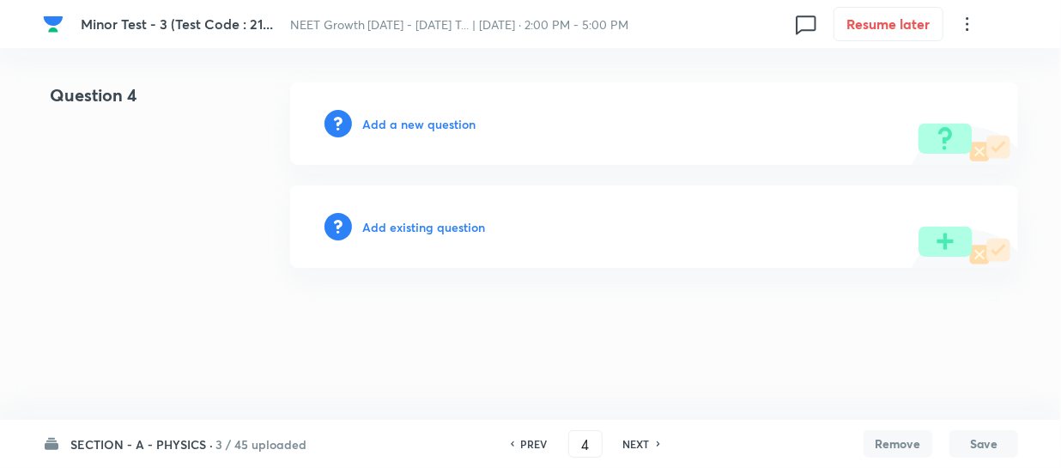
click at [378, 134] on div "Add a new question" at bounding box center [654, 123] width 728 height 82
click at [380, 123] on h6 "Add a new question" at bounding box center [418, 124] width 113 height 18
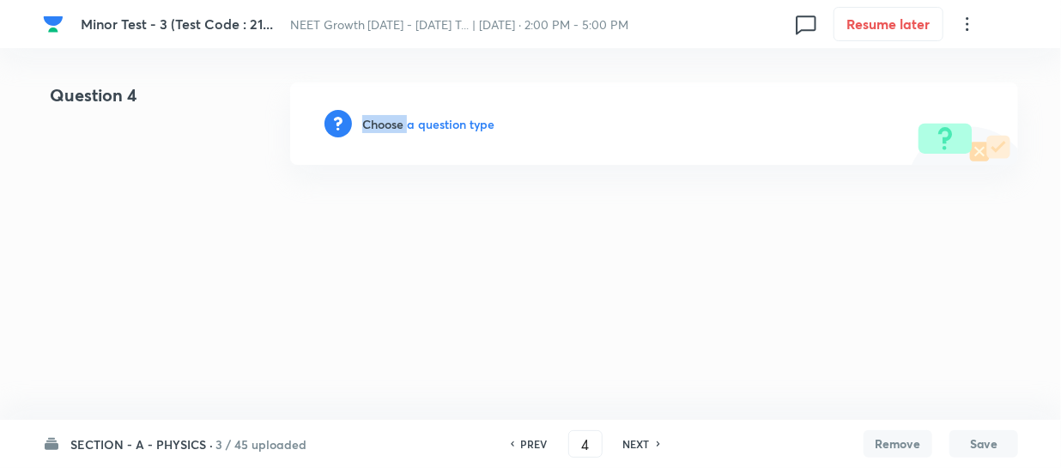
click at [380, 123] on h6 "Choose a question type" at bounding box center [428, 124] width 132 height 18
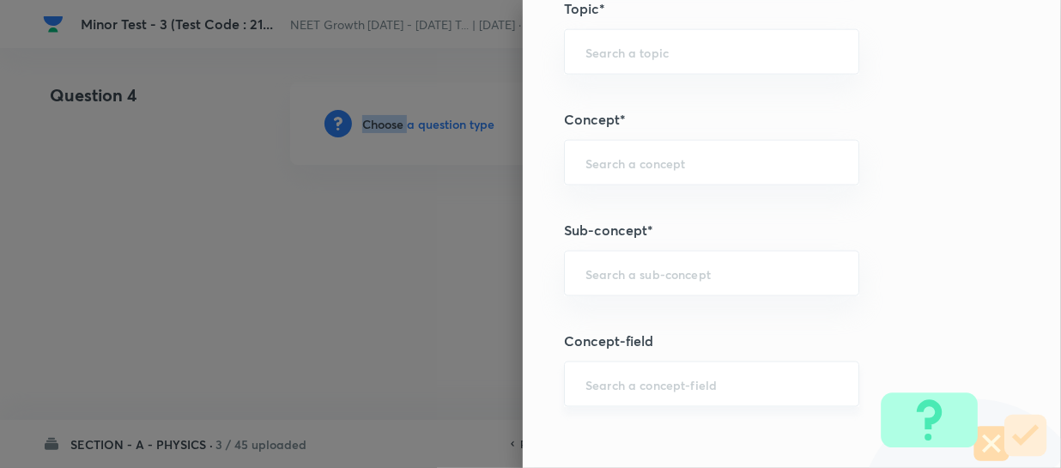
scroll to position [1092, 0]
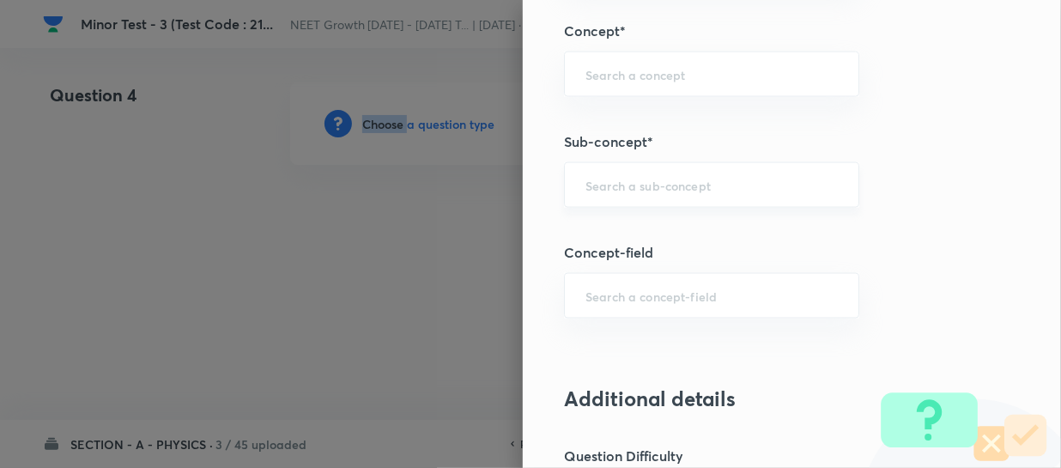
click at [599, 196] on div "​" at bounding box center [711, 185] width 295 height 46
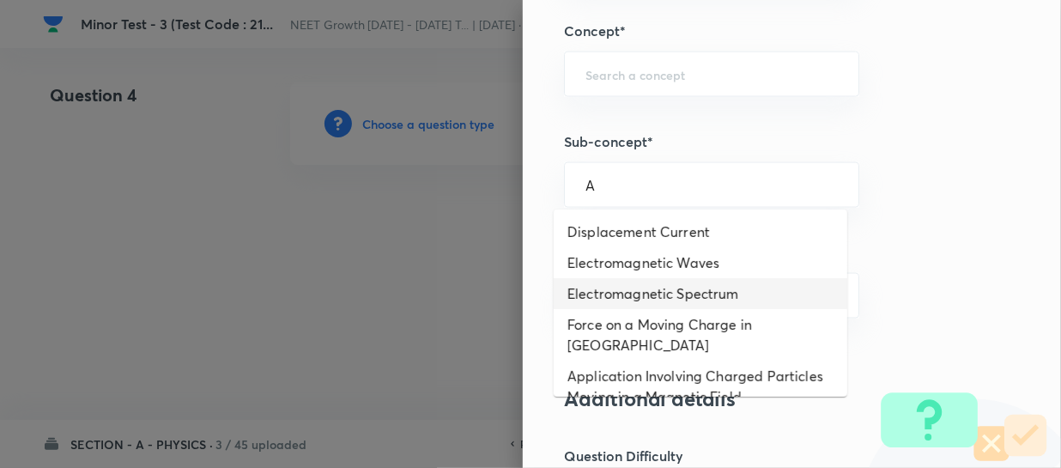
click at [634, 299] on li "Electromagnetic Spectrum" at bounding box center [701, 293] width 294 height 31
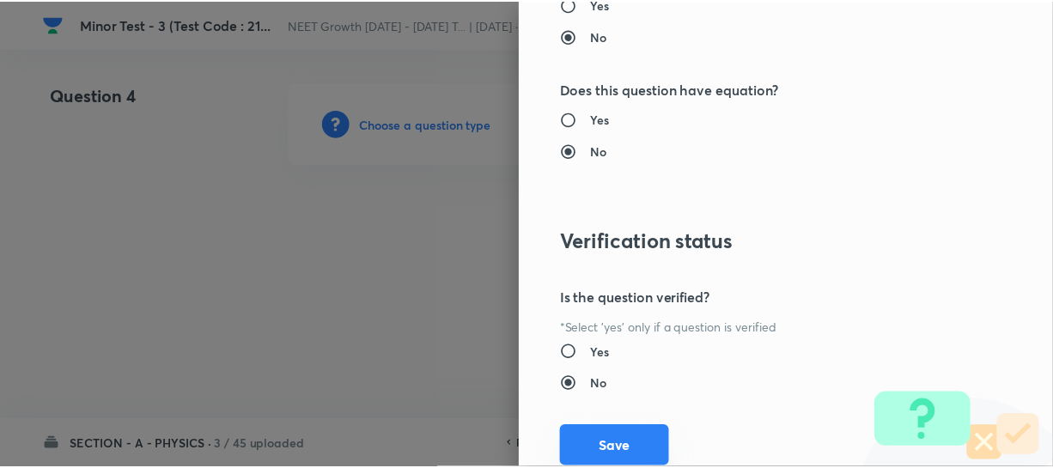
scroll to position [1986, 0]
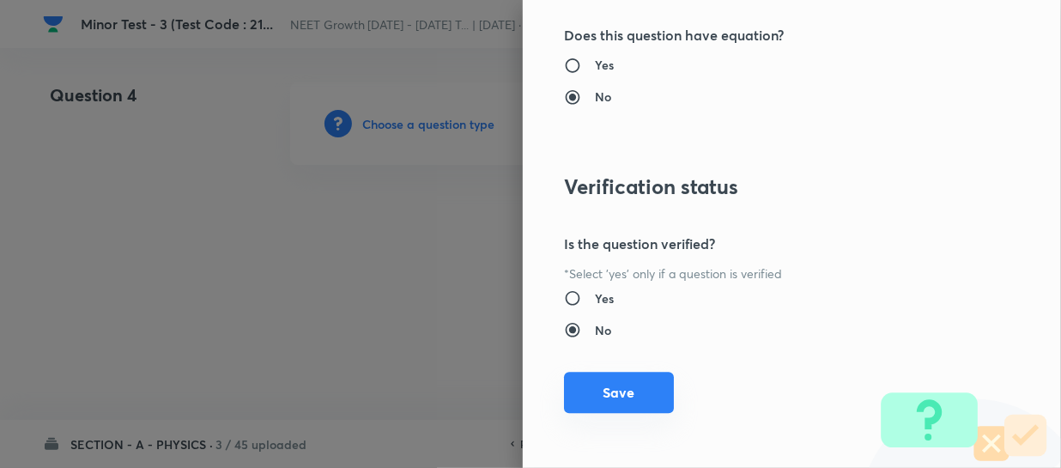
click at [600, 391] on button "Save" at bounding box center [619, 392] width 110 height 41
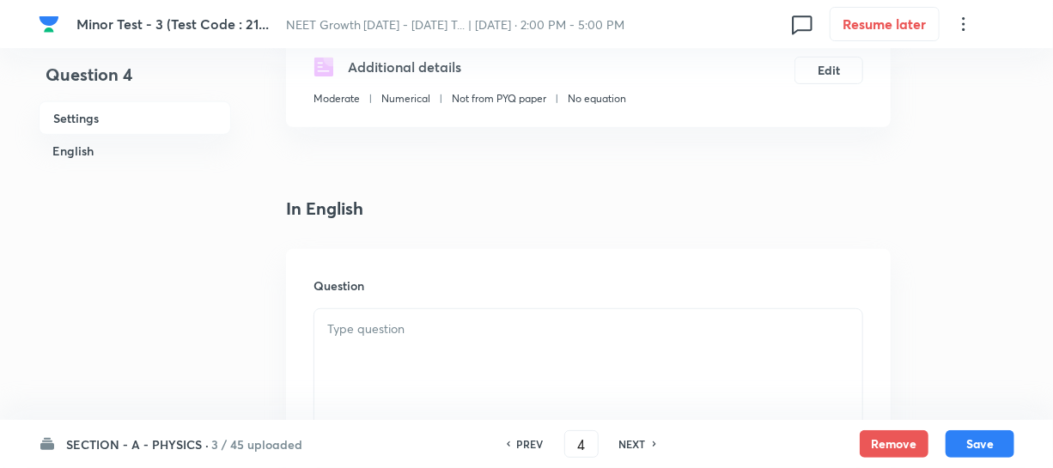
scroll to position [312, 0]
click at [386, 322] on p at bounding box center [588, 327] width 522 height 20
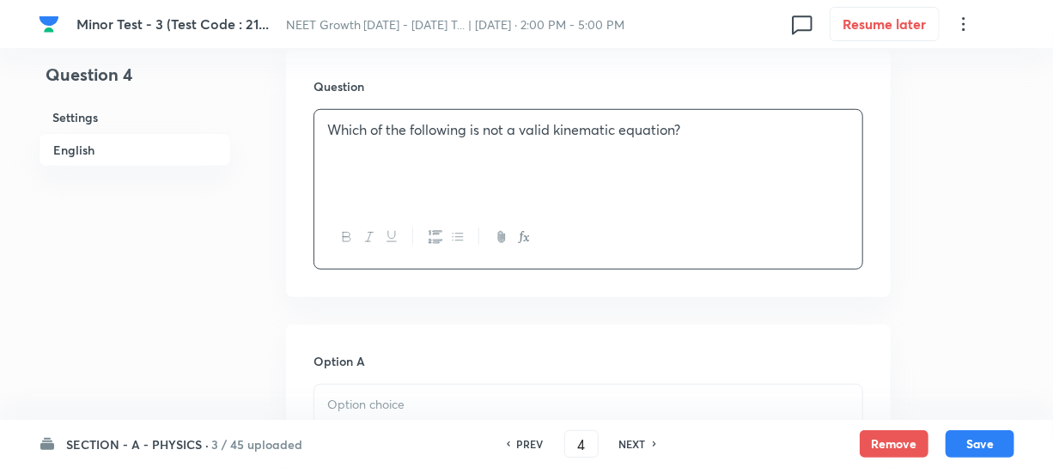
scroll to position [624, 0]
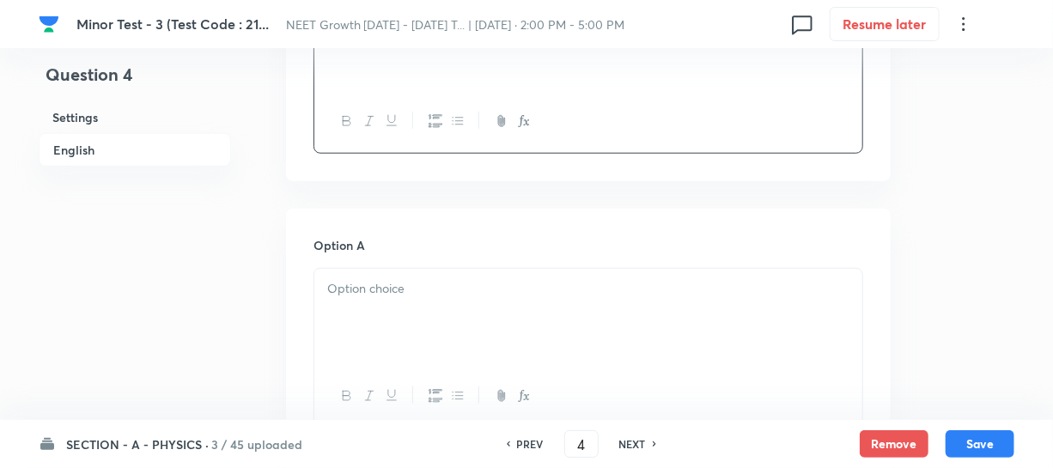
click at [414, 305] on div at bounding box center [588, 317] width 548 height 96
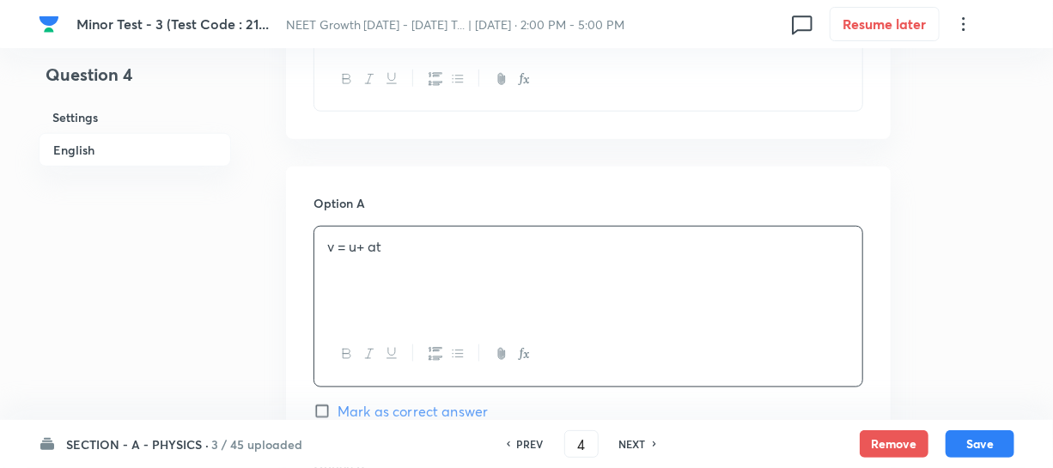
scroll to position [859, 0]
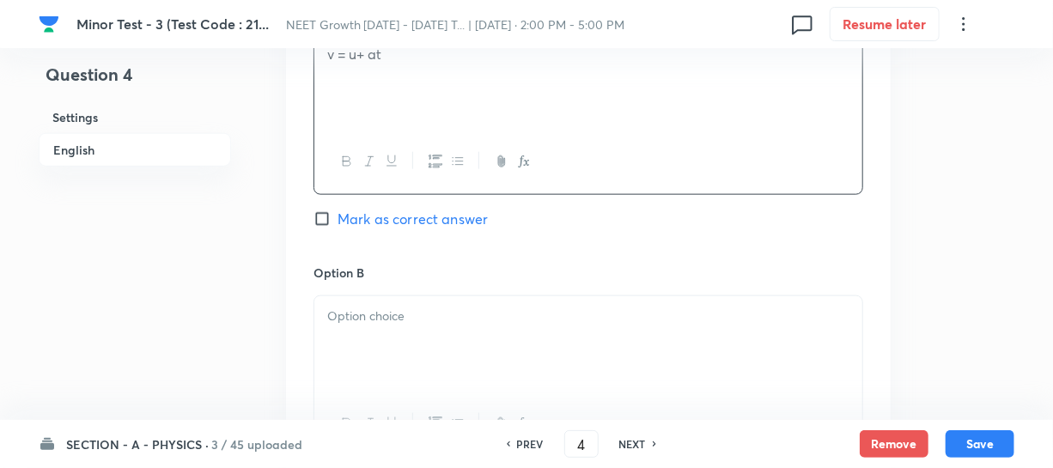
click at [370, 357] on div at bounding box center [588, 344] width 548 height 96
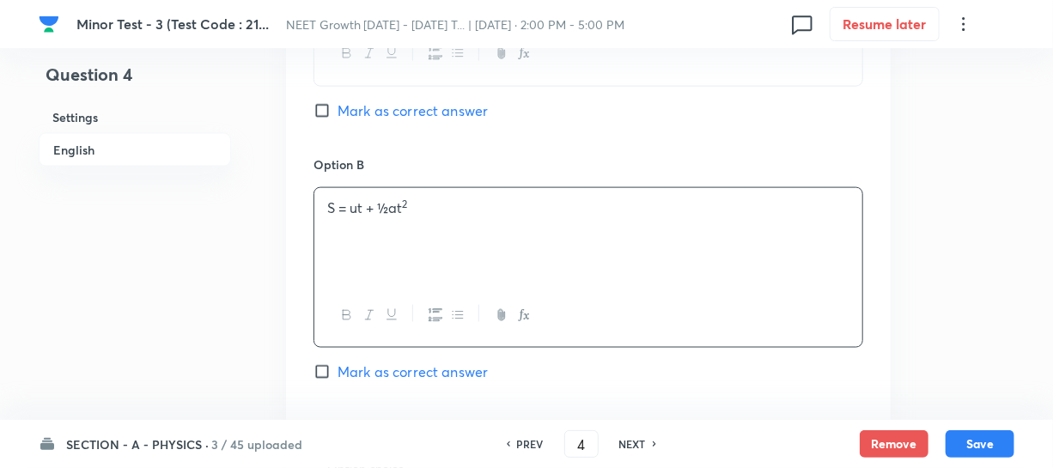
scroll to position [1092, 0]
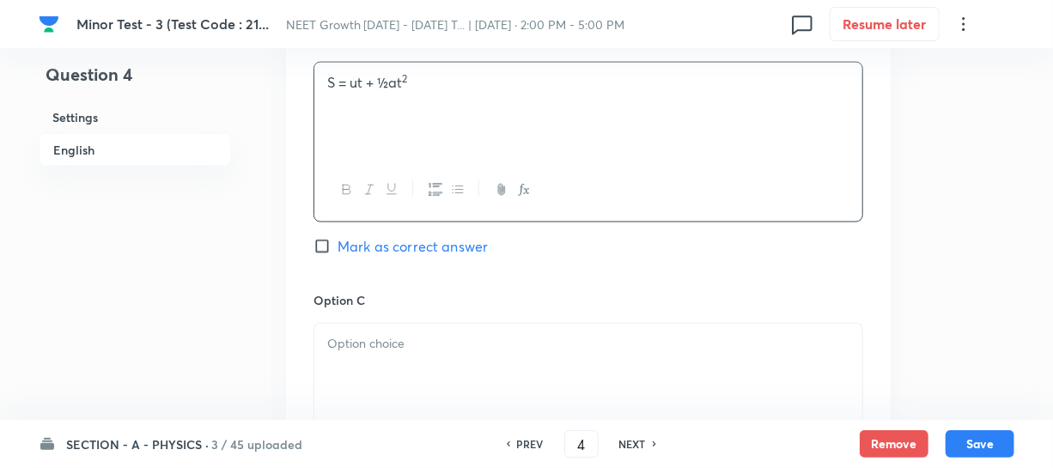
click at [394, 325] on div at bounding box center [588, 372] width 548 height 96
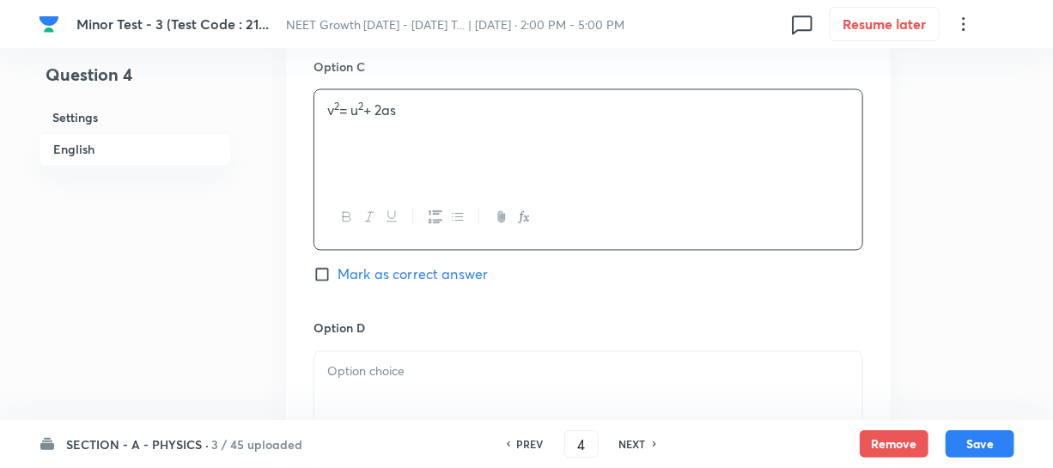
scroll to position [1327, 0]
click at [403, 384] on div at bounding box center [588, 399] width 548 height 96
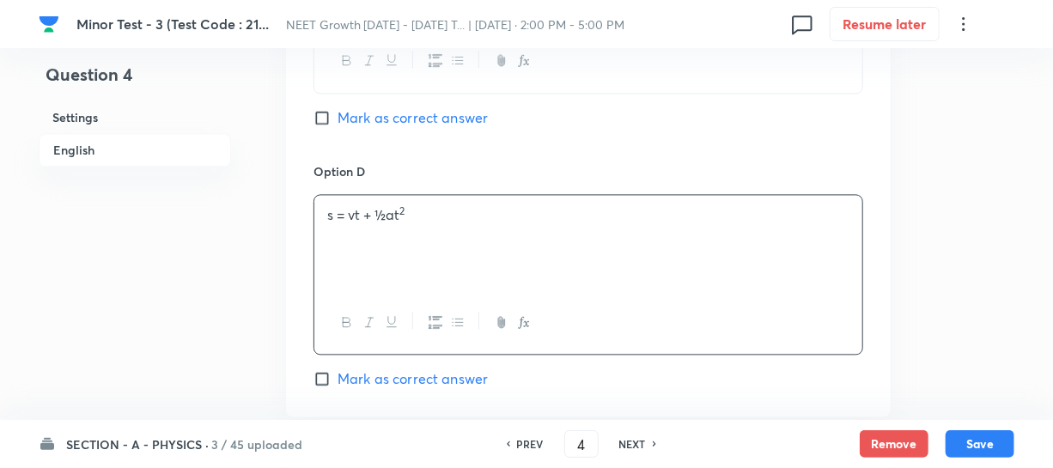
drag, startPoint x: 324, startPoint y: 376, endPoint x: 333, endPoint y: 375, distance: 9.5
click at [324, 377] on input "Mark as correct answer" at bounding box center [325, 378] width 24 height 17
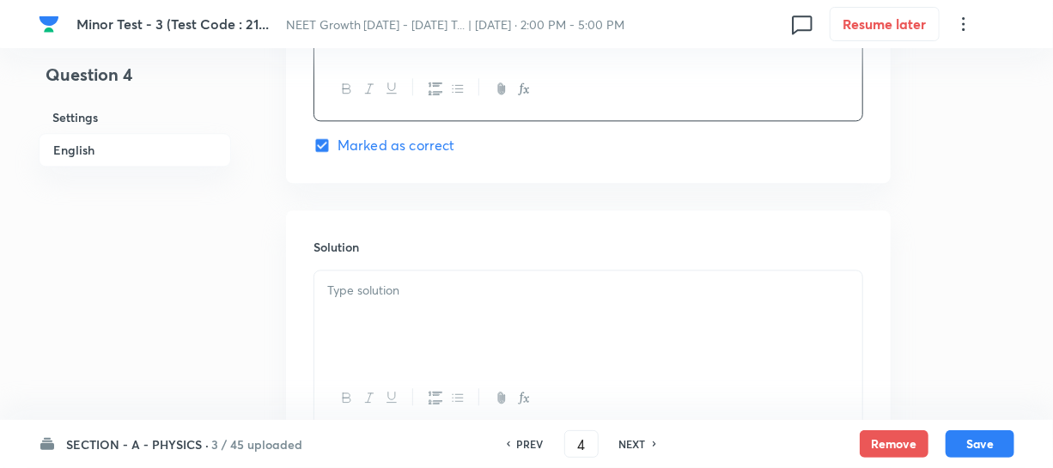
scroll to position [1717, 0]
drag, startPoint x: 361, startPoint y: 301, endPoint x: 510, endPoint y: 287, distance: 149.3
click at [362, 301] on div at bounding box center [588, 318] width 548 height 96
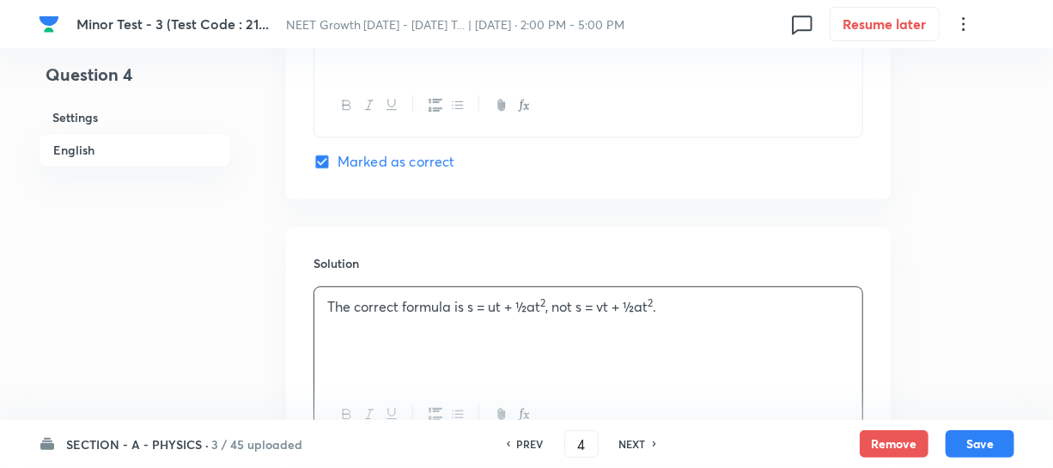
scroll to position [1702, 0]
click at [980, 445] on button "Save" at bounding box center [979, 441] width 69 height 27
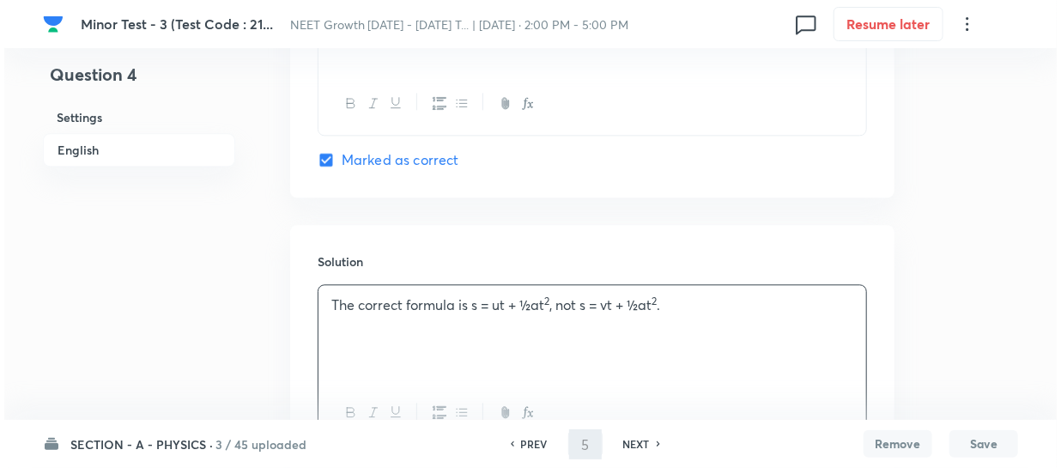
scroll to position [0, 0]
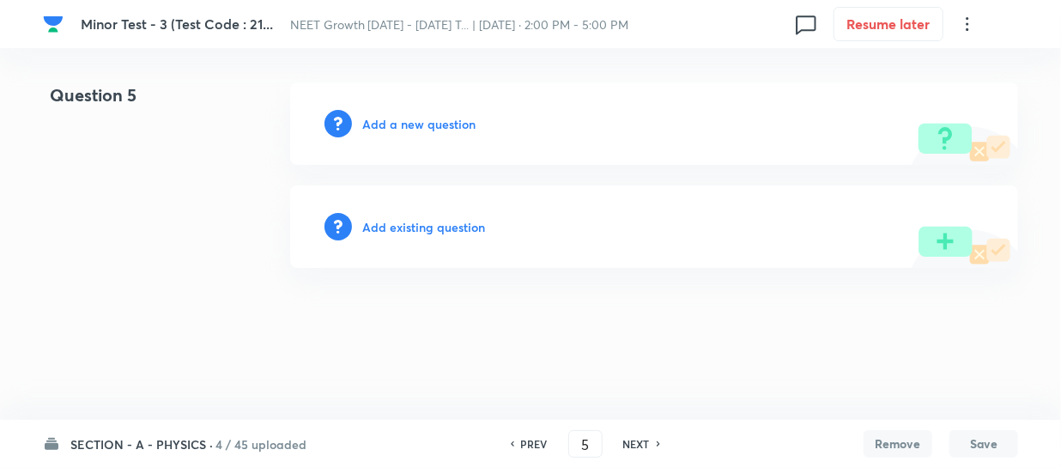
click at [386, 120] on h6 "Add a new question" at bounding box center [418, 124] width 113 height 18
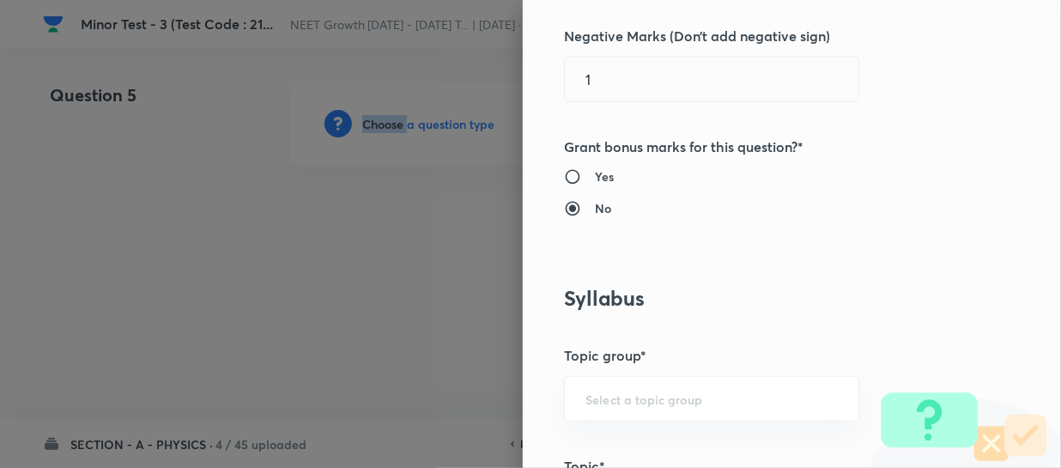
scroll to position [936, 0]
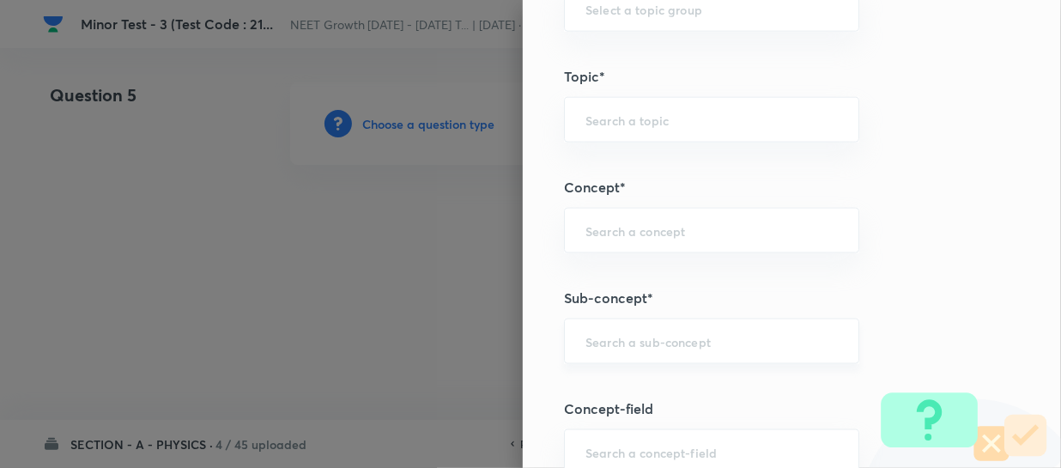
click at [595, 343] on input "text" at bounding box center [712, 341] width 252 height 16
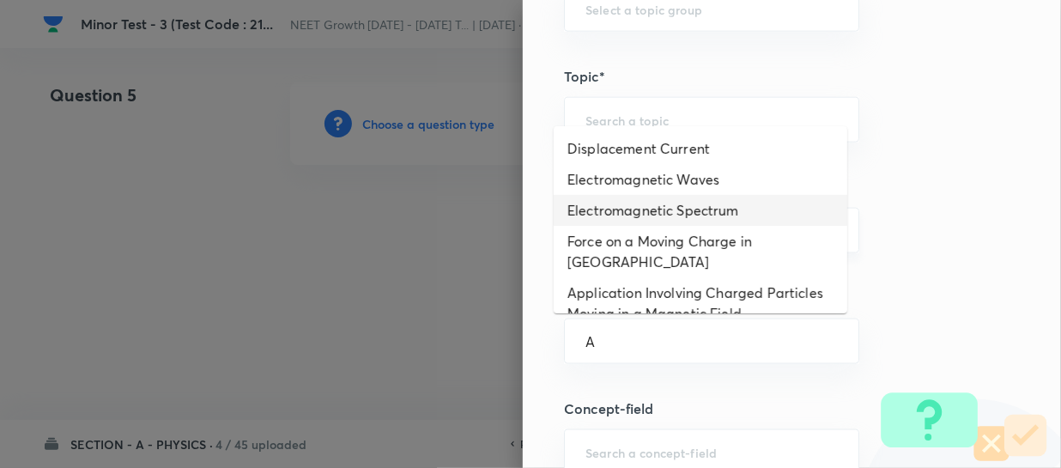
click at [643, 216] on li "Electromagnetic Spectrum" at bounding box center [701, 210] width 294 height 31
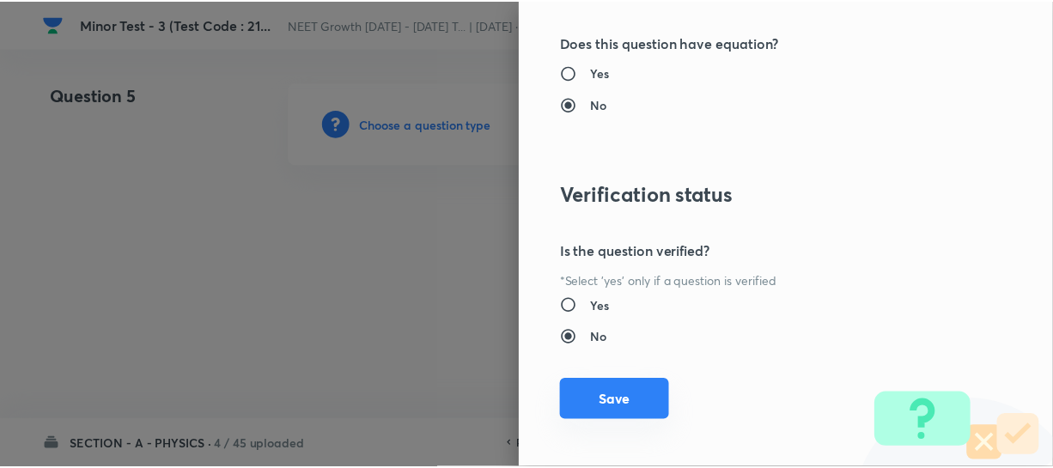
scroll to position [1986, 0]
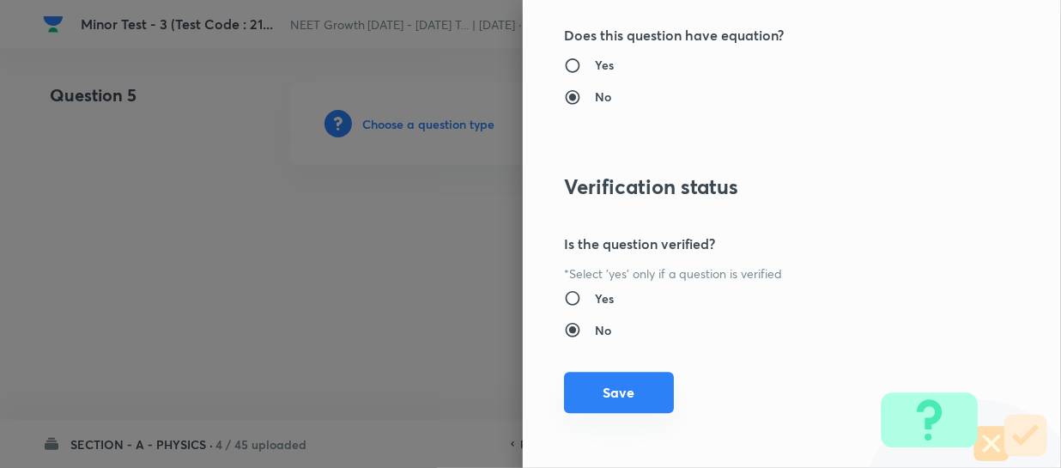
click at [588, 392] on button "Save" at bounding box center [619, 392] width 110 height 41
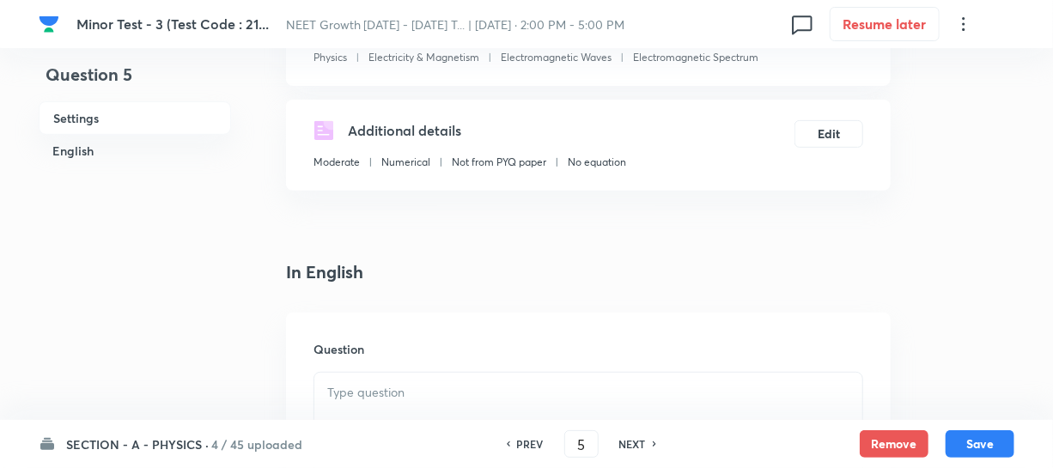
scroll to position [468, 0]
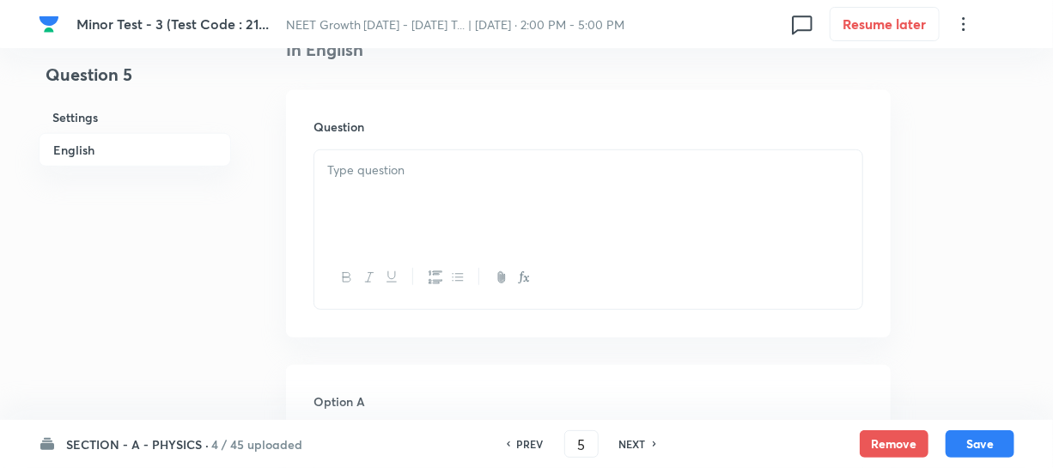
click at [393, 223] on div at bounding box center [588, 198] width 548 height 96
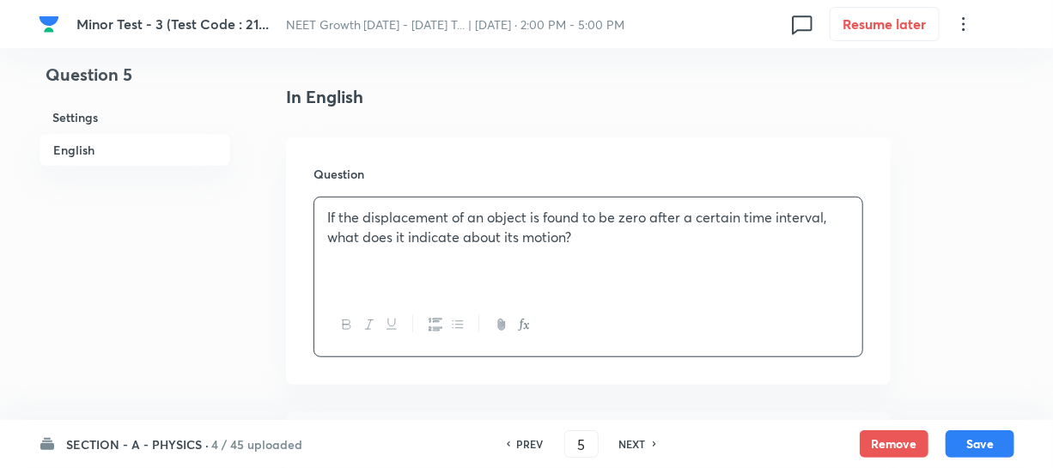
scroll to position [546, 0]
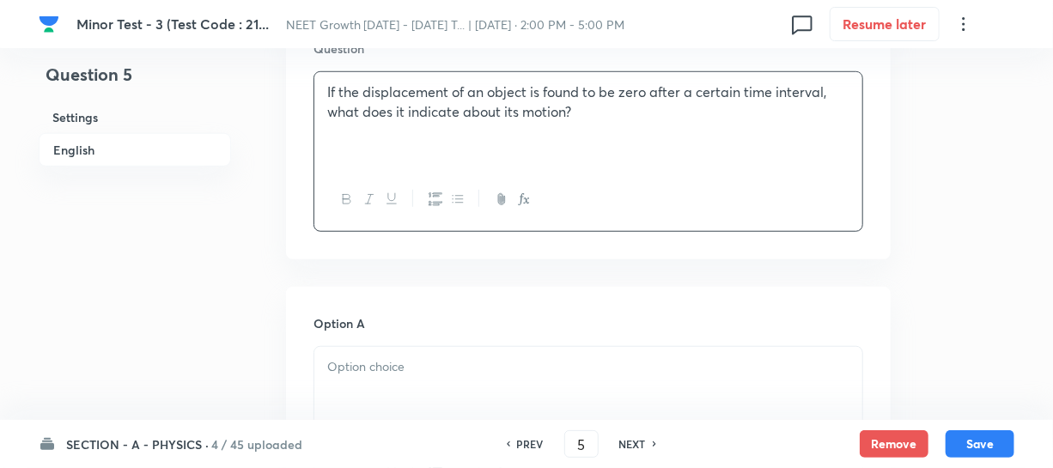
click at [382, 382] on div at bounding box center [588, 395] width 548 height 96
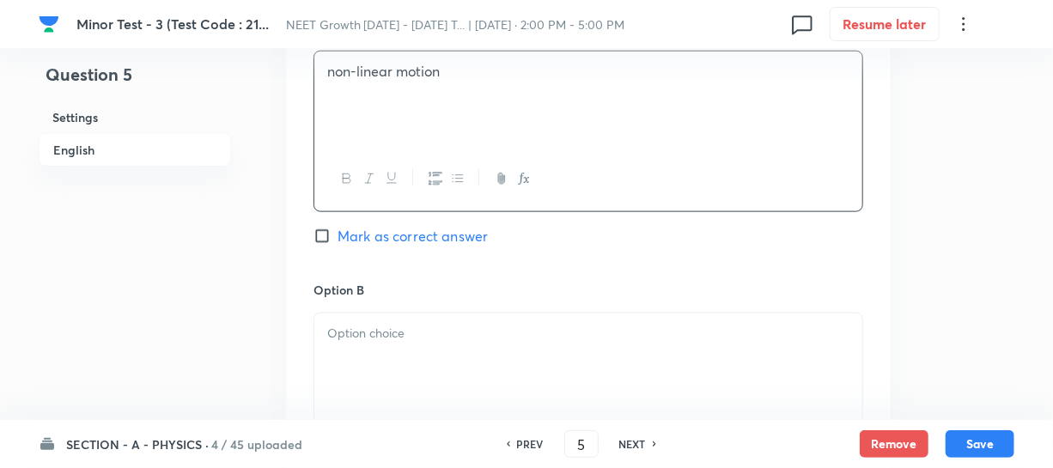
scroll to position [859, 0]
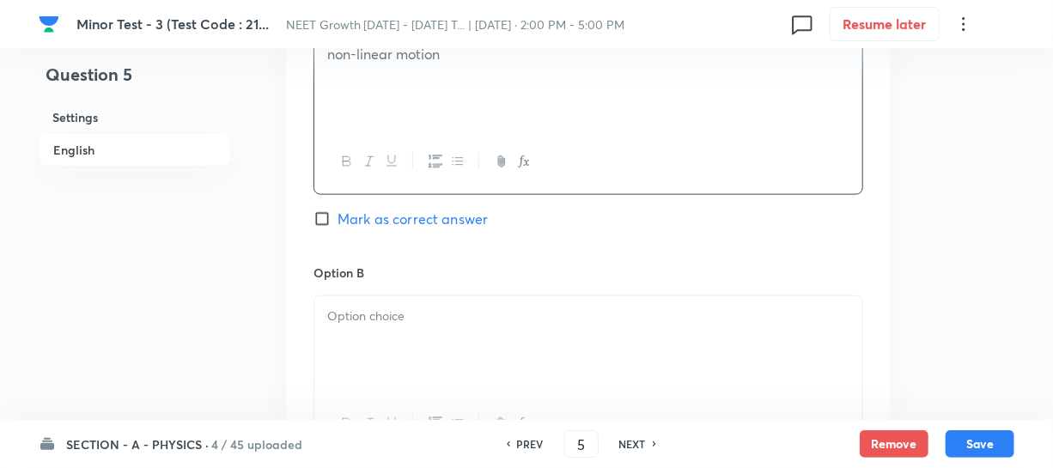
click at [368, 327] on div at bounding box center [588, 344] width 548 height 96
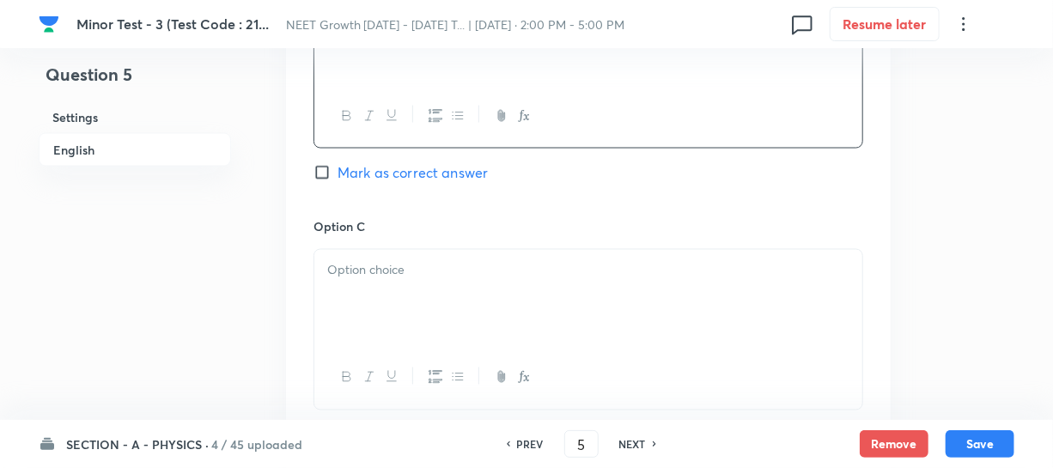
scroll to position [1170, 0]
click at [421, 311] on div at bounding box center [588, 294] width 548 height 96
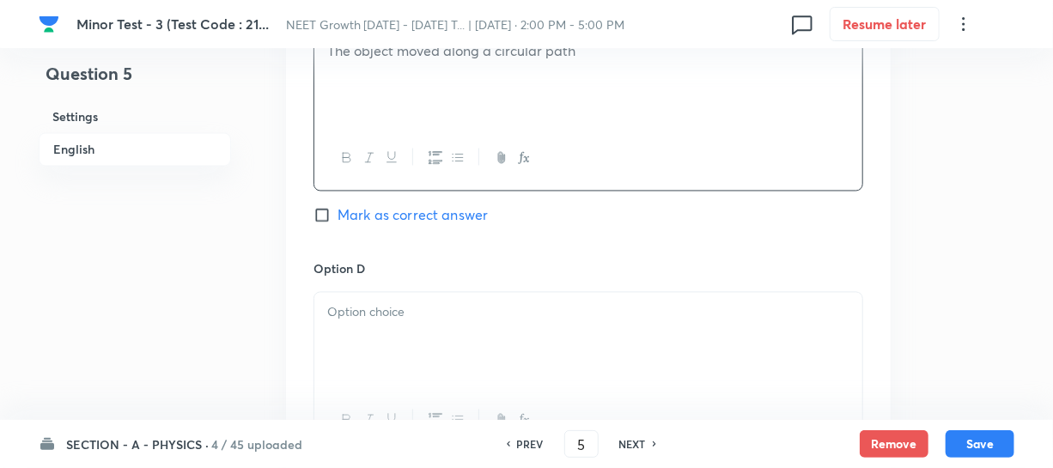
scroll to position [1405, 0]
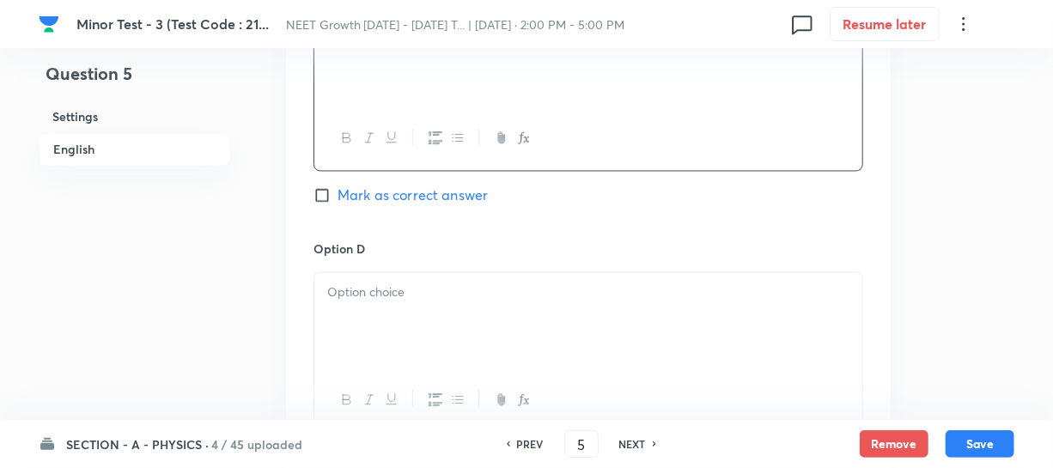
drag, startPoint x: 377, startPoint y: 334, endPoint x: 396, endPoint y: 326, distance: 20.4
click at [377, 333] on div at bounding box center [588, 321] width 548 height 96
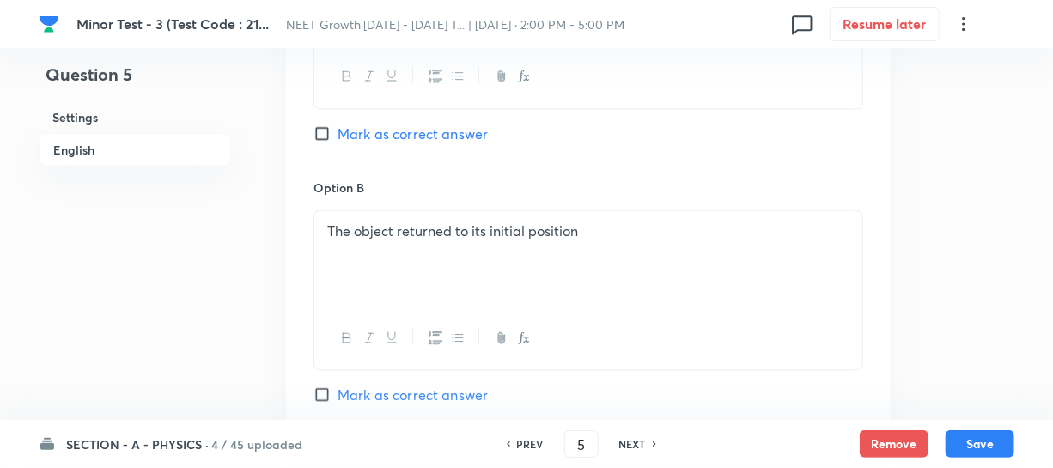
scroll to position [1092, 0]
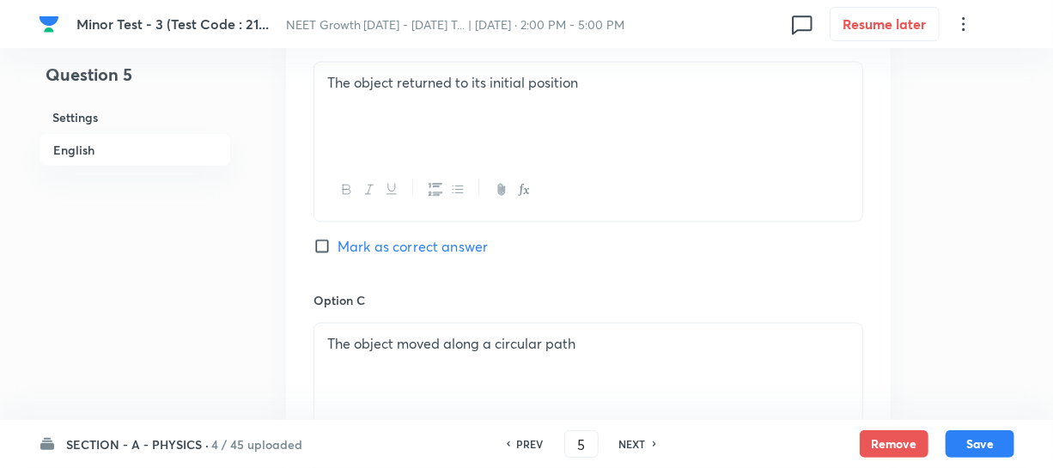
click at [329, 230] on div "Option B The object returned to its initial position Mark as correct answer" at bounding box center [588, 160] width 550 height 261
click at [322, 255] on label "Mark as correct answer" at bounding box center [400, 246] width 174 height 21
click at [322, 255] on input "Mark as correct answer" at bounding box center [325, 246] width 24 height 17
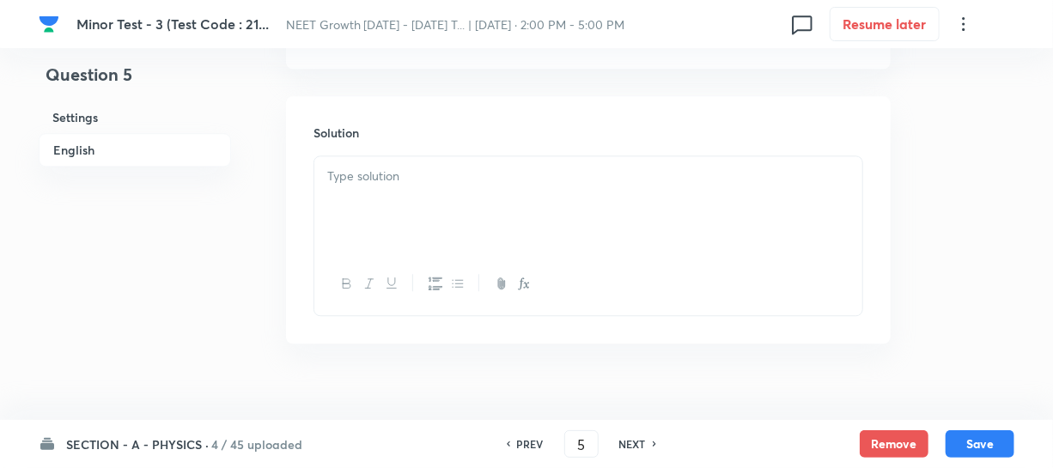
scroll to position [1858, 0]
click at [377, 183] on div at bounding box center [588, 178] width 548 height 96
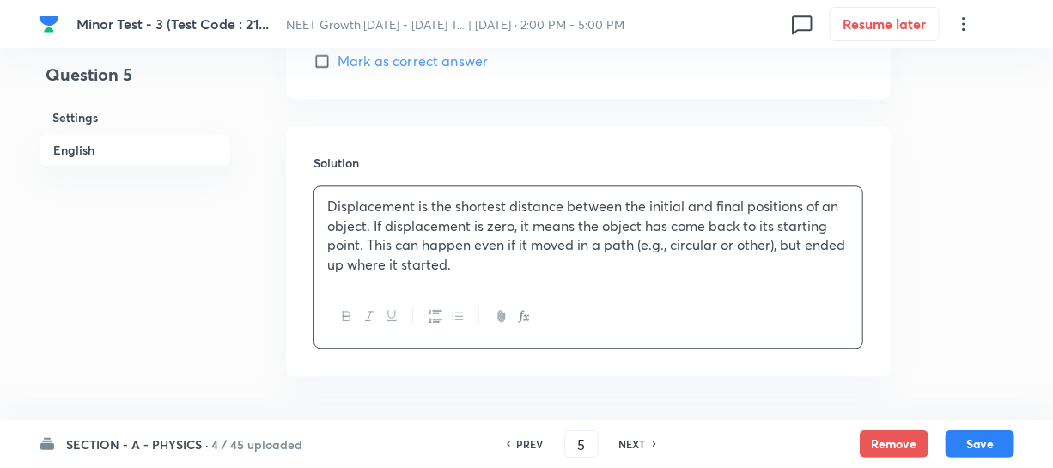
scroll to position [1702, 0]
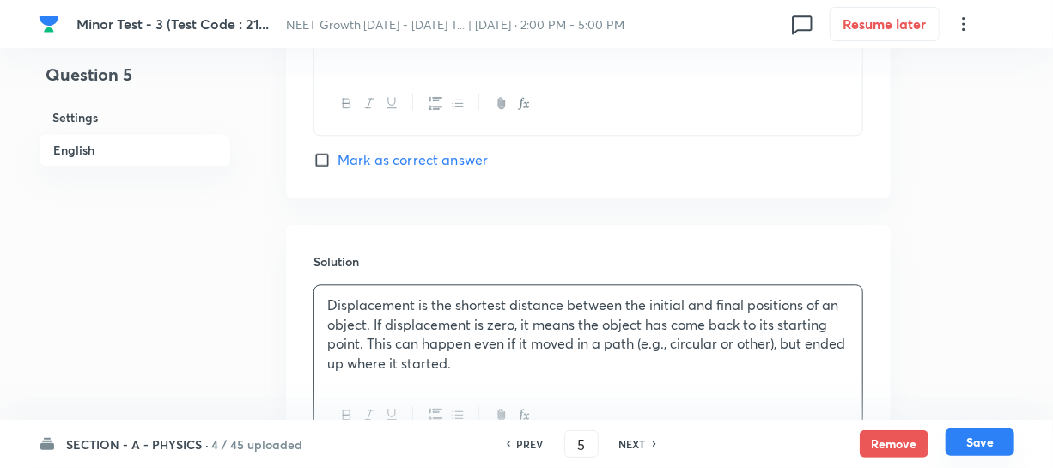
click at [981, 446] on button "Save" at bounding box center [979, 441] width 69 height 27
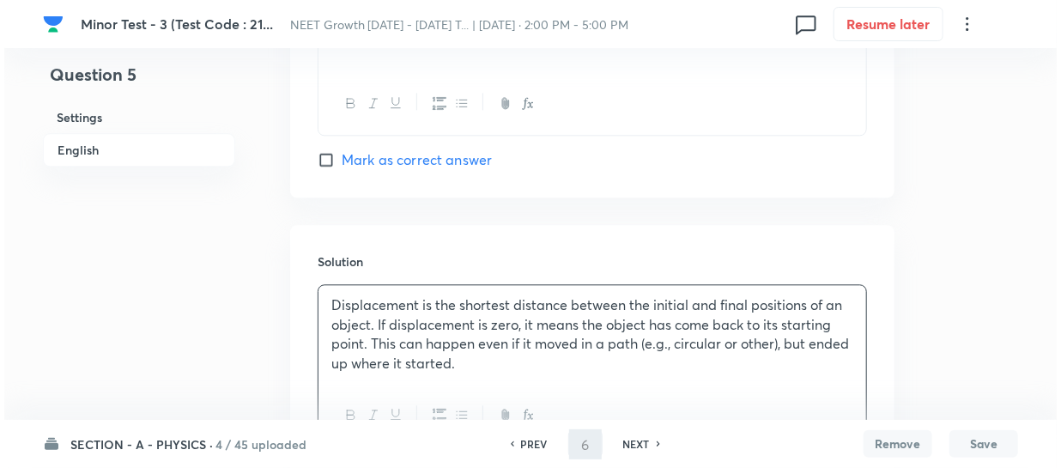
scroll to position [0, 0]
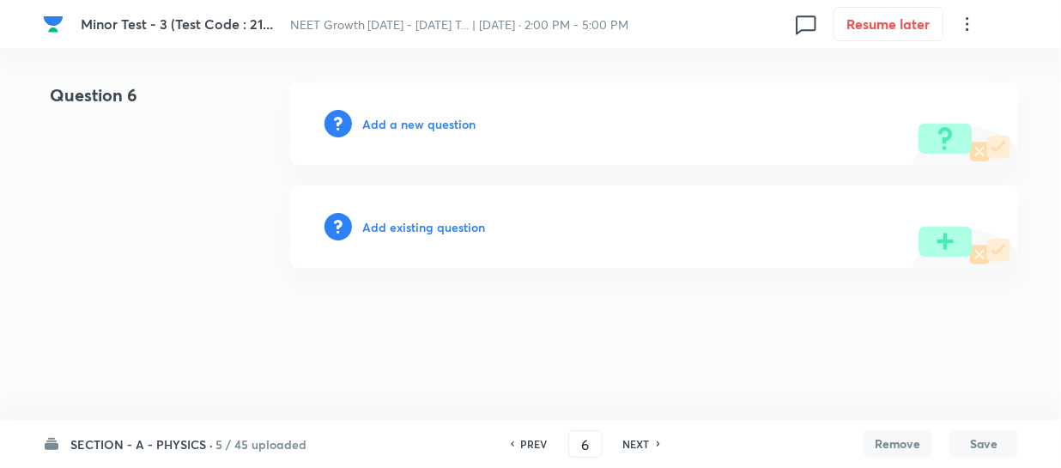
click at [380, 122] on h6 "Add a new question" at bounding box center [418, 124] width 113 height 18
click at [380, 122] on h6 "Choose a question type" at bounding box center [428, 124] width 132 height 18
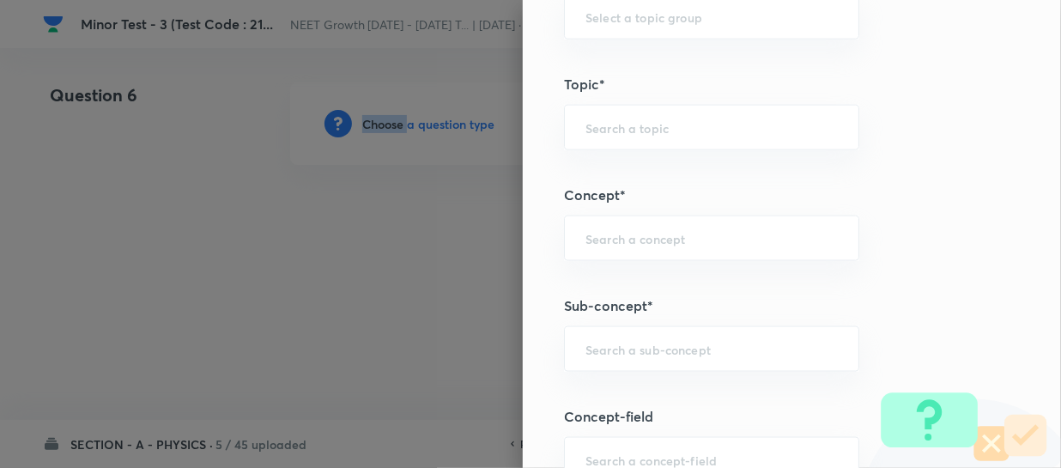
scroll to position [936, 0]
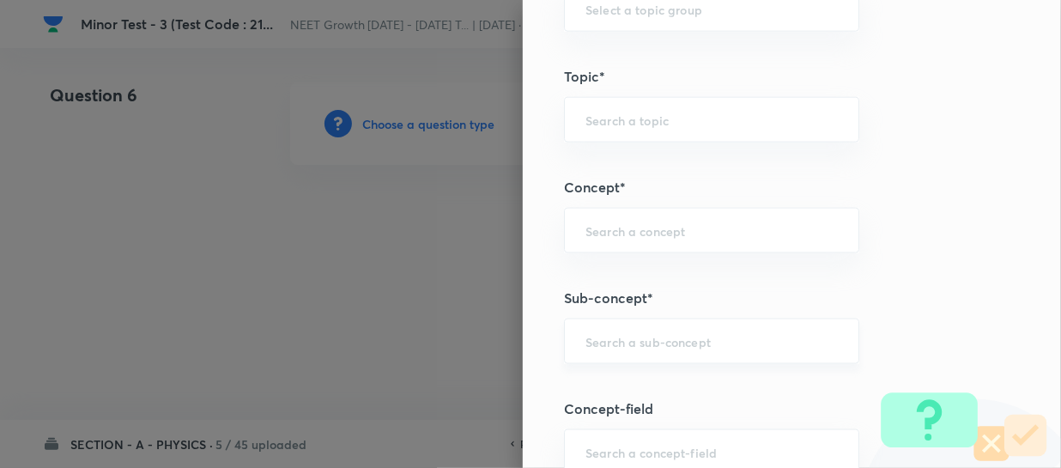
click at [609, 334] on input "text" at bounding box center [712, 341] width 252 height 16
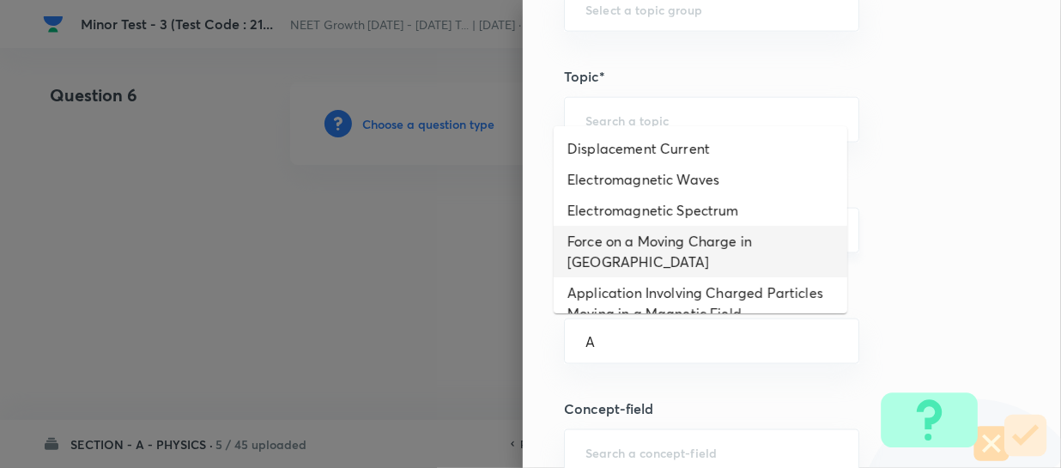
click at [653, 241] on li "Force on a Moving Charge in Magnetic Field" at bounding box center [701, 252] width 294 height 52
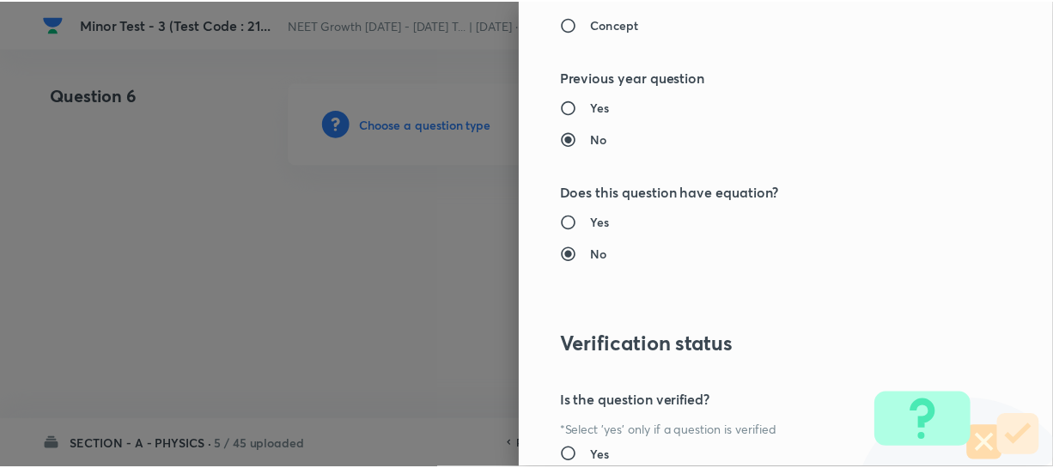
scroll to position [1986, 0]
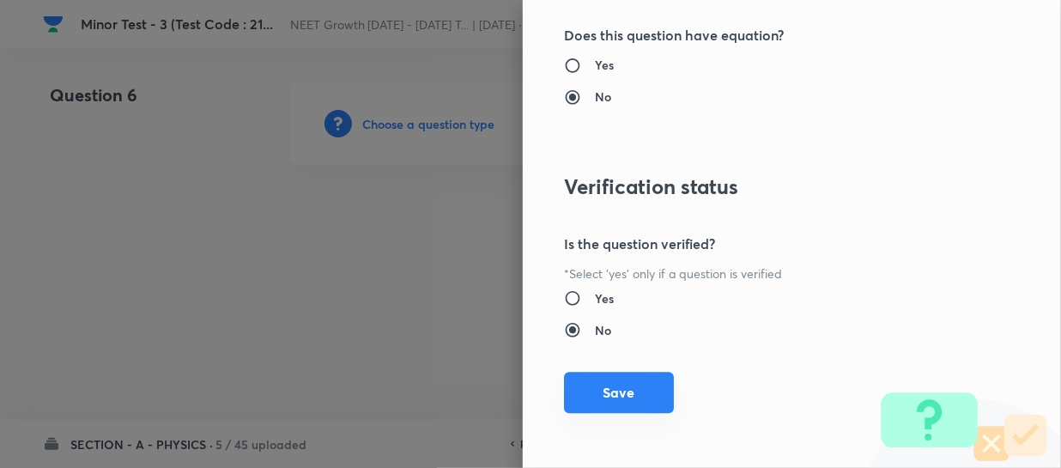
click at [603, 398] on button "Save" at bounding box center [619, 392] width 110 height 41
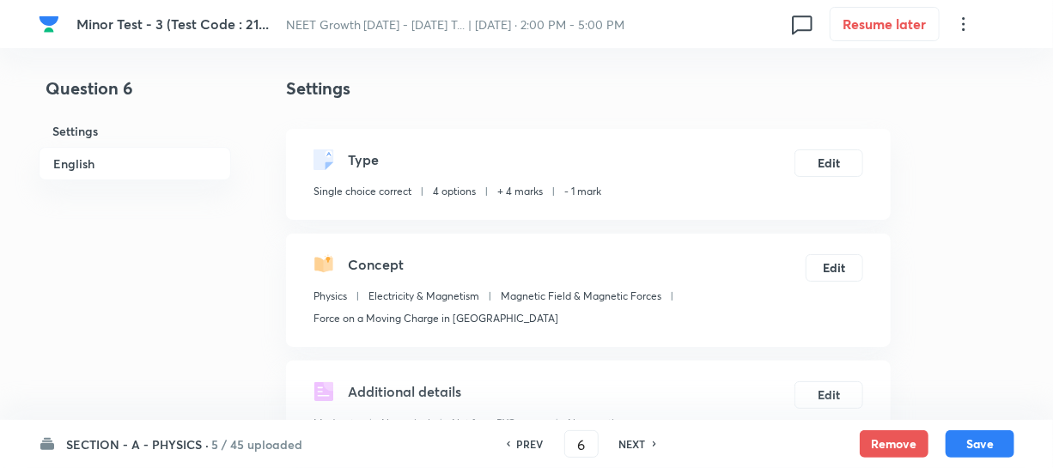
scroll to position [312, 0]
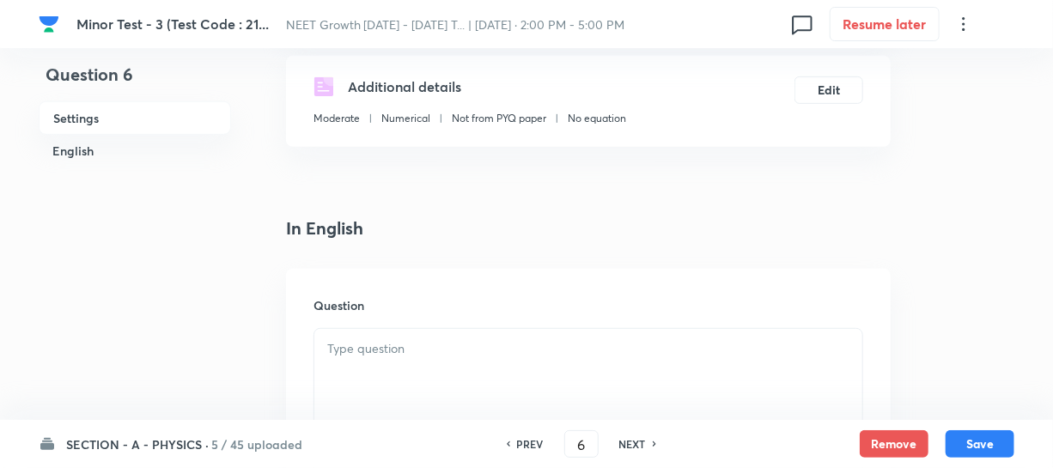
click at [368, 356] on p at bounding box center [588, 349] width 522 height 20
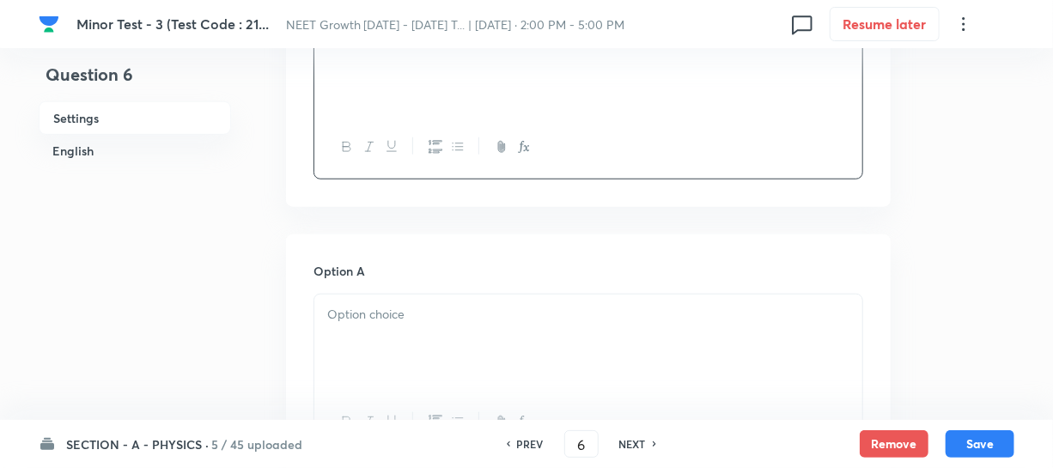
scroll to position [624, 0]
click at [368, 295] on div at bounding box center [588, 339] width 548 height 96
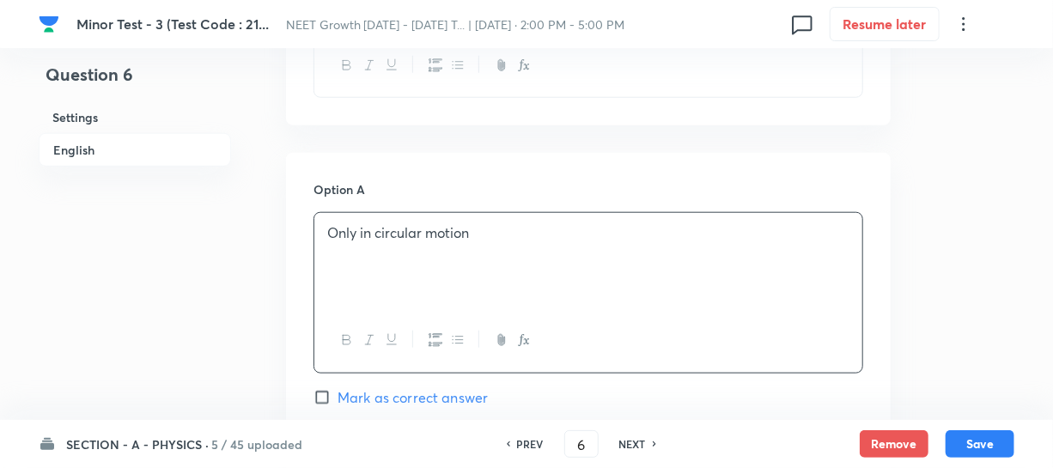
scroll to position [859, 0]
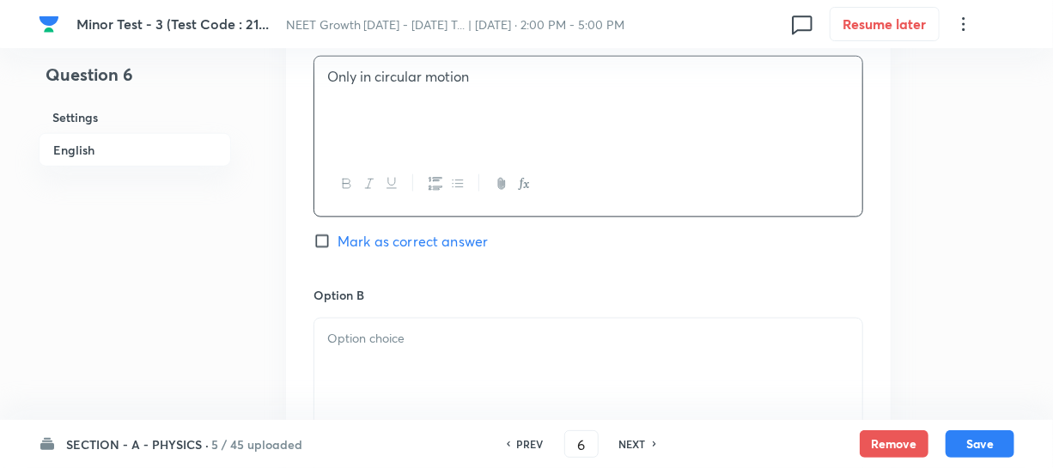
click at [337, 337] on p at bounding box center [588, 339] width 522 height 20
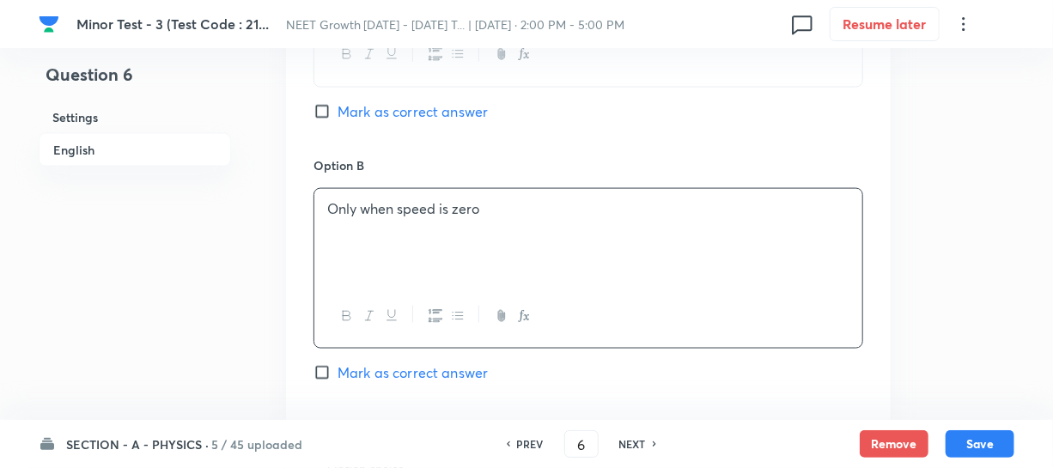
scroll to position [1170, 0]
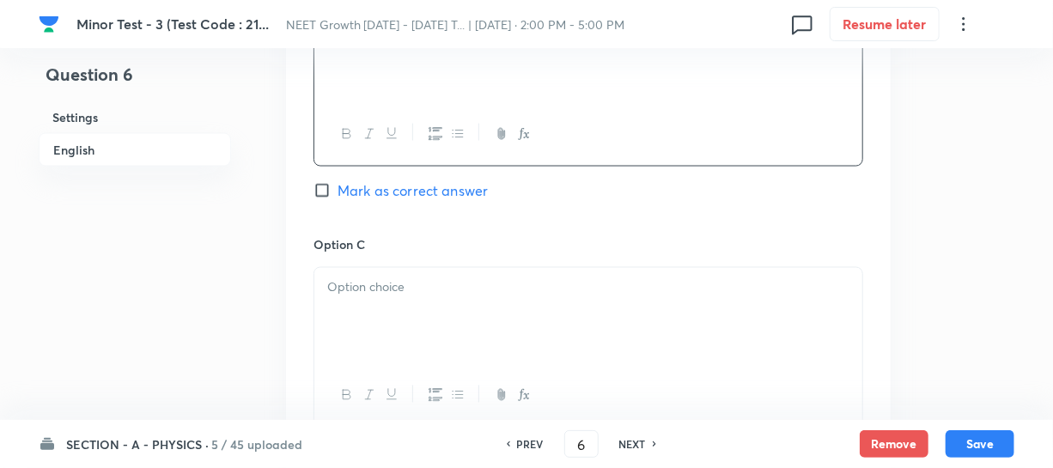
click at [382, 325] on div at bounding box center [588, 316] width 548 height 96
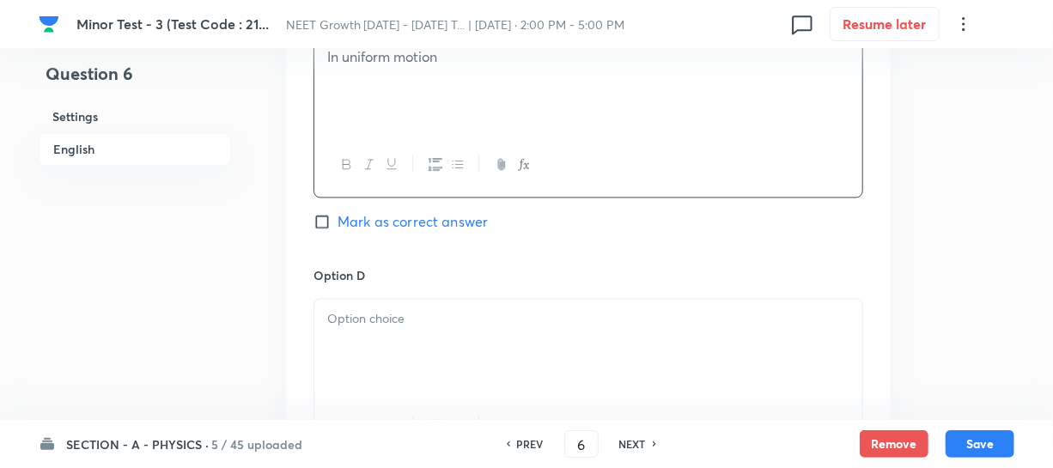
scroll to position [1405, 0]
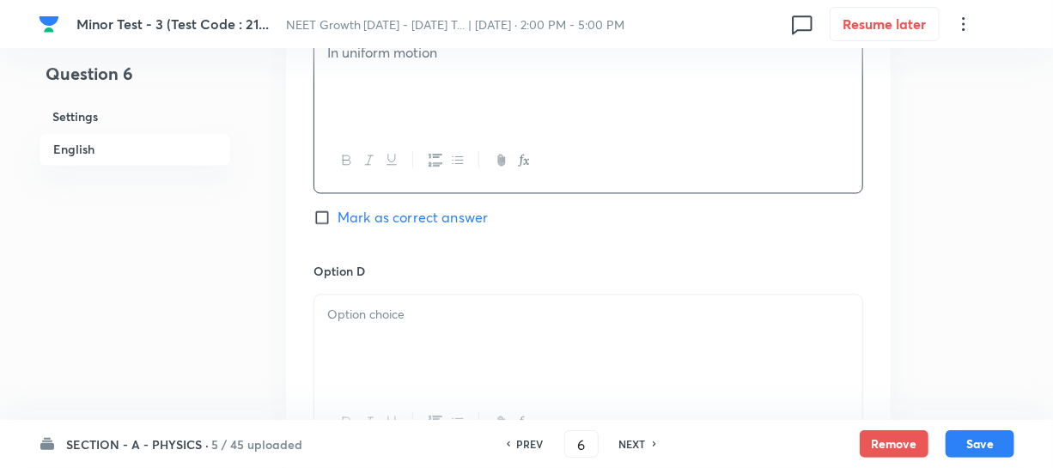
click at [372, 341] on div at bounding box center [588, 343] width 548 height 96
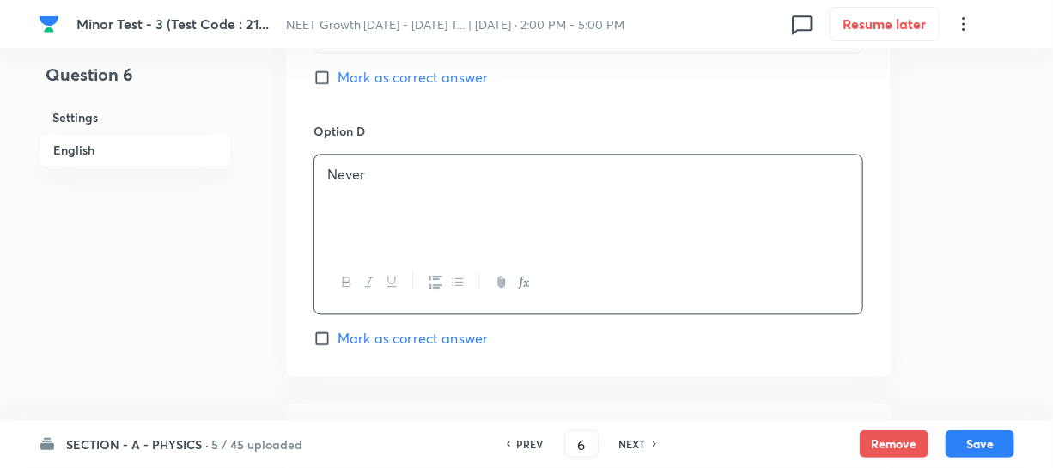
scroll to position [1561, 0]
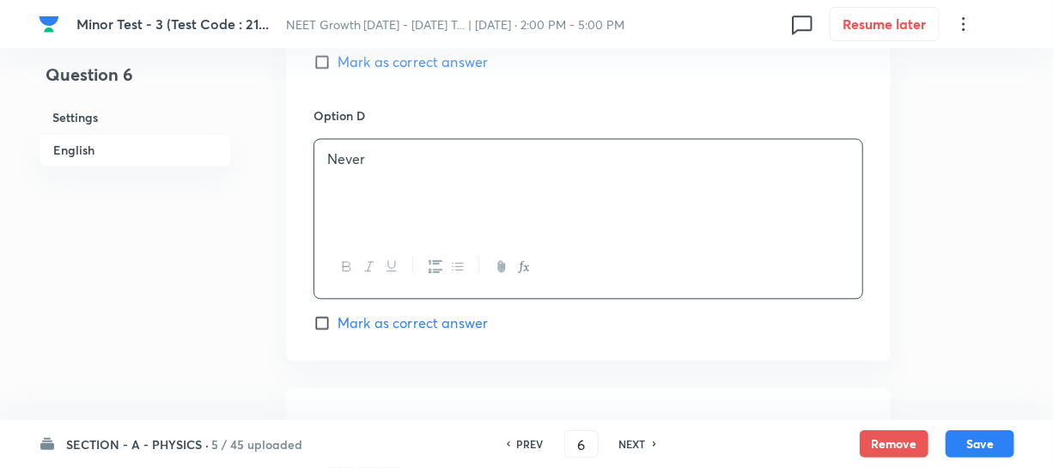
click at [324, 58] on input "Mark as correct answer" at bounding box center [325, 61] width 24 height 17
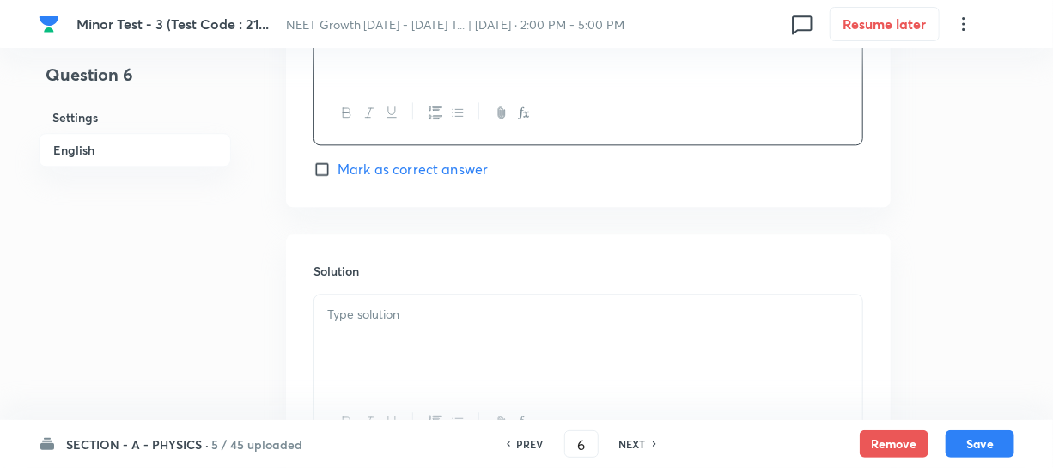
scroll to position [1717, 0]
click at [379, 300] on div at bounding box center [588, 340] width 548 height 96
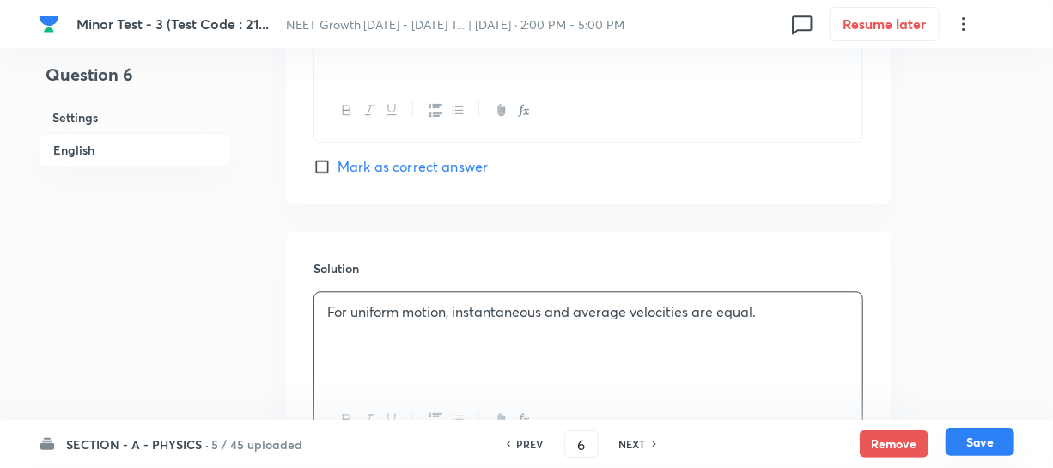
click at [966, 443] on button "Save" at bounding box center [979, 441] width 69 height 27
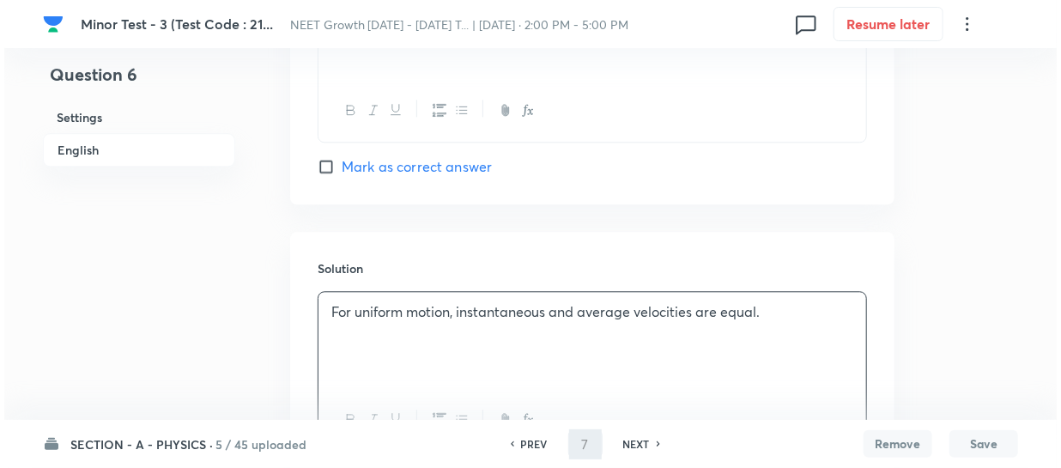
scroll to position [0, 0]
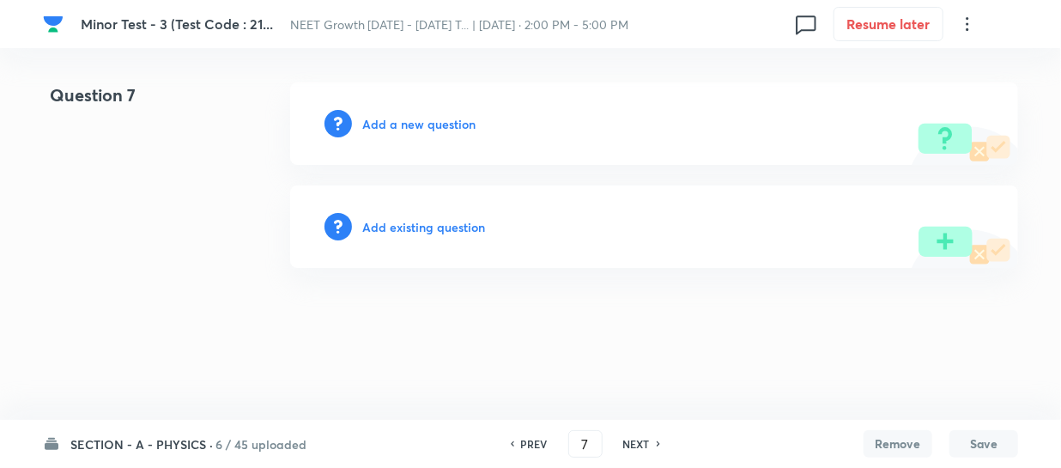
click at [381, 125] on h6 "Add a new question" at bounding box center [418, 124] width 113 height 18
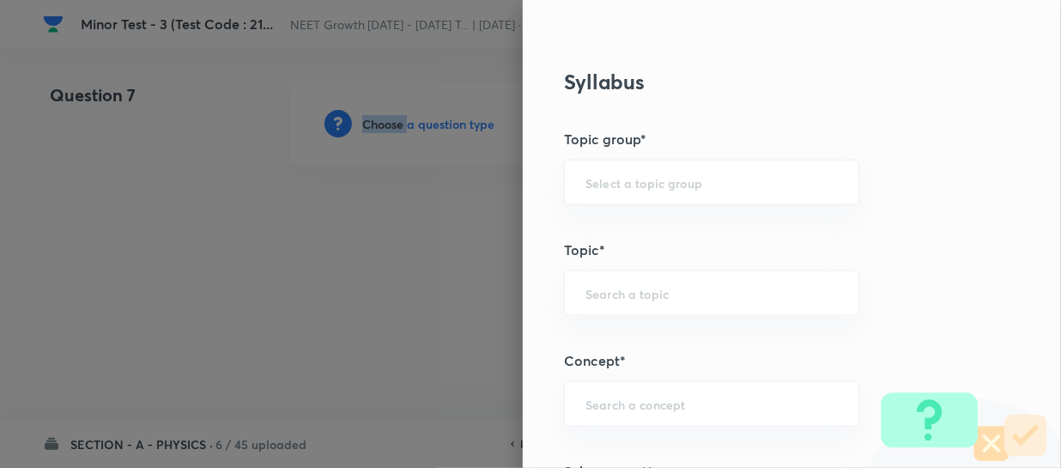
scroll to position [936, 0]
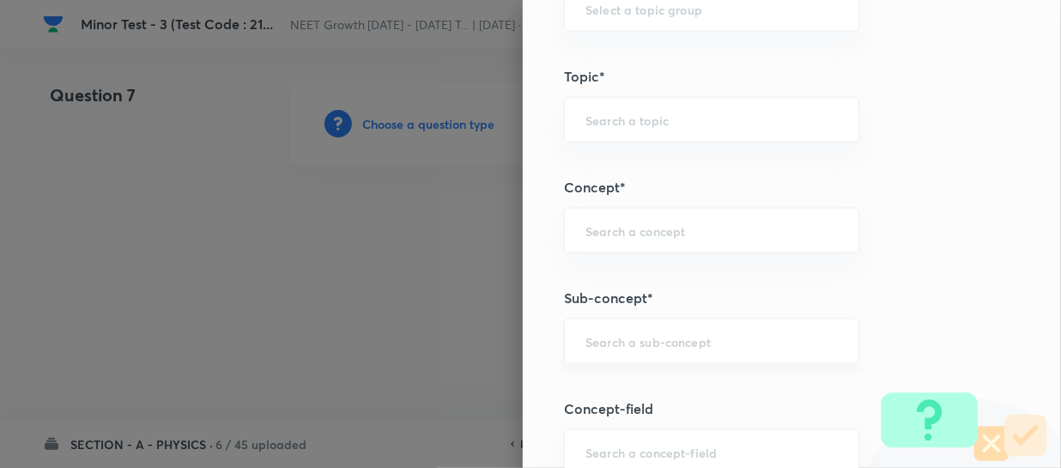
click at [604, 335] on input "text" at bounding box center [712, 341] width 252 height 16
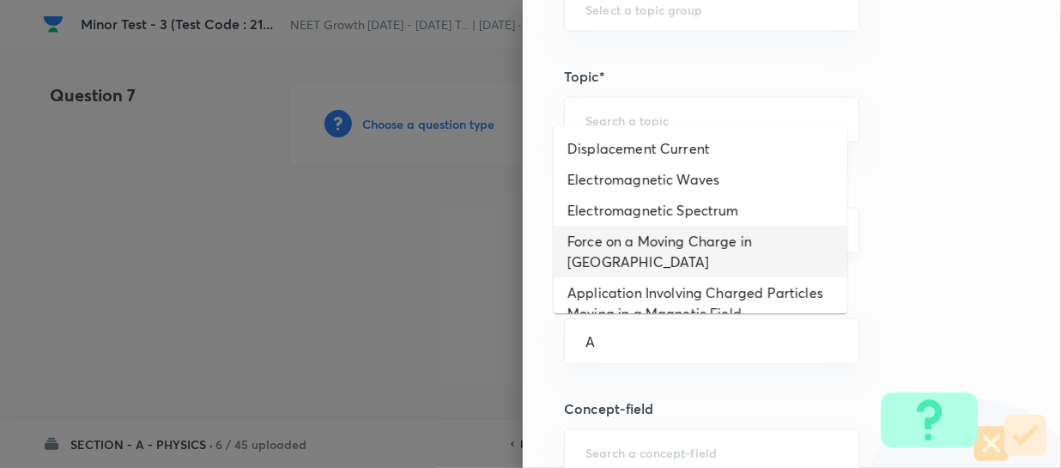
drag, startPoint x: 609, startPoint y: 237, endPoint x: 629, endPoint y: 240, distance: 19.9
click at [610, 237] on li "Force on a Moving Charge in Magnetic Field" at bounding box center [701, 252] width 294 height 52
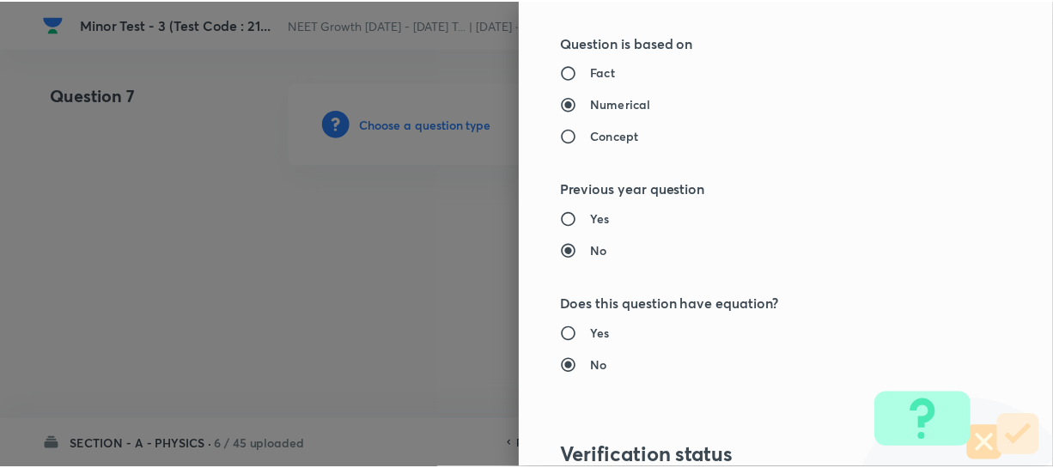
scroll to position [1986, 0]
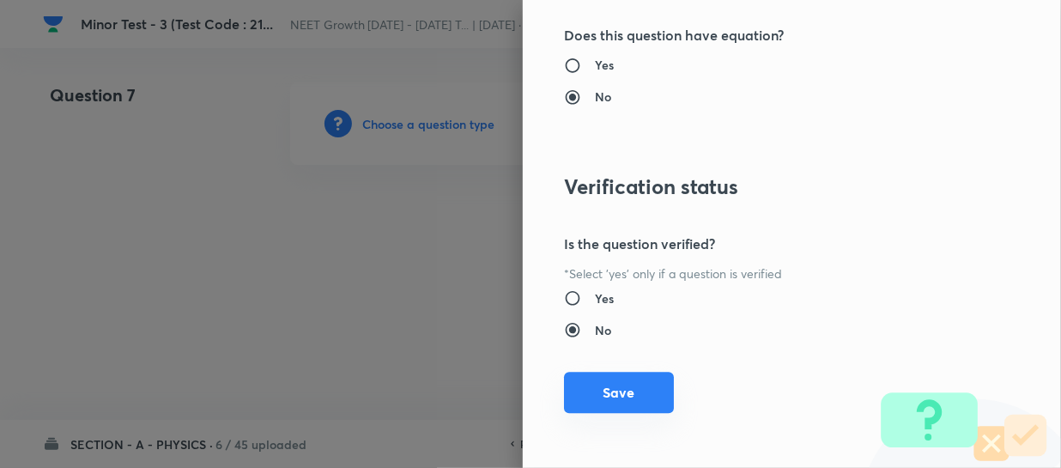
click at [587, 395] on button "Save" at bounding box center [619, 392] width 110 height 41
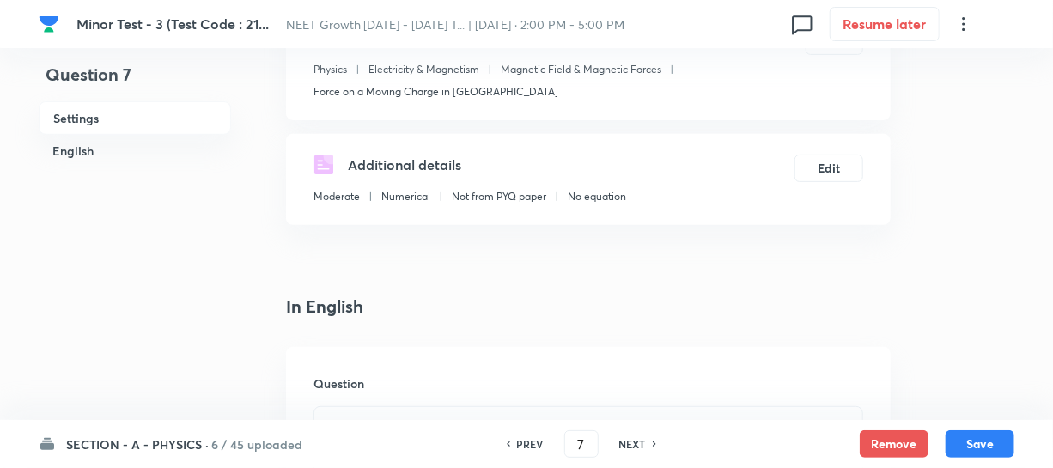
click at [343, 387] on h6 "Question" at bounding box center [588, 383] width 550 height 18
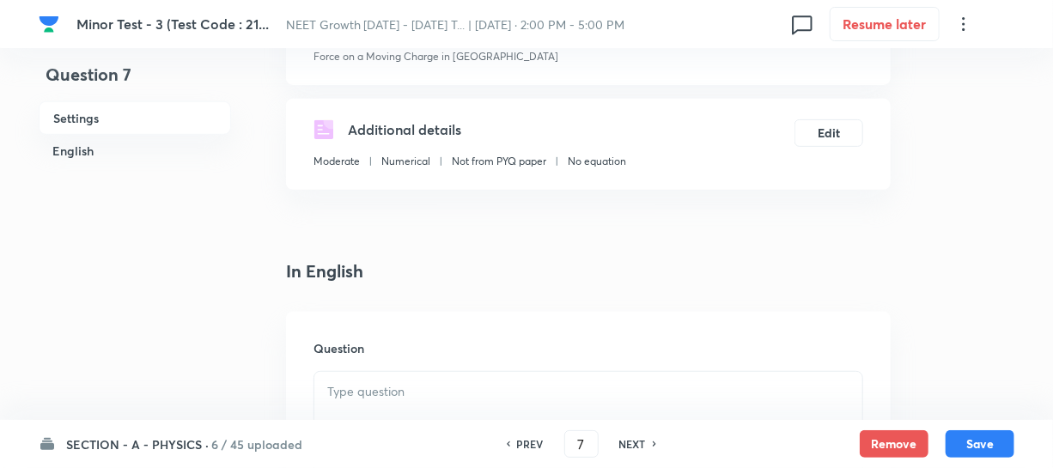
scroll to position [312, 0]
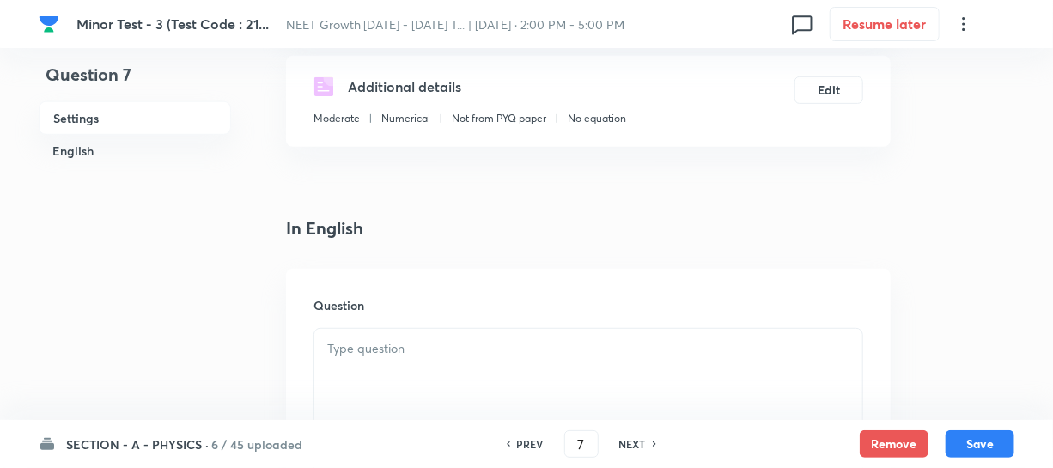
click at [358, 335] on div at bounding box center [588, 377] width 548 height 96
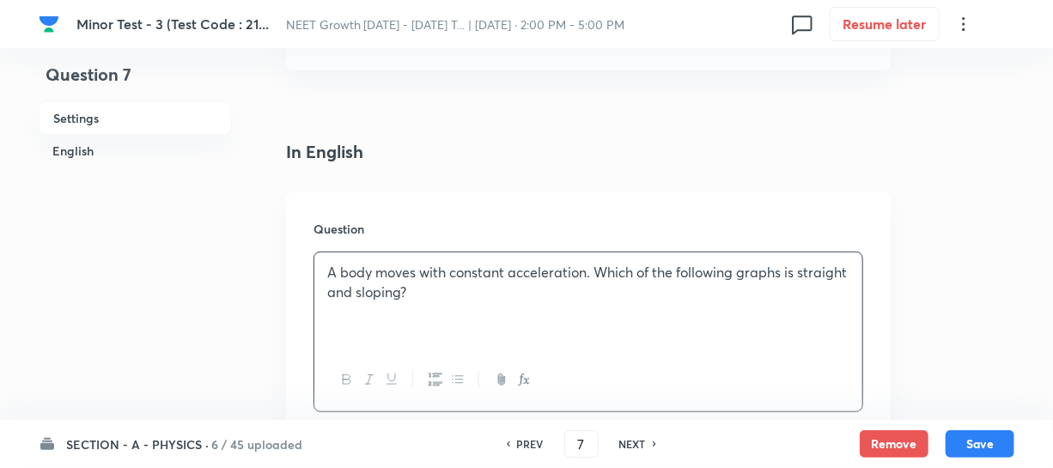
scroll to position [624, 0]
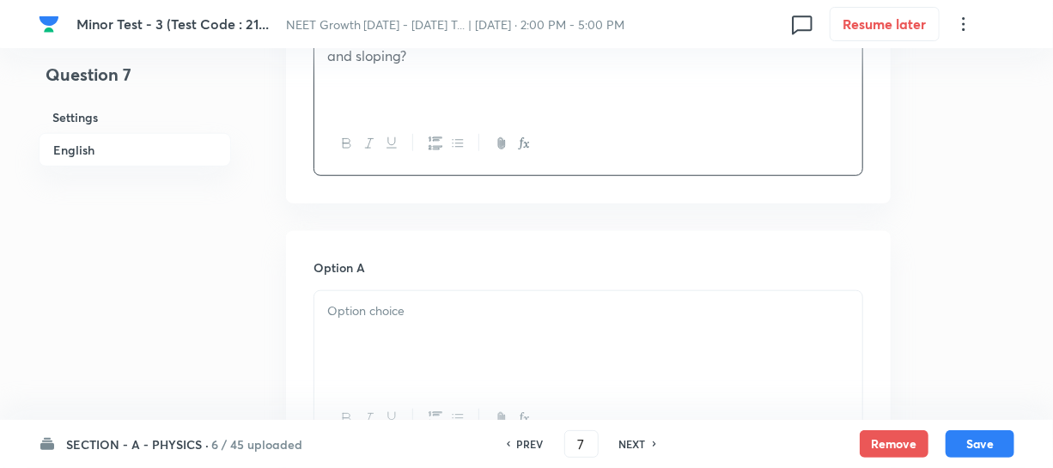
click at [421, 370] on div at bounding box center [588, 339] width 548 height 96
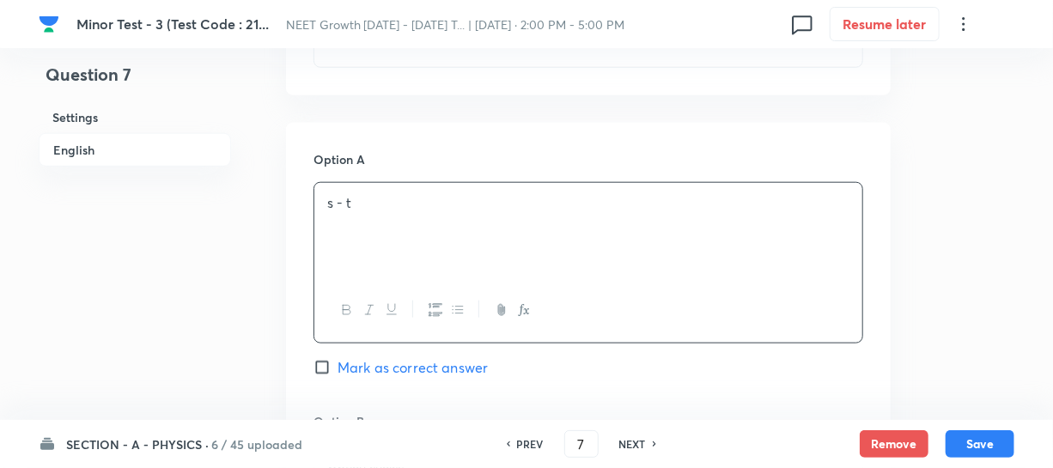
scroll to position [859, 0]
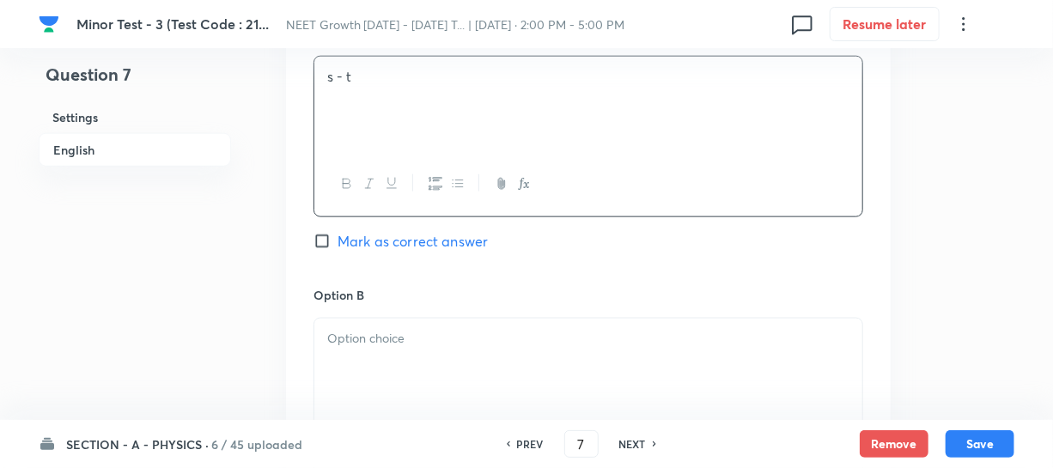
click at [361, 373] on div at bounding box center [588, 367] width 548 height 96
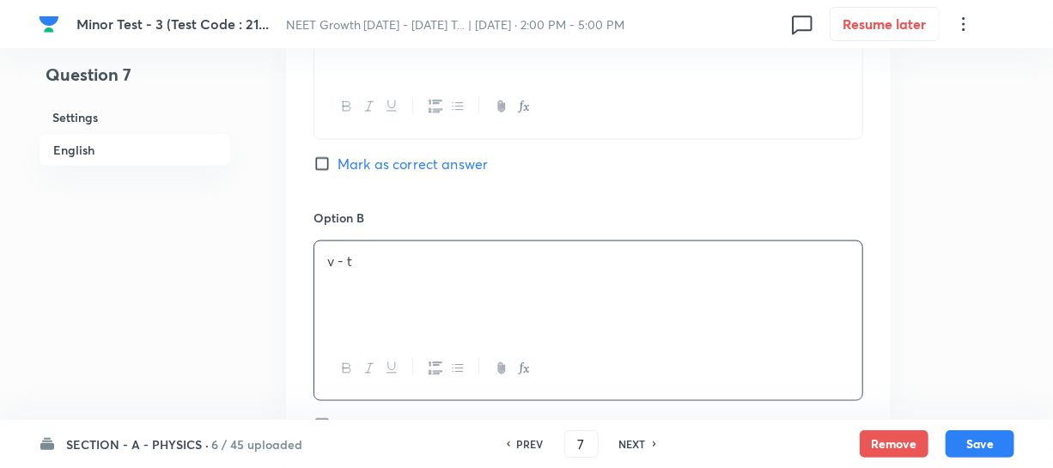
scroll to position [1170, 0]
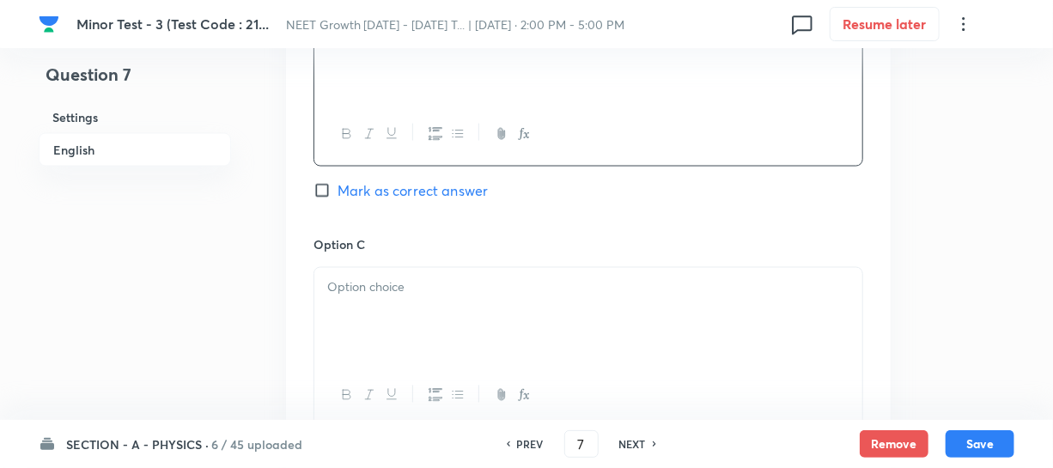
click at [398, 318] on div at bounding box center [588, 316] width 548 height 96
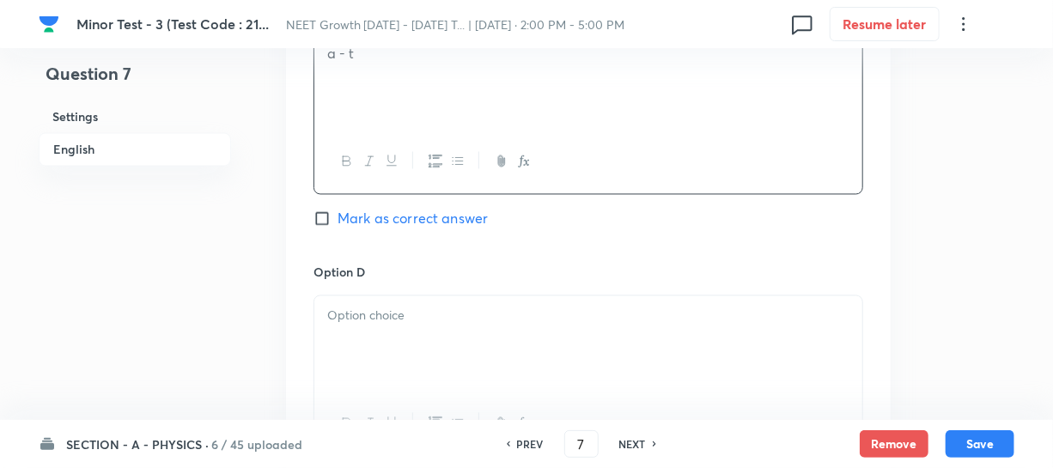
scroll to position [1405, 0]
click at [377, 359] on div at bounding box center [588, 343] width 548 height 96
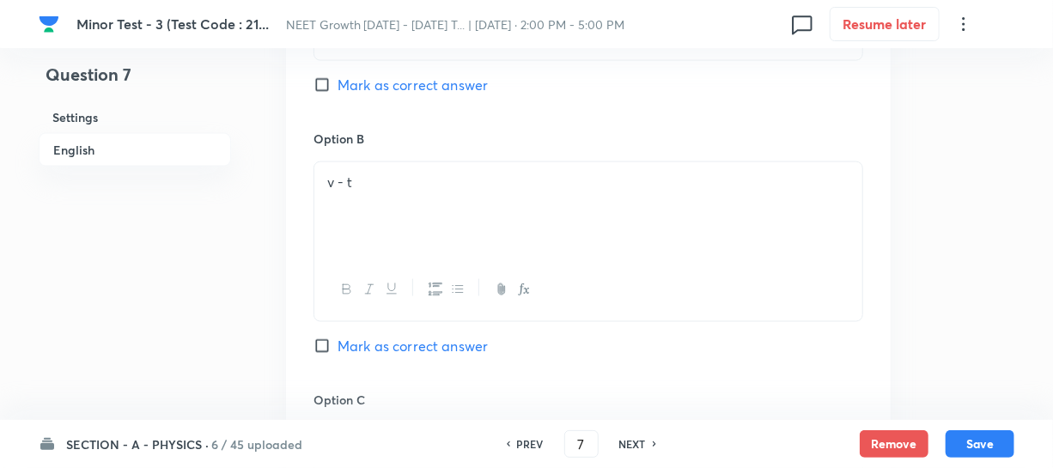
scroll to position [1014, 0]
click at [316, 340] on input "Mark as correct answer" at bounding box center [325, 346] width 24 height 17
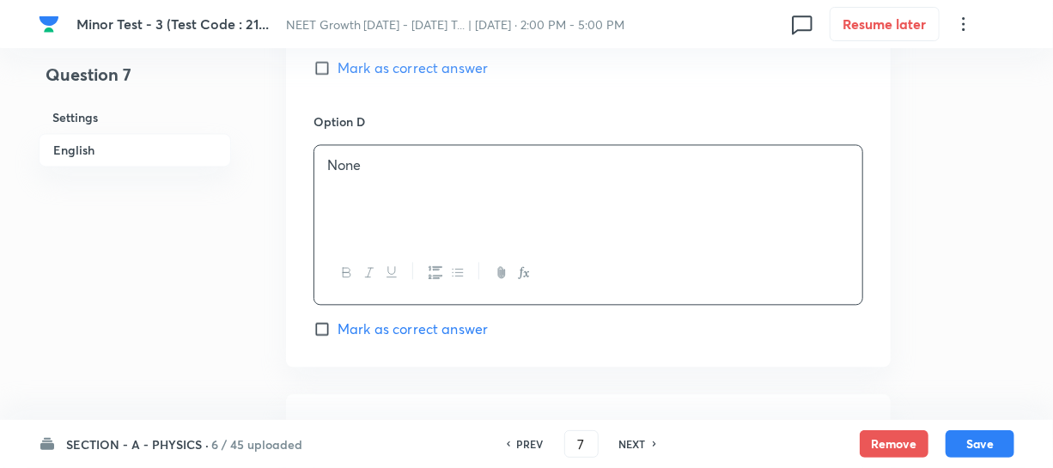
scroll to position [1717, 0]
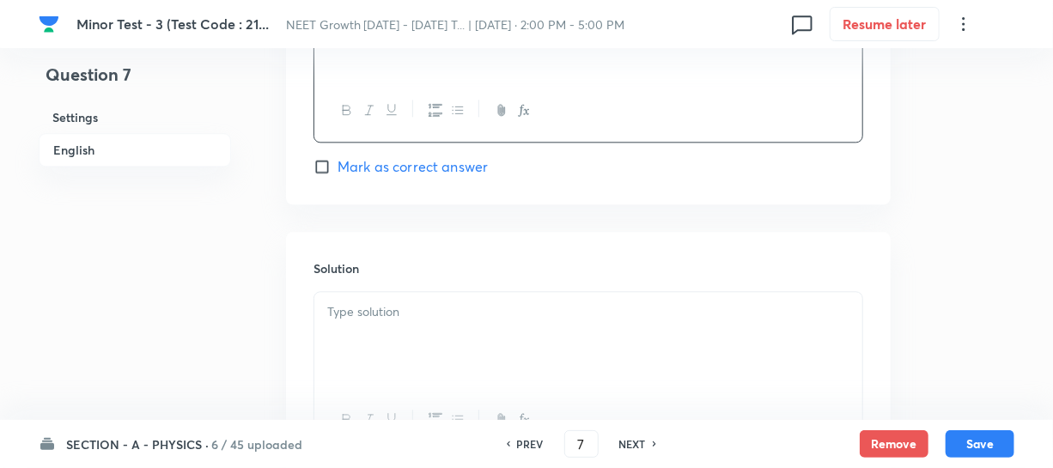
drag, startPoint x: 363, startPoint y: 330, endPoint x: 447, endPoint y: 330, distance: 84.1
click at [364, 331] on div at bounding box center [588, 340] width 548 height 96
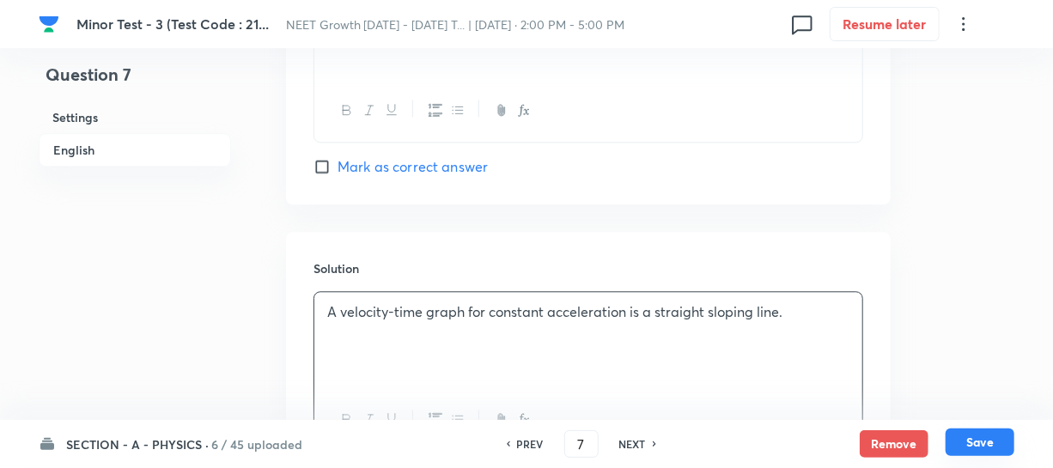
click at [965, 447] on button "Save" at bounding box center [979, 441] width 69 height 27
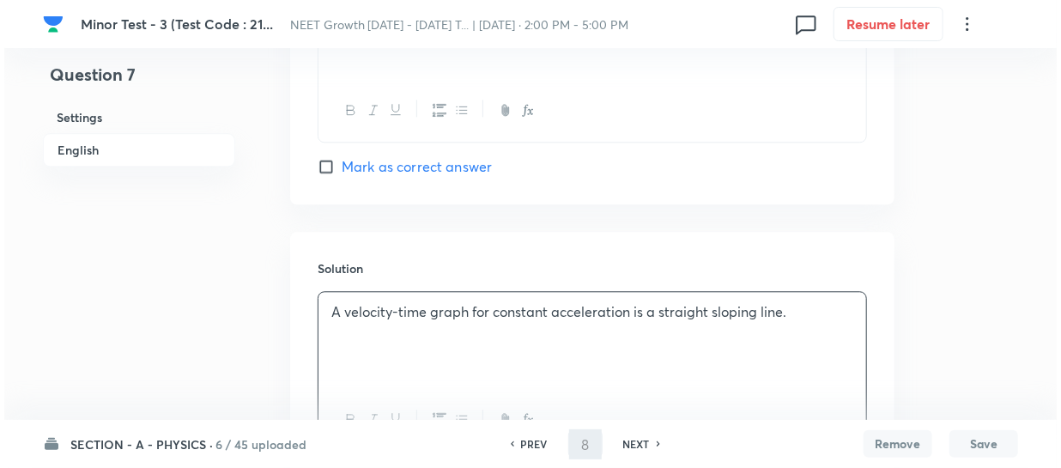
scroll to position [0, 0]
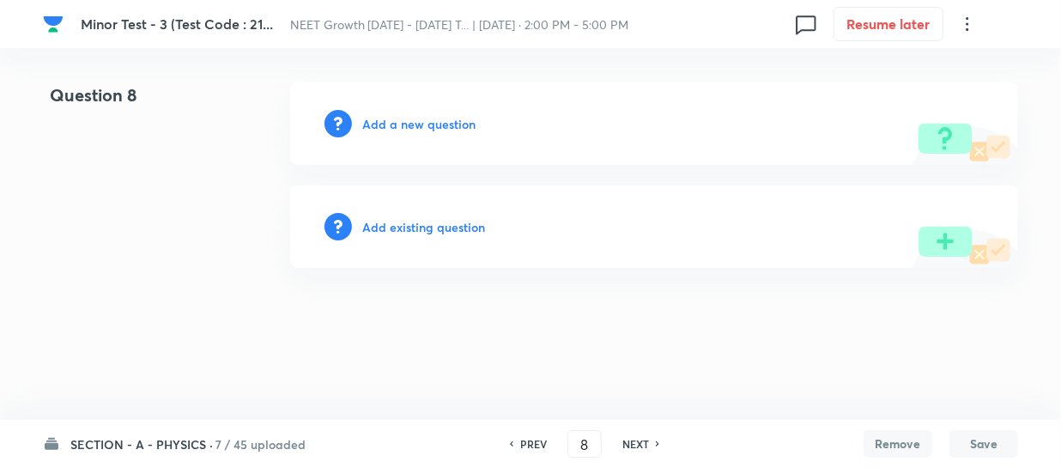
click at [374, 123] on h6 "Add a new question" at bounding box center [418, 124] width 113 height 18
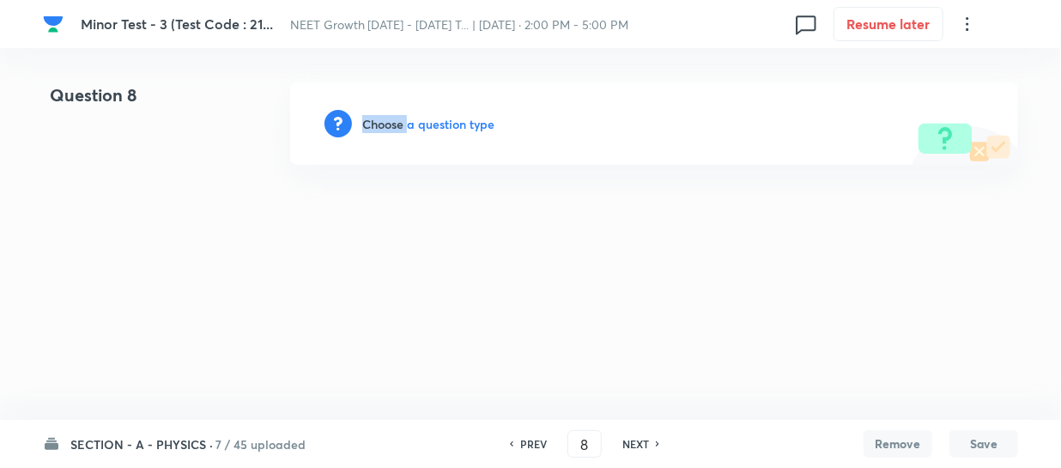
click at [374, 123] on h6 "Choose a question type" at bounding box center [428, 124] width 132 height 18
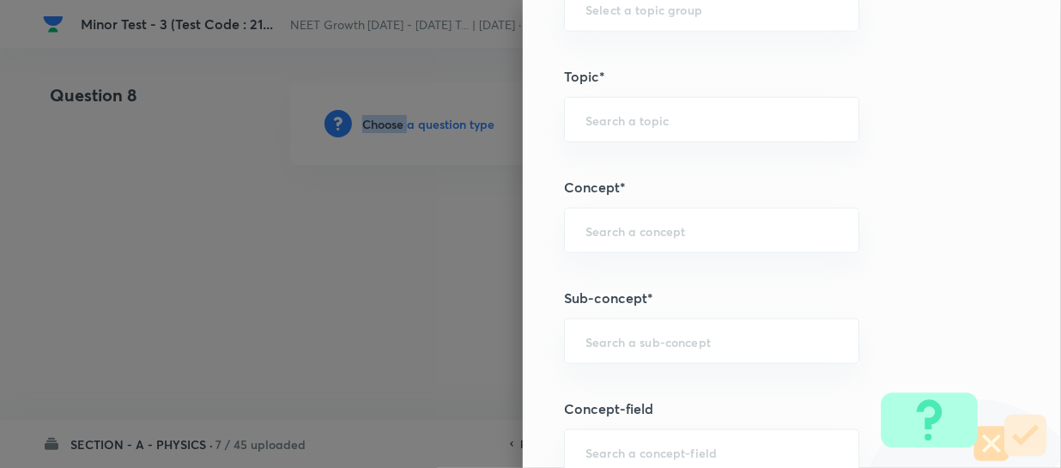
scroll to position [1014, 0]
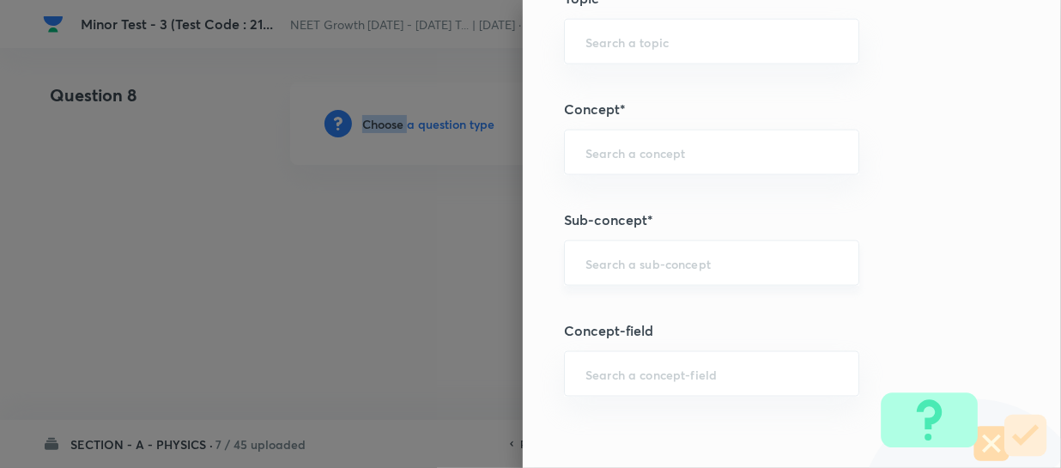
click at [595, 276] on div "​" at bounding box center [711, 263] width 295 height 46
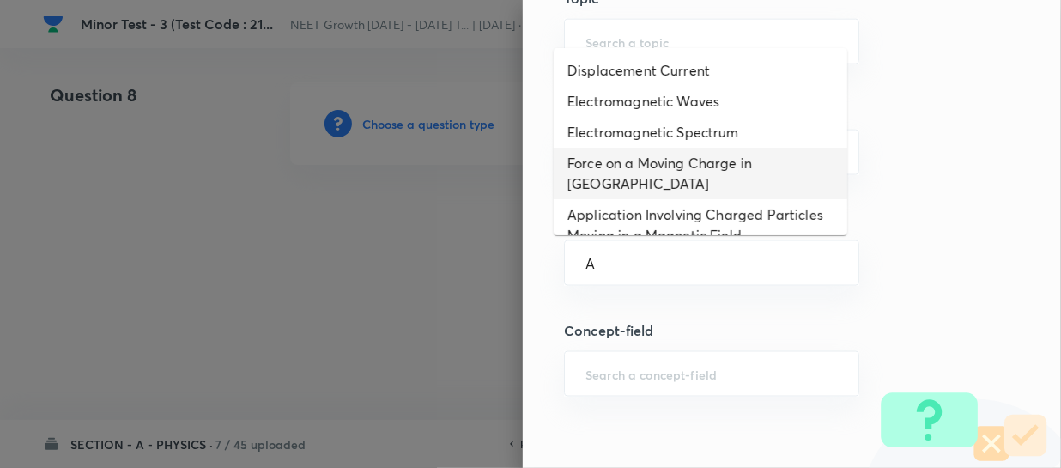
click at [626, 180] on li "Force on a Moving Charge in Magnetic Field" at bounding box center [701, 174] width 294 height 52
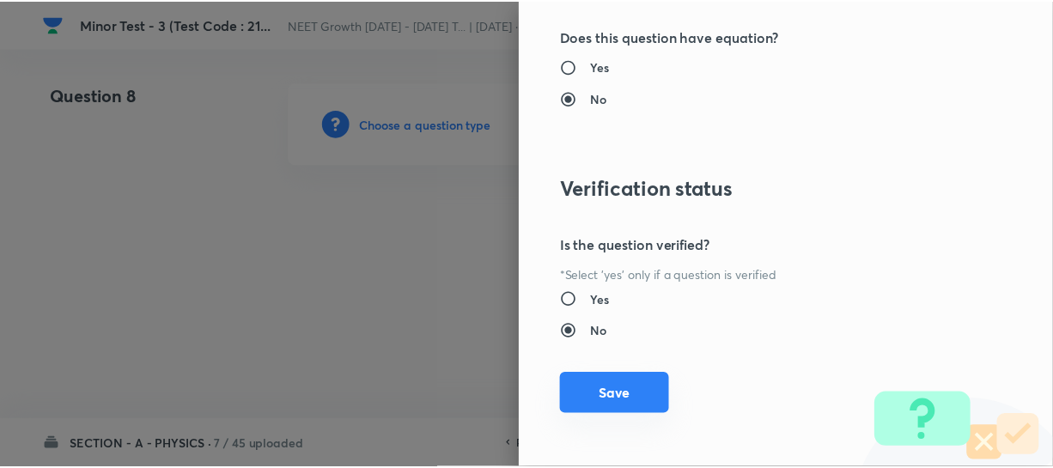
scroll to position [1986, 0]
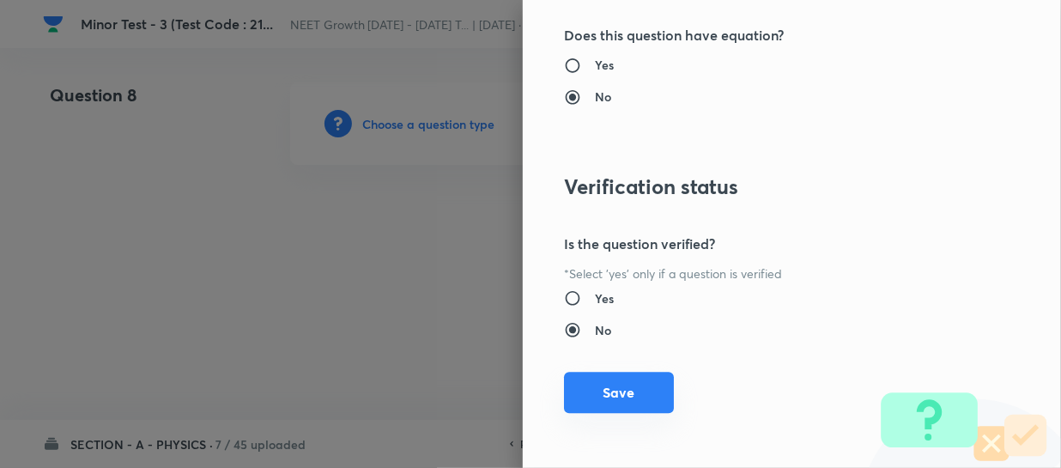
click at [611, 392] on button "Save" at bounding box center [619, 392] width 110 height 41
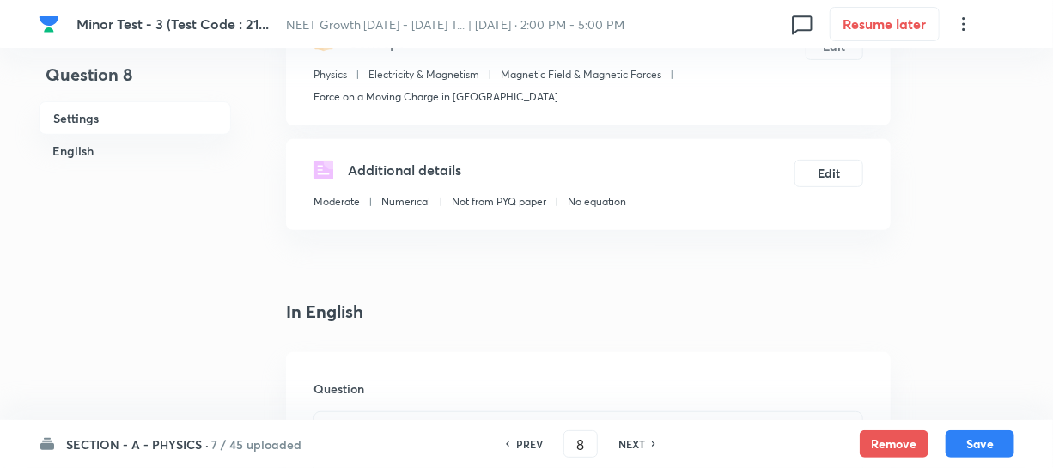
scroll to position [390, 0]
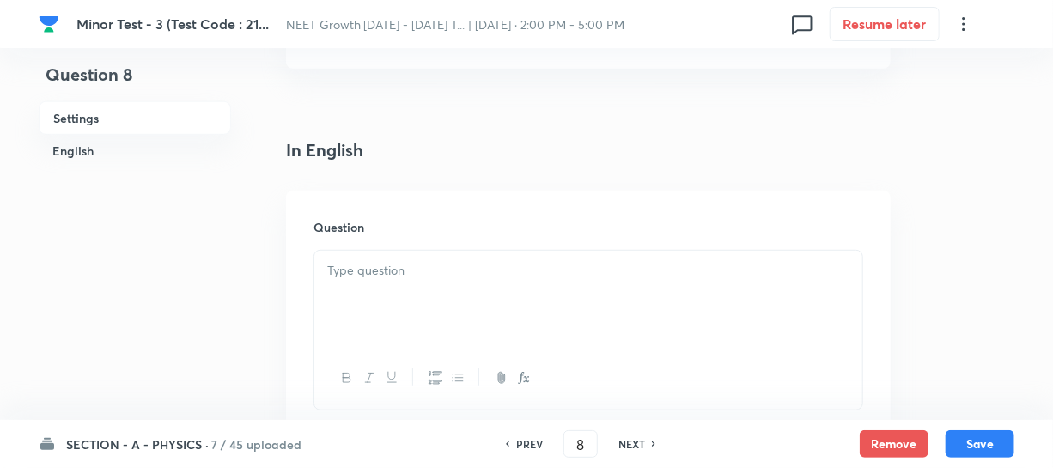
click at [396, 292] on div at bounding box center [588, 299] width 548 height 96
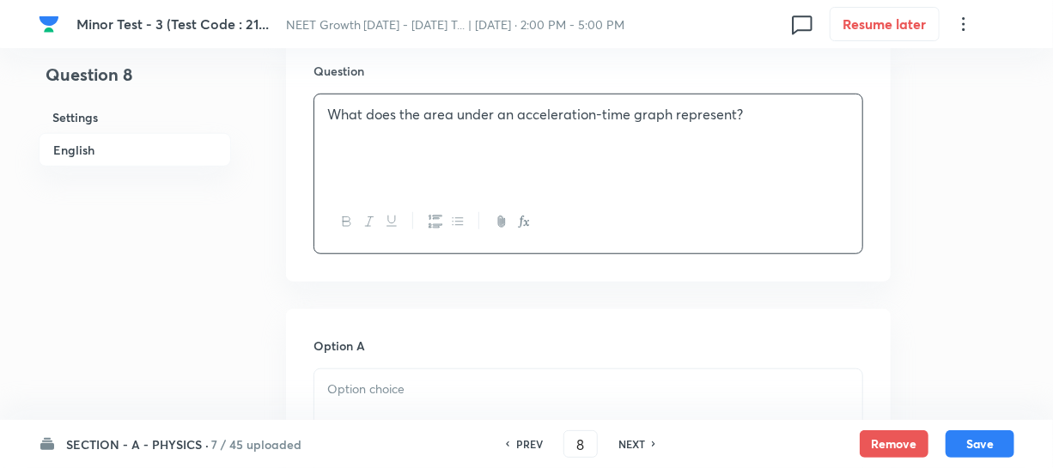
click at [403, 352] on h6 "Option A" at bounding box center [588, 346] width 550 height 18
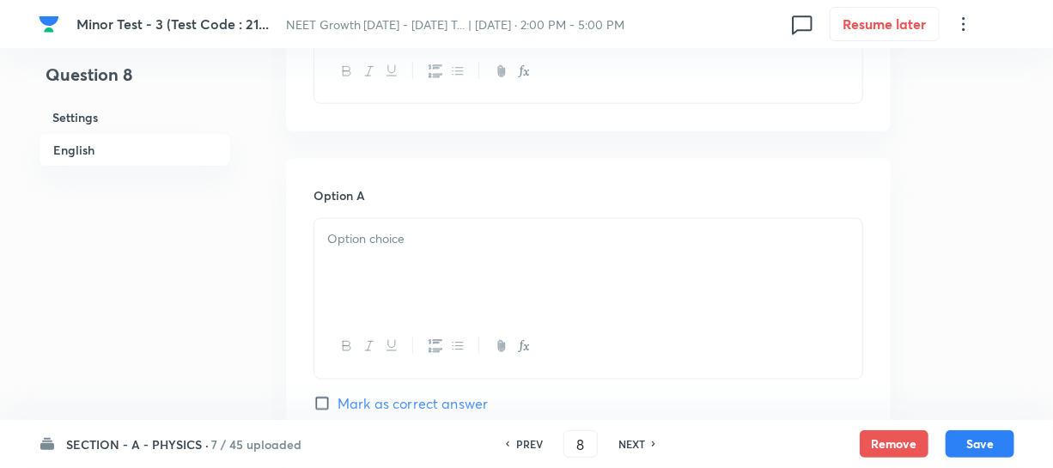
scroll to position [702, 0]
click at [381, 307] on div at bounding box center [588, 261] width 548 height 96
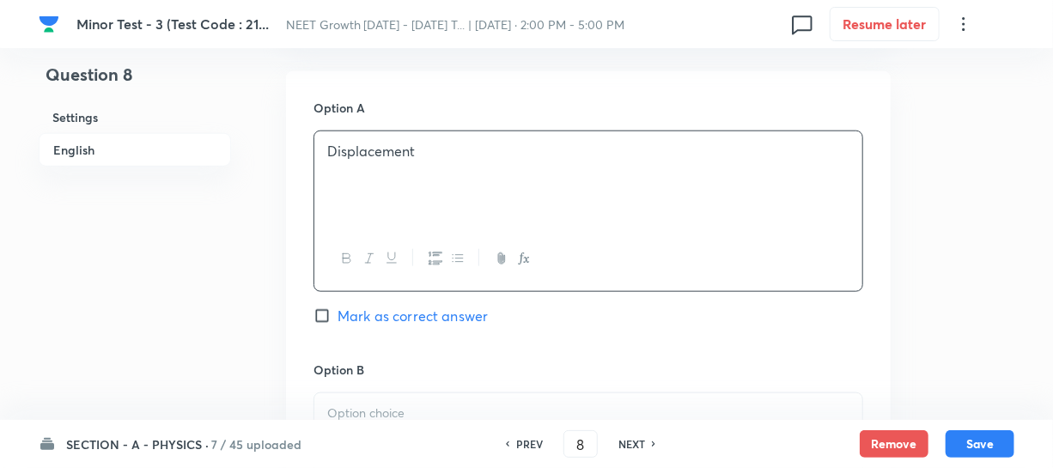
scroll to position [936, 0]
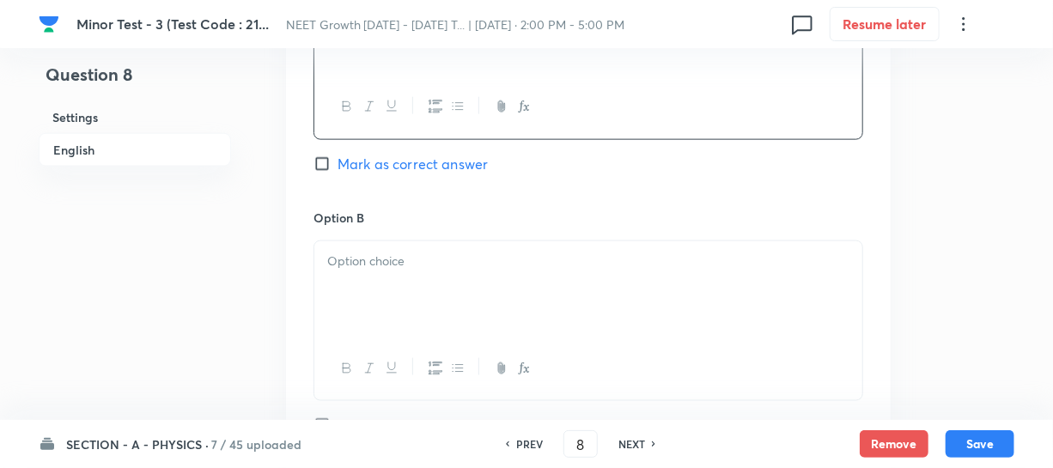
click at [348, 354] on div at bounding box center [588, 368] width 548 height 63
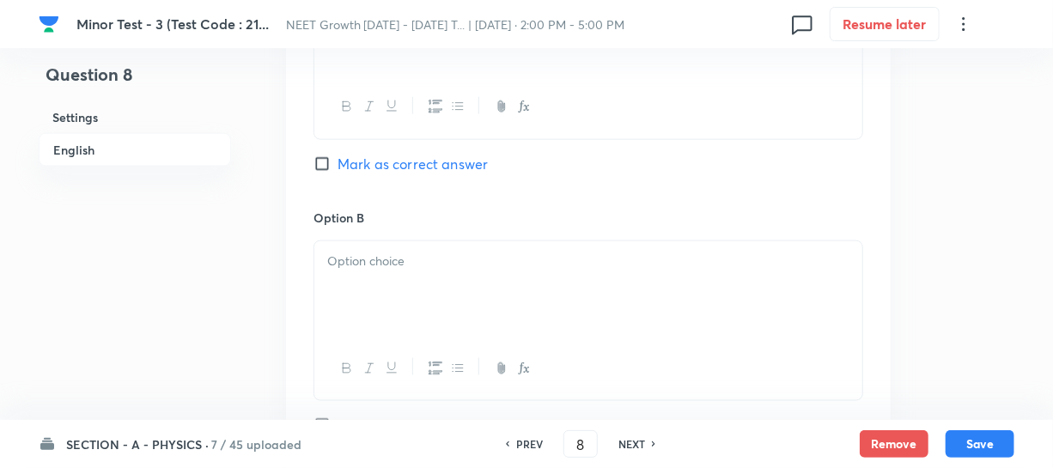
click at [343, 283] on div at bounding box center [588, 289] width 548 height 96
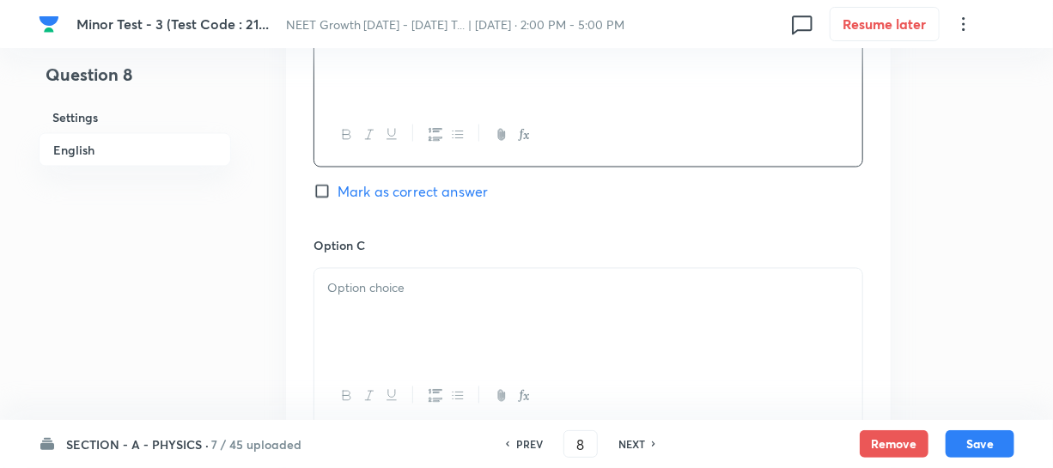
scroll to position [1170, 0]
click at [415, 364] on div at bounding box center [588, 395] width 548 height 63
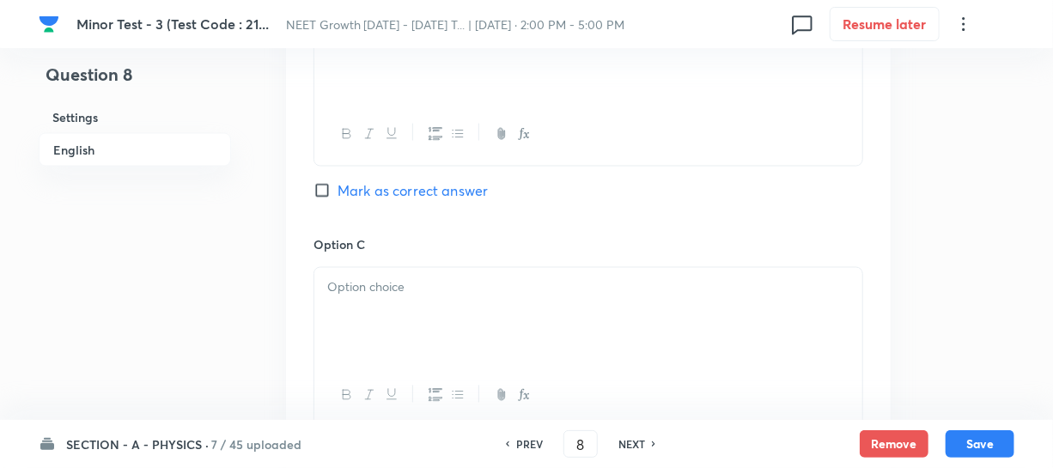
click at [374, 296] on p at bounding box center [588, 288] width 522 height 20
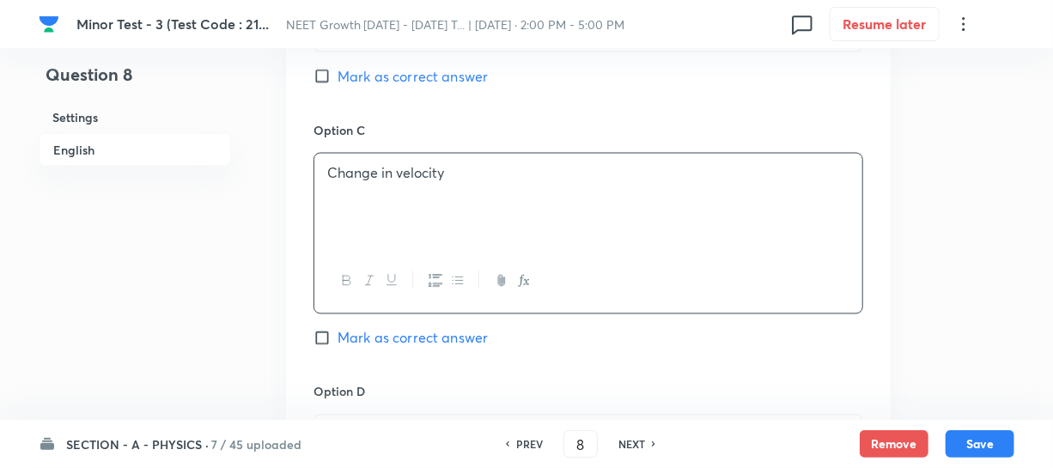
scroll to position [1405, 0]
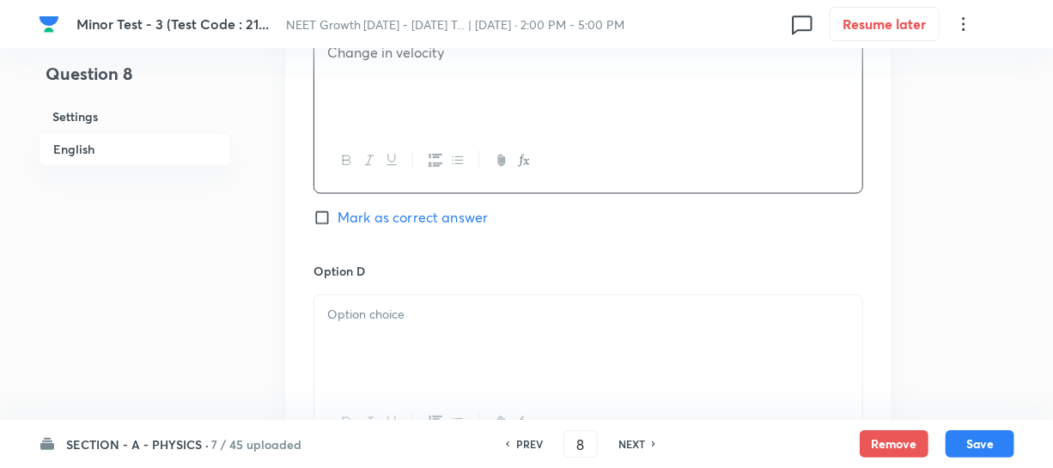
click at [368, 321] on p at bounding box center [588, 316] width 522 height 20
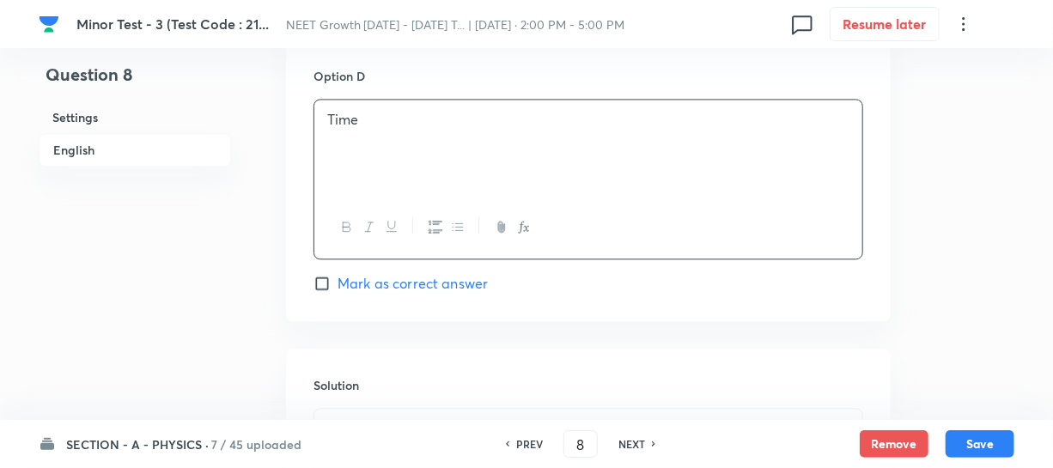
scroll to position [1561, 0]
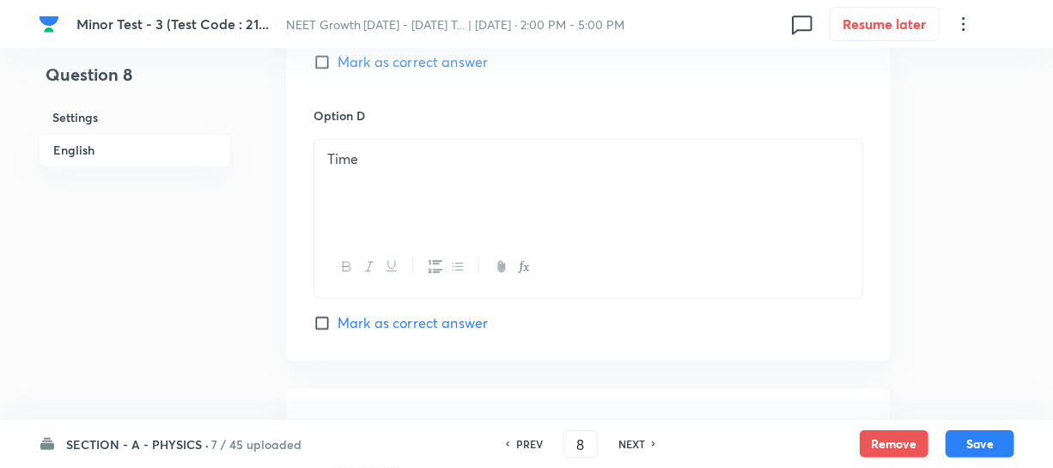
click at [327, 65] on input "Mark as correct answer" at bounding box center [325, 61] width 24 height 17
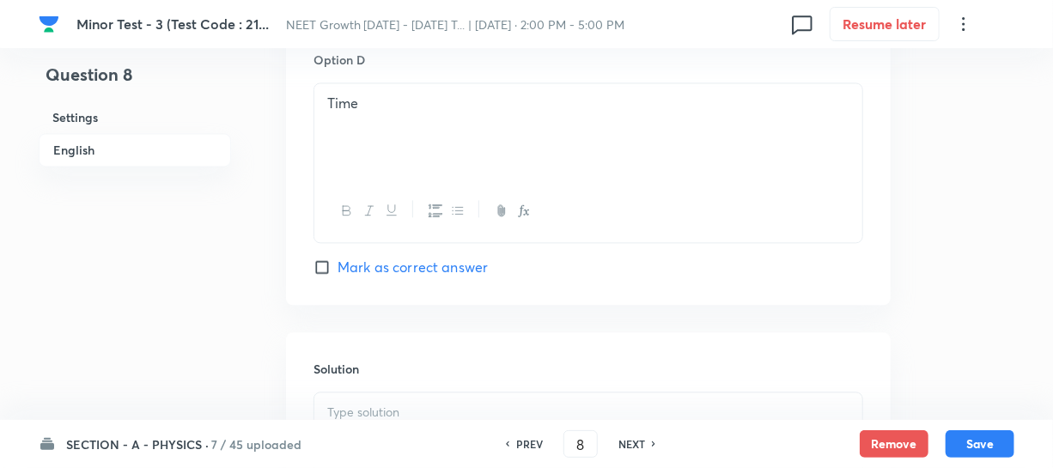
scroll to position [1717, 0]
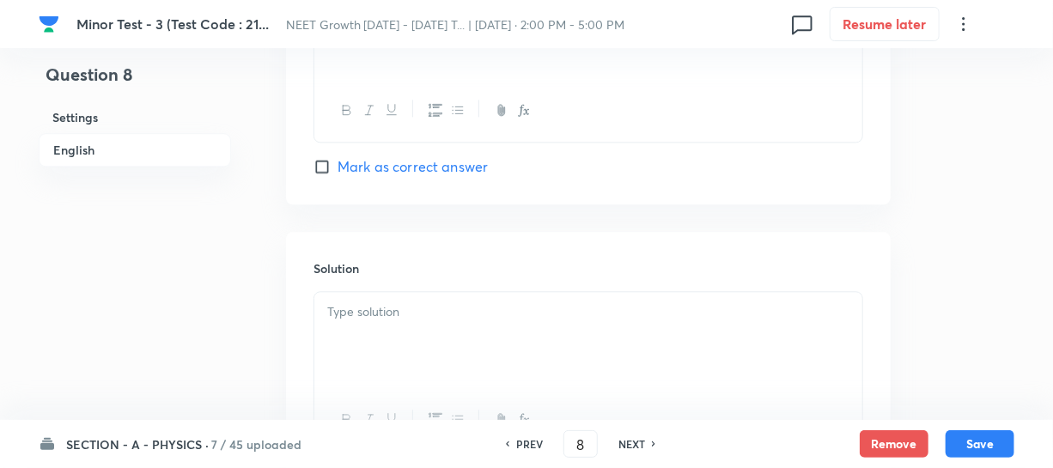
click at [376, 289] on div "Solution" at bounding box center [588, 355] width 604 height 247
click at [371, 322] on div at bounding box center [588, 340] width 548 height 96
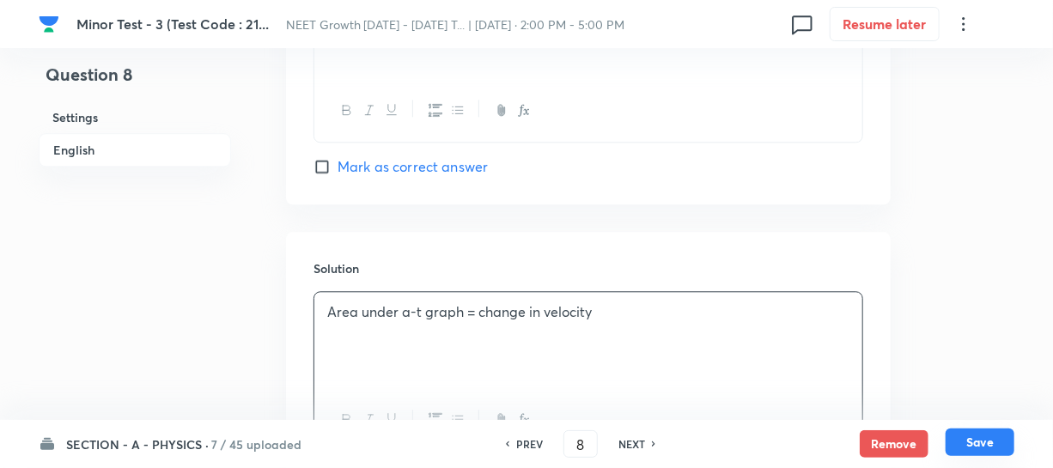
click at [983, 446] on button "Save" at bounding box center [979, 441] width 69 height 27
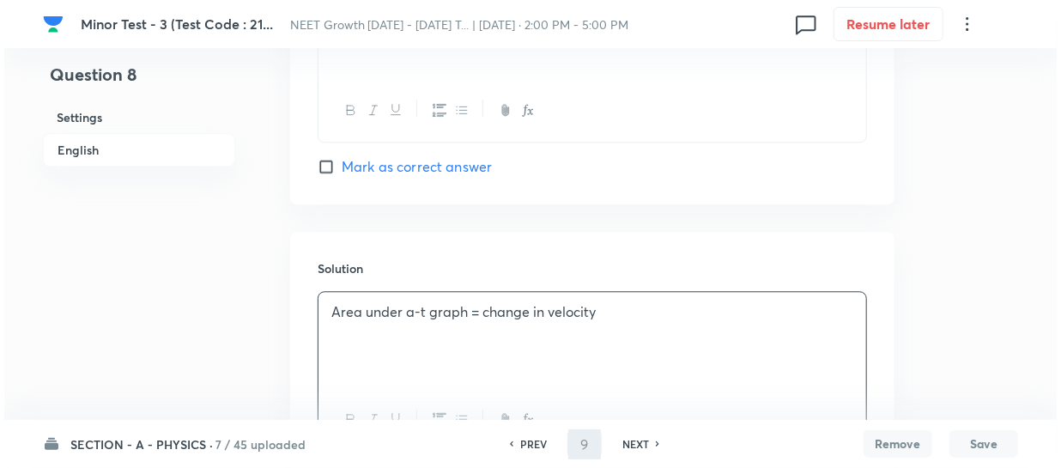
scroll to position [0, 0]
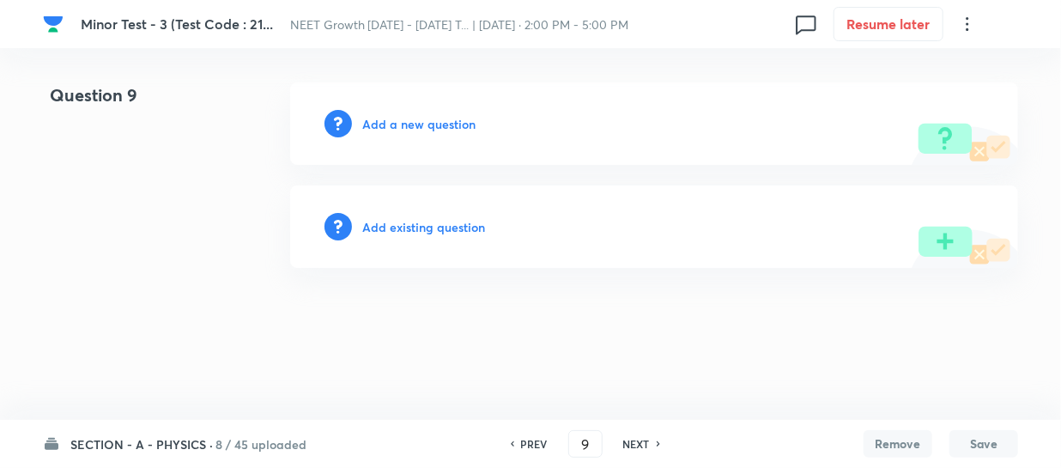
click at [377, 115] on h6 "Add a new question" at bounding box center [418, 124] width 113 height 18
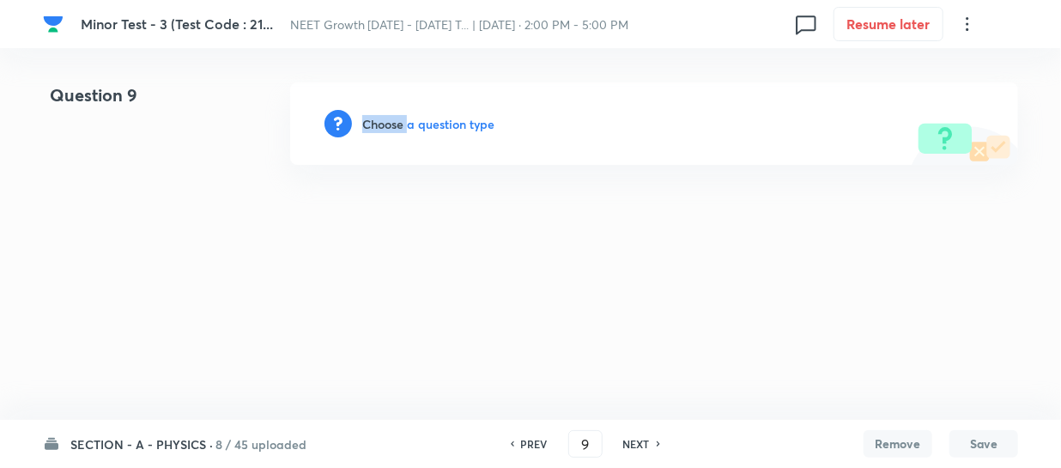
click at [377, 115] on h6 "Choose a question type" at bounding box center [428, 124] width 132 height 18
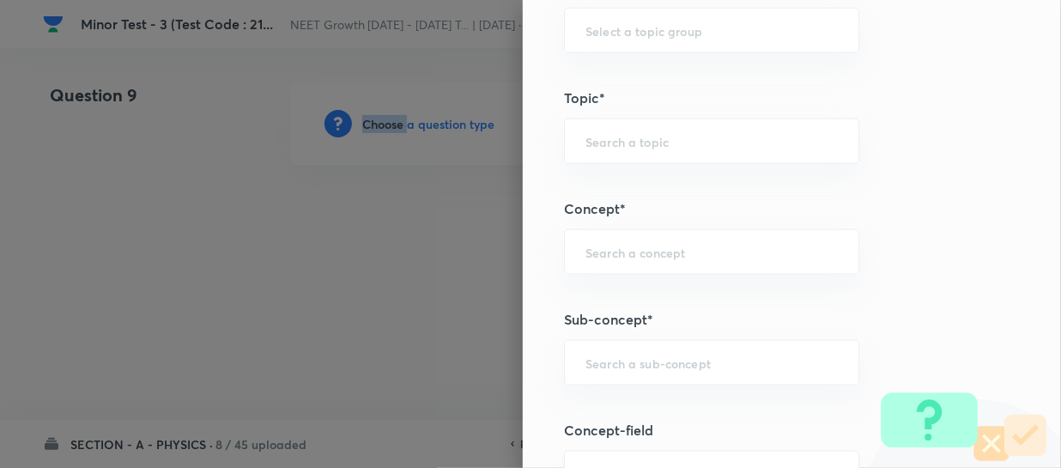
scroll to position [1092, 0]
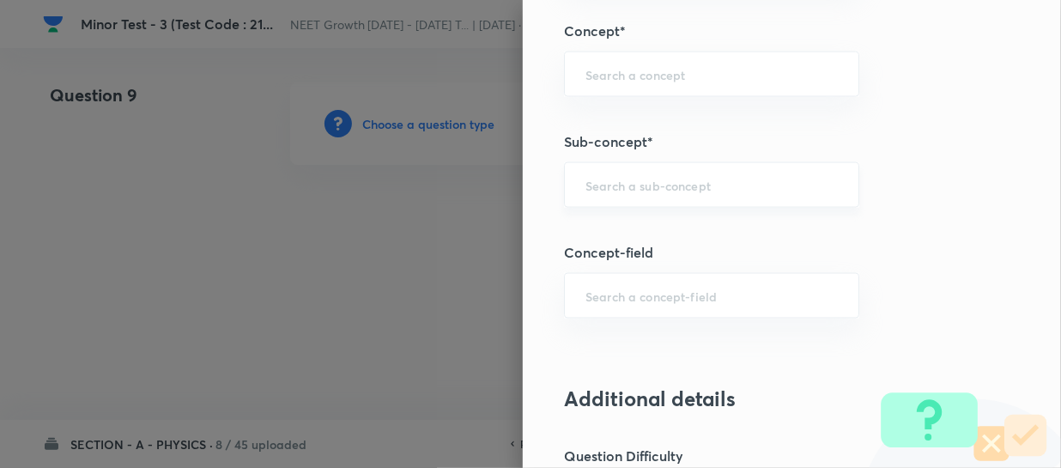
click at [598, 181] on input "text" at bounding box center [712, 185] width 252 height 16
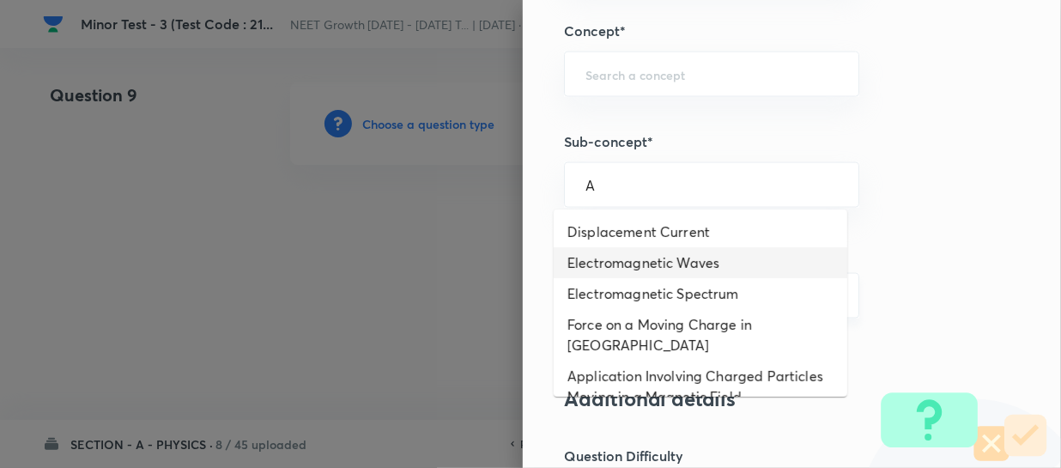
click at [659, 270] on li "Electromagnetic Waves" at bounding box center [701, 262] width 294 height 31
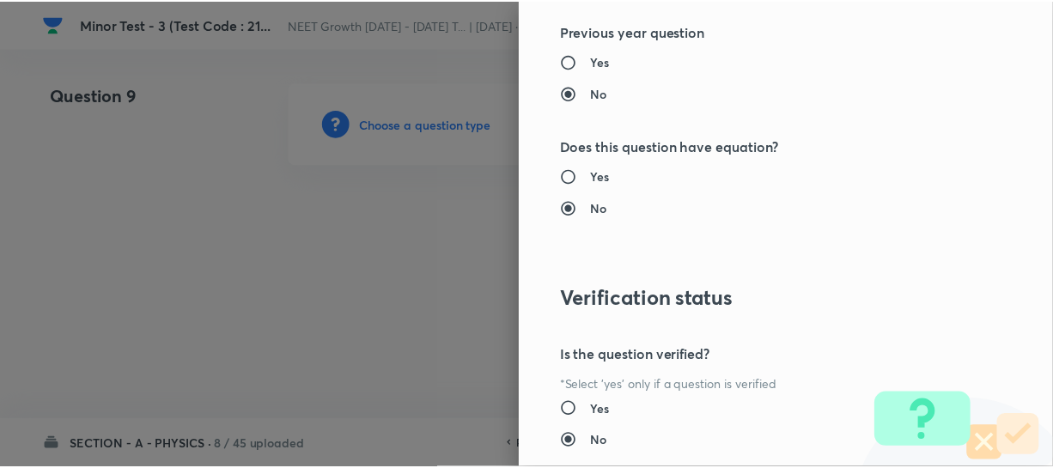
scroll to position [1986, 0]
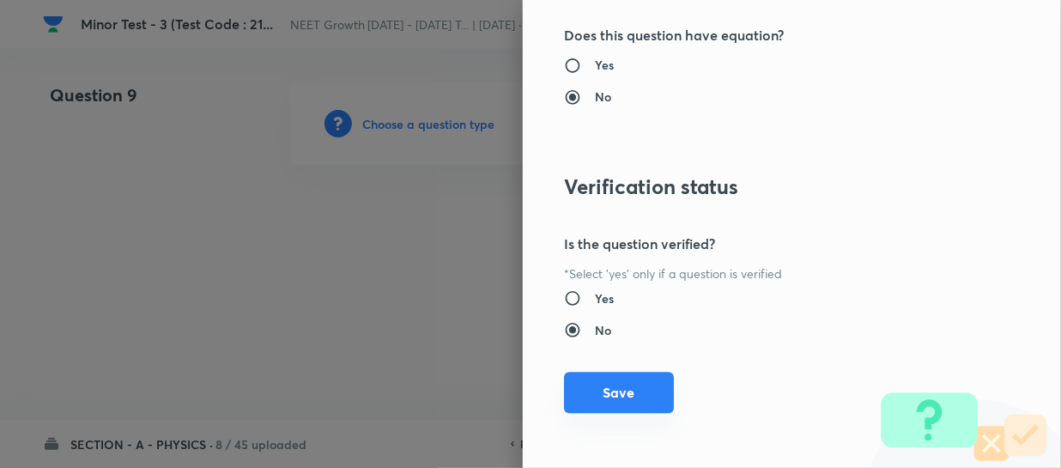
click at [598, 392] on button "Save" at bounding box center [619, 392] width 110 height 41
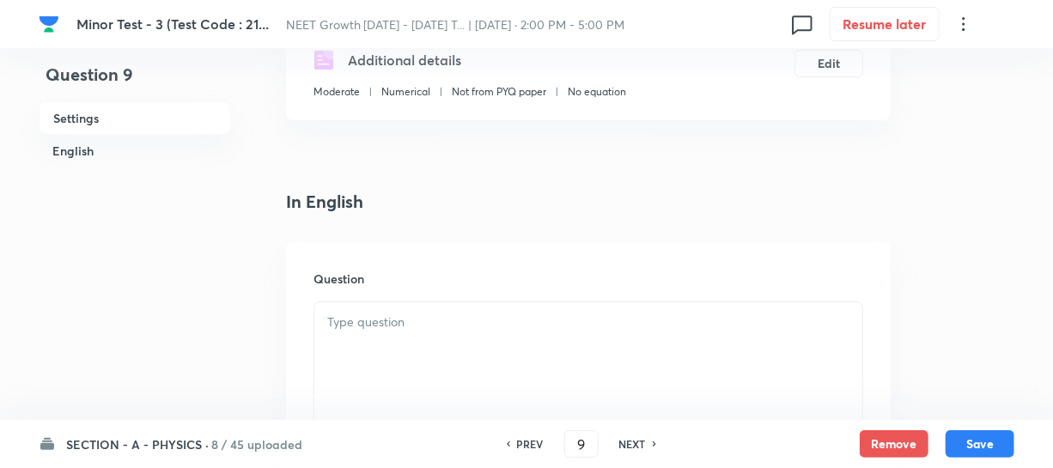
scroll to position [390, 0]
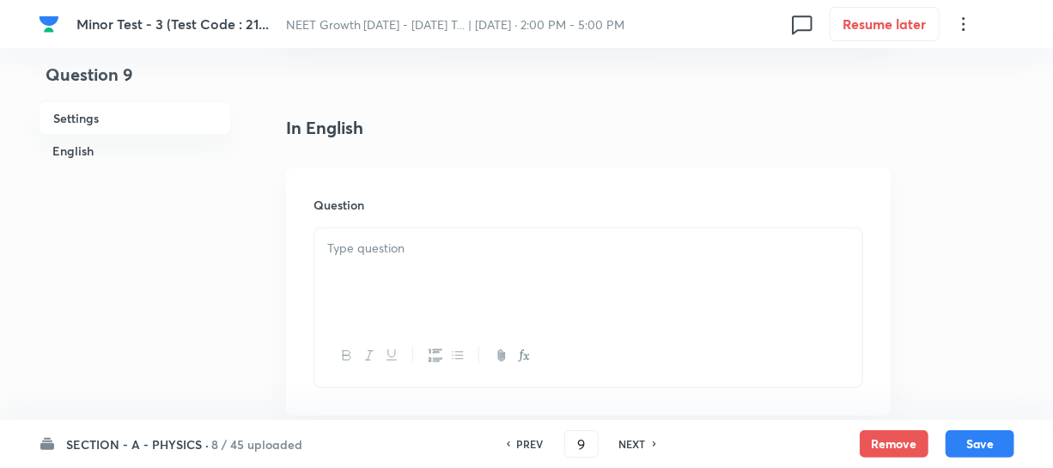
click at [361, 282] on div at bounding box center [588, 276] width 548 height 96
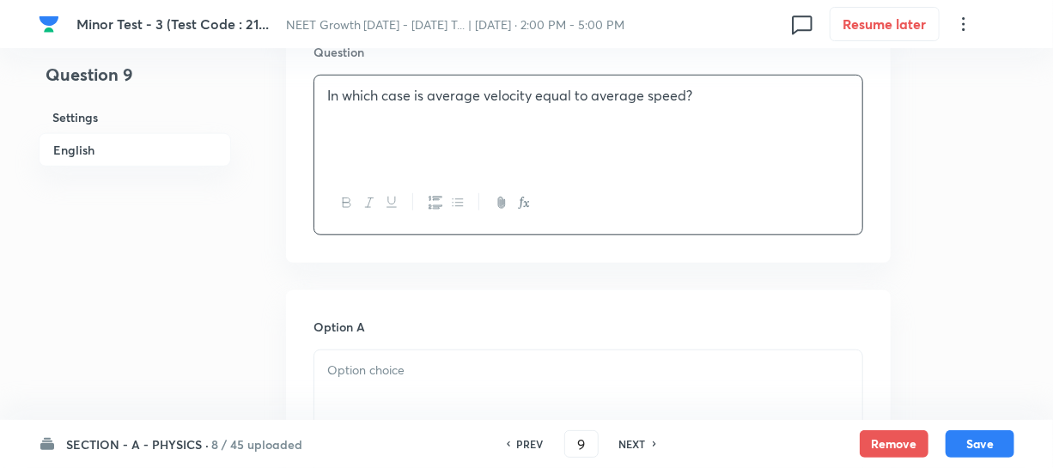
scroll to position [546, 0]
click at [377, 382] on div at bounding box center [588, 395] width 548 height 96
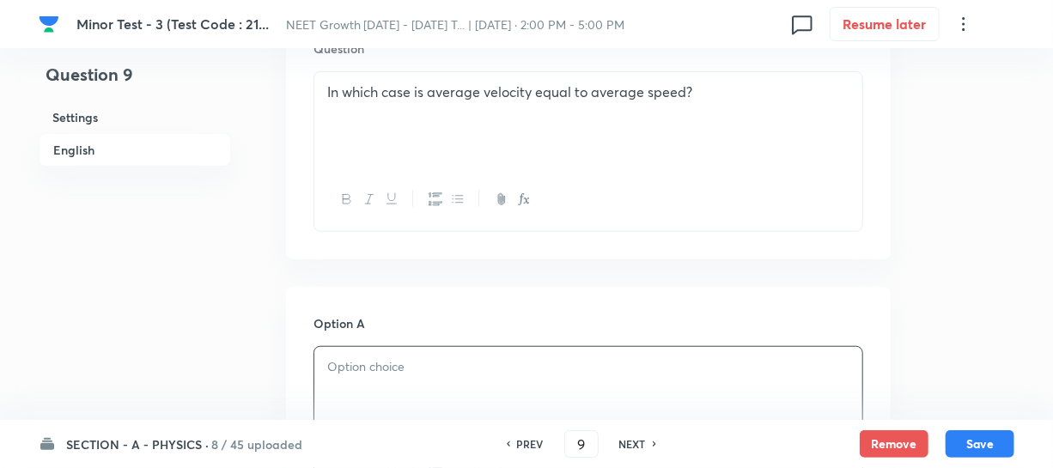
click at [401, 365] on p at bounding box center [588, 367] width 522 height 20
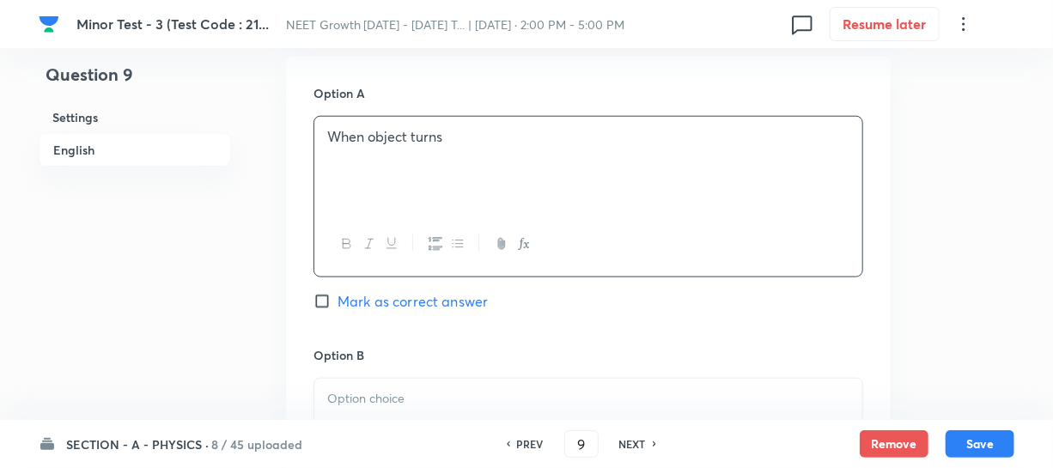
scroll to position [781, 0]
click at [384, 378] on div at bounding box center [588, 422] width 548 height 96
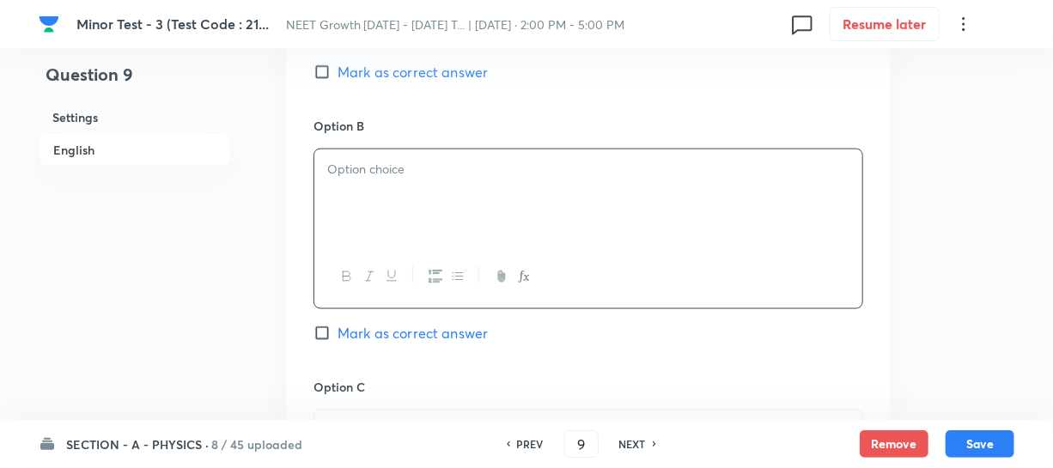
scroll to position [1014, 0]
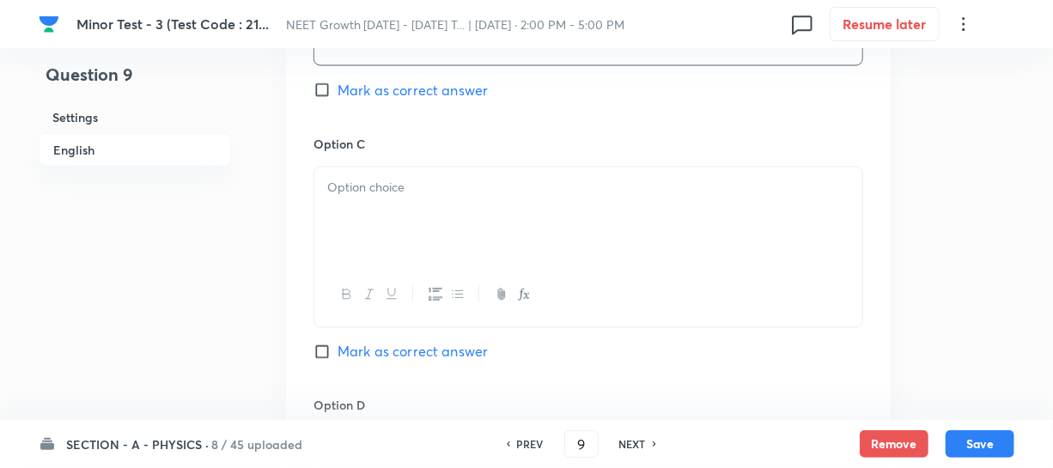
click at [386, 222] on div at bounding box center [588, 215] width 548 height 96
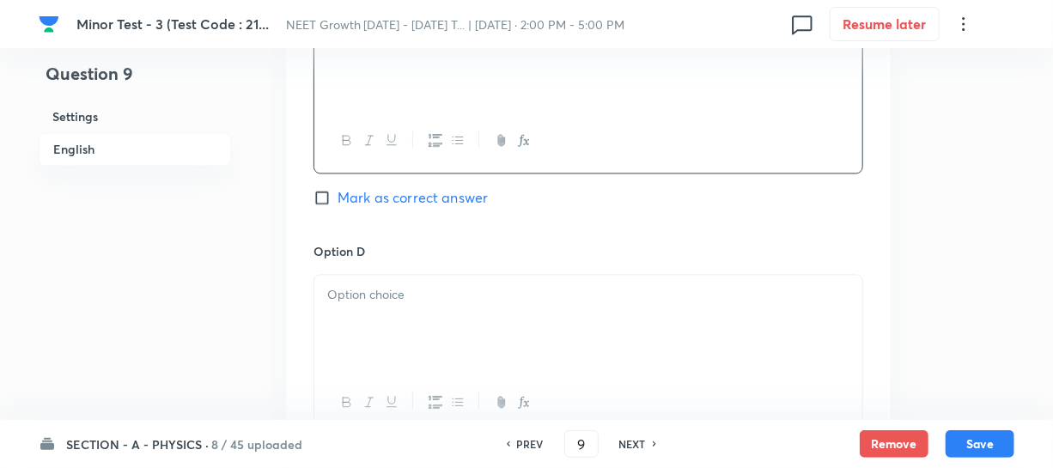
scroll to position [1405, 0]
click at [393, 325] on div at bounding box center [588, 321] width 548 height 96
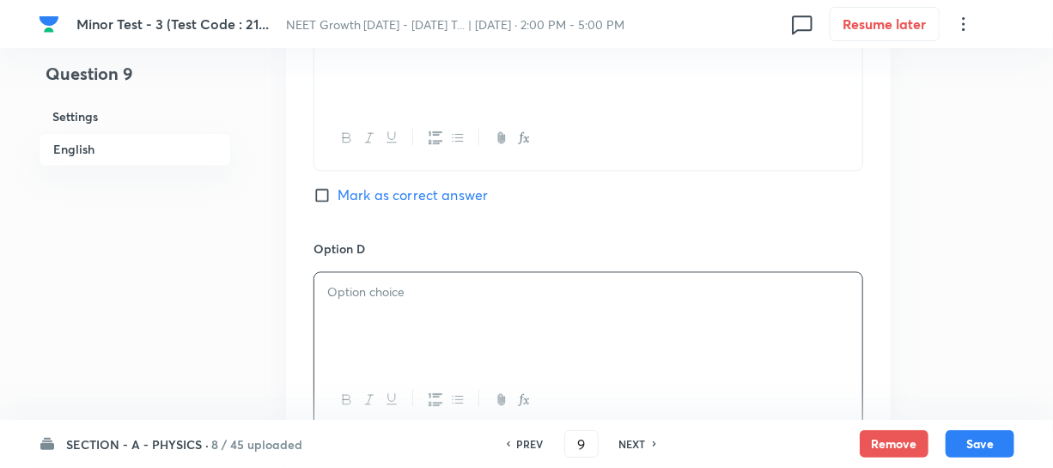
click at [326, 335] on div at bounding box center [588, 321] width 548 height 96
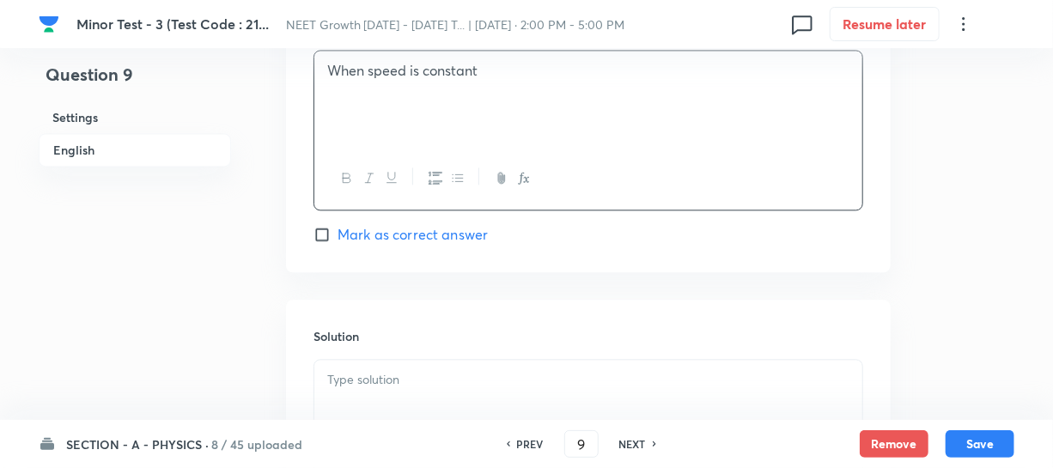
scroll to position [1639, 0]
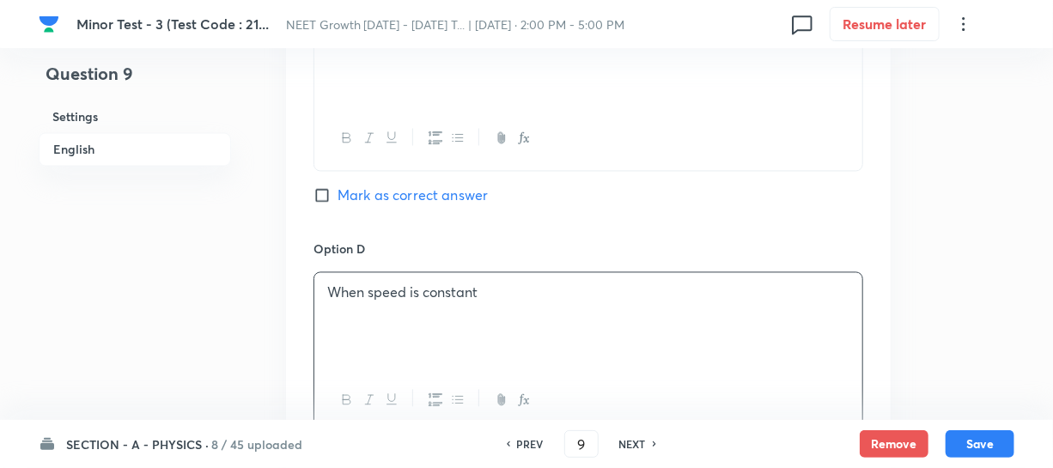
click at [324, 190] on input "Mark as correct answer" at bounding box center [325, 195] width 24 height 17
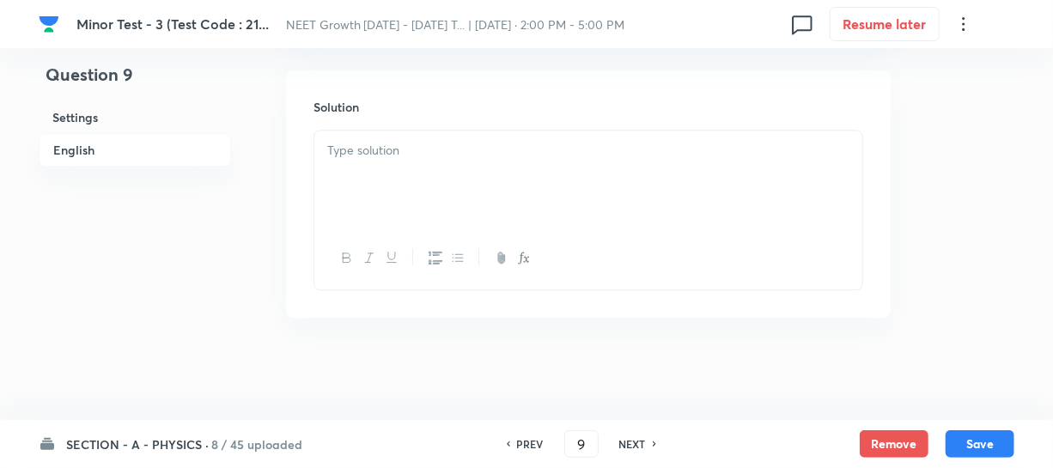
scroll to position [1858, 0]
click at [373, 178] on div at bounding box center [588, 178] width 548 height 96
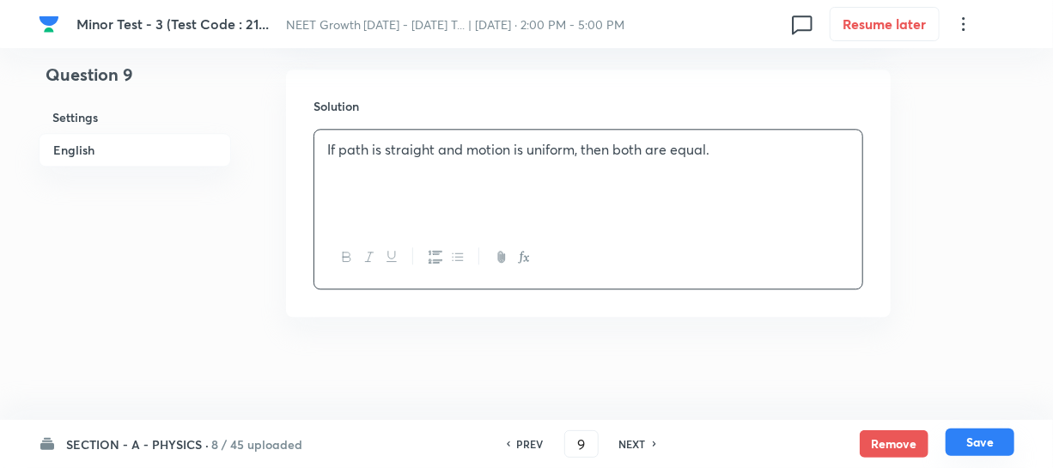
click at [998, 454] on button "Save" at bounding box center [979, 441] width 69 height 27
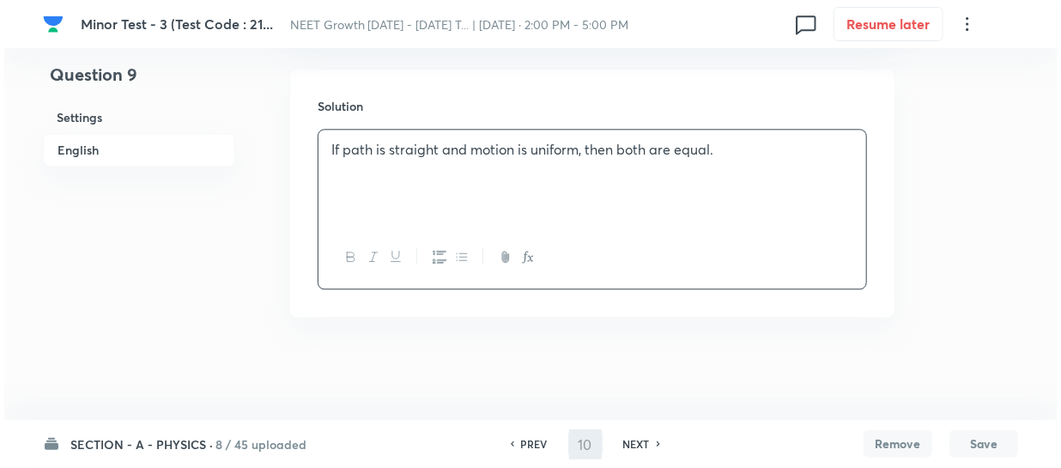
scroll to position [0, 0]
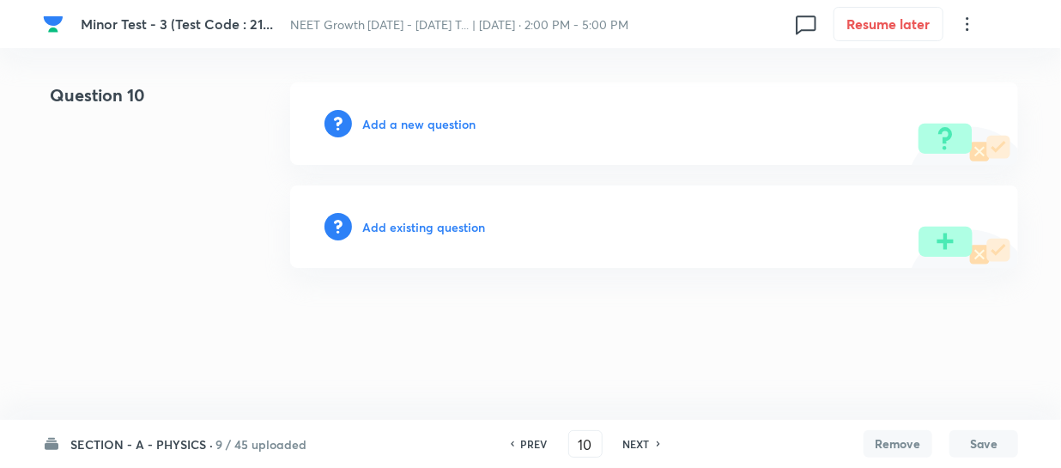
click at [392, 120] on h6 "Add a new question" at bounding box center [418, 124] width 113 height 18
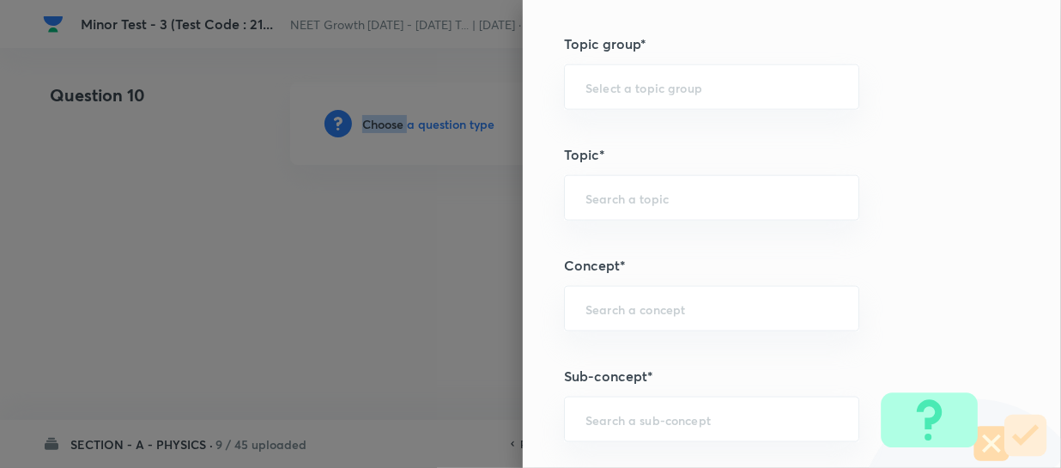
scroll to position [859, 0]
click at [592, 406] on div "​" at bounding box center [711, 419] width 295 height 46
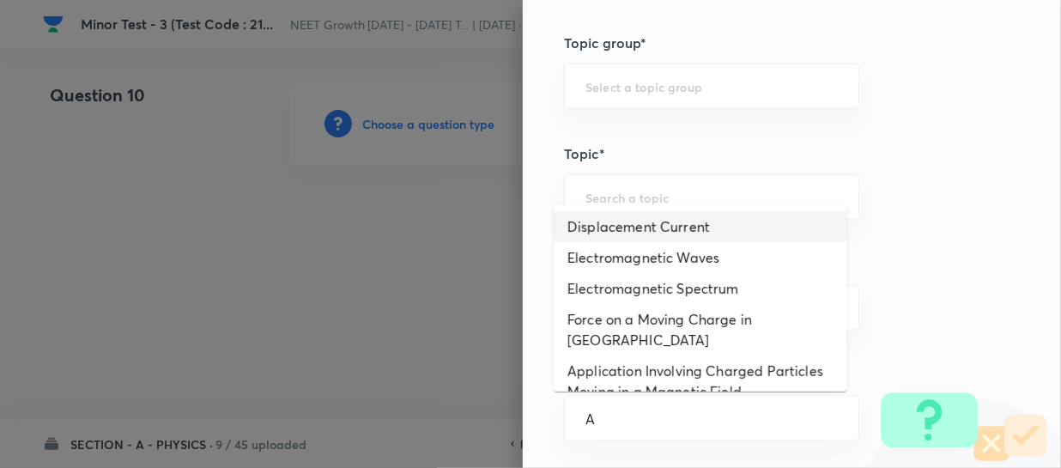
click at [639, 248] on li "Electromagnetic Waves" at bounding box center [701, 257] width 294 height 31
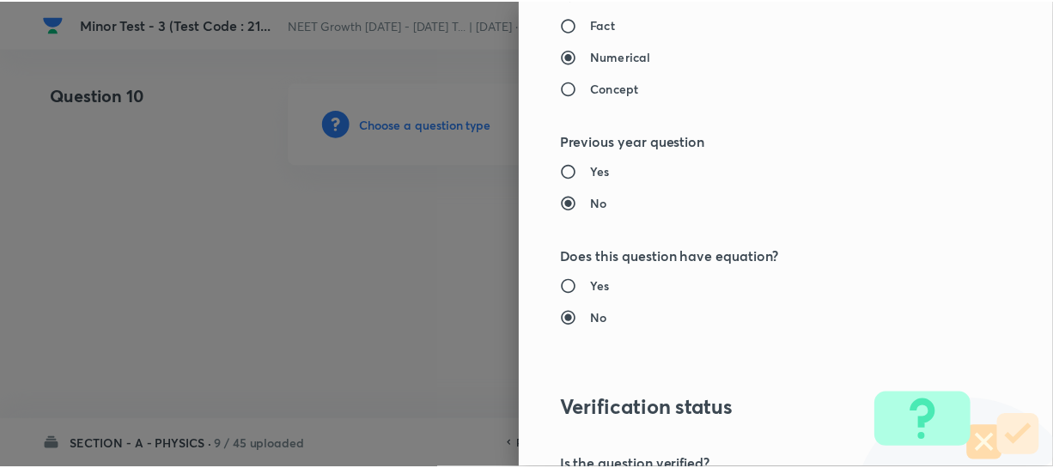
scroll to position [1986, 0]
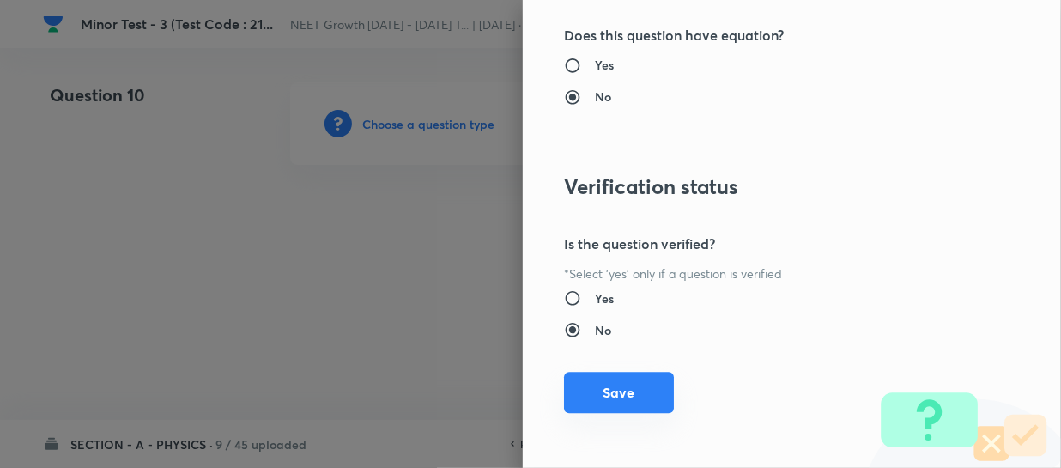
click at [592, 398] on button "Save" at bounding box center [619, 392] width 110 height 41
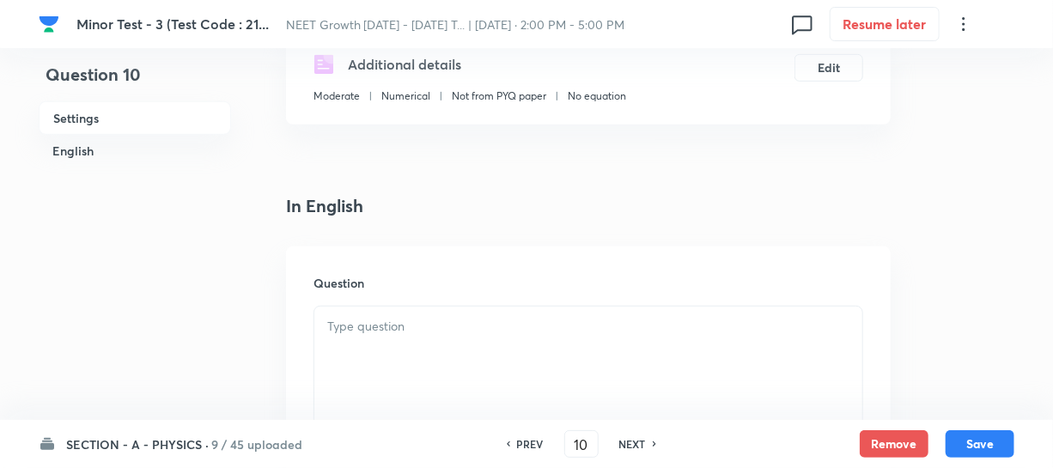
scroll to position [390, 0]
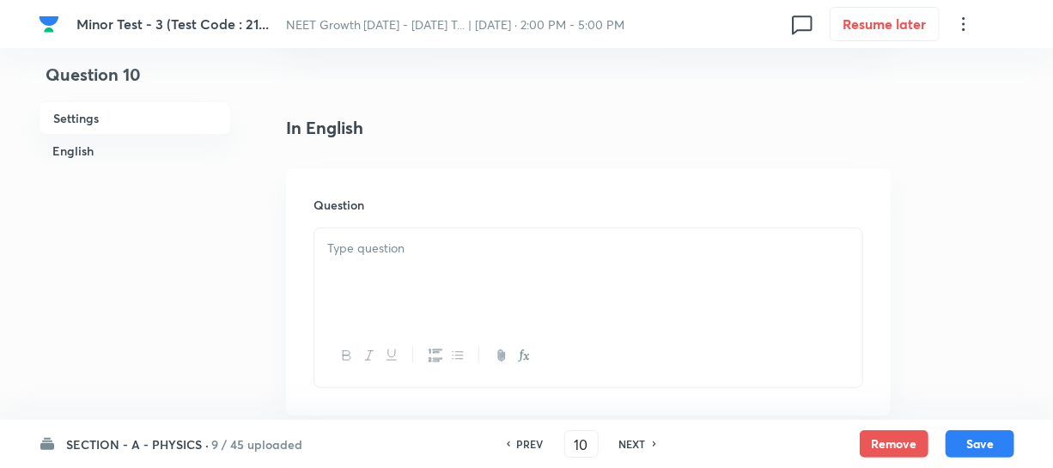
click at [426, 292] on div at bounding box center [588, 276] width 548 height 96
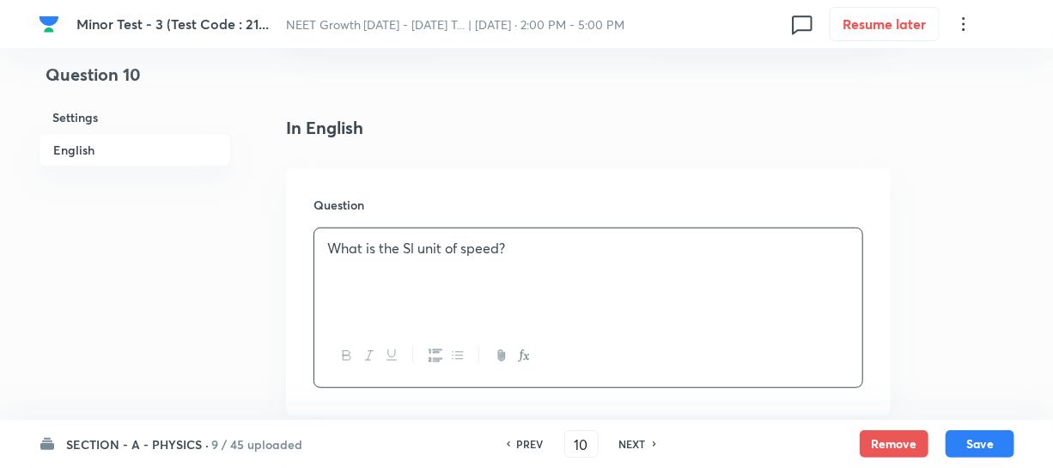
scroll to position [624, 0]
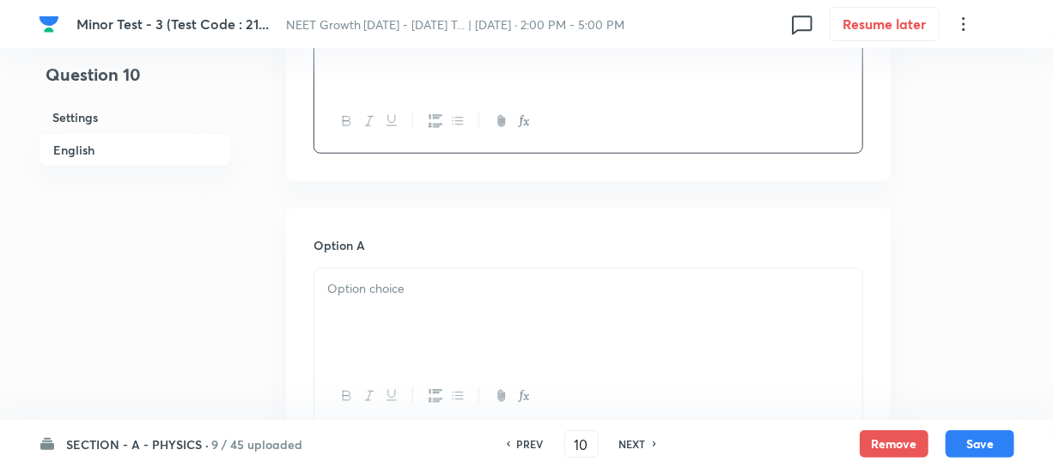
click at [399, 326] on div at bounding box center [588, 317] width 548 height 96
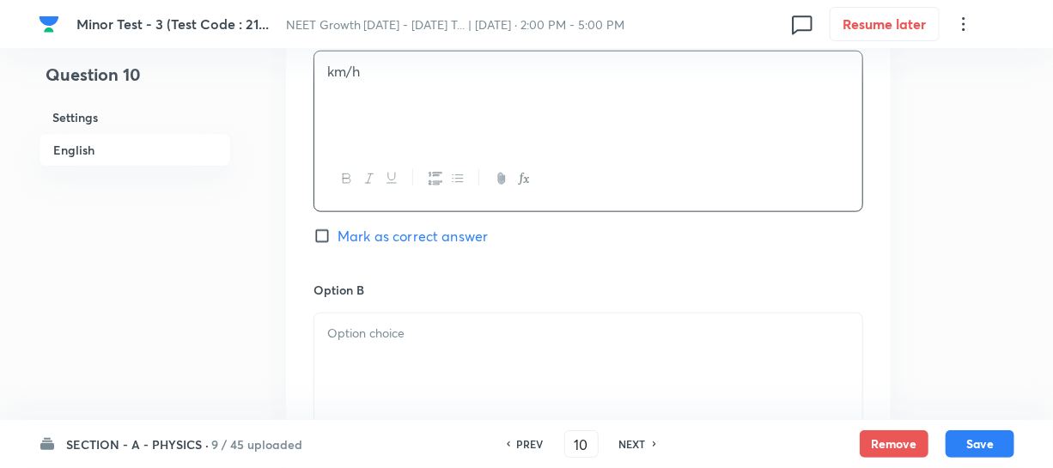
scroll to position [936, 0]
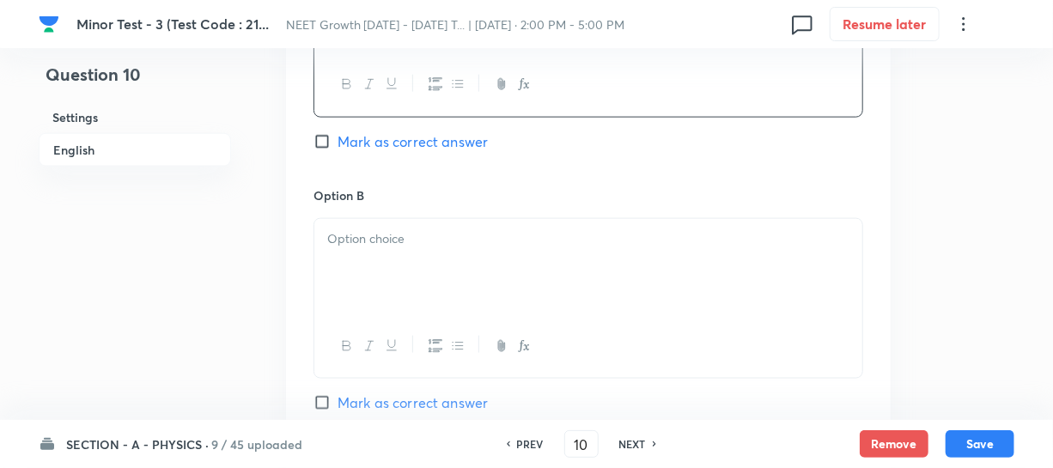
click at [399, 274] on div at bounding box center [588, 267] width 548 height 96
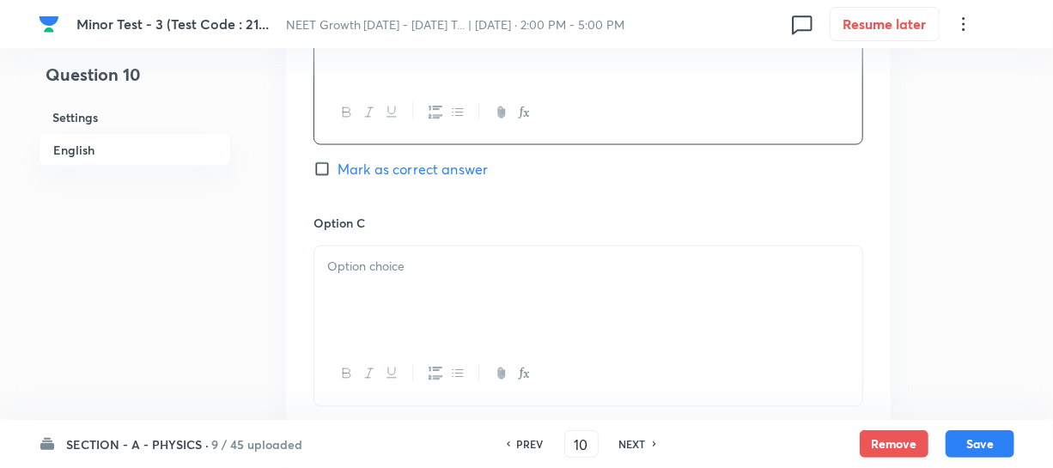
scroll to position [1170, 0]
click at [401, 343] on div at bounding box center [588, 373] width 548 height 63
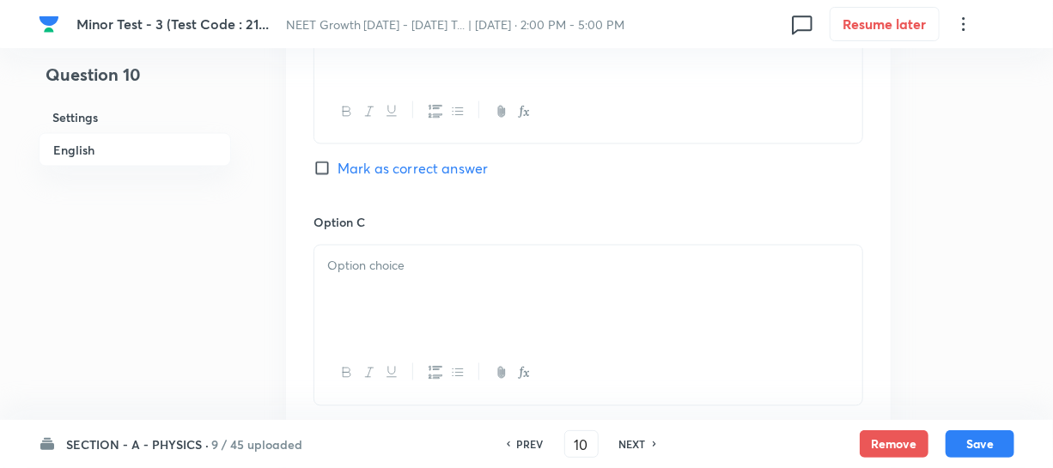
click at [377, 285] on div at bounding box center [588, 294] width 548 height 96
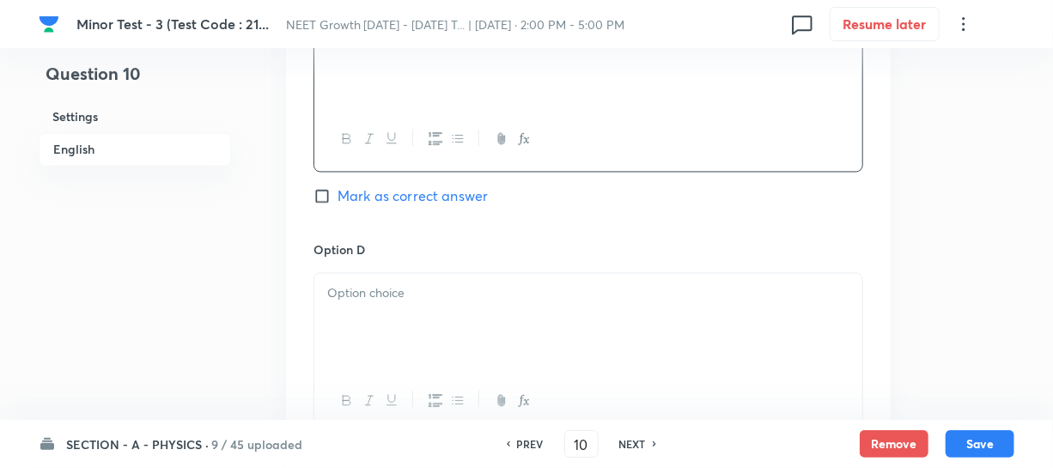
scroll to position [1405, 0]
drag, startPoint x: 426, startPoint y: 323, endPoint x: 437, endPoint y: 331, distance: 13.6
click at [427, 322] on div at bounding box center [588, 321] width 548 height 96
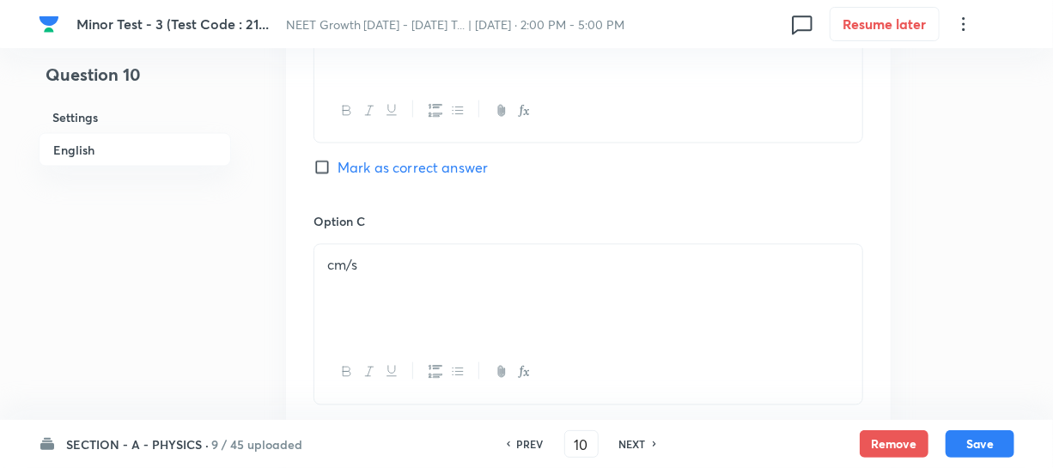
scroll to position [1170, 0]
click at [326, 154] on div "Option B m/s Mark as correct answer" at bounding box center [588, 82] width 550 height 261
click at [336, 173] on input "Mark as correct answer" at bounding box center [325, 168] width 24 height 17
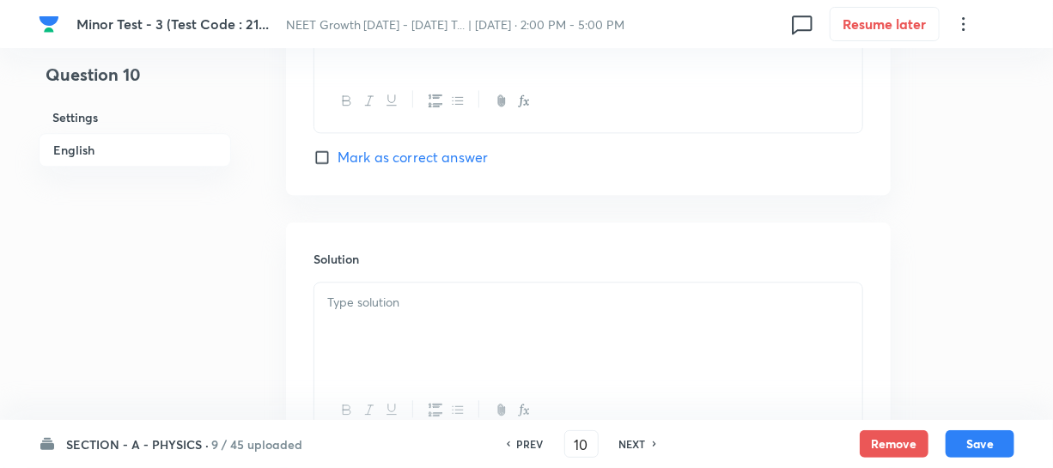
scroll to position [1858, 0]
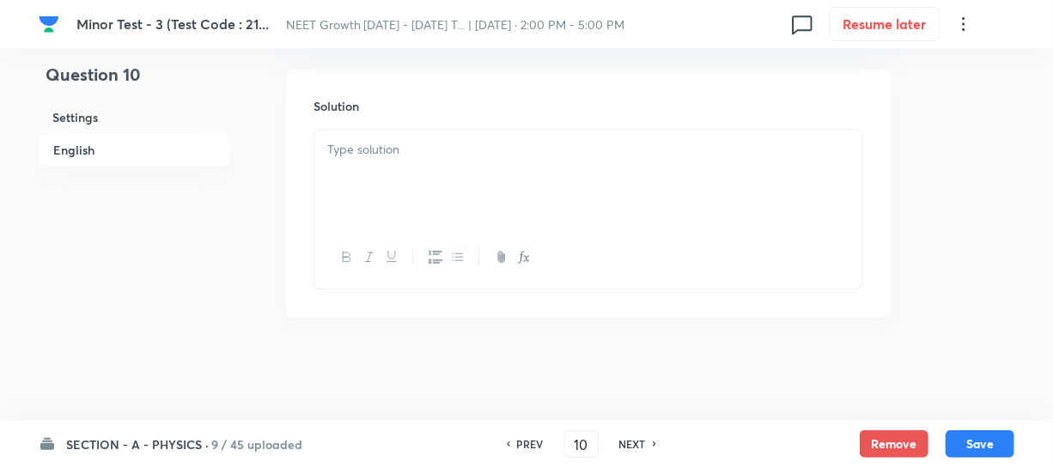
click at [362, 189] on div at bounding box center [588, 178] width 548 height 96
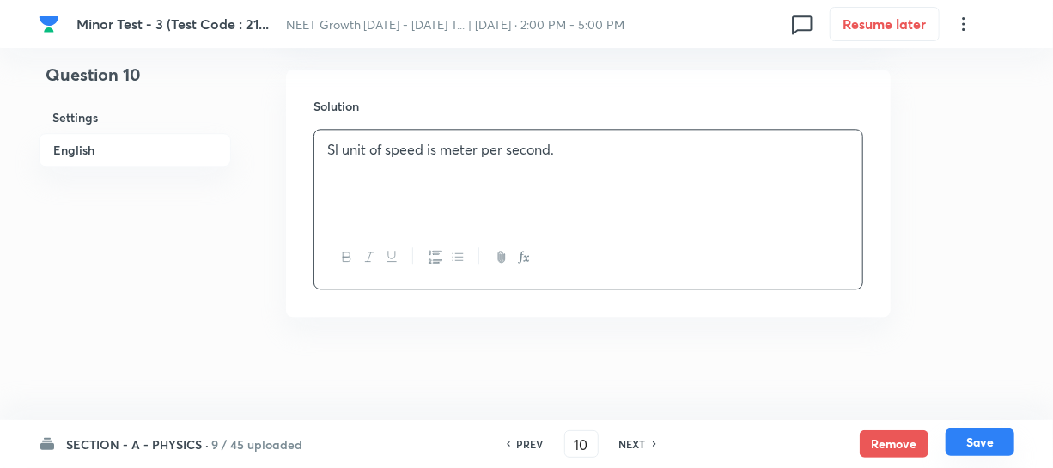
click at [970, 445] on button "Save" at bounding box center [979, 441] width 69 height 27
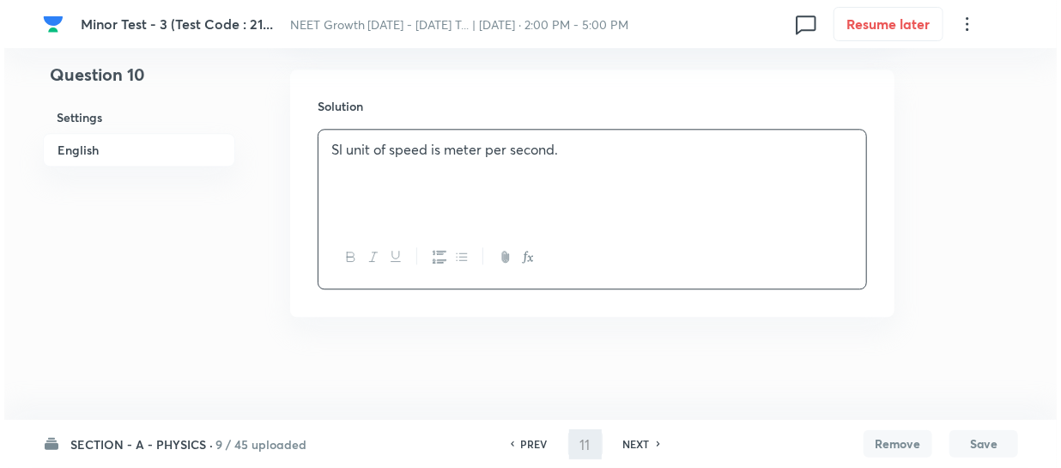
scroll to position [0, 0]
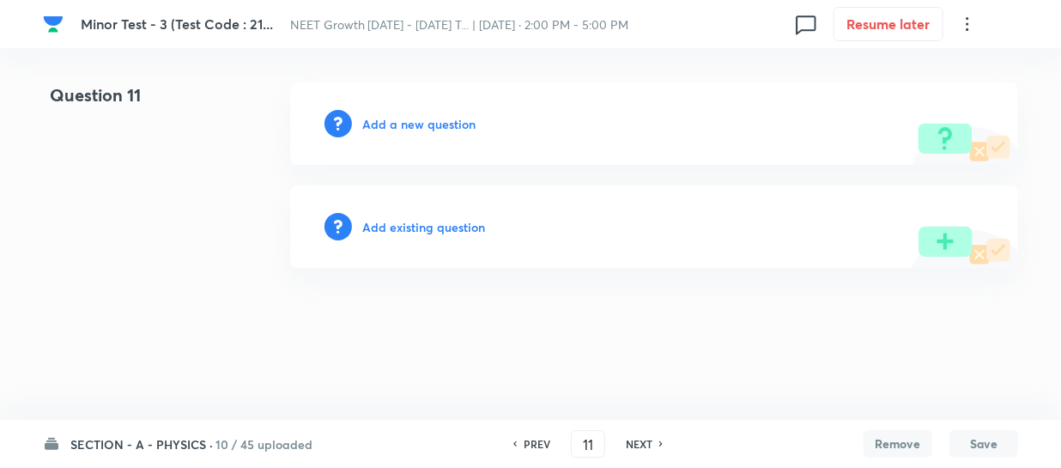
click at [388, 122] on h6 "Add a new question" at bounding box center [418, 124] width 113 height 18
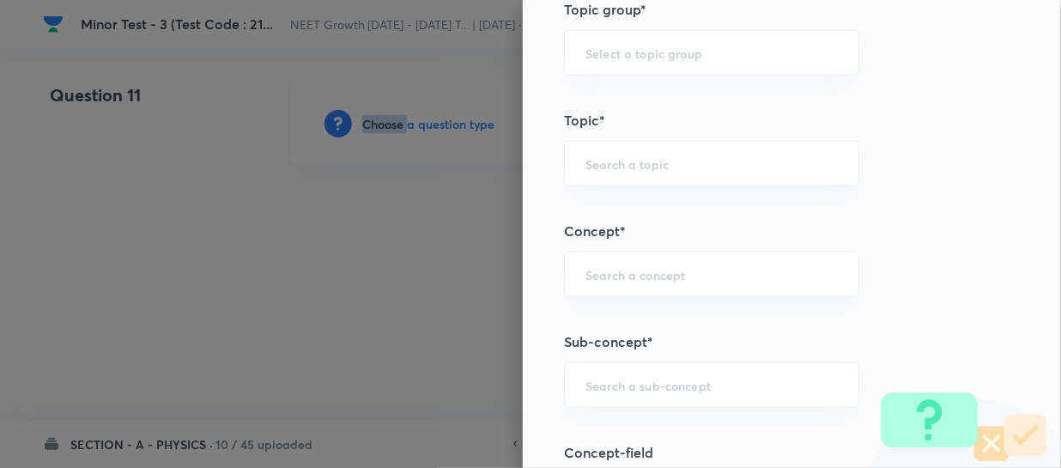
scroll to position [1014, 0]
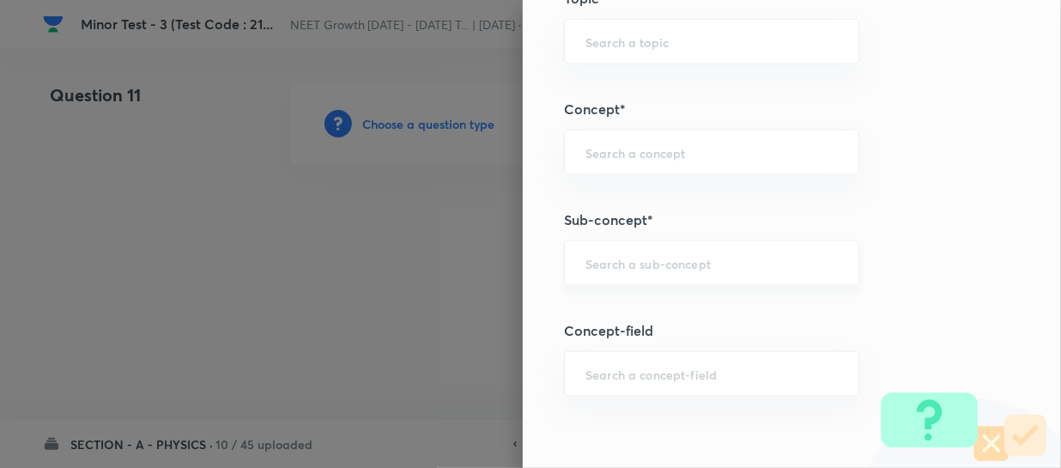
click at [601, 266] on input "text" at bounding box center [712, 263] width 252 height 16
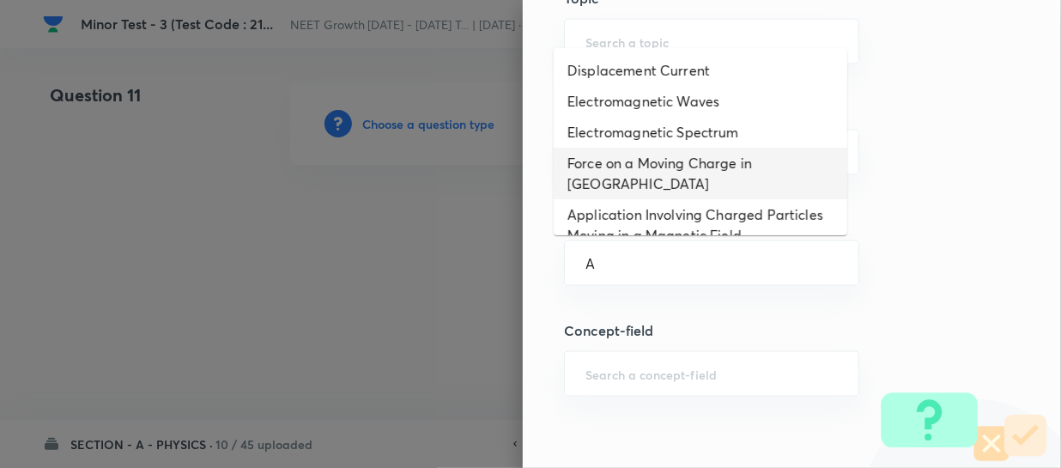
click at [640, 194] on li "Force on a Moving Charge in Magnetic Field" at bounding box center [701, 174] width 294 height 52
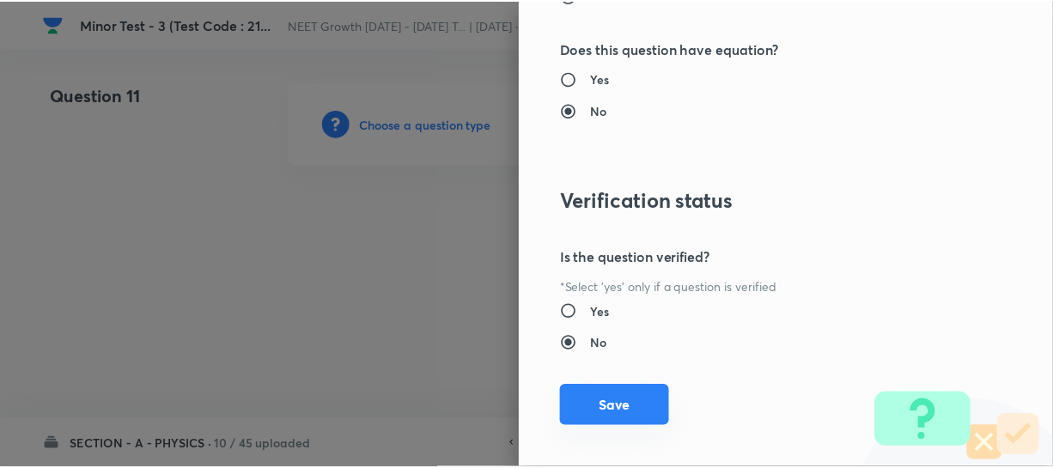
scroll to position [1986, 0]
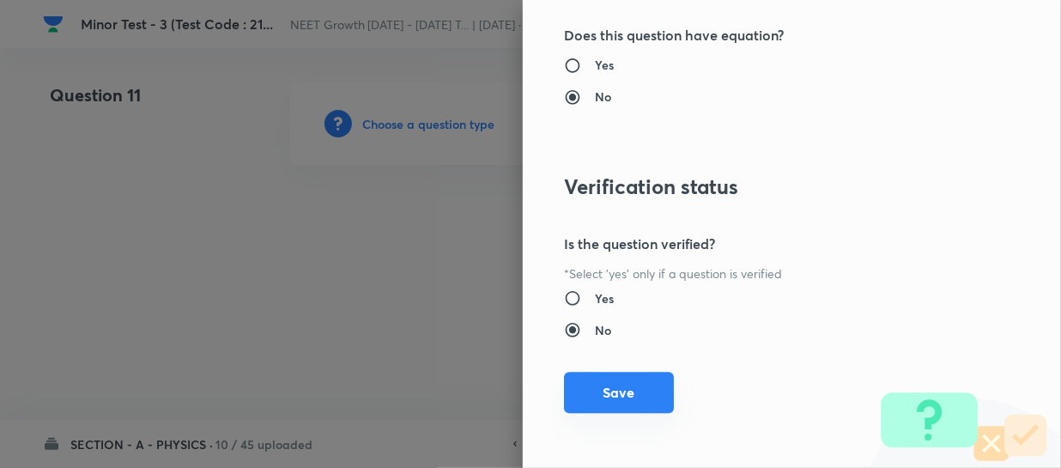
click at [615, 393] on button "Save" at bounding box center [619, 392] width 110 height 41
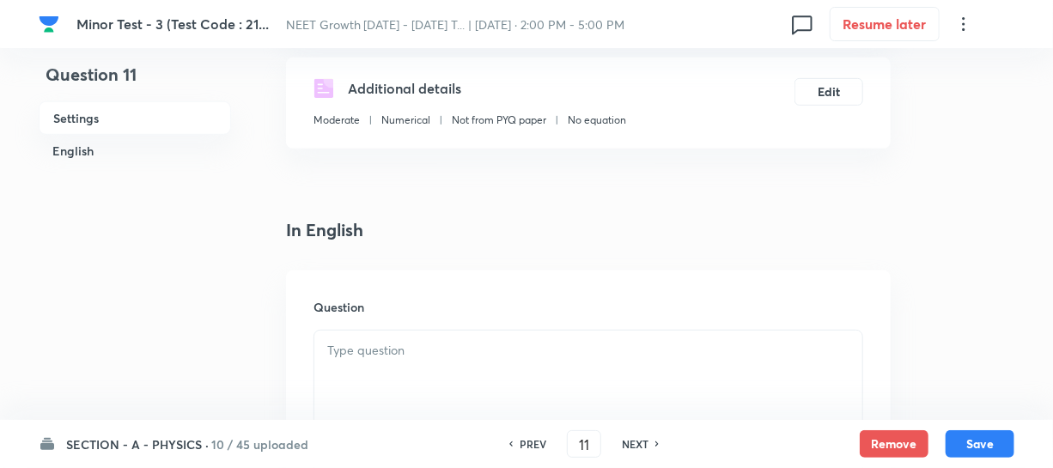
scroll to position [468, 0]
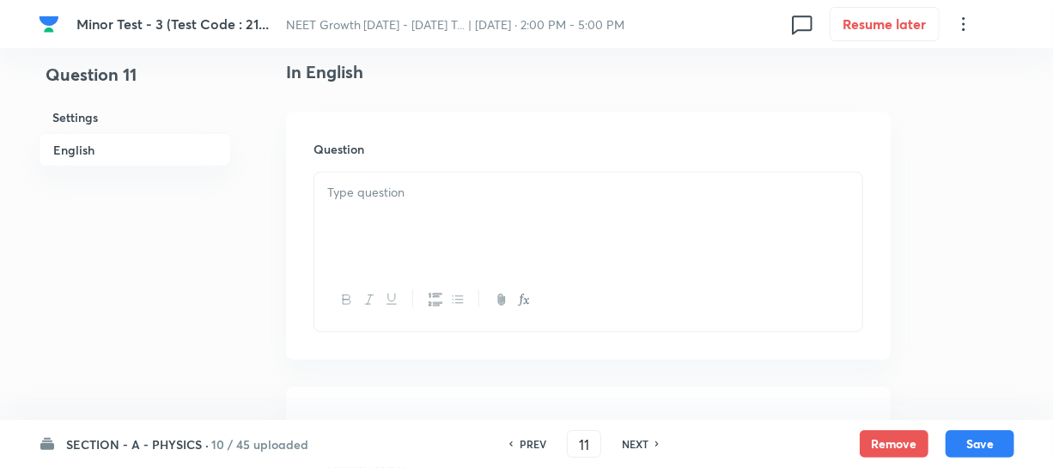
click at [362, 243] on div at bounding box center [588, 221] width 548 height 96
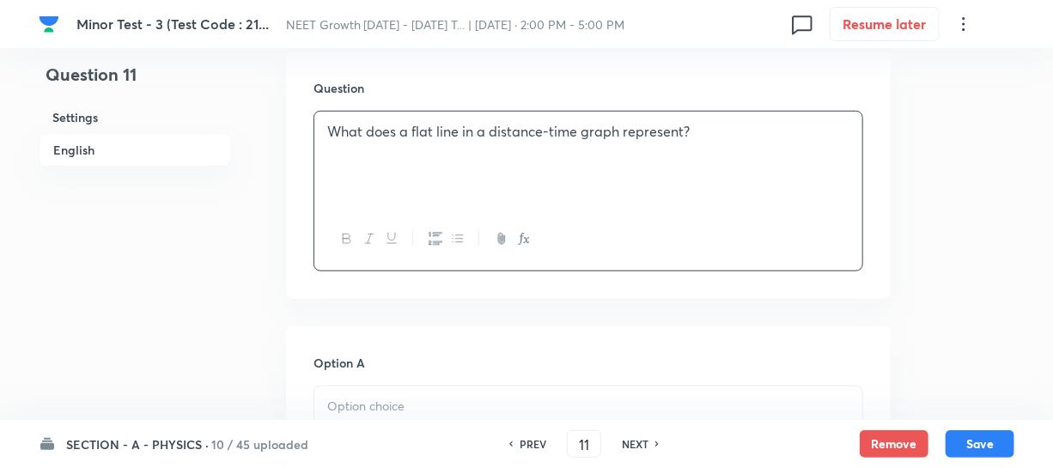
scroll to position [624, 0]
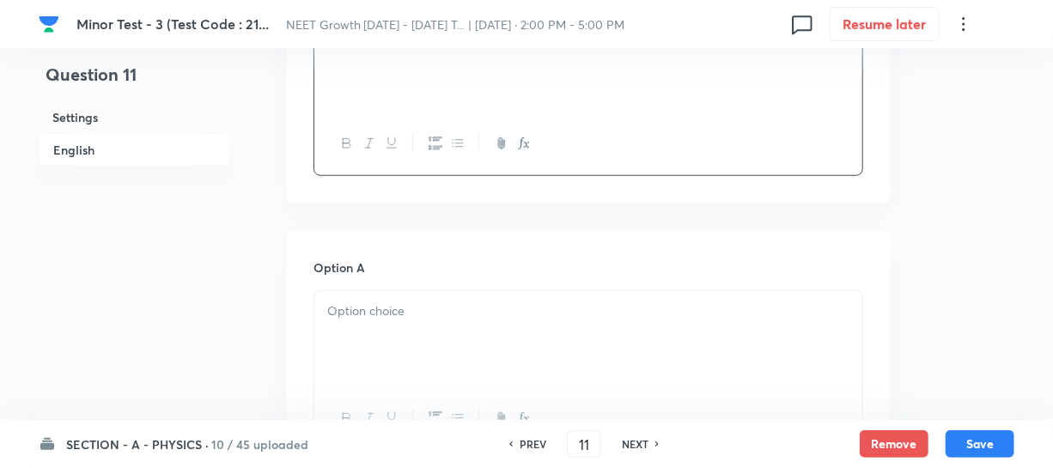
click at [372, 312] on p at bounding box center [588, 311] width 522 height 20
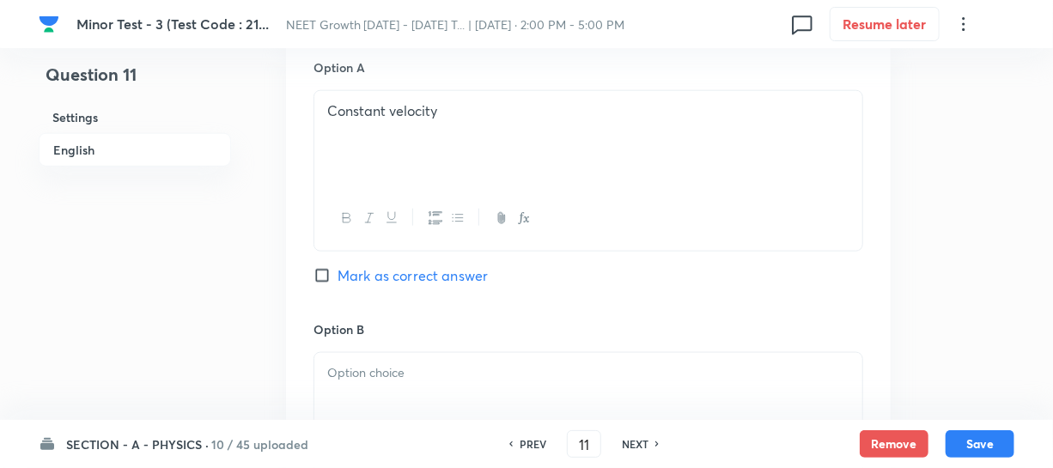
scroll to position [859, 0]
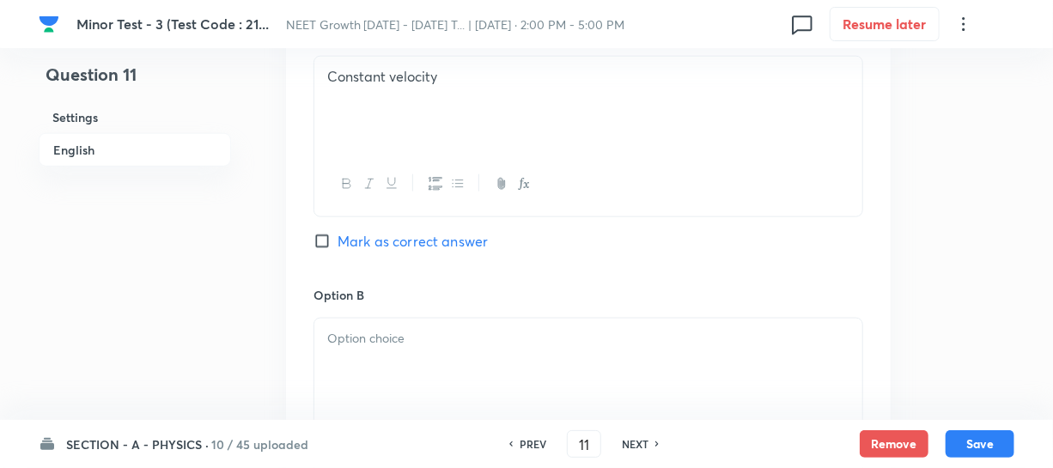
drag, startPoint x: 368, startPoint y: 350, endPoint x: 1060, endPoint y: 361, distance: 692.2
click at [368, 349] on div at bounding box center [588, 367] width 548 height 96
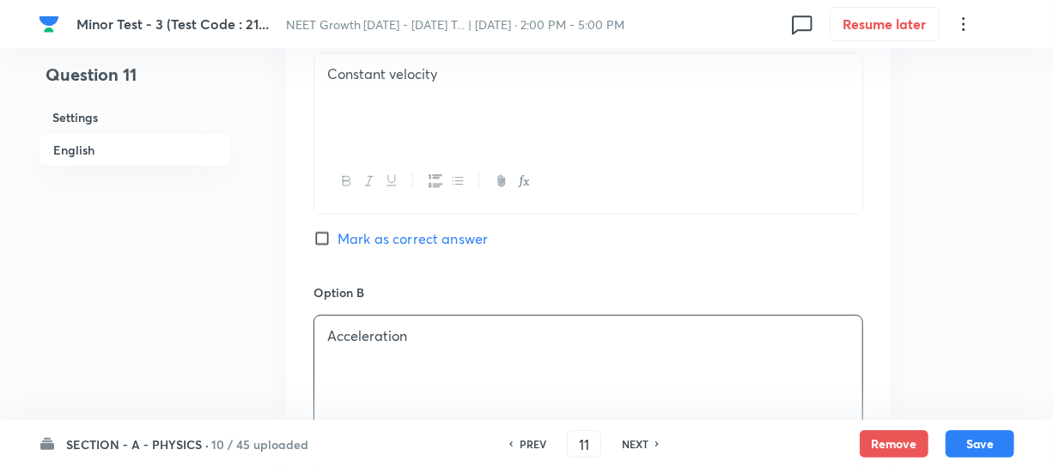
scroll to position [1170, 0]
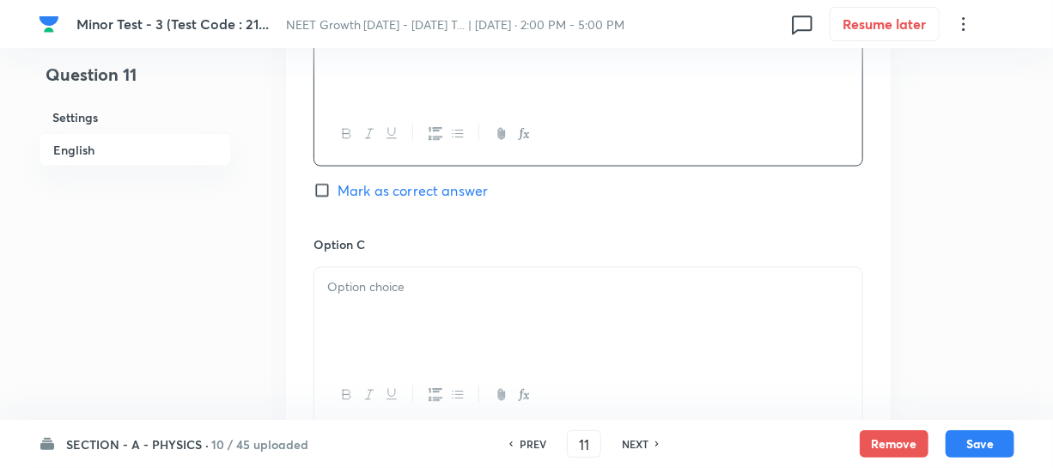
drag, startPoint x: 413, startPoint y: 331, endPoint x: 519, endPoint y: 334, distance: 106.5
click at [415, 330] on div at bounding box center [588, 316] width 548 height 96
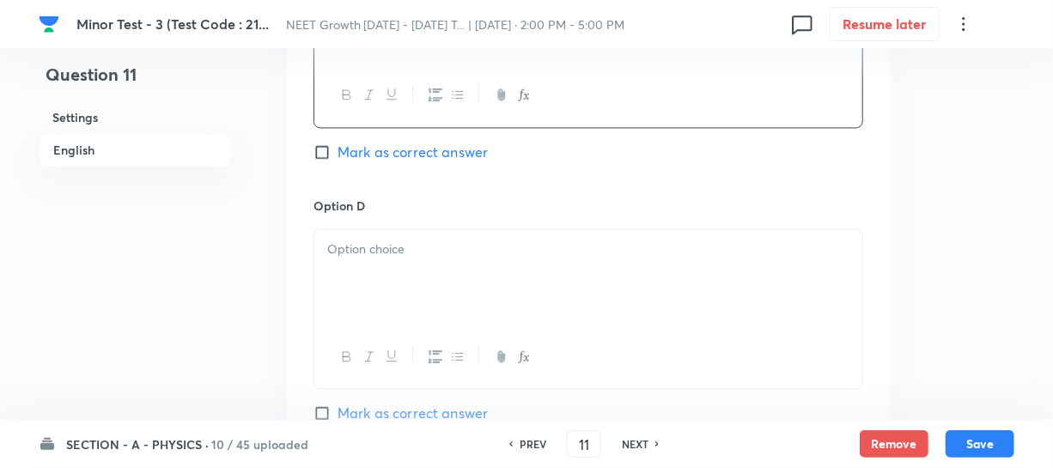
scroll to position [1483, 0]
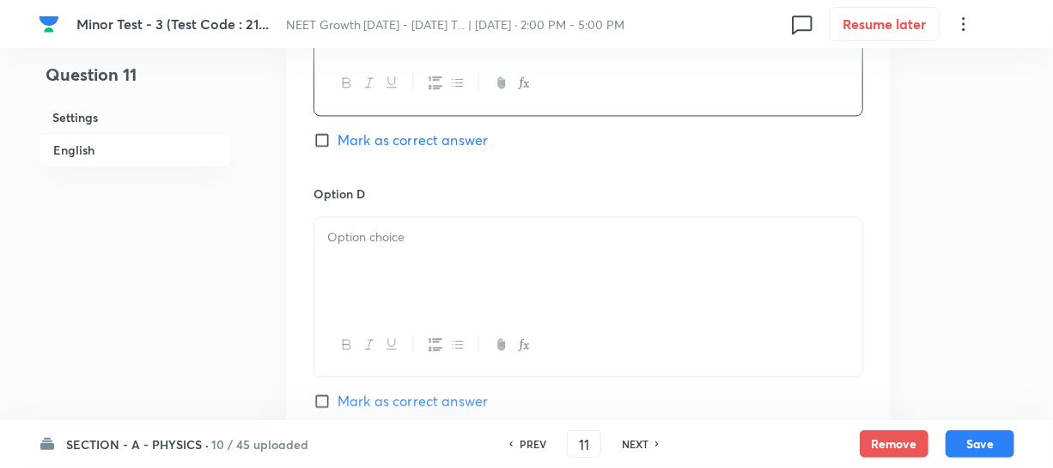
click at [483, 290] on div at bounding box center [588, 265] width 548 height 96
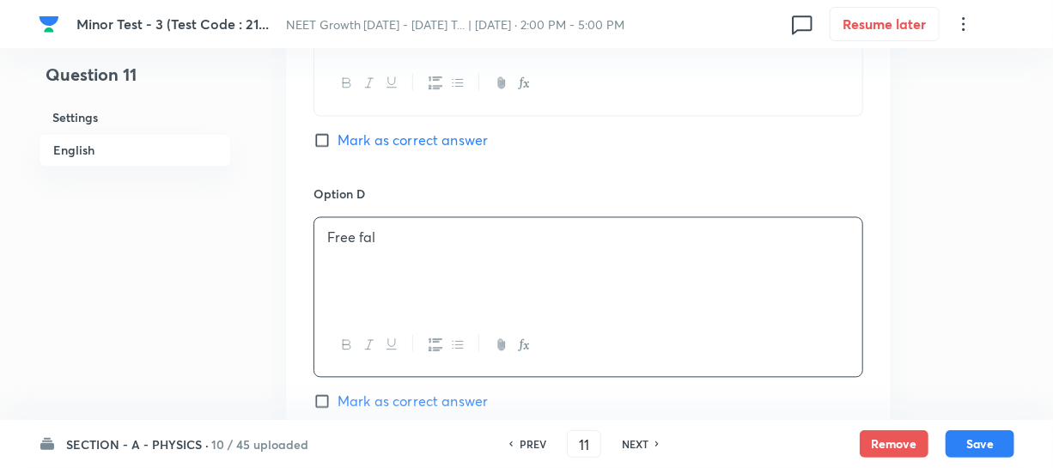
drag, startPoint x: 329, startPoint y: 146, endPoint x: 393, endPoint y: 155, distance: 65.0
click at [329, 146] on input "Mark as correct answer" at bounding box center [325, 139] width 24 height 17
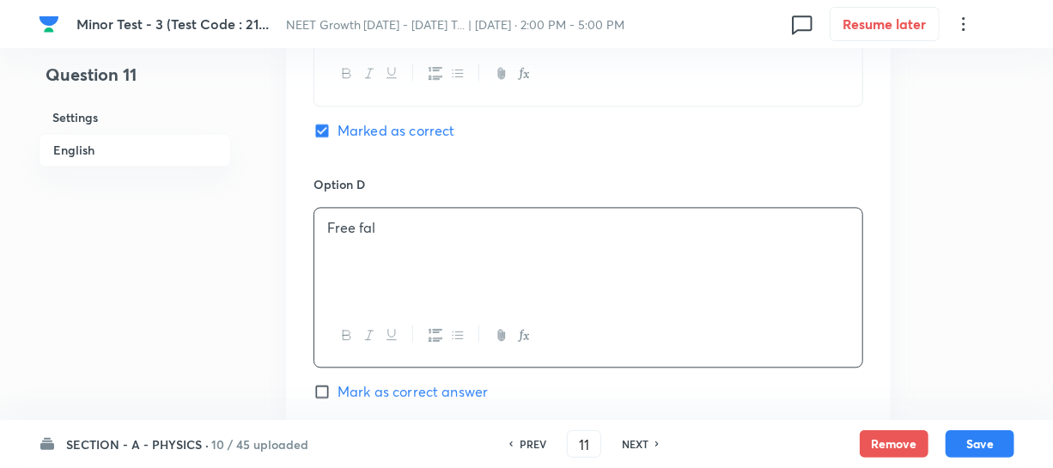
scroll to position [1717, 0]
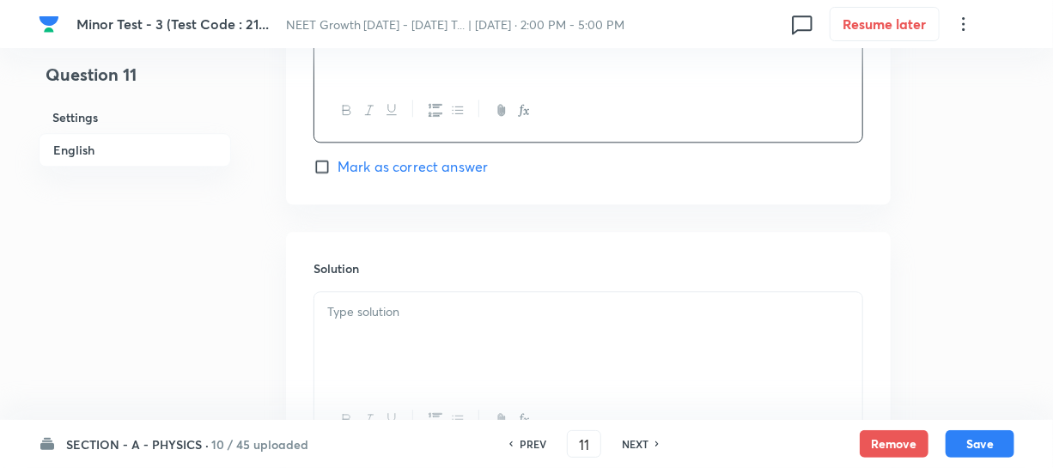
drag, startPoint x: 420, startPoint y: 280, endPoint x: 418, endPoint y: 291, distance: 11.3
click at [420, 281] on div "Solution" at bounding box center [588, 355] width 604 height 247
click at [404, 327] on div at bounding box center [588, 340] width 548 height 96
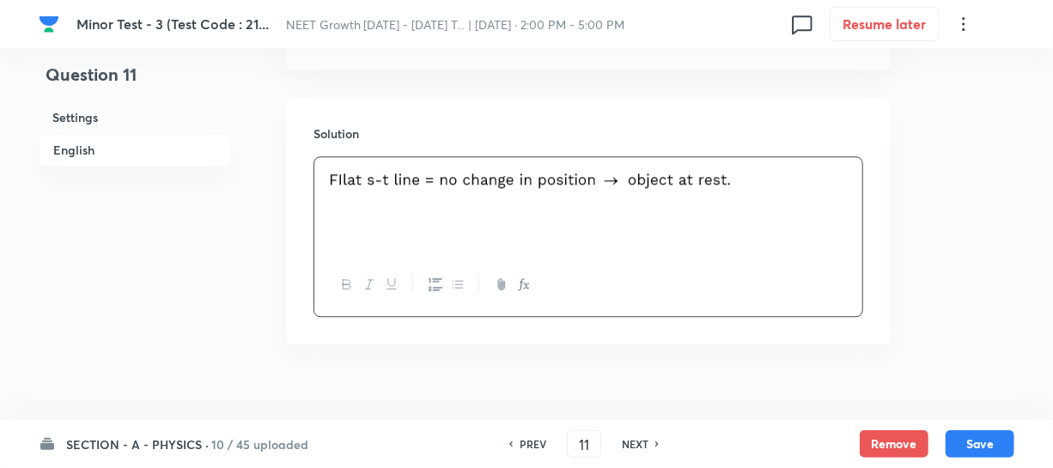
scroll to position [1880, 0]
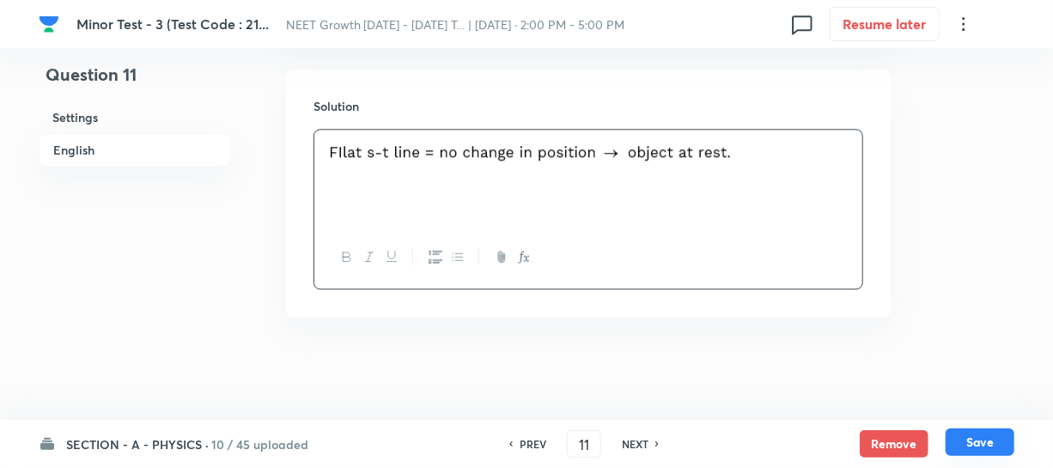
click at [979, 441] on button "Save" at bounding box center [979, 441] width 69 height 27
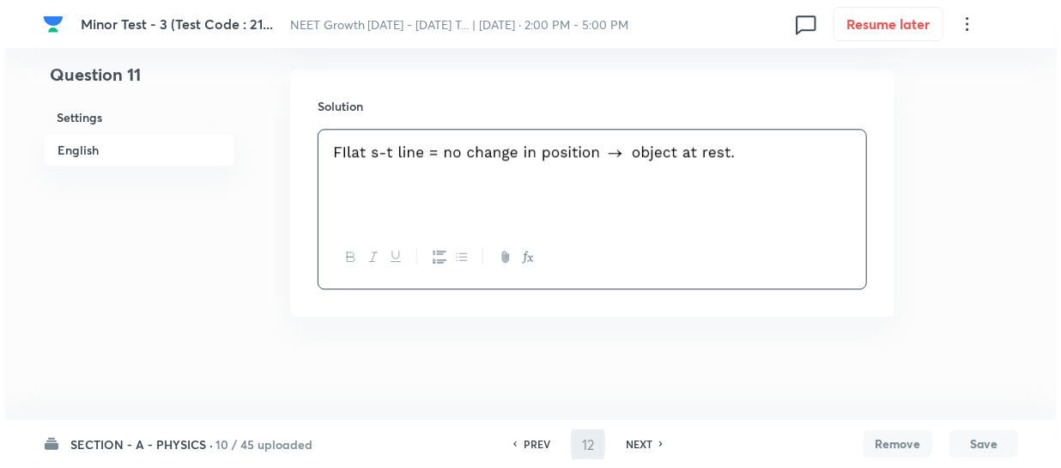
scroll to position [0, 0]
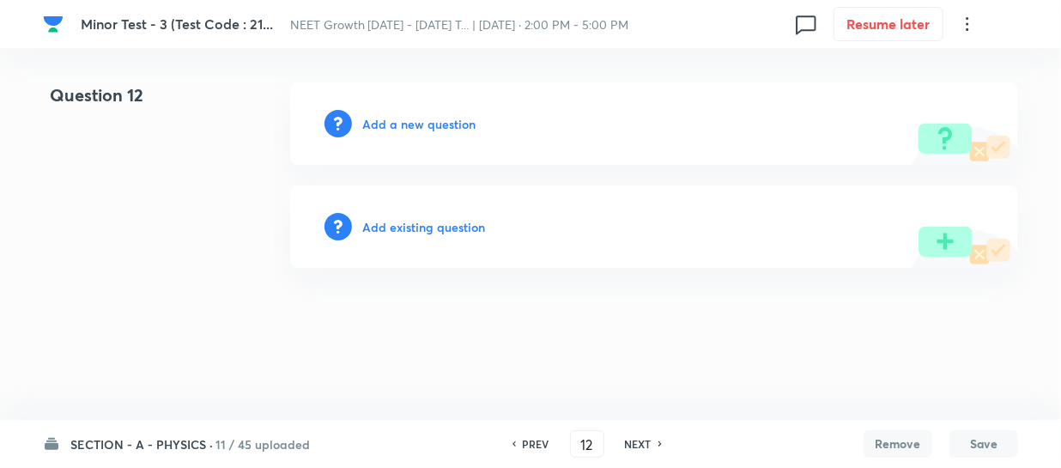
click at [383, 125] on h6 "Add a new question" at bounding box center [418, 124] width 113 height 18
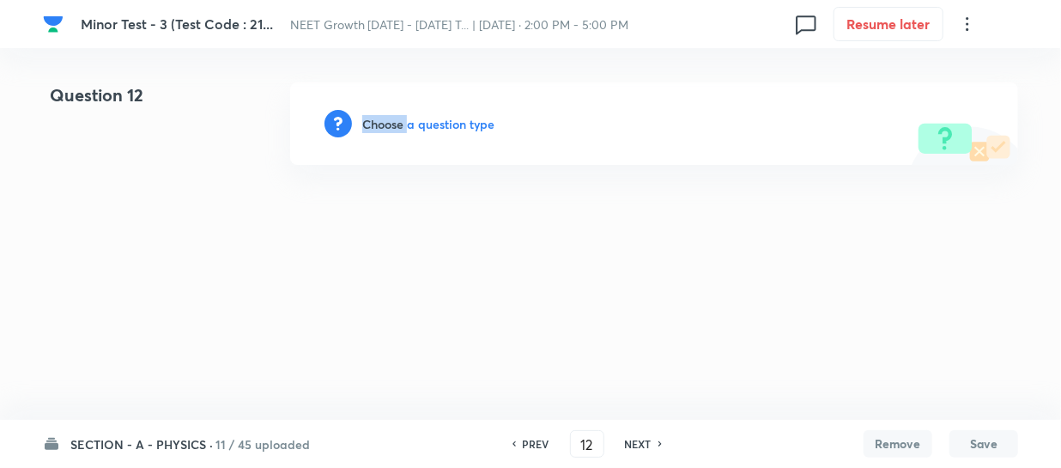
click at [383, 125] on h6 "Choose a question type" at bounding box center [428, 124] width 132 height 18
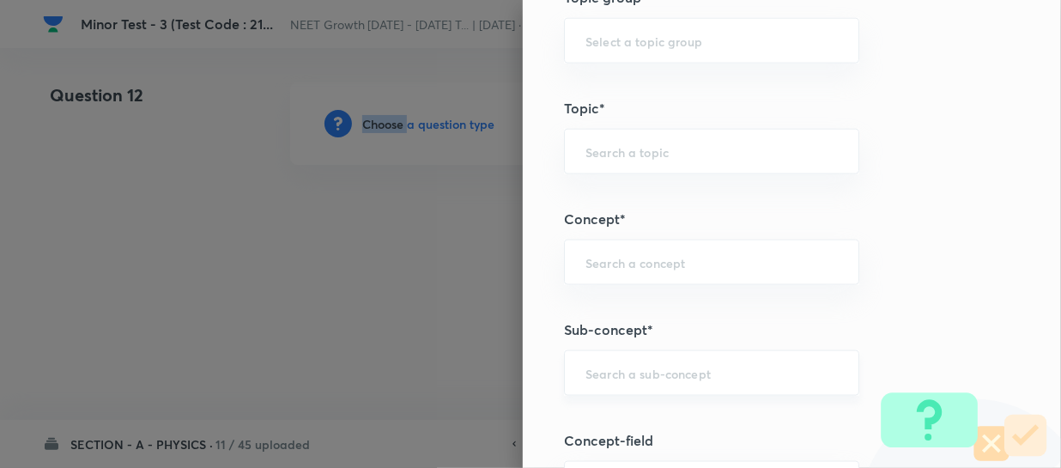
scroll to position [1014, 0]
click at [618, 272] on div "​" at bounding box center [711, 263] width 295 height 46
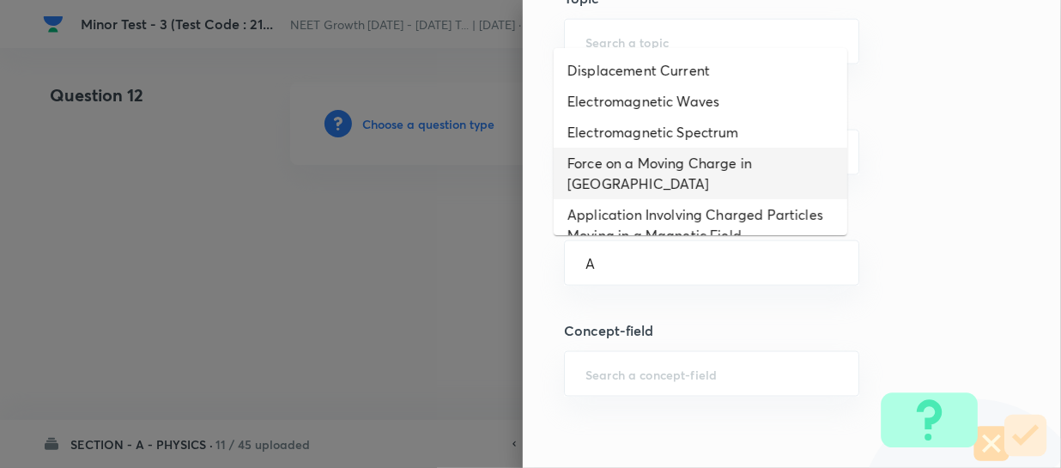
click at [643, 197] on li "Force on a Moving Charge in Magnetic Field" at bounding box center [701, 174] width 294 height 52
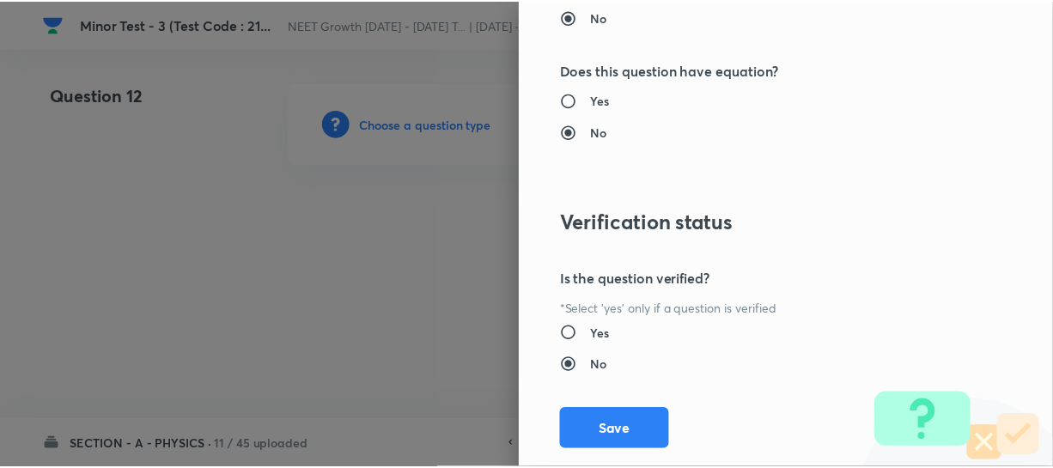
scroll to position [1986, 0]
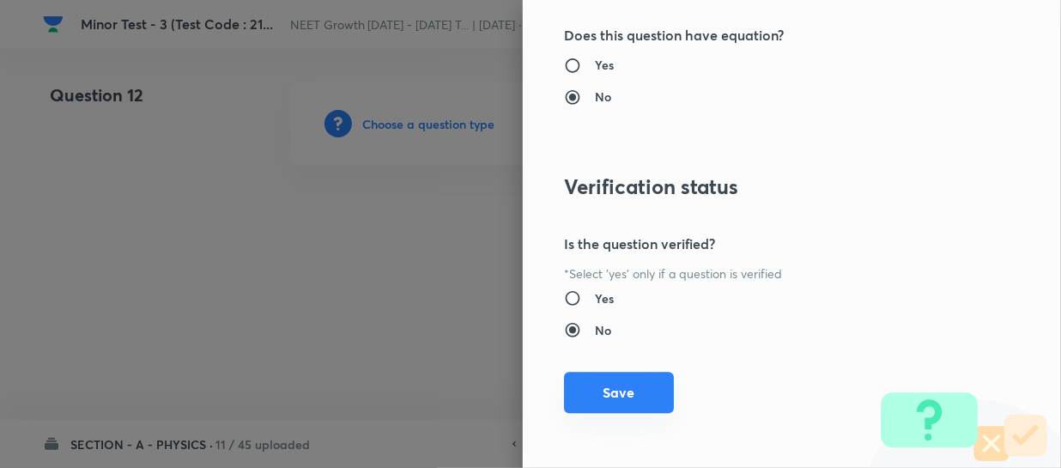
click at [602, 392] on button "Save" at bounding box center [619, 392] width 110 height 41
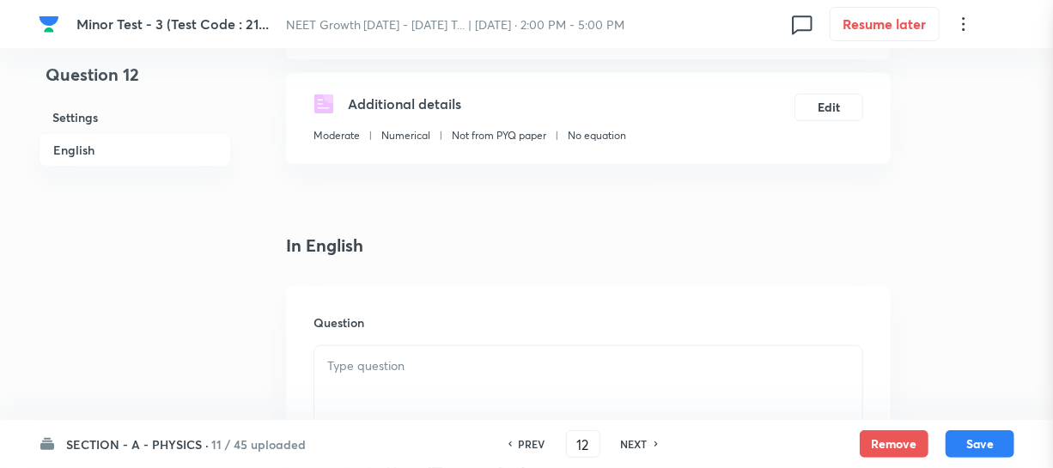
scroll to position [390, 0]
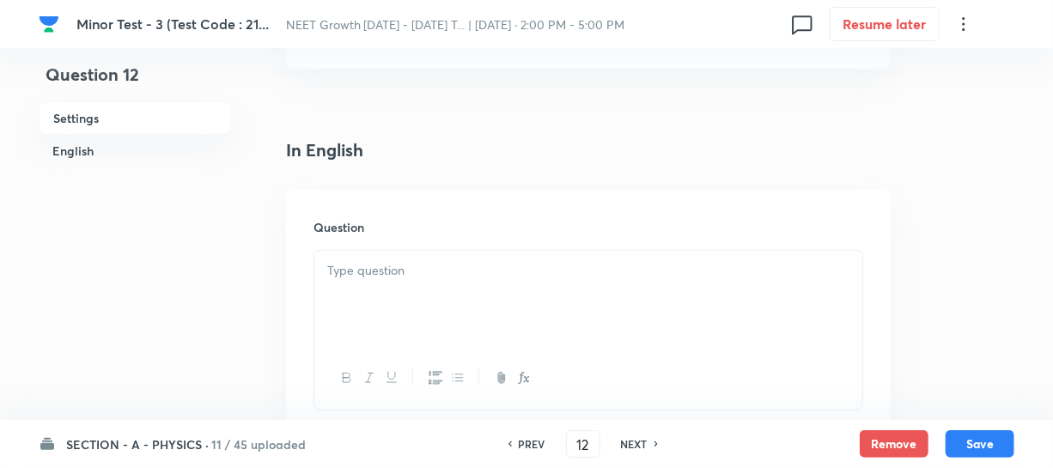
drag, startPoint x: 385, startPoint y: 297, endPoint x: 393, endPoint y: 305, distance: 11.6
click at [386, 297] on div at bounding box center [588, 299] width 548 height 96
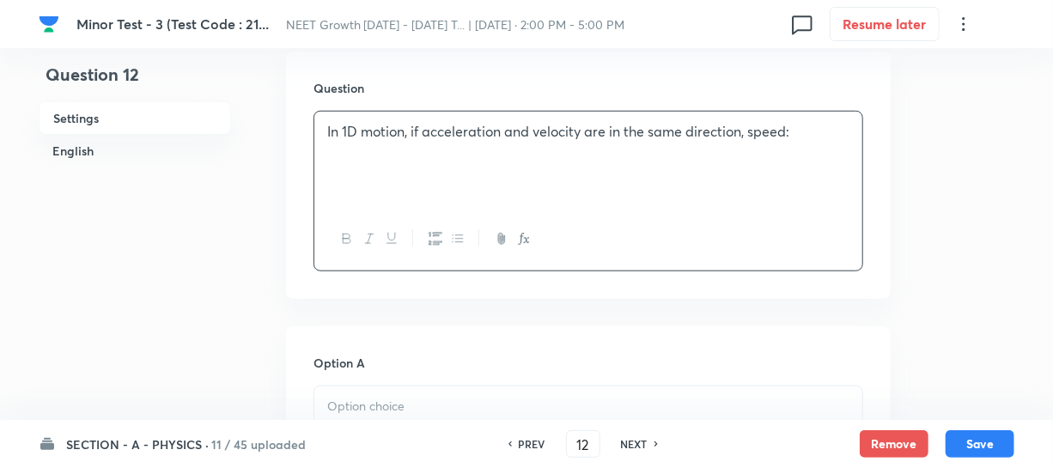
scroll to position [546, 0]
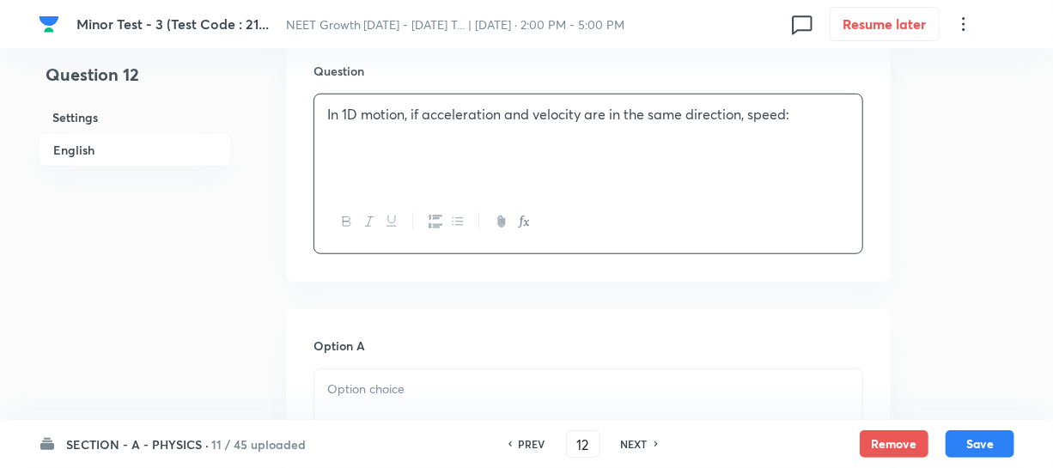
click at [361, 351] on h6 "Option A" at bounding box center [588, 346] width 550 height 18
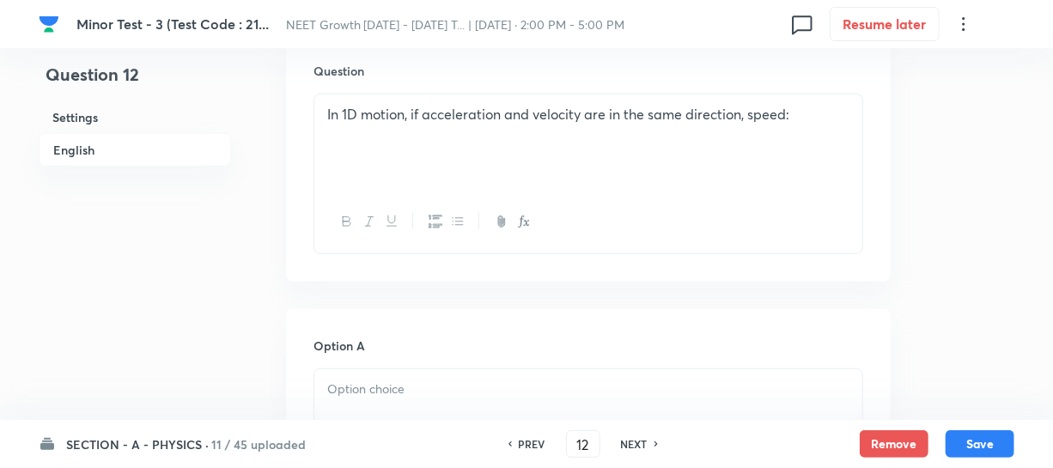
click at [355, 390] on p at bounding box center [588, 390] width 522 height 20
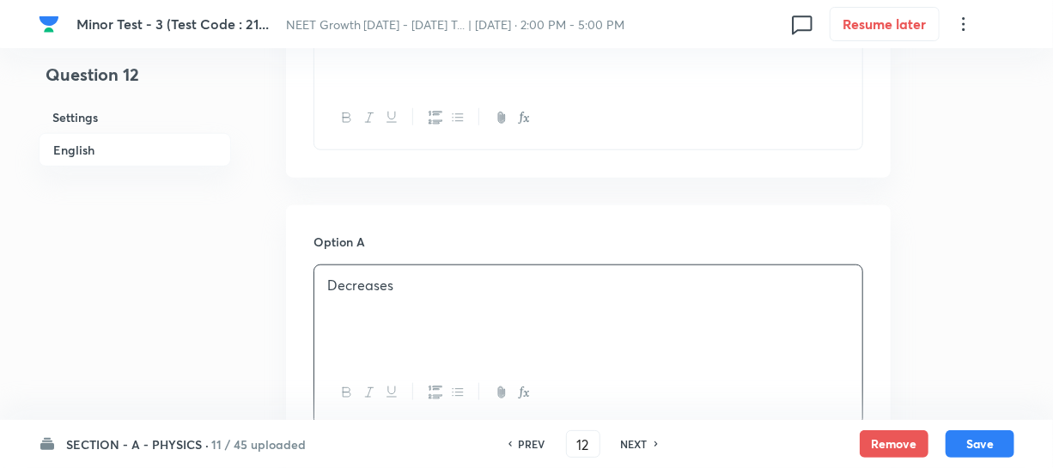
scroll to position [859, 0]
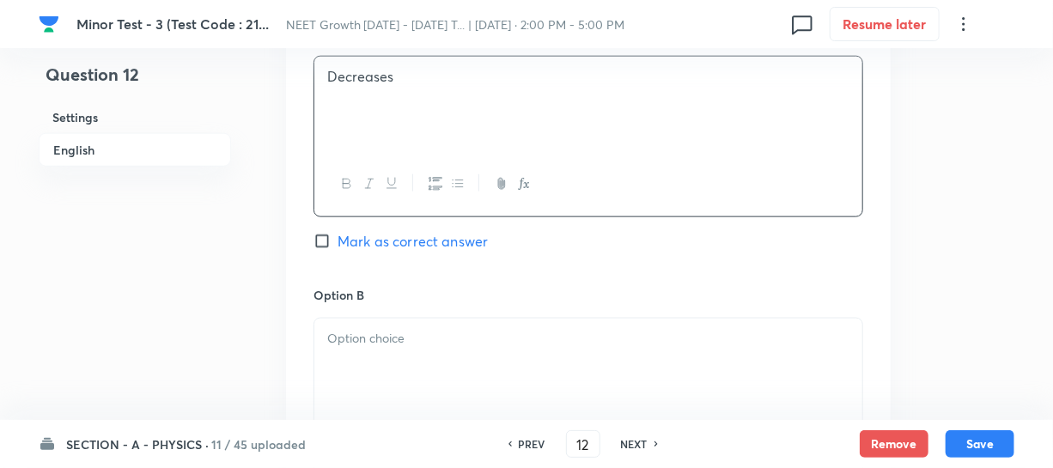
click at [392, 350] on div at bounding box center [588, 367] width 548 height 96
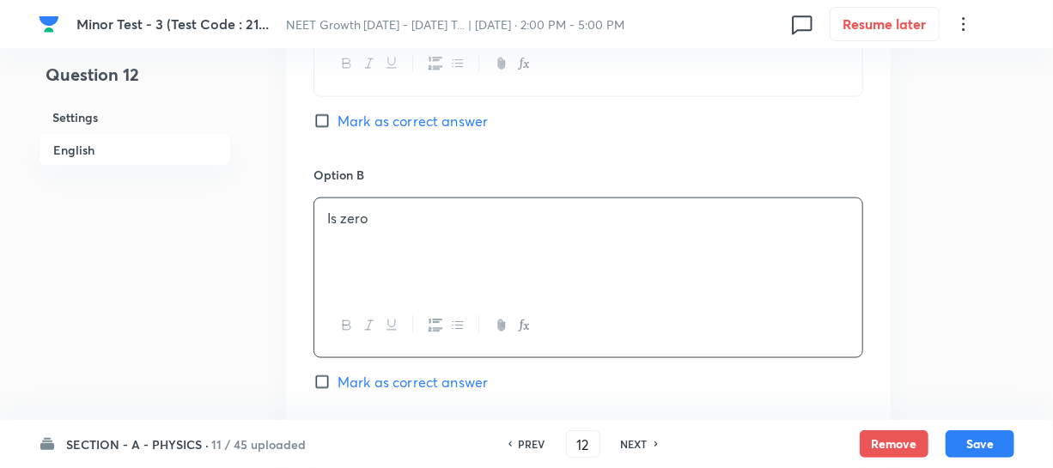
scroll to position [1170, 0]
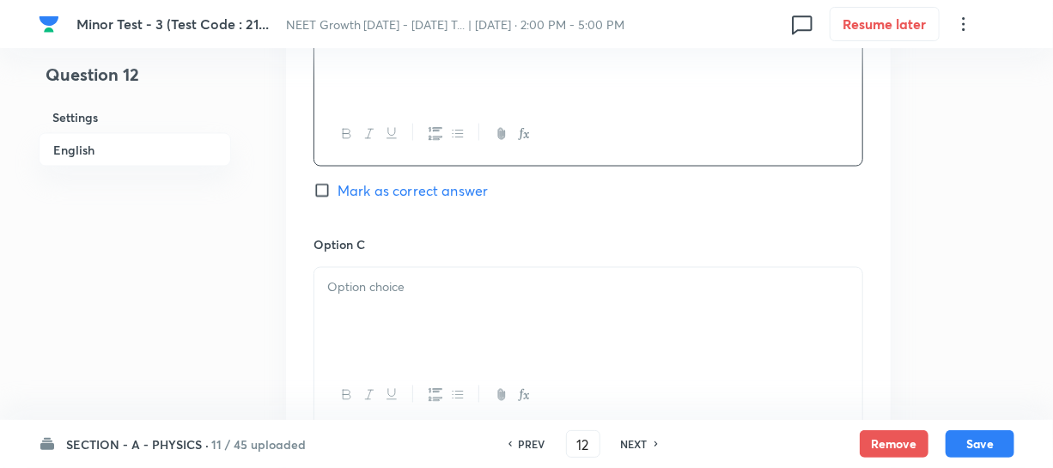
click at [442, 338] on div at bounding box center [588, 316] width 548 height 96
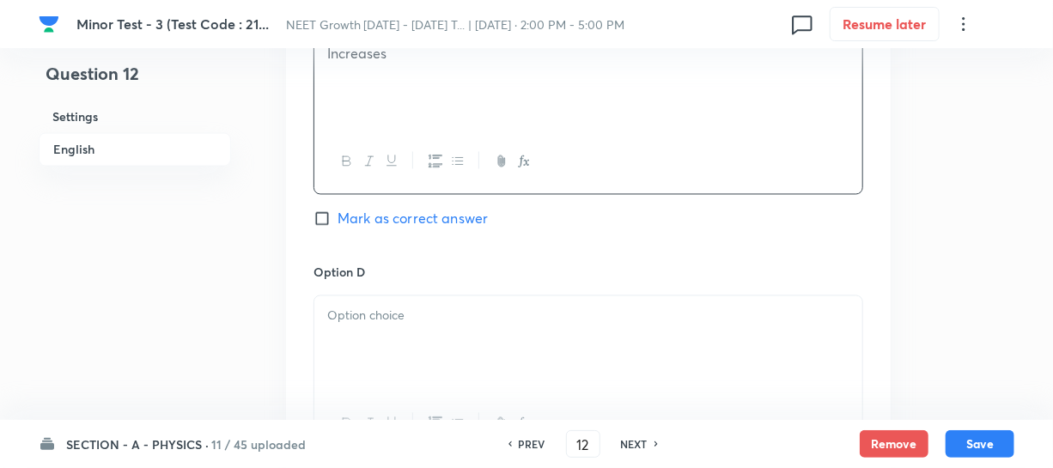
scroll to position [1405, 0]
click at [392, 332] on div at bounding box center [588, 343] width 548 height 96
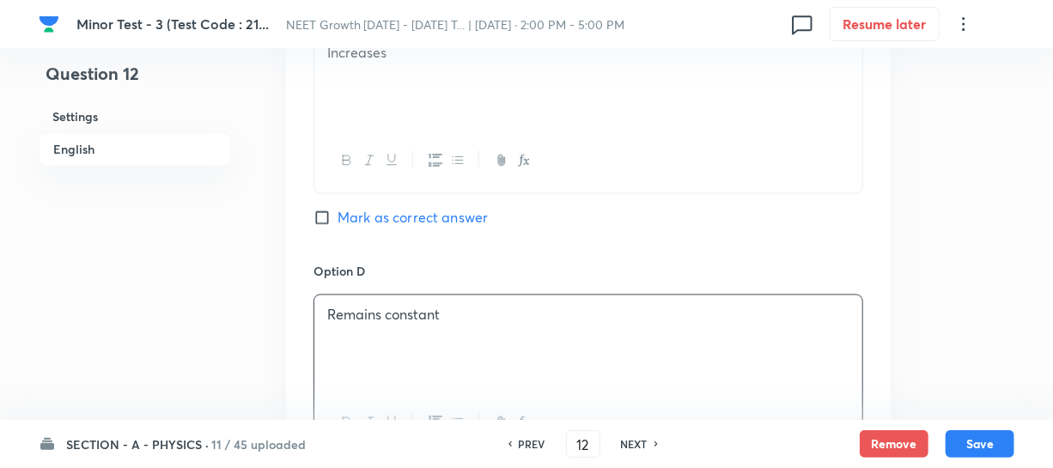
click at [321, 227] on label "Mark as correct answer" at bounding box center [400, 218] width 174 height 21
click at [321, 227] on input "Mark as correct answer" at bounding box center [325, 218] width 24 height 17
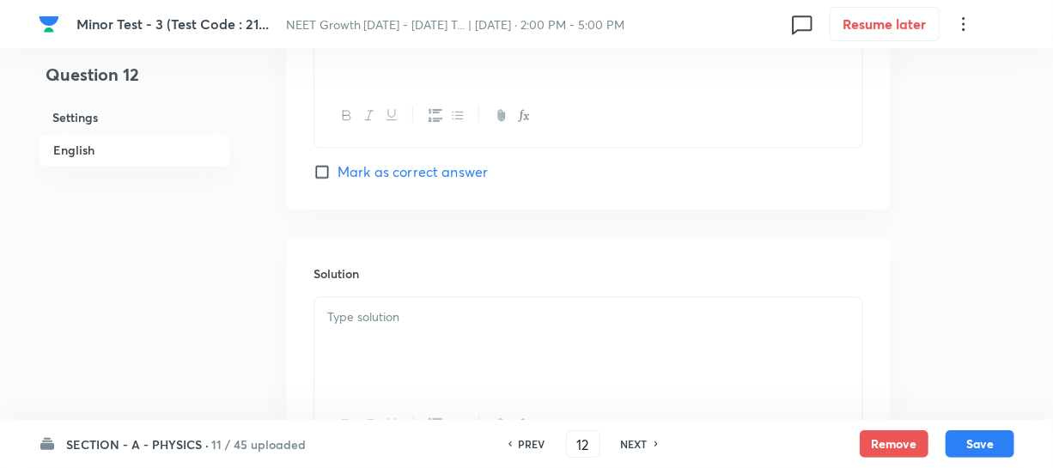
scroll to position [1717, 0]
click at [349, 319] on p at bounding box center [588, 312] width 522 height 20
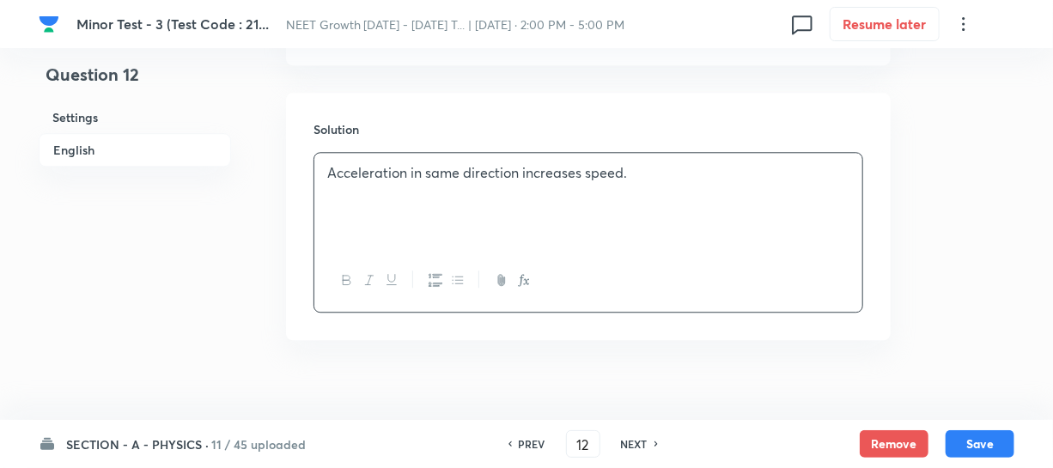
scroll to position [1873, 0]
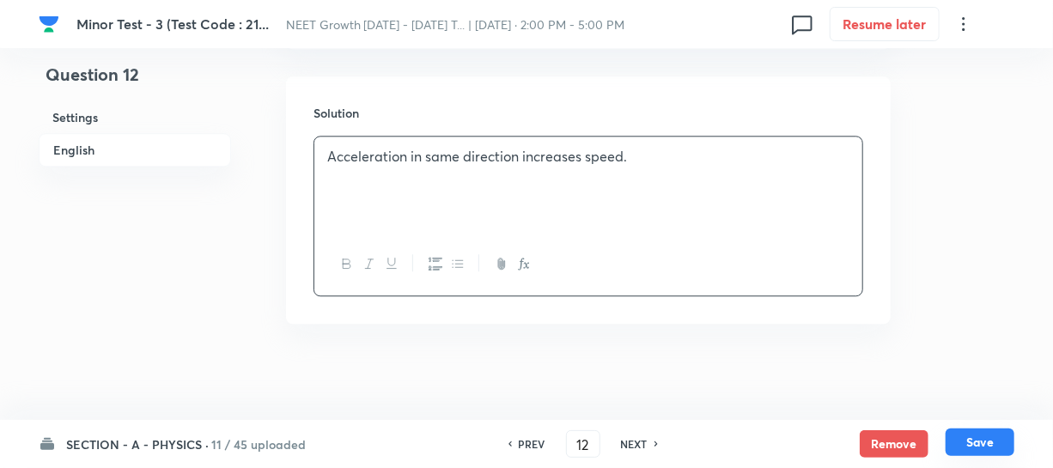
click at [982, 437] on button "Save" at bounding box center [979, 441] width 69 height 27
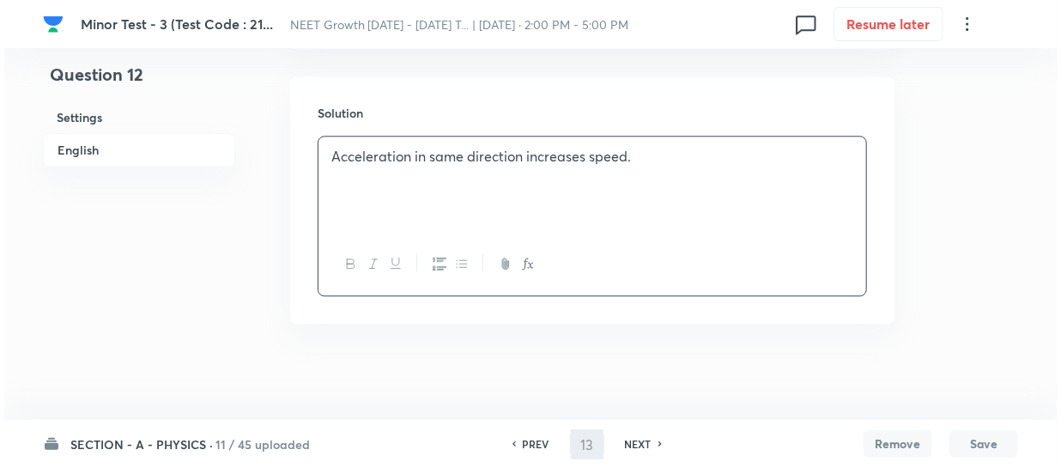
scroll to position [0, 0]
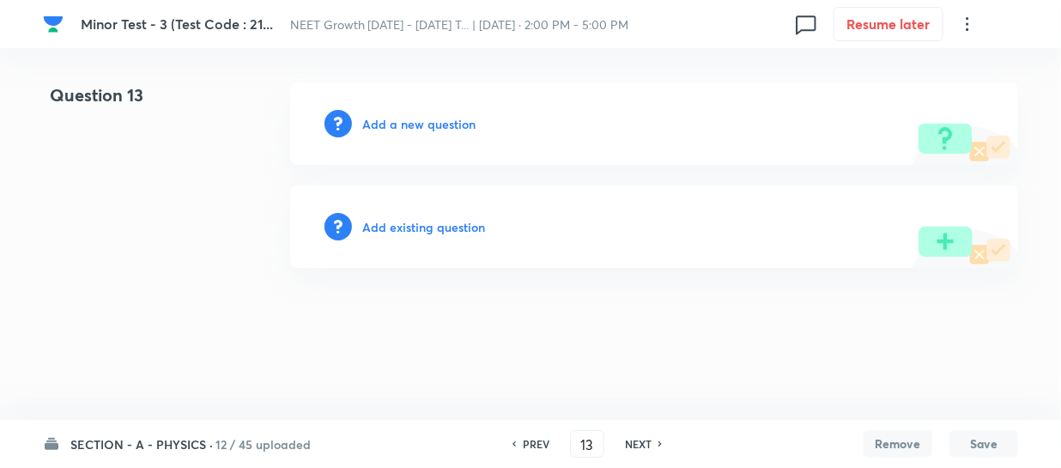
click at [377, 121] on h6 "Add a new question" at bounding box center [418, 124] width 113 height 18
click at [377, 121] on h6 "Choose a question type" at bounding box center [428, 124] width 132 height 18
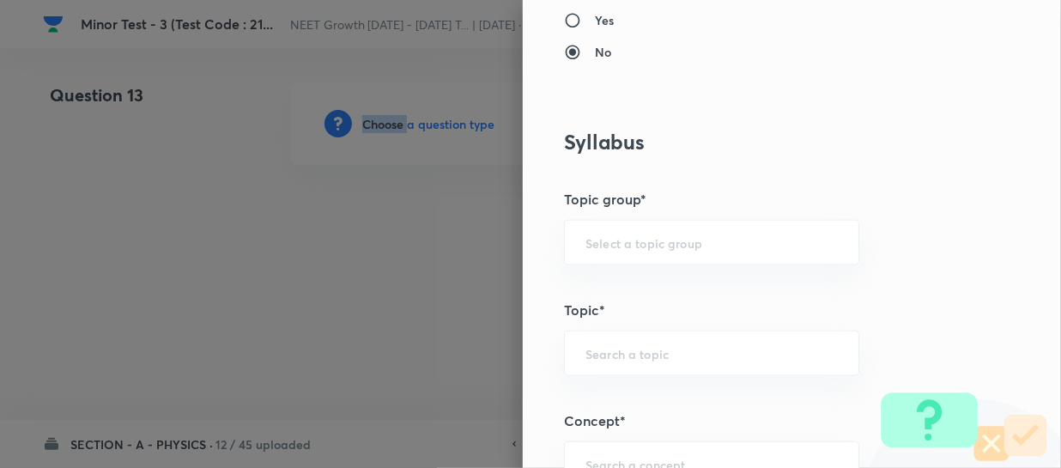
scroll to position [1014, 0]
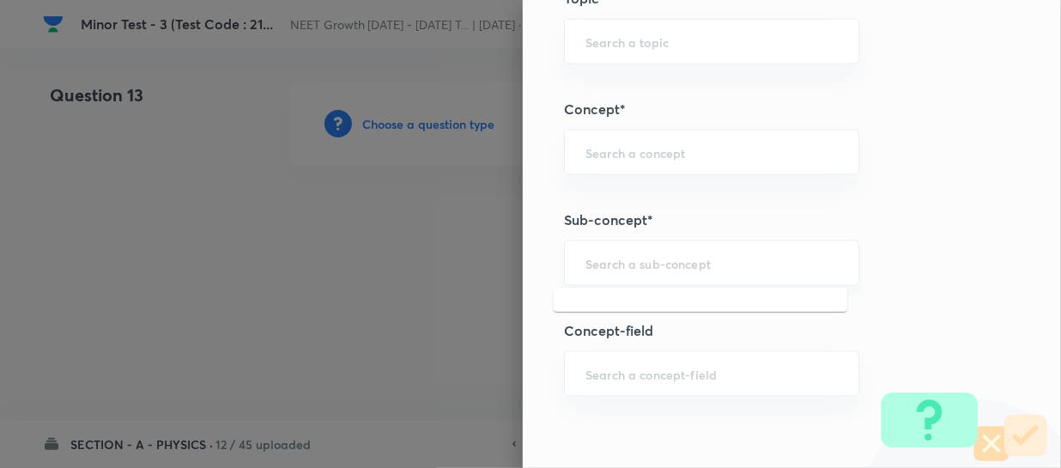
click at [620, 261] on input "text" at bounding box center [712, 263] width 252 height 16
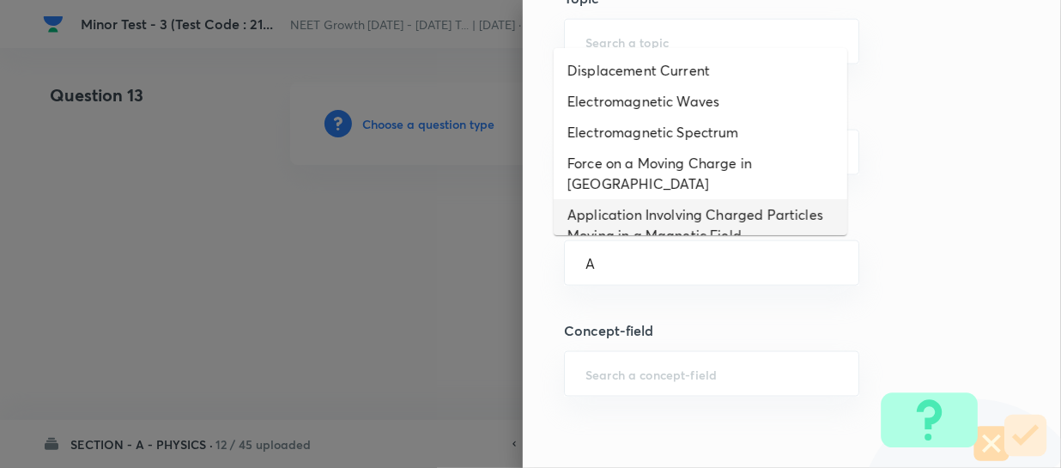
click at [664, 219] on li "Application Involving Charged Particles Moving in a Magnetic Field" at bounding box center [701, 225] width 294 height 52
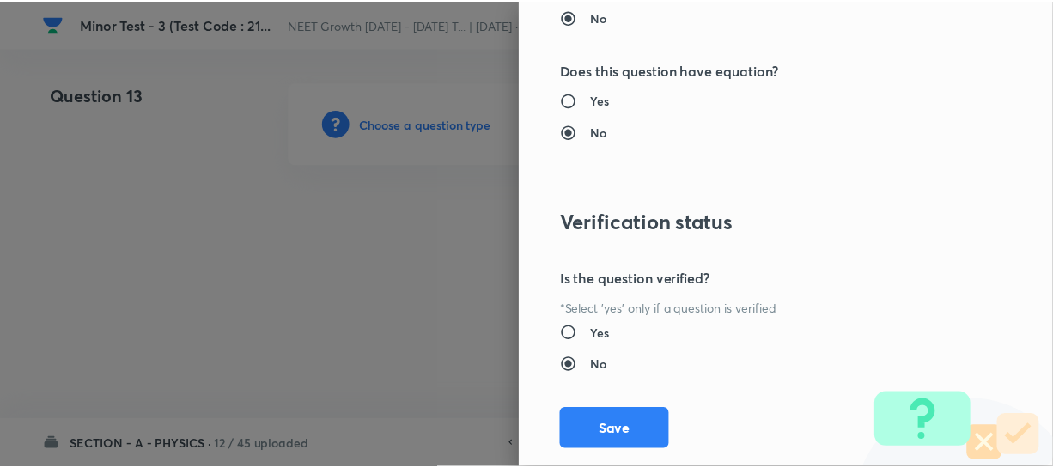
scroll to position [1986, 0]
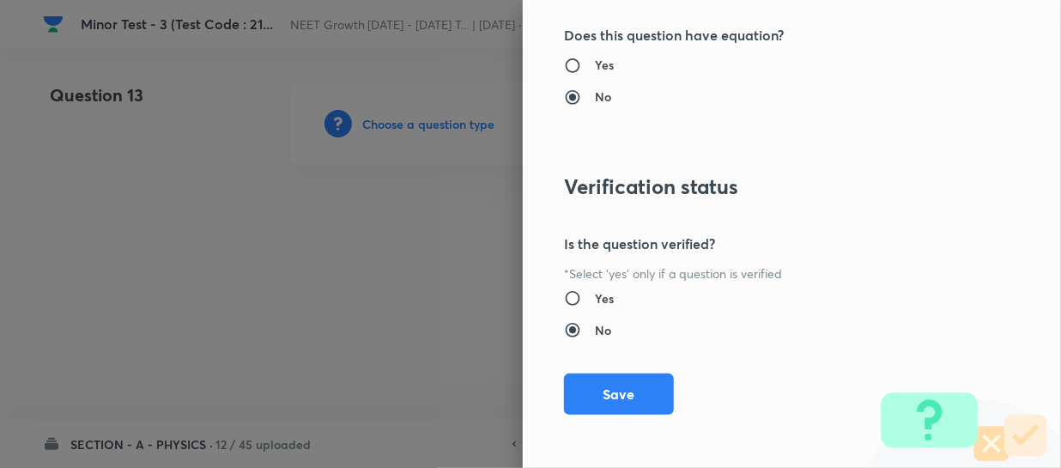
drag, startPoint x: 612, startPoint y: 386, endPoint x: 768, endPoint y: 307, distance: 174.3
click at [613, 386] on button "Save" at bounding box center [619, 394] width 110 height 41
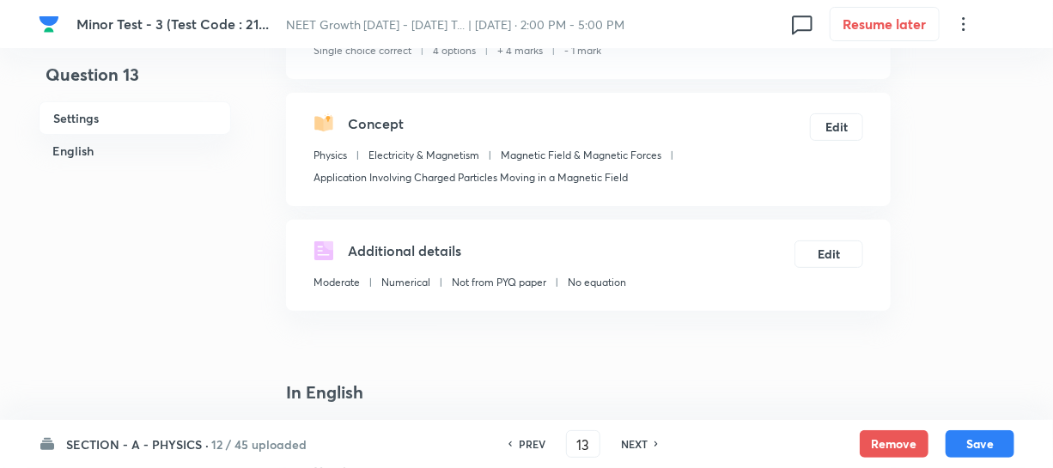
scroll to position [312, 0]
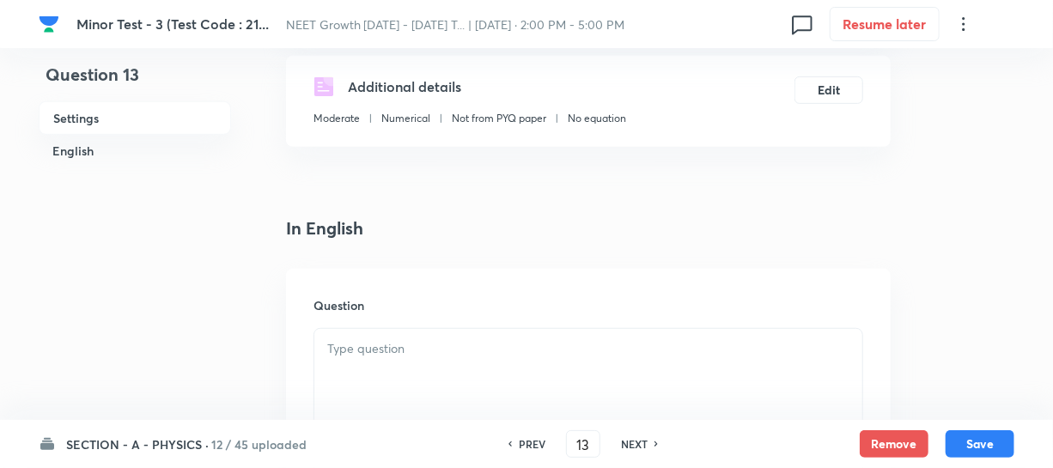
click at [390, 355] on p at bounding box center [588, 349] width 522 height 20
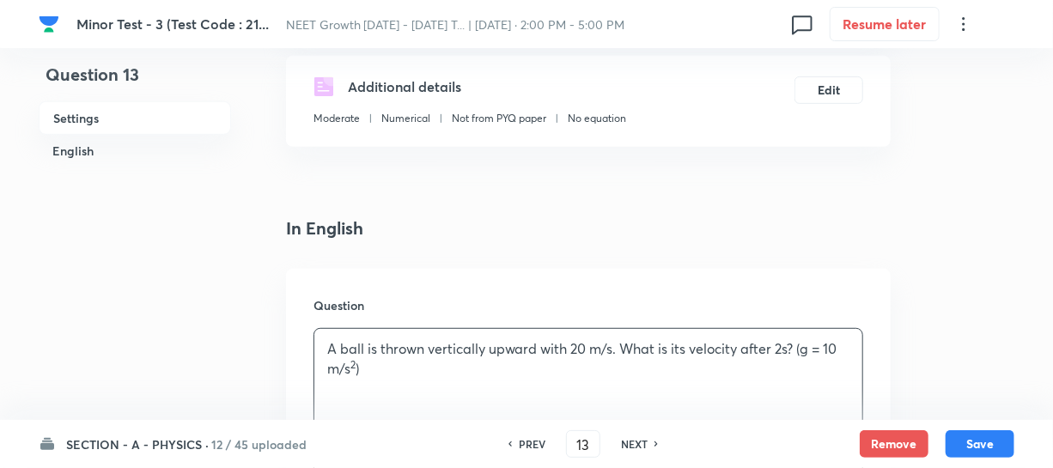
click at [801, 349] on p "A ball is thrown vertically upward with 20 m/s. What is its velocity after 2s? …" at bounding box center [588, 358] width 522 height 39
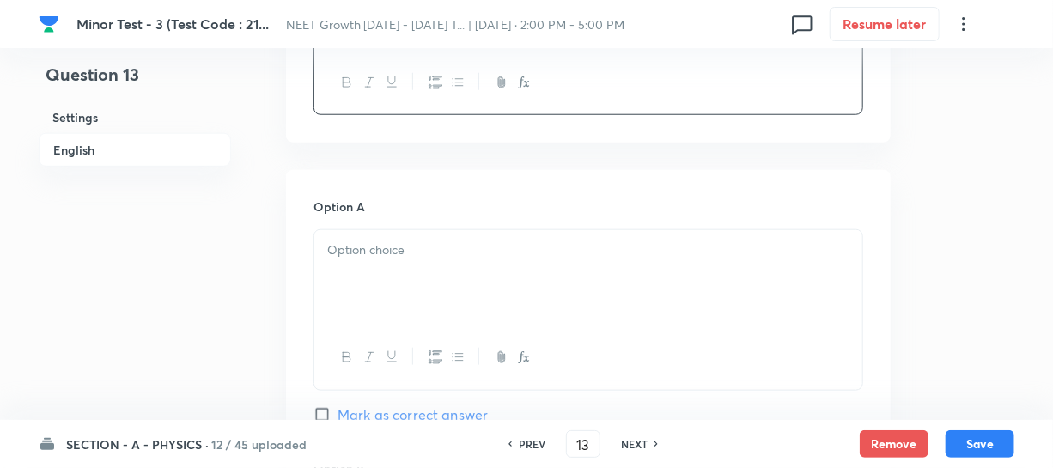
scroll to position [702, 0]
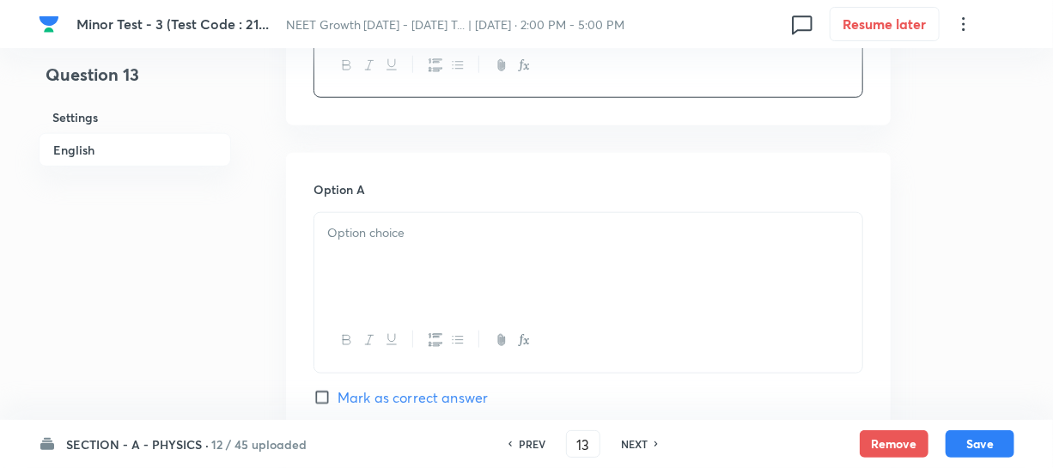
click at [386, 265] on div at bounding box center [588, 261] width 548 height 96
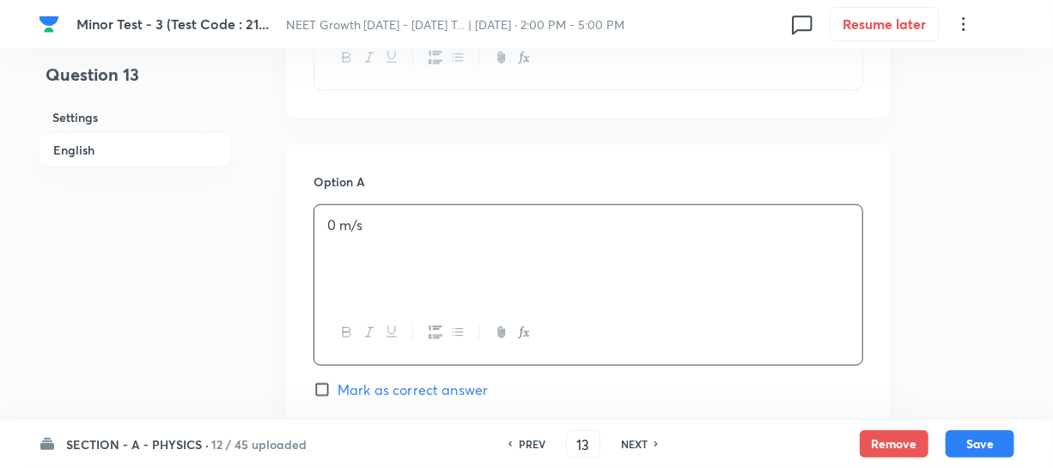
scroll to position [1092, 0]
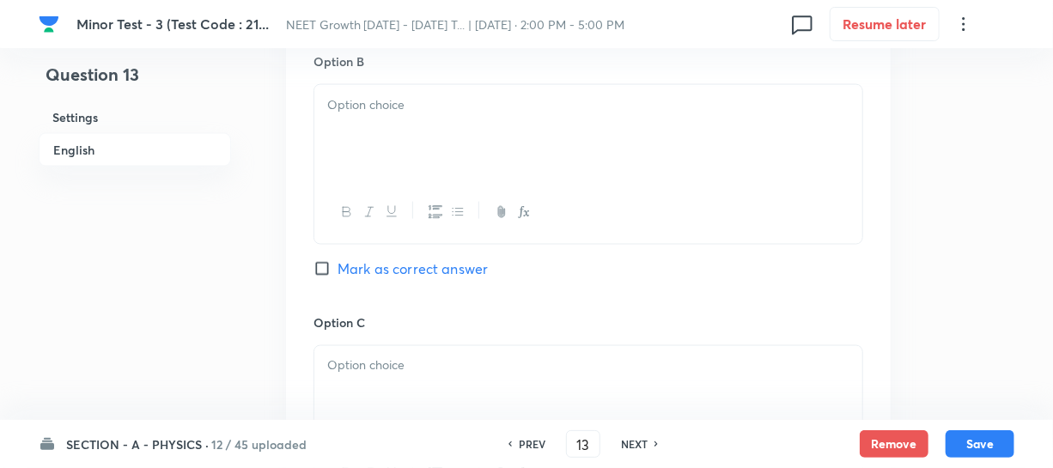
click at [398, 155] on div at bounding box center [588, 133] width 548 height 96
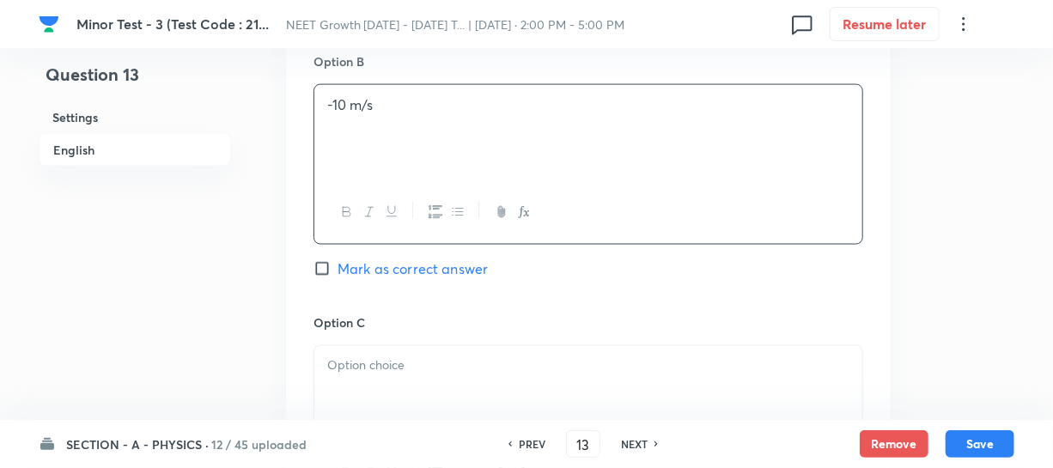
click at [351, 390] on div at bounding box center [588, 394] width 548 height 96
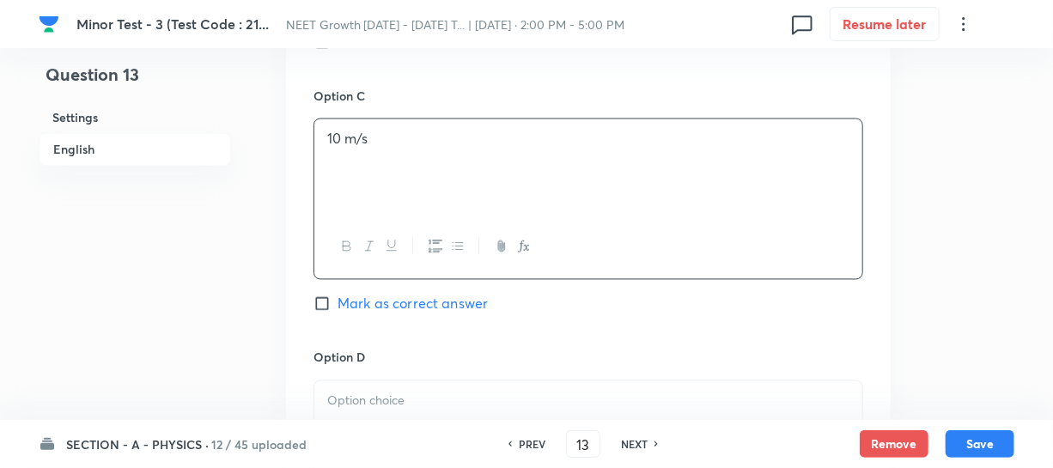
scroll to position [1327, 0]
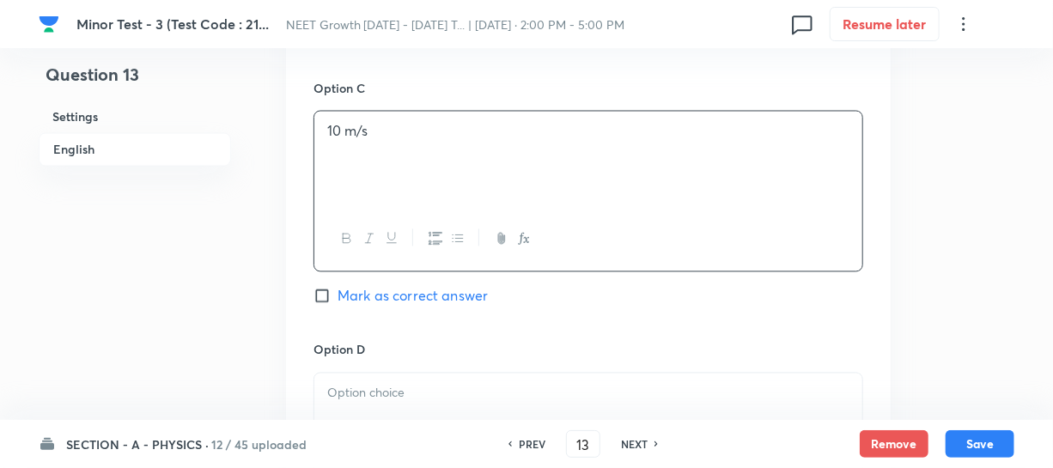
click at [374, 382] on div at bounding box center [588, 422] width 548 height 96
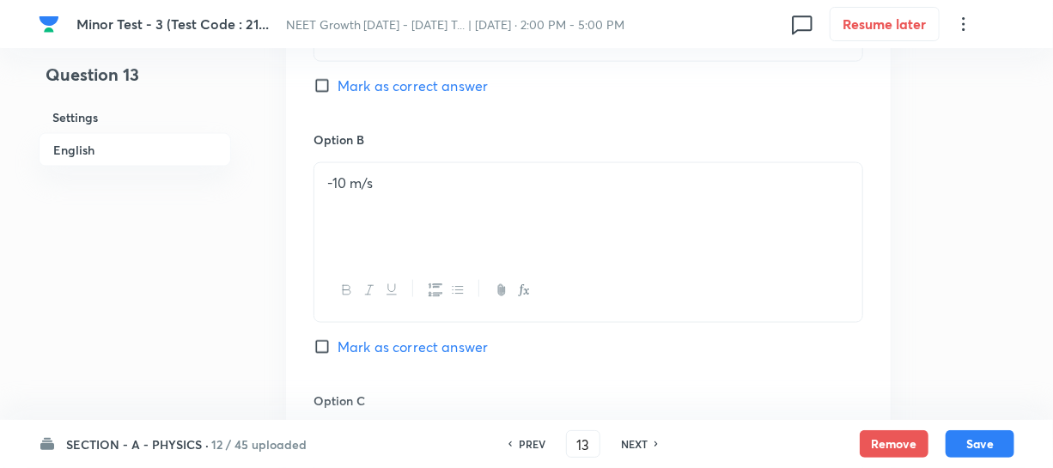
click at [331, 89] on input "Mark as correct answer" at bounding box center [325, 85] width 24 height 17
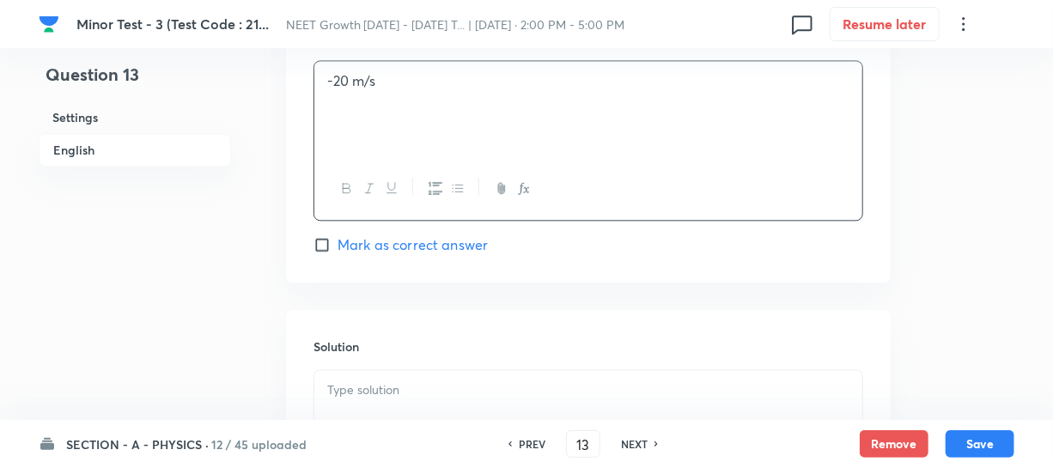
scroll to position [1873, 0]
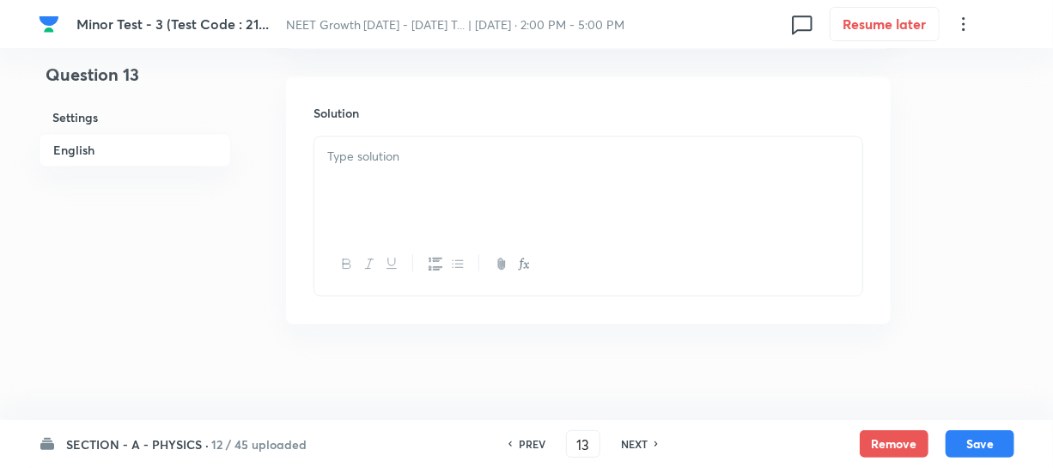
click at [394, 173] on div at bounding box center [588, 185] width 548 height 96
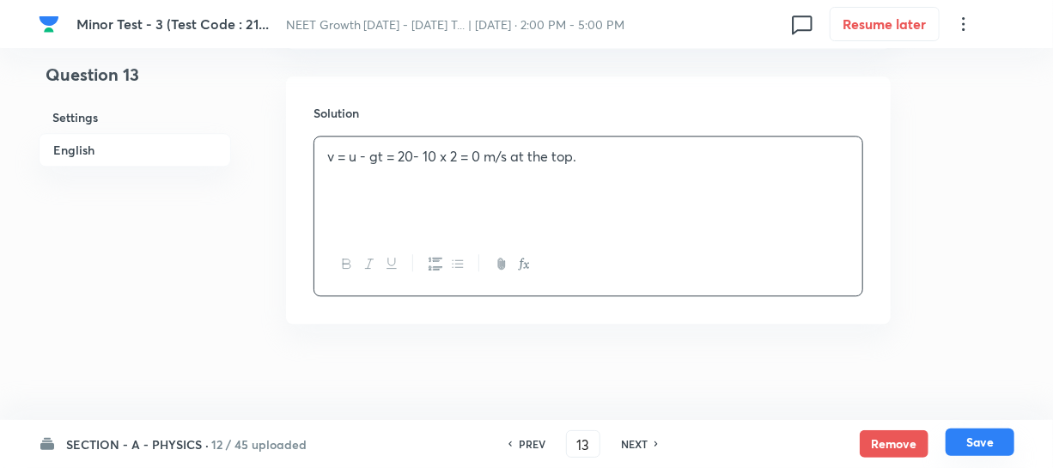
click at [963, 438] on button "Save" at bounding box center [979, 441] width 69 height 27
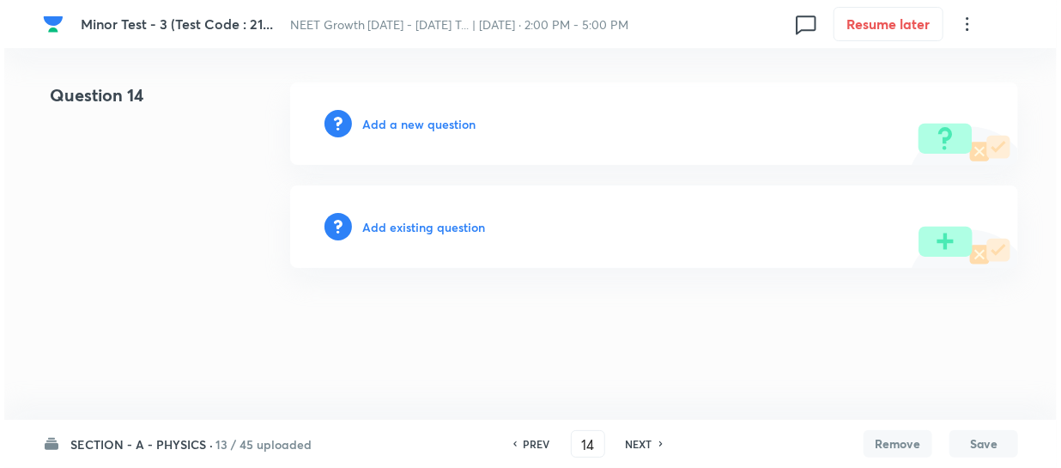
scroll to position [0, 0]
click at [386, 127] on h6 "Add a new question" at bounding box center [418, 124] width 113 height 18
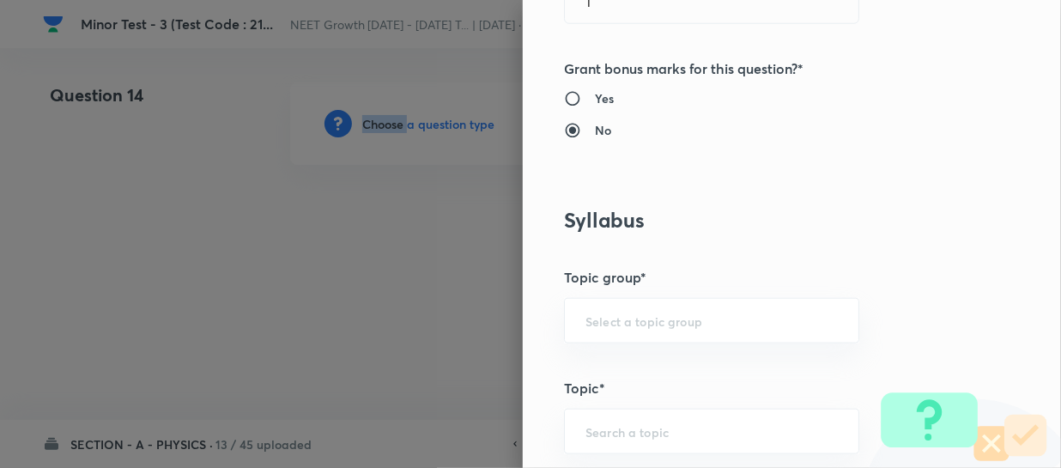
scroll to position [936, 0]
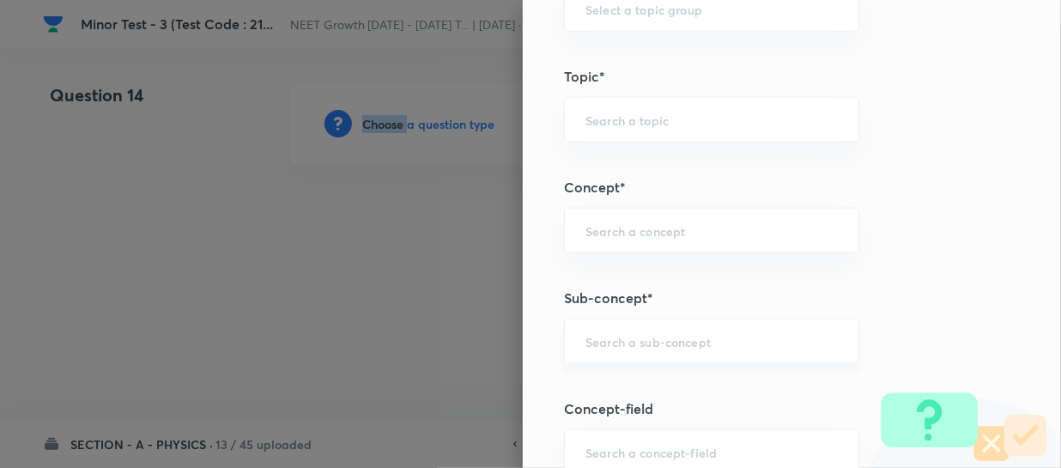
click at [608, 326] on div "​" at bounding box center [711, 342] width 295 height 46
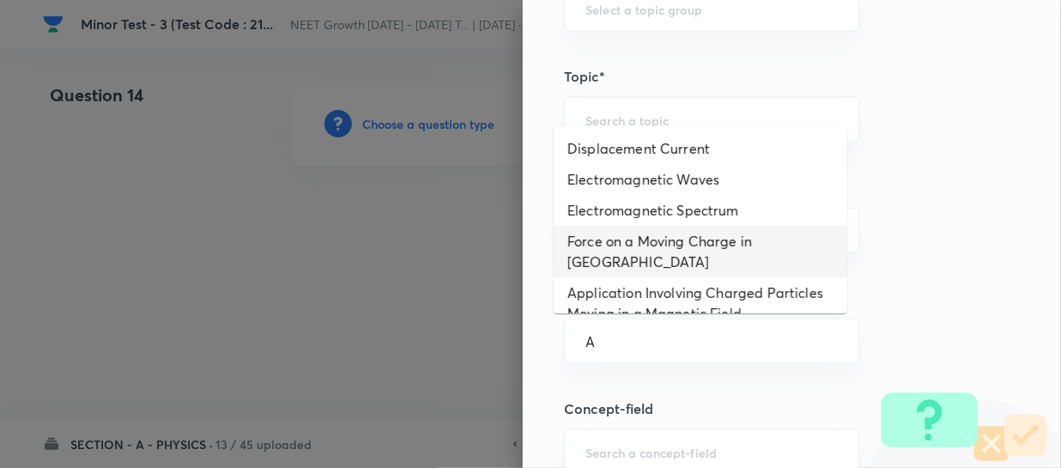
click at [642, 234] on li "Force on a Moving Charge in Magnetic Field" at bounding box center [701, 252] width 294 height 52
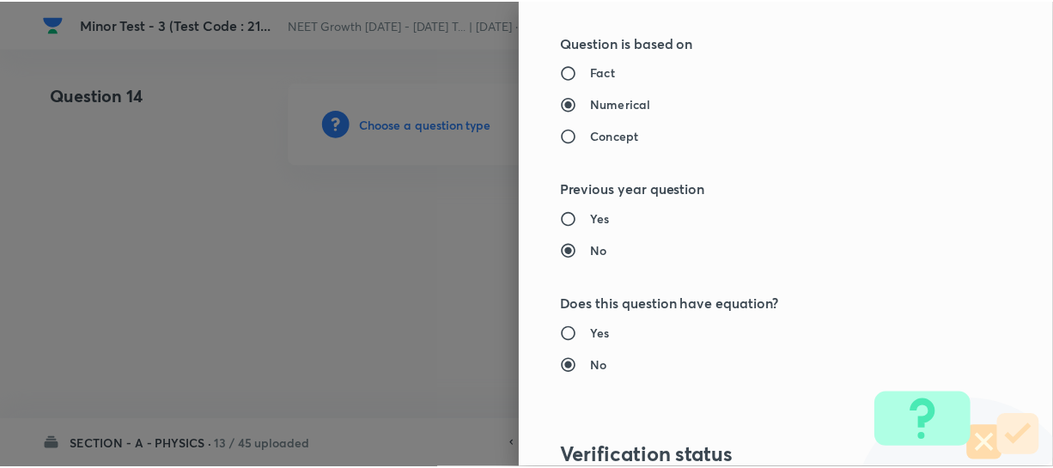
scroll to position [1986, 0]
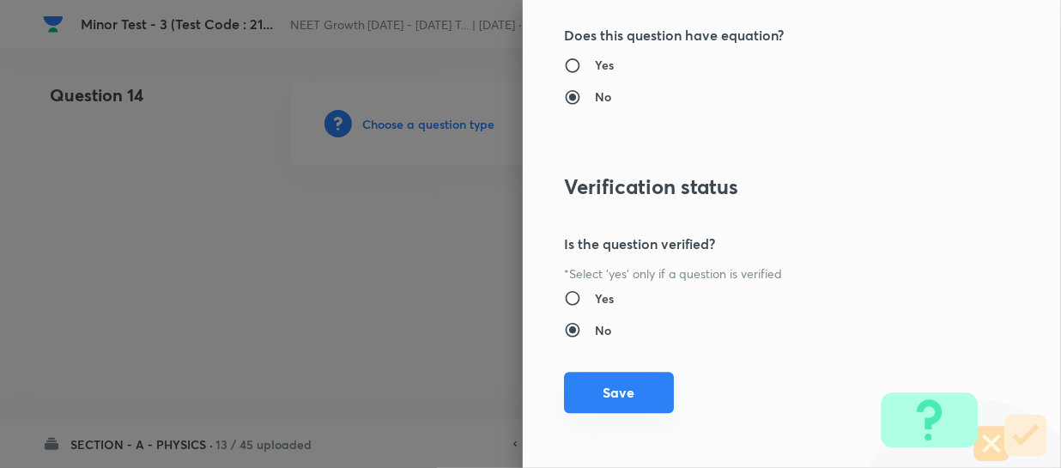
click at [588, 398] on button "Save" at bounding box center [619, 392] width 110 height 41
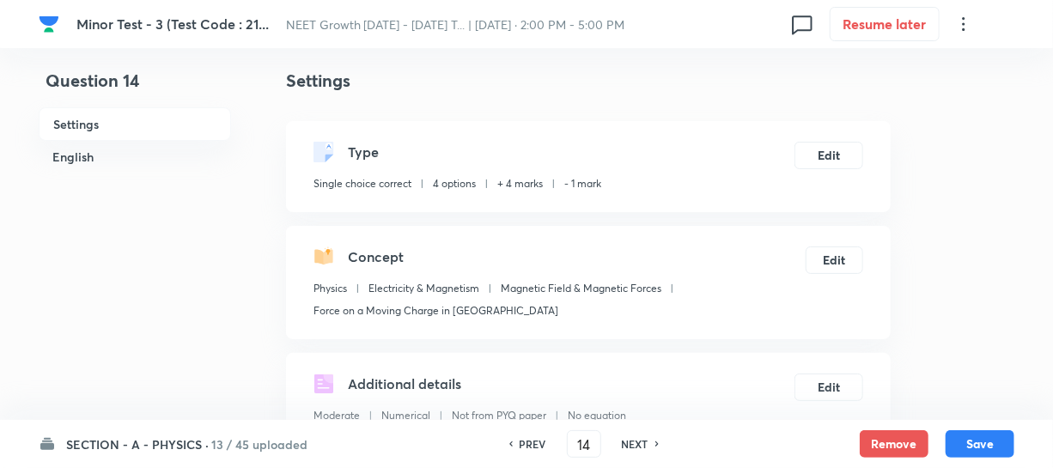
scroll to position [312, 0]
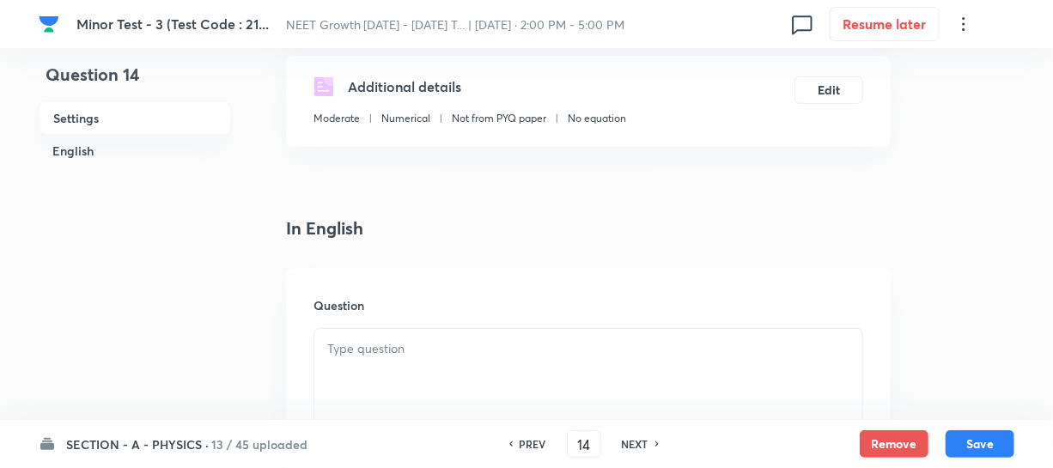
click at [357, 330] on div at bounding box center [588, 377] width 548 height 96
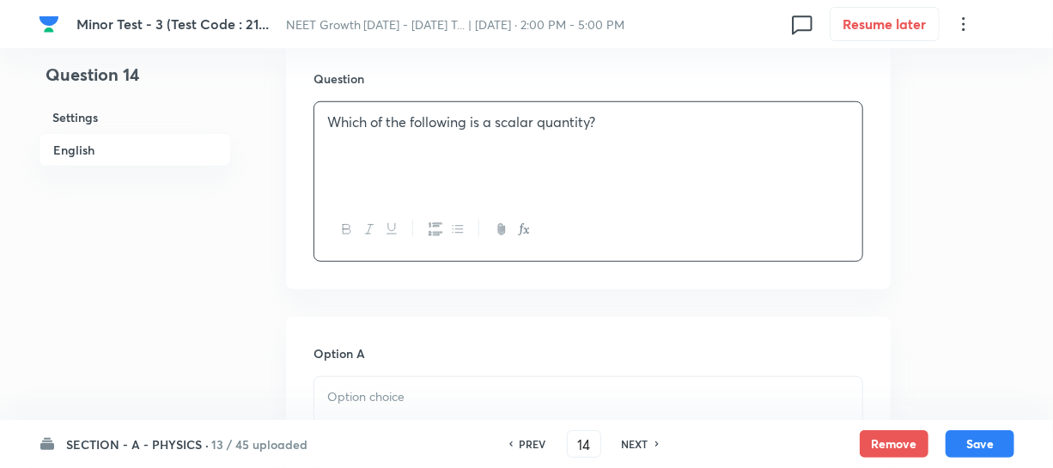
scroll to position [546, 0]
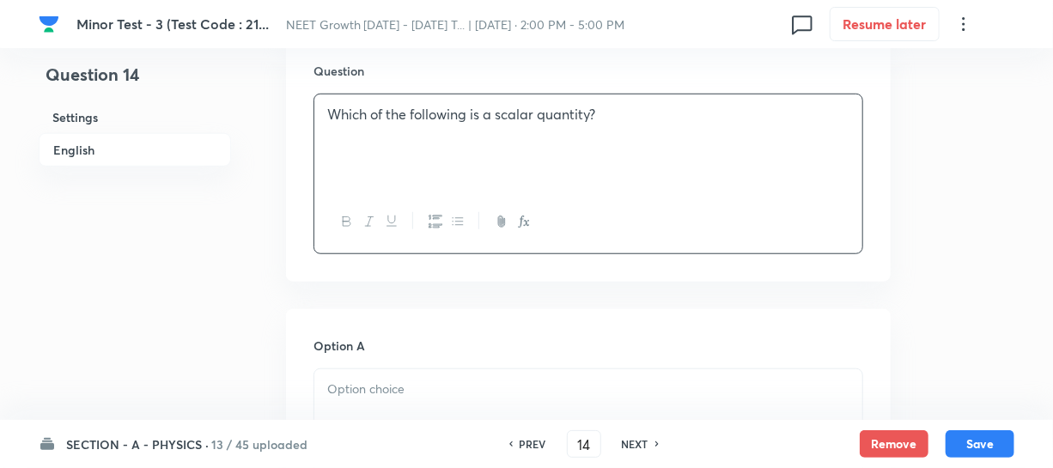
click at [376, 391] on p at bounding box center [588, 390] width 522 height 20
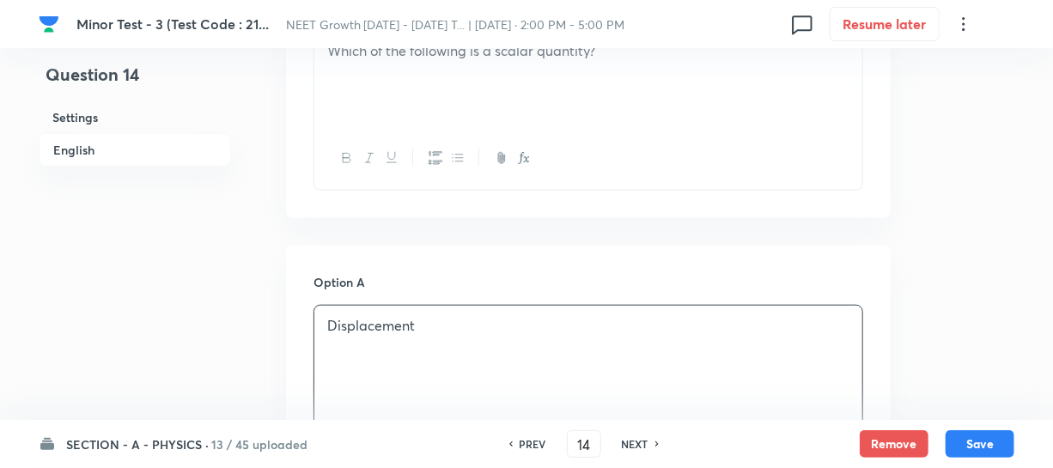
scroll to position [781, 0]
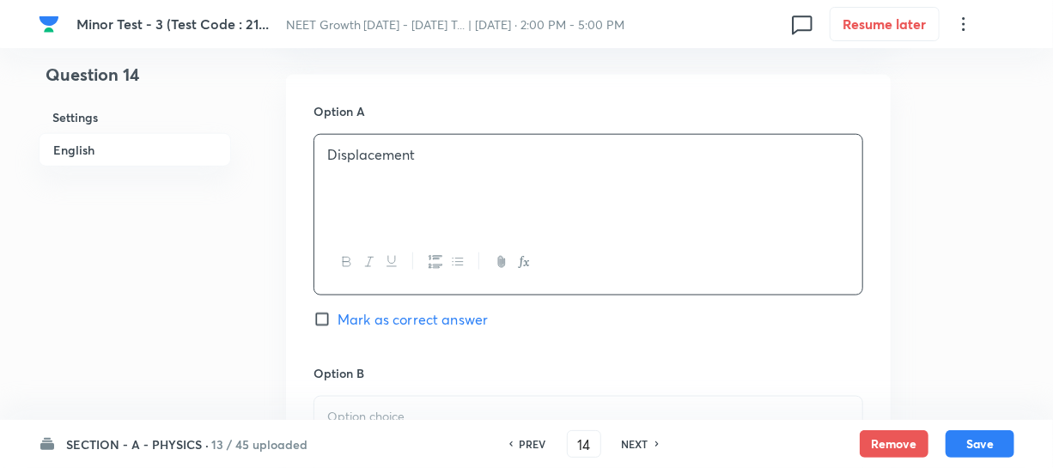
click at [384, 411] on p at bounding box center [588, 417] width 522 height 20
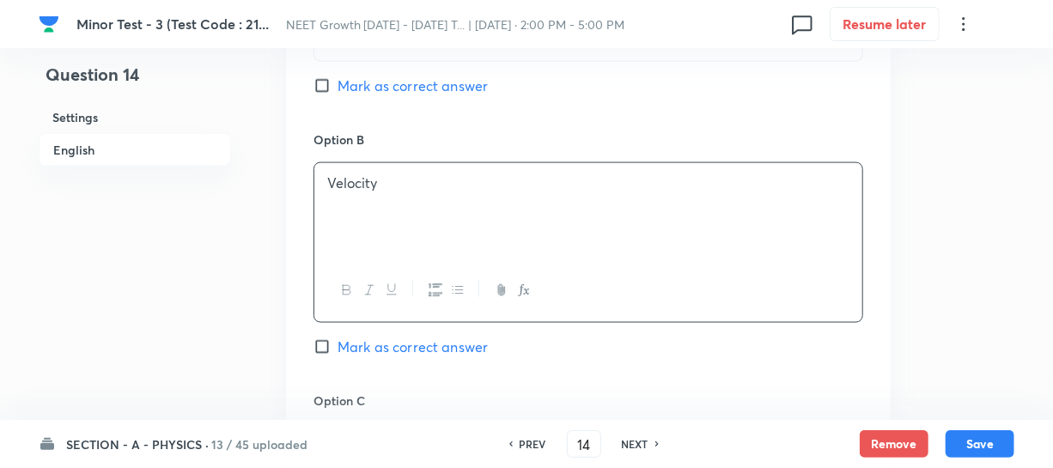
click at [500, 422] on div "SECTION - A - PHYSICS · 13 / 45 uploaded PREV 14 ​ NEXT Remove Save" at bounding box center [526, 444] width 975 height 48
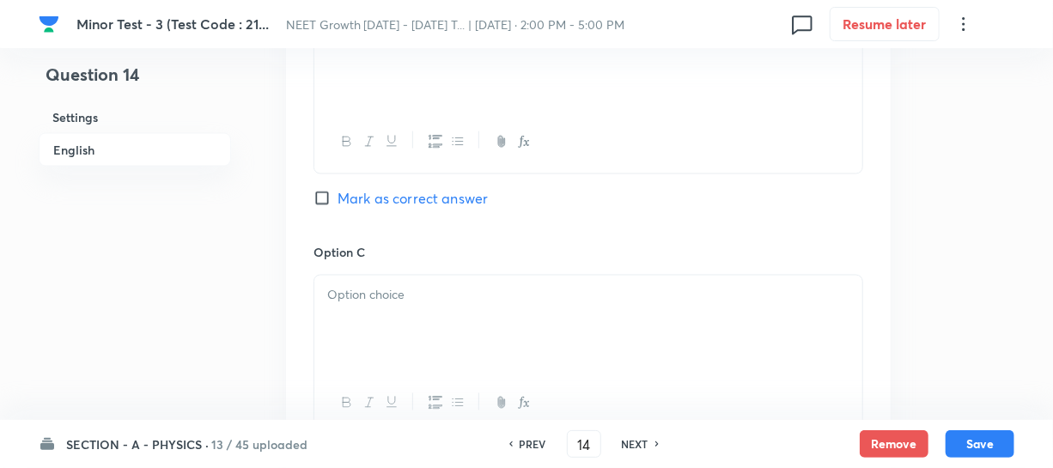
scroll to position [1170, 0]
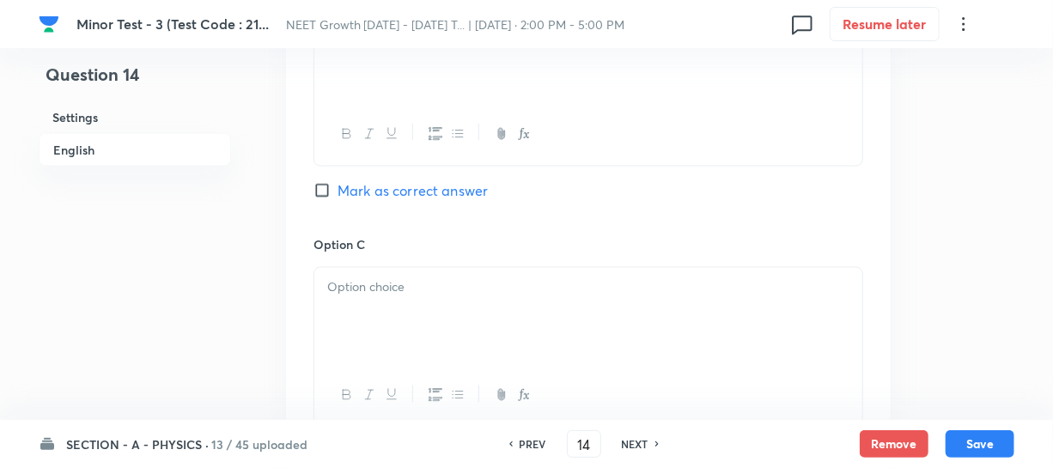
click at [370, 302] on div at bounding box center [588, 316] width 548 height 96
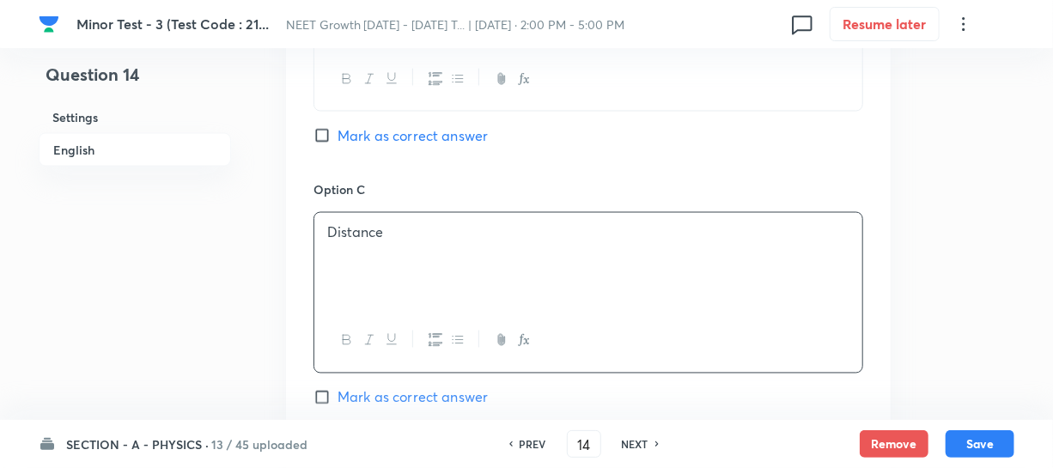
scroll to position [1327, 0]
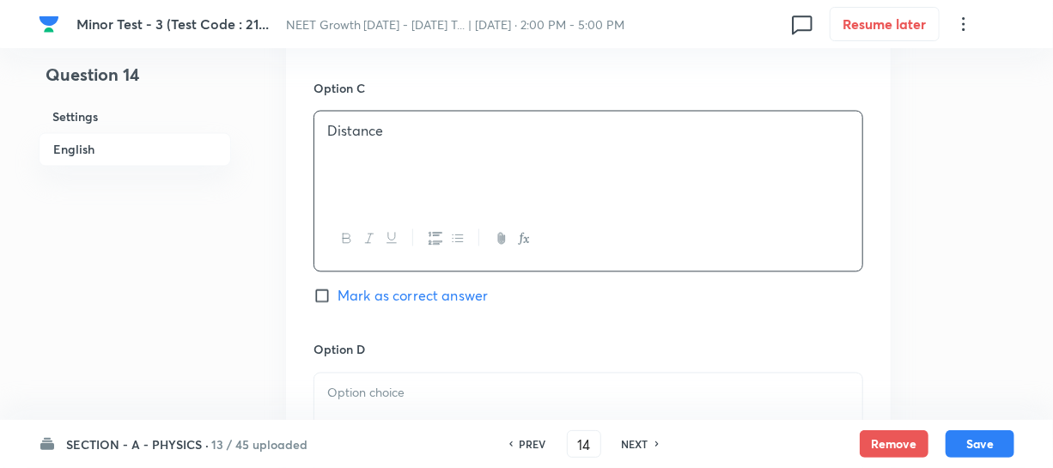
click at [420, 392] on p at bounding box center [588, 394] width 522 height 20
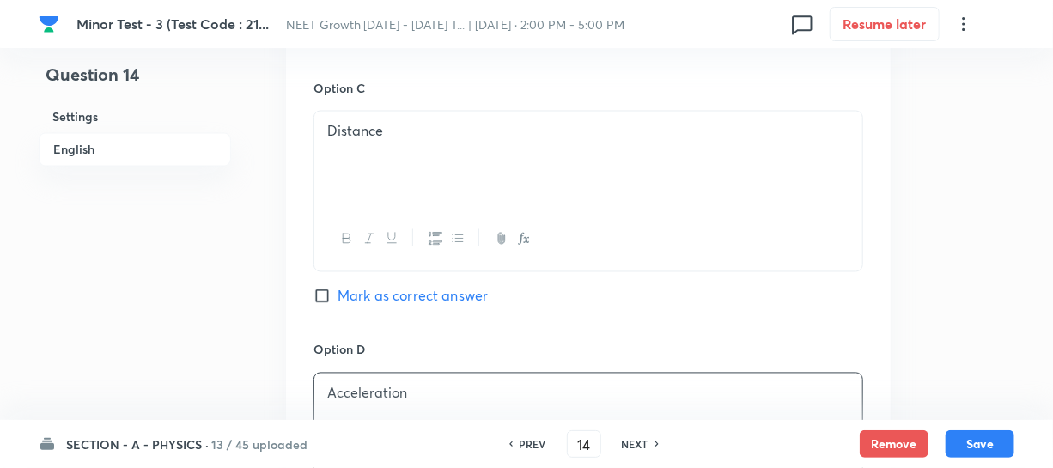
click at [338, 297] on span "Mark as correct answer" at bounding box center [412, 296] width 150 height 21
click at [337, 297] on input "Mark as correct answer" at bounding box center [325, 296] width 24 height 17
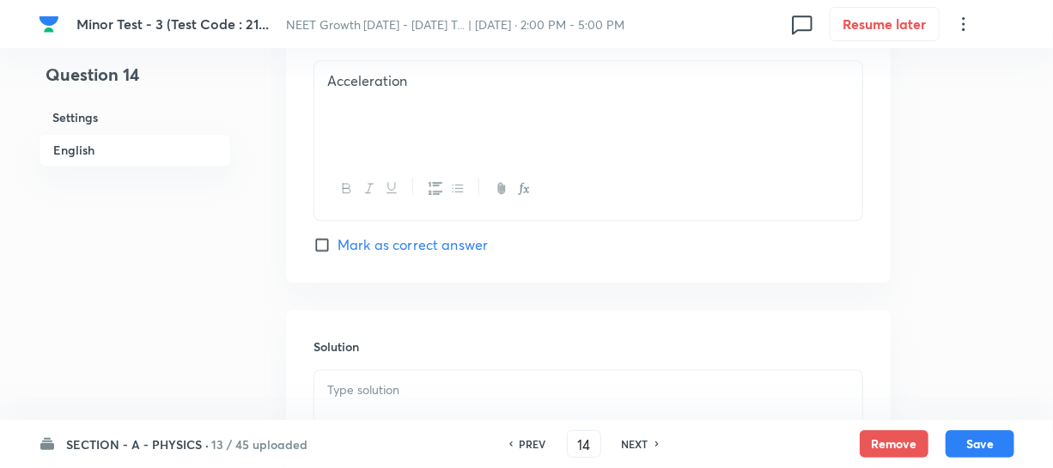
scroll to position [1717, 0]
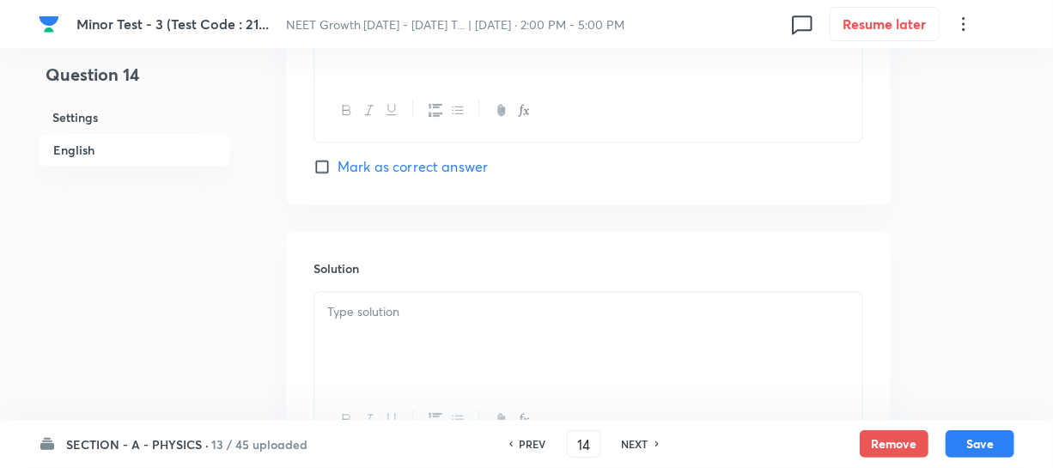
click at [377, 322] on div at bounding box center [588, 340] width 548 height 96
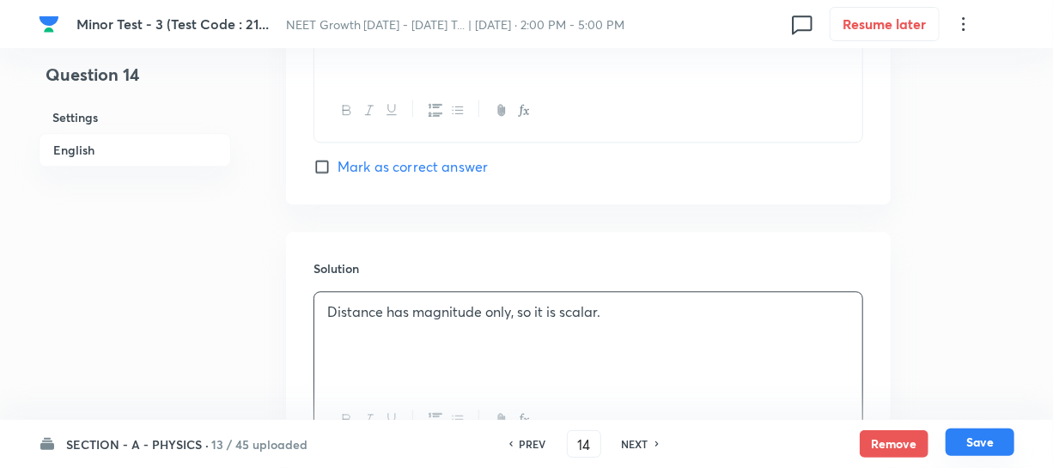
click at [985, 451] on button "Save" at bounding box center [979, 441] width 69 height 27
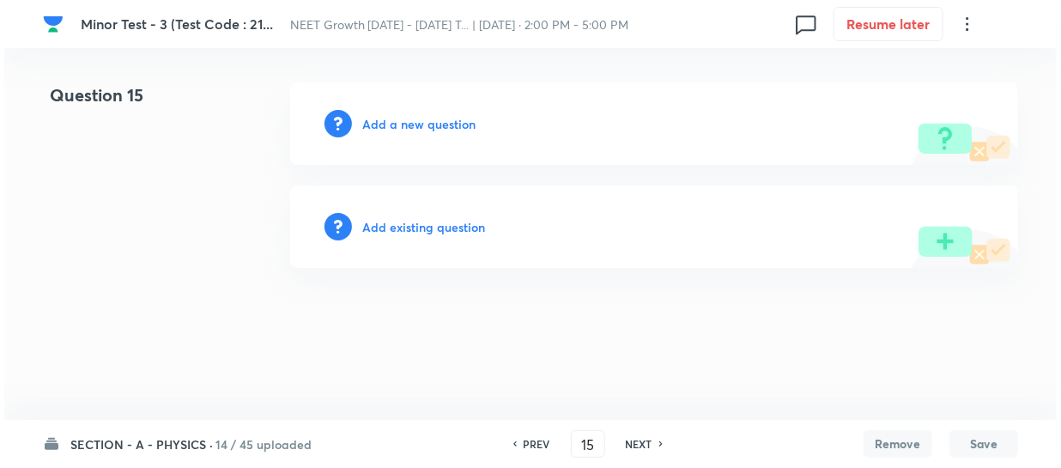
scroll to position [0, 0]
click at [378, 127] on h6 "Add a new question" at bounding box center [418, 124] width 113 height 18
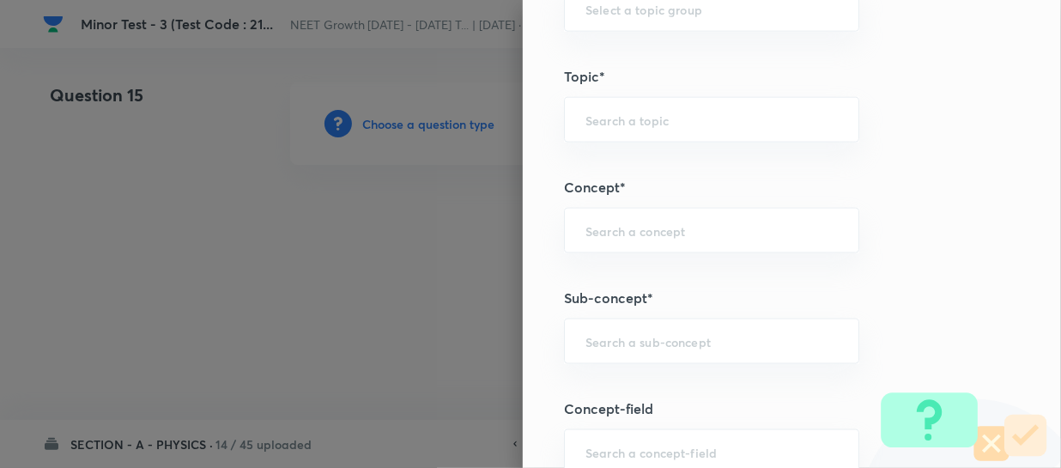
scroll to position [936, 0]
click at [594, 342] on input "text" at bounding box center [712, 341] width 252 height 16
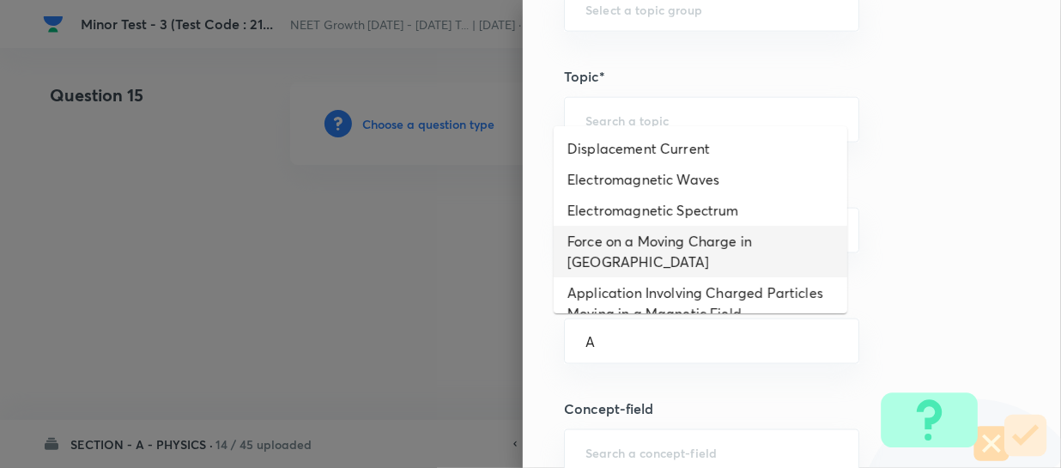
click at [633, 228] on li "Force on a Moving Charge in Magnetic Field" at bounding box center [701, 252] width 294 height 52
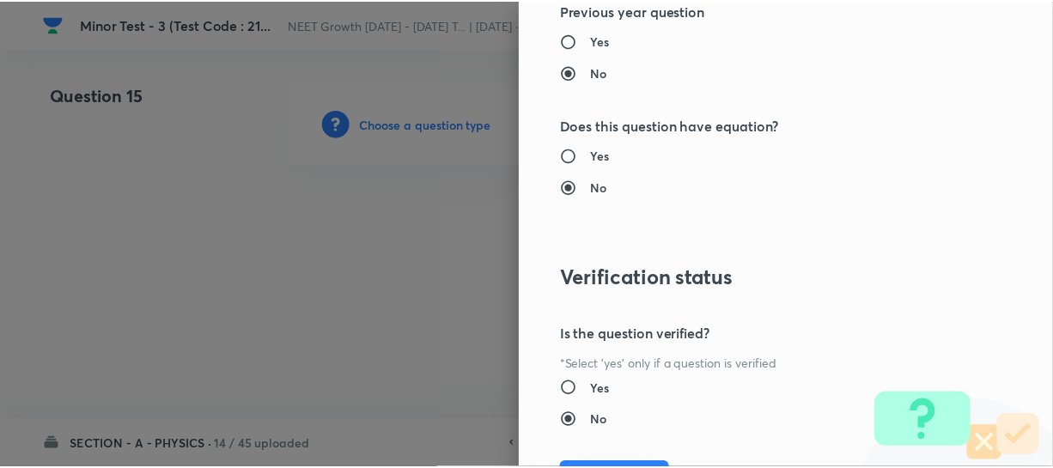
scroll to position [1986, 0]
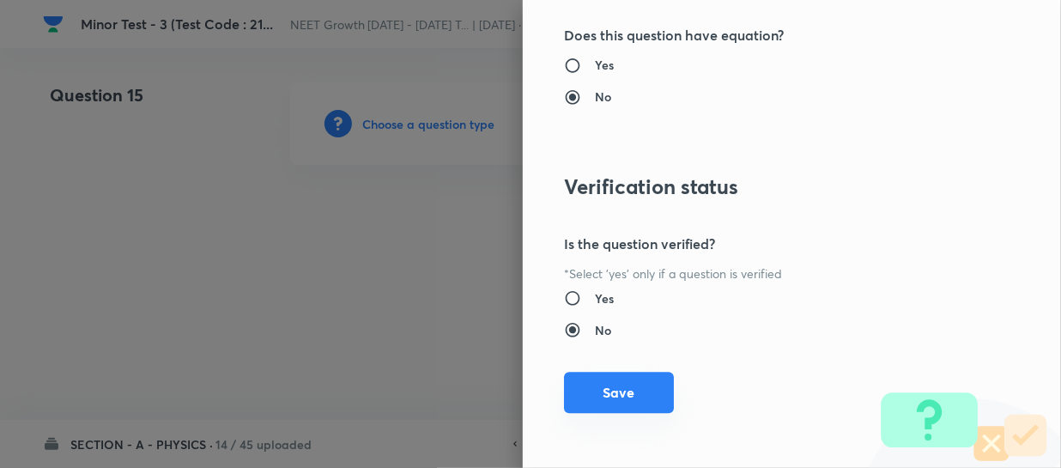
click at [602, 398] on button "Save" at bounding box center [619, 392] width 110 height 41
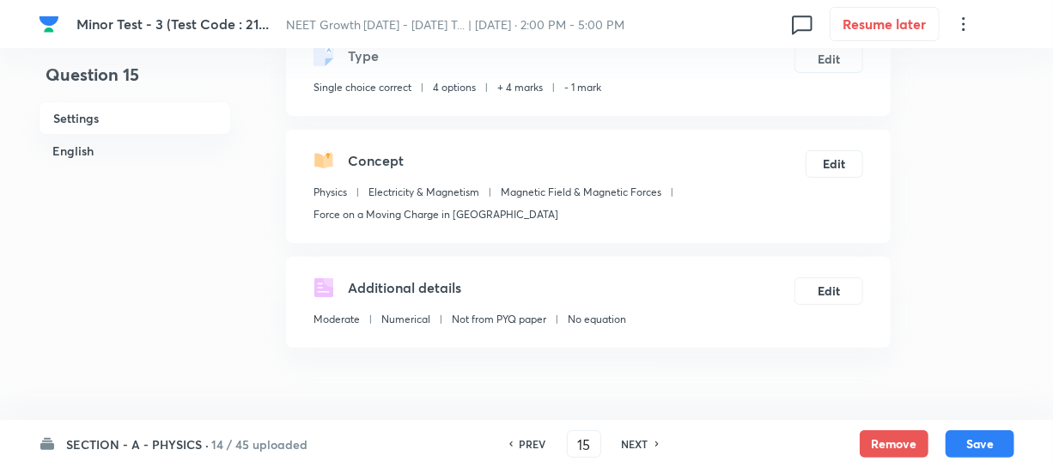
scroll to position [390, 0]
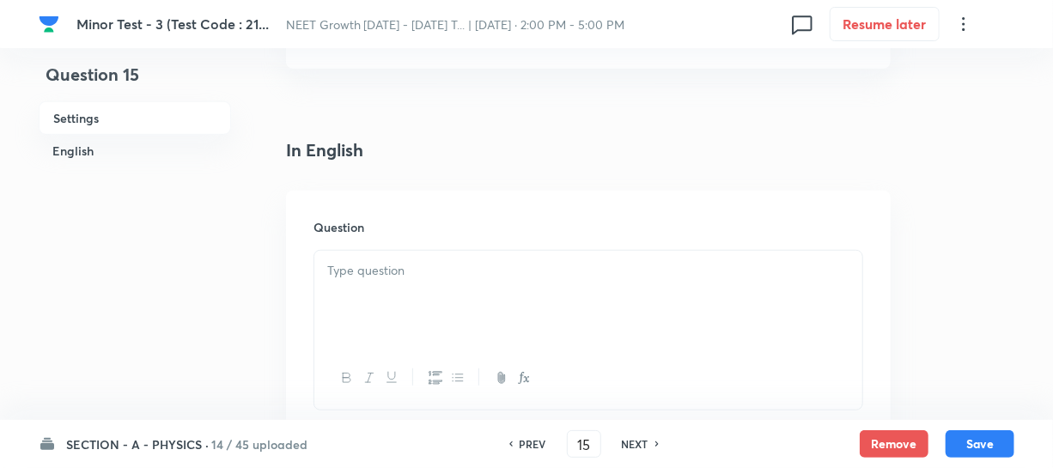
click at [375, 283] on div at bounding box center [588, 299] width 548 height 96
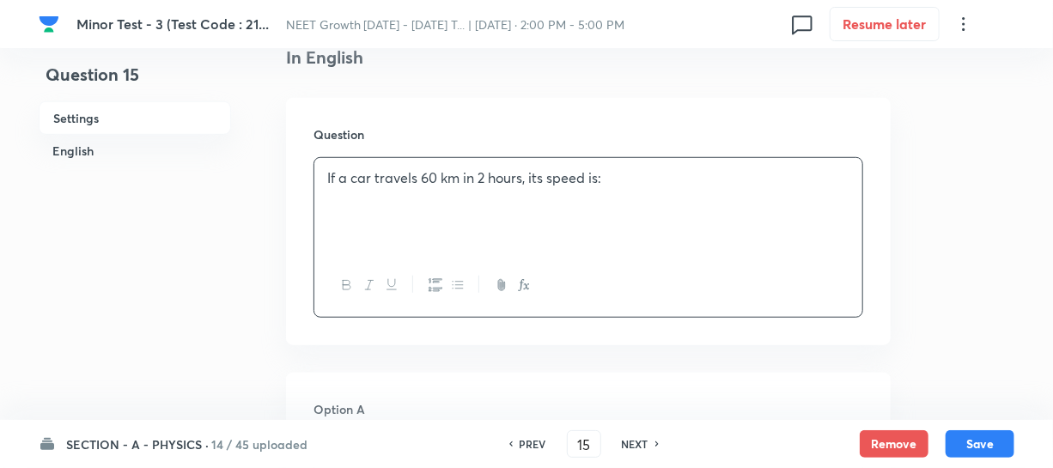
scroll to position [546, 0]
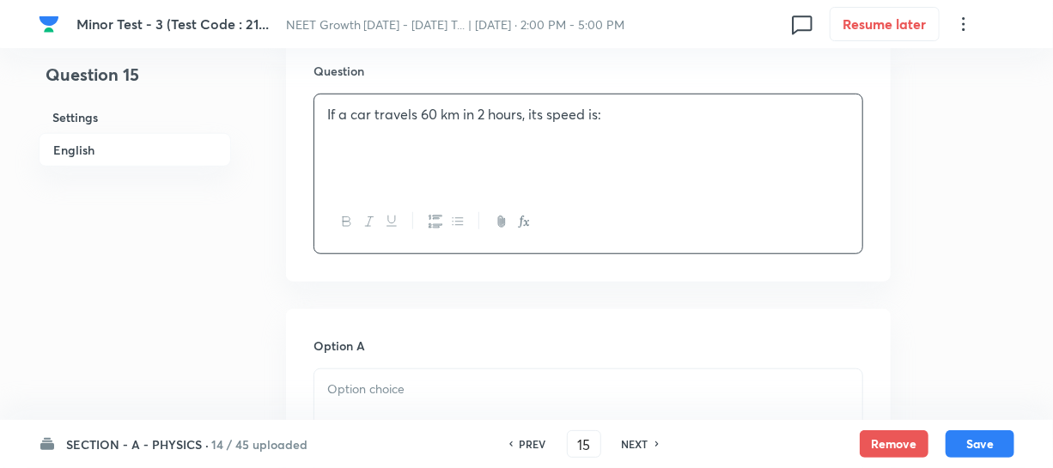
click at [361, 386] on p at bounding box center [588, 390] width 522 height 20
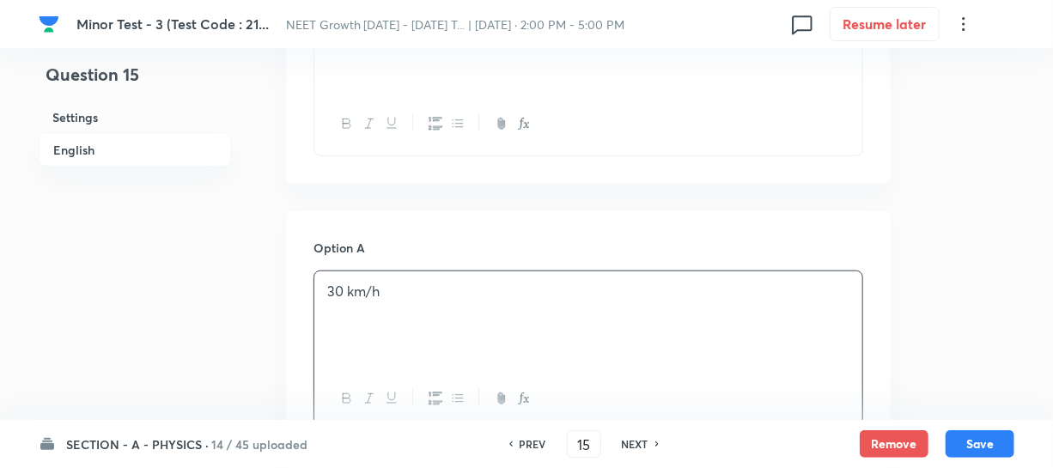
scroll to position [859, 0]
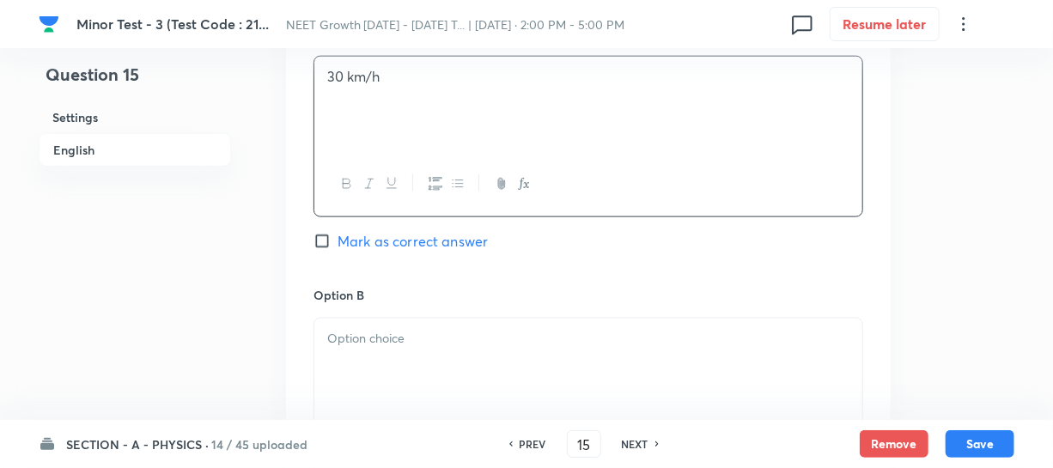
click at [386, 308] on div "Option B [PERSON_NAME] as correct answer" at bounding box center [588, 416] width 550 height 261
click at [365, 342] on p at bounding box center [588, 339] width 522 height 20
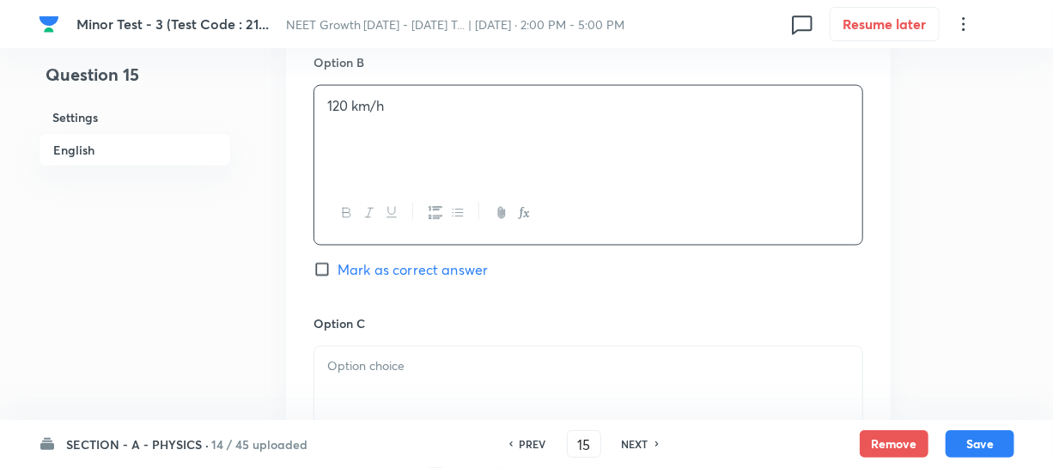
scroll to position [1092, 0]
click at [366, 368] on p at bounding box center [588, 366] width 522 height 20
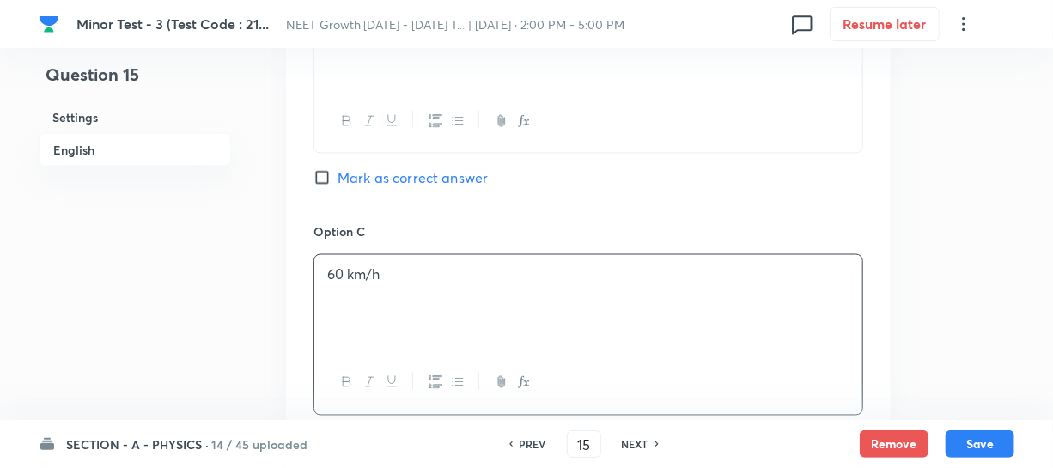
scroll to position [1405, 0]
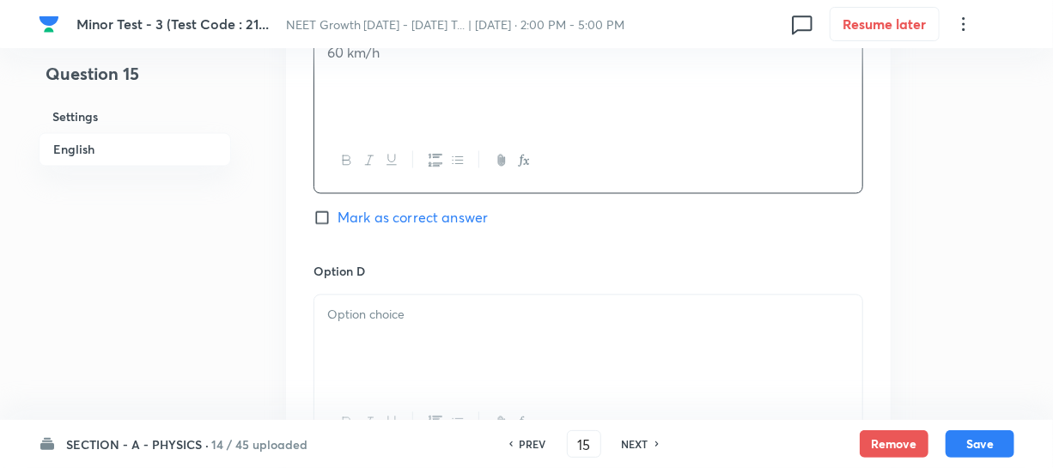
click at [373, 330] on div at bounding box center [588, 343] width 548 height 96
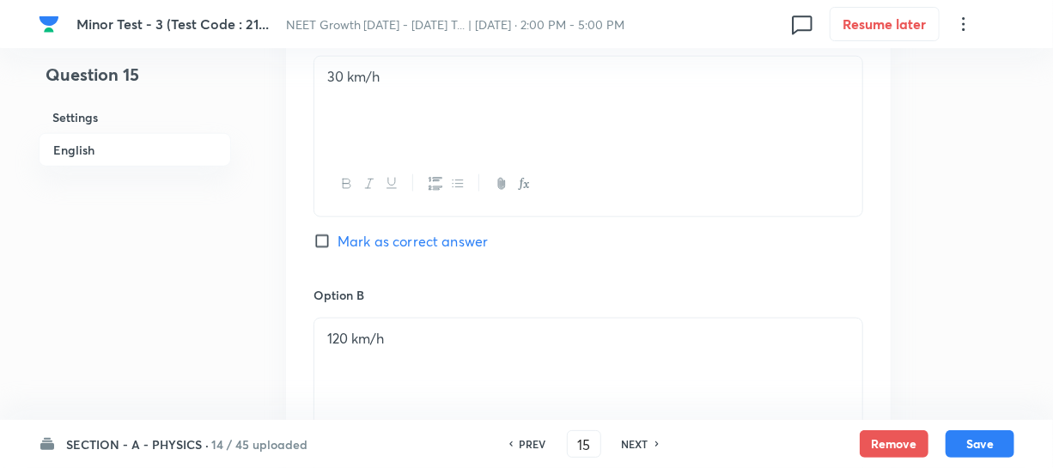
click at [329, 242] on input "Mark as correct answer" at bounding box center [325, 241] width 24 height 17
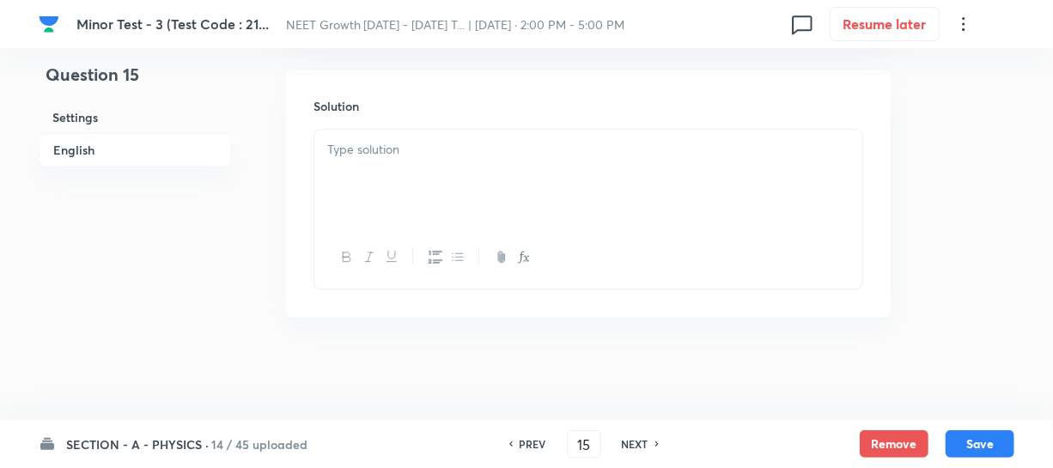
scroll to position [1880, 0]
click at [420, 167] on div at bounding box center [588, 178] width 548 height 96
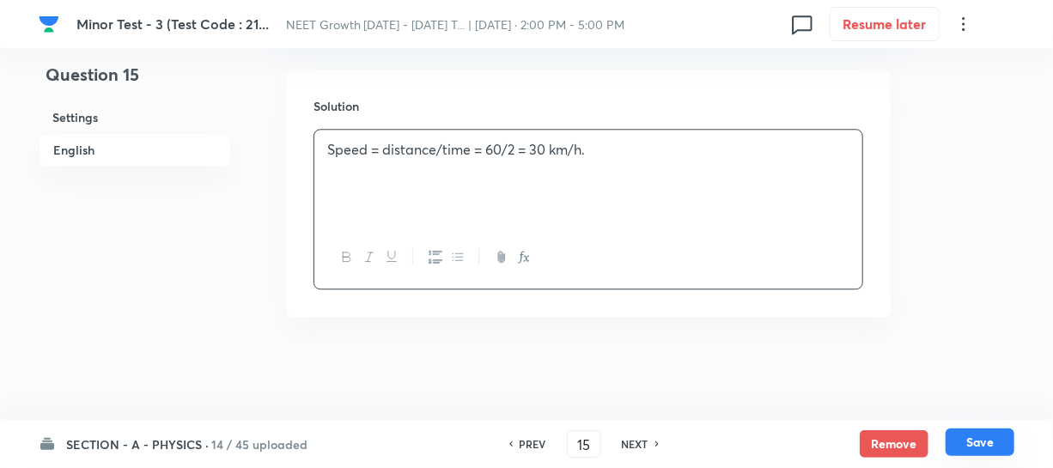
click at [973, 435] on button "Save" at bounding box center [979, 441] width 69 height 27
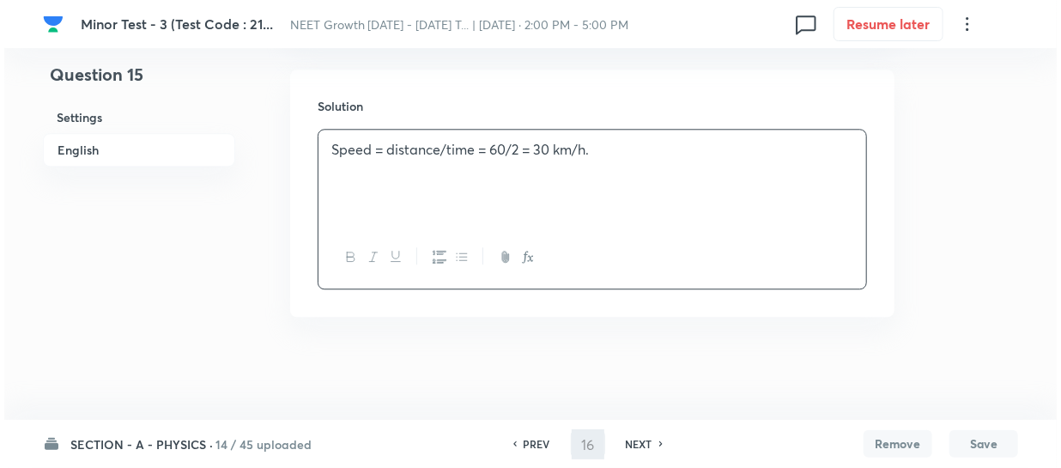
scroll to position [0, 0]
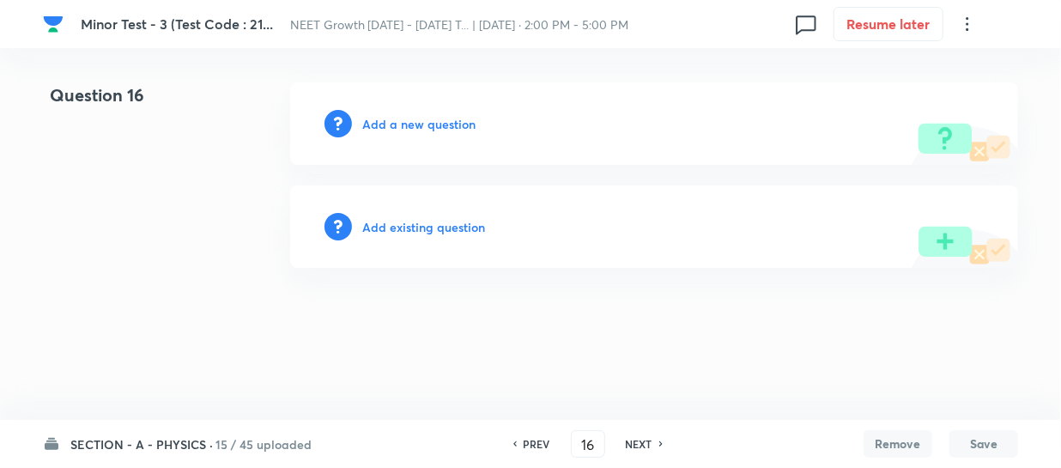
click at [394, 123] on h6 "Add a new question" at bounding box center [418, 124] width 113 height 18
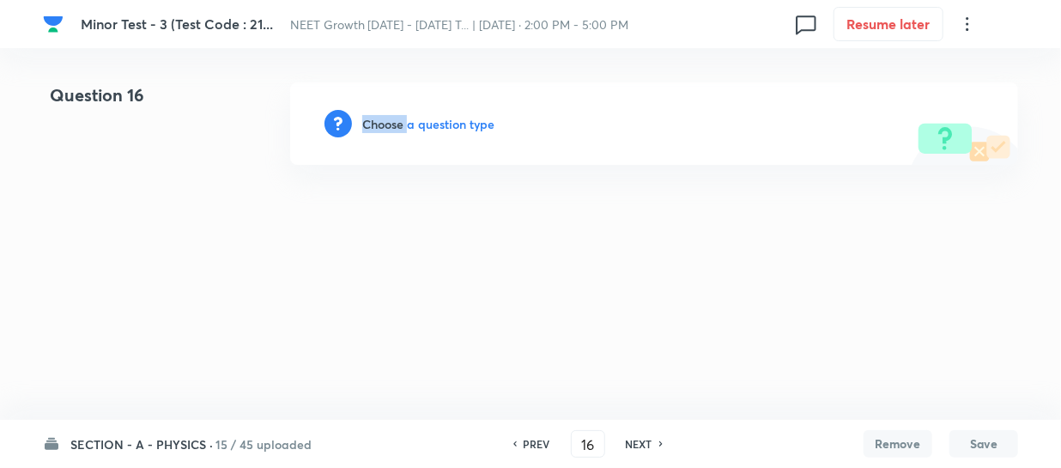
click at [394, 123] on h6 "Choose a question type" at bounding box center [428, 124] width 132 height 18
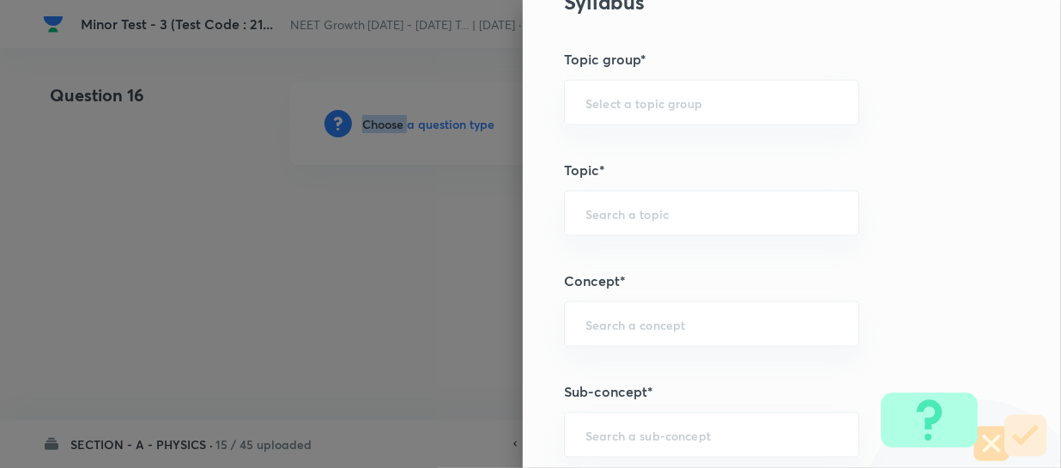
scroll to position [1014, 0]
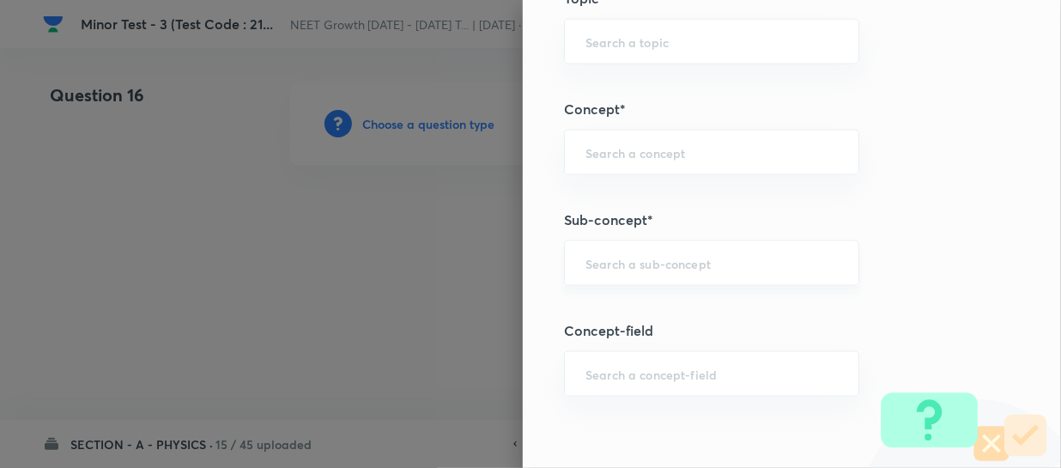
click at [606, 255] on input "text" at bounding box center [712, 263] width 252 height 16
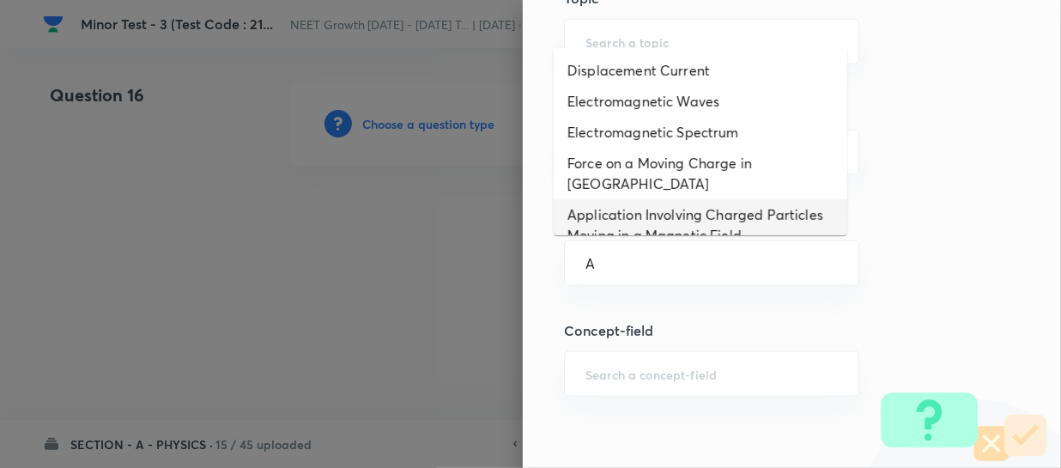
click at [617, 200] on li "Application Involving Charged Particles Moving in a Magnetic Field" at bounding box center [701, 225] width 294 height 52
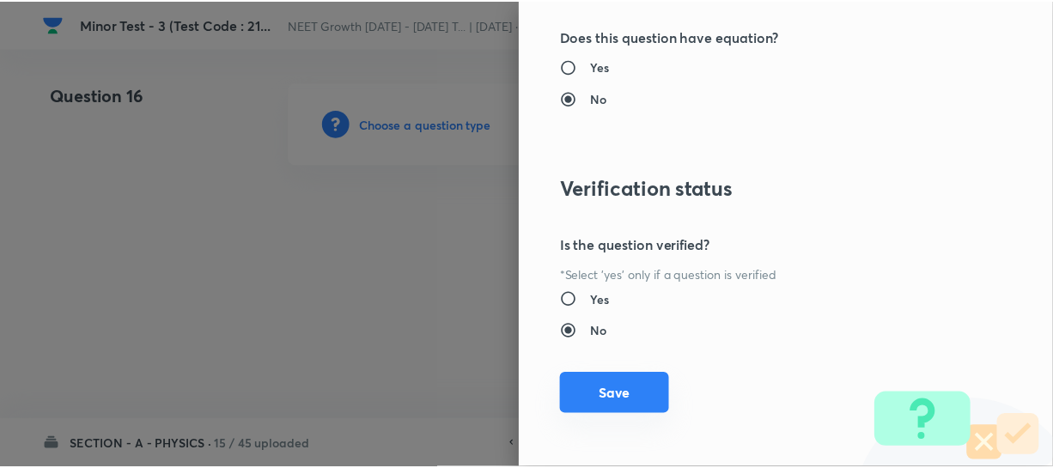
scroll to position [1986, 0]
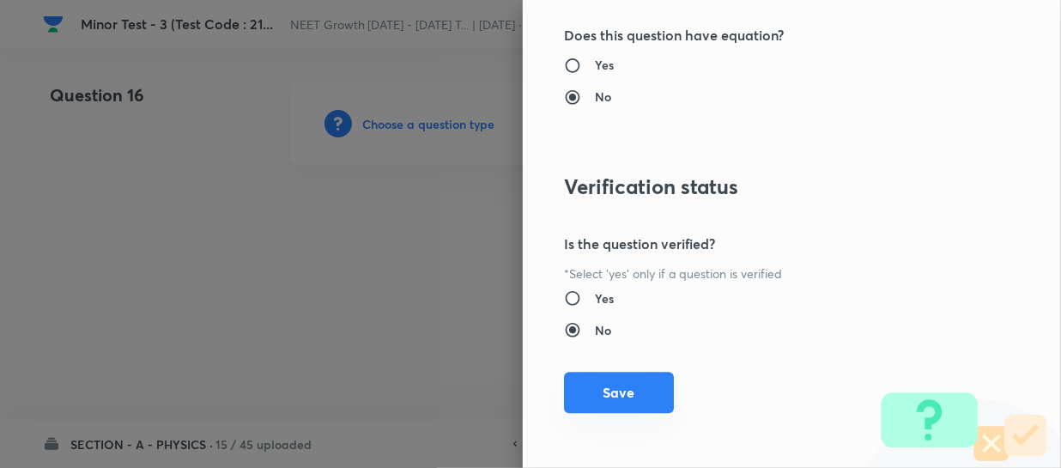
click at [581, 396] on button "Save" at bounding box center [619, 392] width 110 height 41
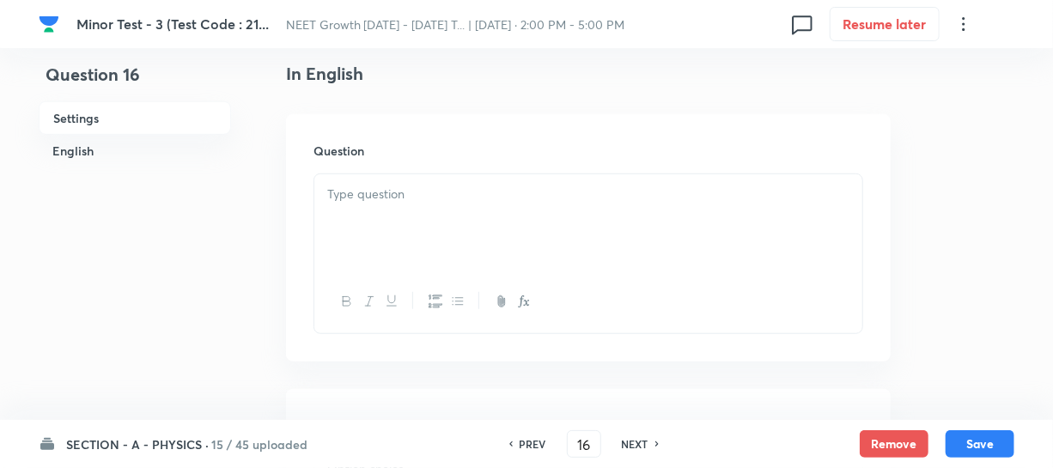
scroll to position [468, 0]
click at [386, 227] on div at bounding box center [588, 221] width 548 height 96
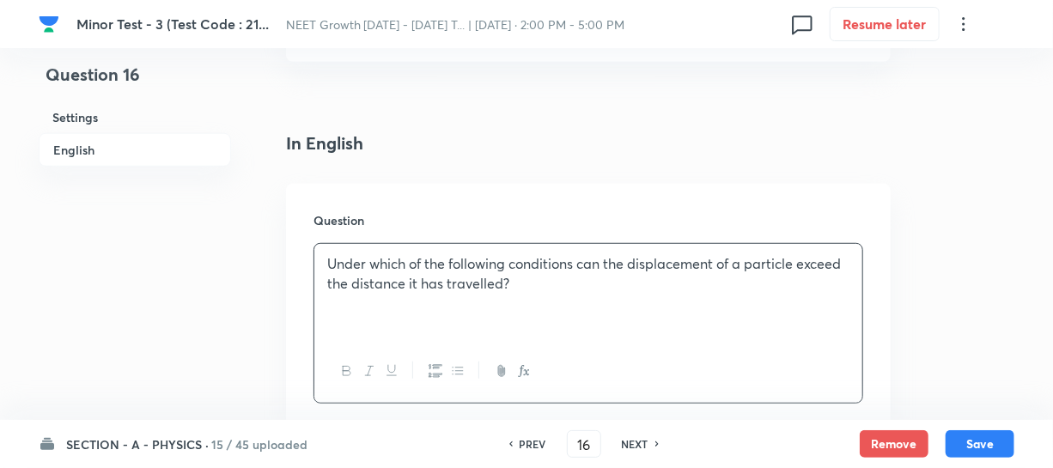
scroll to position [546, 0]
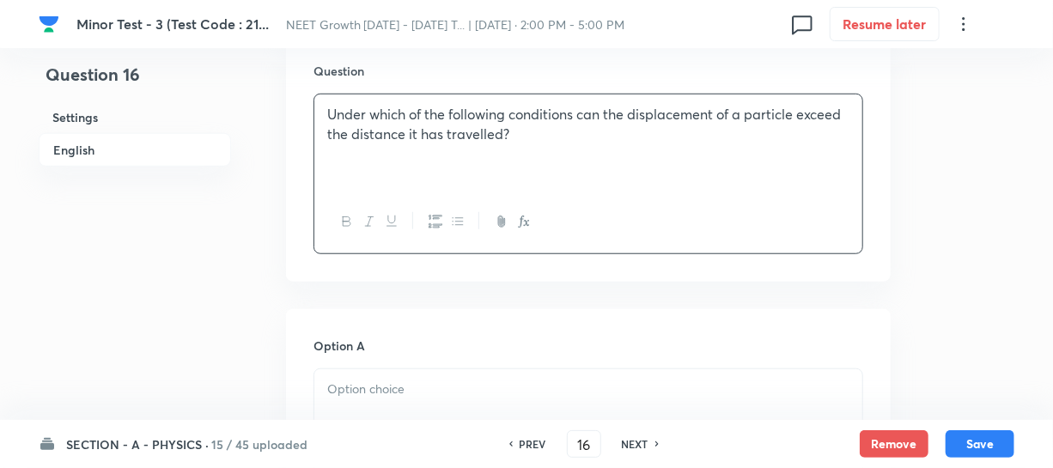
click at [411, 373] on div at bounding box center [588, 417] width 548 height 96
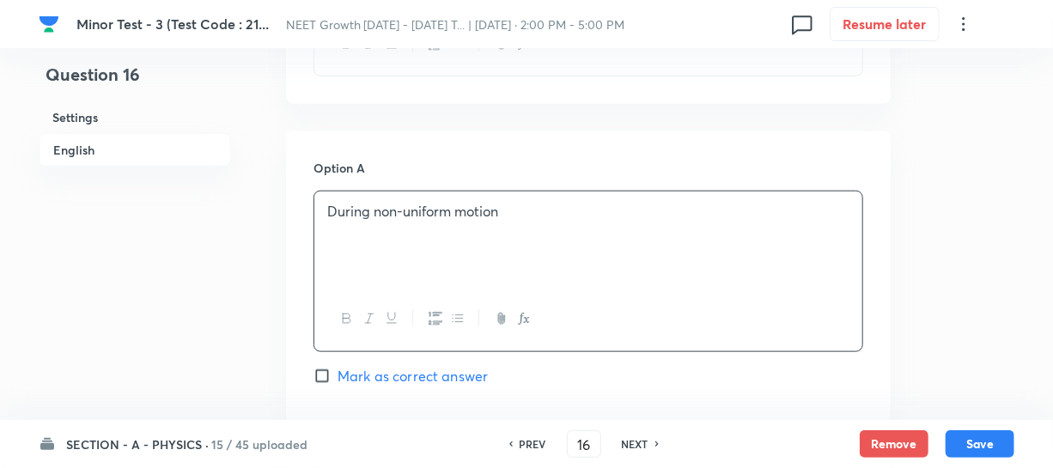
scroll to position [936, 0]
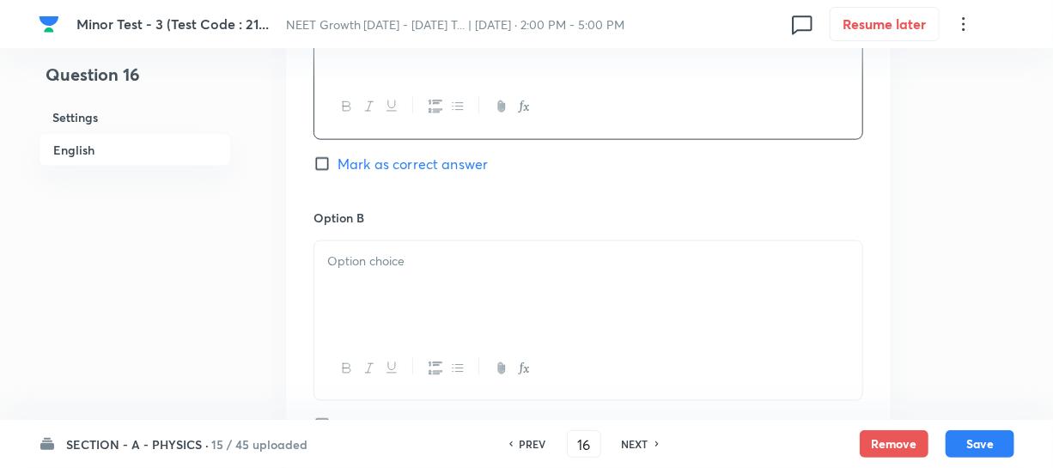
click at [396, 266] on p at bounding box center [588, 262] width 522 height 20
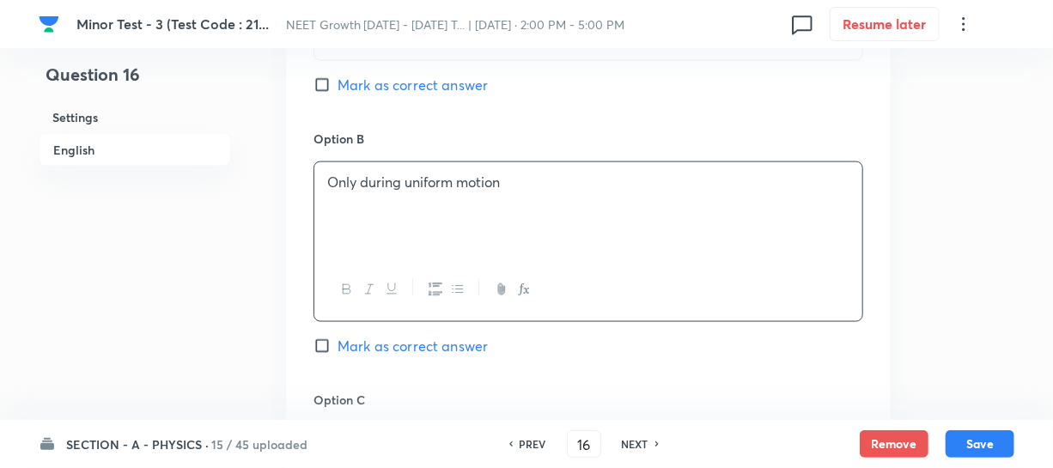
scroll to position [1170, 0]
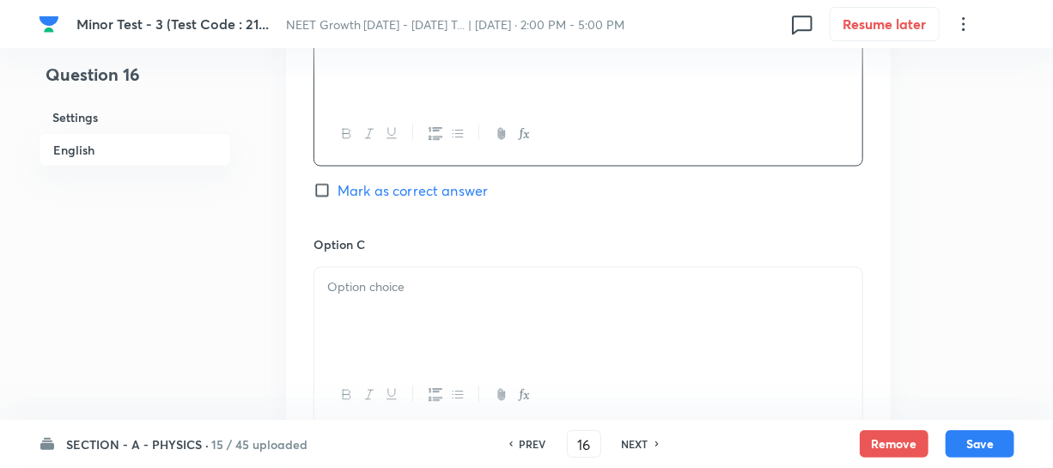
drag, startPoint x: 365, startPoint y: 334, endPoint x: 418, endPoint y: 339, distance: 53.5
click at [366, 334] on div at bounding box center [588, 316] width 548 height 96
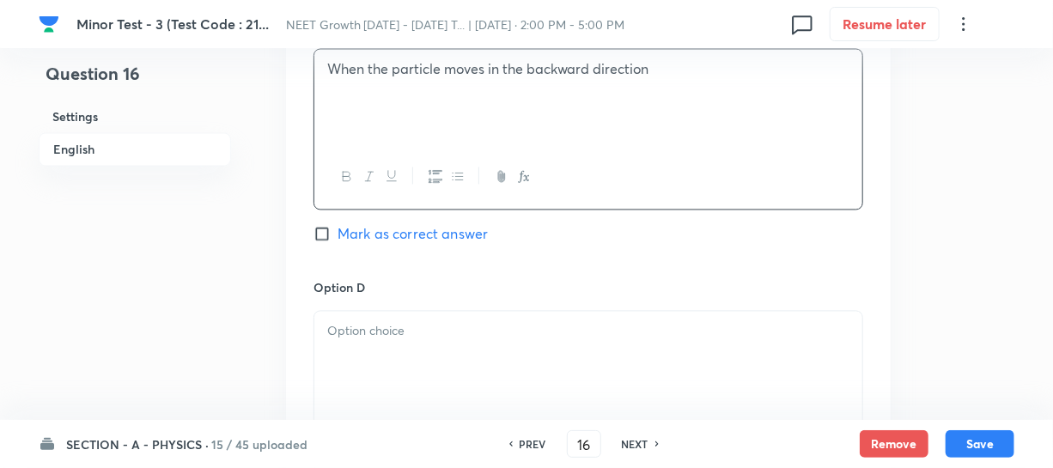
scroll to position [1405, 0]
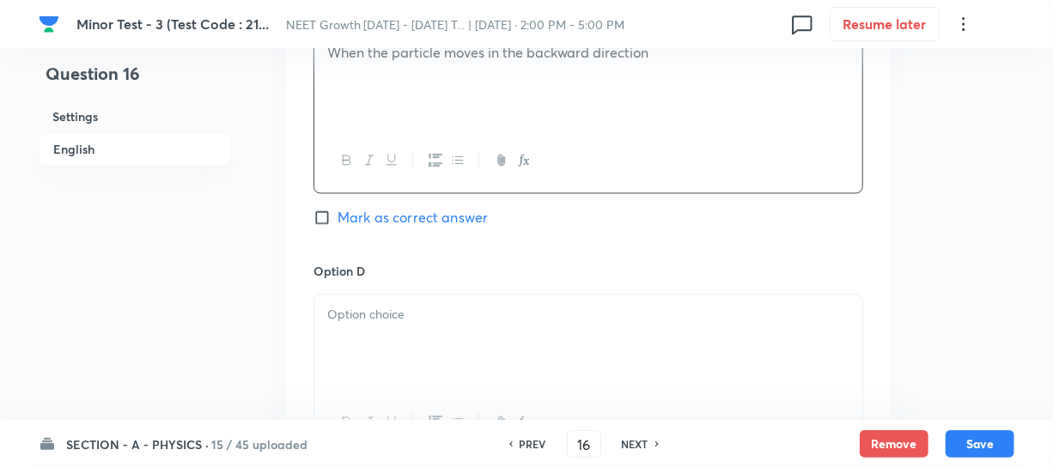
click at [373, 361] on div at bounding box center [588, 343] width 548 height 96
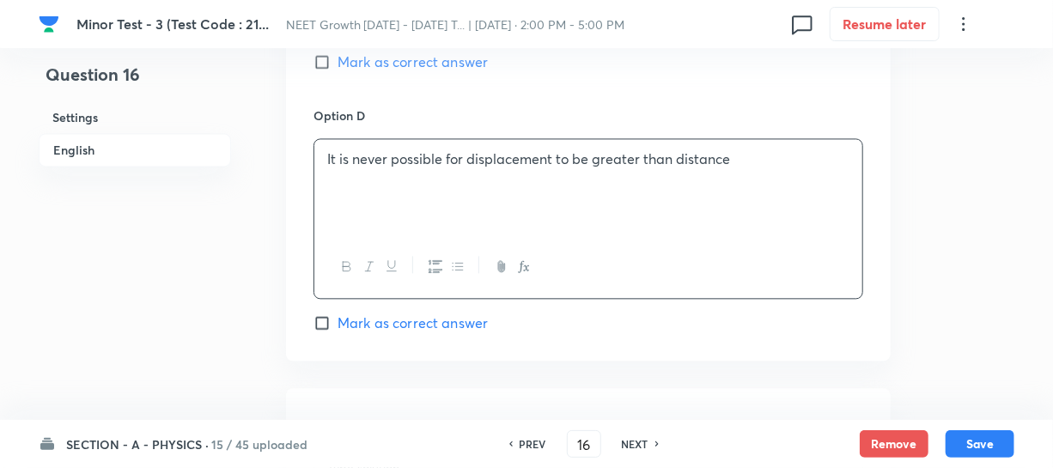
click at [331, 331] on input "Mark as correct answer" at bounding box center [325, 322] width 24 height 17
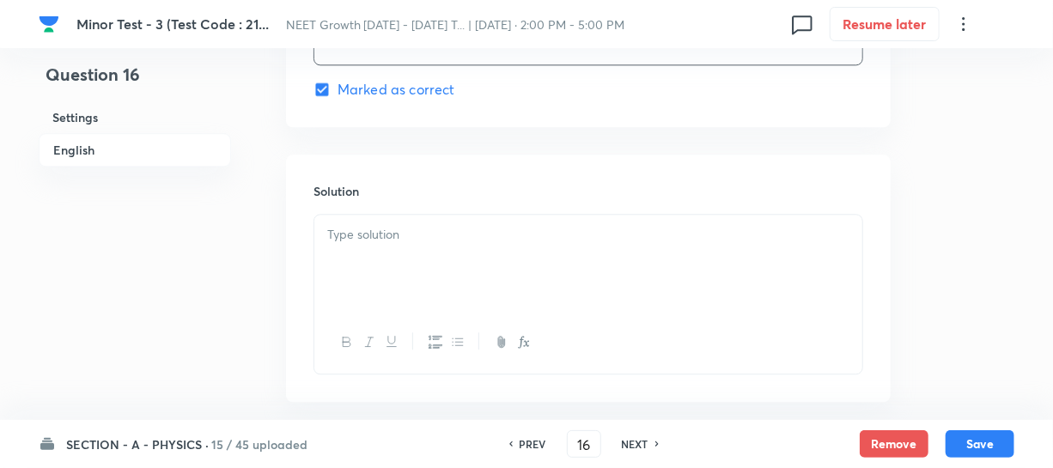
scroll to position [1795, 0]
click at [353, 263] on div at bounding box center [588, 263] width 548 height 96
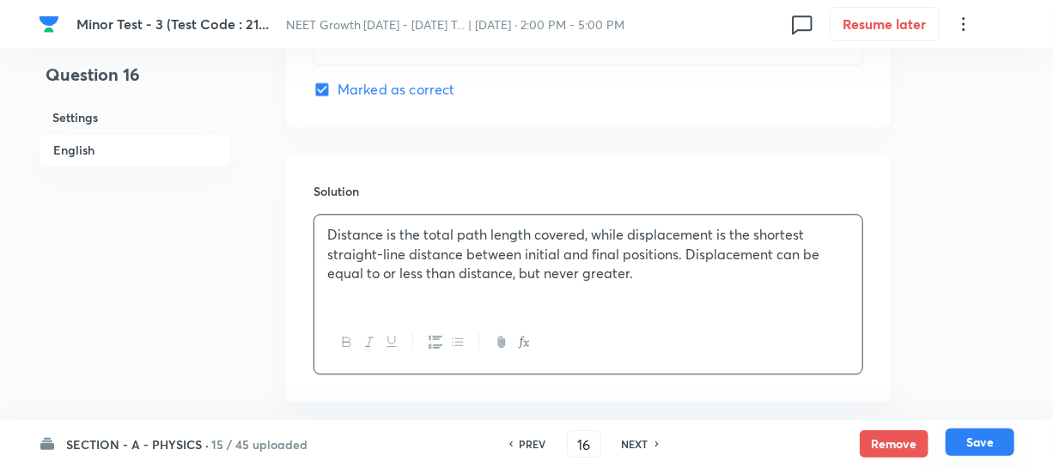
click at [969, 449] on button "Save" at bounding box center [979, 441] width 69 height 27
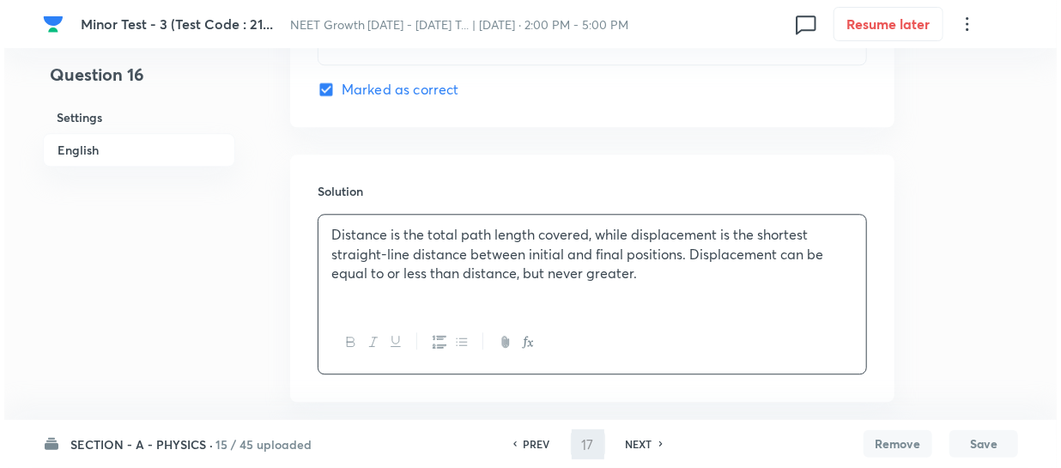
scroll to position [0, 0]
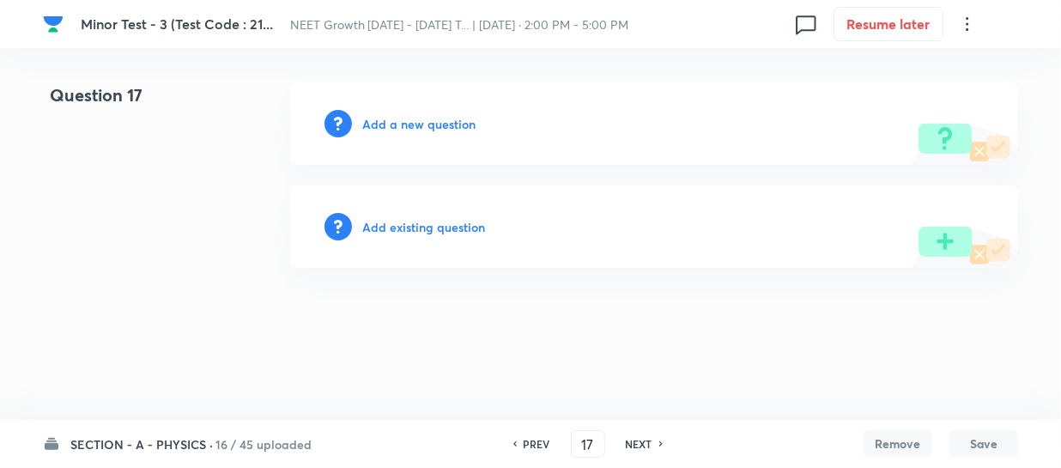
click at [386, 121] on h6 "Add a new question" at bounding box center [418, 124] width 113 height 18
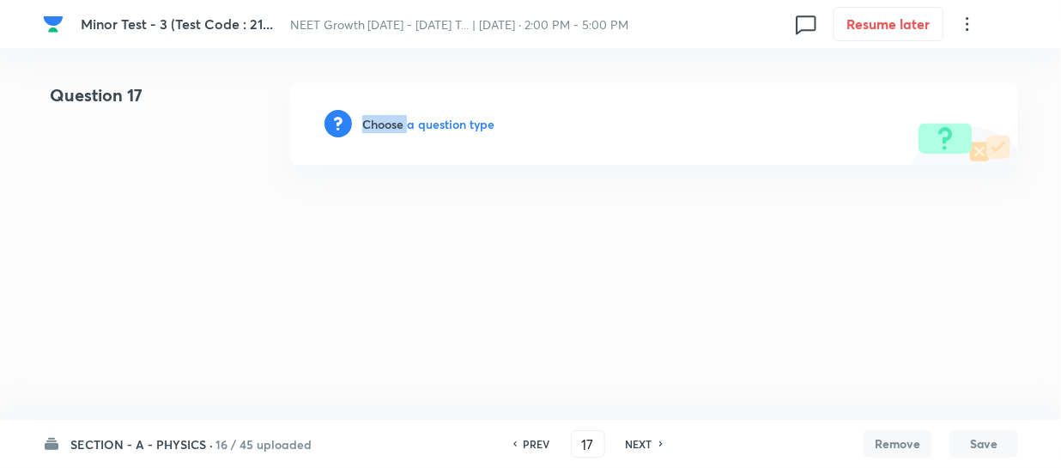
click at [386, 121] on h6 "Choose a question type" at bounding box center [428, 124] width 132 height 18
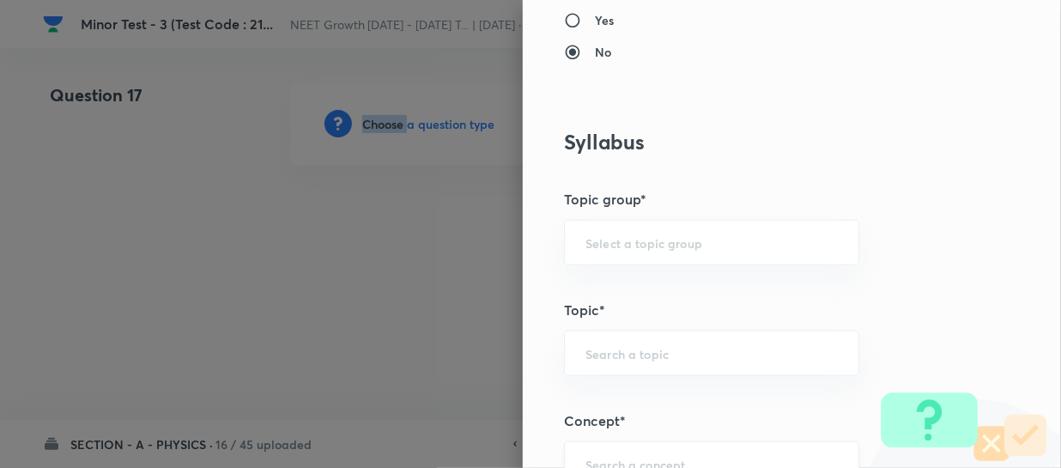
scroll to position [936, 0]
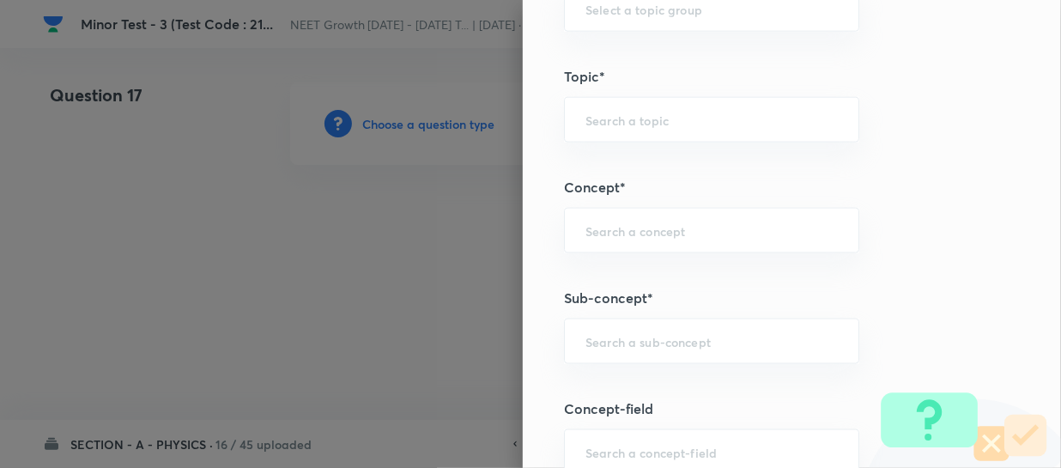
click at [604, 307] on div "Question settings Question type* Single choice correct Number of options* 2 3 4…" at bounding box center [792, 234] width 538 height 468
click at [596, 343] on input "text" at bounding box center [712, 341] width 252 height 16
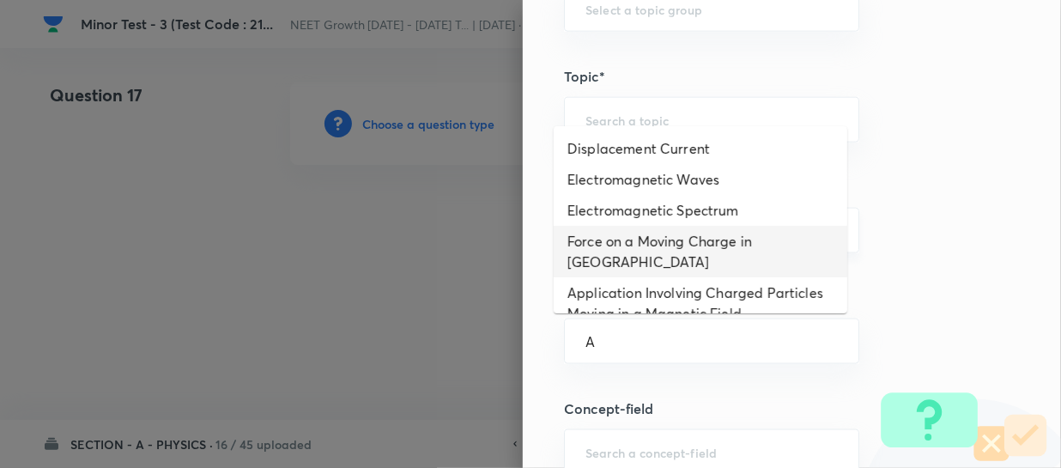
click at [633, 237] on li "Force on a Moving Charge in Magnetic Field" at bounding box center [701, 252] width 294 height 52
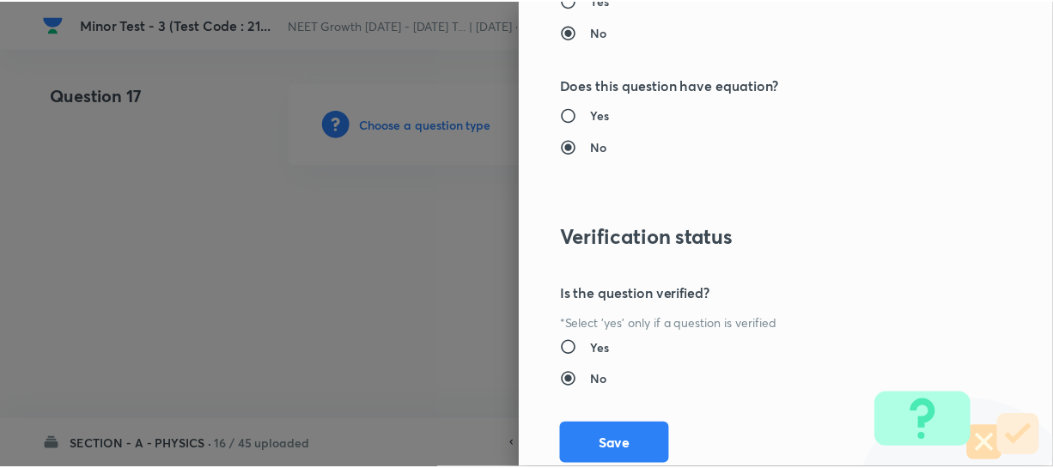
scroll to position [1986, 0]
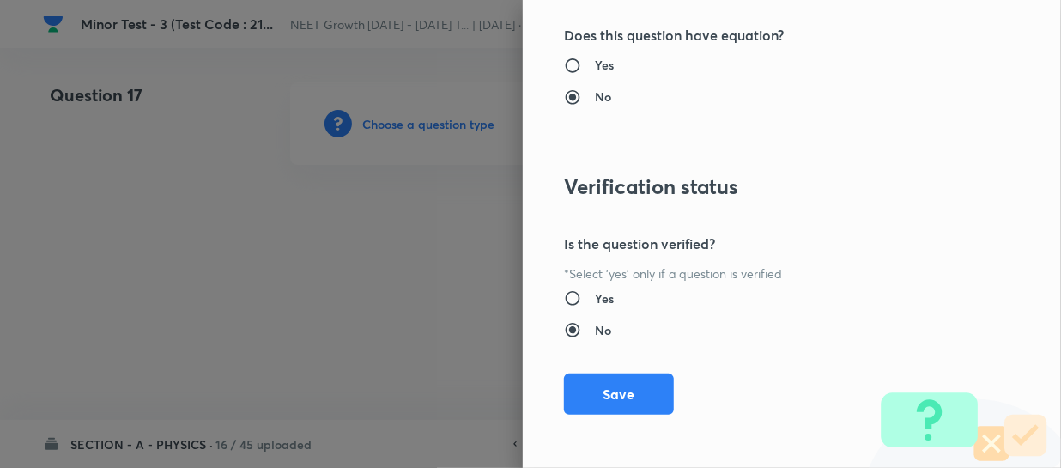
drag, startPoint x: 577, startPoint y: 387, endPoint x: 649, endPoint y: 352, distance: 80.3
click at [578, 387] on button "Save" at bounding box center [619, 394] width 110 height 41
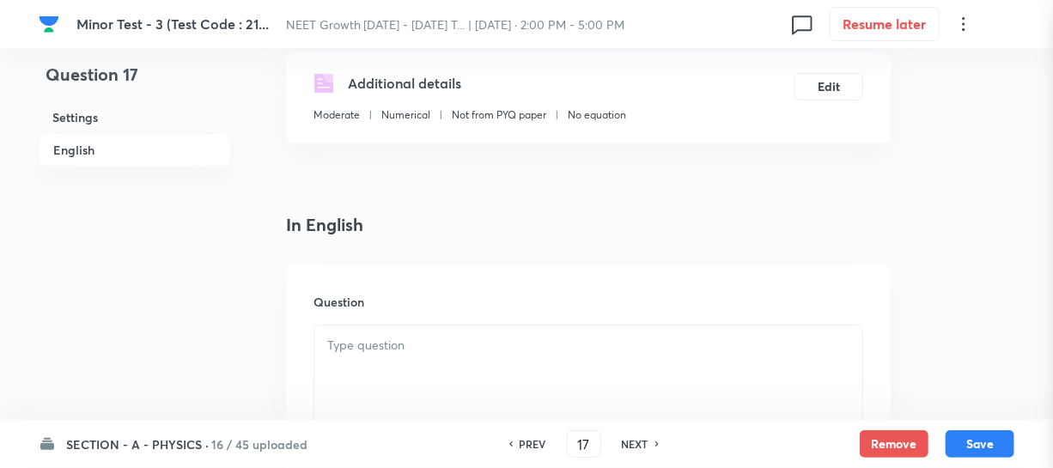
scroll to position [390, 0]
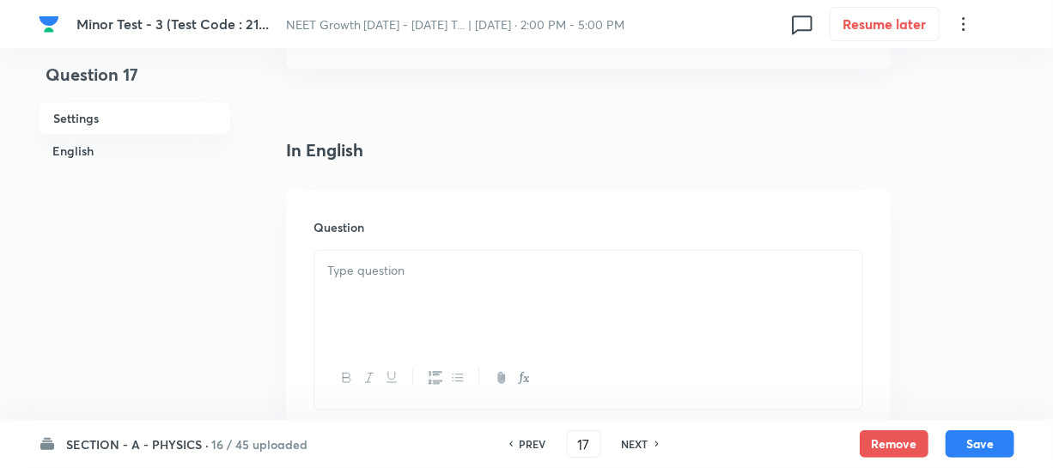
click at [415, 302] on div at bounding box center [588, 299] width 548 height 96
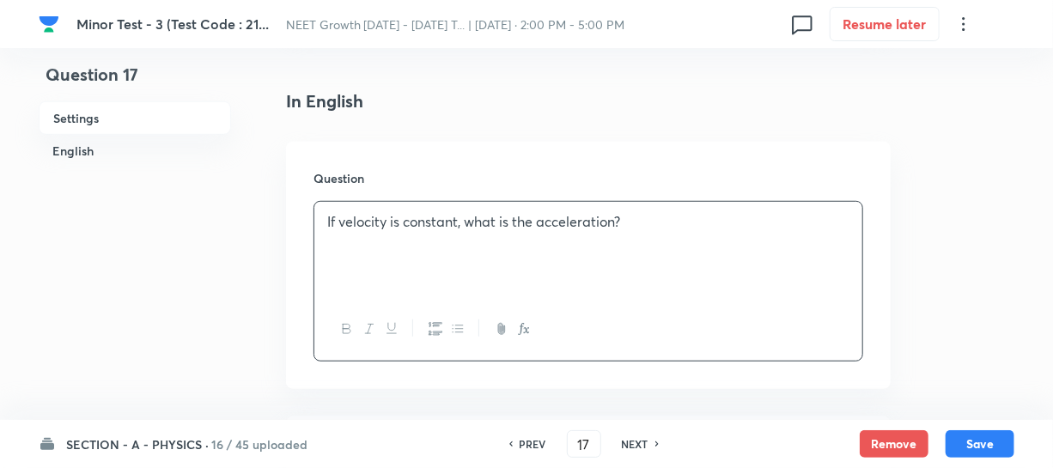
scroll to position [624, 0]
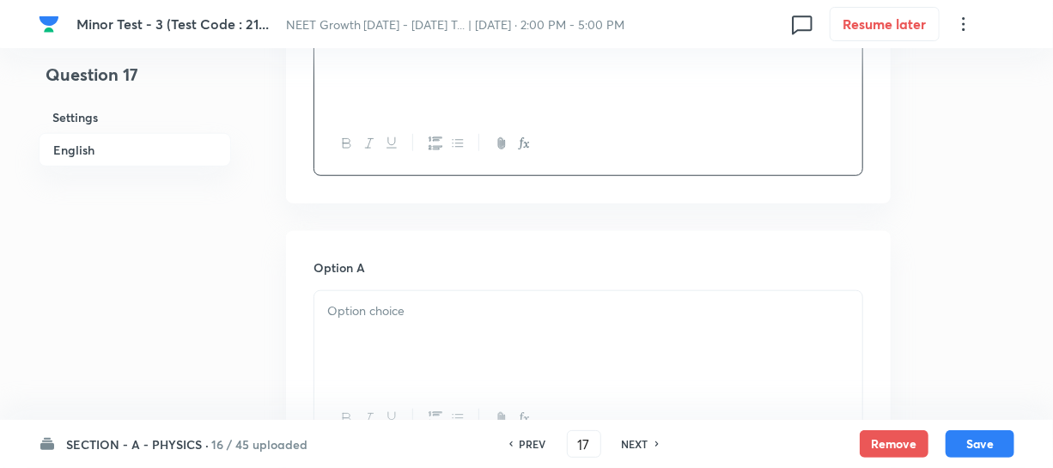
click at [405, 343] on div at bounding box center [588, 339] width 548 height 96
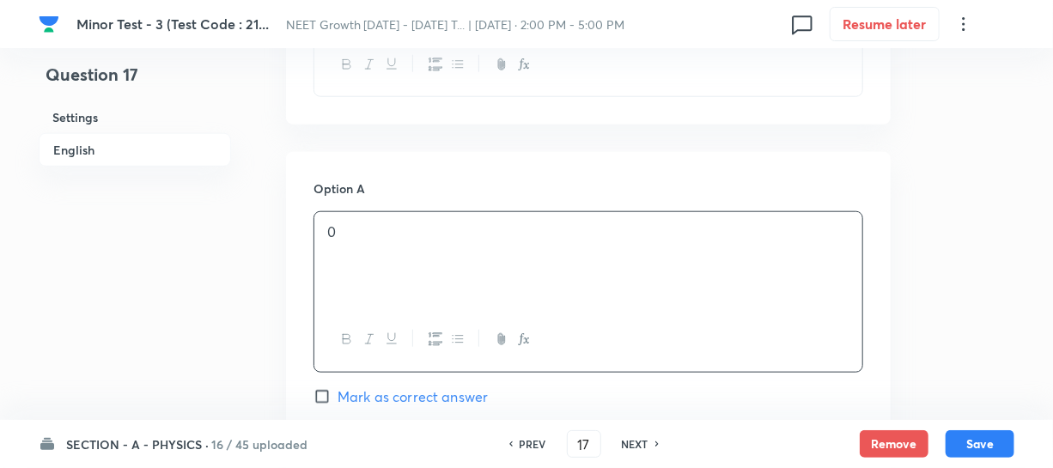
scroll to position [859, 0]
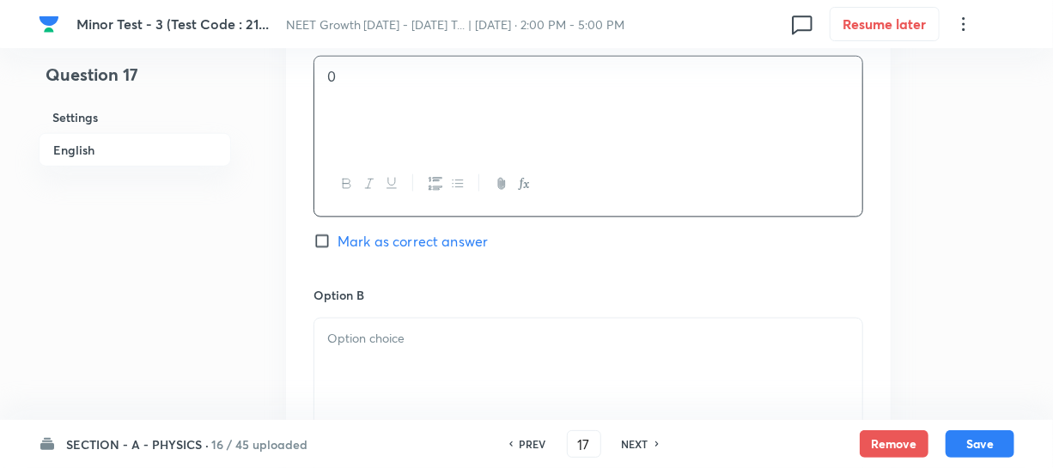
click at [336, 360] on div at bounding box center [588, 367] width 548 height 96
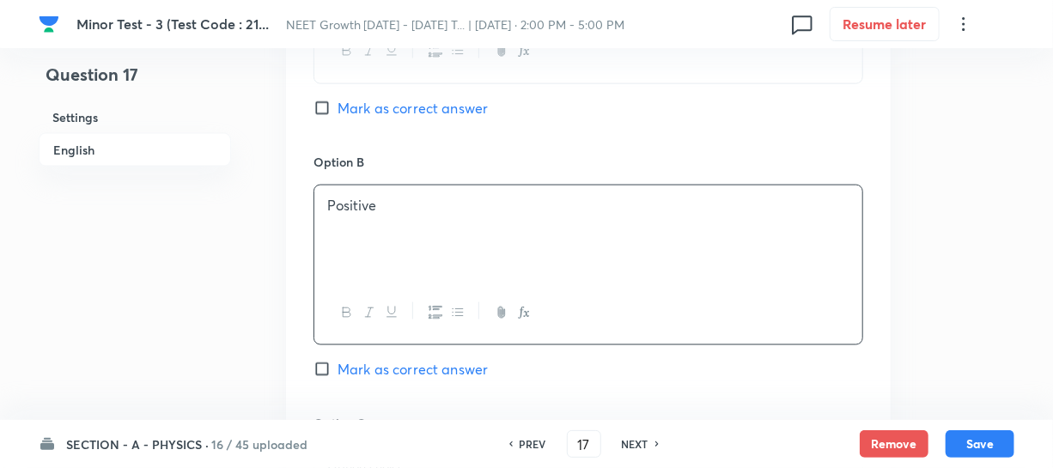
scroll to position [1170, 0]
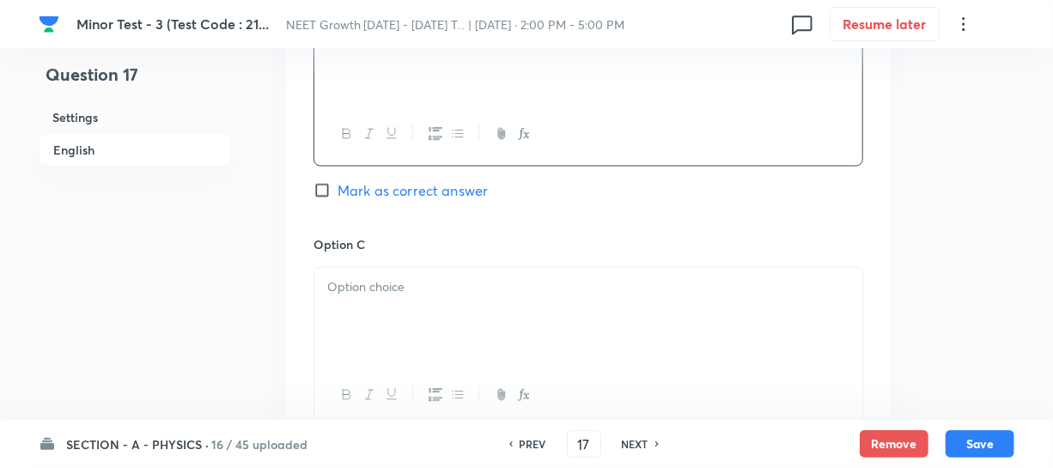
click at [386, 307] on div at bounding box center [588, 316] width 548 height 96
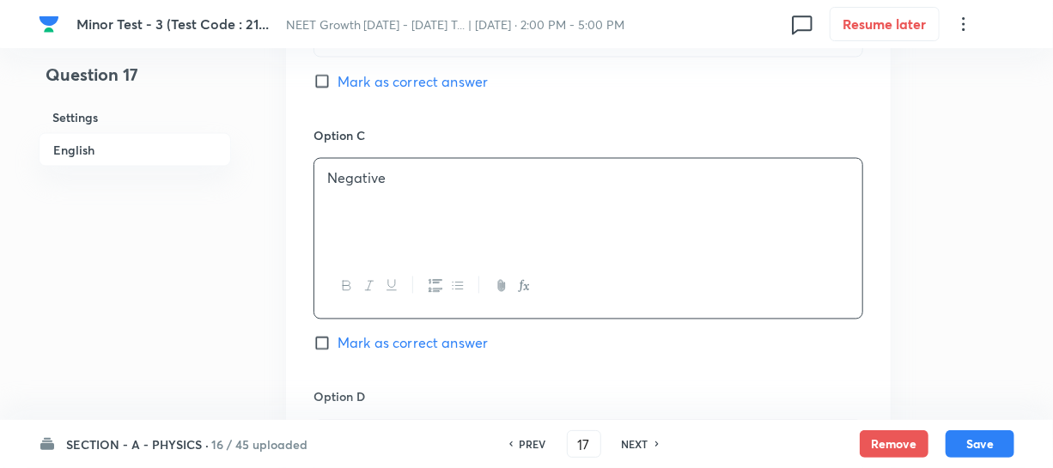
scroll to position [1327, 0]
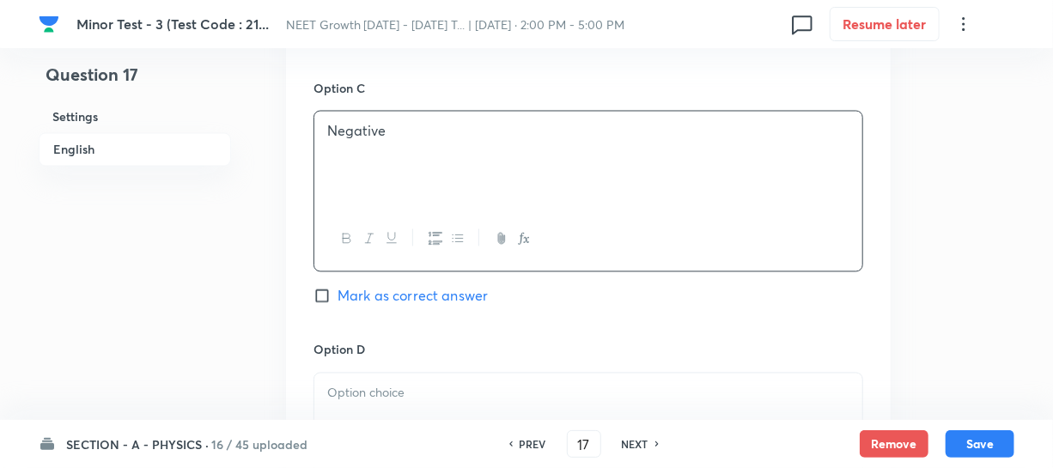
click at [394, 369] on div "Option D Mark as correct answer" at bounding box center [588, 454] width 550 height 227
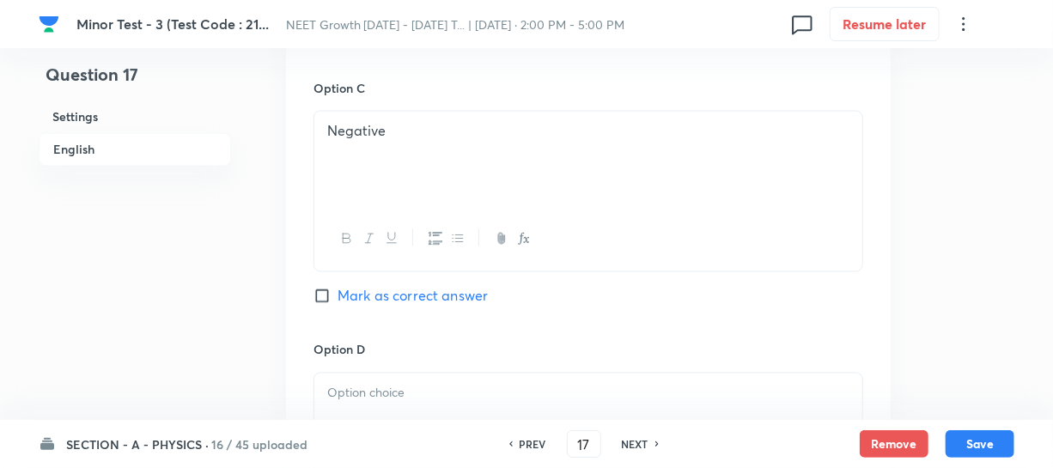
click at [378, 396] on p at bounding box center [588, 394] width 522 height 20
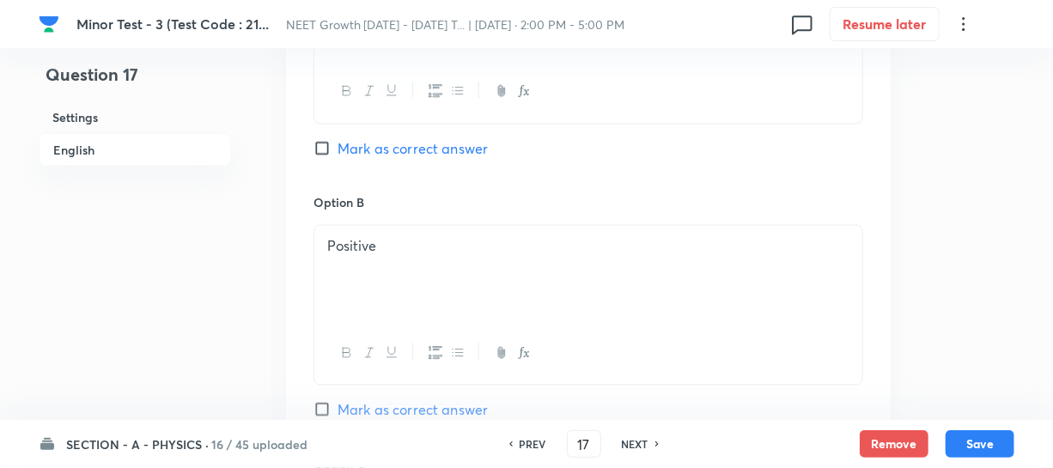
scroll to position [936, 0]
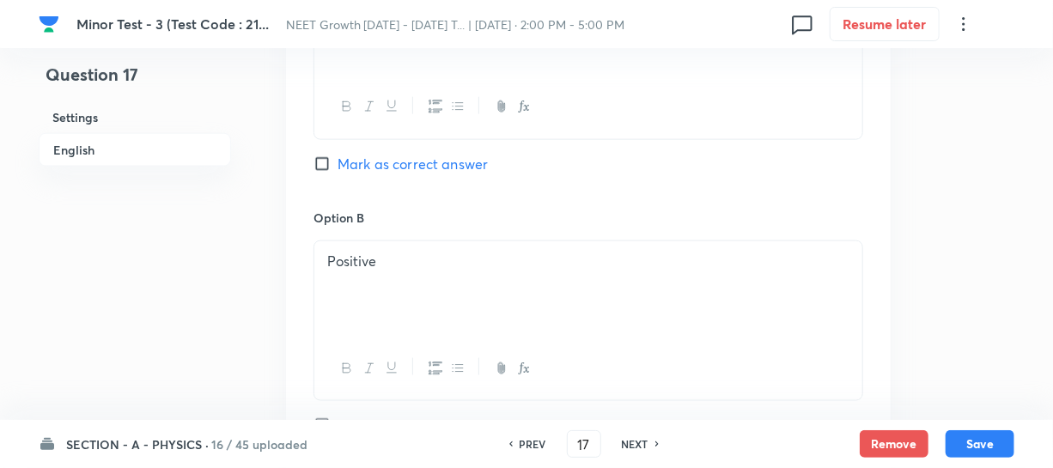
click at [337, 165] on span "Mark as correct answer" at bounding box center [412, 164] width 150 height 21
click at [337, 165] on input "Mark as correct answer" at bounding box center [325, 163] width 24 height 17
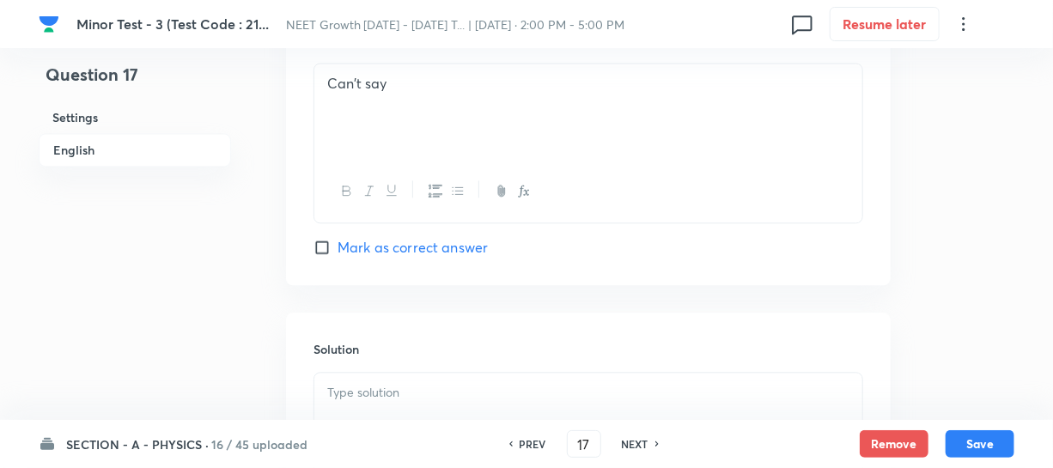
scroll to position [1795, 0]
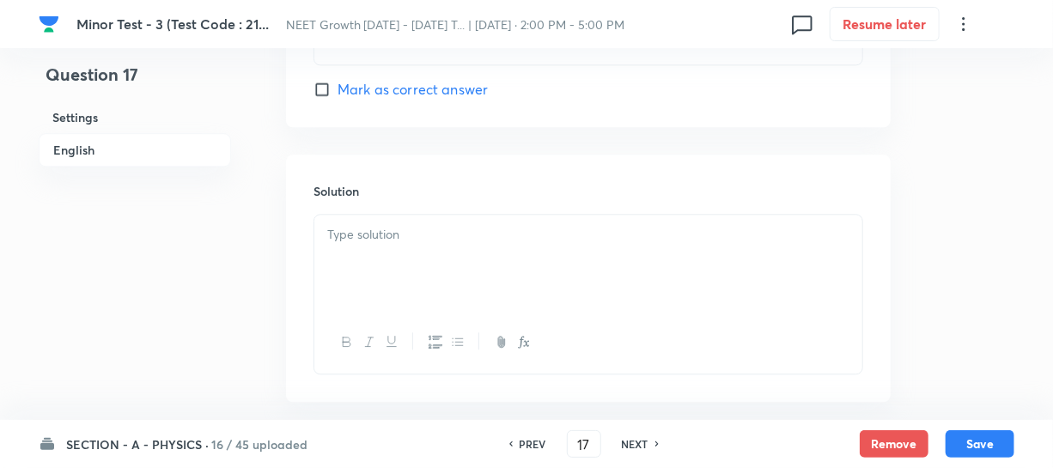
click at [367, 287] on div at bounding box center [588, 263] width 548 height 96
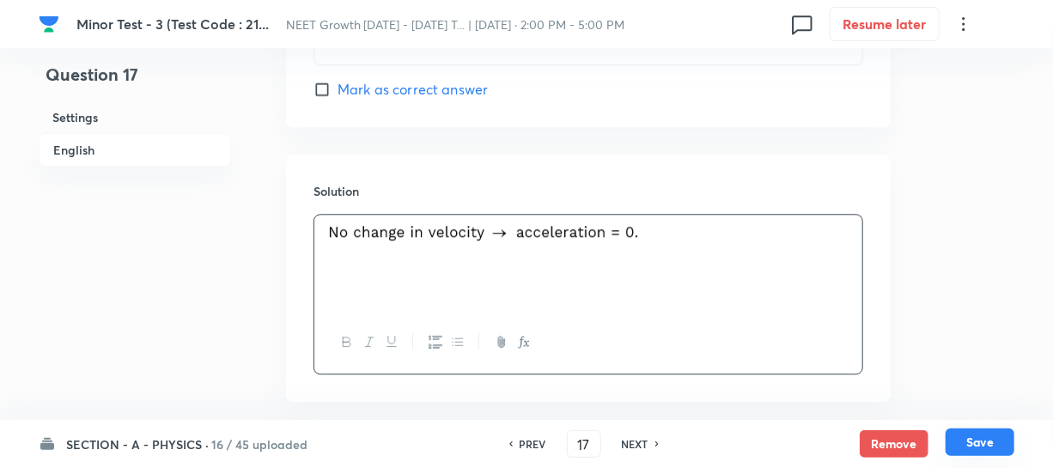
click at [973, 437] on button "Save" at bounding box center [979, 441] width 69 height 27
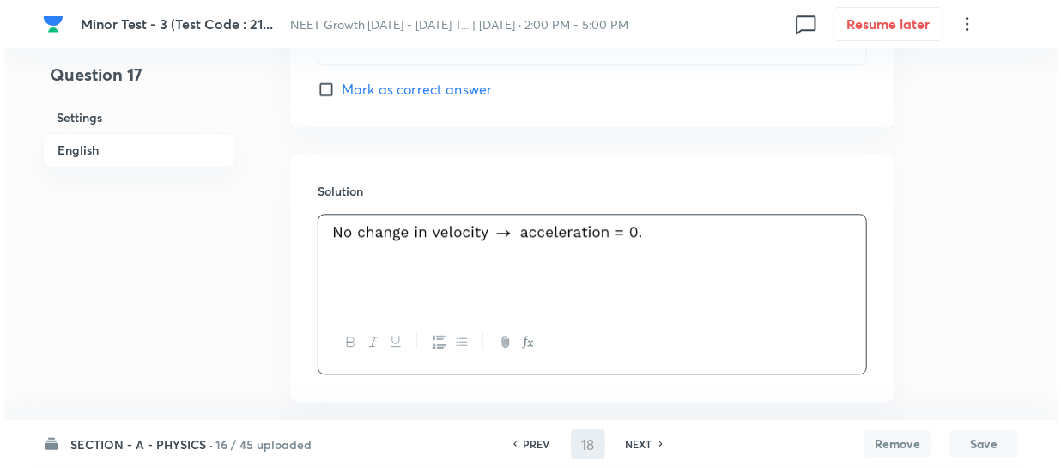
scroll to position [0, 0]
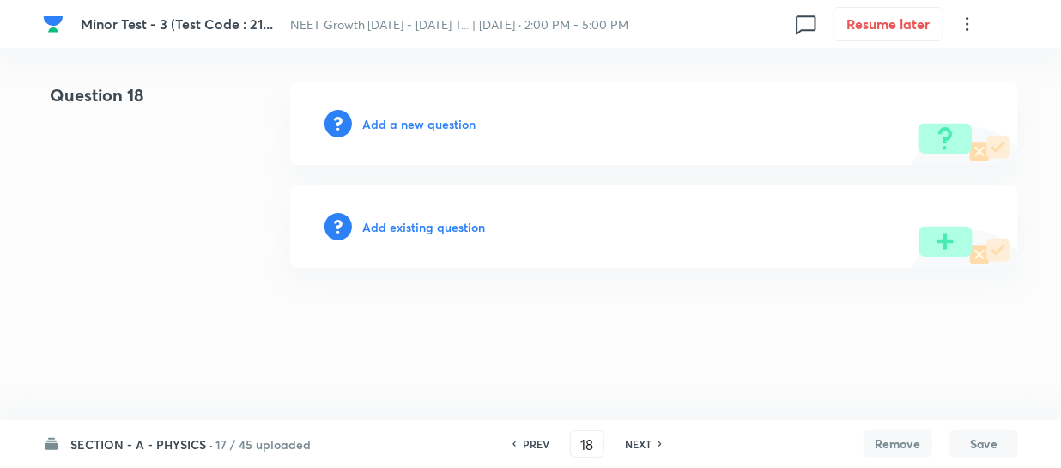
click at [383, 124] on h6 "Add a new question" at bounding box center [418, 124] width 113 height 18
click at [383, 124] on h6 "Choose a question type" at bounding box center [428, 124] width 132 height 18
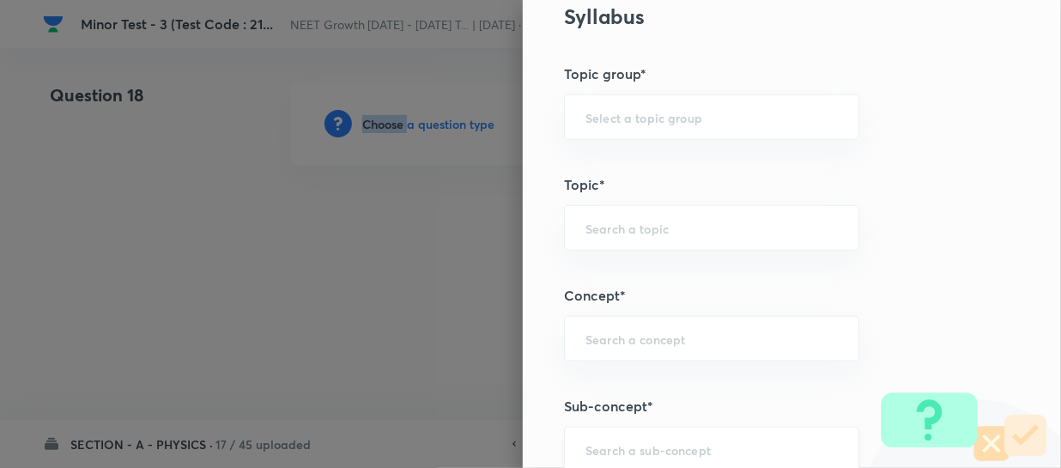
scroll to position [936, 0]
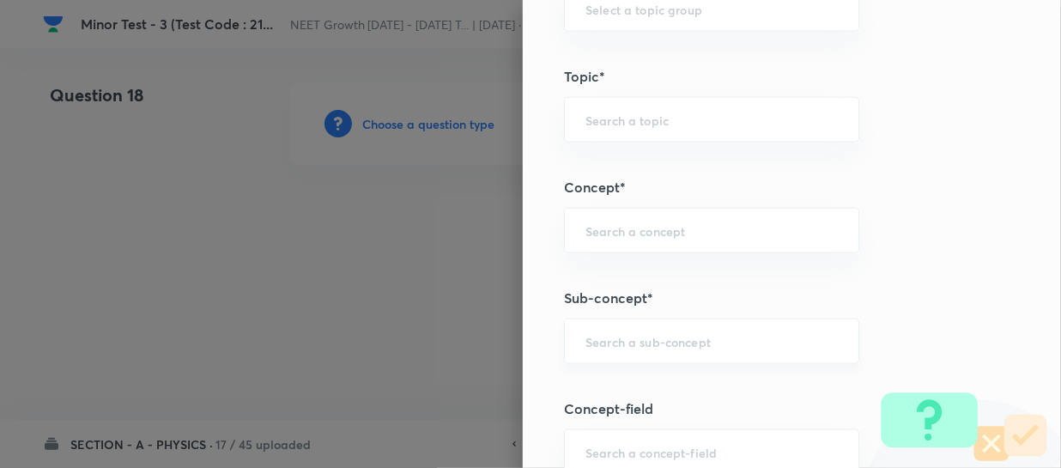
click at [604, 339] on input "text" at bounding box center [712, 341] width 252 height 16
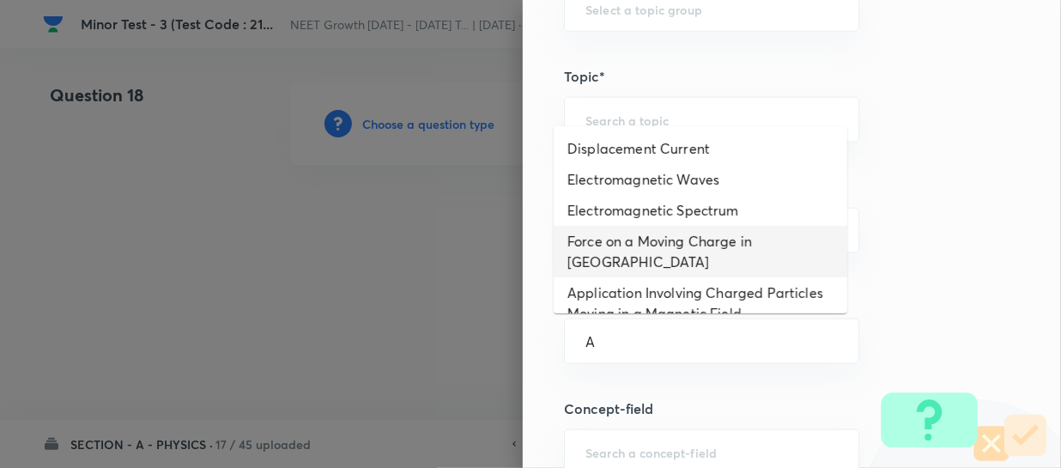
click at [618, 257] on li "Force on a Moving Charge in Magnetic Field" at bounding box center [701, 252] width 294 height 52
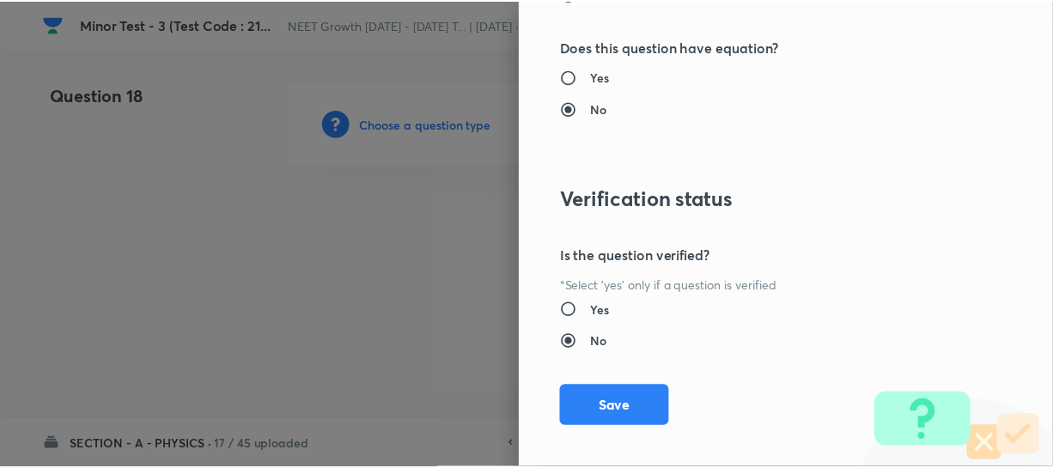
scroll to position [1986, 0]
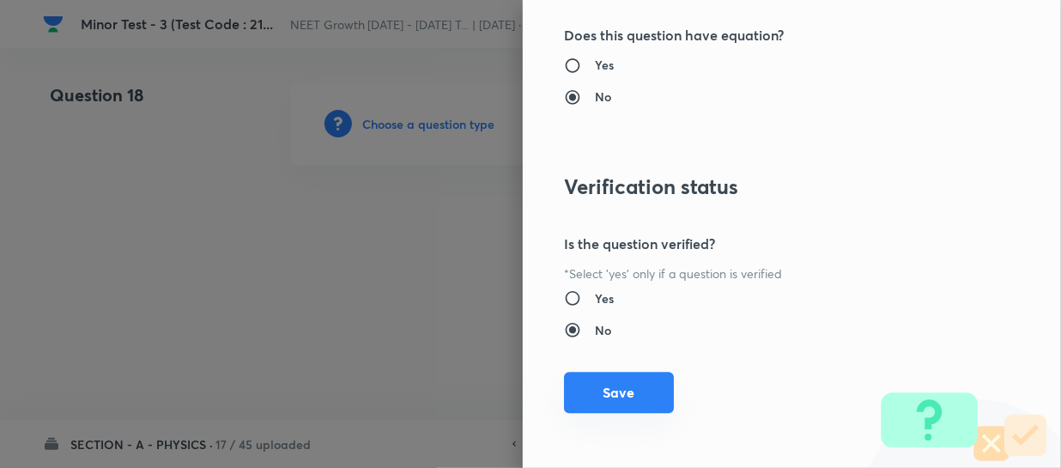
click at [604, 384] on button "Save" at bounding box center [619, 392] width 110 height 41
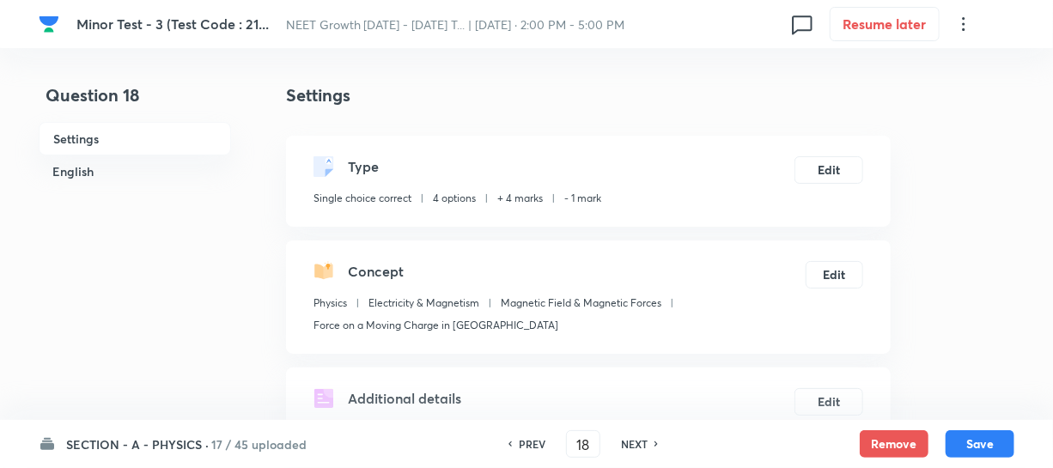
scroll to position [312, 0]
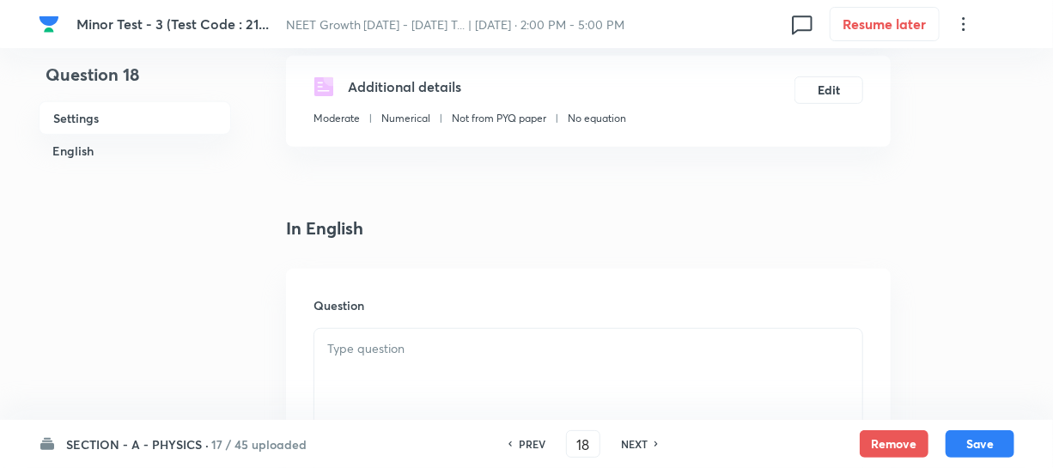
click at [401, 386] on div at bounding box center [588, 377] width 548 height 96
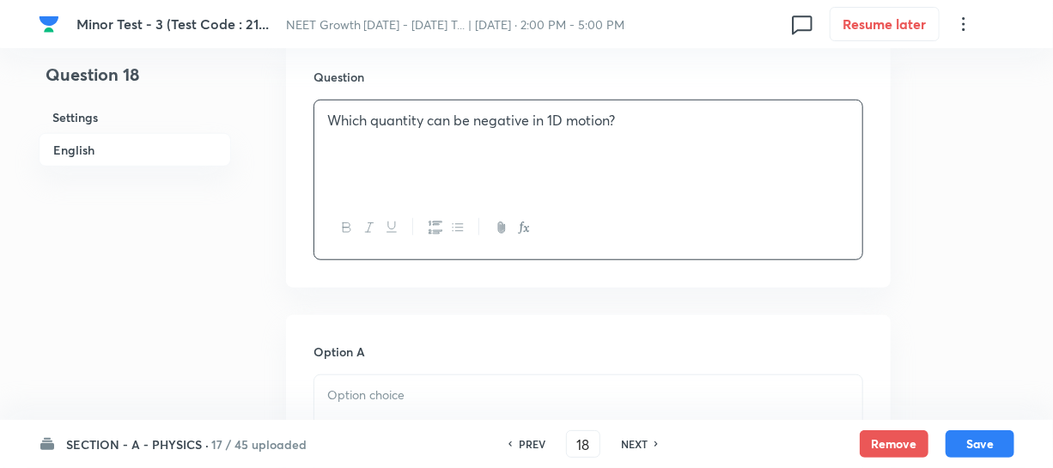
scroll to position [546, 0]
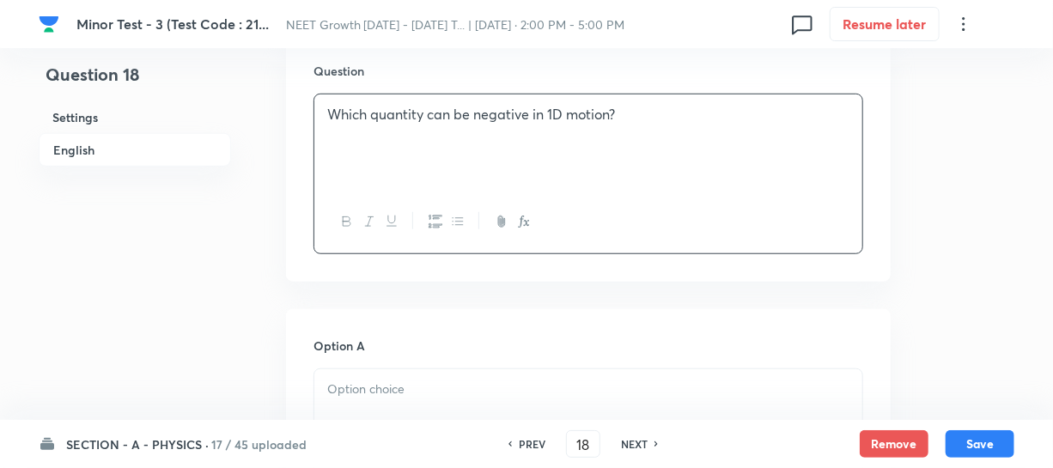
click at [380, 392] on p at bounding box center [588, 390] width 522 height 20
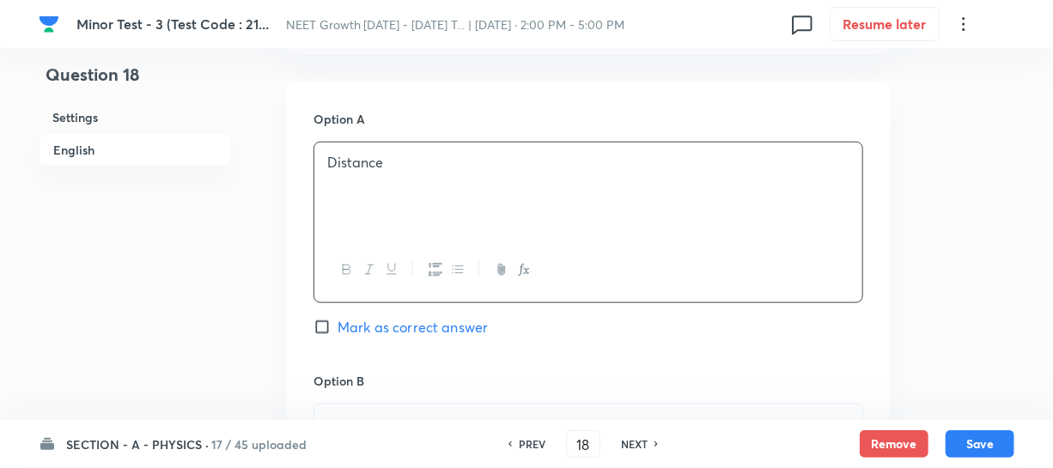
scroll to position [781, 0]
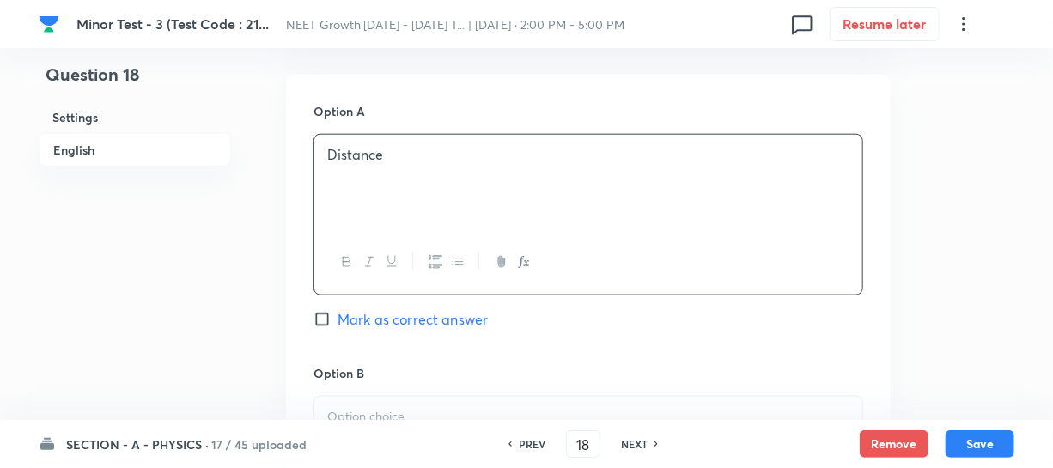
click at [371, 420] on div "SECTION - A - PHYSICS · 17 / 45 uploaded PREV 18 ​ NEXT Remove Save" at bounding box center [526, 444] width 975 height 48
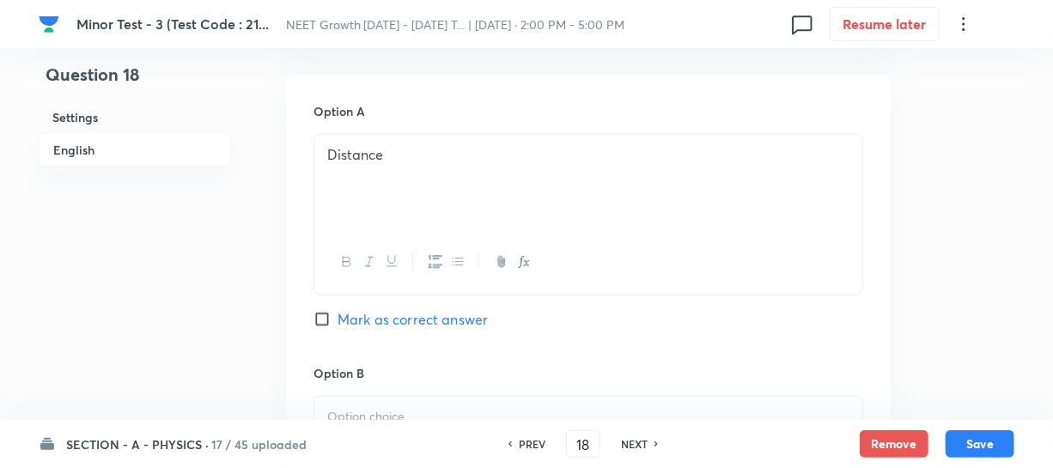
click at [370, 410] on p at bounding box center [588, 417] width 522 height 20
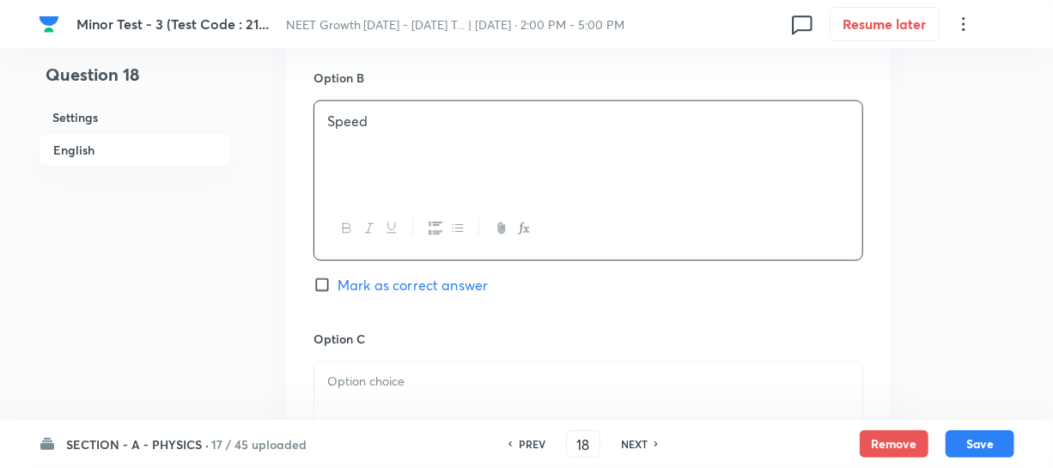
scroll to position [1092, 0]
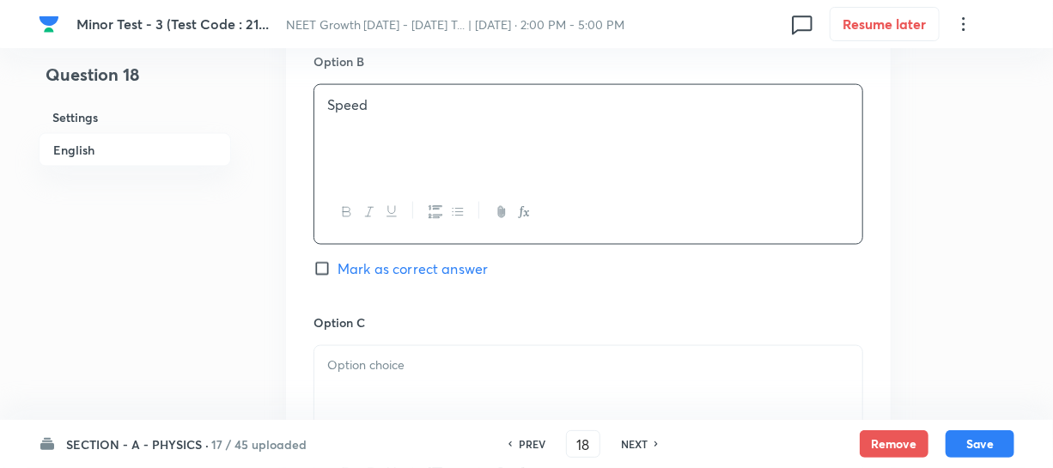
click at [386, 366] on p at bounding box center [588, 366] width 522 height 20
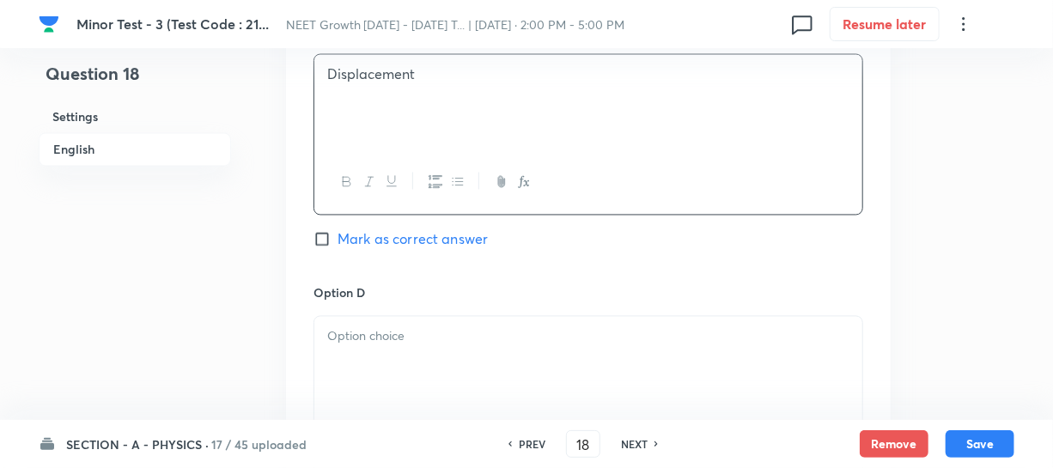
scroll to position [1405, 0]
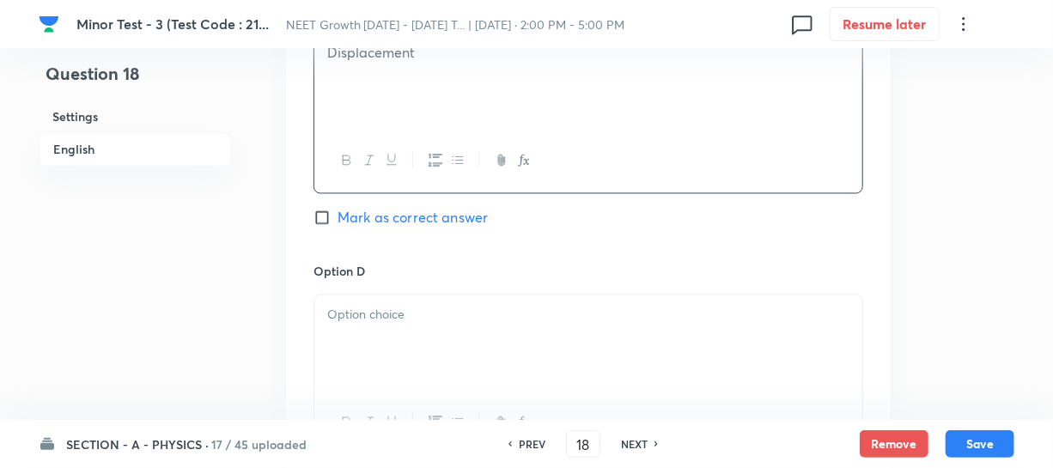
click at [412, 363] on div at bounding box center [588, 343] width 548 height 96
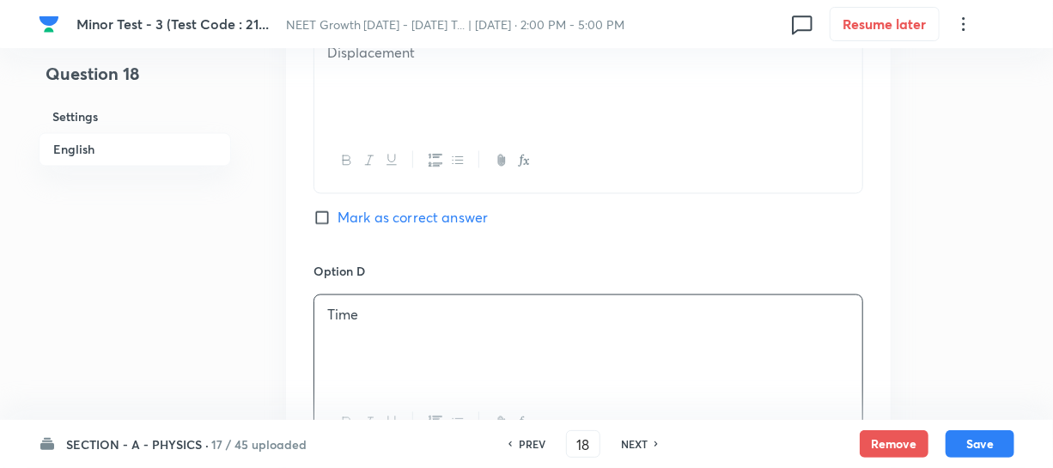
click at [332, 211] on input "Mark as correct answer" at bounding box center [325, 218] width 24 height 17
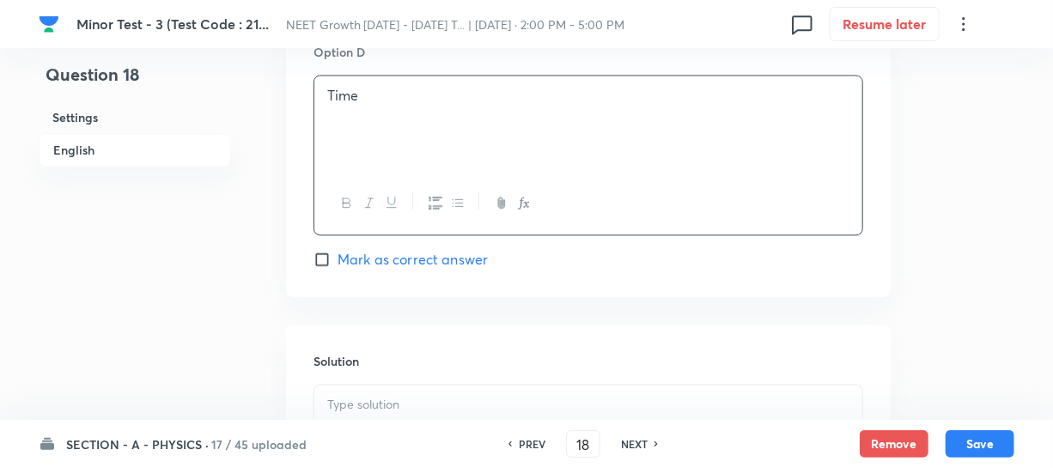
scroll to position [1873, 0]
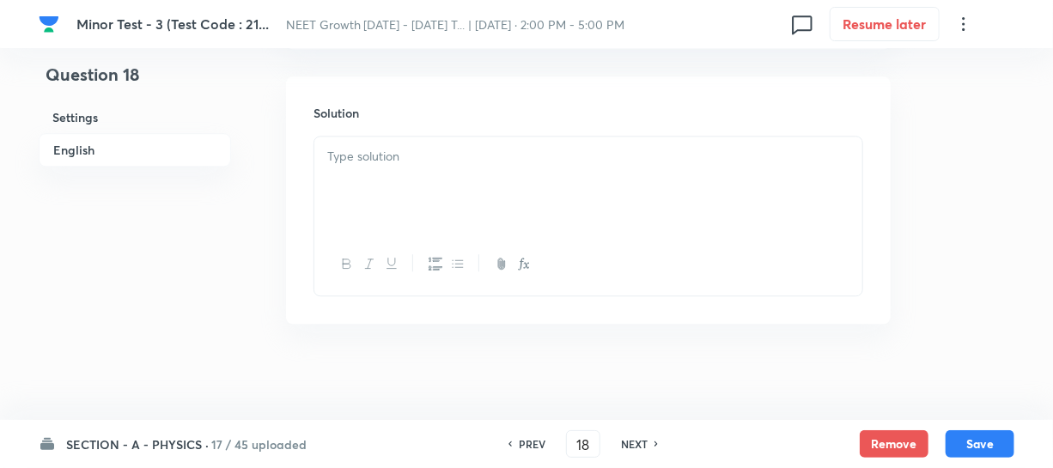
click at [401, 214] on div at bounding box center [588, 185] width 548 height 96
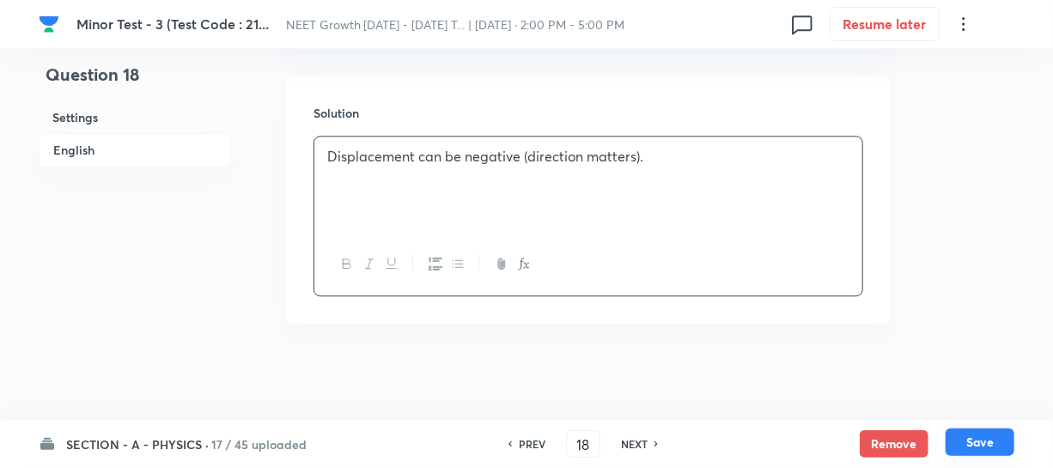
click at [987, 444] on button "Save" at bounding box center [979, 441] width 69 height 27
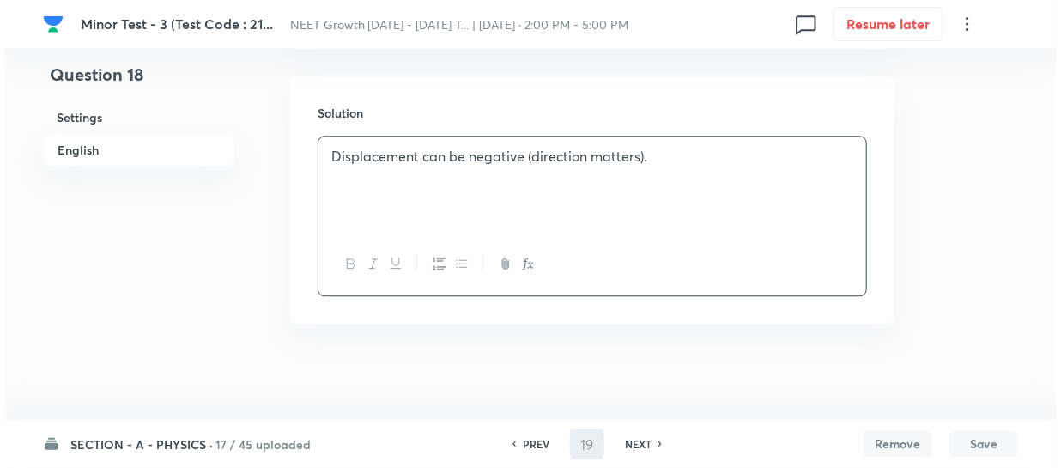
scroll to position [0, 0]
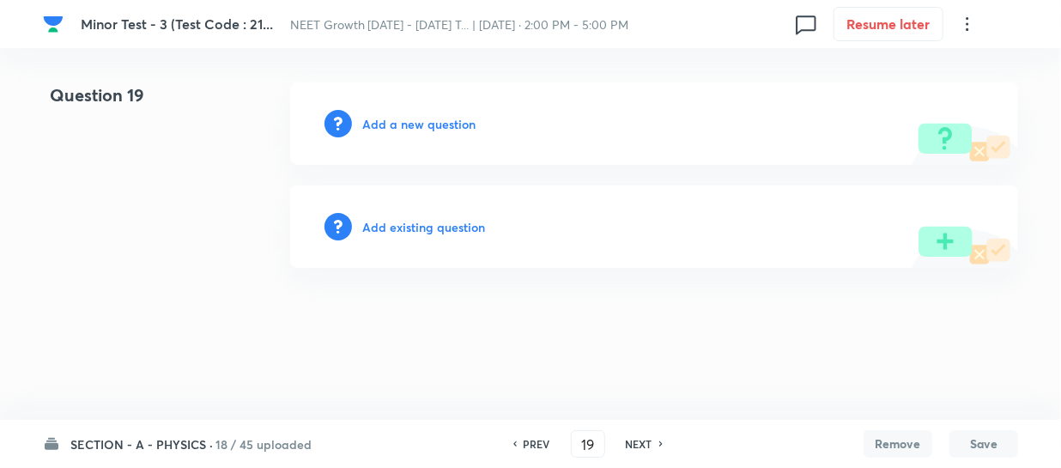
click at [389, 118] on h6 "Add a new question" at bounding box center [418, 124] width 113 height 18
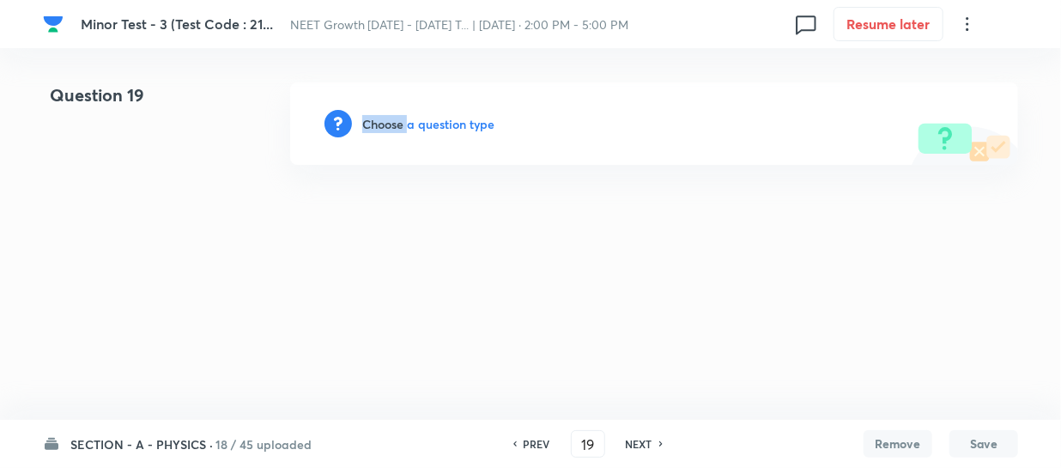
click at [389, 118] on h6 "Choose a question type" at bounding box center [428, 124] width 132 height 18
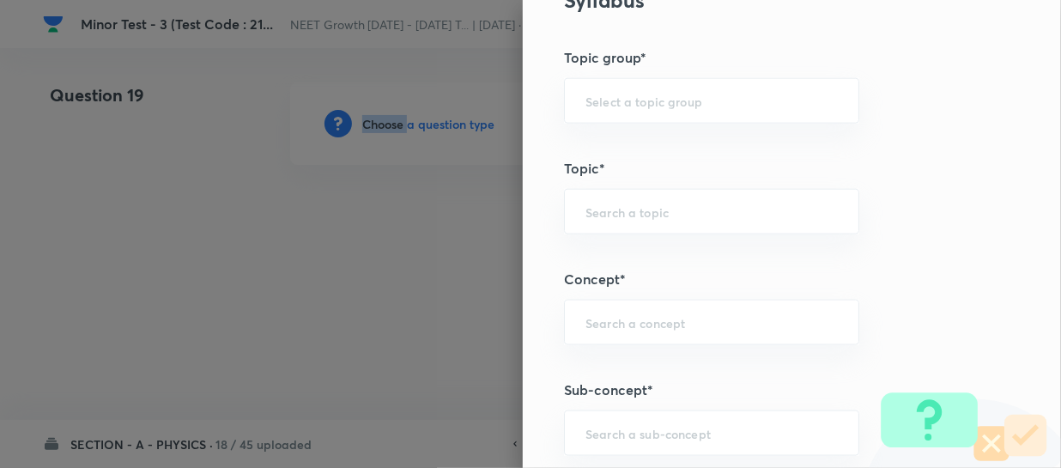
scroll to position [936, 0]
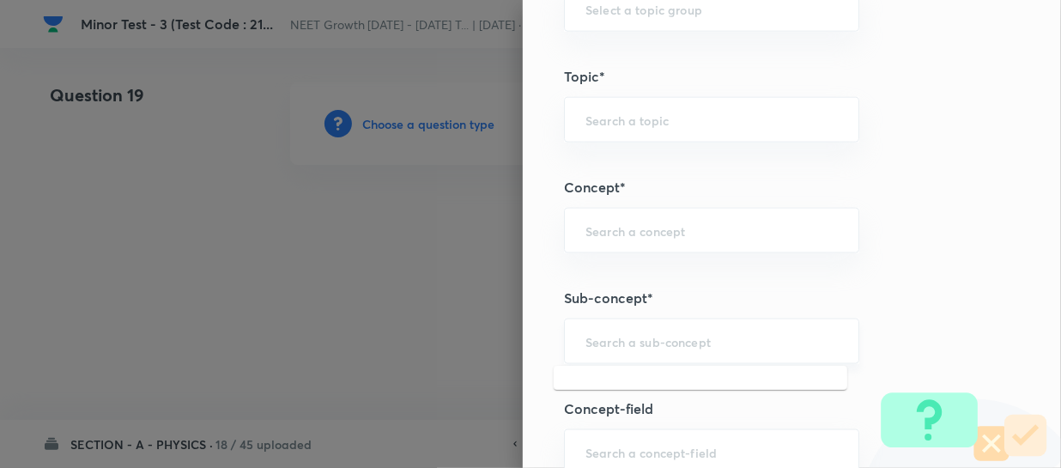
click at [596, 343] on input "text" at bounding box center [712, 341] width 252 height 16
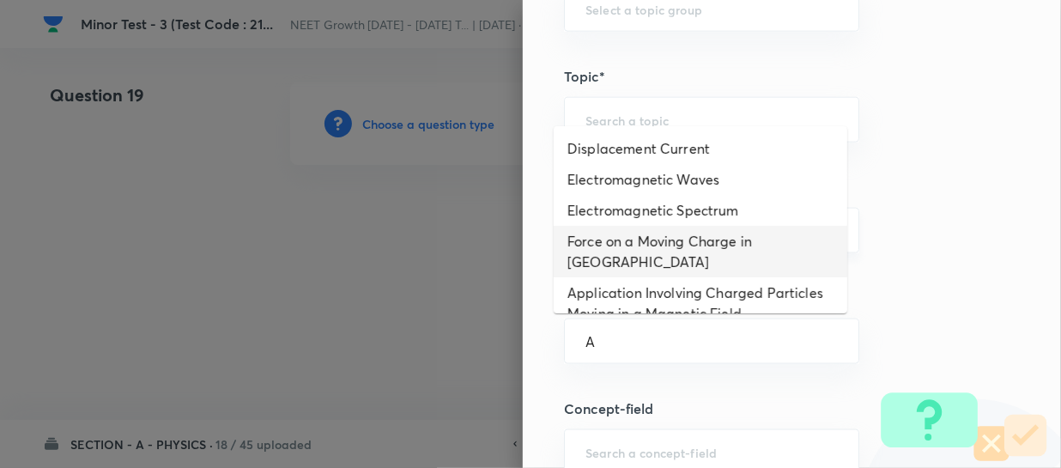
click at [610, 226] on li "Force on a Moving Charge in Magnetic Field" at bounding box center [701, 252] width 294 height 52
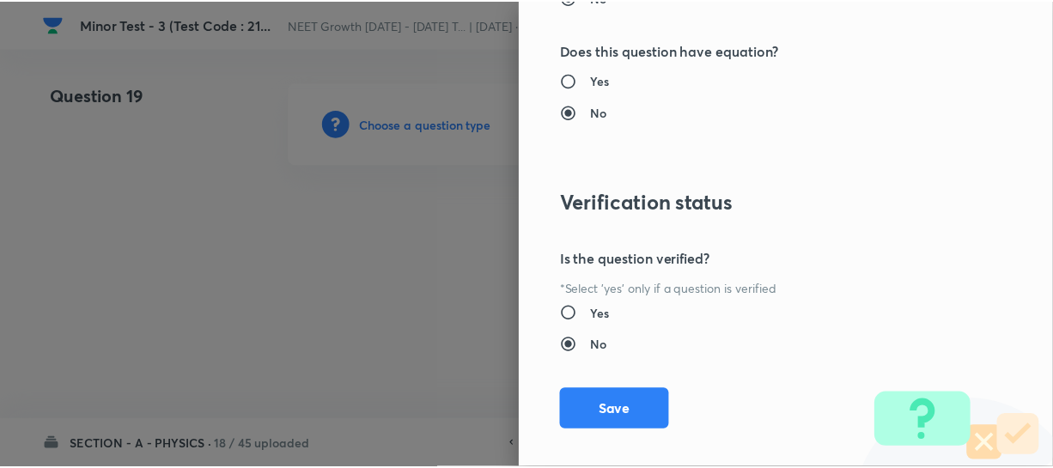
scroll to position [1986, 0]
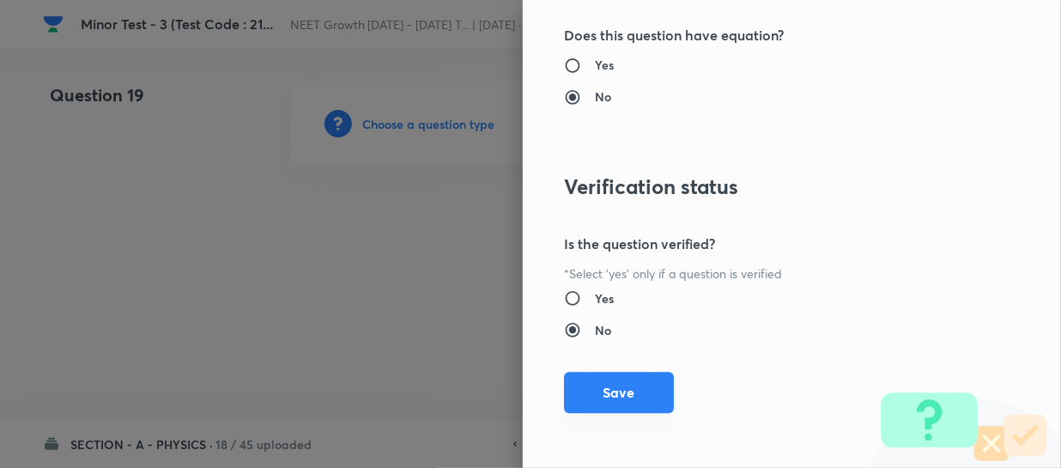
click at [592, 395] on button "Save" at bounding box center [619, 392] width 110 height 41
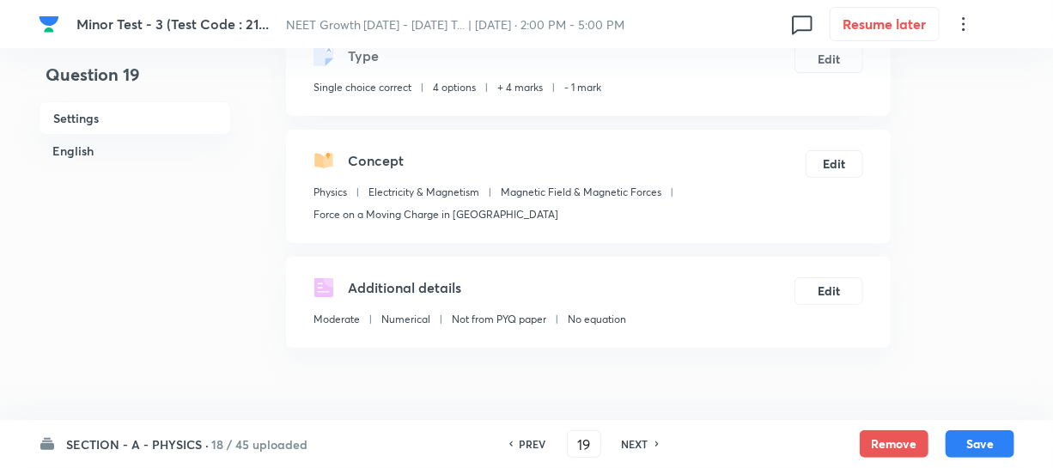
scroll to position [390, 0]
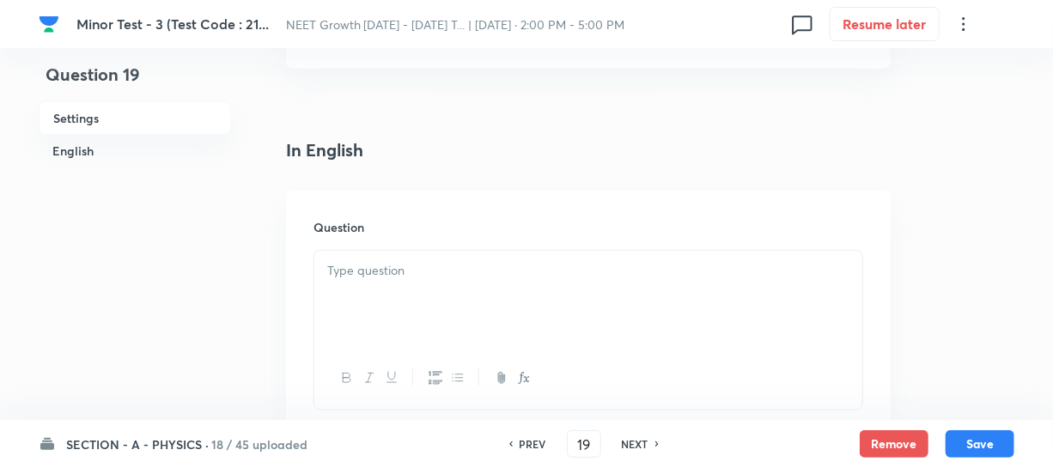
click at [368, 287] on div at bounding box center [588, 299] width 548 height 96
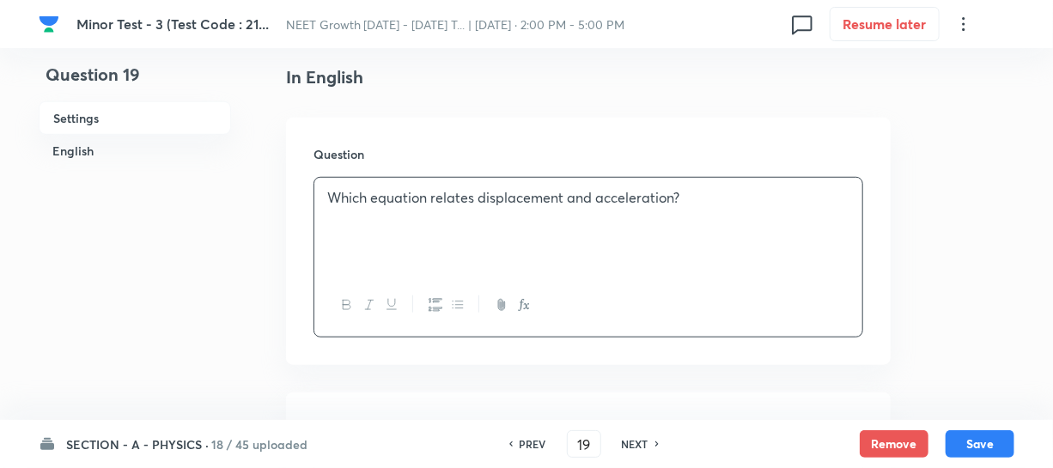
scroll to position [546, 0]
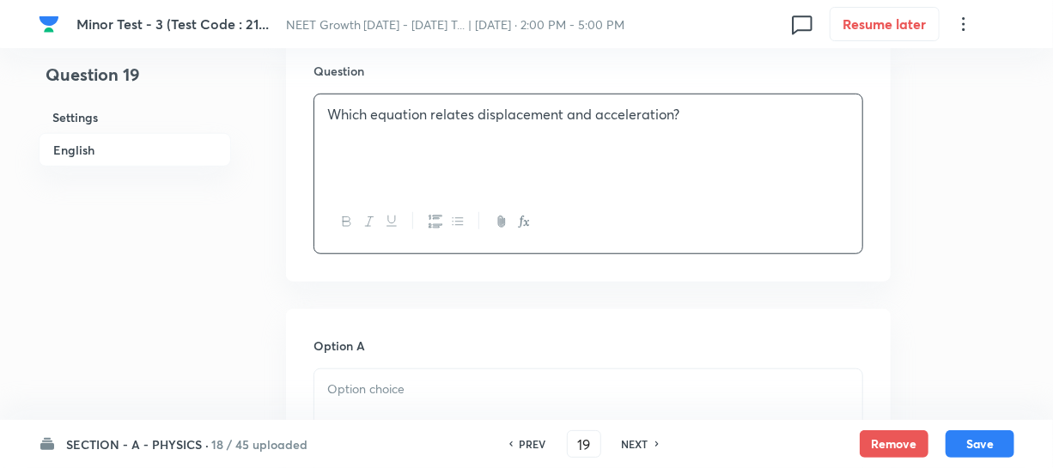
click at [364, 398] on p at bounding box center [588, 390] width 522 height 20
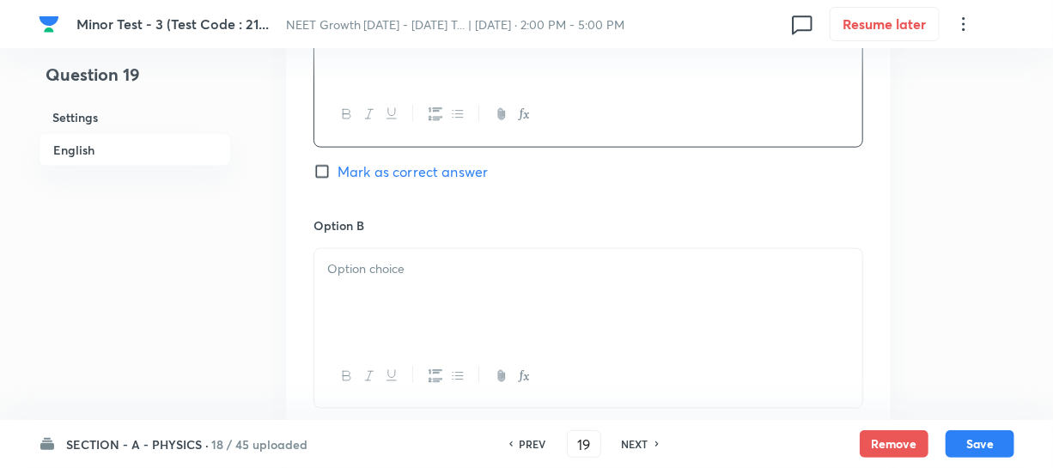
scroll to position [936, 0]
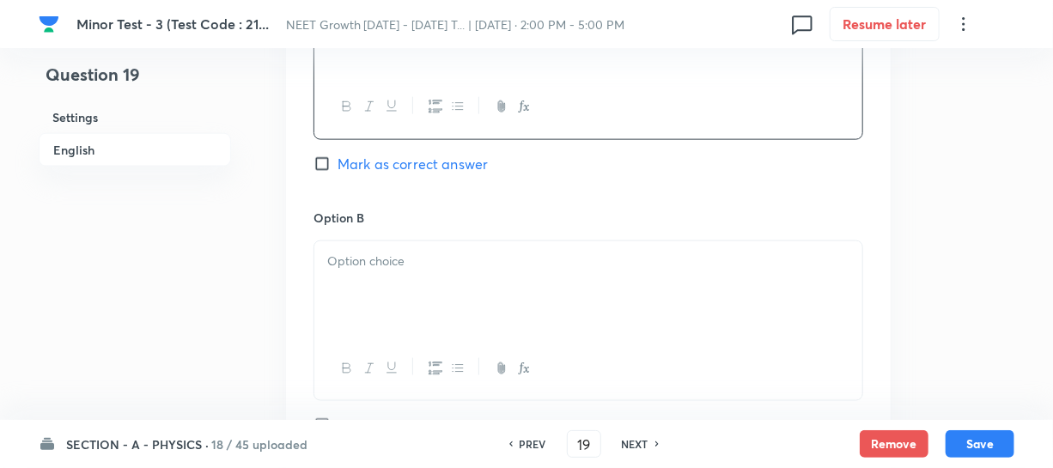
click at [387, 271] on div at bounding box center [588, 289] width 548 height 96
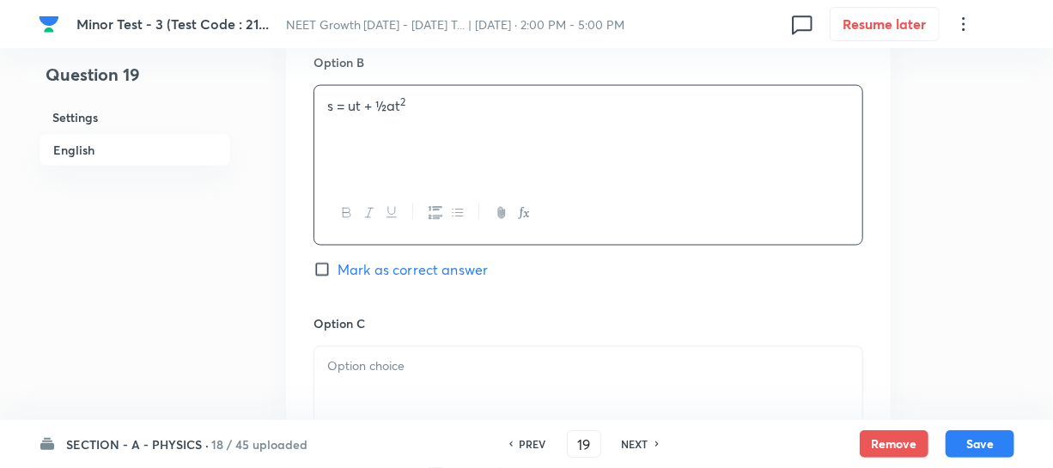
scroll to position [1092, 0]
click at [349, 382] on div at bounding box center [588, 394] width 548 height 96
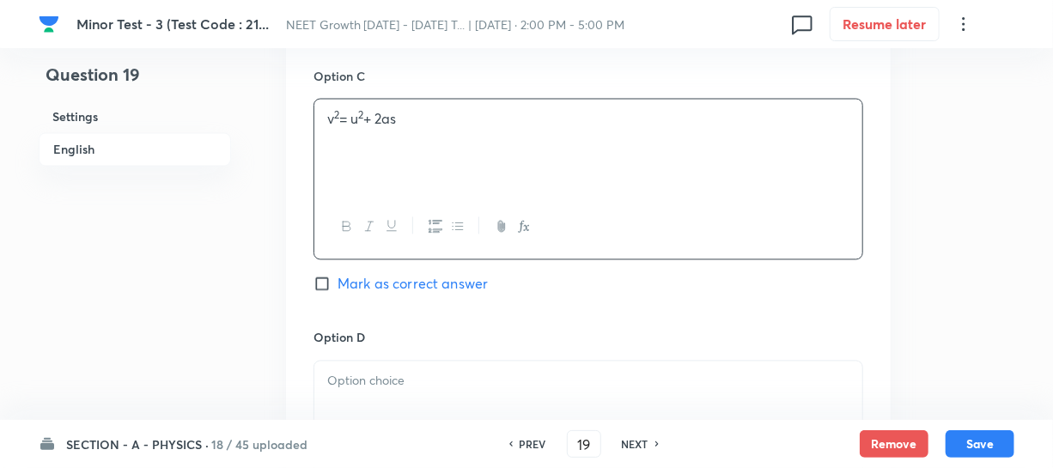
scroll to position [1405, 0]
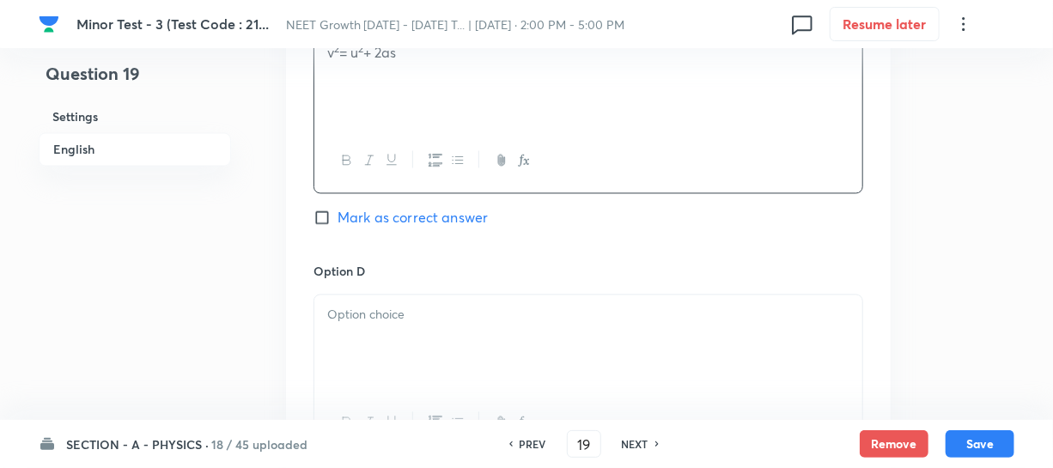
click at [385, 352] on div at bounding box center [588, 343] width 548 height 96
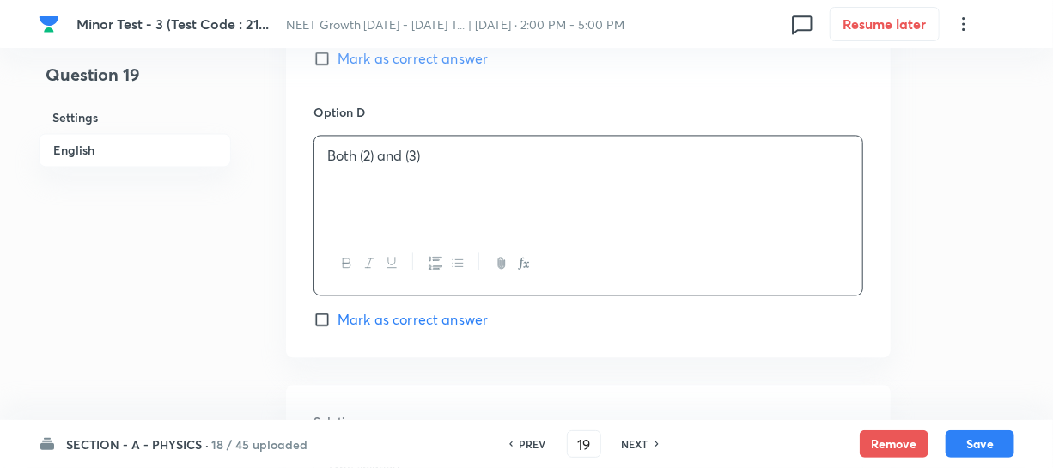
scroll to position [1639, 0]
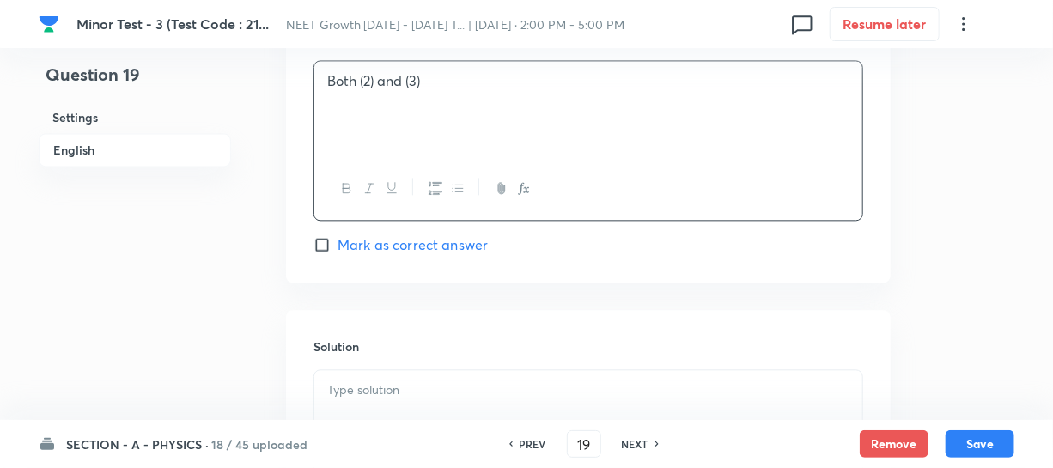
click at [339, 245] on span "Mark as correct answer" at bounding box center [412, 244] width 150 height 21
click at [337, 245] on input "Mark as correct answer" at bounding box center [325, 244] width 24 height 17
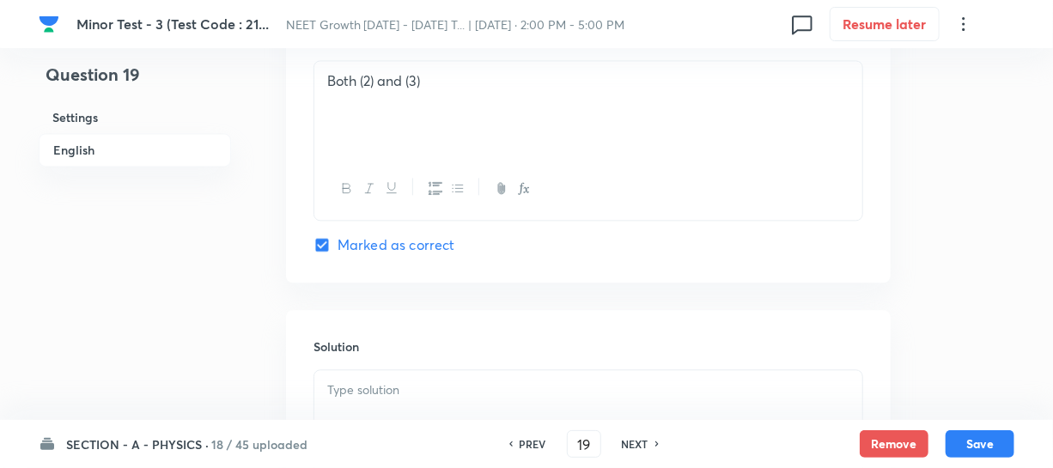
click at [351, 389] on p at bounding box center [588, 390] width 522 height 20
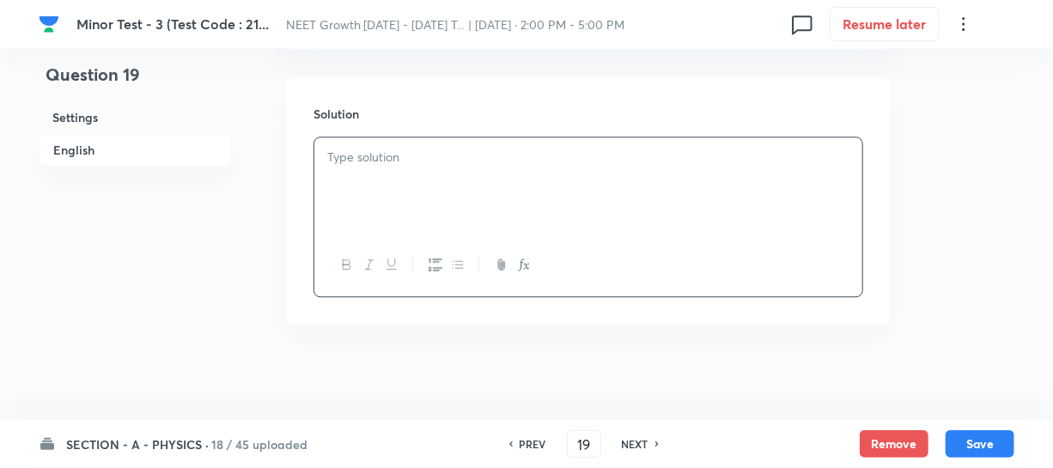
scroll to position [1873, 0]
click at [980, 440] on button "Save" at bounding box center [979, 441] width 69 height 27
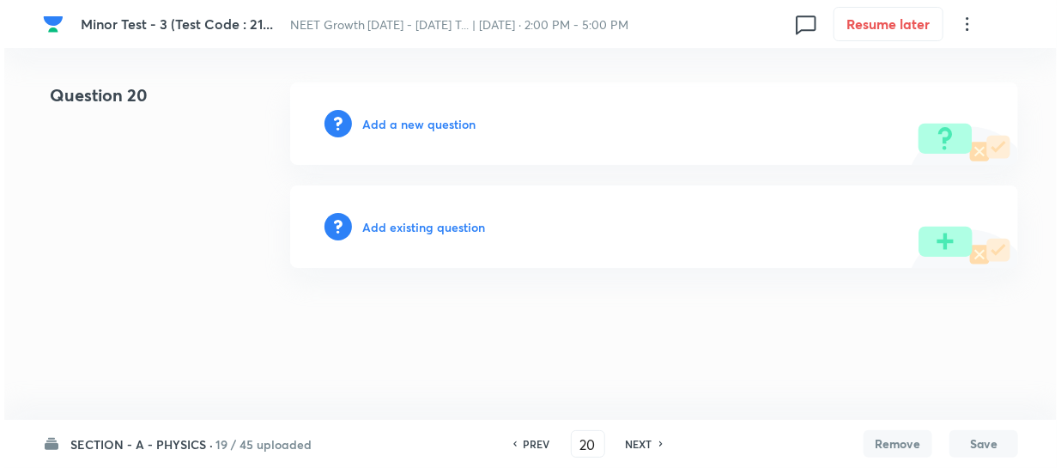
scroll to position [0, 0]
click at [383, 120] on h6 "Add a new question" at bounding box center [418, 124] width 113 height 18
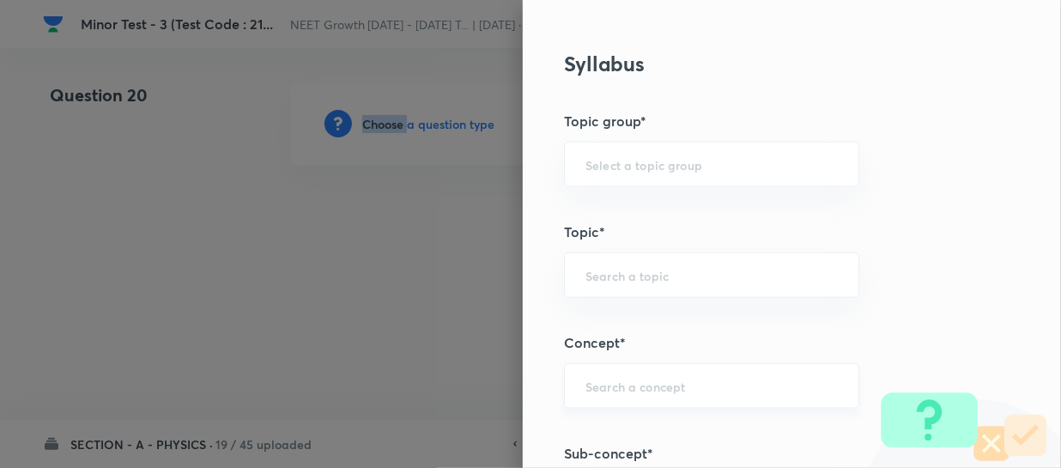
click at [586, 394] on div "​" at bounding box center [711, 386] width 295 height 46
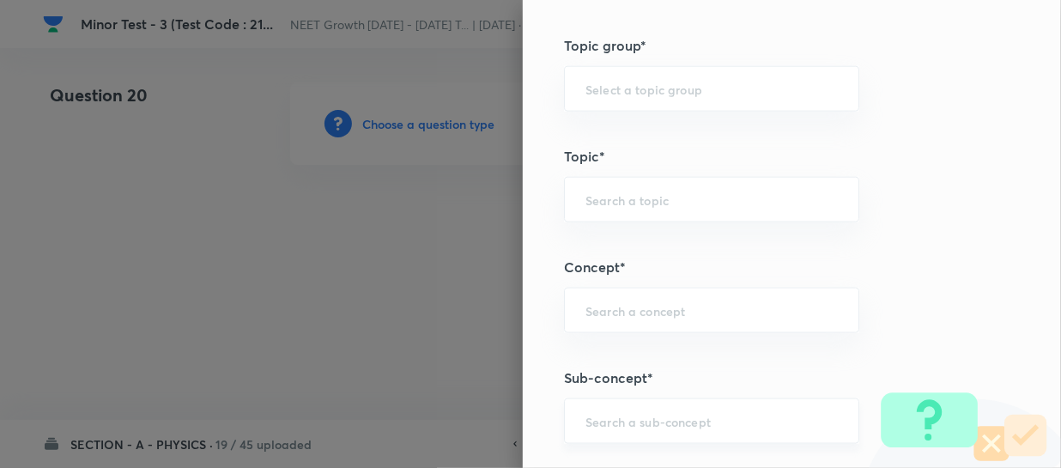
scroll to position [859, 0]
click at [586, 400] on div "​" at bounding box center [711, 419] width 295 height 46
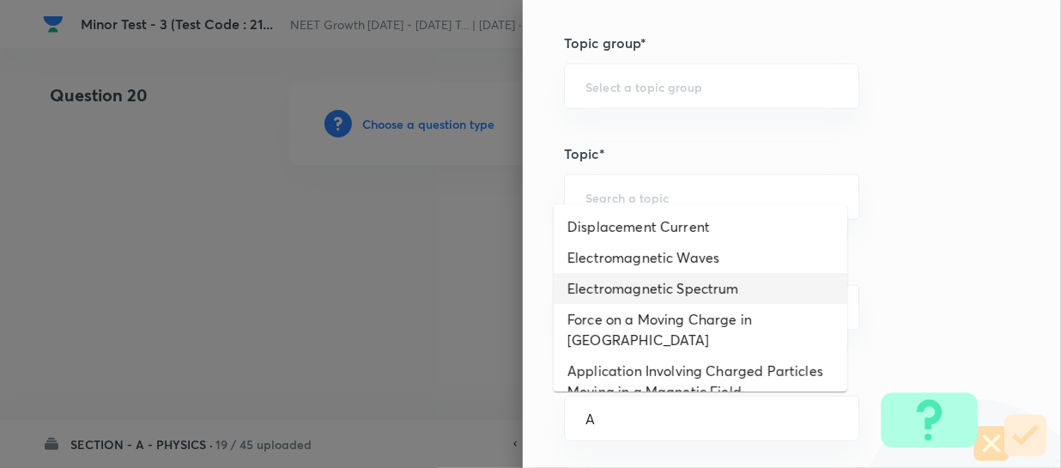
click at [604, 275] on li "Electromagnetic Spectrum" at bounding box center [701, 288] width 294 height 31
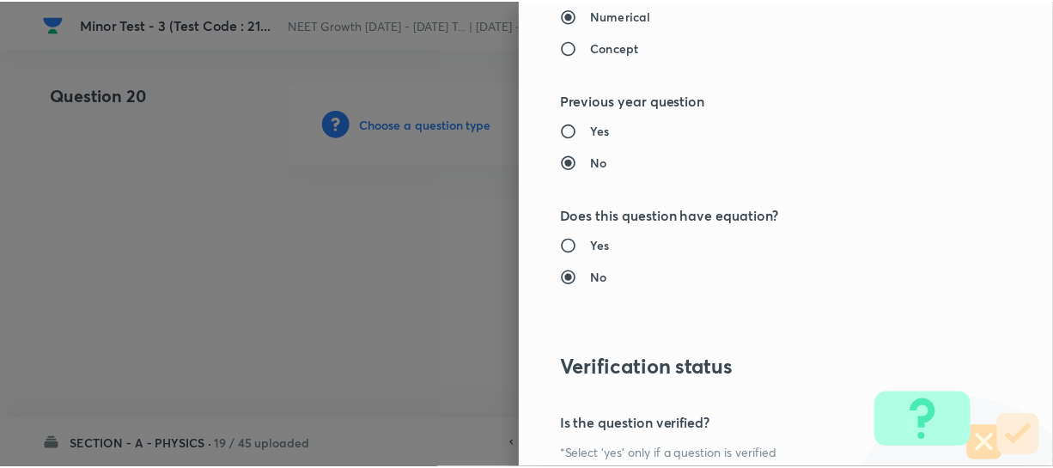
scroll to position [1986, 0]
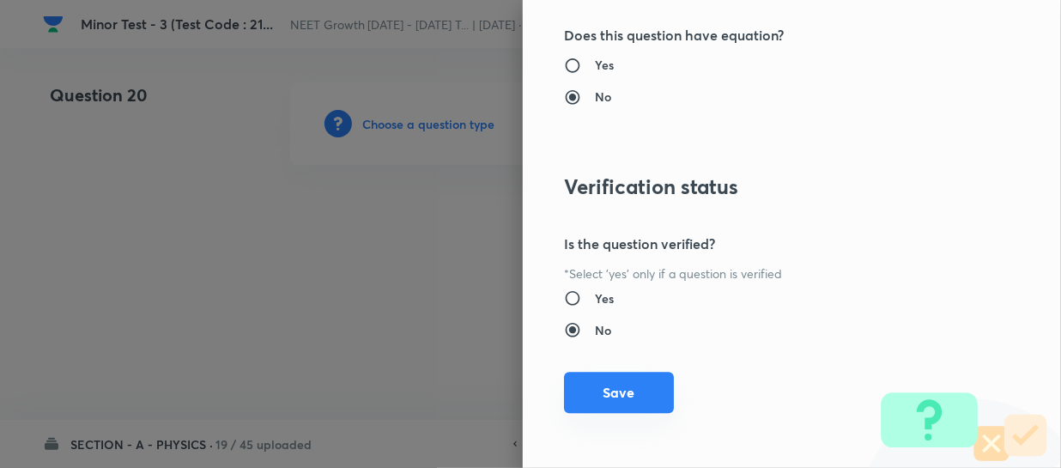
click at [581, 399] on button "Save" at bounding box center [619, 392] width 110 height 41
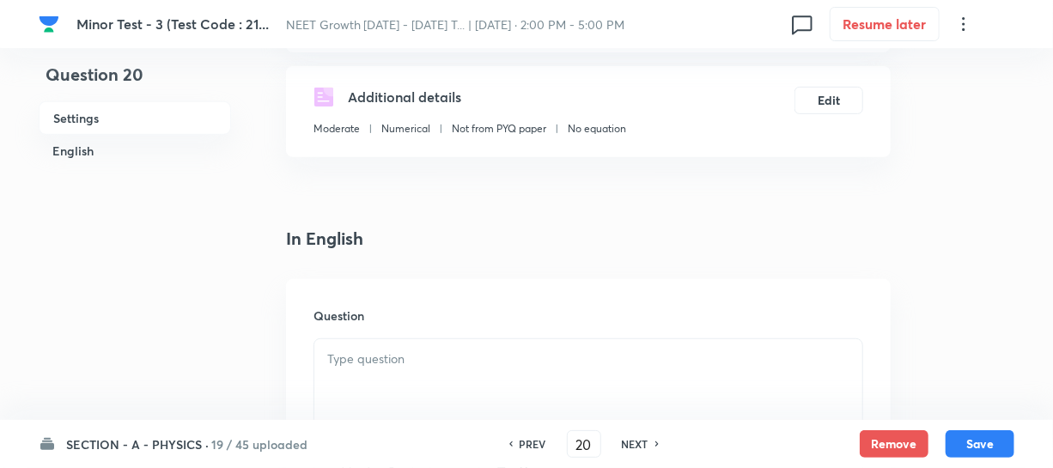
scroll to position [312, 0]
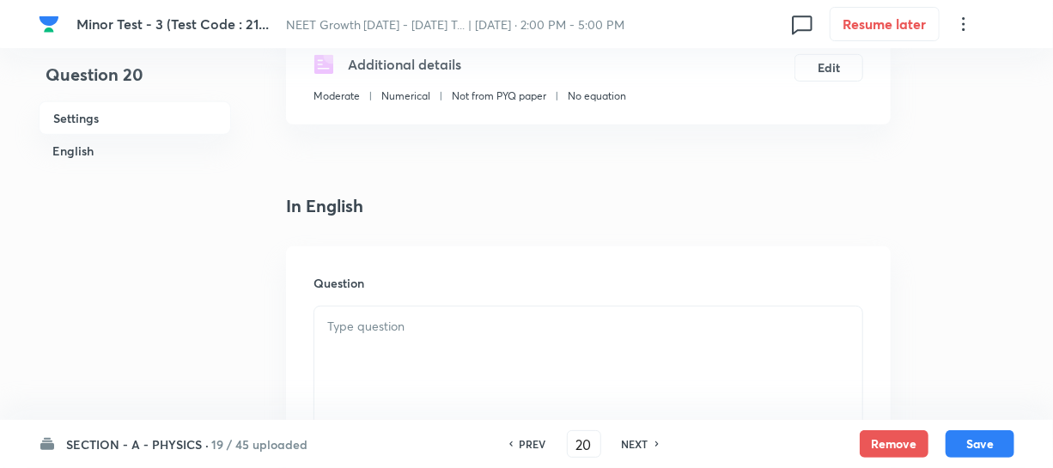
click at [403, 332] on p at bounding box center [588, 327] width 522 height 20
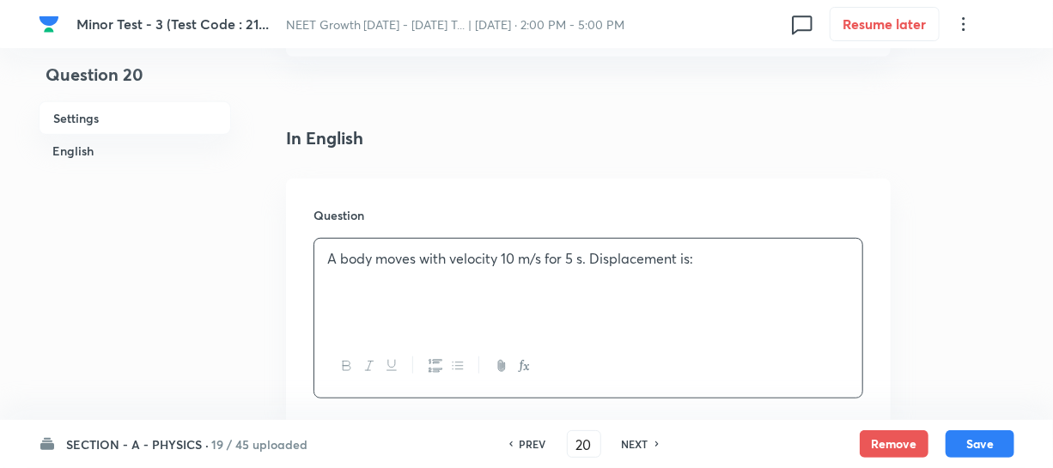
scroll to position [624, 0]
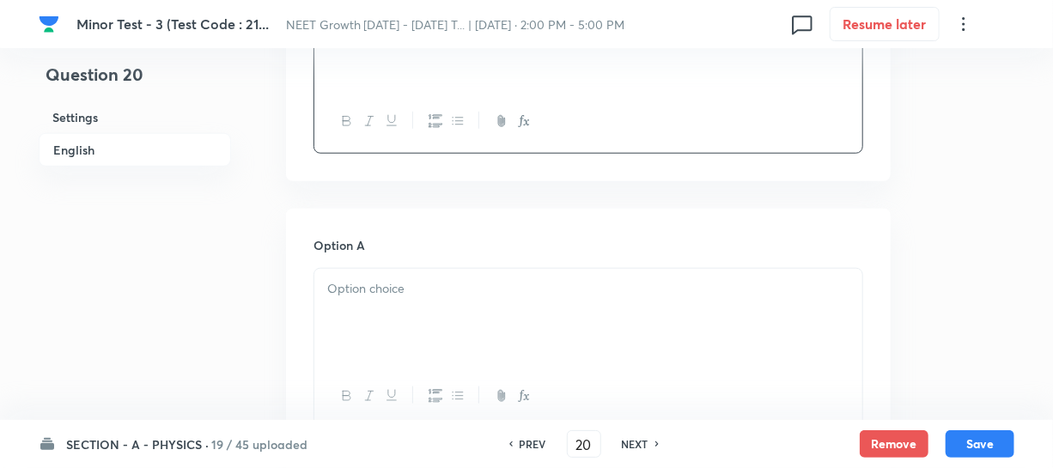
click at [386, 319] on div at bounding box center [588, 317] width 548 height 96
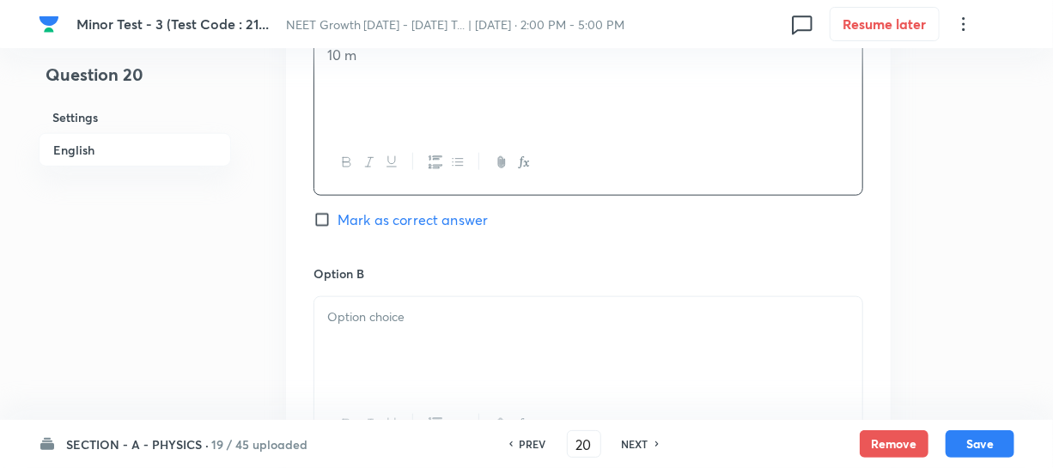
scroll to position [859, 0]
click at [361, 354] on div at bounding box center [588, 344] width 548 height 96
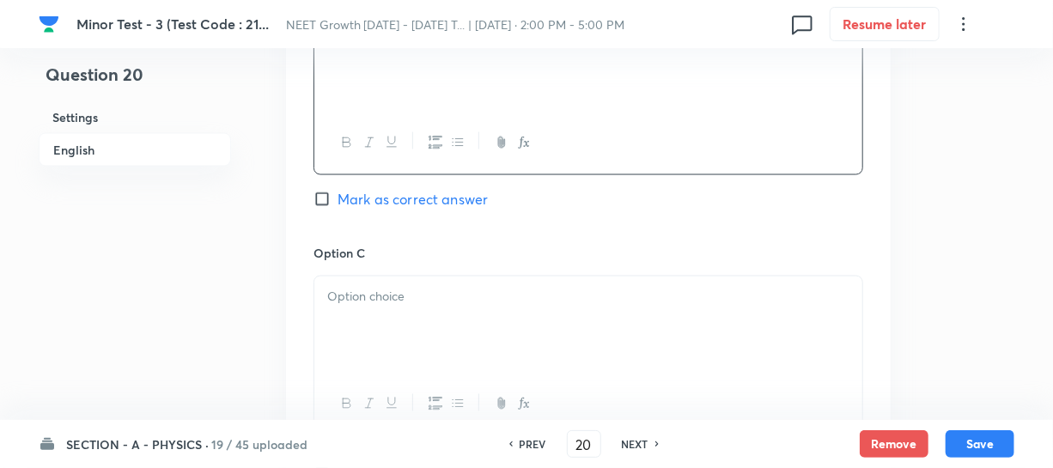
scroll to position [1170, 0]
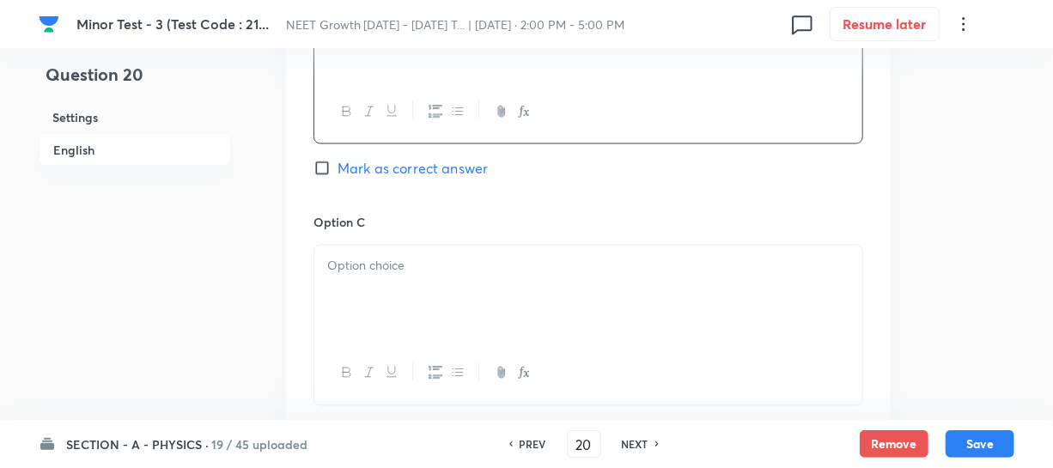
click at [361, 318] on div at bounding box center [588, 294] width 548 height 96
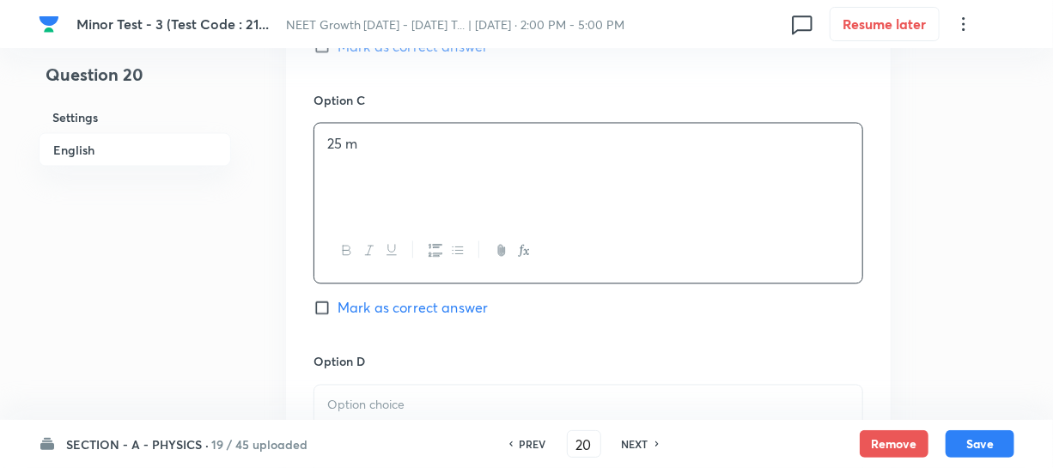
scroll to position [1327, 0]
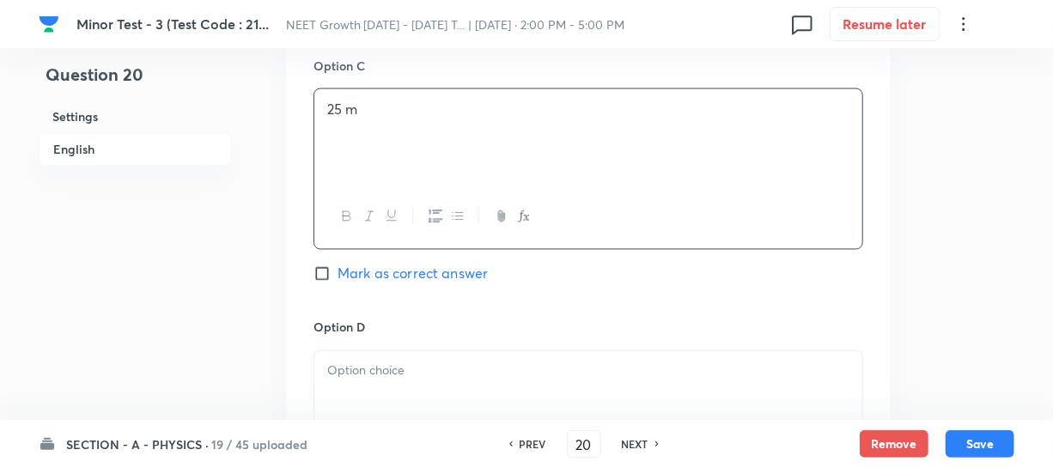
click at [354, 373] on p at bounding box center [588, 371] width 522 height 20
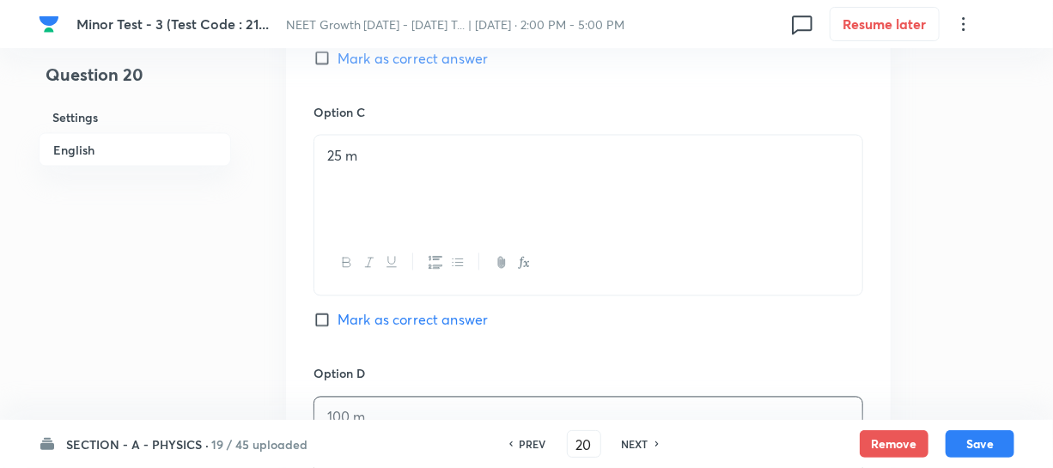
scroll to position [1170, 0]
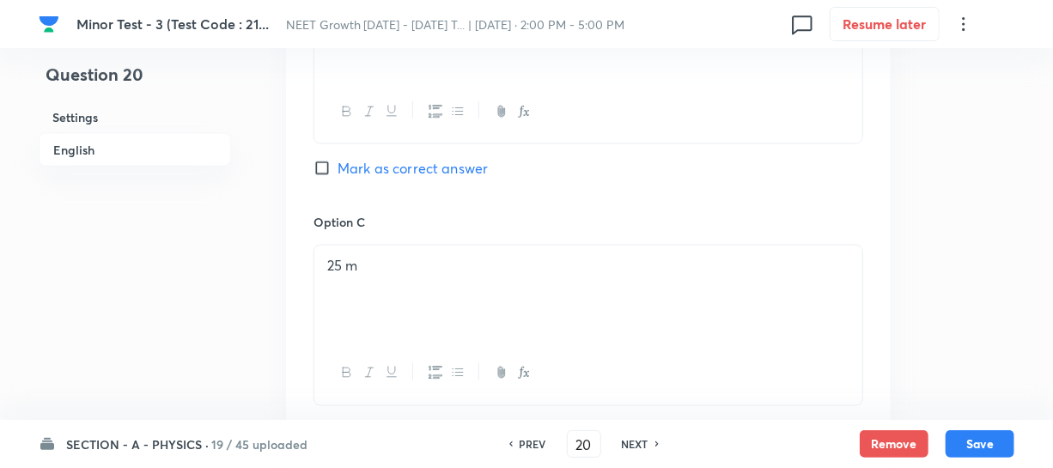
click at [310, 166] on div "Option A 10 m Mark as correct answer Option B 50 m Mark as correct answer Optio…" at bounding box center [588, 196] width 604 height 1066
click at [319, 170] on input "Mark as correct answer" at bounding box center [325, 168] width 24 height 17
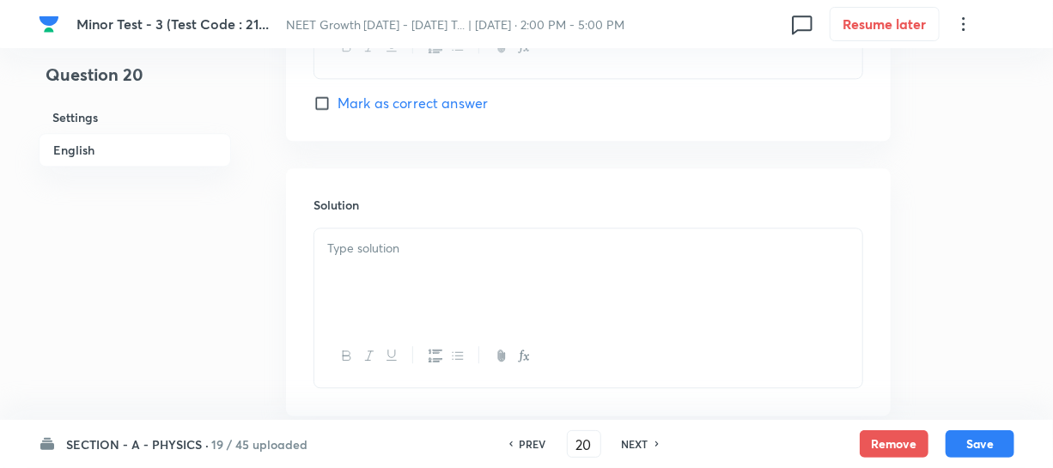
scroll to position [1858, 0]
drag, startPoint x: 379, startPoint y: 183, endPoint x: 369, endPoint y: 186, distance: 10.1
click at [379, 182] on div at bounding box center [588, 178] width 548 height 96
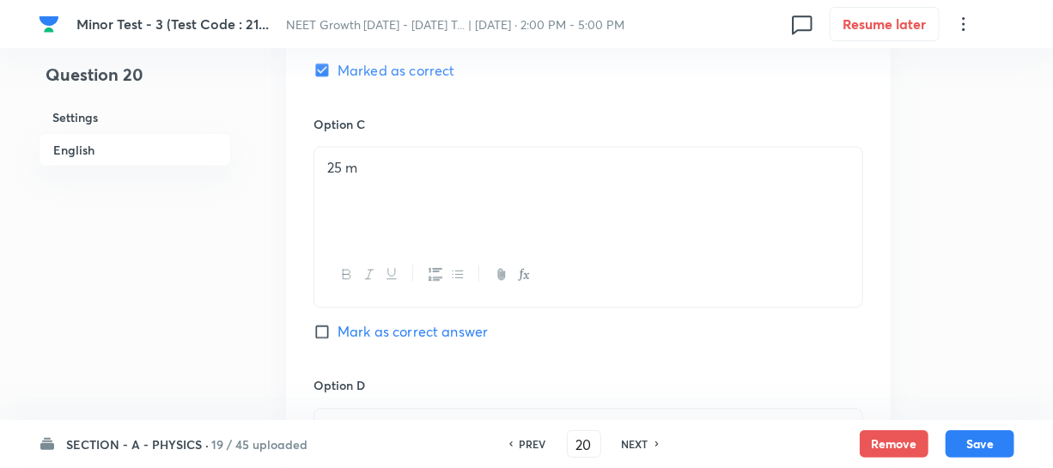
scroll to position [1234, 0]
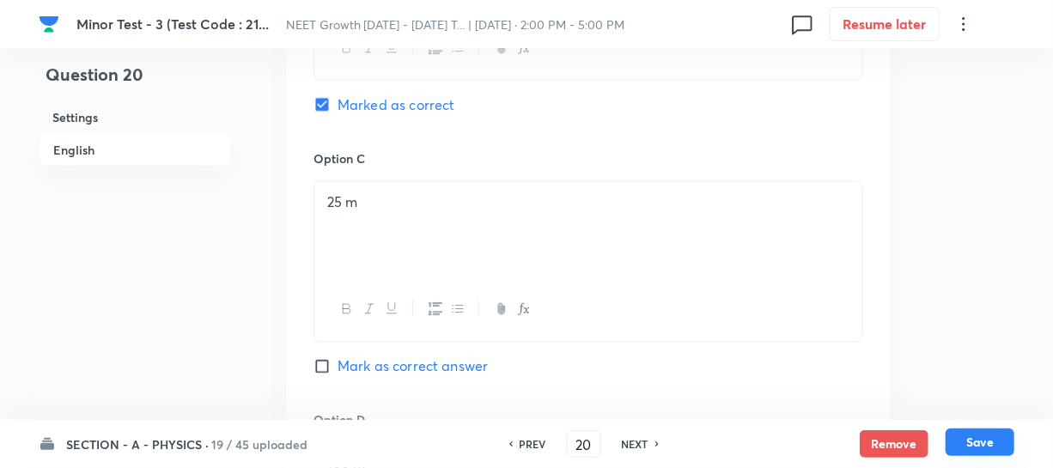
click at [972, 446] on button "Save" at bounding box center [979, 441] width 69 height 27
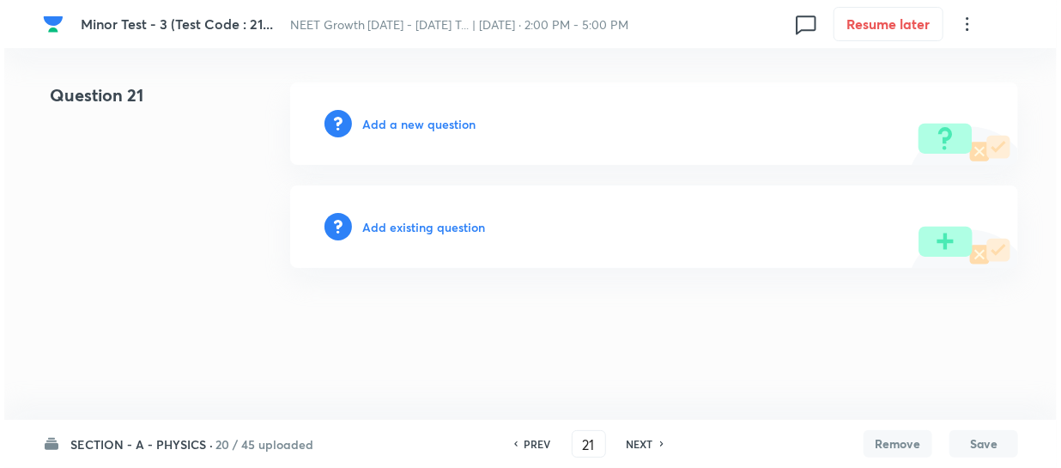
scroll to position [0, 0]
click at [381, 119] on h6 "Add a new question" at bounding box center [418, 124] width 113 height 18
click at [381, 119] on h6 "Choose a question type" at bounding box center [428, 124] width 132 height 18
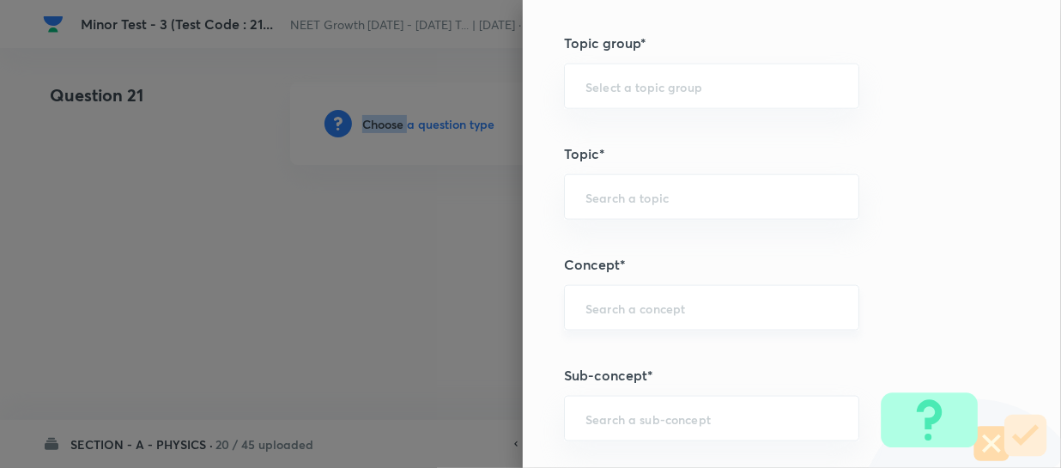
scroll to position [936, 0]
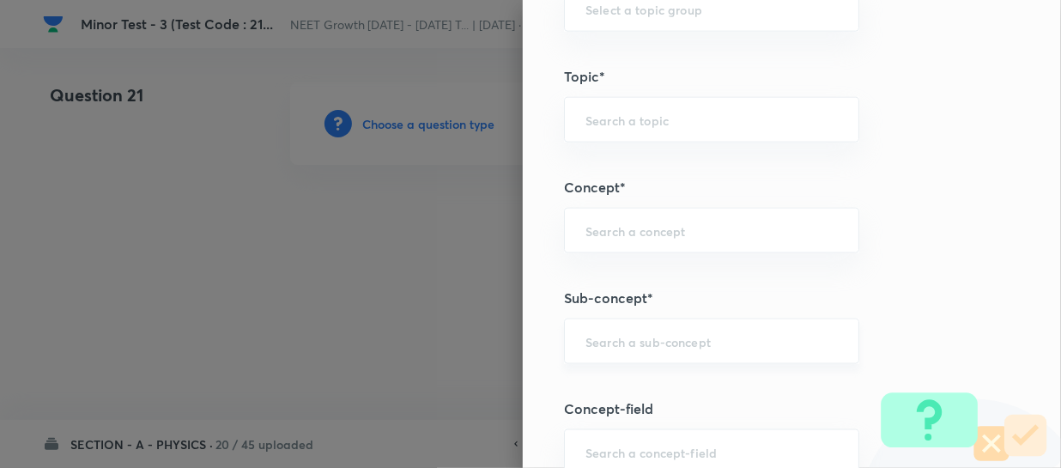
click at [592, 337] on input "text" at bounding box center [712, 341] width 252 height 16
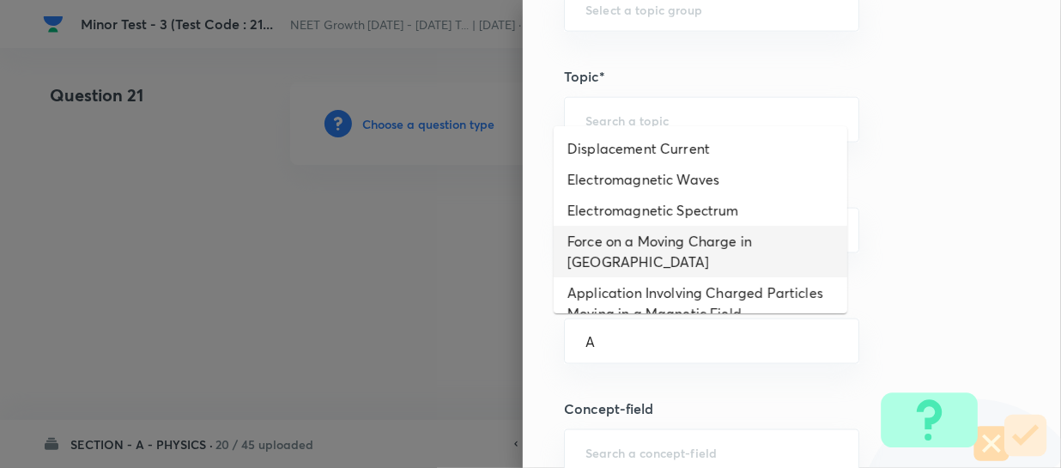
click at [638, 240] on li "Force on a Moving Charge in Magnetic Field" at bounding box center [701, 252] width 294 height 52
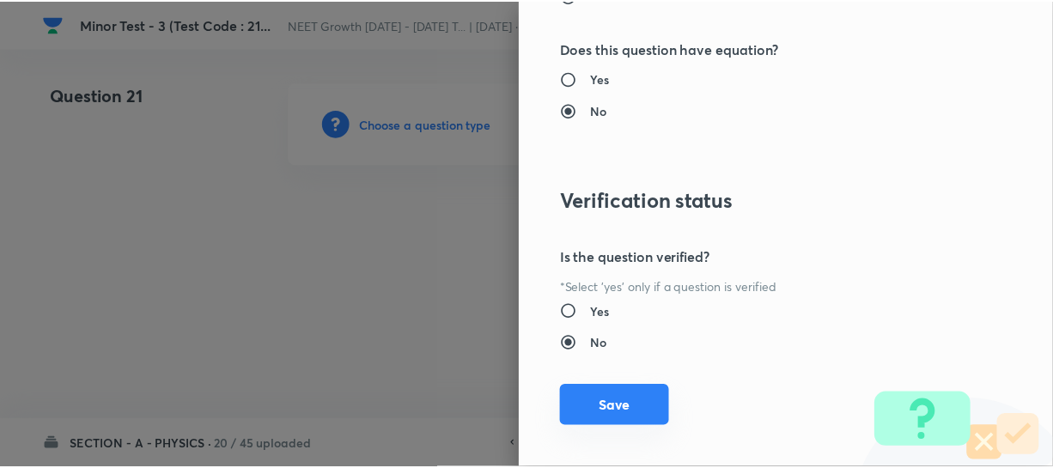
scroll to position [1986, 0]
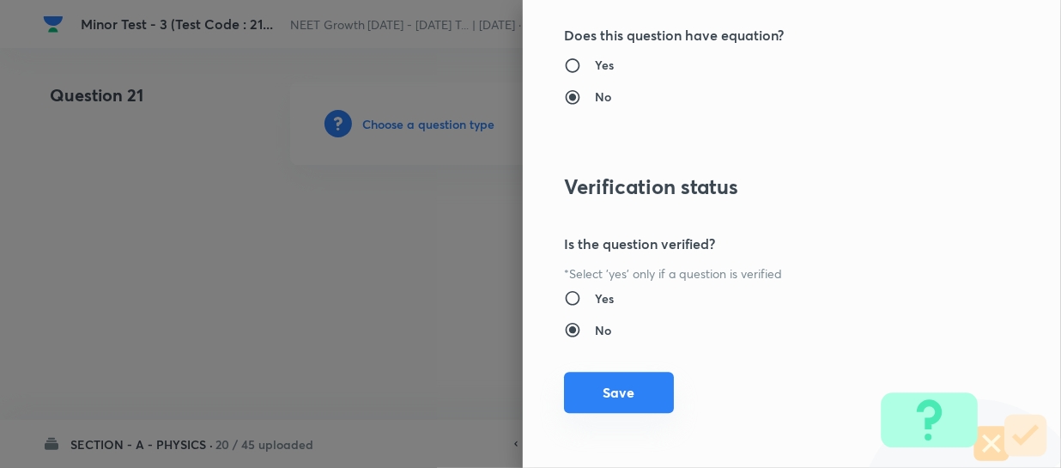
click at [593, 387] on button "Save" at bounding box center [619, 392] width 110 height 41
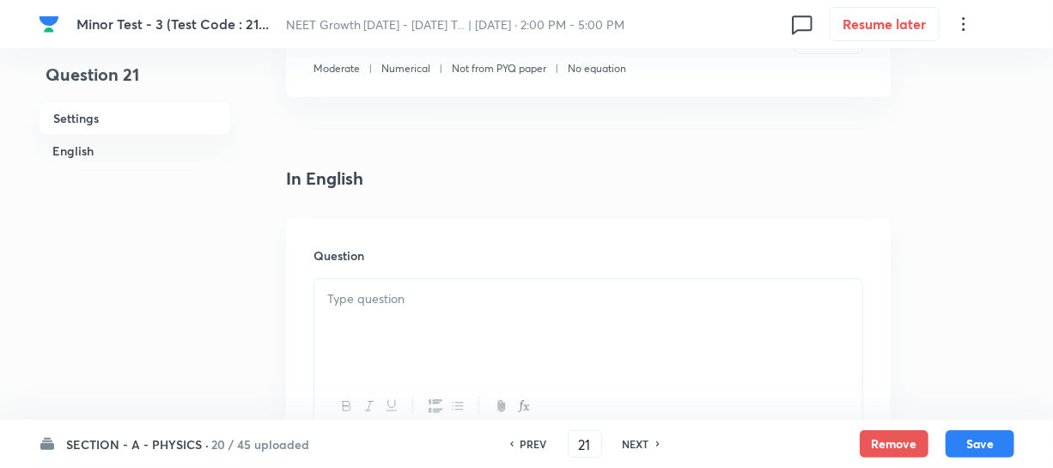
scroll to position [390, 0]
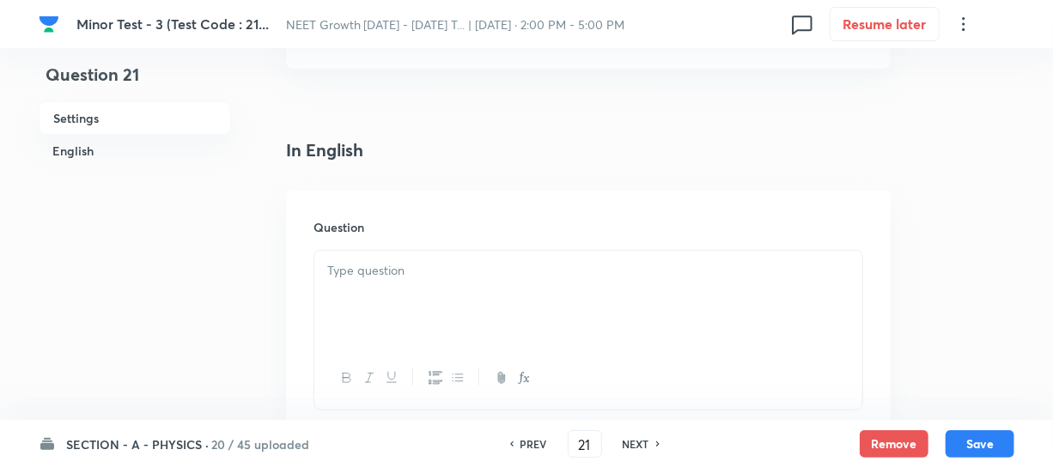
click at [355, 282] on div at bounding box center [588, 299] width 548 height 96
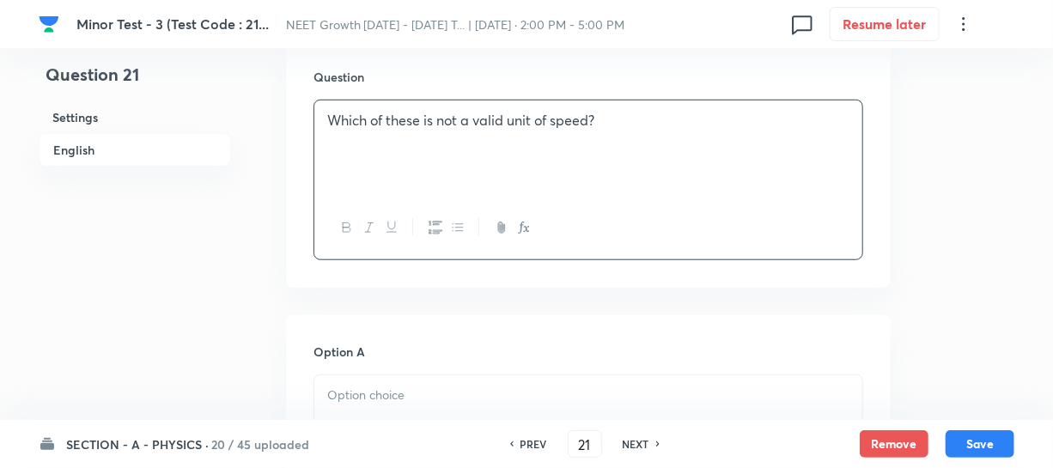
scroll to position [546, 0]
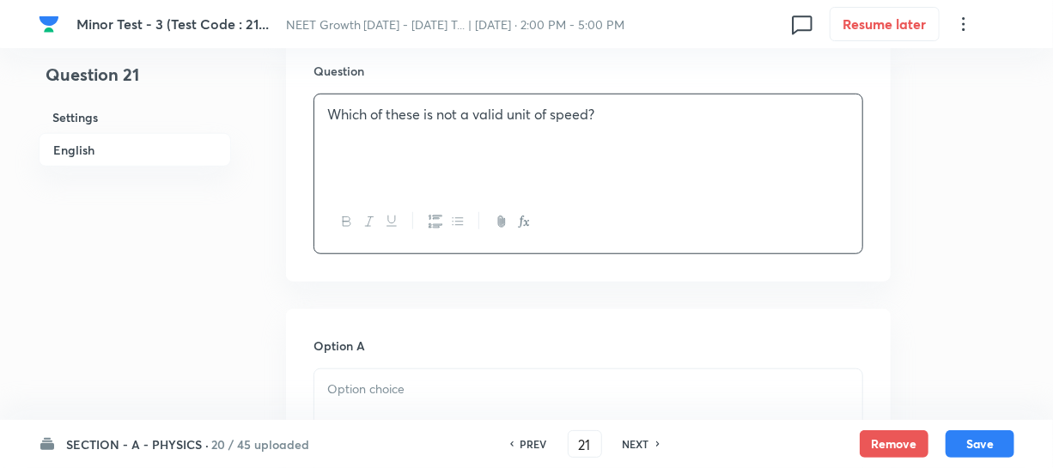
click at [353, 383] on p at bounding box center [588, 390] width 522 height 20
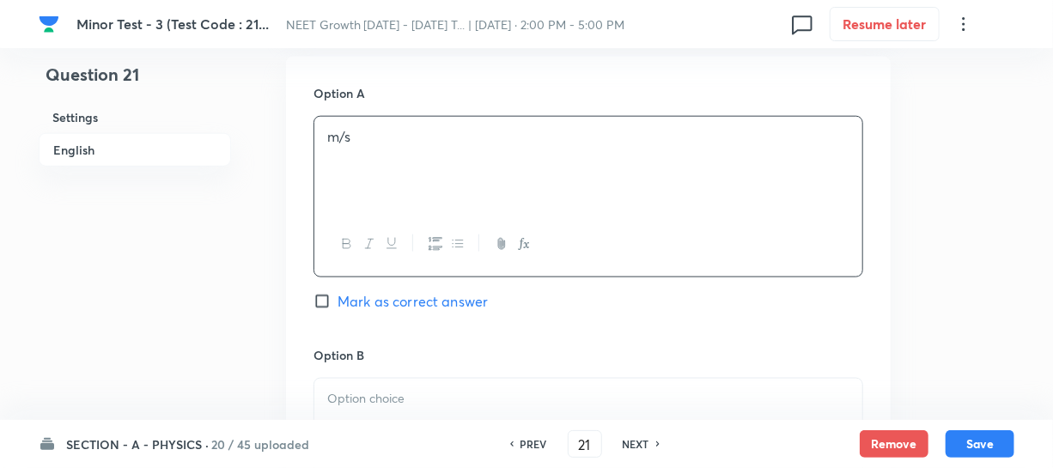
scroll to position [859, 0]
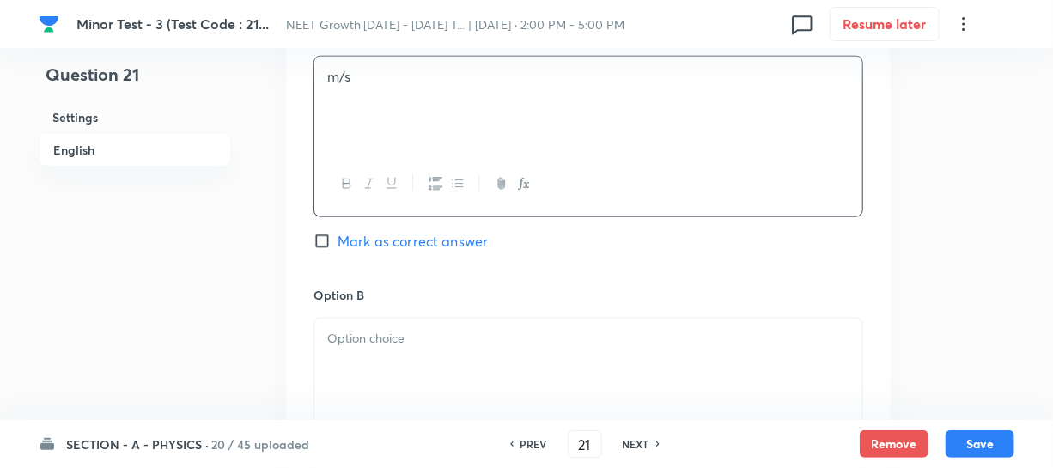
click at [376, 361] on div at bounding box center [588, 367] width 548 height 96
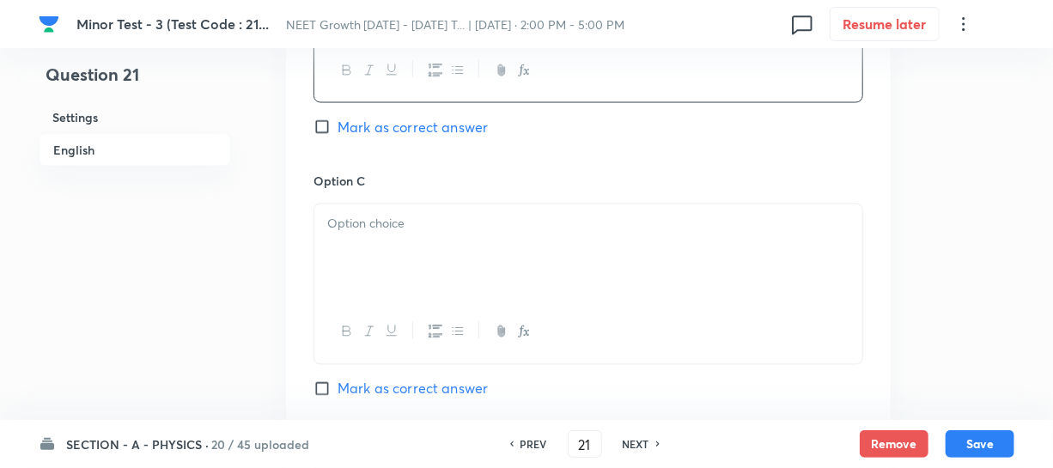
scroll to position [1248, 0]
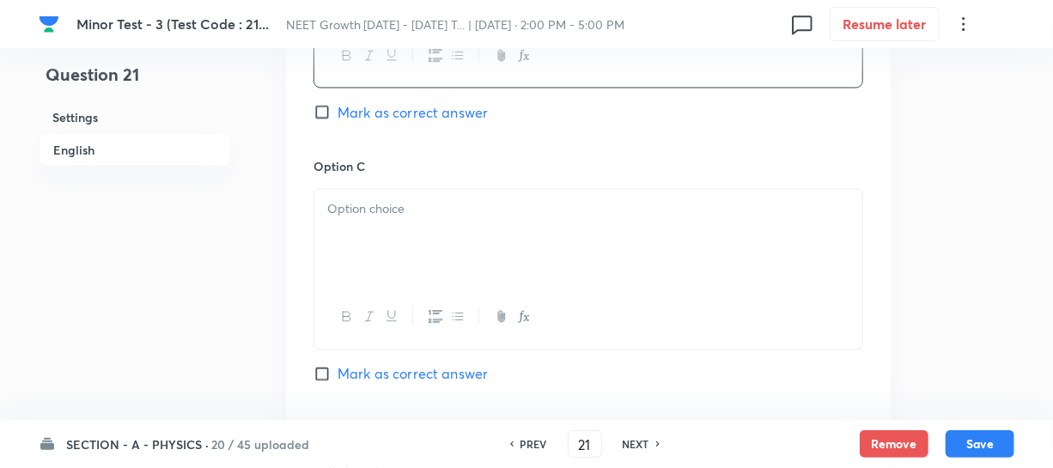
click at [371, 229] on div at bounding box center [588, 238] width 548 height 96
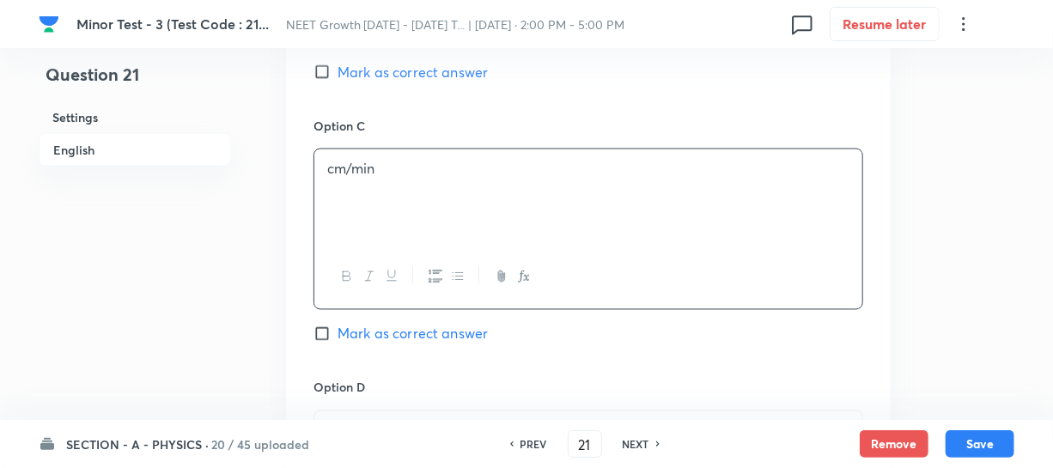
scroll to position [1405, 0]
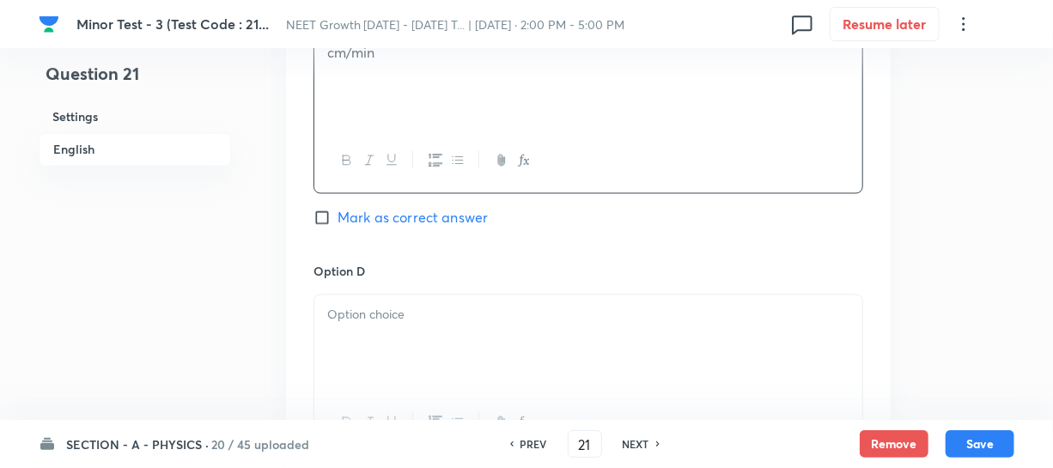
click at [380, 335] on div at bounding box center [588, 343] width 548 height 96
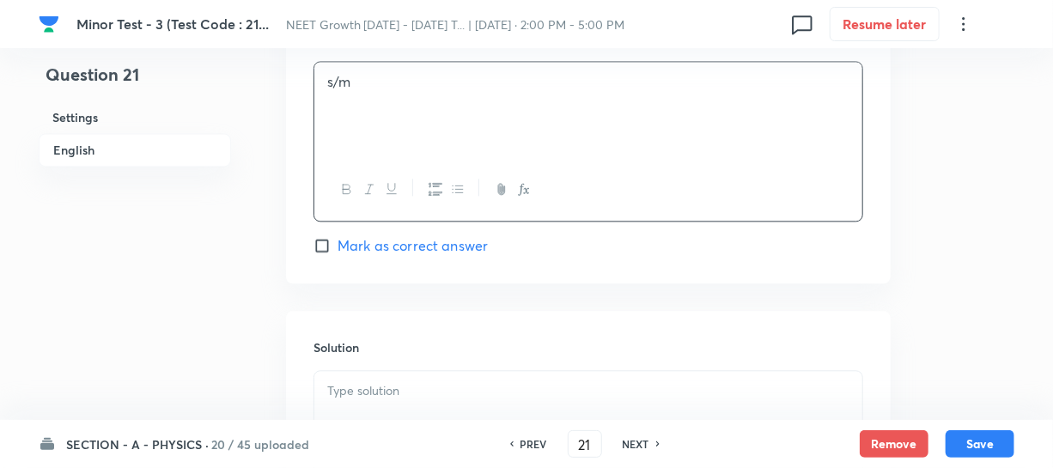
scroll to position [1639, 0]
click at [330, 251] on input "Mark as correct answer" at bounding box center [325, 244] width 24 height 17
click at [355, 407] on div at bounding box center [588, 418] width 548 height 96
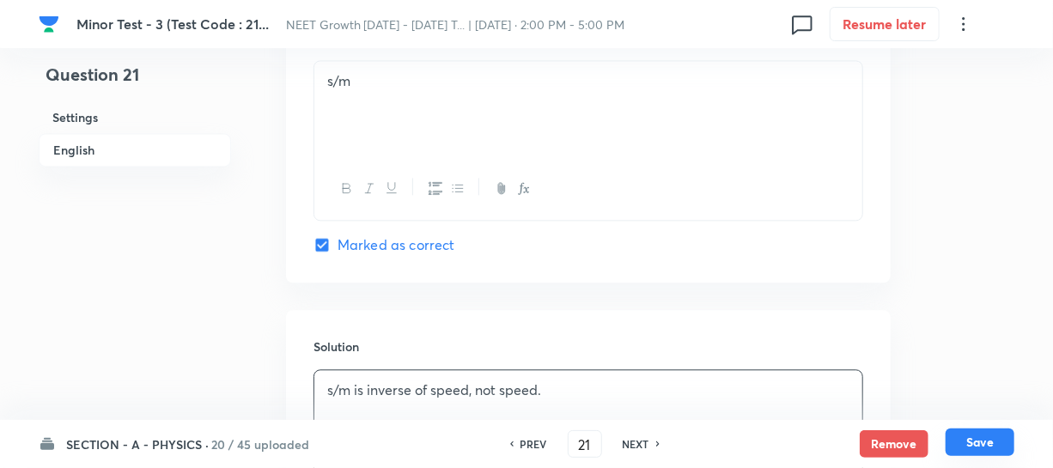
click at [969, 443] on button "Save" at bounding box center [979, 441] width 69 height 27
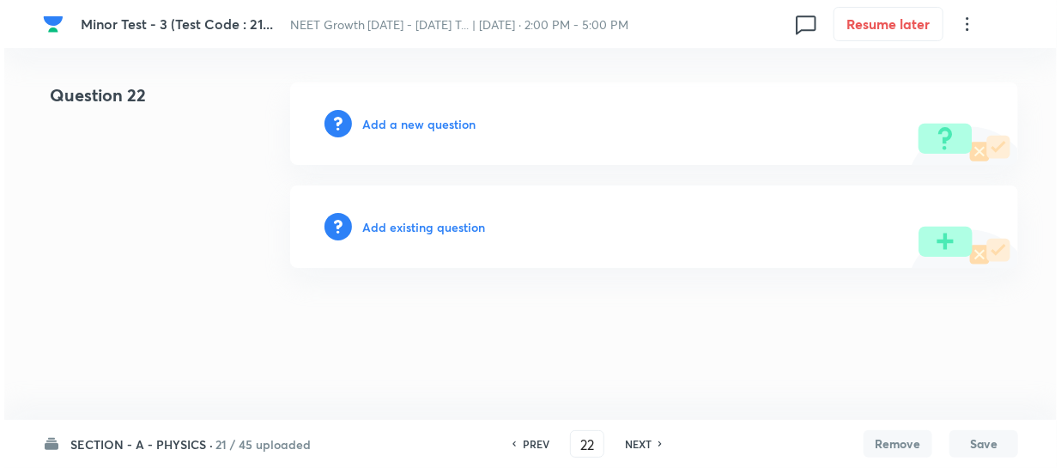
scroll to position [0, 0]
click at [374, 120] on h6 "Add a new question" at bounding box center [418, 124] width 113 height 18
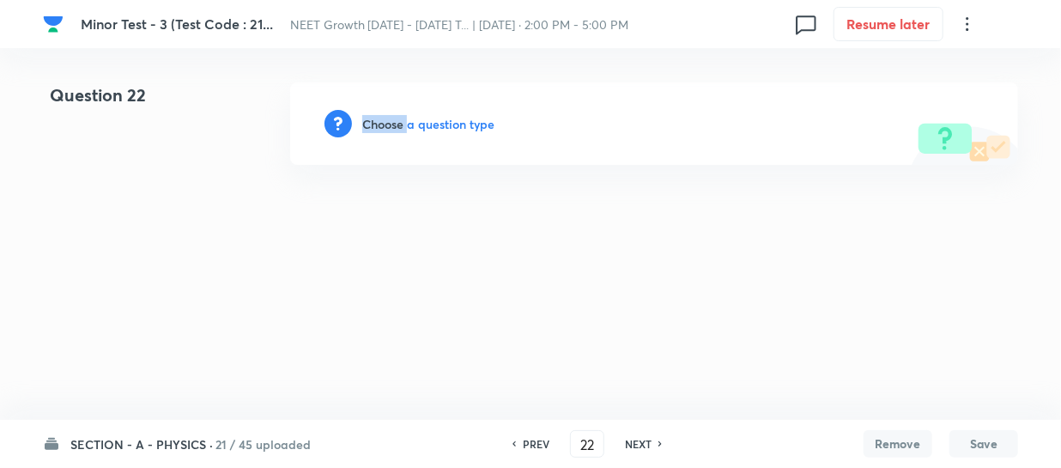
click at [373, 121] on h6 "Choose a question type" at bounding box center [428, 124] width 132 height 18
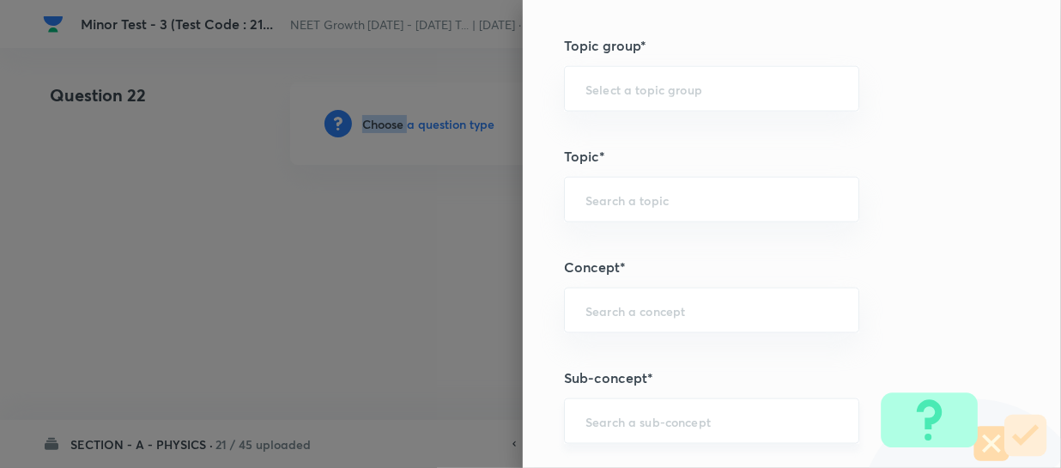
scroll to position [859, 0]
click at [586, 422] on input "text" at bounding box center [712, 418] width 252 height 16
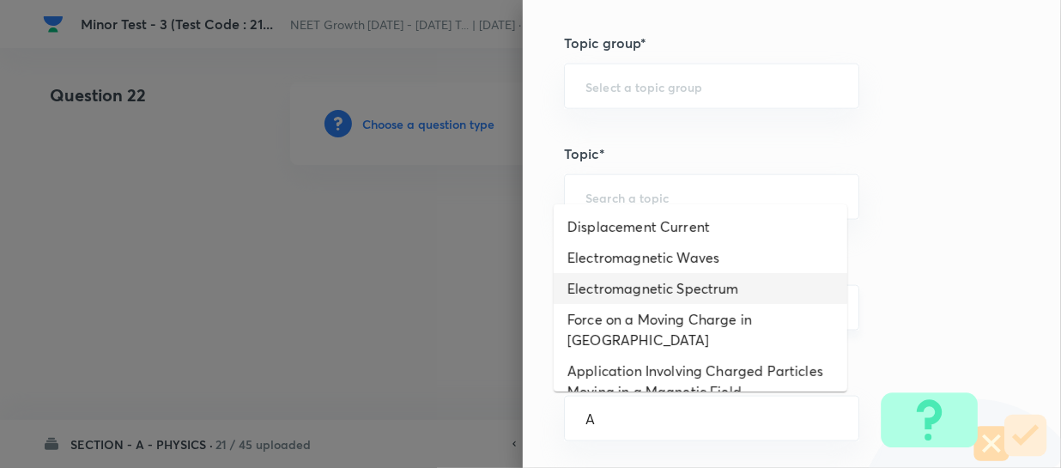
click at [627, 291] on li "Electromagnetic Spectrum" at bounding box center [701, 288] width 294 height 31
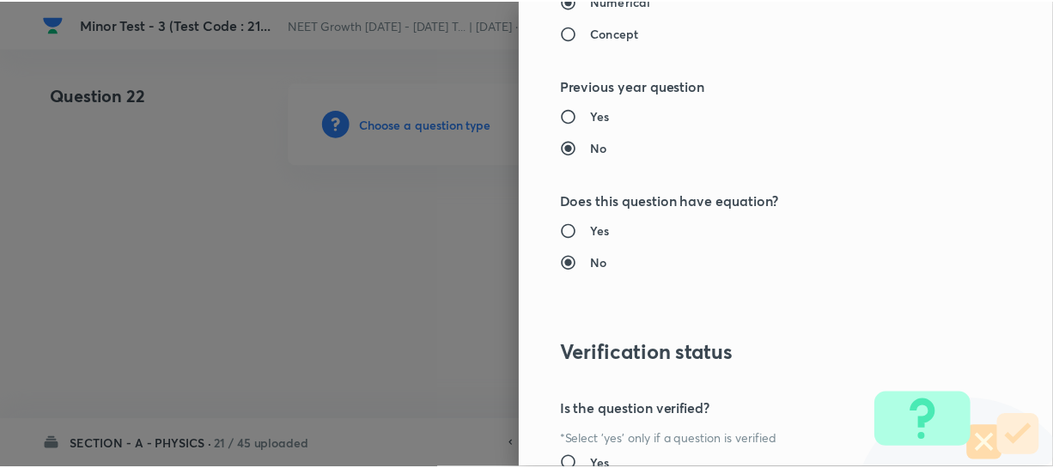
scroll to position [1986, 0]
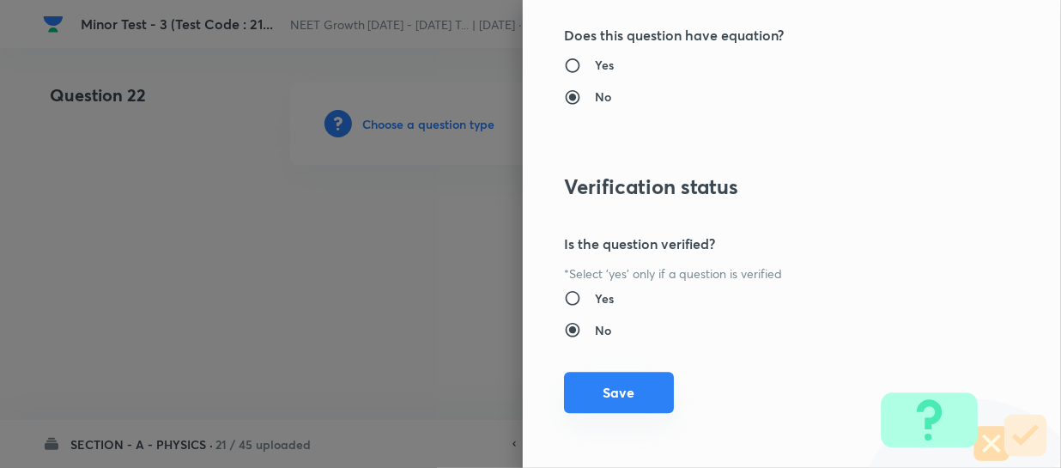
click at [592, 391] on button "Save" at bounding box center [619, 392] width 110 height 41
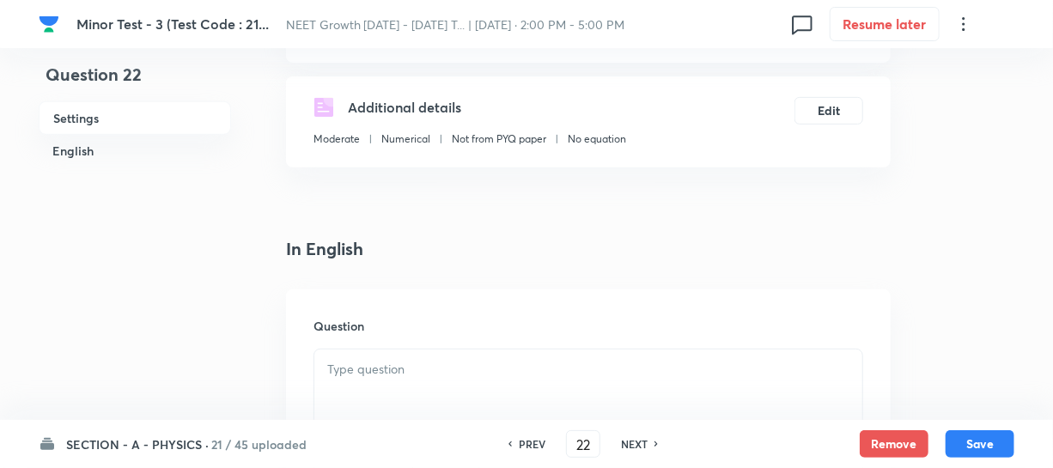
scroll to position [312, 0]
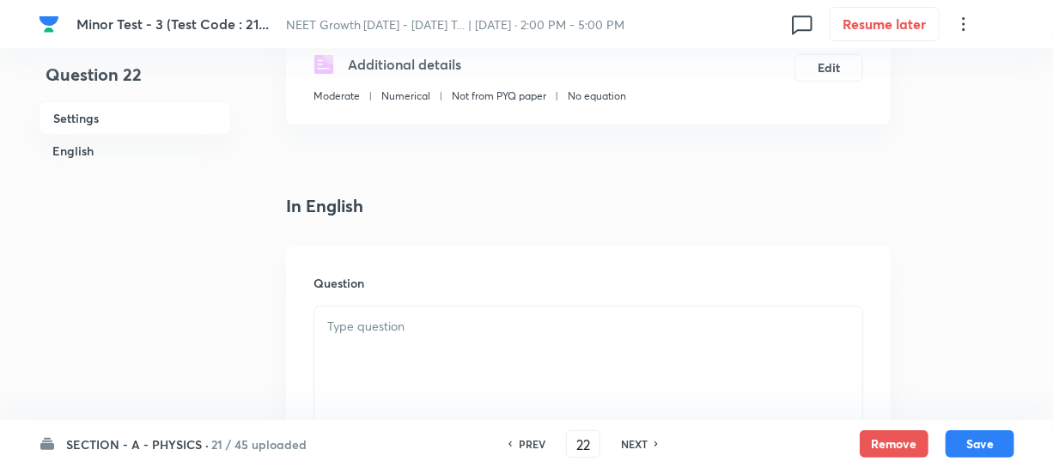
click at [382, 317] on p at bounding box center [588, 327] width 522 height 20
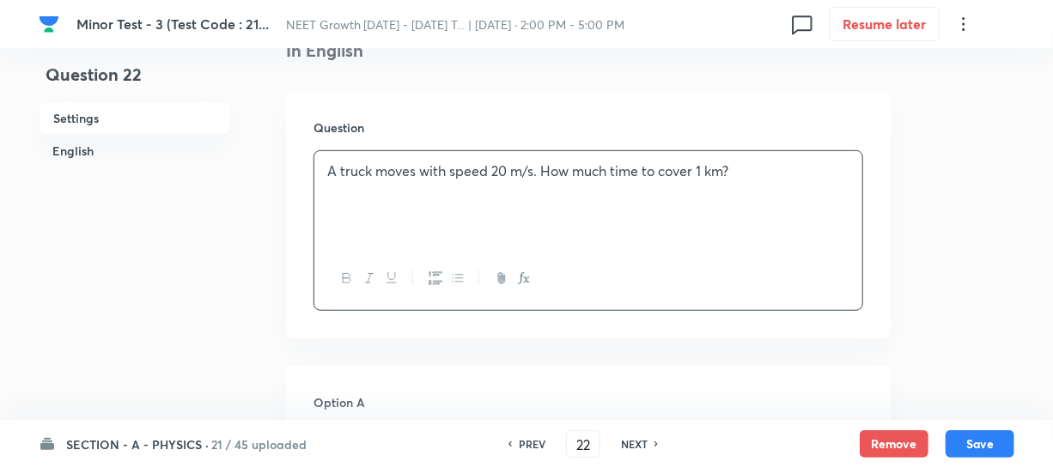
scroll to position [546, 0]
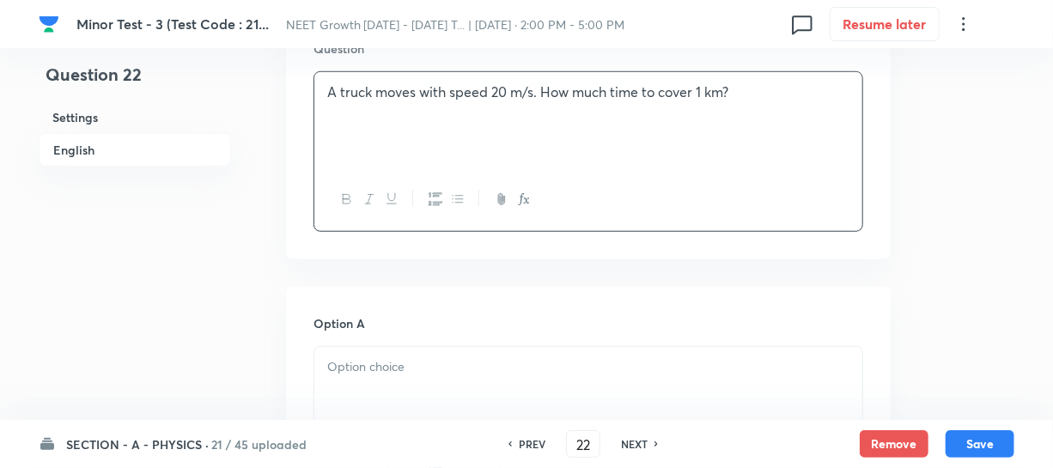
click at [361, 359] on p at bounding box center [588, 367] width 522 height 20
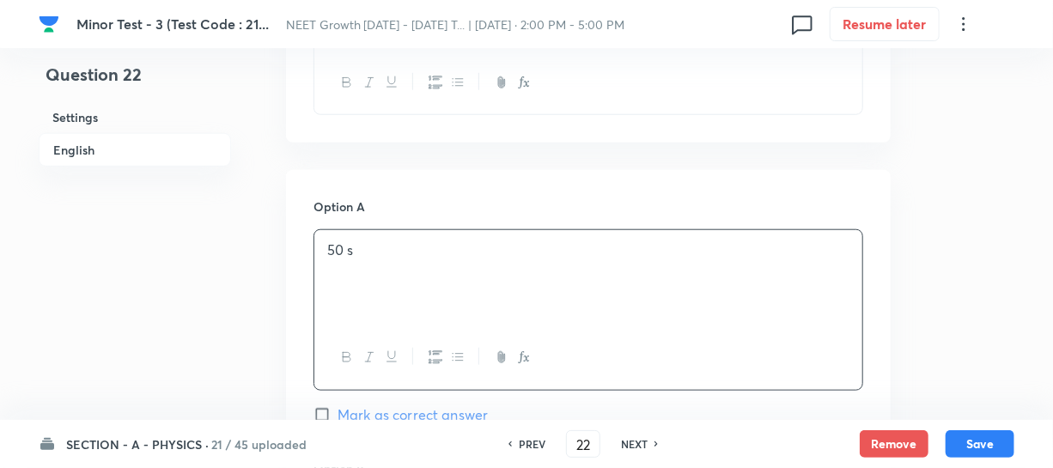
scroll to position [859, 0]
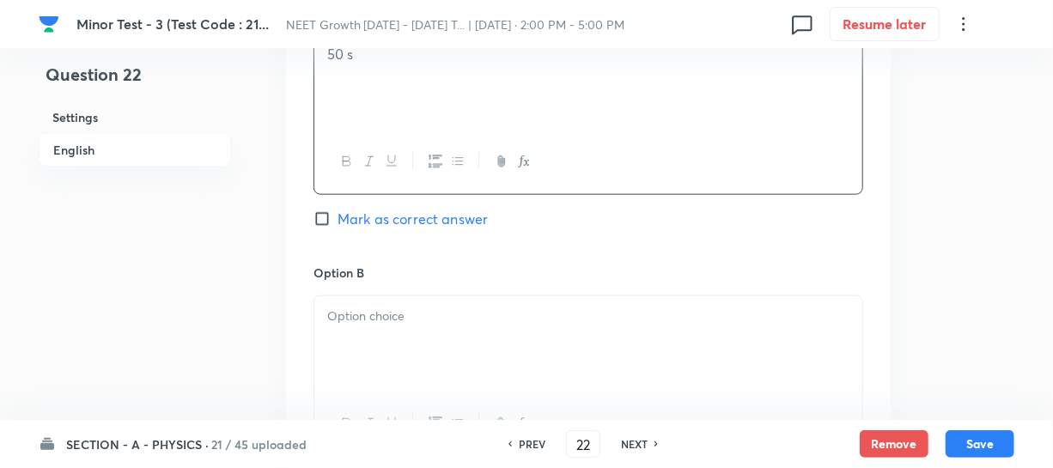
click at [385, 339] on div at bounding box center [588, 344] width 548 height 96
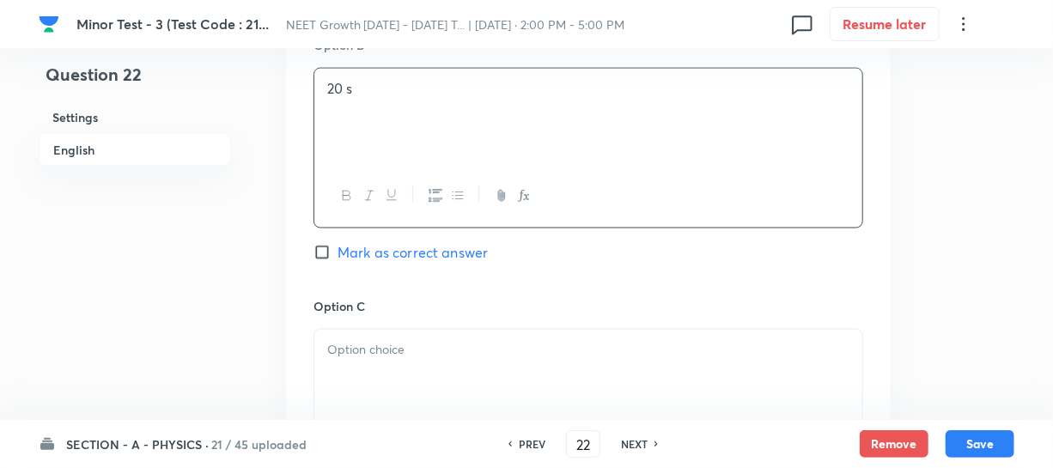
scroll to position [1092, 0]
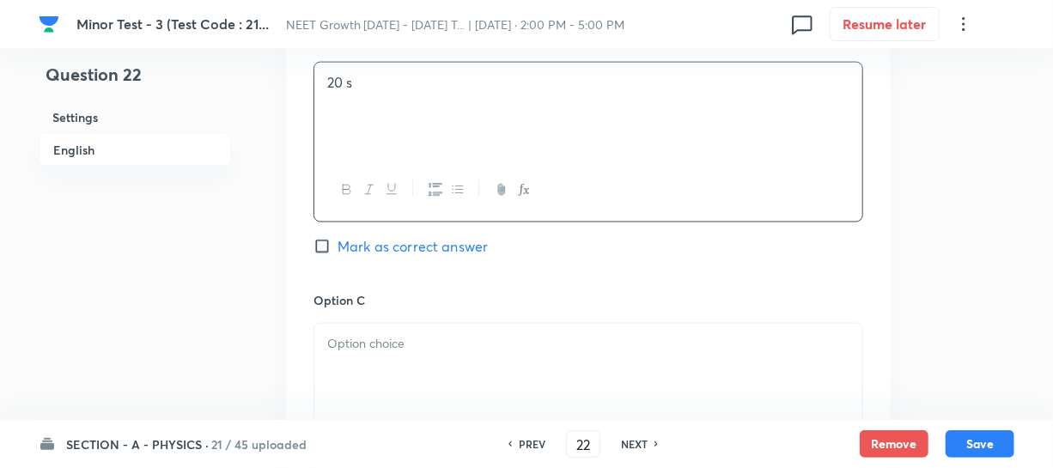
click at [424, 334] on p at bounding box center [588, 344] width 522 height 20
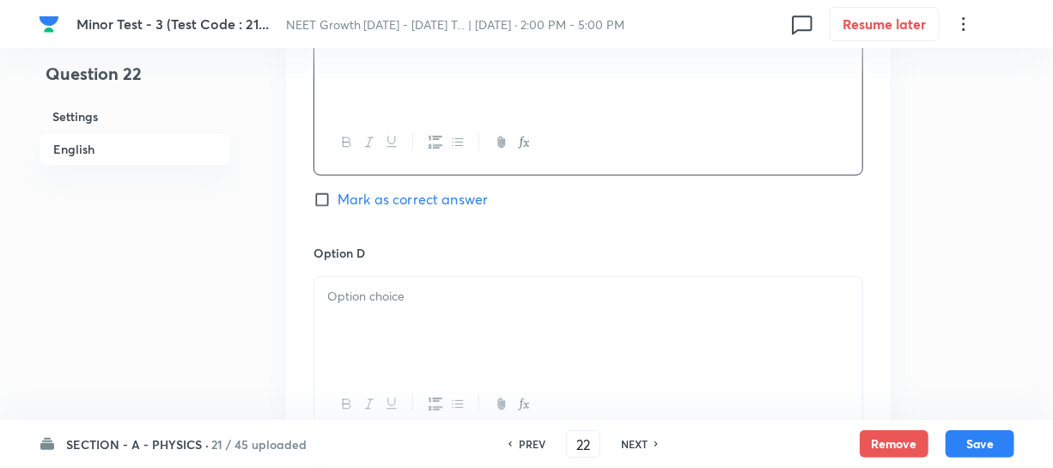
scroll to position [1405, 0]
click at [422, 319] on div at bounding box center [588, 321] width 548 height 96
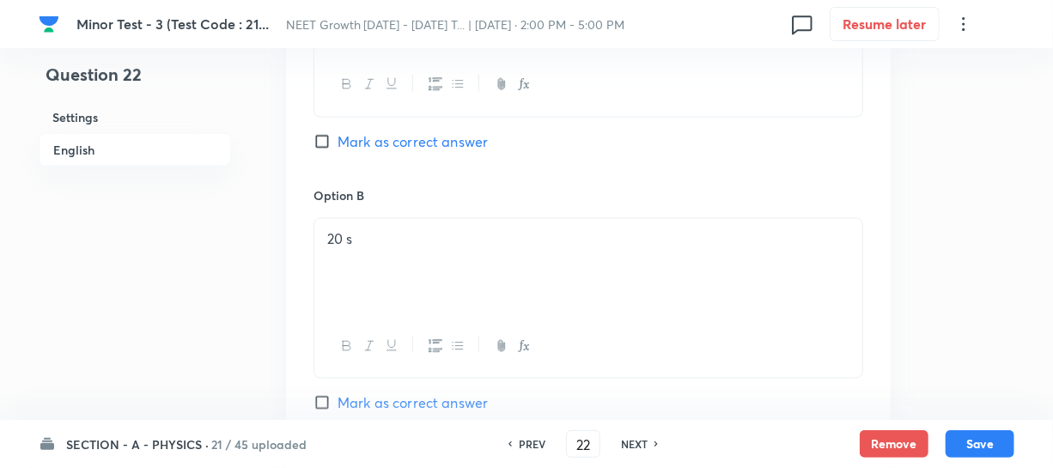
click at [332, 143] on input "Mark as correct answer" at bounding box center [325, 141] width 24 height 17
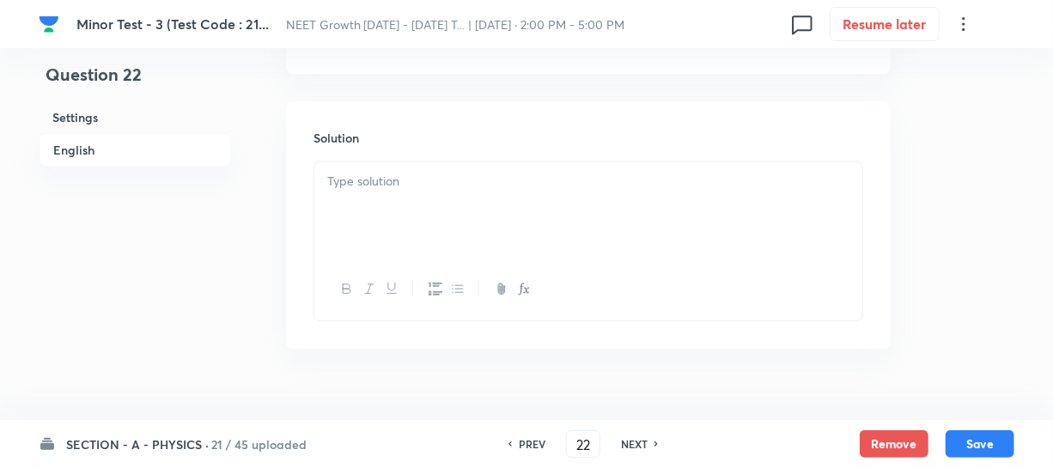
scroll to position [1858, 0]
click at [372, 182] on div at bounding box center [588, 178] width 548 height 96
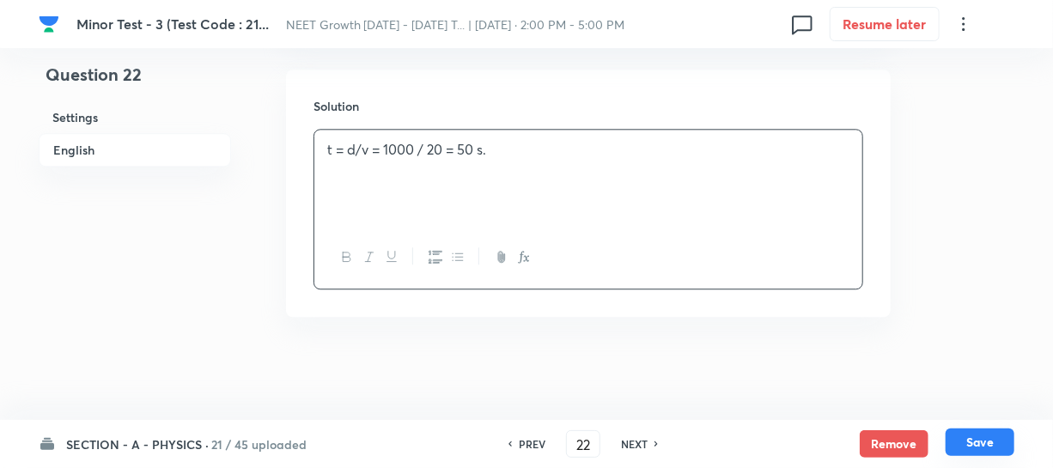
click at [991, 444] on button "Save" at bounding box center [979, 441] width 69 height 27
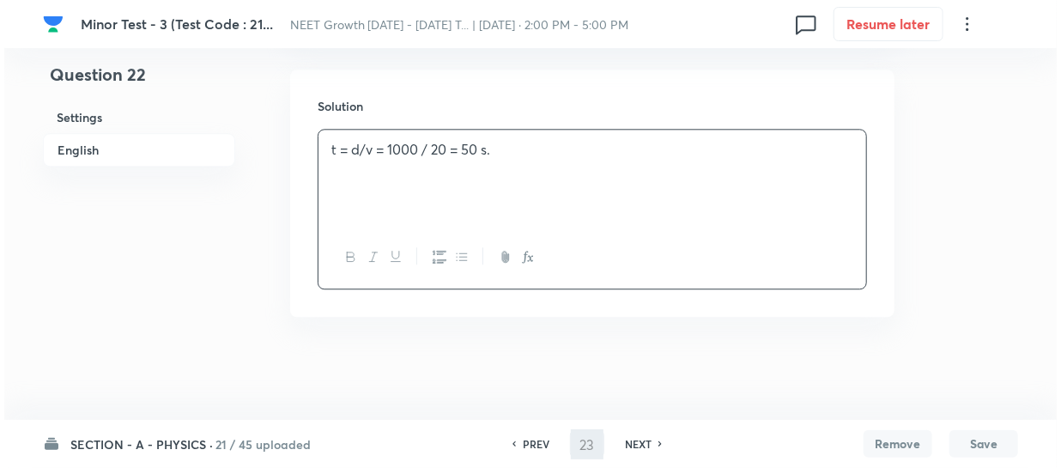
scroll to position [0, 0]
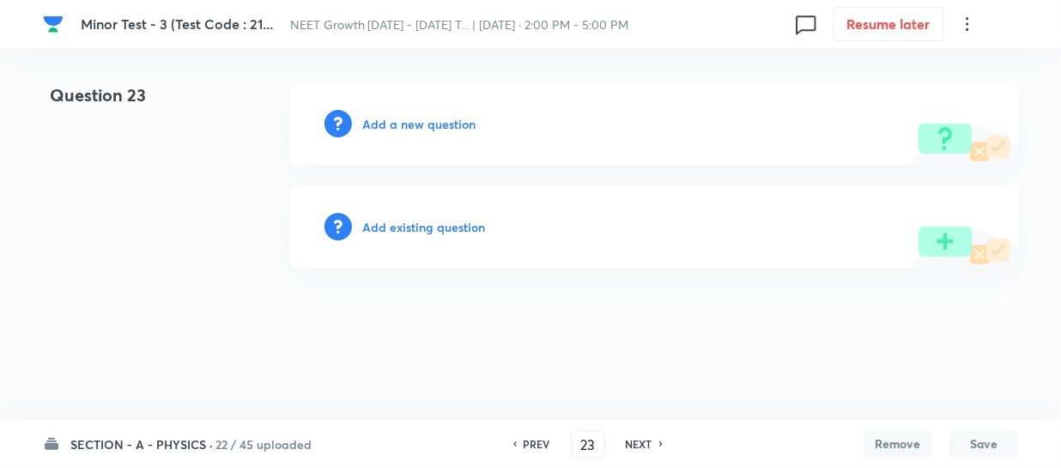
click at [380, 120] on h6 "Add a new question" at bounding box center [418, 124] width 113 height 18
click at [380, 120] on h6 "Choose a question type" at bounding box center [428, 124] width 132 height 18
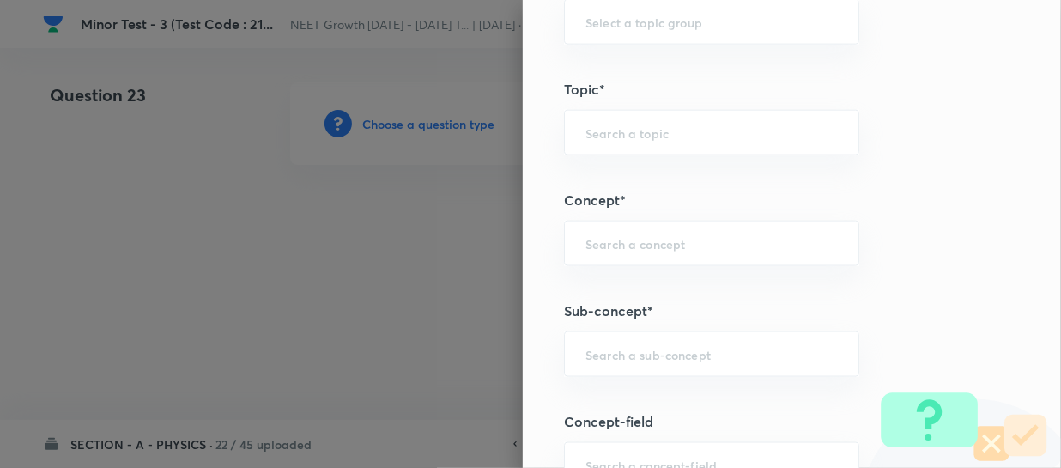
scroll to position [936, 0]
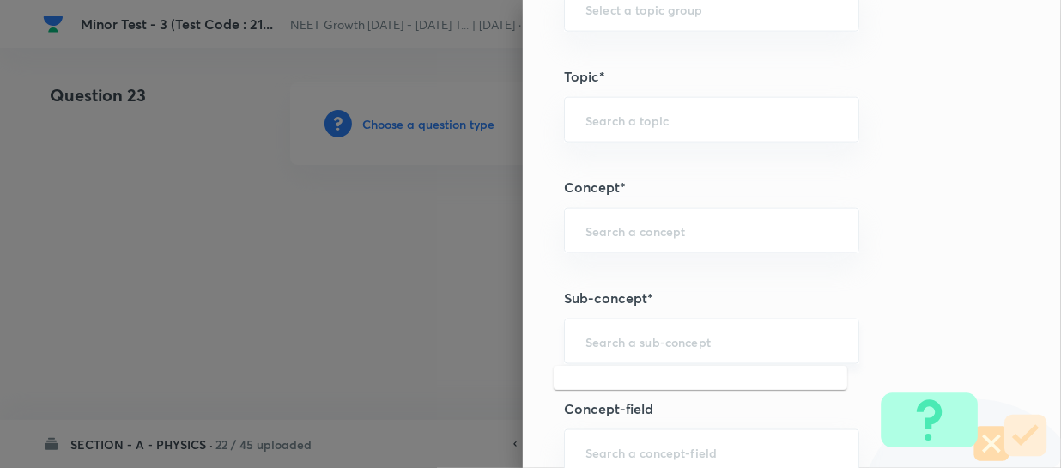
click at [601, 336] on input "text" at bounding box center [712, 341] width 252 height 16
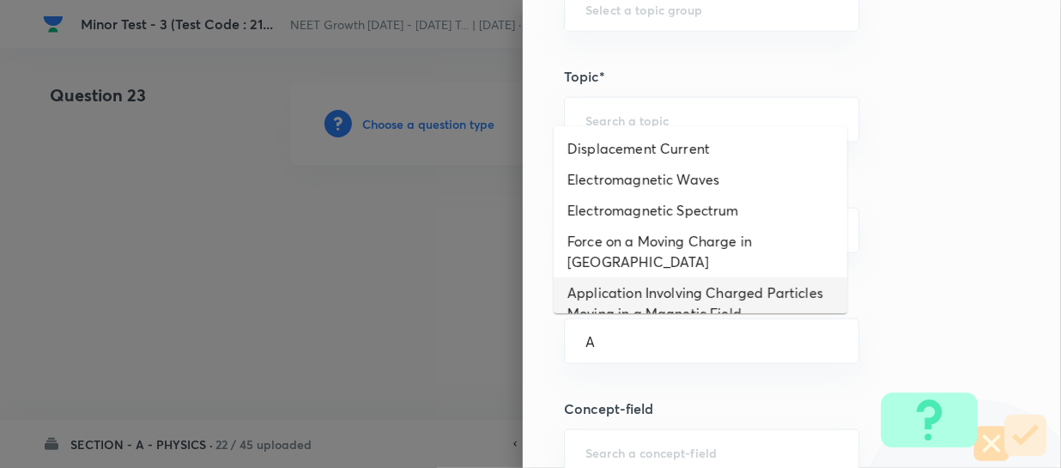
click at [625, 283] on li "Application Involving Charged Particles Moving in a Magnetic Field" at bounding box center [701, 303] width 294 height 52
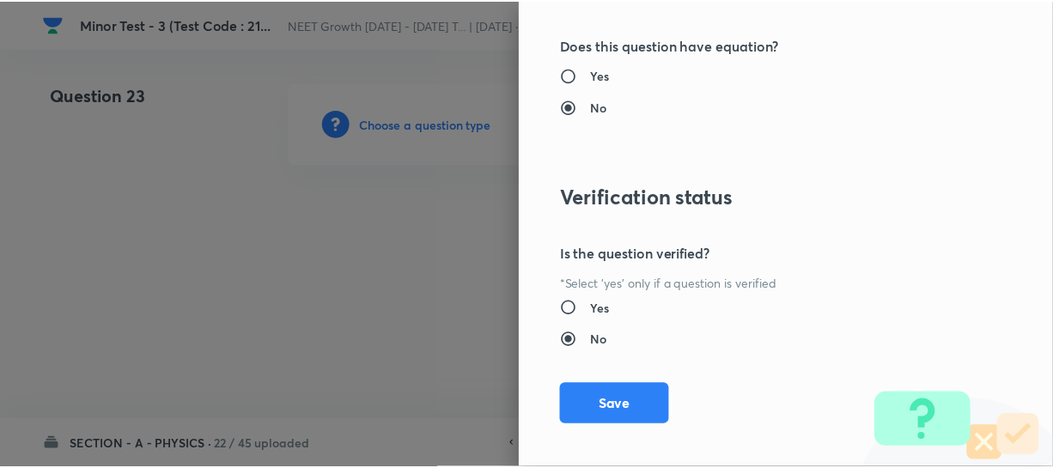
scroll to position [1986, 0]
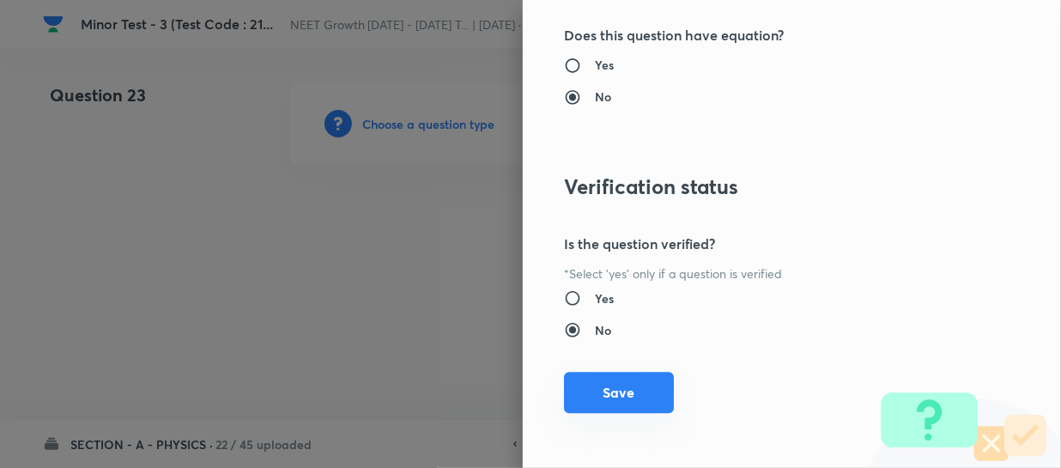
click at [598, 397] on button "Save" at bounding box center [619, 392] width 110 height 41
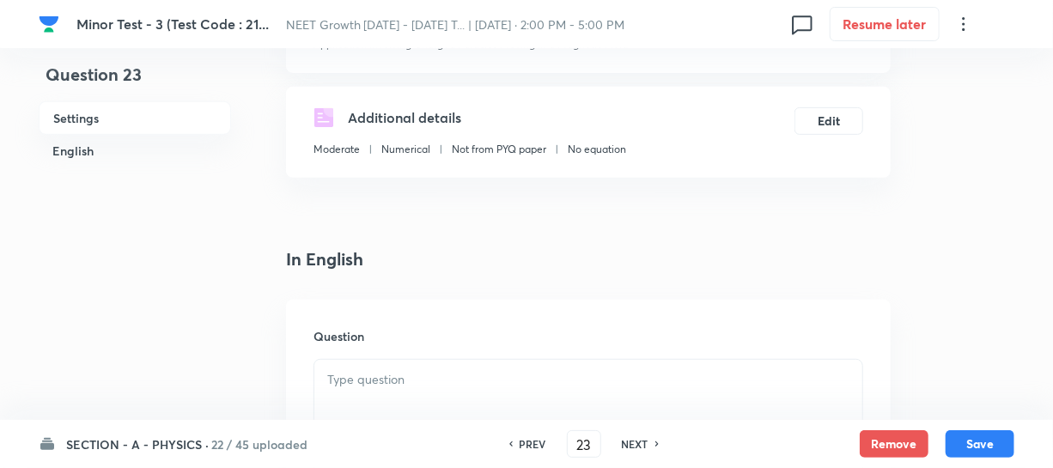
scroll to position [312, 0]
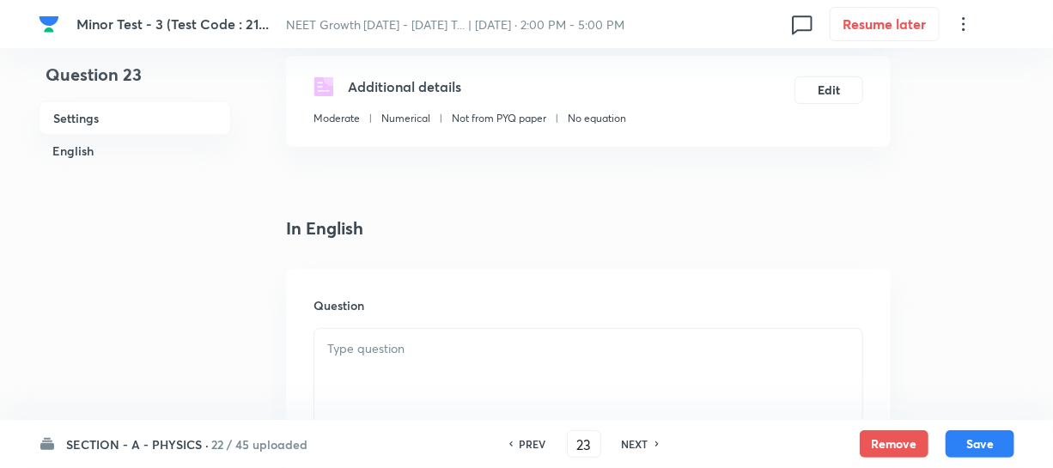
click at [362, 365] on div at bounding box center [588, 377] width 548 height 96
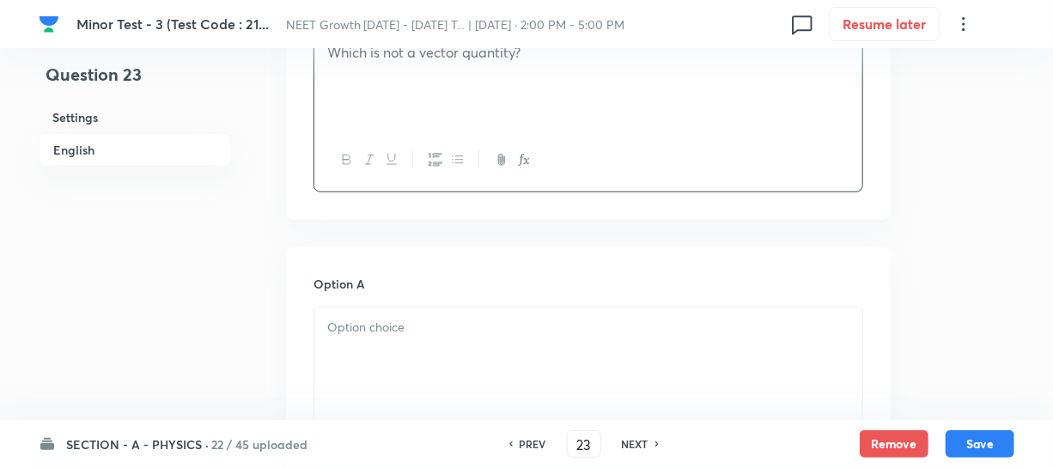
scroll to position [624, 0]
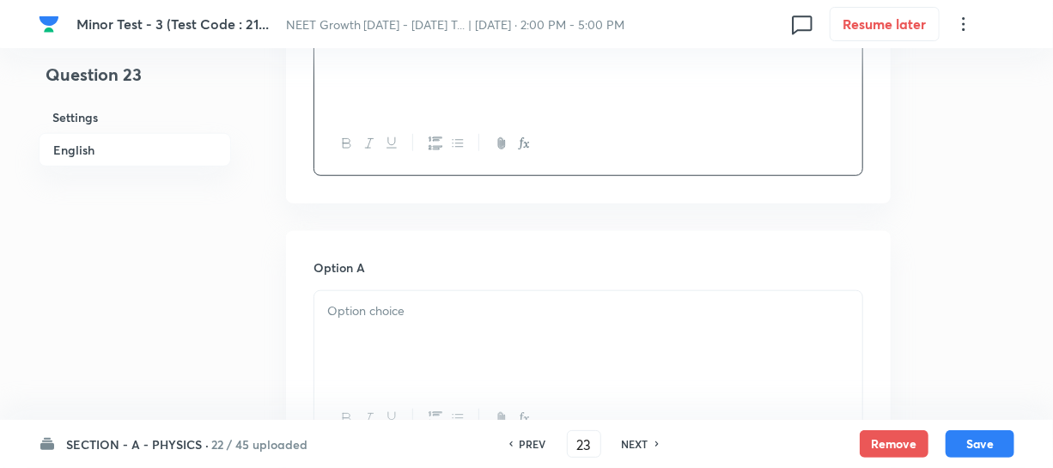
click at [363, 336] on div at bounding box center [588, 339] width 548 height 96
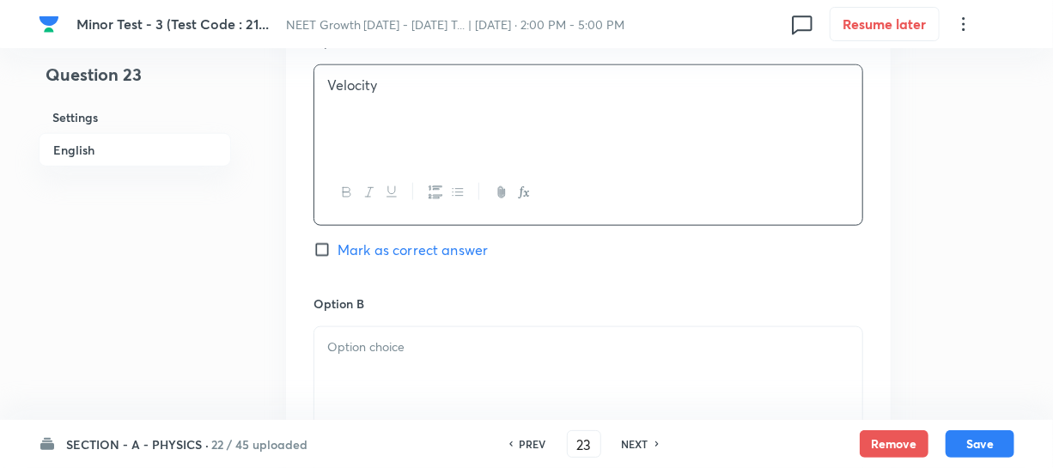
scroll to position [859, 0]
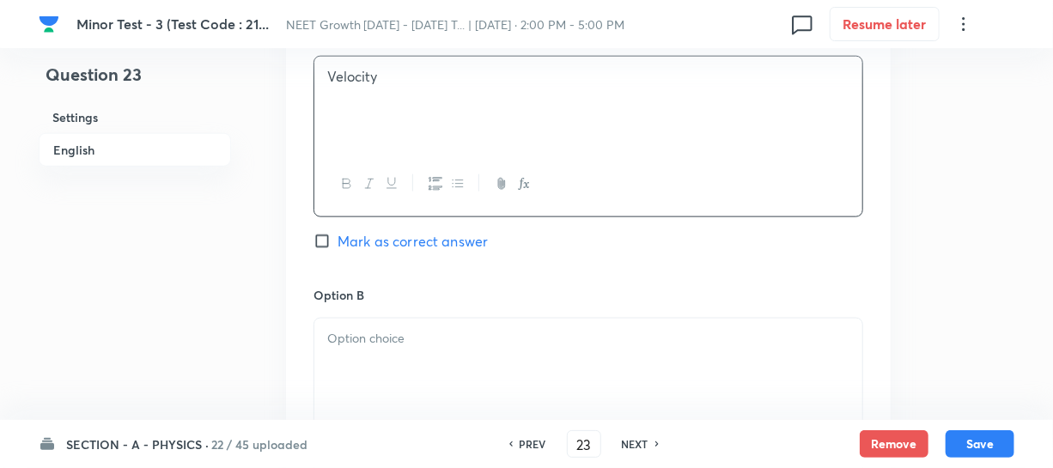
click at [371, 380] on div at bounding box center [588, 367] width 548 height 96
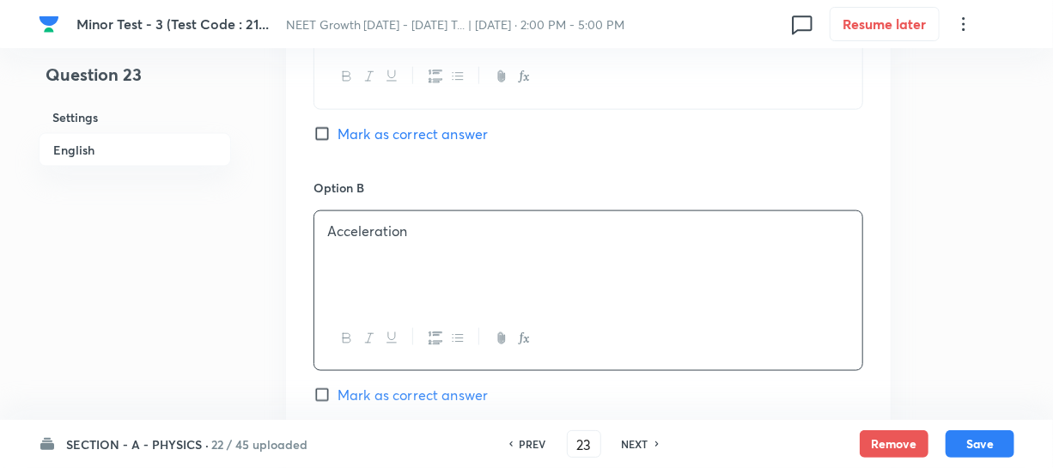
scroll to position [1170, 0]
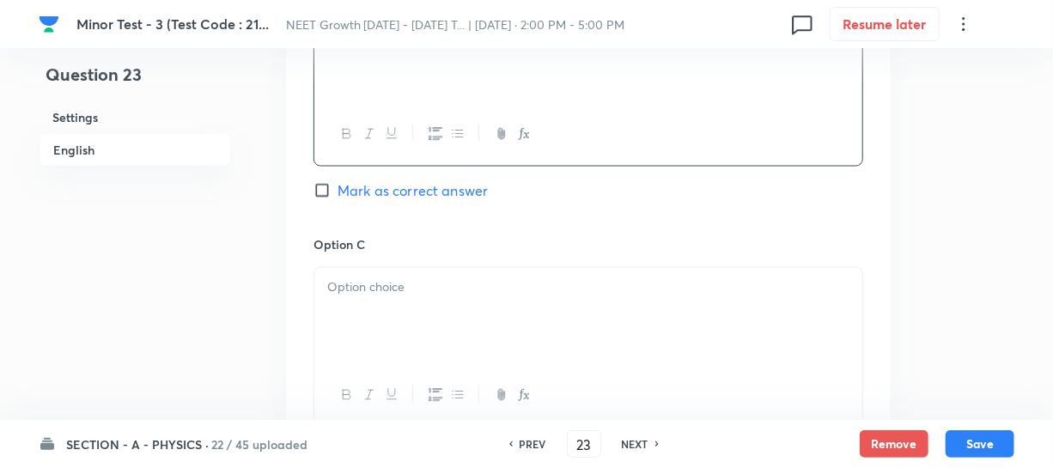
click at [407, 326] on div at bounding box center [588, 316] width 548 height 96
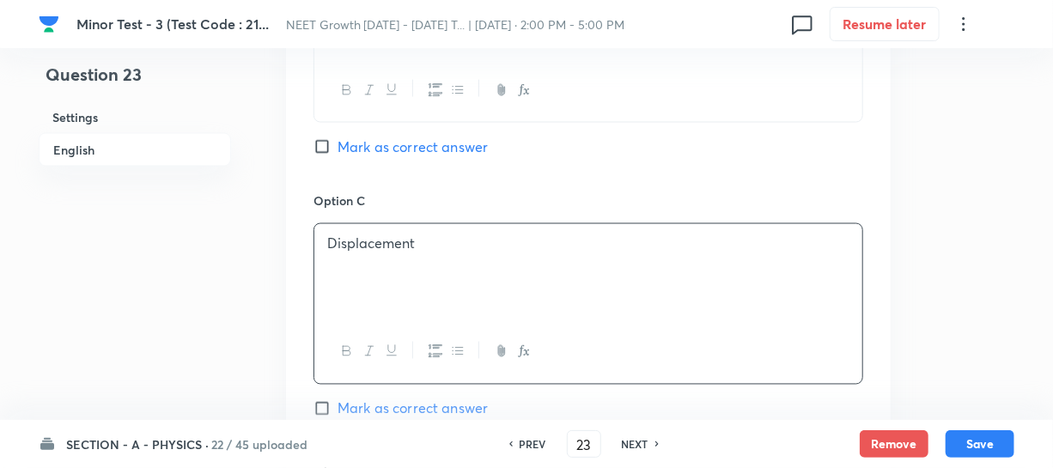
scroll to position [1327, 0]
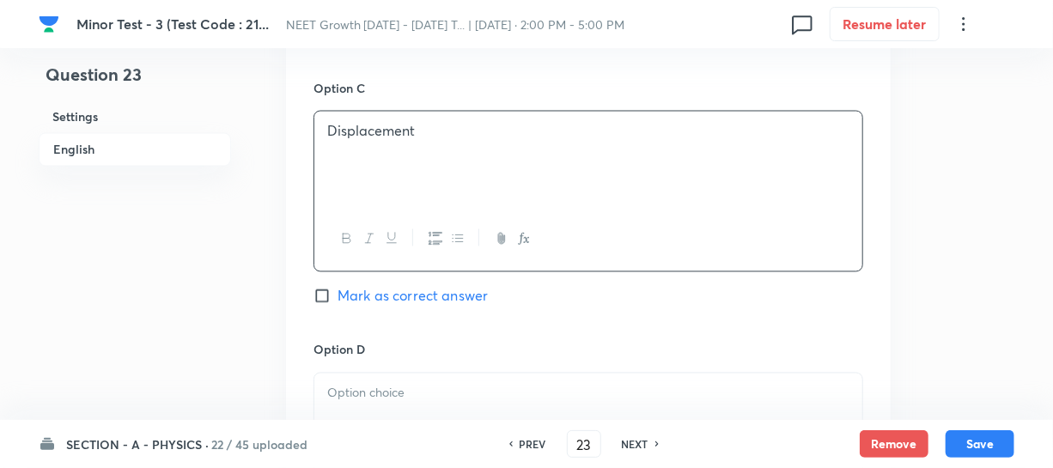
click at [378, 397] on p at bounding box center [588, 394] width 522 height 20
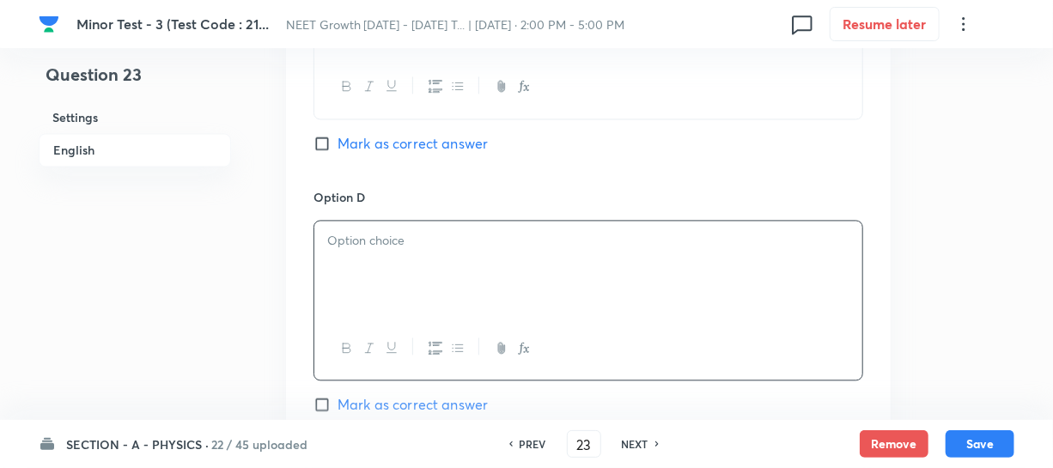
scroll to position [1483, 0]
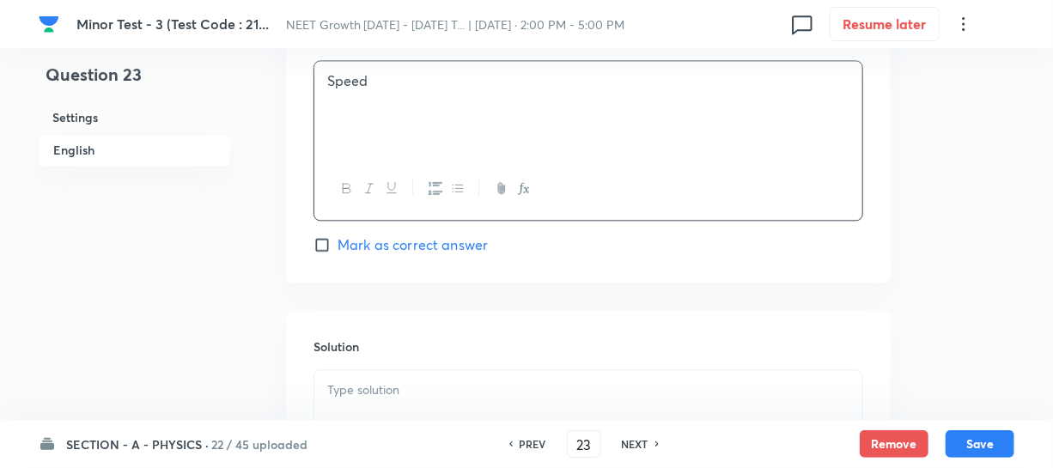
click at [336, 249] on input "Mark as correct answer" at bounding box center [325, 244] width 24 height 17
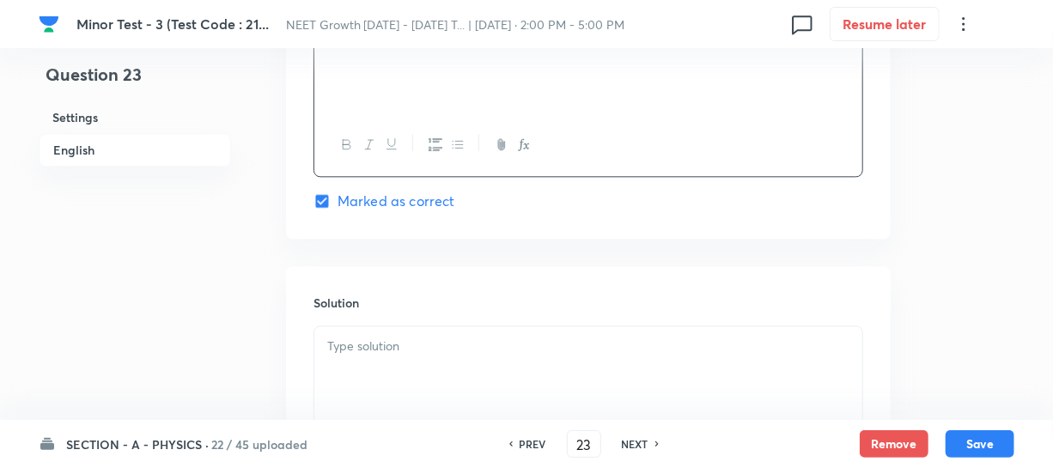
scroll to position [1717, 0]
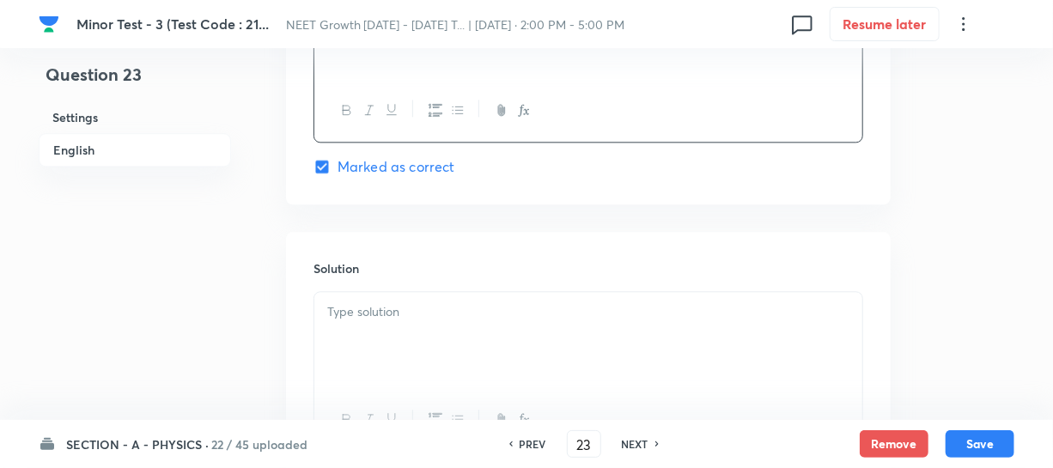
click at [361, 333] on div at bounding box center [588, 340] width 548 height 96
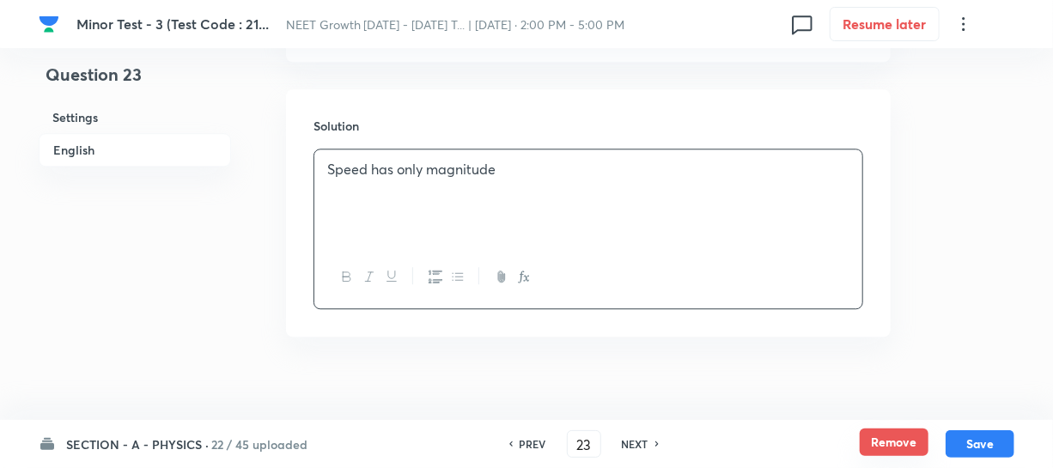
scroll to position [1873, 0]
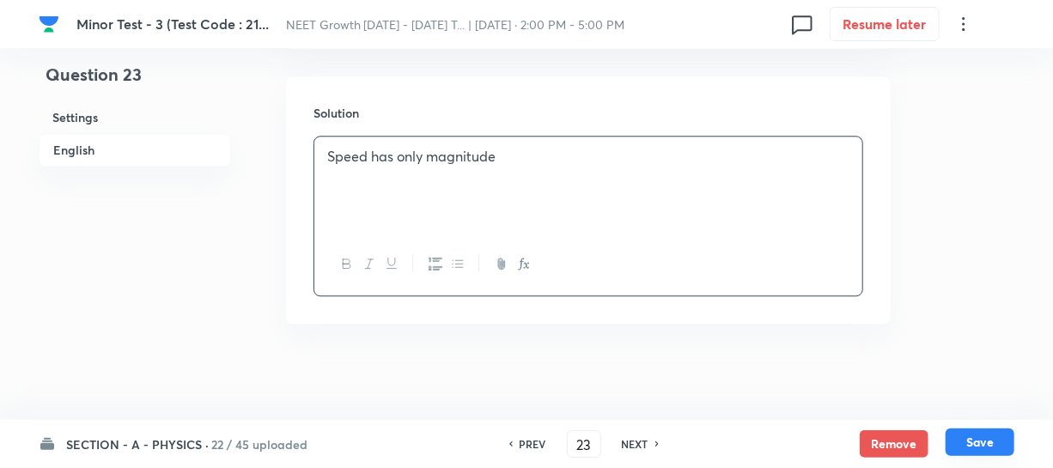
click at [966, 446] on button "Save" at bounding box center [979, 441] width 69 height 27
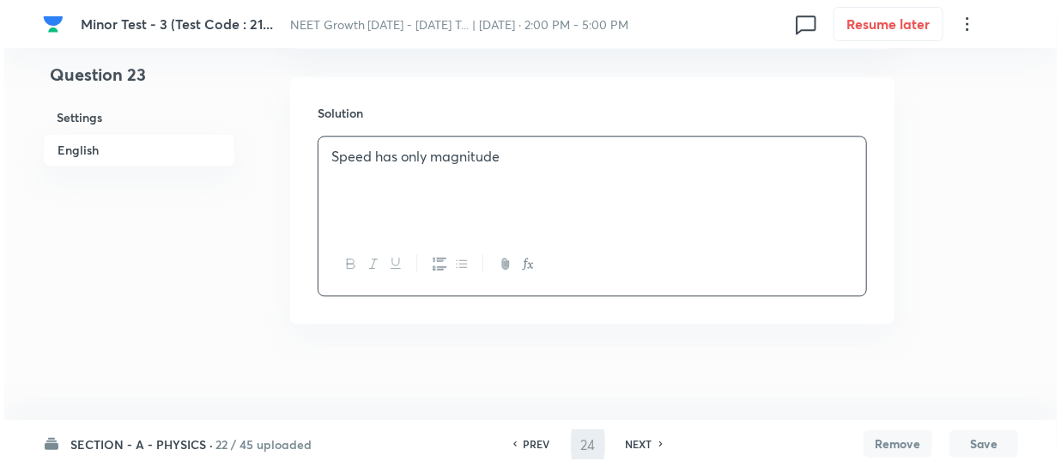
scroll to position [0, 0]
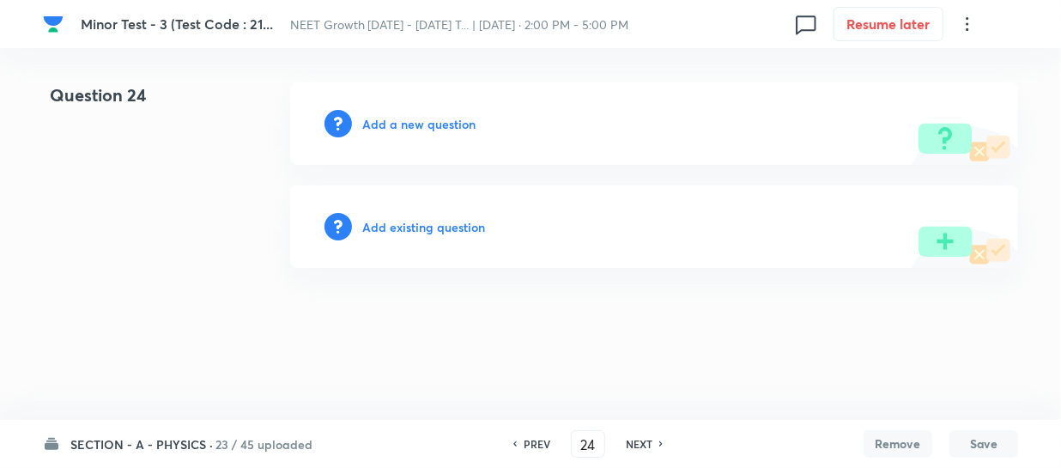
click at [380, 127] on h6 "Add a new question" at bounding box center [418, 124] width 113 height 18
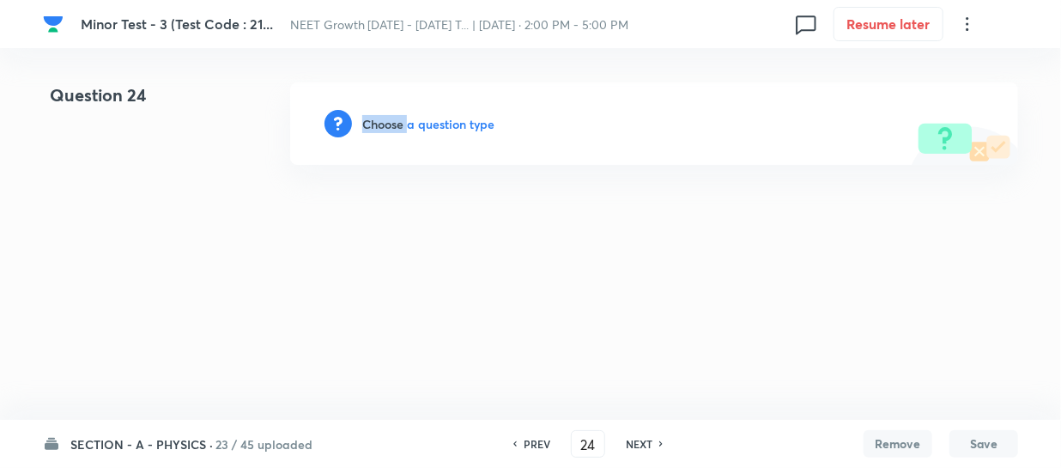
click at [380, 127] on h6 "Choose a question type" at bounding box center [428, 124] width 132 height 18
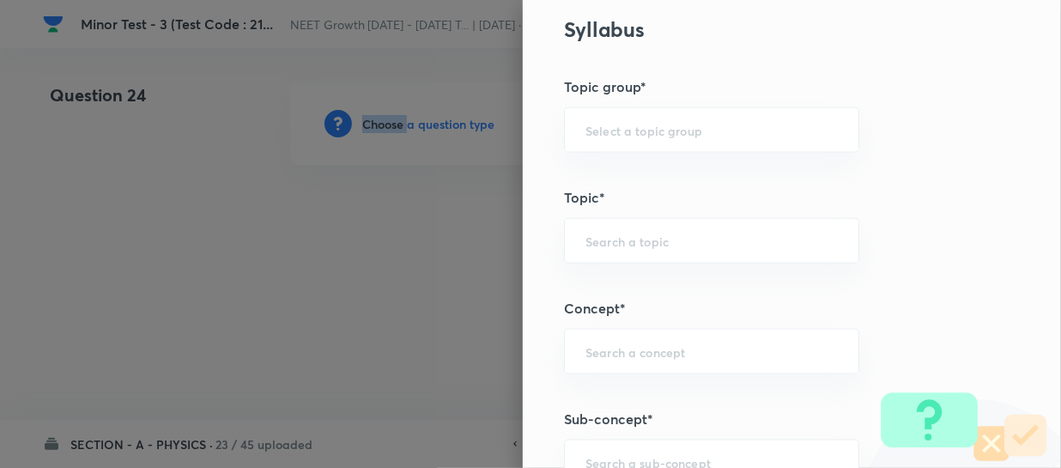
scroll to position [936, 0]
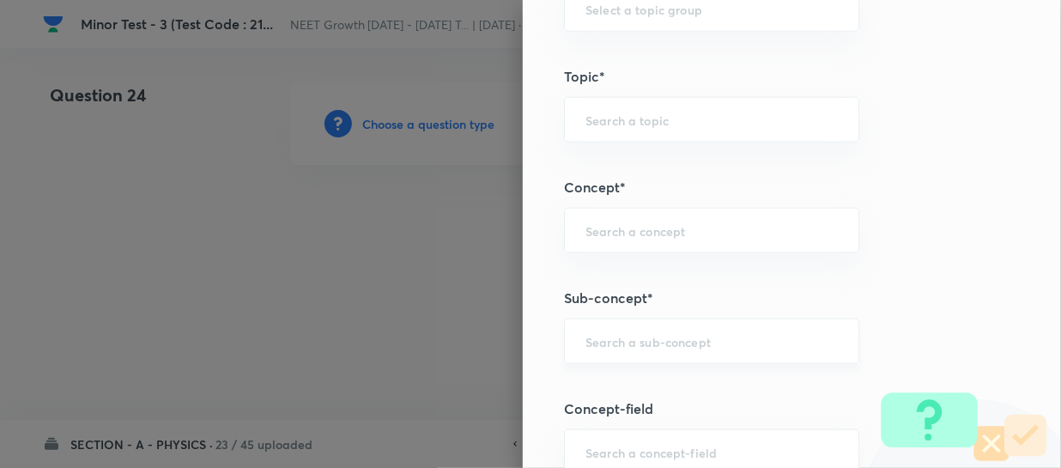
click at [604, 338] on input "text" at bounding box center [712, 341] width 252 height 16
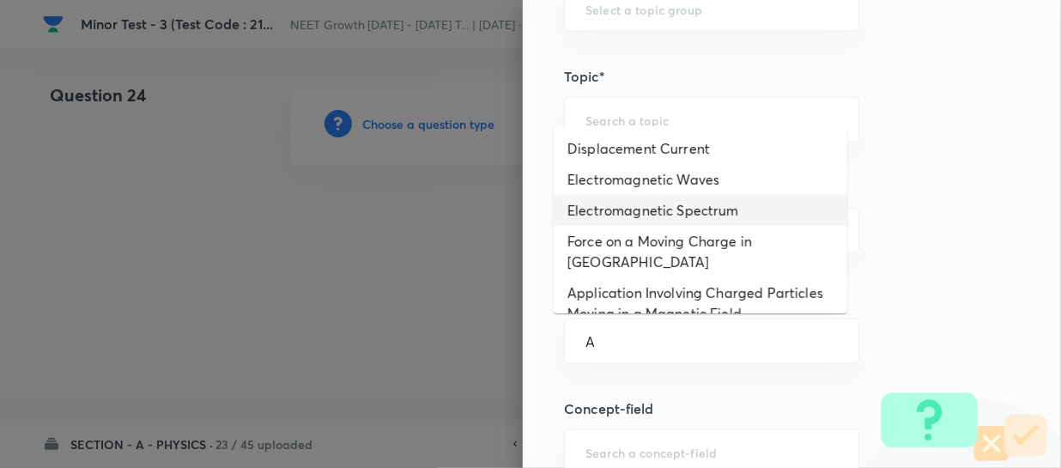
click at [661, 216] on li "Electromagnetic Spectrum" at bounding box center [701, 210] width 294 height 31
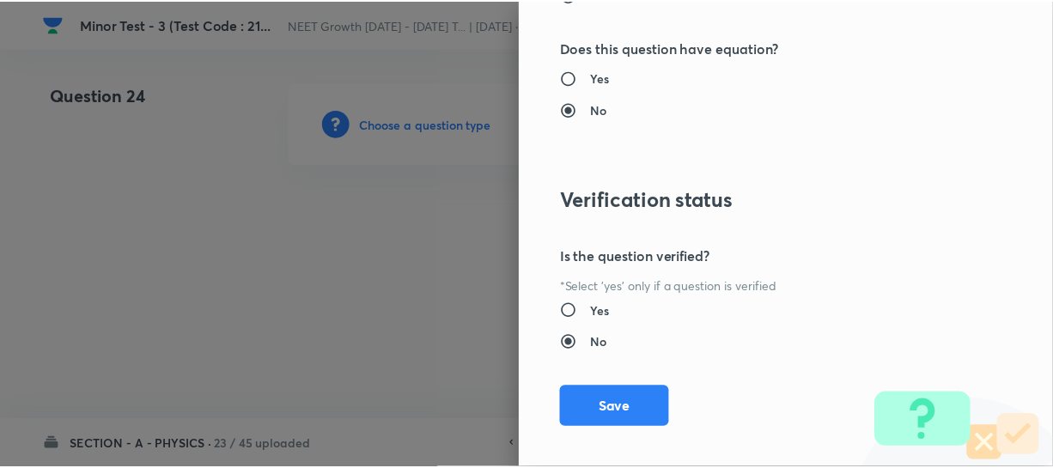
scroll to position [1986, 0]
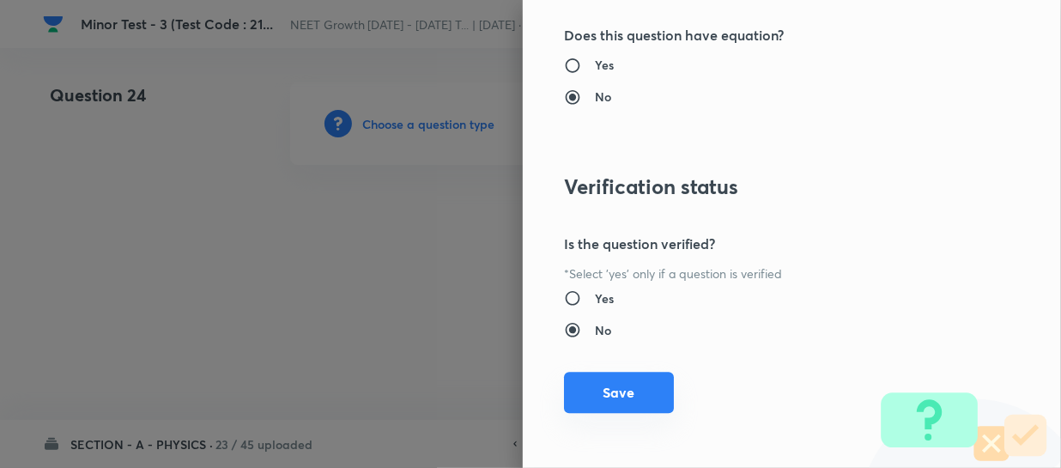
click at [594, 403] on button "Save" at bounding box center [619, 392] width 110 height 41
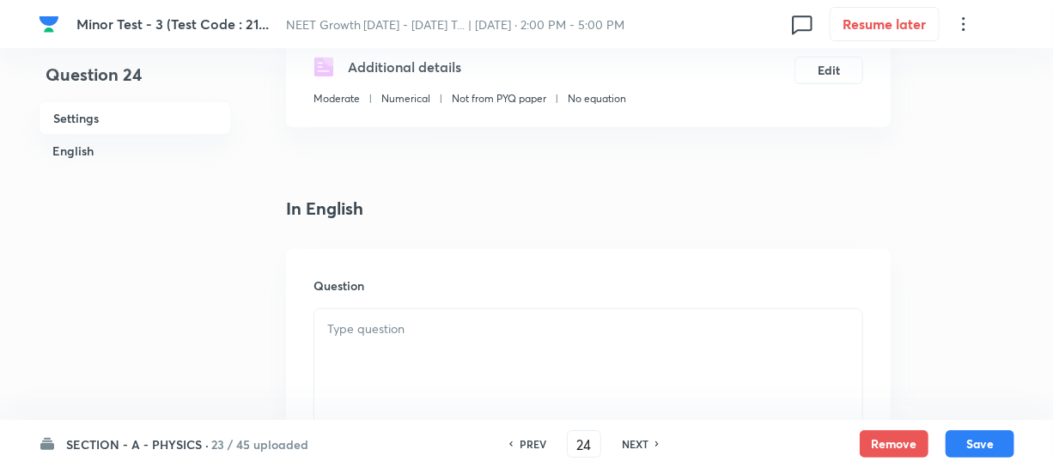
scroll to position [312, 0]
click at [368, 326] on p at bounding box center [588, 327] width 522 height 20
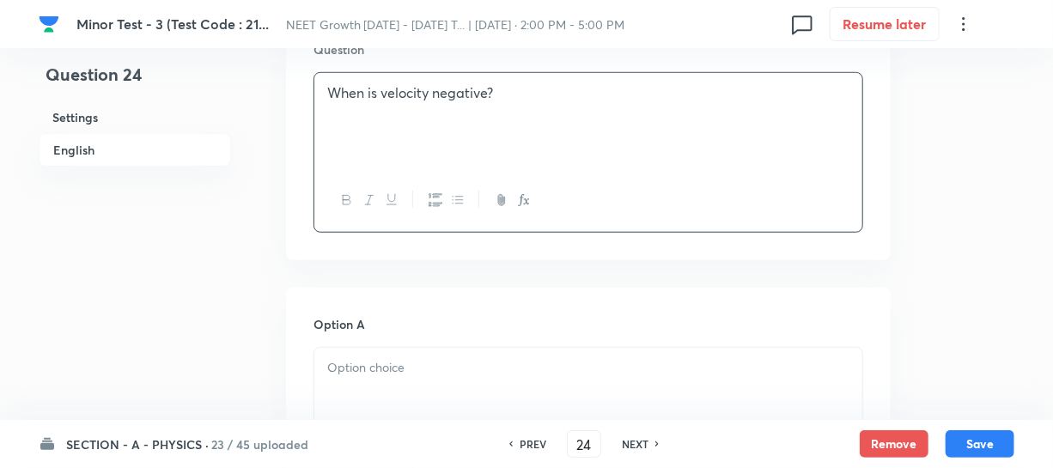
scroll to position [546, 0]
click at [411, 366] on p at bounding box center [588, 367] width 522 height 20
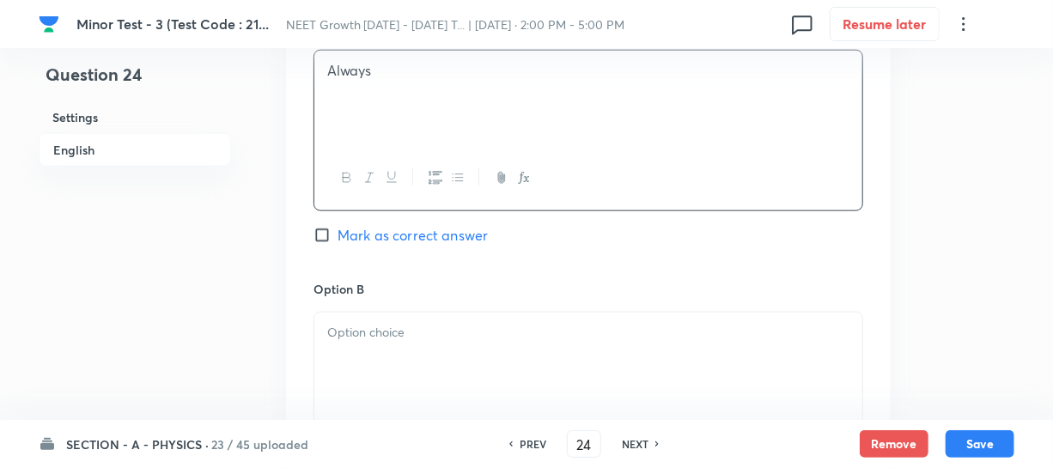
scroll to position [859, 0]
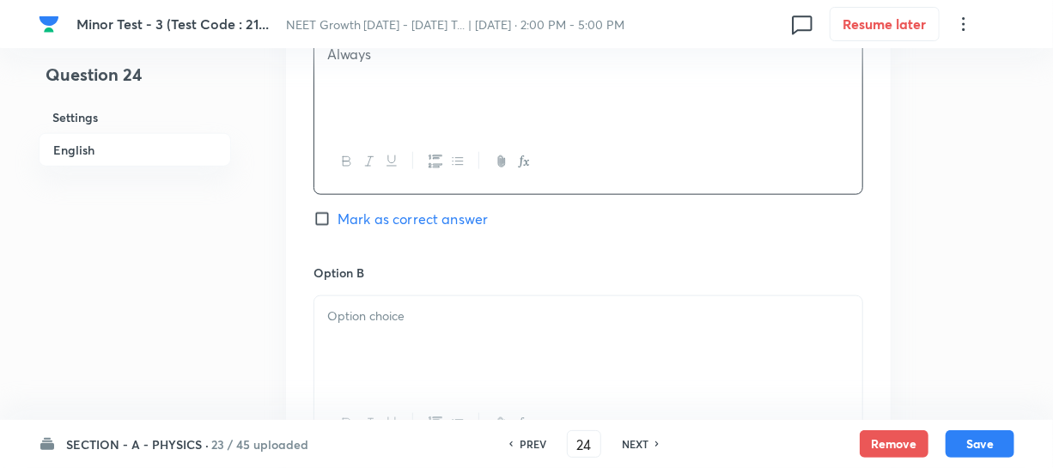
drag, startPoint x: 367, startPoint y: 324, endPoint x: 385, endPoint y: 324, distance: 18.0
click at [368, 324] on p at bounding box center [588, 317] width 522 height 20
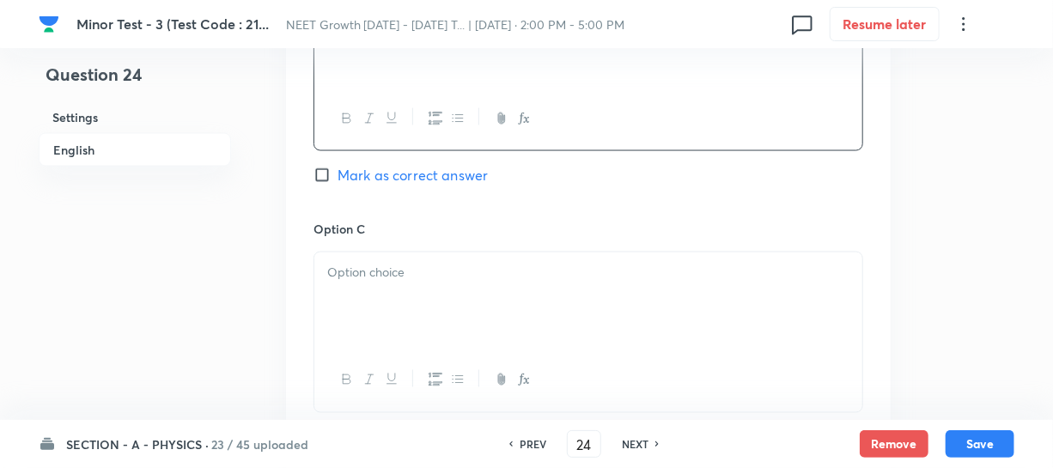
scroll to position [1170, 0]
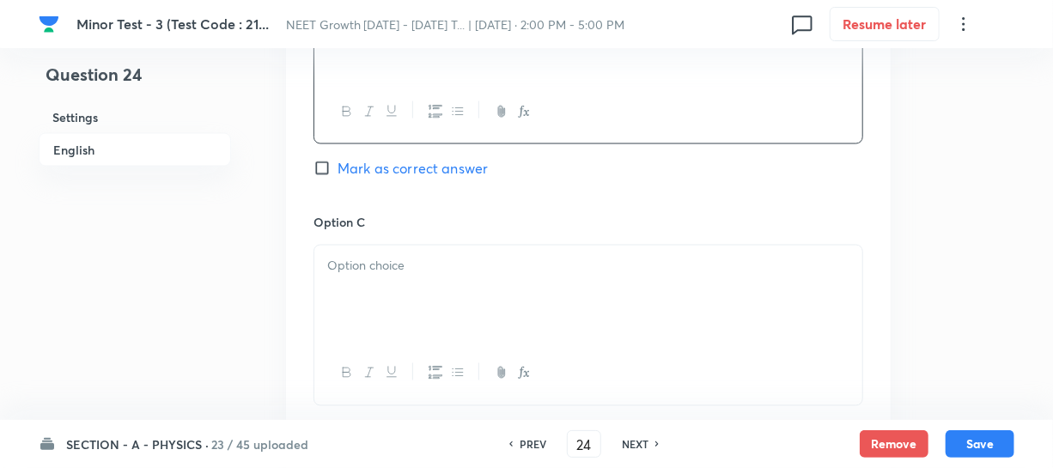
click at [421, 301] on div at bounding box center [588, 294] width 548 height 96
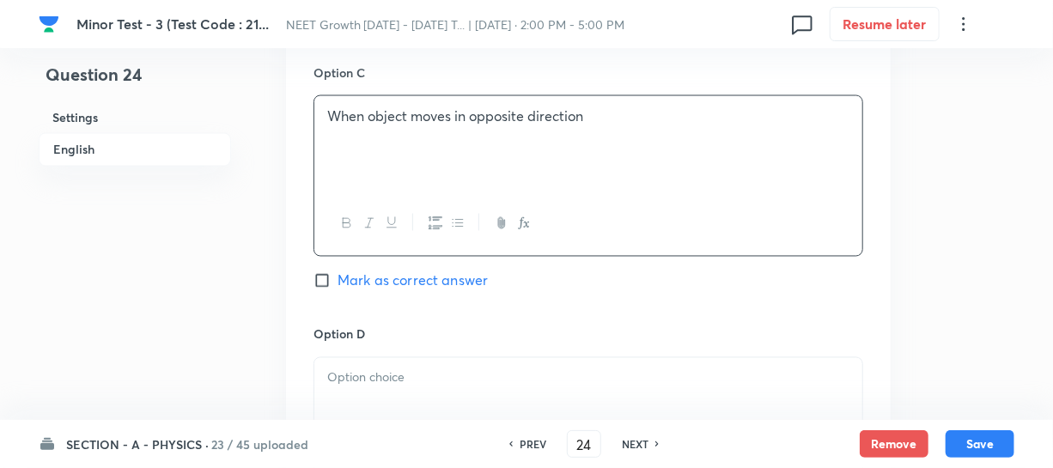
scroll to position [1327, 0]
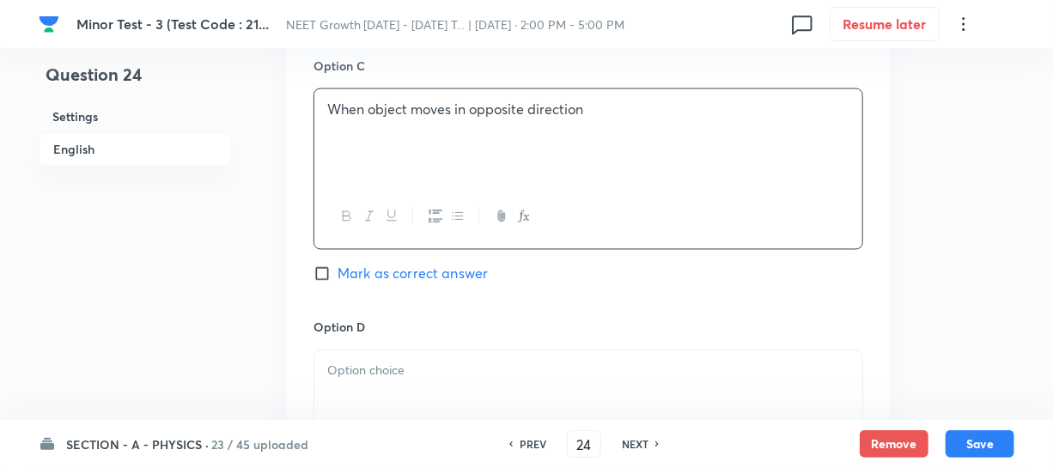
click at [384, 381] on div at bounding box center [588, 399] width 548 height 96
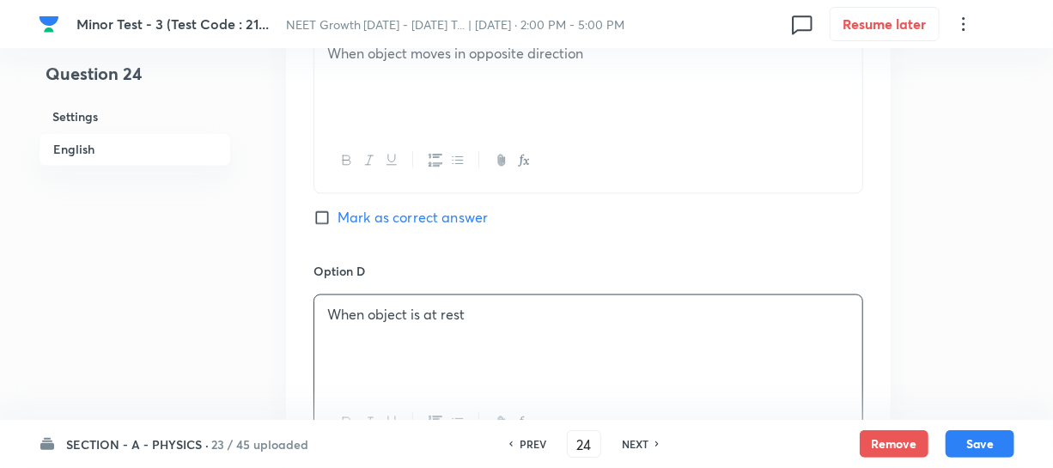
scroll to position [1483, 0]
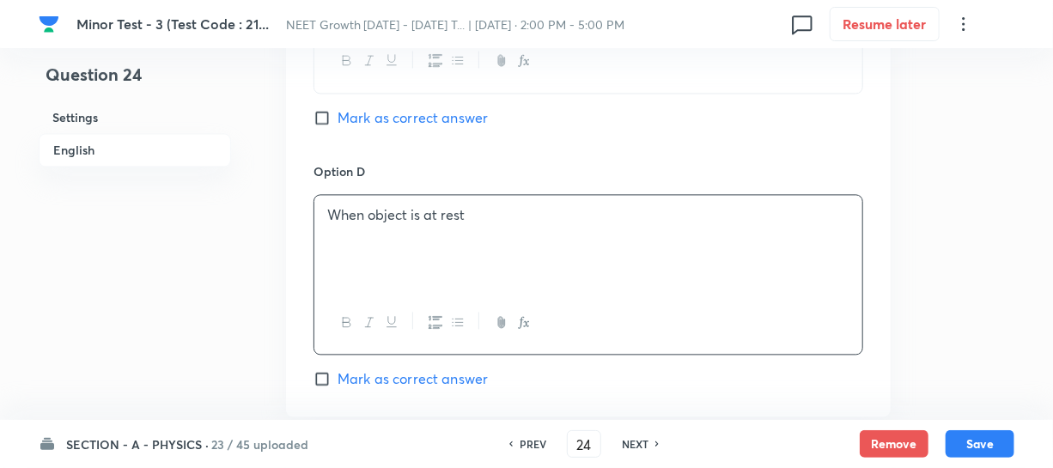
click at [321, 129] on div "Option C When object moves in opposite direction Mark as correct answer" at bounding box center [588, 30] width 550 height 261
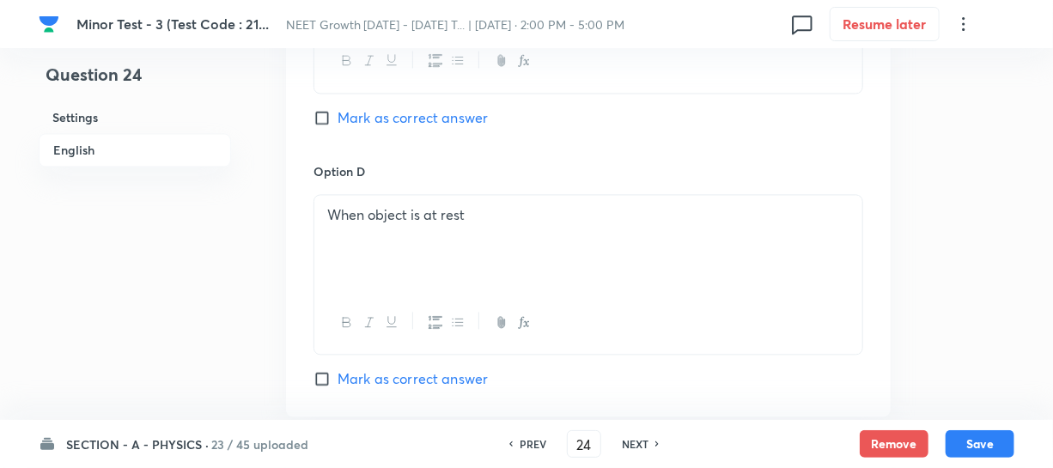
click at [325, 120] on input "Mark as correct answer" at bounding box center [325, 117] width 24 height 17
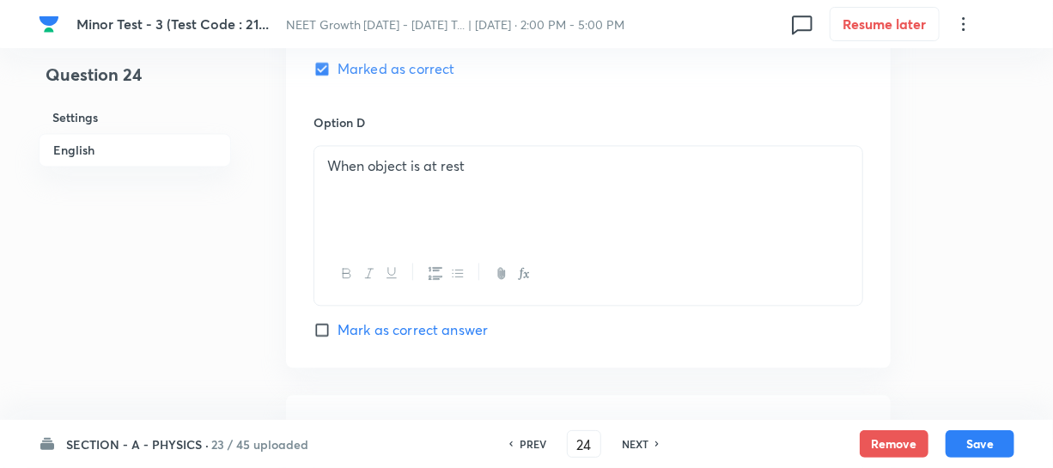
scroll to position [1795, 0]
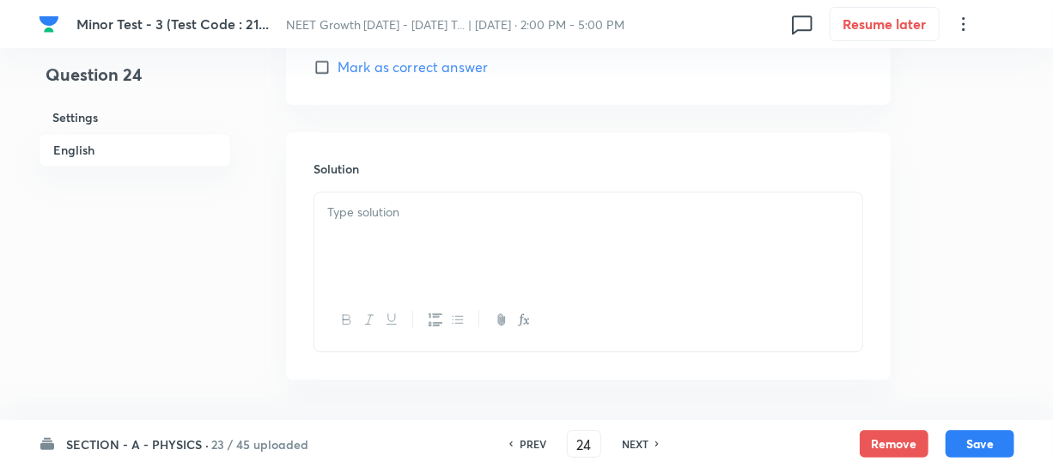
click at [388, 257] on div at bounding box center [588, 240] width 548 height 96
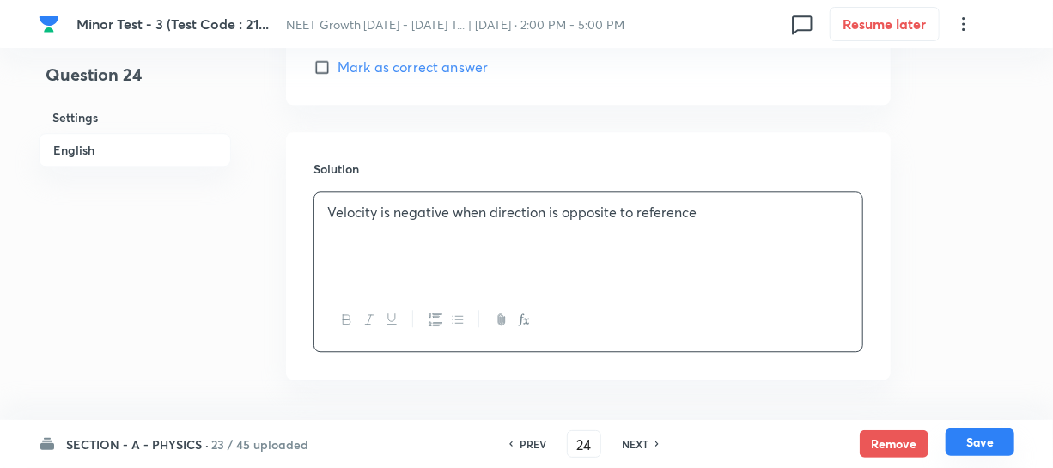
click at [965, 437] on button "Save" at bounding box center [979, 441] width 69 height 27
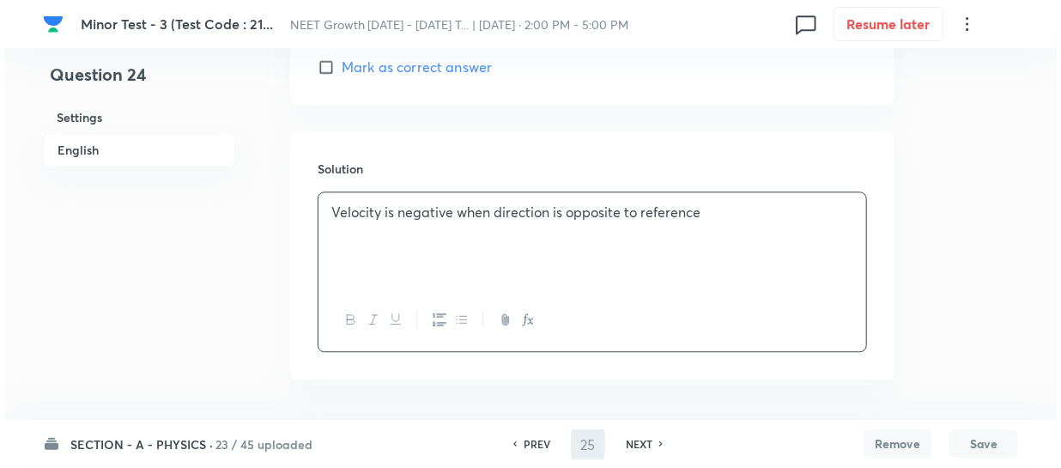
scroll to position [0, 0]
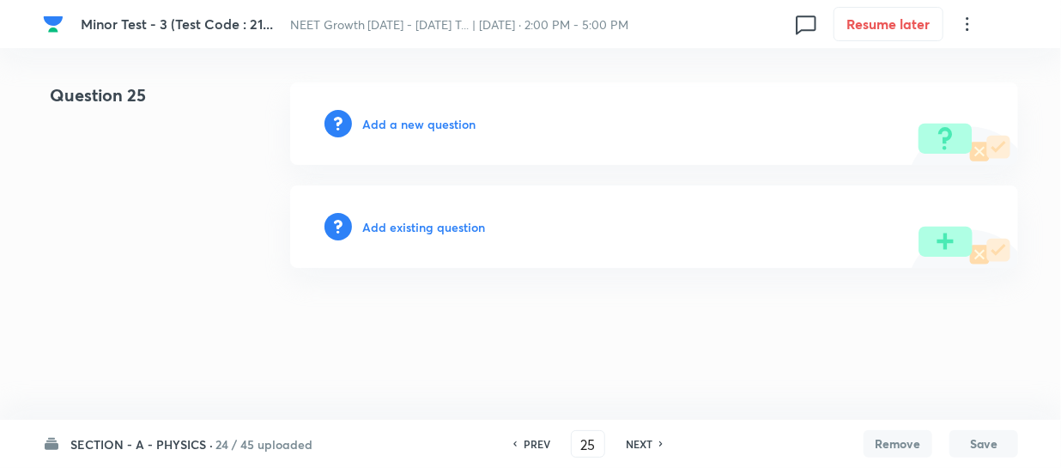
click at [386, 121] on h6 "Add a new question" at bounding box center [418, 124] width 113 height 18
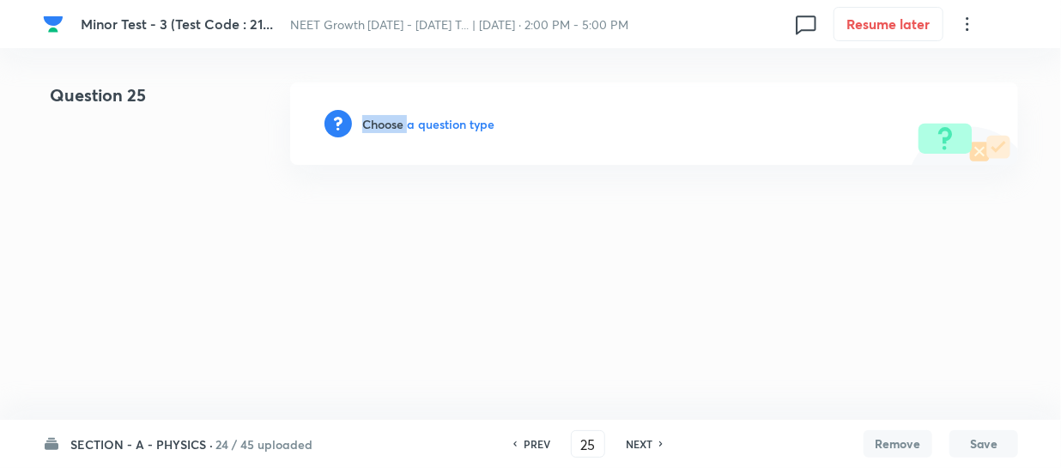
click at [386, 121] on h6 "Choose a question type" at bounding box center [428, 124] width 132 height 18
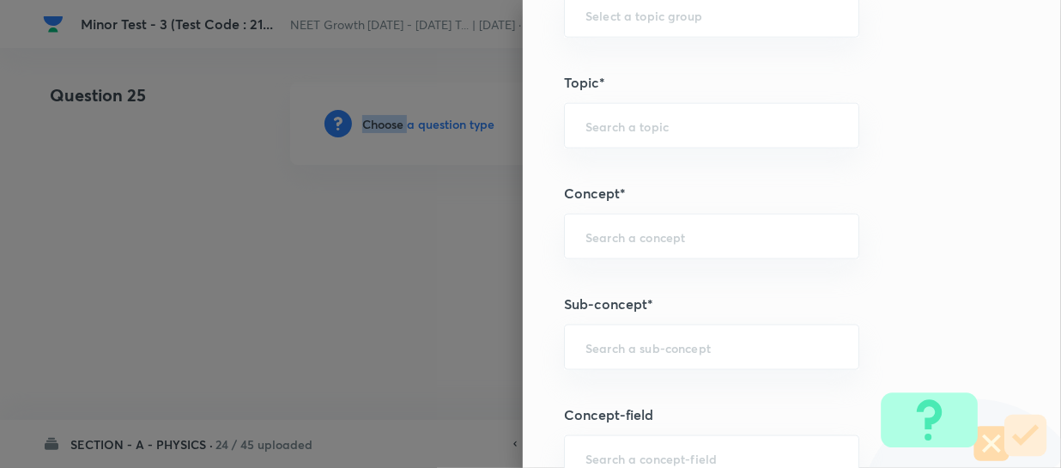
scroll to position [1014, 0]
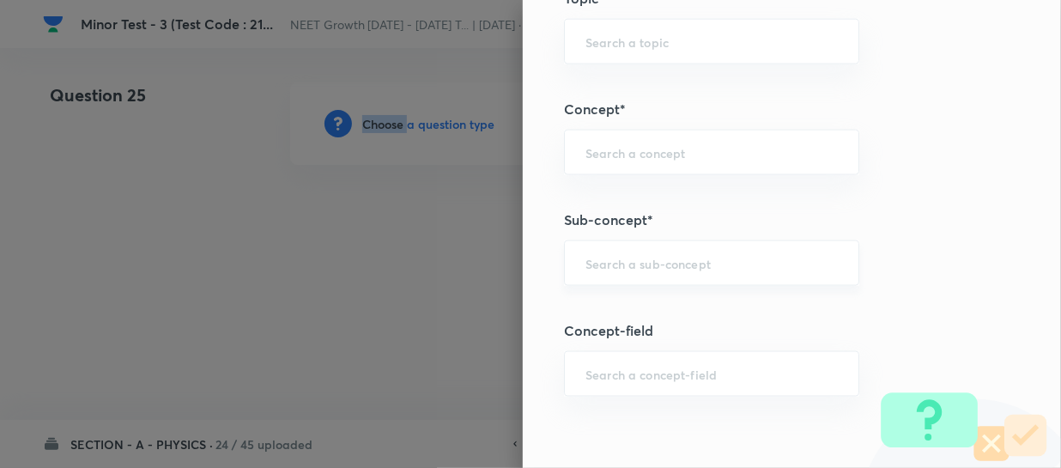
click at [598, 282] on div "​" at bounding box center [711, 263] width 295 height 46
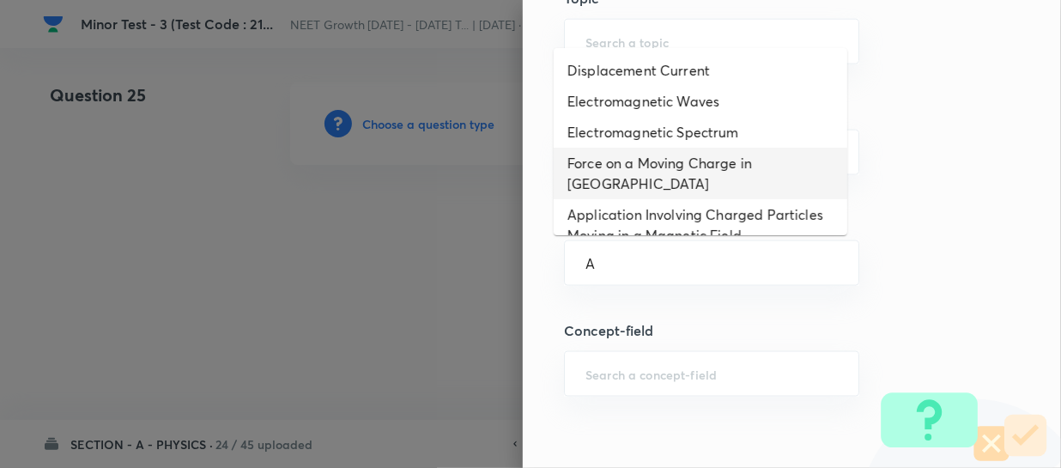
click at [628, 189] on li "Force on a Moving Charge in Magnetic Field" at bounding box center [701, 174] width 294 height 52
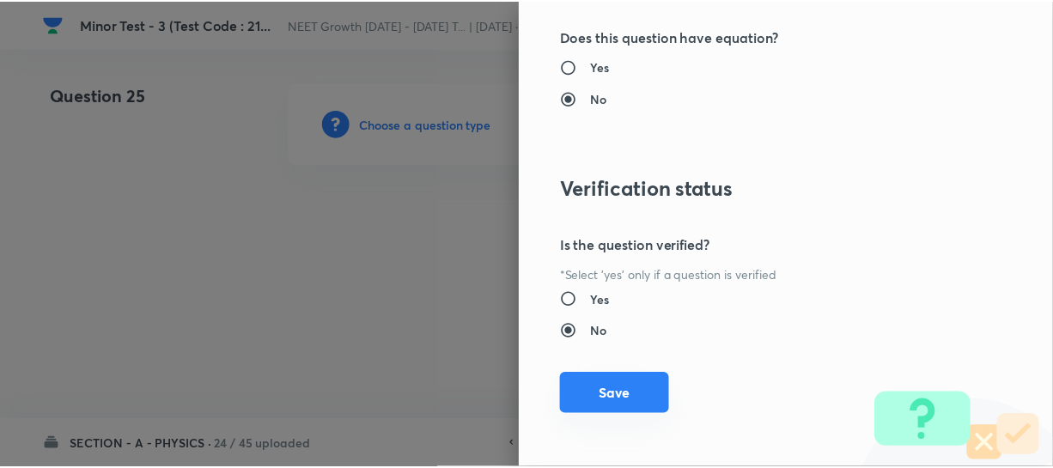
scroll to position [1986, 0]
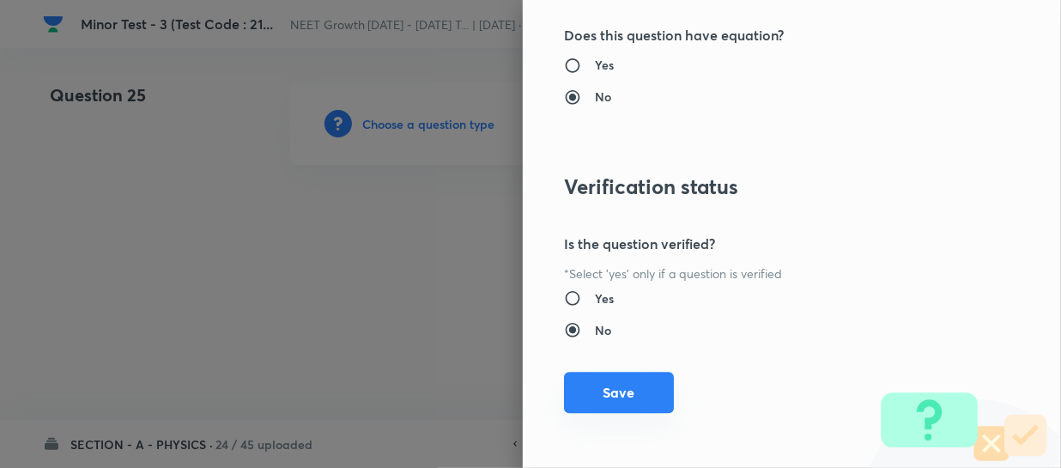
click at [601, 389] on button "Save" at bounding box center [619, 392] width 110 height 41
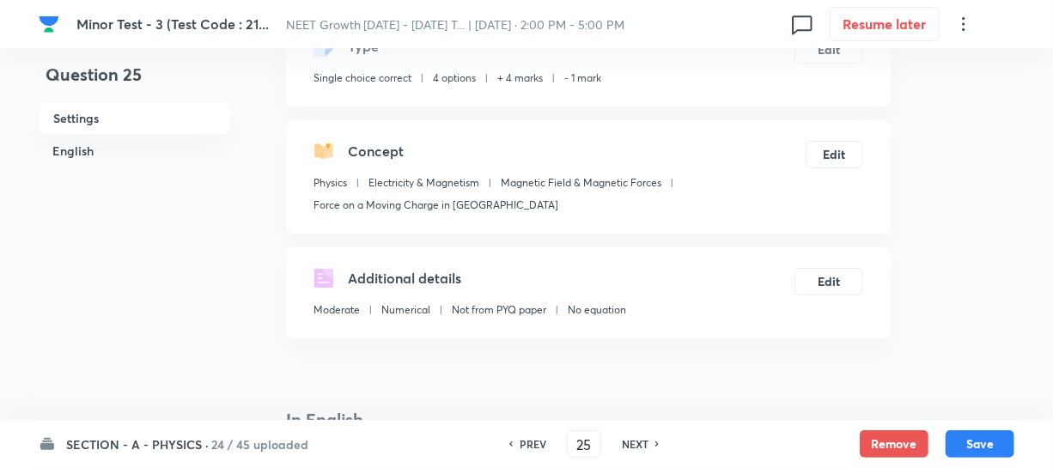
scroll to position [312, 0]
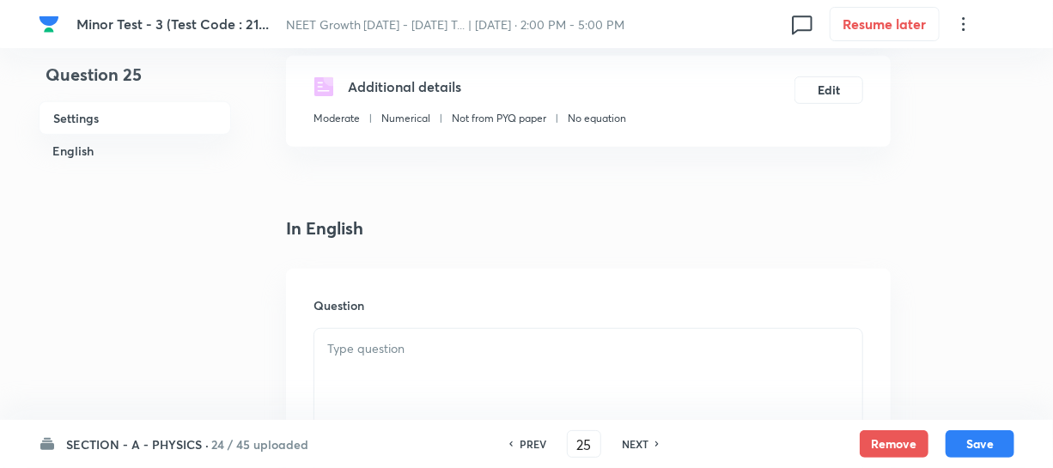
click at [361, 355] on p at bounding box center [588, 349] width 522 height 20
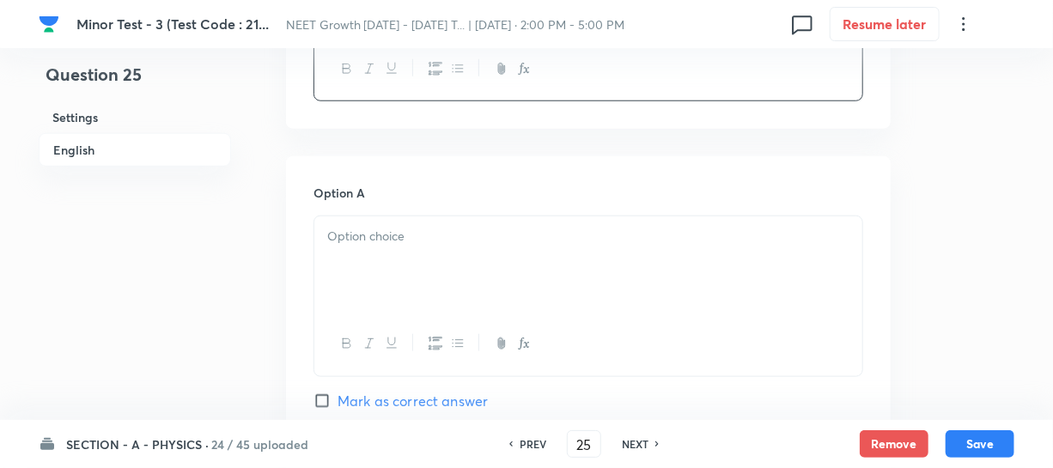
scroll to position [702, 0]
click at [392, 300] on div at bounding box center [588, 261] width 548 height 96
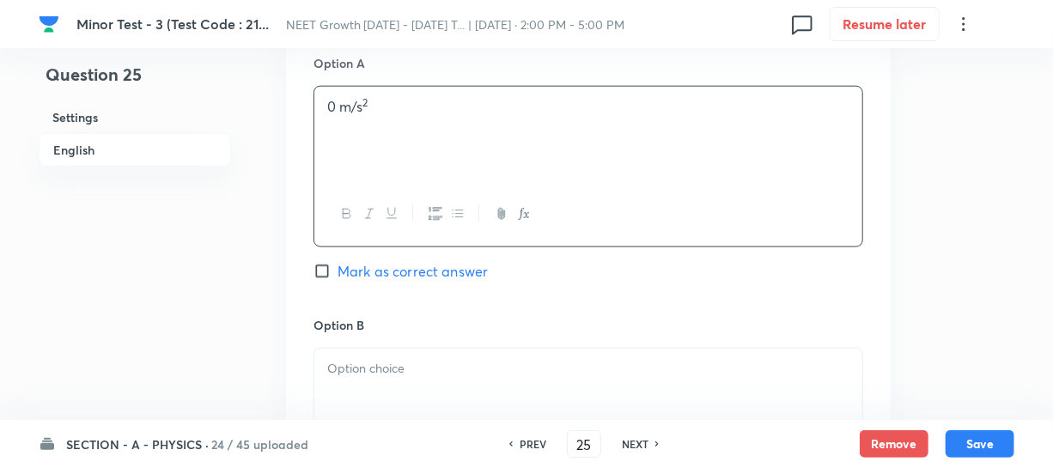
scroll to position [859, 0]
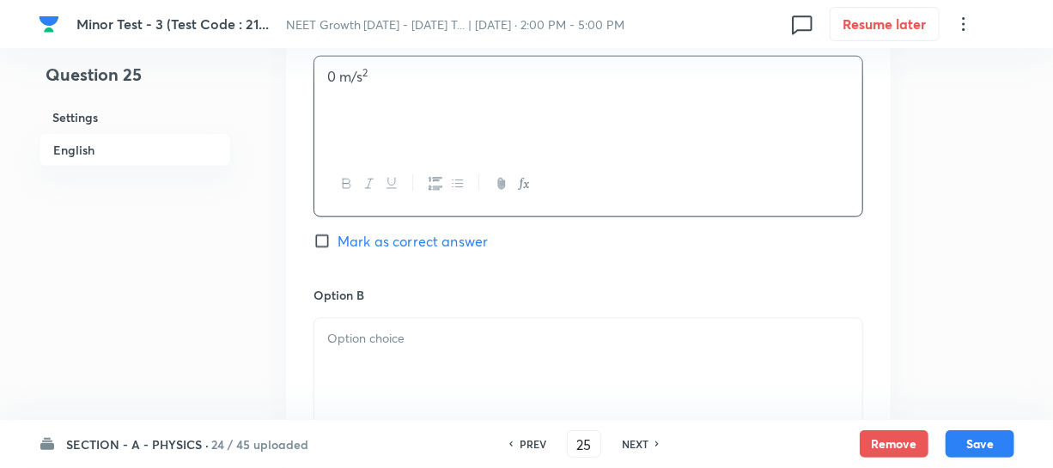
click at [350, 355] on div at bounding box center [588, 367] width 548 height 96
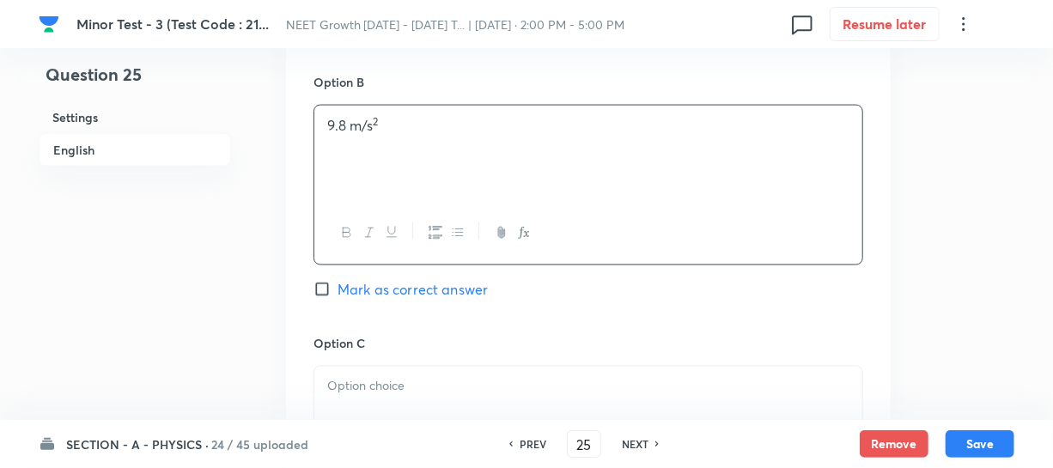
scroll to position [1092, 0]
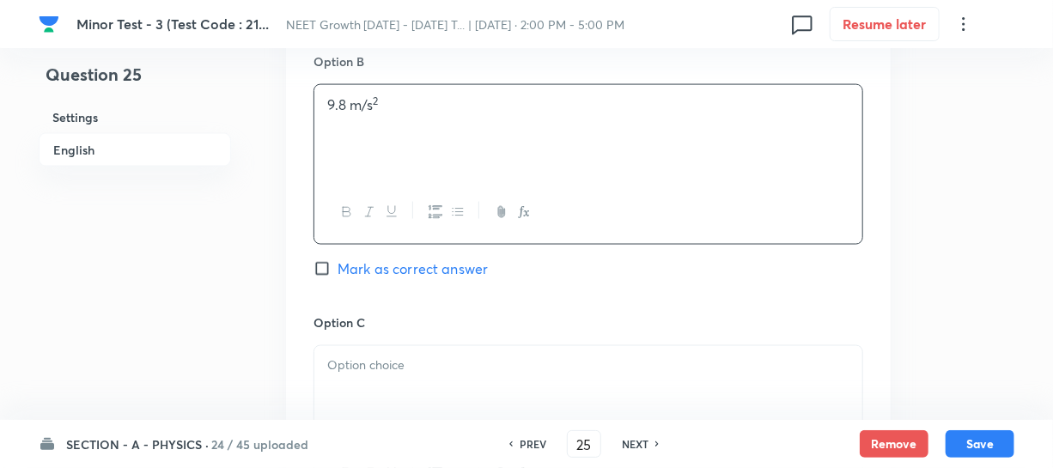
click at [361, 375] on p at bounding box center [588, 366] width 522 height 20
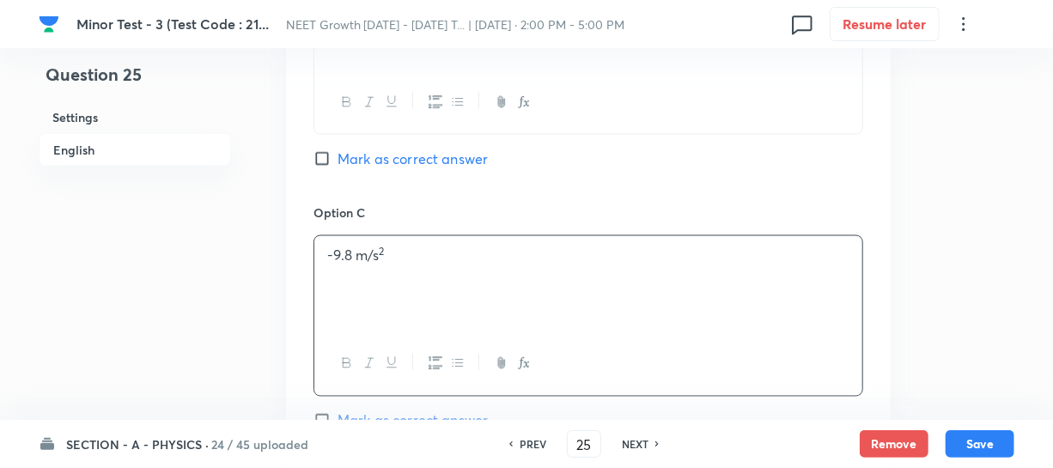
scroll to position [1327, 0]
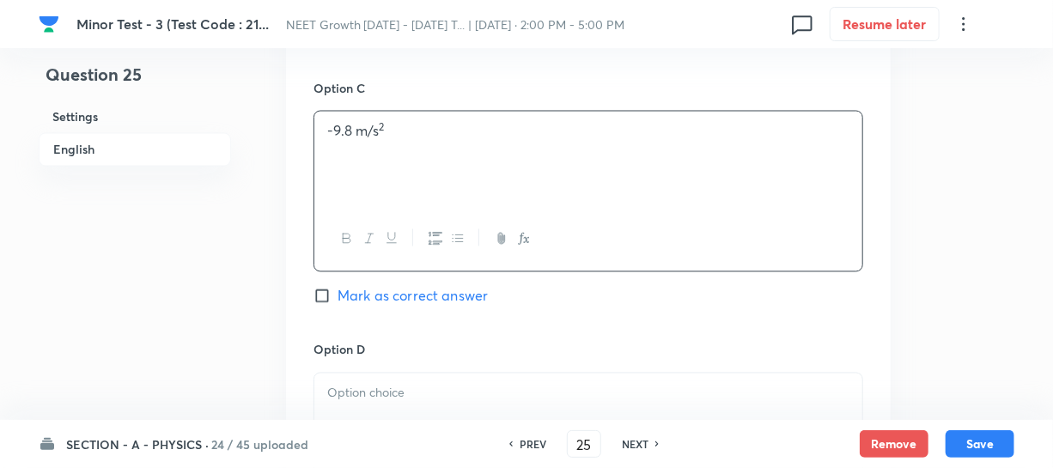
click at [395, 386] on p at bounding box center [588, 394] width 522 height 20
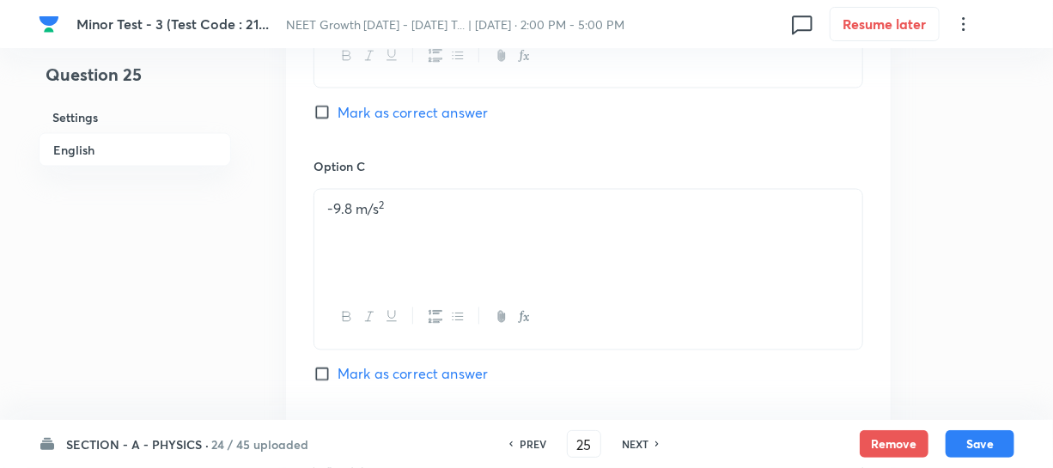
click at [326, 114] on input "Mark as correct answer" at bounding box center [325, 112] width 24 height 17
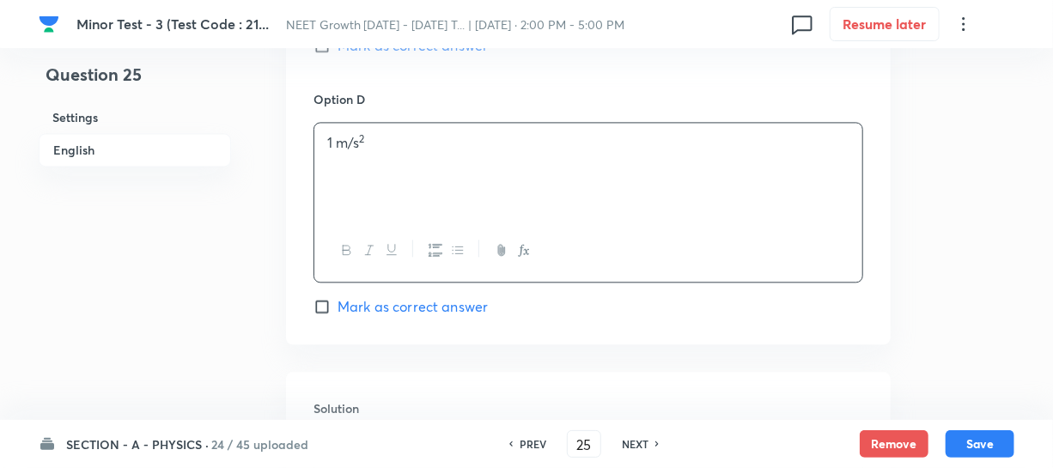
scroll to position [1880, 0]
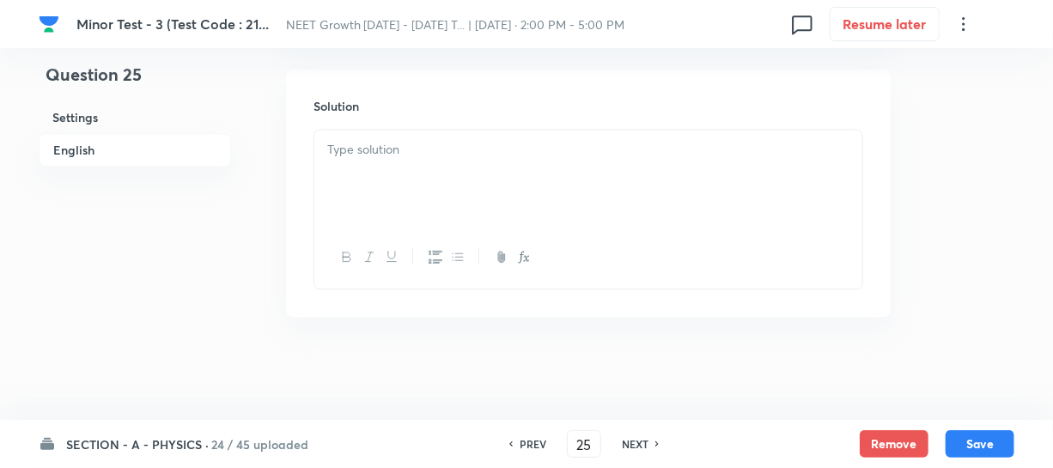
click at [383, 197] on div at bounding box center [588, 178] width 548 height 96
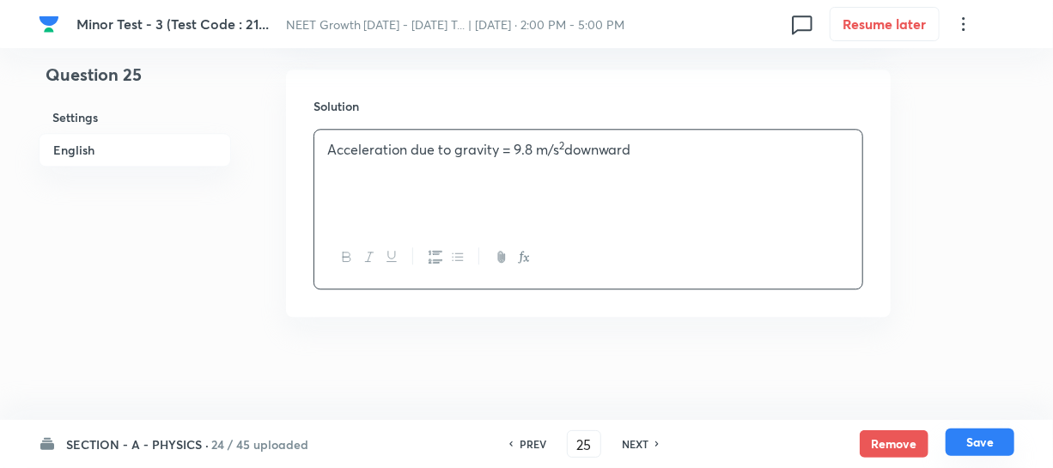
click at [966, 447] on button "Save" at bounding box center [979, 441] width 69 height 27
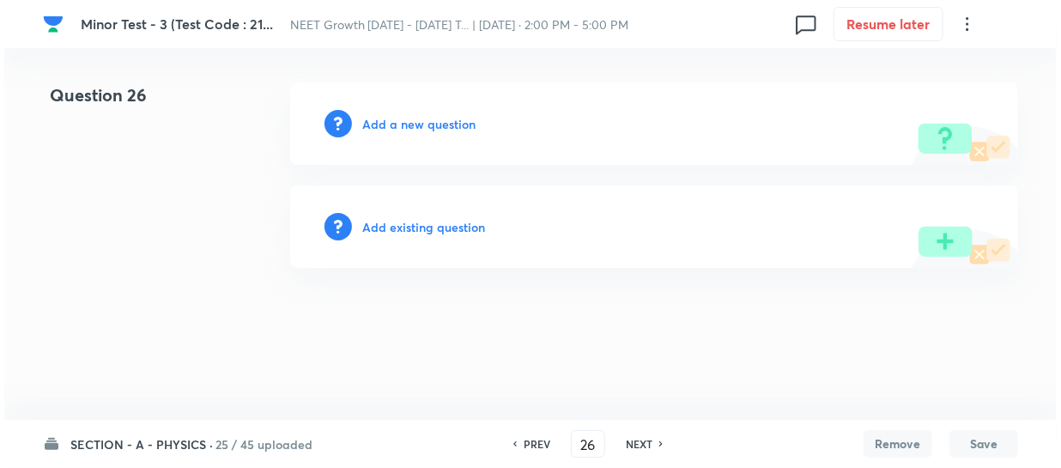
scroll to position [0, 0]
click at [386, 122] on h6 "Add a new question" at bounding box center [418, 124] width 113 height 18
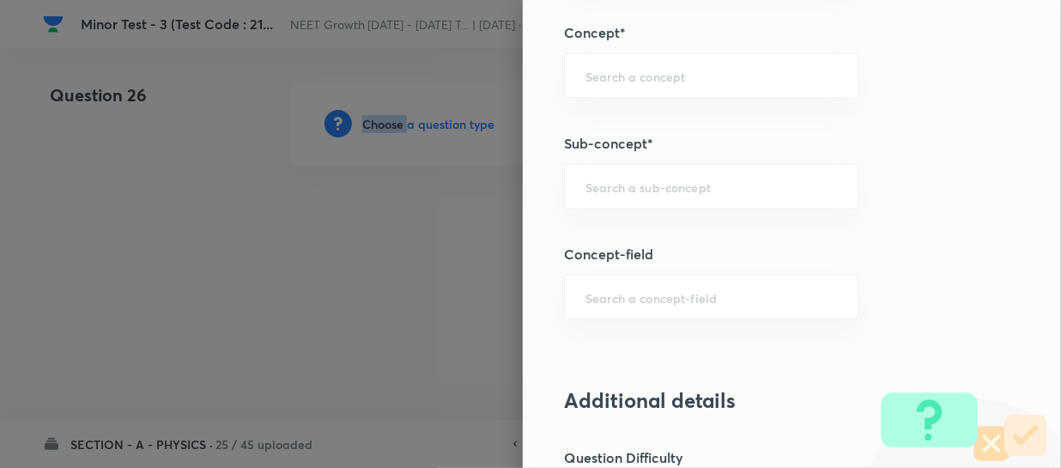
scroll to position [1092, 0]
click at [611, 183] on input "text" at bounding box center [712, 185] width 252 height 16
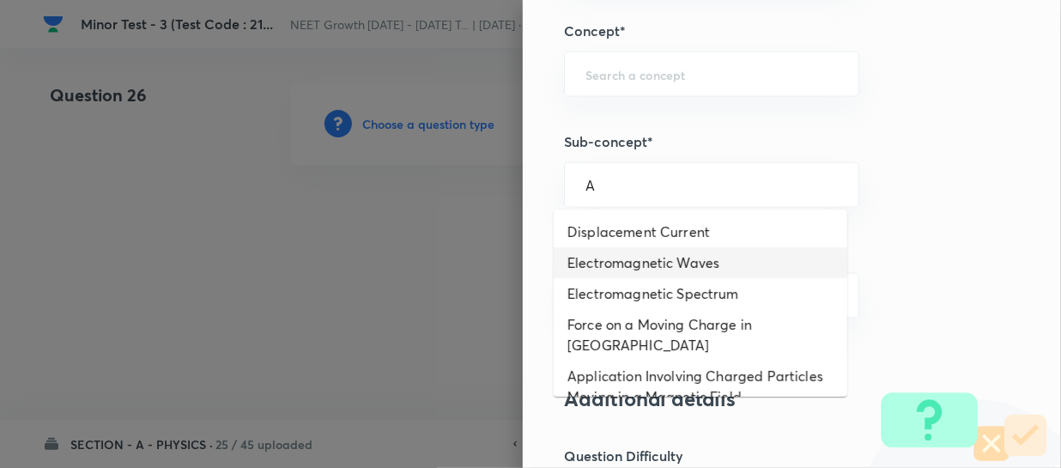
click at [659, 264] on li "Electromagnetic Waves" at bounding box center [701, 262] width 294 height 31
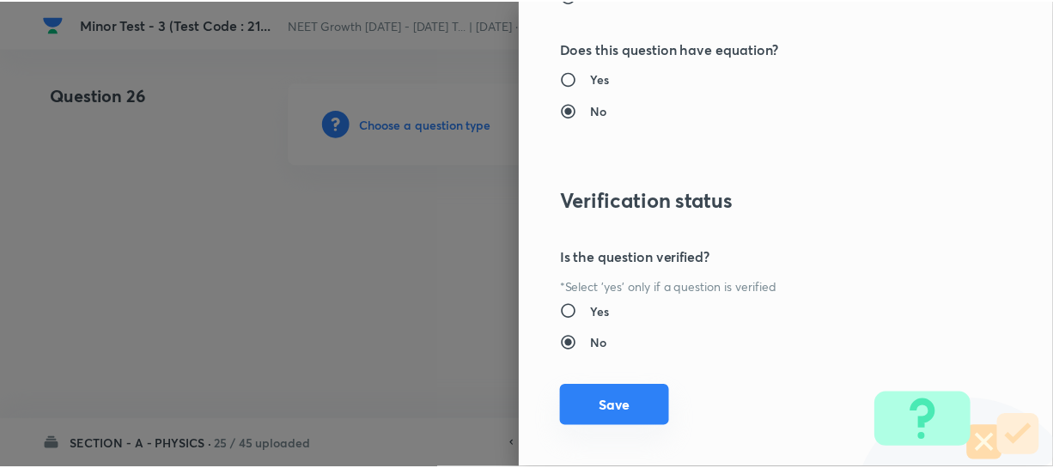
scroll to position [1986, 0]
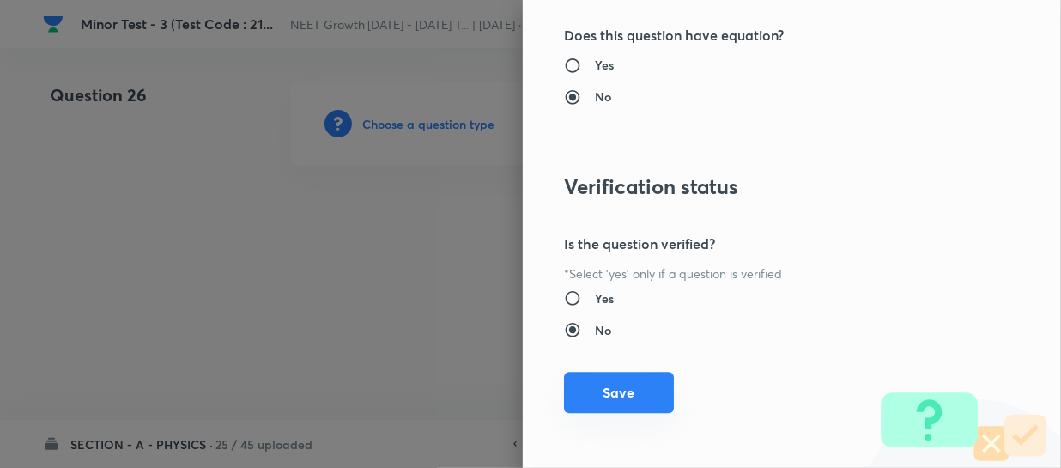
click at [617, 398] on button "Save" at bounding box center [619, 392] width 110 height 41
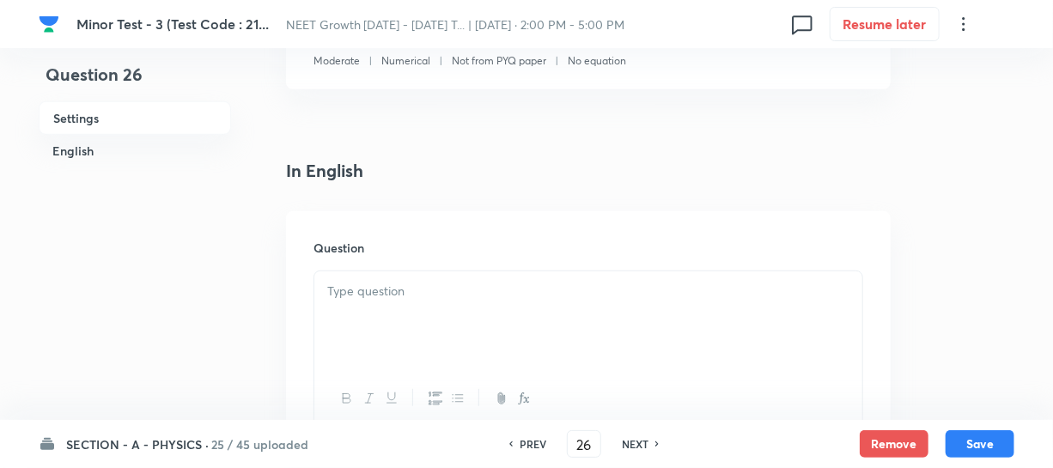
scroll to position [390, 0]
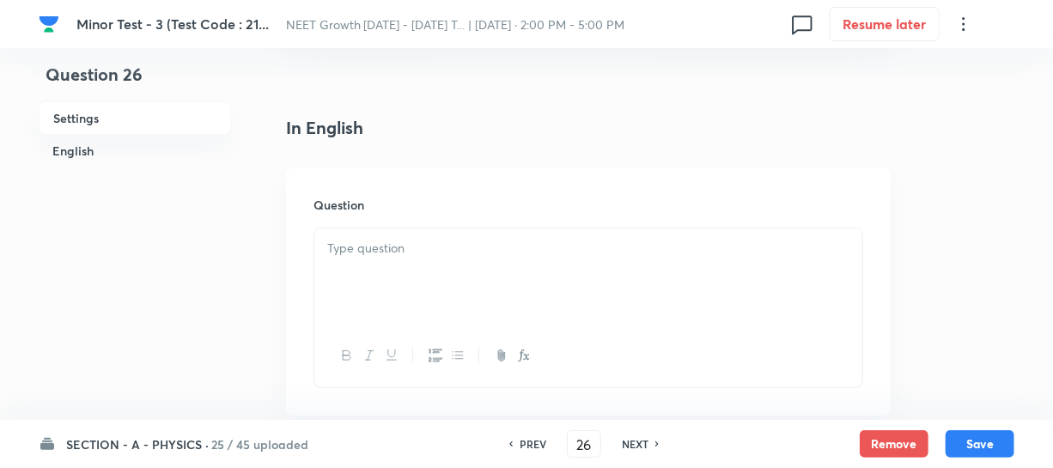
click at [361, 259] on div at bounding box center [588, 276] width 548 height 96
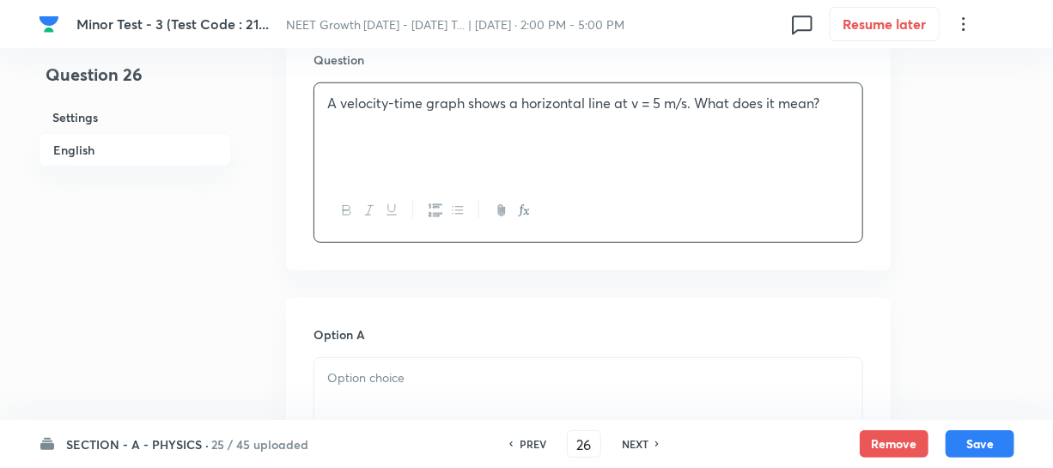
scroll to position [702, 0]
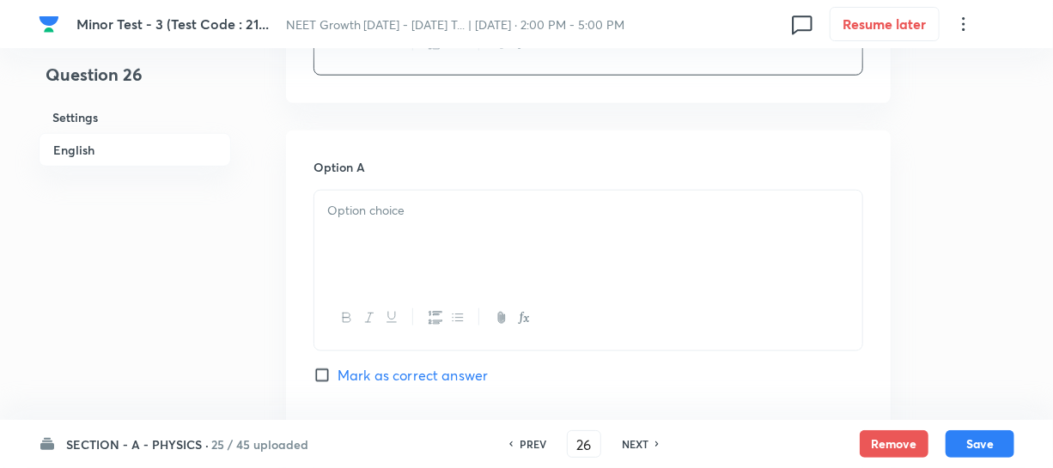
click at [418, 270] on div at bounding box center [588, 239] width 548 height 96
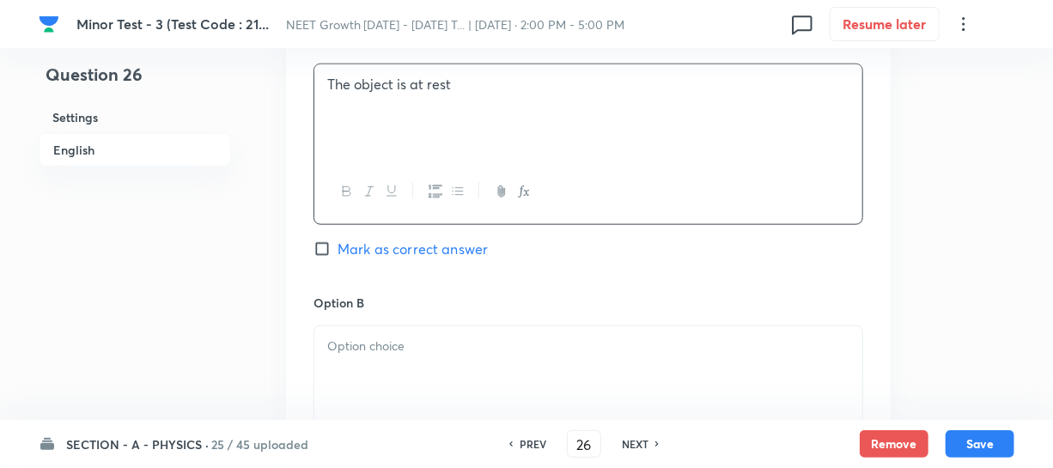
scroll to position [859, 0]
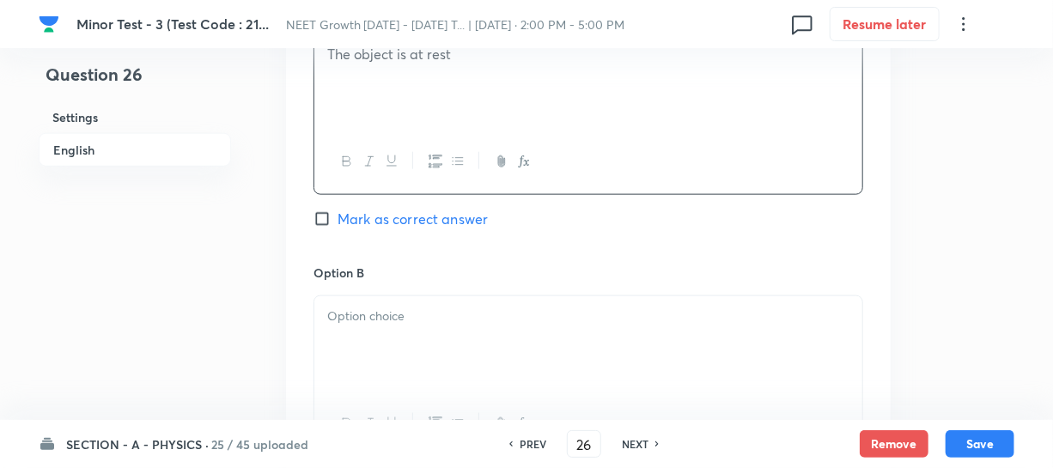
click at [351, 347] on div at bounding box center [588, 344] width 548 height 96
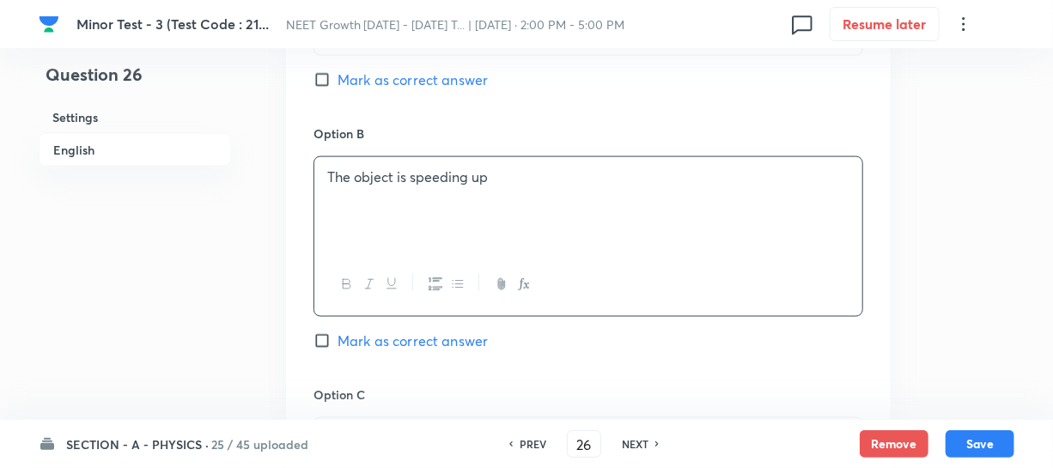
scroll to position [1092, 0]
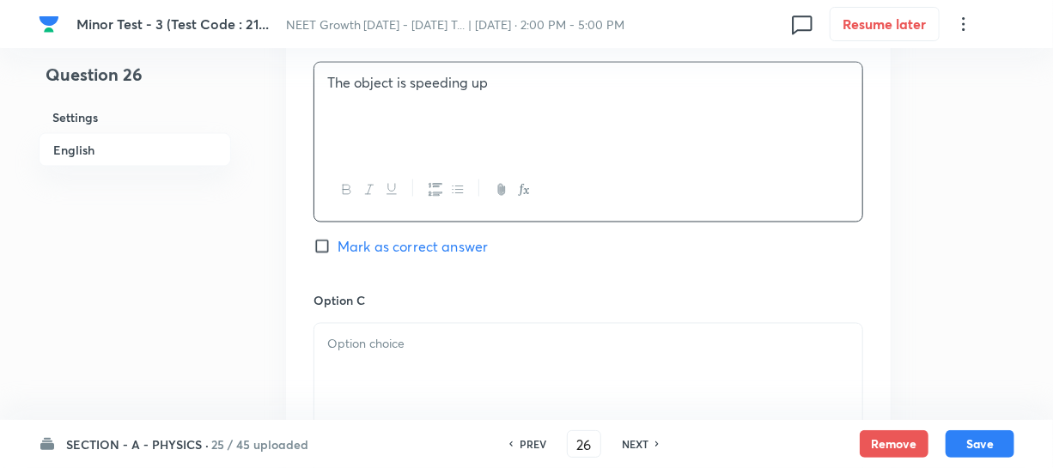
click at [414, 330] on div at bounding box center [588, 372] width 548 height 96
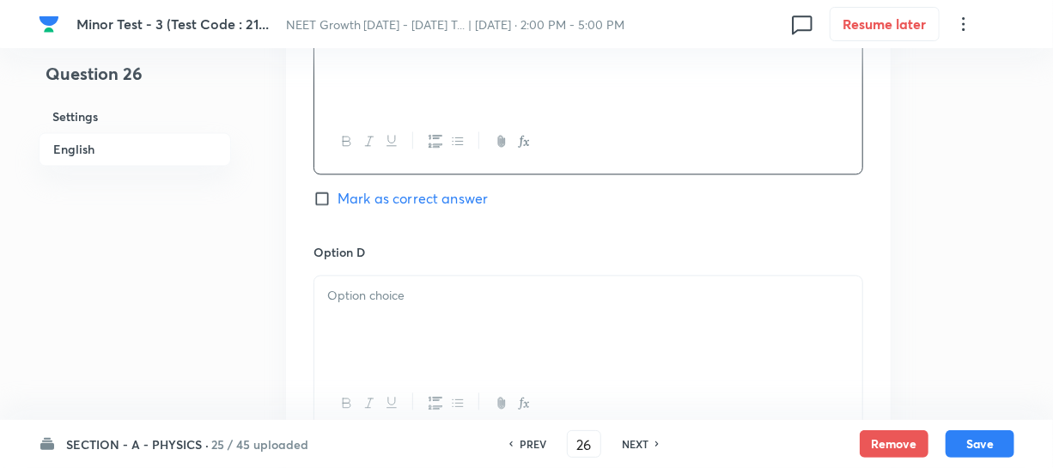
scroll to position [1405, 0]
drag, startPoint x: 396, startPoint y: 349, endPoint x: 401, endPoint y: 334, distance: 16.3
click at [398, 349] on div at bounding box center [588, 321] width 548 height 96
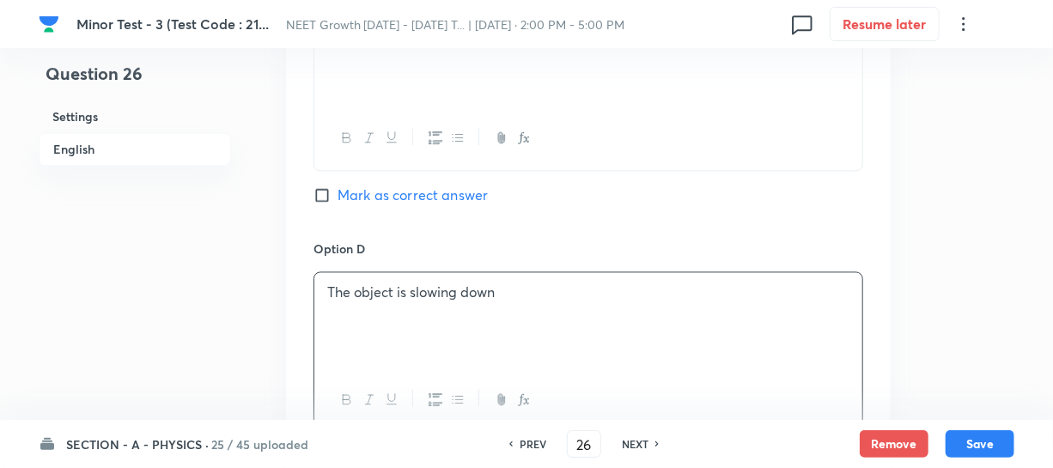
click at [315, 205] on label "Mark as correct answer" at bounding box center [400, 195] width 174 height 21
click at [315, 204] on input "Mark as correct answer" at bounding box center [325, 195] width 24 height 17
checkbox input "true"
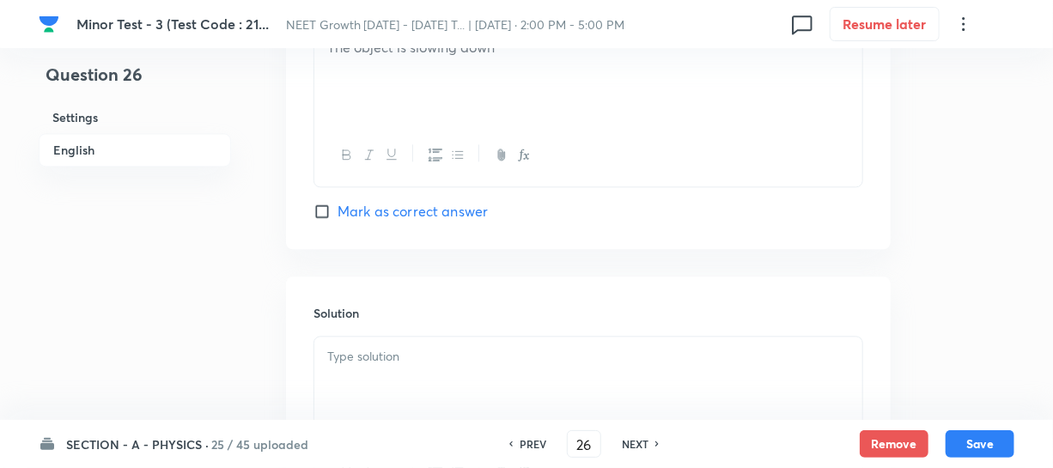
scroll to position [1795, 0]
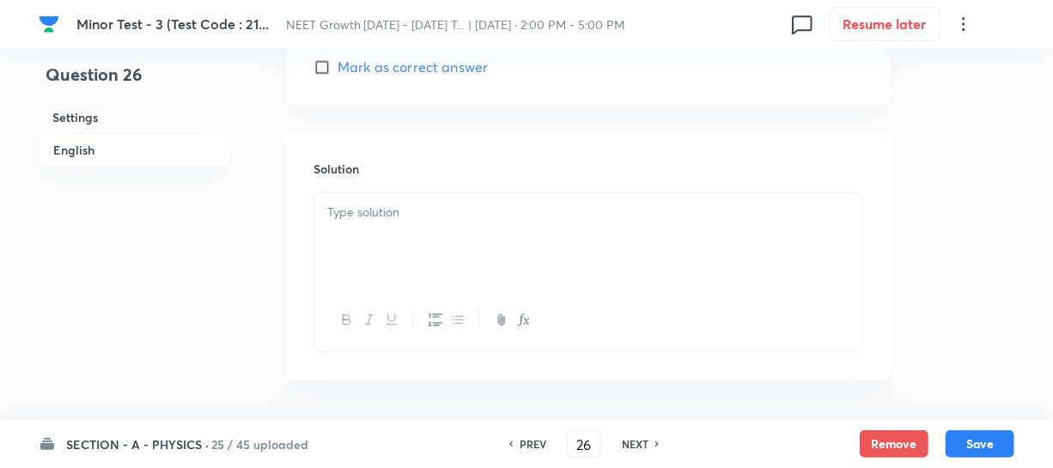
click at [411, 279] on div at bounding box center [588, 240] width 548 height 96
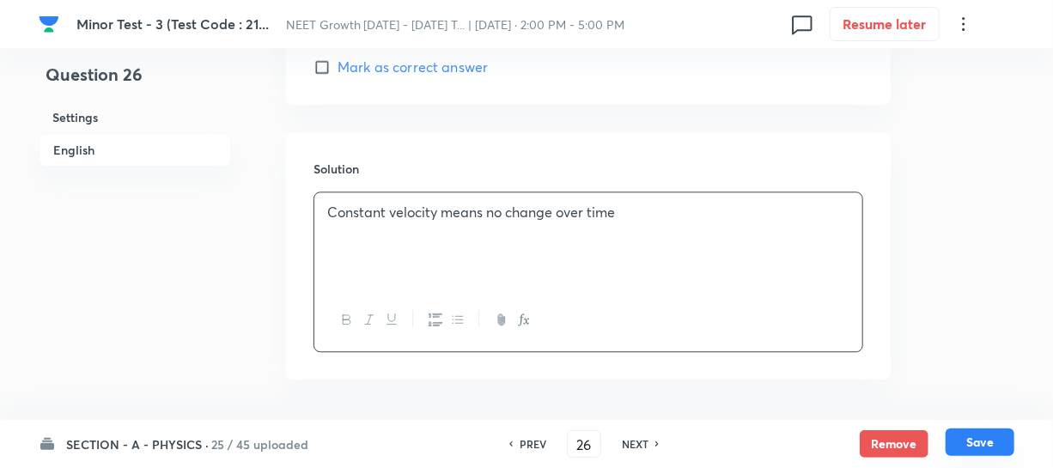
click at [957, 439] on button "Save" at bounding box center [979, 441] width 69 height 27
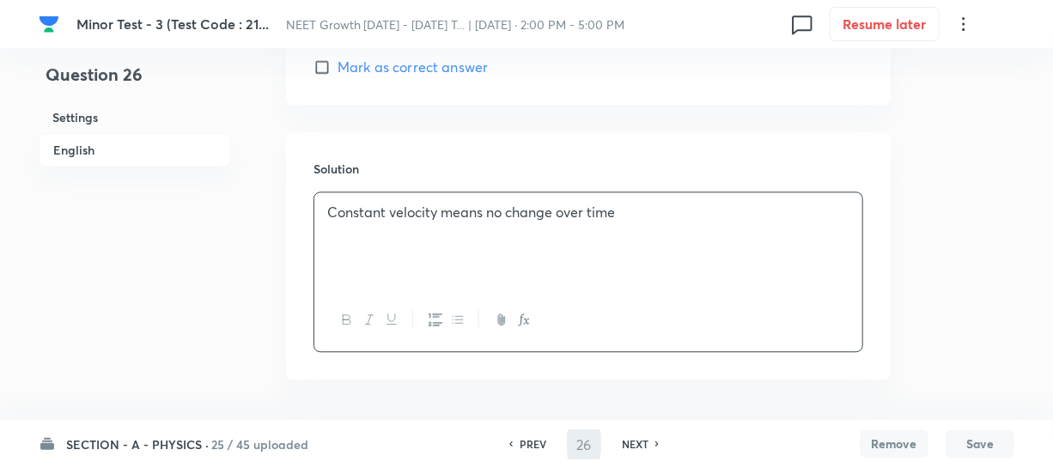
type input "27"
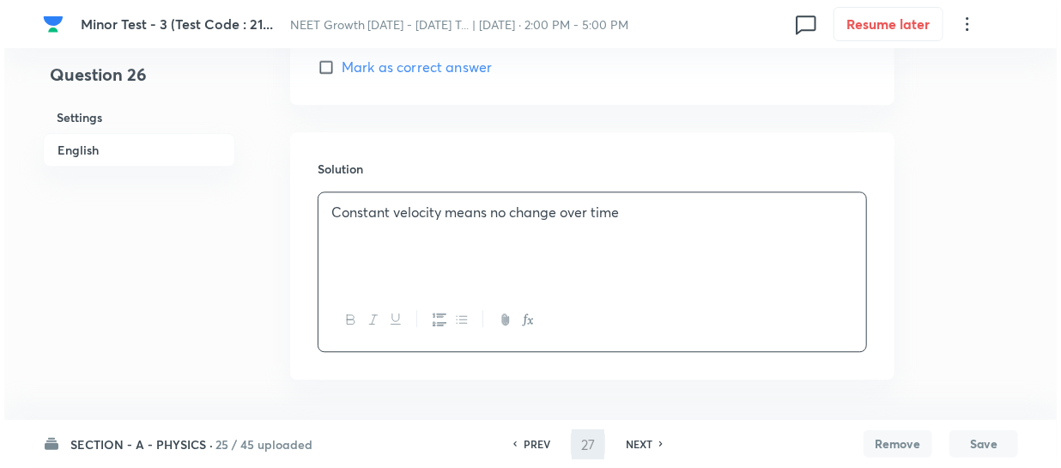
scroll to position [0, 0]
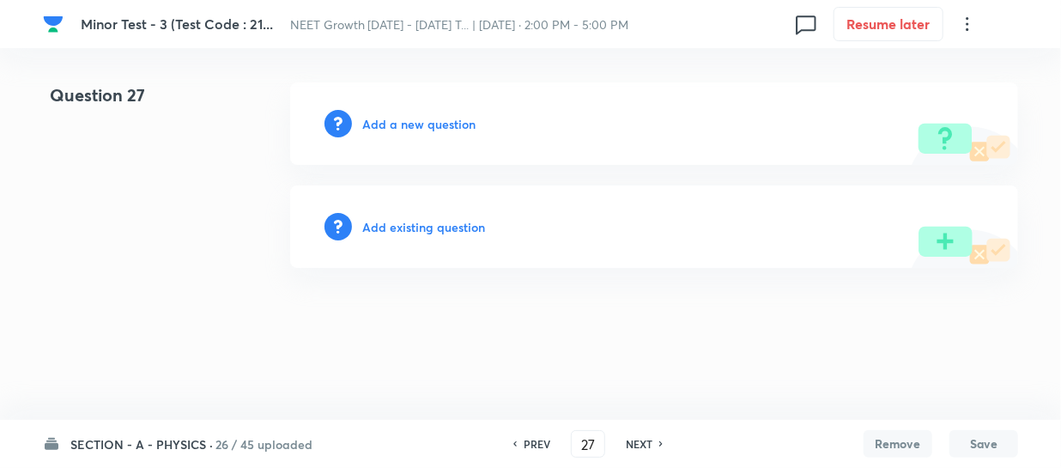
click at [381, 119] on h6 "Add a new question" at bounding box center [418, 124] width 113 height 18
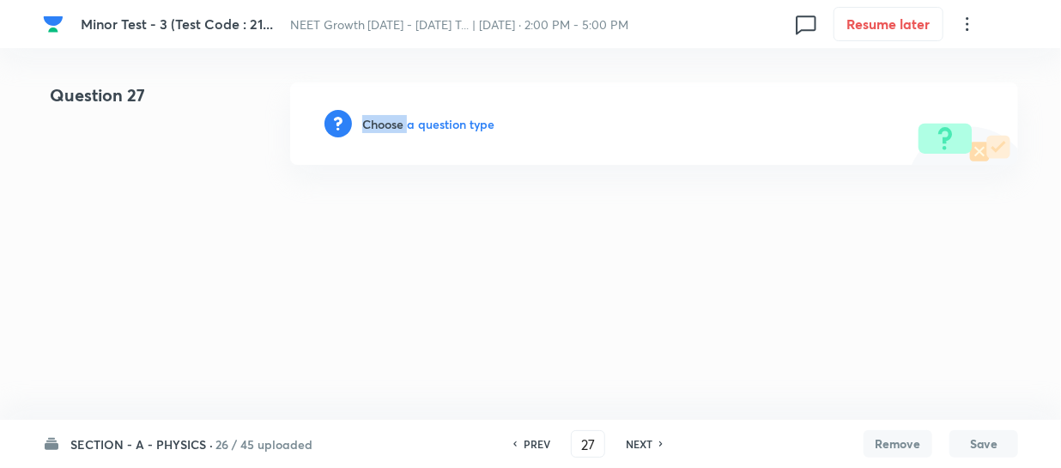
click at [381, 119] on h6 "Choose a question type" at bounding box center [428, 124] width 132 height 18
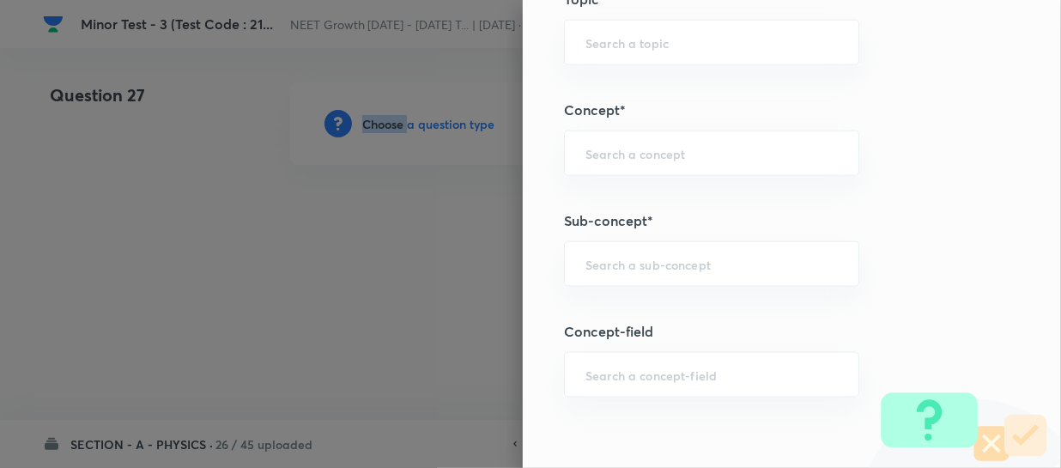
scroll to position [1014, 0]
click at [619, 272] on div "​" at bounding box center [711, 263] width 295 height 46
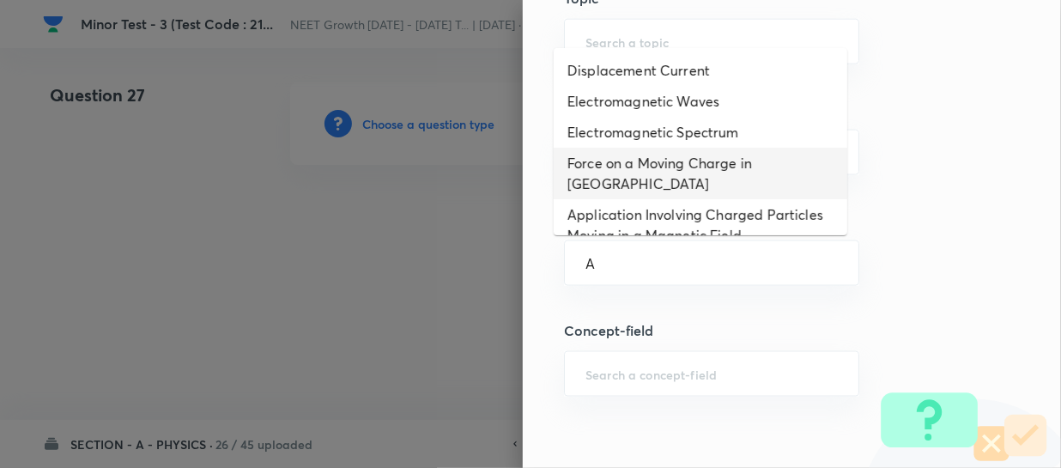
click at [662, 138] on li "Electromagnetic Spectrum" at bounding box center [701, 132] width 294 height 31
type input "Electromagnetic Spectrum"
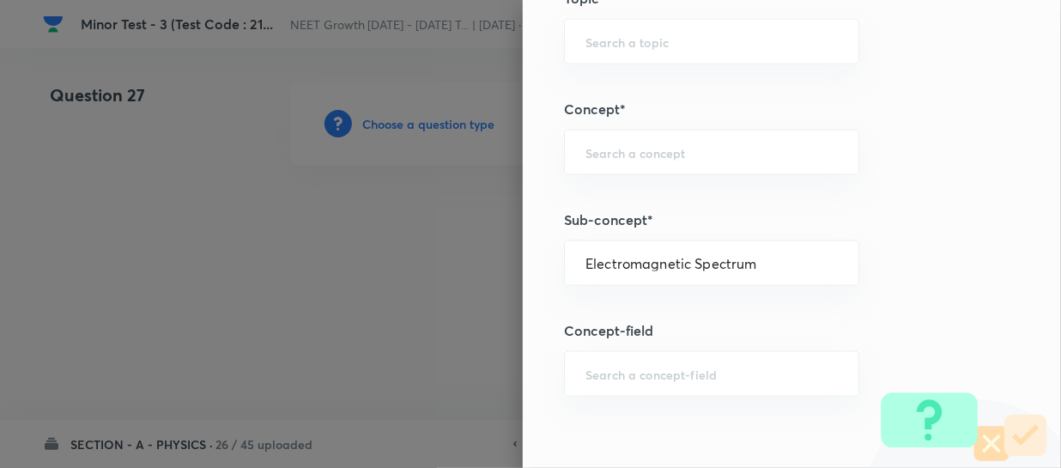
type input "Physics"
type input "Electricity & Magnetism"
type input "Electromagnetic Waves"
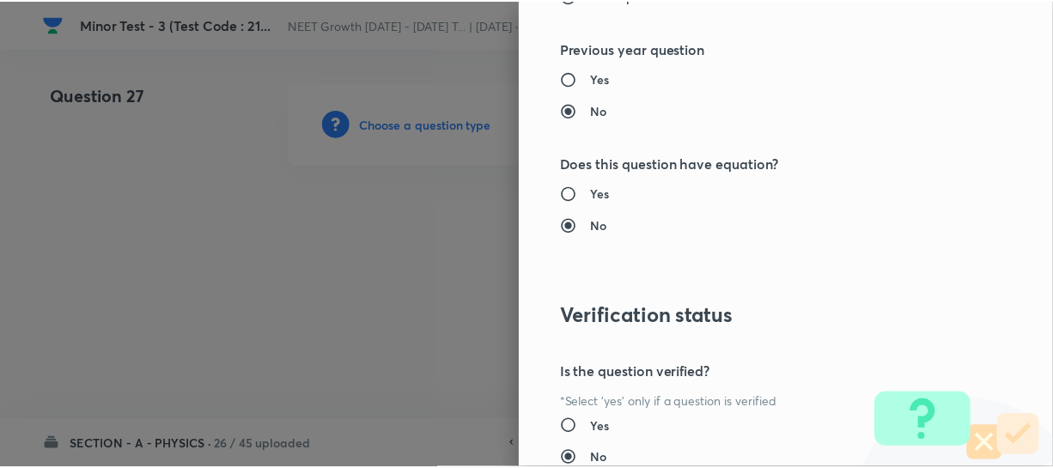
scroll to position [1986, 0]
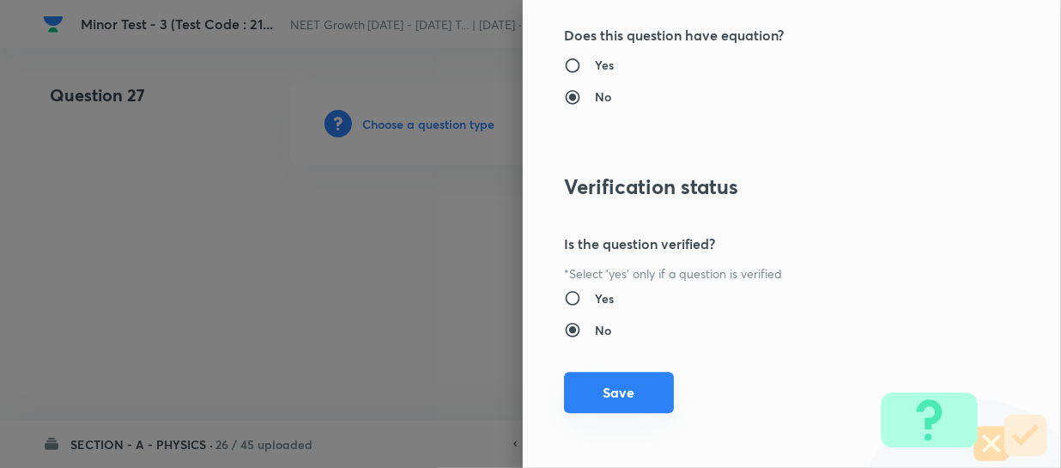
click at [626, 382] on button "Save" at bounding box center [619, 392] width 110 height 41
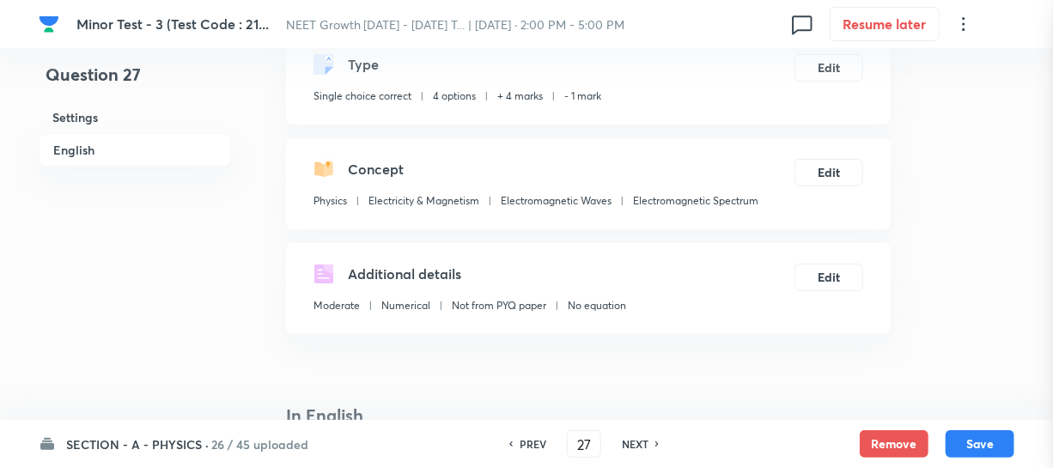
scroll to position [312, 0]
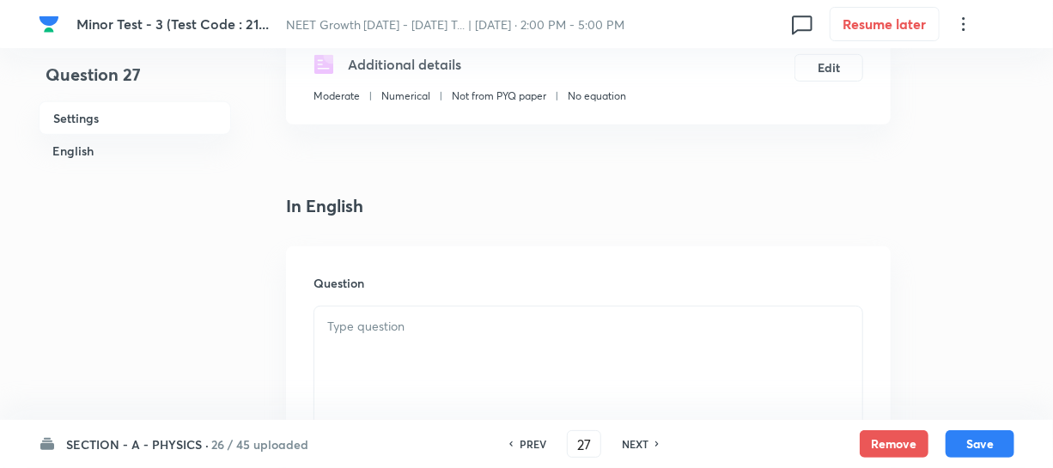
click at [337, 343] on div at bounding box center [588, 355] width 548 height 96
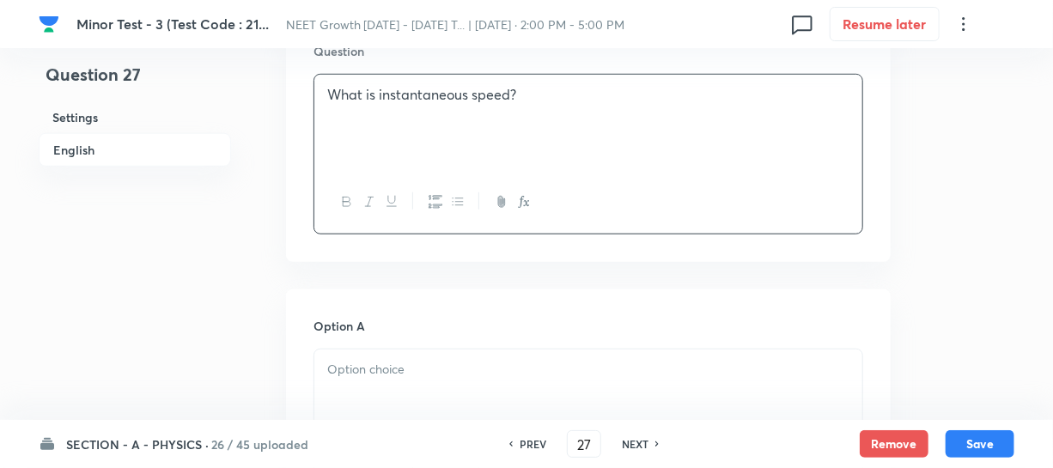
scroll to position [546, 0]
drag, startPoint x: 370, startPoint y: 388, endPoint x: 371, endPoint y: 377, distance: 11.2
click at [371, 388] on div at bounding box center [588, 395] width 548 height 96
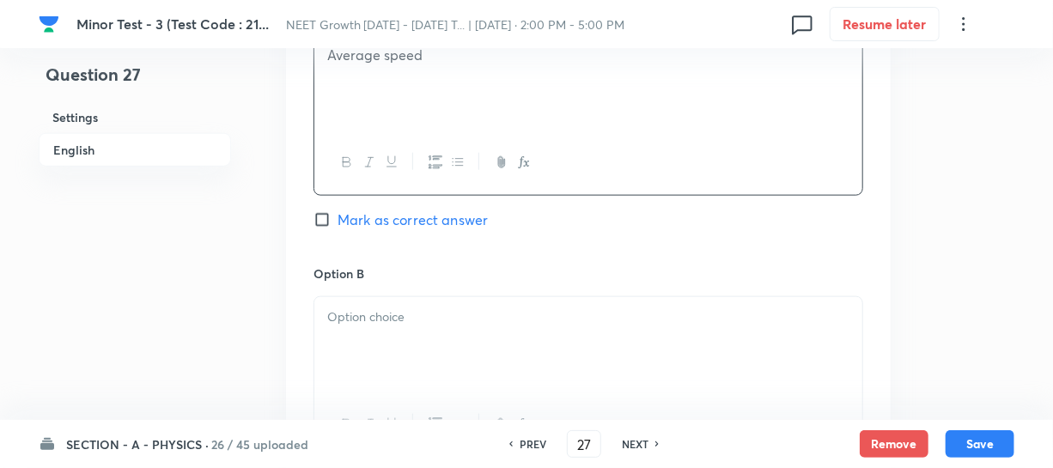
scroll to position [859, 0]
click at [404, 317] on p at bounding box center [588, 317] width 522 height 20
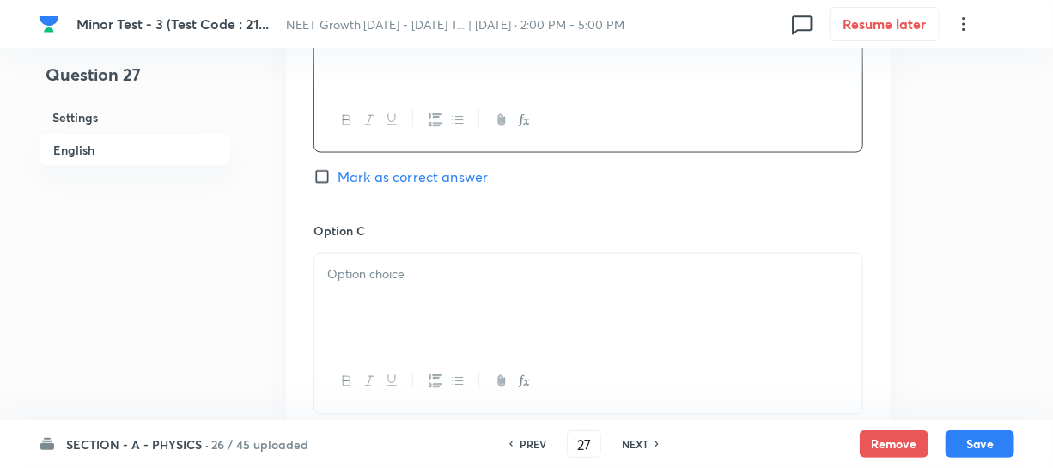
scroll to position [1170, 0]
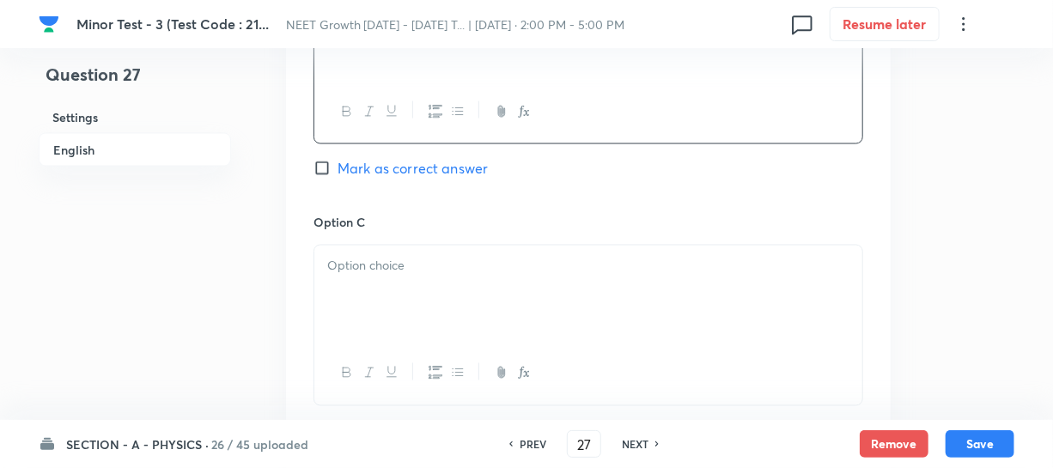
click at [420, 311] on div at bounding box center [588, 294] width 548 height 96
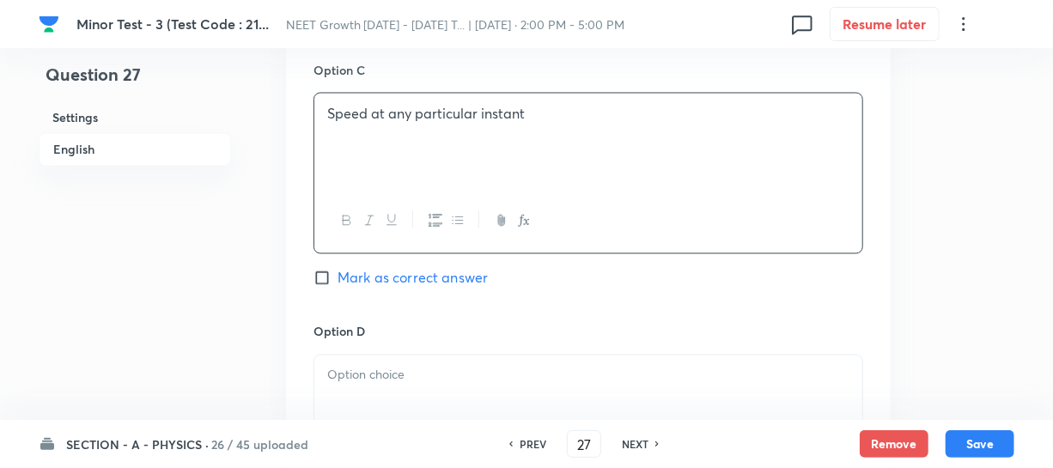
scroll to position [1327, 0]
click at [384, 361] on p at bounding box center [588, 371] width 522 height 20
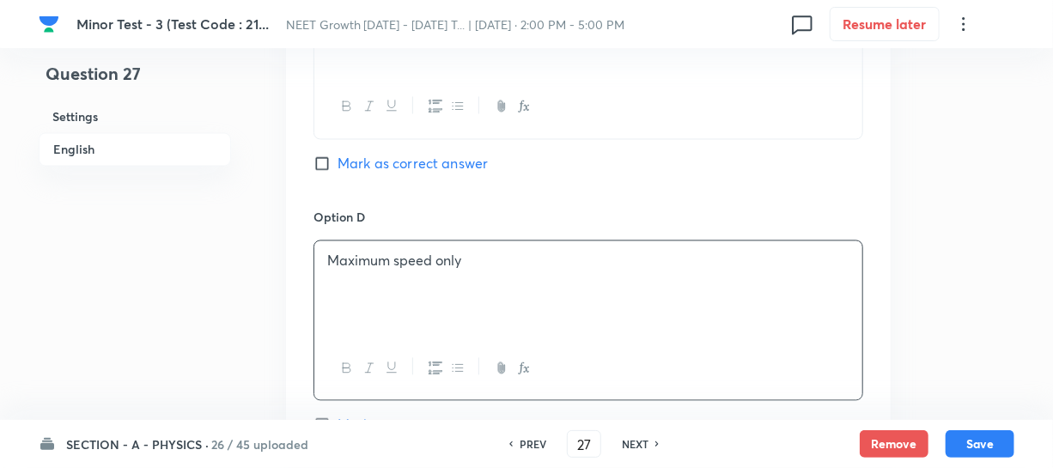
scroll to position [1639, 0]
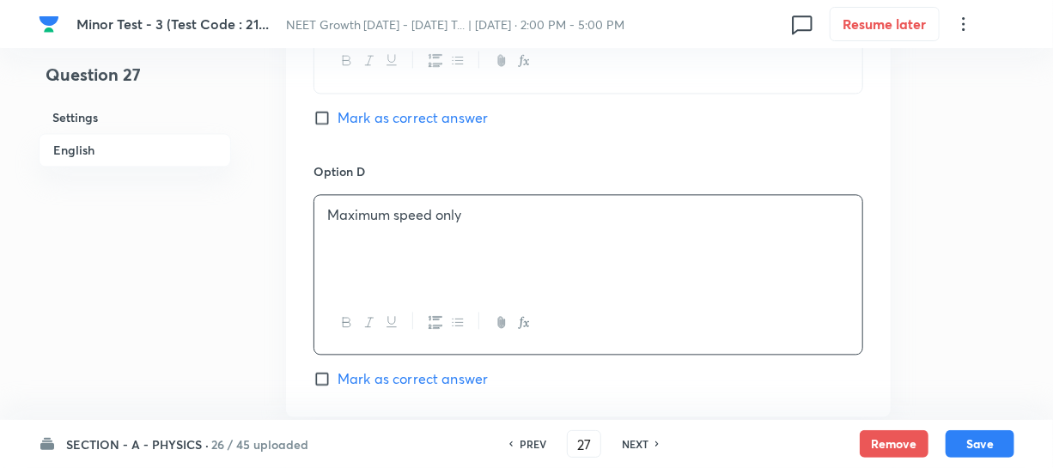
click at [323, 118] on input "Mark as correct answer" at bounding box center [325, 117] width 24 height 17
checkbox input "true"
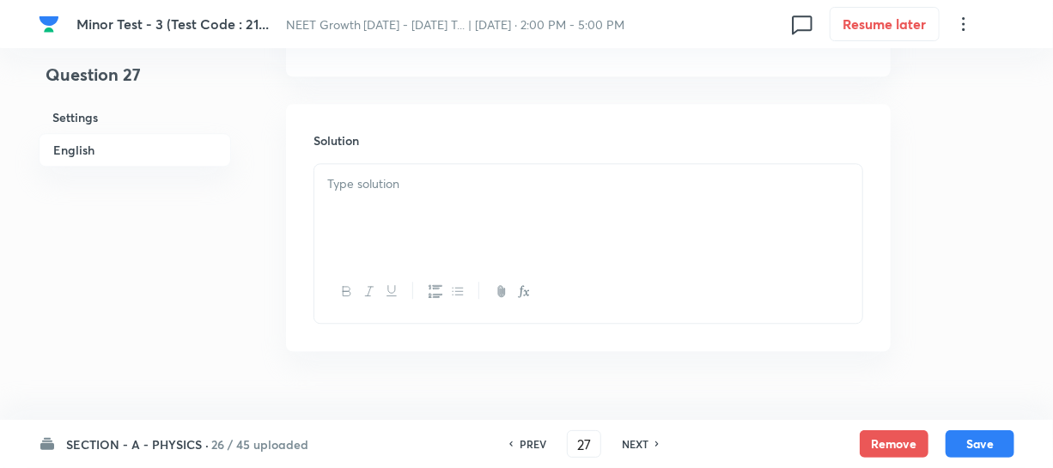
scroll to position [1858, 0]
click at [372, 161] on div at bounding box center [588, 178] width 548 height 96
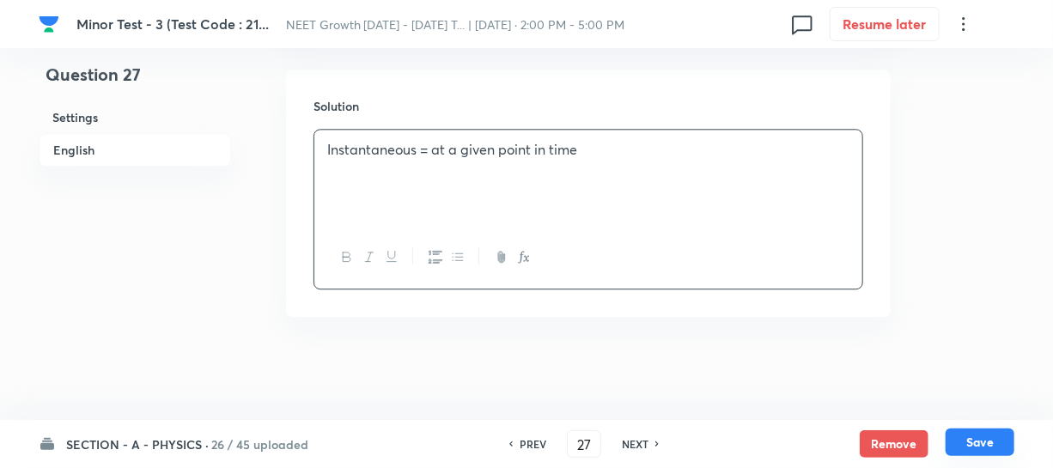
click at [969, 441] on button "Save" at bounding box center [979, 441] width 69 height 27
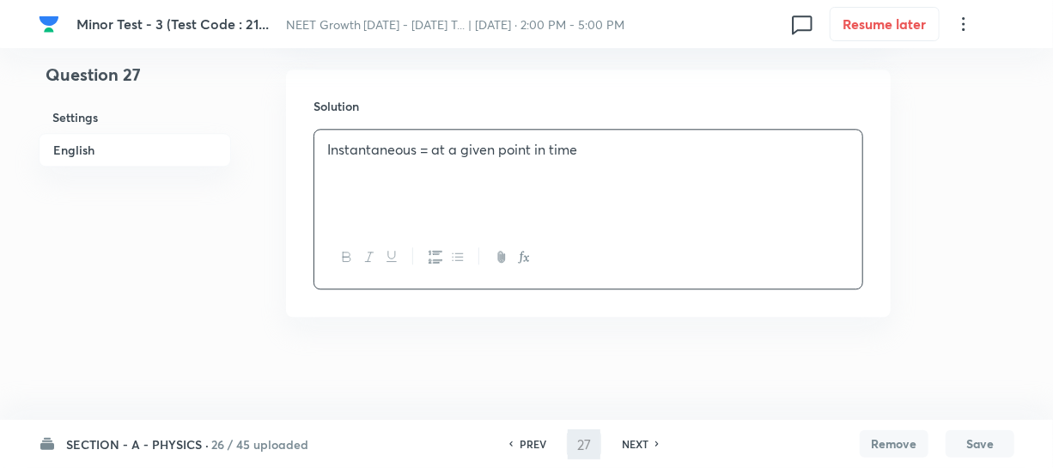
type input "28"
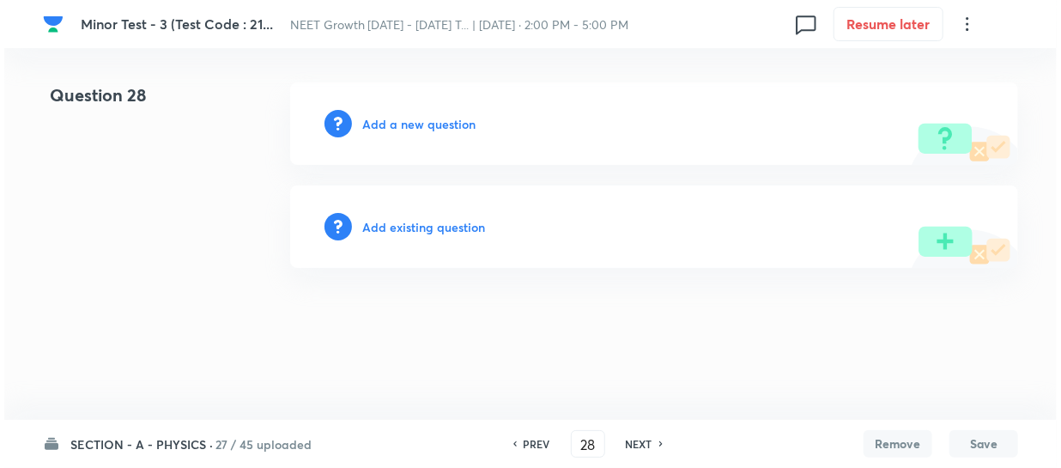
scroll to position [0, 0]
click at [381, 125] on h6 "Add a new question" at bounding box center [418, 124] width 113 height 18
click at [388, 123] on h6 "Choose a question type" at bounding box center [428, 124] width 132 height 18
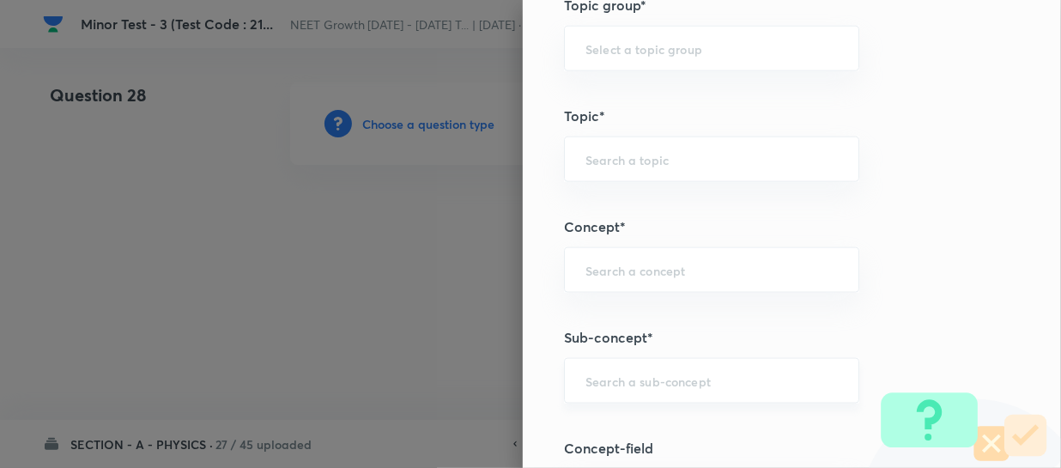
scroll to position [936, 0]
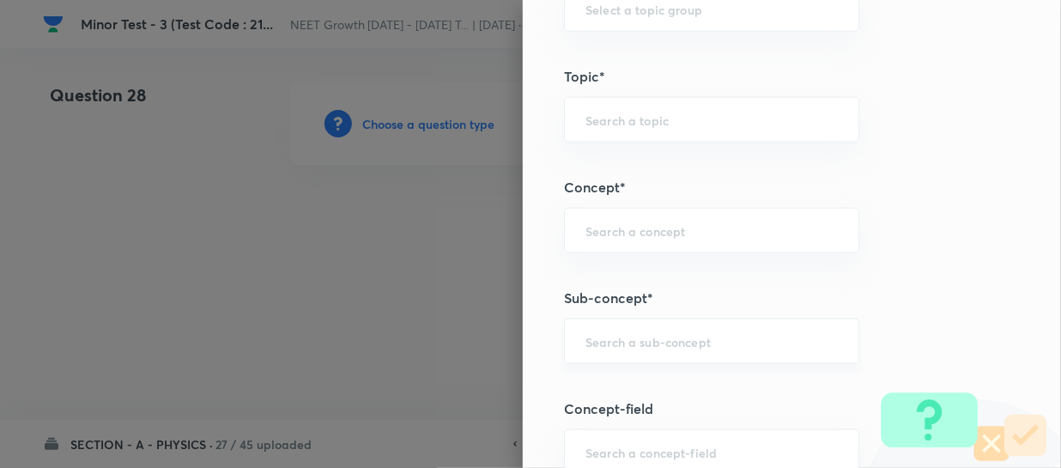
click at [586, 335] on input "text" at bounding box center [712, 341] width 252 height 16
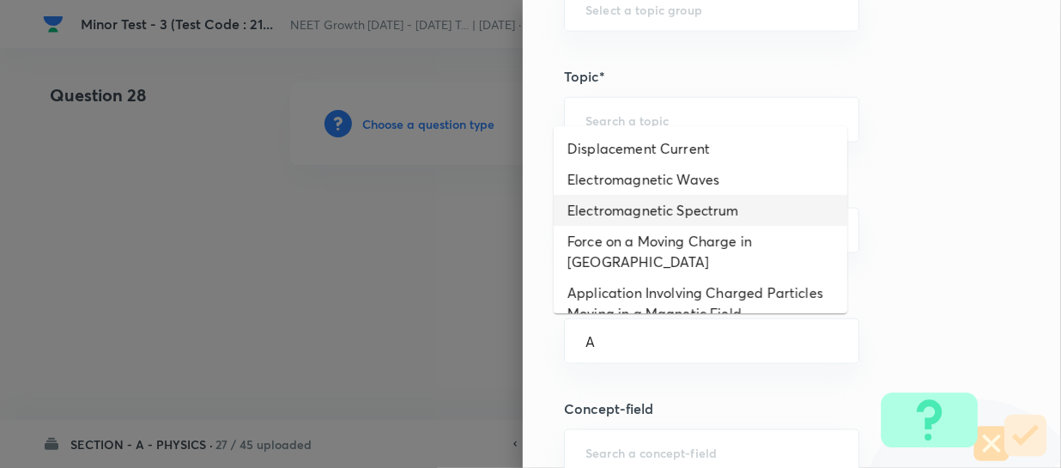
click at [645, 201] on li "Electromagnetic Spectrum" at bounding box center [701, 210] width 294 height 31
type input "Electromagnetic Spectrum"
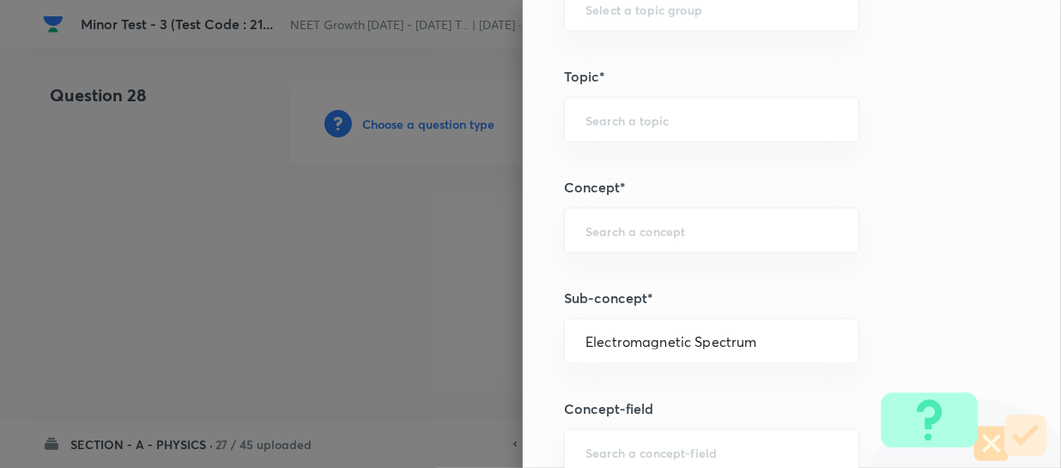
type input "Physics"
type input "Electricity & Magnetism"
type input "Electromagnetic Waves"
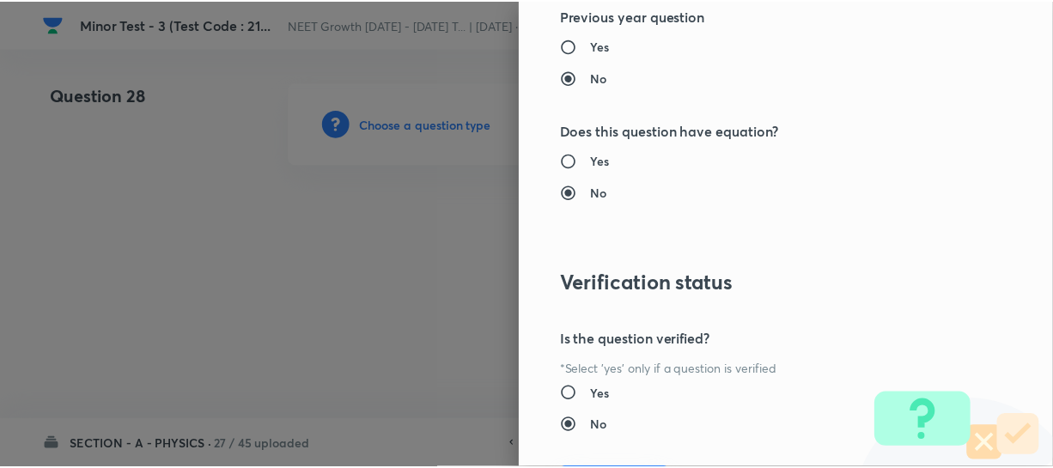
scroll to position [1986, 0]
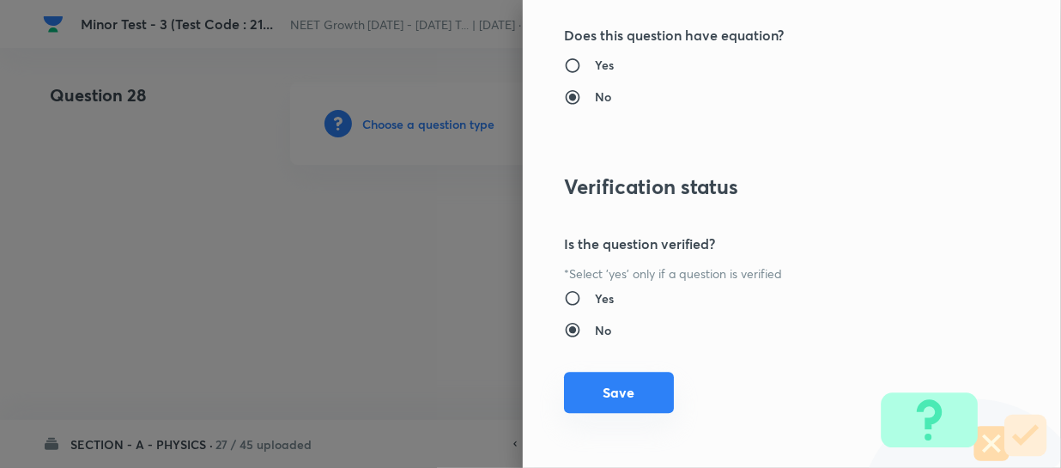
drag, startPoint x: 591, startPoint y: 395, endPoint x: 1060, endPoint y: 366, distance: 470.6
click at [592, 395] on button "Save" at bounding box center [619, 394] width 110 height 41
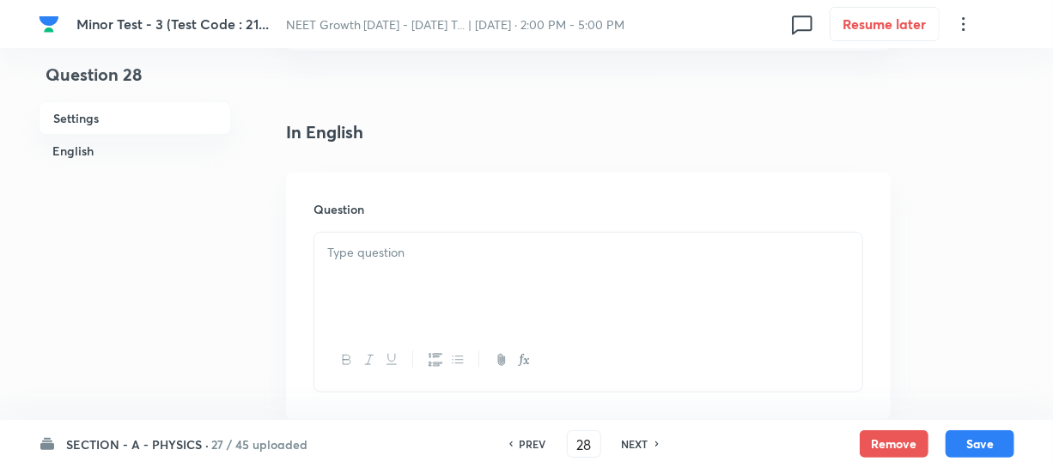
scroll to position [390, 0]
click at [379, 283] on div at bounding box center [588, 276] width 548 height 96
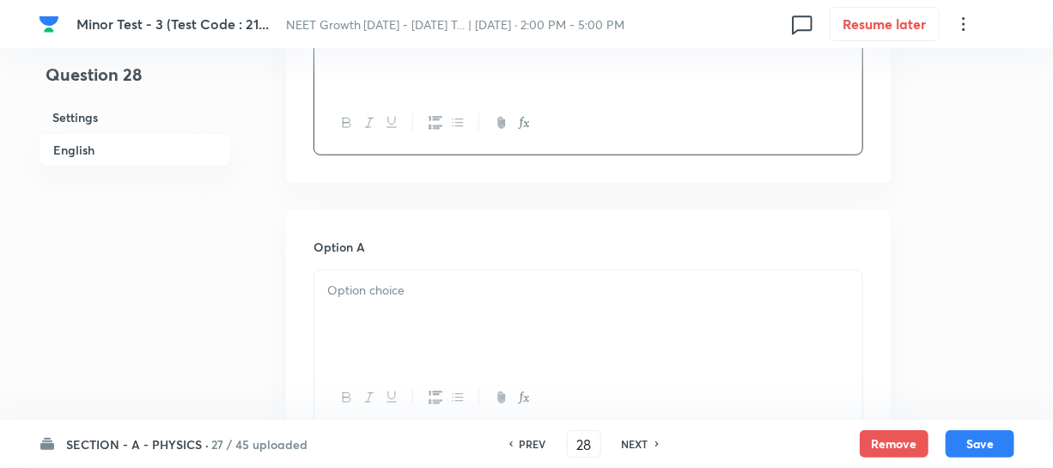
scroll to position [624, 0]
click at [375, 310] on div at bounding box center [588, 317] width 548 height 96
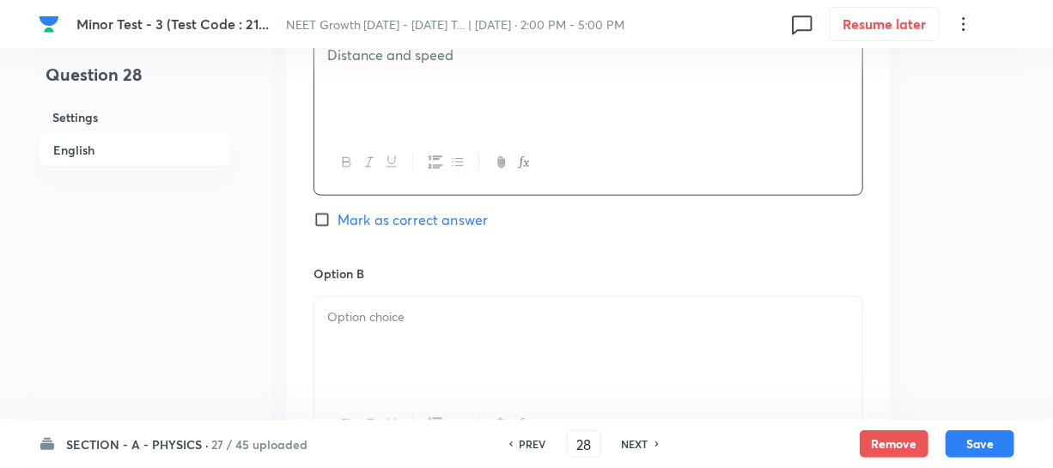
scroll to position [859, 0]
click at [381, 337] on div at bounding box center [588, 344] width 548 height 96
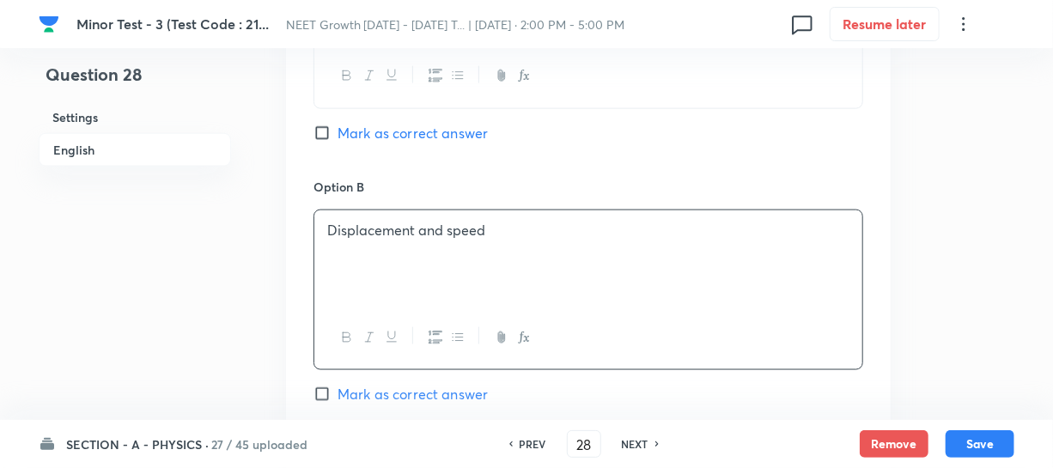
scroll to position [1170, 0]
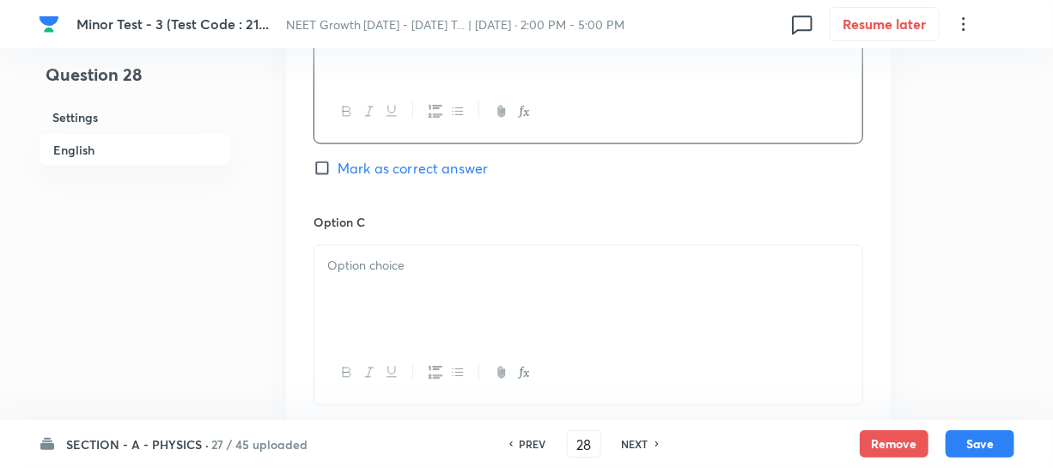
click at [373, 302] on div at bounding box center [588, 294] width 548 height 96
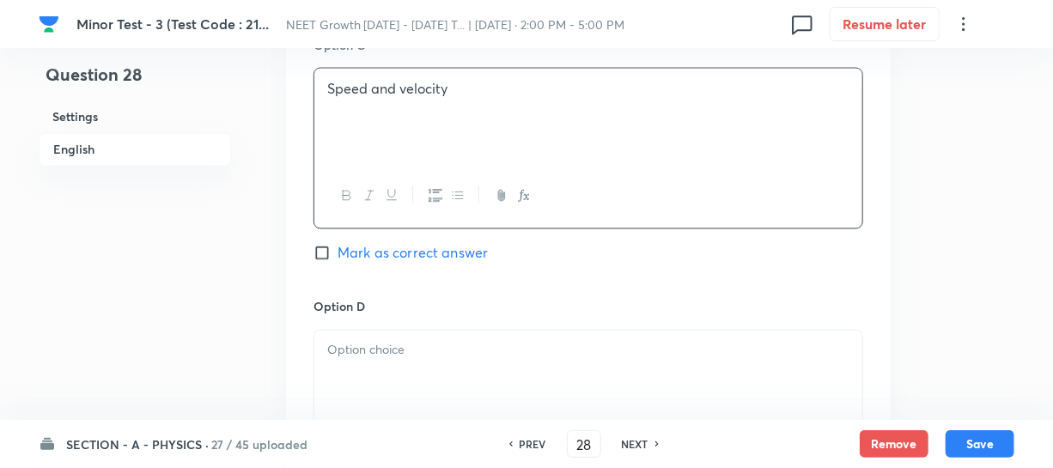
scroll to position [1405, 0]
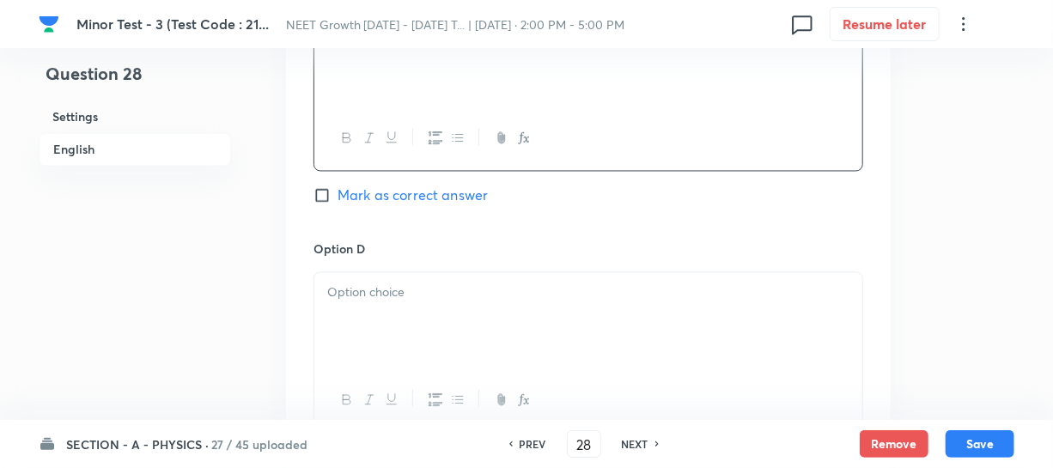
click at [383, 302] on div at bounding box center [588, 321] width 548 height 96
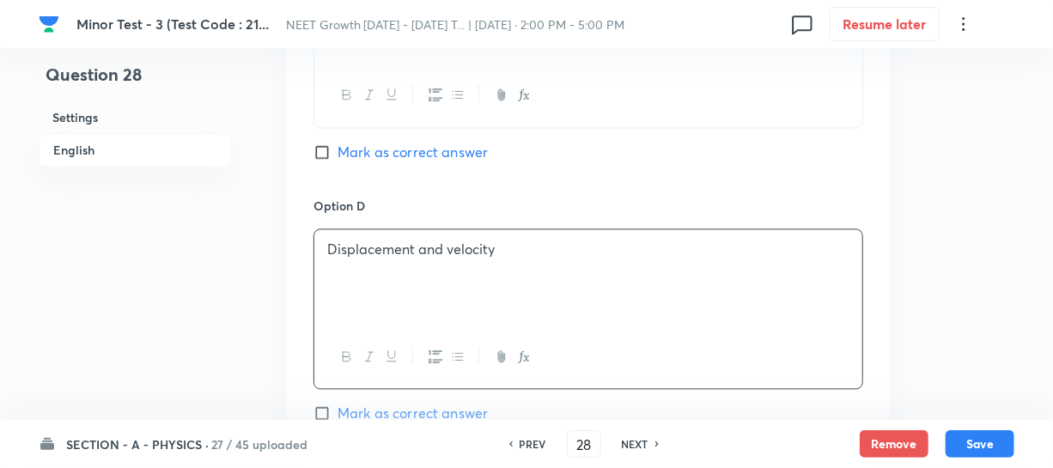
scroll to position [1483, 0]
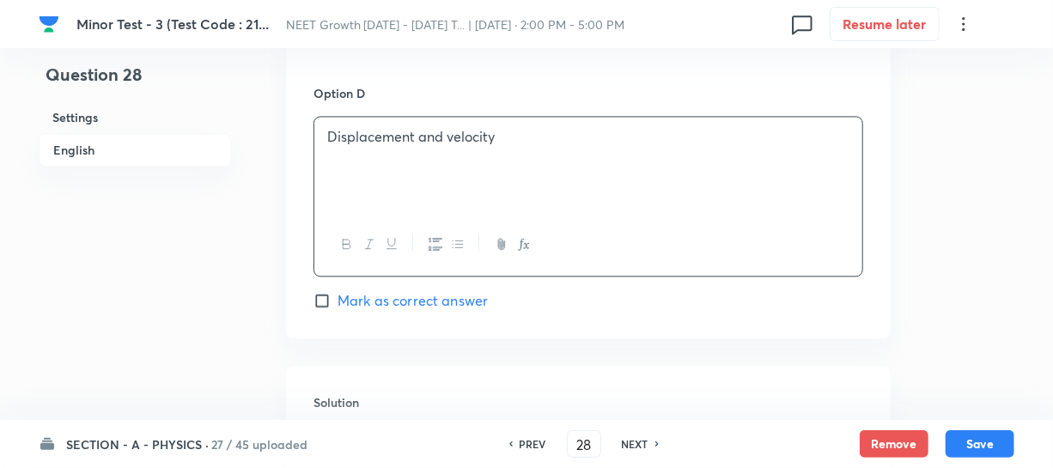
click at [334, 297] on input "Mark as correct answer" at bounding box center [325, 300] width 24 height 17
checkbox input "true"
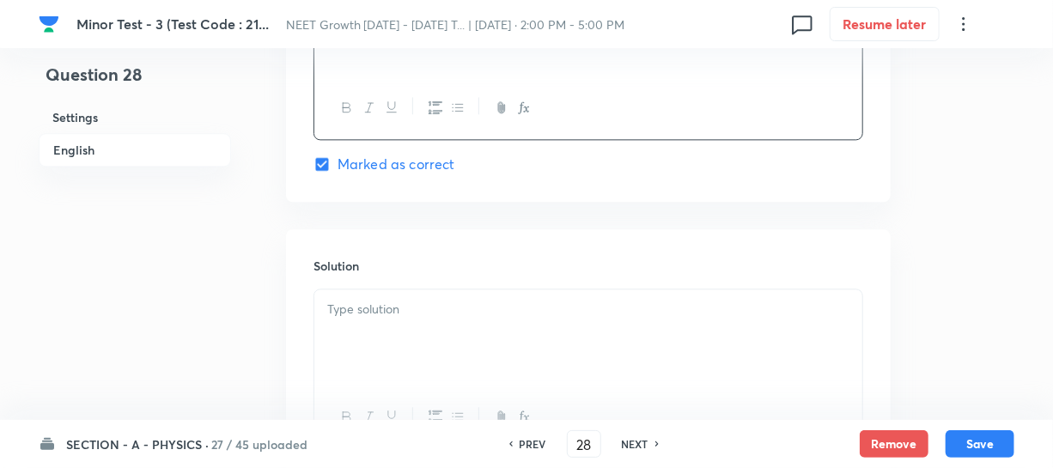
scroll to position [1858, 0]
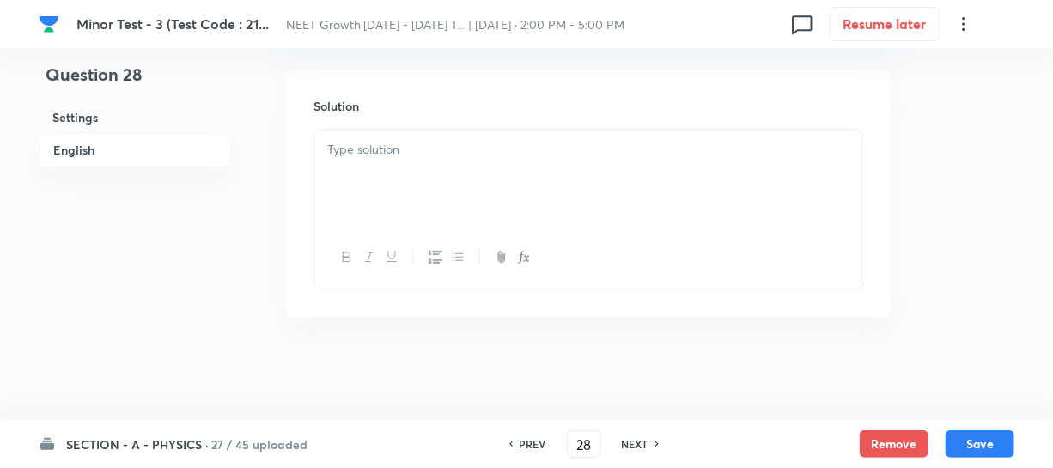
click at [389, 217] on div at bounding box center [588, 178] width 548 height 96
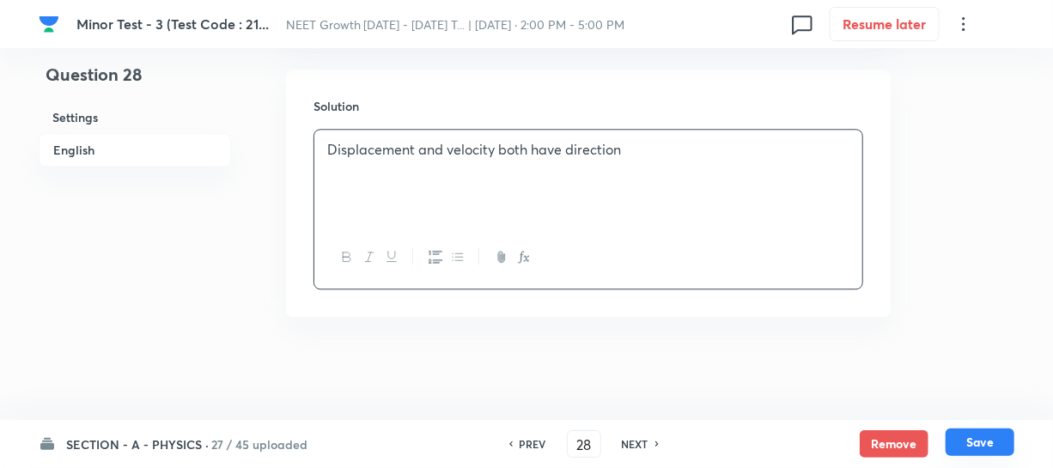
click at [976, 443] on button "Save" at bounding box center [979, 441] width 69 height 27
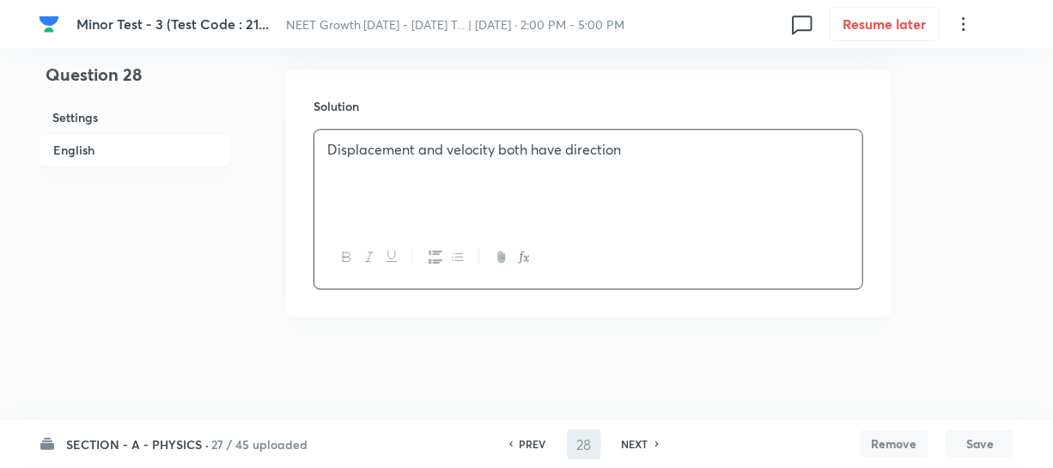
type input "29"
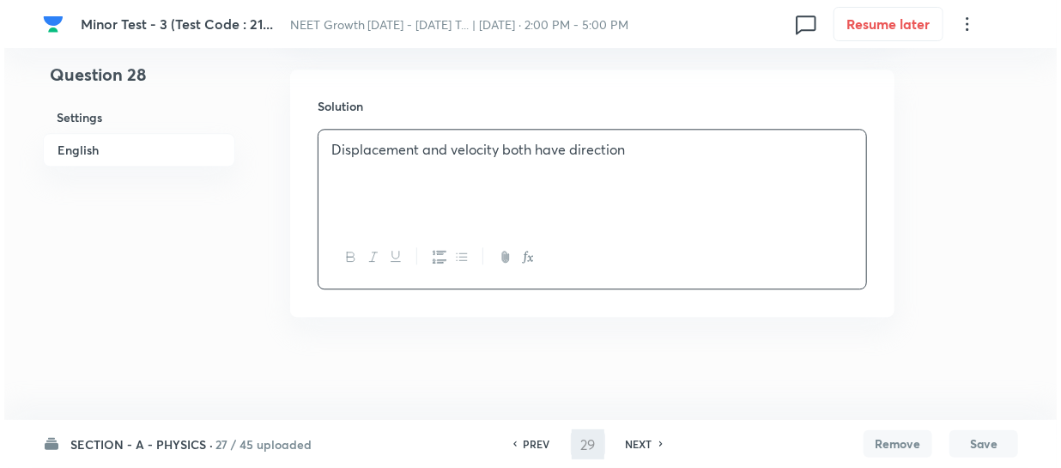
scroll to position [0, 0]
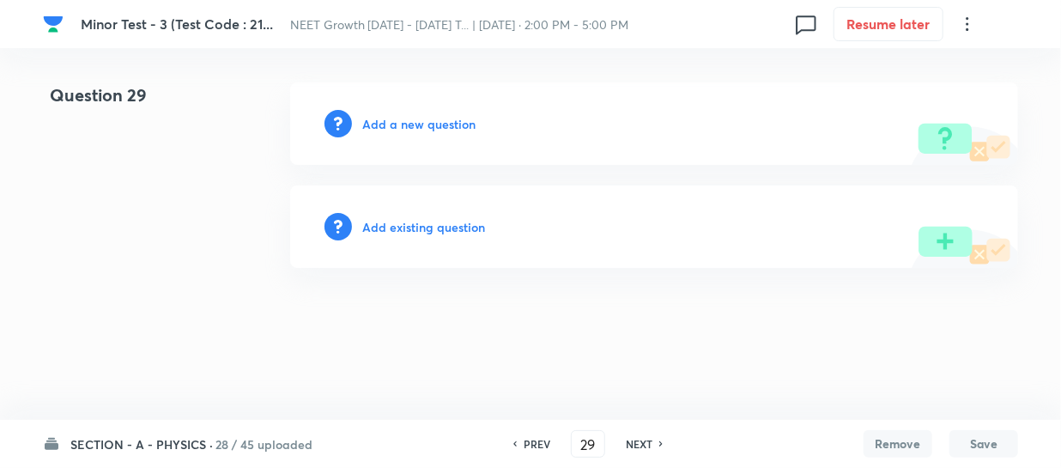
click at [372, 125] on h6 "Add a new question" at bounding box center [418, 124] width 113 height 18
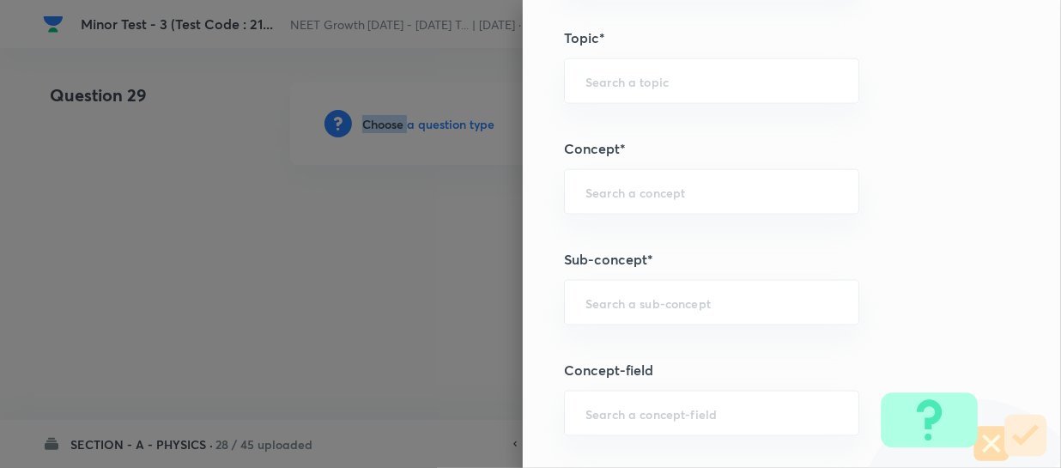
scroll to position [1014, 0]
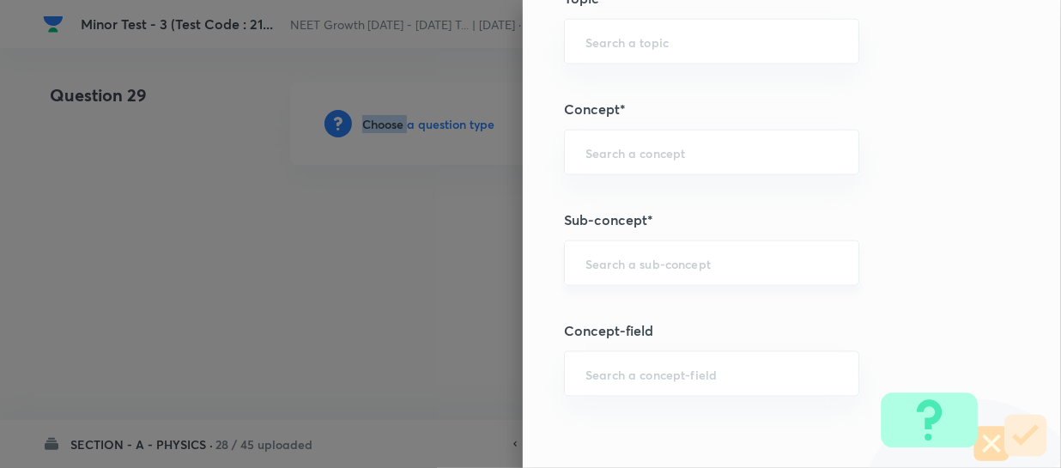
click at [605, 250] on div "​" at bounding box center [711, 263] width 295 height 46
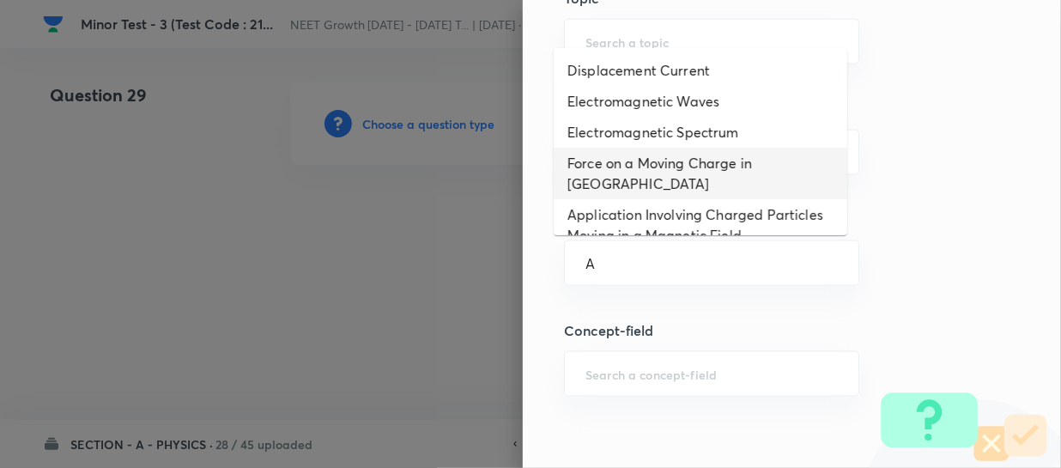
click at [687, 168] on li "Force on a Moving Charge in Magnetic Field" at bounding box center [701, 174] width 294 height 52
type input "Force on a Moving Charge in Magnetic Field"
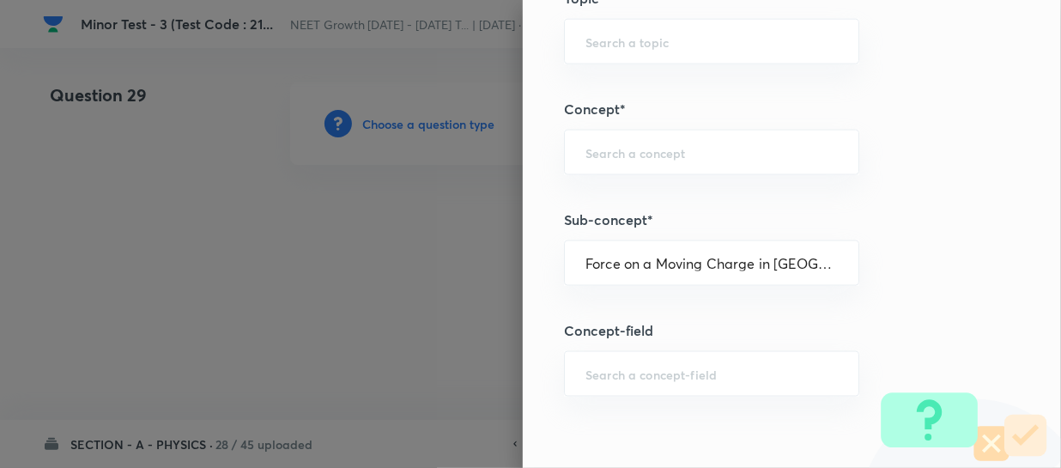
type input "Physics"
type input "Electricity & Magnetism"
type input "Magnetic Field & Magnetic Forces"
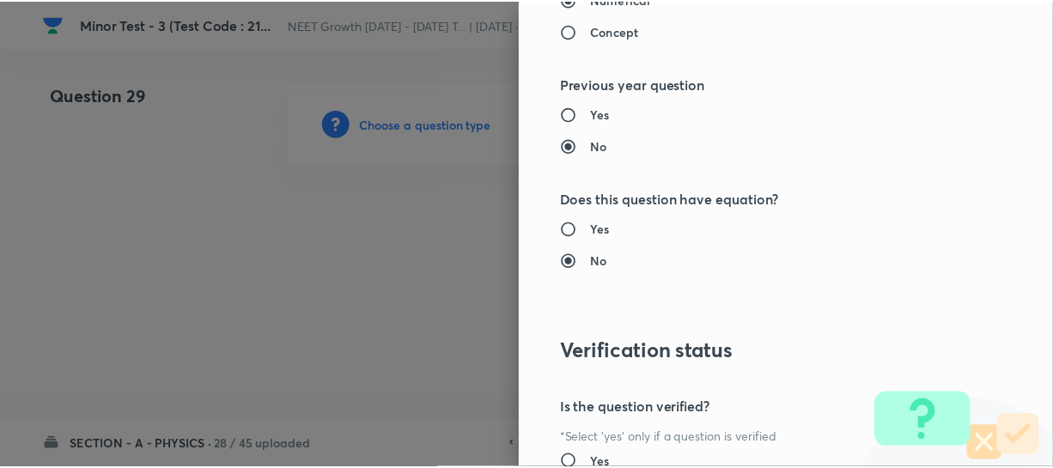
scroll to position [1986, 0]
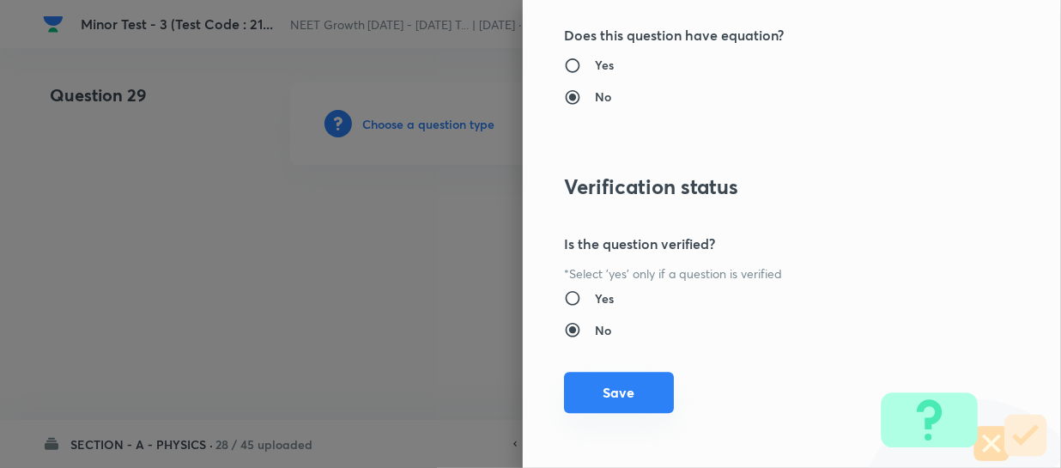
drag, startPoint x: 587, startPoint y: 385, endPoint x: 601, endPoint y: 382, distance: 14.0
click at [588, 385] on button "Save" at bounding box center [619, 392] width 110 height 41
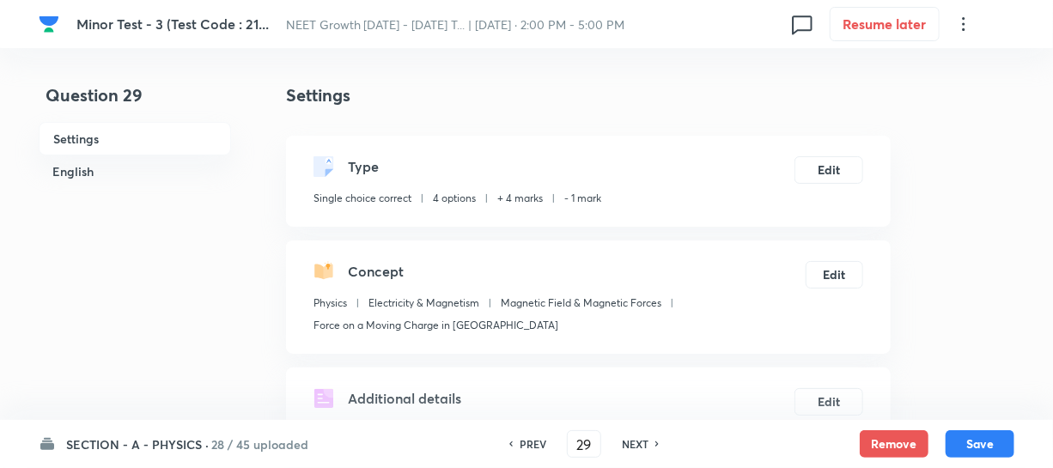
scroll to position [390, 0]
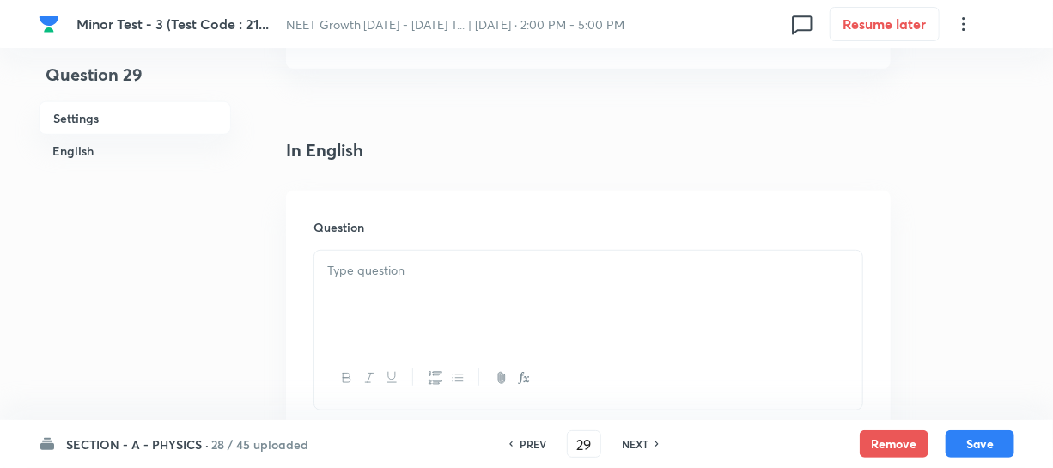
drag, startPoint x: 404, startPoint y: 299, endPoint x: 450, endPoint y: 300, distance: 46.4
click at [404, 300] on div at bounding box center [588, 299] width 548 height 96
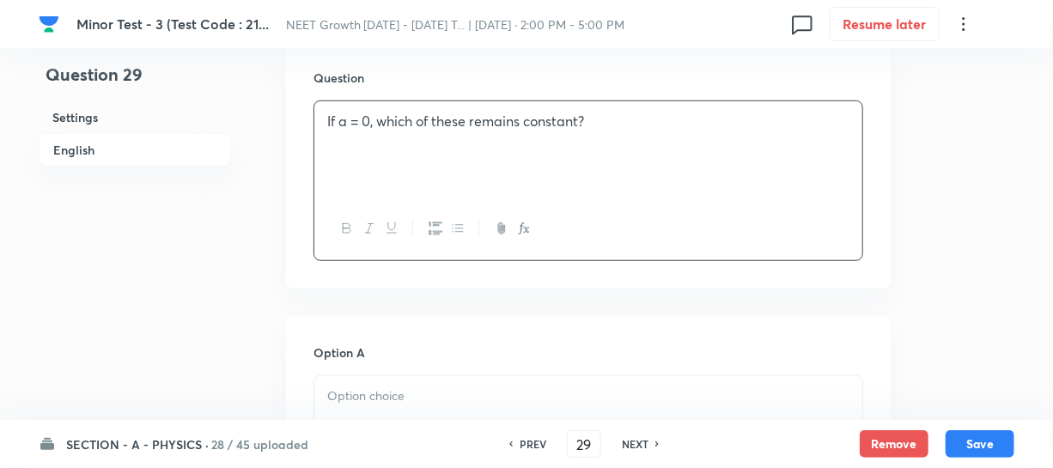
scroll to position [546, 0]
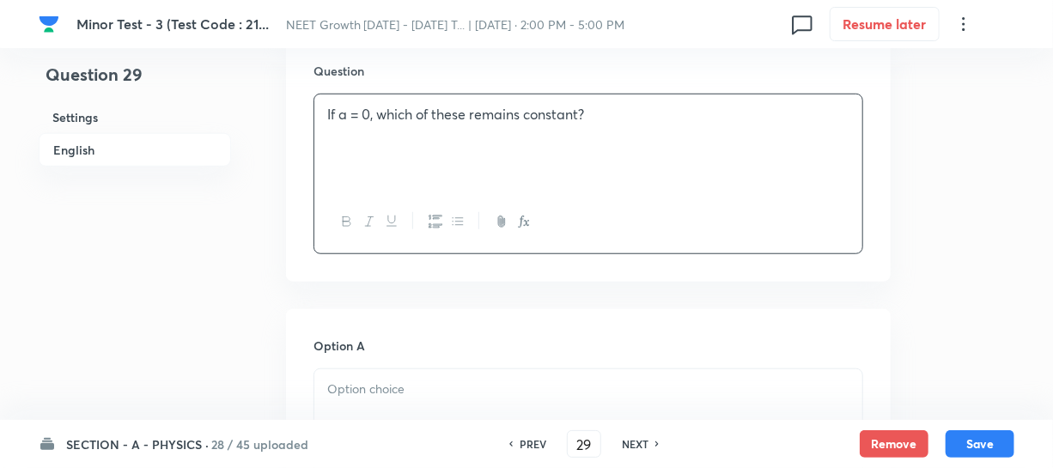
click at [368, 403] on div at bounding box center [588, 417] width 548 height 96
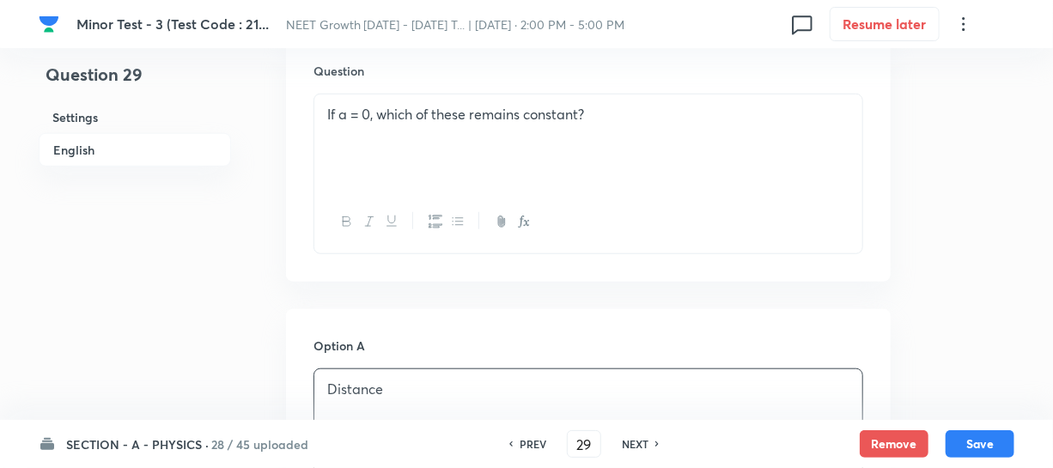
scroll to position [859, 0]
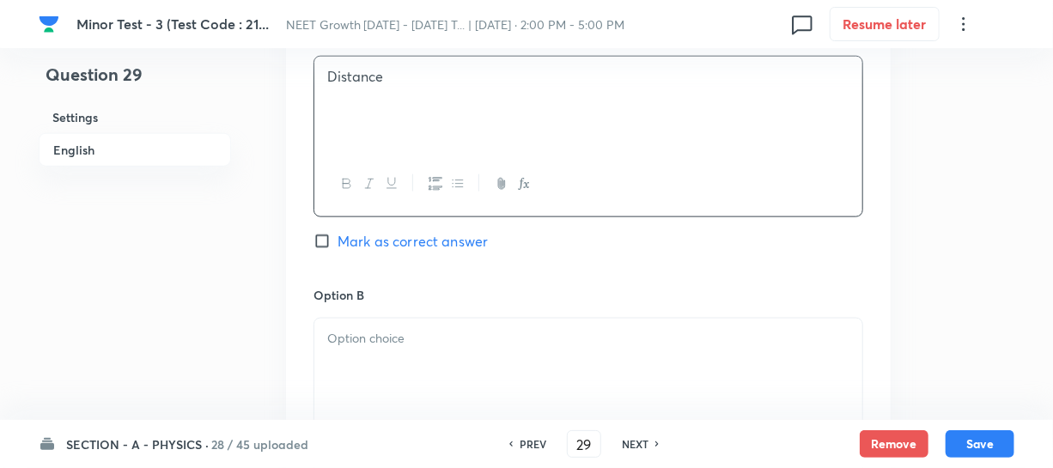
drag, startPoint x: 356, startPoint y: 344, endPoint x: 370, endPoint y: 344, distance: 13.7
click at [357, 344] on p at bounding box center [588, 339] width 522 height 20
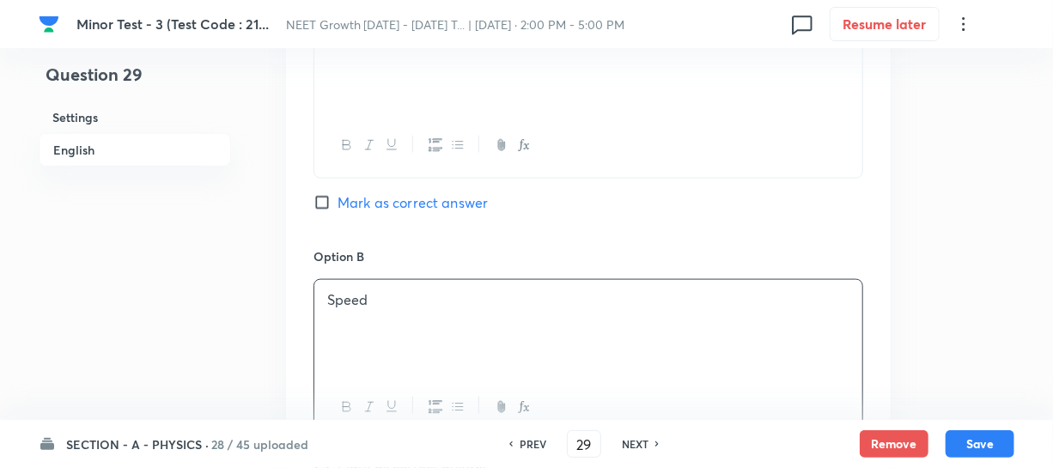
scroll to position [1170, 0]
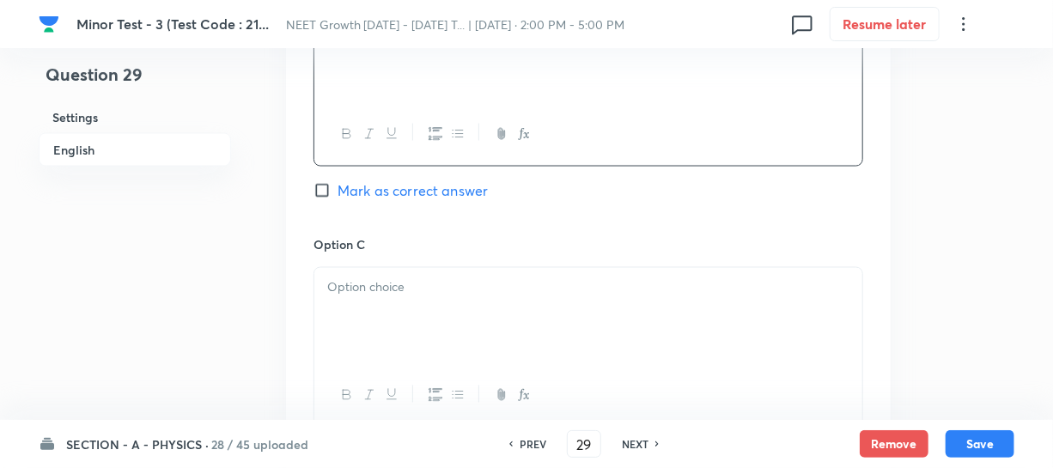
click at [420, 325] on div at bounding box center [588, 316] width 548 height 96
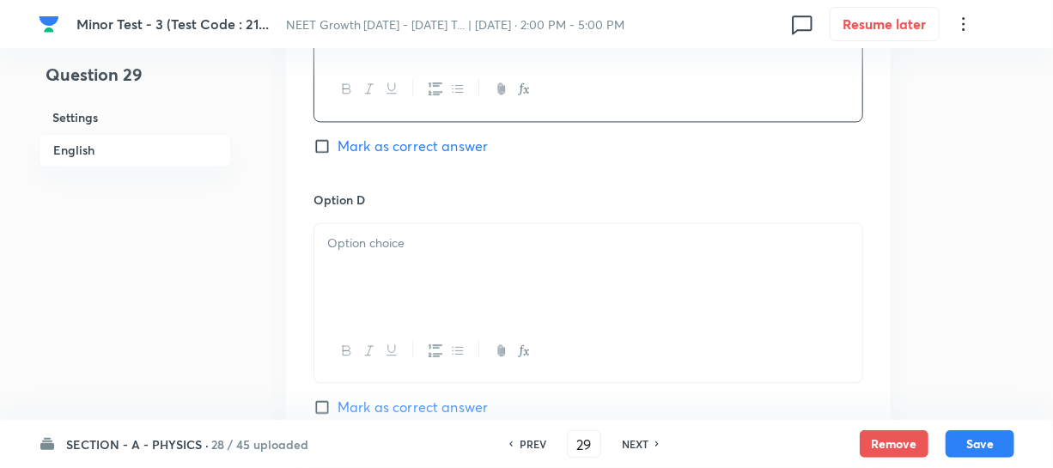
scroll to position [1483, 0]
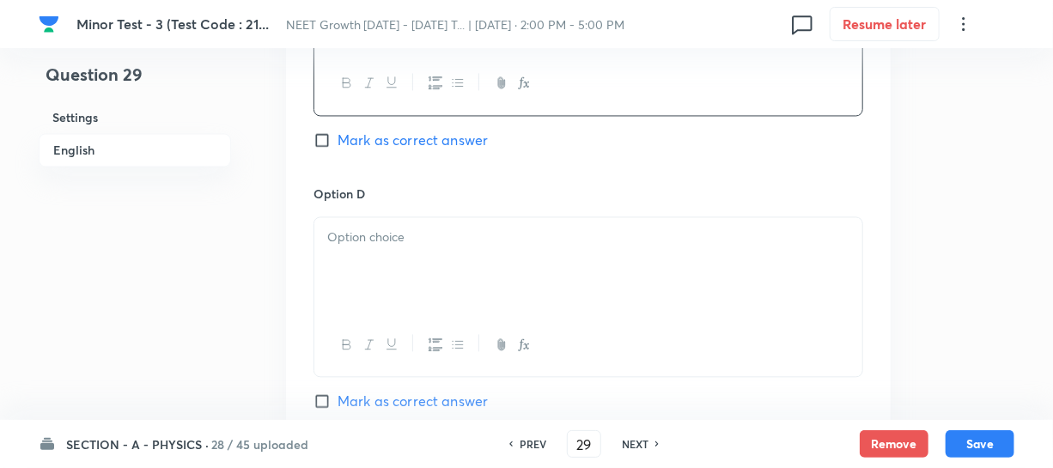
click at [378, 273] on div at bounding box center [588, 265] width 548 height 96
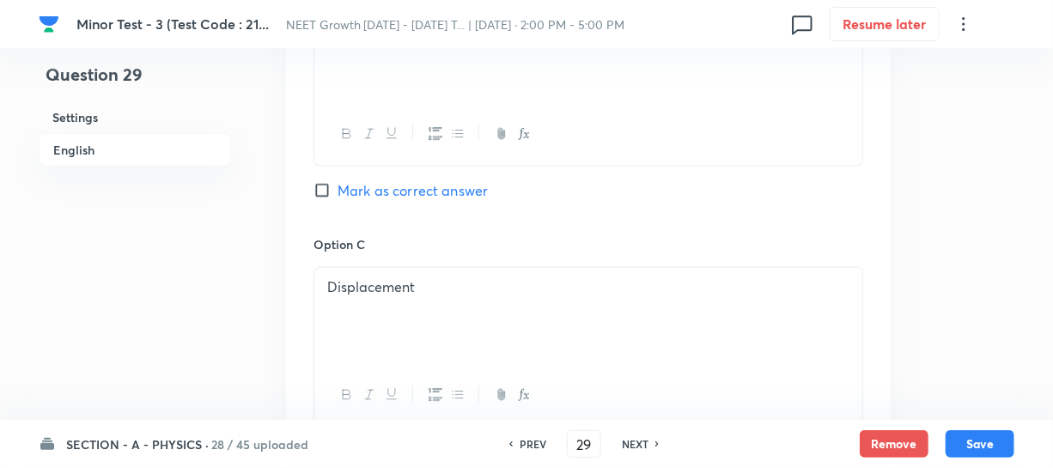
click at [322, 191] on input "Mark as correct answer" at bounding box center [325, 190] width 24 height 17
checkbox input "true"
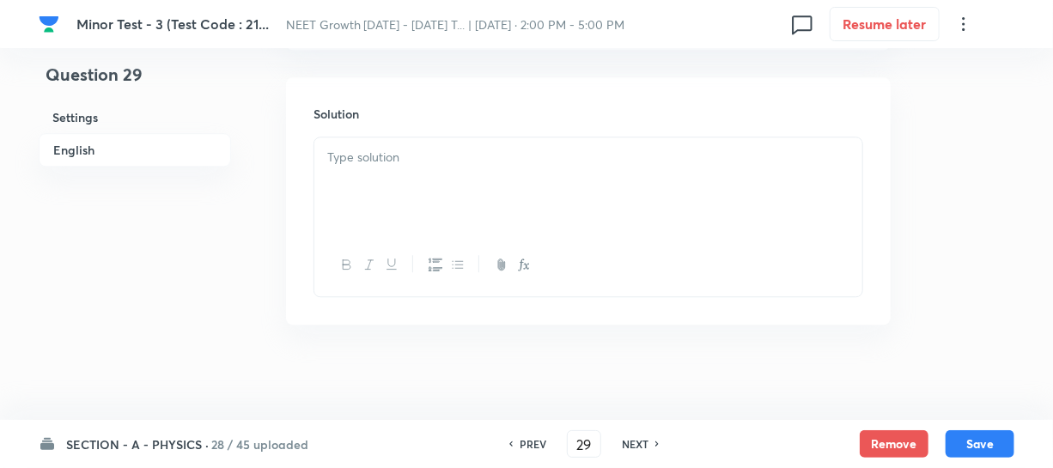
scroll to position [1880, 0]
drag, startPoint x: 374, startPoint y: 180, endPoint x: 769, endPoint y: 247, distance: 401.5
click at [374, 180] on div at bounding box center [588, 178] width 548 height 96
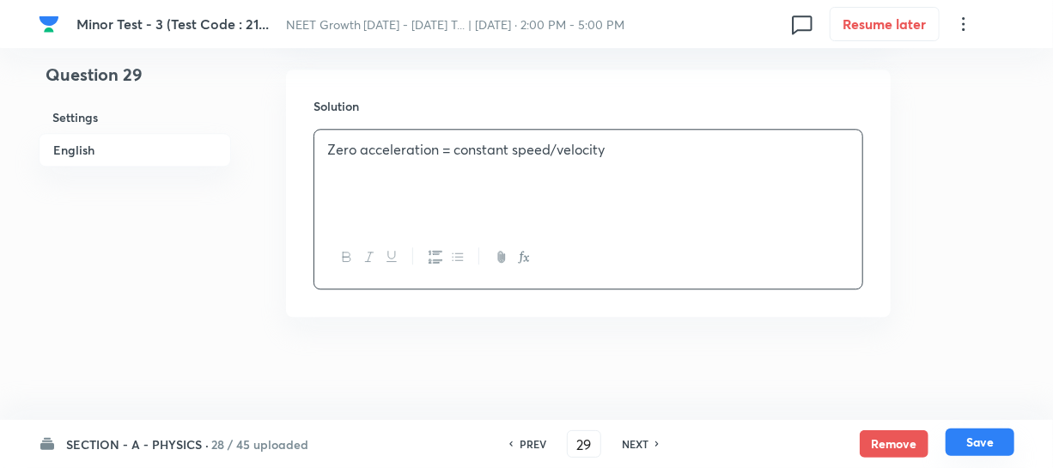
click at [979, 443] on button "Save" at bounding box center [979, 441] width 69 height 27
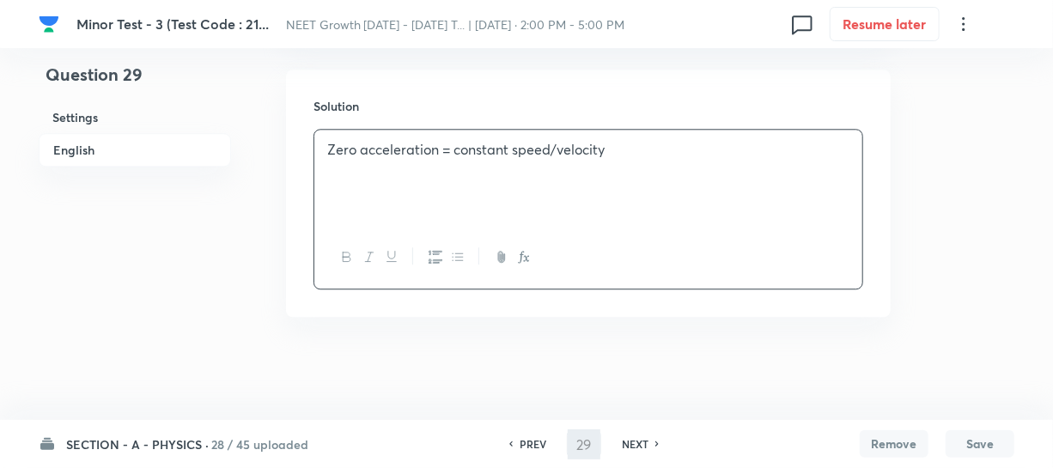
type input "30"
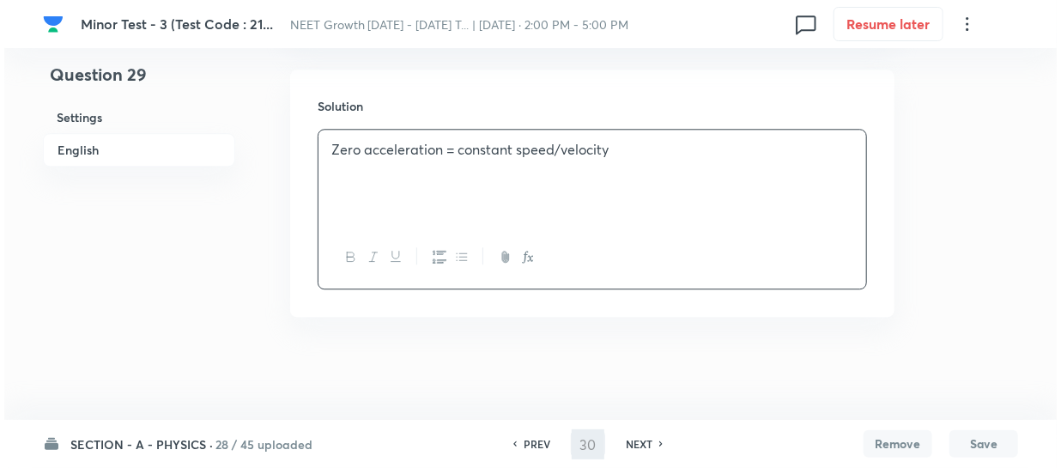
scroll to position [0, 0]
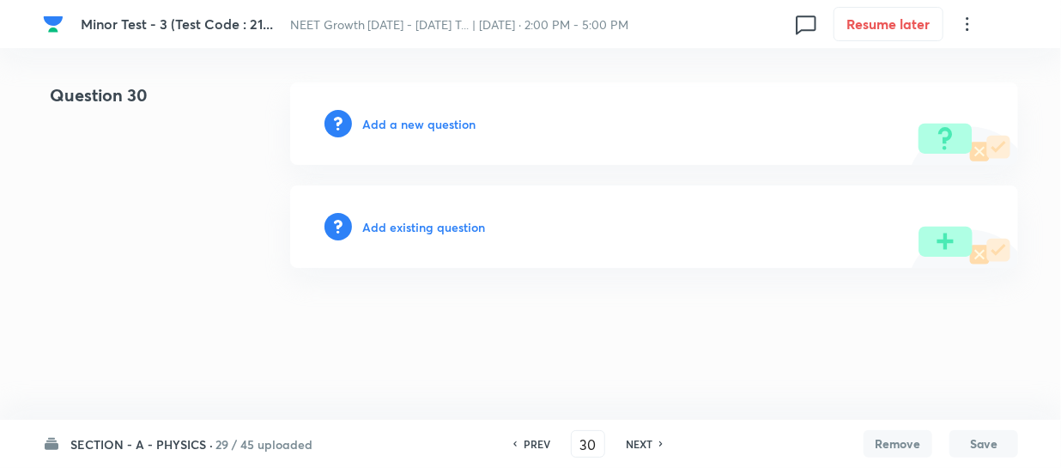
click at [380, 123] on h6 "Add a new question" at bounding box center [418, 124] width 113 height 18
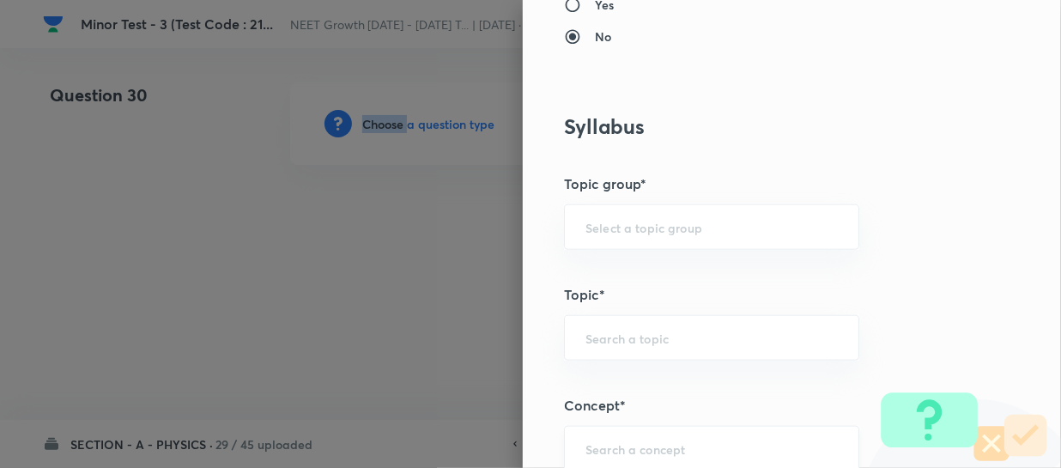
scroll to position [859, 0]
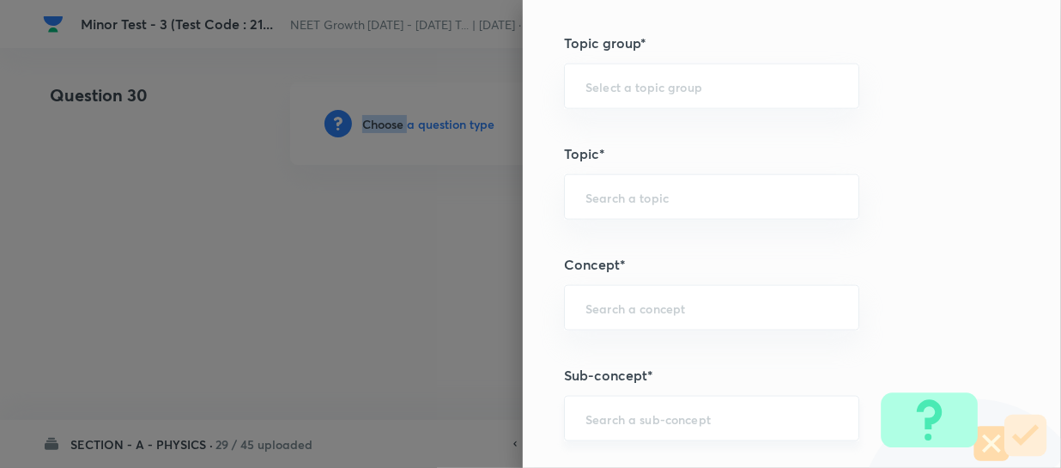
click at [601, 407] on div "​" at bounding box center [711, 419] width 295 height 46
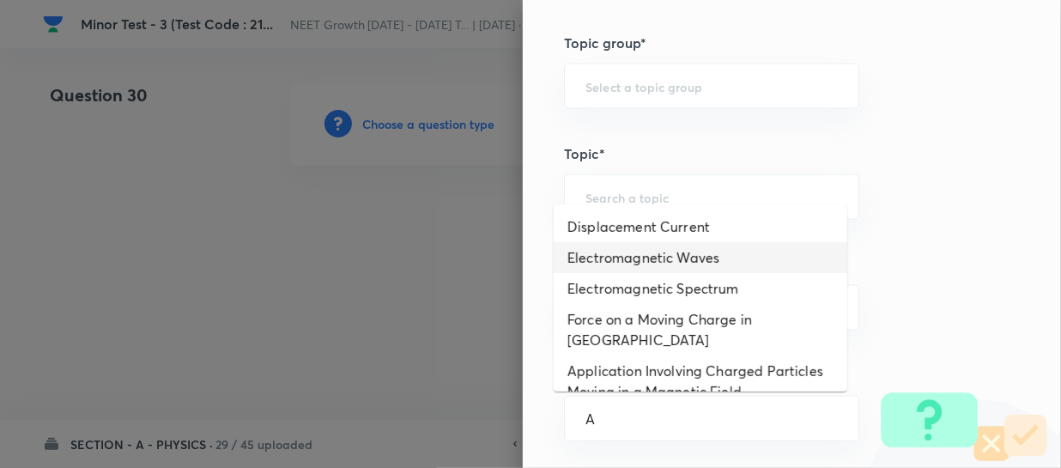
click at [641, 257] on li "Electromagnetic Waves" at bounding box center [701, 257] width 294 height 31
type input "Electromagnetic Waves"
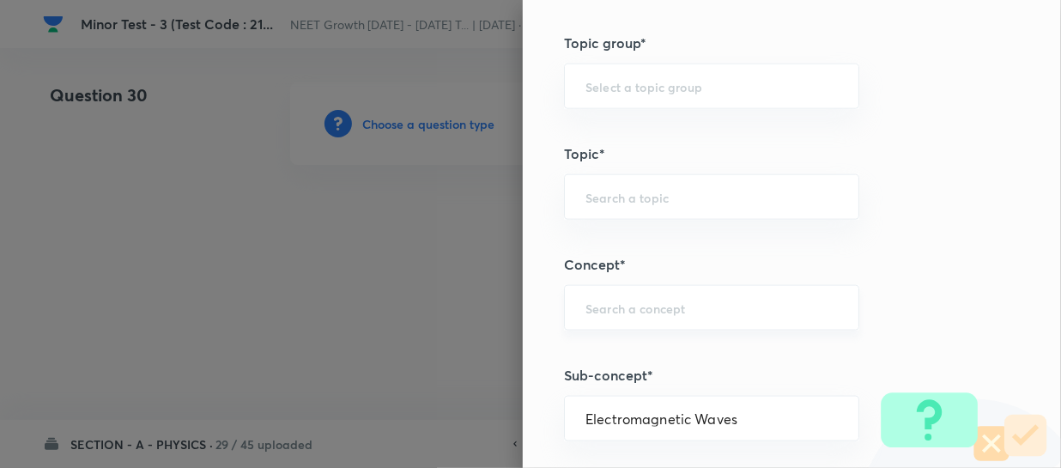
type input "Physics"
type input "Electricity & Magnetism"
type input "Electromagnetic Waves"
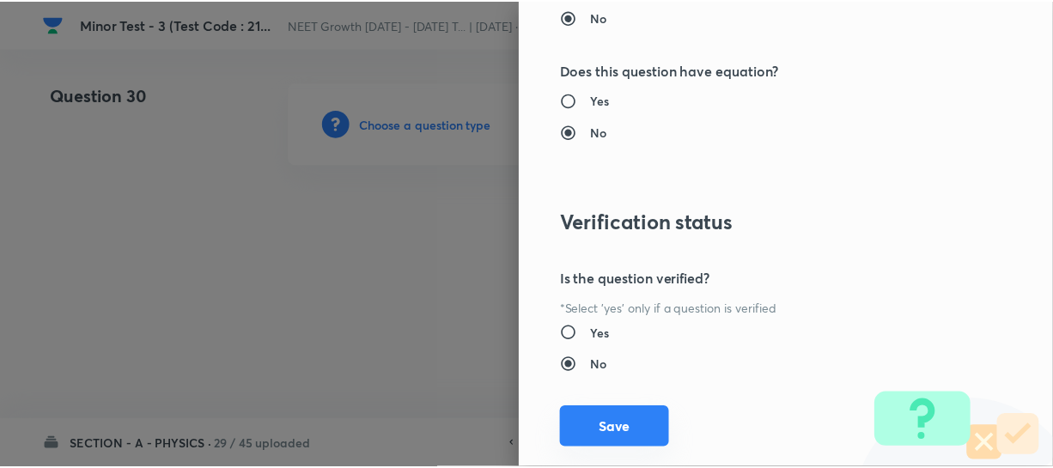
scroll to position [1986, 0]
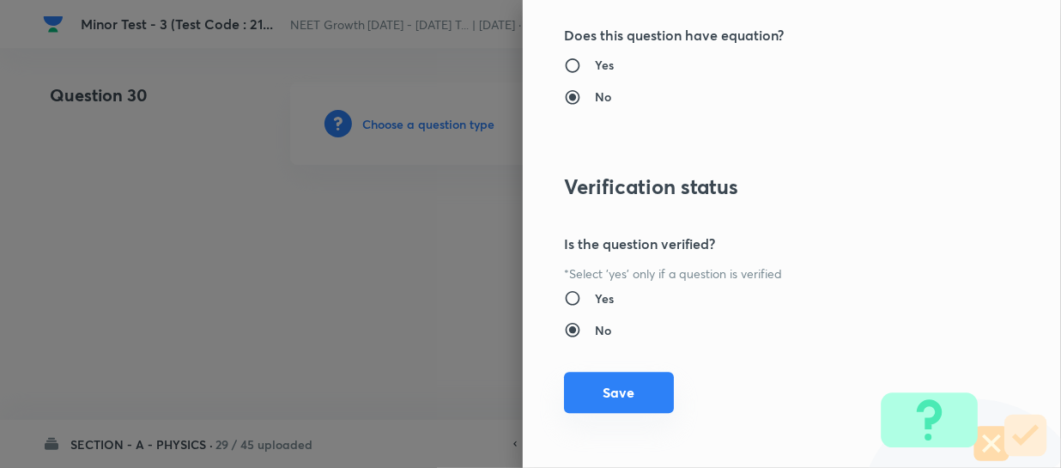
click at [597, 394] on button "Save" at bounding box center [619, 392] width 110 height 41
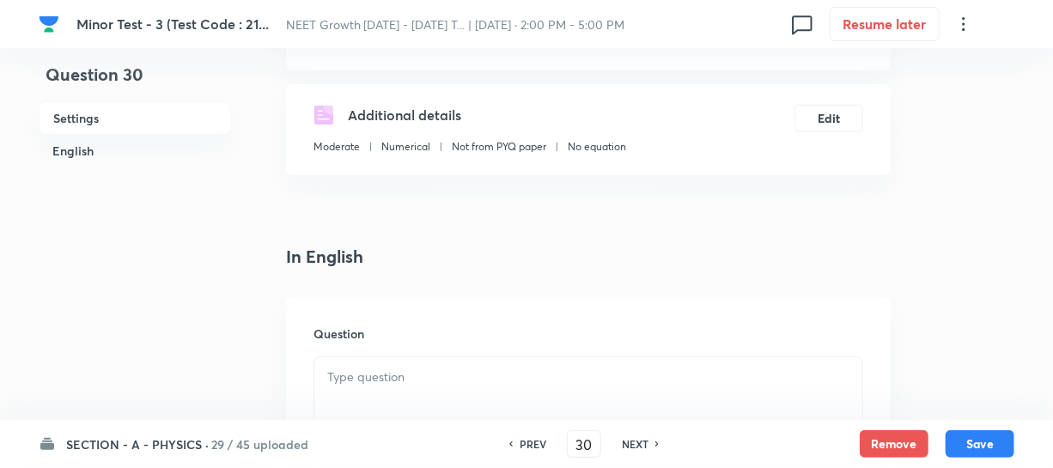
scroll to position [390, 0]
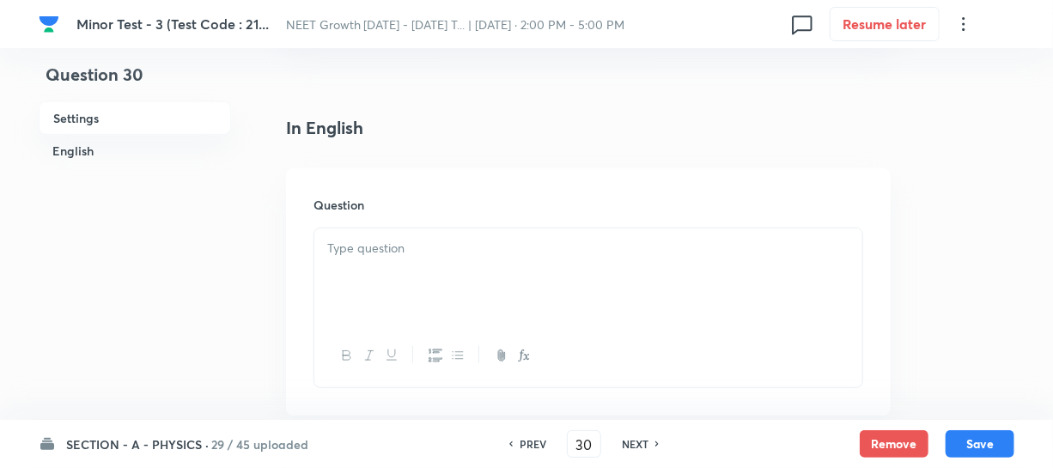
click at [393, 273] on div at bounding box center [588, 276] width 548 height 96
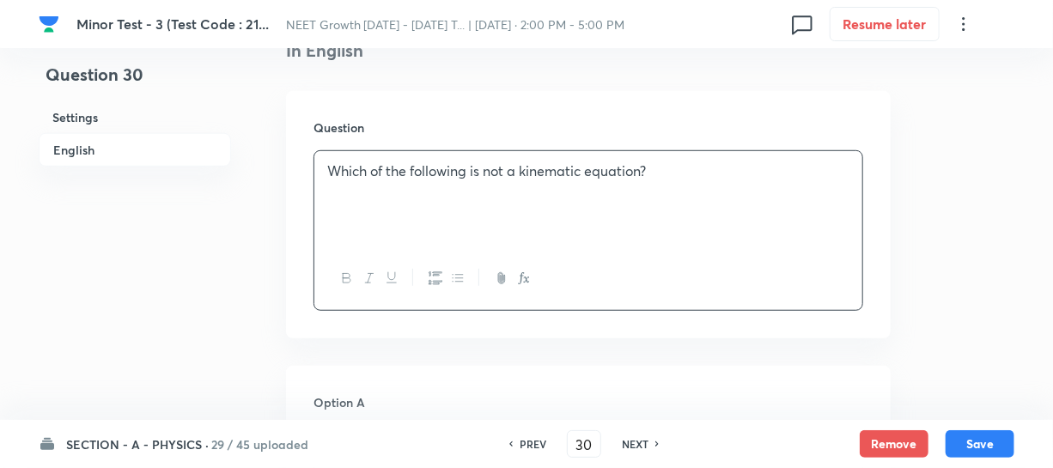
scroll to position [624, 0]
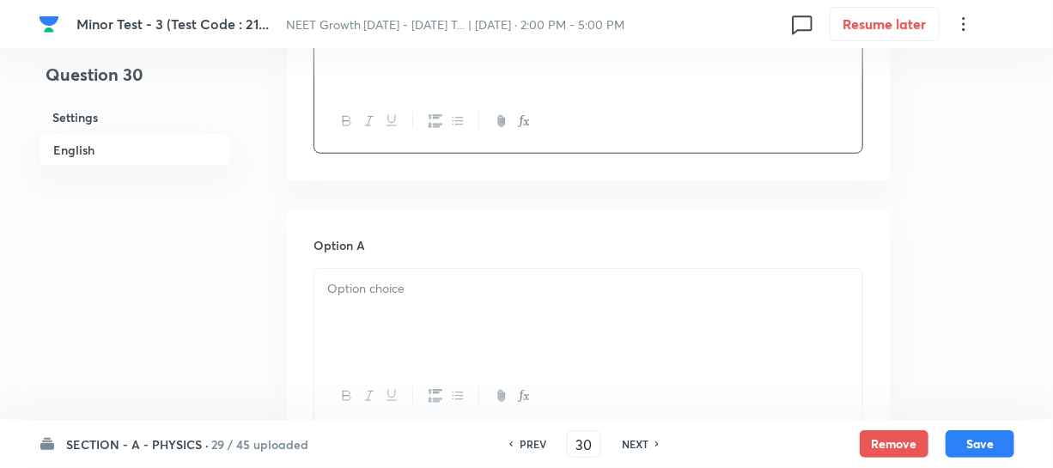
click at [377, 299] on div at bounding box center [588, 317] width 548 height 96
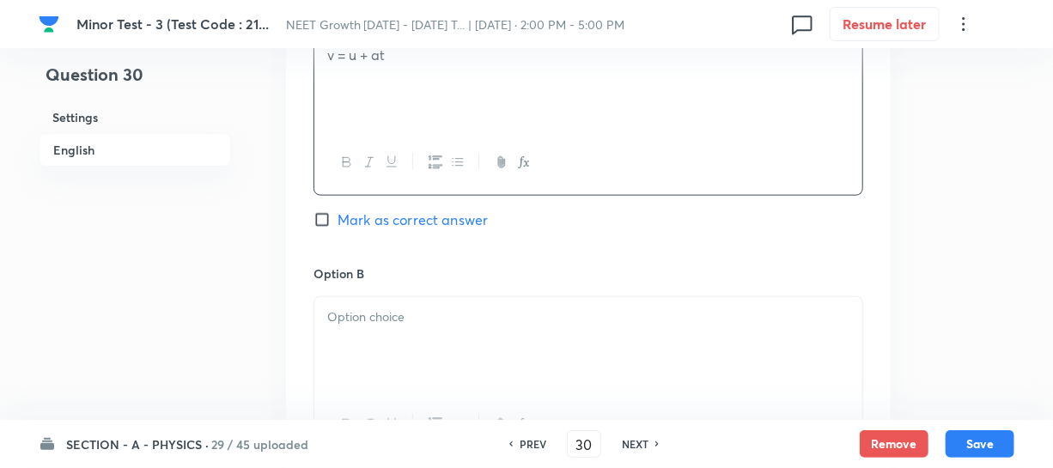
scroll to position [859, 0]
click at [438, 369] on div at bounding box center [588, 344] width 548 height 96
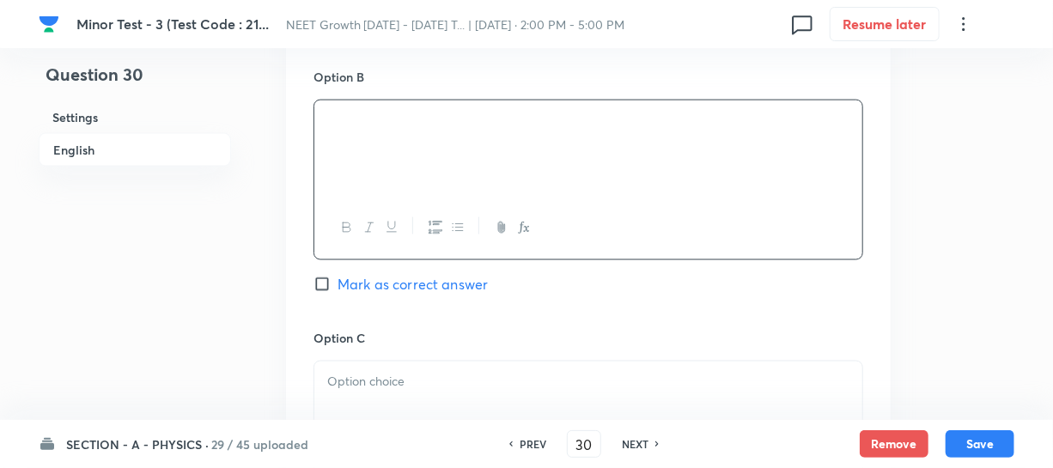
scroll to position [1170, 0]
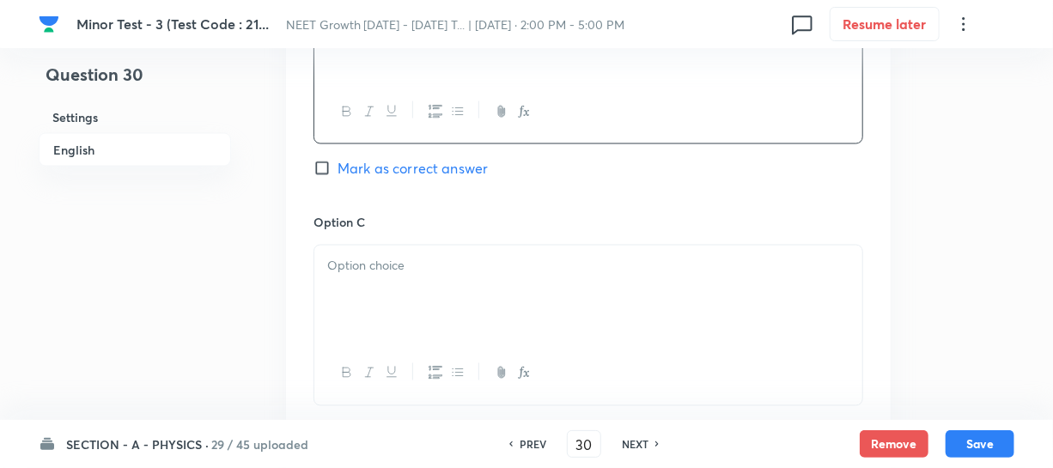
click at [407, 306] on div at bounding box center [588, 294] width 548 height 96
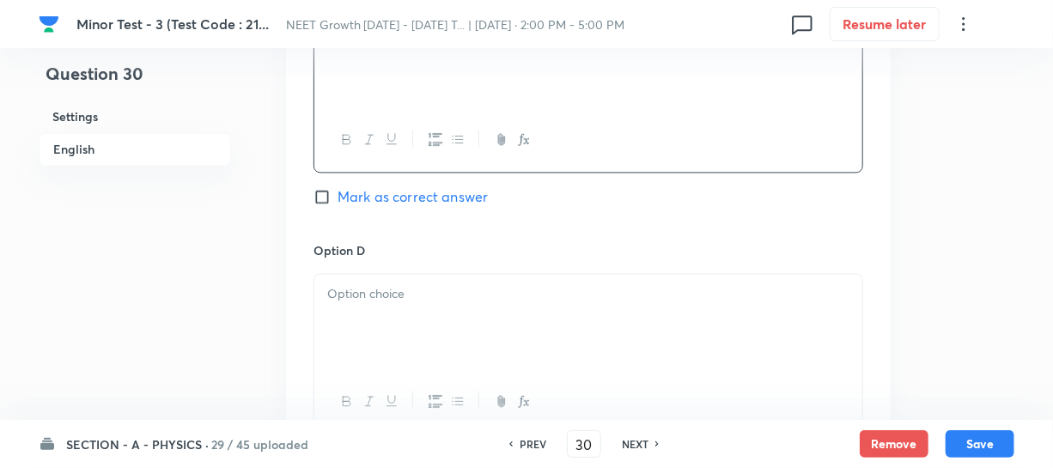
scroll to position [1405, 0]
click at [355, 304] on div at bounding box center [588, 321] width 548 height 96
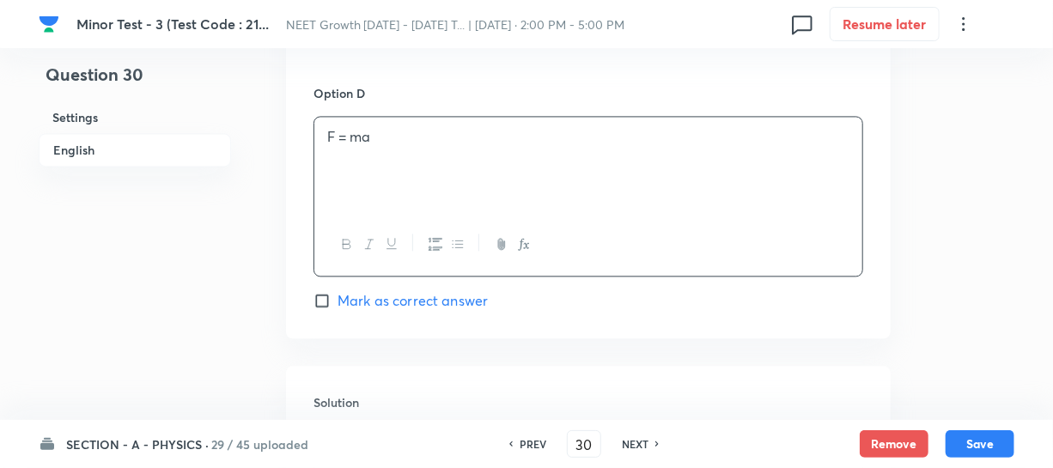
click at [328, 301] on input "Mark as correct answer" at bounding box center [325, 300] width 24 height 17
checkbox input "true"
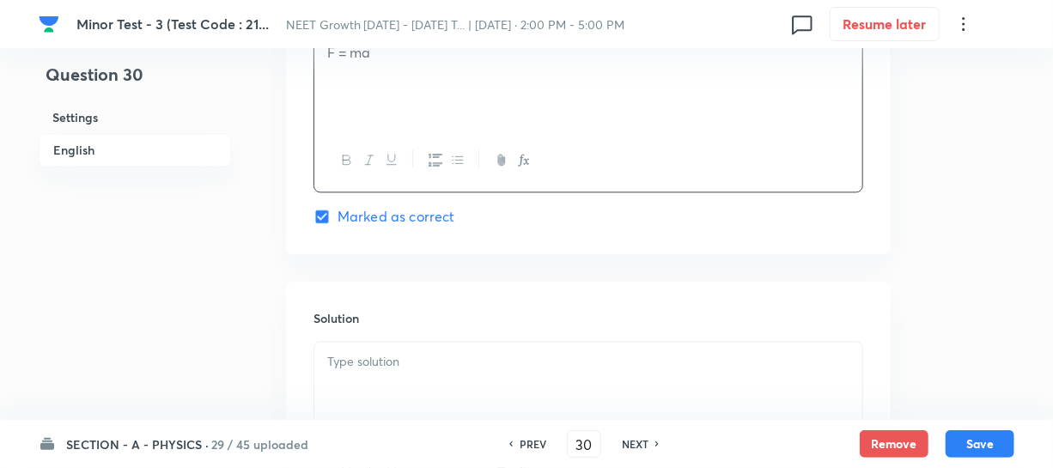
scroll to position [1795, 0]
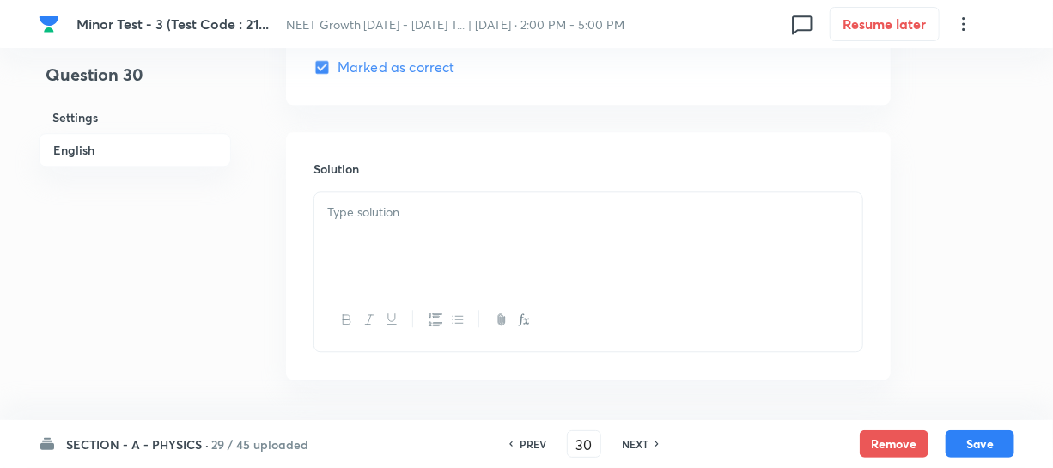
drag, startPoint x: 356, startPoint y: 246, endPoint x: 910, endPoint y: 390, distance: 572.3
click at [358, 242] on div at bounding box center [588, 240] width 548 height 96
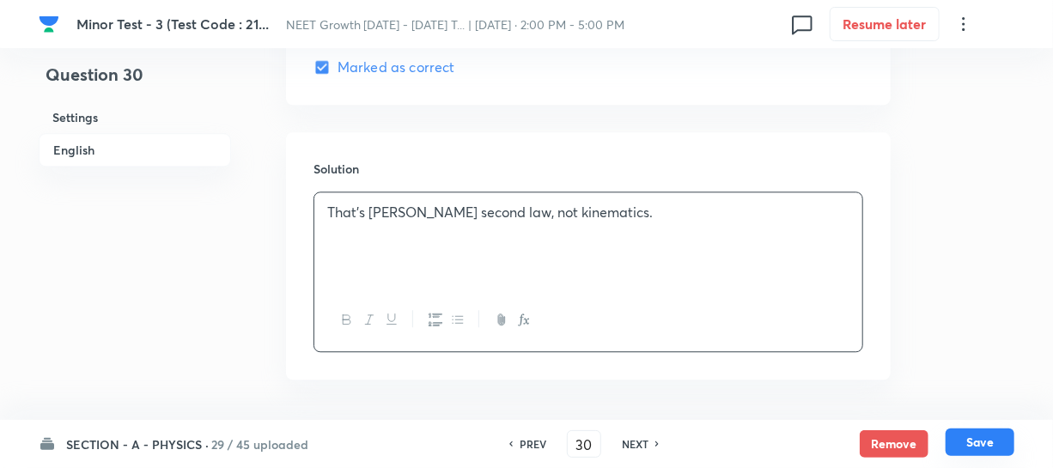
click at [982, 445] on button "Save" at bounding box center [979, 441] width 69 height 27
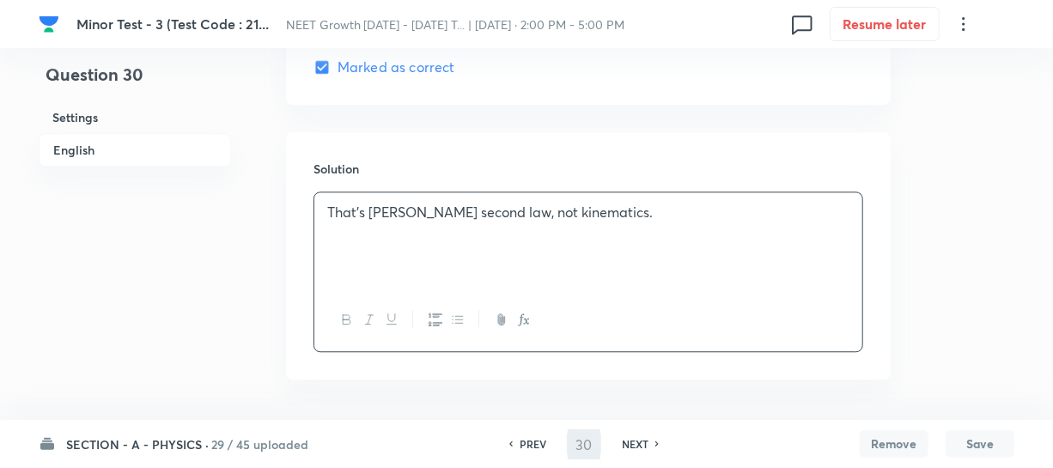
type input "31"
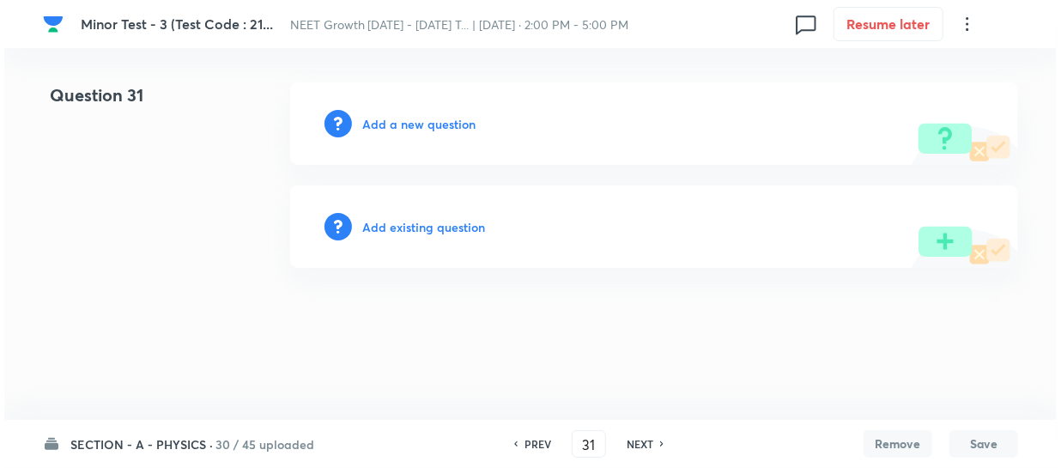
scroll to position [0, 0]
click at [390, 120] on h6 "Add a new question" at bounding box center [418, 124] width 113 height 18
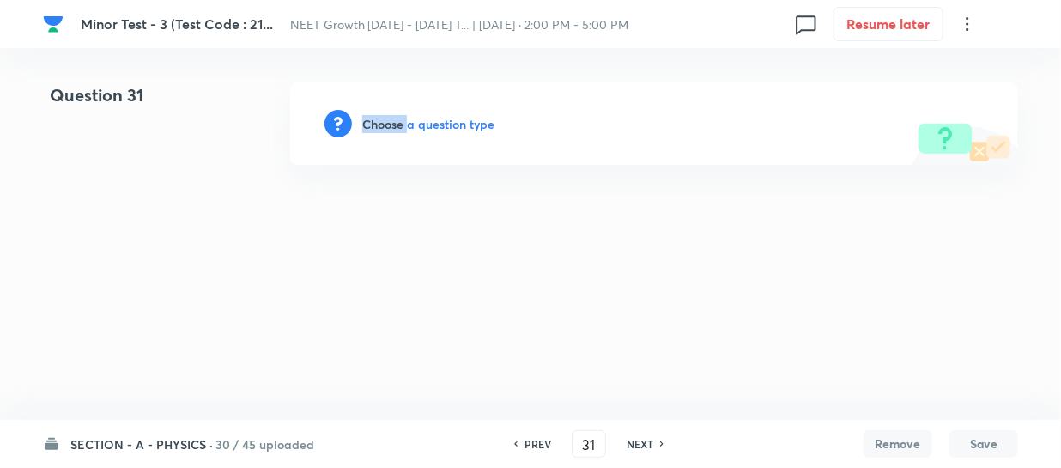
click at [390, 120] on h6 "Choose a question type" at bounding box center [428, 124] width 132 height 18
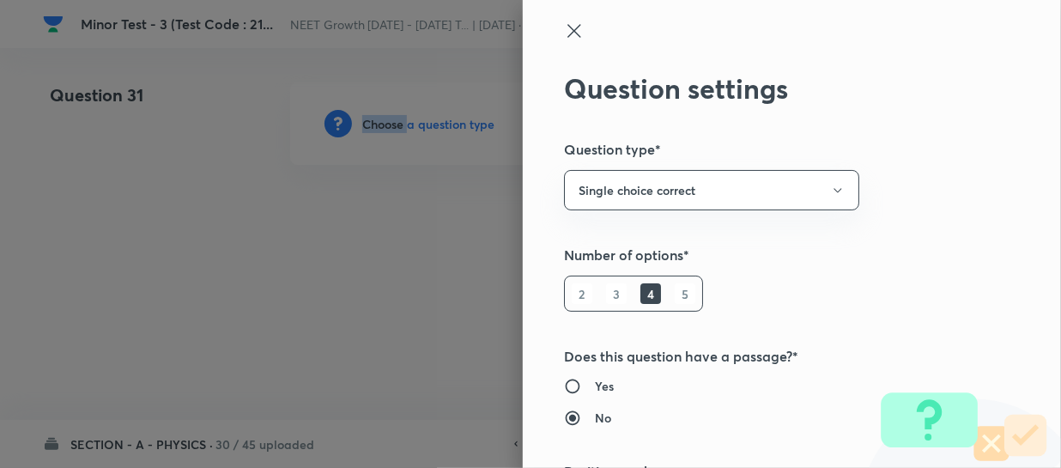
type input "Physics"
type input "Electricity & Magnetism"
type input "Electromagnetic Waves"
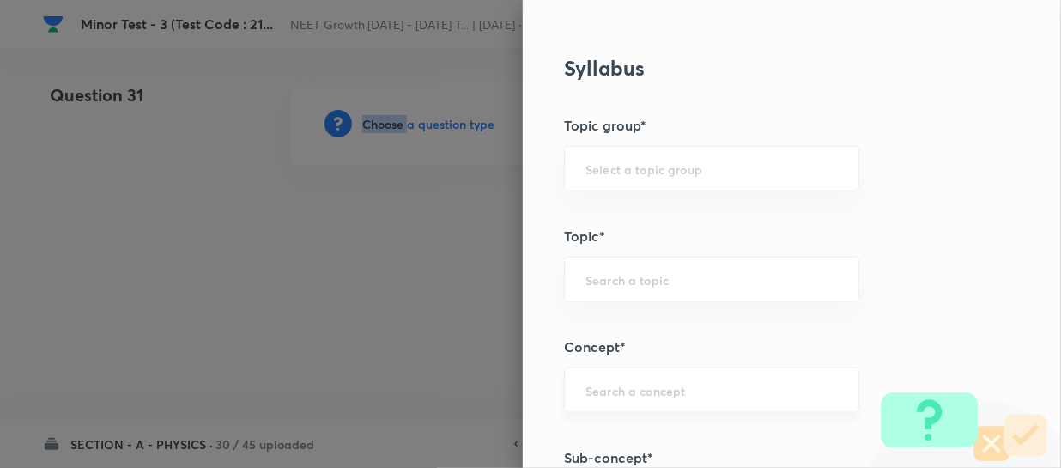
scroll to position [859, 0]
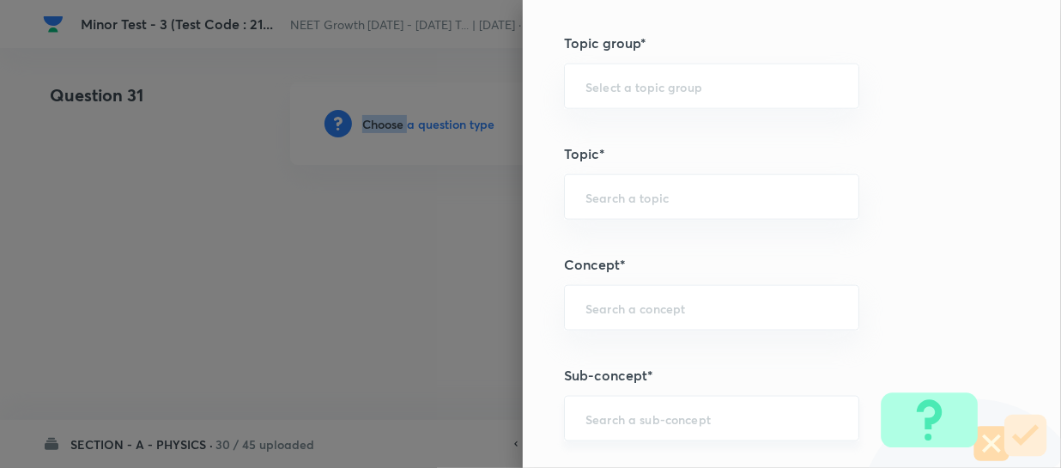
click at [574, 405] on div "​" at bounding box center [711, 419] width 295 height 46
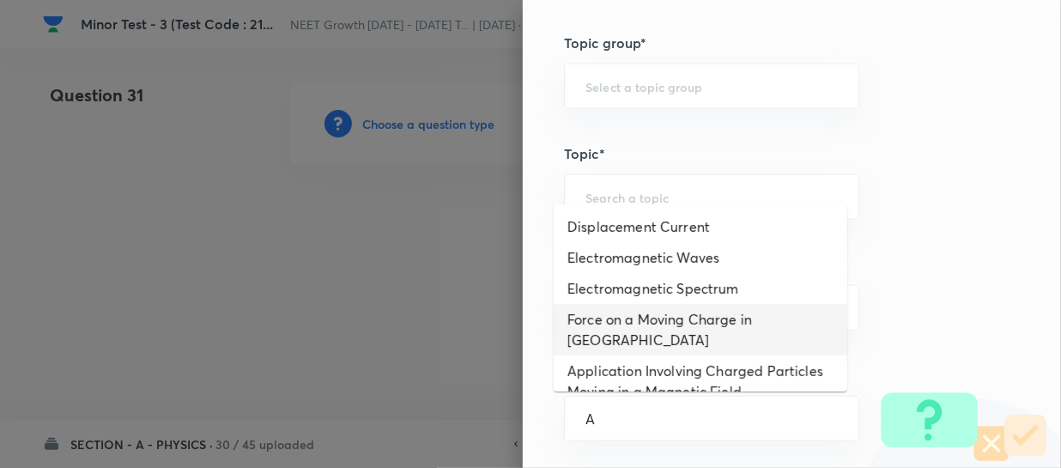
click at [603, 305] on li "Force on a Moving Charge in Magnetic Field" at bounding box center [701, 330] width 294 height 52
type input "Force on a Moving Charge in Magnetic Field"
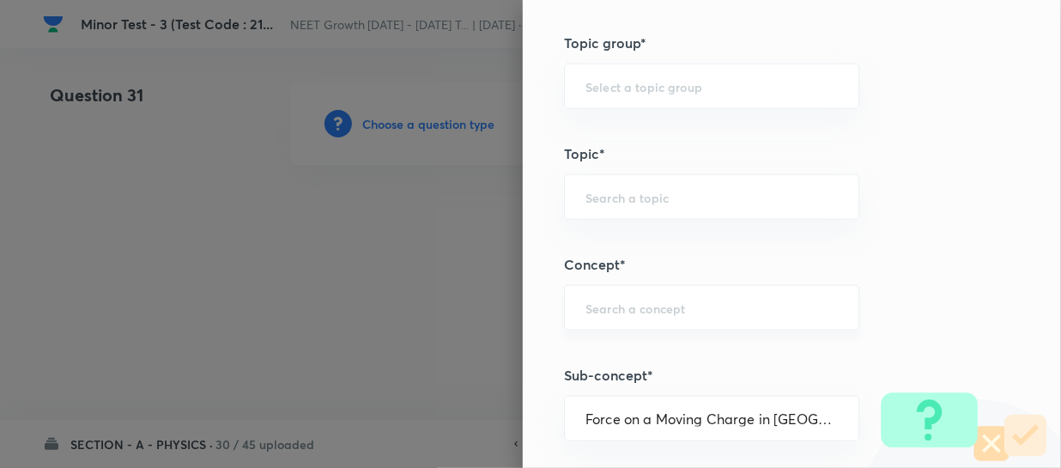
type input "Physics"
type input "Electricity & Magnetism"
type input "Magnetic Field & Magnetic Forces"
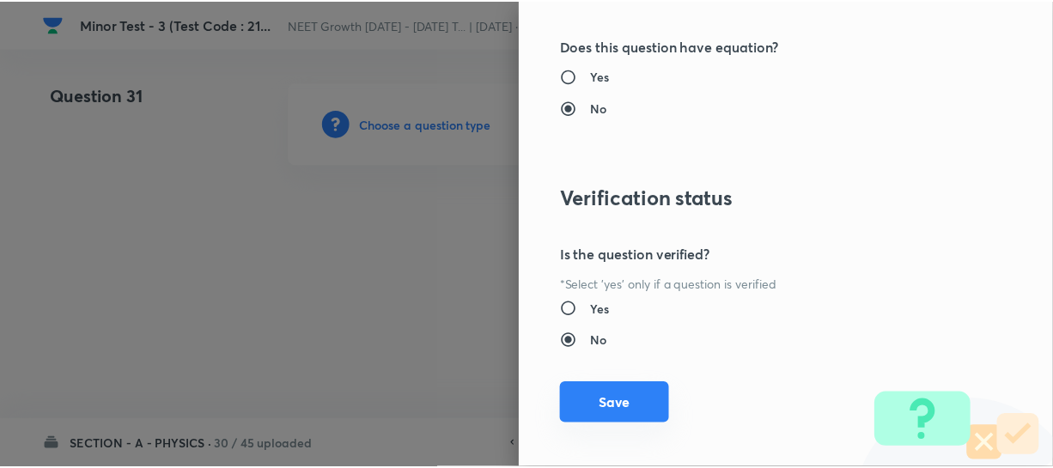
scroll to position [1986, 0]
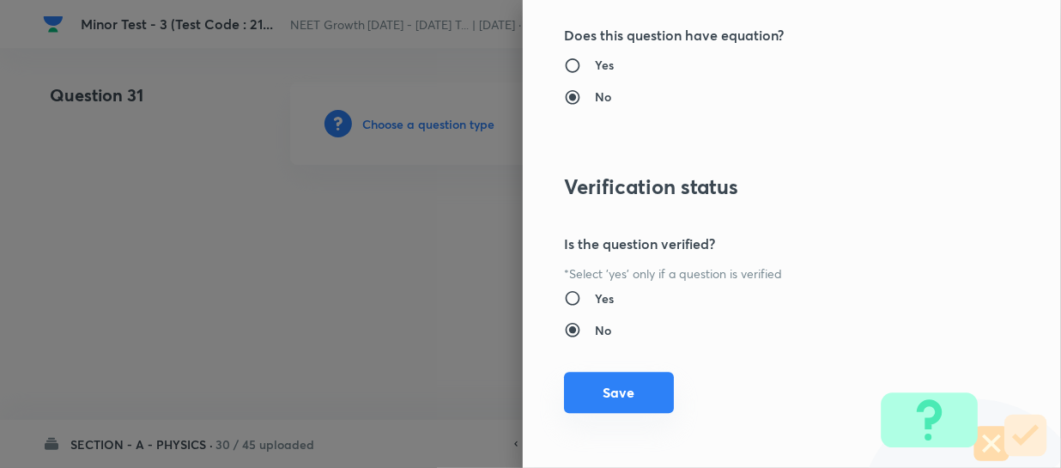
click at [587, 403] on button "Save" at bounding box center [619, 392] width 110 height 41
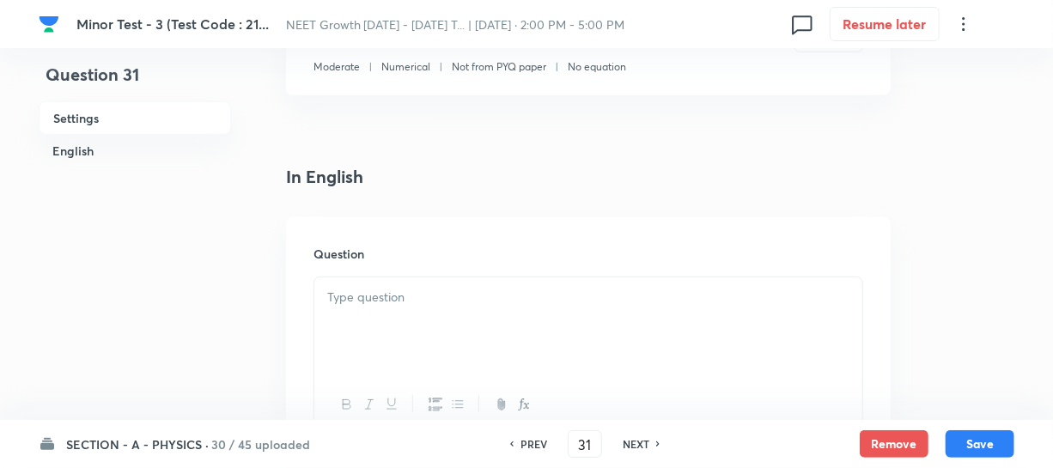
scroll to position [390, 0]
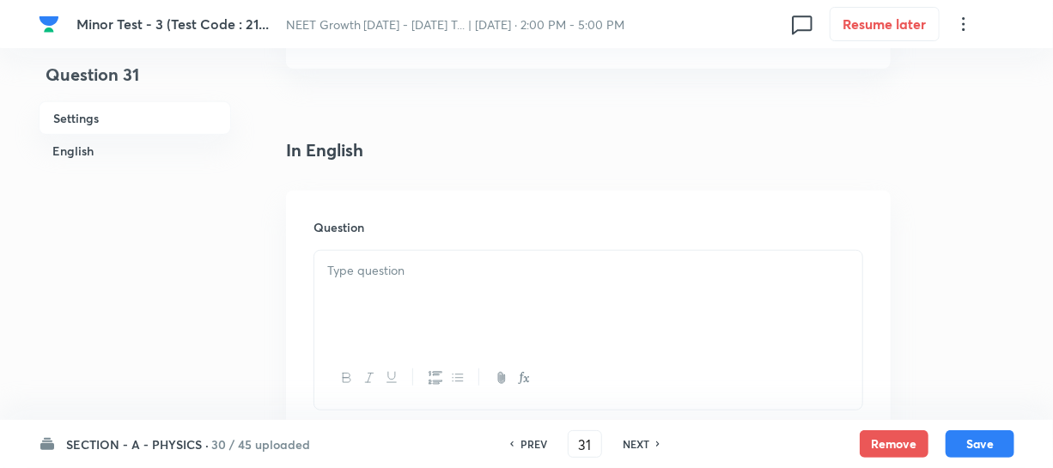
click at [374, 325] on div at bounding box center [588, 299] width 548 height 96
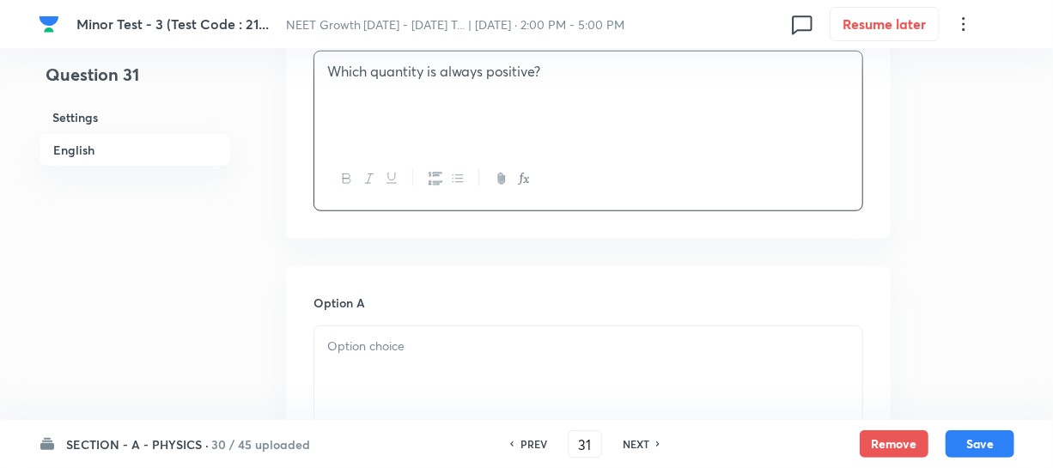
scroll to position [624, 0]
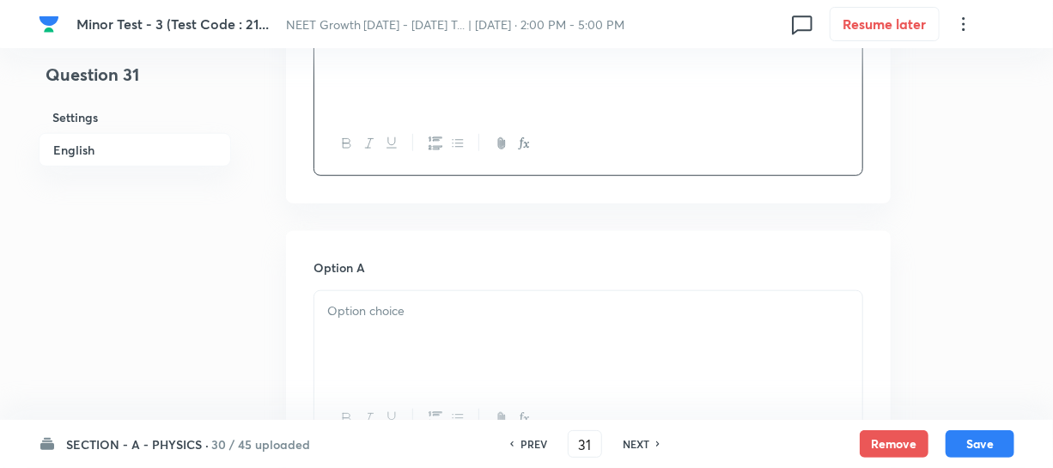
click at [369, 347] on div at bounding box center [588, 339] width 548 height 96
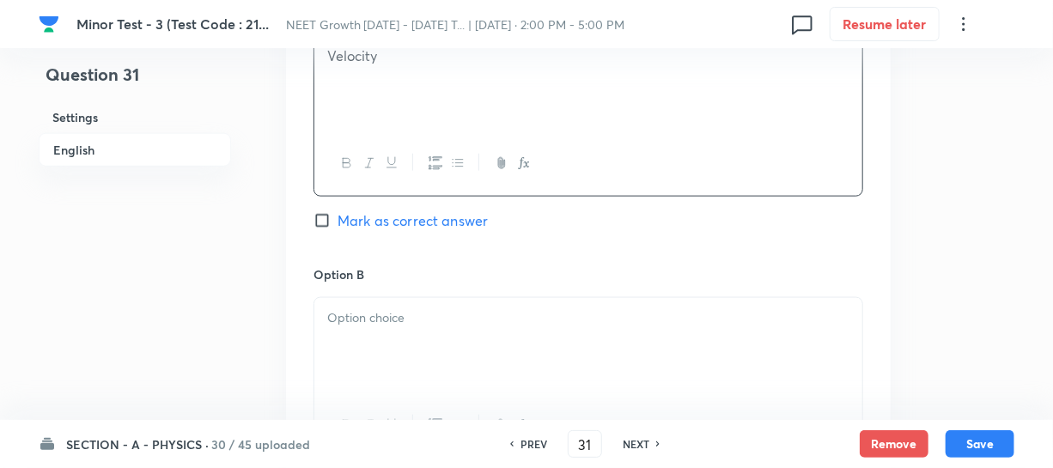
scroll to position [936, 0]
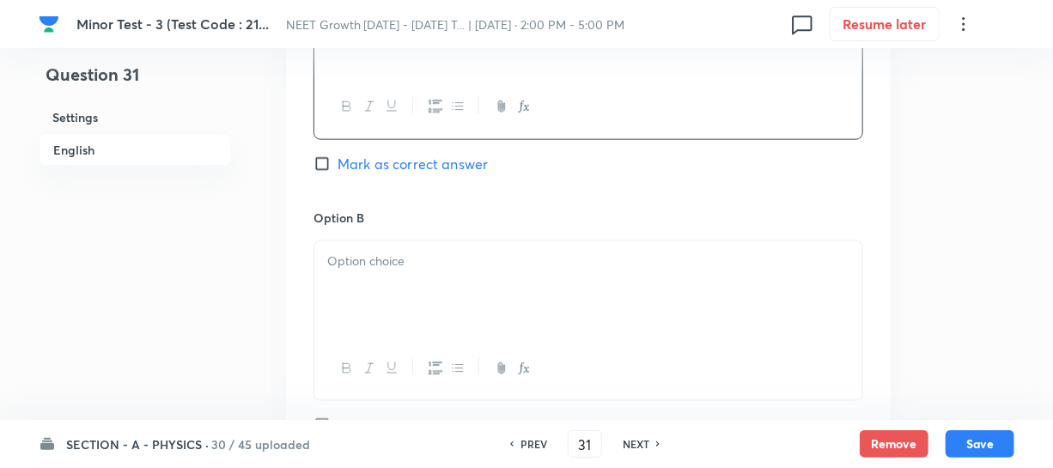
click at [411, 278] on div at bounding box center [588, 289] width 548 height 96
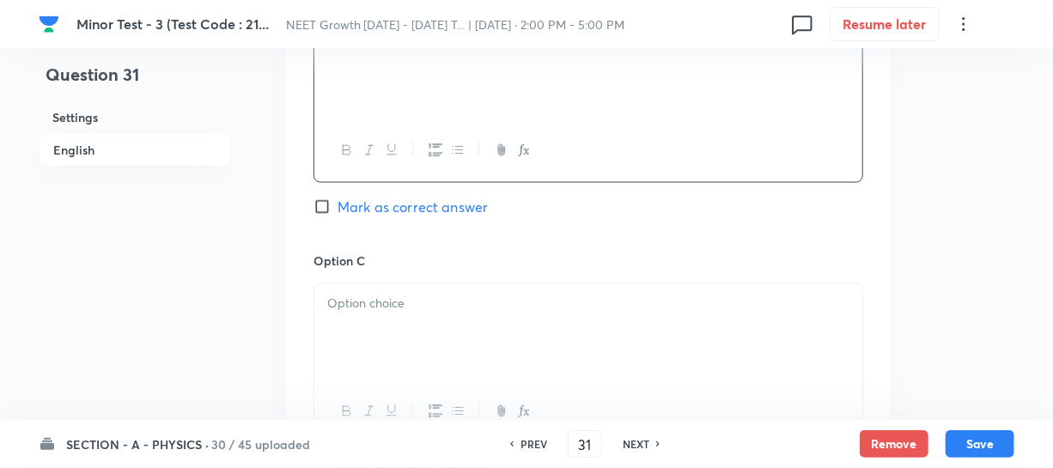
scroll to position [1170, 0]
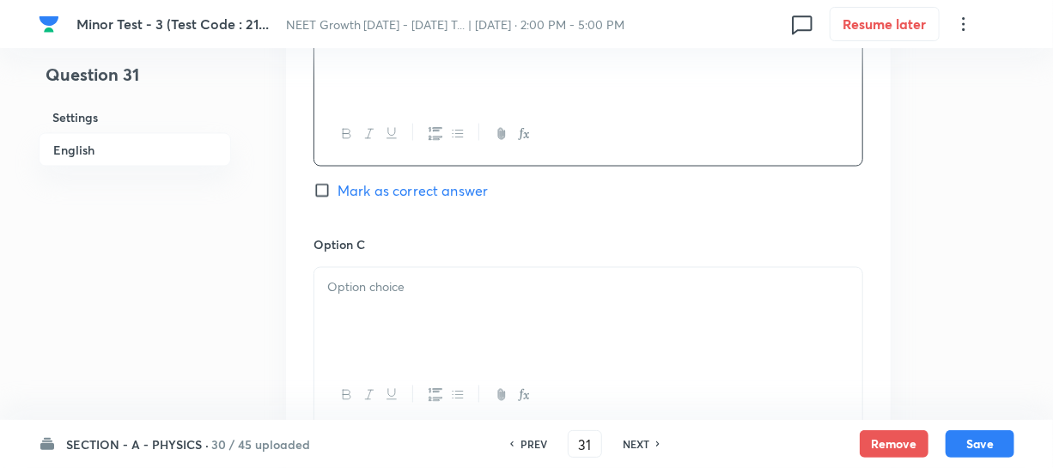
click at [403, 338] on div at bounding box center [588, 316] width 548 height 96
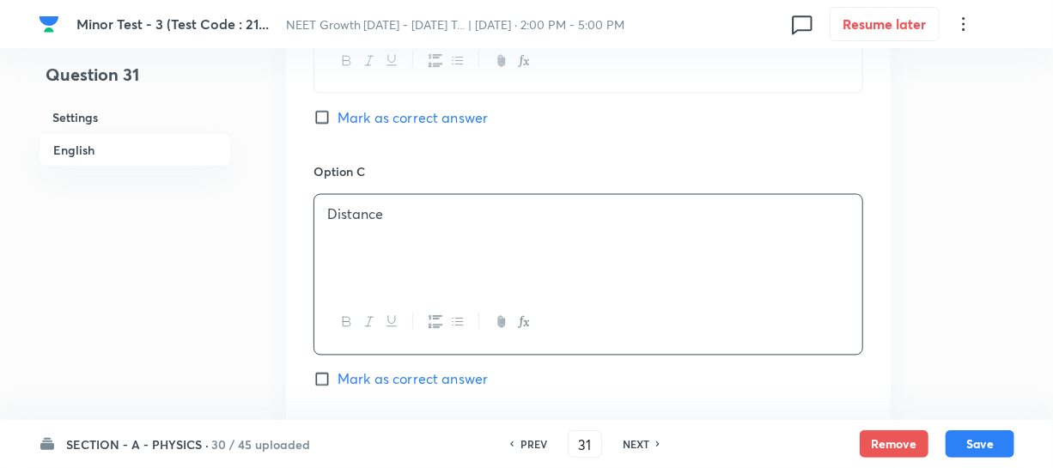
scroll to position [1327, 0]
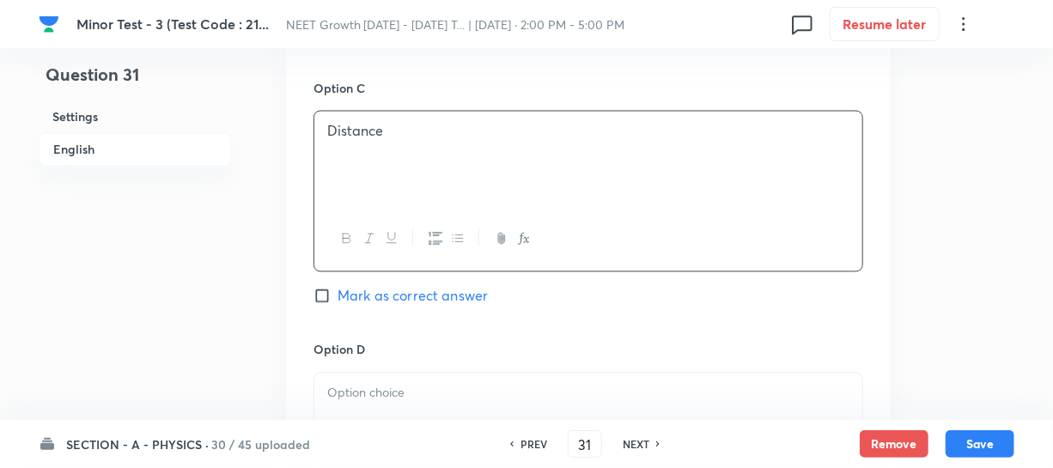
click at [437, 398] on p at bounding box center [588, 394] width 522 height 20
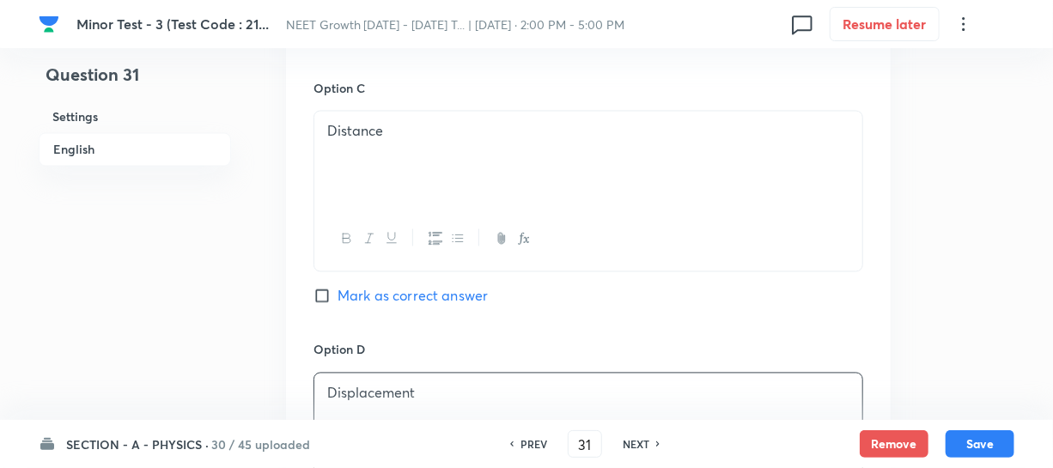
click at [354, 308] on div "Option C Distance Mark as correct answer" at bounding box center [588, 209] width 550 height 261
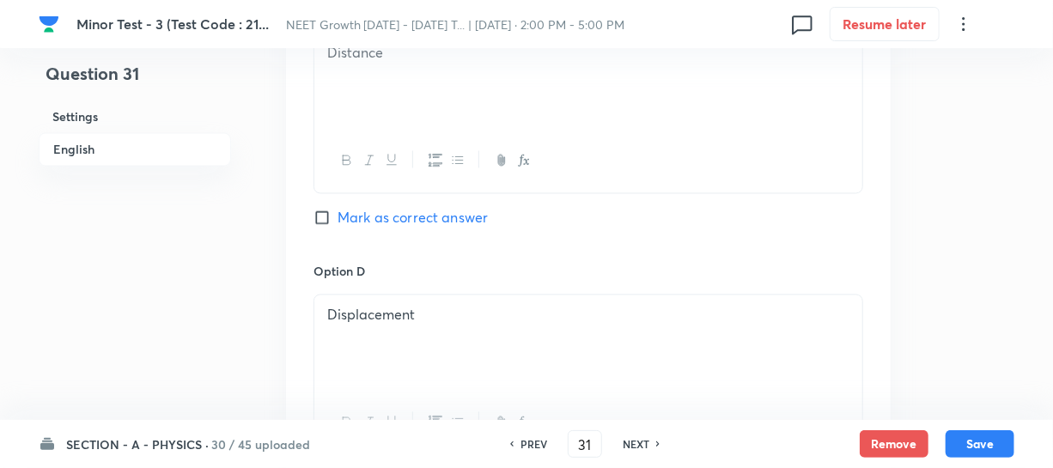
click at [328, 213] on input "Mark as correct answer" at bounding box center [325, 218] width 24 height 17
checkbox input "true"
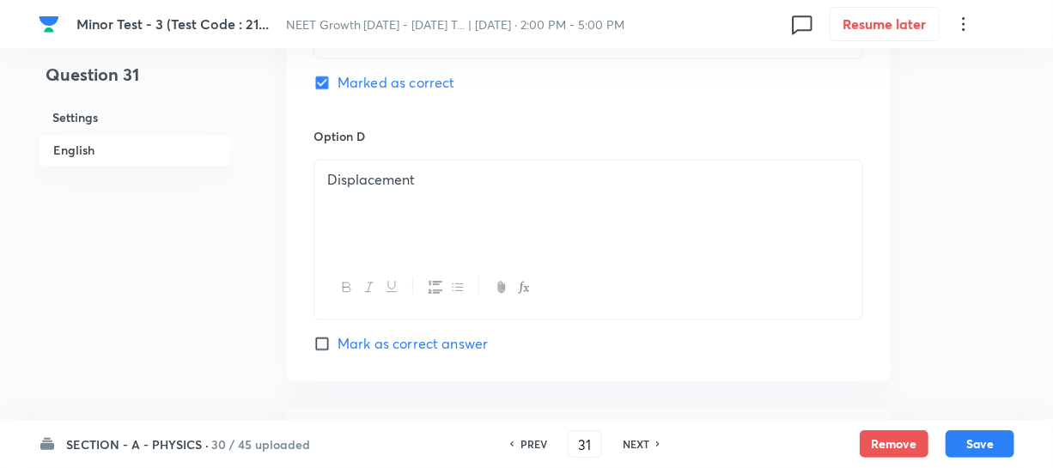
scroll to position [1795, 0]
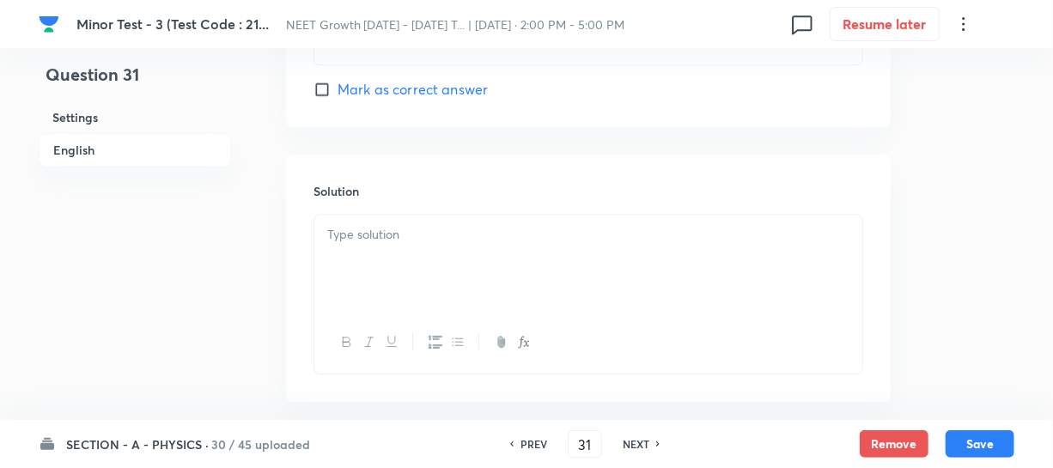
click at [380, 237] on p at bounding box center [588, 235] width 522 height 20
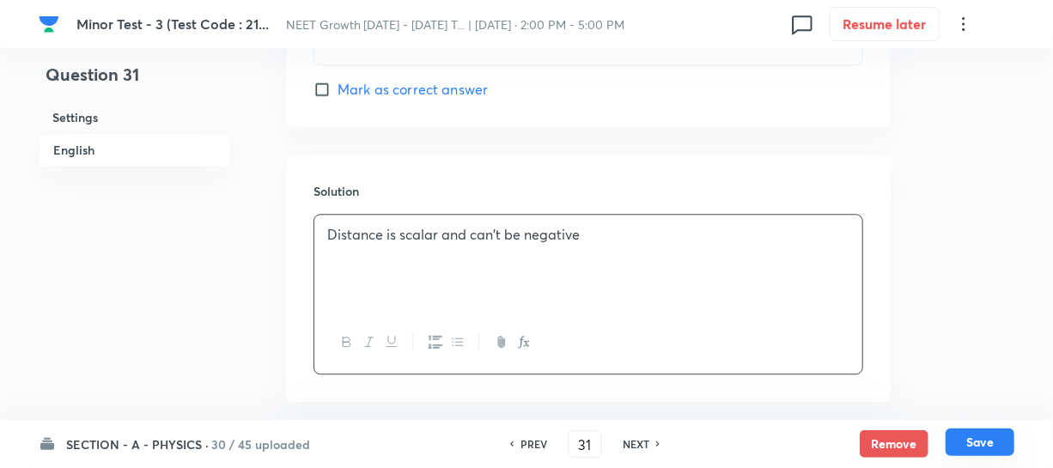
click at [975, 444] on button "Save" at bounding box center [979, 441] width 69 height 27
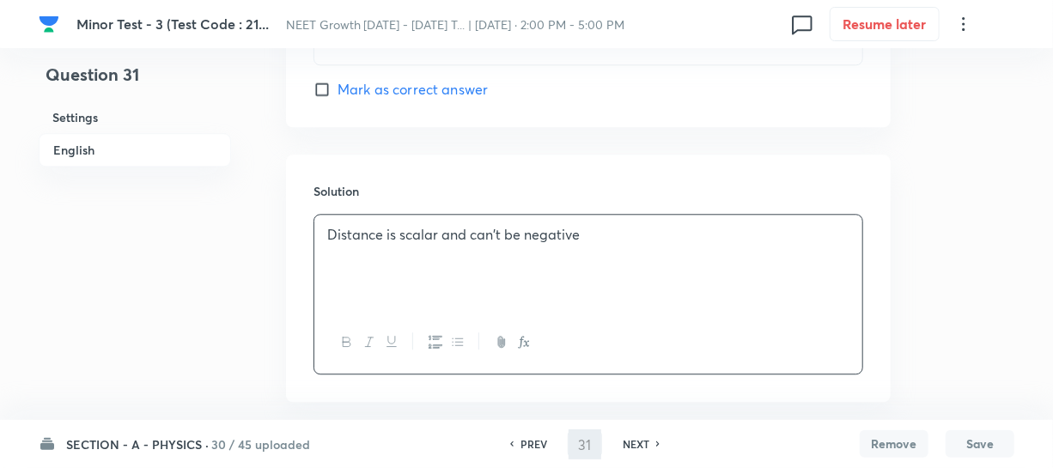
type input "32"
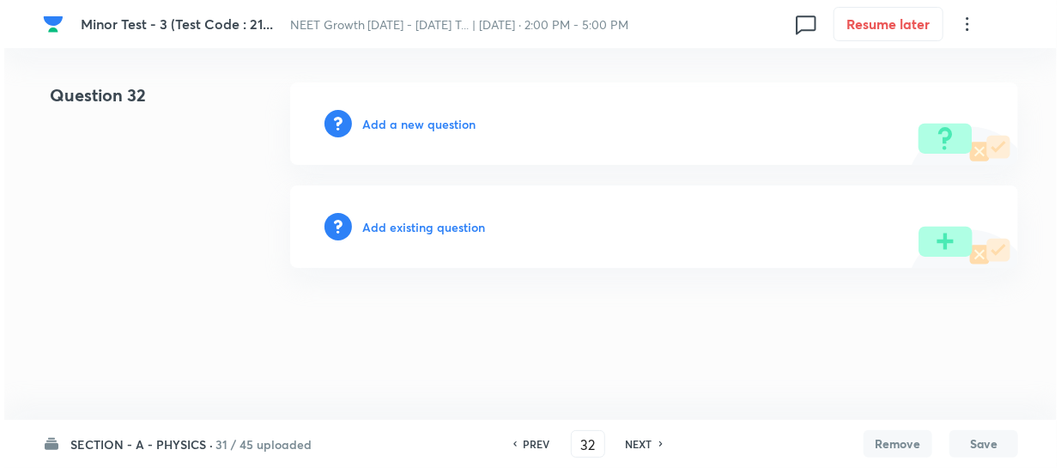
scroll to position [0, 0]
click at [386, 126] on h6 "Add a new question" at bounding box center [418, 124] width 113 height 18
click at [386, 118] on h6 "Choose a question type" at bounding box center [428, 124] width 132 height 18
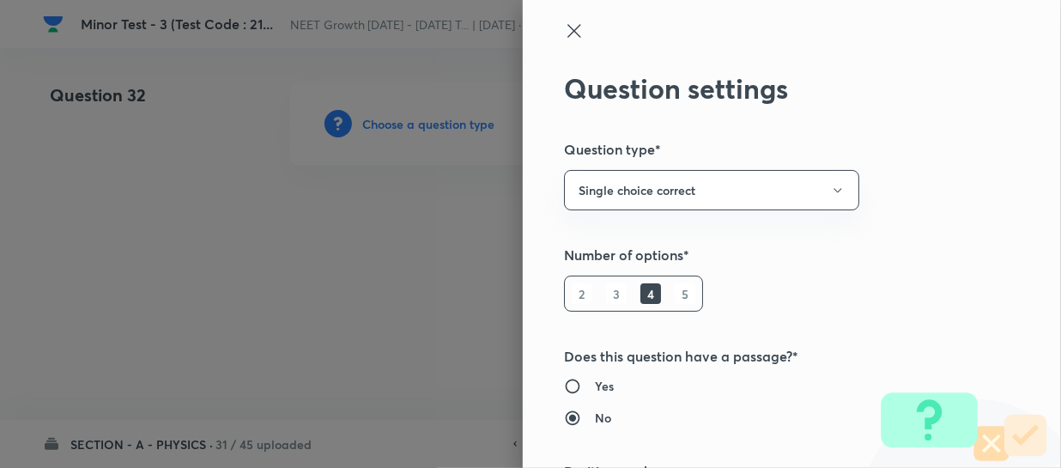
type input "Physics"
type input "Electricity & Magnetism"
type input "Magnetic Field & Magnetic Forces"
type input "Force on a Moving Charge in Magnetic Field"
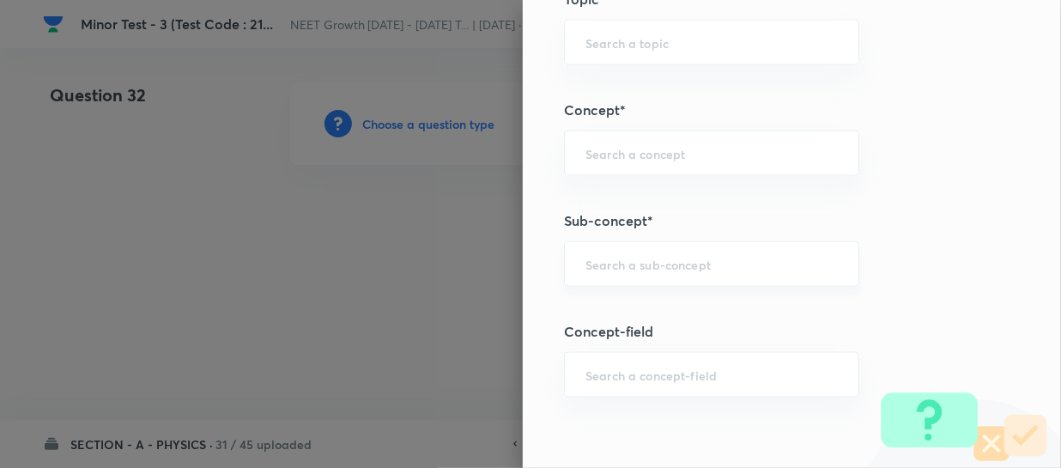
scroll to position [1014, 0]
click at [610, 258] on input "text" at bounding box center [712, 263] width 252 height 16
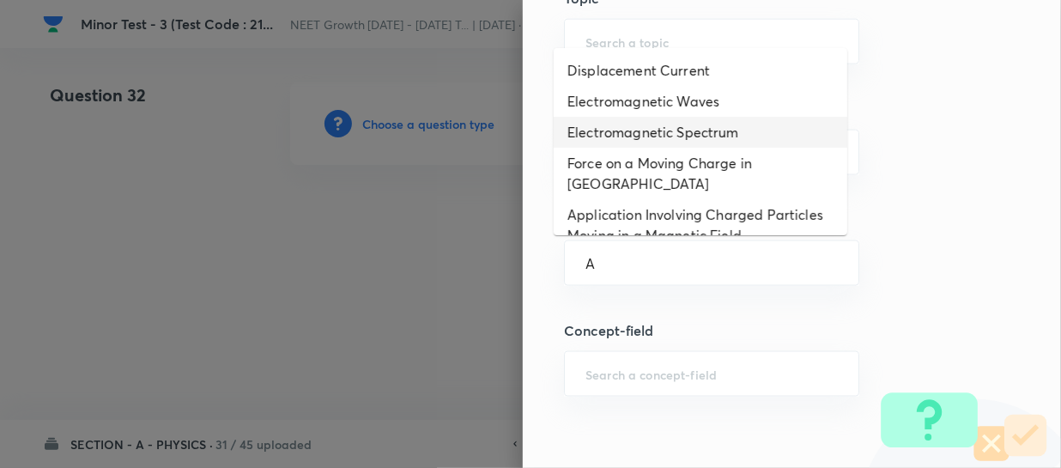
click at [598, 139] on li "Electromagnetic Spectrum" at bounding box center [701, 132] width 294 height 31
type input "Electromagnetic Spectrum"
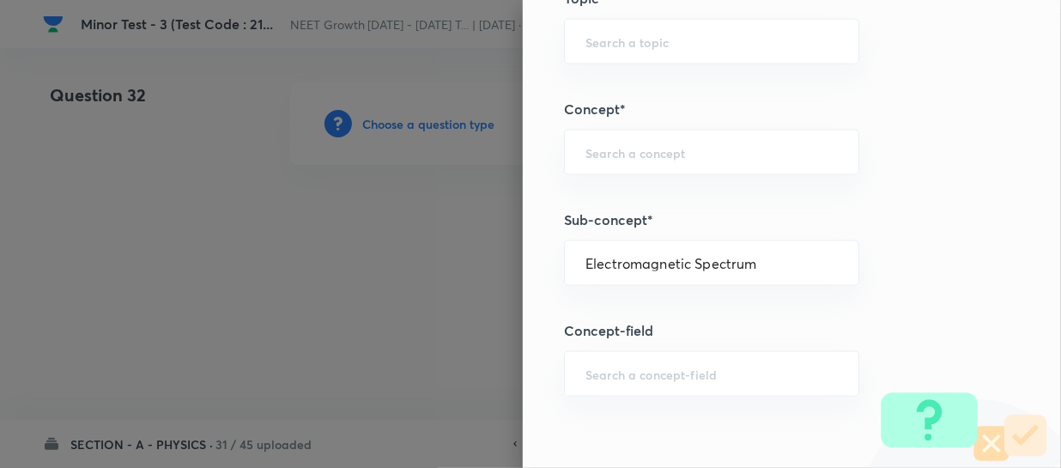
type input "Physics"
type input "Electricity & Magnetism"
type input "Electromagnetic Waves"
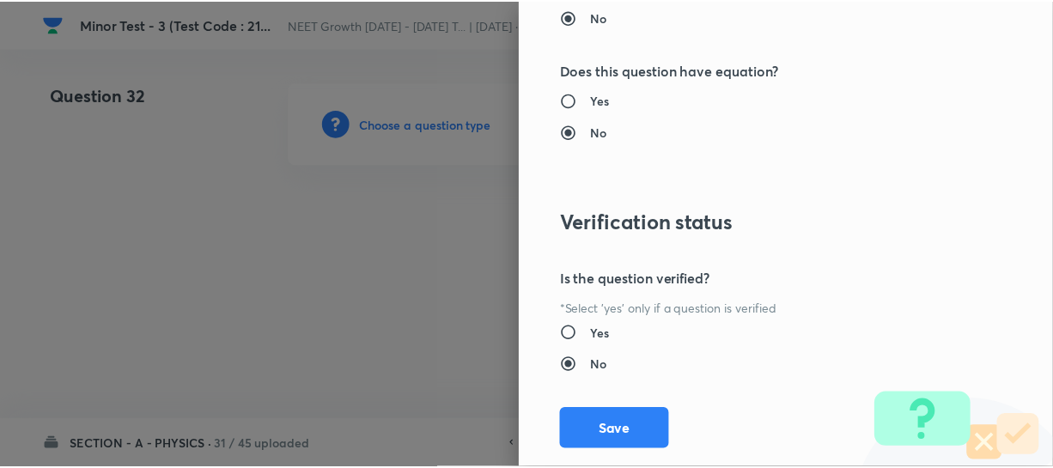
scroll to position [1986, 0]
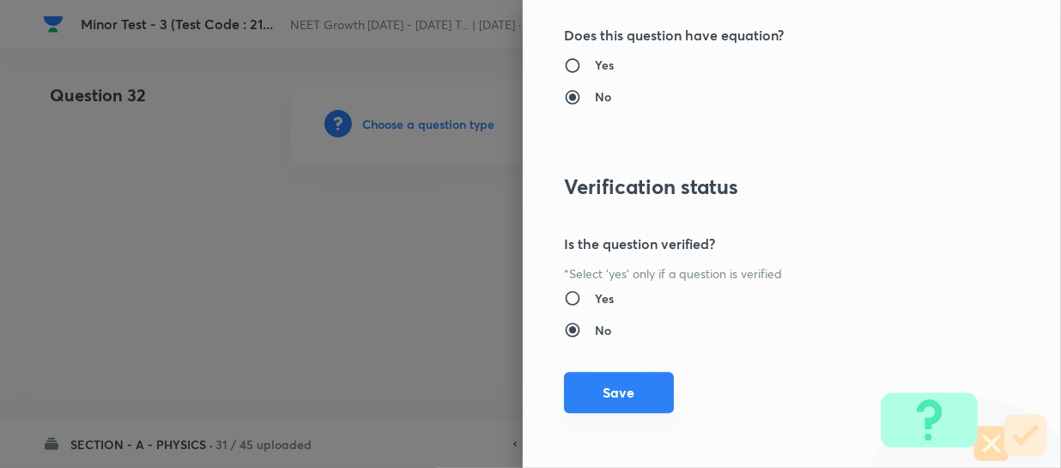
click at [591, 393] on button "Save" at bounding box center [619, 392] width 110 height 41
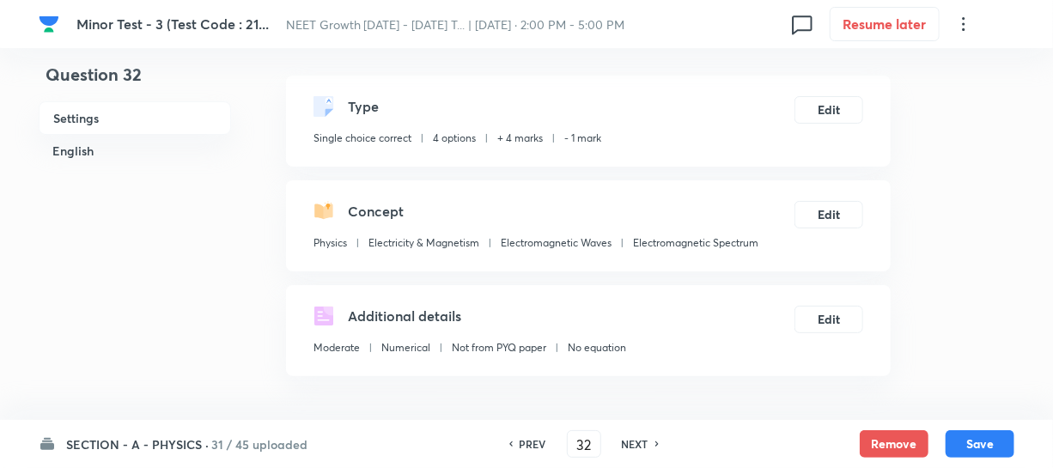
scroll to position [312, 0]
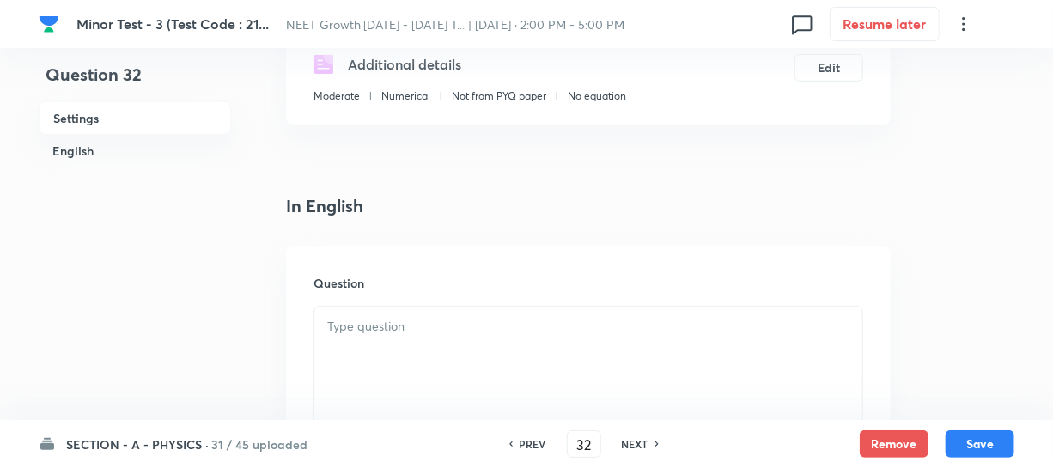
click at [366, 301] on div "Question" at bounding box center [588, 369] width 604 height 247
click at [354, 348] on div at bounding box center [588, 355] width 548 height 96
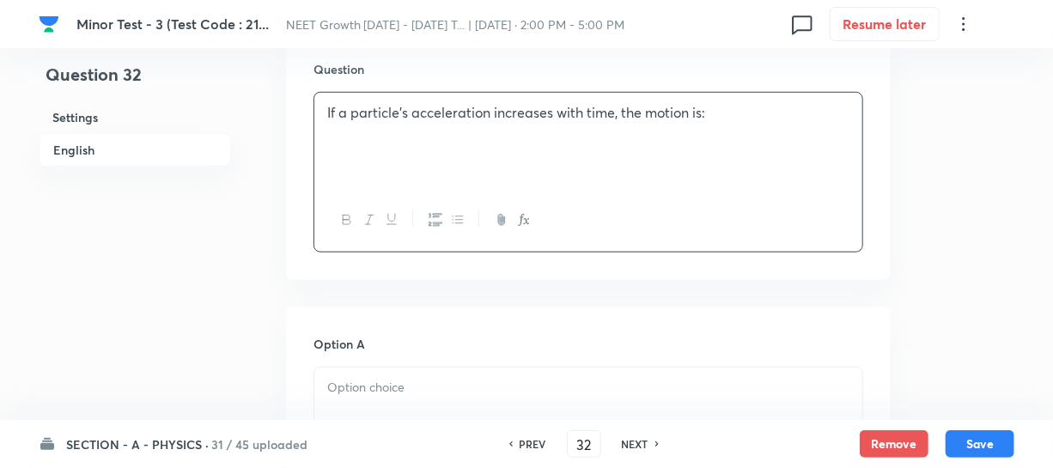
scroll to position [546, 0]
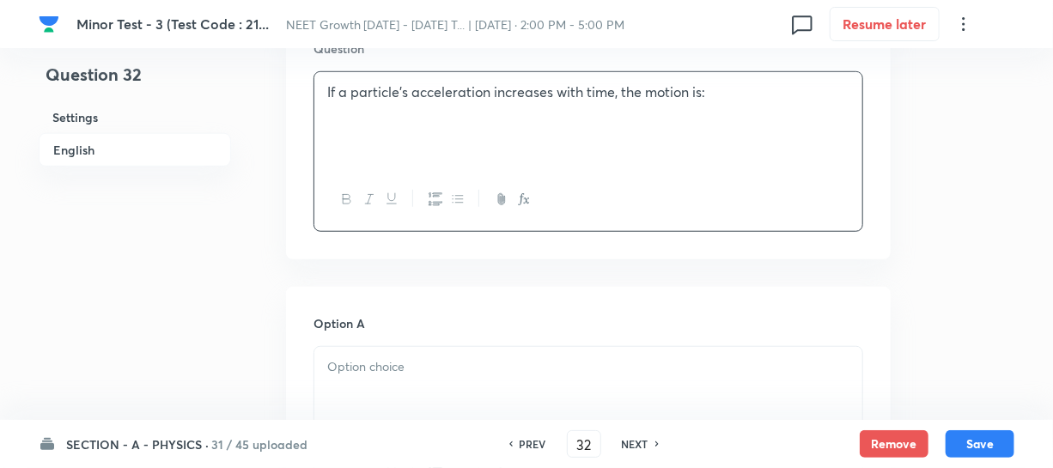
click at [455, 359] on p at bounding box center [588, 367] width 522 height 20
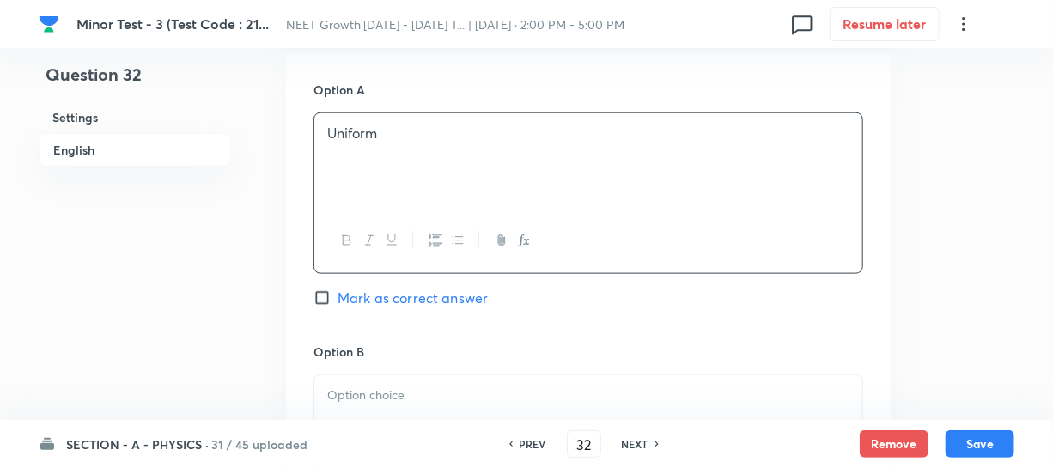
scroll to position [781, 0]
click at [390, 368] on div "Option B [PERSON_NAME] as correct answer" at bounding box center [588, 472] width 550 height 261
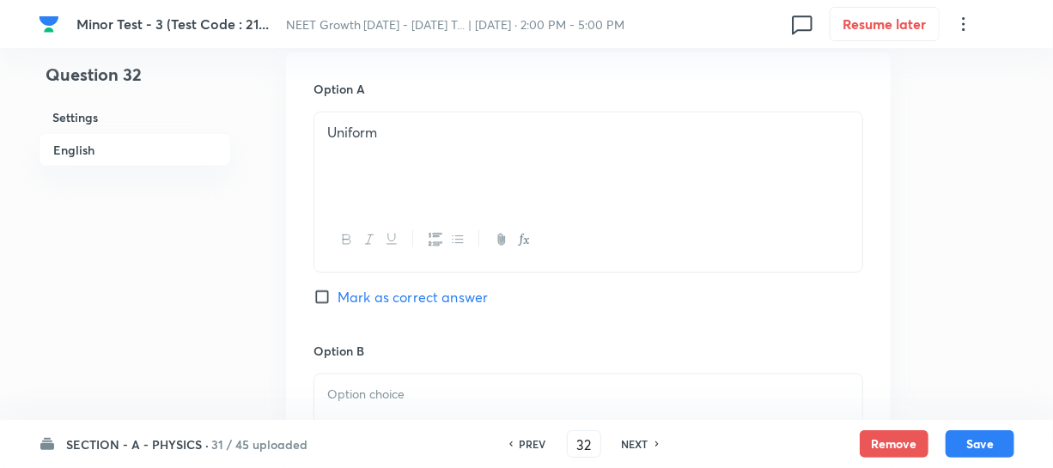
click at [387, 396] on p at bounding box center [588, 395] width 522 height 20
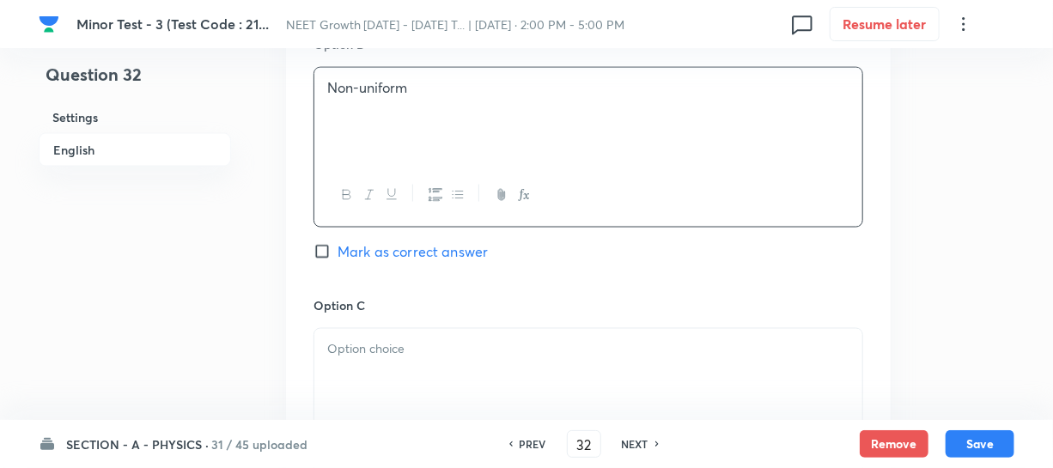
scroll to position [1092, 0]
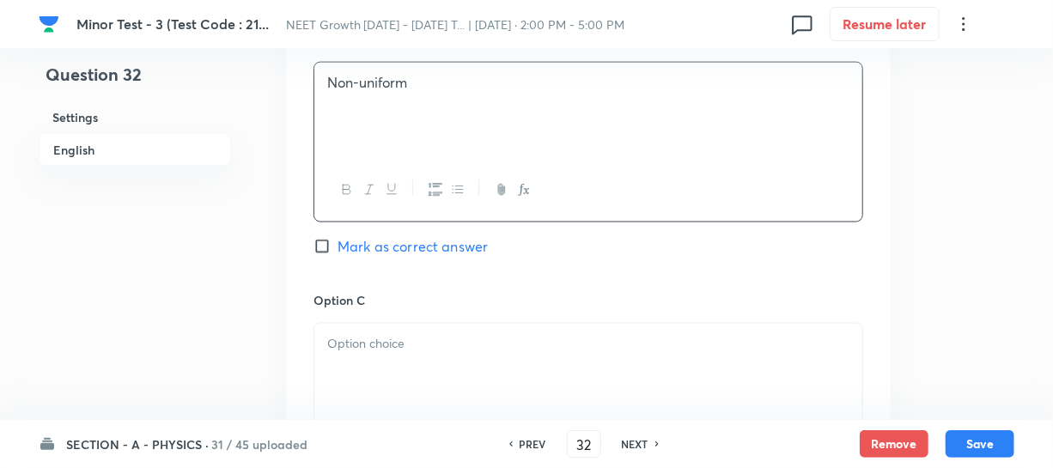
drag, startPoint x: 407, startPoint y: 375, endPoint x: 474, endPoint y: 424, distance: 83.0
click at [408, 375] on div at bounding box center [588, 372] width 548 height 96
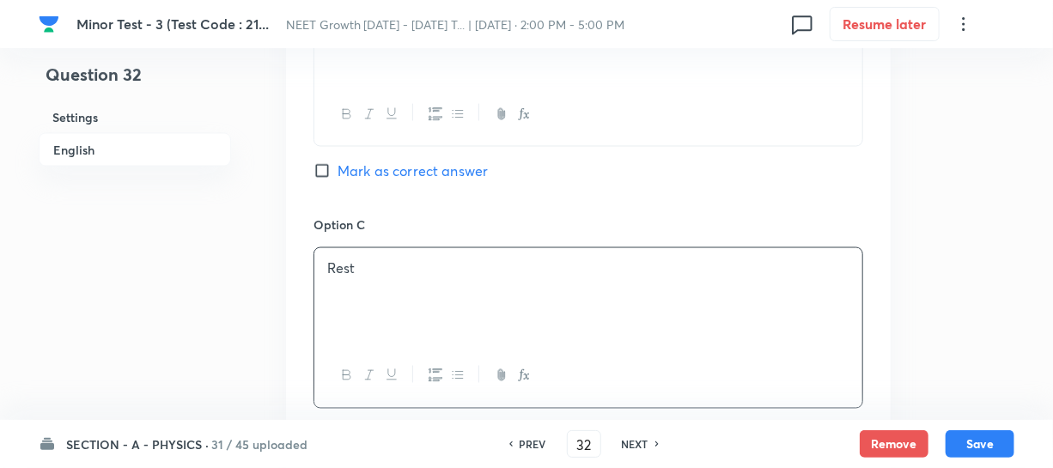
scroll to position [1405, 0]
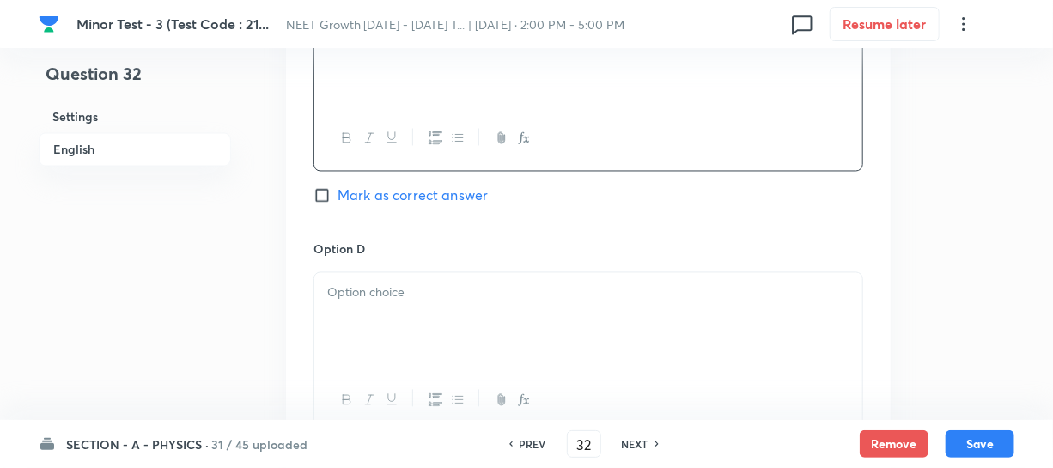
click at [404, 308] on div at bounding box center [588, 321] width 548 height 96
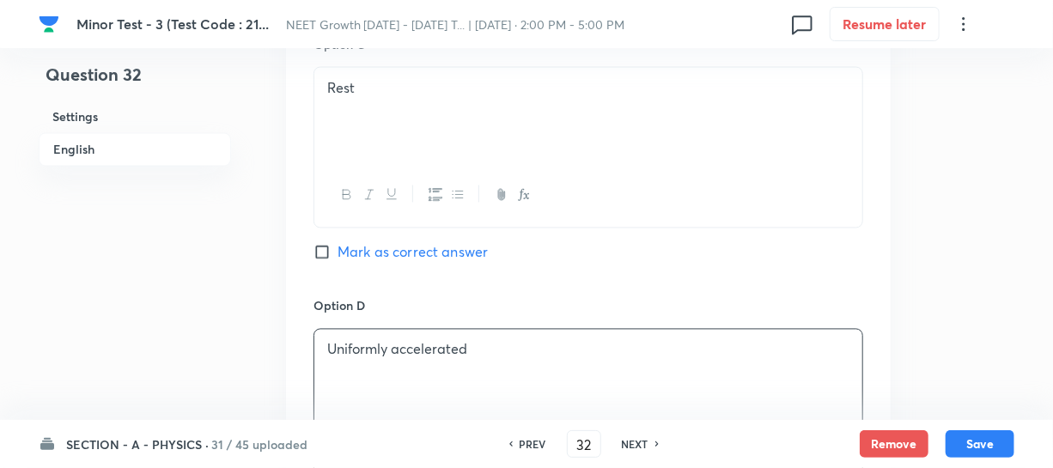
scroll to position [1248, 0]
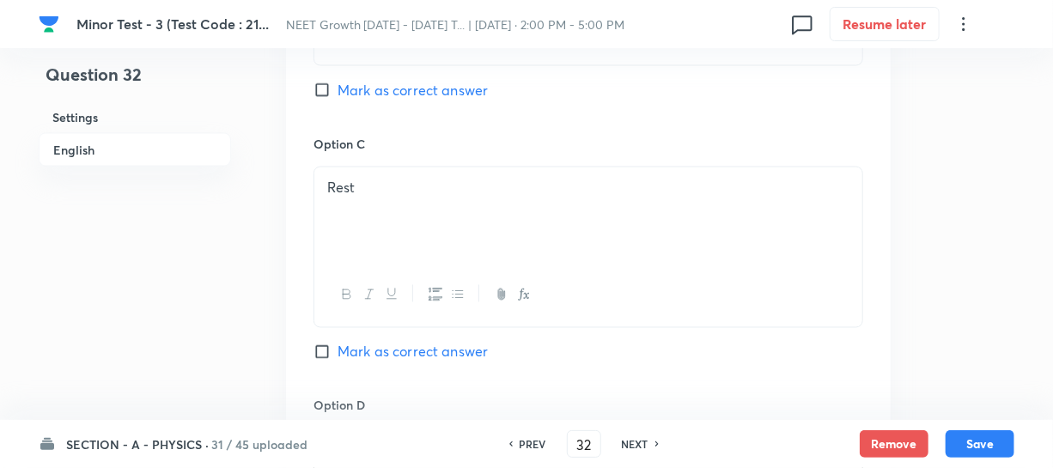
click at [333, 101] on div "Option B Non-uniform Mark as correct answer" at bounding box center [588, 4] width 550 height 261
click at [326, 94] on input "Mark as correct answer" at bounding box center [325, 90] width 24 height 17
checkbox input "true"
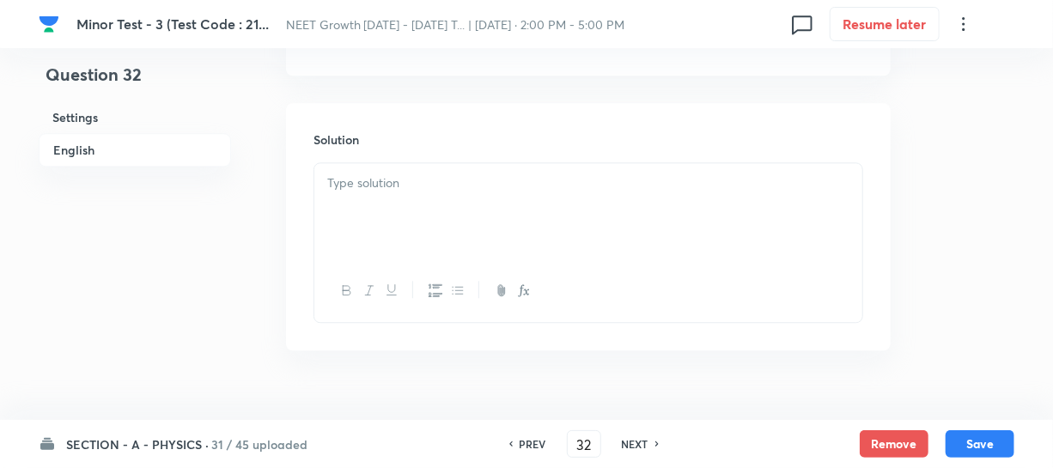
scroll to position [1858, 0]
click at [367, 178] on div at bounding box center [588, 178] width 548 height 96
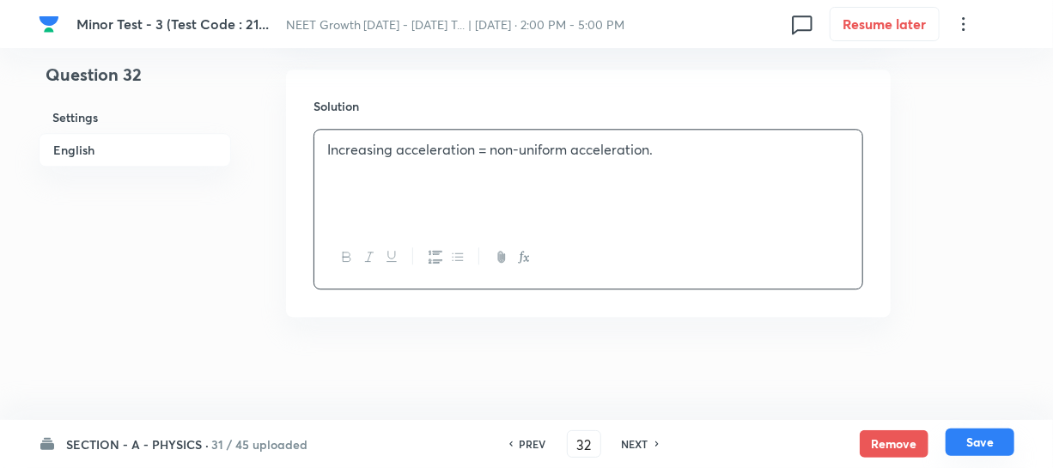
click at [960, 449] on button "Save" at bounding box center [979, 441] width 69 height 27
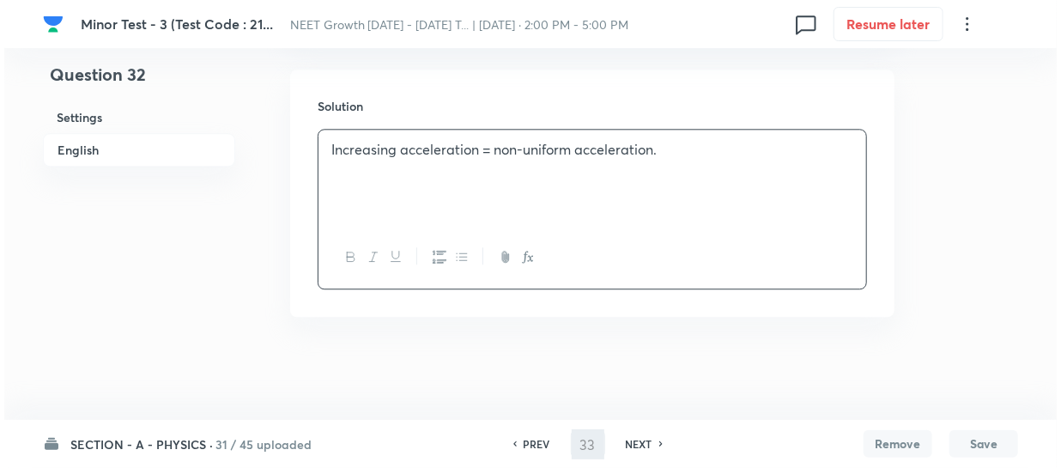
scroll to position [0, 0]
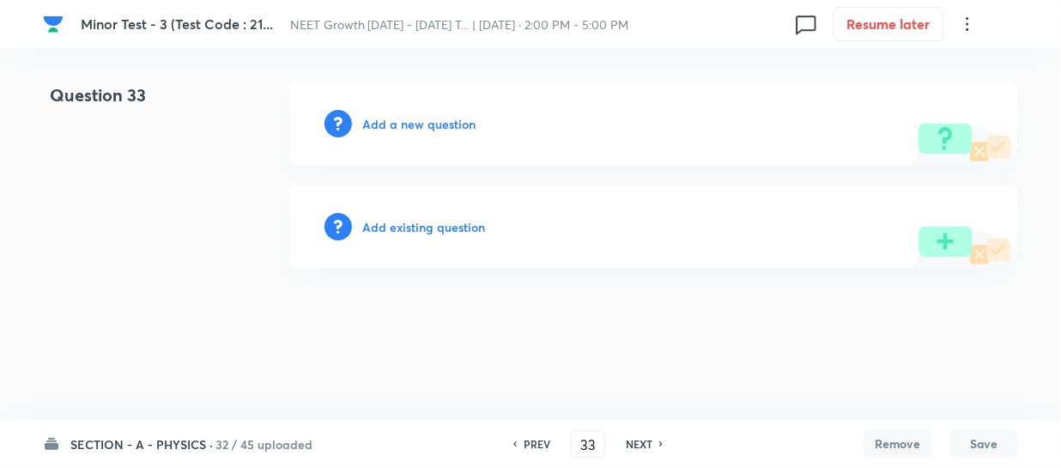
click at [373, 120] on h6 "Add a new question" at bounding box center [418, 124] width 113 height 18
click at [541, 445] on h6 "PREV" at bounding box center [537, 443] width 27 height 15
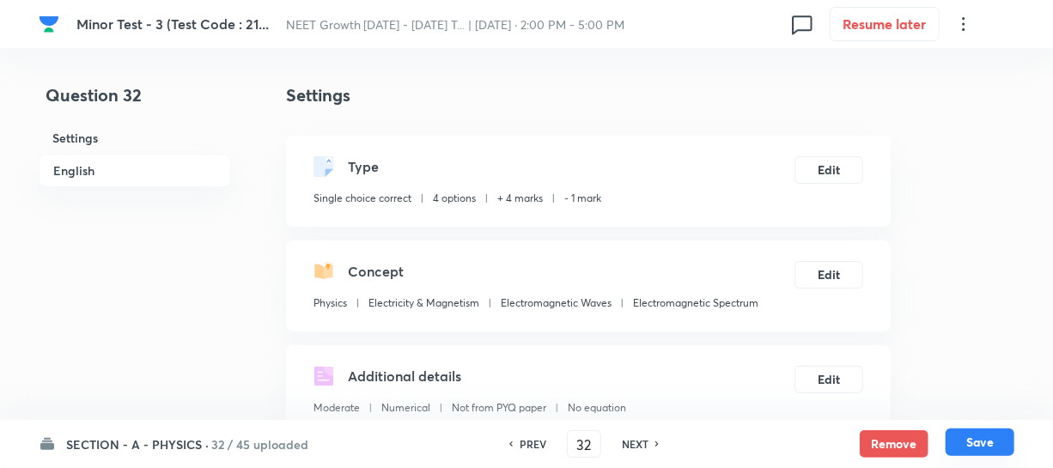
click at [987, 446] on button "Save" at bounding box center [979, 441] width 69 height 27
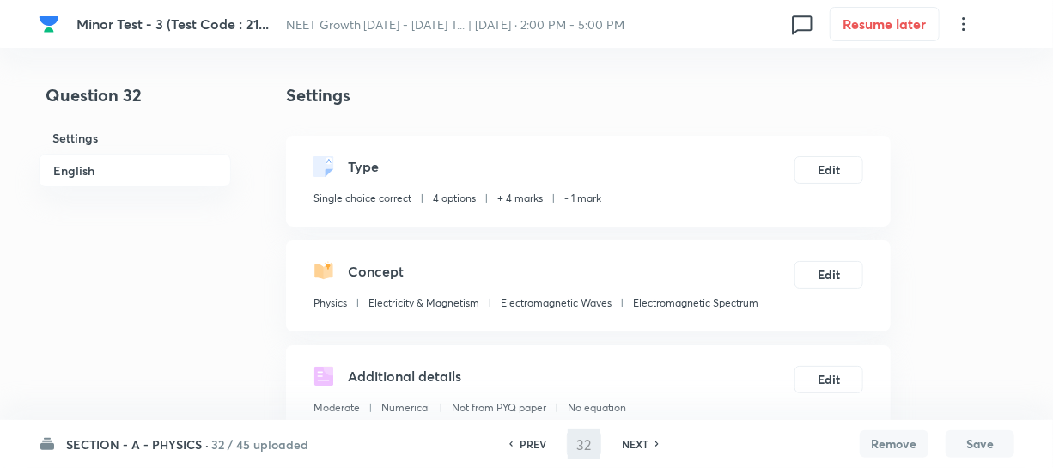
type input "33"
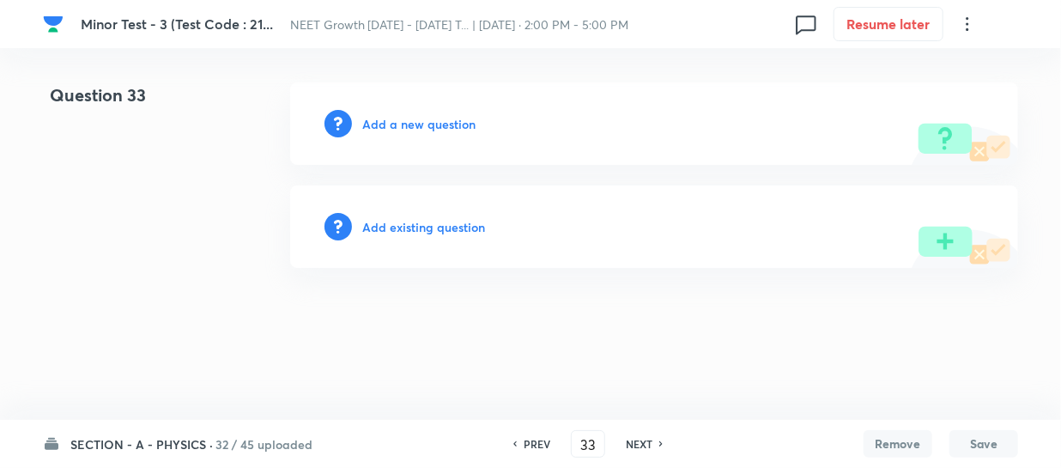
click at [385, 122] on h6 "Add a new question" at bounding box center [418, 124] width 113 height 18
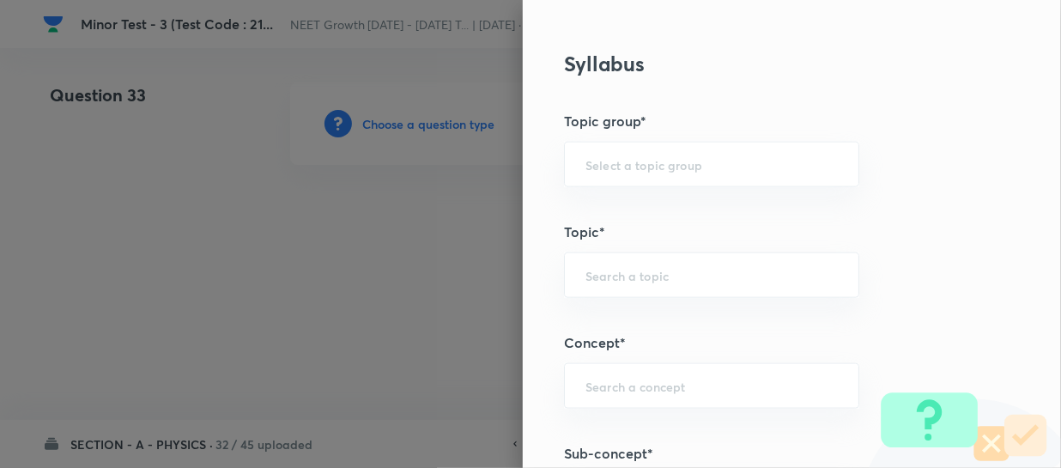
scroll to position [1092, 0]
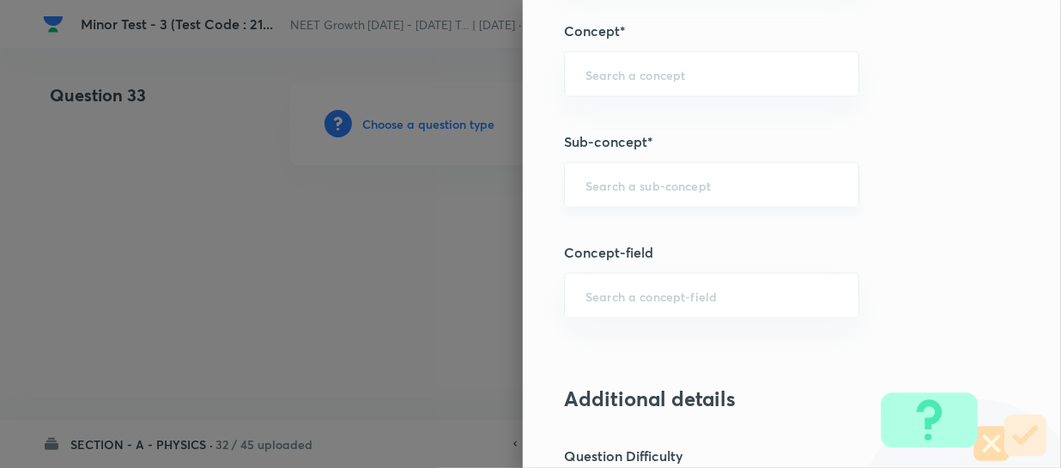
click at [614, 177] on input "text" at bounding box center [712, 185] width 252 height 16
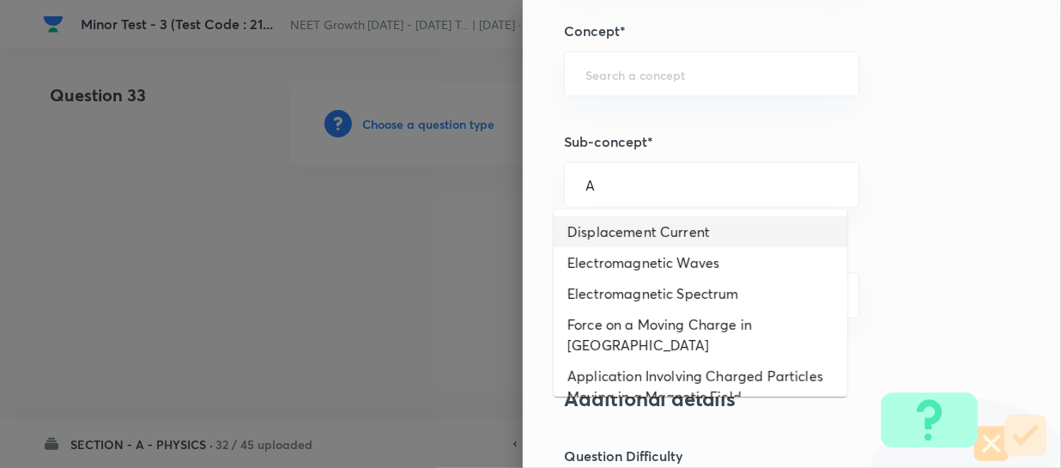
click at [646, 262] on li "Electromagnetic Waves" at bounding box center [701, 262] width 294 height 31
type input "Electromagnetic Waves"
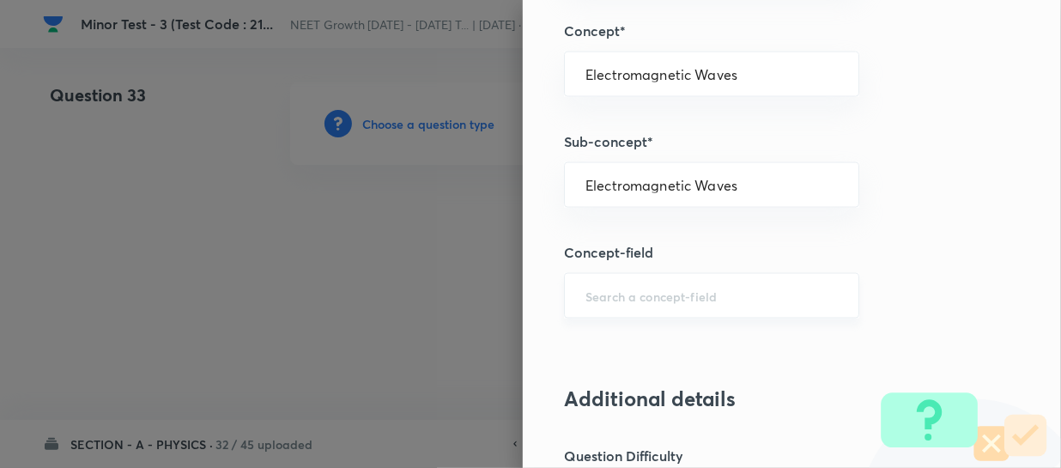
type input "Physics"
type input "Electricity & Magnetism"
type input "Electromagnetic Waves"
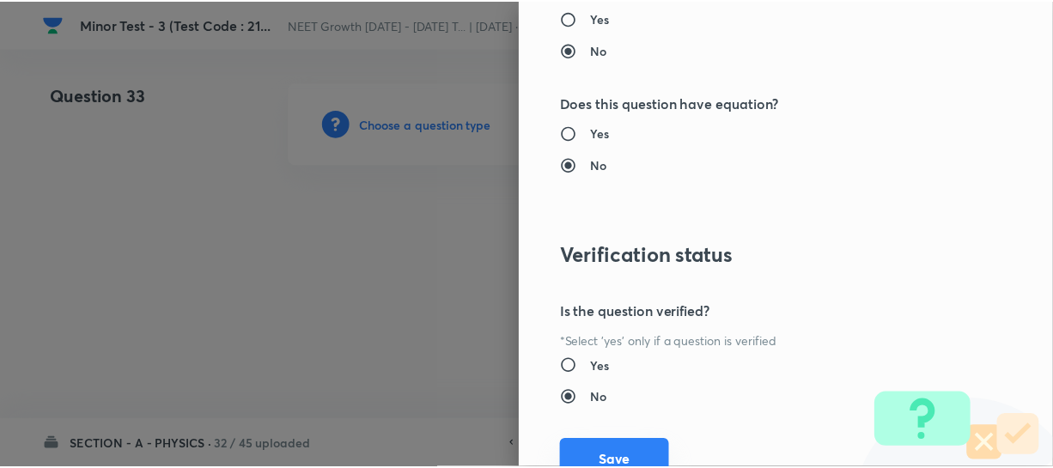
scroll to position [1986, 0]
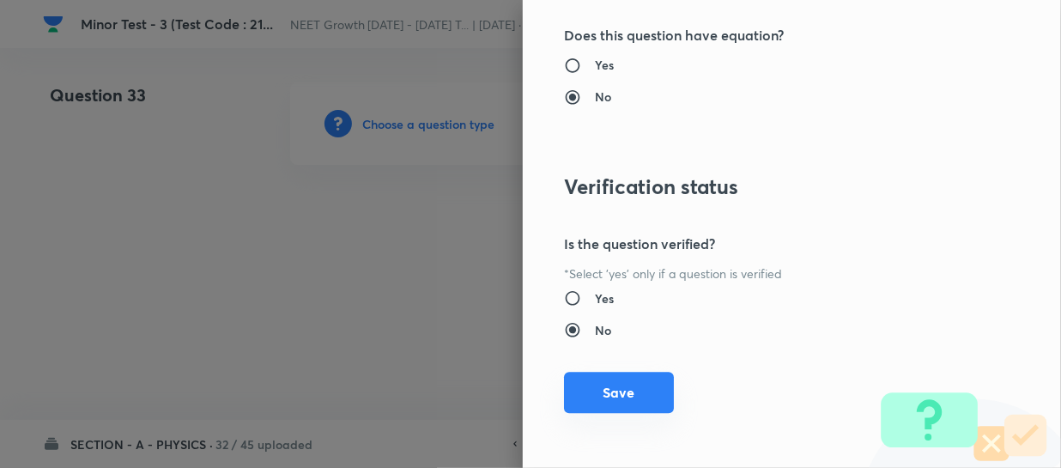
click at [592, 404] on button "Save" at bounding box center [619, 392] width 110 height 41
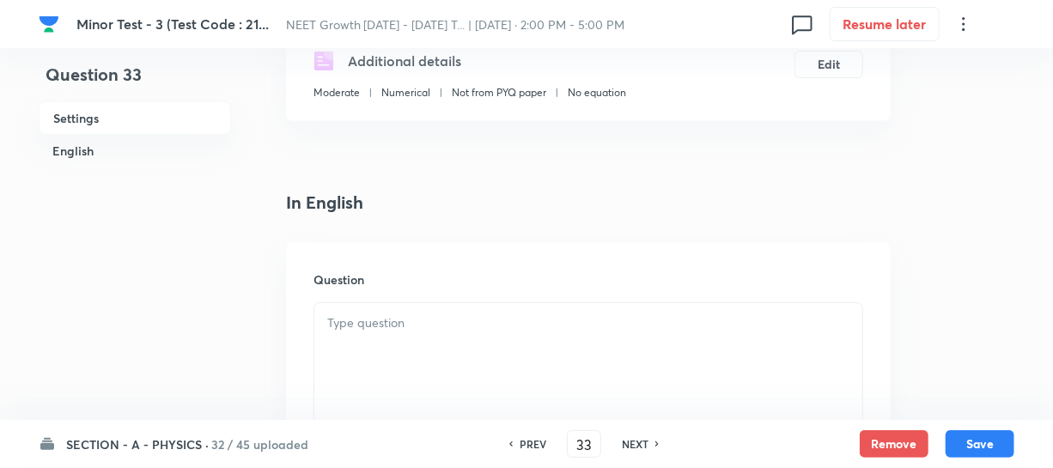
scroll to position [390, 0]
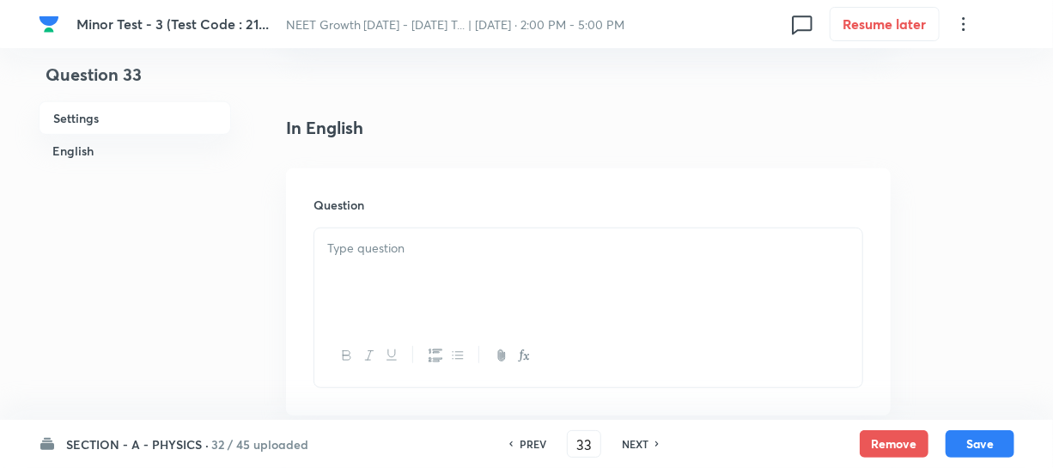
click at [405, 295] on div at bounding box center [588, 276] width 548 height 96
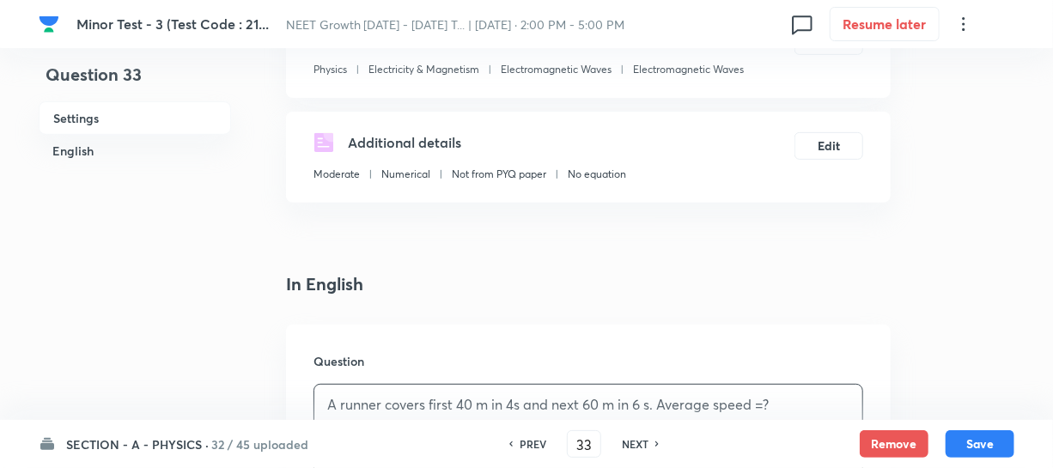
scroll to position [546, 0]
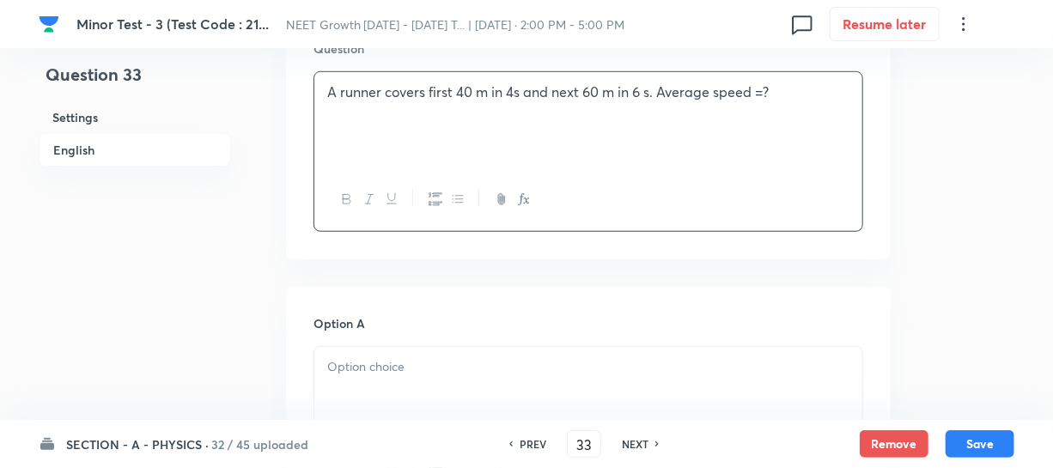
click at [376, 314] on h6 "Option A" at bounding box center [588, 323] width 550 height 18
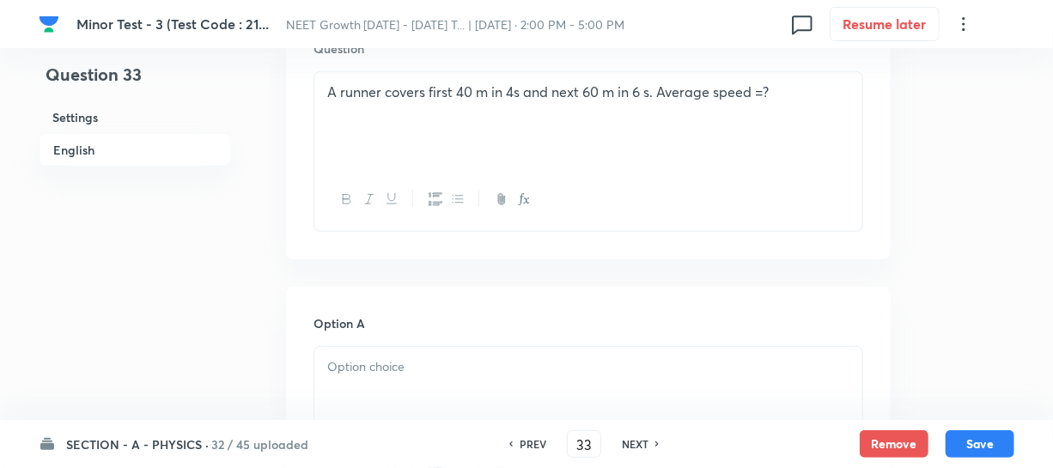
click at [351, 372] on p at bounding box center [588, 367] width 522 height 20
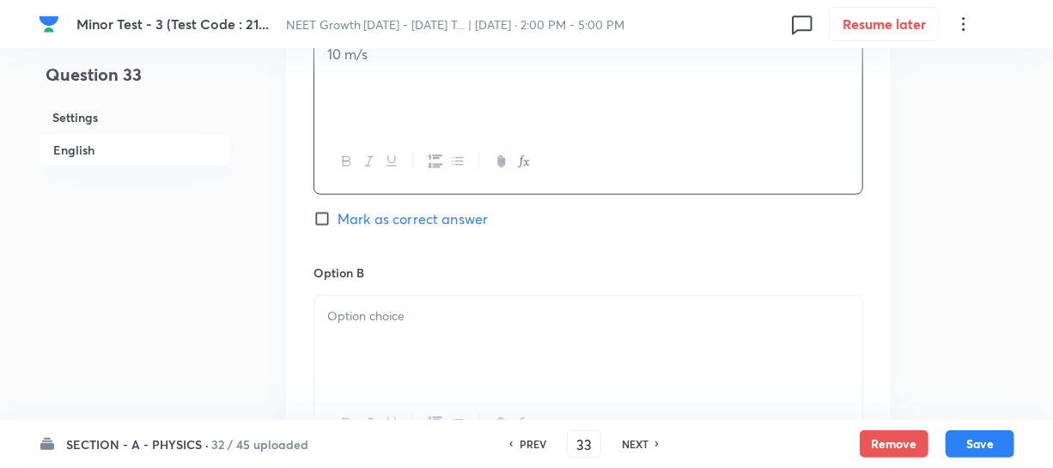
click at [478, 355] on div at bounding box center [588, 344] width 548 height 96
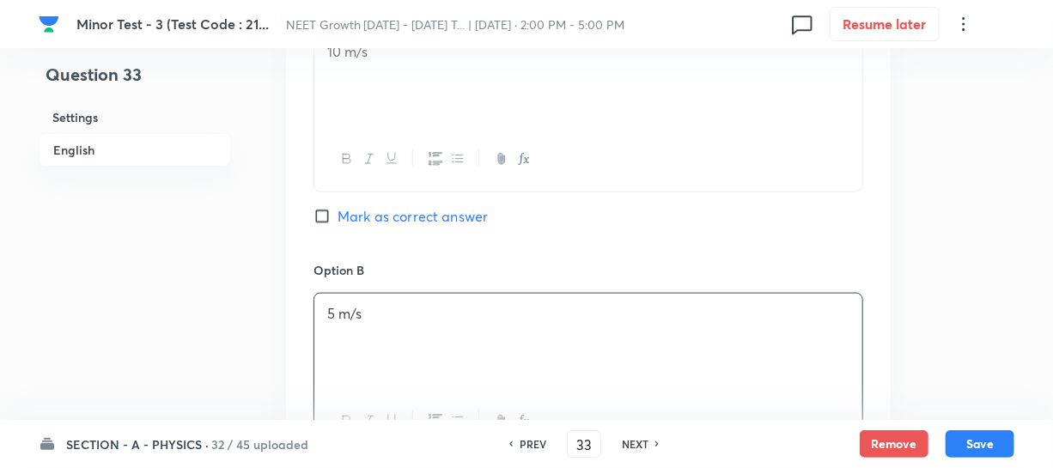
scroll to position [1170, 0]
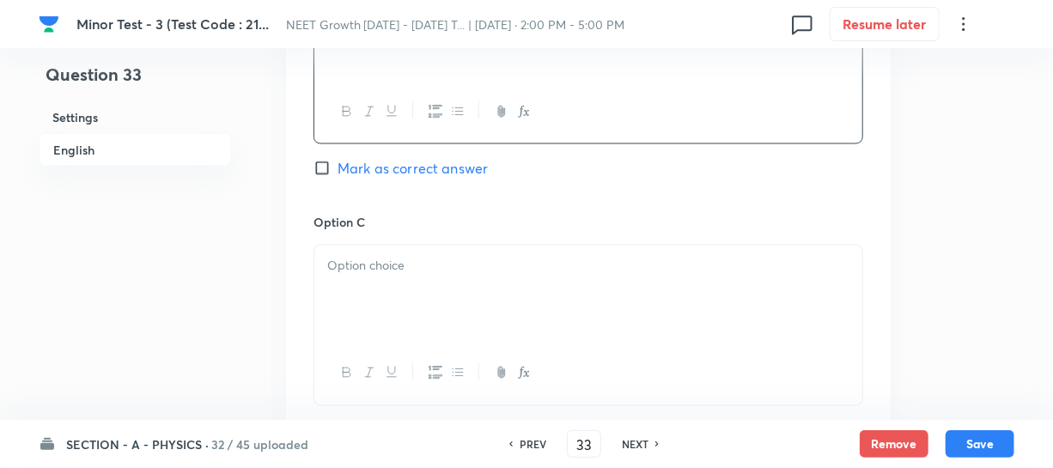
click at [374, 306] on div at bounding box center [588, 294] width 548 height 96
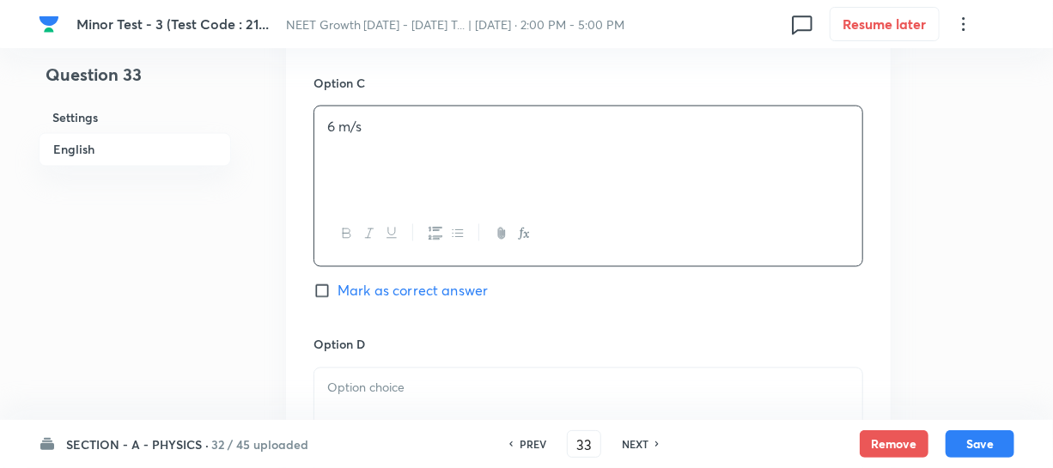
scroll to position [1327, 0]
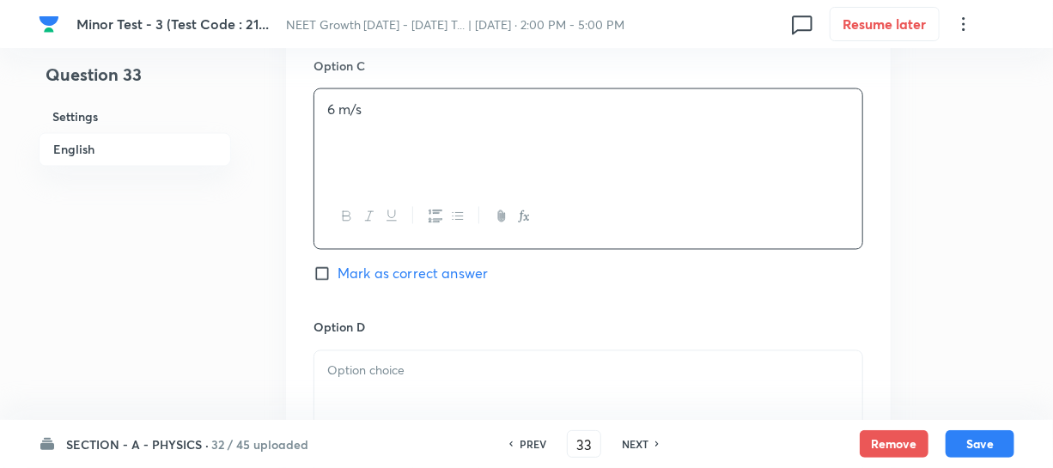
click at [375, 384] on div at bounding box center [588, 399] width 548 height 96
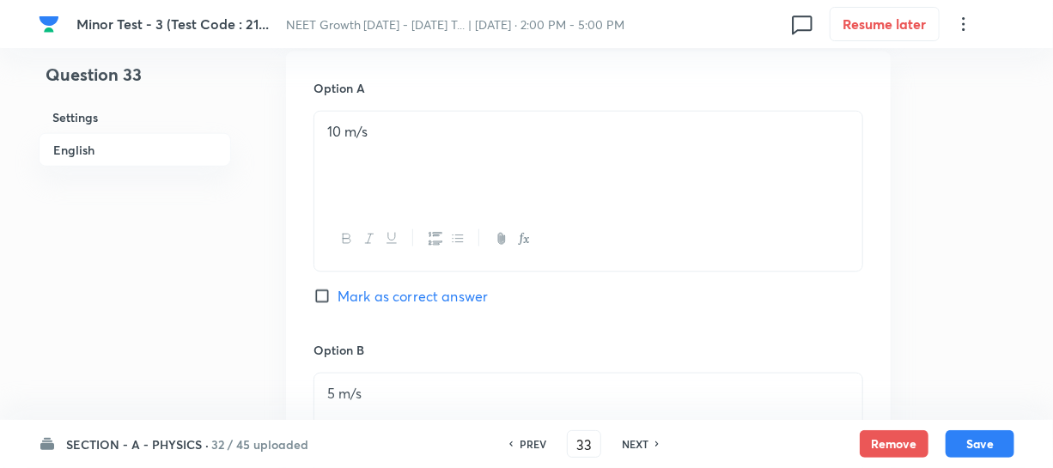
scroll to position [781, 0]
click at [332, 303] on input "Mark as correct answer" at bounding box center [325, 297] width 24 height 17
checkbox input "true"
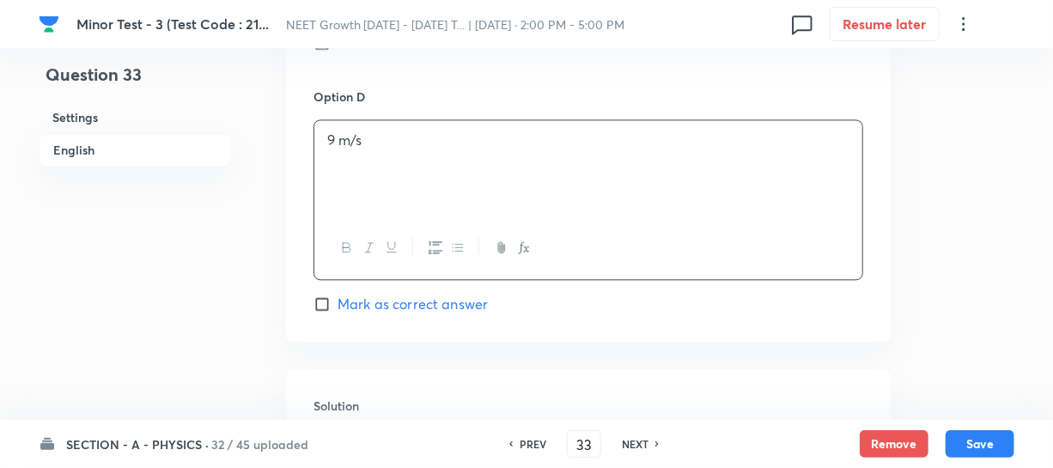
scroll to position [1639, 0]
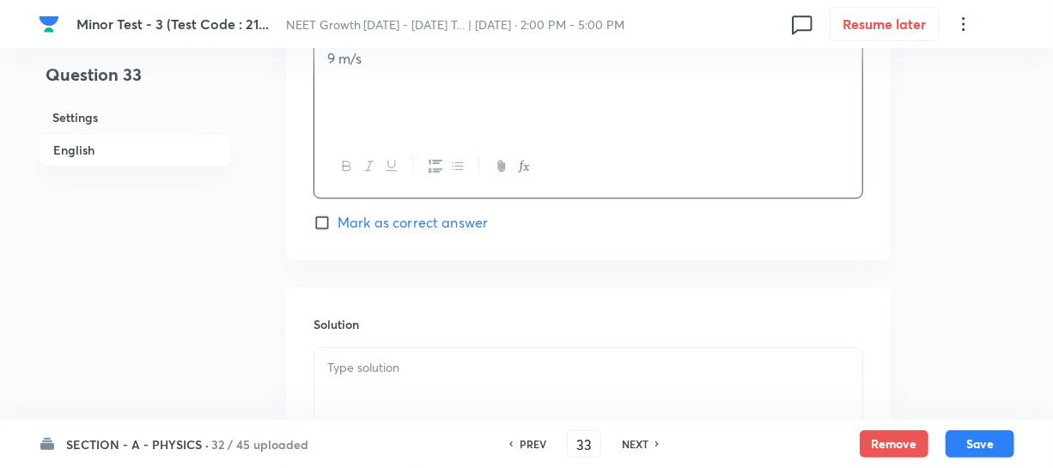
click at [352, 348] on div at bounding box center [588, 427] width 550 height 161
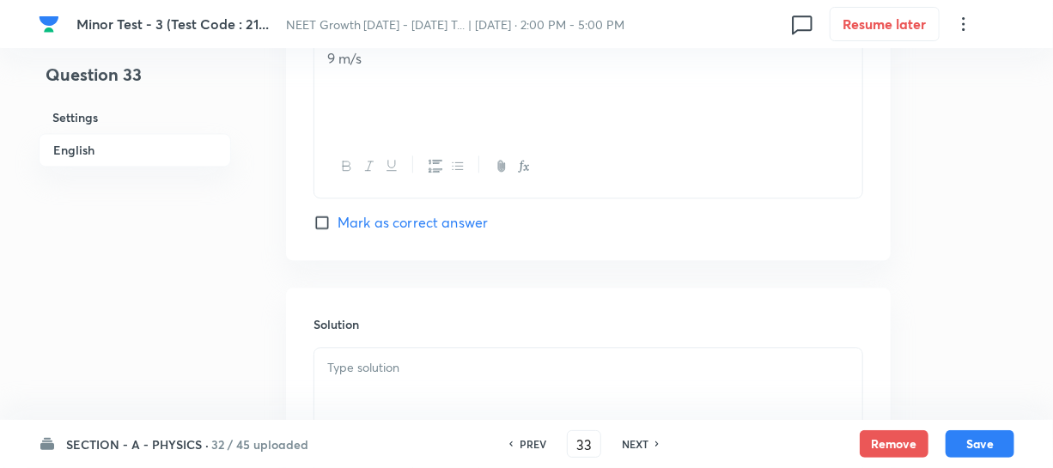
click at [360, 375] on p at bounding box center [588, 368] width 522 height 20
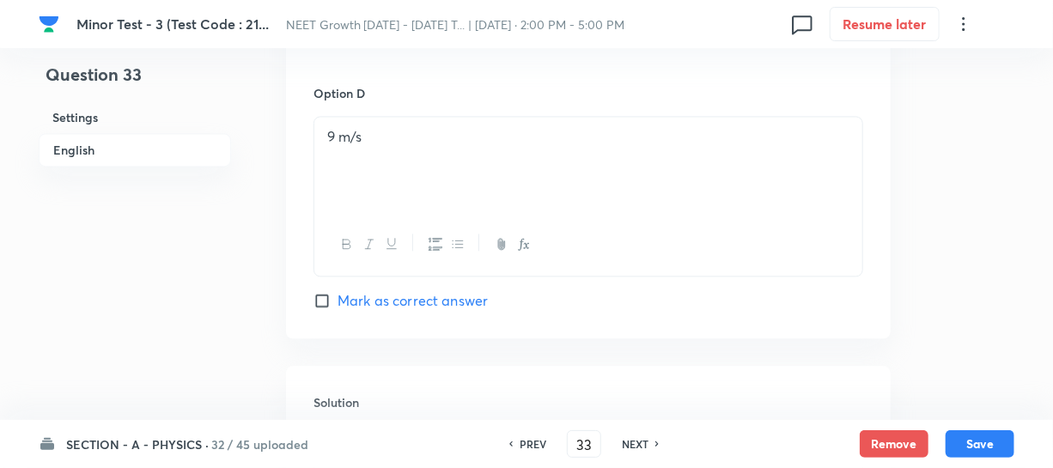
click at [474, 163] on div "9 m/s" at bounding box center [588, 165] width 548 height 96
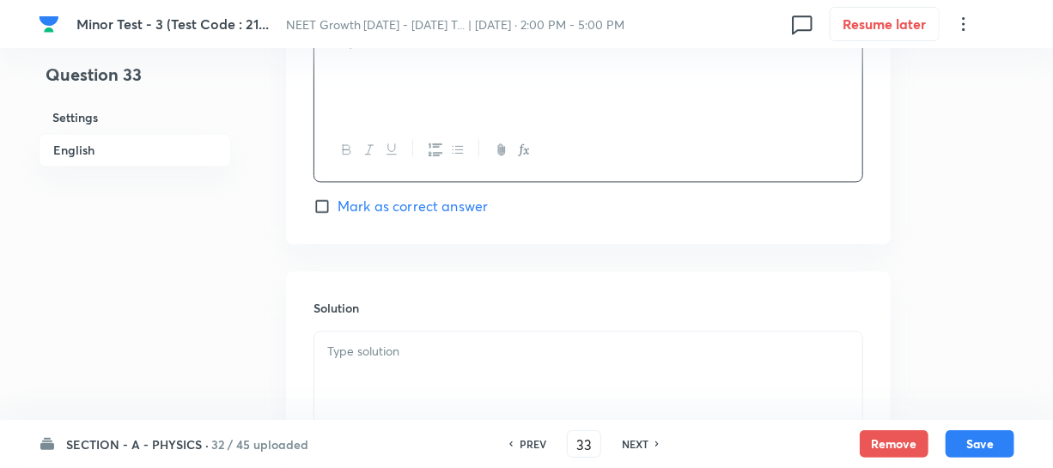
scroll to position [1795, 0]
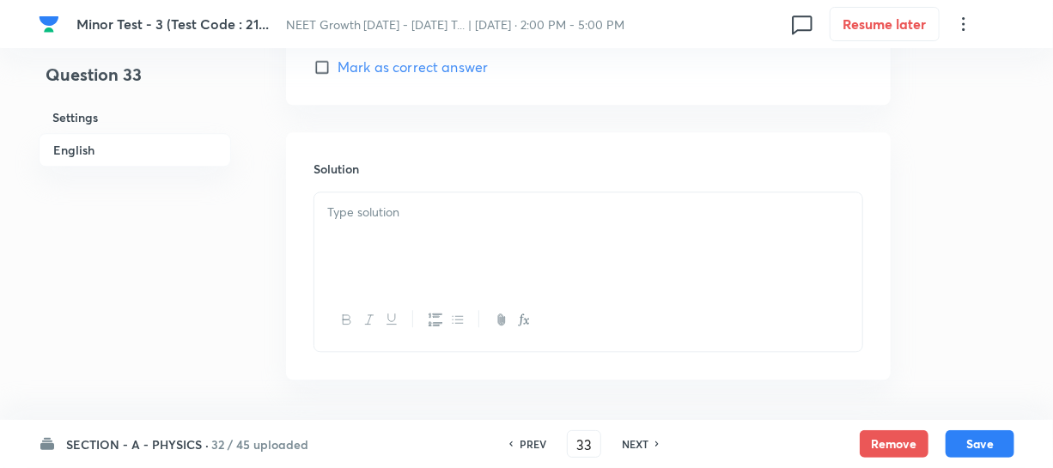
drag, startPoint x: 410, startPoint y: 245, endPoint x: 484, endPoint y: 249, distance: 74.0
click at [411, 245] on div at bounding box center [588, 240] width 548 height 96
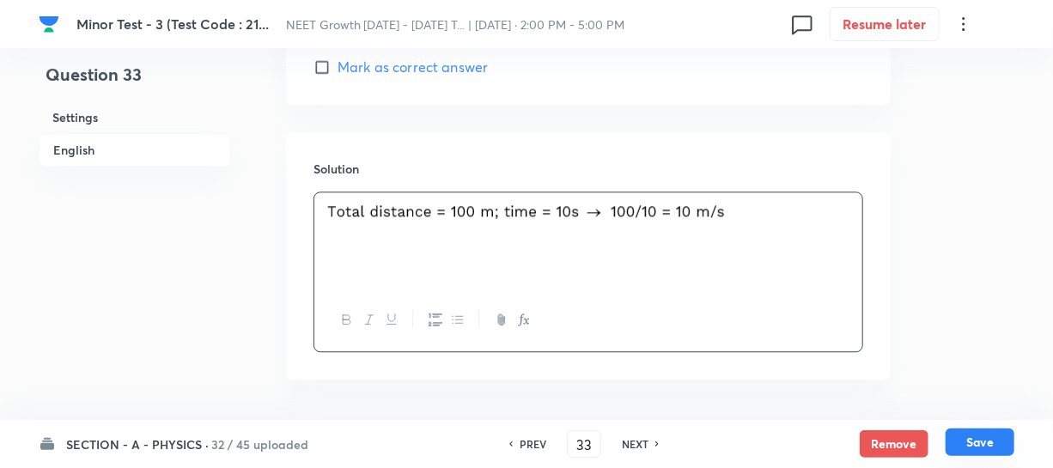
click at [979, 443] on button "Save" at bounding box center [979, 441] width 69 height 27
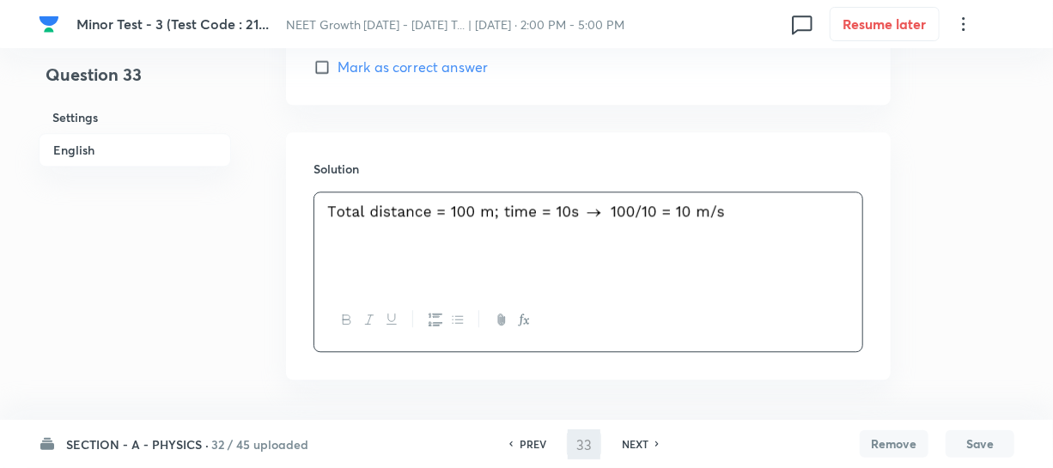
type input "34"
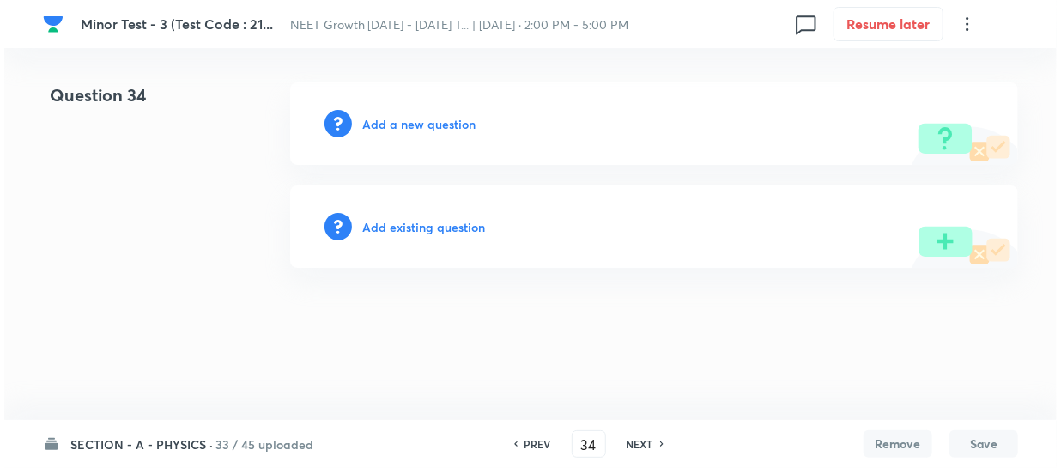
scroll to position [0, 0]
click at [391, 125] on h6 "Add a new question" at bounding box center [418, 124] width 113 height 18
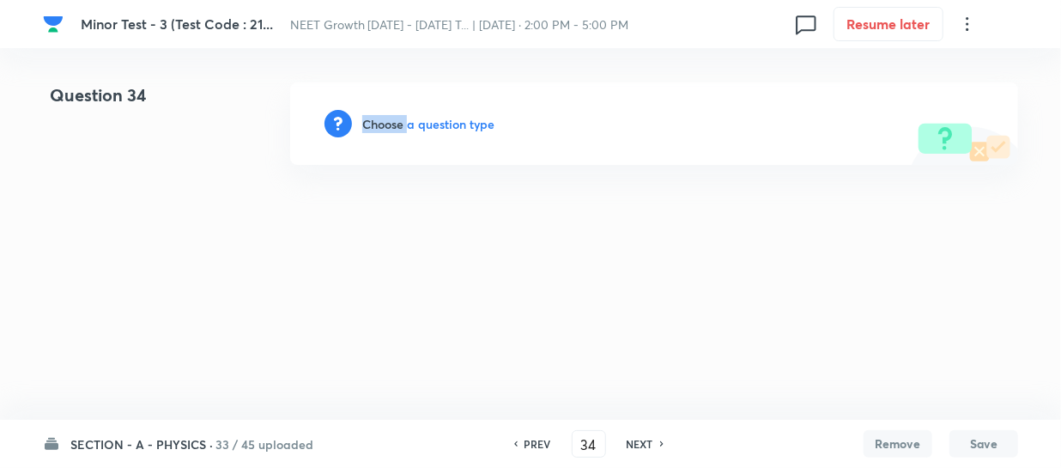
click at [391, 125] on h6 "Choose a question type" at bounding box center [428, 124] width 132 height 18
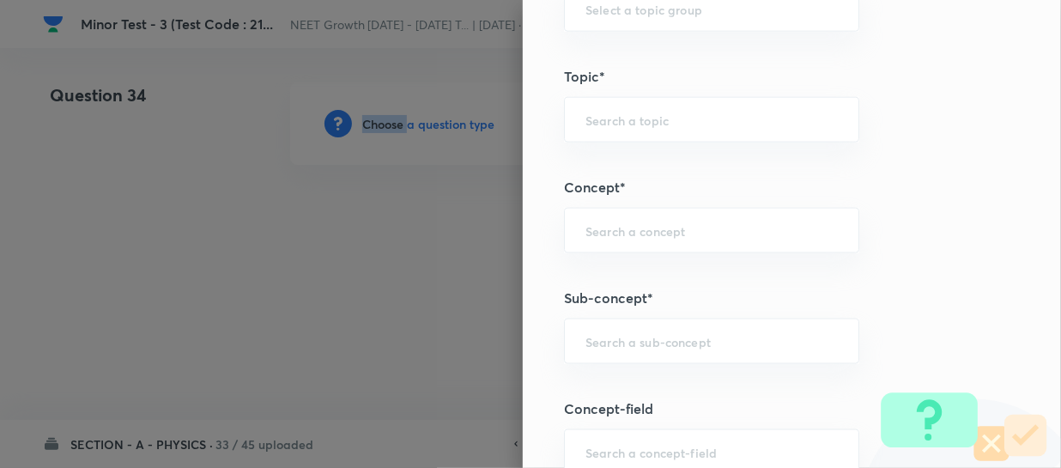
scroll to position [936, 0]
drag, startPoint x: 598, startPoint y: 344, endPoint x: 665, endPoint y: 359, distance: 69.4
click at [598, 343] on input "text" at bounding box center [712, 341] width 252 height 16
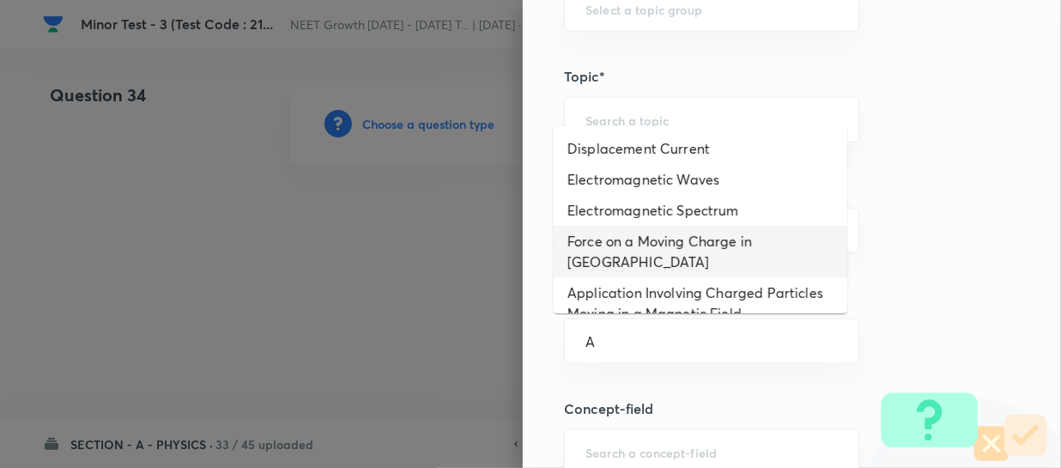
click at [658, 230] on li "Force on a Moving Charge in Magnetic Field" at bounding box center [701, 252] width 294 height 52
type input "Force on a Moving Charge in Magnetic Field"
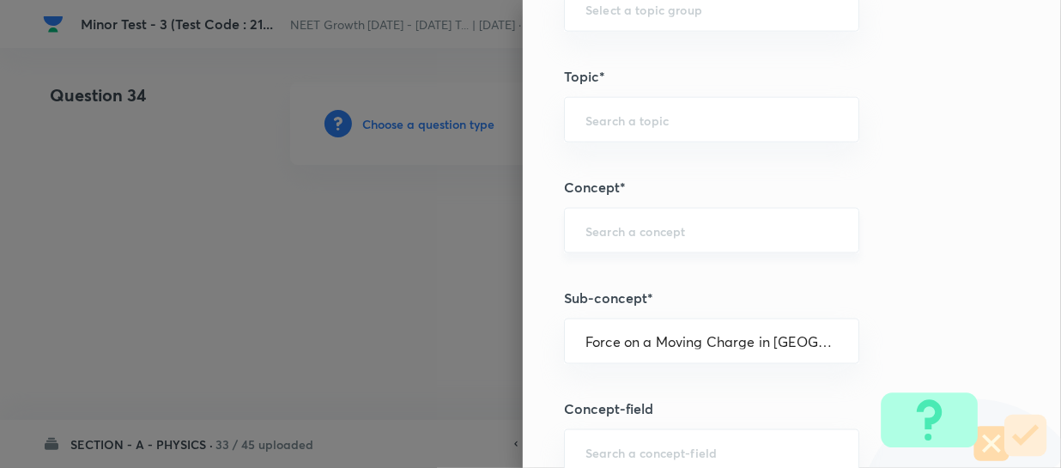
type input "Physics"
type input "Electricity & Magnetism"
type input "Magnetic Field & Magnetic Forces"
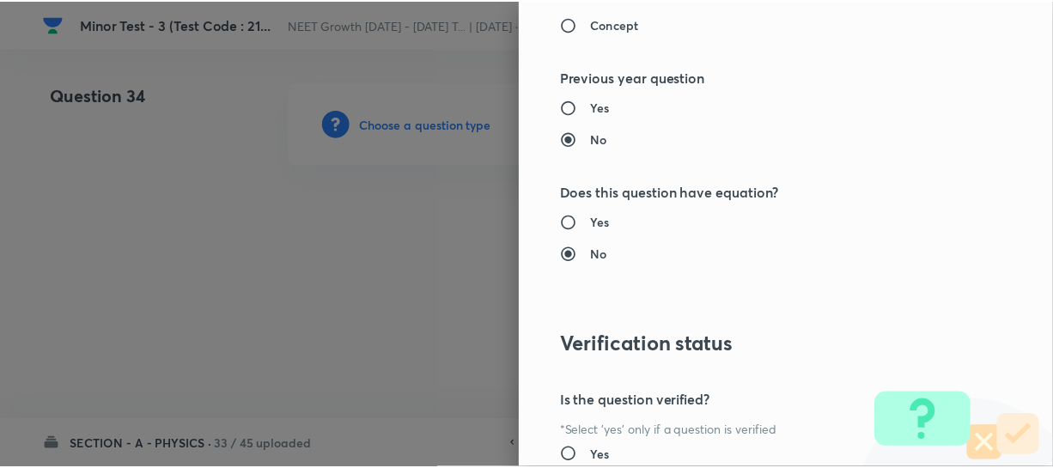
scroll to position [1986, 0]
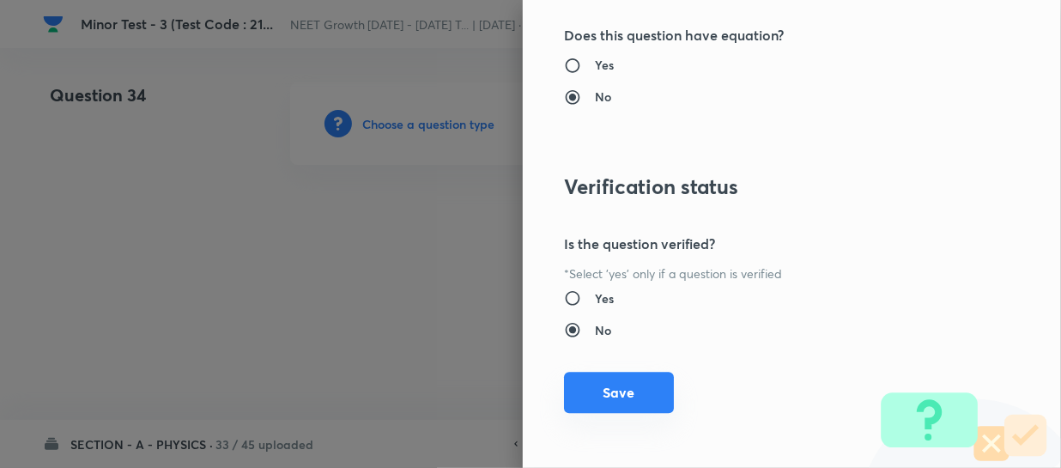
click at [593, 386] on button "Save" at bounding box center [619, 392] width 110 height 41
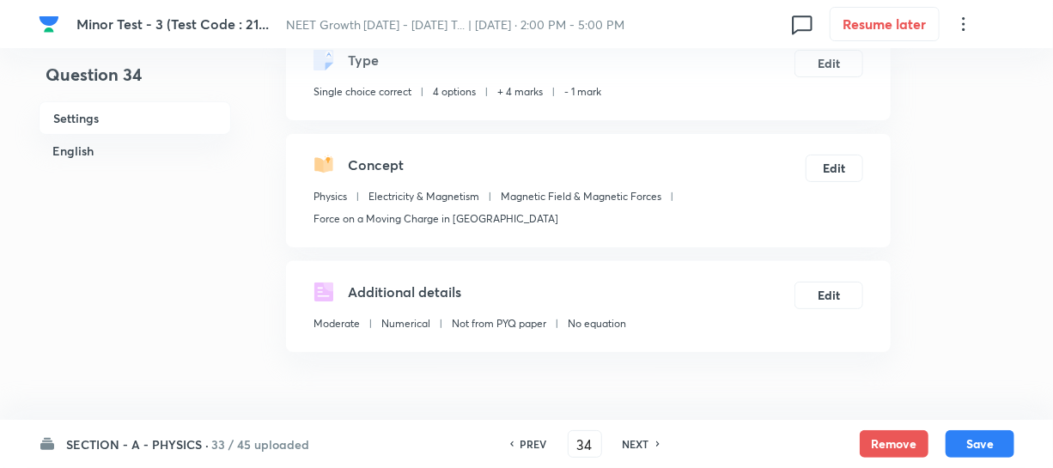
scroll to position [312, 0]
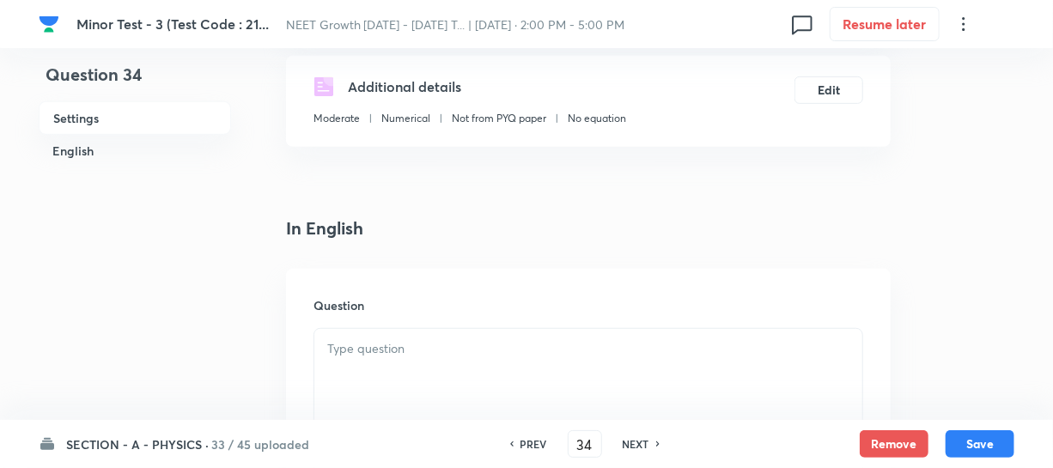
click at [392, 329] on div at bounding box center [588, 377] width 548 height 96
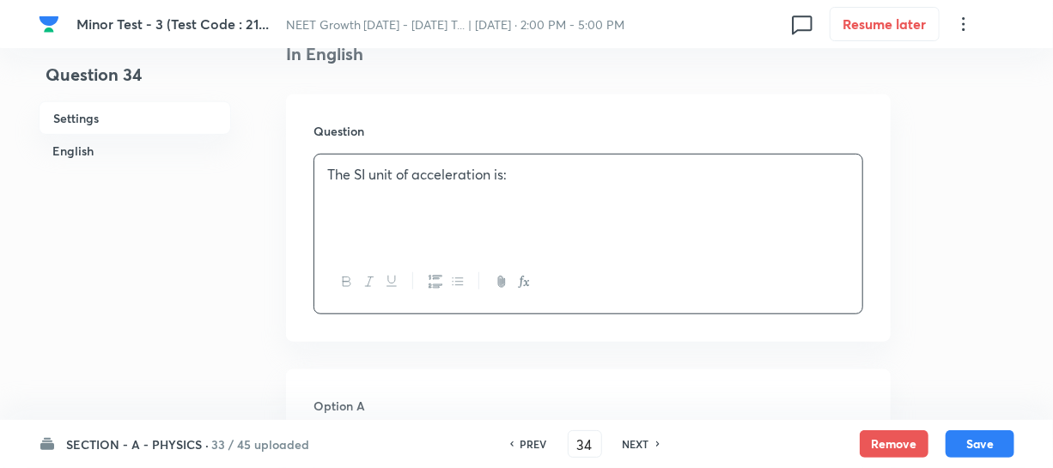
scroll to position [546, 0]
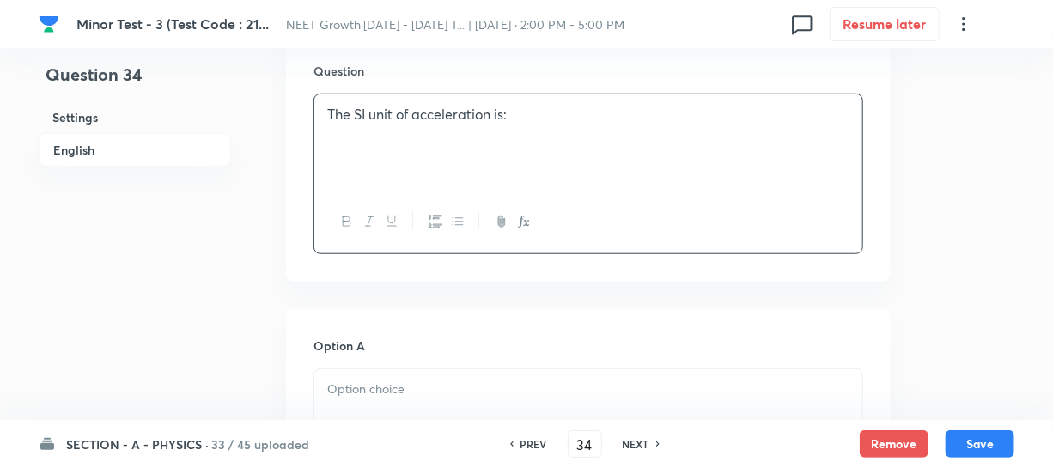
click at [336, 394] on p at bounding box center [588, 390] width 522 height 20
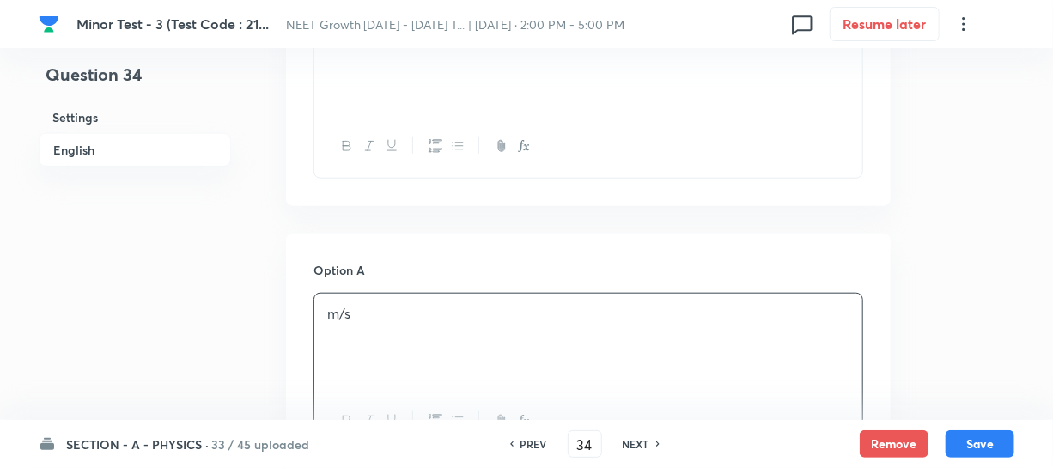
scroll to position [781, 0]
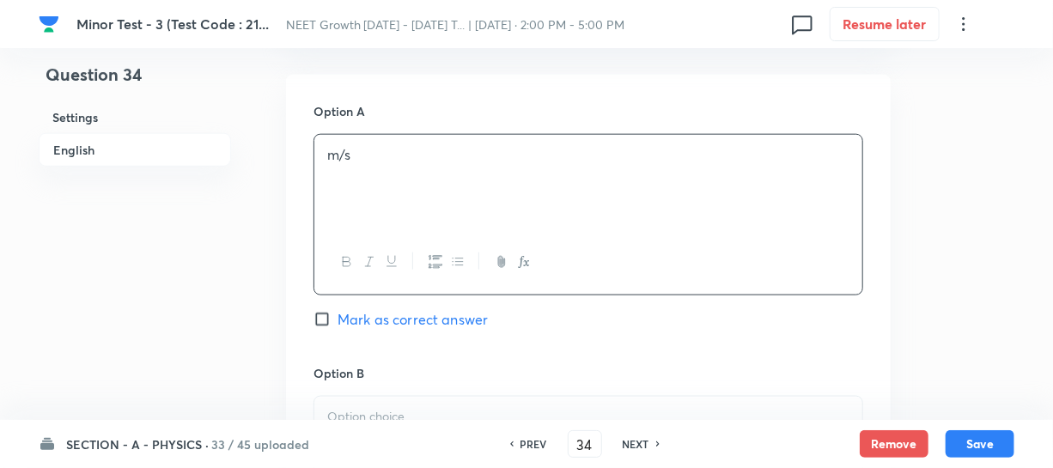
click at [331, 411] on p at bounding box center [588, 417] width 522 height 20
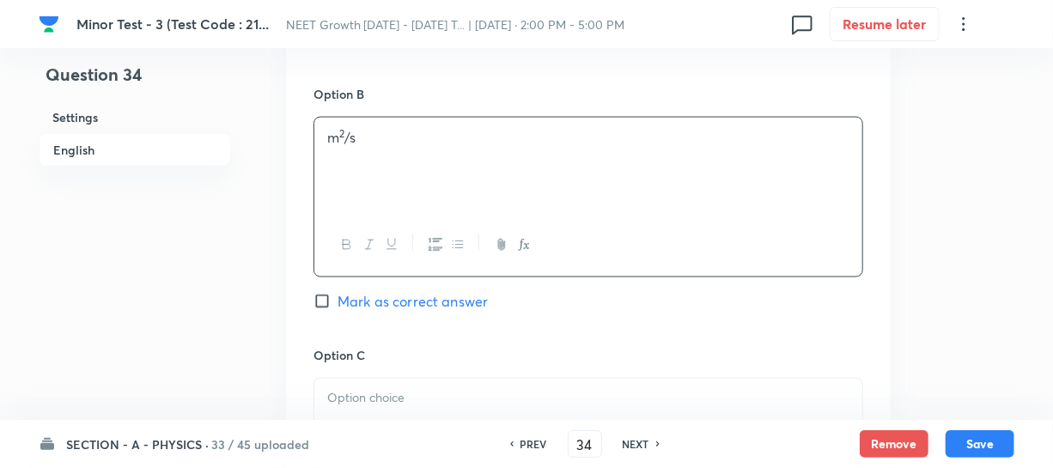
scroll to position [1170, 0]
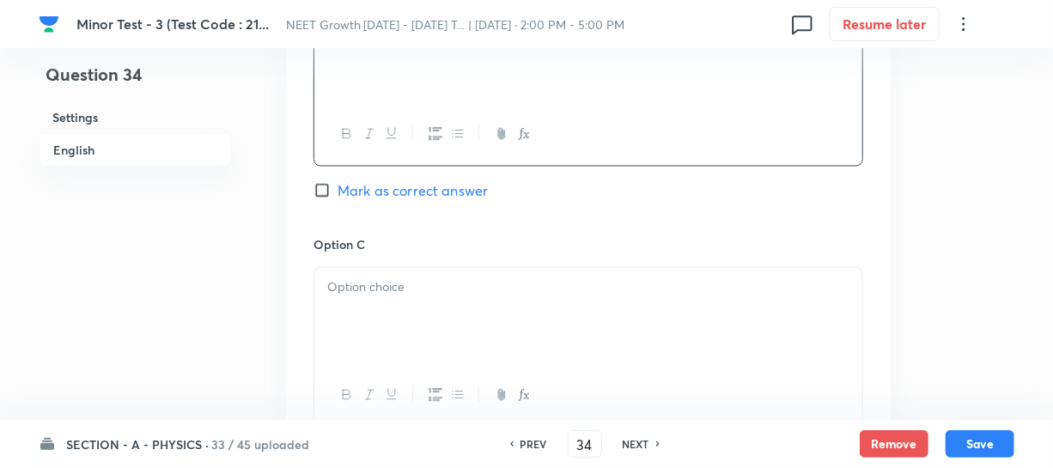
click at [426, 331] on div at bounding box center [588, 316] width 548 height 96
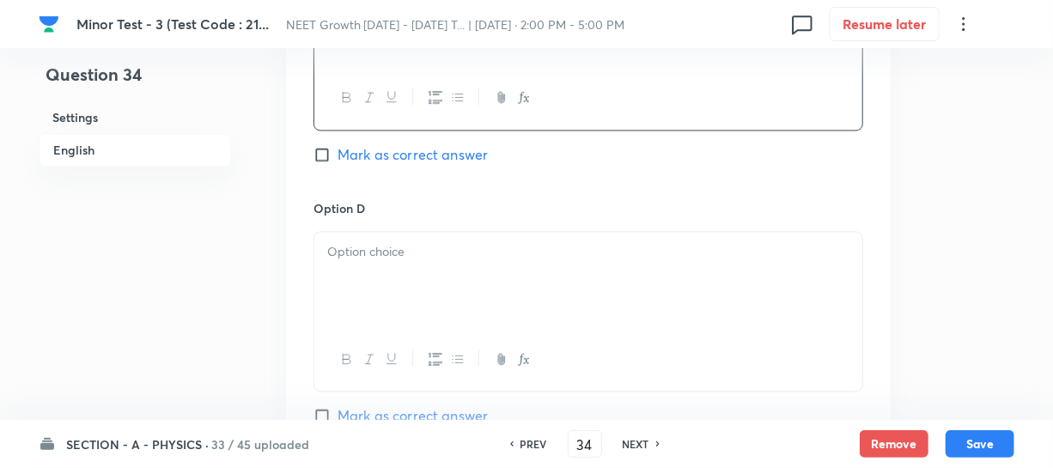
scroll to position [1483, 0]
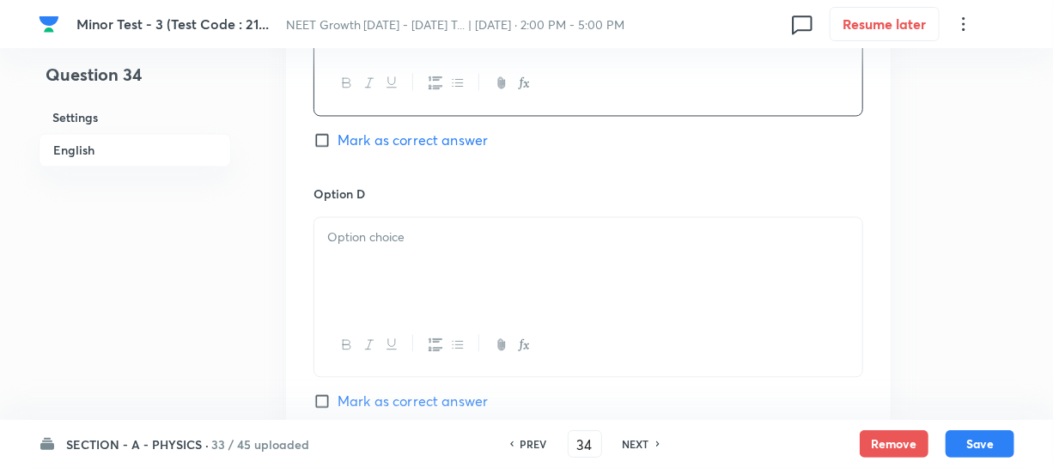
click at [375, 292] on div at bounding box center [588, 265] width 548 height 96
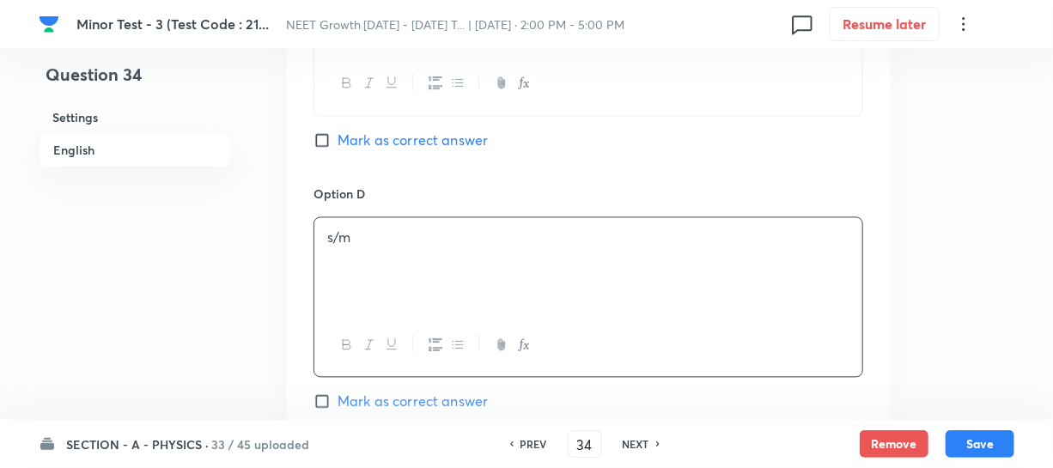
click at [326, 132] on input "Mark as correct answer" at bounding box center [325, 139] width 24 height 17
checkbox input "true"
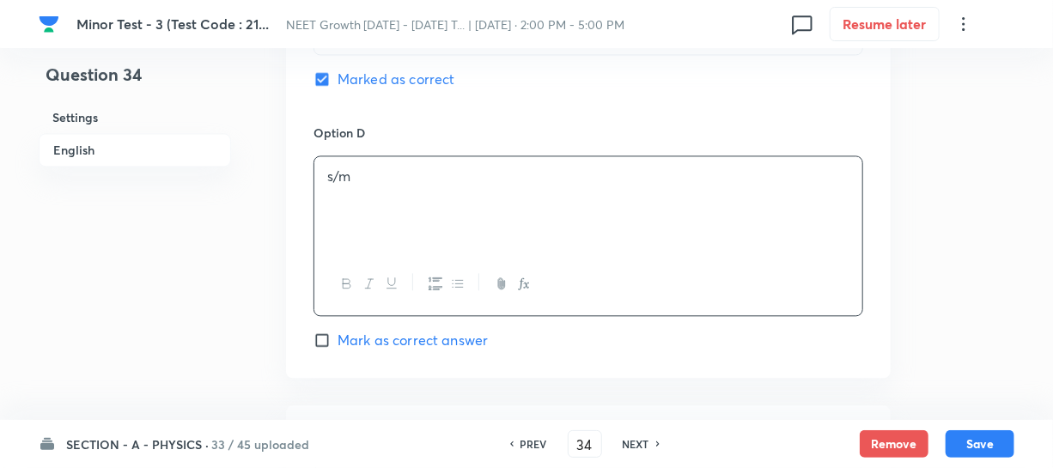
scroll to position [1717, 0]
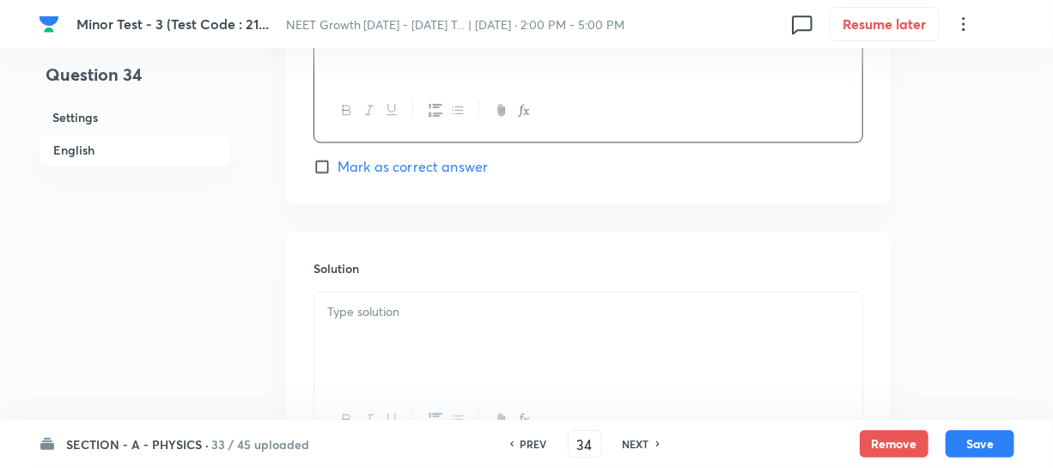
click at [393, 324] on div at bounding box center [588, 340] width 548 height 96
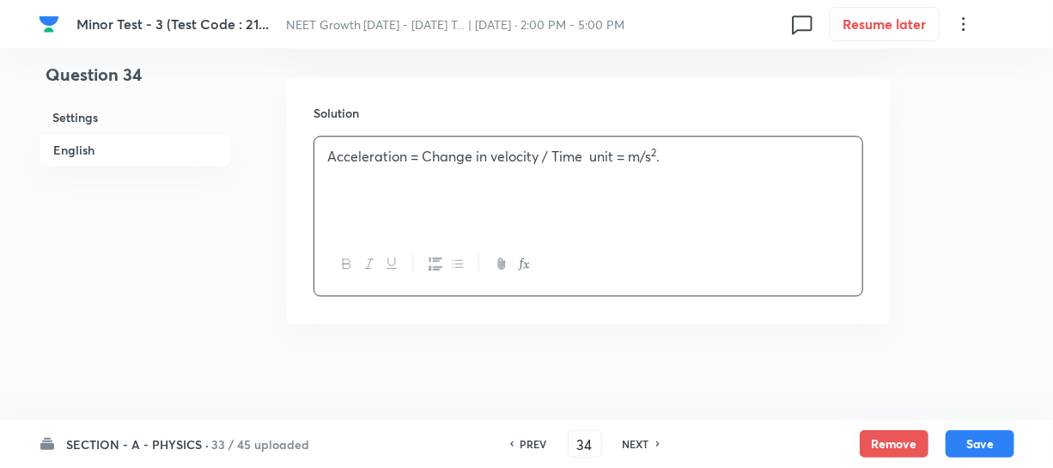
scroll to position [1880, 0]
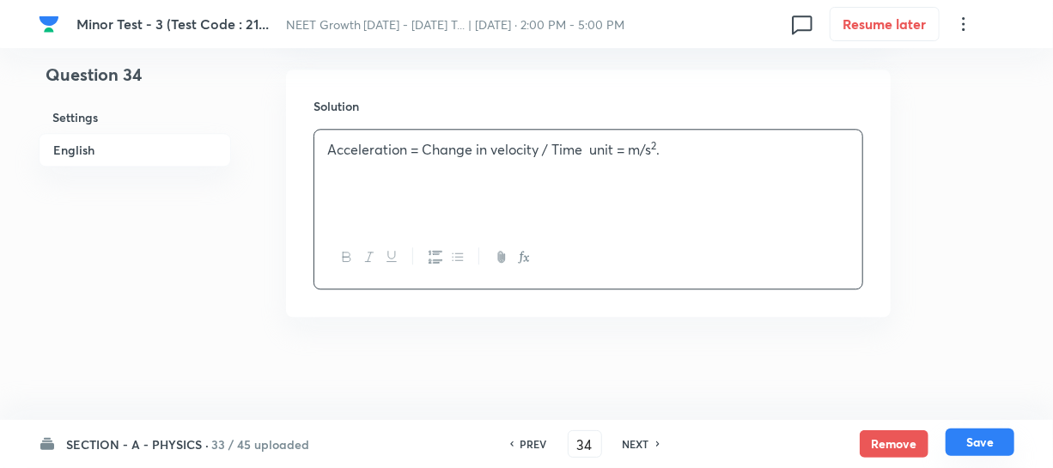
click at [987, 455] on div "Remove Save" at bounding box center [936, 443] width 155 height 27
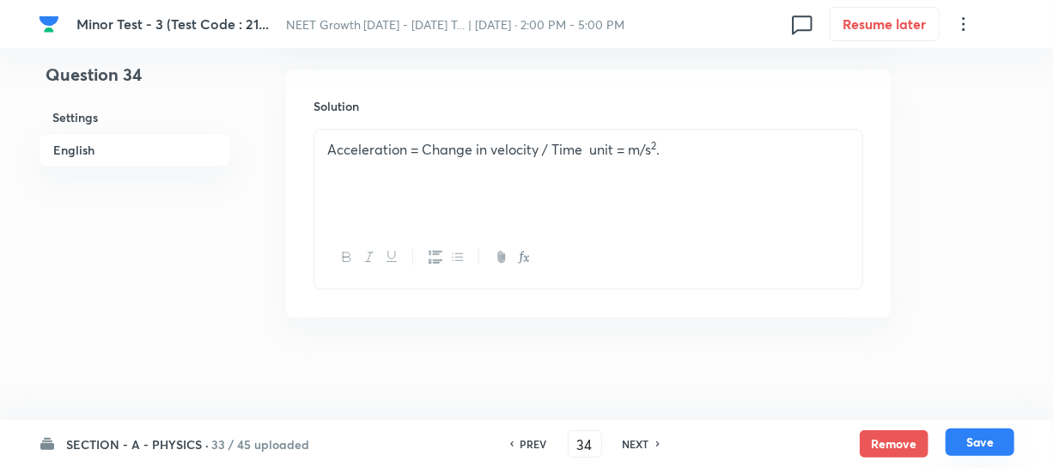
click at [970, 438] on button "Save" at bounding box center [979, 441] width 69 height 27
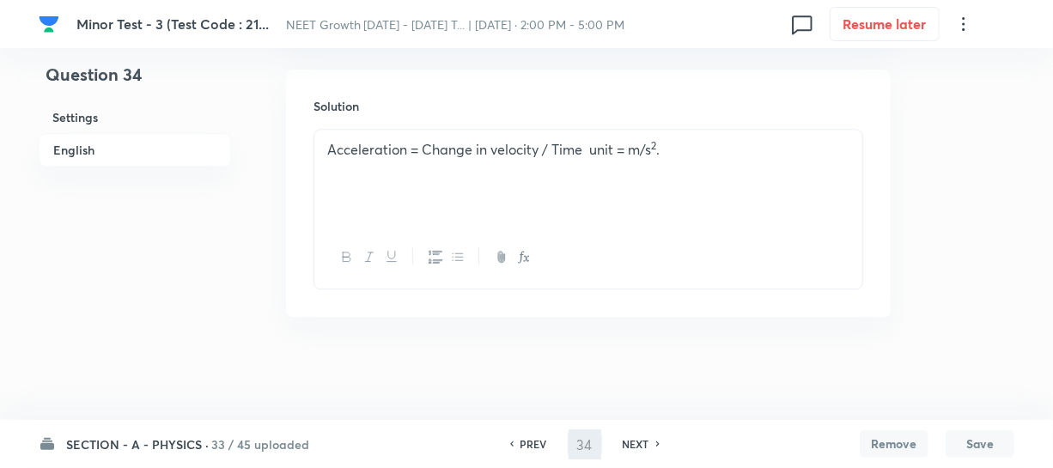
type input "35"
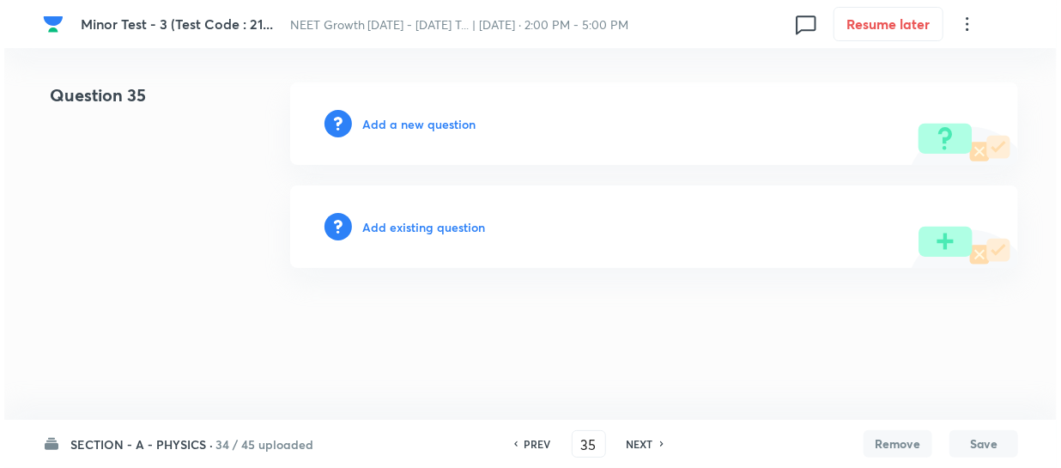
scroll to position [0, 0]
click at [372, 125] on h6 "Add a new question" at bounding box center [418, 124] width 113 height 18
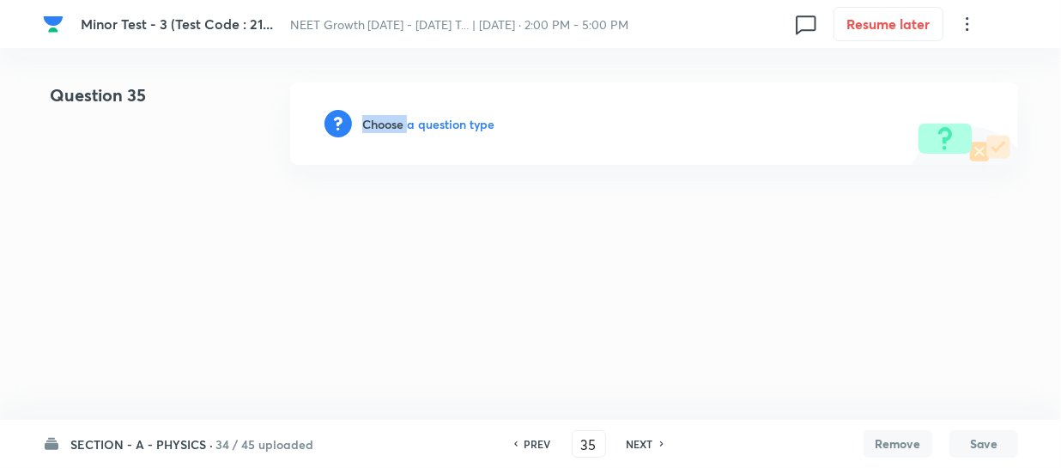
click at [372, 125] on h6 "Choose a question type" at bounding box center [428, 124] width 132 height 18
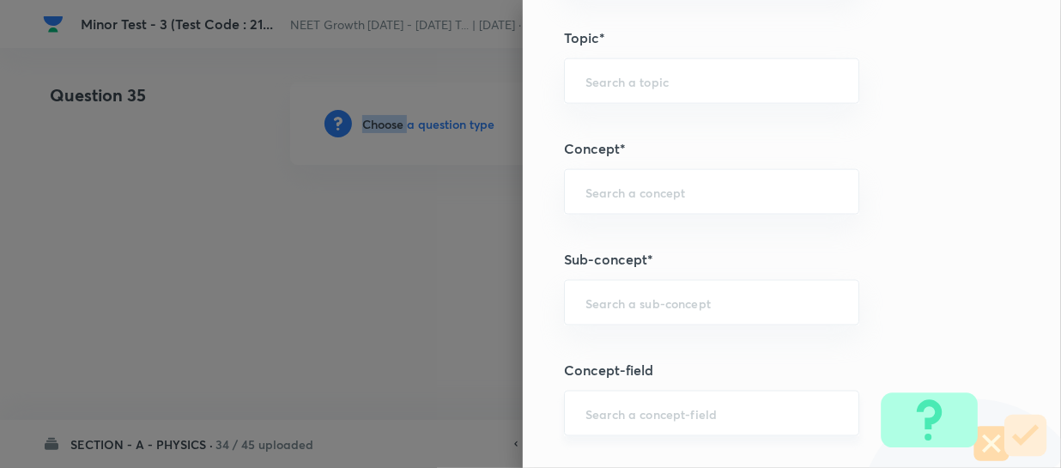
scroll to position [1092, 0]
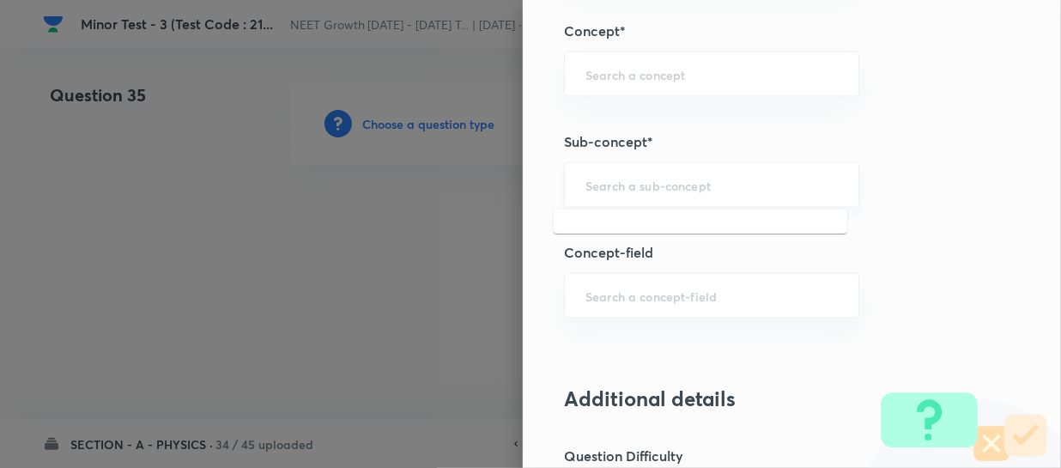
click at [592, 177] on input "text" at bounding box center [712, 185] width 252 height 16
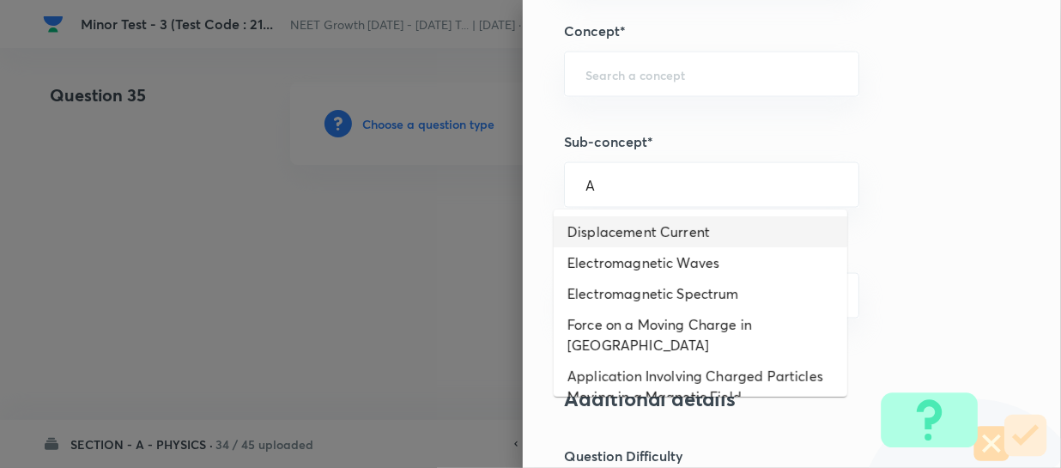
click at [617, 242] on li "Displacement Current" at bounding box center [701, 231] width 294 height 31
type input "Displacement Current"
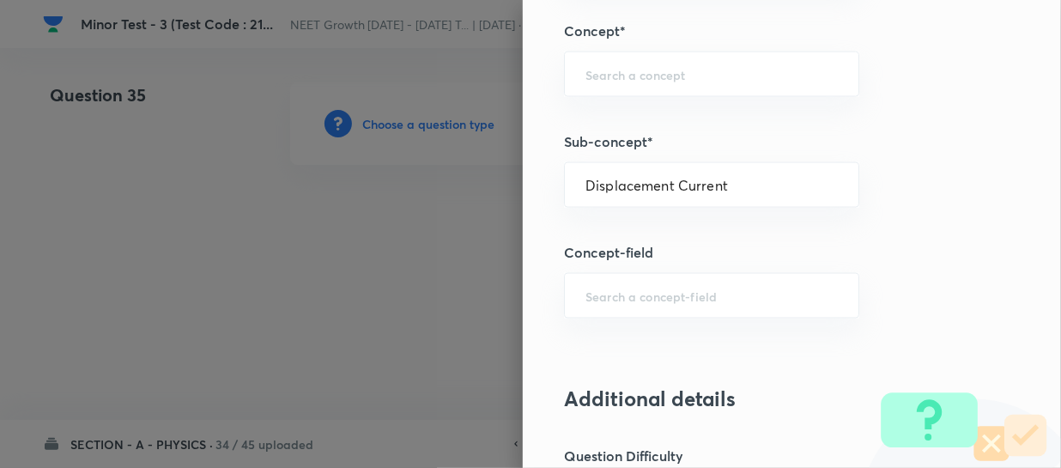
type input "Physics"
type input "Electricity & Magnetism"
type input "Electromagnetic Waves"
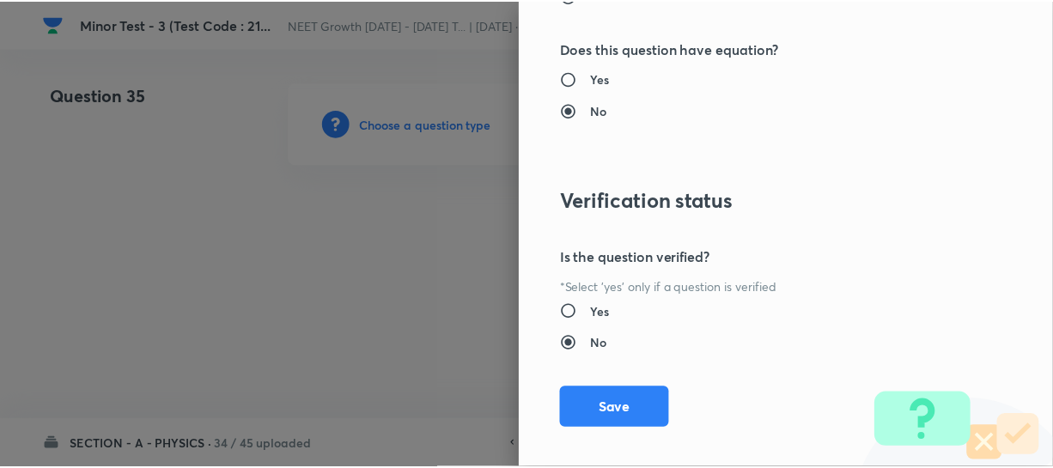
scroll to position [1986, 0]
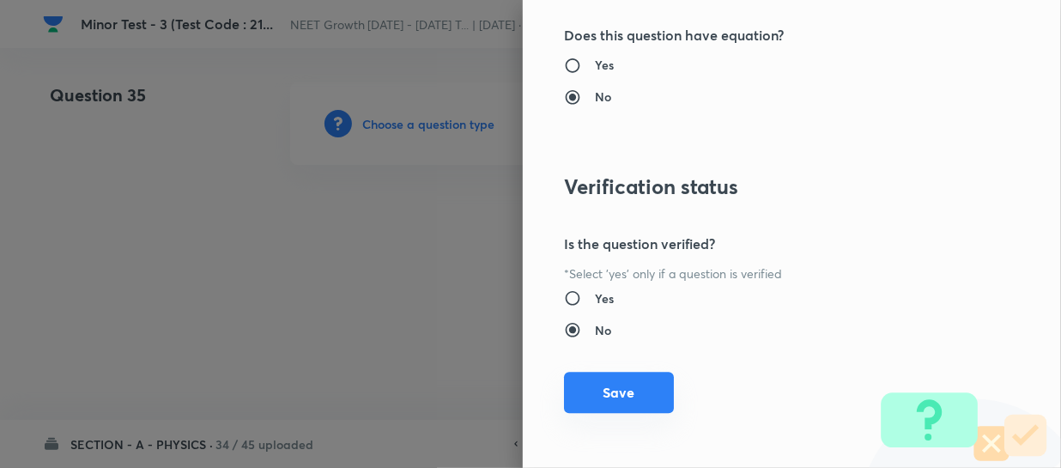
click at [602, 398] on button "Save" at bounding box center [619, 392] width 110 height 41
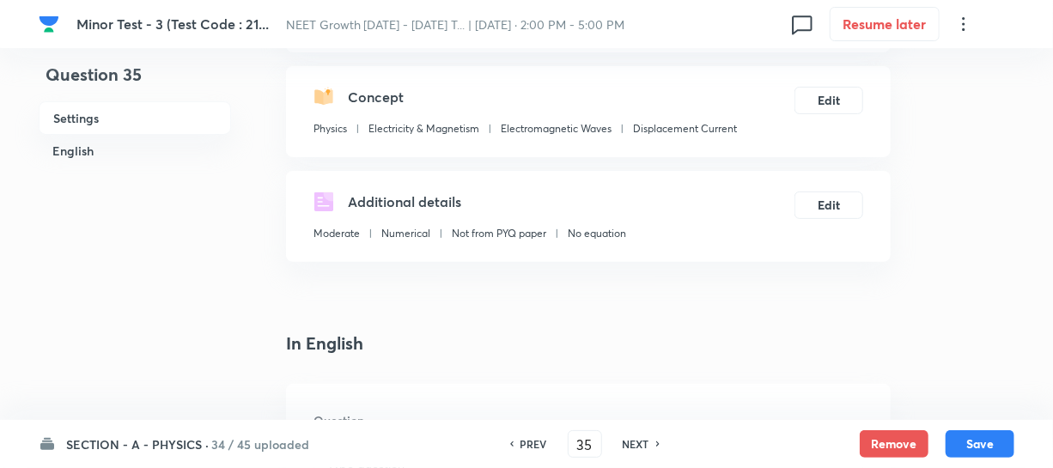
scroll to position [390, 0]
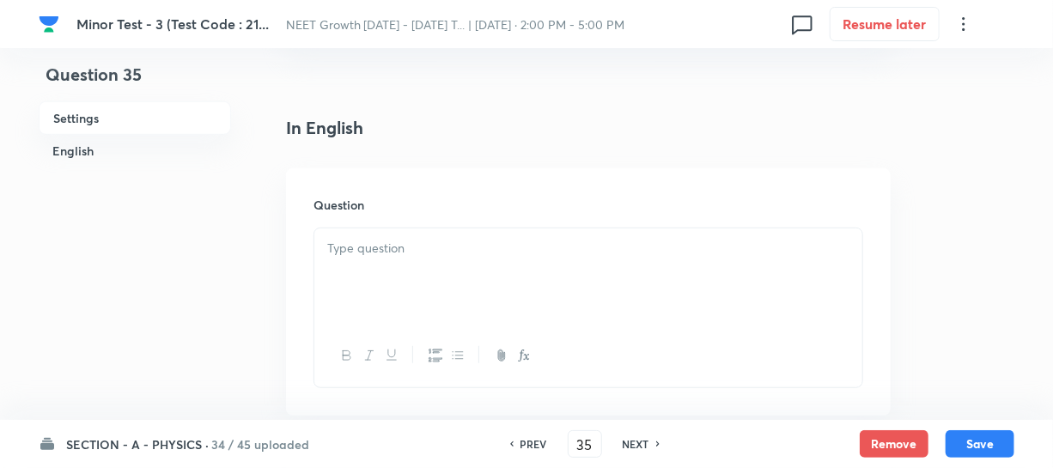
click at [364, 265] on div at bounding box center [588, 276] width 548 height 96
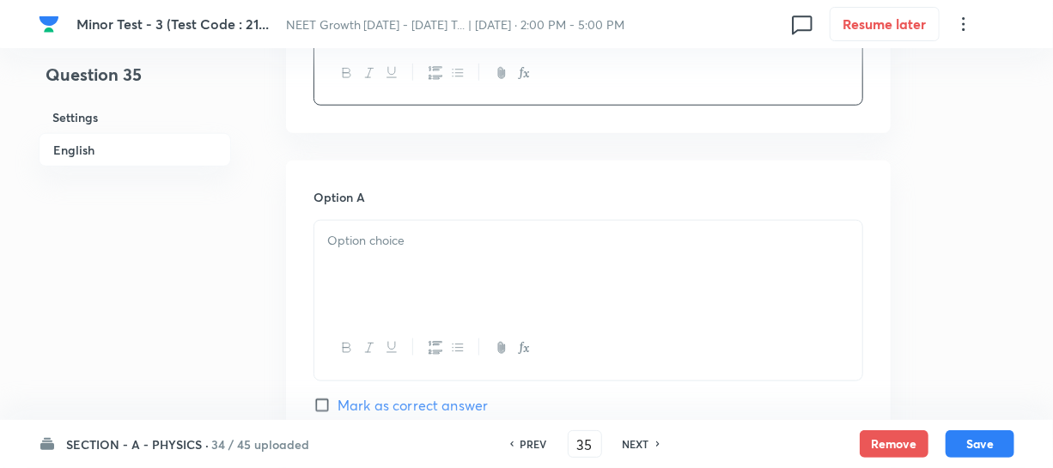
scroll to position [702, 0]
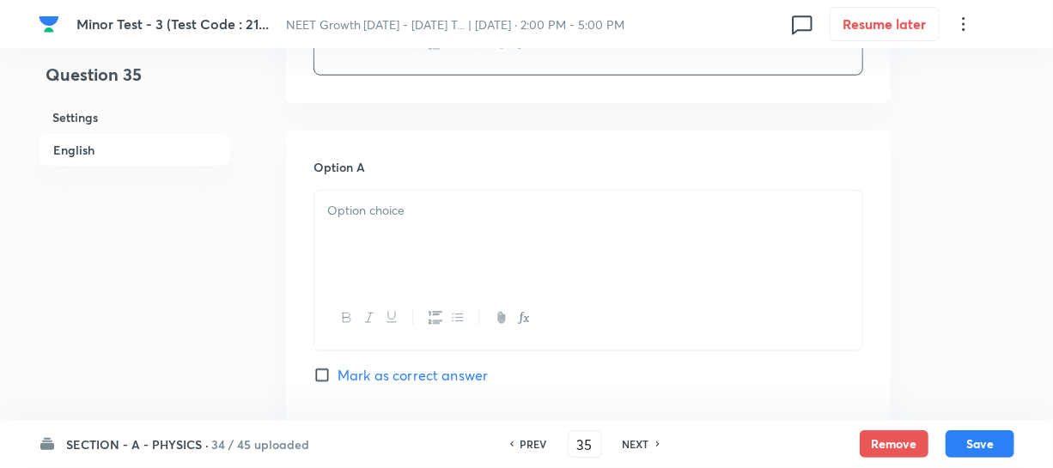
click at [386, 256] on div at bounding box center [588, 239] width 548 height 96
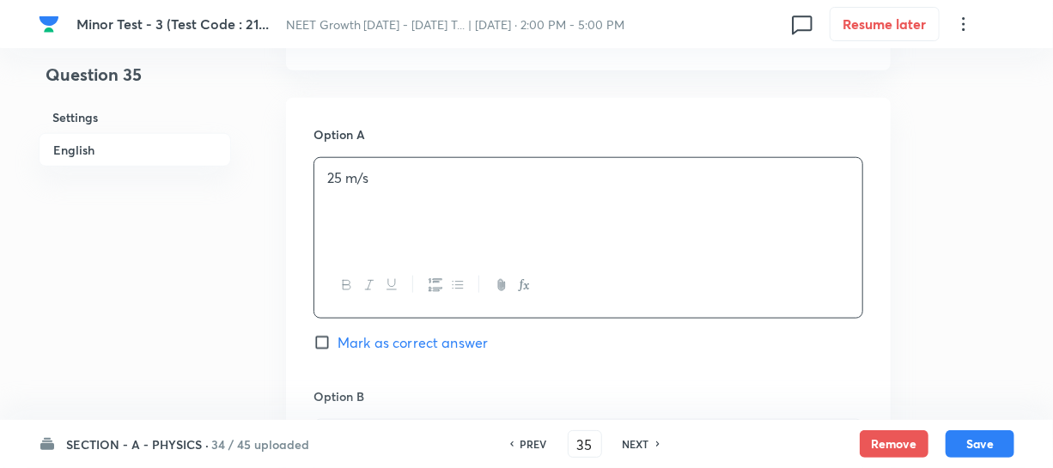
scroll to position [859, 0]
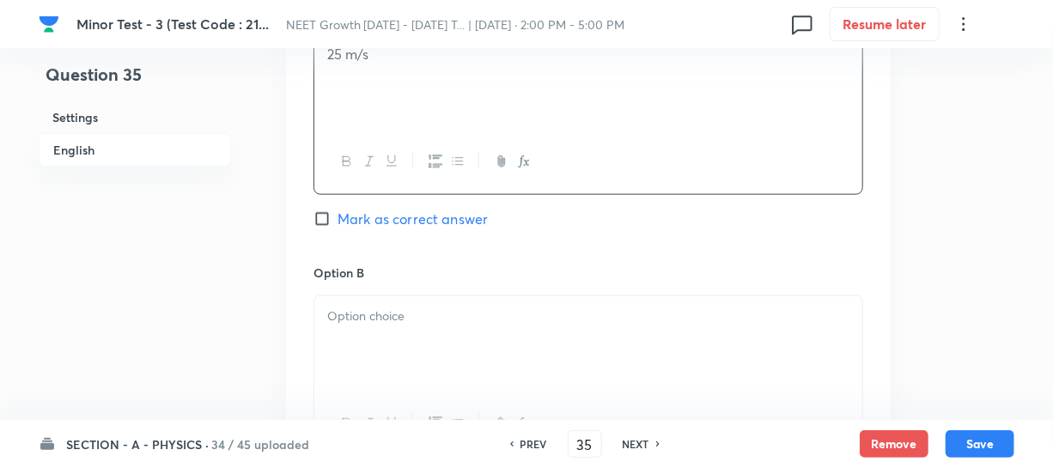
click at [362, 317] on p at bounding box center [588, 317] width 522 height 20
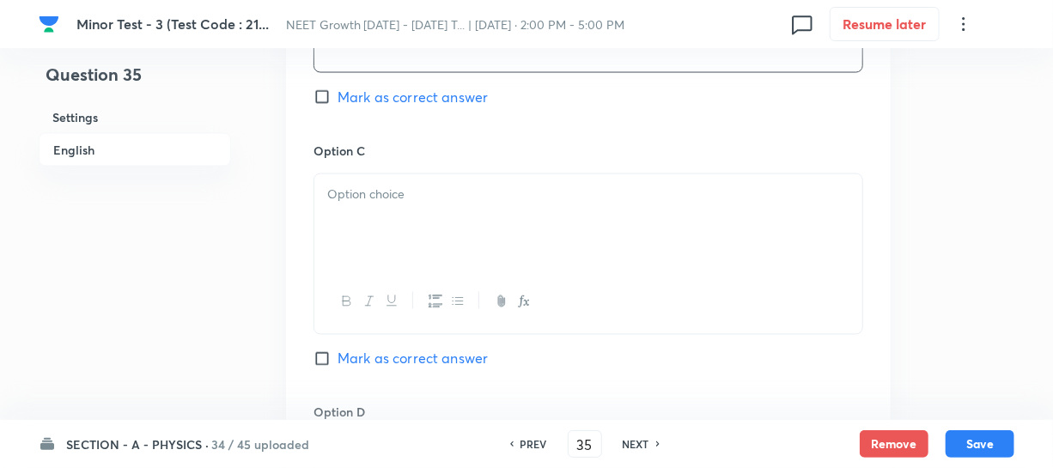
scroll to position [1248, 0]
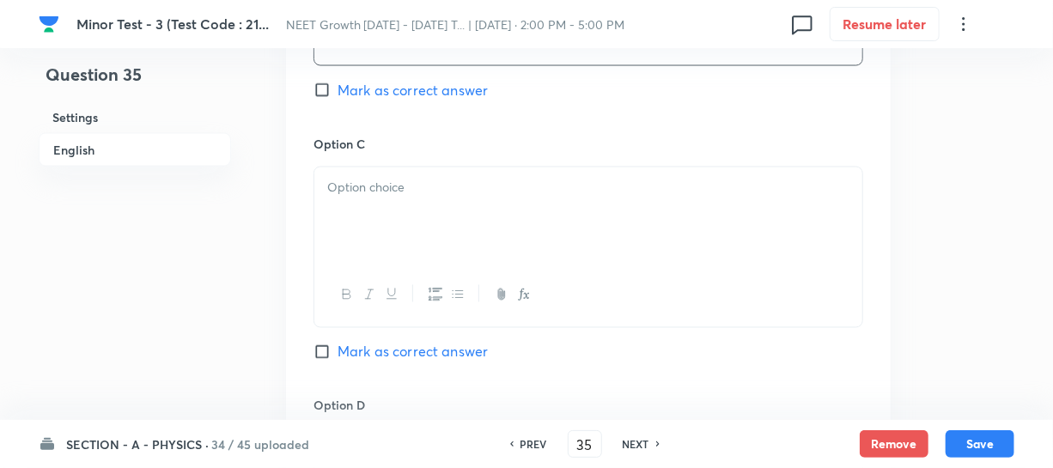
click at [404, 237] on div at bounding box center [588, 215] width 548 height 96
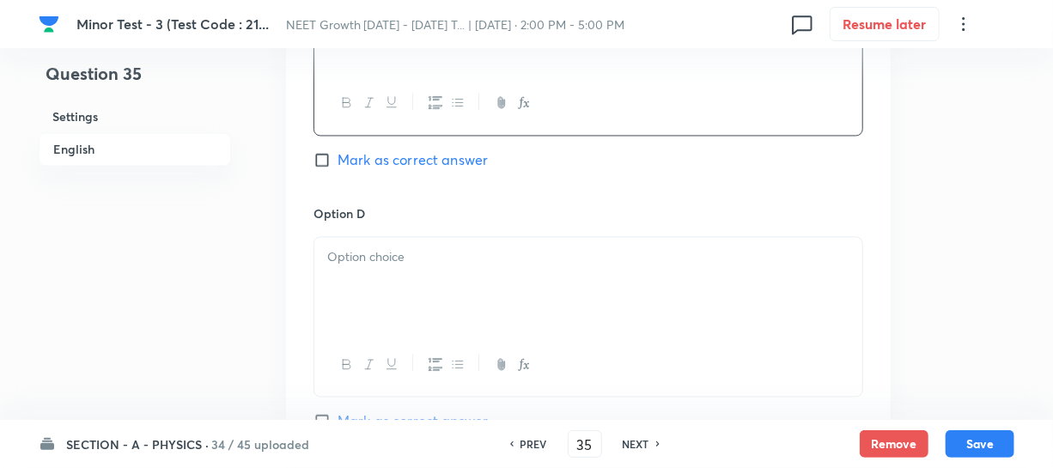
scroll to position [1483, 0]
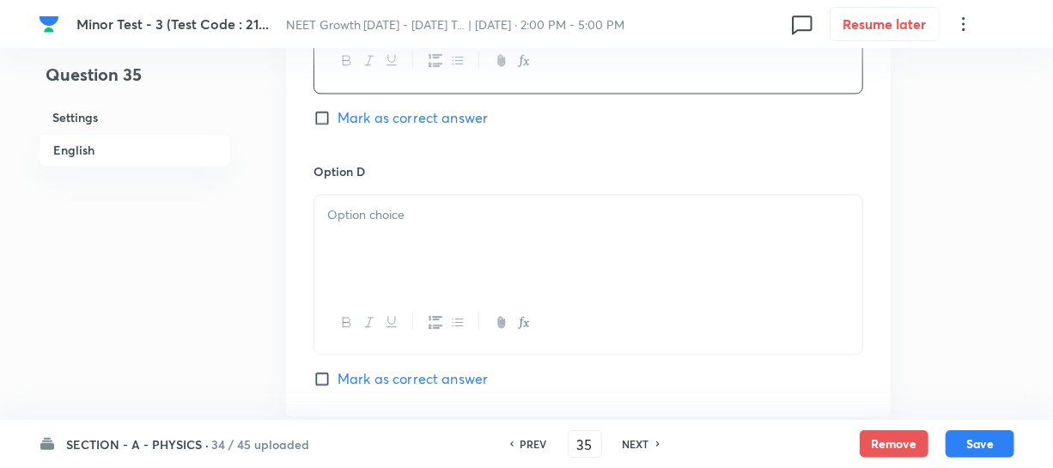
click at [356, 234] on div at bounding box center [588, 243] width 548 height 96
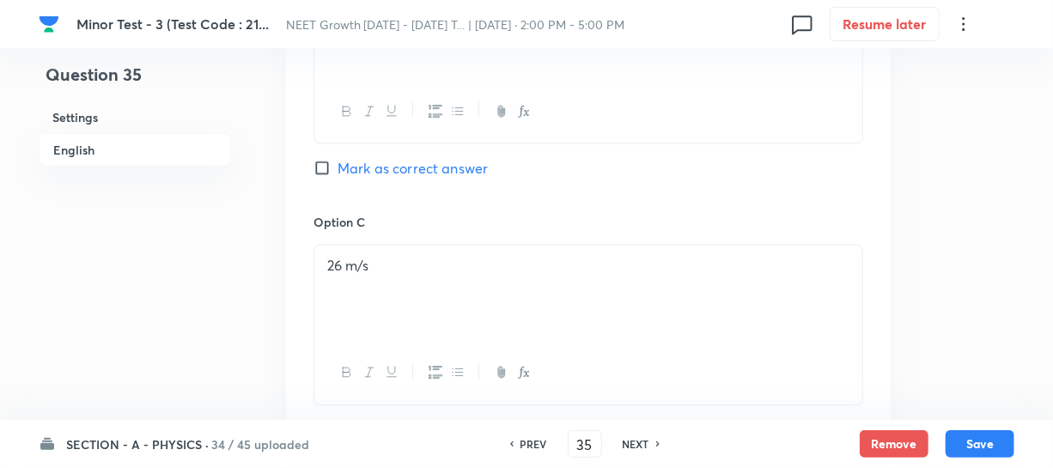
click at [318, 166] on input "Mark as correct answer" at bounding box center [325, 168] width 24 height 17
checkbox input "true"
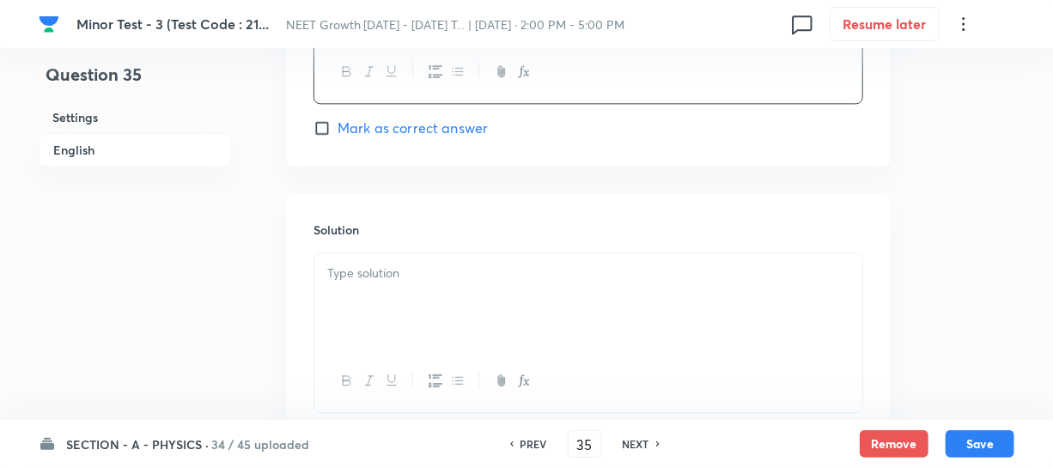
scroll to position [1858, 0]
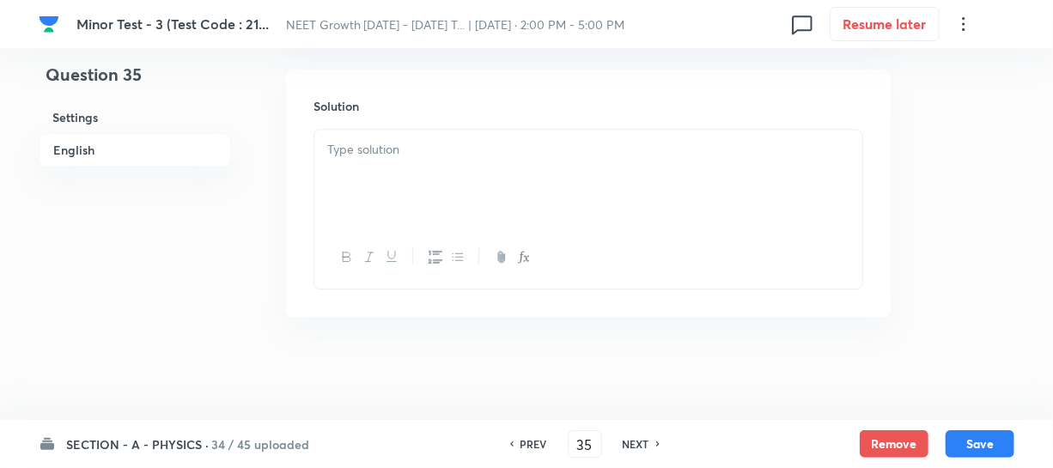
click at [380, 172] on div at bounding box center [588, 178] width 548 height 96
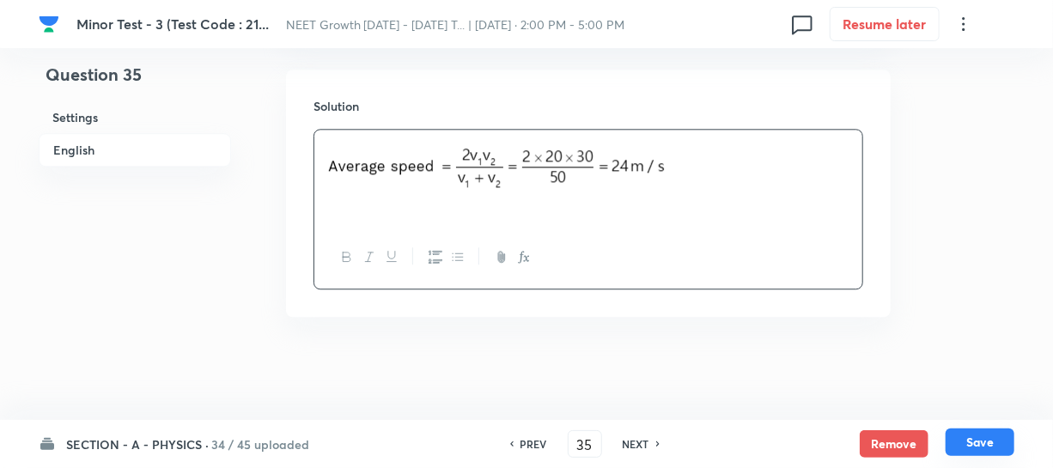
click at [965, 435] on button "Save" at bounding box center [979, 441] width 69 height 27
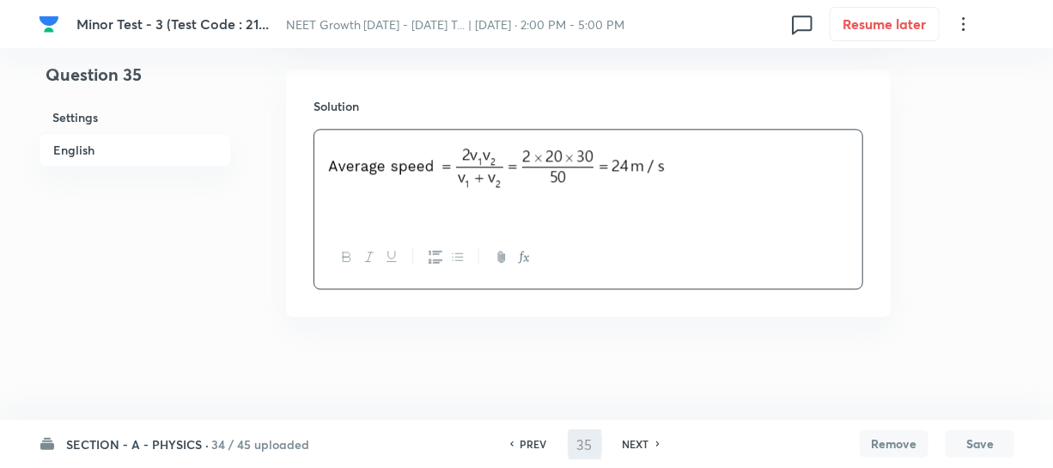
type input "36"
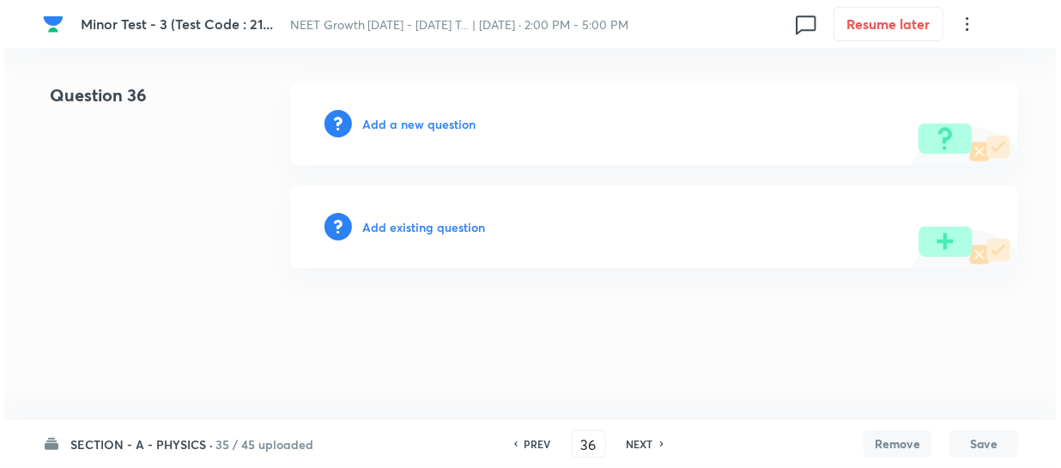
scroll to position [0, 0]
click at [378, 126] on h6 "Add a new question" at bounding box center [418, 124] width 113 height 18
click at [378, 126] on h6 "Choose a question type" at bounding box center [428, 124] width 132 height 18
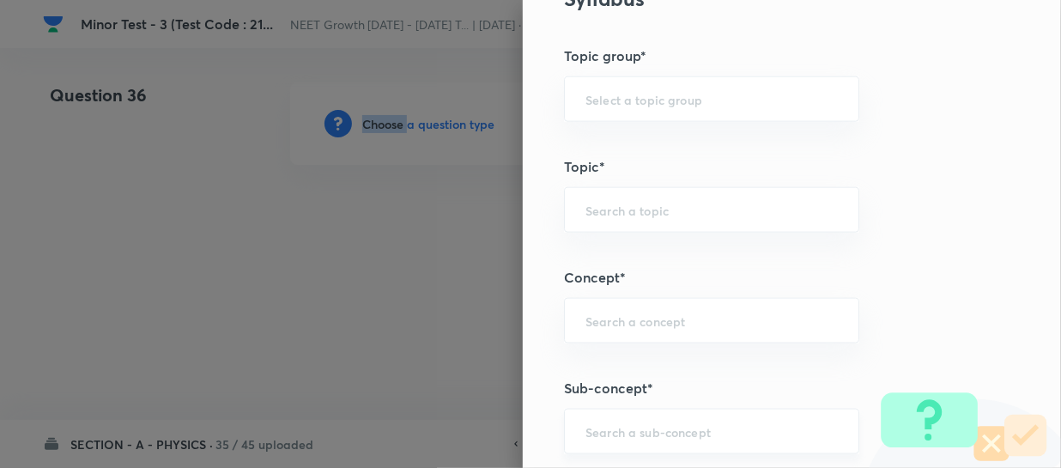
scroll to position [1014, 0]
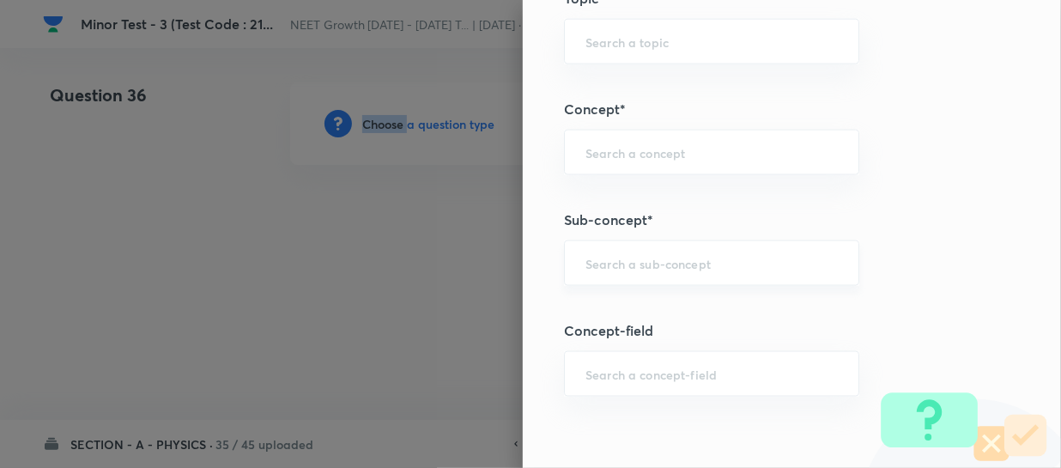
click at [603, 271] on div "​" at bounding box center [711, 263] width 295 height 46
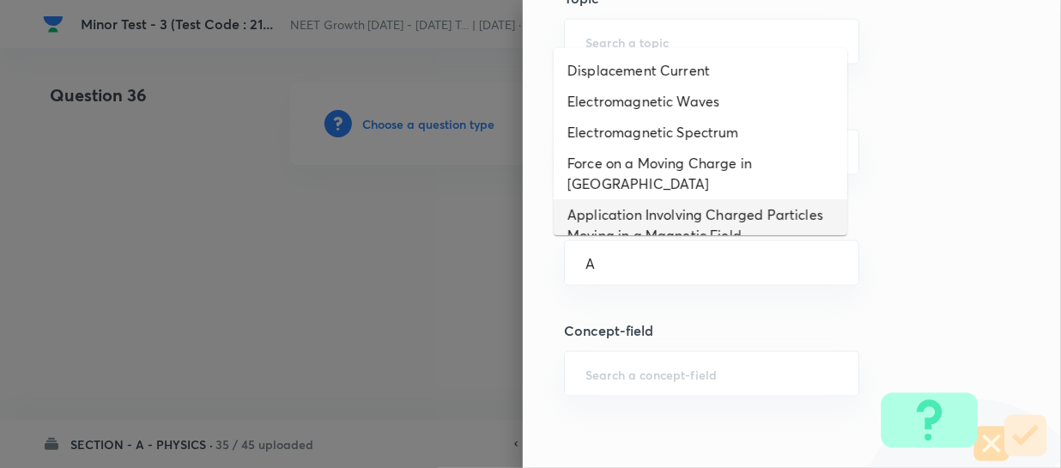
click at [615, 210] on li "Application Involving Charged Particles Moving in a Magnetic Field" at bounding box center [701, 225] width 294 height 52
type input "Application Involving Charged Particles Moving in a Magnetic Field"
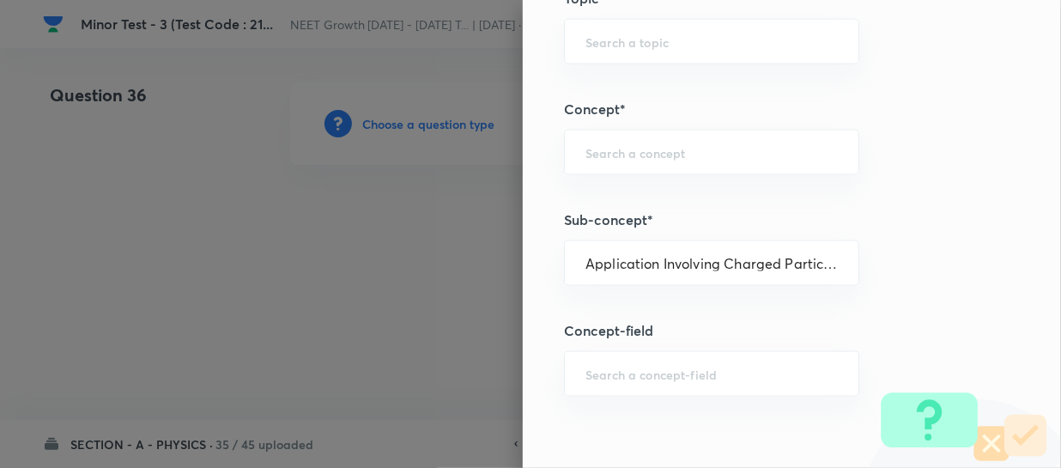
type input "Physics"
type input "Electricity & Magnetism"
type input "Magnetic Field & Magnetic Forces"
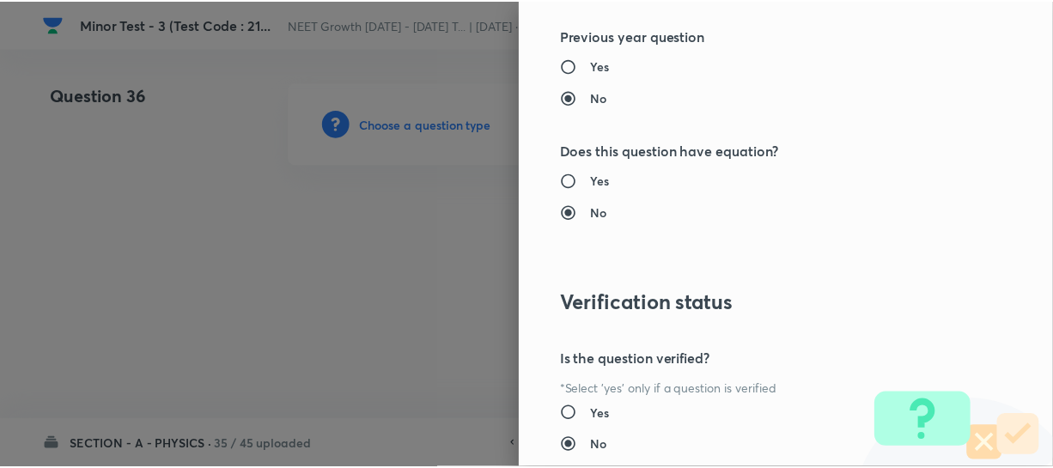
scroll to position [1986, 0]
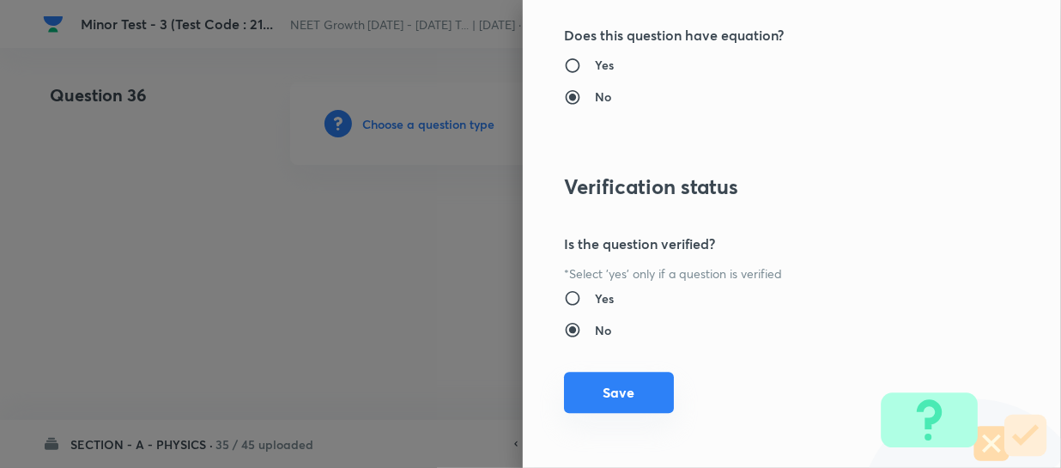
click at [582, 394] on button "Save" at bounding box center [619, 392] width 110 height 41
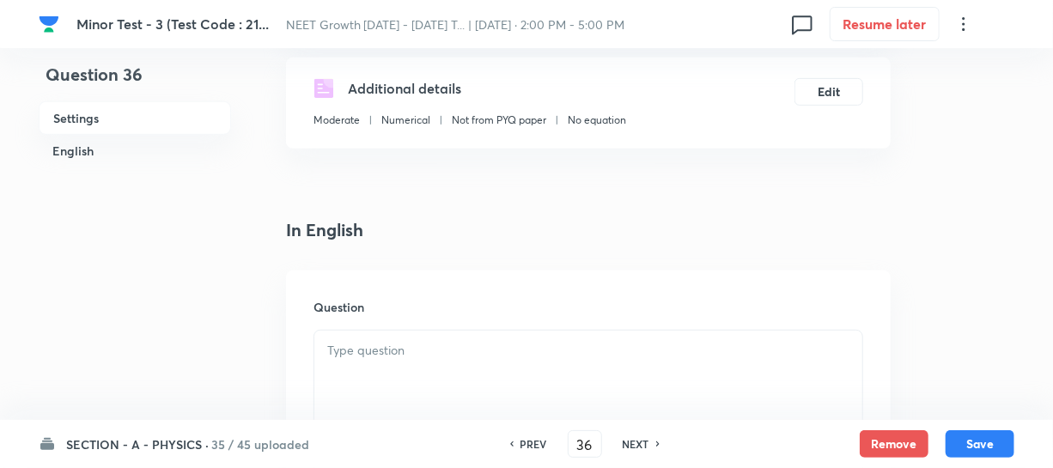
scroll to position [312, 0]
click at [380, 344] on p at bounding box center [588, 349] width 522 height 20
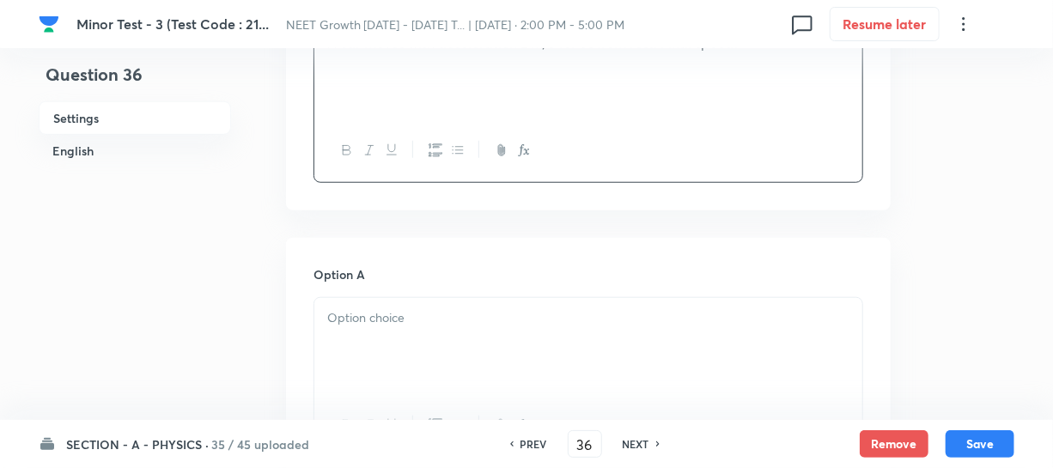
scroll to position [624, 0]
click at [406, 328] on div at bounding box center [588, 339] width 548 height 96
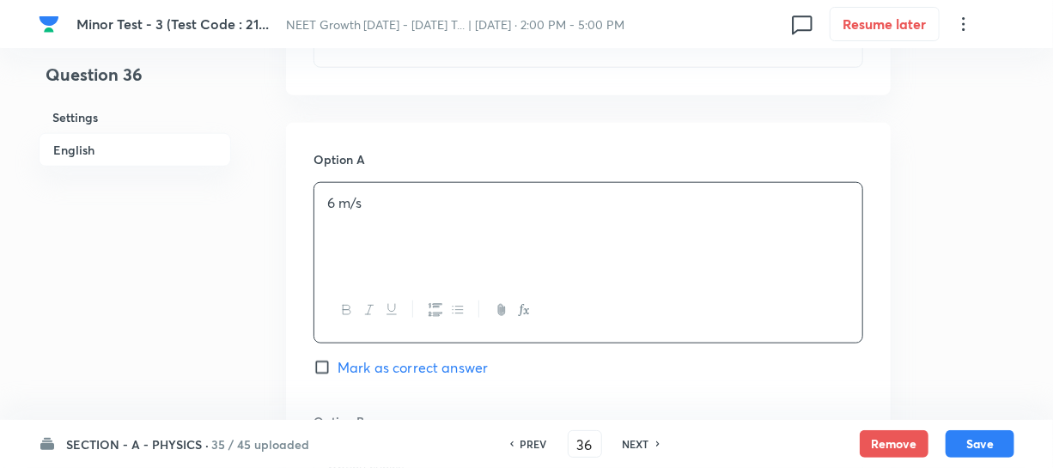
scroll to position [859, 0]
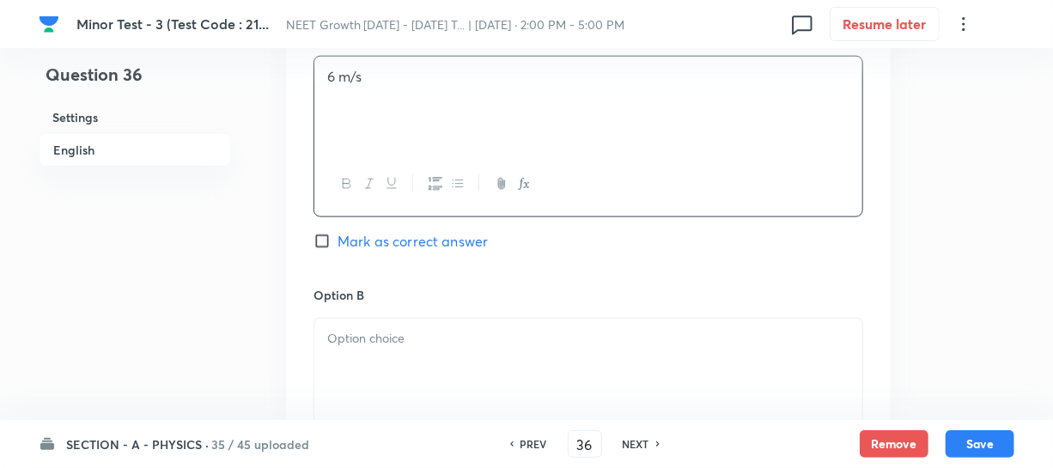
click at [381, 368] on div at bounding box center [588, 367] width 548 height 96
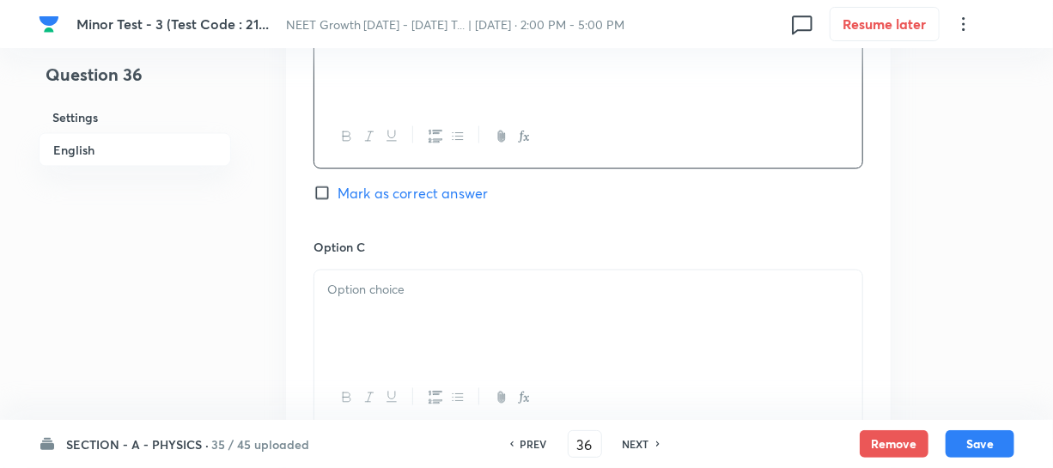
scroll to position [1170, 0]
click at [386, 313] on div at bounding box center [588, 316] width 548 height 96
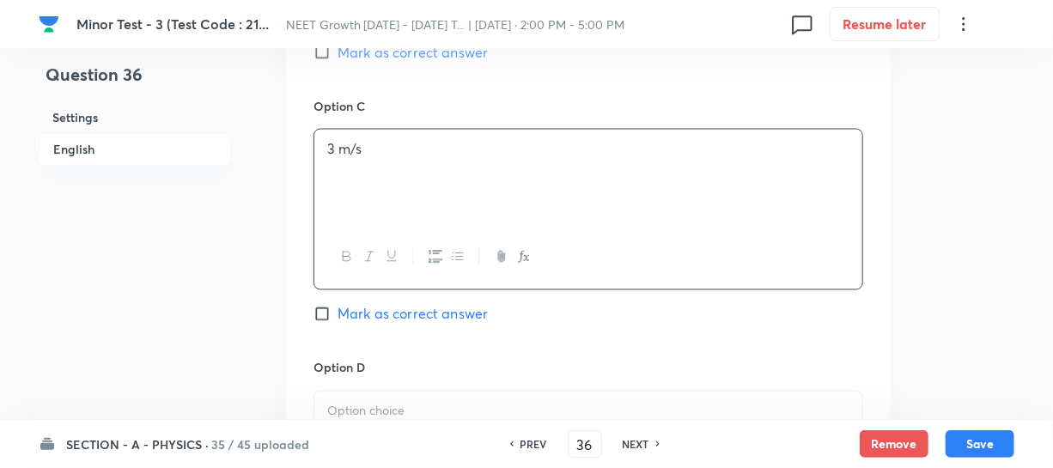
scroll to position [1405, 0]
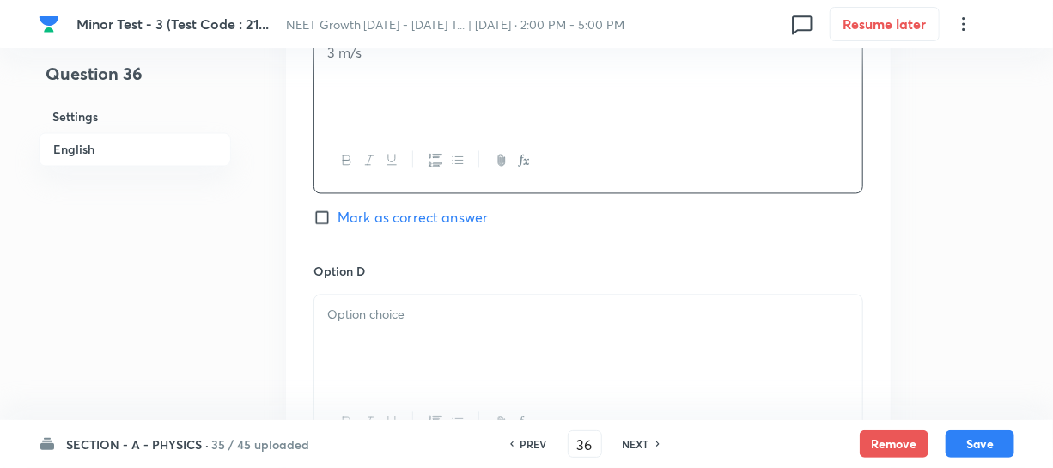
click at [380, 361] on div at bounding box center [588, 343] width 548 height 96
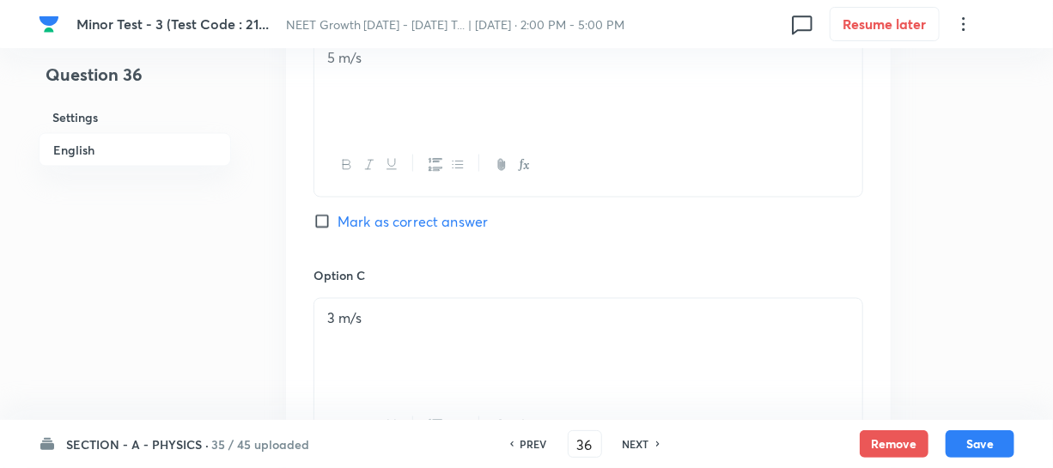
scroll to position [1014, 0]
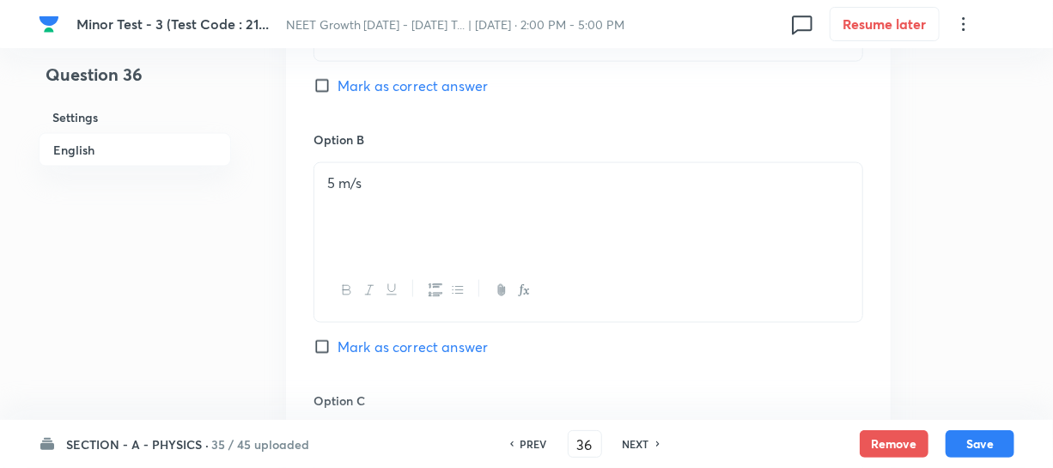
click at [325, 86] on input "Mark as correct answer" at bounding box center [325, 85] width 24 height 17
checkbox input "true"
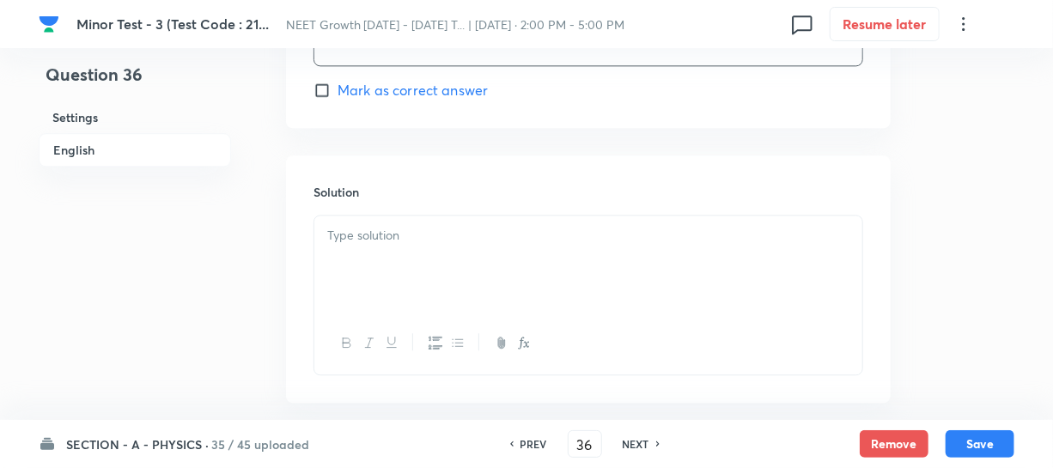
scroll to position [1795, 0]
click at [374, 261] on div at bounding box center [588, 263] width 548 height 96
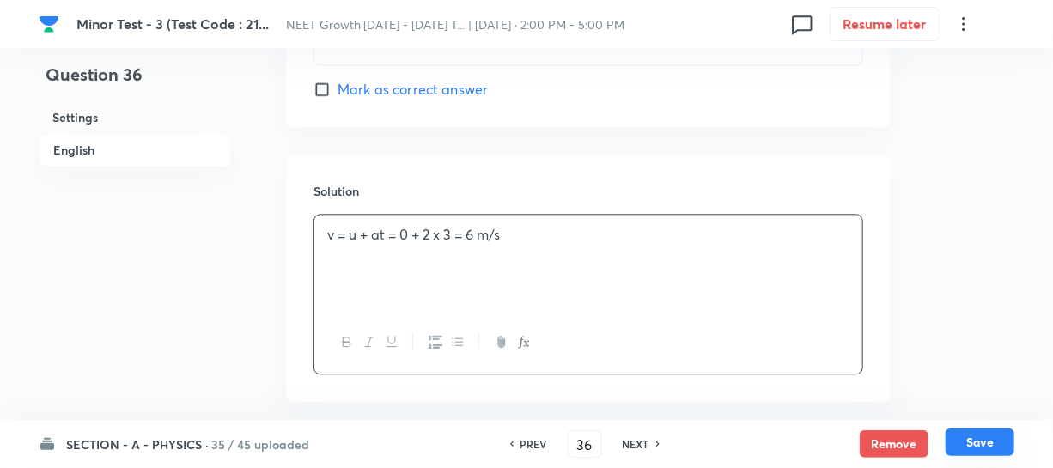
click at [962, 442] on button "Save" at bounding box center [979, 441] width 69 height 27
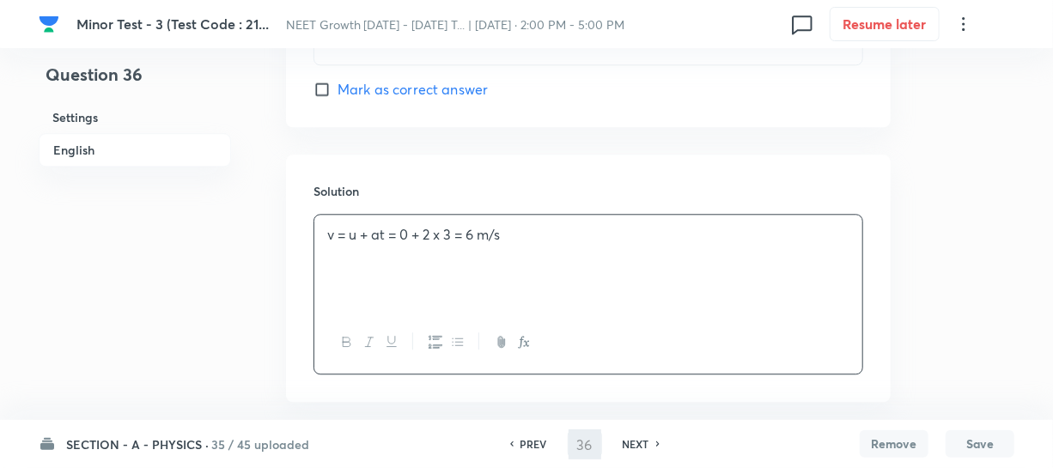
type input "37"
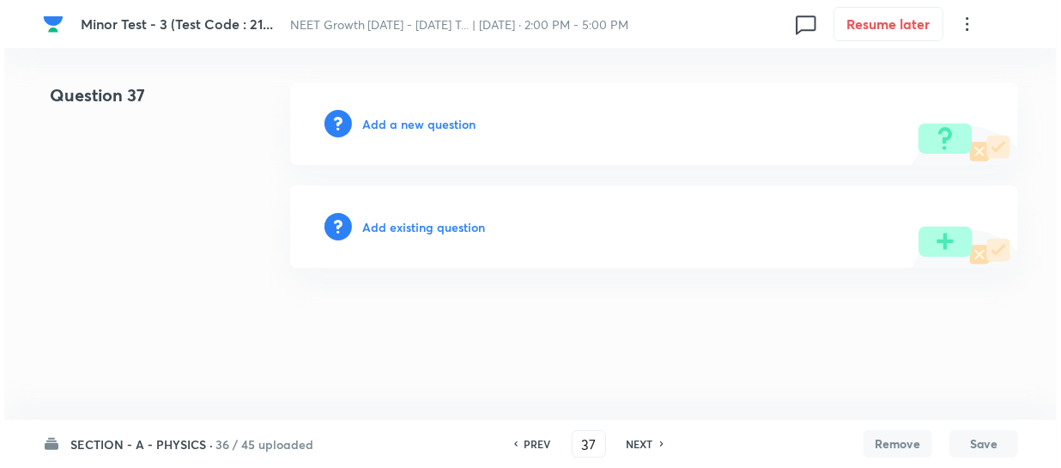
scroll to position [0, 0]
click at [374, 126] on h6 "Add a new question" at bounding box center [418, 124] width 113 height 18
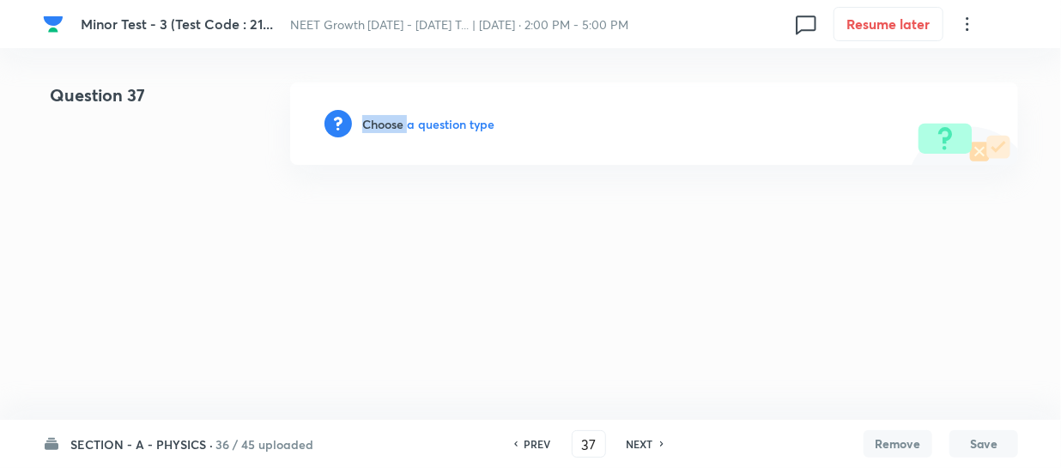
click at [374, 126] on h6 "Choose a question type" at bounding box center [428, 124] width 132 height 18
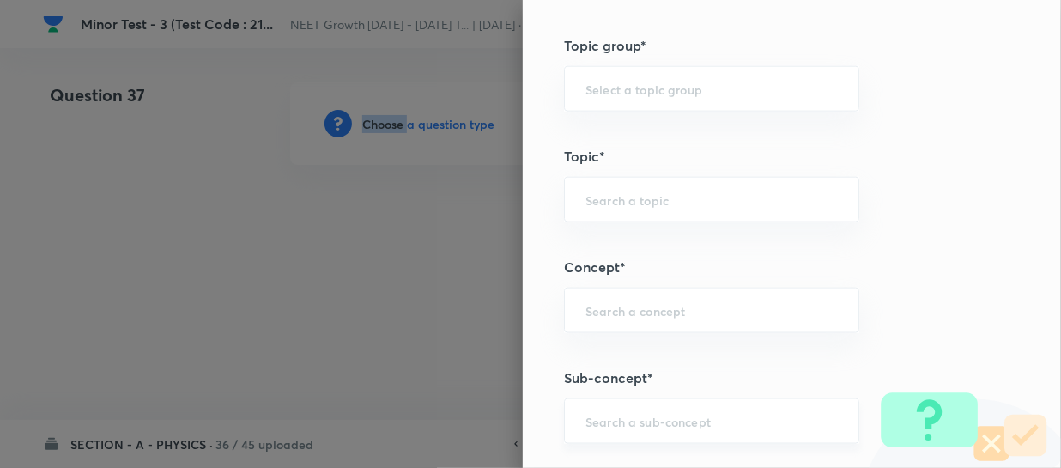
scroll to position [859, 0]
click at [590, 412] on input "text" at bounding box center [712, 418] width 252 height 16
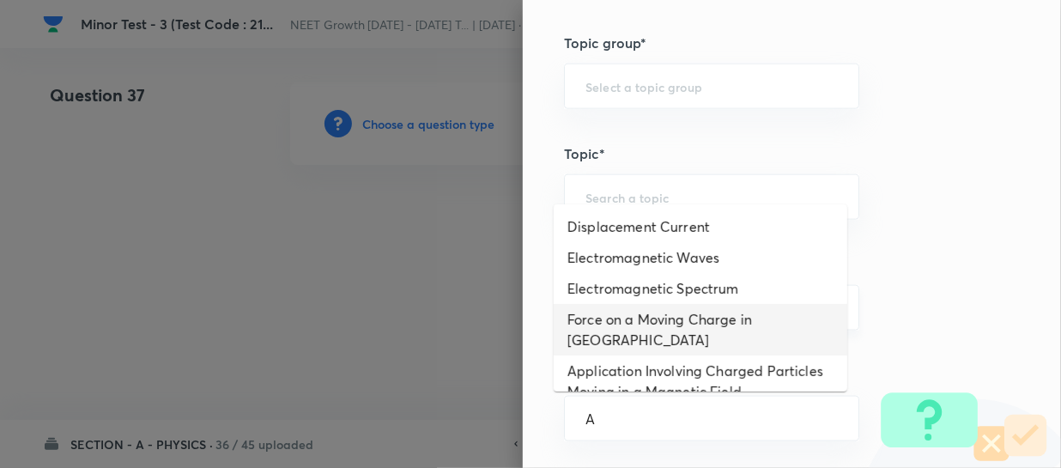
click at [645, 318] on li "Force on a Moving Charge in Magnetic Field" at bounding box center [701, 330] width 294 height 52
type input "Force on a Moving Charge in Magnetic Field"
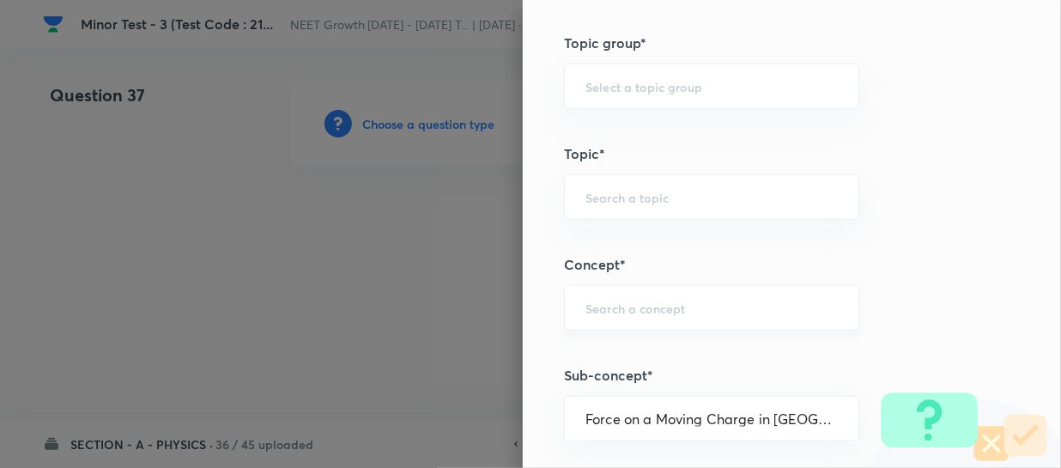
type input "Physics"
type input "Electricity & Magnetism"
type input "Magnetic Field & Magnetic Forces"
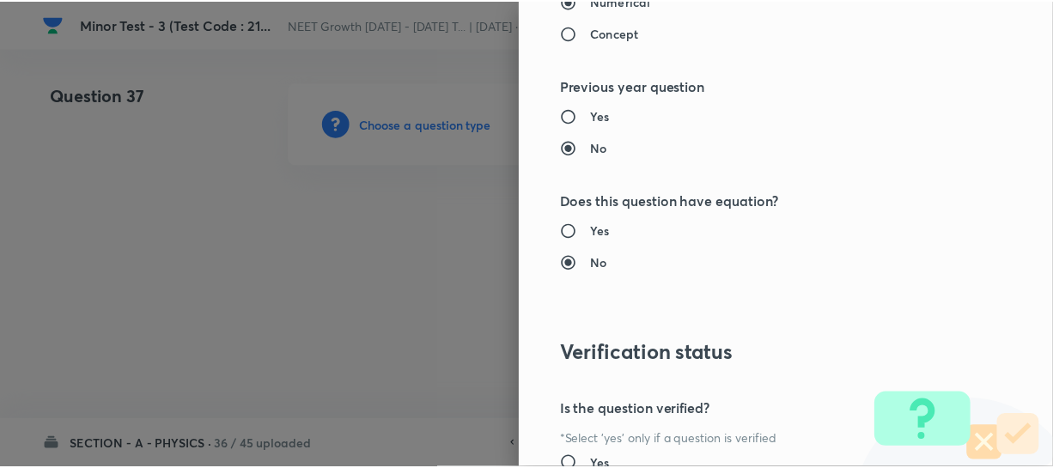
scroll to position [1986, 0]
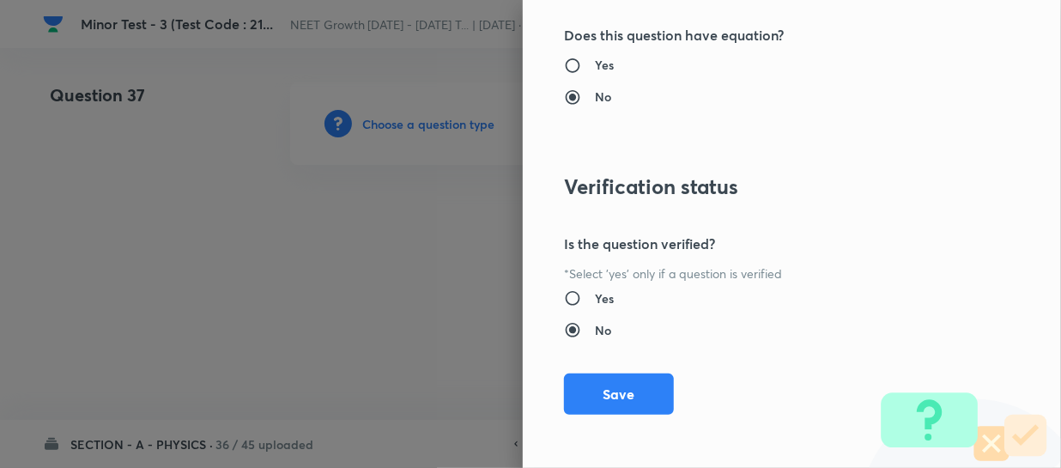
drag, startPoint x: 590, startPoint y: 388, endPoint x: 926, endPoint y: 331, distance: 341.3
click at [597, 388] on button "Save" at bounding box center [619, 394] width 110 height 41
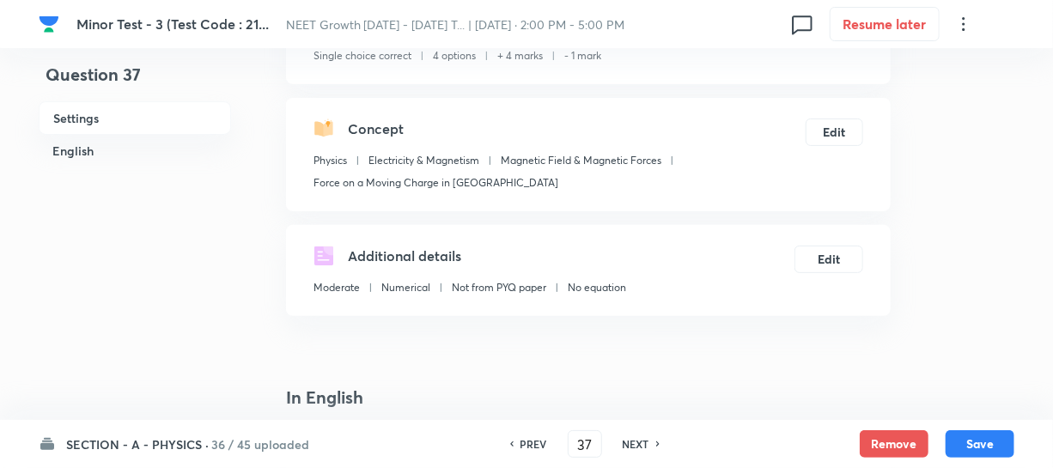
scroll to position [312, 0]
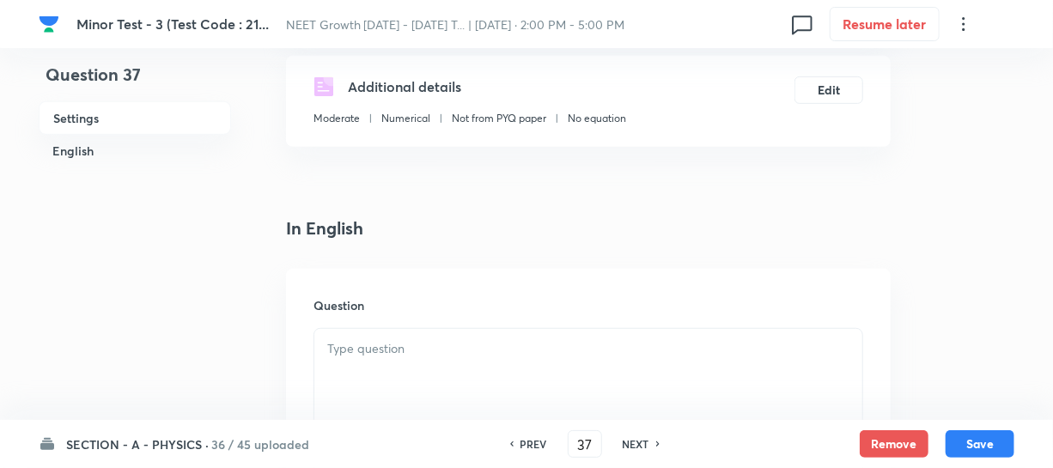
click at [384, 368] on div at bounding box center [588, 377] width 548 height 96
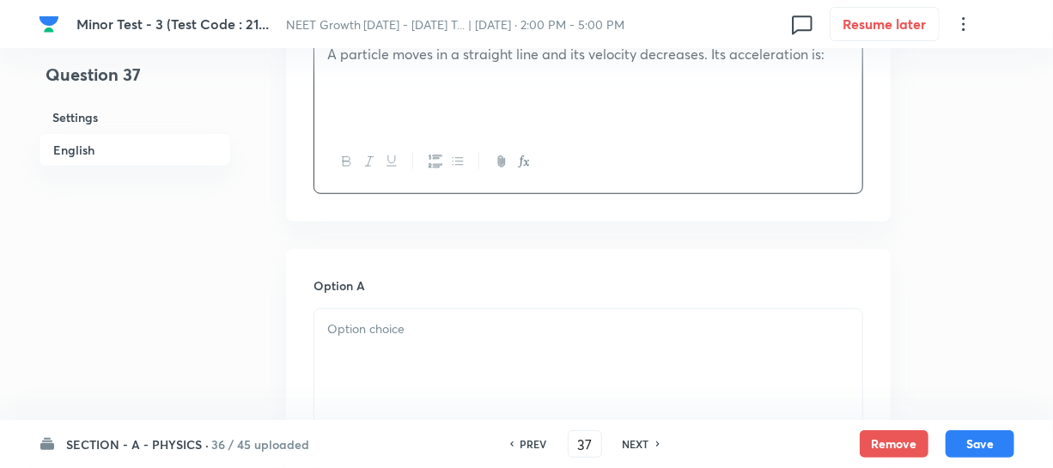
scroll to position [624, 0]
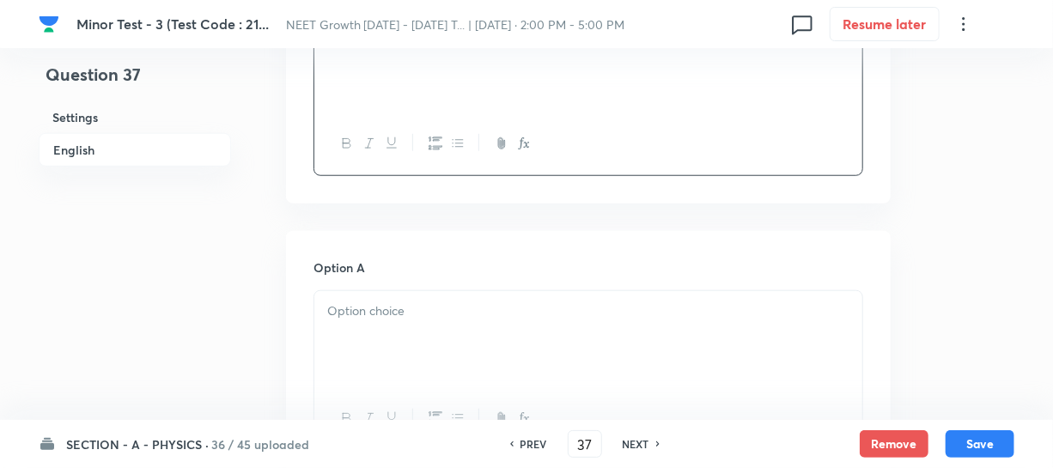
click at [395, 314] on p at bounding box center [588, 311] width 522 height 20
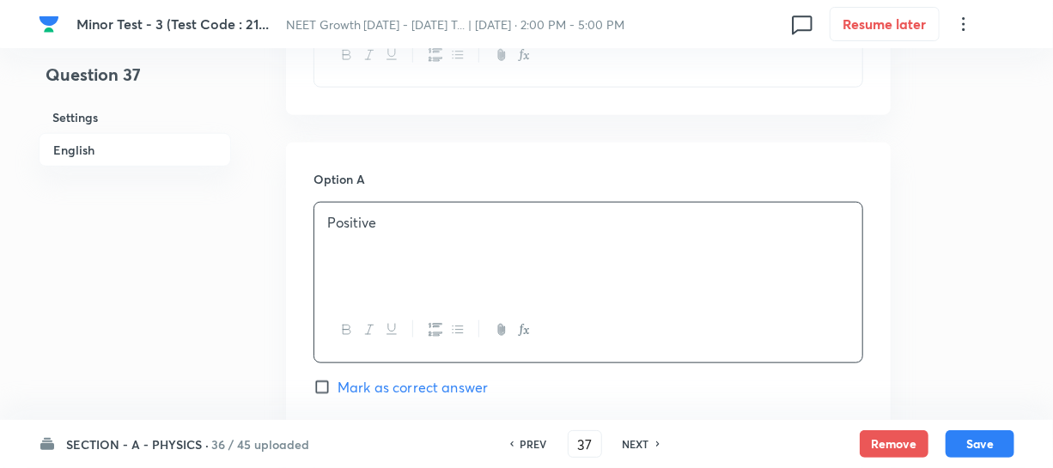
scroll to position [859, 0]
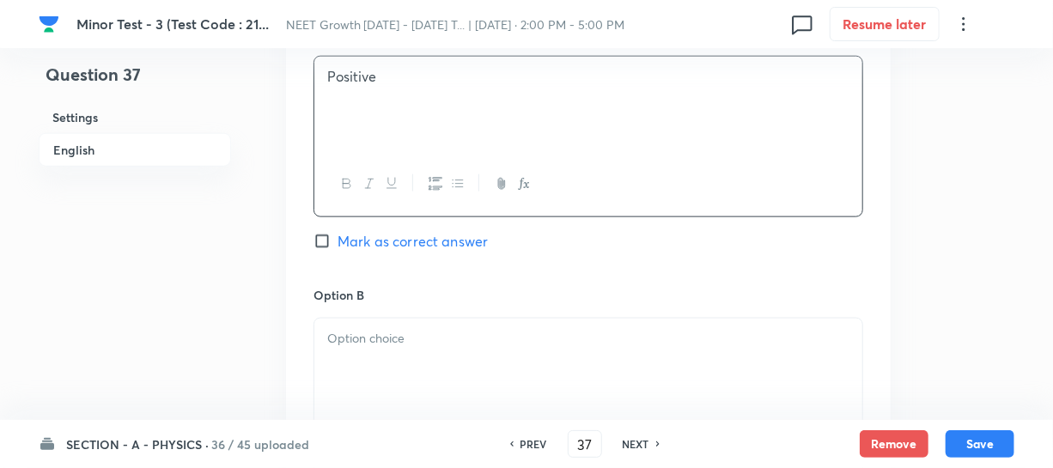
click at [397, 354] on div at bounding box center [588, 367] width 548 height 96
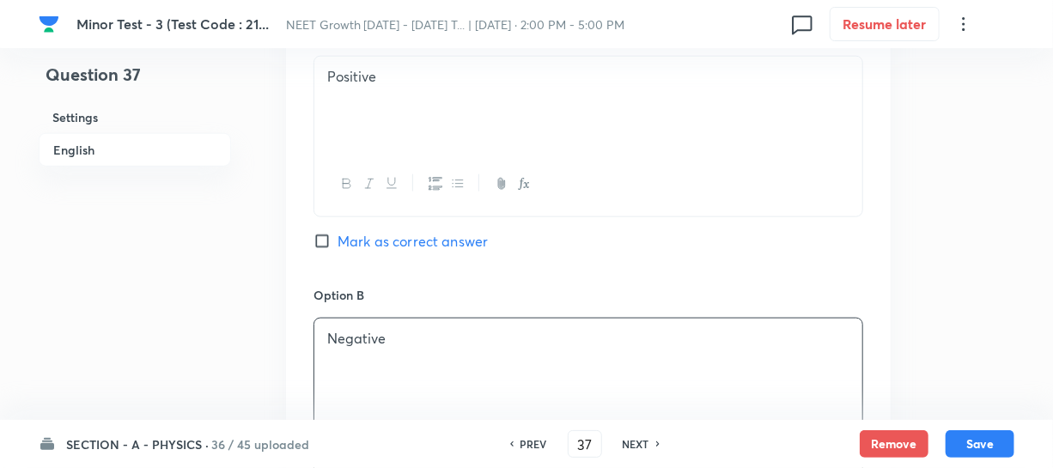
scroll to position [1092, 0]
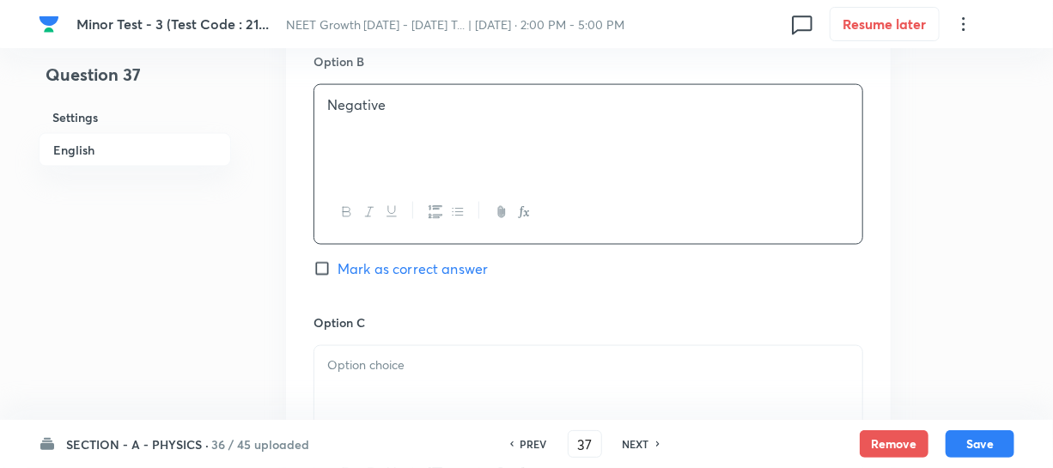
click at [394, 361] on p at bounding box center [588, 366] width 522 height 20
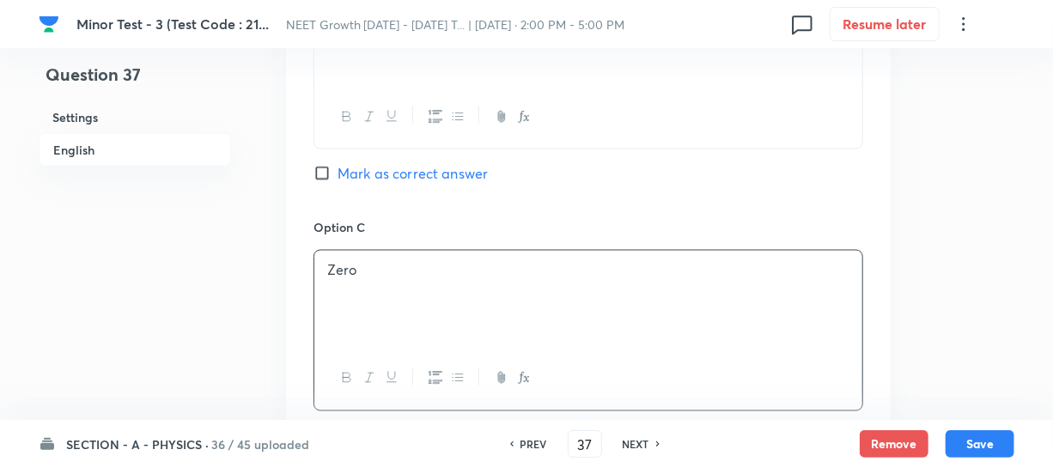
scroll to position [1405, 0]
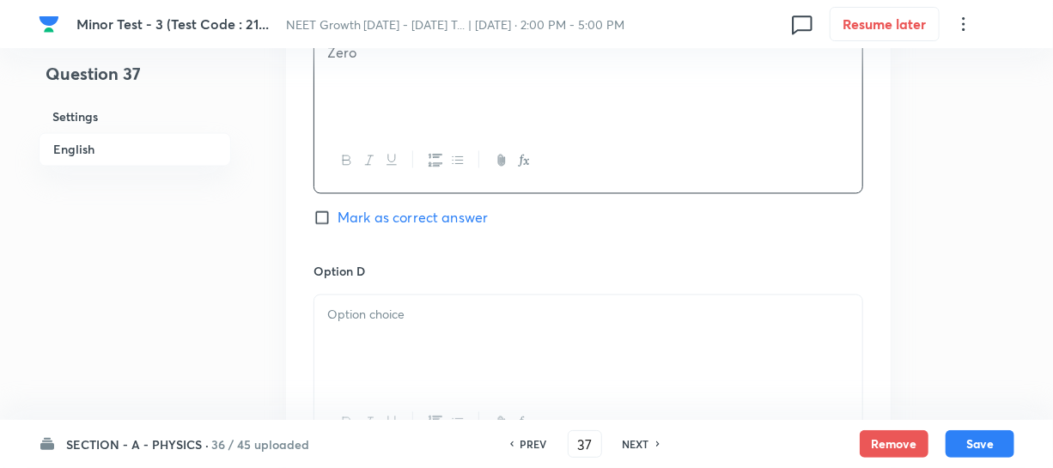
click at [427, 350] on div at bounding box center [588, 343] width 548 height 96
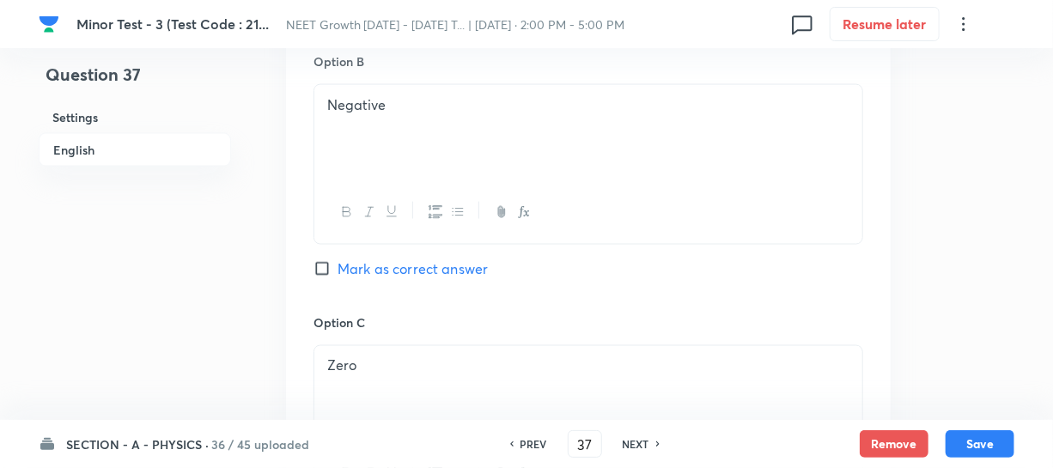
drag, startPoint x: 325, startPoint y: 269, endPoint x: 466, endPoint y: 277, distance: 141.9
click at [326, 269] on input "Mark as correct answer" at bounding box center [325, 268] width 24 height 17
checkbox input "true"
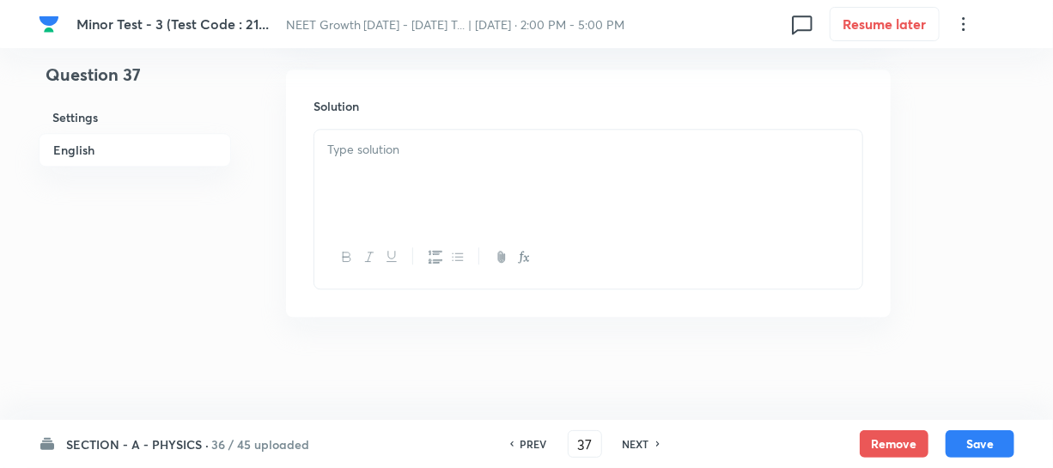
scroll to position [1880, 0]
click at [368, 181] on div at bounding box center [588, 178] width 548 height 96
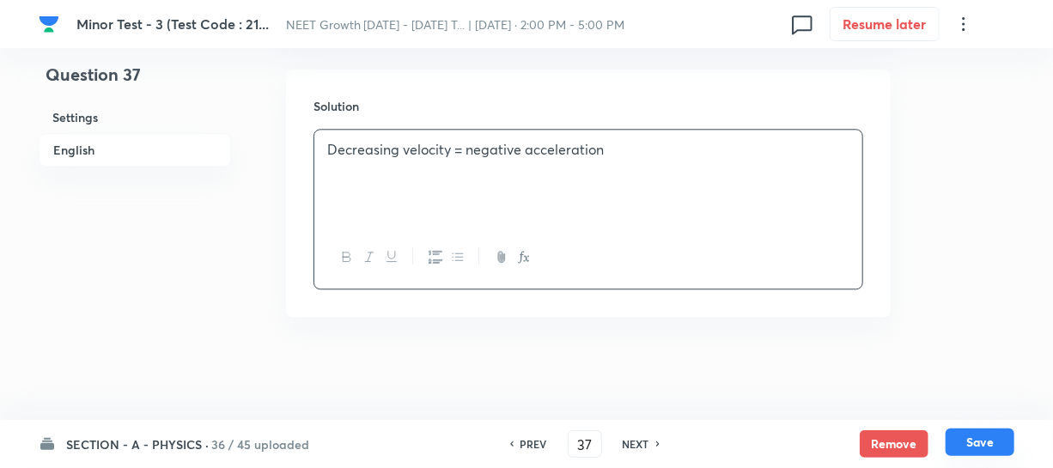
click at [978, 442] on button "Save" at bounding box center [979, 441] width 69 height 27
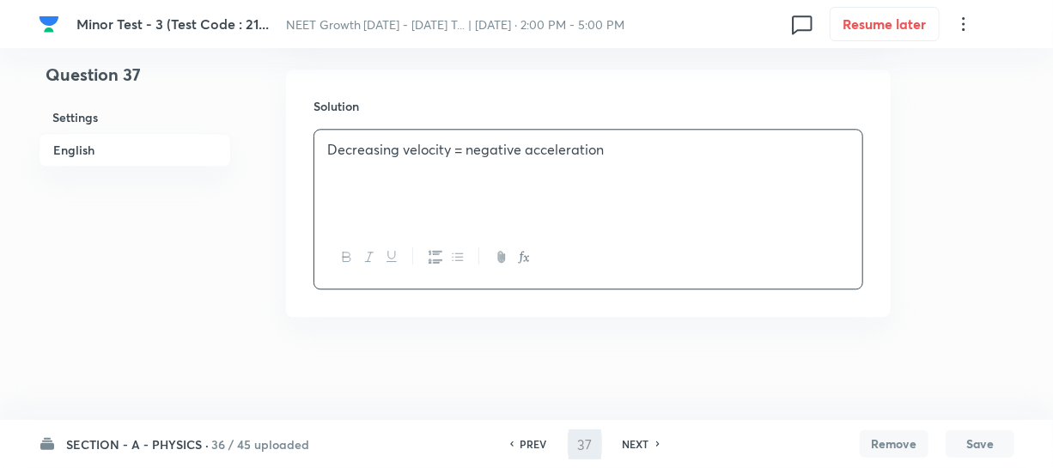
type input "38"
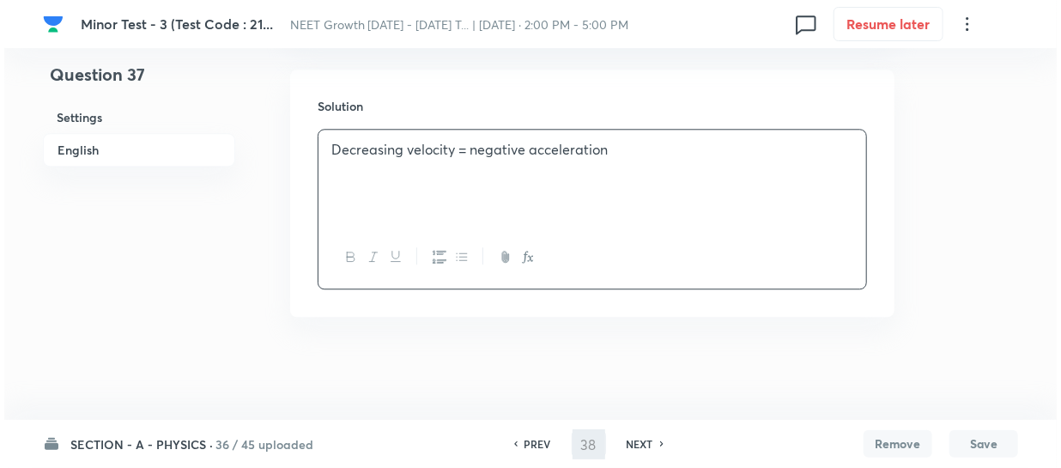
scroll to position [0, 0]
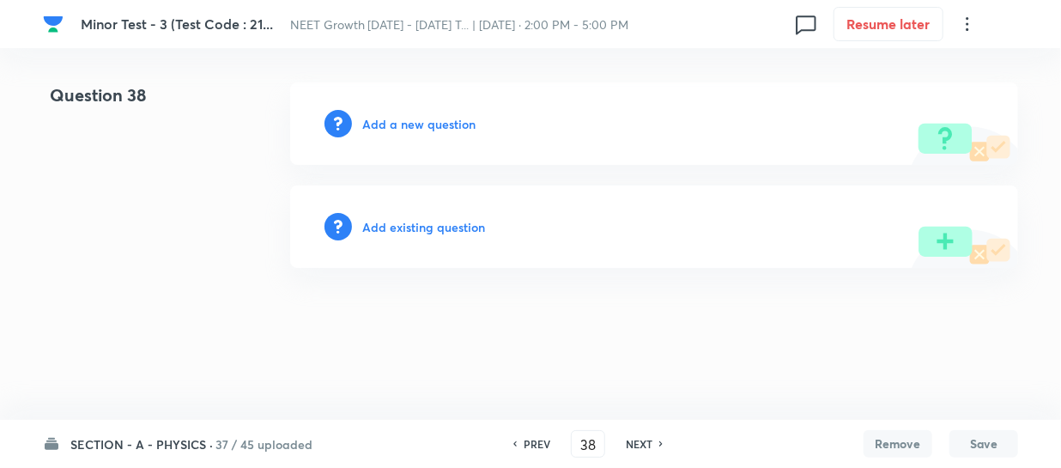
click at [377, 129] on h6 "Add a new question" at bounding box center [418, 124] width 113 height 18
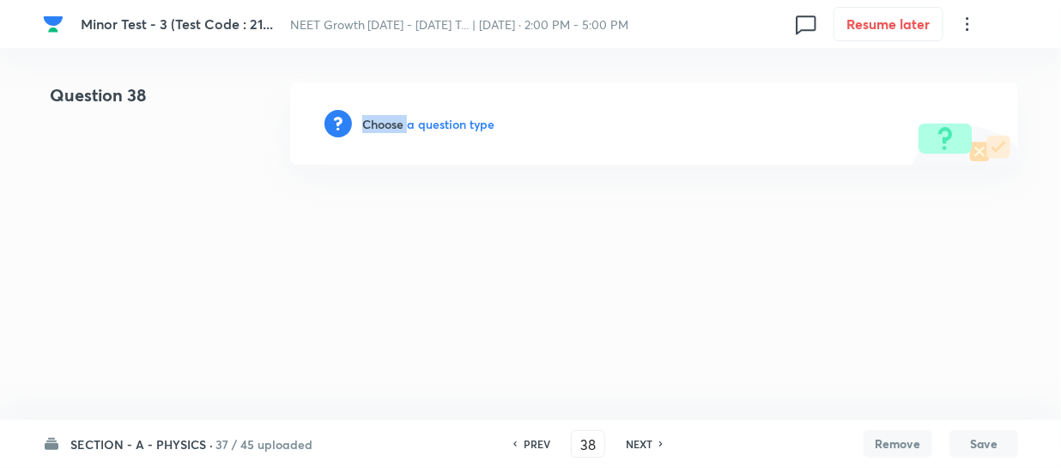
click at [377, 129] on h6 "Choose a question type" at bounding box center [428, 124] width 132 height 18
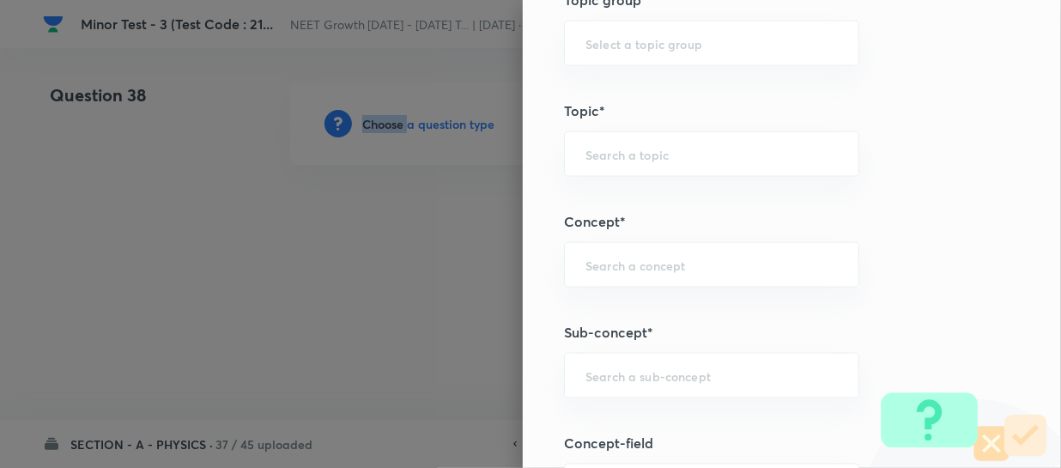
scroll to position [936, 0]
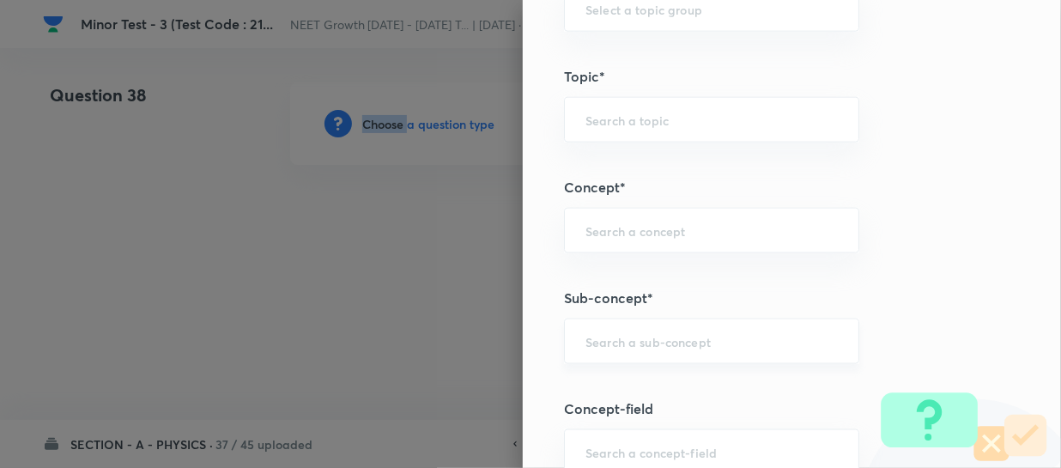
drag, startPoint x: 617, startPoint y: 361, endPoint x: 617, endPoint y: 349, distance: 12.1
click at [617, 361] on div "​" at bounding box center [711, 342] width 295 height 46
click at [611, 340] on input "text" at bounding box center [712, 341] width 252 height 16
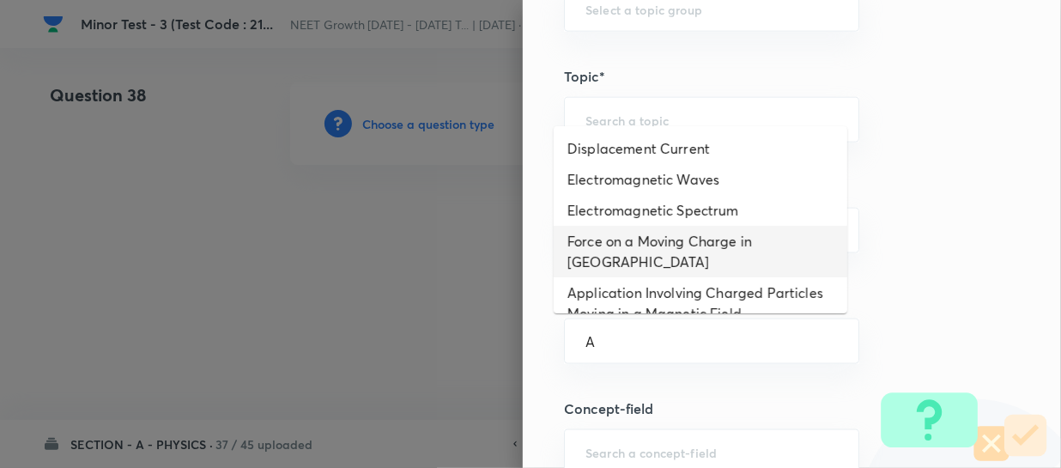
click at [641, 270] on li "Force on a Moving Charge in Magnetic Field" at bounding box center [701, 252] width 294 height 52
type input "Force on a Moving Charge in Magnetic Field"
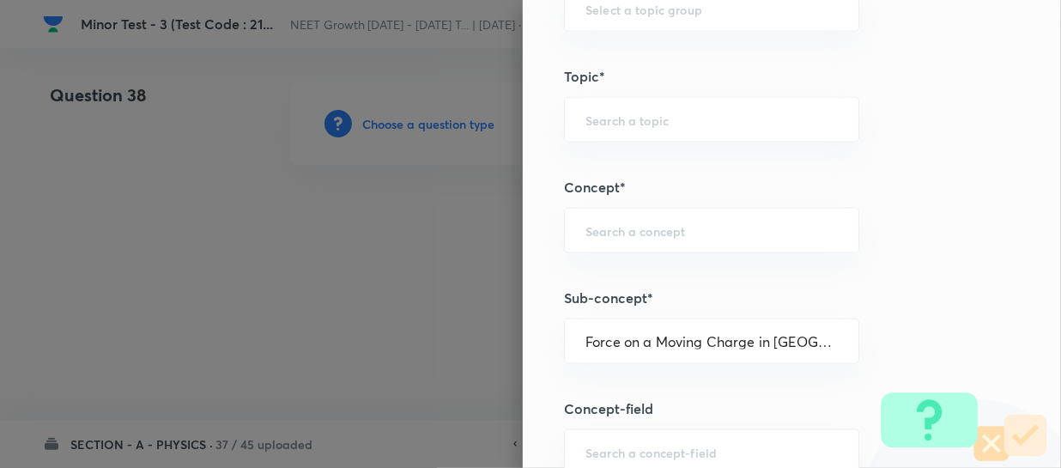
type input "Physics"
type input "Electricity & Magnetism"
type input "Magnetic Field & Magnetic Forces"
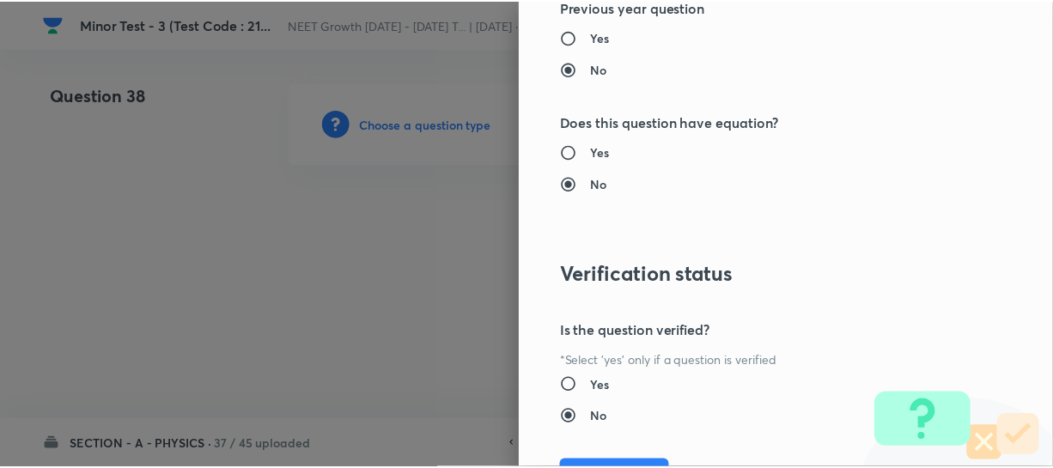
scroll to position [1986, 0]
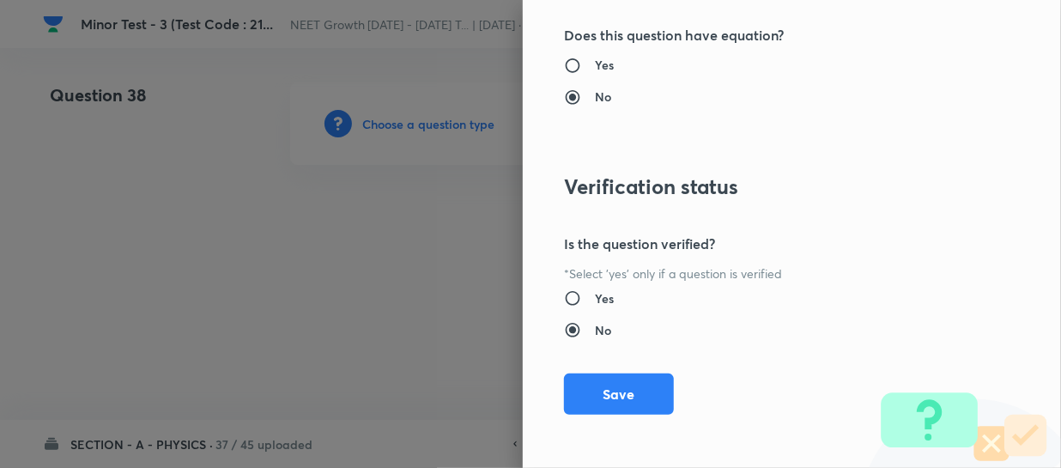
click at [604, 393] on button "Save" at bounding box center [619, 394] width 110 height 41
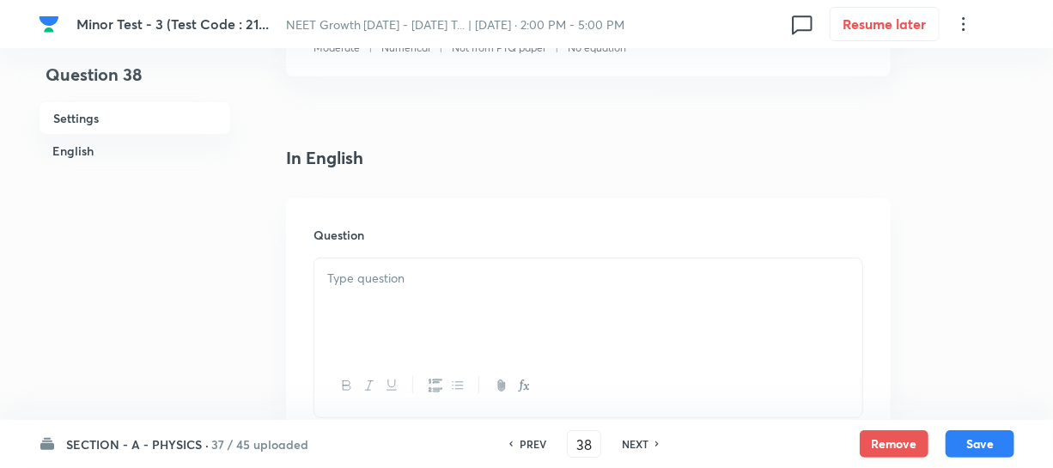
scroll to position [390, 0]
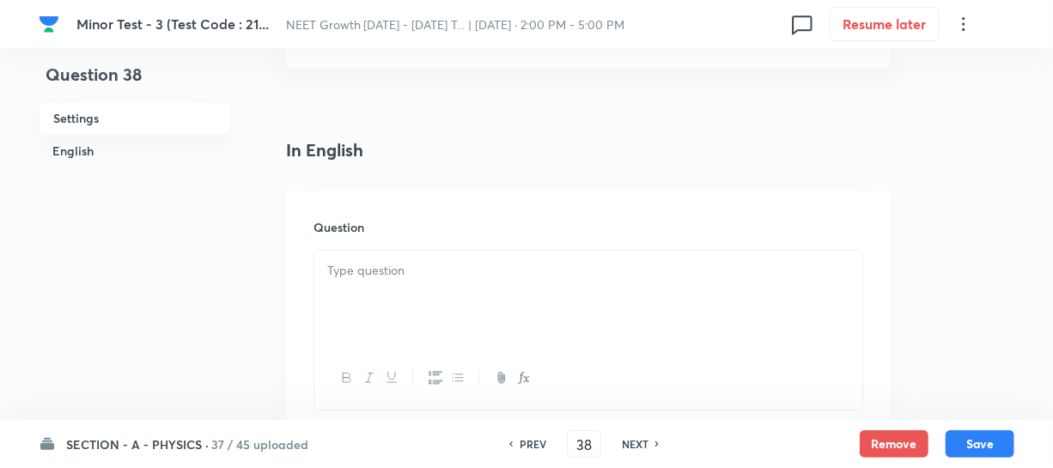
click at [424, 317] on div at bounding box center [588, 299] width 548 height 96
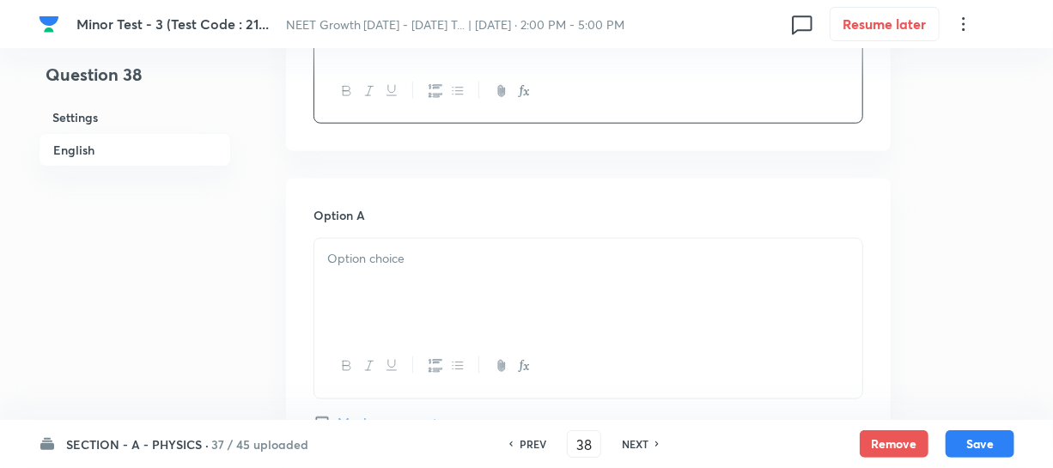
scroll to position [781, 0]
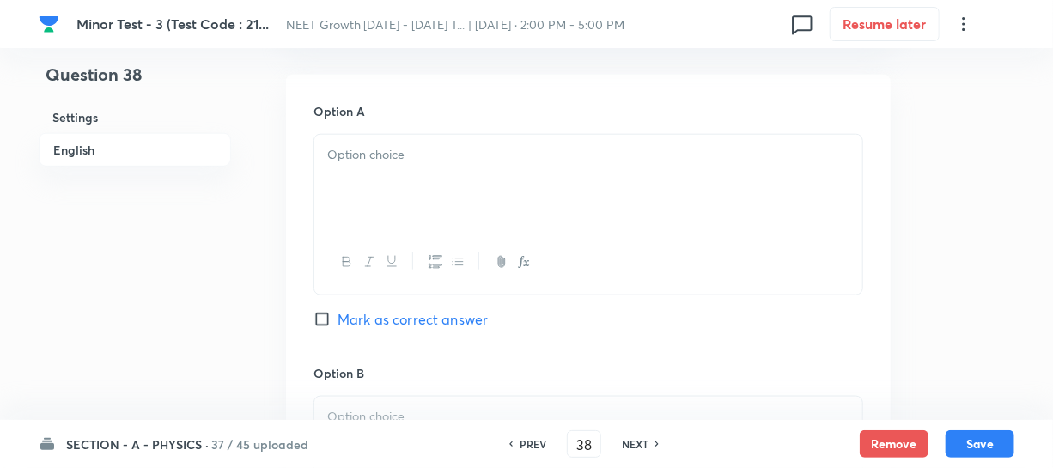
click at [394, 191] on div at bounding box center [588, 183] width 548 height 96
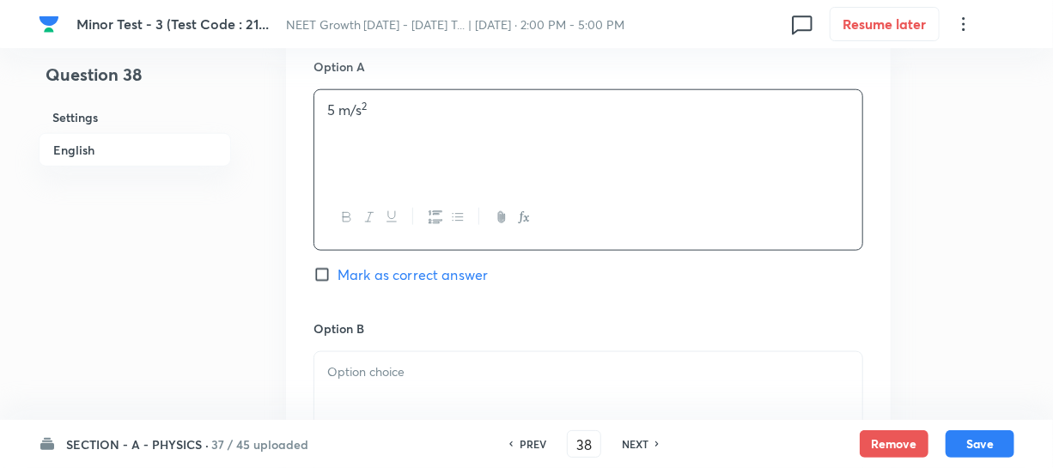
scroll to position [936, 0]
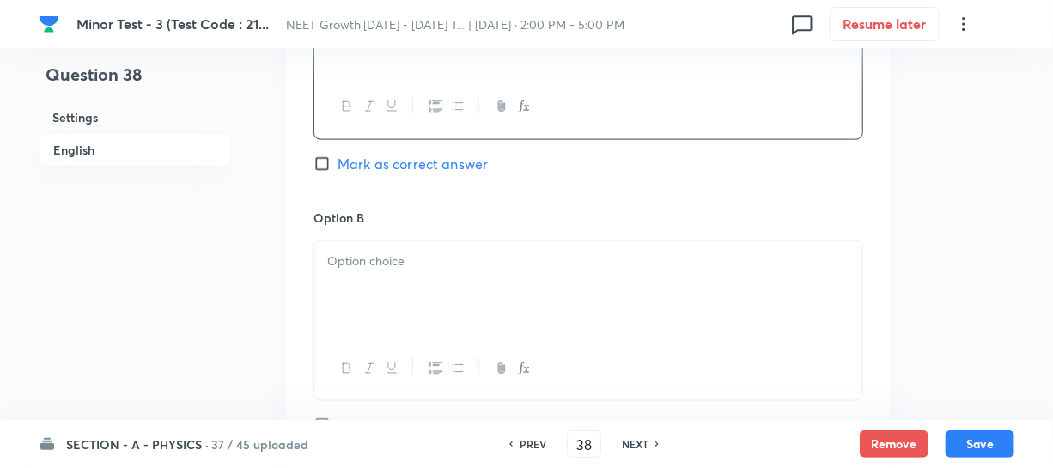
click at [398, 282] on div at bounding box center [588, 289] width 548 height 96
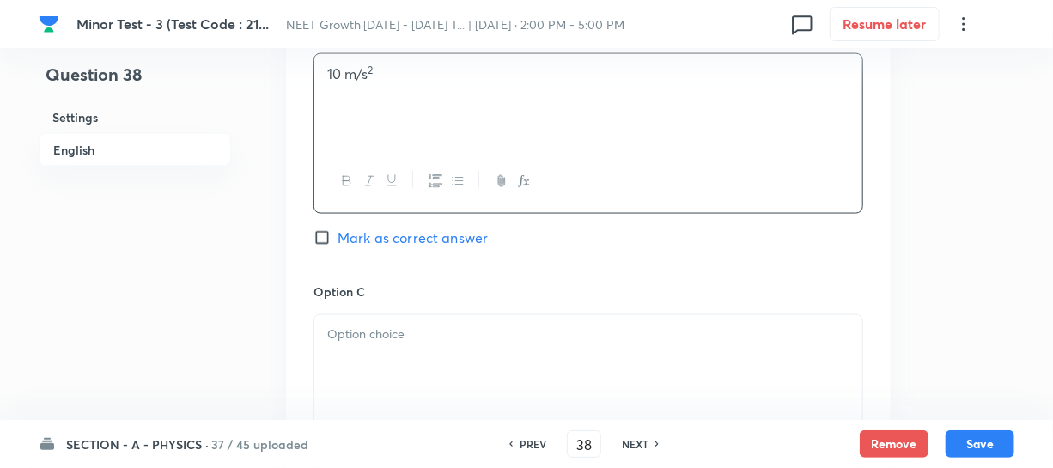
scroll to position [1248, 0]
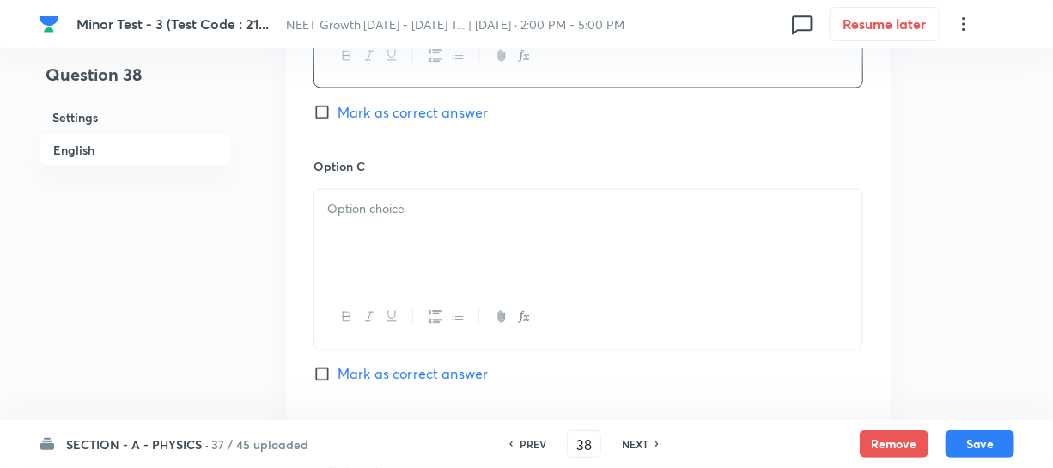
click at [400, 250] on div at bounding box center [588, 238] width 548 height 96
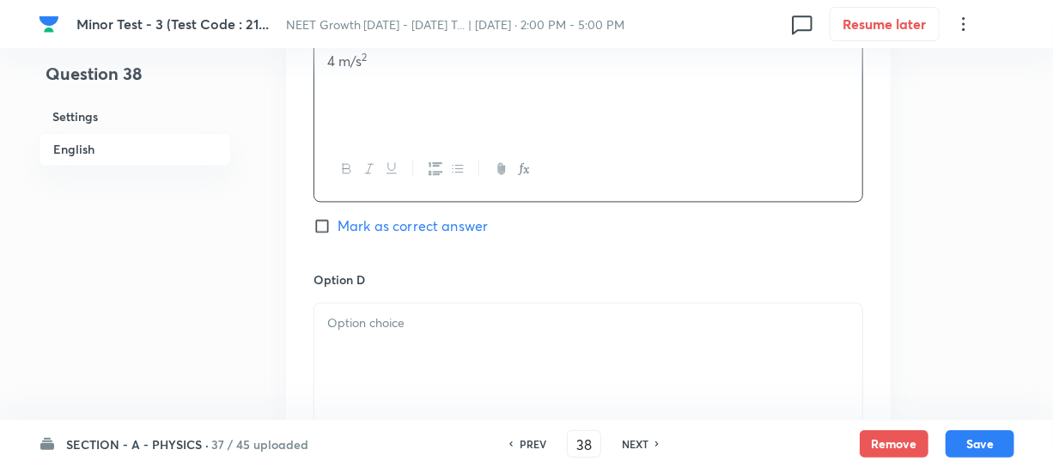
scroll to position [1405, 0]
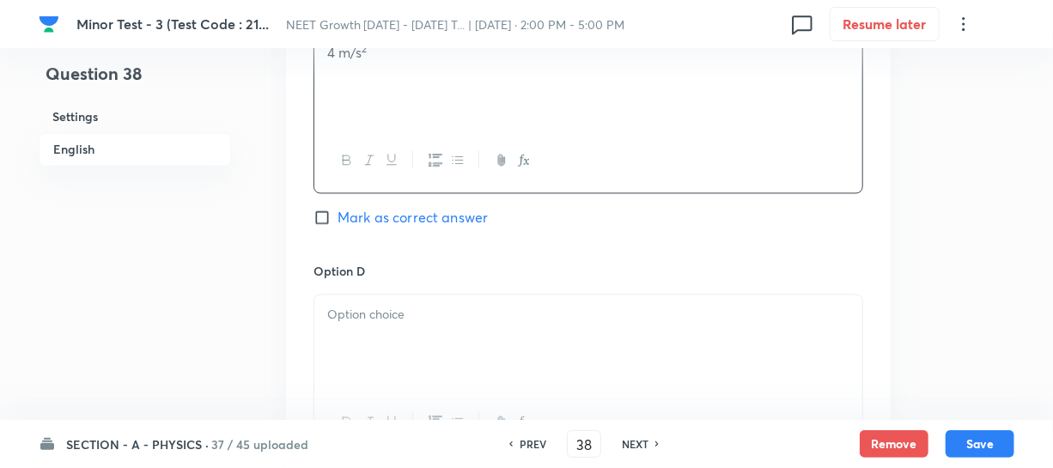
click at [401, 366] on div at bounding box center [588, 343] width 548 height 96
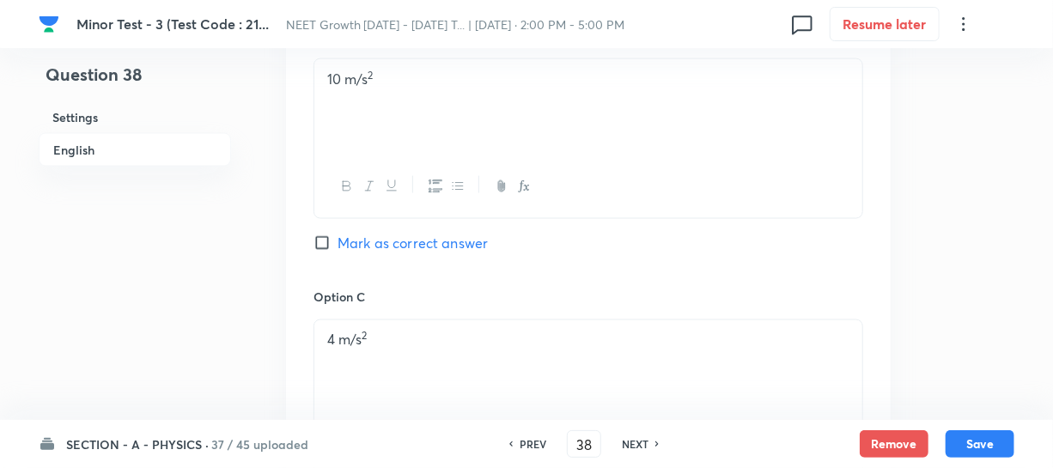
scroll to position [1092, 0]
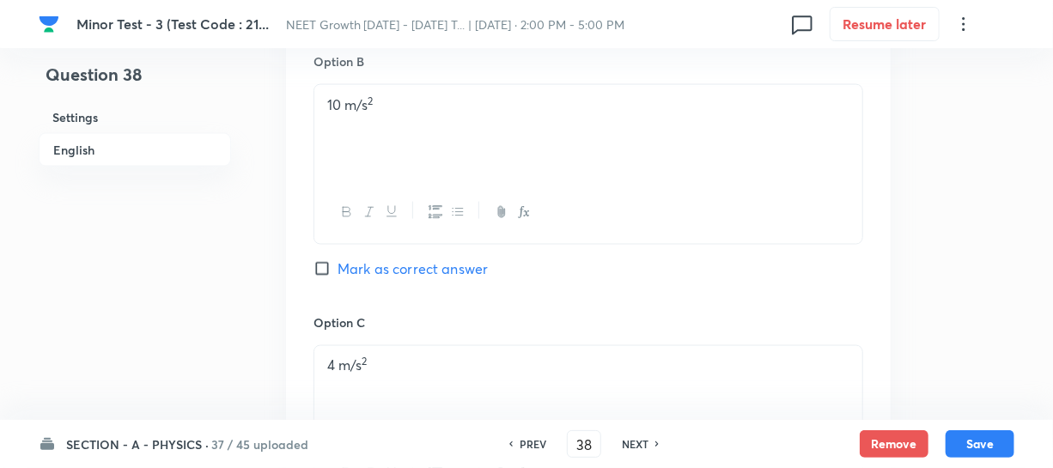
click at [320, 263] on input "Mark as correct answer" at bounding box center [325, 268] width 24 height 17
checkbox input "true"
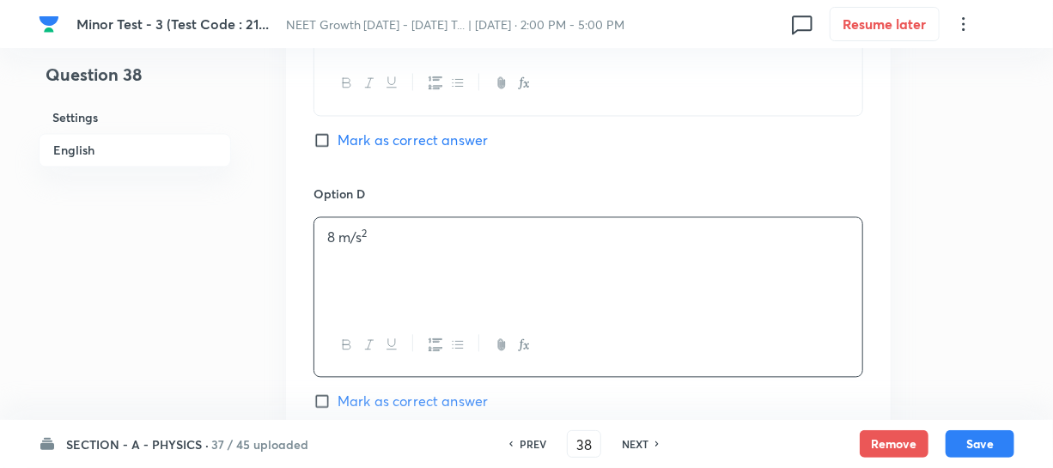
scroll to position [1873, 0]
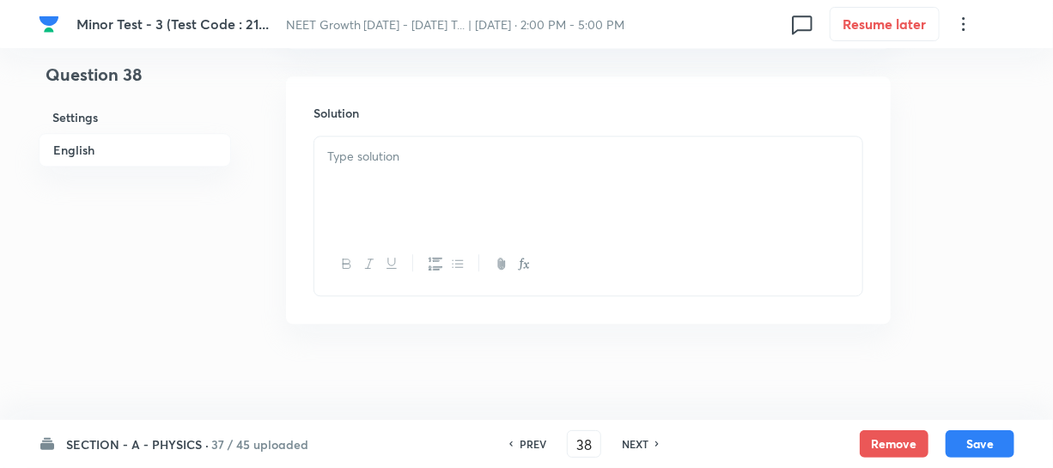
click at [371, 211] on div at bounding box center [588, 185] width 548 height 96
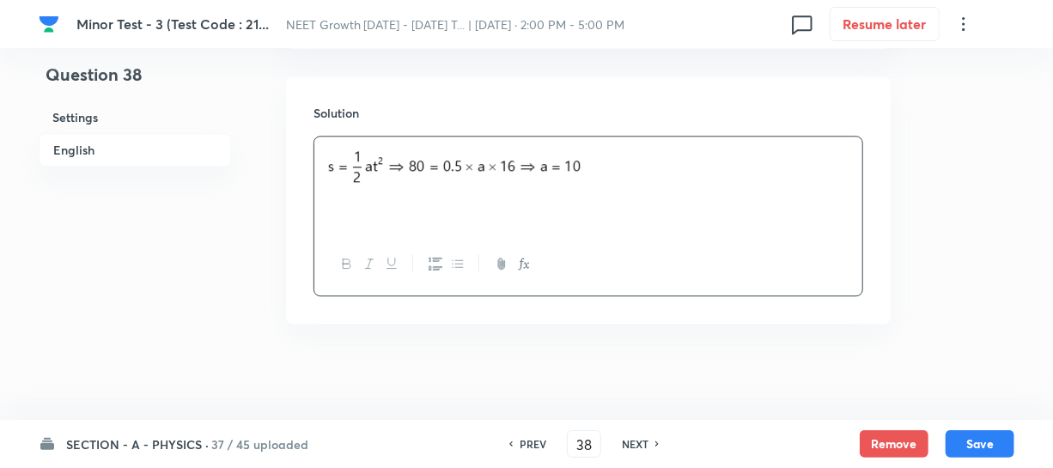
click at [423, 163] on p at bounding box center [588, 173] width 522 height 52
click at [972, 425] on div "SECTION - A - PHYSICS · 37 / 45 uploaded PREV 38 ​ NEXT Remove Save" at bounding box center [526, 444] width 975 height 48
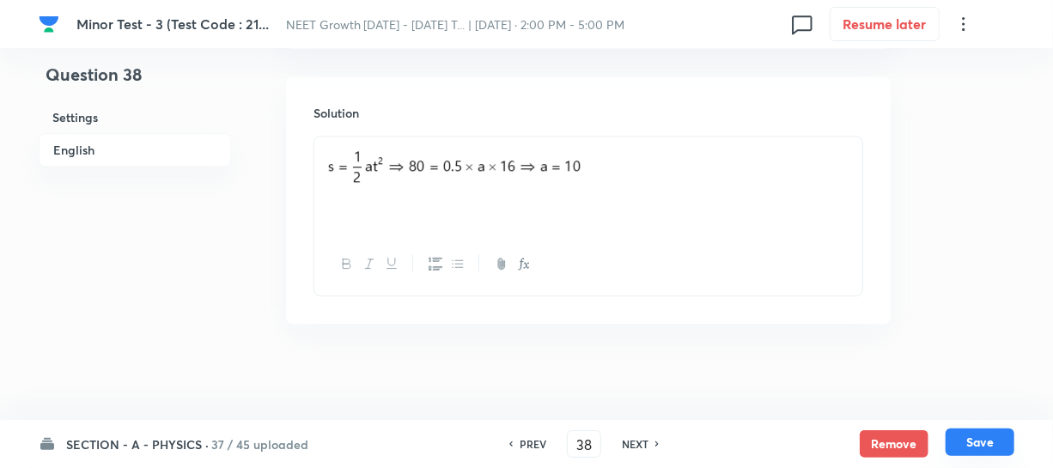
click at [974, 454] on button "Save" at bounding box center [979, 441] width 69 height 27
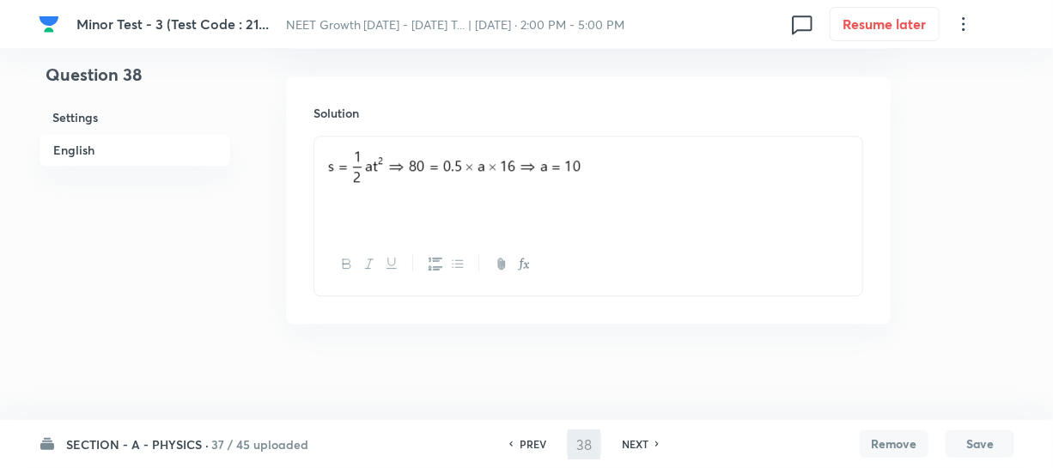
type input "39"
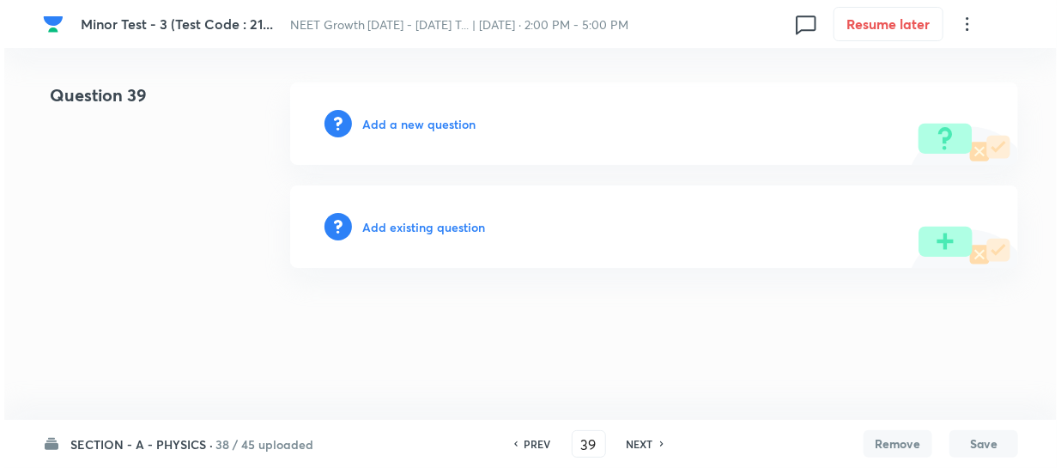
scroll to position [0, 0]
